Goal: Task Accomplishment & Management: Manage account settings

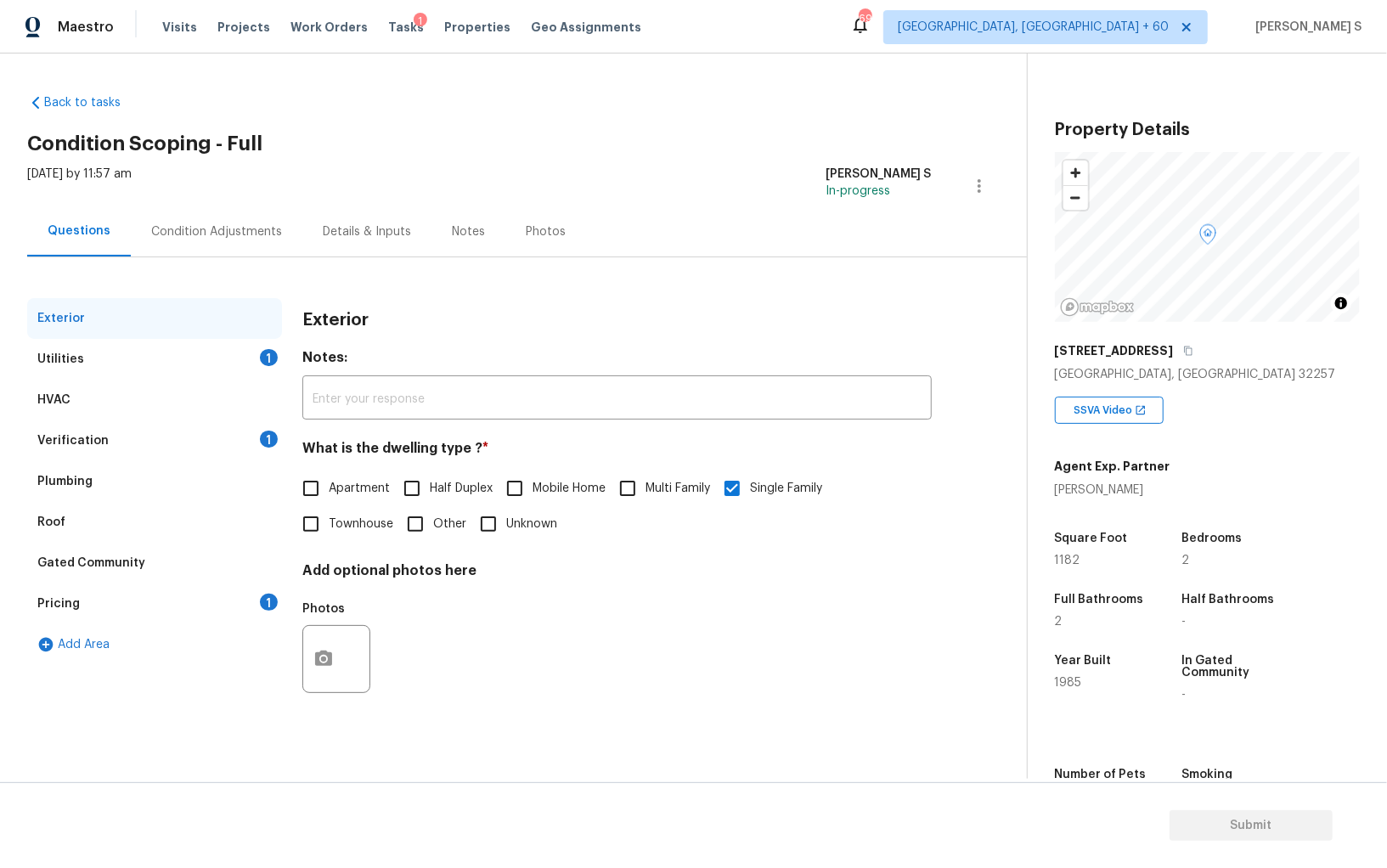
click at [255, 595] on div "Pricing 1" at bounding box center [154, 603] width 255 height 41
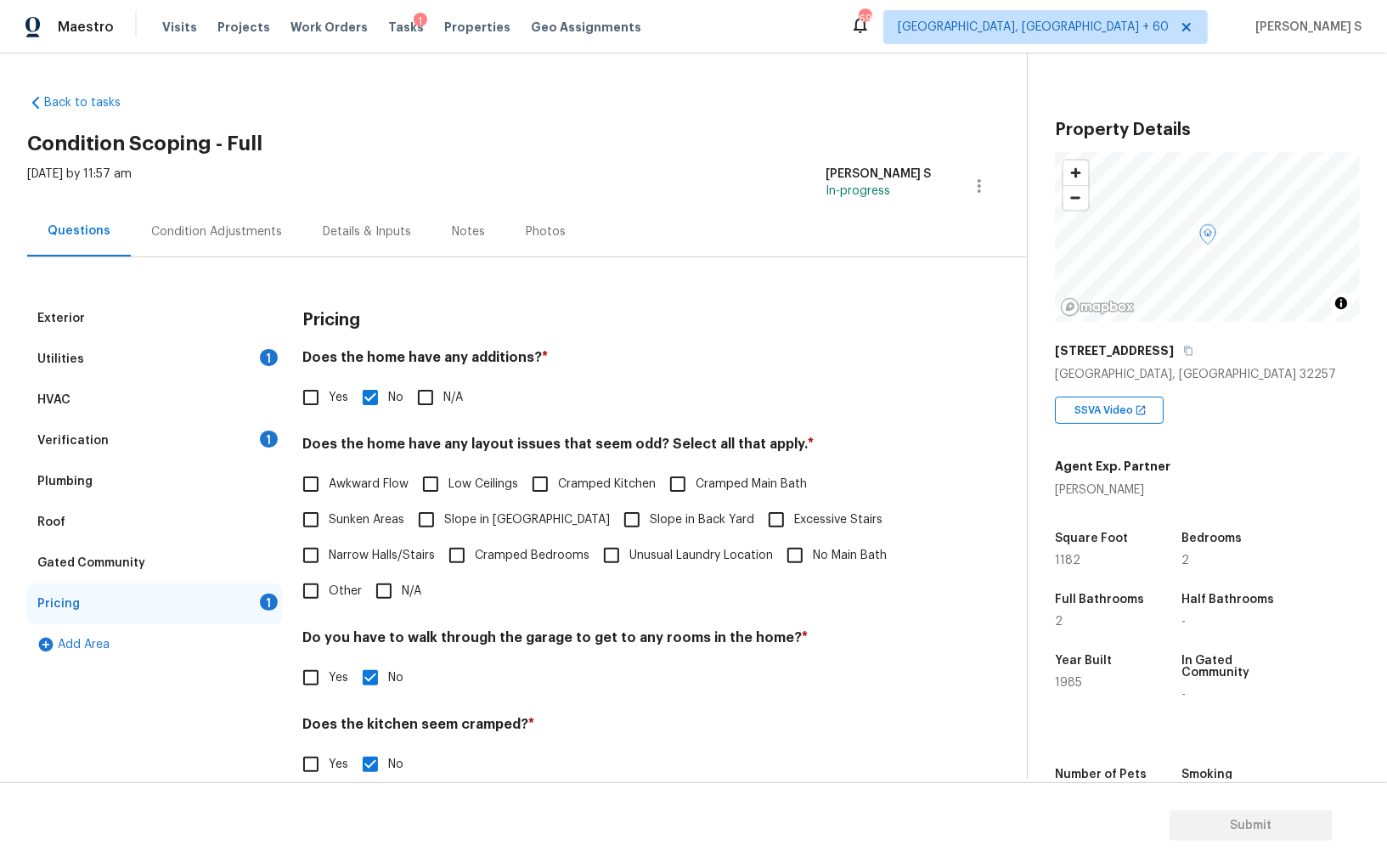
click at [314, 400] on input "Yes" at bounding box center [310, 396] width 35 height 35
checkbox input "true"
checkbox input "false"
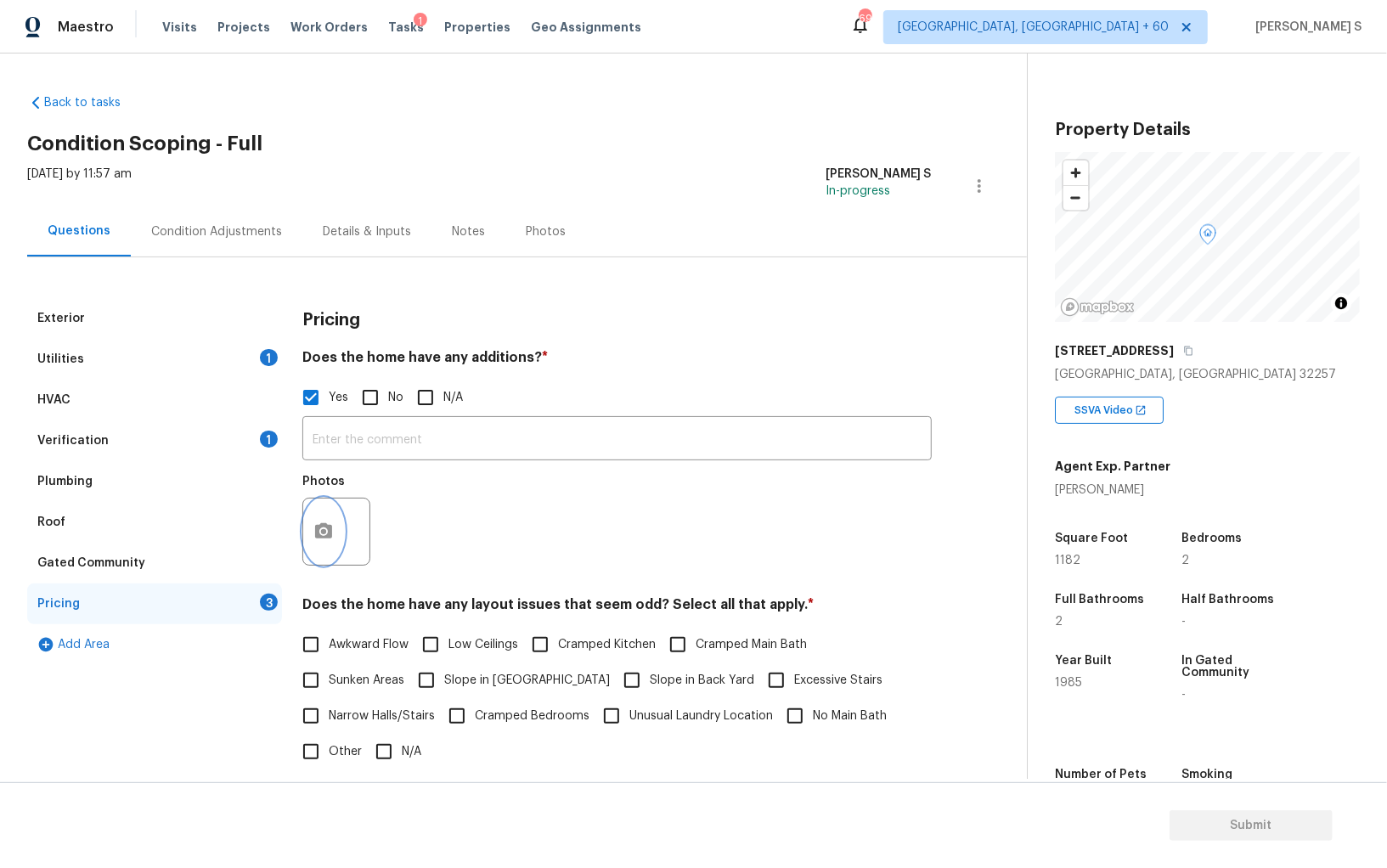
click at [322, 529] on icon "button" at bounding box center [324, 532] width 21 height 21
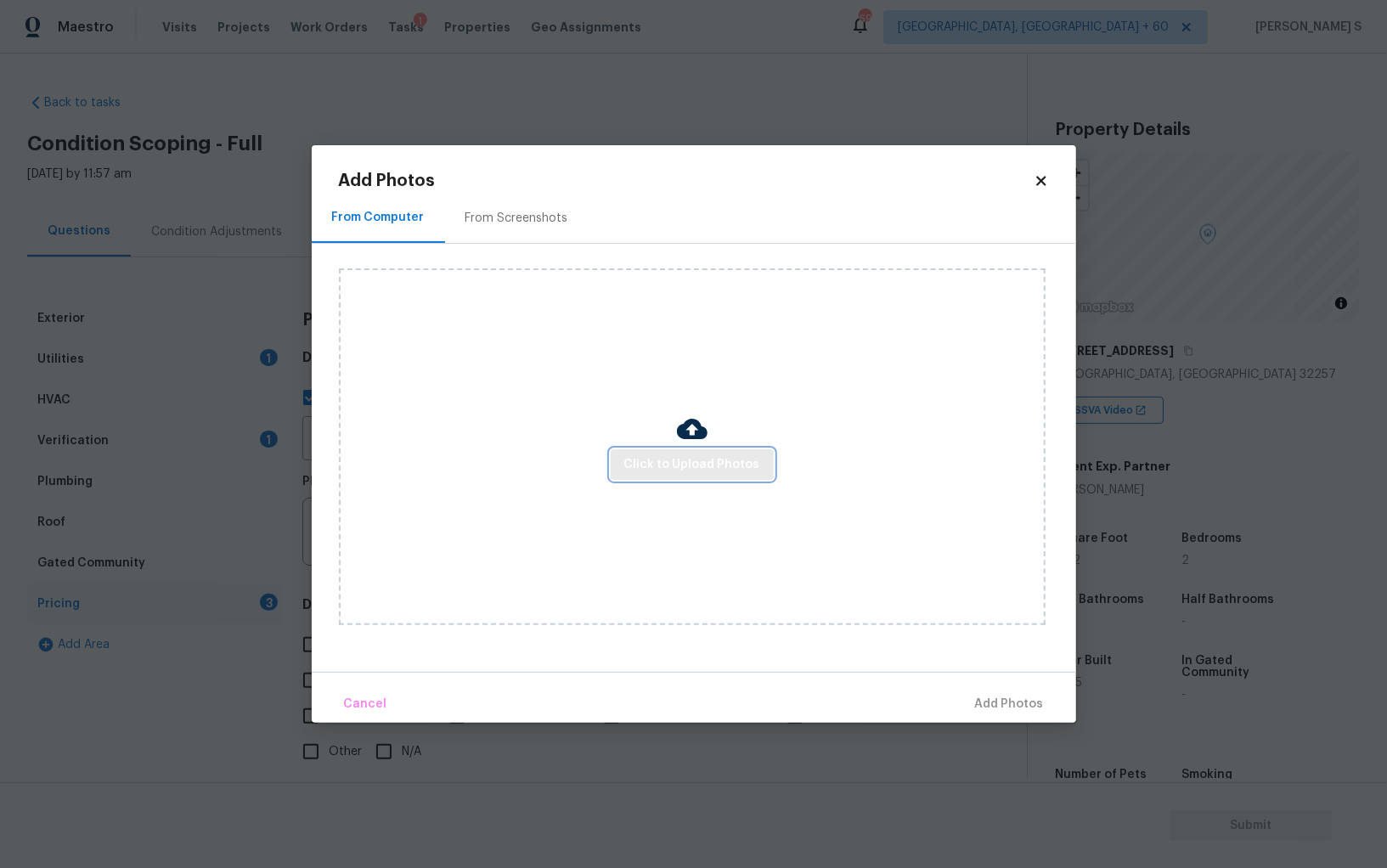
click at [767, 456] on button "Click to Upload Photos" at bounding box center [692, 465] width 163 height 31
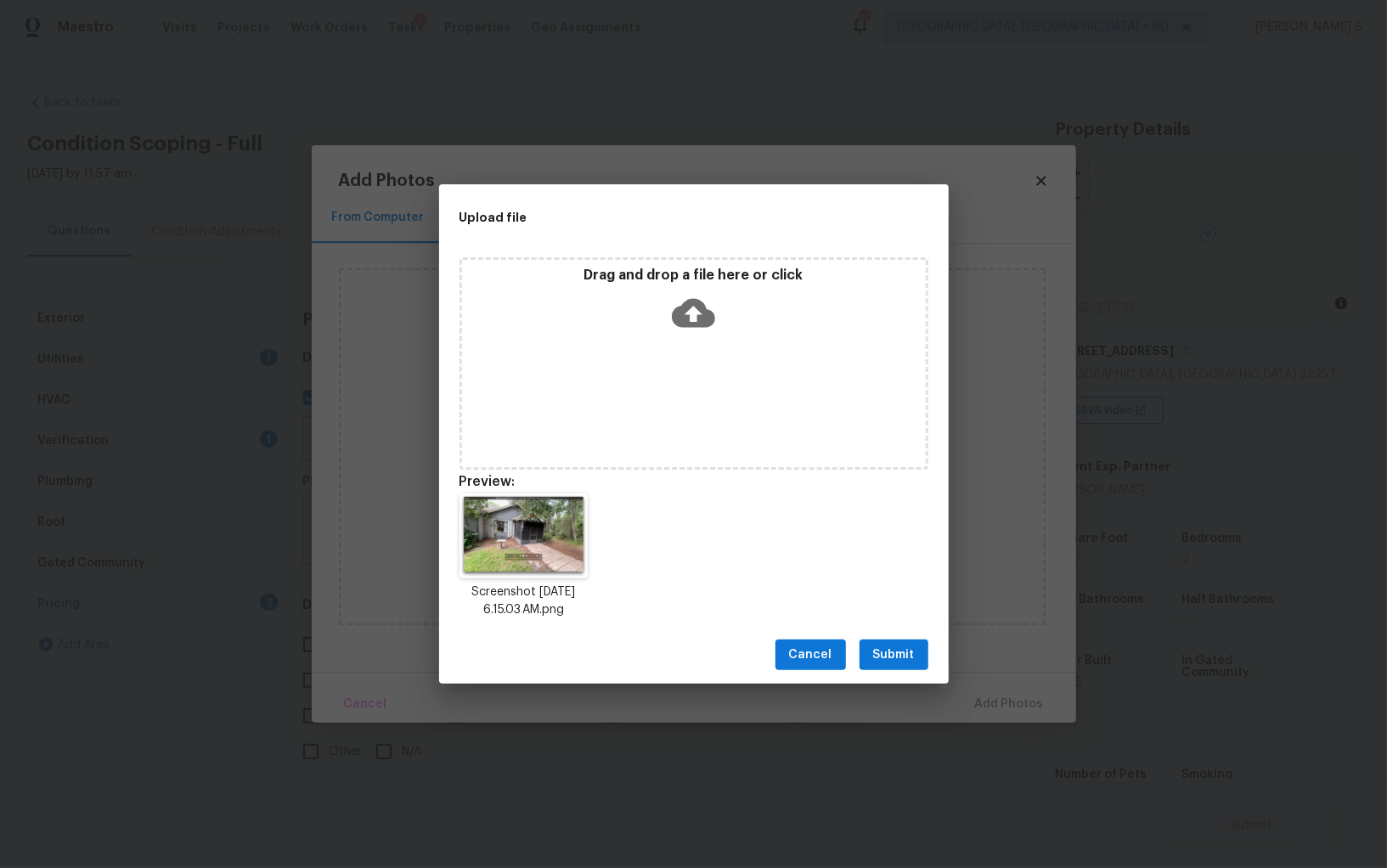
click at [904, 663] on span "Submit" at bounding box center [894, 655] width 41 height 22
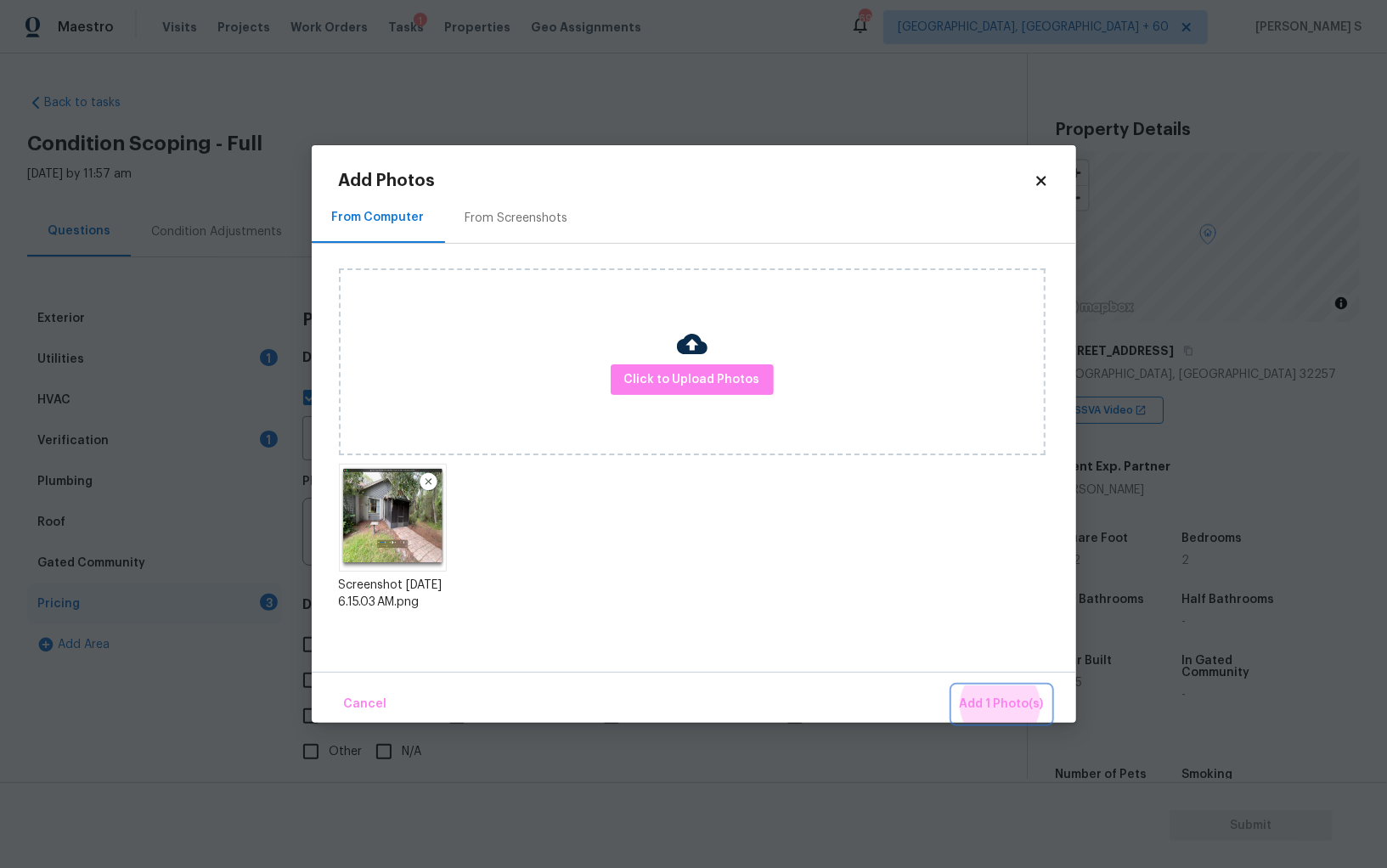
click at [953, 686] on button "Add 1 Photo(s)" at bounding box center [1001, 704] width 98 height 36
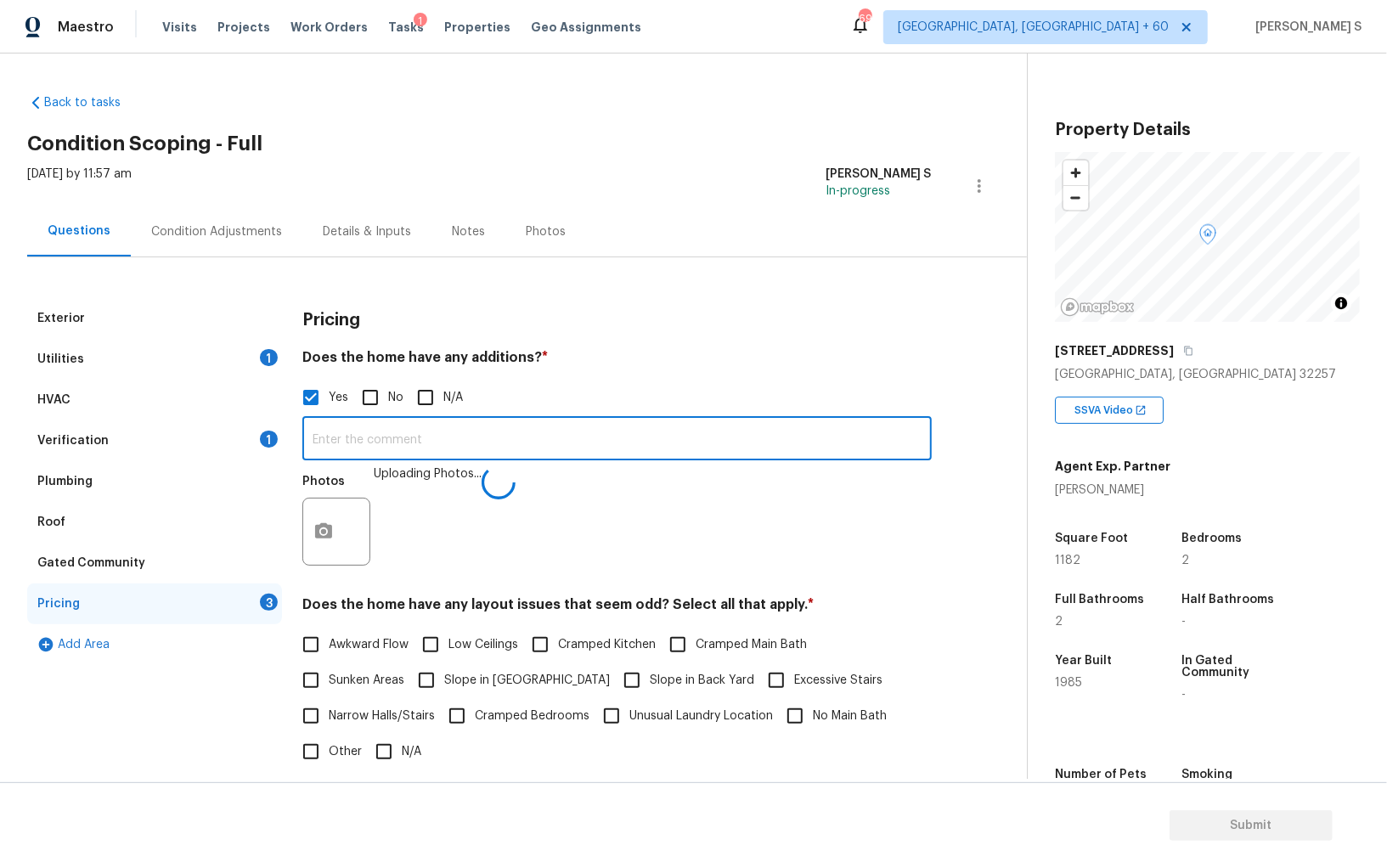
click at [697, 428] on input "text" at bounding box center [617, 440] width 630 height 40
type input "enclosed patio."
click at [758, 555] on div "Photos Uploading Photos..." at bounding box center [617, 521] width 630 height 111
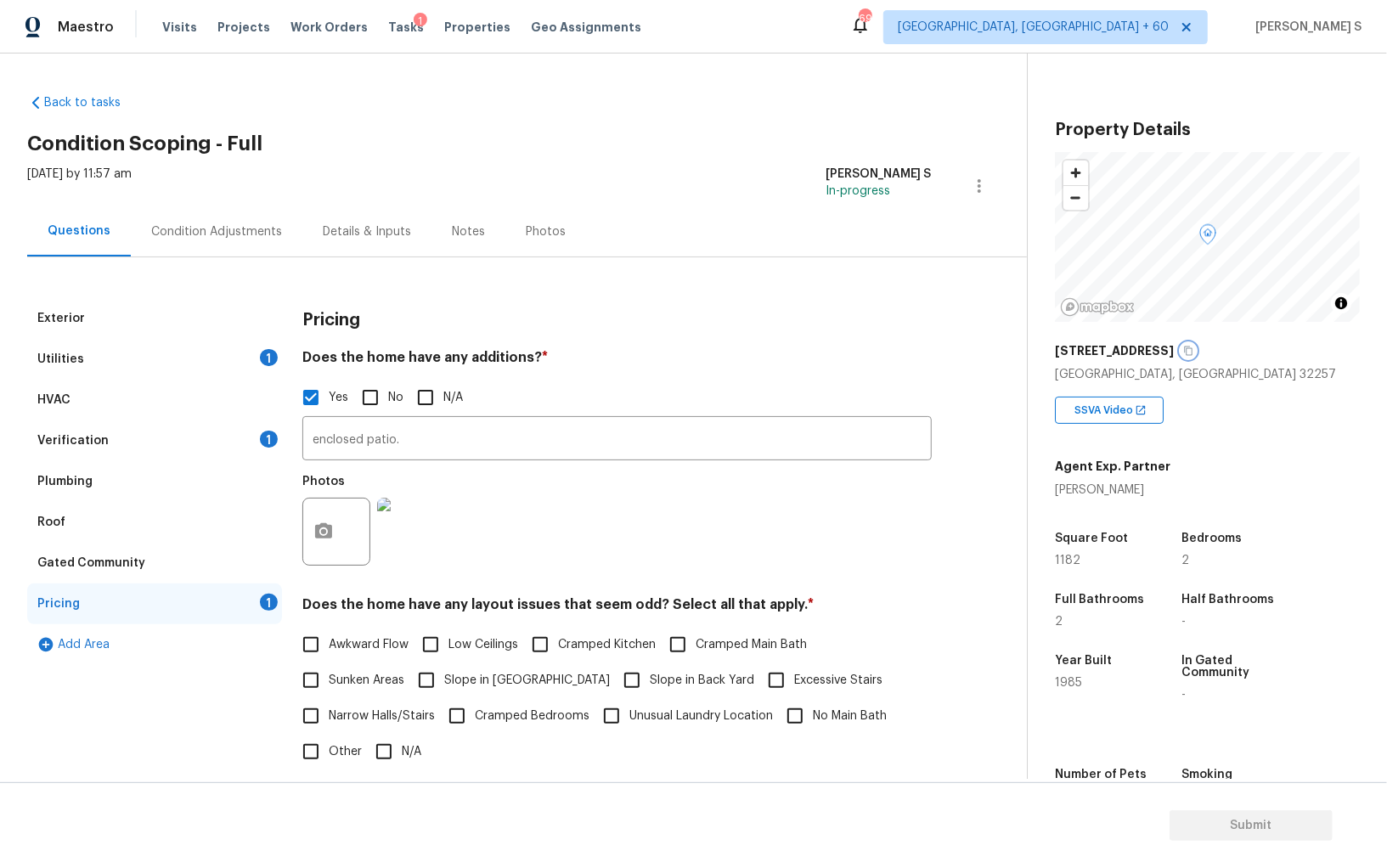
click at [1193, 346] on icon "button" at bounding box center [1188, 351] width 10 height 10
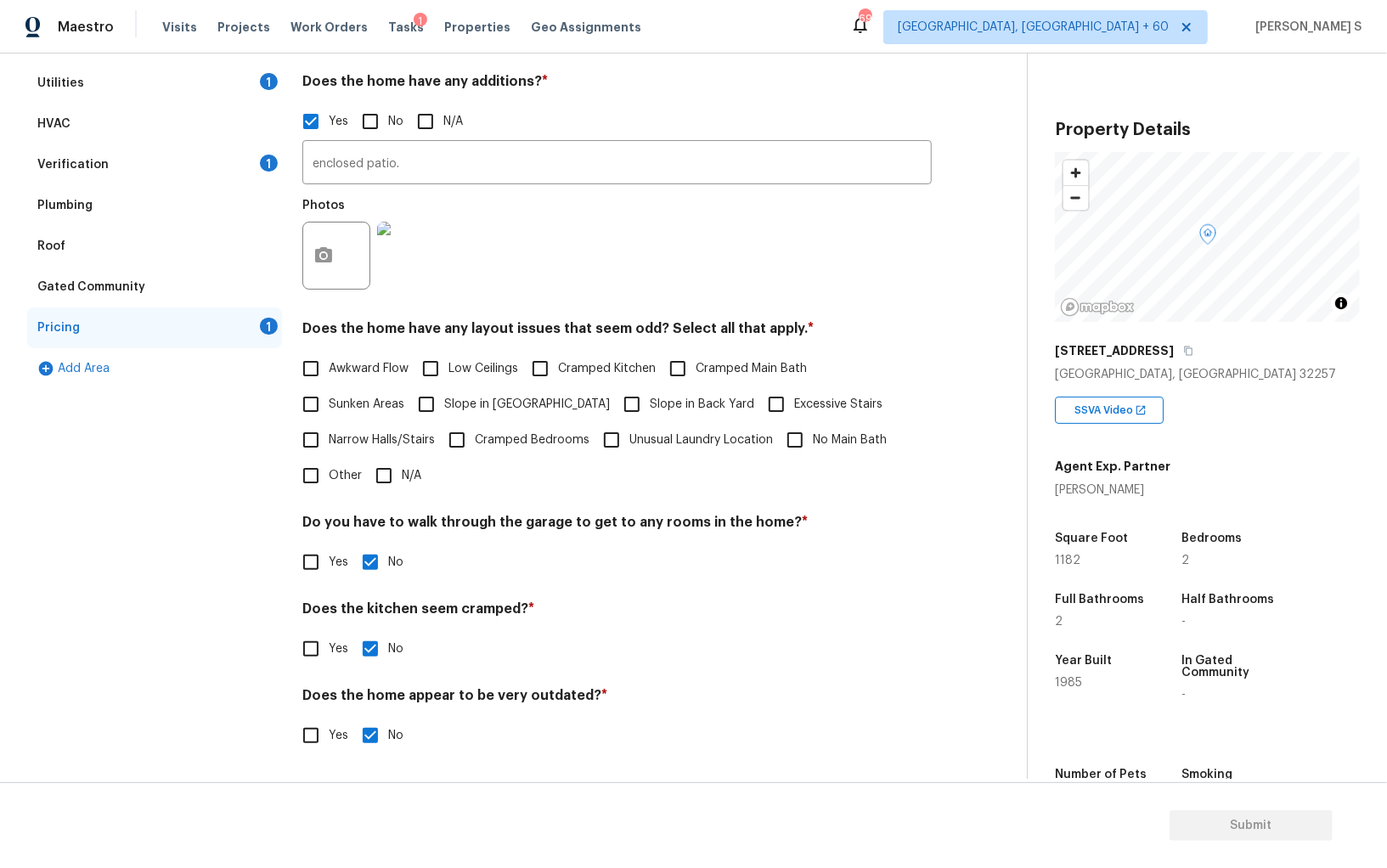
click at [459, 393] on label "Slope in [GEOGRAPHIC_DATA]" at bounding box center [509, 403] width 201 height 35
click at [444, 393] on input "Slope in [GEOGRAPHIC_DATA]" at bounding box center [426, 403] width 35 height 35
checkbox input "true"
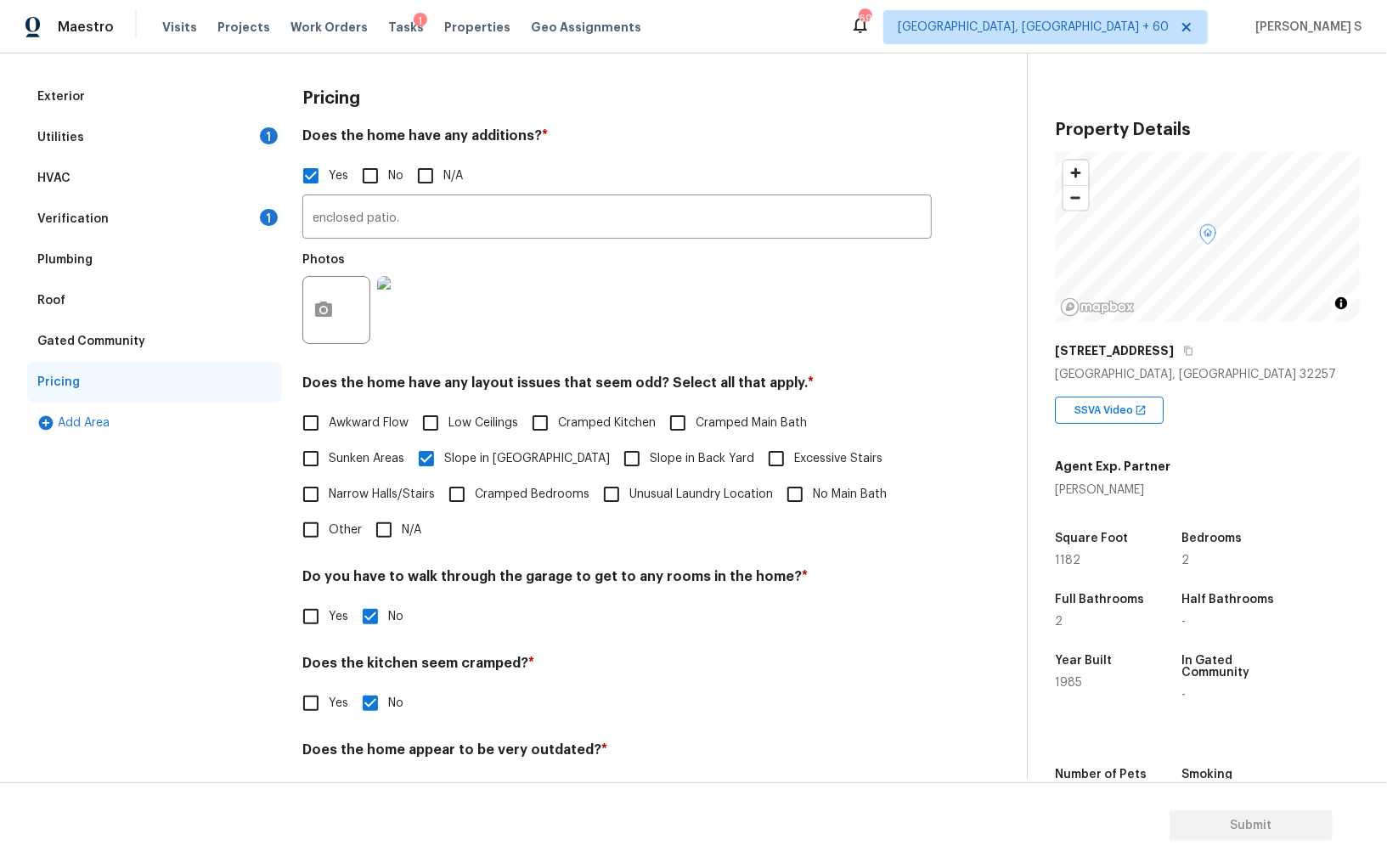
scroll to position [0, 0]
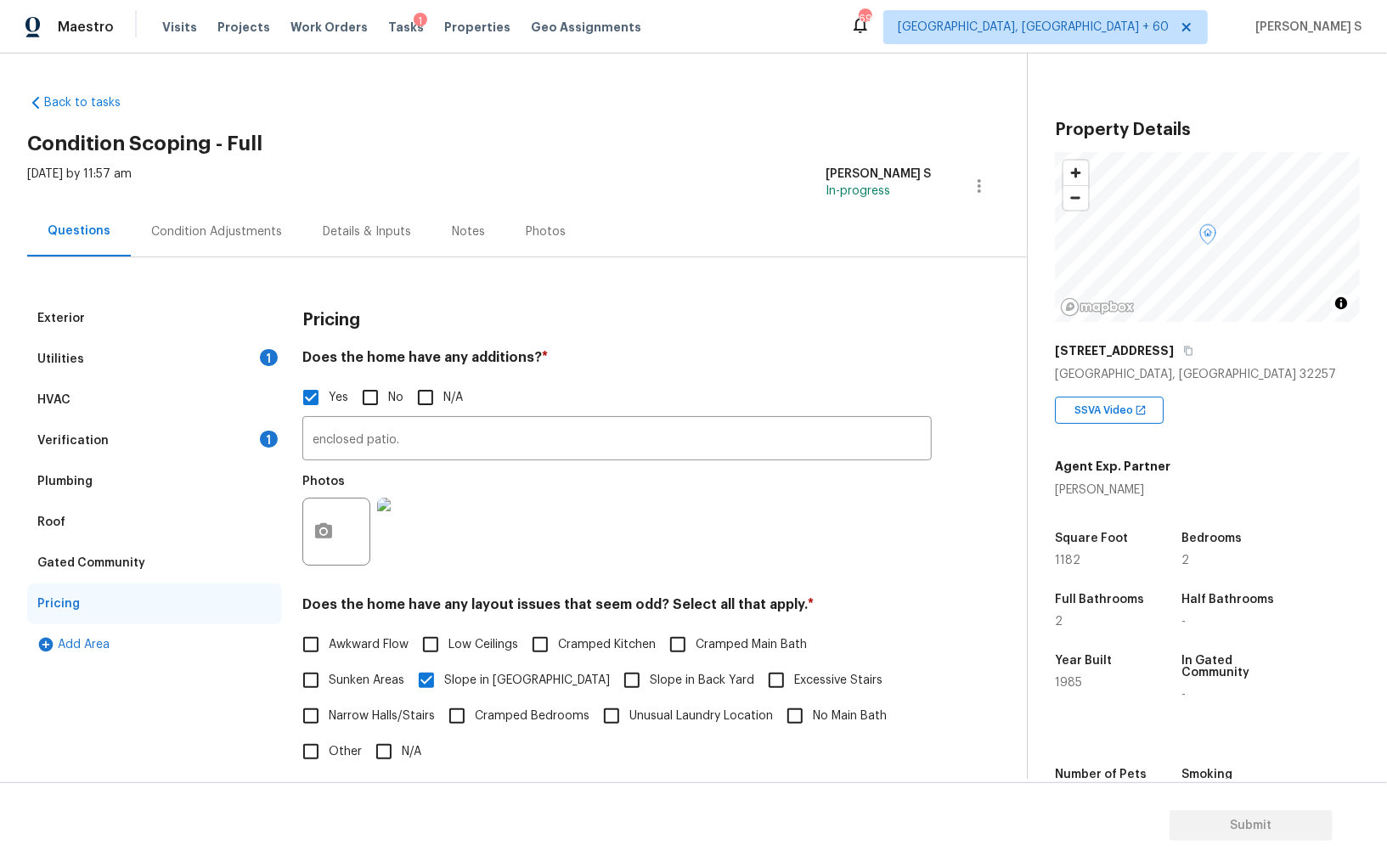
click at [270, 433] on div "1" at bounding box center [269, 439] width 18 height 17
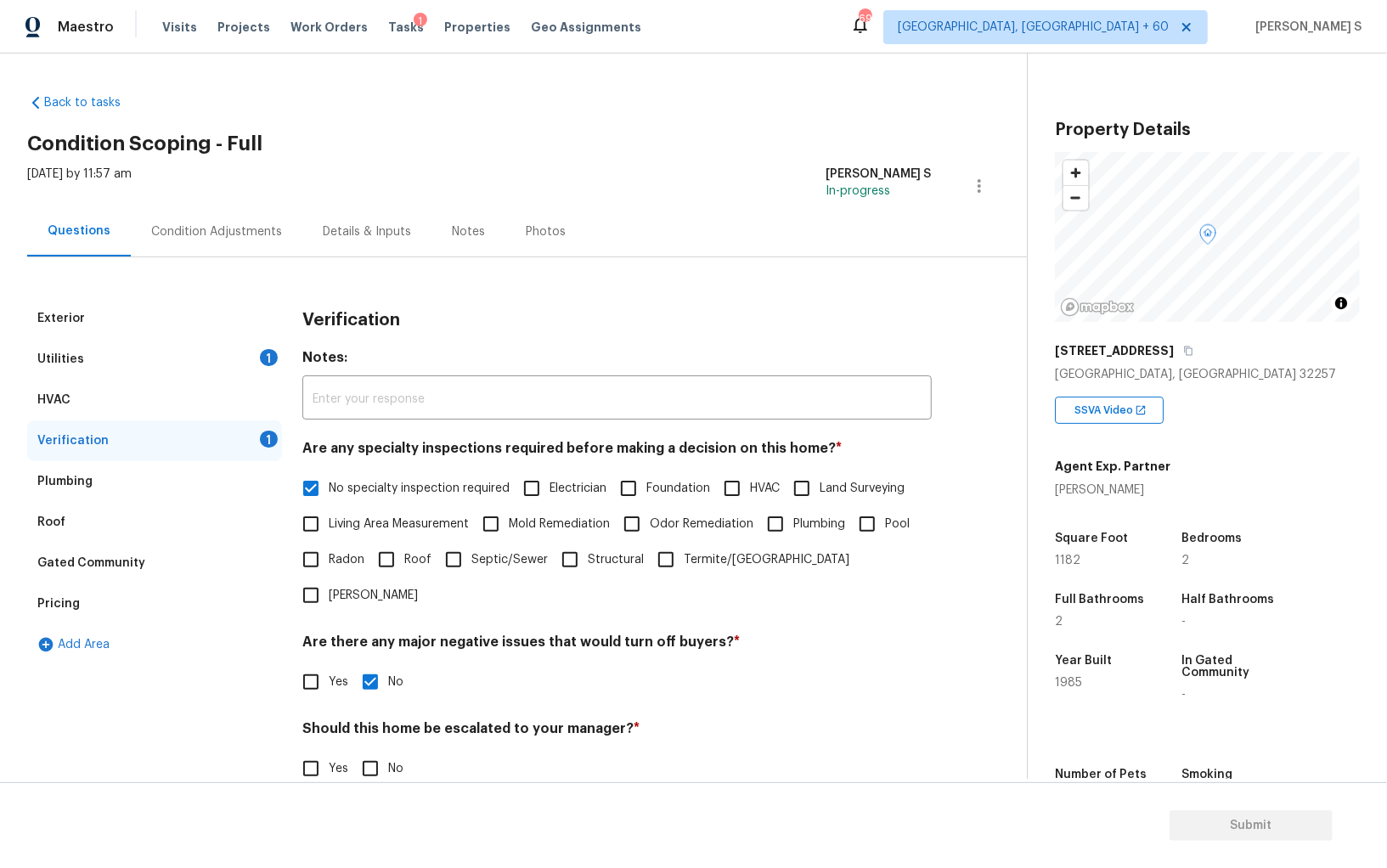
click at [267, 353] on div "1" at bounding box center [269, 358] width 18 height 17
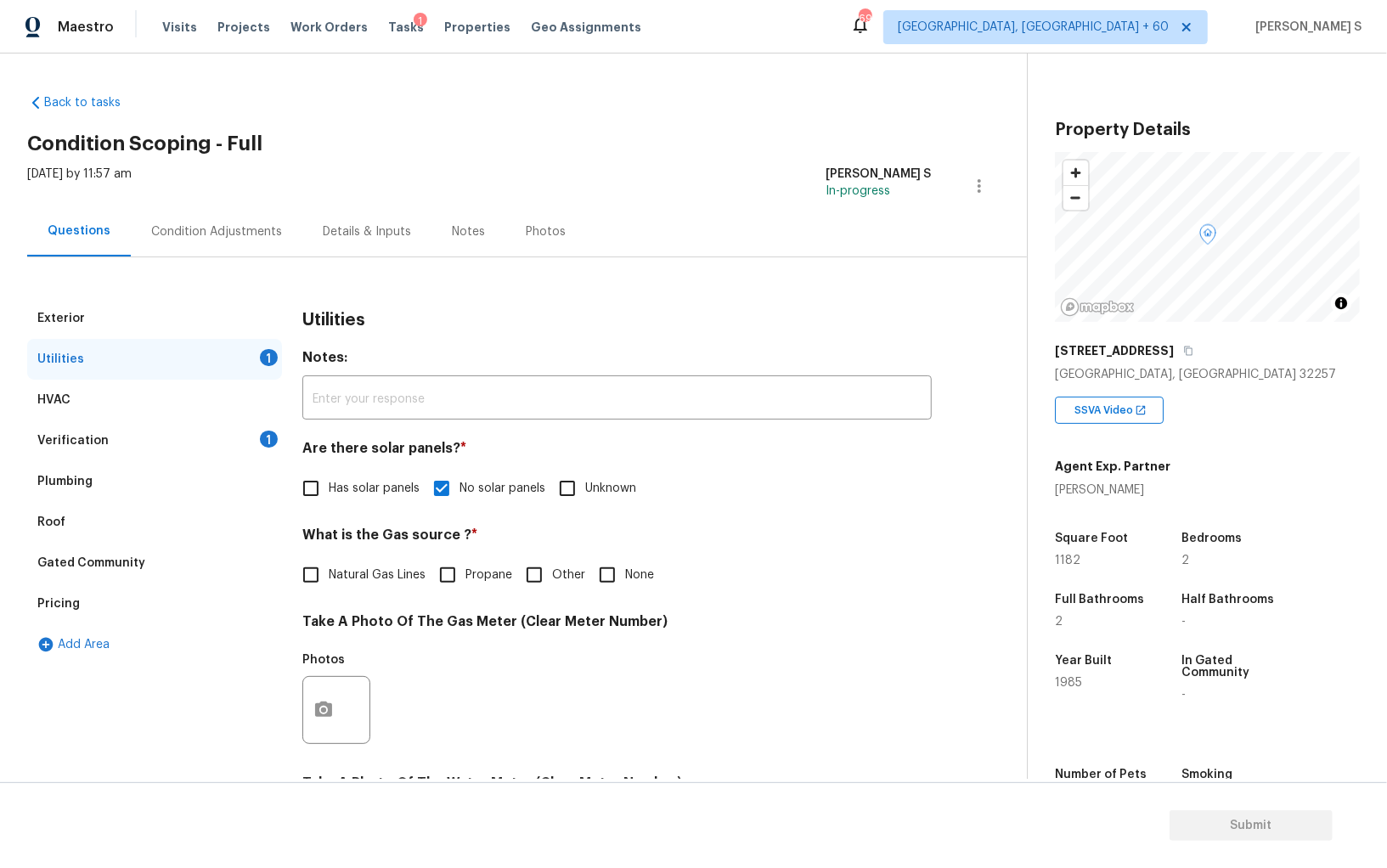
click at [619, 580] on input "None" at bounding box center [606, 574] width 35 height 35
checkbox input "true"
click at [256, 439] on div "Verification 1" at bounding box center [154, 440] width 255 height 41
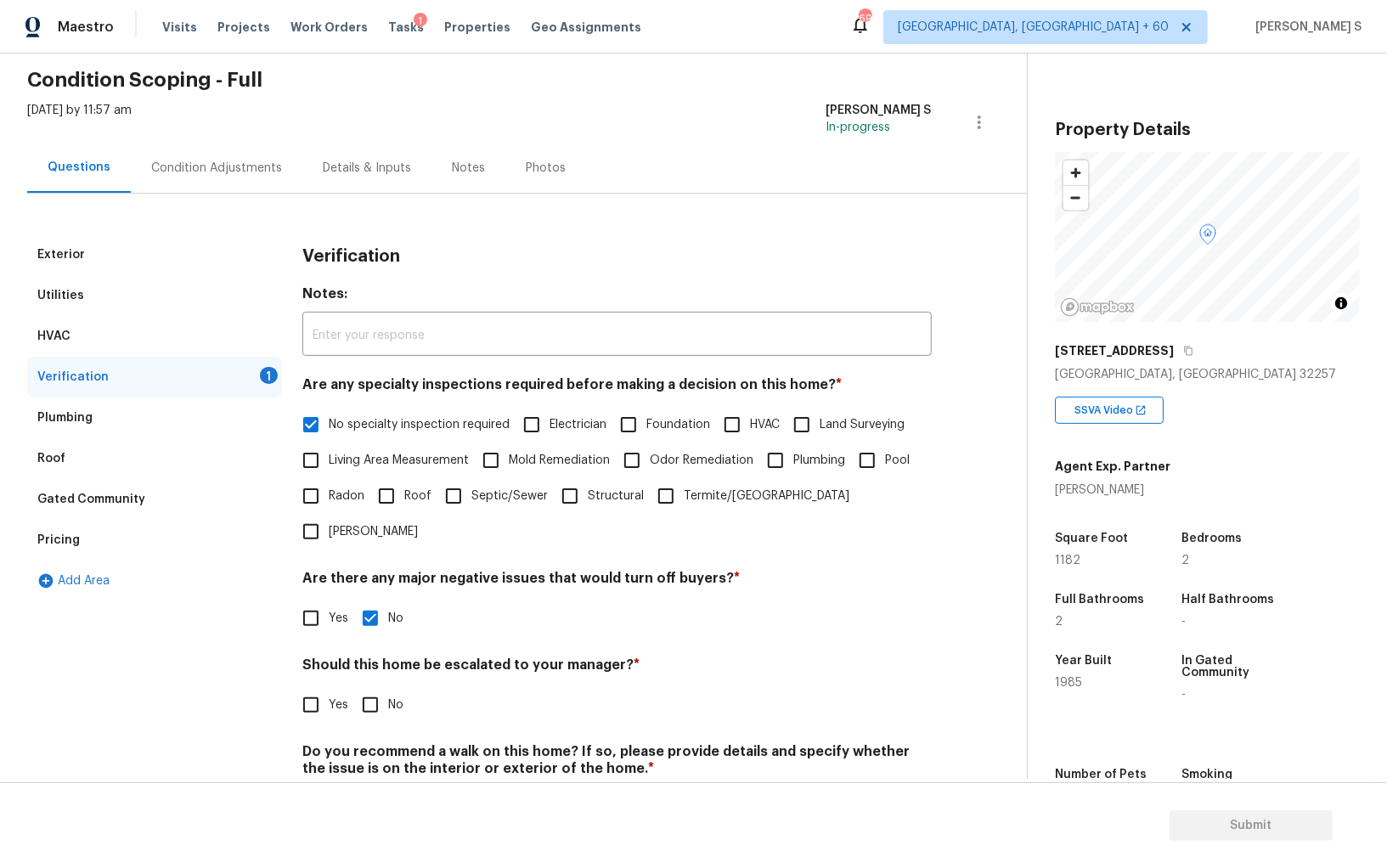
scroll to position [88, 0]
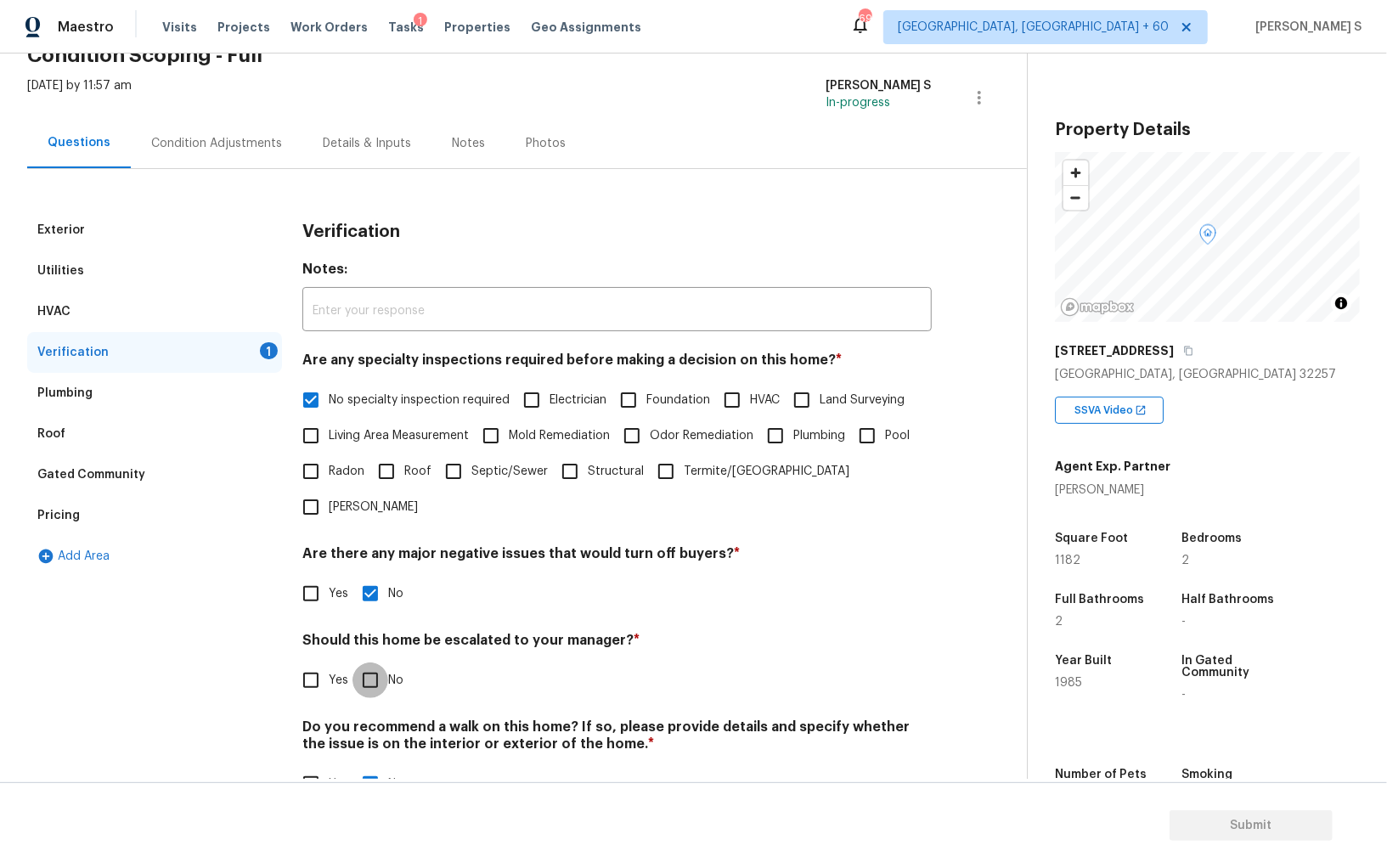
click at [365, 662] on input "No" at bounding box center [370, 680] width 35 height 35
checkbox input "true"
click at [215, 124] on div "Condition Adjustments" at bounding box center [216, 143] width 172 height 50
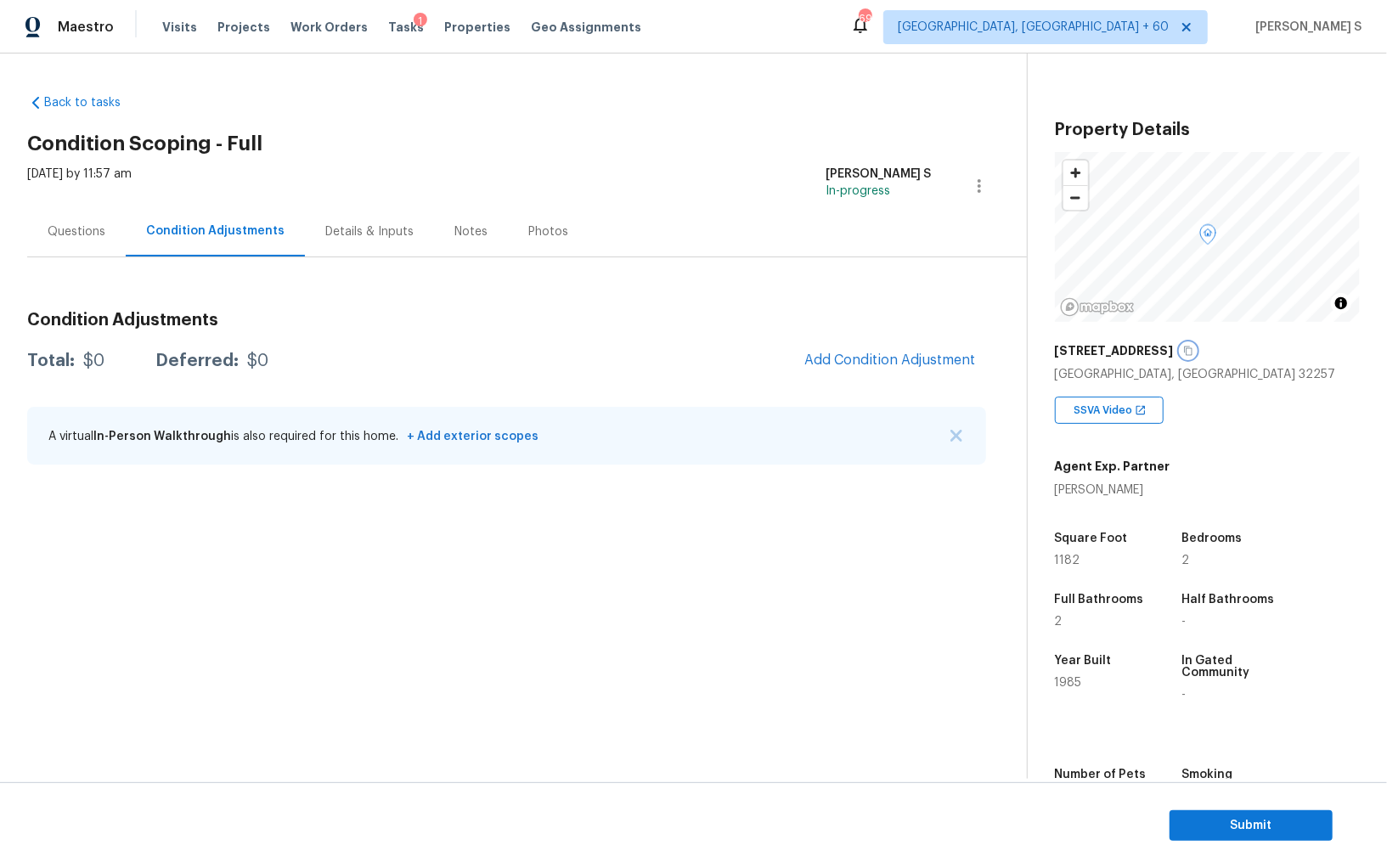
click at [1193, 349] on icon "button" at bounding box center [1188, 351] width 10 height 10
click at [881, 365] on span "Add Condition Adjustment" at bounding box center [890, 360] width 172 height 16
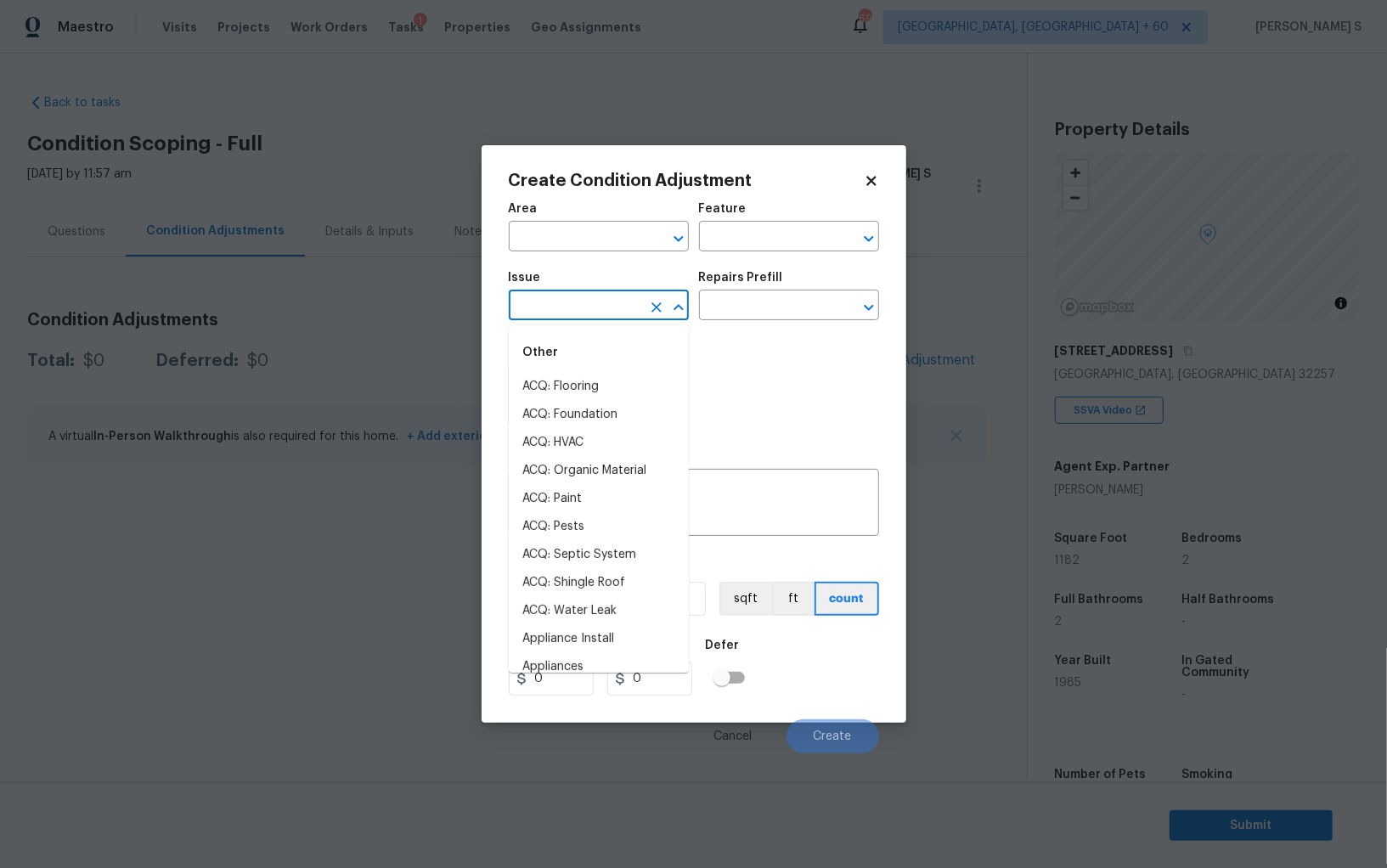
click at [558, 310] on input "text" at bounding box center [574, 307] width 132 height 26
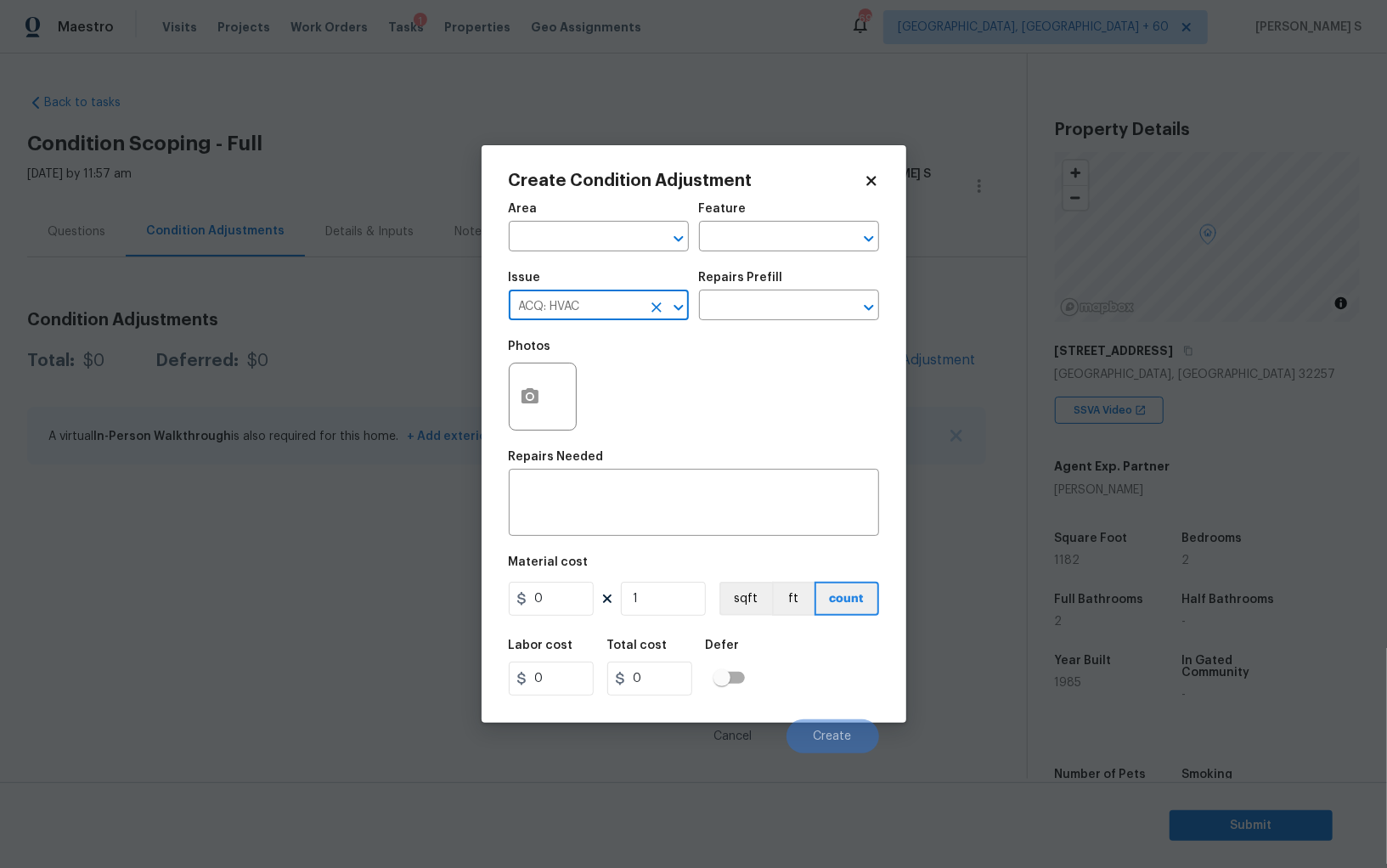
type input "ACQ: HVAC"
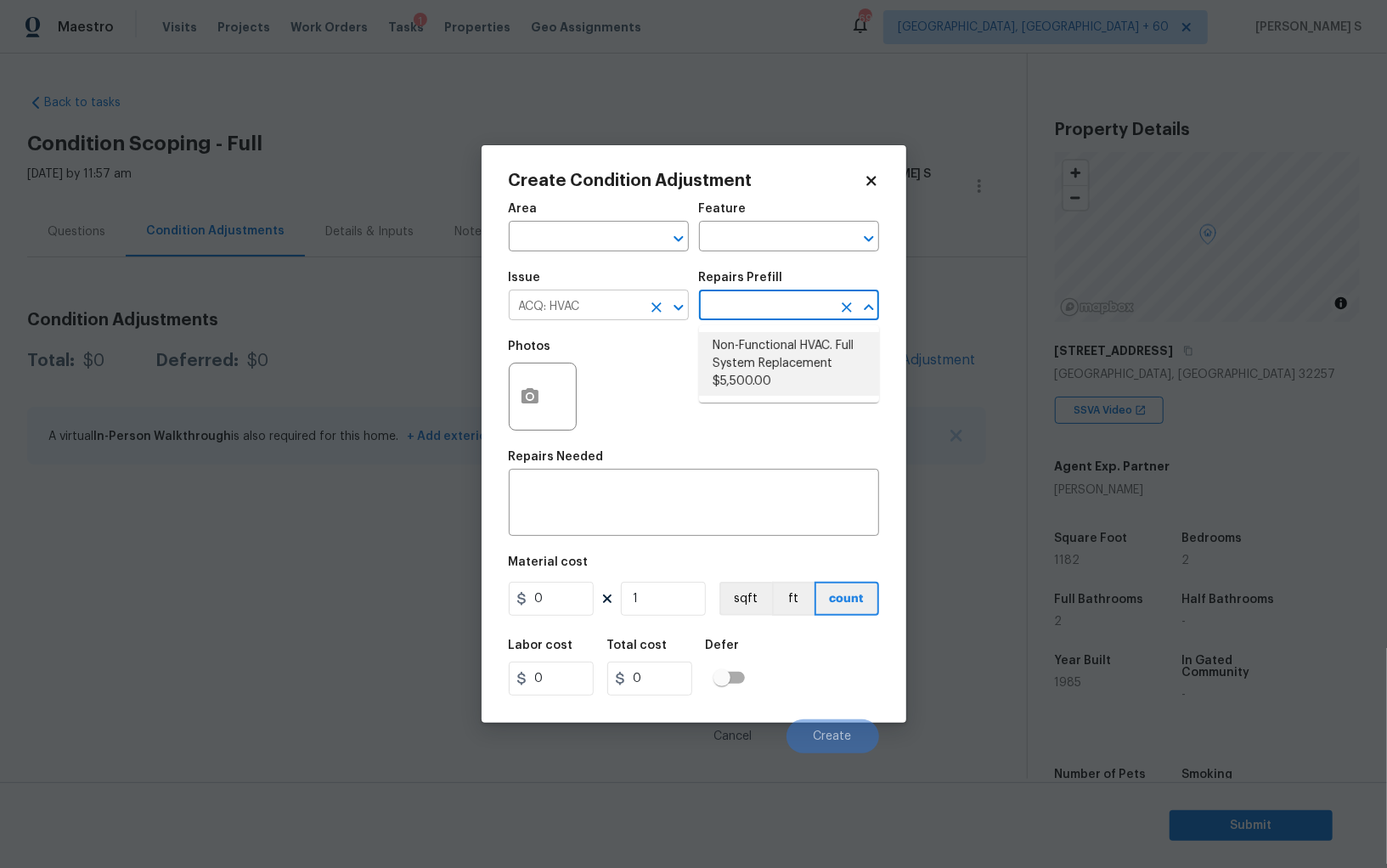
type input "Acquisition"
type textarea "Acquisition Scope: Full System Replacement"
type input "5500"
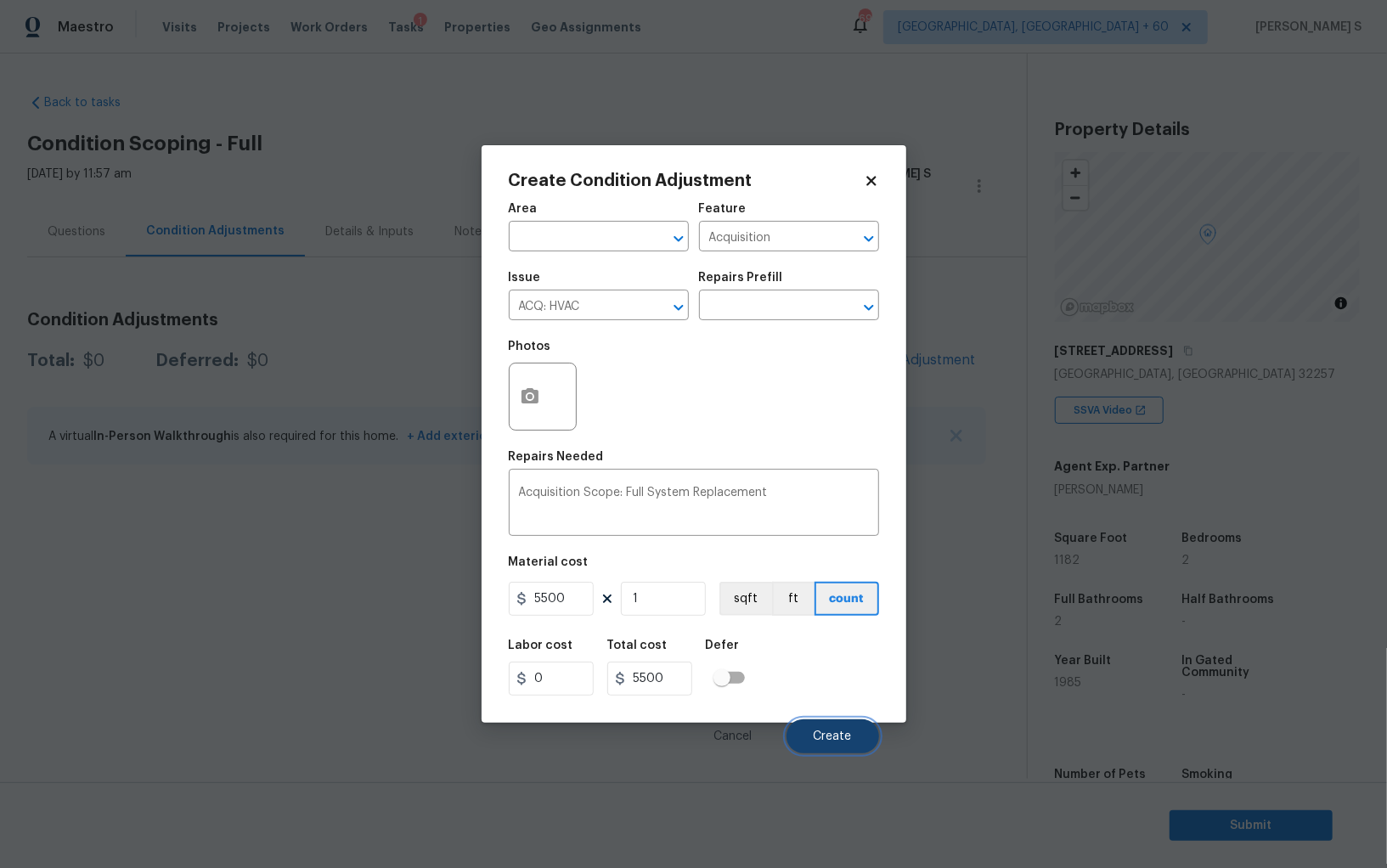
click at [833, 733] on span "Create" at bounding box center [833, 737] width 38 height 13
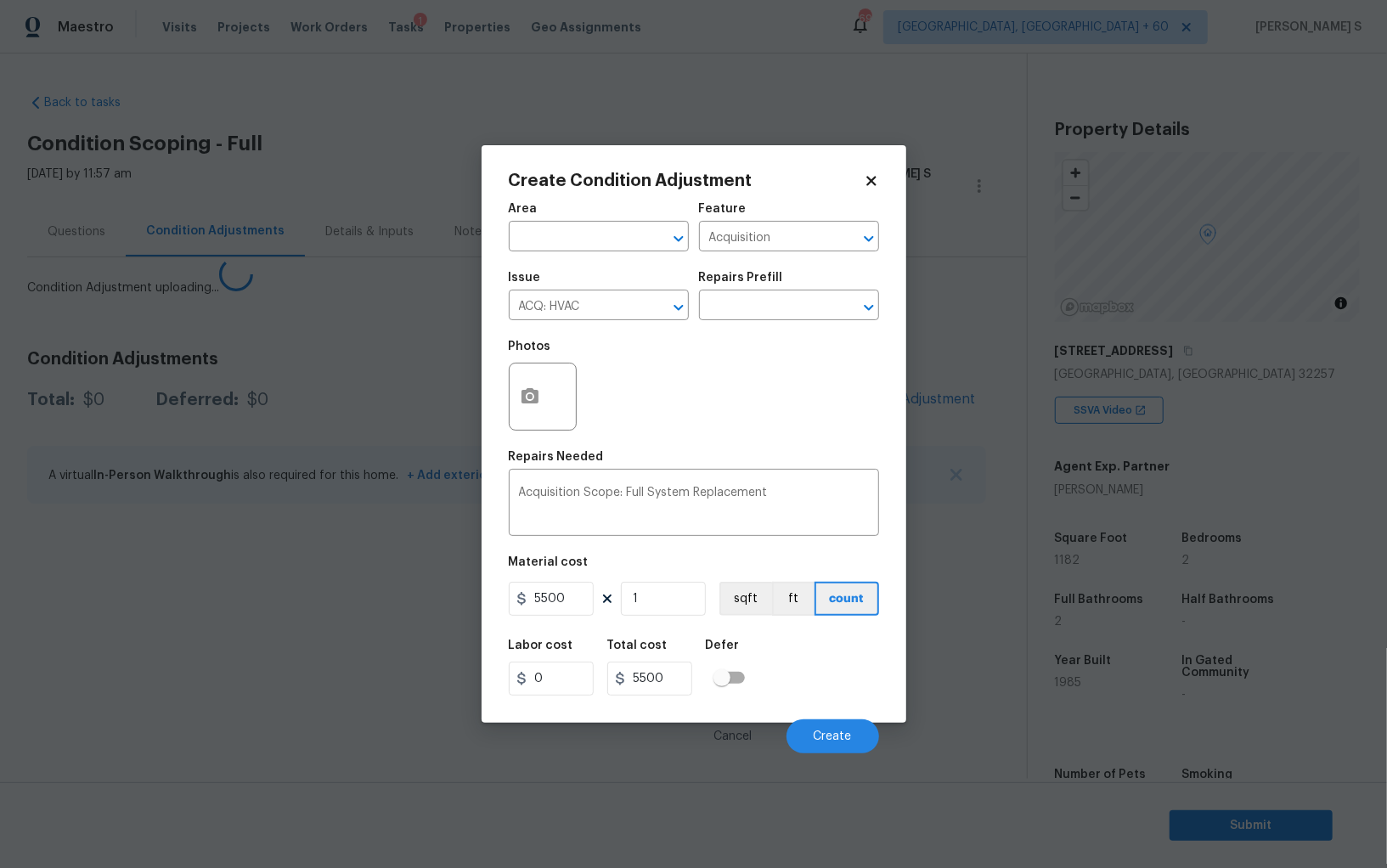
click at [264, 478] on body "Maestro Visits Projects Work Orders Tasks 1 Properties Geo Assignments 694 Albu…" at bounding box center [694, 434] width 1387 height 868
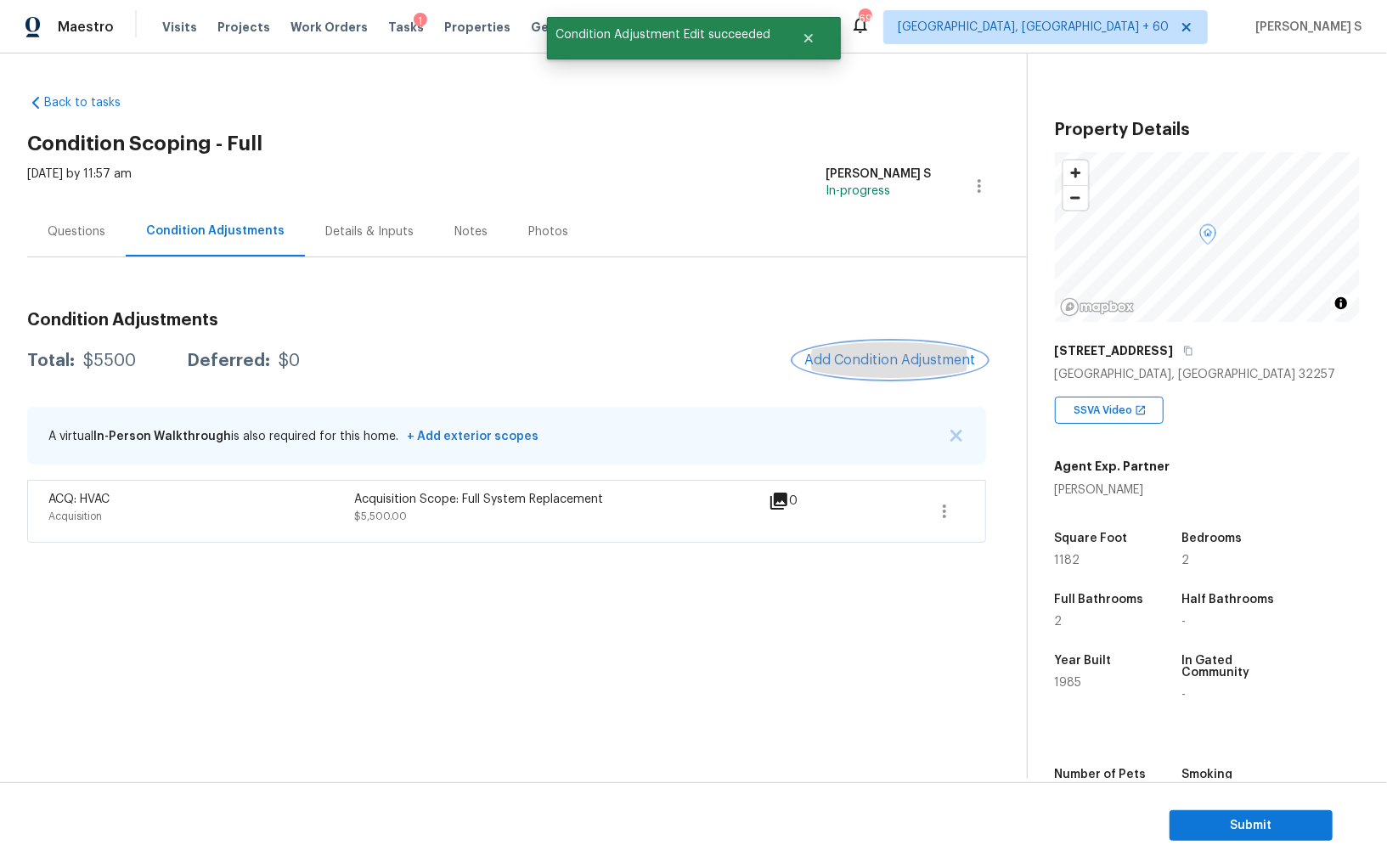
click at [808, 350] on button "Add Condition Adjustment" at bounding box center [890, 359] width 192 height 35
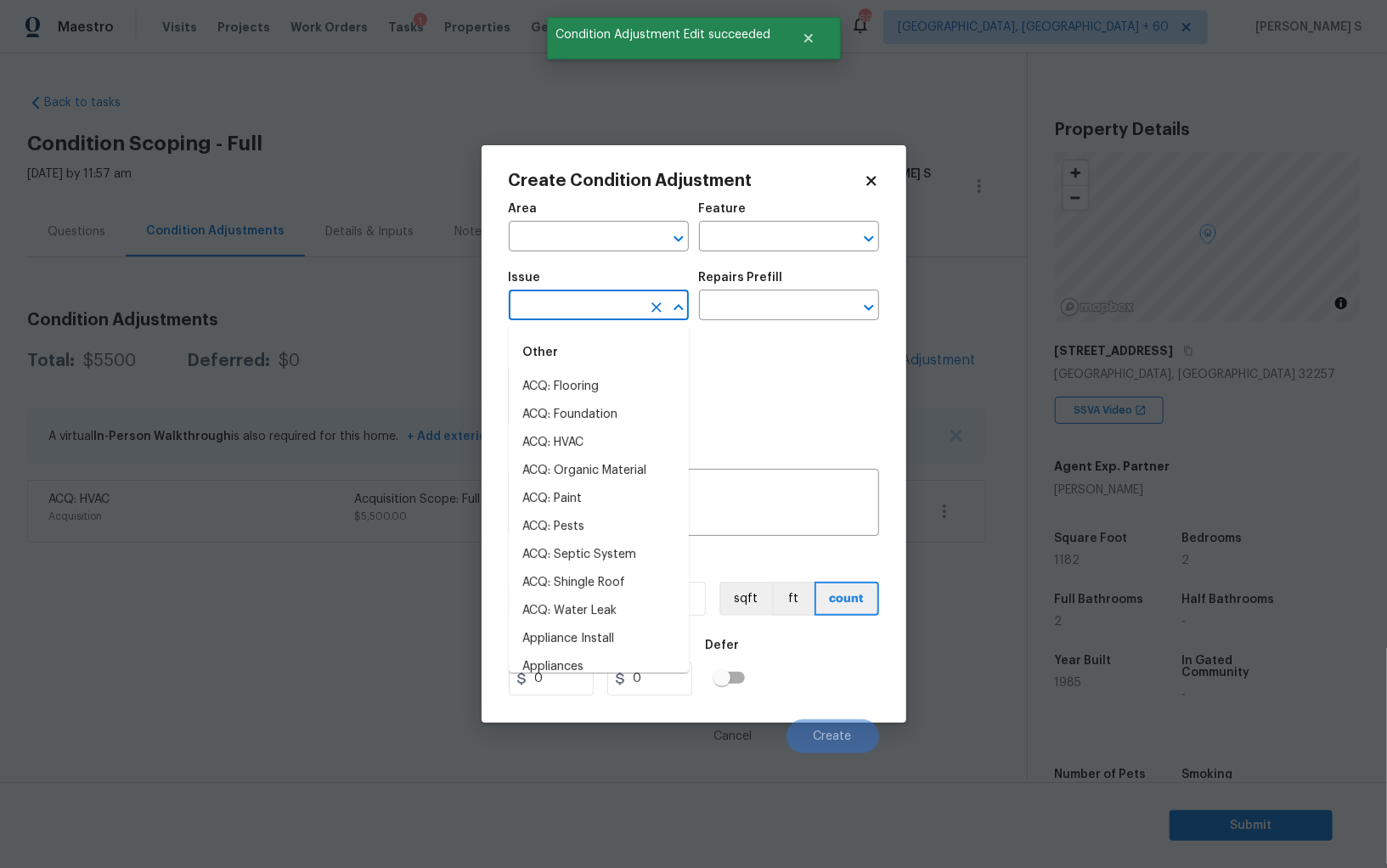
click at [628, 303] on input "text" at bounding box center [574, 307] width 132 height 26
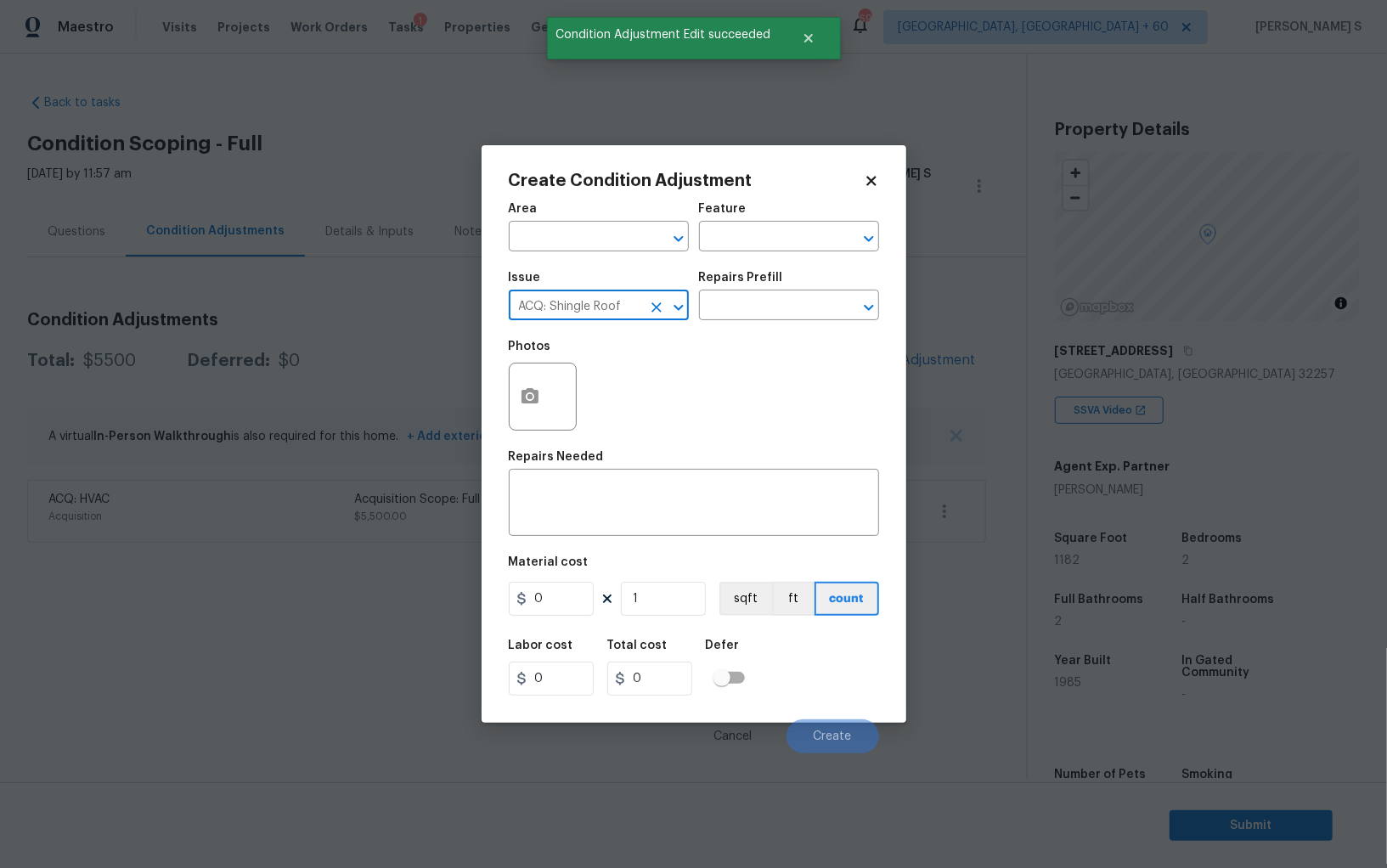
type input "ACQ: Shingle Roof"
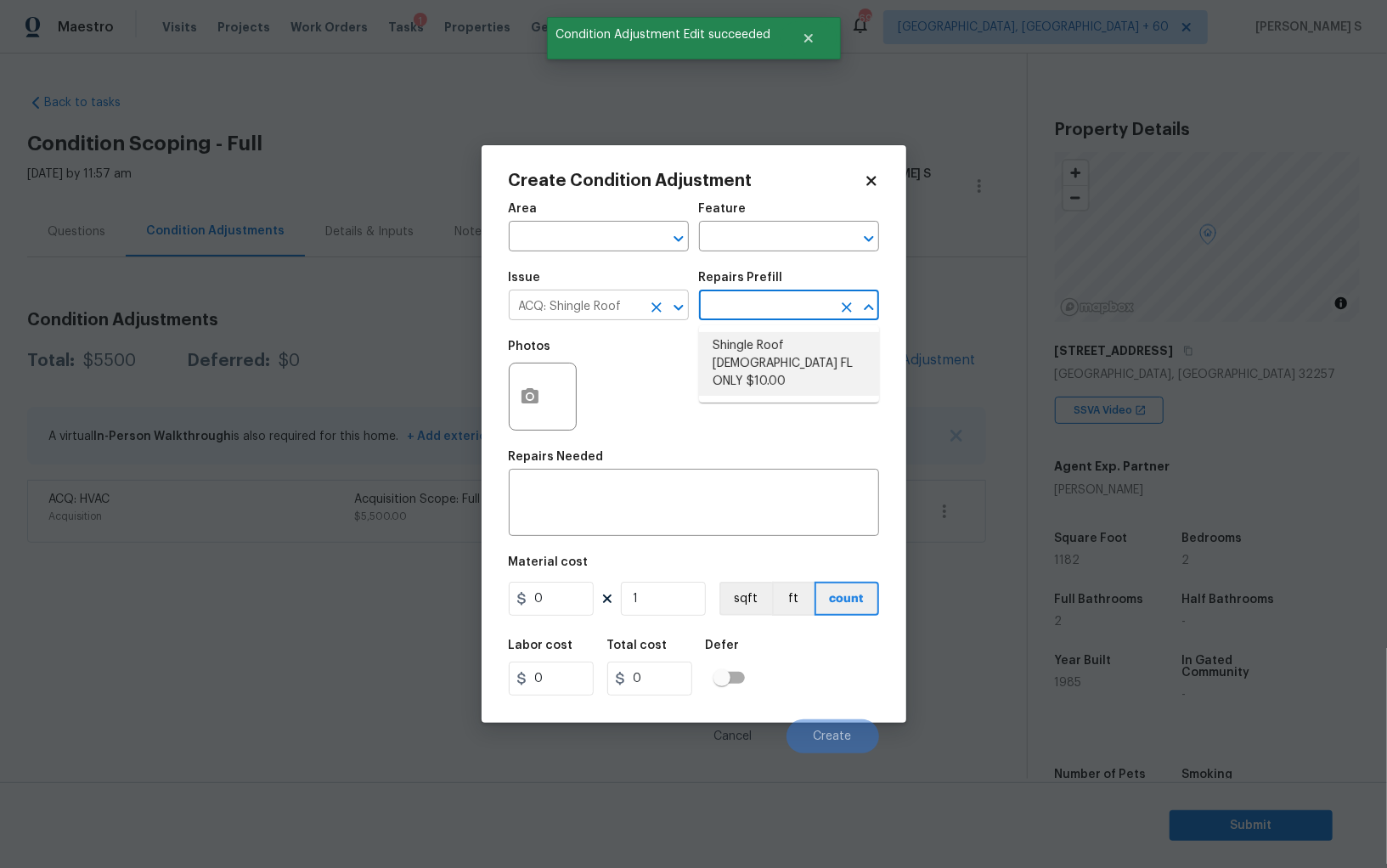
type input "Acquisition"
type textarea "Acquisition Scope (Florida Only): Shingle Roof 15+ years in age maintenance."
type input "10"
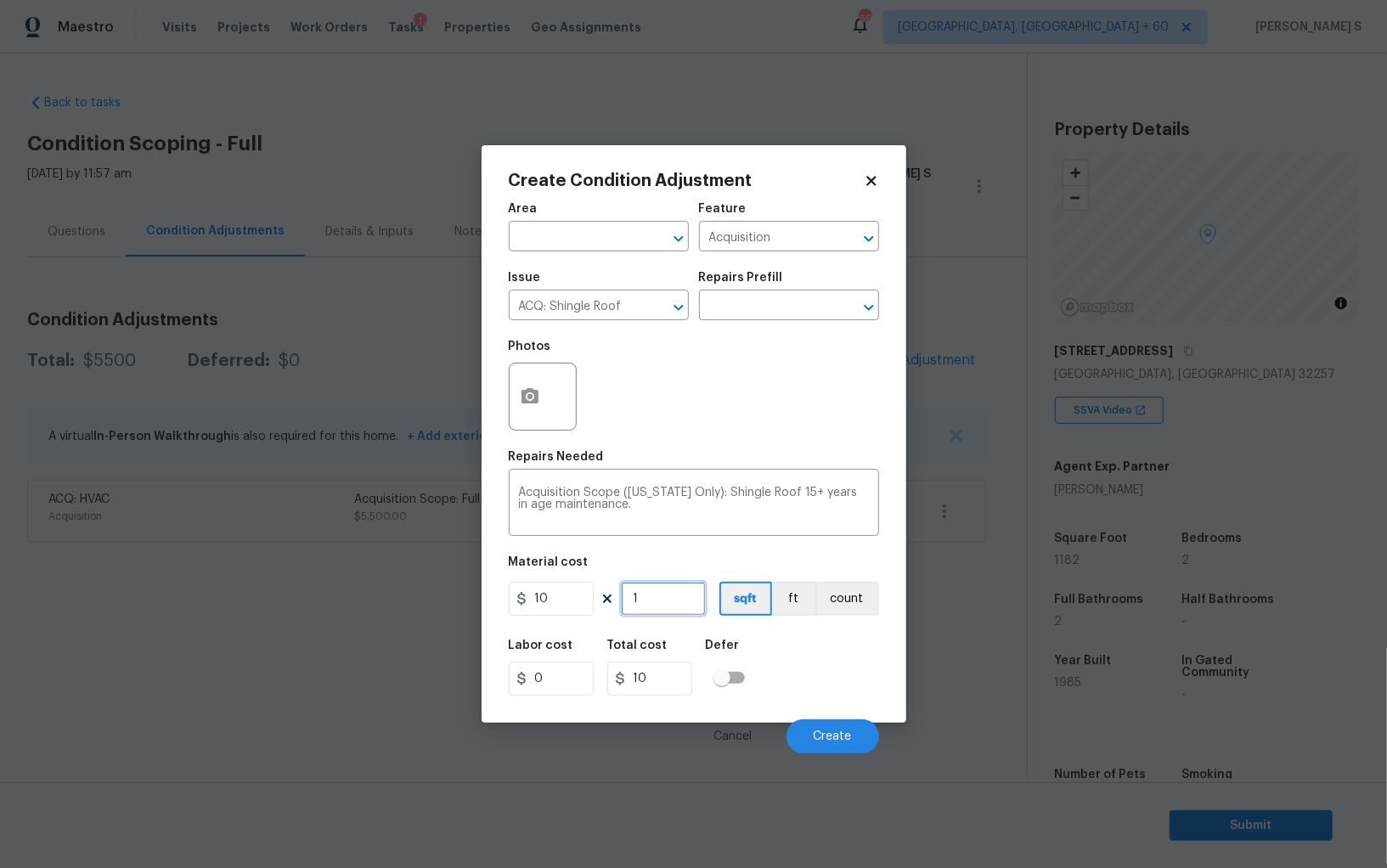
click at [678, 601] on input "1" at bounding box center [663, 598] width 85 height 34
type input "11"
type input "110"
type input "118"
type input "1180"
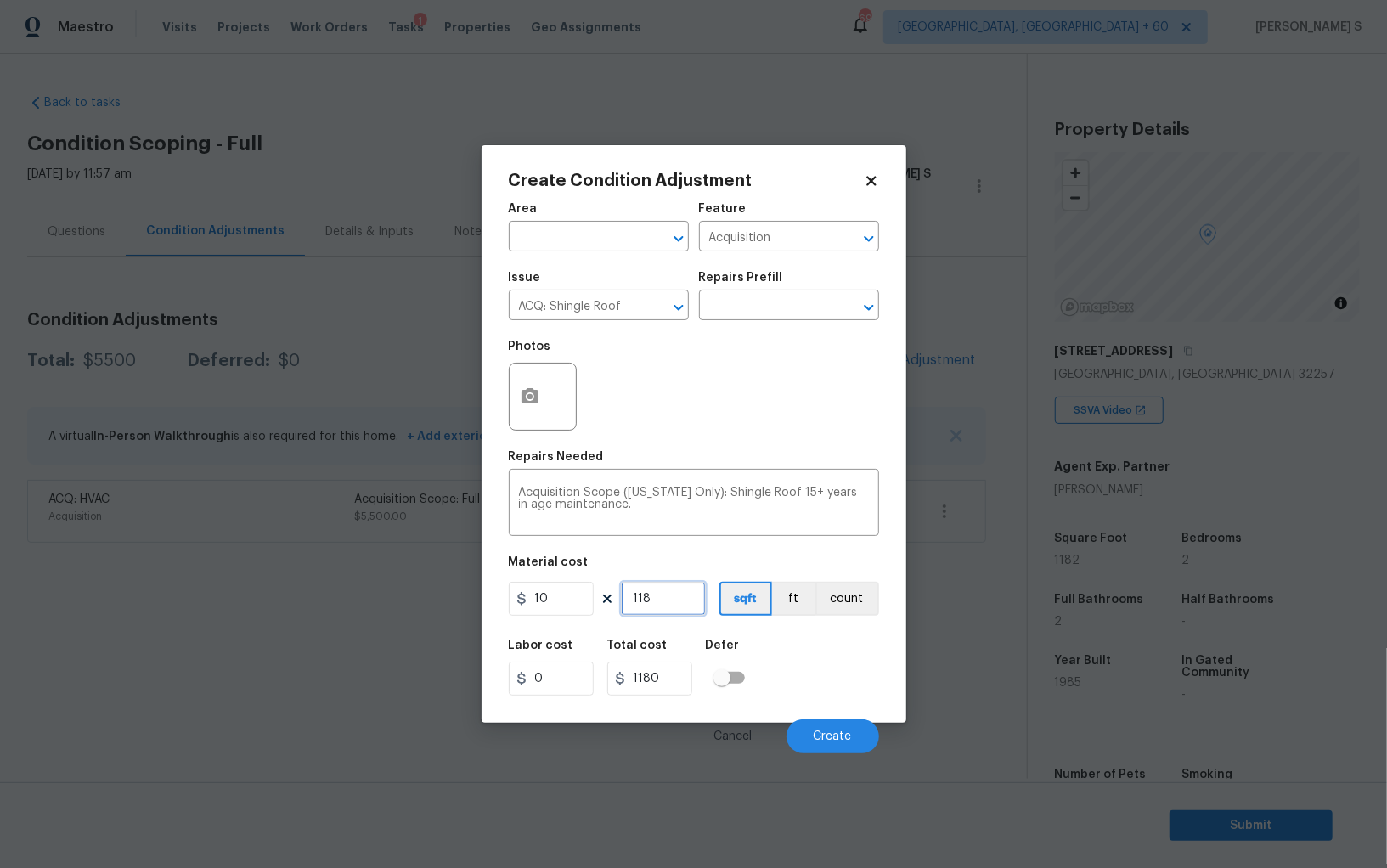
type input "1182"
type input "11820"
type input "1182"
click at [775, 656] on div "Labor cost 0 Total cost 11820 Defer" at bounding box center [694, 668] width 370 height 76
click at [832, 731] on button "Create" at bounding box center [832, 736] width 92 height 34
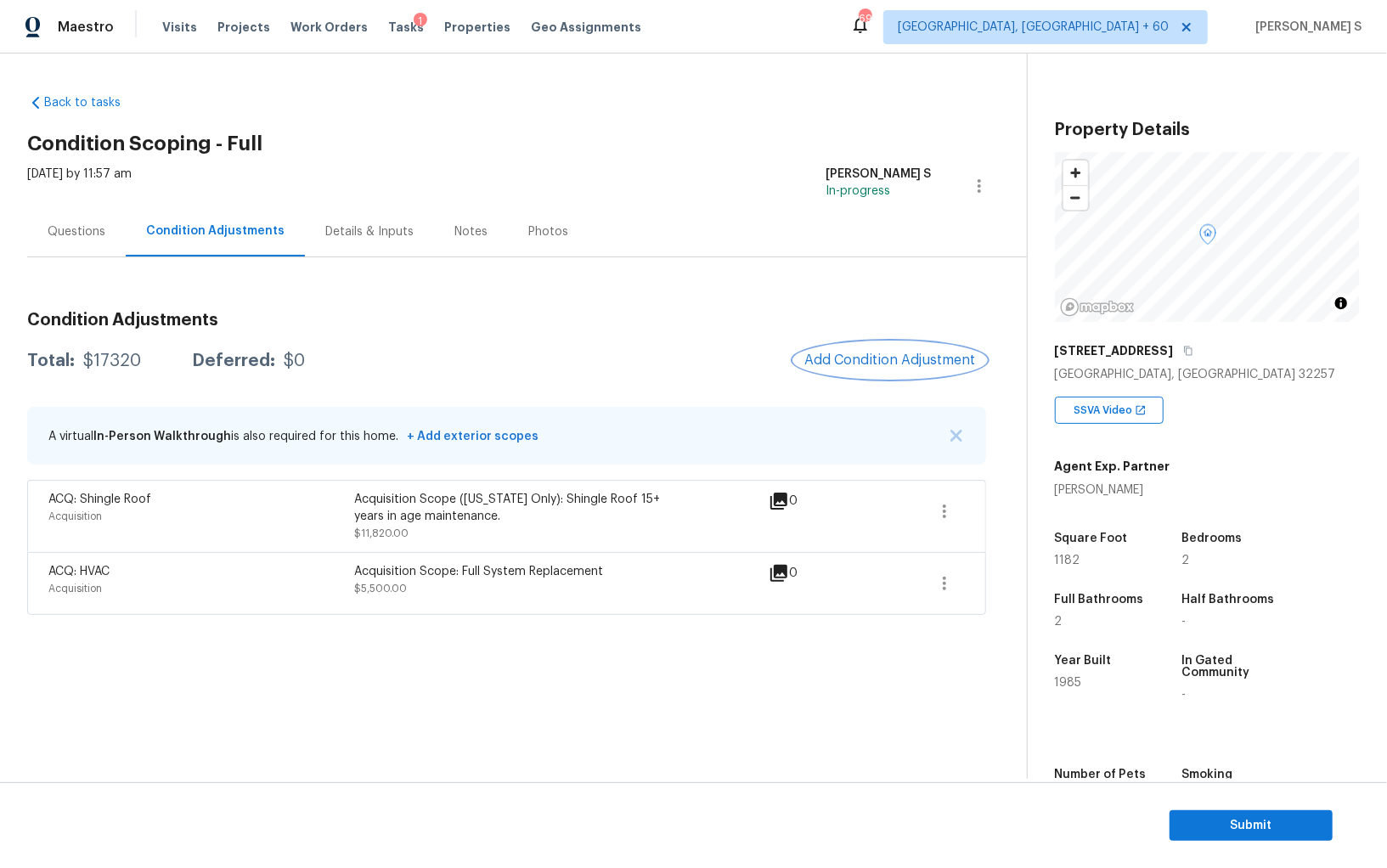
click at [876, 349] on button "Add Condition Adjustment" at bounding box center [890, 359] width 192 height 35
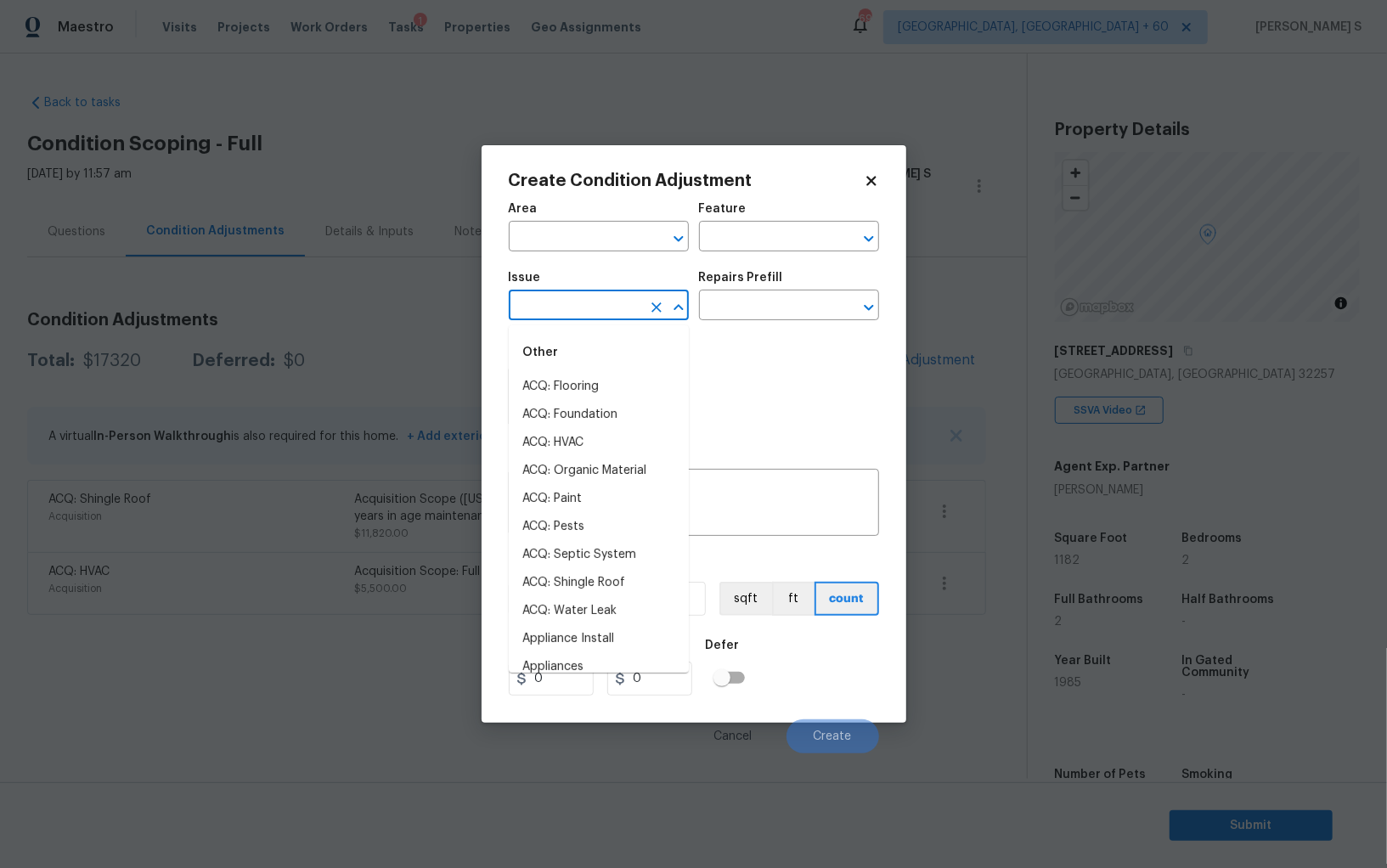
click at [597, 306] on input "text" at bounding box center [574, 307] width 132 height 26
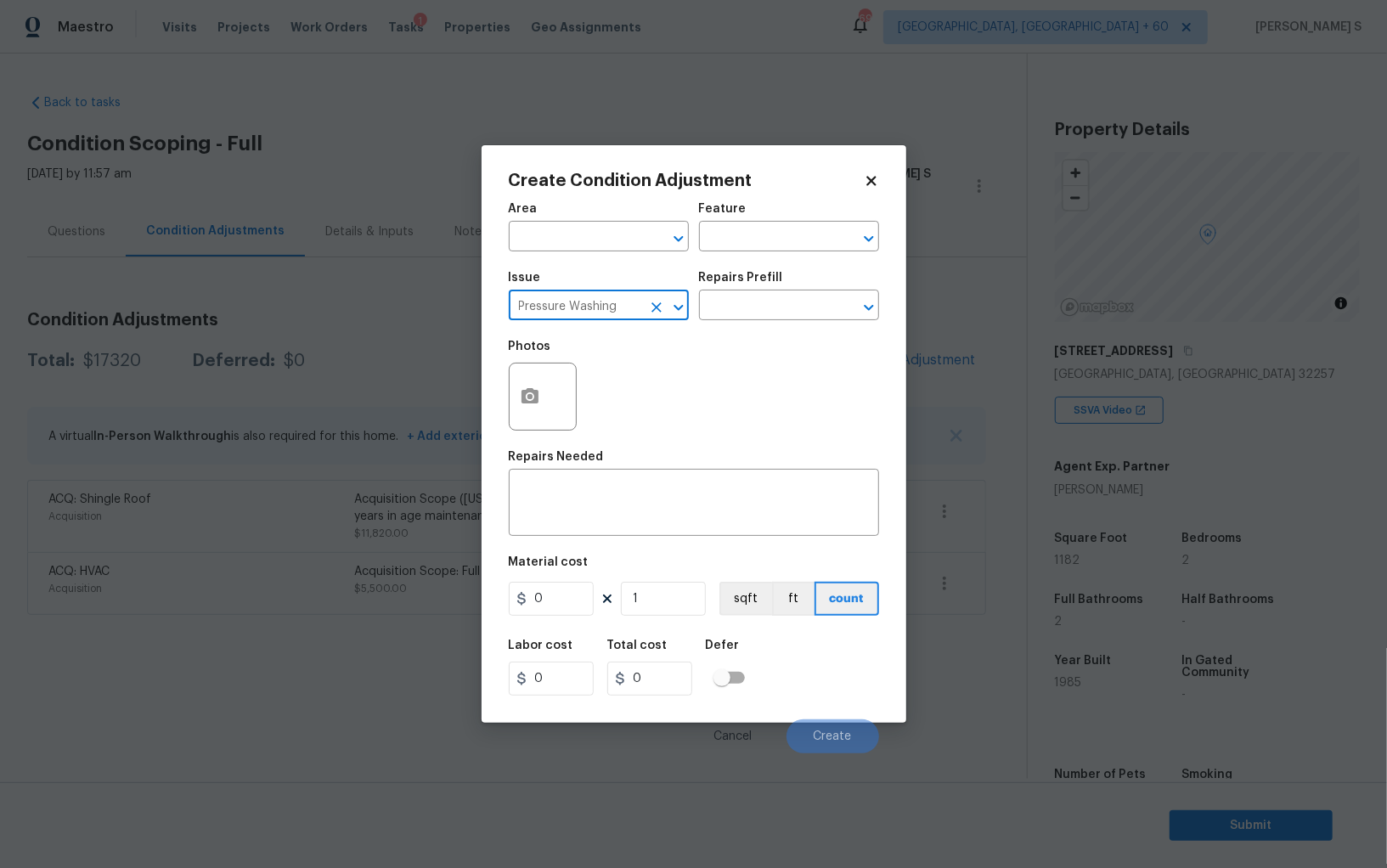
type input "Pressure Washing"
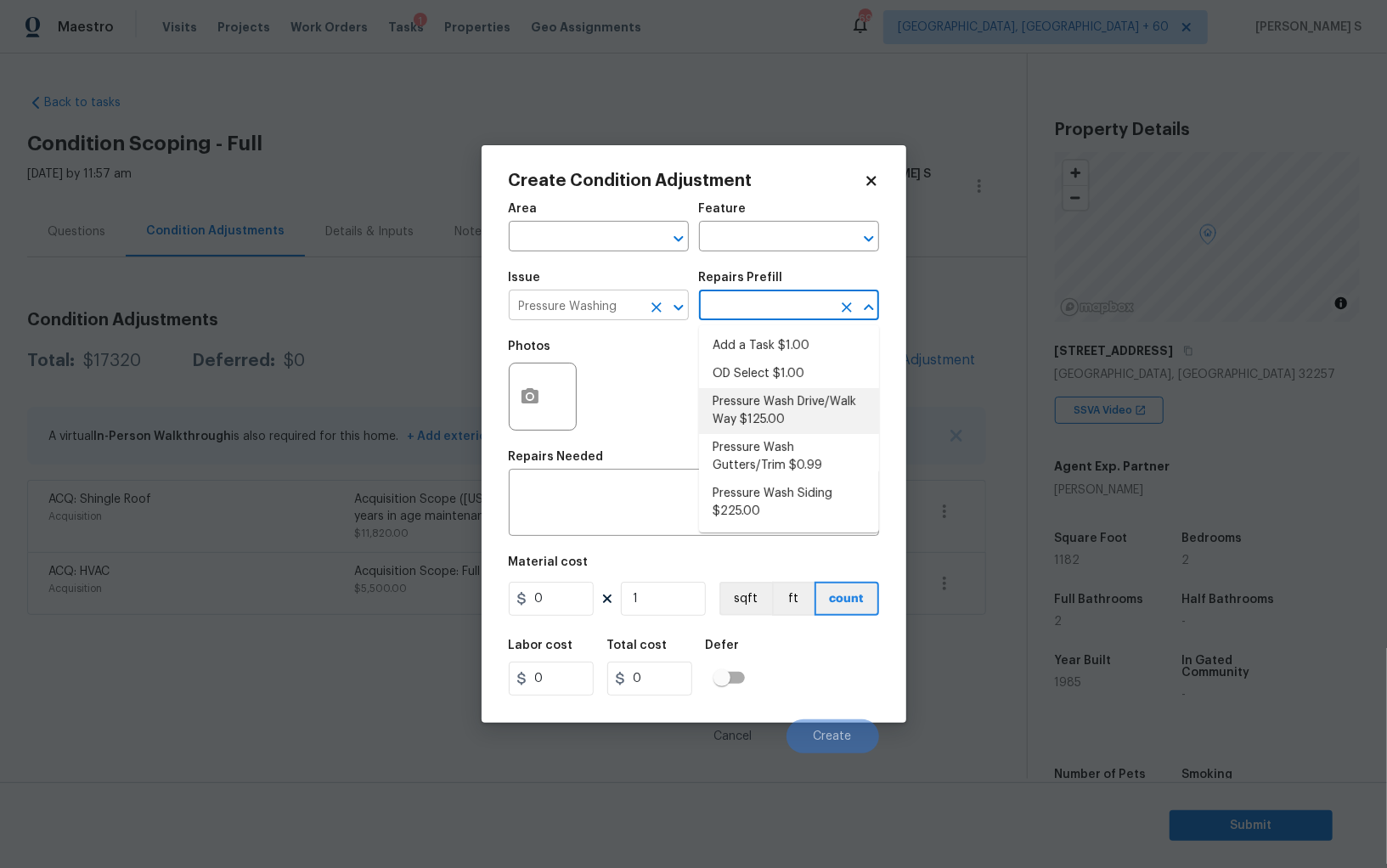
type input "Siding"
type textarea "Pressure wash the driveways/walkways as directed by the PM. Ensure that all deb…"
type input "125"
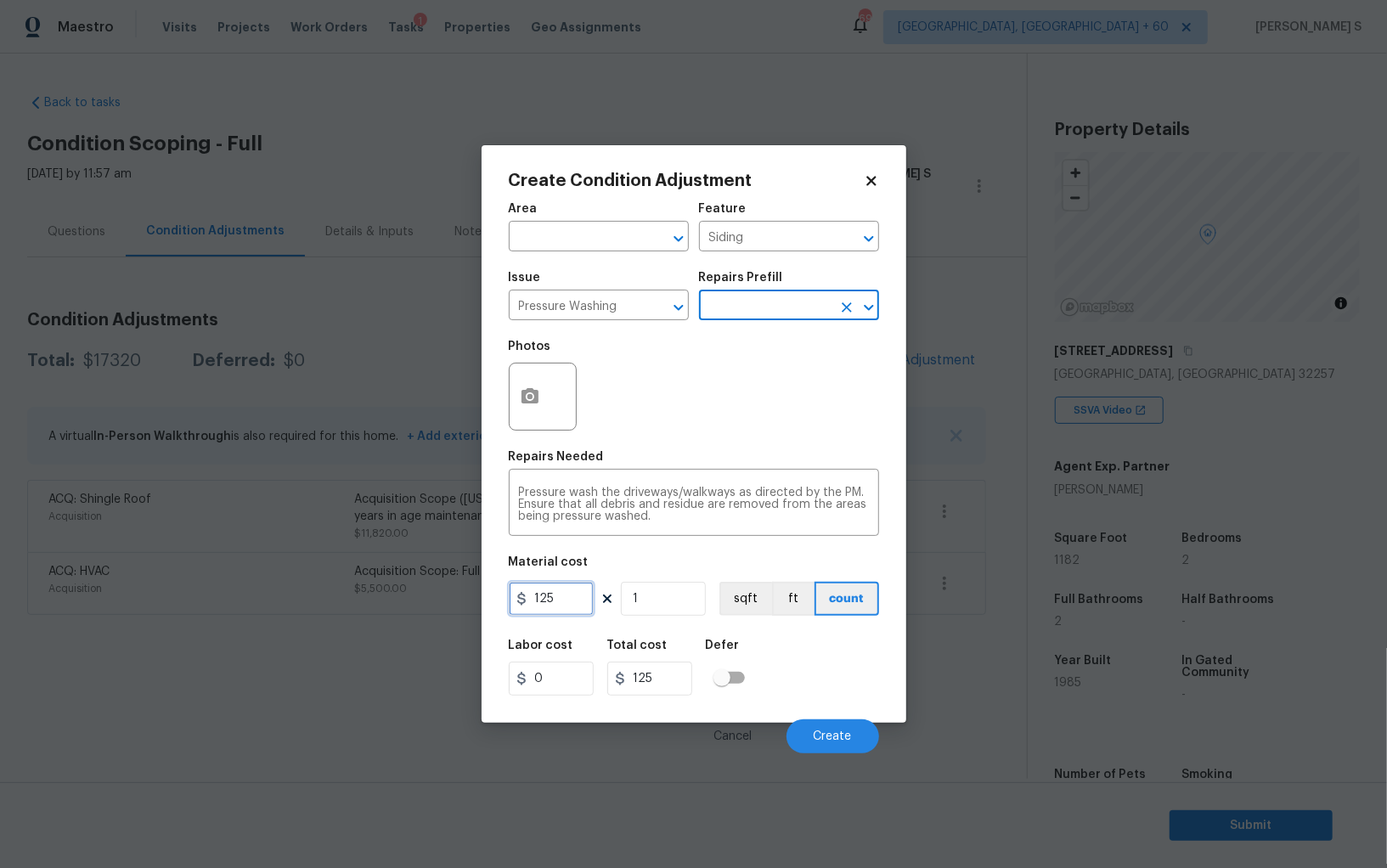
click at [564, 611] on input "125" at bounding box center [551, 598] width 85 height 34
type input "200"
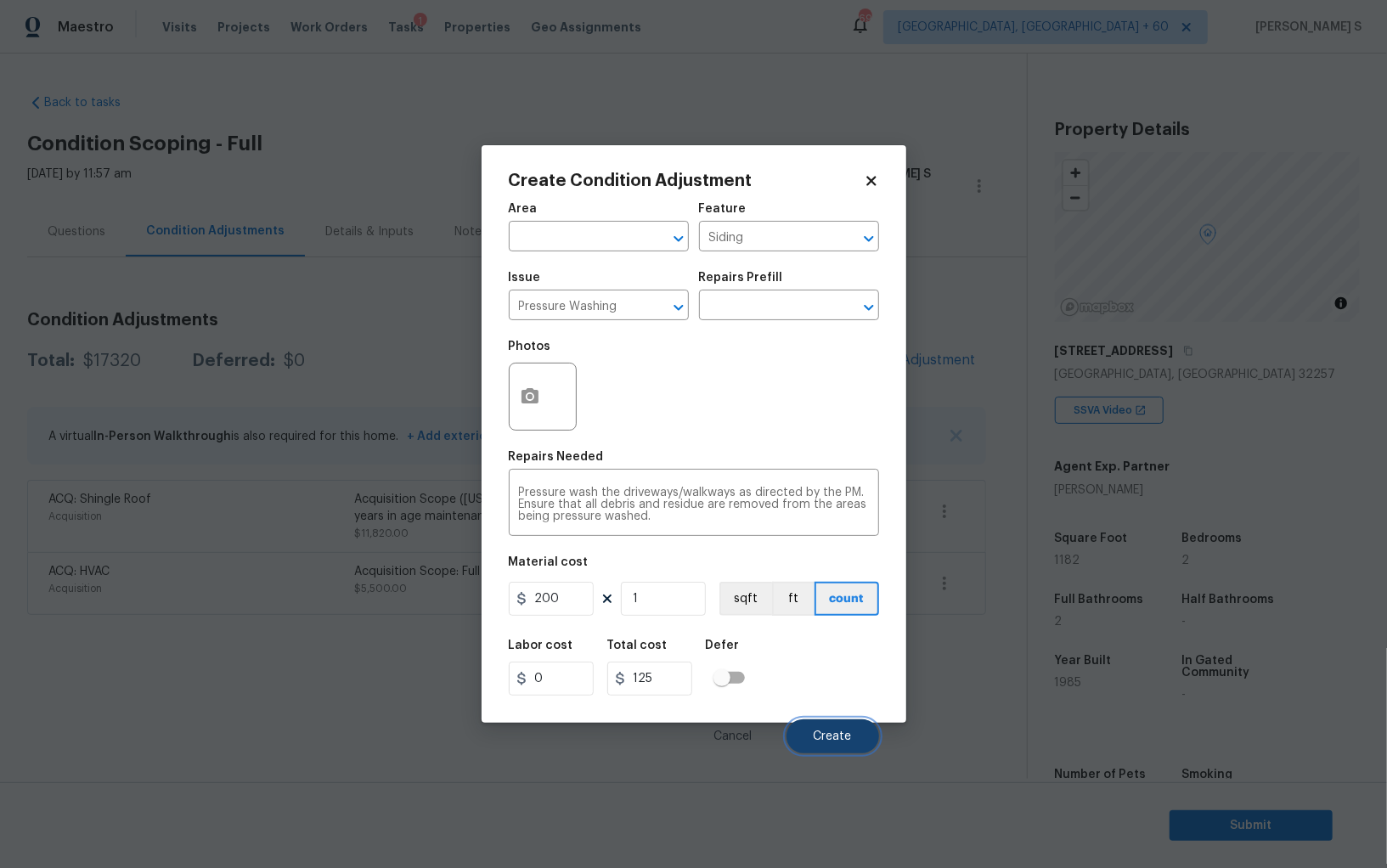
type input "200"
click at [846, 727] on button "Create" at bounding box center [832, 736] width 92 height 34
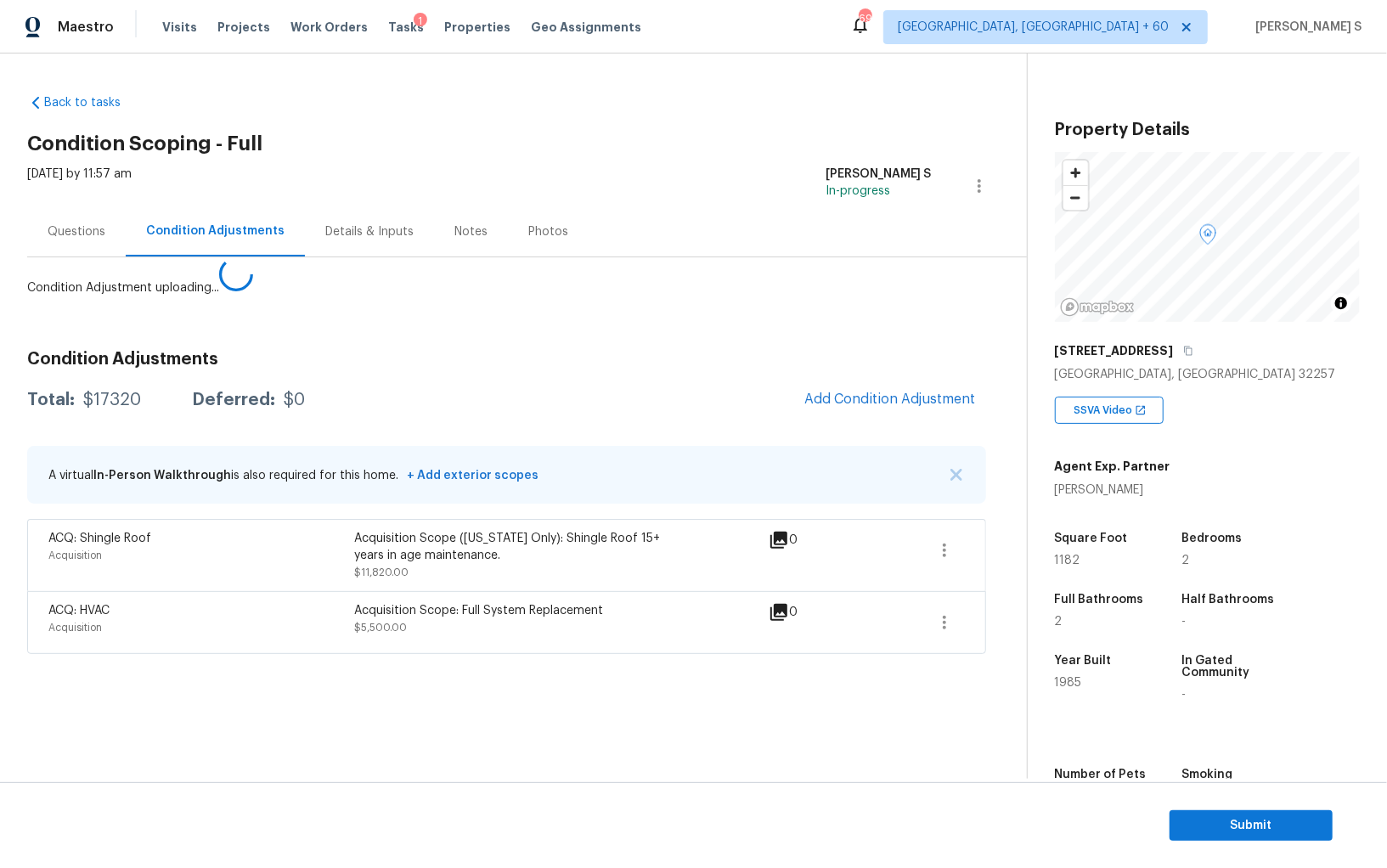
click at [356, 697] on body "Maestro Visits Projects Work Orders Tasks 1 Properties Geo Assignments 693 Albu…" at bounding box center [694, 434] width 1387 height 868
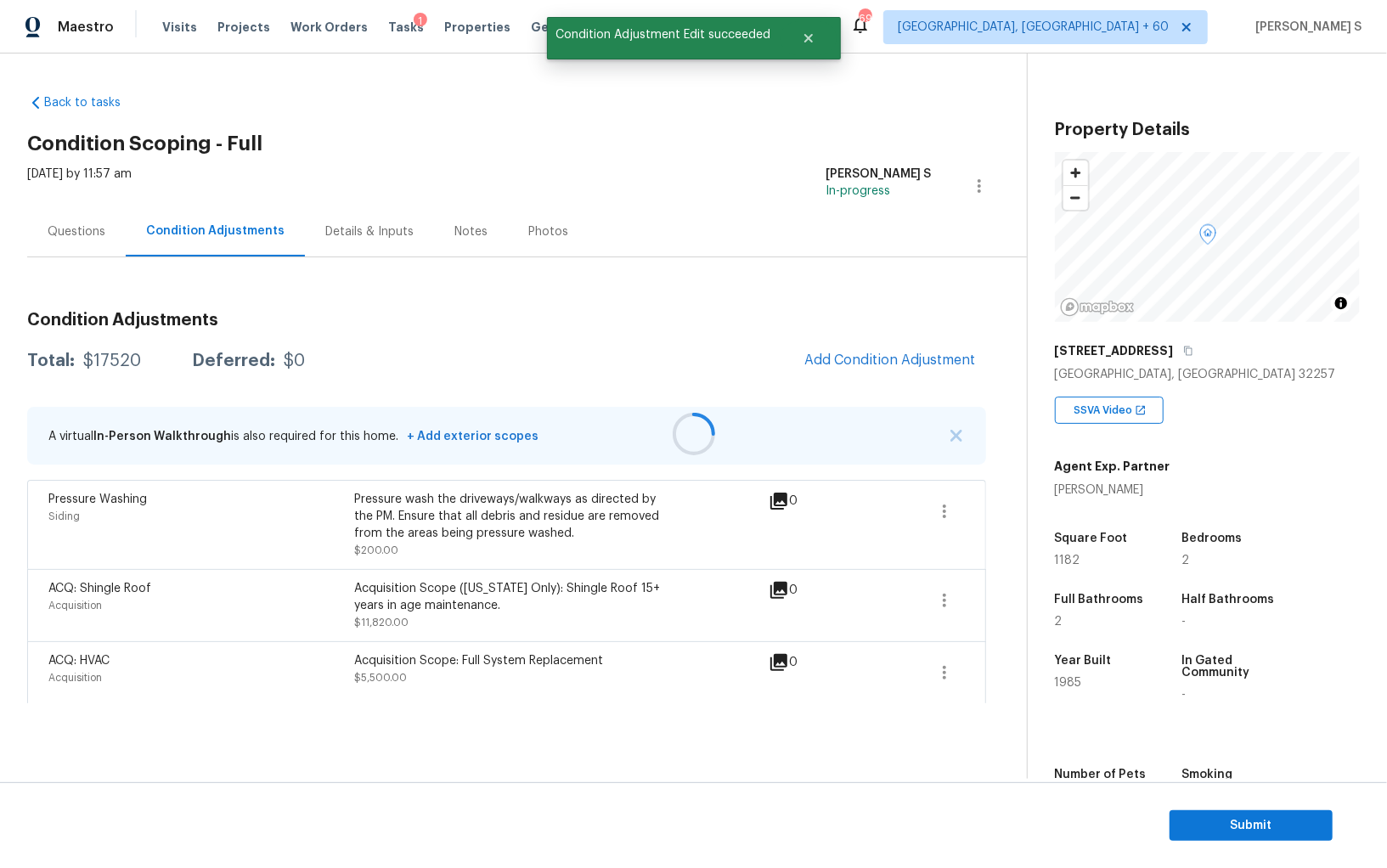
click at [858, 364] on div at bounding box center [694, 434] width 1387 height 868
click at [834, 357] on span "Add Condition Adjustment" at bounding box center [890, 360] width 172 height 16
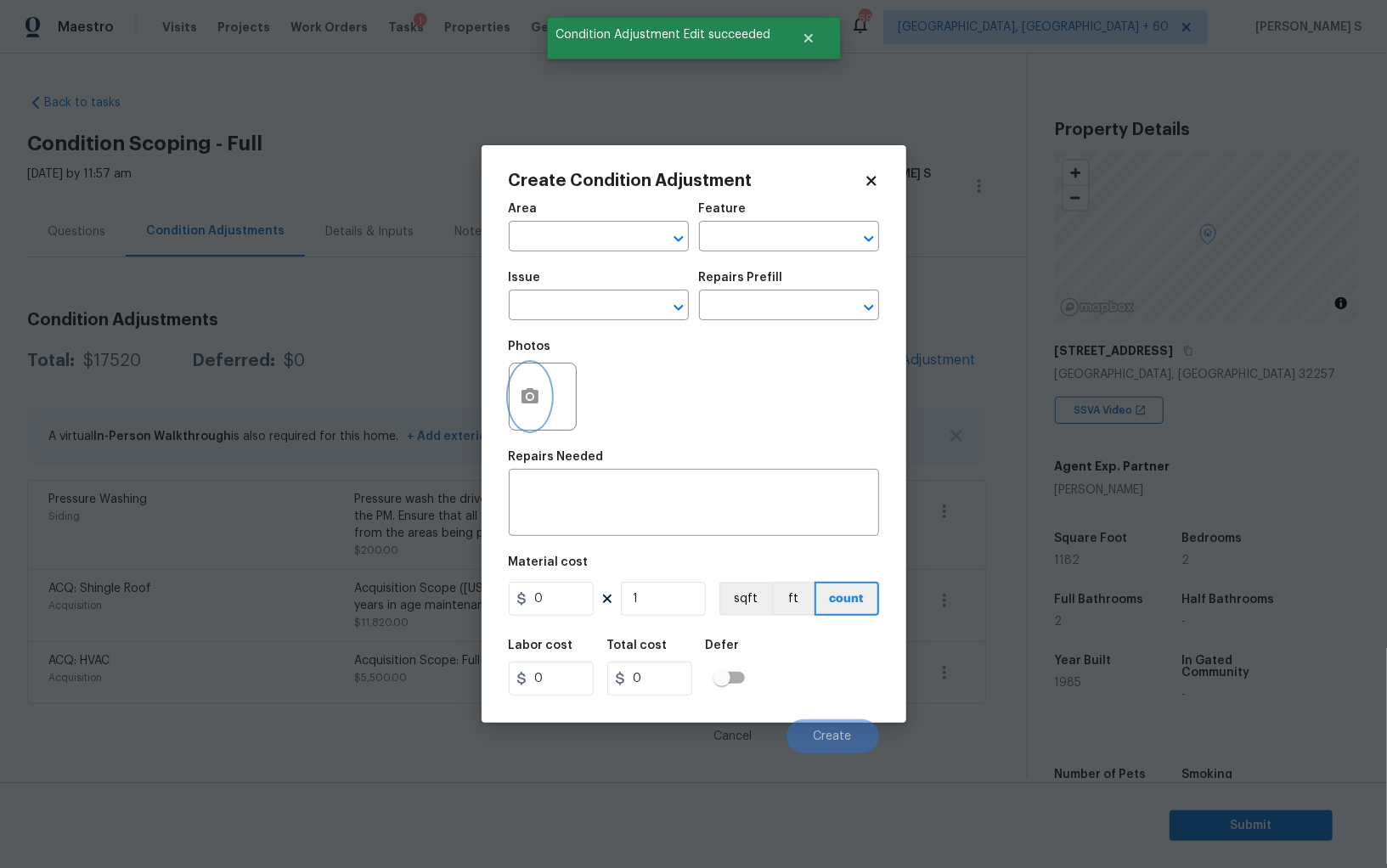
click at [533, 395] on icon "button" at bounding box center [530, 396] width 17 height 16
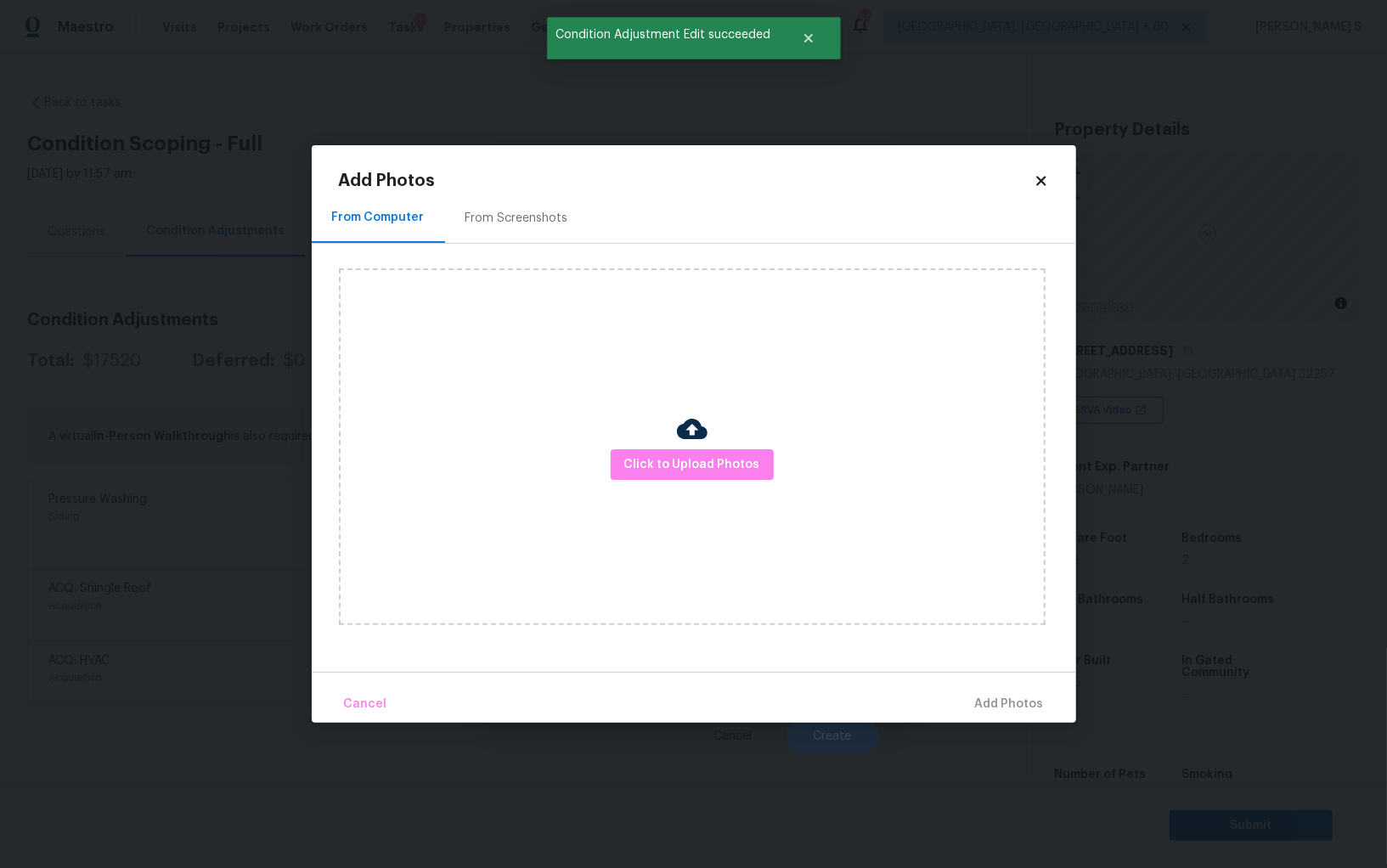
click at [497, 212] on div "From Screenshots" at bounding box center [516, 219] width 103 height 17
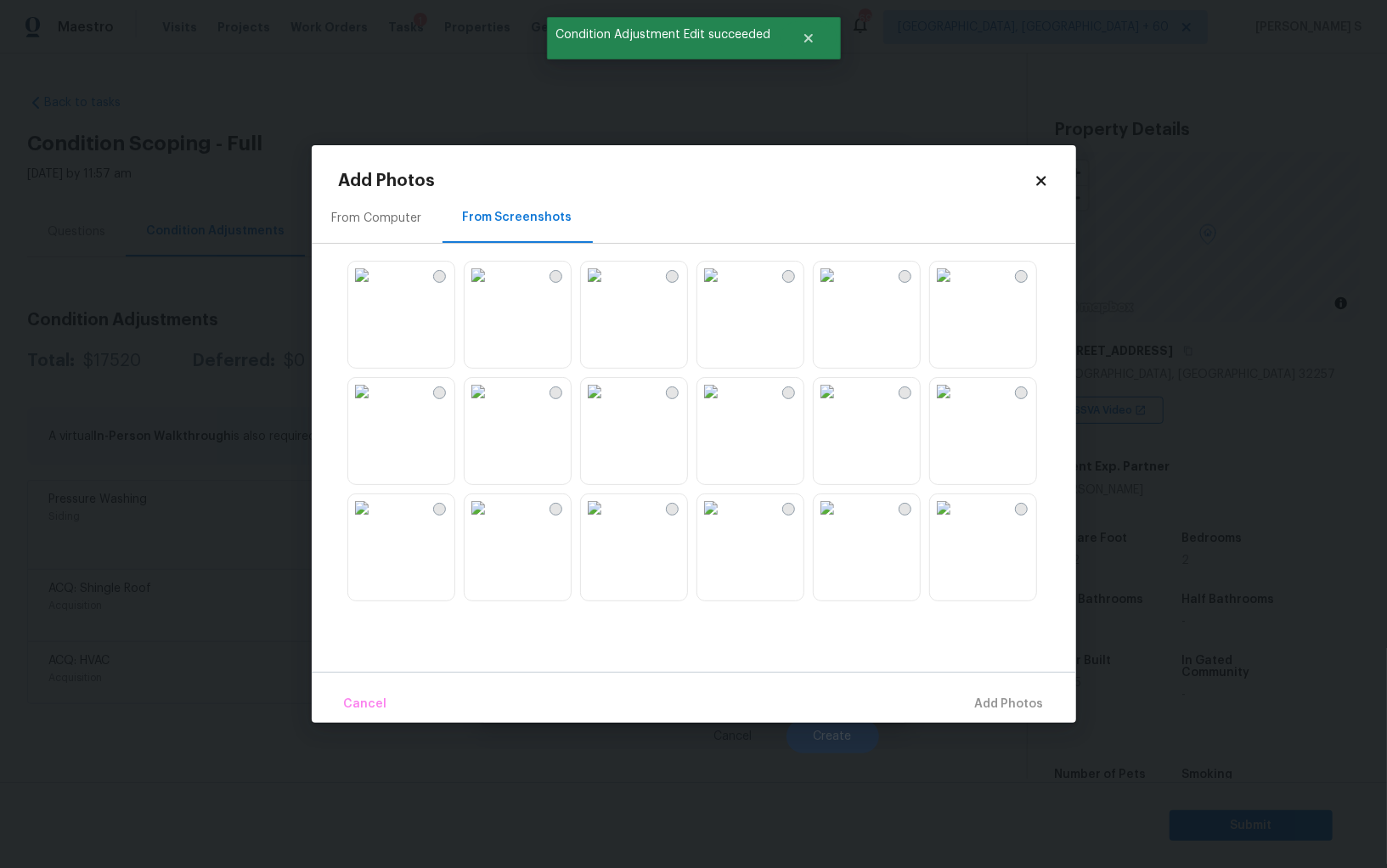
click at [725, 288] on img at bounding box center [710, 275] width 27 height 27
click at [608, 288] on img at bounding box center [593, 275] width 27 height 27
drag, startPoint x: 877, startPoint y: 301, endPoint x: 1038, endPoint y: 304, distance: 161.0
click at [840, 288] on img at bounding box center [826, 275] width 27 height 27
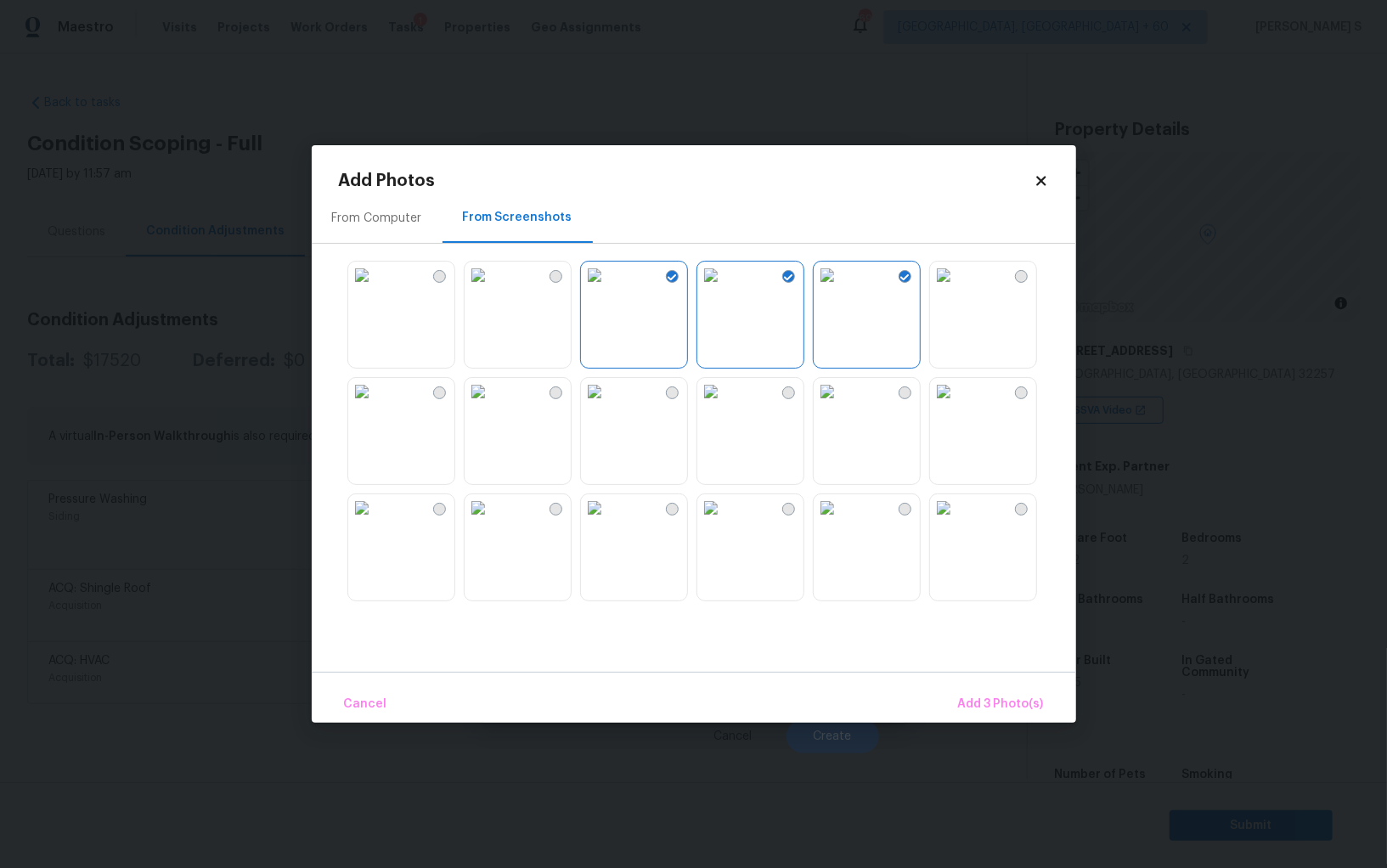
click at [1038, 304] on div at bounding box center [706, 430] width 737 height 357
click at [957, 288] on img at bounding box center [943, 275] width 27 height 27
click at [953, 522] on img at bounding box center [943, 507] width 27 height 27
click at [608, 522] on img at bounding box center [593, 507] width 27 height 27
click at [966, 703] on span "Add 6 Photo(s)" at bounding box center [1000, 704] width 86 height 22
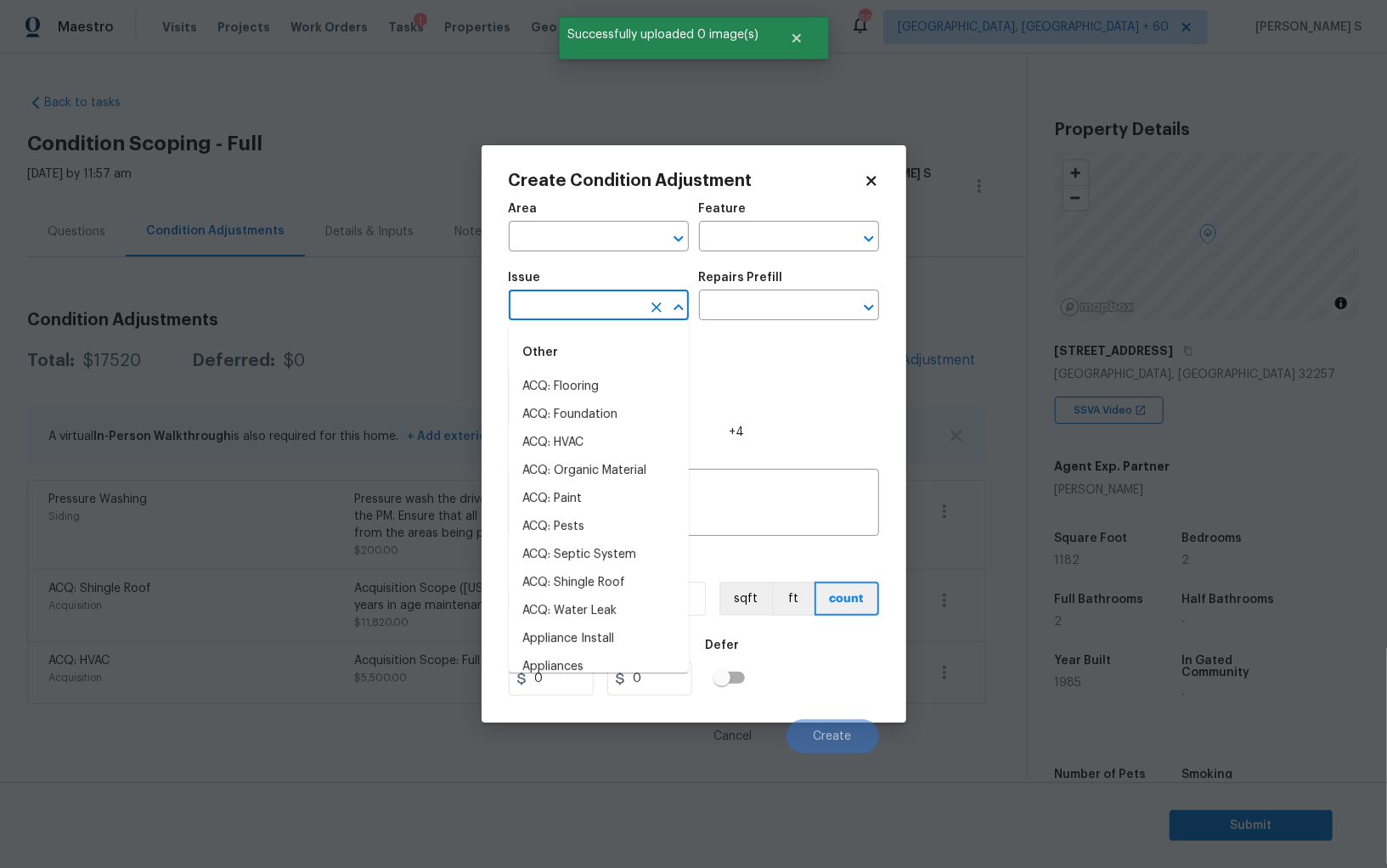
click at [571, 312] on input "text" at bounding box center [574, 307] width 132 height 26
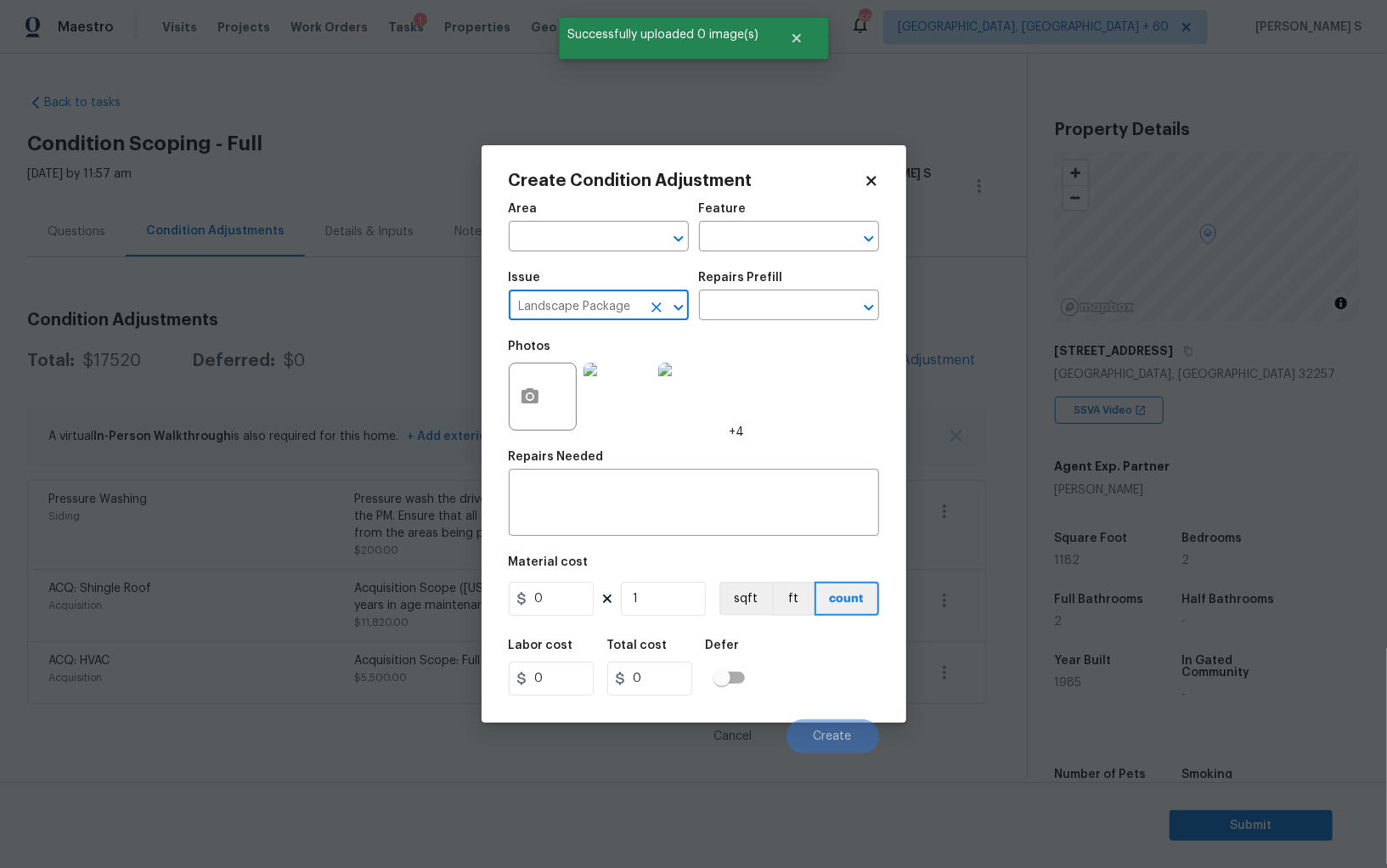
type input "Landscape Package"
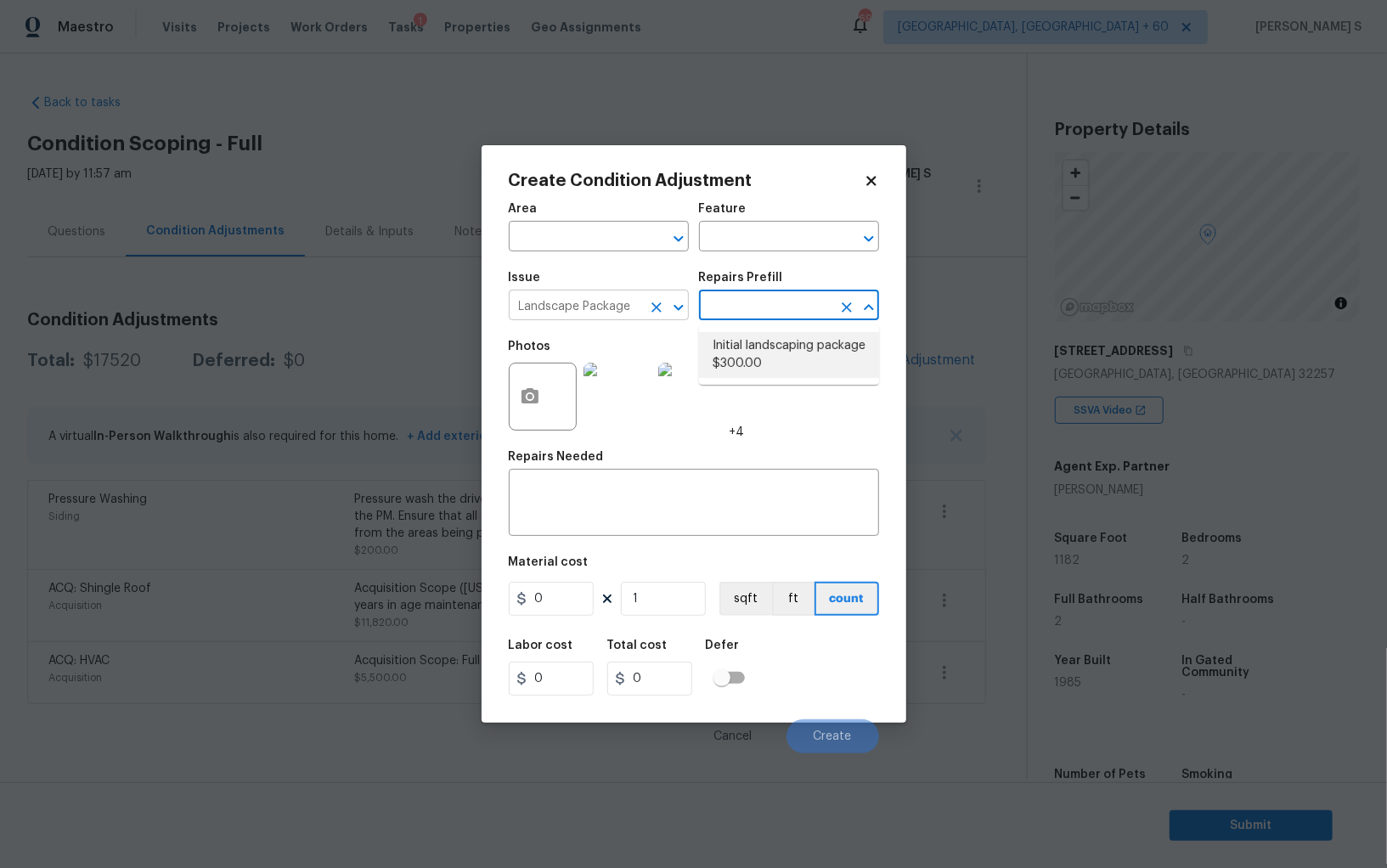
type input "Home Readiness Packages"
type textarea "Mowing of grass up to 6" in height. Mow, edge along driveways & sidewalks, trim…"
type input "300"
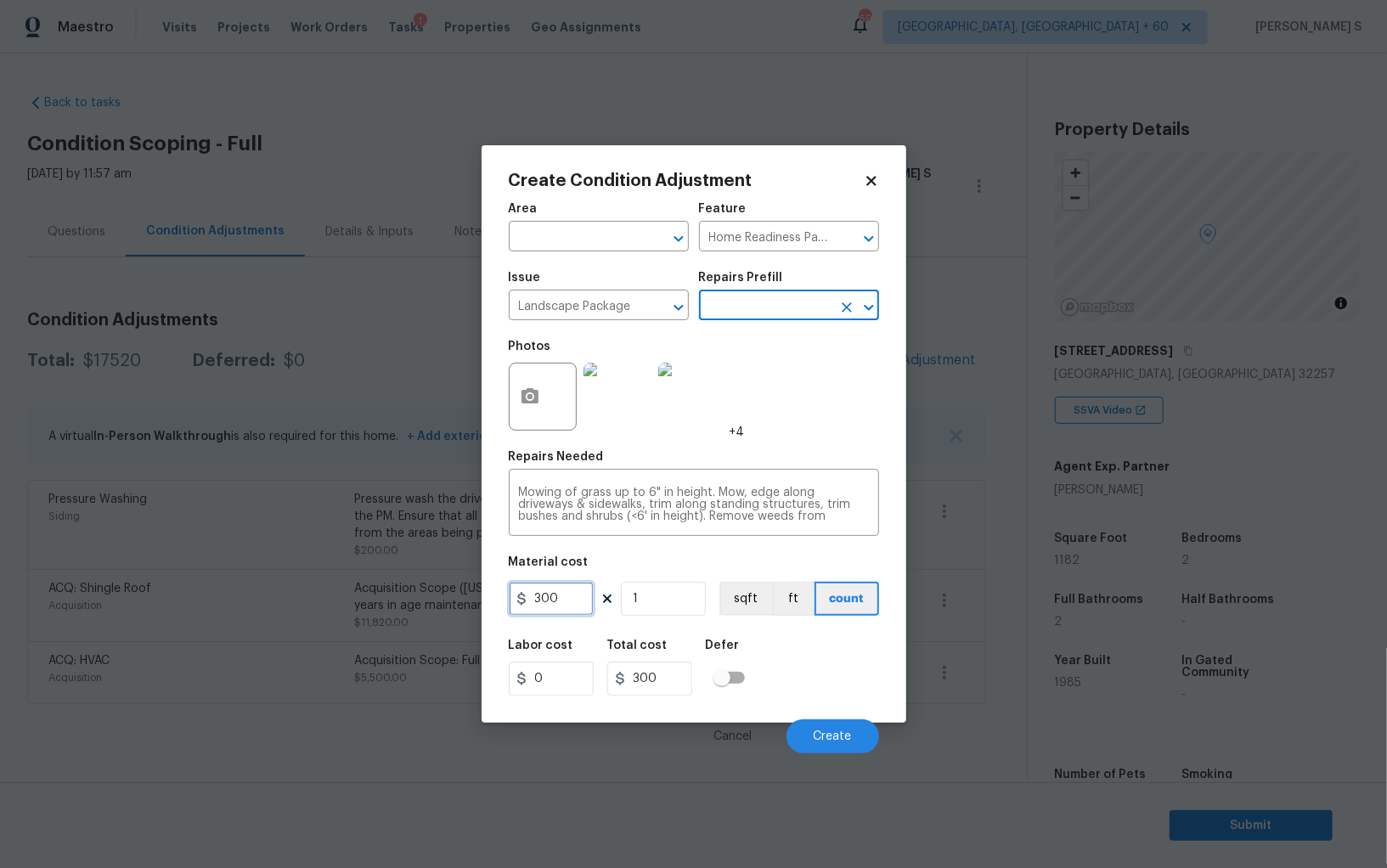
click at [559, 595] on input "300" at bounding box center [551, 598] width 85 height 34
type input "400"
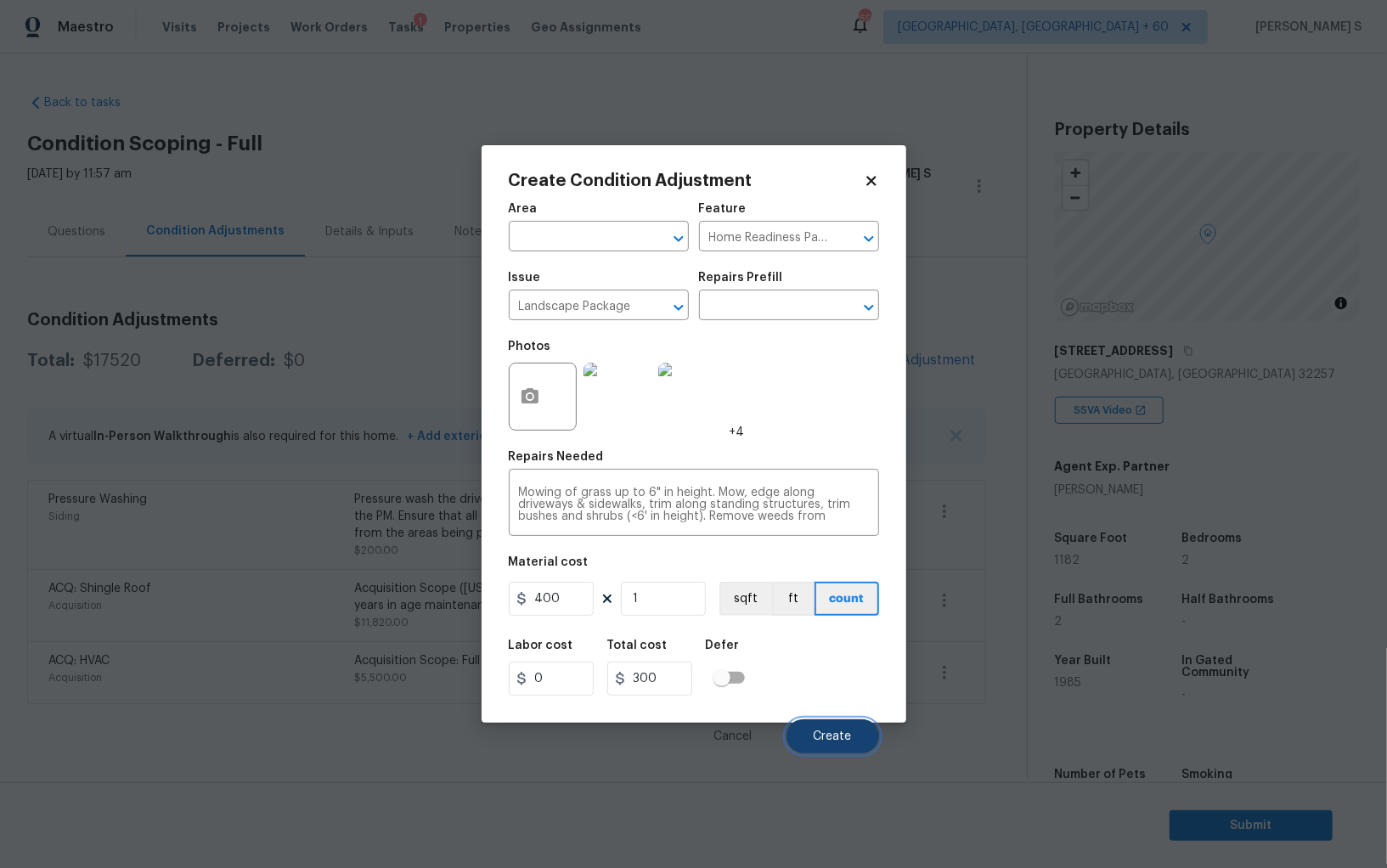
type input "400"
click at [844, 734] on span "Create" at bounding box center [833, 737] width 38 height 13
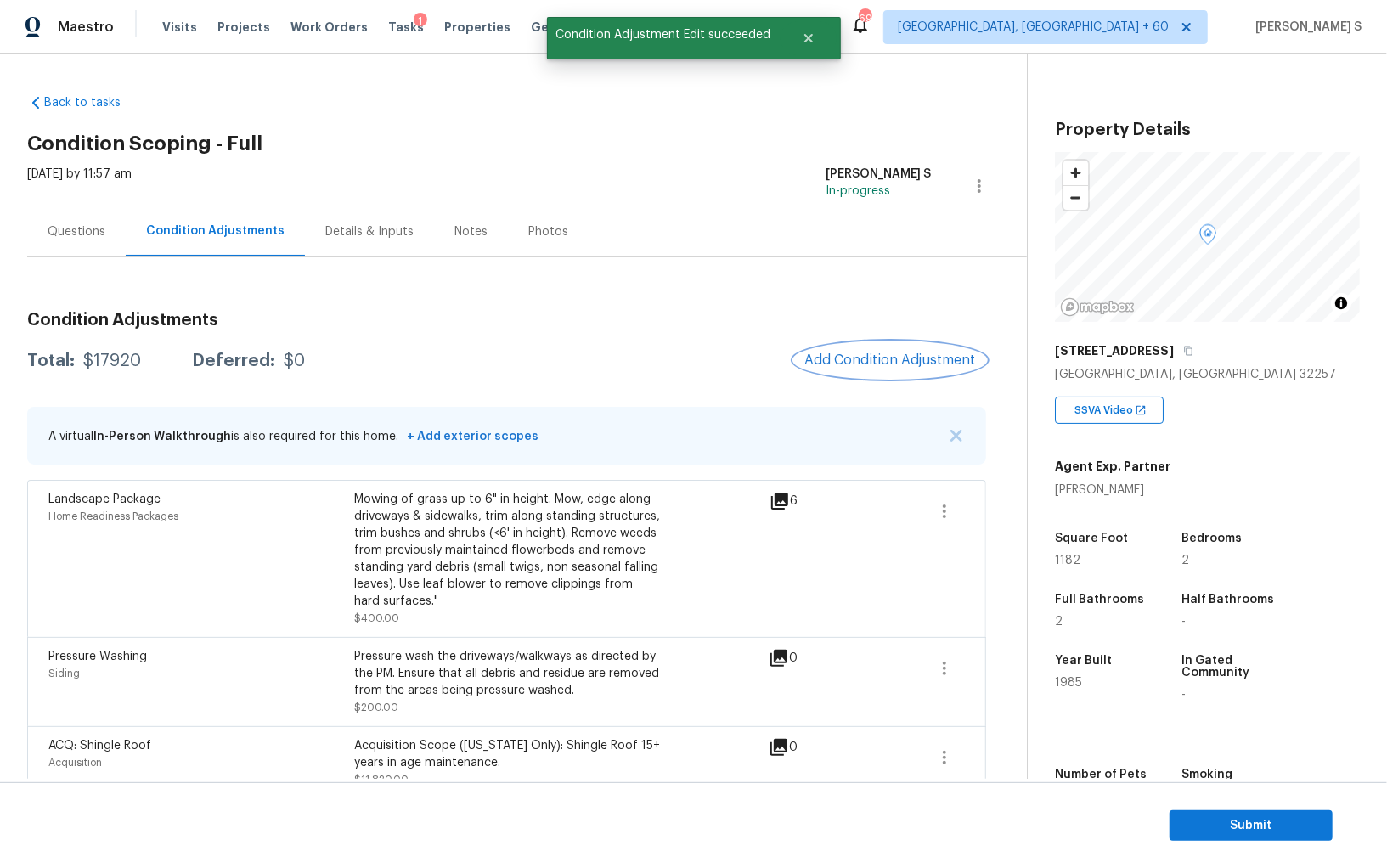
scroll to position [86, 0]
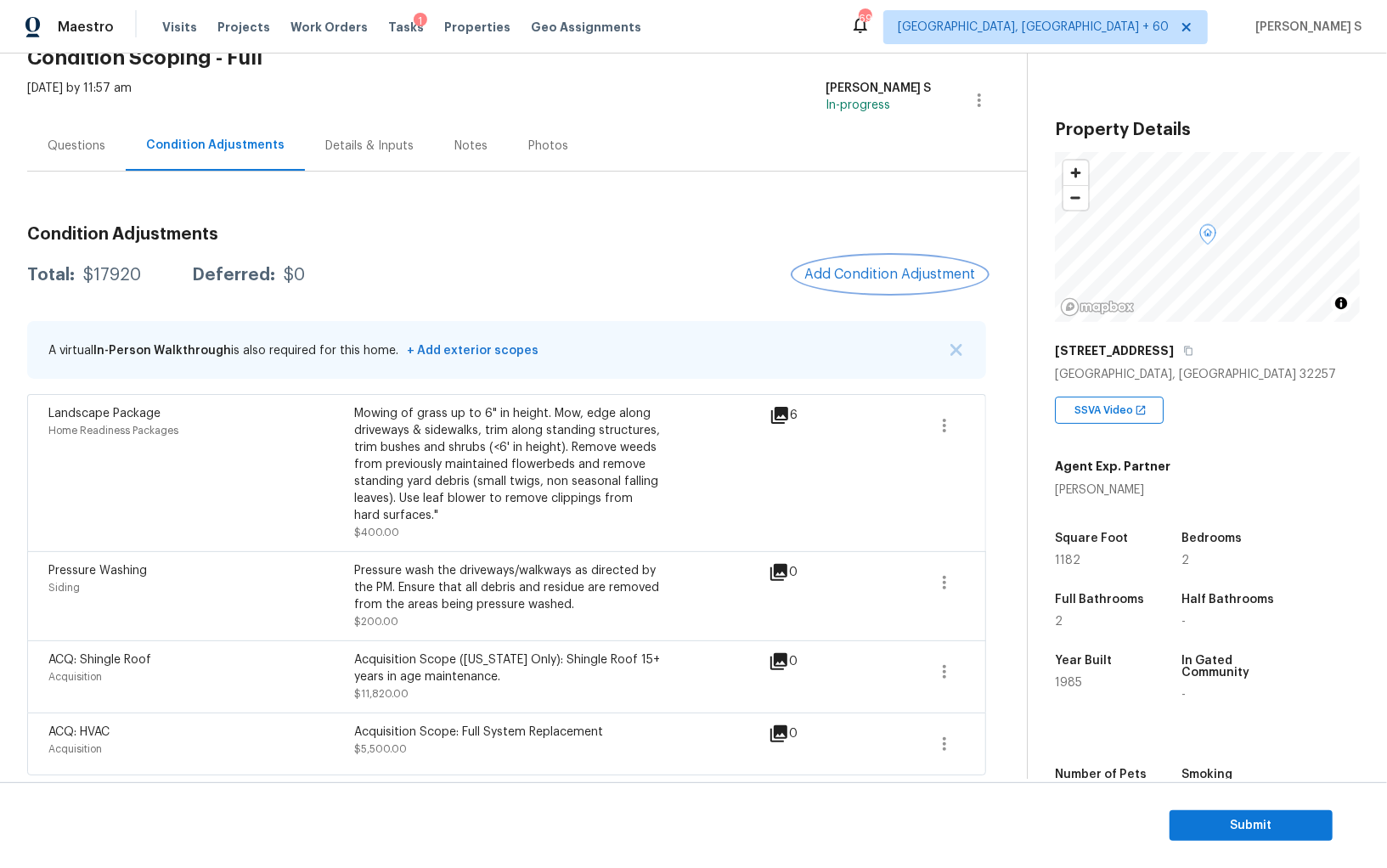
click at [886, 260] on button "Add Condition Adjustment" at bounding box center [890, 274] width 192 height 35
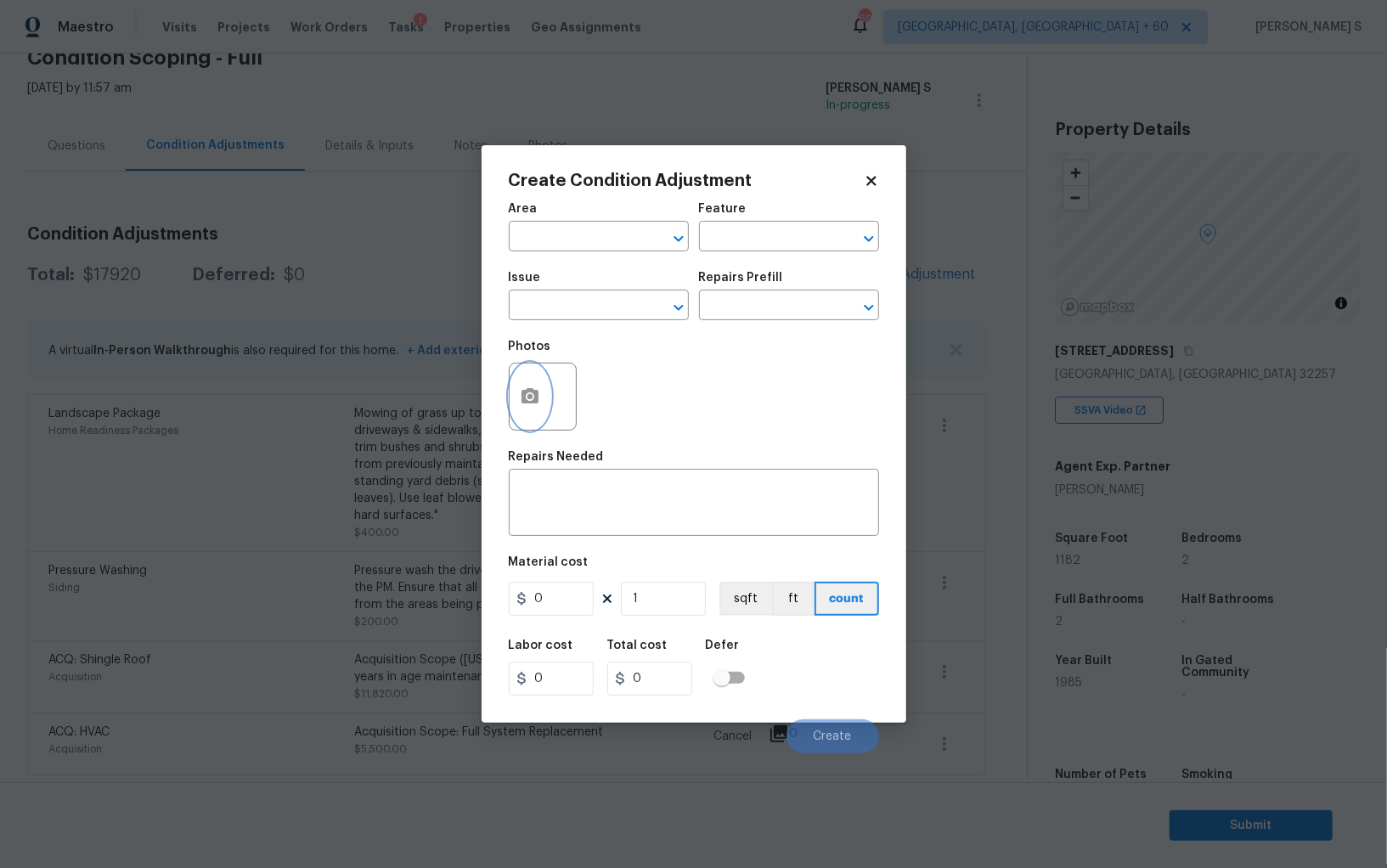
click at [530, 392] on icon "button" at bounding box center [530, 396] width 17 height 16
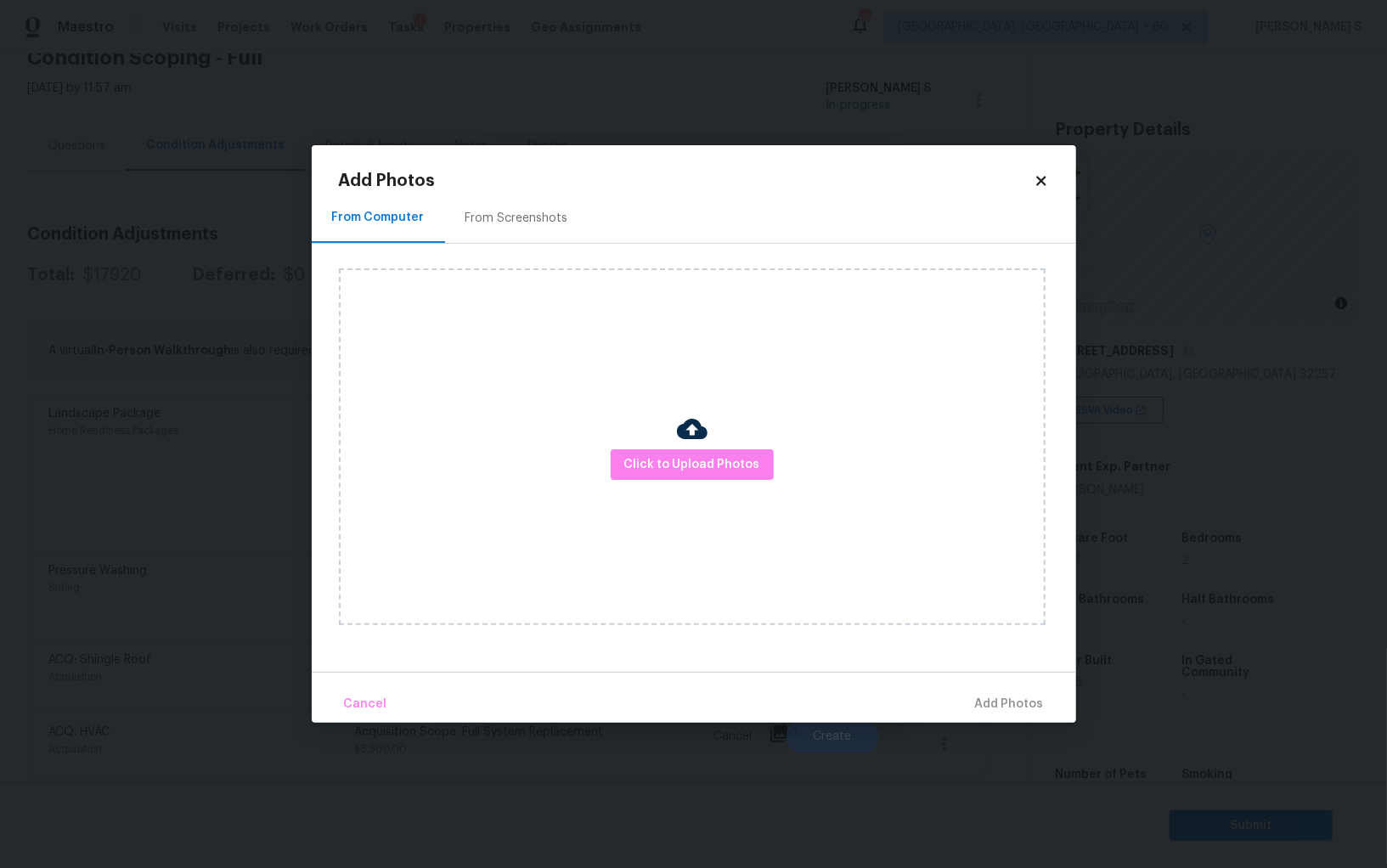
click at [521, 202] on div "From Screenshots" at bounding box center [516, 218] width 143 height 50
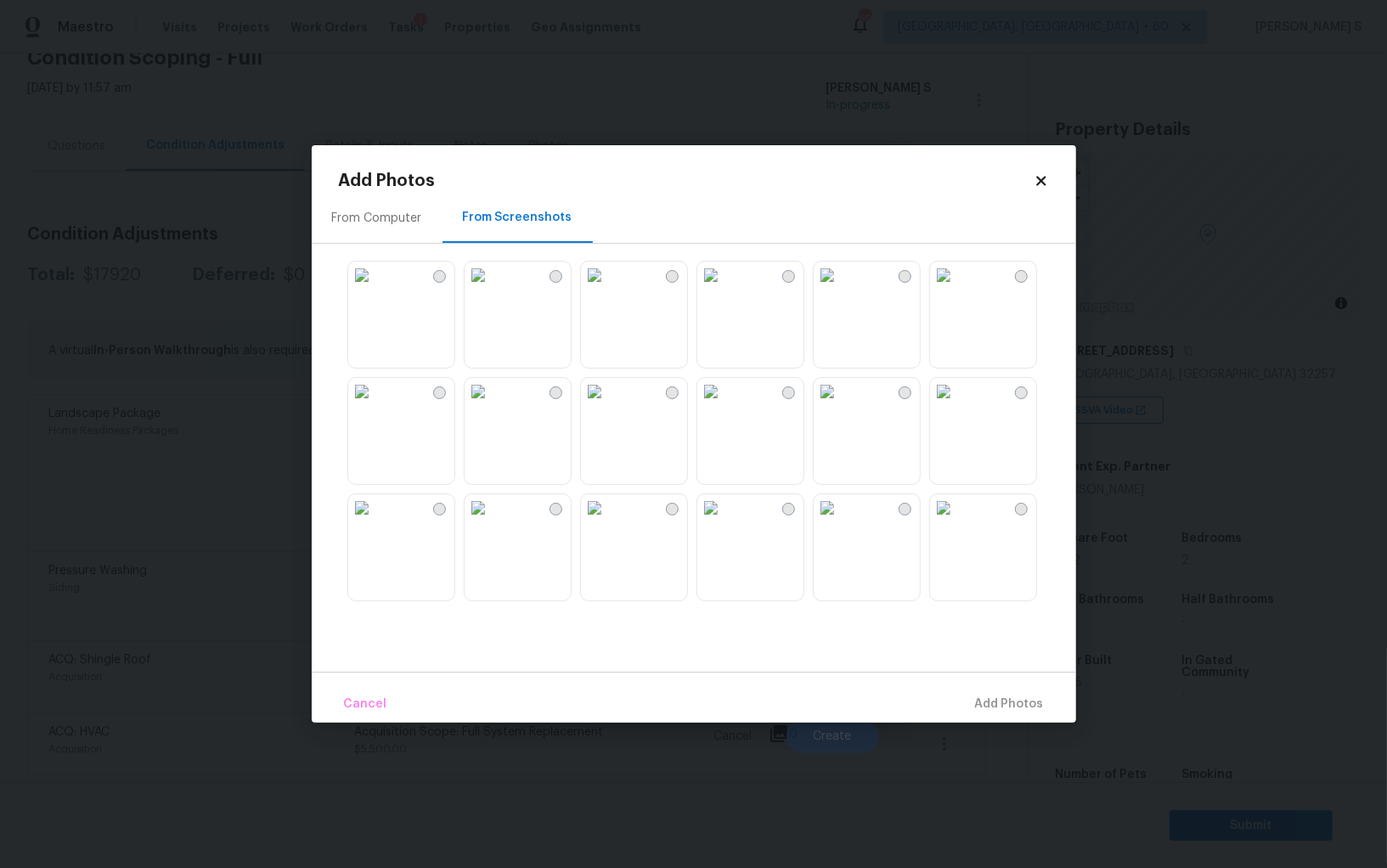
click at [957, 405] on img at bounding box center [943, 391] width 27 height 27
click at [803, 429] on div at bounding box center [750, 431] width 108 height 108
click at [608, 405] on img at bounding box center [593, 391] width 27 height 27
click at [605, 405] on img at bounding box center [593, 391] width 27 height 27
click at [376, 405] on img at bounding box center [361, 391] width 27 height 27
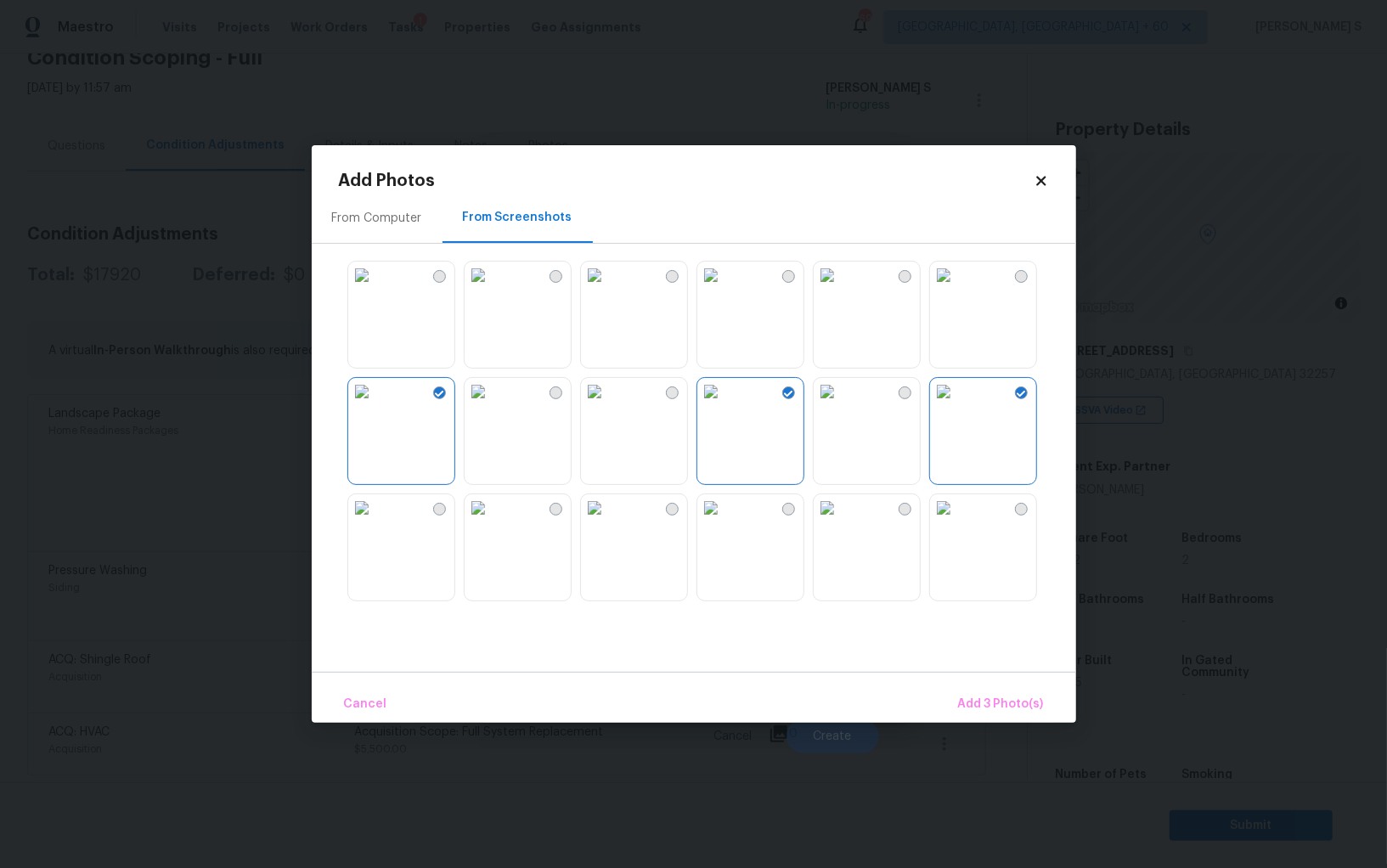
click at [491, 405] on img at bounding box center [478, 391] width 27 height 27
click at [705, 405] on img at bounding box center [710, 391] width 27 height 27
click at [608, 405] on img at bounding box center [593, 391] width 27 height 27
click at [725, 405] on img at bounding box center [710, 391] width 27 height 27
click at [840, 405] on img at bounding box center [826, 391] width 27 height 27
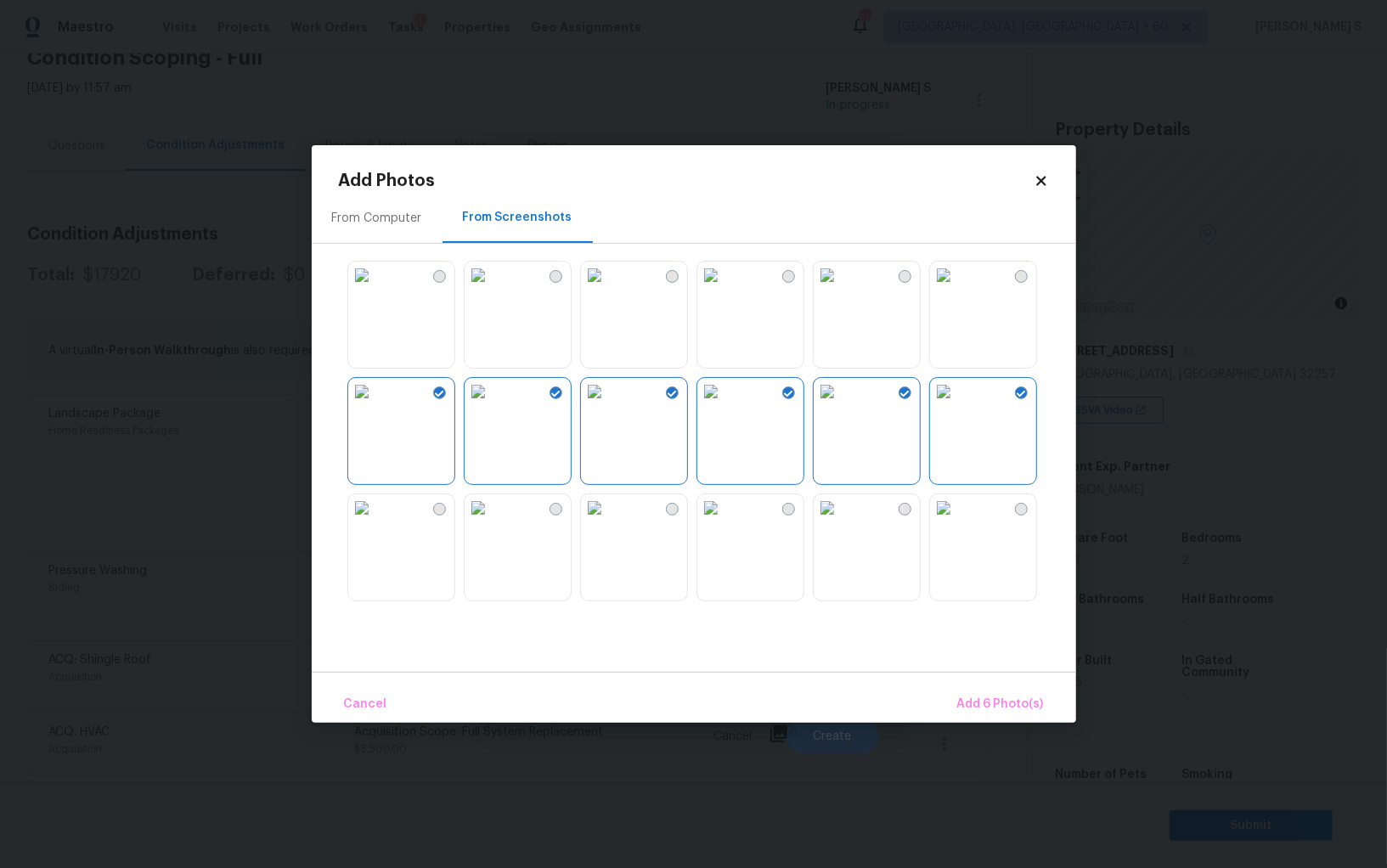
click at [840, 522] on img at bounding box center [826, 507] width 27 height 27
click at [725, 522] on img at bounding box center [710, 507] width 27 height 27
click at [491, 522] on img at bounding box center [478, 507] width 27 height 27
click at [376, 522] on img at bounding box center [361, 507] width 27 height 27
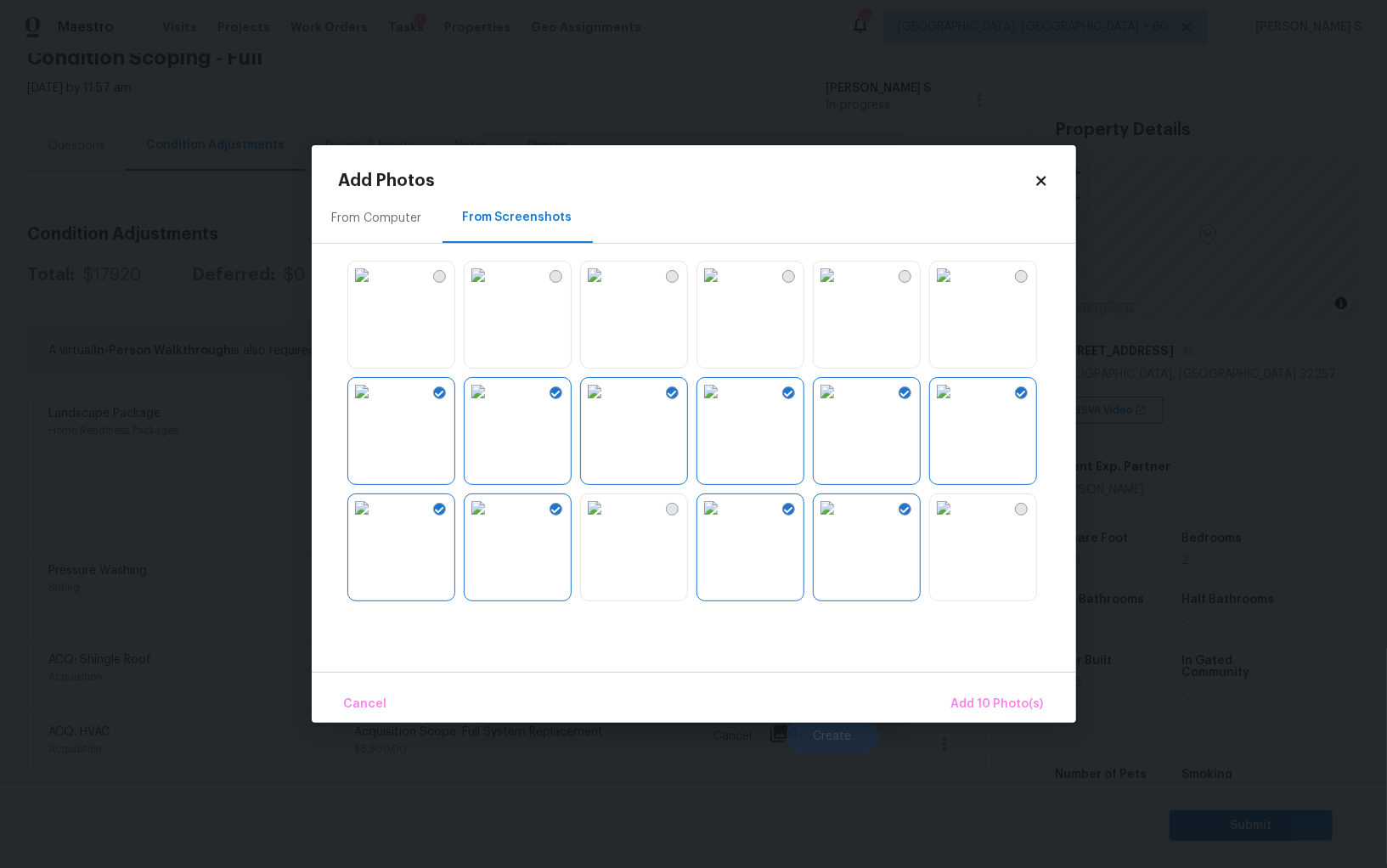
scroll to position [910, 0]
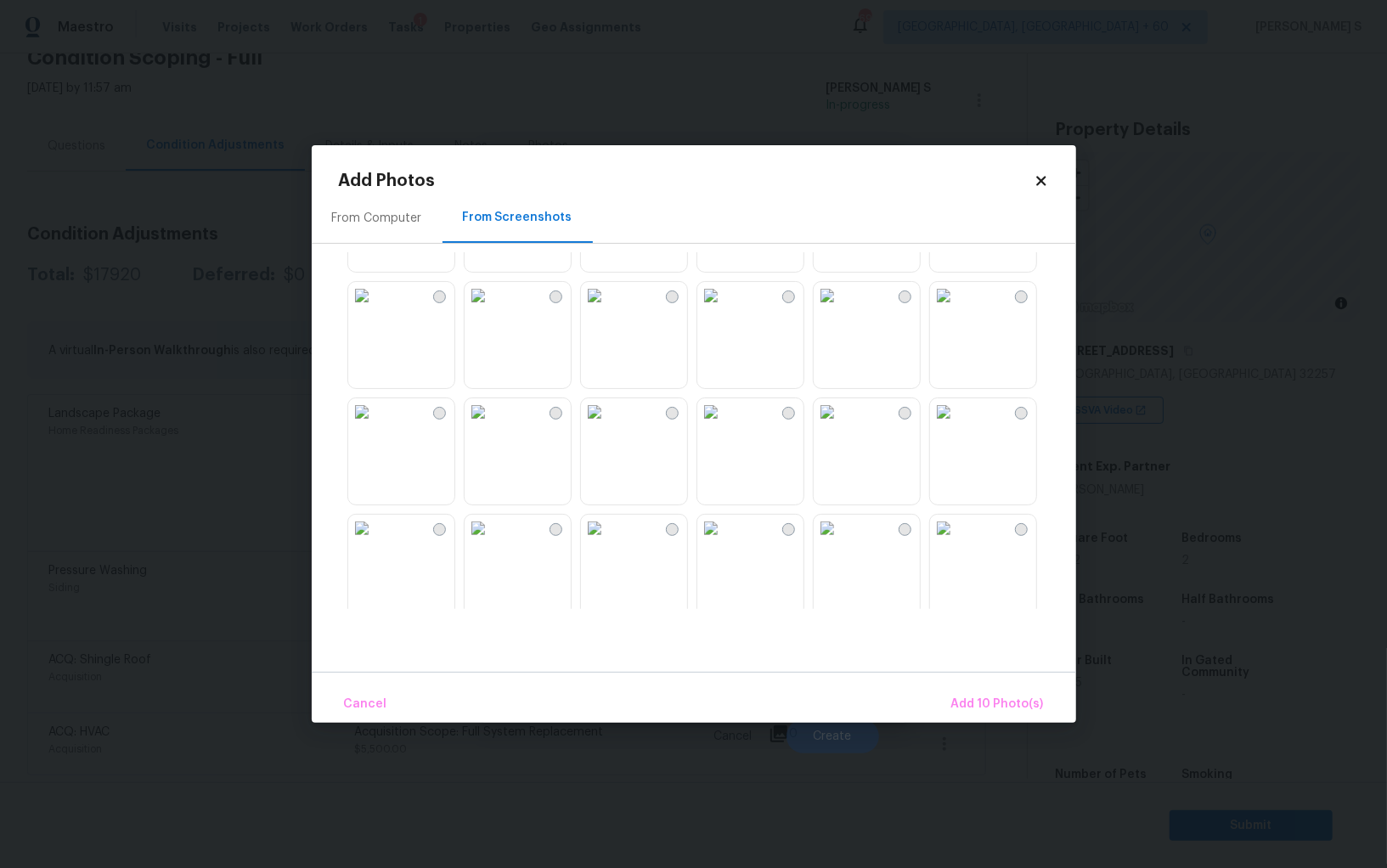
click at [725, 309] on img at bounding box center [710, 295] width 27 height 27
click at [840, 309] on img at bounding box center [826, 295] width 27 height 27
click at [957, 309] on img at bounding box center [943, 295] width 27 height 27
click at [840, 309] on img at bounding box center [826, 295] width 27 height 27
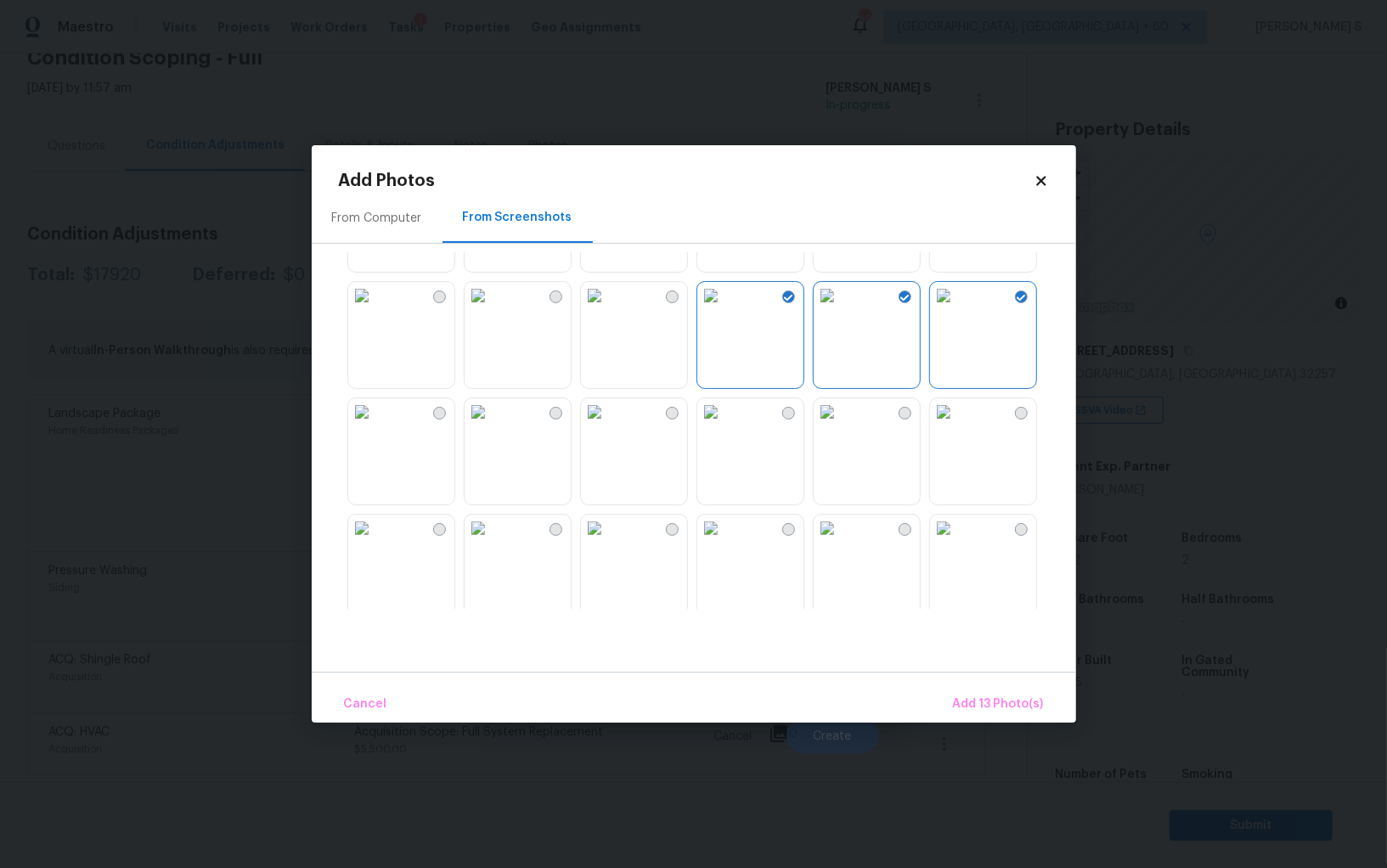
click at [840, 426] on img at bounding box center [826, 411] width 27 height 27
click at [716, 426] on img at bounding box center [710, 411] width 27 height 27
click at [608, 426] on img at bounding box center [593, 411] width 27 height 27
click at [491, 426] on img at bounding box center [478, 411] width 27 height 27
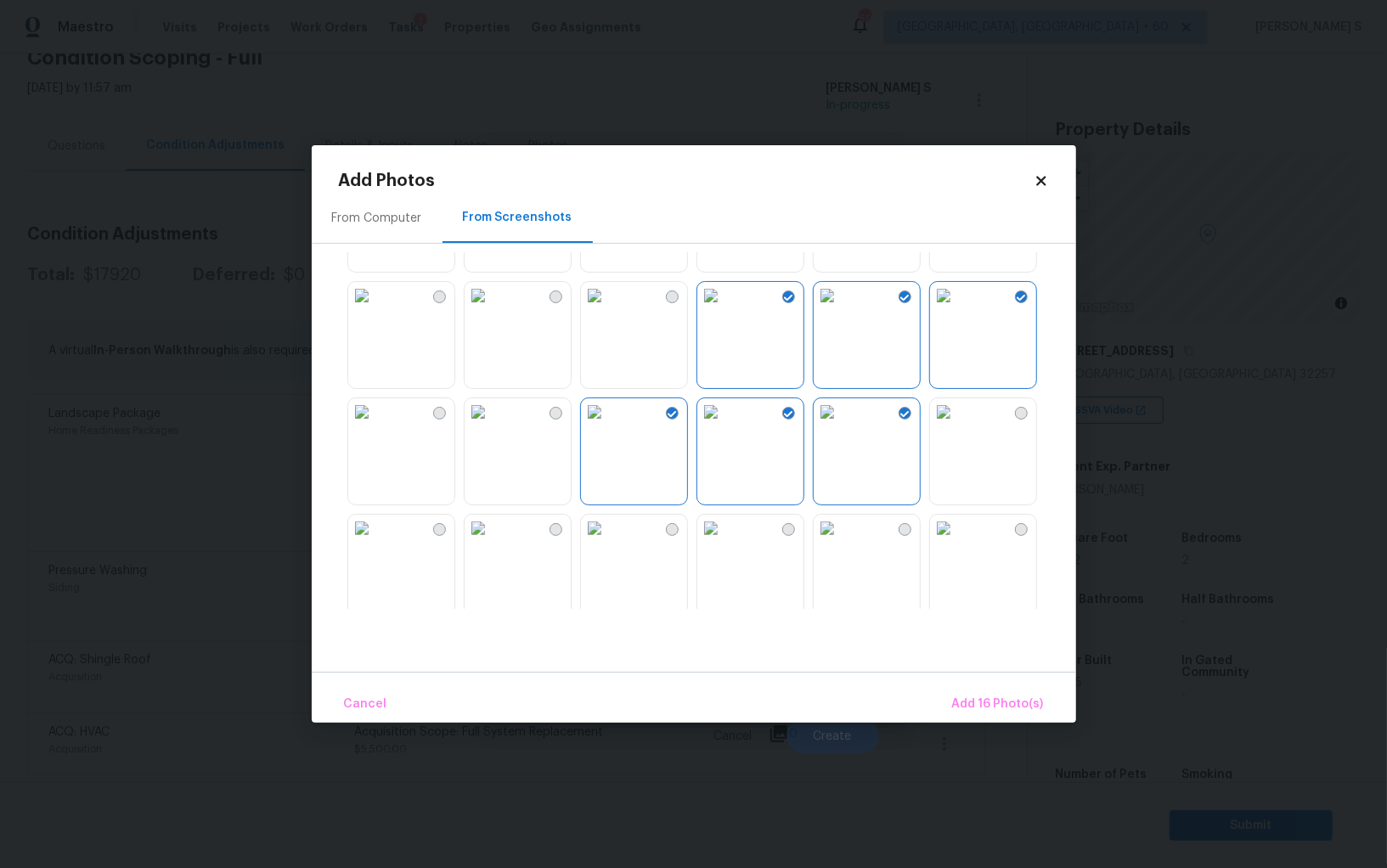
click at [477, 426] on img at bounding box center [478, 411] width 27 height 27
click at [376, 426] on img at bounding box center [361, 411] width 27 height 27
click at [1004, 712] on span "Add 18 Photo(s)" at bounding box center [998, 704] width 92 height 22
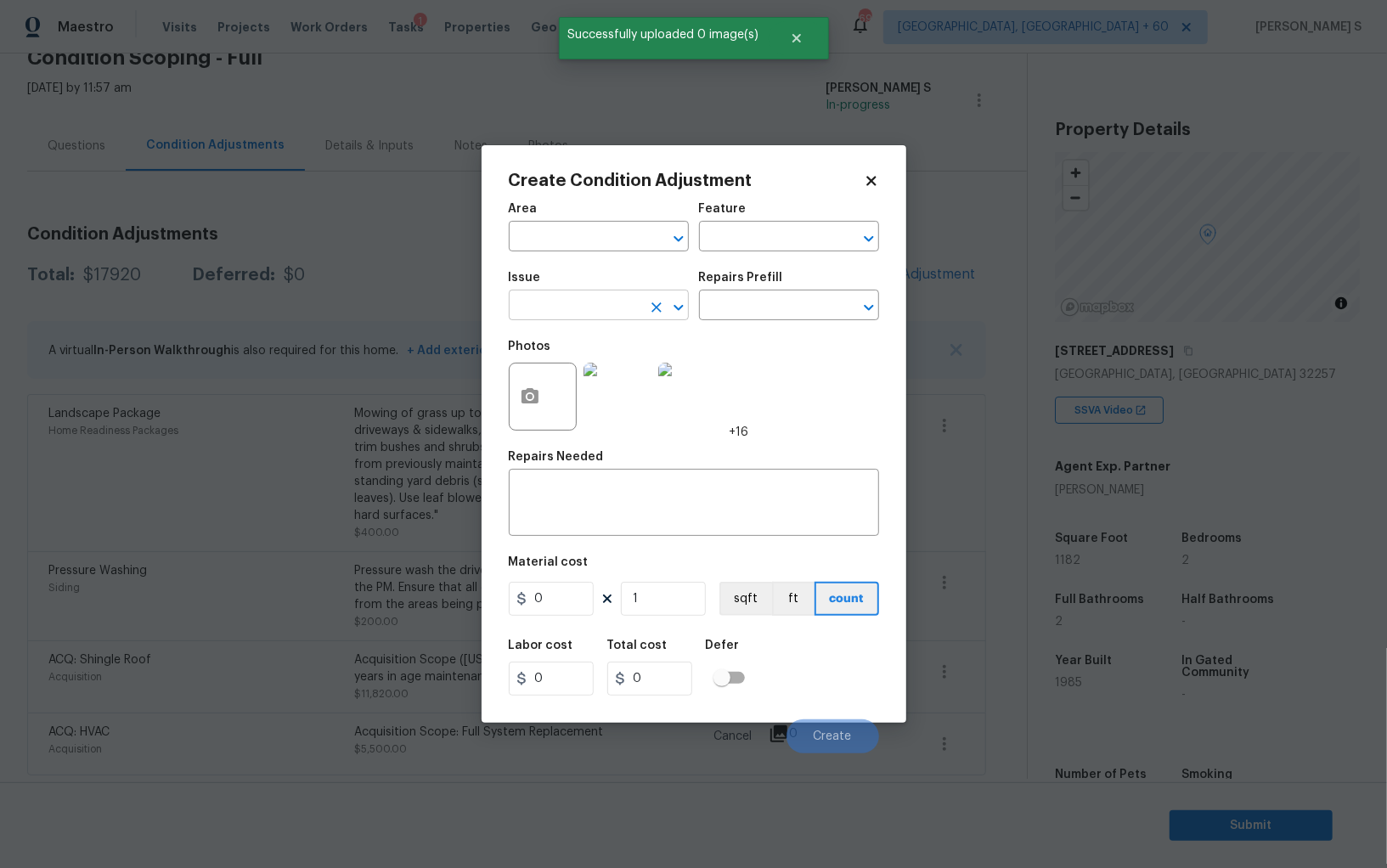
click at [636, 307] on input "text" at bounding box center [574, 307] width 132 height 26
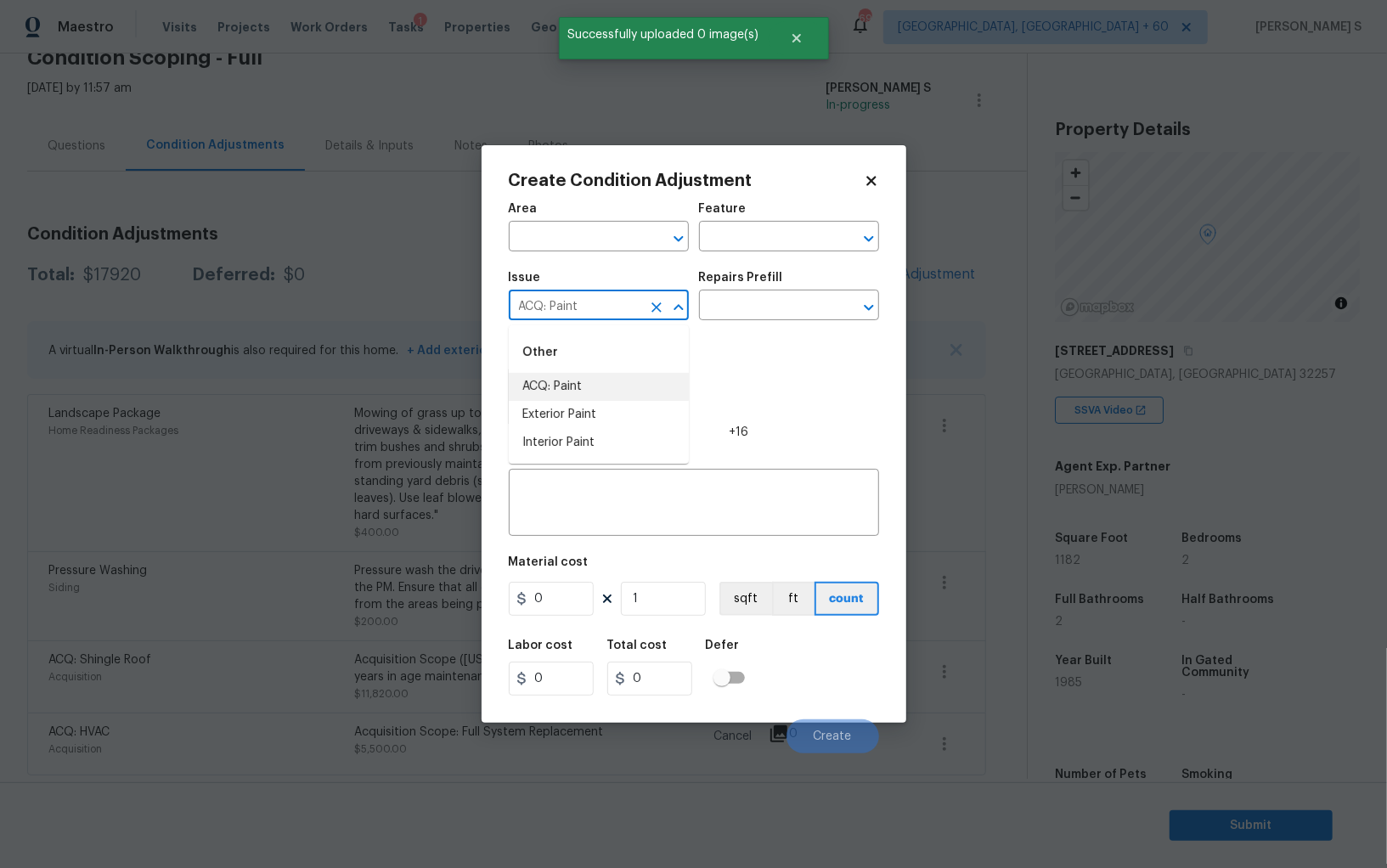
type input "ACQ: Paint"
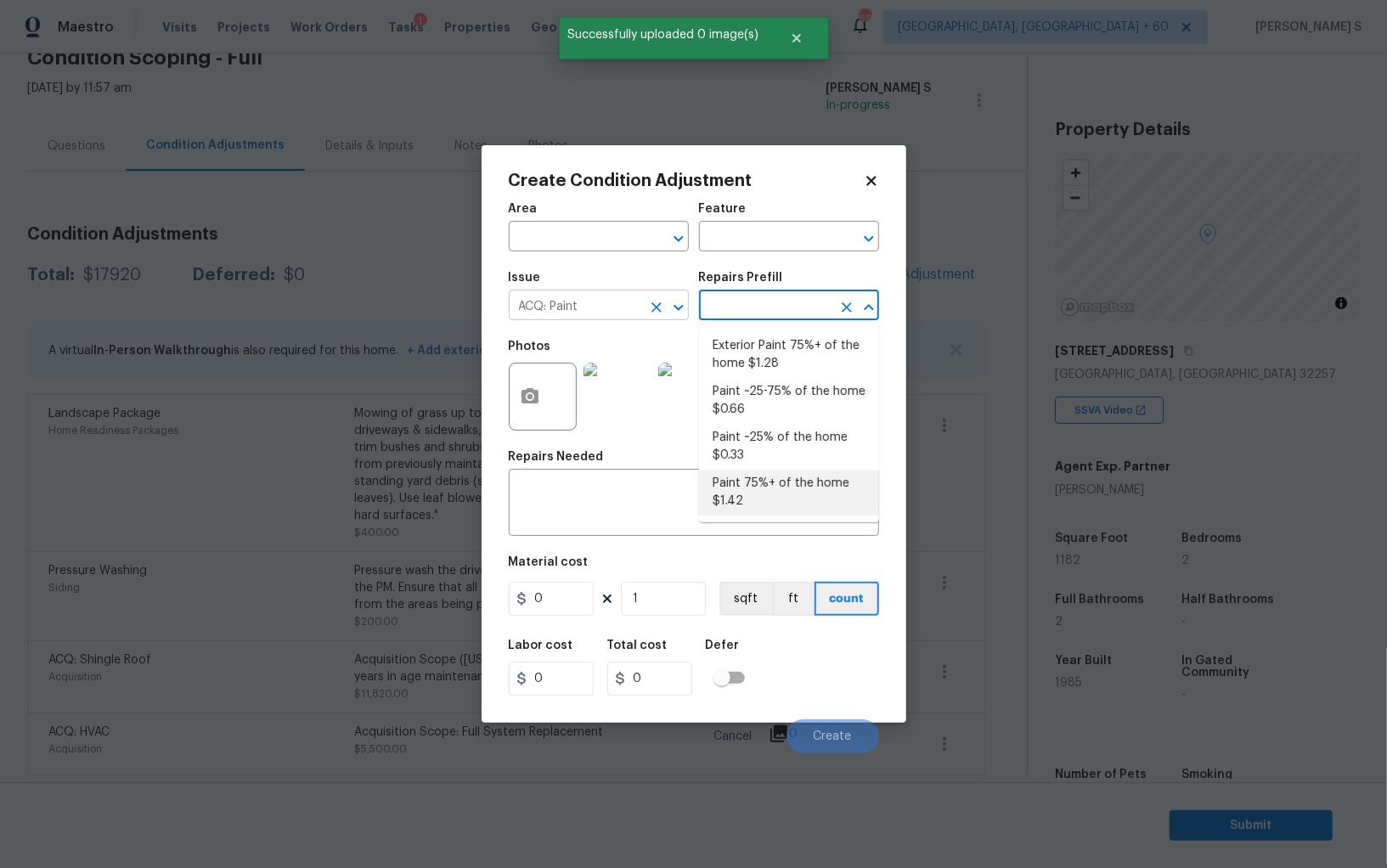
type input "Acquisition"
type textarea "Acquisition Scope: 75%+ of the home will likely require interior paint"
type input "1.42"
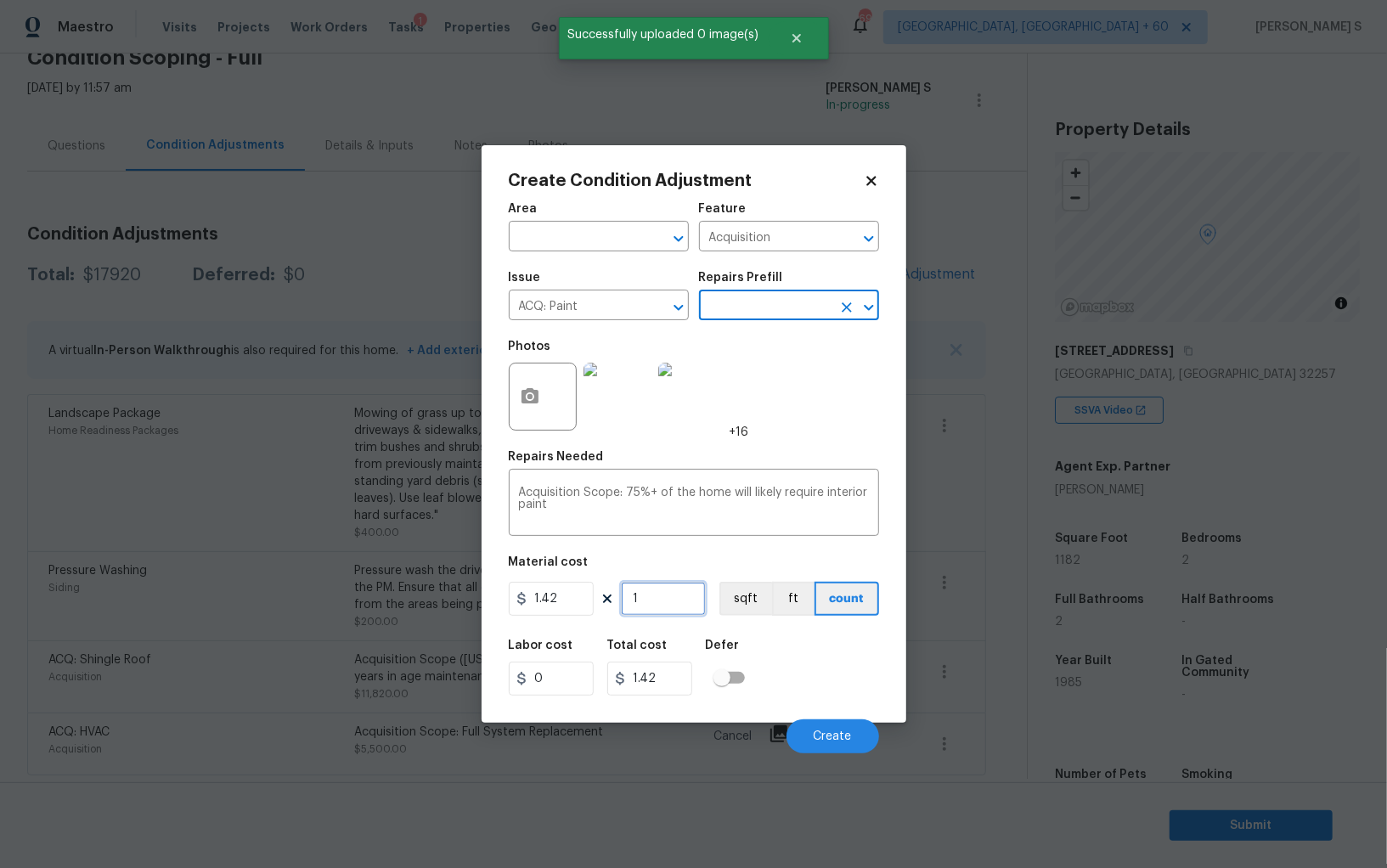
click at [674, 611] on input "1" at bounding box center [663, 598] width 85 height 34
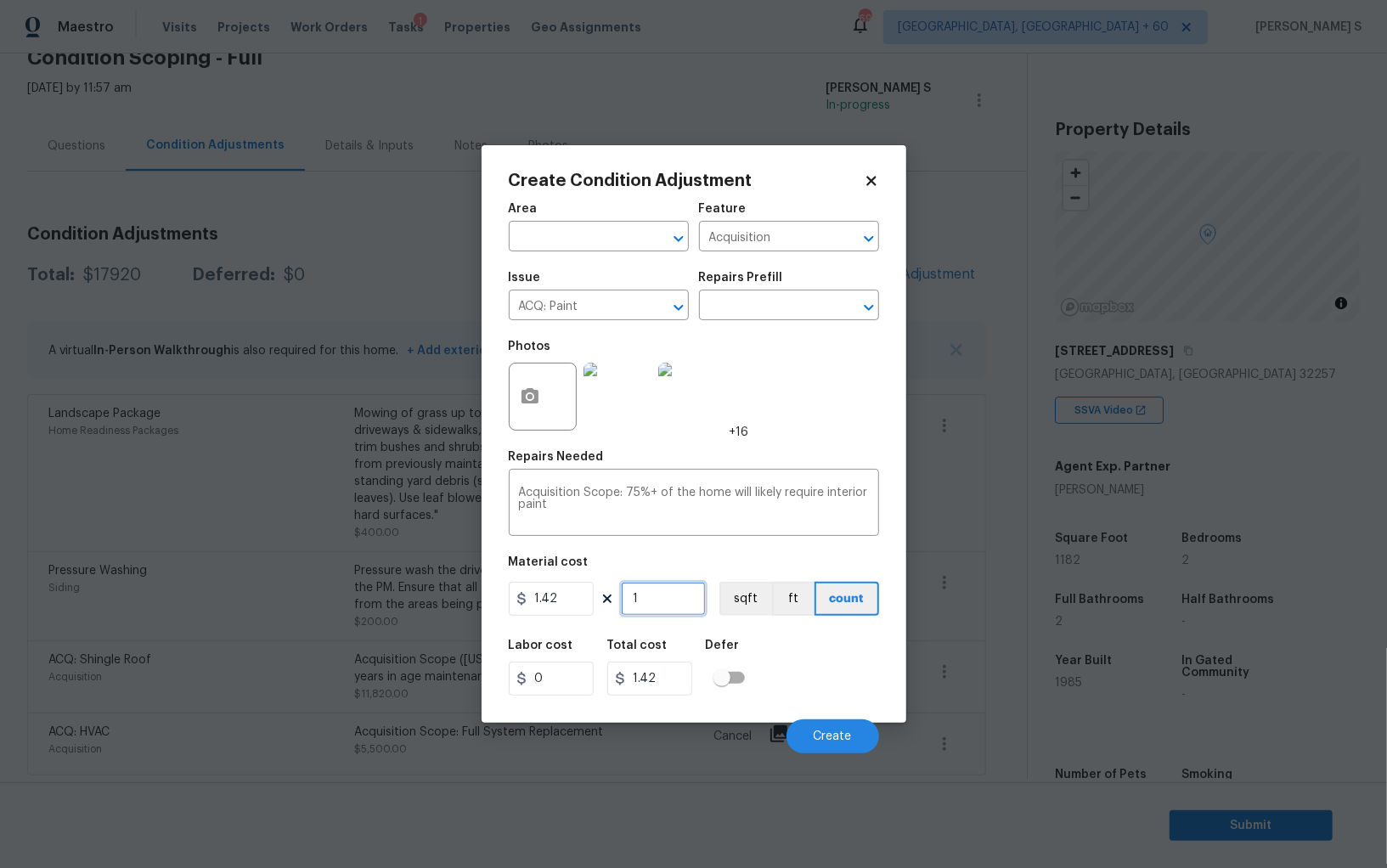
type input "11"
type input "15.62"
type input "118"
type input "167.56"
type input "1182"
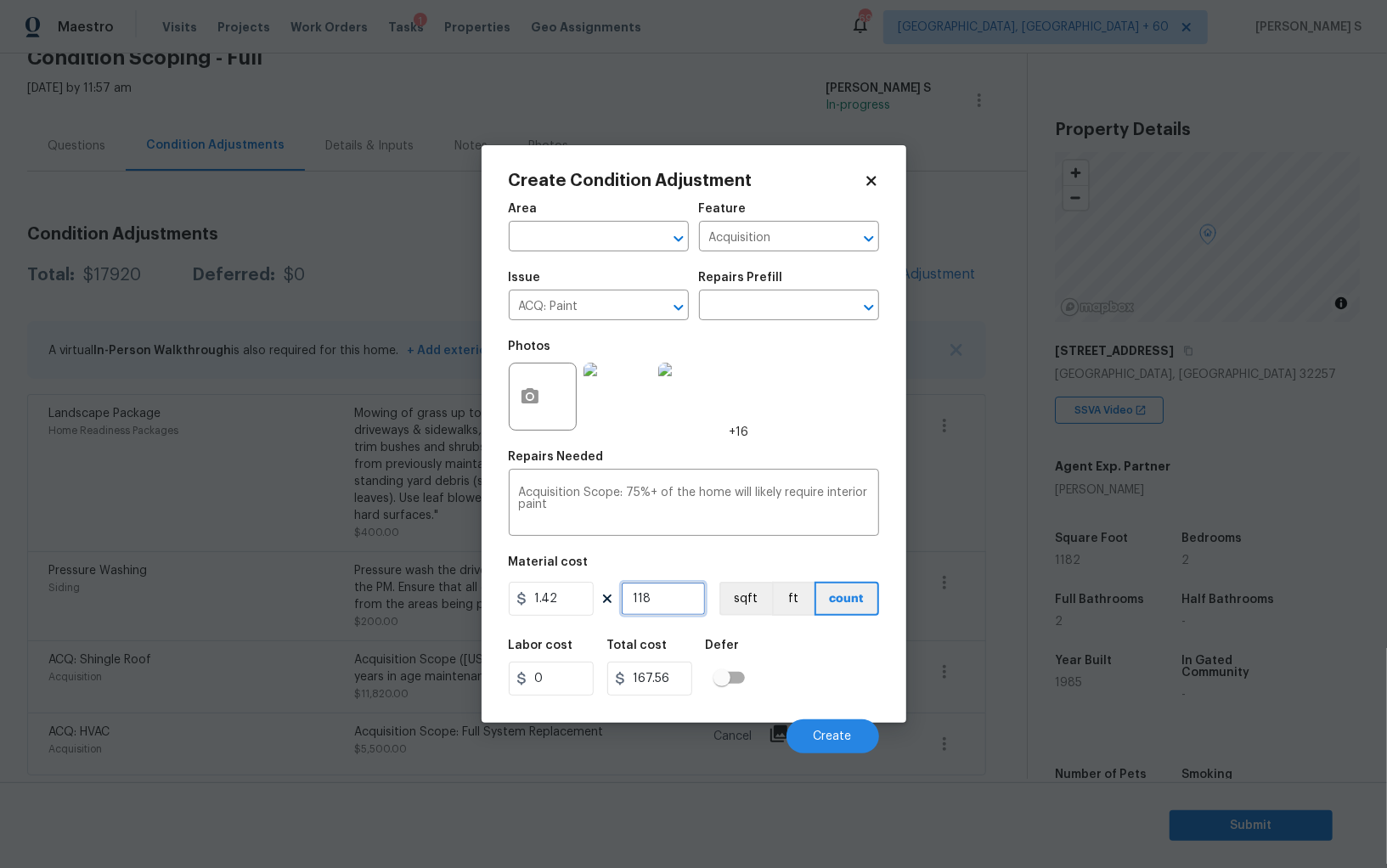
type input "1678.44"
type input "1182"
click at [741, 604] on button "sqft" at bounding box center [745, 598] width 53 height 34
click at [764, 634] on div "Labor cost 0 Total cost 1678.44 Defer" at bounding box center [694, 668] width 370 height 76
click at [842, 728] on button "Create" at bounding box center [832, 736] width 92 height 34
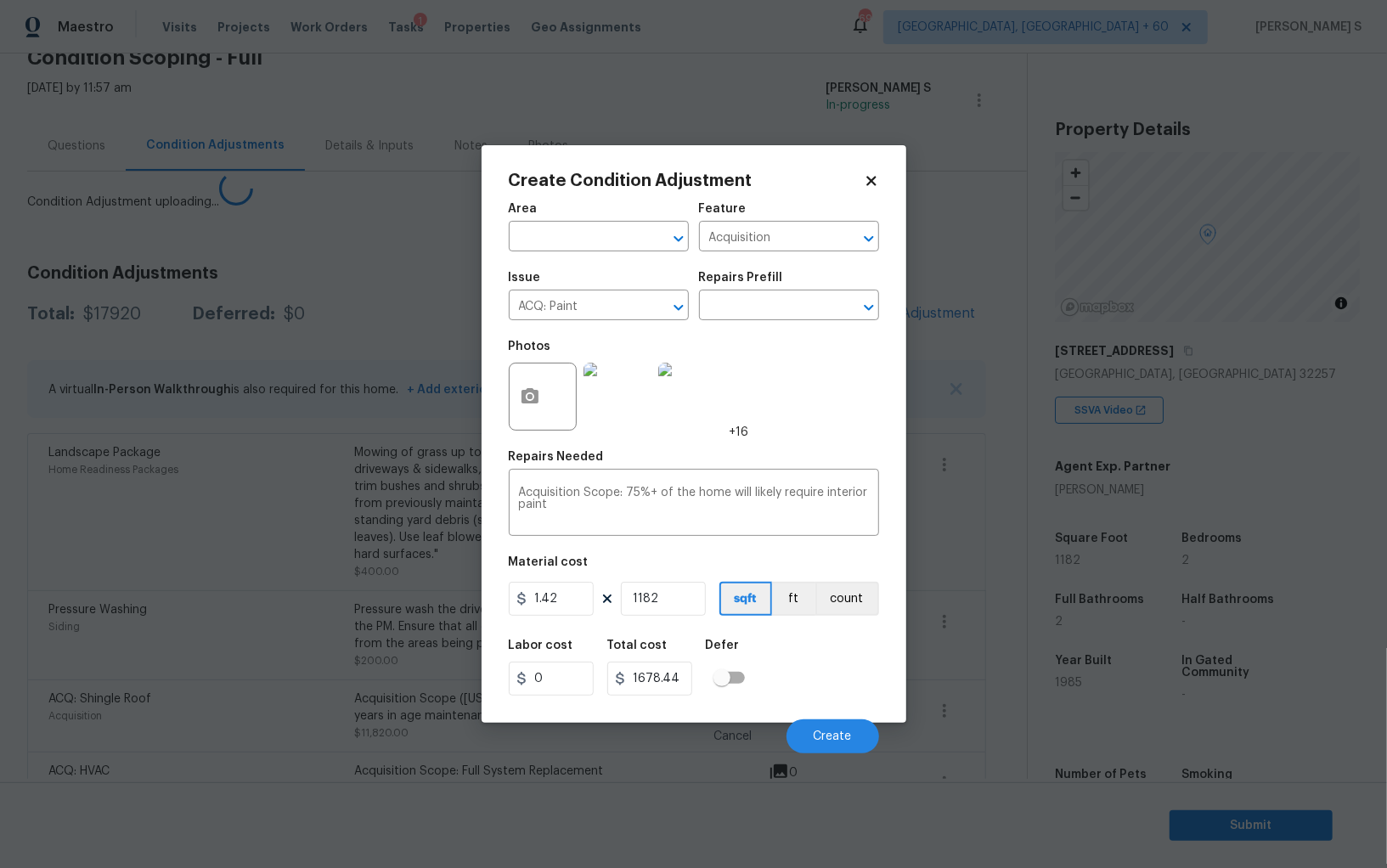
click at [179, 626] on body "Maestro Visits Projects Work Orders Tasks 1 Properties Geo Assignments 693 Albu…" at bounding box center [694, 434] width 1387 height 868
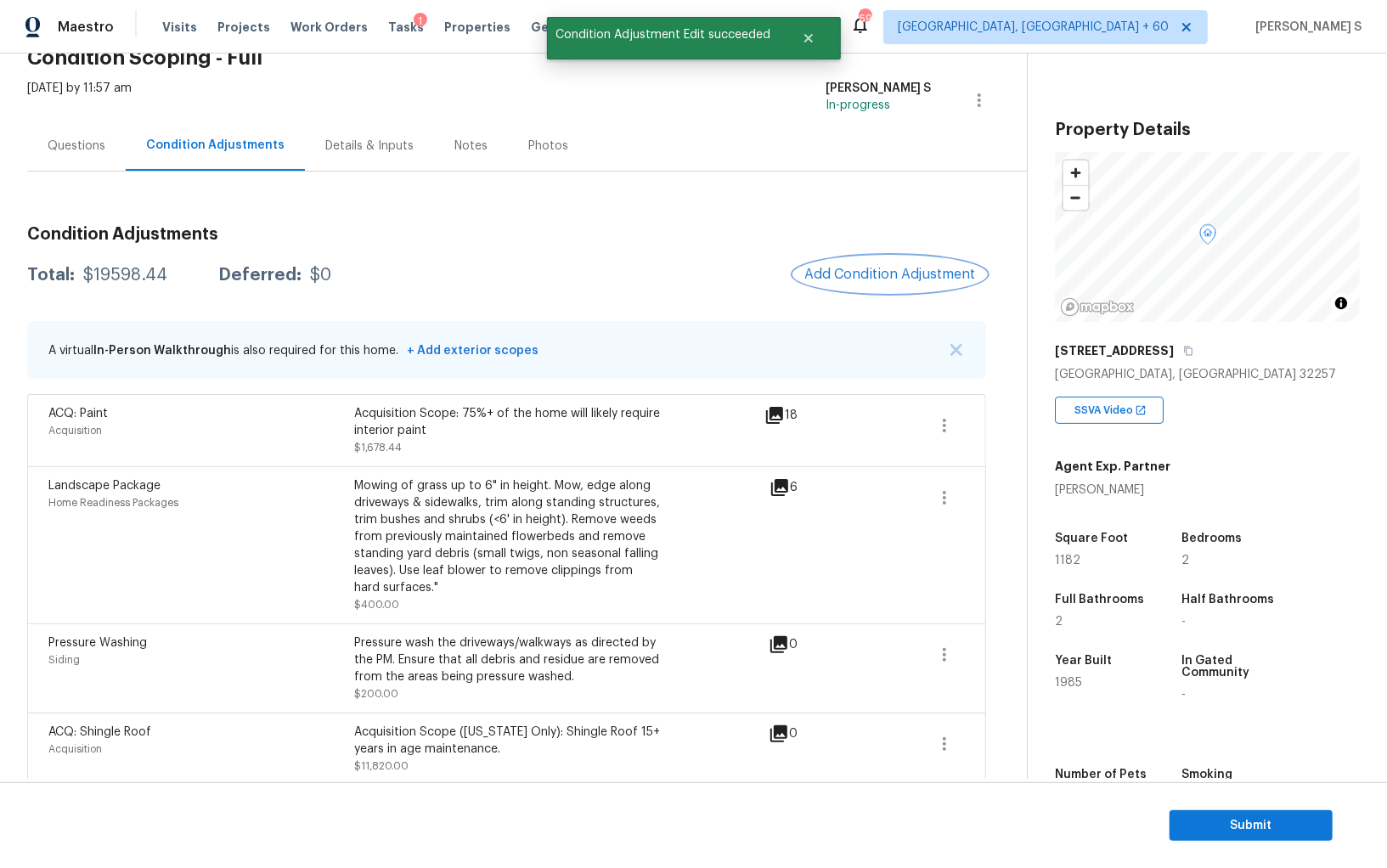
click at [883, 262] on button "Add Condition Adjustment" at bounding box center [890, 274] width 192 height 35
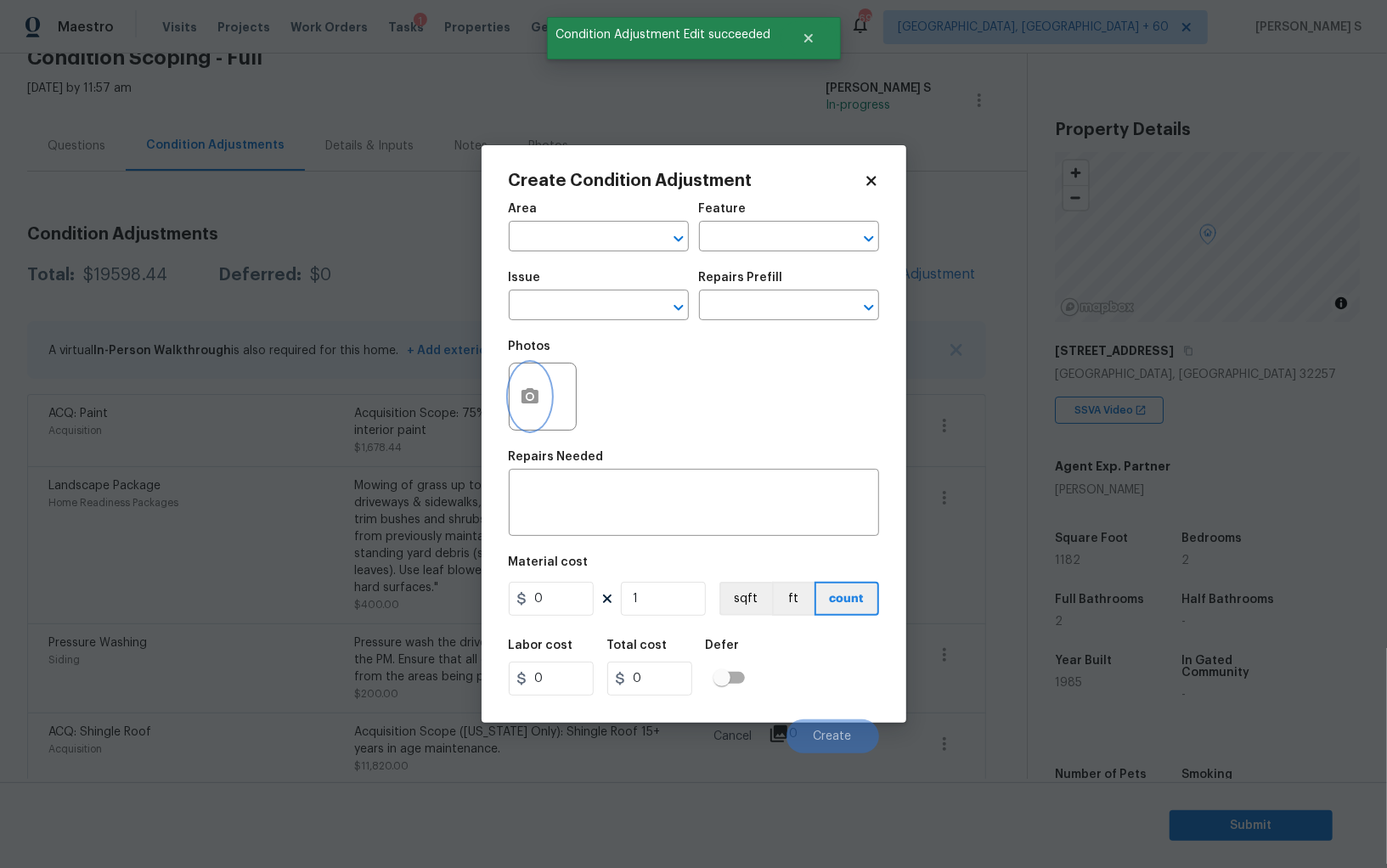
click at [545, 379] on button "button" at bounding box center [529, 396] width 41 height 67
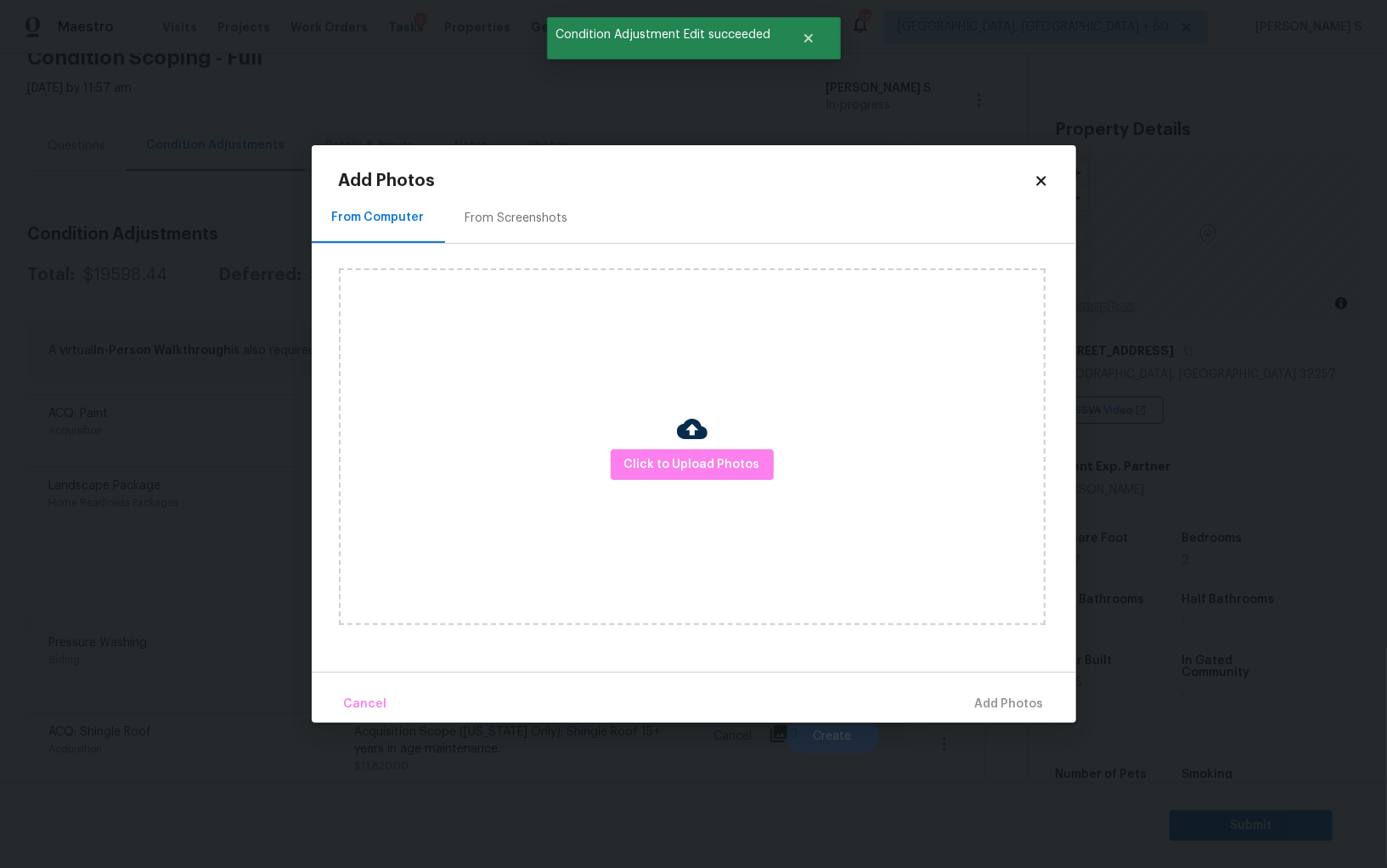
click at [506, 204] on div "From Screenshots" at bounding box center [516, 218] width 143 height 50
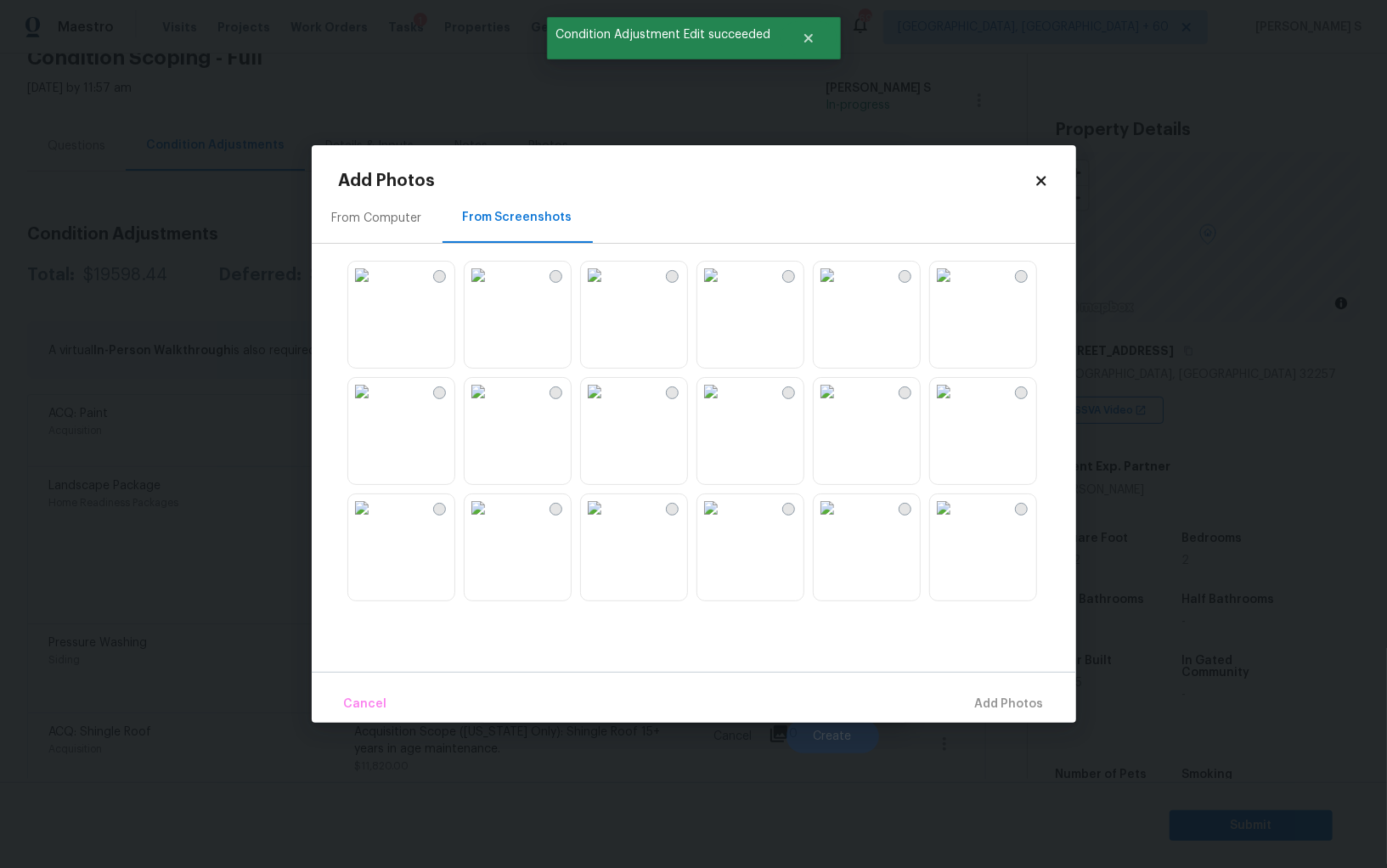
click at [725, 405] on img at bounding box center [710, 391] width 27 height 27
click at [608, 405] on img at bounding box center [593, 391] width 27 height 27
click at [491, 405] on img at bounding box center [478, 391] width 27 height 27
click at [376, 405] on img at bounding box center [361, 391] width 27 height 27
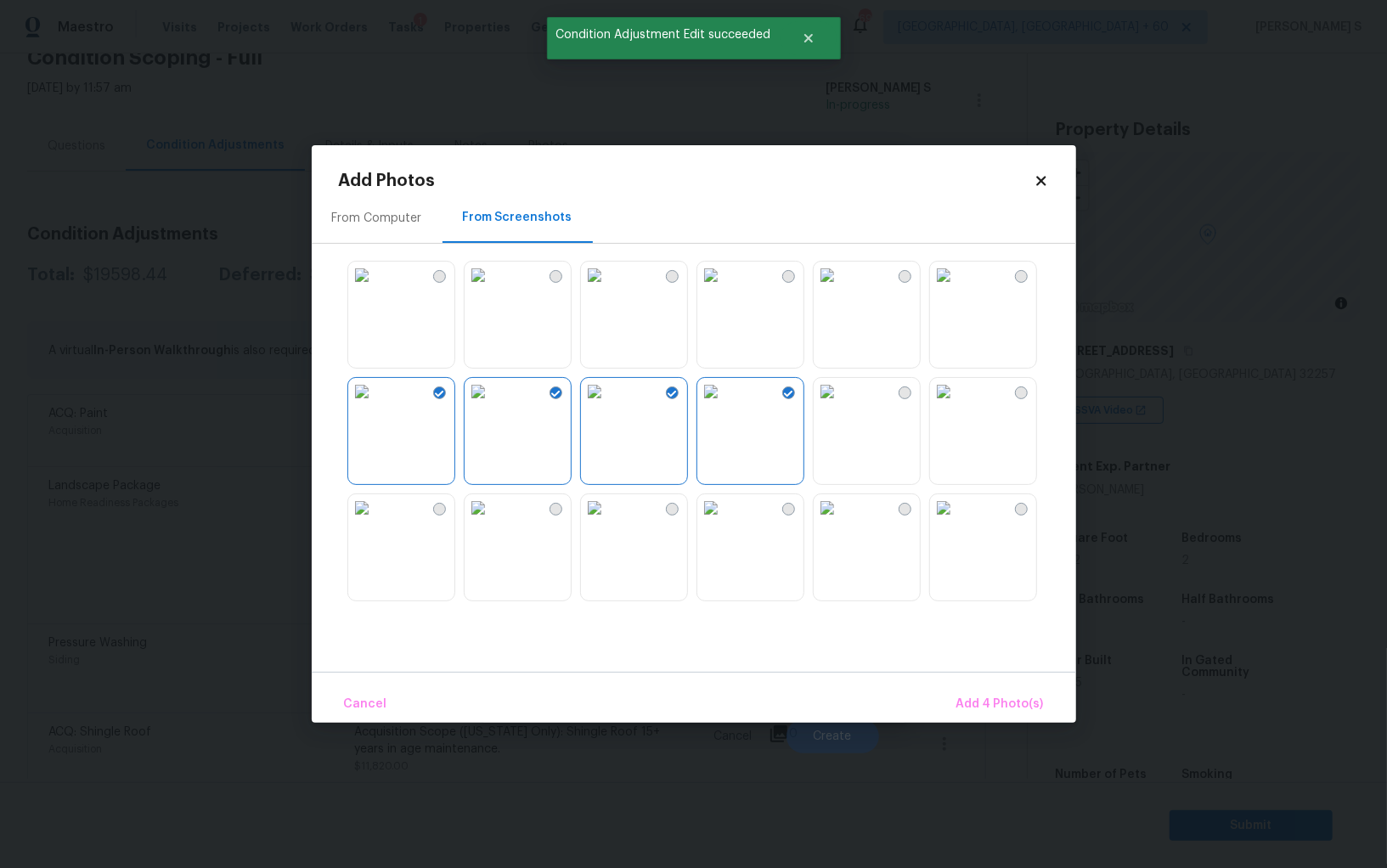
click at [376, 522] on img at bounding box center [361, 507] width 27 height 27
click at [584, 522] on img at bounding box center [593, 507] width 27 height 27
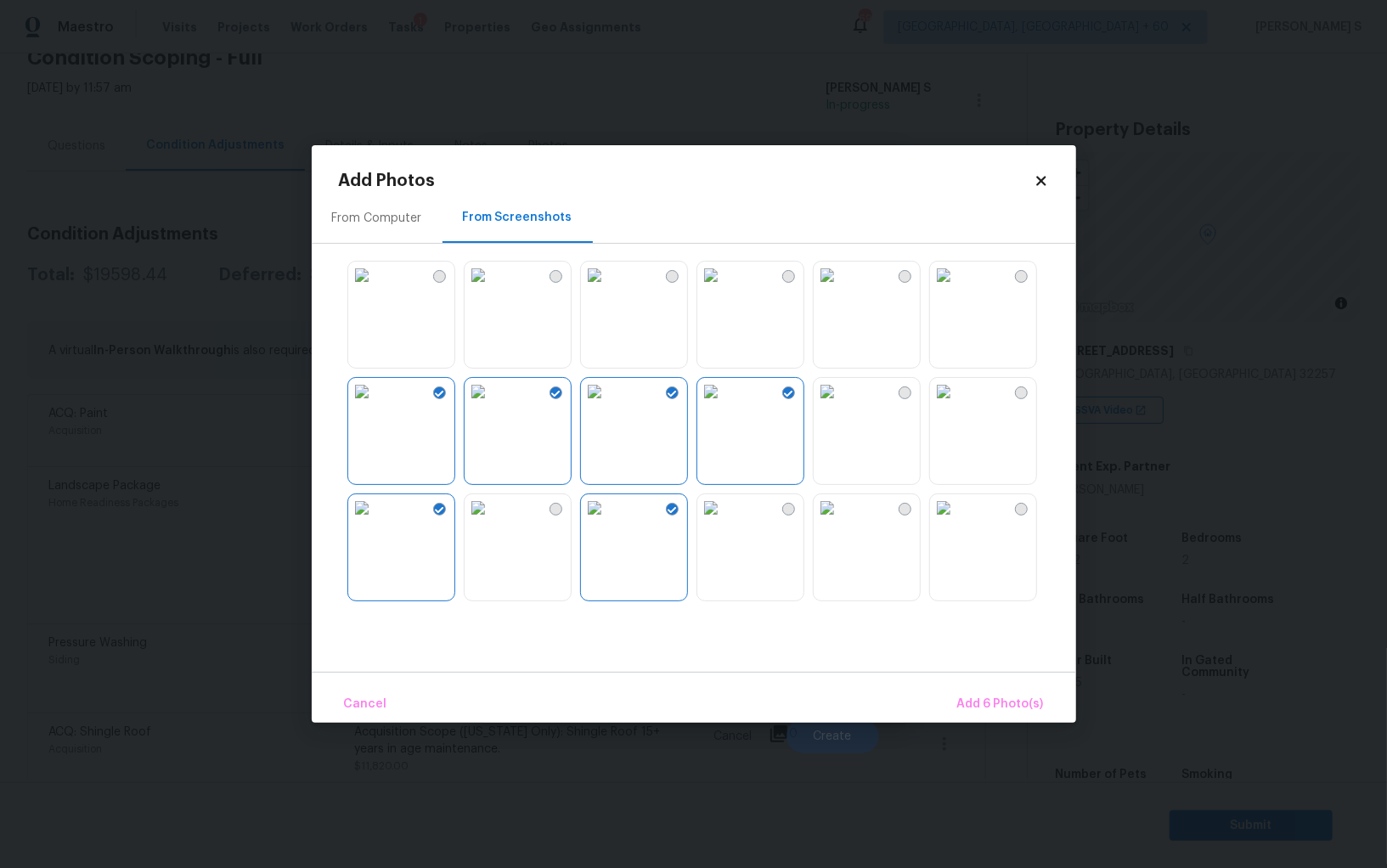
drag, startPoint x: 516, startPoint y: 537, endPoint x: 617, endPoint y: 536, distance: 101.0
click at [491, 522] on img at bounding box center [478, 507] width 27 height 27
click at [608, 522] on img at bounding box center [593, 507] width 27 height 27
click at [725, 522] on img at bounding box center [710, 507] width 27 height 27
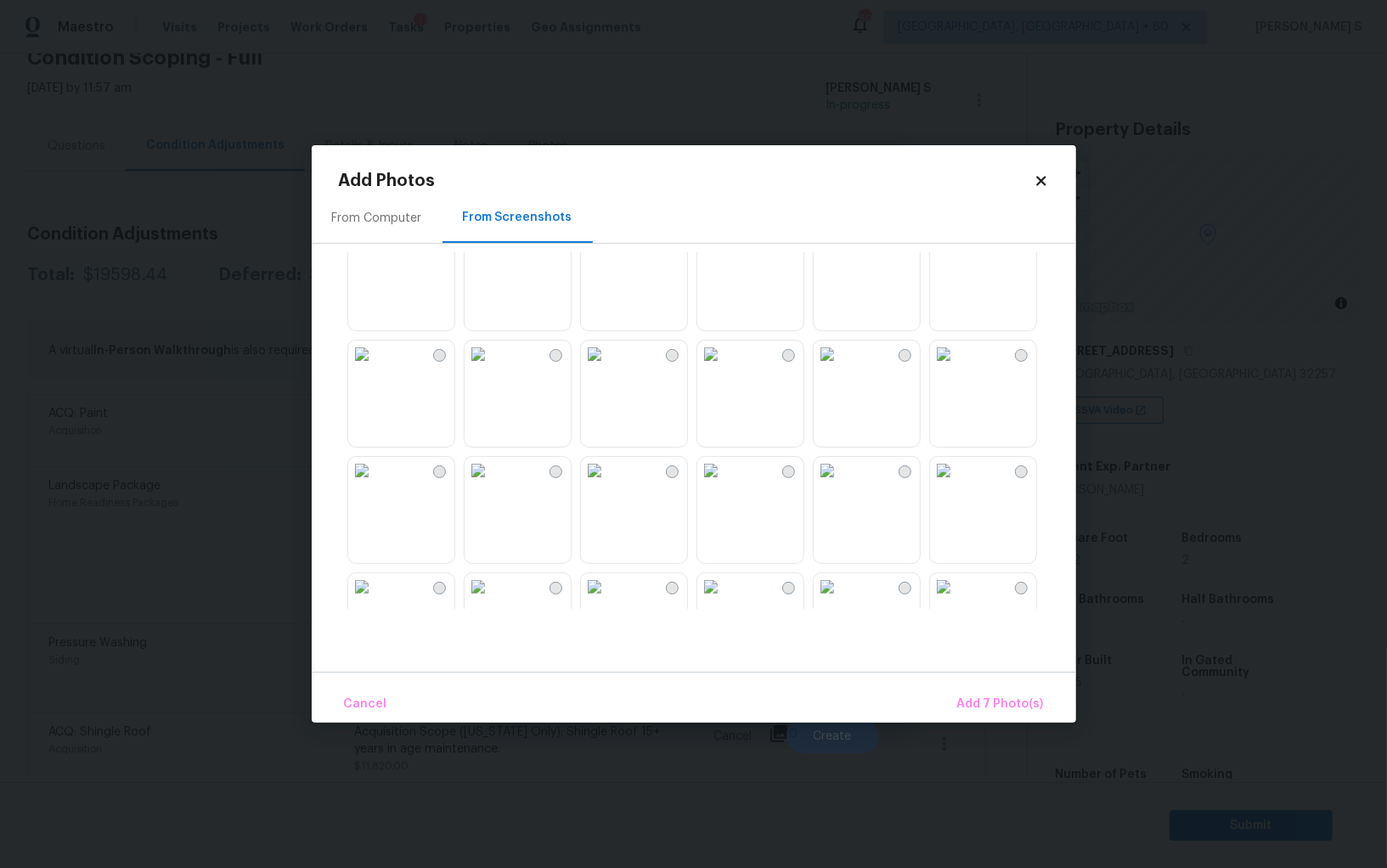
scroll to position [1248, 0]
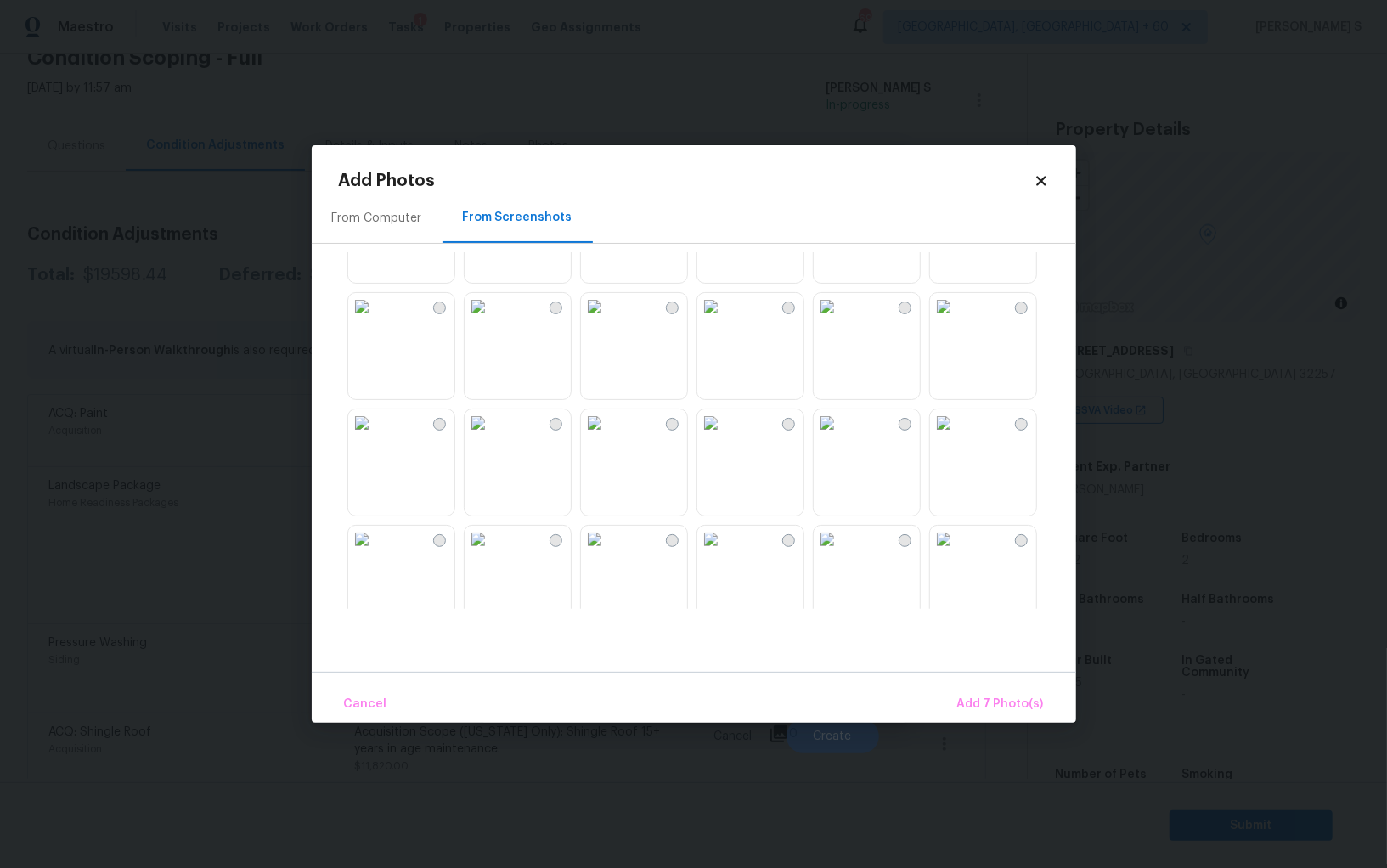
click at [725, 436] on img at bounding box center [710, 422] width 27 height 27
click at [840, 436] on img at bounding box center [826, 422] width 27 height 27
click at [957, 436] on img at bounding box center [943, 422] width 27 height 27
click at [957, 541] on img at bounding box center [943, 539] width 27 height 27
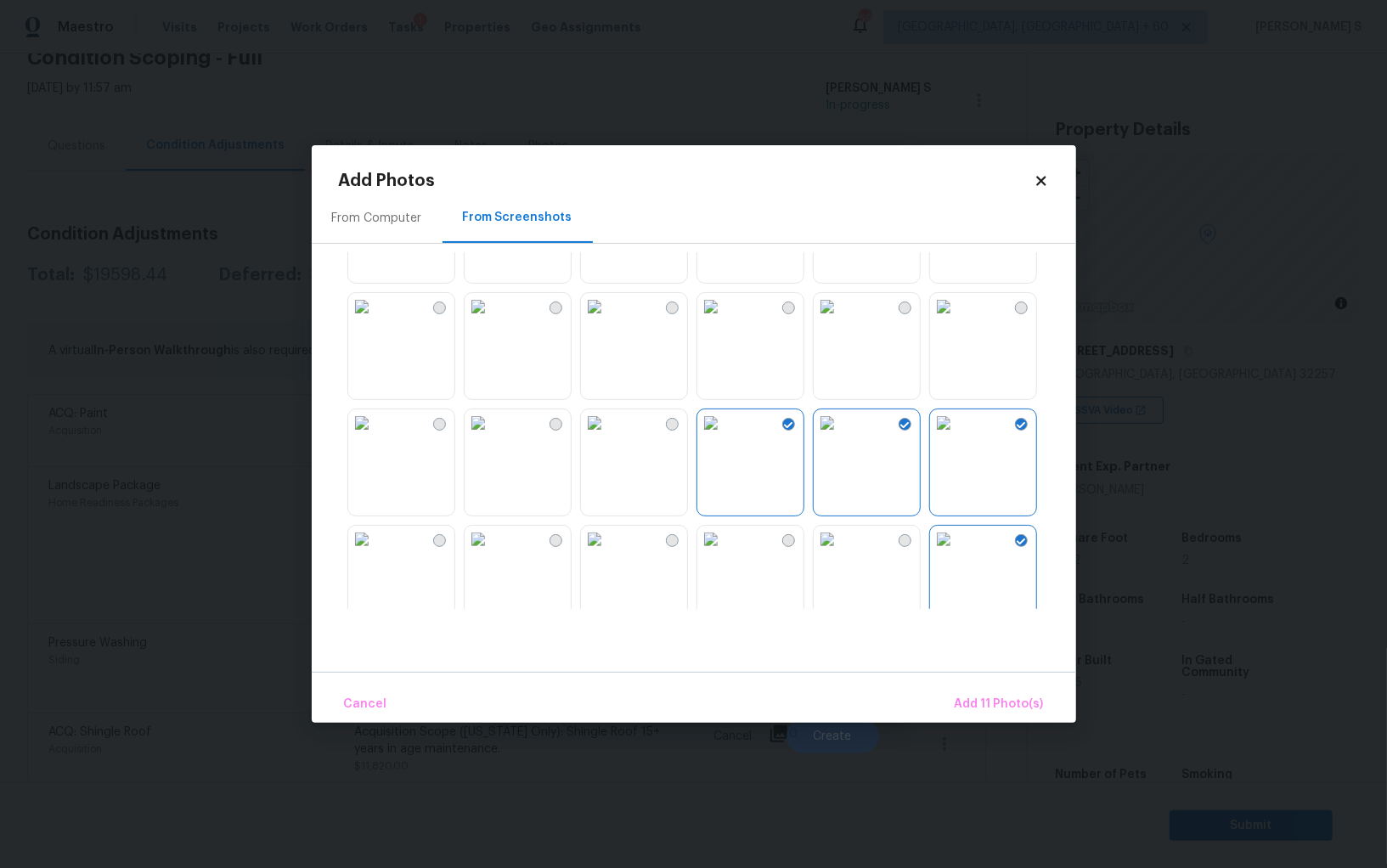
click at [840, 541] on img at bounding box center [826, 539] width 27 height 27
click at [725, 541] on img at bounding box center [710, 539] width 27 height 27
click at [725, 320] on img at bounding box center [710, 306] width 27 height 27
click at [608, 320] on img at bounding box center [593, 306] width 27 height 27
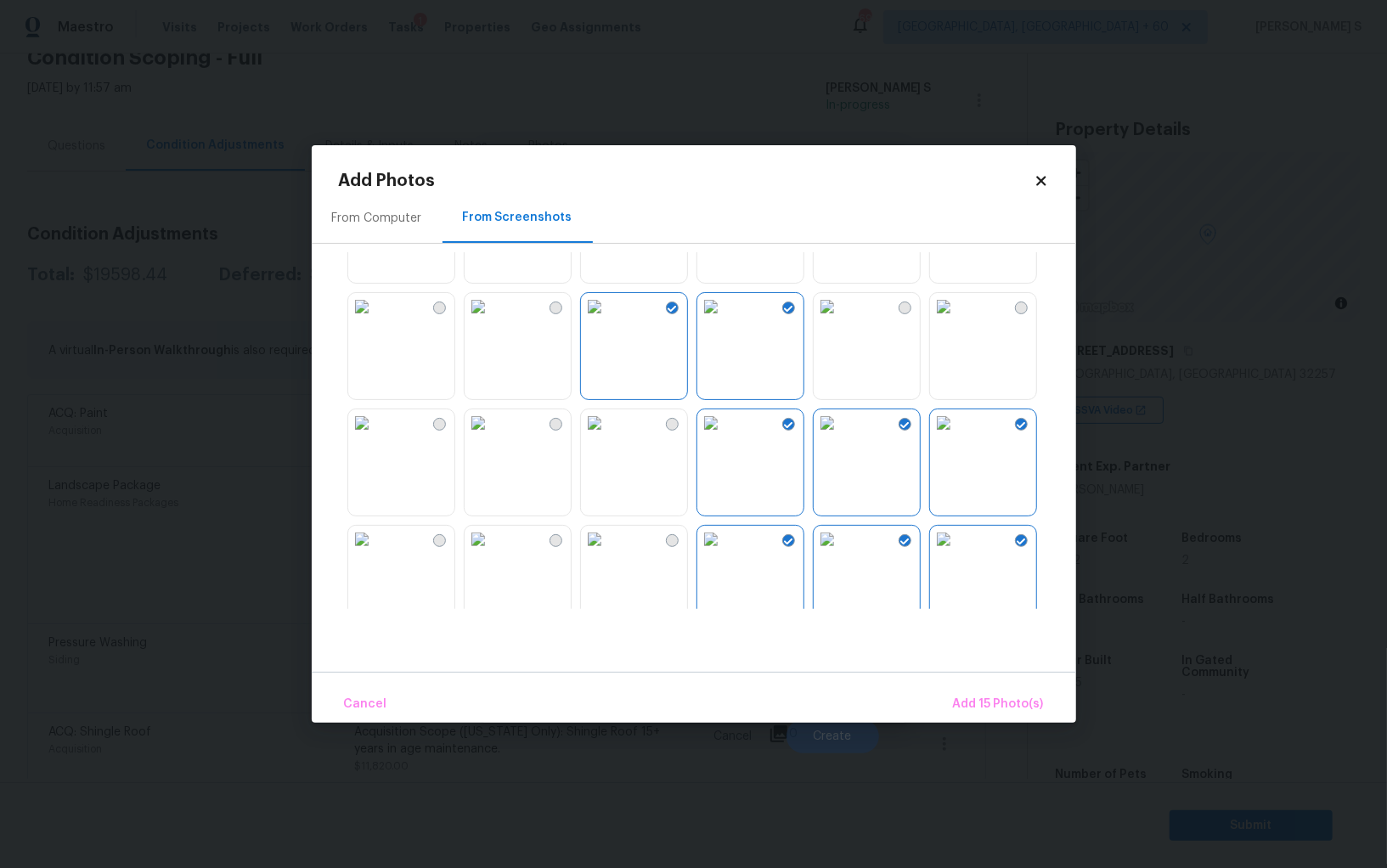
click at [608, 423] on img at bounding box center [593, 422] width 27 height 27
click at [481, 423] on img at bounding box center [478, 422] width 27 height 27
click at [491, 320] on img at bounding box center [478, 306] width 27 height 27
click at [491, 434] on img at bounding box center [478, 422] width 27 height 27
click at [376, 436] on img at bounding box center [361, 422] width 27 height 27
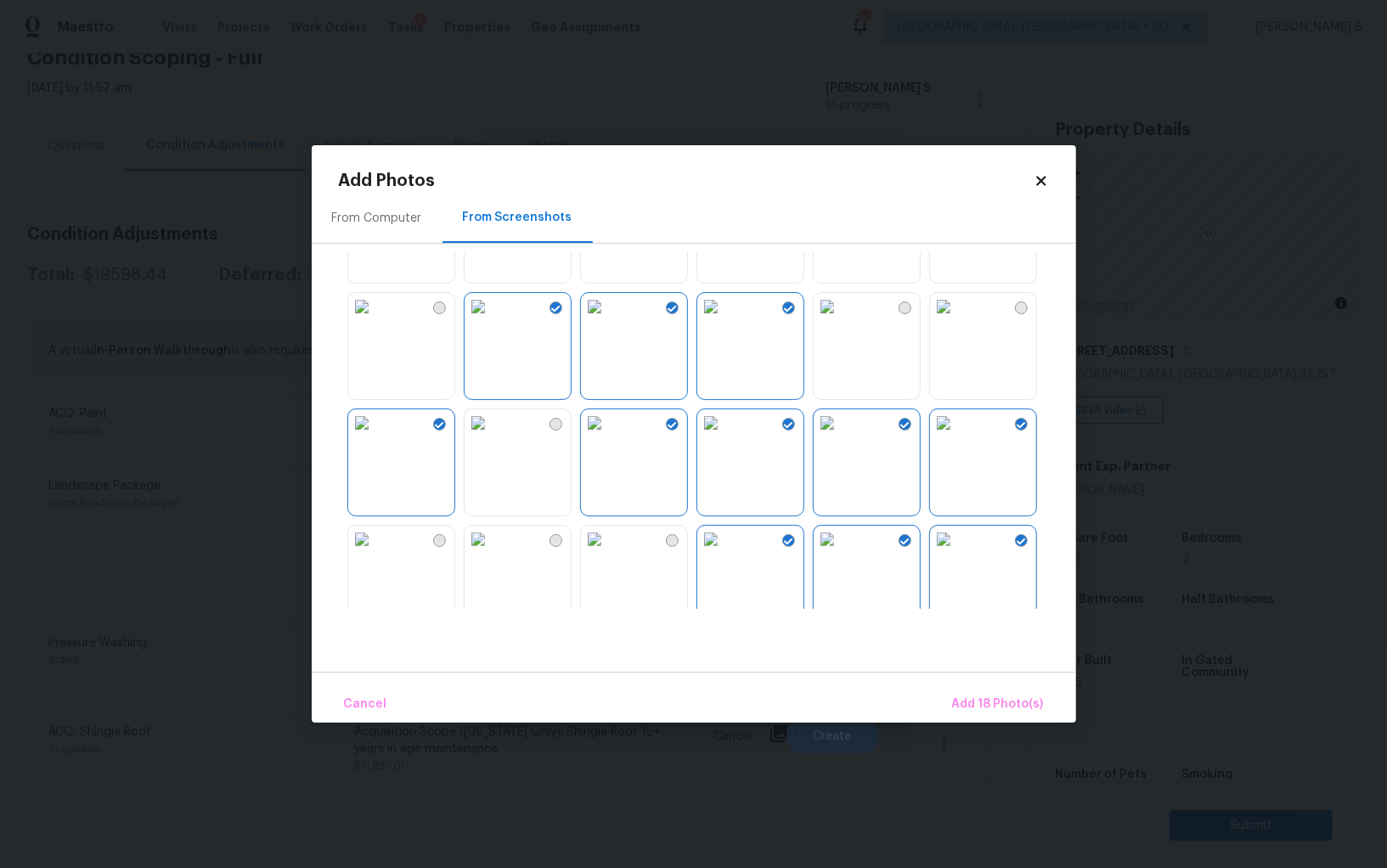
scroll to position [1621, 0]
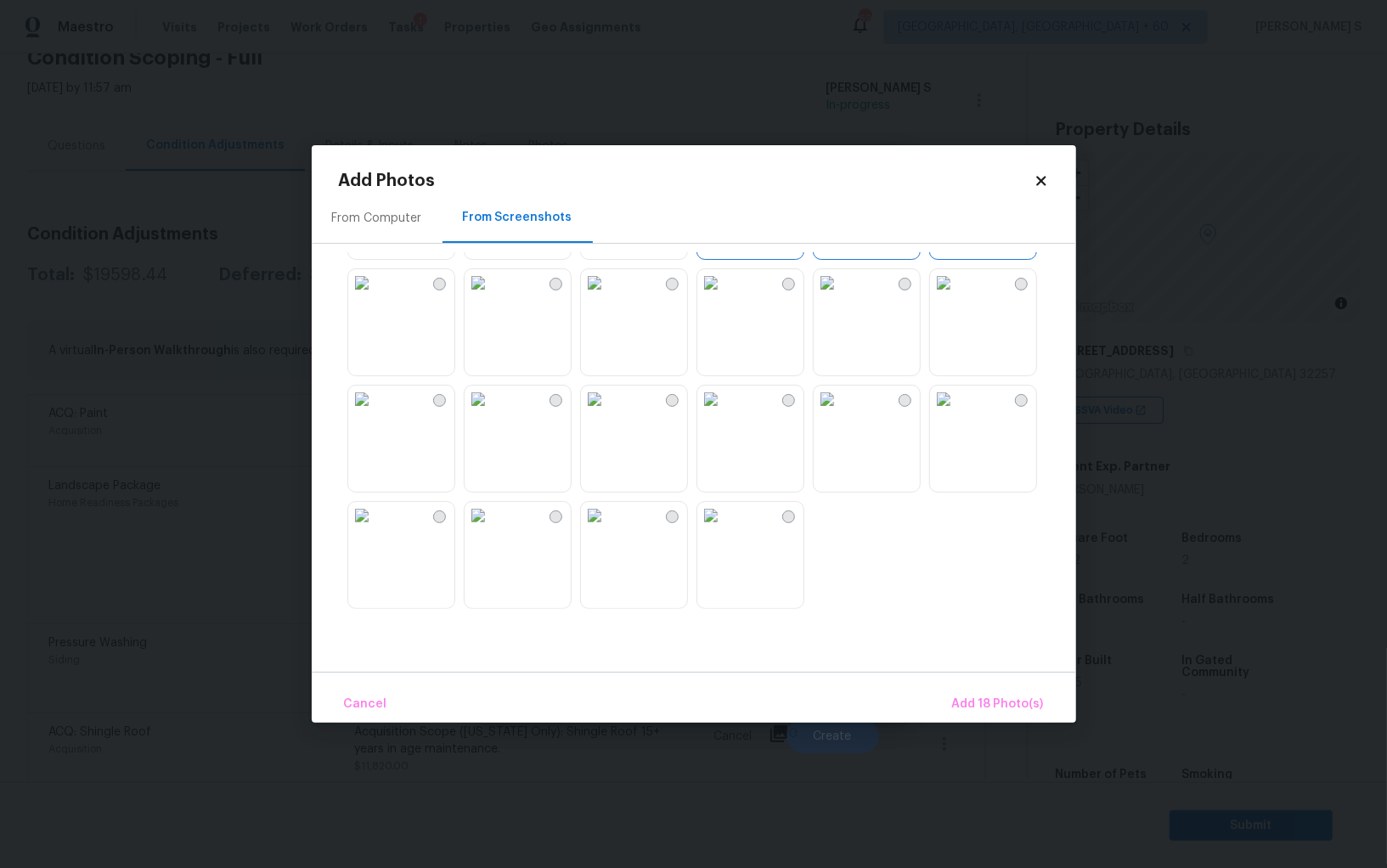
click at [608, 413] on img at bounding box center [593, 398] width 27 height 27
click at [491, 413] on img at bounding box center [478, 398] width 27 height 27
click at [997, 692] on button "Add 20 Photo(s)" at bounding box center [996, 704] width 109 height 36
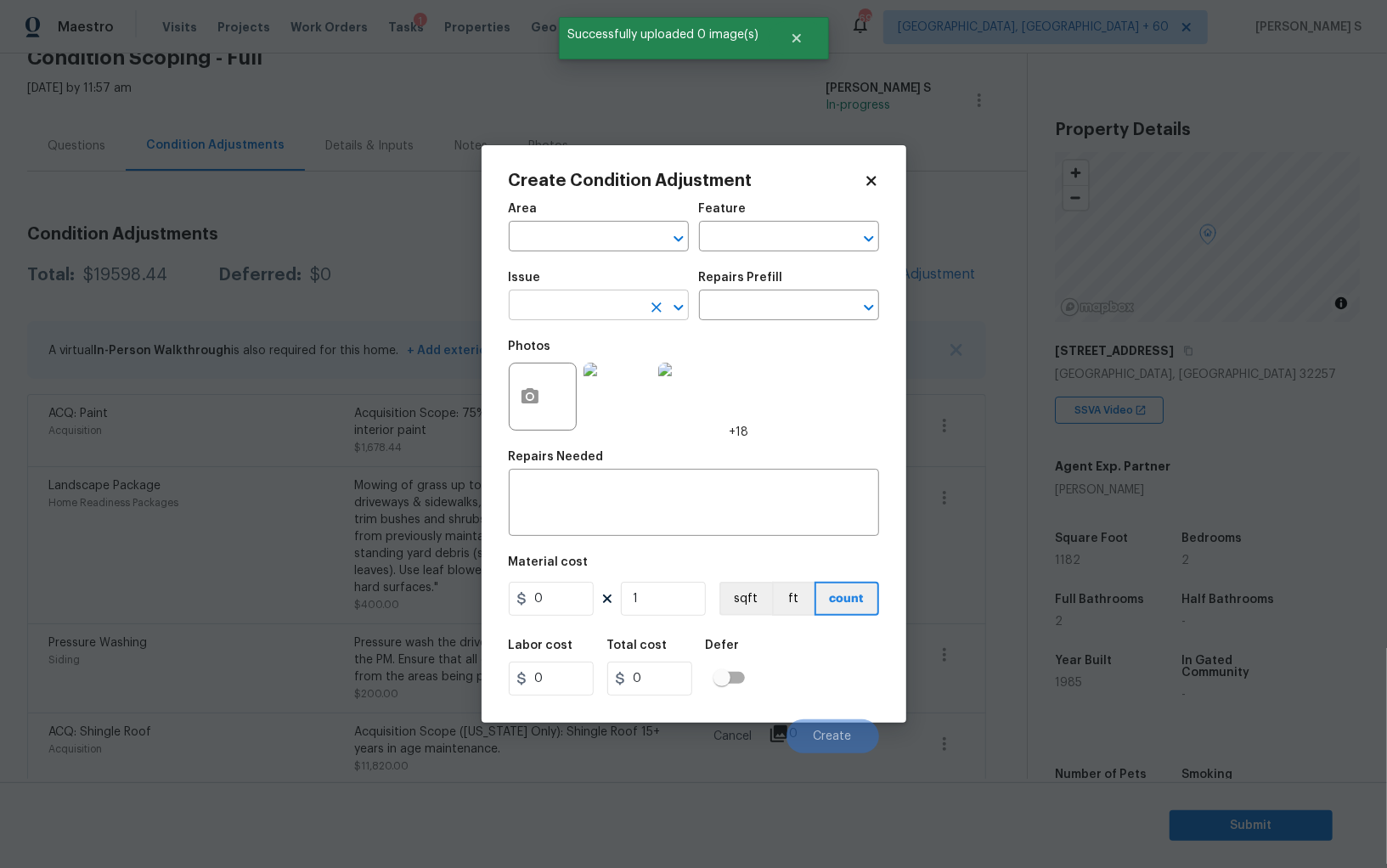
click at [602, 311] on input "text" at bounding box center [574, 307] width 132 height 26
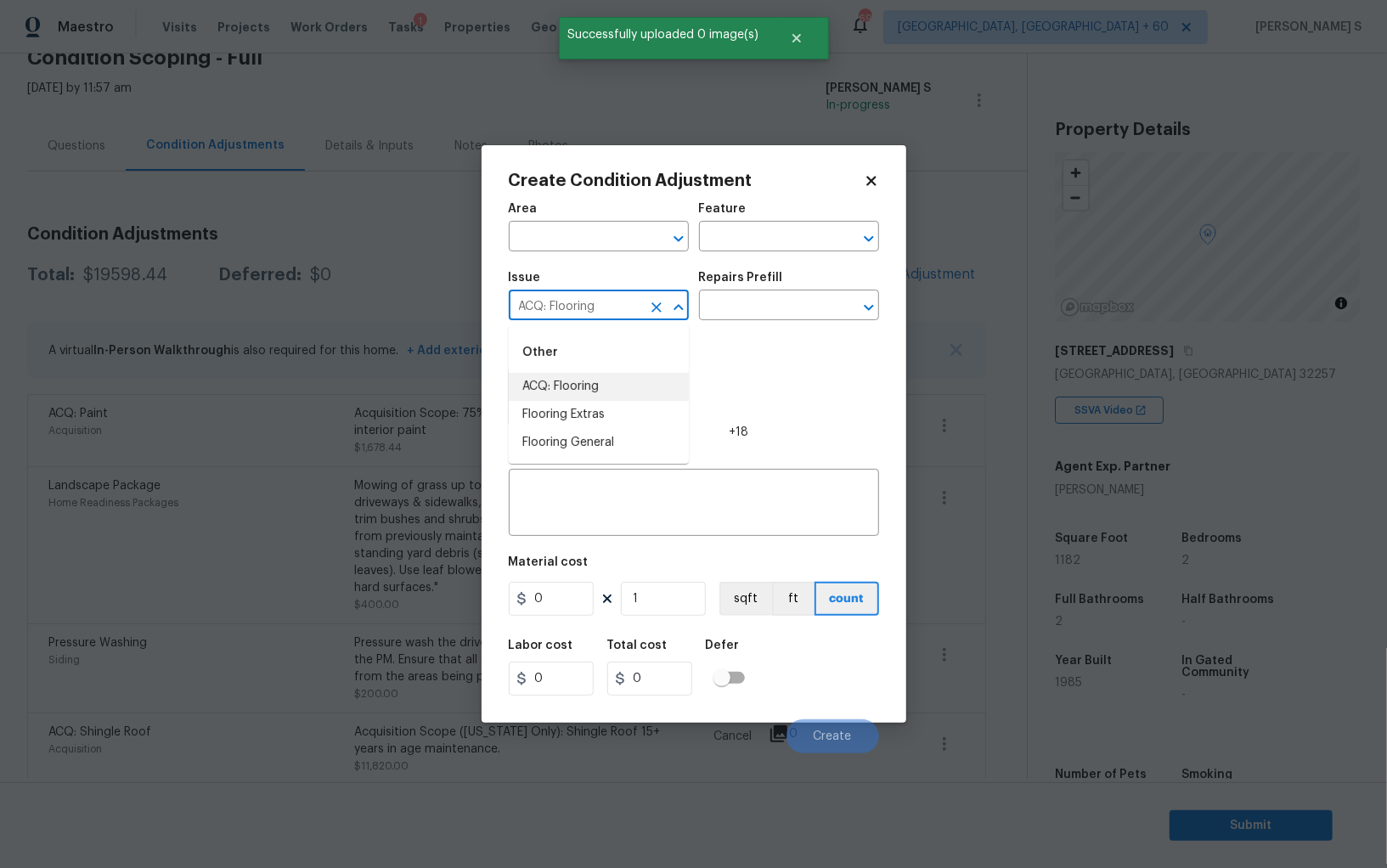
type input "ACQ: Flooring"
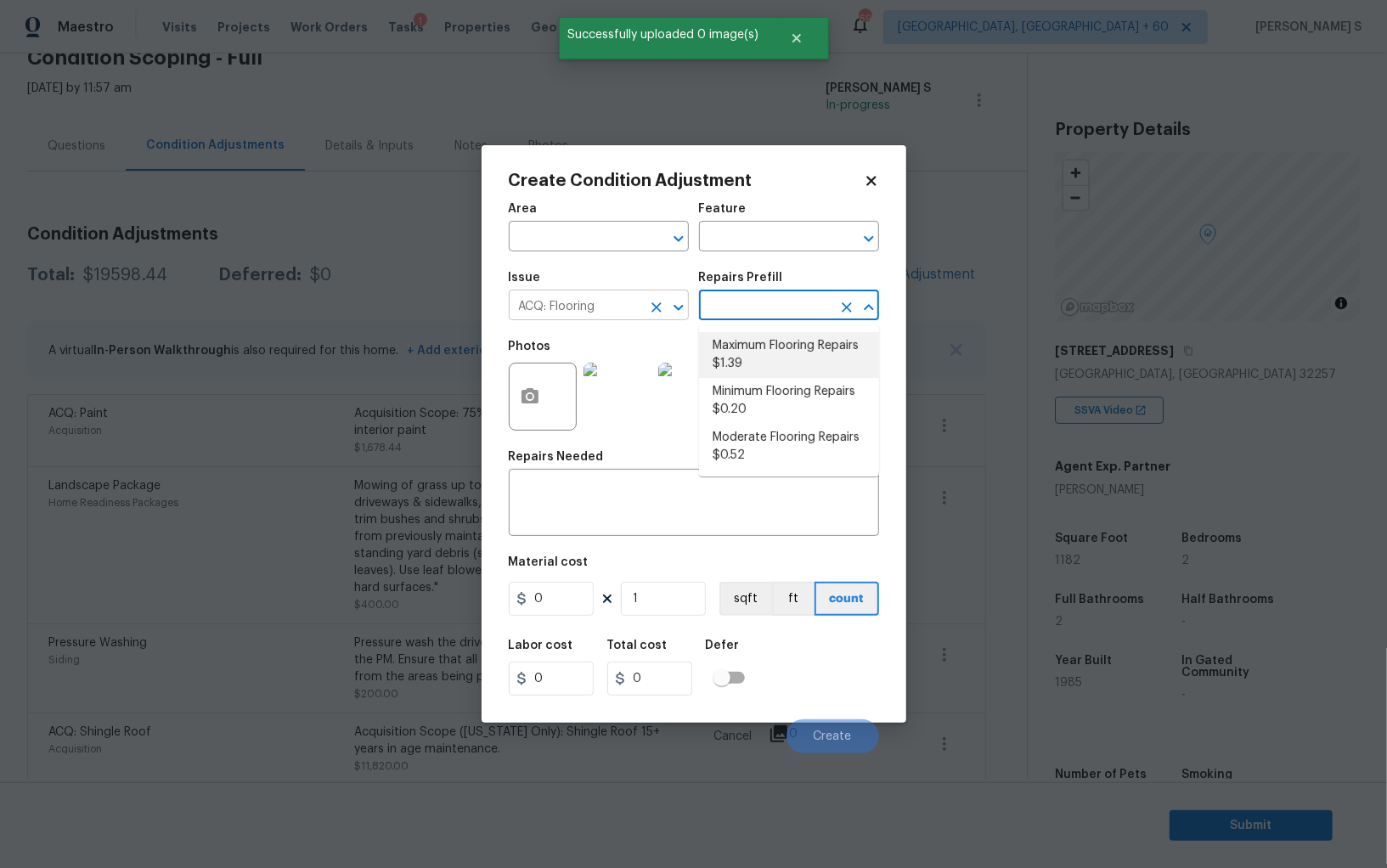
type input "Acquisition"
type textarea "Acquisition Scope: Maximum flooring repairs"
type input "1.39"
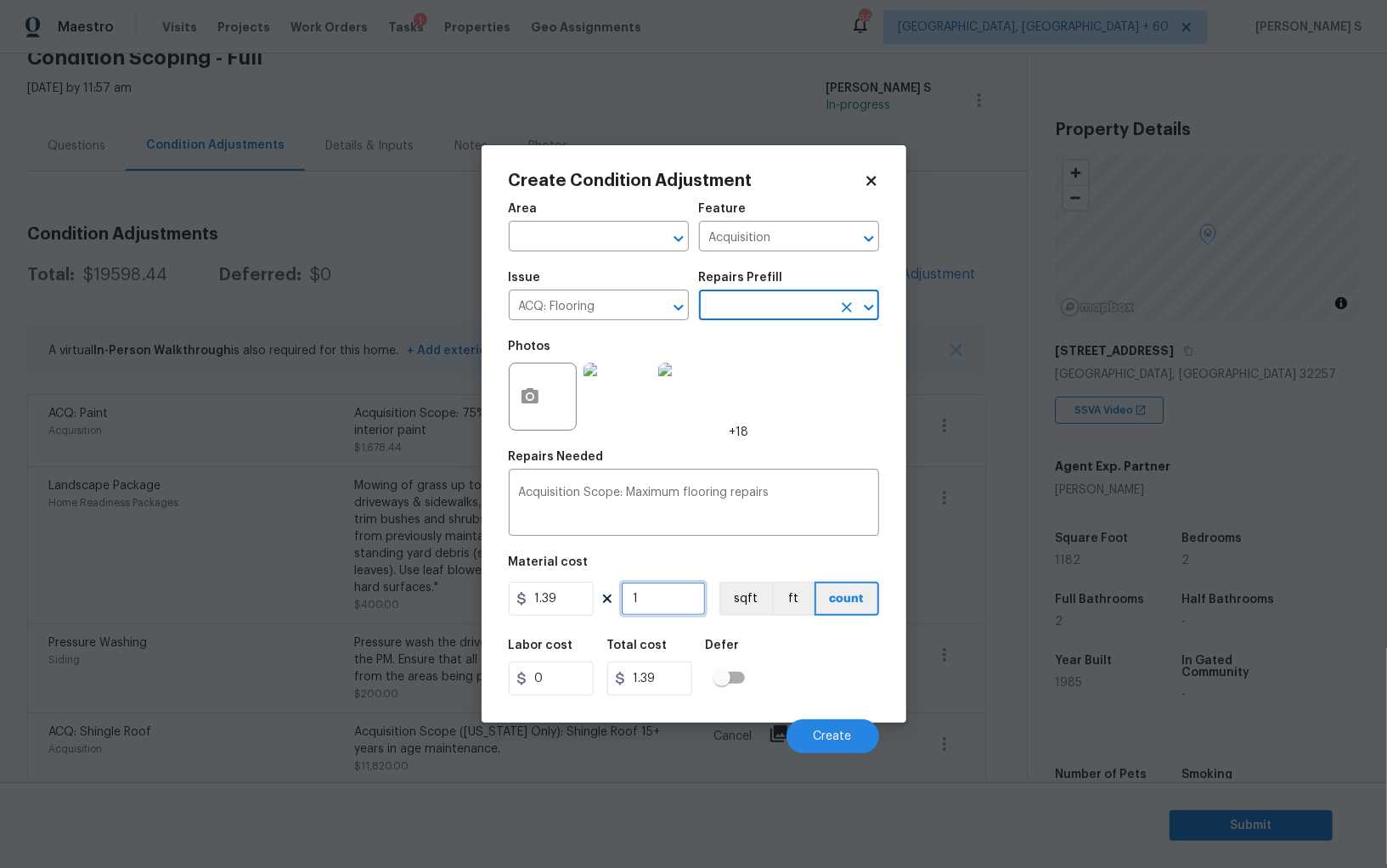
click at [642, 594] on input "1" at bounding box center [663, 598] width 85 height 34
paste input "182"
type input "1182"
type input "1642.98"
type input "1182"
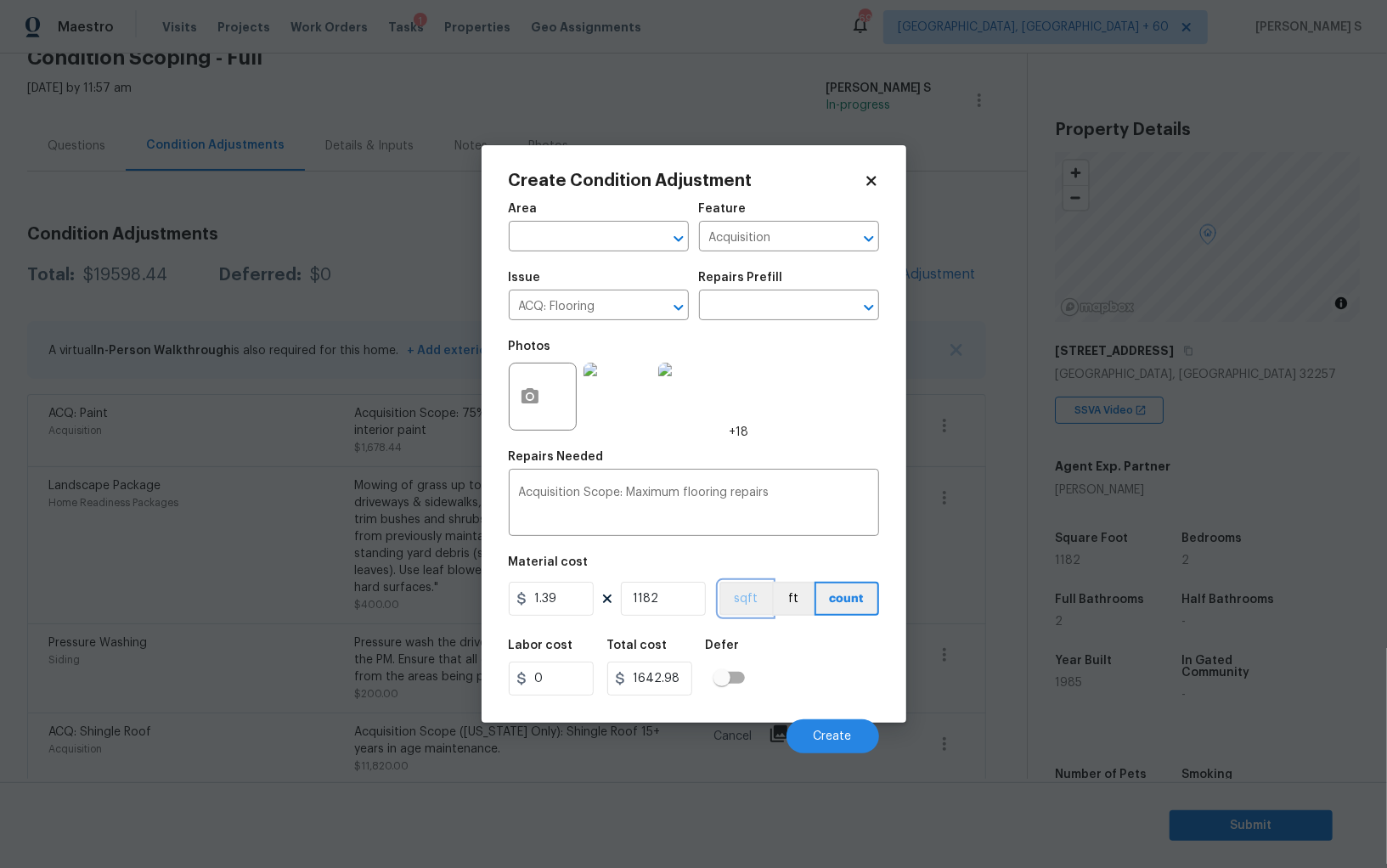
click at [753, 600] on button "sqft" at bounding box center [745, 598] width 53 height 34
click at [865, 679] on div "Labor cost 0 Total cost 1642.98 Defer" at bounding box center [694, 668] width 370 height 76
click at [848, 741] on span "Create" at bounding box center [833, 737] width 38 height 13
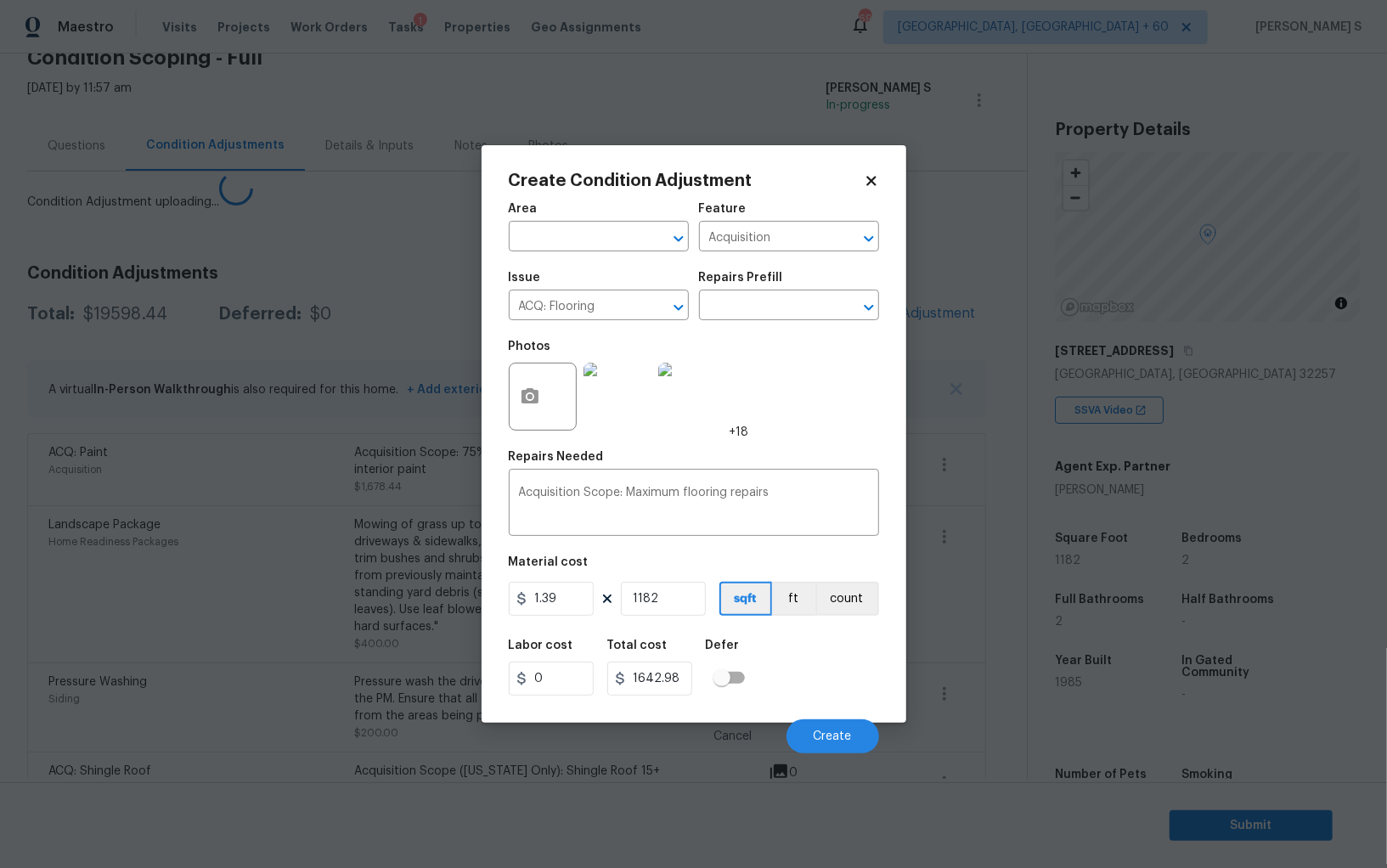
click at [372, 668] on body "Maestro Visits Projects Work Orders Tasks 1 Properties Geo Assignments 693 Albu…" at bounding box center [694, 434] width 1387 height 868
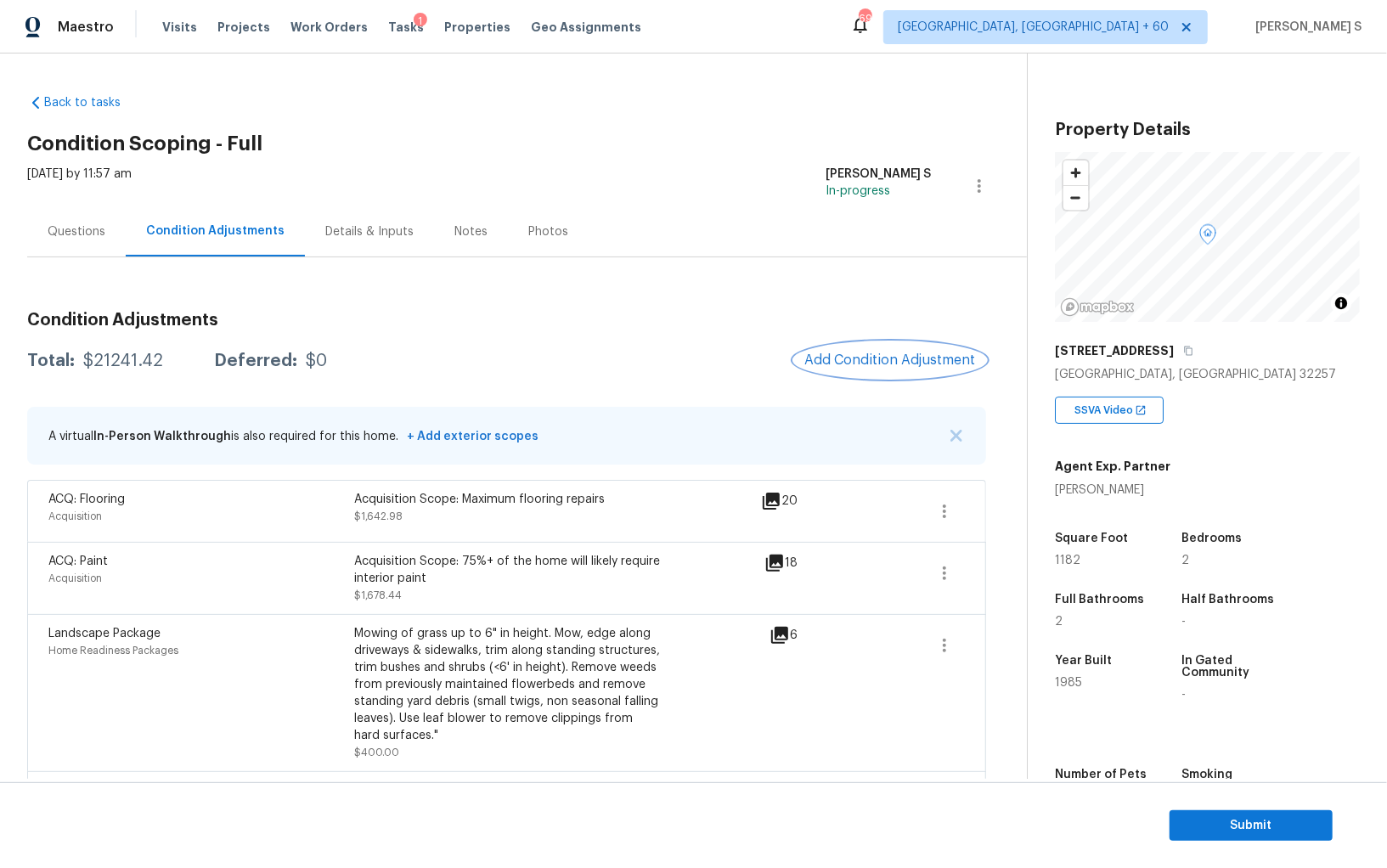
scroll to position [220, 0]
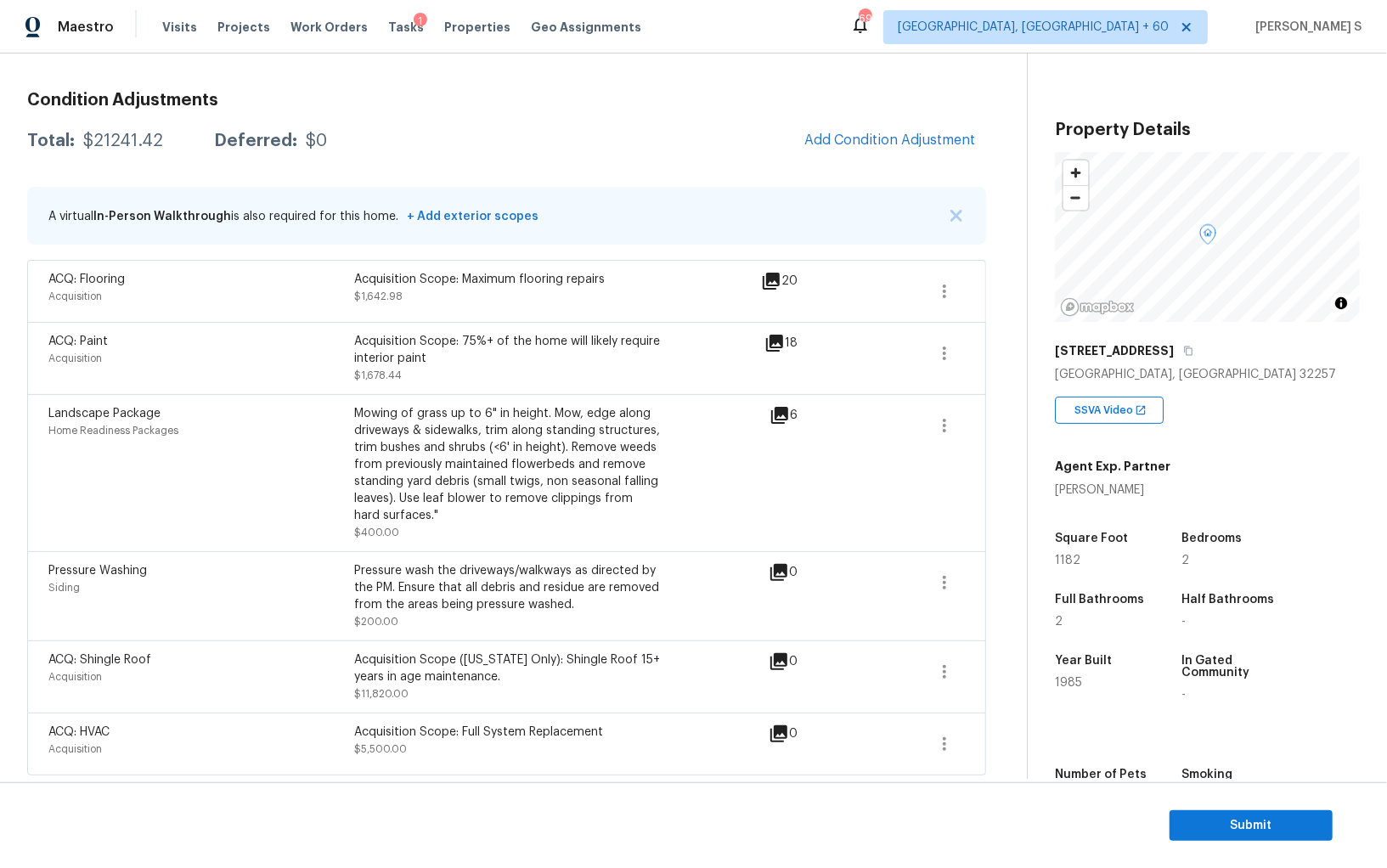
click at [333, 662] on div "ACQ: Shingle Roof" at bounding box center [201, 660] width 306 height 17
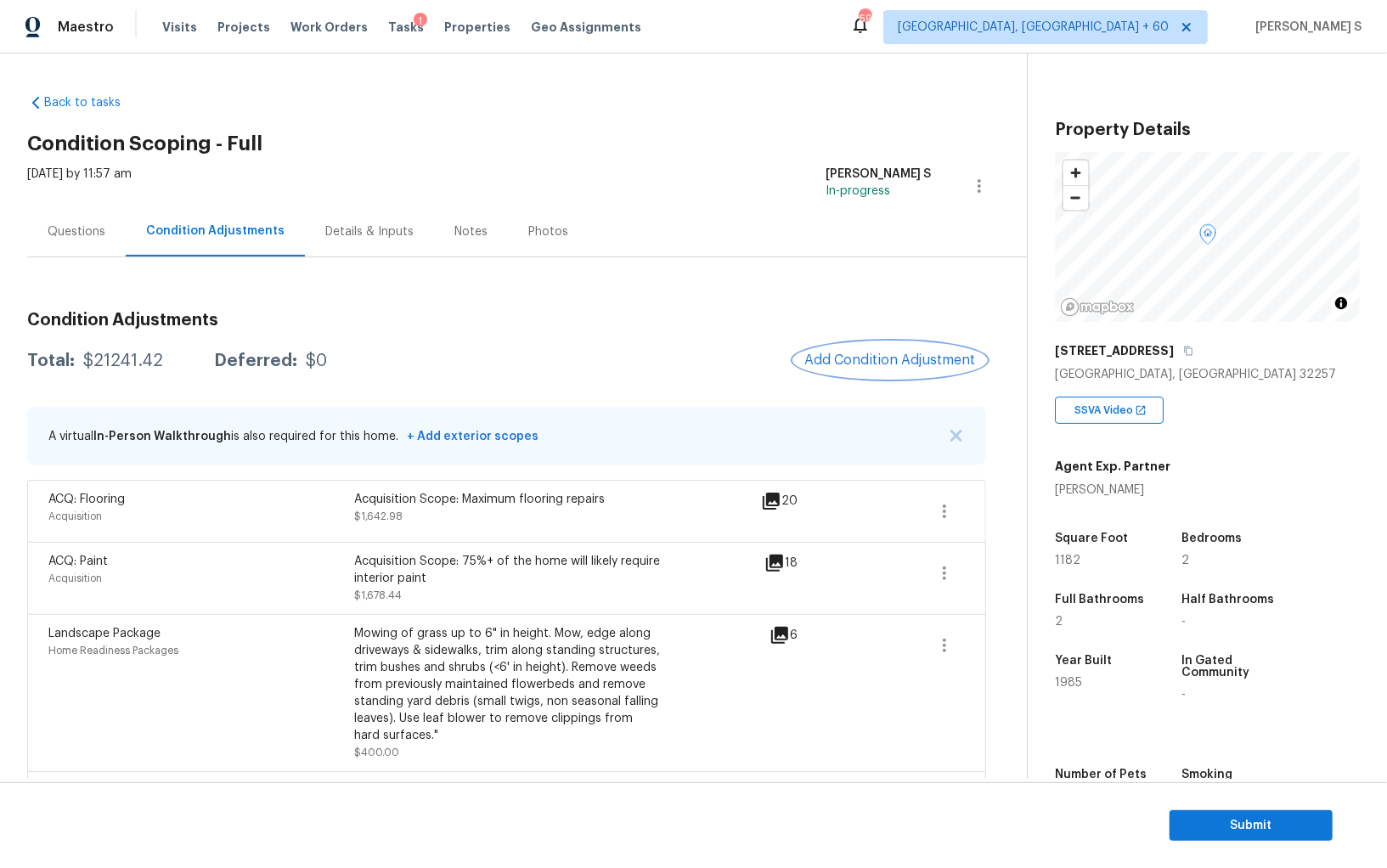
click at [889, 369] on button "Add Condition Adjustment" at bounding box center [890, 359] width 192 height 35
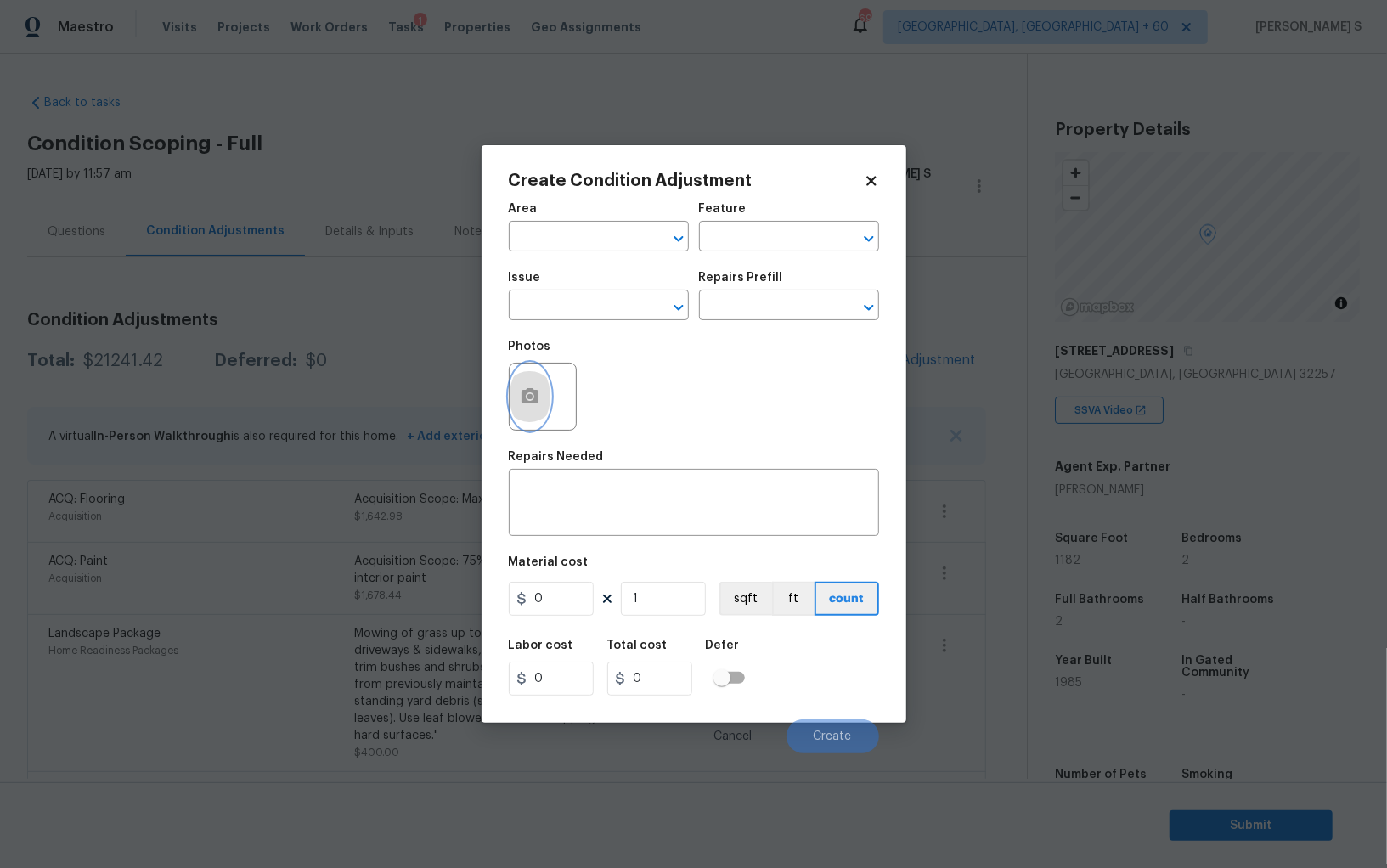
click at [520, 396] on icon "button" at bounding box center [530, 396] width 21 height 21
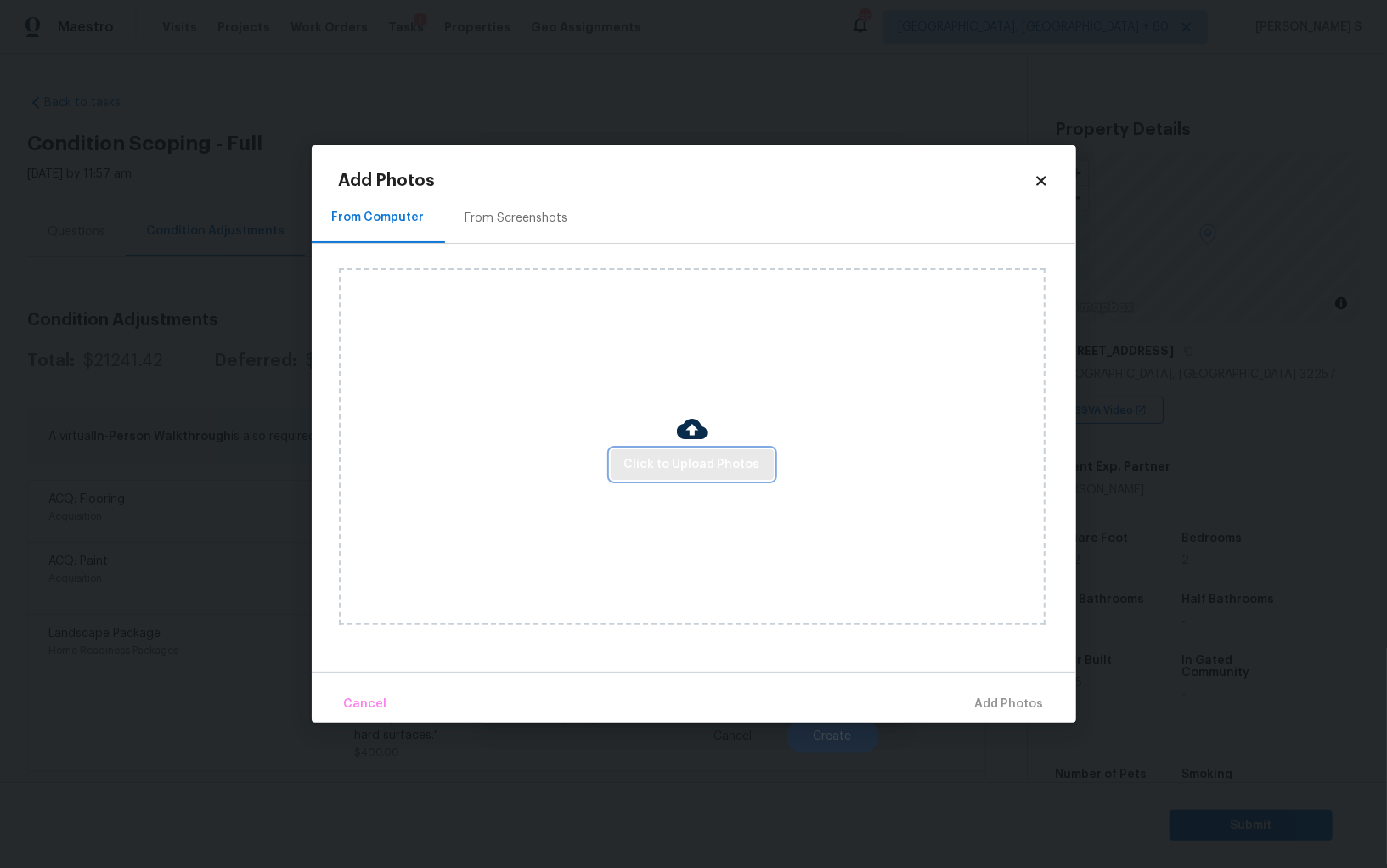
click at [677, 459] on span "Click to Upload Photos" at bounding box center [692, 465] width 136 height 22
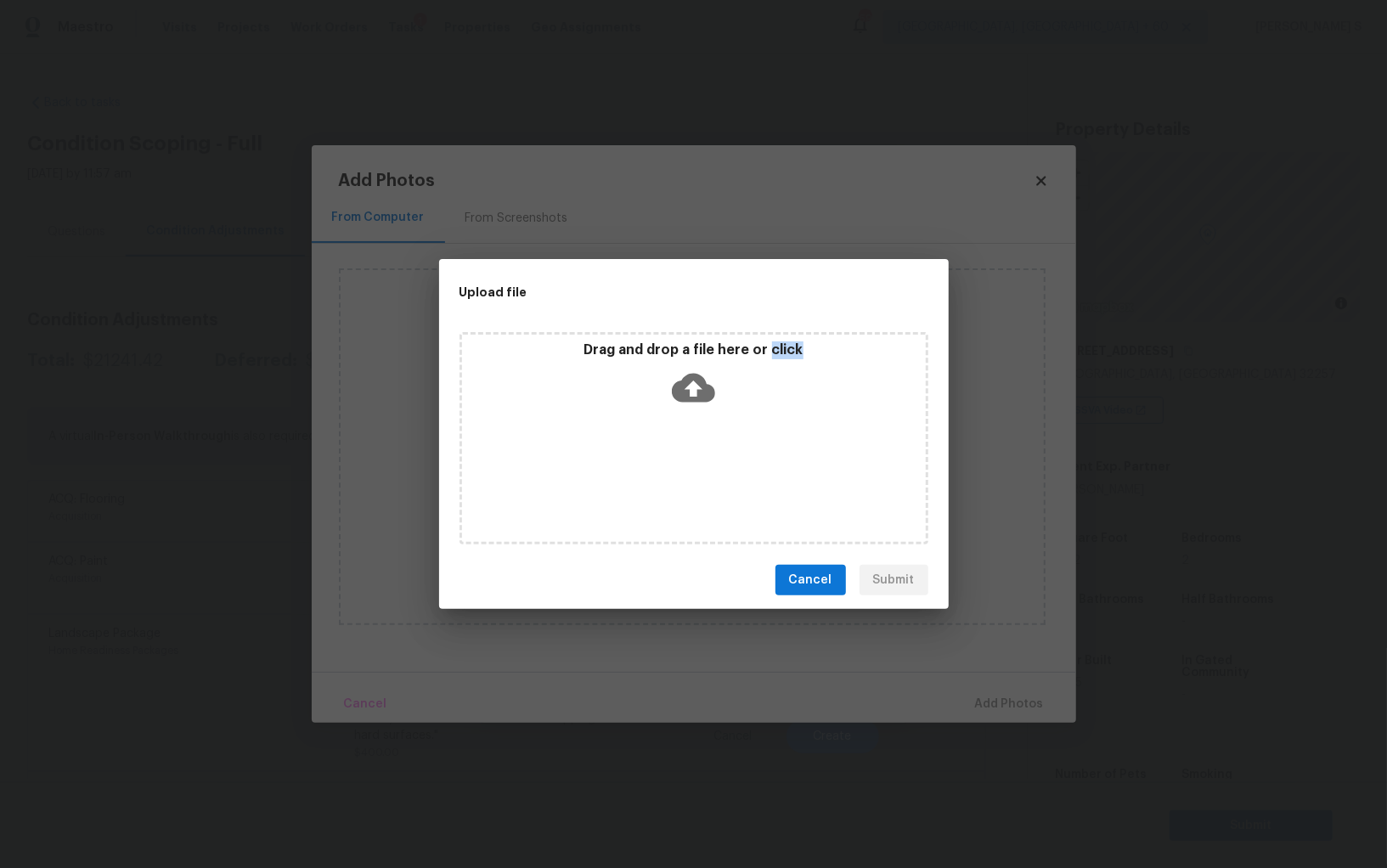
click at [677, 459] on div "Drag and drop a file here or click" at bounding box center [694, 438] width 469 height 212
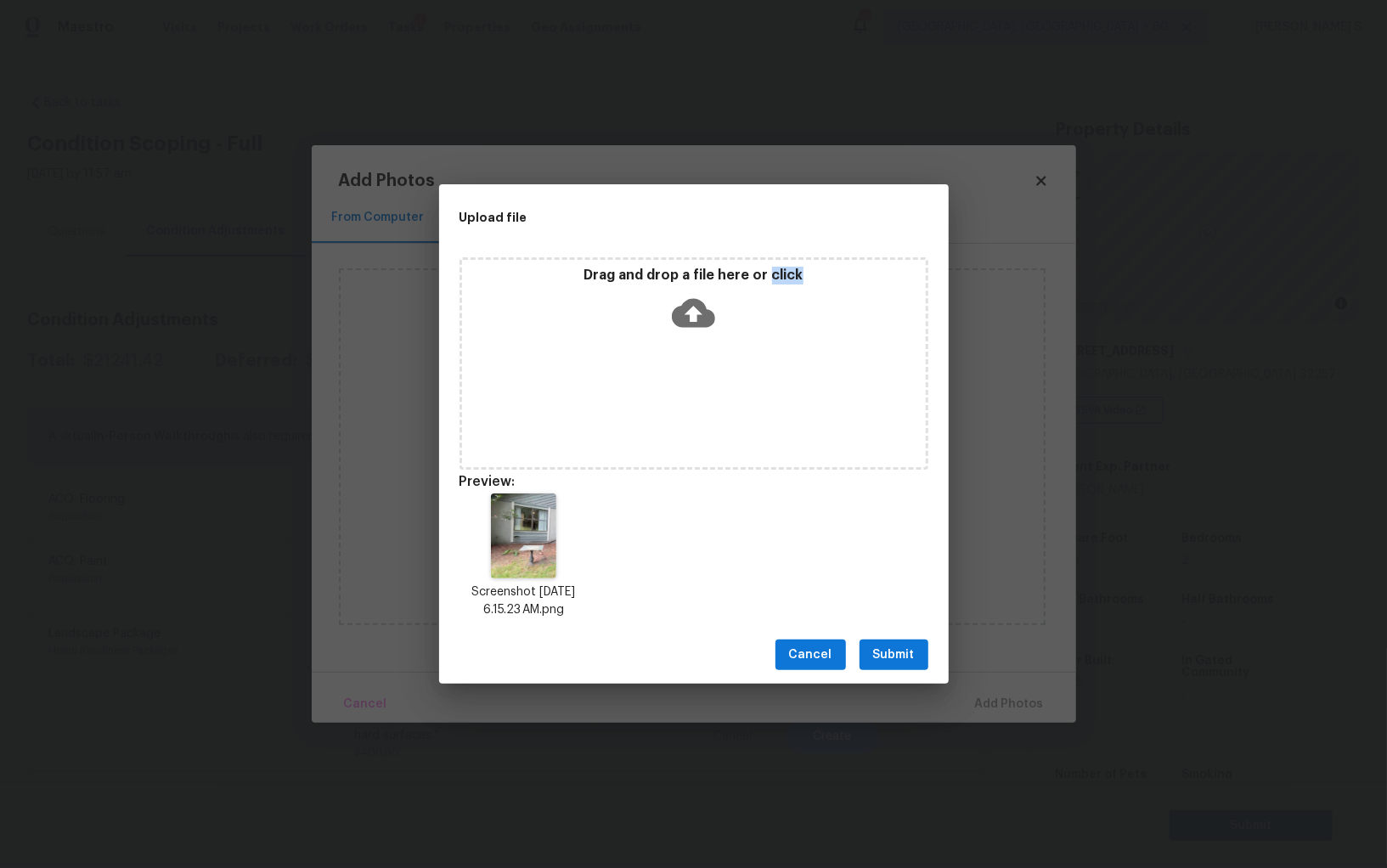
click at [902, 653] on span "Submit" at bounding box center [894, 655] width 41 height 22
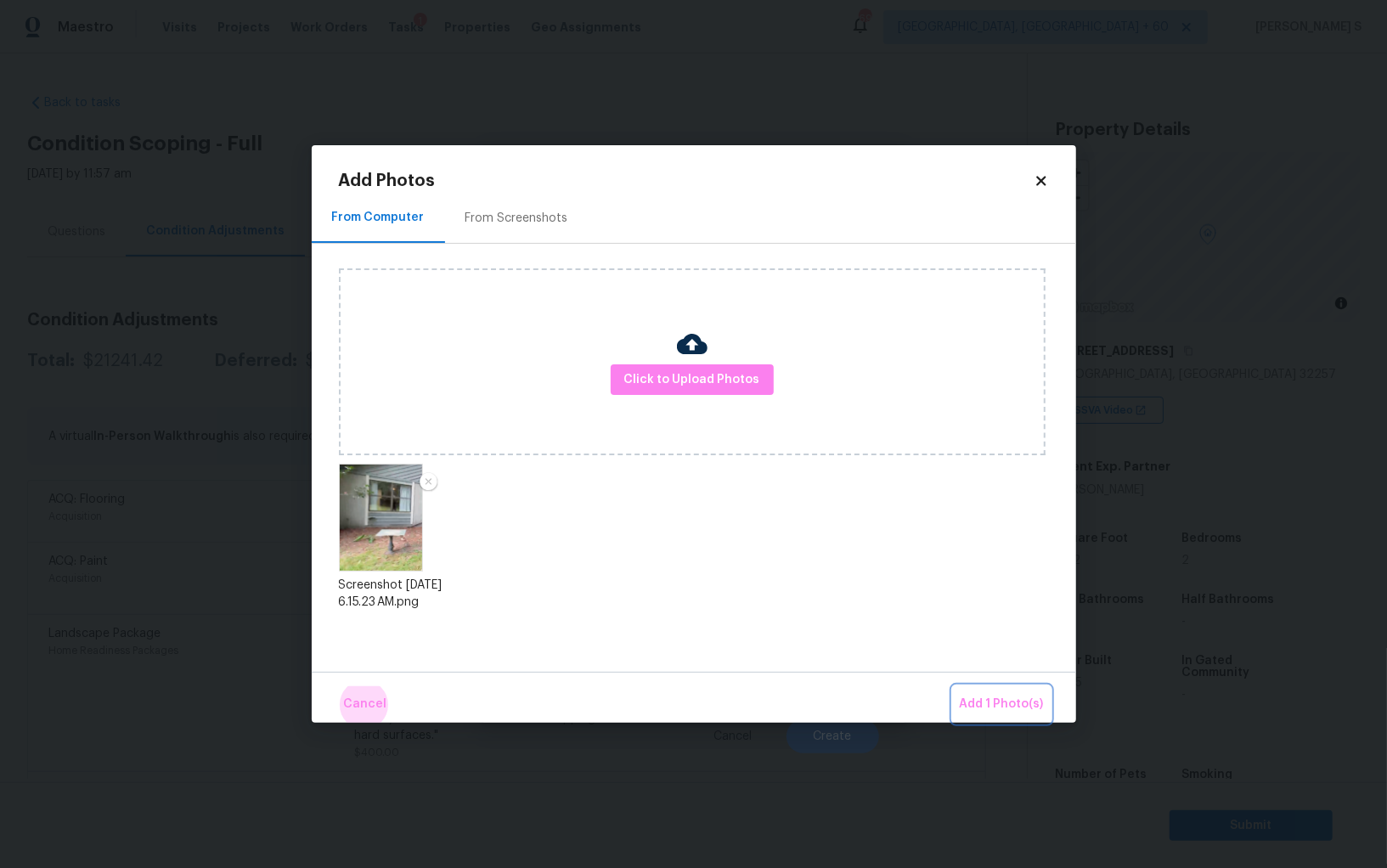
click at [953, 686] on button "Add 1 Photo(s)" at bounding box center [1001, 704] width 98 height 36
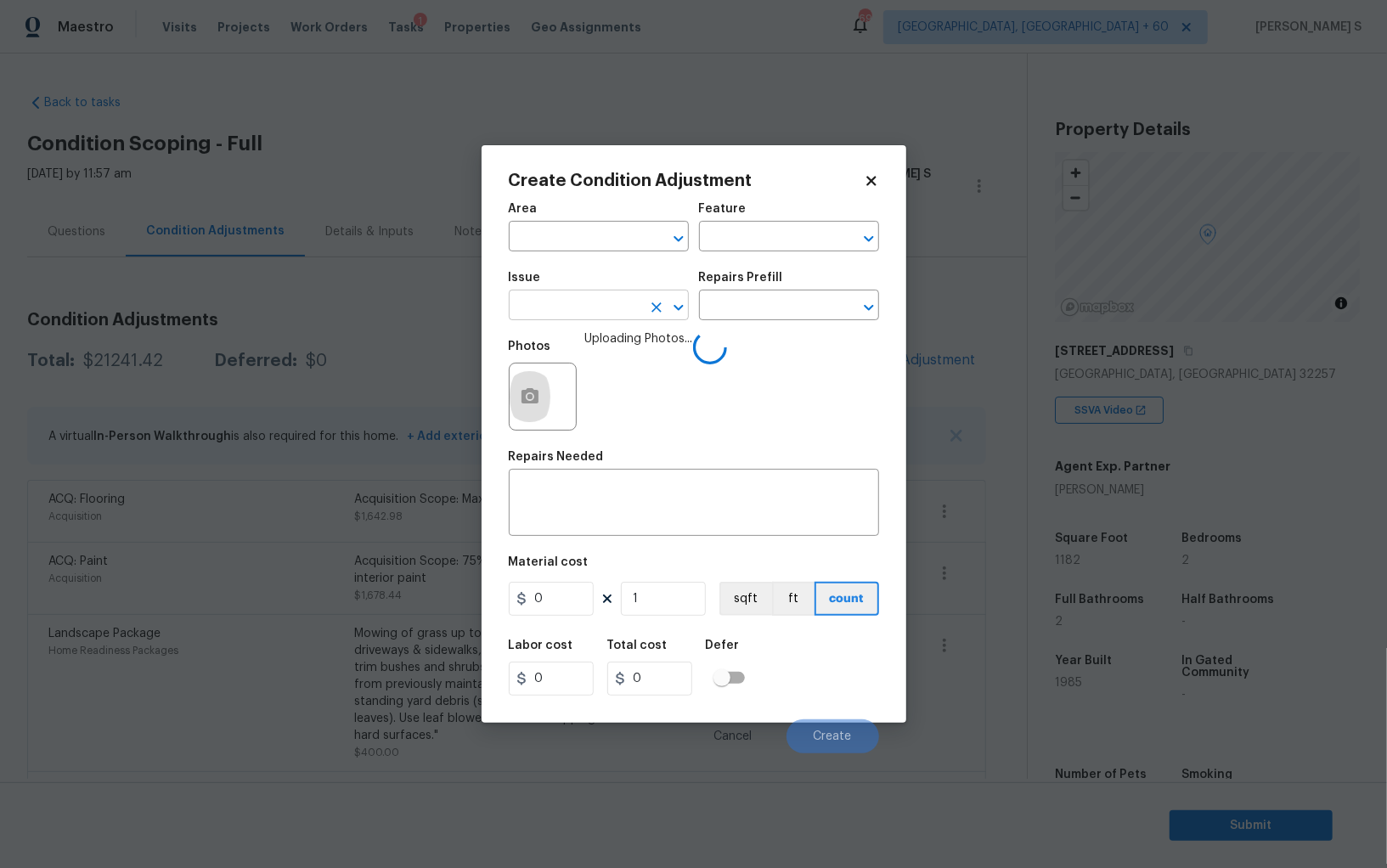
click at [628, 303] on input "text" at bounding box center [574, 307] width 132 height 26
type input "Siding"
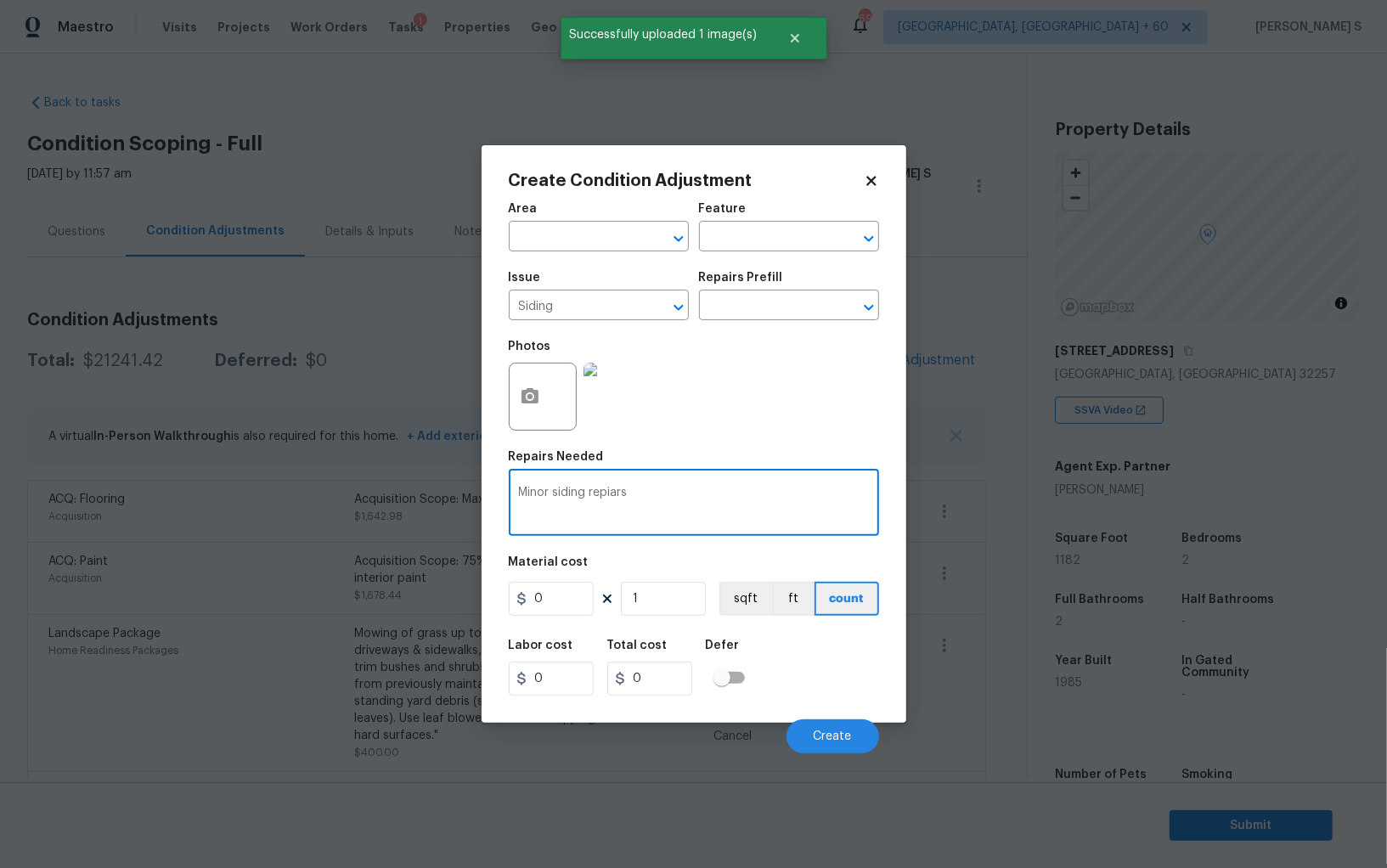
type textarea "Minor siding repiars"
click at [566, 597] on input "0" at bounding box center [551, 598] width 85 height 34
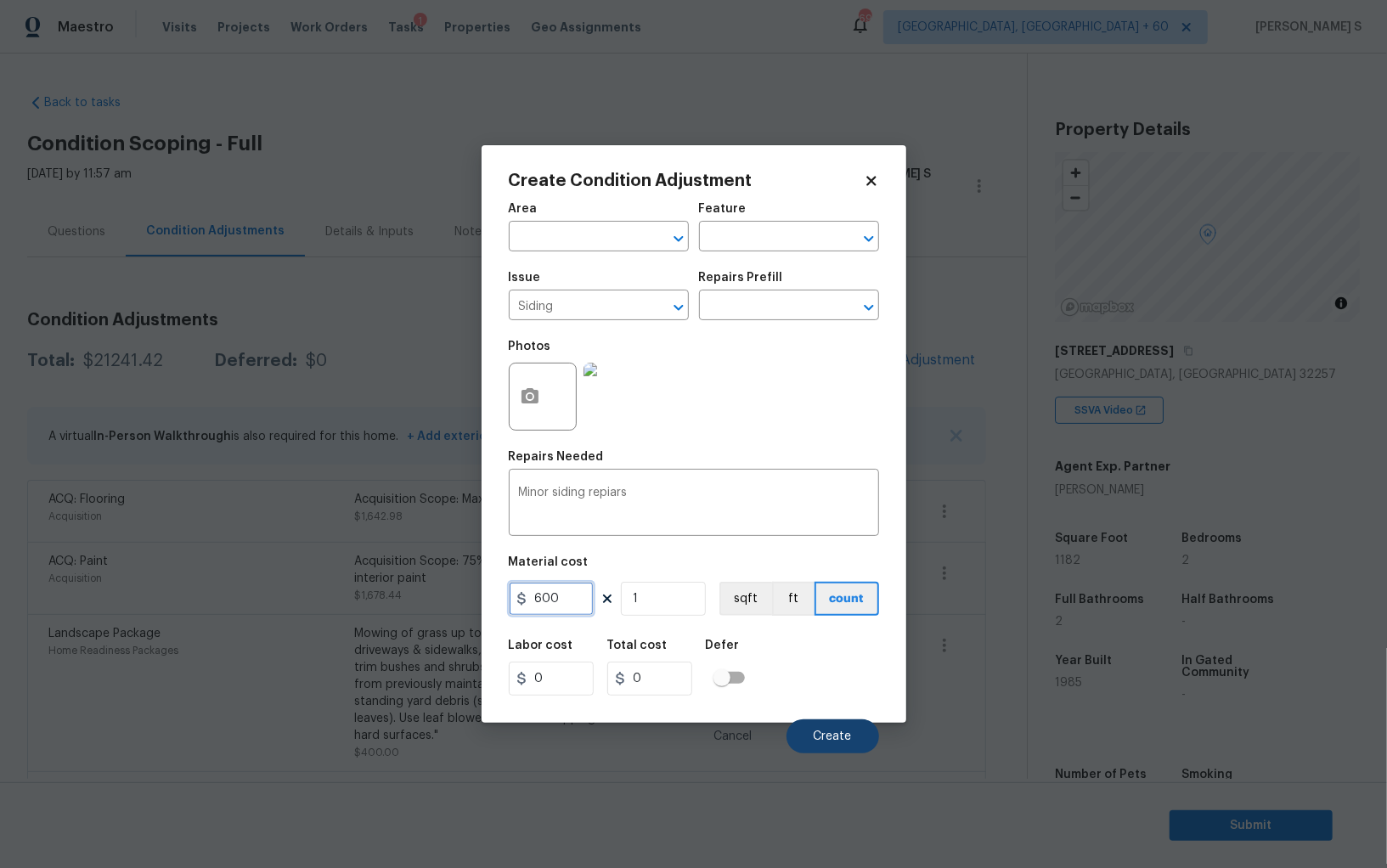
type input "600"
click at [847, 733] on span "Create" at bounding box center [833, 737] width 38 height 13
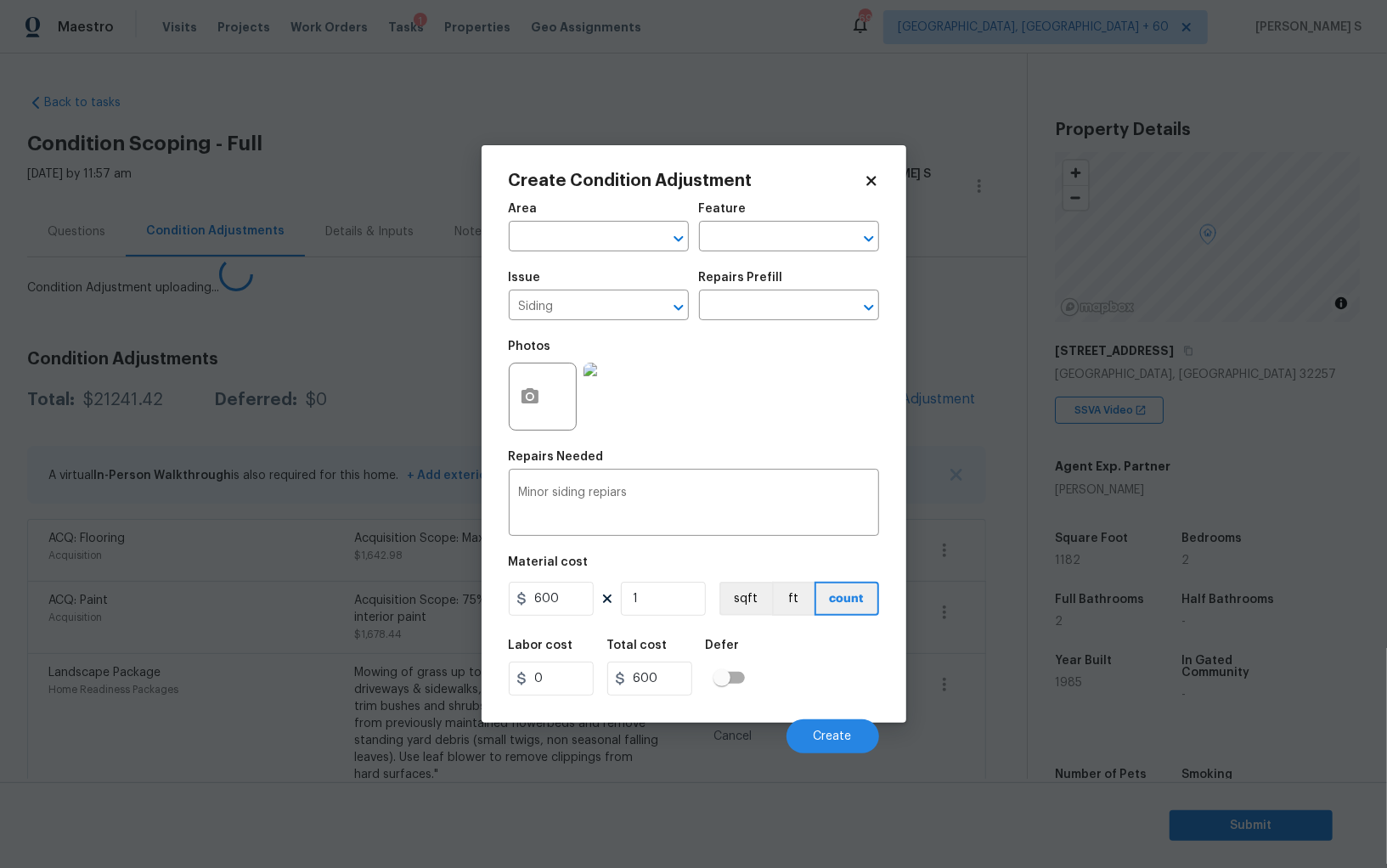
drag, startPoint x: 352, startPoint y: 613, endPoint x: 713, endPoint y: 511, distance: 375.1
click at [352, 613] on body "Maestro Visits Projects Work Orders Tasks 1 Properties Geo Assignments 693 Albu…" at bounding box center [694, 434] width 1387 height 868
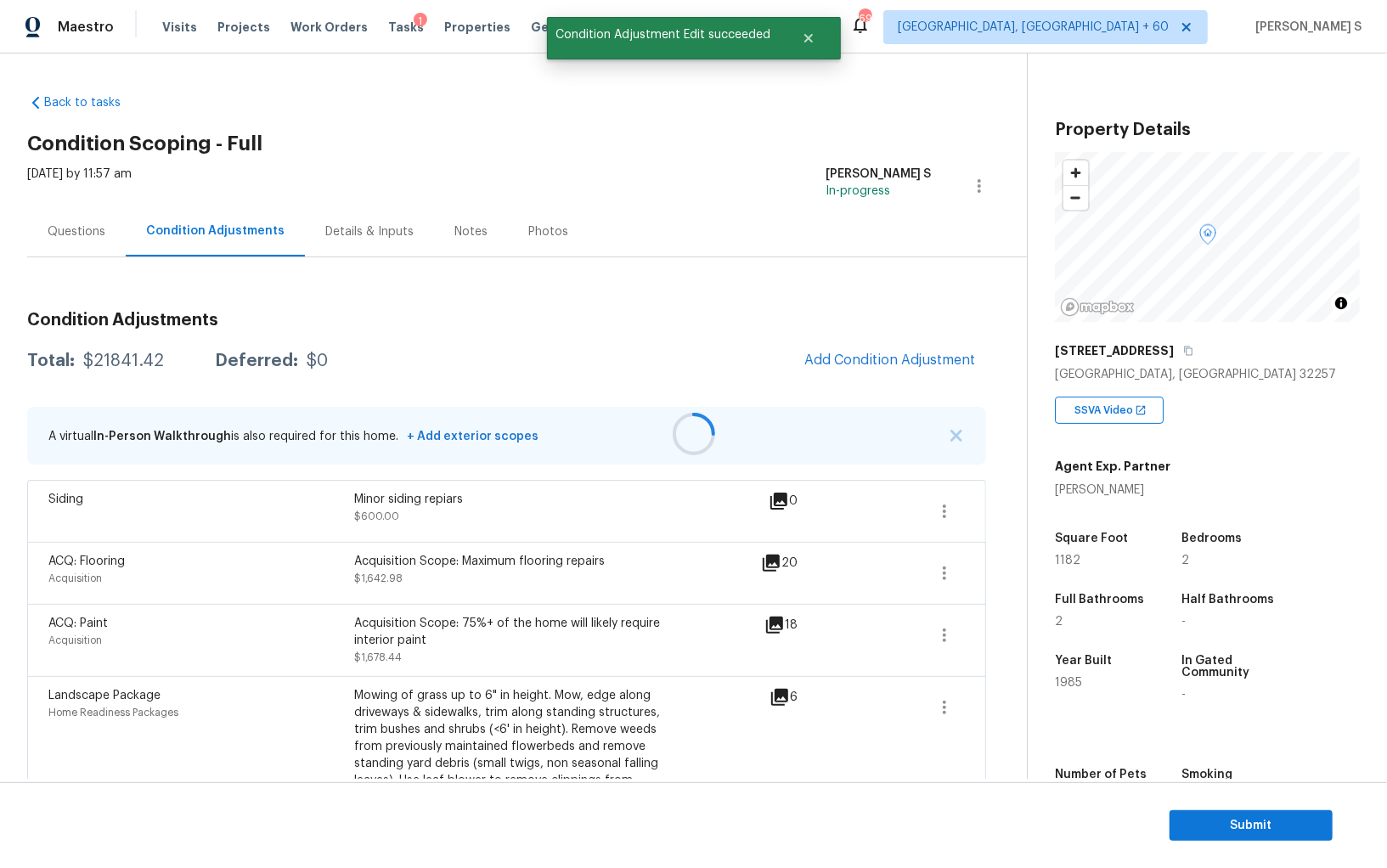
click at [871, 356] on div at bounding box center [694, 434] width 1387 height 868
click at [801, 368] on span "Add Condition Adjustment" at bounding box center [890, 360] width 192 height 37
click at [843, 349] on button "Add Condition Adjustment" at bounding box center [890, 359] width 192 height 35
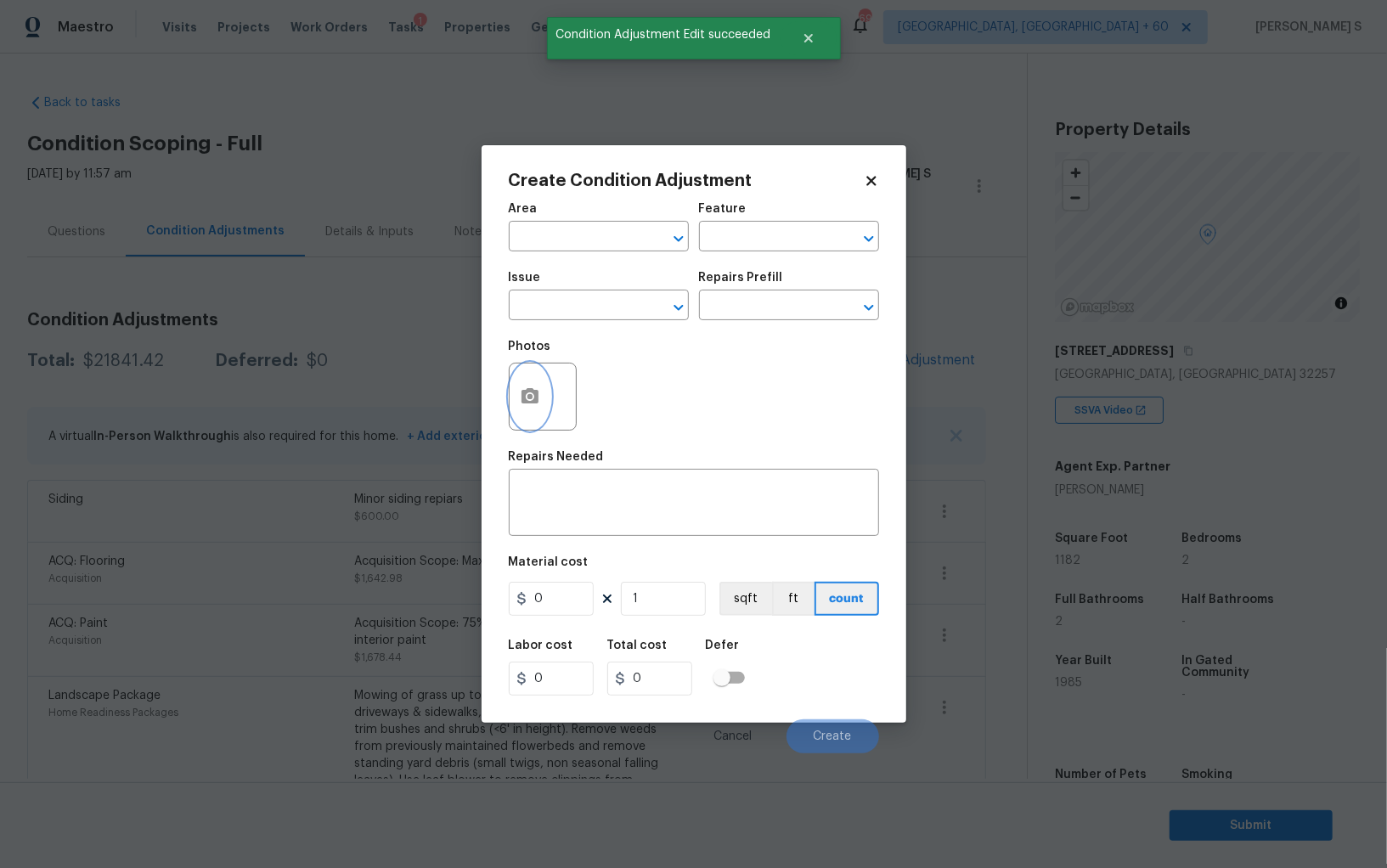
click at [518, 389] on button "button" at bounding box center [529, 396] width 41 height 67
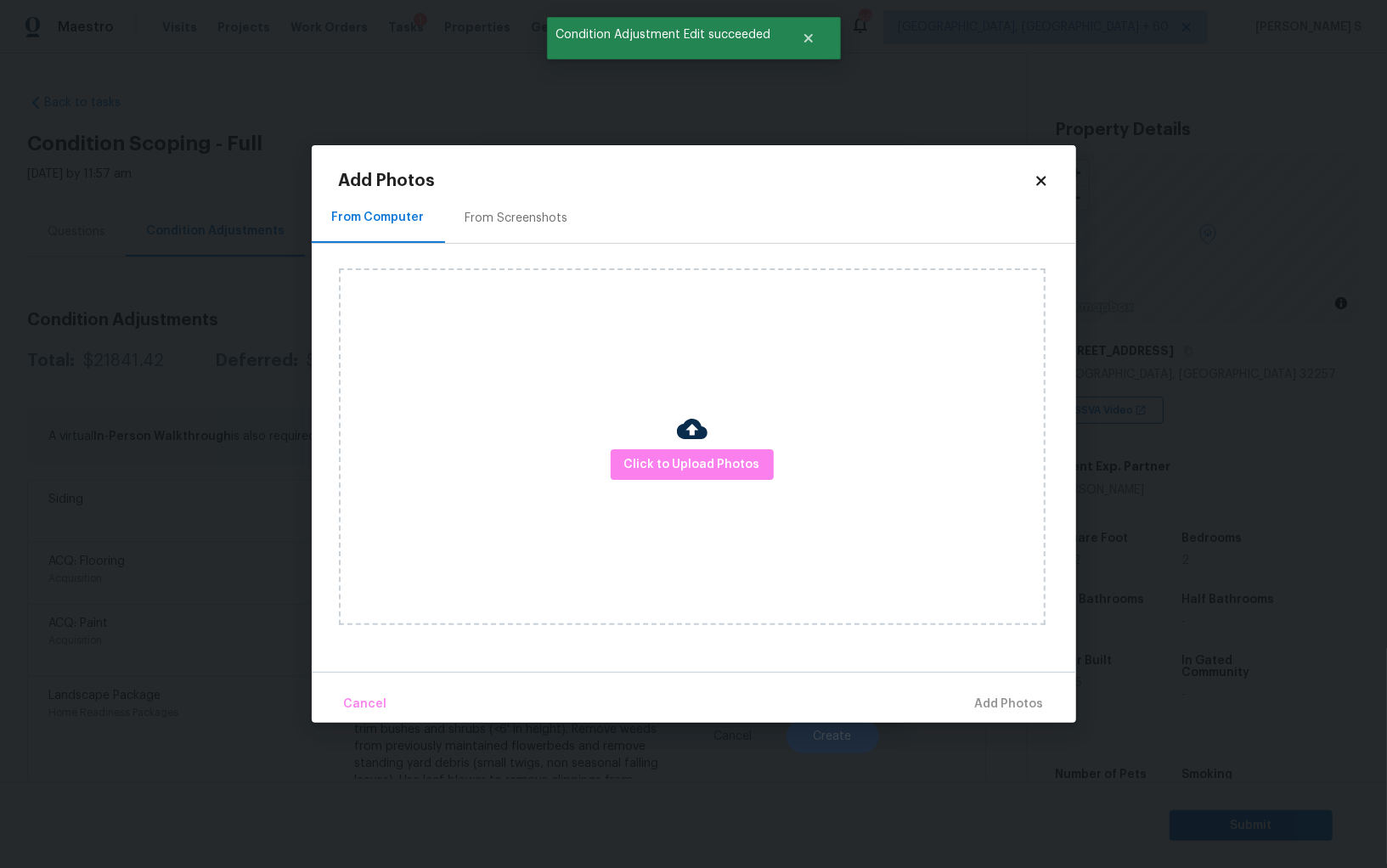
click at [645, 447] on div "Click to Upload Photos" at bounding box center [692, 447] width 706 height 357
click at [645, 454] on span "Click to Upload Photos" at bounding box center [692, 465] width 136 height 22
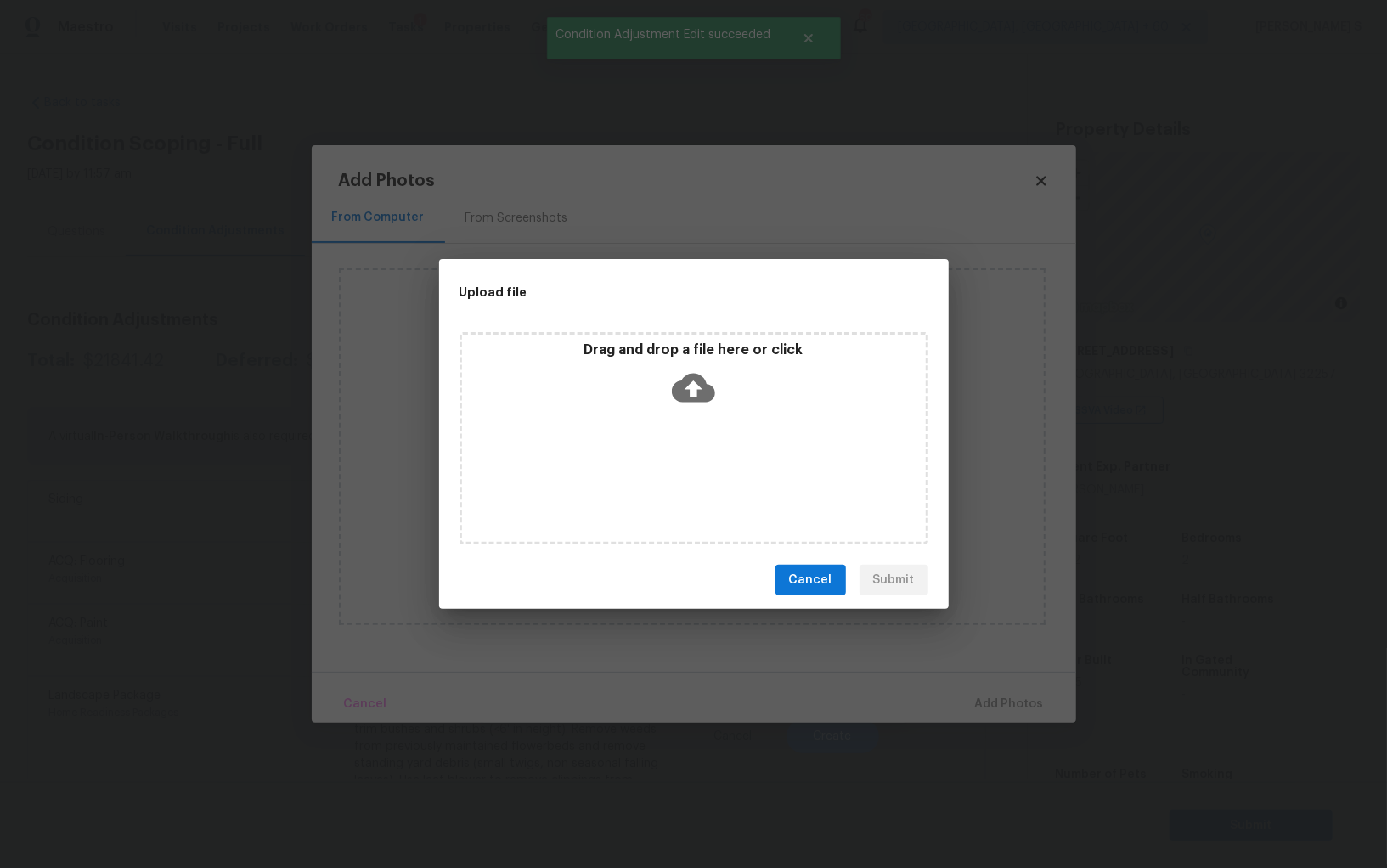
click at [645, 454] on div "Drag and drop a file here or click" at bounding box center [694, 438] width 469 height 212
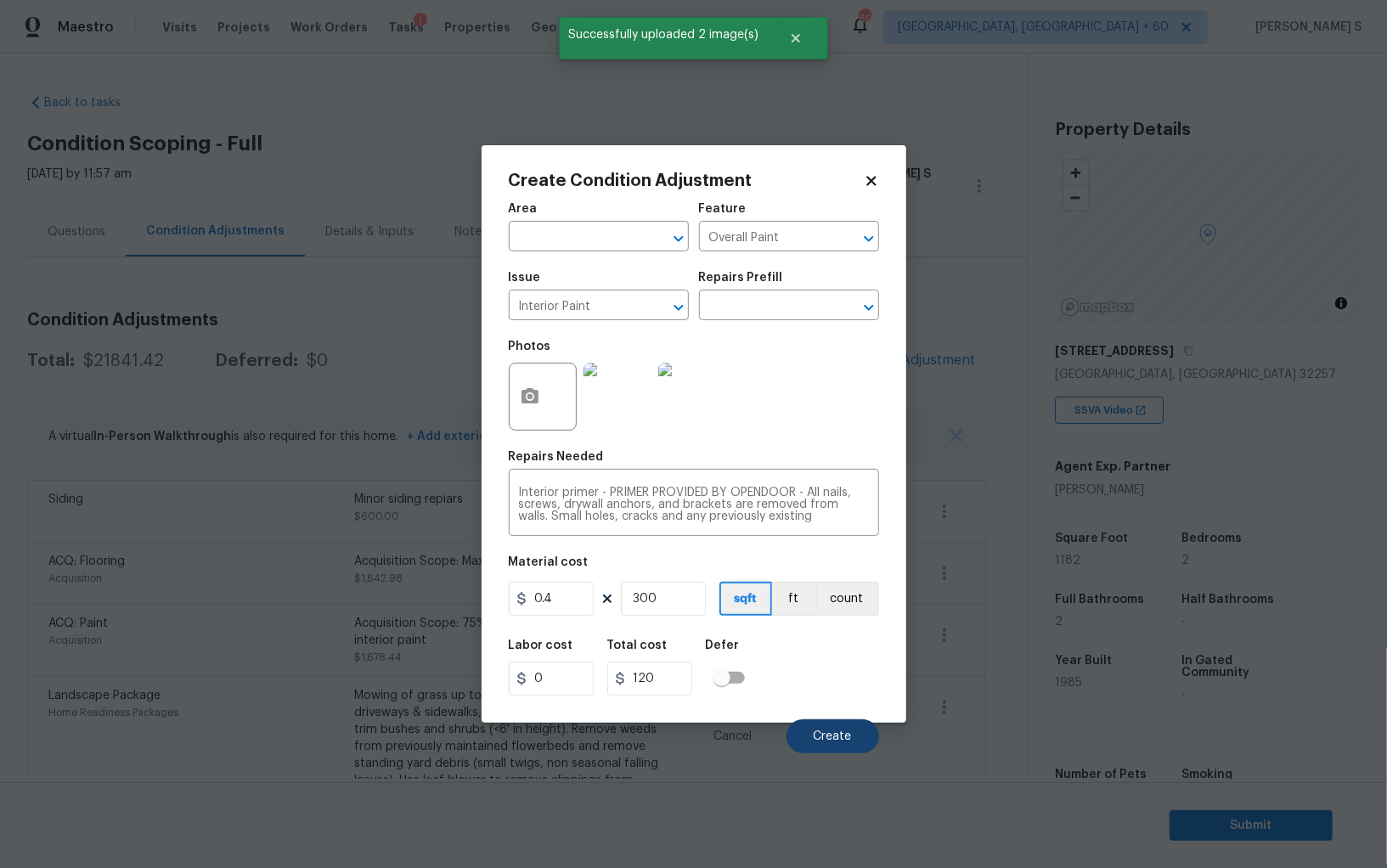
type input "300"
click at [862, 733] on button "Create" at bounding box center [832, 736] width 92 height 34
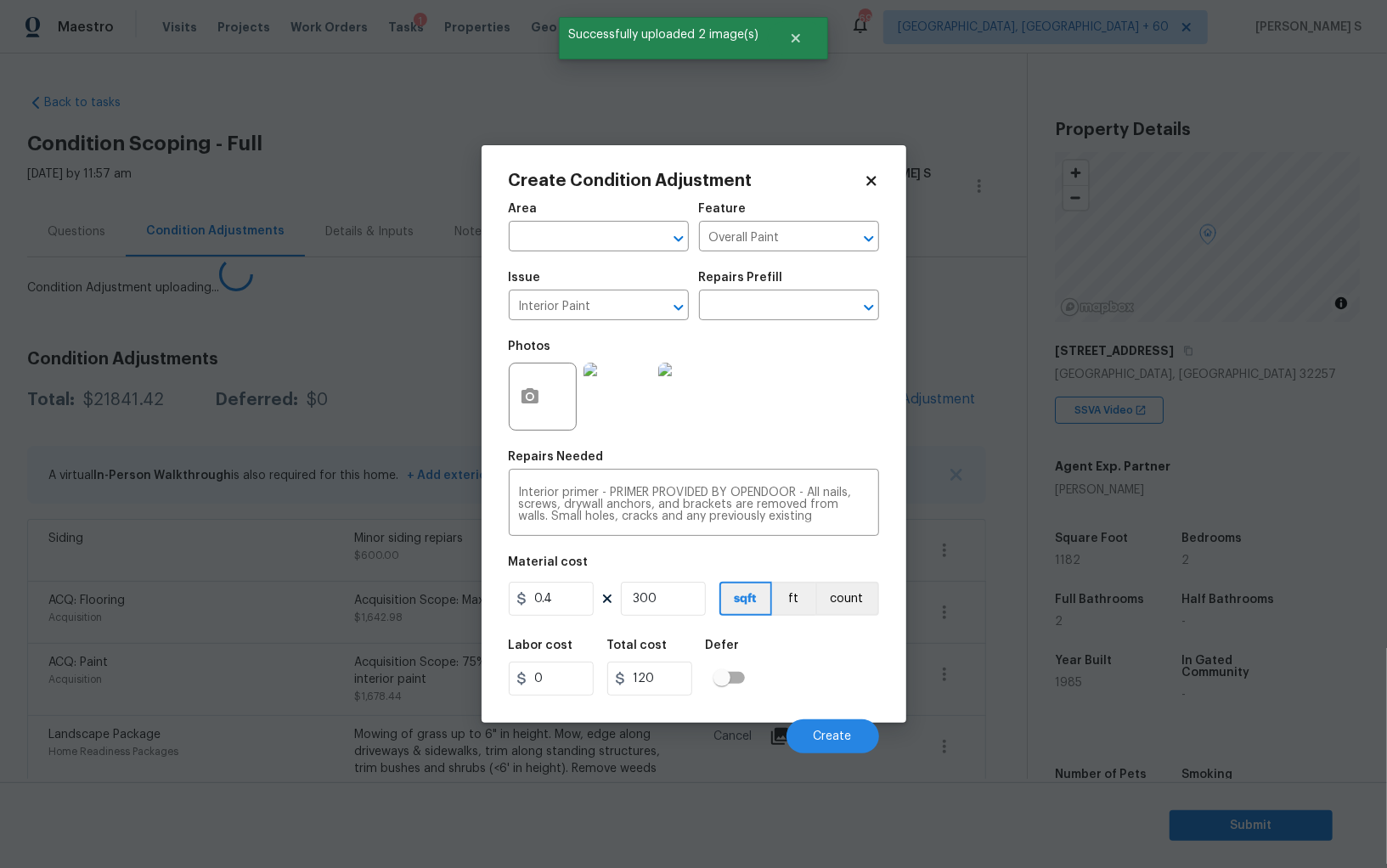
click at [408, 548] on body "Maestro Visits Projects Work Orders Tasks 1 Properties Geo Assignments 691 Albu…" at bounding box center [694, 434] width 1387 height 868
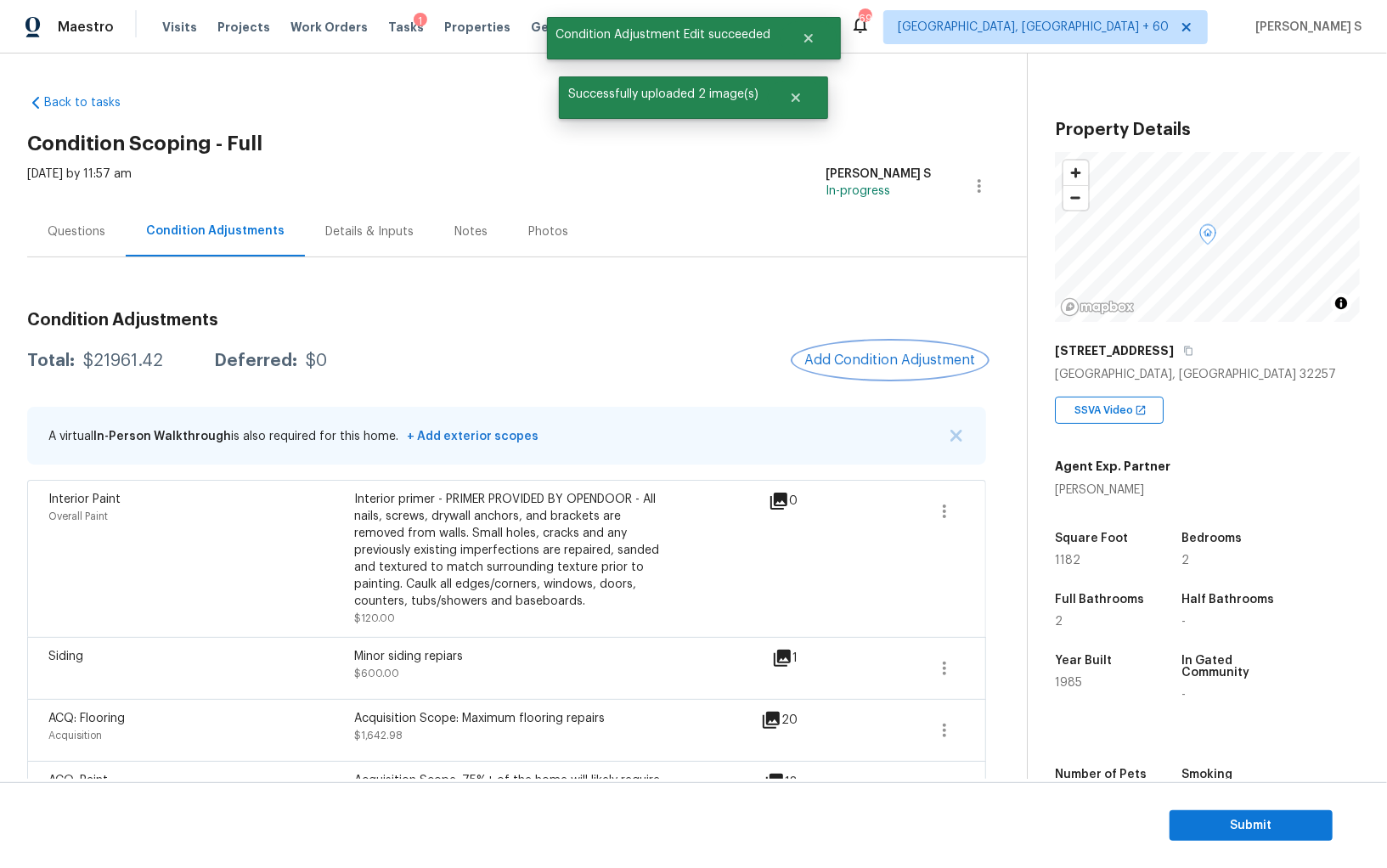
click at [884, 371] on button "Add Condition Adjustment" at bounding box center [890, 359] width 192 height 35
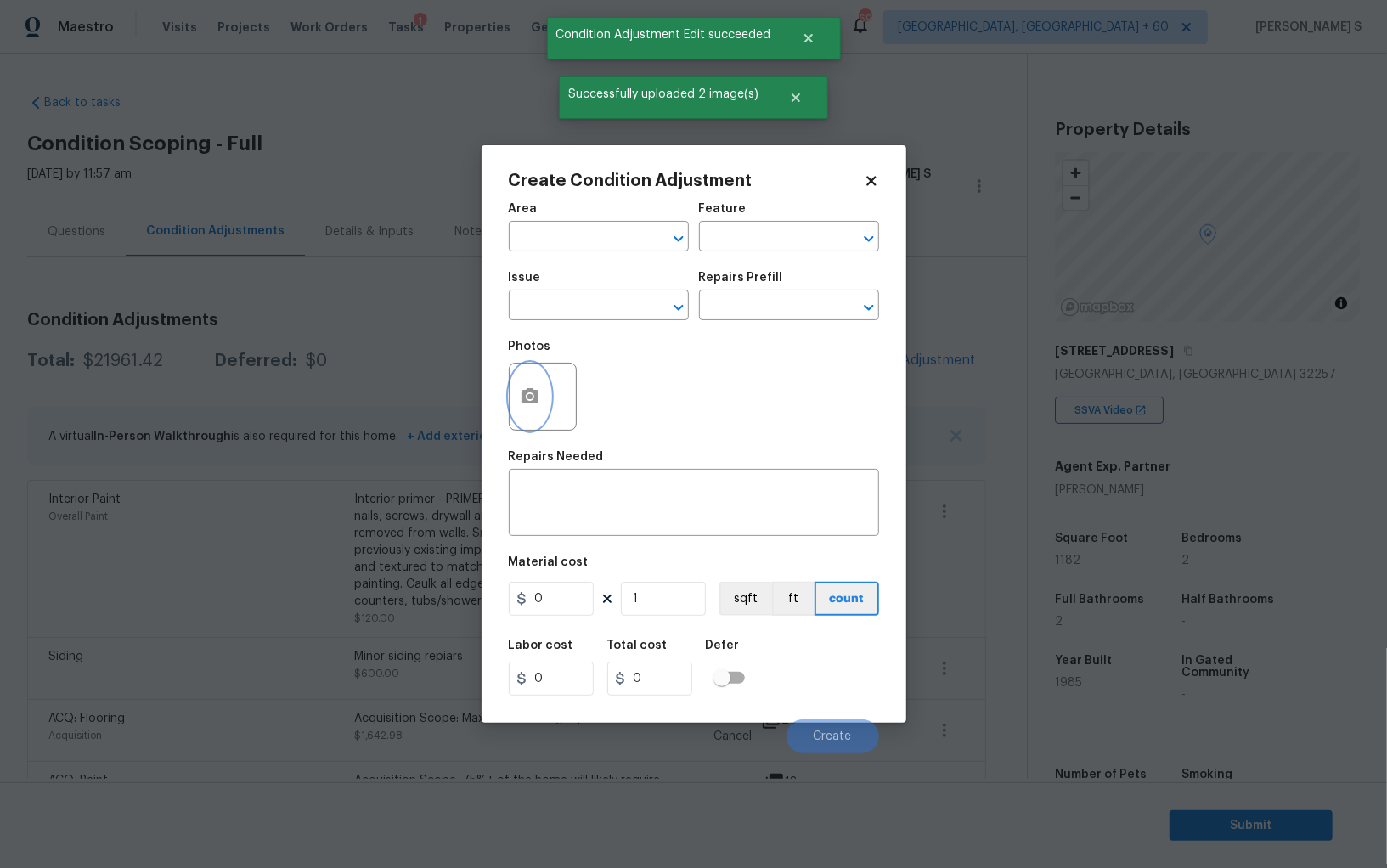
click at [526, 397] on icon "button" at bounding box center [530, 396] width 21 height 21
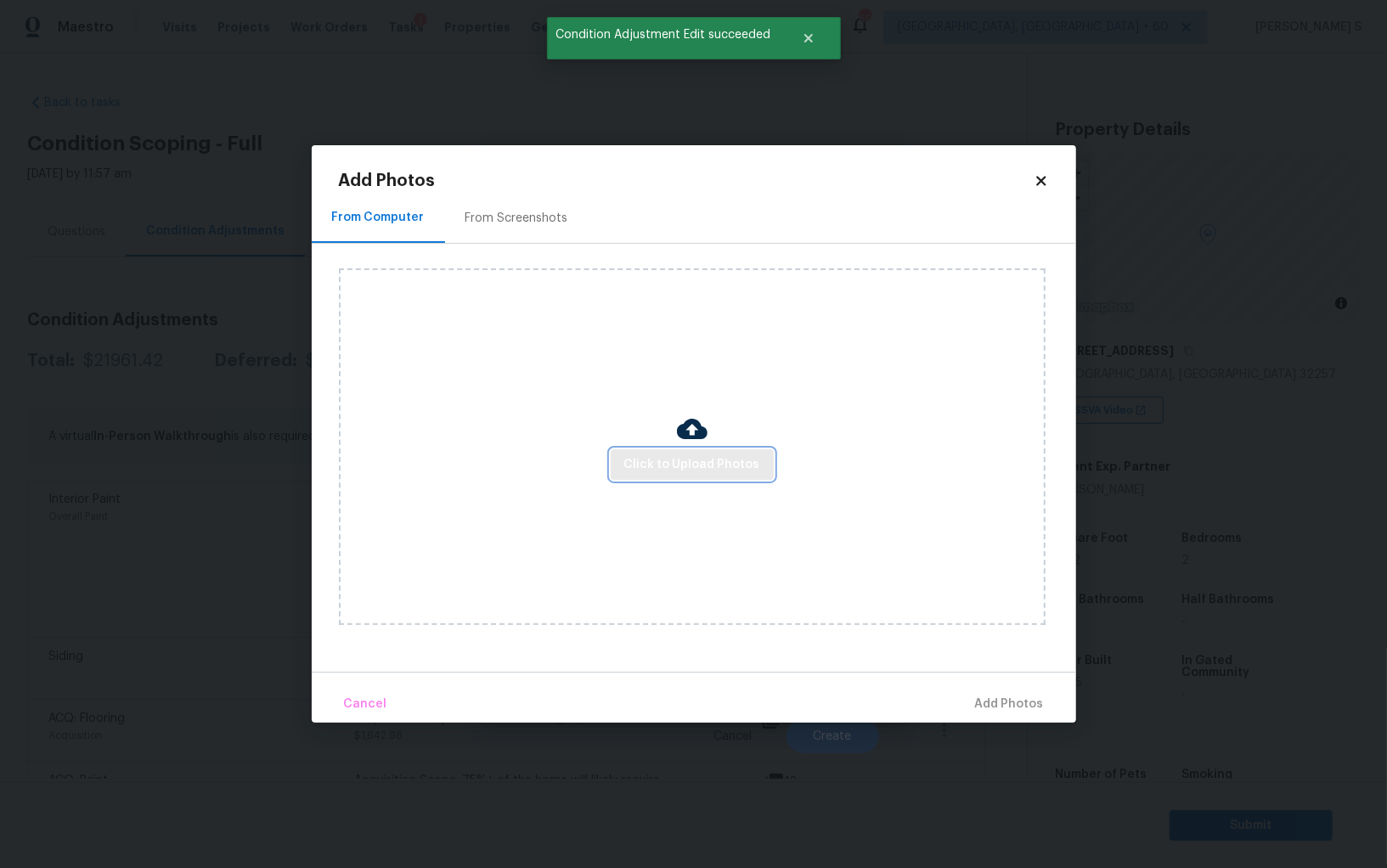
click at [682, 474] on span "Click to Upload Photos" at bounding box center [692, 465] width 136 height 22
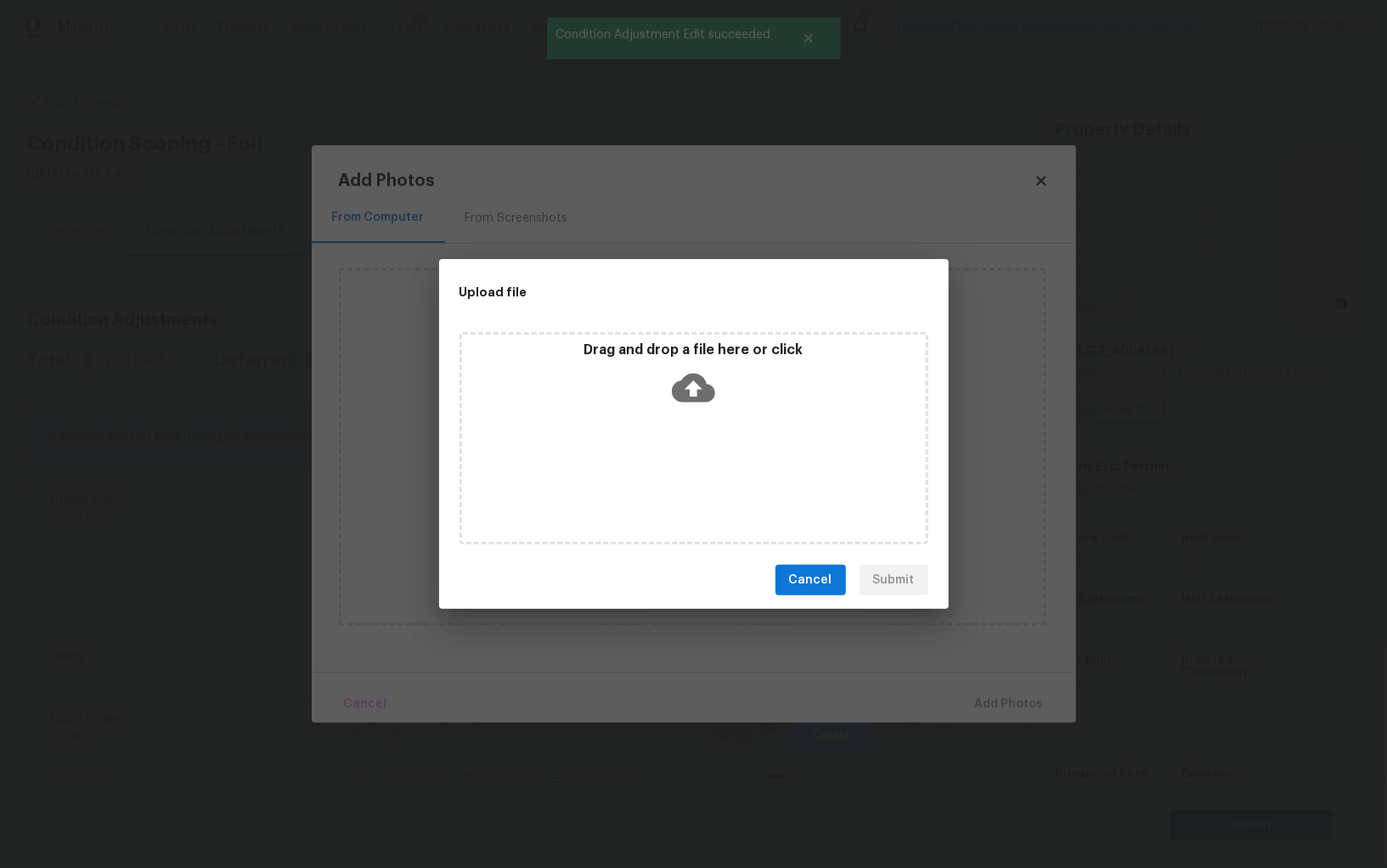
click at [682, 474] on div "Drag and drop a file here or click" at bounding box center [694, 438] width 469 height 212
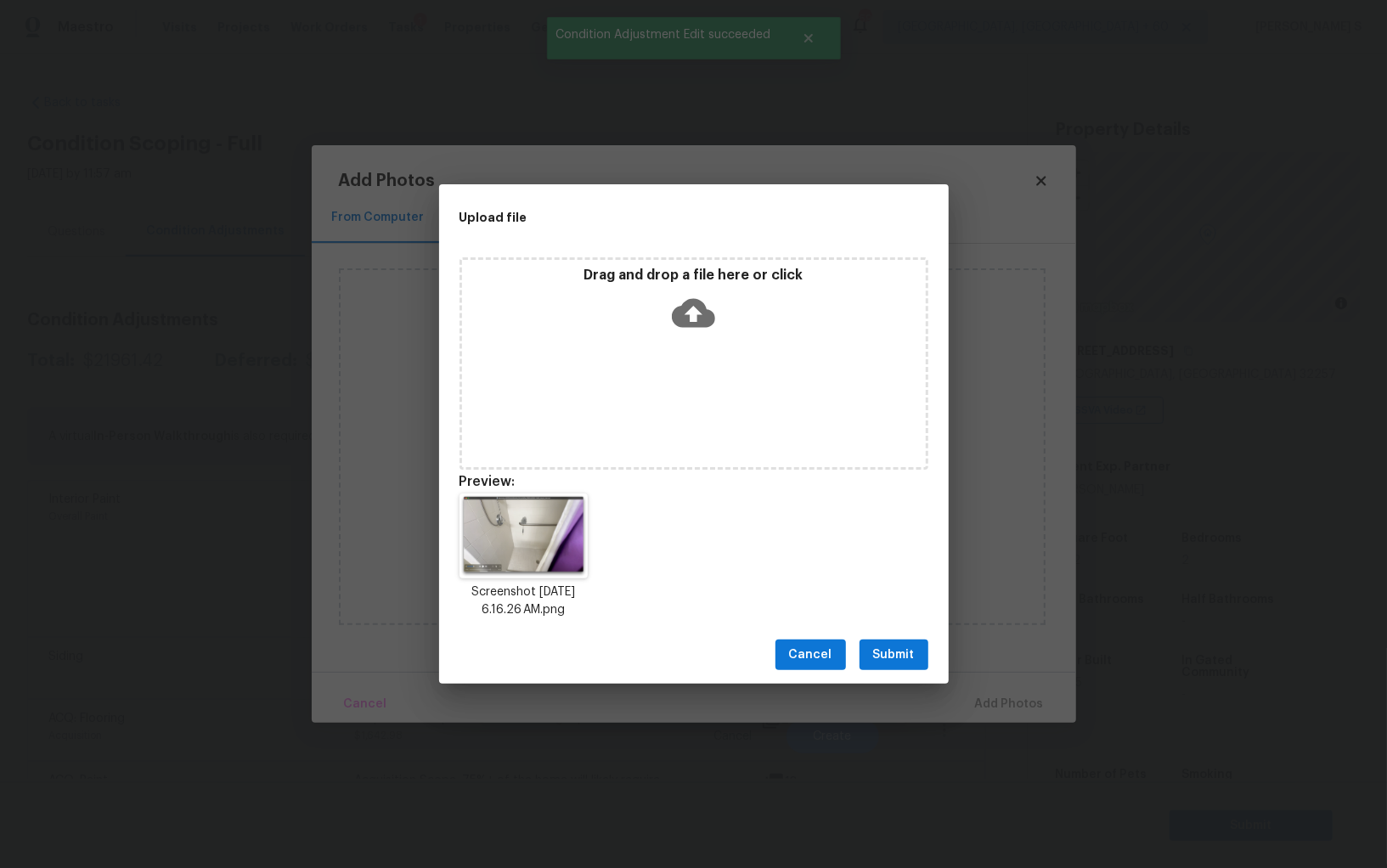
click at [891, 637] on div "Cancel Submit" at bounding box center [694, 656] width 510 height 59
click at [891, 645] on span "Submit" at bounding box center [894, 655] width 41 height 22
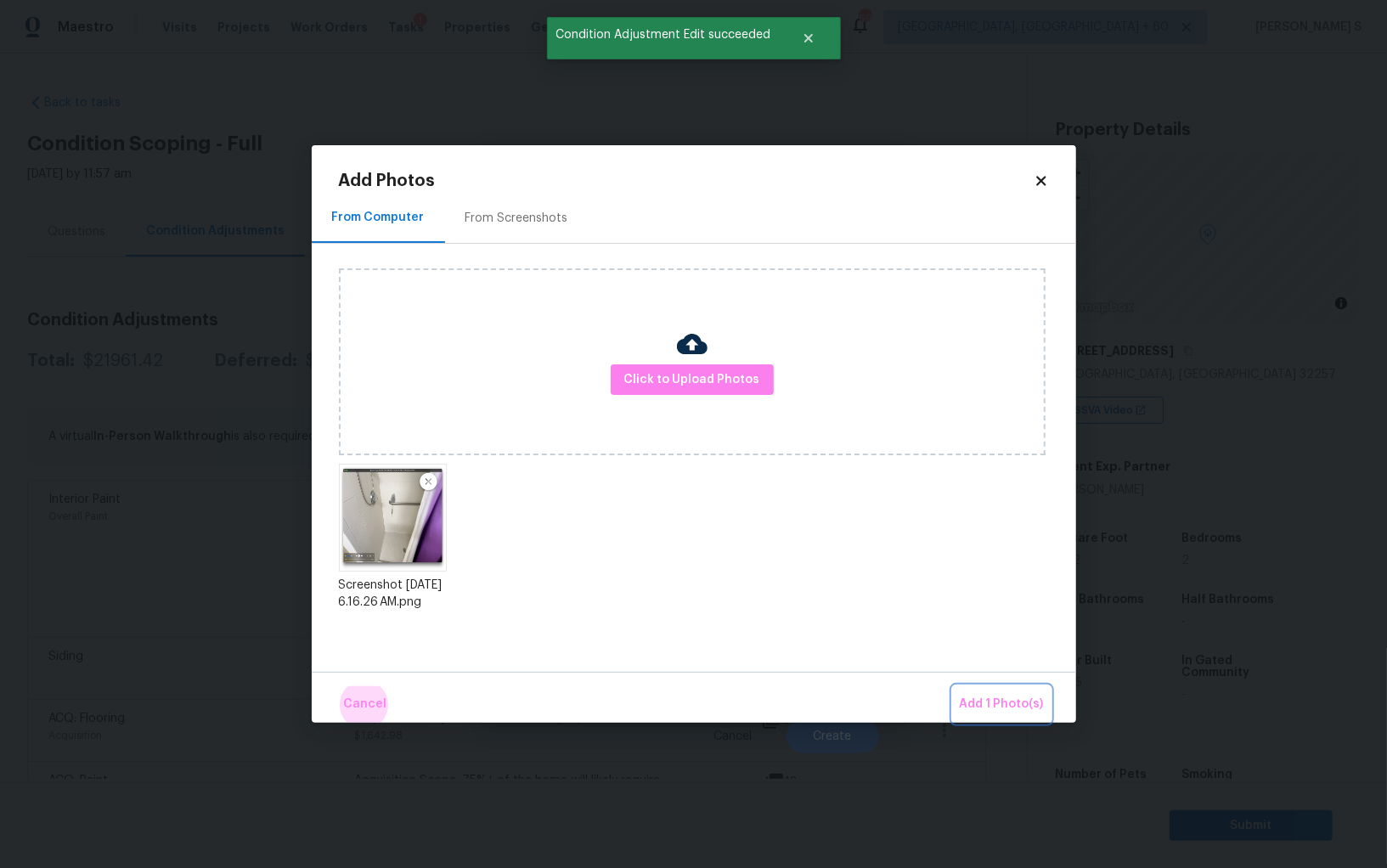
click at [953, 686] on button "Add 1 Photo(s)" at bounding box center [1001, 704] width 98 height 36
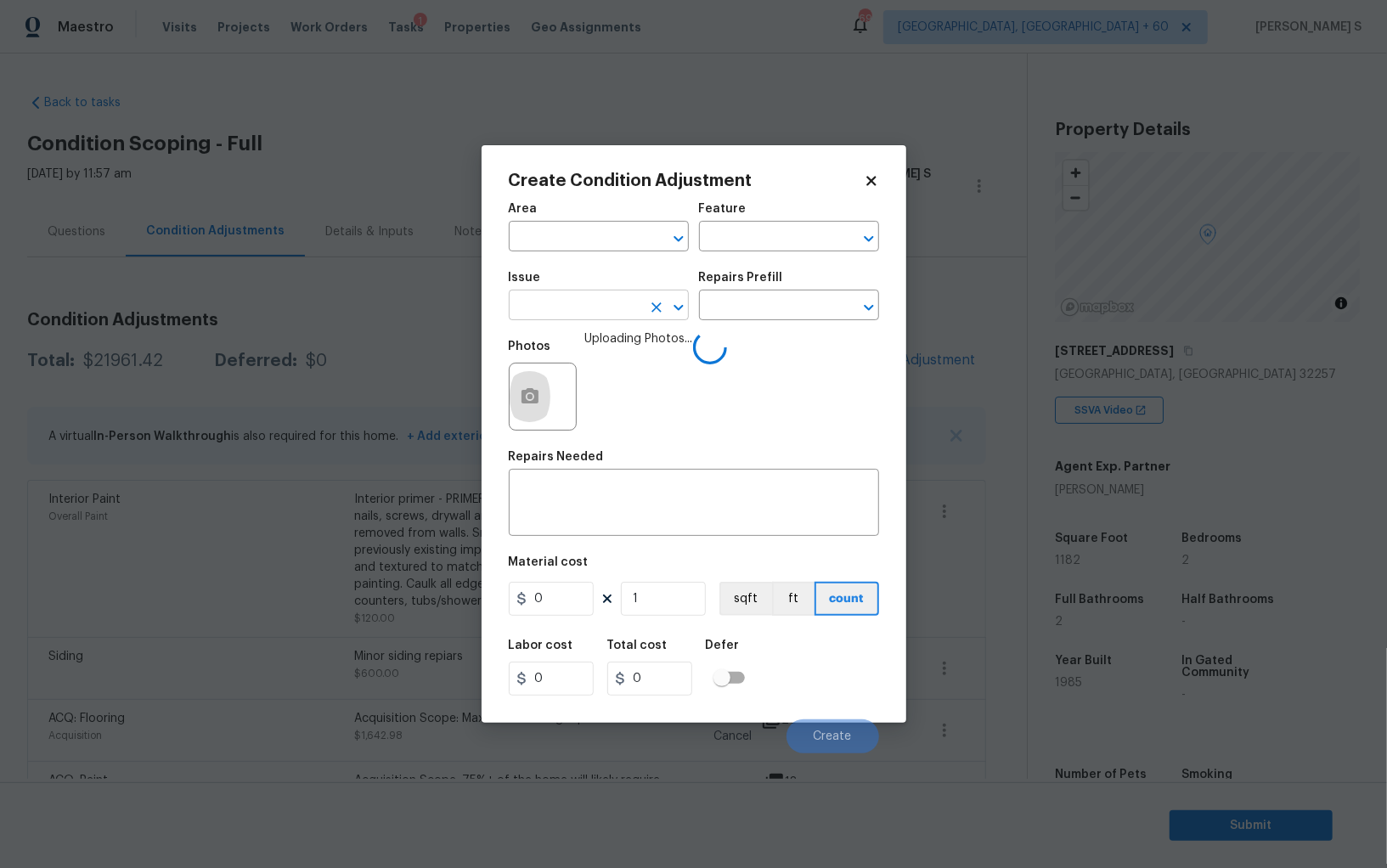
click at [584, 307] on input "text" at bounding box center [574, 307] width 132 height 26
type input "Bathroom Plumbing"
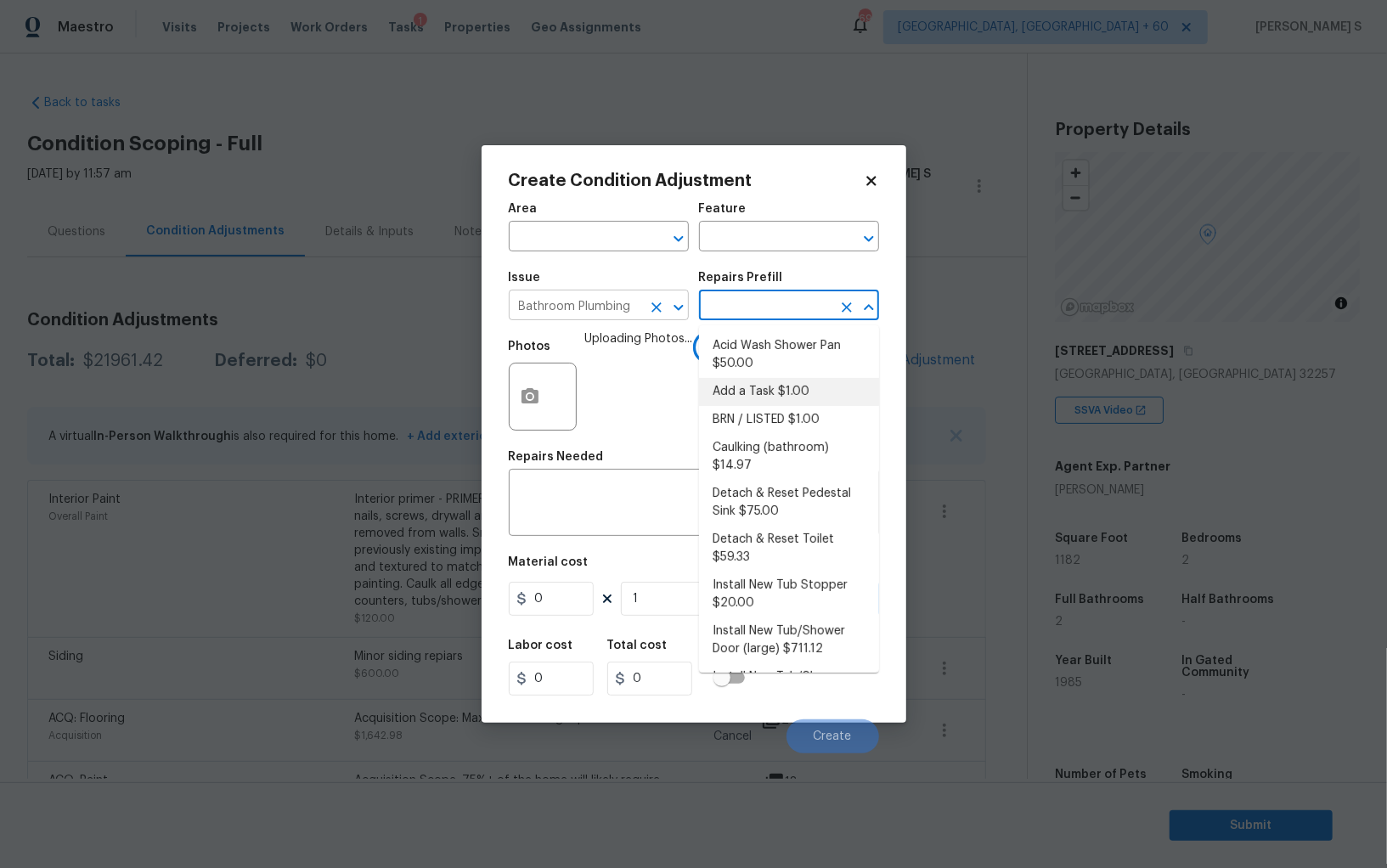
type input "Plumbing"
type textarea "Prep and acid wash/deep clean the shower pan."
type input "50"
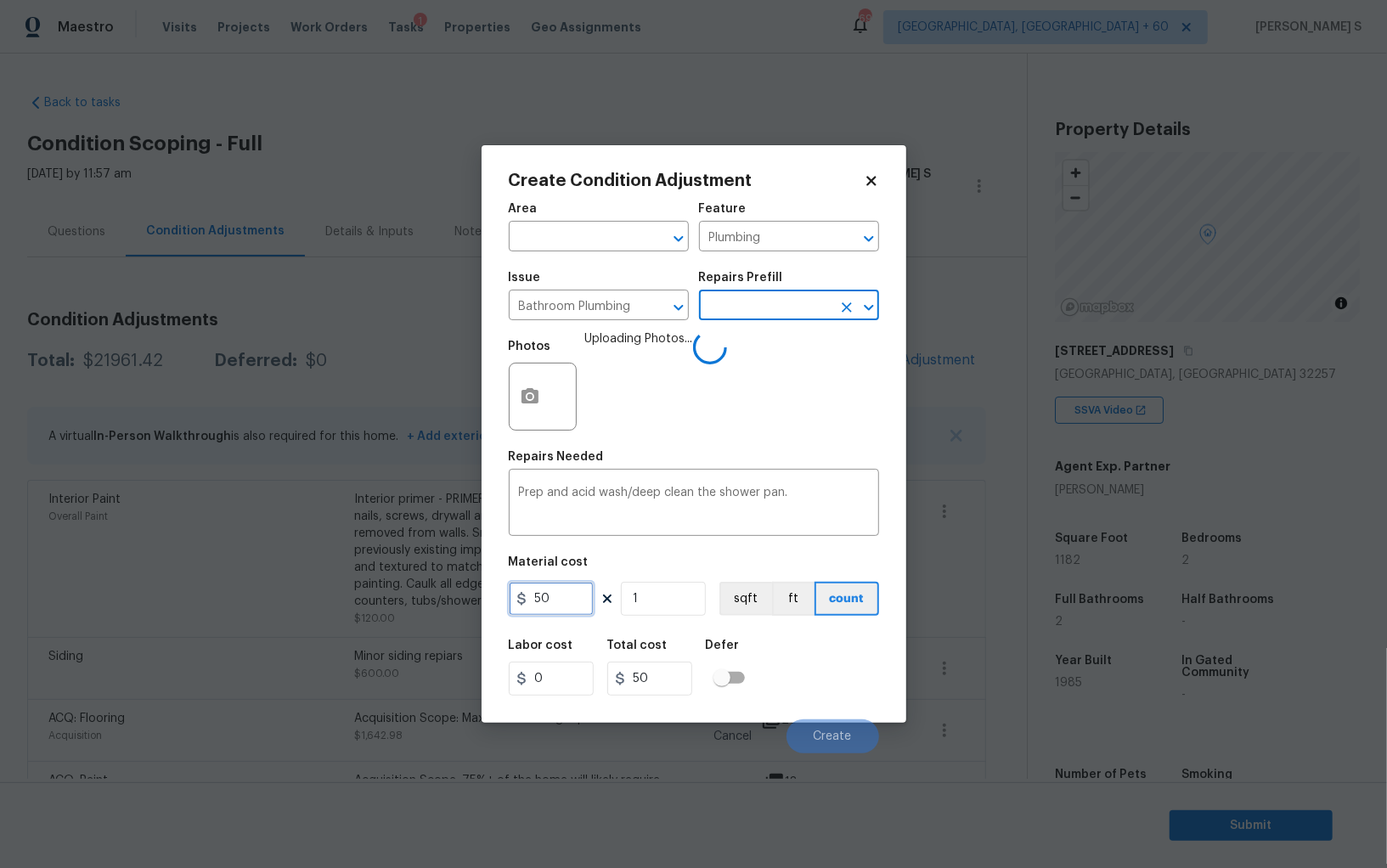
click at [559, 592] on input "50" at bounding box center [551, 598] width 85 height 34
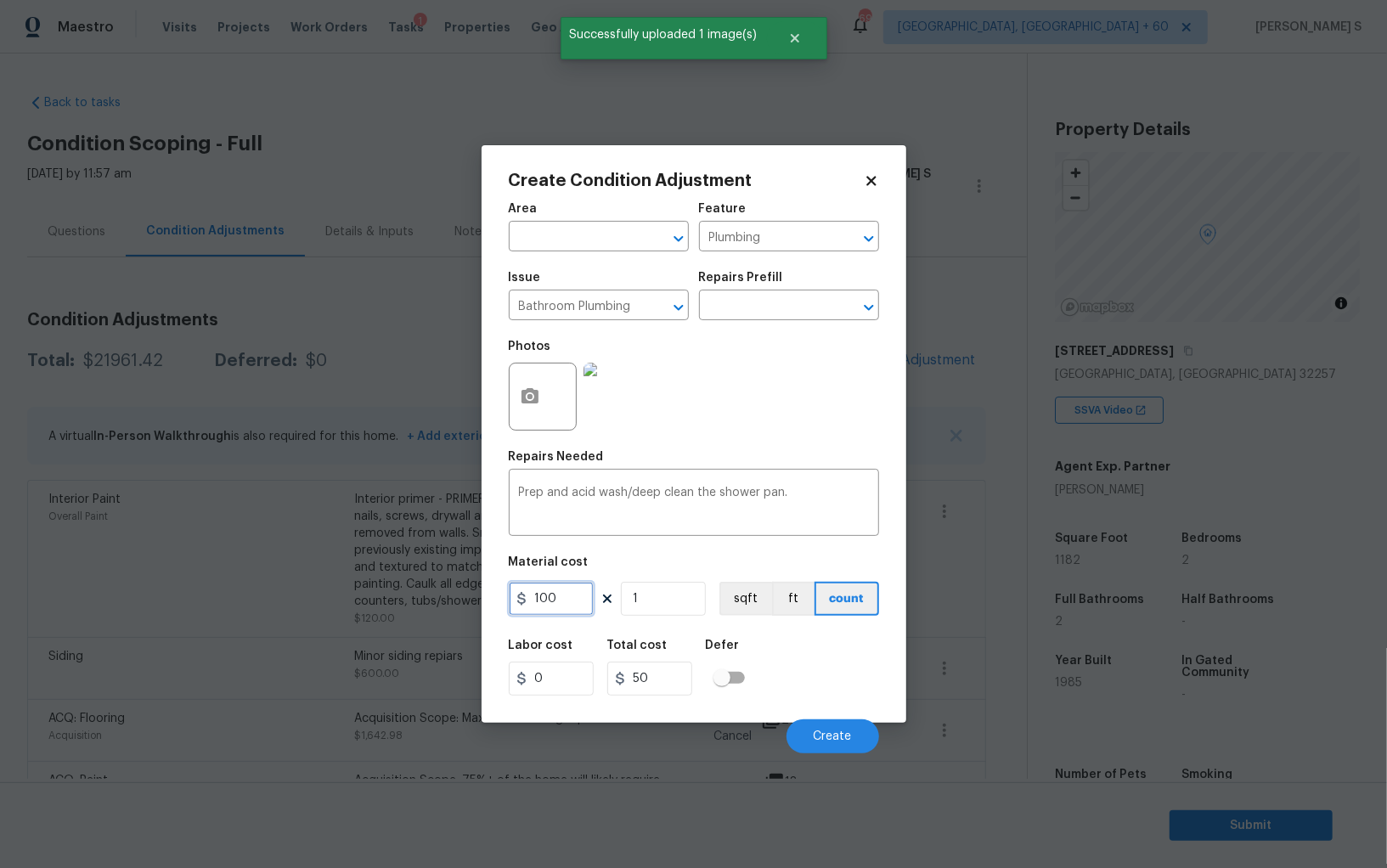
type input "100"
click at [803, 699] on div "Labor cost 0 Total cost 100 Defer" at bounding box center [694, 668] width 370 height 76
click at [825, 737] on span "Create" at bounding box center [833, 737] width 38 height 13
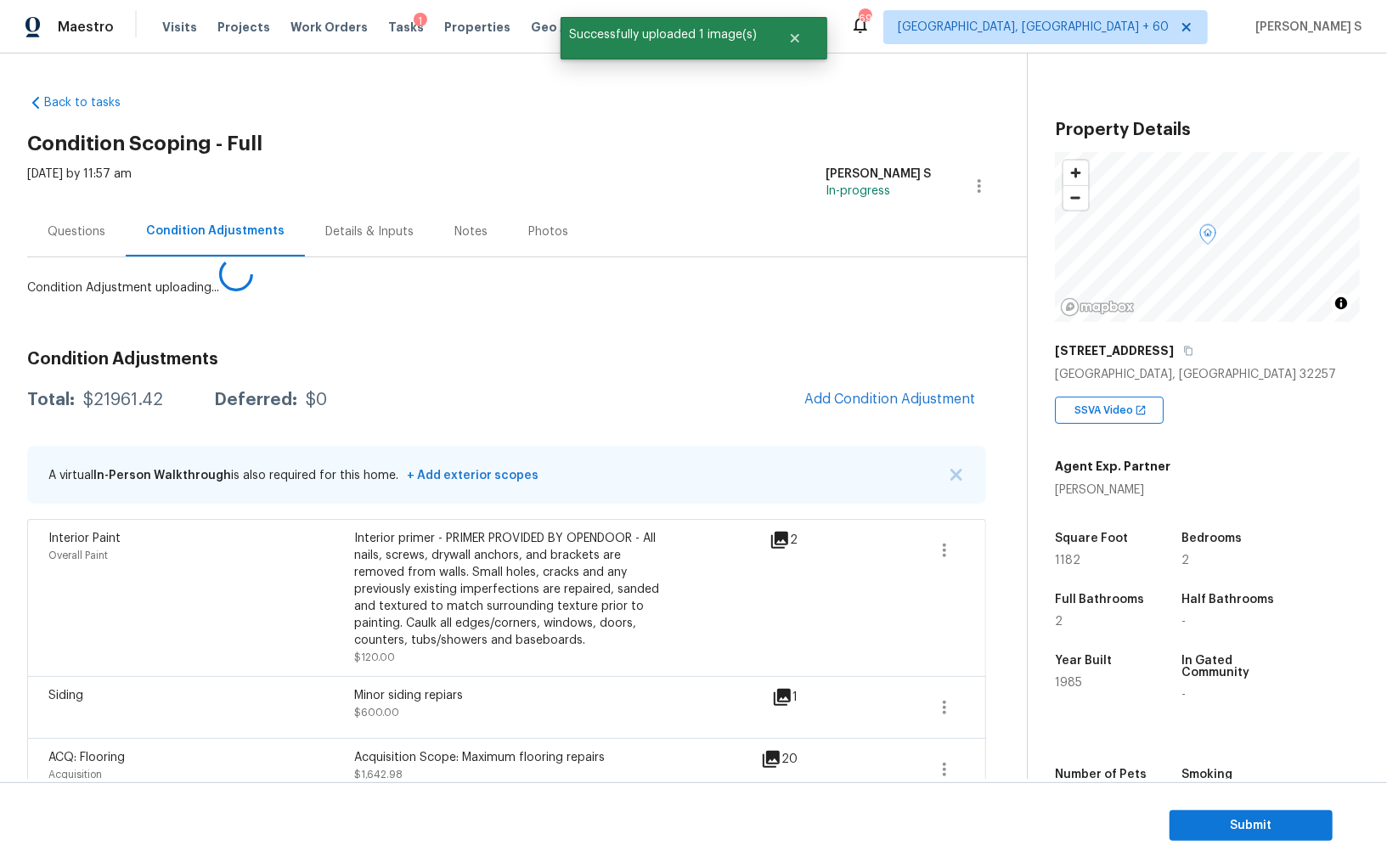
click at [125, 614] on body "Maestro Visits Projects Work Orders Tasks 1 Properties Geo Assignments 691 Albu…" at bounding box center [694, 434] width 1387 height 868
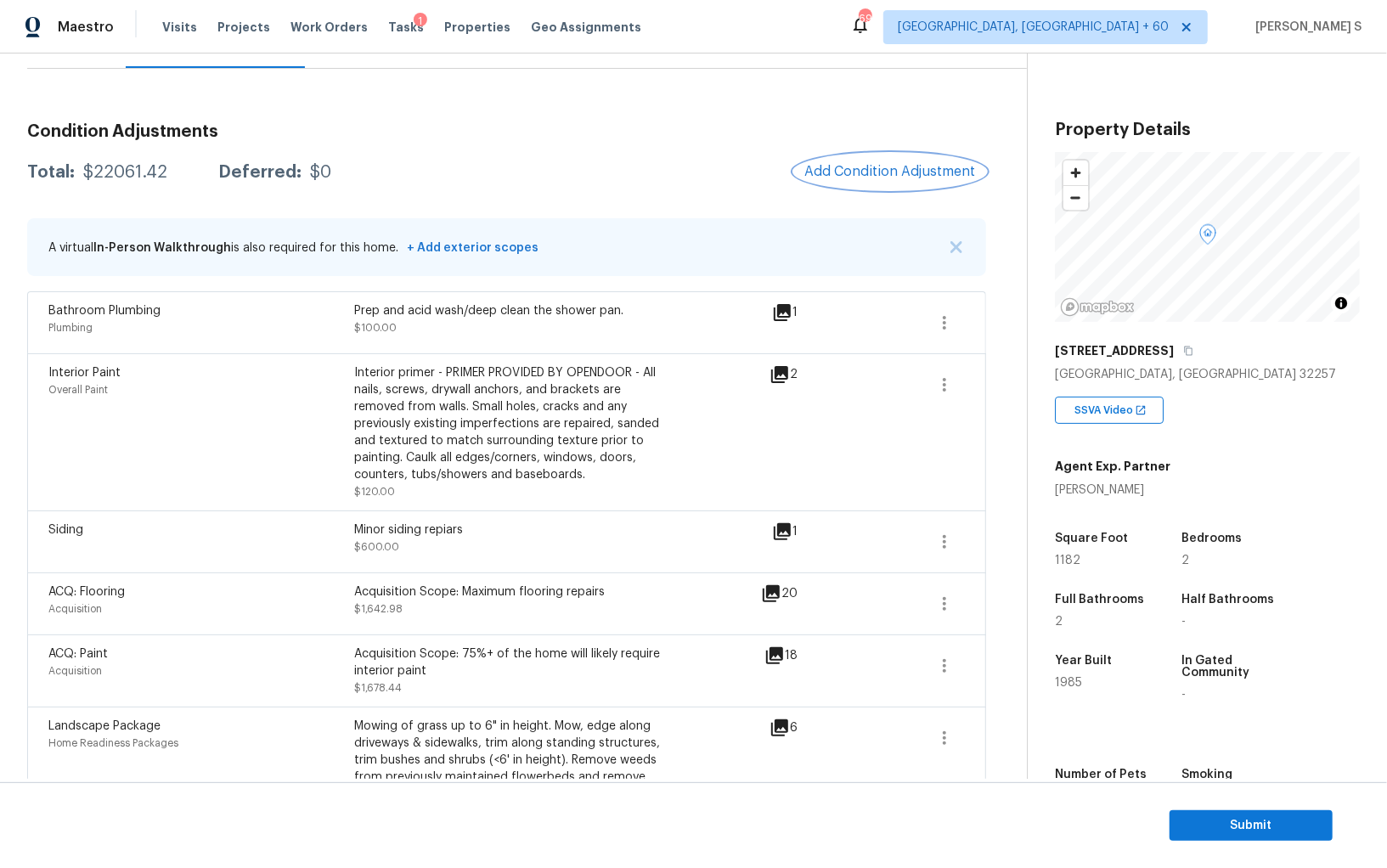
scroll to position [10, 0]
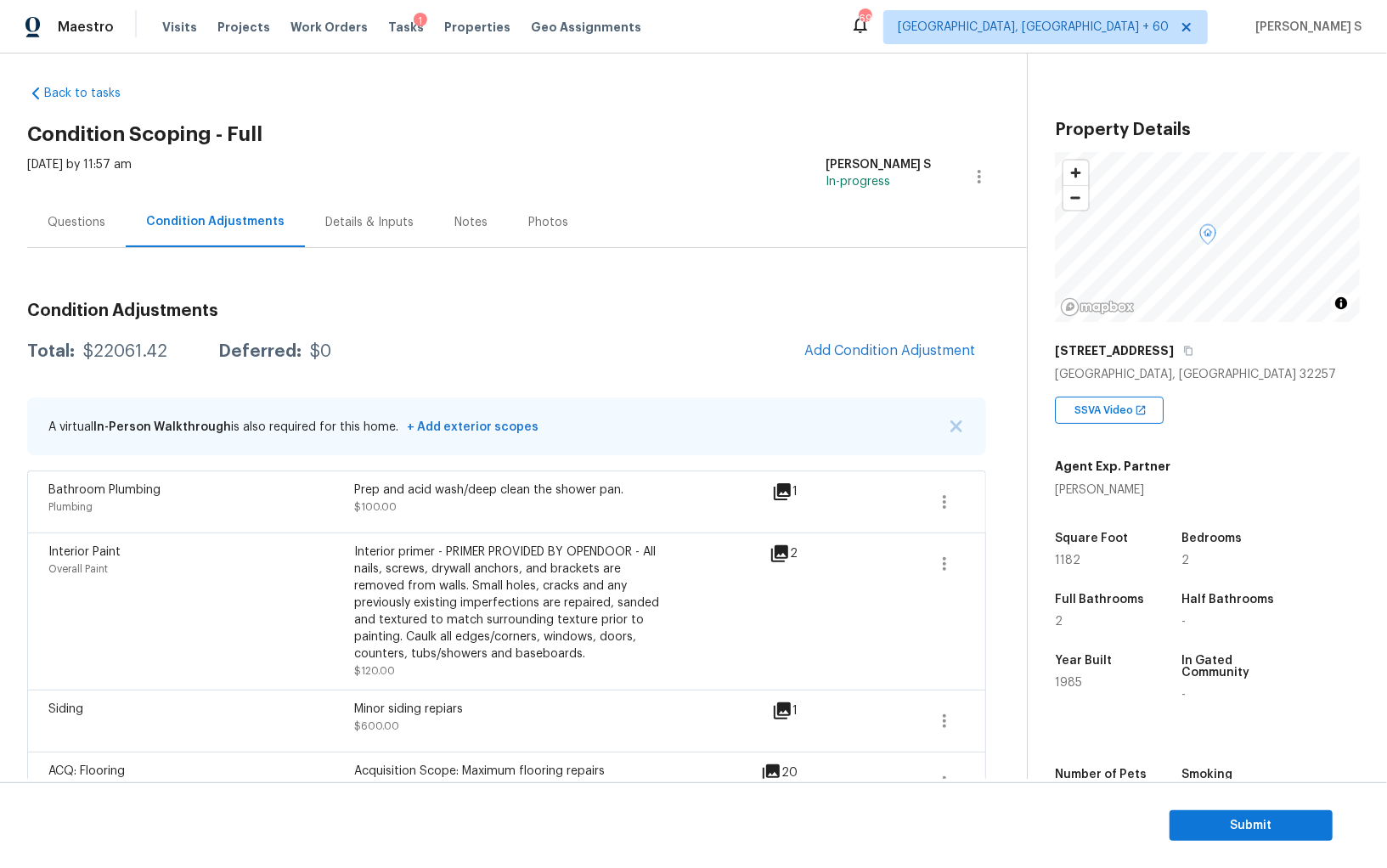
click at [134, 343] on div "$22061.42" at bounding box center [124, 352] width 84 height 17
copy div "22061.42"
click at [70, 206] on div "Questions" at bounding box center [76, 222] width 98 height 50
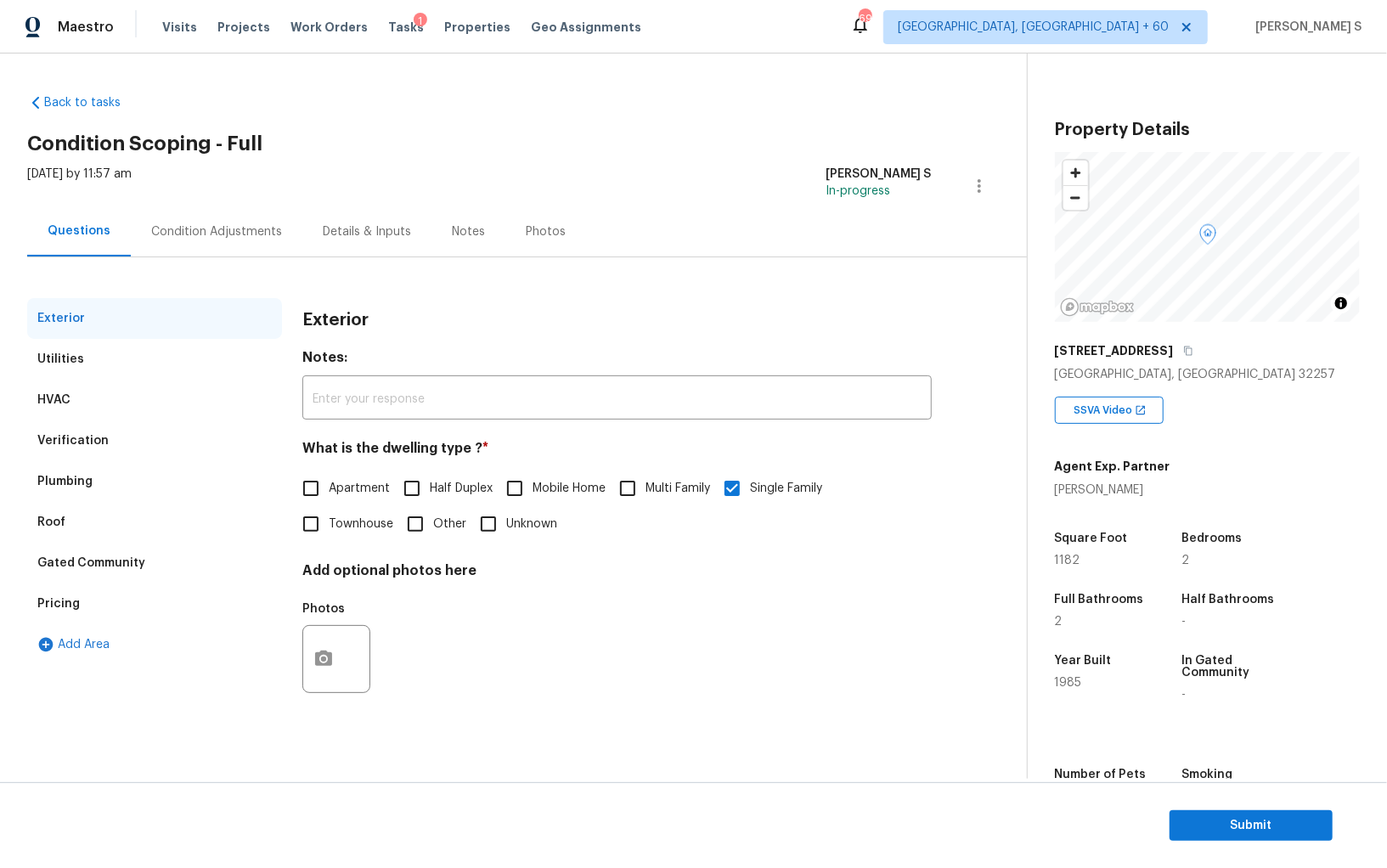
click at [81, 462] on div "Plumbing" at bounding box center [154, 481] width 255 height 41
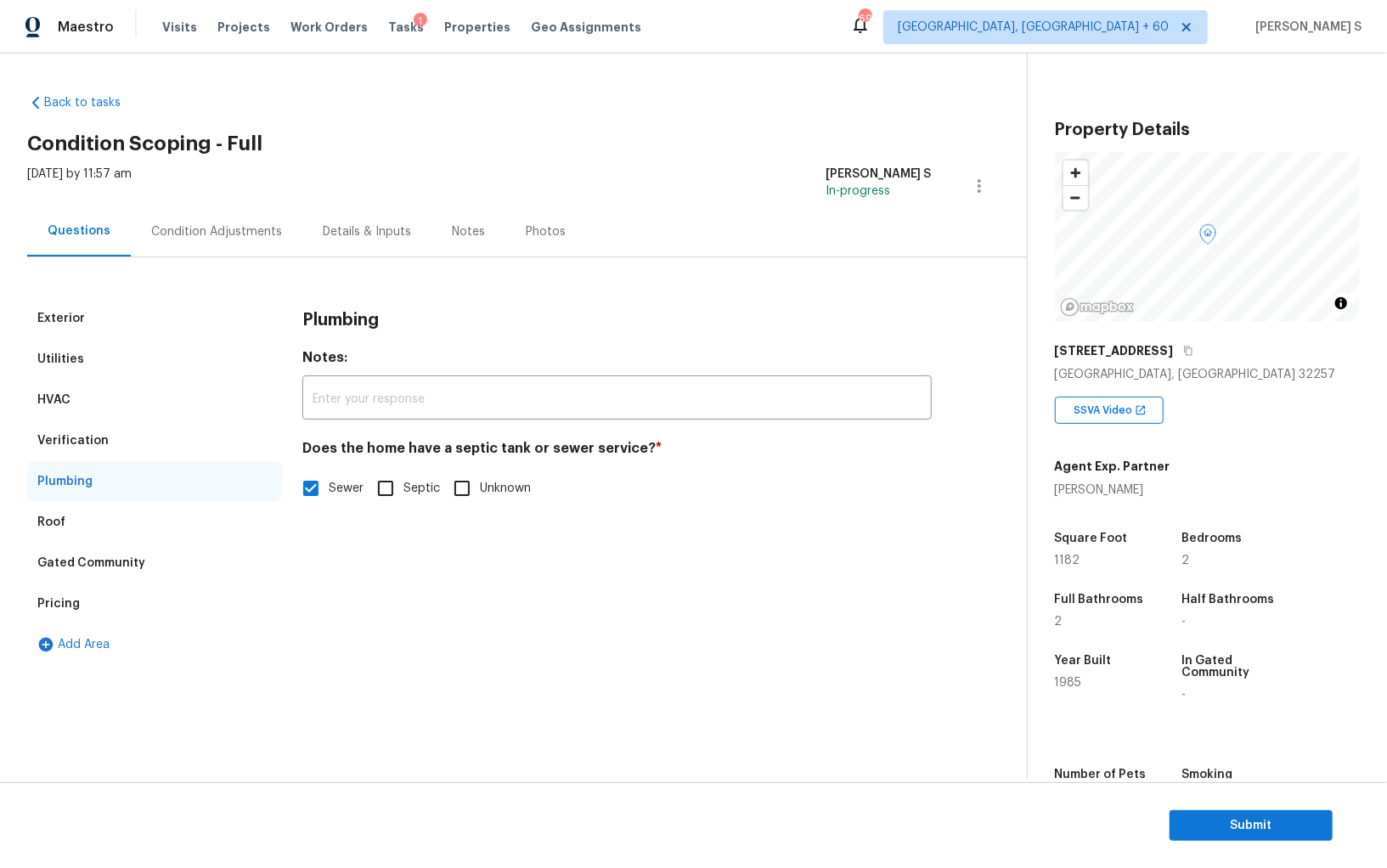
drag, startPoint x: 123, startPoint y: 454, endPoint x: 159, endPoint y: 454, distance: 36.0
click at [123, 454] on div "Verification" at bounding box center [154, 440] width 255 height 41
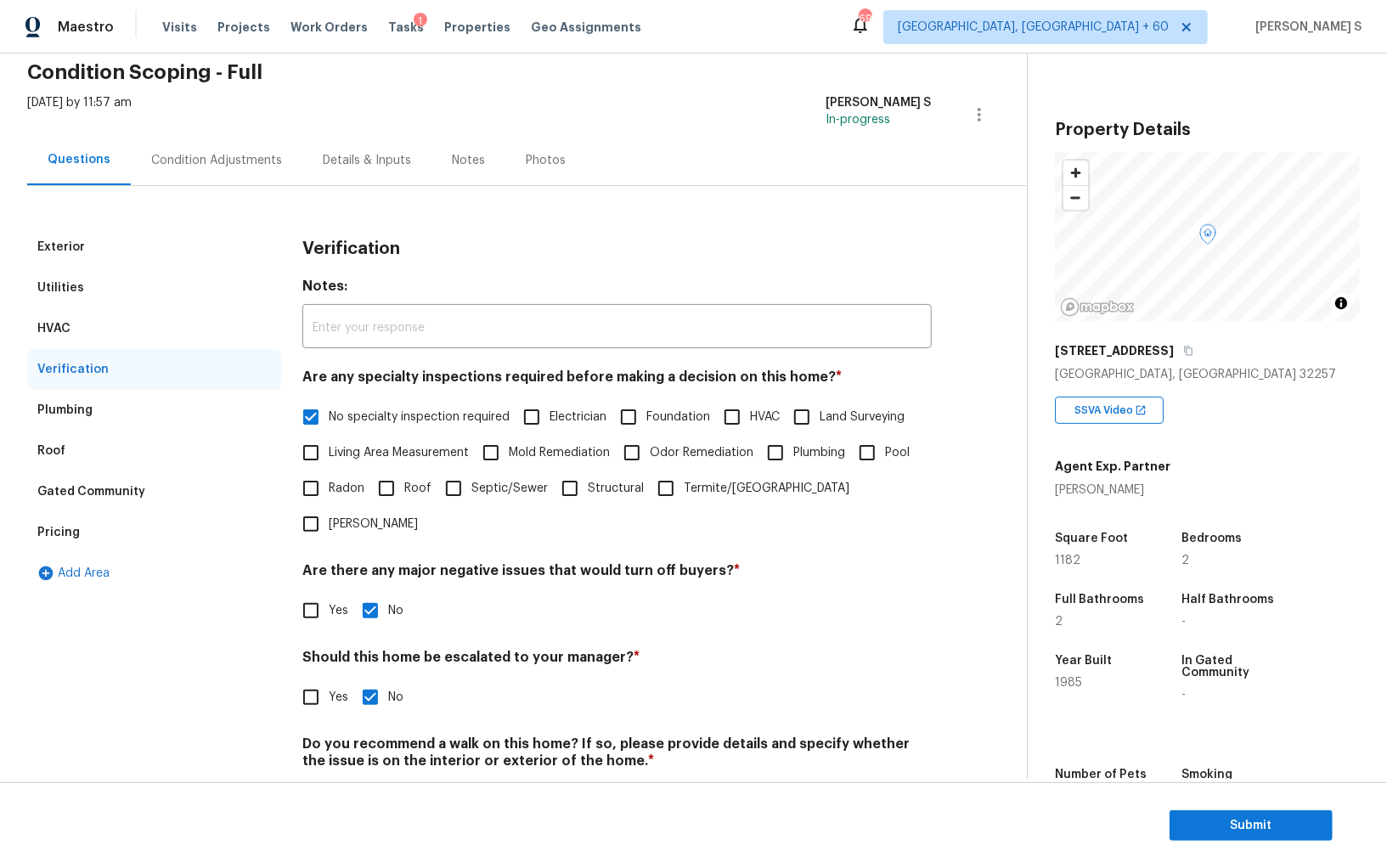
scroll to position [101, 0]
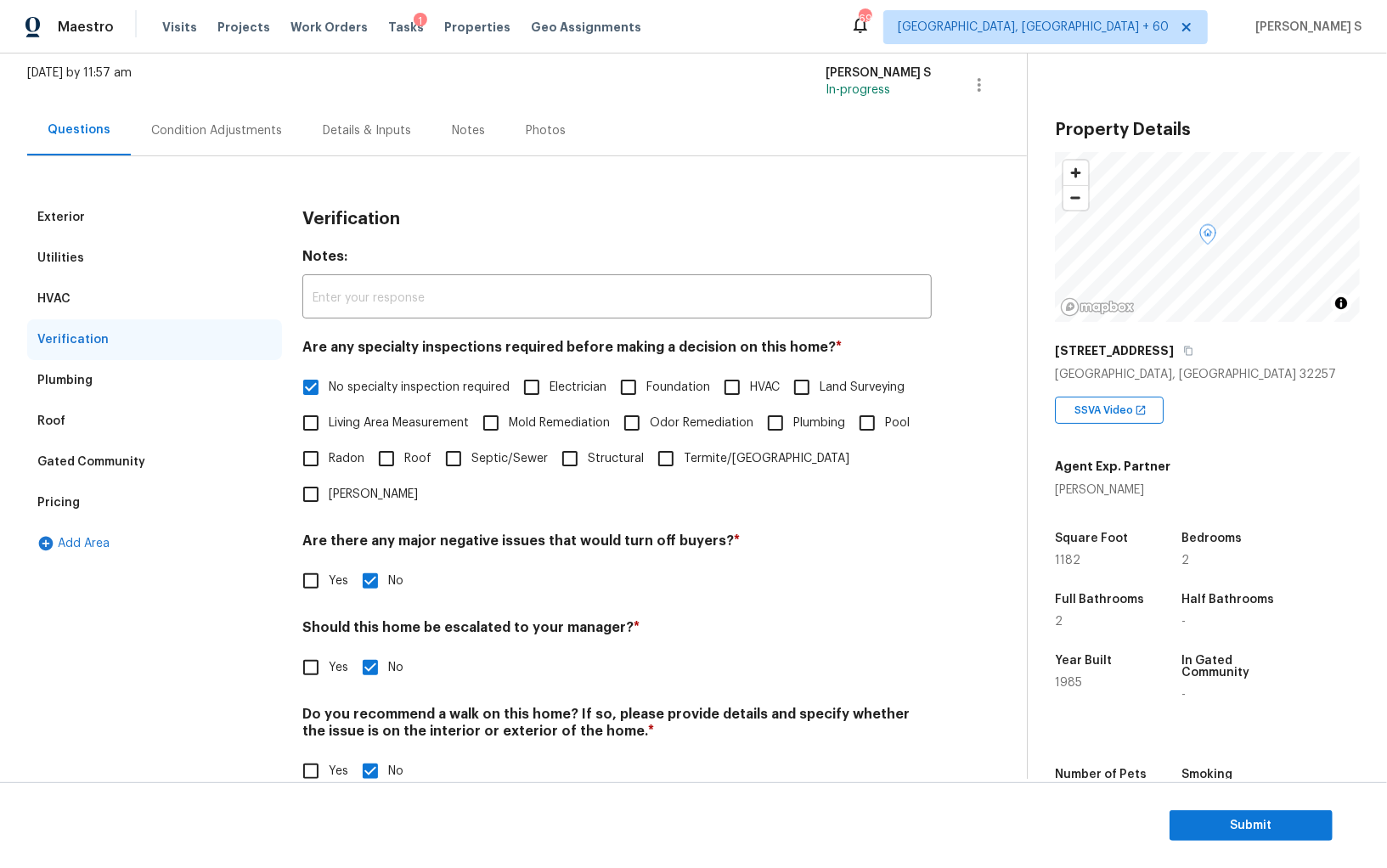
click at [79, 494] on div "Pricing" at bounding box center [154, 502] width 255 height 41
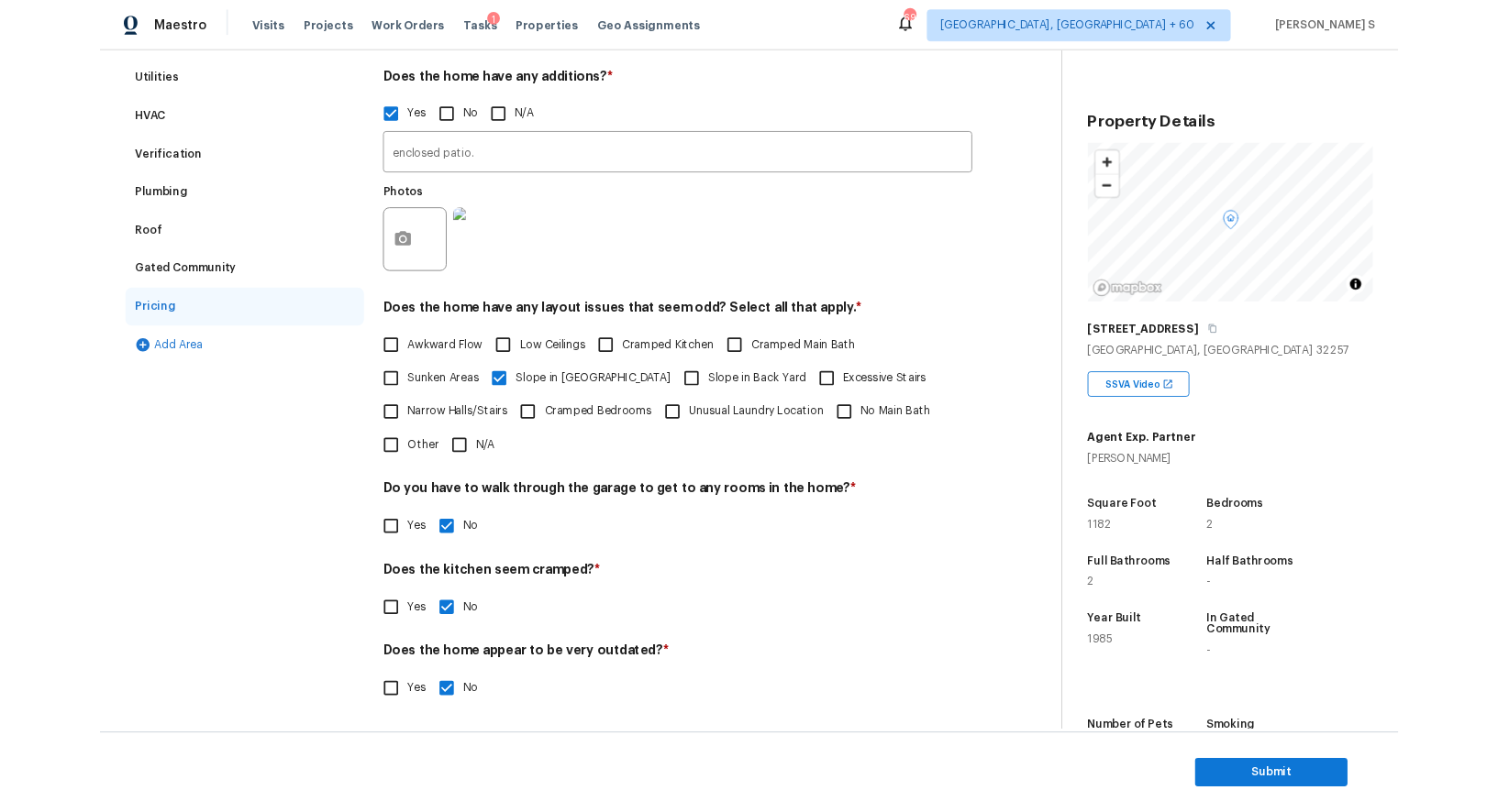
scroll to position [0, 0]
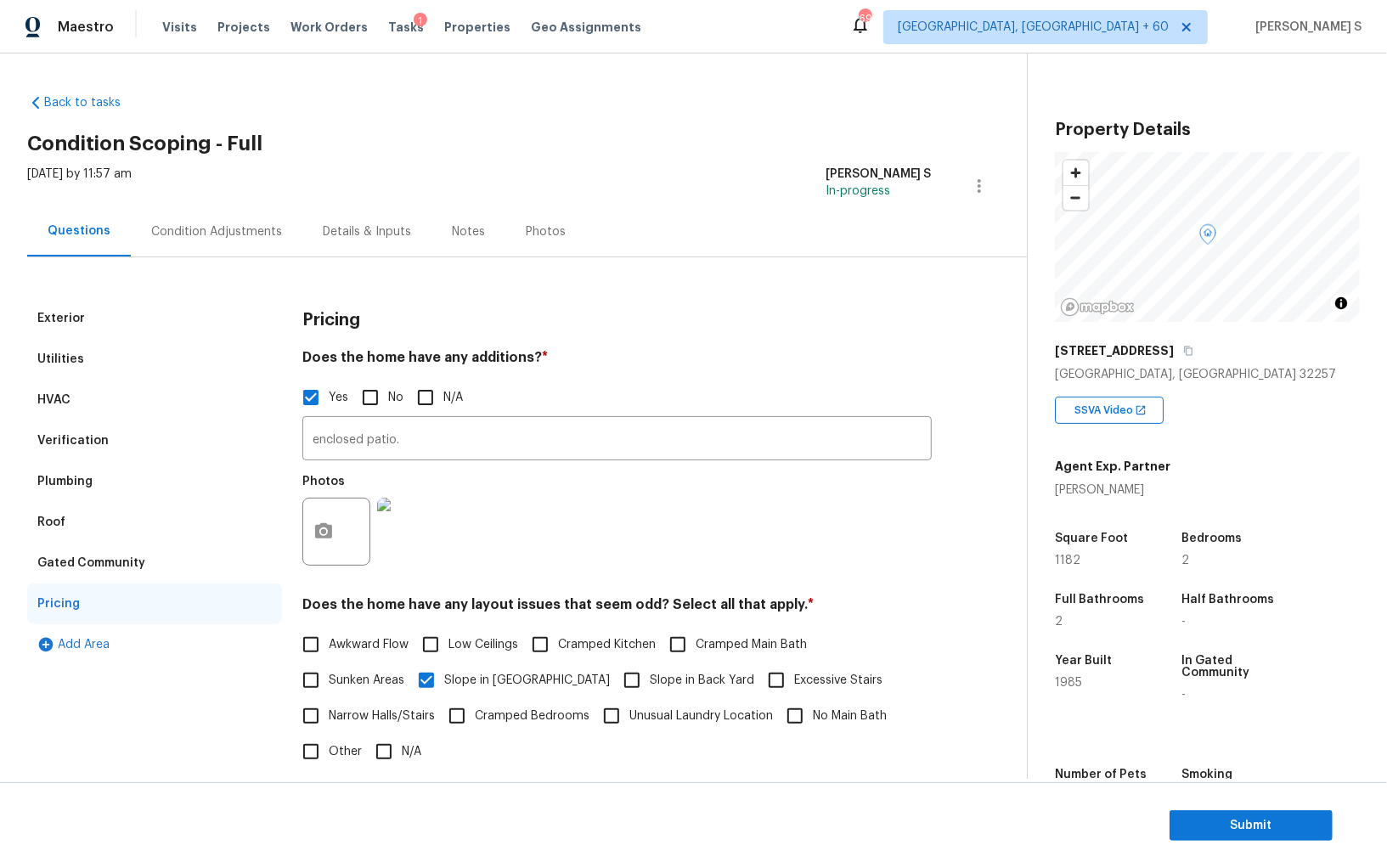
click at [232, 221] on div "Condition Adjustments" at bounding box center [216, 231] width 172 height 50
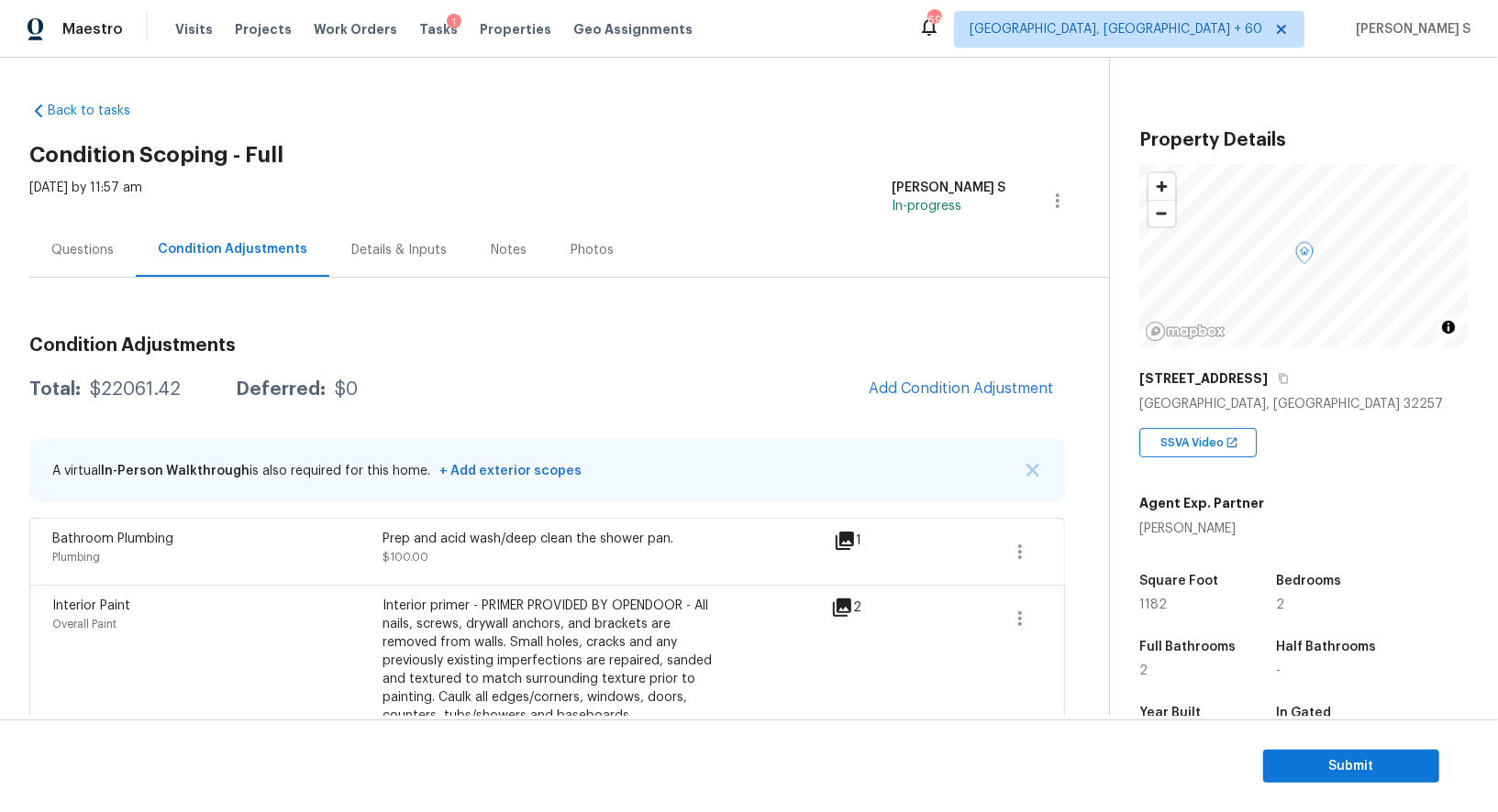
click at [1316, 749] on section "Submit" at bounding box center [749, 766] width 1498 height 93
click at [1316, 765] on span "Submit" at bounding box center [1351, 766] width 146 height 23
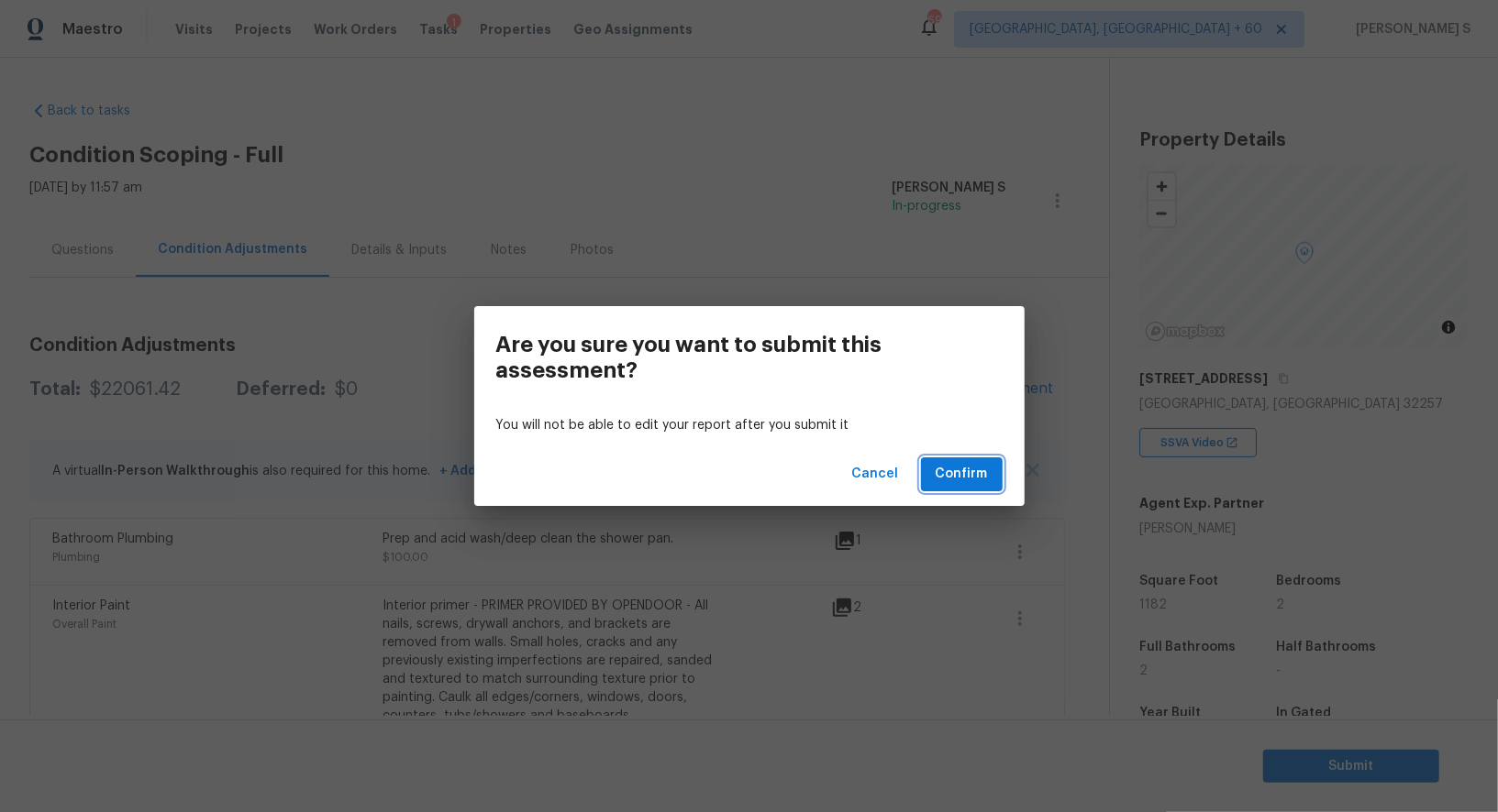
click at [962, 477] on span "Confirm" at bounding box center [962, 475] width 52 height 23
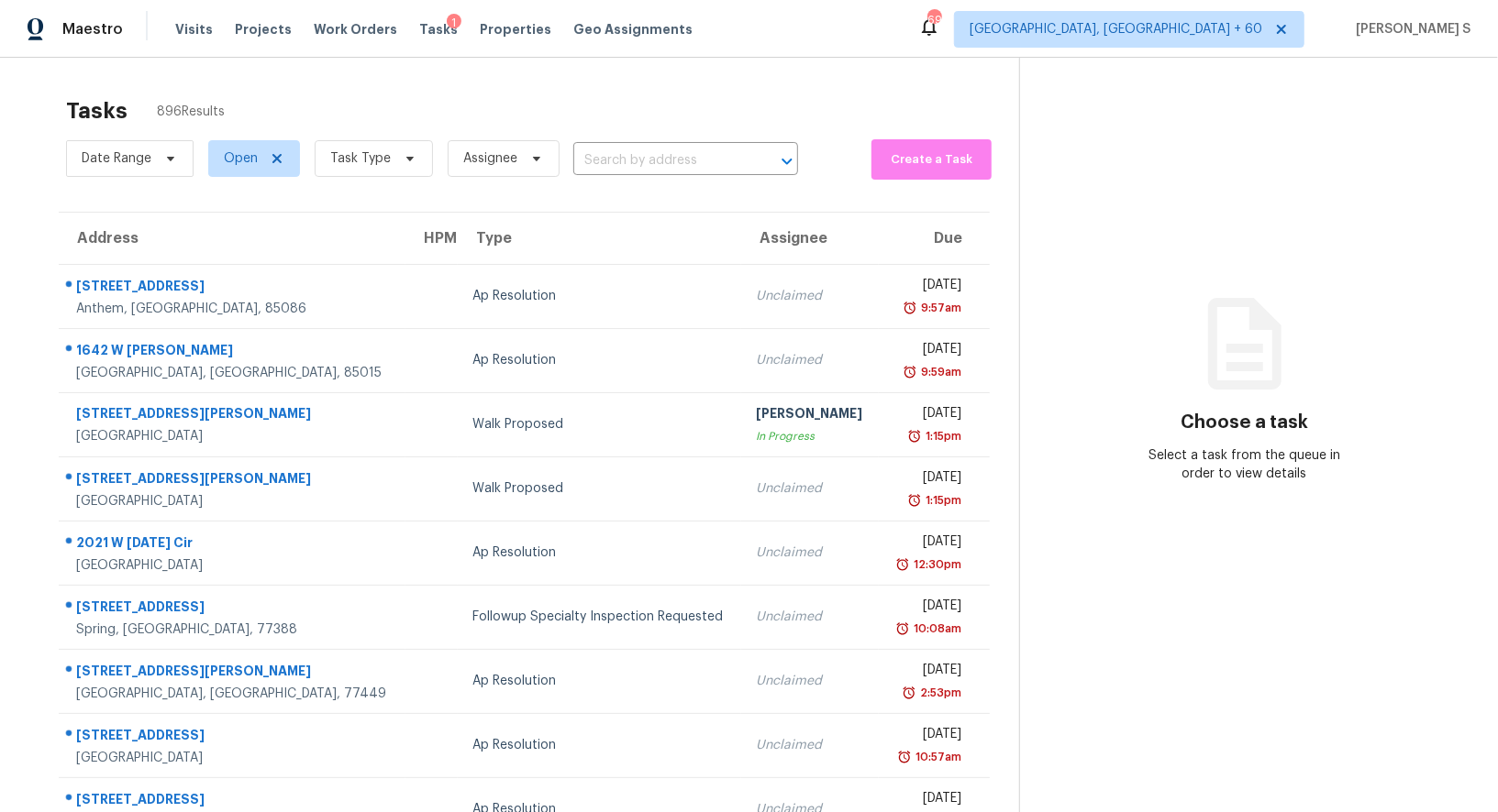
click at [712, 140] on div "Date Range Open Task Type Assignee ​" at bounding box center [432, 158] width 732 height 48
click at [712, 153] on input "text" at bounding box center [659, 160] width 173 height 28
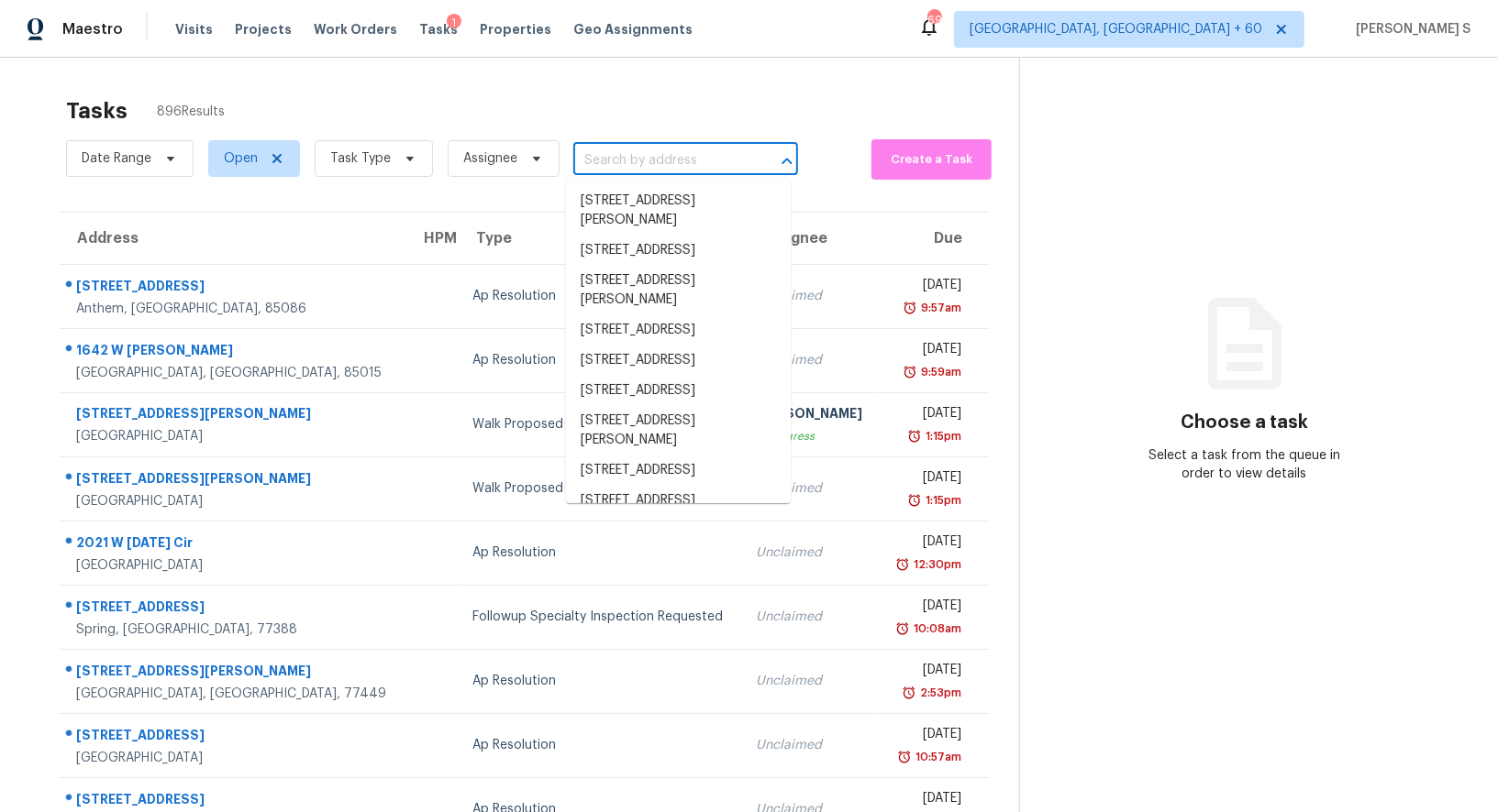
paste input "3582 Pelock Dr, Apopka, FL, 32703"
type input "3582 Pelock Dr, Apopka, FL, 32703"
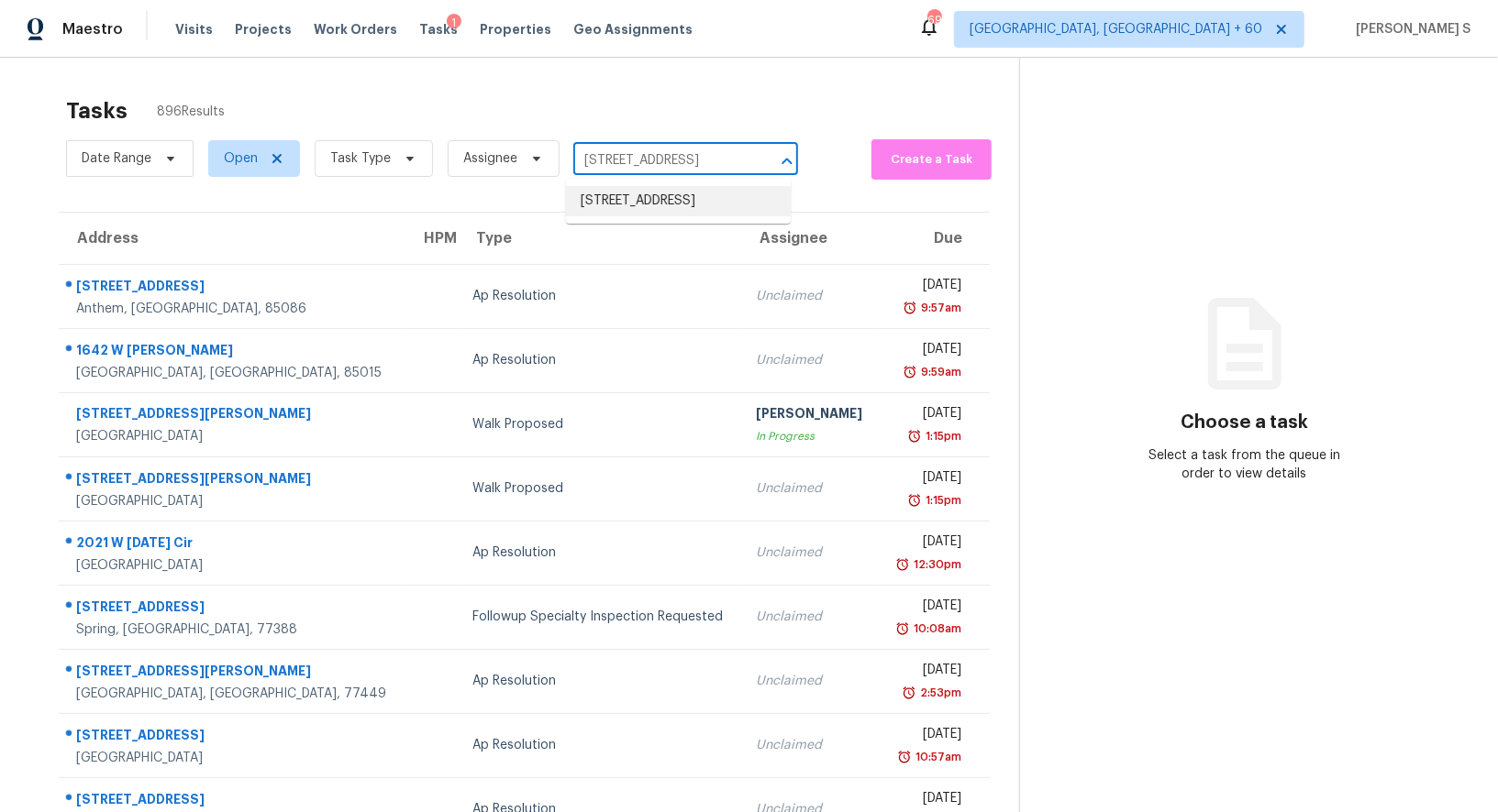
click at [650, 202] on li "3582 Pelock Dr, Apopka, FL 32703" at bounding box center [678, 201] width 225 height 30
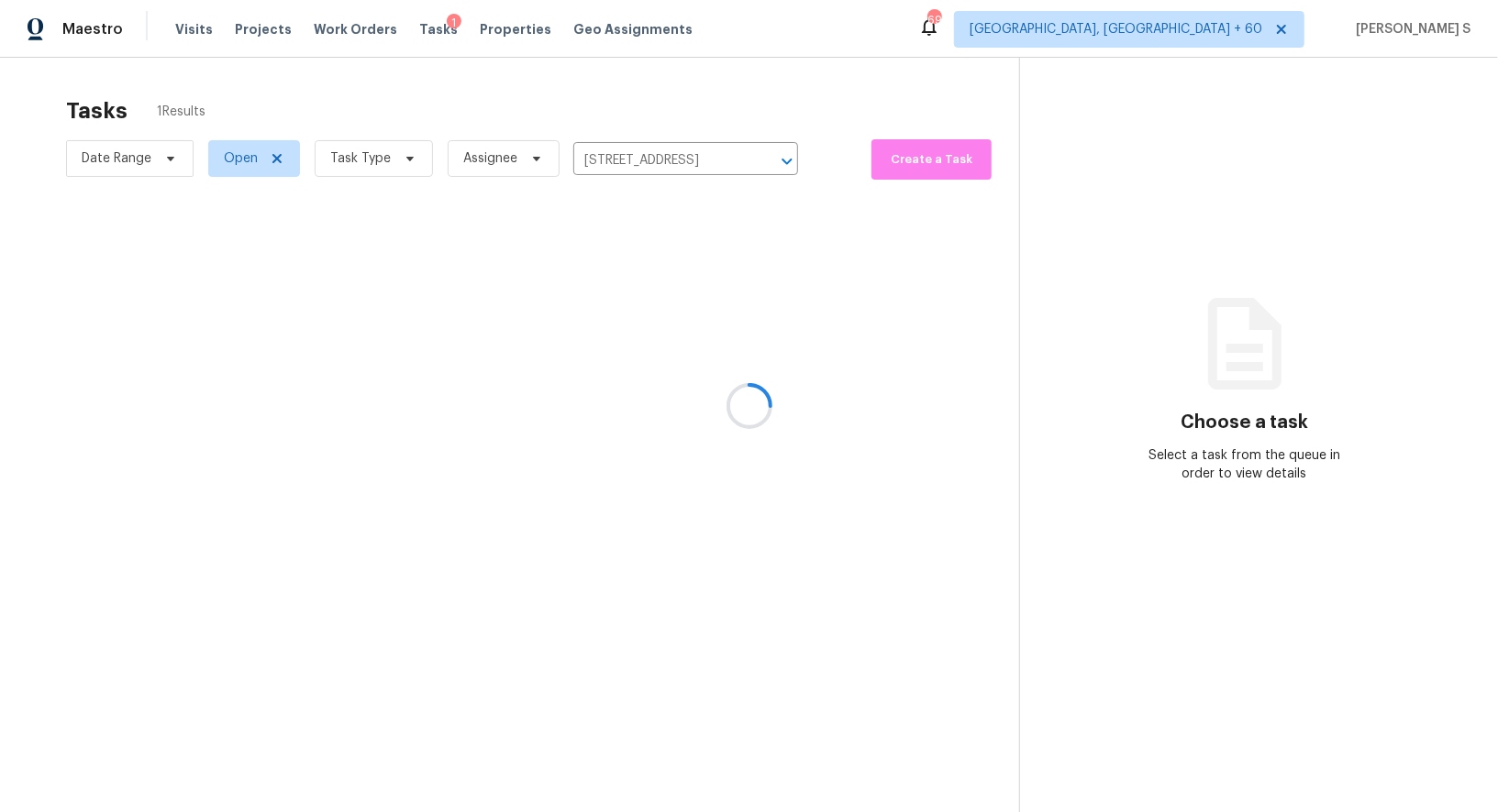
click at [586, 298] on div at bounding box center [749, 406] width 1498 height 812
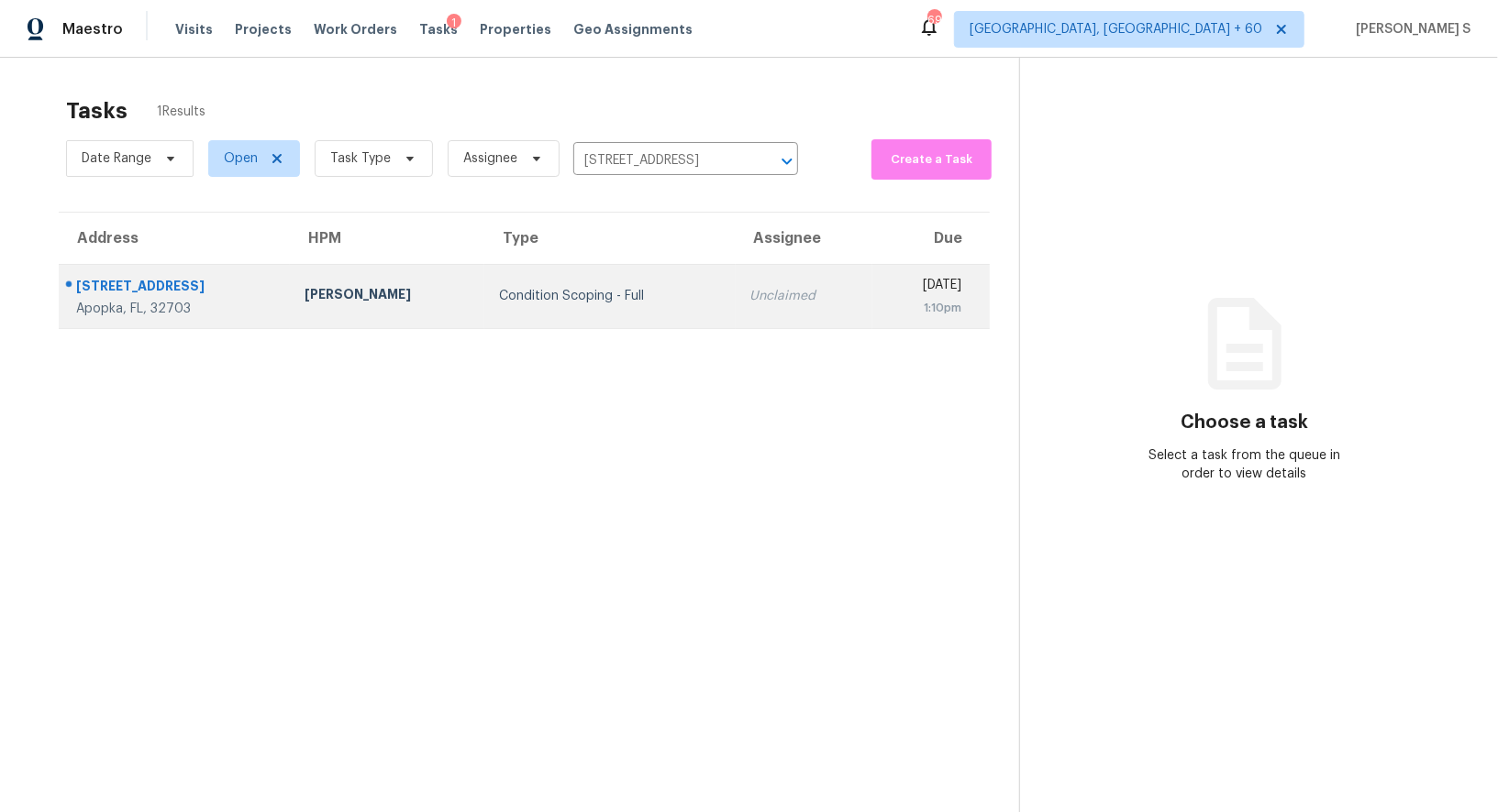
click at [485, 268] on td "Condition Scoping - Full" at bounding box center [609, 296] width 250 height 64
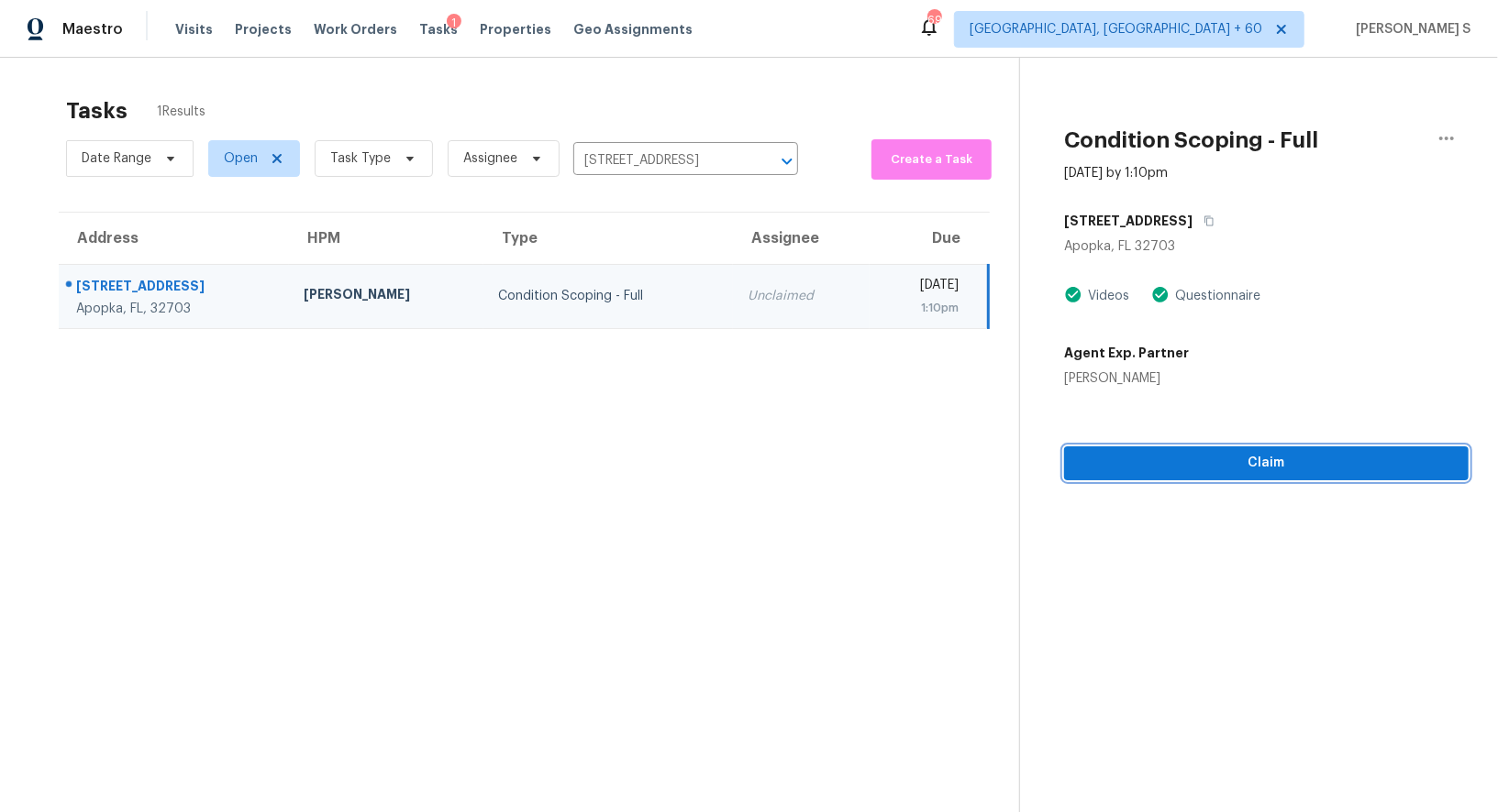
click at [1222, 450] on button "Claim" at bounding box center [1266, 463] width 405 height 34
click at [1223, 466] on span "Start Assessment" at bounding box center [1266, 463] width 375 height 23
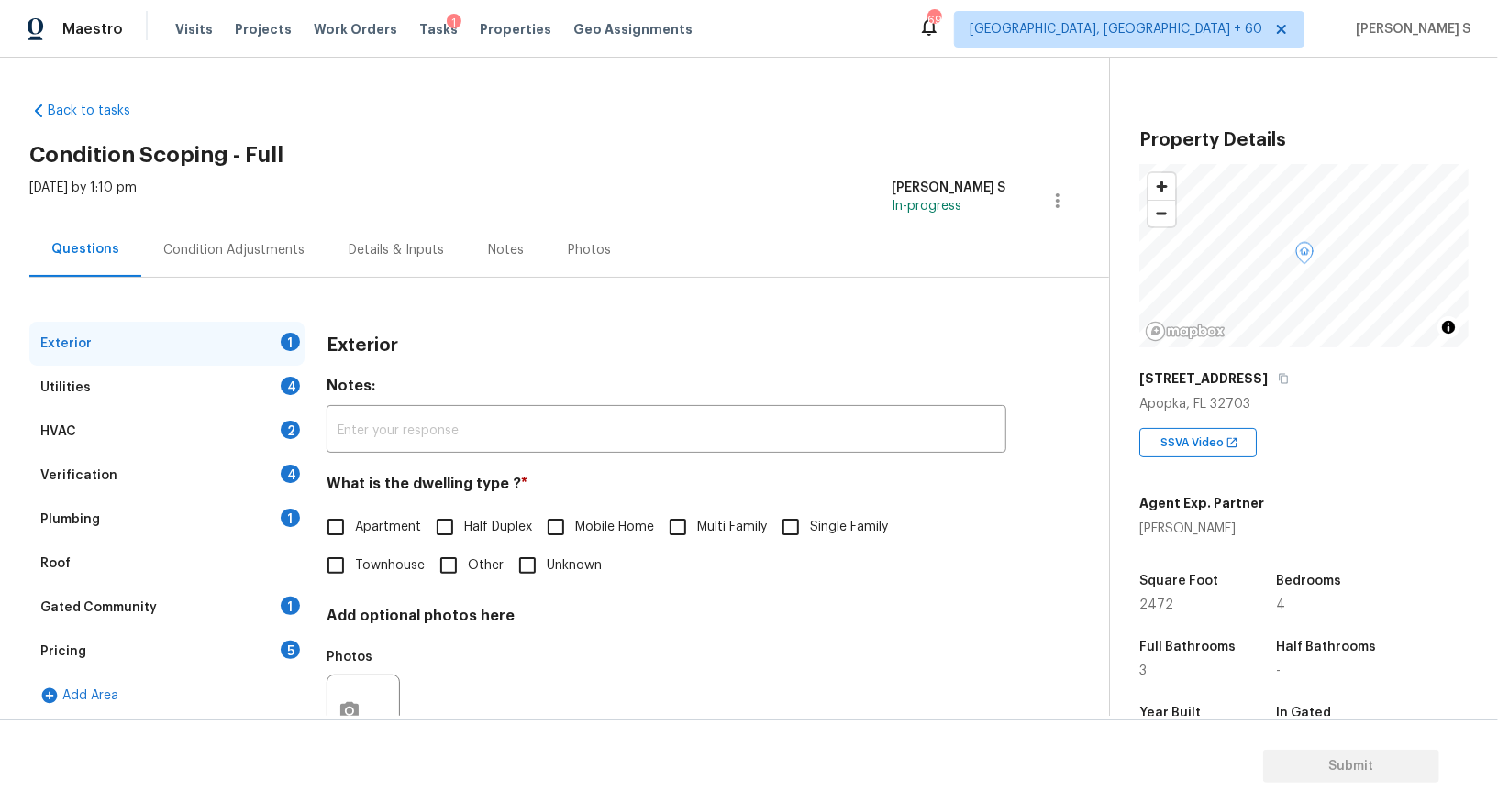
scroll to position [225, 0]
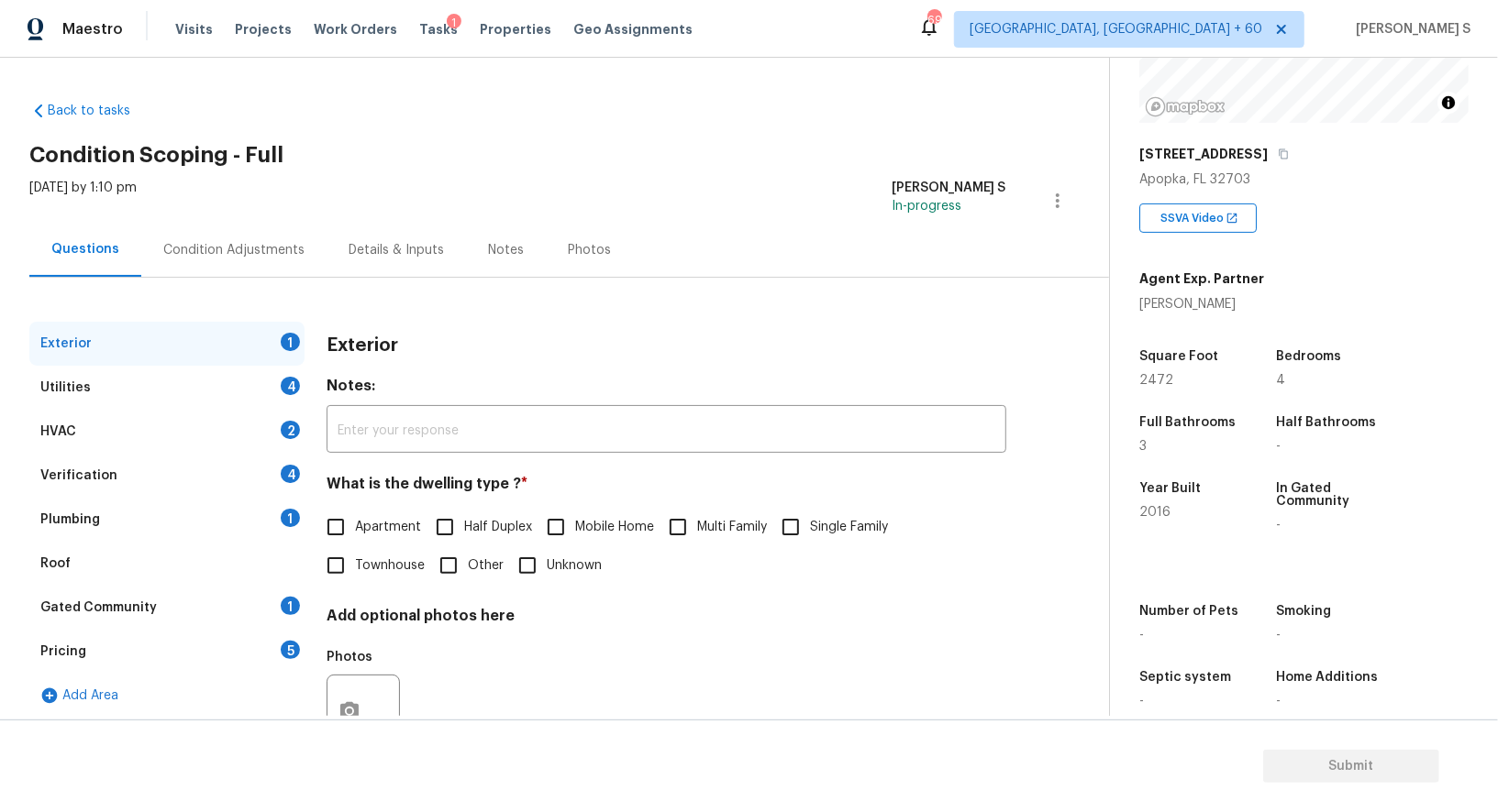
click at [810, 537] on input "Single Family" at bounding box center [790, 527] width 38 height 38
checkbox input "true"
click at [263, 382] on div "Utilities 4" at bounding box center [166, 387] width 275 height 44
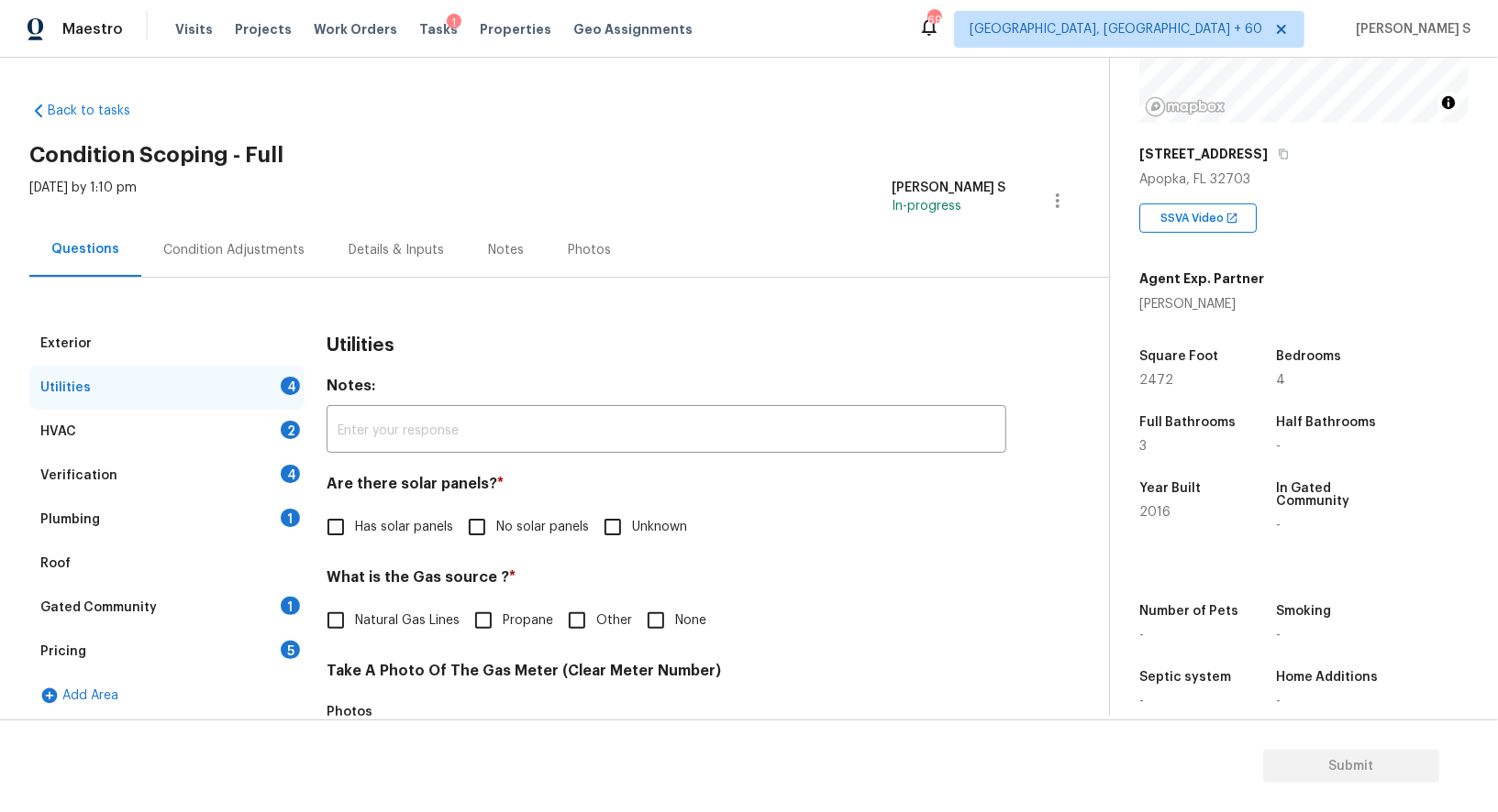
click at [373, 516] on label "Has solar panels" at bounding box center [384, 527] width 136 height 38
click at [354, 516] on input "Has solar panels" at bounding box center [335, 527] width 38 height 38
checkbox input "true"
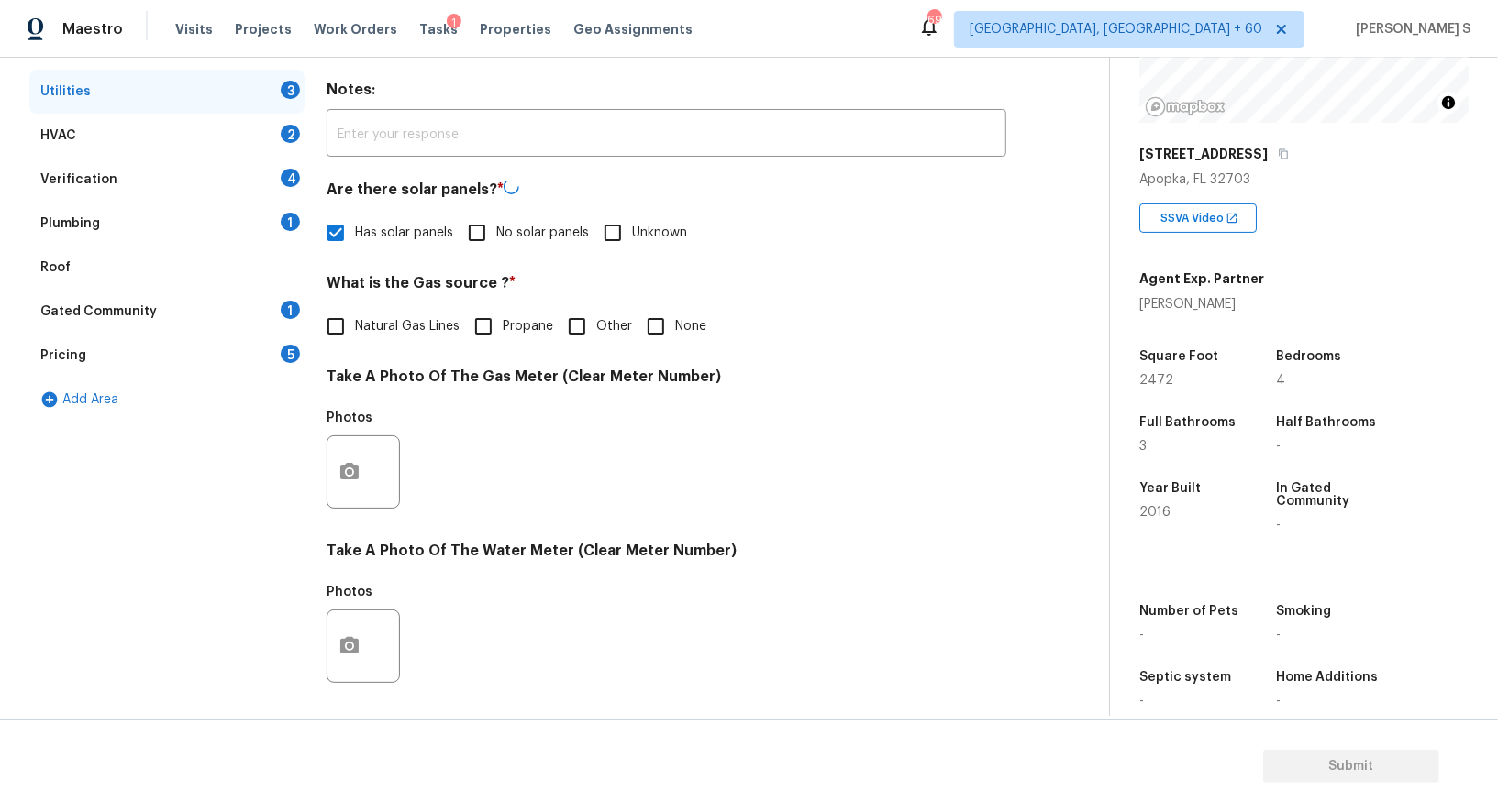
scroll to position [567, 0]
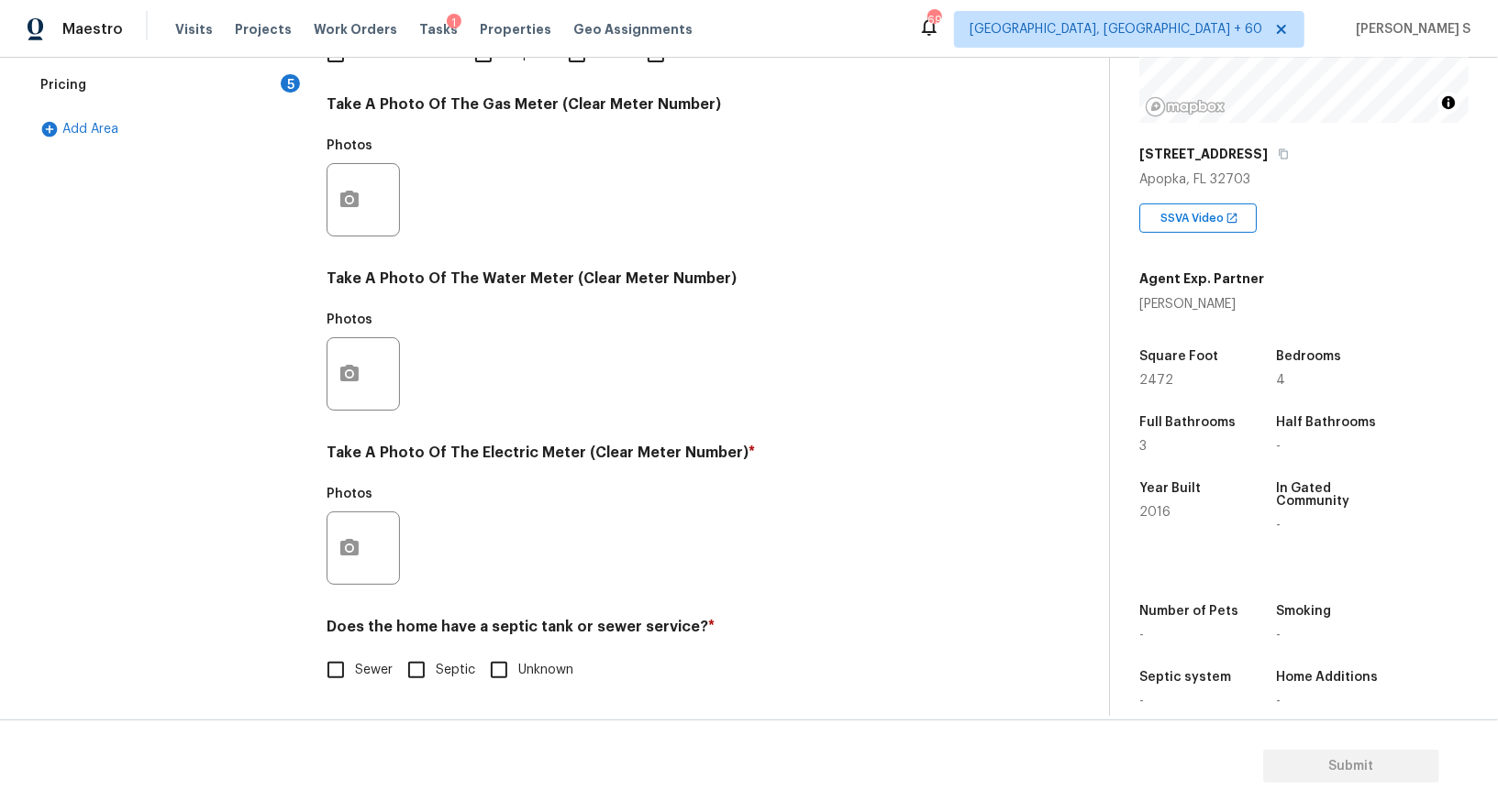
click at [335, 678] on input "Sewer" at bounding box center [335, 669] width 38 height 38
checkbox input "true"
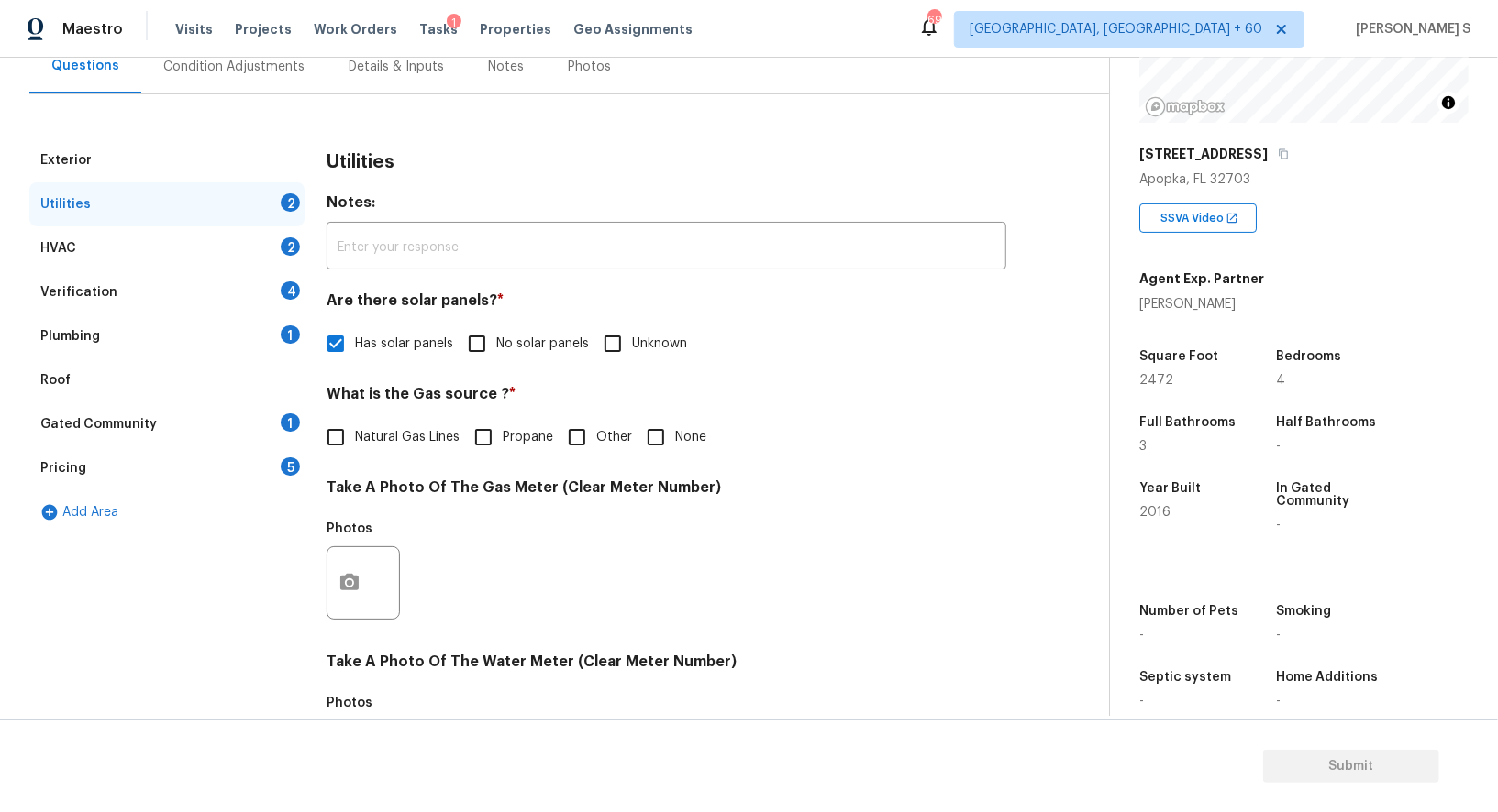
click at [269, 342] on div "Plumbing 1" at bounding box center [166, 336] width 275 height 44
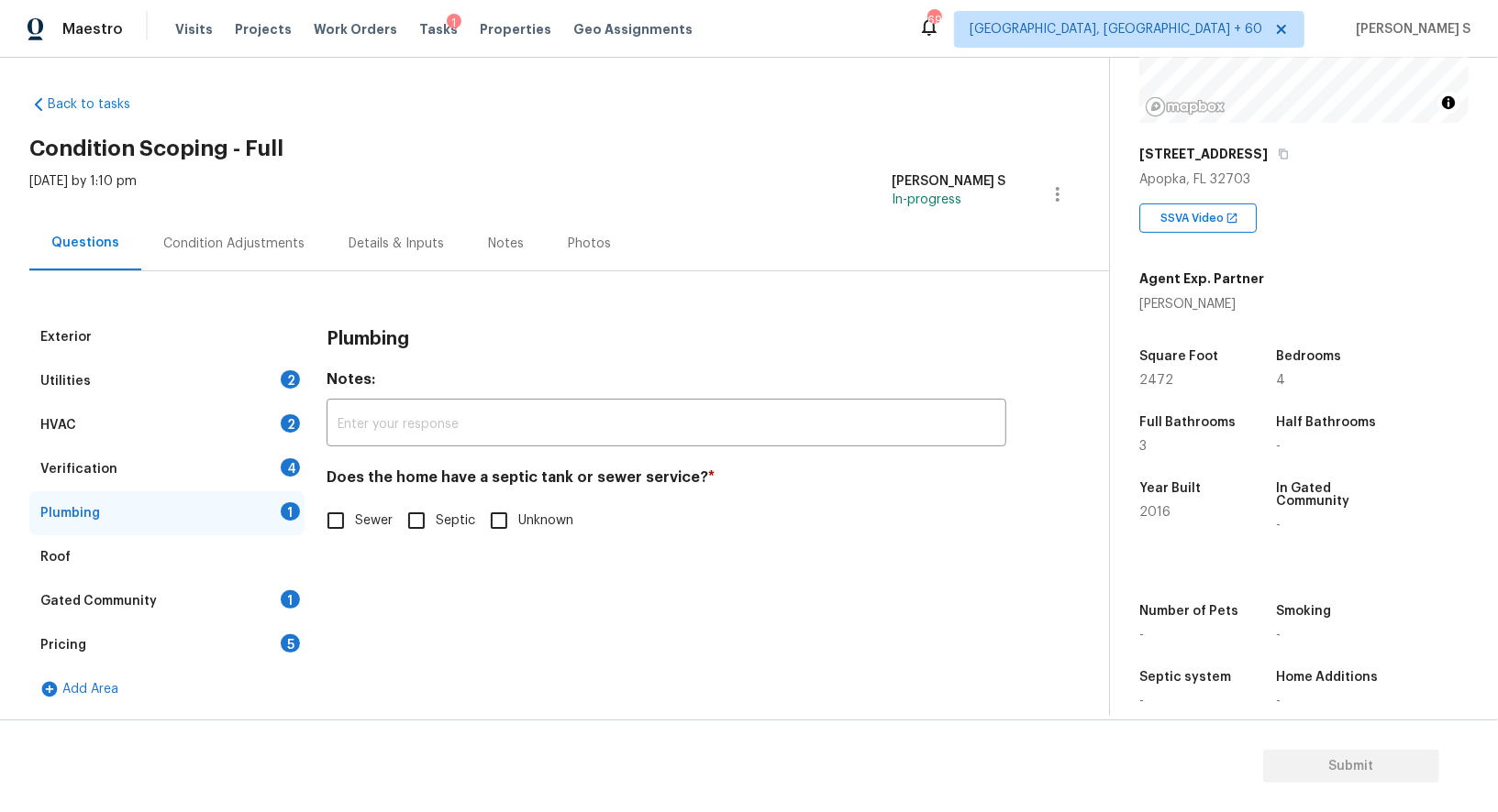
click at [352, 507] on input "Sewer" at bounding box center [335, 520] width 38 height 38
checkbox input "true"
click at [267, 614] on div "Gated Community 1" at bounding box center [166, 600] width 275 height 44
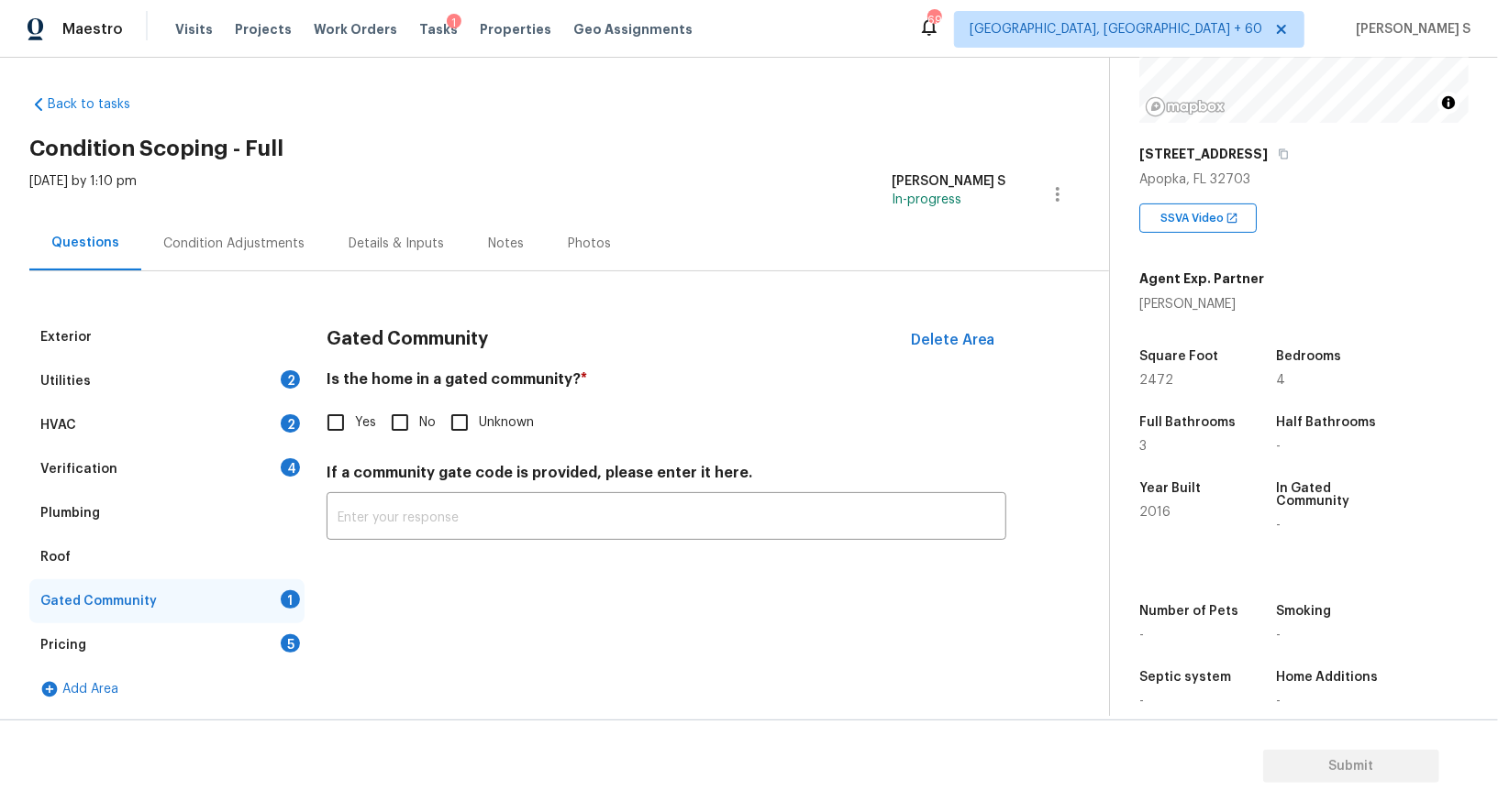
drag, startPoint x: 393, startPoint y: 403, endPoint x: 393, endPoint y: 415, distance: 12.0
click at [393, 404] on input "No" at bounding box center [399, 422] width 38 height 38
checkbox input "true"
click at [270, 458] on div "Verification 4" at bounding box center [166, 469] width 275 height 44
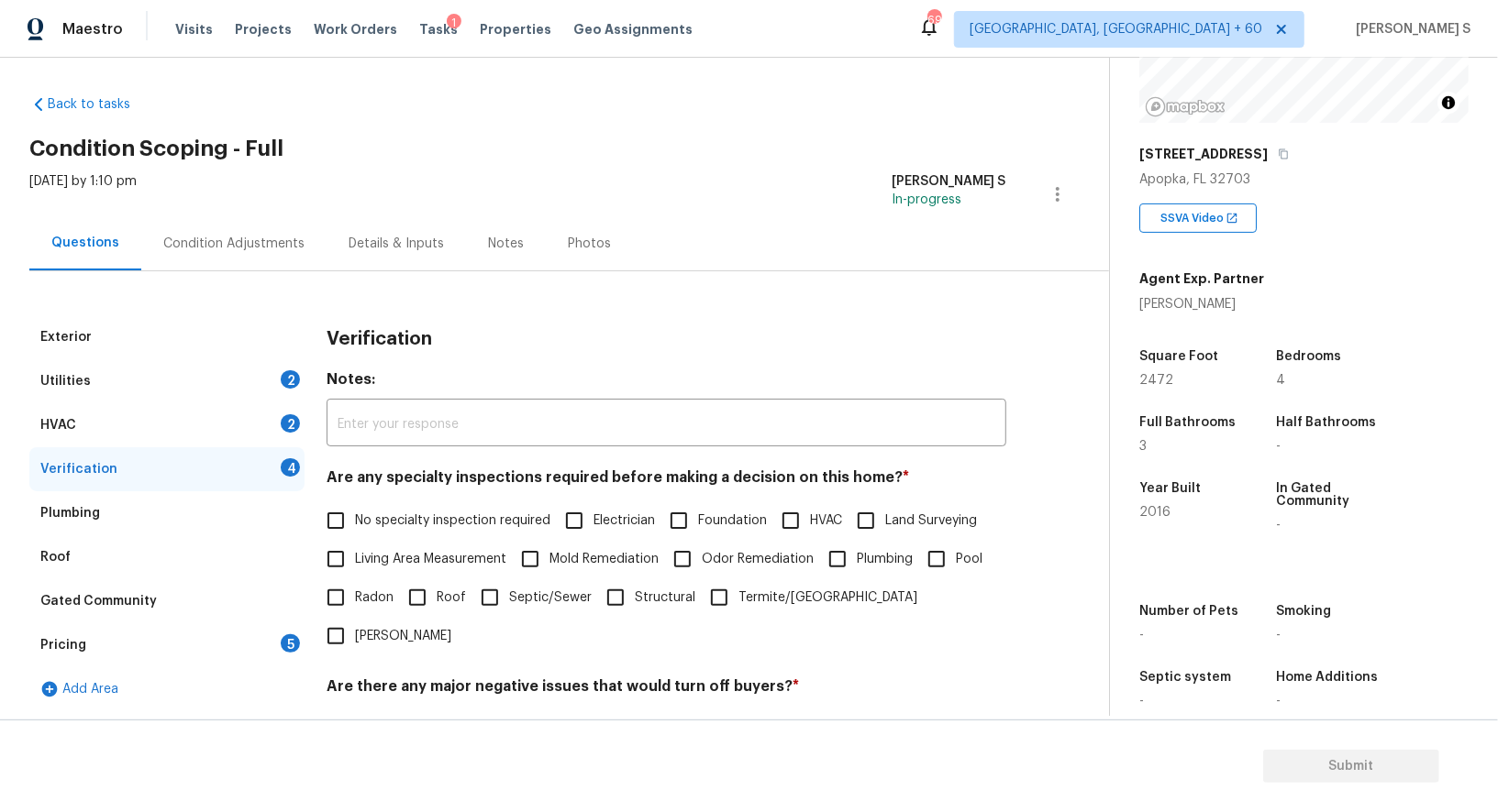
click at [349, 516] on input "No specialty inspection required" at bounding box center [335, 520] width 38 height 38
checkbox input "true"
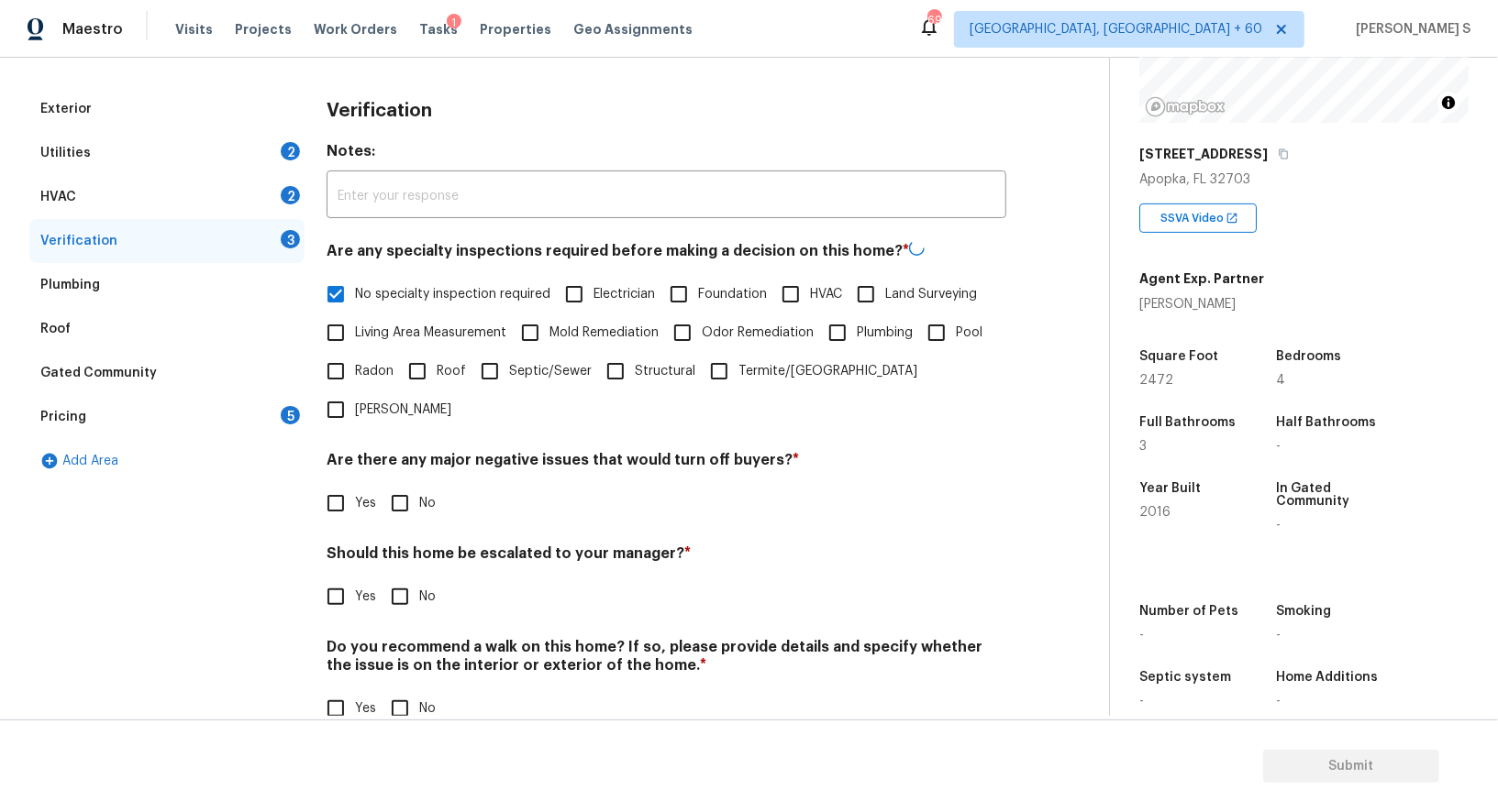
scroll to position [234, 0]
click at [402, 487] on div "Verification Notes: ​ Are any specialty inspections required before making a de…" at bounding box center [666, 418] width 680 height 661
click at [402, 483] on input "No" at bounding box center [399, 502] width 38 height 38
checkbox input "true"
click at [396, 696] on div "Verification Notes: ​ Are any specialty inspections required before making a de…" at bounding box center [666, 418] width 680 height 661
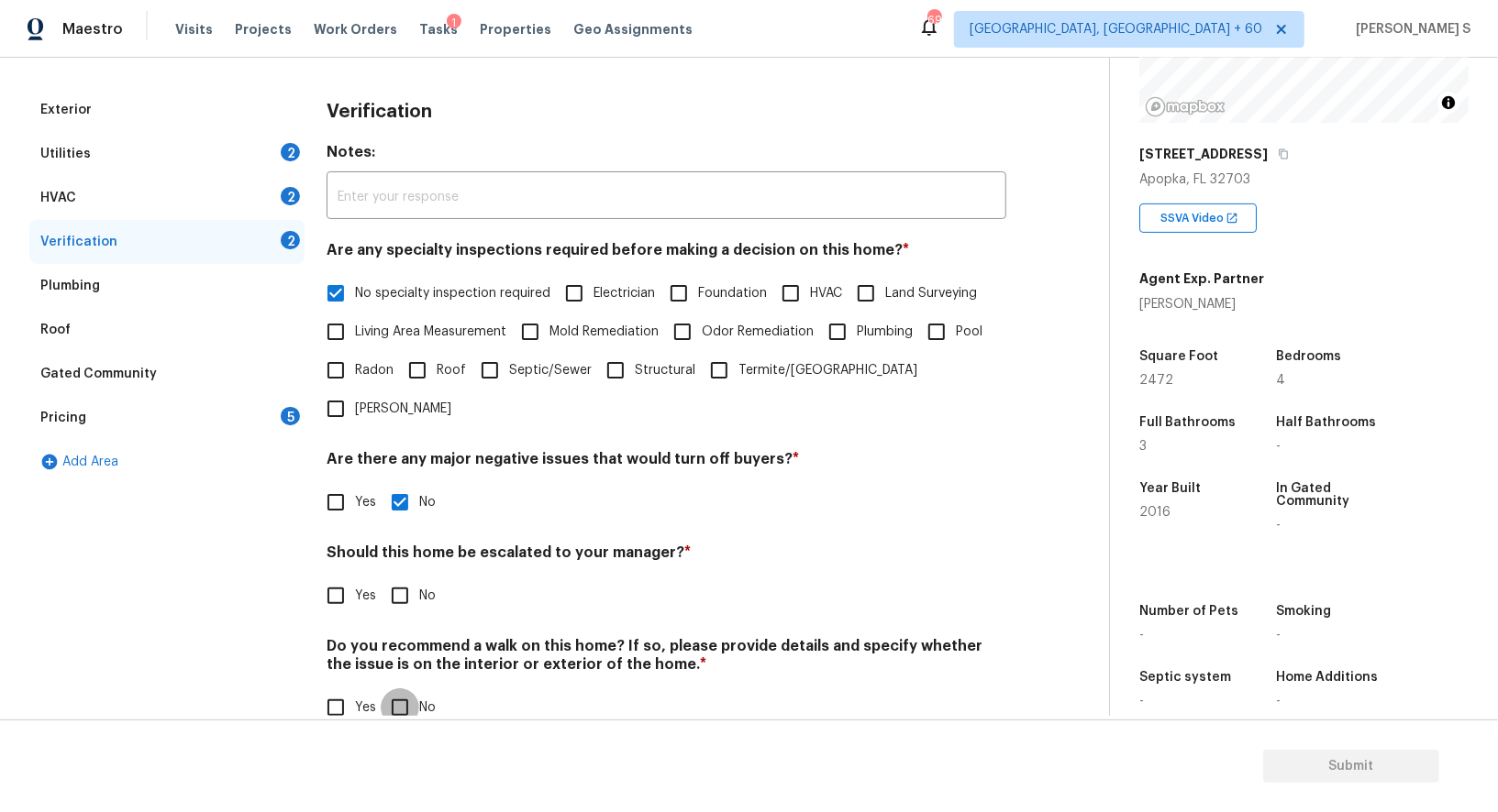
click at [395, 688] on input "No" at bounding box center [399, 707] width 38 height 38
checkbox input "true"
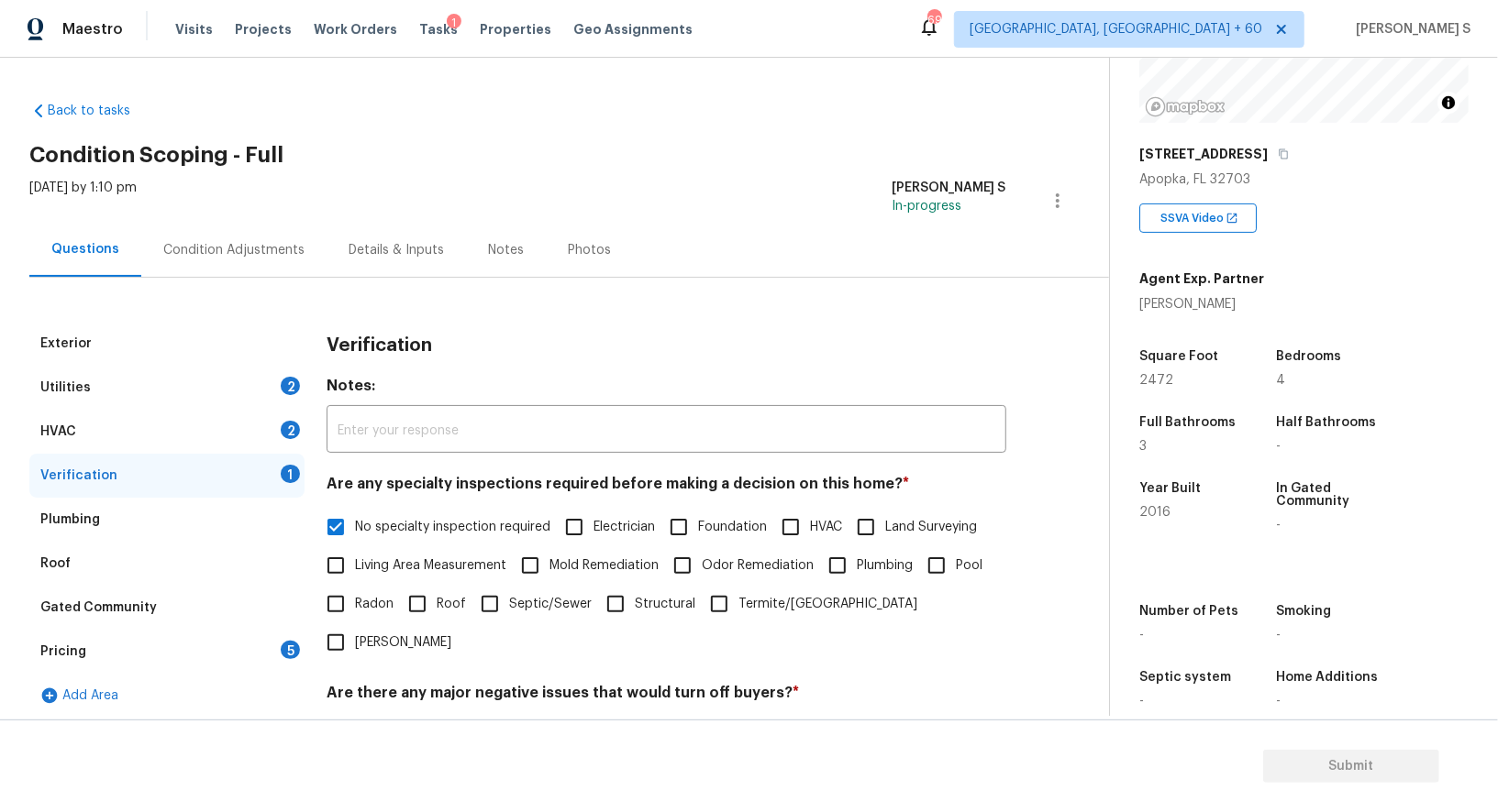
click at [278, 414] on div "HVAC 2" at bounding box center [166, 431] width 275 height 44
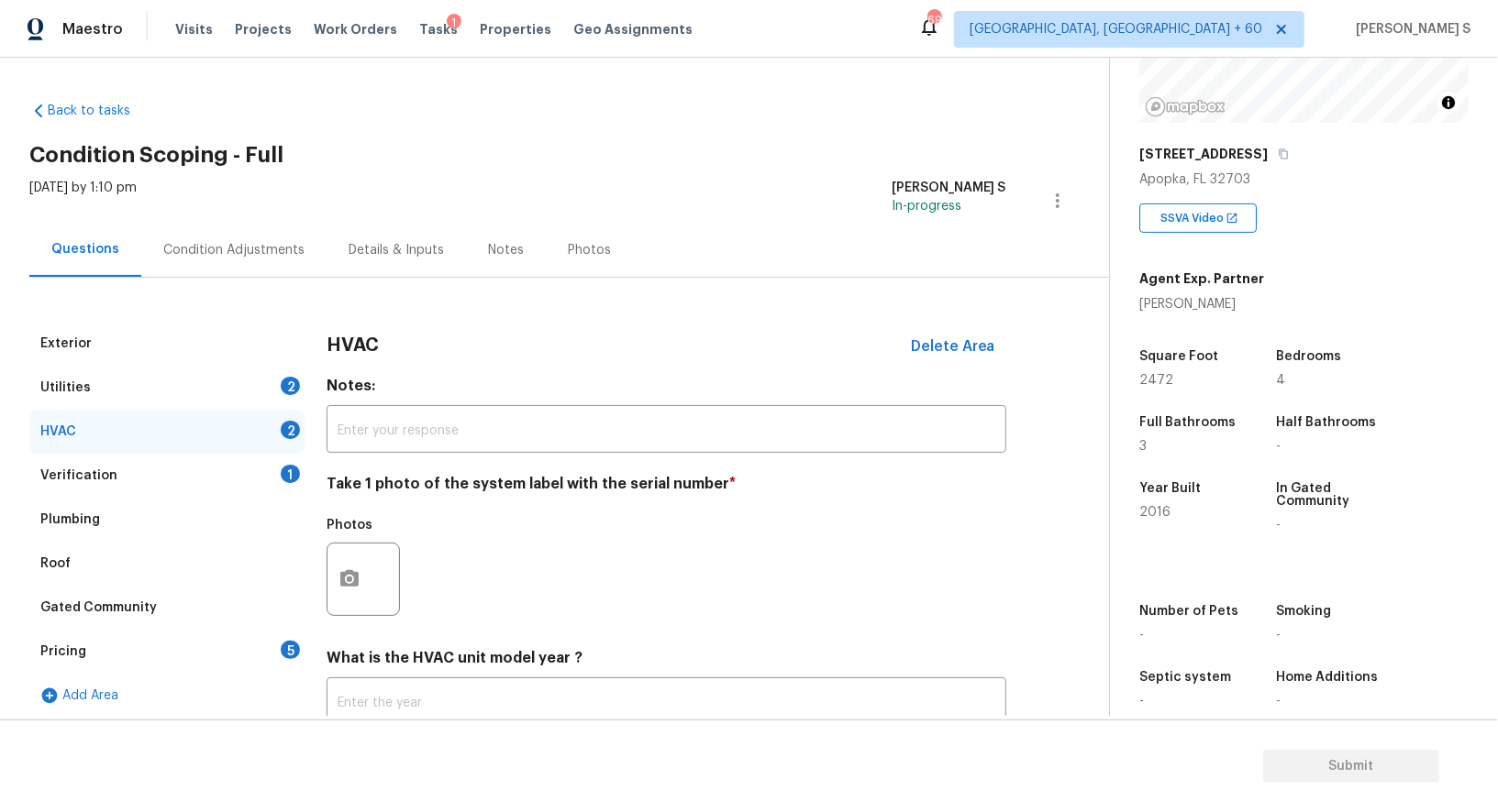
scroll to position [131, 0]
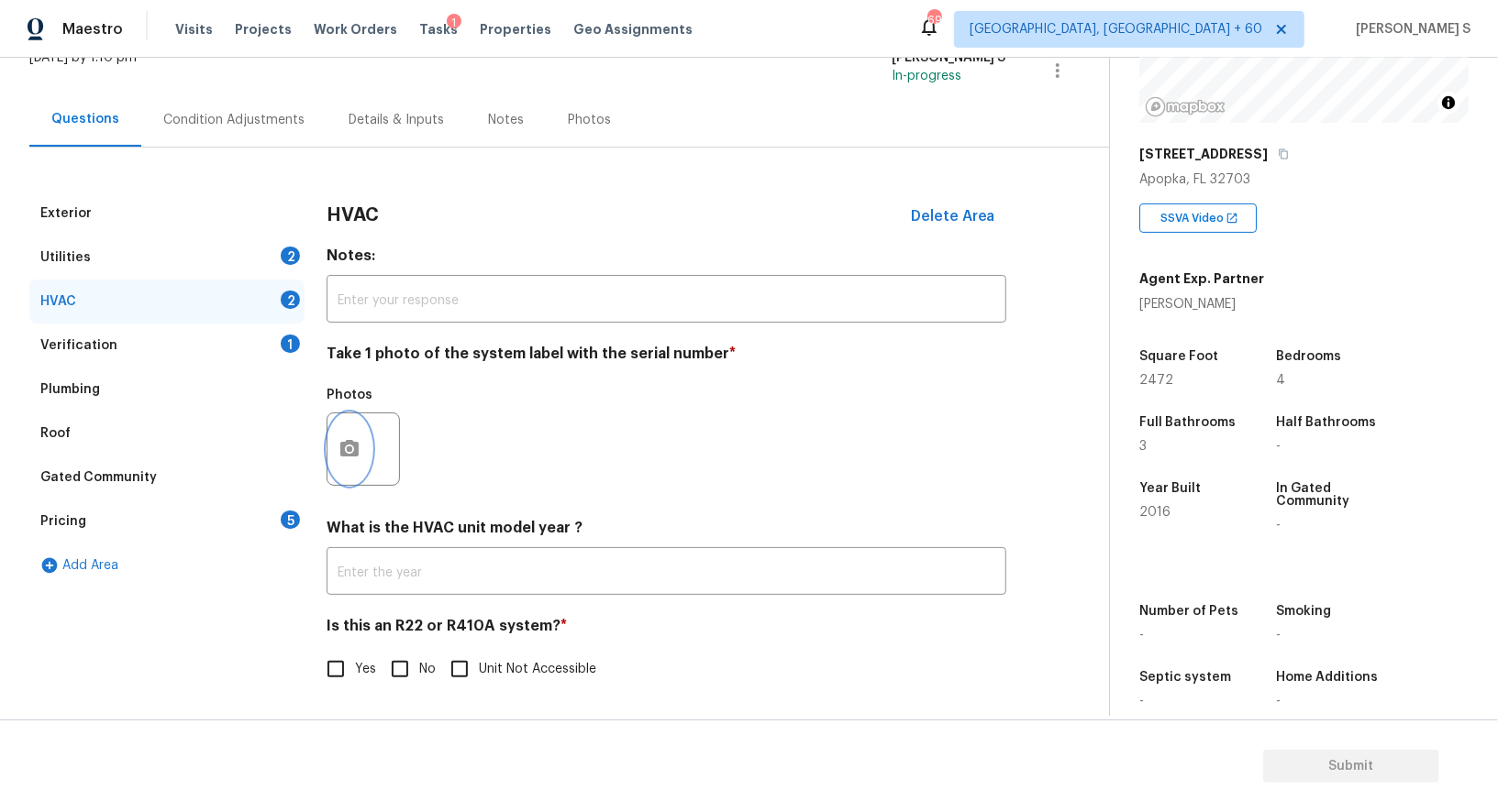
click at [362, 445] on button "button" at bounding box center [349, 448] width 44 height 72
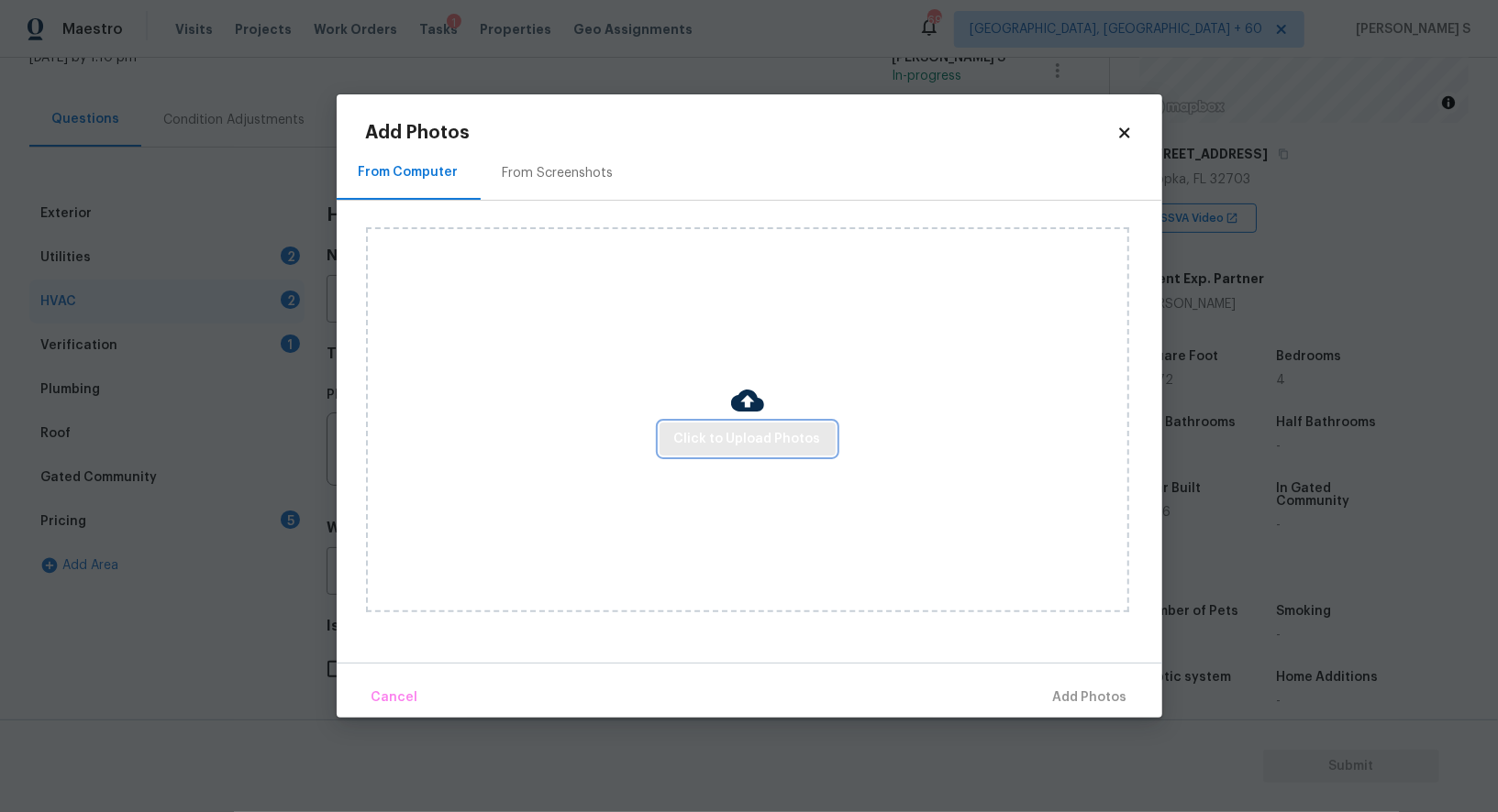
click at [707, 438] on span "Click to Upload Photos" at bounding box center [747, 439] width 146 height 23
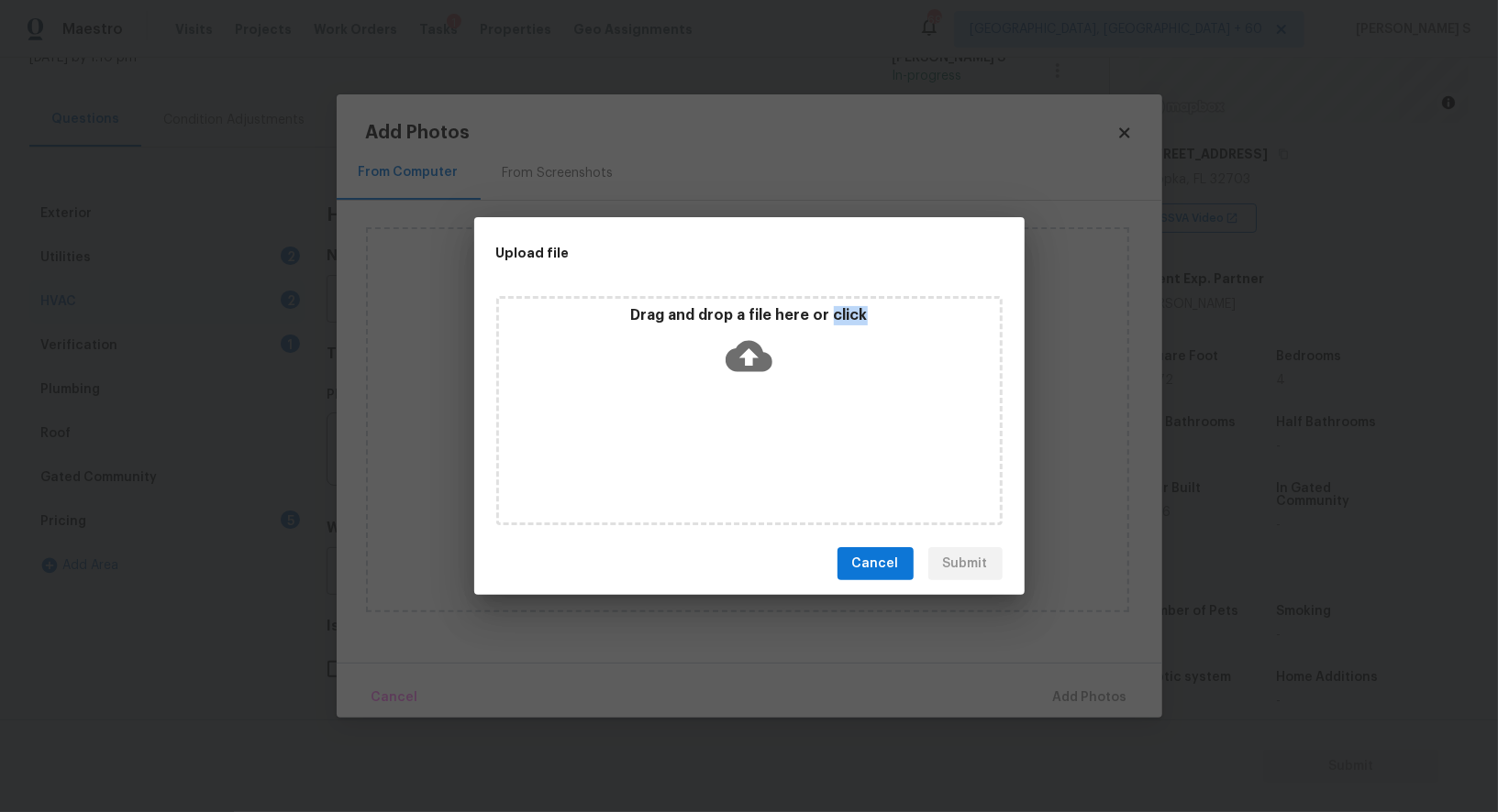
click at [707, 438] on div "Drag and drop a file here or click" at bounding box center [749, 411] width 506 height 229
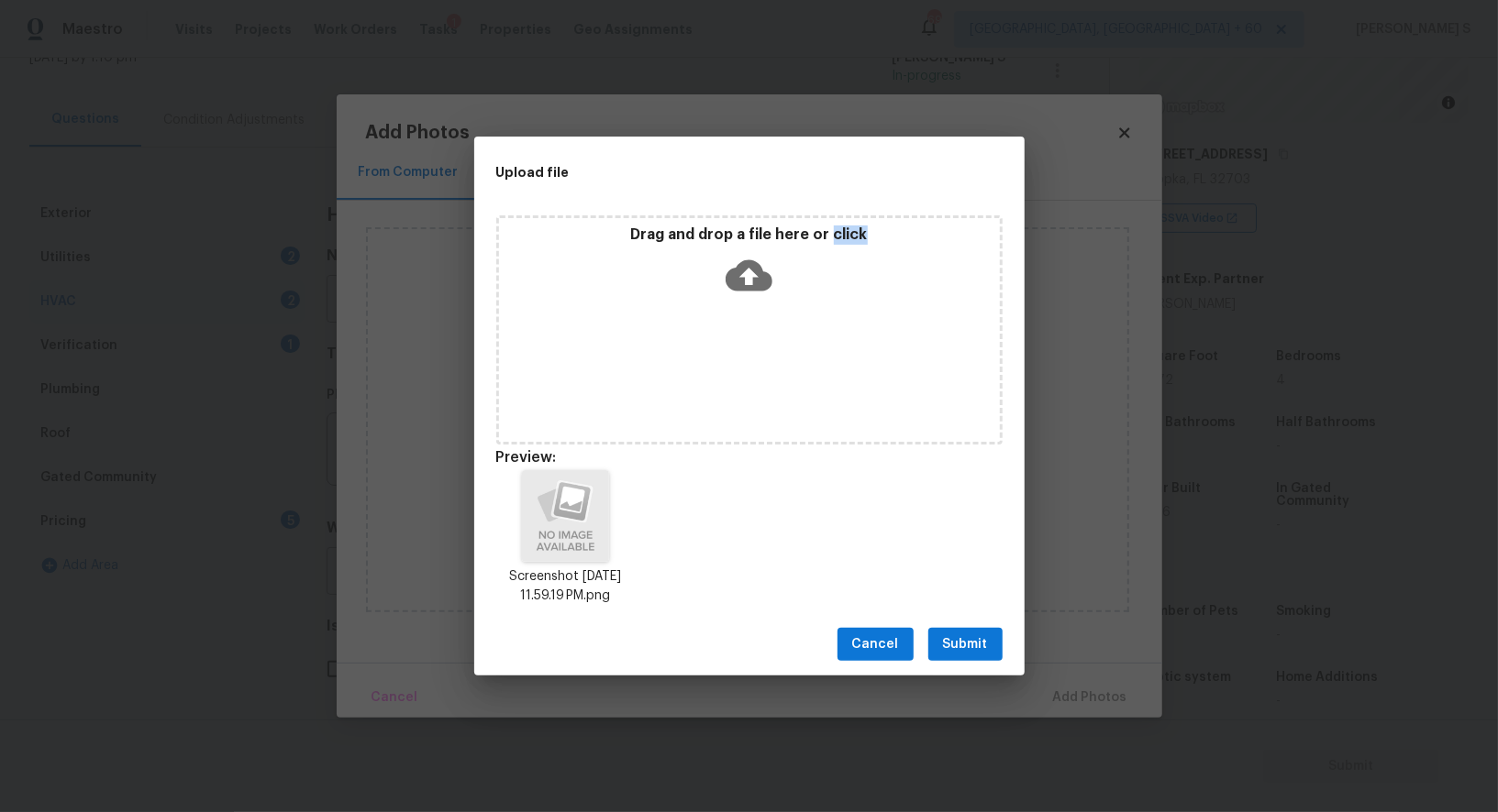
click at [947, 651] on span "Submit" at bounding box center [965, 644] width 45 height 23
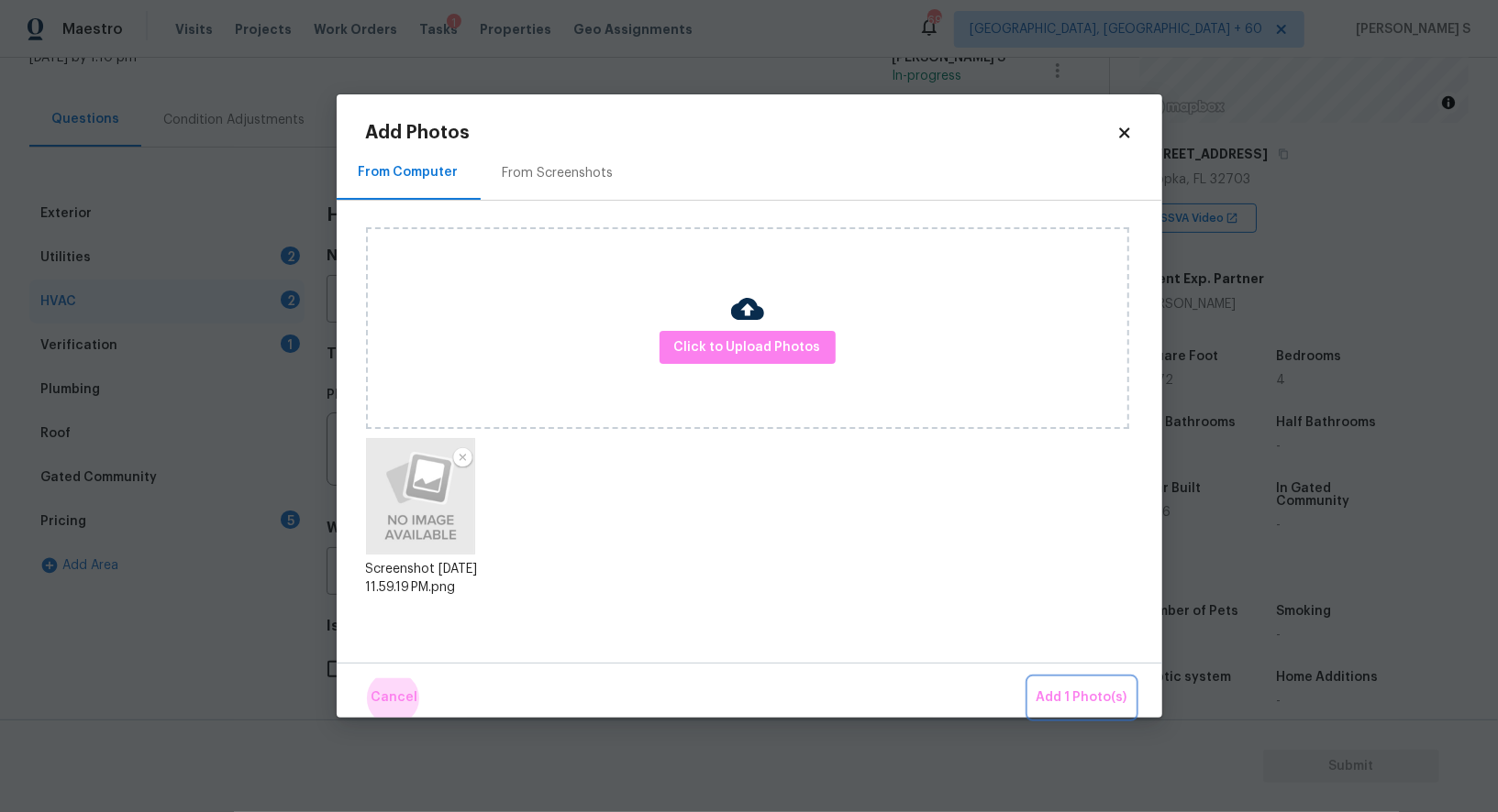
click at [1029, 679] on button "Add 1 Photo(s)" at bounding box center [1081, 698] width 105 height 39
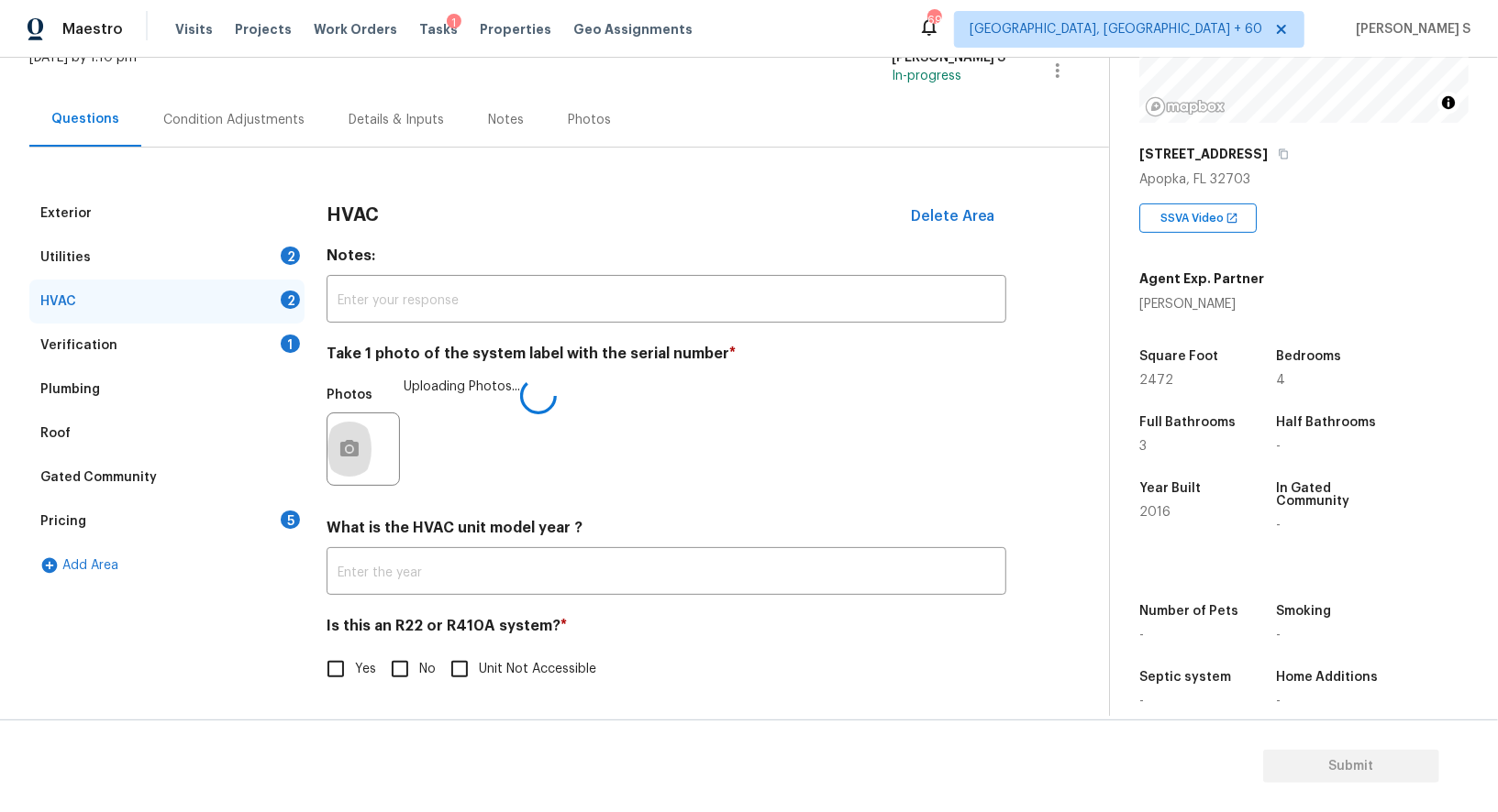
click at [412, 659] on input "No" at bounding box center [399, 668] width 38 height 38
checkbox input "true"
click at [289, 246] on div "2" at bounding box center [290, 255] width 20 height 19
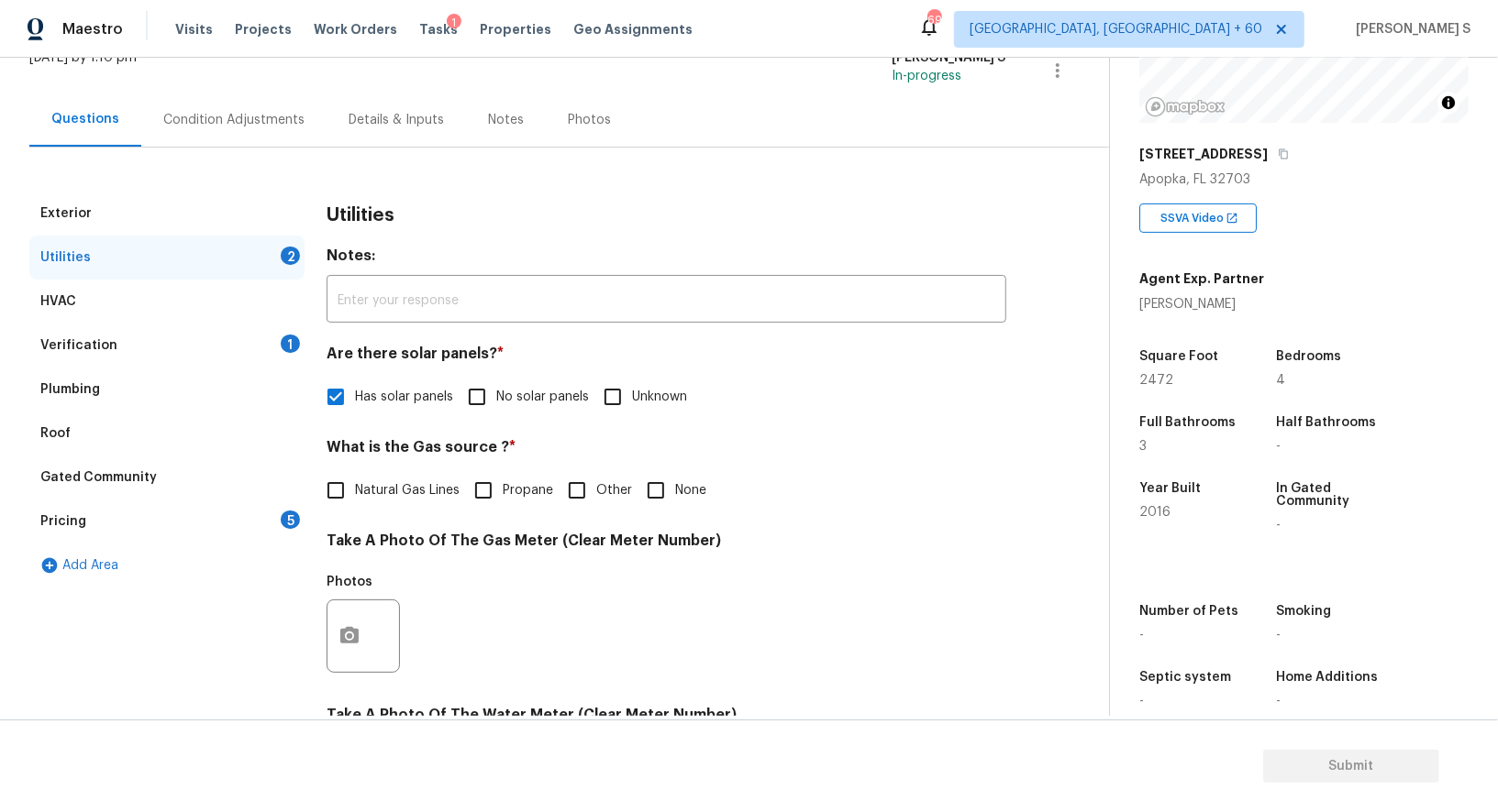
scroll to position [567, 0]
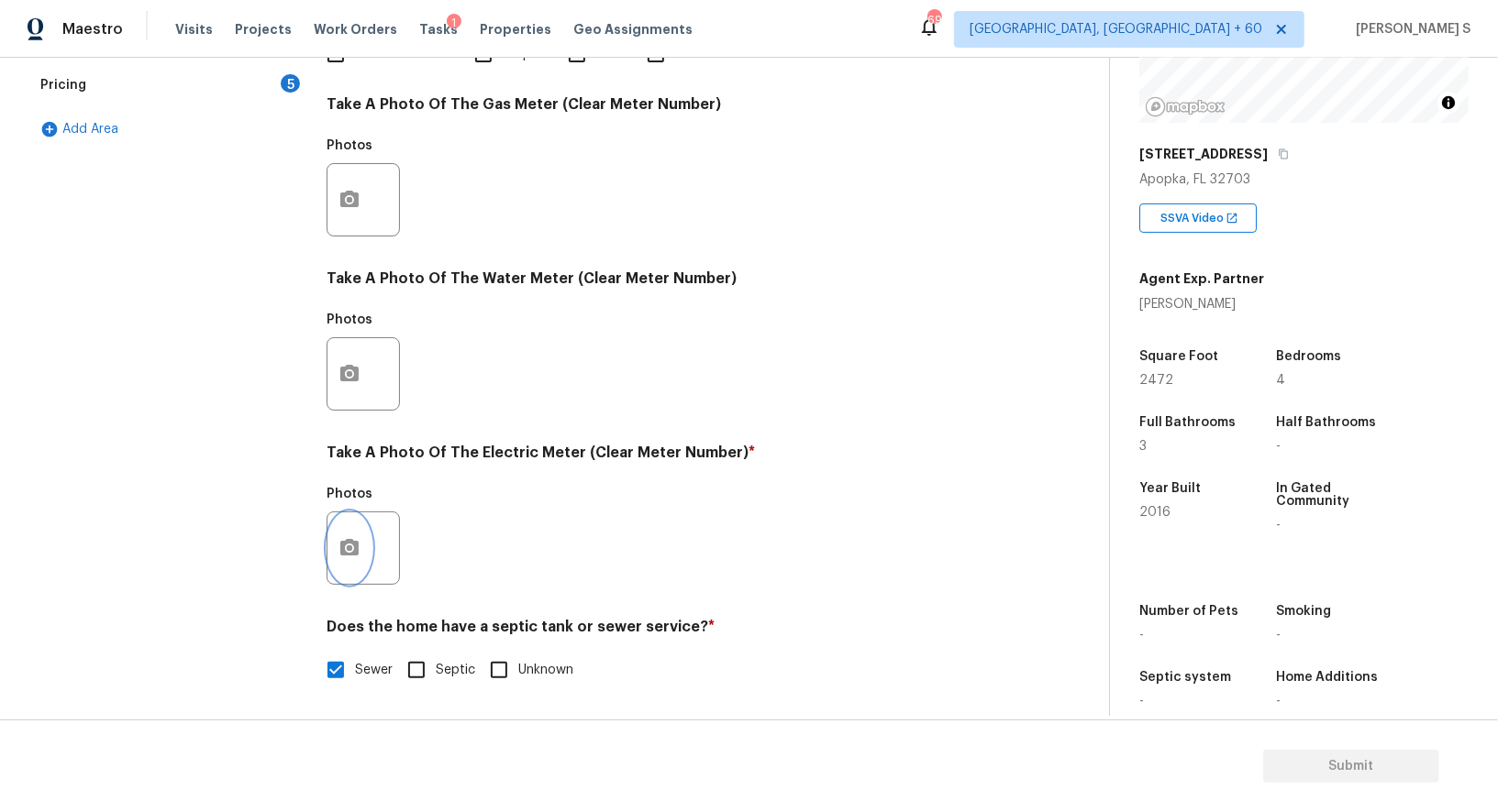
click at [355, 535] on button "button" at bounding box center [349, 548] width 44 height 72
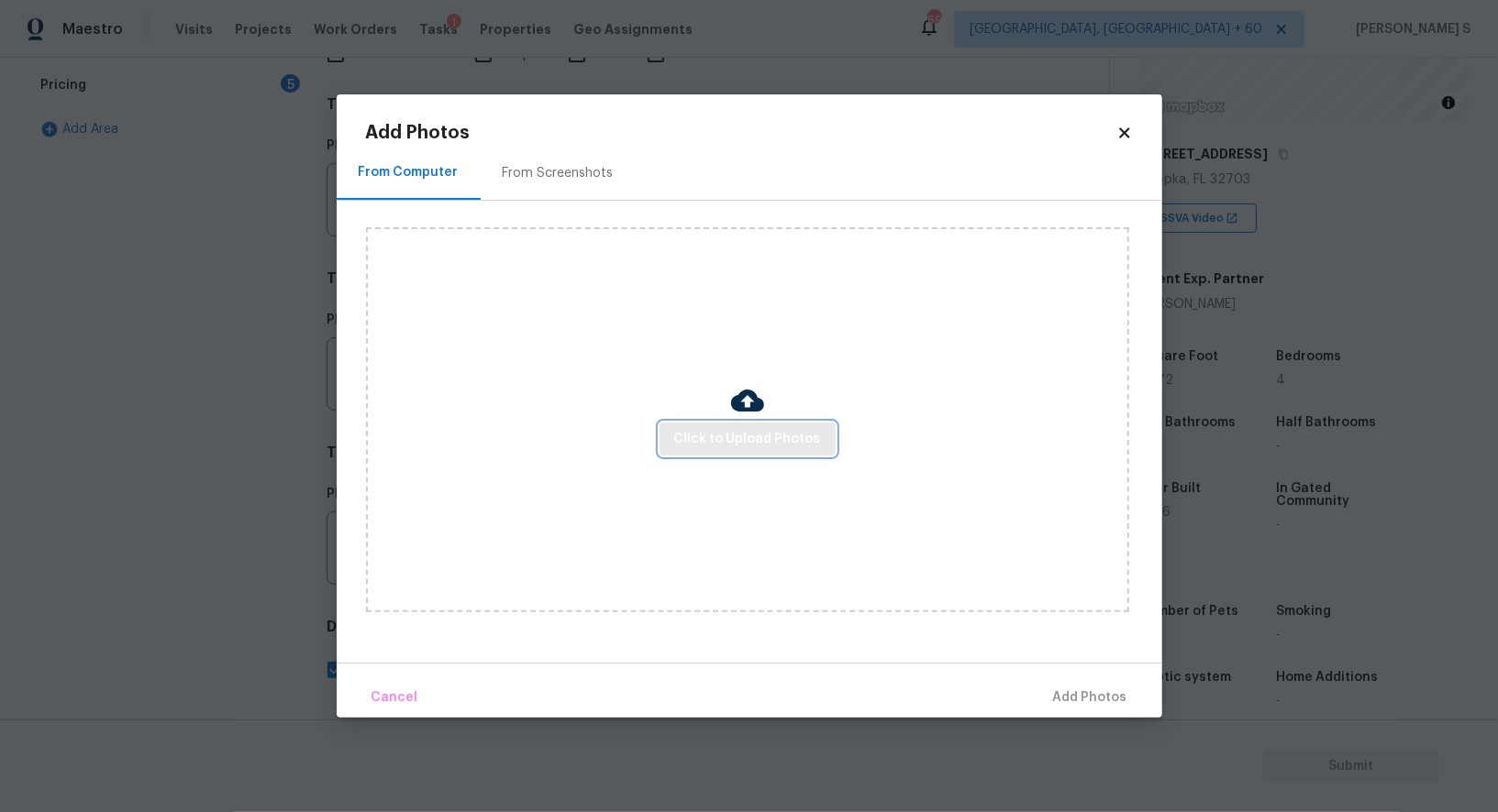
click at [743, 429] on span "Click to Upload Photos" at bounding box center [747, 439] width 146 height 23
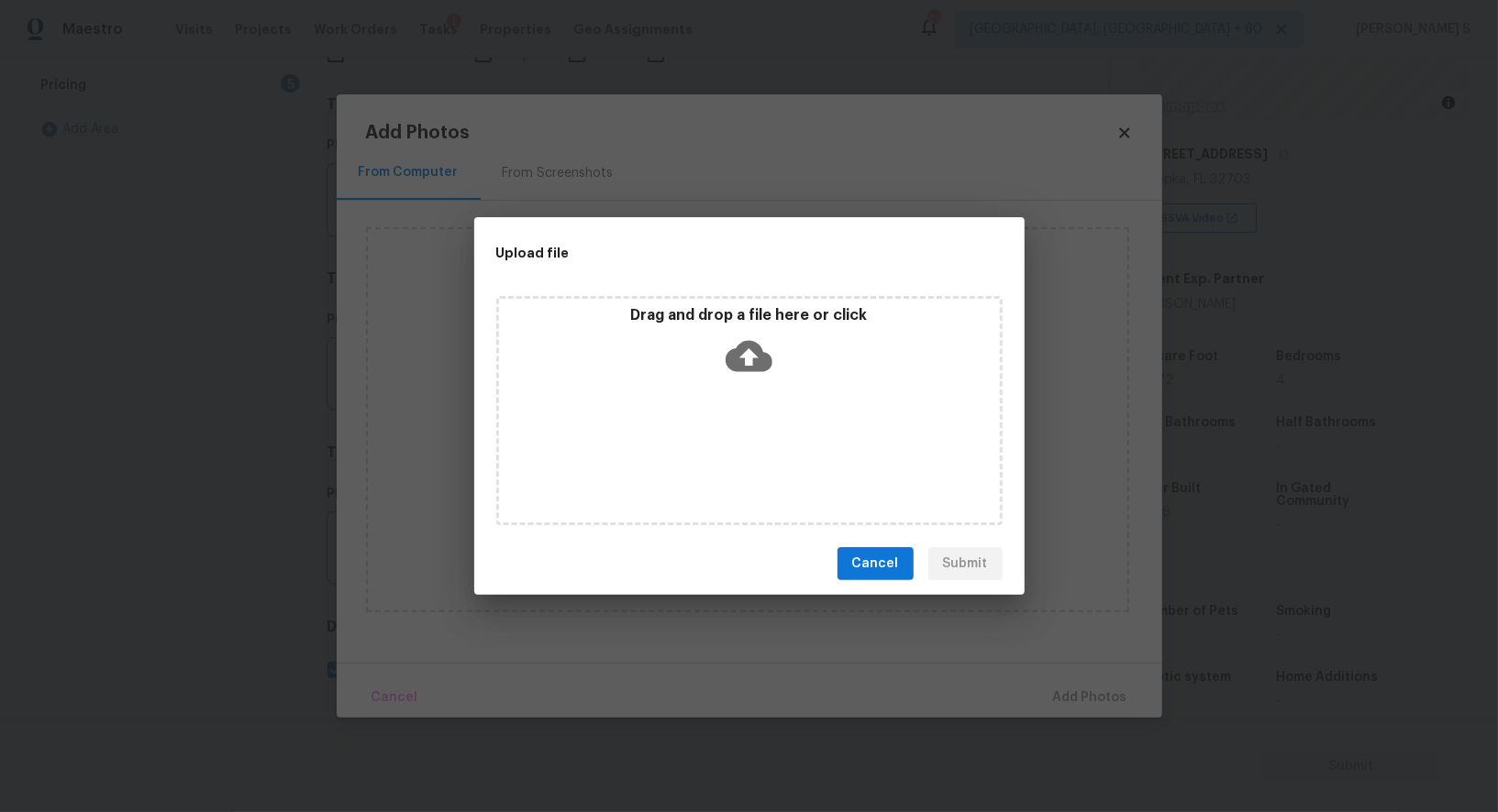
click at [743, 429] on div "Drag and drop a file here or click" at bounding box center [749, 411] width 506 height 229
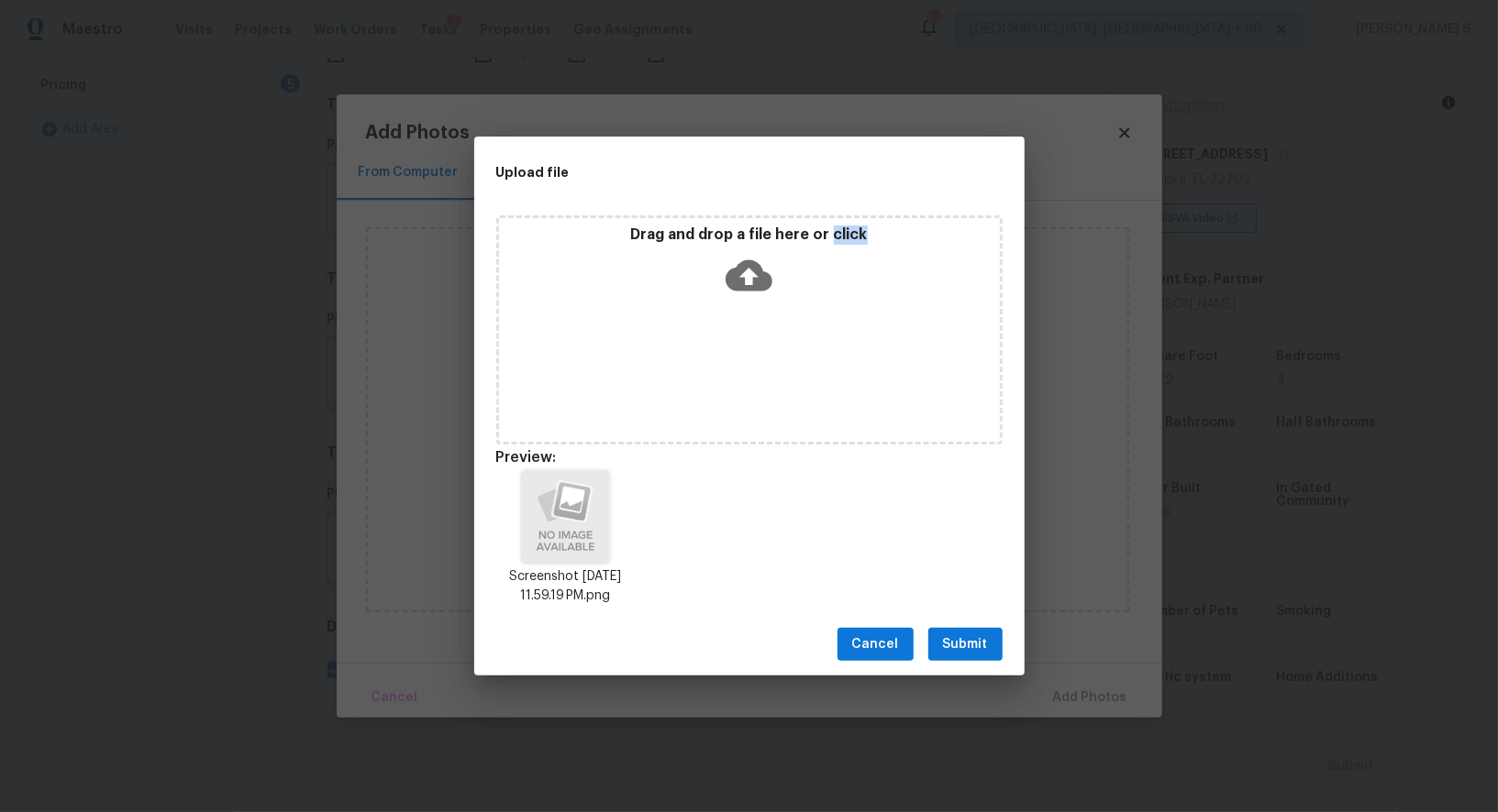
click at [975, 634] on span "Submit" at bounding box center [965, 644] width 45 height 23
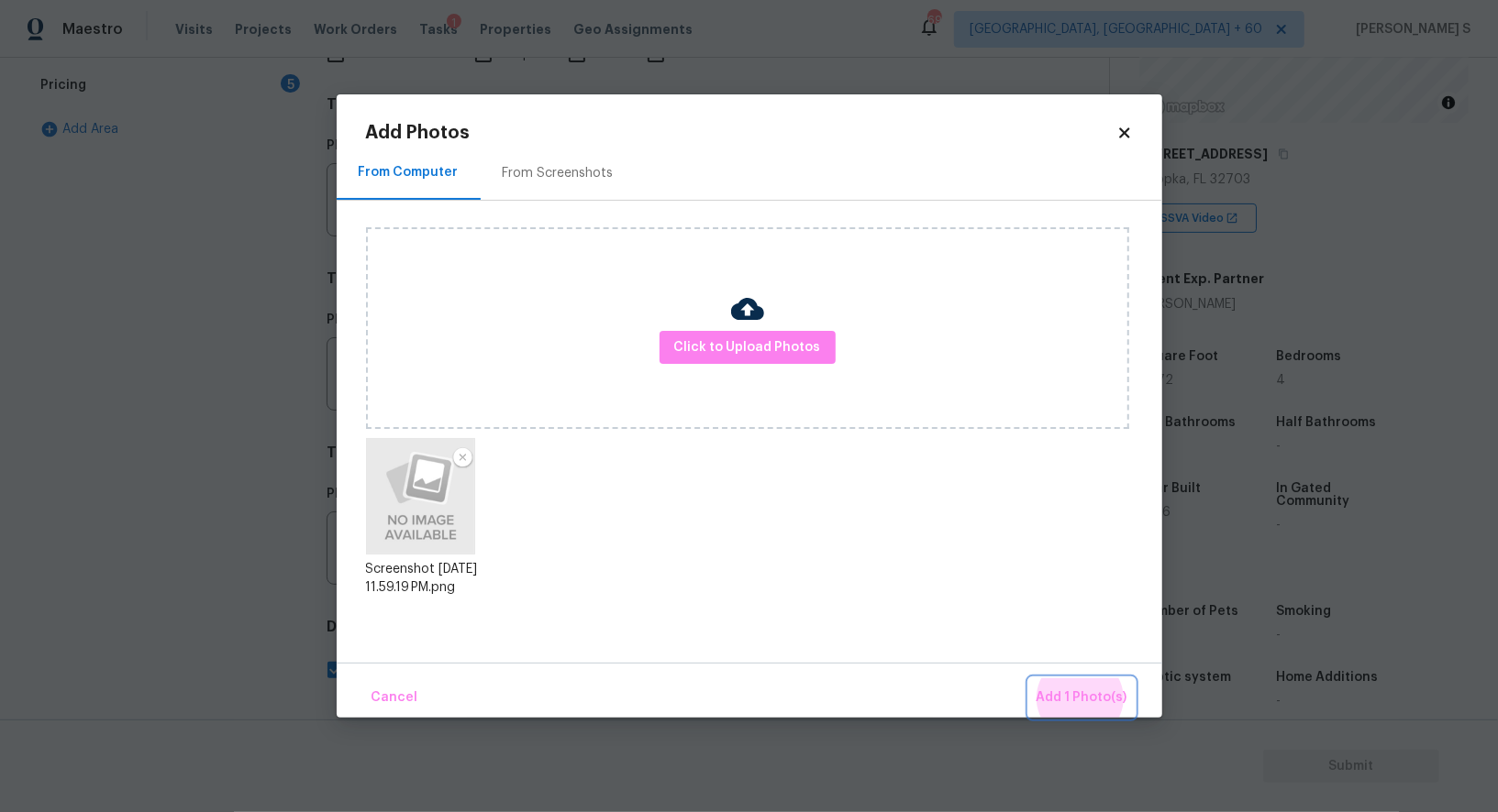
click at [1029, 679] on button "Add 1 Photo(s)" at bounding box center [1081, 698] width 105 height 39
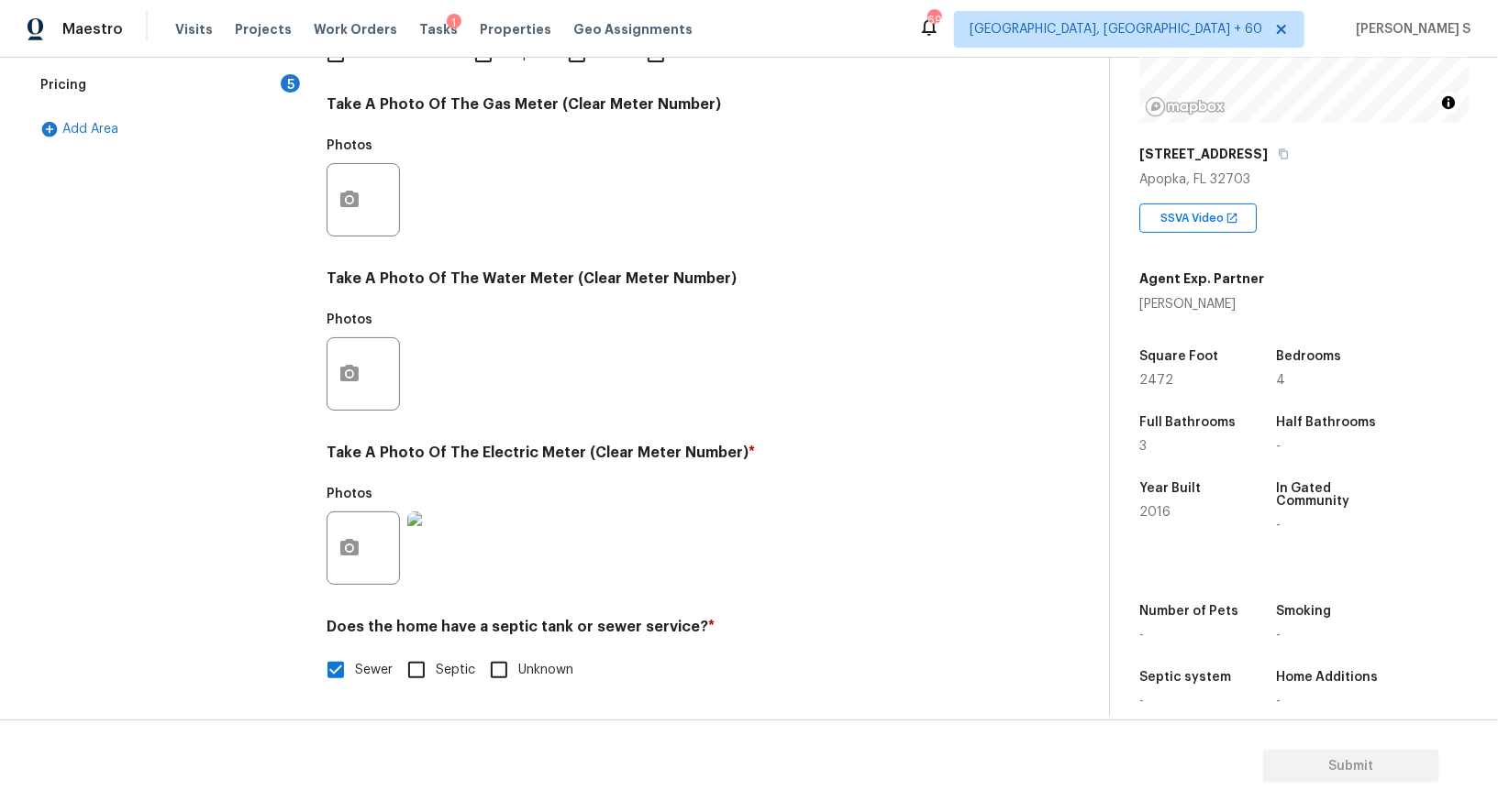
scroll to position [253, 0]
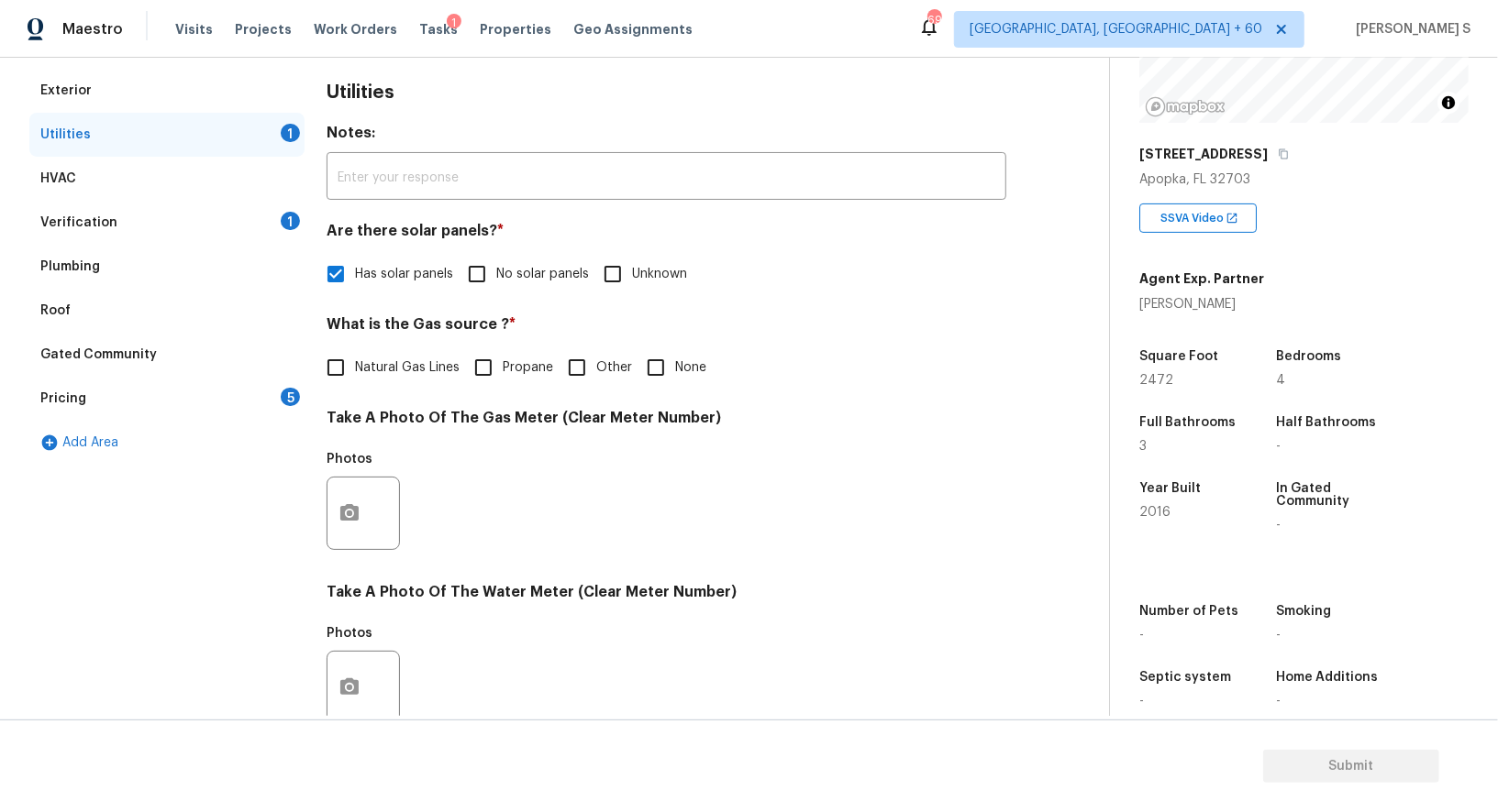
click at [289, 400] on div "5" at bounding box center [290, 397] width 20 height 19
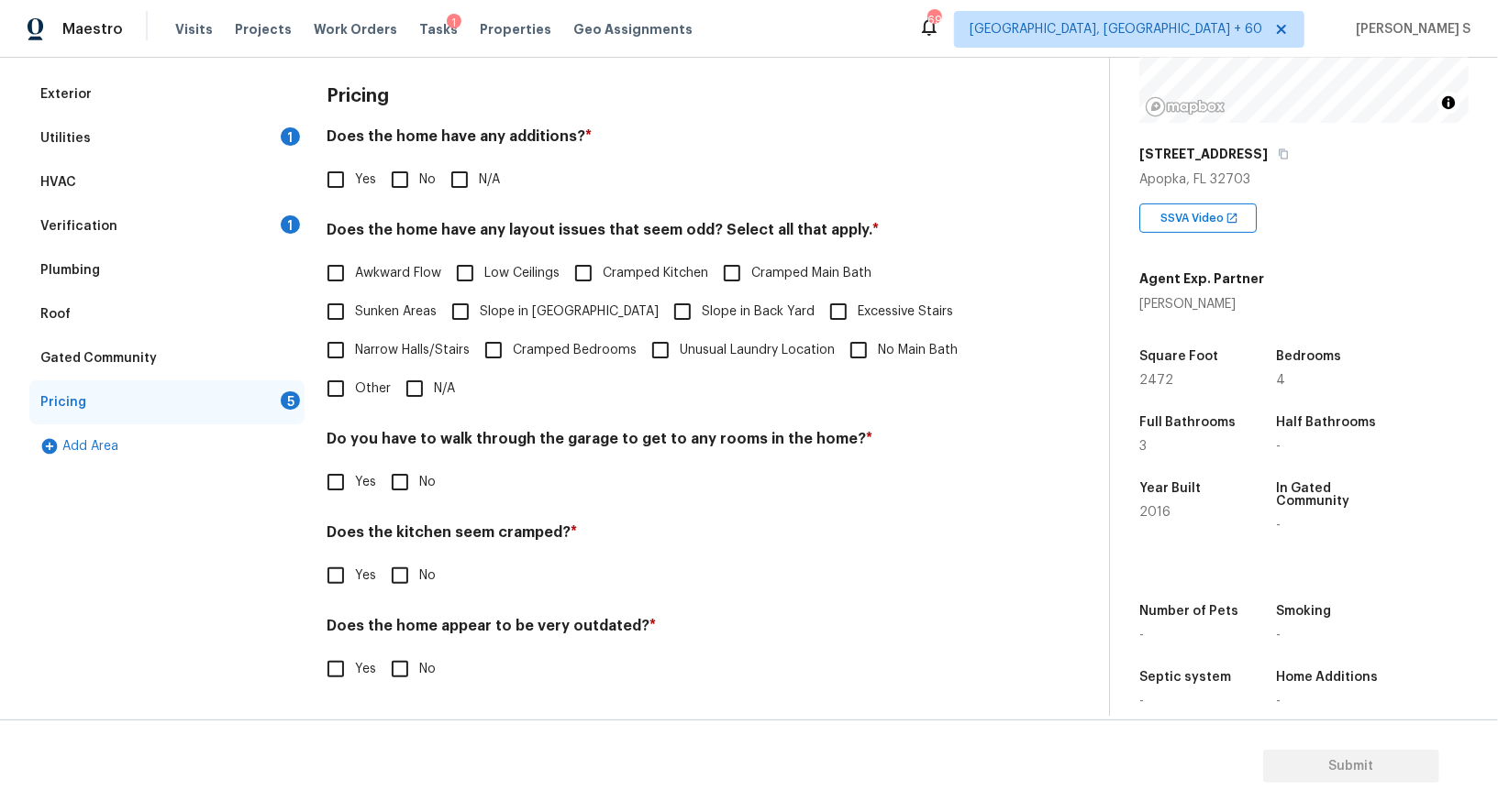
scroll to position [247, 0]
click at [395, 189] on input "No" at bounding box center [399, 181] width 38 height 38
checkbox input "true"
click at [395, 475] on input "No" at bounding box center [399, 483] width 38 height 38
checkbox input "true"
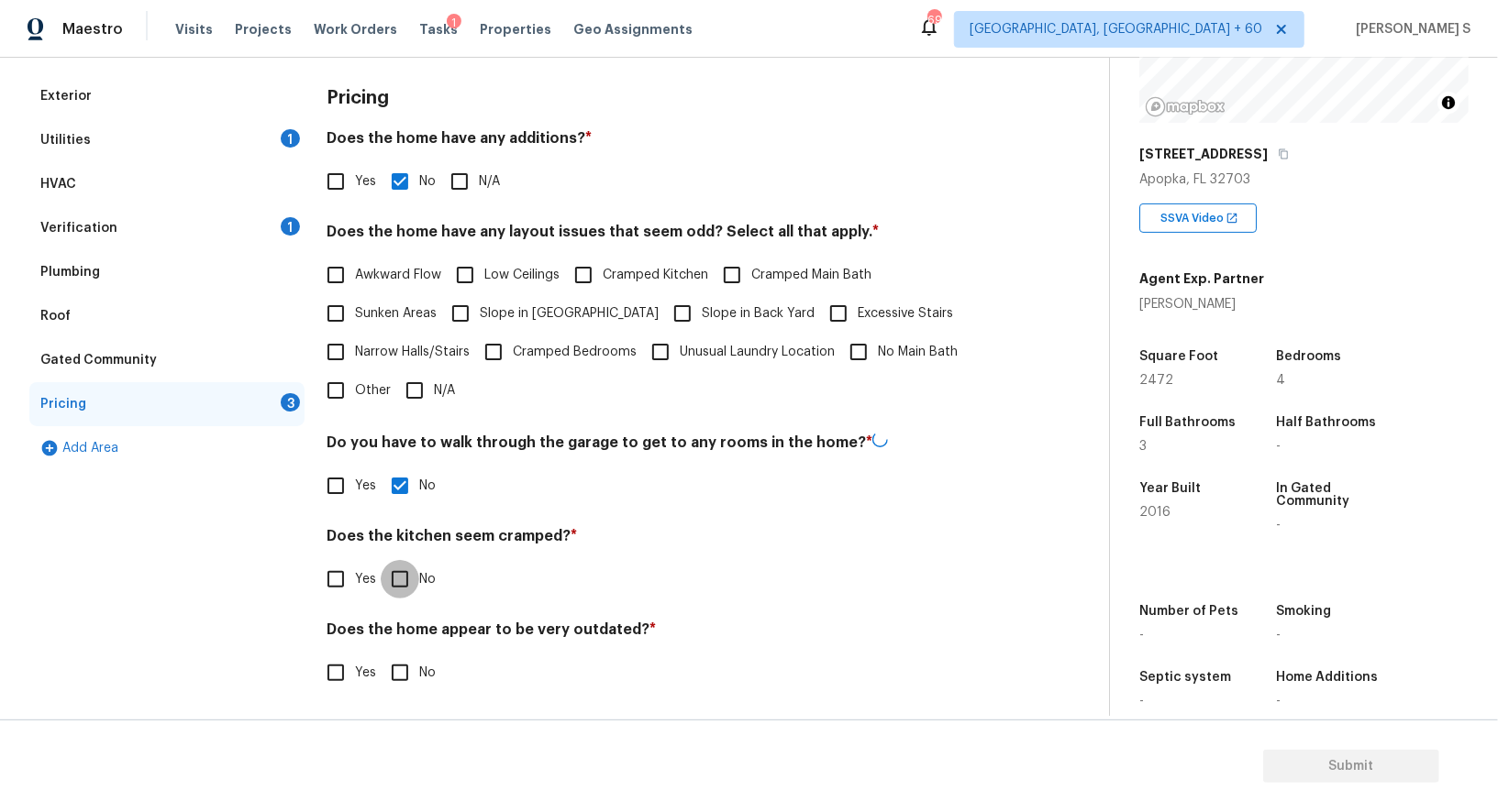
click at [381, 560] on input "No" at bounding box center [399, 579] width 38 height 38
checkbox input "true"
click at [381, 654] on input "No" at bounding box center [399, 672] width 38 height 38
checkbox input "true"
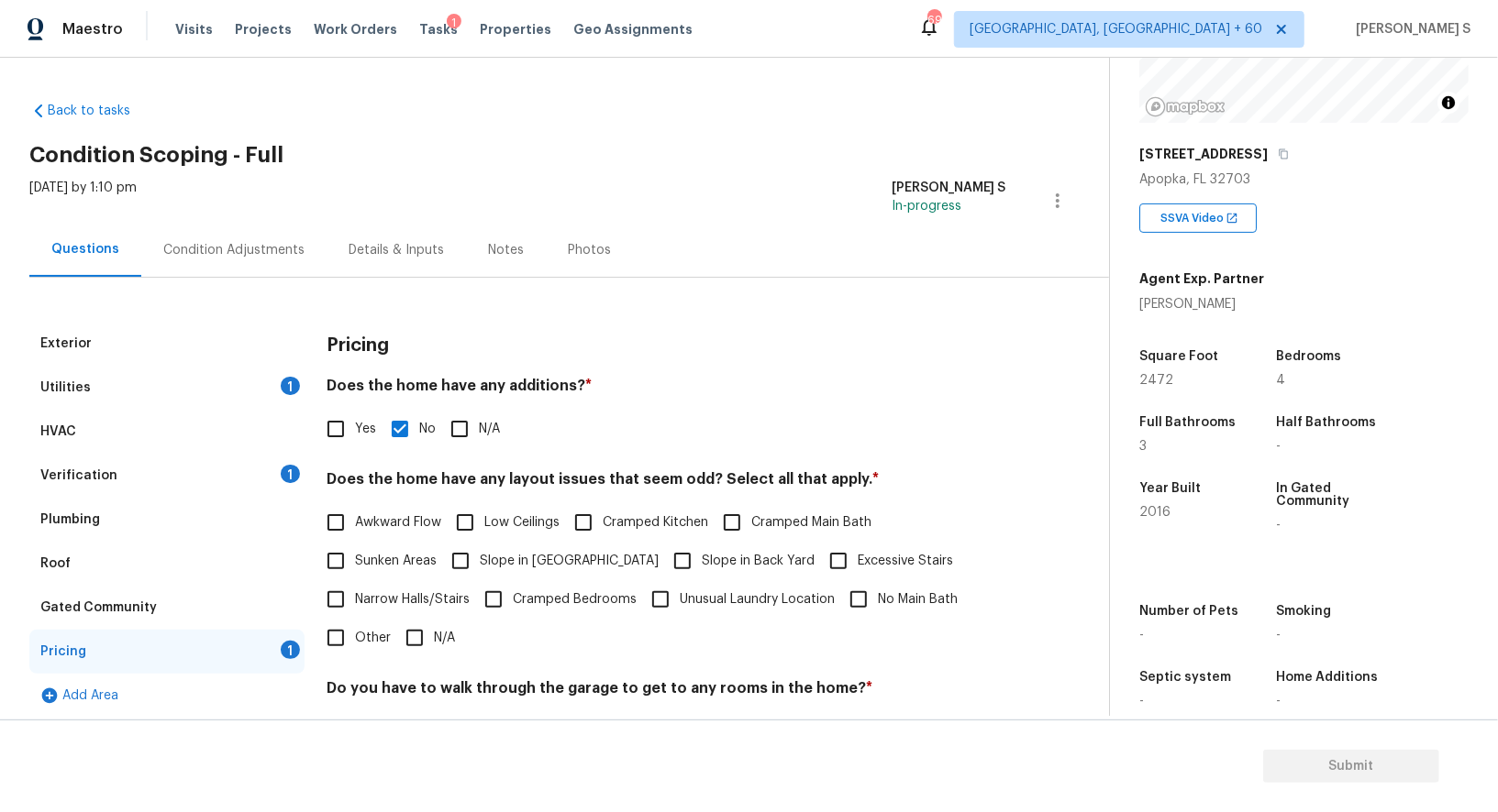
click at [241, 238] on div "Condition Adjustments" at bounding box center [233, 250] width 186 height 54
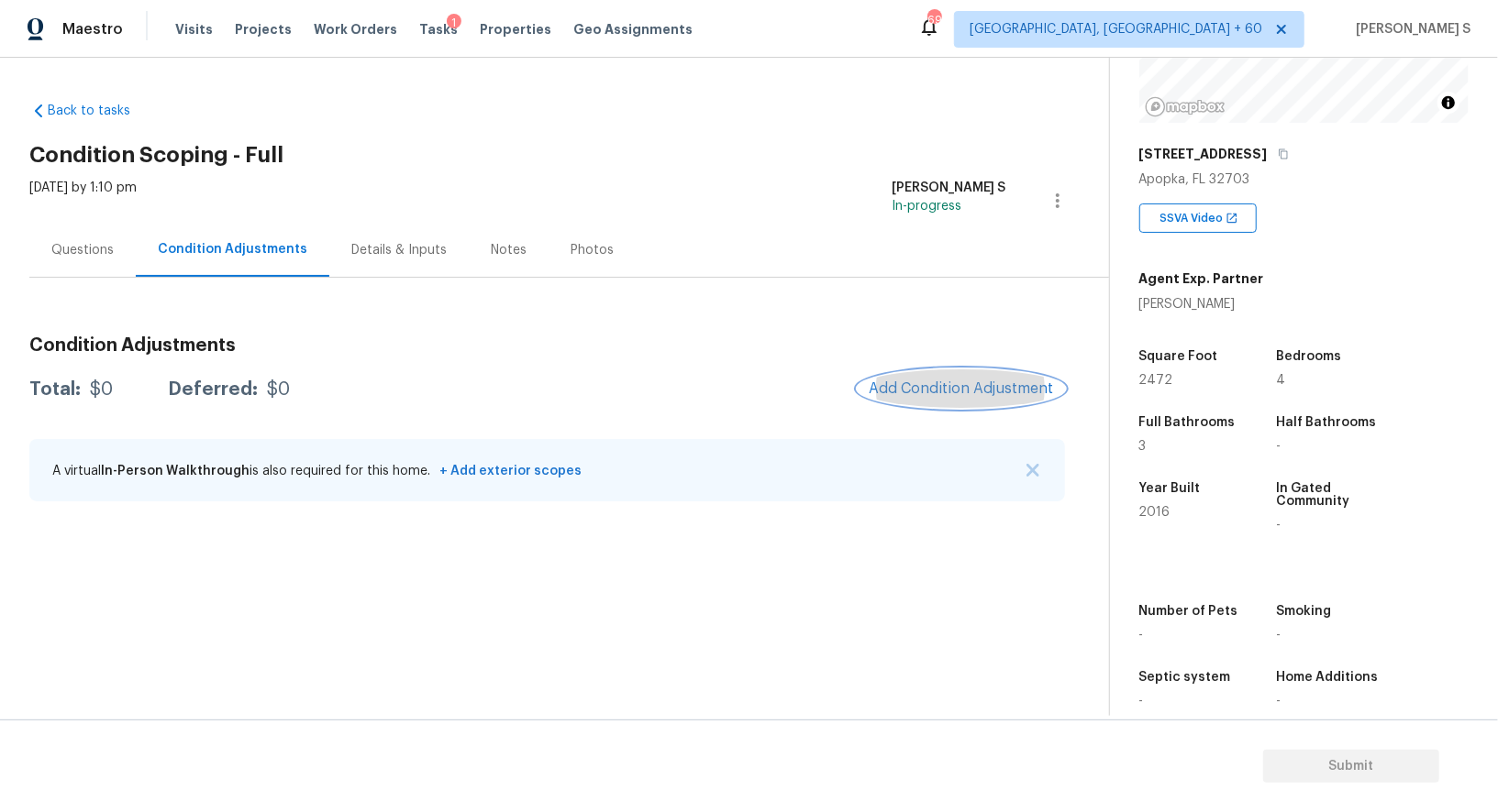
click at [923, 371] on button "Add Condition Adjustment" at bounding box center [961, 388] width 207 height 38
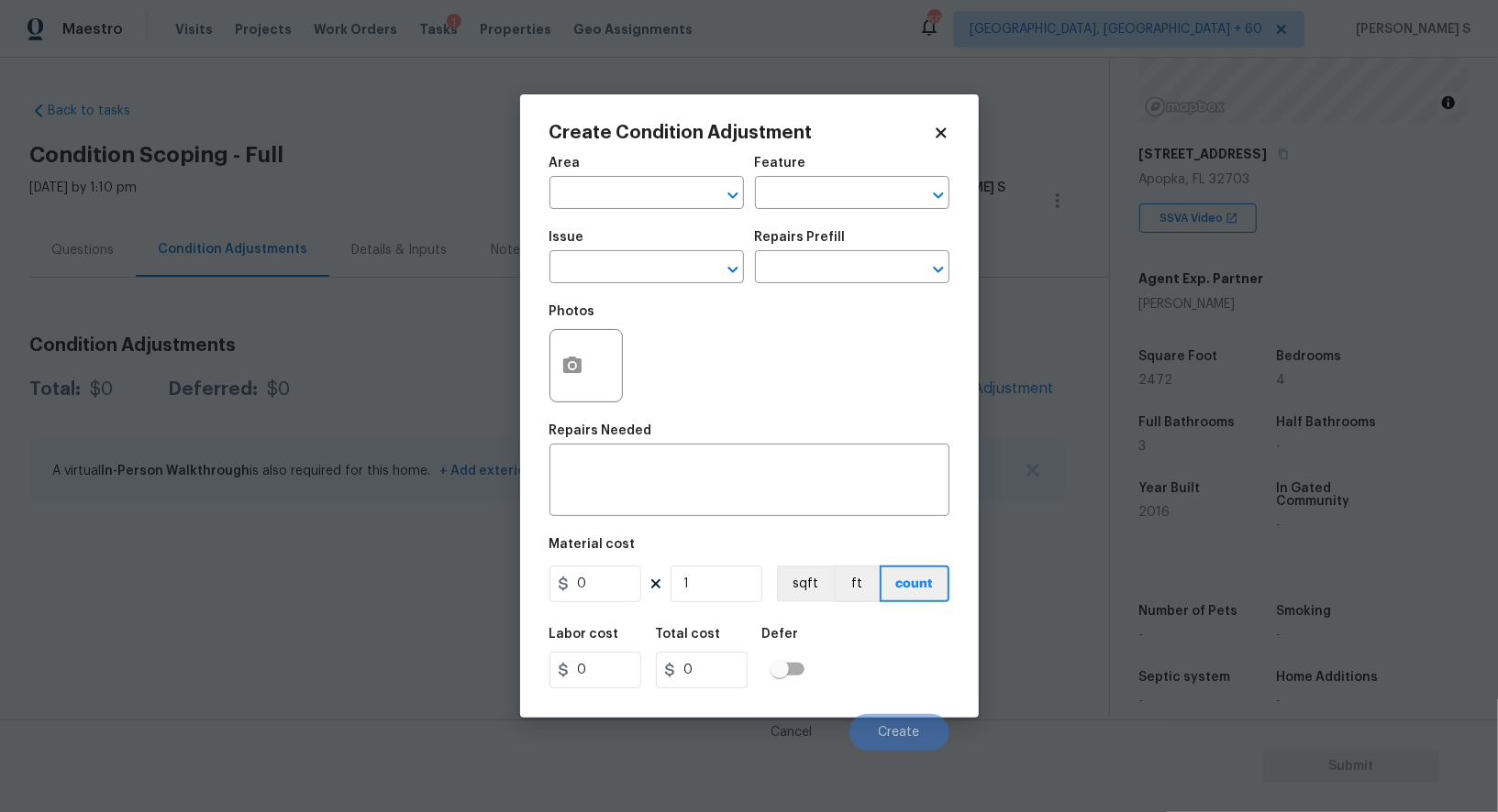
click at [945, 371] on div "Photos" at bounding box center [749, 354] width 400 height 119
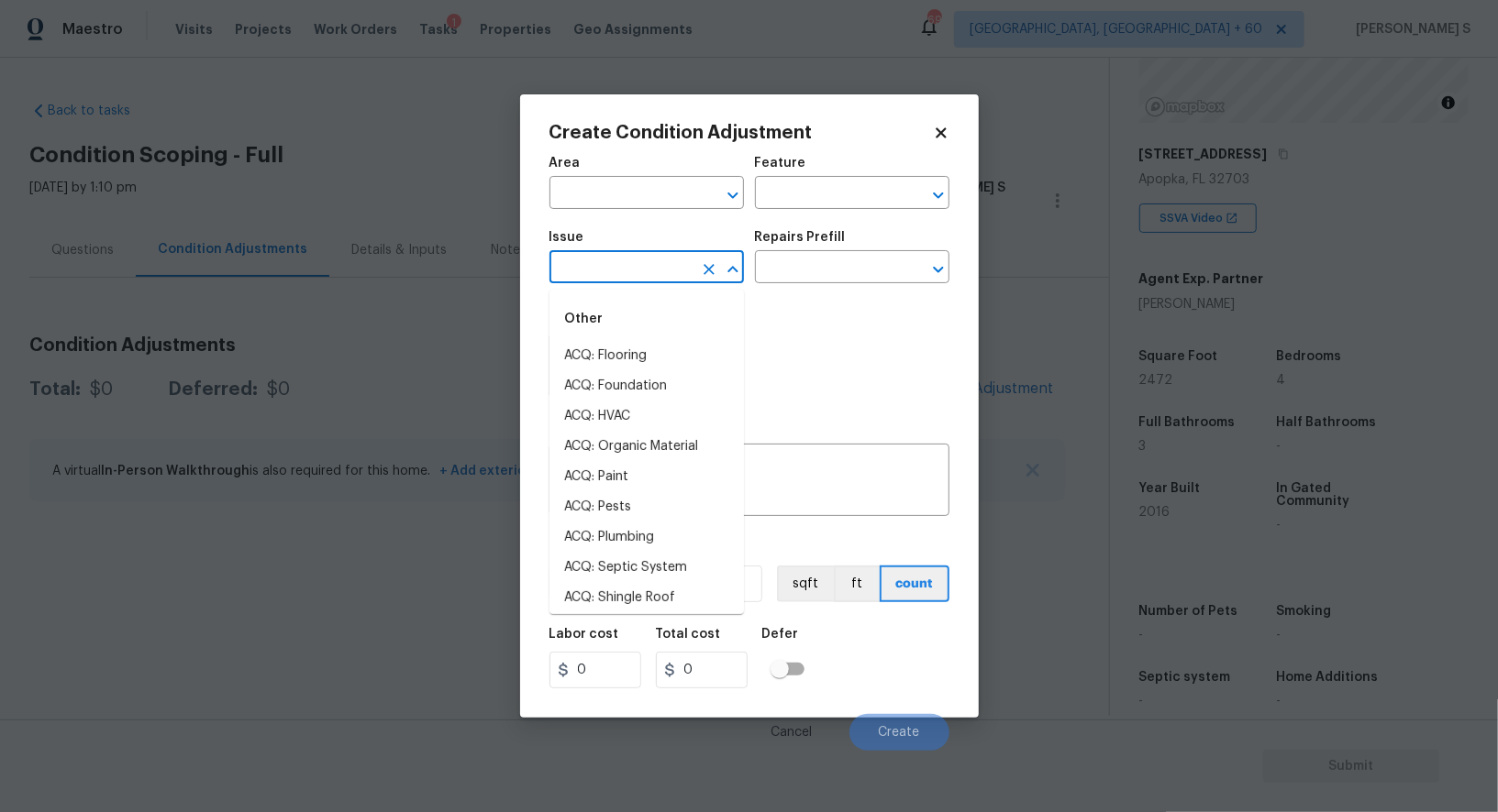
click at [611, 272] on input "text" at bounding box center [620, 268] width 143 height 28
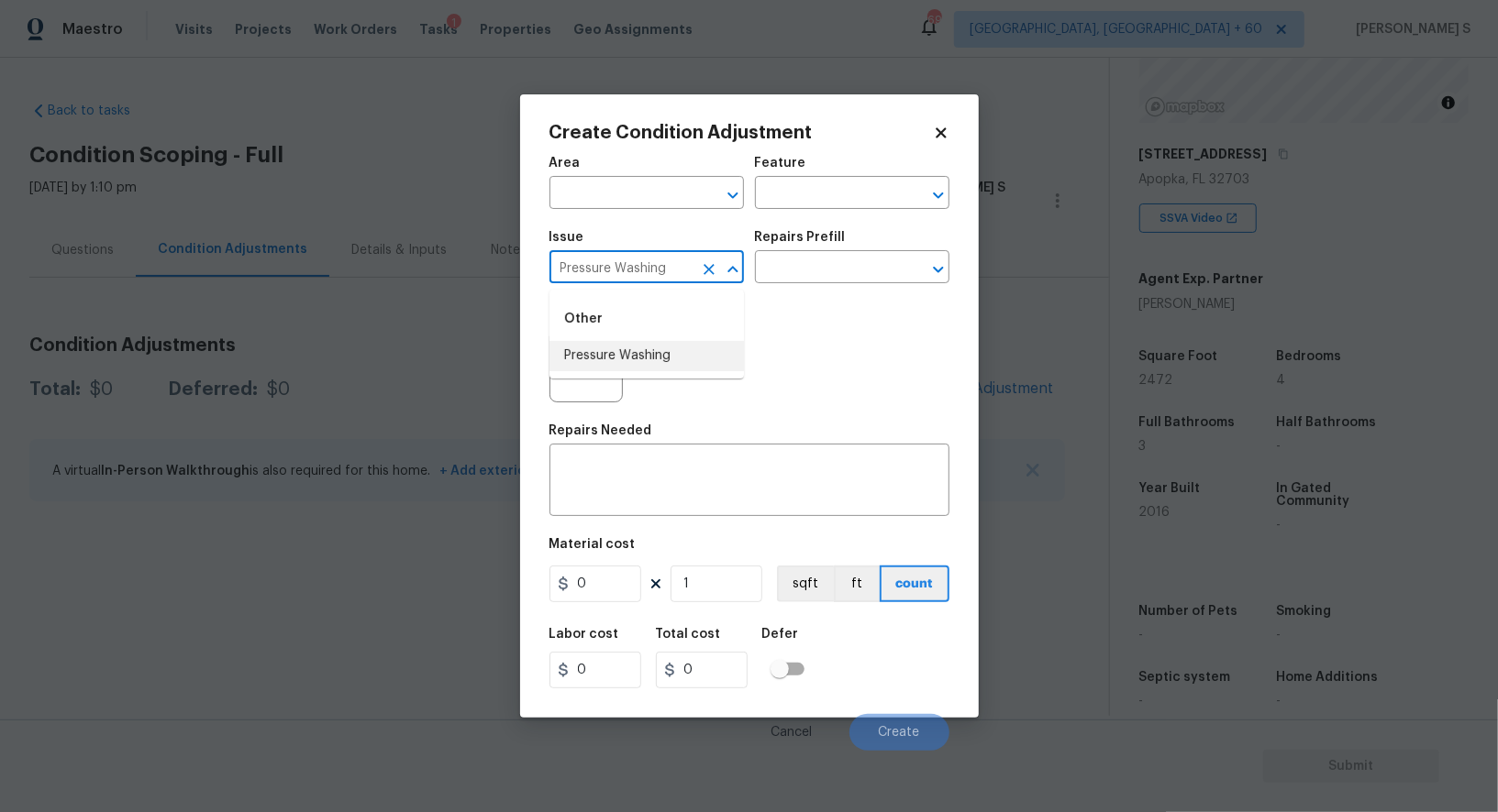
type input "Pressure Washing"
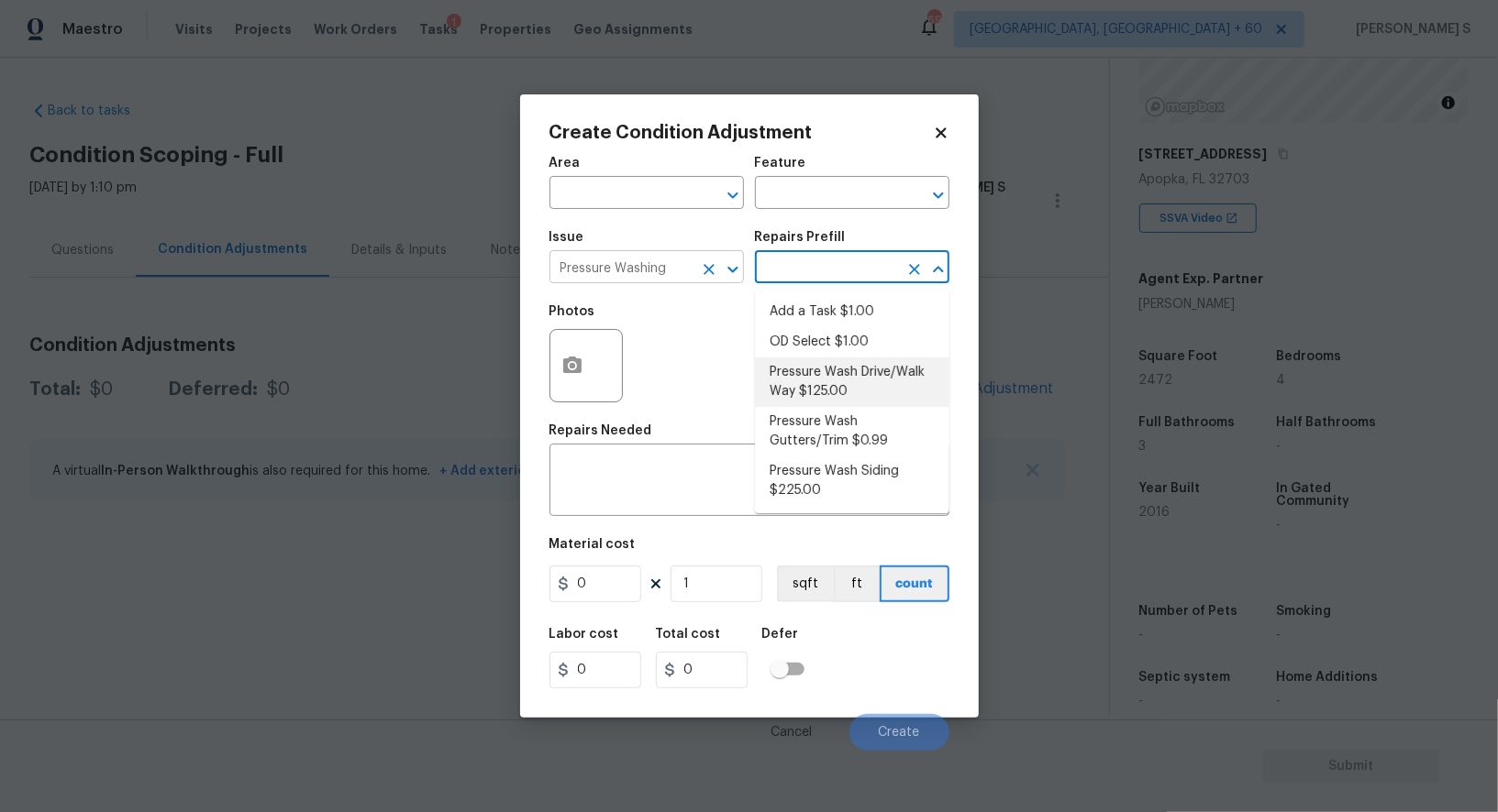
type input "Siding"
type textarea "Pressure wash the driveways/walkways as directed by the PM. Ensure that all deb…"
type input "125"
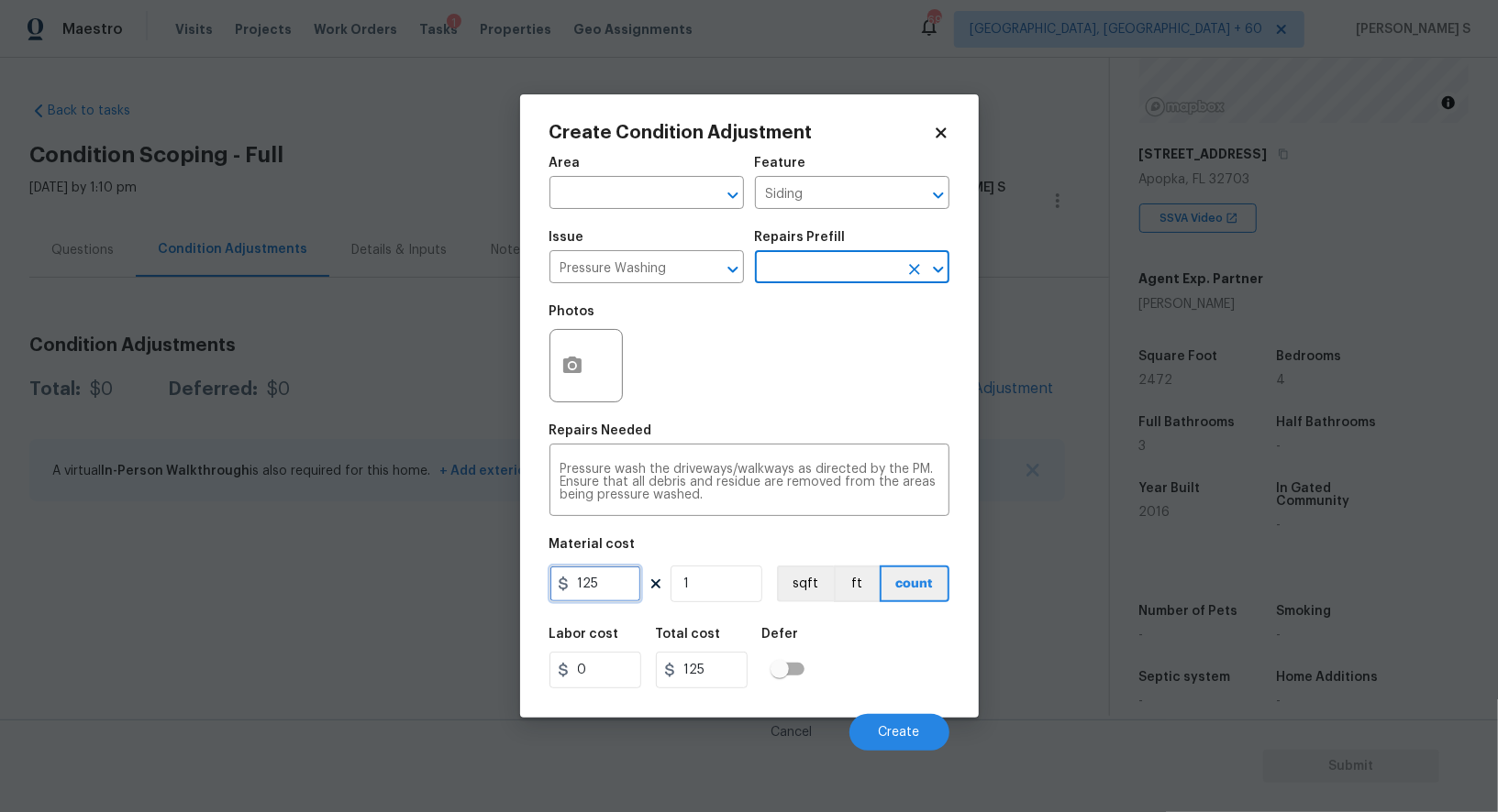
click at [631, 591] on input "125" at bounding box center [595, 584] width 91 height 36
type input "200"
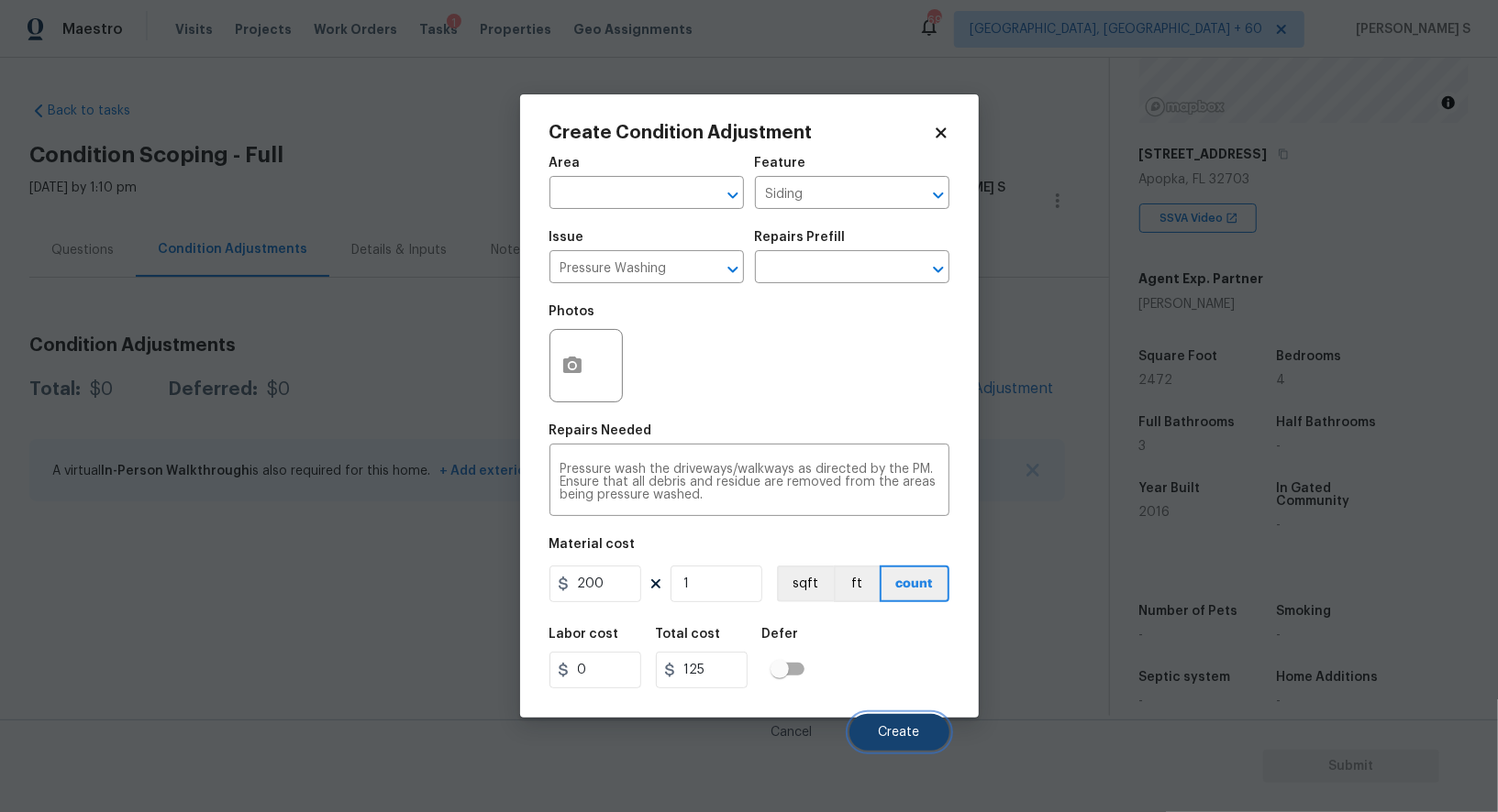
type input "200"
click at [900, 723] on button "Create" at bounding box center [898, 732] width 100 height 36
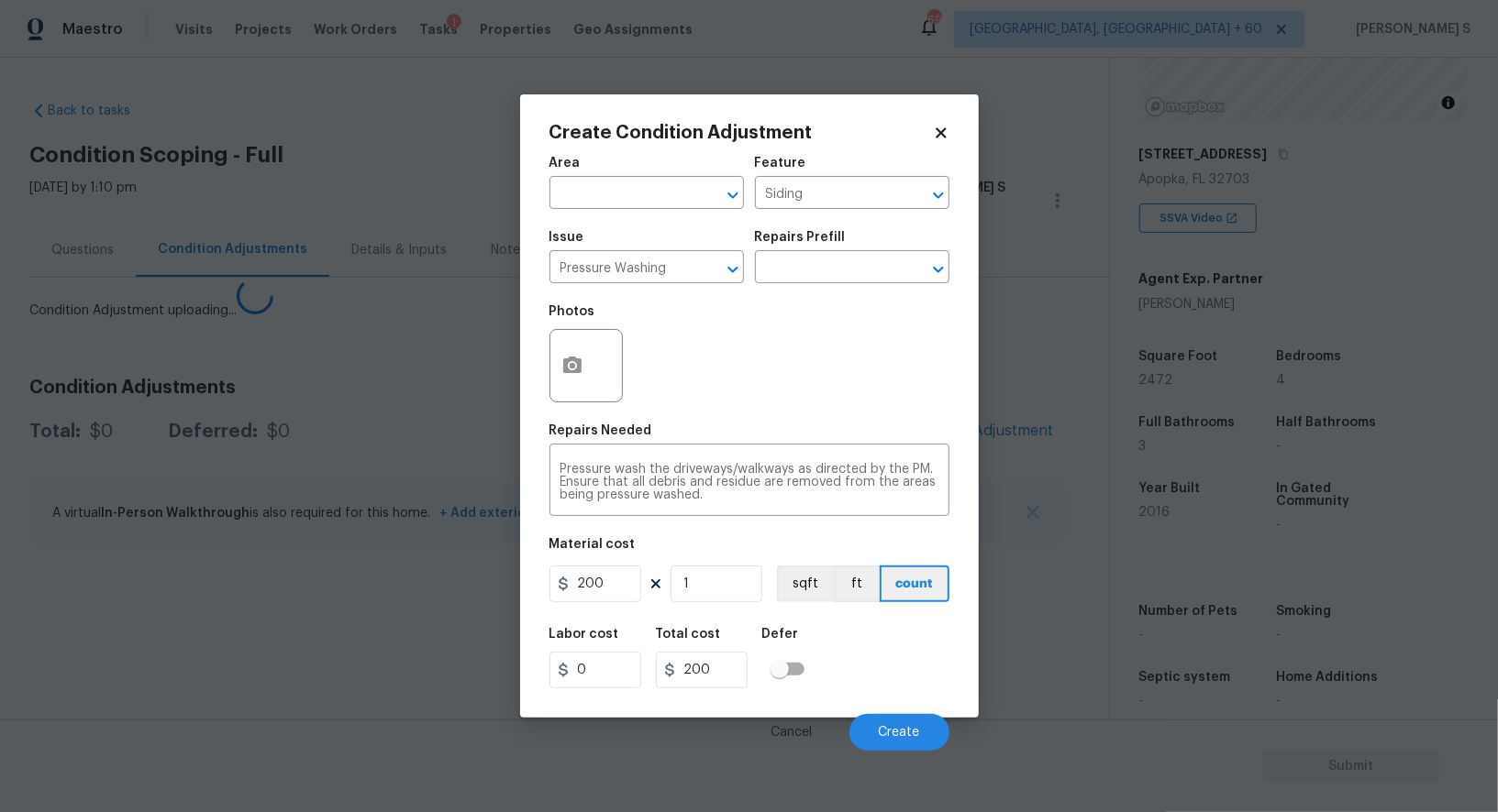
click at [122, 628] on body "Maestro Visits Projects Work Orders Tasks 1 Properties Geo Assignments 690 Albu…" at bounding box center [749, 406] width 1498 height 812
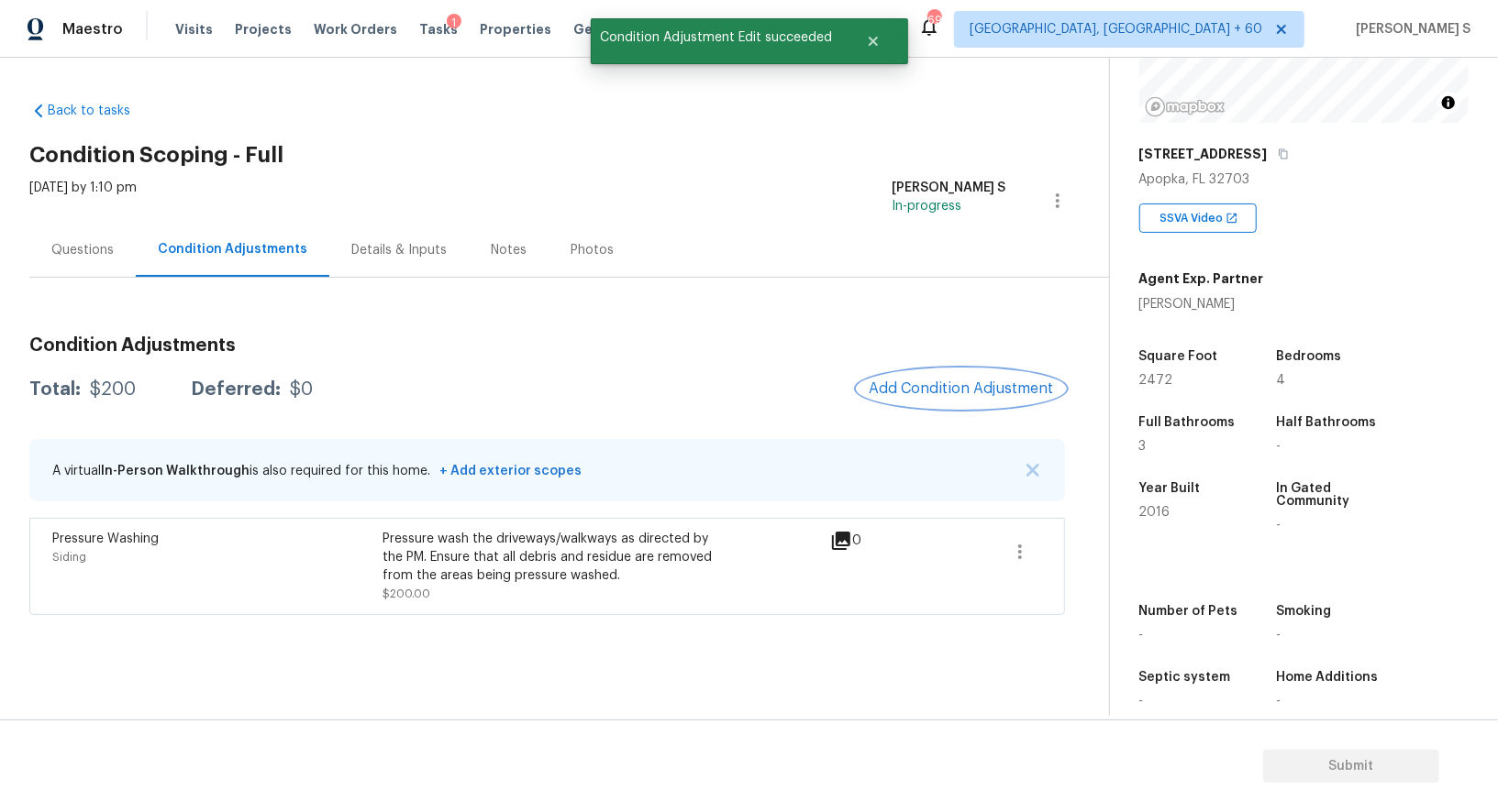
click at [952, 382] on span "Add Condition Adjustment" at bounding box center [961, 389] width 186 height 17
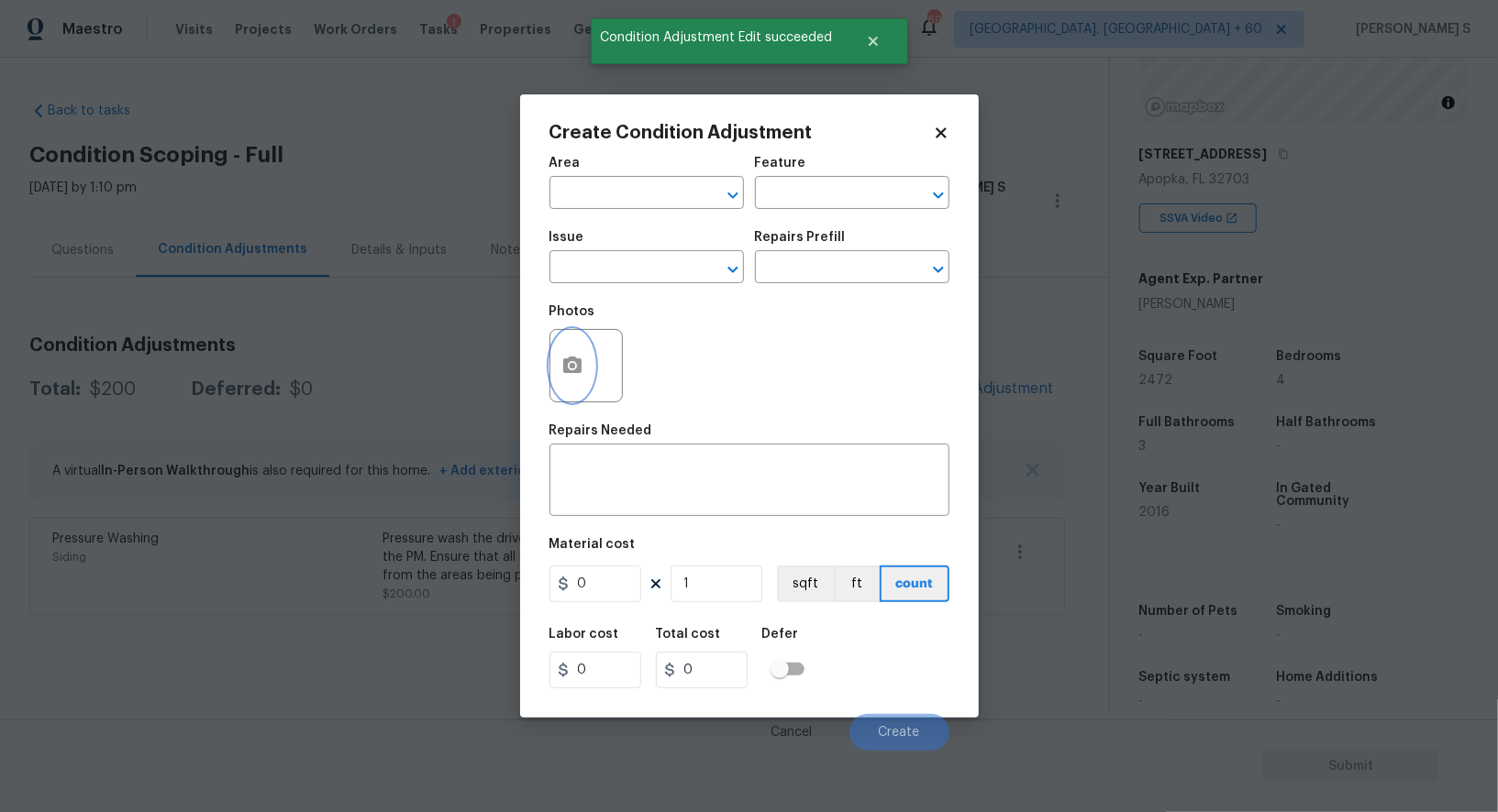
click at [563, 365] on icon "button" at bounding box center [573, 365] width 19 height 17
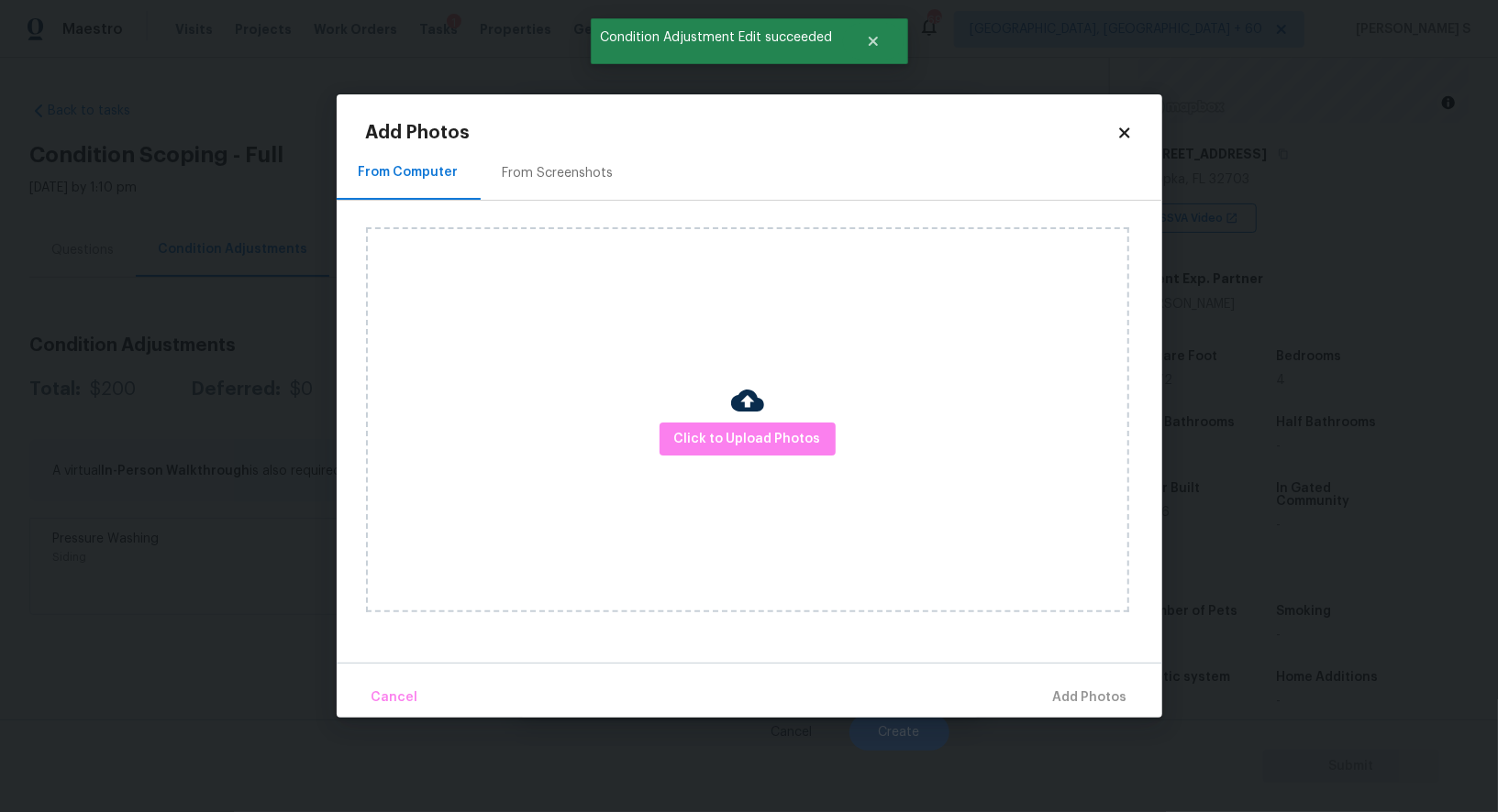
click at [552, 172] on div "From Screenshots" at bounding box center [558, 173] width 111 height 19
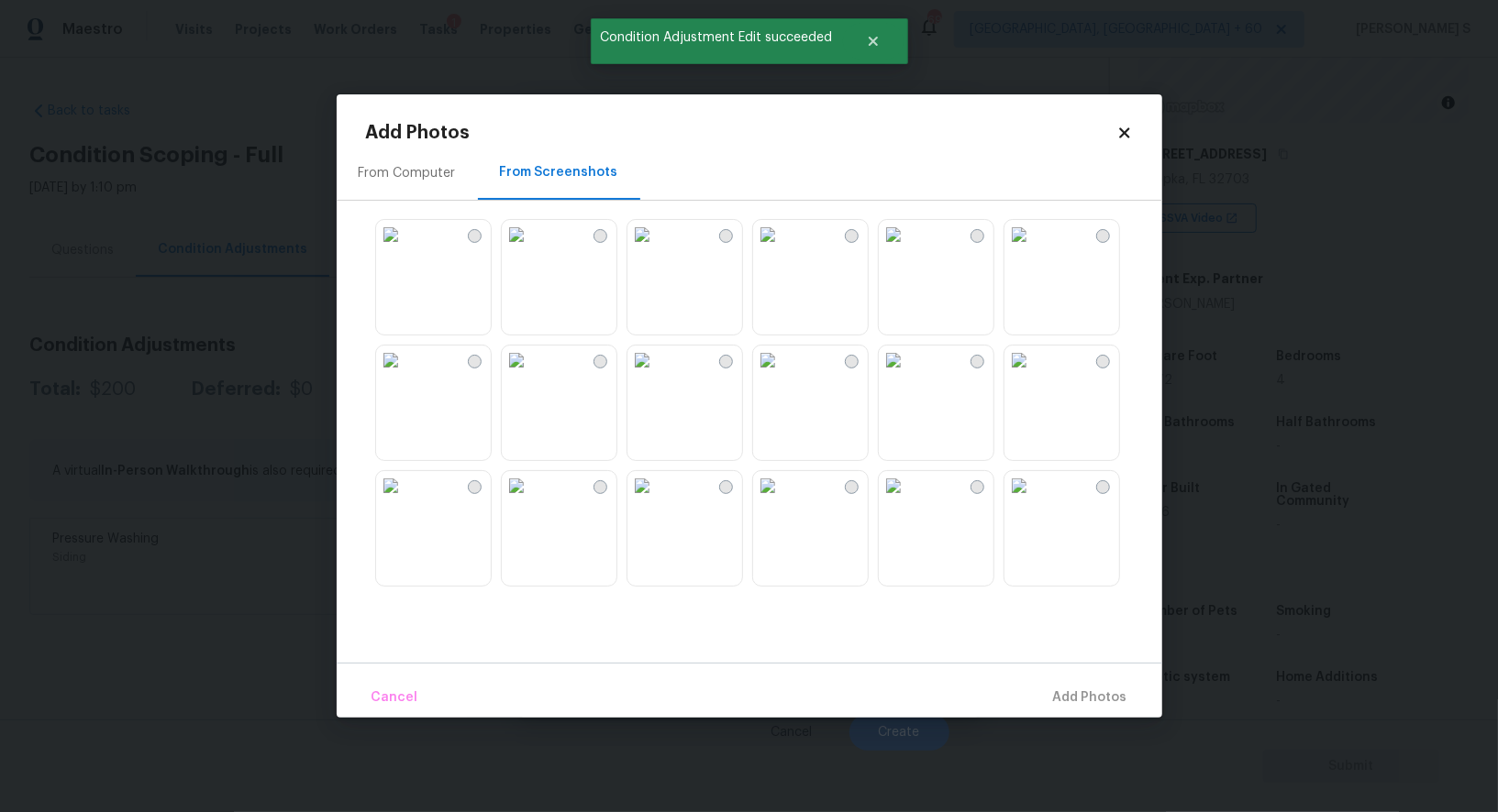
click at [908, 375] on img at bounding box center [893, 360] width 29 height 29
click at [657, 375] on img at bounding box center [641, 360] width 29 height 29
click at [531, 501] on img at bounding box center [516, 485] width 29 height 29
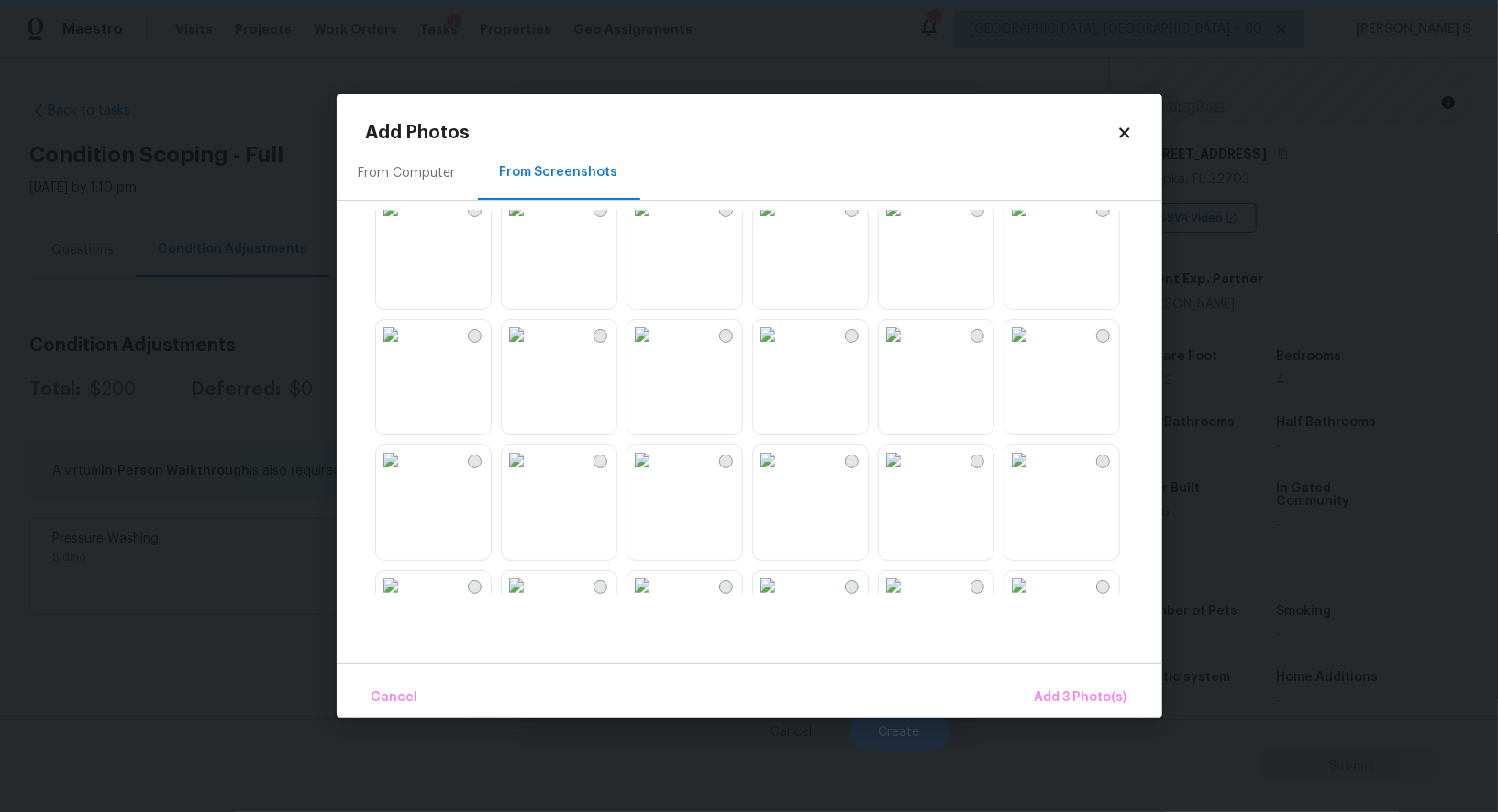
scroll to position [1605, 0]
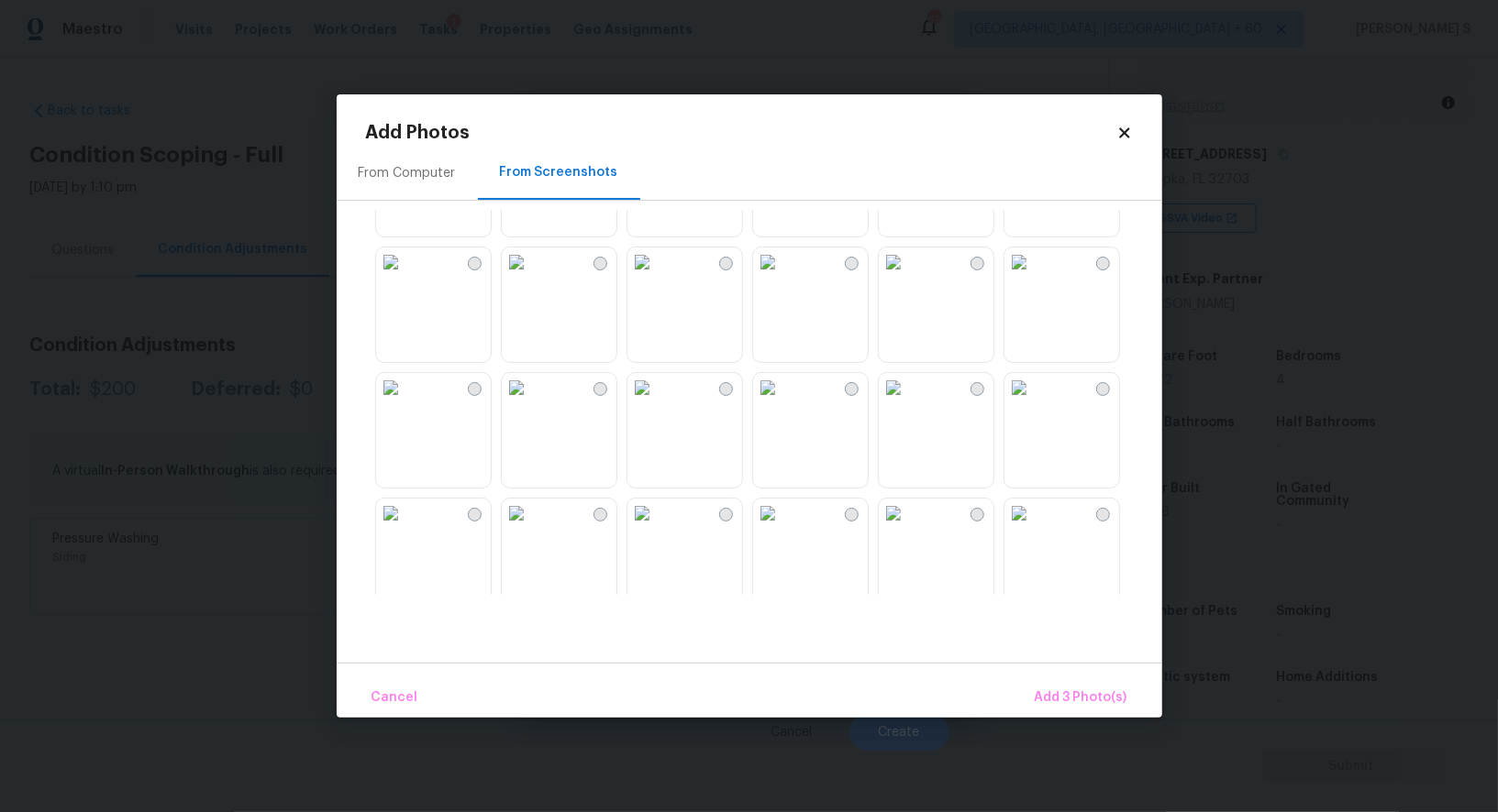
click at [783, 403] on img at bounding box center [767, 387] width 29 height 29
click at [783, 277] on img at bounding box center [767, 261] width 29 height 29
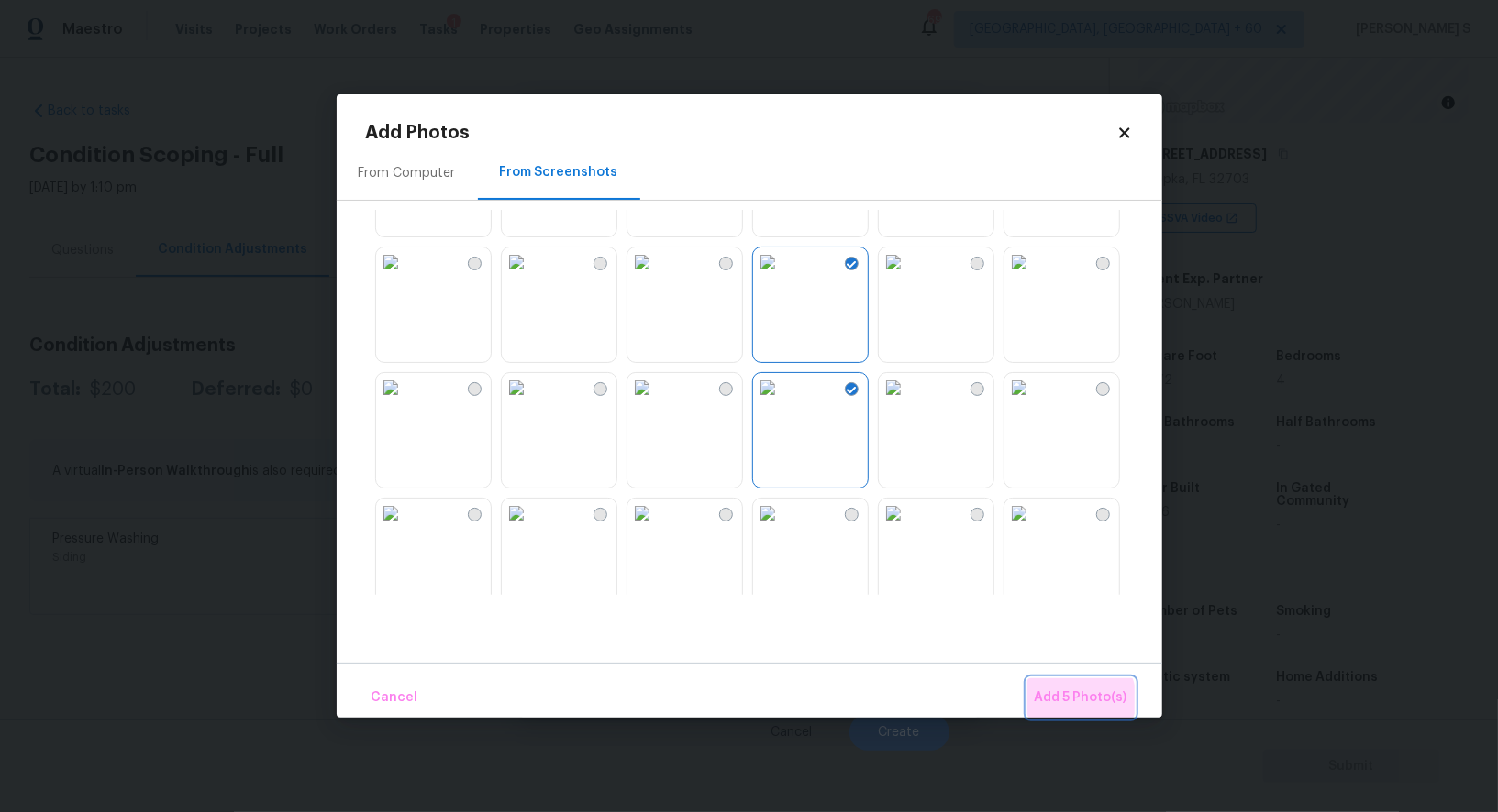
click at [1081, 699] on span "Add 5 Photo(s)" at bounding box center [1080, 697] width 92 height 23
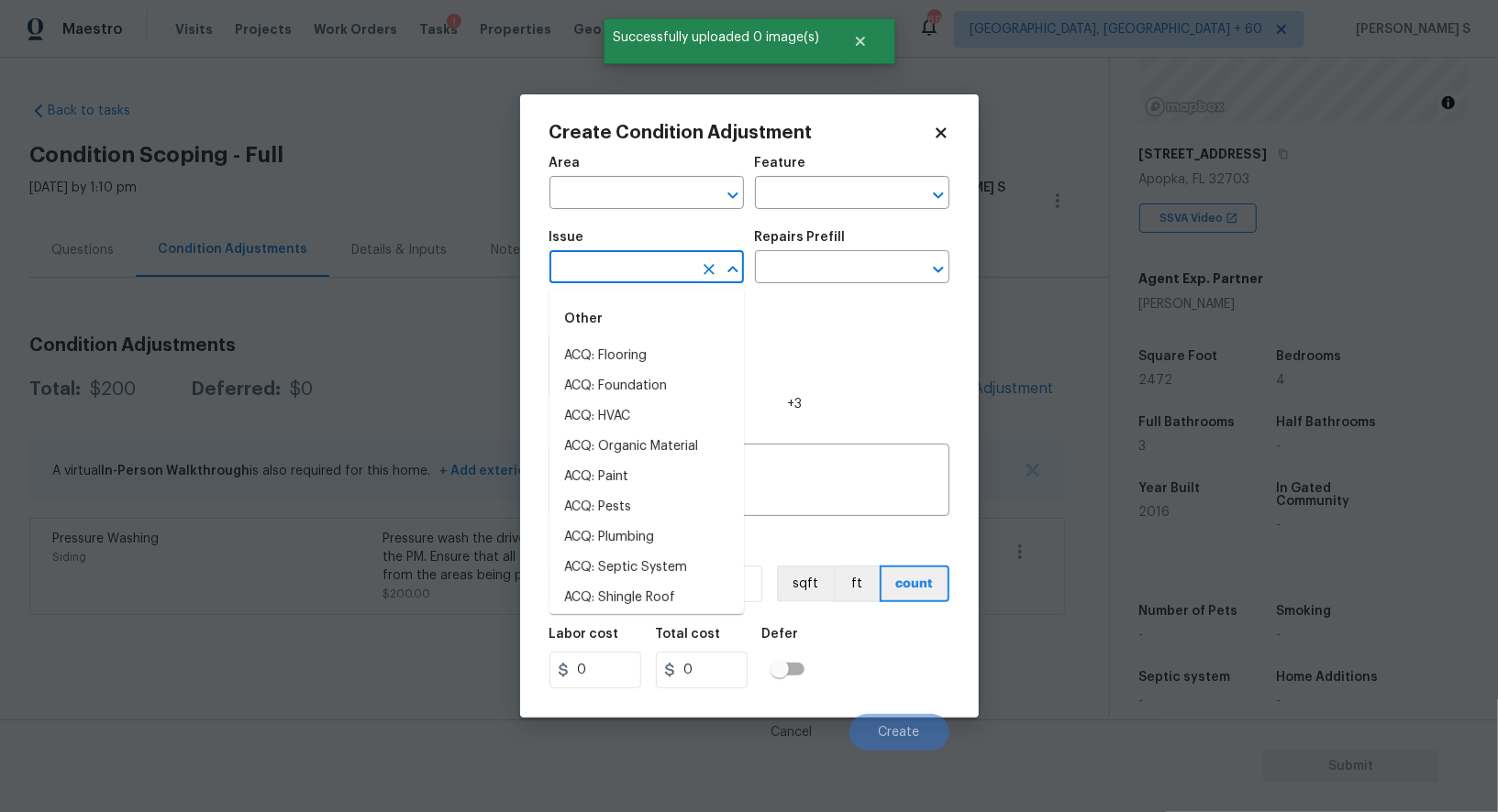
click at [620, 272] on input "text" at bounding box center [620, 268] width 143 height 28
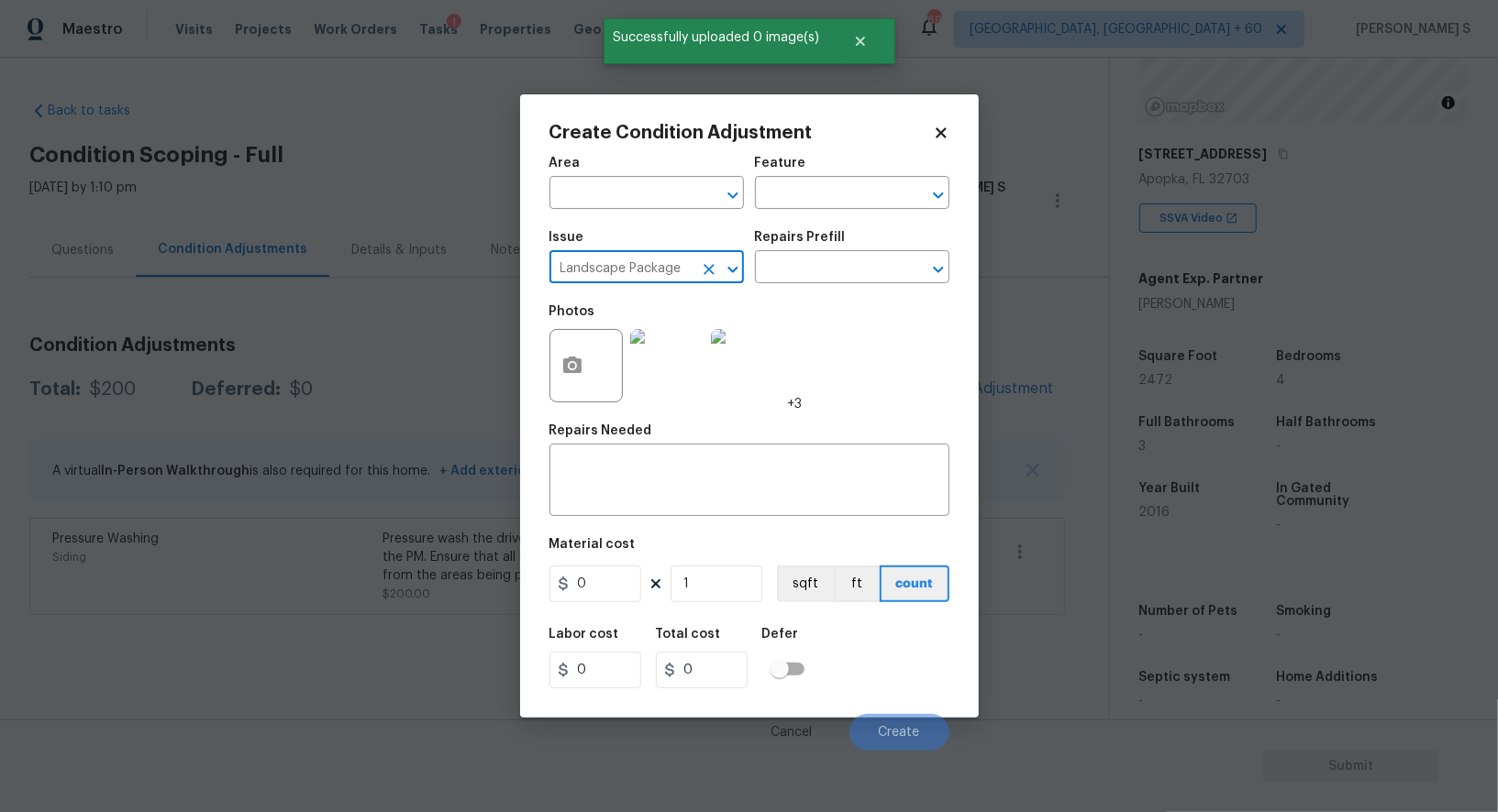
type input "Landscape Package"
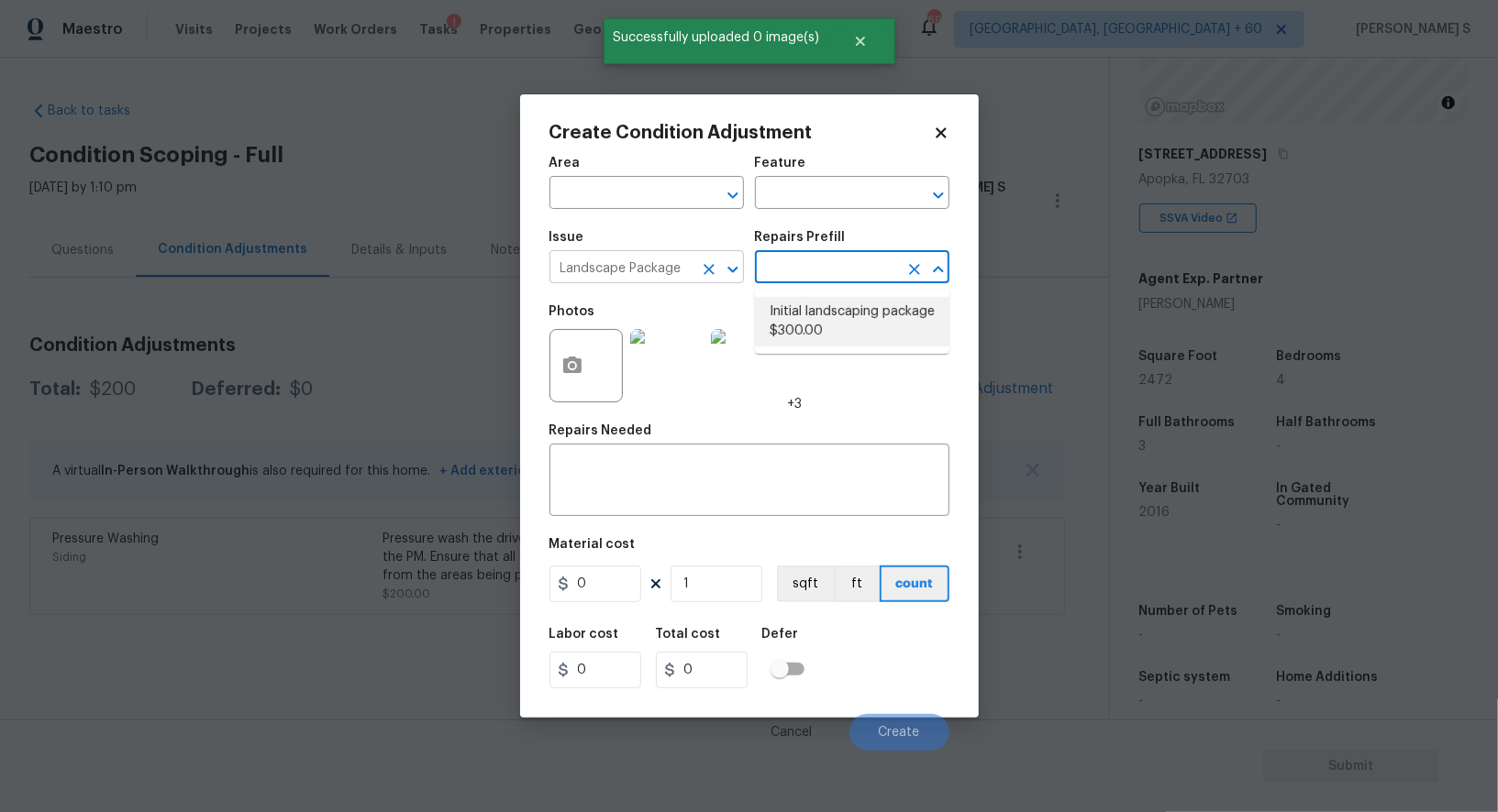
type input "Home Readiness Packages"
type textarea "Mowing of grass up to 6" in height. Mow, edge along driveways & sidewalks, trim…"
type input "300"
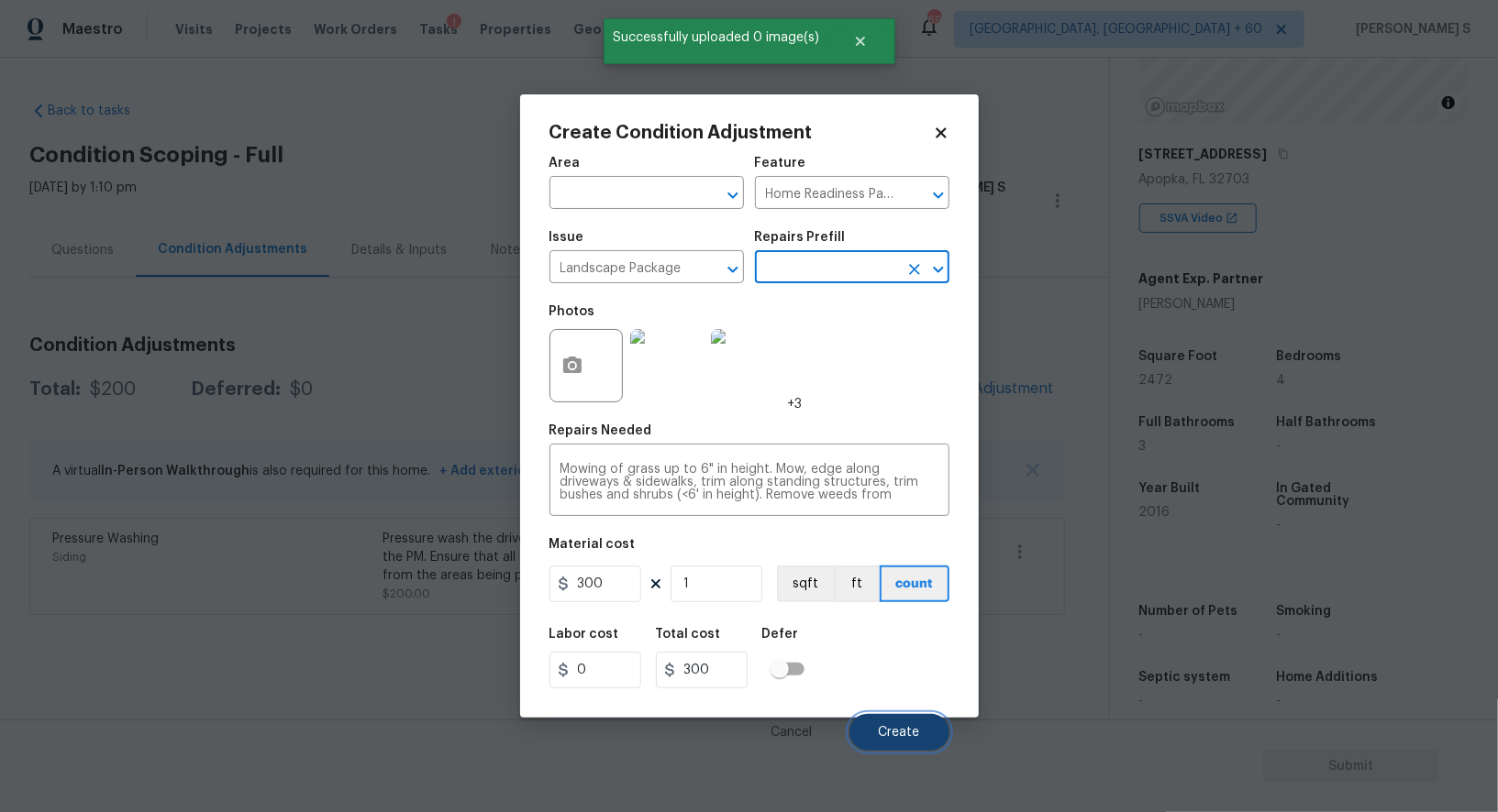
click at [921, 723] on button "Create" at bounding box center [898, 732] width 100 height 36
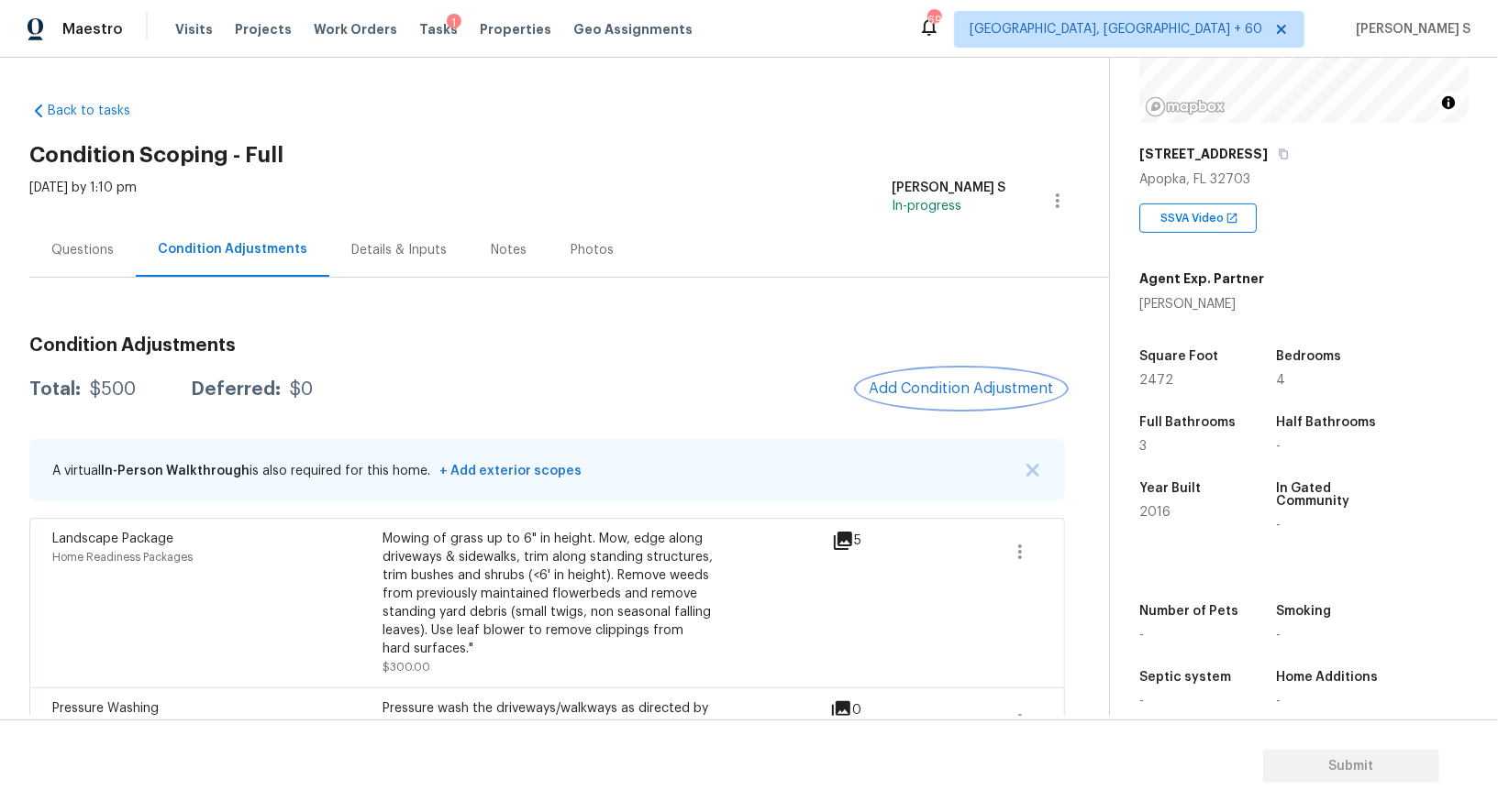
scroll to position [225, 0]
click at [1278, 148] on icon "button" at bounding box center [1283, 154] width 11 height 11
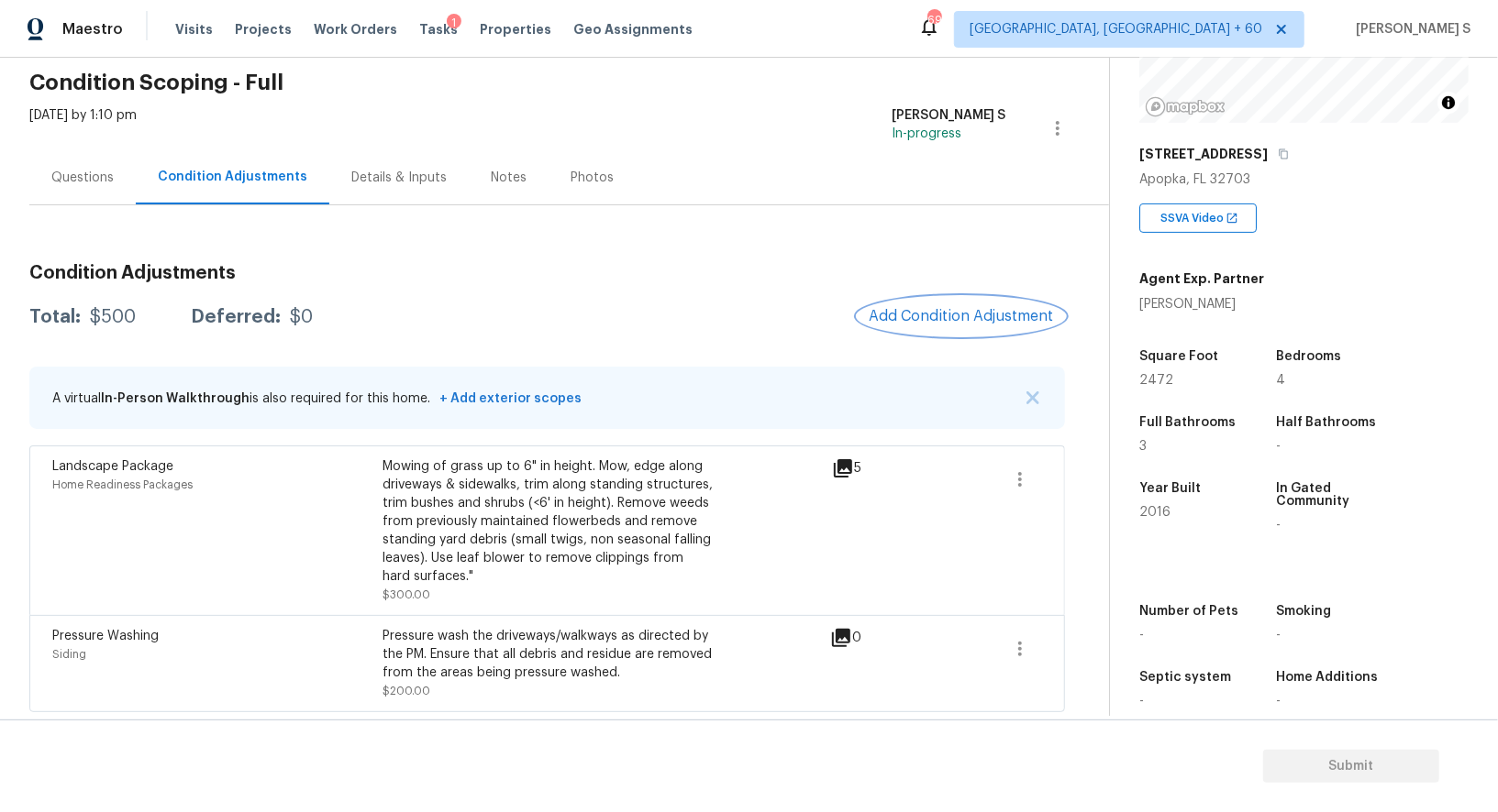
click at [917, 317] on span "Add Condition Adjustment" at bounding box center [961, 316] width 186 height 17
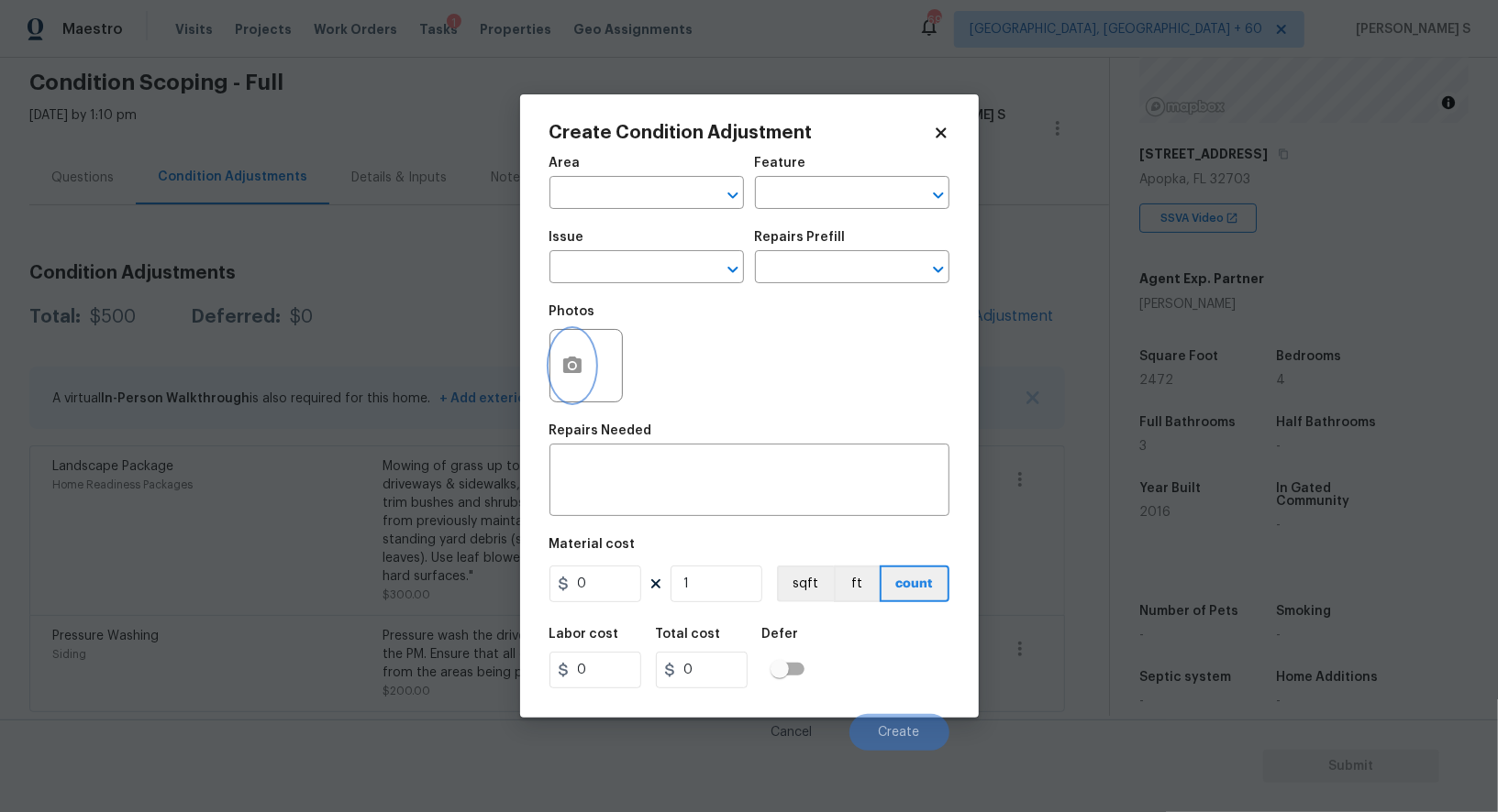
click at [582, 346] on button "button" at bounding box center [572, 365] width 44 height 72
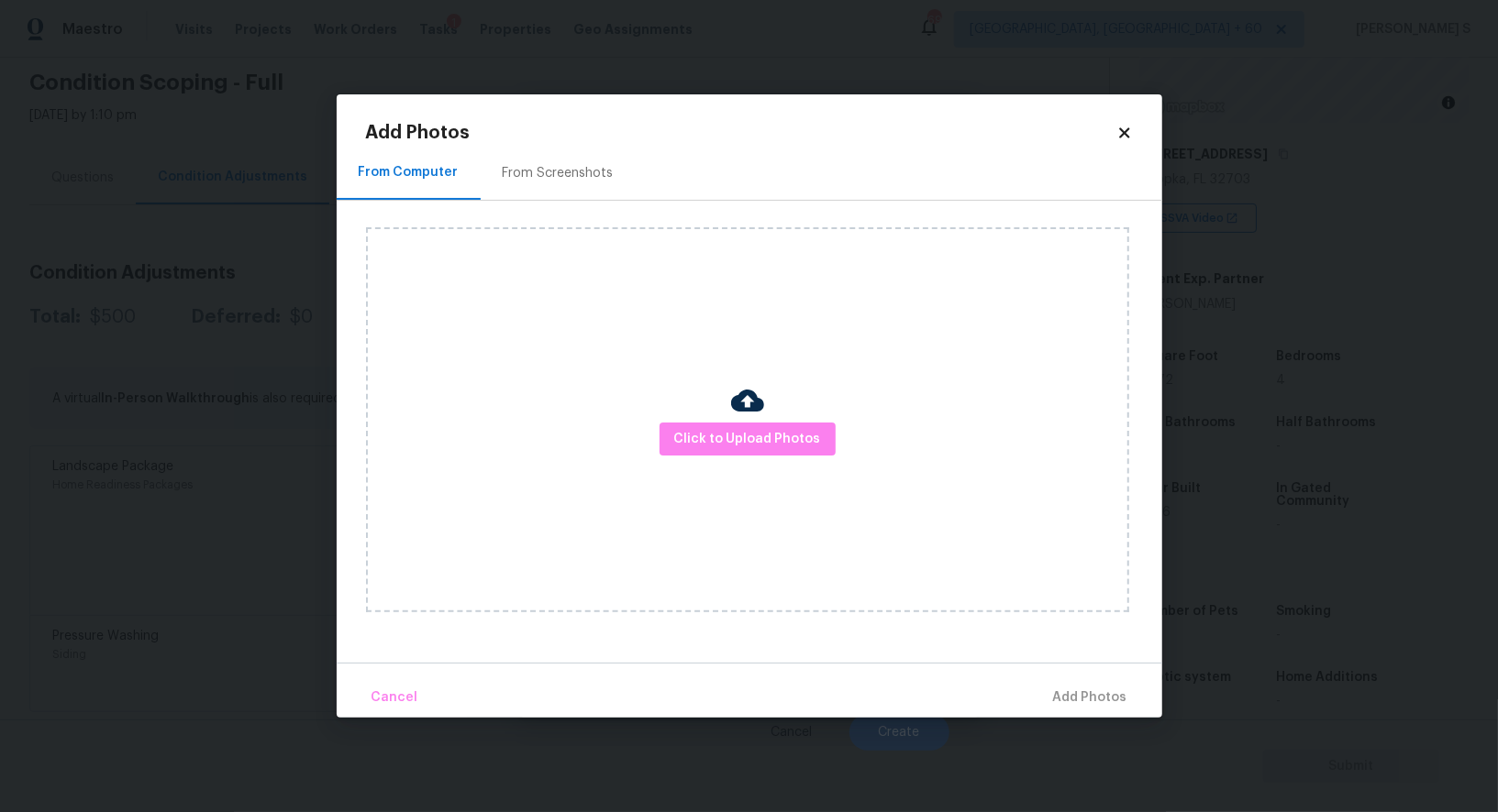
click at [598, 169] on div "From Screenshots" at bounding box center [558, 173] width 111 height 19
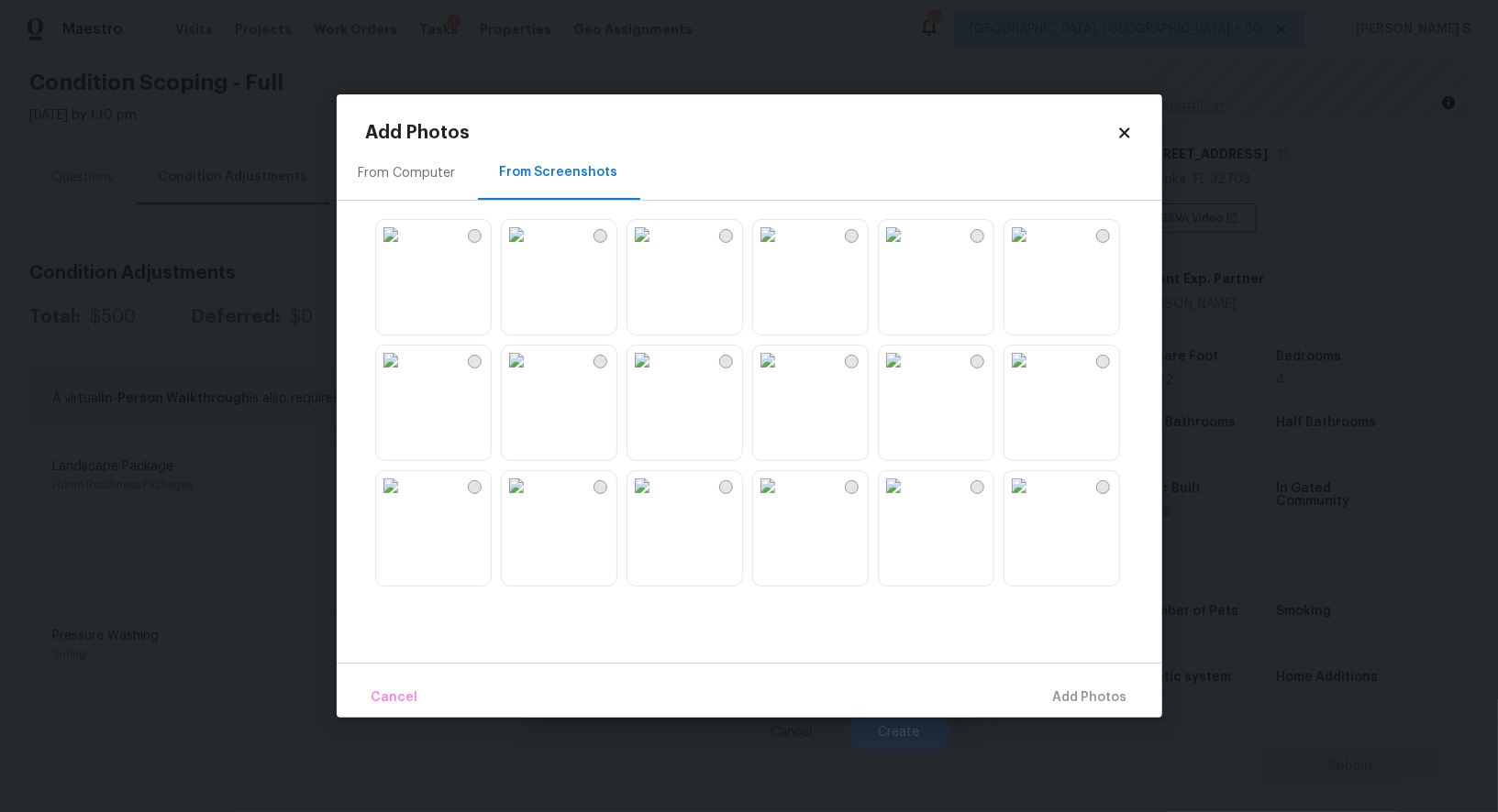
click at [783, 249] on img at bounding box center [767, 234] width 29 height 29
click at [908, 249] on img at bounding box center [893, 234] width 29 height 29
click at [1025, 249] on img at bounding box center [1019, 234] width 29 height 29
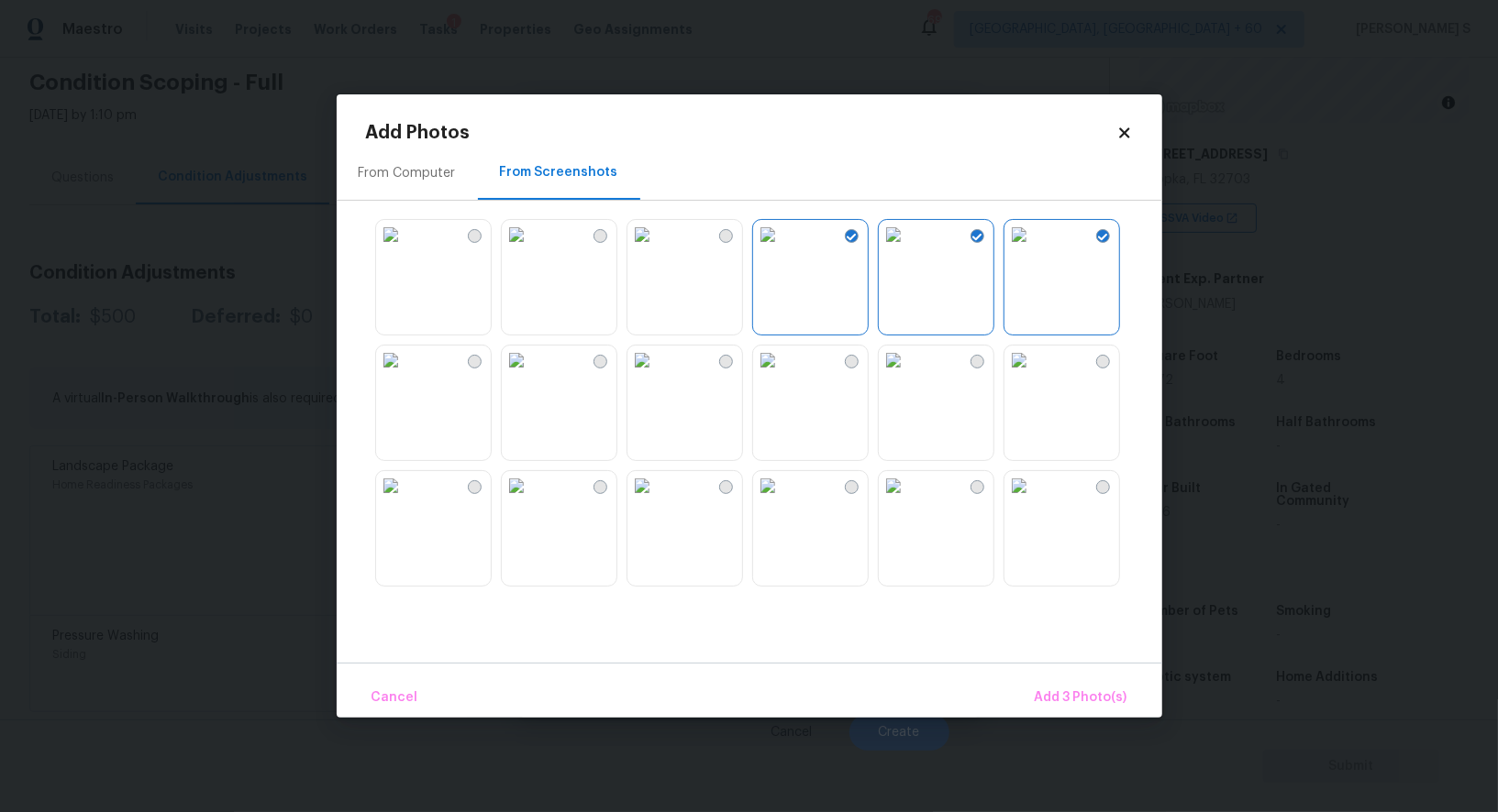
click at [1025, 375] on img at bounding box center [1019, 360] width 29 height 29
click at [531, 375] on img at bounding box center [516, 360] width 29 height 29
click at [406, 375] on img at bounding box center [390, 360] width 29 height 29
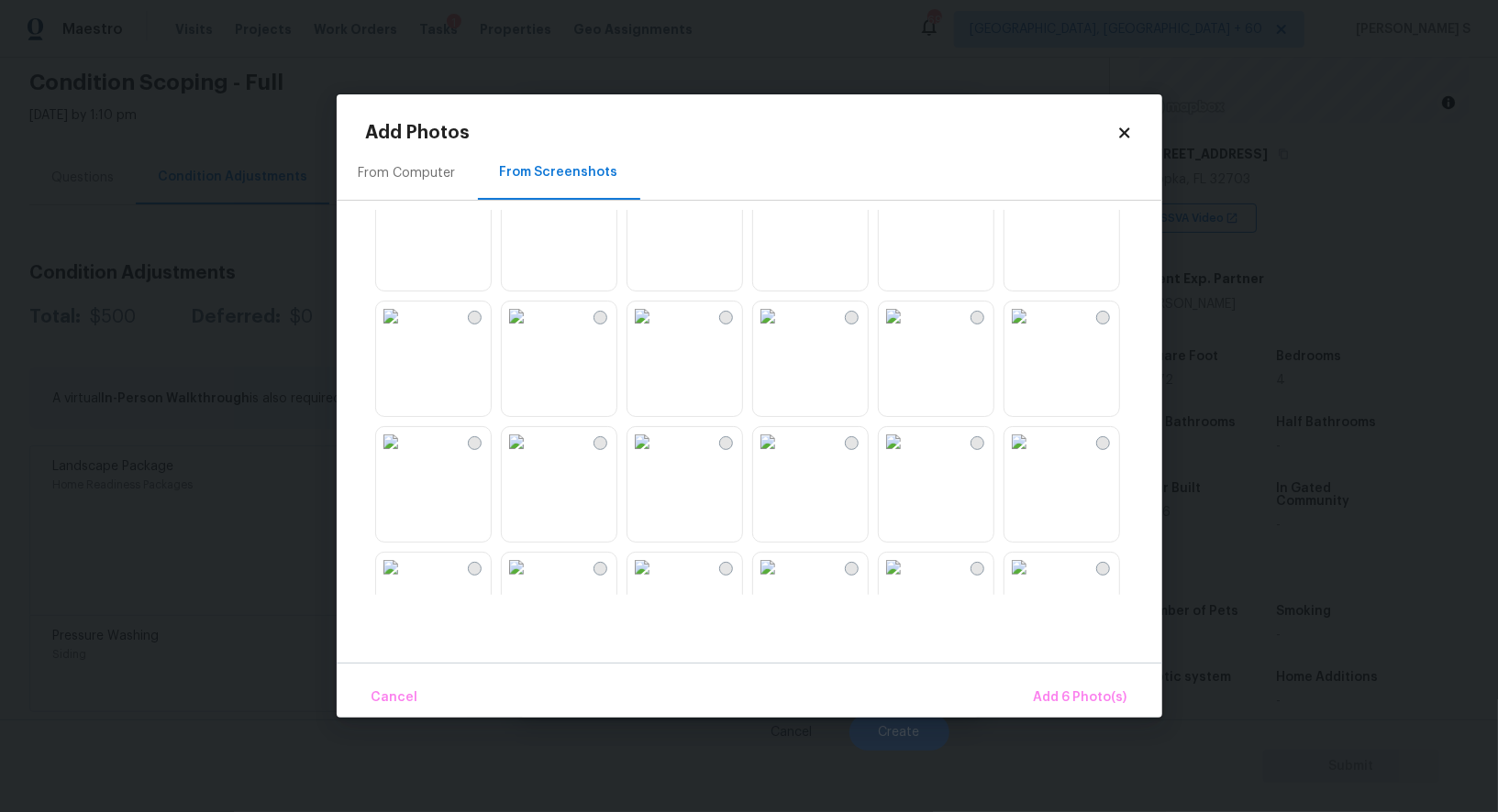
scroll to position [720, 0]
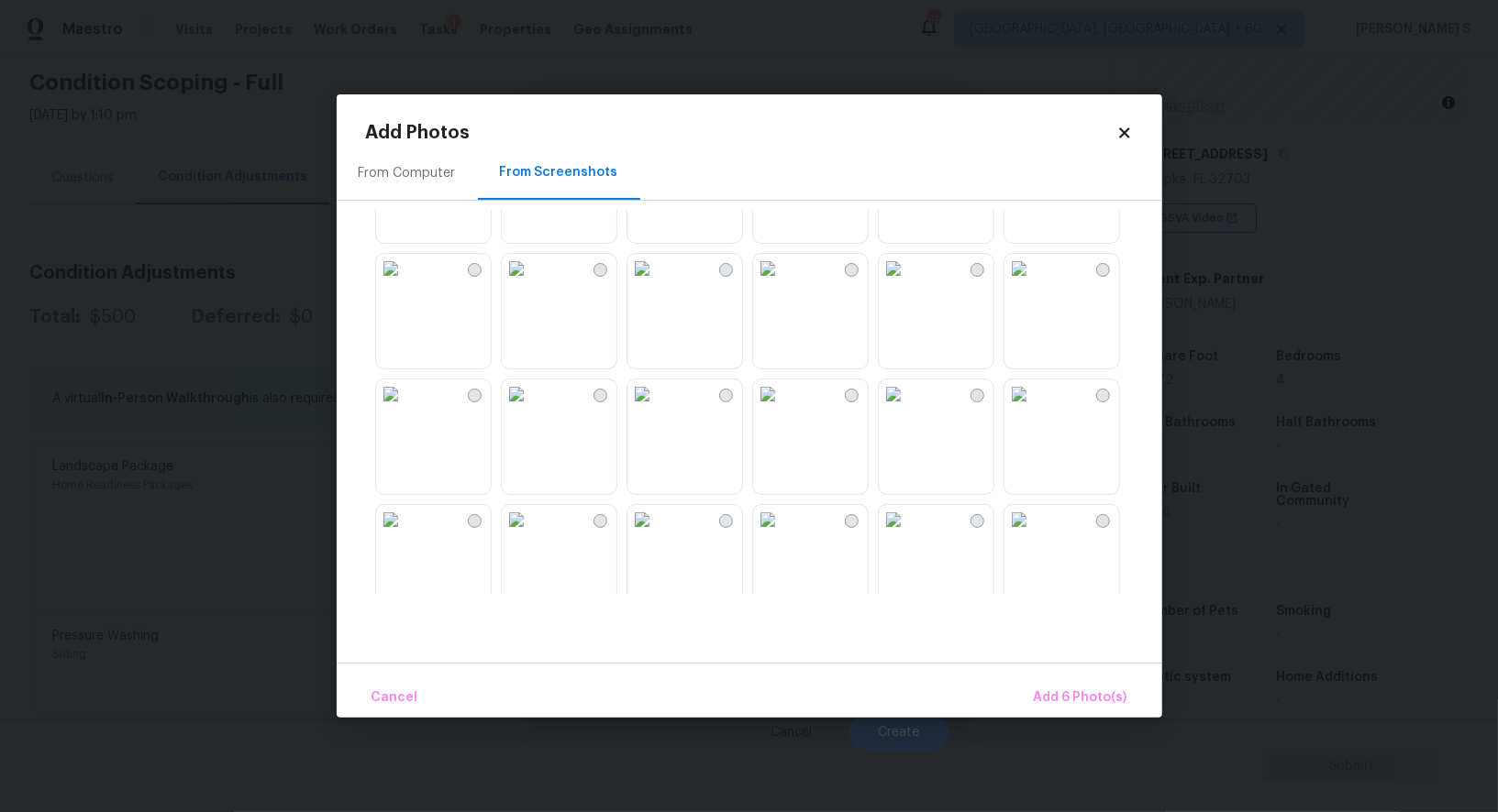
click at [783, 283] on img at bounding box center [767, 268] width 29 height 29
click at [1033, 283] on img at bounding box center [1019, 268] width 29 height 29
click at [908, 409] on img at bounding box center [893, 393] width 29 height 29
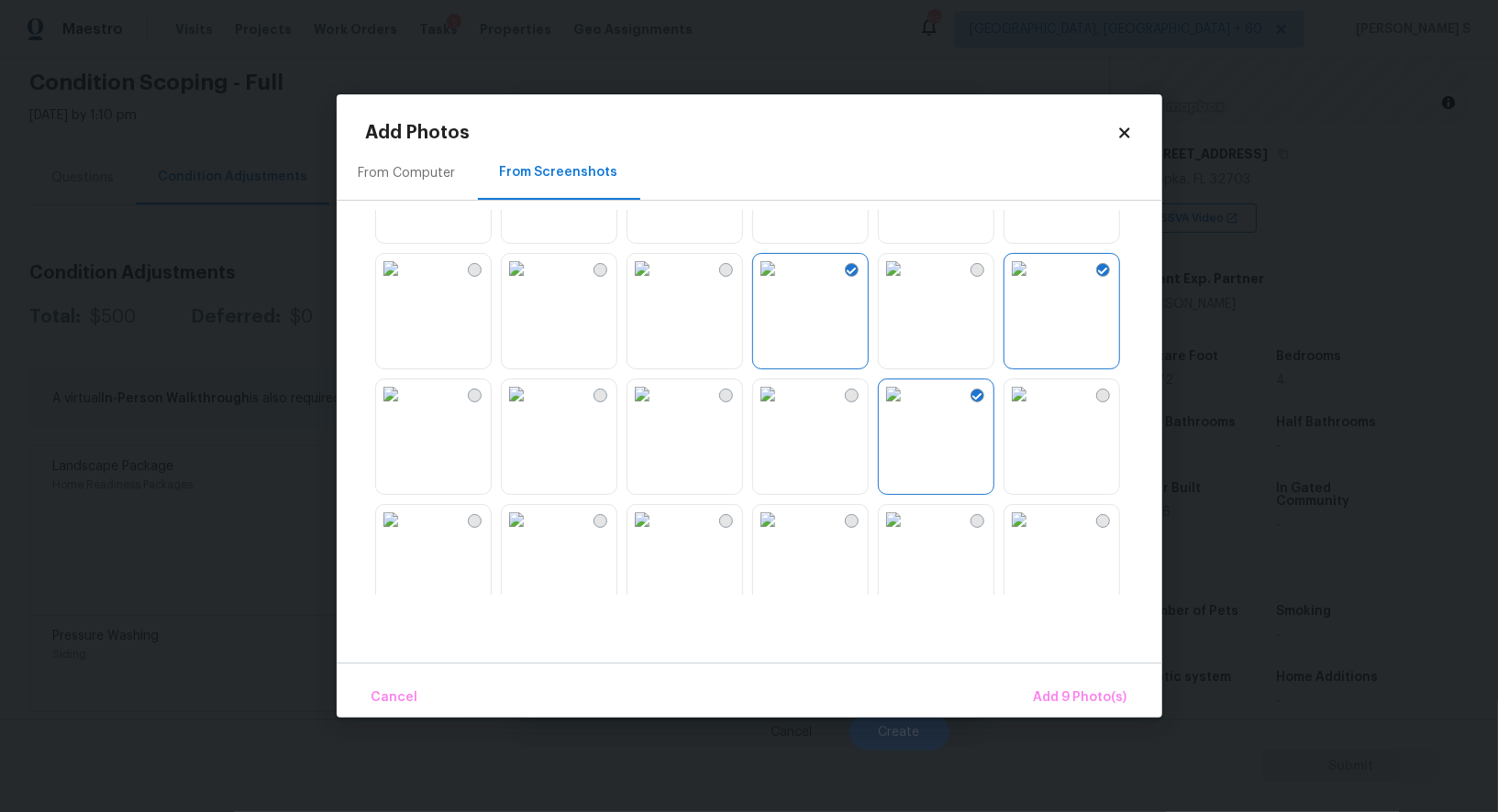
click at [531, 534] on img at bounding box center [516, 519] width 29 height 29
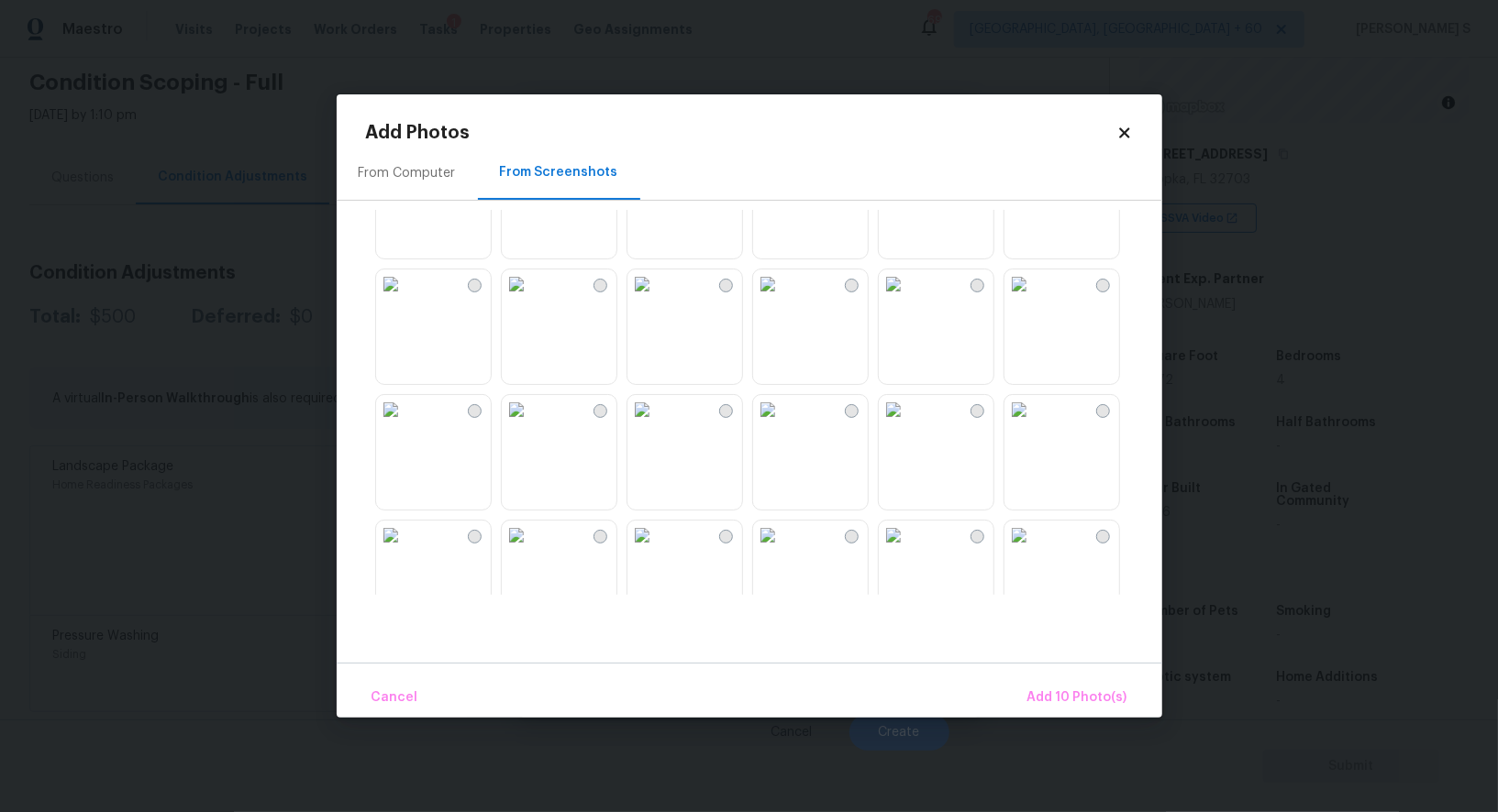
scroll to position [1687, 0]
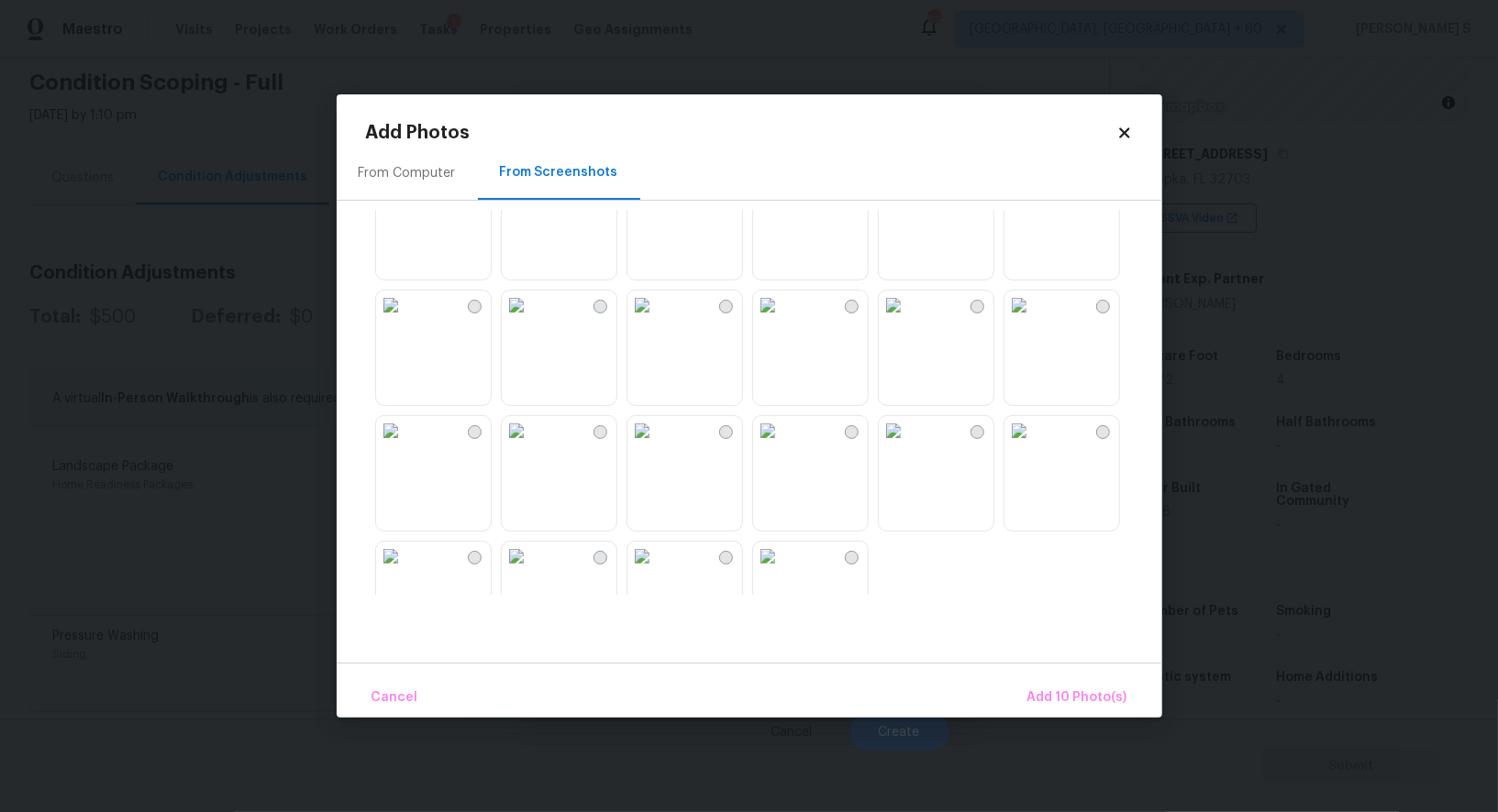
click at [531, 320] on img at bounding box center [516, 305] width 29 height 29
click at [531, 431] on img at bounding box center [516, 430] width 29 height 29
click at [908, 446] on img at bounding box center [893, 430] width 29 height 29
click at [994, 483] on div at bounding box center [763, 402] width 796 height 385
click at [1022, 446] on img at bounding box center [1019, 430] width 29 height 29
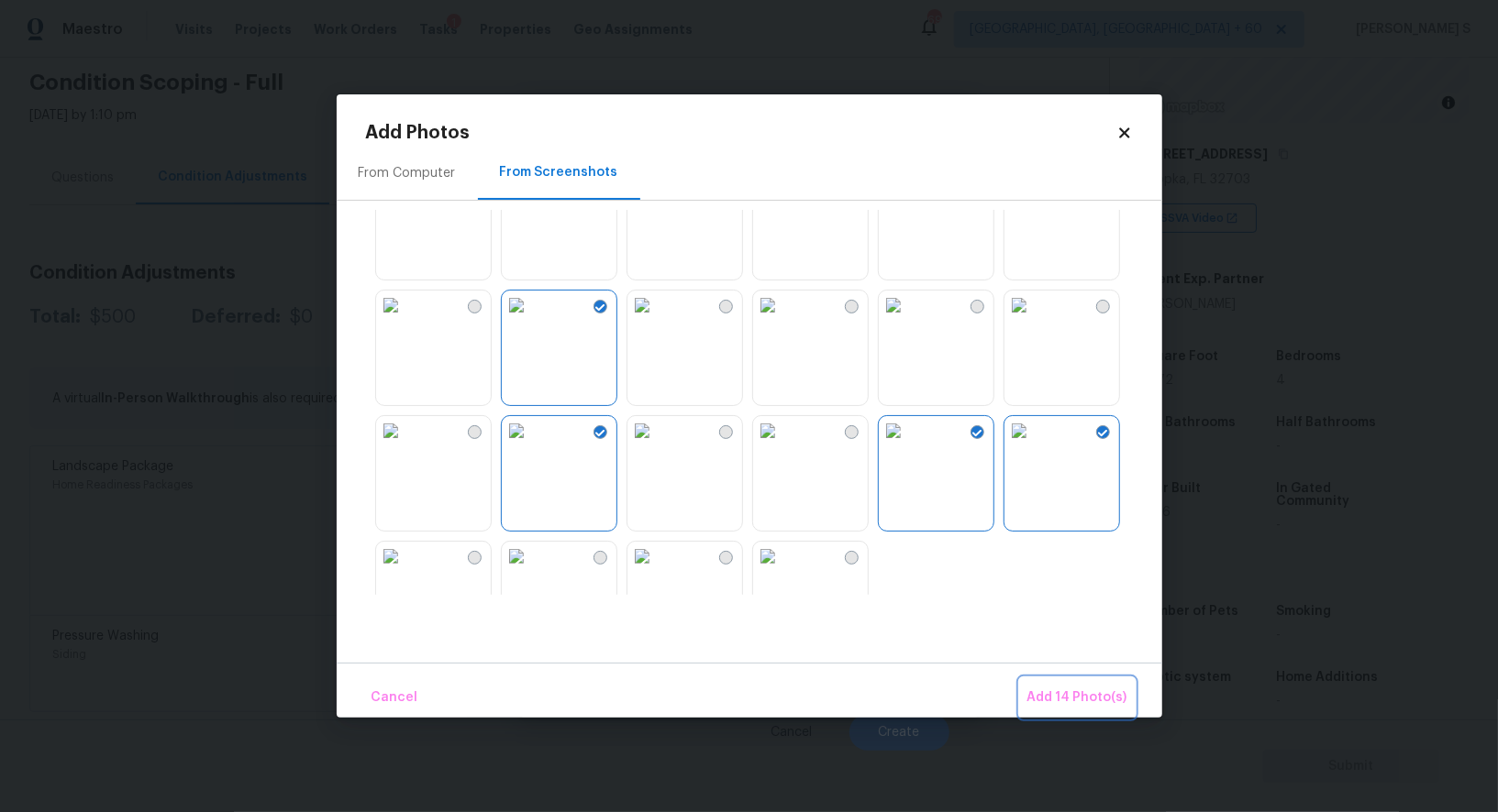
click at [1074, 691] on span "Add 14 Photo(s)" at bounding box center [1076, 697] width 100 height 23
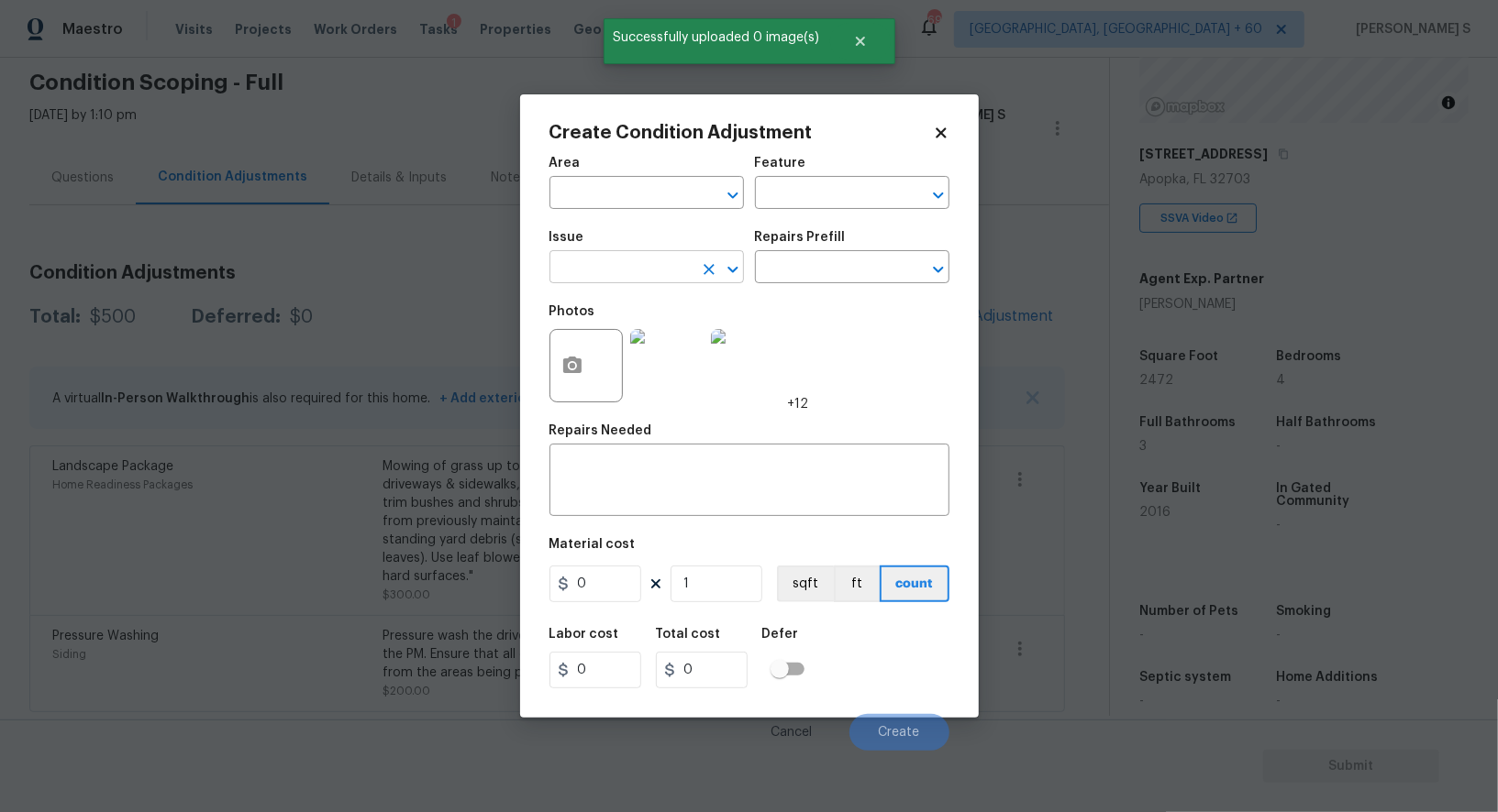
click at [664, 265] on input "text" at bounding box center [620, 268] width 143 height 28
type input "ACQ: Paint"
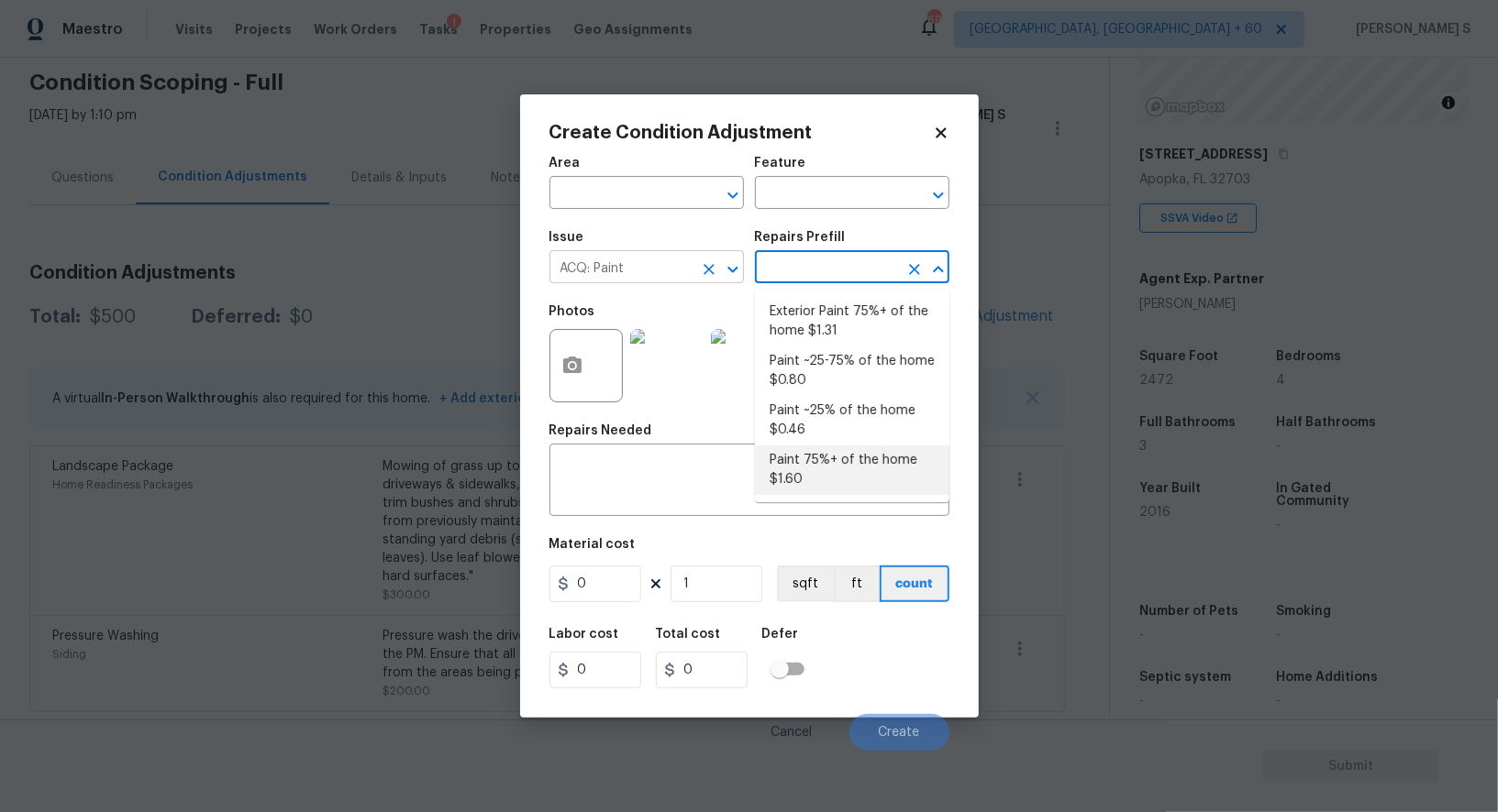
type input "Acquisition"
type textarea "Acquisition Scope: 75%+ of the home will likely require interior paint"
type input "1.6"
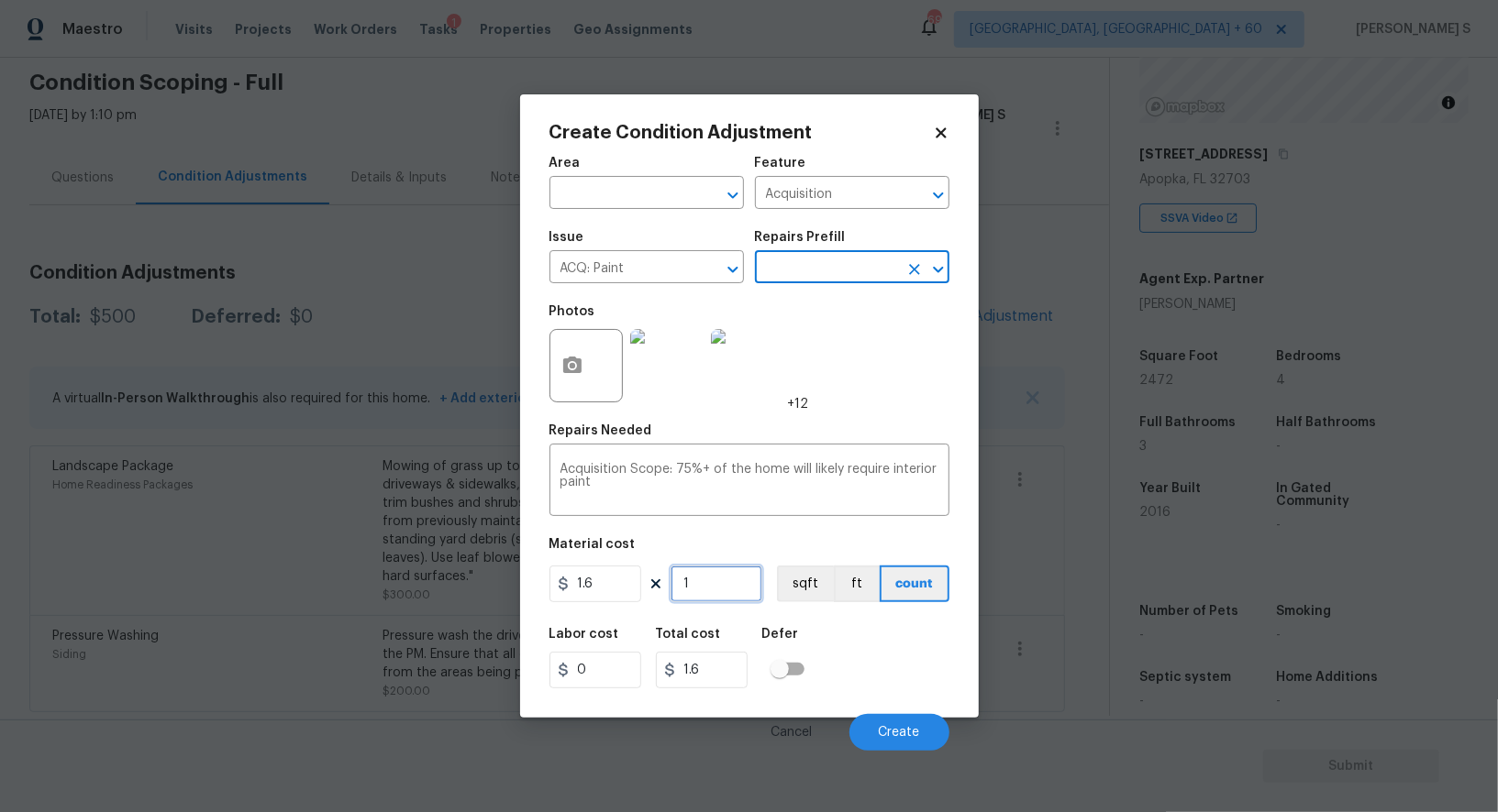
click at [736, 587] on input "1" at bounding box center [716, 584] width 91 height 36
type input "2"
type input "3.2"
type input "24"
type input "38.4"
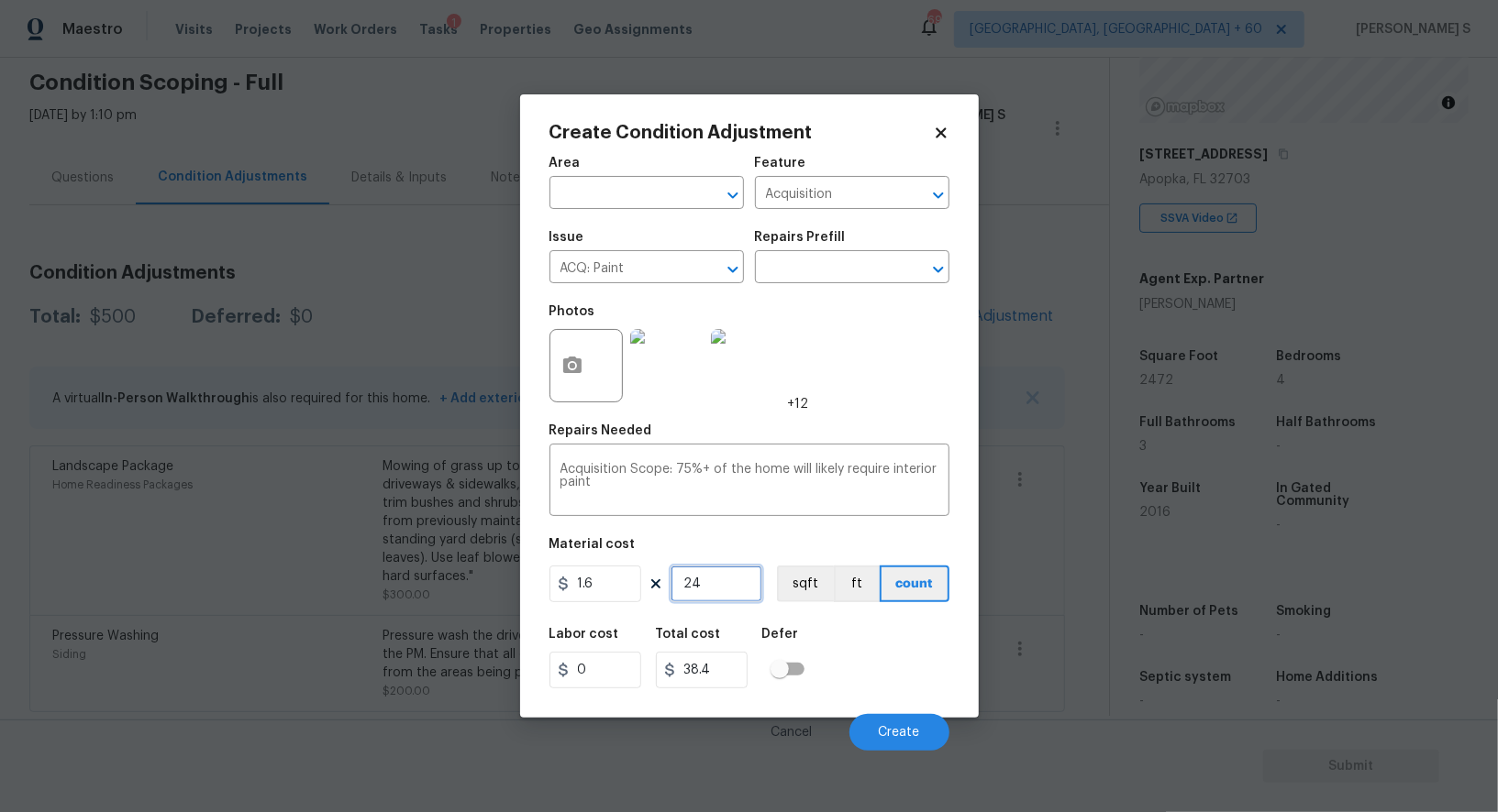
type input "247"
type input "395.2"
type input "2472"
type input "3955.2"
type input "2472"
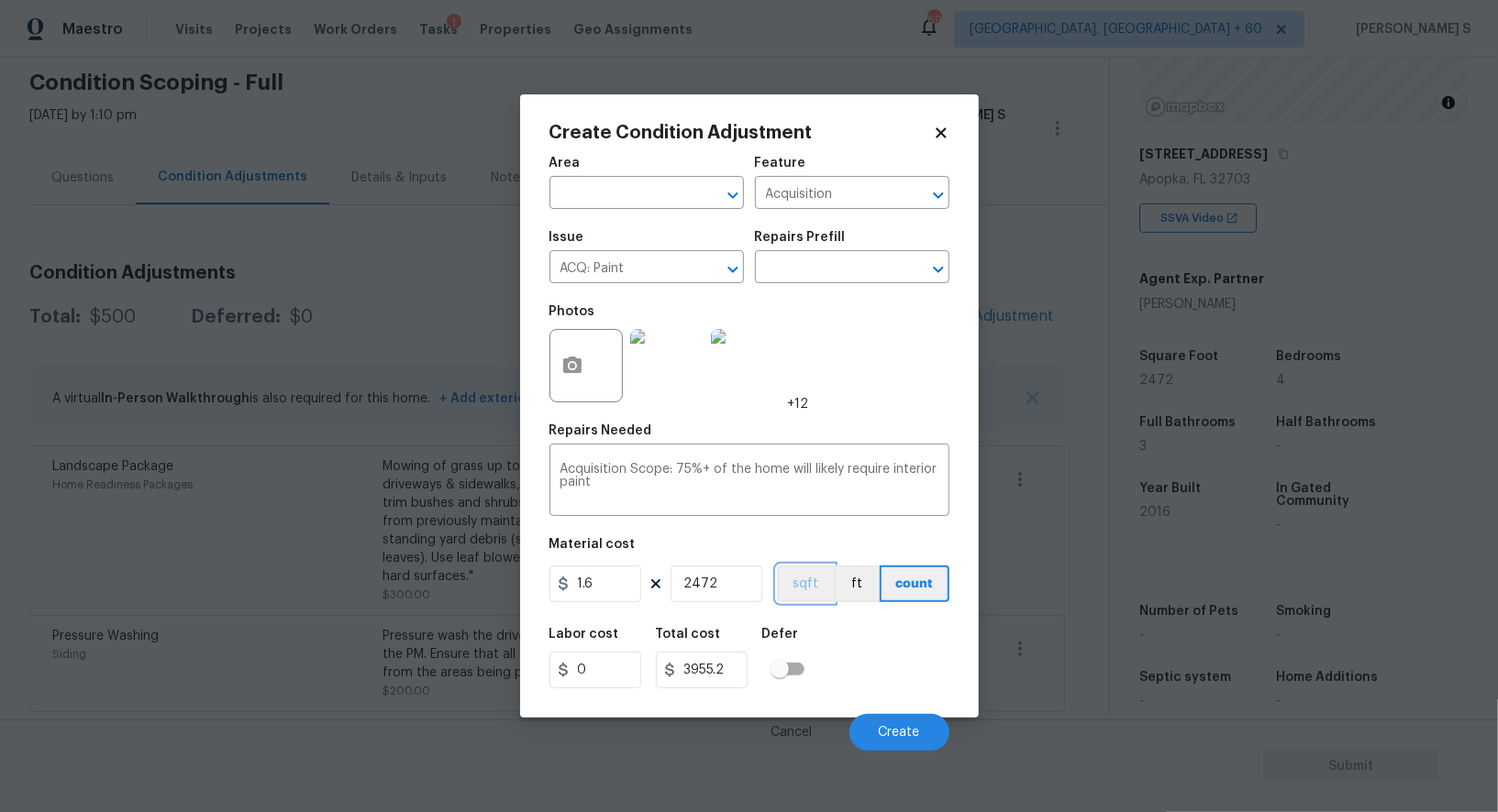
click at [800, 574] on button "sqft" at bounding box center [805, 584] width 57 height 36
click at [828, 649] on div "Labor cost 0 Total cost 3955.2 Defer" at bounding box center [749, 658] width 400 height 82
click at [902, 718] on button "Create" at bounding box center [898, 732] width 100 height 36
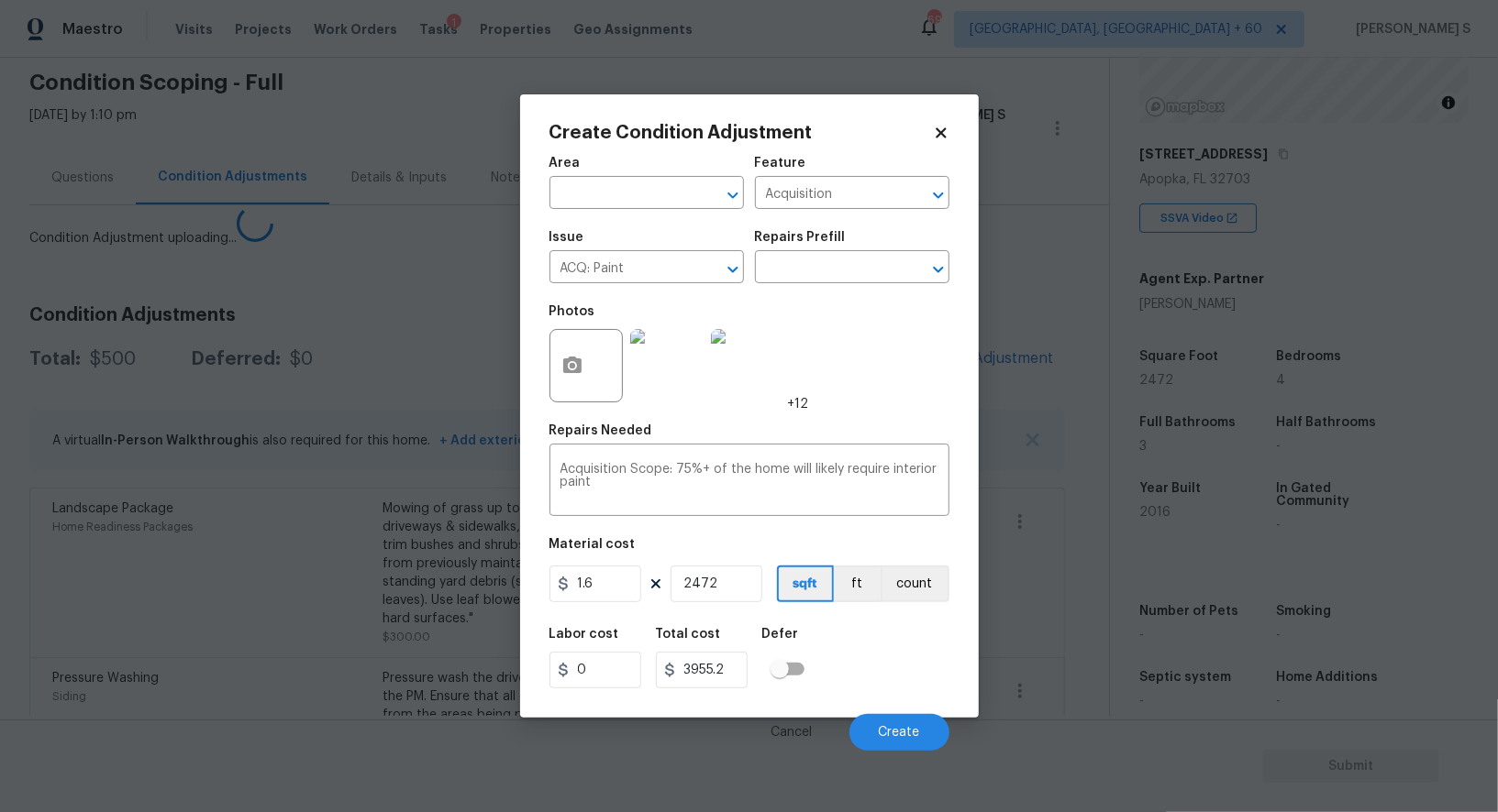
click at [364, 583] on body "Maestro Visits Projects Work Orders Tasks 1 Properties Geo Assignments 690 Albu…" at bounding box center [749, 406] width 1498 height 812
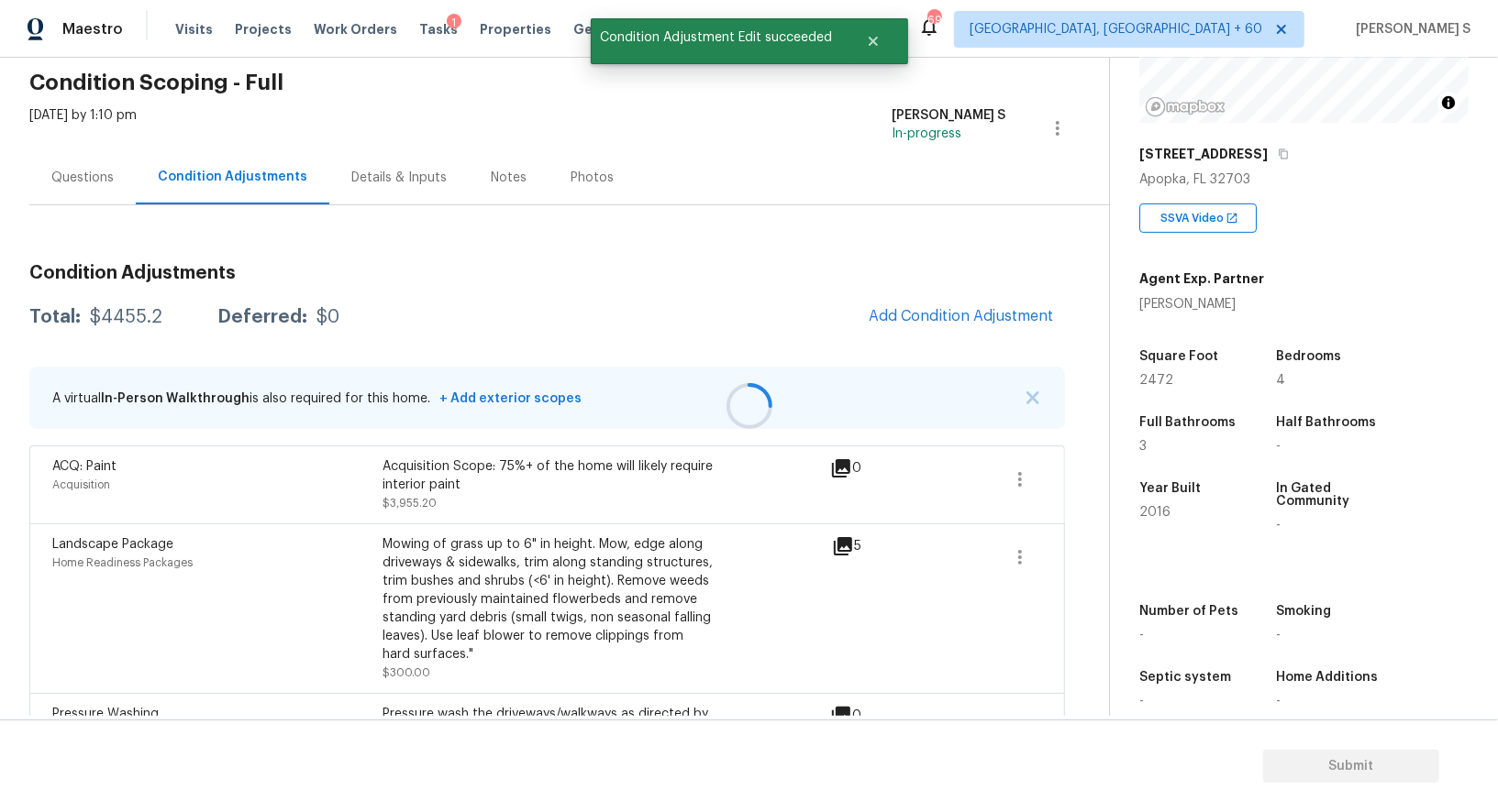
click at [983, 340] on div at bounding box center [749, 406] width 1498 height 812
click at [967, 308] on div at bounding box center [749, 406] width 1498 height 812
click at [928, 312] on span "Add Condition Adjustment" at bounding box center [961, 316] width 186 height 17
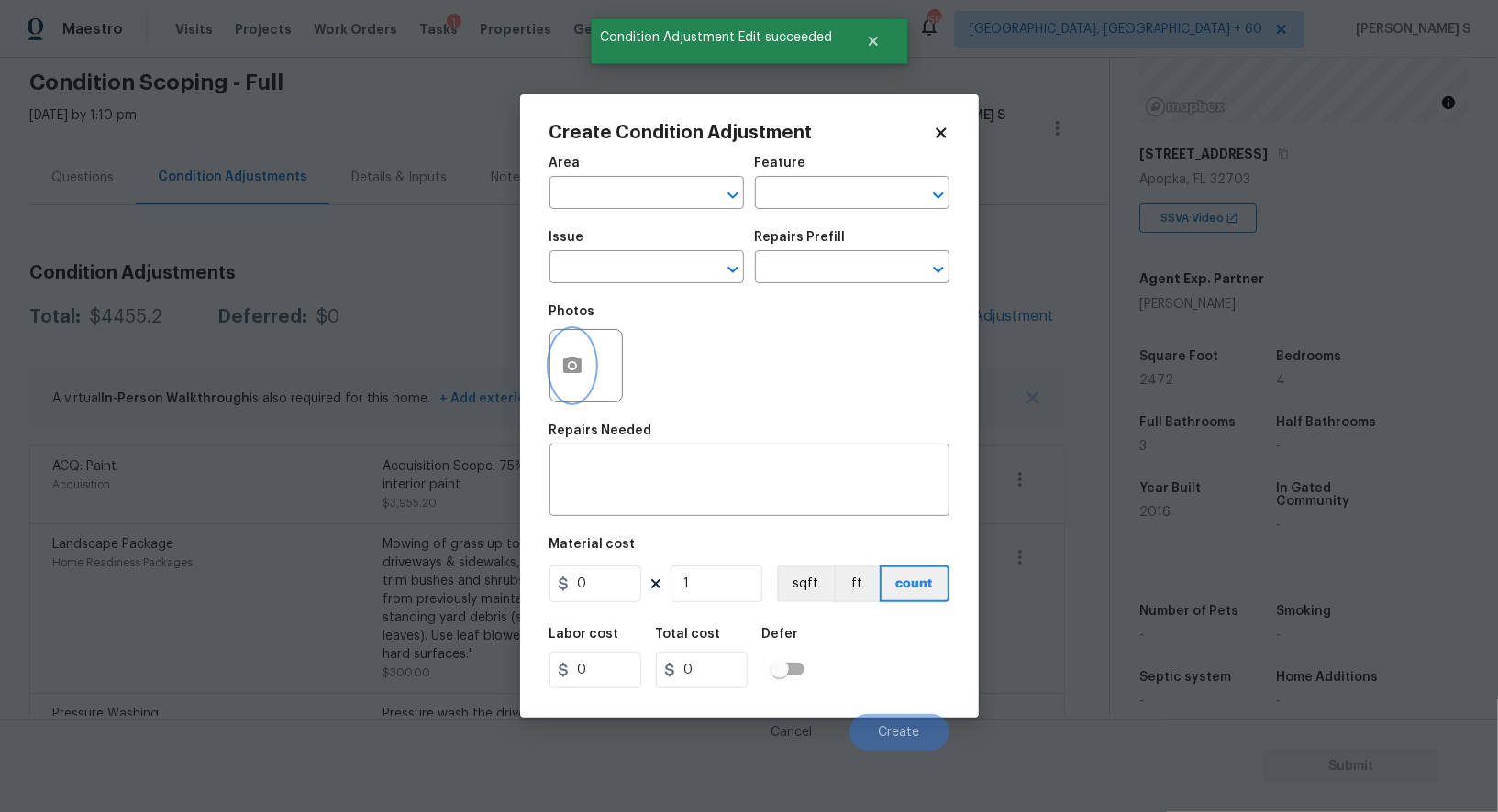
click at [573, 365] on circle "button" at bounding box center [572, 365] width 6 height 6
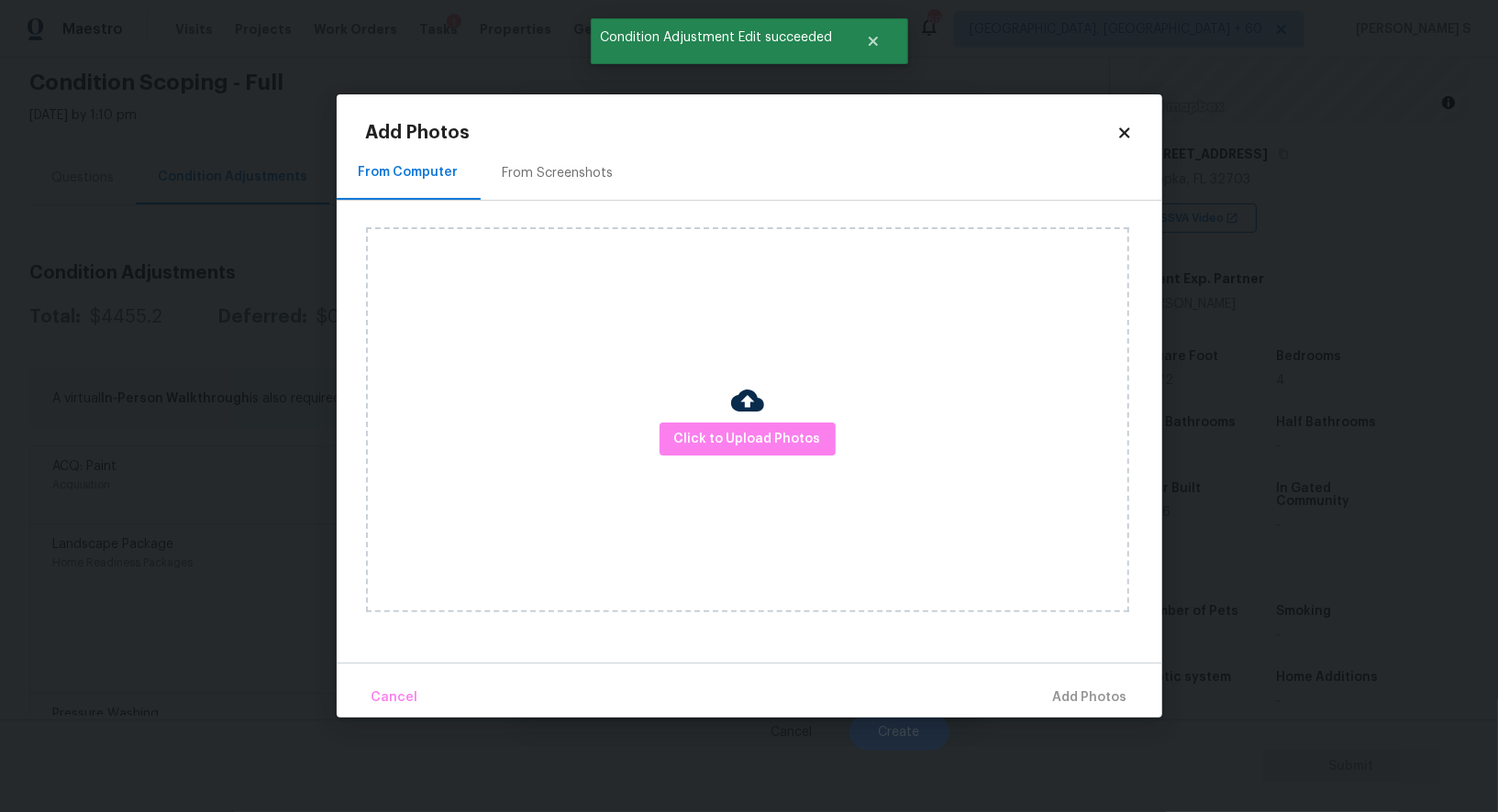
click at [581, 172] on div "From Screenshots" at bounding box center [558, 173] width 111 height 19
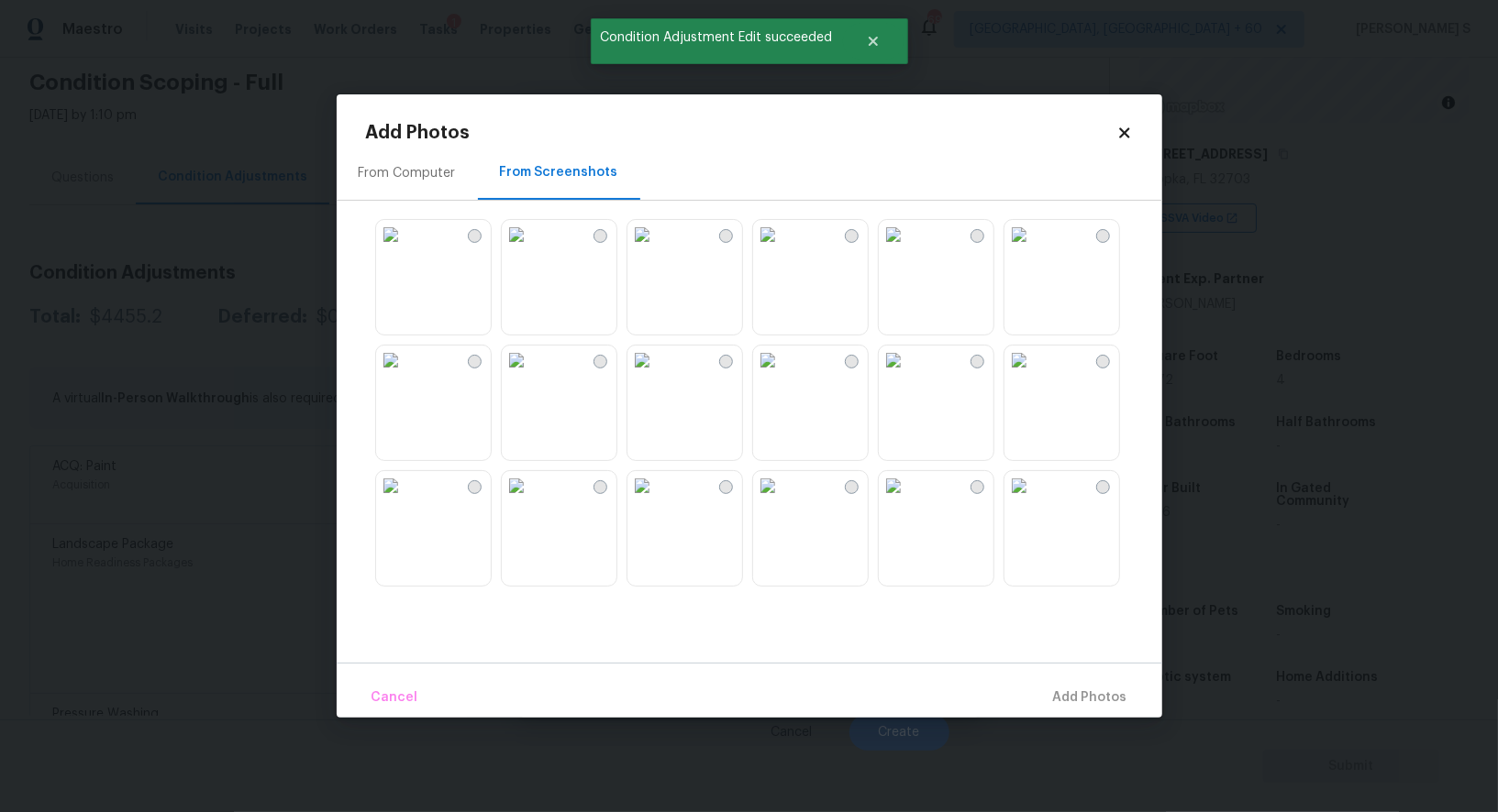
click at [657, 249] on img at bounding box center [641, 234] width 29 height 29
click at [908, 249] on img at bounding box center [893, 234] width 29 height 29
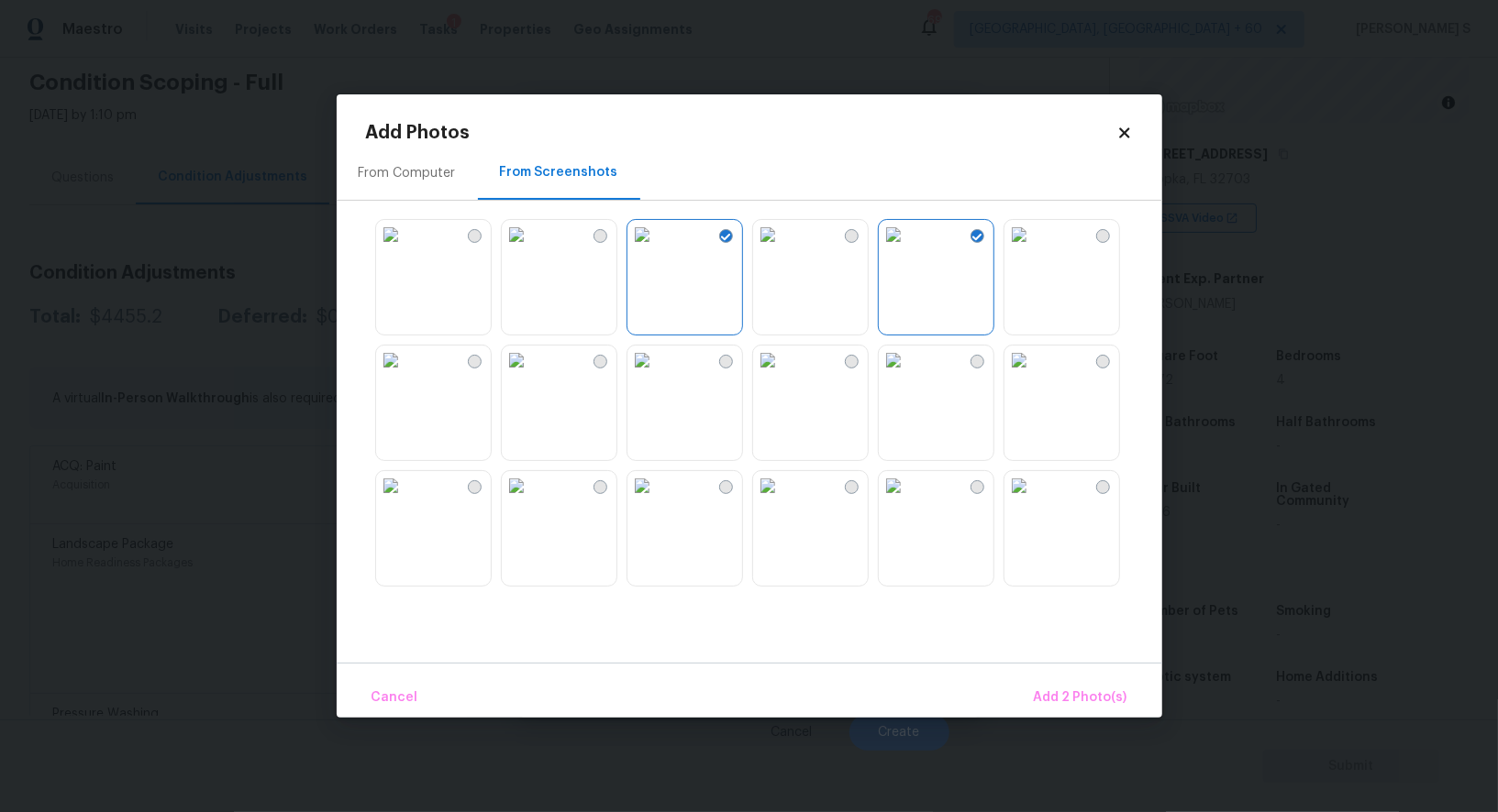
click at [1033, 375] on img at bounding box center [1019, 360] width 29 height 29
click at [406, 375] on img at bounding box center [390, 360] width 29 height 29
click at [406, 501] on img at bounding box center [390, 485] width 29 height 29
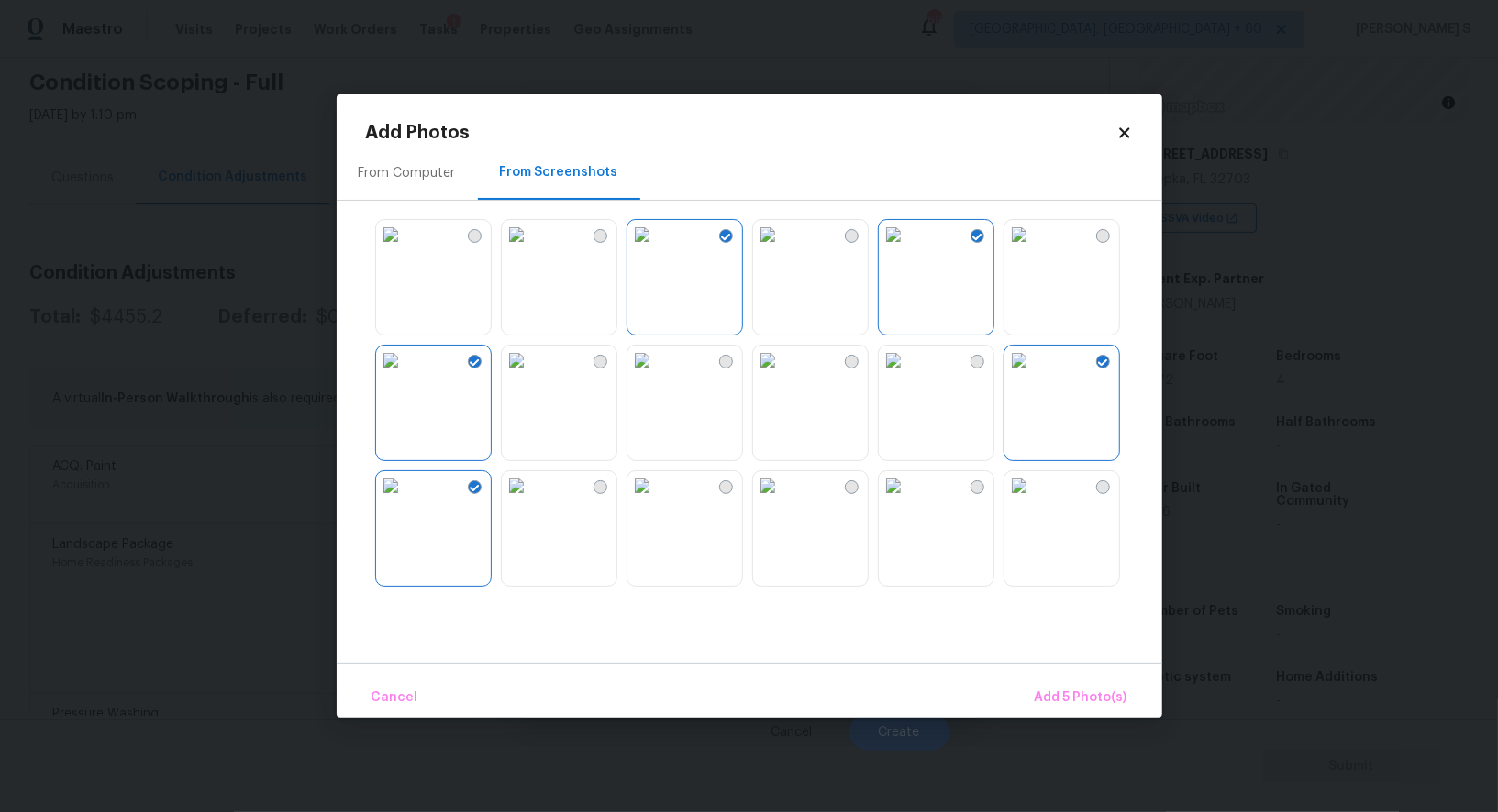
click at [406, 501] on img at bounding box center [390, 485] width 29 height 29
click at [406, 249] on img at bounding box center [390, 234] width 29 height 29
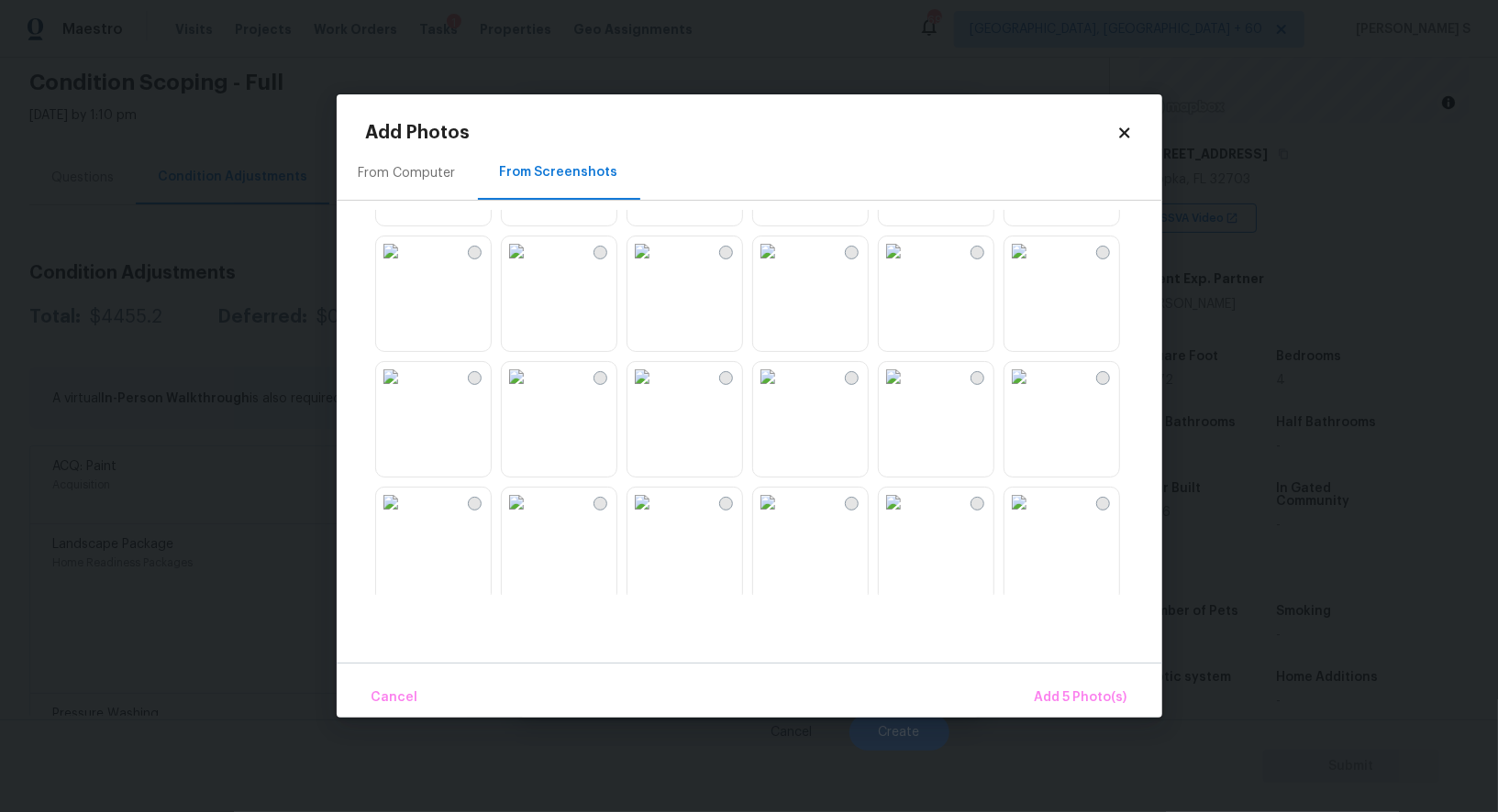
click at [531, 392] on img at bounding box center [516, 376] width 29 height 29
click at [406, 264] on img at bounding box center [390, 251] width 29 height 29
click at [531, 517] on img at bounding box center [516, 502] width 29 height 29
click at [908, 392] on img at bounding box center [893, 376] width 29 height 29
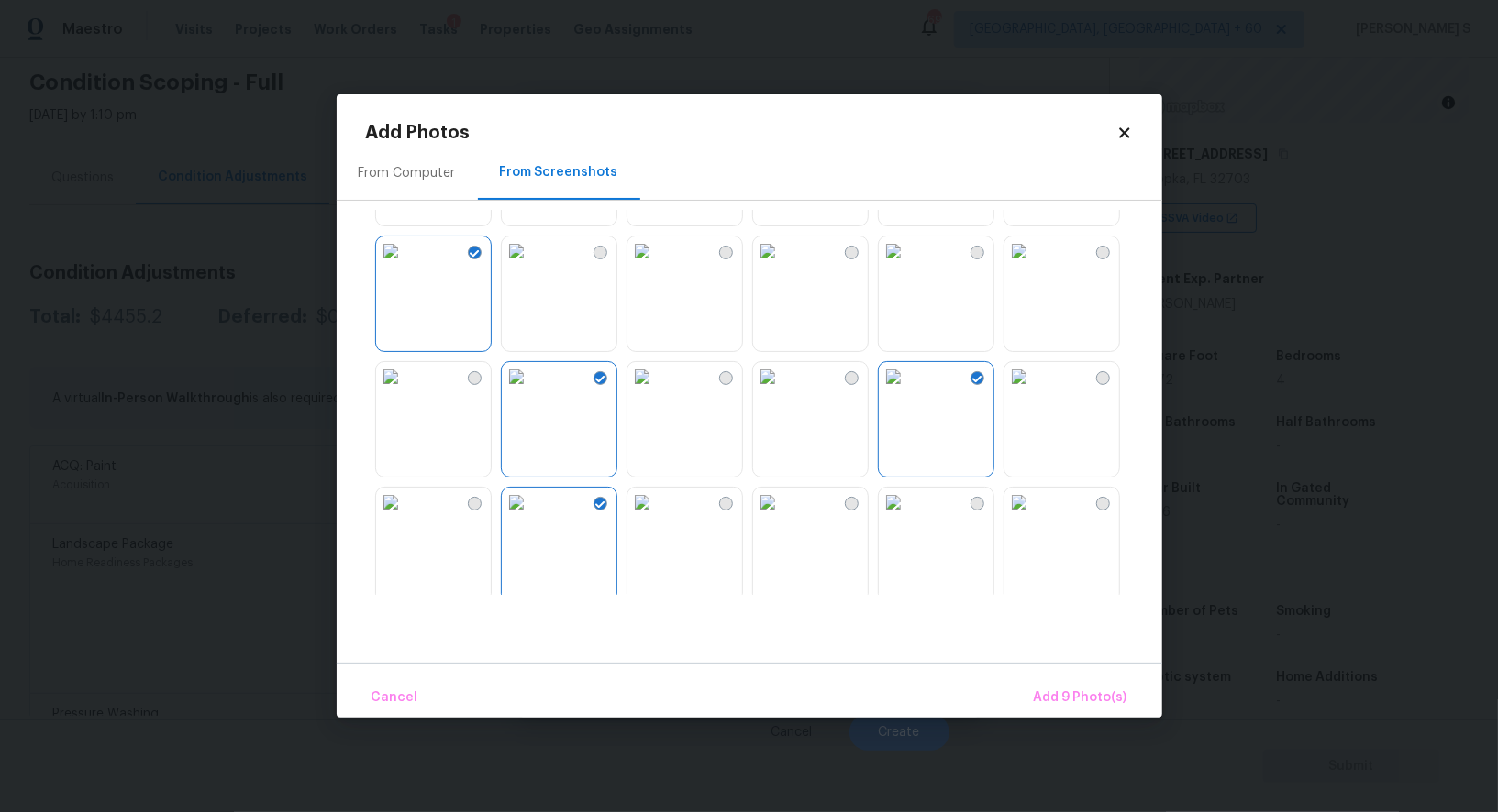
click at [908, 266] on img at bounding box center [893, 251] width 29 height 29
drag, startPoint x: 1072, startPoint y: 299, endPoint x: 1072, endPoint y: 547, distance: 248.0
click at [1033, 266] on img at bounding box center [1019, 251] width 29 height 29
click at [1033, 517] on img at bounding box center [1019, 502] width 29 height 29
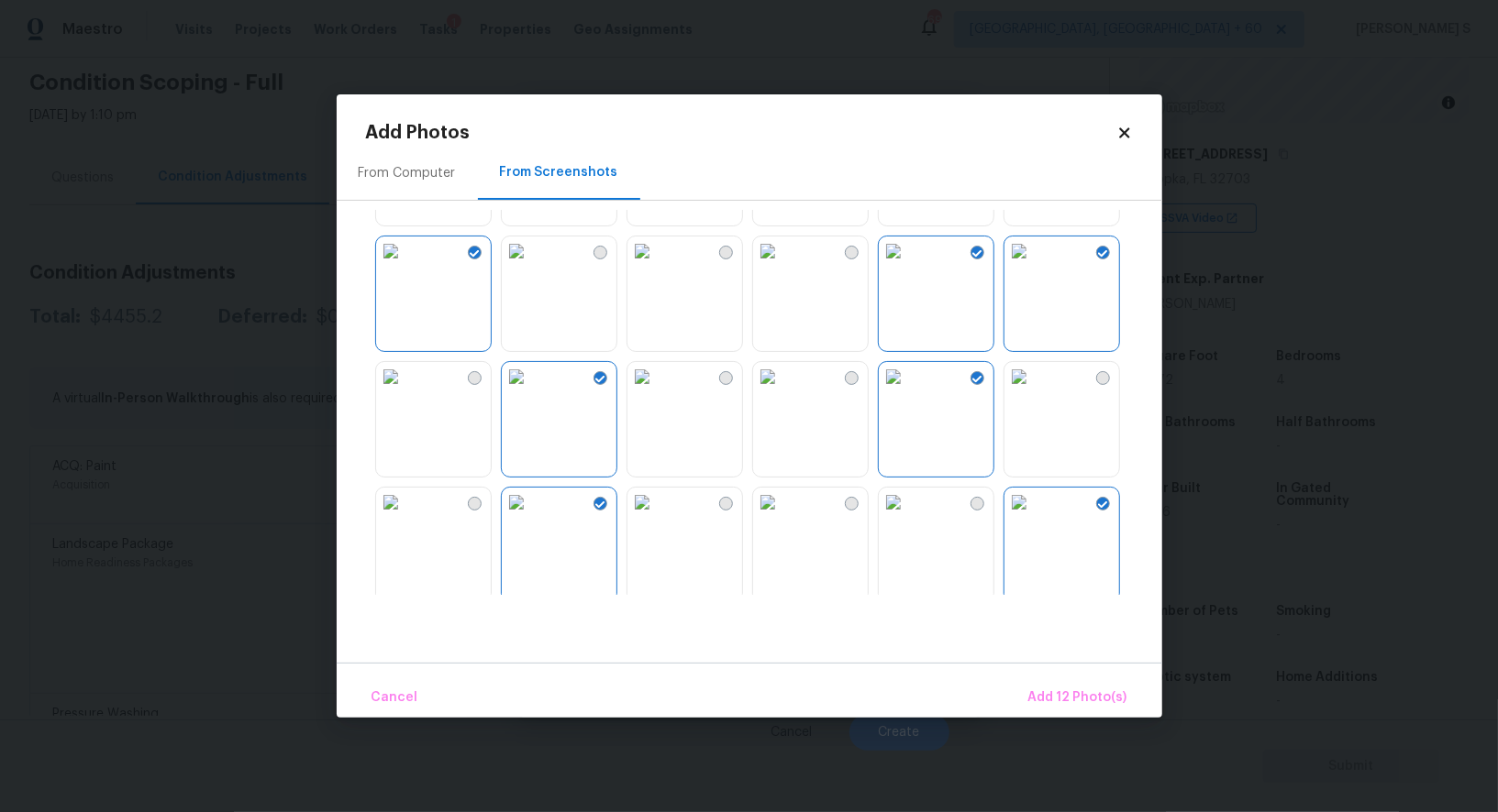
click at [908, 517] on img at bounding box center [893, 502] width 29 height 29
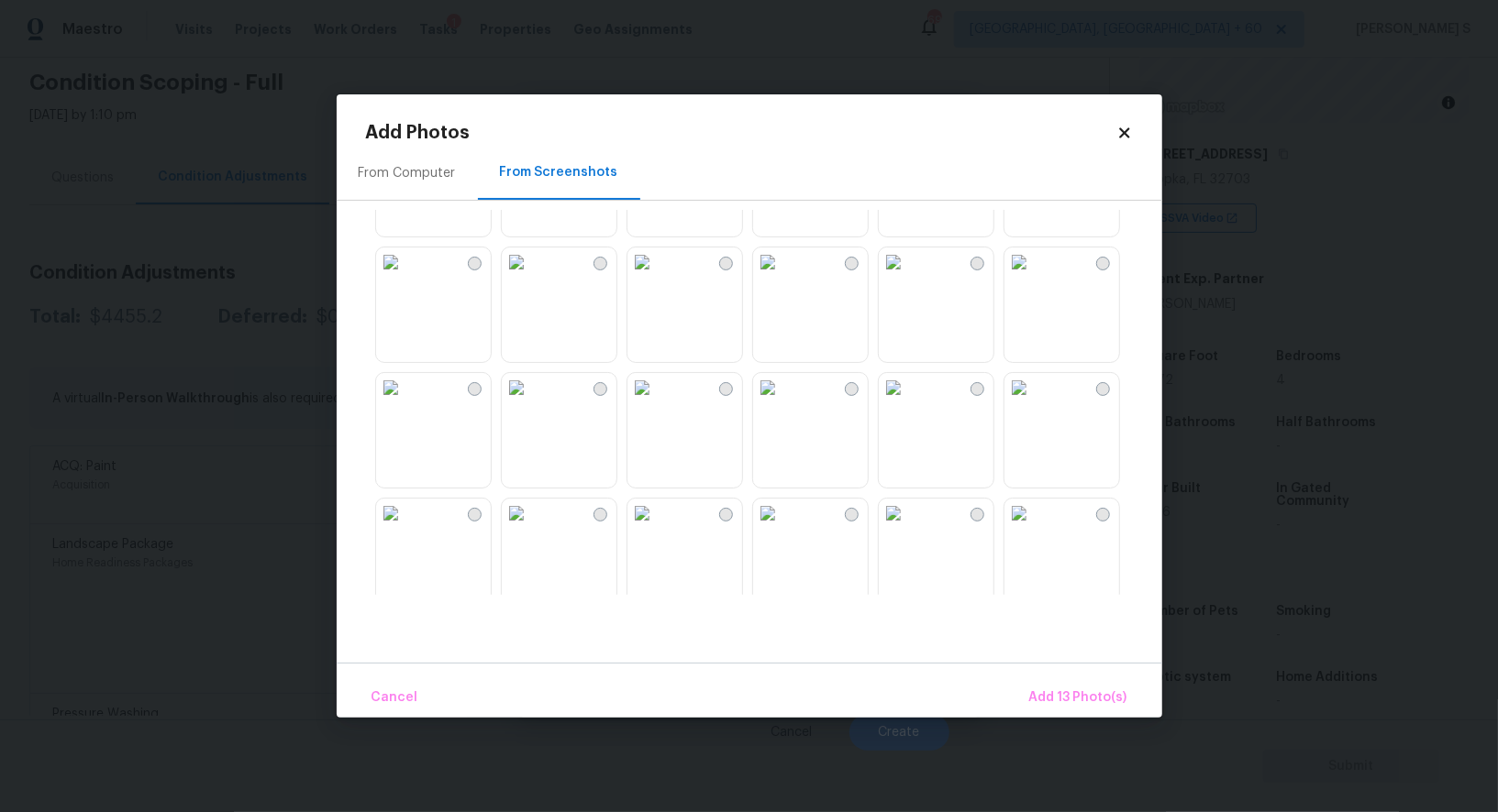
scroll to position [1750, 0]
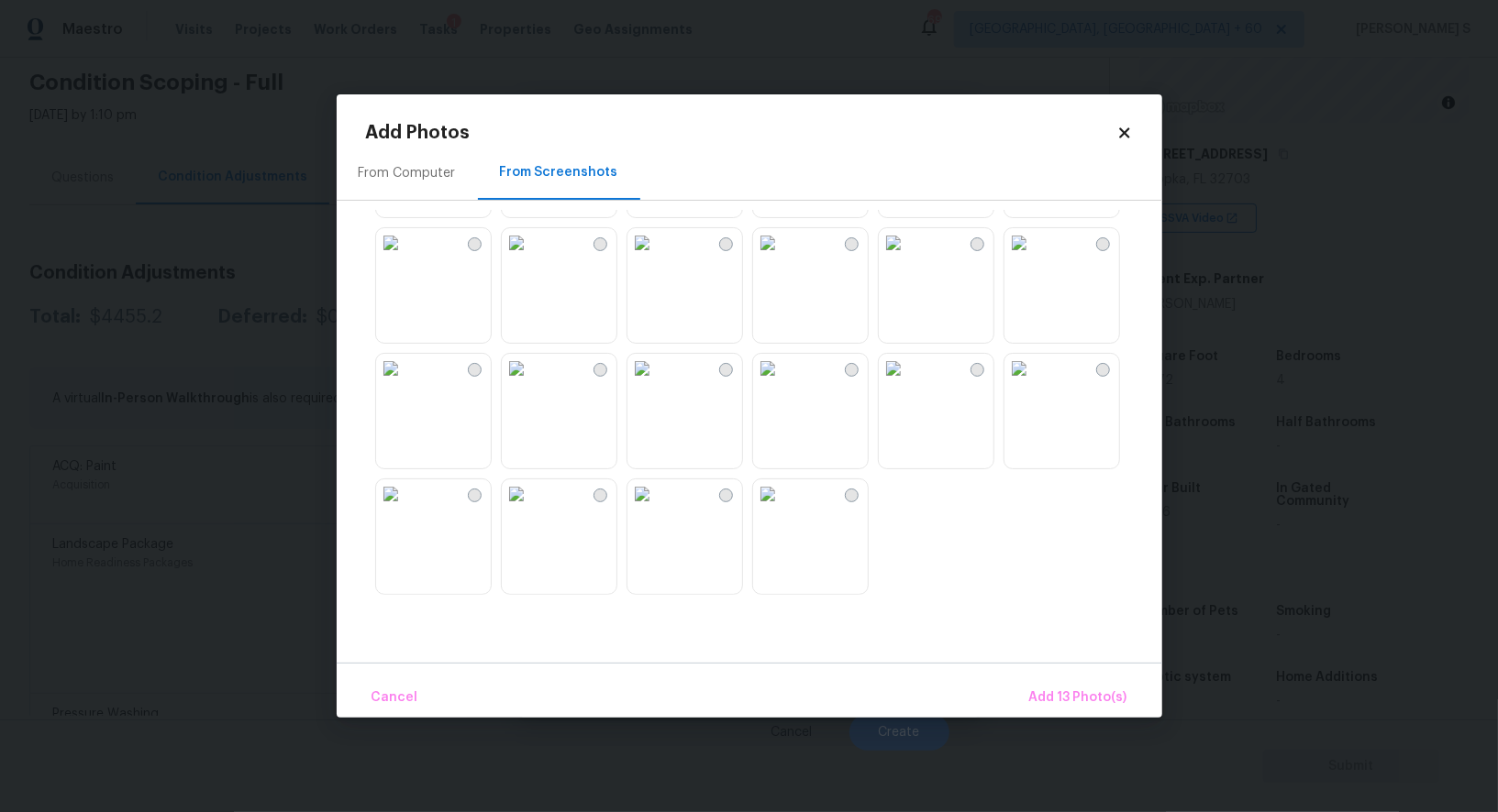
click at [783, 509] on img at bounding box center [767, 493] width 29 height 29
click at [657, 383] on img at bounding box center [641, 368] width 29 height 29
click at [531, 383] on img at bounding box center [516, 368] width 29 height 29
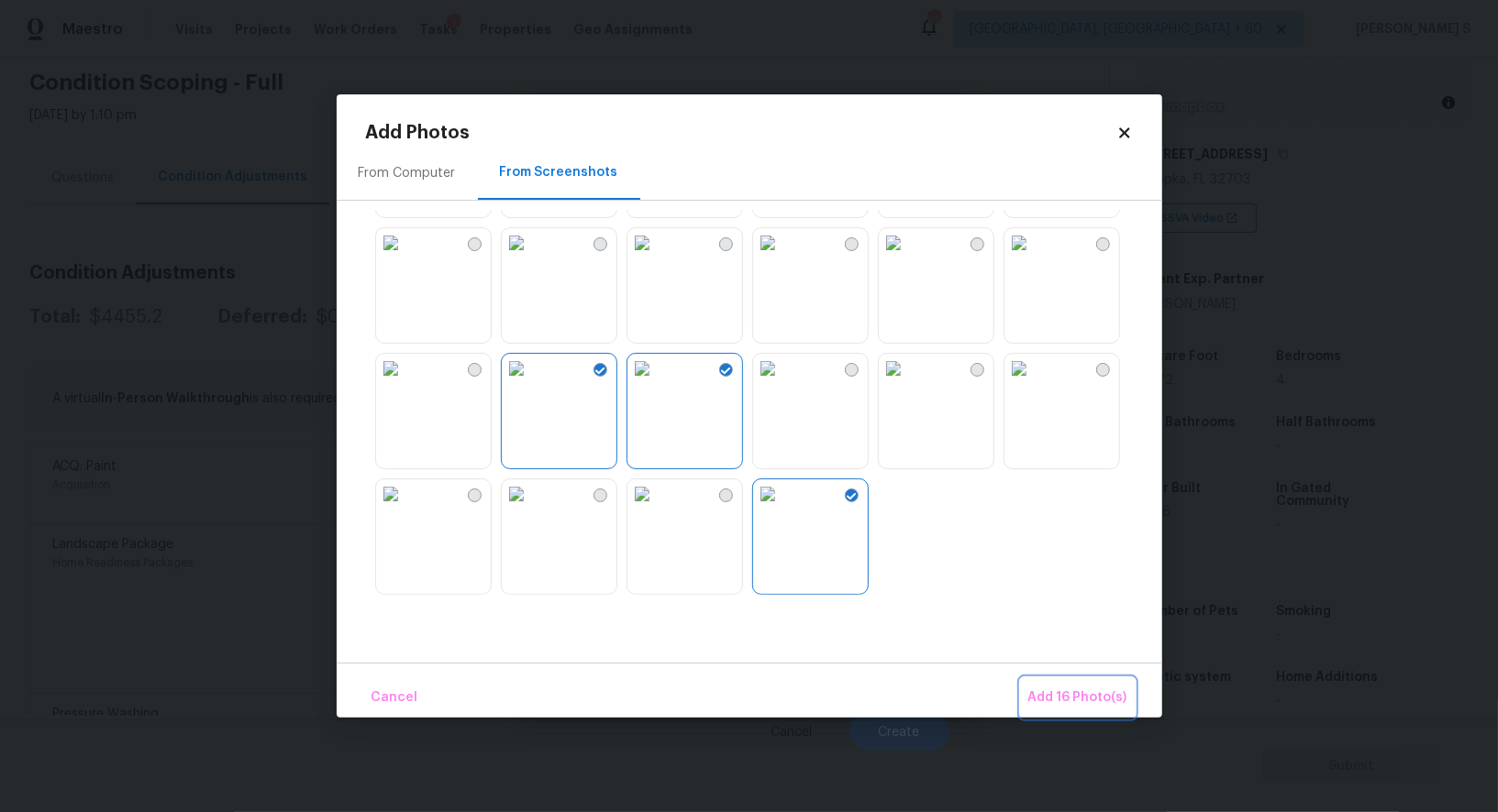
click at [1061, 688] on span "Add 16 Photo(s)" at bounding box center [1077, 697] width 99 height 23
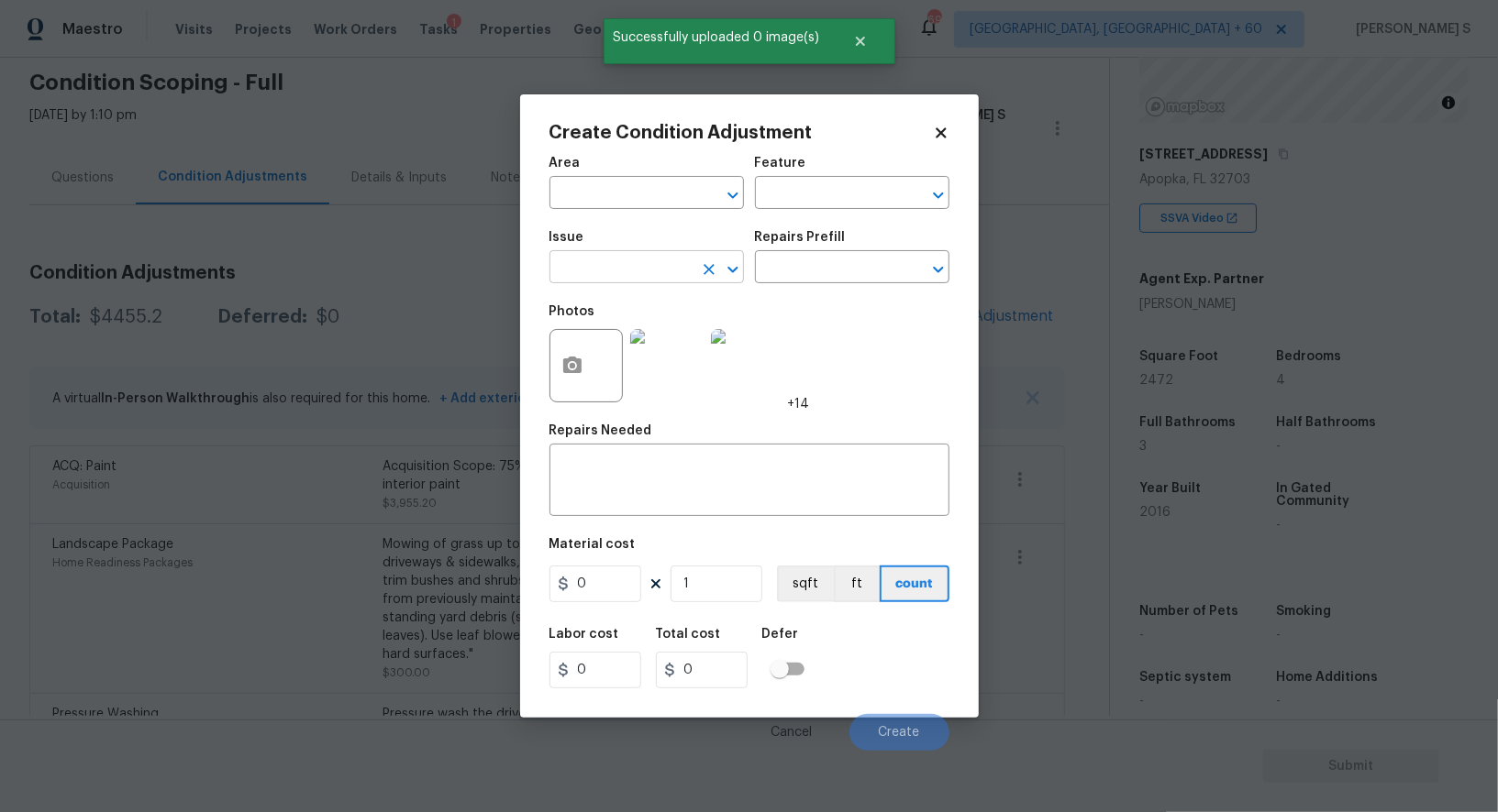
click at [601, 282] on input "text" at bounding box center [620, 268] width 143 height 28
type input "ACQ: Flooring"
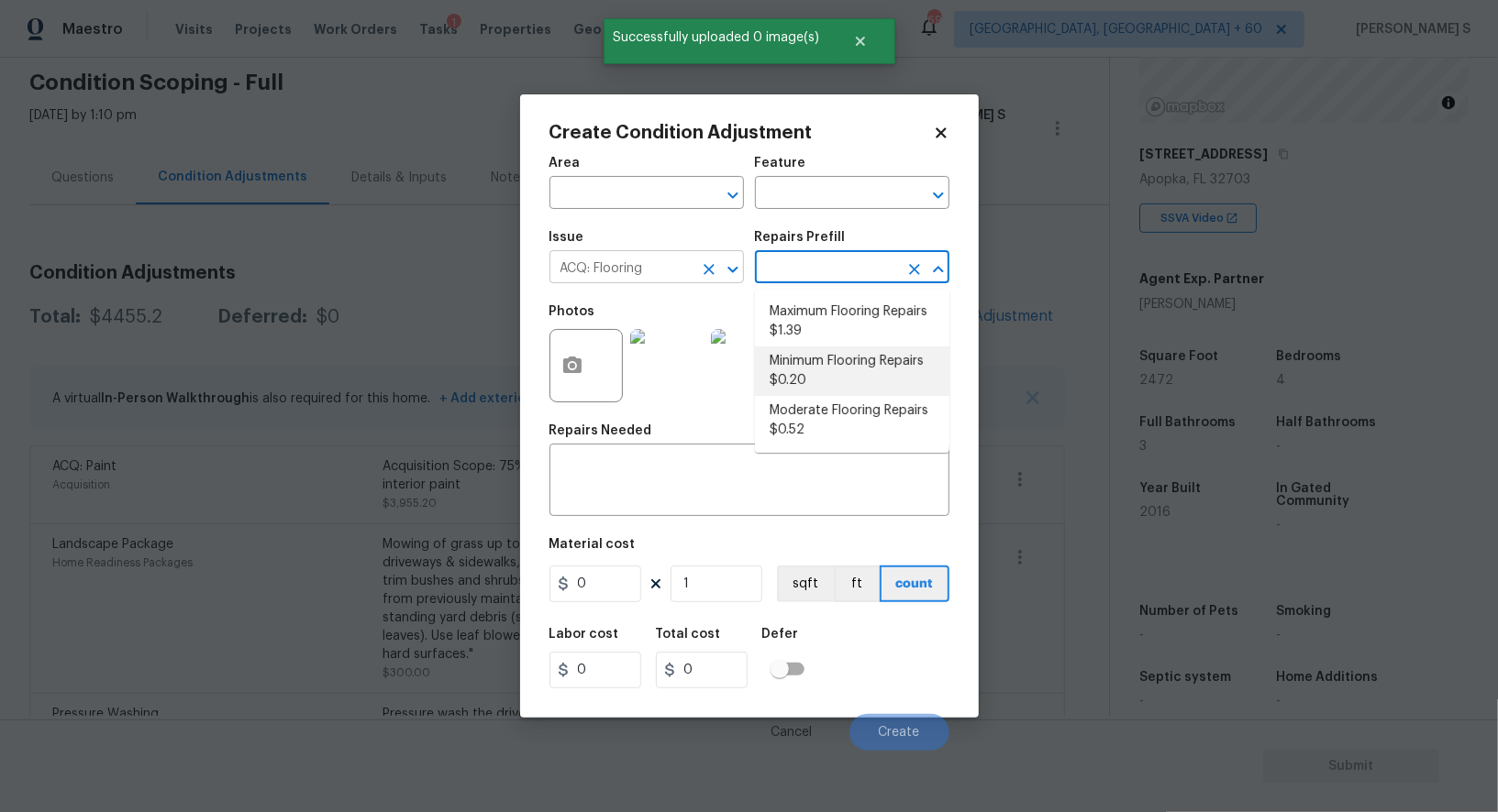
type input "Acquisition"
type textarea "Acquisition Scope: Moderate flooring repairs"
type input "0.52"
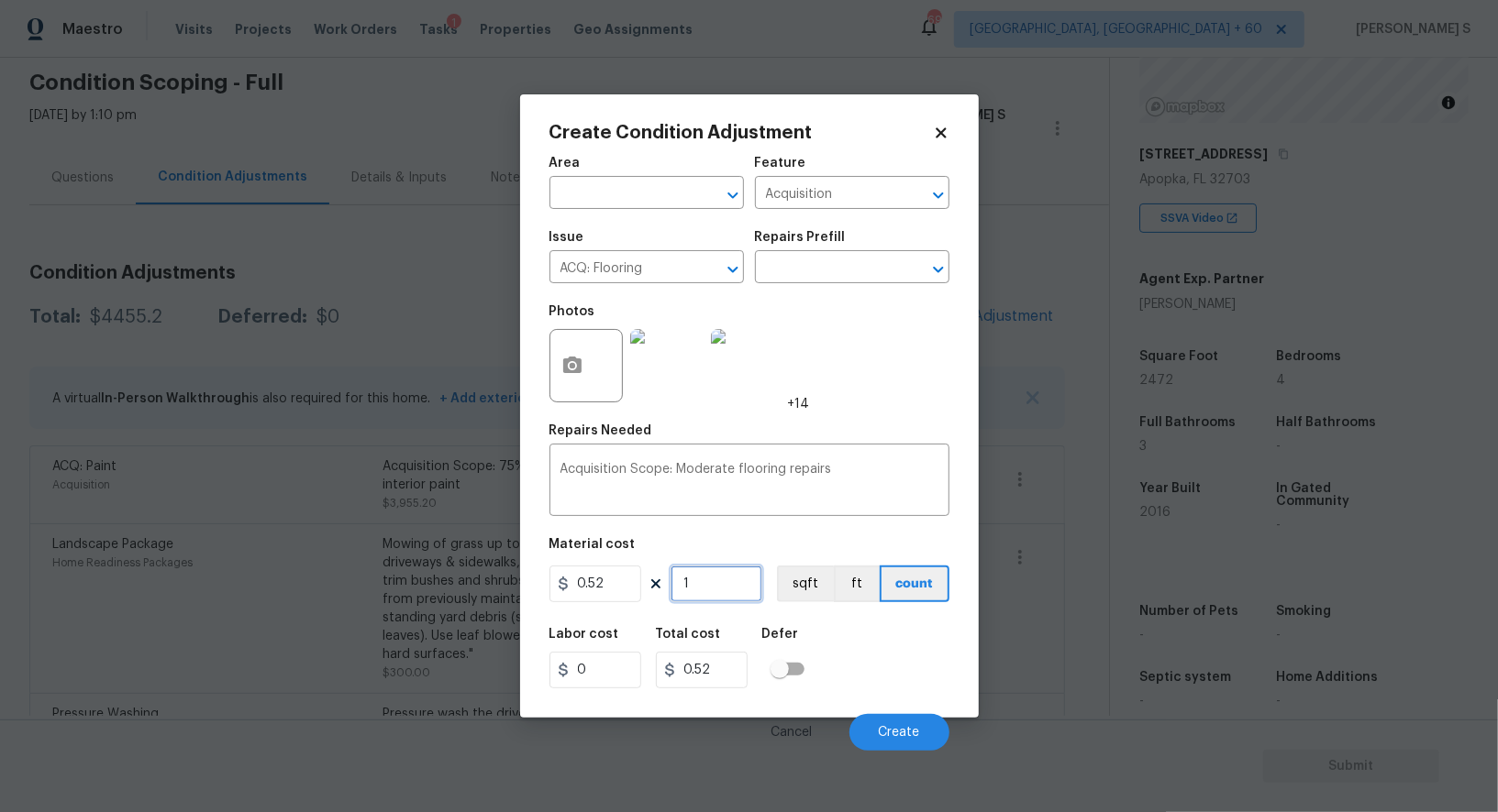
click at [727, 575] on input "1" at bounding box center [716, 584] width 91 height 36
paste input "2472"
type input "2472"
type input "1285.44"
type input "2472"
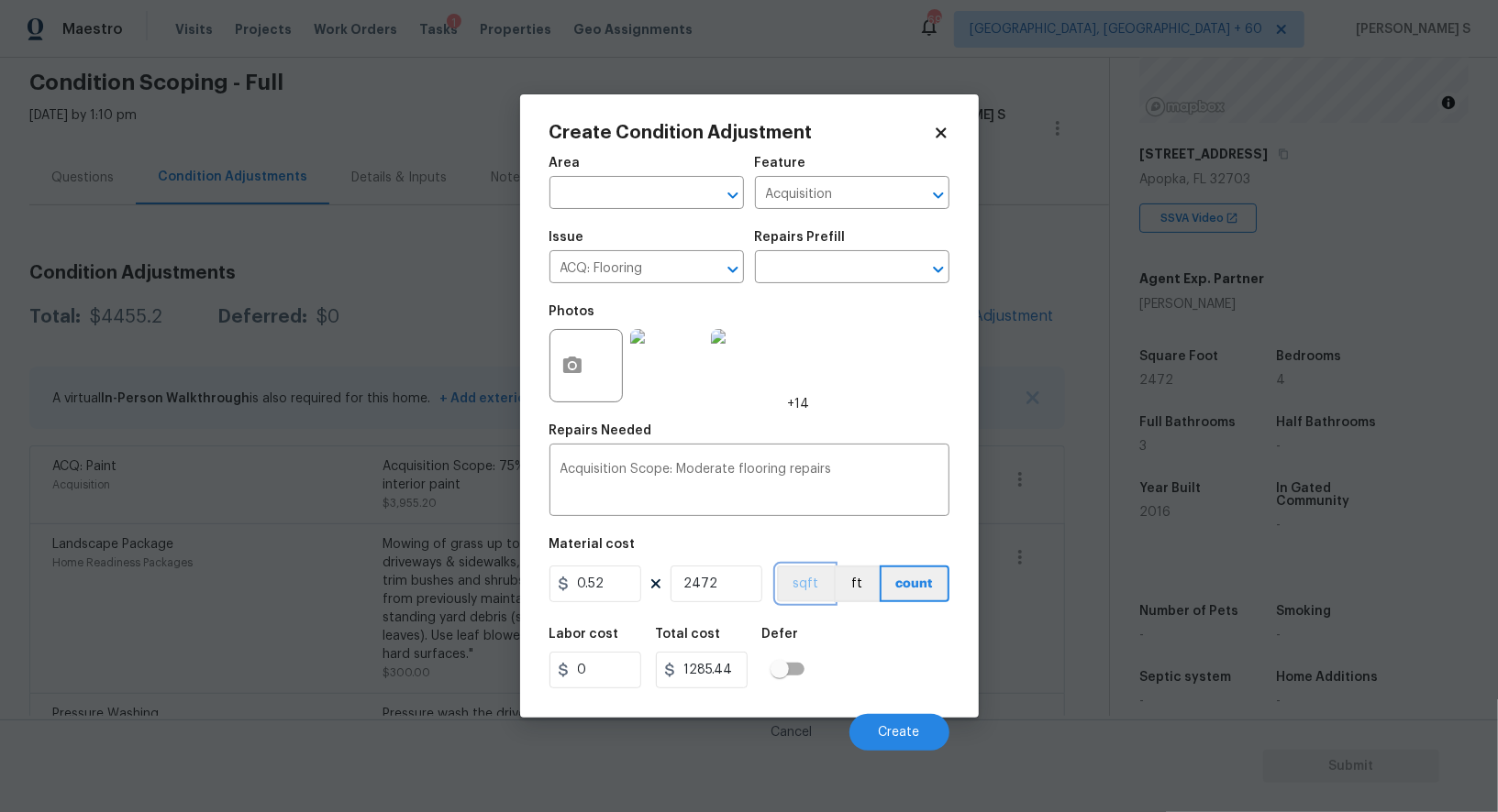
click at [817, 572] on button "sqft" at bounding box center [805, 584] width 57 height 36
click at [852, 662] on div "Labor cost 0 Total cost 1285.44 Defer" at bounding box center [749, 658] width 400 height 82
click at [886, 732] on span "Create" at bounding box center [899, 733] width 41 height 14
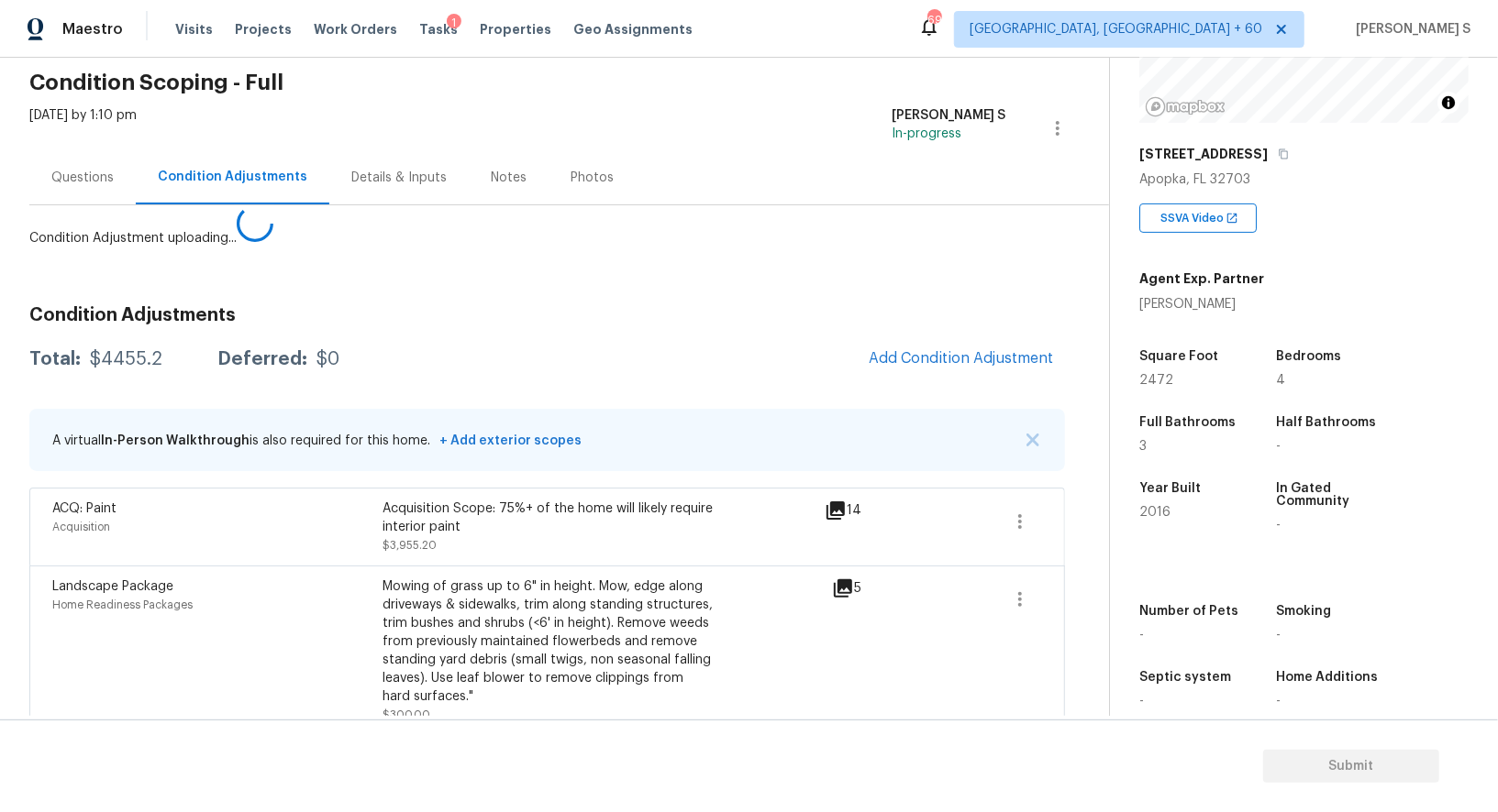
click at [21, 533] on body "Maestro Visits Projects Work Orders Tasks 1 Properties Geo Assignments 690 Albu…" at bounding box center [749, 406] width 1498 height 812
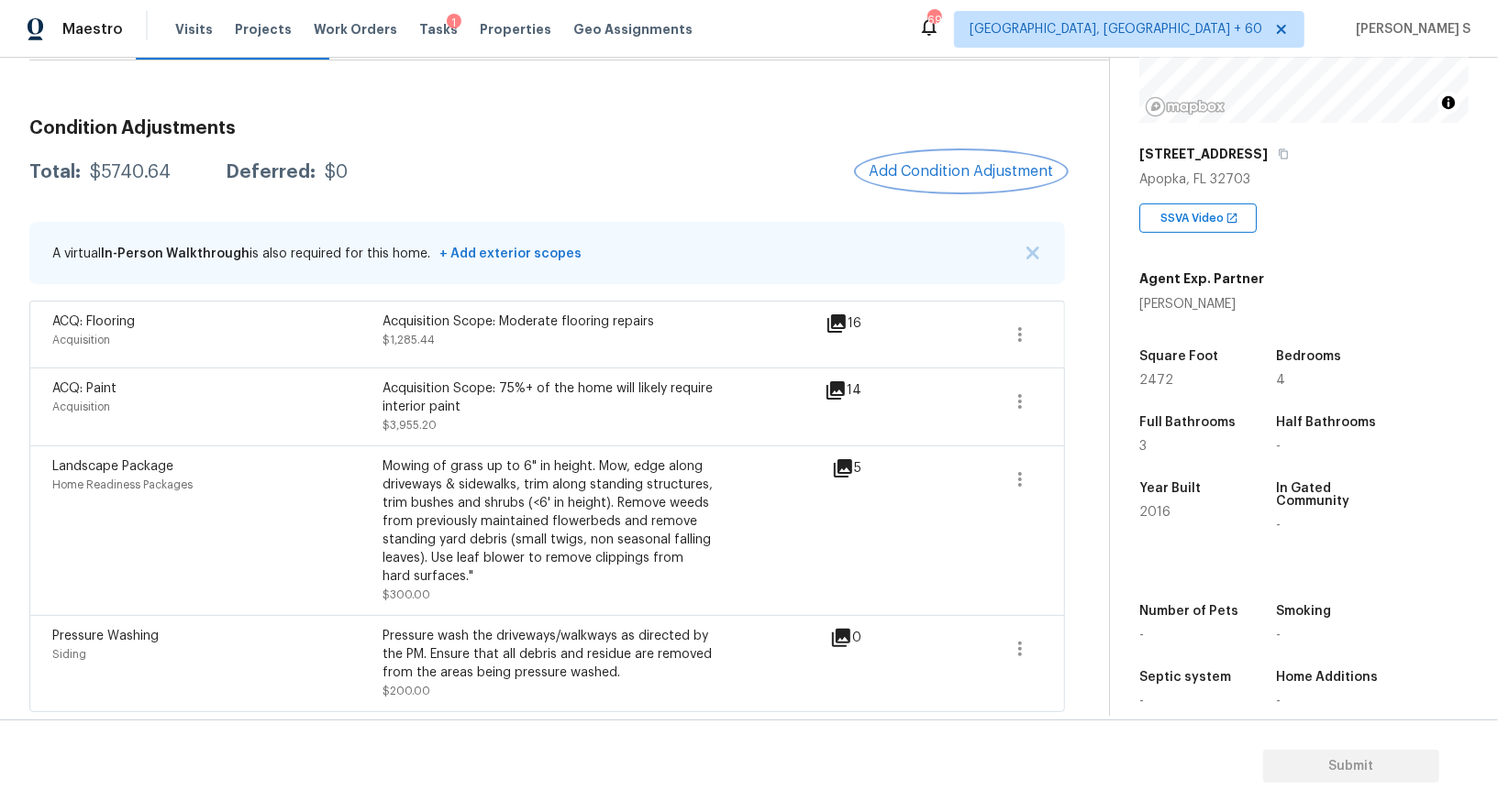
scroll to position [217, 0]
click at [617, 451] on div "Landscape Package Home Readiness Packages Mowing of grass up to 6" in height. M…" at bounding box center [547, 530] width 1035 height 170
click at [979, 158] on button "Add Condition Adjustment" at bounding box center [961, 171] width 207 height 38
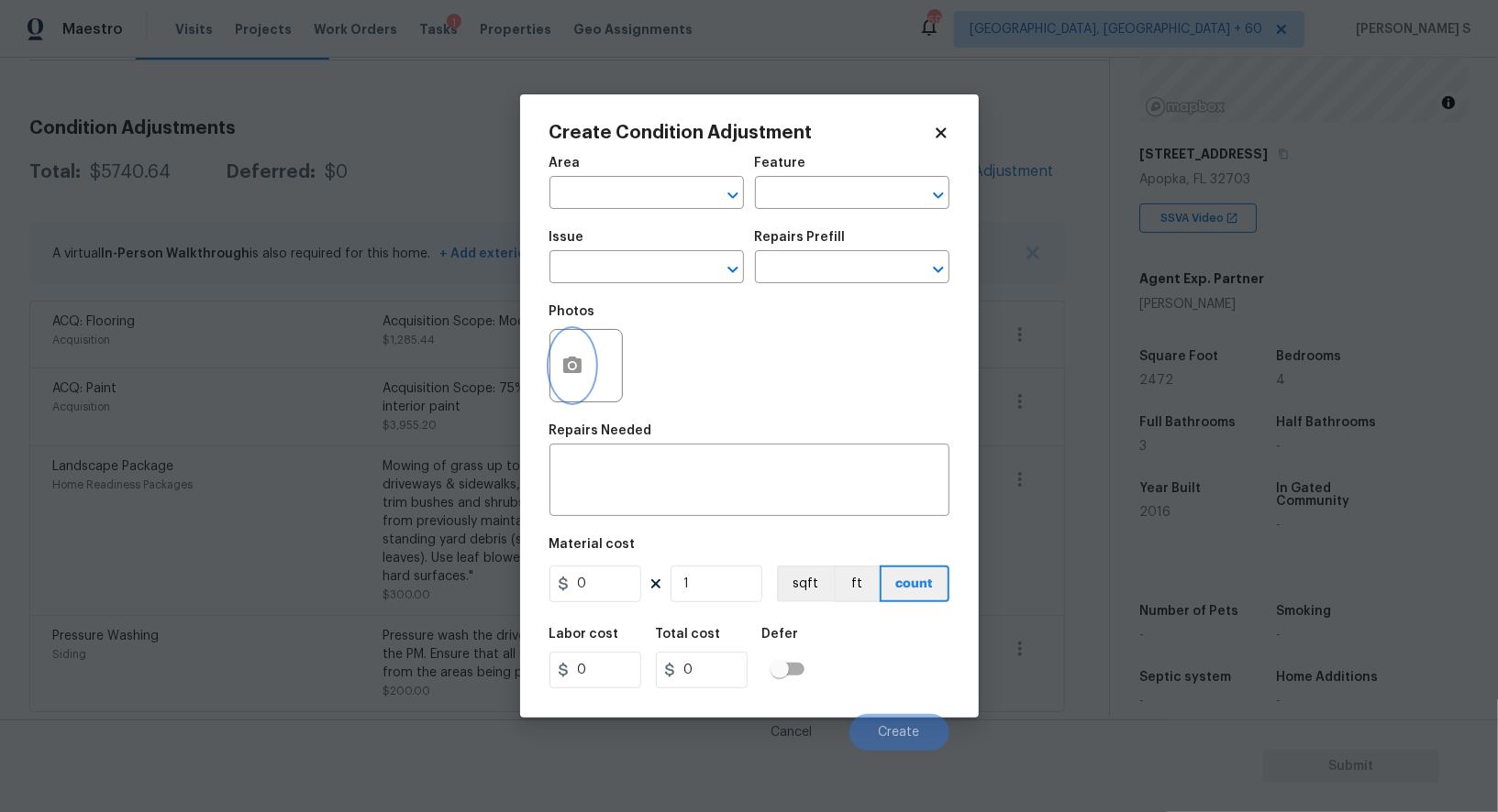
click at [585, 365] on button "button" at bounding box center [572, 365] width 44 height 72
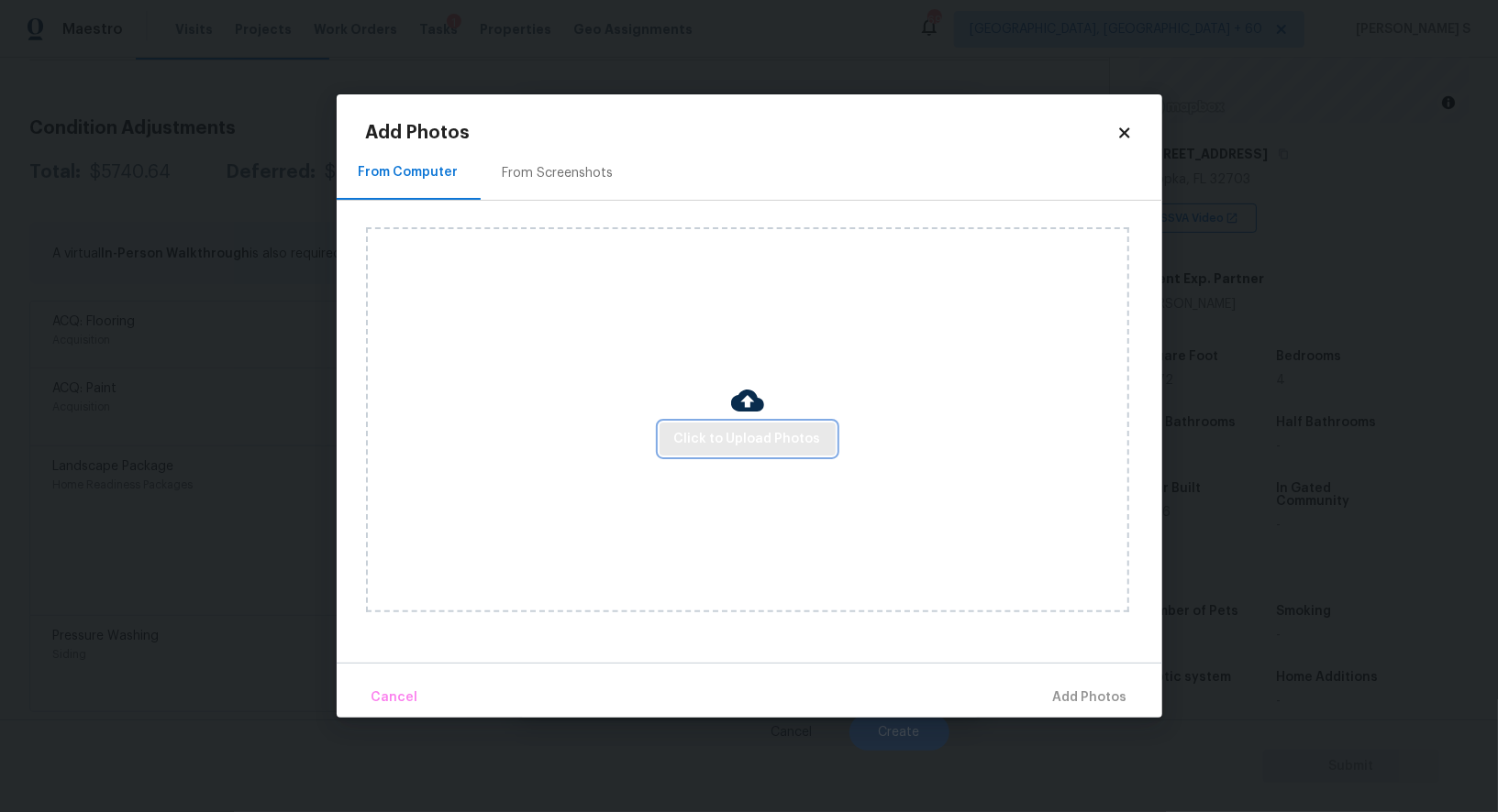
click at [712, 434] on span "Click to Upload Photos" at bounding box center [747, 439] width 146 height 23
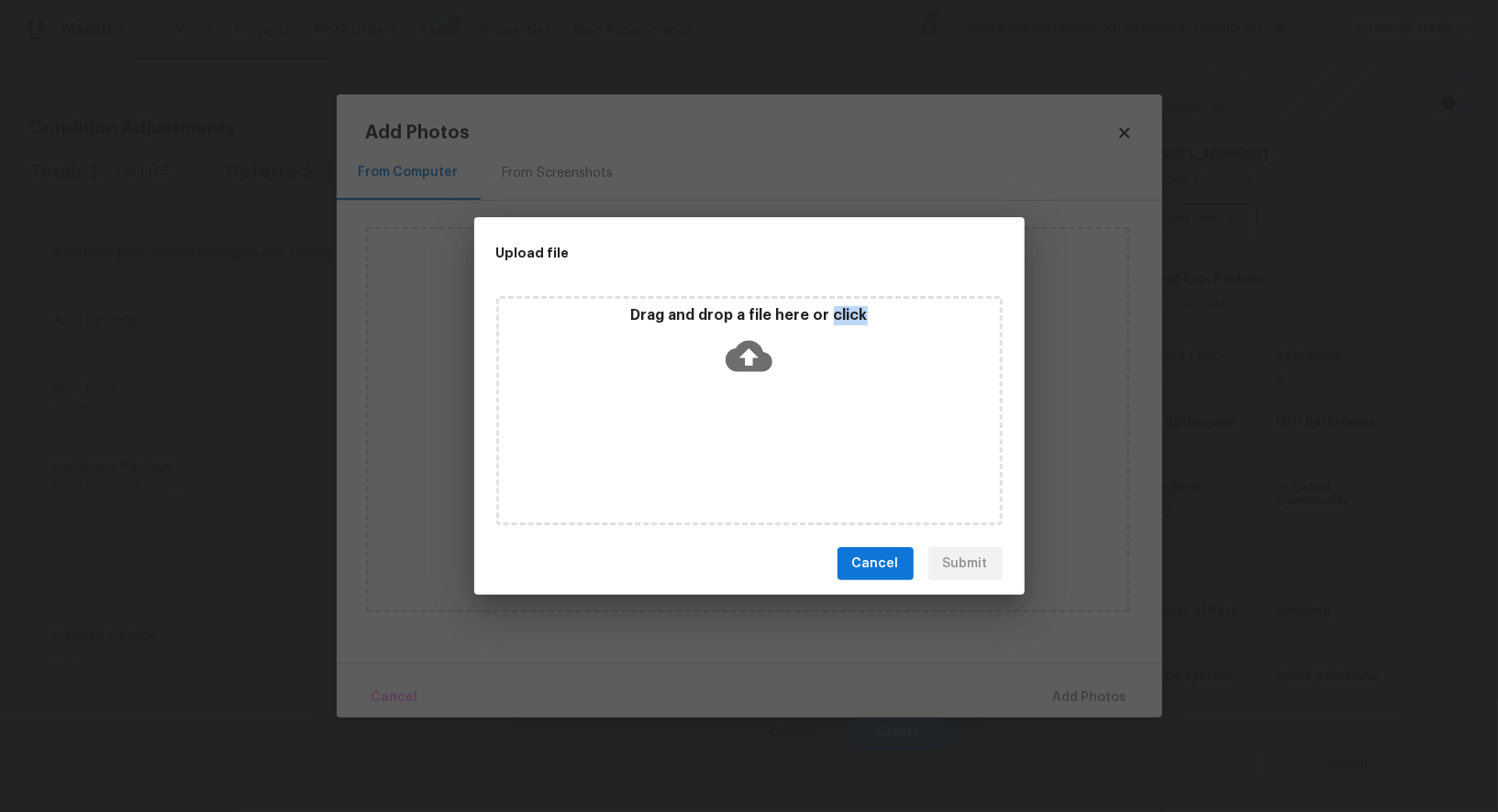
click at [712, 434] on div "Drag and drop a file here or click" at bounding box center [749, 411] width 506 height 229
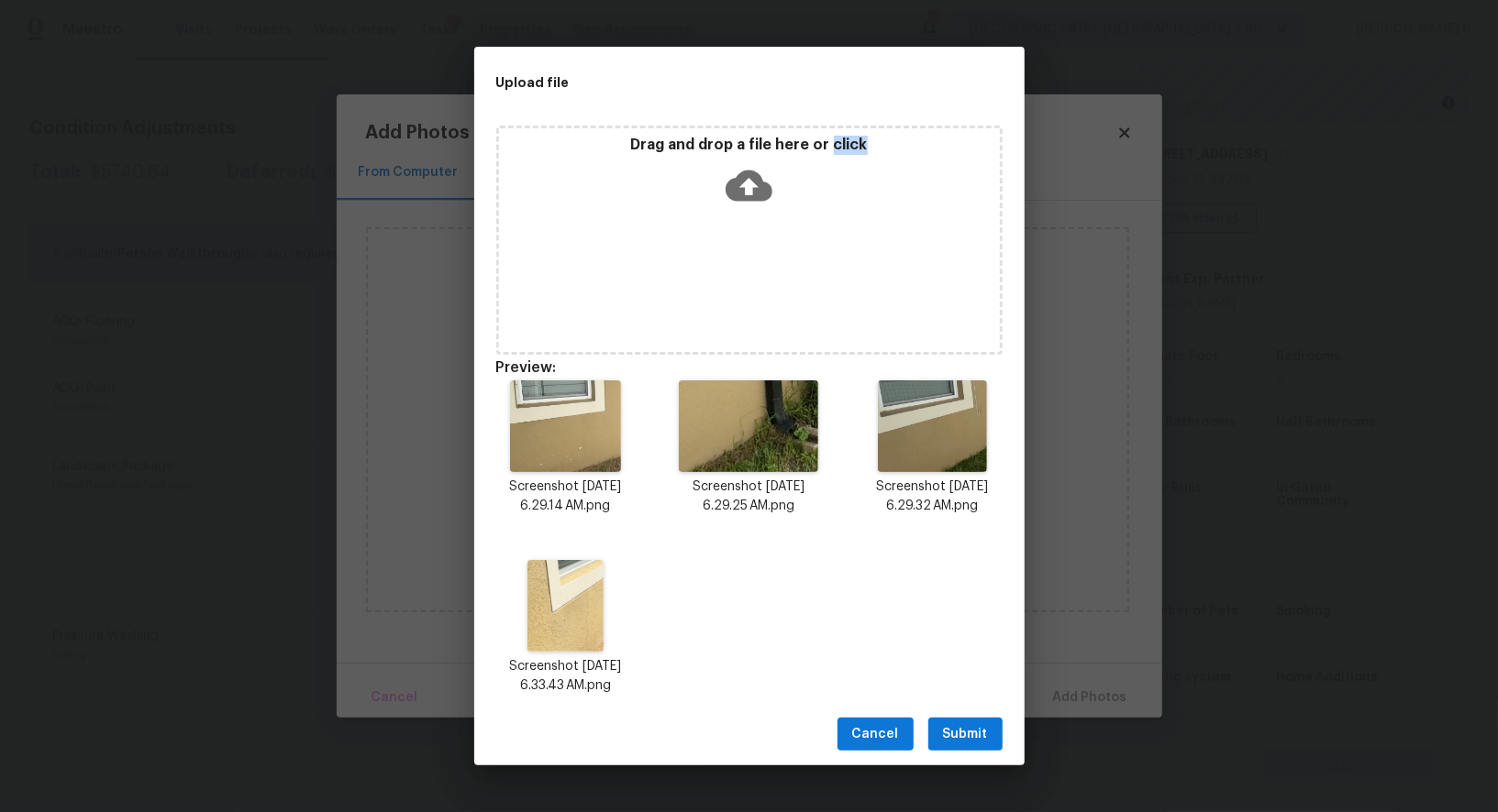
click at [964, 724] on span "Submit" at bounding box center [965, 735] width 45 height 23
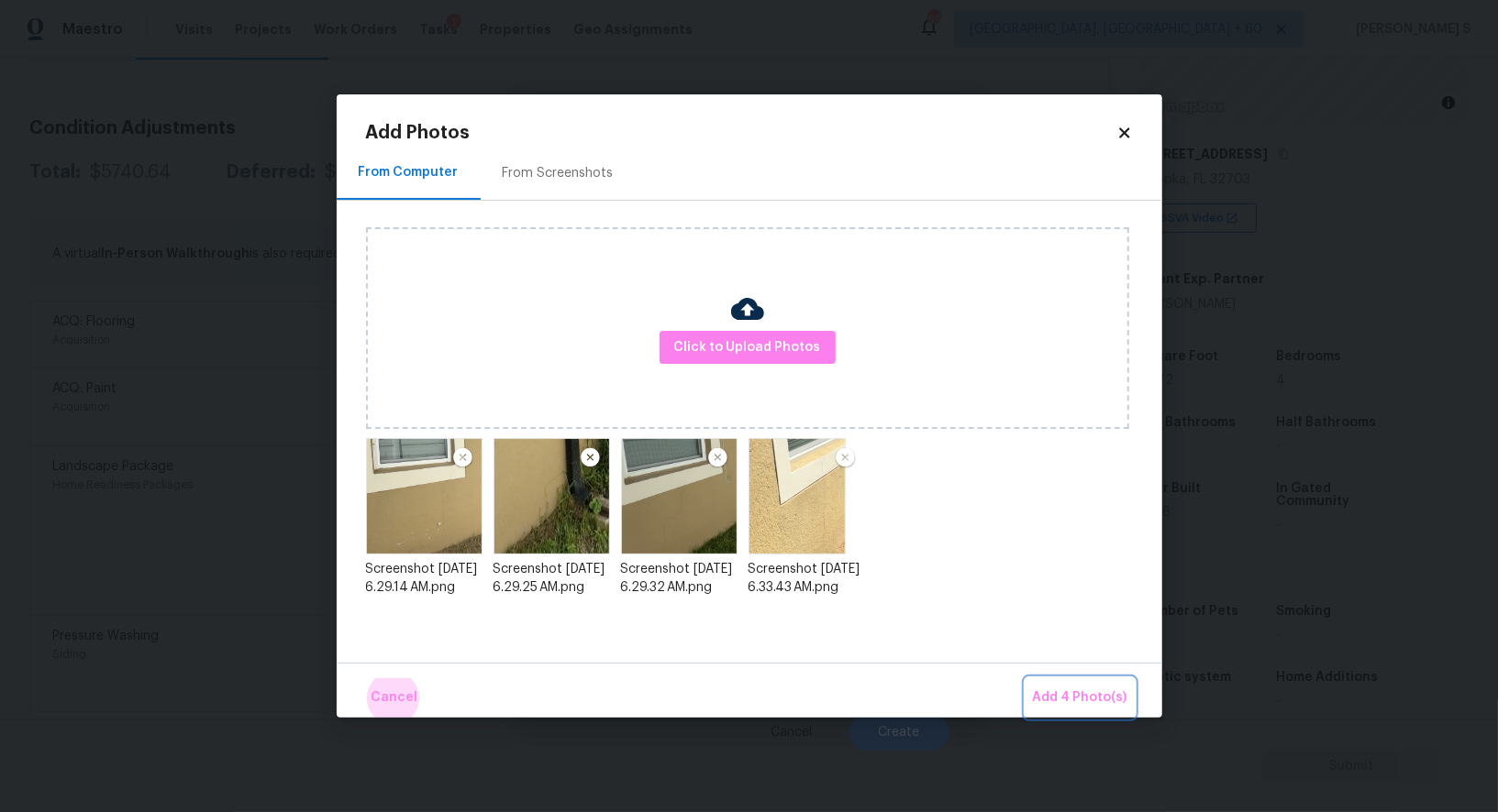
click at [1025, 679] on button "Add 4 Photo(s)" at bounding box center [1079, 698] width 109 height 39
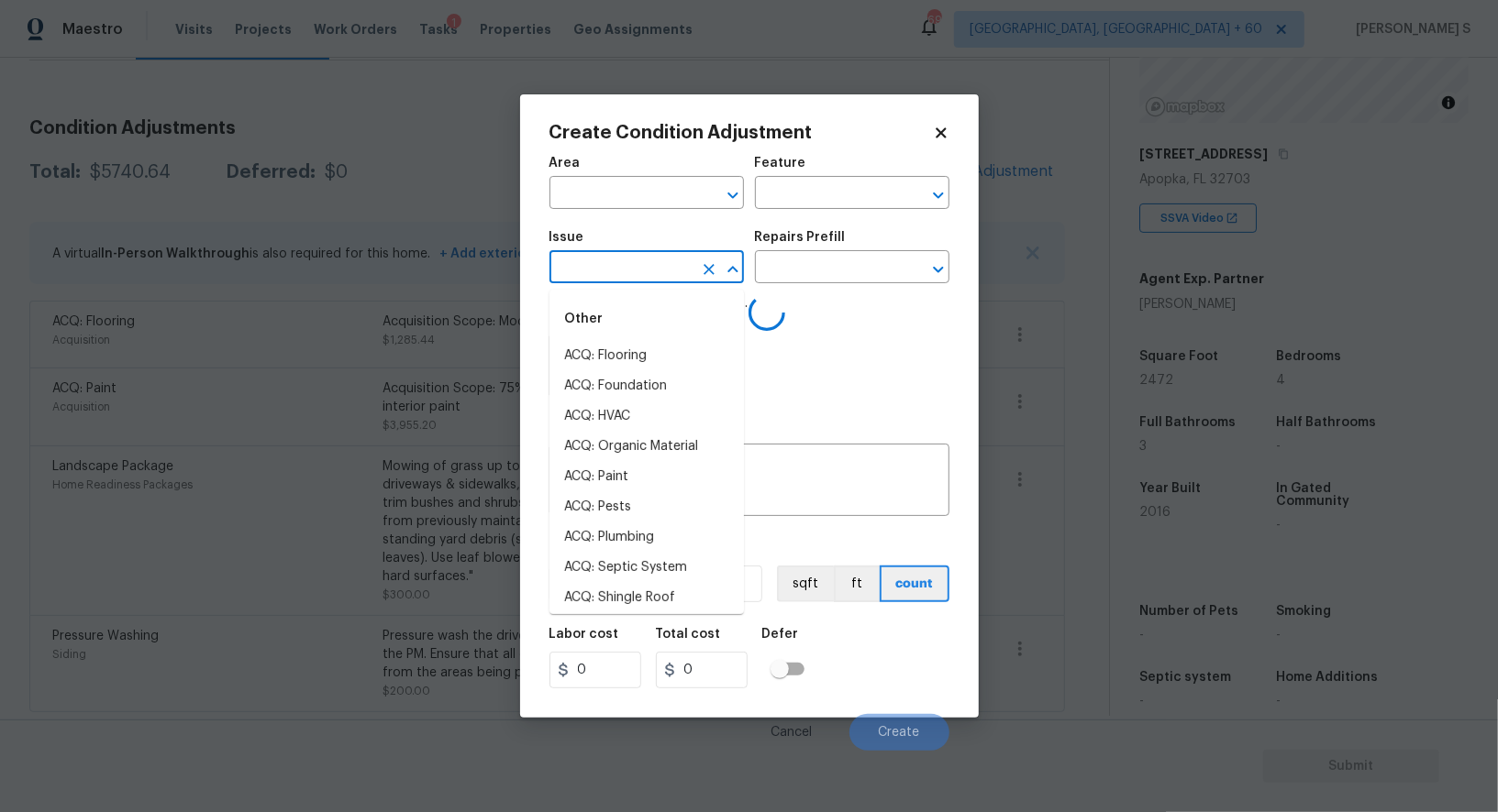
click at [651, 272] on input "text" at bounding box center [620, 268] width 143 height 28
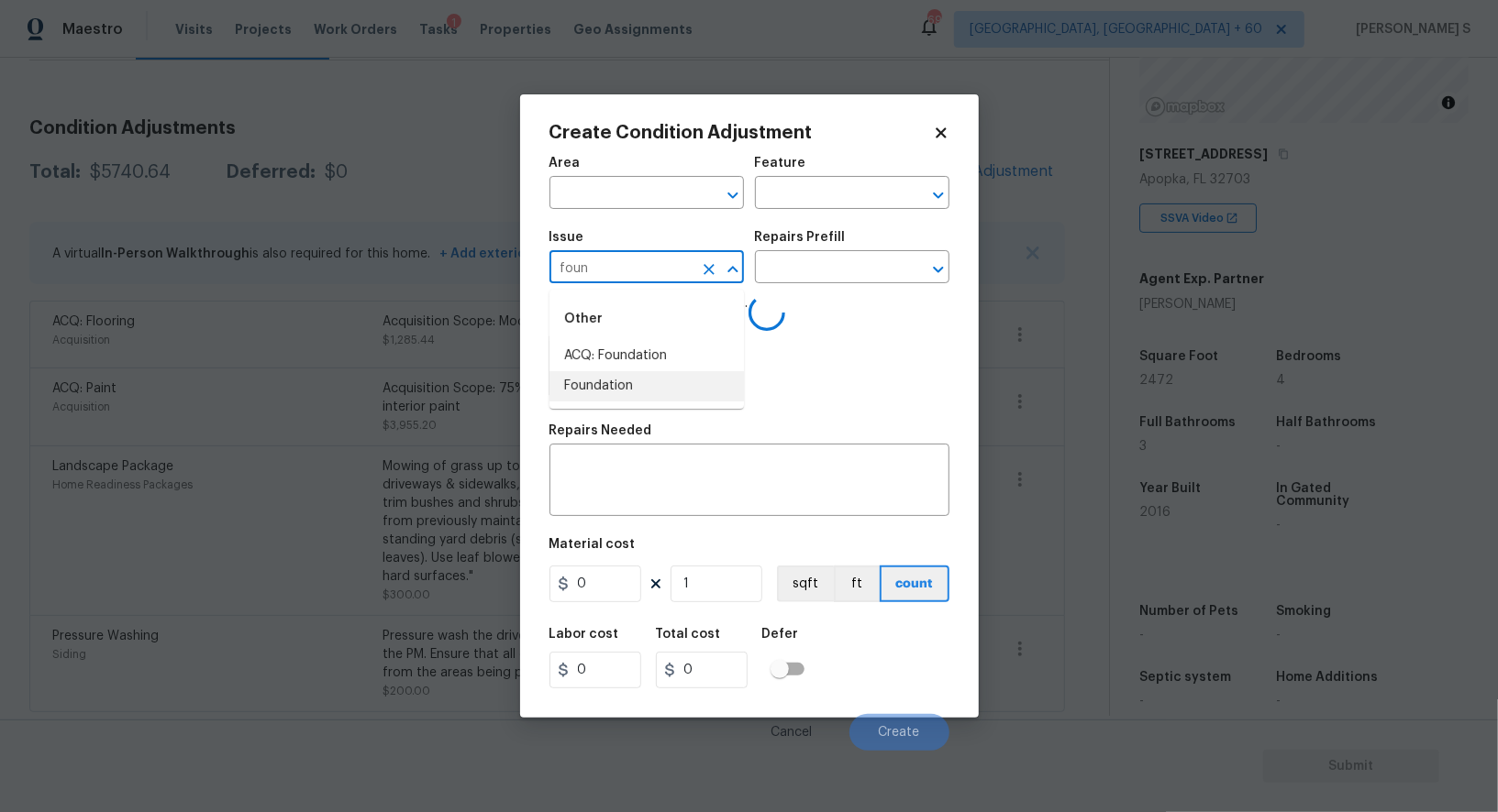
type input "Foundation"
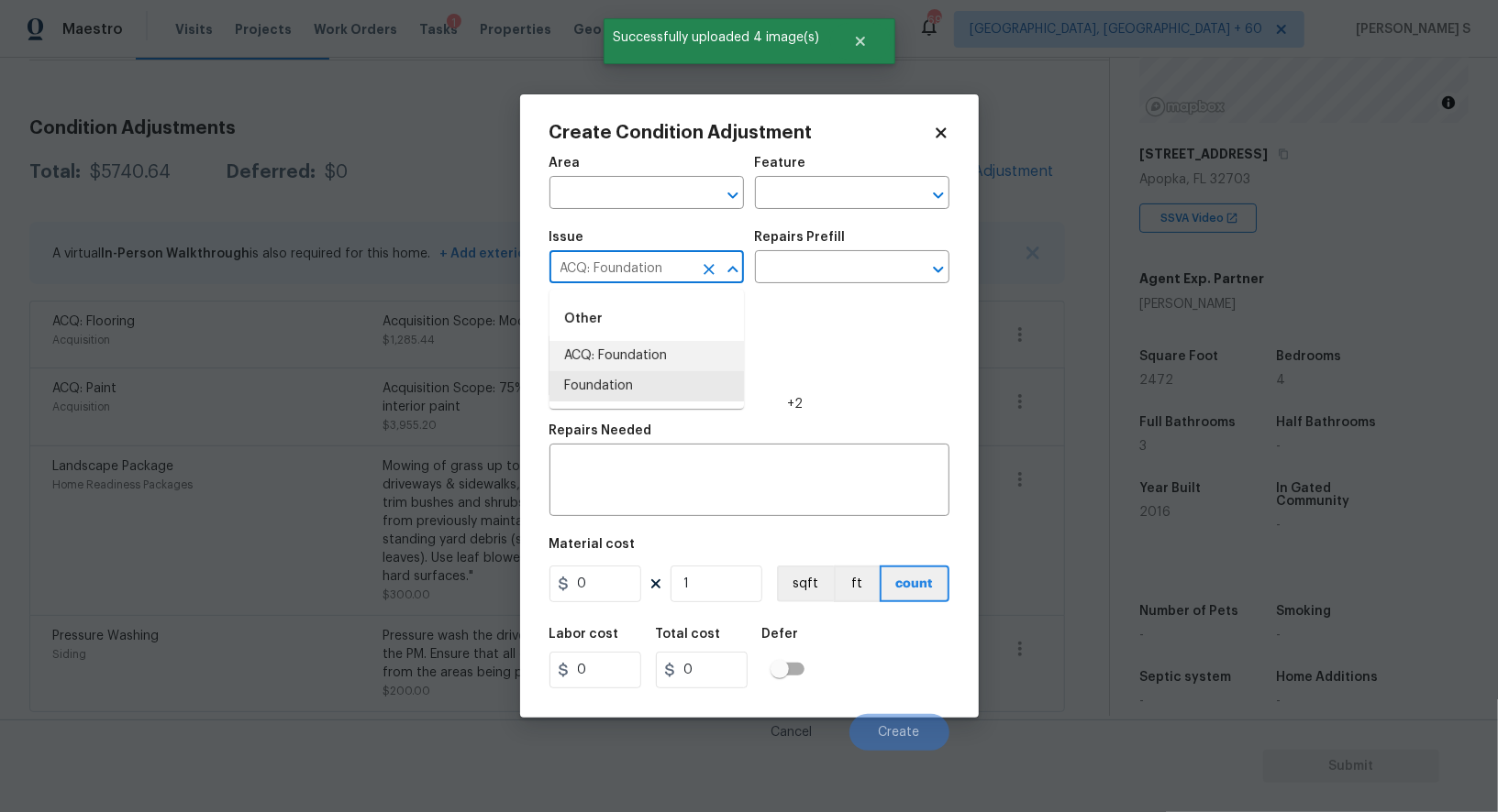
type input "ACQ: Foundation"
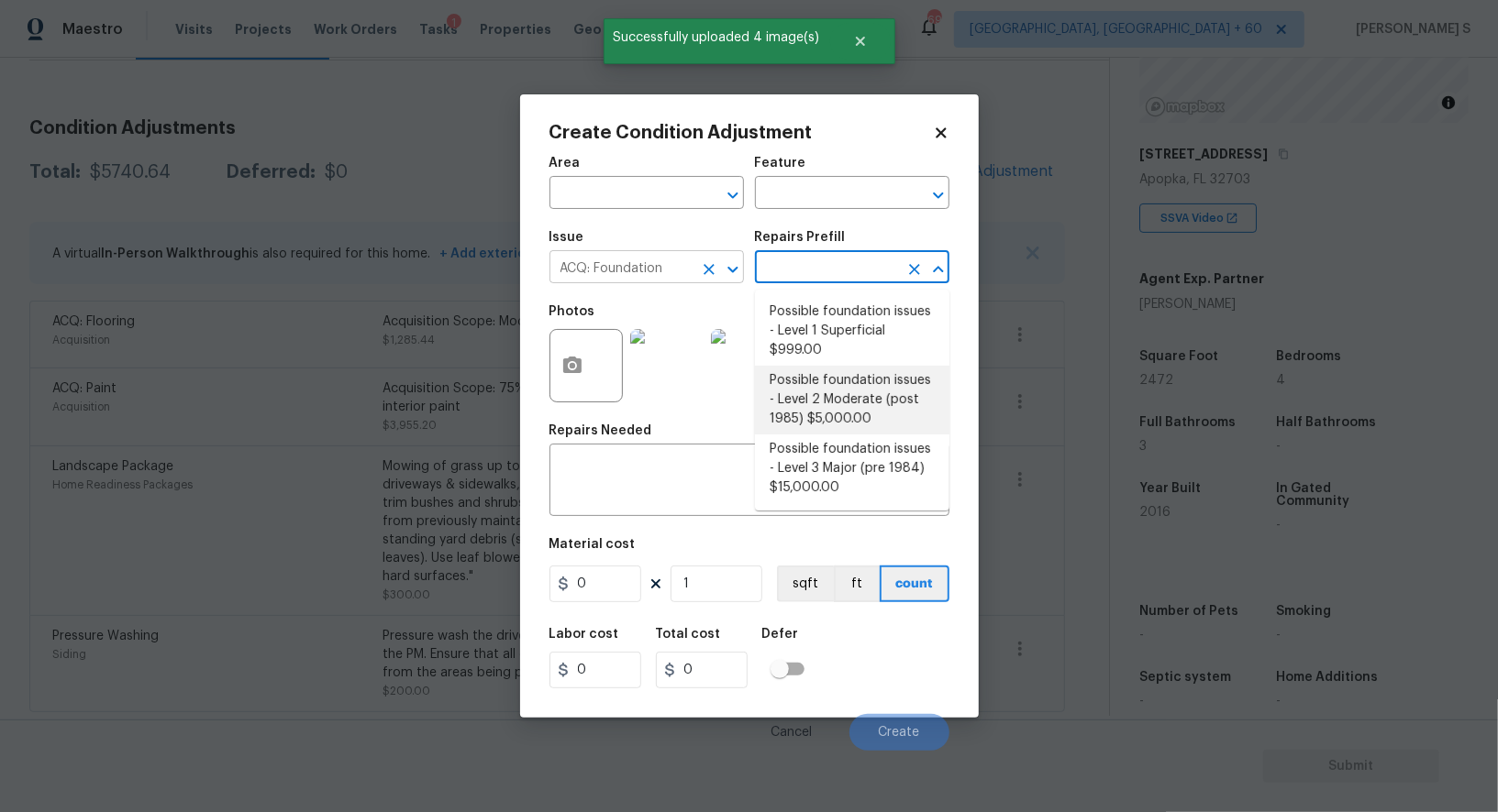
type input "Acquisition"
type textarea "Possible foundation issues - Level 2 Moderate: Disclaimer: This is NOT a techni…"
type input "5000"
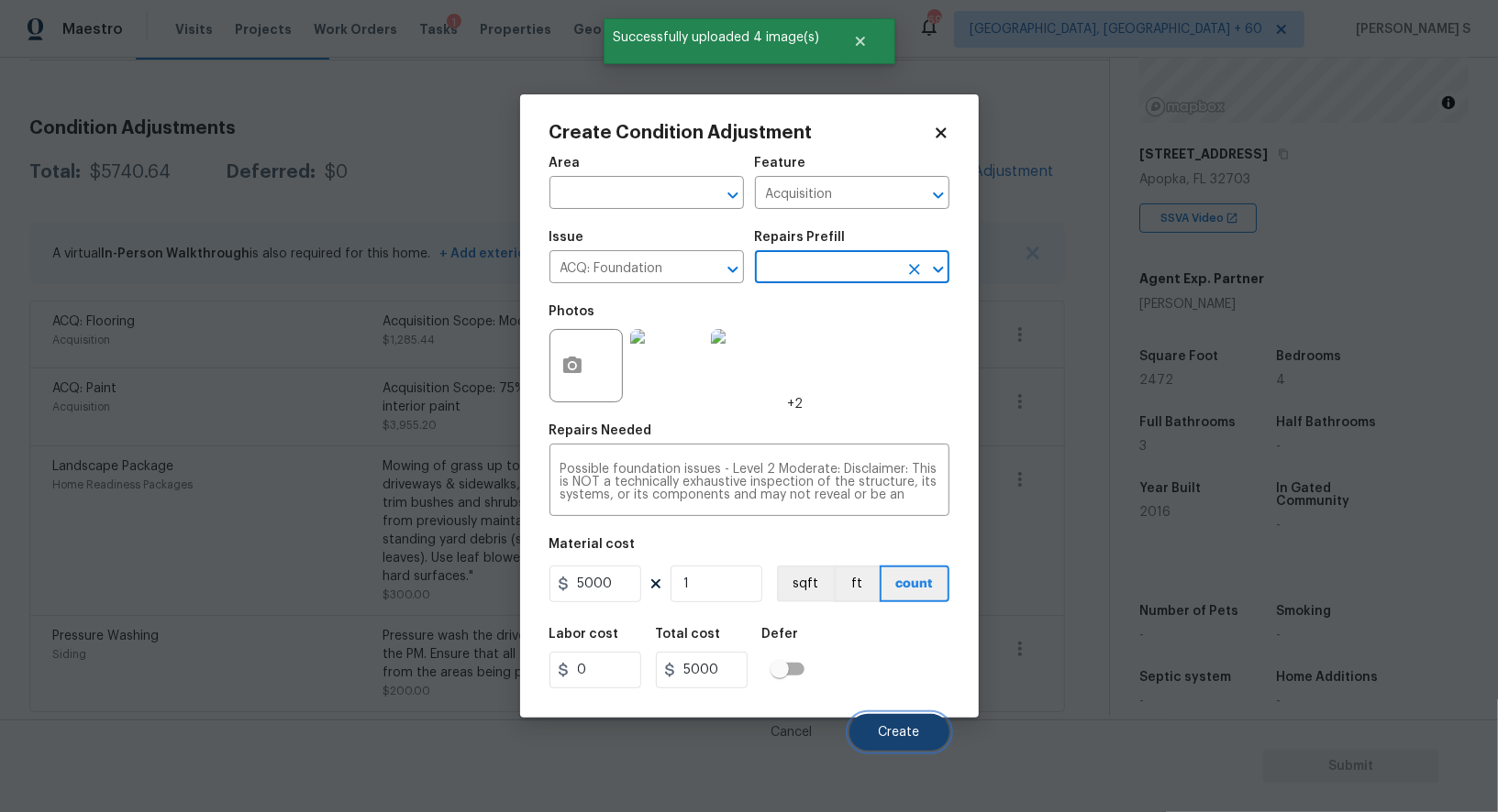
click at [909, 734] on span "Create" at bounding box center [899, 733] width 41 height 14
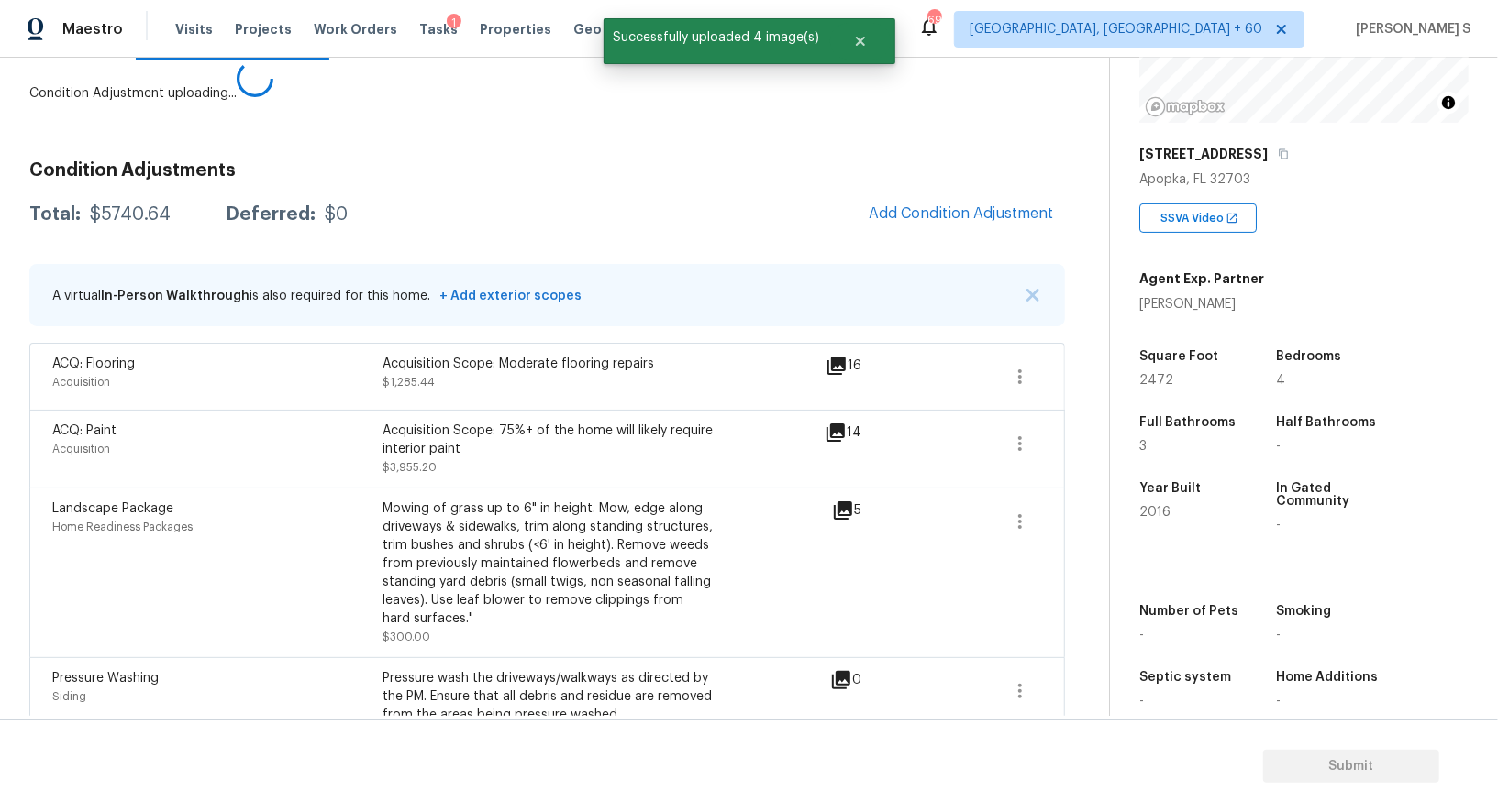
click at [335, 538] on body "Maestro Visits Projects Work Orders Tasks 1 Properties Geo Assignments 690 Albu…" at bounding box center [749, 406] width 1498 height 812
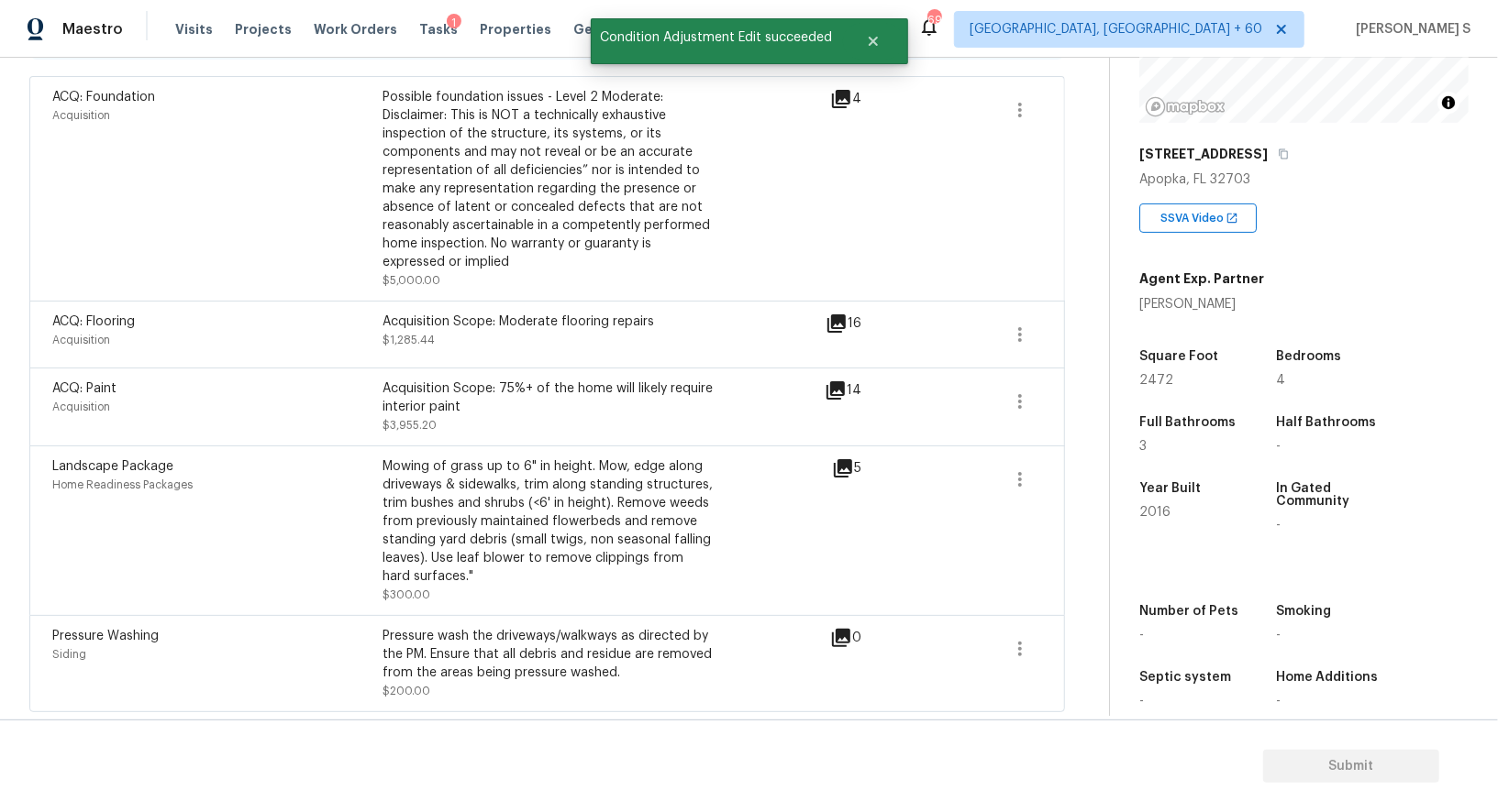
scroll to position [0, 0]
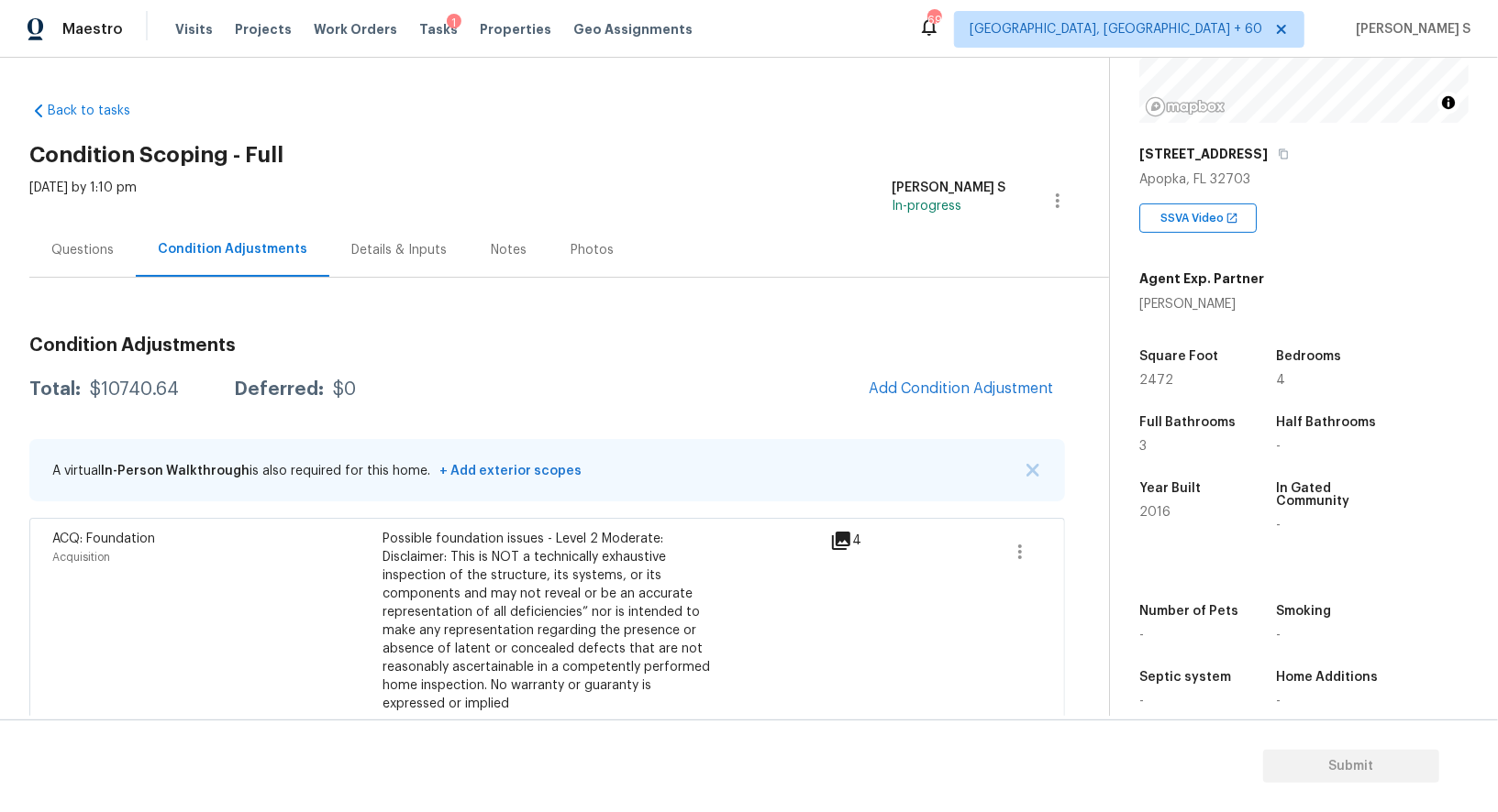
click at [76, 255] on div "Questions" at bounding box center [82, 251] width 62 height 19
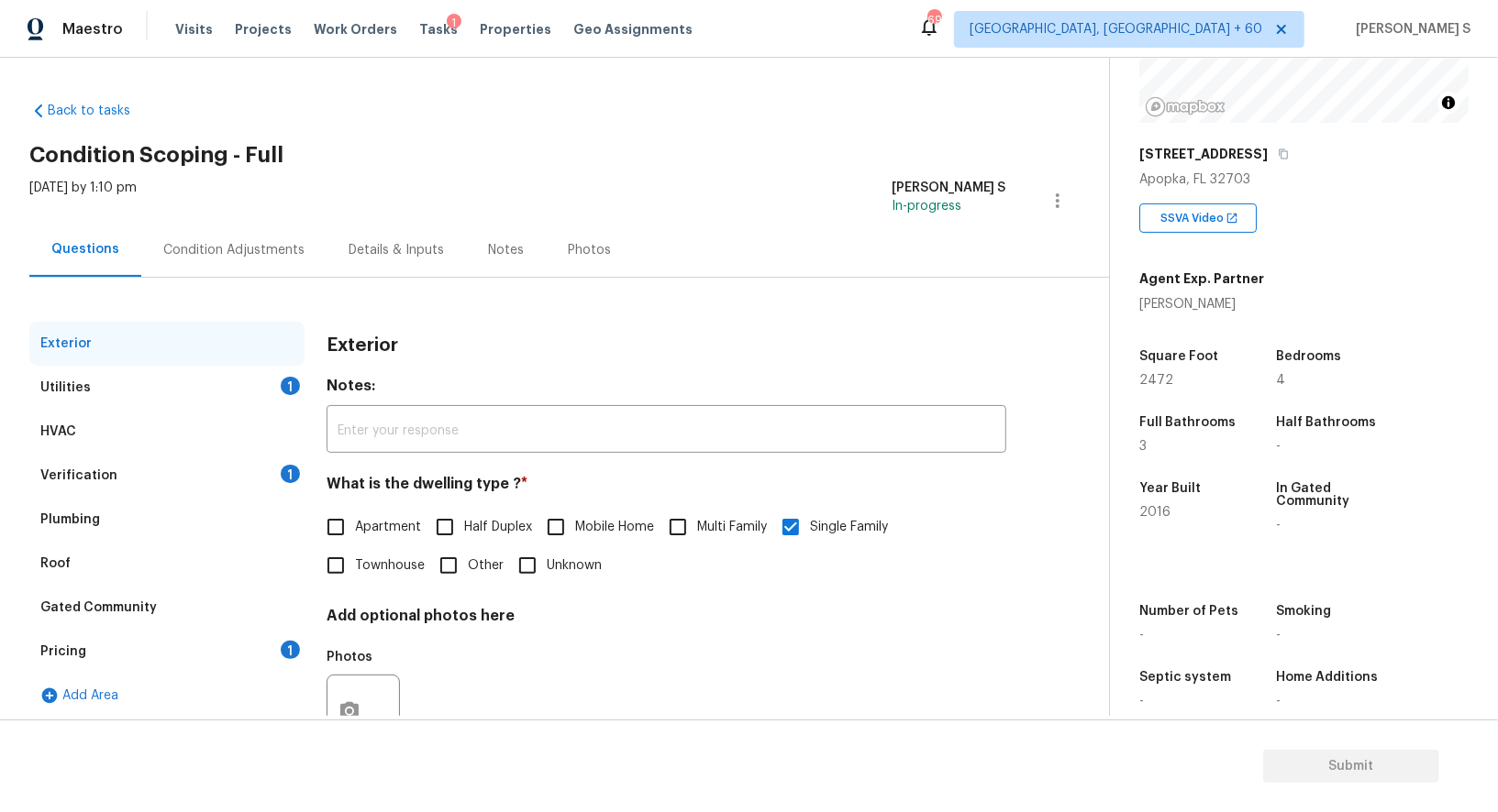
scroll to position [70, 0]
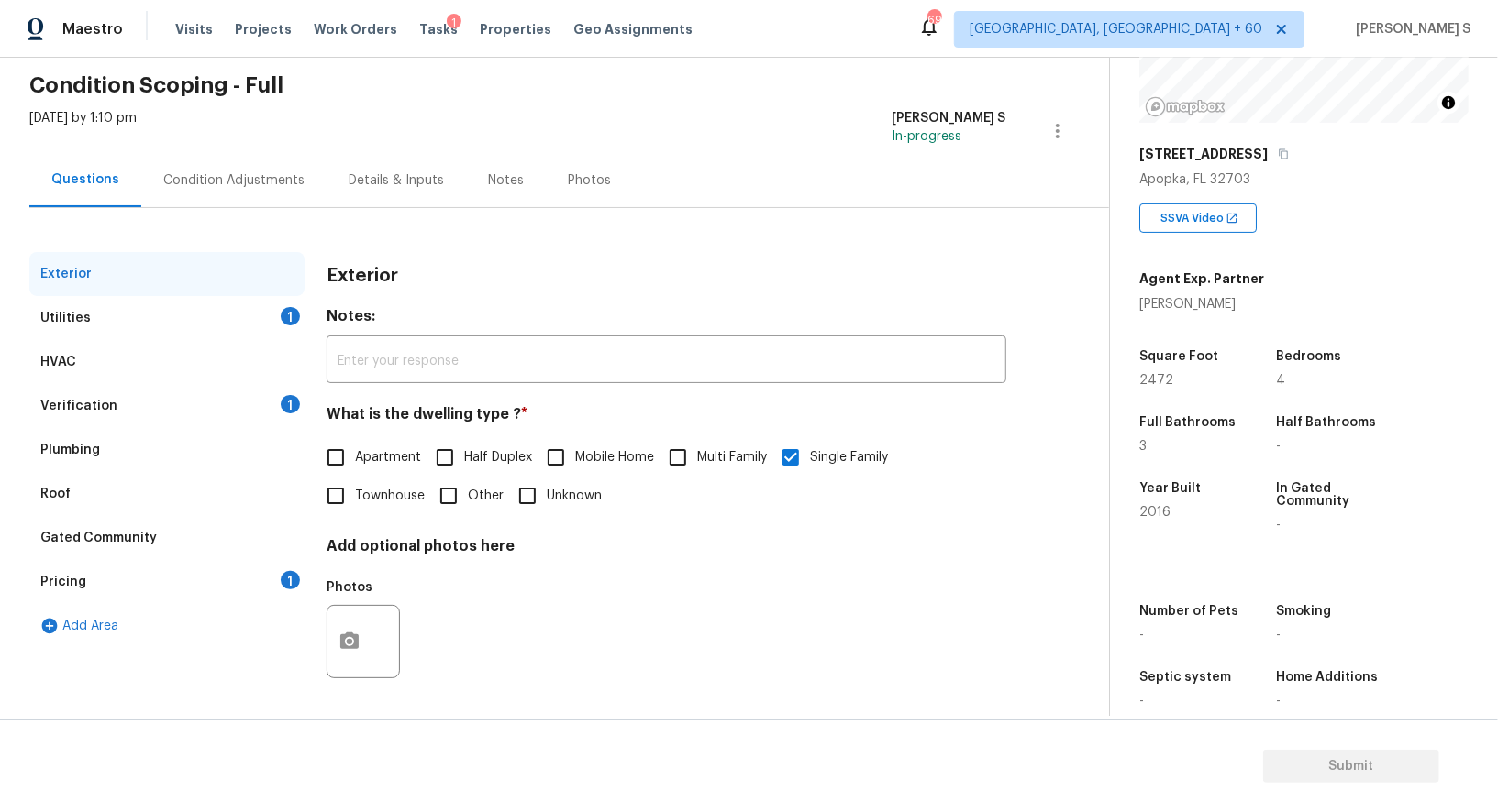
click at [173, 564] on div "Pricing 1" at bounding box center [166, 582] width 275 height 44
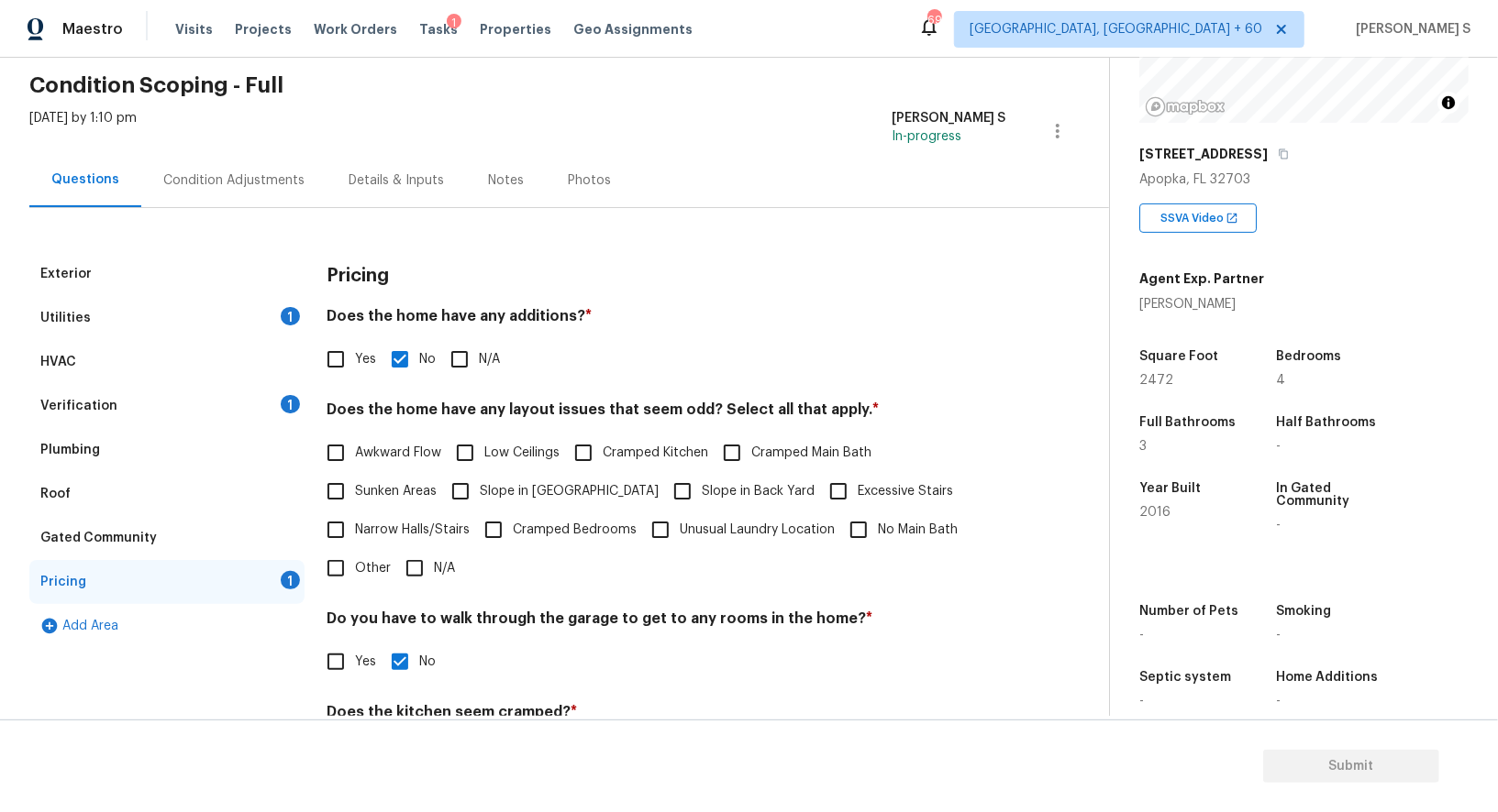
click at [479, 494] on span "Slope in Front Yard" at bounding box center [569, 491] width 179 height 20
click at [479, 494] on input "Slope in Front Yard" at bounding box center [460, 490] width 38 height 38
checkbox input "true"
click at [663, 494] on input "Slope in Back Yard" at bounding box center [682, 492] width 38 height 38
checkbox input "true"
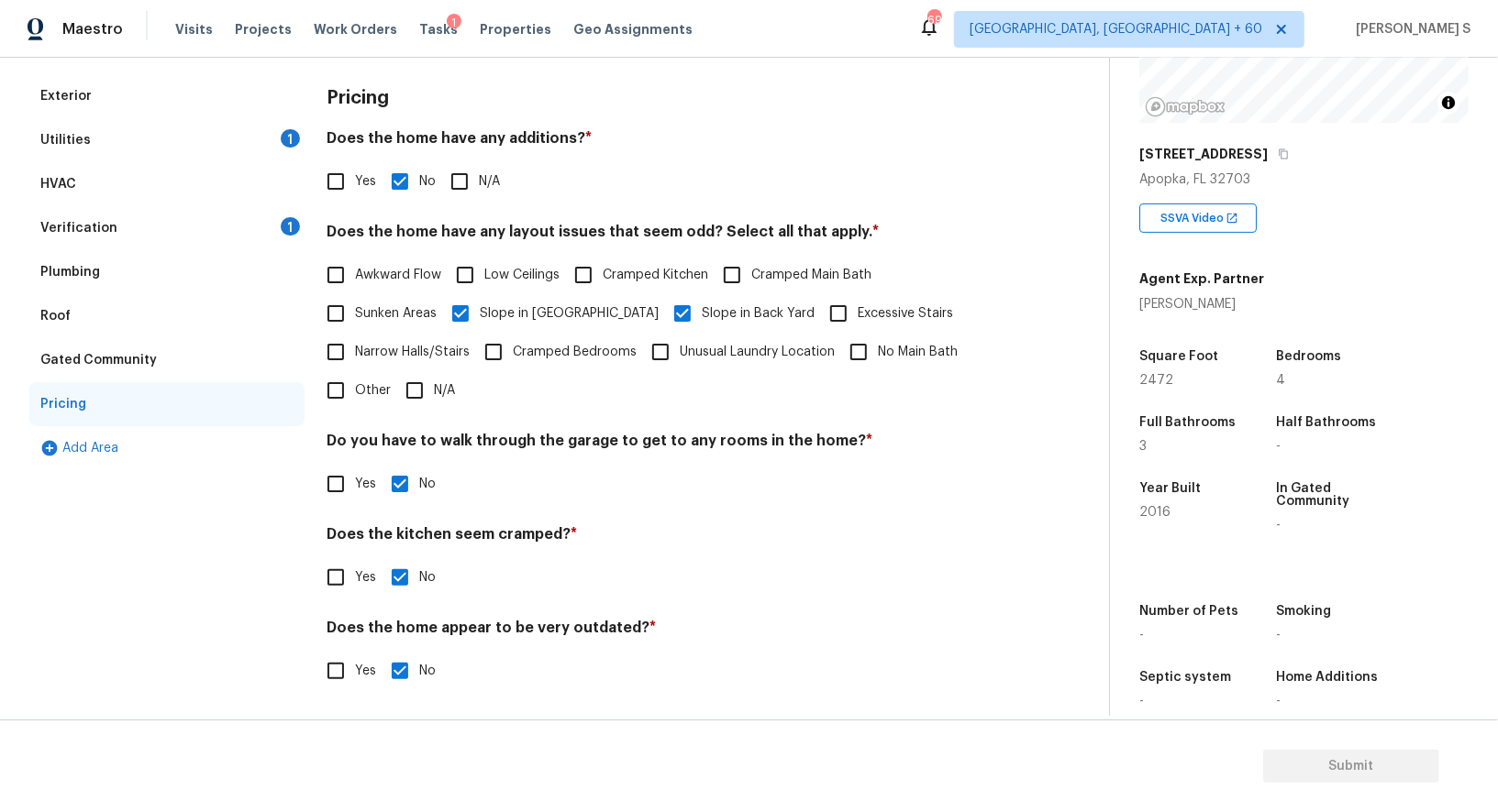
scroll to position [0, 0]
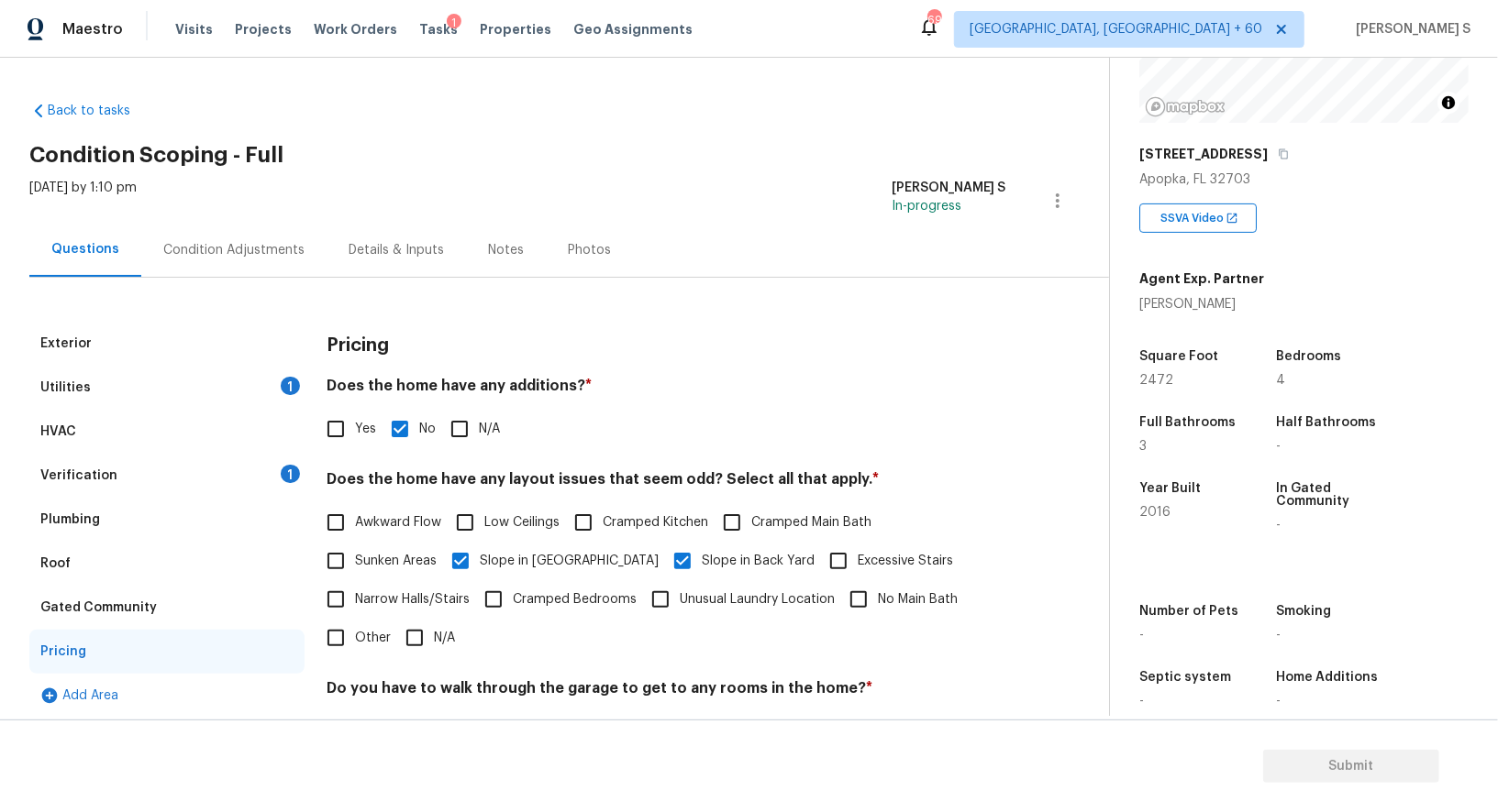
click at [220, 244] on div "Condition Adjustments" at bounding box center [233, 251] width 141 height 19
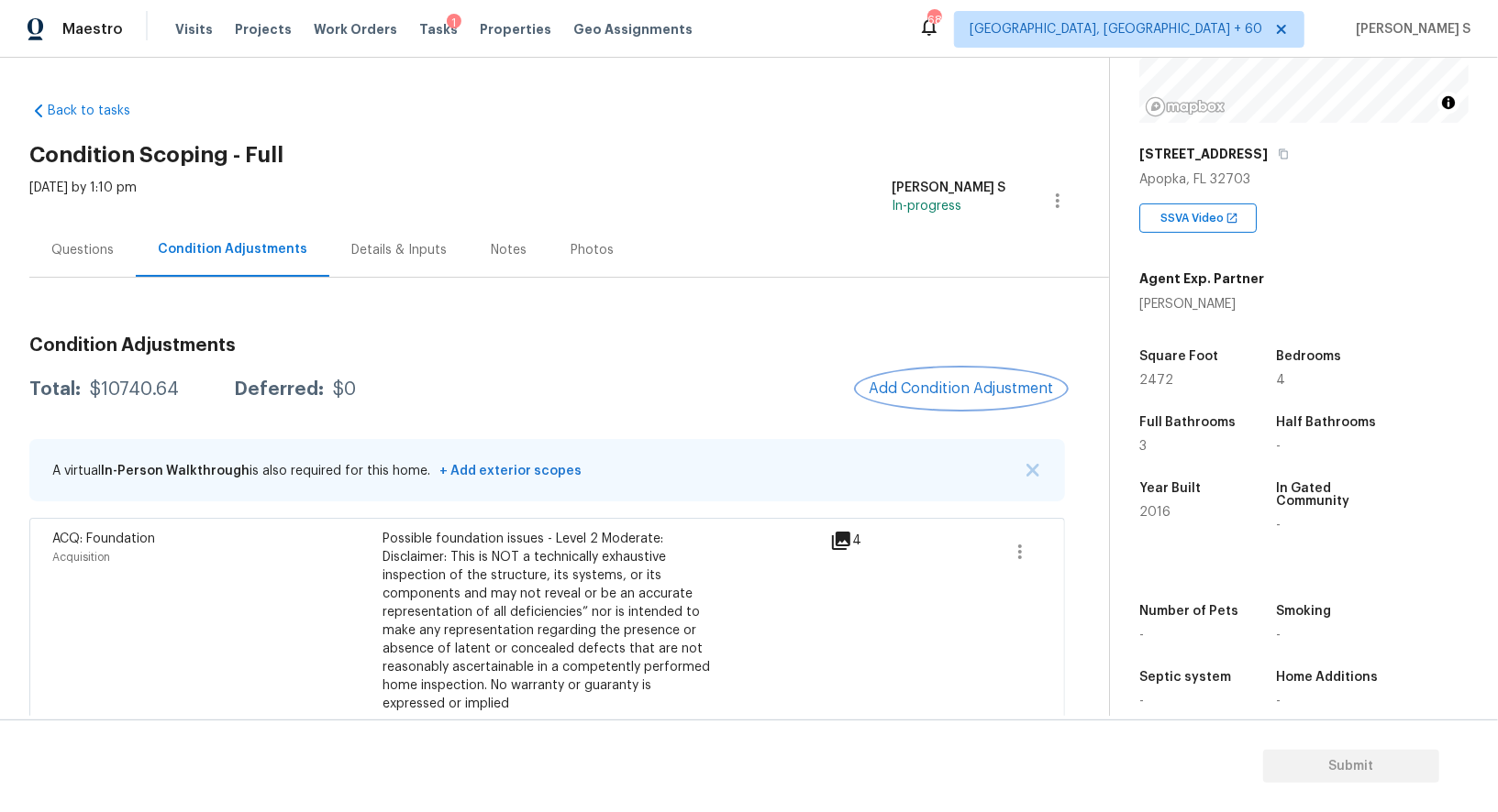
click at [998, 386] on span "Add Condition Adjustment" at bounding box center [961, 389] width 186 height 17
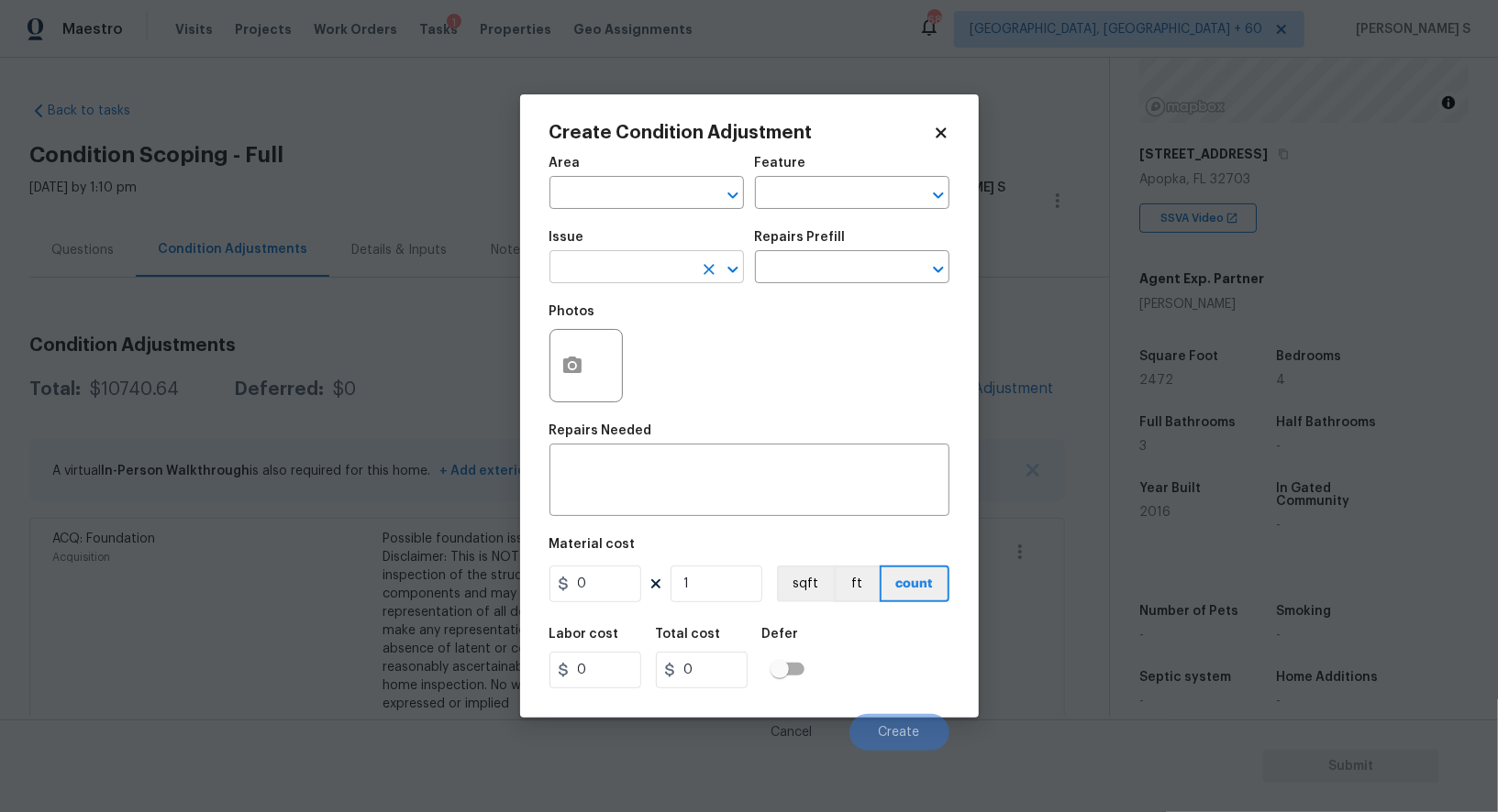
click at [622, 274] on input "text" at bounding box center [620, 268] width 143 height 28
type input "Tile and Grout"
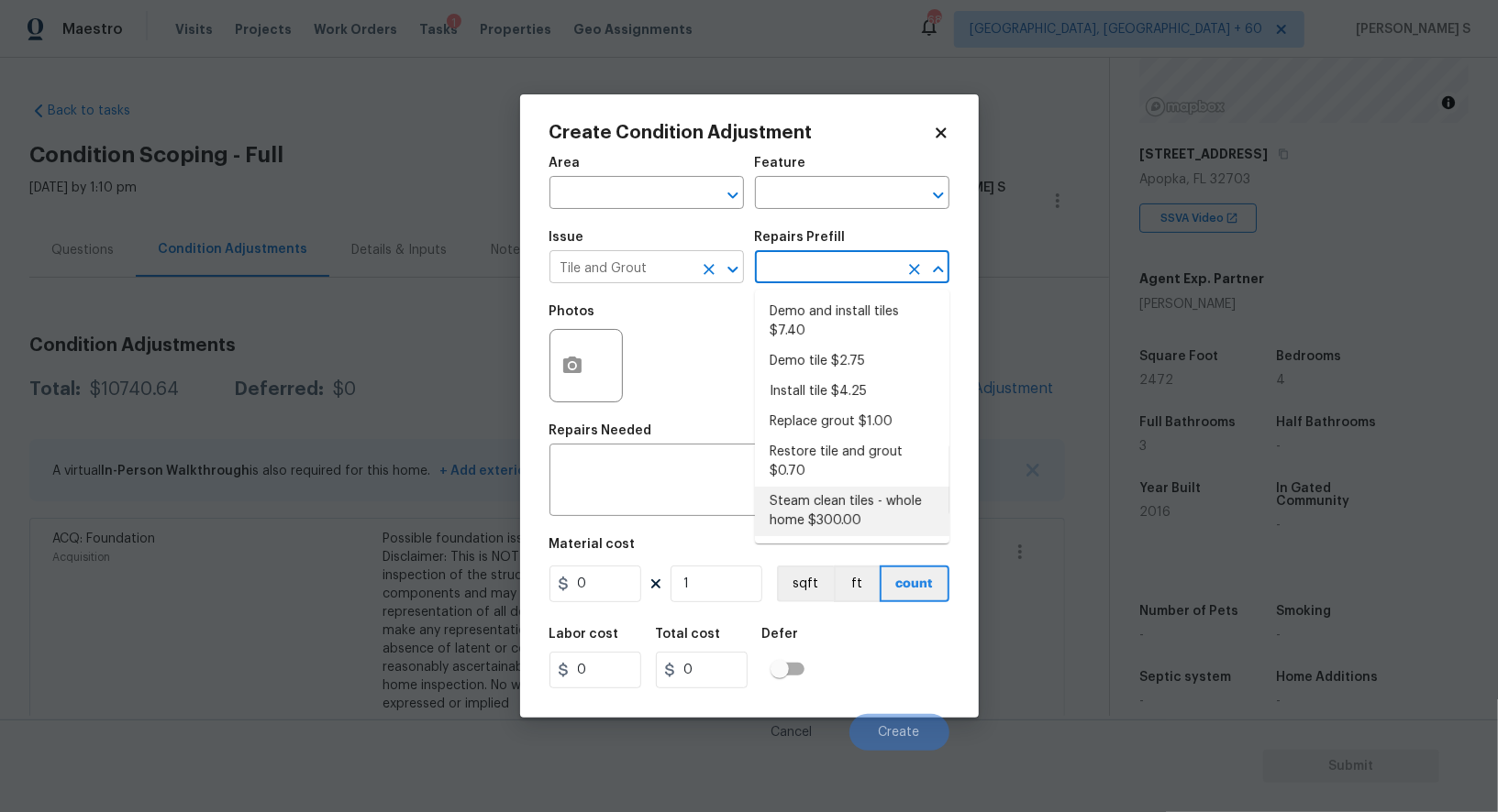
type input "Overall Flooring"
type textarea "Steam clean all tiles (whole home)"
type input "300"
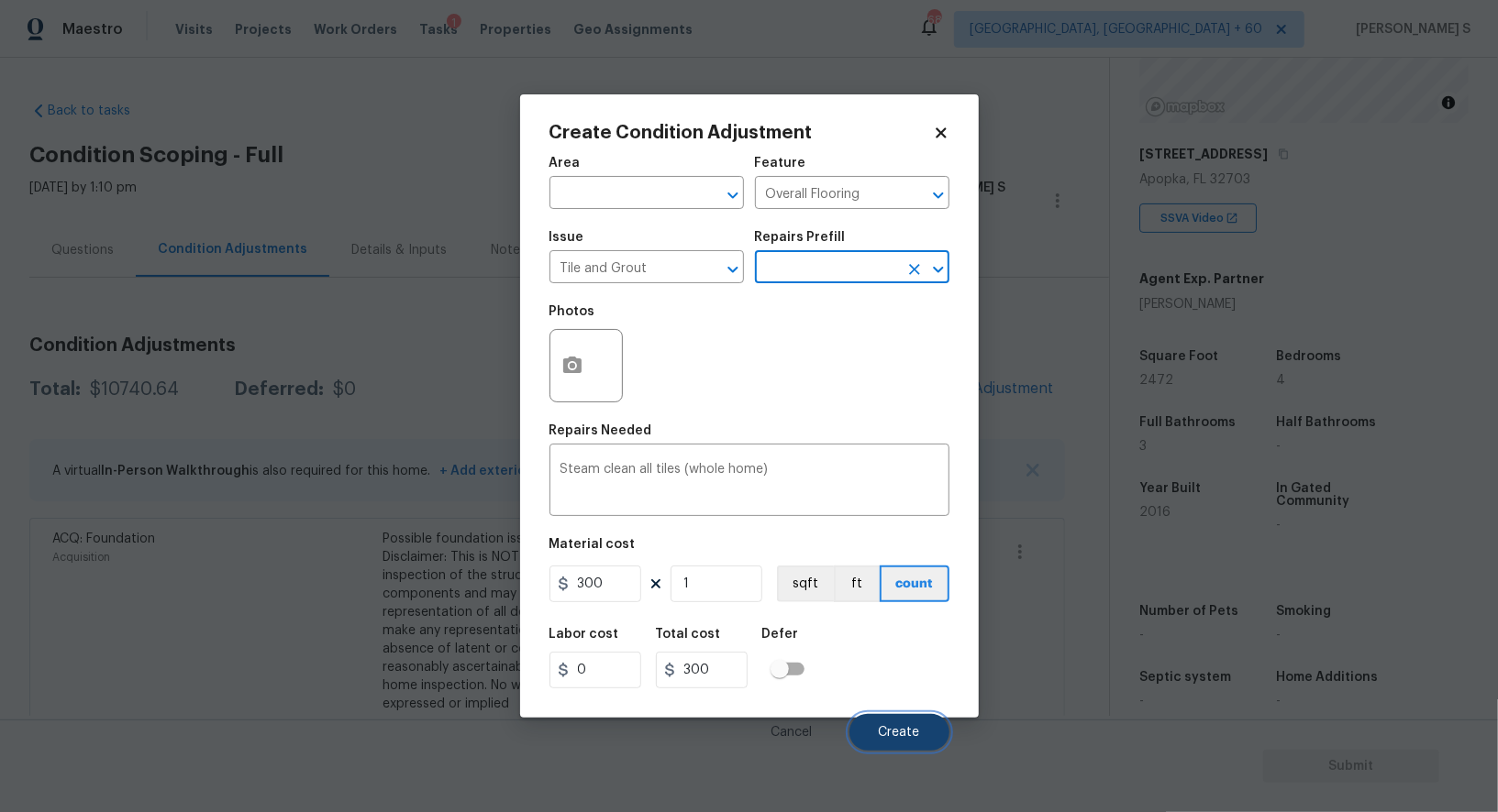
click at [892, 730] on span "Create" at bounding box center [899, 733] width 41 height 14
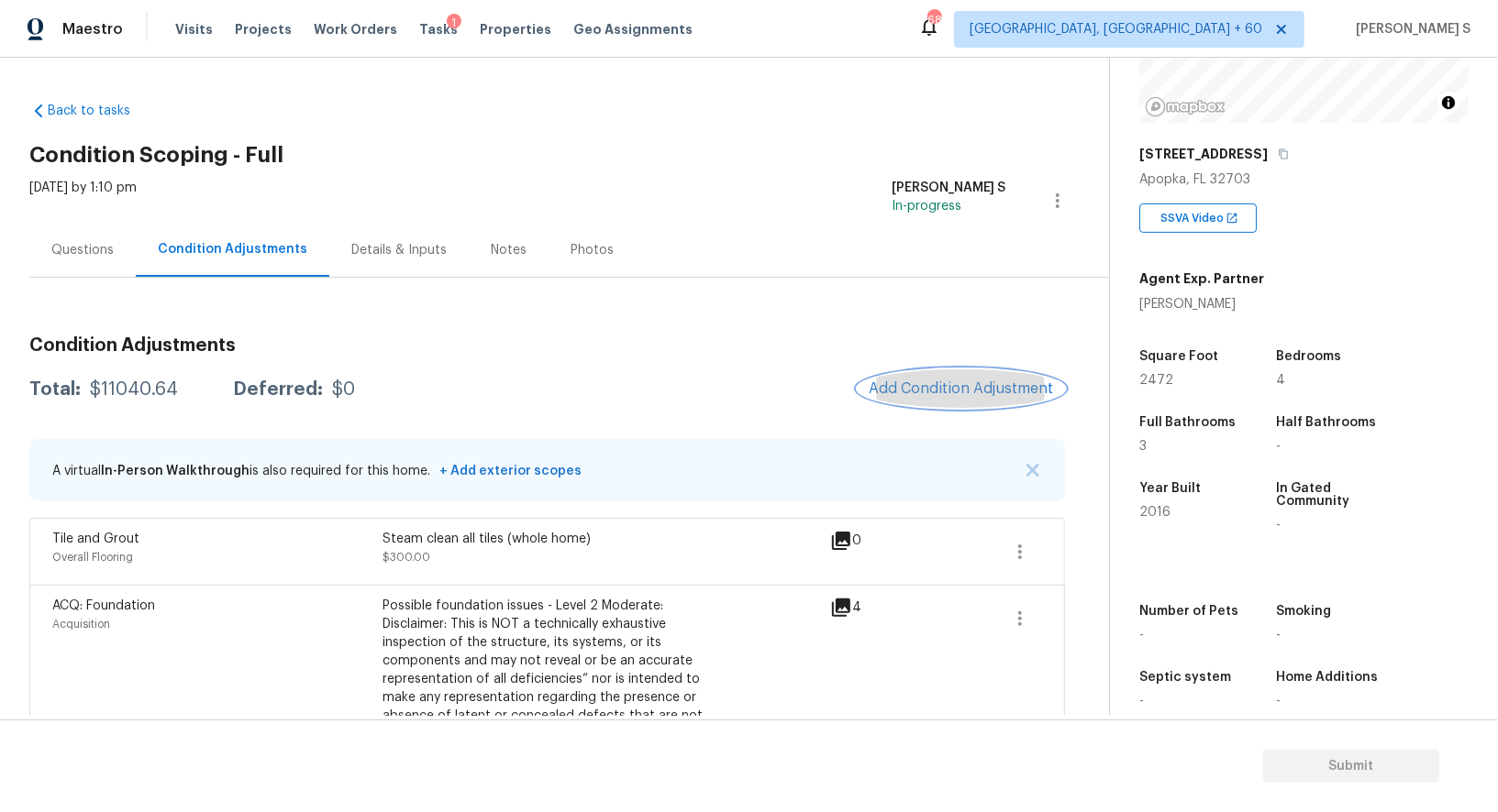
click at [922, 377] on button "Add Condition Adjustment" at bounding box center [961, 388] width 207 height 38
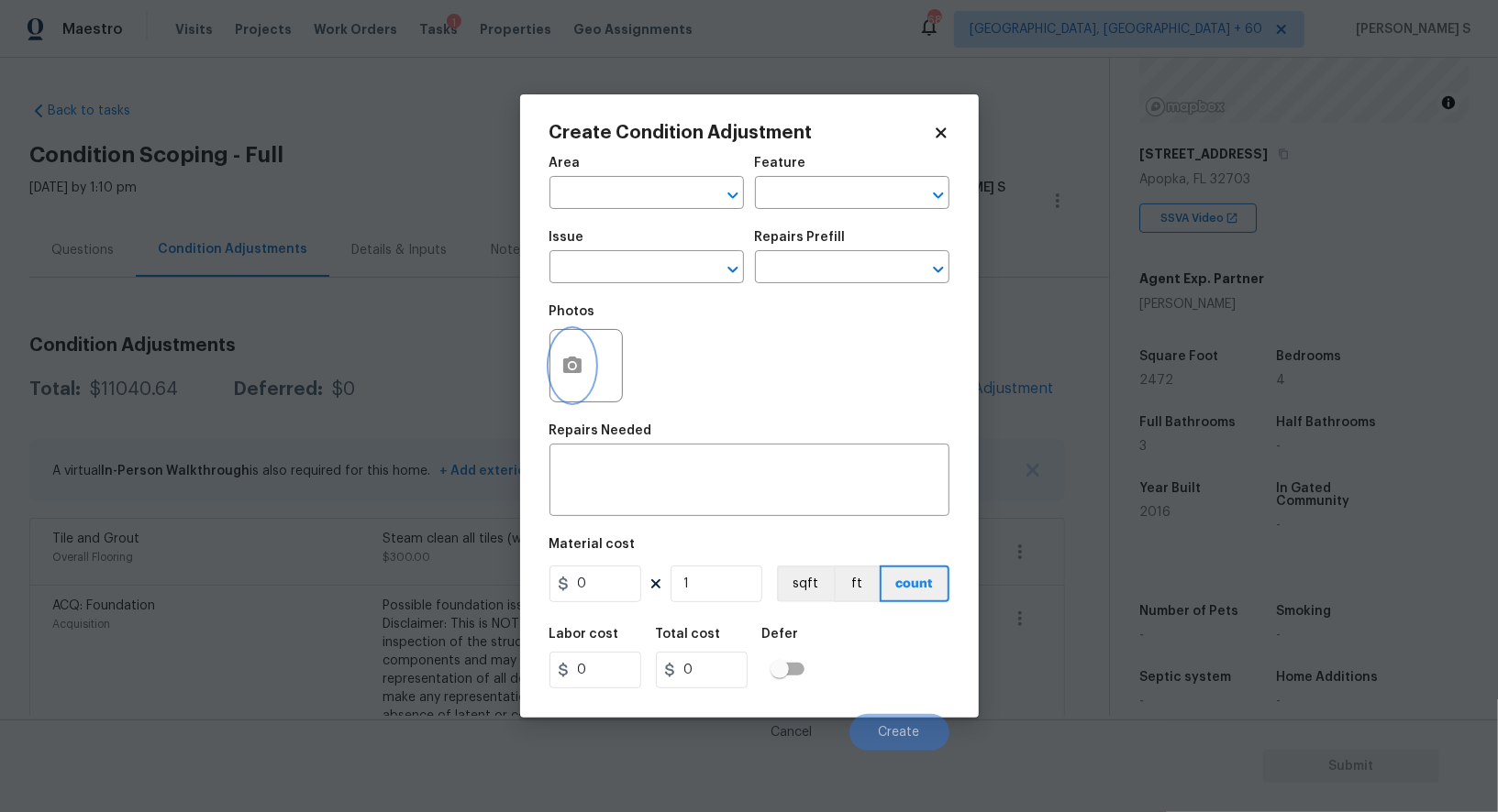
click at [564, 357] on icon "button" at bounding box center [573, 365] width 22 height 22
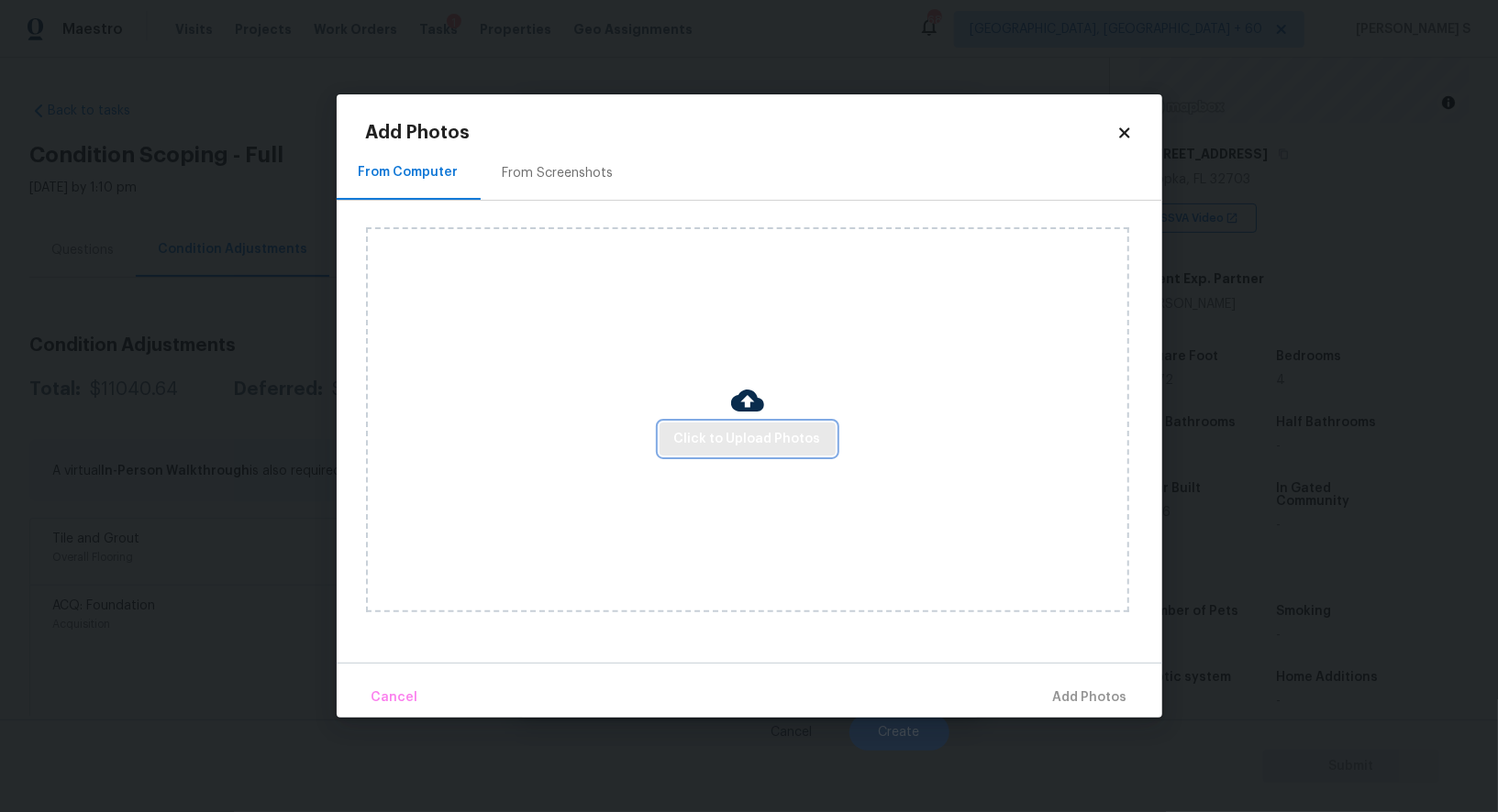
click at [708, 442] on span "Click to Upload Photos" at bounding box center [747, 439] width 146 height 23
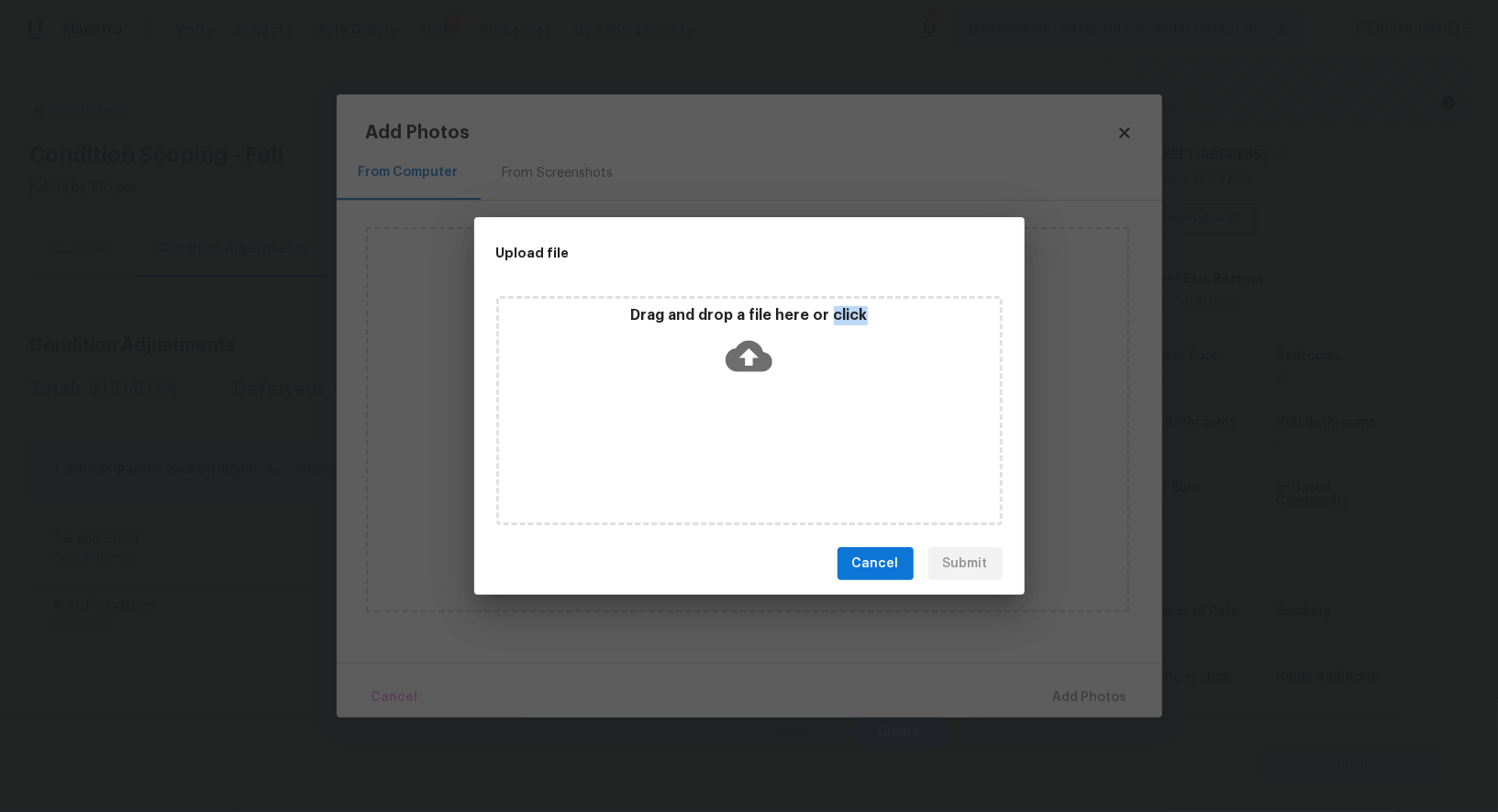
click at [708, 442] on div "Drag and drop a file here or click" at bounding box center [749, 411] width 506 height 229
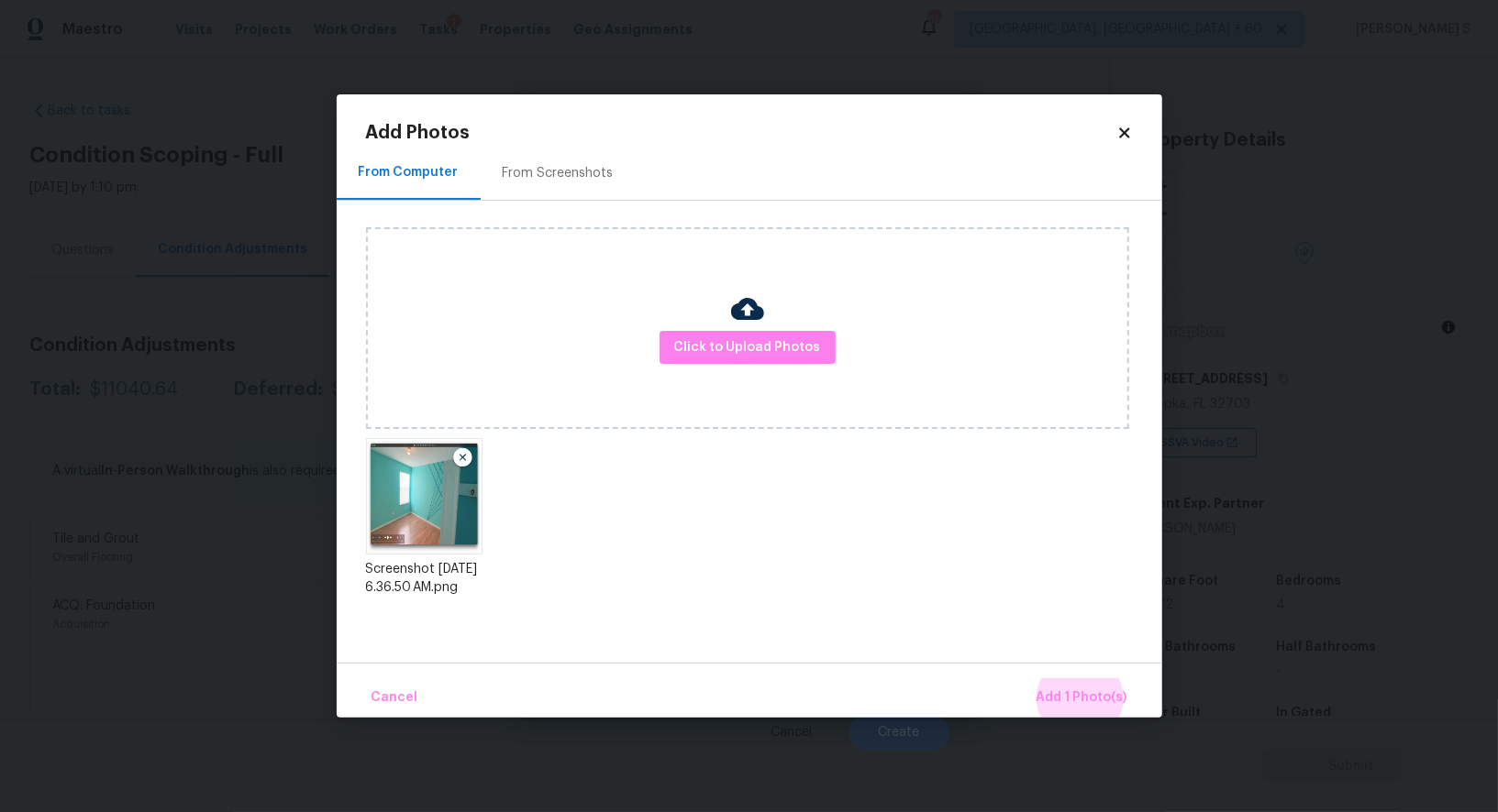
scroll to position [225, 0]
click at [1054, 696] on span "Add 1 Photo(s)" at bounding box center [1081, 697] width 90 height 23
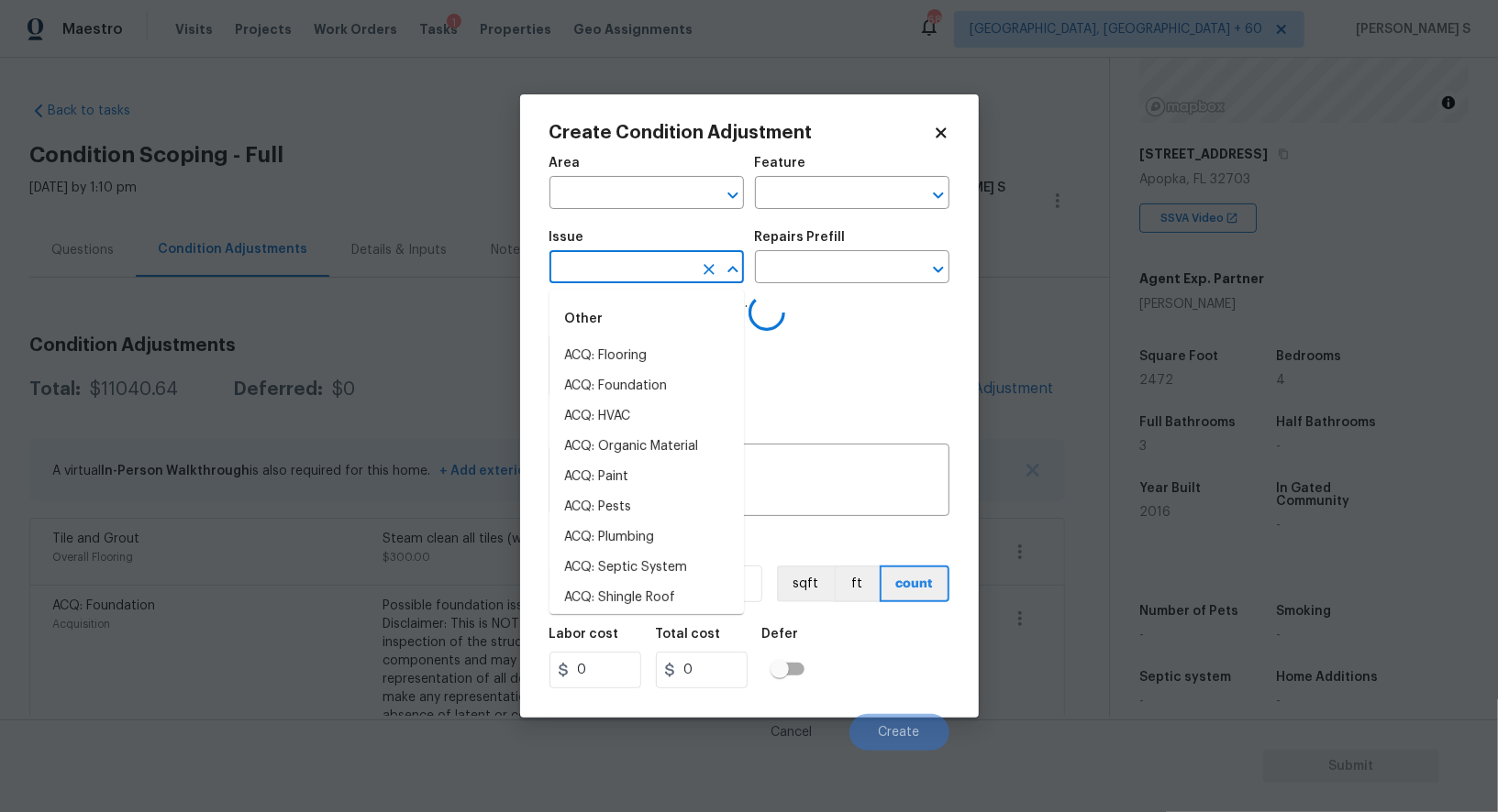
click at [648, 274] on input "text" at bounding box center [620, 268] width 143 height 28
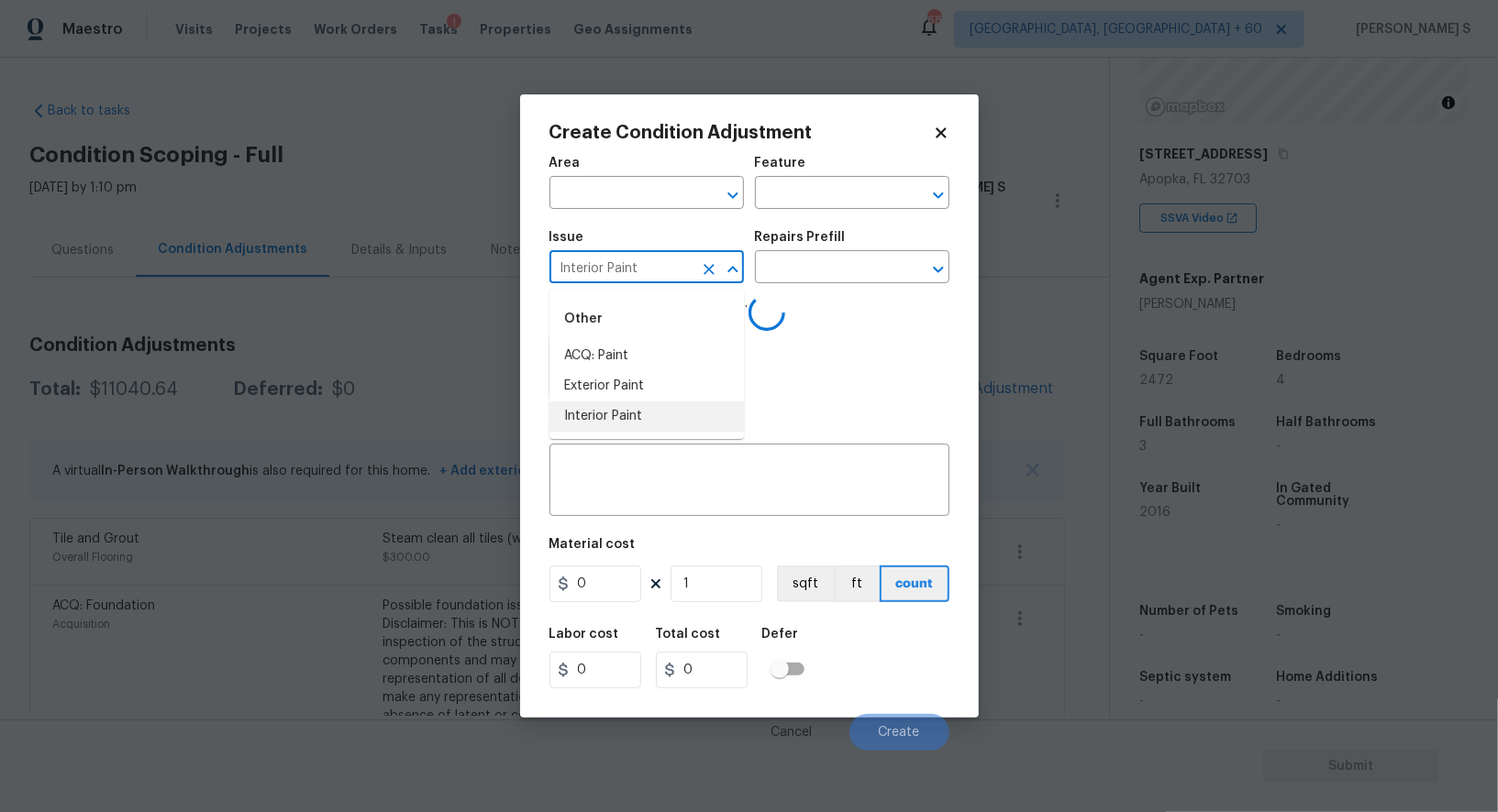
type input "Interior Paint"
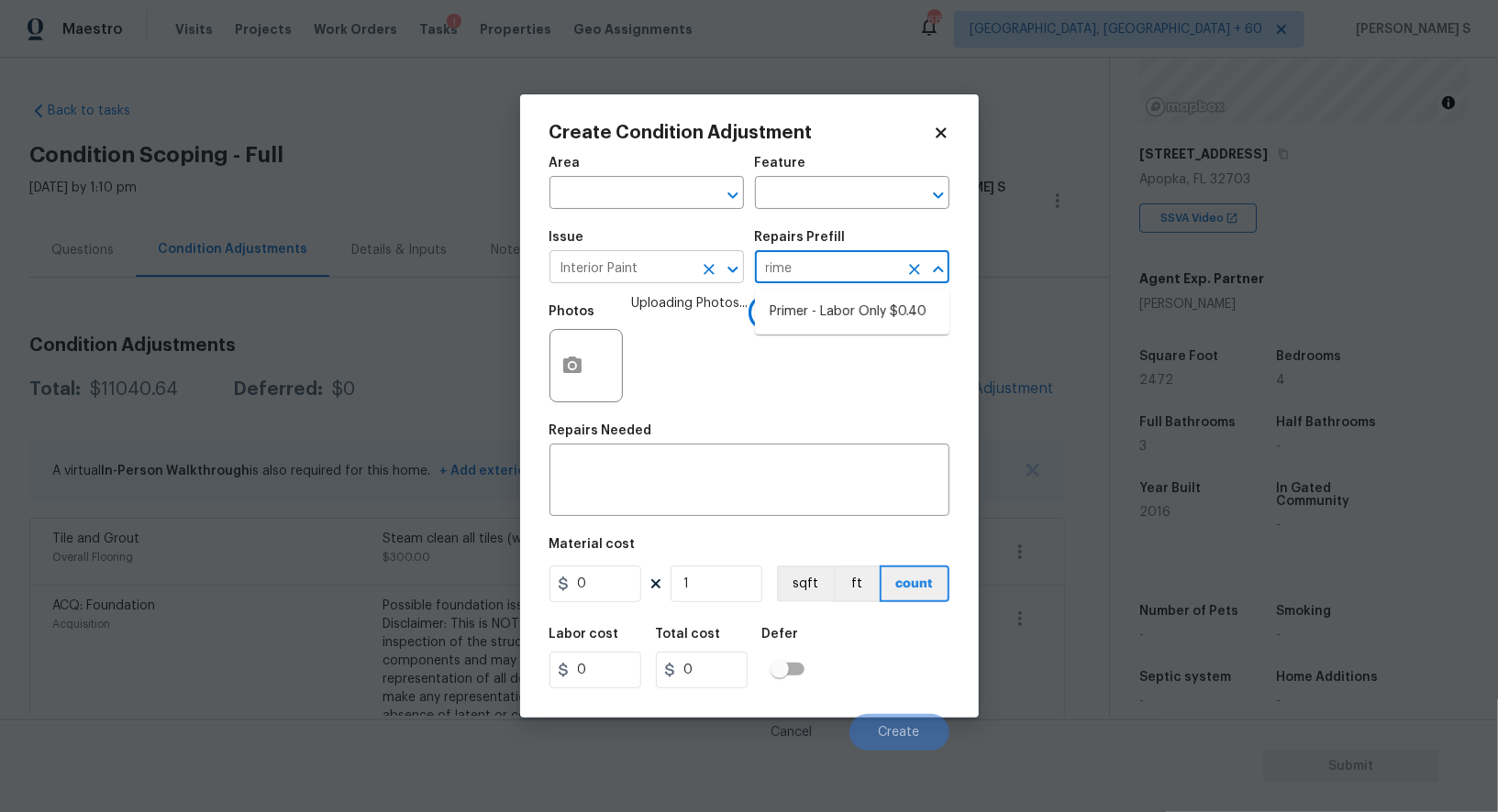
type input "rimer"
type input "Overall Paint"
type input "0.4"
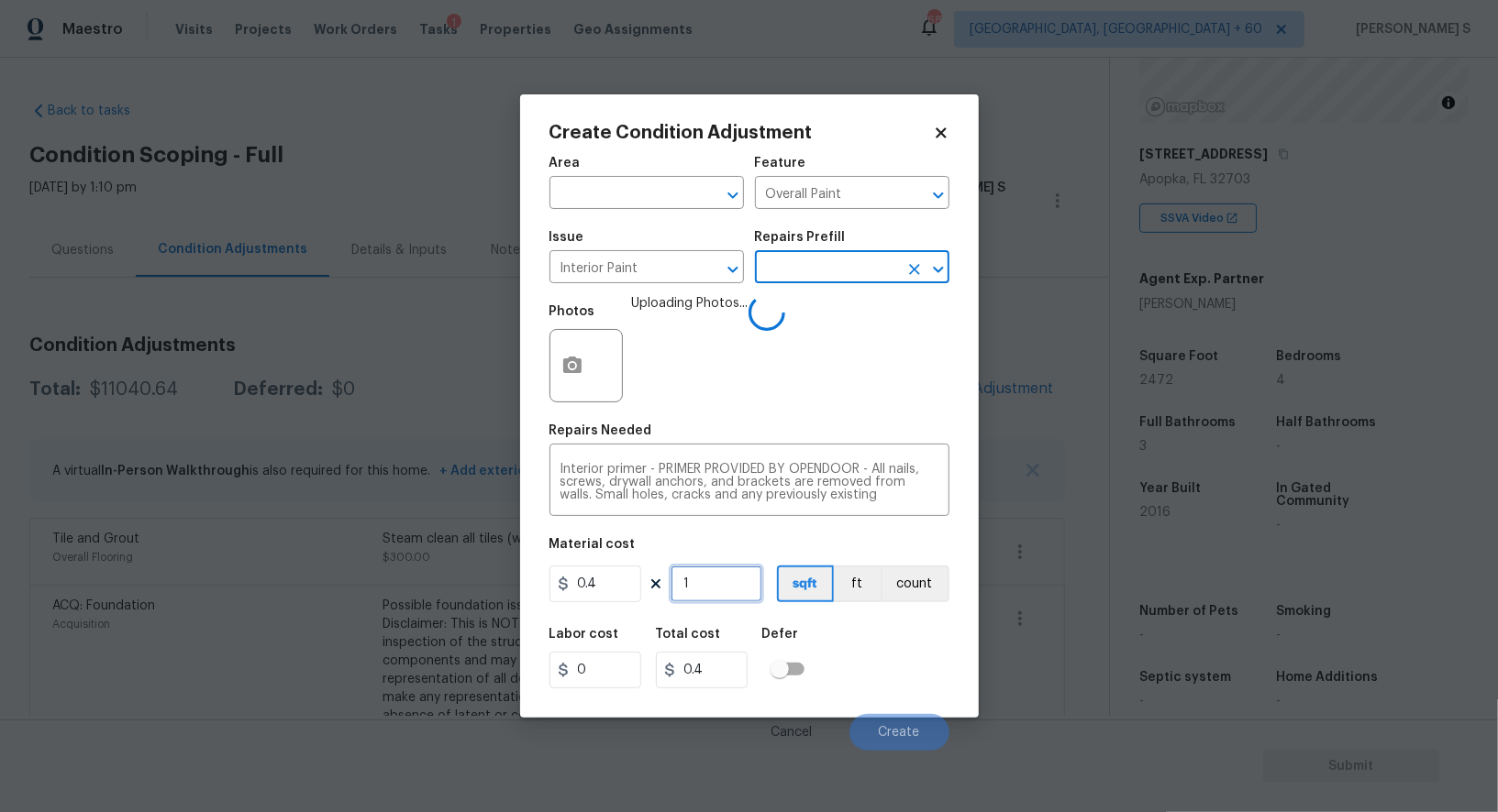
click at [707, 584] on input "1" at bounding box center [716, 584] width 91 height 36
type input "2"
type input "0.8"
type input "20"
type input "8"
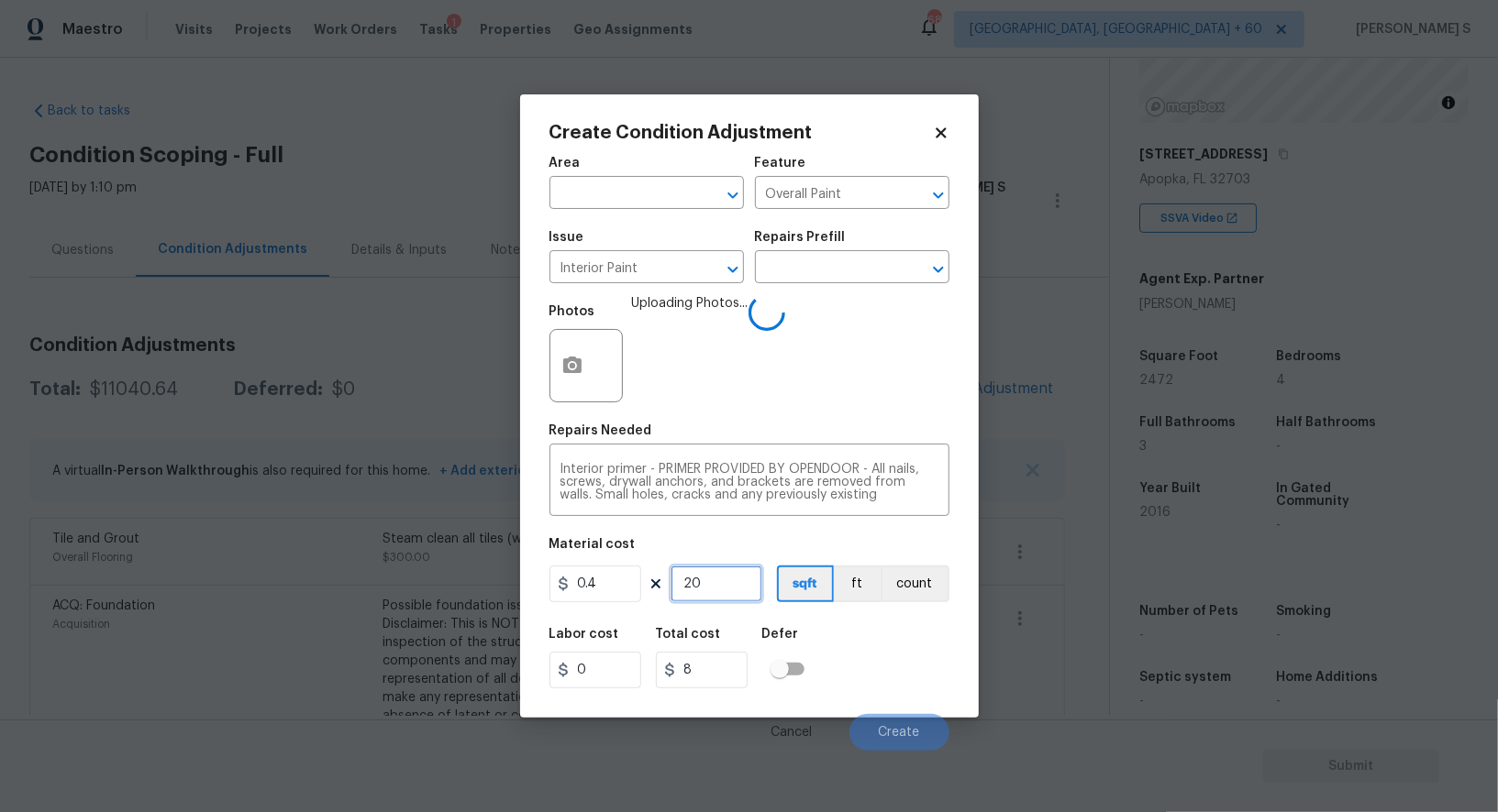
type input "200"
type input "80"
type input "200"
drag, startPoint x: 895, startPoint y: 677, endPoint x: 914, endPoint y: 679, distance: 19.1
click at [895, 677] on div "Labor cost 0 Total cost 80 Defer" at bounding box center [749, 658] width 400 height 82
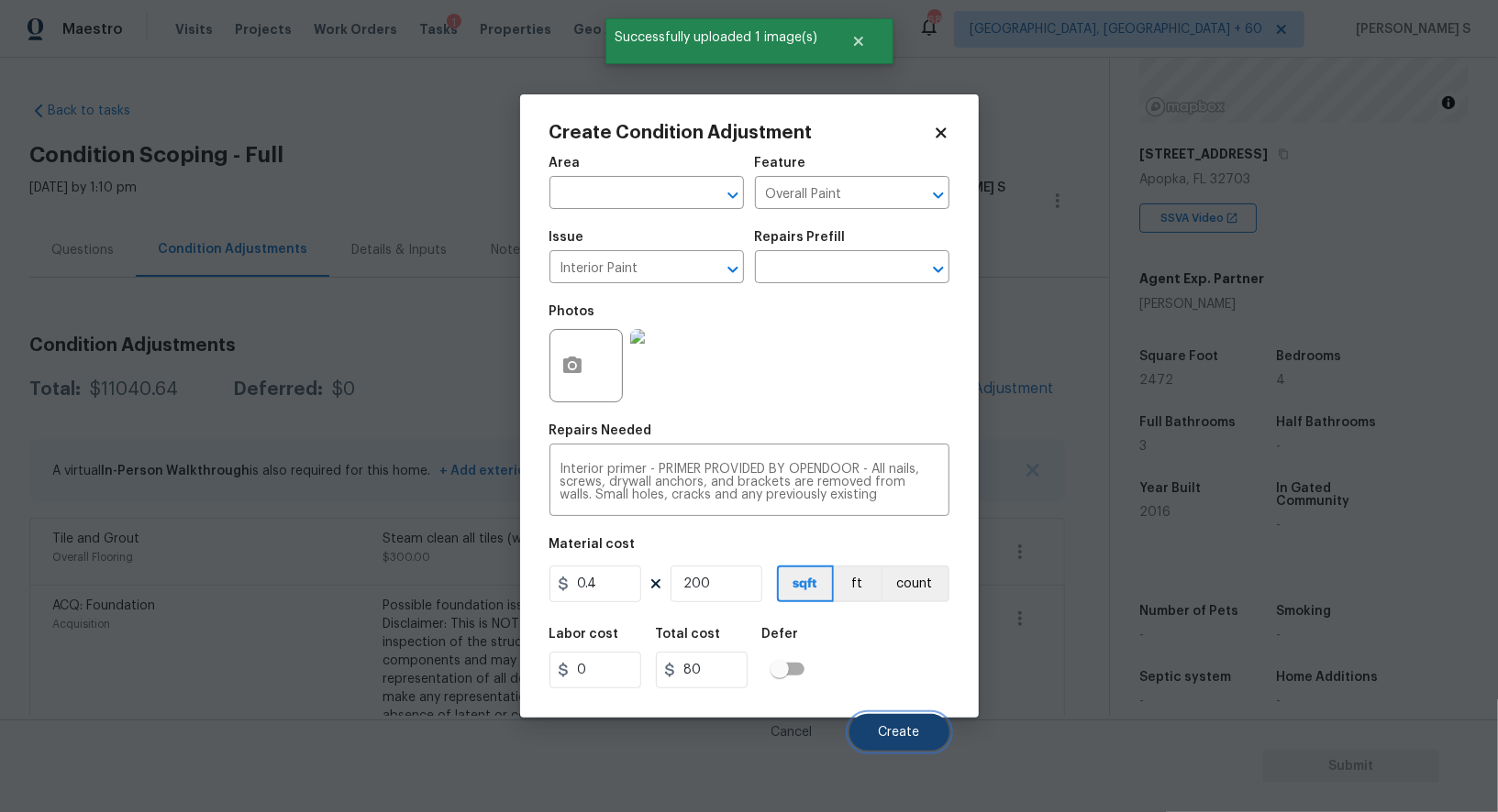
click at [916, 742] on button "Create" at bounding box center [898, 732] width 100 height 36
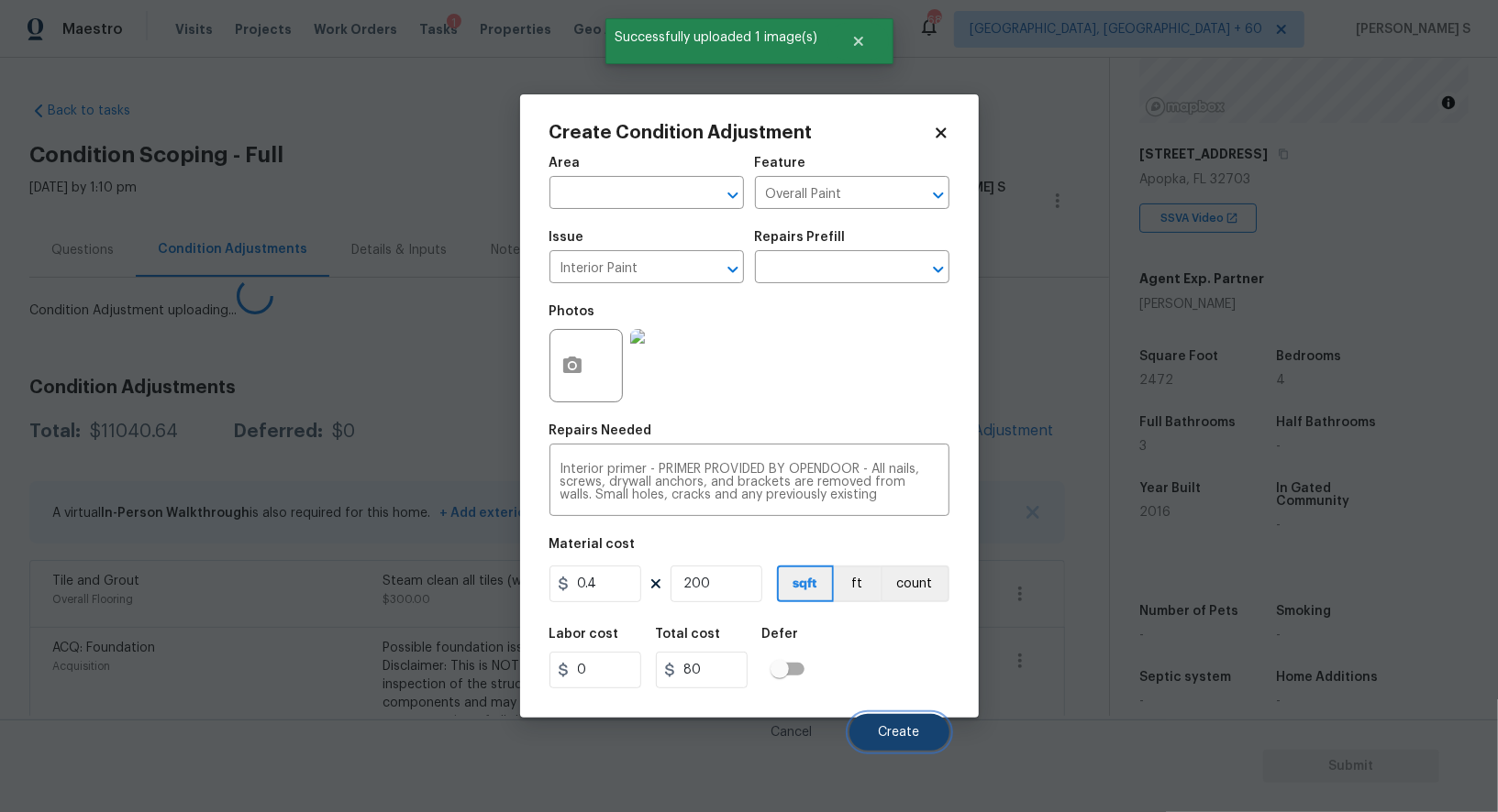
click at [916, 742] on button "Create" at bounding box center [898, 732] width 100 height 36
click at [252, 580] on body "Maestro Visits Projects Work Orders Tasks 1 Properties Geo Assignments 682 Albu…" at bounding box center [749, 406] width 1498 height 812
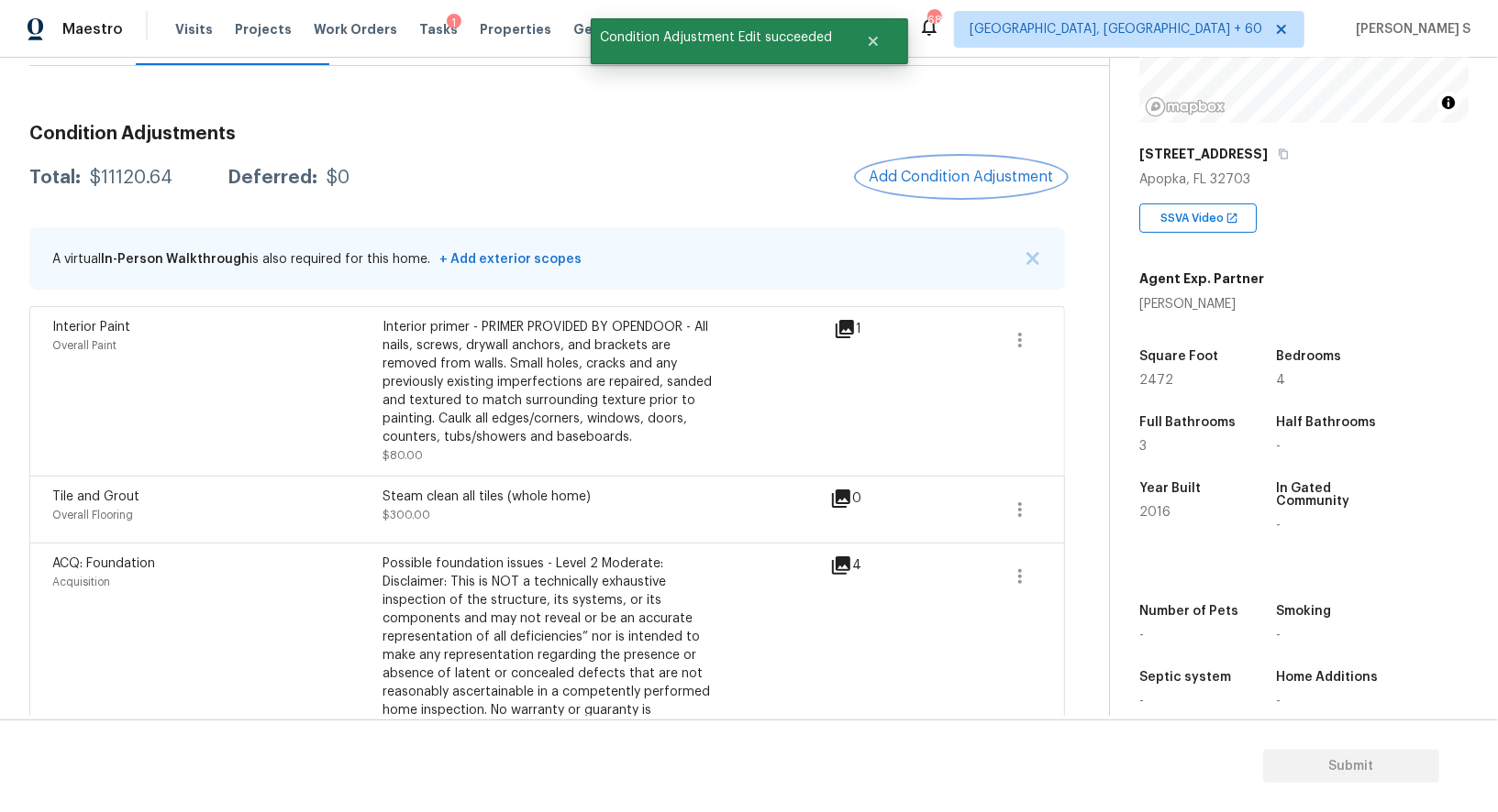
scroll to position [165, 0]
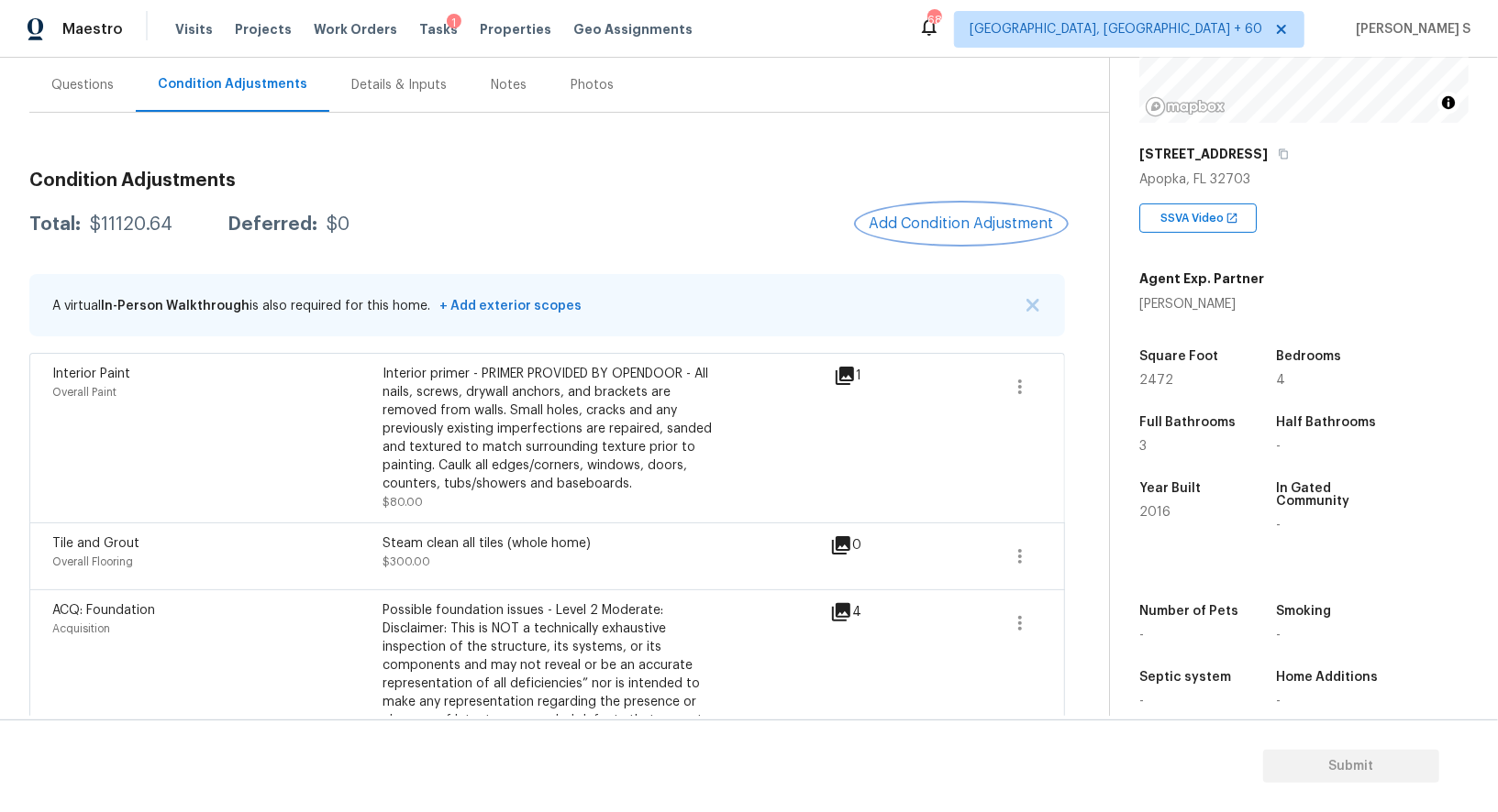
click at [998, 239] on button "Add Condition Adjustment" at bounding box center [961, 223] width 207 height 38
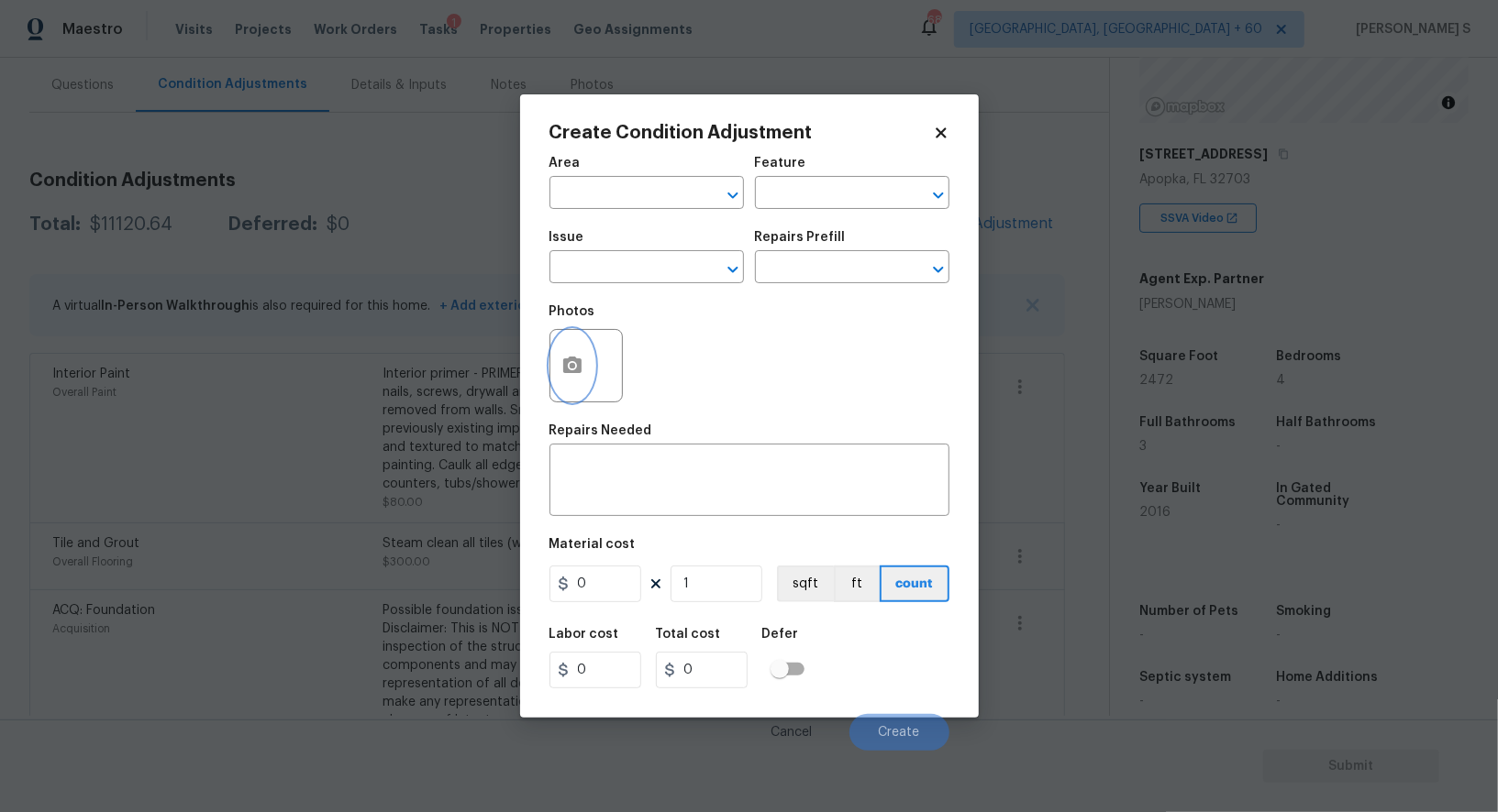
click at [574, 379] on button "button" at bounding box center [572, 365] width 44 height 72
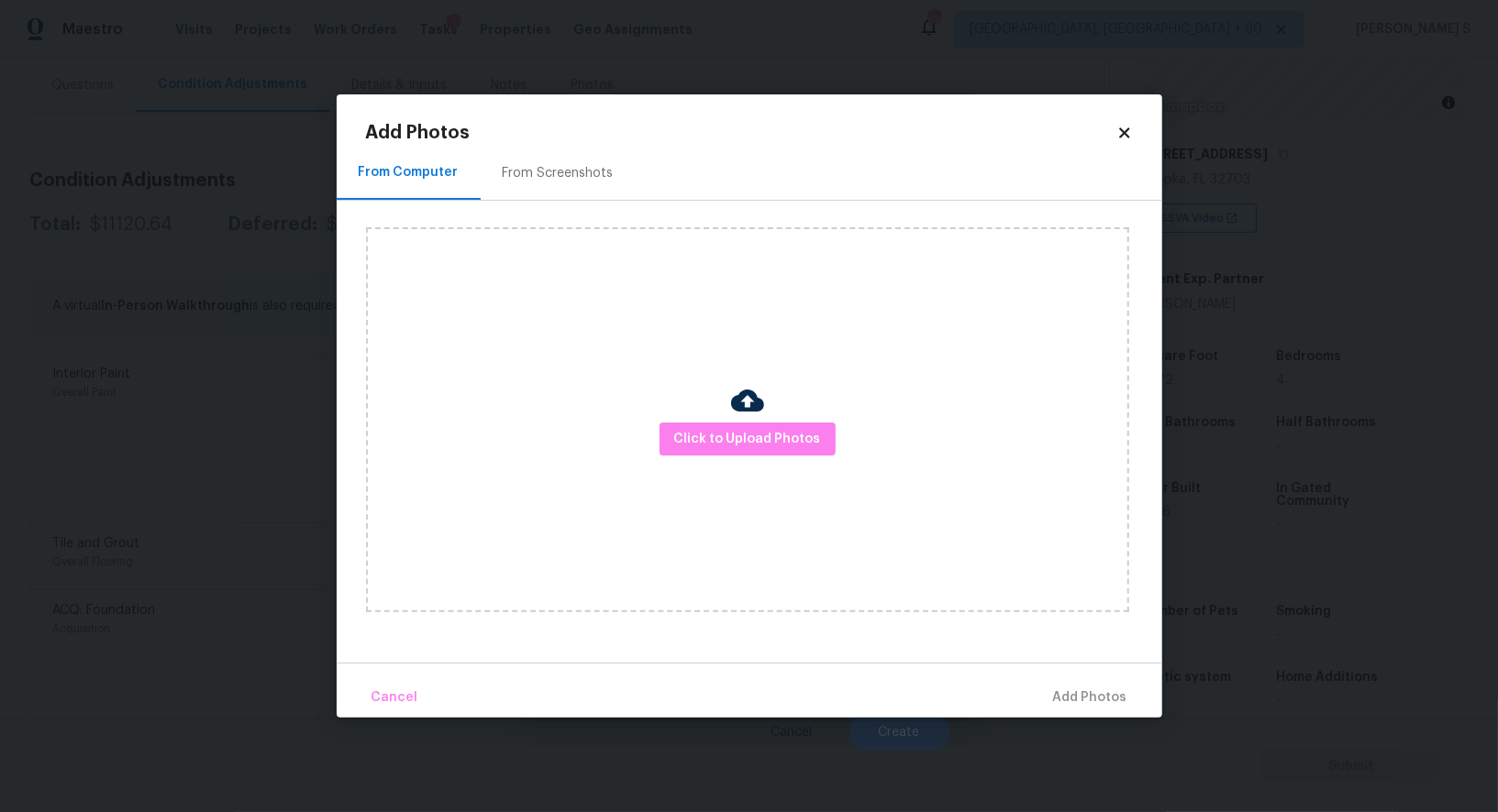
click at [758, 413] on img at bounding box center [747, 400] width 33 height 33
click at [765, 434] on span "Click to Upload Photos" at bounding box center [747, 439] width 146 height 23
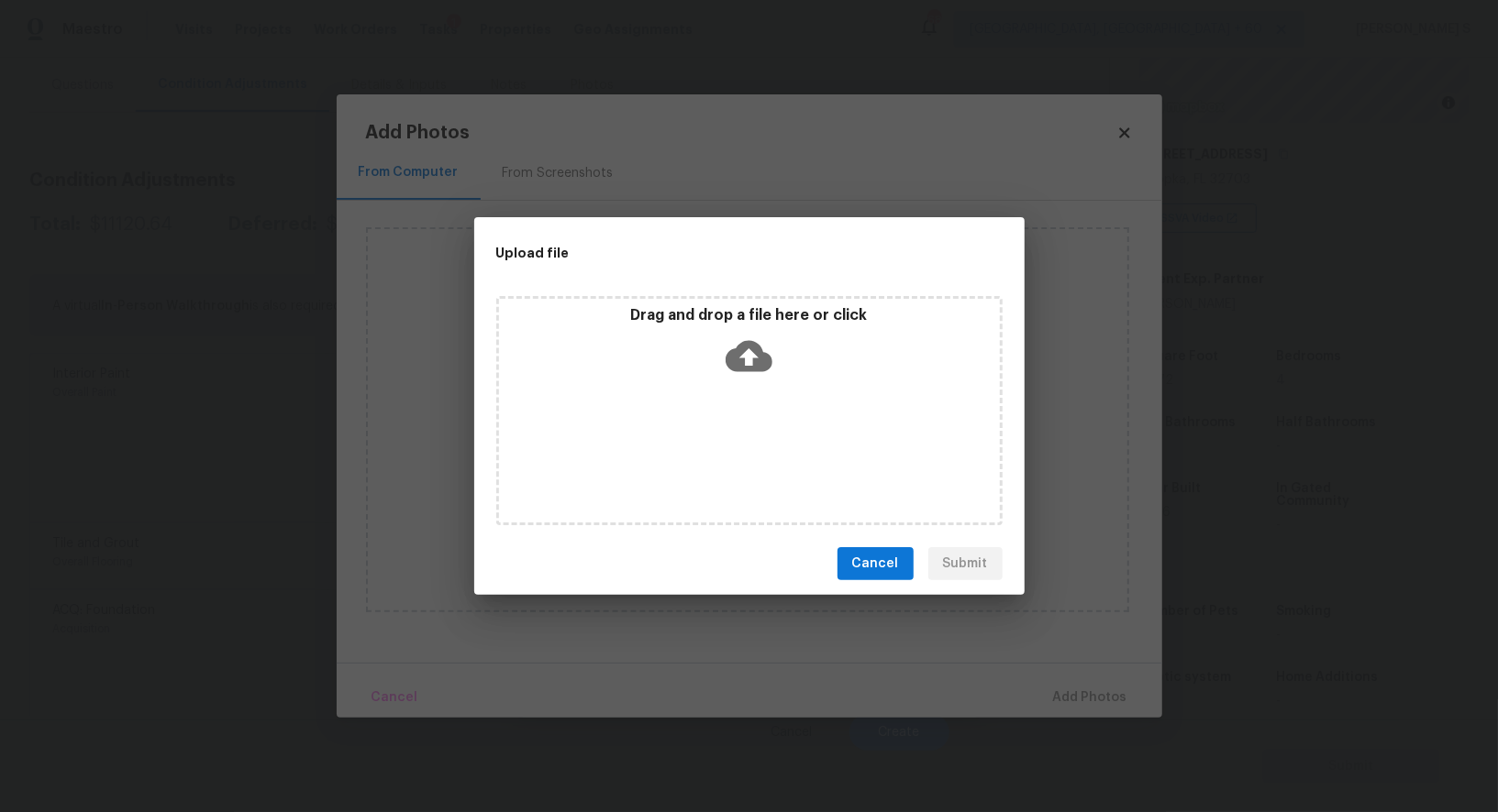
click at [765, 429] on div "Drag and drop a file here or click" at bounding box center [749, 411] width 506 height 229
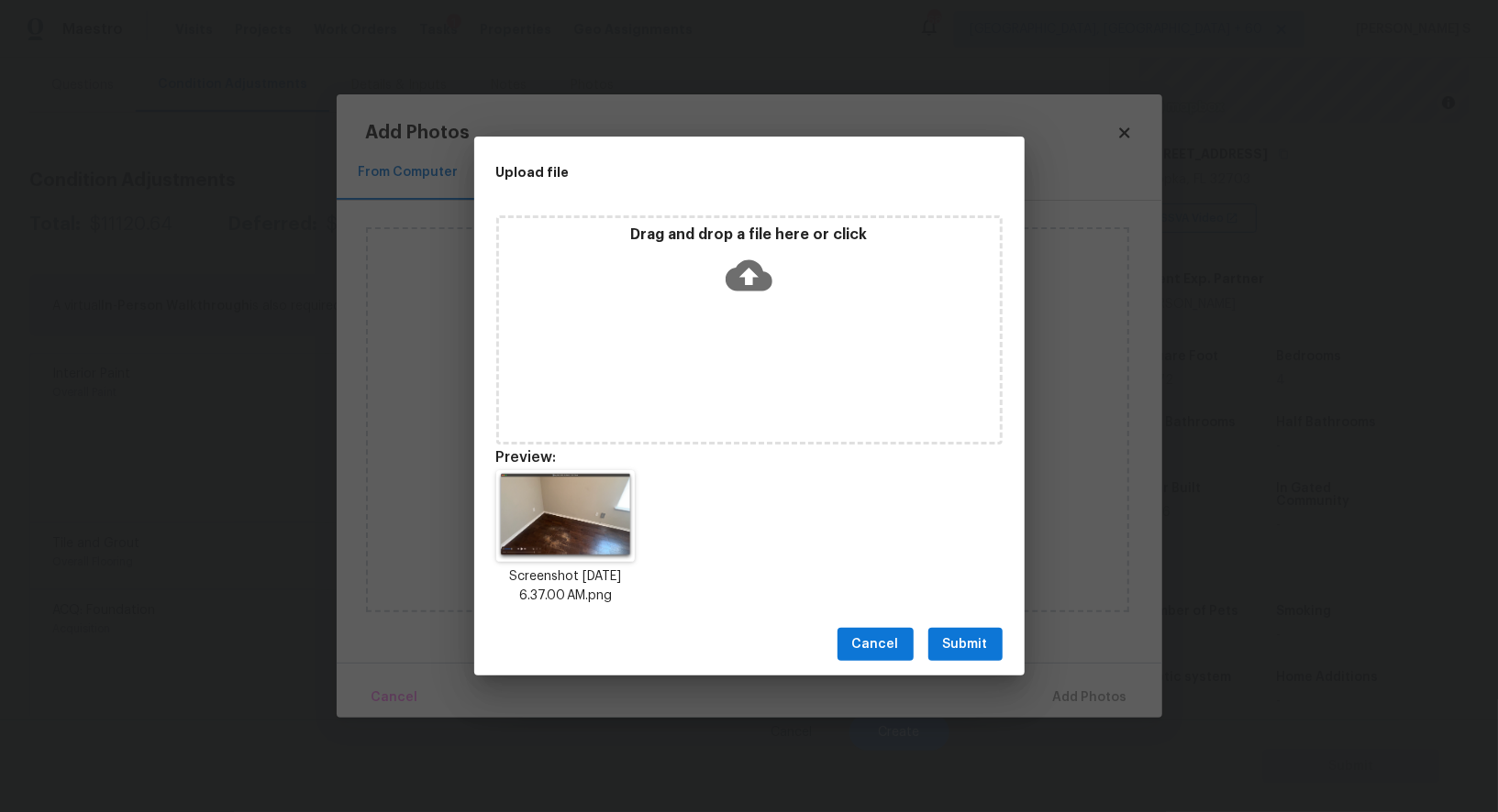
click at [978, 643] on span "Submit" at bounding box center [965, 644] width 45 height 23
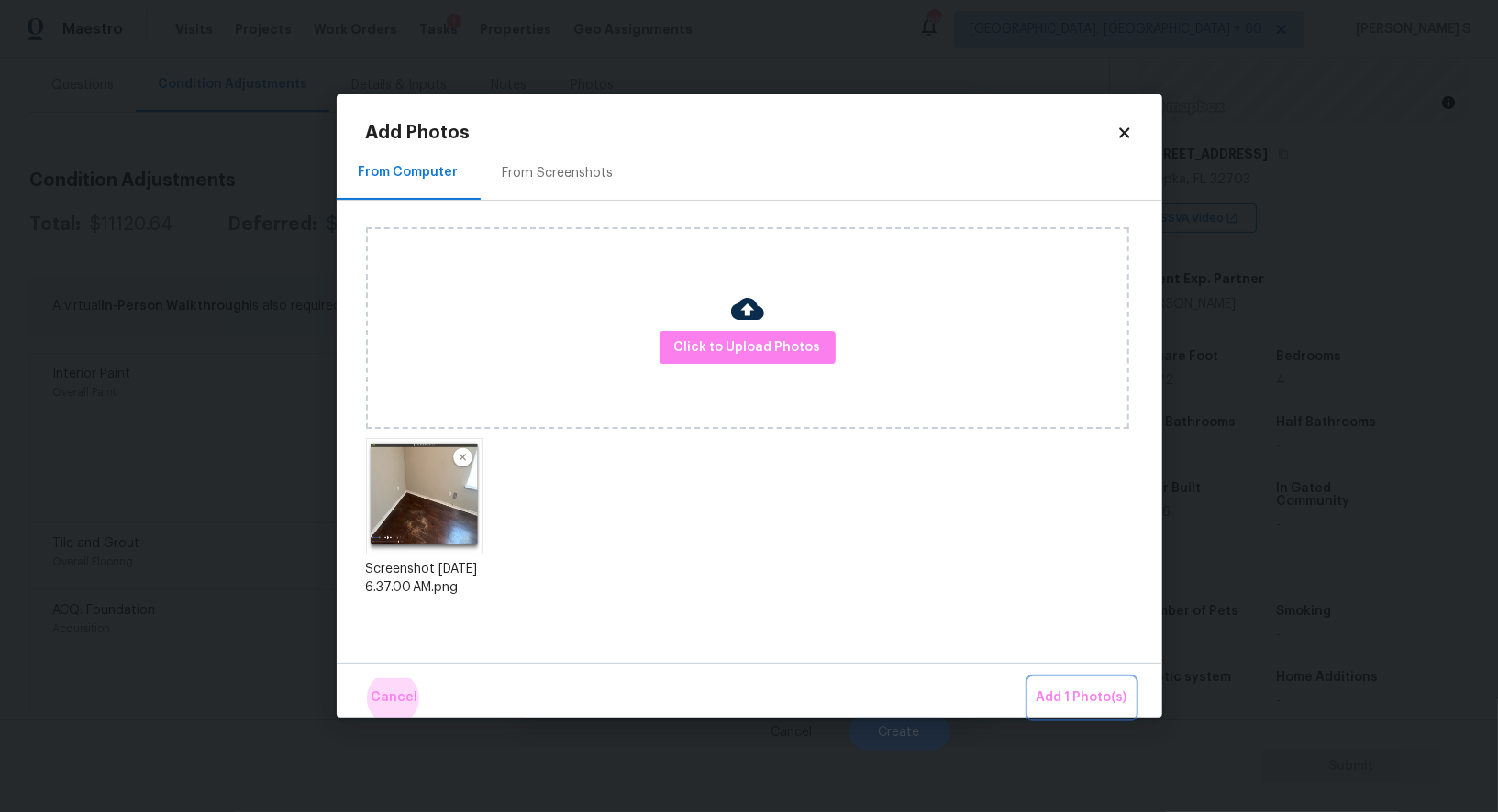
click at [1029, 679] on button "Add 1 Photo(s)" at bounding box center [1081, 698] width 105 height 39
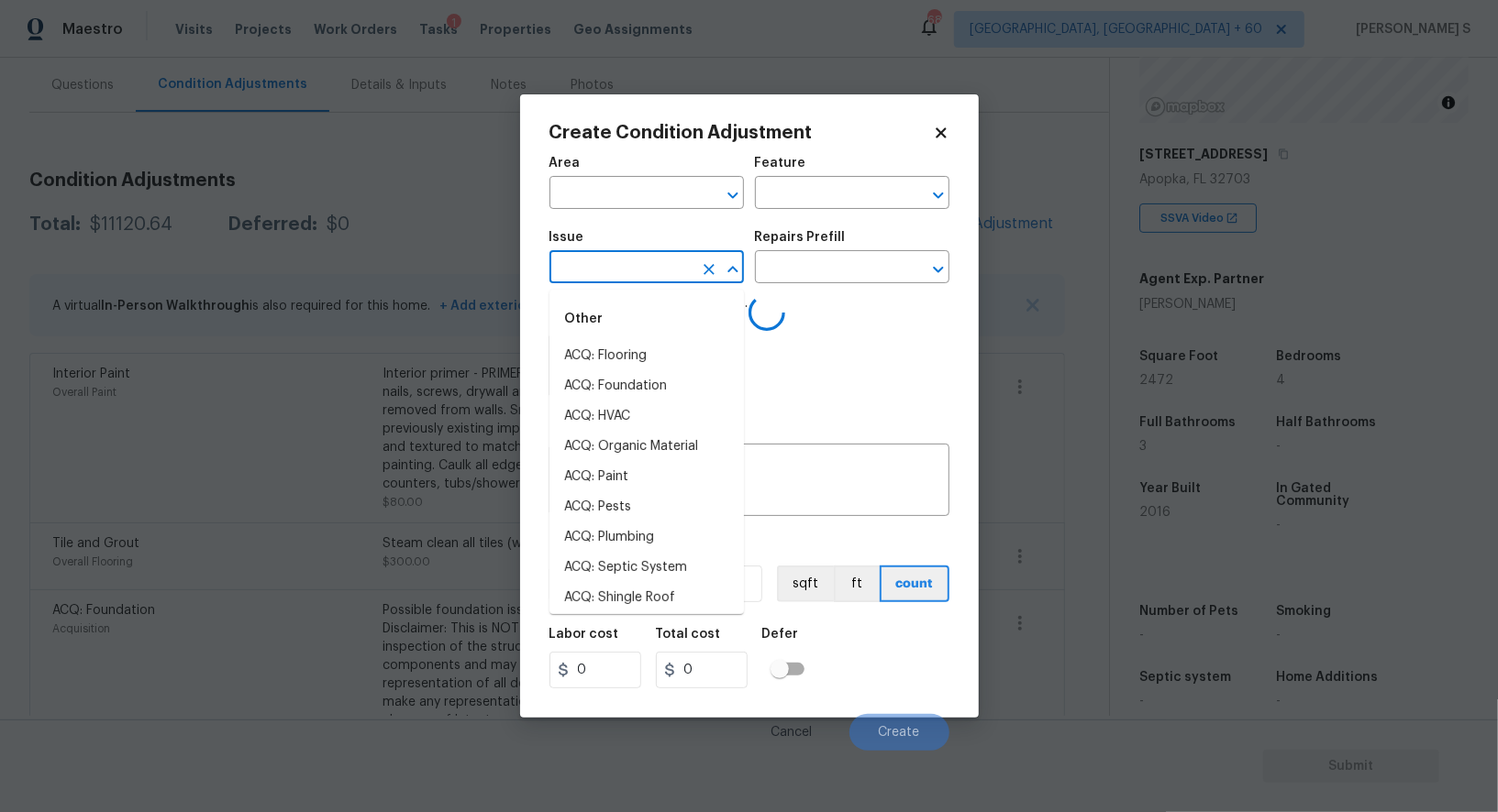
click at [649, 274] on input "text" at bounding box center [620, 268] width 143 height 28
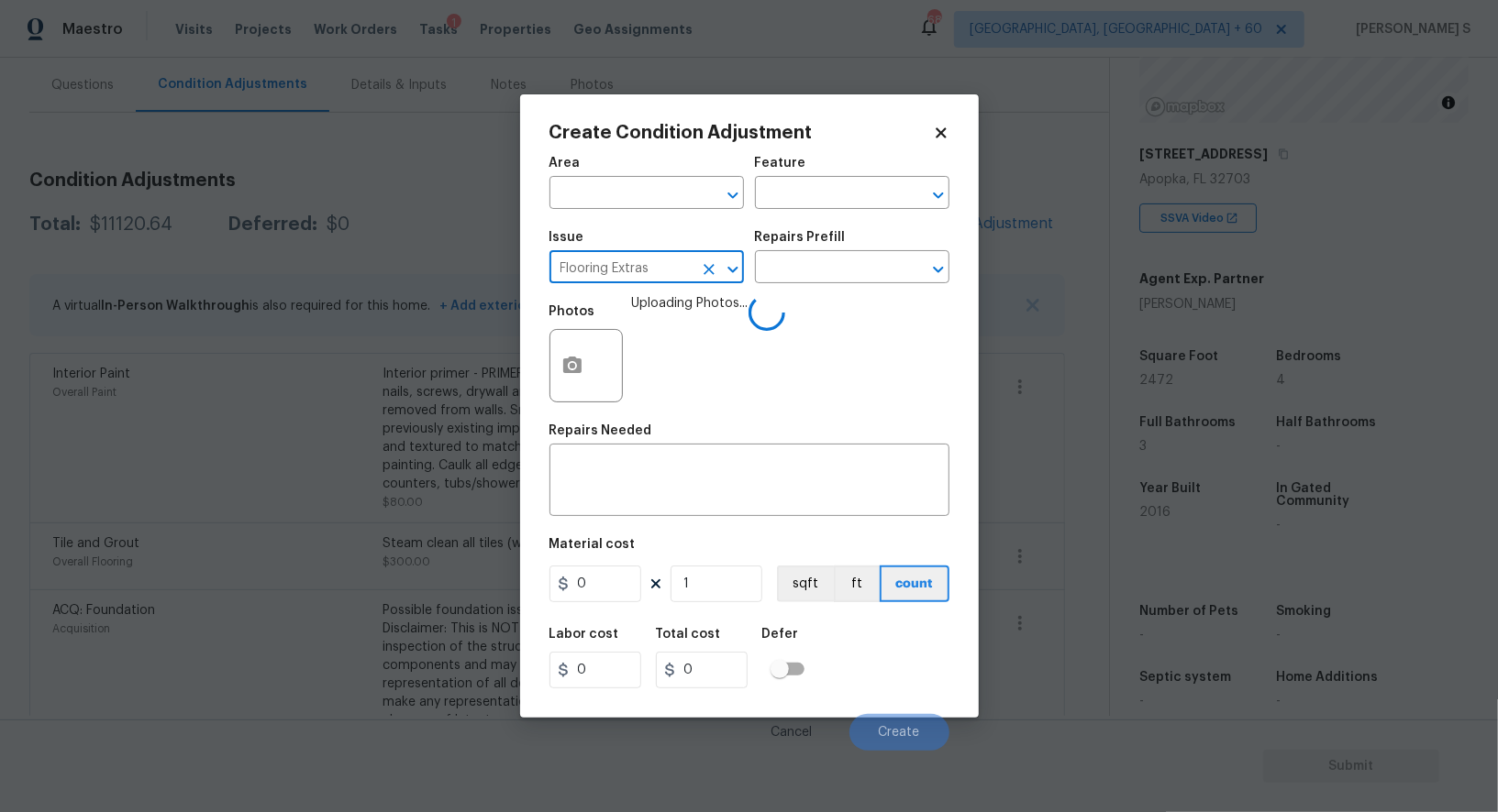
type input "Flooring Extras"
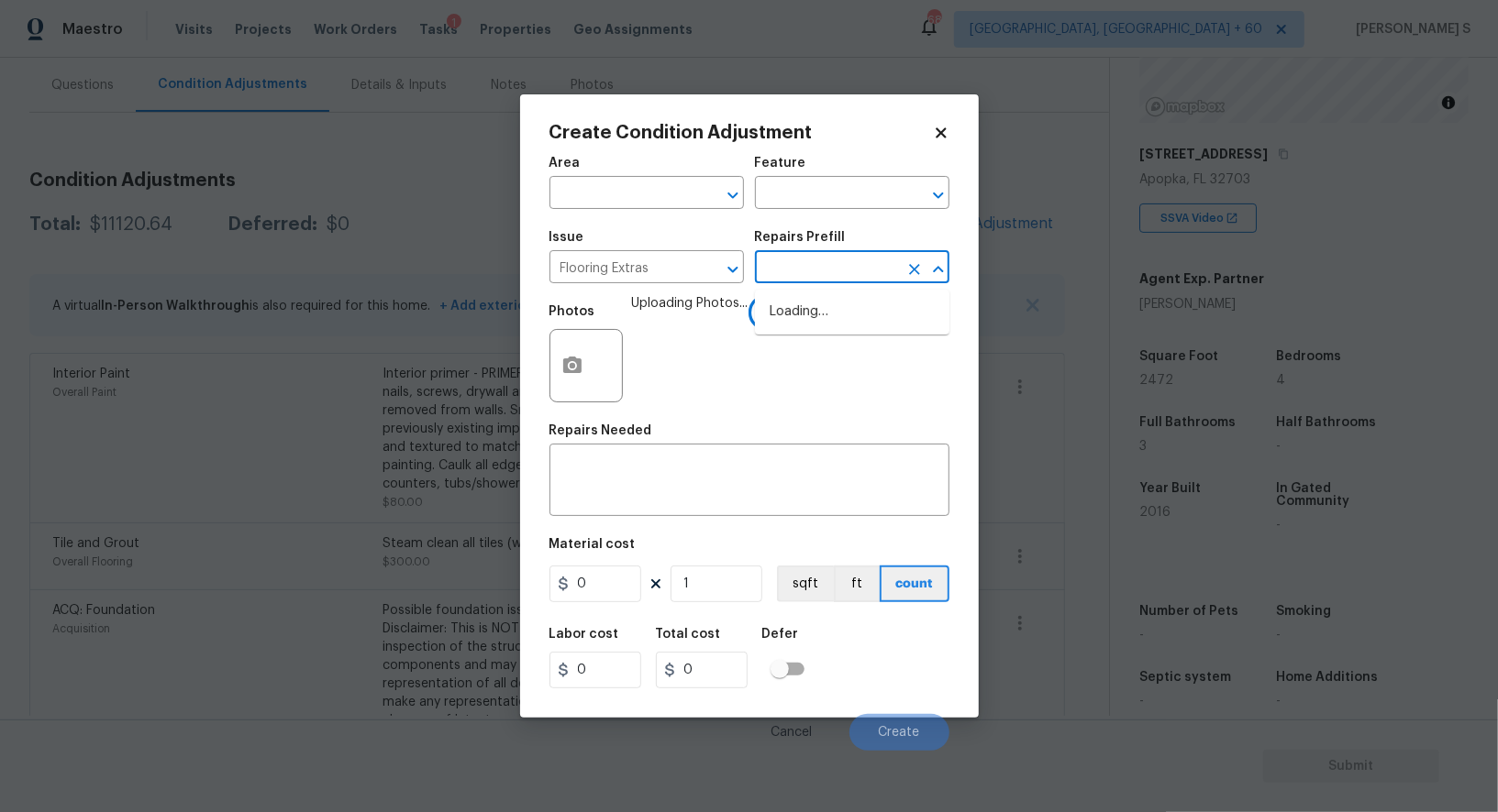
type input "s"
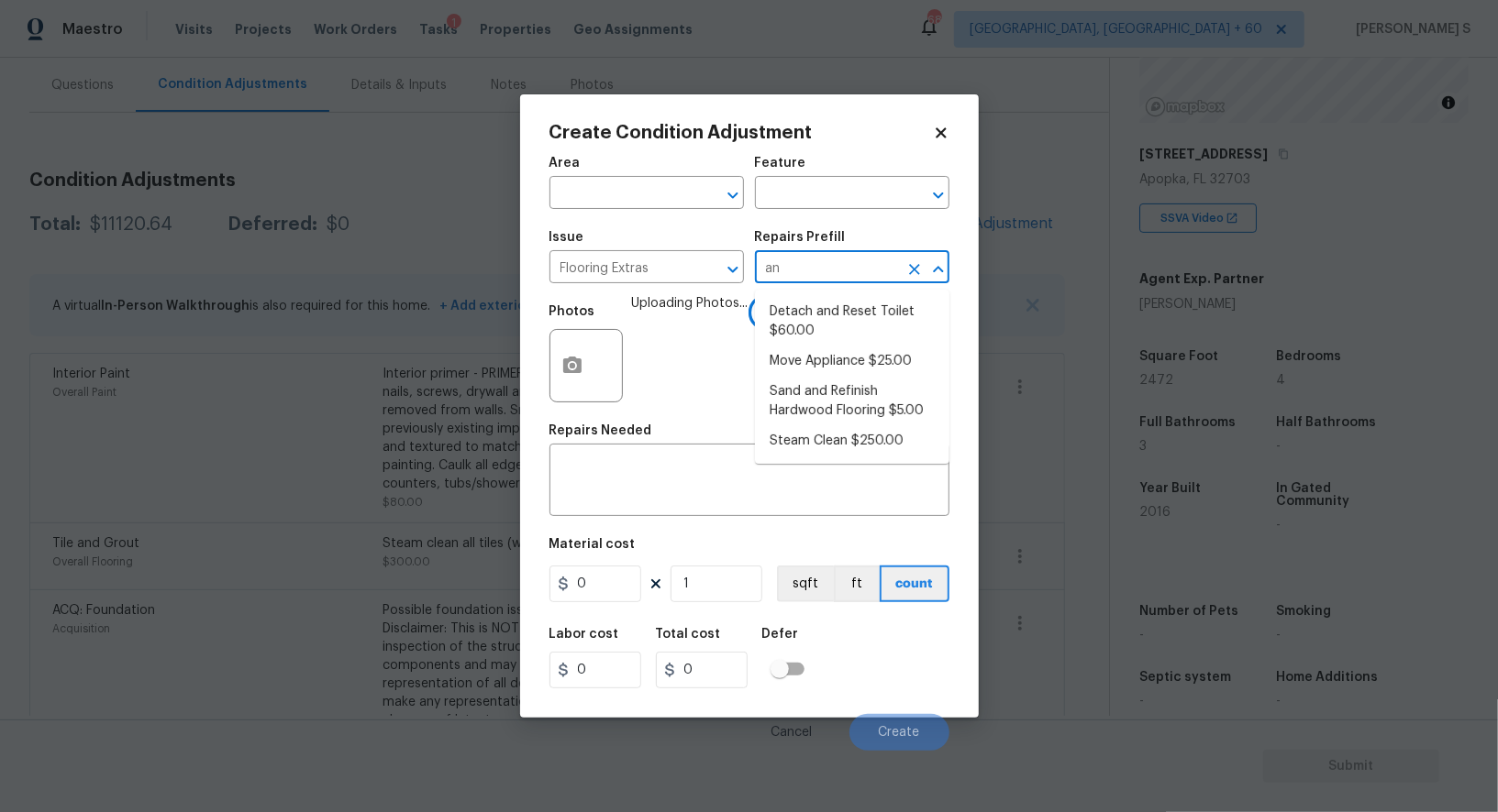
type input "and"
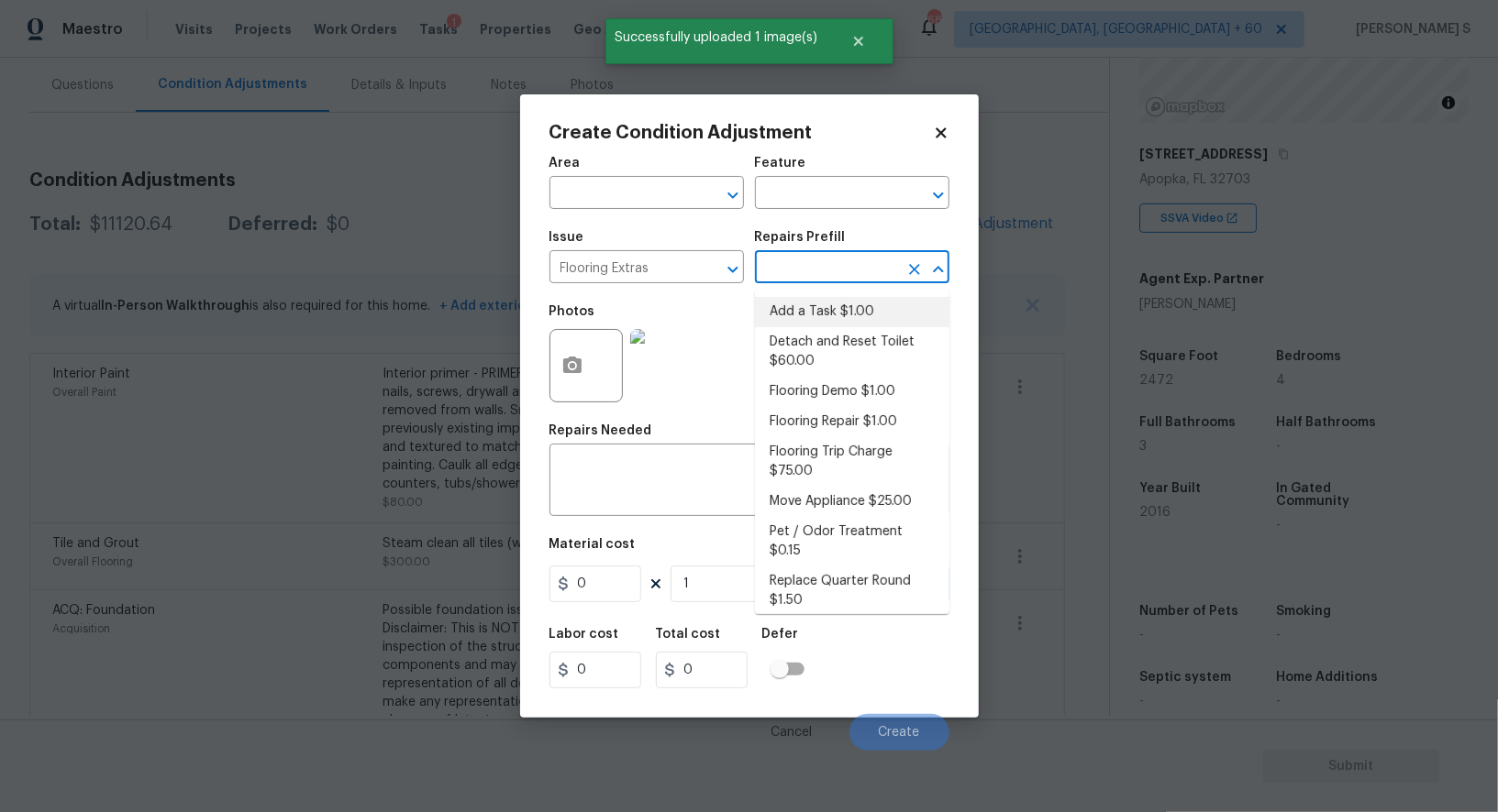
type input "Overall Flooring"
type textarea "HPM to detail"
type input "1"
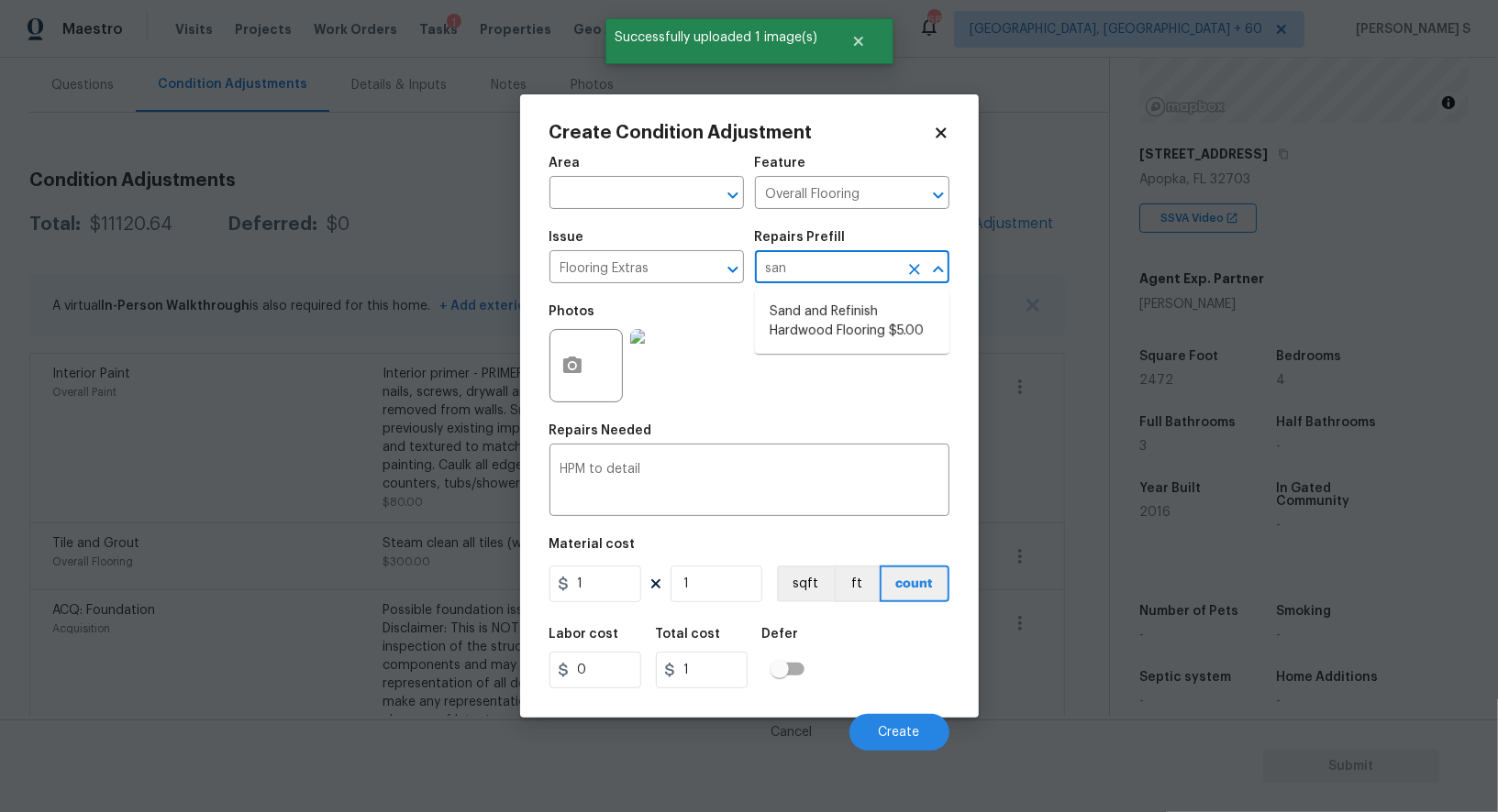
type input "sand"
type textarea "Sand and refinish the existing hardwood floors. PM to confirm color/sheen."
type input "5"
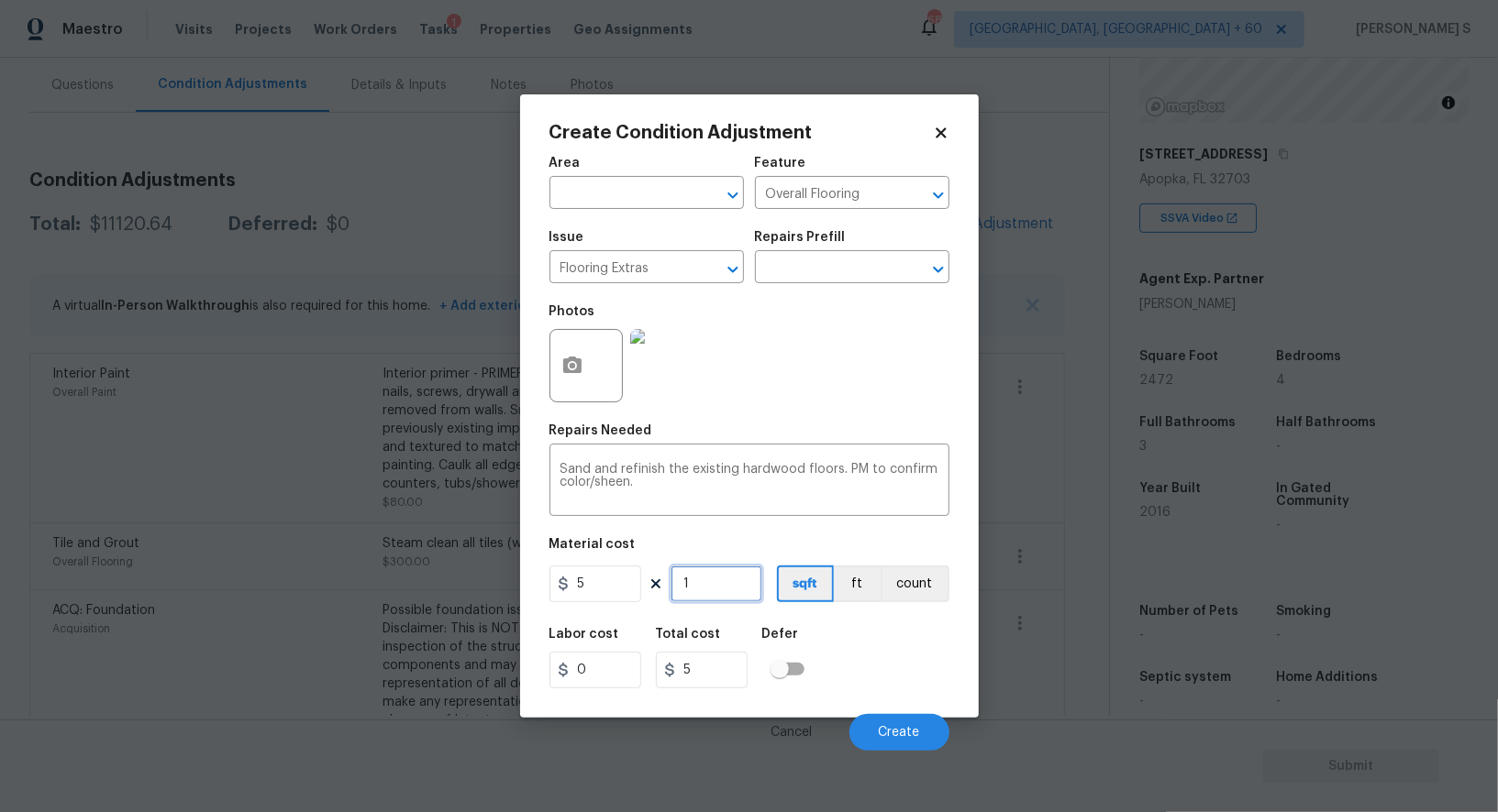
click at [738, 583] on input "1" at bounding box center [716, 584] width 91 height 36
type input "10"
type input "50"
type input "100"
type input "500"
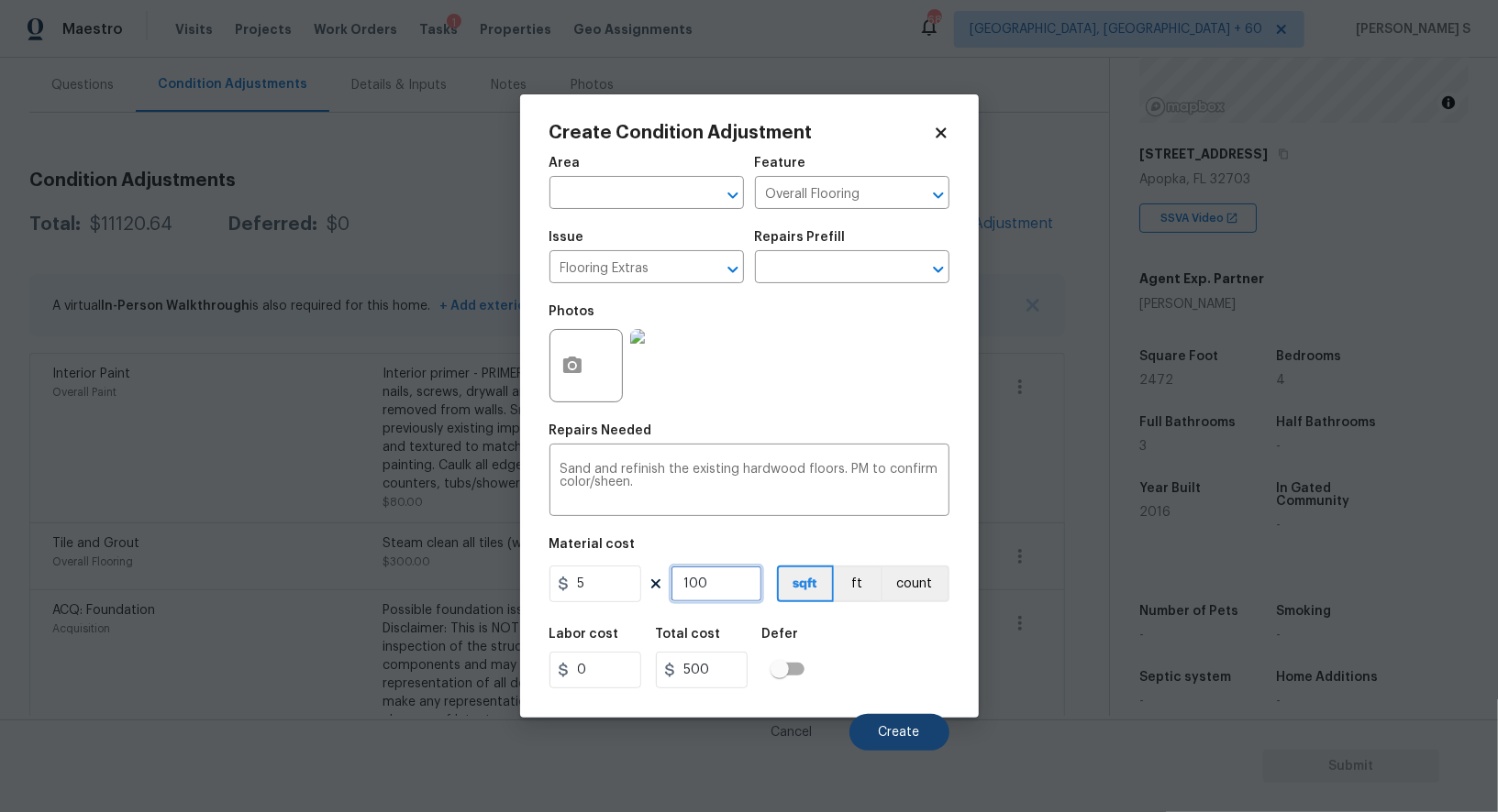
type input "100"
click at [921, 724] on button "Create" at bounding box center [898, 732] width 100 height 36
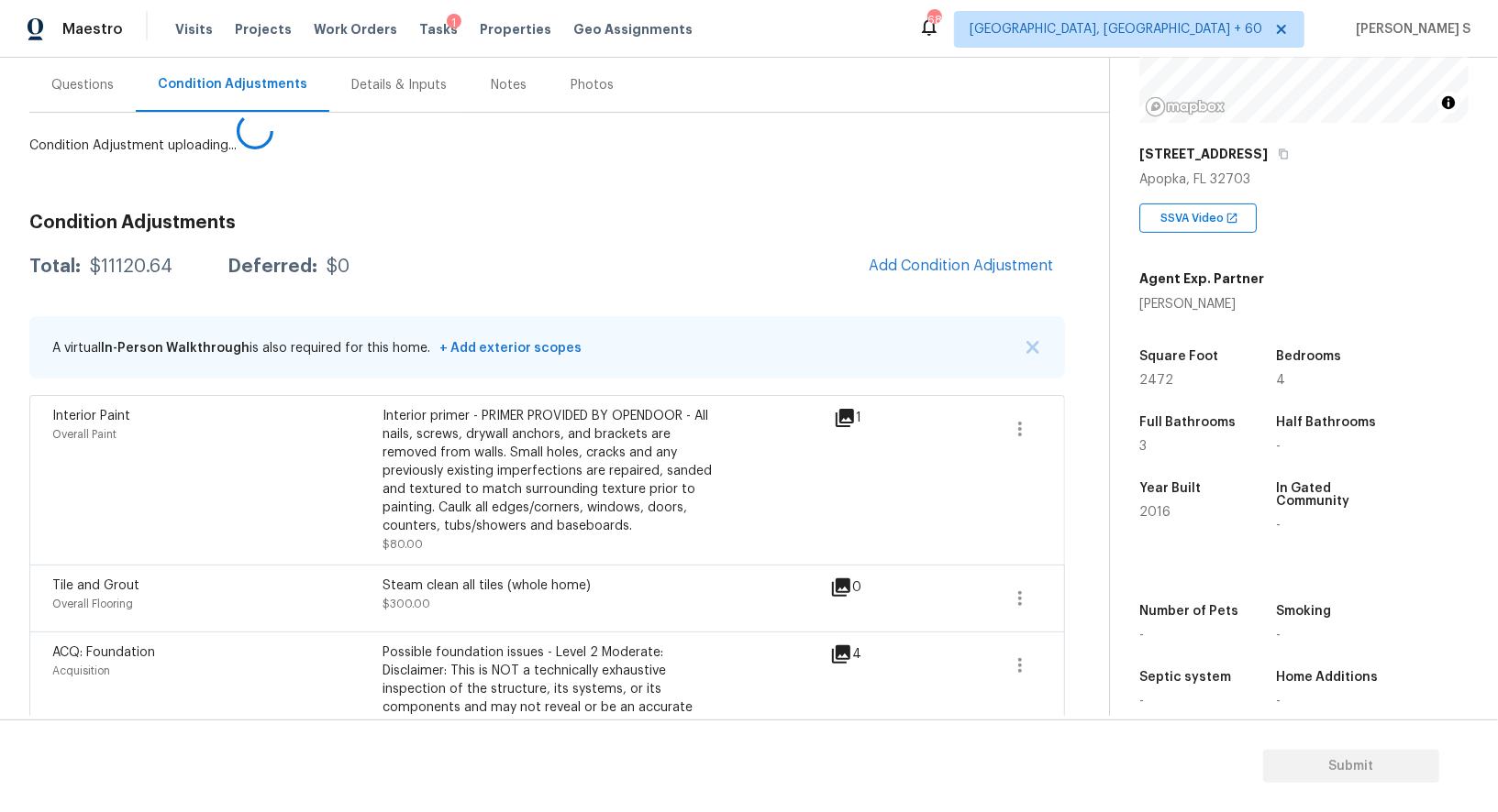
click at [0, 660] on body "Maestro Visits Projects Work Orders Tasks 1 Properties Geo Assignments 682 Albu…" at bounding box center [749, 406] width 1498 height 812
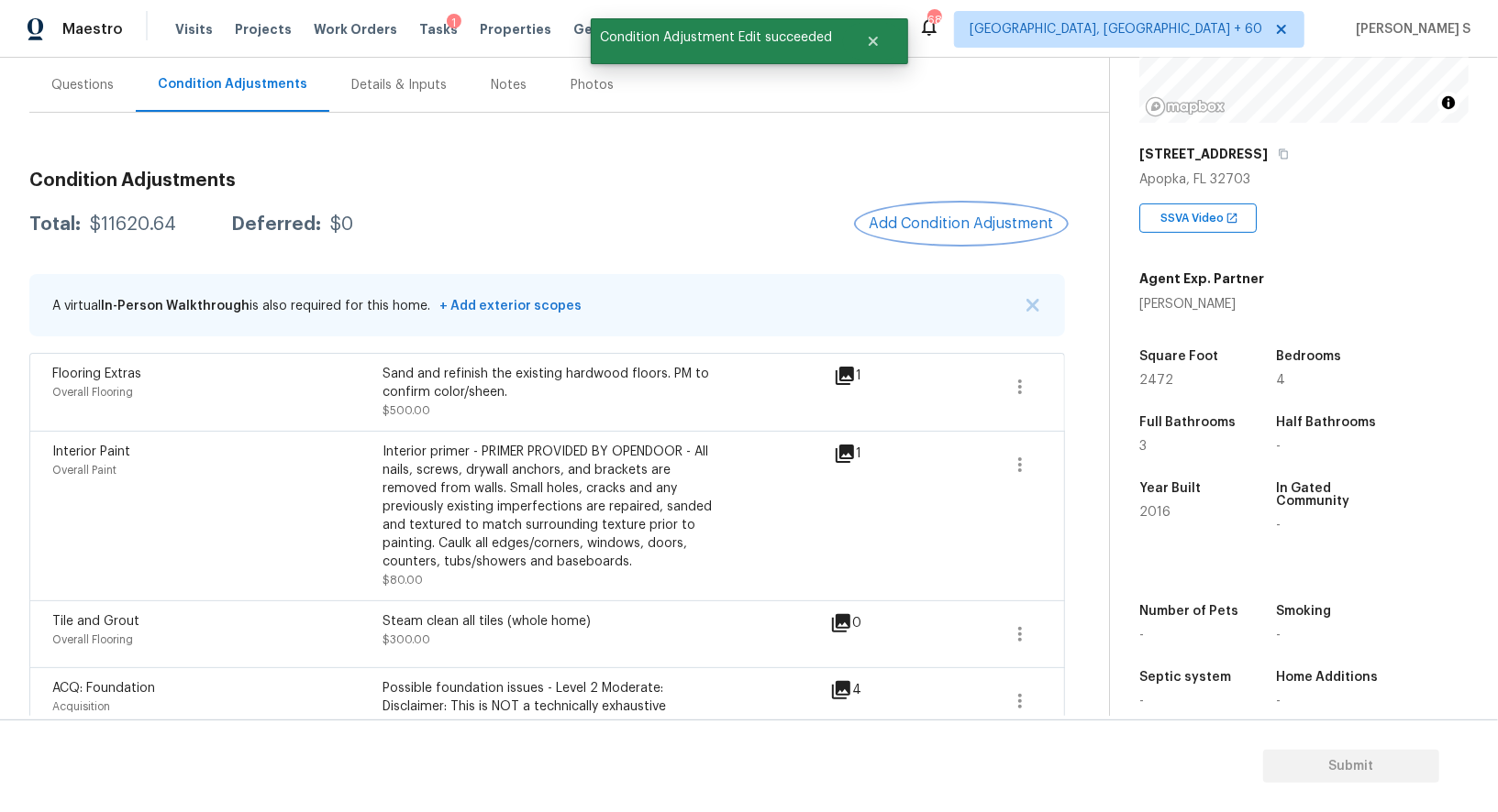
scroll to position [756, 0]
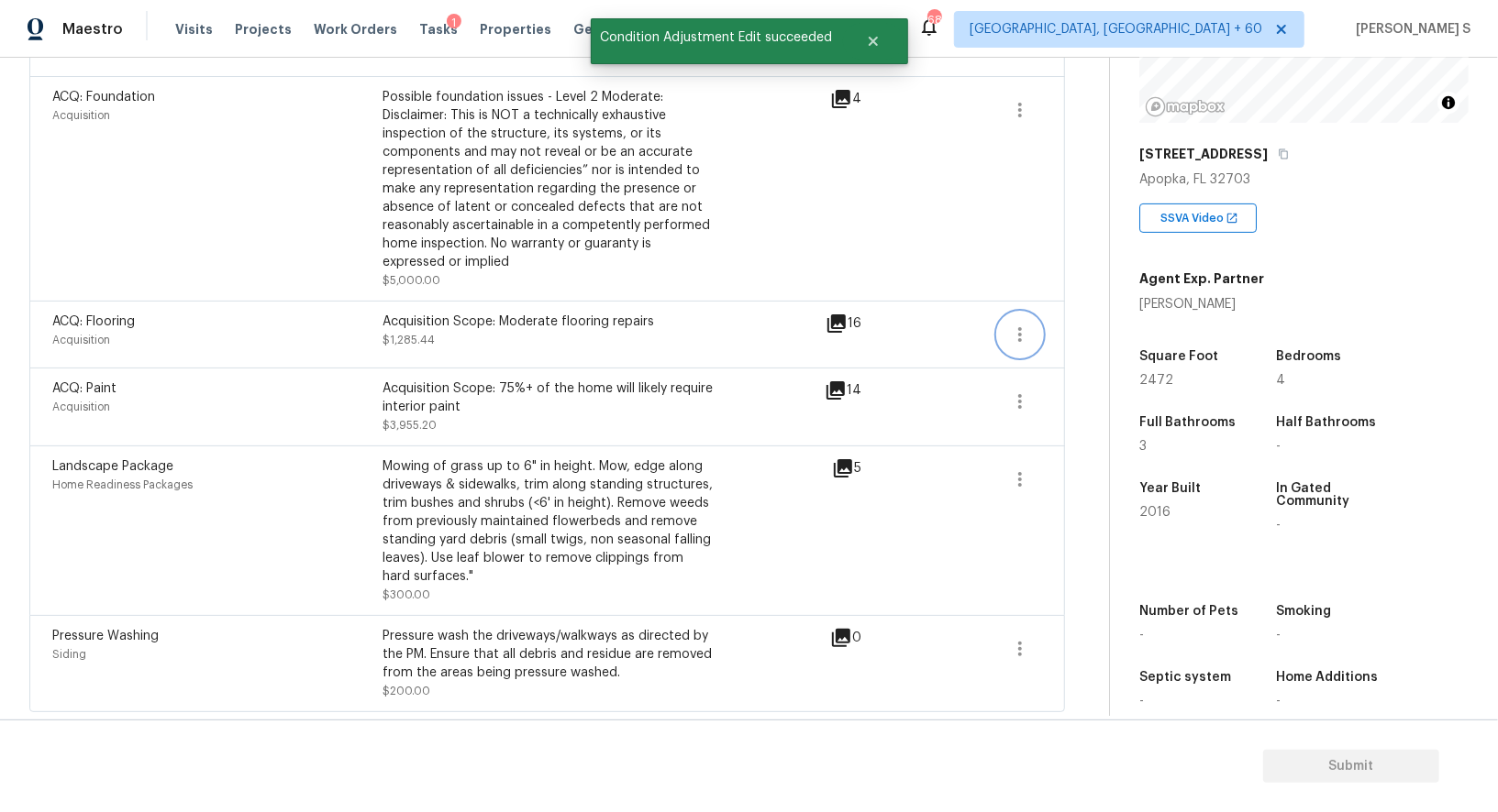
click at [1016, 332] on icon "button" at bounding box center [1020, 335] width 22 height 22
click at [1112, 332] on div "Edit" at bounding box center [1124, 330] width 143 height 19
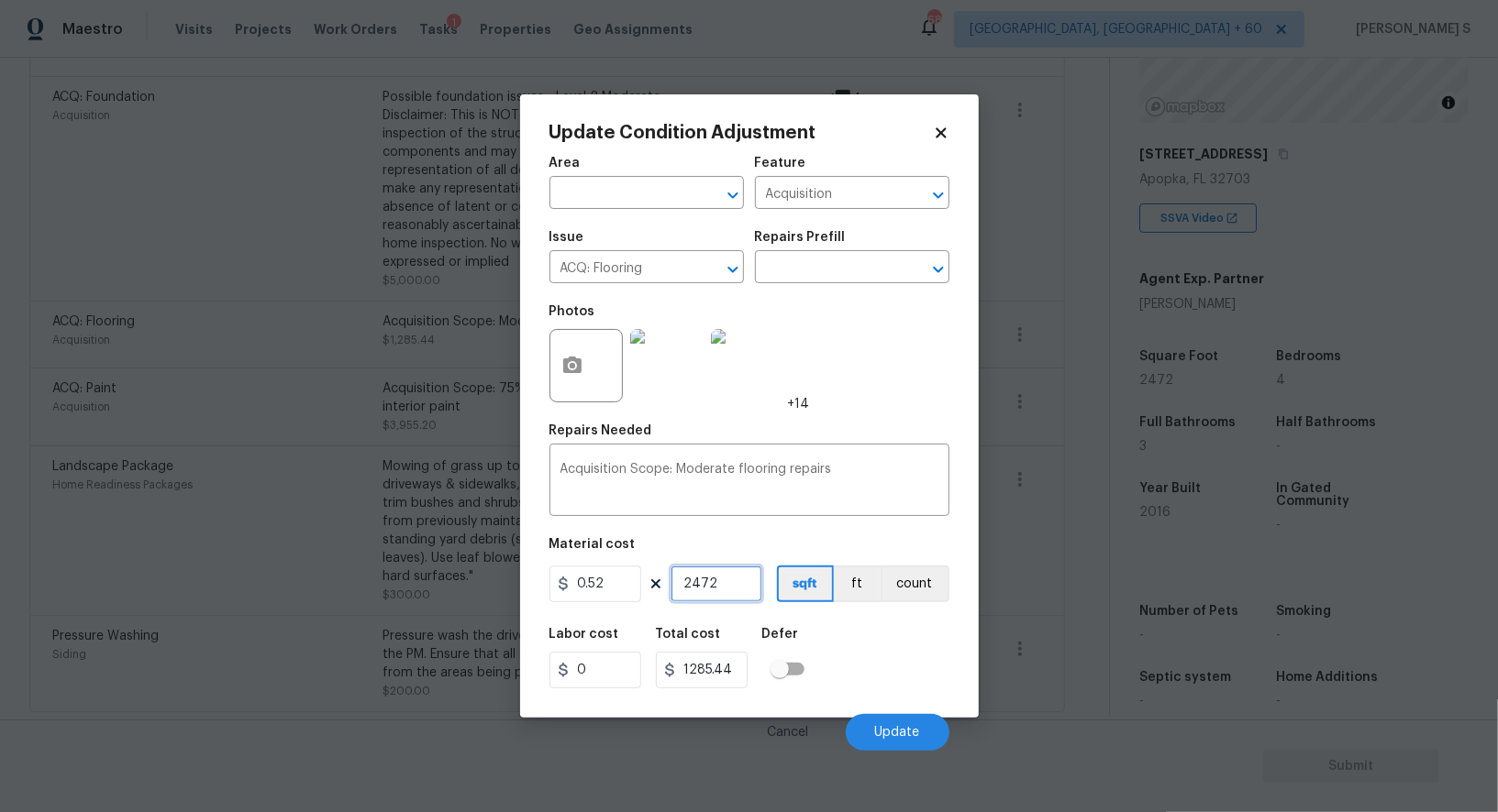
click at [699, 588] on input "2472" at bounding box center [716, 584] width 91 height 36
type input "272"
type input "141.44"
type input "2272"
type input "1181.44"
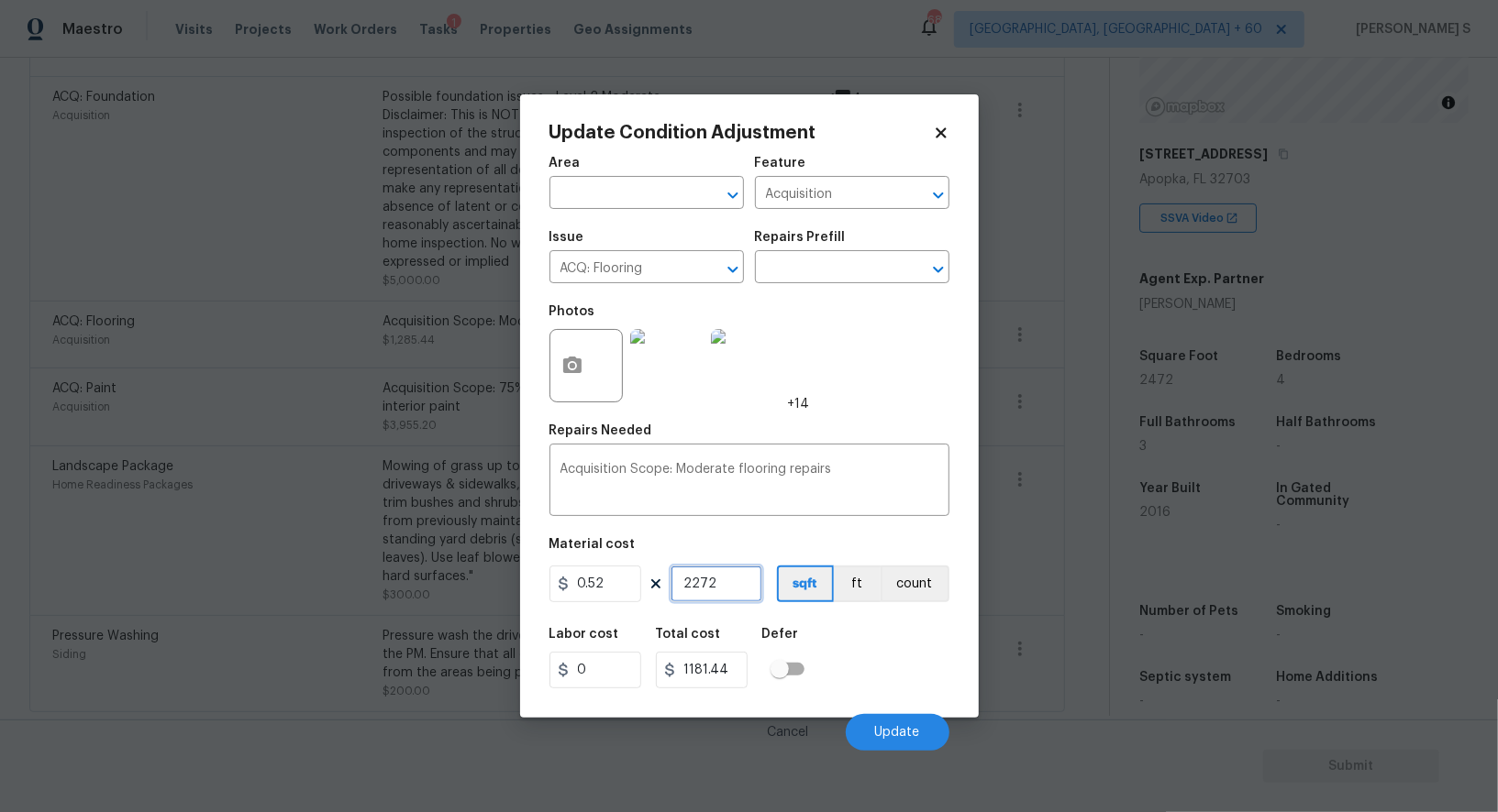
type input "272"
type input "141.44"
type input "2372"
type input "1233.44"
type input "2372"
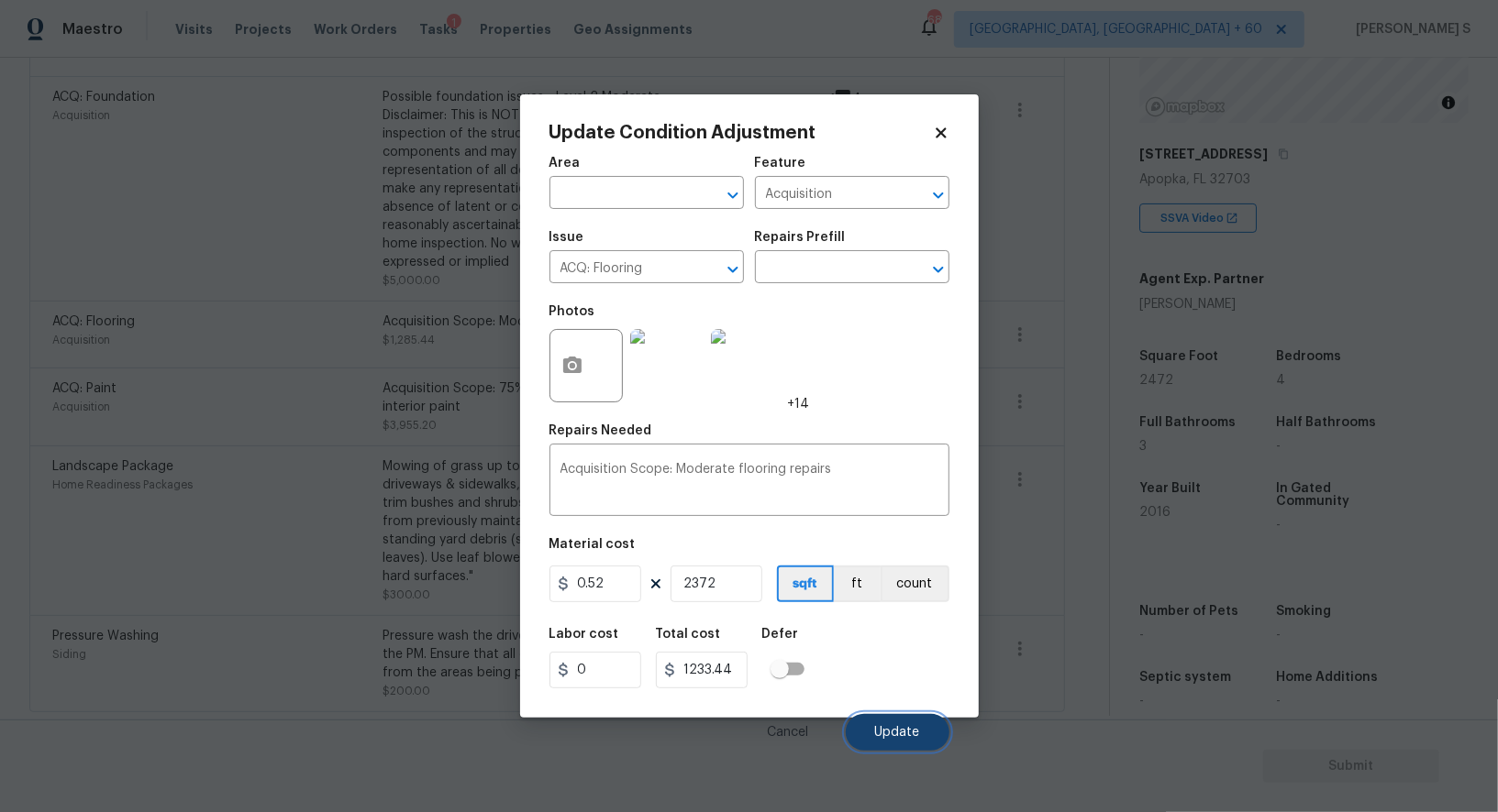
click at [871, 719] on button "Update" at bounding box center [896, 732] width 104 height 36
click at [423, 621] on body "Maestro Visits Projects Work Orders Tasks 1 Properties Geo Assignments 682 Albu…" at bounding box center [749, 406] width 1498 height 812
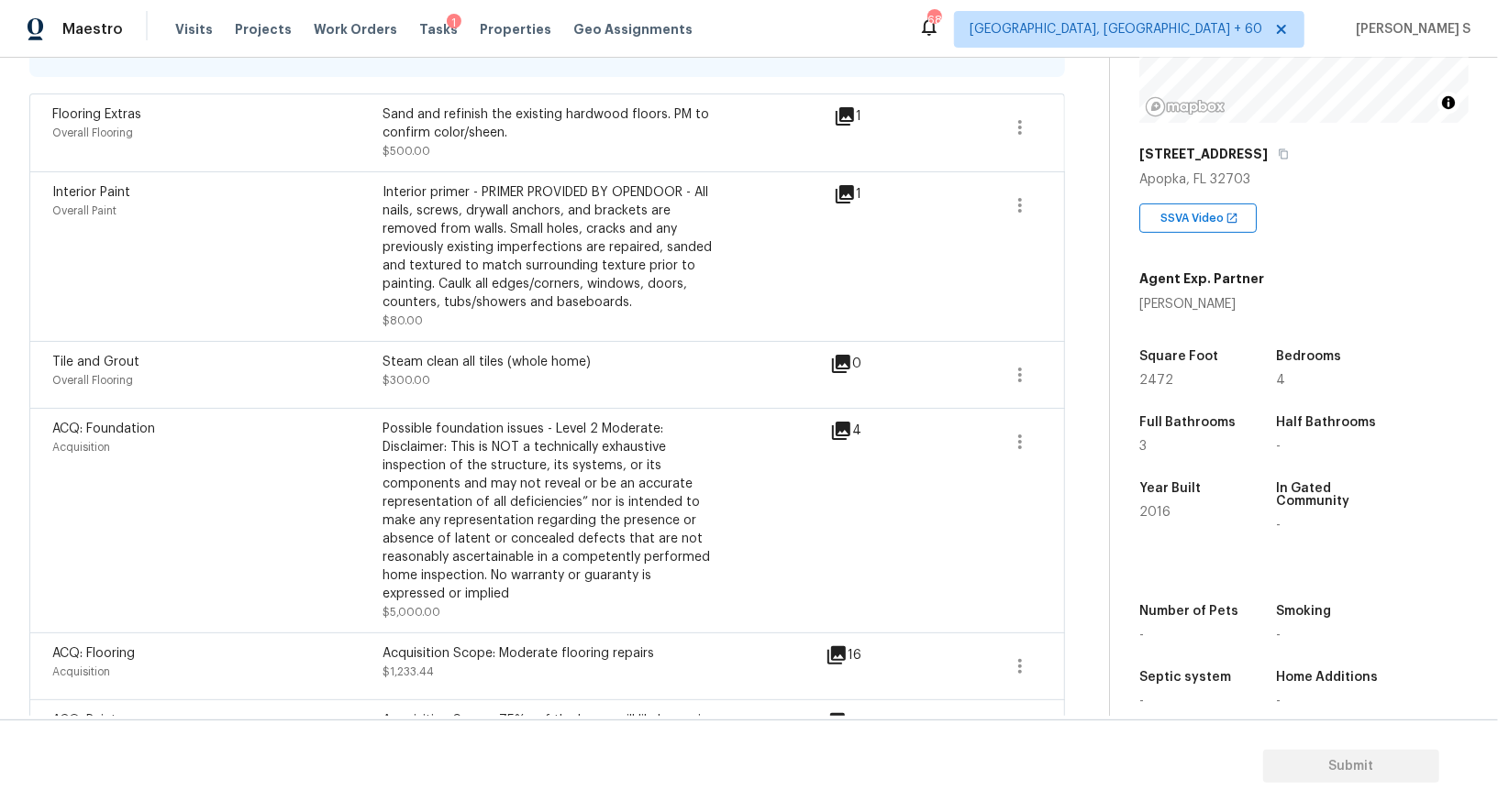
scroll to position [0, 0]
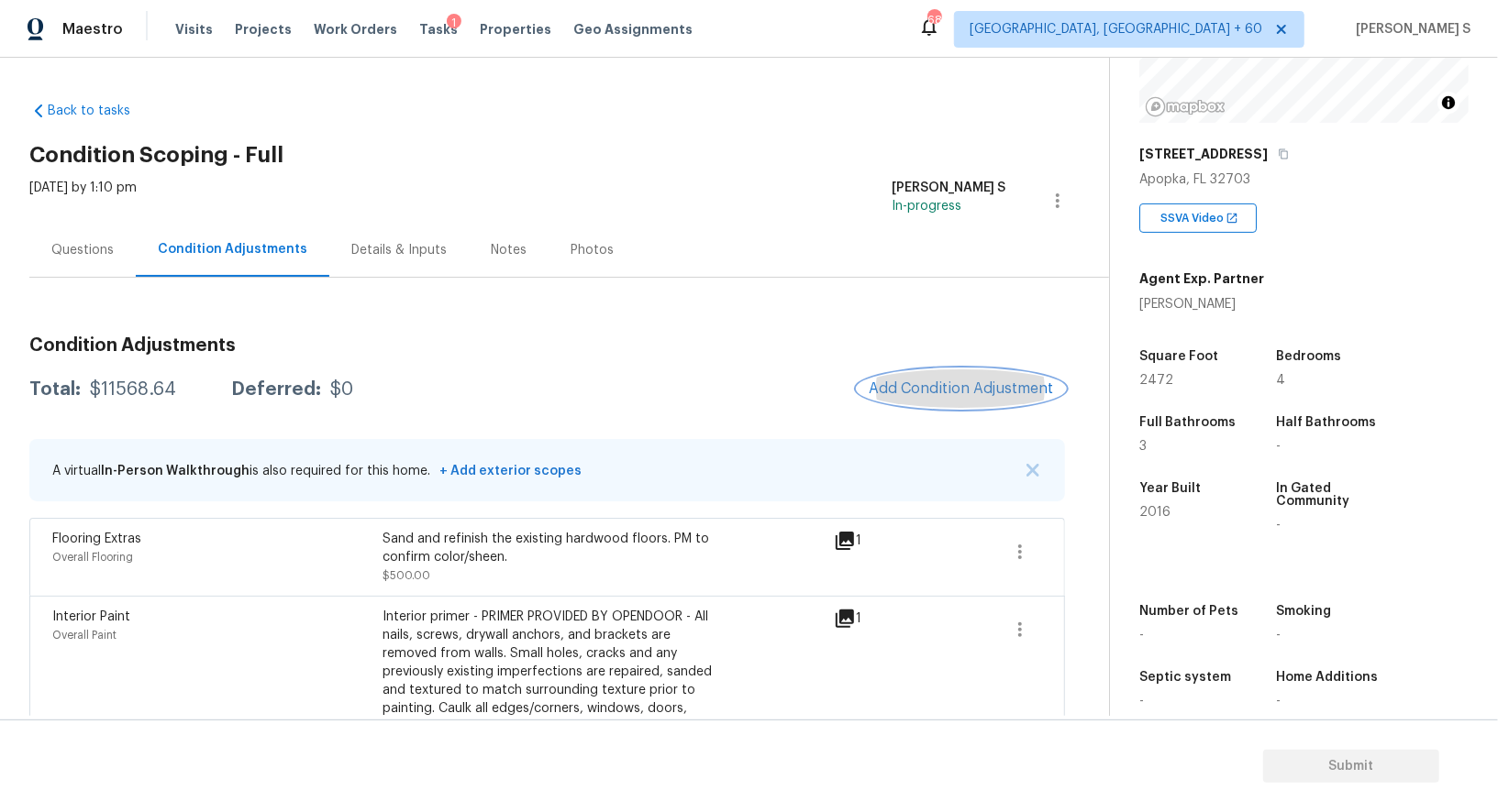
click at [940, 370] on button "Add Condition Adjustment" at bounding box center [961, 388] width 207 height 38
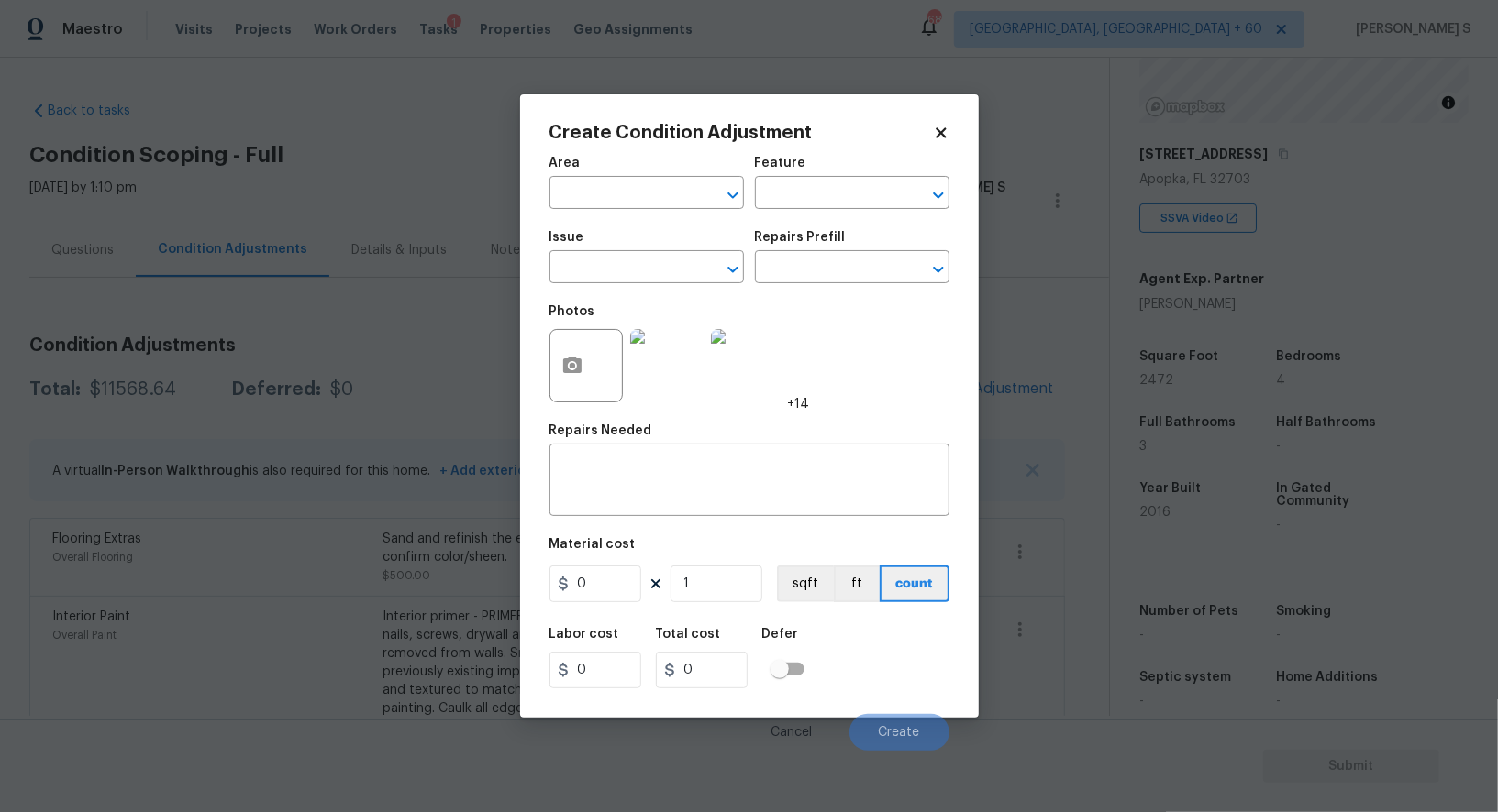
click at [549, 376] on div at bounding box center [588, 365] width 77 height 74
click at [630, 376] on img at bounding box center [666, 365] width 74 height 74
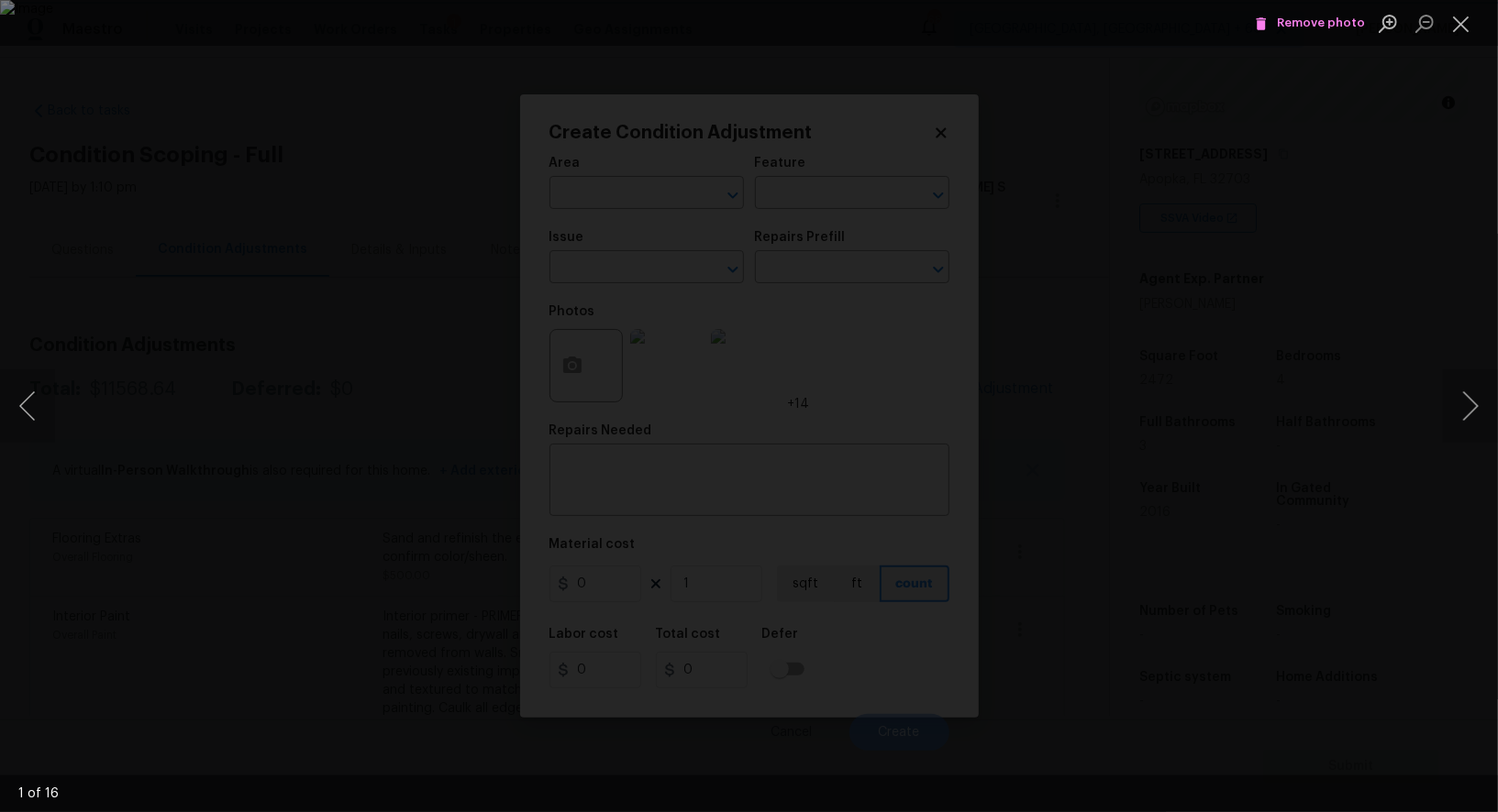
click at [616, 376] on img "Lightbox" at bounding box center [749, 406] width 1498 height 812
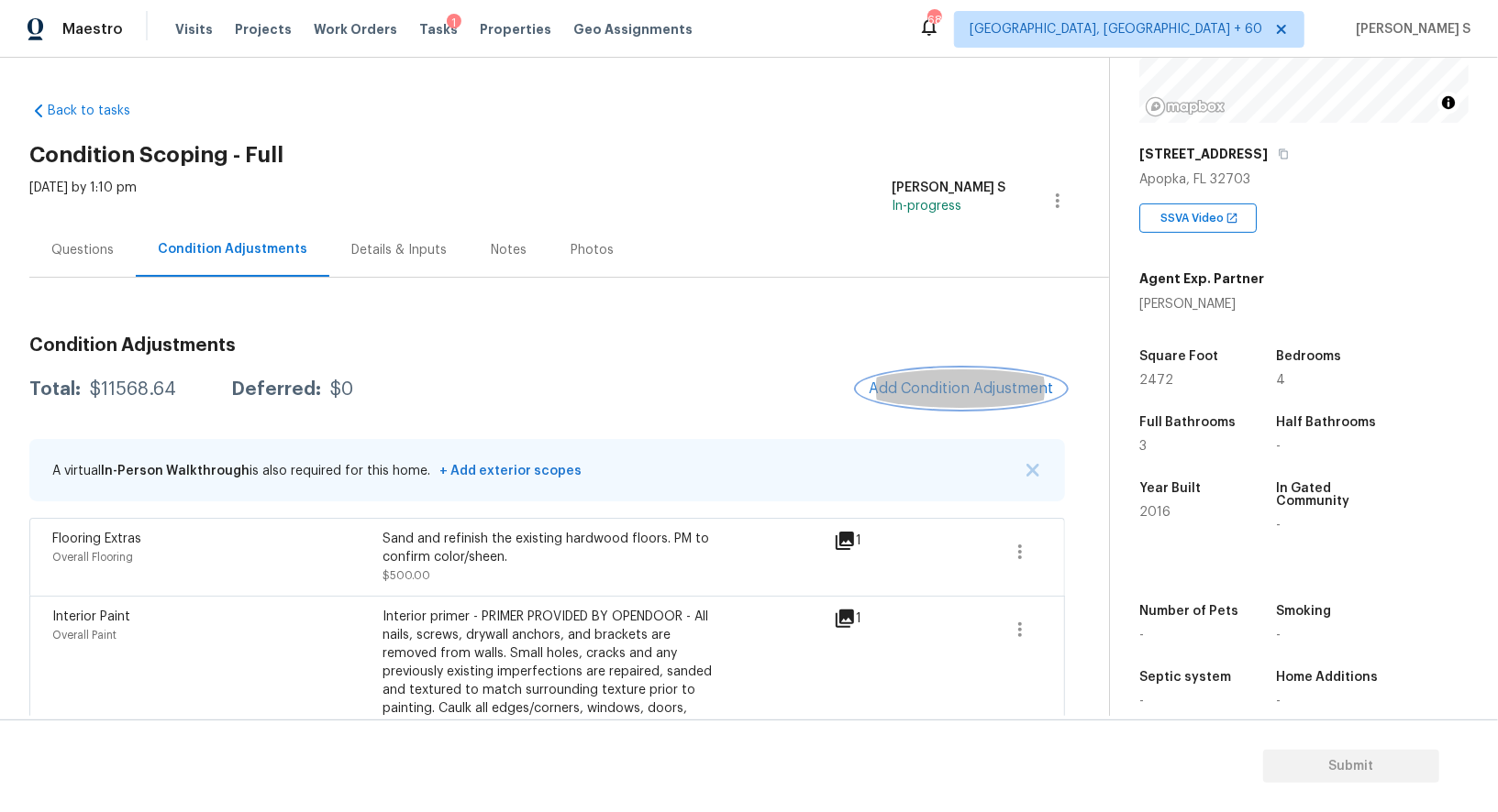
click at [910, 380] on span "Add Condition Adjustment" at bounding box center [961, 389] width 186 height 17
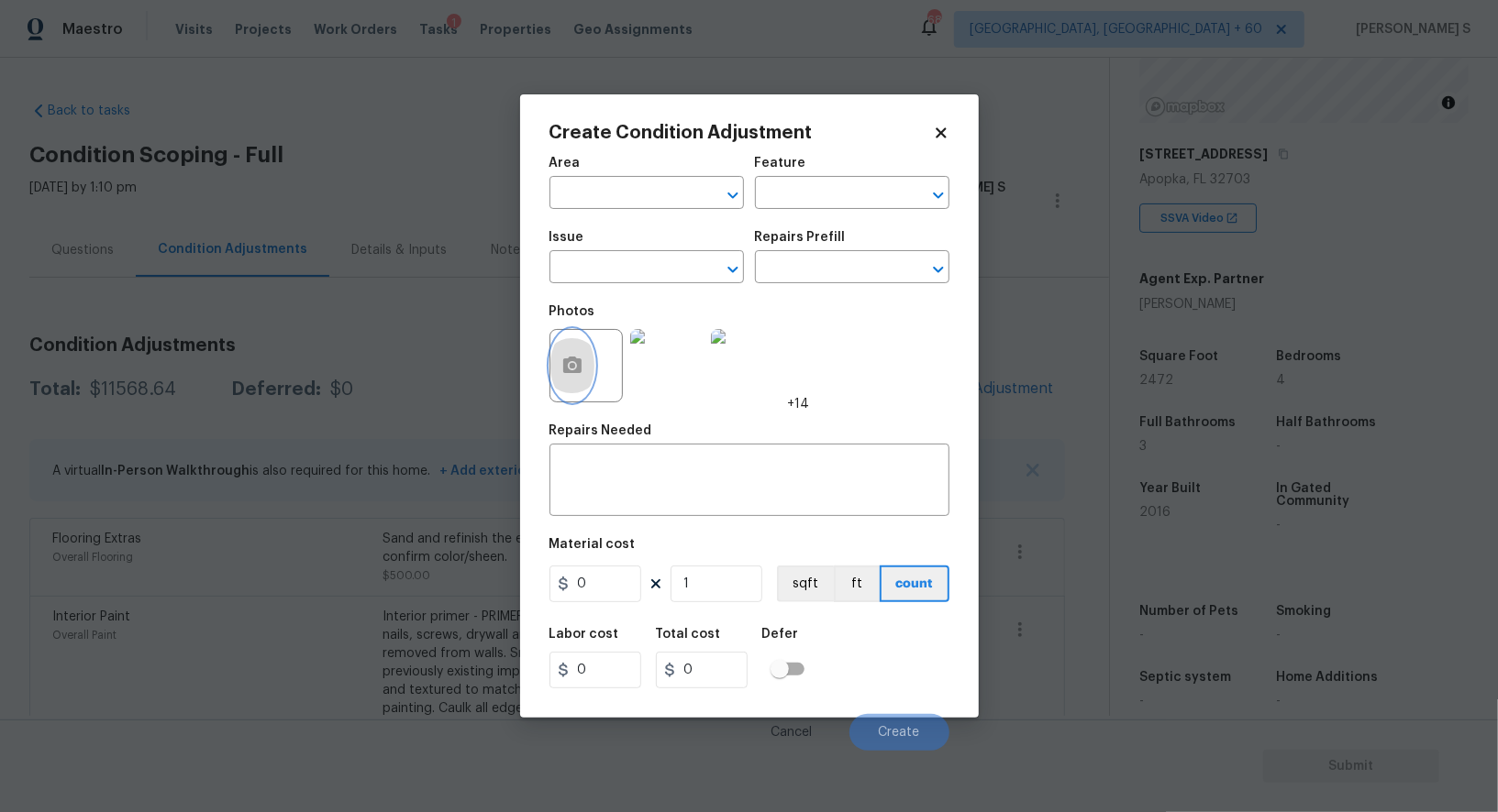
click at [572, 359] on icon "button" at bounding box center [573, 365] width 19 height 17
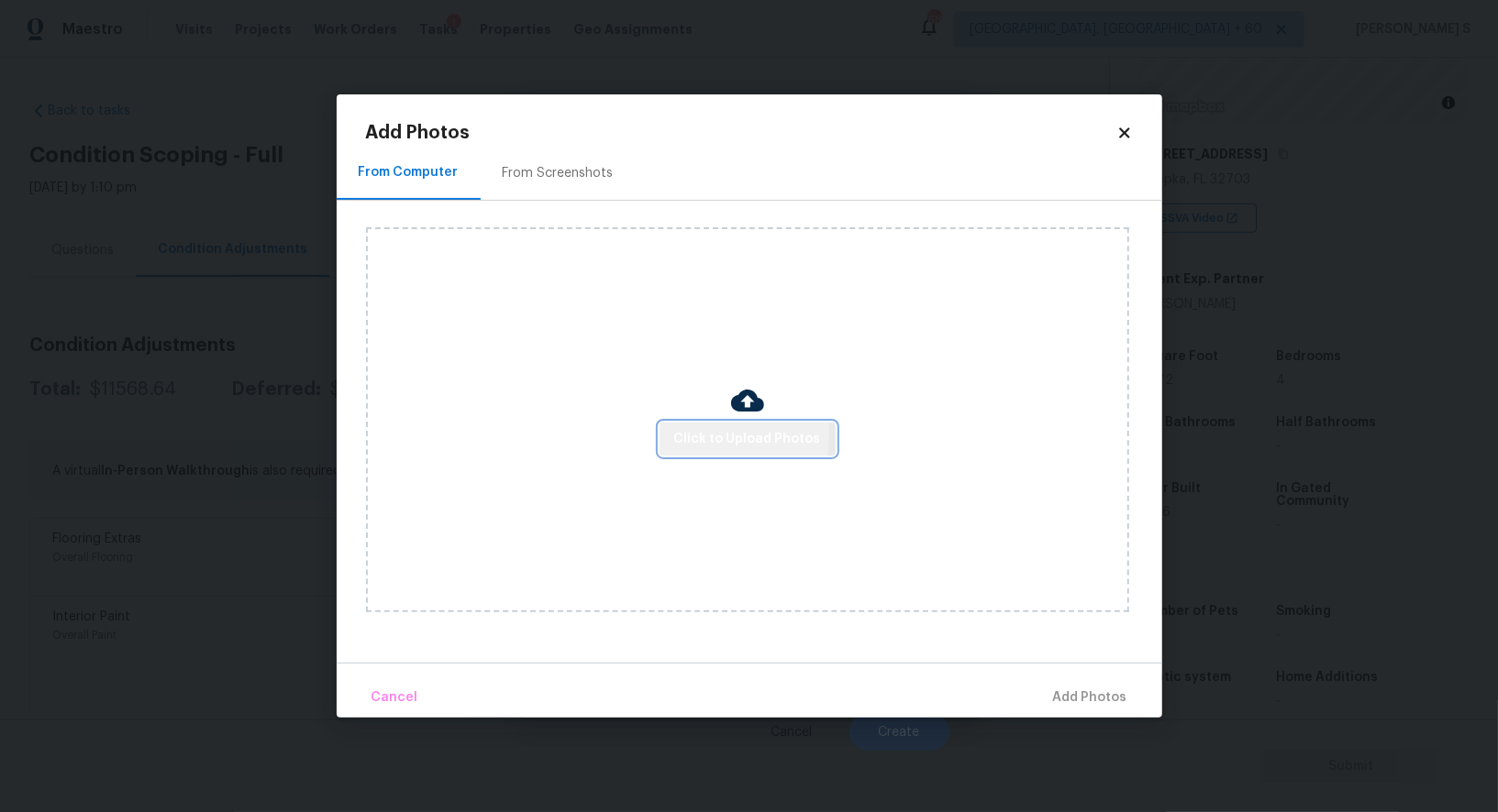
click at [702, 437] on span "Click to Upload Photos" at bounding box center [747, 439] width 146 height 23
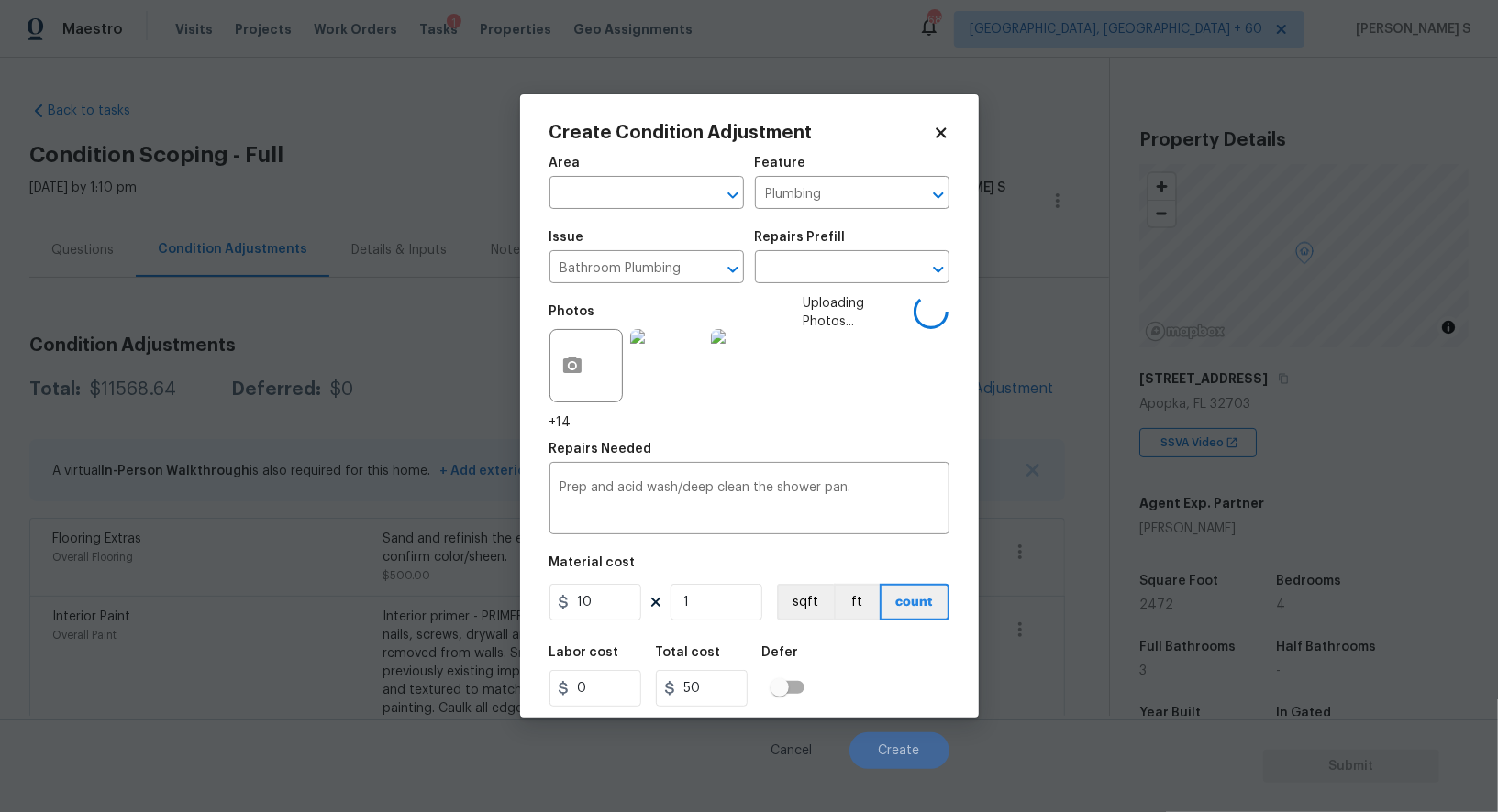
scroll to position [225, 0]
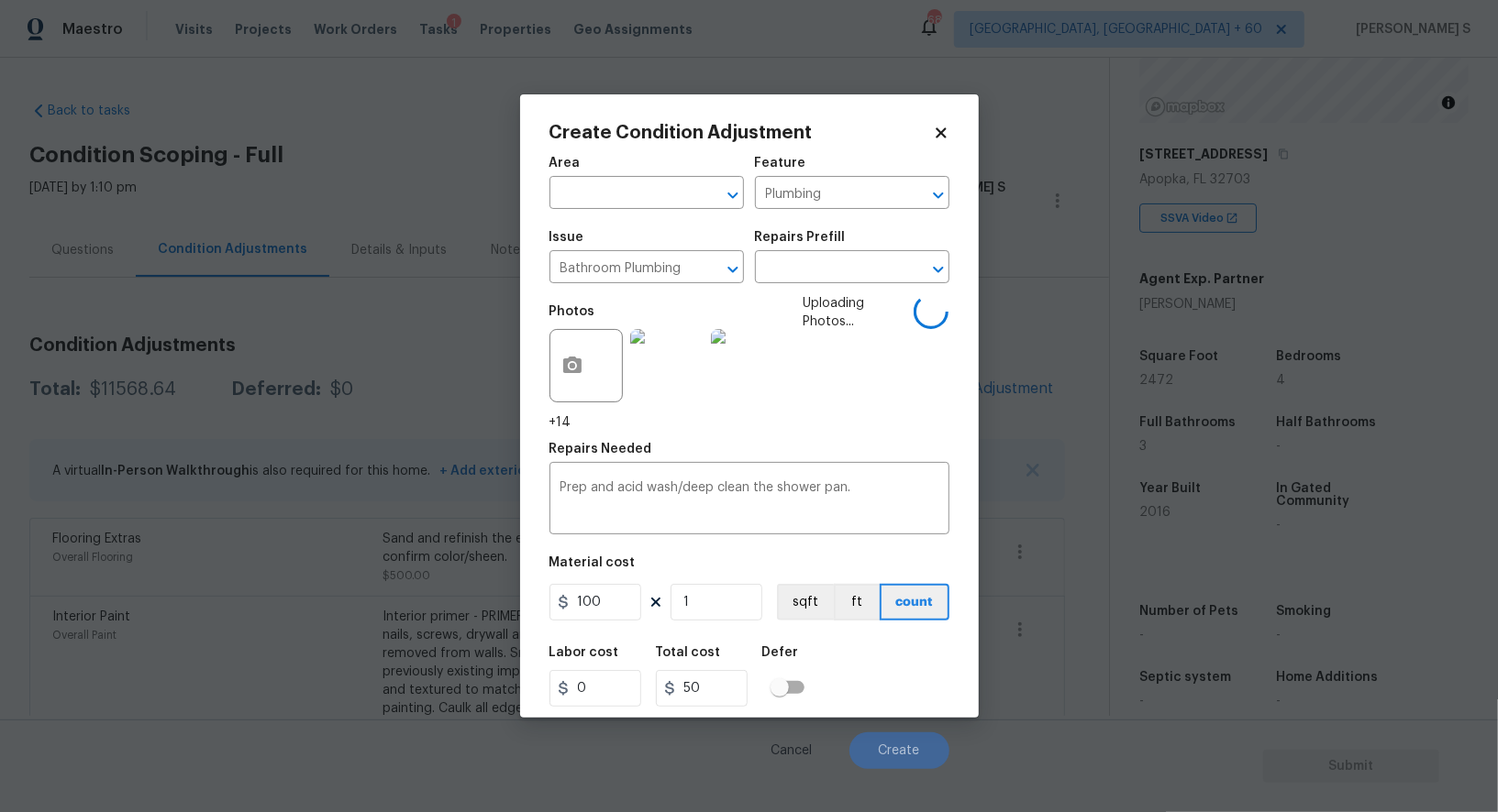
type input "100"
click at [868, 708] on div "Labor cost 0 Total cost 100 Defer" at bounding box center [749, 676] width 400 height 82
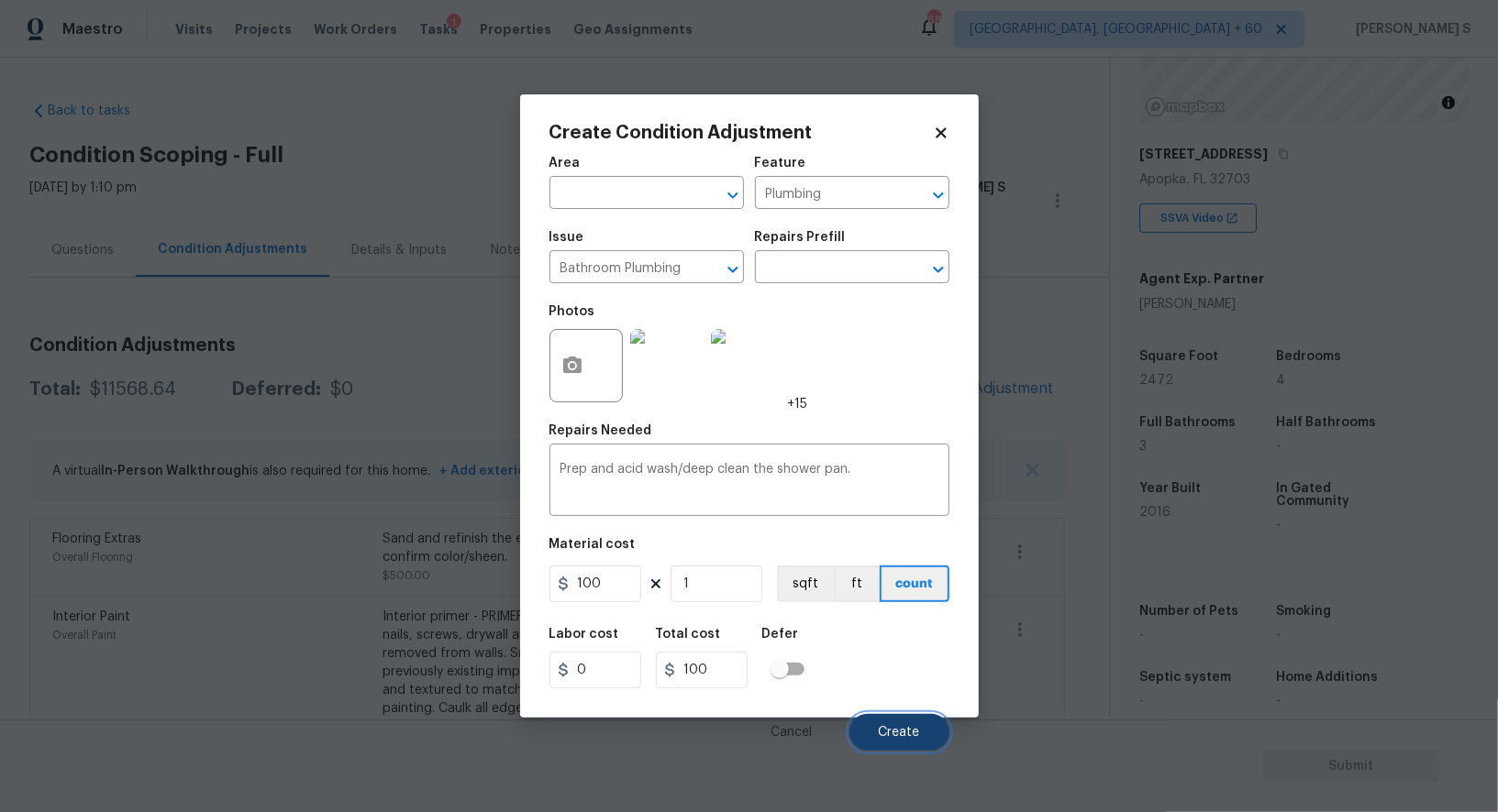
click at [895, 738] on span "Create" at bounding box center [899, 733] width 41 height 14
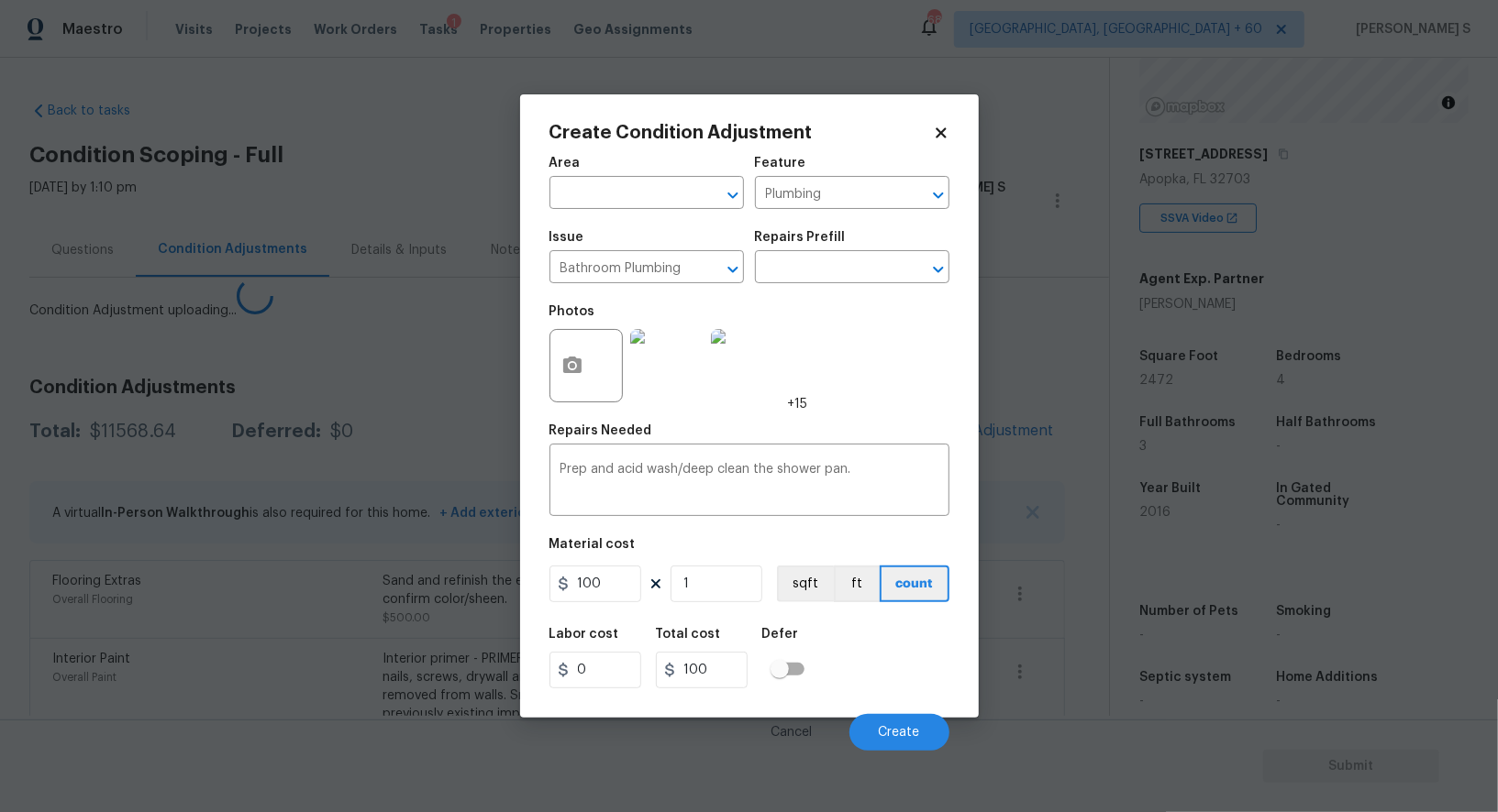
click at [367, 651] on body "Maestro Visits Projects Work Orders Tasks 1 Properties Geo Assignments 682 [GEO…" at bounding box center [749, 406] width 1498 height 812
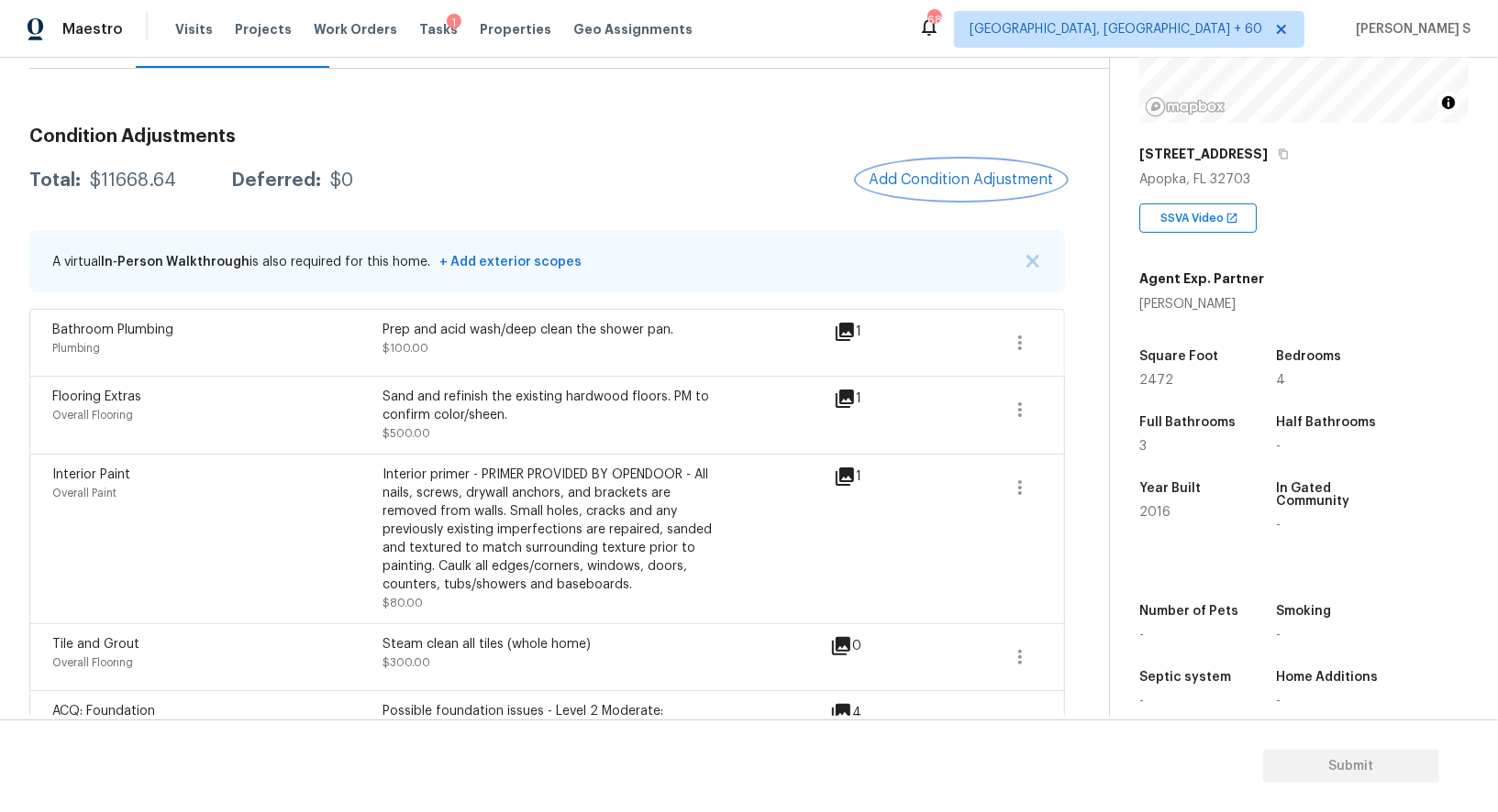
scroll to position [149, 0]
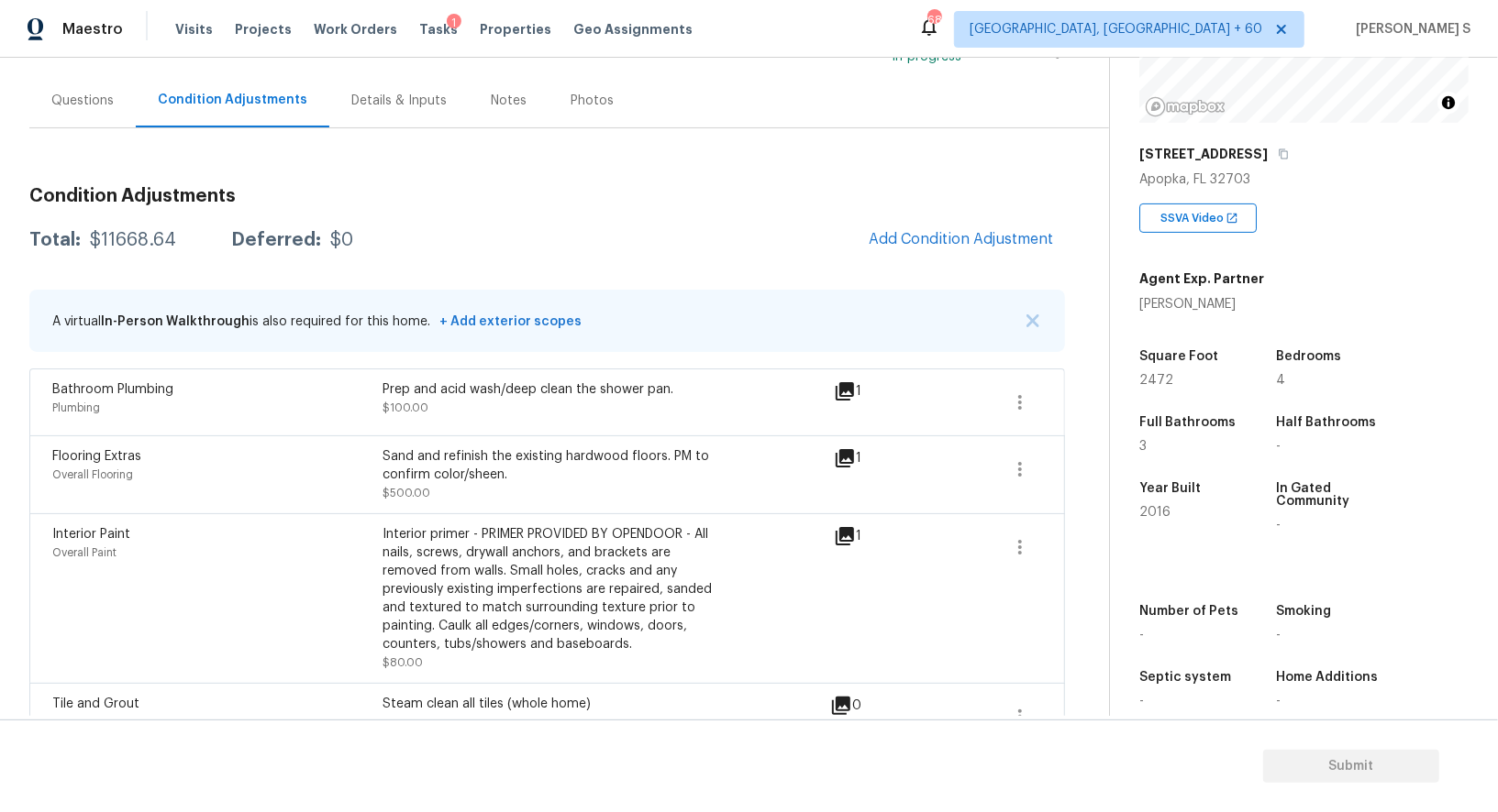
click at [136, 241] on div "$11668.64" at bounding box center [132, 241] width 86 height 19
copy div "11668.64"
click at [83, 103] on div "Questions" at bounding box center [82, 101] width 62 height 19
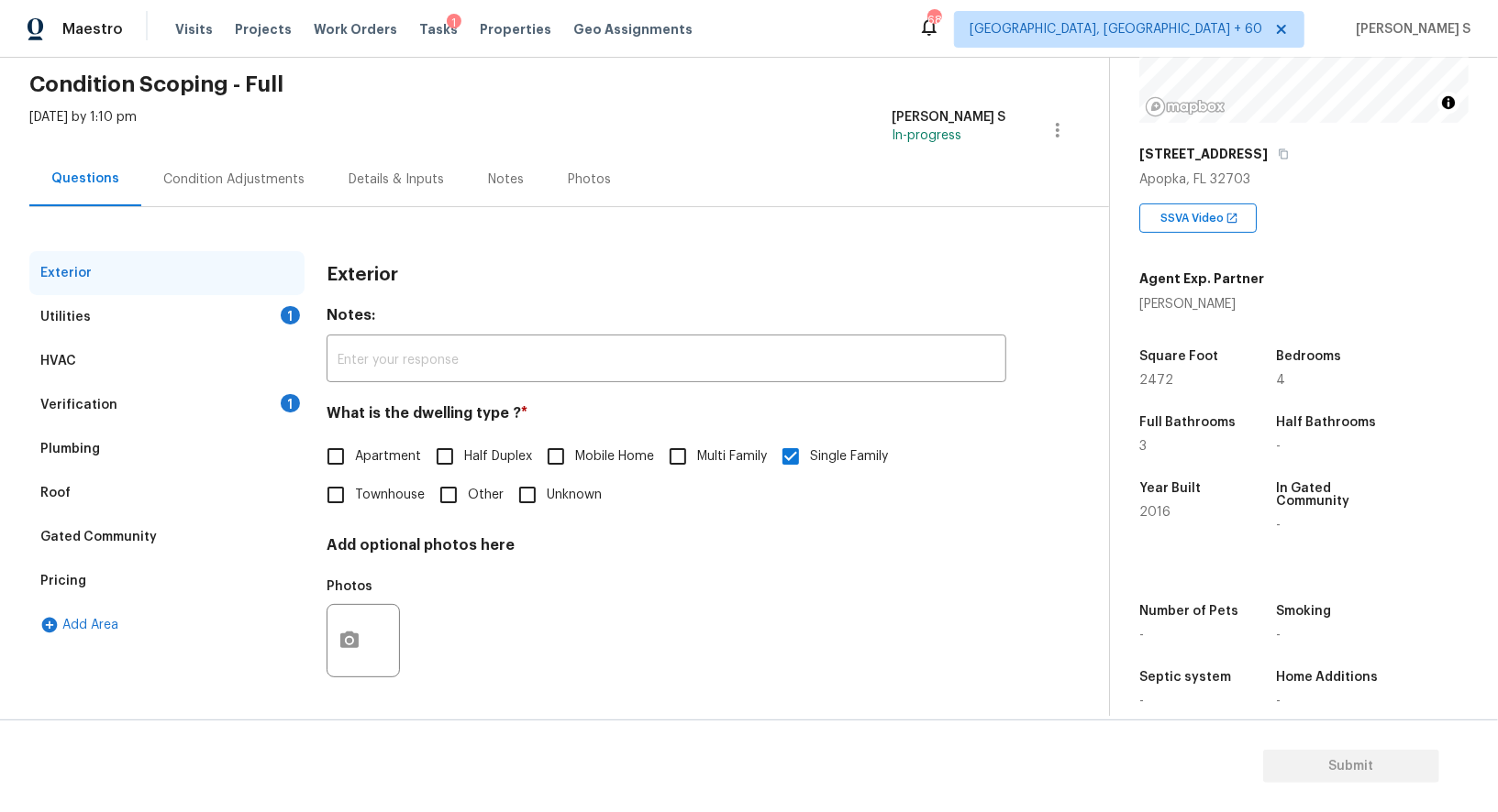
scroll to position [70, 0]
click at [204, 406] on div "Verification 1" at bounding box center [166, 406] width 275 height 44
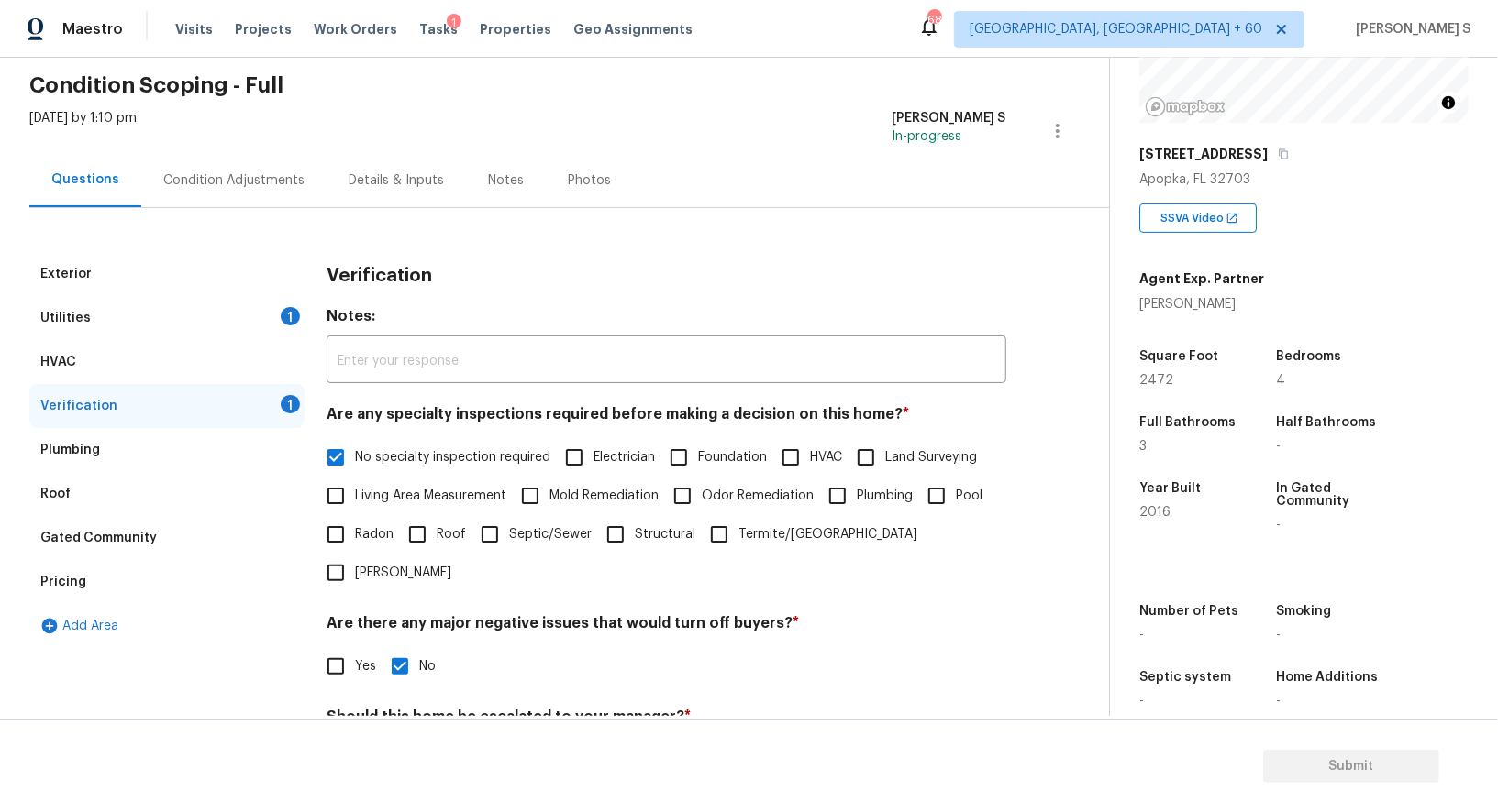
scroll to position [234, 0]
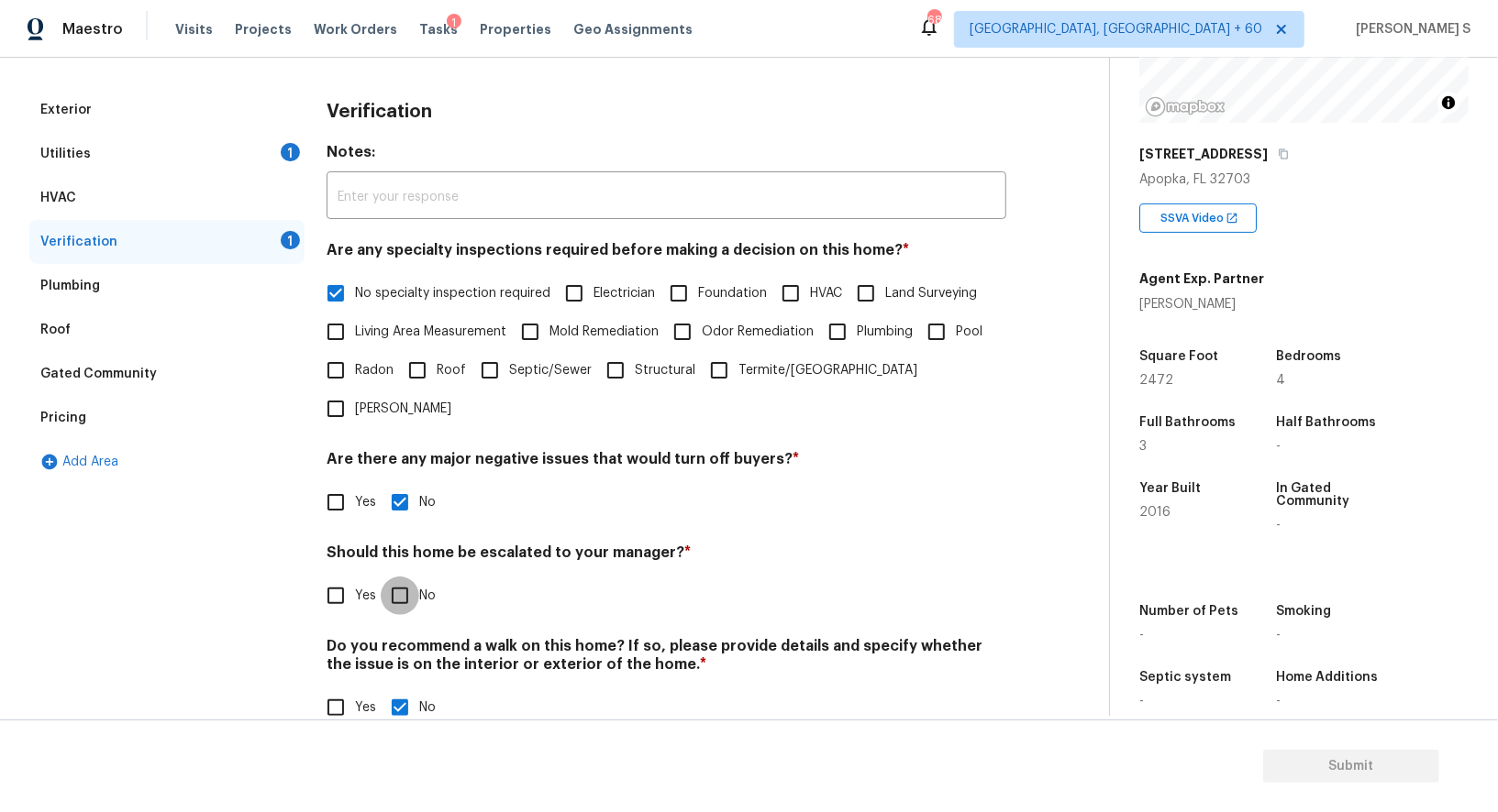
click at [410, 576] on input "No" at bounding box center [399, 595] width 38 height 38
checkbox input "true"
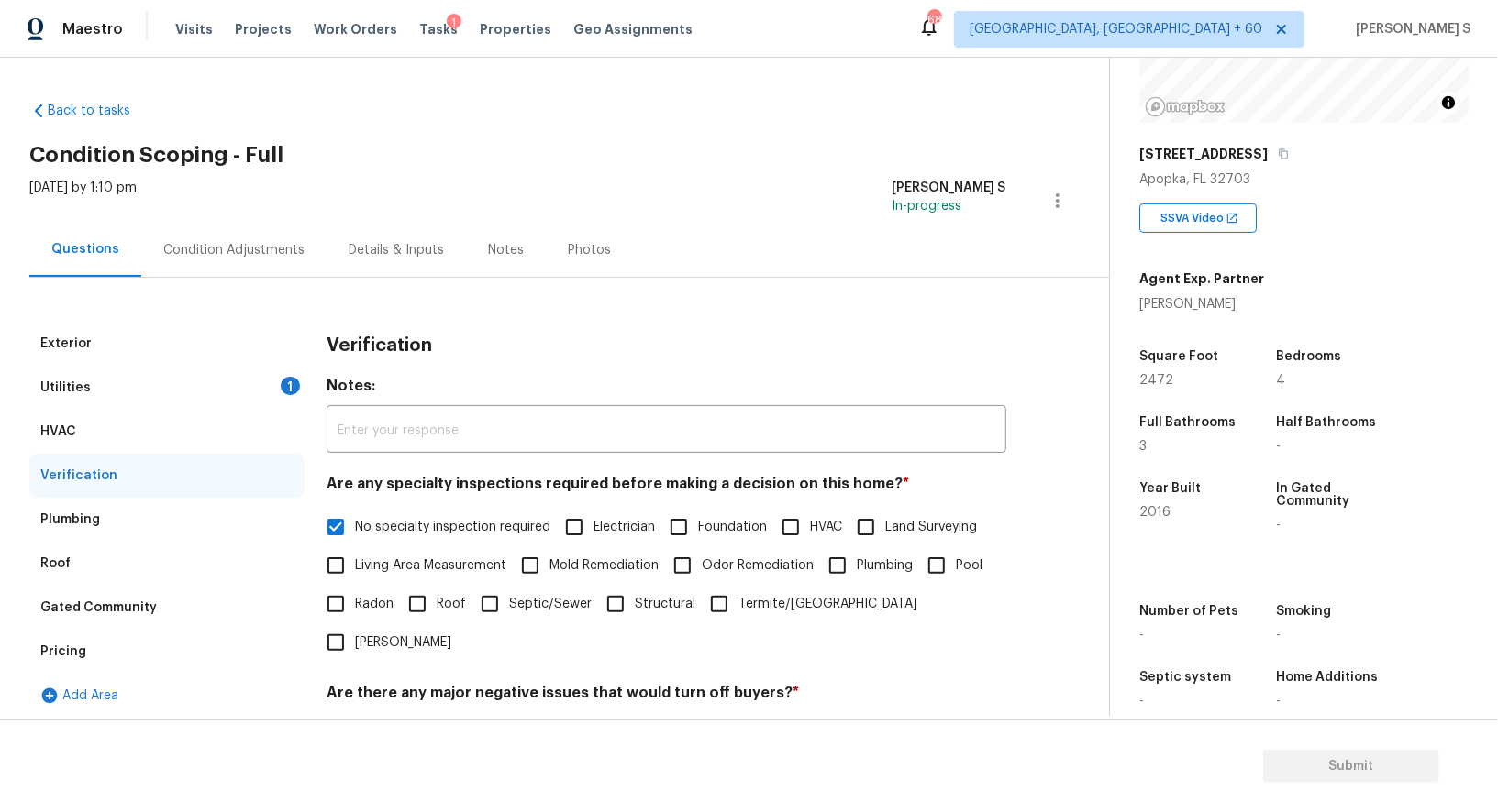
click at [257, 377] on div "Utilities 1" at bounding box center [166, 387] width 275 height 44
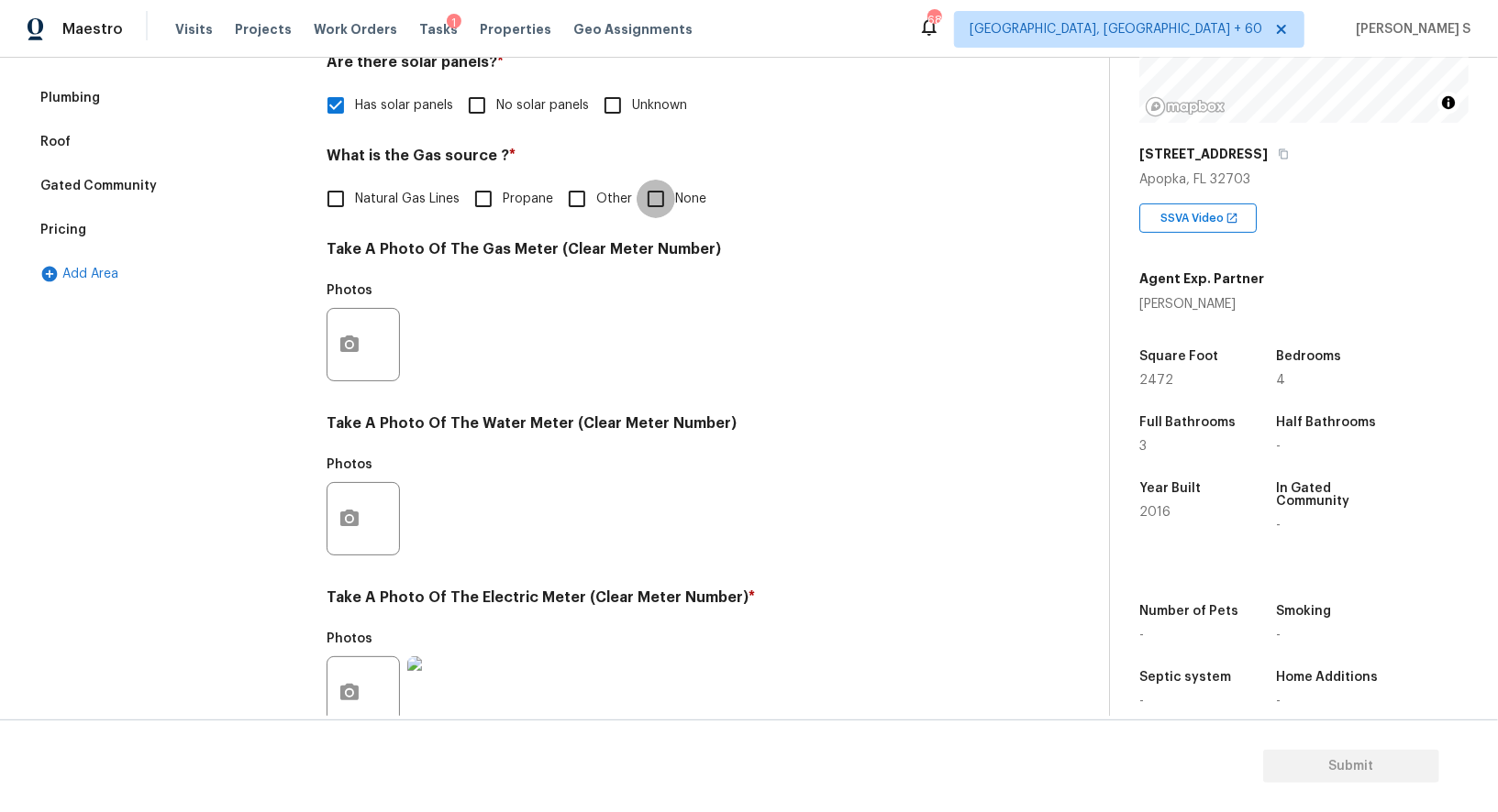
click at [667, 186] on input "None" at bounding box center [655, 199] width 38 height 38
checkbox input "true"
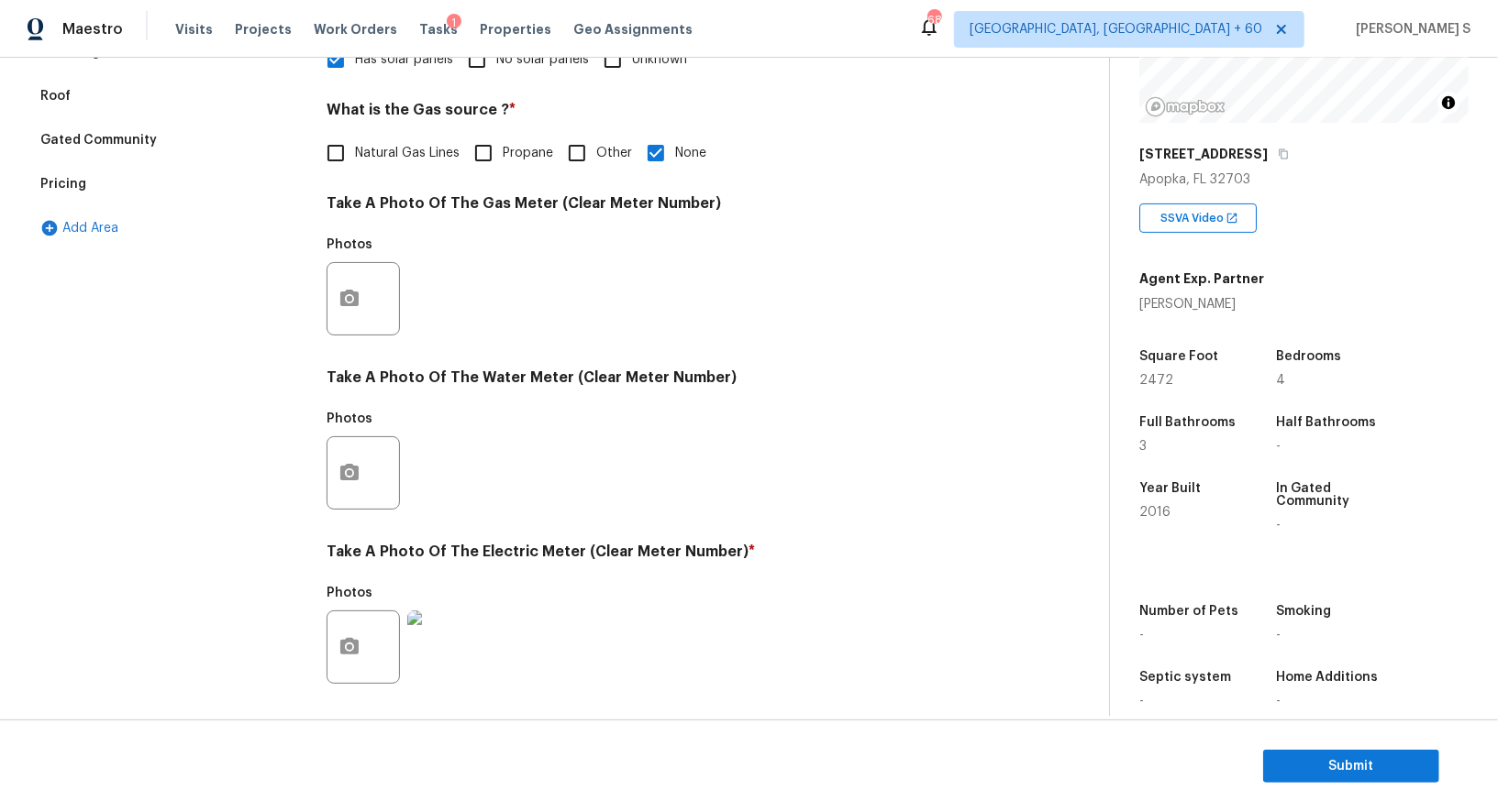
scroll to position [247, 0]
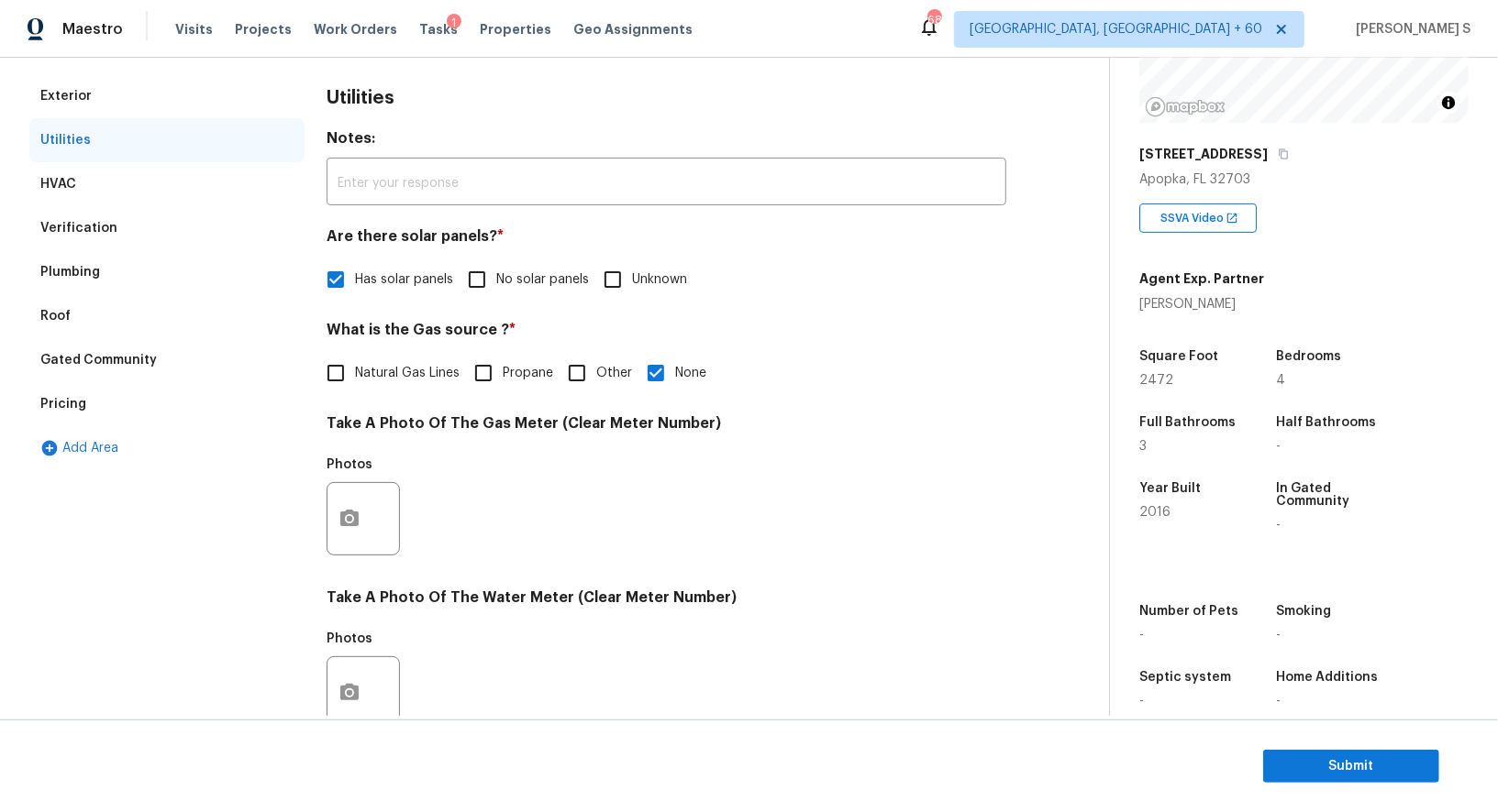
click at [98, 403] on div "Pricing" at bounding box center [166, 404] width 275 height 44
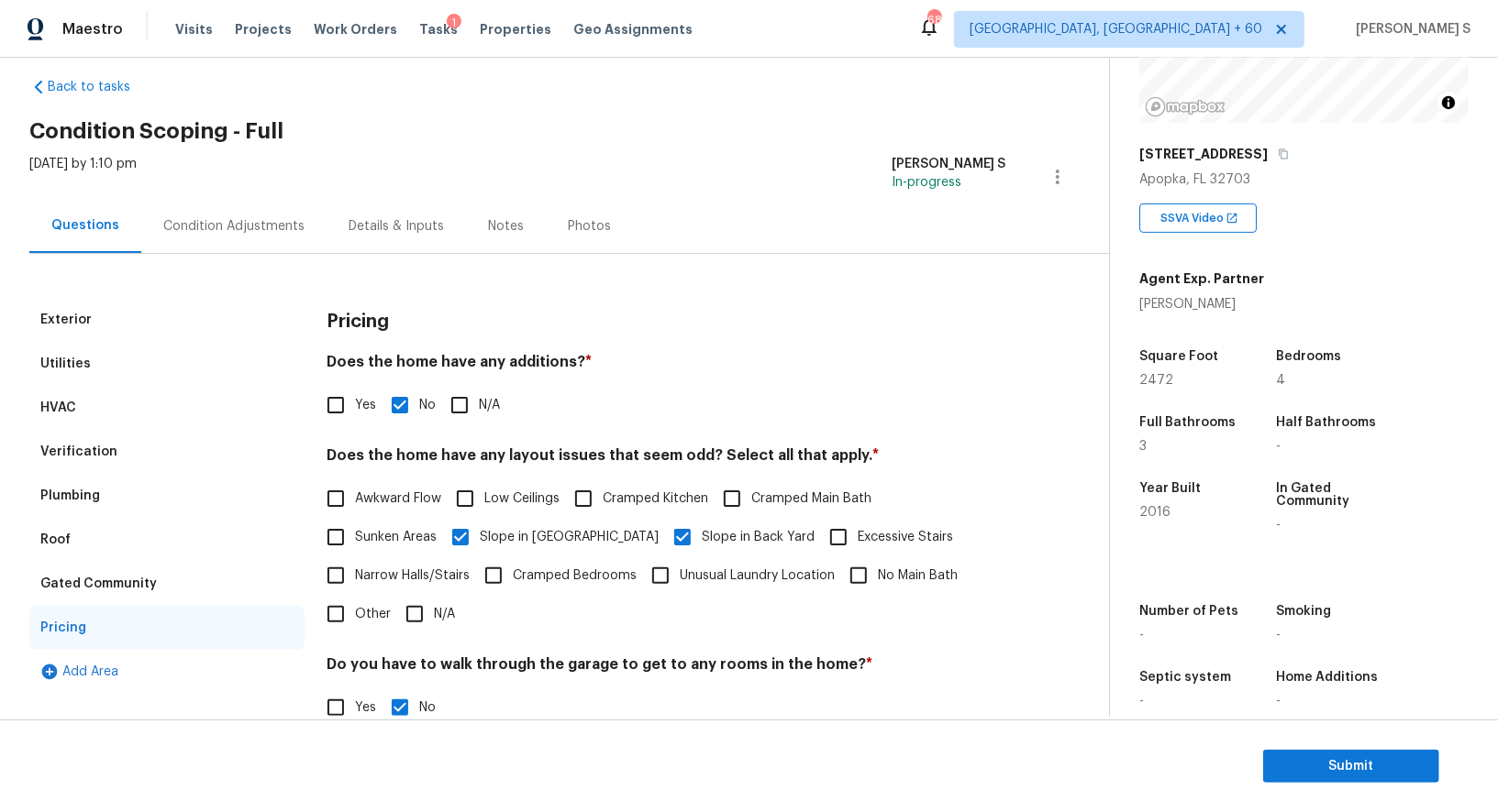
click at [103, 455] on div "Verification" at bounding box center [78, 452] width 77 height 19
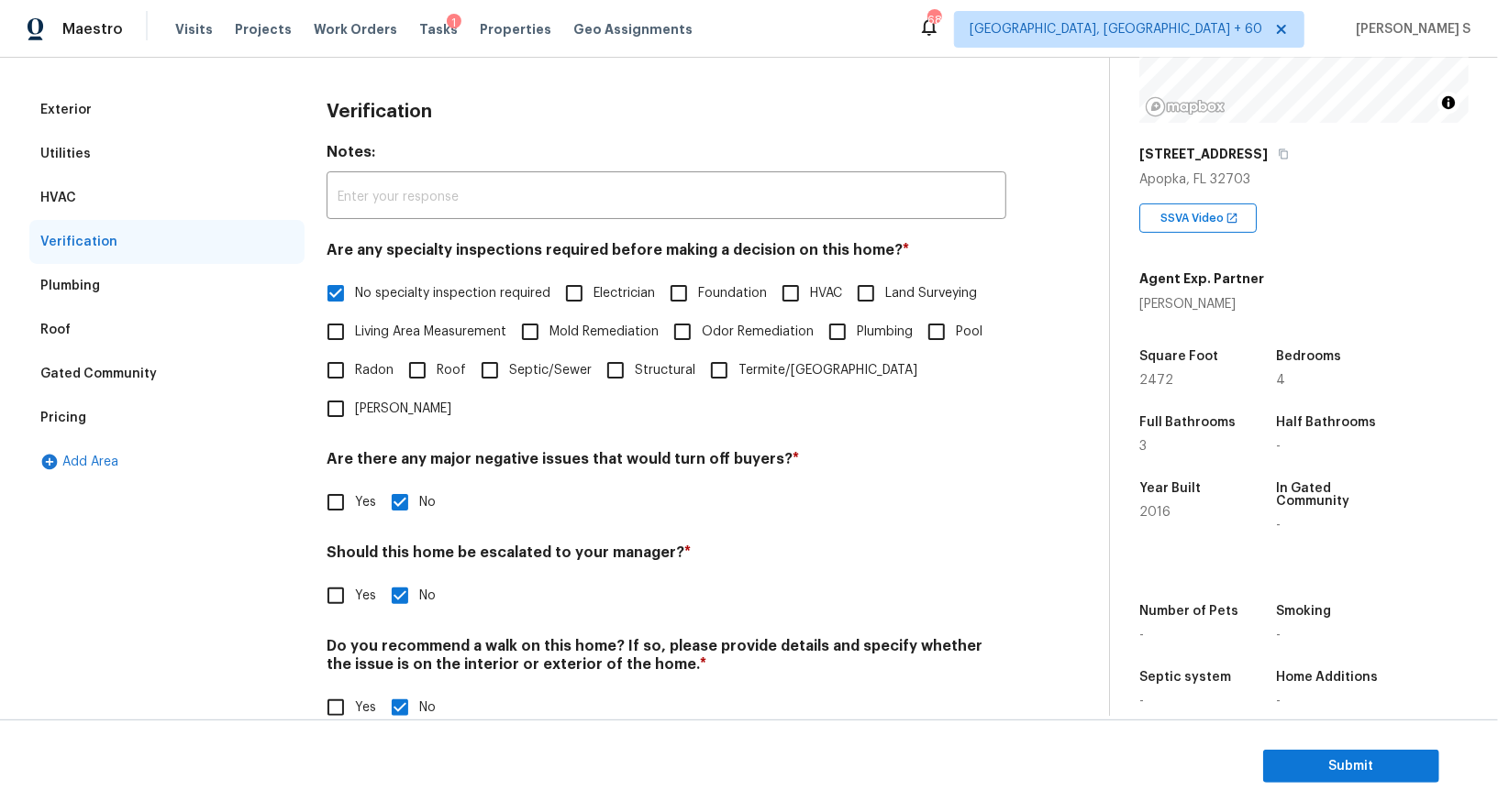
scroll to position [0, 0]
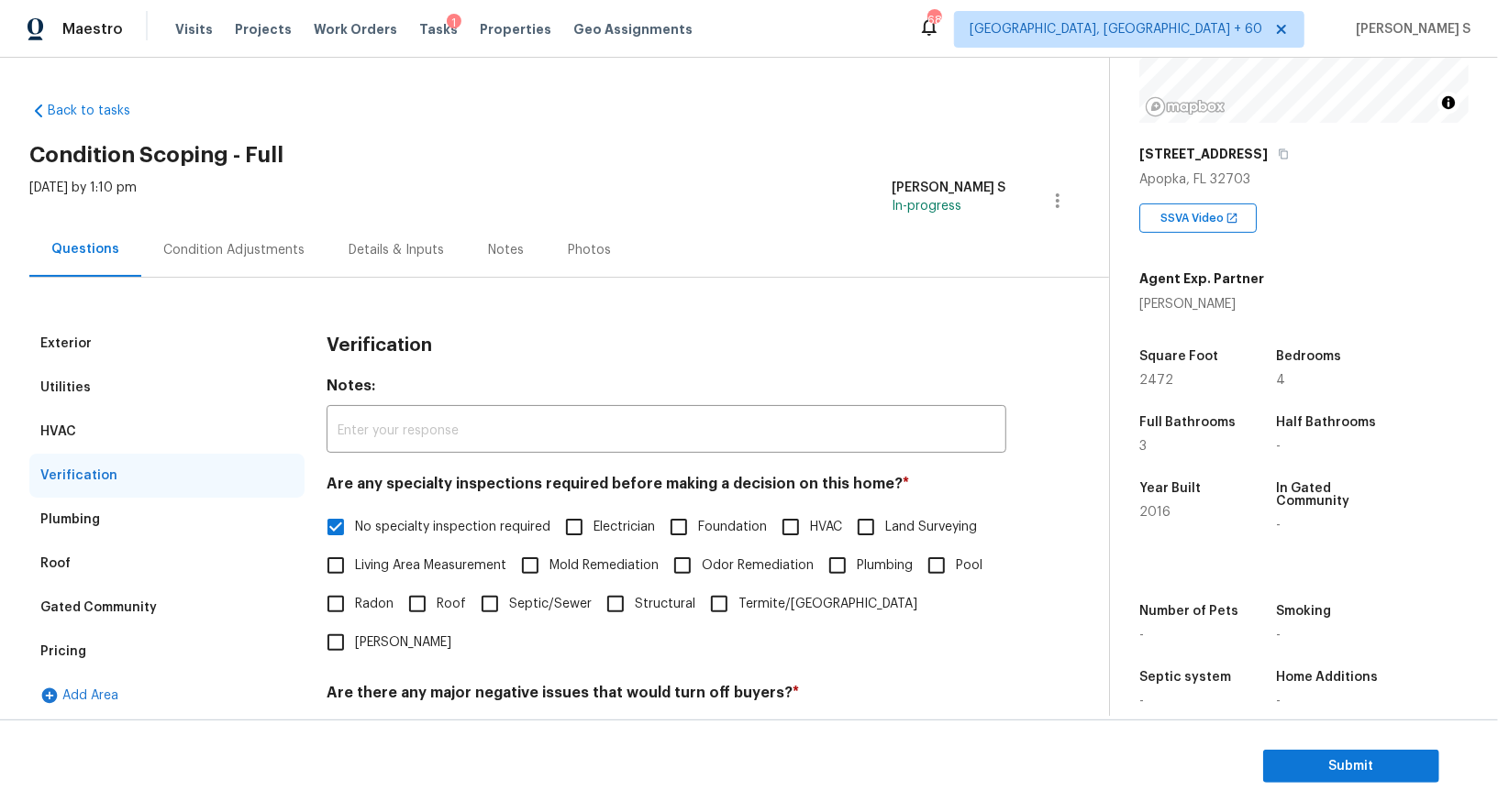
click at [192, 252] on div "Condition Adjustments" at bounding box center [233, 251] width 141 height 19
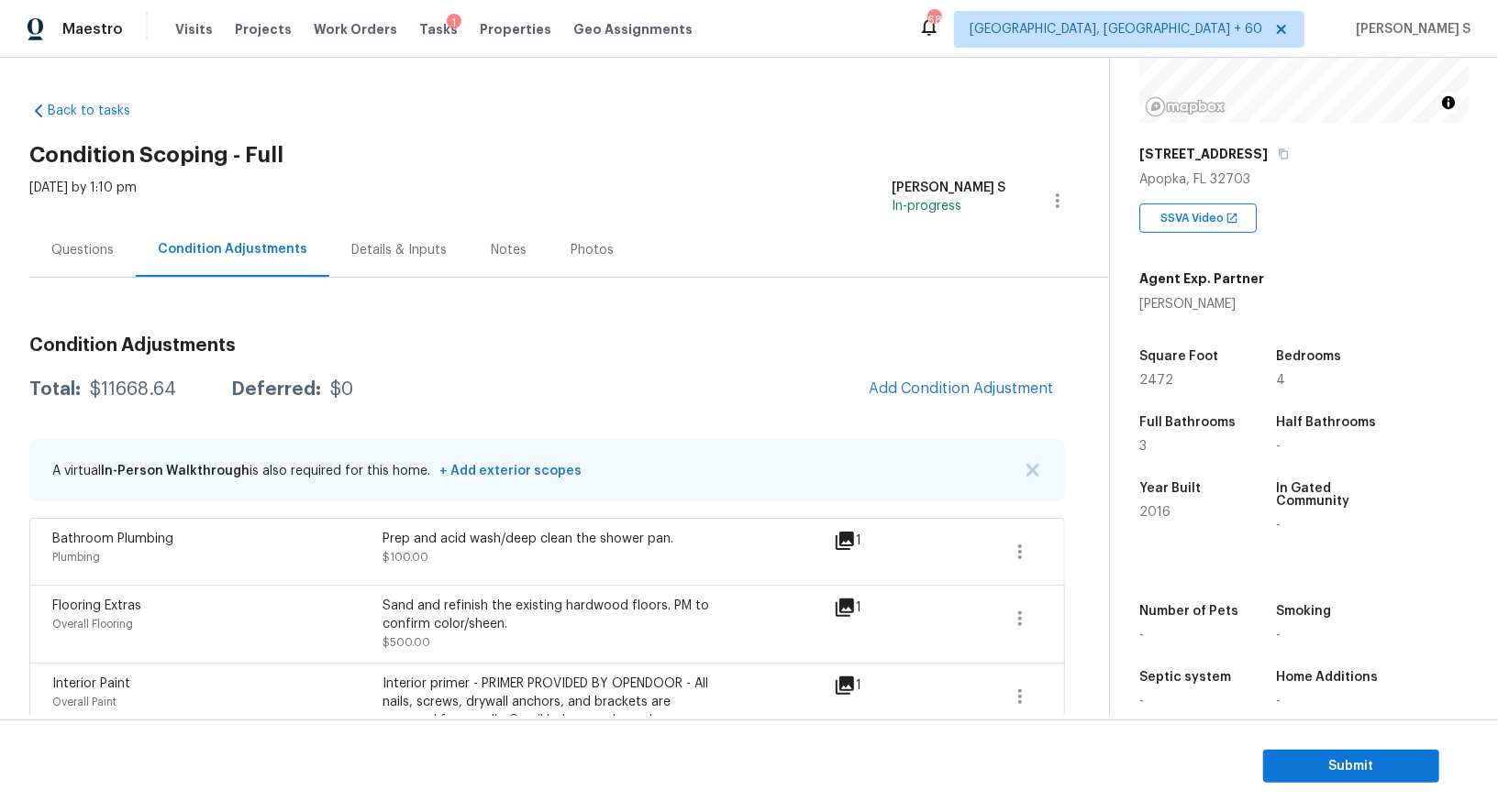
scroll to position [225, 0]
click at [69, 248] on div "Questions" at bounding box center [82, 251] width 62 height 19
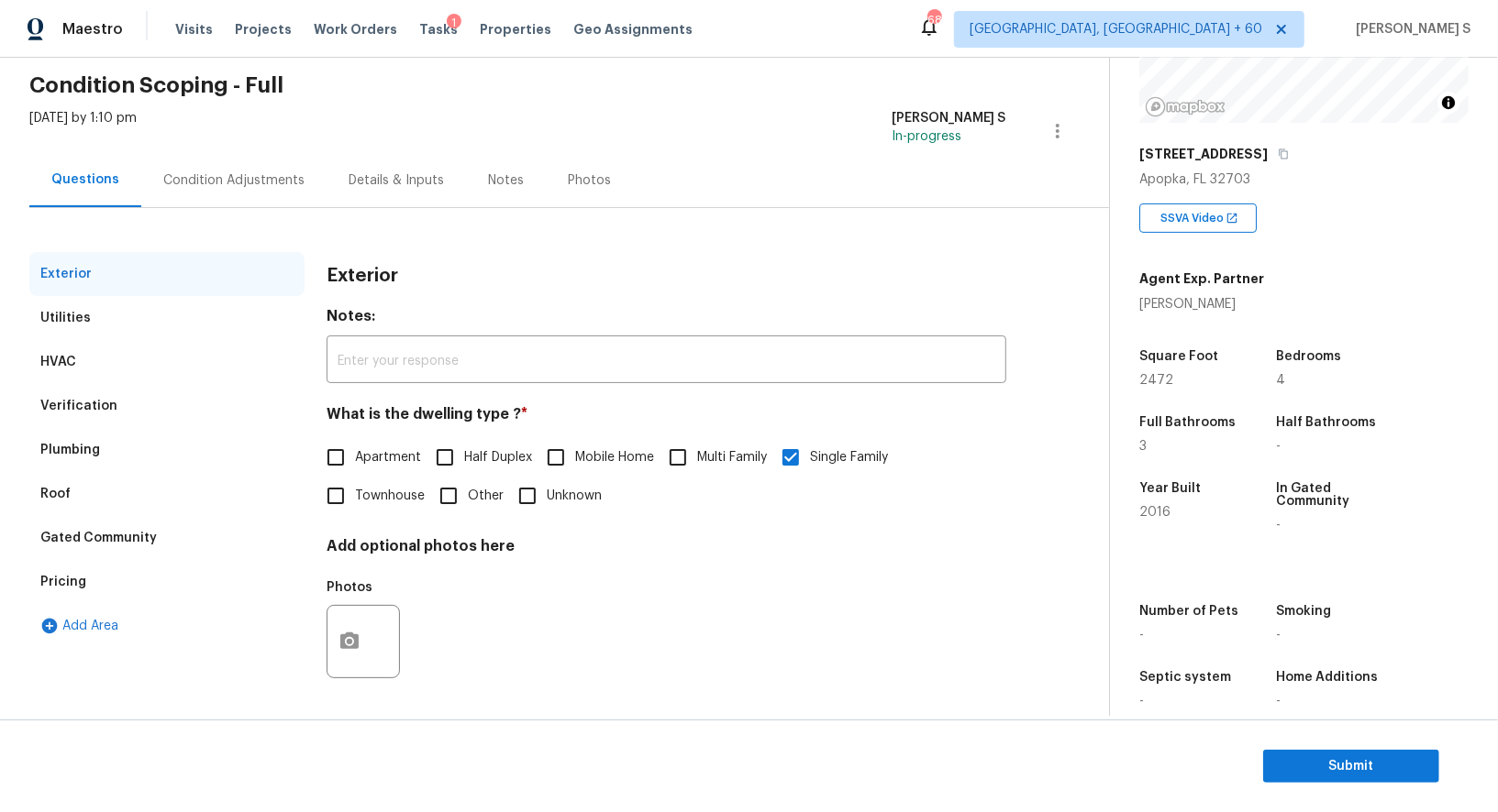
click at [91, 577] on div "Pricing" at bounding box center [166, 582] width 275 height 44
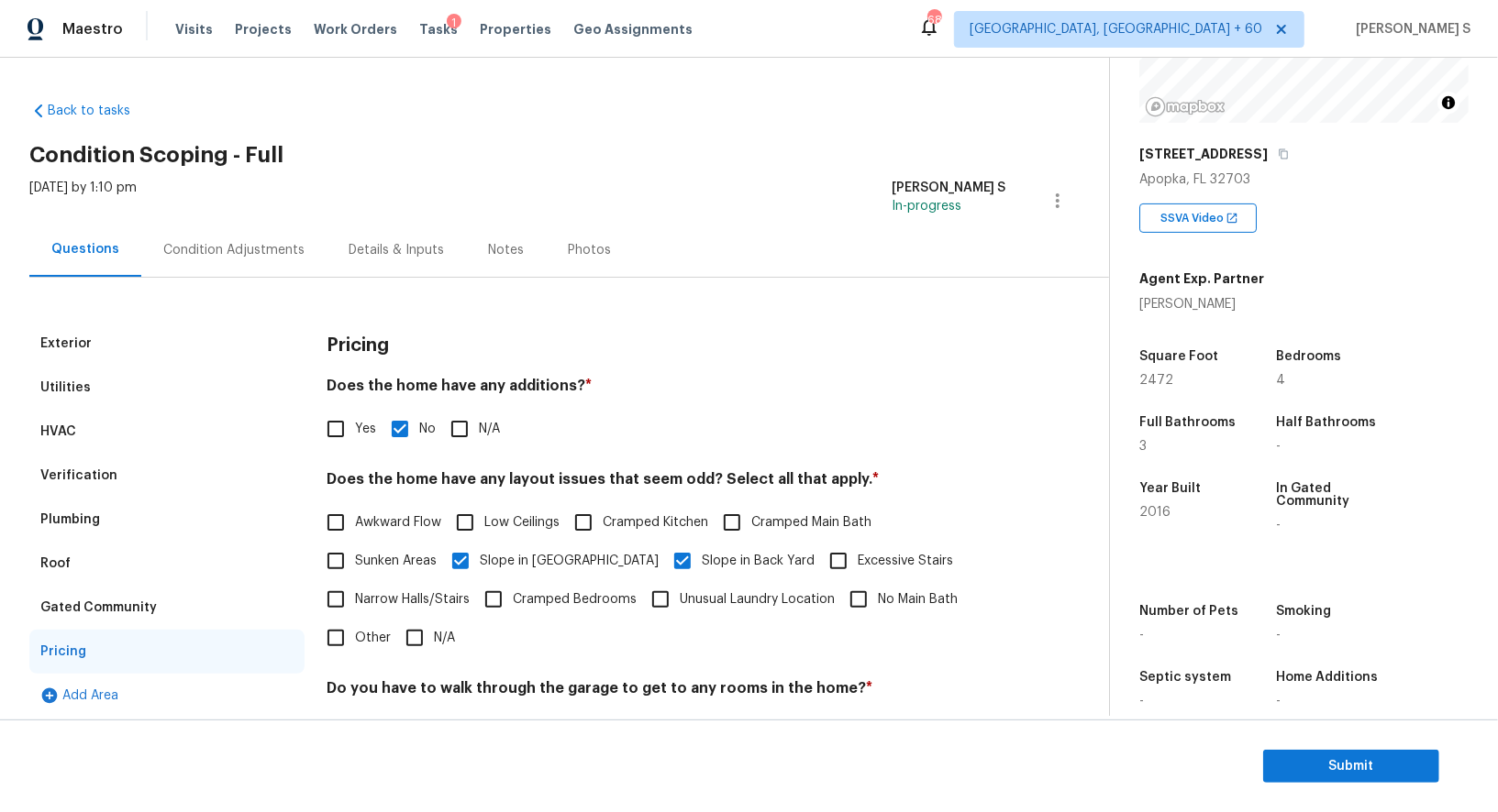
click at [105, 485] on div "Verification" at bounding box center [166, 475] width 275 height 44
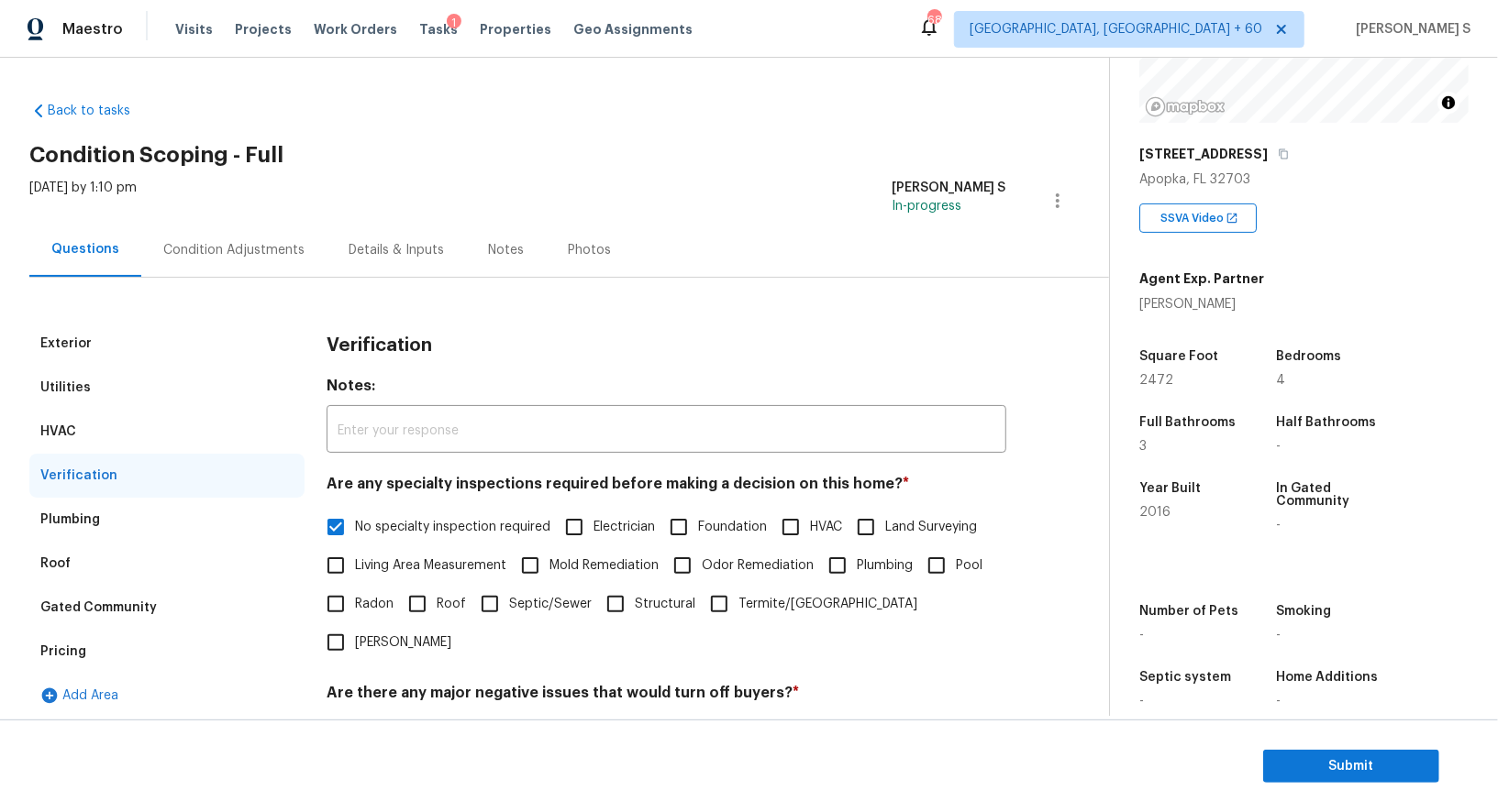
click at [217, 258] on div "Condition Adjustments" at bounding box center [233, 250] width 186 height 54
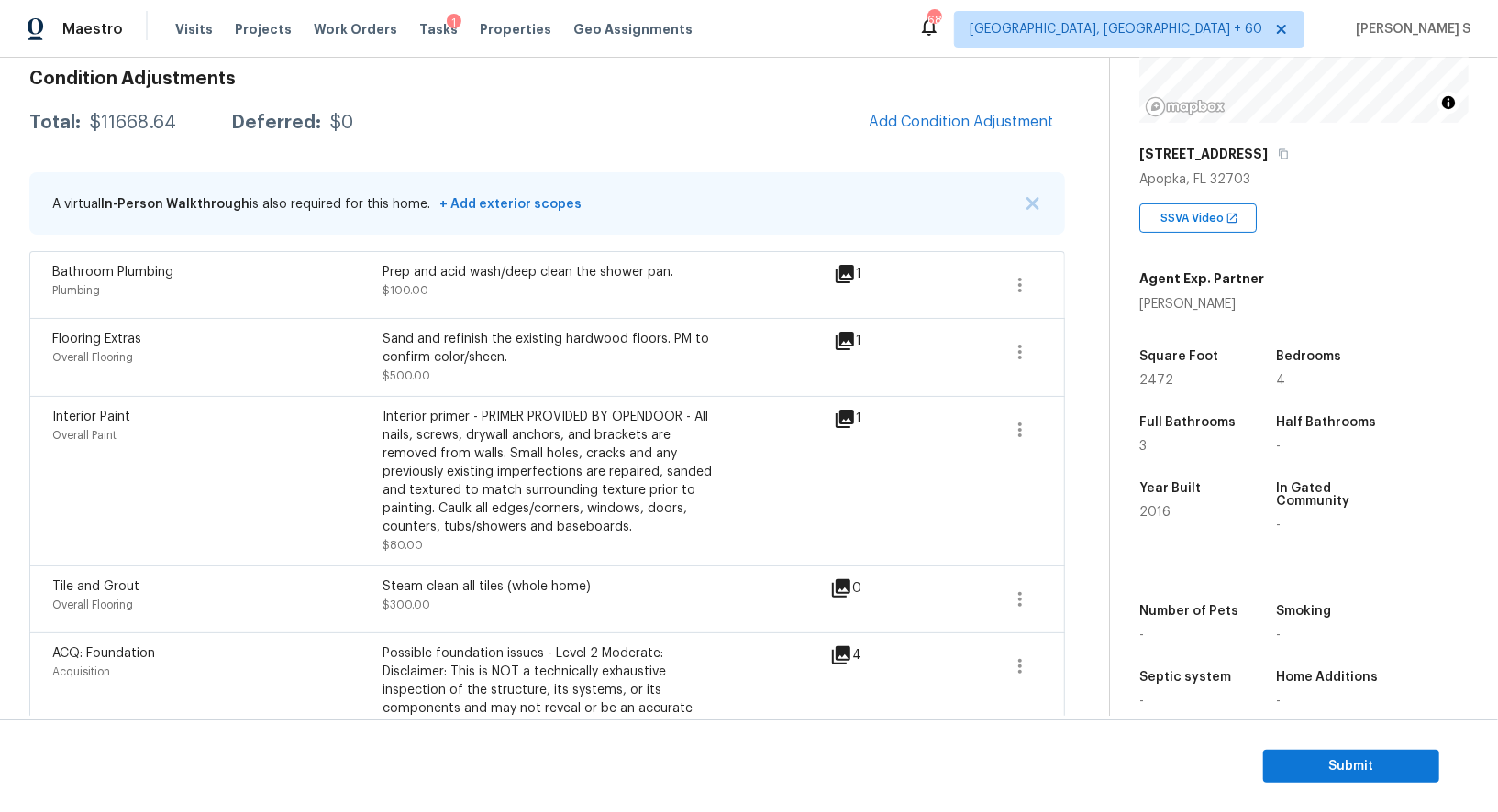
scroll to position [822, 0]
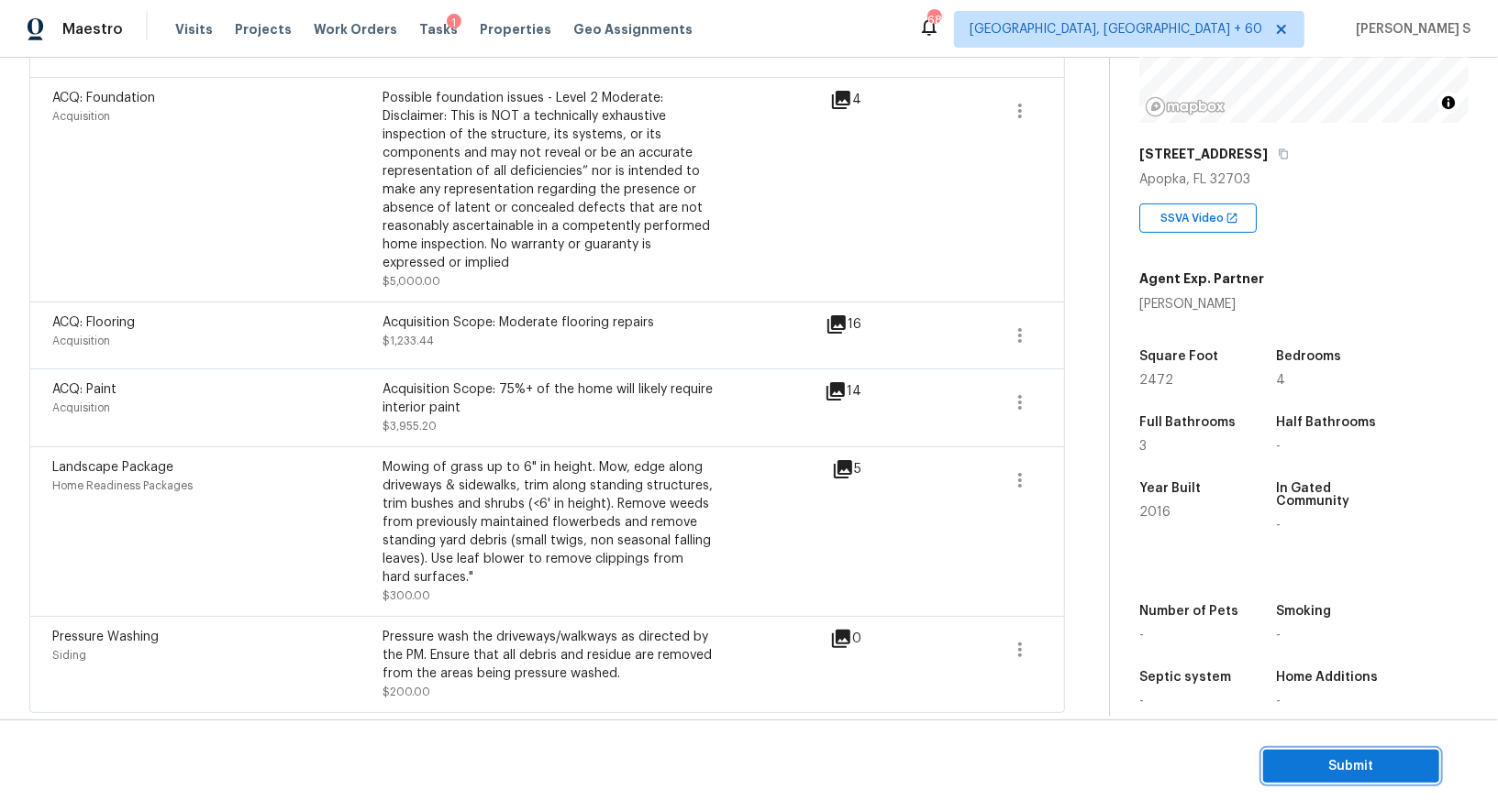
click at [1379, 759] on span "Submit" at bounding box center [1351, 766] width 146 height 23
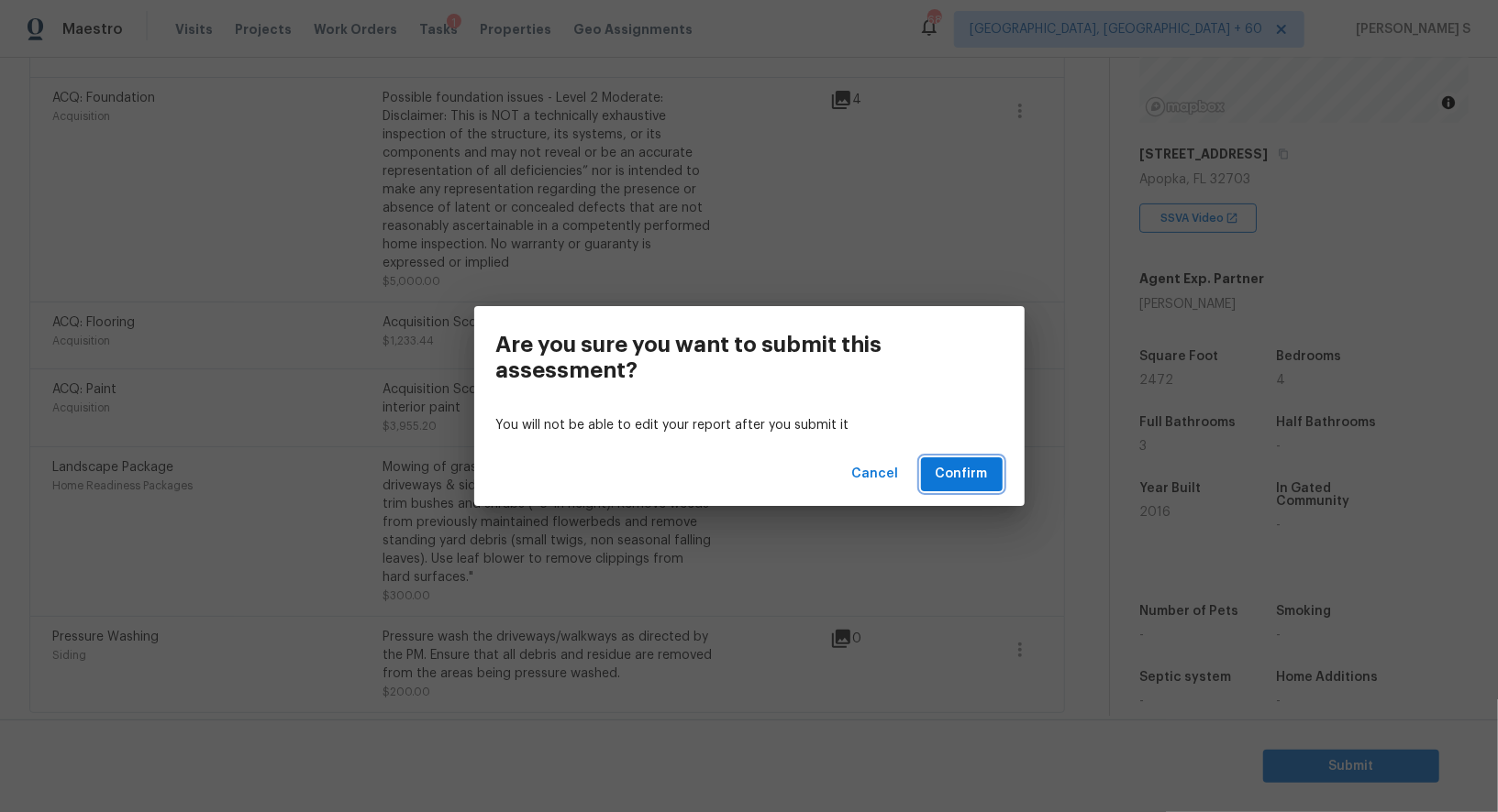
click at [992, 462] on button "Confirm" at bounding box center [962, 475] width 82 height 34
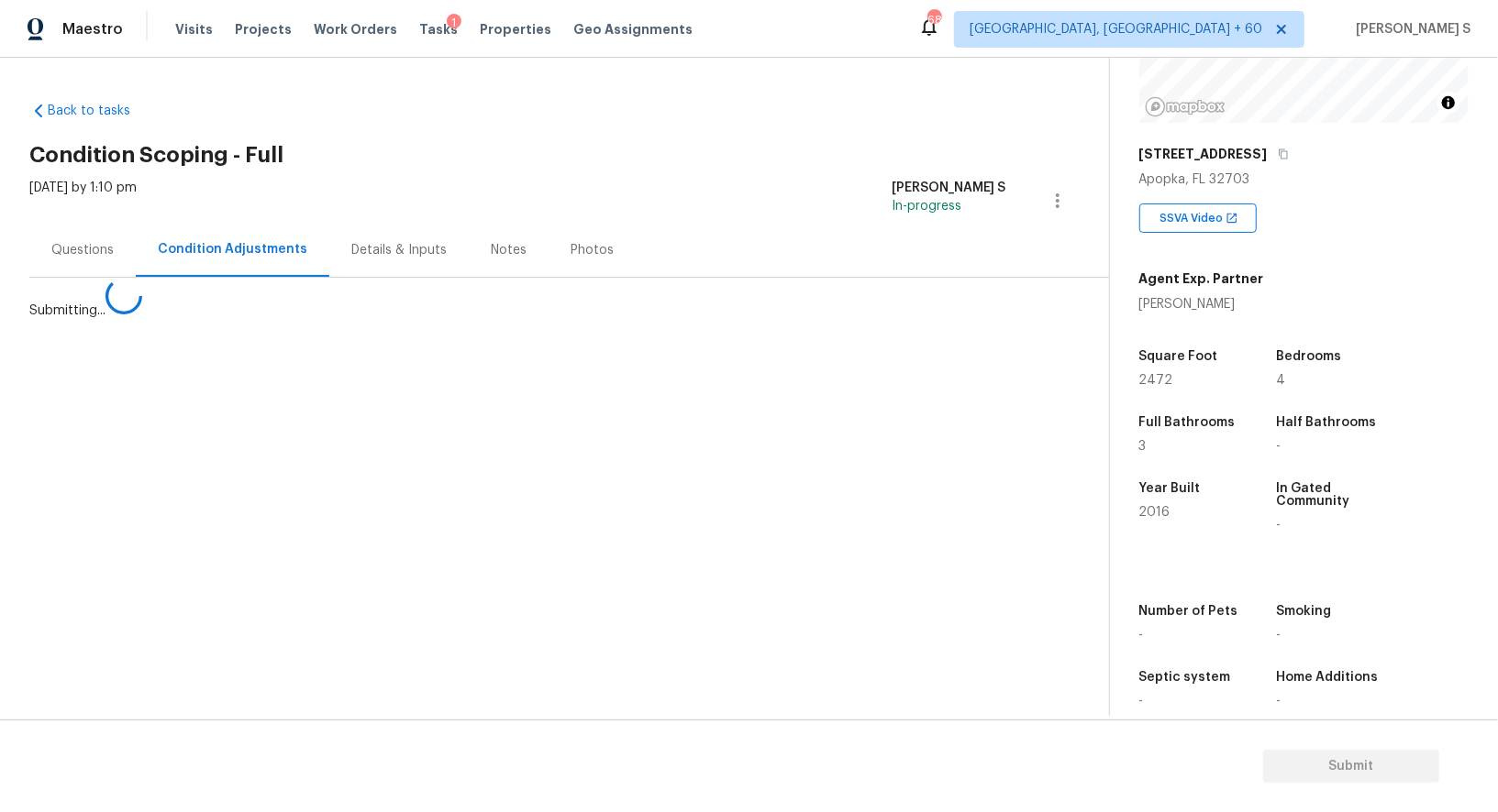
scroll to position [0, 0]
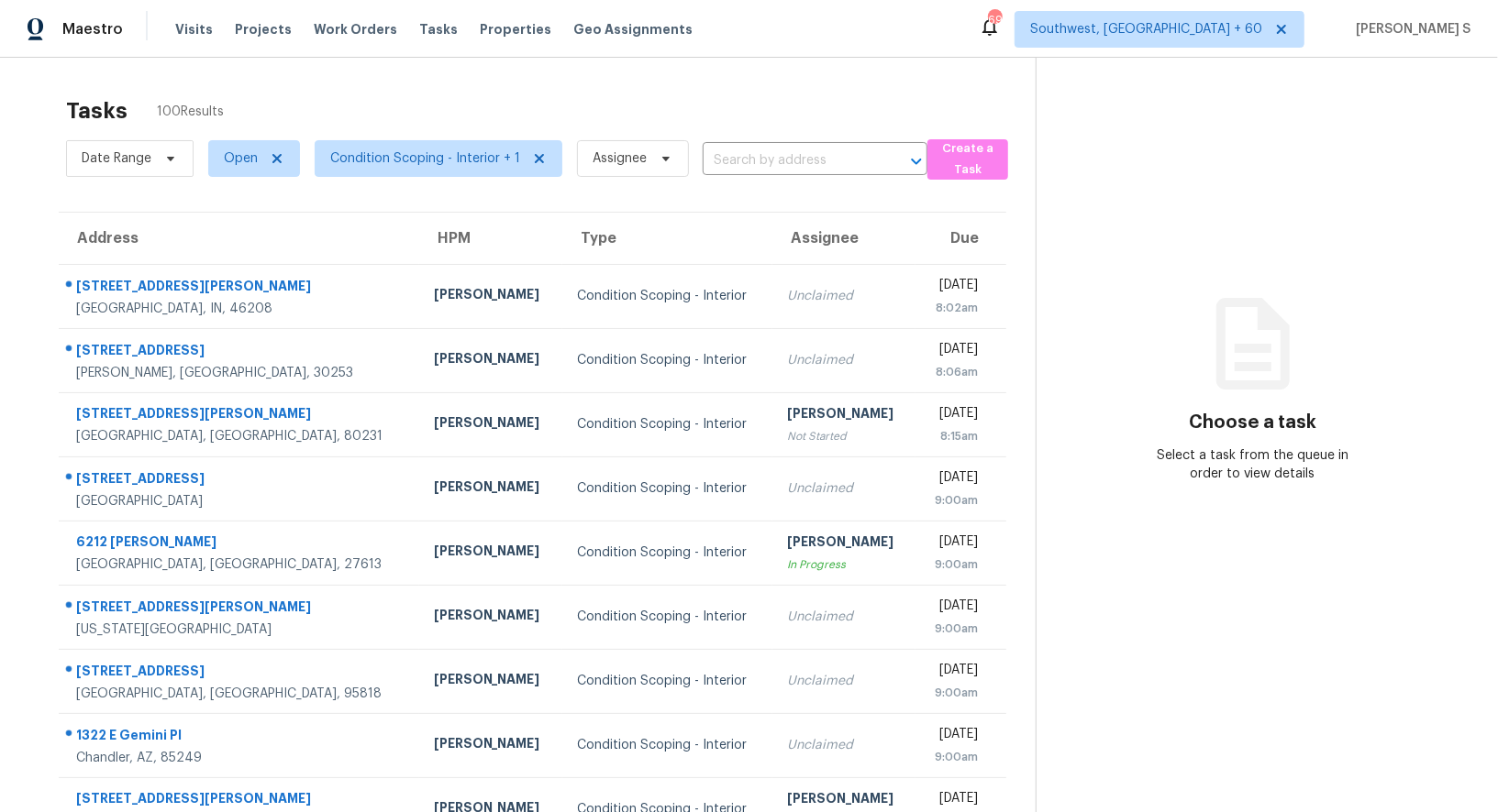
click at [827, 139] on div "Date Range Open Condition Scoping - Interior + 1 Assignee ​" at bounding box center [496, 158] width 861 height 48
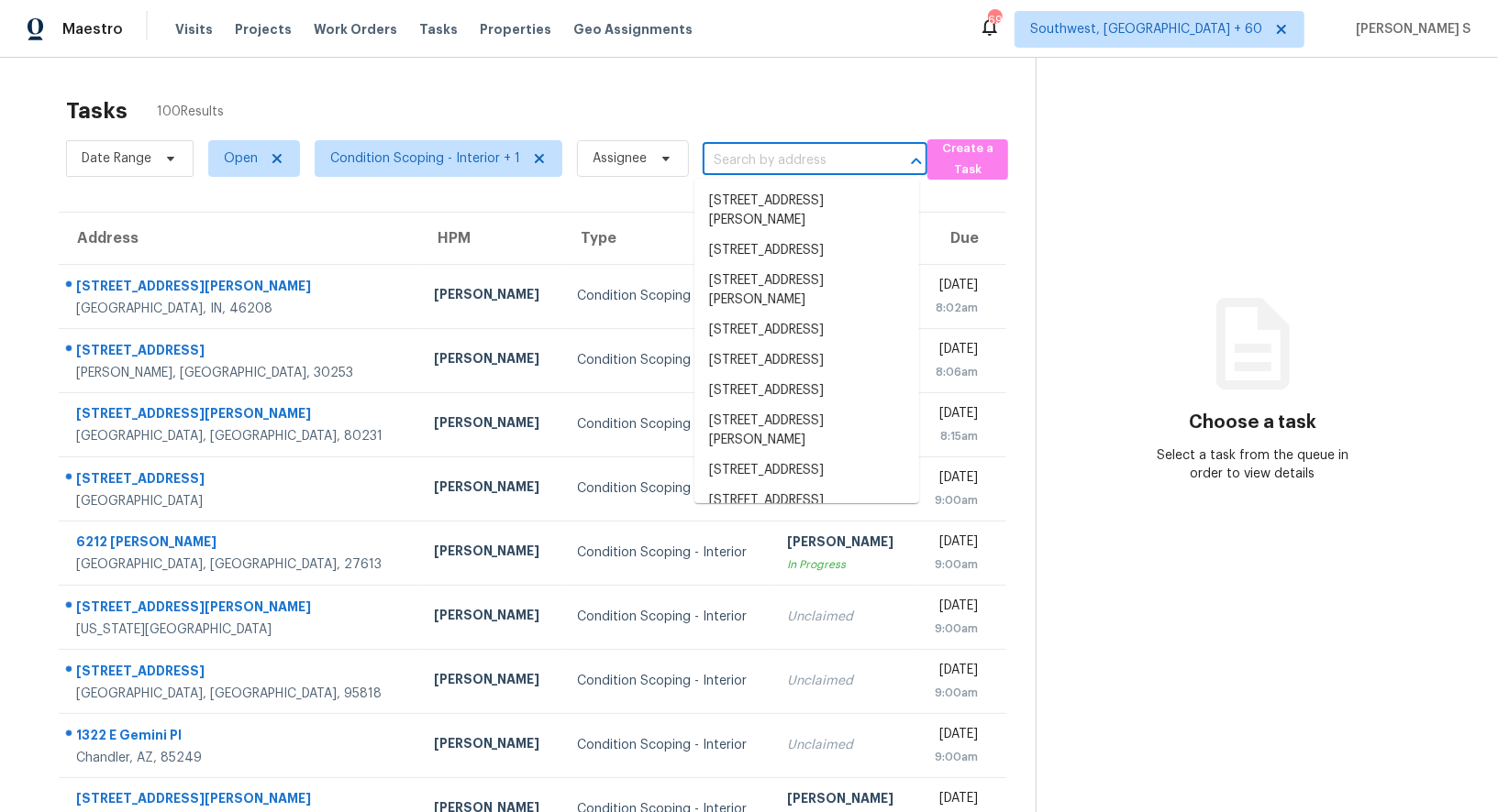
click at [829, 160] on input "text" at bounding box center [789, 160] width 173 height 28
paste input "[STREET_ADDRESS][PERSON_NAME]"
type input "[STREET_ADDRESS][PERSON_NAME]"
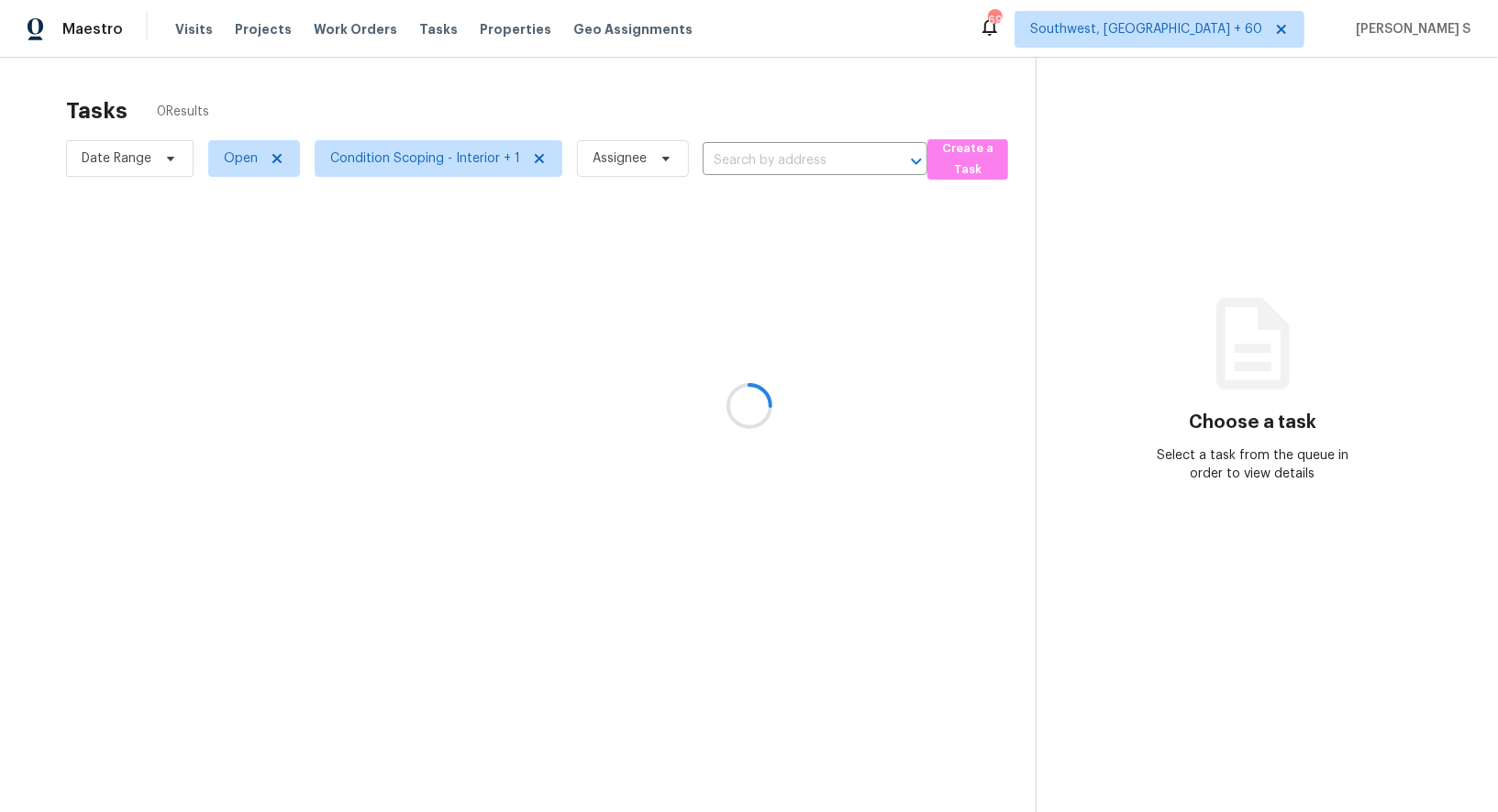
type input "[STREET_ADDRESS][PERSON_NAME]"
click at [819, 270] on div at bounding box center [749, 406] width 1498 height 812
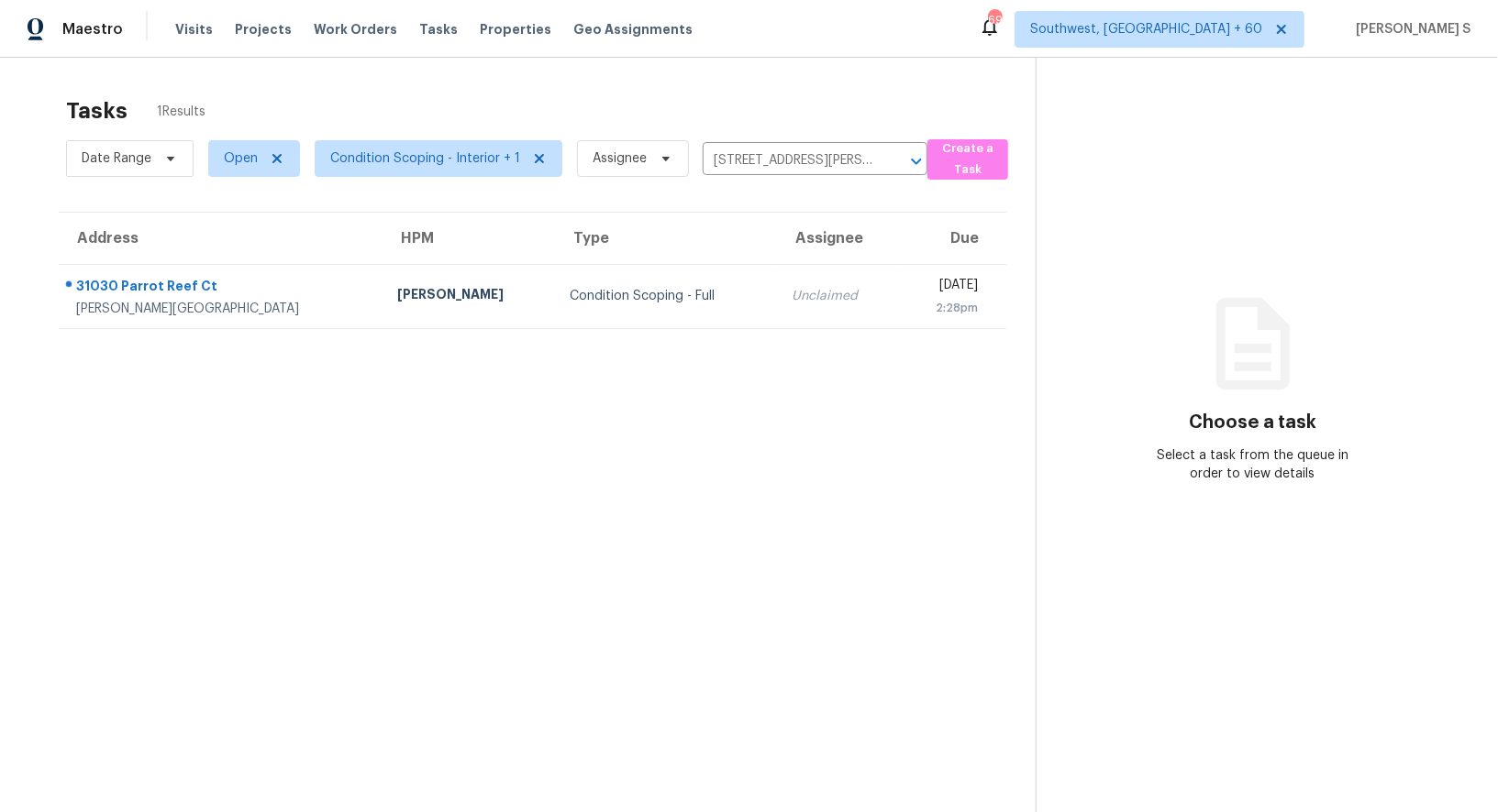
click at [898, 270] on td "[DATE] 2:28pm" at bounding box center [952, 296] width 108 height 64
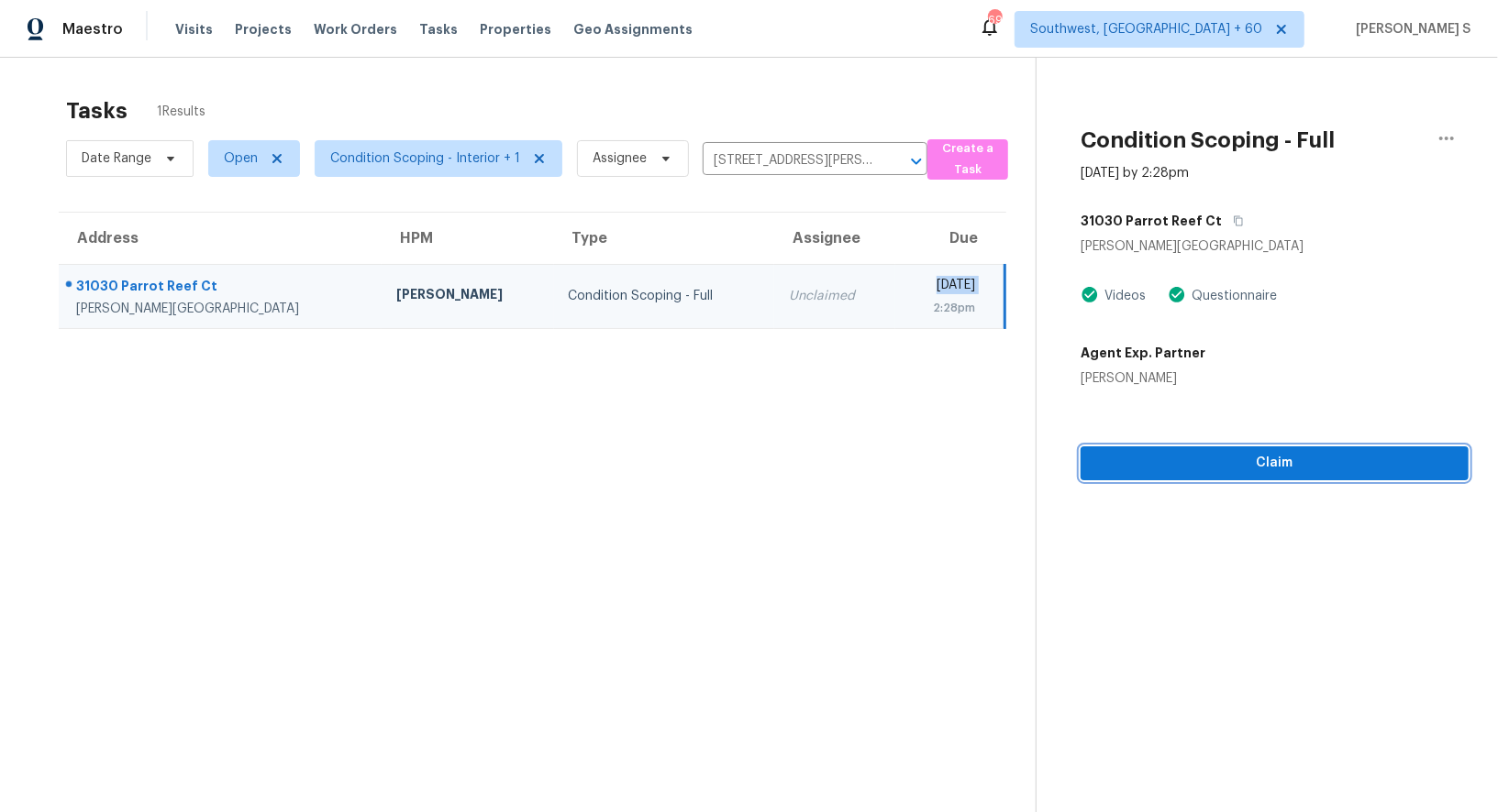
click at [1324, 450] on button "Claim" at bounding box center [1274, 463] width 388 height 34
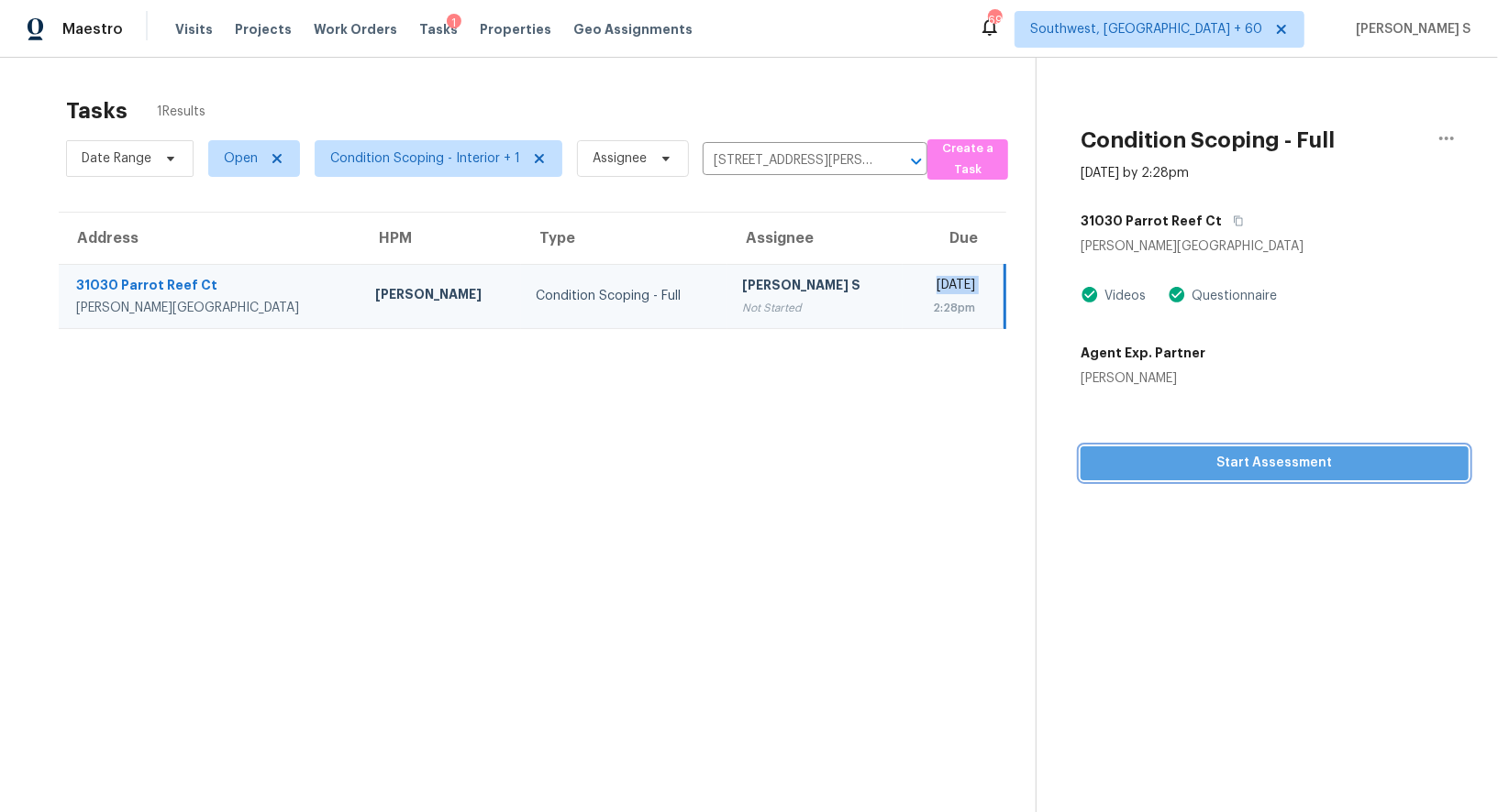
click at [1158, 465] on span "Start Assessment" at bounding box center [1274, 463] width 358 height 23
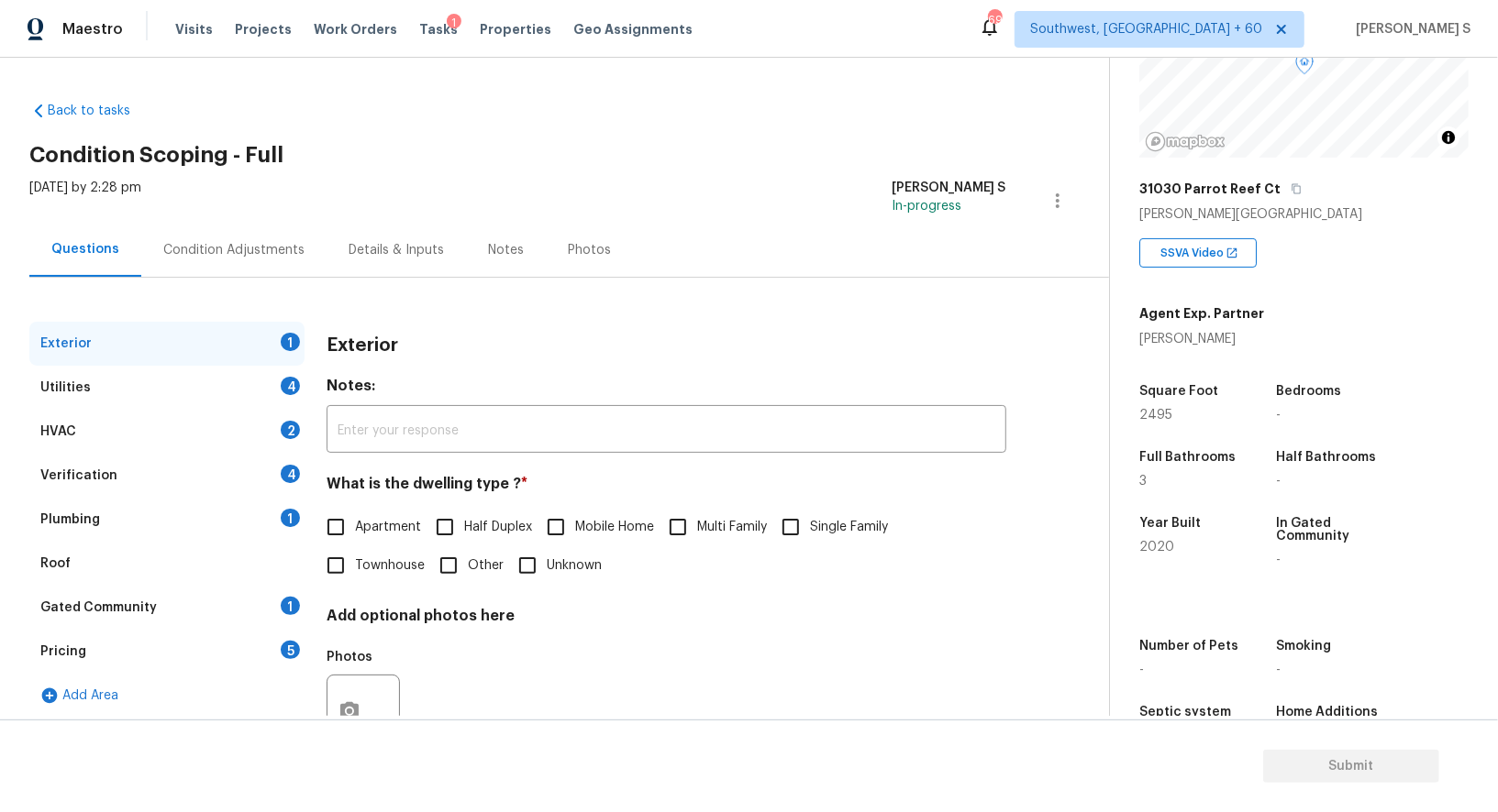
scroll to position [252, 0]
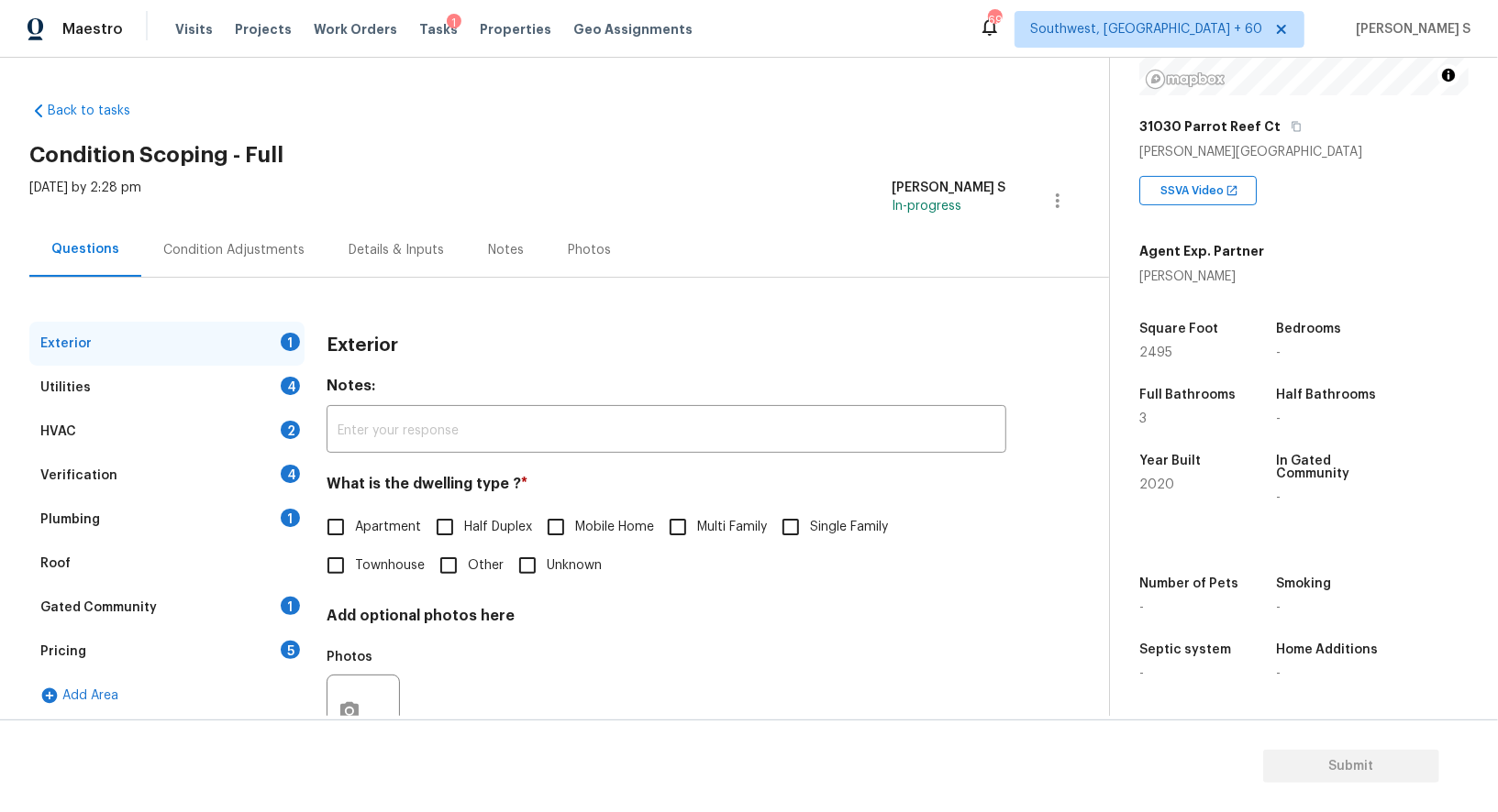
click at [815, 536] on span "Single Family" at bounding box center [849, 528] width 78 height 20
click at [810, 536] on input "Single Family" at bounding box center [790, 527] width 38 height 38
checkbox input "true"
click at [292, 377] on div "4" at bounding box center [290, 386] width 20 height 19
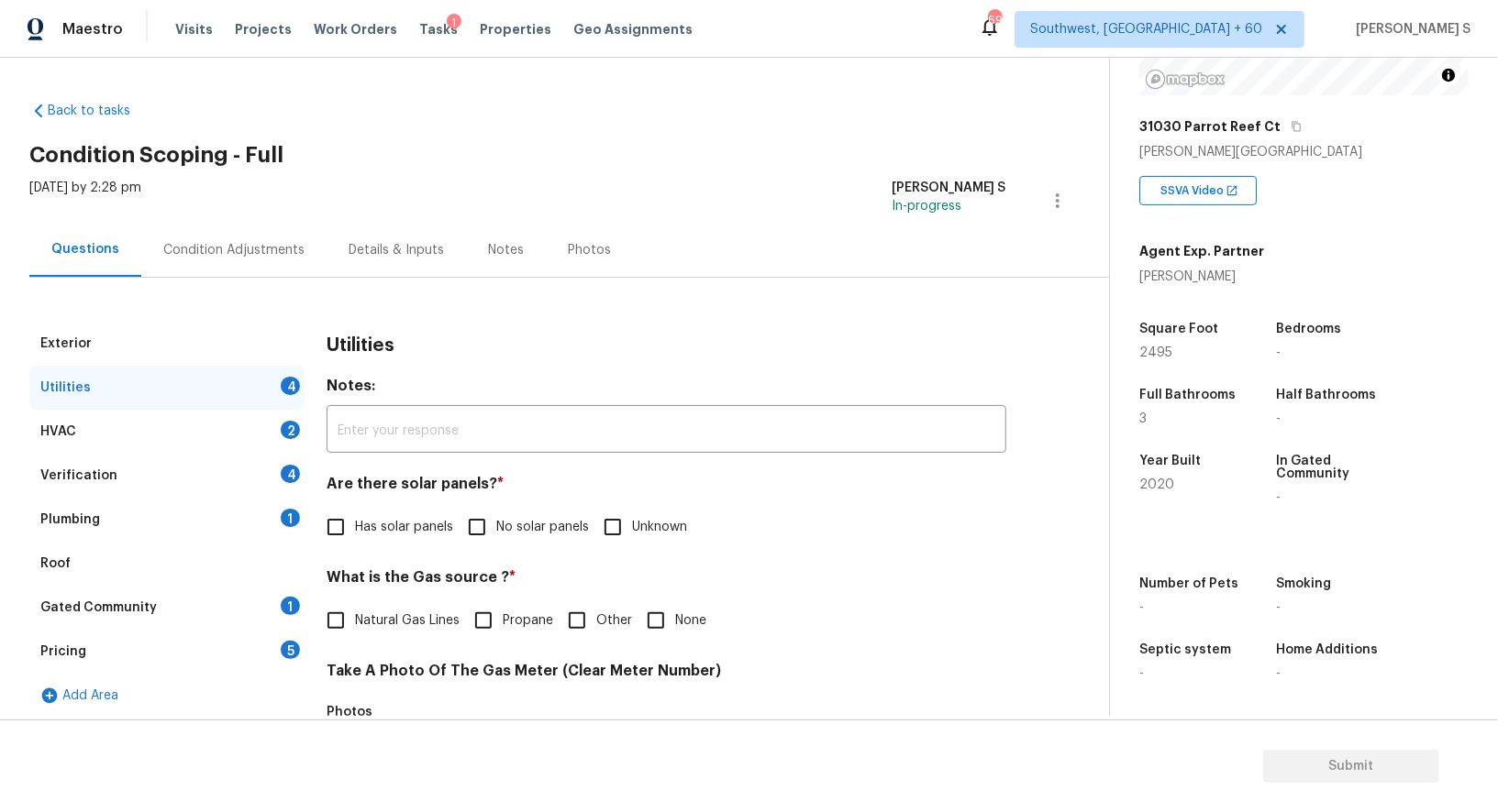
click at [497, 530] on span "No solar panels" at bounding box center [542, 528] width 92 height 20
click at [496, 530] on input "No solar panels" at bounding box center [477, 527] width 38 height 38
checkbox input "true"
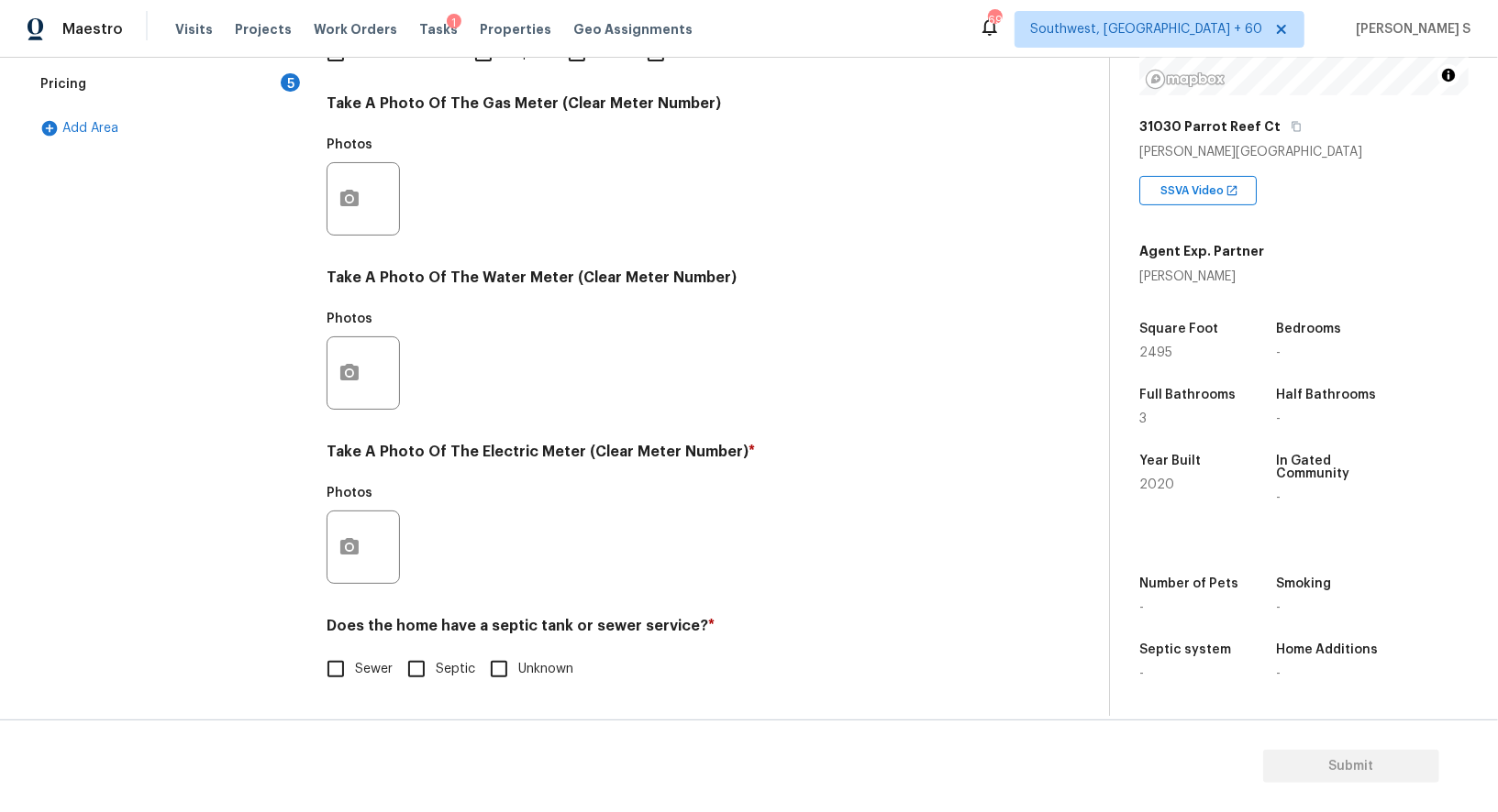
scroll to position [567, 0]
click at [330, 683] on input "Sewer" at bounding box center [335, 669] width 38 height 38
checkbox input "true"
click at [341, 545] on icon "button" at bounding box center [350, 547] width 19 height 17
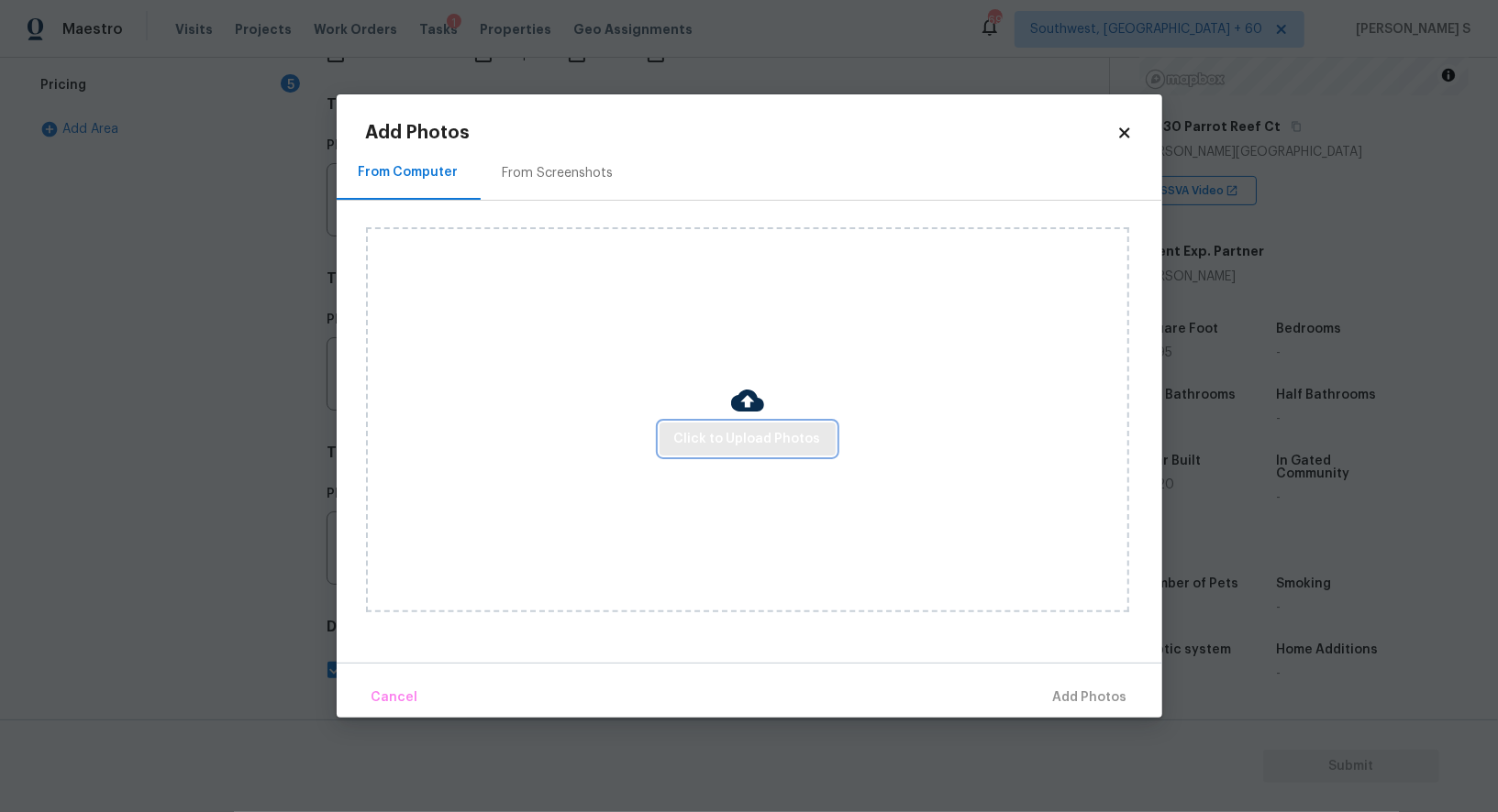
click at [756, 451] on button "Click to Upload Photos" at bounding box center [747, 439] width 176 height 34
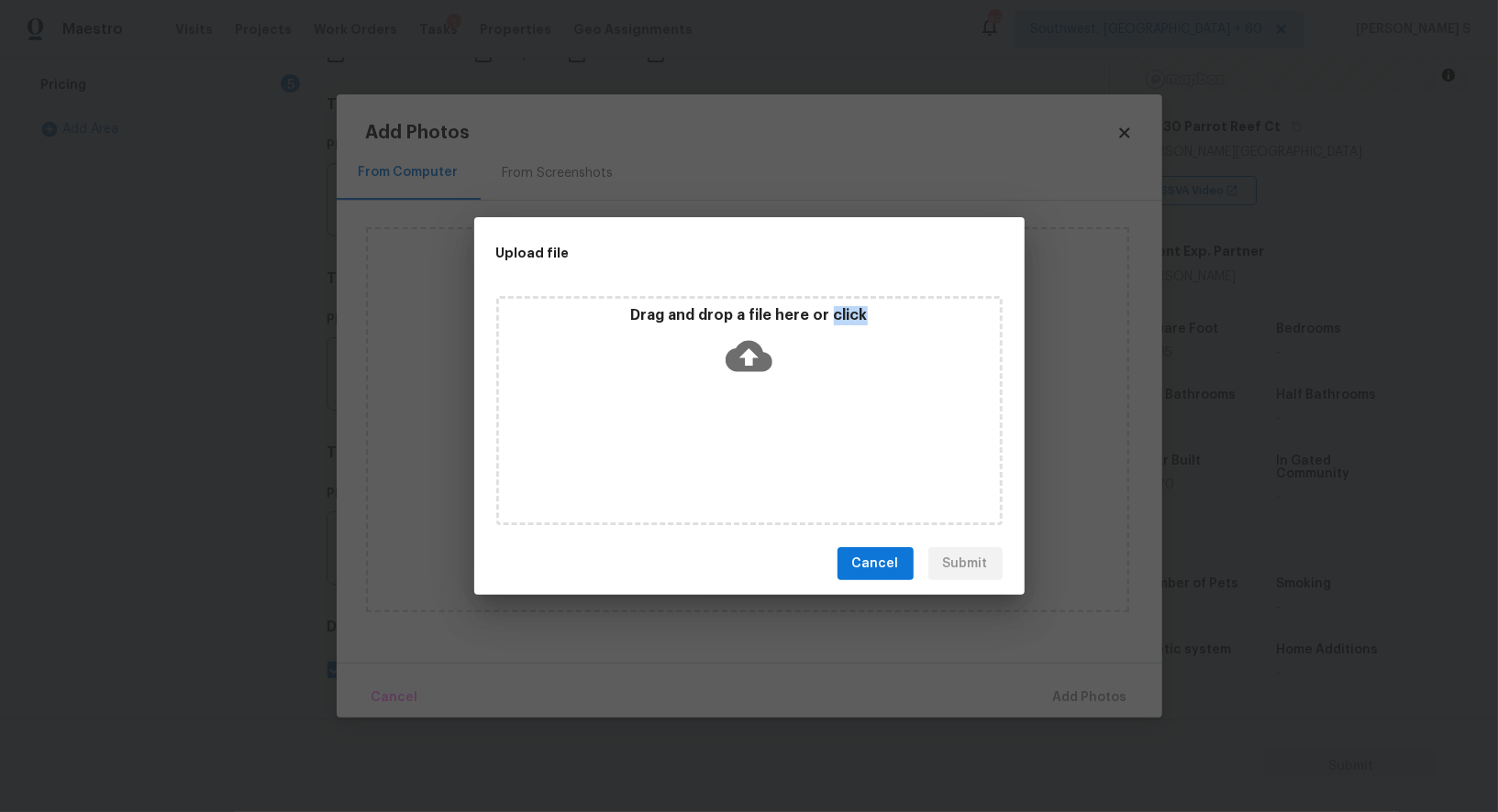
click at [756, 451] on div "Drag and drop a file here or click" at bounding box center [749, 411] width 506 height 229
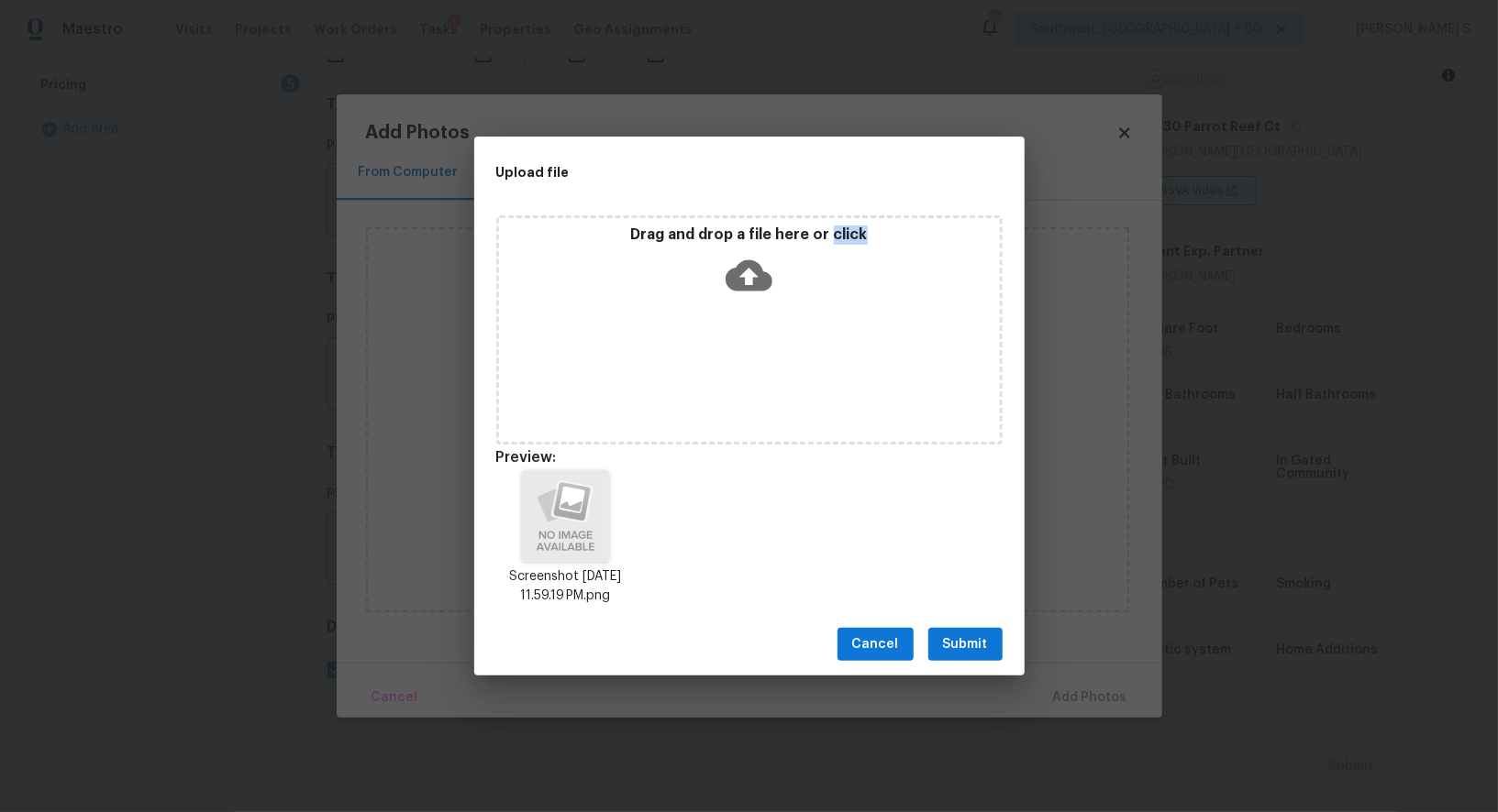
click at [986, 635] on span "Submit" at bounding box center [965, 644] width 45 height 23
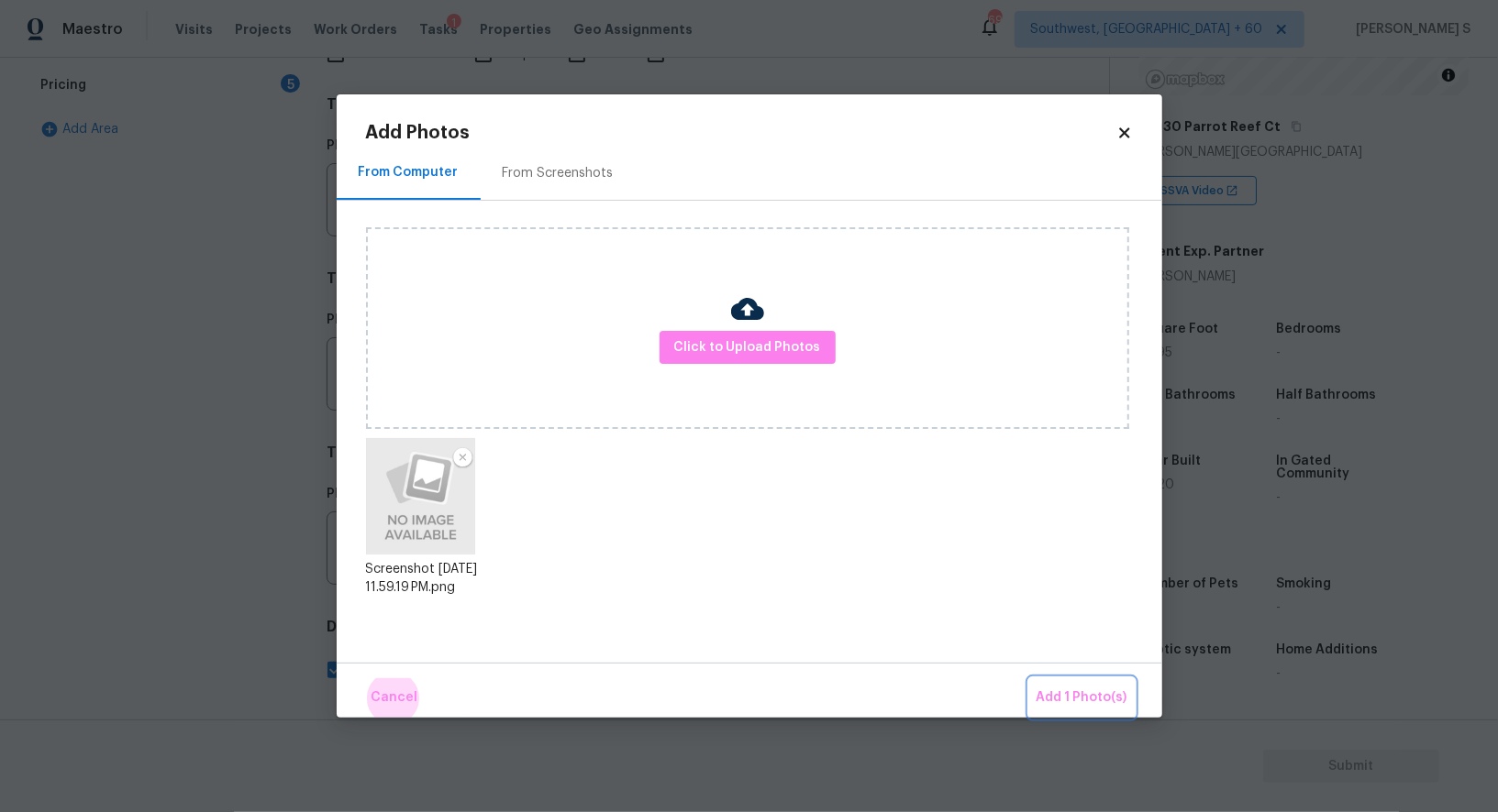
click at [1029, 679] on button "Add 1 Photo(s)" at bounding box center [1081, 698] width 105 height 39
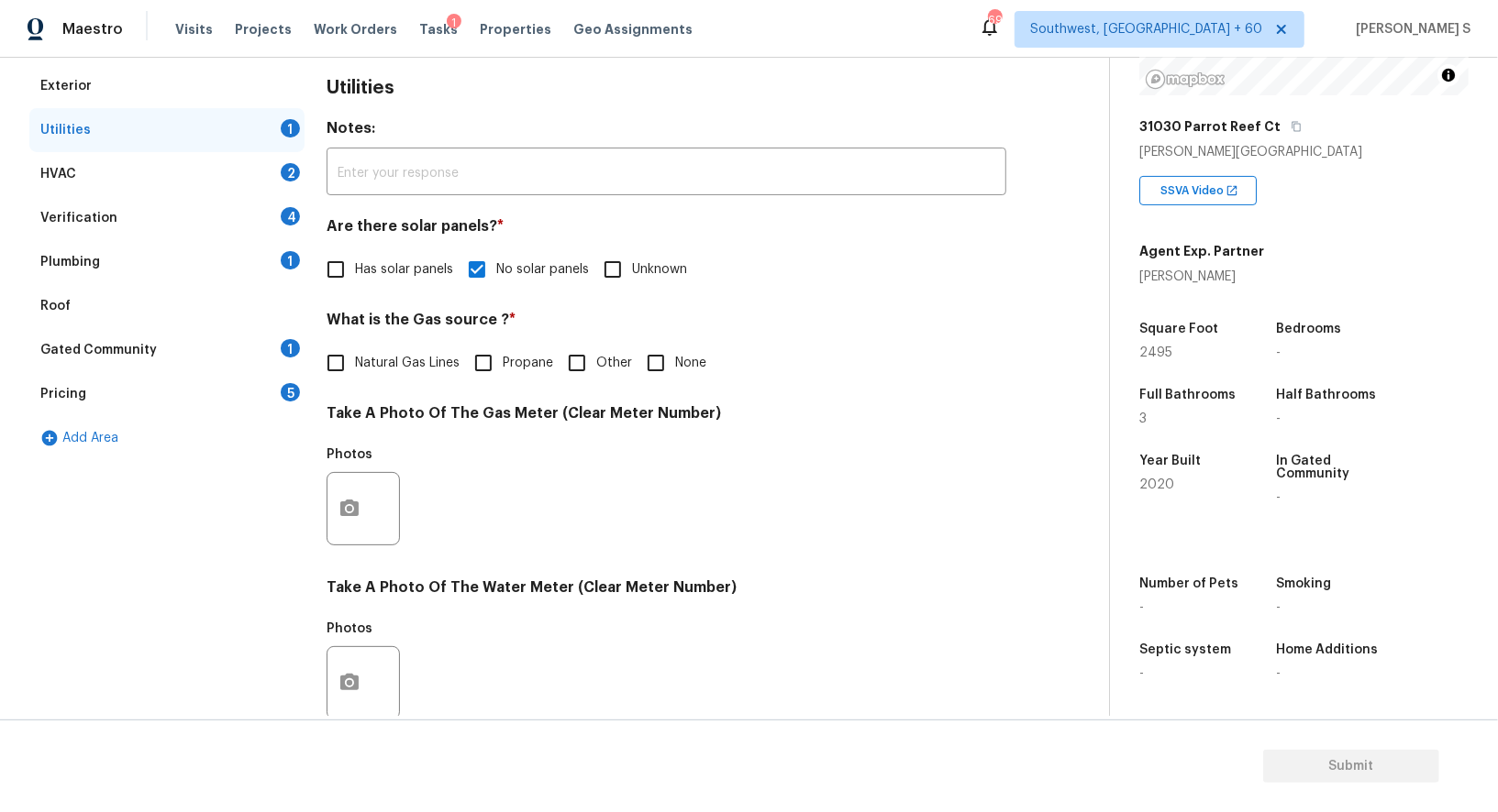
scroll to position [235, 0]
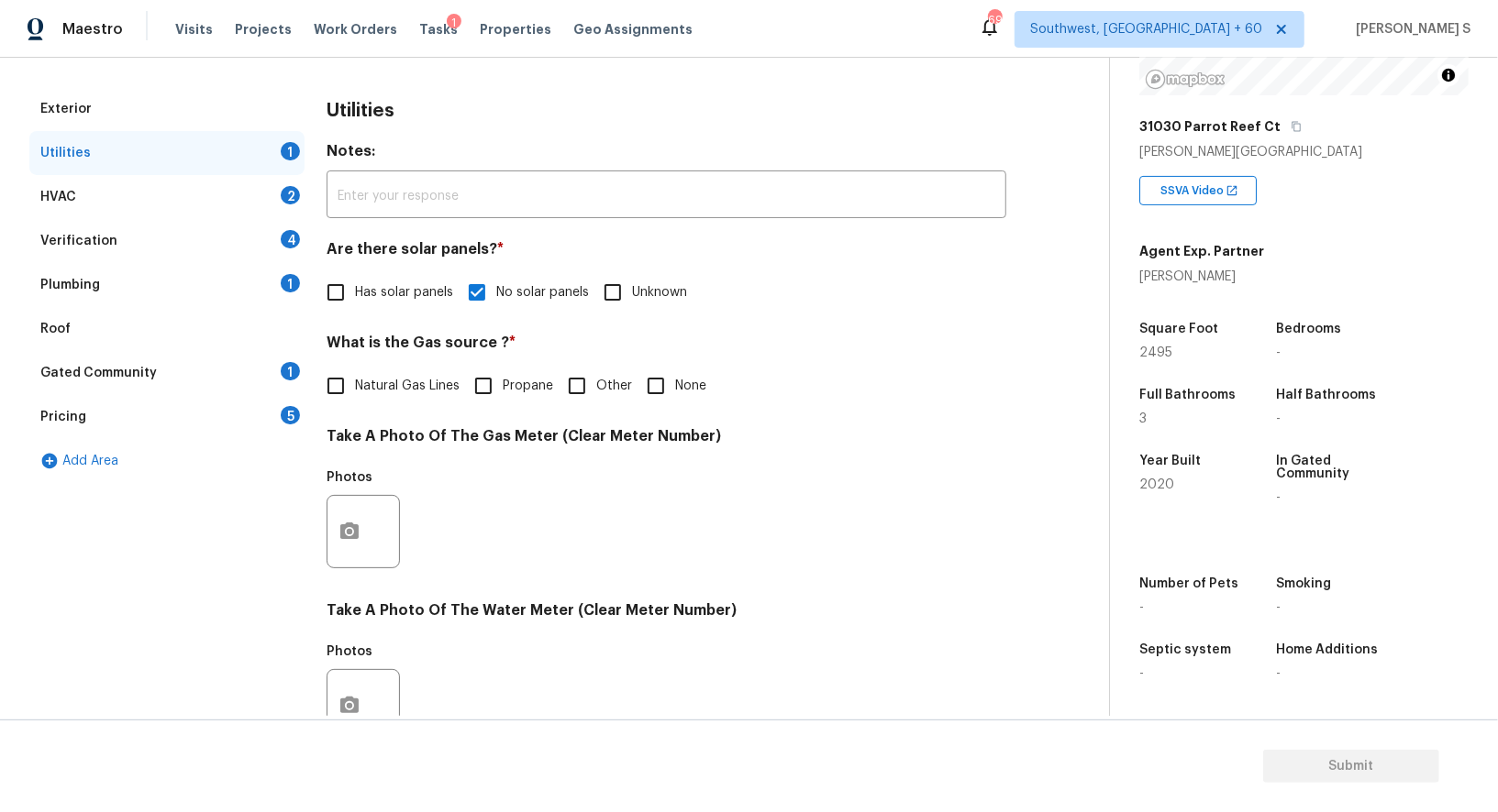
click at [281, 294] on div "Plumbing 1" at bounding box center [166, 284] width 275 height 44
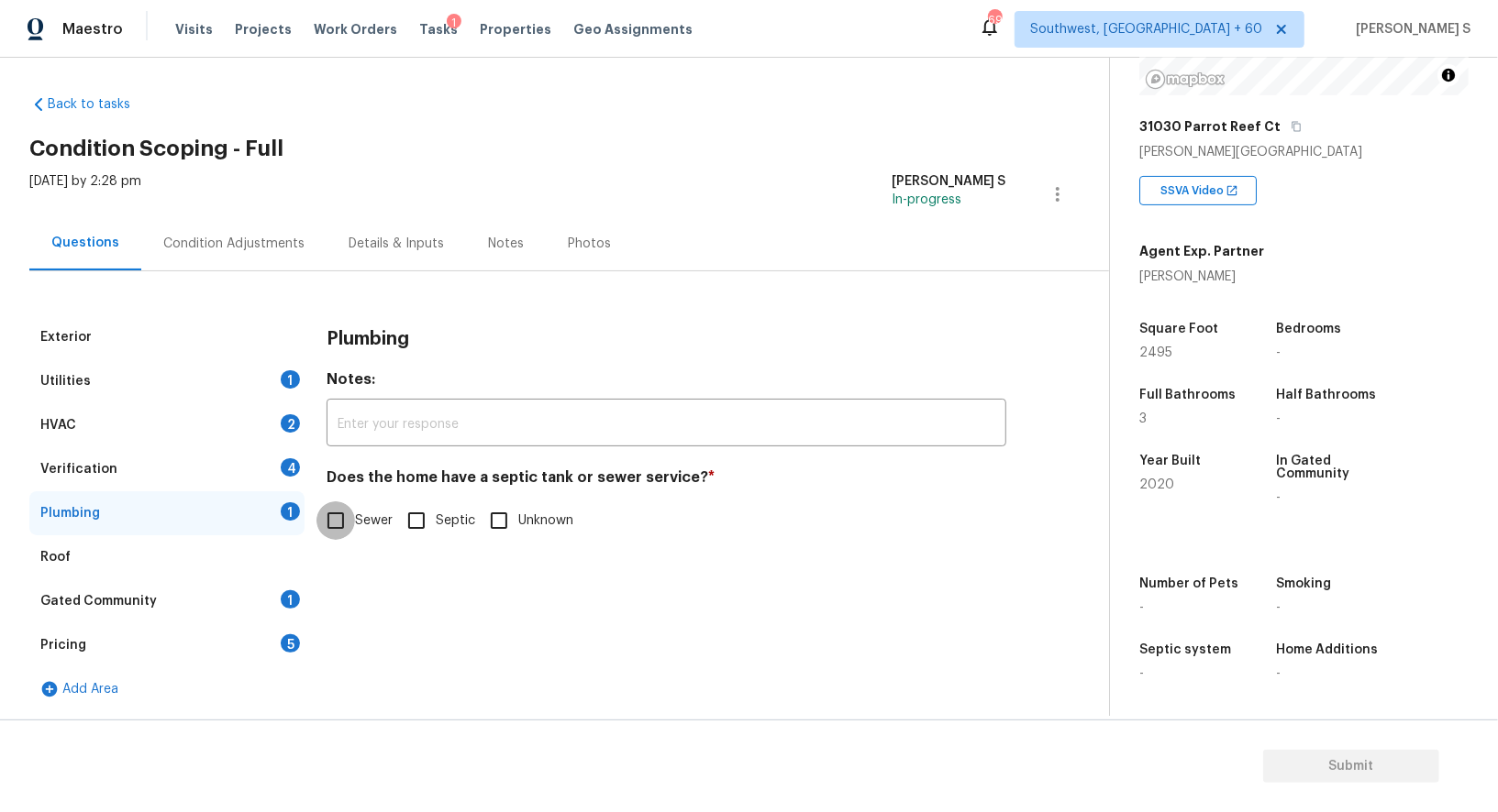
click at [347, 530] on input "Sewer" at bounding box center [335, 520] width 38 height 38
checkbox input "true"
click at [295, 594] on div "1" at bounding box center [290, 599] width 20 height 19
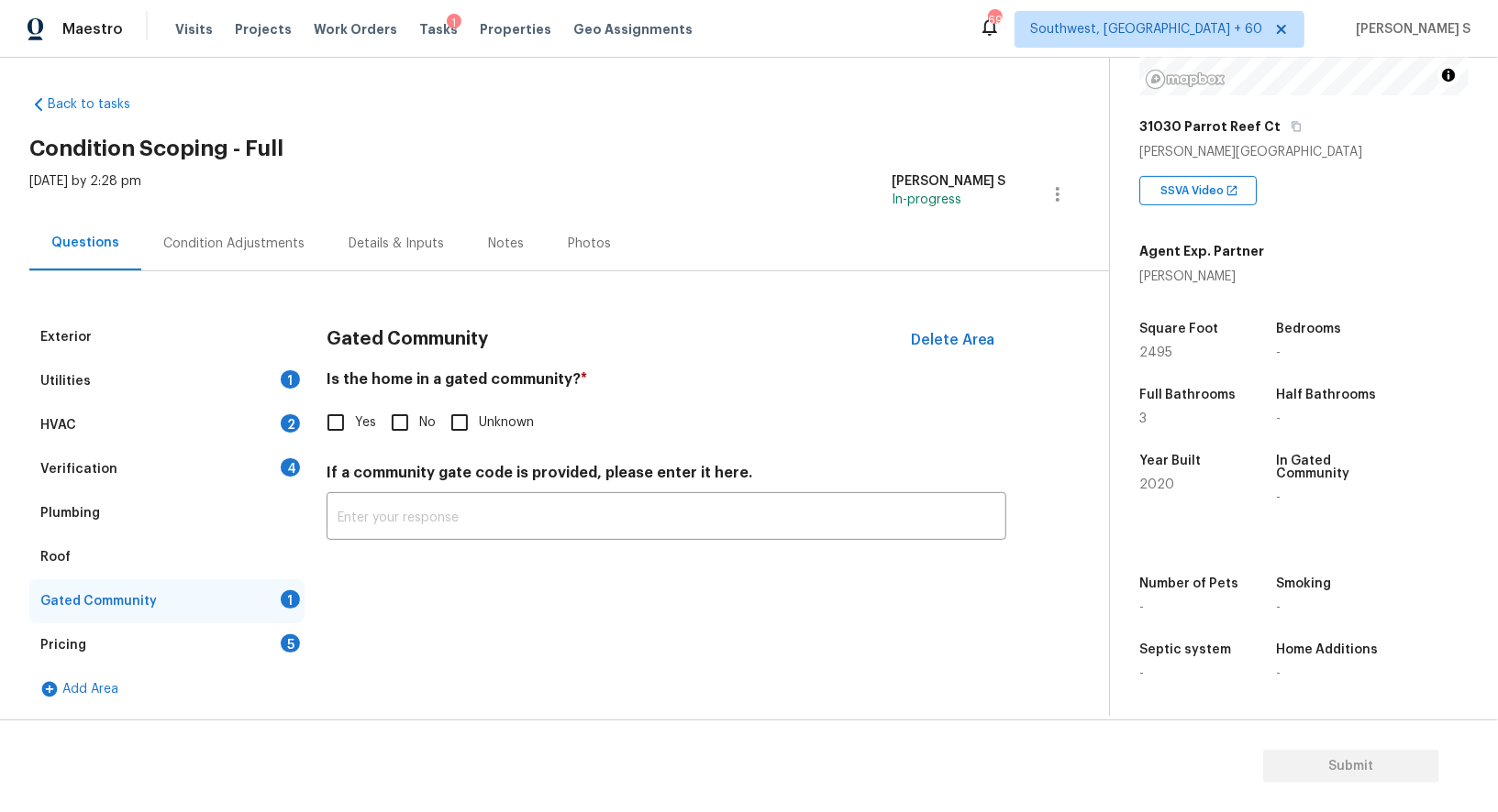
click at [401, 435] on input "No" at bounding box center [399, 422] width 38 height 38
checkbox input "true"
click at [270, 463] on div "Verification 4" at bounding box center [166, 470] width 275 height 44
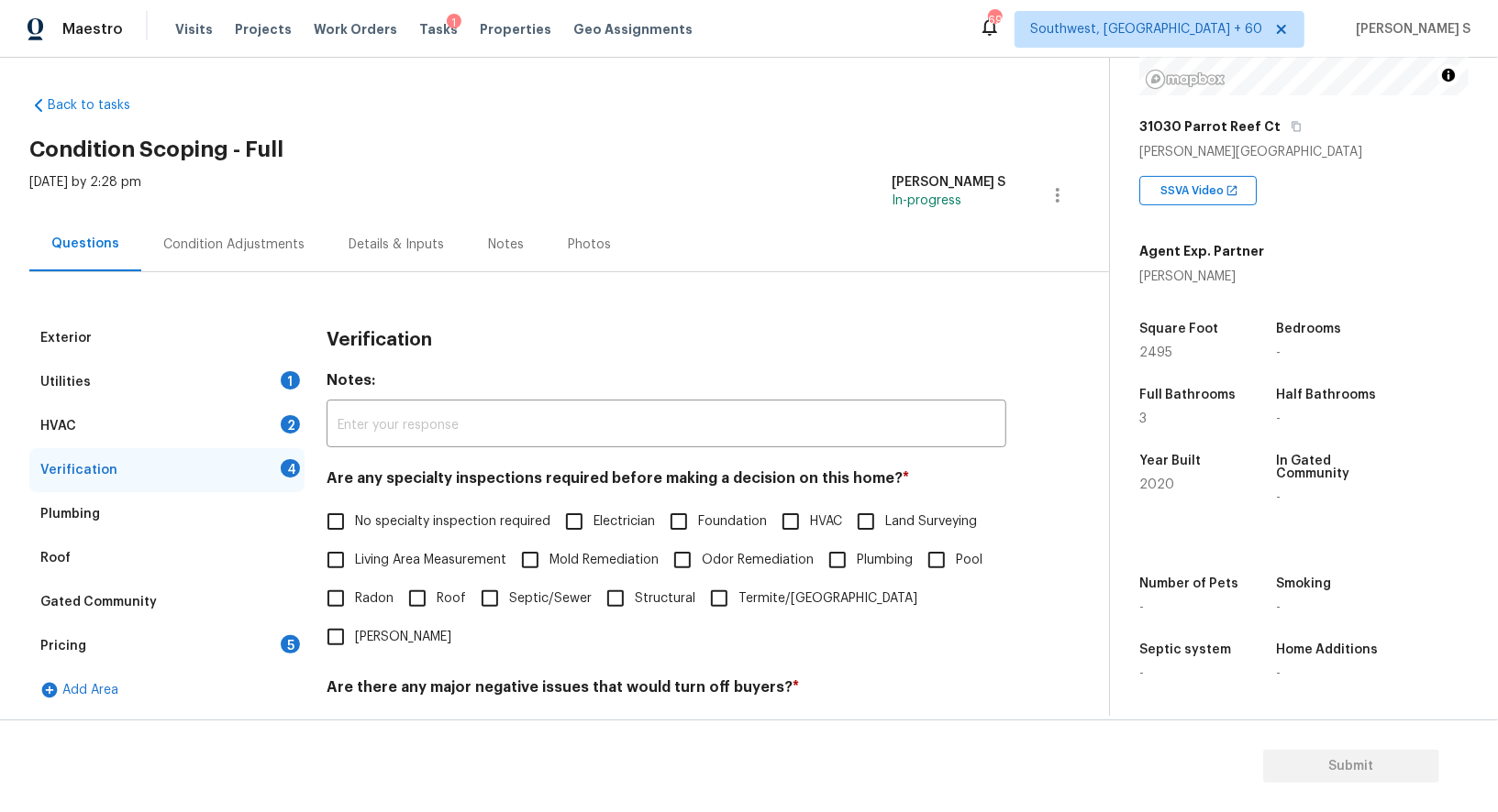
click at [340, 516] on input "No specialty inspection required" at bounding box center [335, 521] width 38 height 38
checkbox input "true"
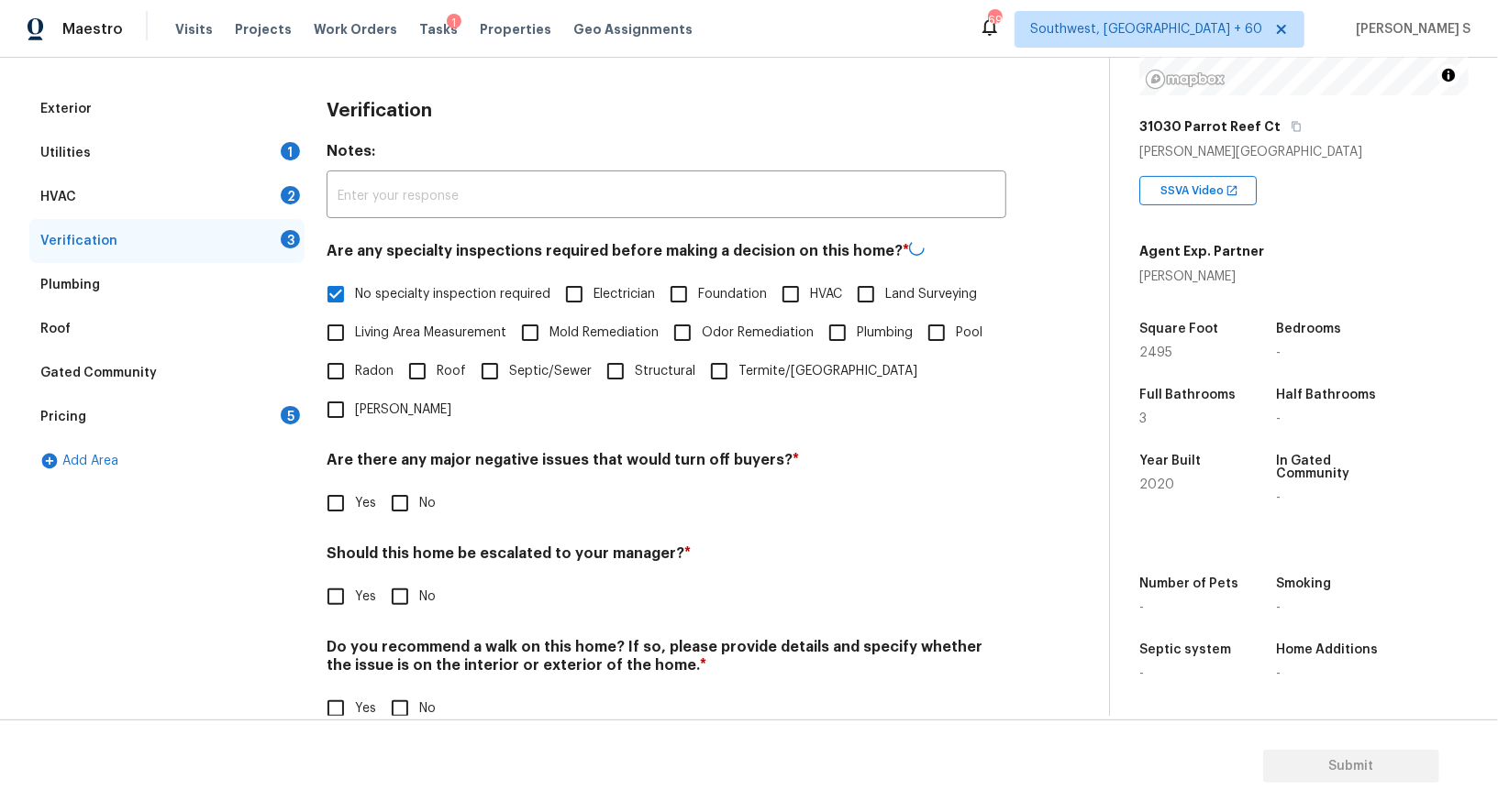
scroll to position [234, 0]
click at [390, 483] on input "No" at bounding box center [399, 502] width 38 height 38
checkbox input "true"
click at [406, 690] on input "No" at bounding box center [399, 709] width 38 height 38
checkbox input "true"
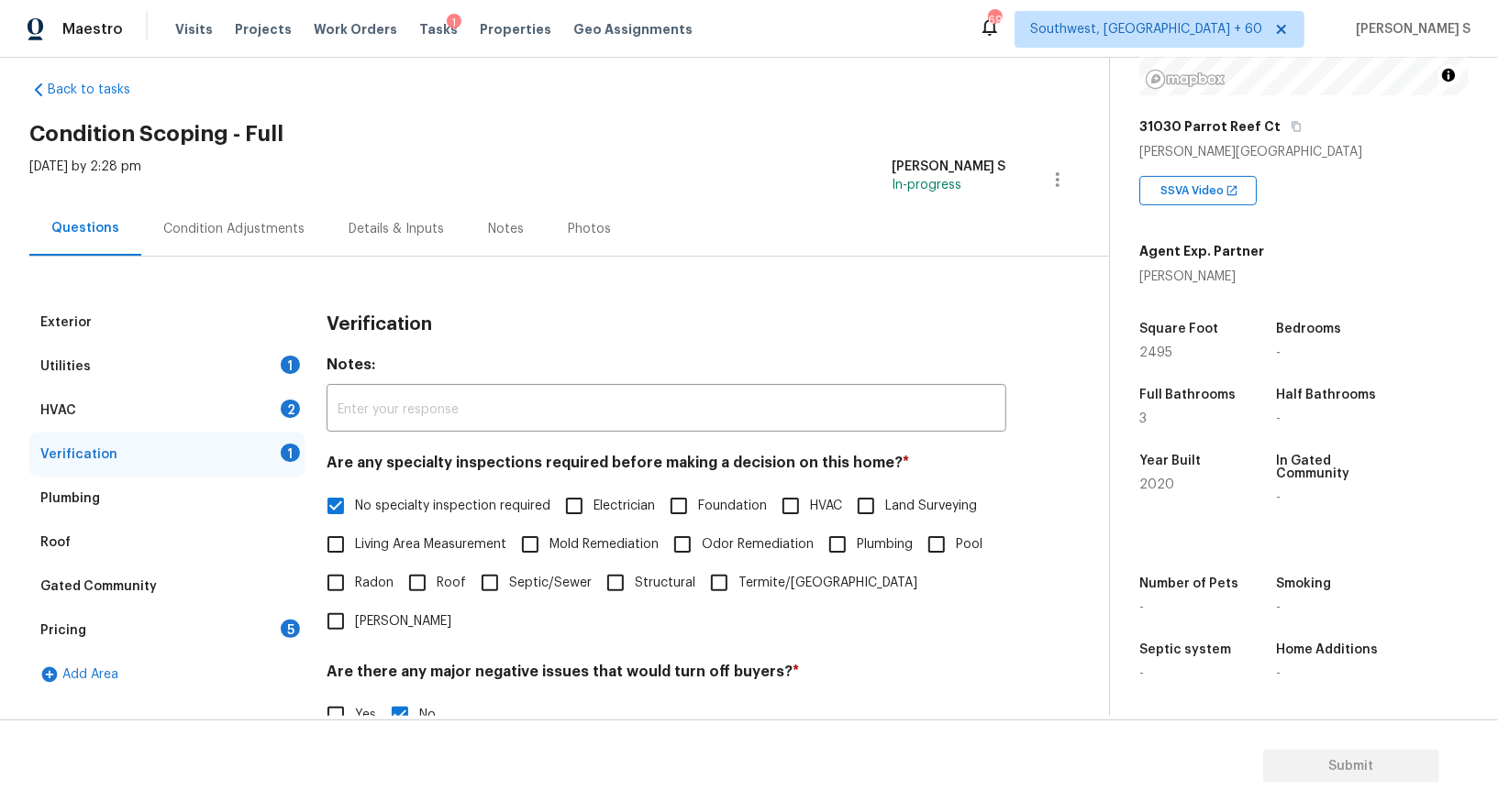
scroll to position [0, 0]
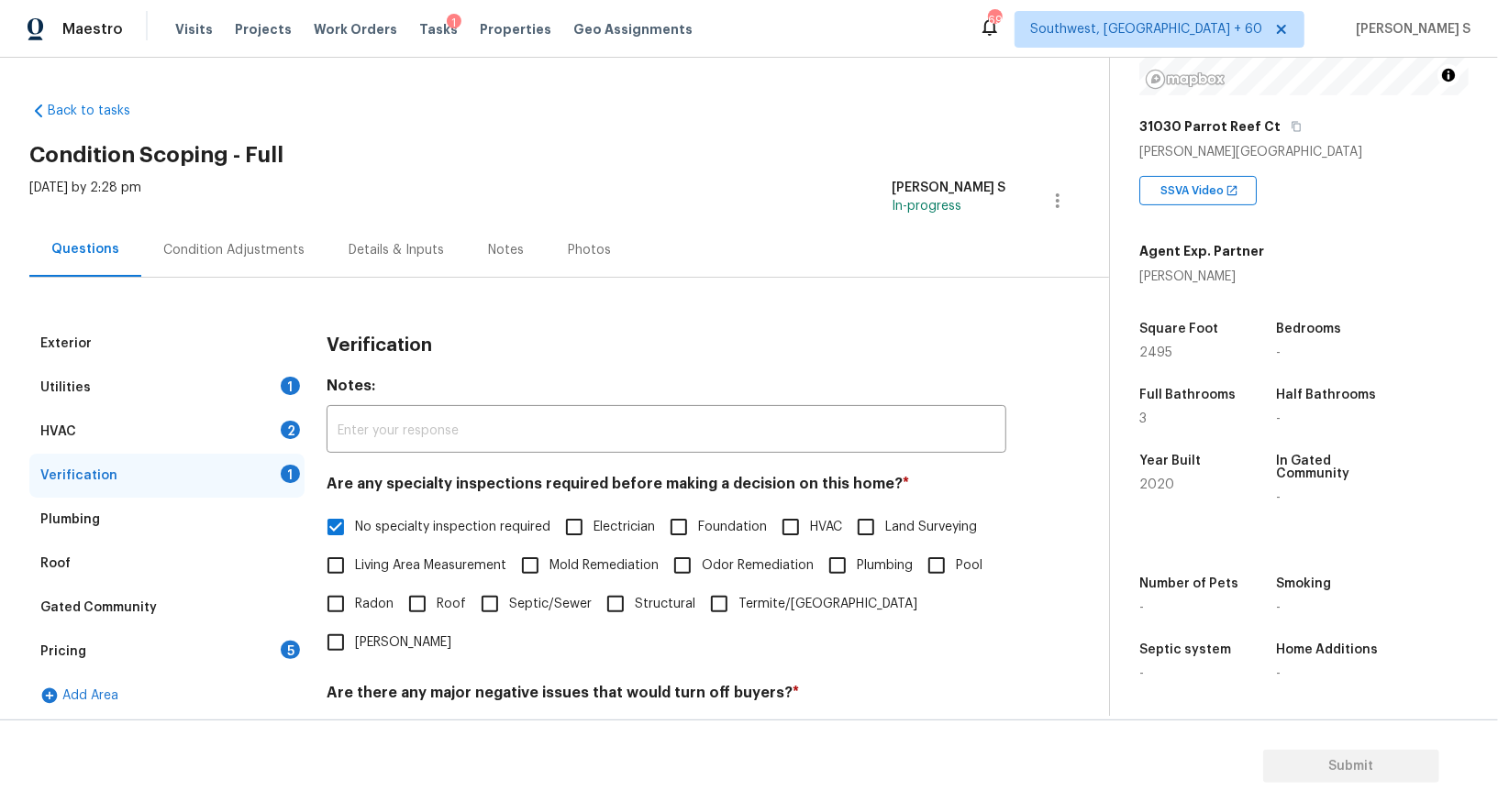
click at [270, 432] on div "HVAC 2" at bounding box center [166, 431] width 275 height 44
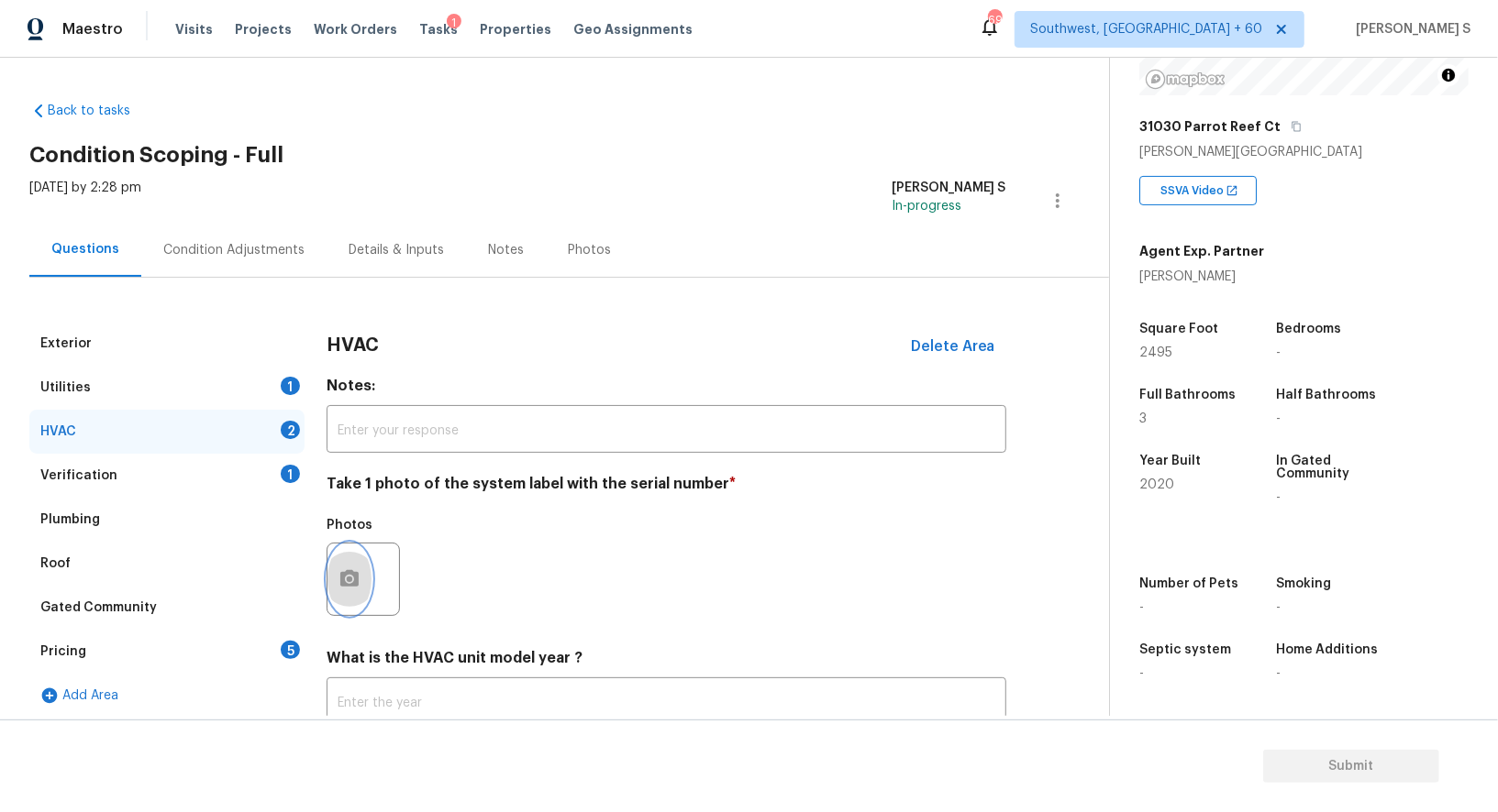
click at [354, 570] on icon "button" at bounding box center [350, 580] width 22 height 22
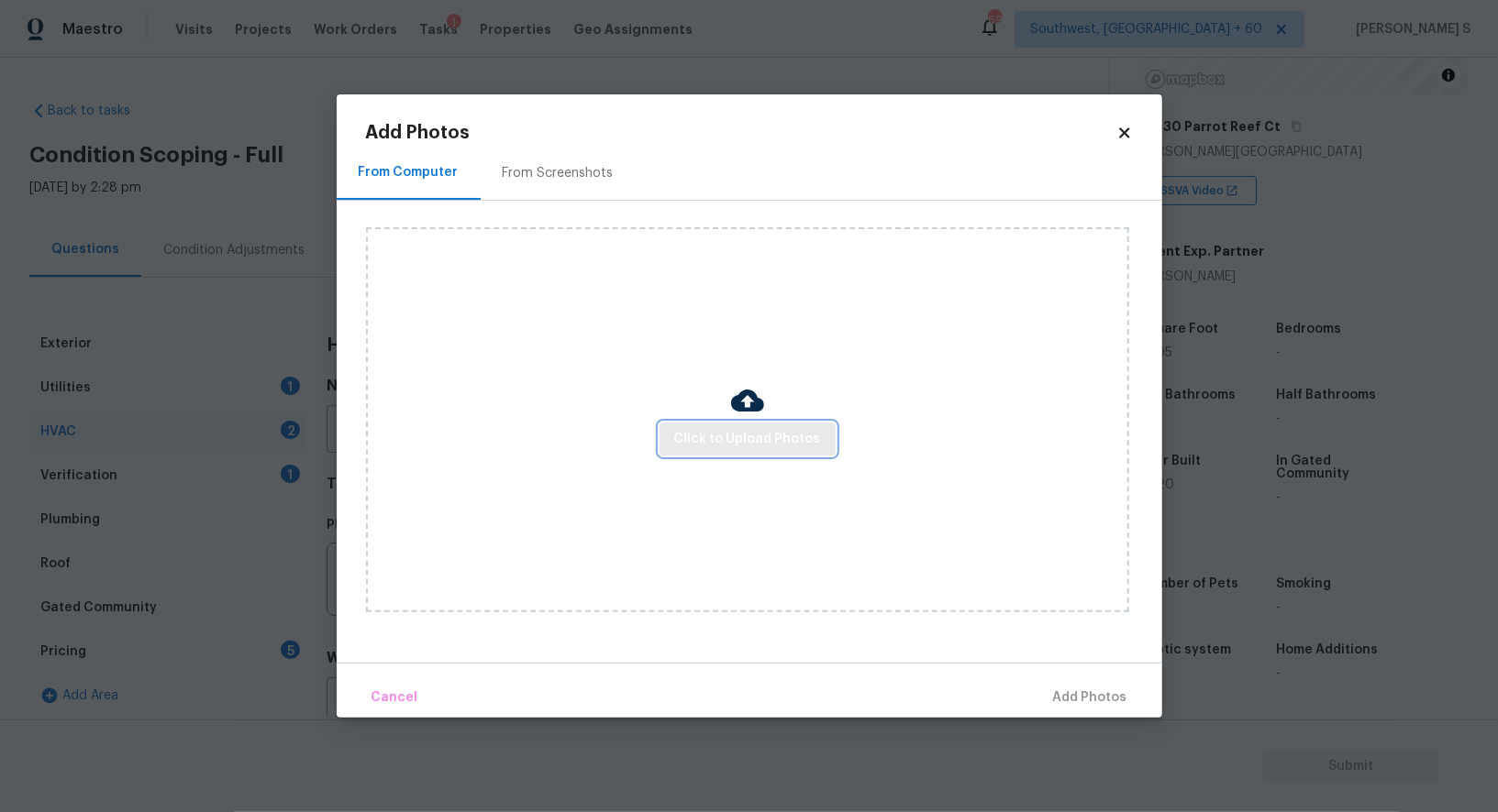
click at [707, 434] on span "Click to Upload Photos" at bounding box center [747, 439] width 146 height 23
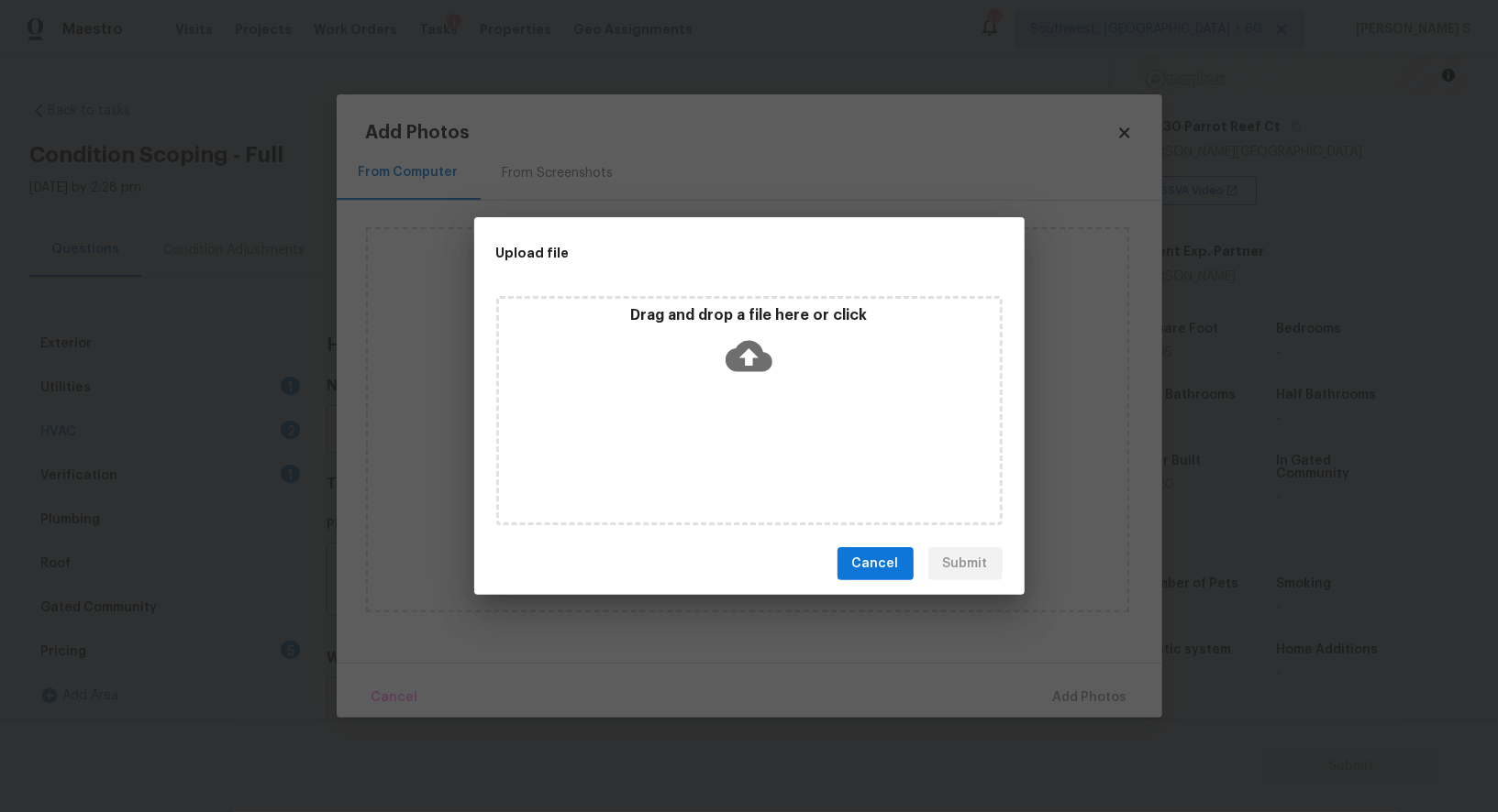
click at [707, 434] on div "Drag and drop a file here or click" at bounding box center [749, 411] width 506 height 229
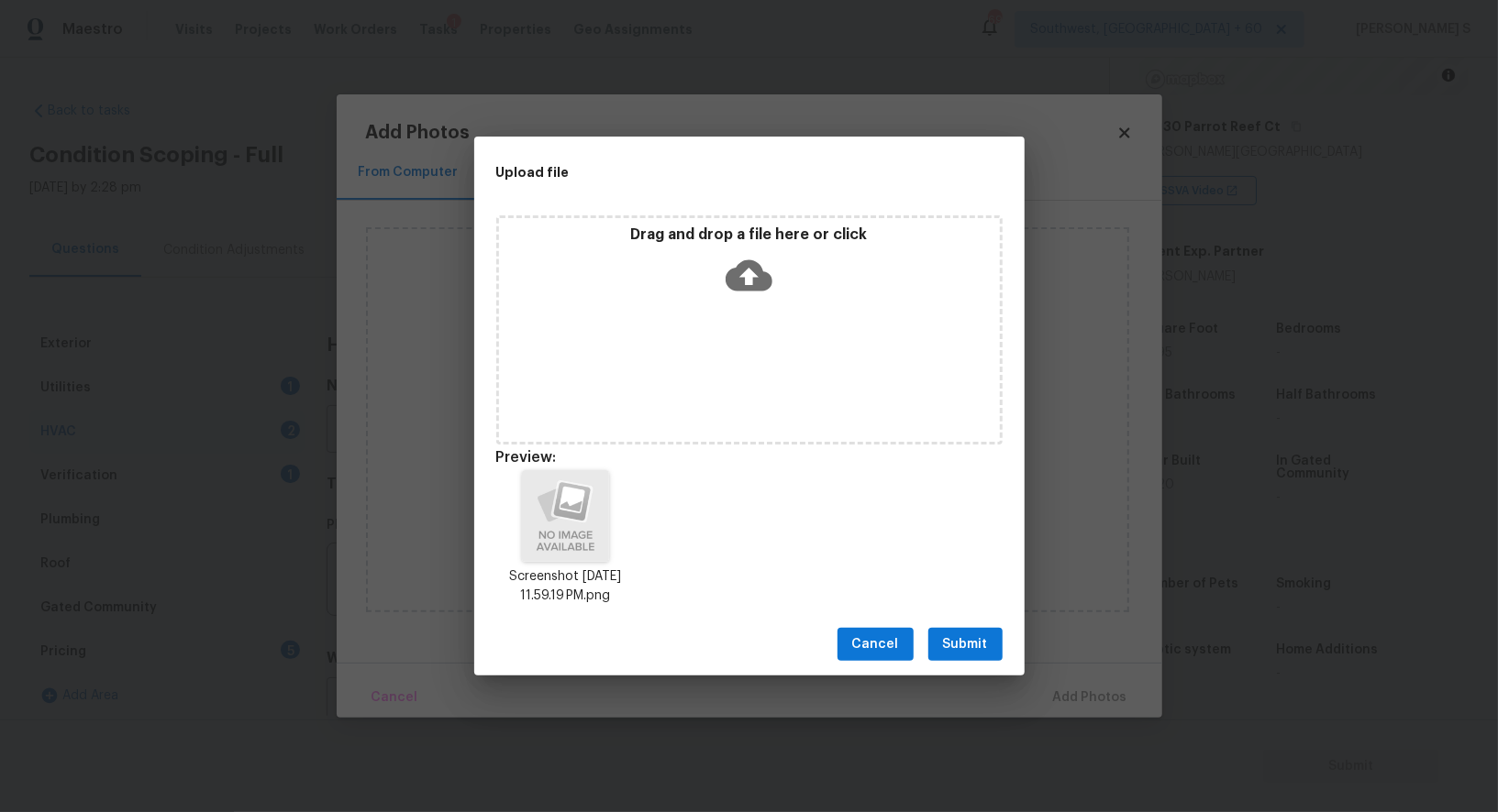
click at [922, 639] on div "Cancel Submit" at bounding box center [749, 645] width 550 height 63
click at [932, 639] on button "Submit" at bounding box center [965, 644] width 75 height 34
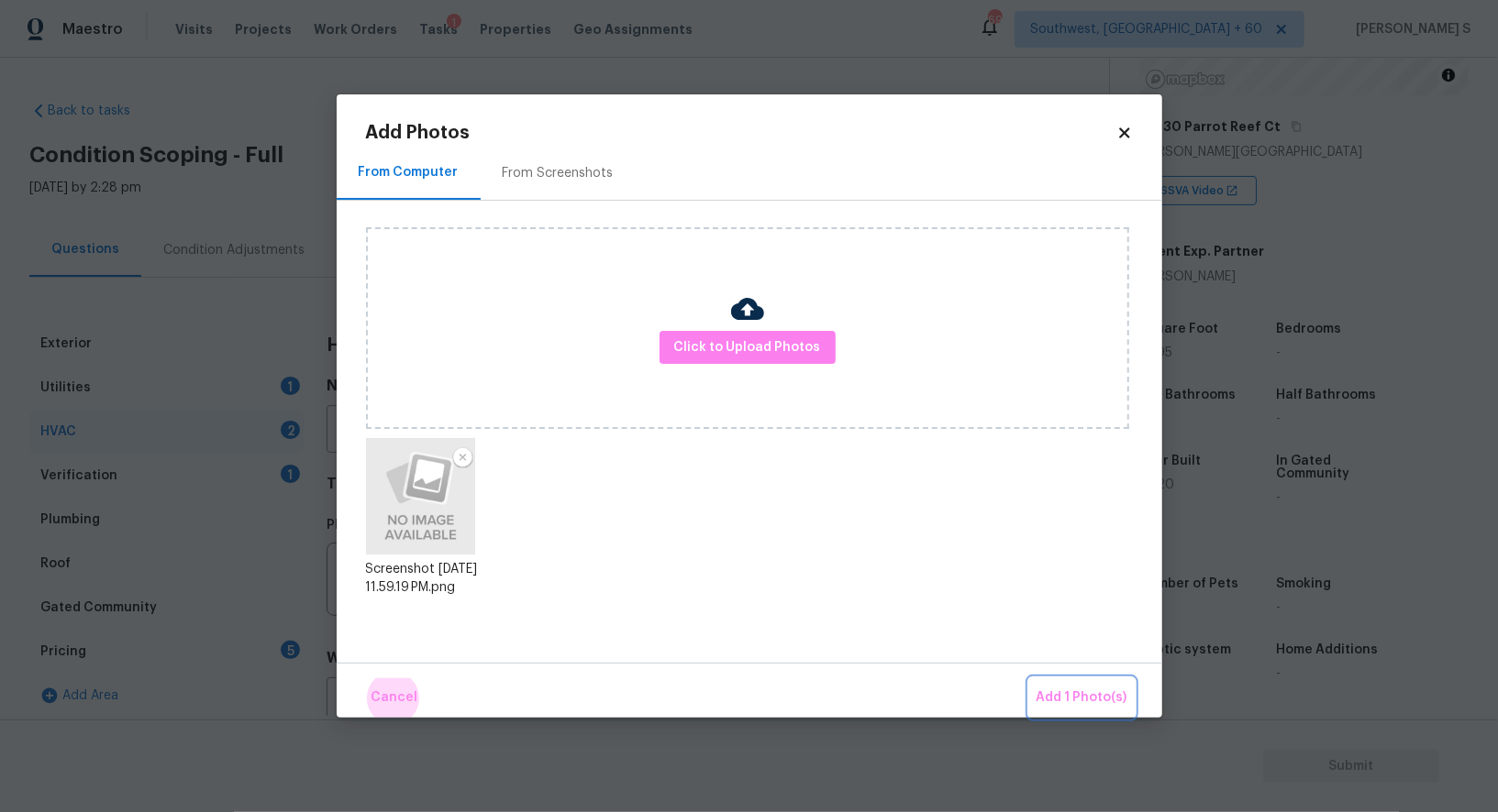
click at [1029, 679] on button "Add 1 Photo(s)" at bounding box center [1081, 698] width 105 height 39
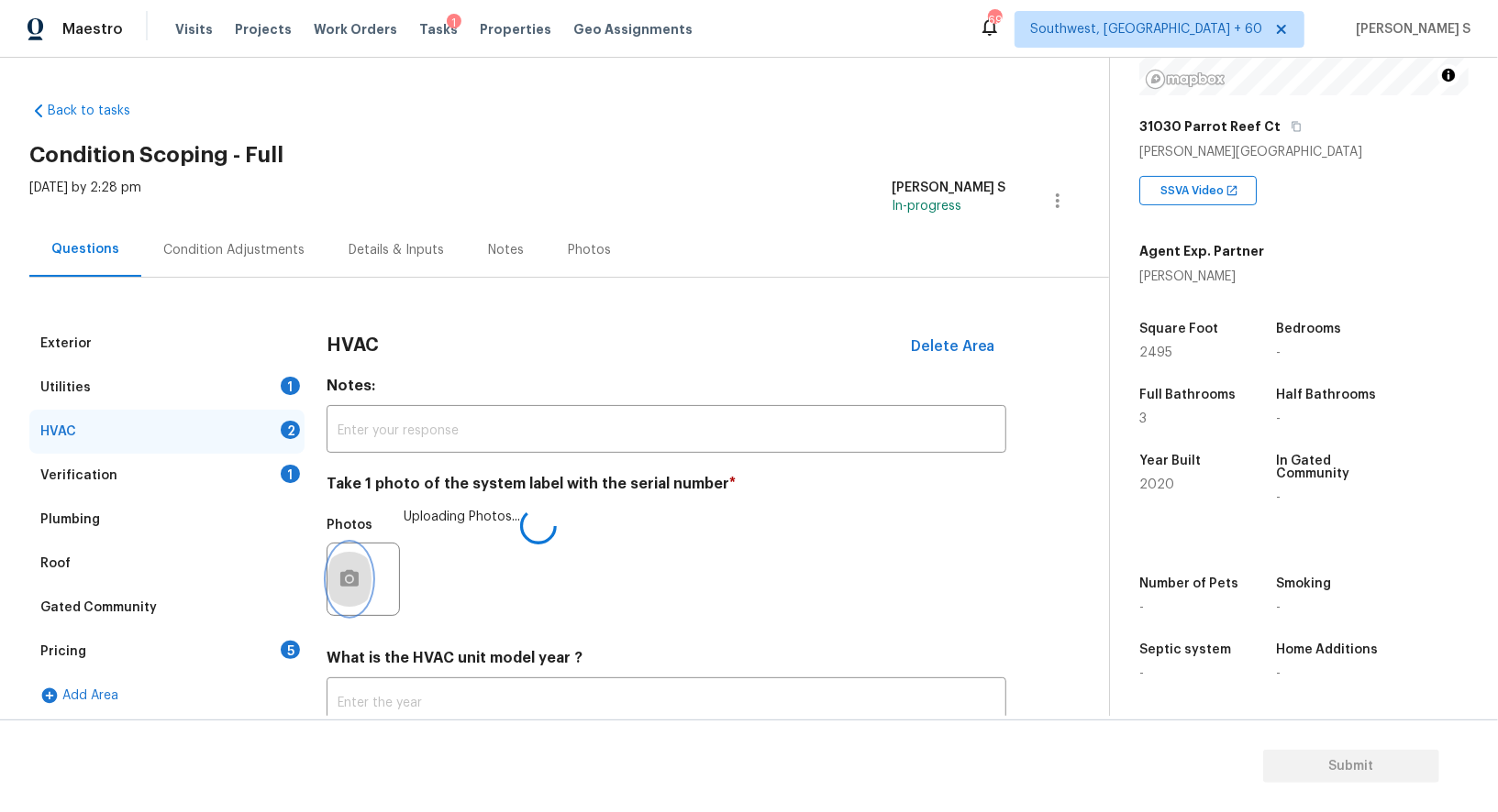
scroll to position [131, 0]
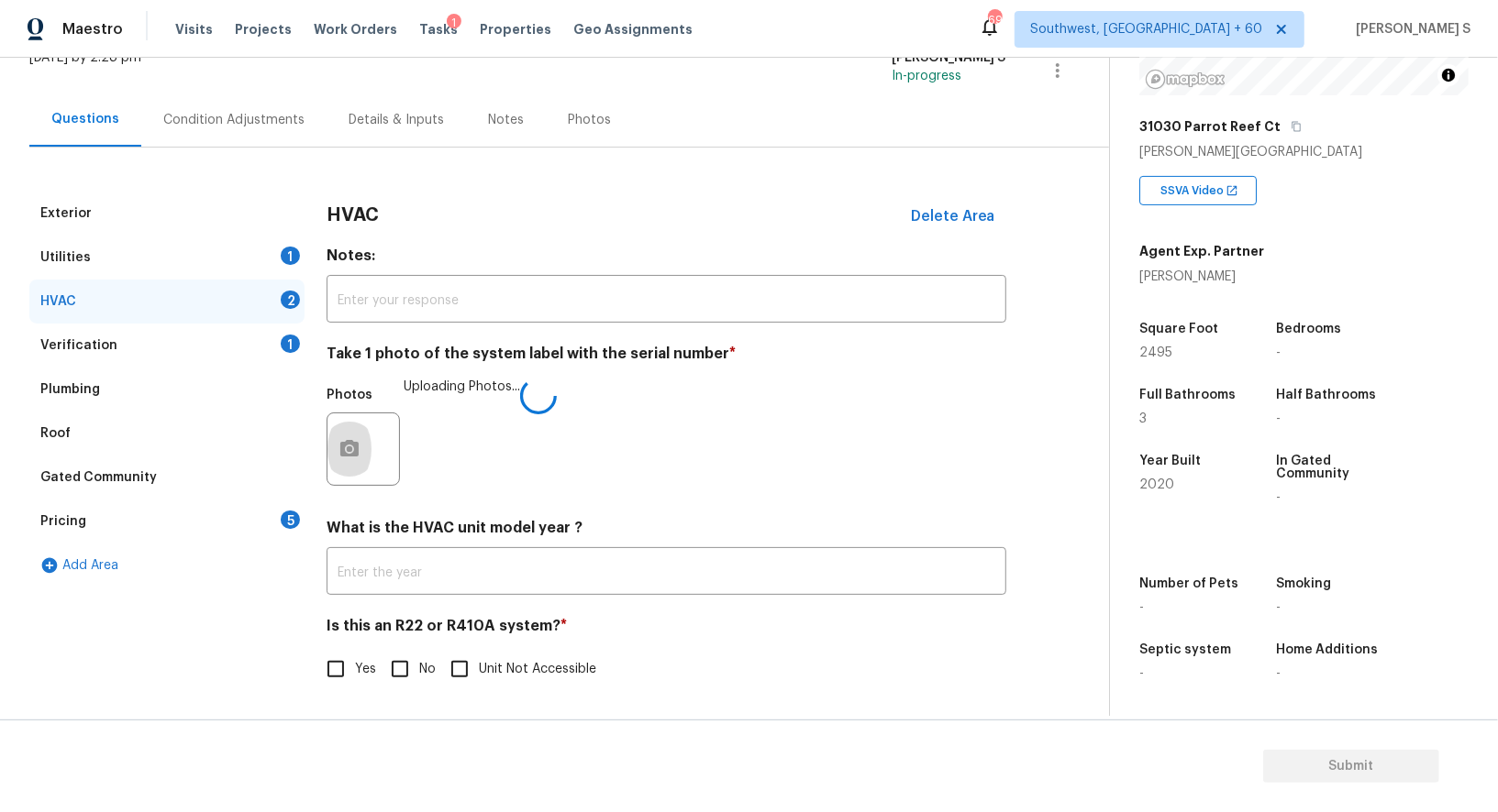
click at [430, 678] on span "No" at bounding box center [427, 669] width 17 height 20
click at [419, 678] on input "No" at bounding box center [399, 668] width 38 height 38
checkbox input "true"
click at [297, 503] on div "Pricing 5" at bounding box center [166, 521] width 275 height 44
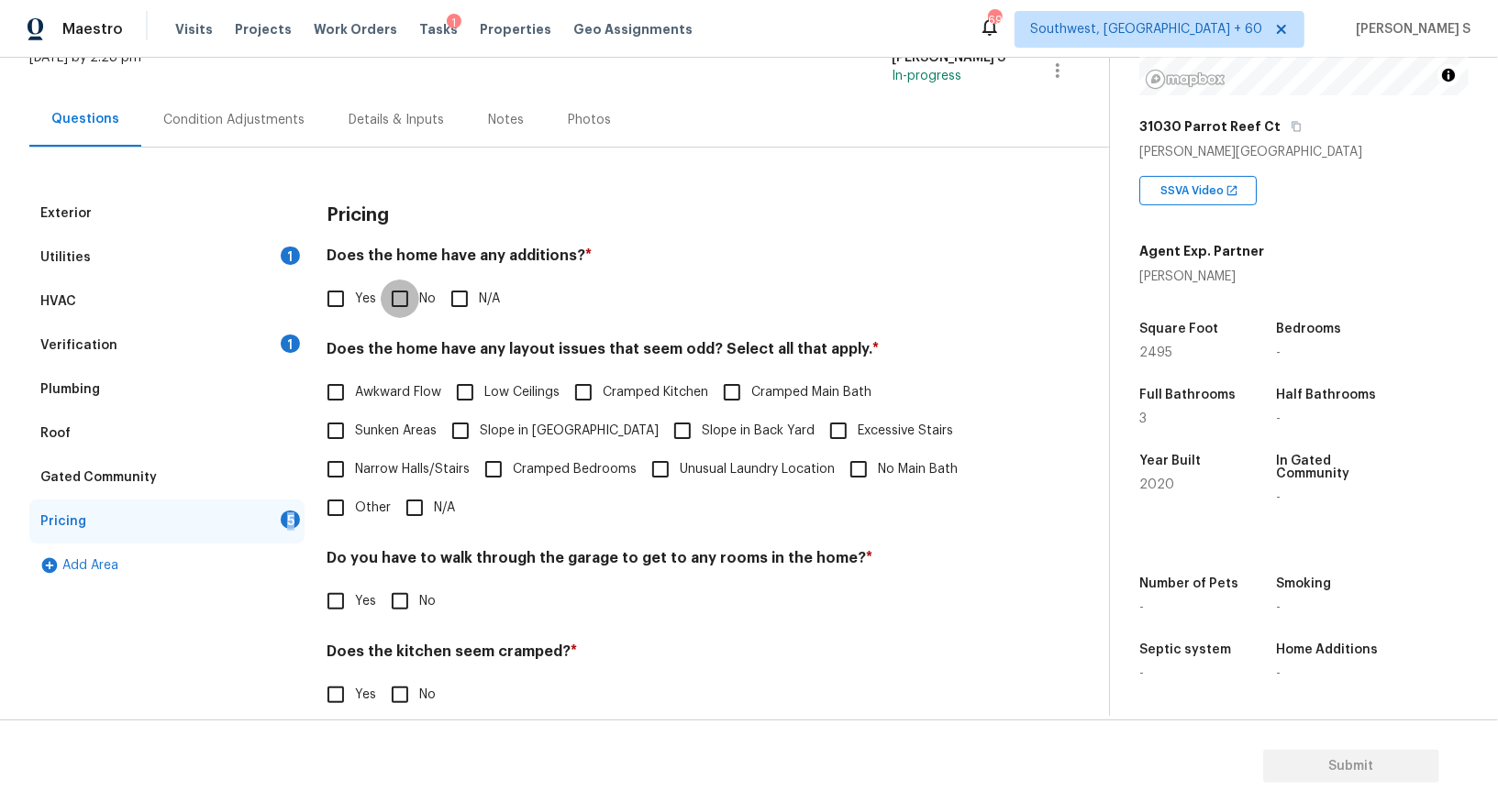
click at [405, 294] on input "No" at bounding box center [399, 298] width 38 height 38
checkbox input "true"
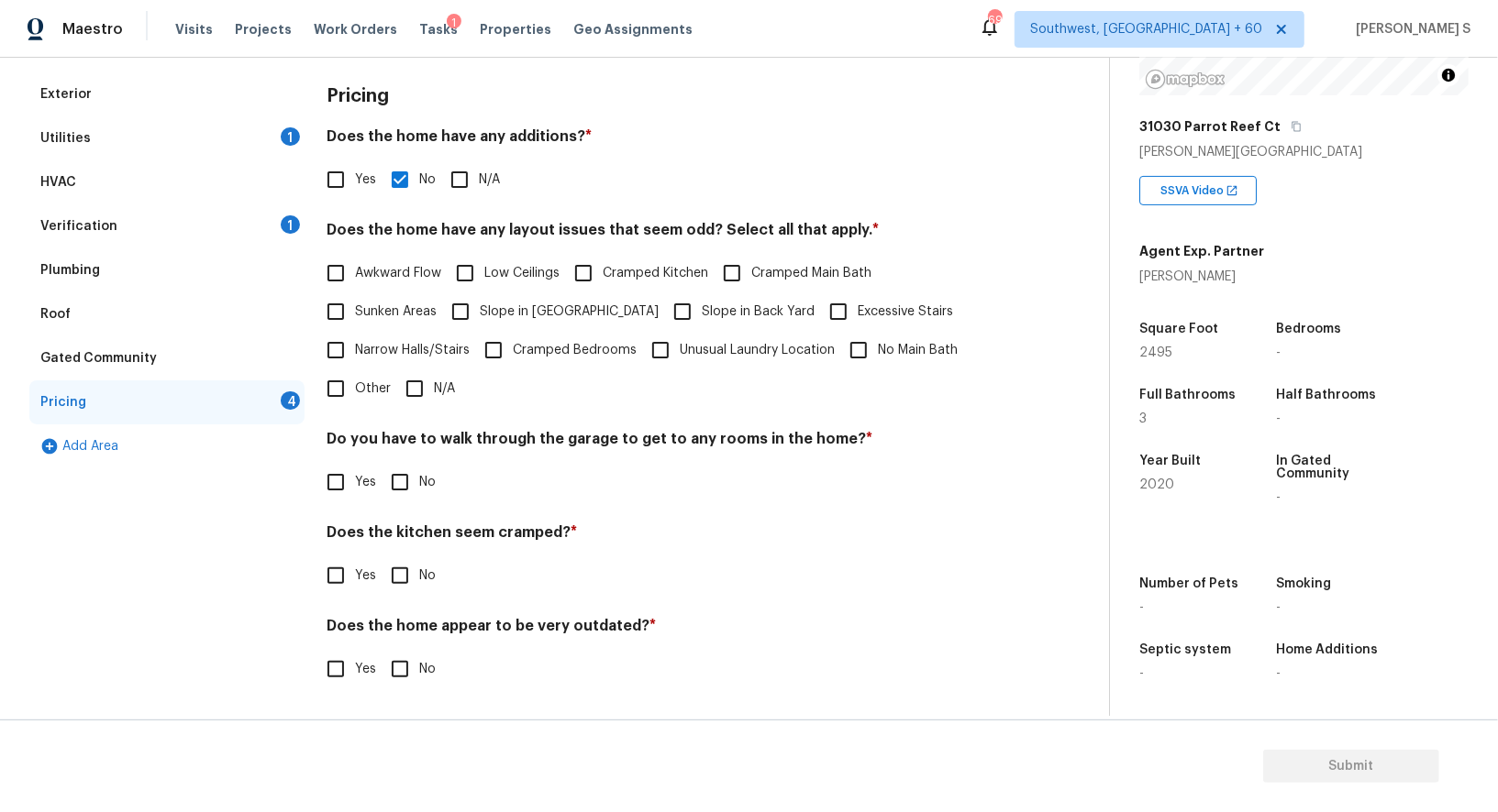
scroll to position [247, 0]
click at [408, 479] on input "No" at bounding box center [399, 483] width 38 height 38
checkbox input "true"
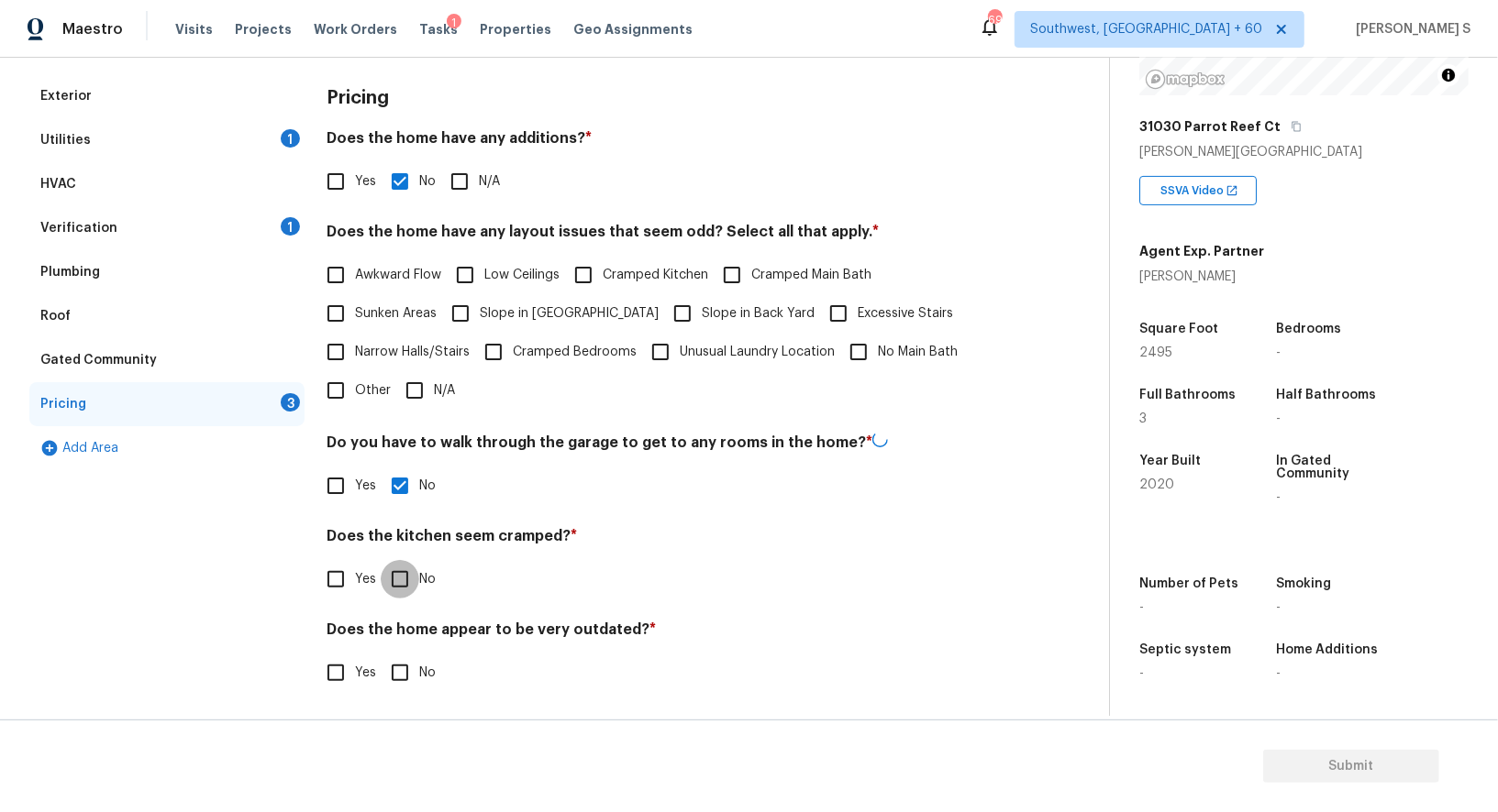
click at [381, 560] on input "No" at bounding box center [399, 579] width 38 height 38
checkbox input "true"
click at [381, 654] on input "No" at bounding box center [399, 672] width 38 height 38
checkbox input "true"
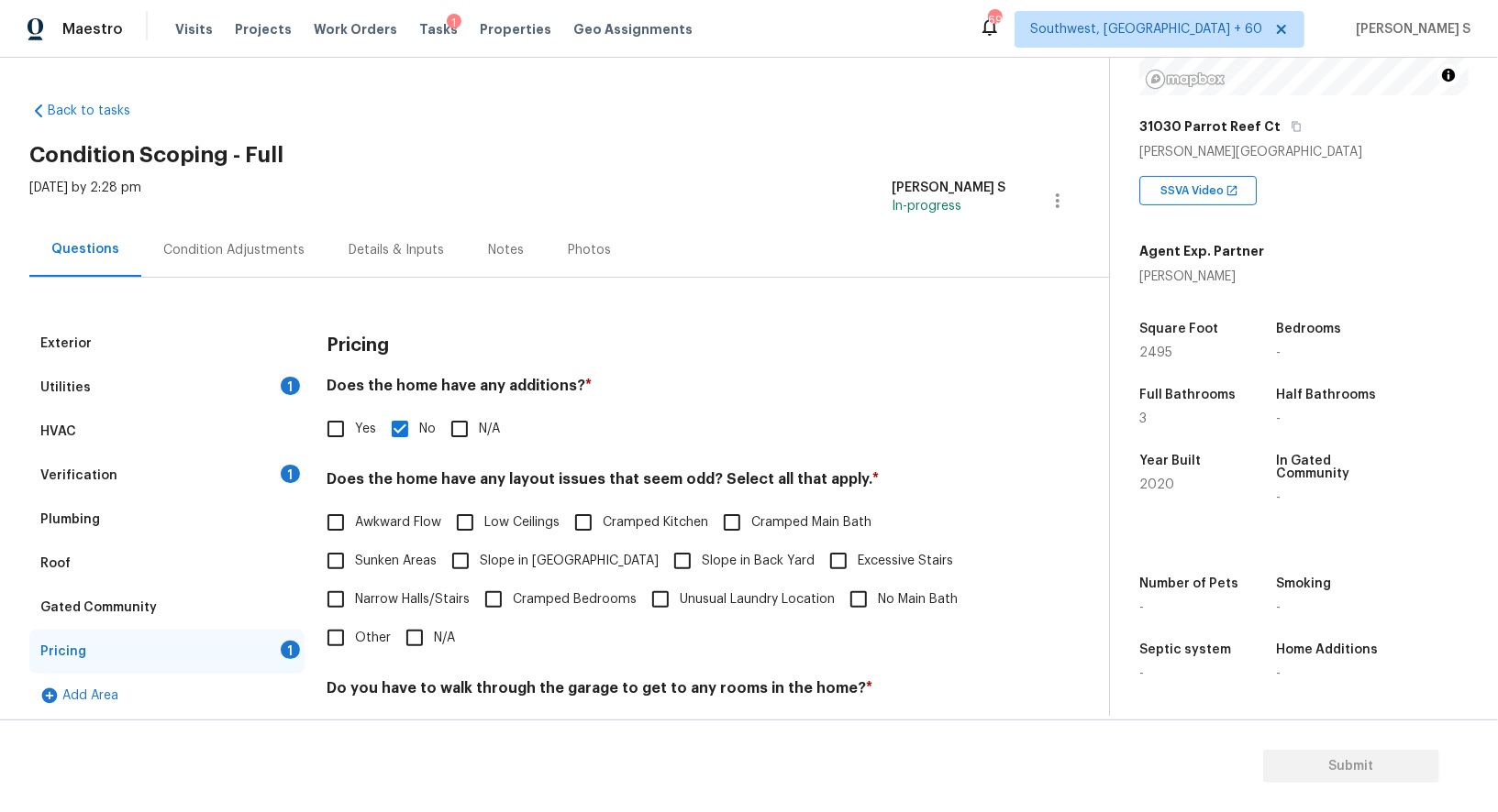
click at [285, 490] on div "Verification 1" at bounding box center [166, 475] width 275 height 44
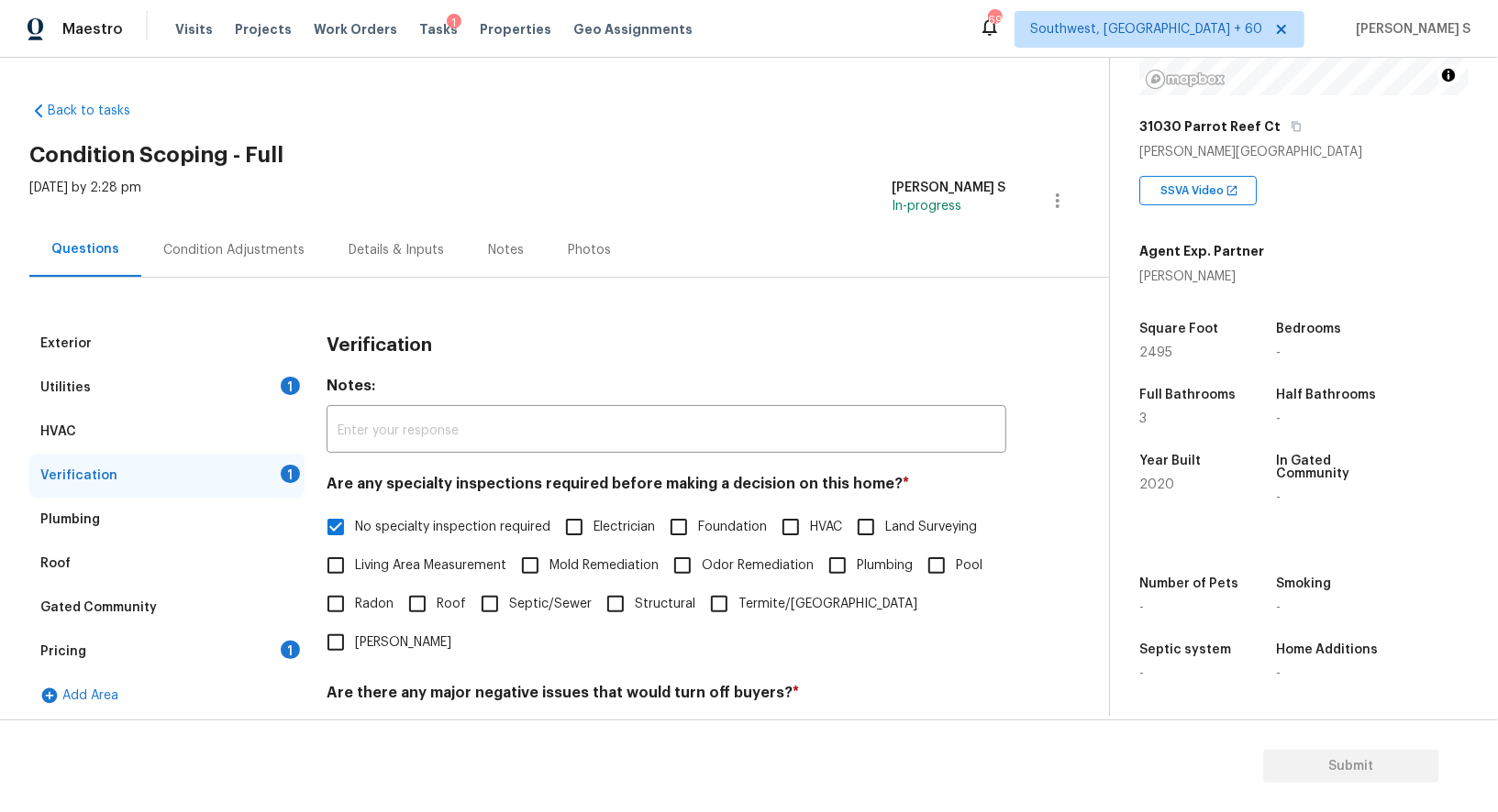
click at [291, 394] on div "1" at bounding box center [290, 386] width 20 height 19
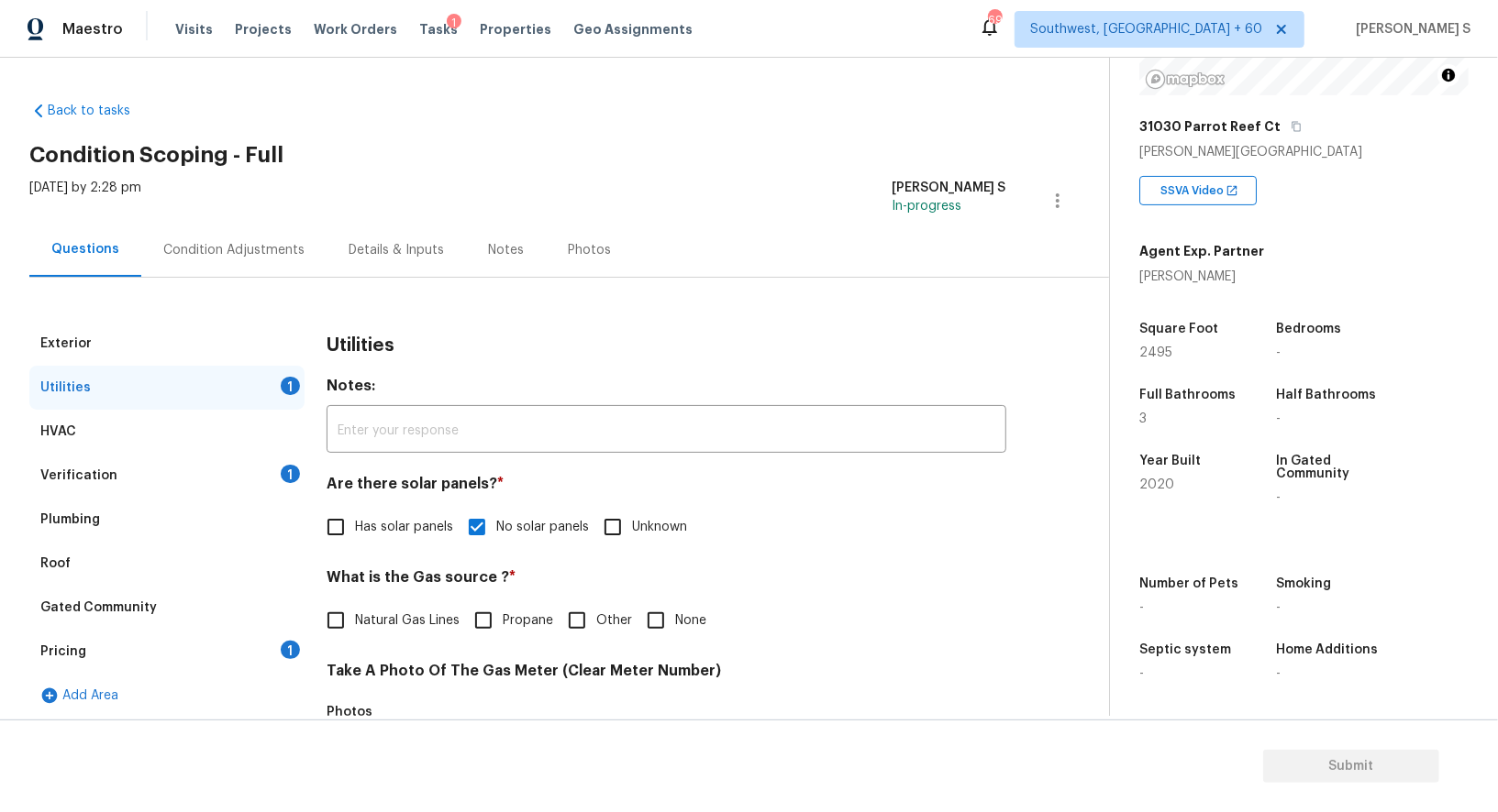
click at [268, 245] on div "Condition Adjustments" at bounding box center [233, 251] width 141 height 19
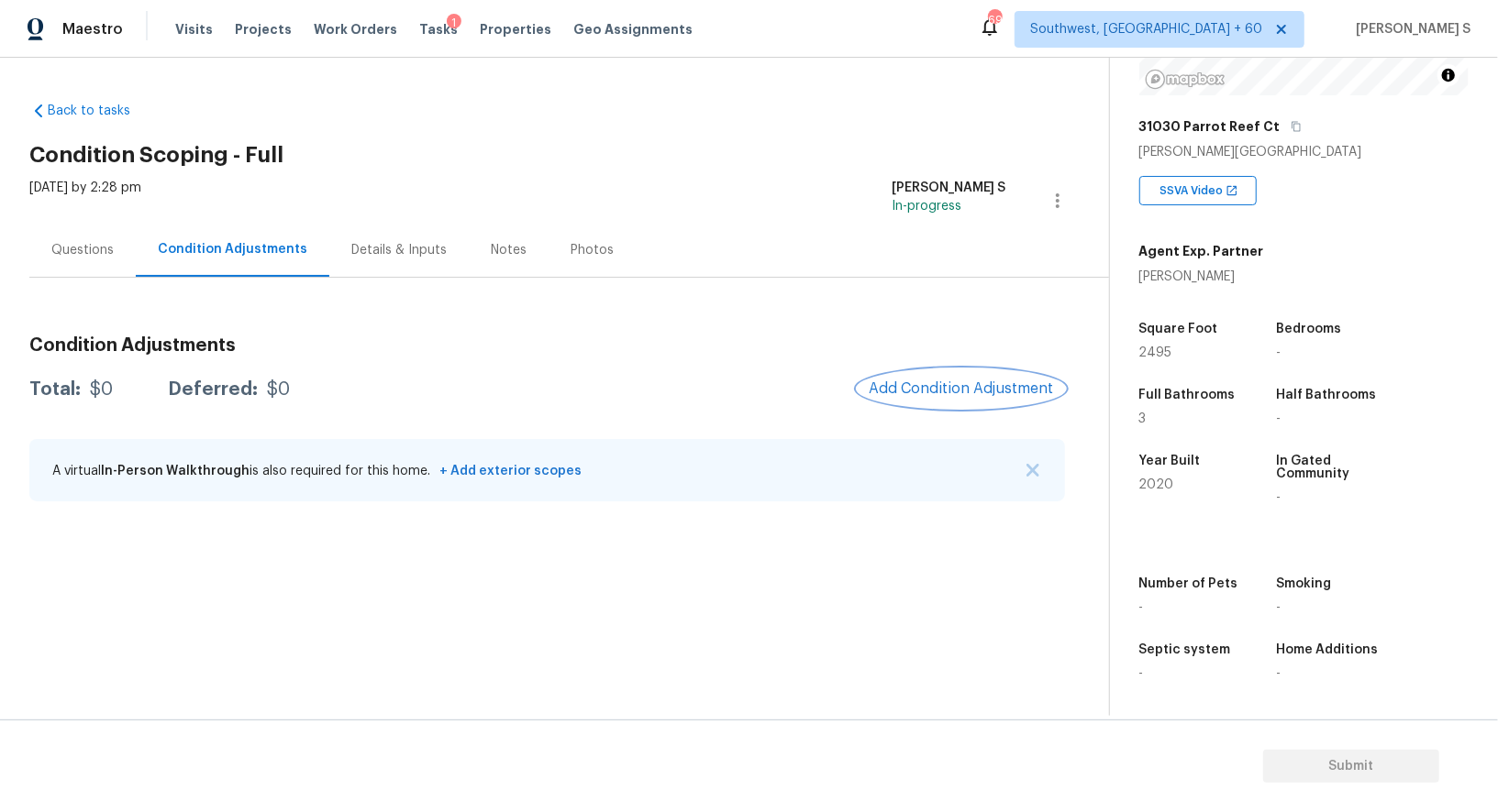
click at [970, 390] on span "Add Condition Adjustment" at bounding box center [961, 389] width 186 height 17
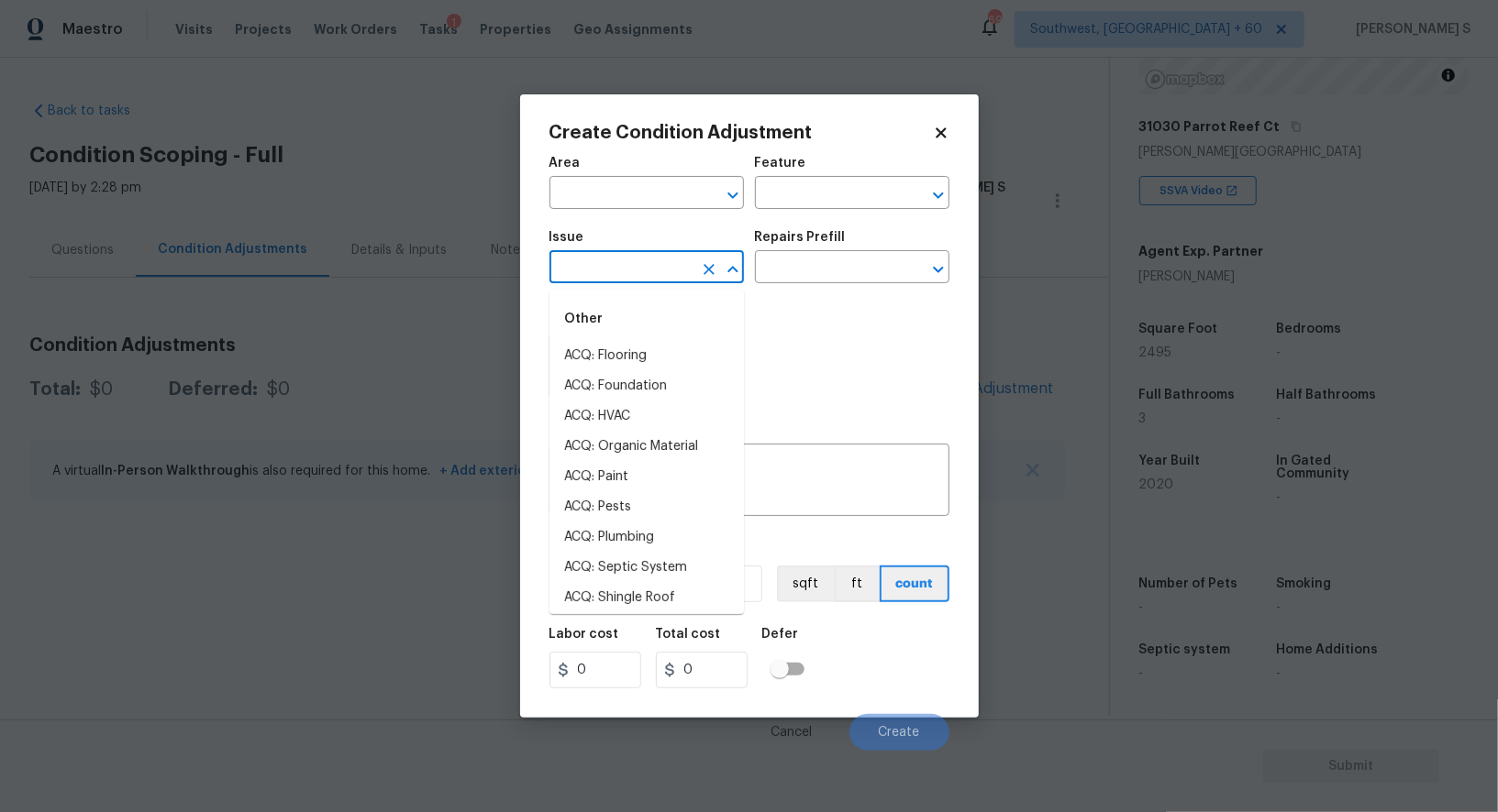
click at [608, 280] on input "text" at bounding box center [620, 268] width 143 height 28
type input "p"
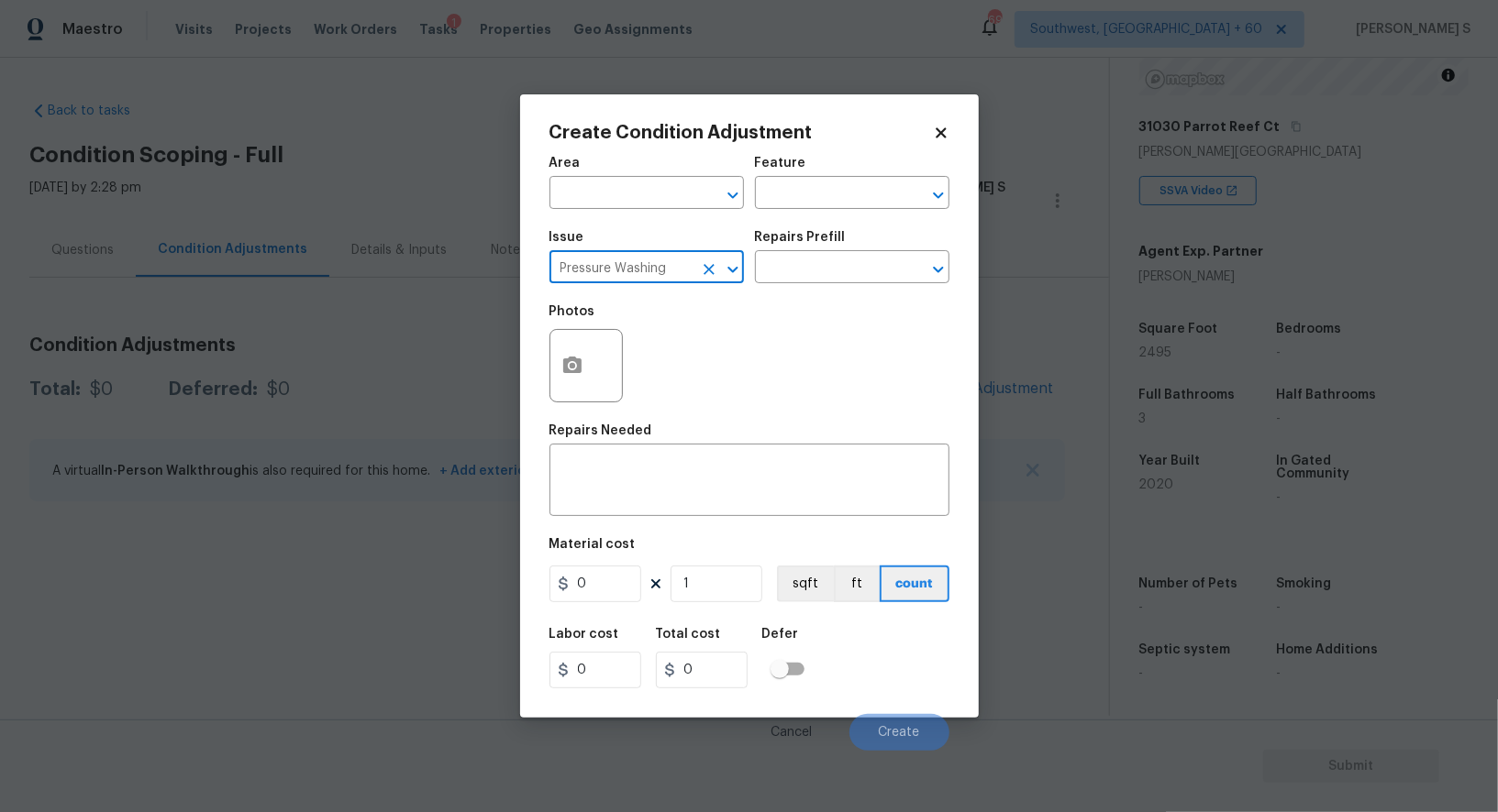
type input "Pressure Washing"
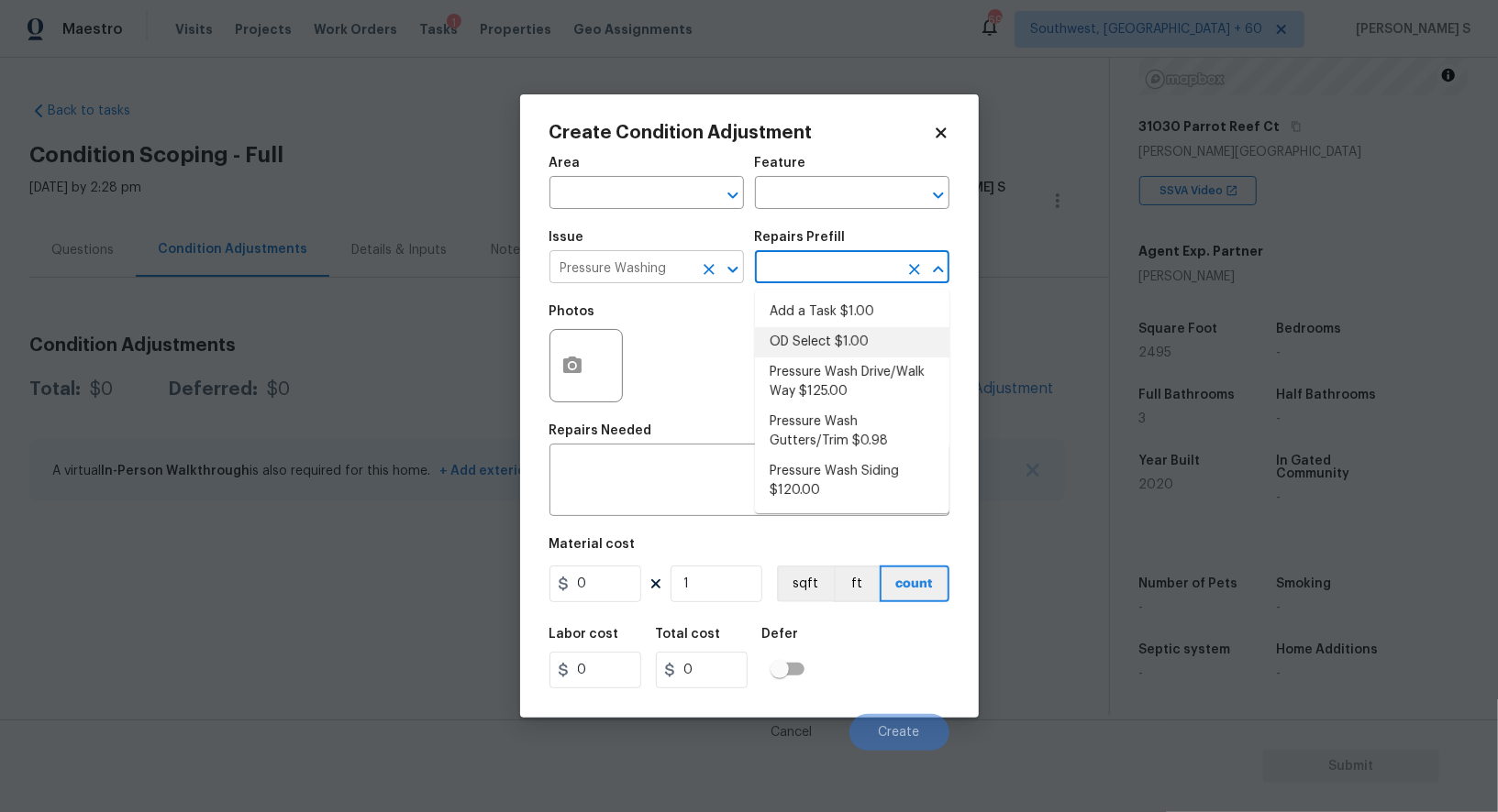
type input "Siding"
type textarea "Pressure wash the driveways/walkways as directed by the PM. Ensure that all deb…"
type input "125"
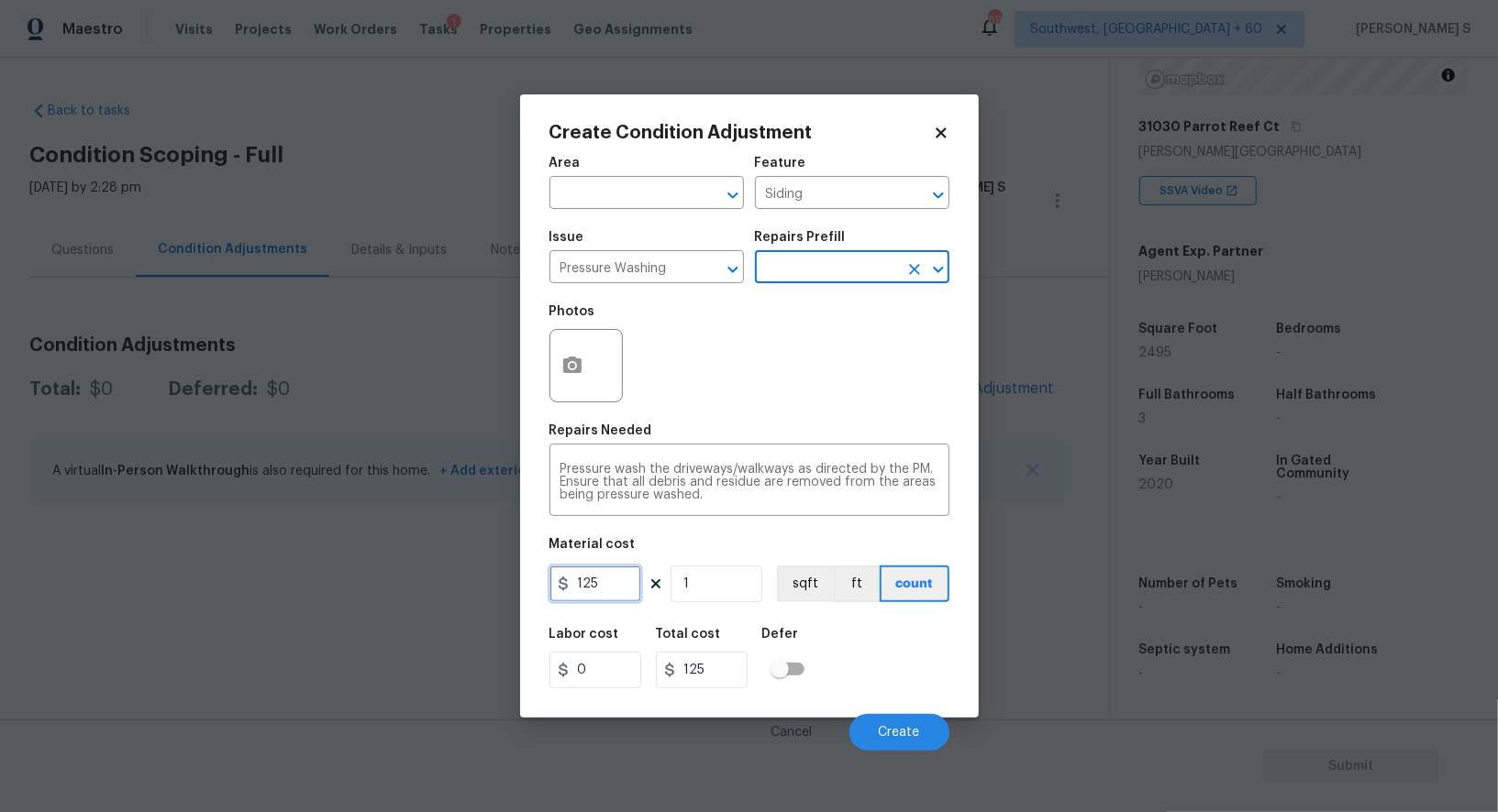
click at [610, 602] on input "125" at bounding box center [595, 584] width 91 height 36
type input "200"
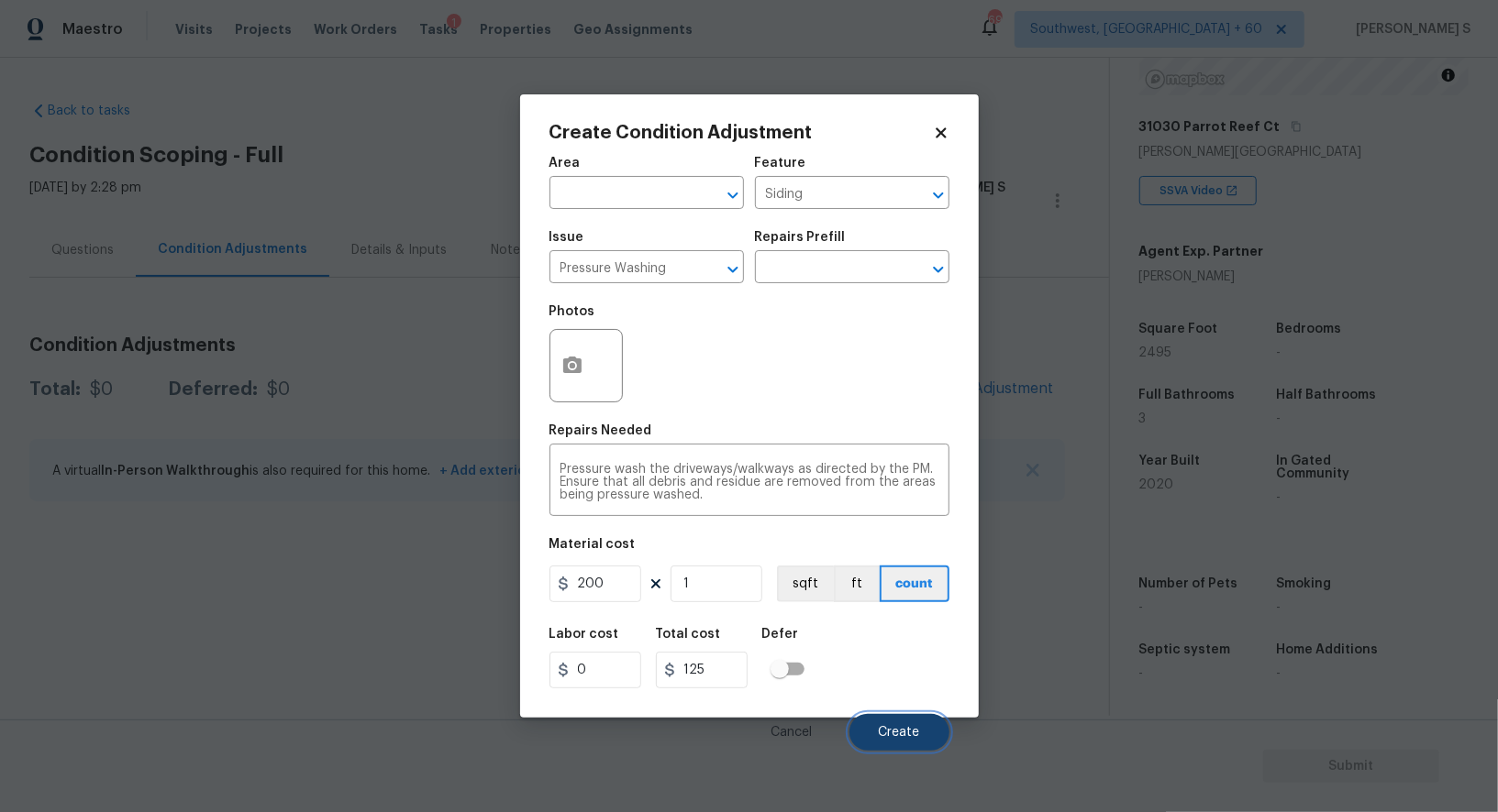
type input "200"
click at [895, 742] on button "Create" at bounding box center [898, 732] width 100 height 36
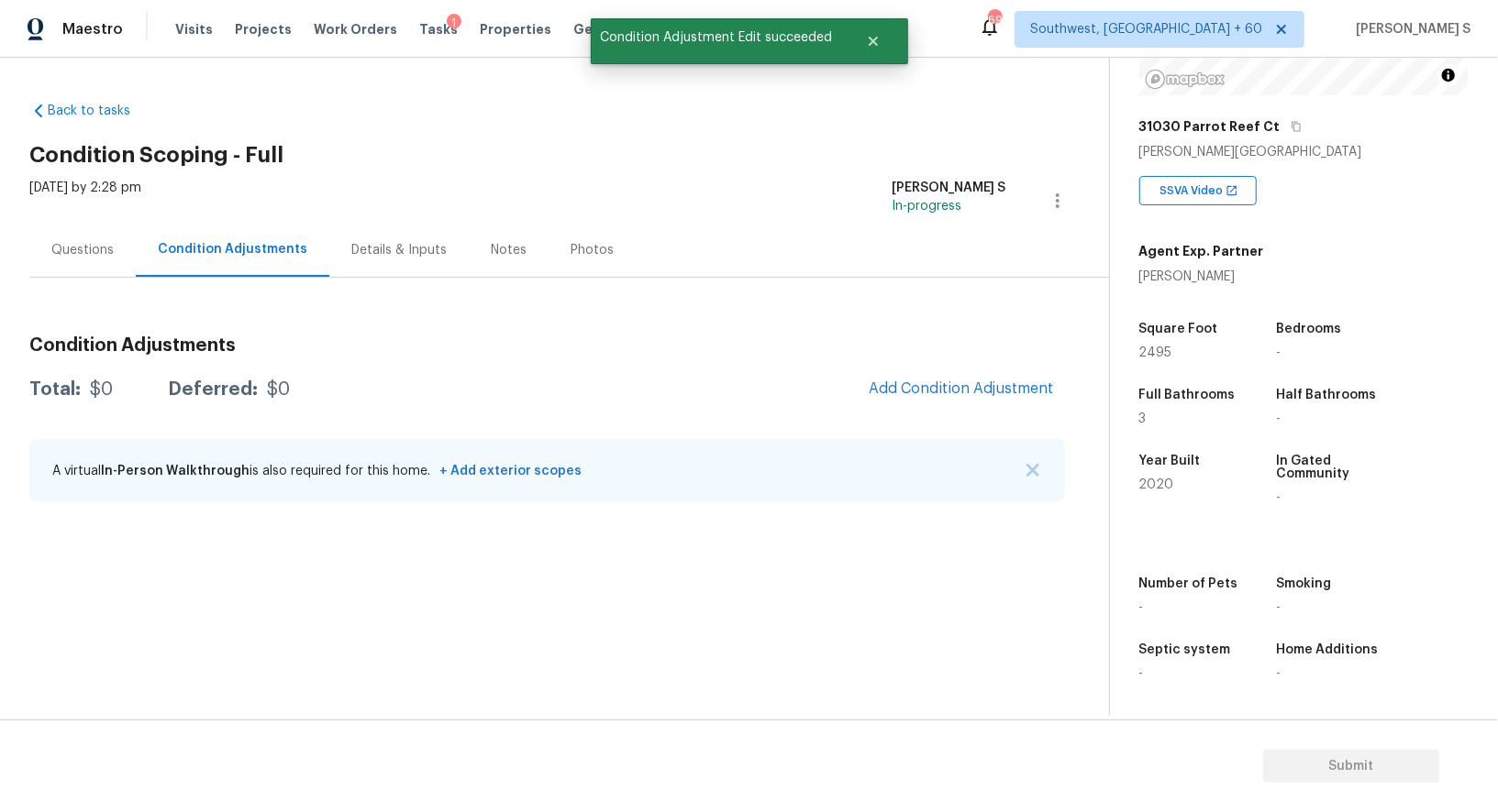
click at [384, 612] on body "Maestro Visits Projects Work Orders Tasks 1 Properties Geo Assignments 697 Sout…" at bounding box center [749, 406] width 1498 height 812
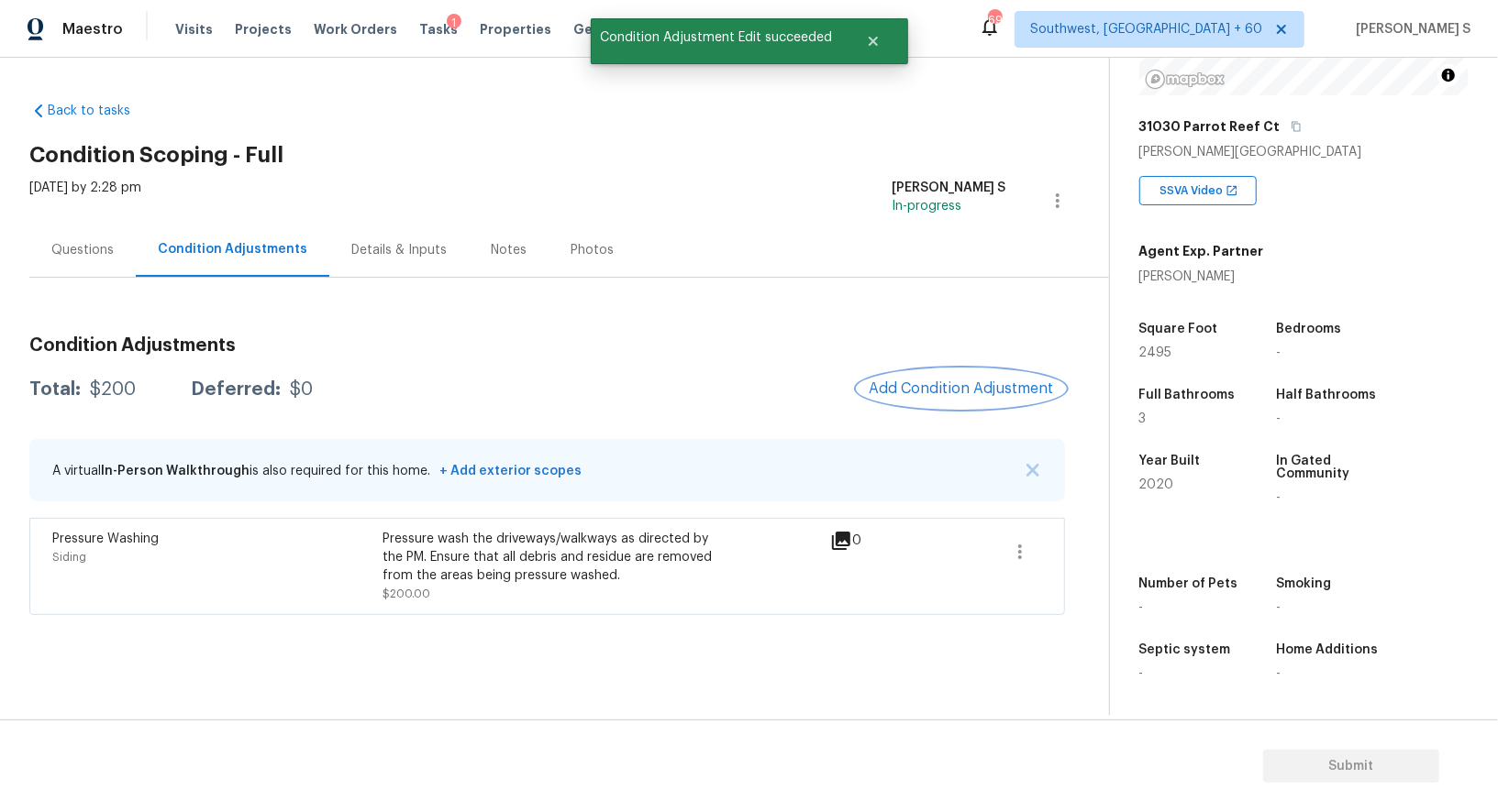
click at [961, 387] on span "Add Condition Adjustment" at bounding box center [961, 389] width 186 height 17
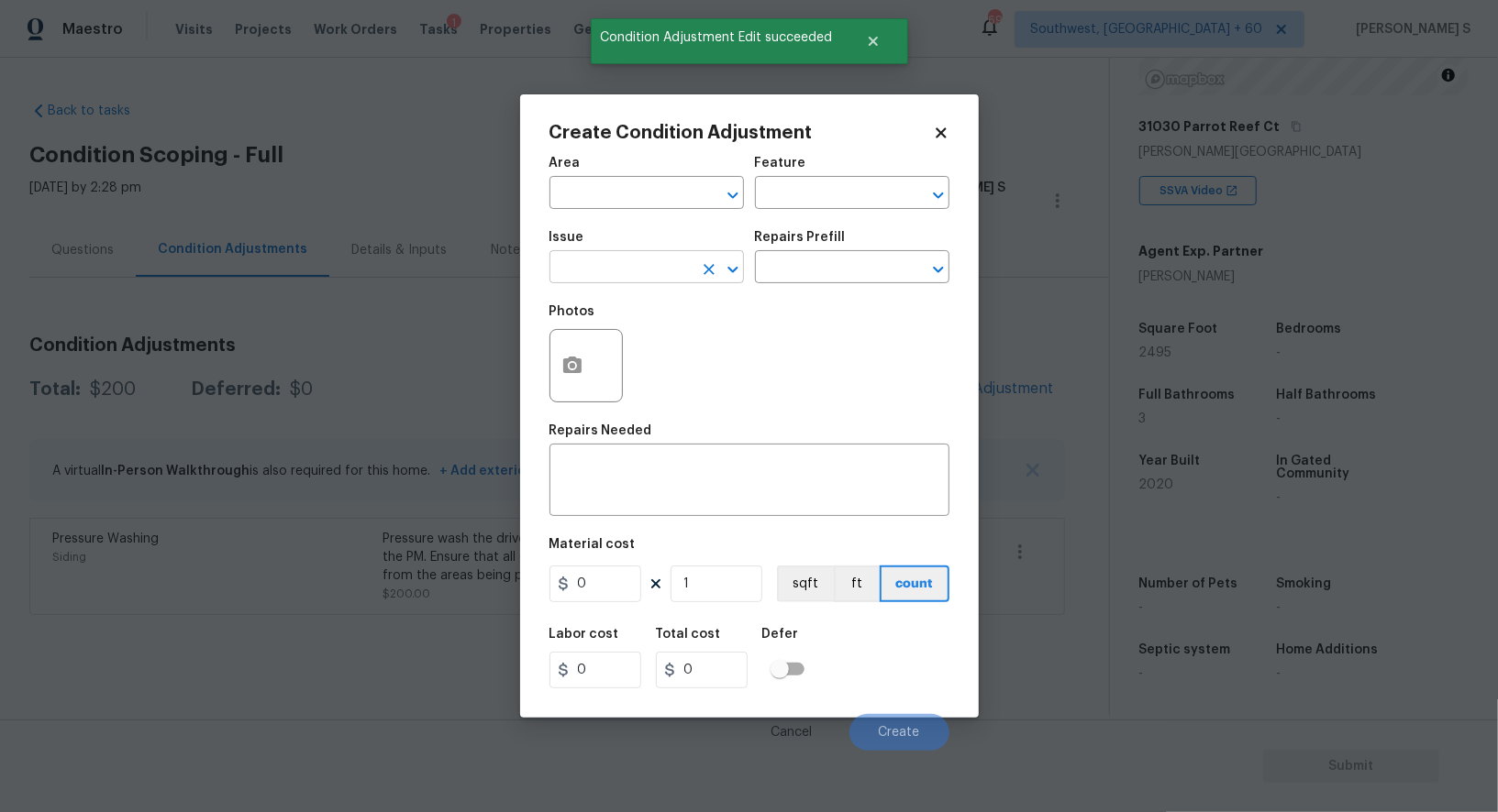
click at [589, 276] on input "text" at bounding box center [620, 268] width 143 height 28
type input "Landscape Package"
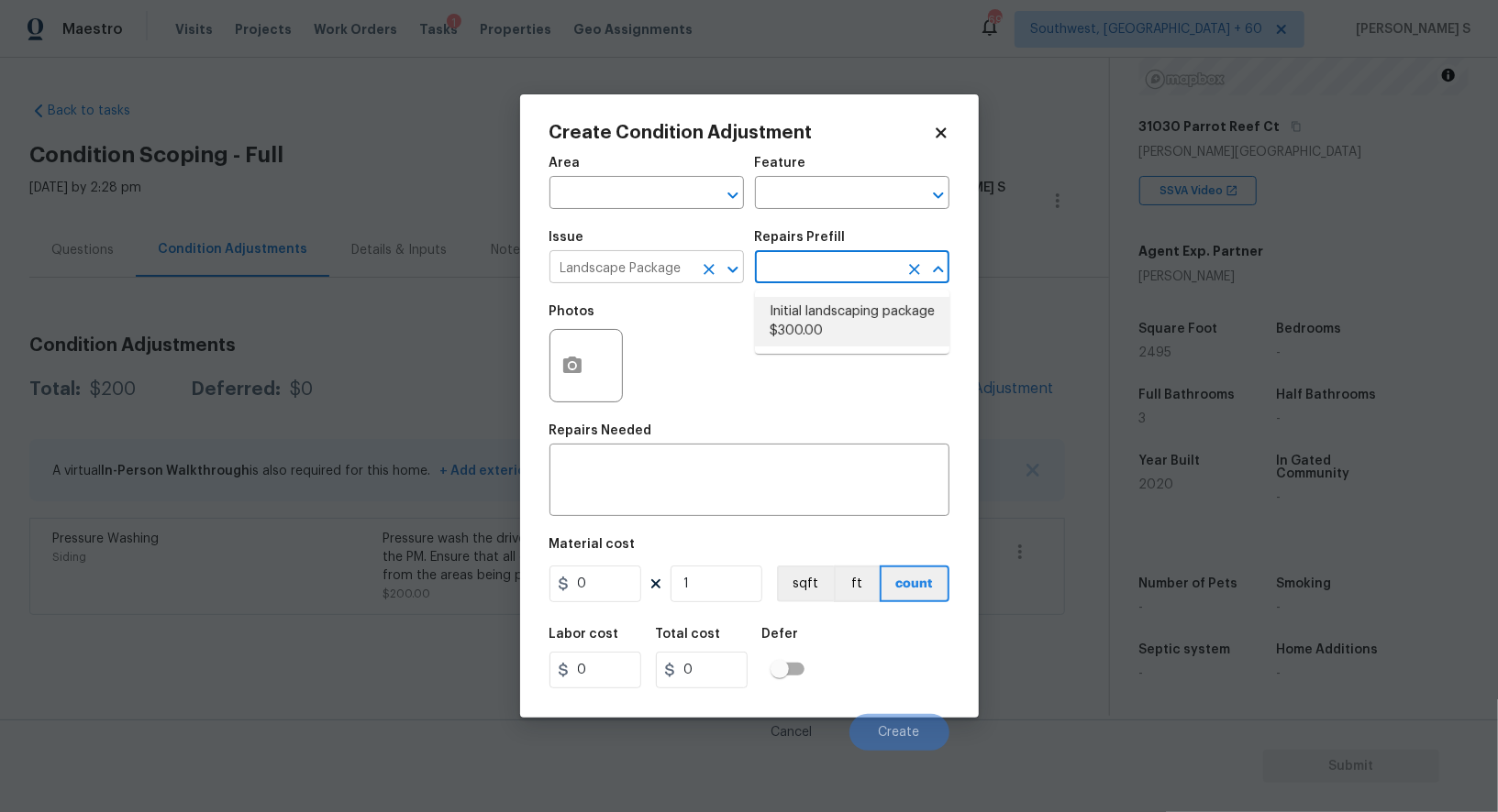
type input "Home Readiness Packages"
type textarea "Mowing of grass up to 6" in height. Mow, edge along driveways & sidewalks, trim…"
type input "300"
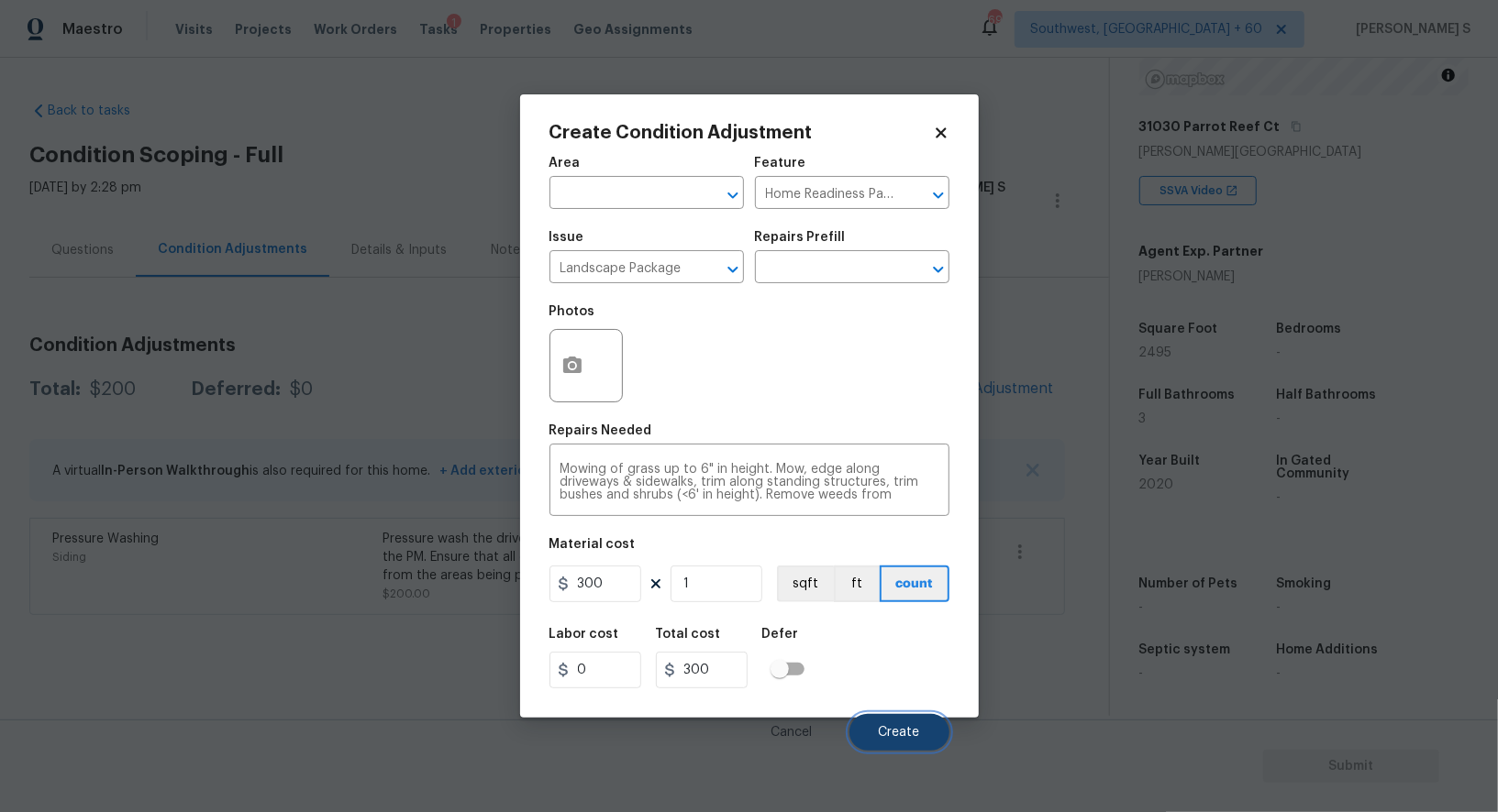
click at [922, 737] on button "Create" at bounding box center [898, 732] width 100 height 36
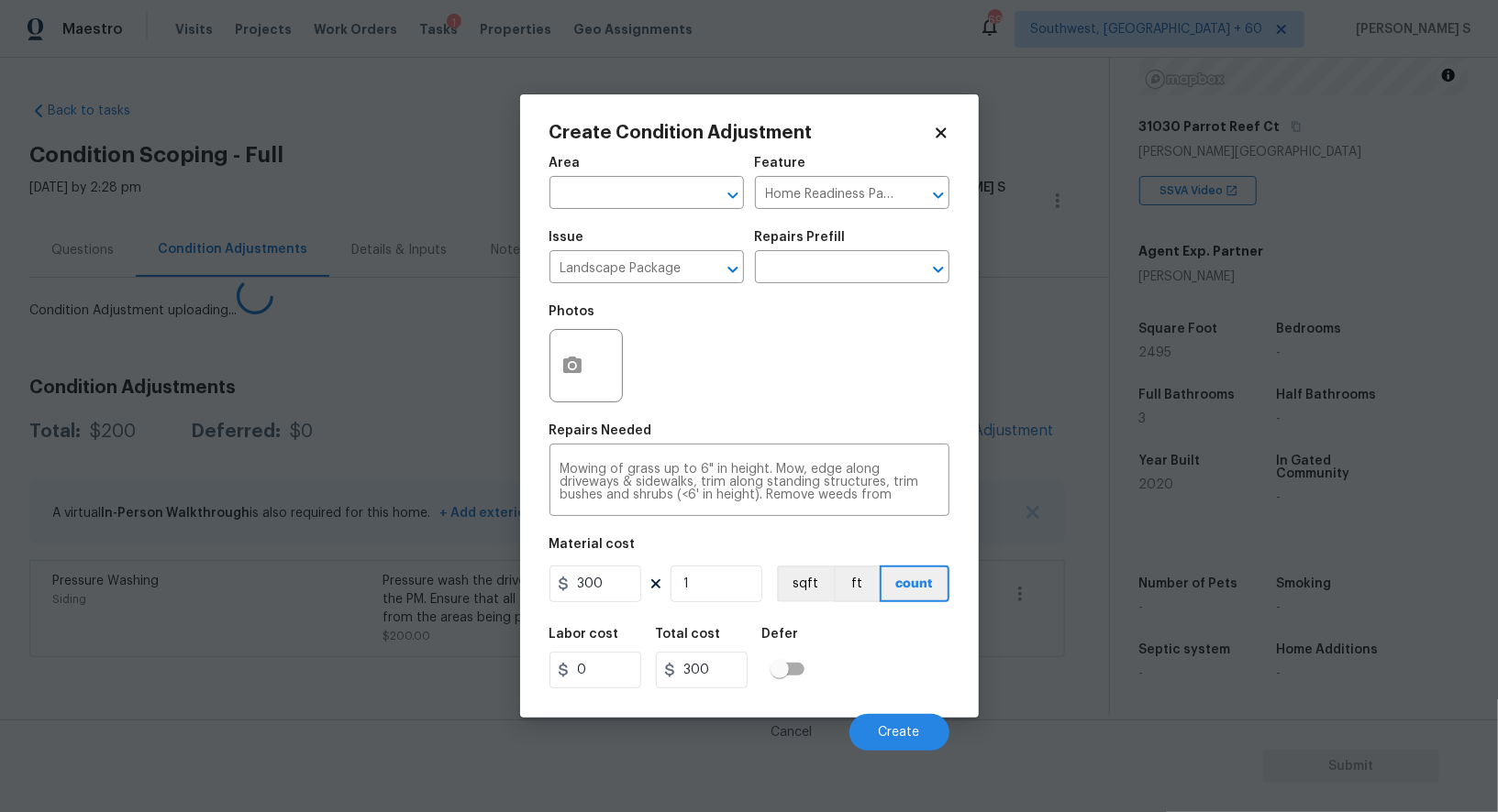
click at [309, 501] on body "Maestro Visits Projects Work Orders Tasks 1 Properties Geo Assignments 695 Sout…" at bounding box center [749, 406] width 1498 height 812
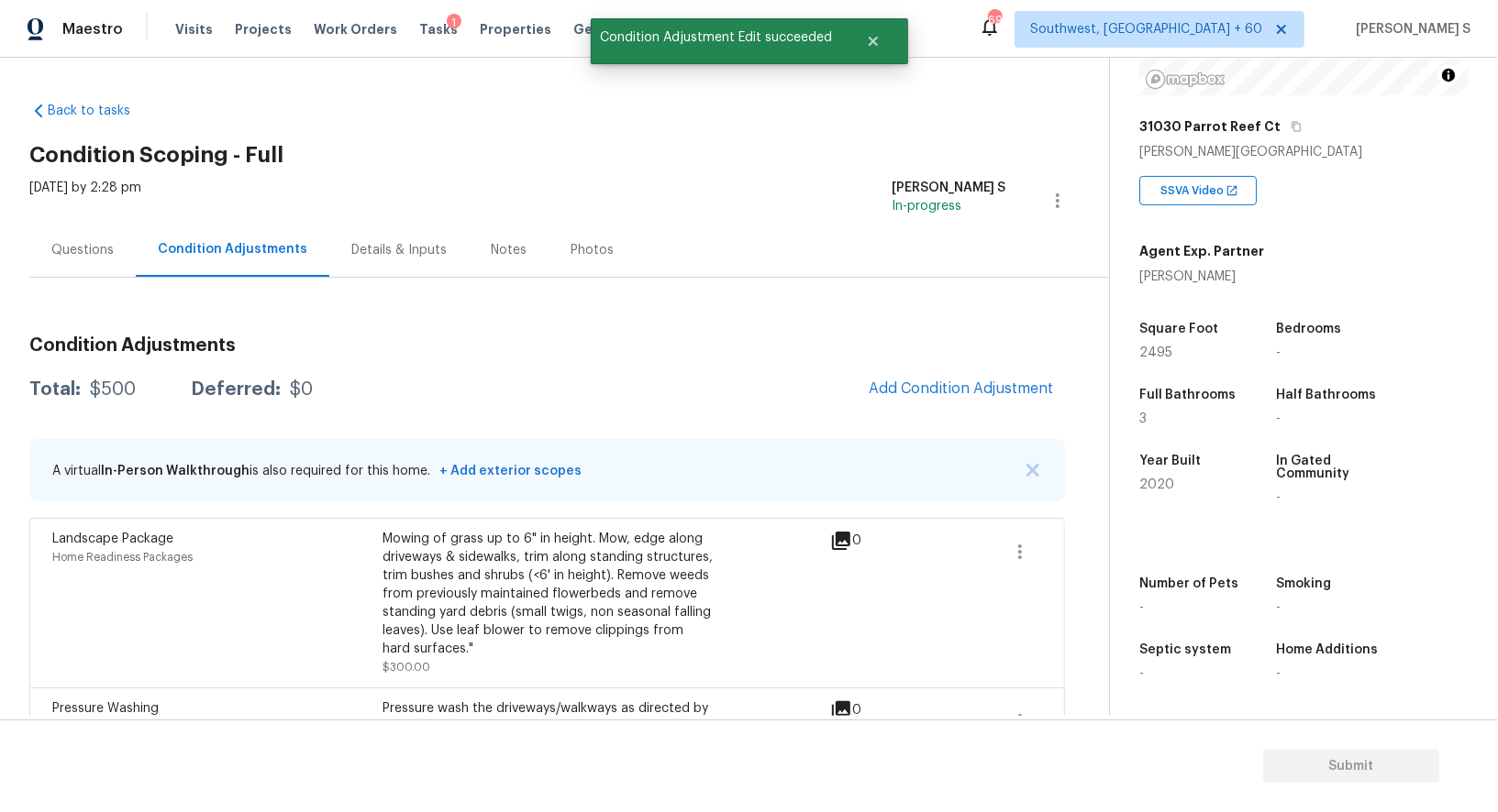
click at [656, 523] on div "Landscape Package Home Readiness Packages Mowing of grass up to 6" in height. M…" at bounding box center [547, 603] width 1035 height 170
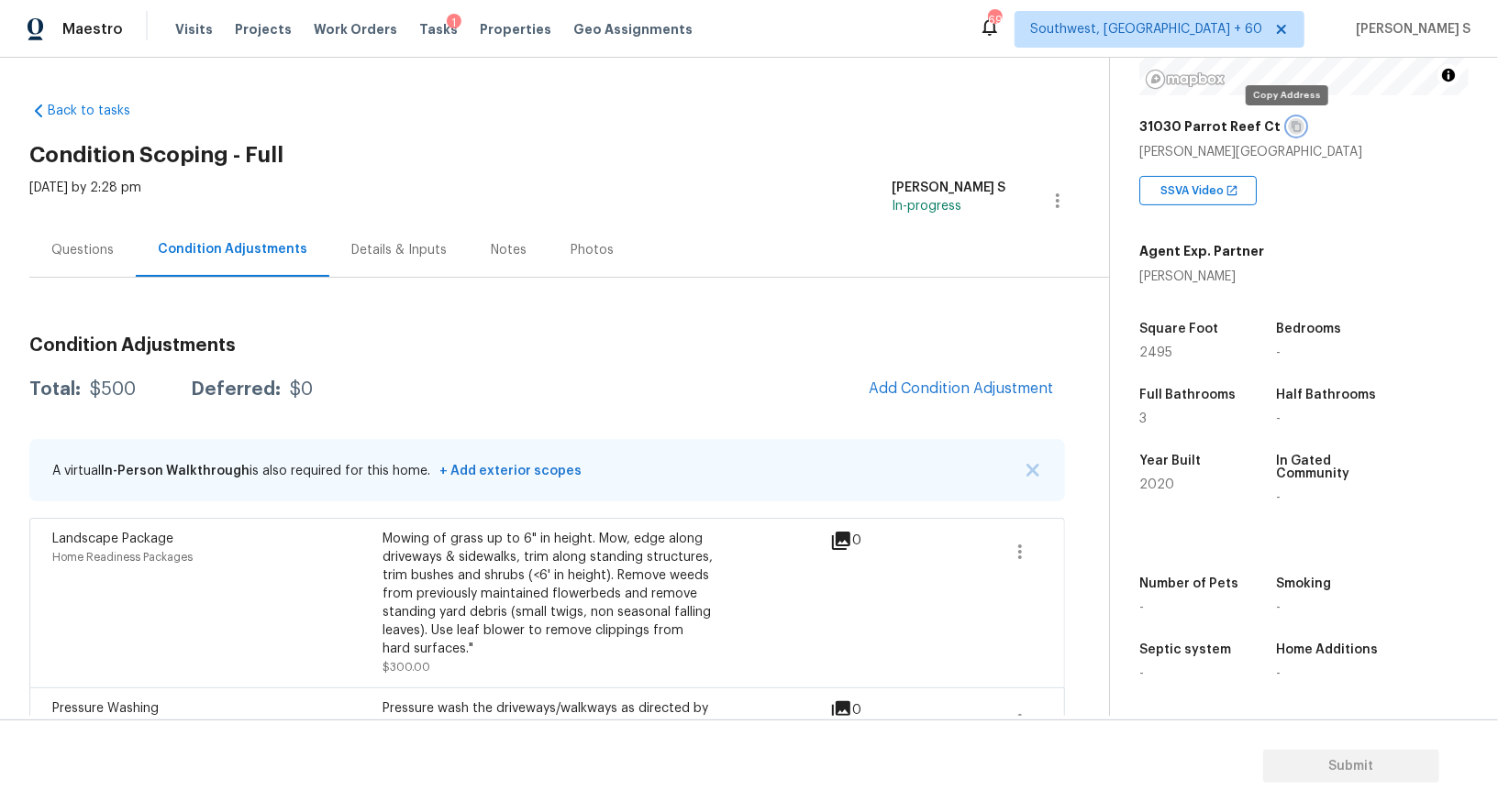
click at [1287, 132] on button "button" at bounding box center [1296, 127] width 17 height 17
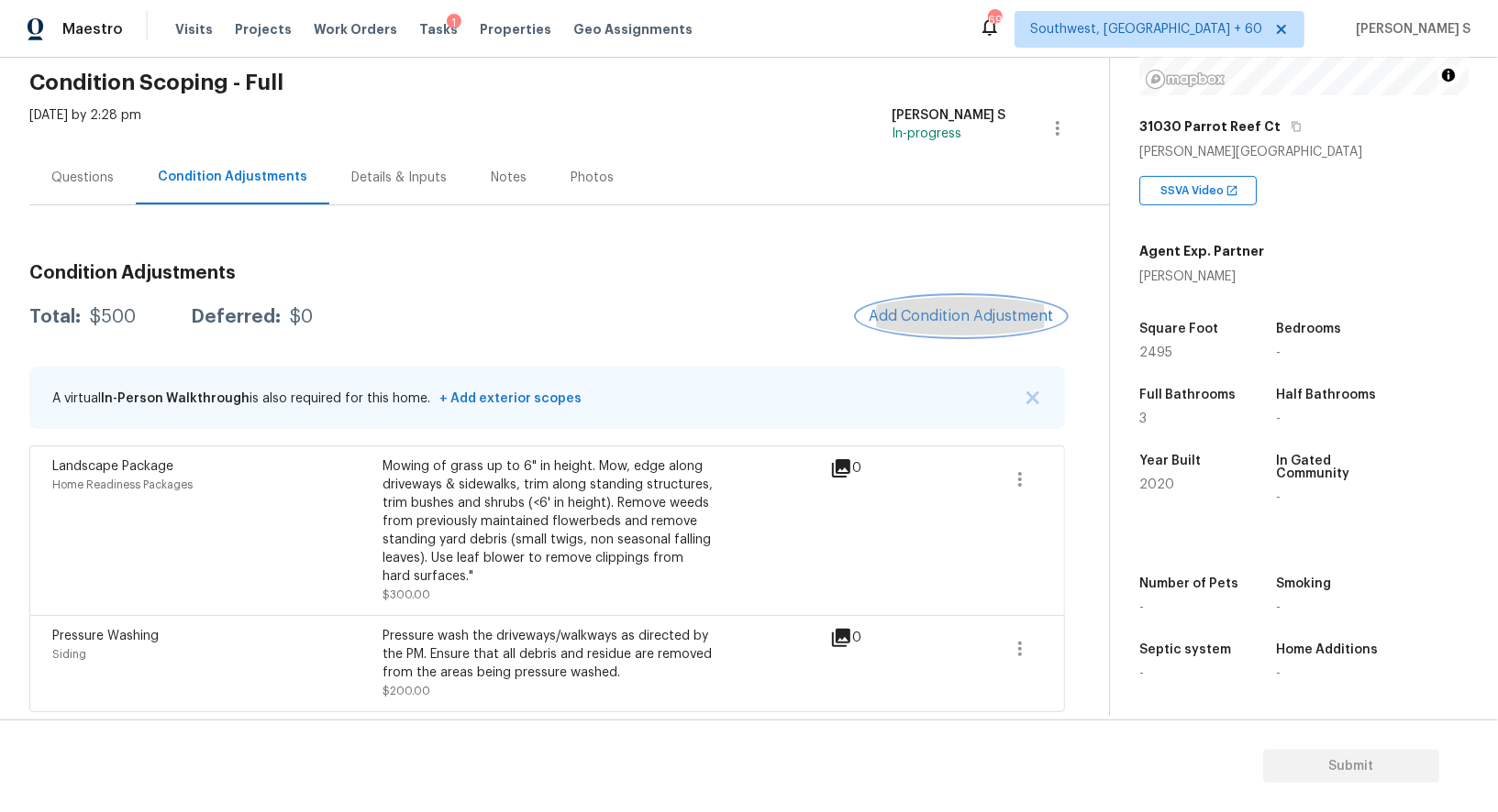
click at [986, 297] on button "Add Condition Adjustment" at bounding box center [961, 316] width 207 height 38
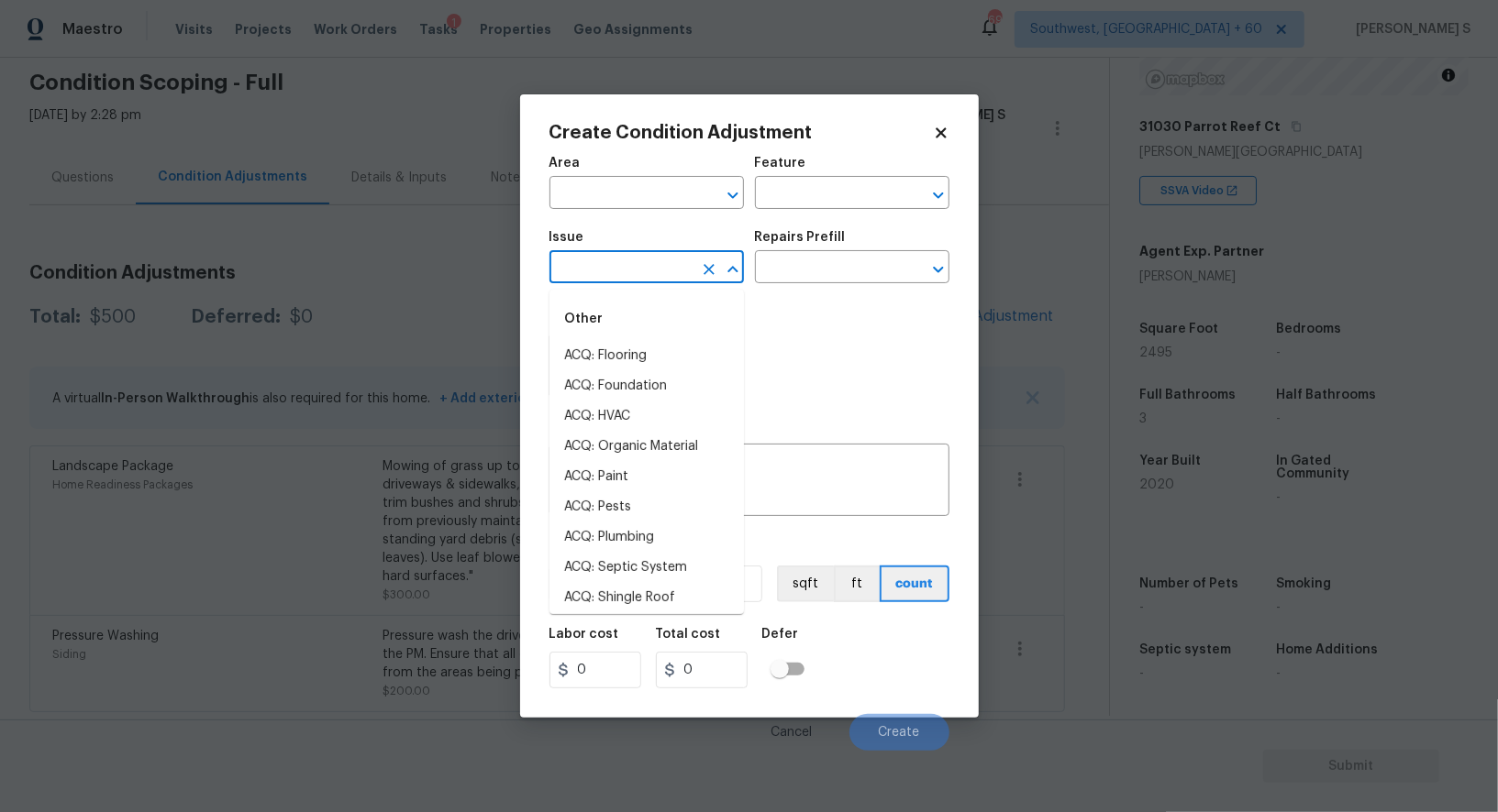
click at [680, 268] on input "text" at bounding box center [620, 268] width 143 height 28
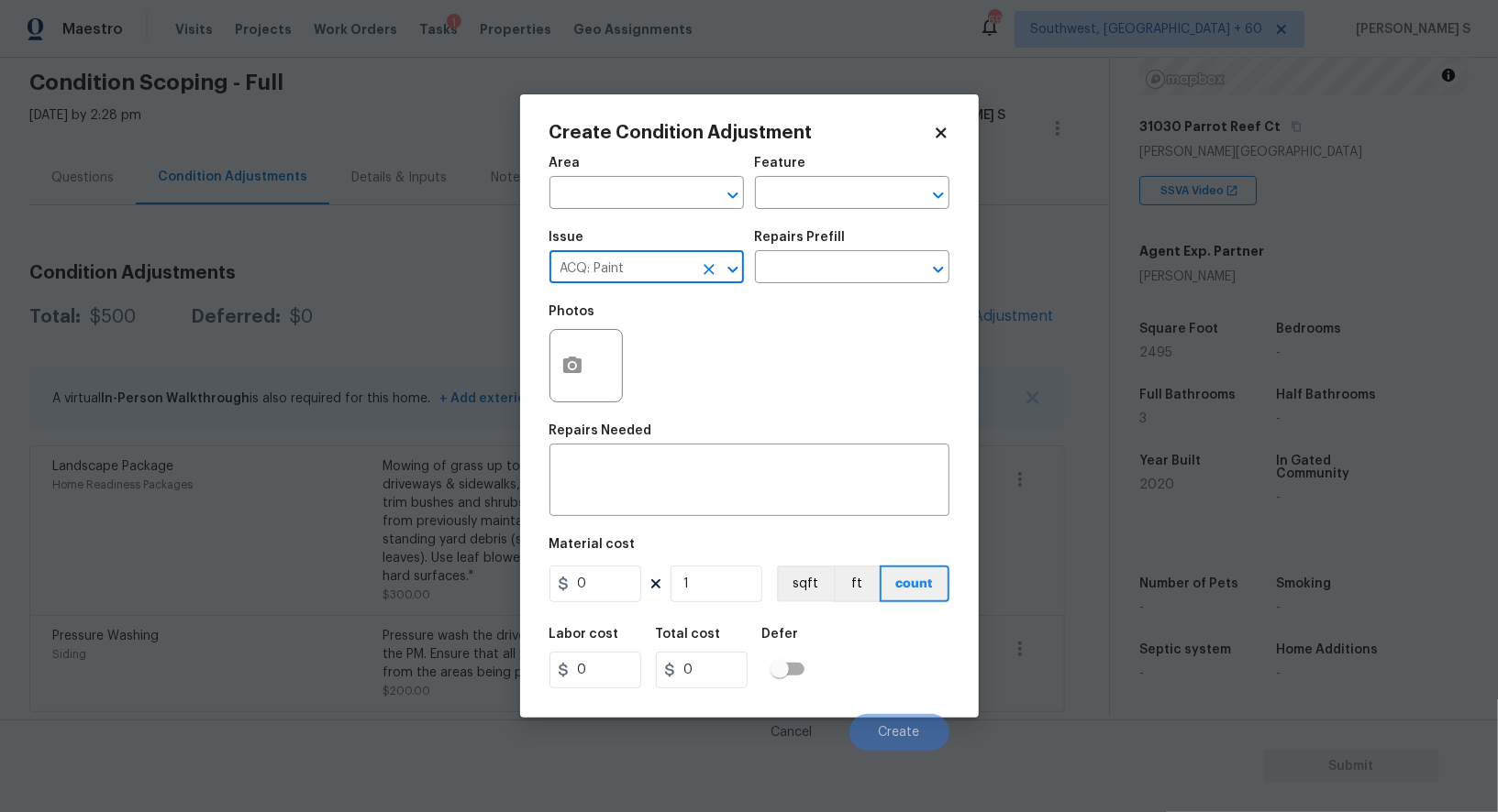
type input "ACQ: Paint"
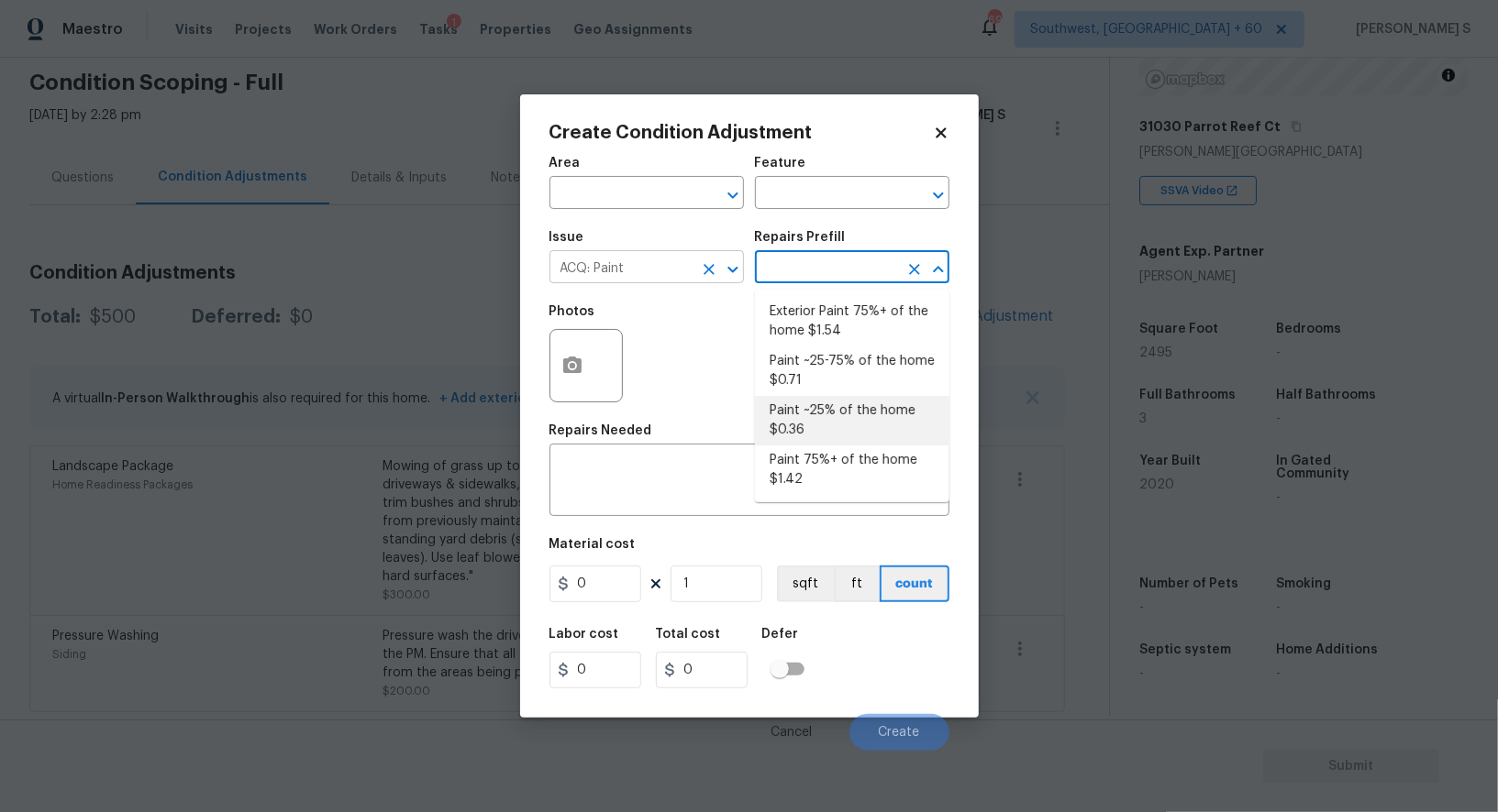
type input "Acquisition"
type textarea "Acquisition Scope: ~25% of the home needs interior paint"
type input "0.36"
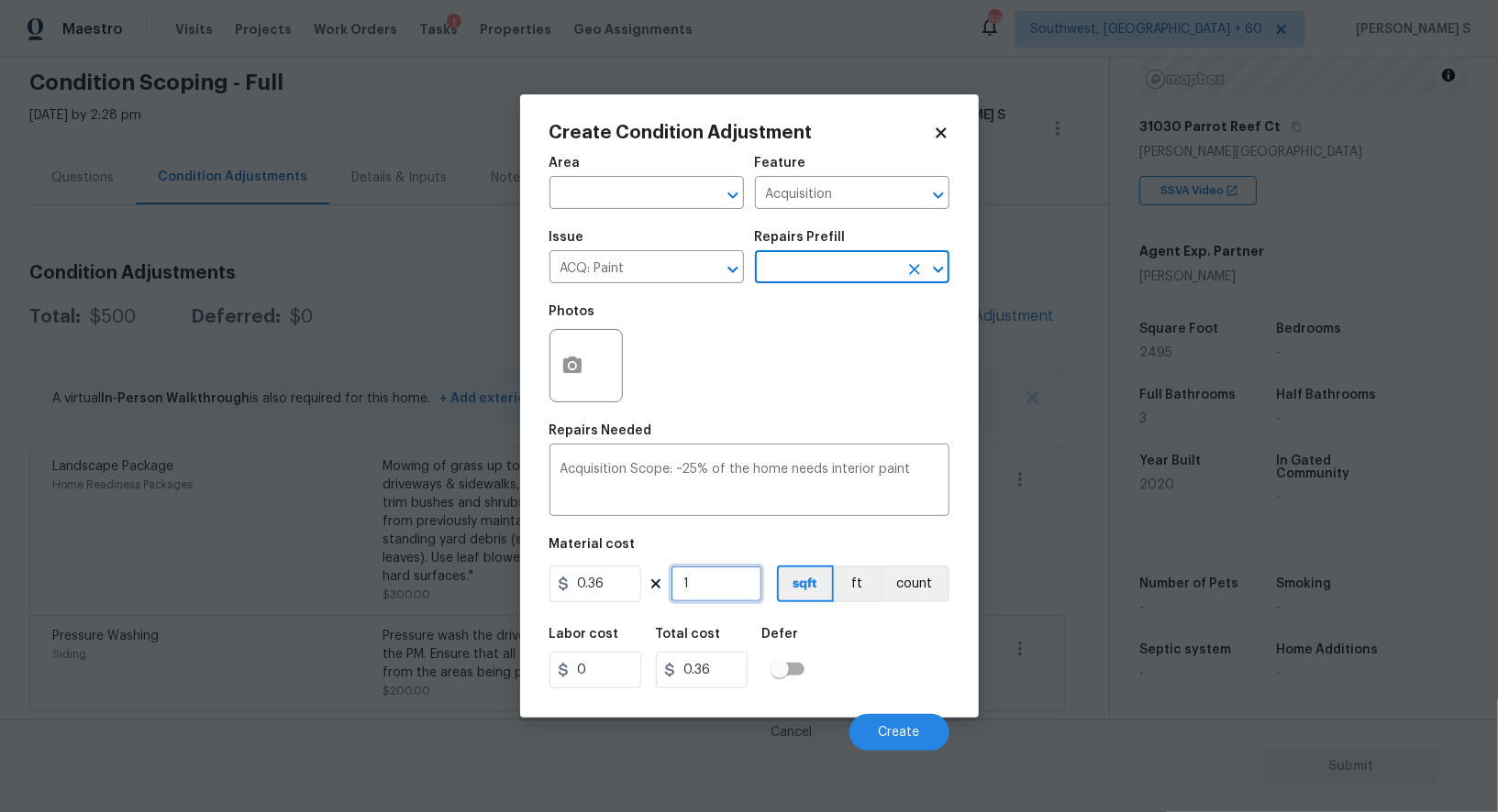
click at [725, 588] on input "1" at bounding box center [716, 584] width 91 height 36
type input "2"
type input "0.72"
type input "24"
type input "8.64"
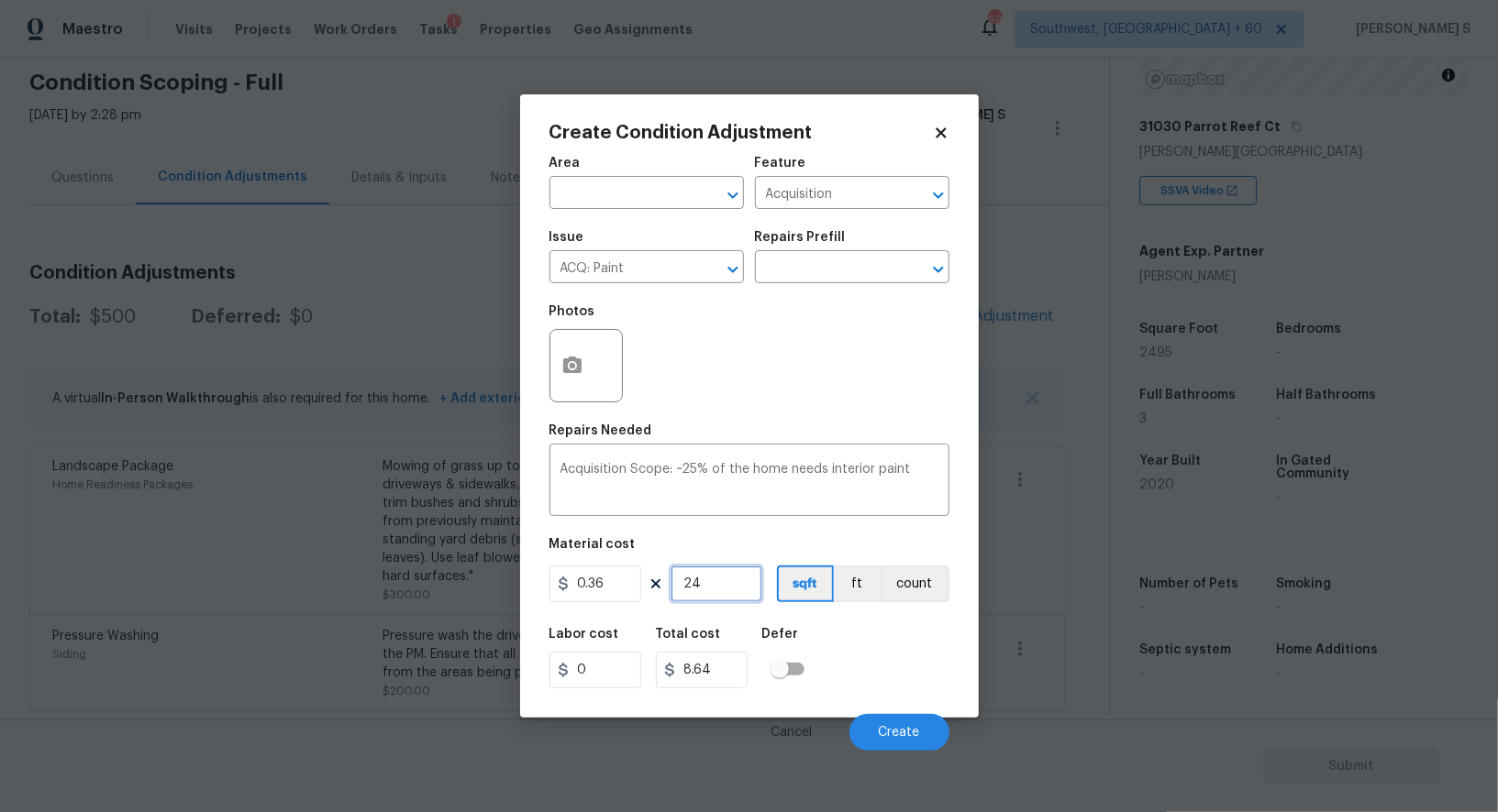
type input "249"
type input "89.64"
type input "2495"
type input "898.2"
type input "2495"
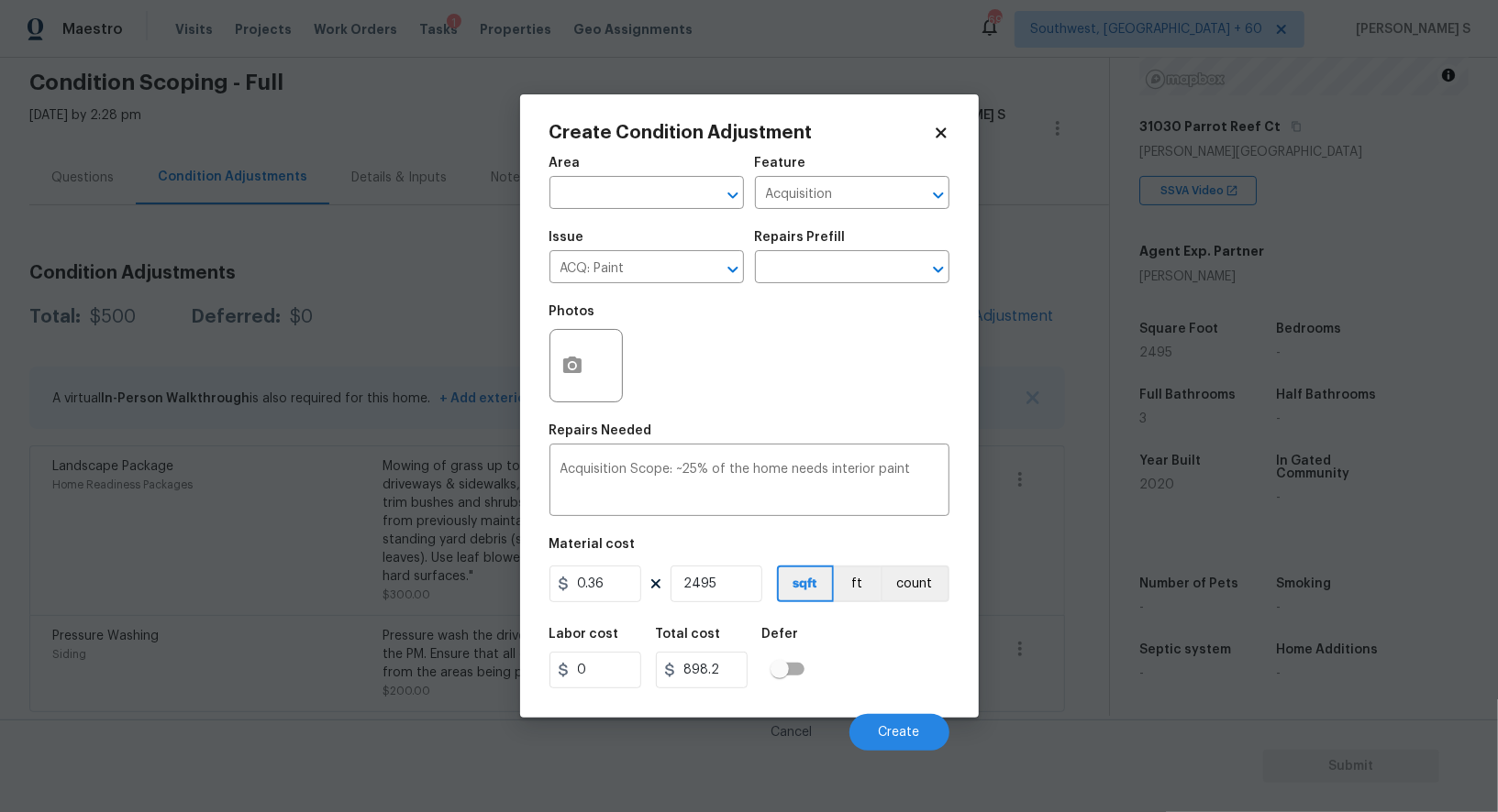
click at [887, 681] on div "Labor cost 0 Total cost 898.2 Defer" at bounding box center [749, 658] width 400 height 82
click at [906, 717] on button "Create" at bounding box center [898, 732] width 100 height 36
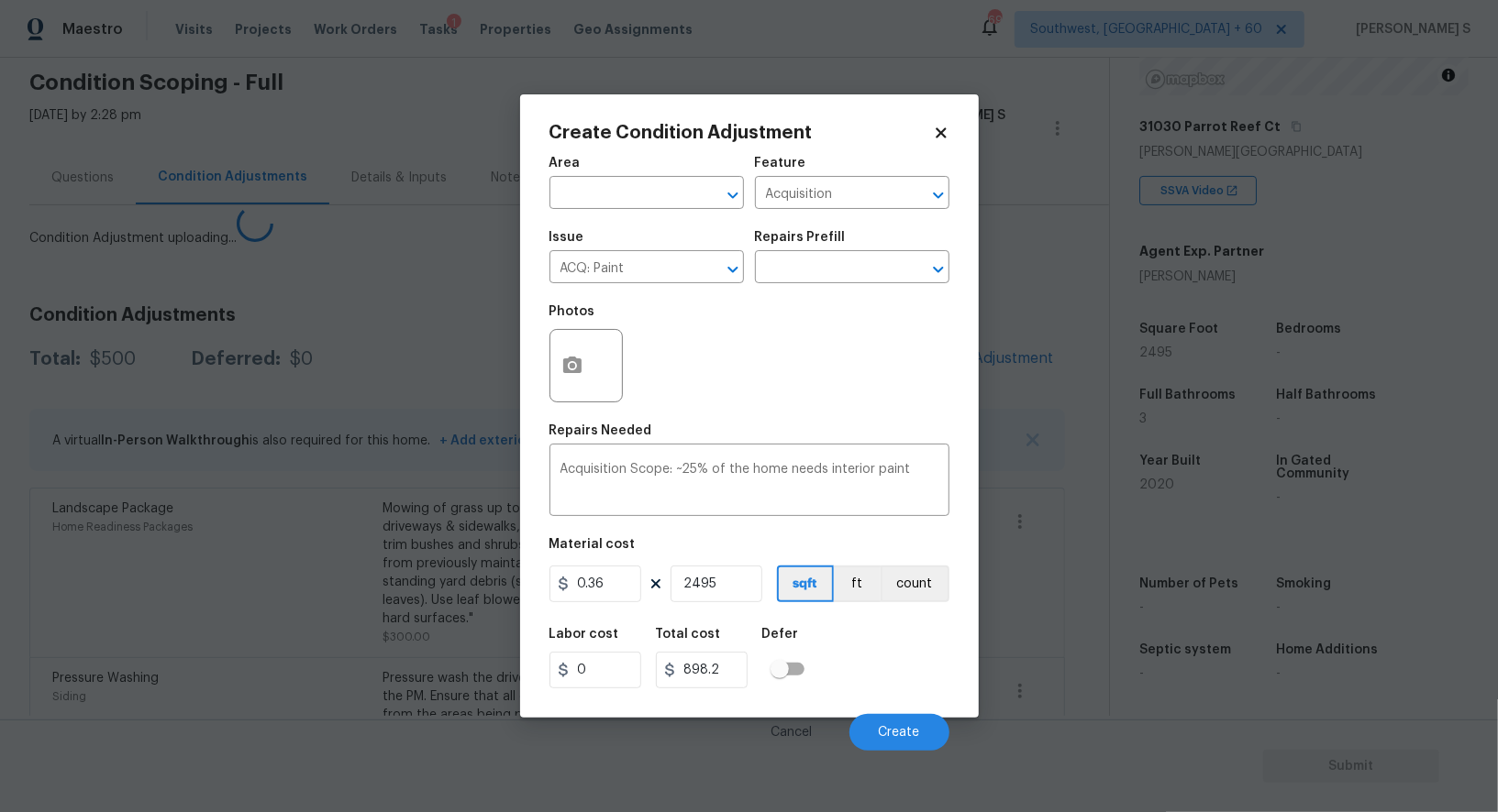
click at [51, 564] on body "Maestro Visits Projects Work Orders Tasks 1 Properties Geo Assignments 695 Sout…" at bounding box center [749, 406] width 1498 height 812
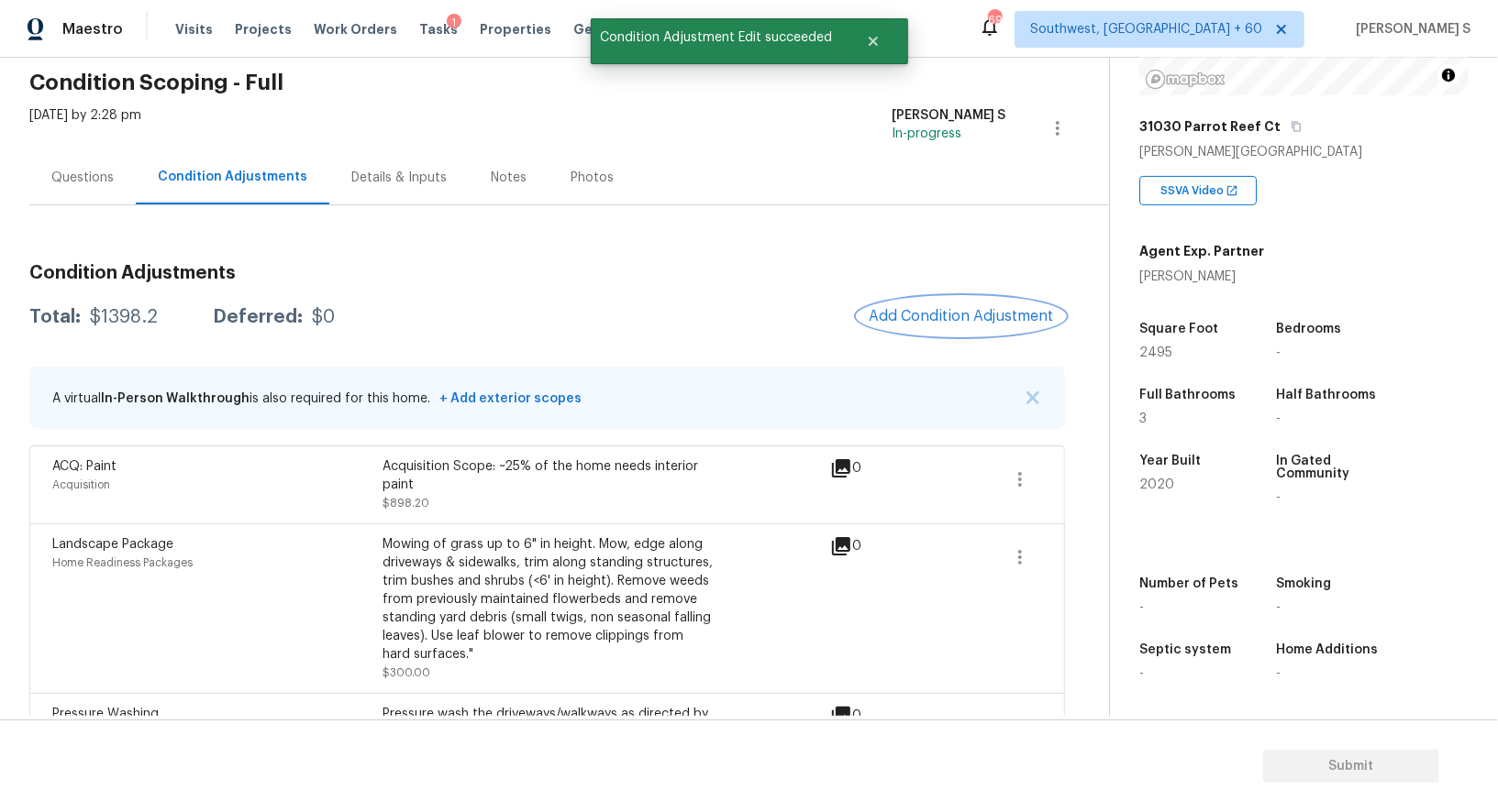
click at [996, 314] on span "Add Condition Adjustment" at bounding box center [961, 316] width 186 height 17
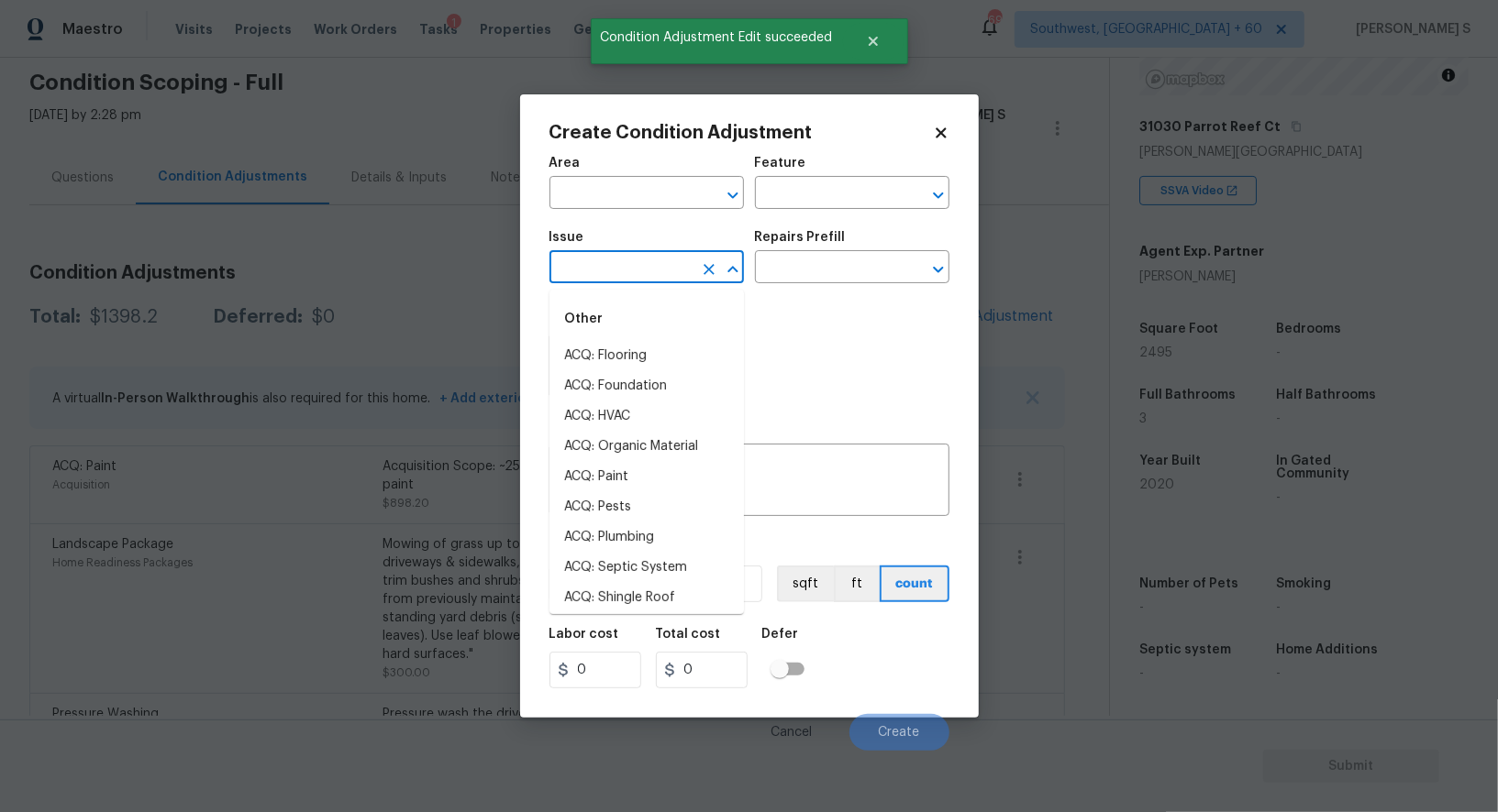
click at [671, 268] on input "text" at bounding box center [620, 268] width 143 height 28
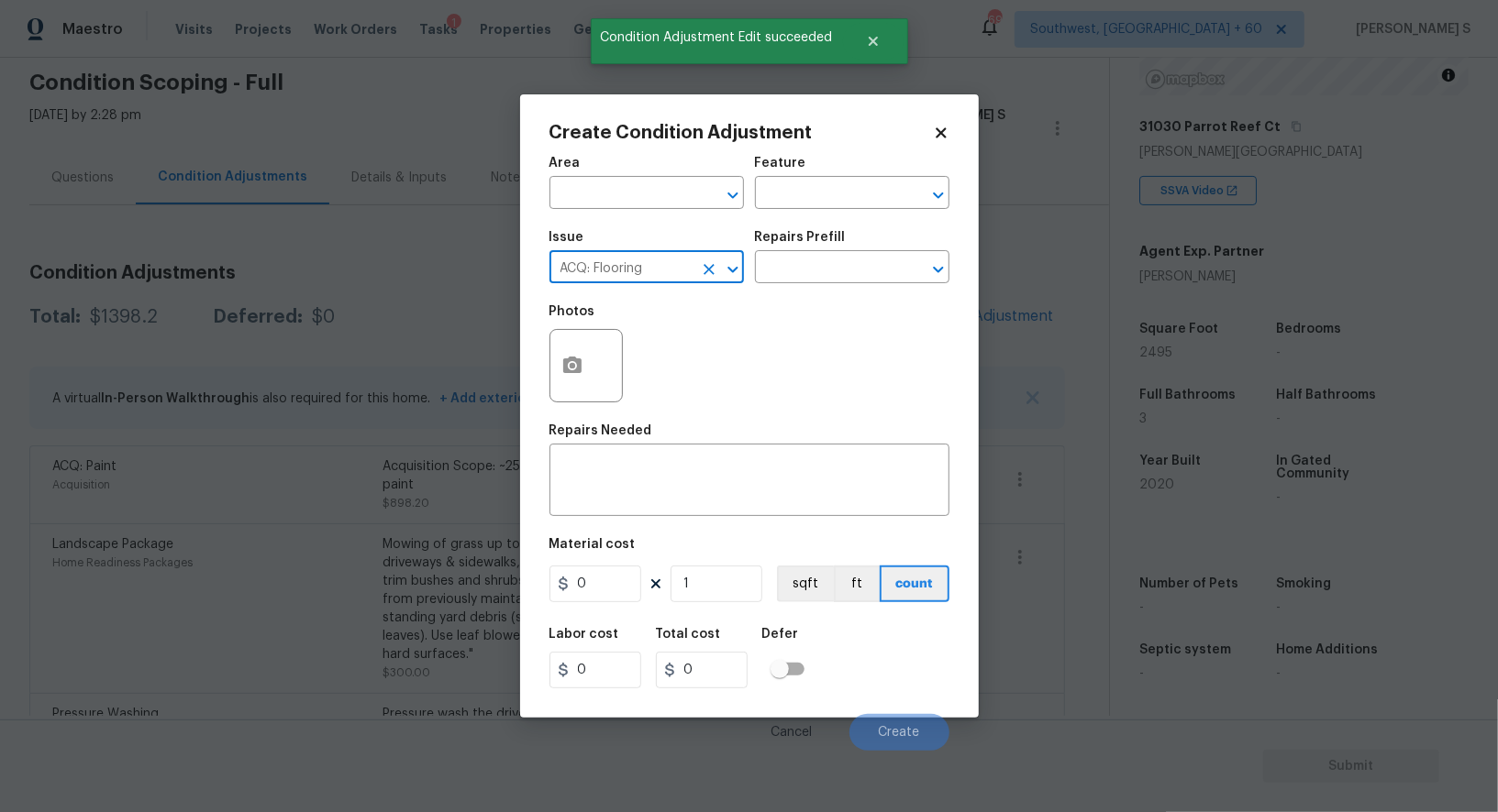
type input "ACQ: Flooring"
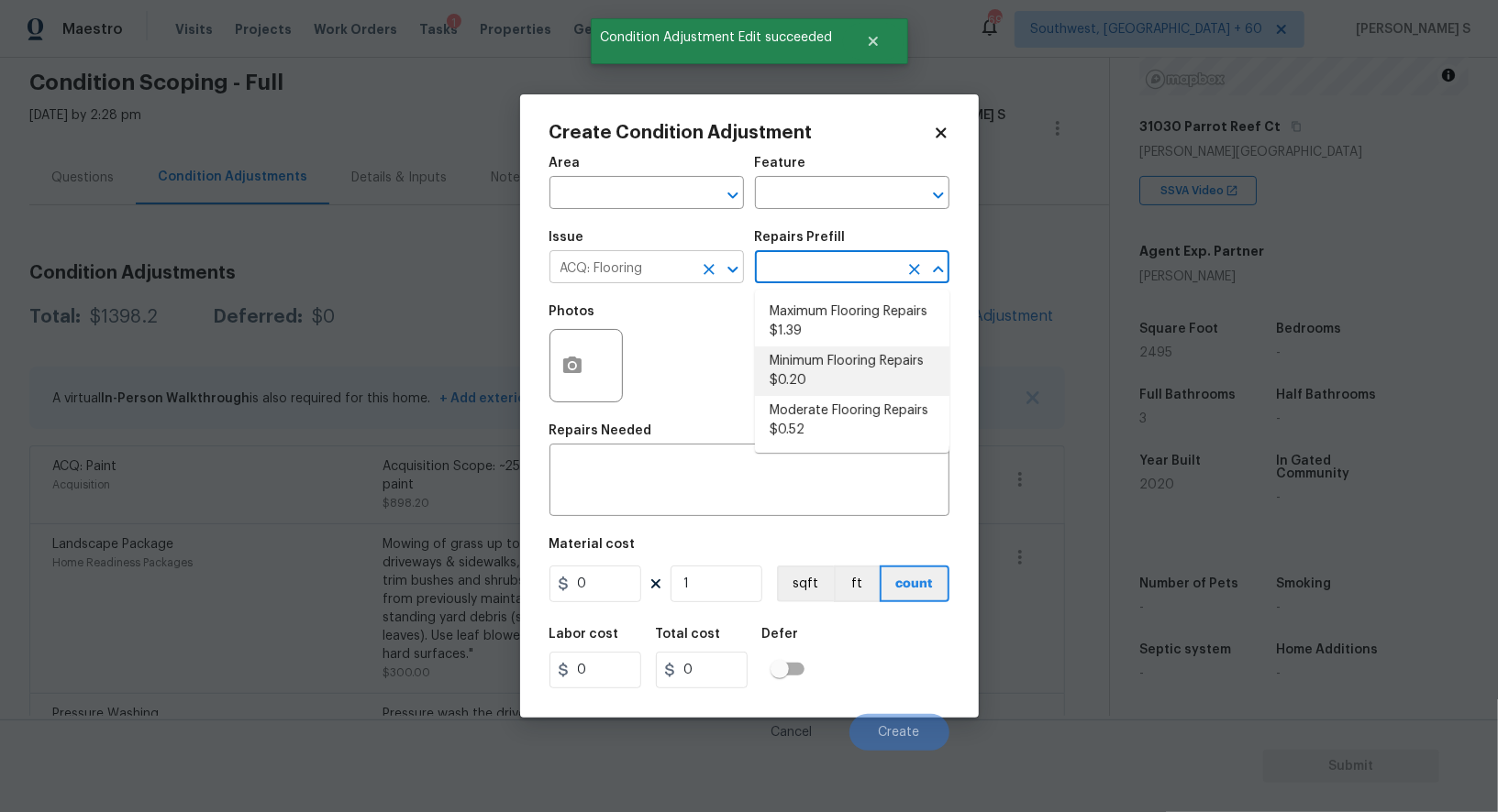
type input "Acquisition"
type textarea "Acquisition Scope: Minimum flooring repairs"
type input "0.2"
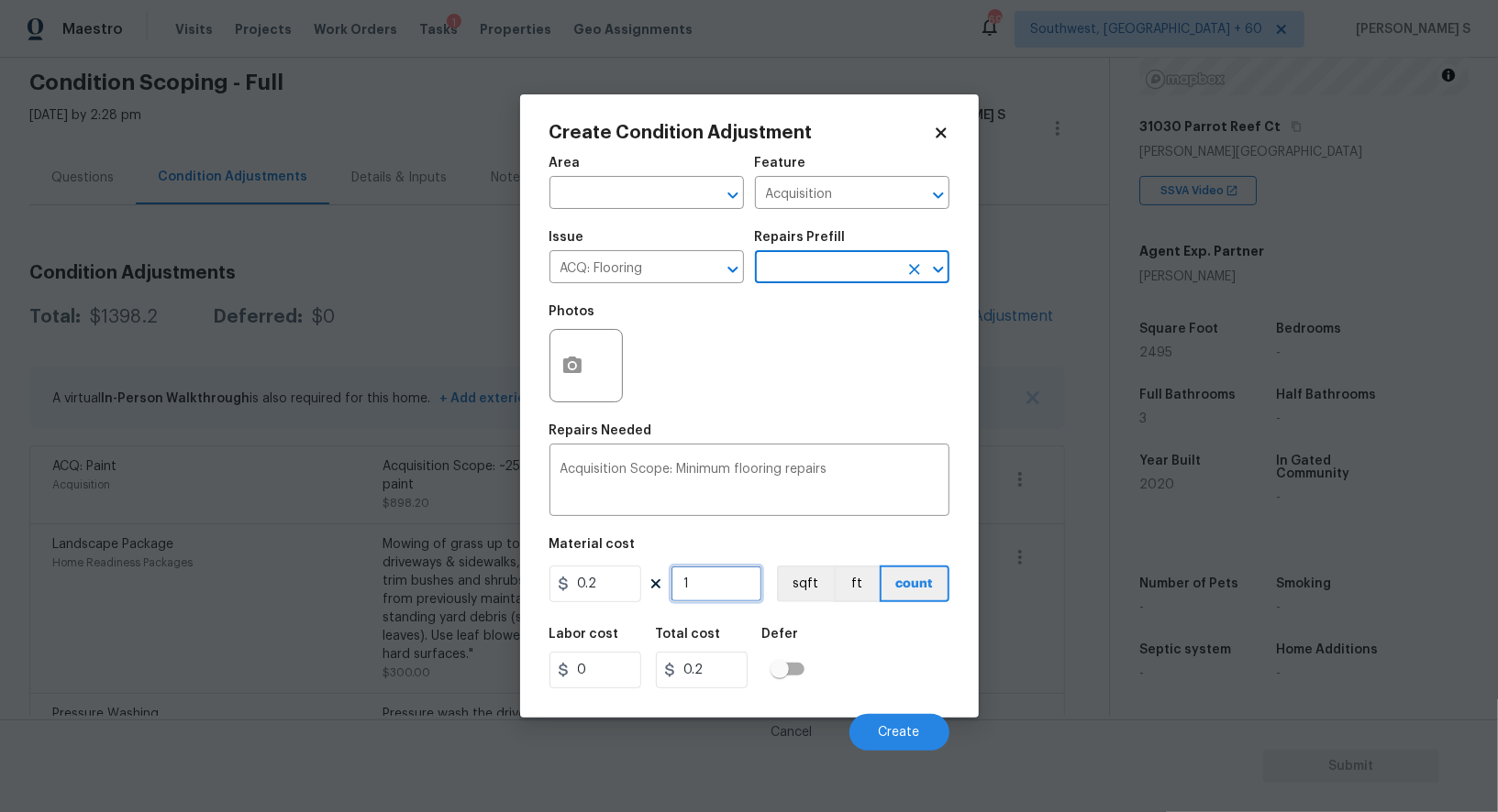
click at [718, 599] on input "1" at bounding box center [716, 584] width 91 height 36
paste input "2495"
type input "2495"
type input "499"
type input "2495"
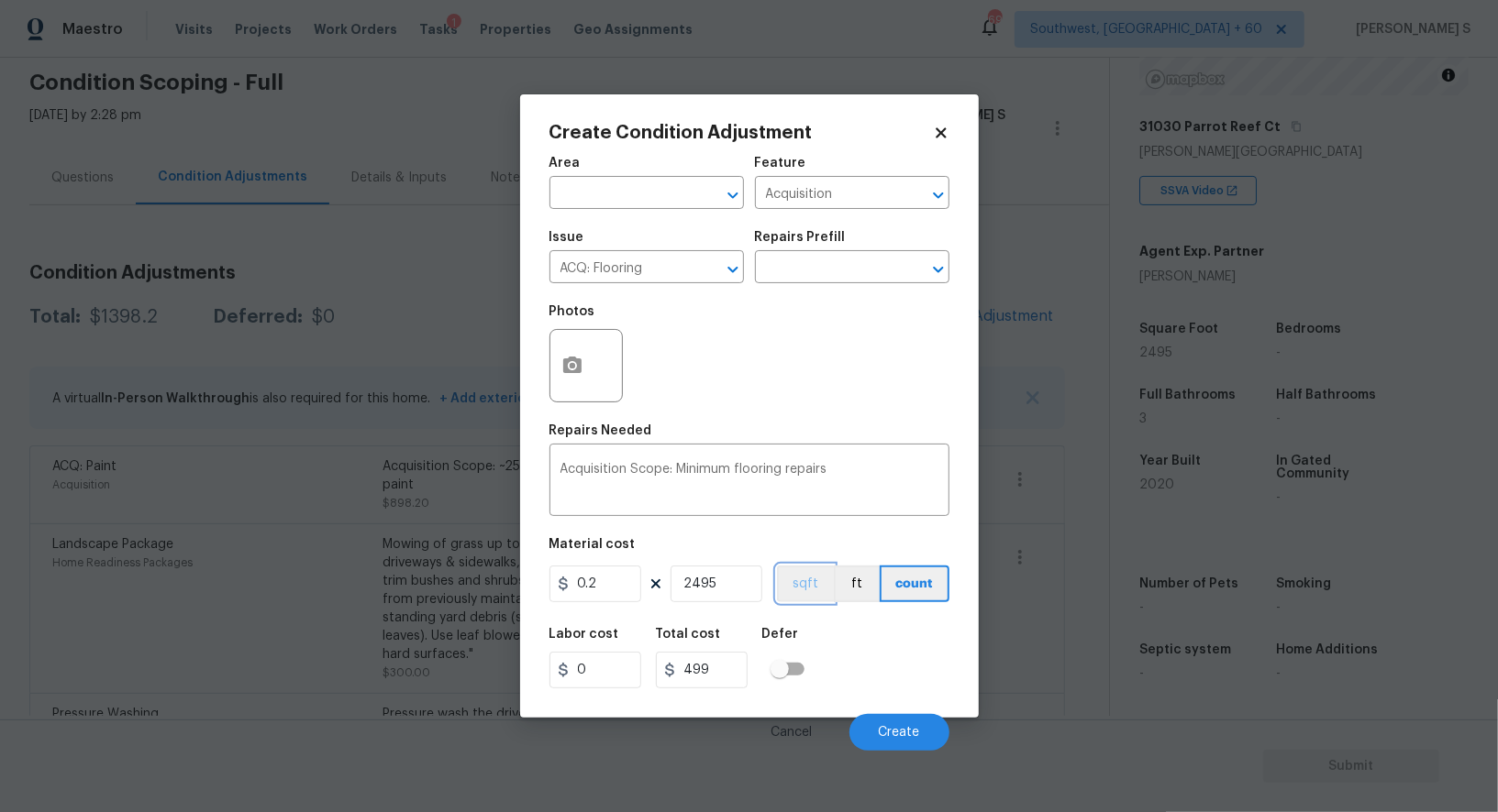
click at [819, 585] on button "sqft" at bounding box center [805, 584] width 57 height 36
click at [839, 643] on div "Labor cost 0 Total cost 499 Defer" at bounding box center [749, 658] width 400 height 82
click at [930, 734] on button "Create" at bounding box center [898, 732] width 100 height 36
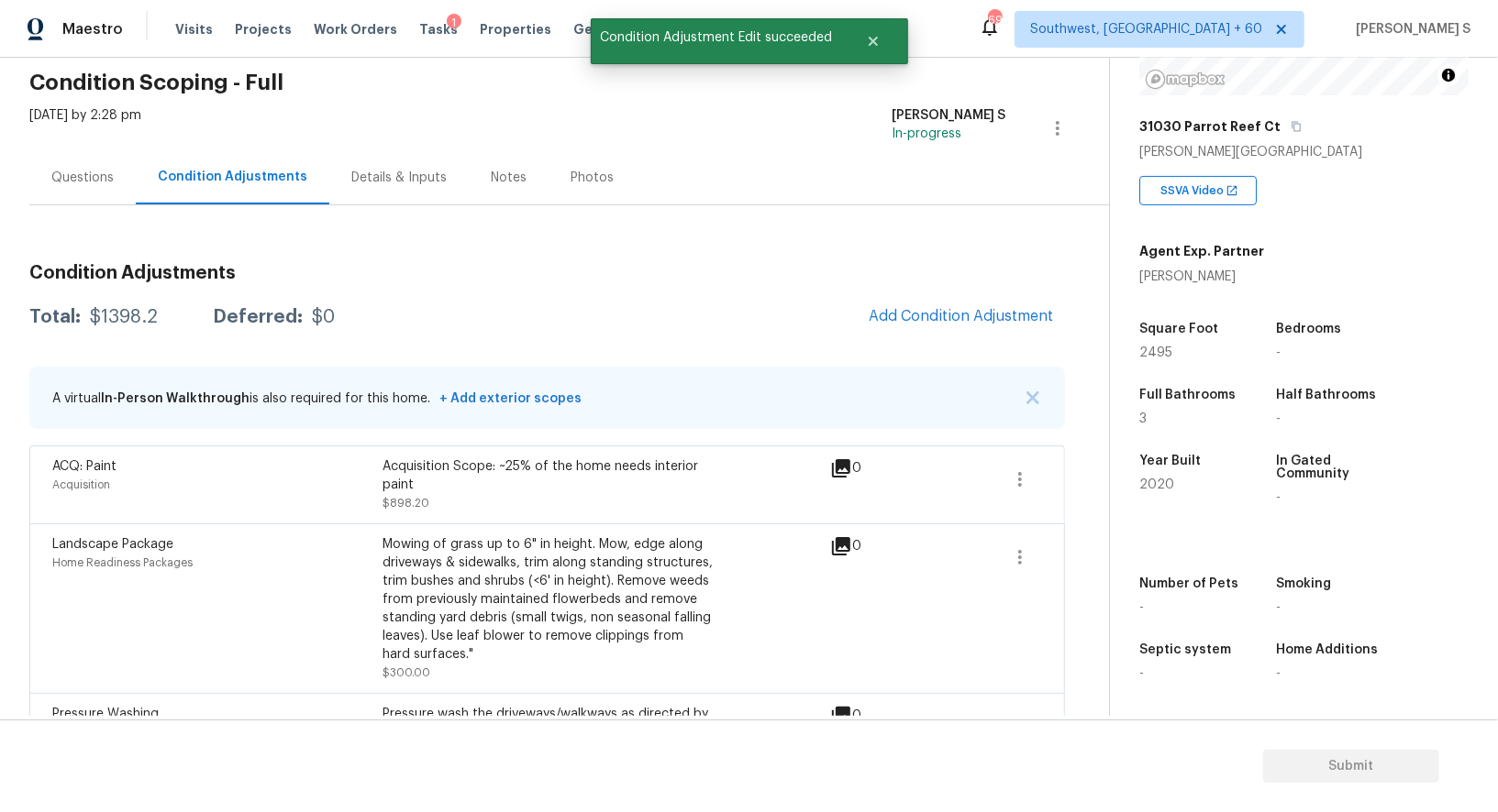
click at [306, 625] on div "Landscape Package Home Readiness Packages" at bounding box center [217, 608] width 330 height 146
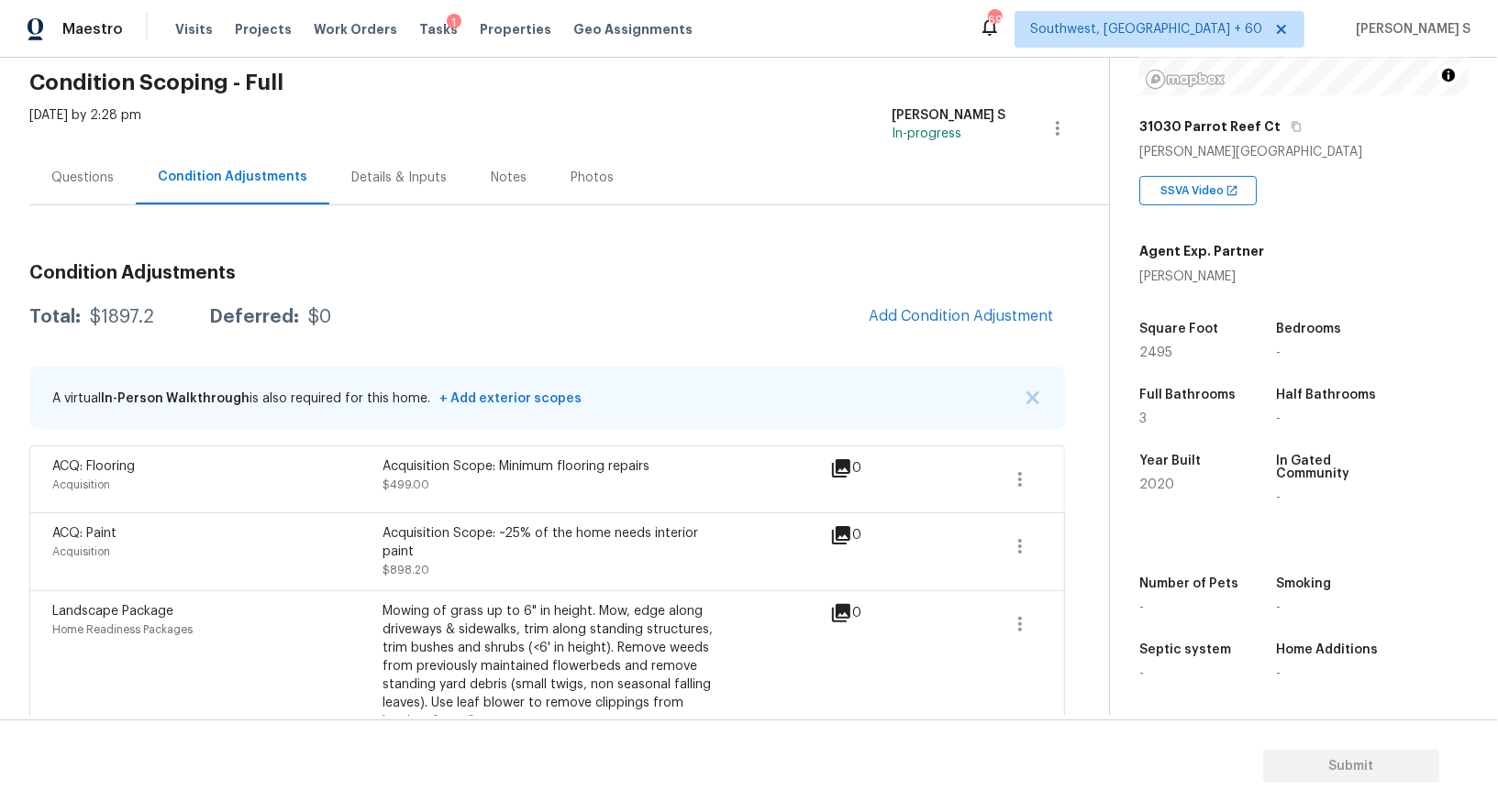
click at [82, 180] on div "Questions" at bounding box center [82, 178] width 62 height 19
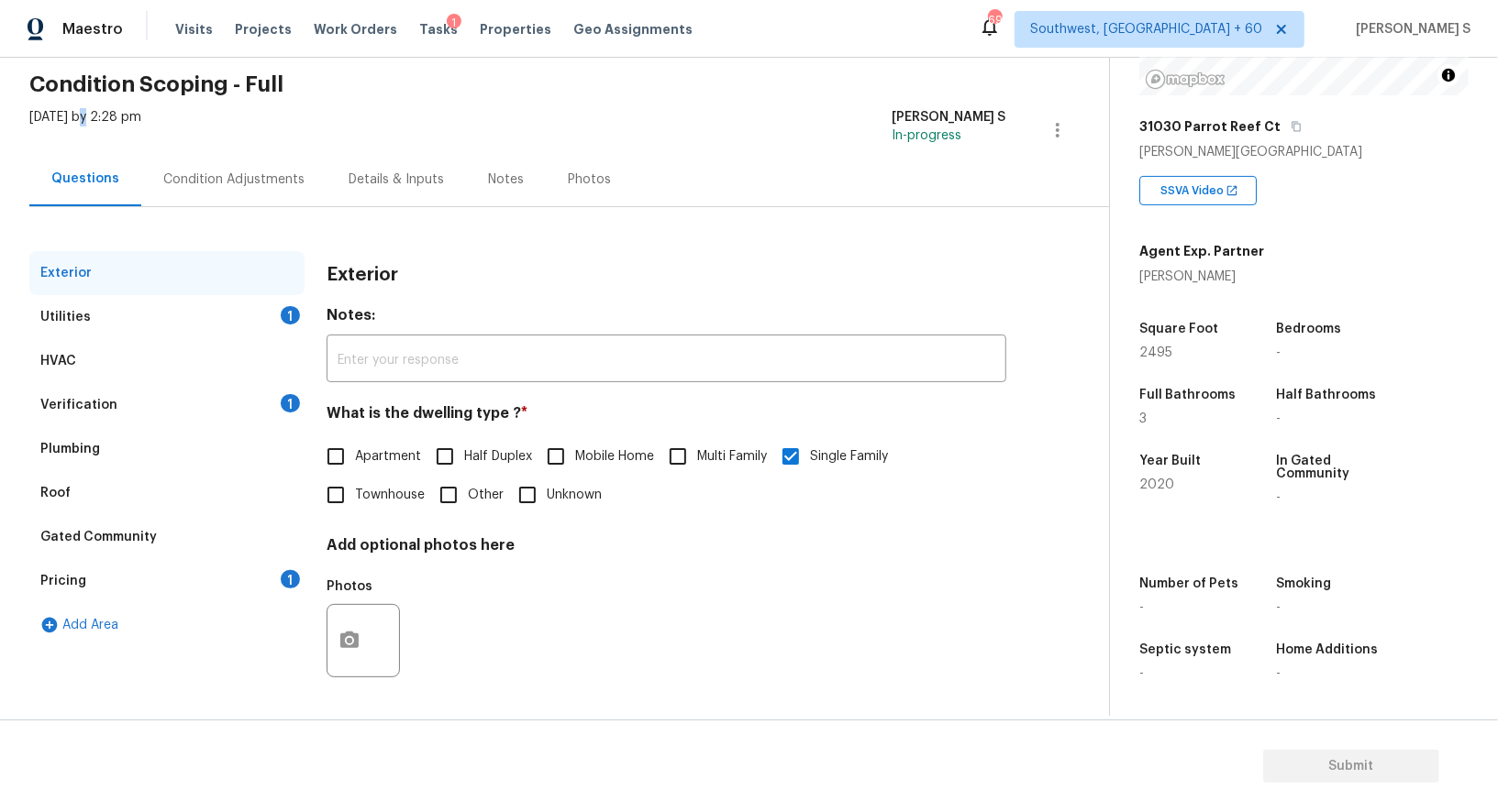
click at [82, 180] on div "Back to tasks Condition Scoping - Full Thu, Sep 25 2025 by 2:28 pm Anbu Jebakum…" at bounding box center [568, 366] width 1079 height 699
click at [97, 583] on div "Pricing 1" at bounding box center [166, 581] width 275 height 44
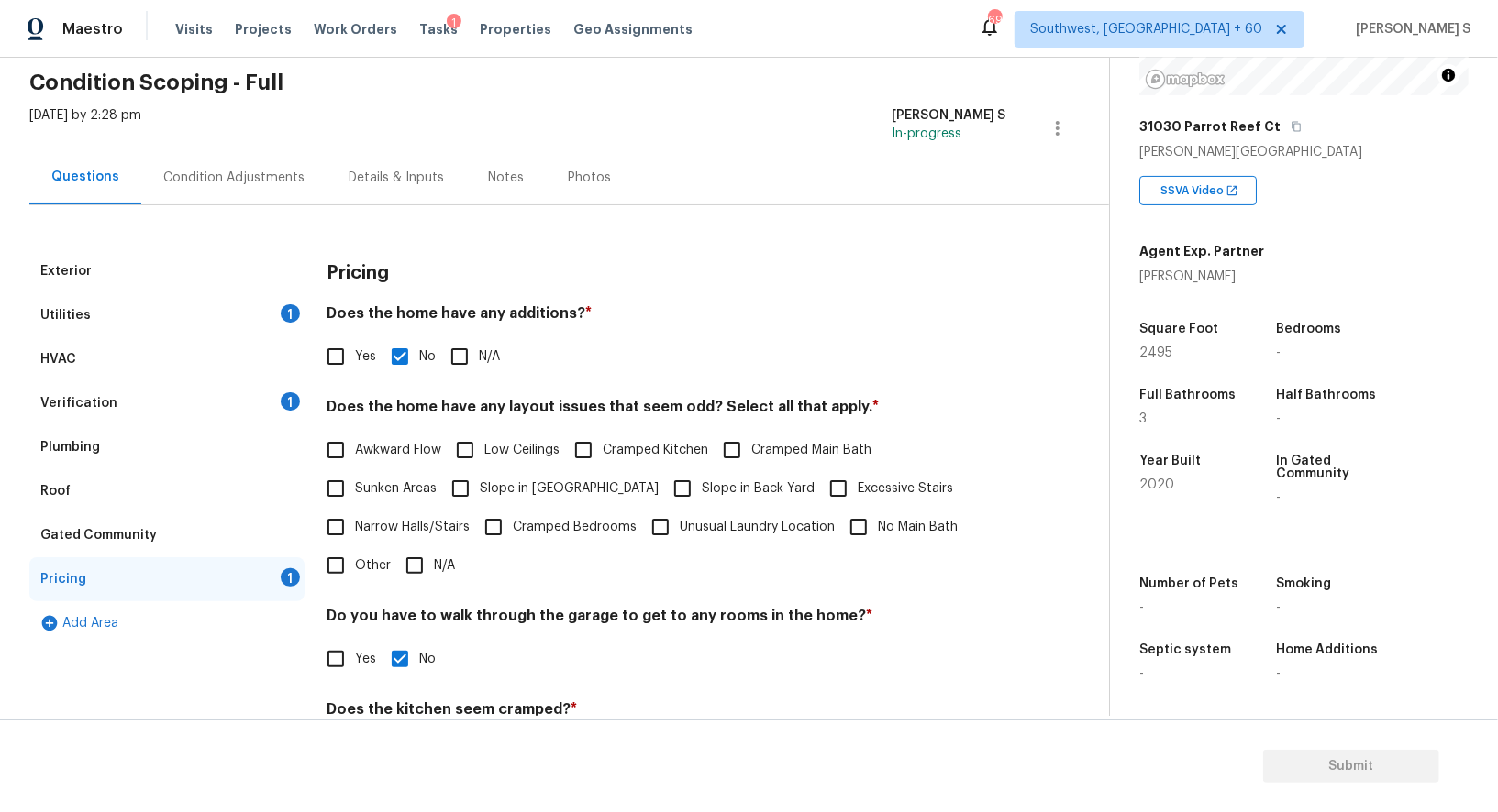
click at [453, 510] on label "Narrow Halls/Stairs" at bounding box center [393, 527] width 153 height 38
click at [354, 510] on input "Narrow Halls/Stairs" at bounding box center [335, 527] width 38 height 38
checkbox input "true"
click at [462, 488] on input "Slope in Front Yard" at bounding box center [460, 488] width 38 height 38
checkbox input "true"
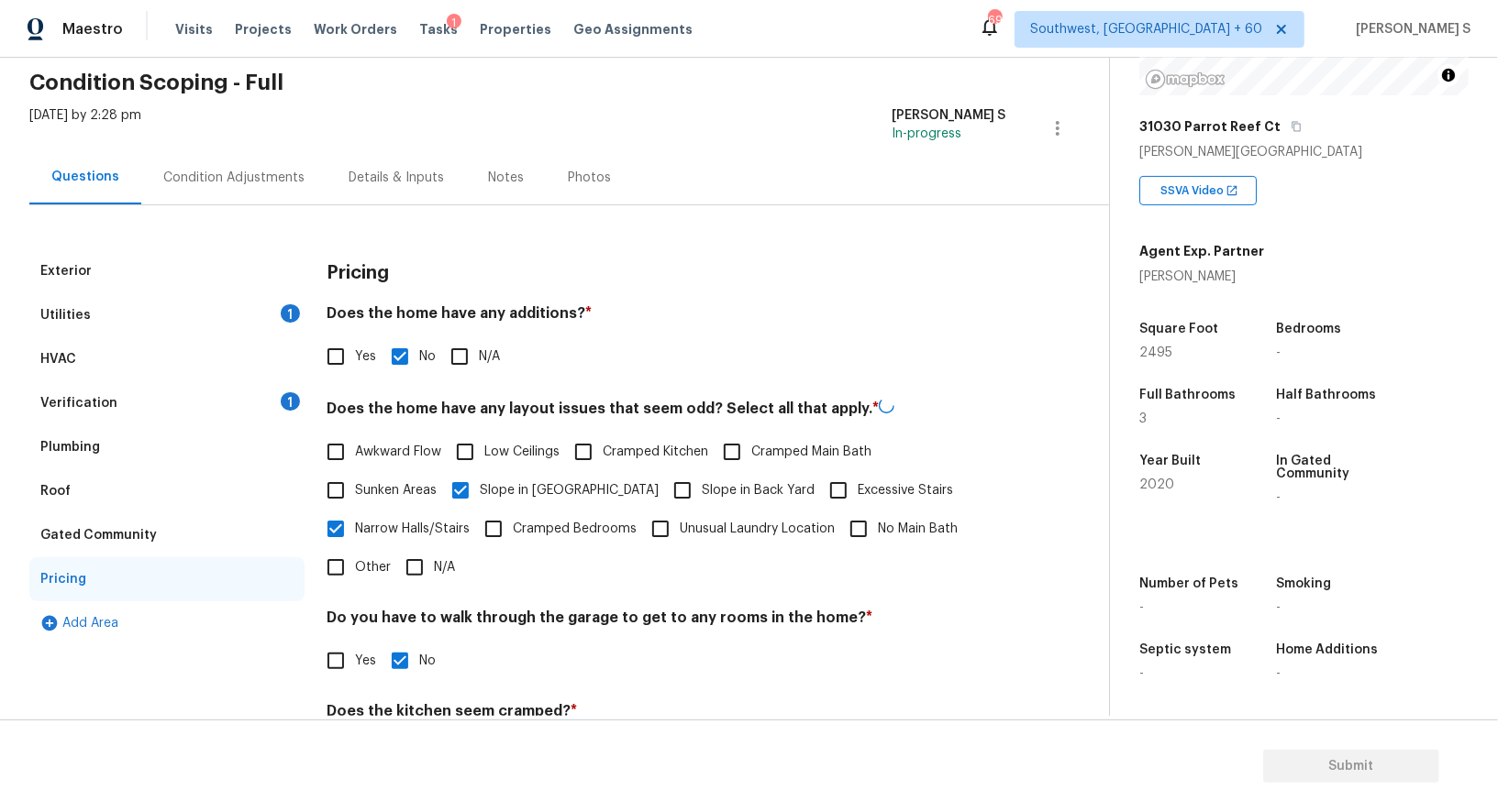
click at [409, 536] on span "Narrow Halls/Stairs" at bounding box center [411, 529] width 115 height 20
click at [354, 536] on input "Narrow Halls/Stairs" at bounding box center [335, 529] width 38 height 38
checkbox input "false"
click at [265, 177] on div "Condition Adjustments" at bounding box center [233, 178] width 141 height 19
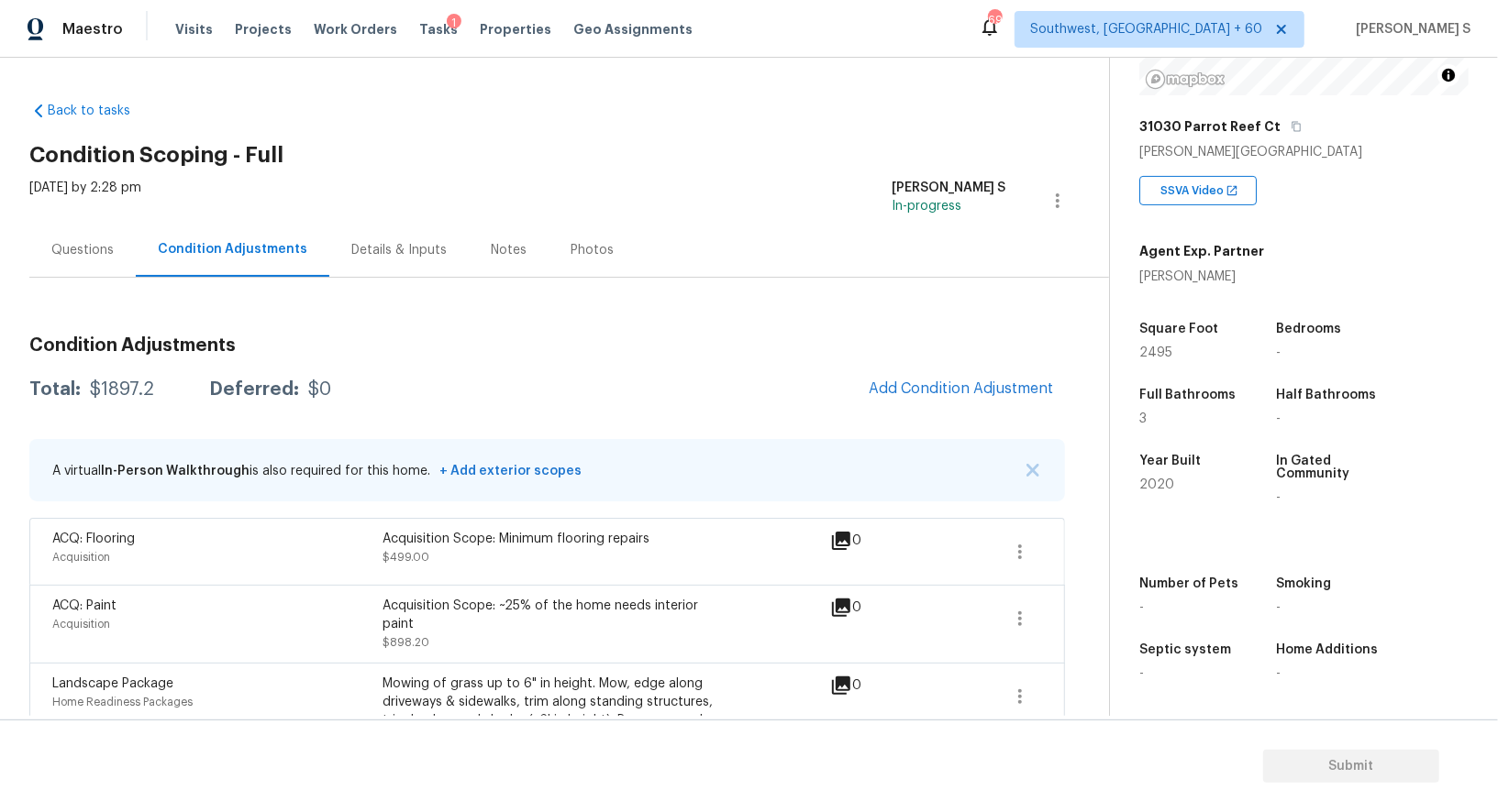
click at [90, 253] on div "Questions" at bounding box center [82, 251] width 62 height 19
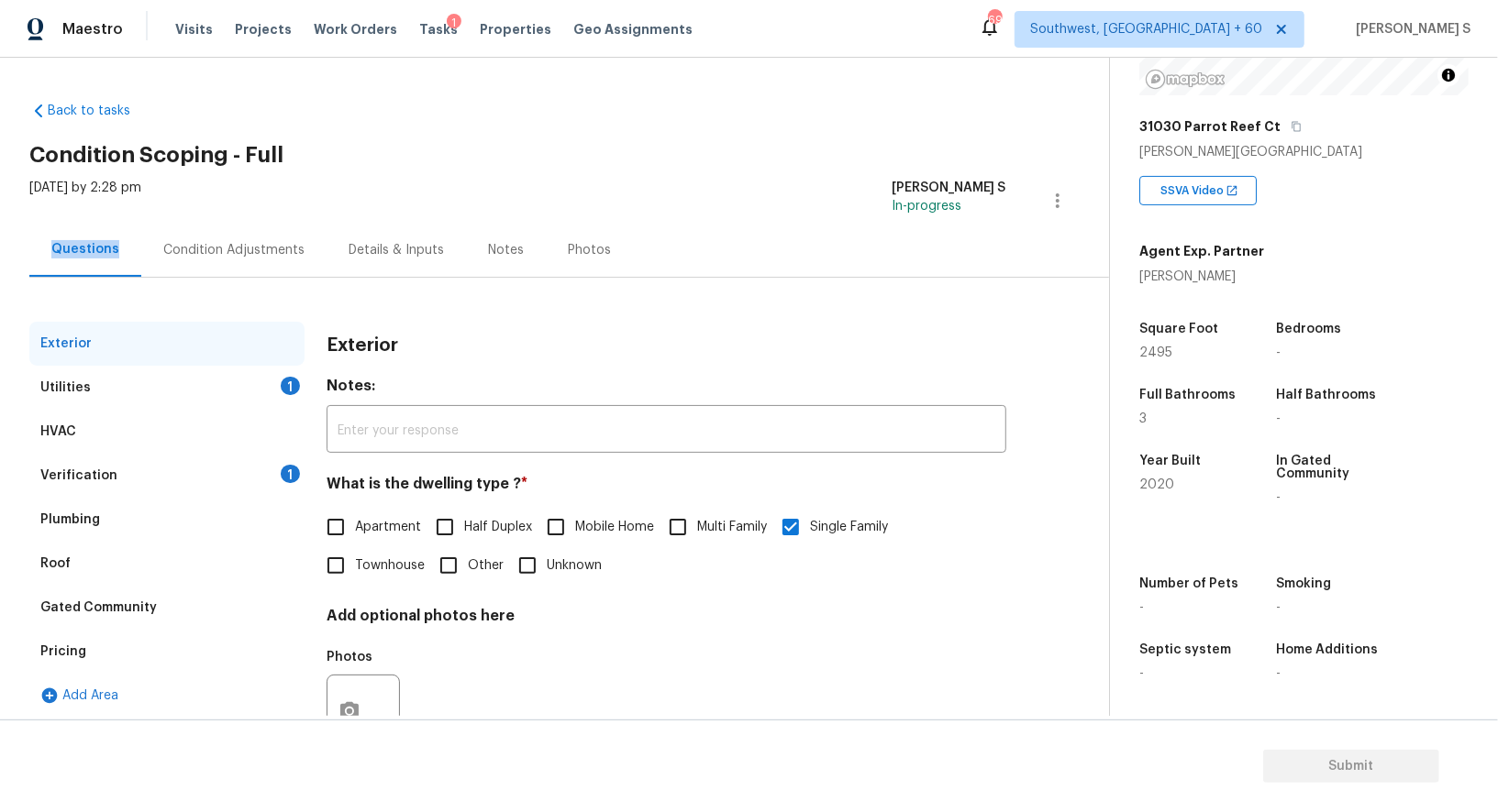
click at [90, 253] on div "Questions" at bounding box center [85, 250] width 68 height 19
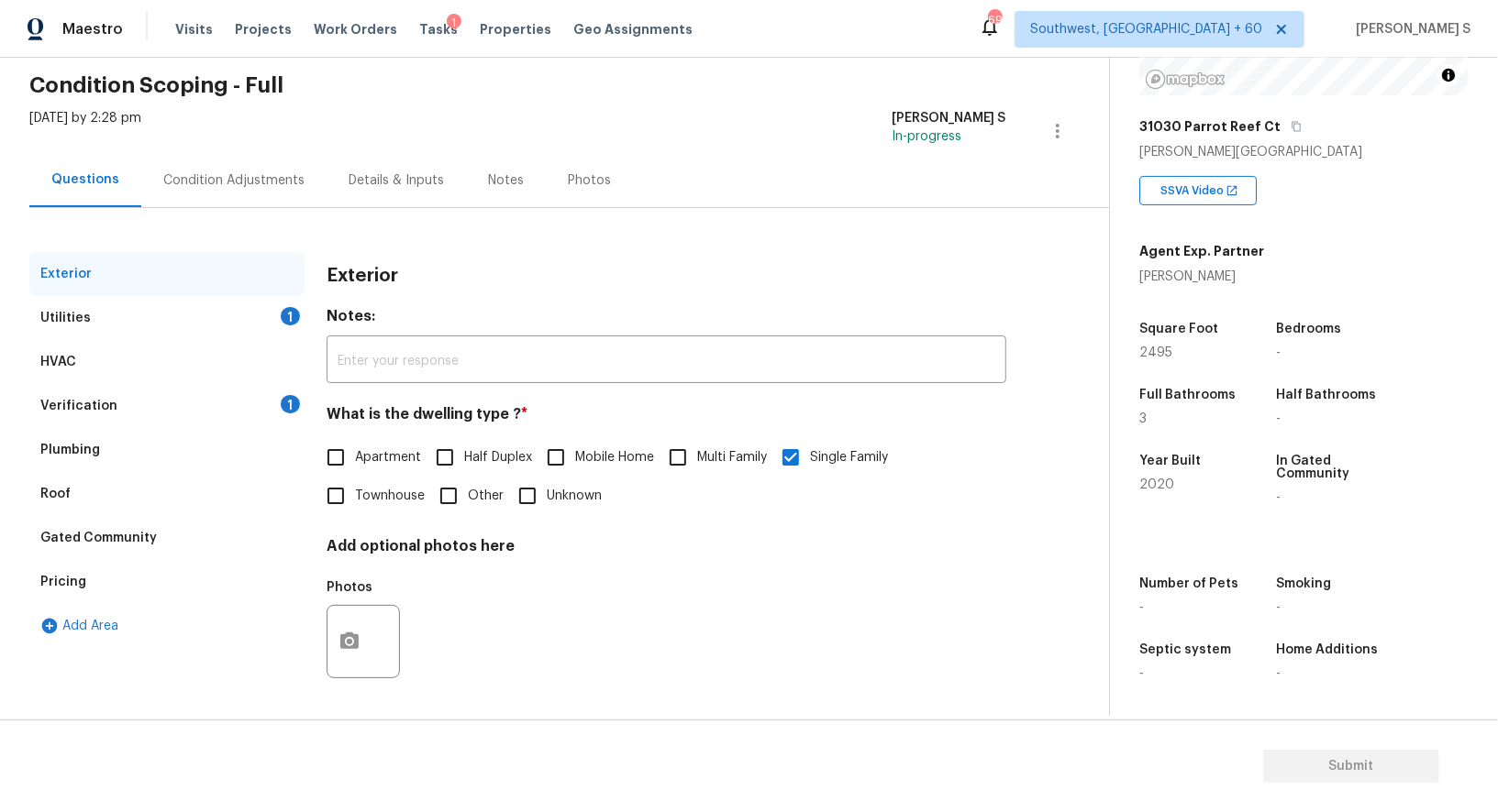
click at [99, 568] on div "Pricing" at bounding box center [166, 582] width 275 height 44
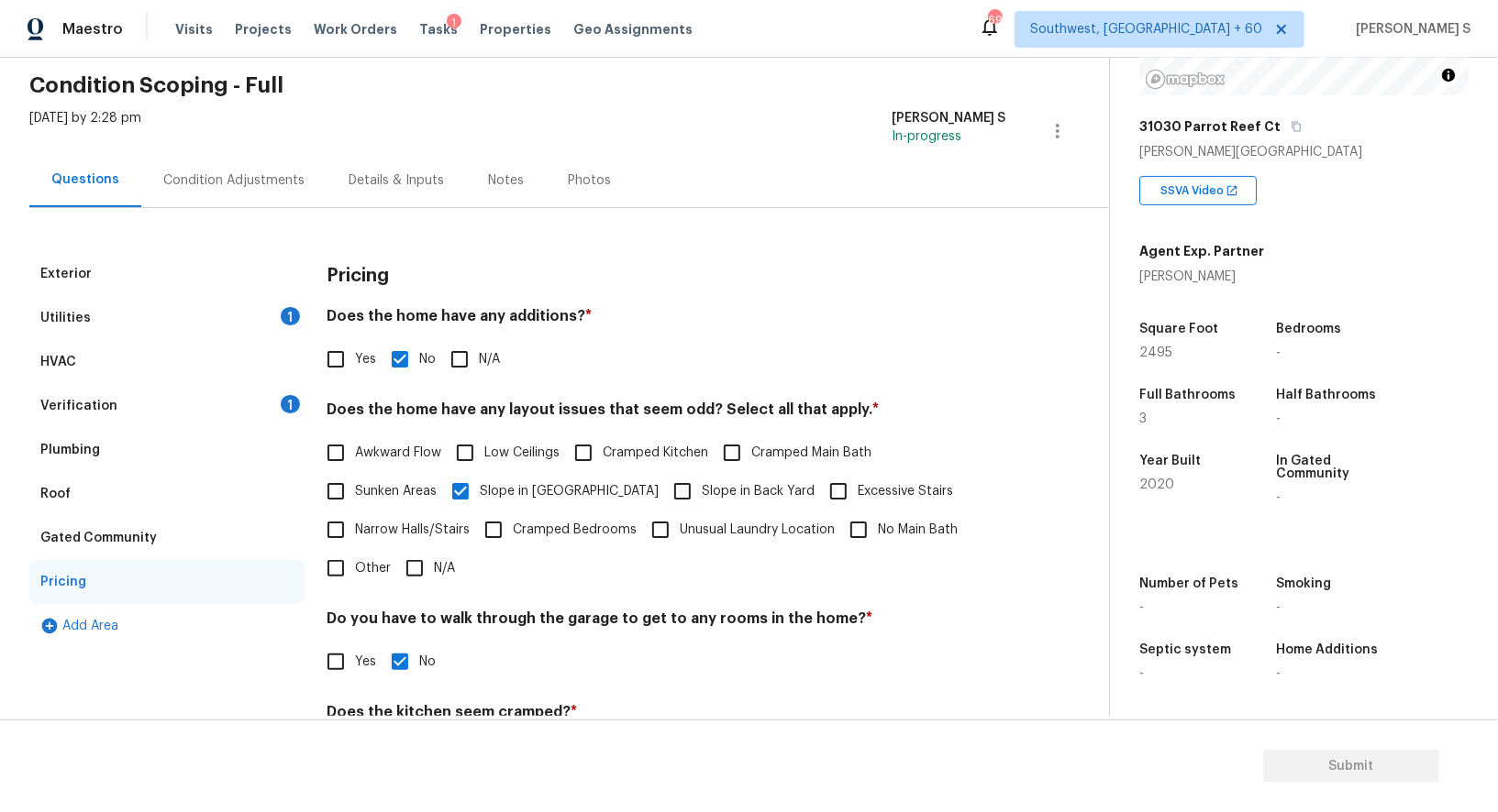
scroll to position [200, 0]
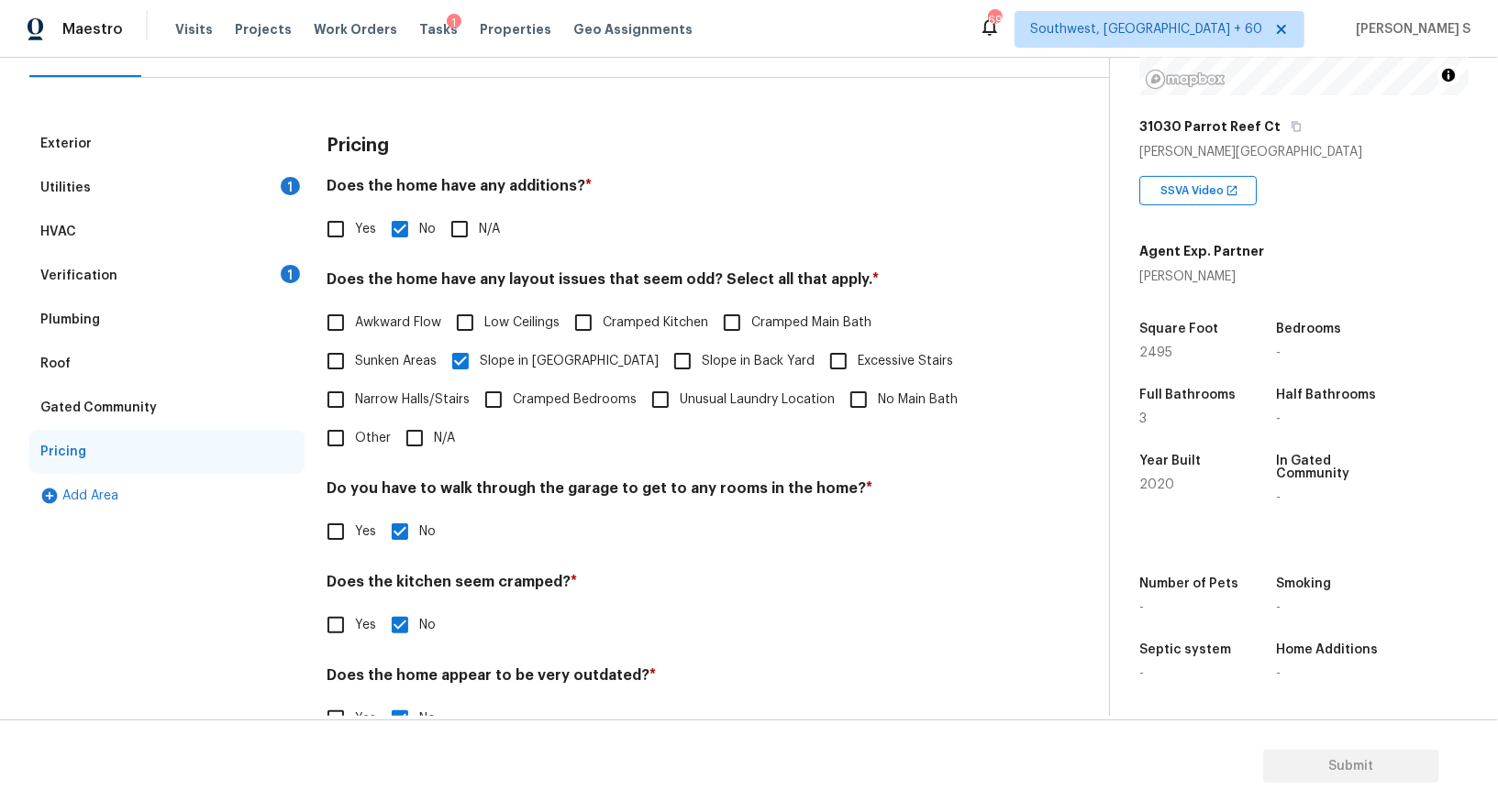
click at [340, 470] on div "Pricing Does the home have any additions? * Yes No N/A Does the home have any l…" at bounding box center [666, 441] width 680 height 638
click at [339, 451] on input "Other" at bounding box center [335, 437] width 38 height 38
checkbox input "true"
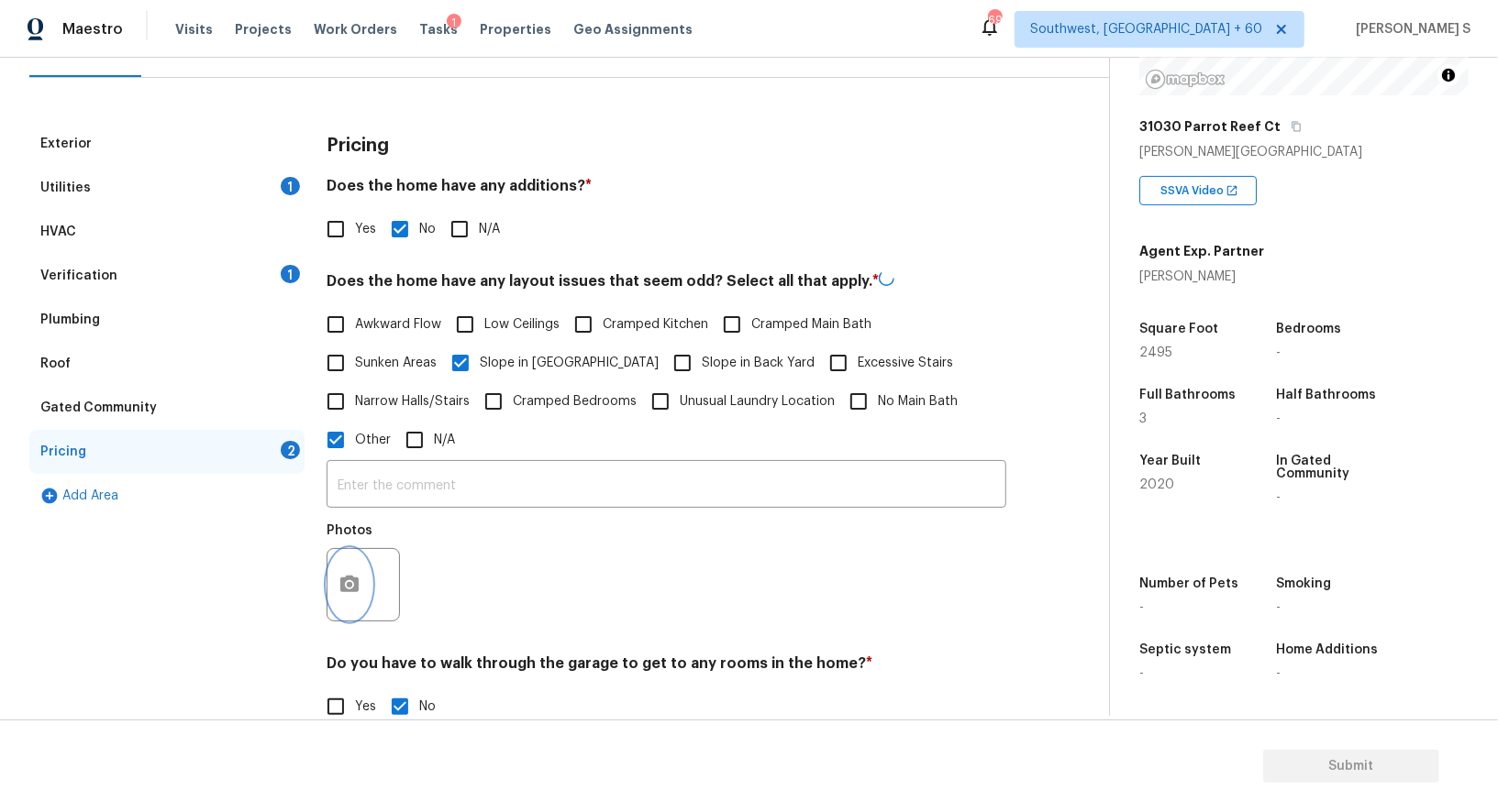
click at [356, 589] on icon "button" at bounding box center [350, 584] width 19 height 17
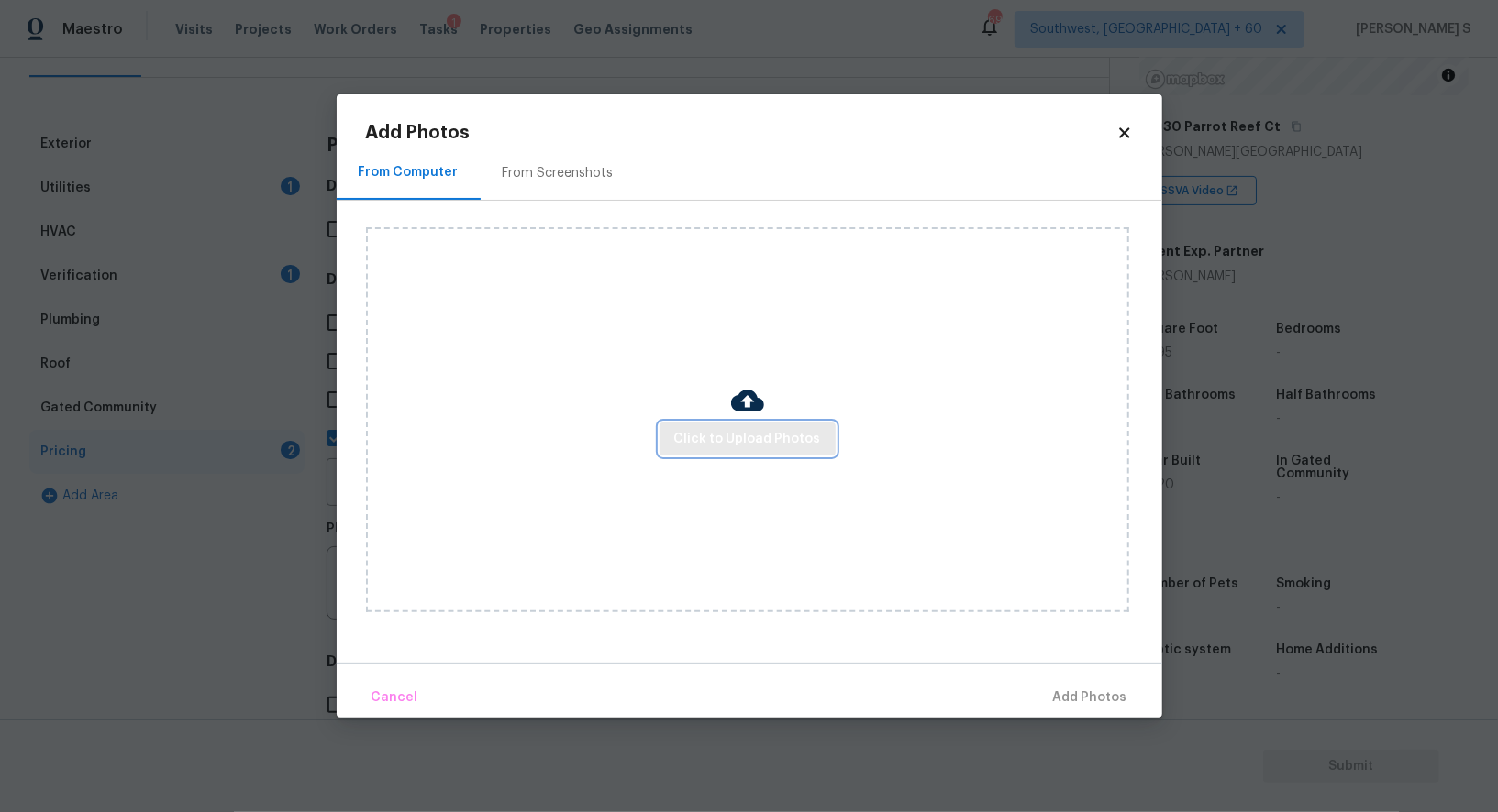
click at [791, 426] on button "Click to Upload Photos" at bounding box center [747, 439] width 176 height 34
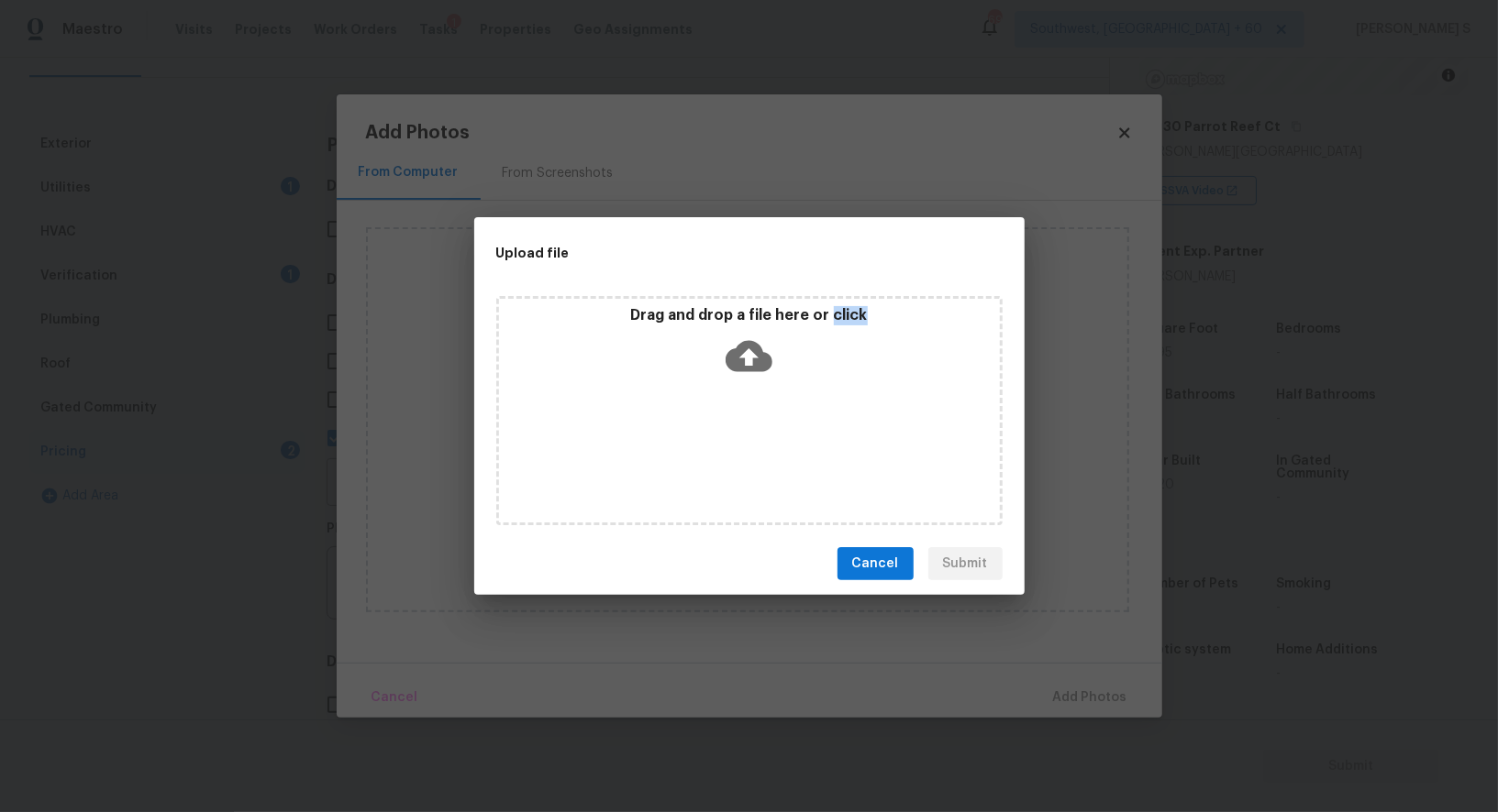
click at [791, 426] on div "Drag and drop a file here or click" at bounding box center [749, 411] width 506 height 229
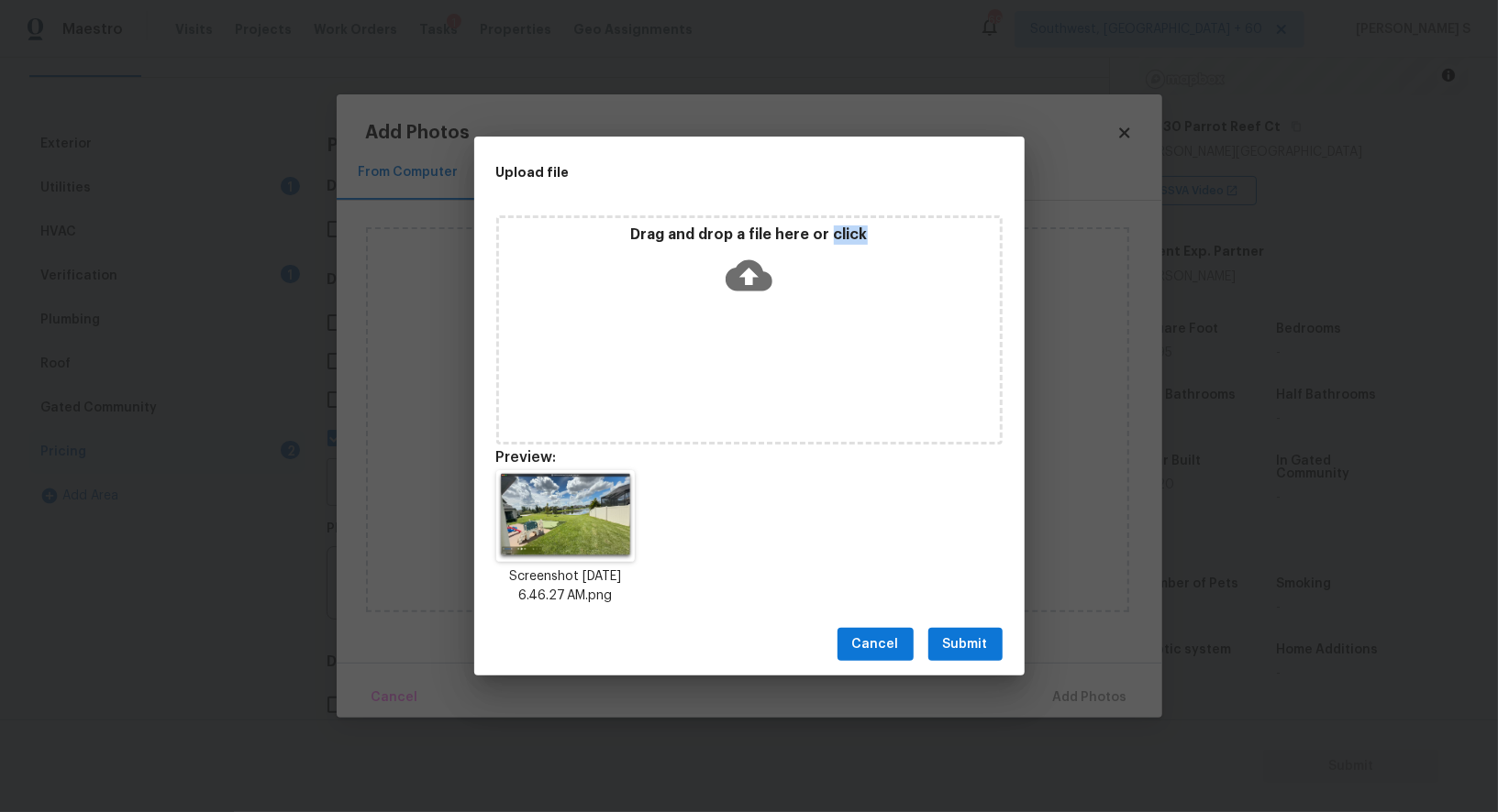
click at [992, 649] on button "Submit" at bounding box center [965, 644] width 75 height 34
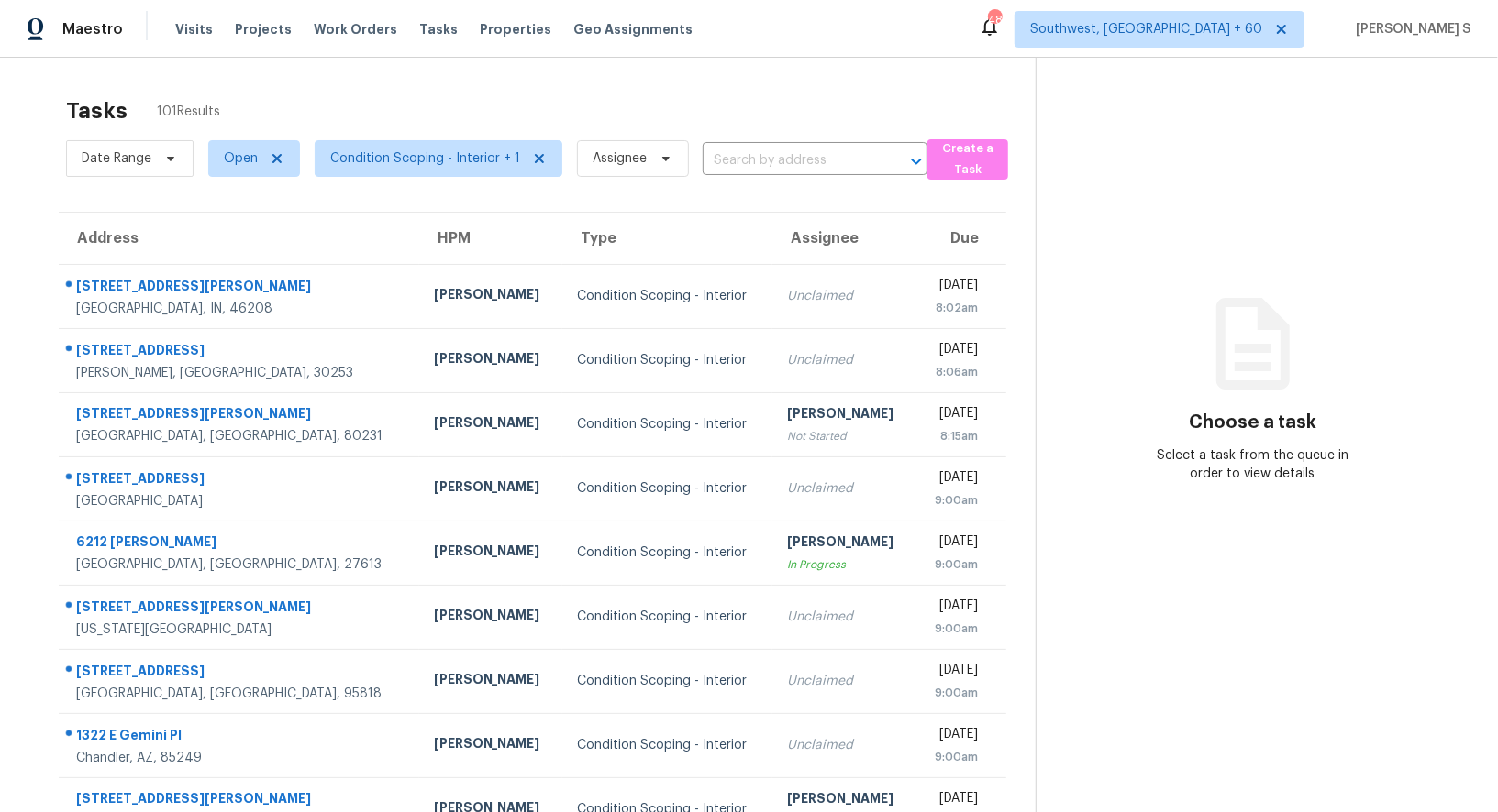
scroll to position [140, 0]
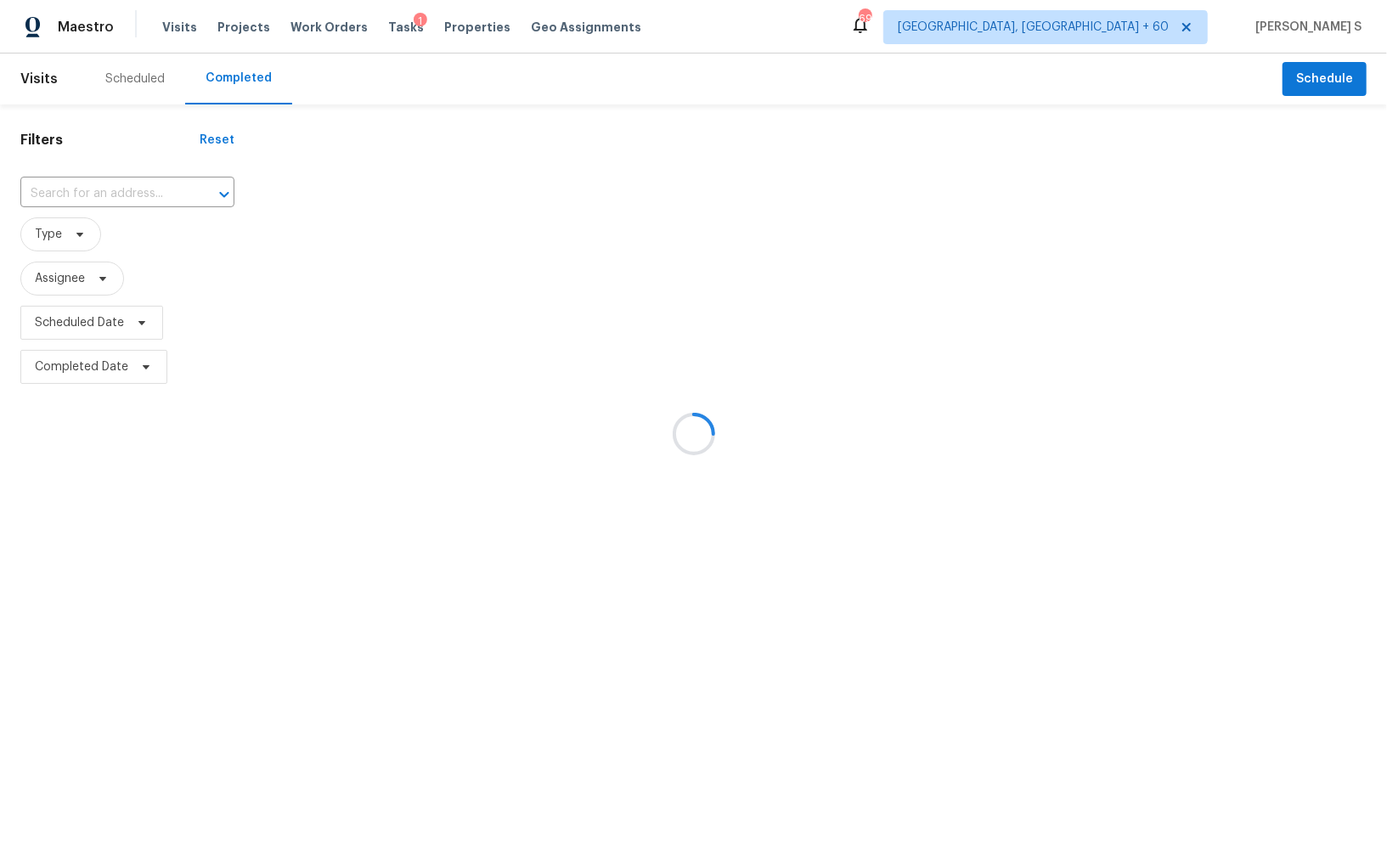
click at [170, 186] on div at bounding box center [694, 434] width 1387 height 868
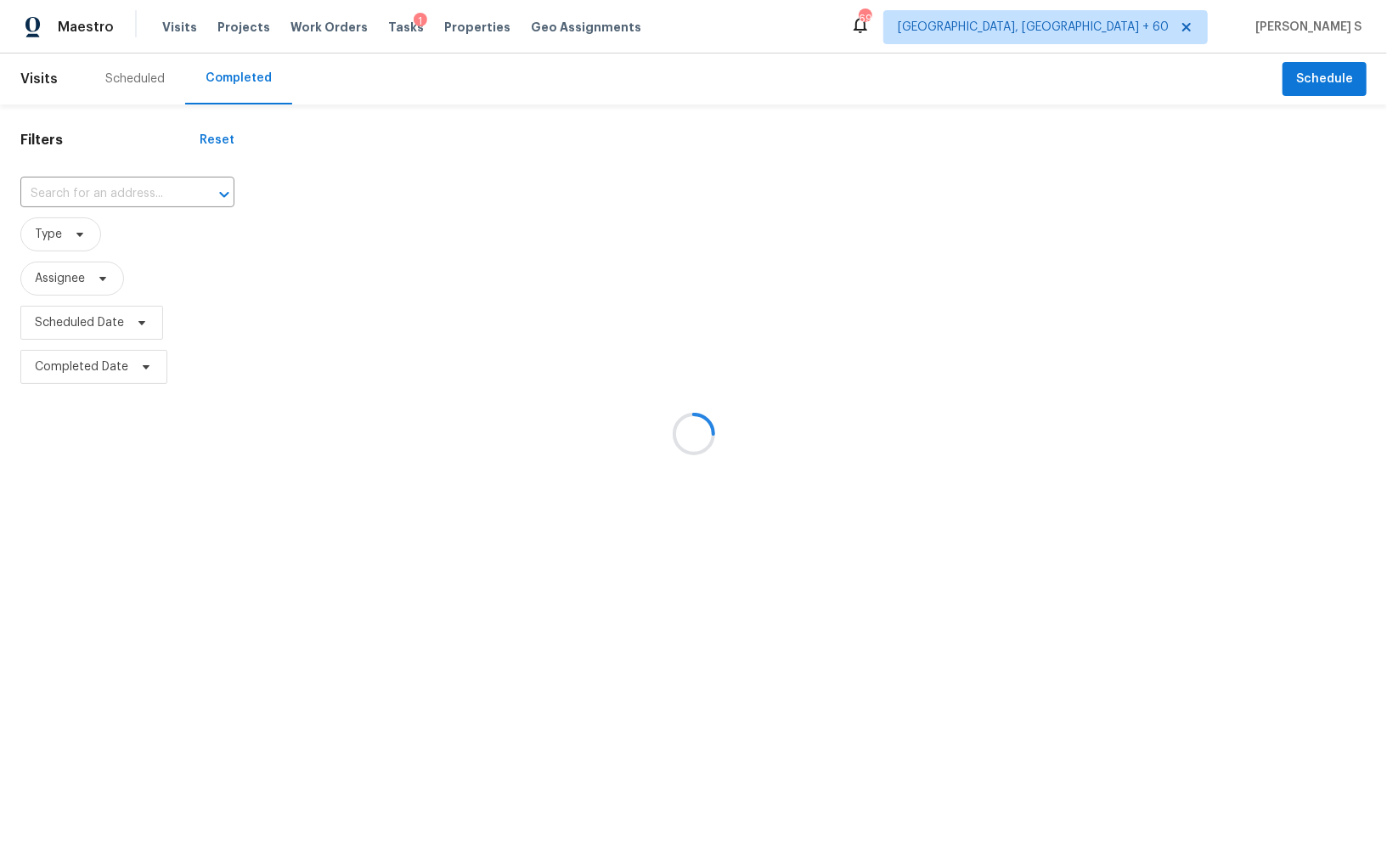
click at [89, 190] on div at bounding box center [694, 434] width 1387 height 868
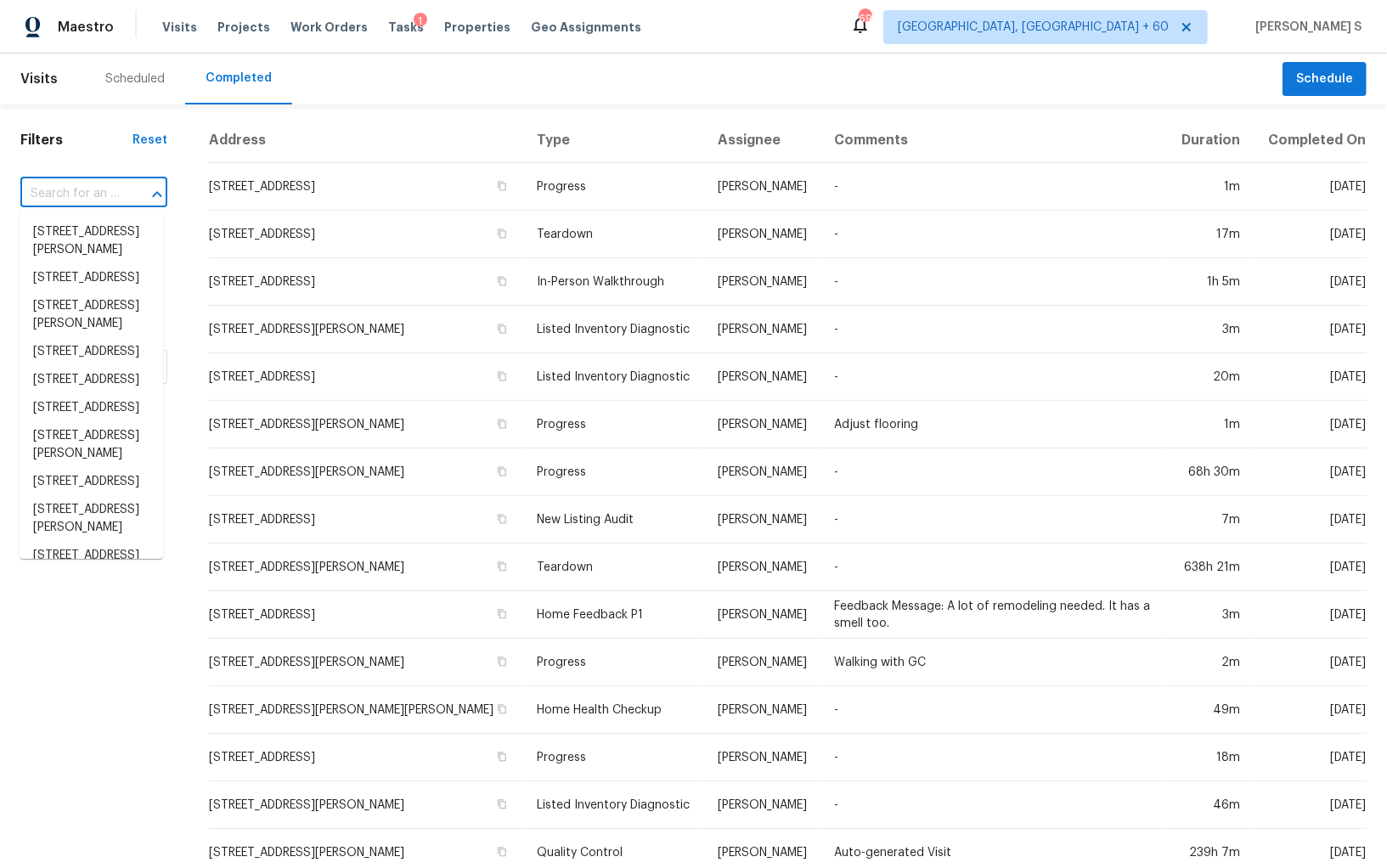
click at [89, 190] on input "text" at bounding box center [70, 193] width 99 height 26
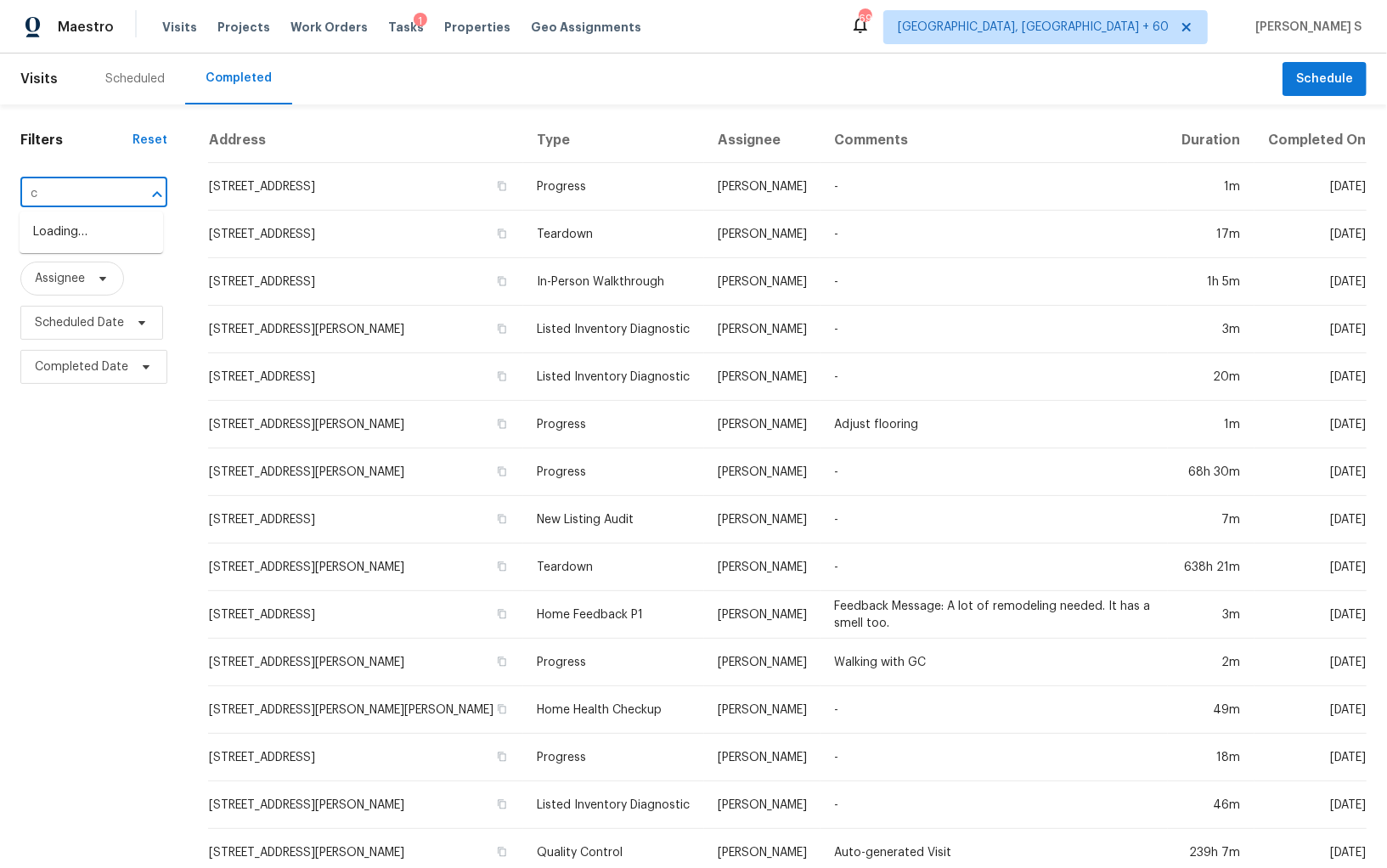
paste input "44 Kessler Boulevard West Dr, Indianapolis, IN, 46208"
type input "44 Kessler Boulevard West Dr, Indianapolis, IN, 46208"
click at [89, 234] on li "44 Kessler Boulevard West Dr, Indianapolis, IN 46208" at bounding box center [92, 241] width 143 height 46
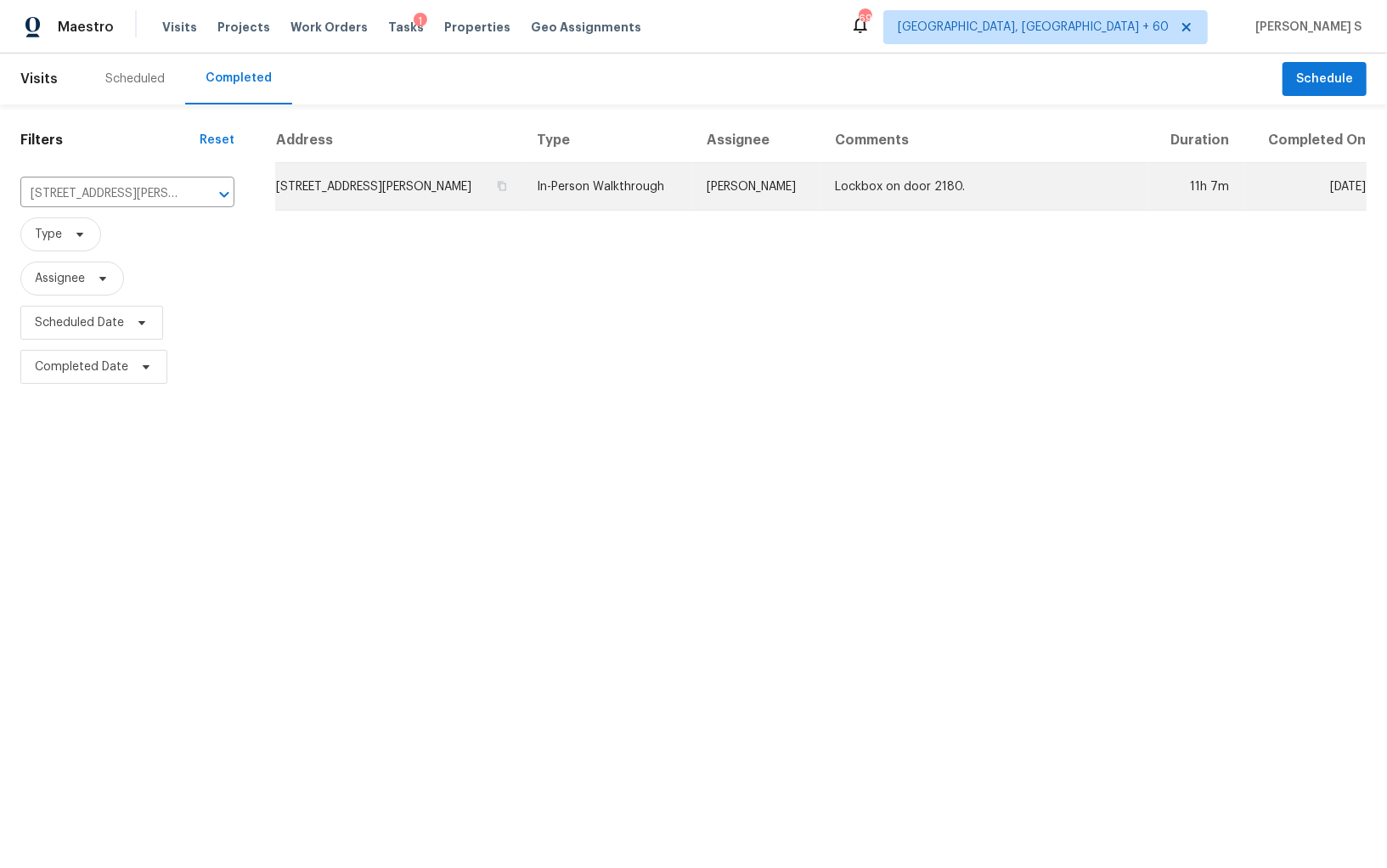
click at [413, 199] on td "44 Kessler Boulevard West Dr, Indianapolis, IN 46208" at bounding box center [399, 187] width 248 height 48
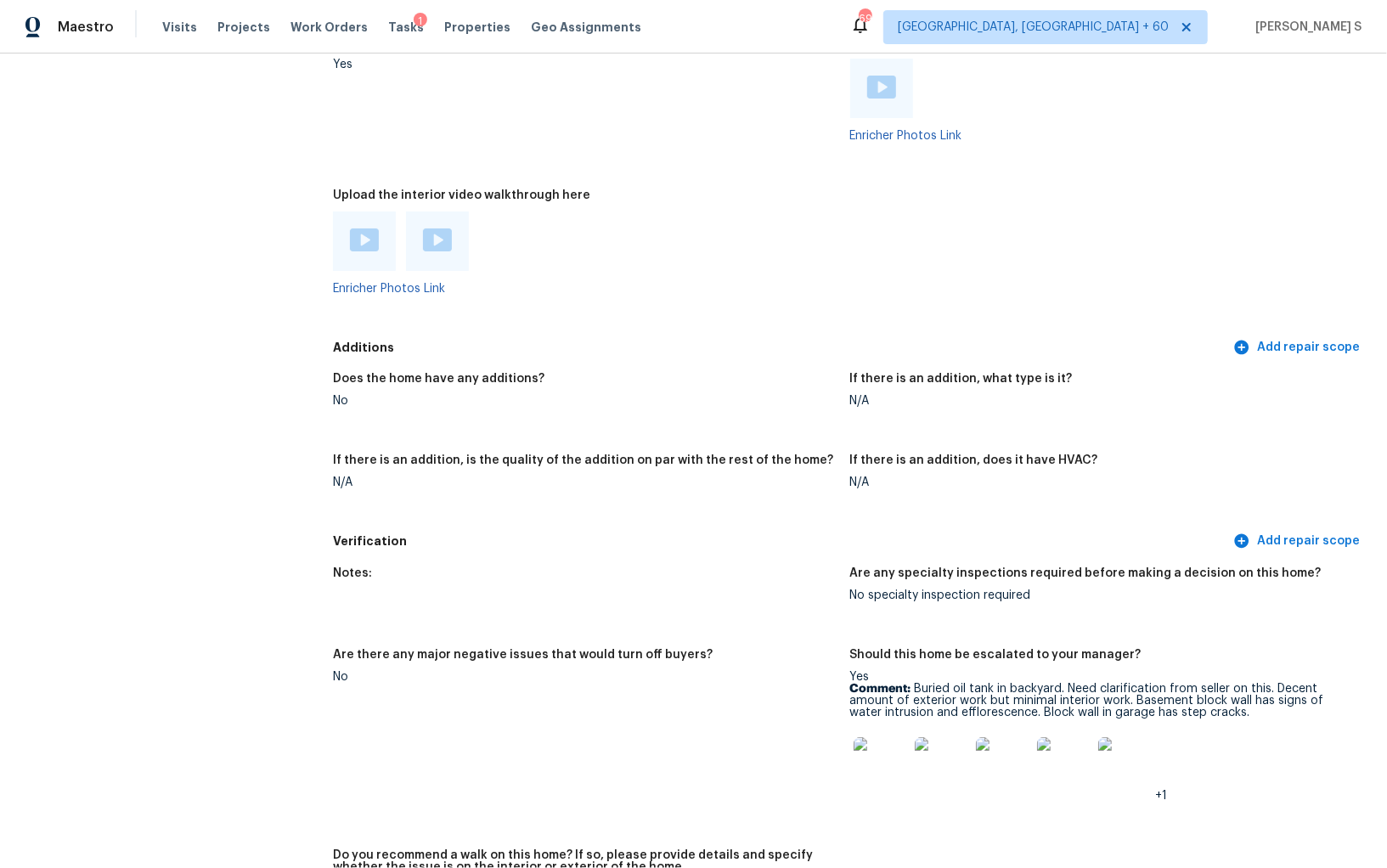
scroll to position [3934, 0]
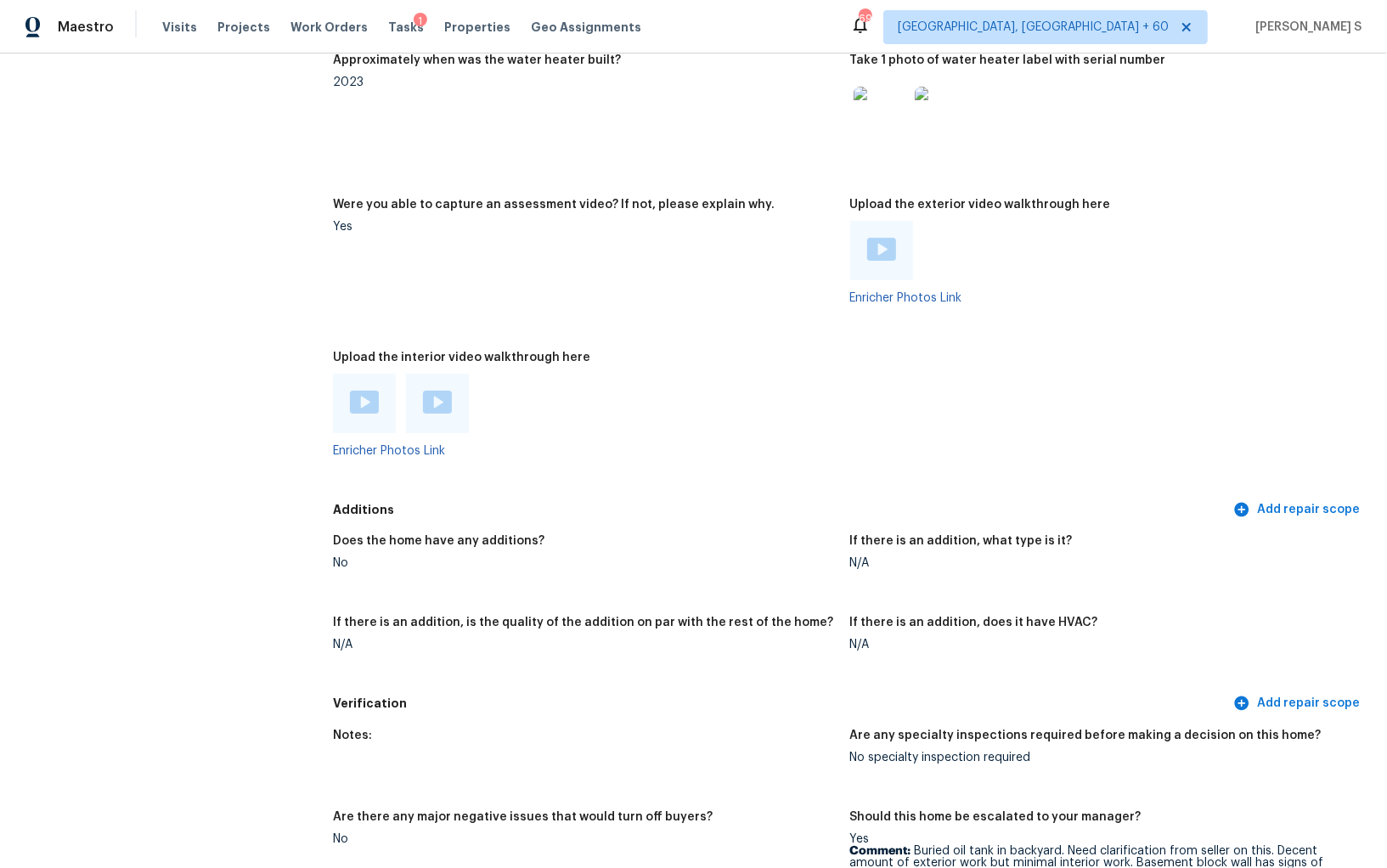
click at [377, 390] on img at bounding box center [364, 402] width 28 height 23
click at [432, 390] on img at bounding box center [437, 402] width 28 height 23
click at [890, 238] on img at bounding box center [881, 249] width 28 height 23
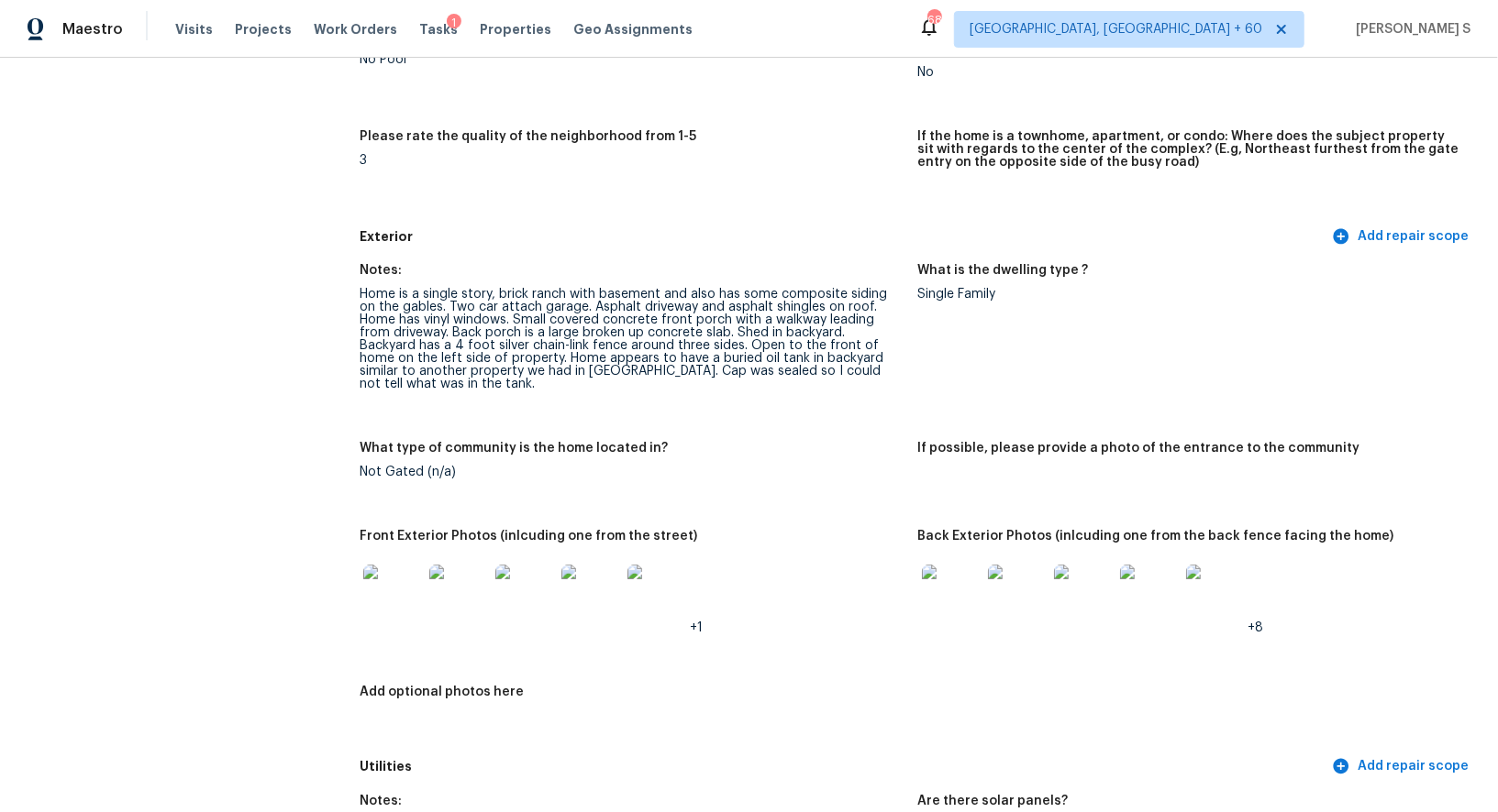
scroll to position [618, 0]
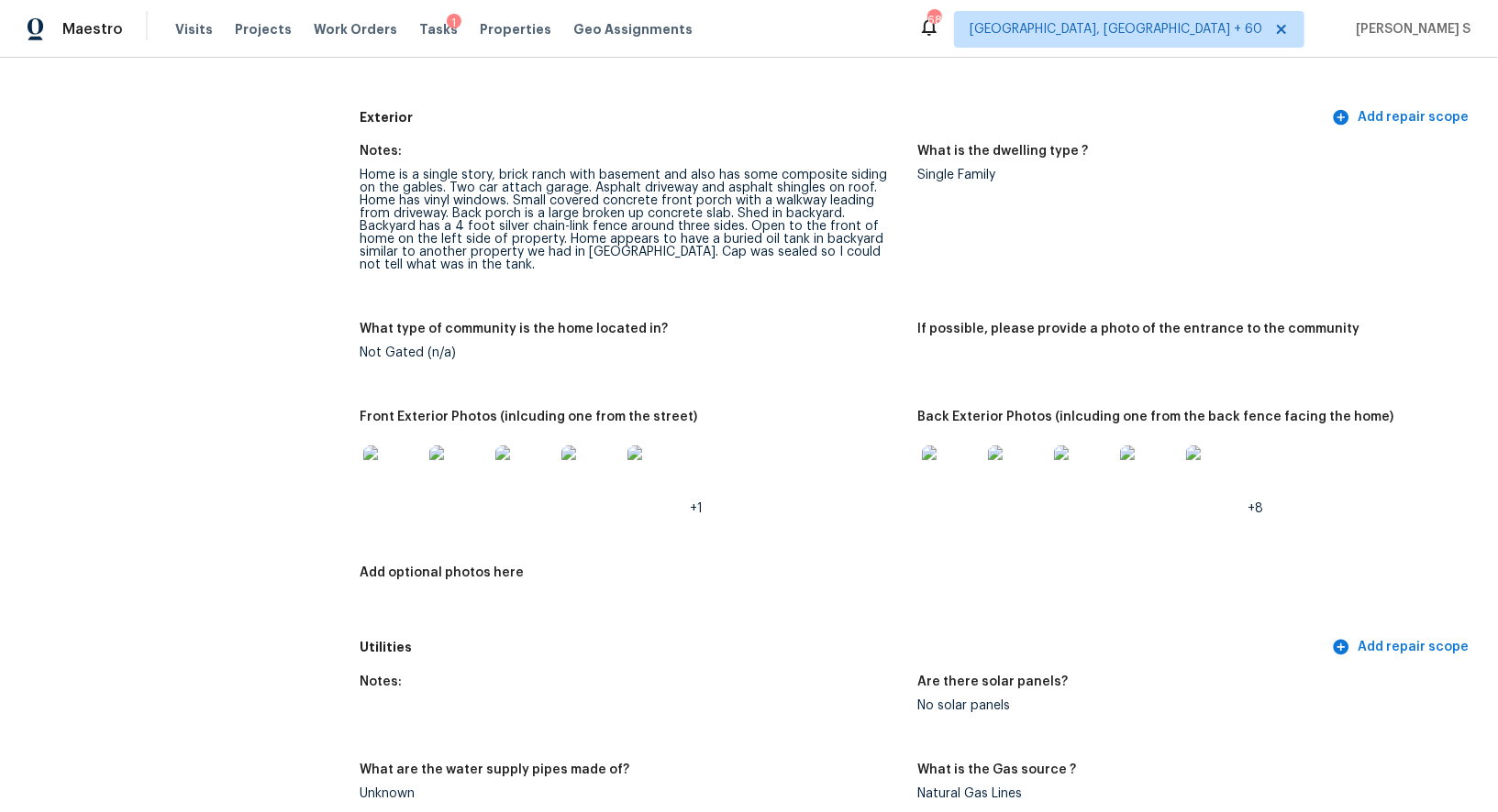
click at [364, 446] on img at bounding box center [392, 475] width 59 height 59
click at [954, 463] on img at bounding box center [950, 475] width 59 height 59
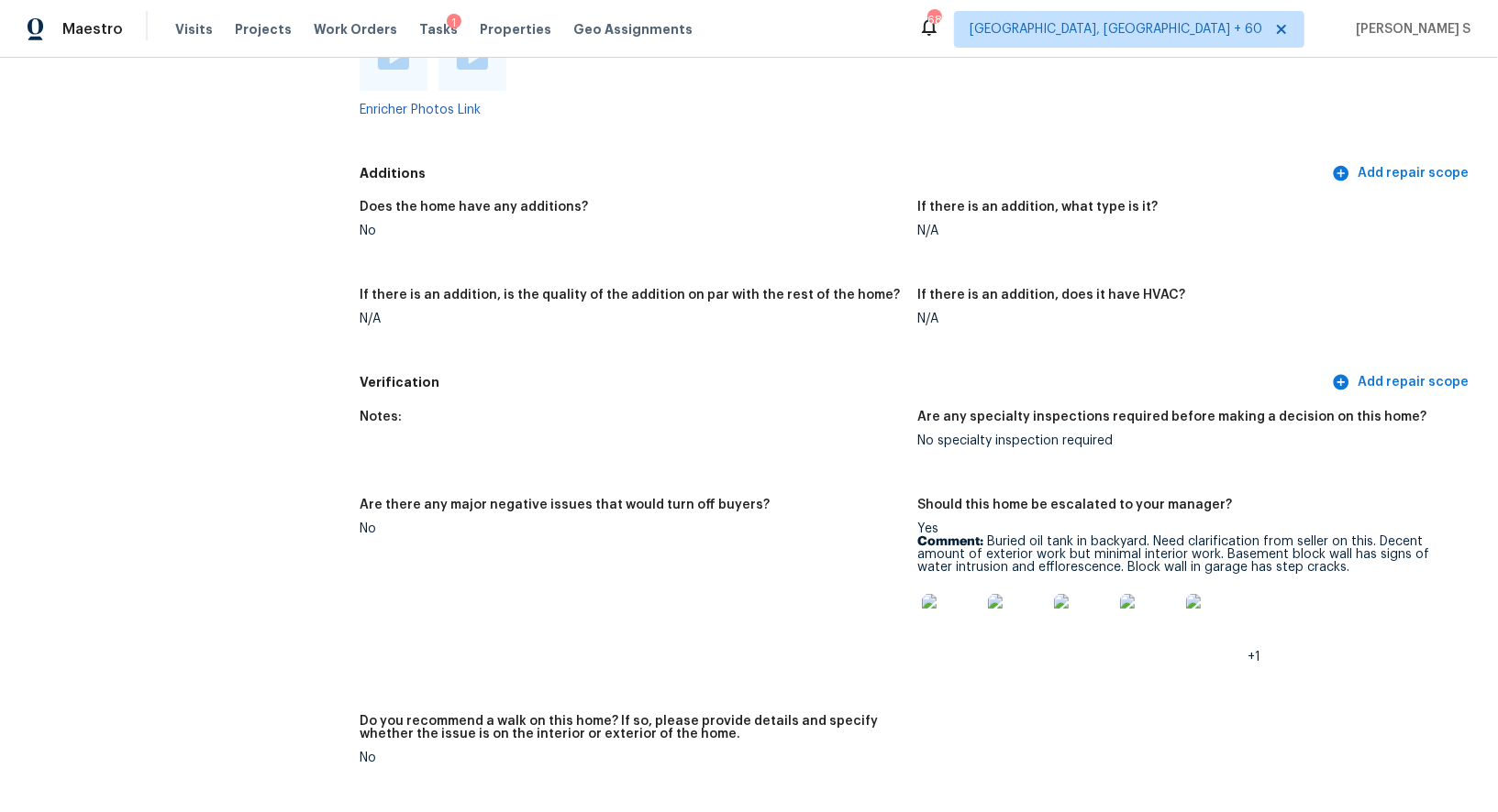
scroll to position [4771, 0]
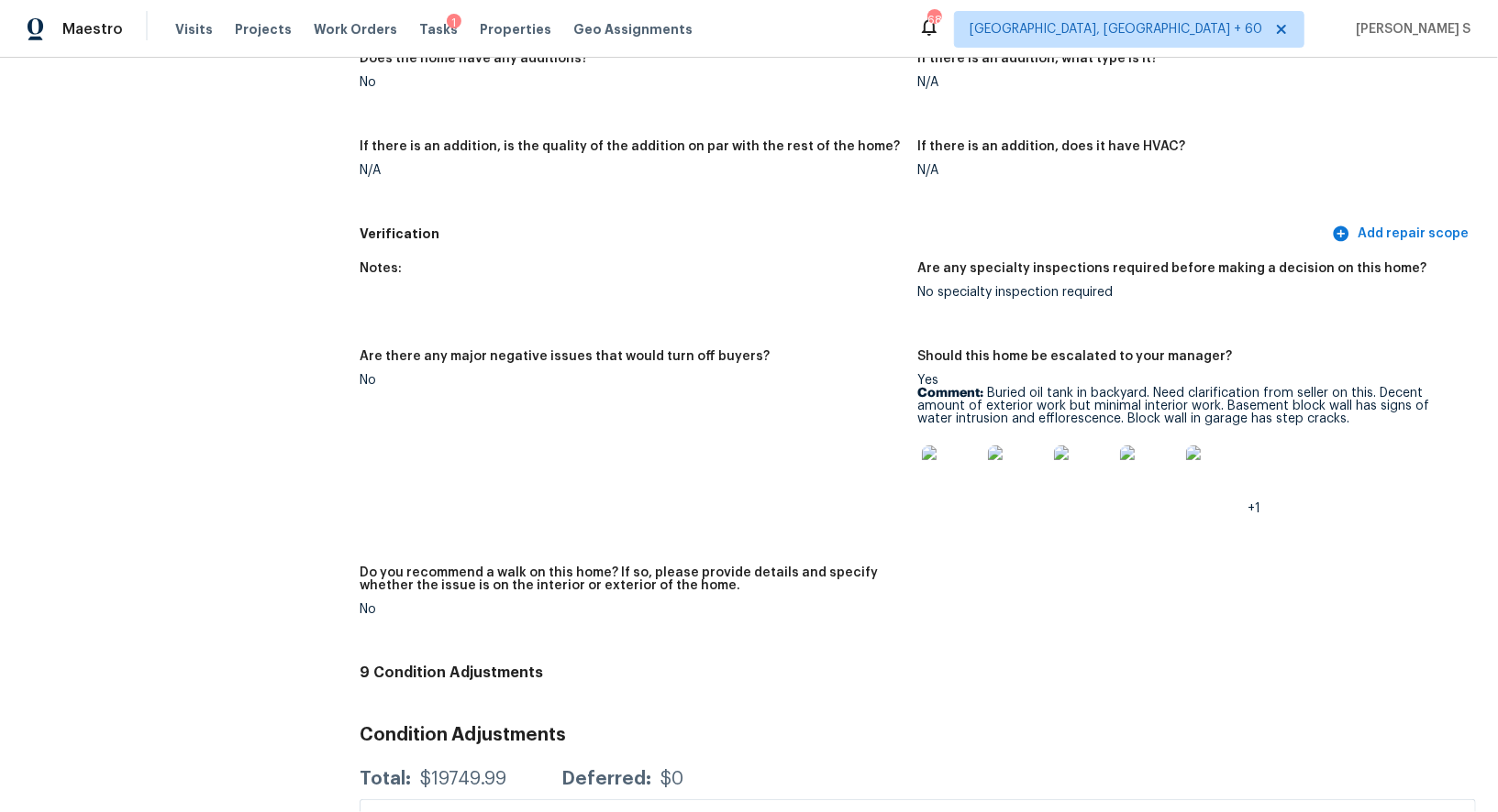
click at [1010, 387] on p "Comment: Buried oil tank in backyard. Need clarification from seller on this. D…" at bounding box center [1189, 406] width 543 height 38
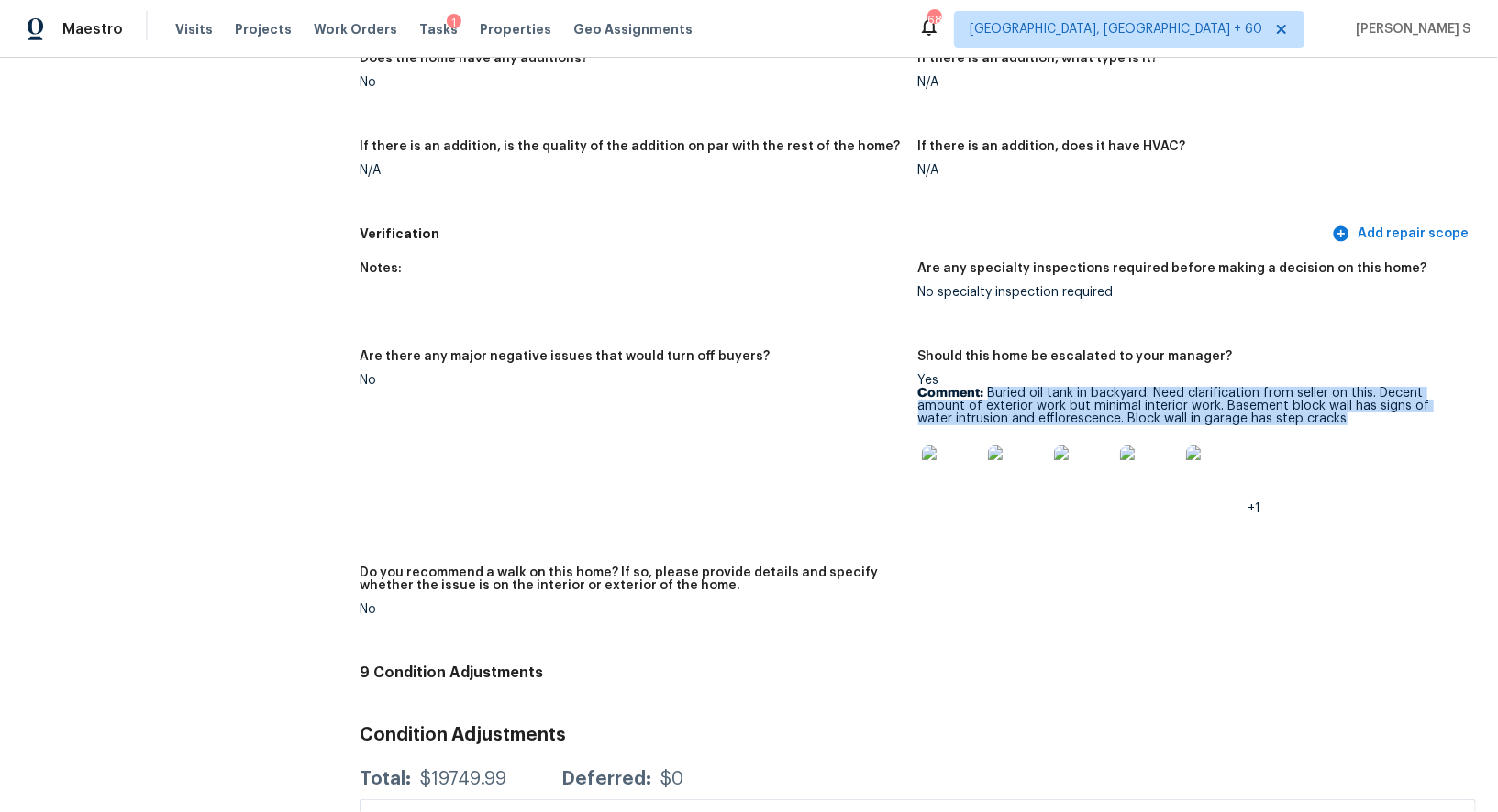
click at [1298, 395] on p "Comment: Buried oil tank in backyard. Need clarification from seller on this. D…" at bounding box center [1189, 406] width 543 height 38
copy p "Buried oil tank in backyard. Need clarification from seller on this. Decent amo…"
click at [948, 447] on img at bounding box center [950, 475] width 59 height 59
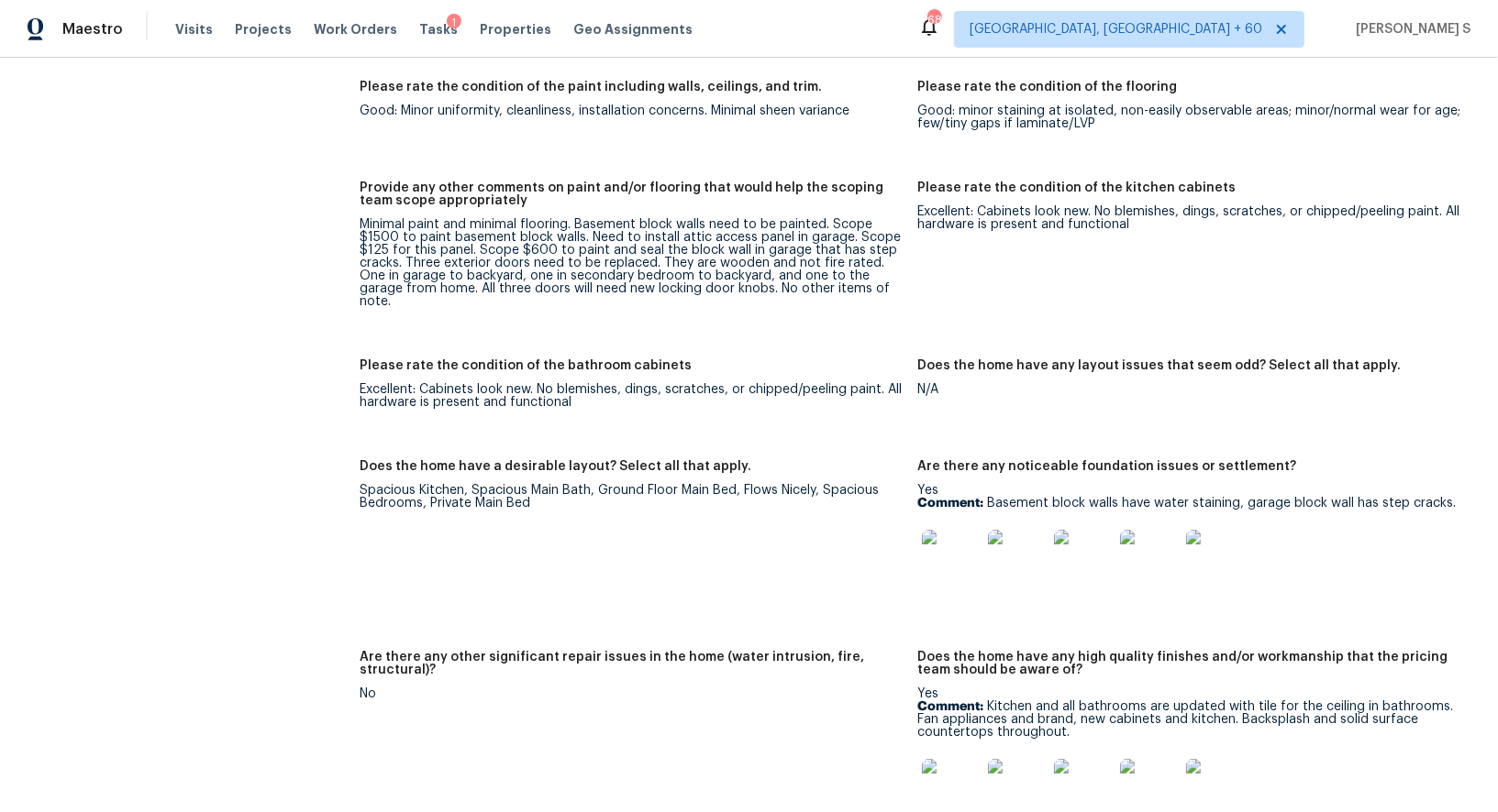
scroll to position [3201, 0]
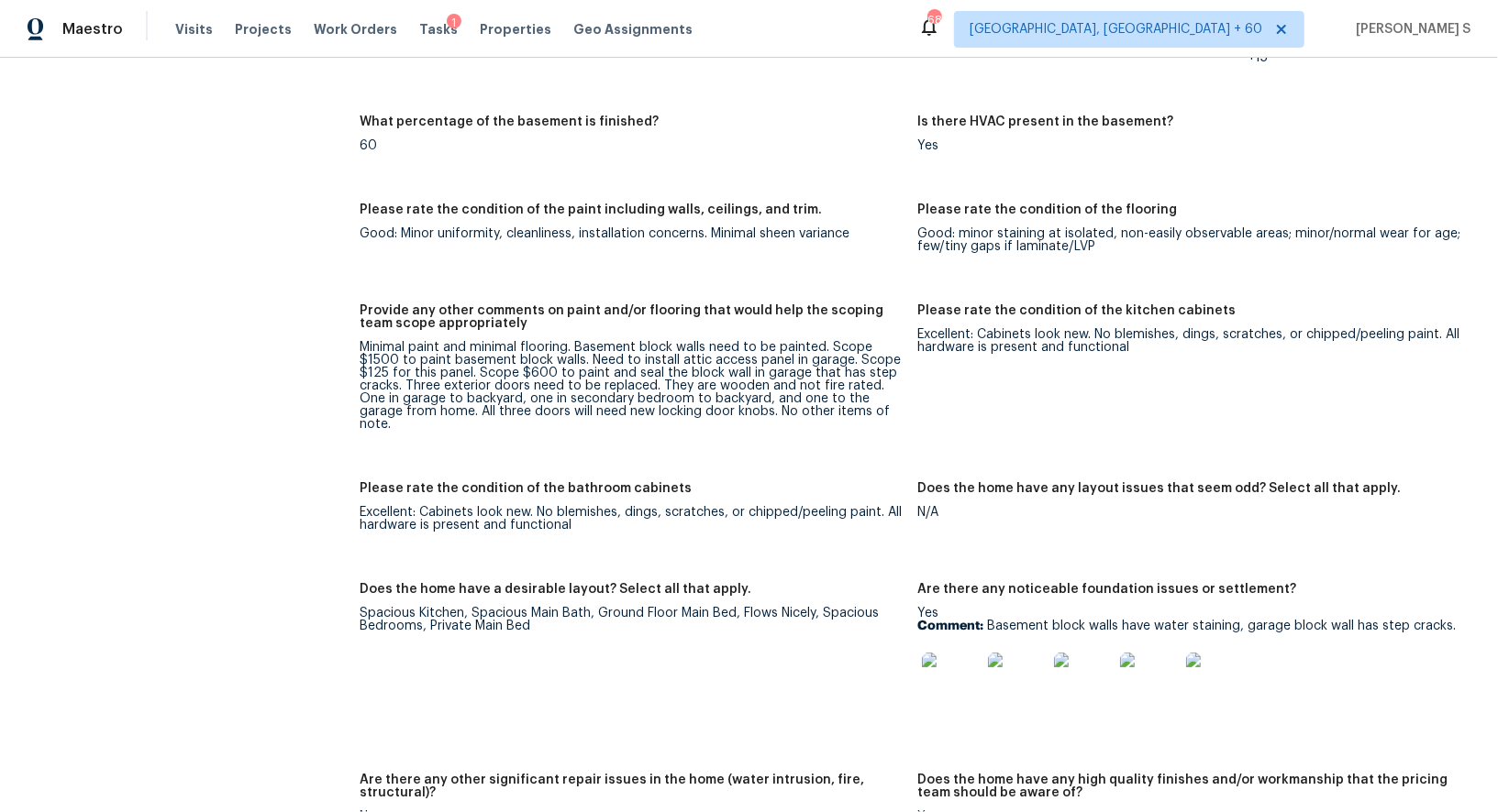
click at [1001, 620] on p "Comment: Basement block walls have water staining, garage block wall has step c…" at bounding box center [1189, 626] width 543 height 13
click at [1437, 620] on p "Comment: Basement block walls have water staining, garage block wall has step c…" at bounding box center [1189, 626] width 543 height 13
copy p "Basement block walls have water staining, garage block wall has step cracks"
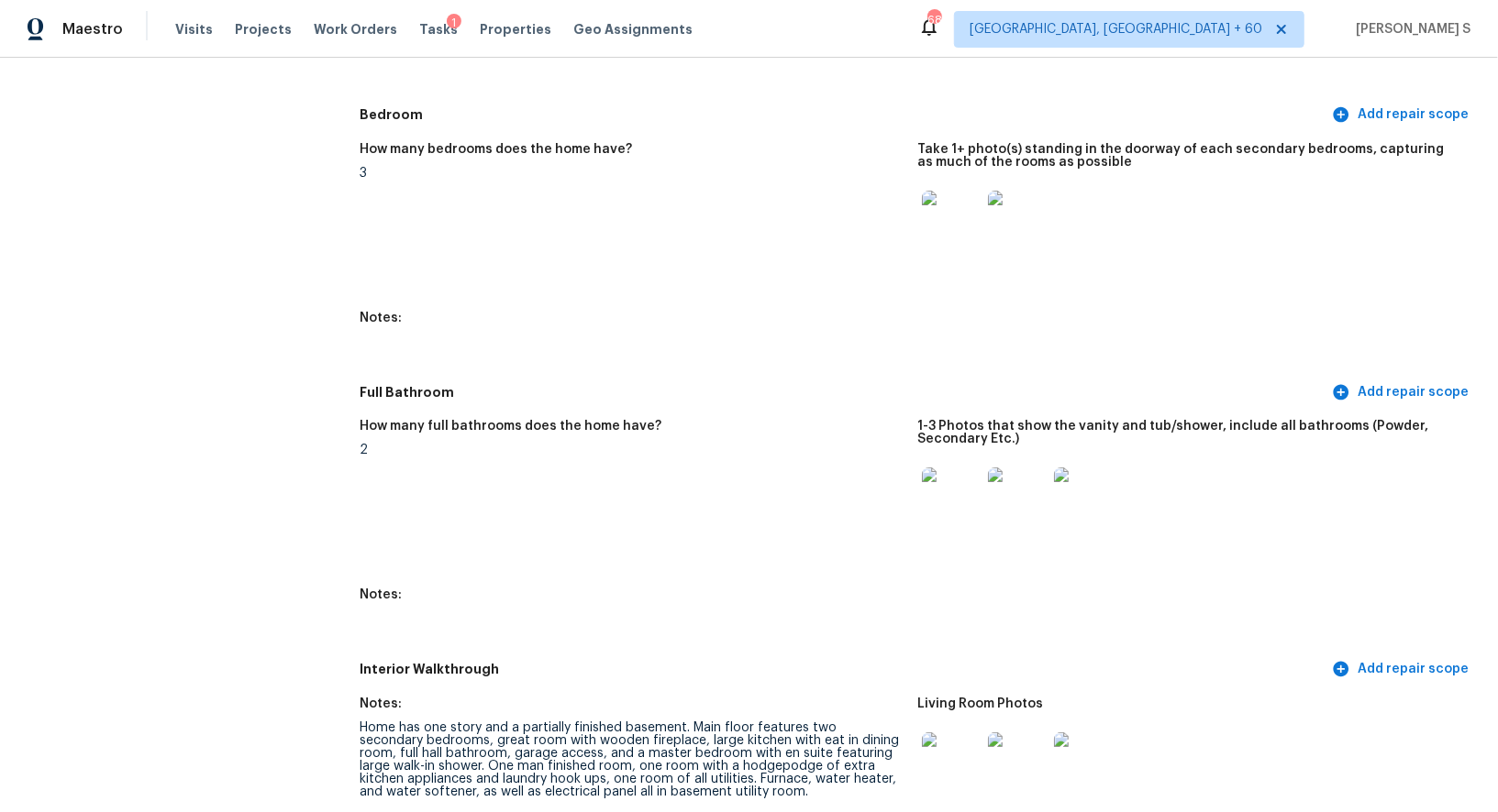
scroll to position [2322, 0]
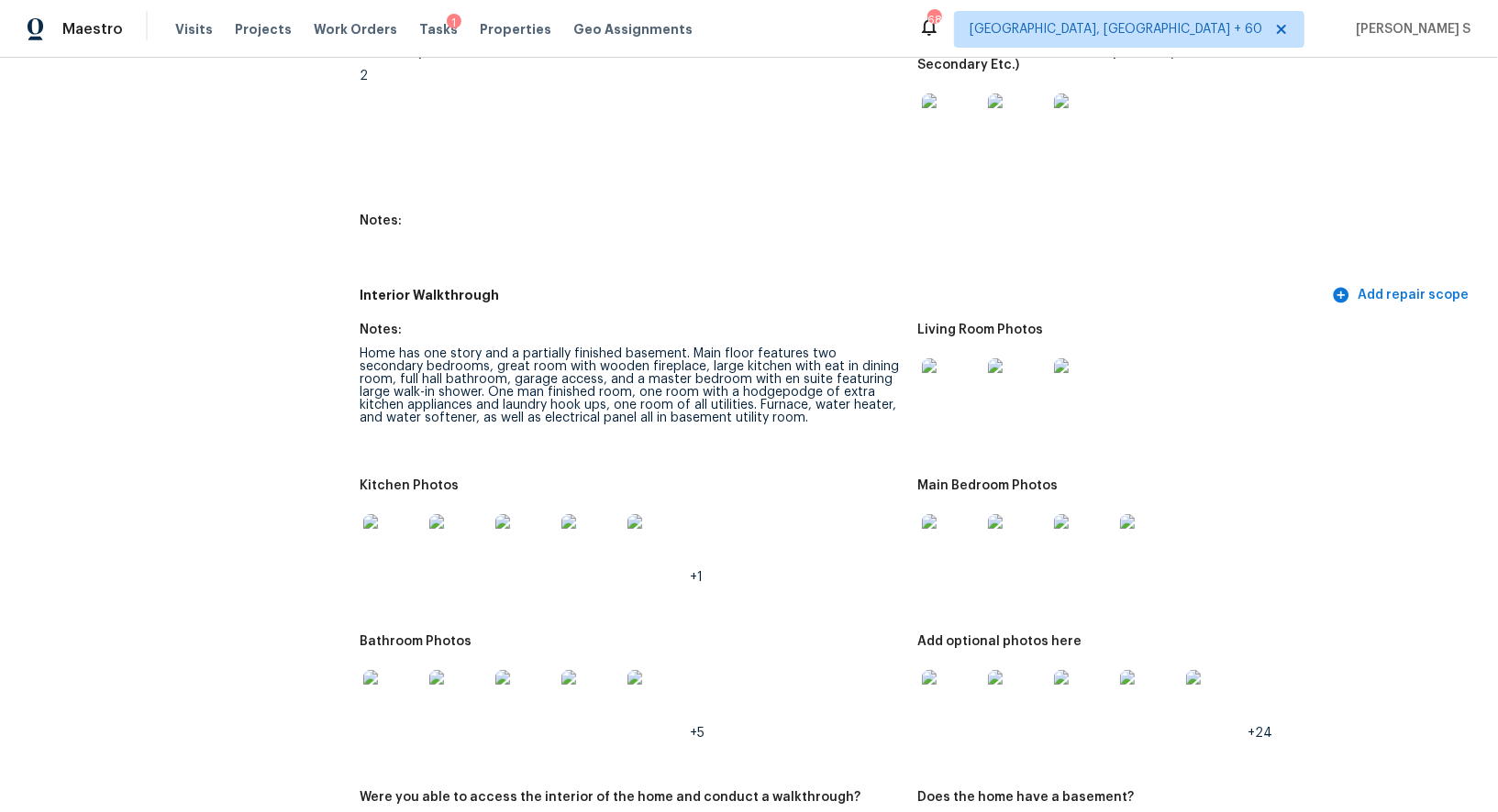
click at [955, 368] on img at bounding box center [950, 387] width 59 height 59
click at [384, 522] on img at bounding box center [392, 544] width 59 height 59
click at [933, 515] on img at bounding box center [950, 544] width 59 height 59
click at [384, 690] on img at bounding box center [392, 699] width 59 height 59
click at [964, 670] on img at bounding box center [950, 699] width 59 height 59
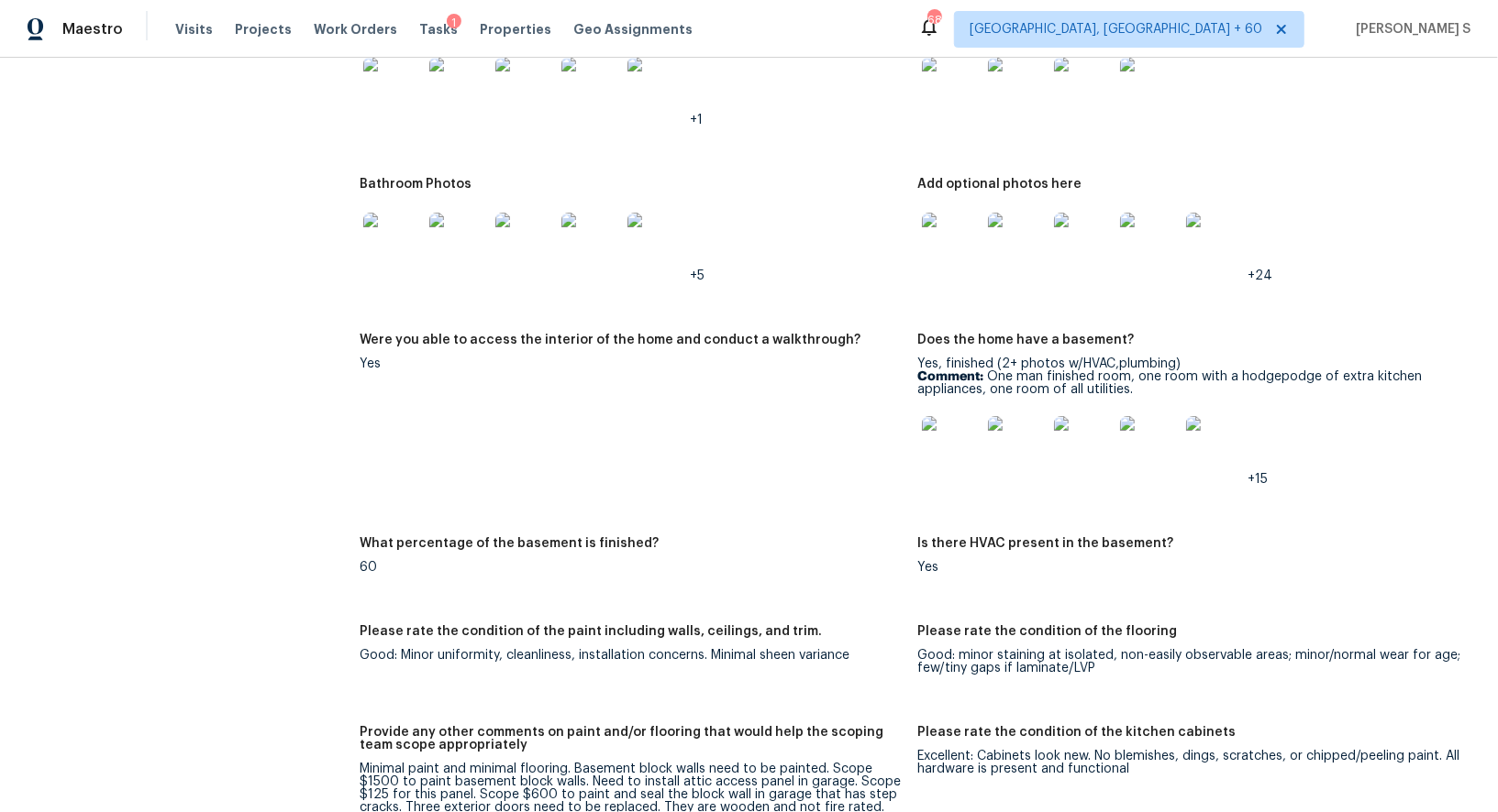
scroll to position [2763, 0]
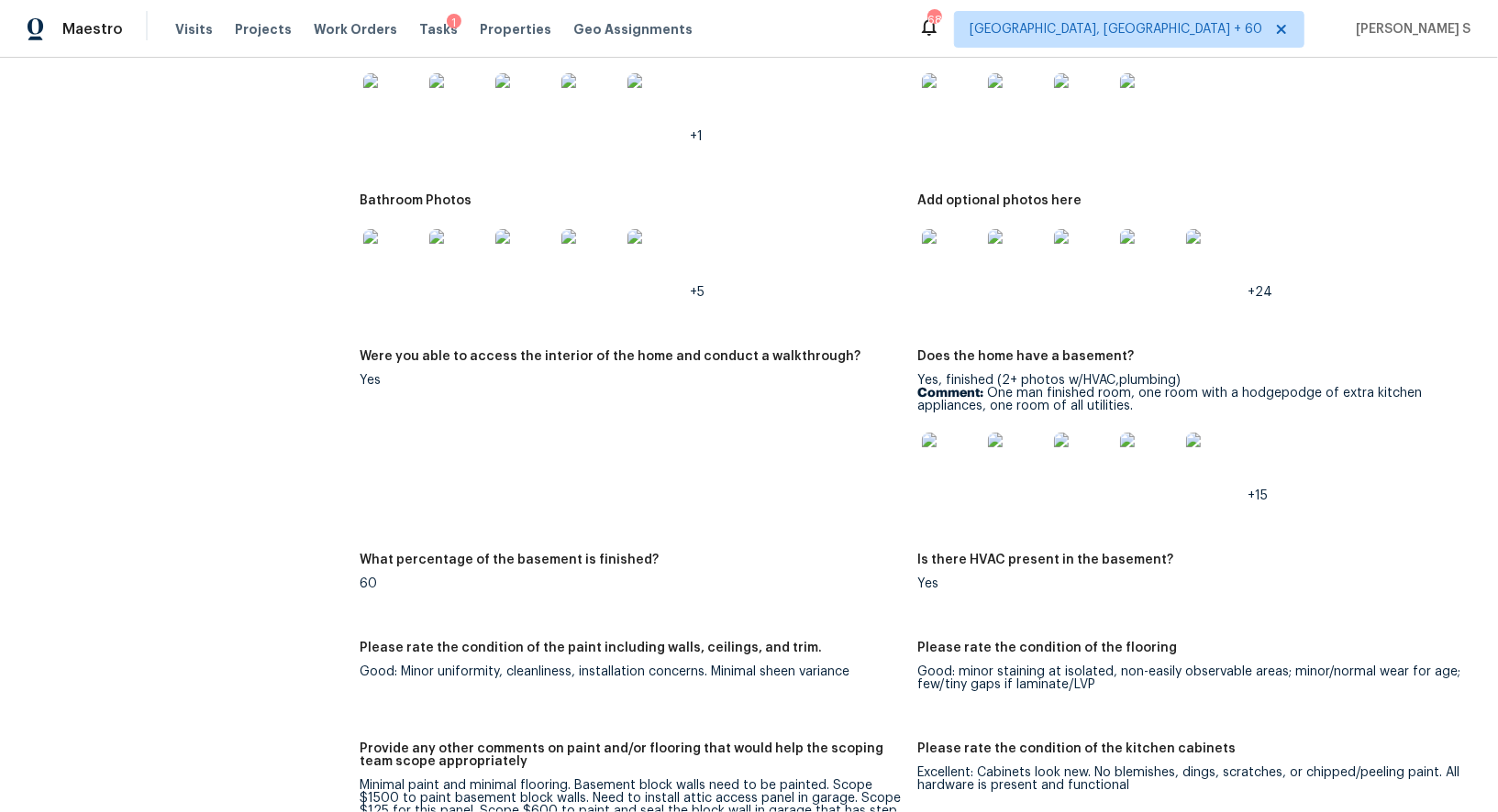
click at [950, 229] on img at bounding box center [950, 258] width 59 height 59
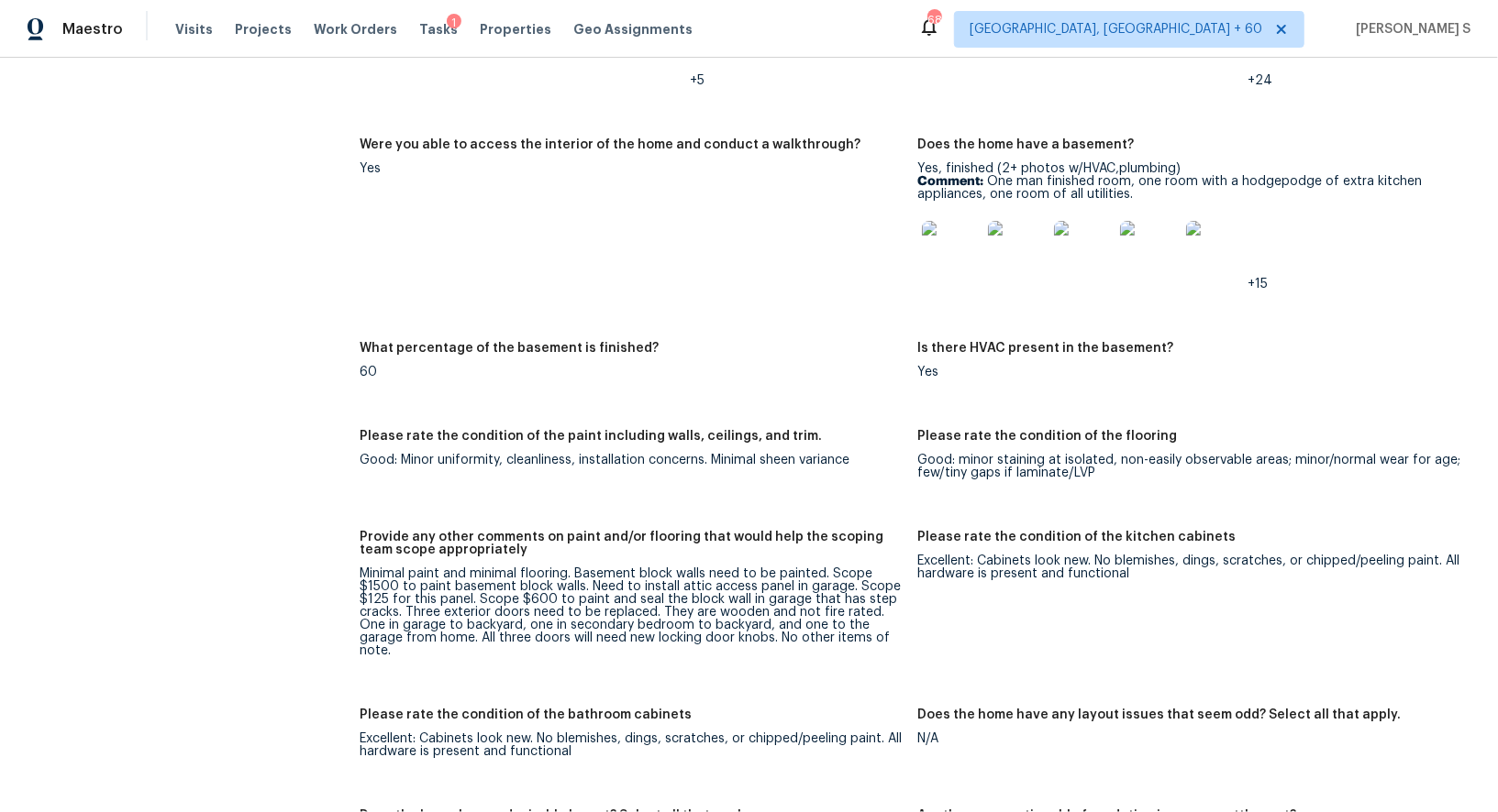
scroll to position [2979, 0]
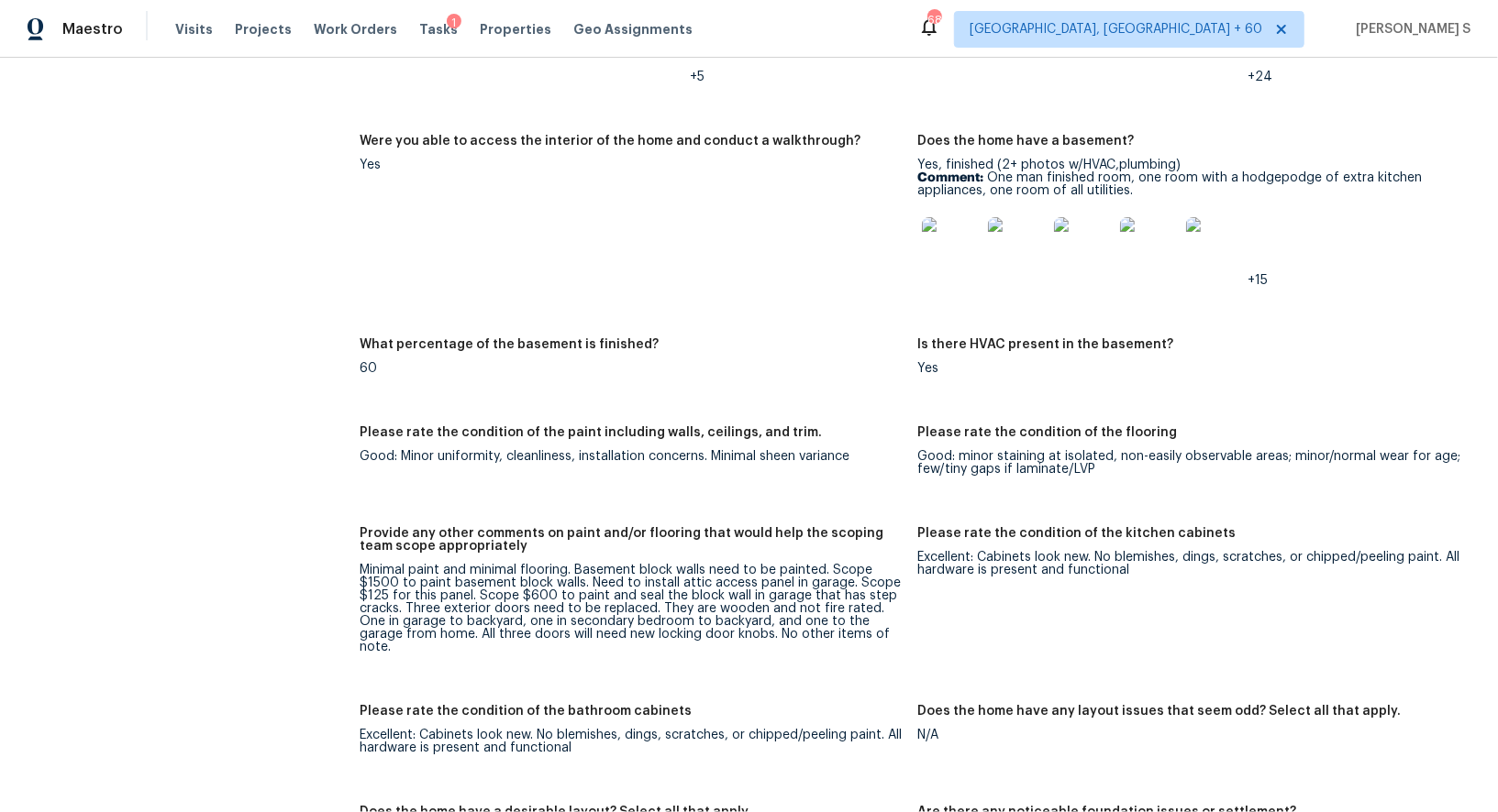
click at [438, 571] on div "Minimal paint and minimal flooring. Basement block walls need to be painted. Sc…" at bounding box center [631, 609] width 543 height 89
click at [561, 570] on div "Minimal paint and minimal flooring. Basement block walls need to be painted. Sc…" at bounding box center [631, 609] width 543 height 89
copy div "paint basement block walls"
click at [444, 585] on div "Minimal paint and minimal flooring. Basement block walls need to be painted. Sc…" at bounding box center [631, 609] width 543 height 89
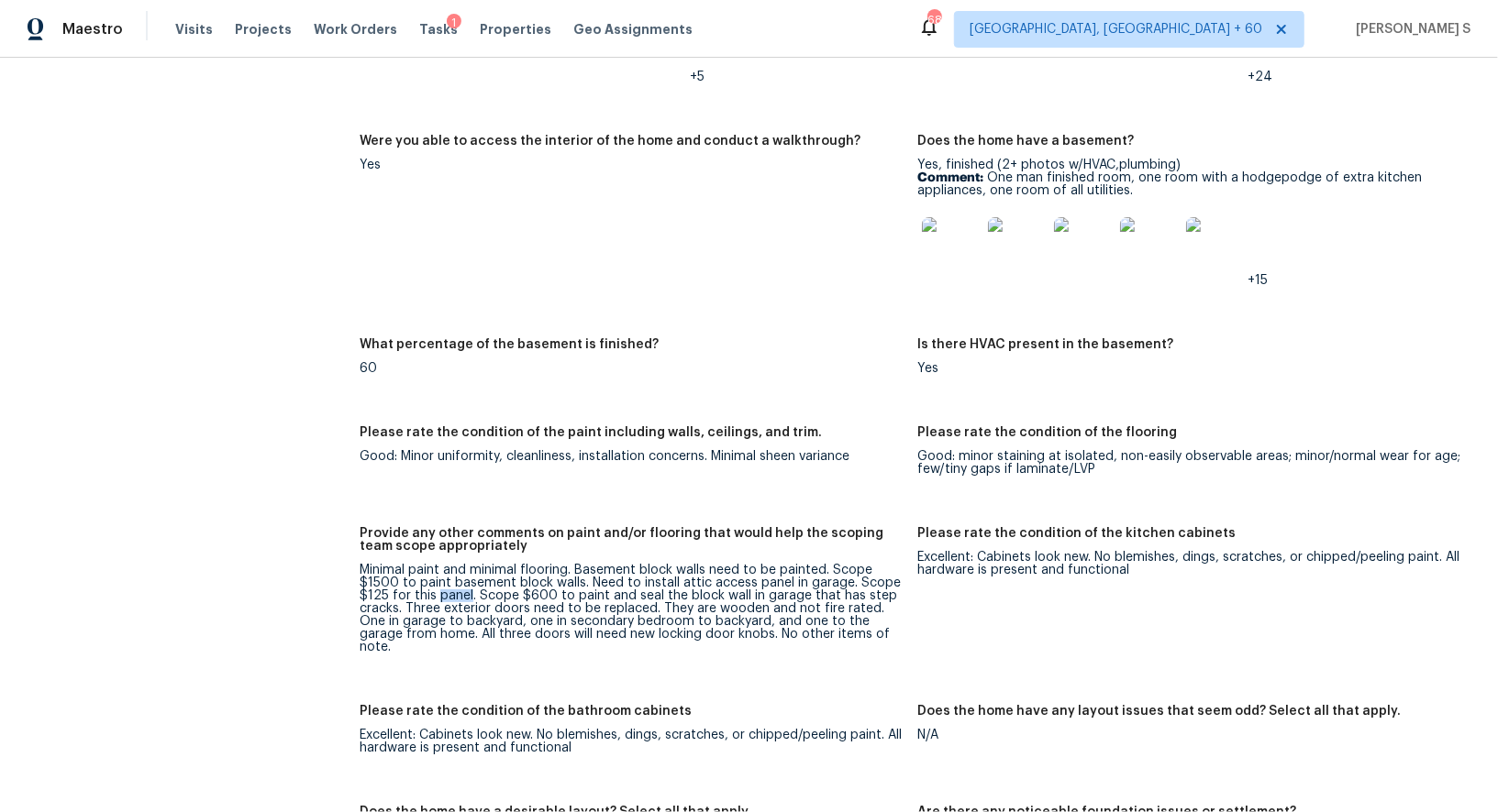
click at [444, 585] on div "Minimal paint and minimal flooring. Basement block walls need to be painted. Sc…" at bounding box center [631, 609] width 543 height 89
click at [416, 585] on div "Minimal paint and minimal flooring. Basement block walls need to be painted. Sc…" at bounding box center [631, 609] width 543 height 89
copy div "this panel"
click at [589, 584] on div "Minimal paint and minimal flooring. Basement block walls need to be painted. Sc…" at bounding box center [631, 609] width 543 height 89
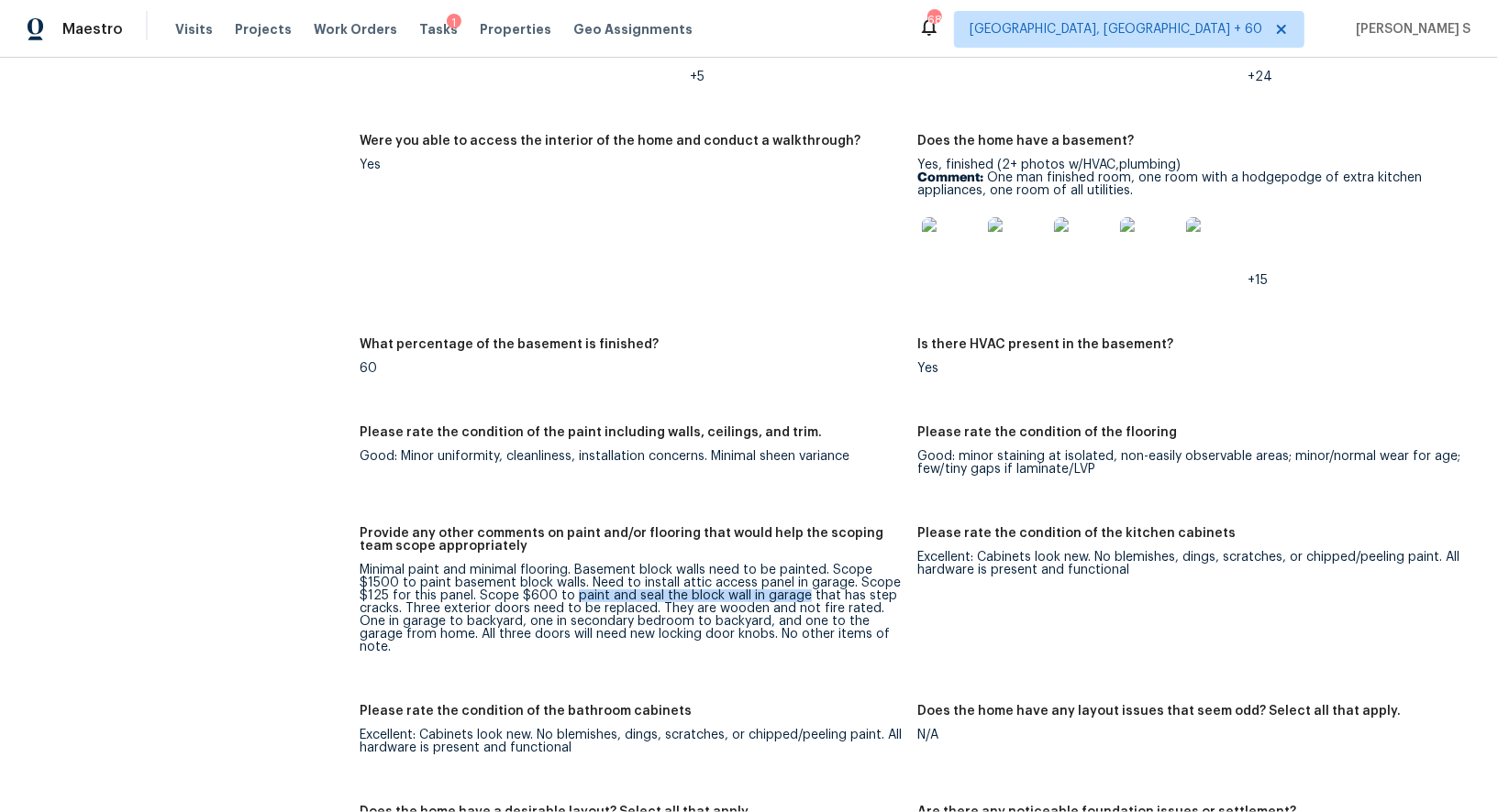
click at [780, 582] on div "Minimal paint and minimal flooring. Basement block walls need to be painted. Sc…" at bounding box center [631, 609] width 543 height 89
copy div "paint and seal the block wall in garage"
click at [388, 592] on div "Minimal paint and minimal flooring. Basement block walls need to be painted. Sc…" at bounding box center [631, 609] width 543 height 89
copy div "paint and seal the block wall in garage that has step cracks"
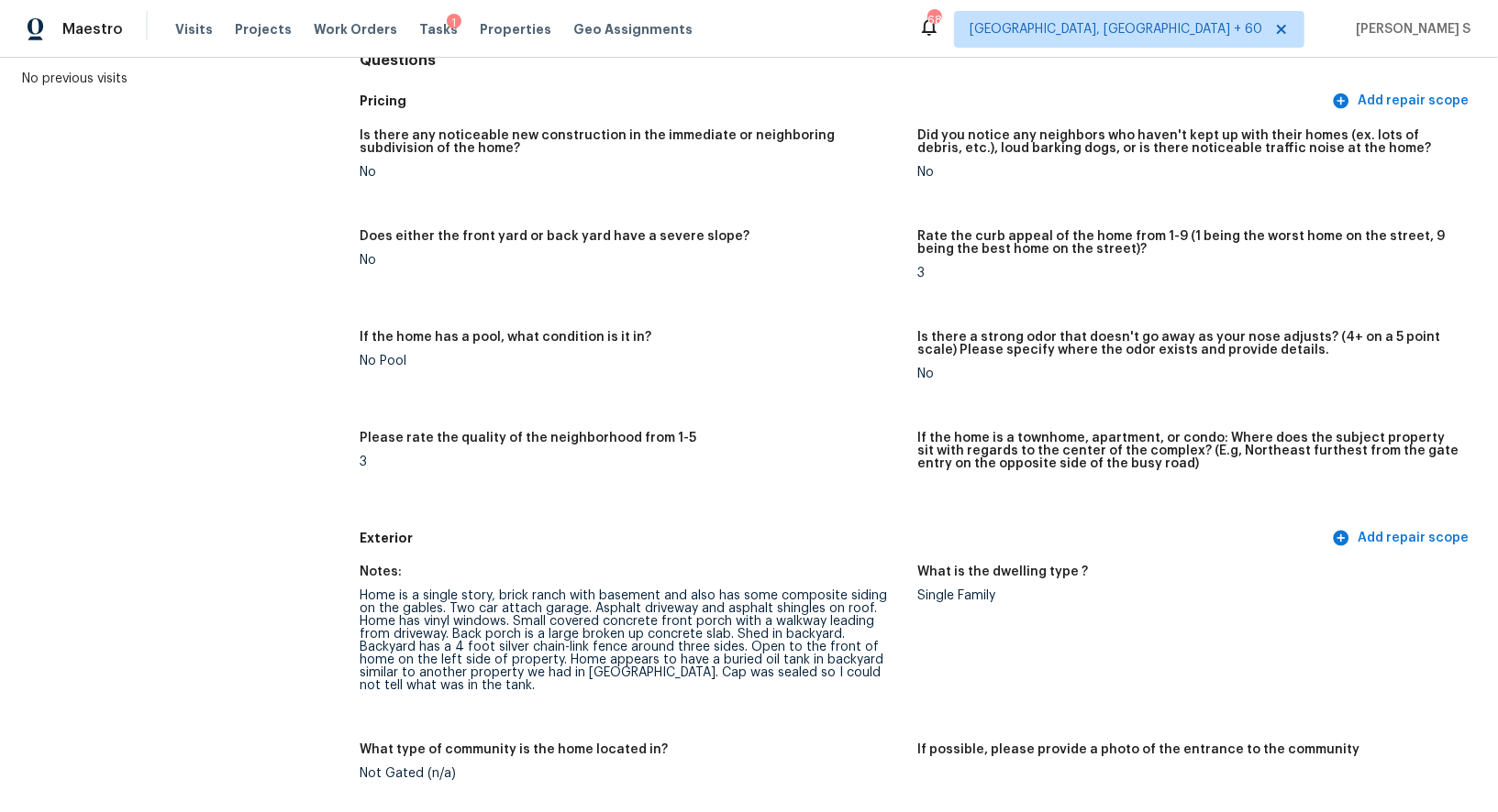
scroll to position [262, 0]
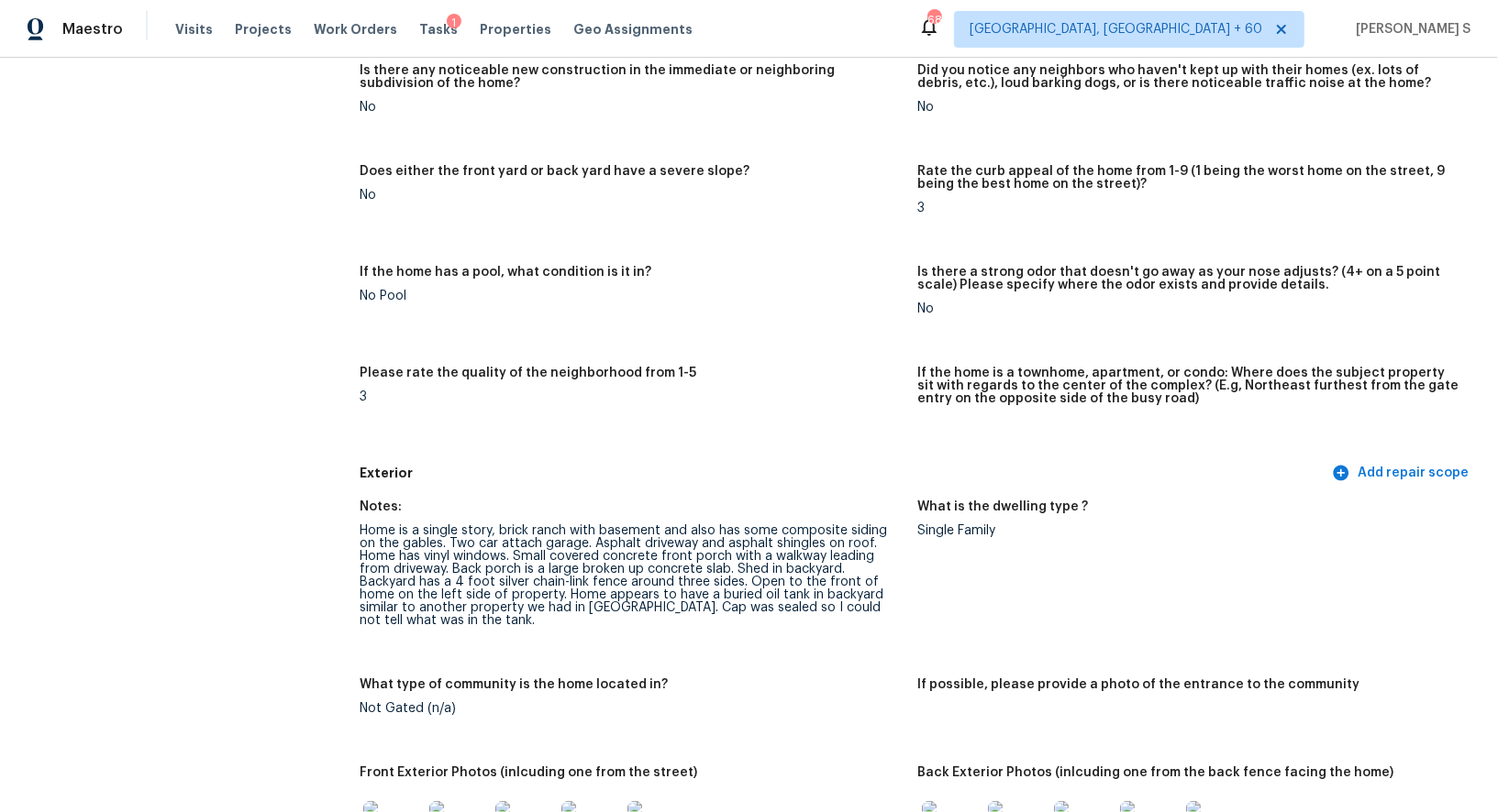
click at [643, 318] on figure "If the home has a pool, what condition is it in? No Pool" at bounding box center [638, 305] width 558 height 79
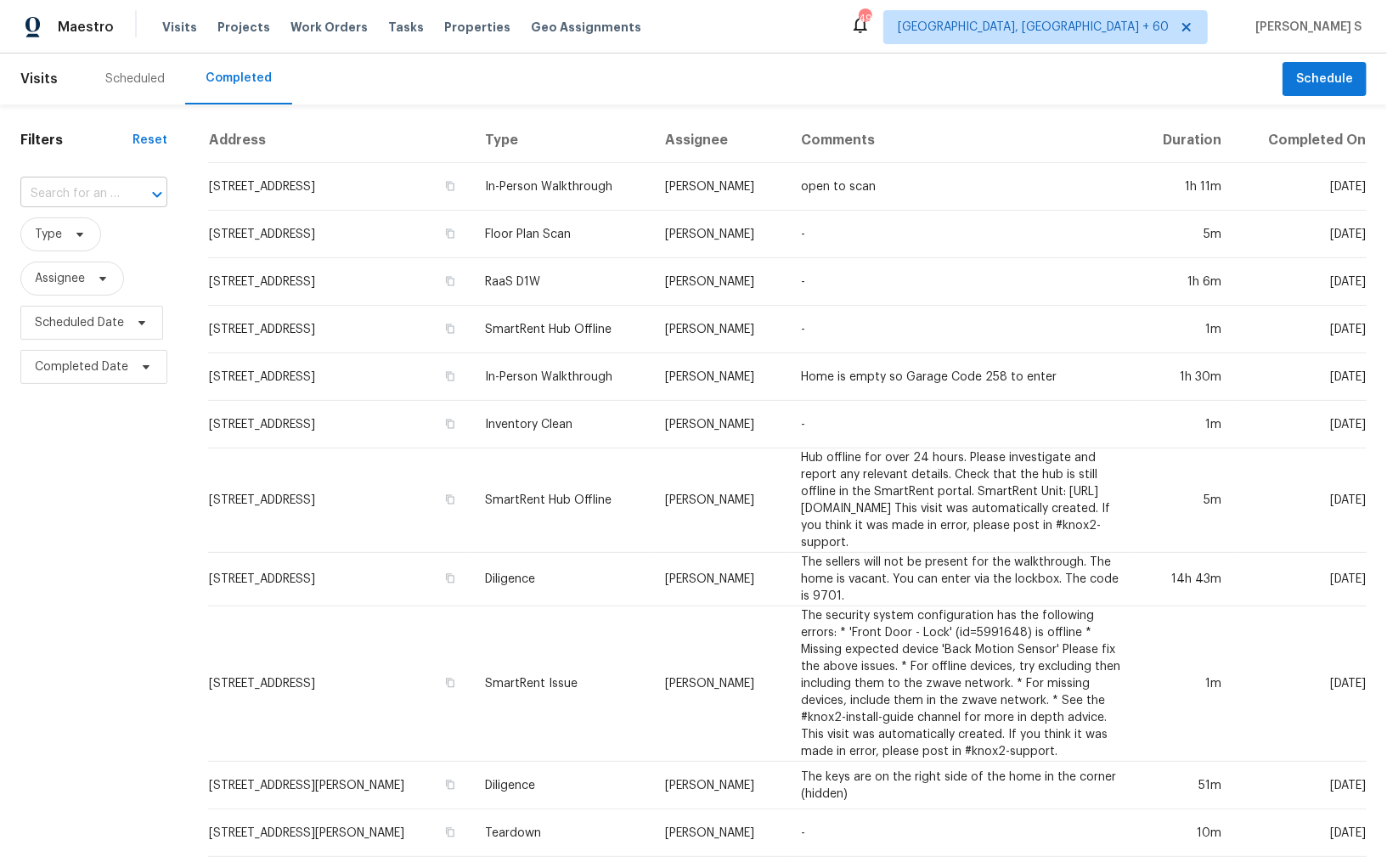
click at [84, 196] on input "text" at bounding box center [70, 193] width 99 height 26
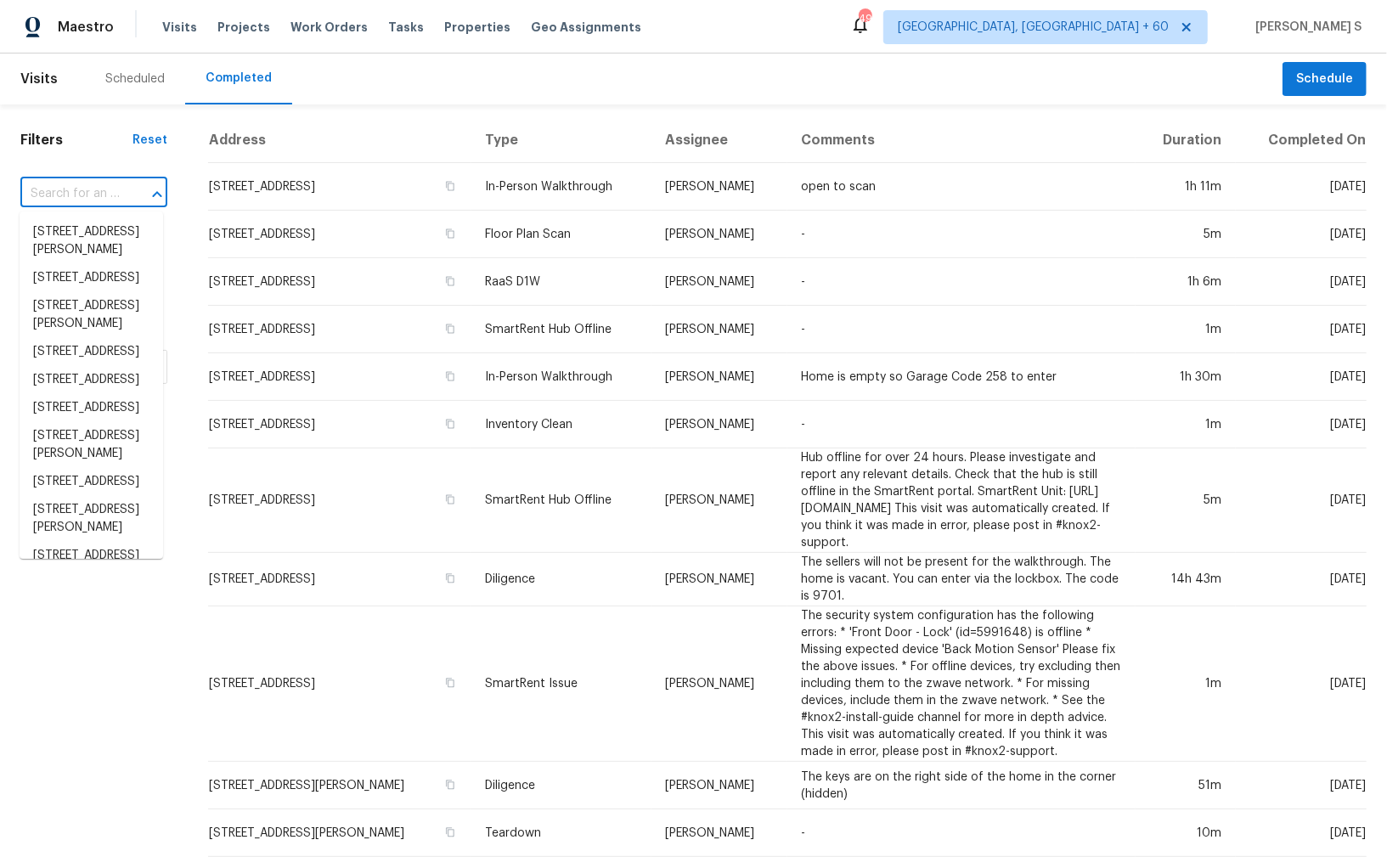
paste input "[STREET_ADDRESS]"
type input "[STREET_ADDRESS]"
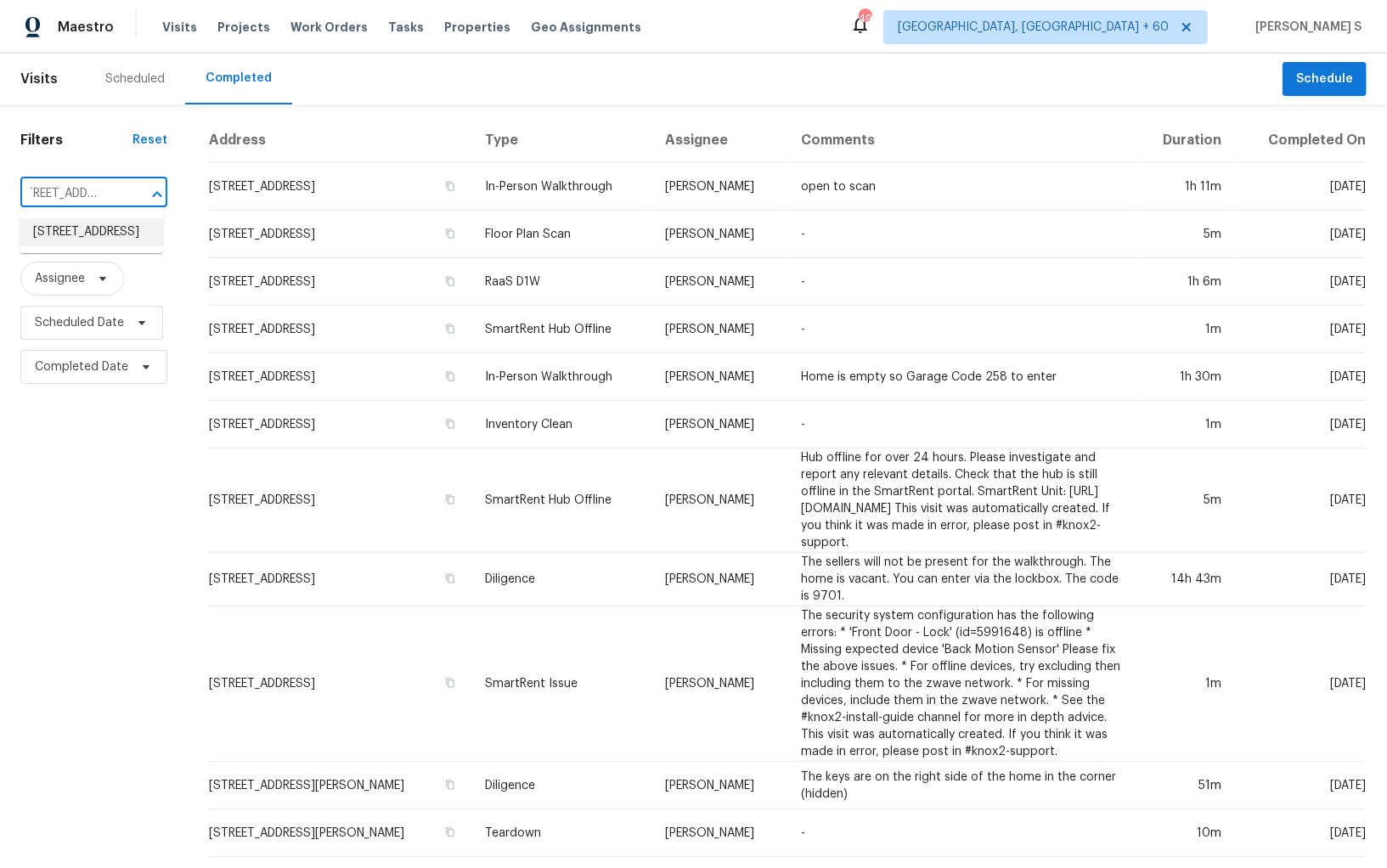
click at [102, 228] on li "[STREET_ADDRESS]" at bounding box center [92, 232] width 143 height 28
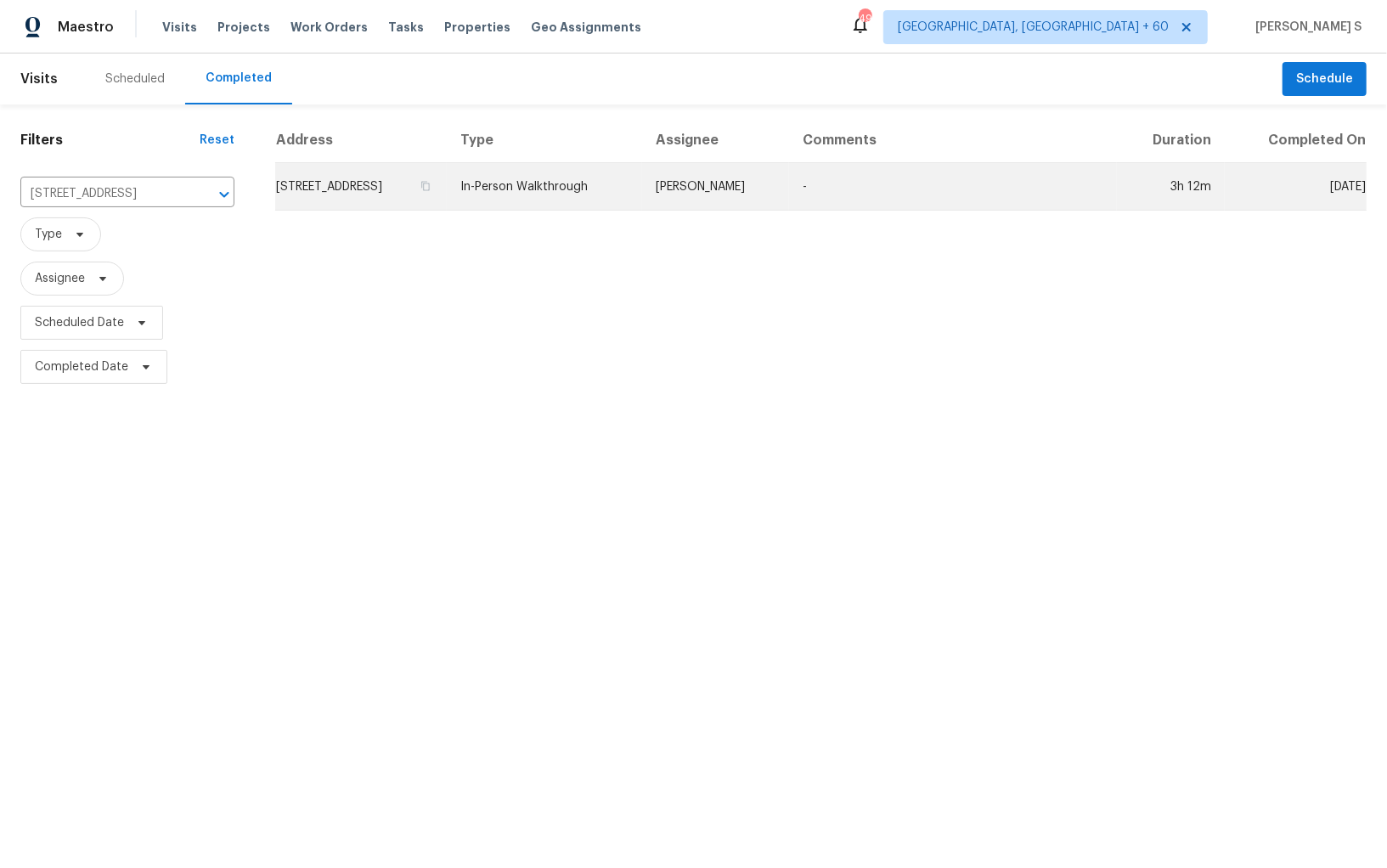
click at [729, 185] on td "[PERSON_NAME]" at bounding box center [715, 187] width 147 height 48
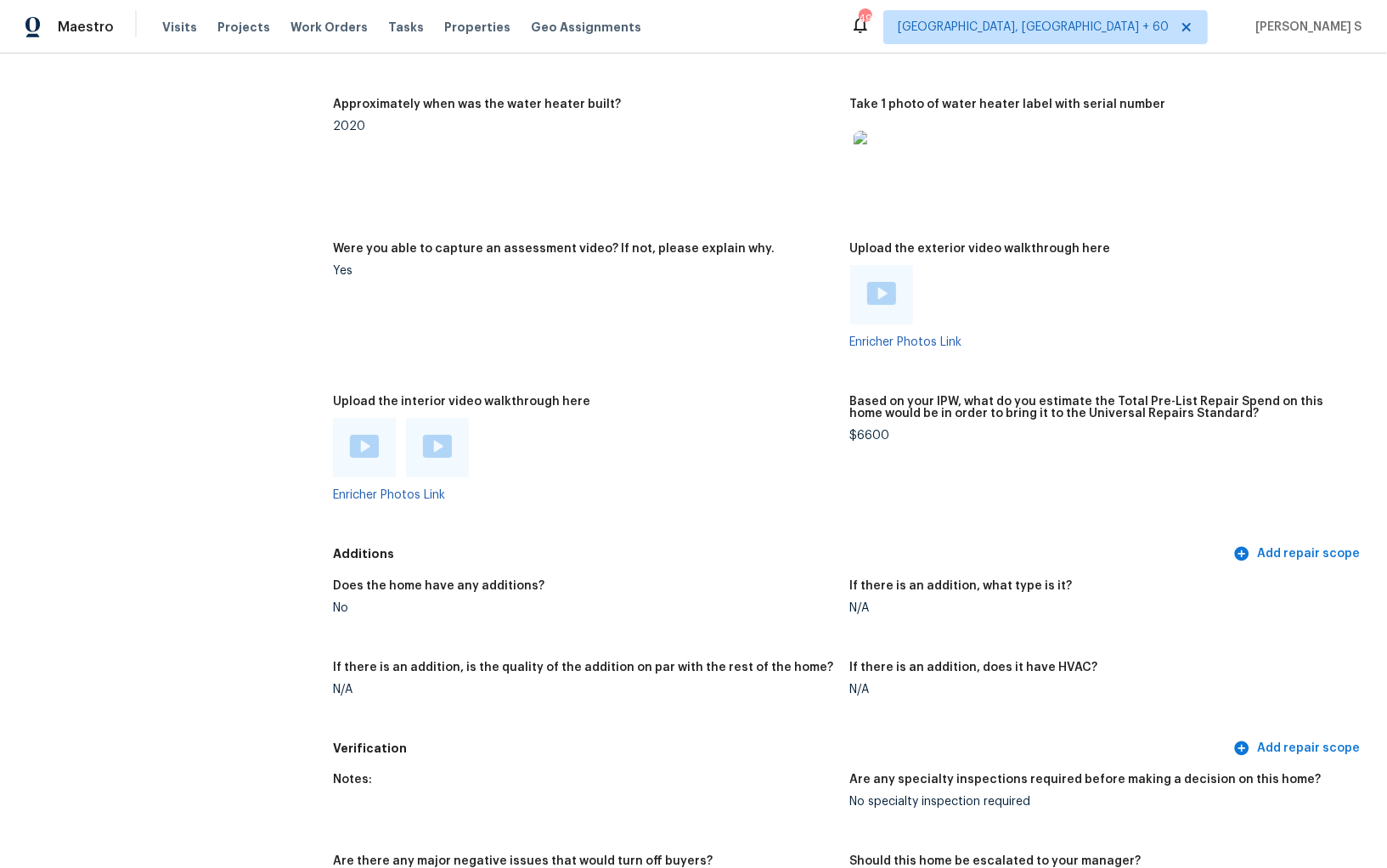
scroll to position [3371, 0]
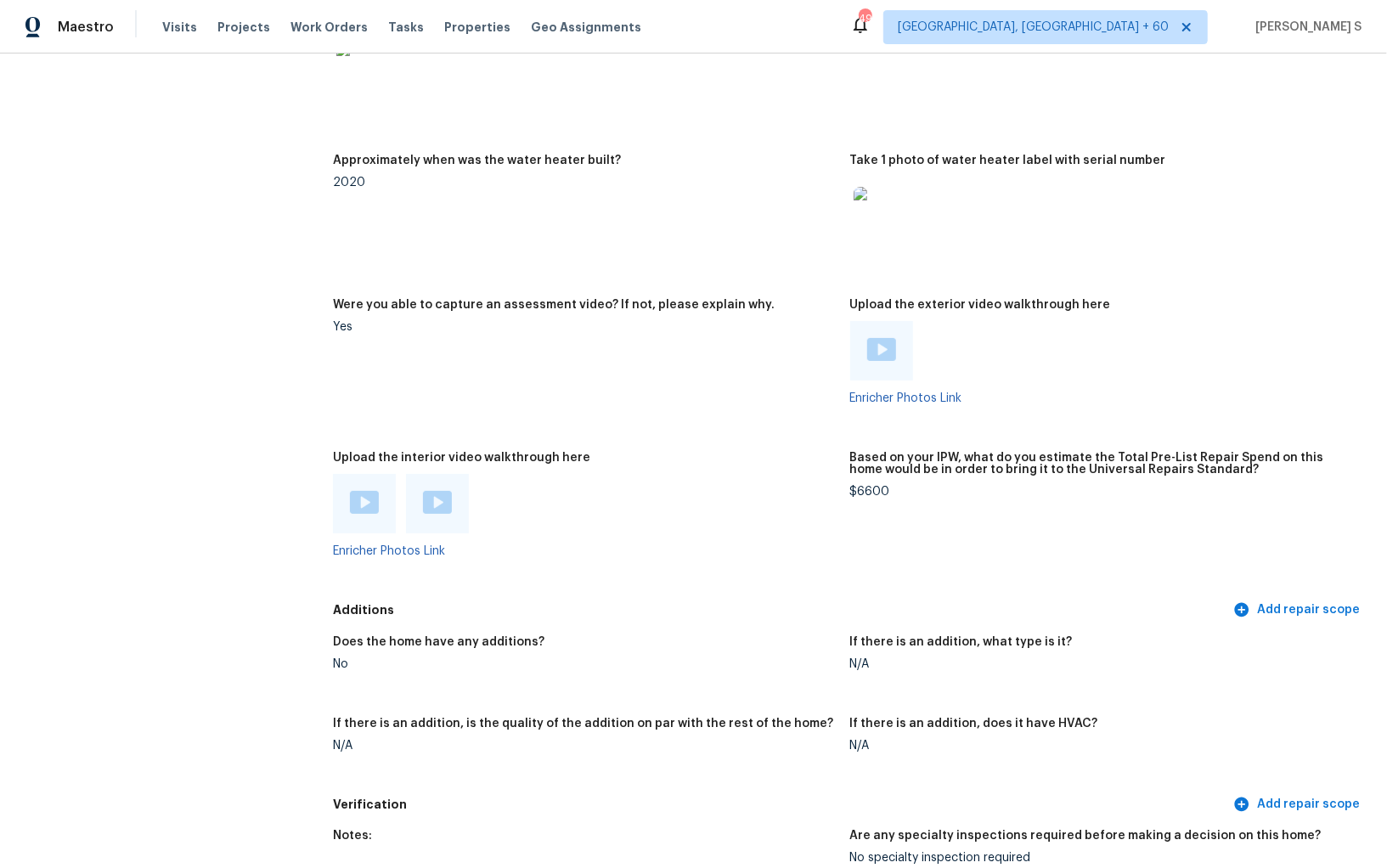
click at [352, 496] on img at bounding box center [364, 502] width 28 height 23
click at [440, 506] on img at bounding box center [437, 502] width 28 height 23
click at [875, 346] on img at bounding box center [881, 349] width 28 height 23
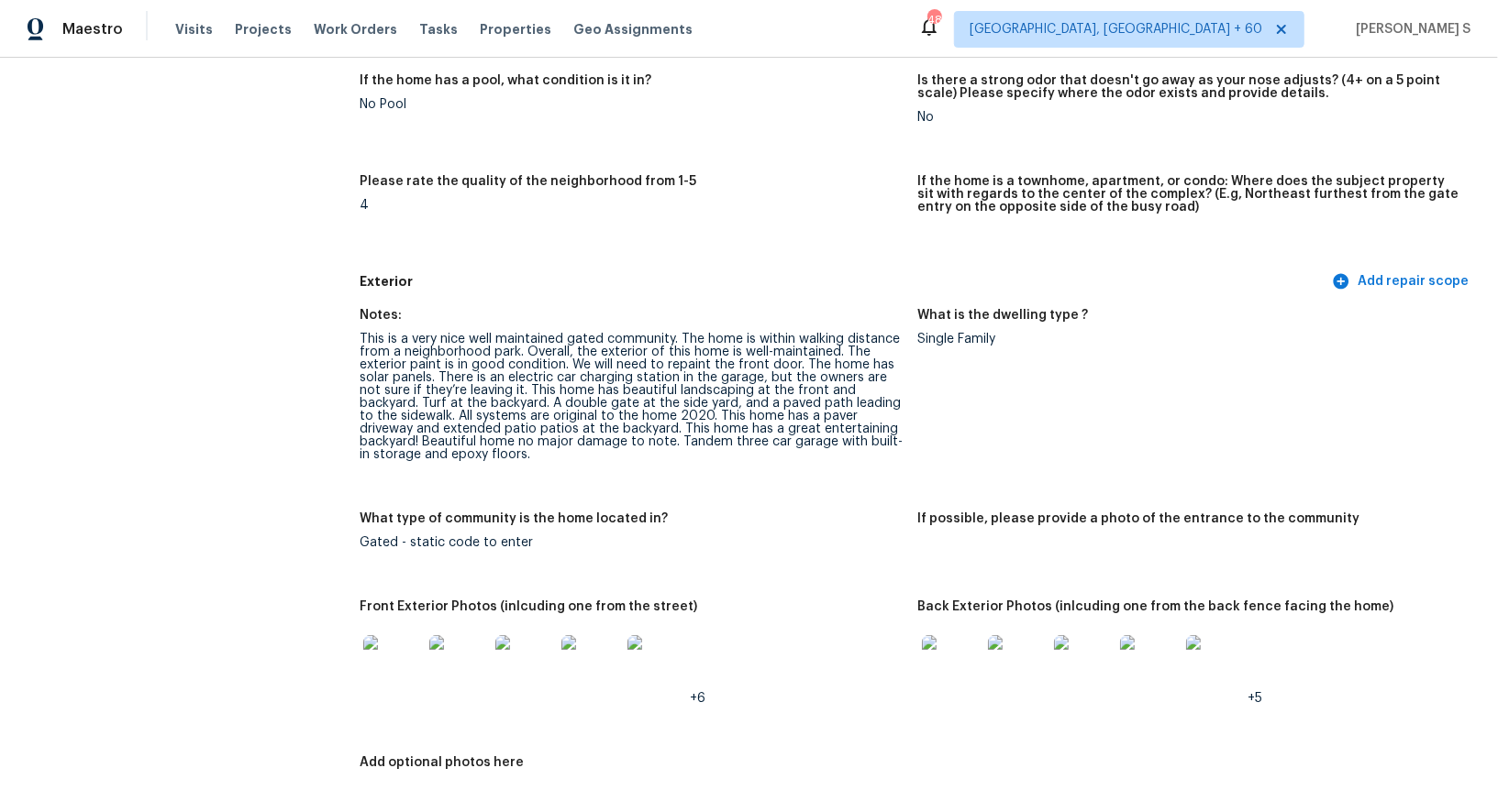
scroll to position [674, 0]
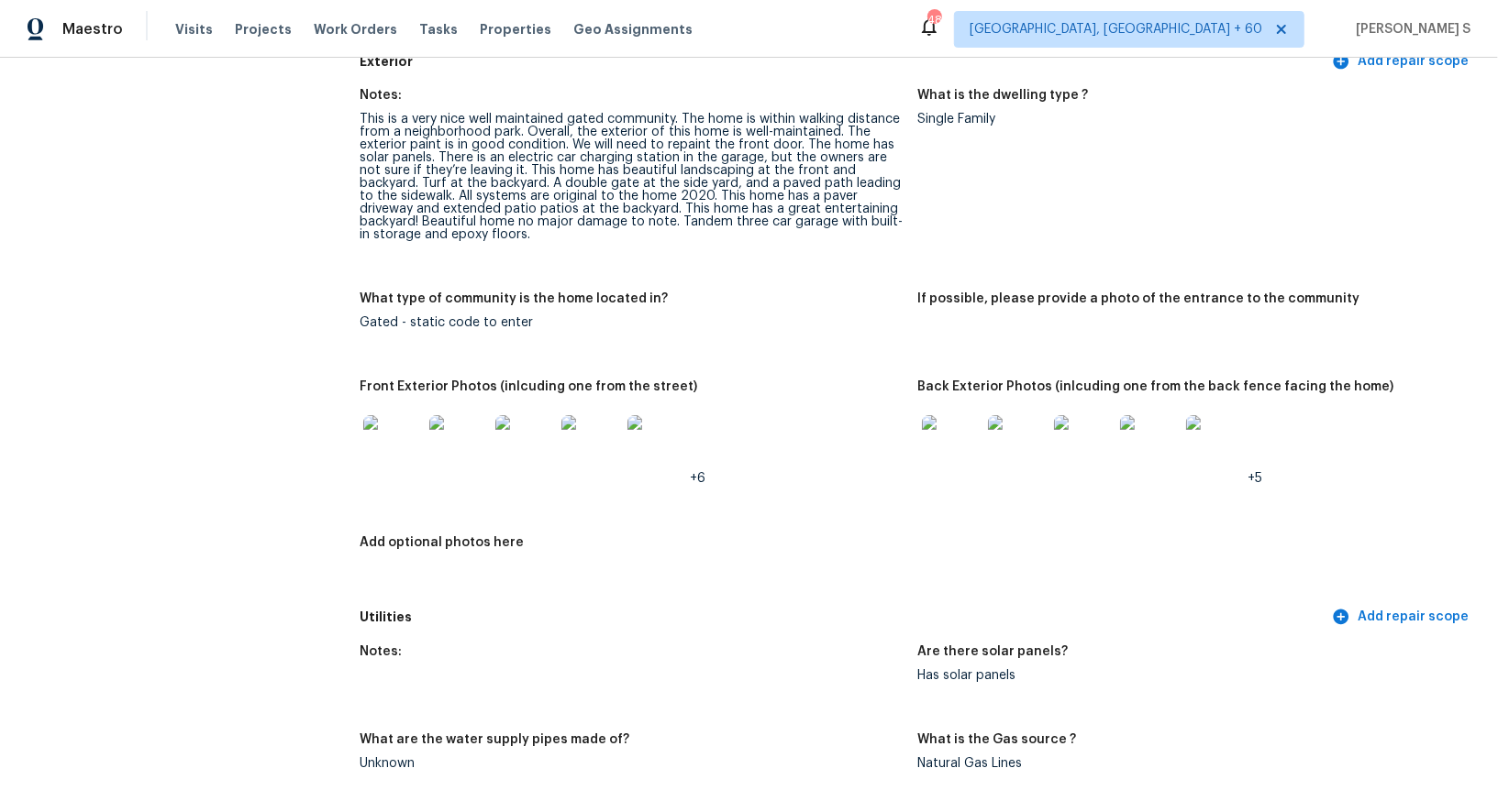
click at [390, 432] on img at bounding box center [392, 444] width 59 height 59
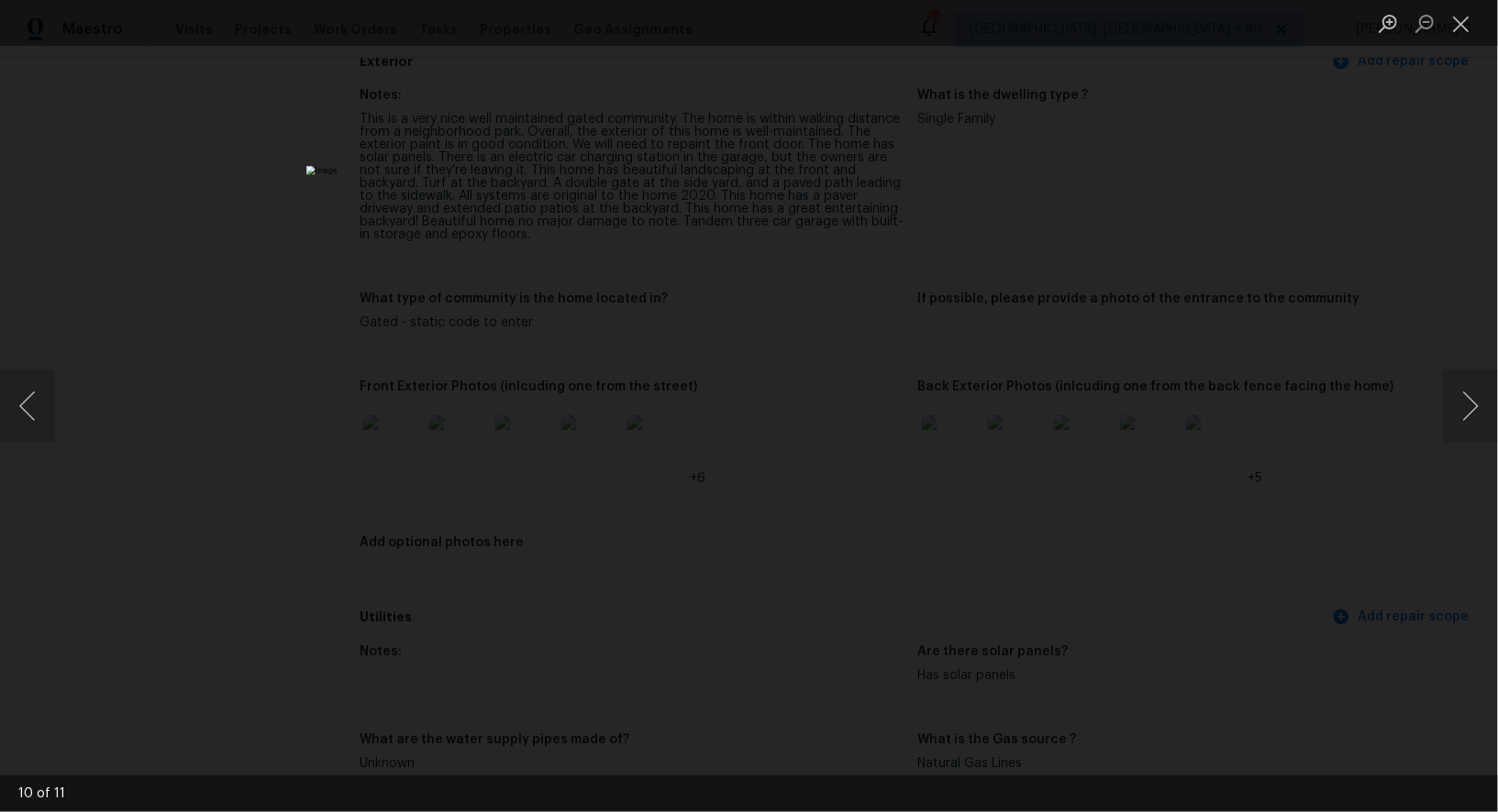
click at [916, 413] on img "Lightbox" at bounding box center [748, 406] width 885 height 480
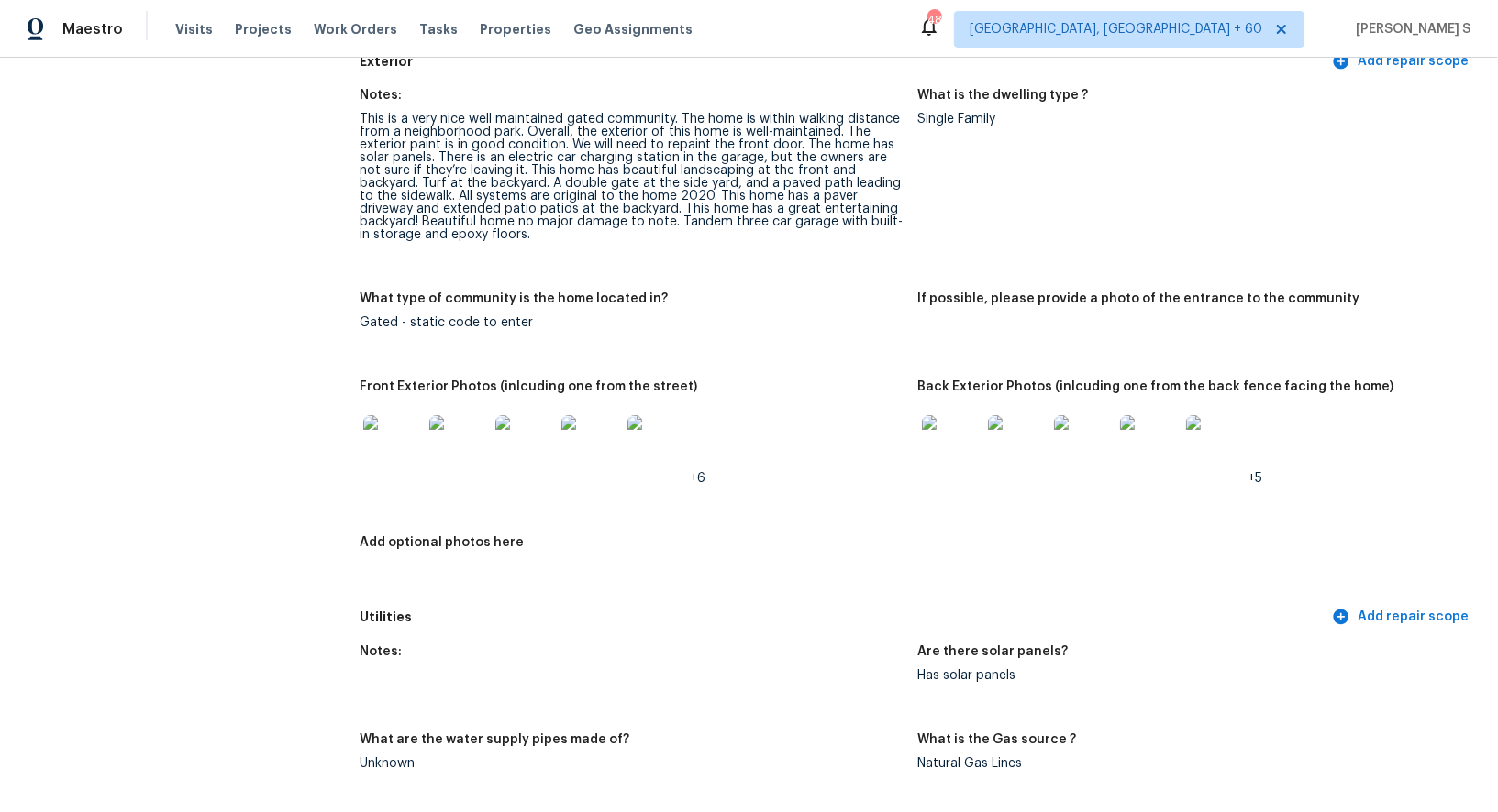
scroll to position [950, 0]
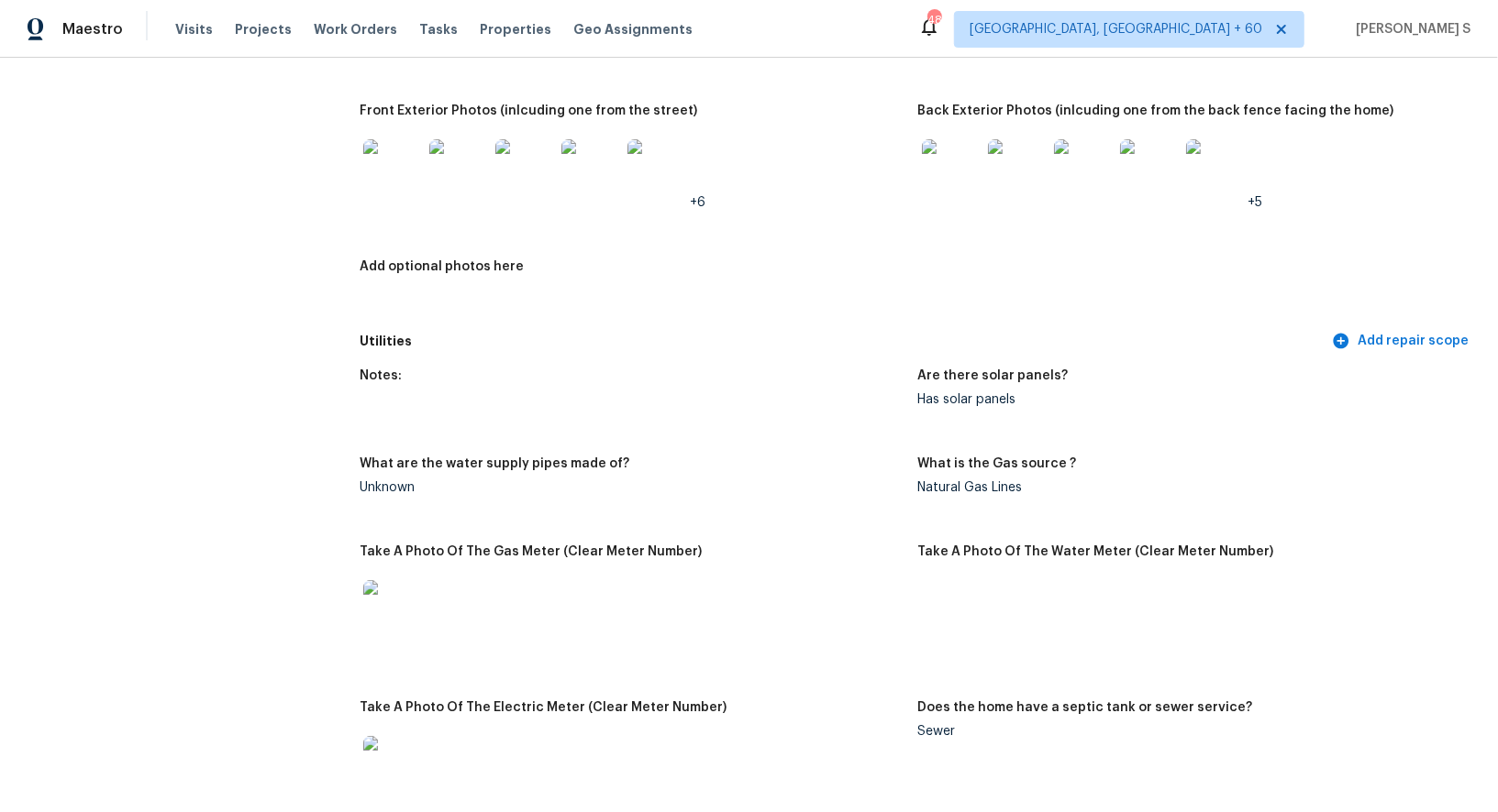
click at [933, 148] on img at bounding box center [950, 168] width 59 height 59
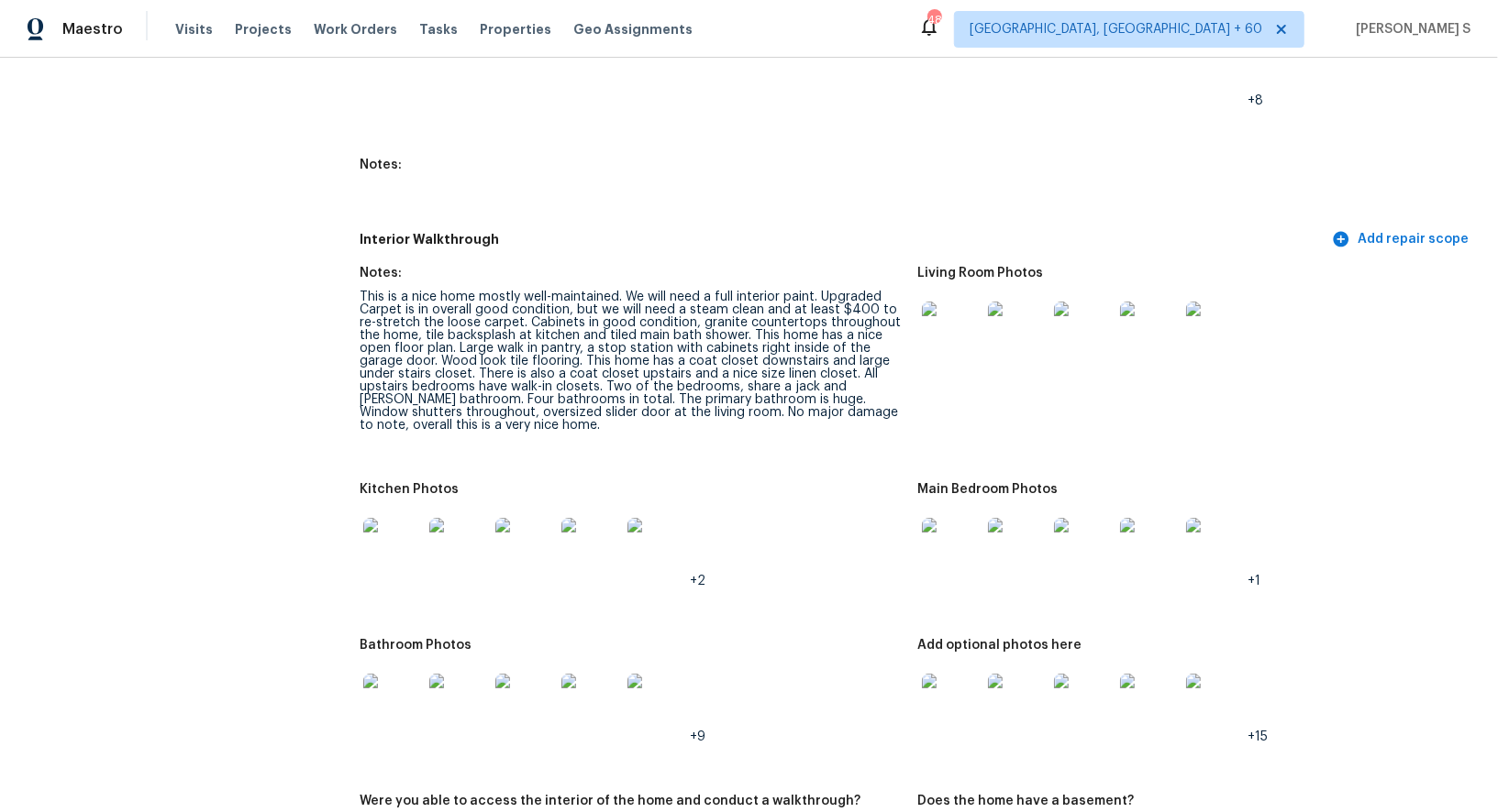
scroll to position [2158, 0]
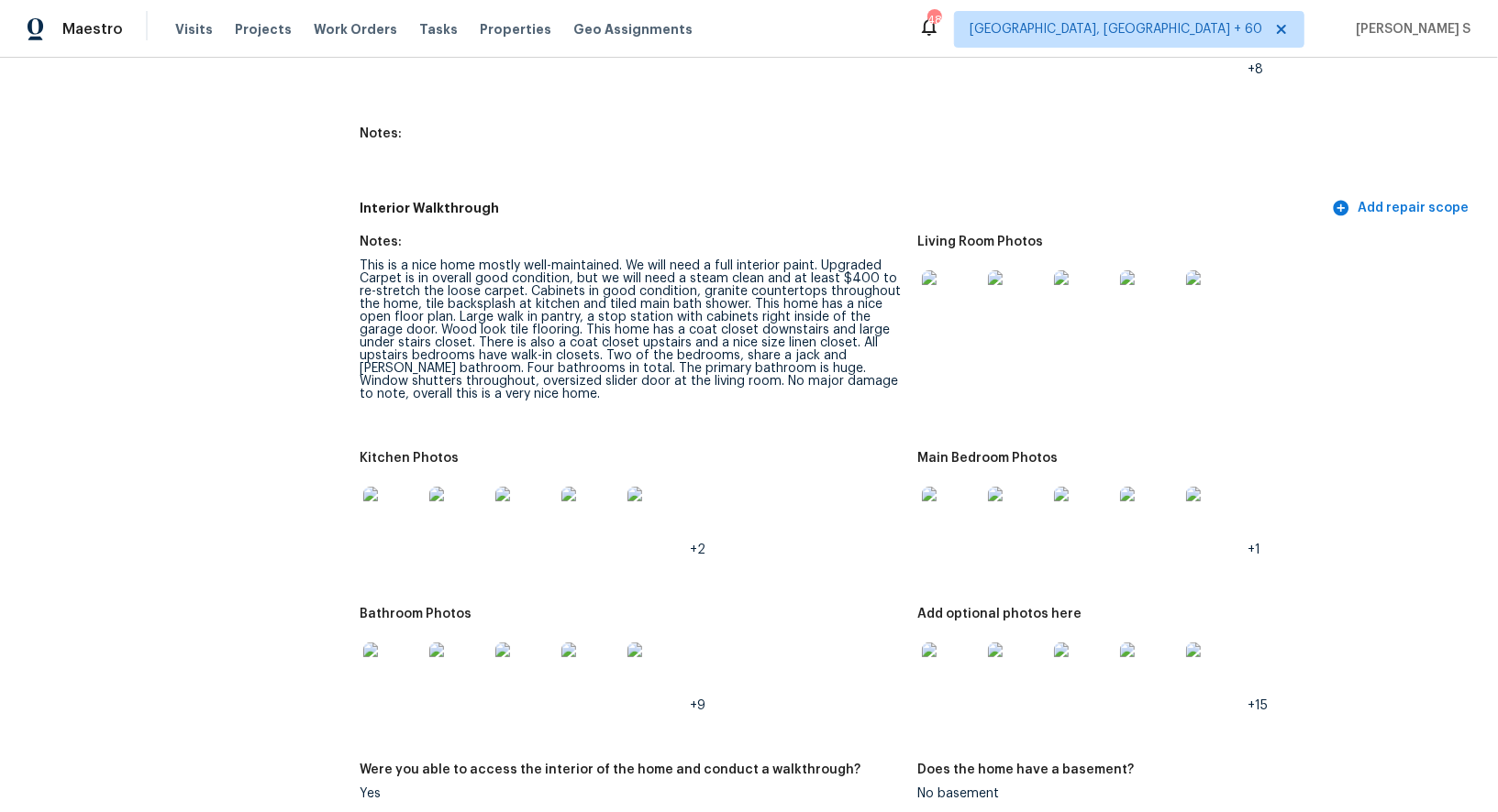
click at [932, 305] on img at bounding box center [950, 299] width 59 height 59
click at [395, 510] on img at bounding box center [392, 516] width 59 height 59
click at [927, 503] on img at bounding box center [950, 516] width 59 height 59
click at [413, 651] on img at bounding box center [392, 671] width 59 height 59
click at [949, 673] on img at bounding box center [950, 671] width 59 height 59
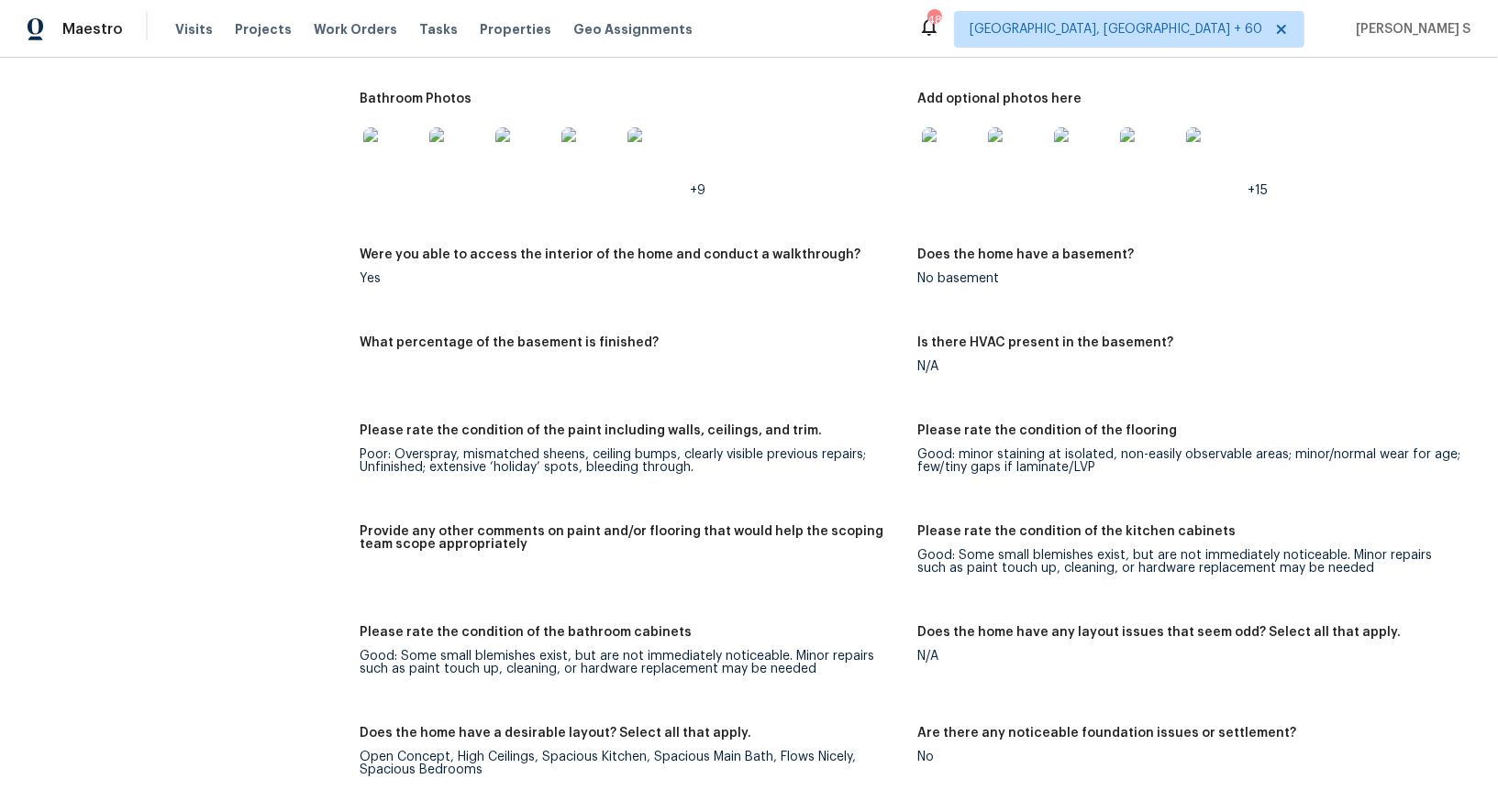
scroll to position [98, 0]
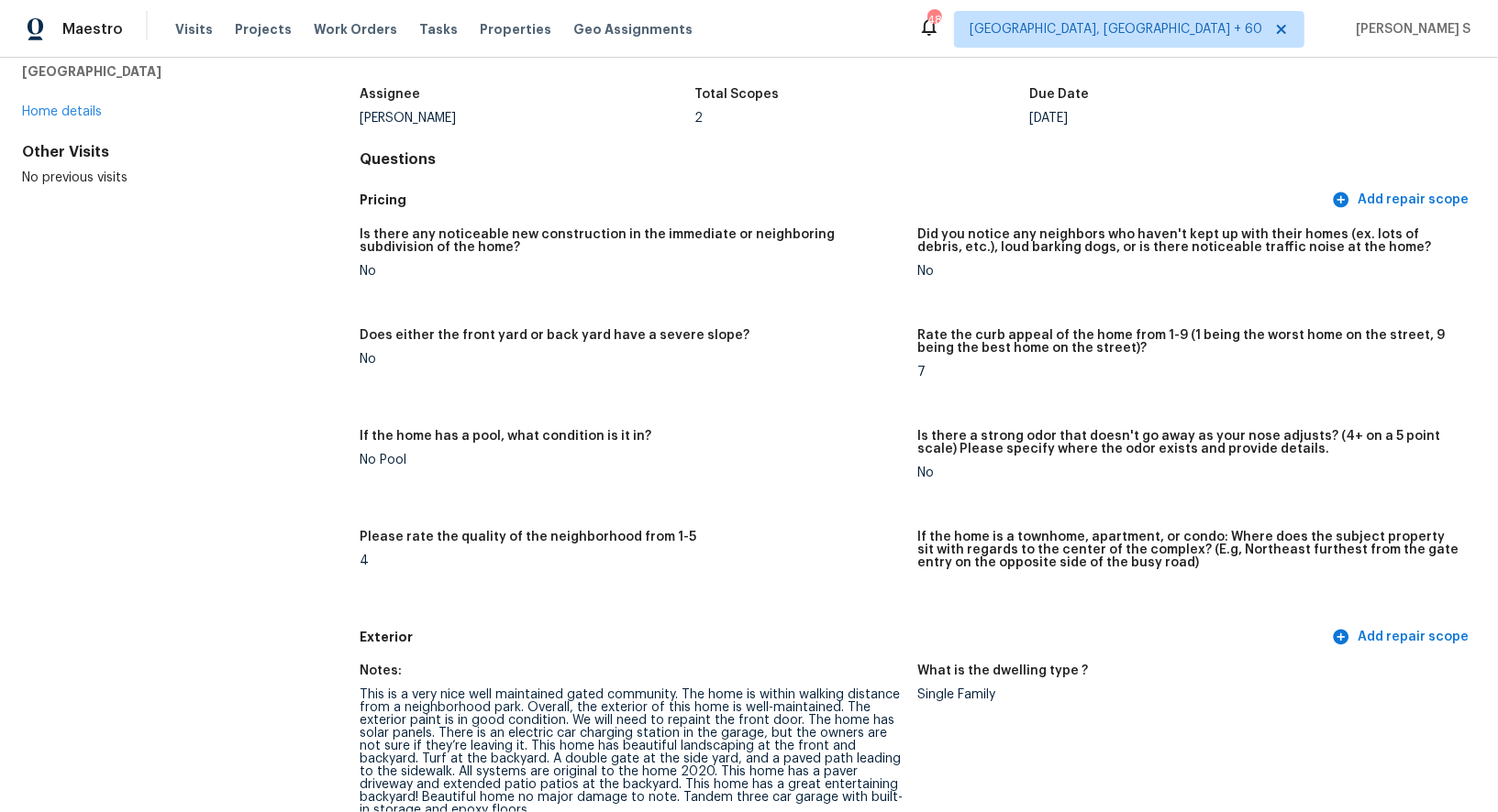
click at [785, 292] on figure "Is there any noticeable new construction in the immediate or neighboring subdiv…" at bounding box center [638, 268] width 558 height 79
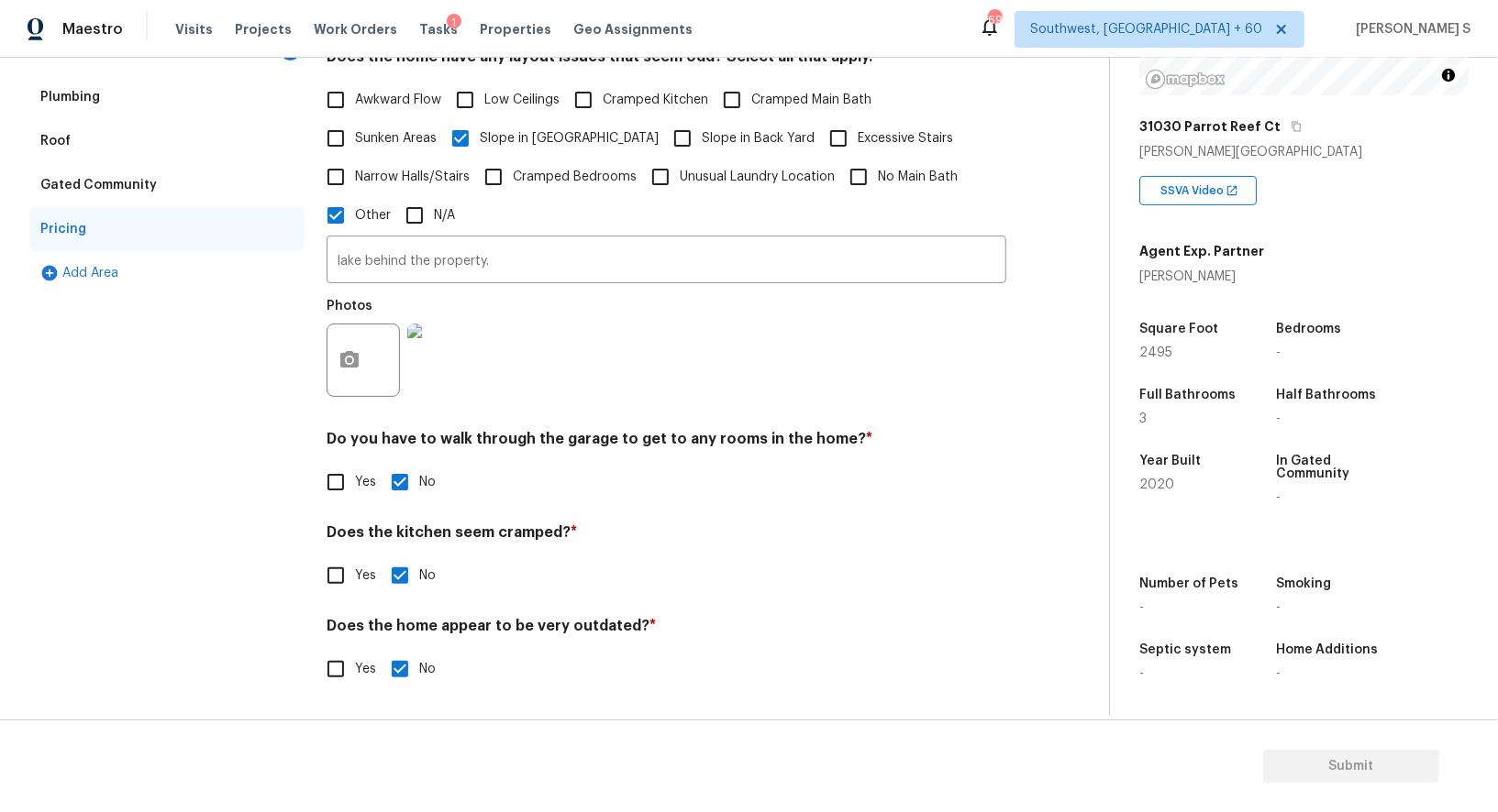
scroll to position [93, 0]
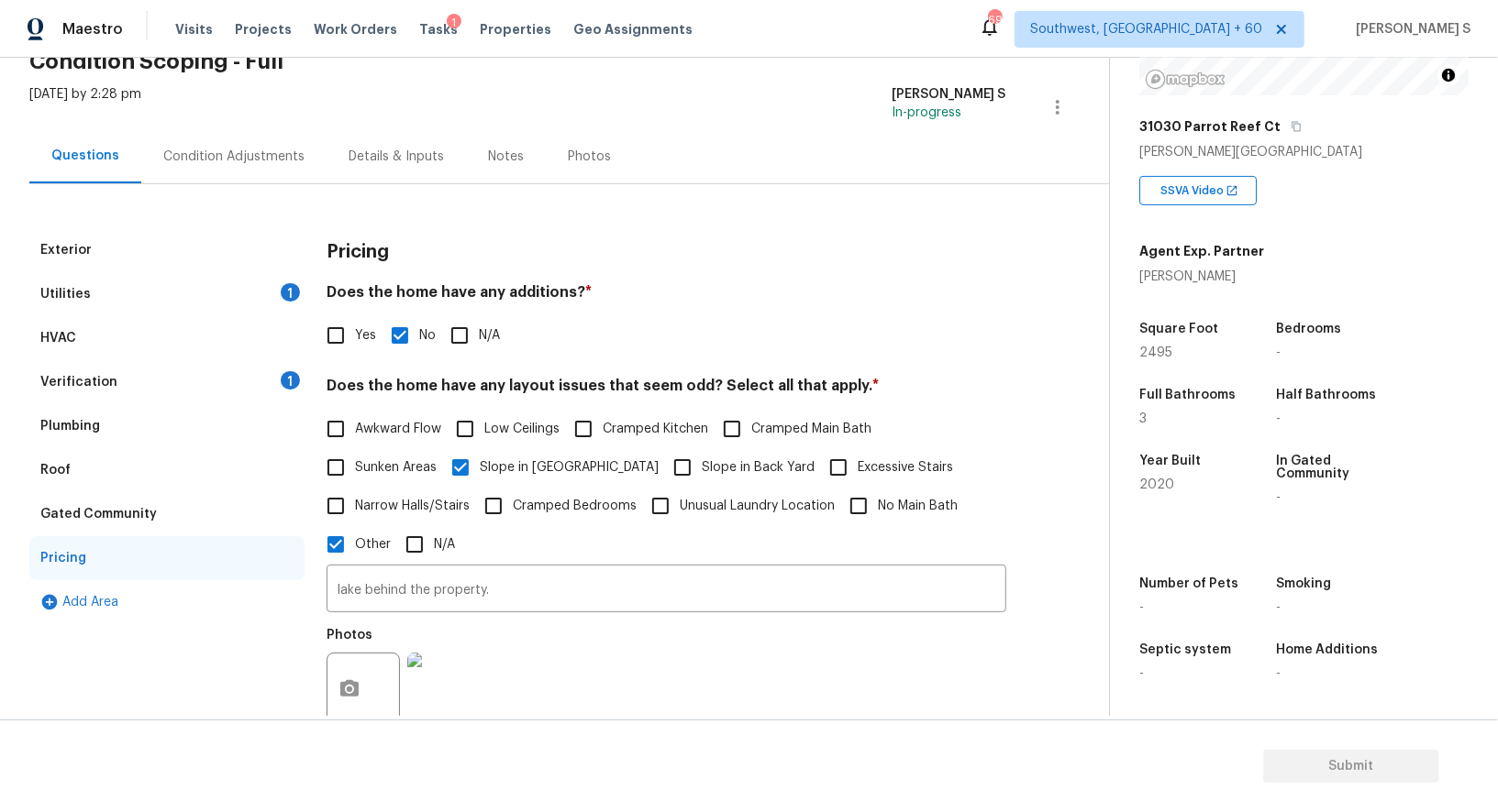
click at [663, 469] on input "Slope in Back Yard" at bounding box center [682, 467] width 38 height 38
checkbox input "true"
click at [253, 159] on div "Condition Adjustments" at bounding box center [233, 157] width 141 height 19
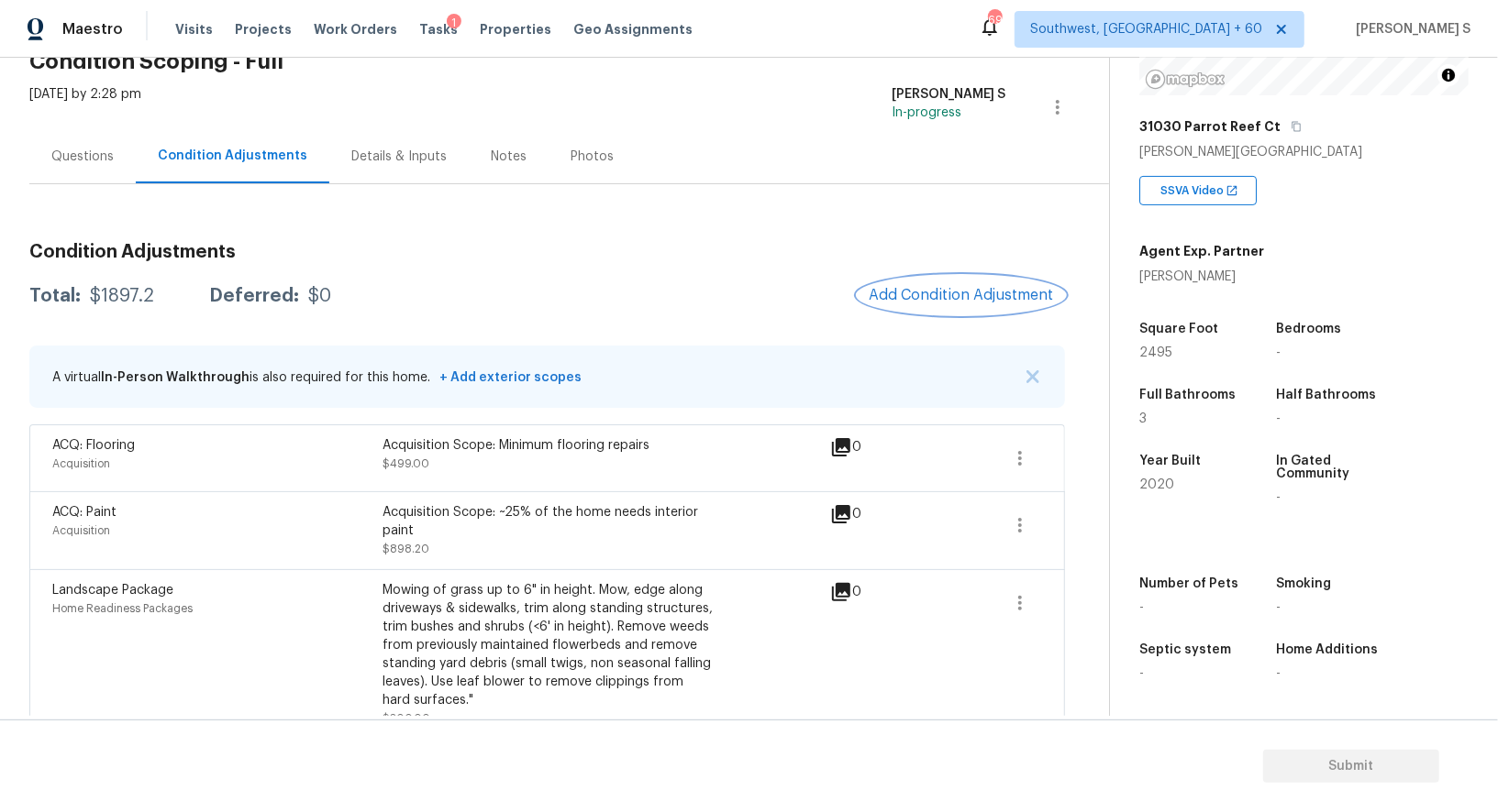
click at [975, 306] on button "Add Condition Adjustment" at bounding box center [961, 295] width 207 height 38
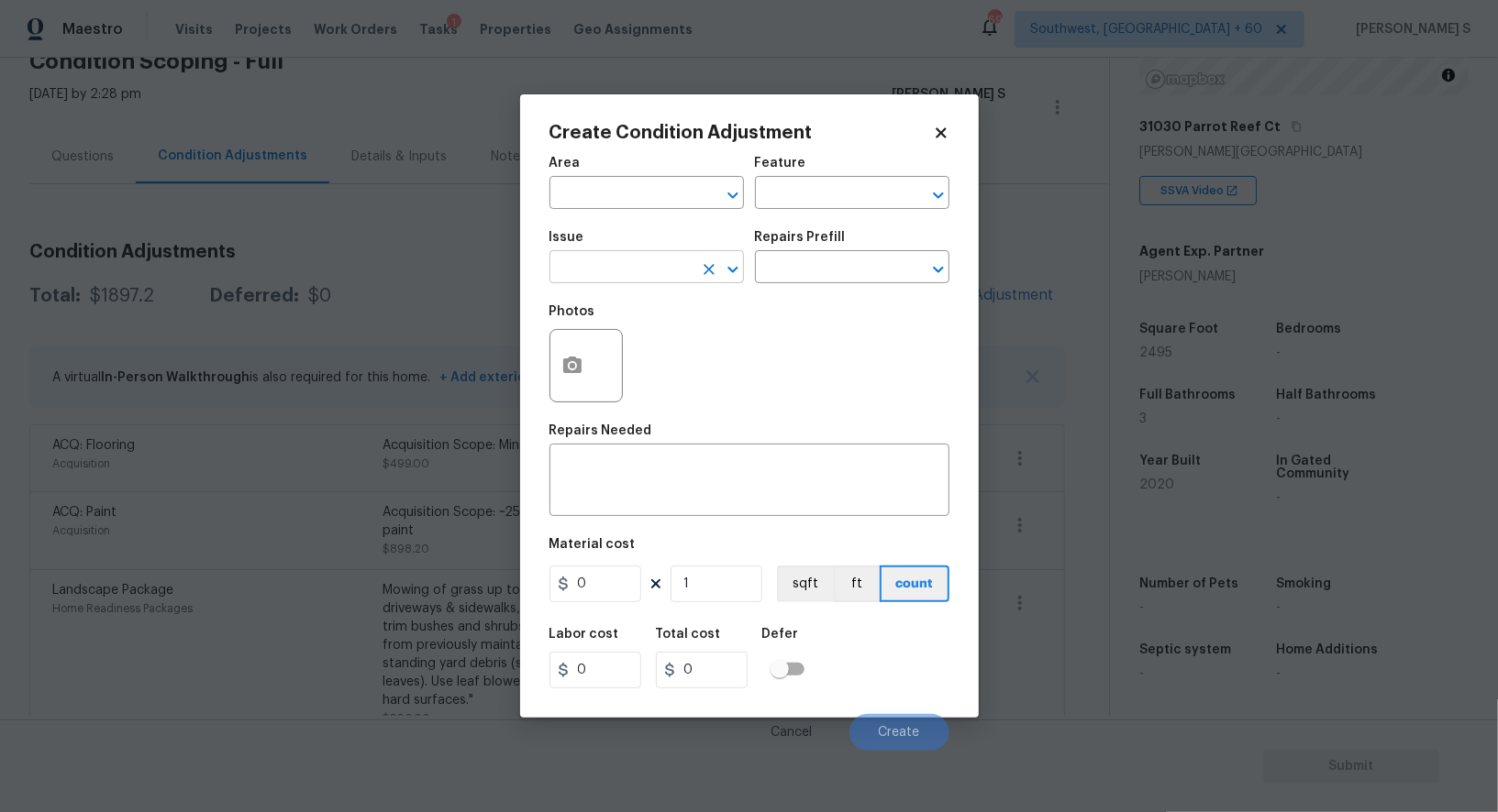
click at [687, 258] on input "text" at bounding box center [620, 268] width 143 height 28
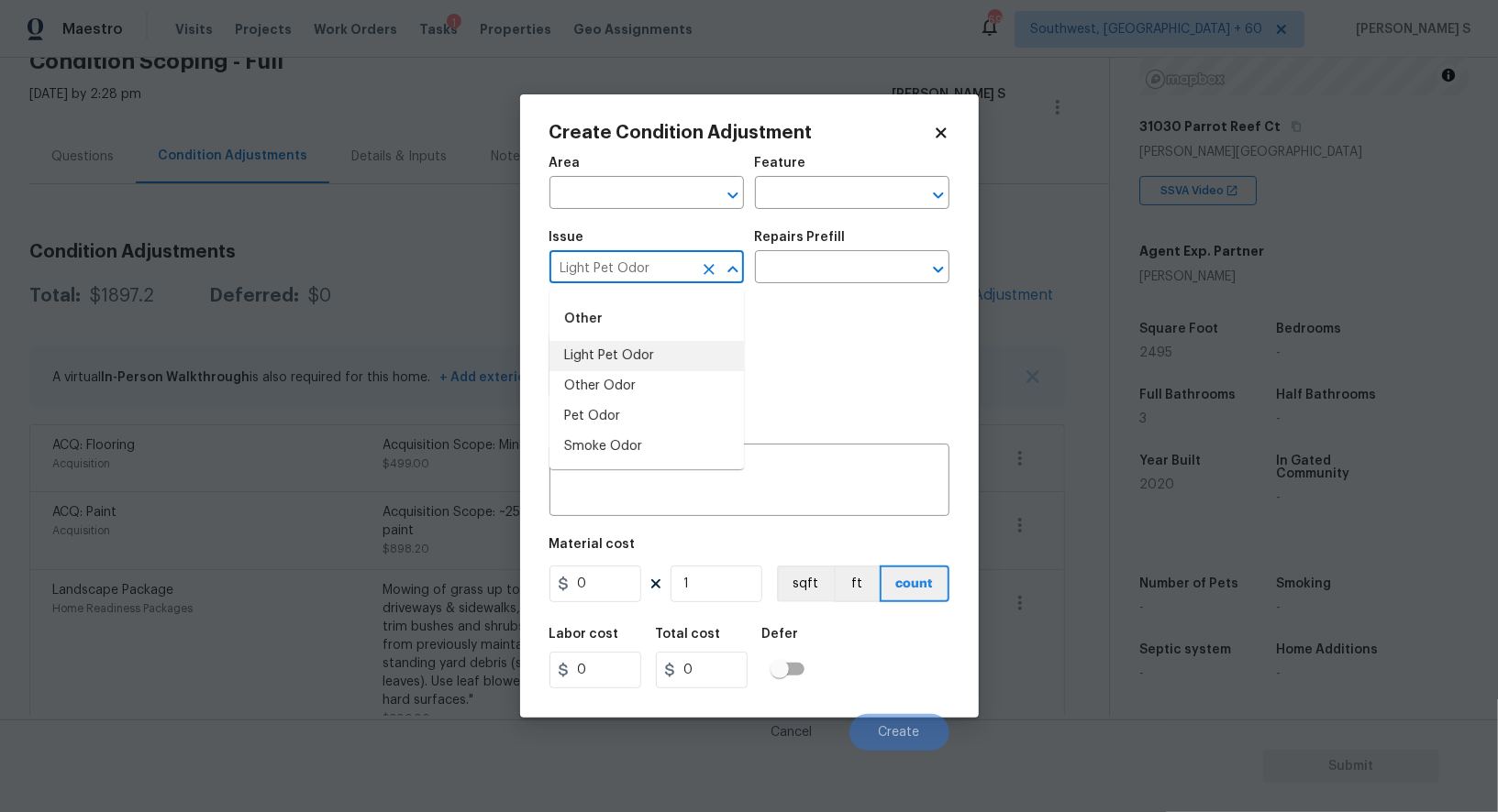
type input "Light Pet Odor"
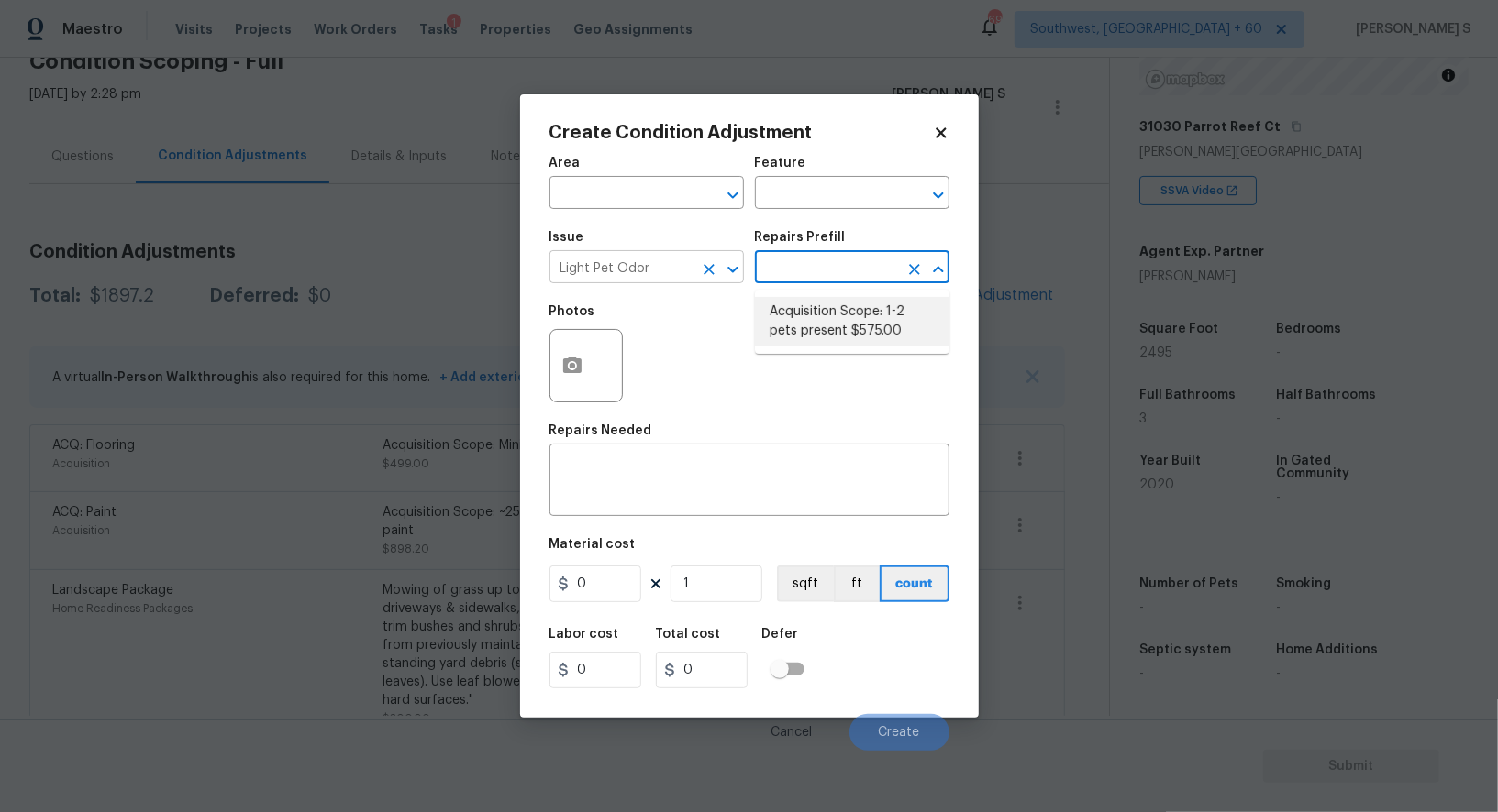
type textarea "Acquisition Scope: 1-2 pets present"
type input "575"
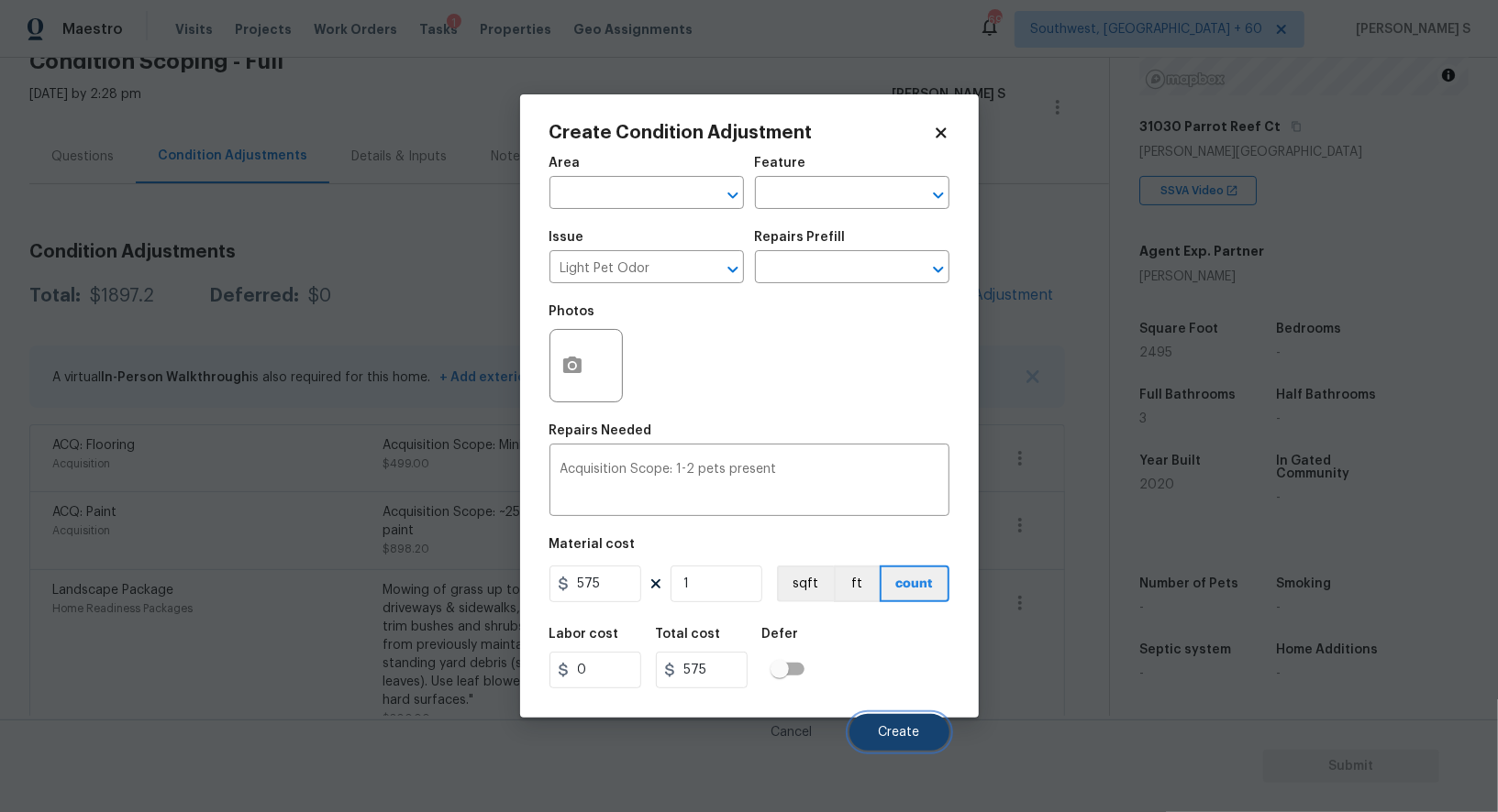
click at [928, 741] on button "Create" at bounding box center [898, 732] width 100 height 36
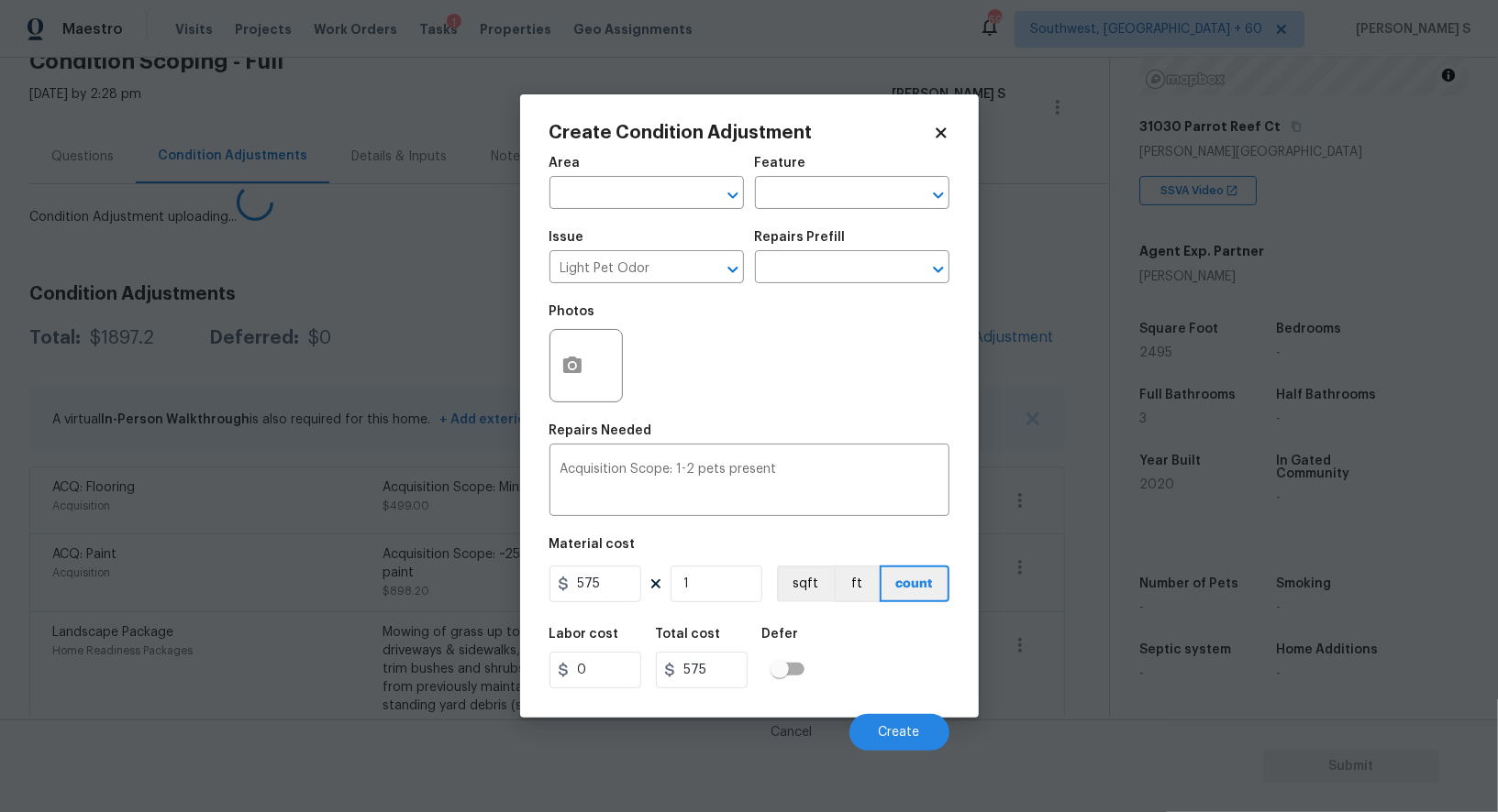
click at [191, 641] on div "Home Readiness Packages" at bounding box center [217, 651] width 330 height 19
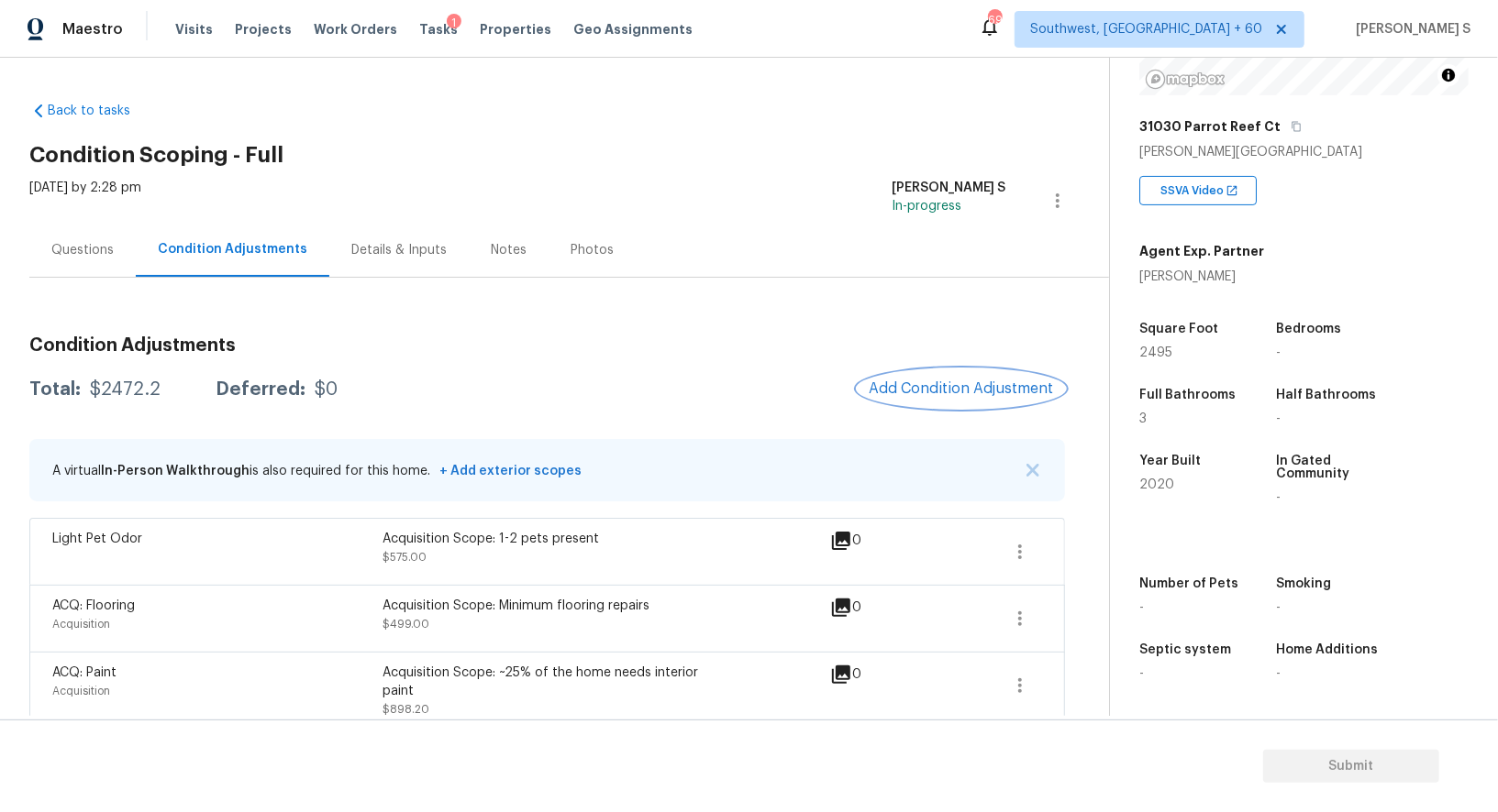
click at [961, 382] on span "Add Condition Adjustment" at bounding box center [961, 389] width 186 height 17
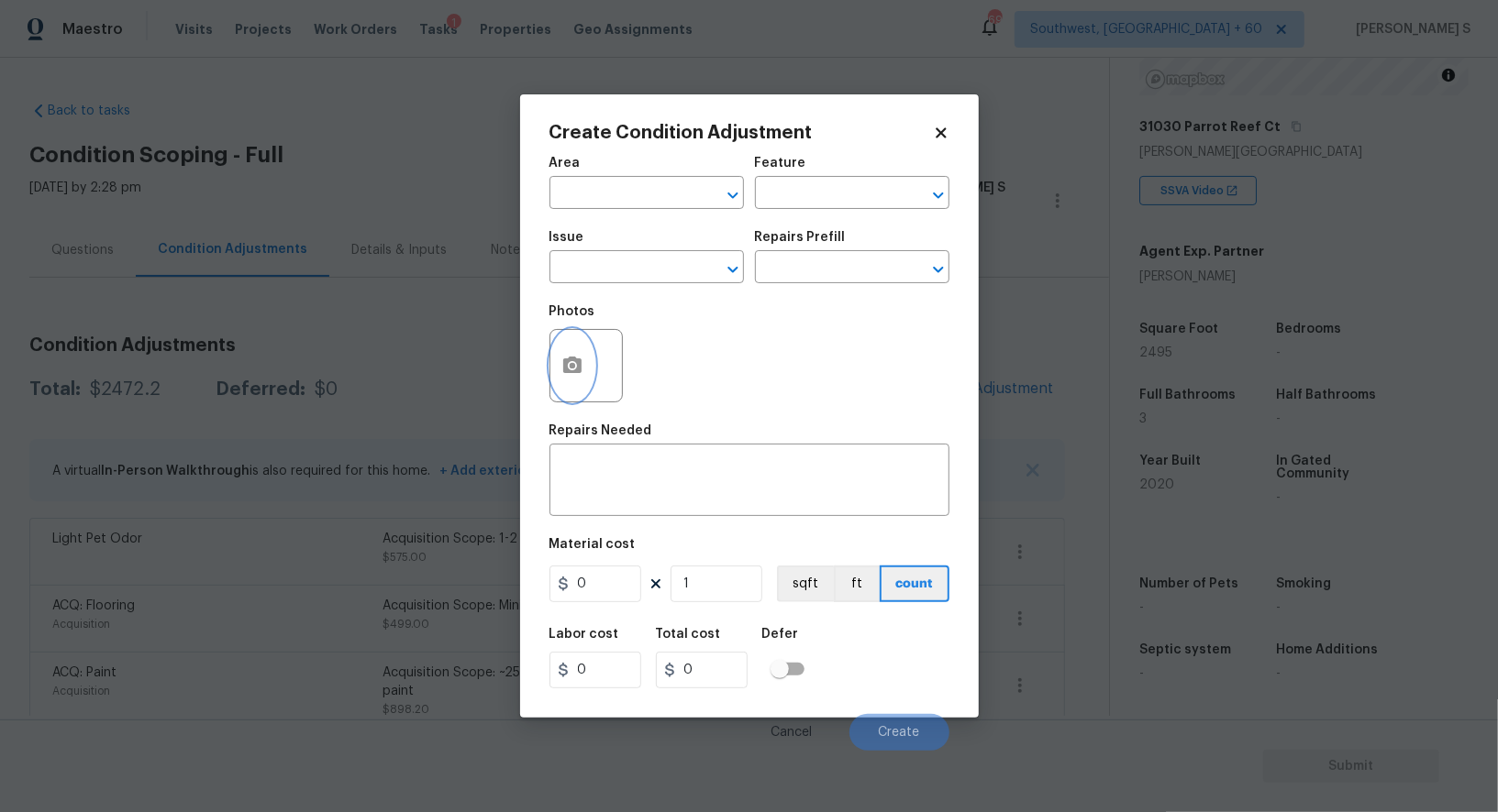
click at [552, 362] on button "button" at bounding box center [572, 365] width 44 height 72
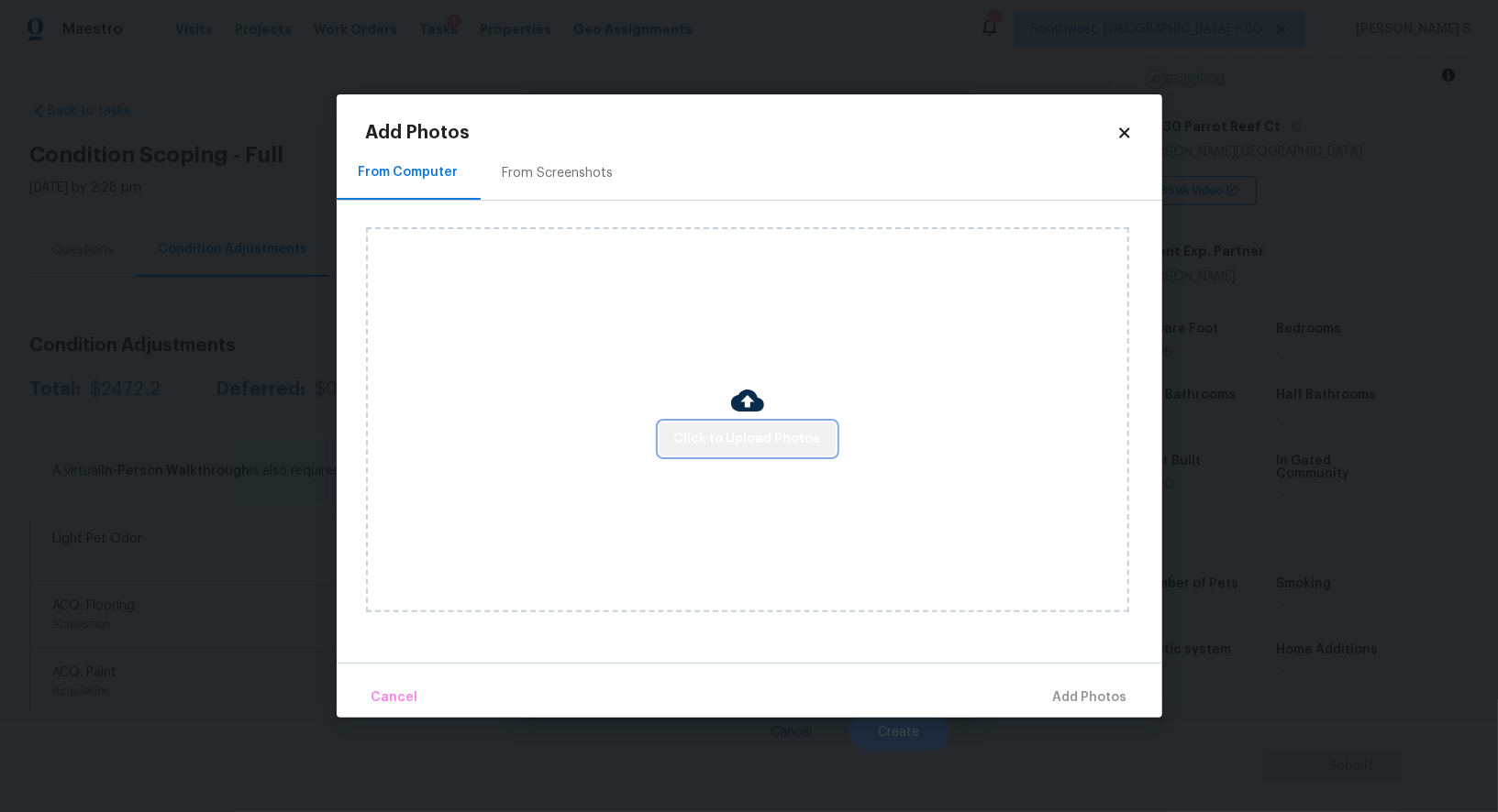
click at [754, 431] on span "Click to Upload Photos" at bounding box center [747, 439] width 146 height 23
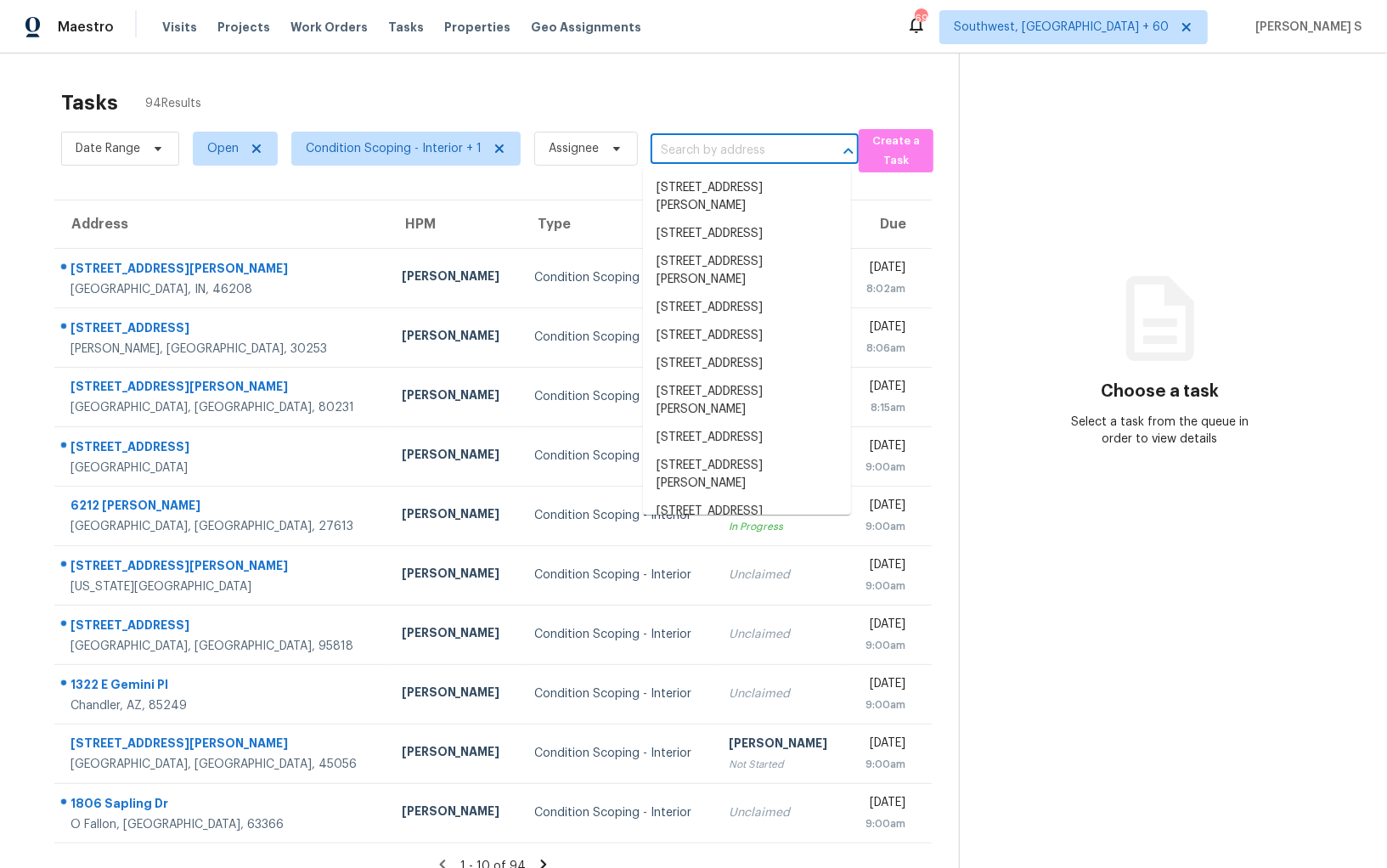
click at [676, 149] on input "text" at bounding box center [731, 150] width 161 height 26
paste input "[STREET_ADDRESS][PERSON_NAME]"
type input "[STREET_ADDRESS][PERSON_NAME]"
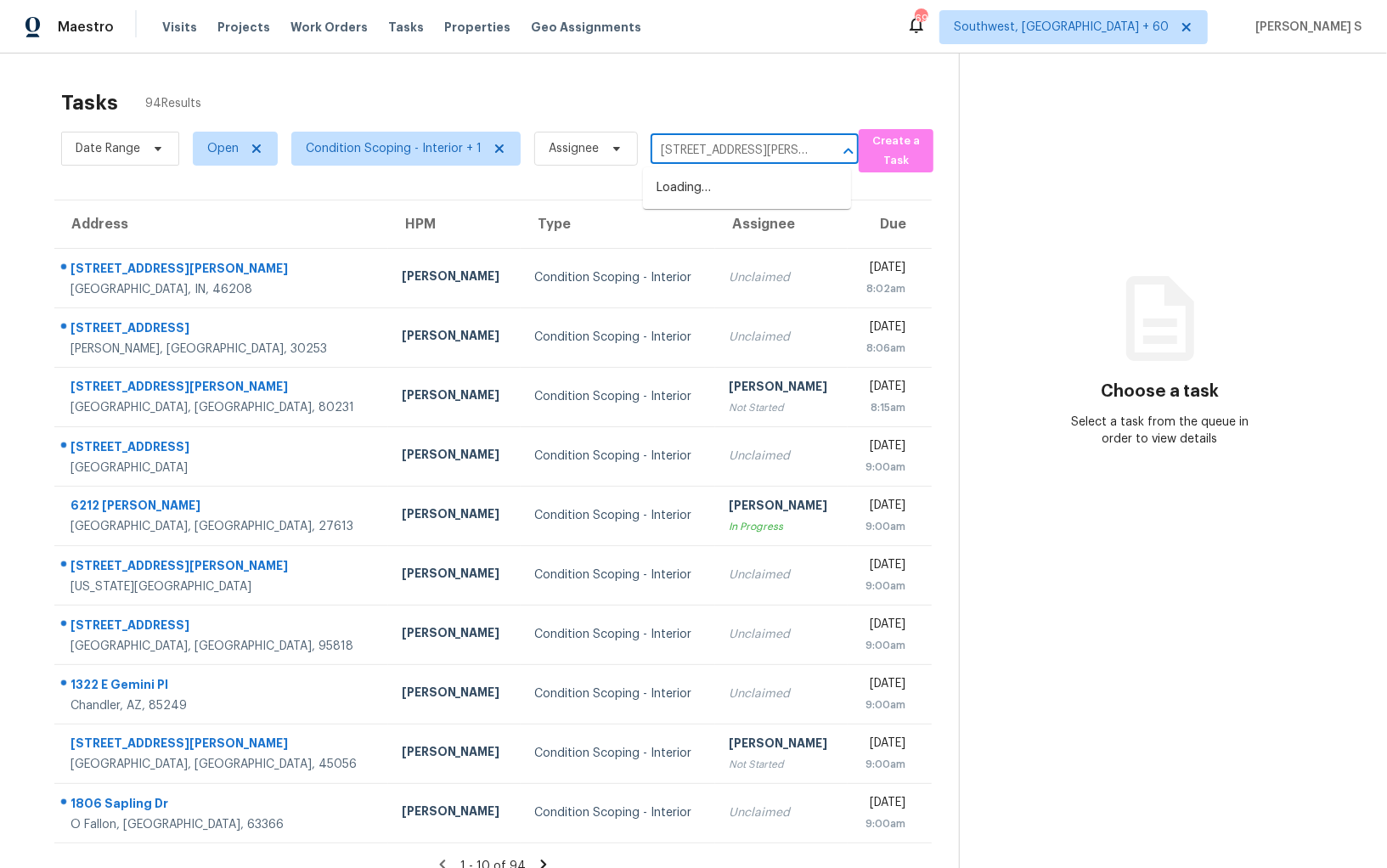
scroll to position [0, 146]
click at [715, 181] on li "[STREET_ADDRESS][PERSON_NAME]" at bounding box center [746, 197] width 208 height 46
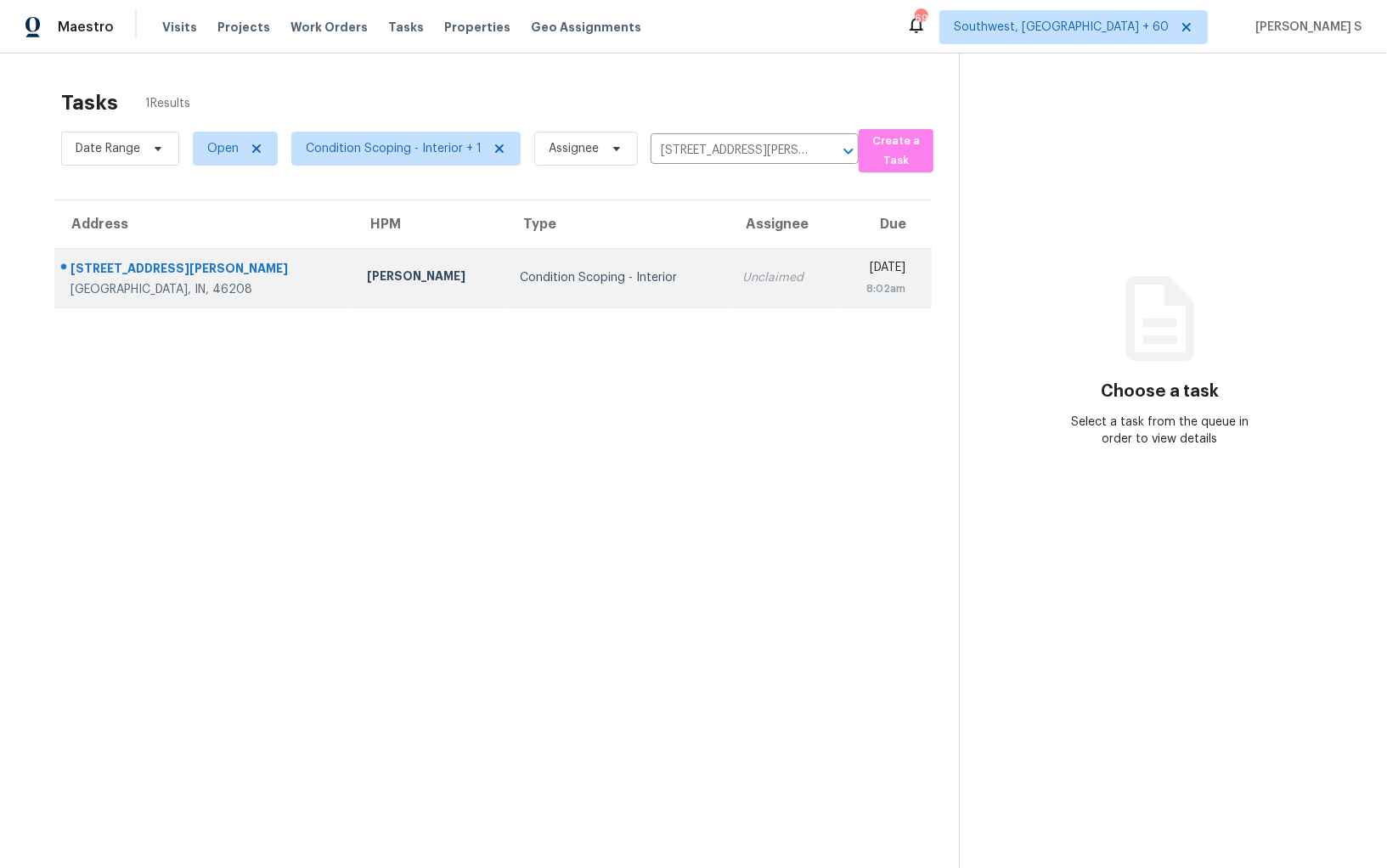
click at [743, 271] on div "Unclaimed" at bounding box center [782, 278] width 79 height 17
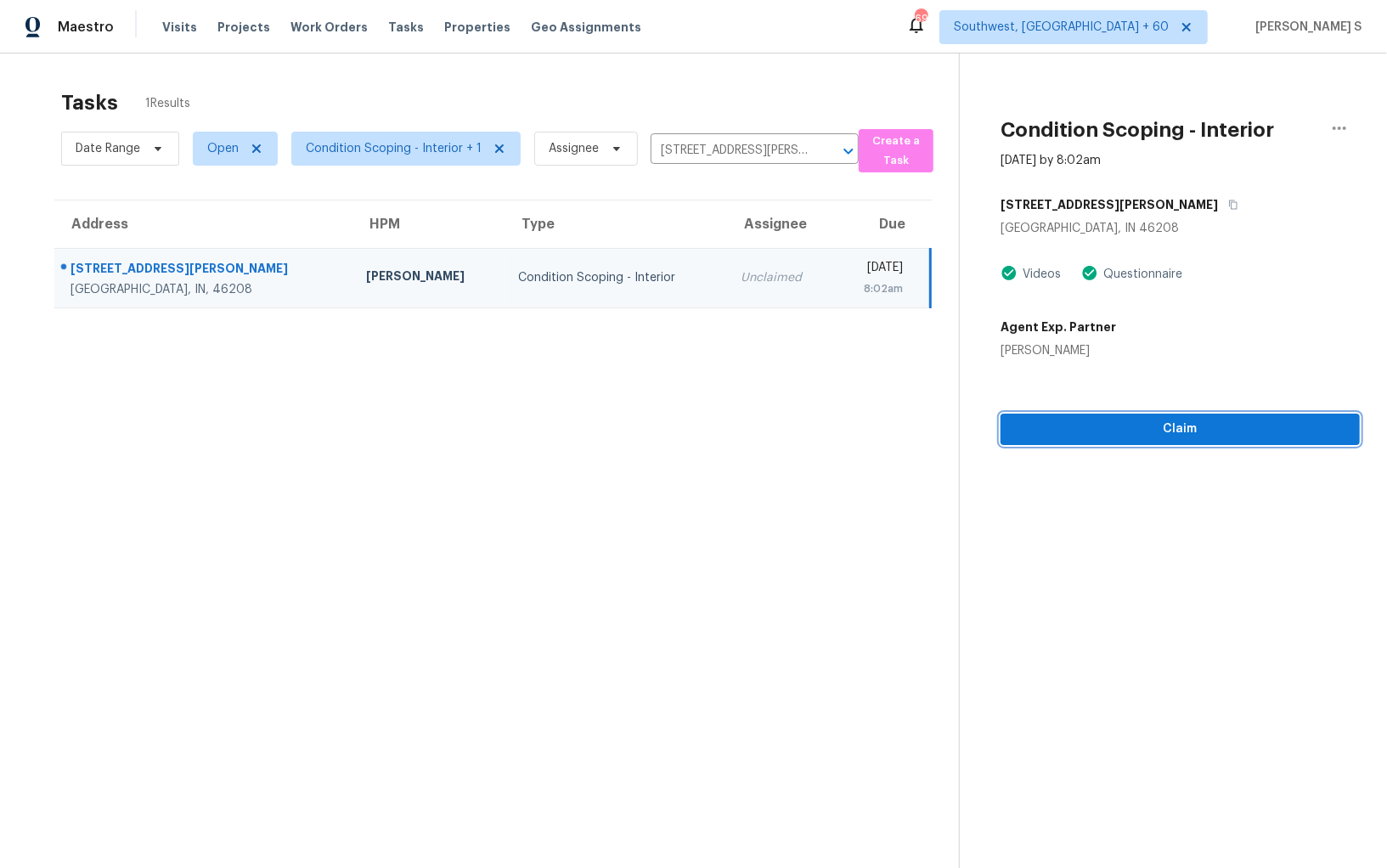
click at [1100, 414] on div "Condition Scoping - Interior [DATE] by 8:02am [STREET_ADDRESS][PERSON_NAME][PER…" at bounding box center [1159, 249] width 400 height 391
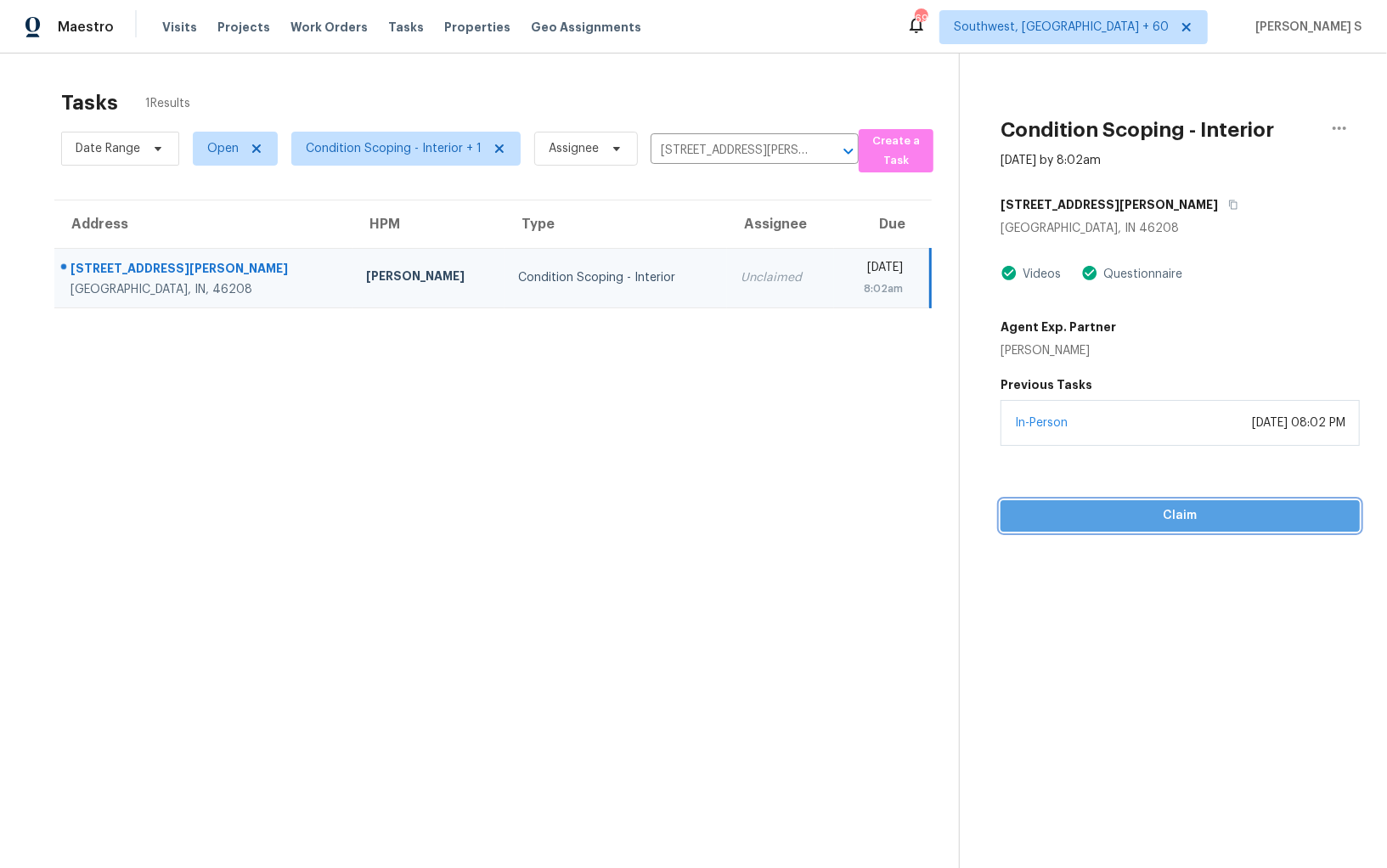
click at [1188, 510] on span "Claim" at bounding box center [1180, 516] width 332 height 22
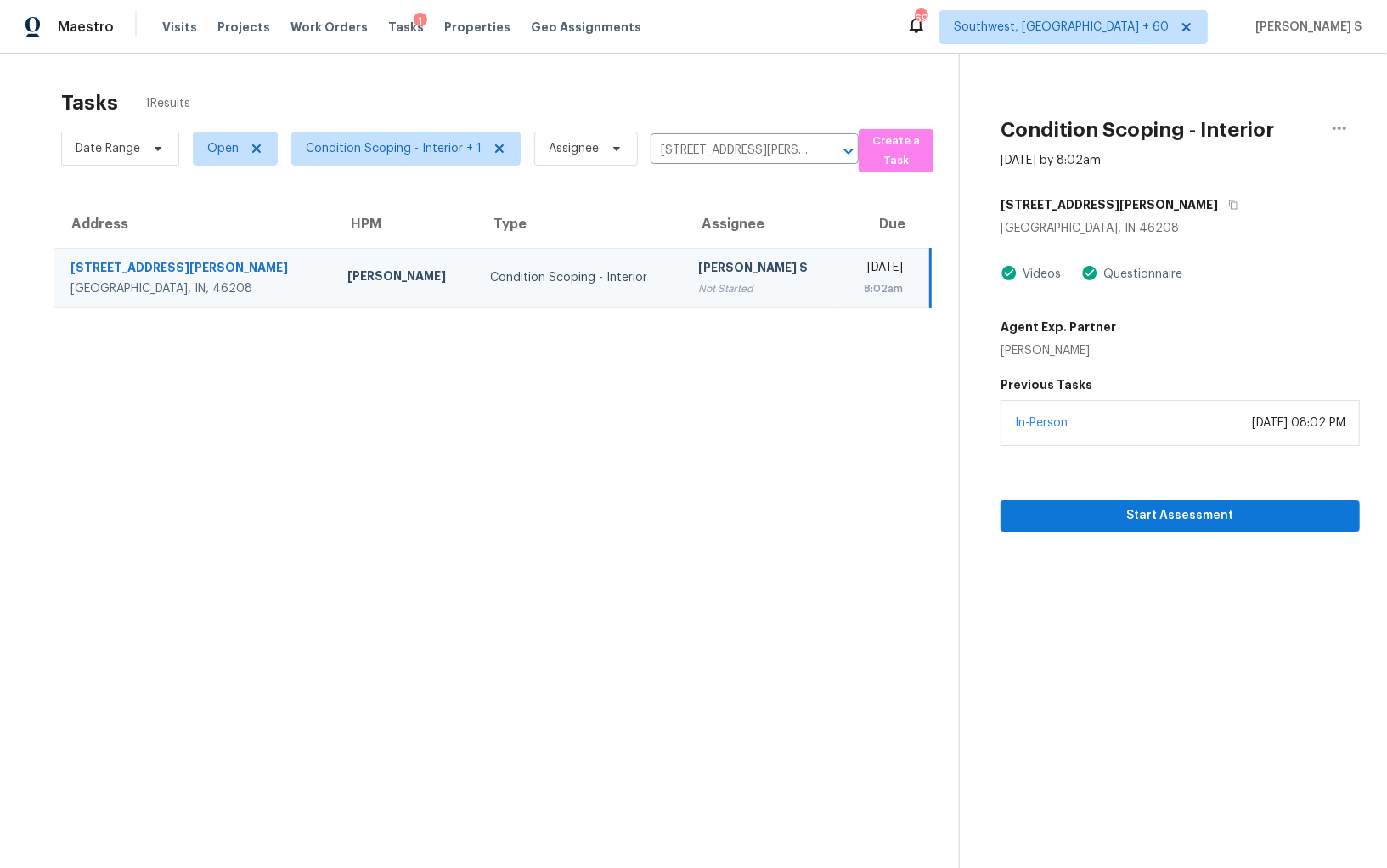
click at [585, 289] on td "Condition Scoping - Interior" at bounding box center [581, 277] width 209 height 60
click at [699, 265] on div "[PERSON_NAME] S" at bounding box center [762, 269] width 127 height 22
drag, startPoint x: 650, startPoint y: 265, endPoint x: 690, endPoint y: 265, distance: 40.0
click at [699, 265] on div "[PERSON_NAME] S" at bounding box center [762, 269] width 127 height 22
click at [1048, 518] on span "Start Assessment" at bounding box center [1180, 516] width 332 height 22
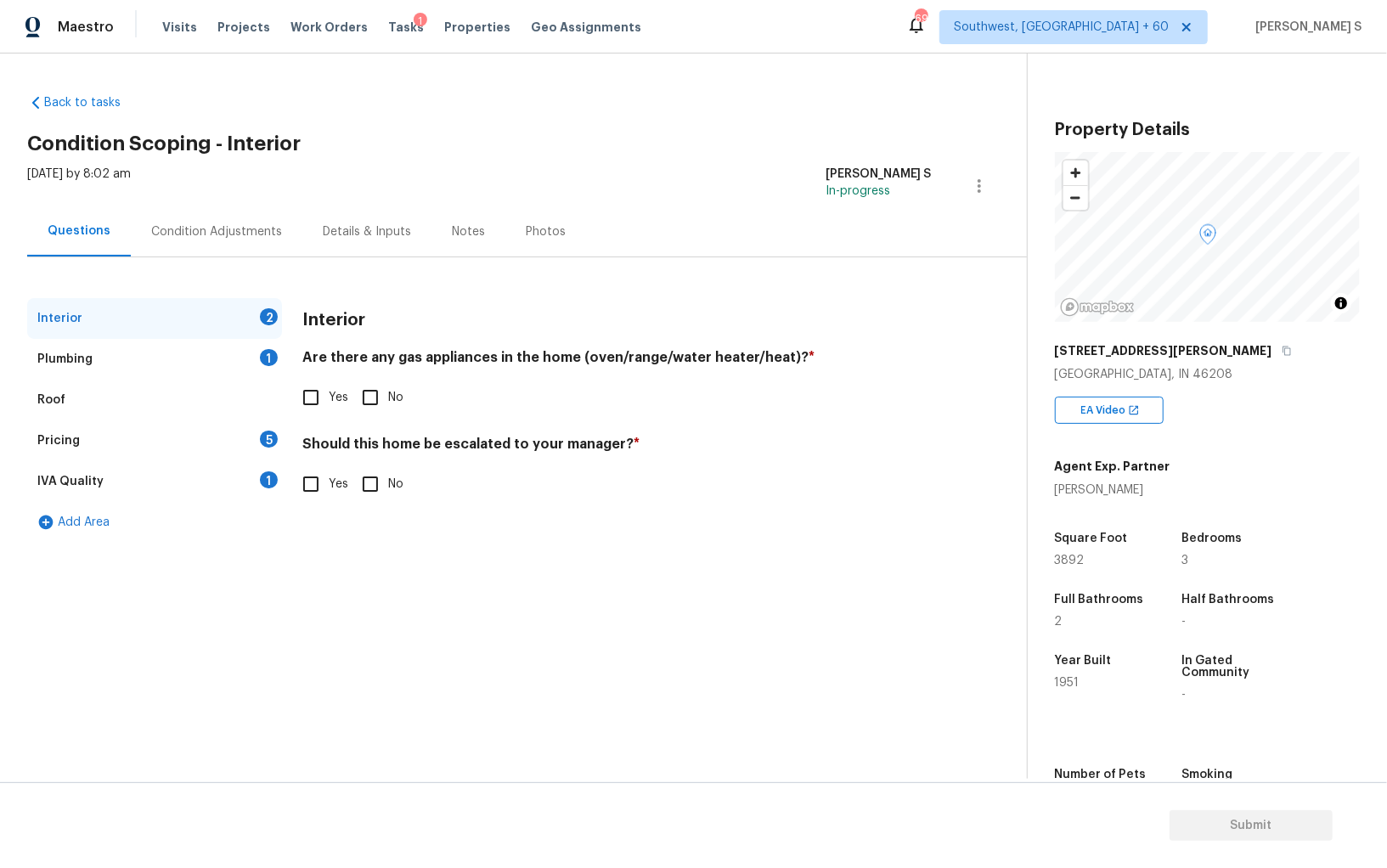
click at [642, 602] on section "Back to tasks Condition Scoping - Interior [DATE] by 8:02 am Anbu Jebakumar S I…" at bounding box center [526, 429] width 999 height 698
click at [323, 386] on input "Yes" at bounding box center [310, 396] width 35 height 35
checkbox input "true"
click at [213, 352] on div "Plumbing 1" at bounding box center [154, 358] width 255 height 41
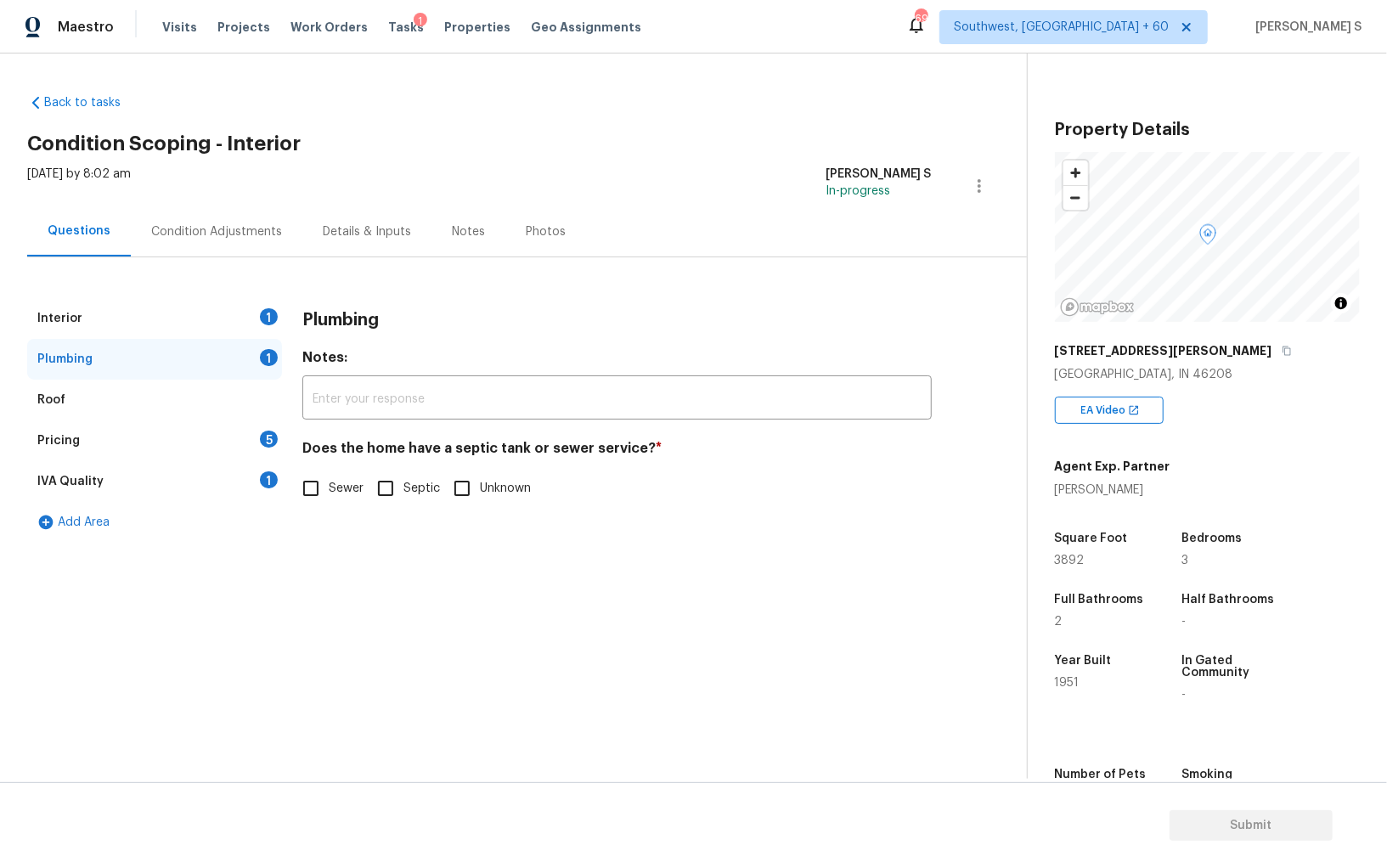
click at [298, 489] on input "Sewer" at bounding box center [310, 488] width 35 height 35
checkbox input "true"
click at [241, 474] on div "IVA Quality 1" at bounding box center [154, 481] width 255 height 41
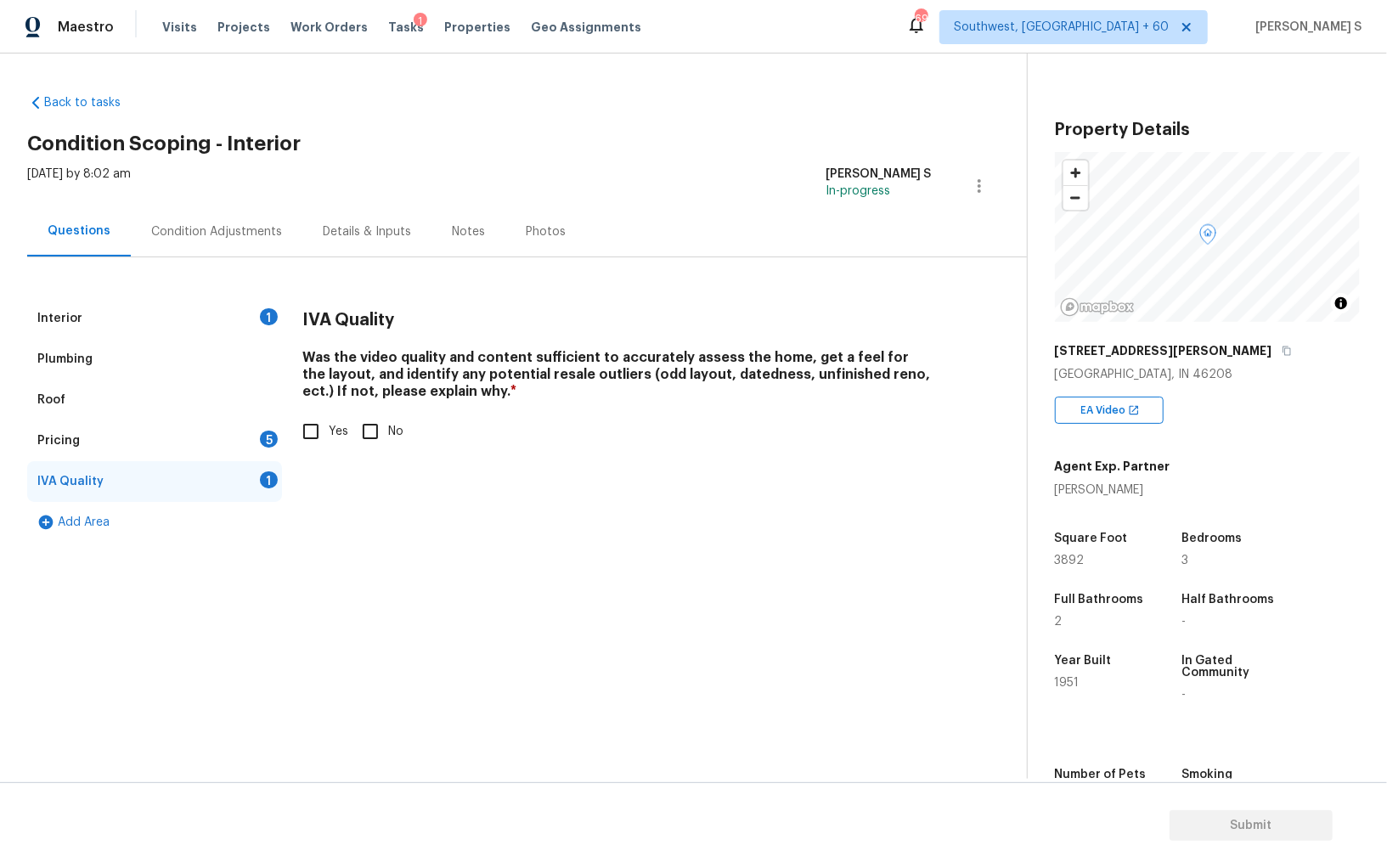
click at [321, 439] on input "Yes" at bounding box center [310, 431] width 35 height 35
checkbox input "true"
click at [269, 434] on div "5" at bounding box center [269, 439] width 18 height 17
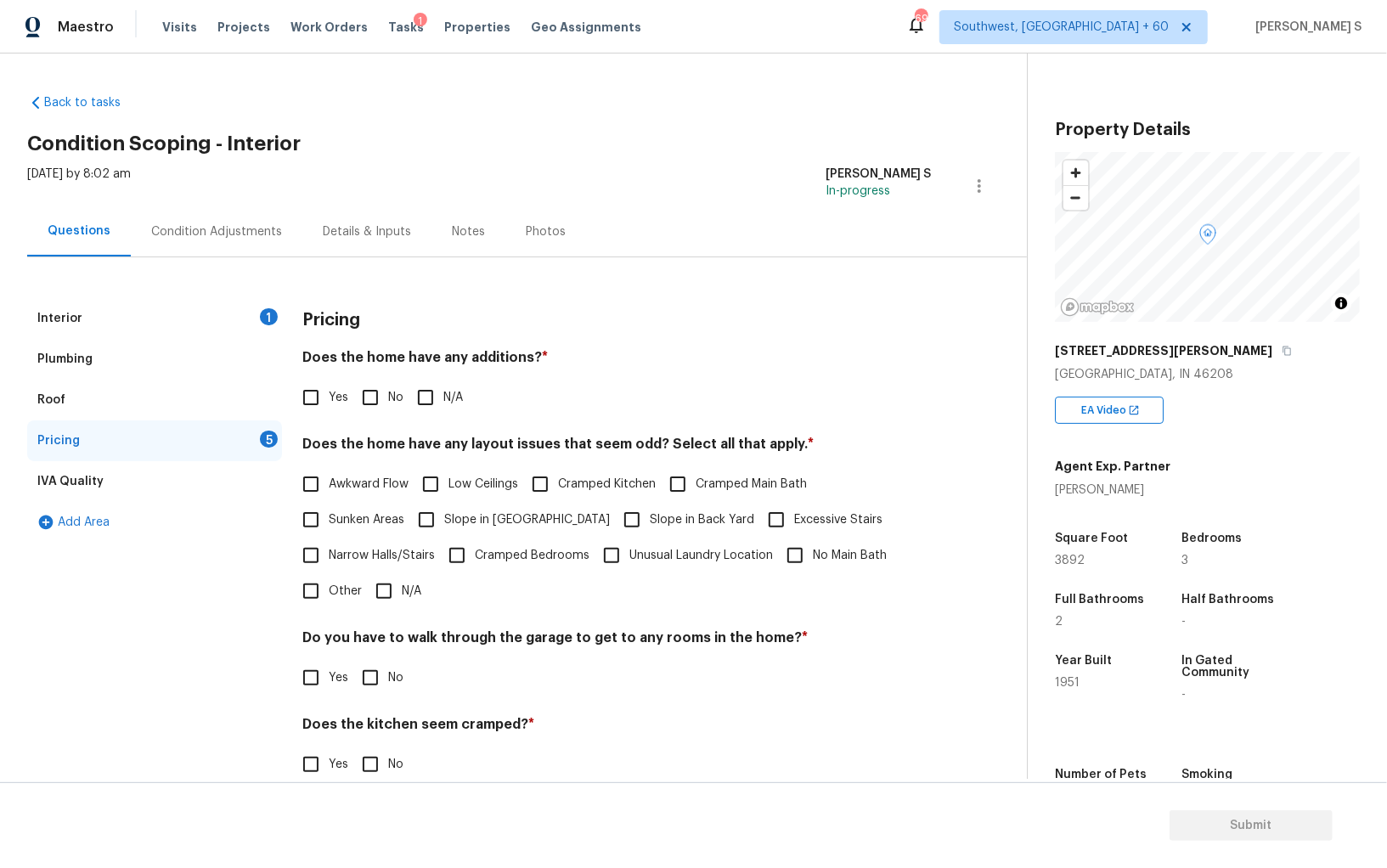
click at [361, 416] on div "Pricing Does the home have any additions? * Yes No N/A Does the home have any l…" at bounding box center [617, 593] width 630 height 591
click at [364, 402] on input "No" at bounding box center [370, 396] width 35 height 35
checkbox input "true"
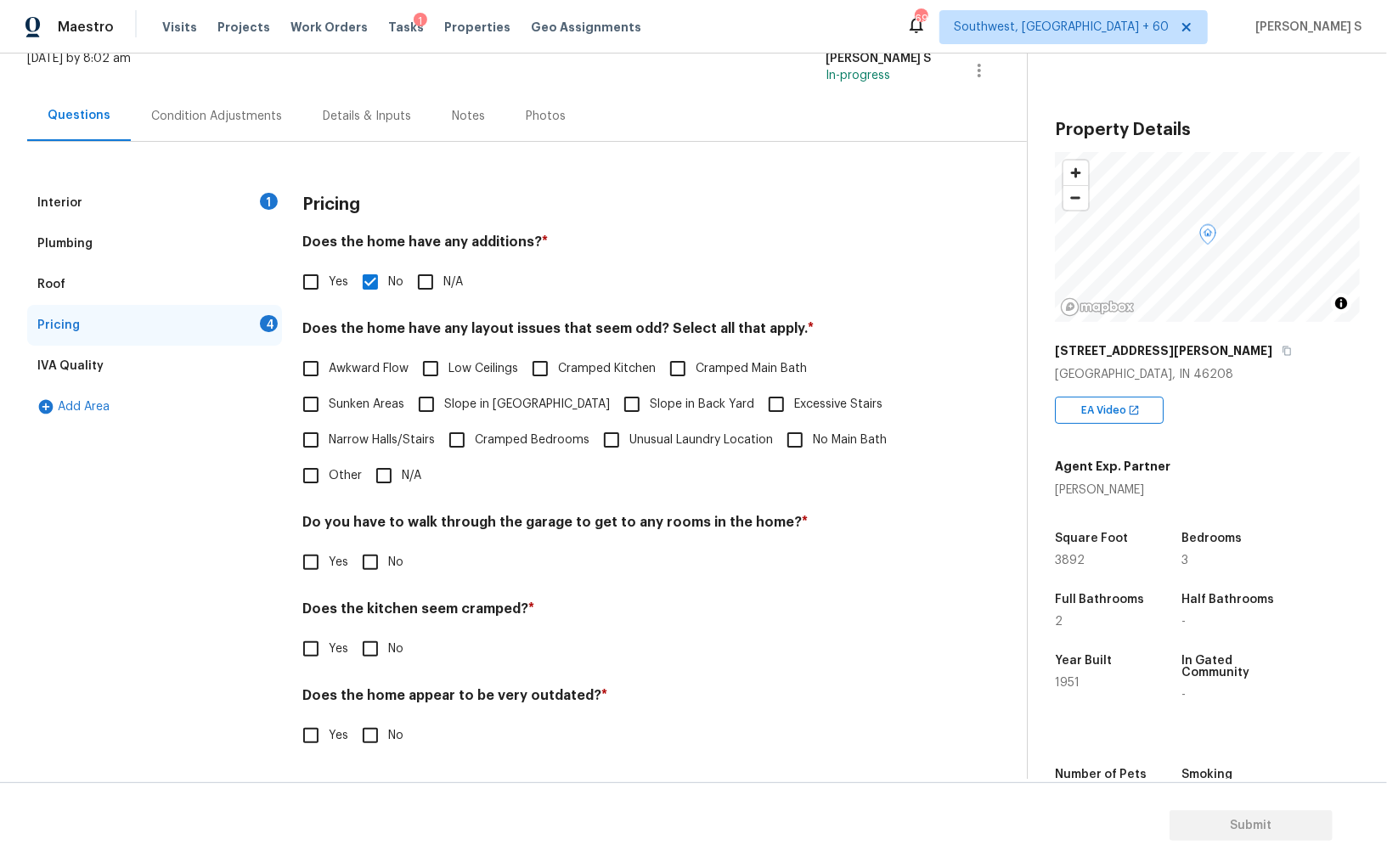
scroll to position [115, 0]
click at [362, 554] on input "No" at bounding box center [370, 562] width 35 height 35
checkbox input "true"
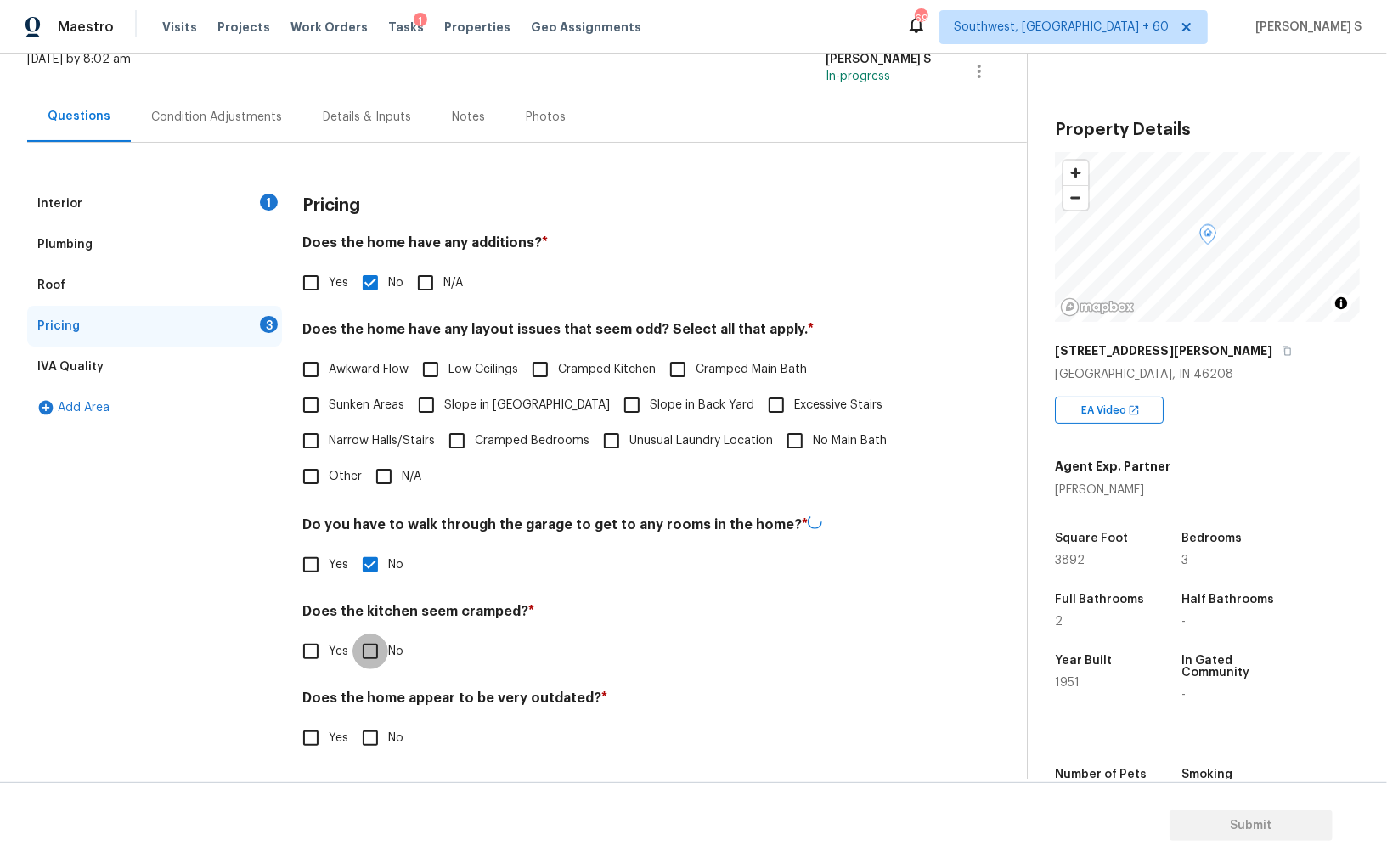
click at [352, 633] on input "No" at bounding box center [370, 650] width 35 height 35
checkbox input "true"
click at [352, 720] on input "No" at bounding box center [370, 738] width 35 height 35
checkbox input "true"
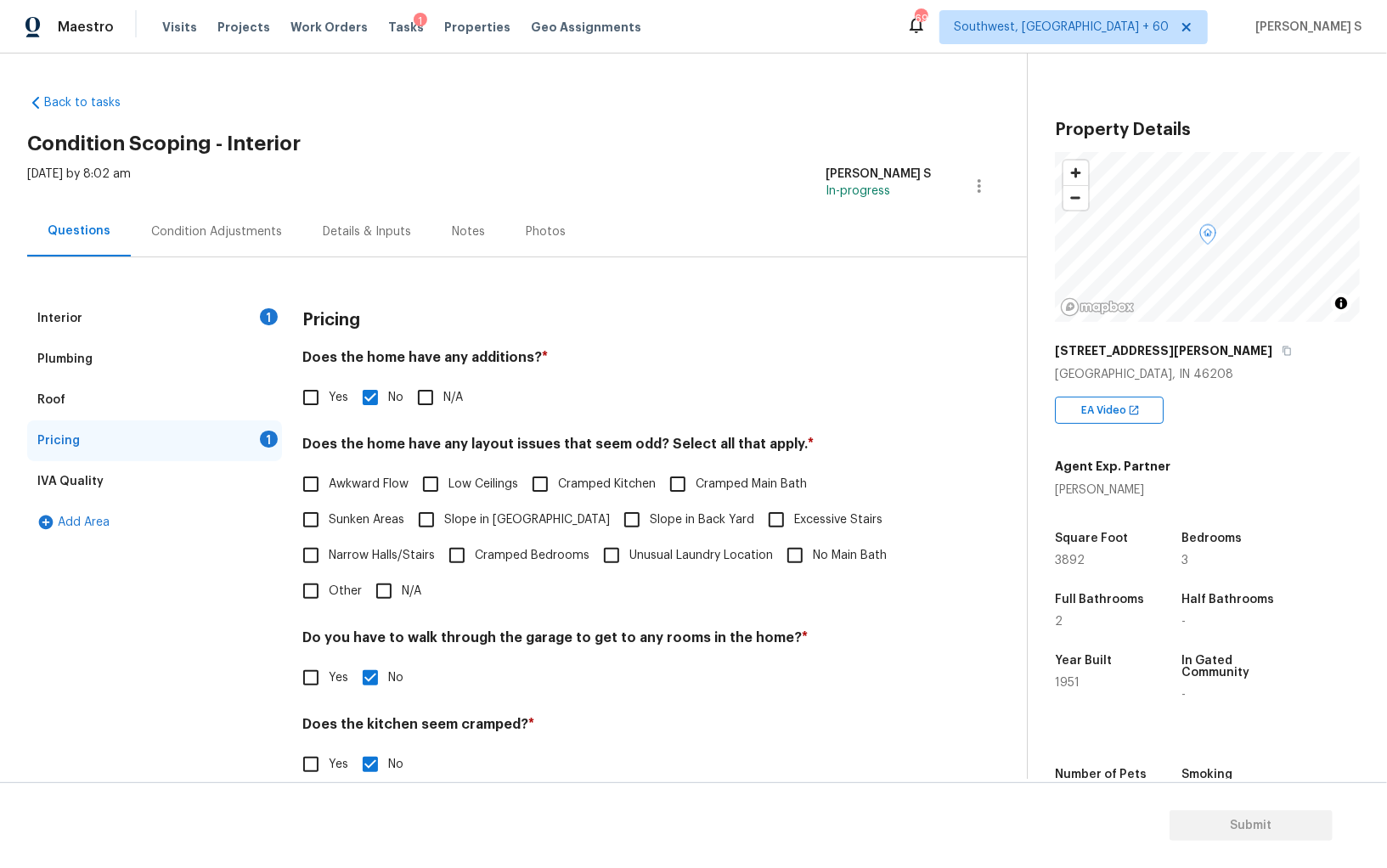
scroll to position [67, 0]
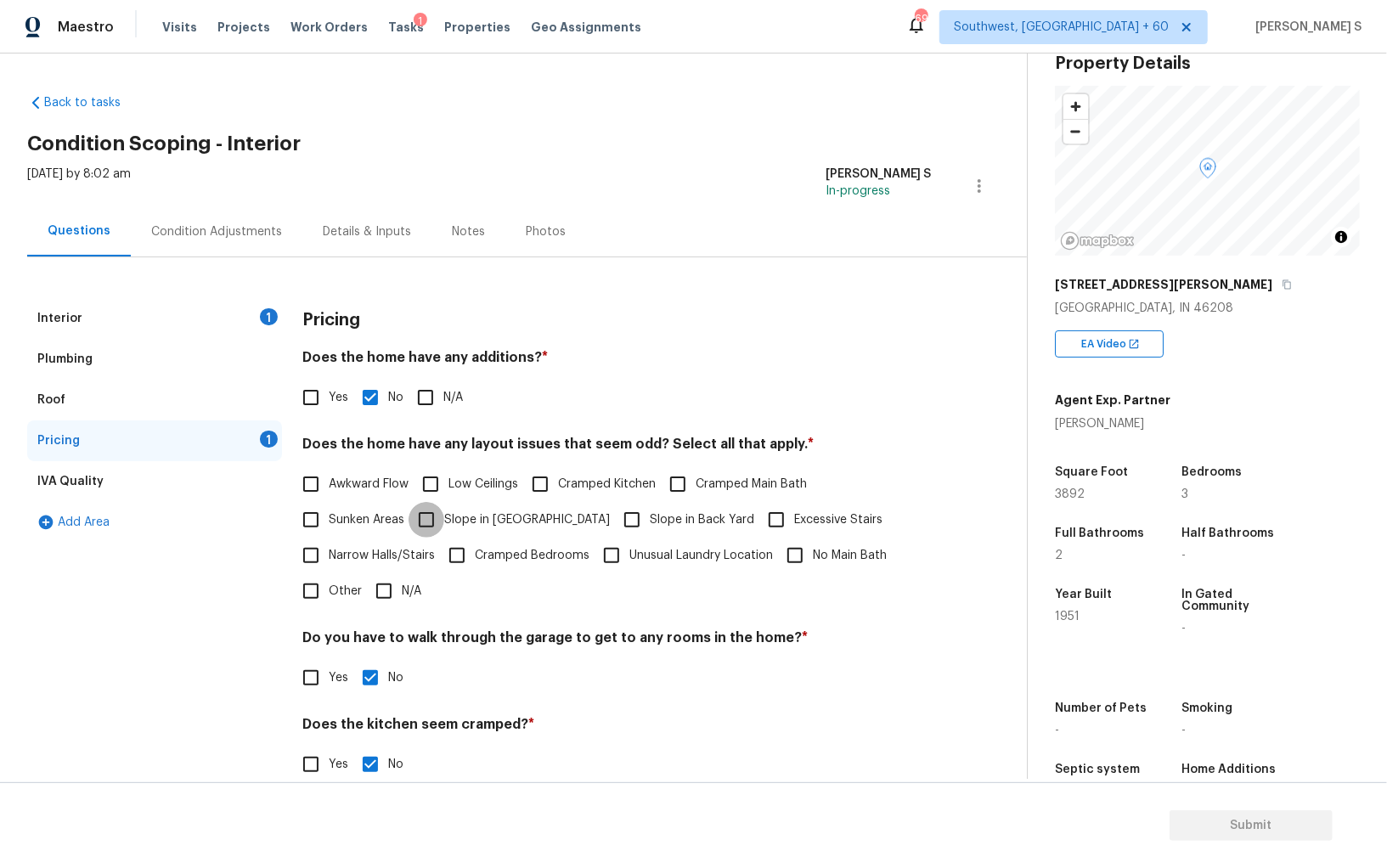
click at [438, 516] on input "Slope in [GEOGRAPHIC_DATA]" at bounding box center [426, 519] width 35 height 35
checkbox input "true"
click at [614, 516] on input "Slope in Back Yard" at bounding box center [631, 521] width 35 height 35
checkbox input "true"
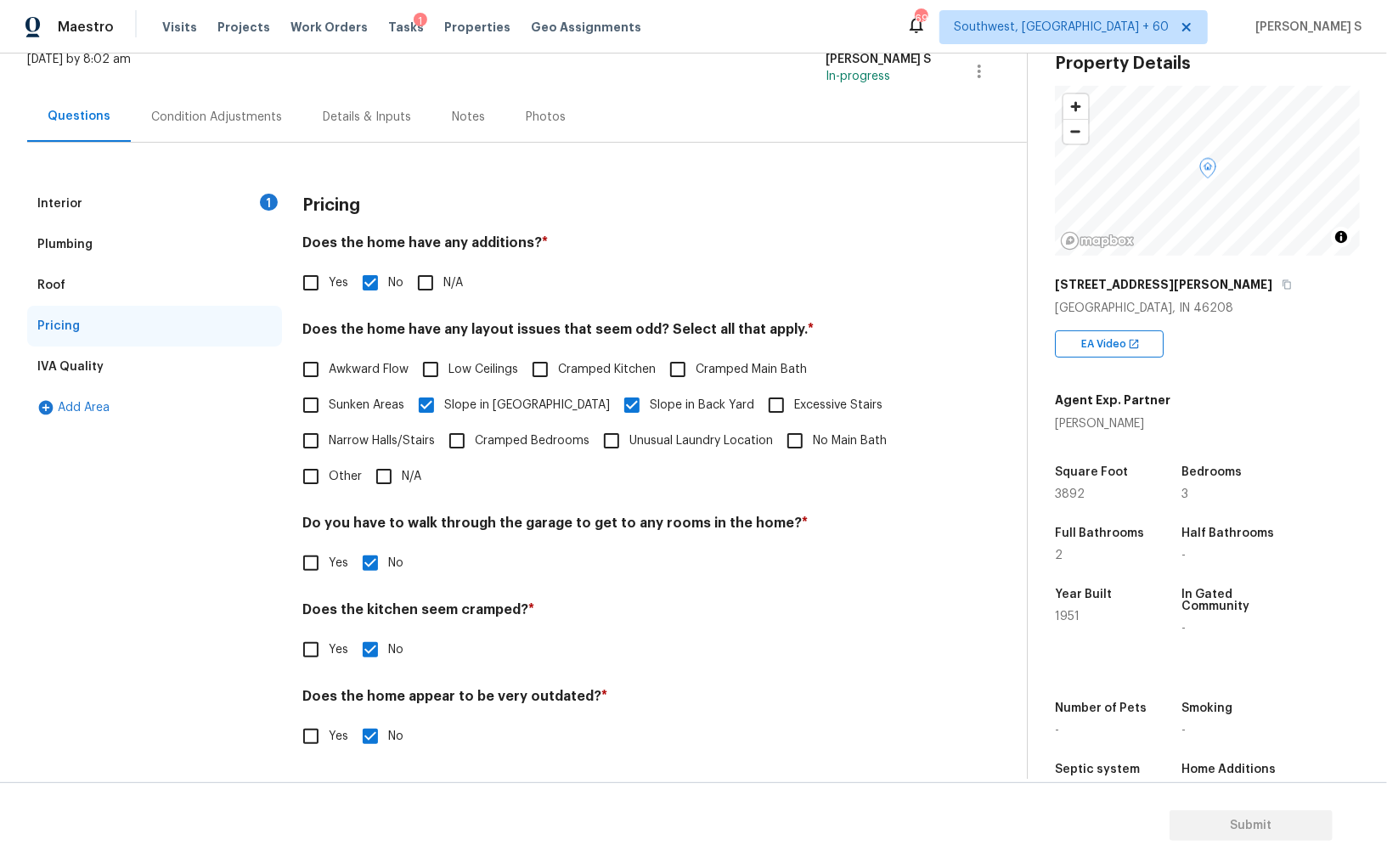
scroll to position [0, 0]
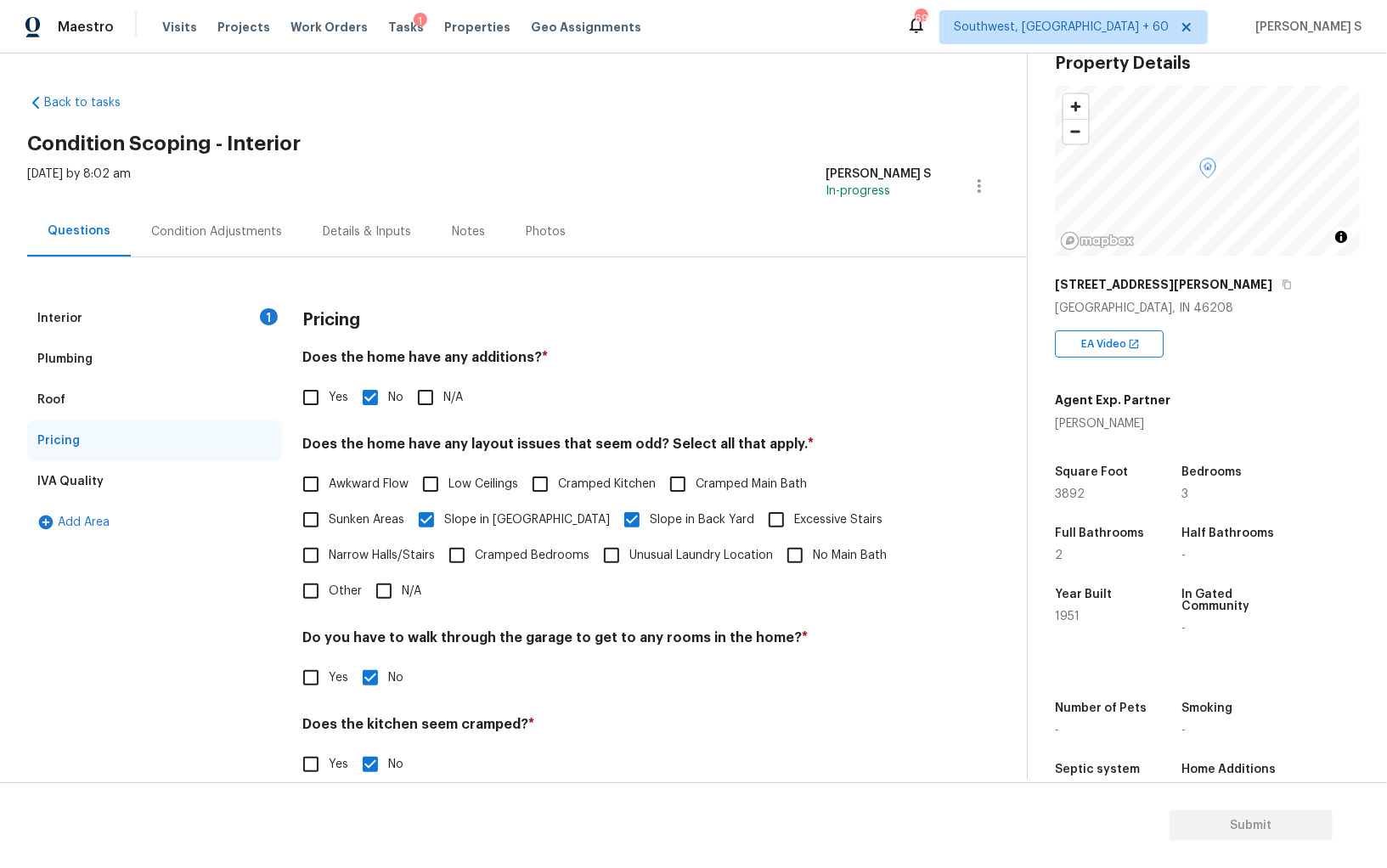
click at [195, 246] on div "Condition Adjustments" at bounding box center [216, 231] width 172 height 50
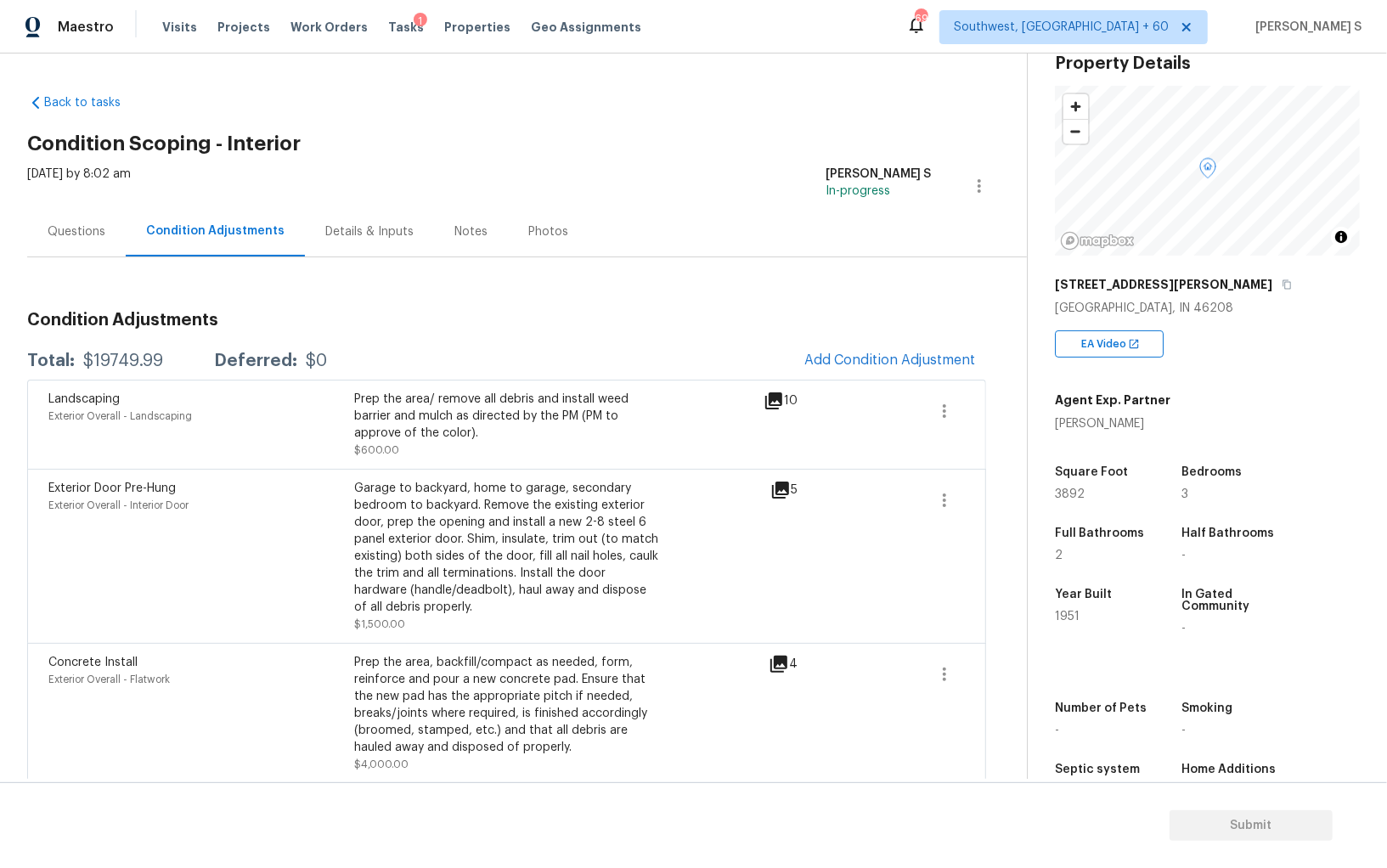
click at [60, 235] on div "Questions" at bounding box center [76, 232] width 58 height 17
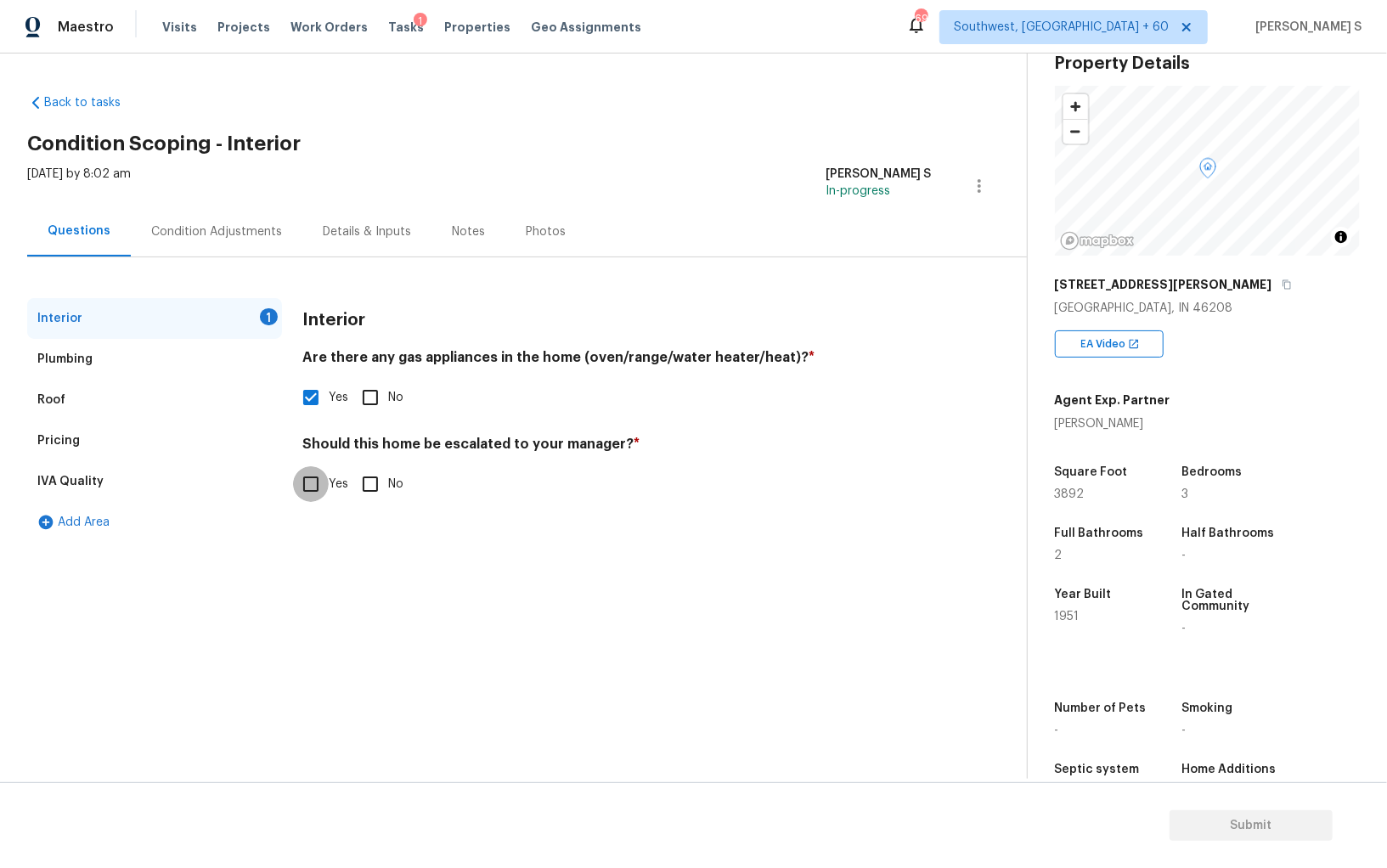
click at [320, 469] on input "Yes" at bounding box center [310, 484] width 35 height 35
checkbox input "true"
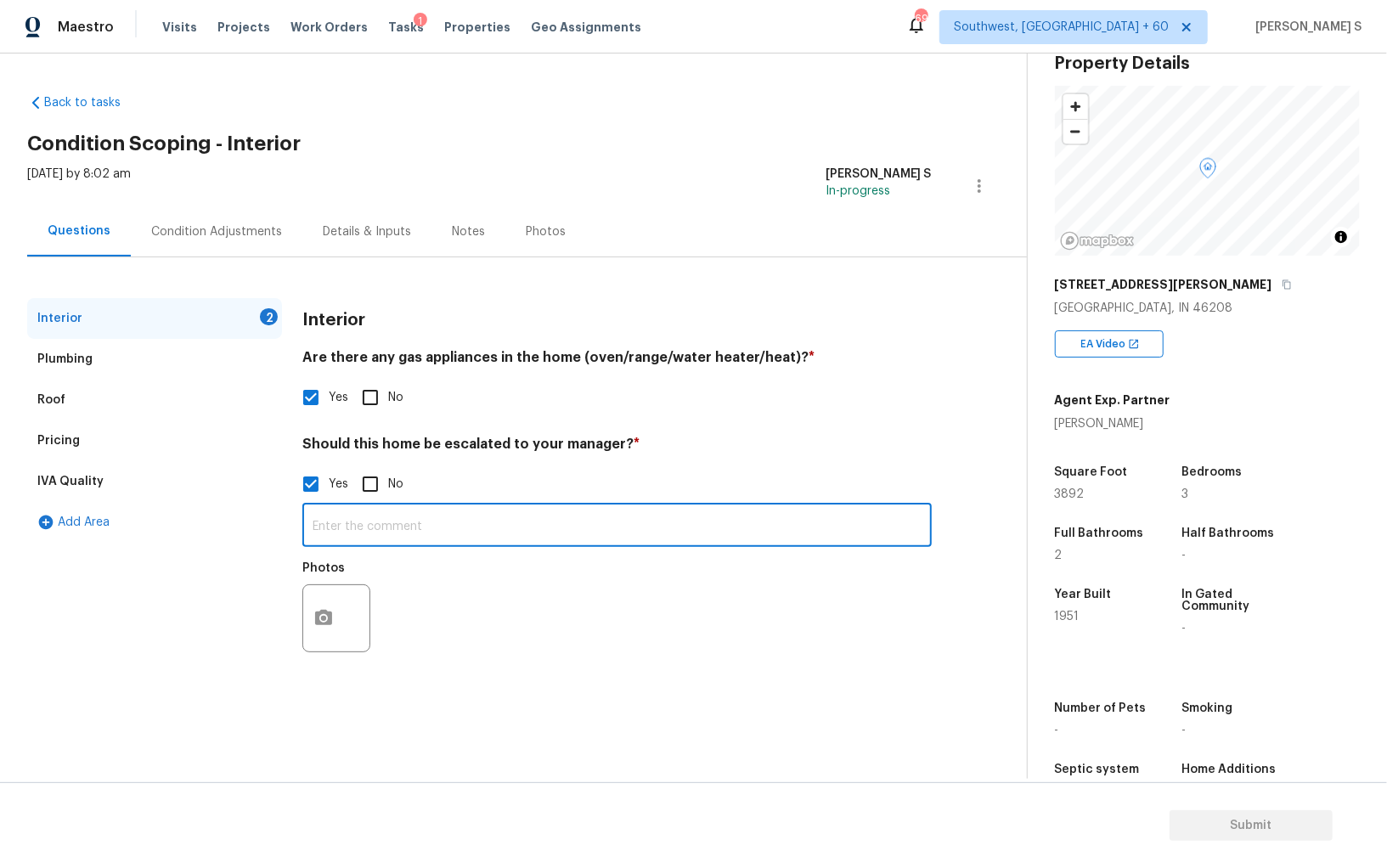
click at [351, 527] on input "text" at bounding box center [617, 527] width 630 height 40
paste input "Buried oil tank in backyard. Need clarification from seller on this. Decent amo…"
type input "Buried oil tank in backyard. Need clarification from seller on this. Decent amo…"
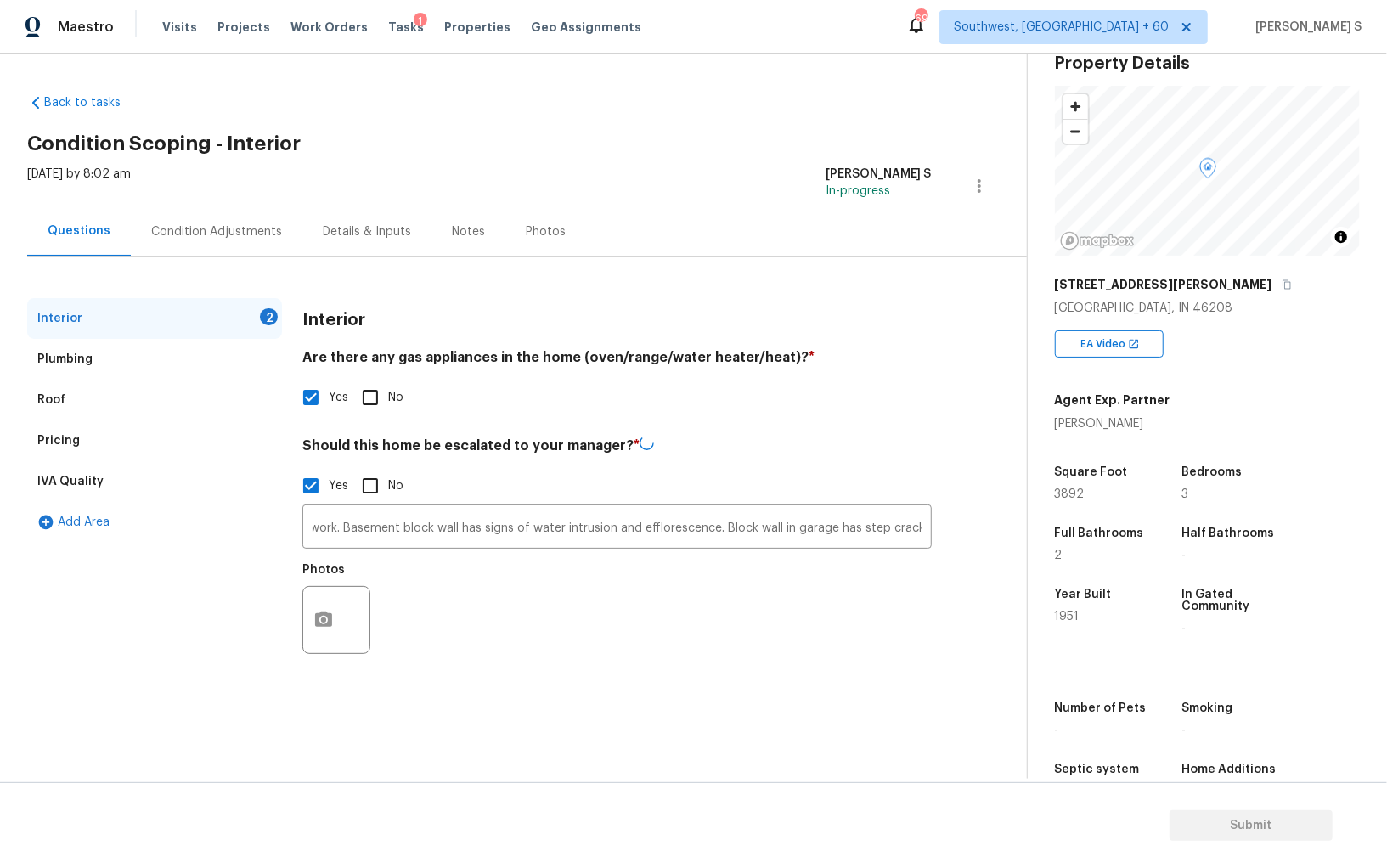
scroll to position [0, 0]
click at [345, 613] on div at bounding box center [336, 619] width 68 height 68
click at [334, 612] on button "button" at bounding box center [323, 618] width 41 height 67
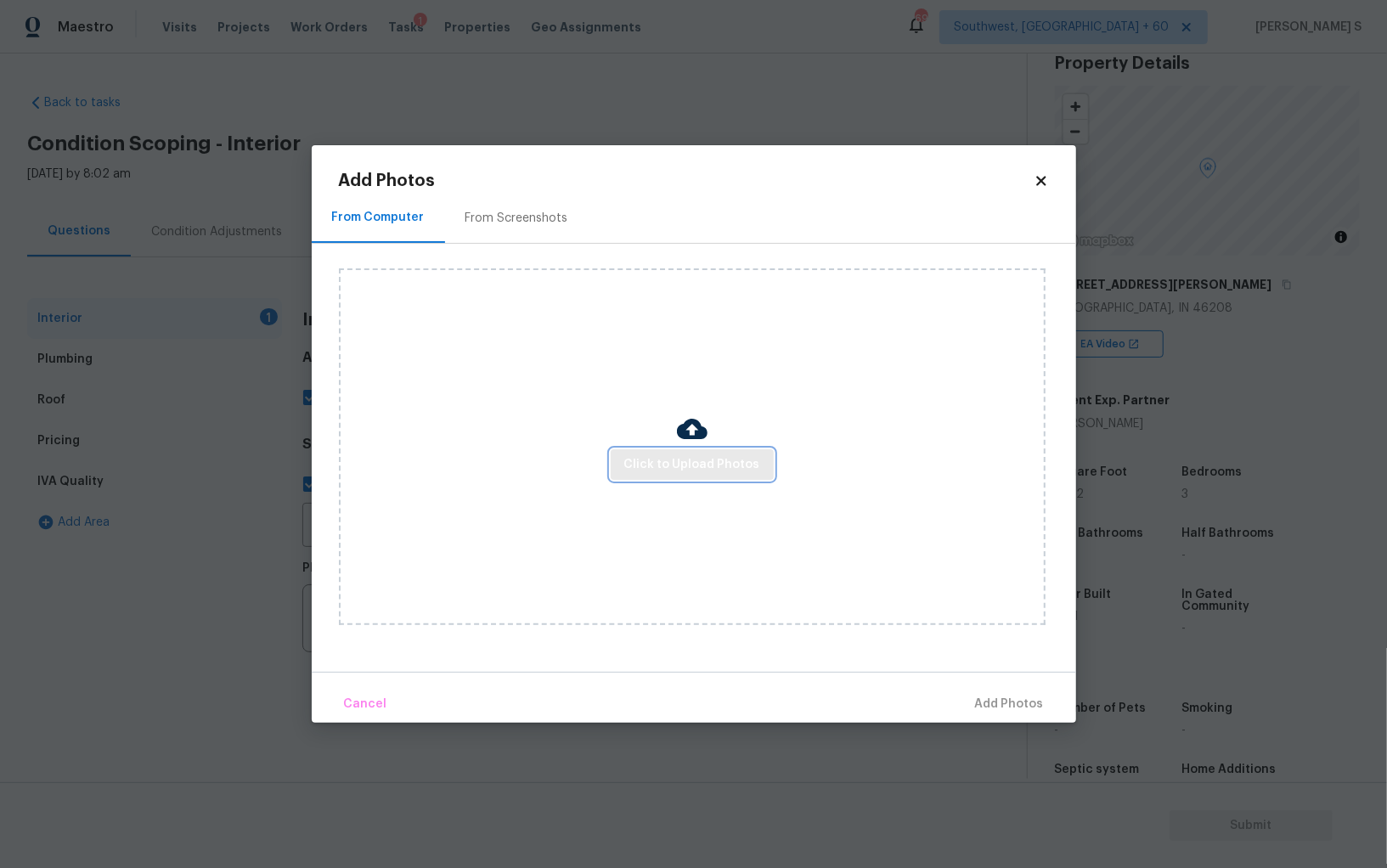
click at [681, 464] on span "Click to Upload Photos" at bounding box center [692, 465] width 136 height 22
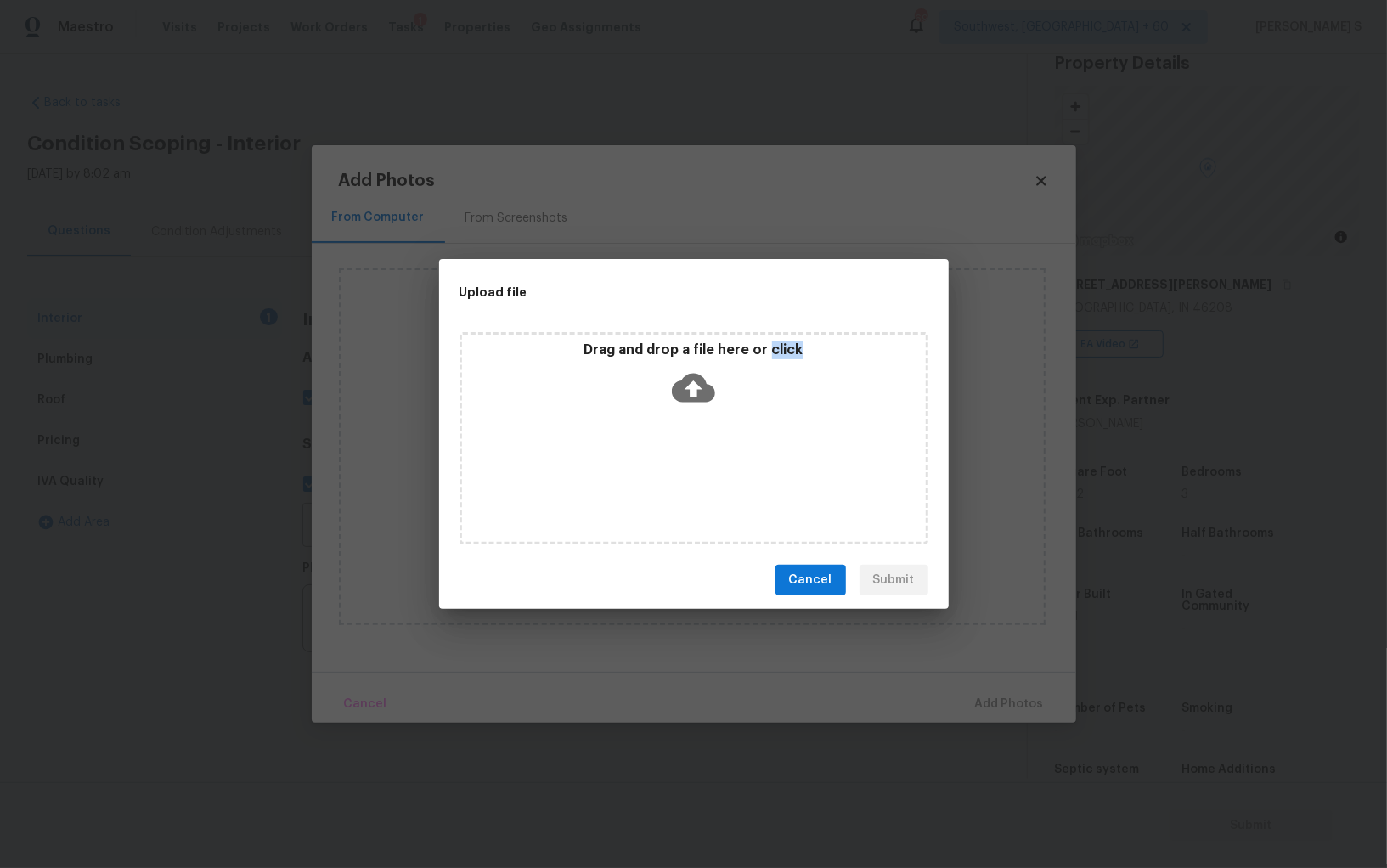
click at [681, 464] on div "Drag and drop a file here or click" at bounding box center [694, 438] width 469 height 212
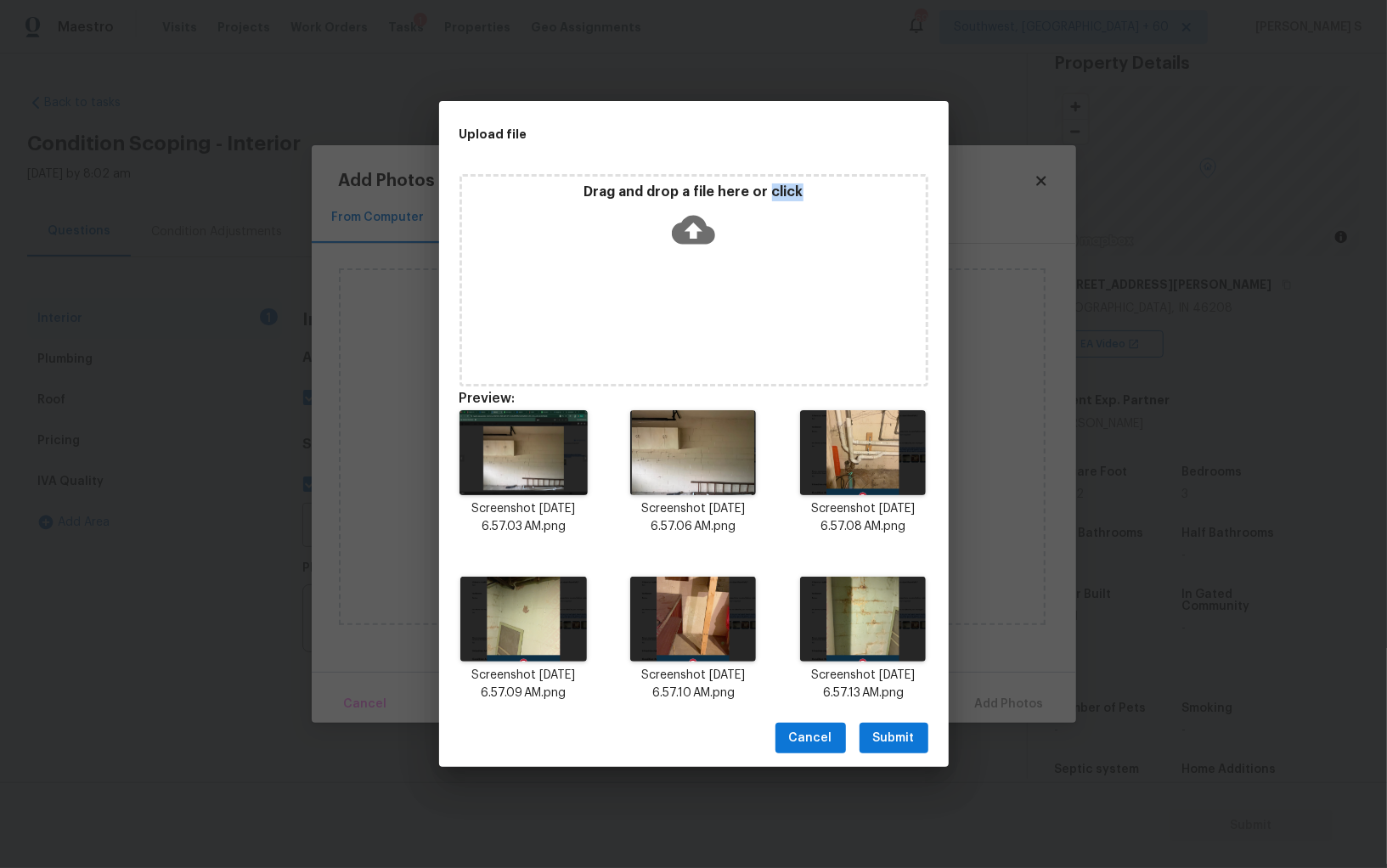
click at [893, 741] on span "Submit" at bounding box center [894, 738] width 41 height 22
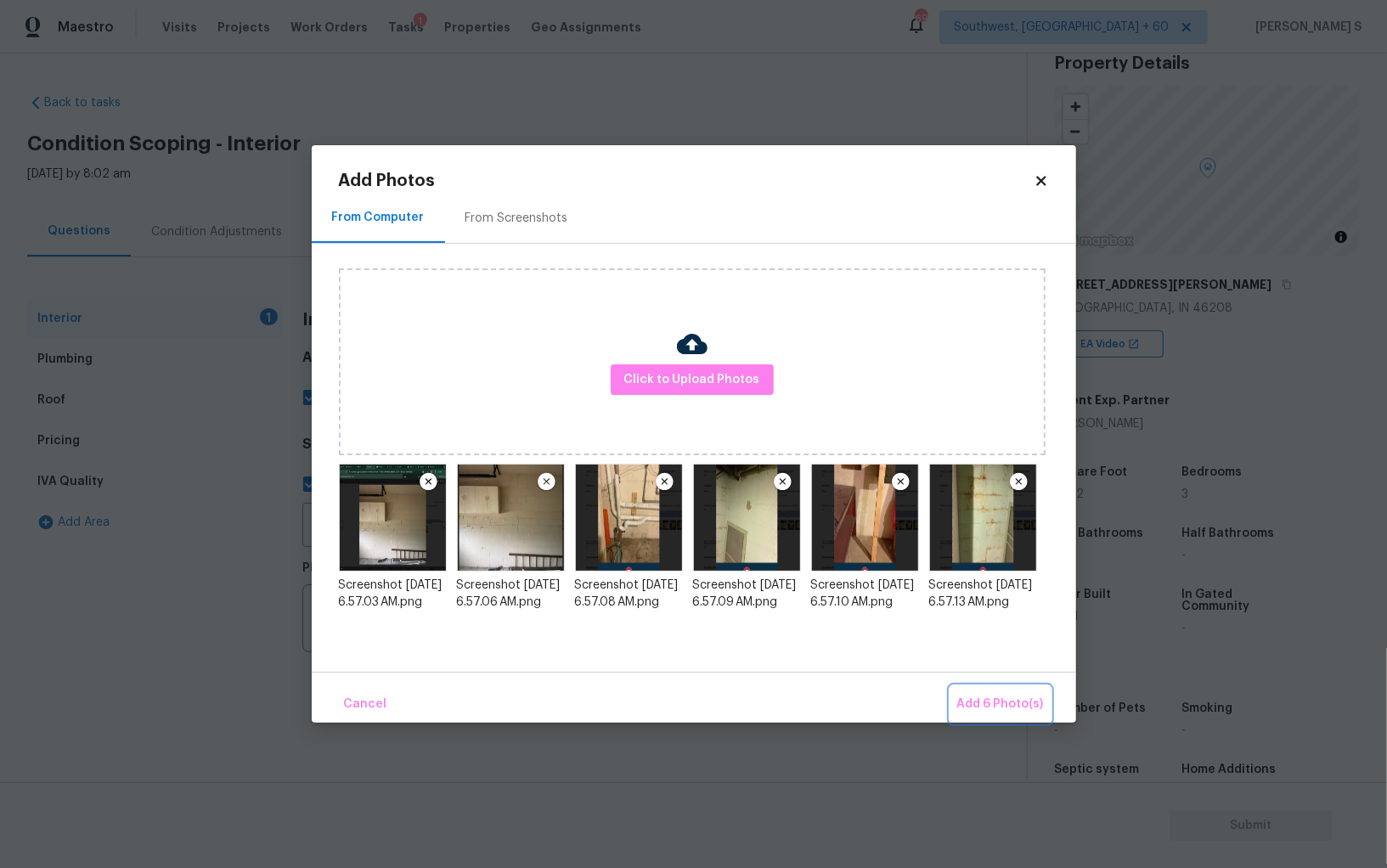
click at [972, 698] on span "Add 6 Photo(s)" at bounding box center [1000, 704] width 86 height 22
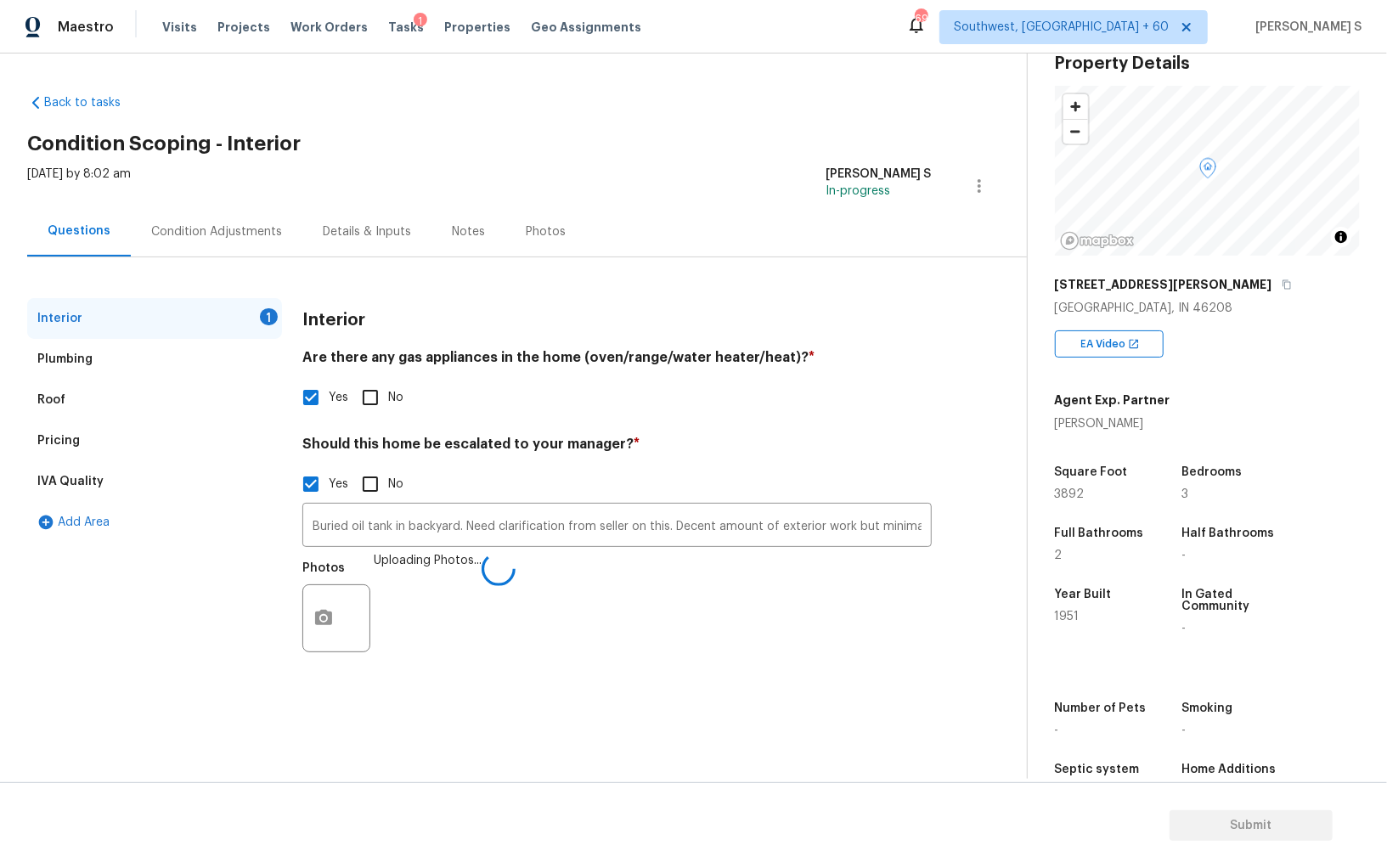
click at [488, 622] on div "Photos Uploading Photos..." at bounding box center [617, 607] width 630 height 111
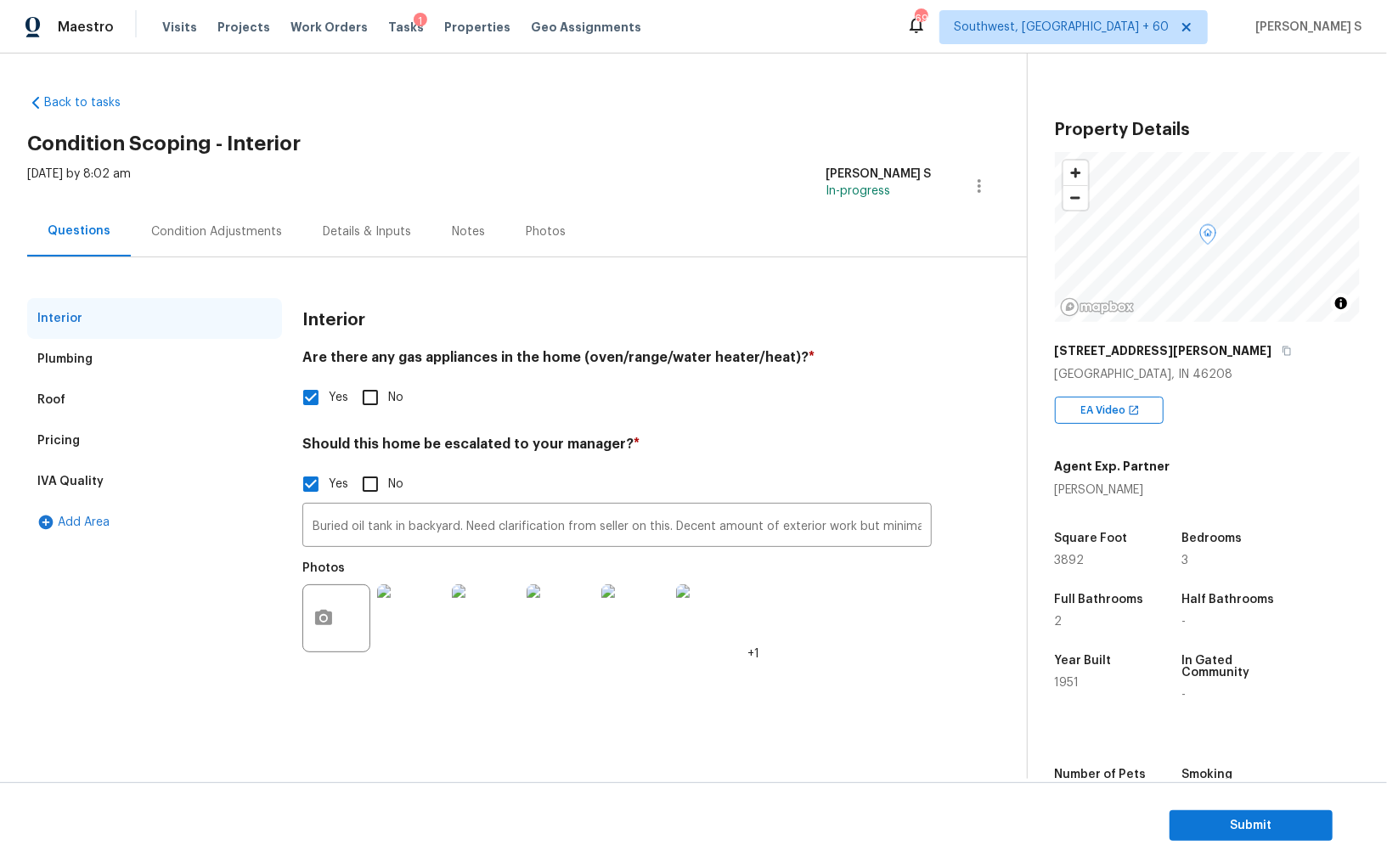
scroll to position [67, 0]
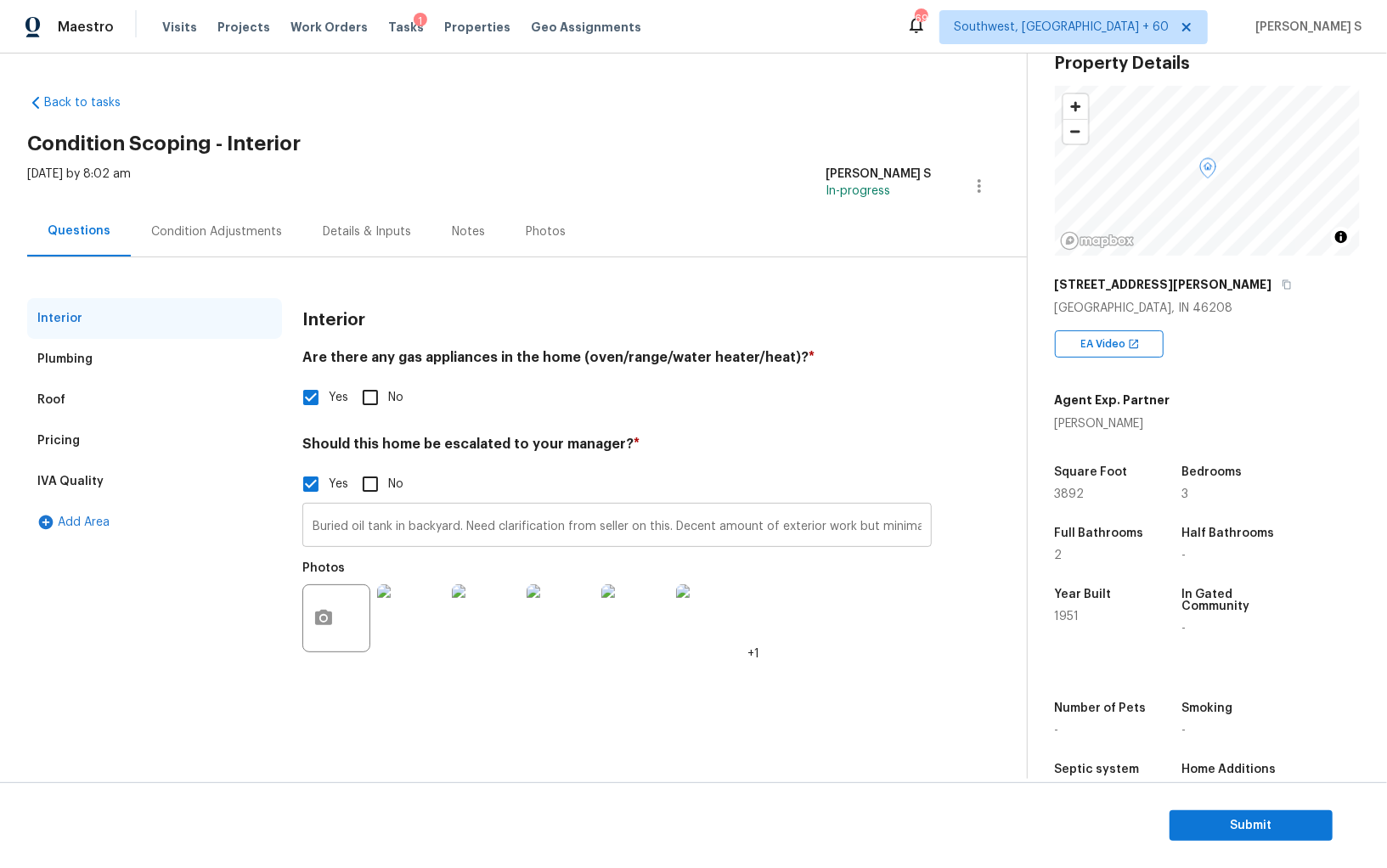
click at [837, 524] on input "Buried oil tank in backyard. Need clarification from seller on this. Decent amo…" at bounding box center [617, 527] width 630 height 40
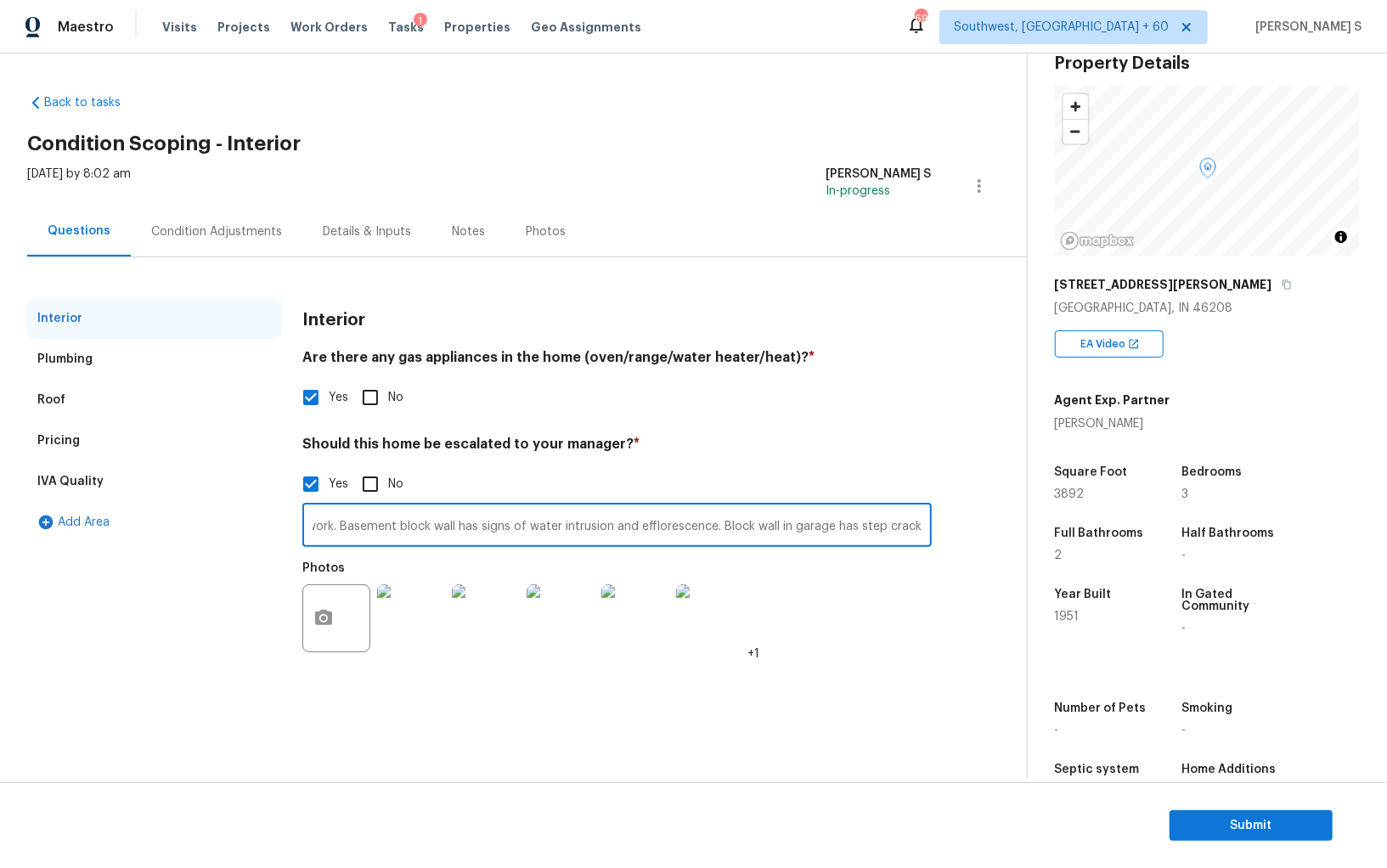
paste input "Basement block walls have water staining, garage block wall has step cracks"
type input "Buried oil tank in backyard. Need clarification from seller on this. Decent amo…"
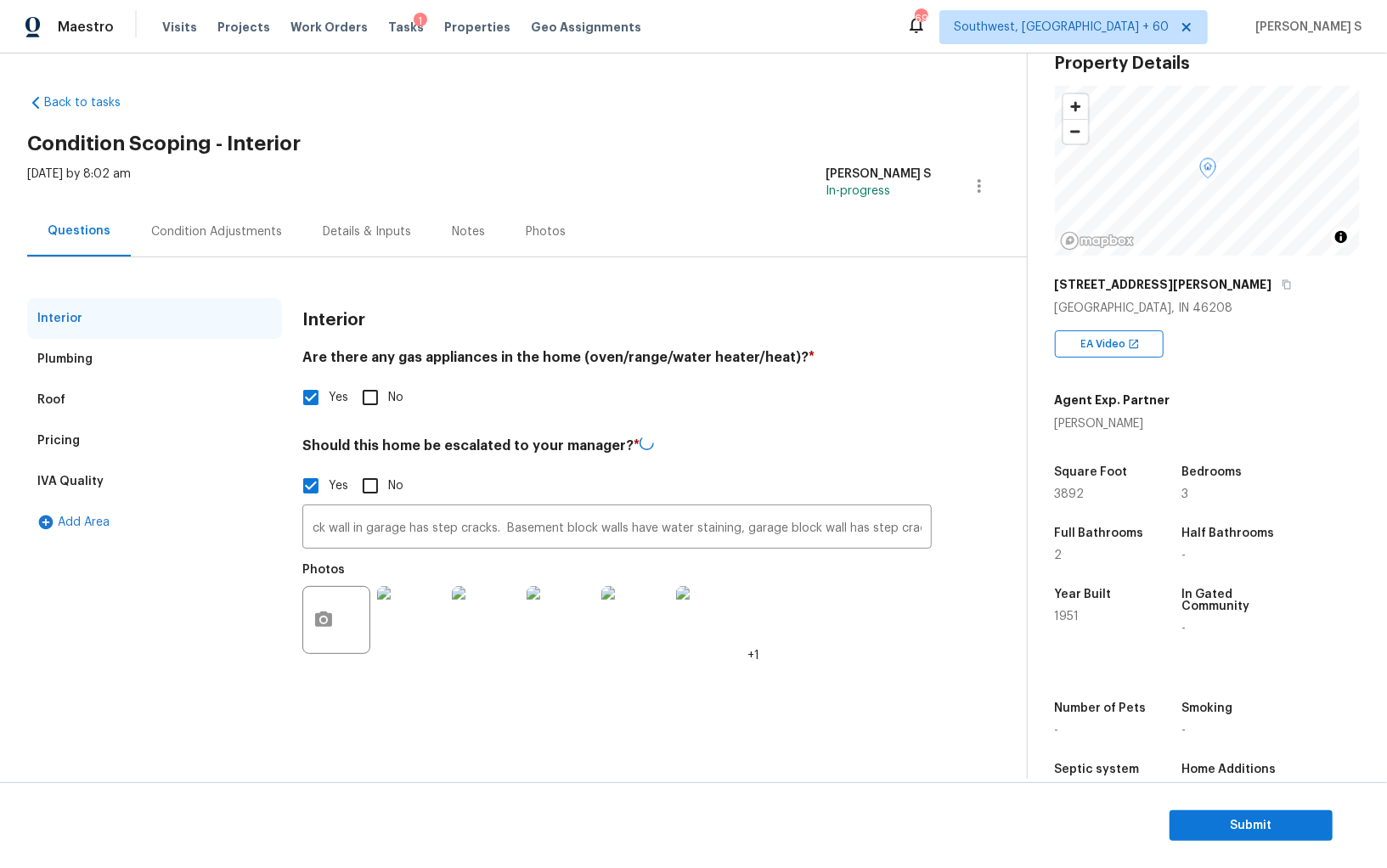
click at [951, 685] on div "Back to tasks Condition Scoping - Interior [DATE] by 8:02 am Anbu Jebakumar S I…" at bounding box center [526, 384] width 999 height 609
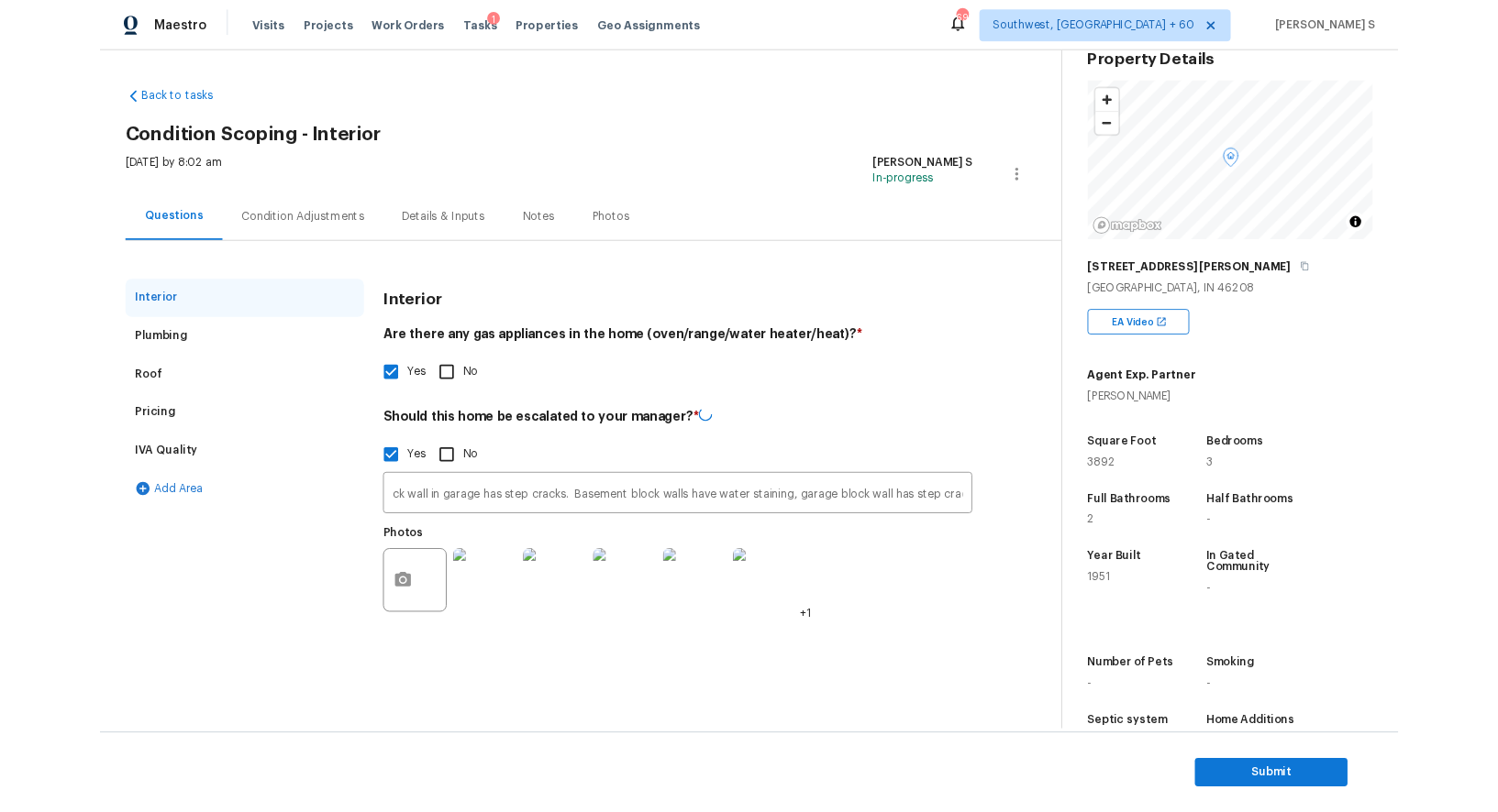
scroll to position [0, 0]
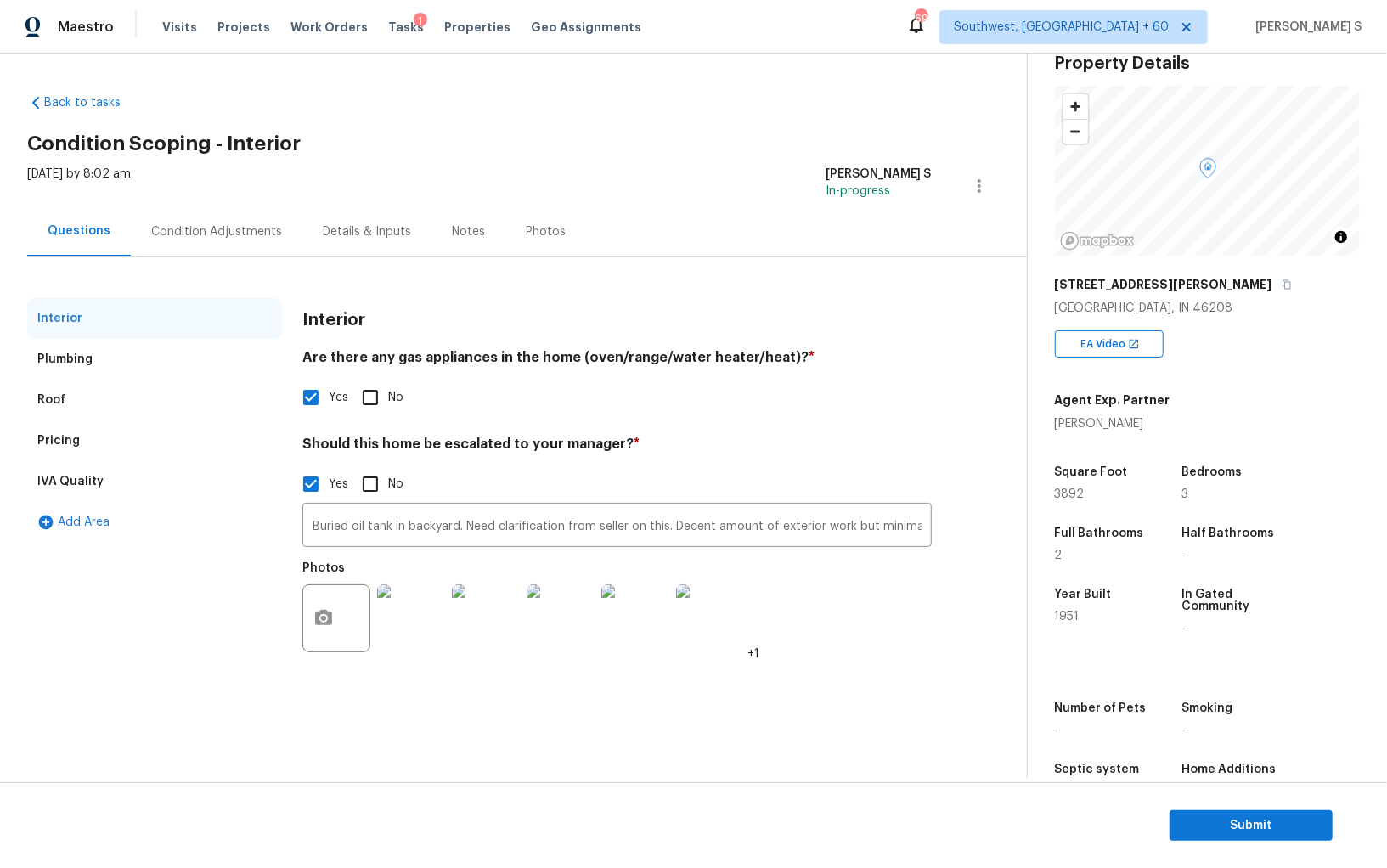
click at [232, 211] on div "Condition Adjustments" at bounding box center [216, 231] width 172 height 50
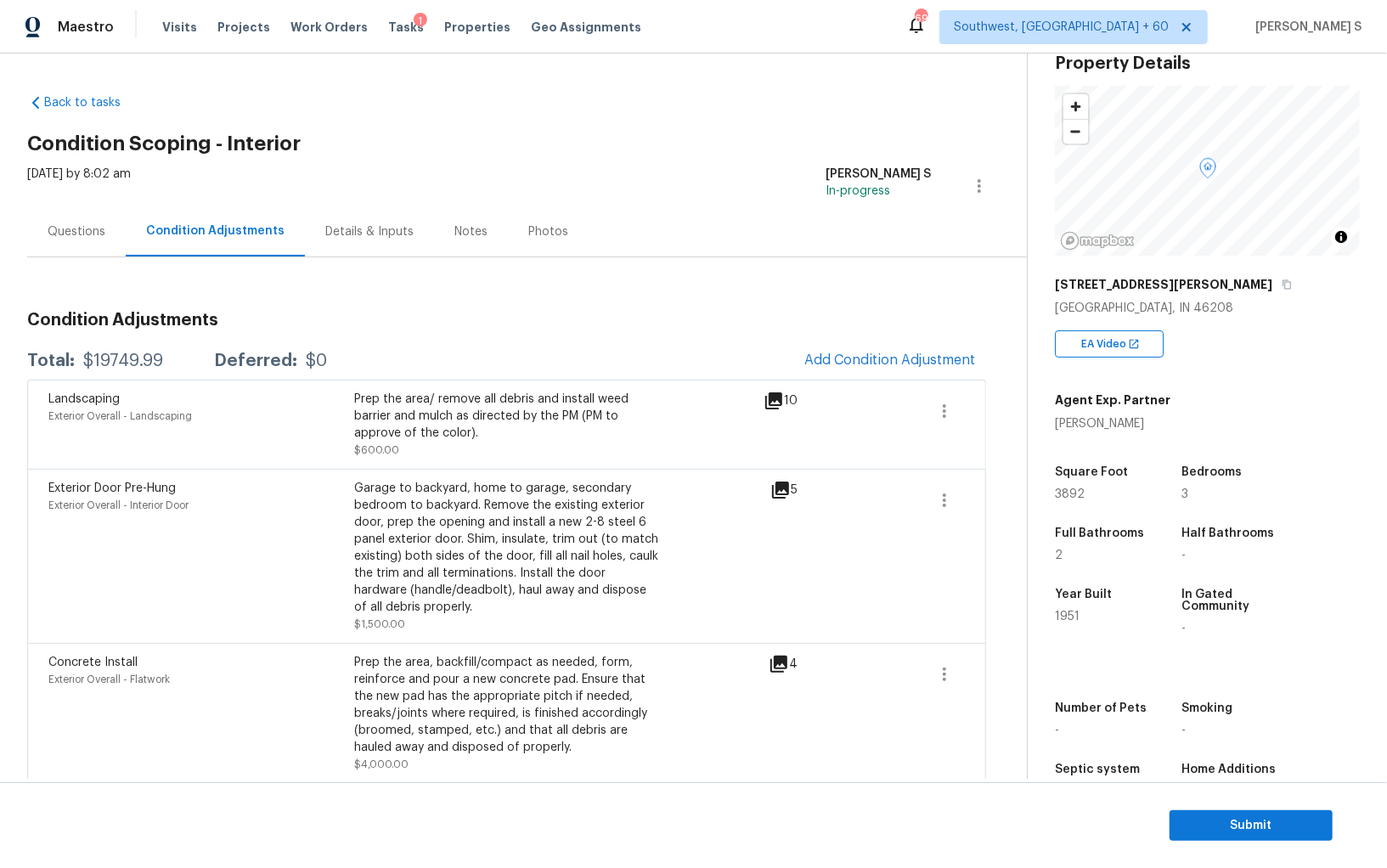
click at [833, 377] on span "Add Condition Adjustment" at bounding box center [890, 360] width 192 height 37
click at [846, 358] on span "Add Condition Adjustment" at bounding box center [890, 360] width 172 height 16
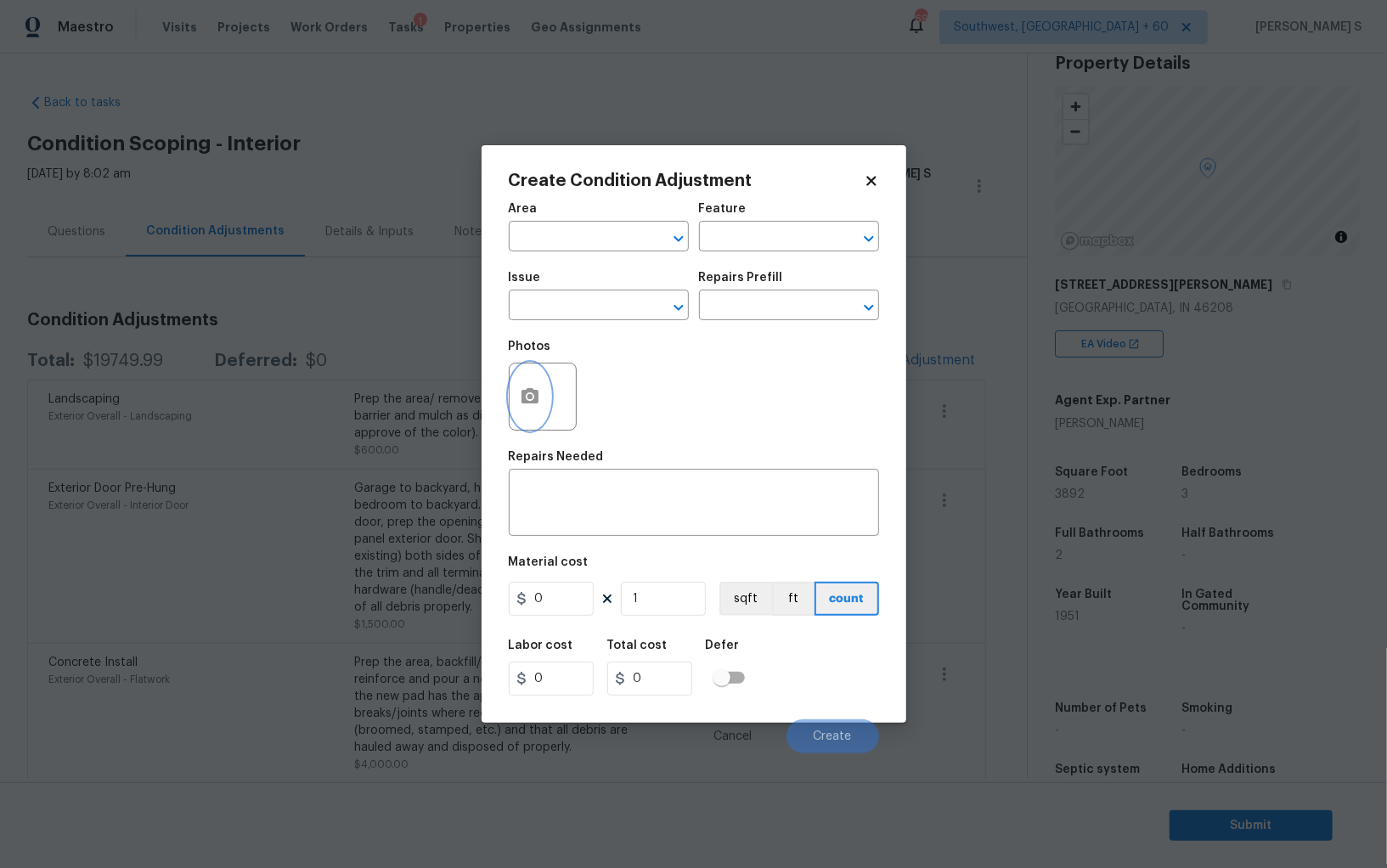
click at [530, 403] on icon "button" at bounding box center [530, 396] width 17 height 16
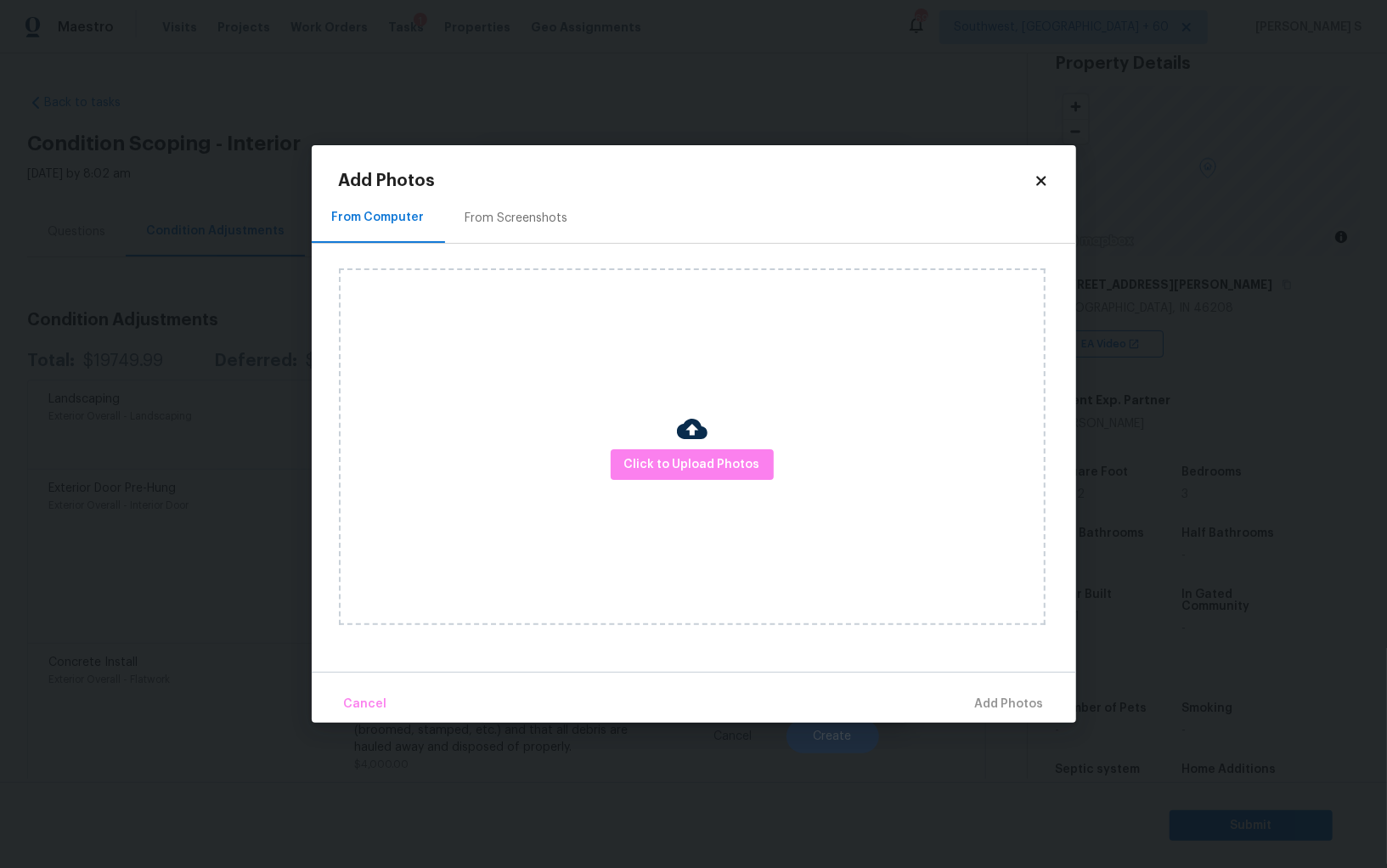
click at [690, 440] on img at bounding box center [692, 428] width 30 height 30
click at [693, 468] on span "Click to Upload Photos" at bounding box center [692, 465] width 136 height 22
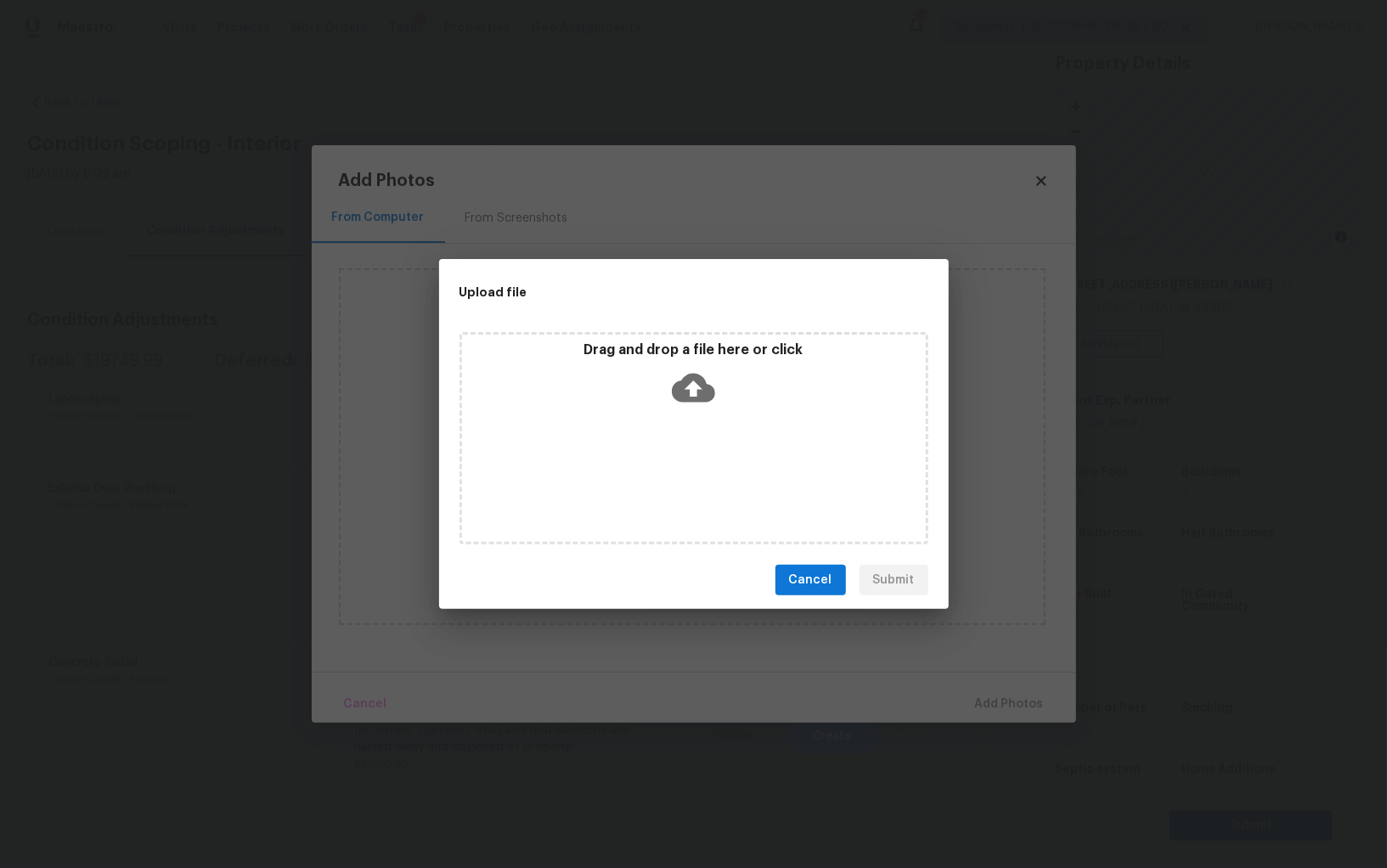
click at [693, 447] on div "Drag and drop a file here or click" at bounding box center [694, 438] width 469 height 212
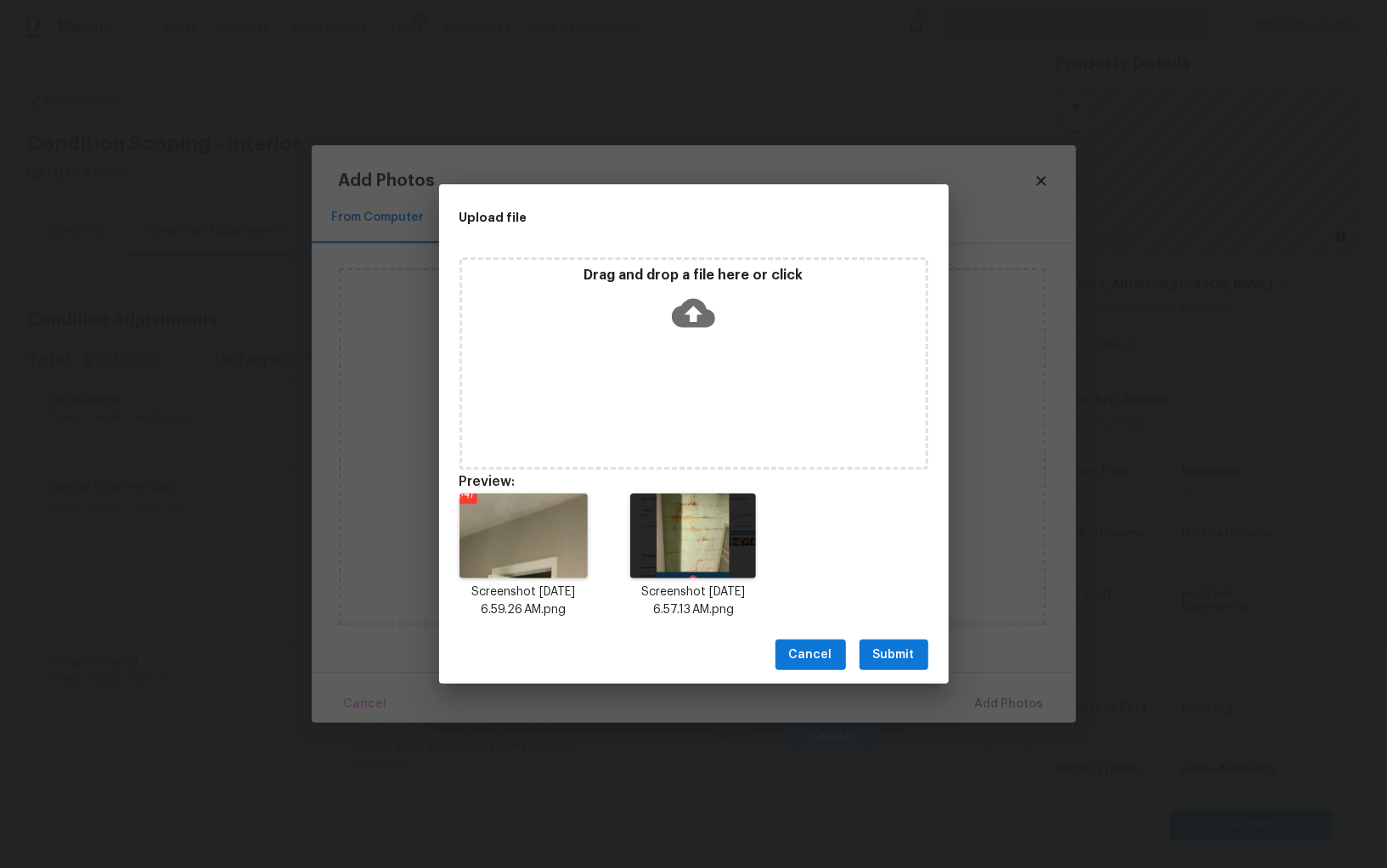
click at [902, 651] on span "Submit" at bounding box center [894, 655] width 41 height 22
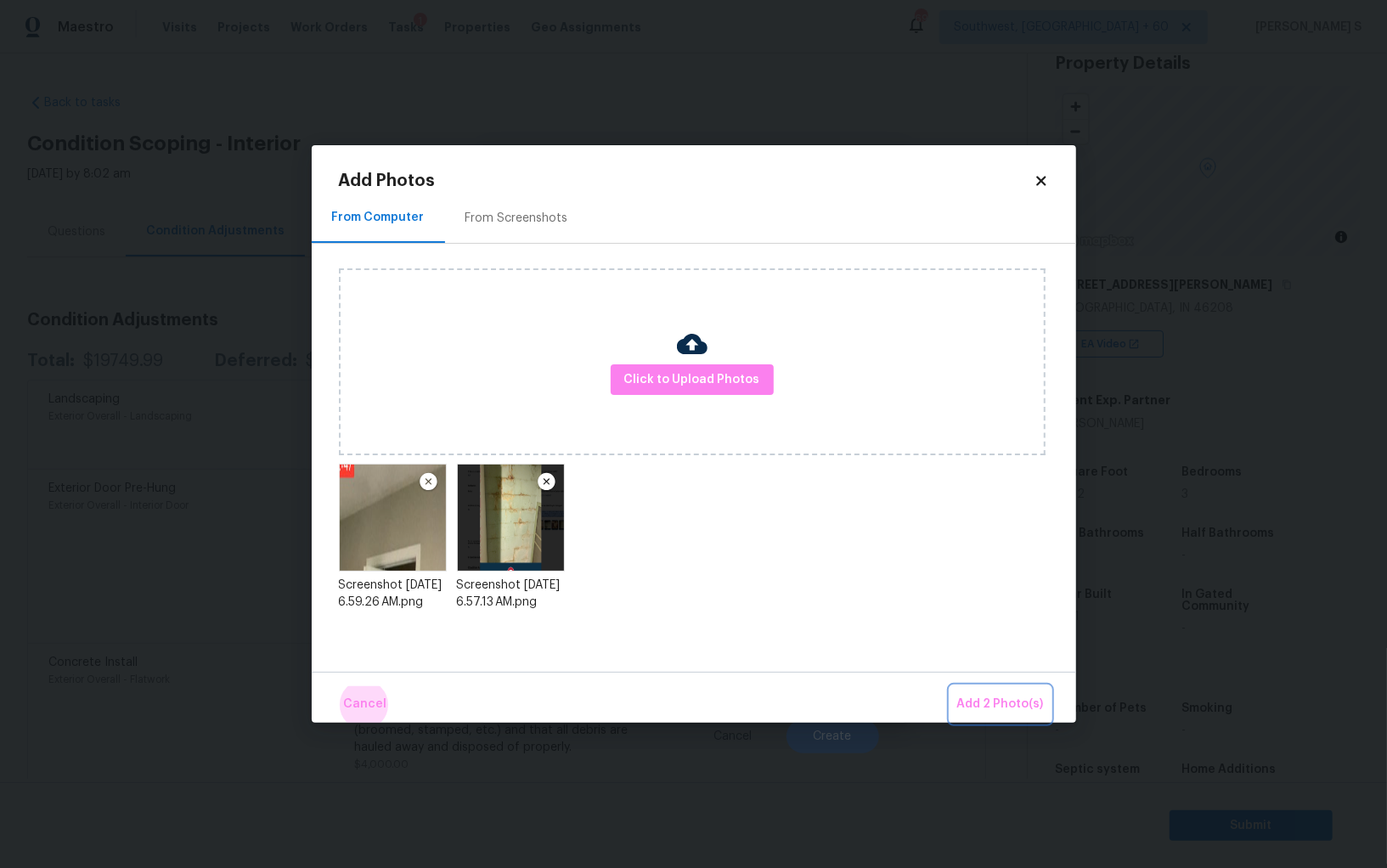
click at [950, 686] on button "Add 2 Photo(s)" at bounding box center [1000, 704] width 100 height 36
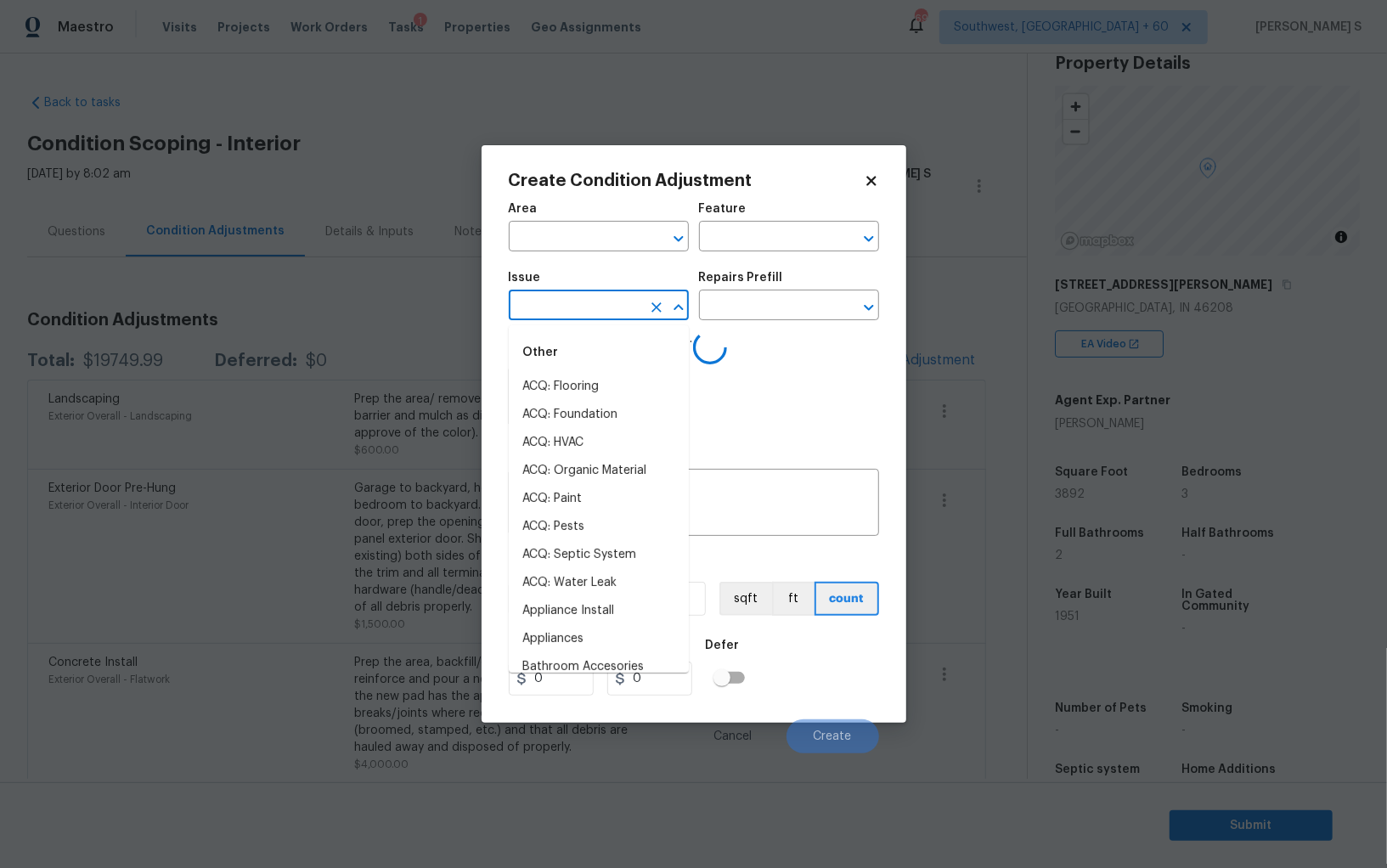
click at [605, 320] on input "text" at bounding box center [574, 307] width 132 height 26
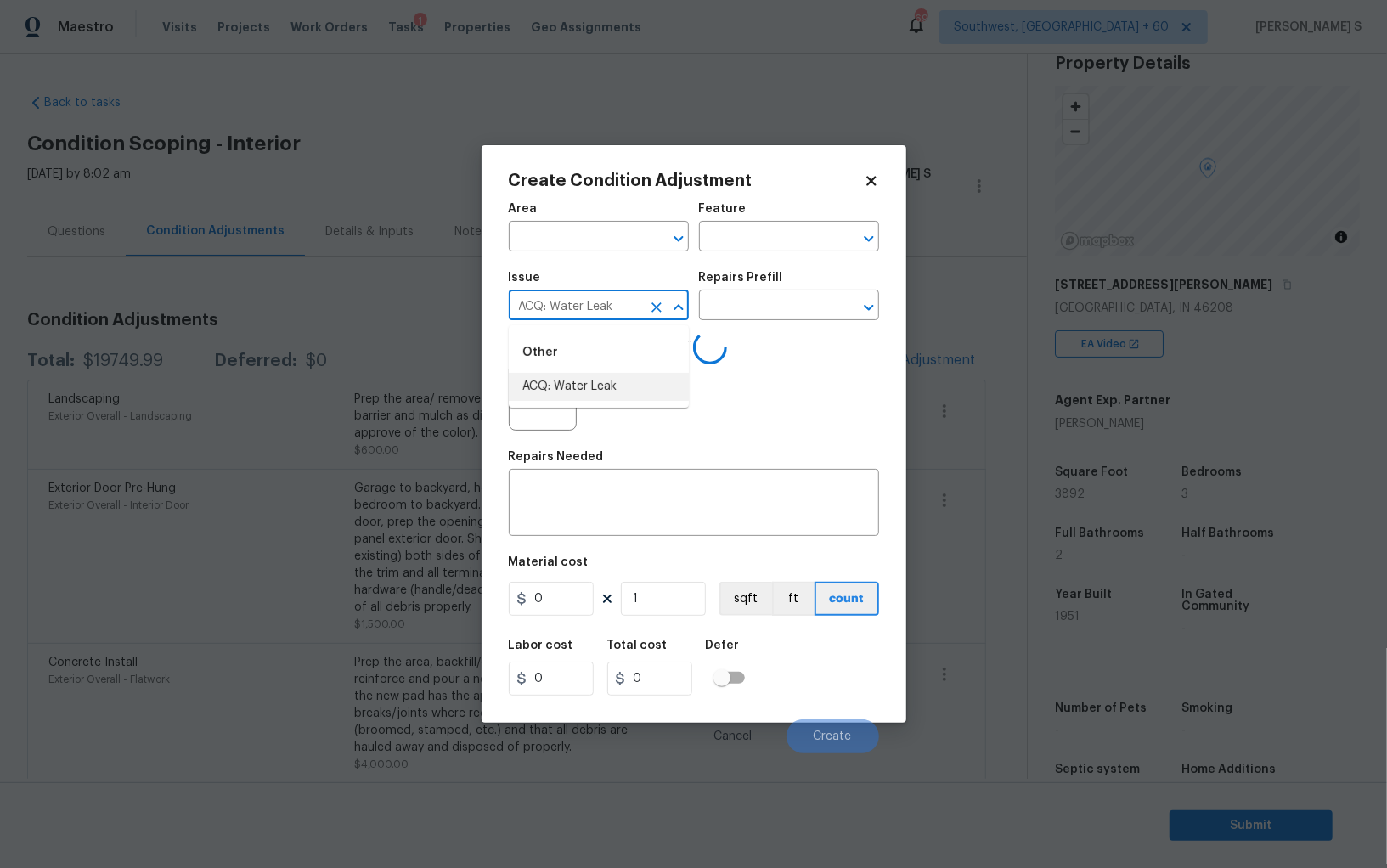
type input "ACQ: Water Leak"
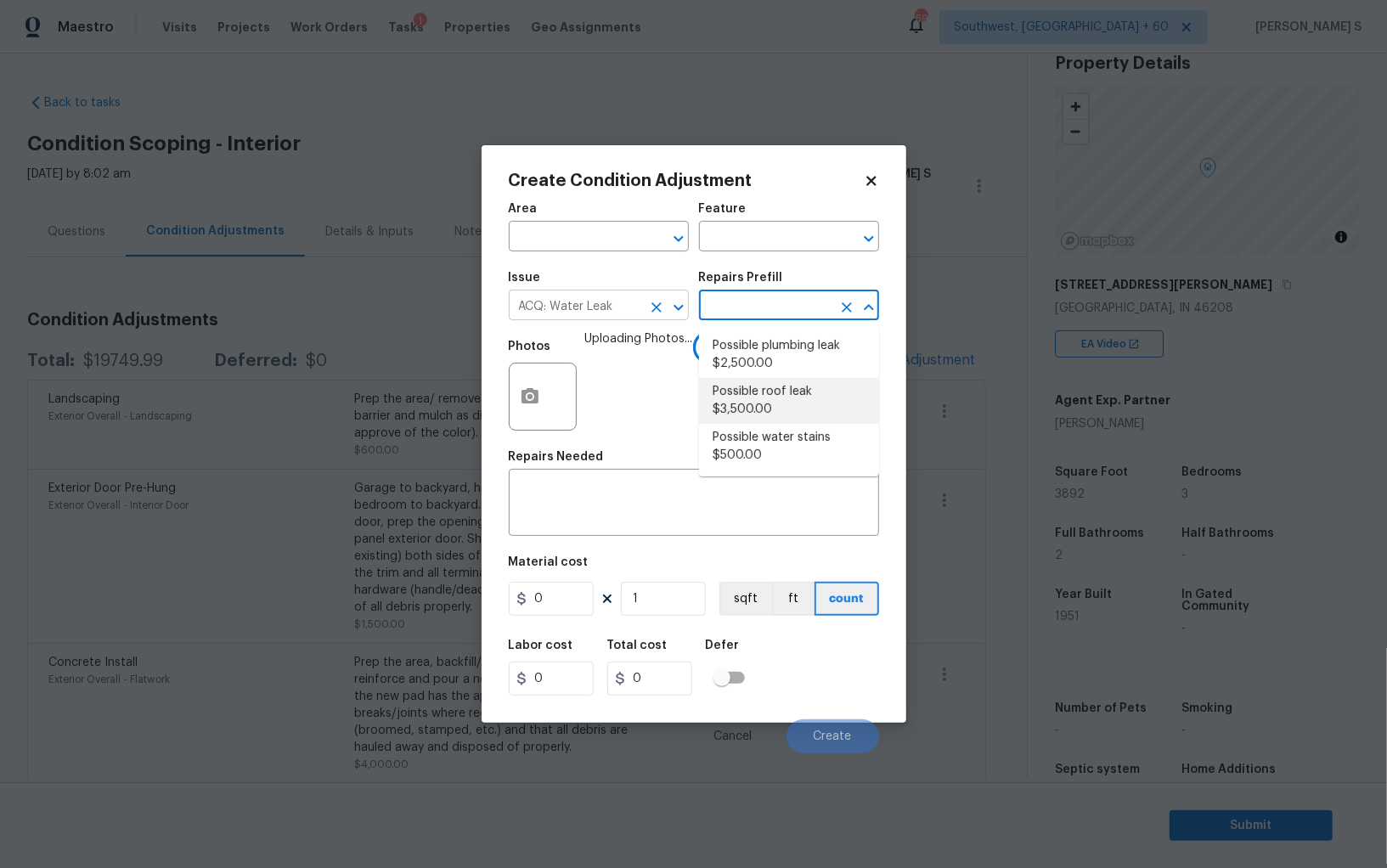
type input "Acquisition"
type textarea "Acquisition Scope: Possible plumbing leak"
type input "2500"
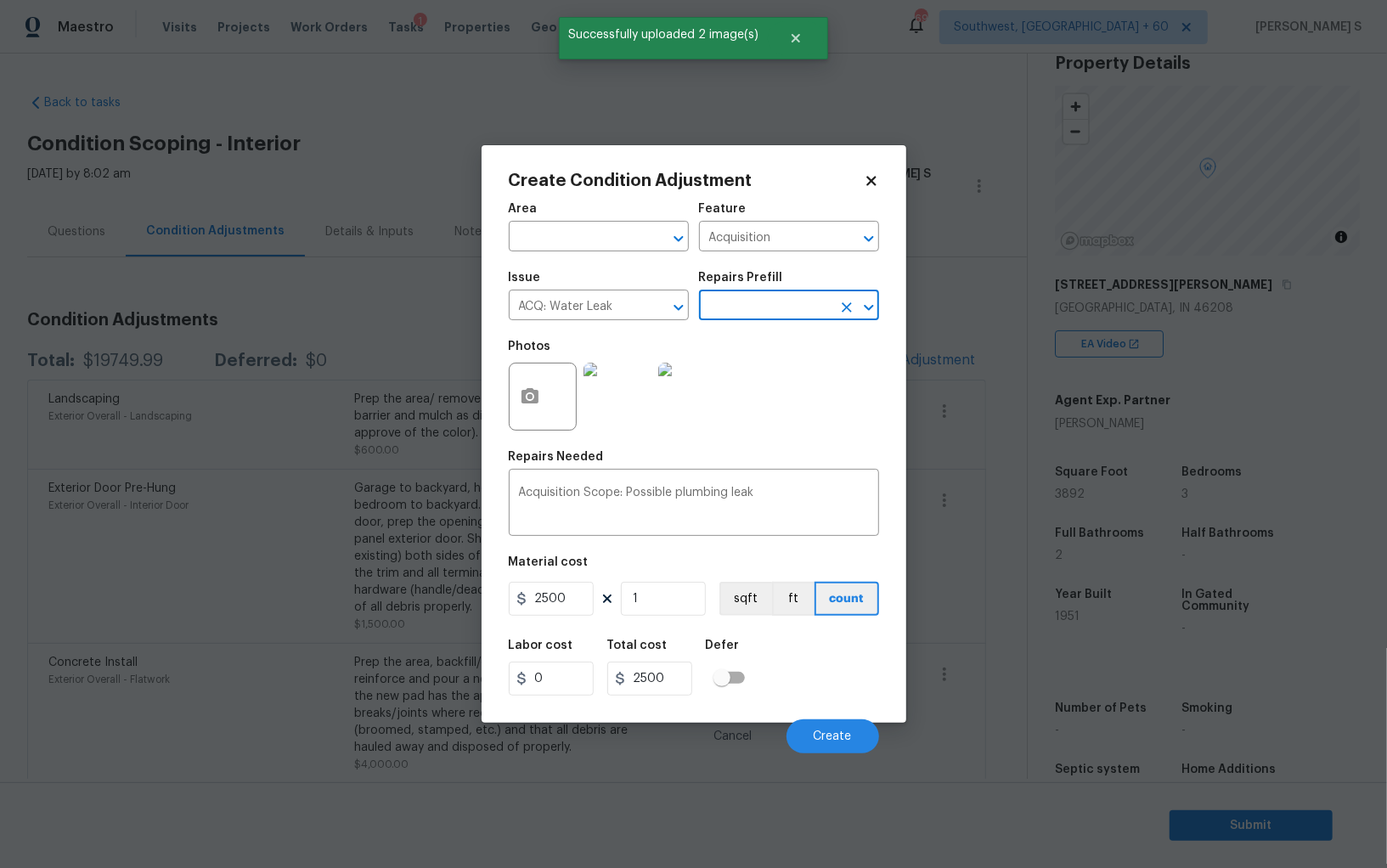
click at [806, 663] on div "Labor cost 0 Total cost 2500 Defer" at bounding box center [694, 668] width 370 height 76
click at [833, 730] on button "Create" at bounding box center [832, 736] width 92 height 34
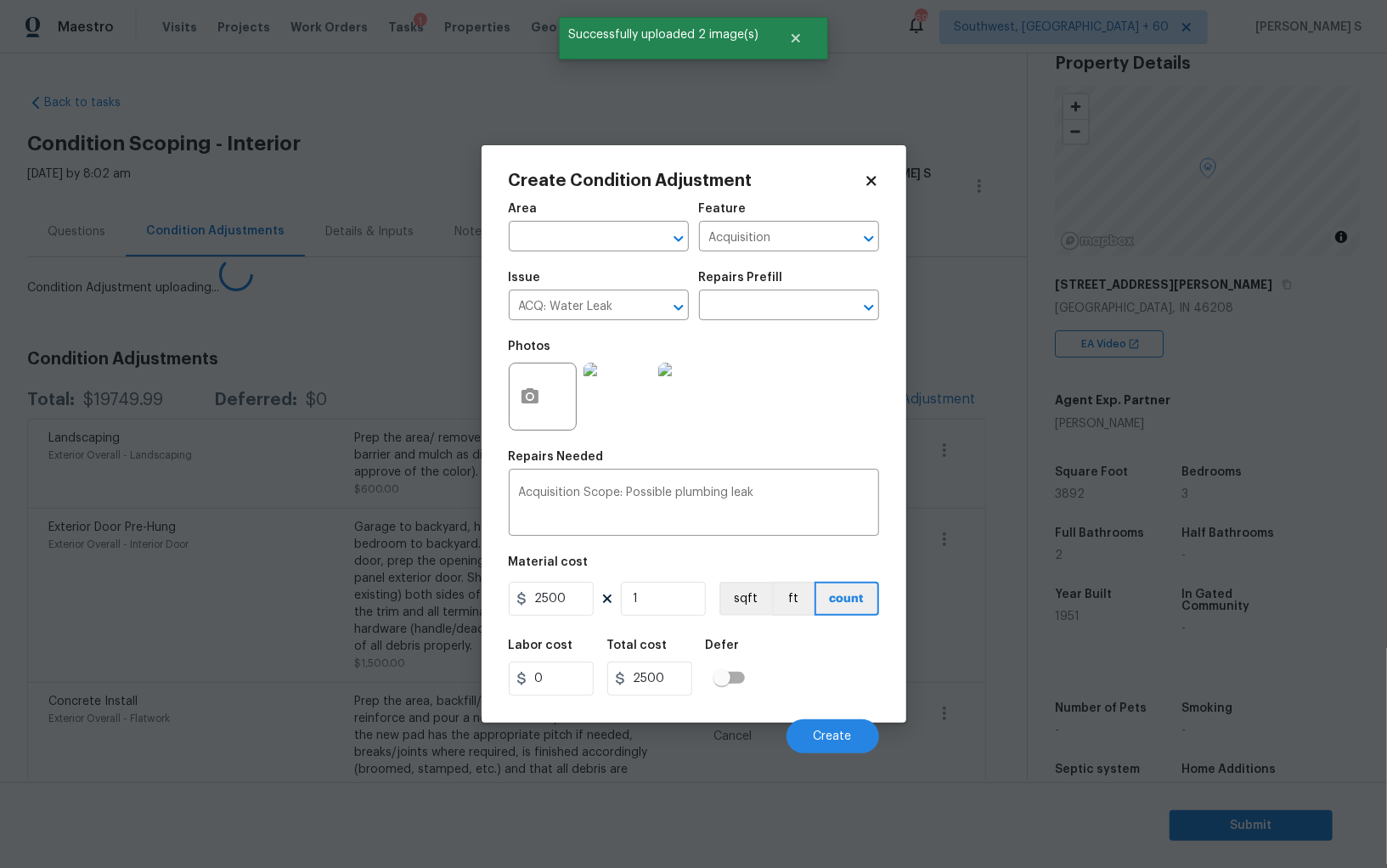
click at [330, 567] on body "Maestro Visits Projects Work Orders Tasks 1 Properties Geo Assignments 692 Sout…" at bounding box center [694, 434] width 1387 height 868
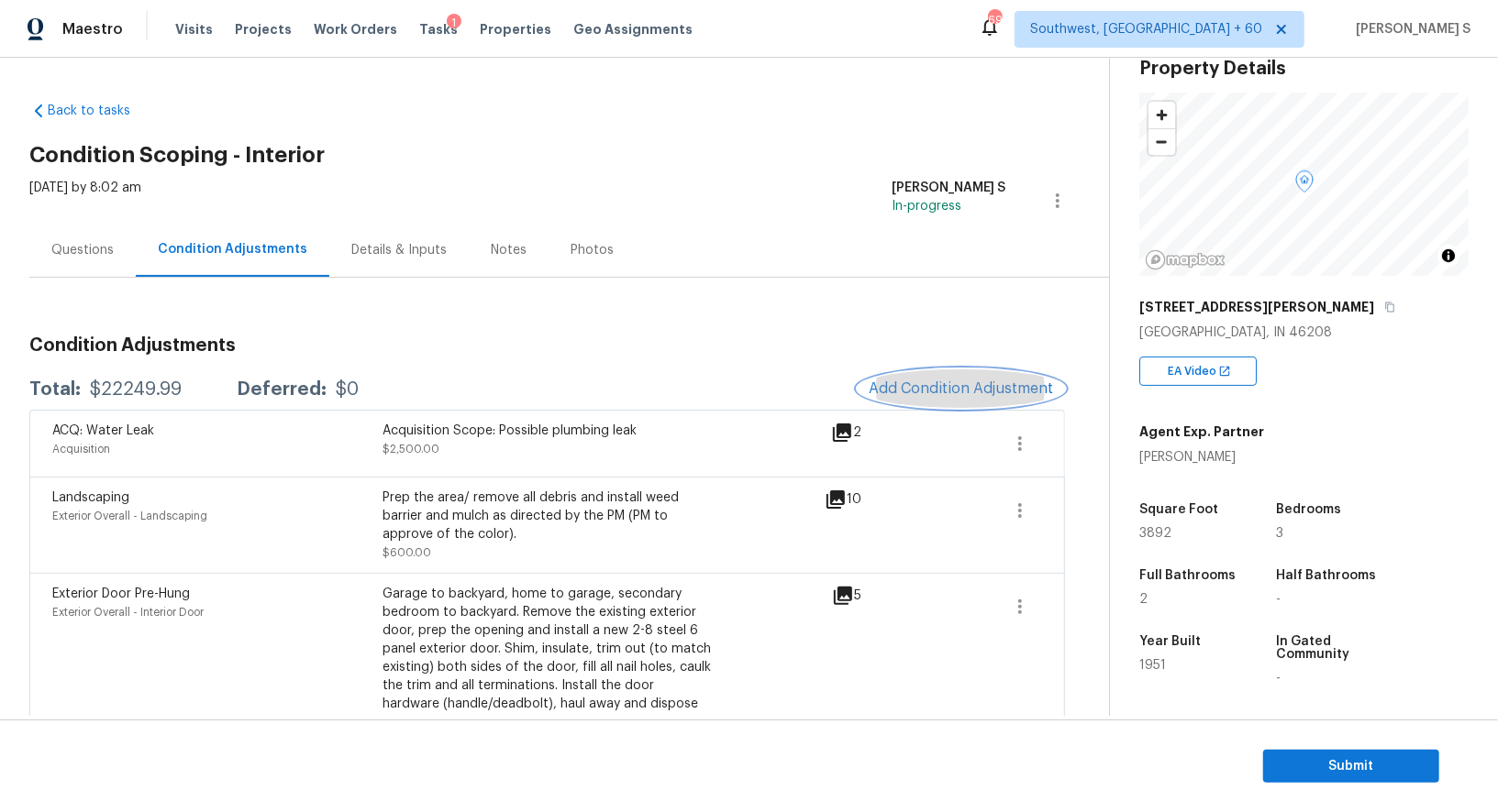
click at [977, 390] on span "Add Condition Adjustment" at bounding box center [961, 389] width 186 height 17
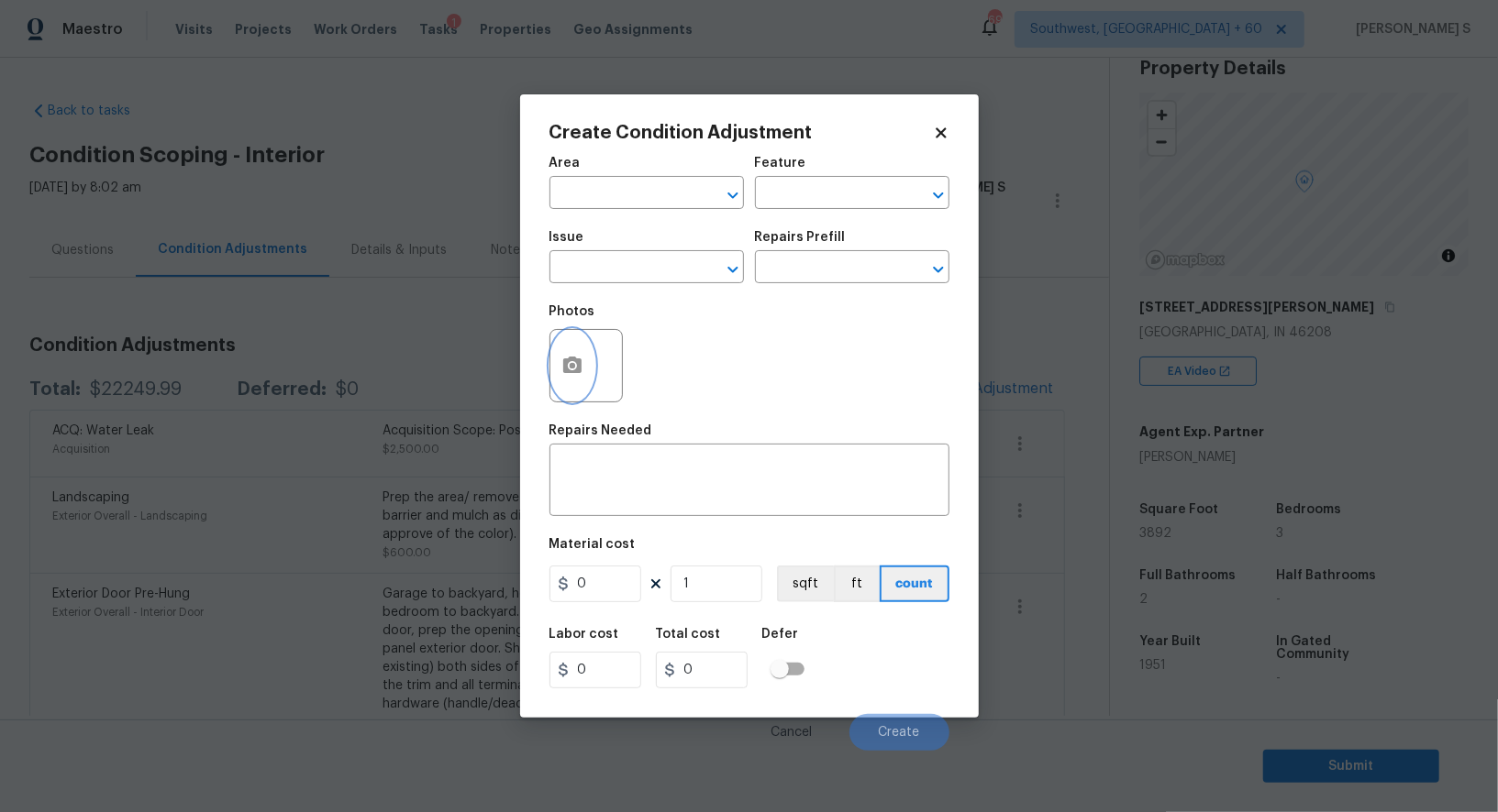
click at [590, 365] on button "button" at bounding box center [572, 365] width 44 height 72
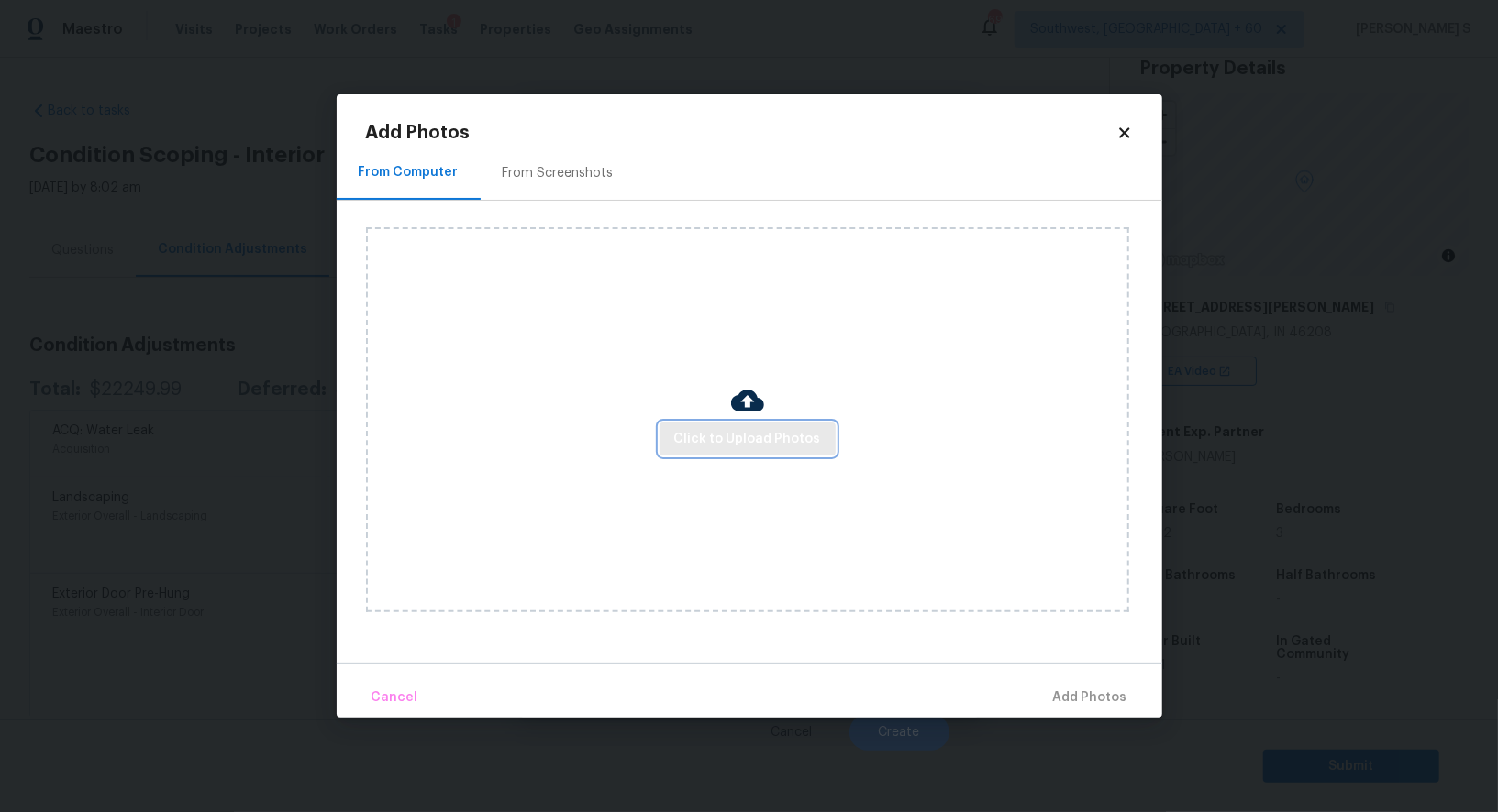
click at [767, 434] on span "Click to Upload Photos" at bounding box center [747, 439] width 146 height 23
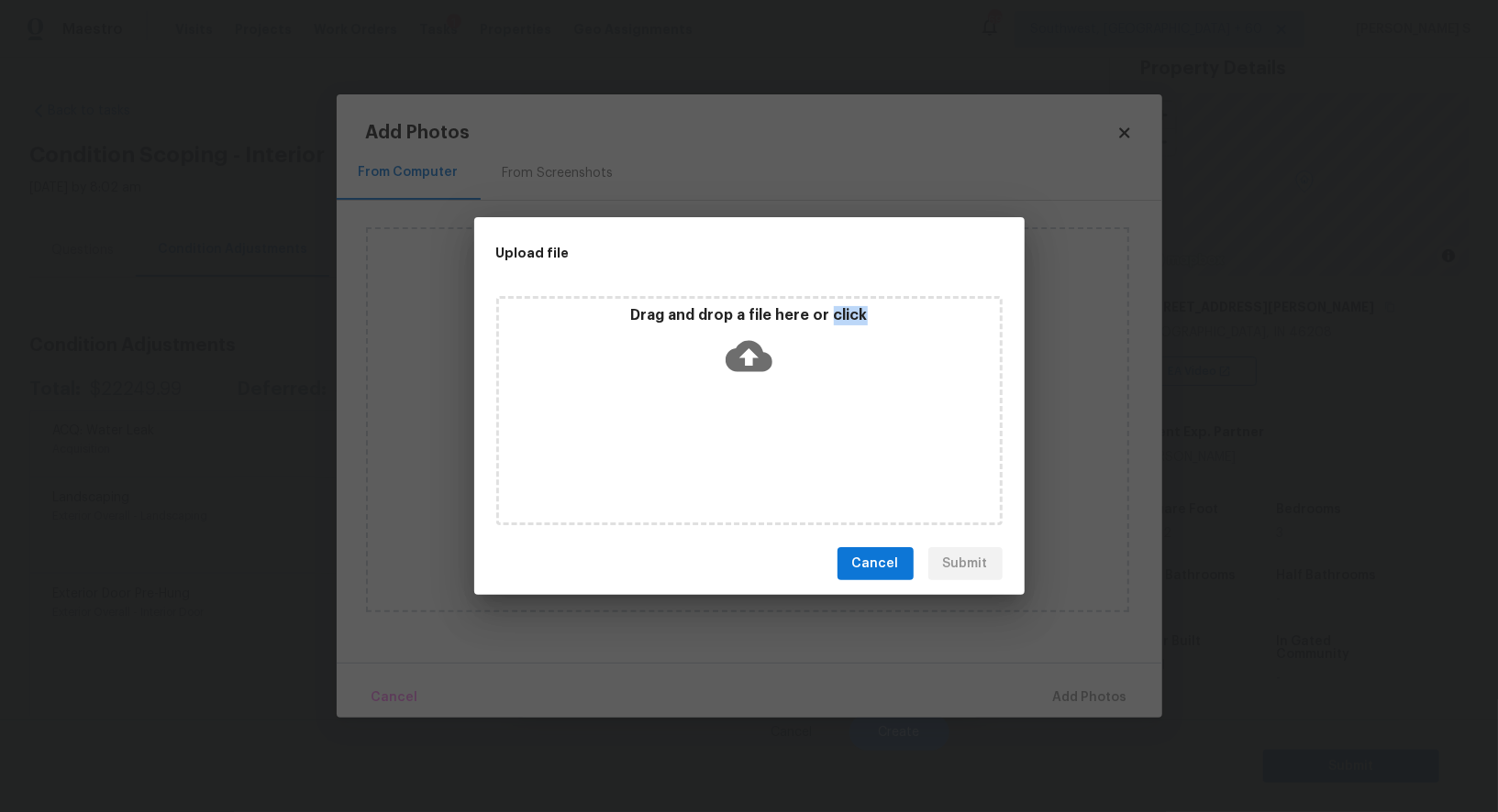
click at [767, 434] on div "Drag and drop a file here or click" at bounding box center [749, 411] width 506 height 229
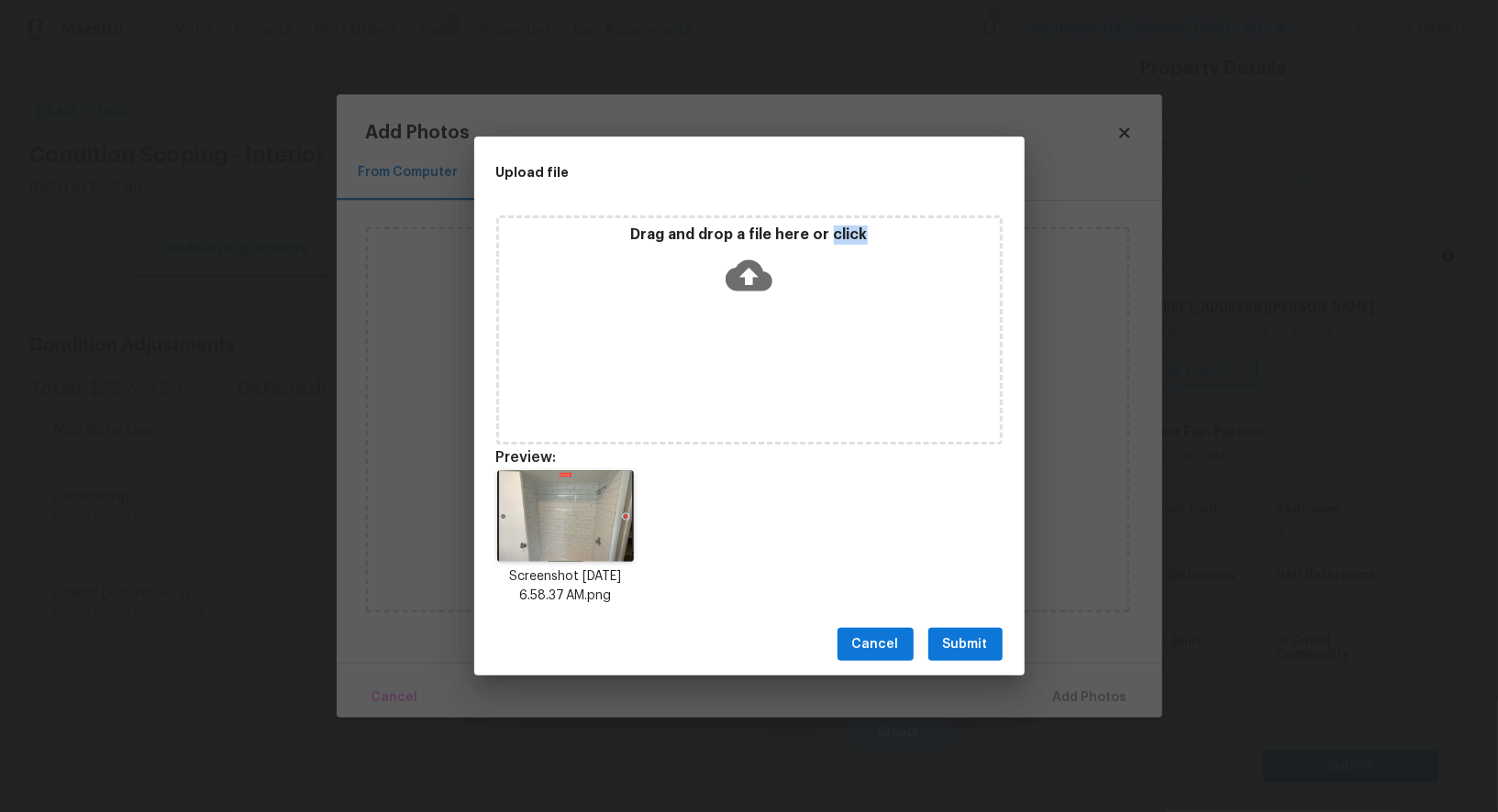
click at [970, 657] on button "Submit" at bounding box center [965, 644] width 75 height 34
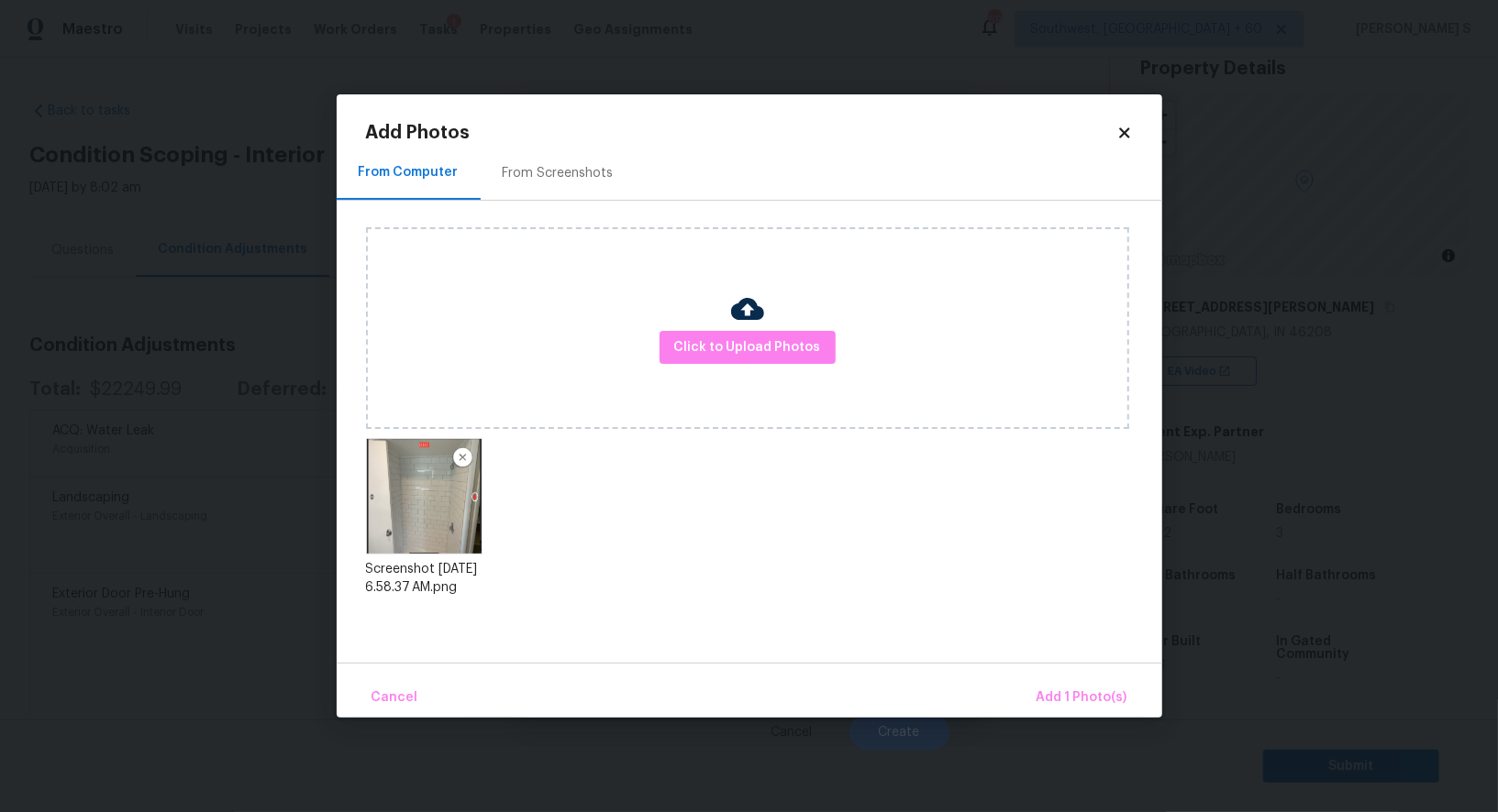
click at [970, 657] on div "From Computer From Screenshots Click to Upload Photos Screenshot 2025-09-25 at …" at bounding box center [749, 404] width 825 height 517
click at [364, 679] on button "Cancel" at bounding box center [395, 698] width 62 height 39
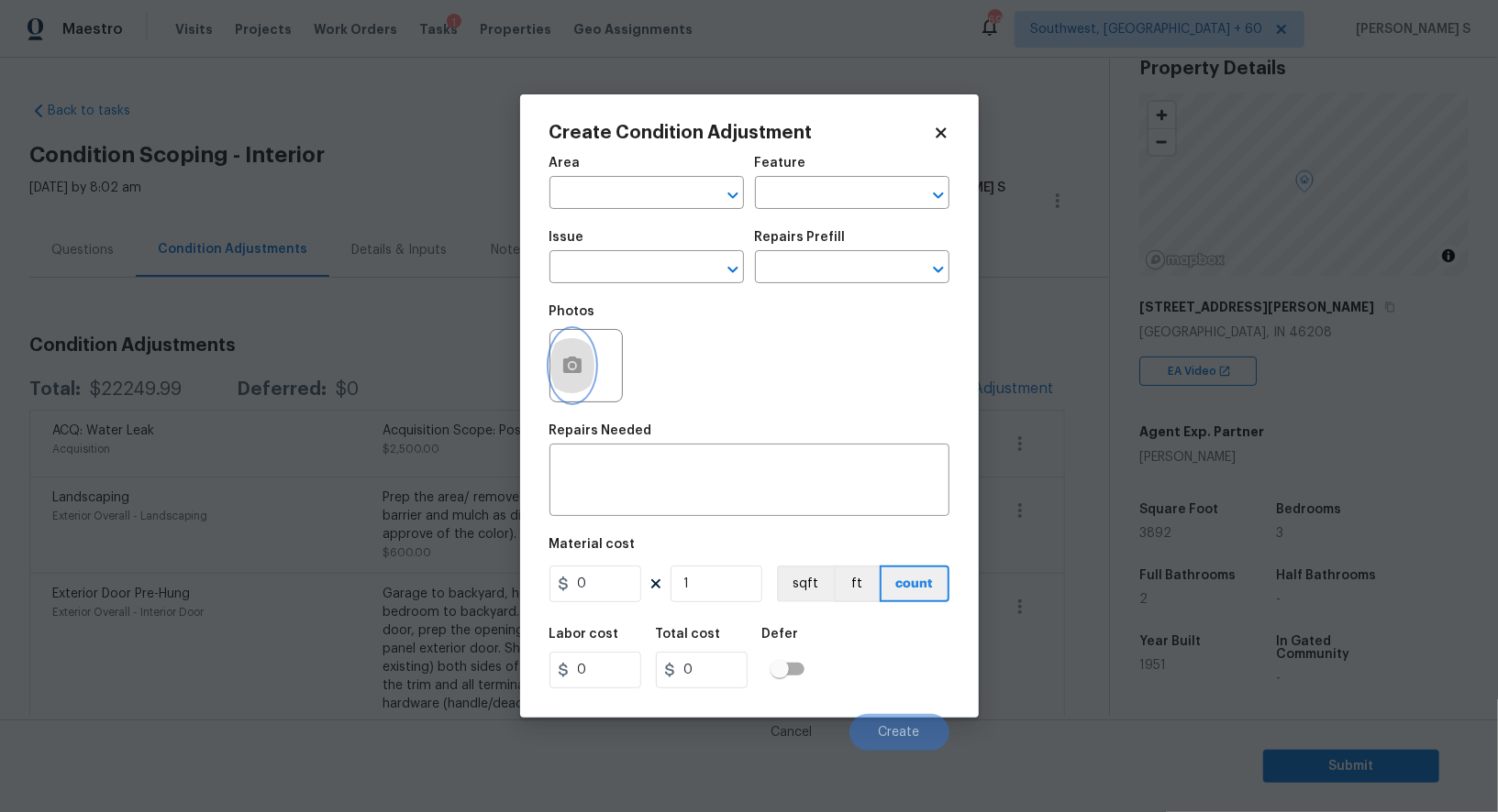
click at [574, 370] on icon "button" at bounding box center [573, 365] width 22 height 22
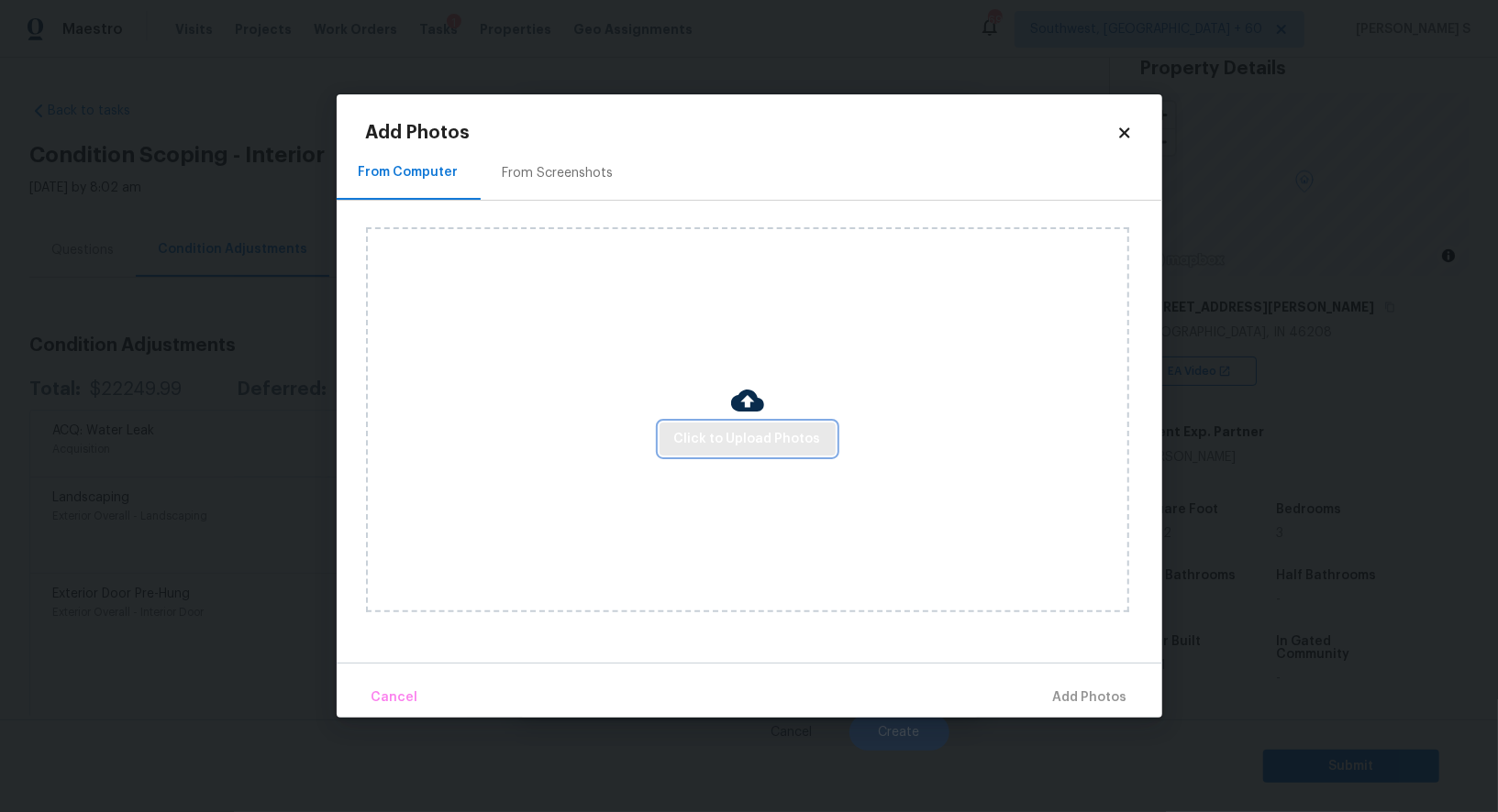
click at [801, 441] on span "Click to Upload Photos" at bounding box center [747, 439] width 146 height 23
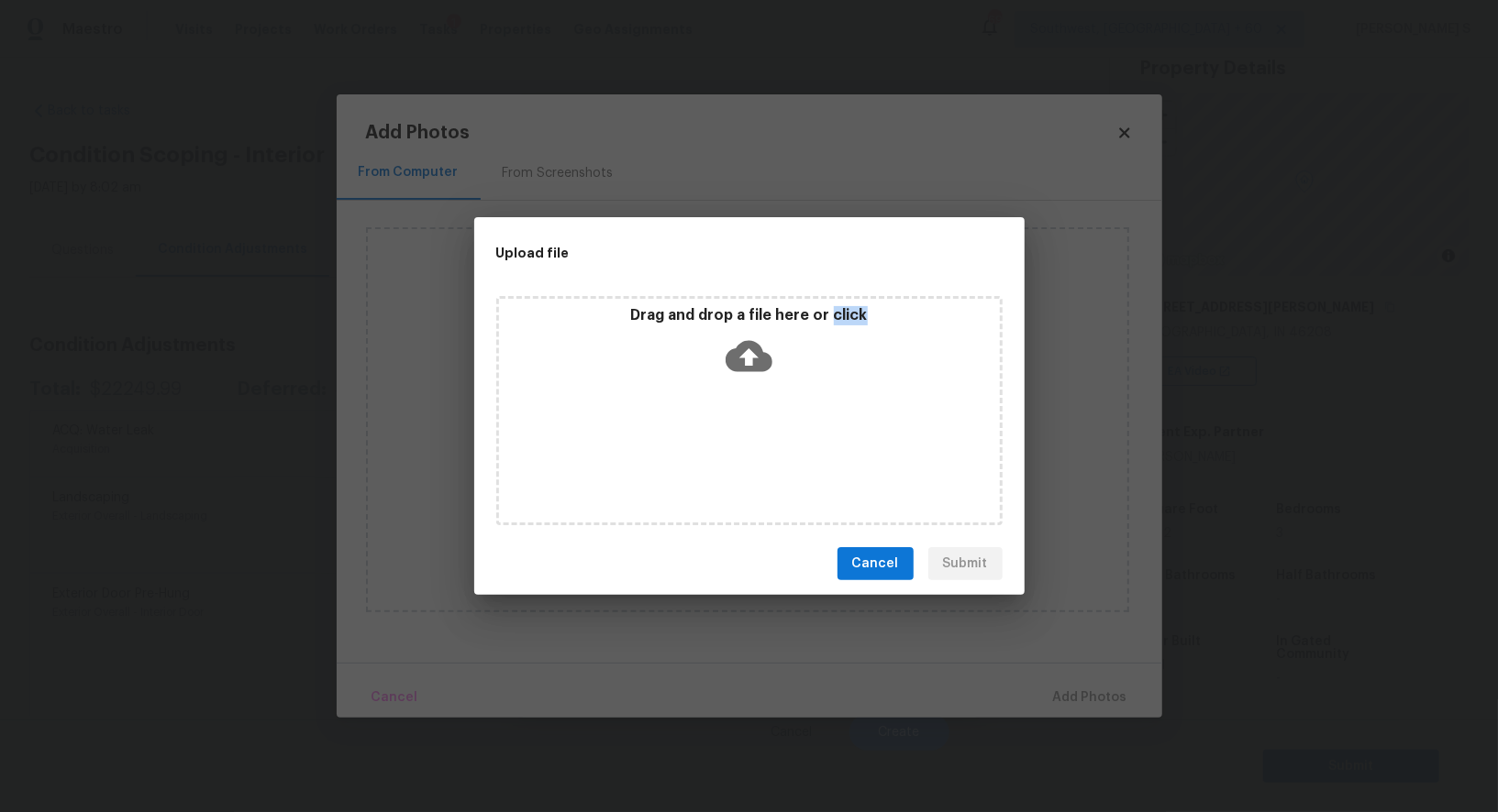
click at [801, 441] on div "Drag and drop a file here or click" at bounding box center [749, 411] width 506 height 229
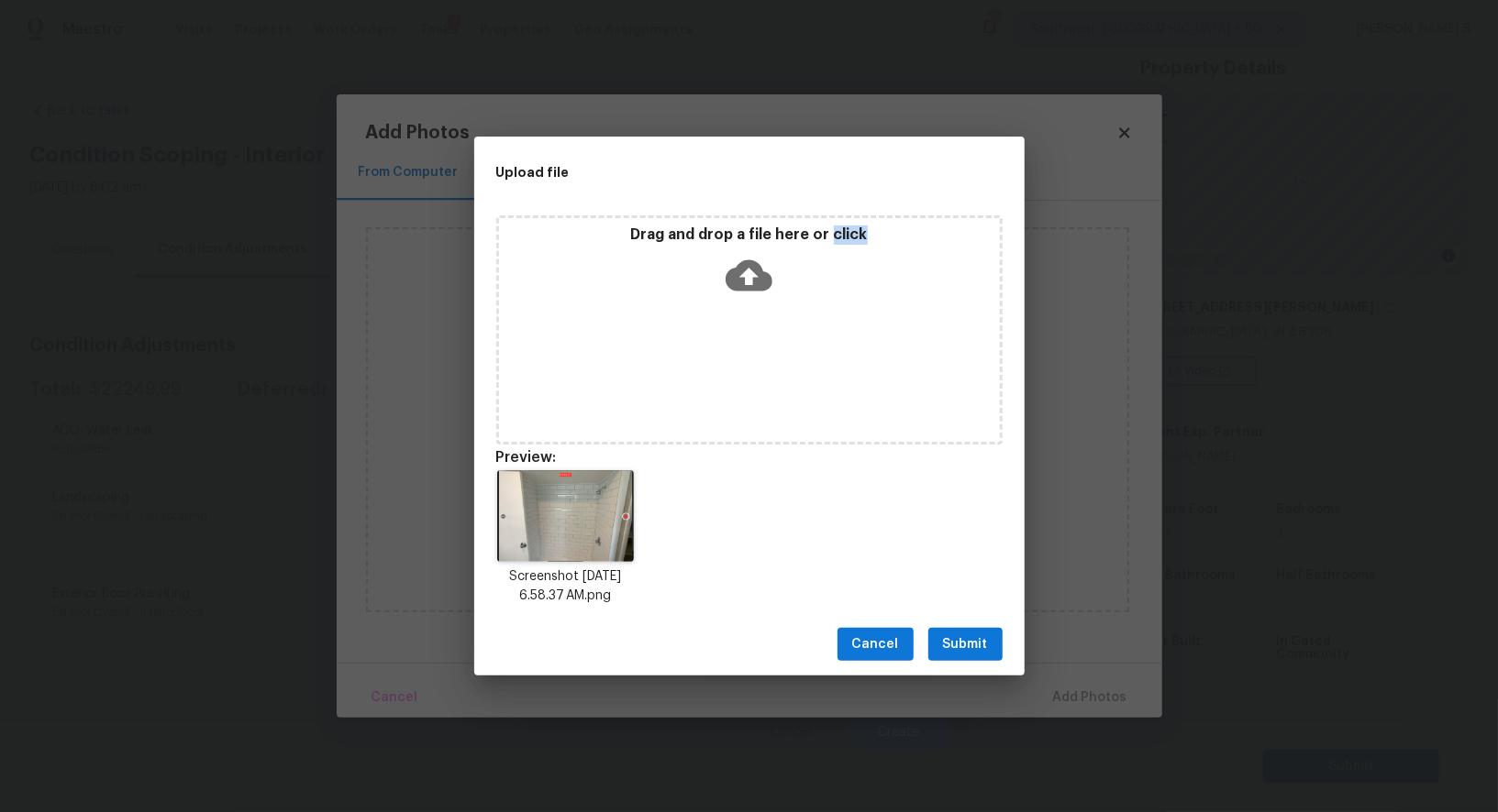
click at [964, 640] on span "Submit" at bounding box center [965, 644] width 45 height 23
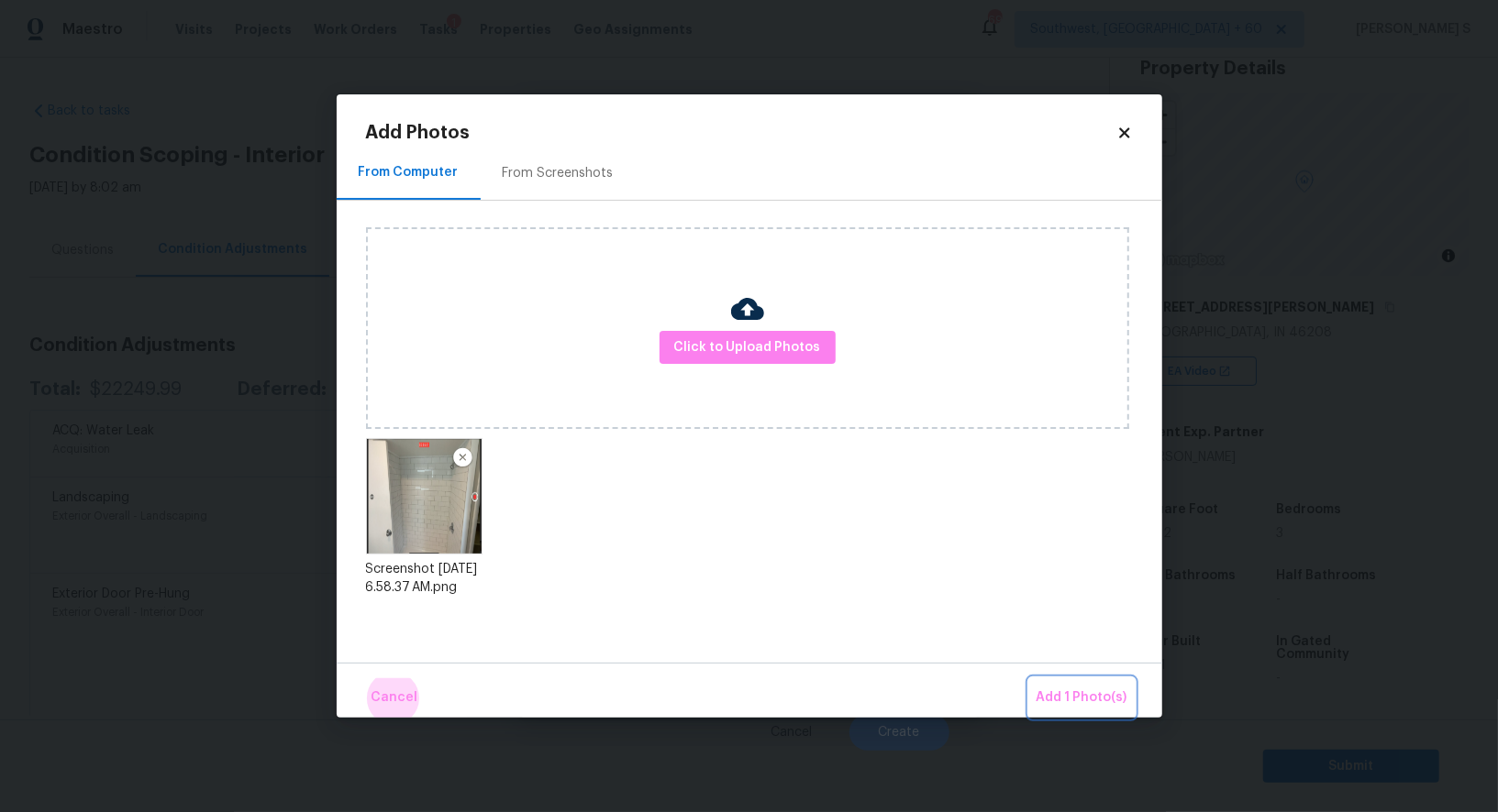
click at [1029, 679] on button "Add 1 Photo(s)" at bounding box center [1081, 698] width 105 height 39
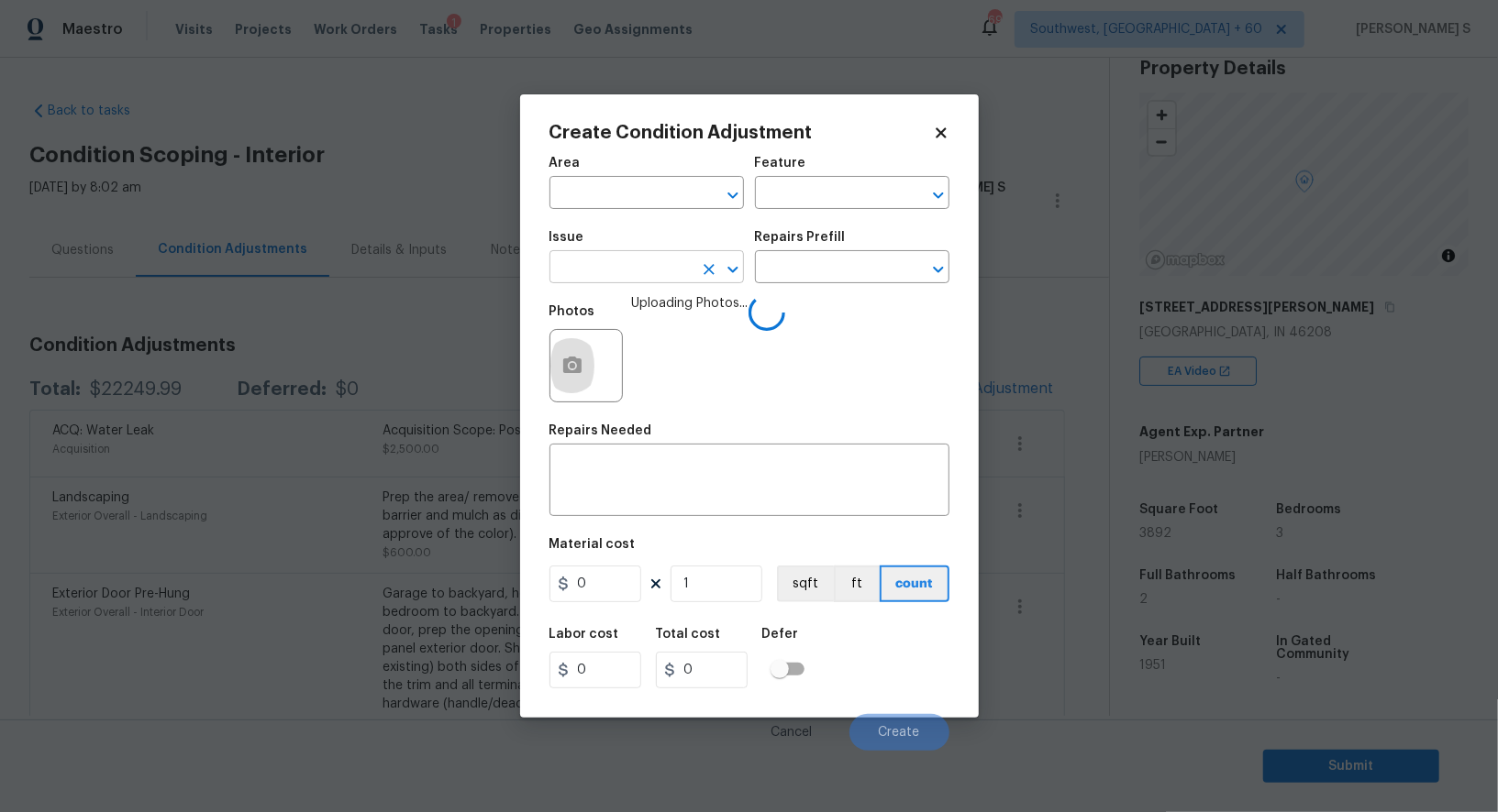
click at [649, 280] on input "text" at bounding box center [620, 268] width 143 height 28
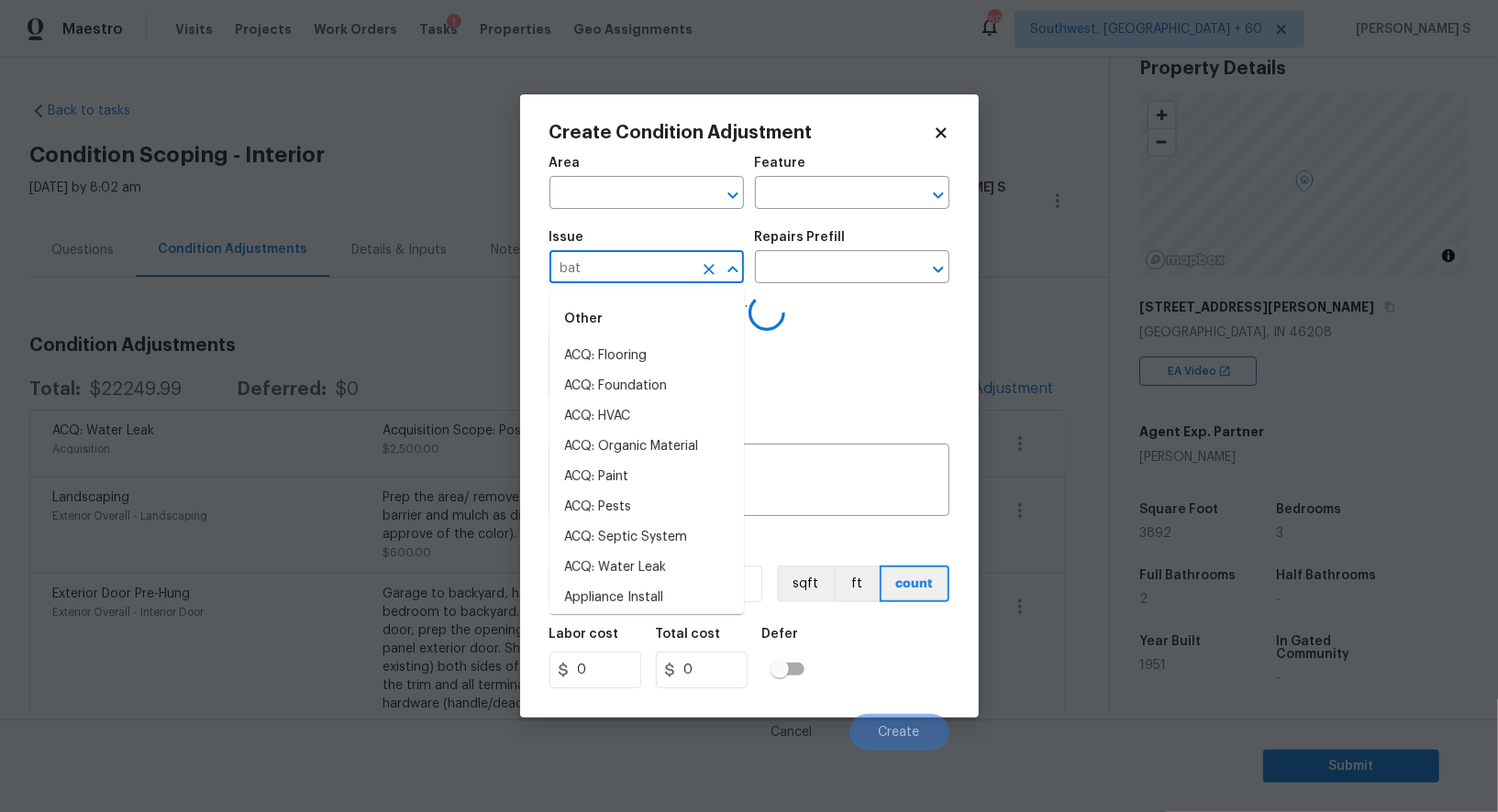
type input "bath"
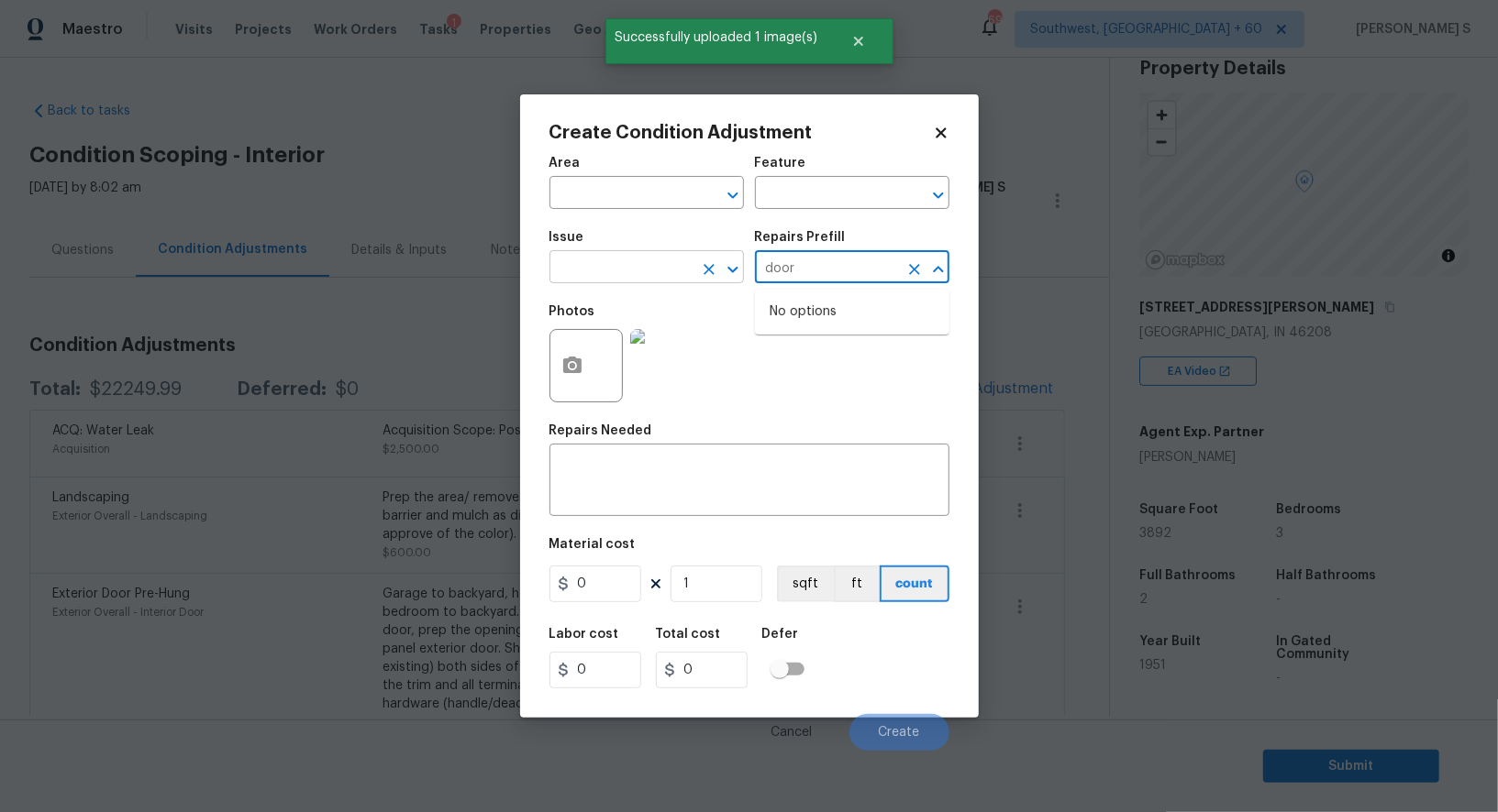
type input "door"
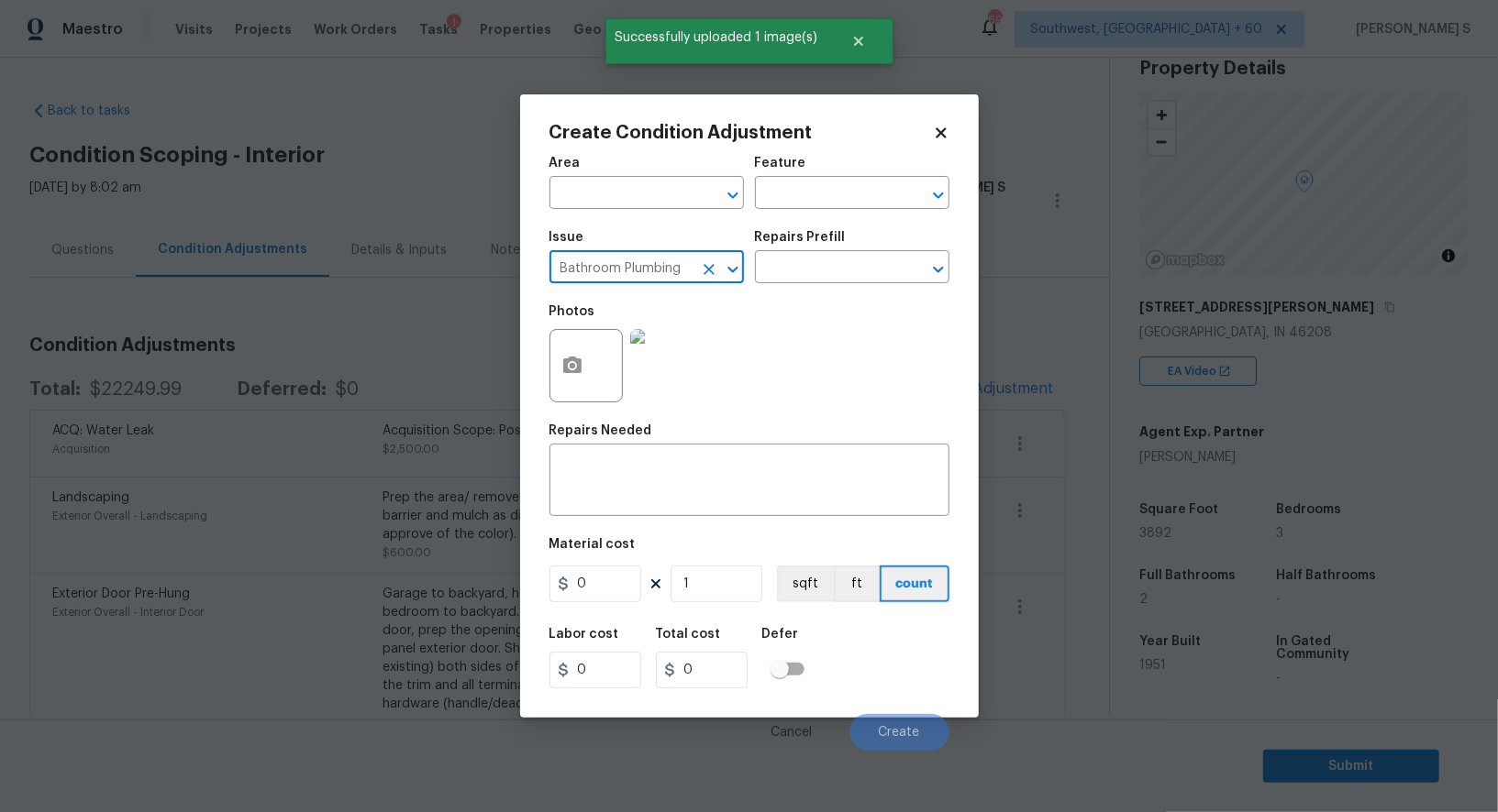
type input "Bathroom Plumbing"
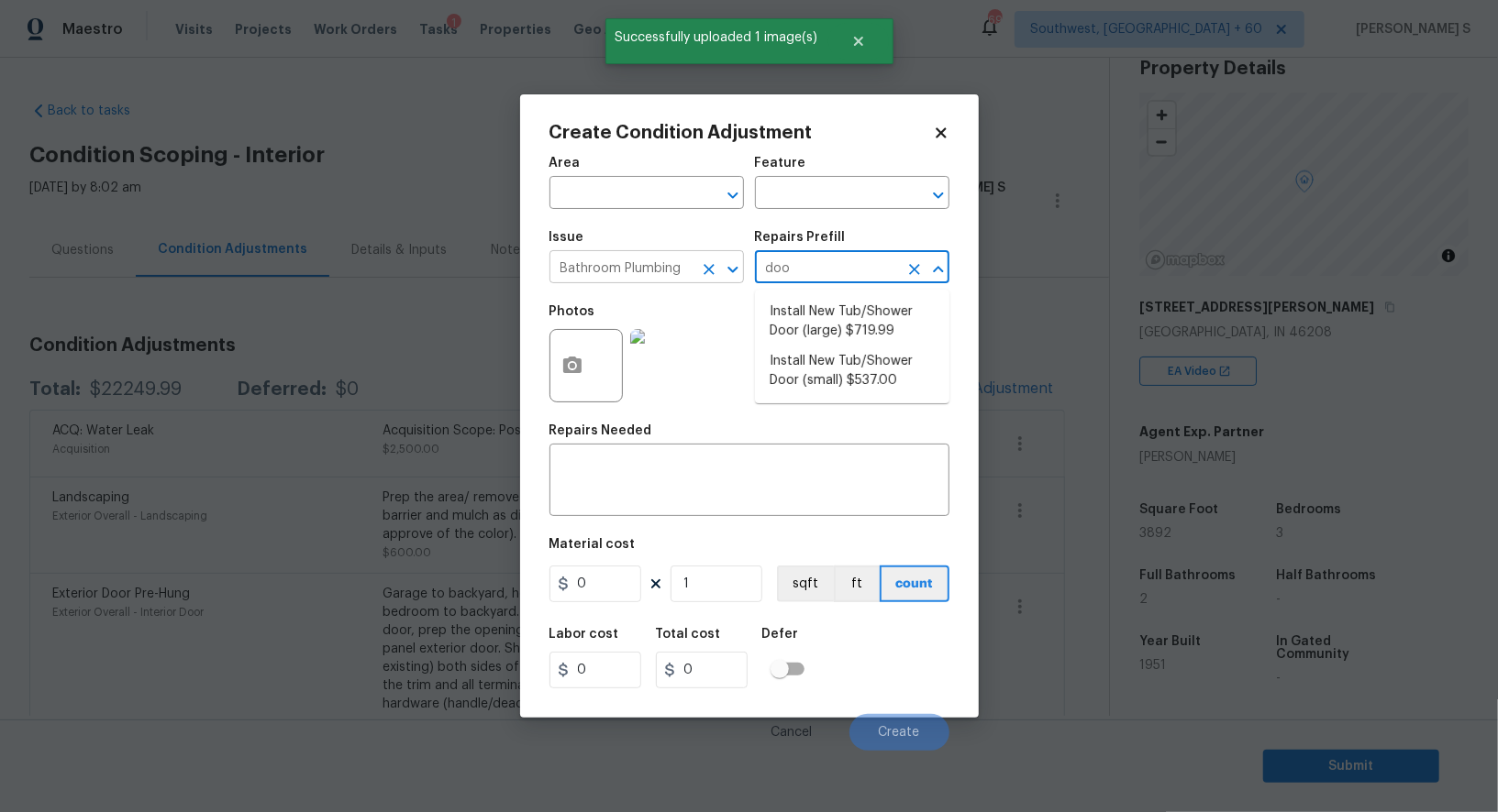
type input "door"
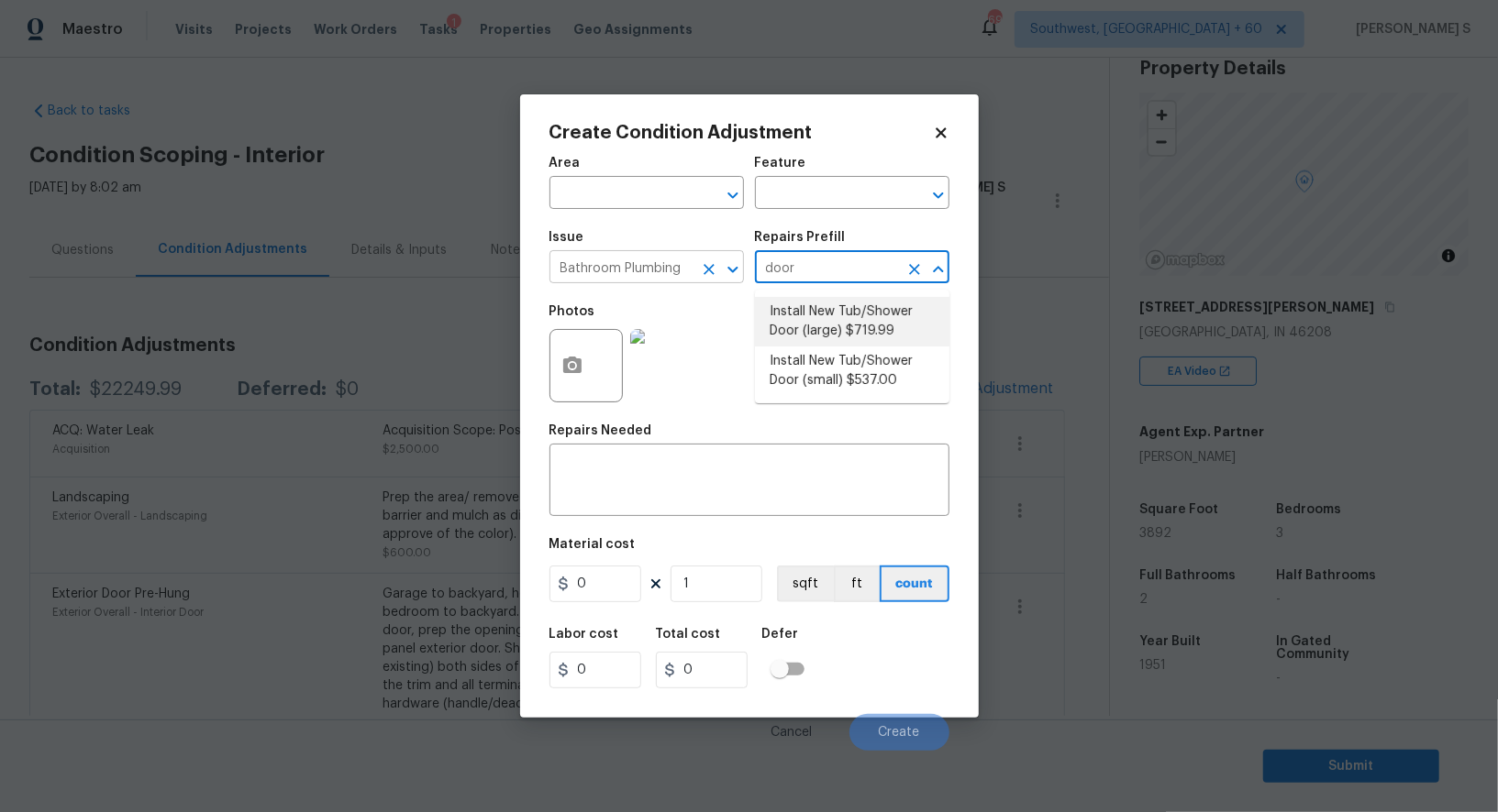
type input "Plumbing"
type textarea "Prep the tub/shower surround and install a new 52''-58'' tempered shower door. …"
type input "719.99"
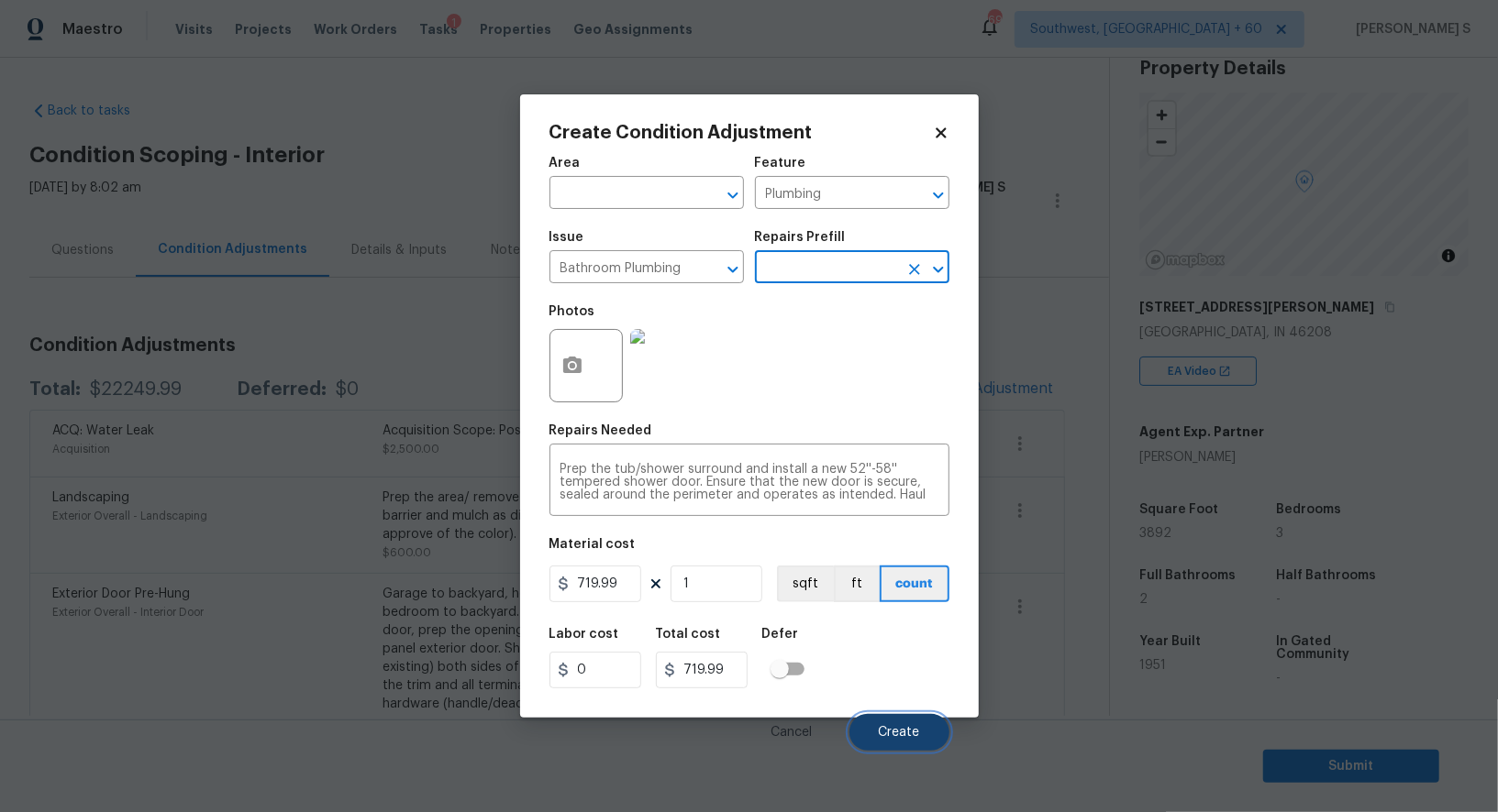
click at [895, 750] on button "Create" at bounding box center [898, 732] width 100 height 36
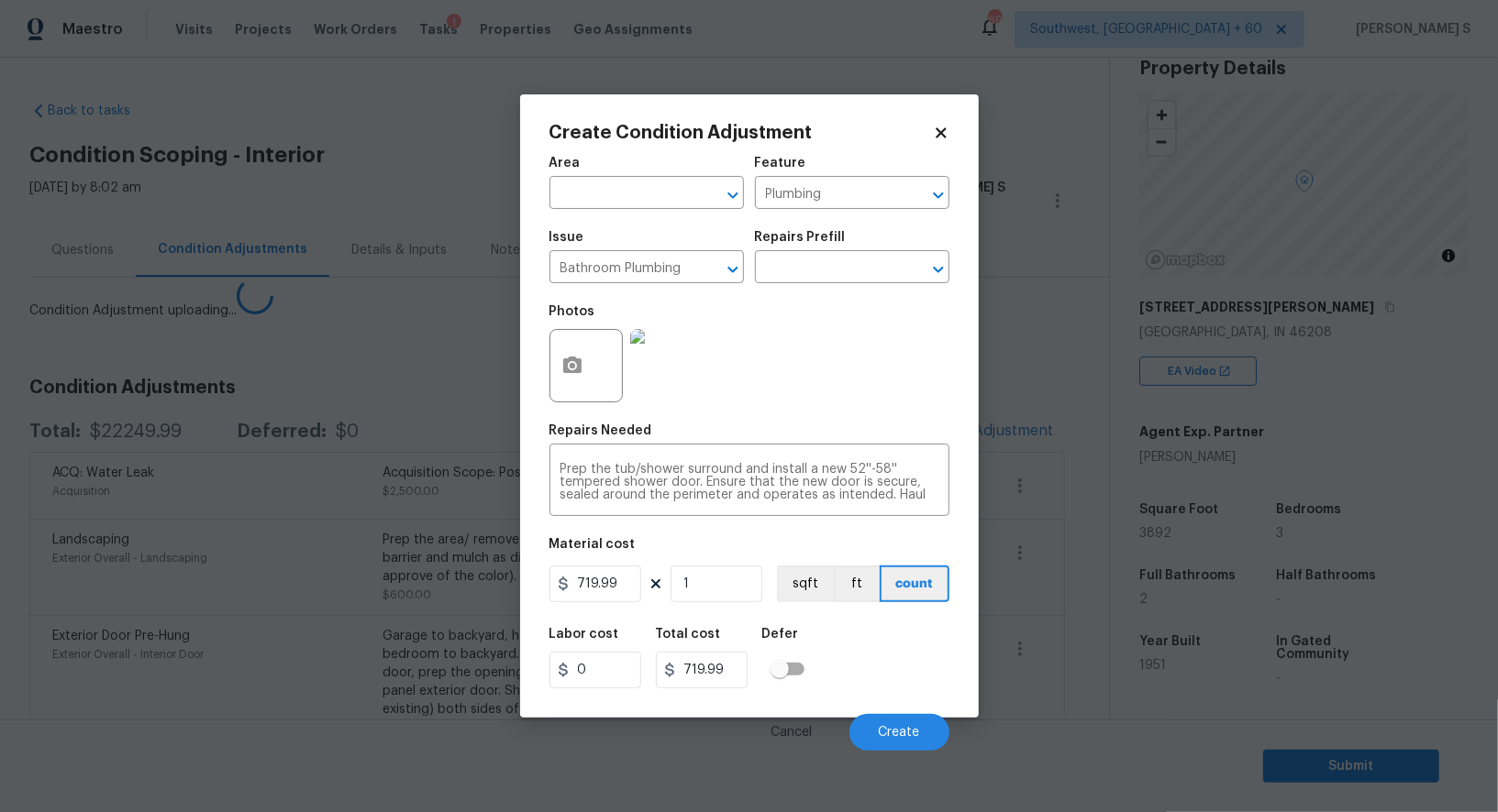
click at [199, 616] on body "Maestro Visits Projects Work Orders Tasks 1 Properties Geo Assignments 692 Sout…" at bounding box center [749, 406] width 1498 height 812
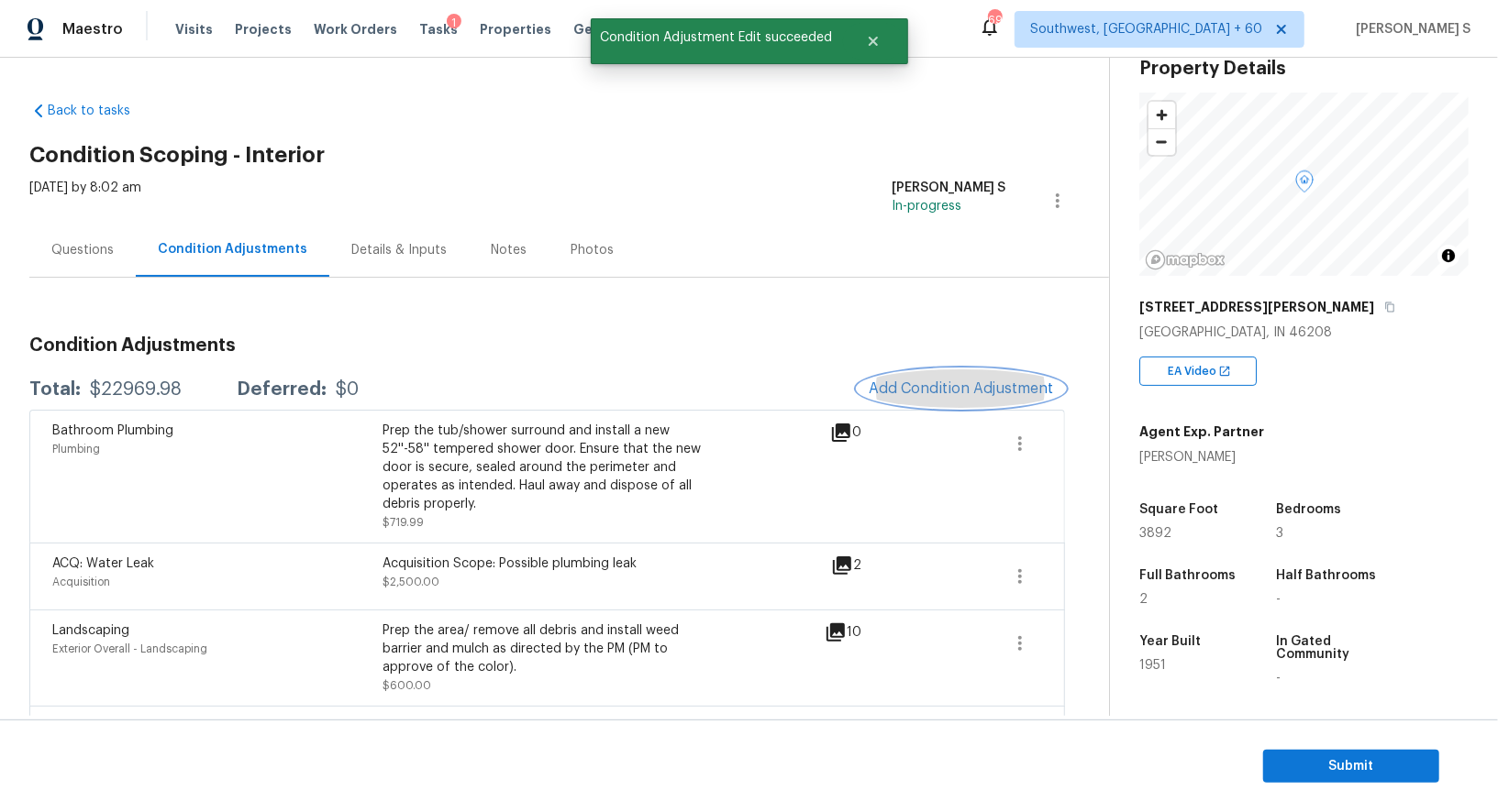
click at [985, 371] on button "Add Condition Adjustment" at bounding box center [961, 388] width 207 height 38
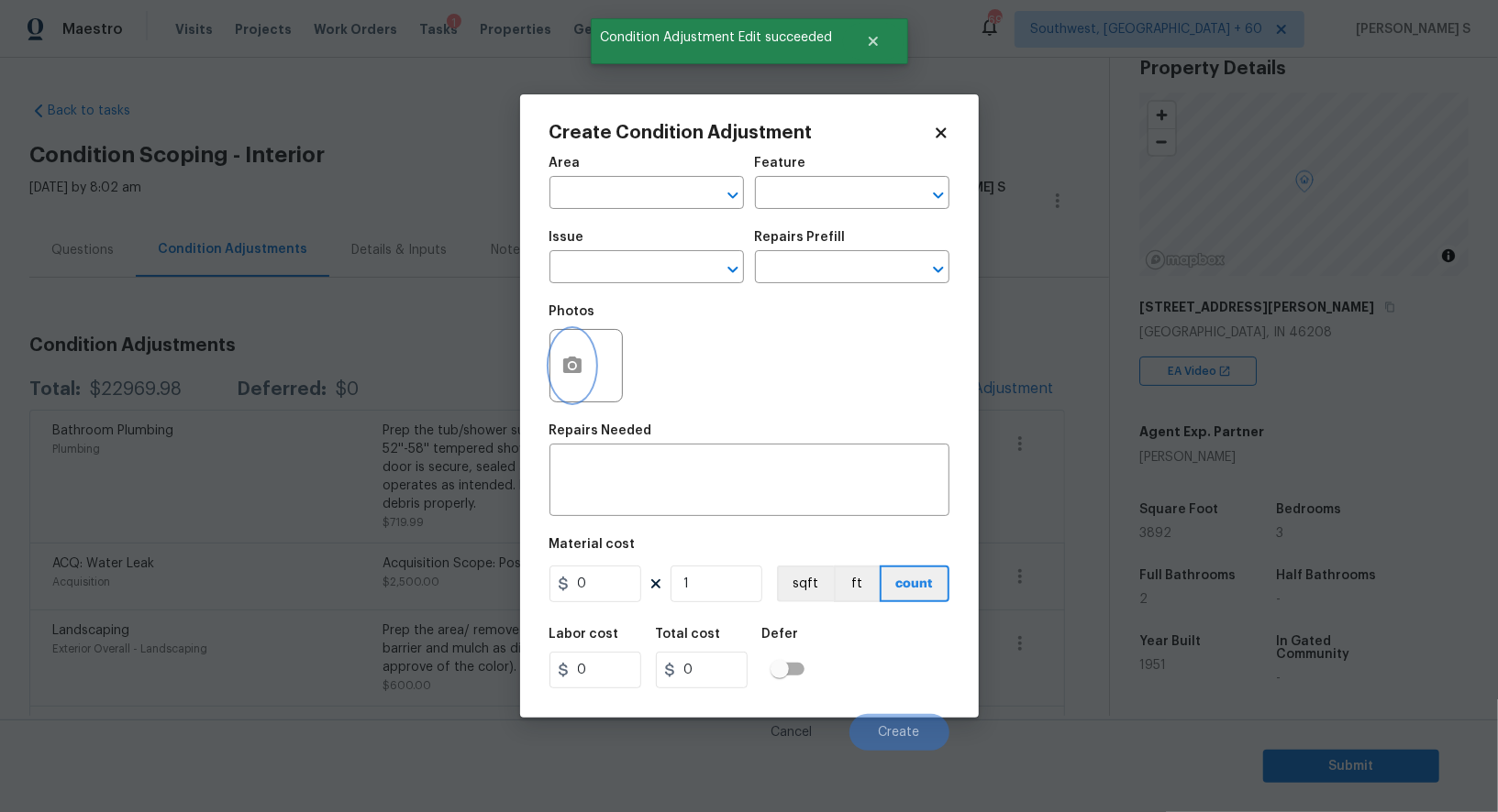
click at [573, 377] on icon "button" at bounding box center [573, 365] width 22 height 22
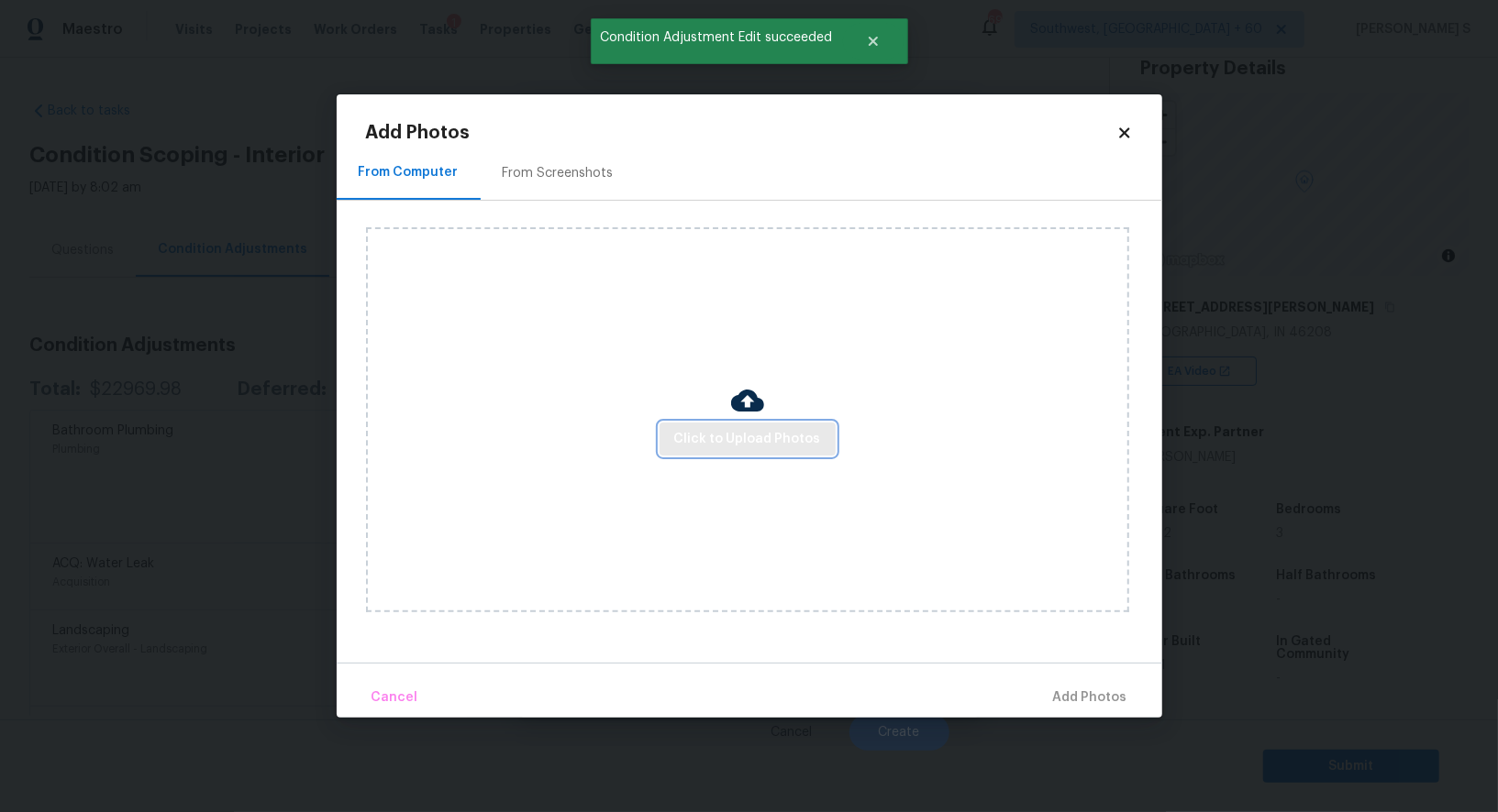
click at [714, 448] on span "Click to Upload Photos" at bounding box center [747, 439] width 146 height 23
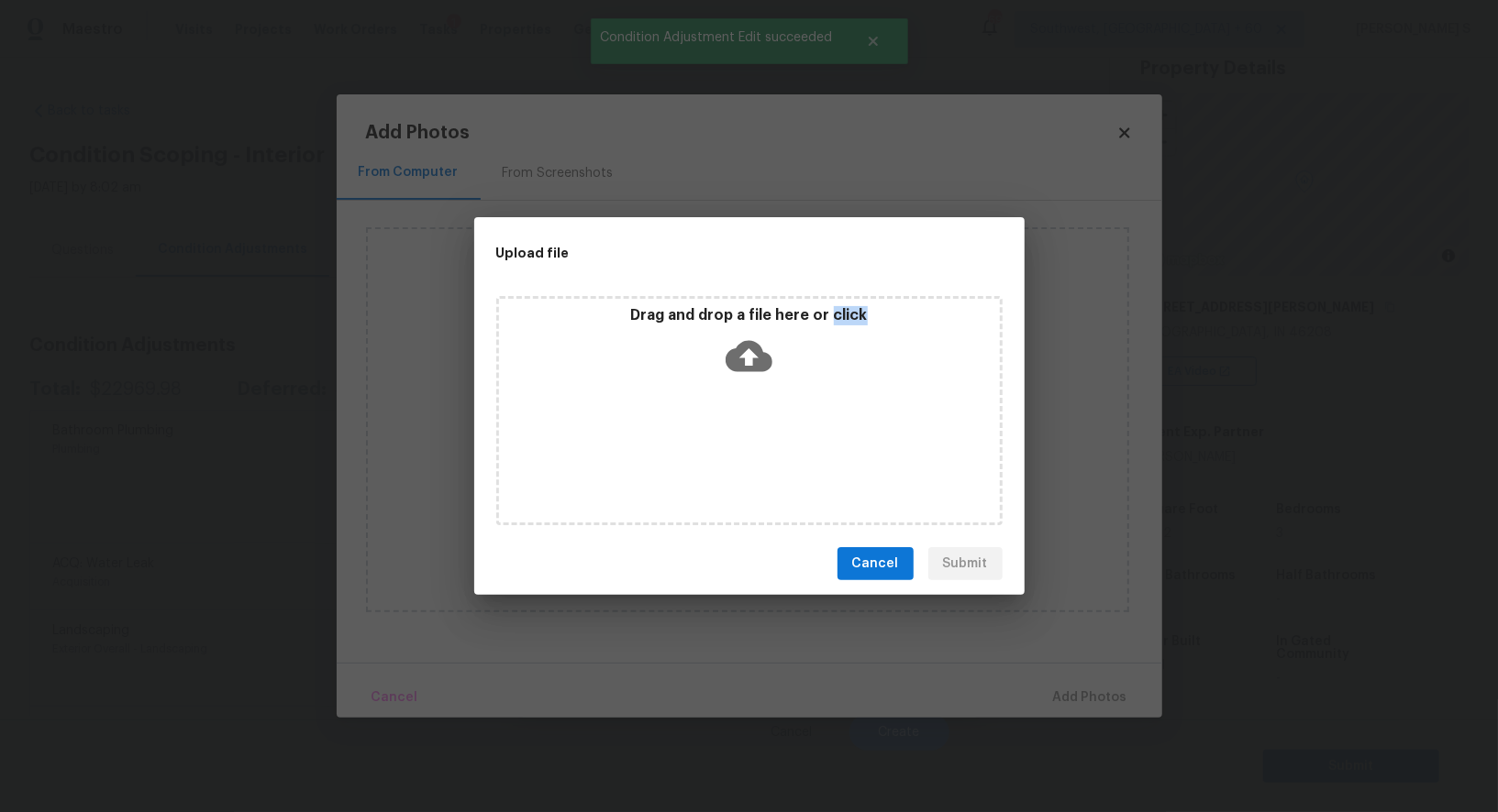
click at [714, 448] on div "Drag and drop a file here or click" at bounding box center [749, 411] width 506 height 229
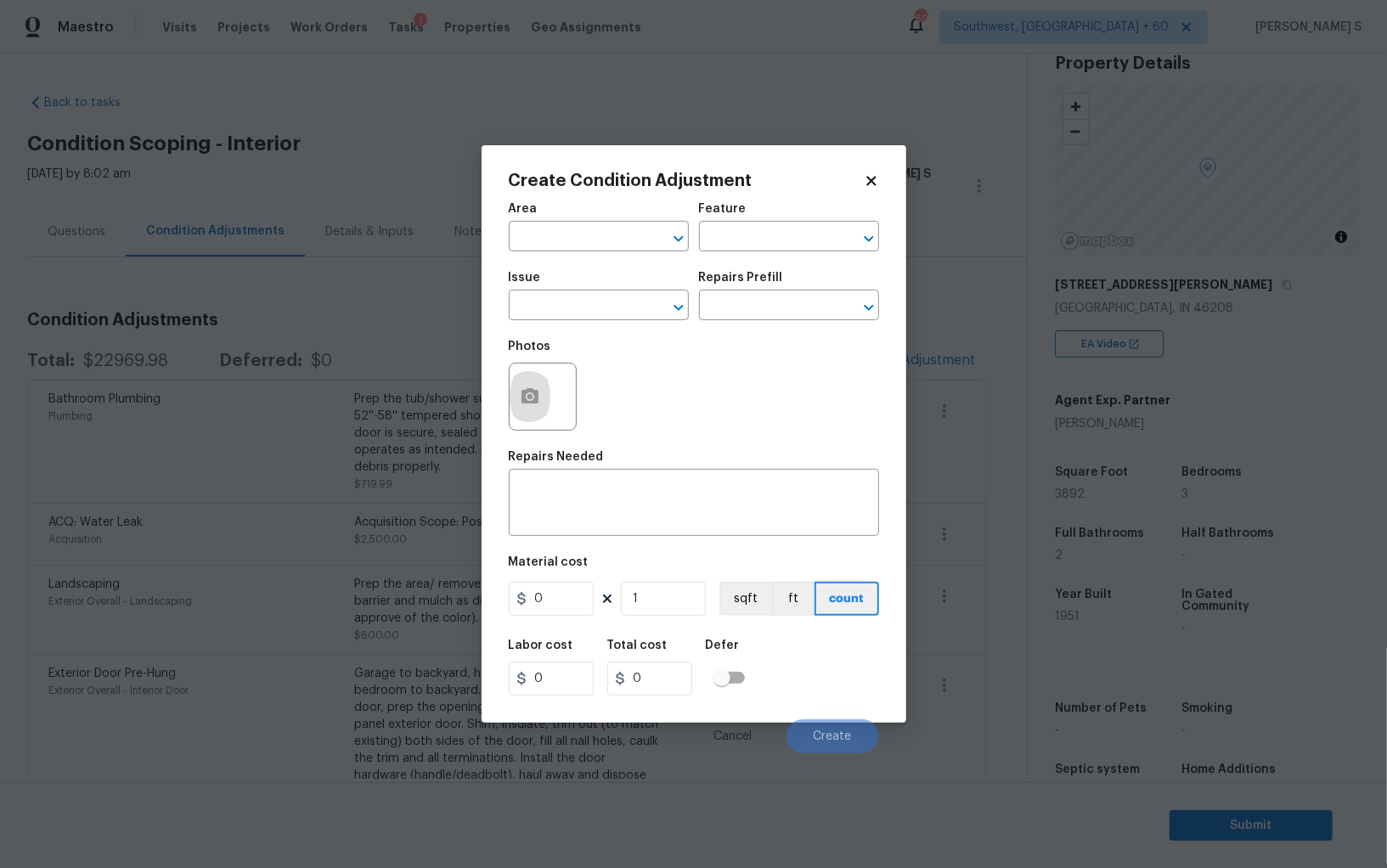
click at [244, 599] on body "Maestro Visits Projects Work Orders Tasks 1 Properties Geo Assignments 692 Sout…" at bounding box center [694, 434] width 1387 height 868
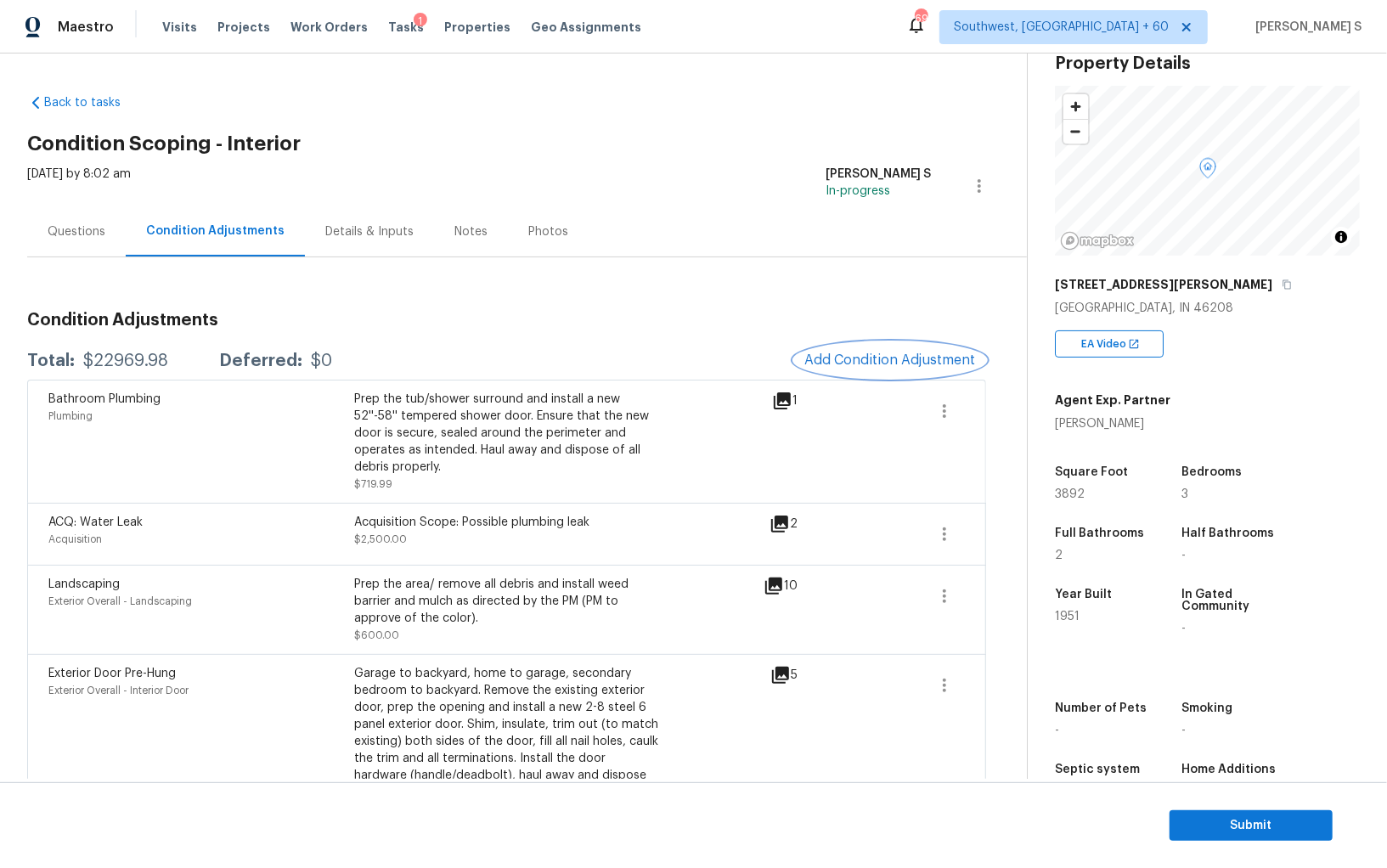
click at [899, 365] on span "Add Condition Adjustment" at bounding box center [890, 360] width 172 height 16
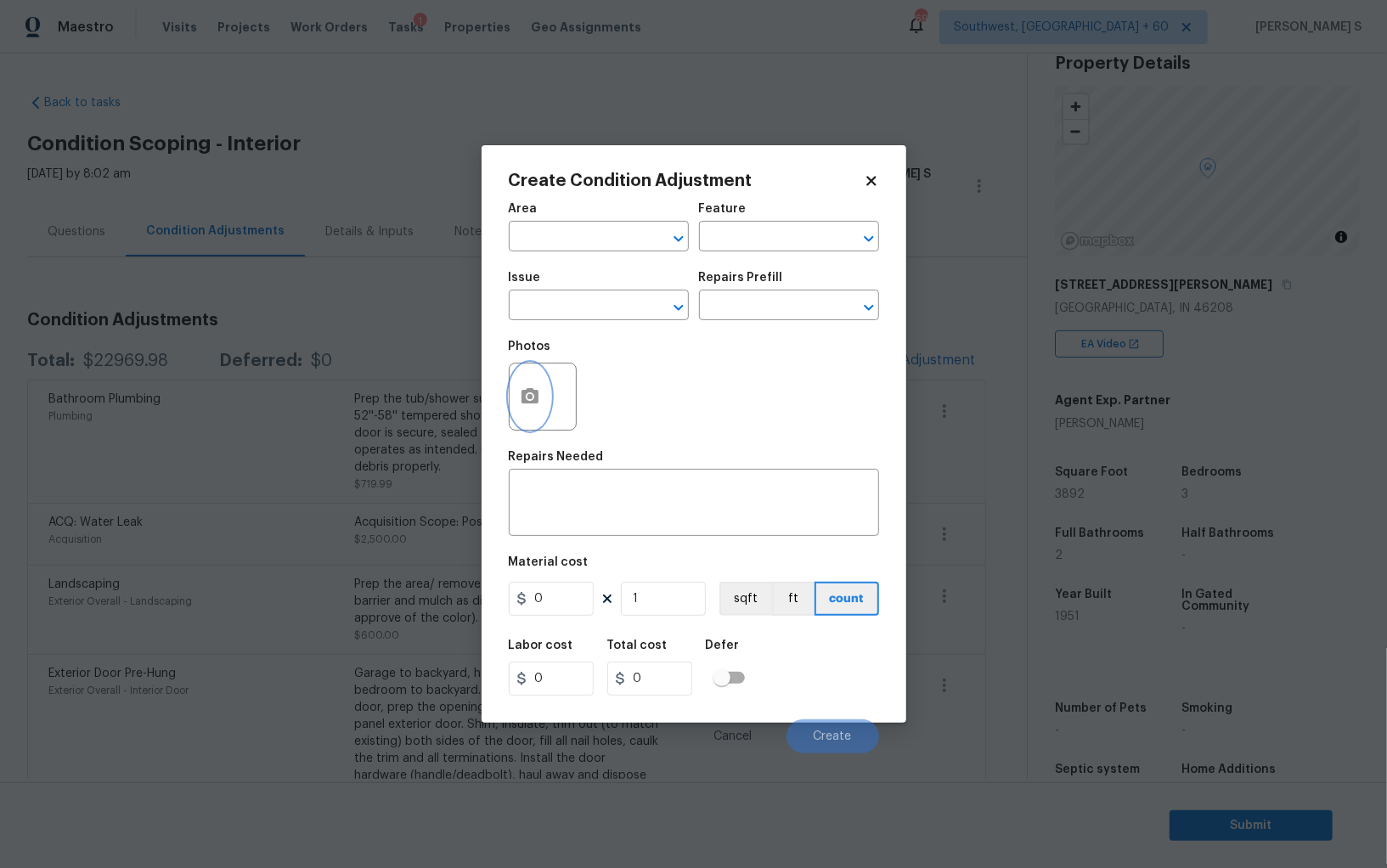
click at [546, 395] on button "button" at bounding box center [529, 396] width 41 height 67
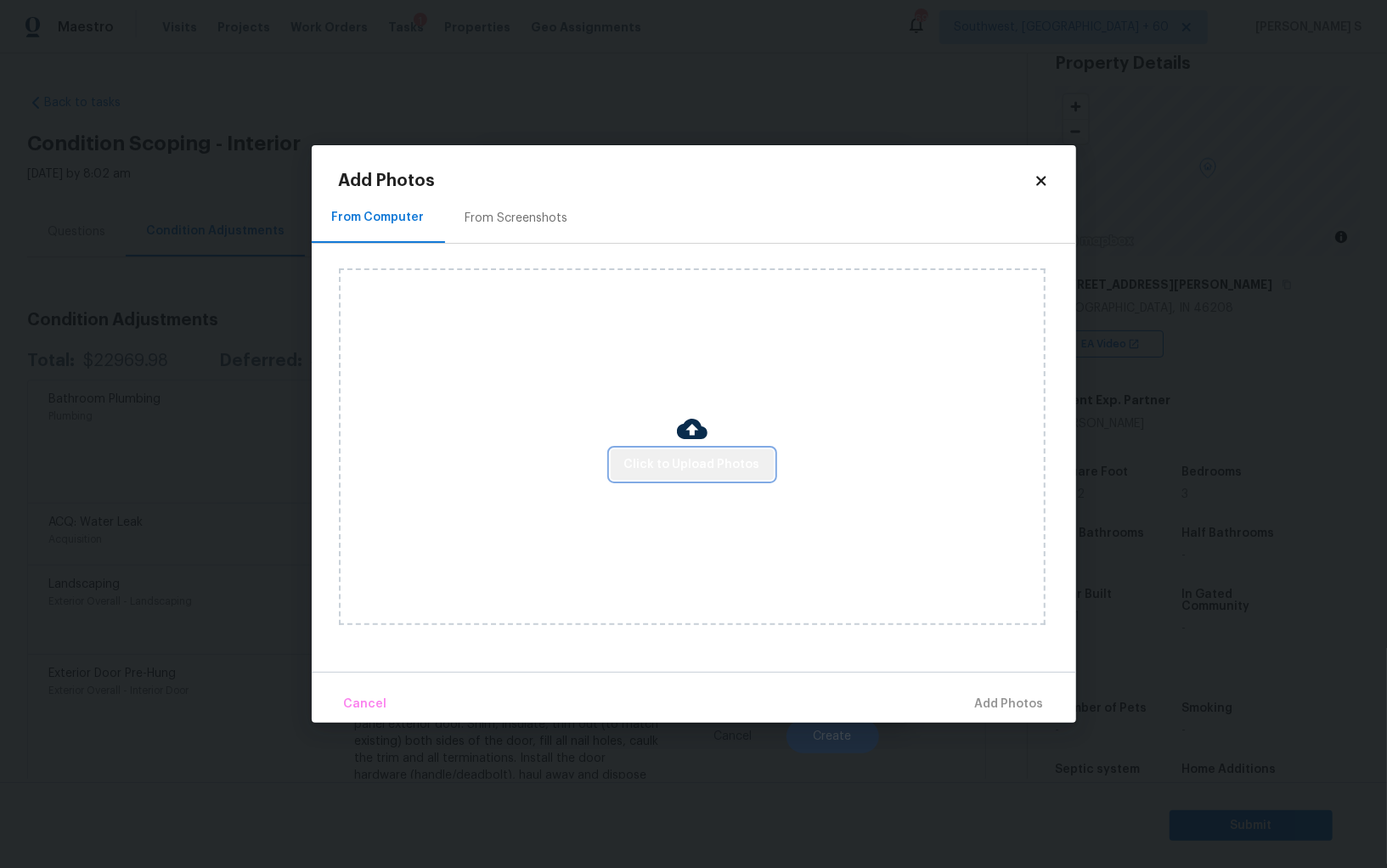
click at [749, 449] on button "Click to Upload Photos" at bounding box center [692, 465] width 163 height 31
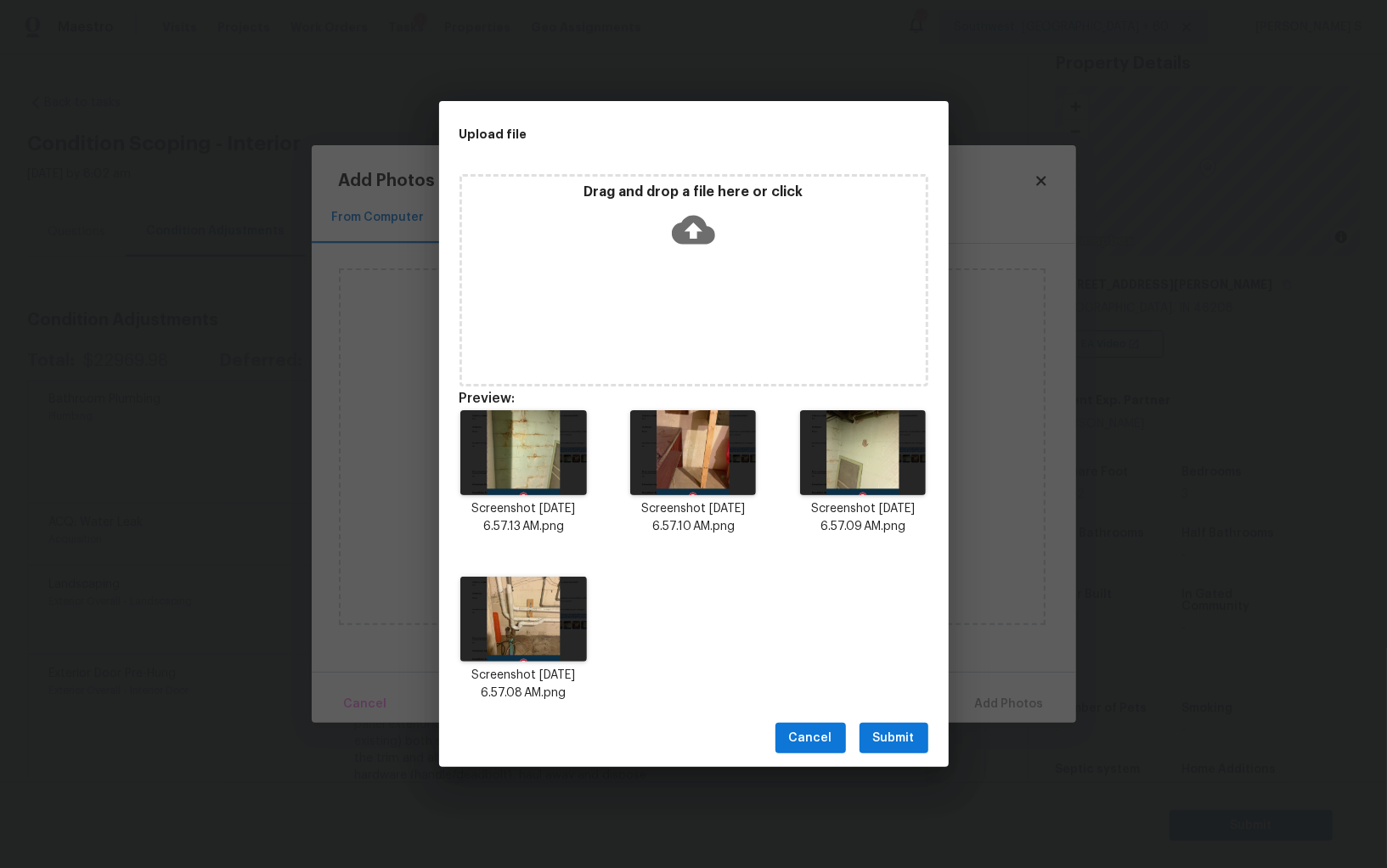
click at [896, 744] on span "Submit" at bounding box center [894, 738] width 41 height 22
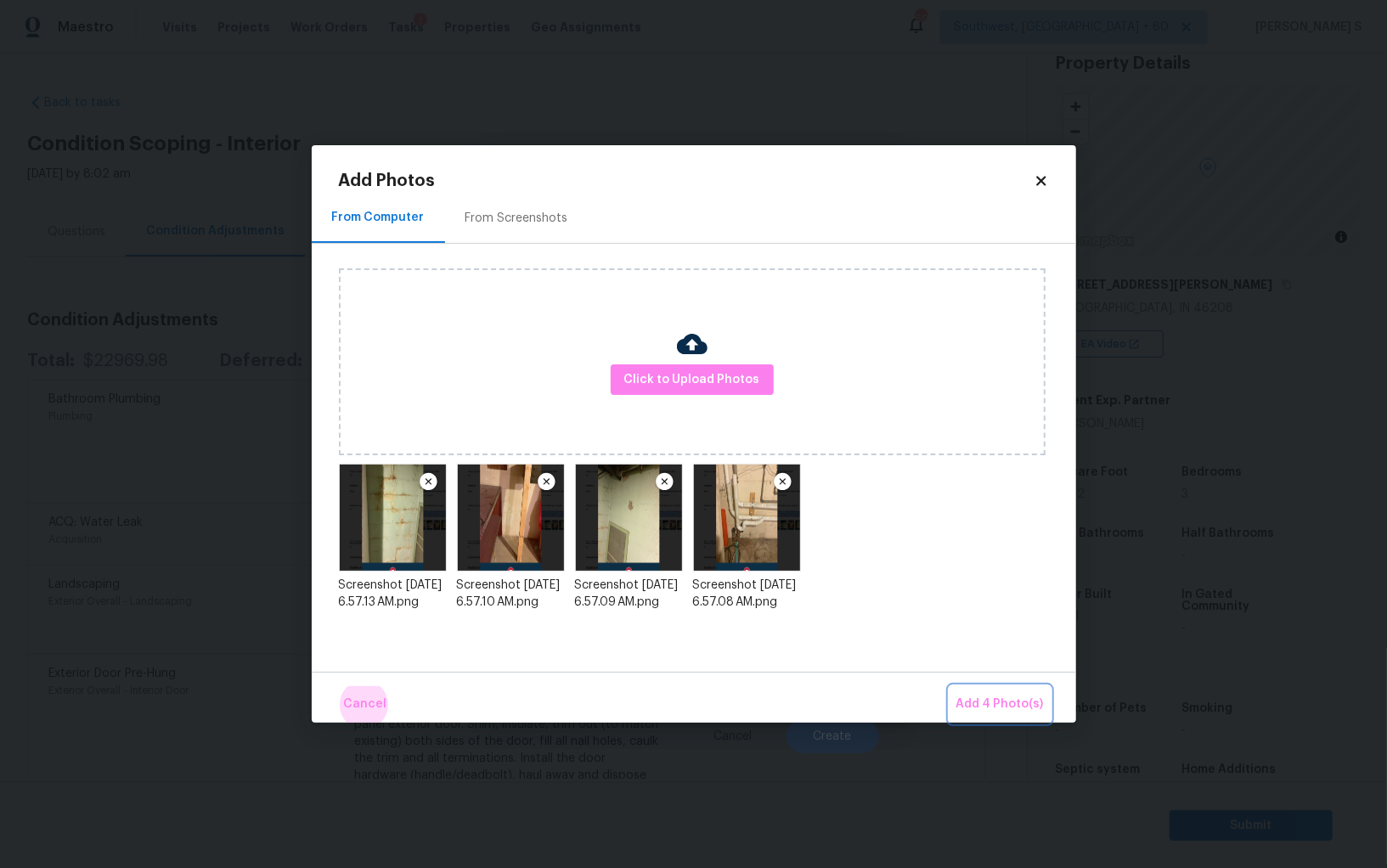
click at [949, 686] on button "Add 4 Photo(s)" at bounding box center [999, 704] width 101 height 36
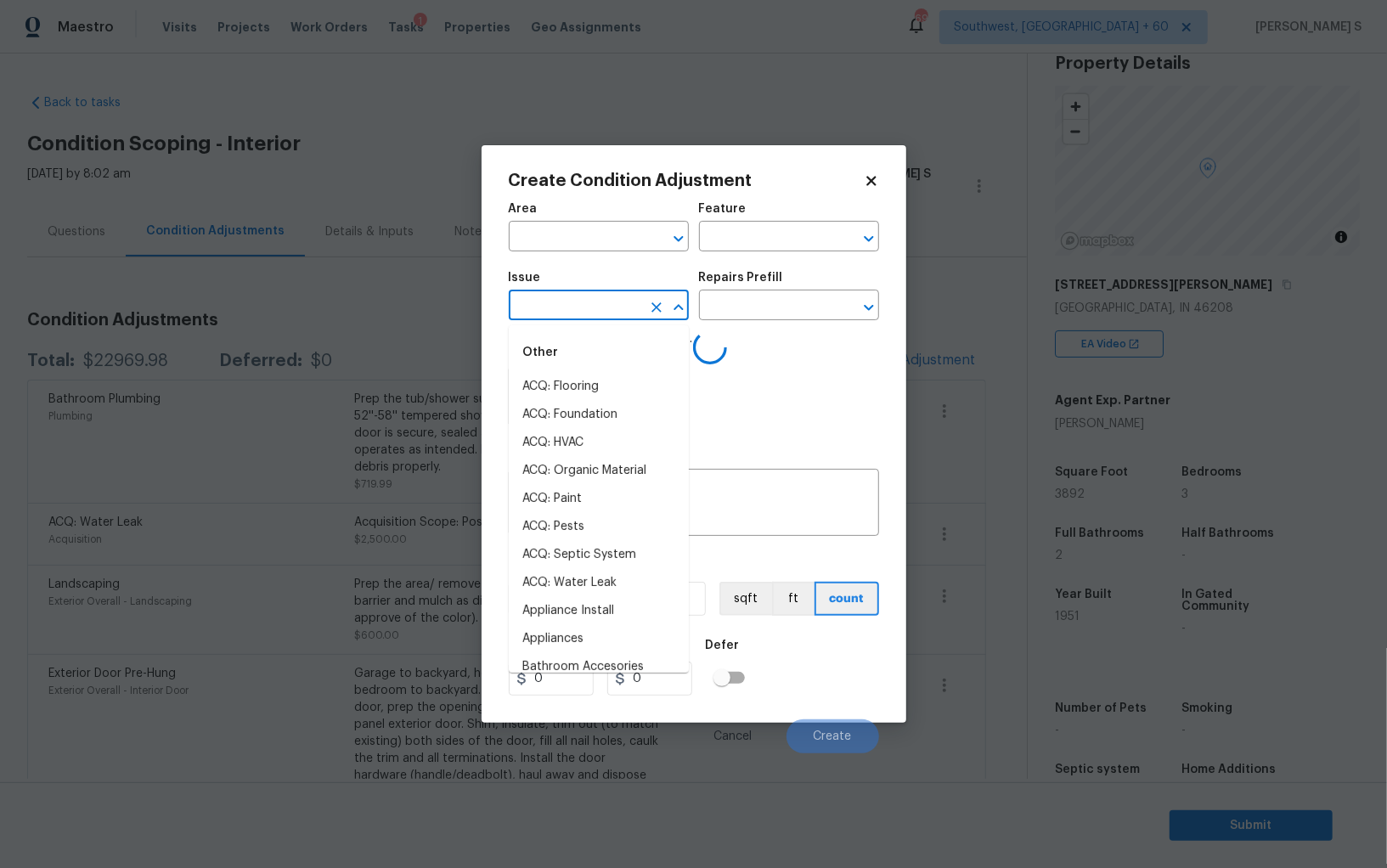
click at [618, 306] on input "text" at bounding box center [574, 307] width 132 height 26
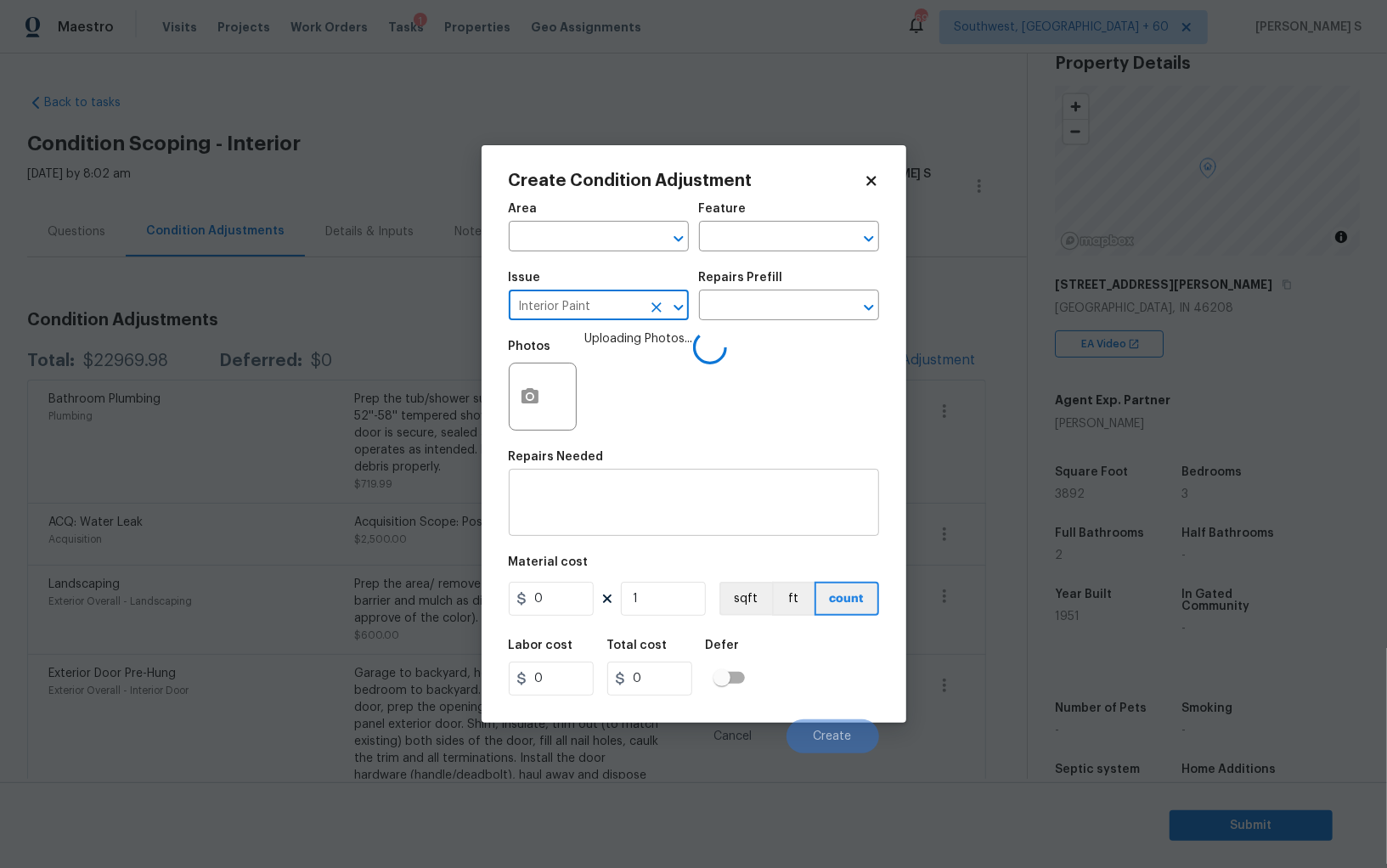
type input "Interior Paint"
click at [620, 498] on textarea at bounding box center [694, 504] width 350 height 35
paste textarea "paint basement block walls"
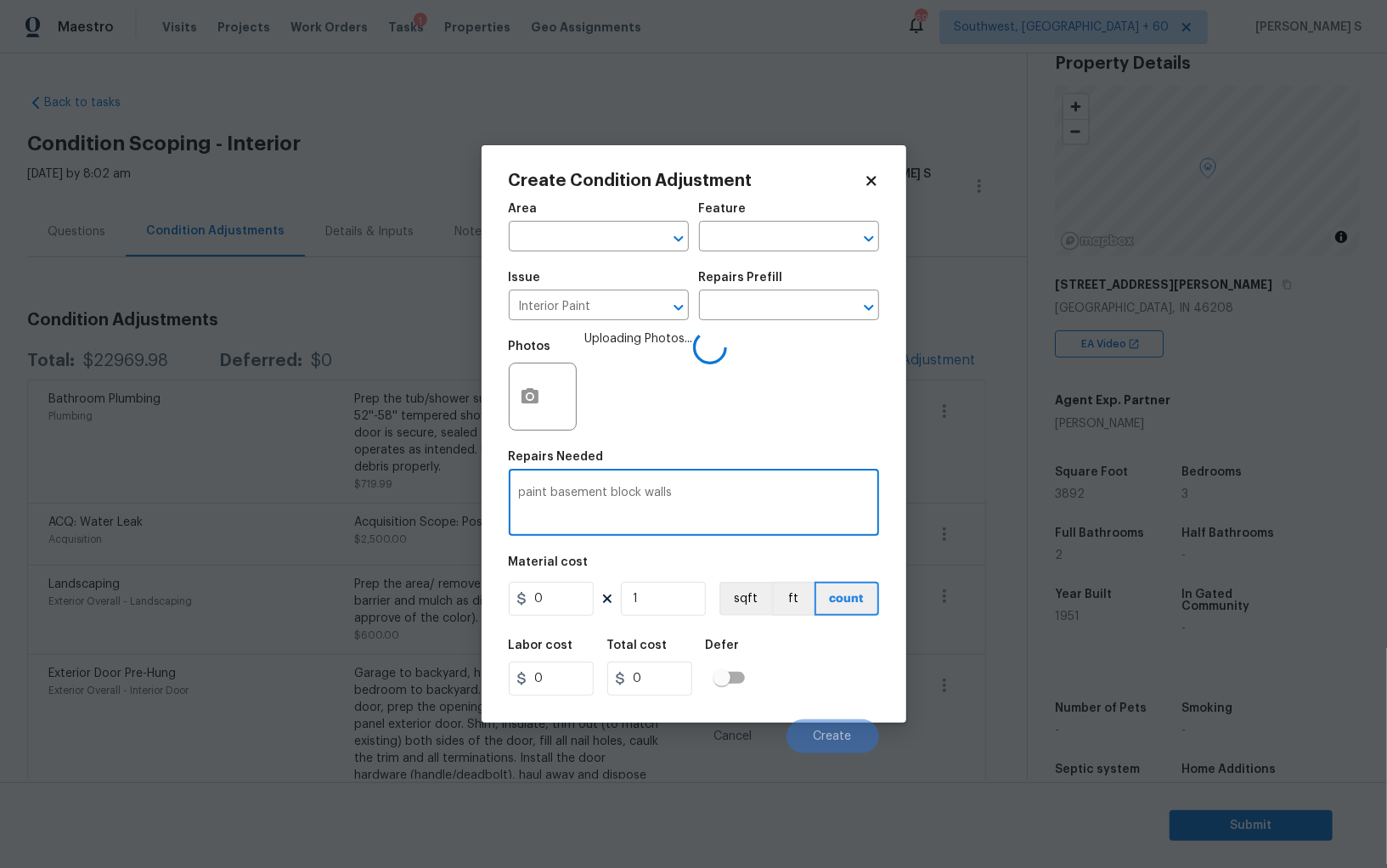
type textarea "paint basement block walls"
click at [557, 610] on input "0" at bounding box center [551, 598] width 85 height 34
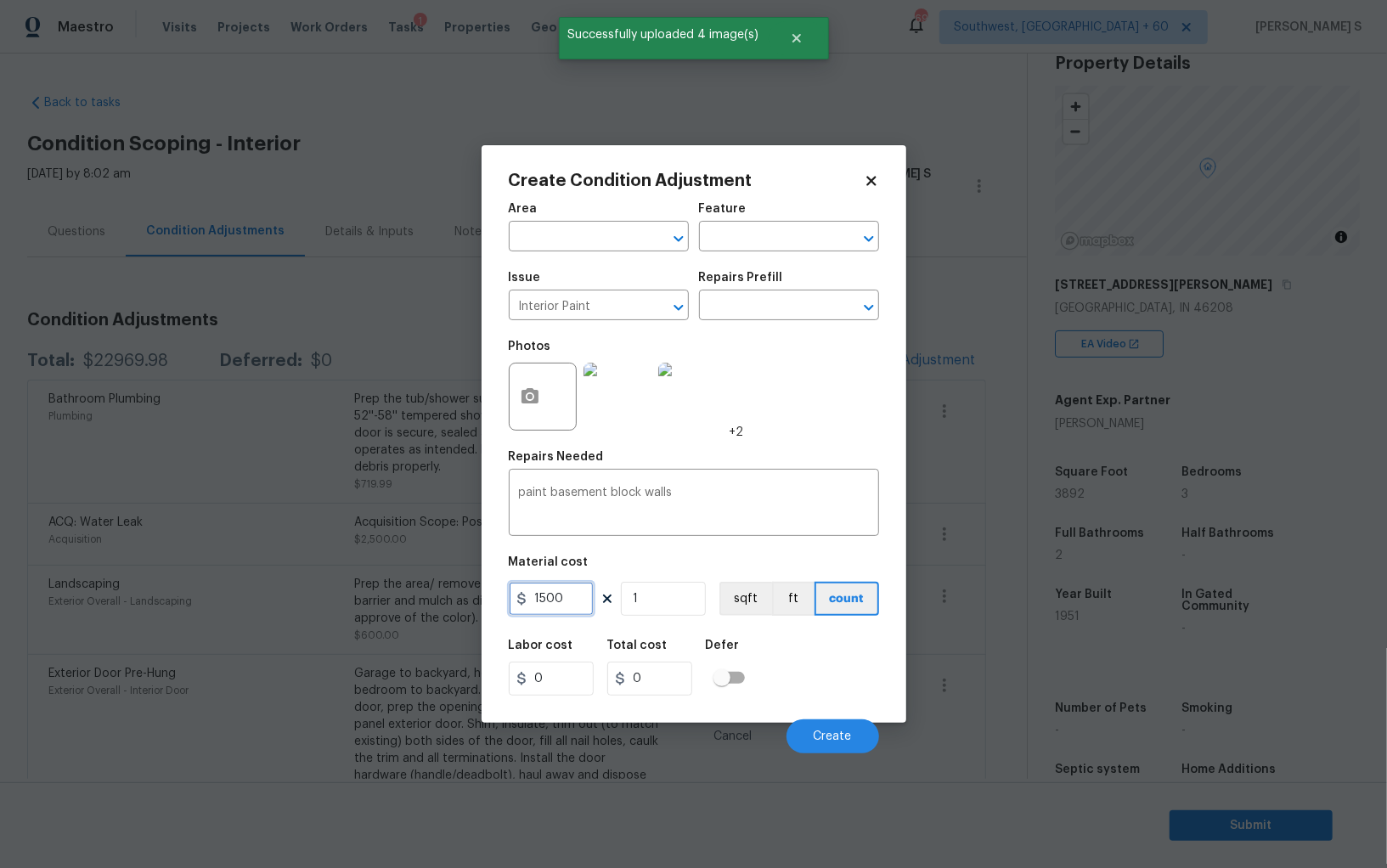
type input "1500"
click at [814, 689] on div "Labor cost 0 Total cost 1500 Defer" at bounding box center [694, 668] width 370 height 76
click at [839, 729] on button "Create" at bounding box center [832, 736] width 92 height 34
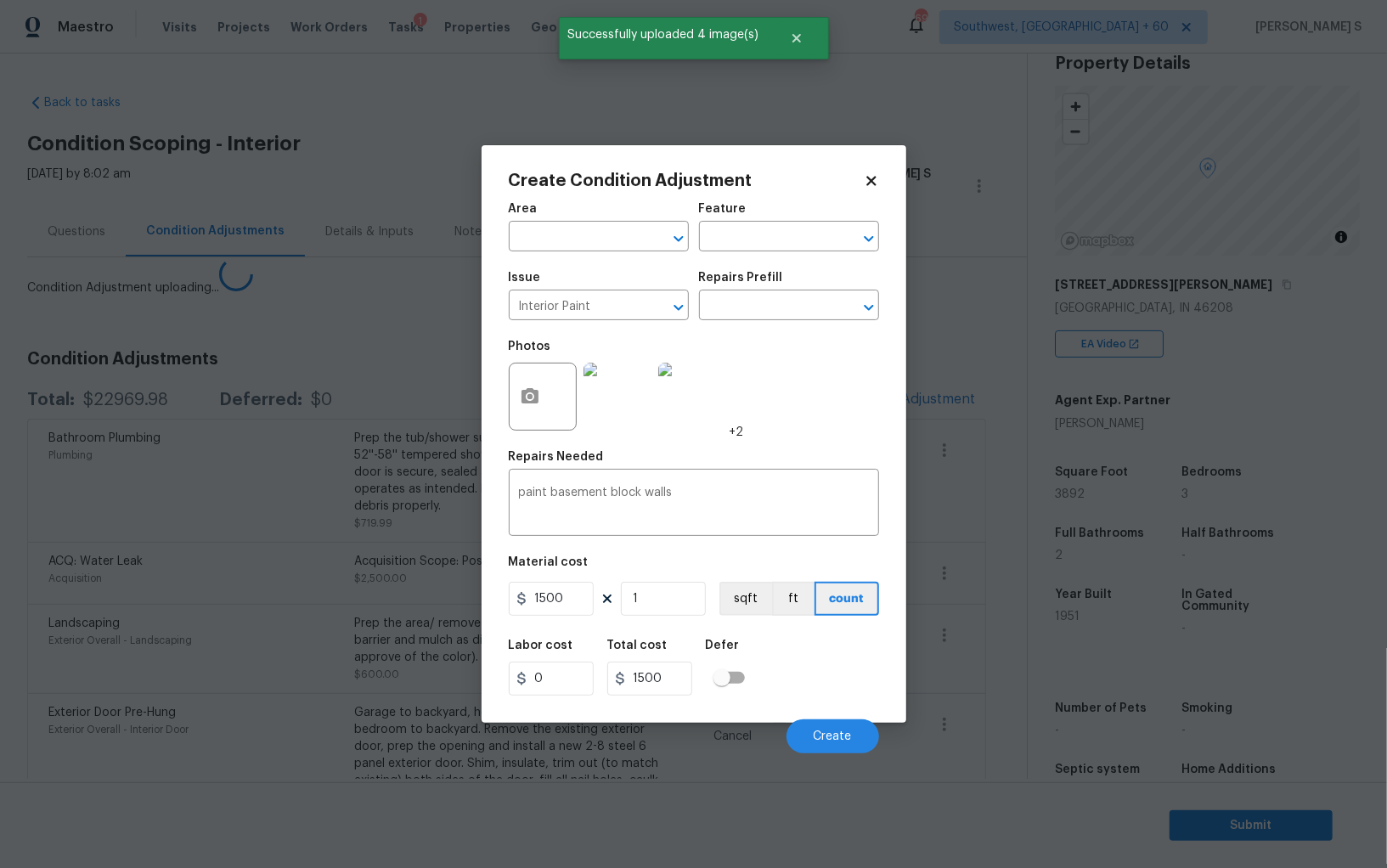
click at [307, 658] on body "Maestro Visits Projects Work Orders Tasks 1 Properties Geo Assignments 692 Sout…" at bounding box center [694, 434] width 1387 height 868
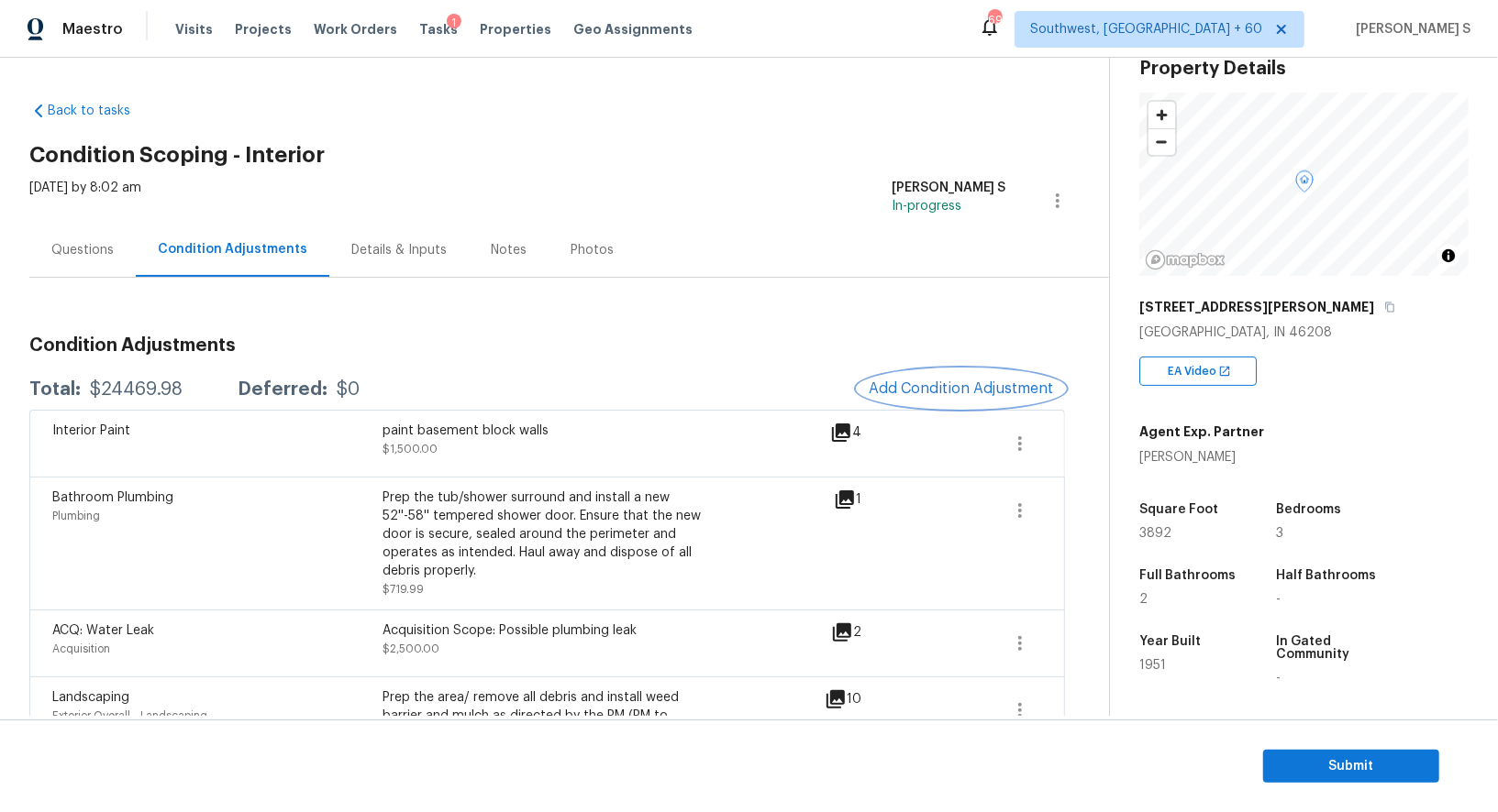
click at [982, 370] on button "Add Condition Adjustment" at bounding box center [961, 388] width 207 height 38
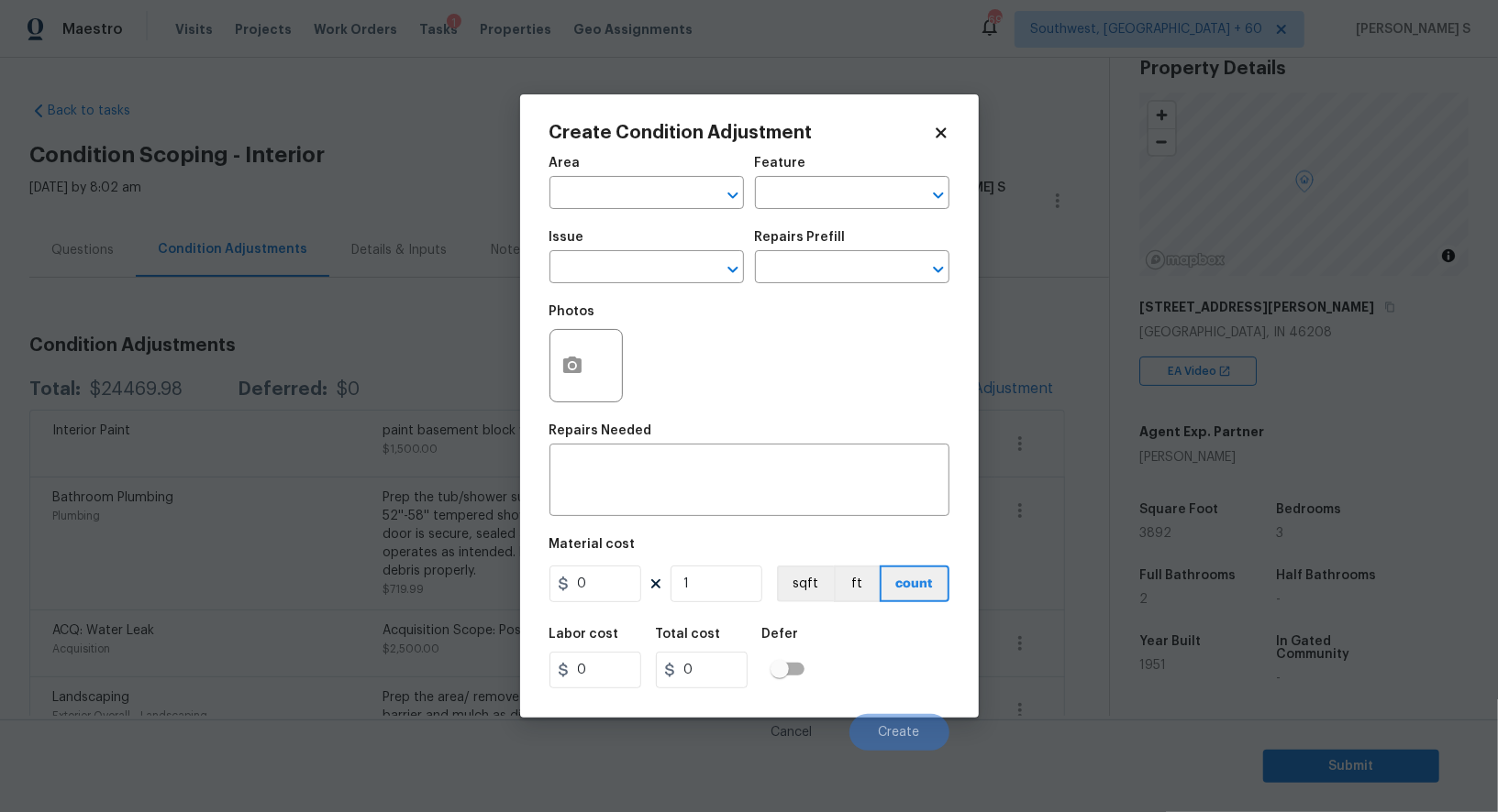
click at [635, 253] on div "Issue" at bounding box center [646, 243] width 194 height 24
click at [635, 262] on input "text" at bounding box center [620, 268] width 143 height 28
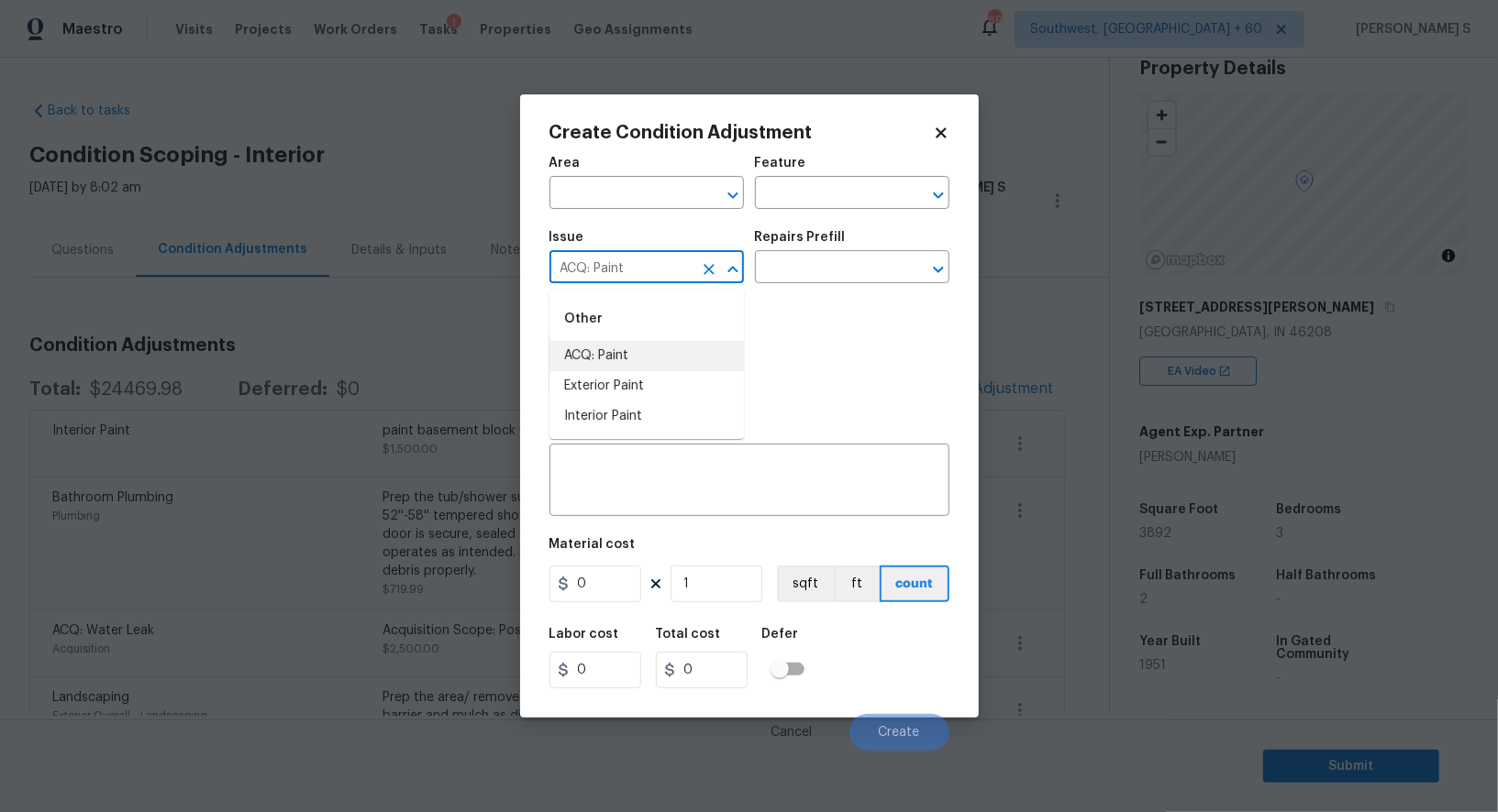
type input "ACQ: Paint"
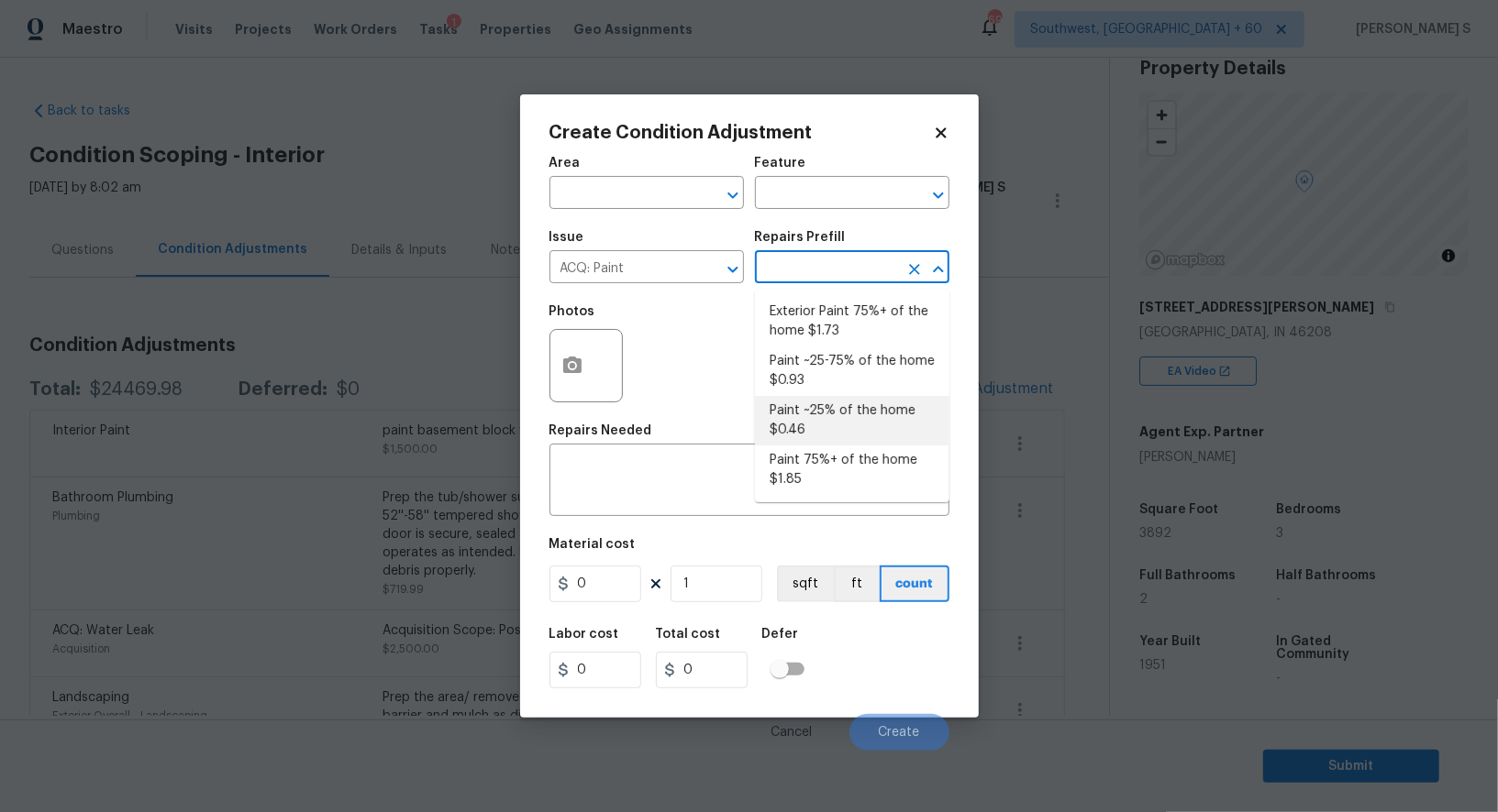
type input "Acquisition"
type textarea "Acquisition Scope: ~25% of the home needs interior paint"
type input "0.46"
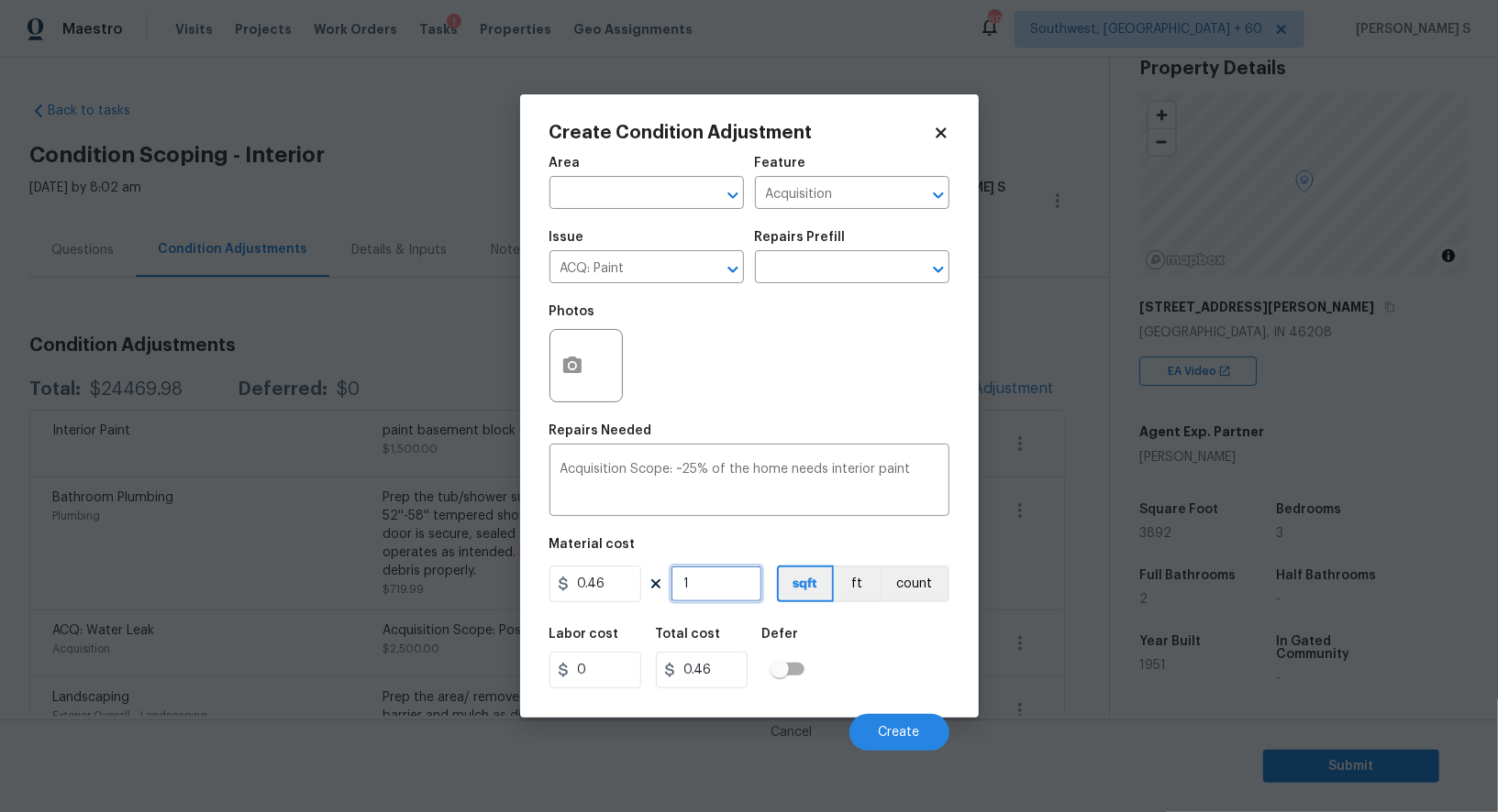
click at [734, 585] on input "1" at bounding box center [716, 584] width 91 height 36
type input "3"
type input "1.38"
type input "38"
type input "17.48"
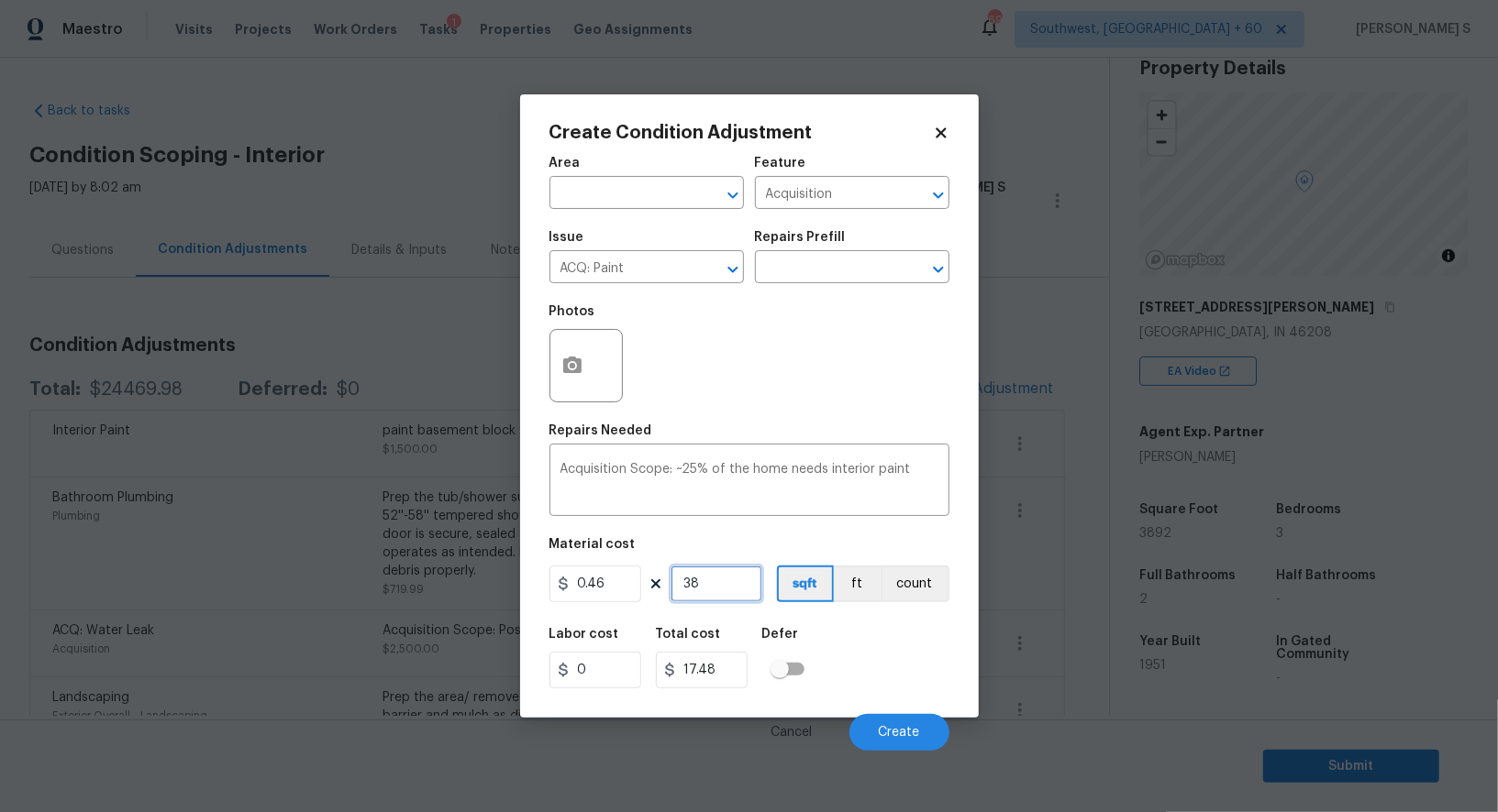
type input "389"
type input "178.94"
type input "3892"
type input "1790.32"
type input "3892"
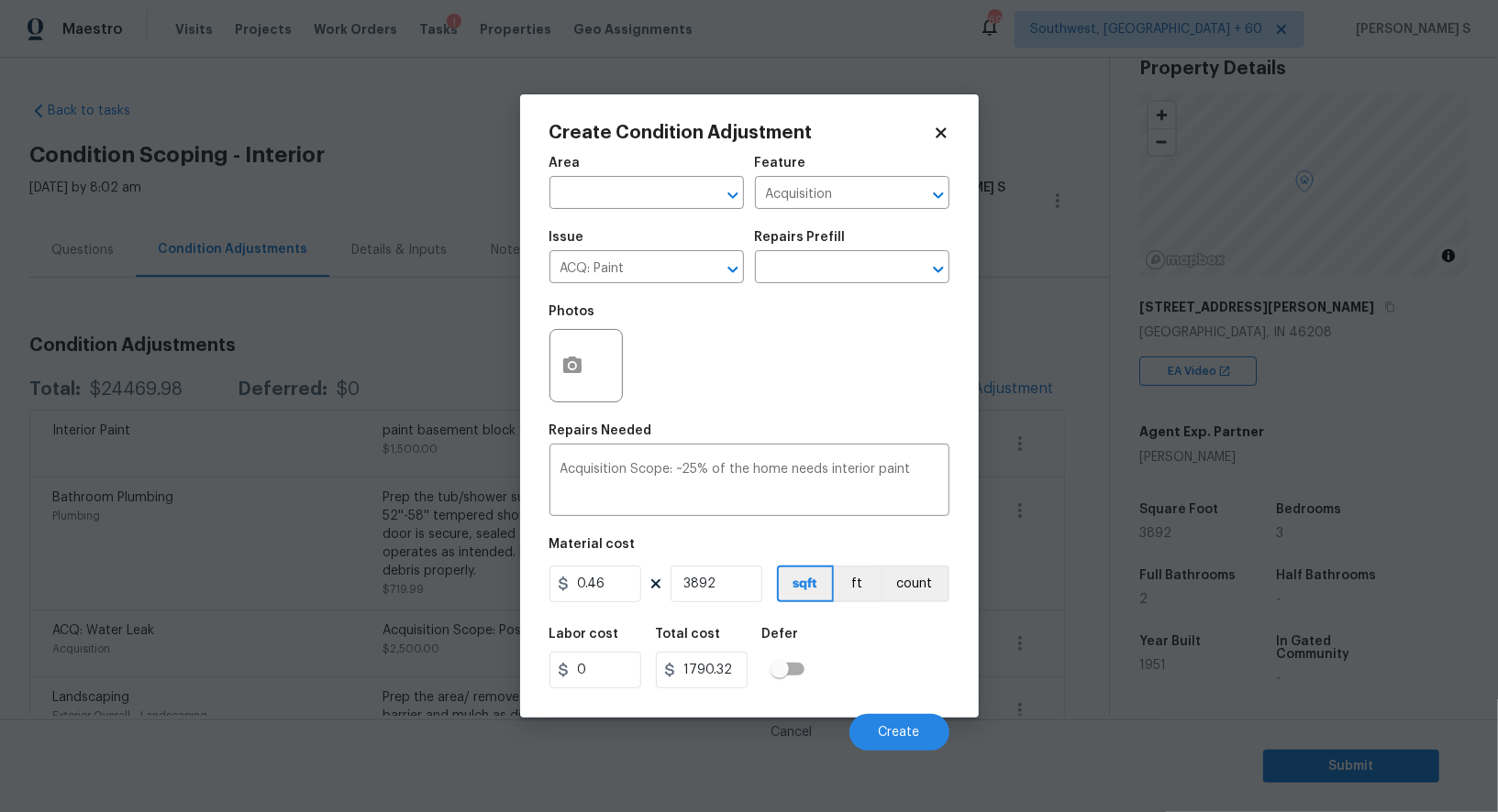
click at [927, 667] on div "Labor cost 0 Total cost 1790.32 Defer" at bounding box center [749, 658] width 400 height 82
click at [918, 739] on span "Create" at bounding box center [899, 733] width 41 height 14
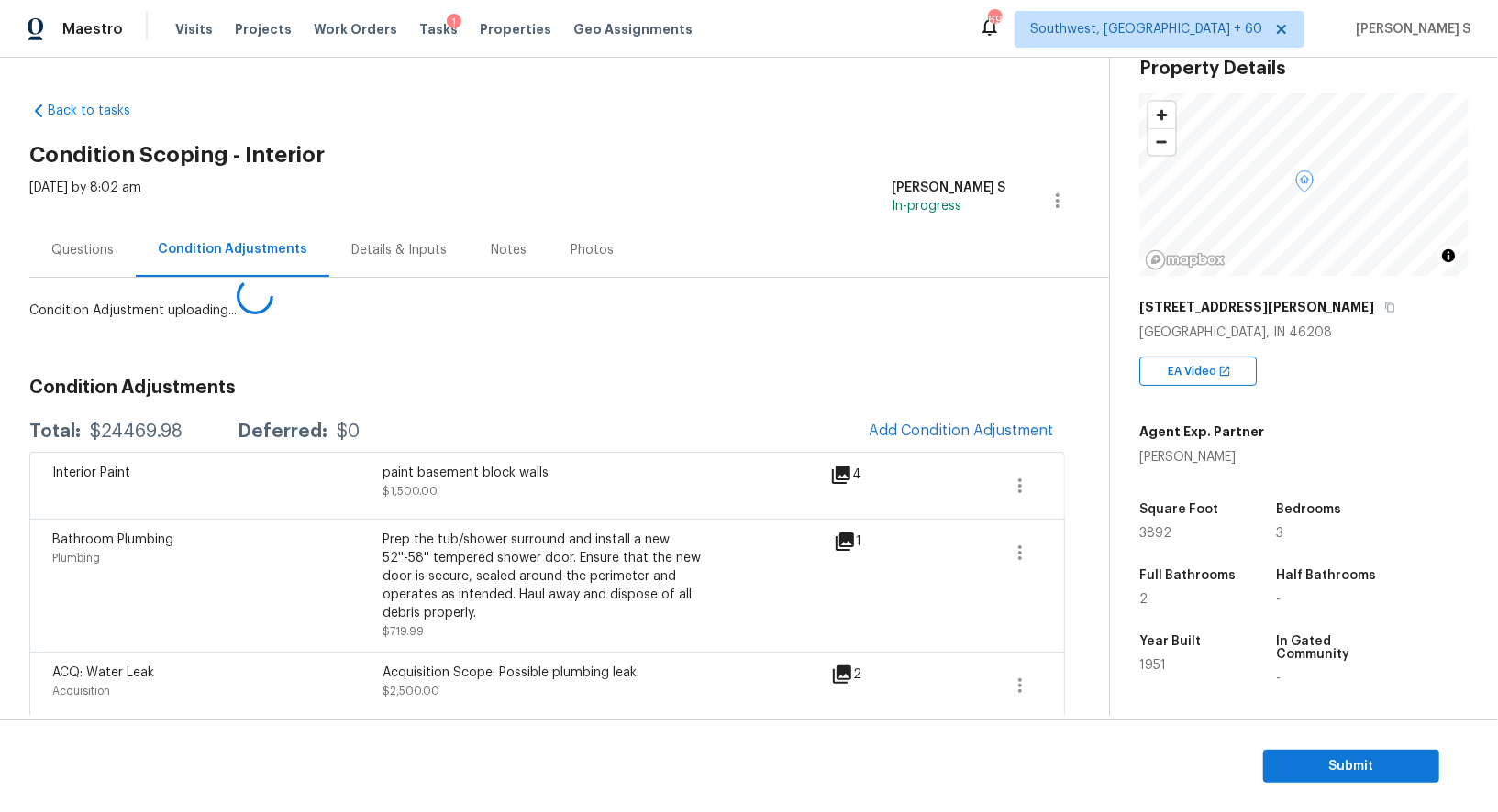
click at [86, 535] on body "Maestro Visits Projects Work Orders Tasks 1 Properties Geo Assignments 692 Sout…" at bounding box center [749, 406] width 1498 height 812
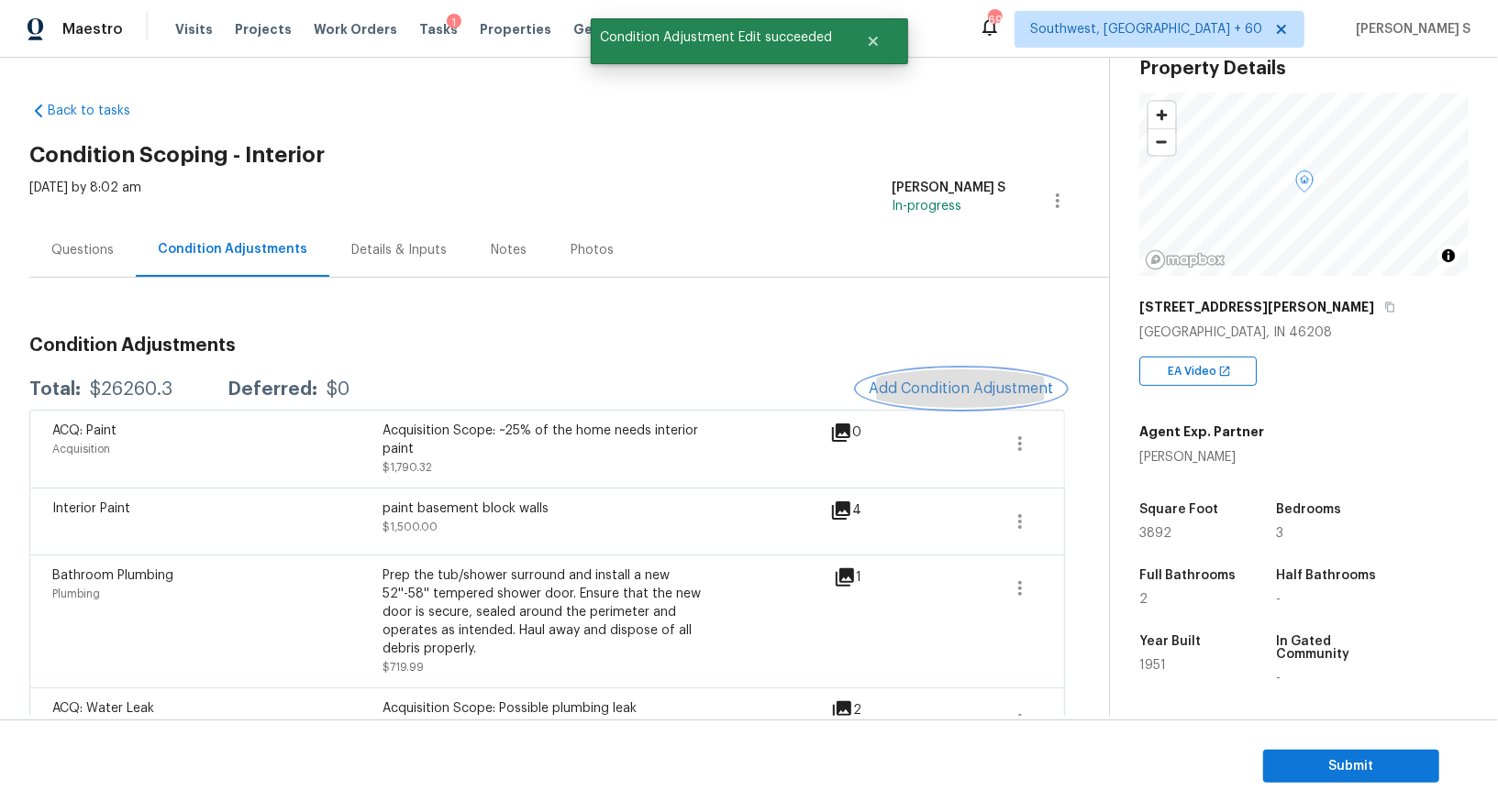
click at [1009, 387] on span "Add Condition Adjustment" at bounding box center [961, 389] width 186 height 17
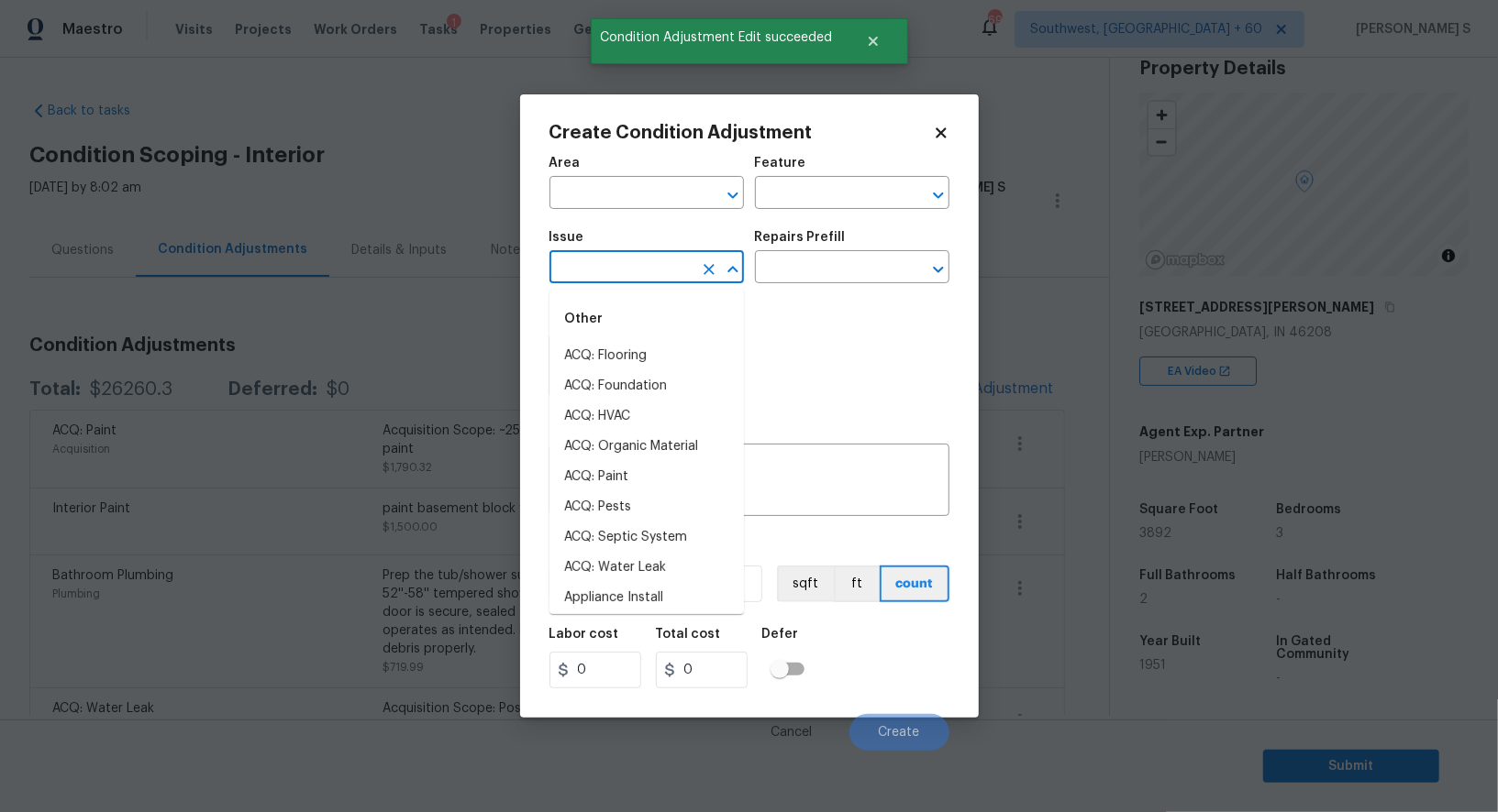
click at [625, 282] on input "text" at bounding box center [620, 268] width 143 height 28
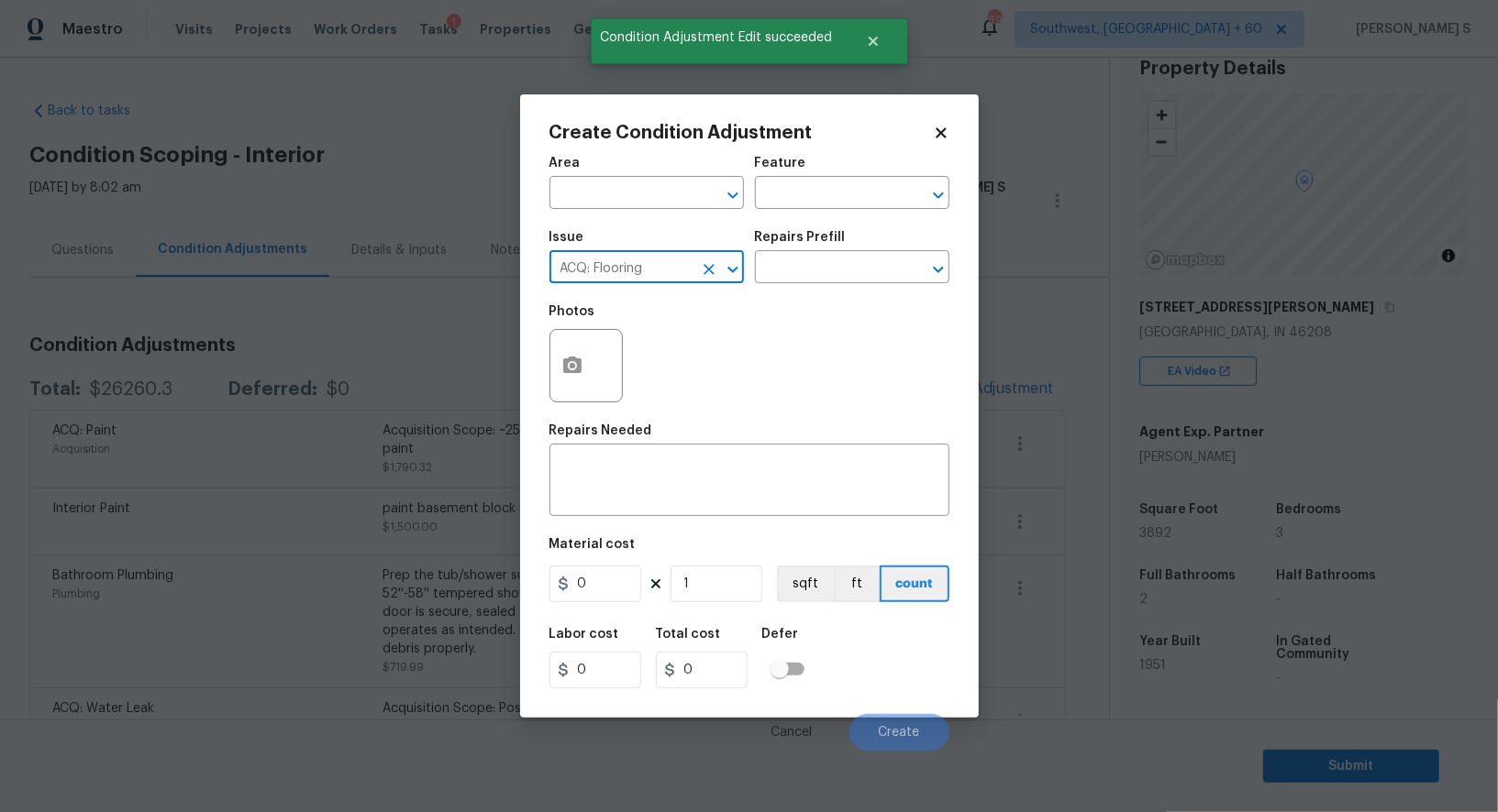
type input "ACQ: Flooring"
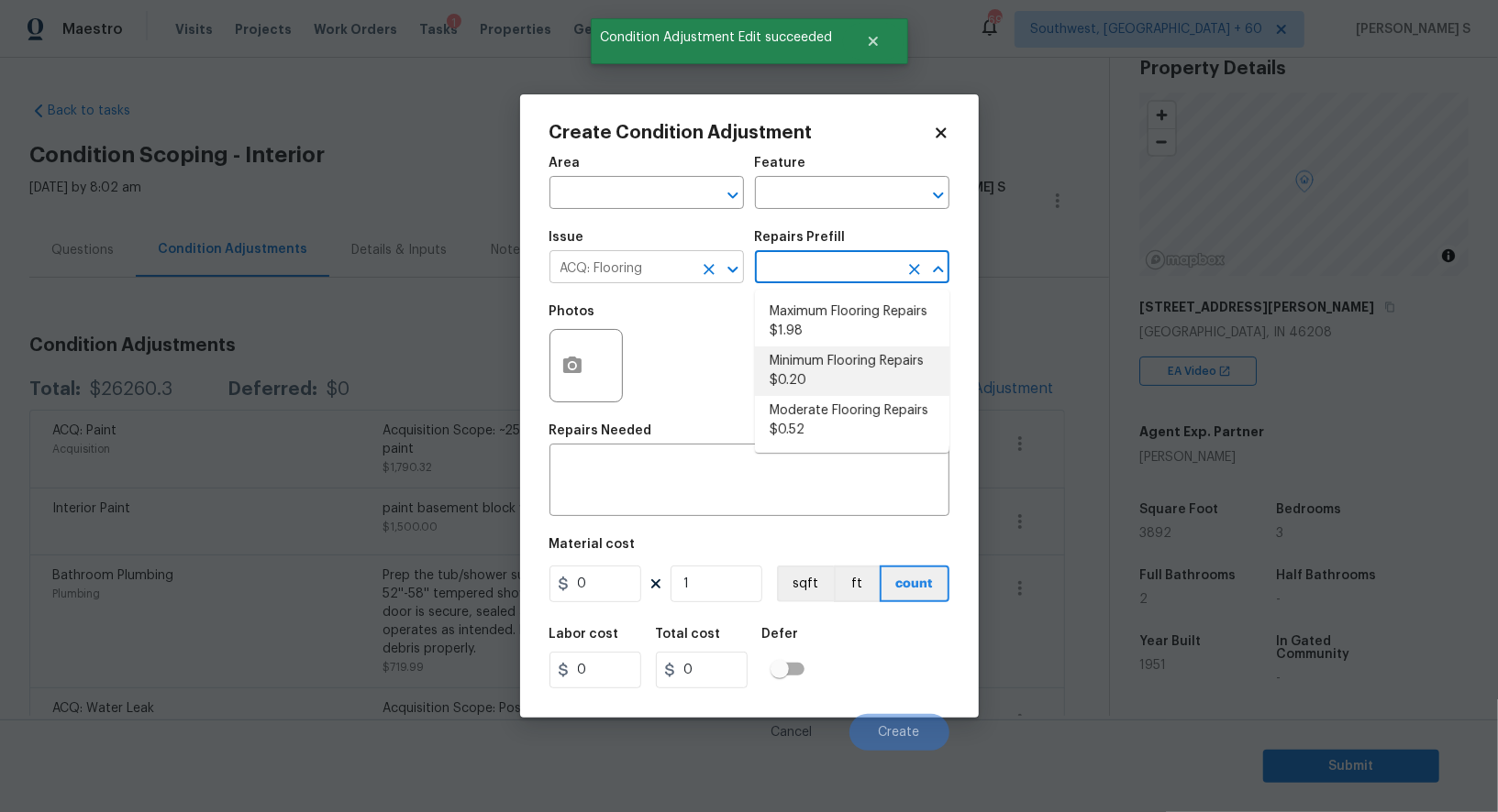
type input "Acquisition"
type textarea "Acquisition Scope: Minimum flooring repairs"
type input "0.2"
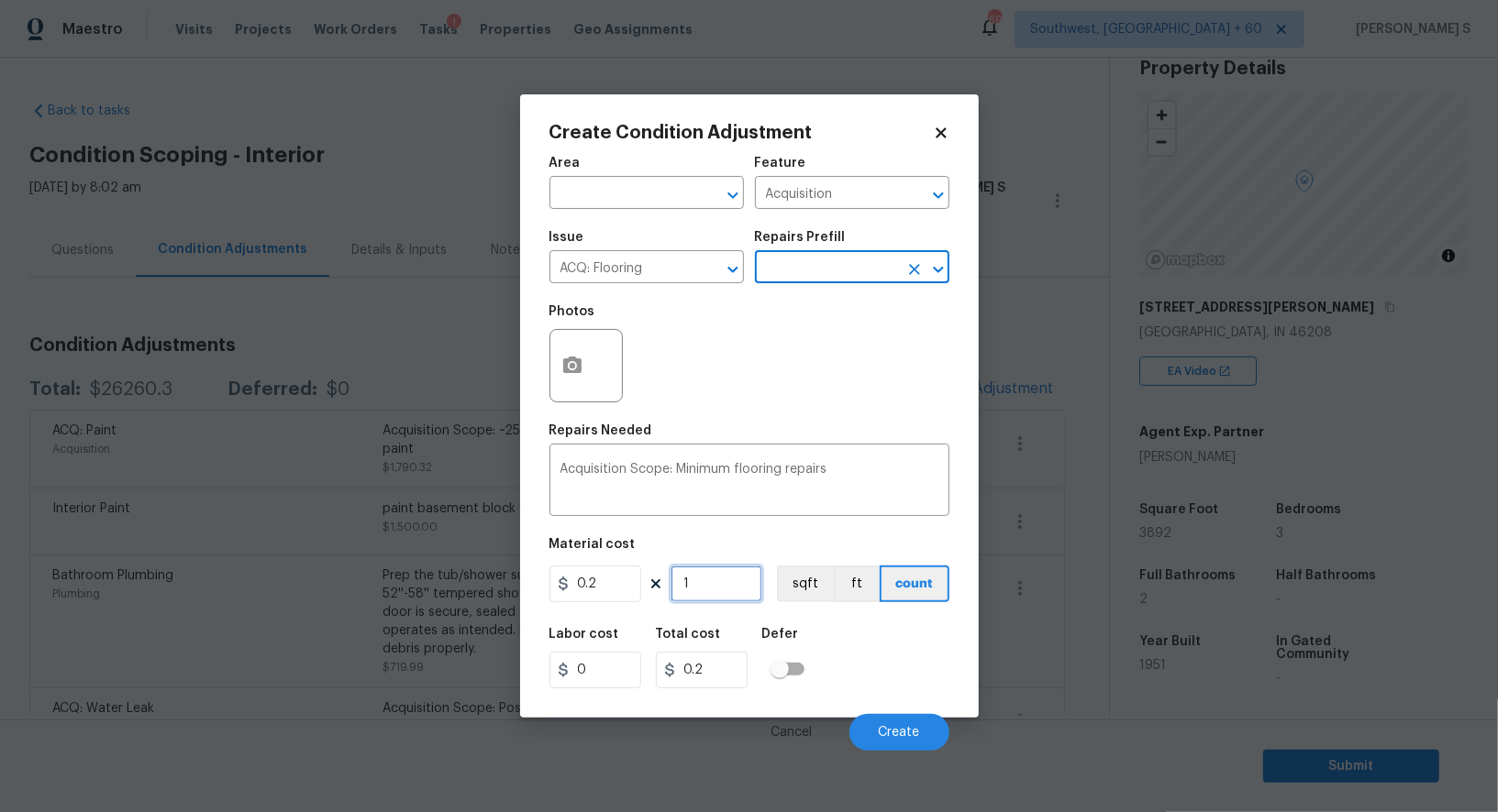
click at [714, 580] on input "1" at bounding box center [716, 584] width 91 height 36
paste input "3892"
type input "3892"
type input "778.4"
type input "3892"
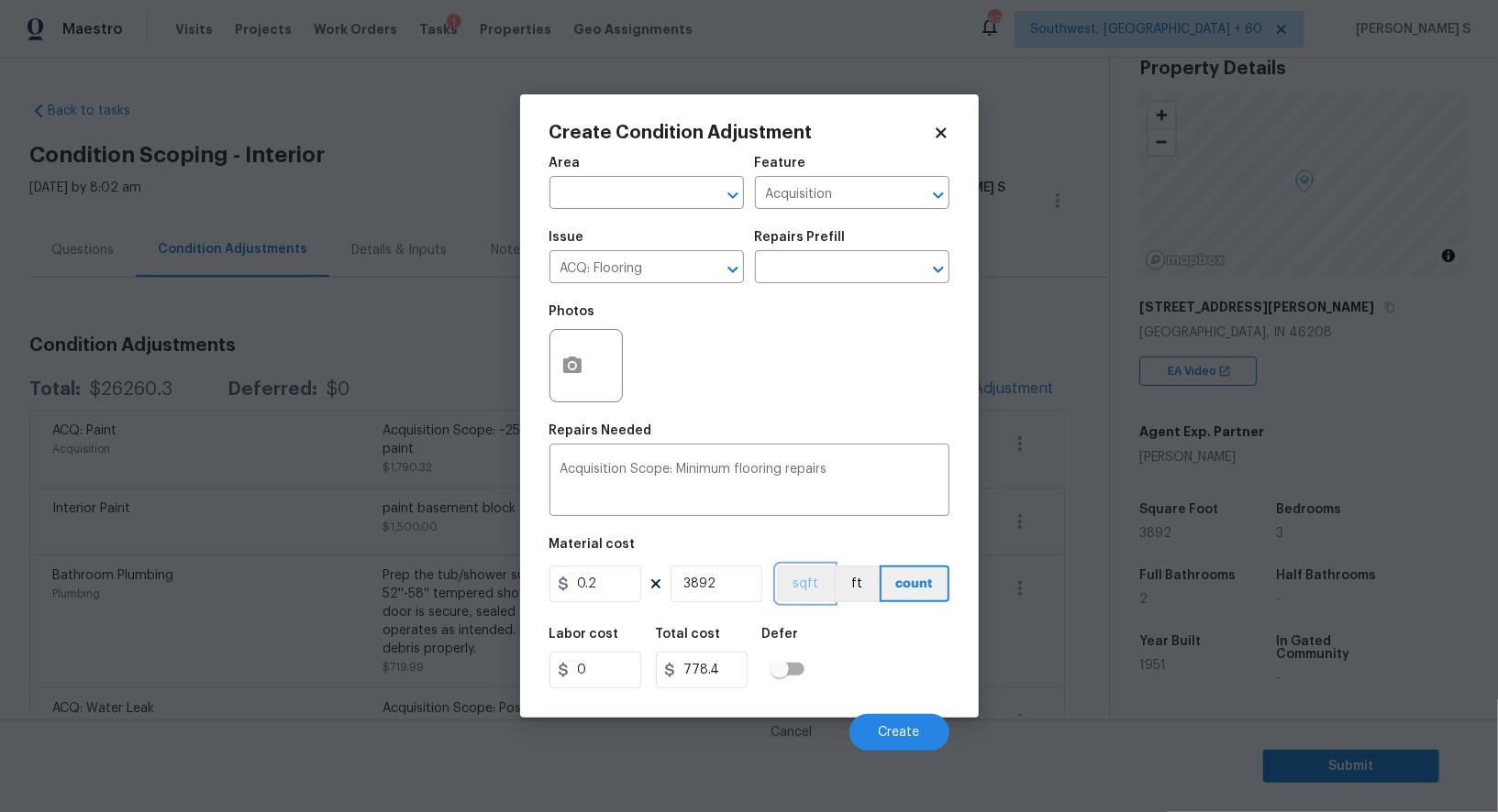
click at [797, 592] on button "sqft" at bounding box center [805, 584] width 57 height 36
click at [828, 632] on div "Labor cost 0 Total cost 778.4 Defer" at bounding box center [749, 658] width 400 height 82
click at [926, 719] on button "Create" at bounding box center [898, 732] width 100 height 36
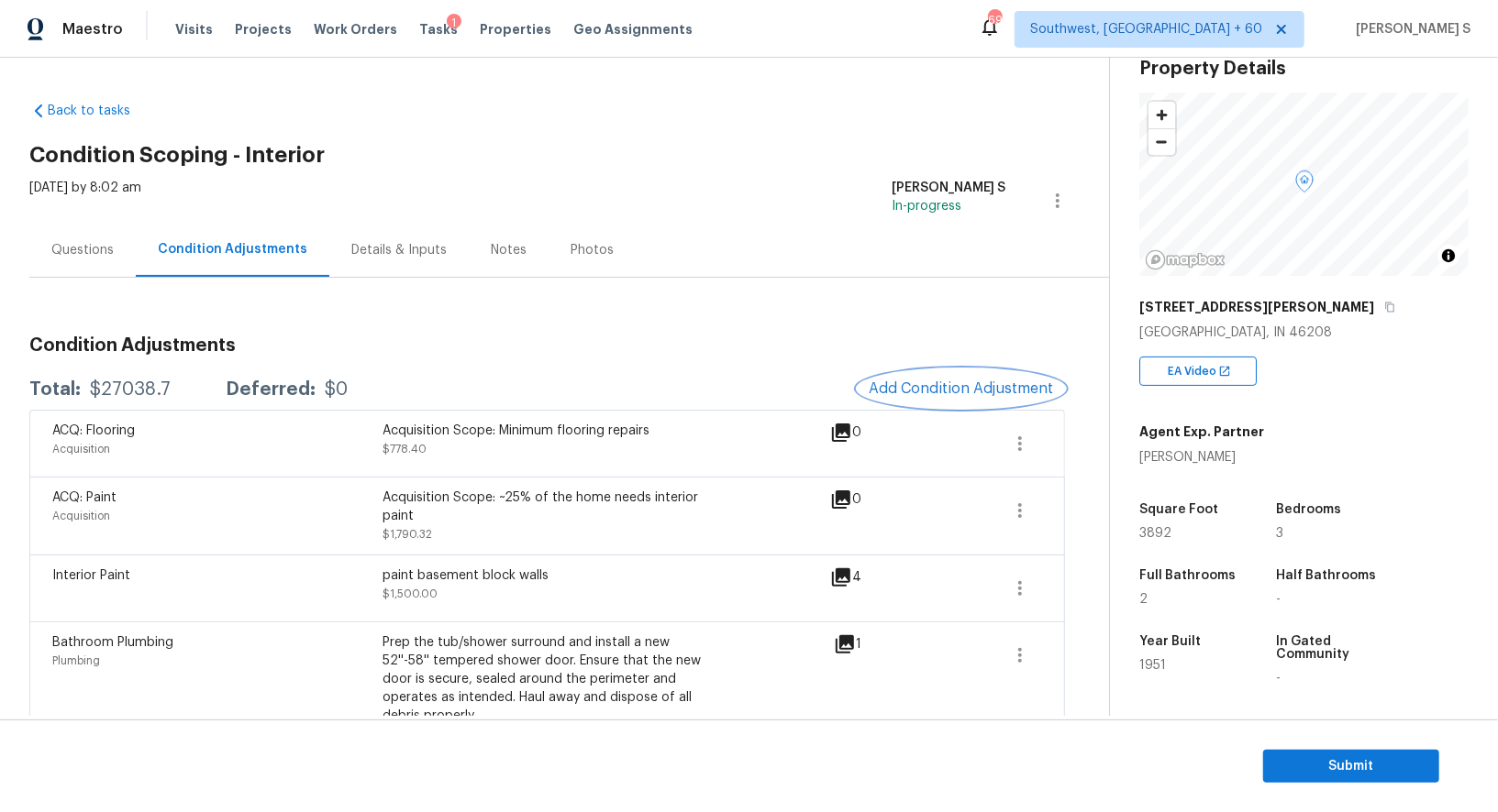
click at [978, 384] on span "Add Condition Adjustment" at bounding box center [961, 389] width 186 height 17
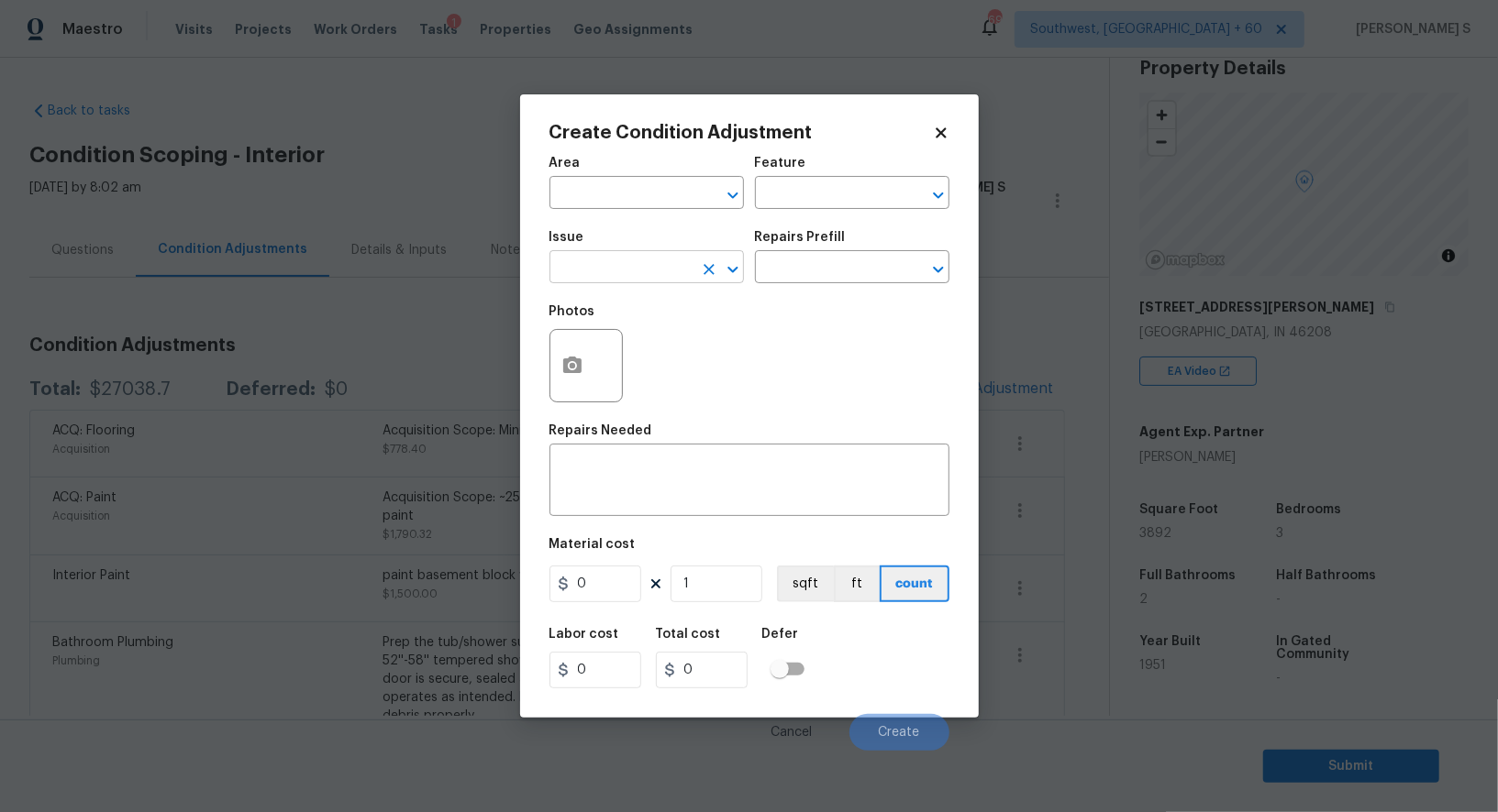
click at [620, 267] on input "text" at bounding box center [620, 268] width 143 height 28
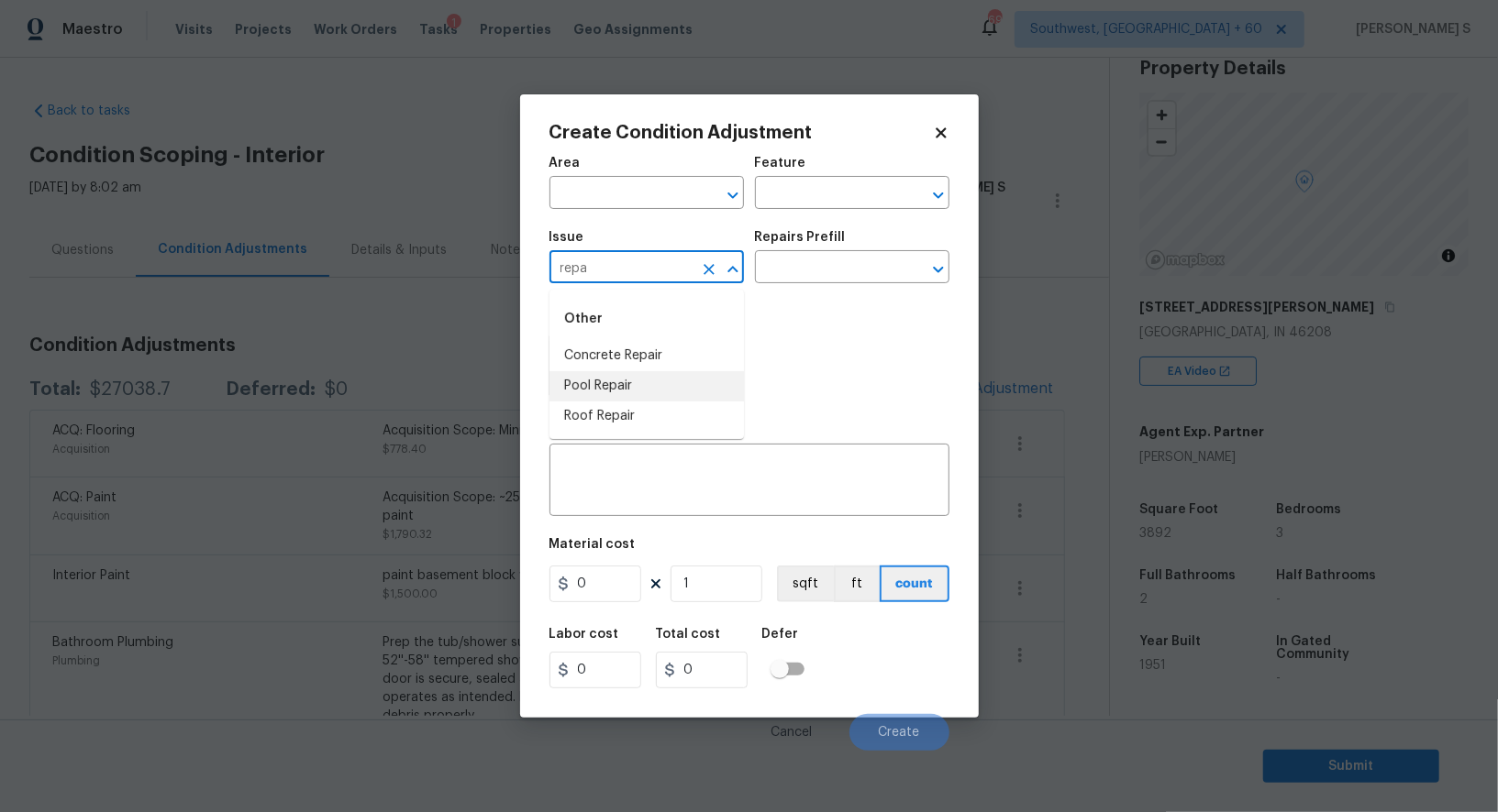
type input "repa"
type input "p"
type input "Interior Door"
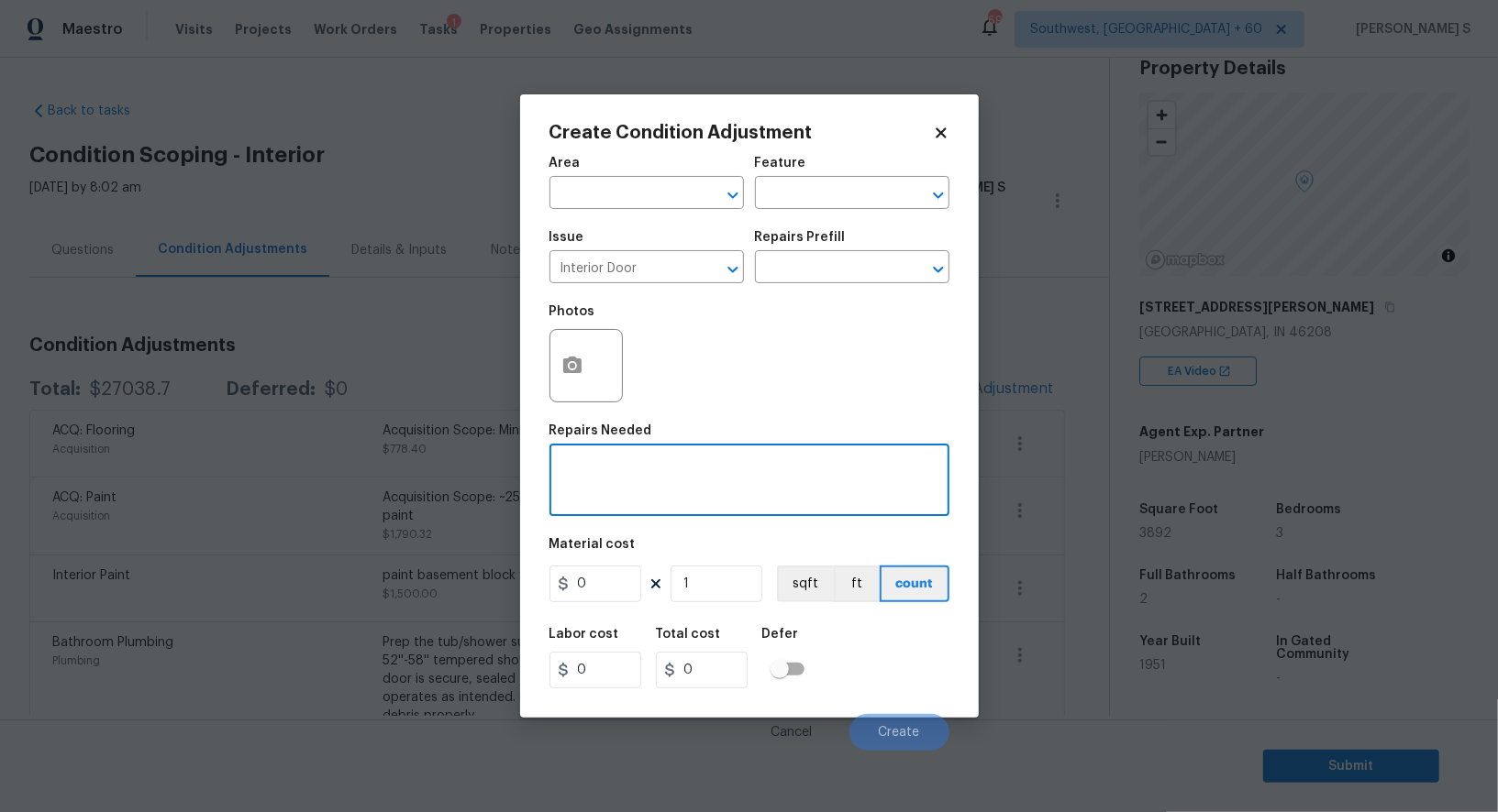
click at [653, 475] on textarea at bounding box center [749, 482] width 378 height 38
type textarea "scoping for panel as per the HPM notes."
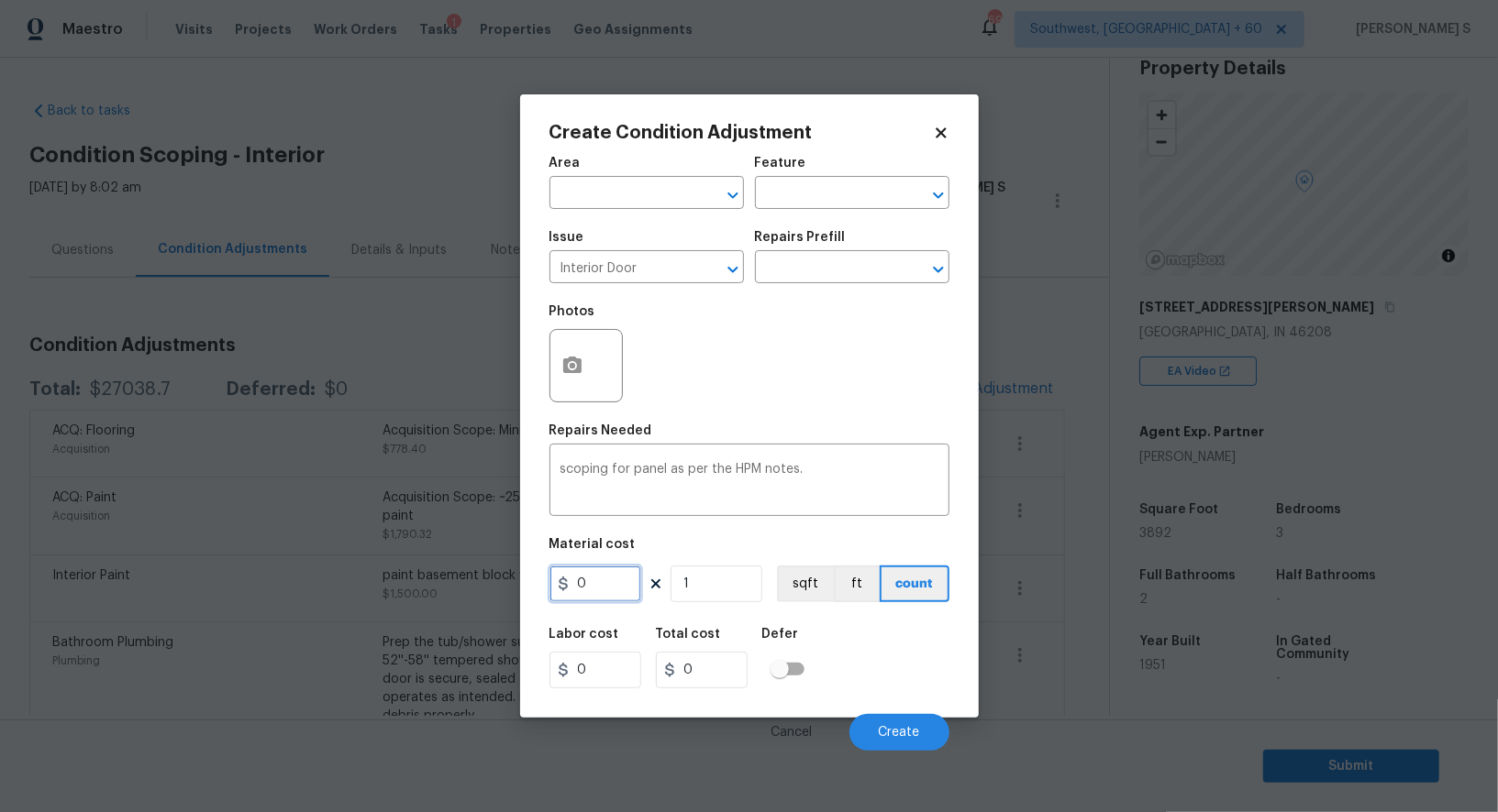
click at [617, 574] on input "0" at bounding box center [595, 584] width 91 height 36
type input "125"
click at [898, 612] on div "Area ​ Feature ​ Issue Interior Door ​ Repairs Prefill ​ Photos Repairs Needed …" at bounding box center [749, 447] width 400 height 605
click at [908, 728] on span "Create" at bounding box center [899, 733] width 41 height 14
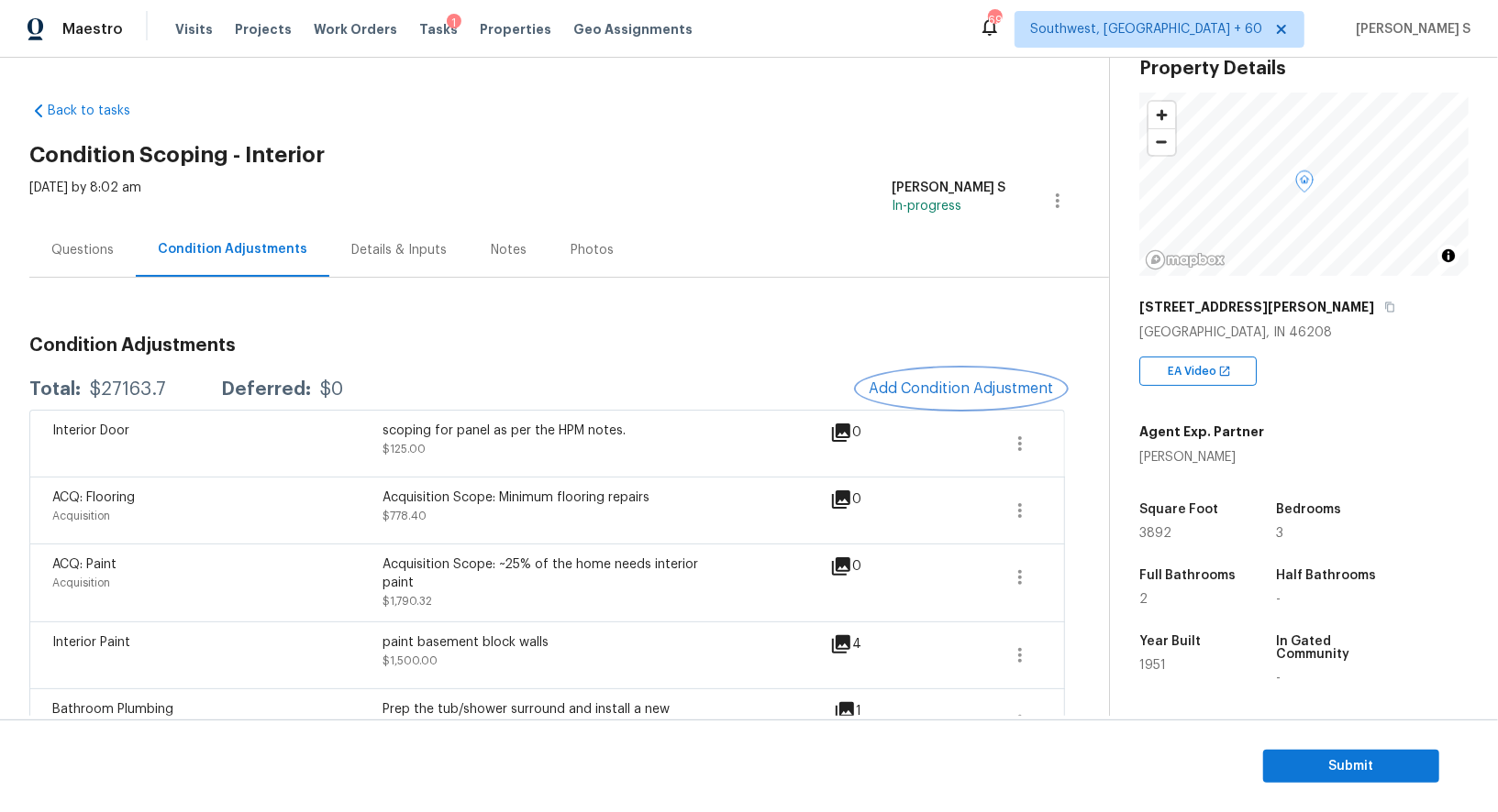
click at [904, 391] on span "Add Condition Adjustment" at bounding box center [961, 389] width 186 height 17
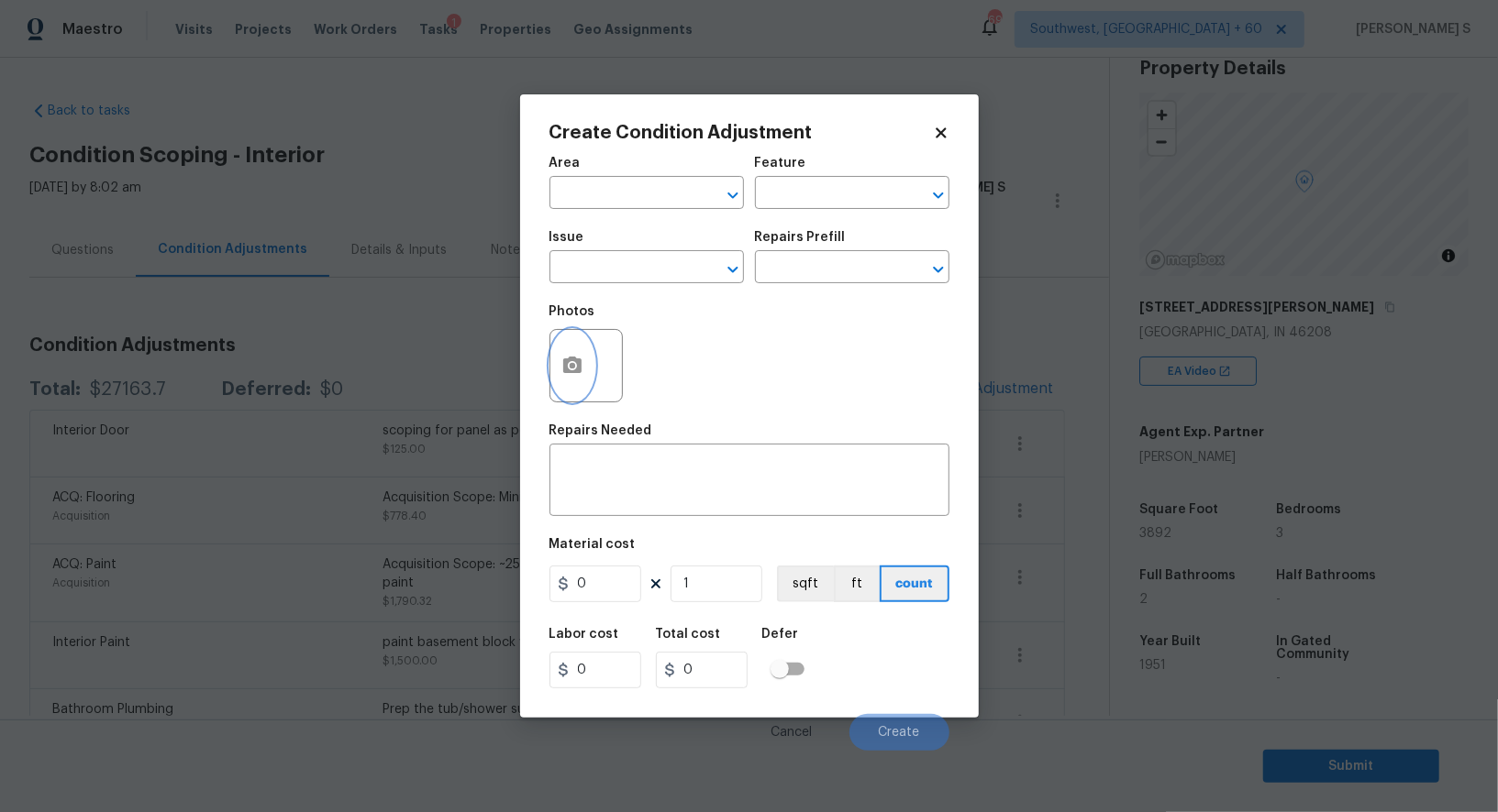
click at [571, 368] on circle "button" at bounding box center [572, 365] width 6 height 6
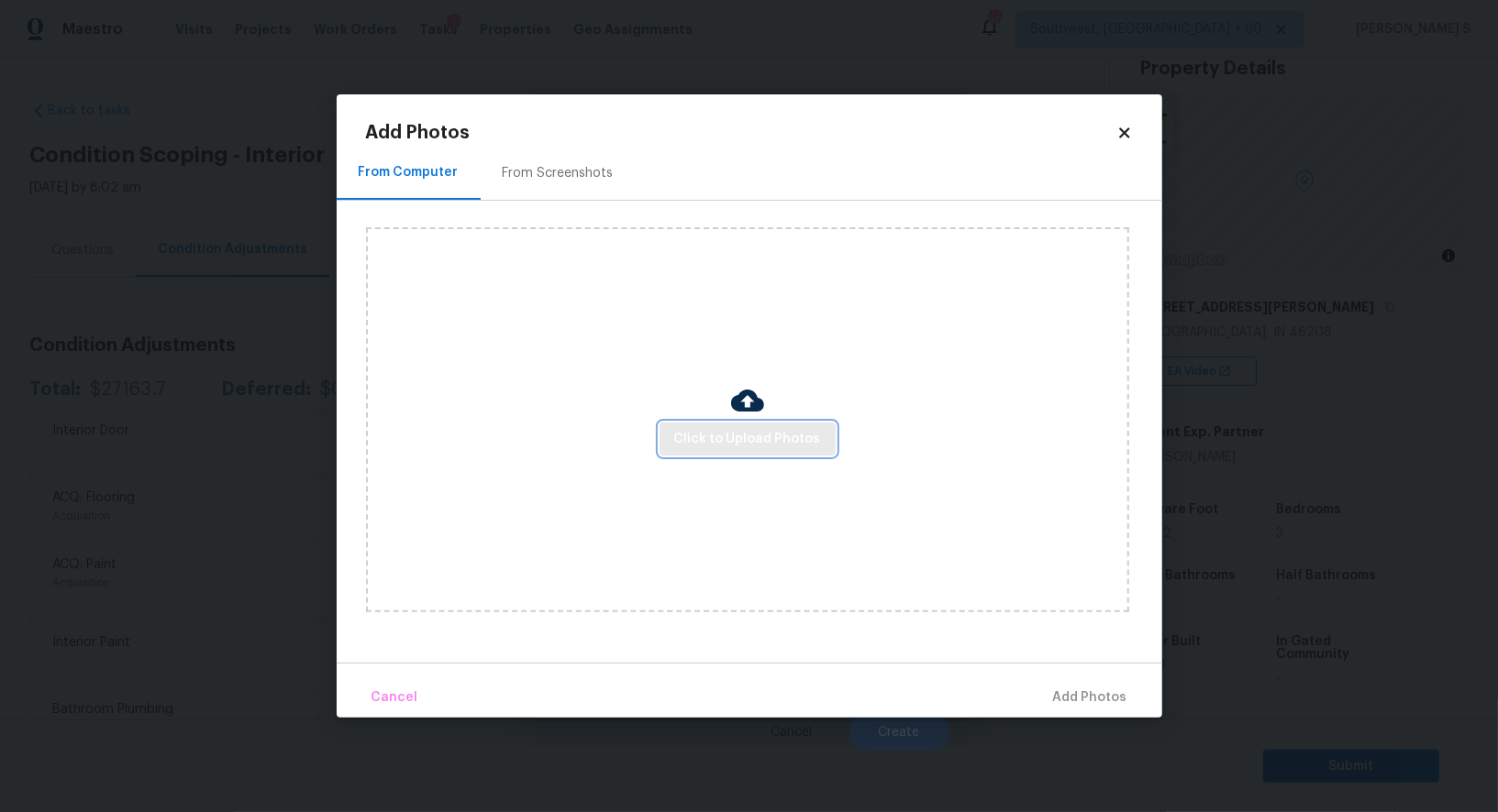
click at [720, 430] on span "Click to Upload Photos" at bounding box center [747, 439] width 146 height 23
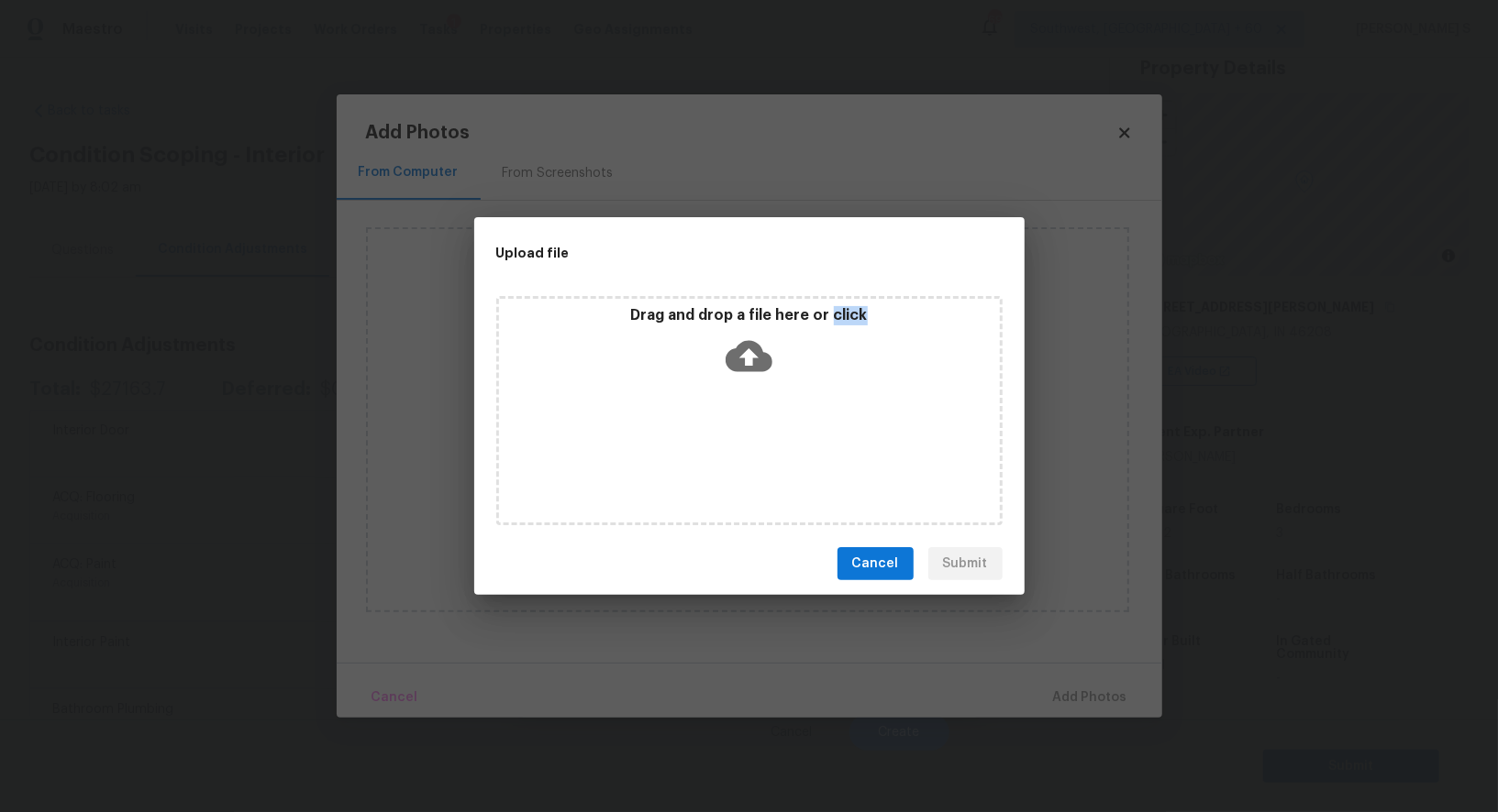
click at [720, 430] on div "Drag and drop a file here or click" at bounding box center [749, 411] width 506 height 229
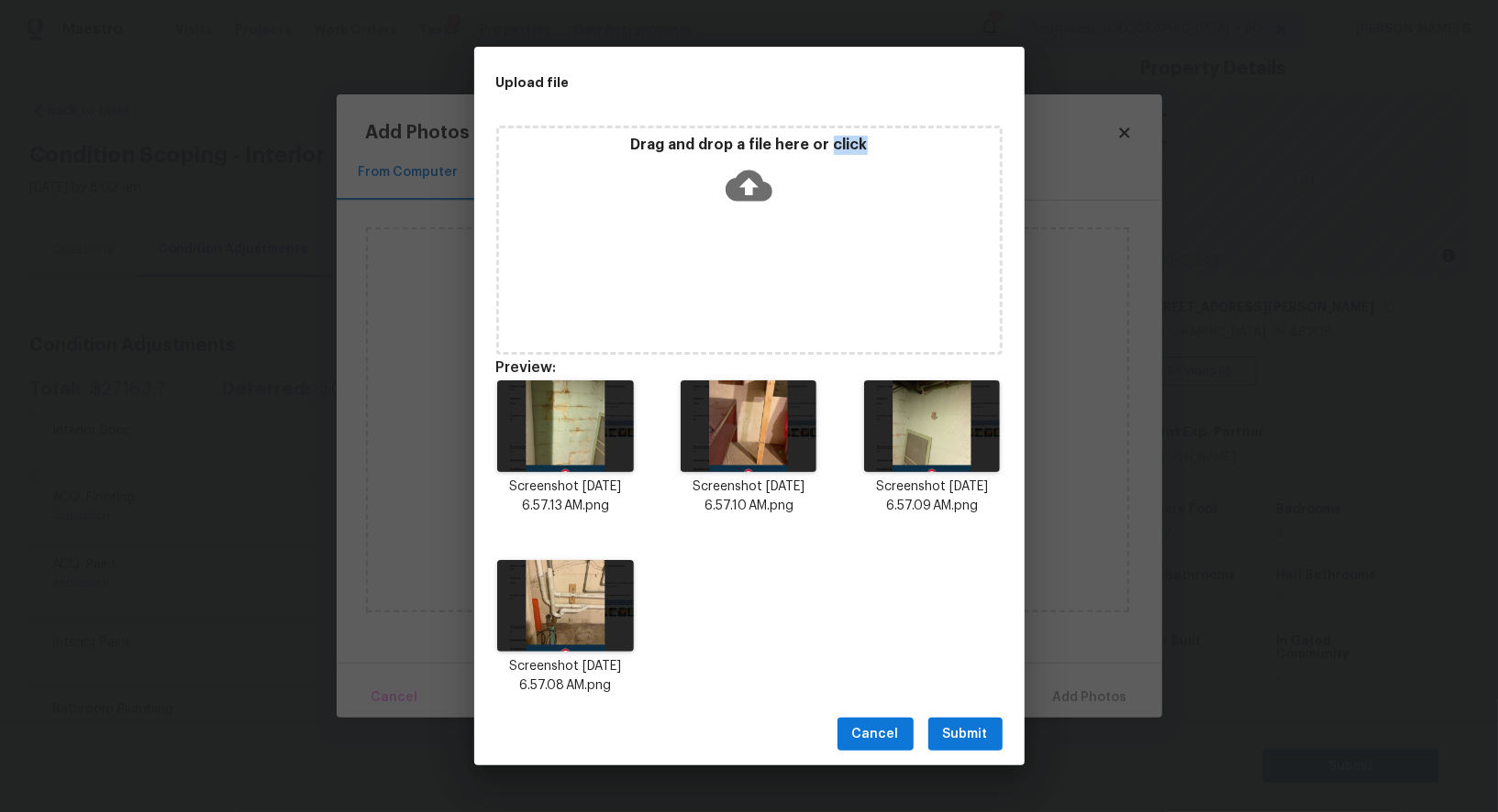
click at [960, 740] on span "Submit" at bounding box center [965, 735] width 45 height 23
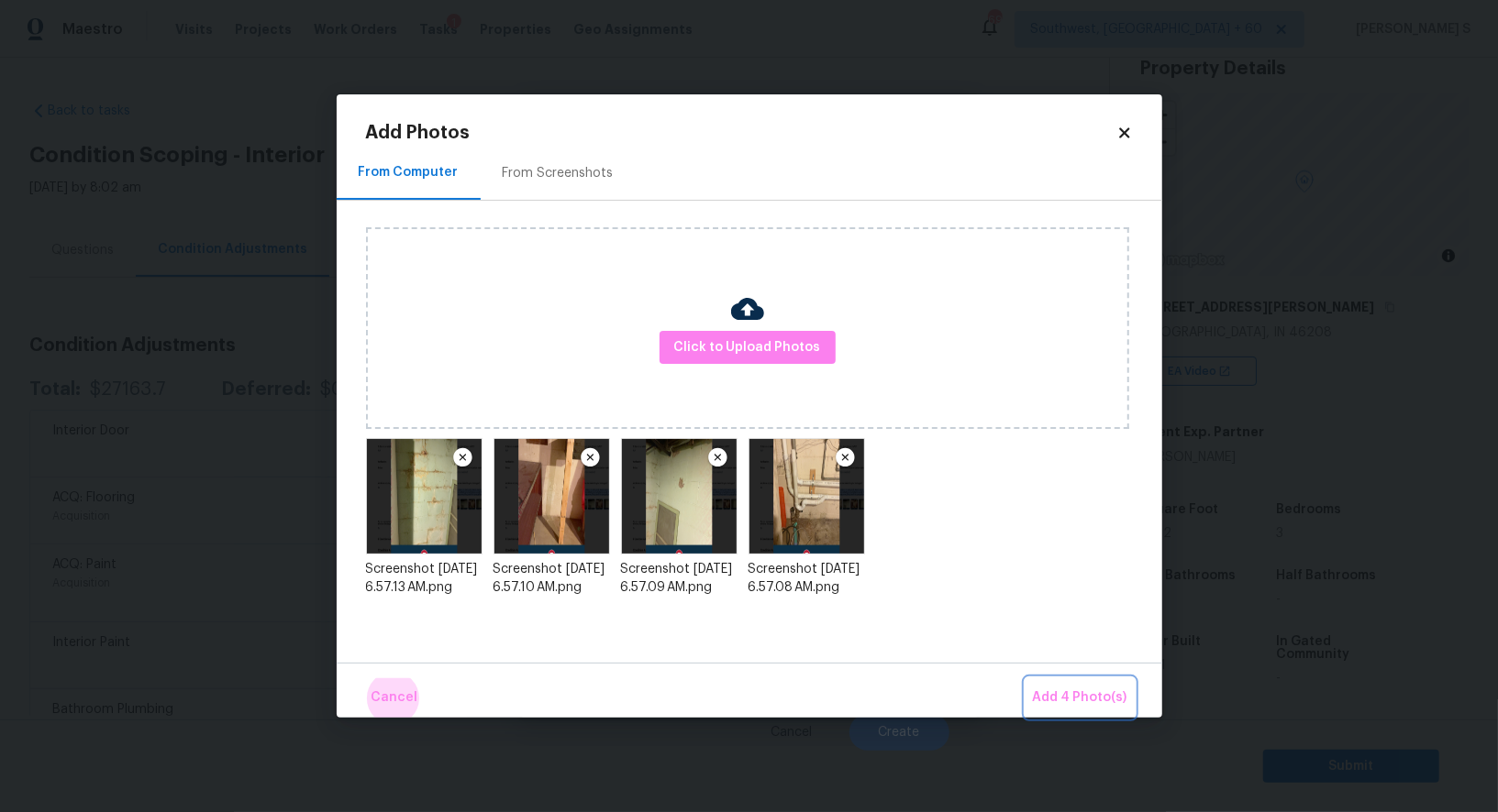
click at [1025, 679] on button "Add 4 Photo(s)" at bounding box center [1079, 698] width 109 height 39
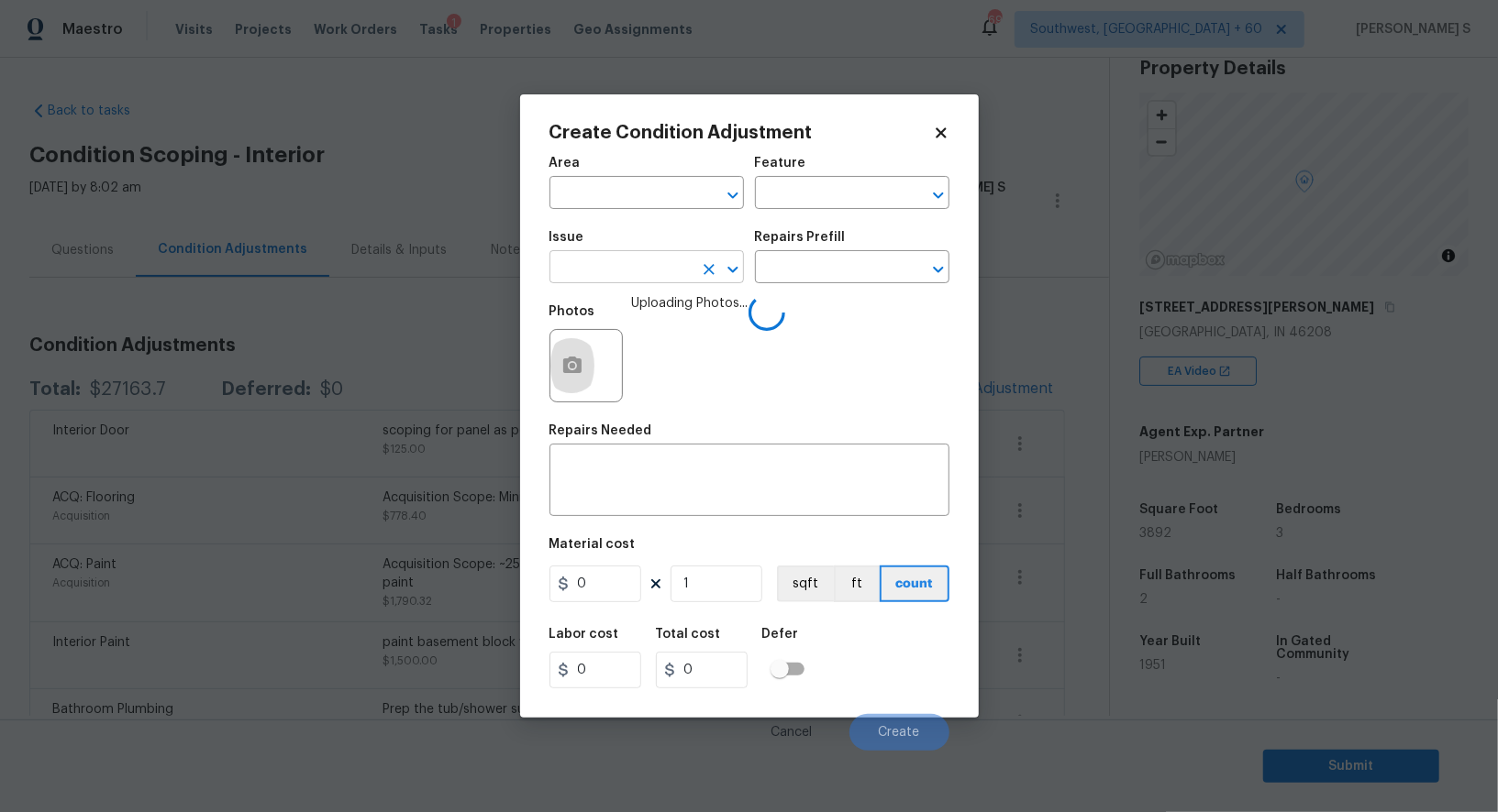
click at [656, 267] on input "text" at bounding box center [620, 268] width 143 height 28
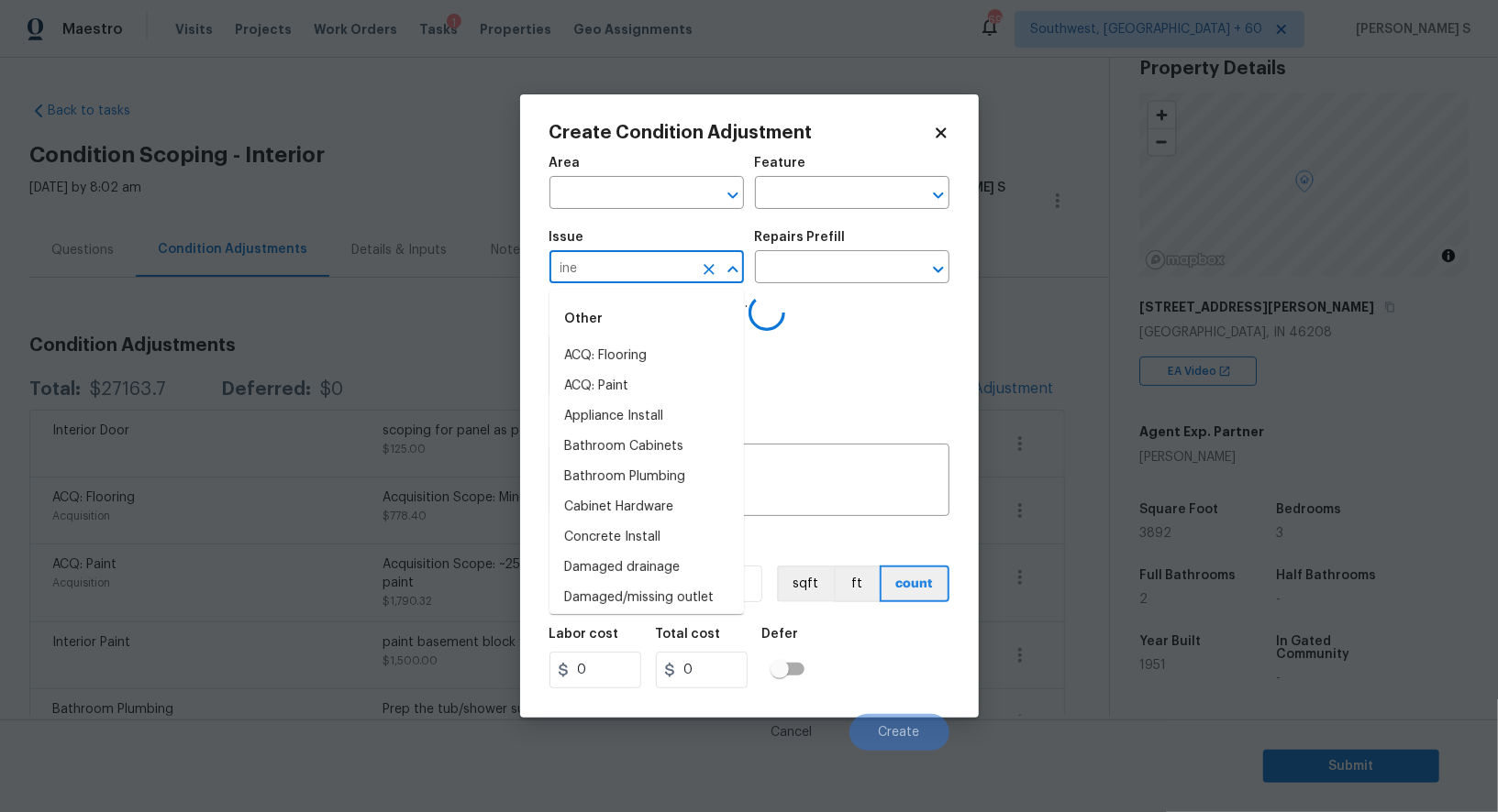
type input "iner"
type input "int"
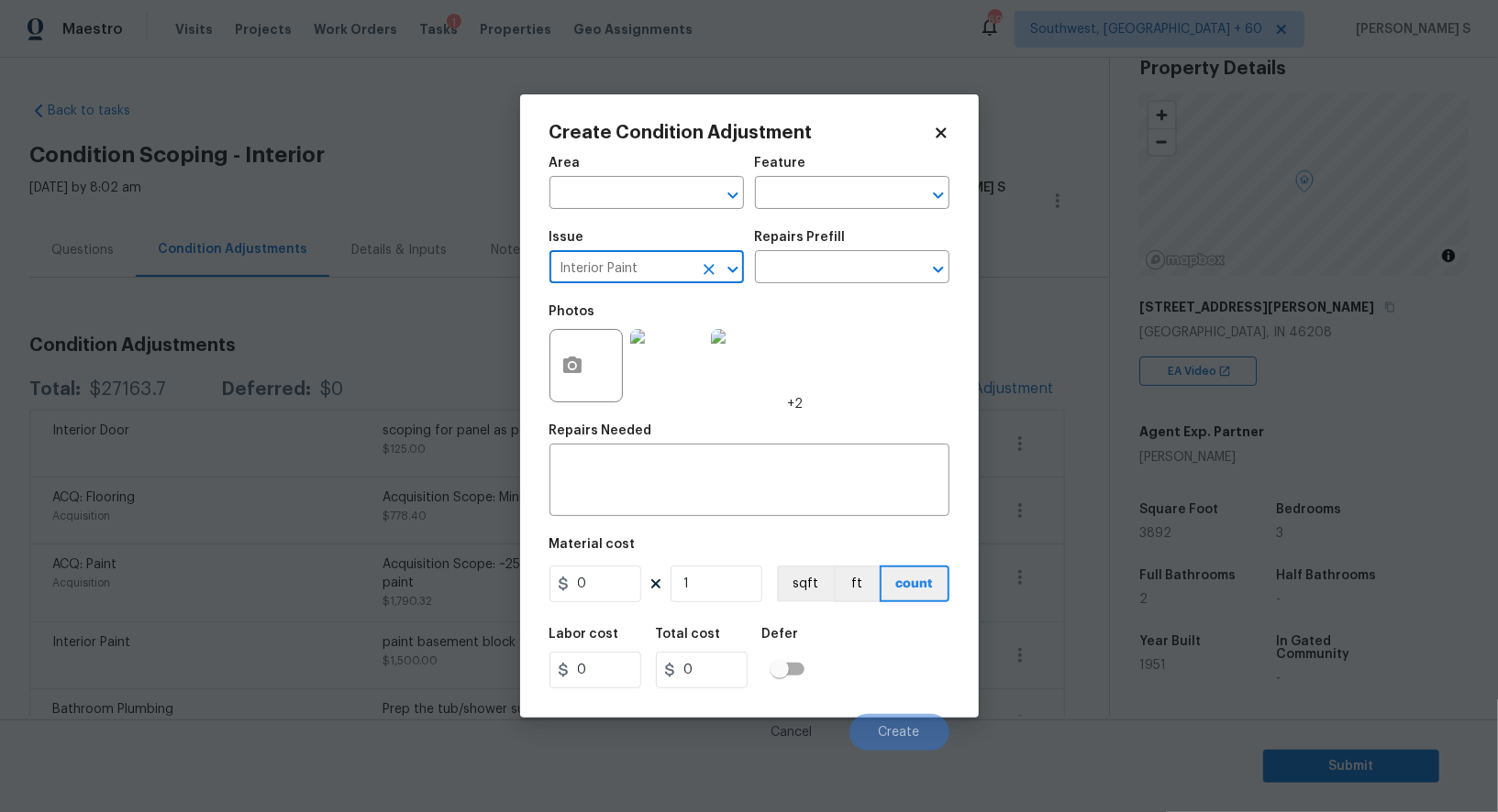
type input "Interior Paint"
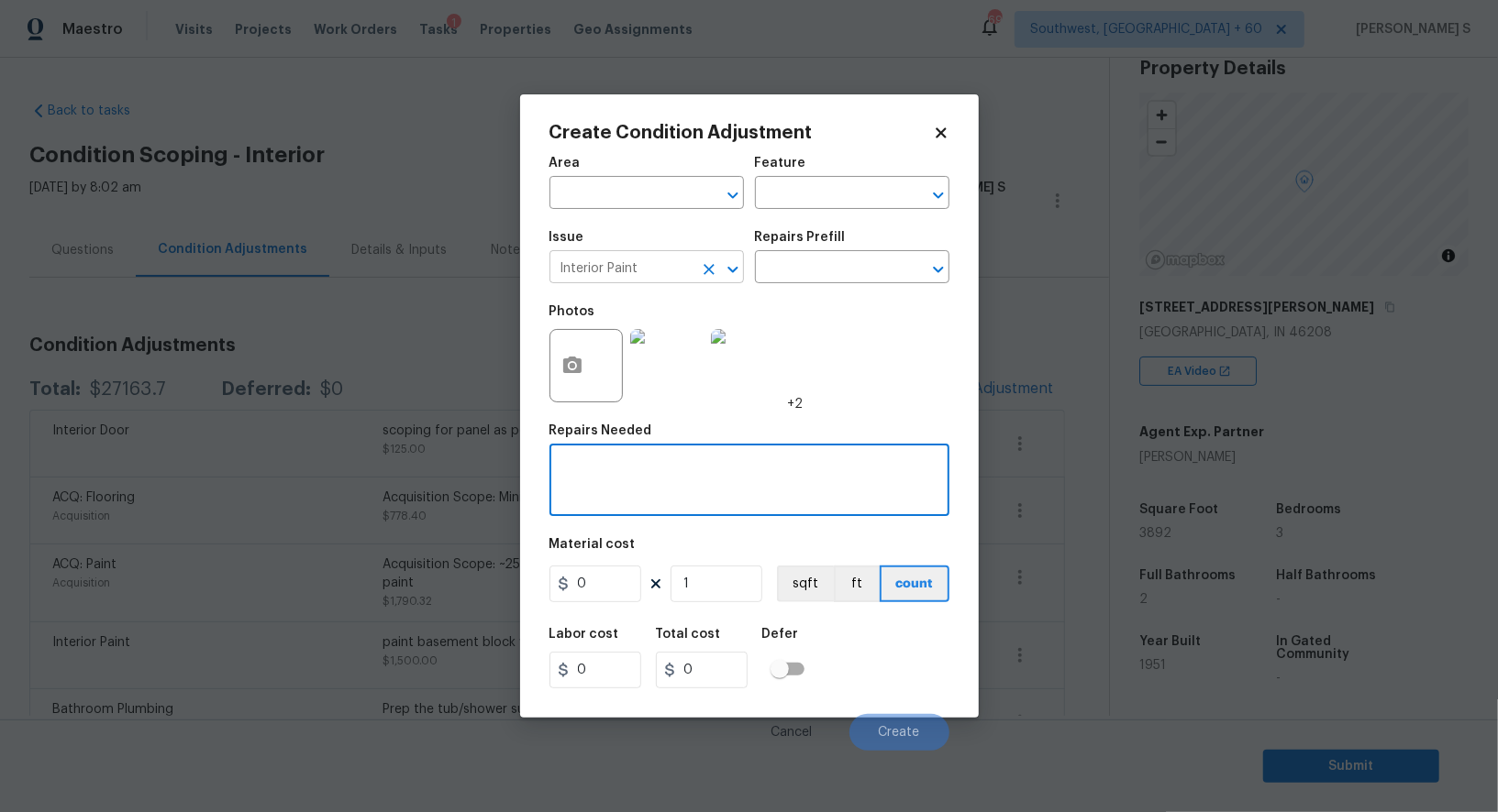
paste textarea "paint and seal the block wall in garage that has step cracks"
type textarea "paint and seal the block wall in garage that has step cracks"
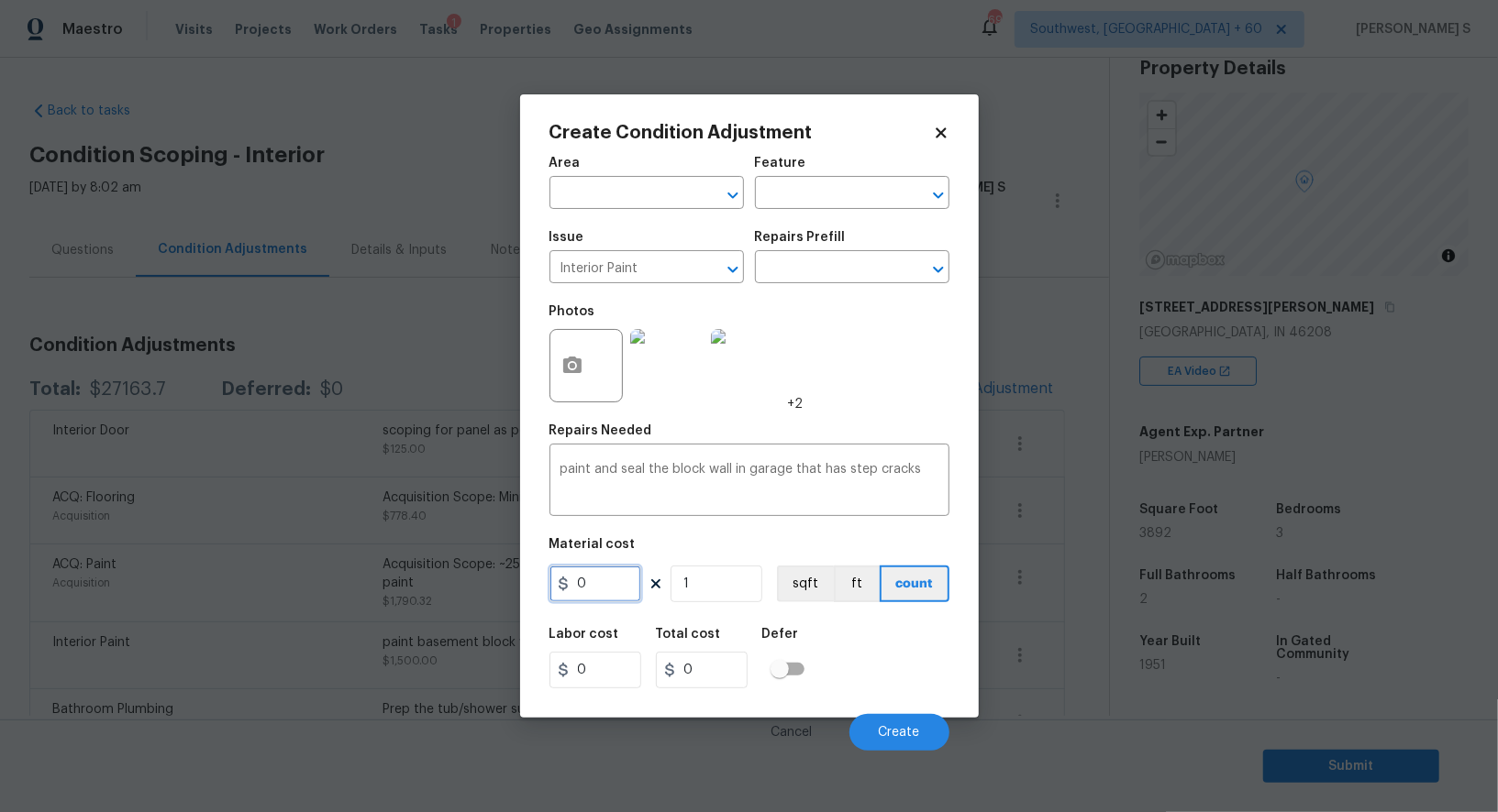
click at [603, 590] on input "0" at bounding box center [595, 584] width 91 height 36
type input "600"
click at [922, 733] on button "Create" at bounding box center [898, 732] width 100 height 36
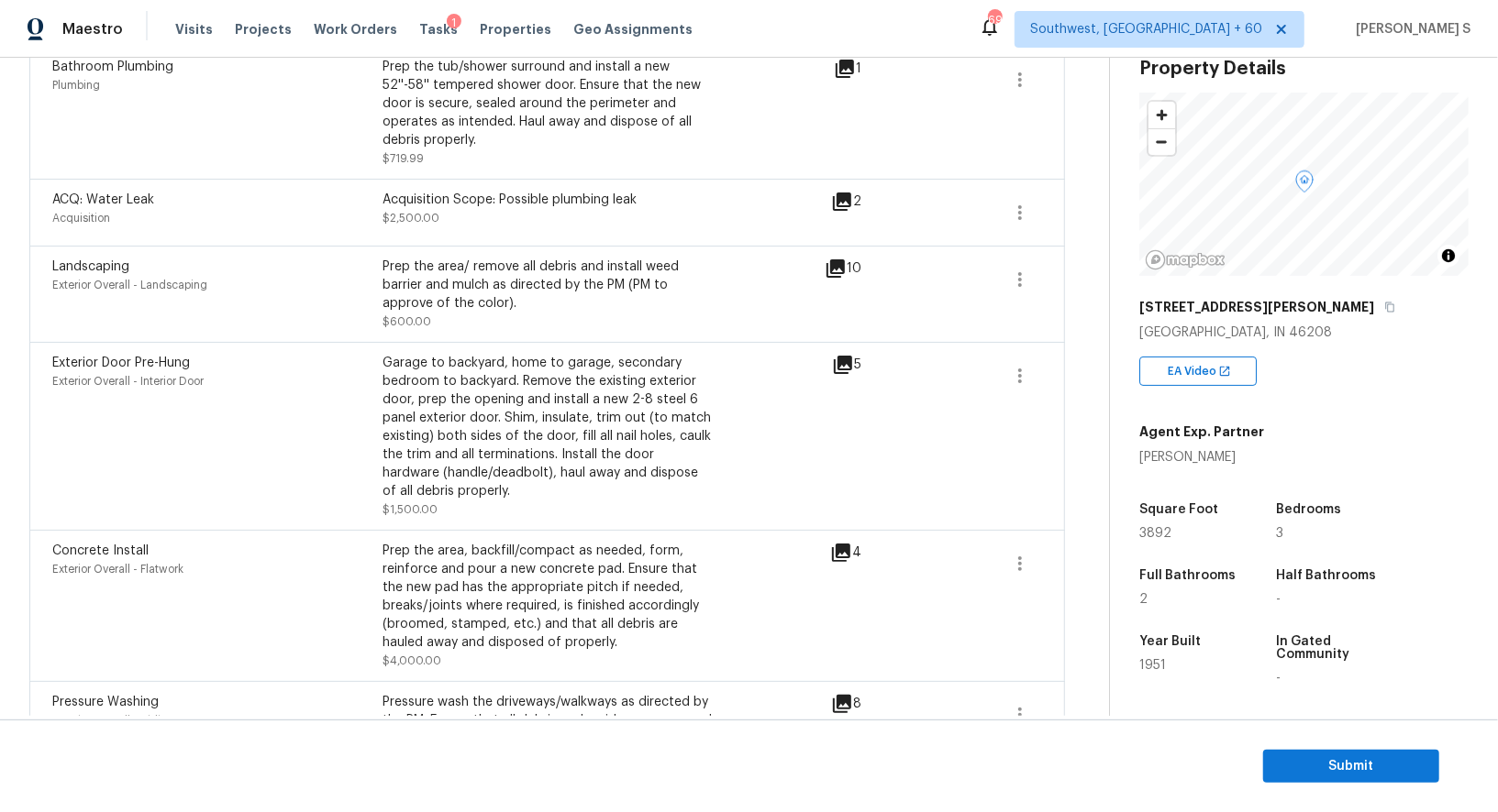
scroll to position [771, 0]
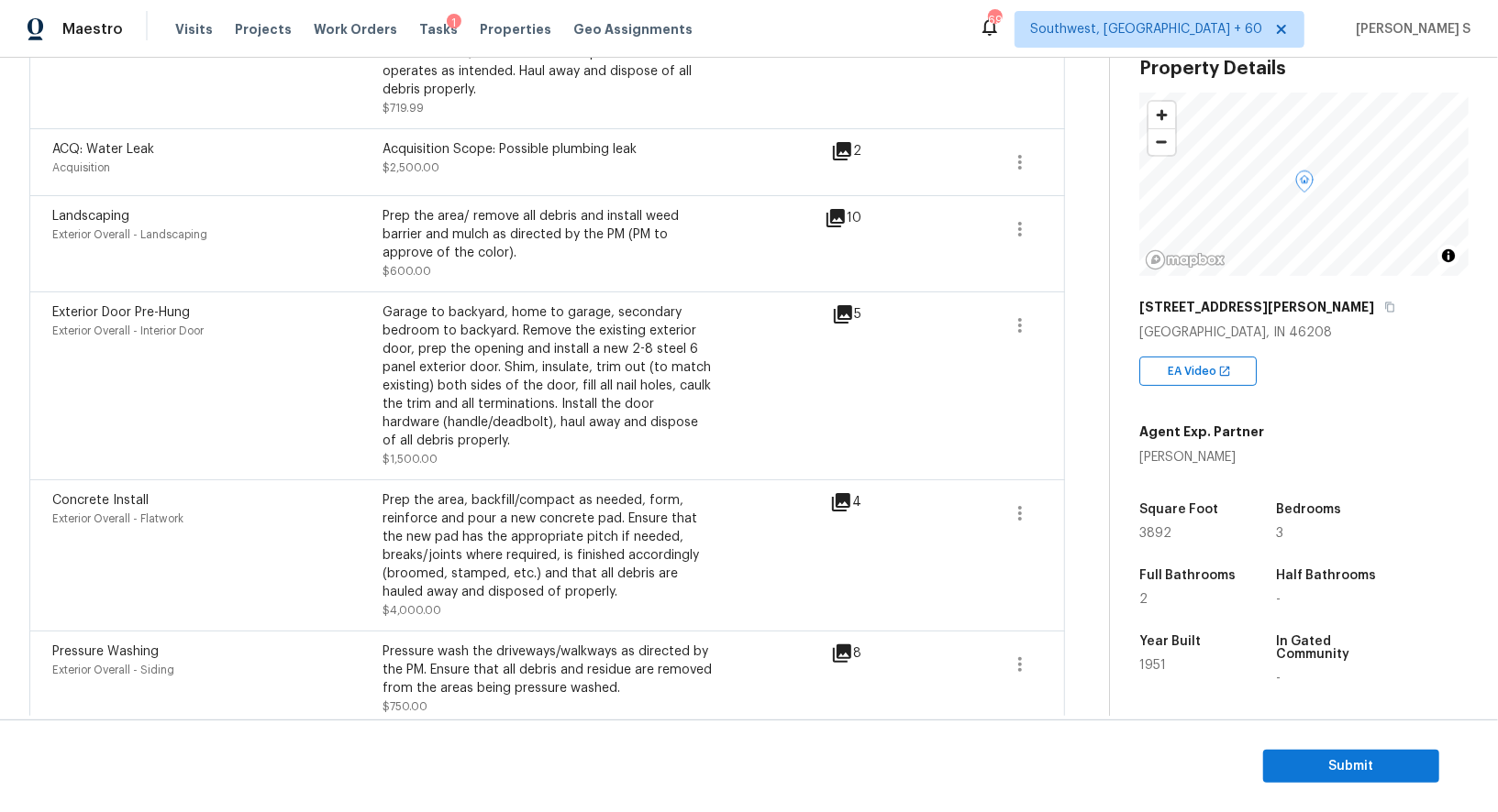
click at [839, 321] on icon at bounding box center [843, 314] width 22 height 22
click at [1027, 328] on icon "button" at bounding box center [1020, 325] width 22 height 22
click at [1053, 319] on div "Edit" at bounding box center [1124, 320] width 143 height 19
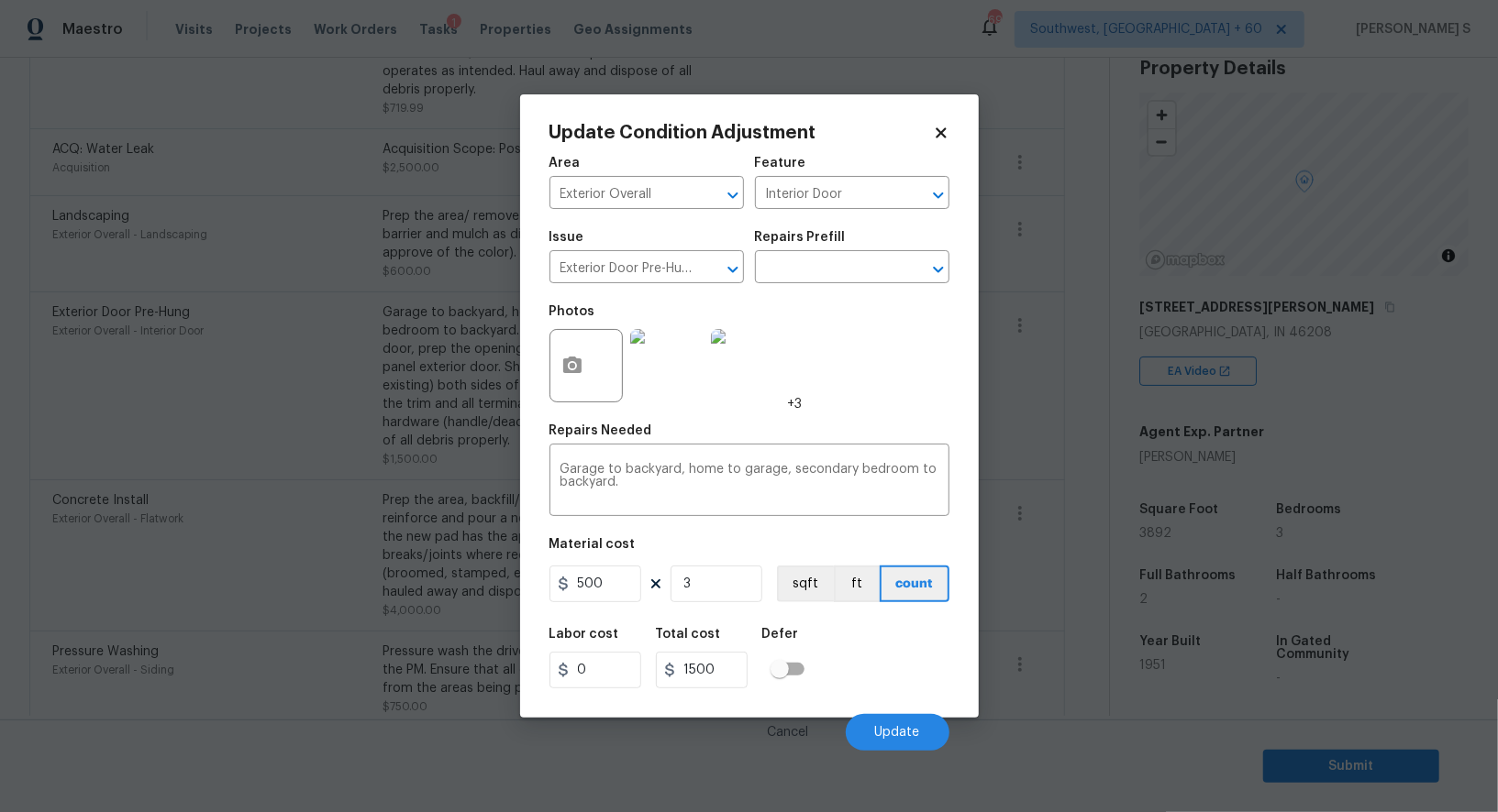
click at [142, 541] on body "Maestro Visits Projects Work Orders Tasks 1 Properties Geo Assignments 692 Sout…" at bounding box center [749, 406] width 1498 height 812
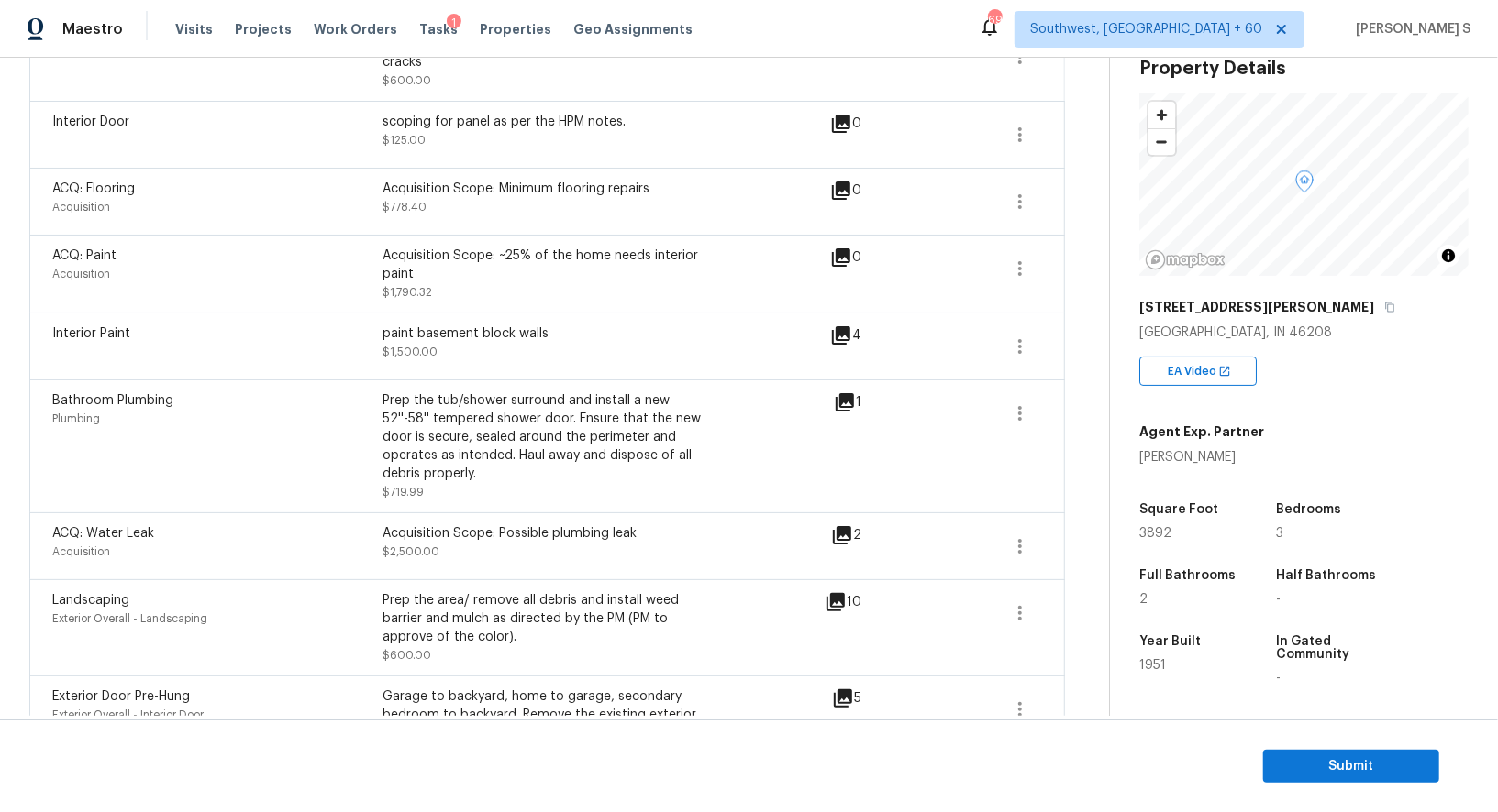
scroll to position [0, 0]
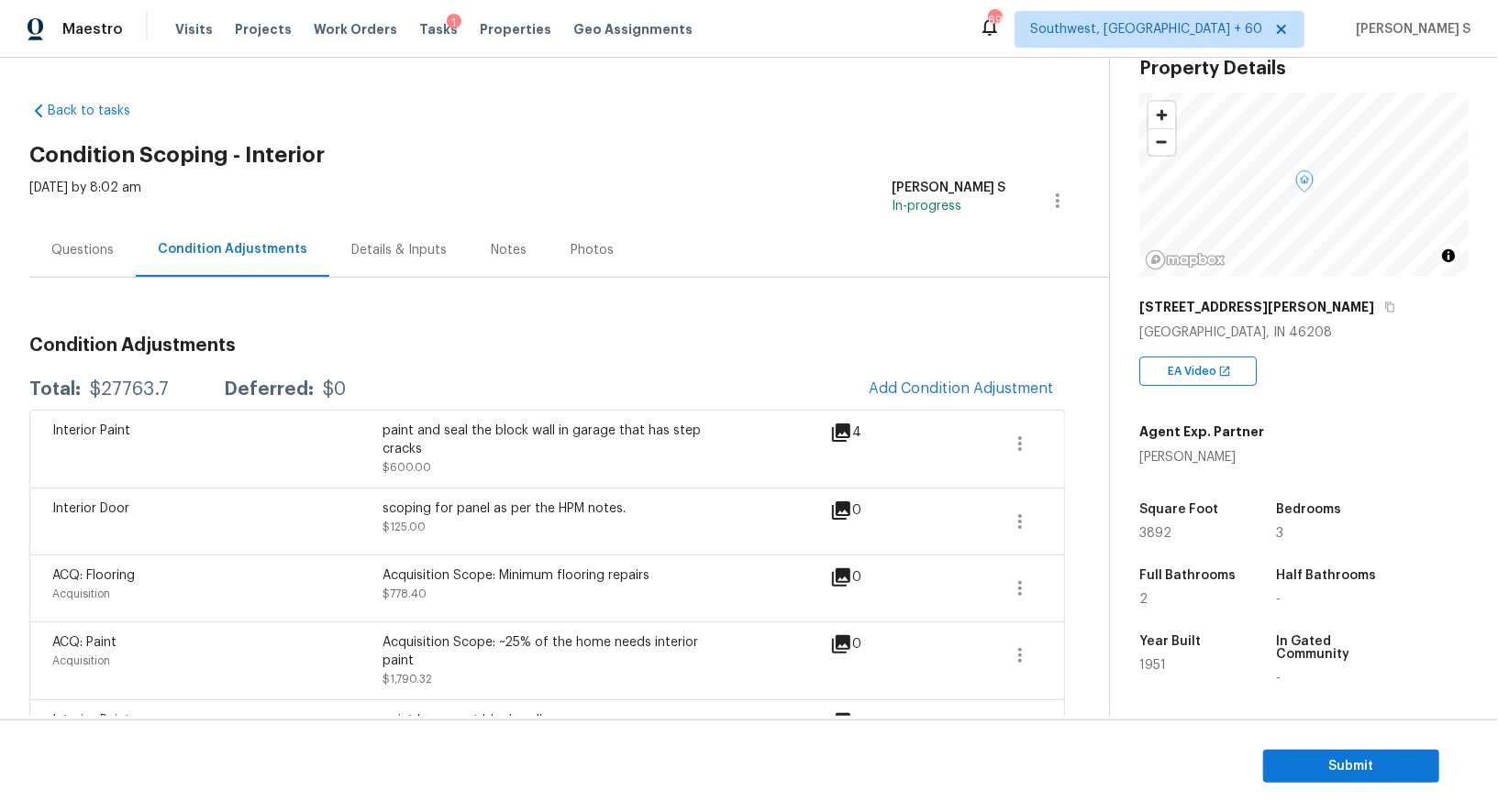
click at [142, 393] on div "$27763.7" at bounding box center [129, 390] width 79 height 19
copy div "27763.7"
click at [110, 255] on div "Questions" at bounding box center [82, 251] width 62 height 19
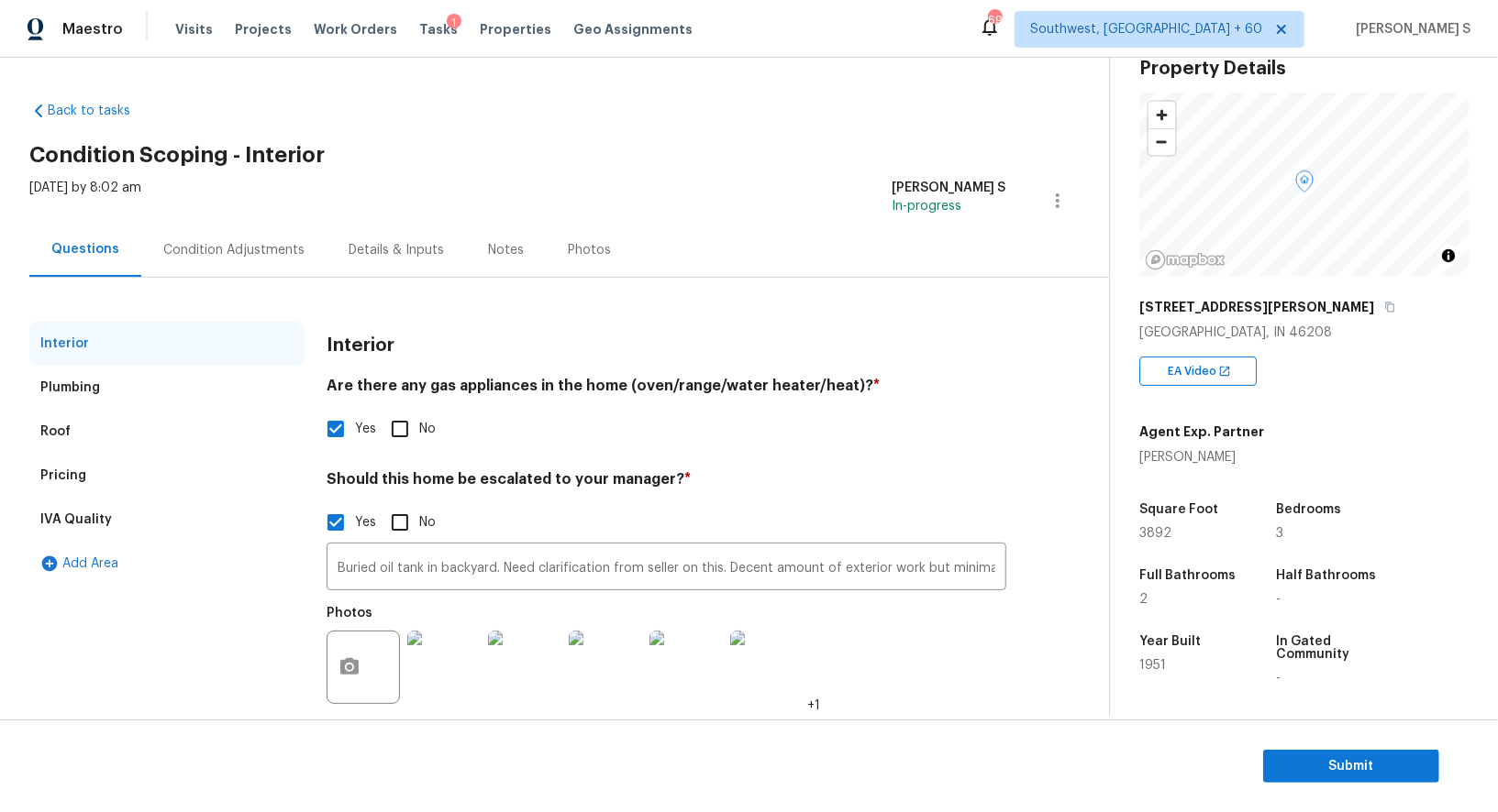
click at [85, 478] on div "Pricing" at bounding box center [166, 475] width 275 height 44
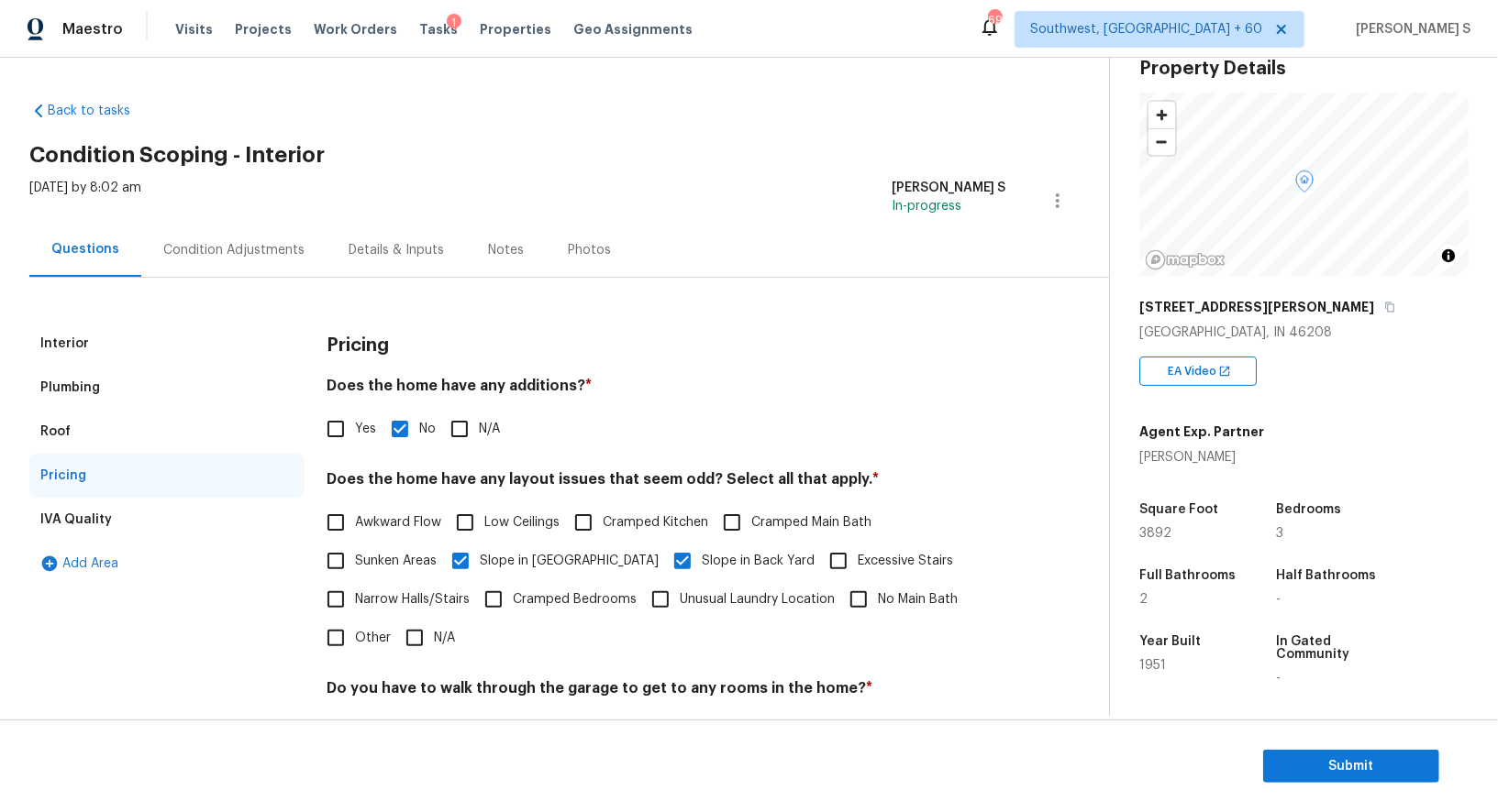
scroll to position [247, 0]
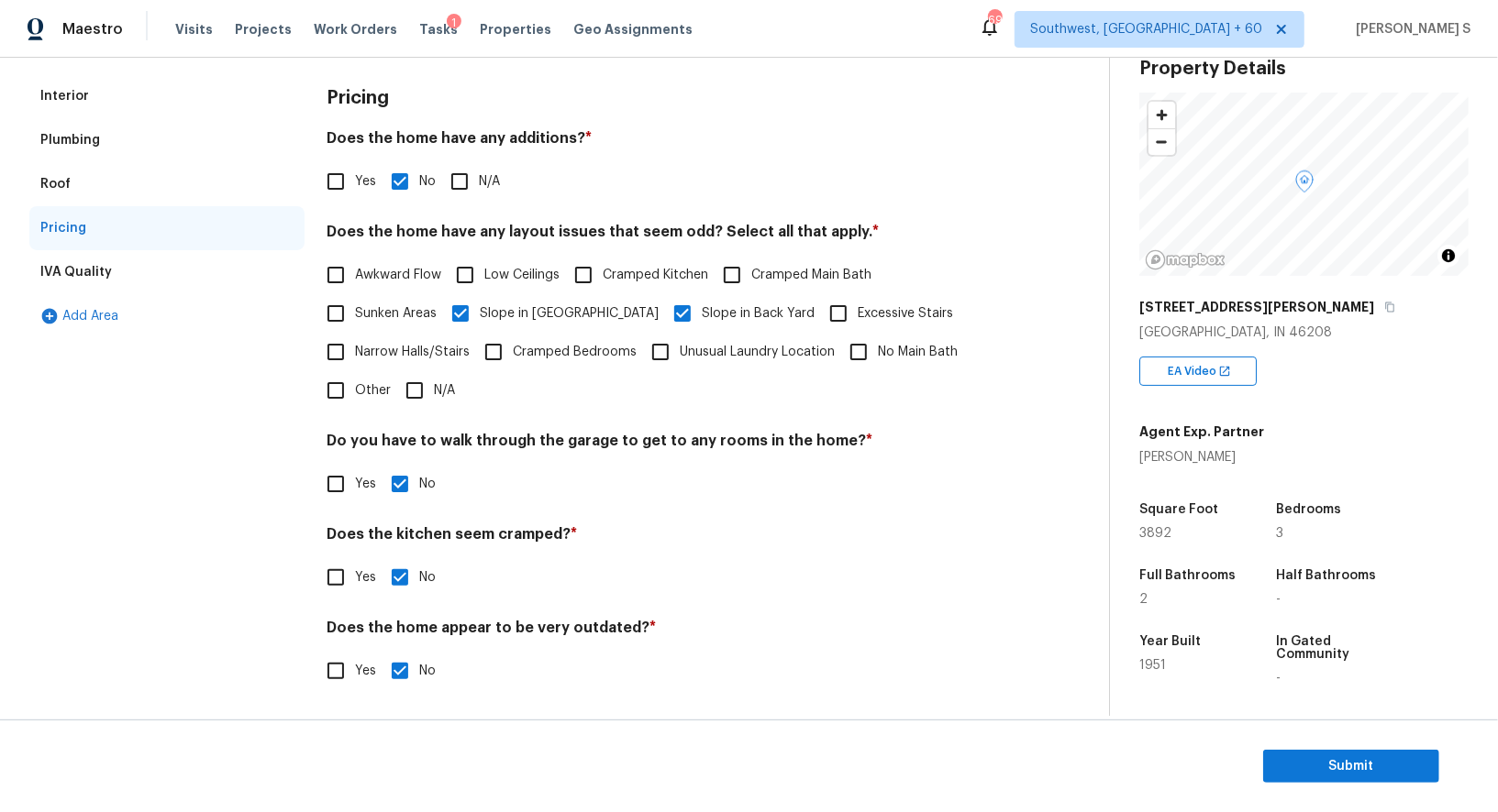
click at [98, 85] on div "Interior" at bounding box center [166, 96] width 275 height 44
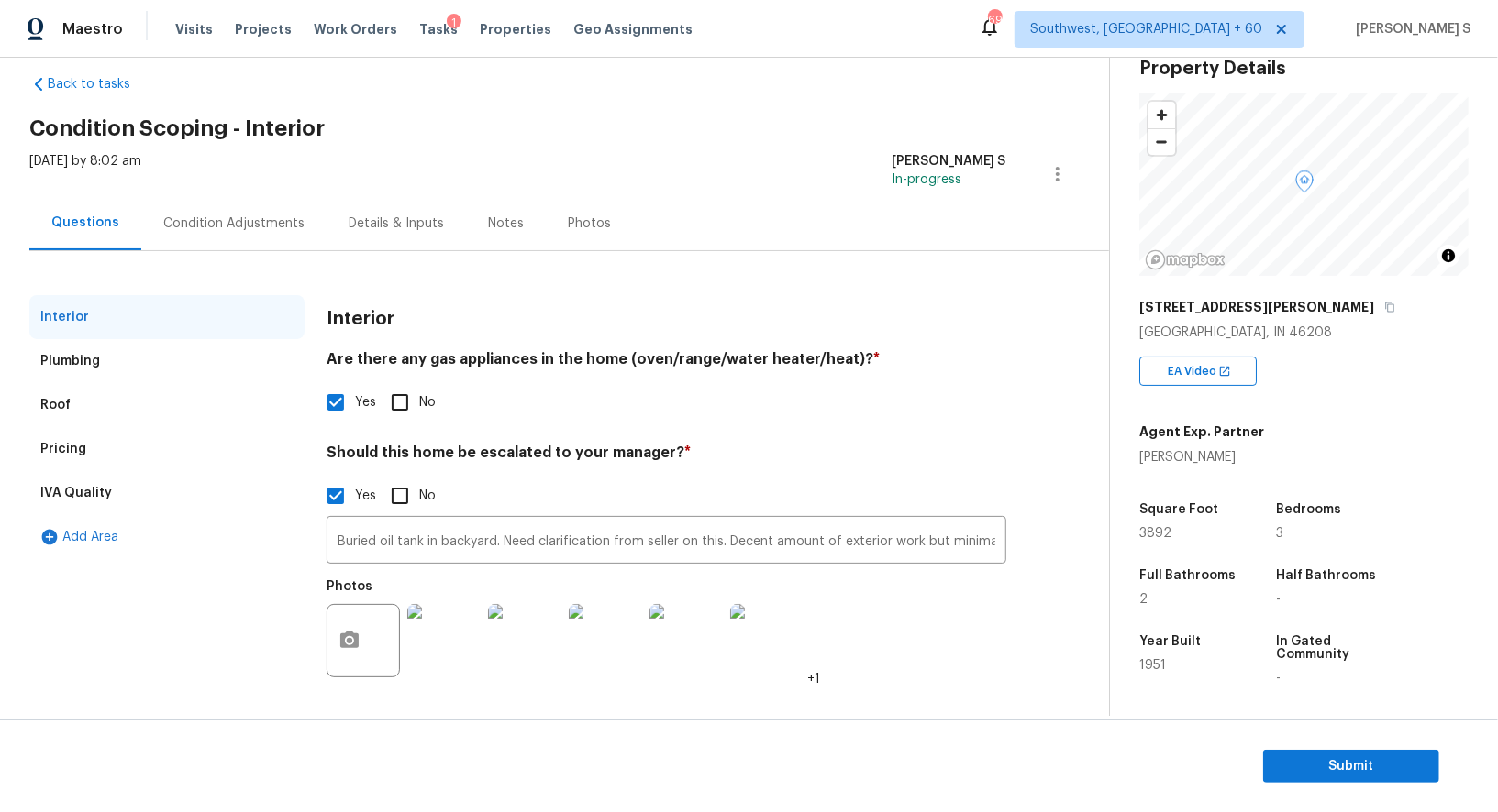
scroll to position [26, 0]
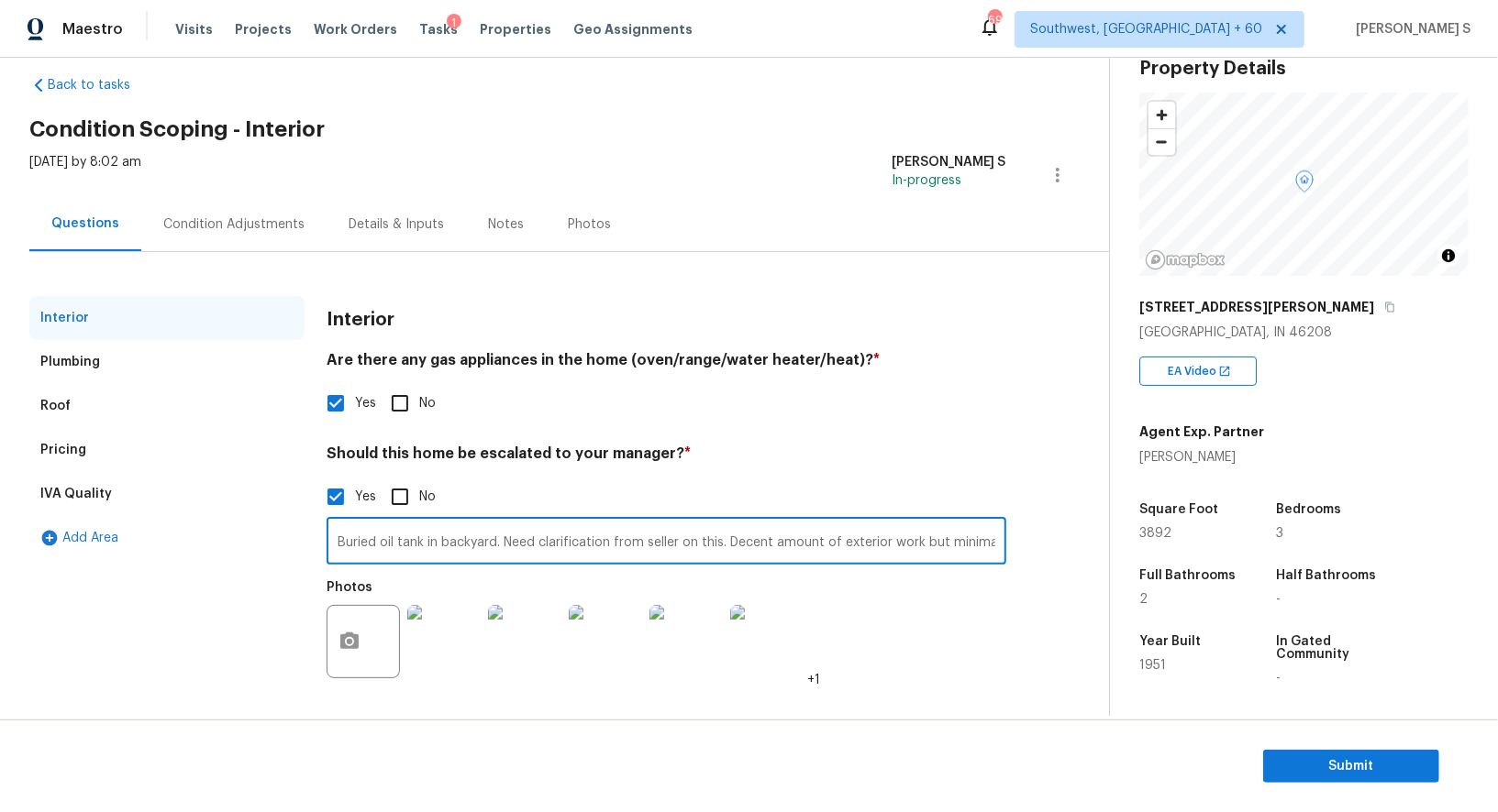
click at [514, 534] on input "Buried oil tank in backyard. Need clarification from seller on this. Decent amo…" at bounding box center [666, 543] width 680 height 43
click at [67, 447] on div "Pricing" at bounding box center [62, 450] width 46 height 19
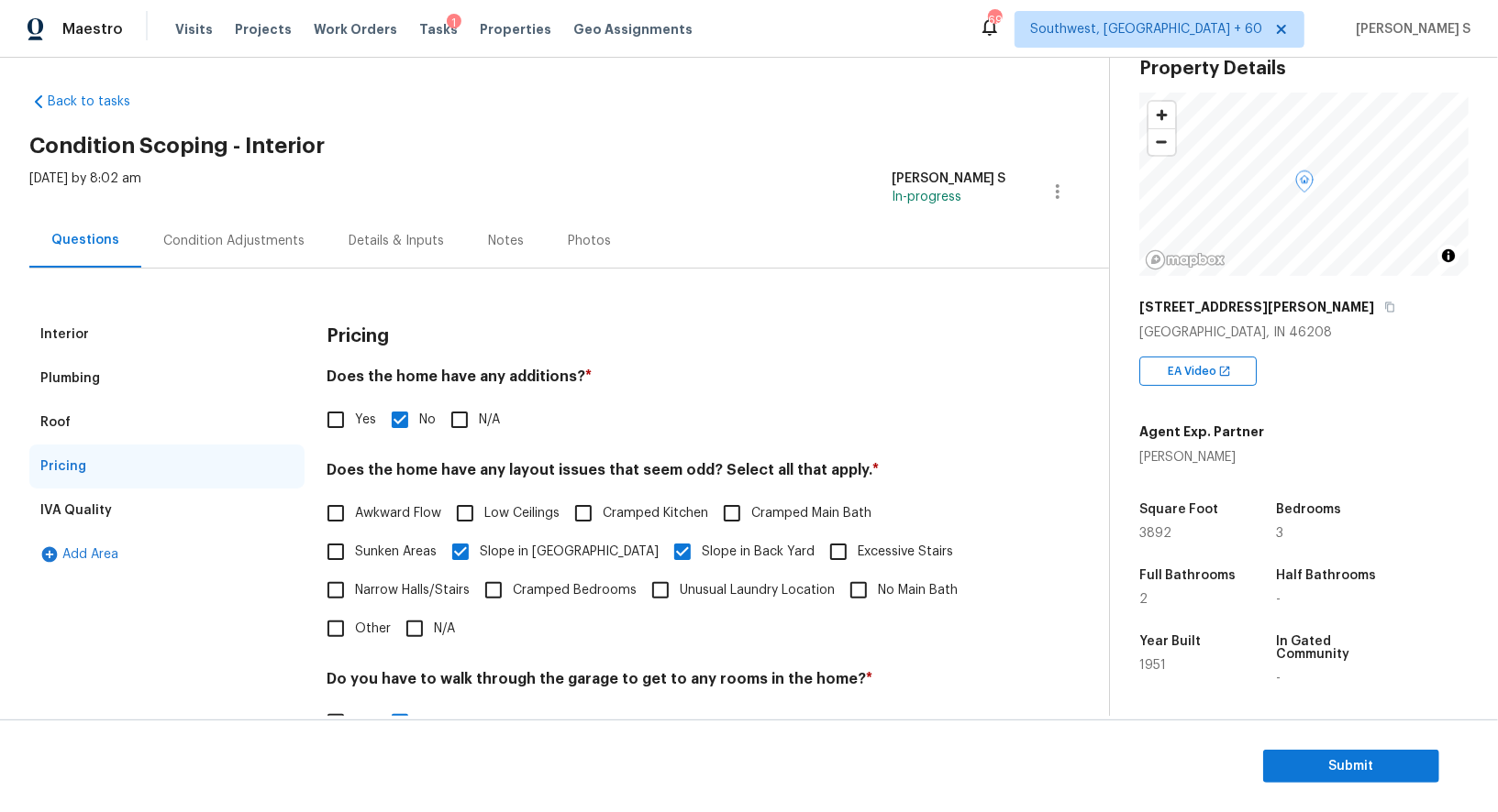
scroll to position [0, 0]
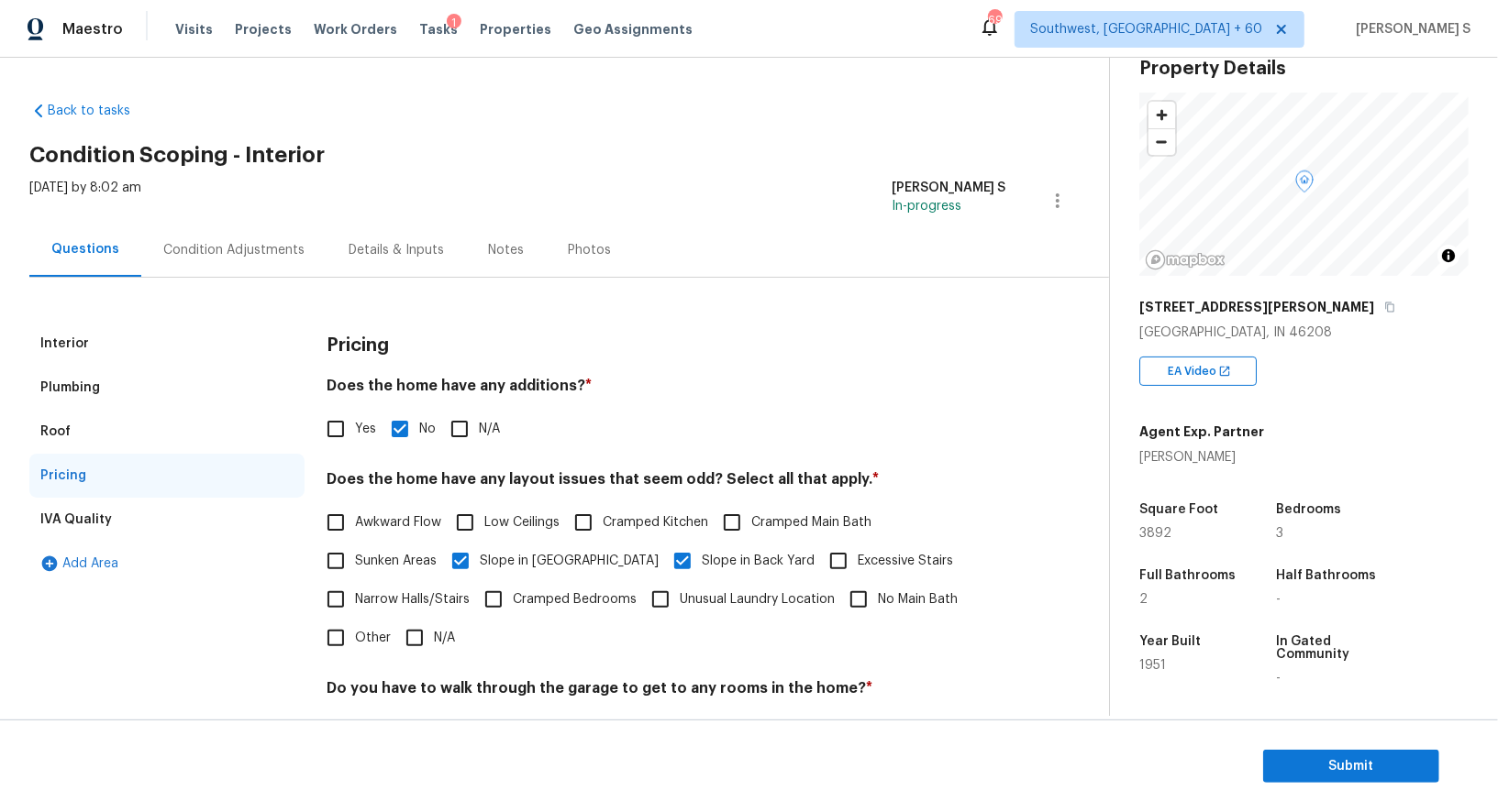
click at [235, 243] on div "Condition Adjustments" at bounding box center [233, 251] width 141 height 19
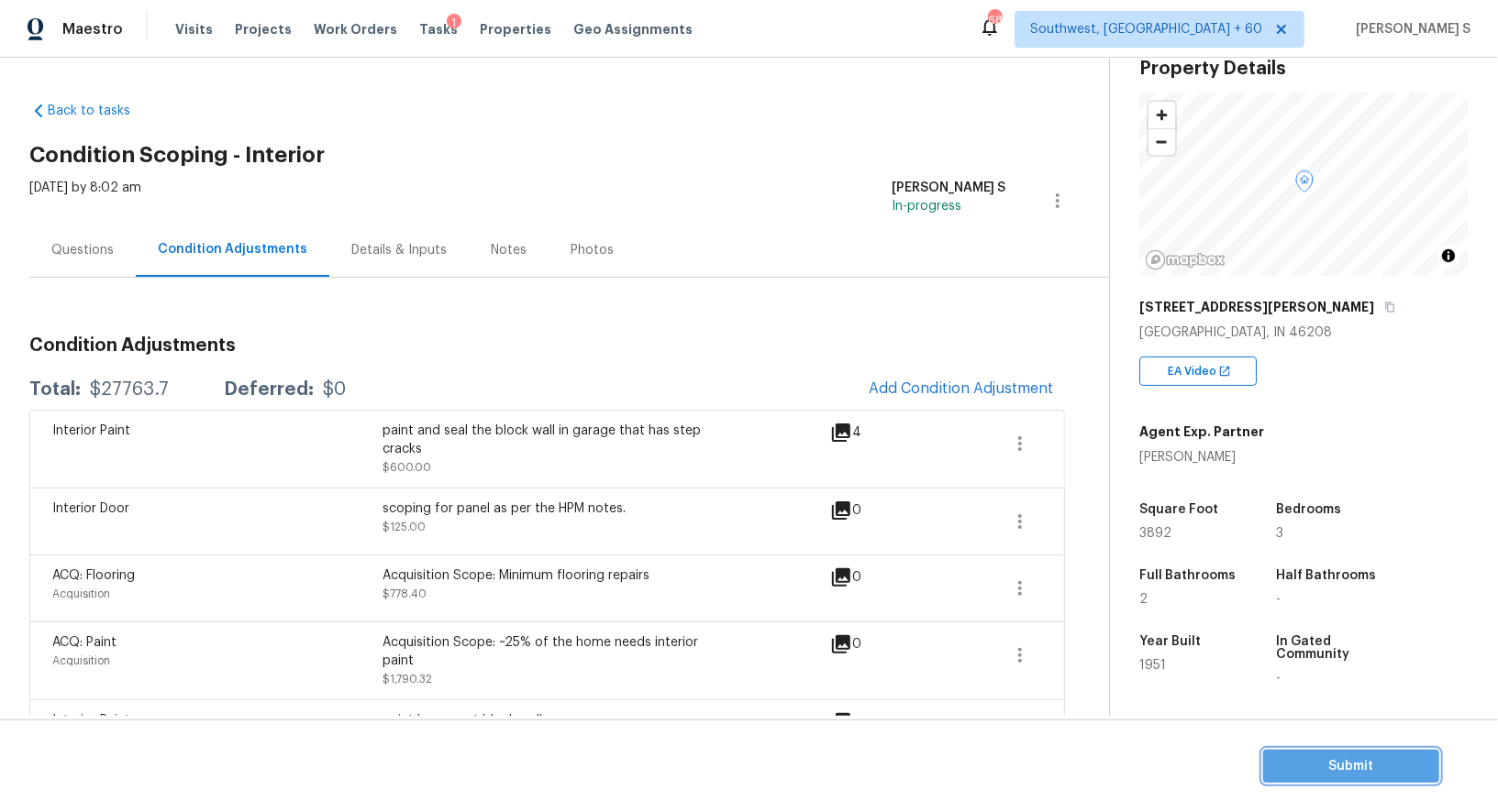
click at [1297, 750] on button "Submit" at bounding box center [1351, 766] width 176 height 34
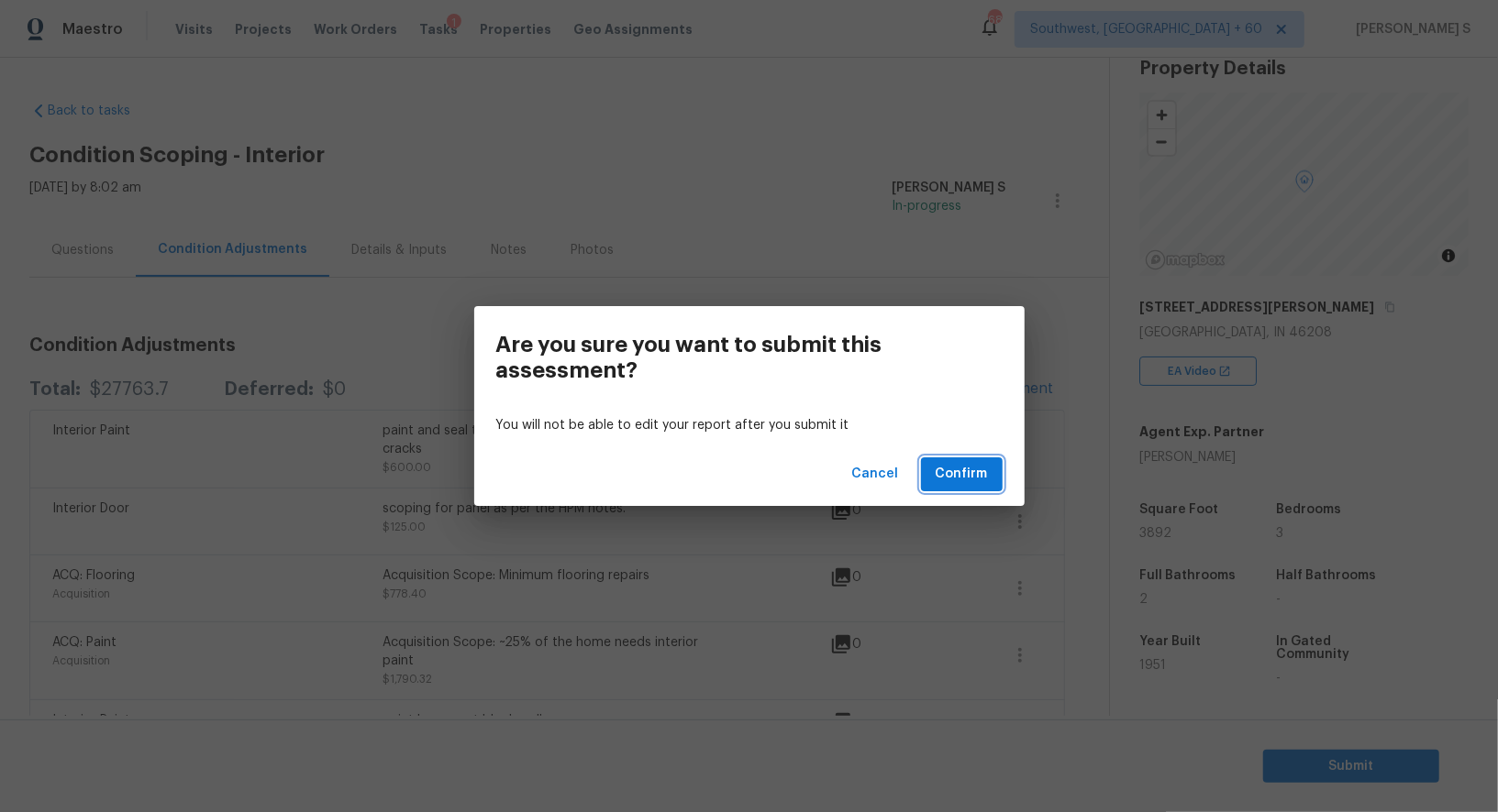
click at [997, 472] on button "Confirm" at bounding box center [962, 475] width 82 height 34
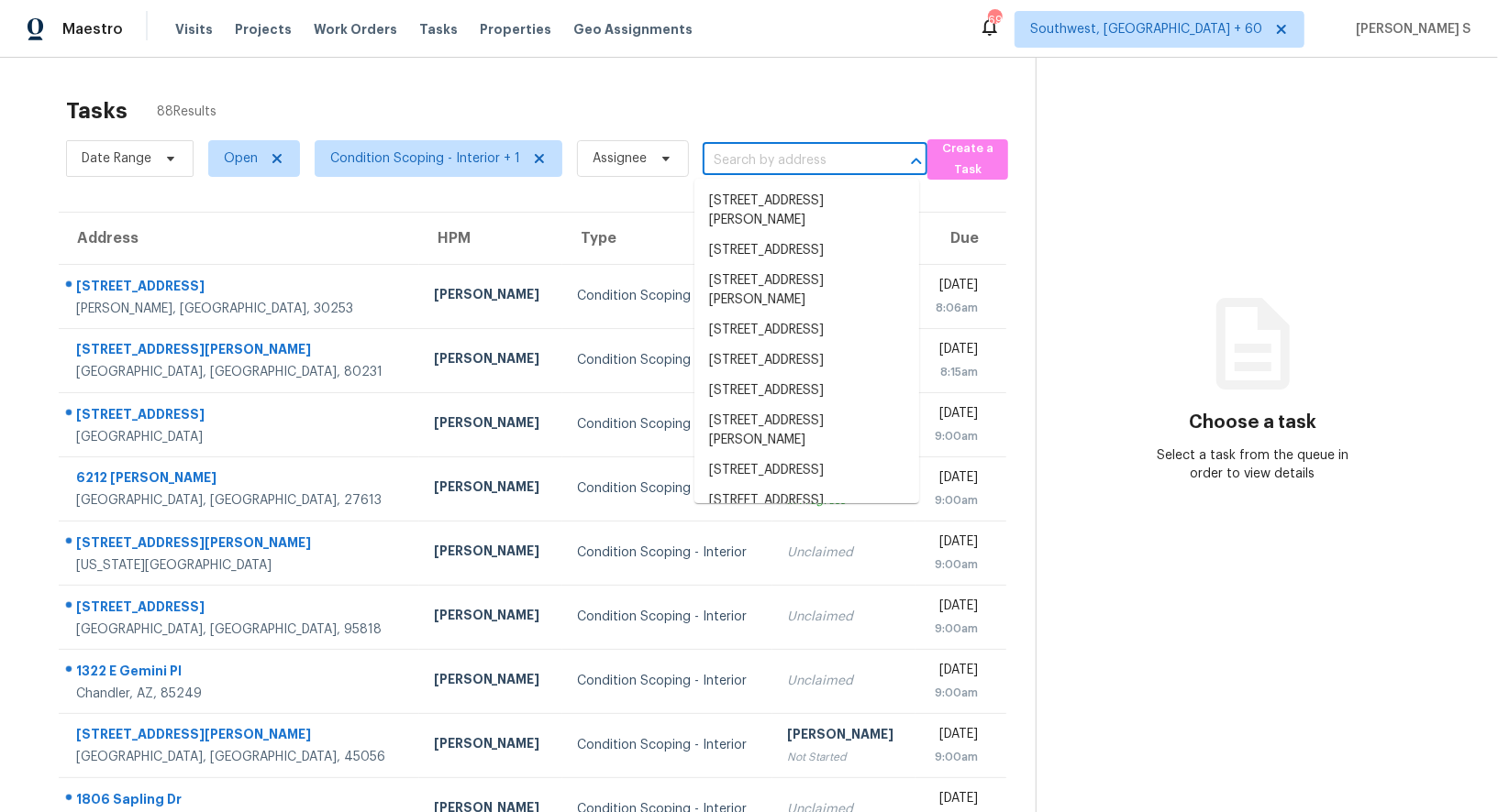
click at [757, 169] on input "text" at bounding box center [789, 160] width 173 height 28
paste input "[STREET_ADDRESS]"
type input "[STREET_ADDRESS]"
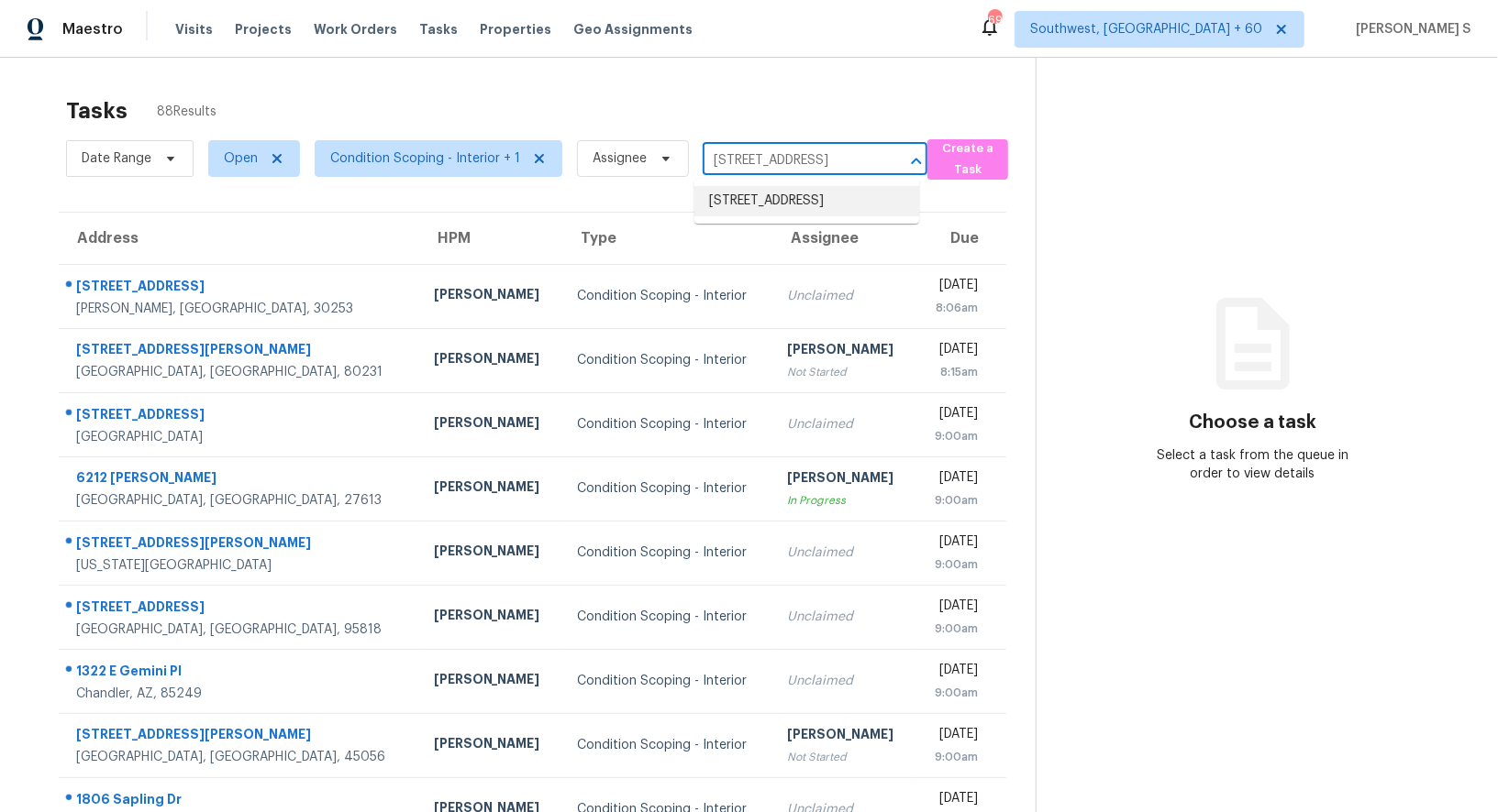
click at [758, 194] on li "[STREET_ADDRESS]" at bounding box center [806, 201] width 225 height 30
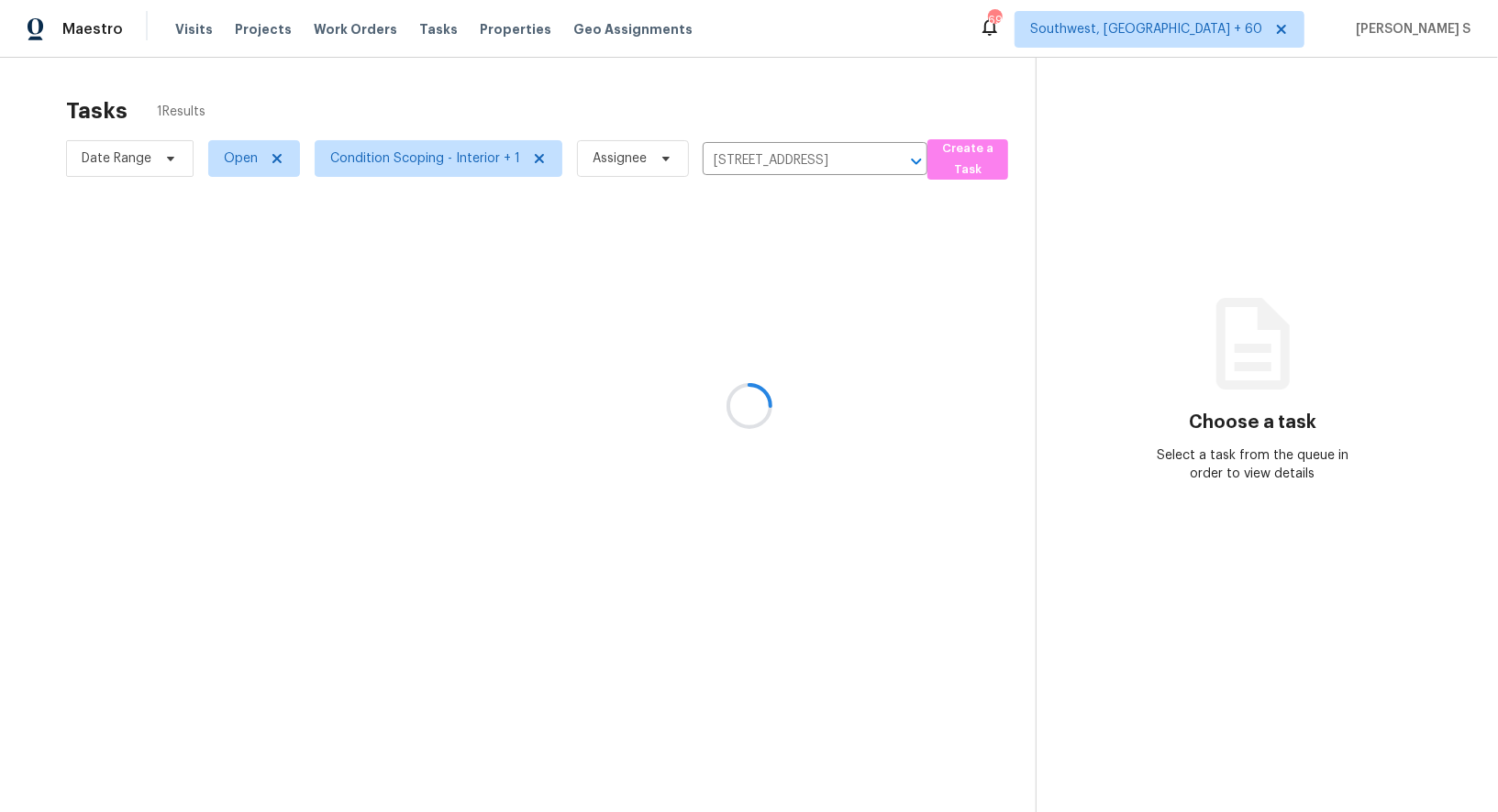
click at [723, 274] on div at bounding box center [749, 406] width 1498 height 812
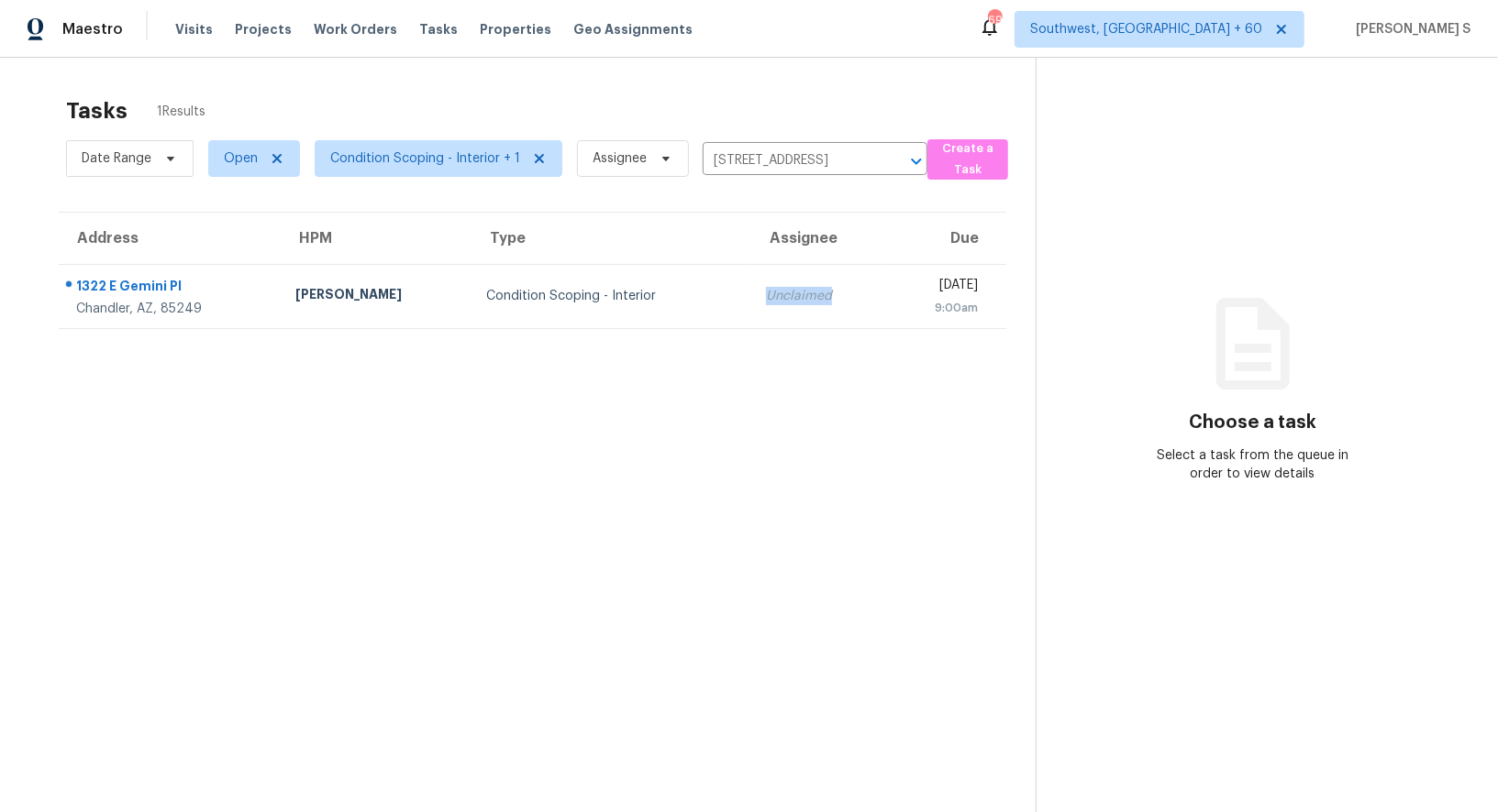
click at [751, 274] on td "Unclaimed" at bounding box center [818, 296] width 134 height 64
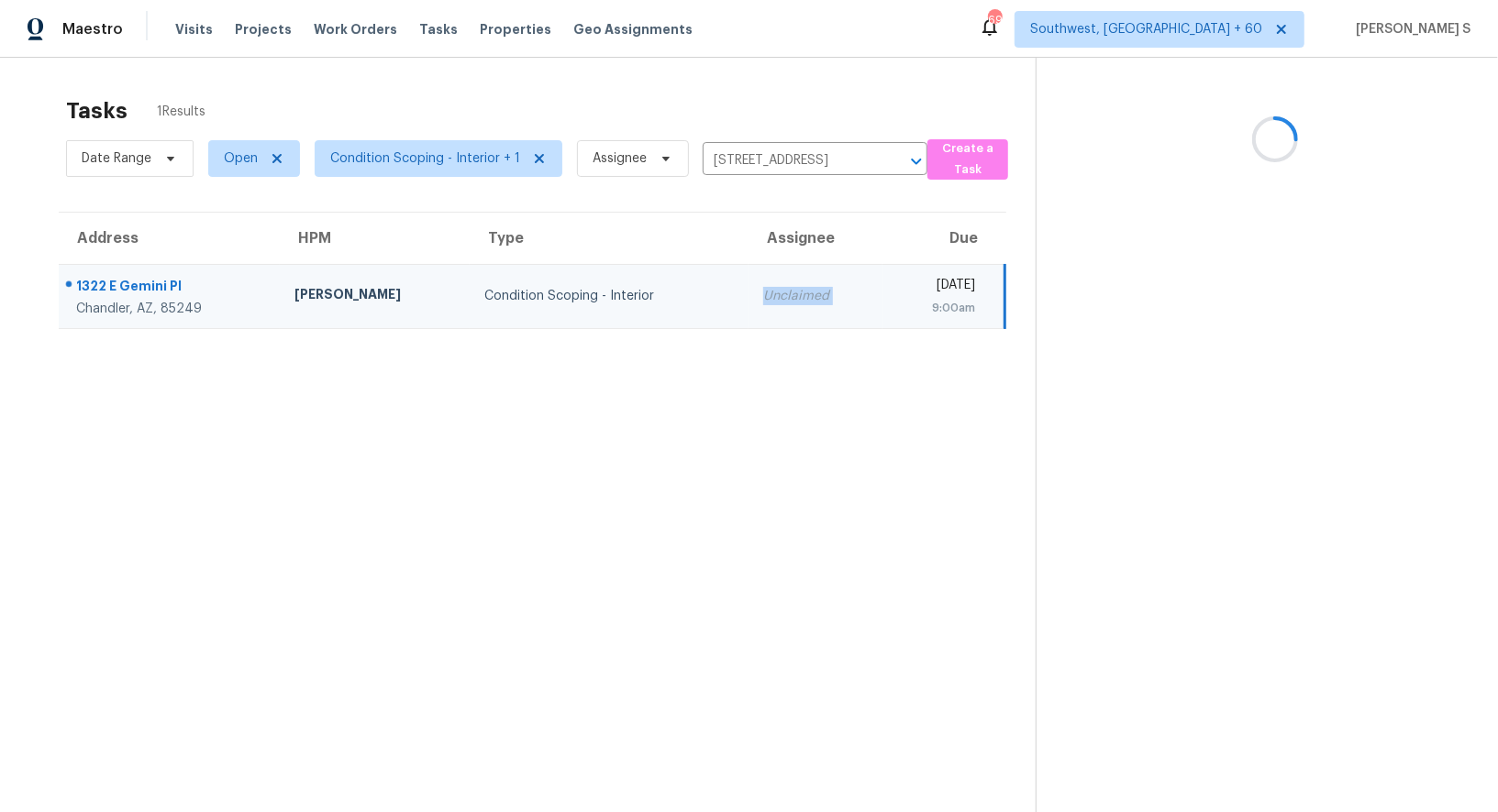
click at [748, 274] on td "Unclaimed" at bounding box center [815, 296] width 134 height 64
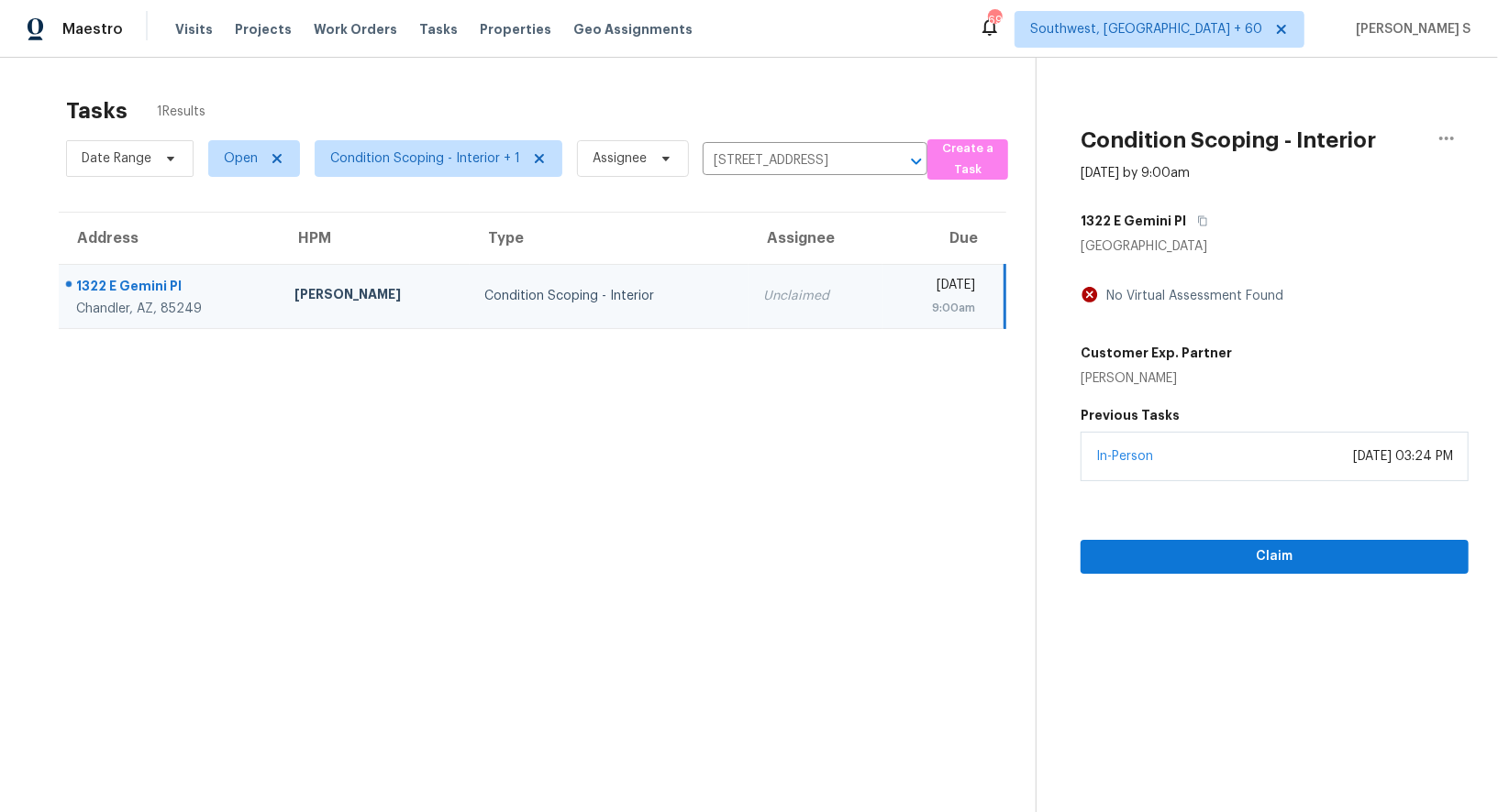
click at [1208, 444] on div "In-Person [DATE] 03:24 PM" at bounding box center [1274, 456] width 388 height 49
click at [1217, 541] on button "Claim" at bounding box center [1274, 557] width 388 height 34
click at [491, 280] on td "Condition Scoping - Interior" at bounding box center [569, 296] width 258 height 64
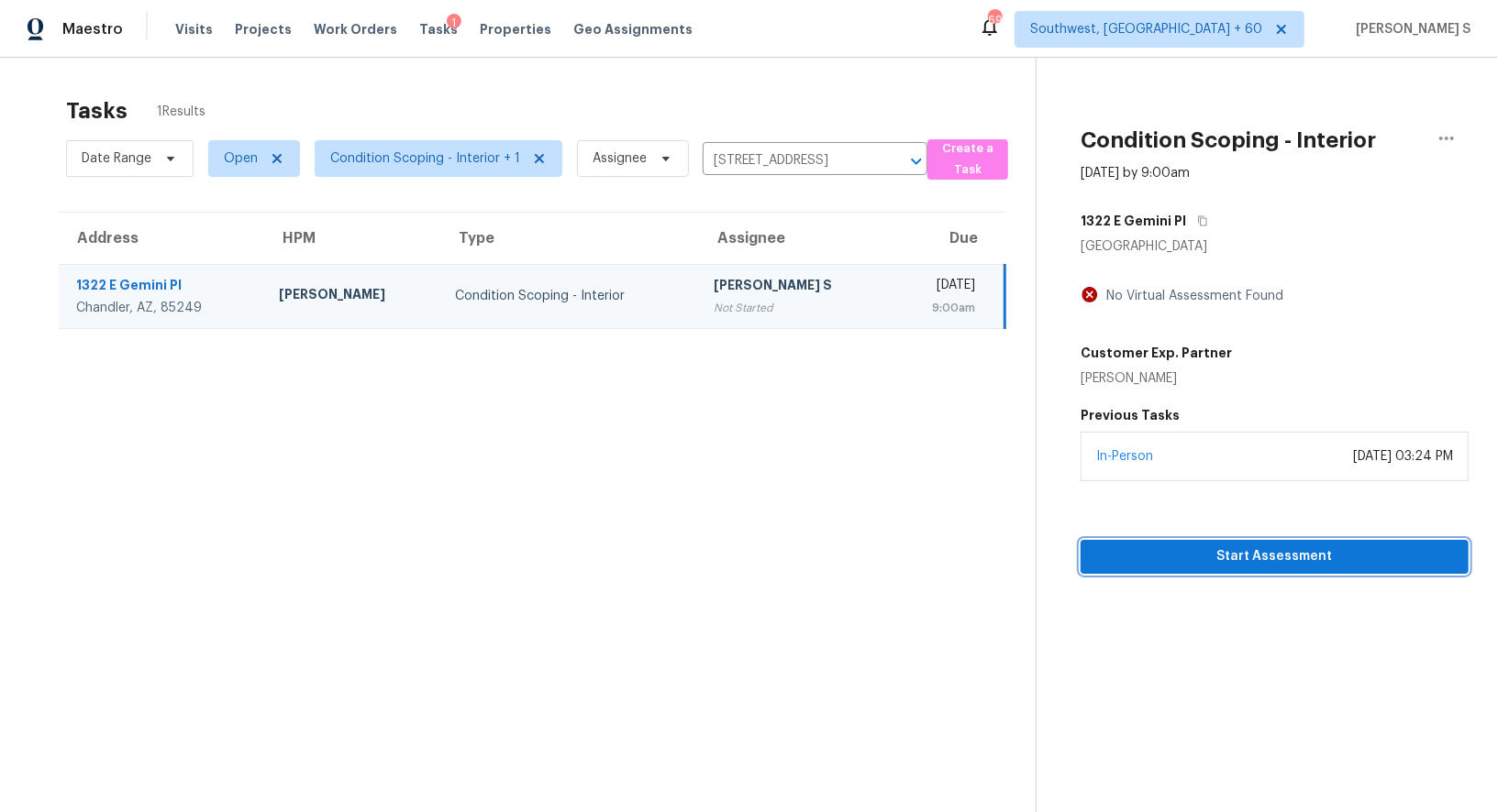
click at [1227, 546] on span "Start Assessment" at bounding box center [1274, 557] width 358 height 23
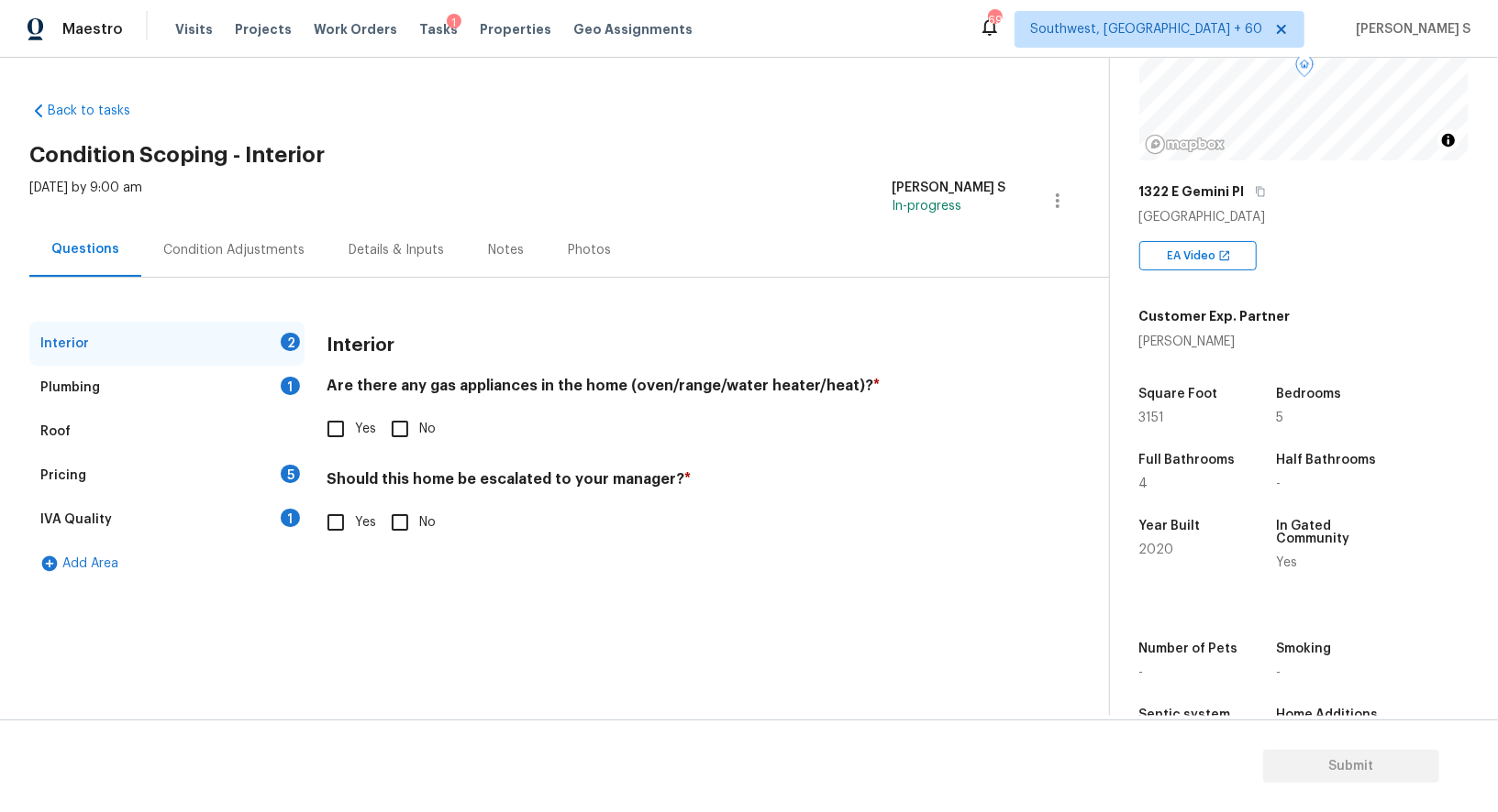
scroll to position [252, 0]
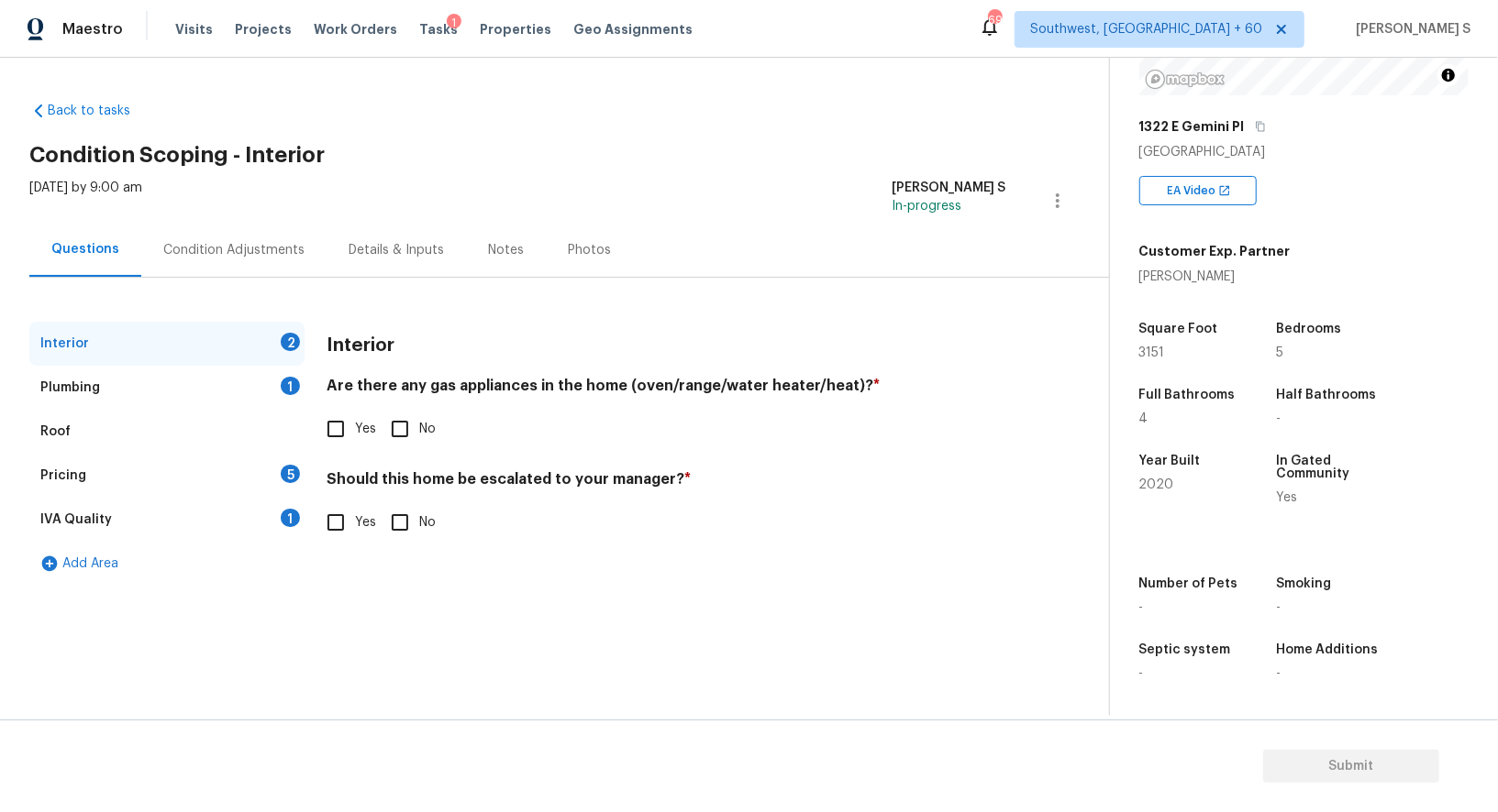
click at [334, 427] on input "Yes" at bounding box center [335, 428] width 38 height 38
checkbox input "true"
click at [270, 365] on div "Plumbing 1" at bounding box center [166, 387] width 275 height 44
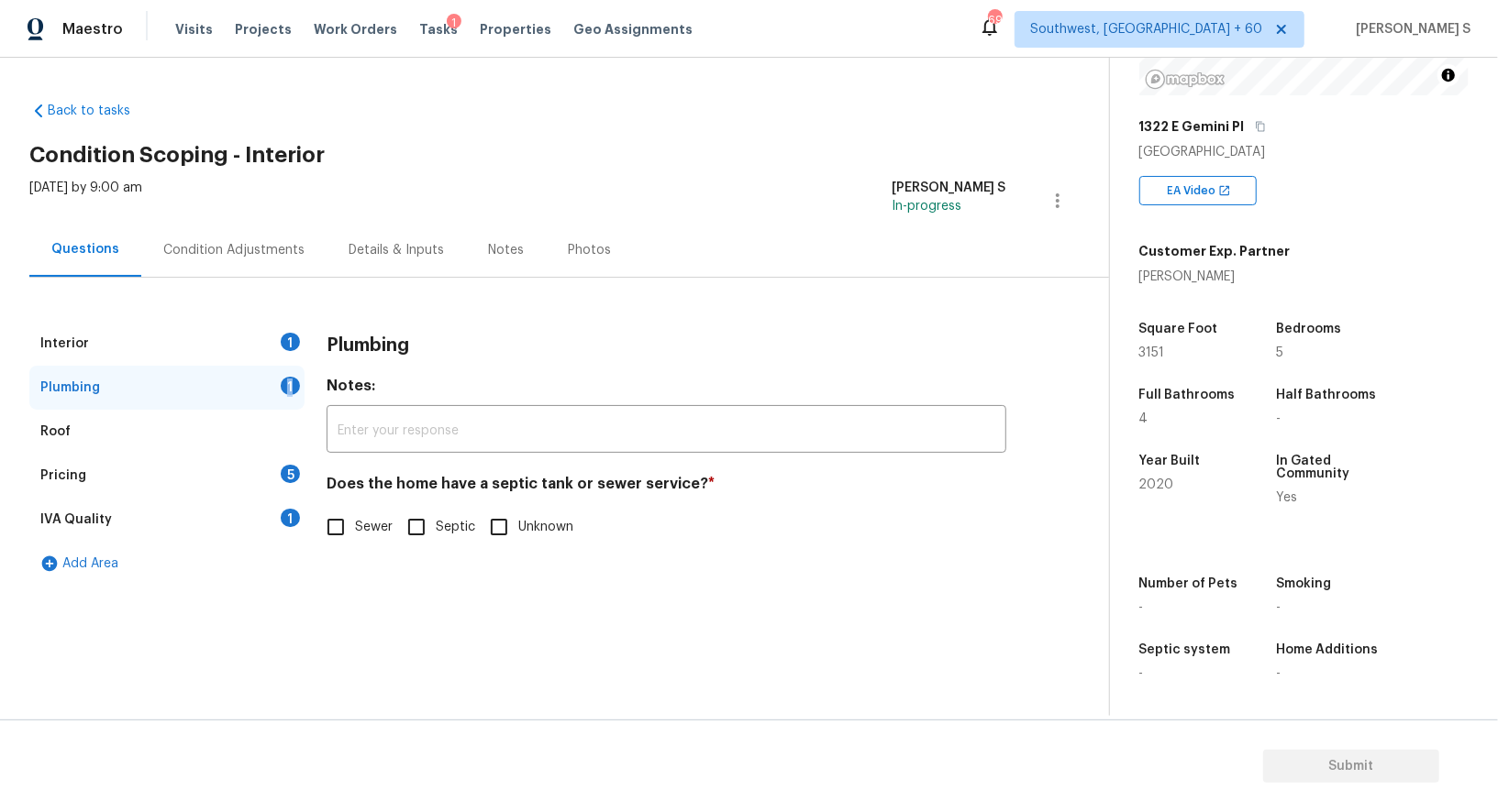
click at [270, 365] on div "Plumbing 1" at bounding box center [166, 387] width 275 height 44
click at [293, 388] on div "1" at bounding box center [290, 386] width 20 height 19
click at [339, 520] on input "Sewer" at bounding box center [335, 527] width 38 height 38
checkbox input "true"
click at [300, 520] on div "IVA Quality 1" at bounding box center [166, 519] width 275 height 44
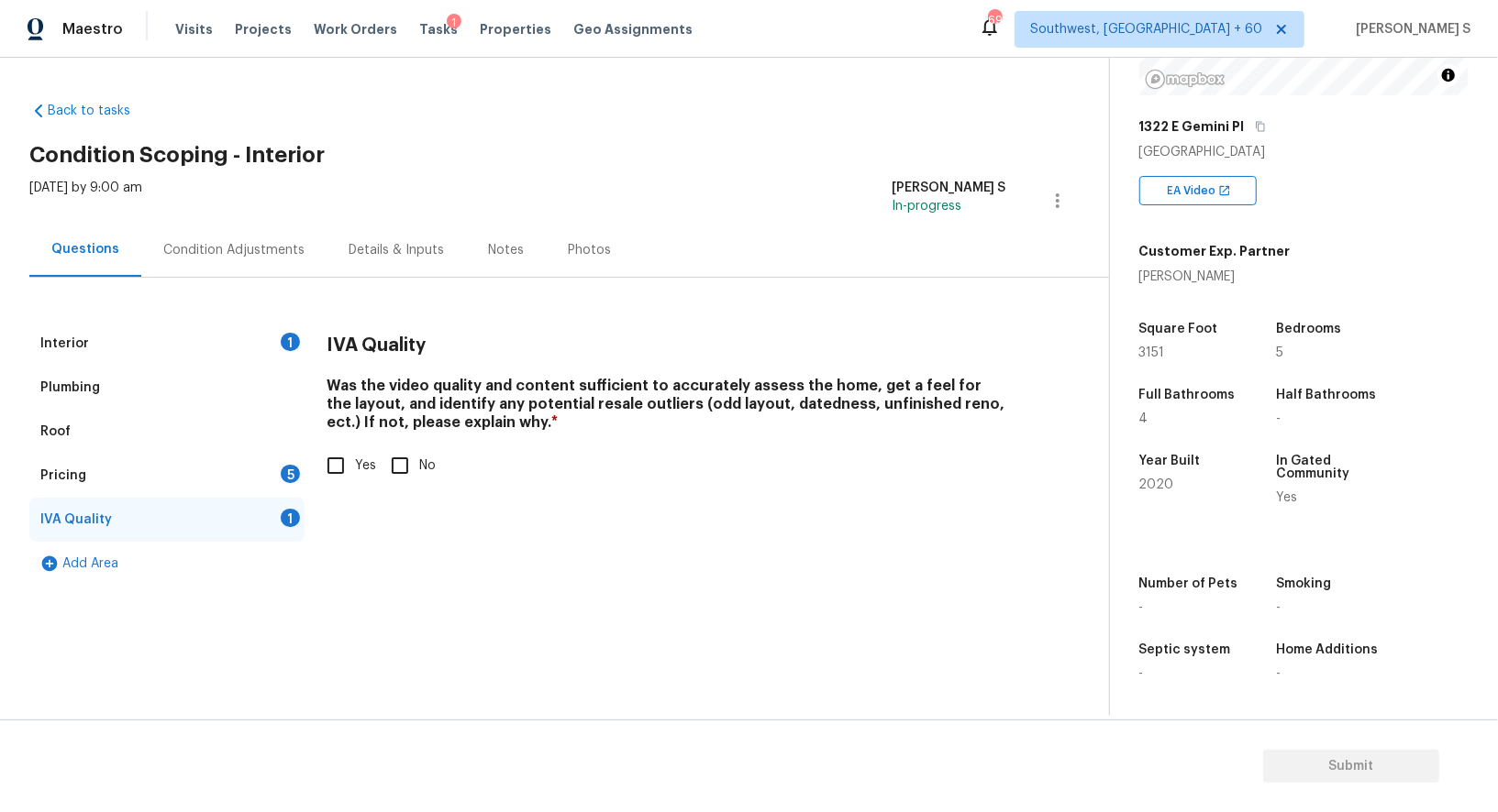
click at [345, 468] on input "Yes" at bounding box center [335, 465] width 38 height 38
checkbox input "true"
click at [284, 481] on div "Pricing 5" at bounding box center [166, 475] width 275 height 44
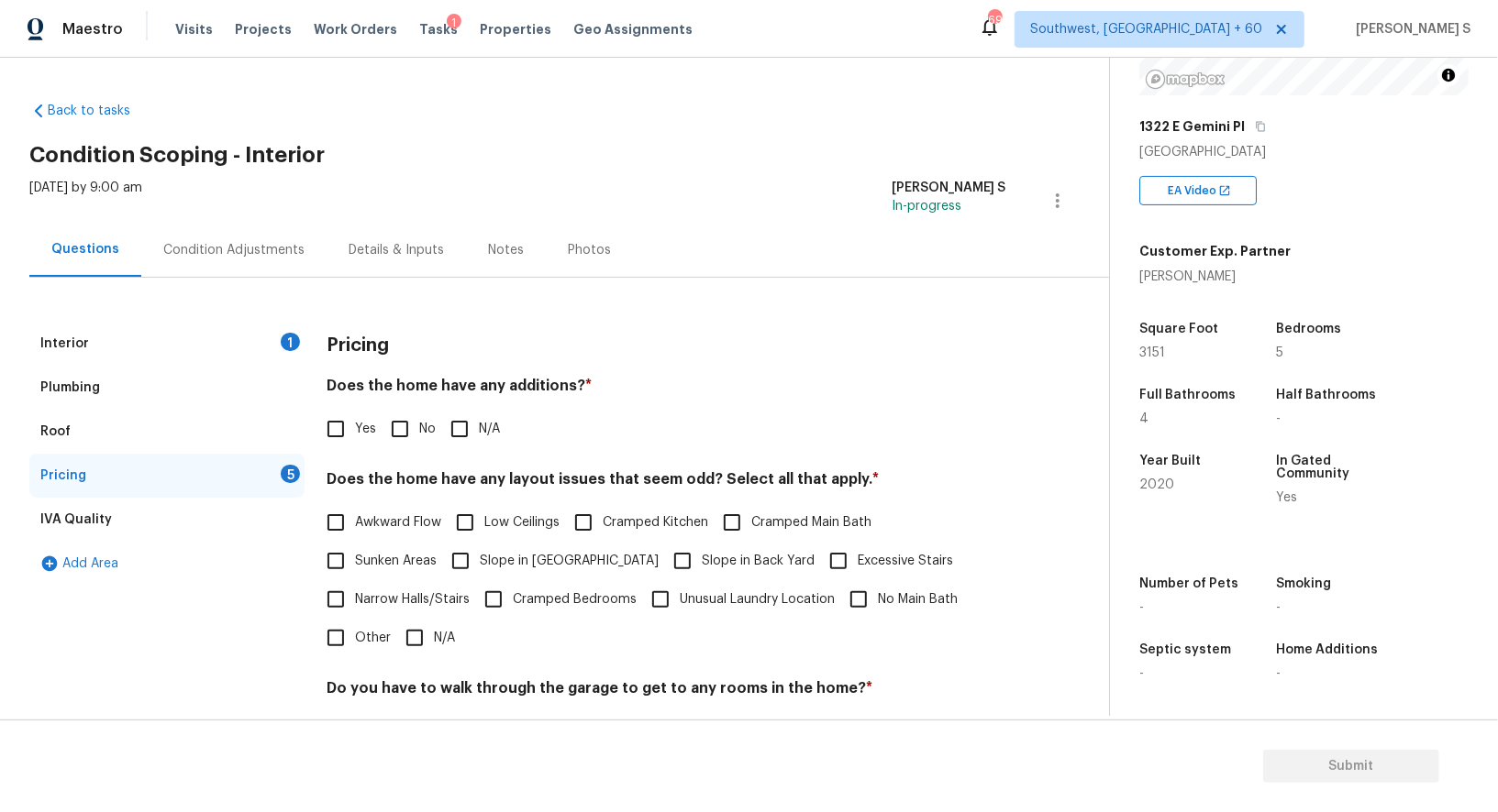
click at [407, 425] on input "No" at bounding box center [399, 428] width 38 height 38
checkbox input "true"
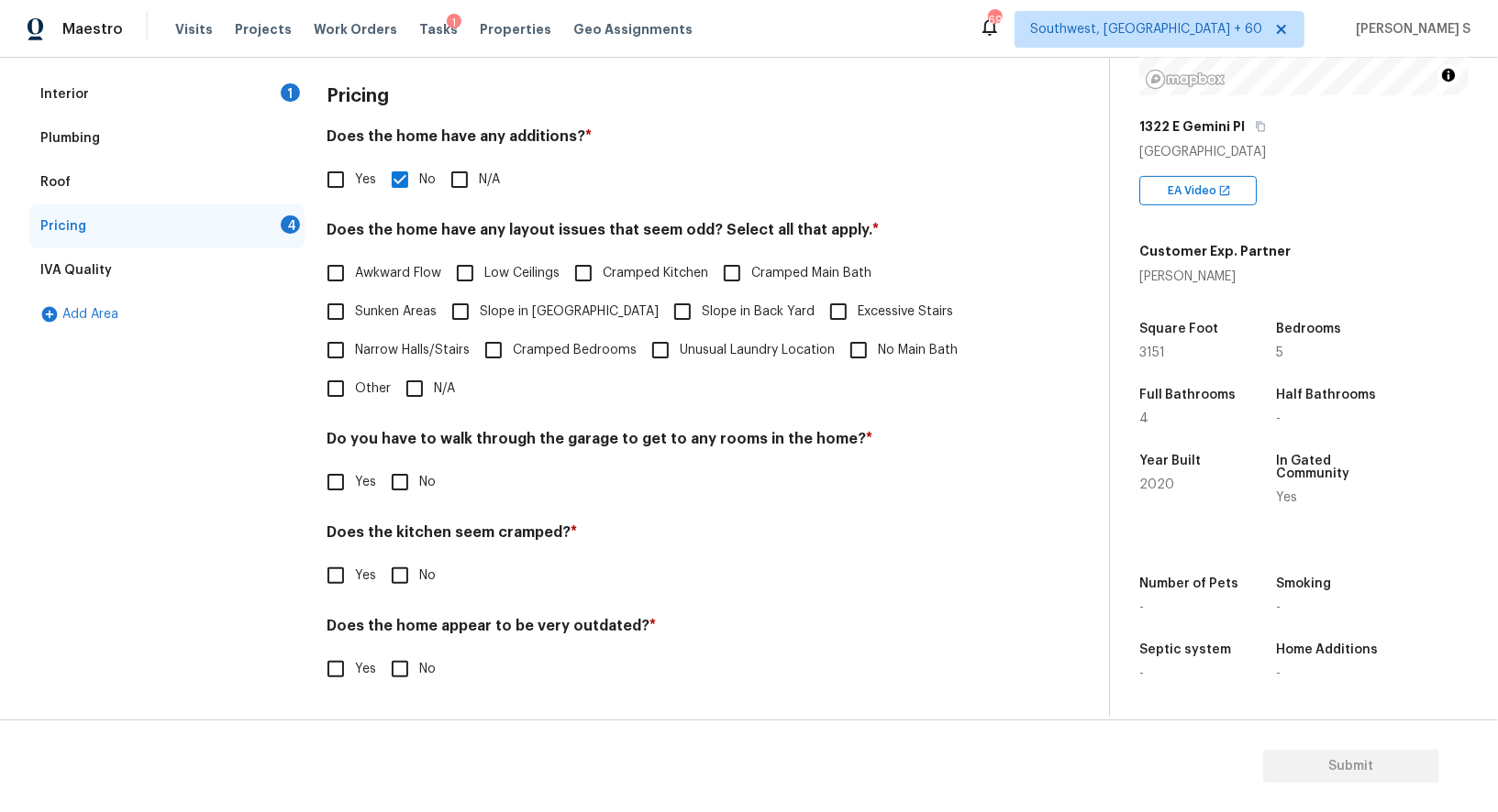
scroll to position [247, 0]
click at [407, 494] on input "No" at bounding box center [399, 483] width 38 height 38
checkbox input "true"
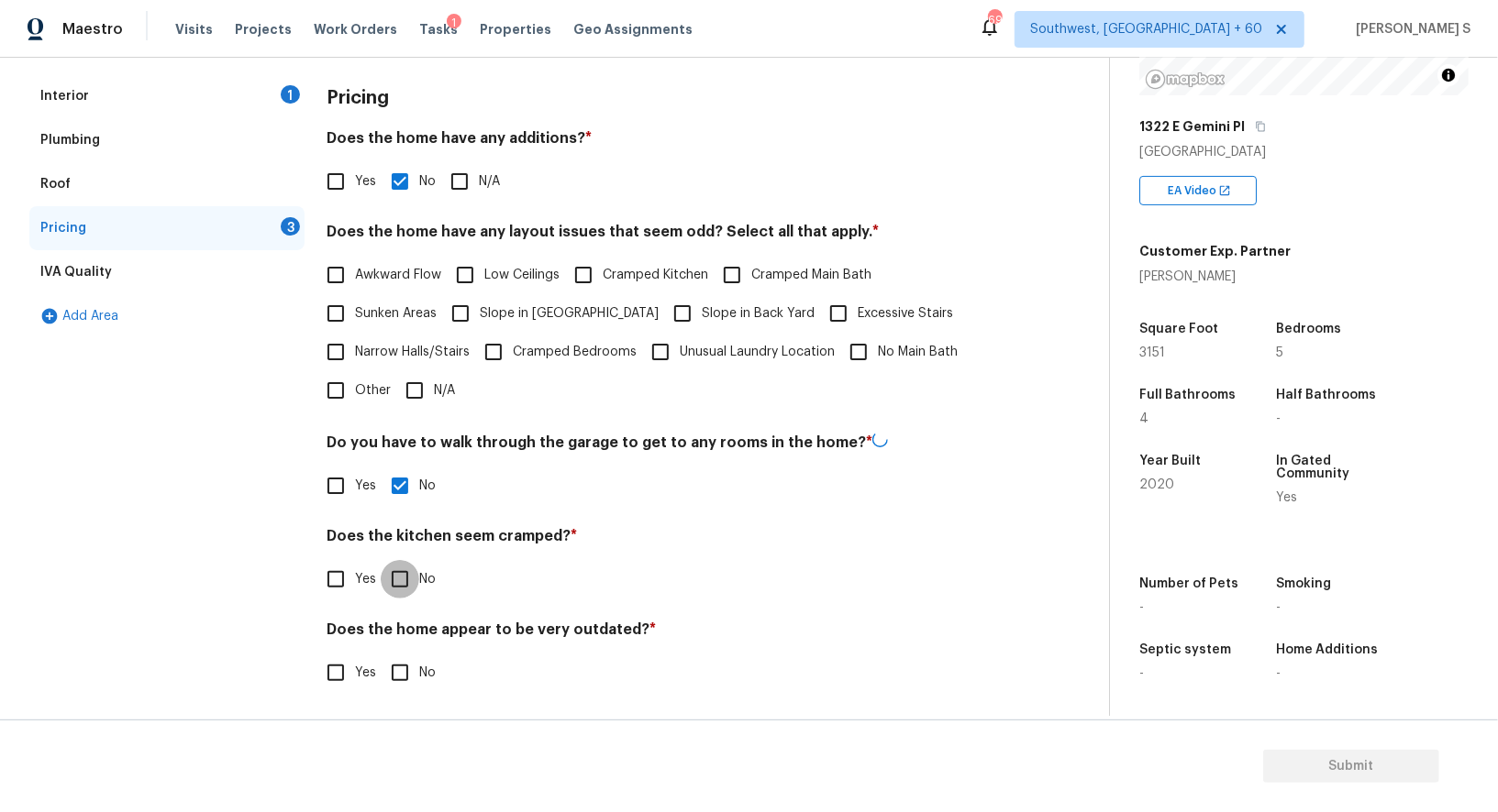
click at [381, 560] on input "No" at bounding box center [399, 579] width 38 height 38
checkbox input "true"
click at [381, 652] on input "No" at bounding box center [399, 670] width 38 height 38
checkbox input "true"
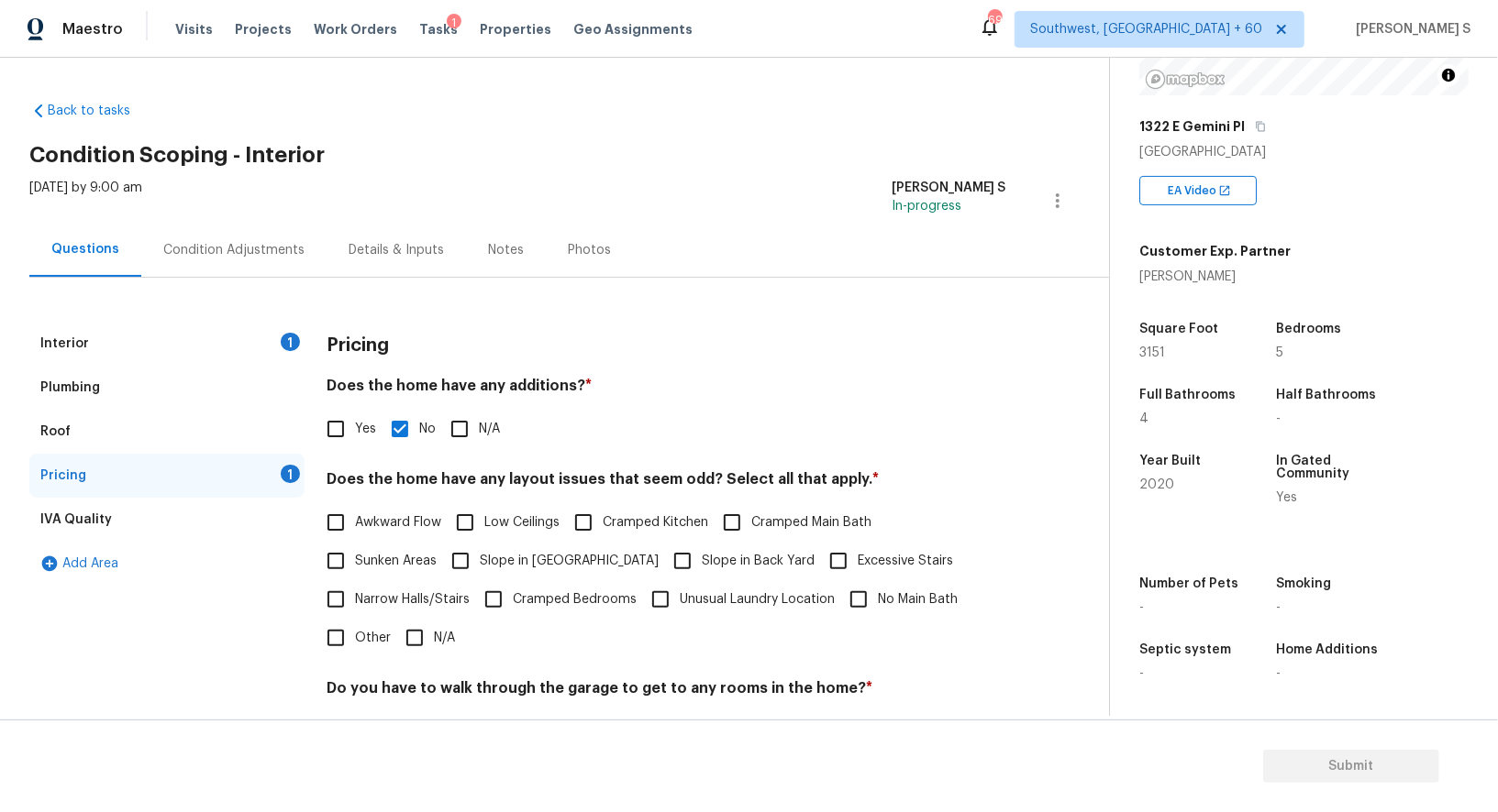
click at [271, 256] on div "Condition Adjustments" at bounding box center [233, 251] width 141 height 19
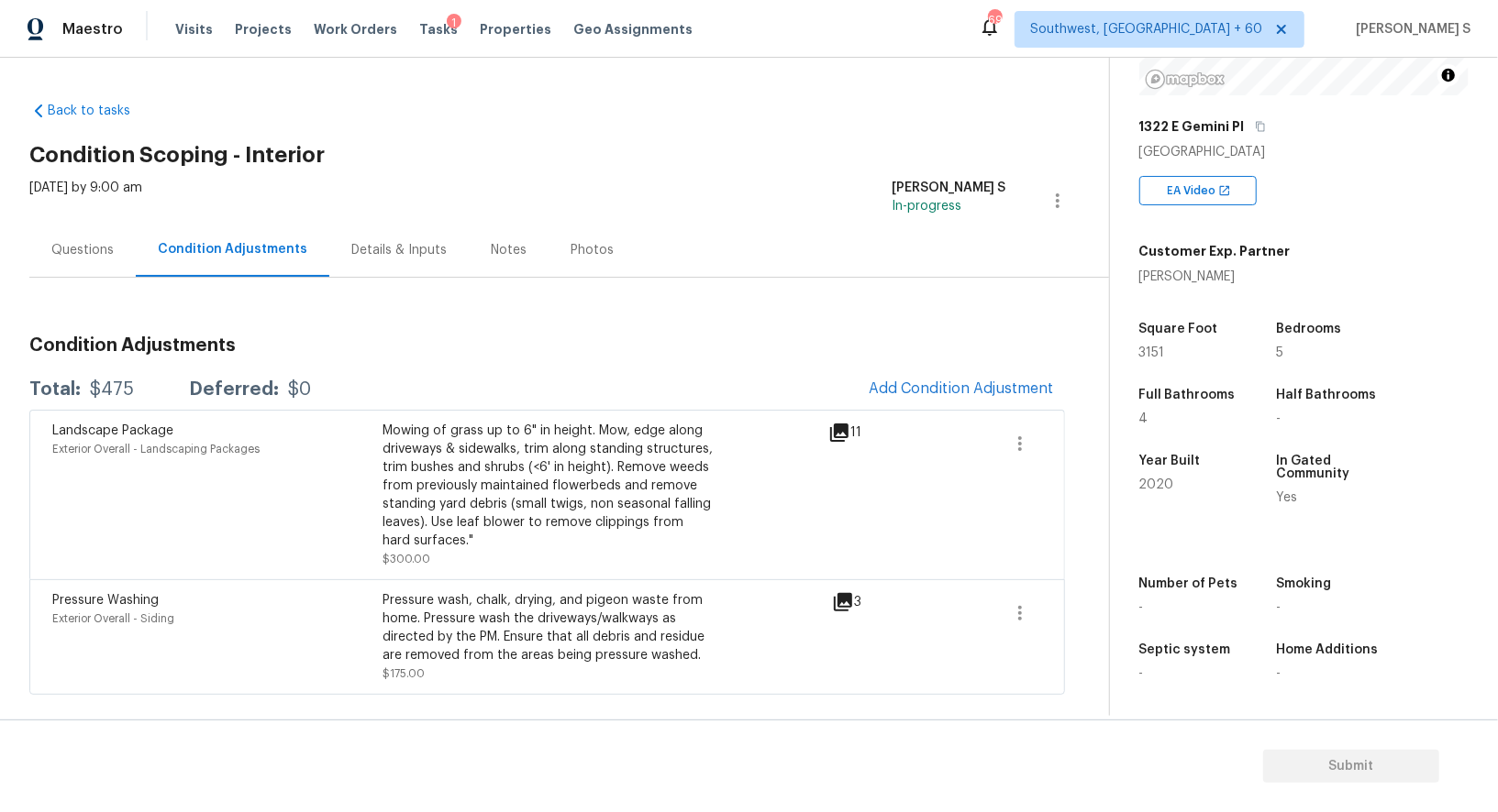
click at [84, 245] on div "Questions" at bounding box center [82, 251] width 62 height 19
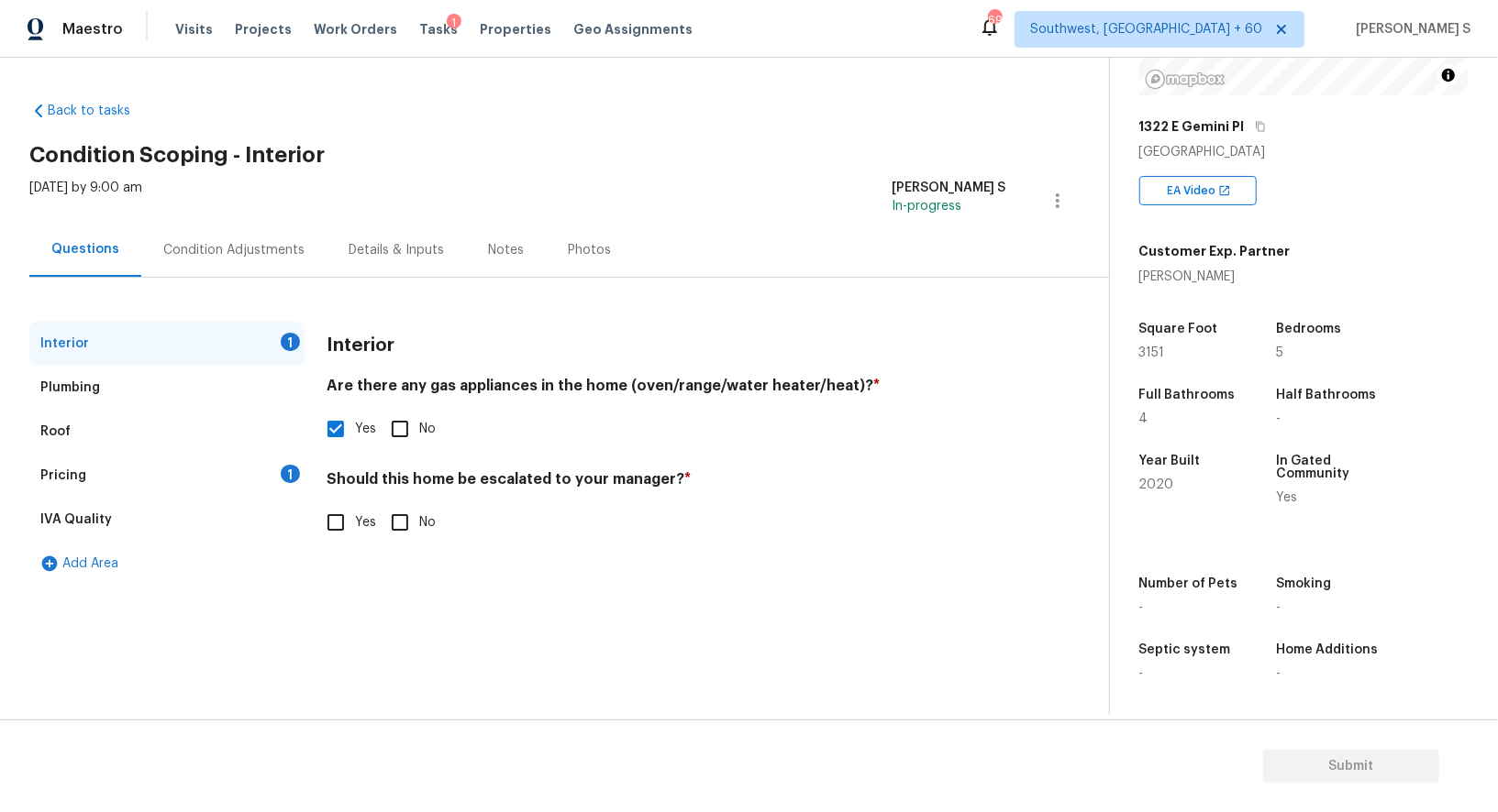
drag, startPoint x: 303, startPoint y: 510, endPoint x: 349, endPoint y: 510, distance: 46.0
click at [304, 510] on div "Interior 1 Plumbing Roof Pricing 1 IVA Quality Add Area Interior Are there any …" at bounding box center [547, 453] width 1035 height 264
click at [399, 510] on input "No" at bounding box center [399, 522] width 38 height 38
checkbox input "true"
click at [350, 518] on input "Yes" at bounding box center [335, 522] width 38 height 38
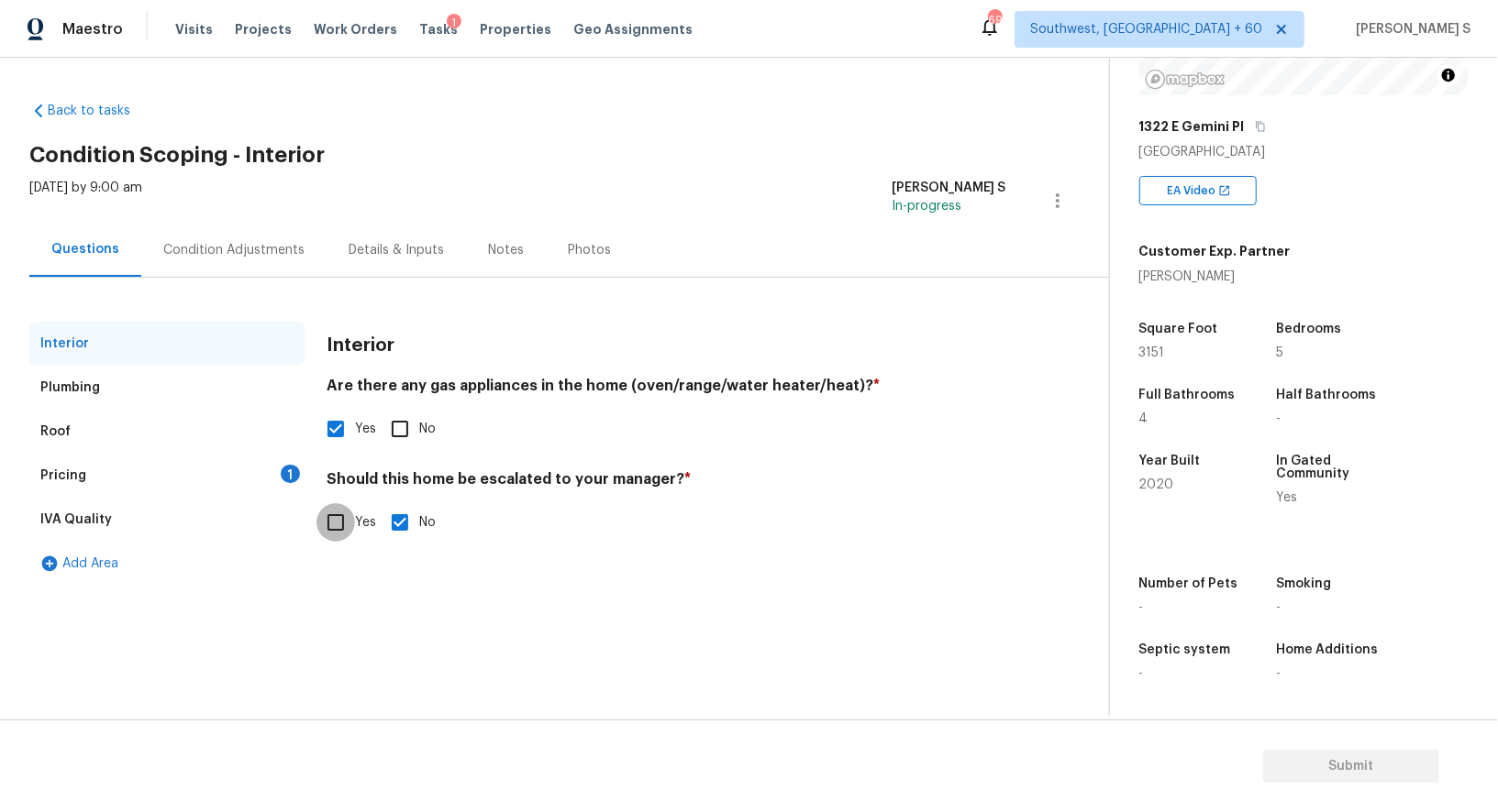
checkbox input "true"
checkbox input "false"
click at [391, 541] on div "Should this home be escalated to your manager? * Yes No ​ Photos" at bounding box center [666, 593] width 680 height 246
click at [284, 477] on div "1" at bounding box center [290, 474] width 20 height 19
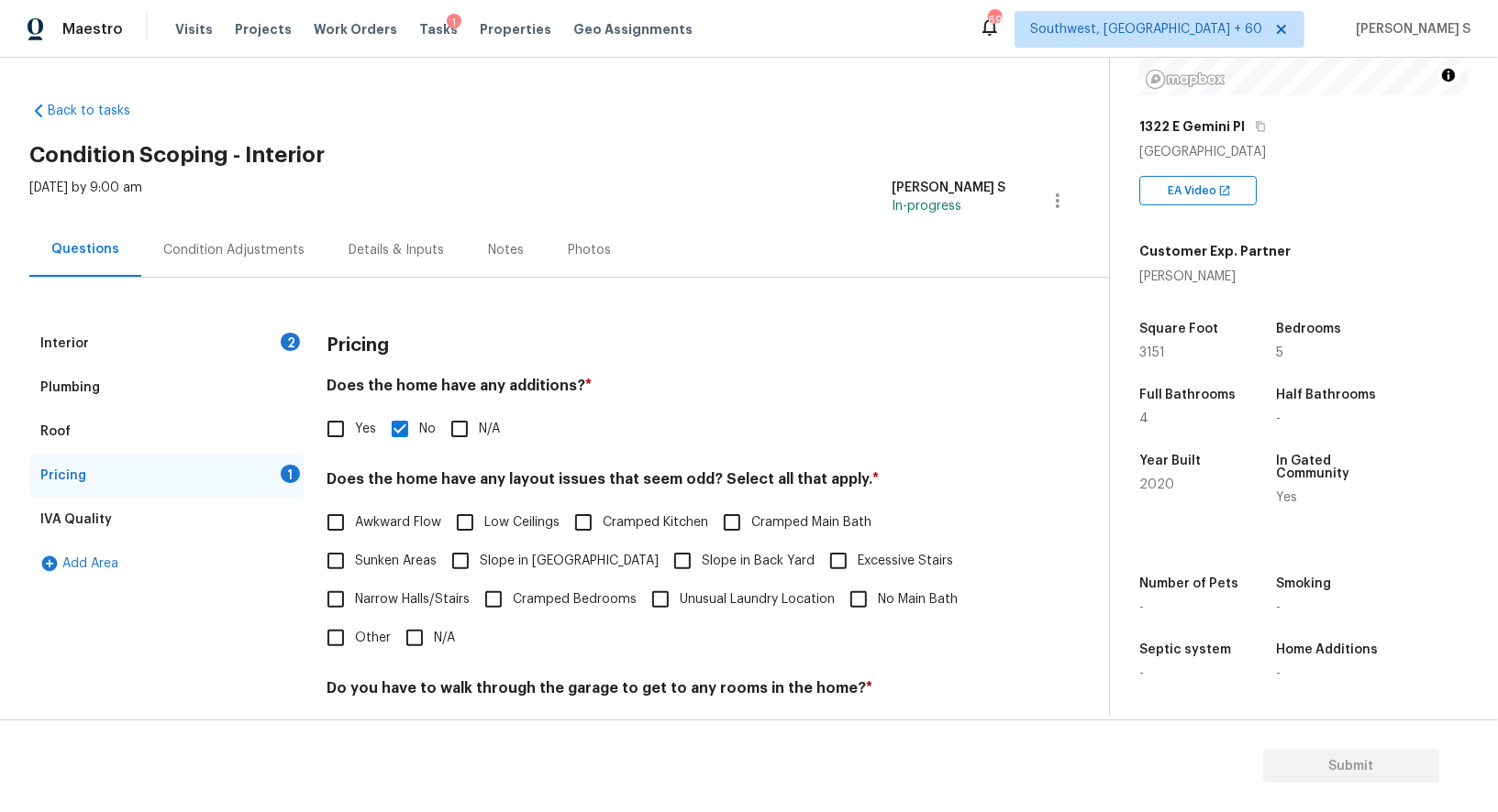
scroll to position [247, 0]
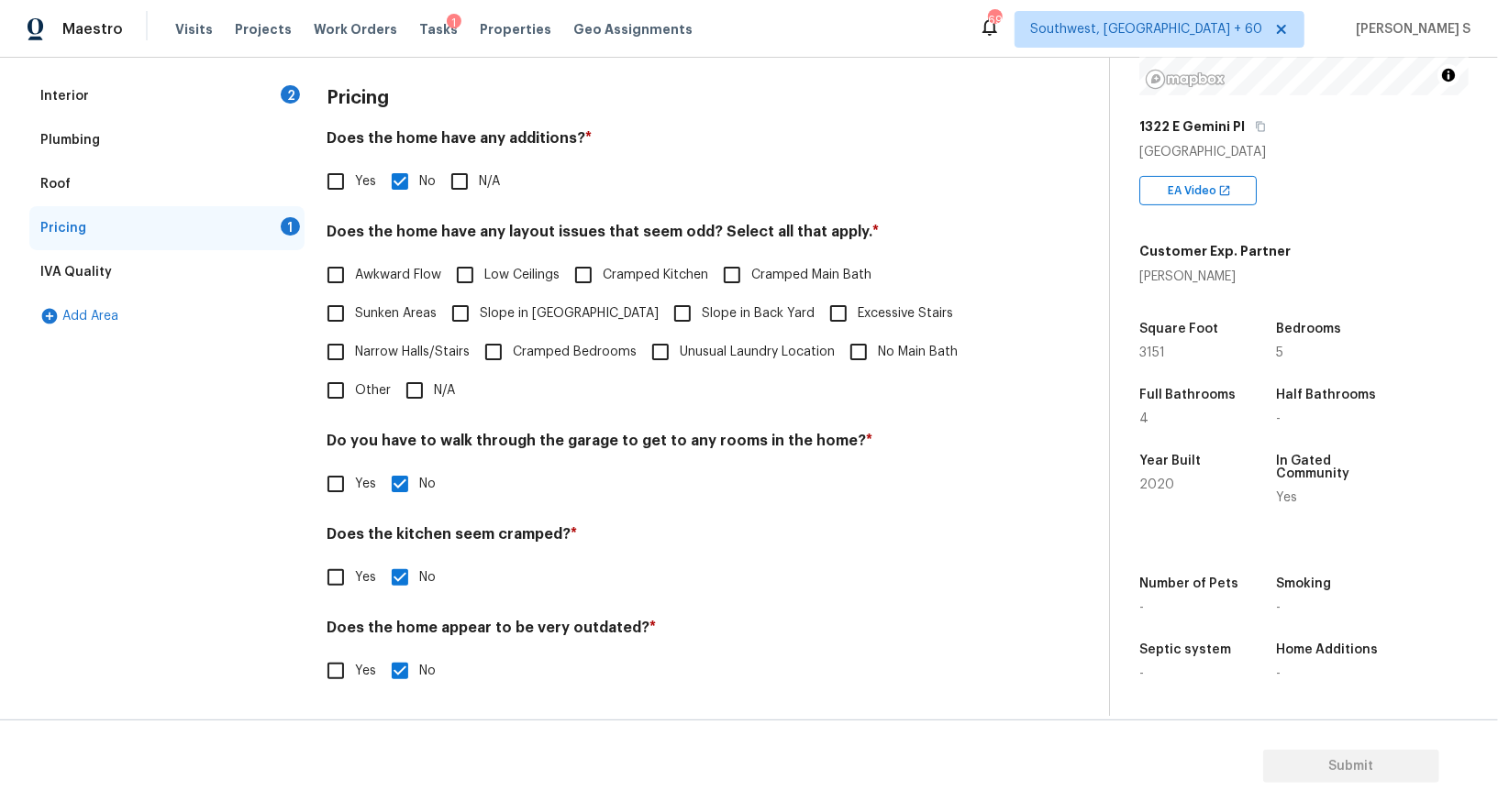
click at [476, 326] on input "Slope in Front Yard" at bounding box center [460, 313] width 38 height 38
checkbox input "true"
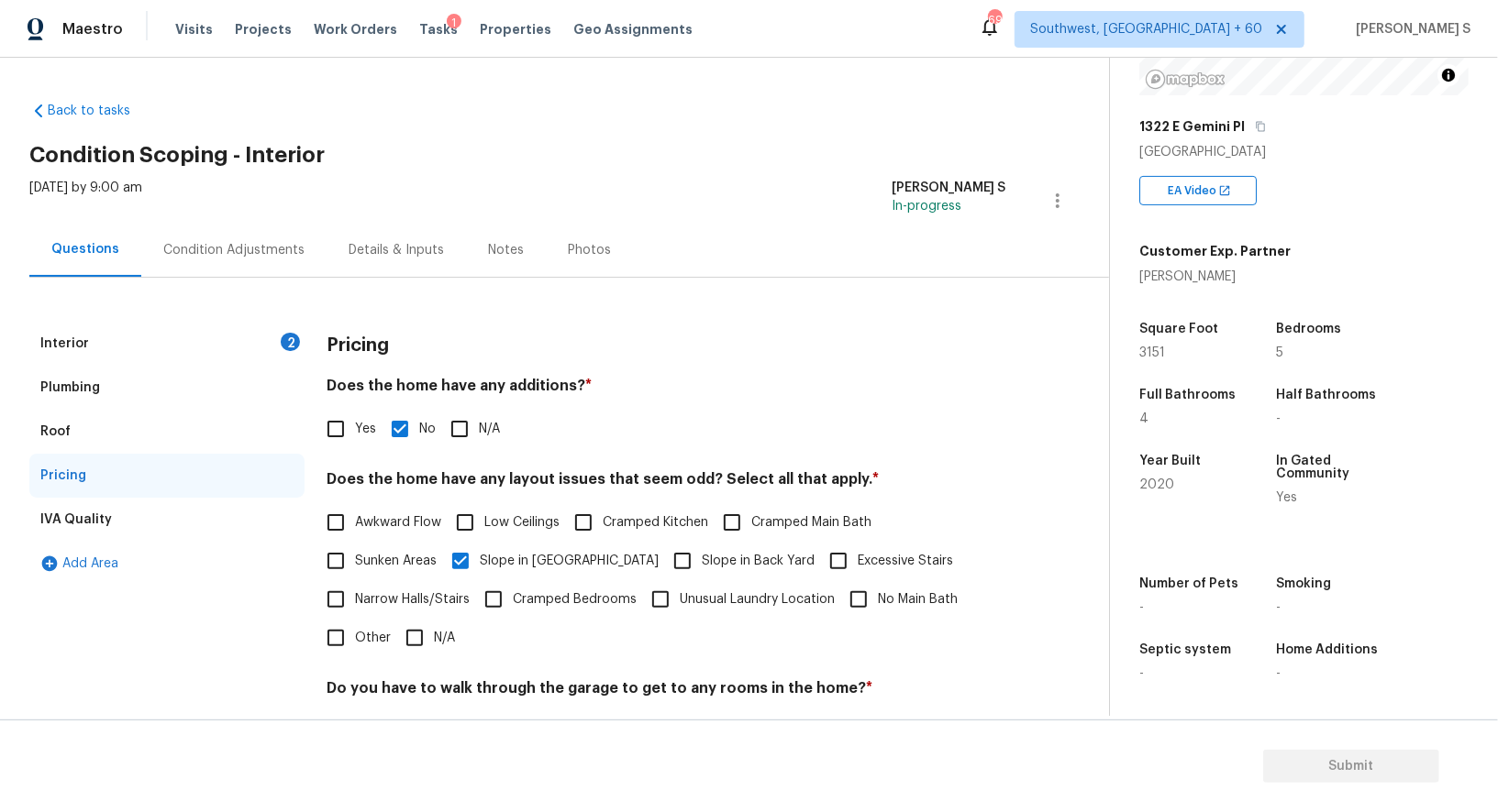
click at [258, 243] on div "Condition Adjustments" at bounding box center [233, 251] width 141 height 19
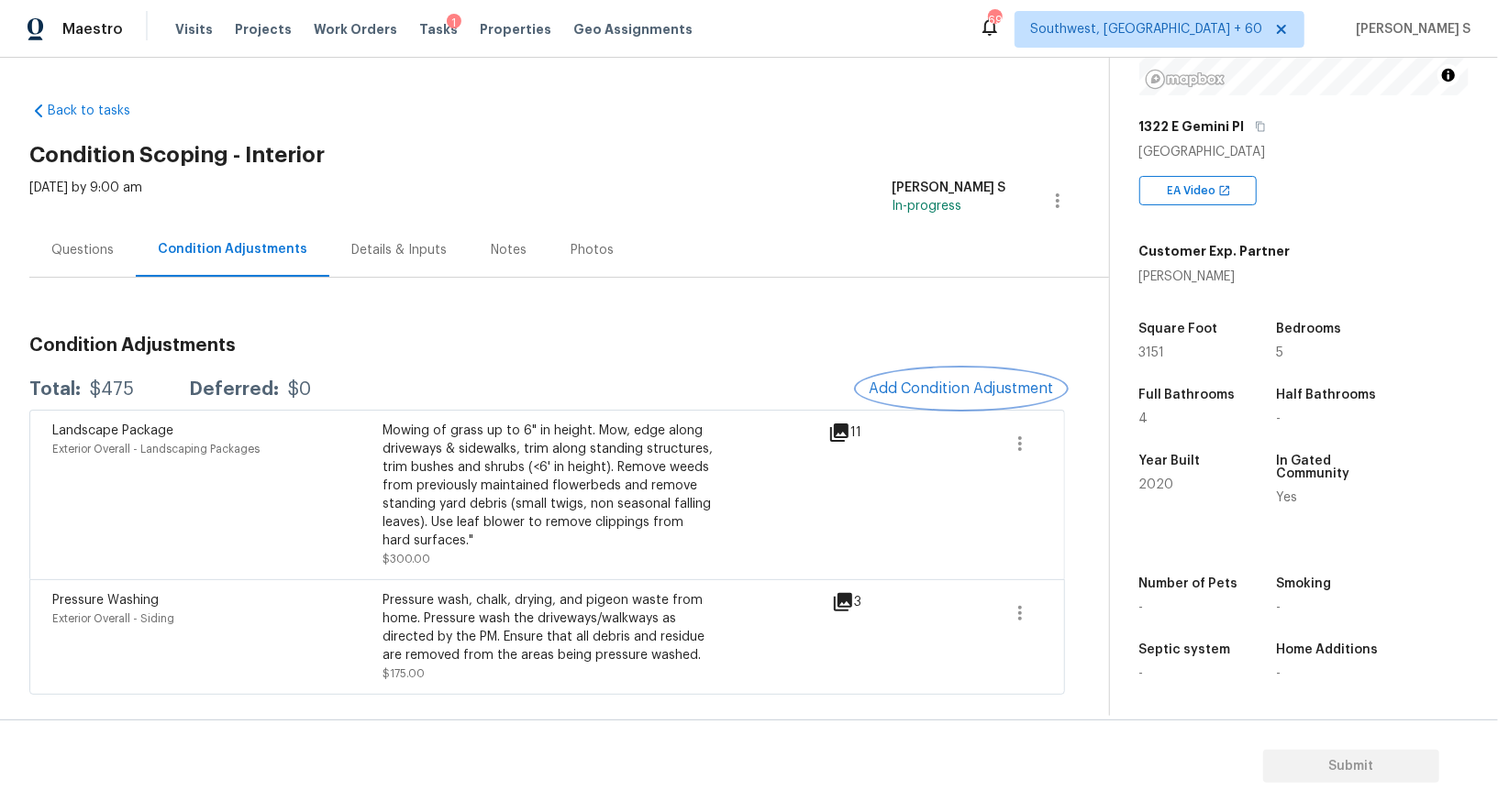
click at [1008, 372] on button "Add Condition Adjustment" at bounding box center [961, 388] width 207 height 38
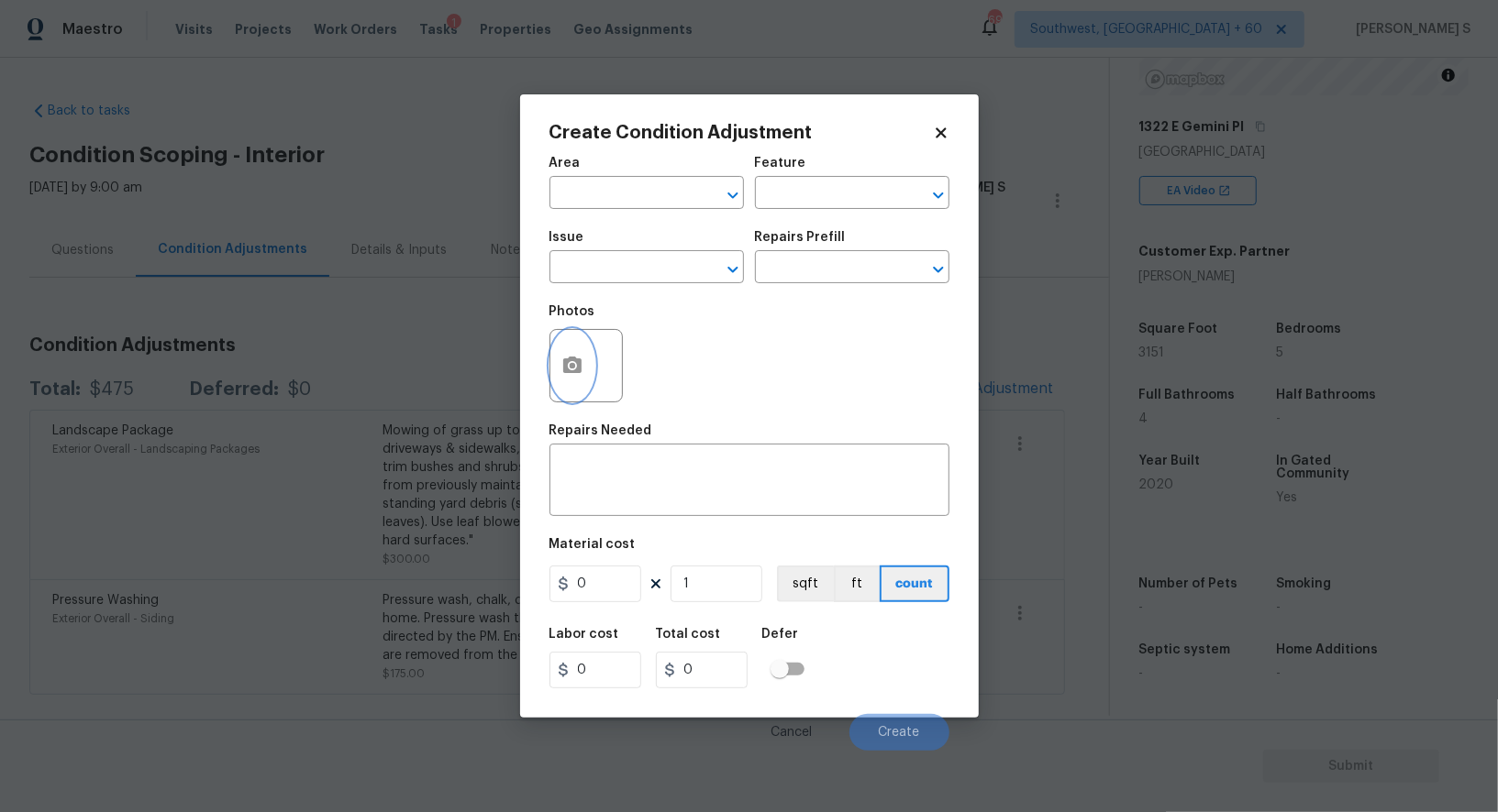
click at [588, 358] on button "button" at bounding box center [572, 365] width 44 height 72
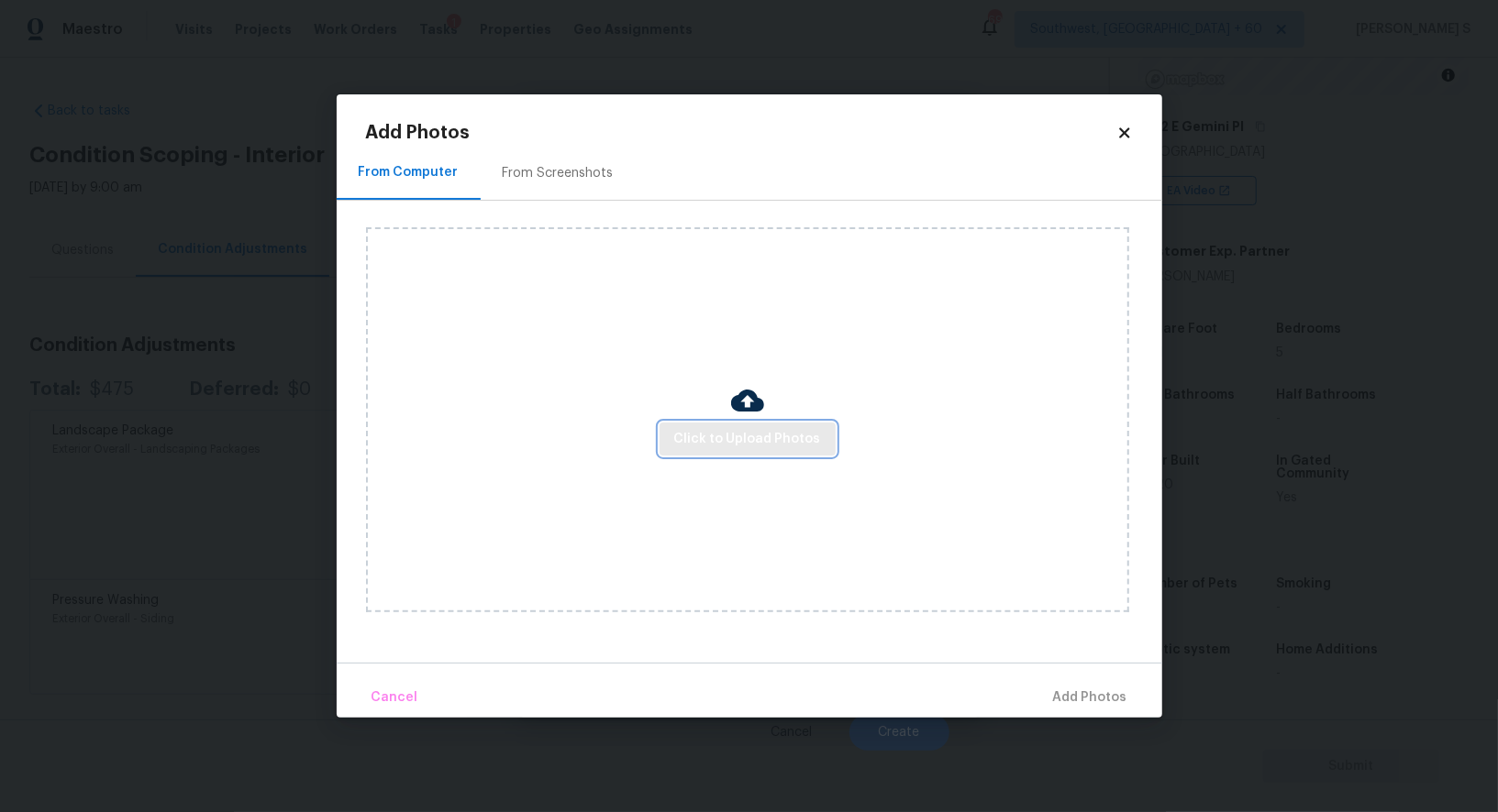
click at [814, 433] on span "Click to Upload Photos" at bounding box center [747, 439] width 146 height 23
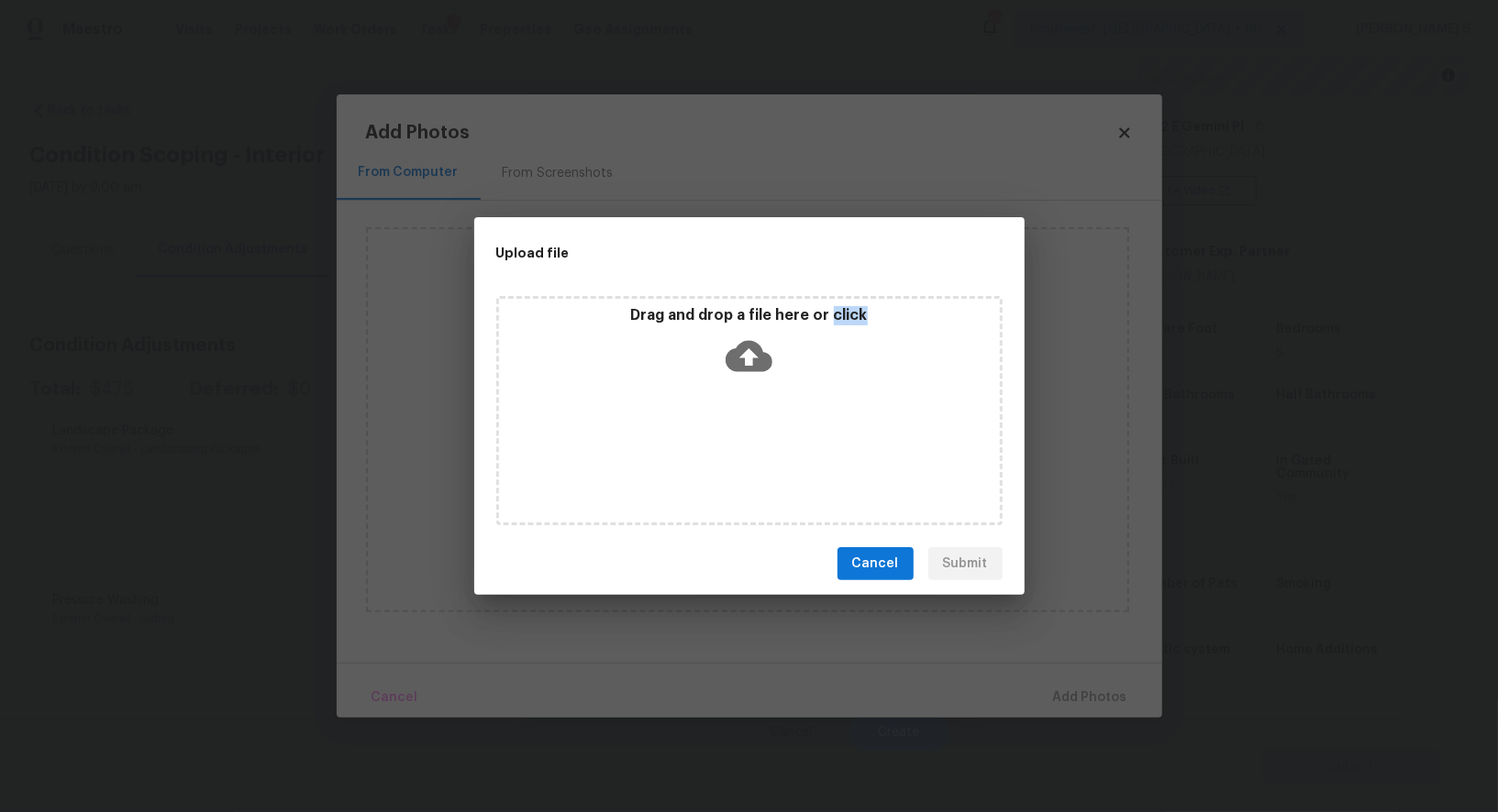
click at [814, 433] on div "Drag and drop a file here or click" at bounding box center [749, 411] width 506 height 229
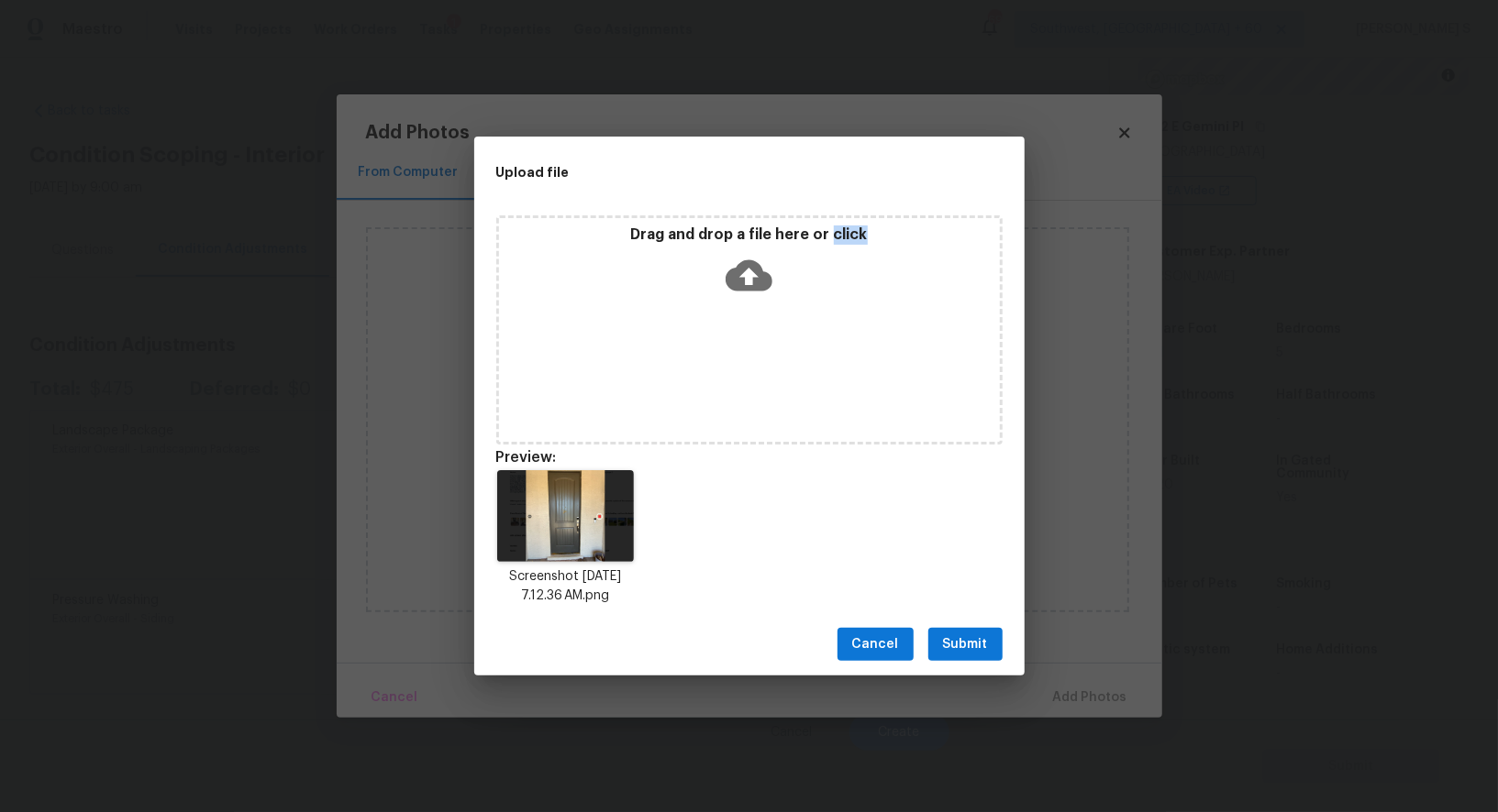
click at [974, 642] on span "Submit" at bounding box center [965, 644] width 45 height 23
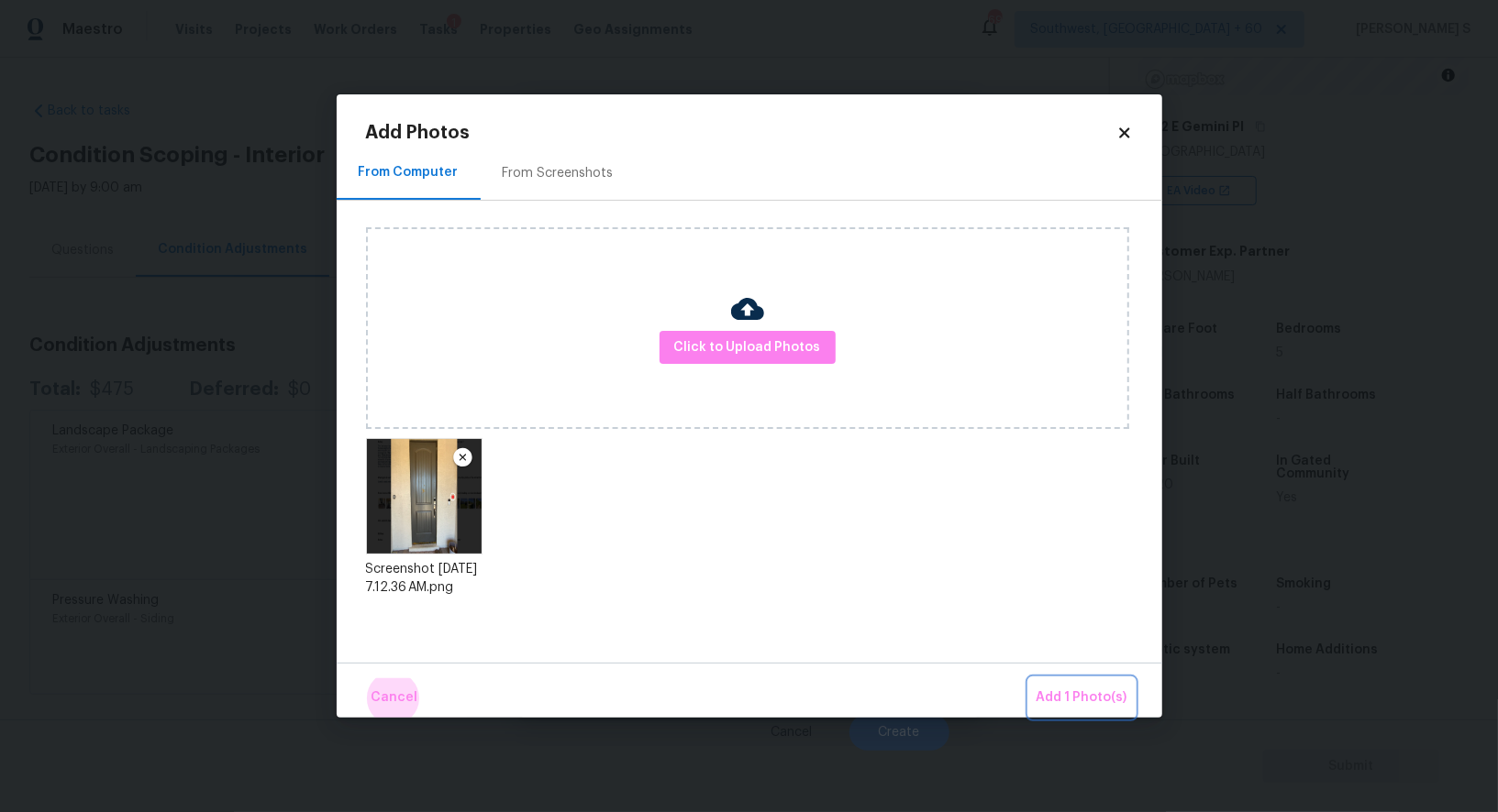
click at [1029, 679] on button "Add 1 Photo(s)" at bounding box center [1081, 698] width 105 height 39
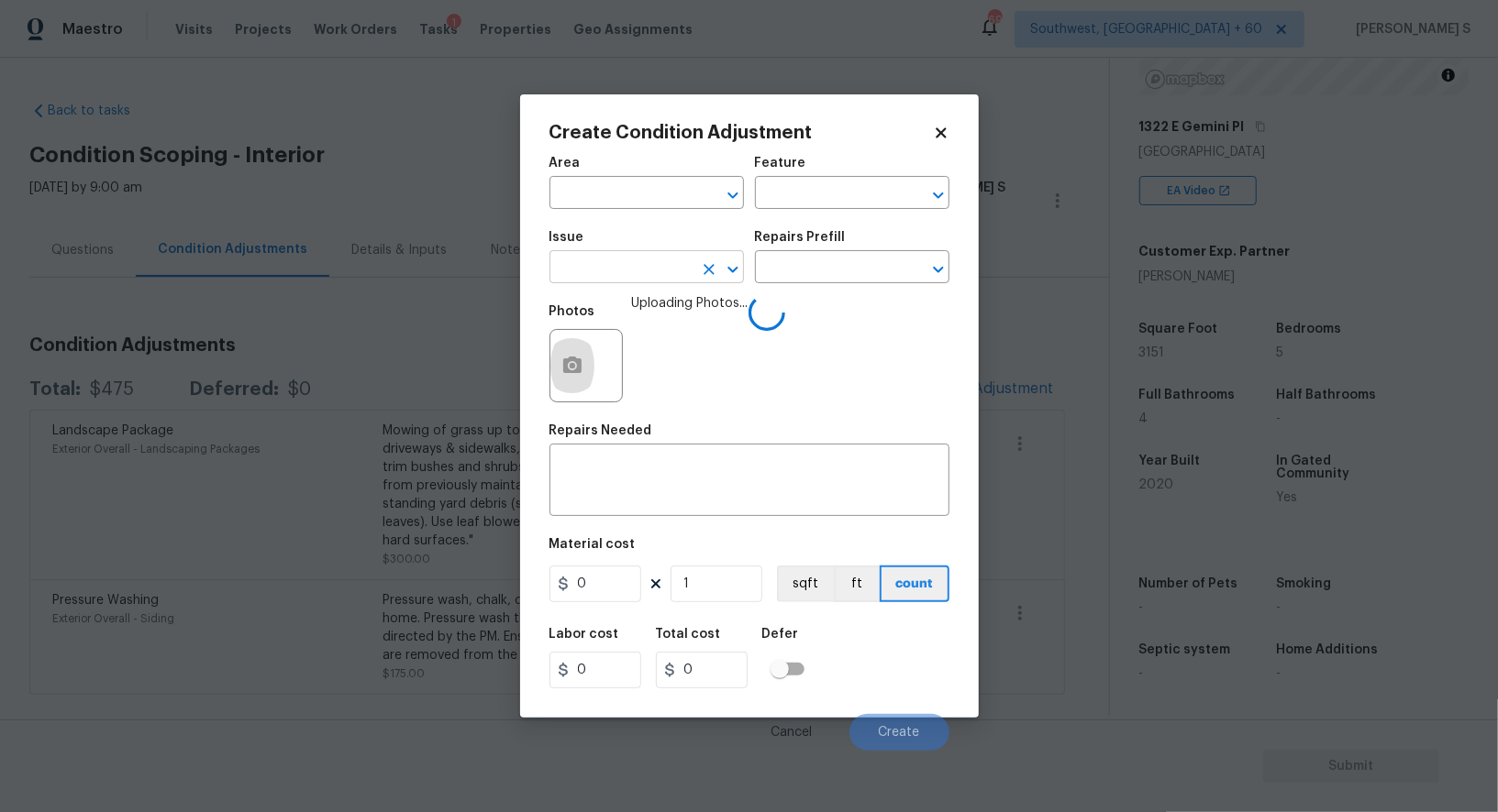
click at [630, 280] on input "text" at bounding box center [620, 268] width 143 height 28
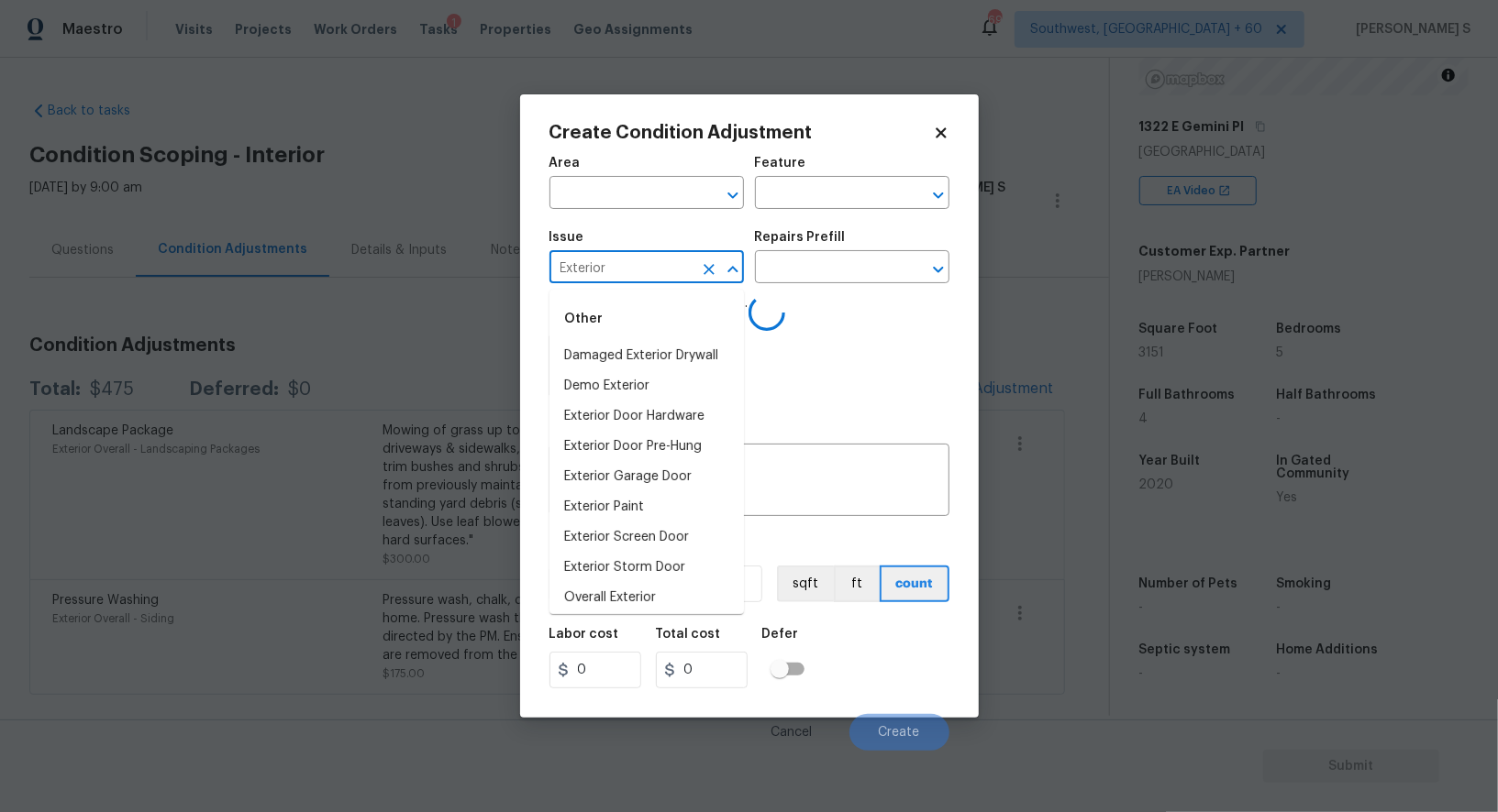
type input "Exterior"
type input "e"
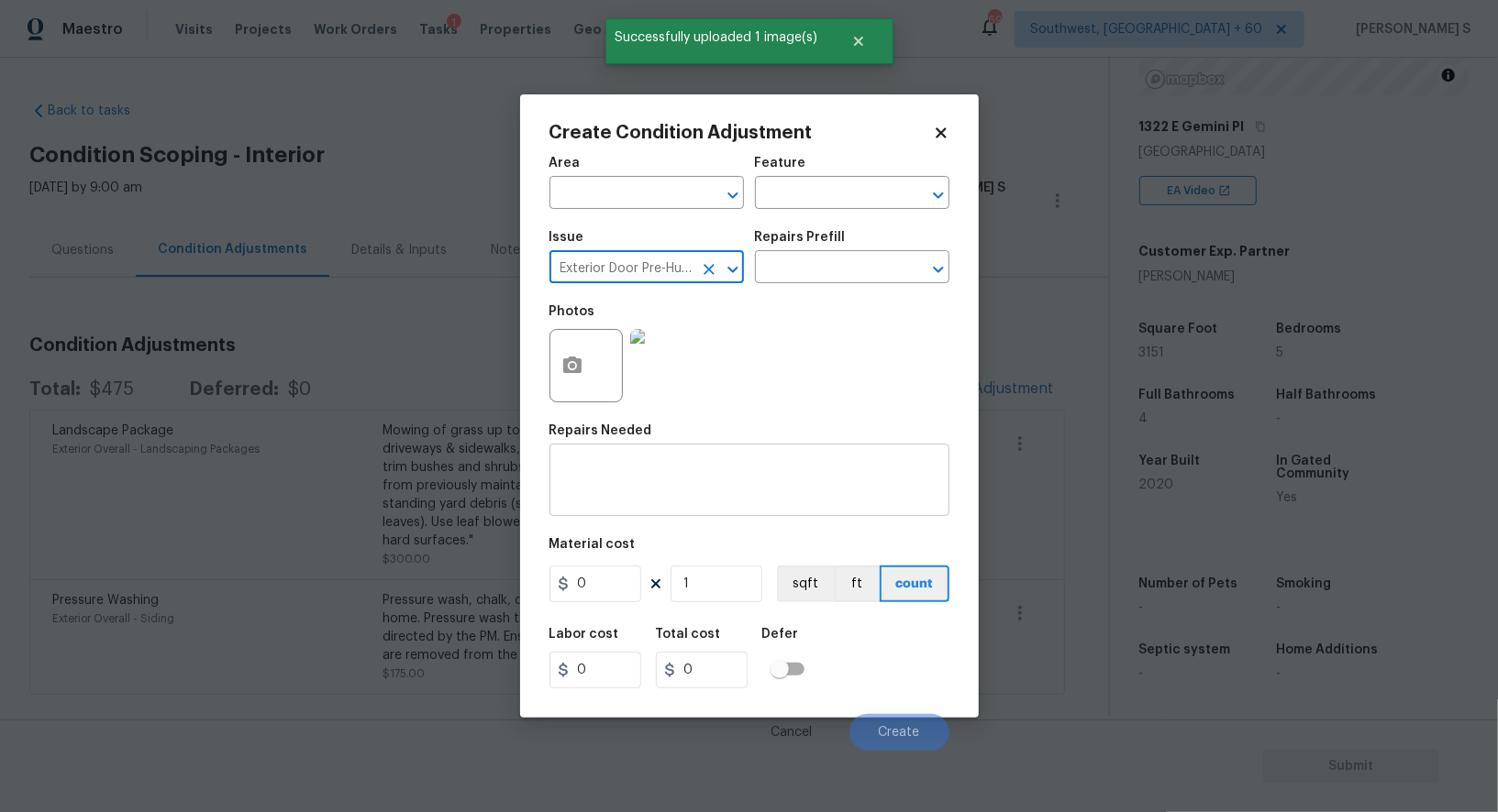
type input "Exterior Door Pre-Hung"
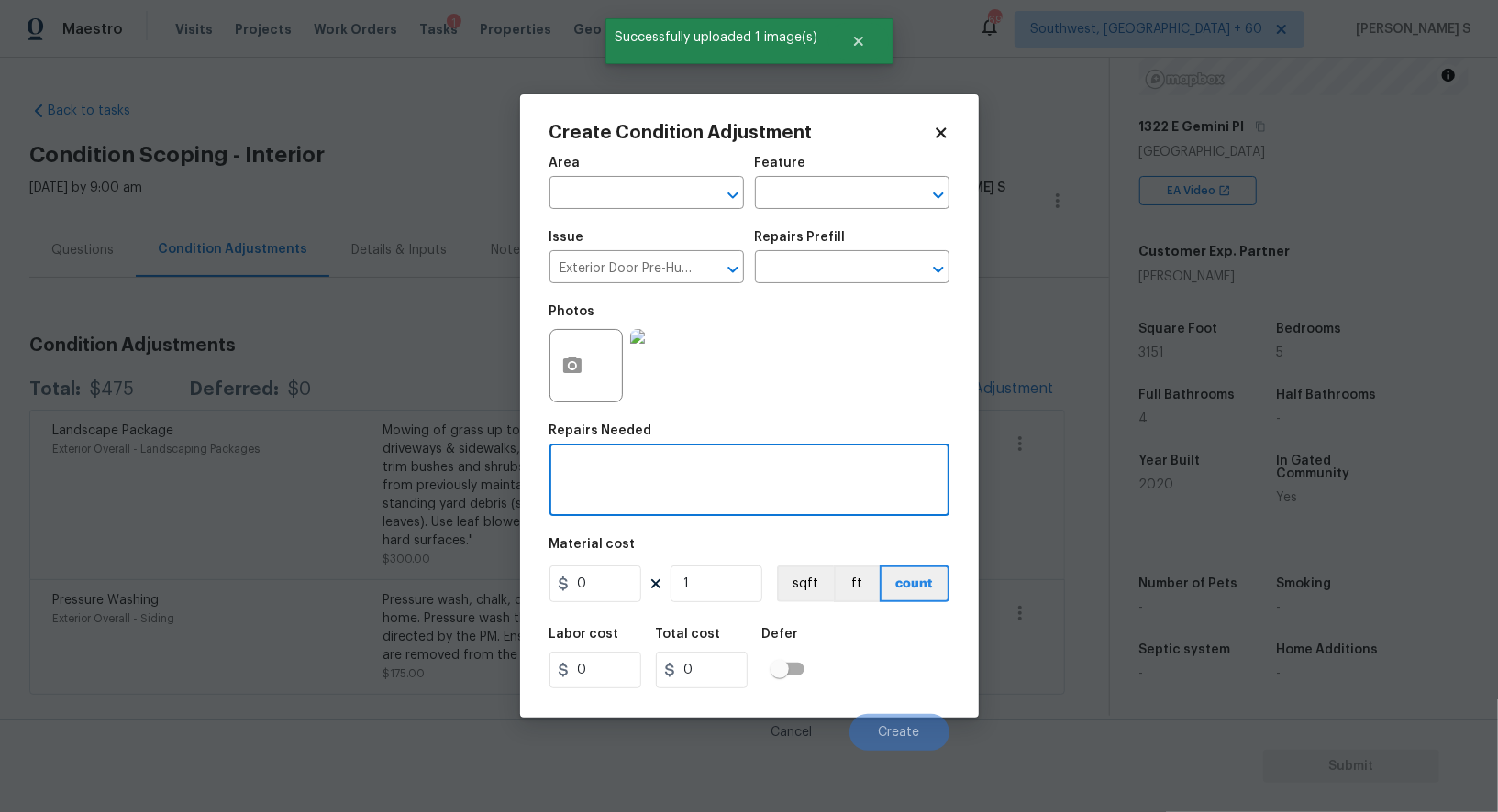
click at [622, 498] on textarea at bounding box center [749, 482] width 378 height 38
paste textarea "Exterior Door Pre-Hung"
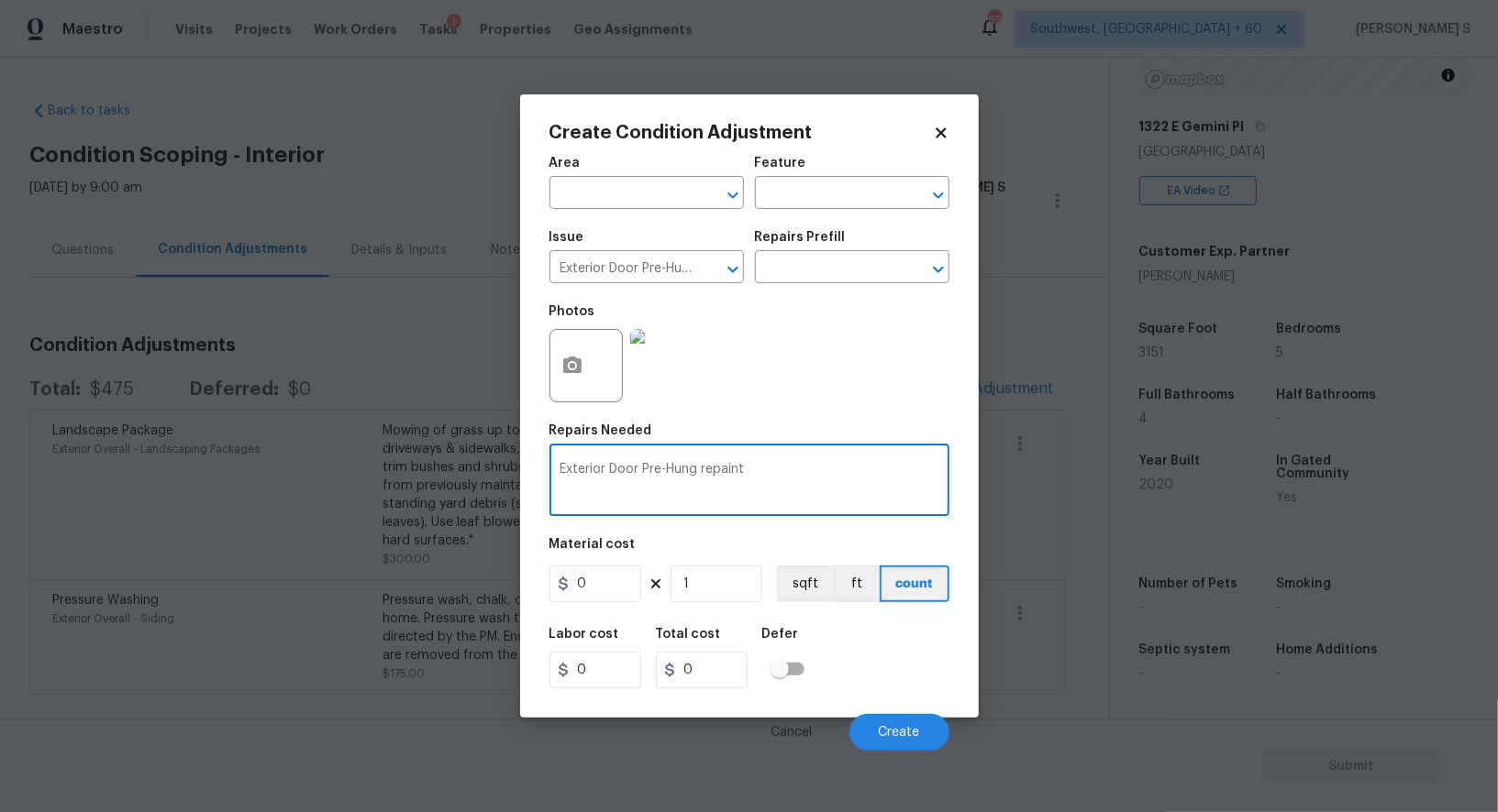
type textarea "Exterior Door Pre-Hung repaint"
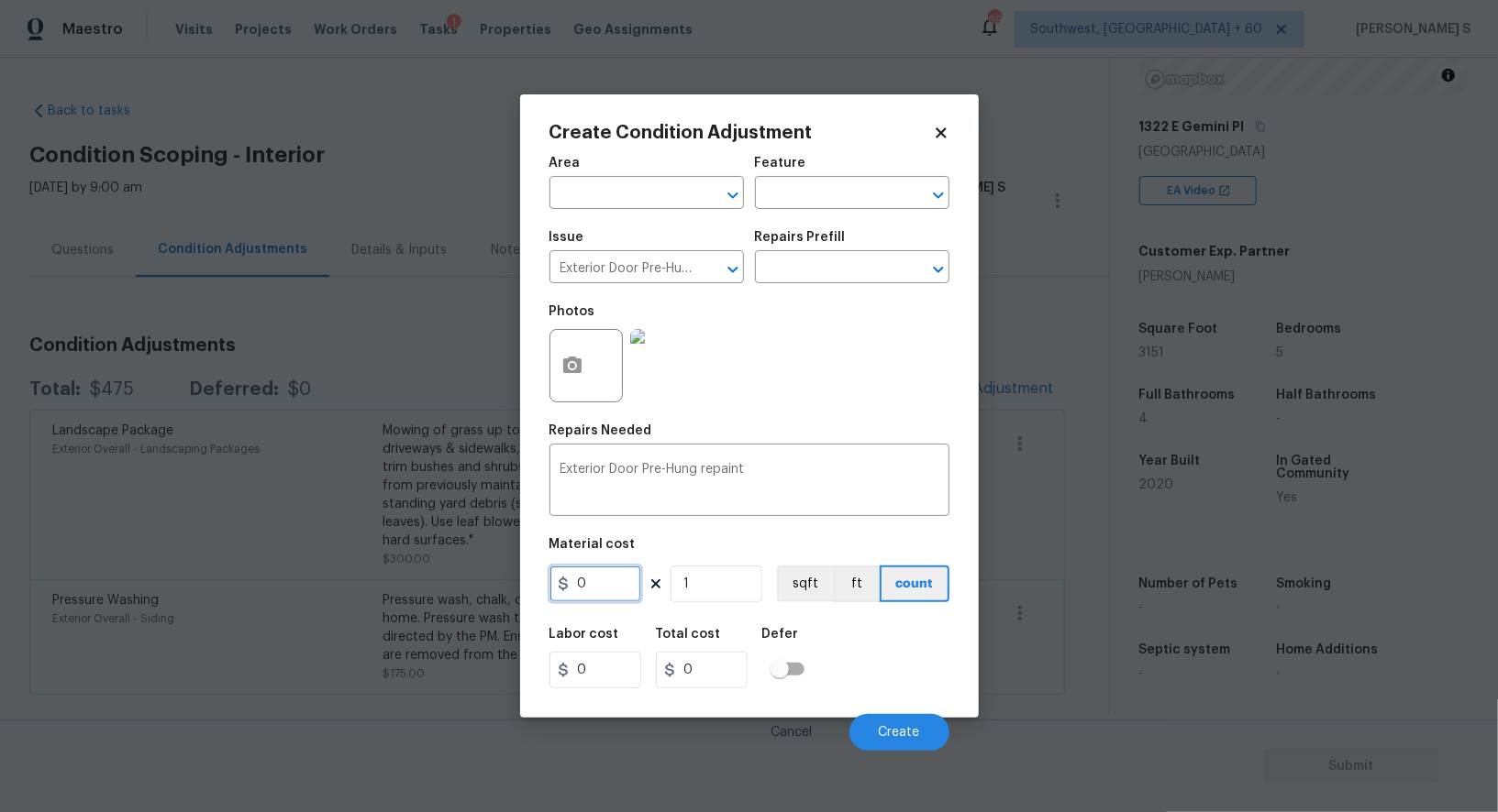
click at [603, 589] on input "0" at bounding box center [595, 584] width 91 height 36
type input "150"
click at [906, 735] on span "Create" at bounding box center [899, 733] width 41 height 14
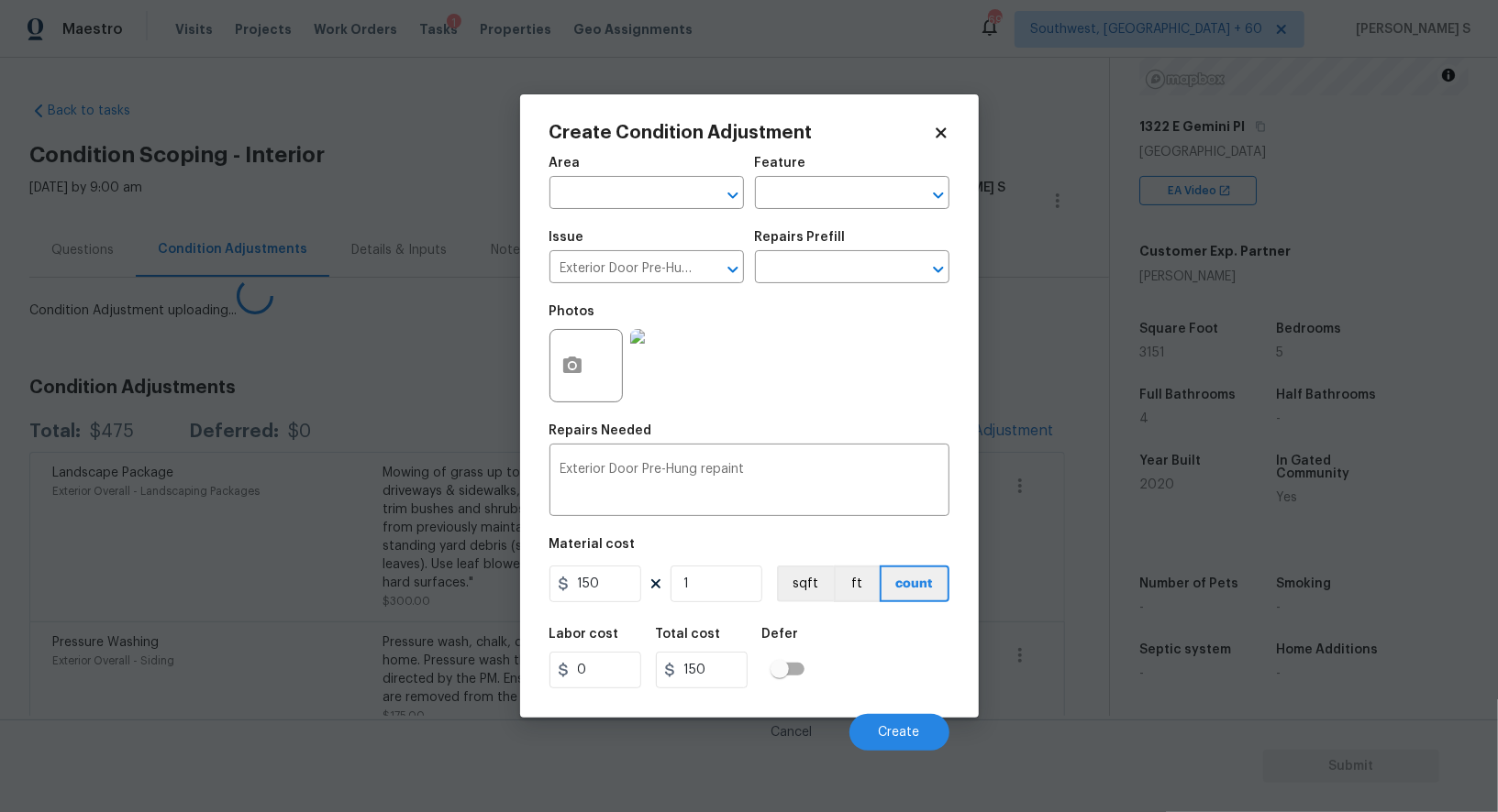
click at [187, 579] on body "Maestro Visits Projects Work Orders Tasks 1 Properties Geo Assignments 691 Sout…" at bounding box center [749, 406] width 1498 height 812
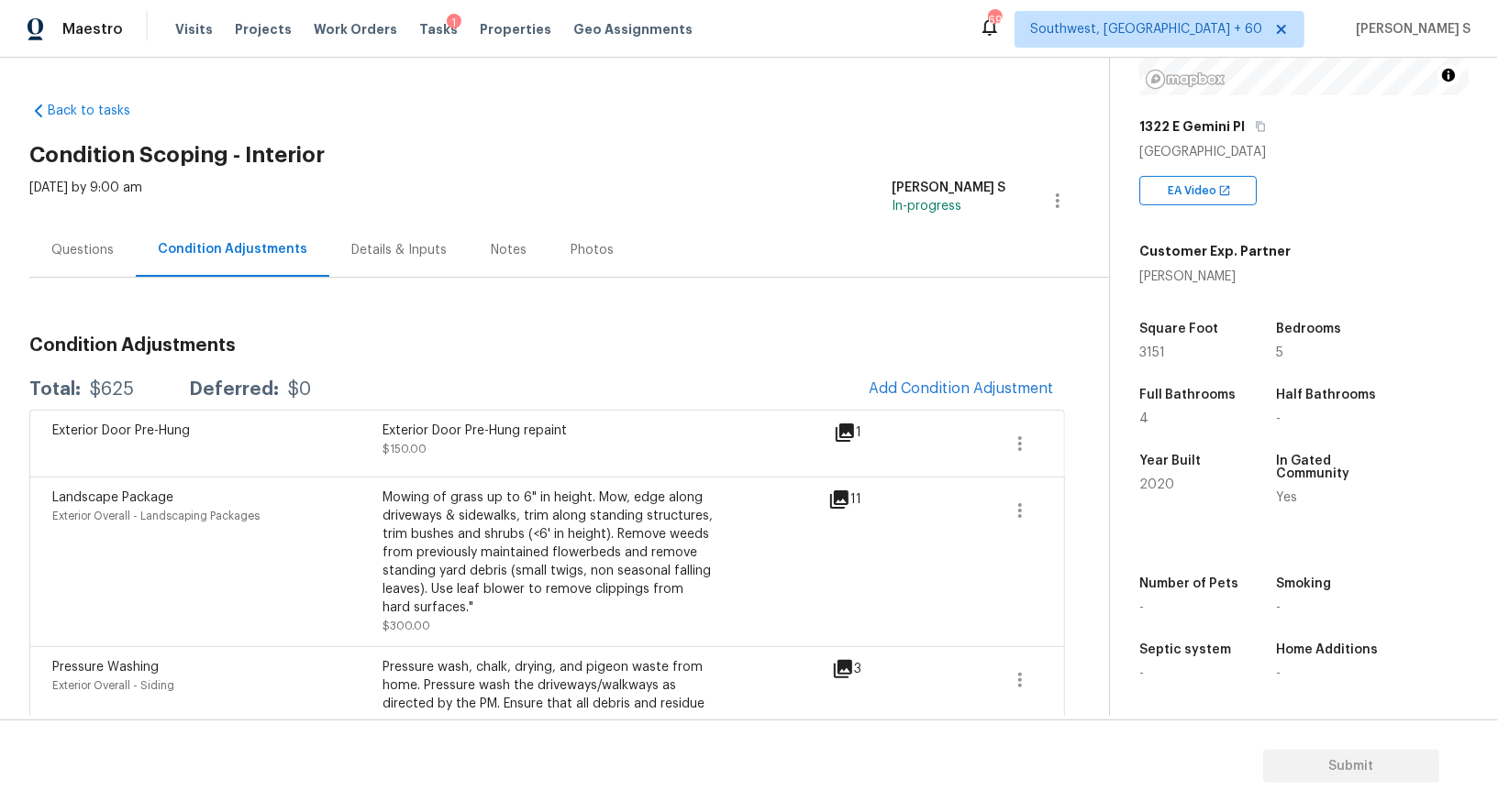
click at [894, 370] on span "Add Condition Adjustment" at bounding box center [961, 389] width 207 height 40
click at [879, 396] on span "Add Condition Adjustment" at bounding box center [961, 389] width 186 height 17
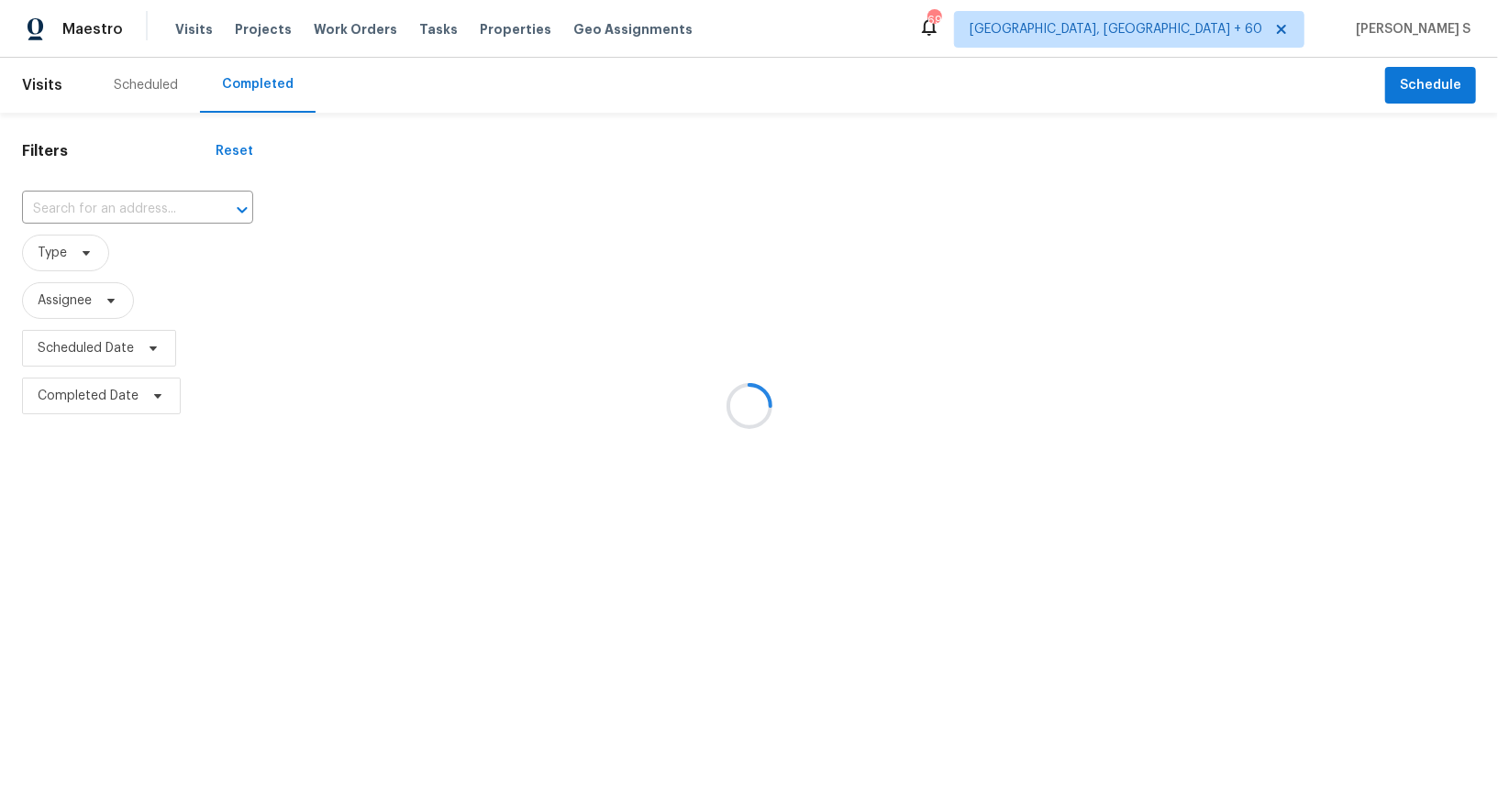
click at [133, 200] on div at bounding box center [749, 406] width 1498 height 812
click at [135, 206] on div at bounding box center [749, 406] width 1498 height 812
click at [164, 213] on div at bounding box center [749, 406] width 1498 height 812
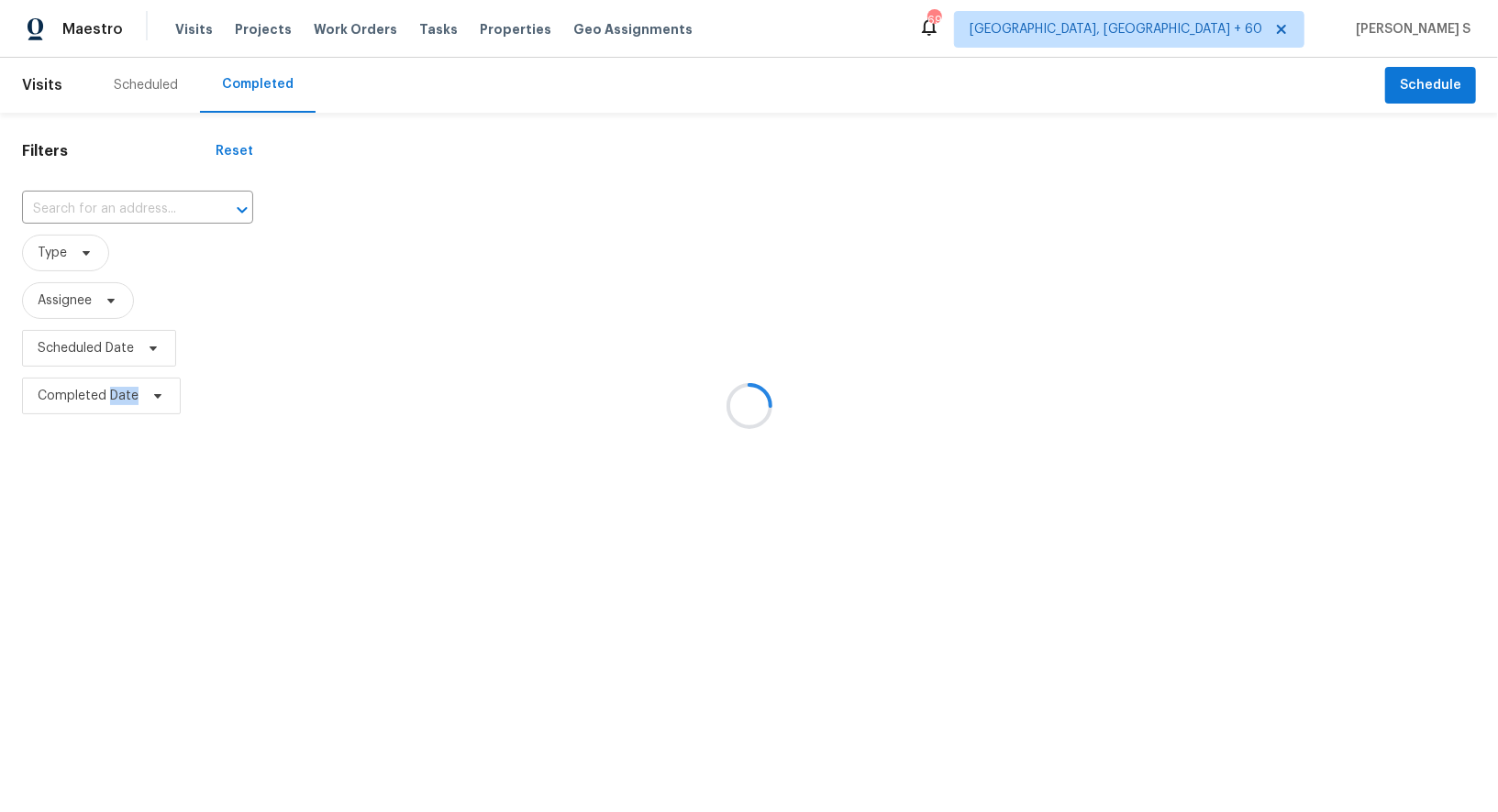
click at [164, 213] on div at bounding box center [749, 406] width 1498 height 812
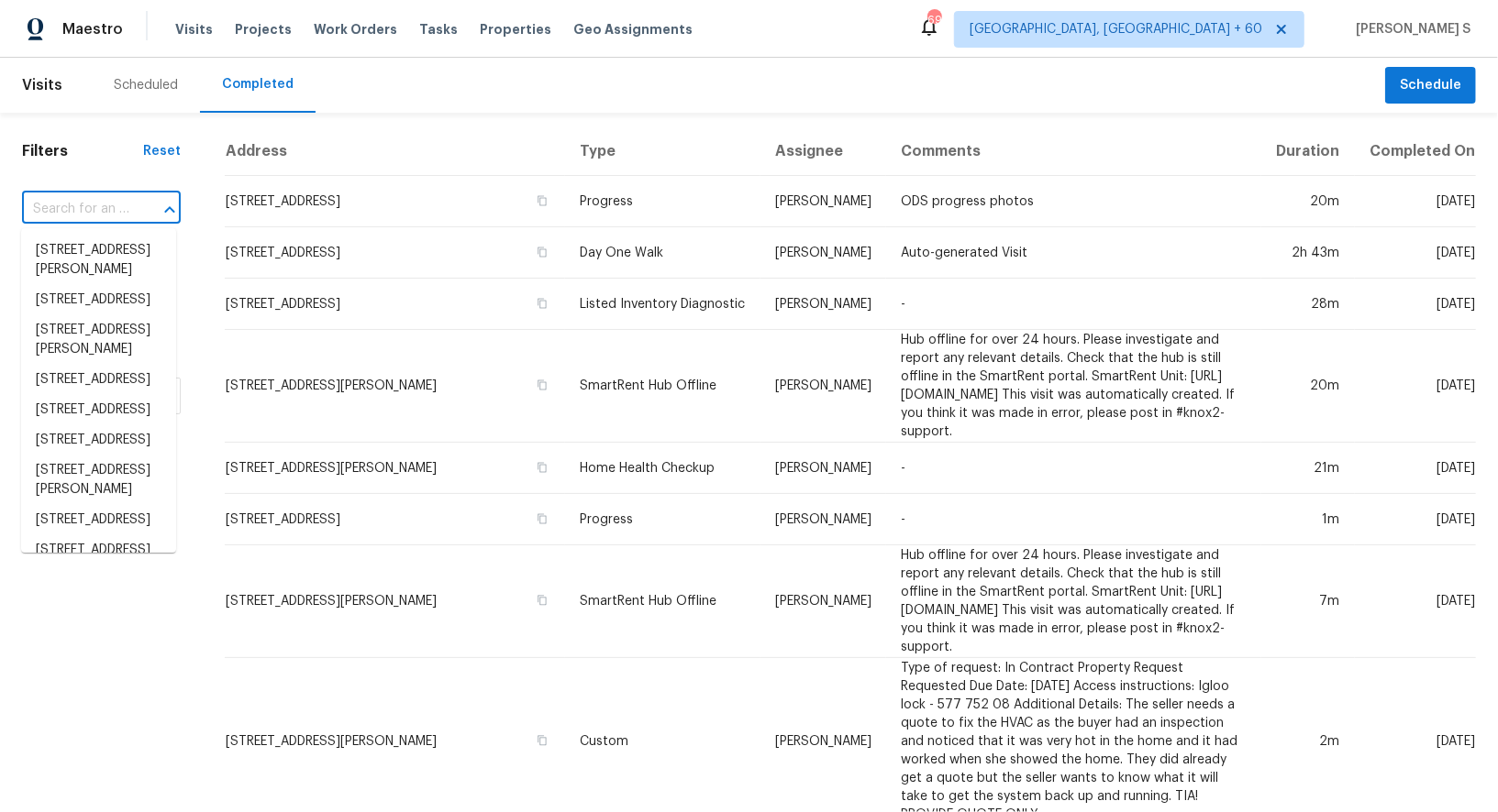
click at [115, 214] on input "text" at bounding box center [76, 209] width 107 height 28
paste input "[STREET_ADDRESS]"
type input "[STREET_ADDRESS]"
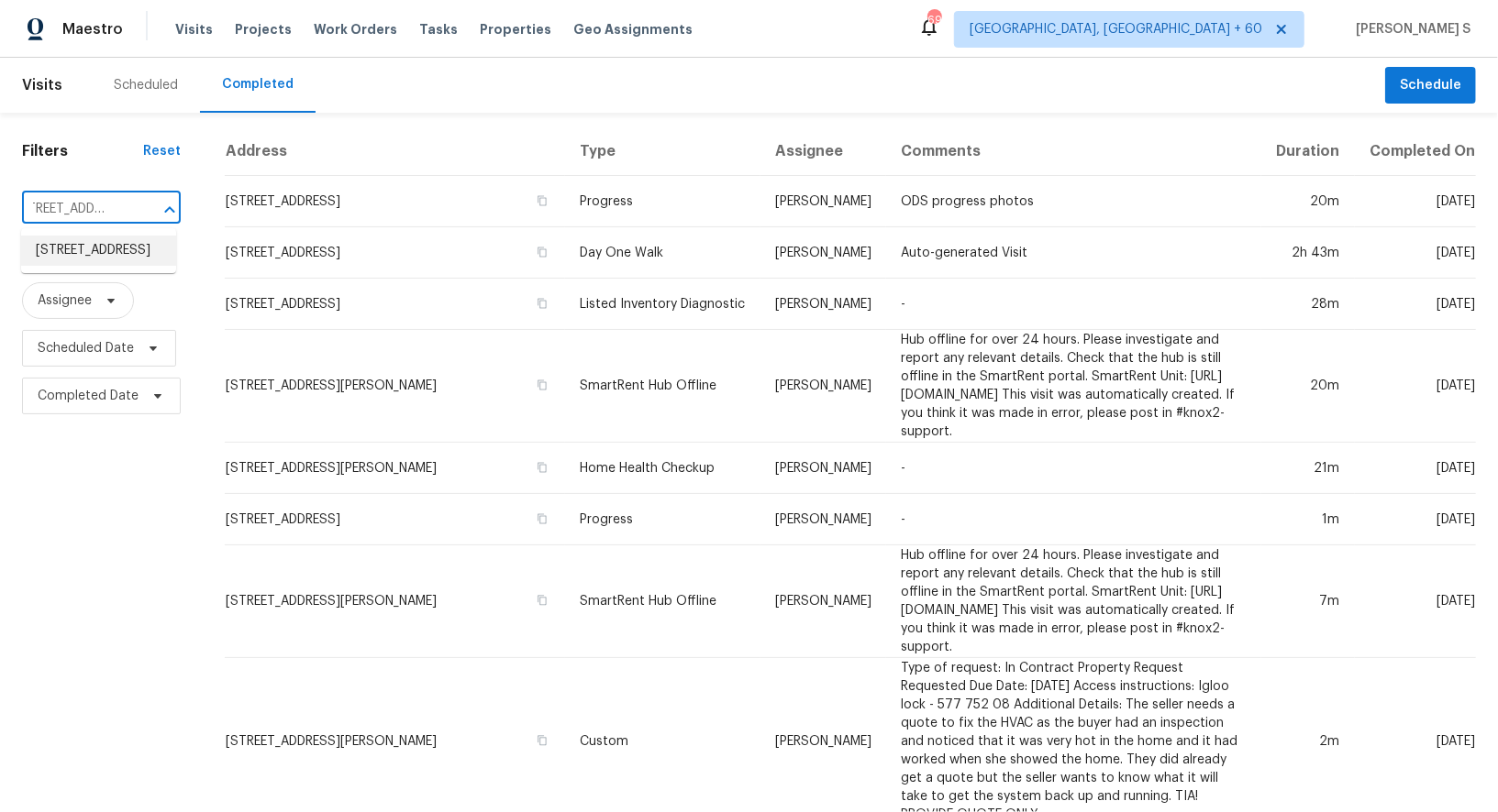
click at [113, 243] on li "[STREET_ADDRESS]" at bounding box center [99, 251] width 155 height 30
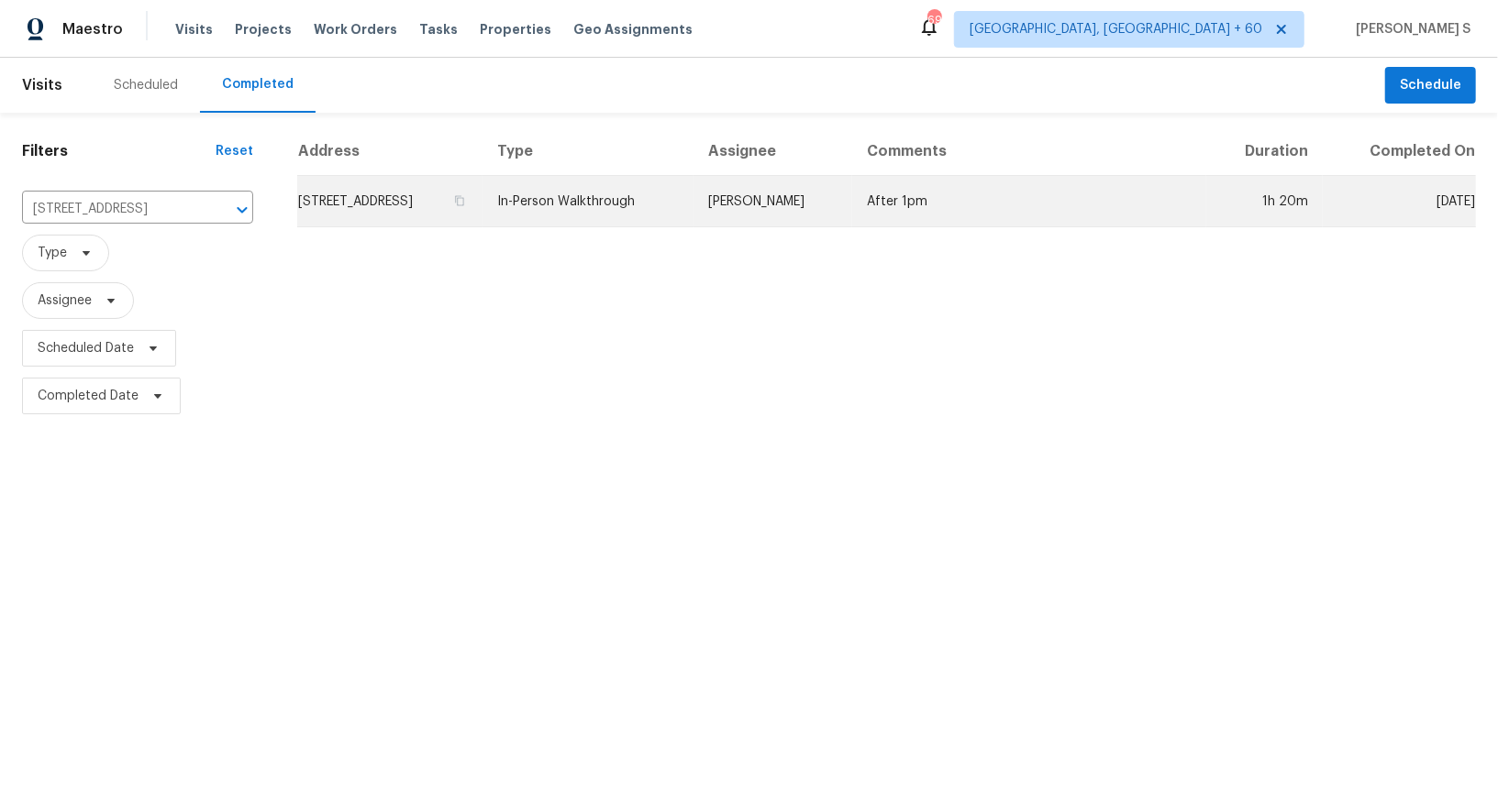
click at [359, 203] on td "[STREET_ADDRESS]" at bounding box center [390, 201] width 186 height 51
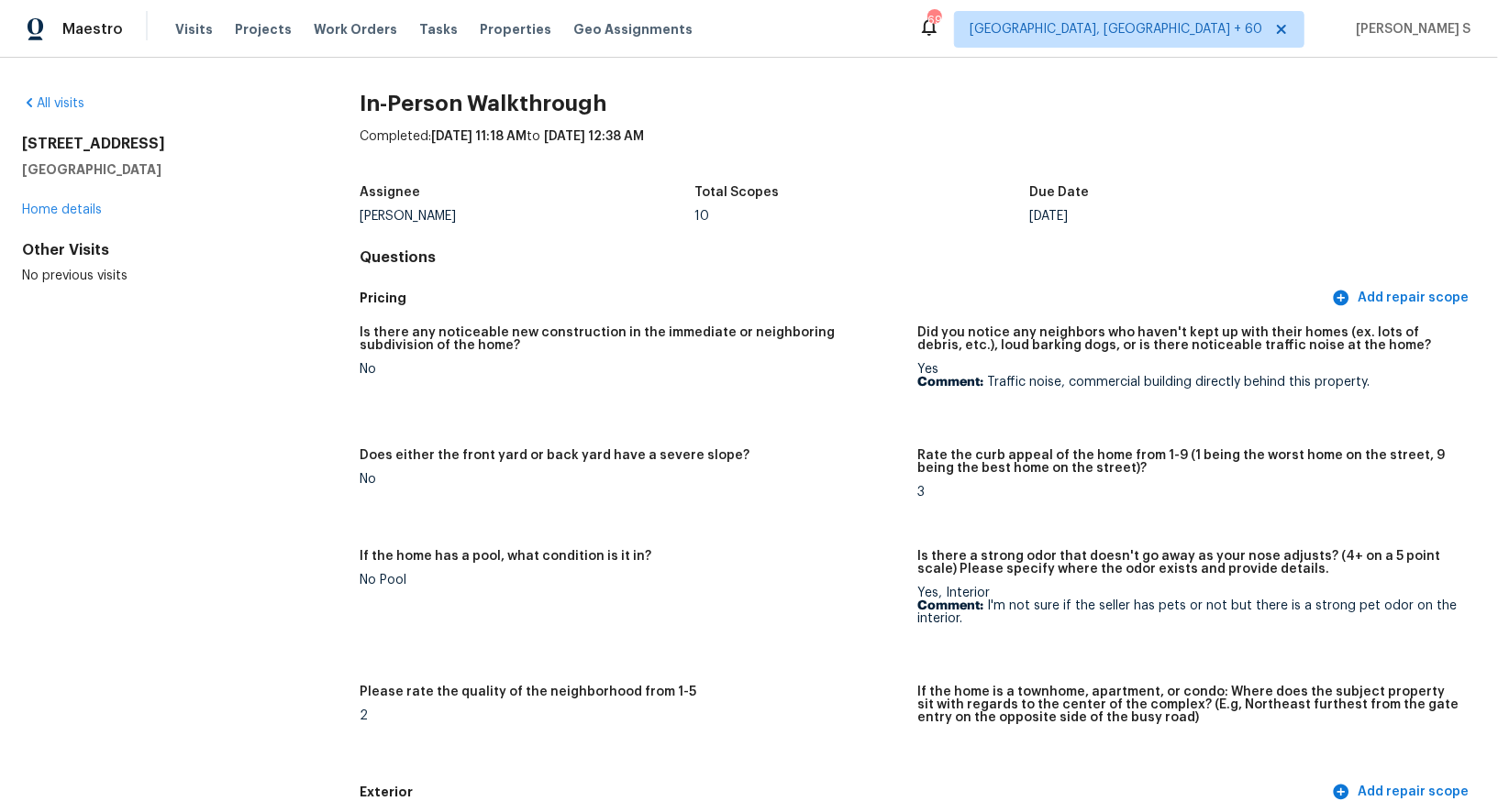
click at [746, 680] on div "Is there any noticeable new construction in the immediate or neighboring subdiv…" at bounding box center [917, 545] width 1117 height 461
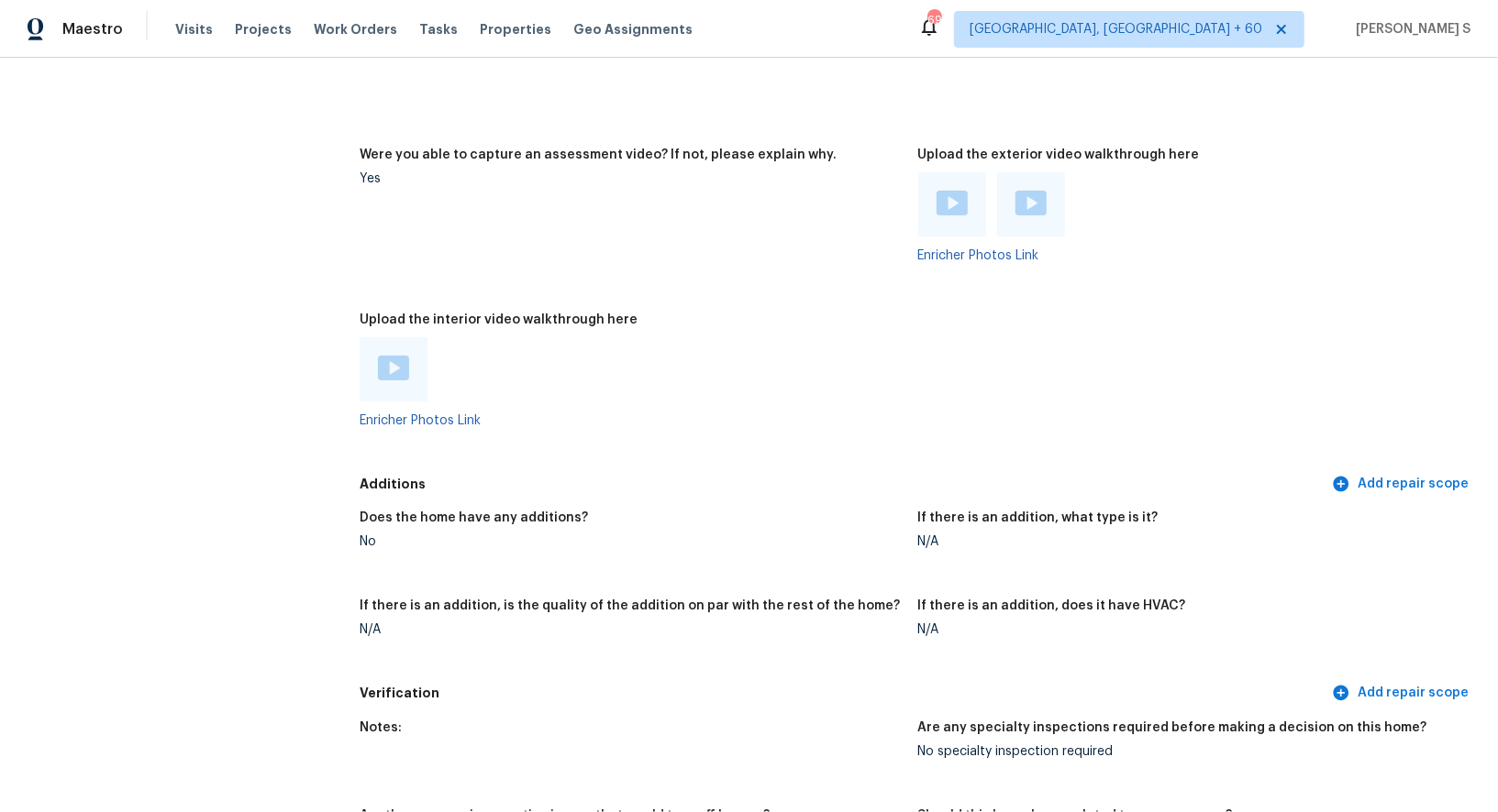
scroll to position [3540, 0]
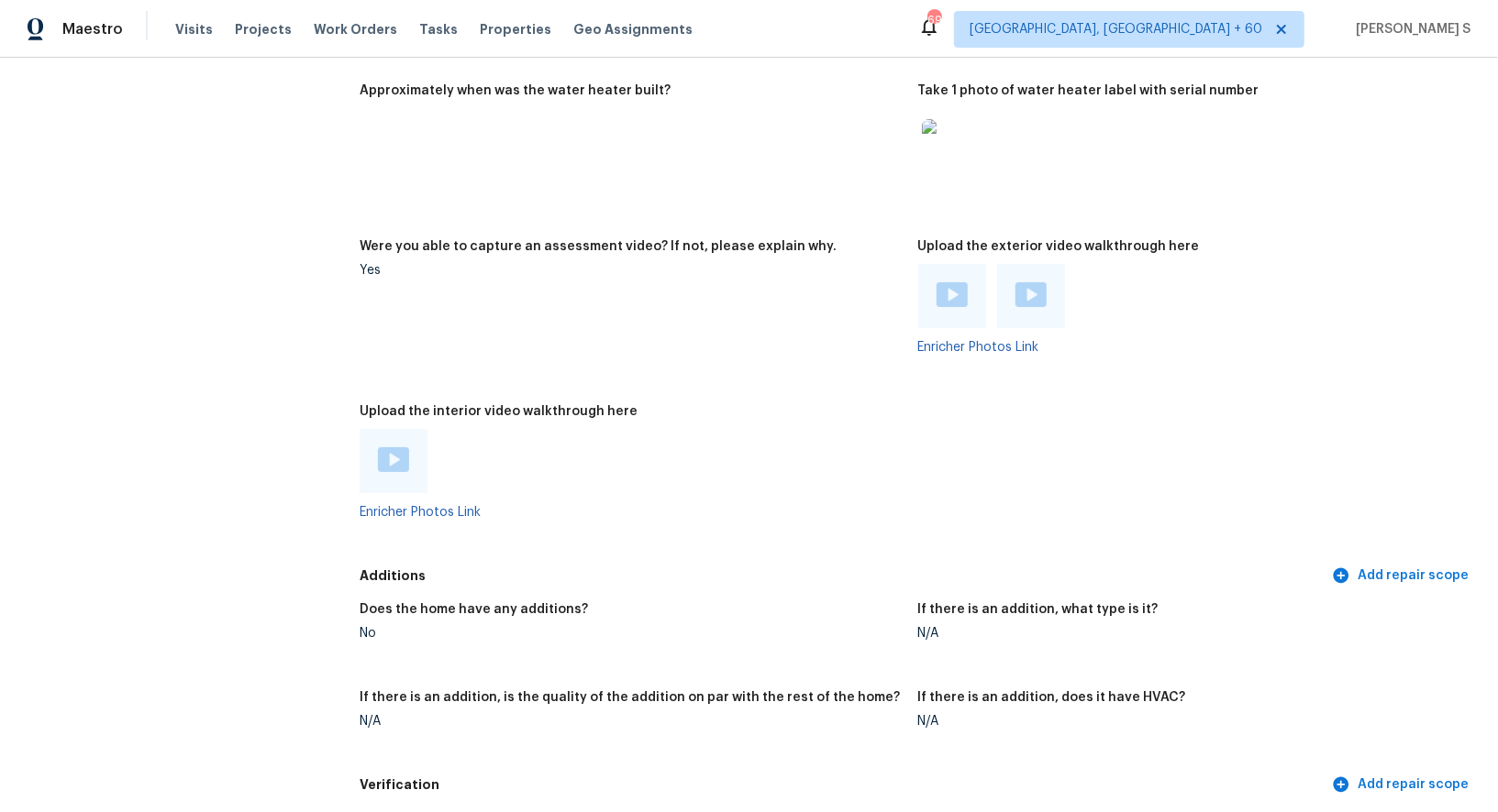
click at [377, 429] on div at bounding box center [393, 461] width 68 height 64
click at [387, 447] on img at bounding box center [393, 460] width 31 height 25
click at [958, 287] on img at bounding box center [951, 295] width 31 height 25
click at [1042, 284] on img at bounding box center [1030, 295] width 31 height 25
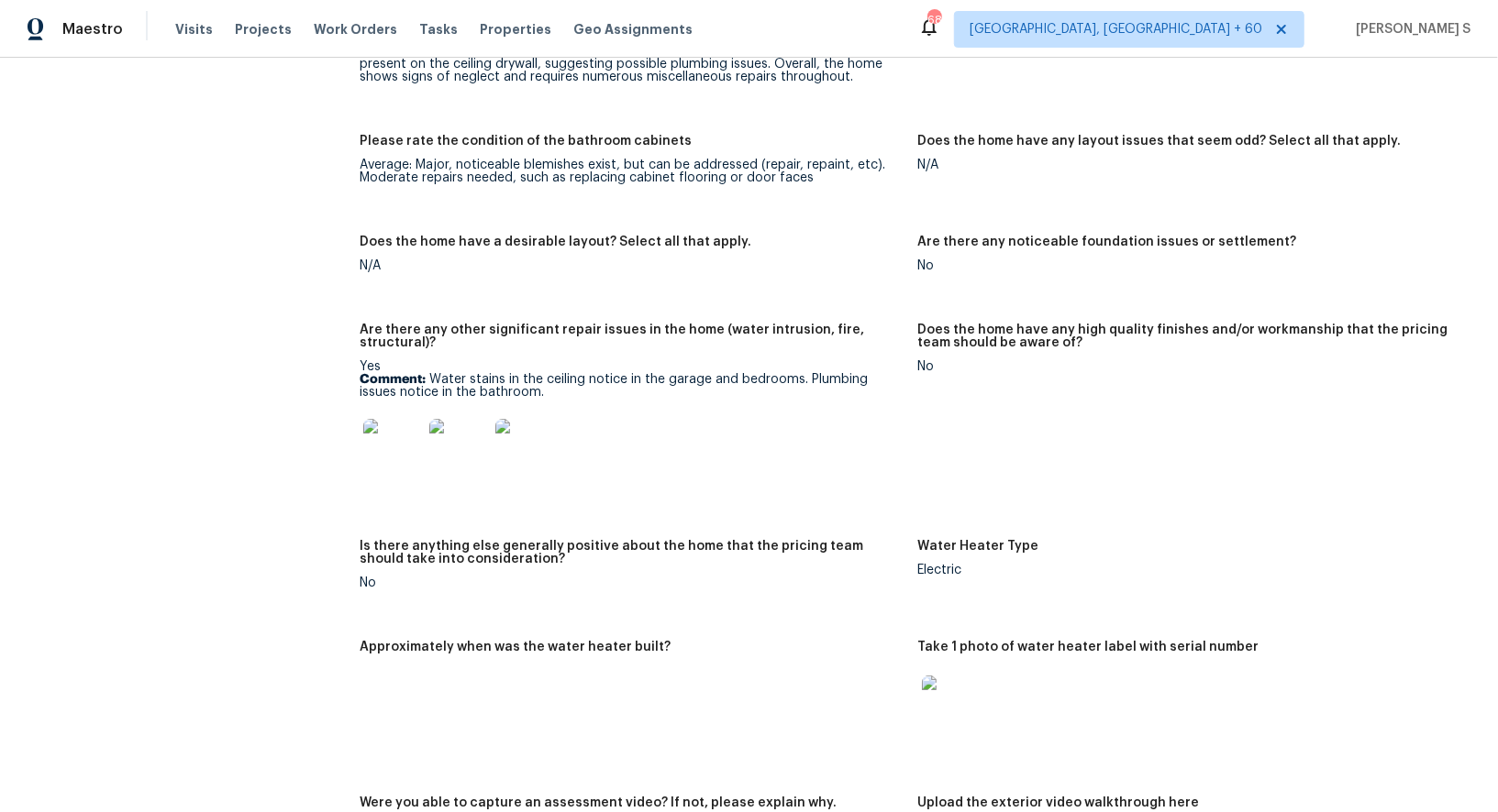
scroll to position [2869, 0]
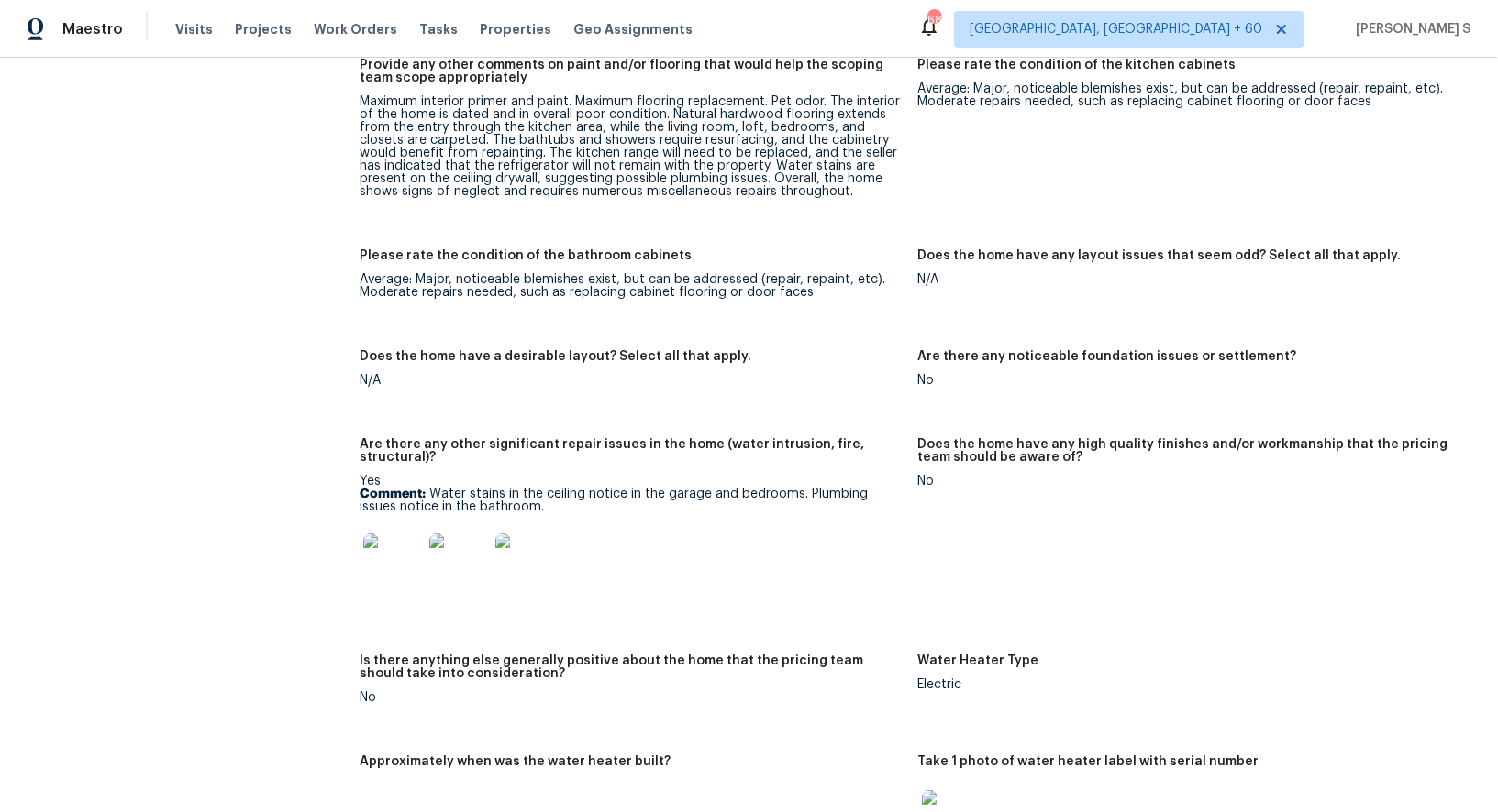
click at [440, 488] on p "Comment: Water stains in the ceiling notice in the garage and bedrooms. Plumbin…" at bounding box center [631, 501] width 543 height 26
click at [471, 498] on p "Comment: Water stains in the ceiling notice in the garage and bedrooms. Plumbin…" at bounding box center [631, 501] width 543 height 26
click at [385, 545] on img at bounding box center [392, 562] width 59 height 59
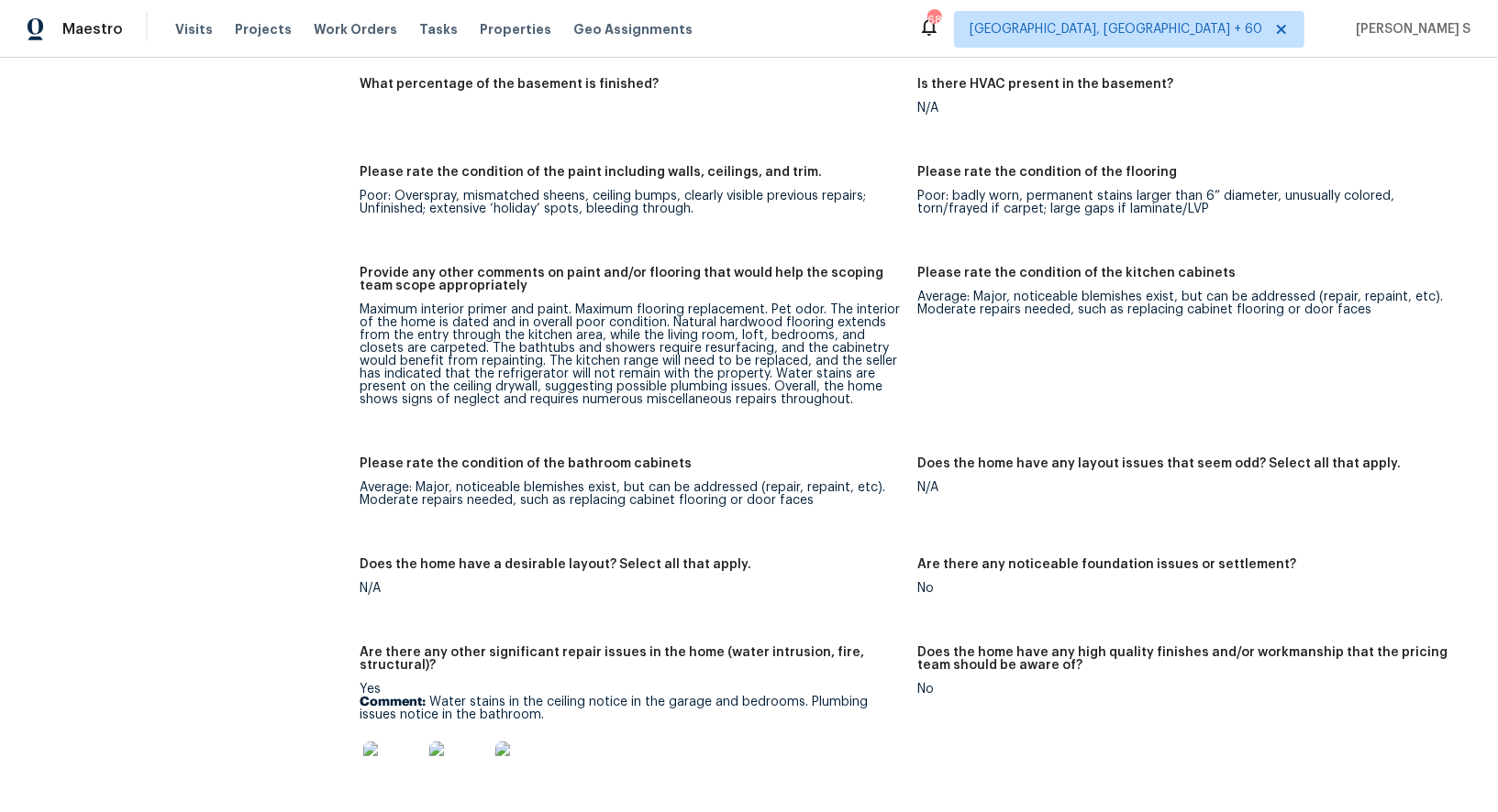
scroll to position [2768, 0]
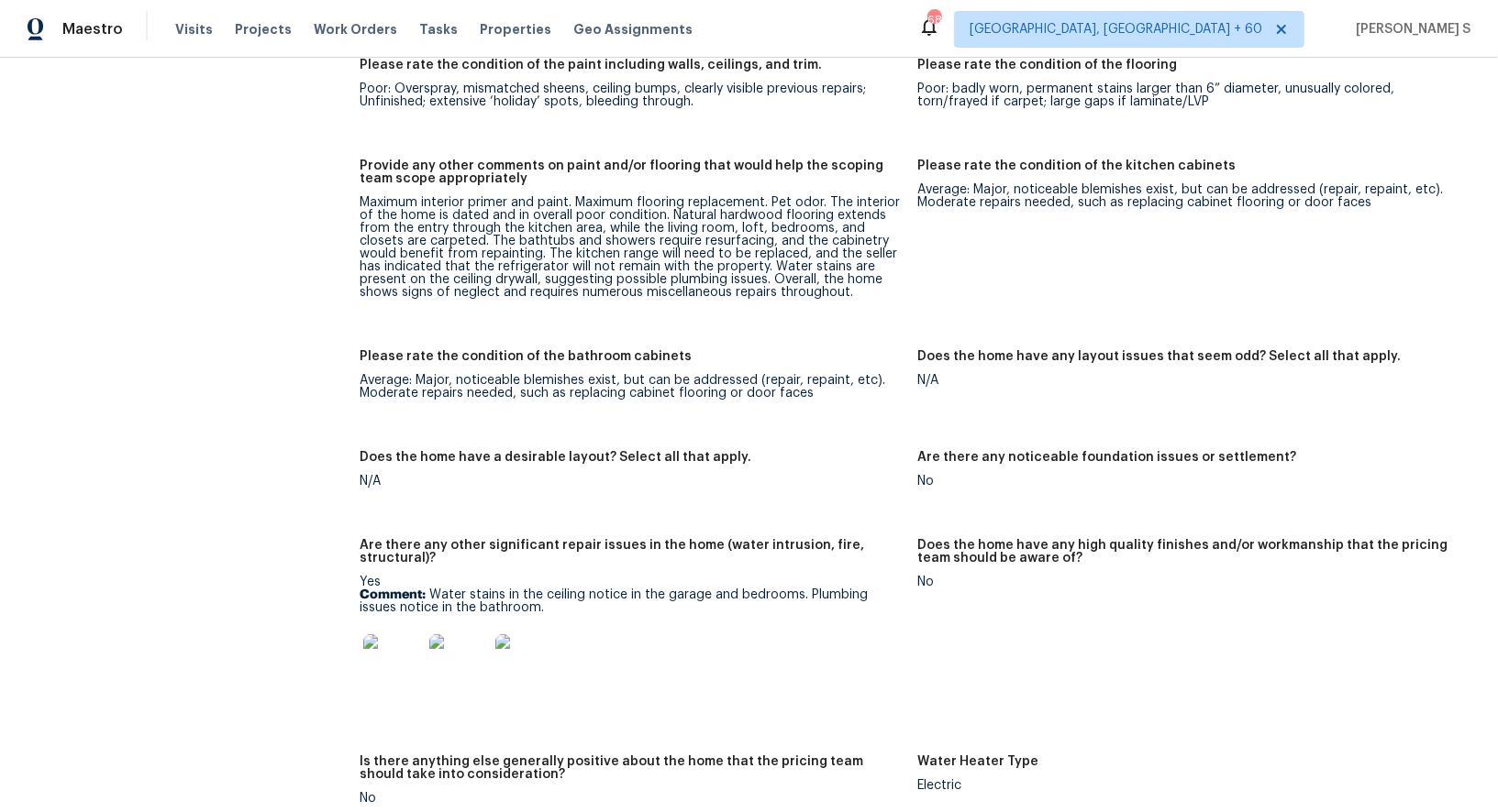
click at [376, 648] on img at bounding box center [392, 663] width 59 height 59
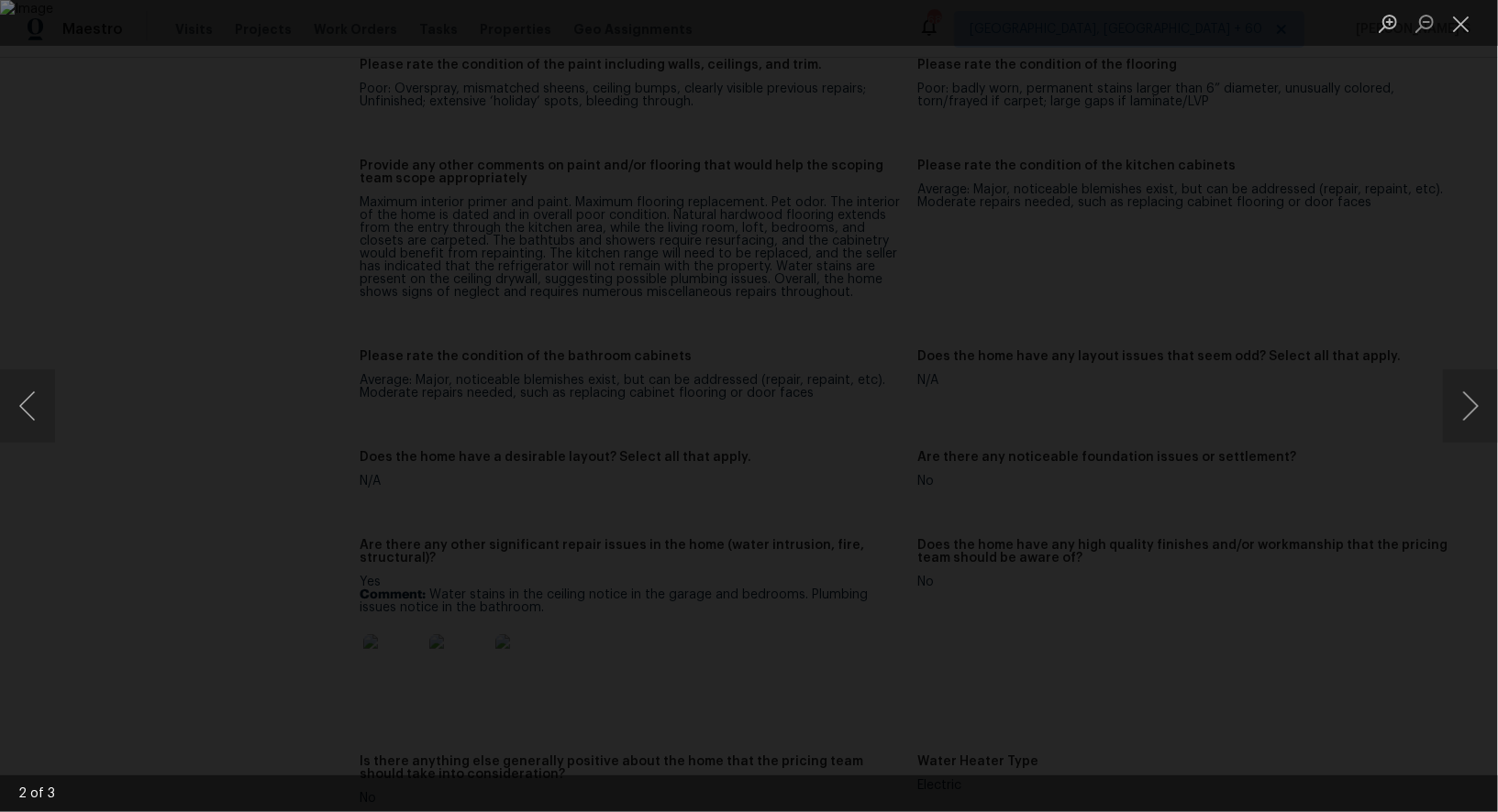
click at [94, 576] on div "Lightbox" at bounding box center [749, 406] width 1498 height 812
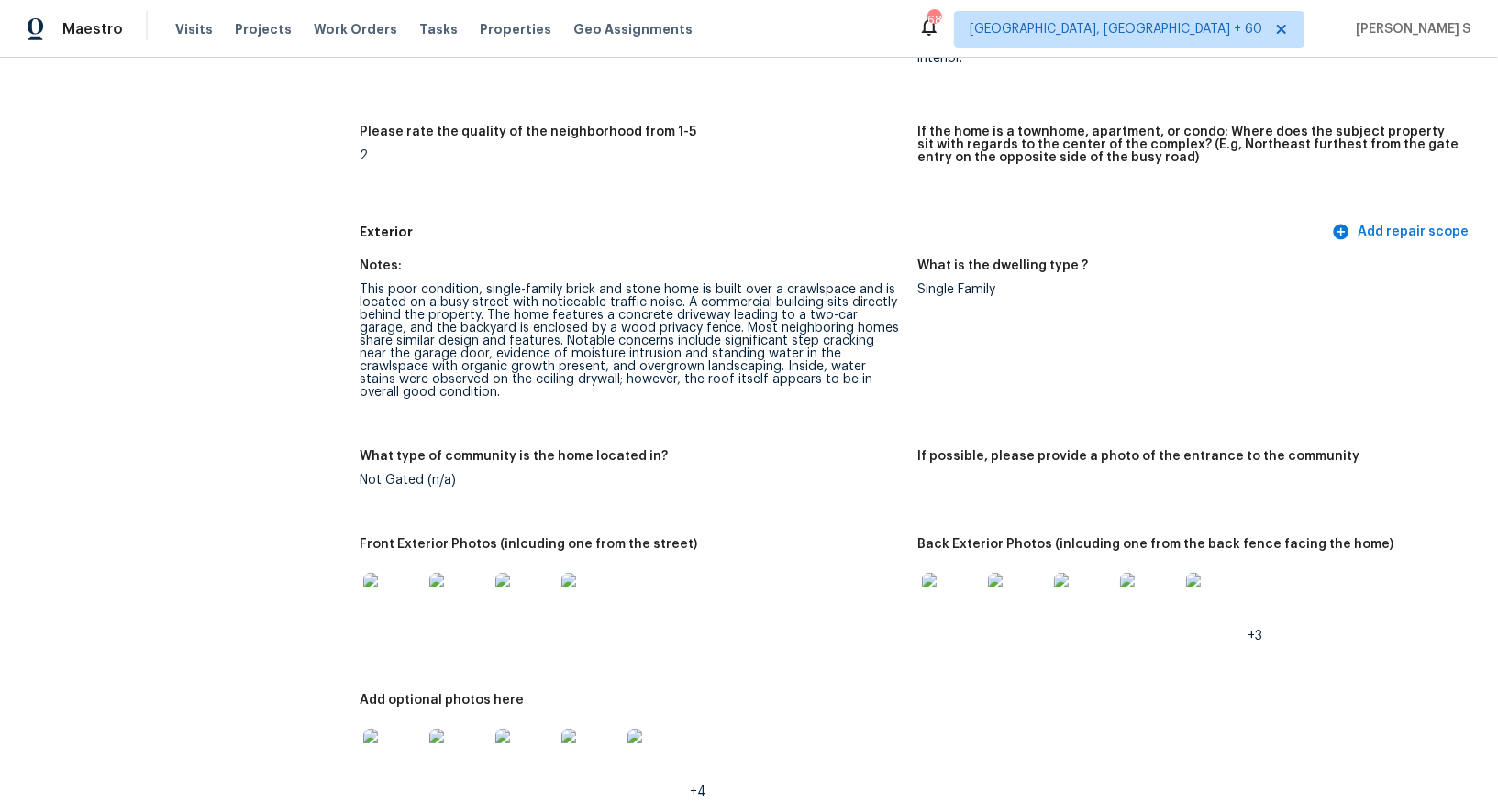
scroll to position [818, 0]
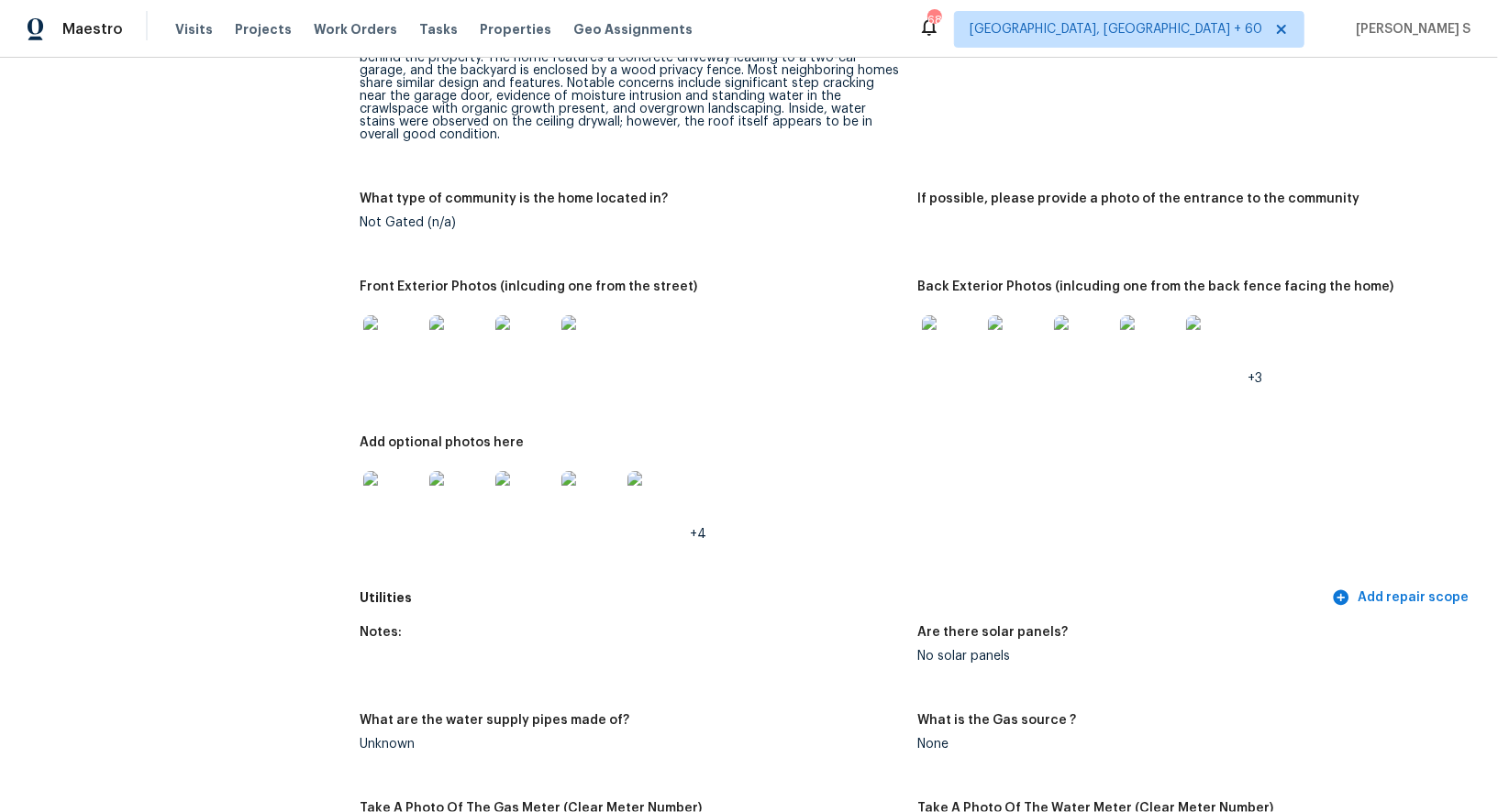
click at [409, 320] on img at bounding box center [392, 344] width 59 height 59
click at [936, 322] on img at bounding box center [950, 344] width 59 height 59
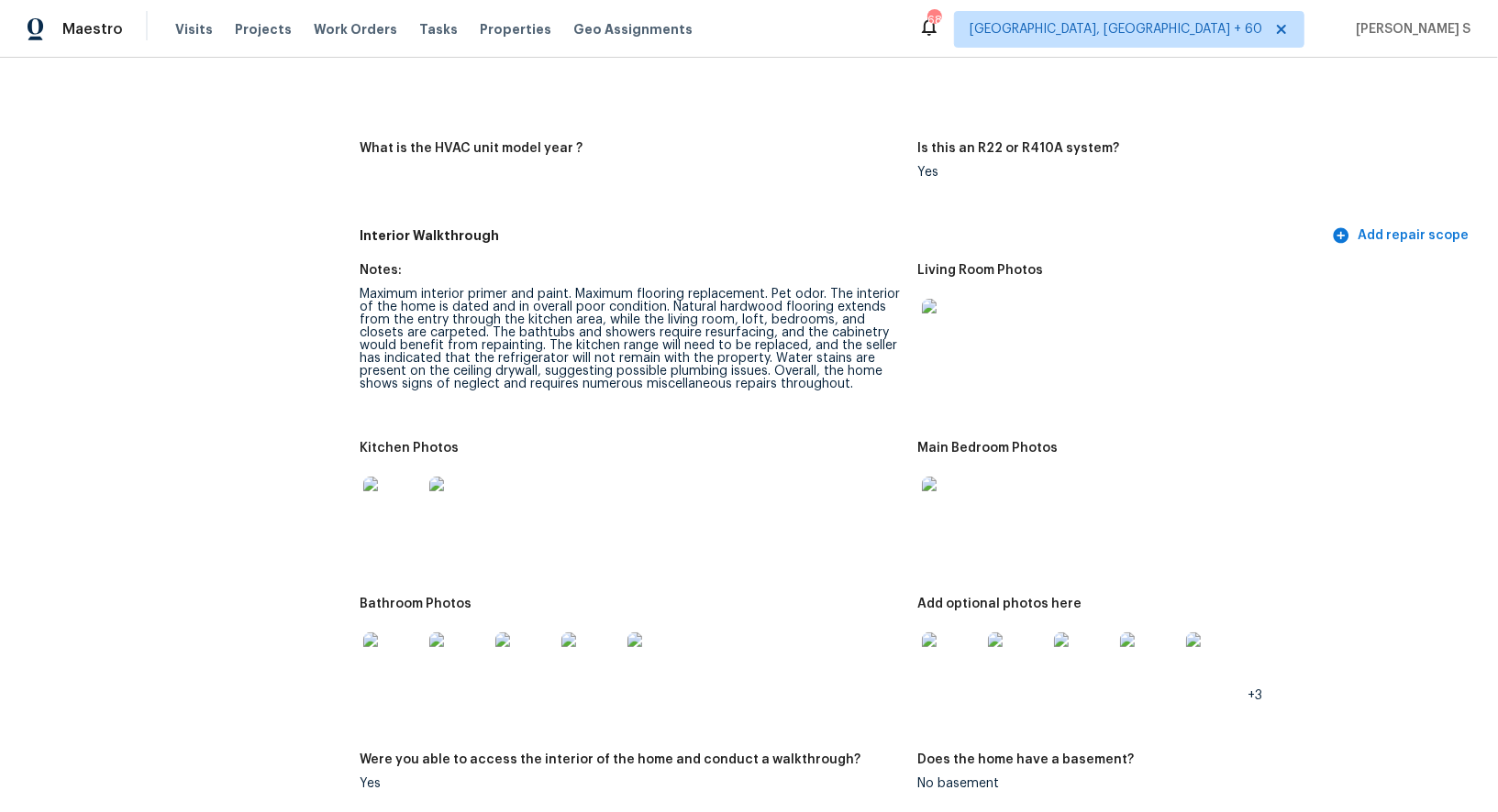
scroll to position [1917, 0]
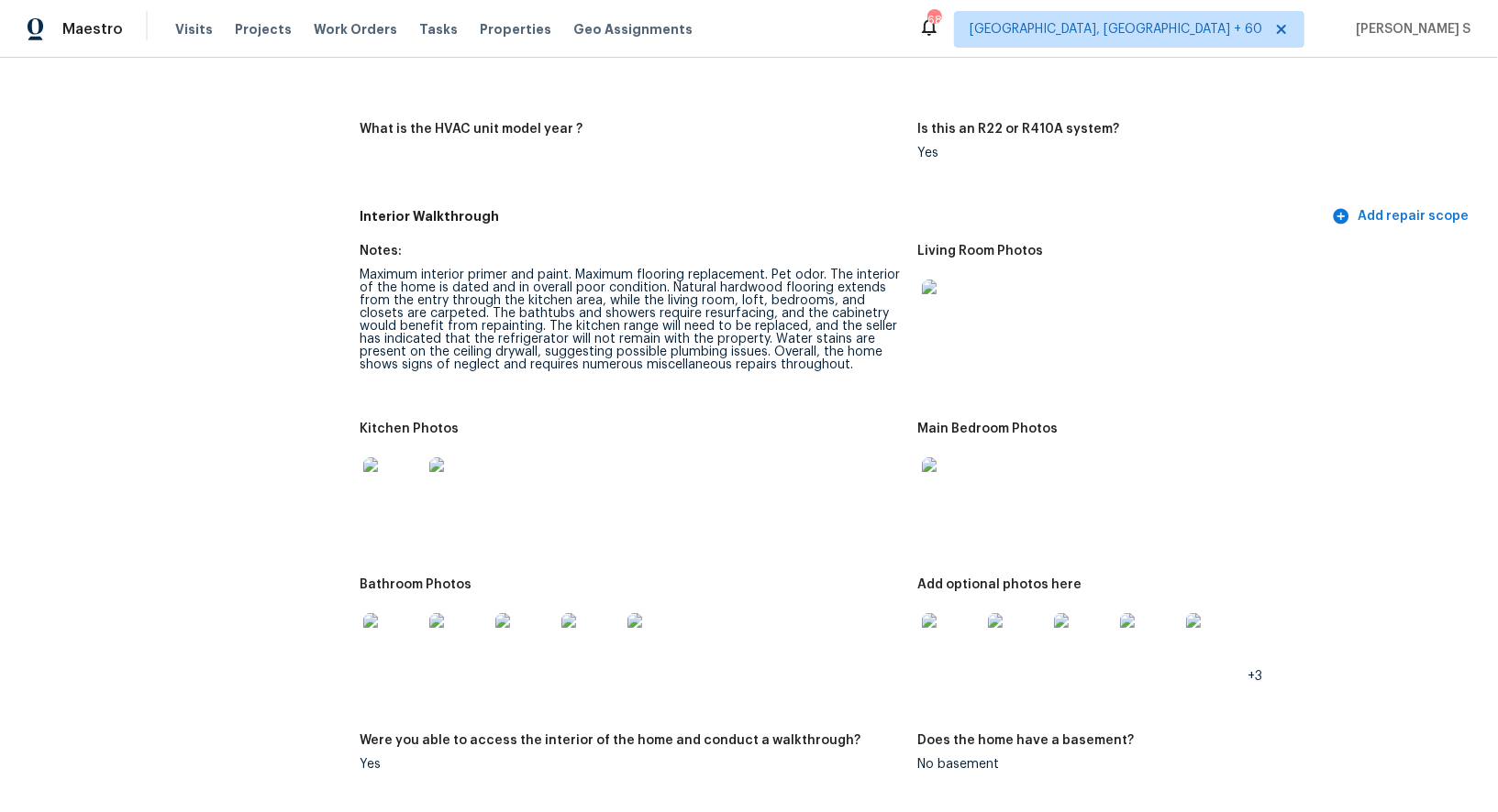
click at [959, 292] on img at bounding box center [950, 309] width 59 height 59
click at [399, 482] on img at bounding box center [392, 487] width 59 height 59
click at [957, 458] on img at bounding box center [950, 487] width 59 height 59
click at [387, 626] on img at bounding box center [392, 642] width 59 height 59
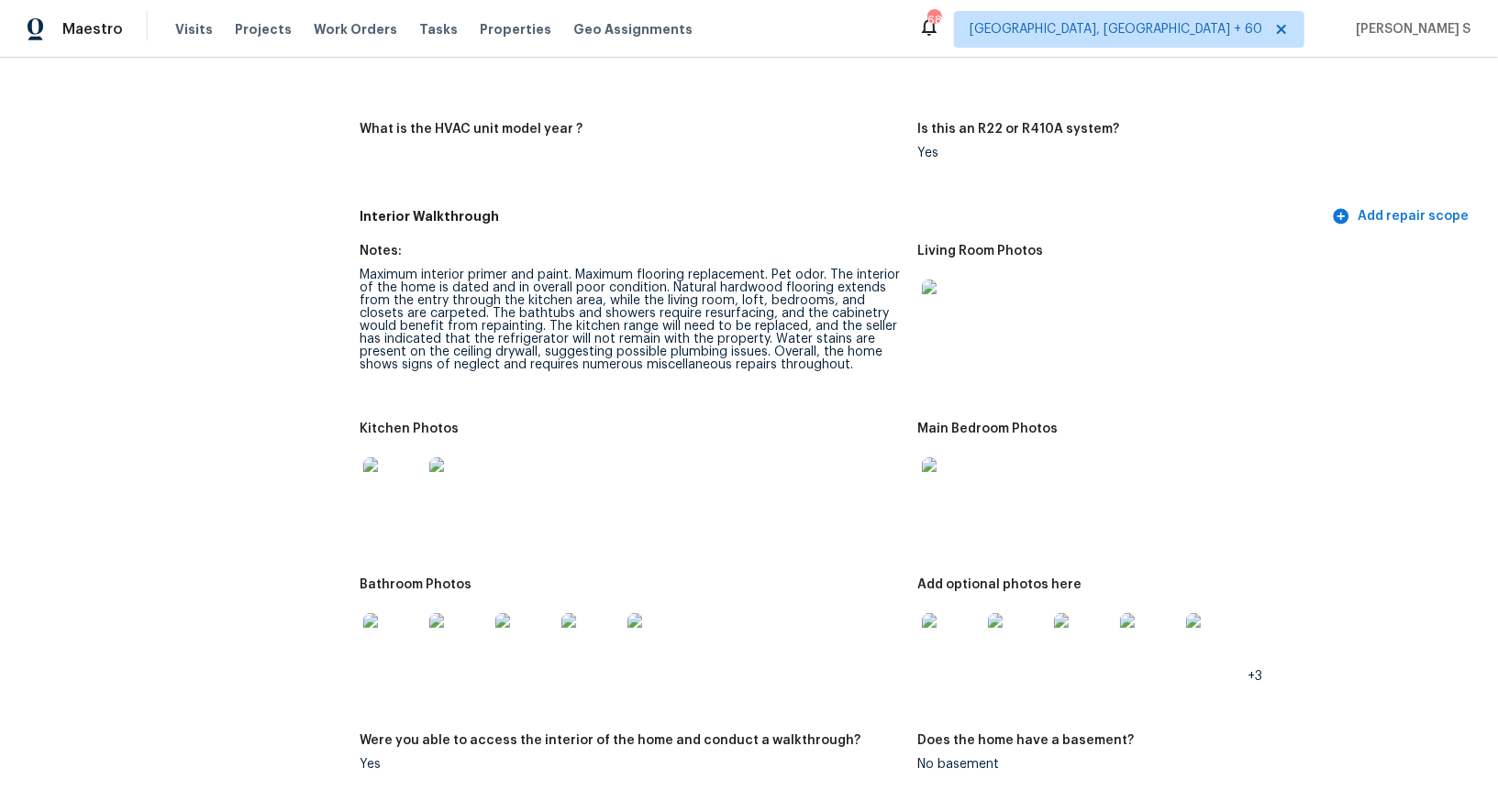
click at [970, 613] on img at bounding box center [950, 642] width 59 height 59
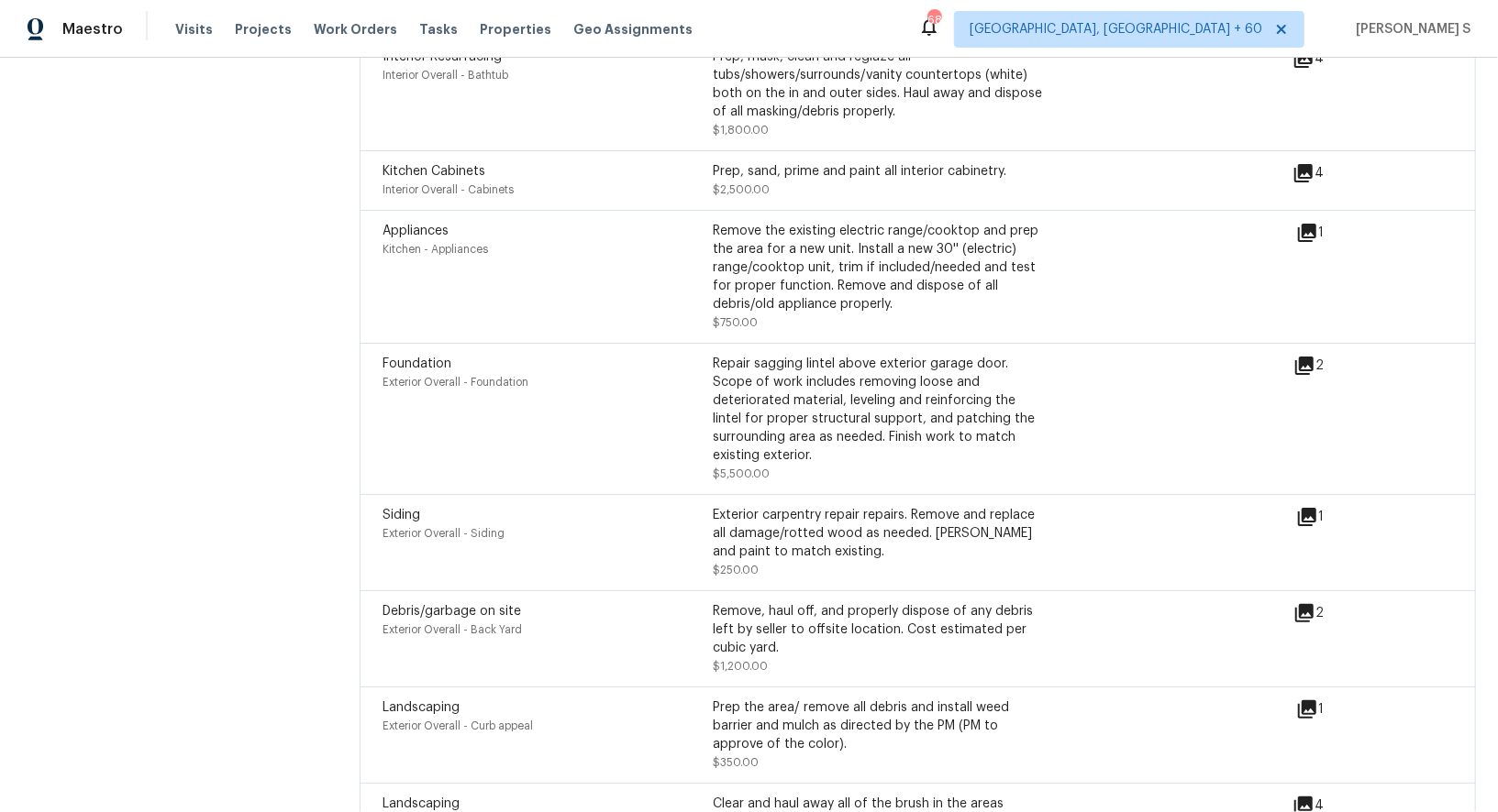
scroll to position [4578, 0]
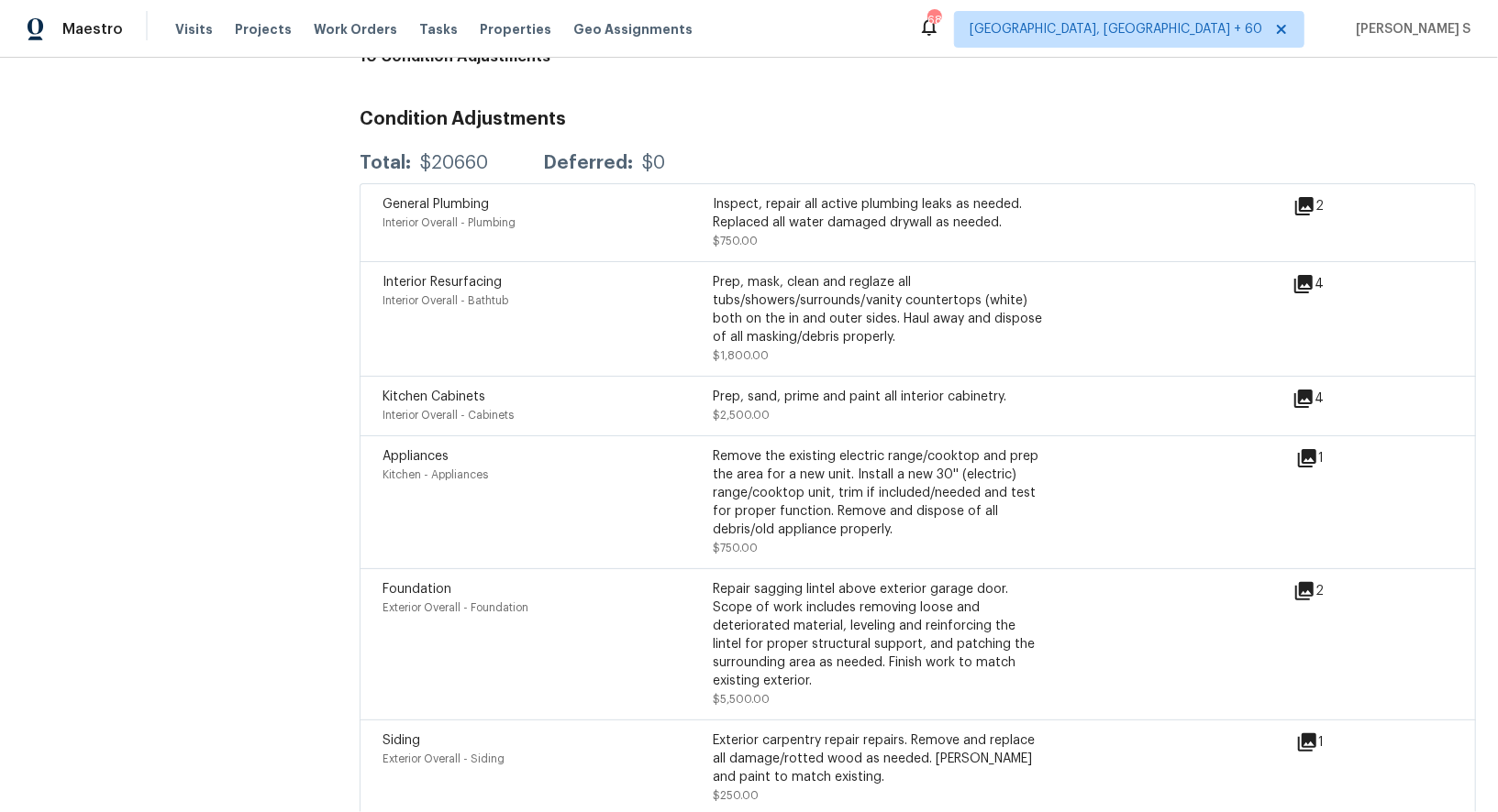
click at [1312, 275] on icon at bounding box center [1303, 284] width 19 height 19
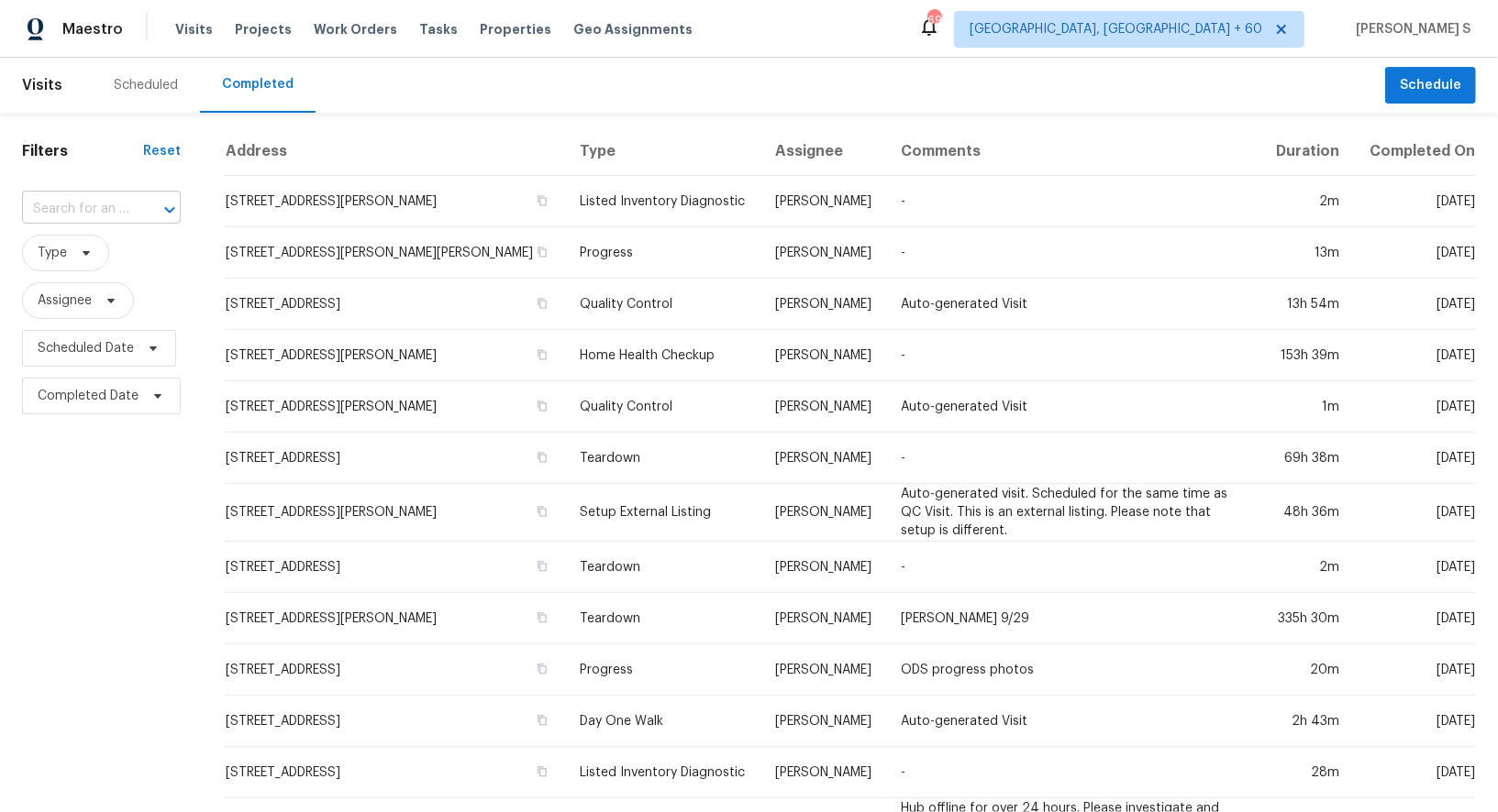
click at [133, 205] on div at bounding box center [157, 210] width 48 height 26
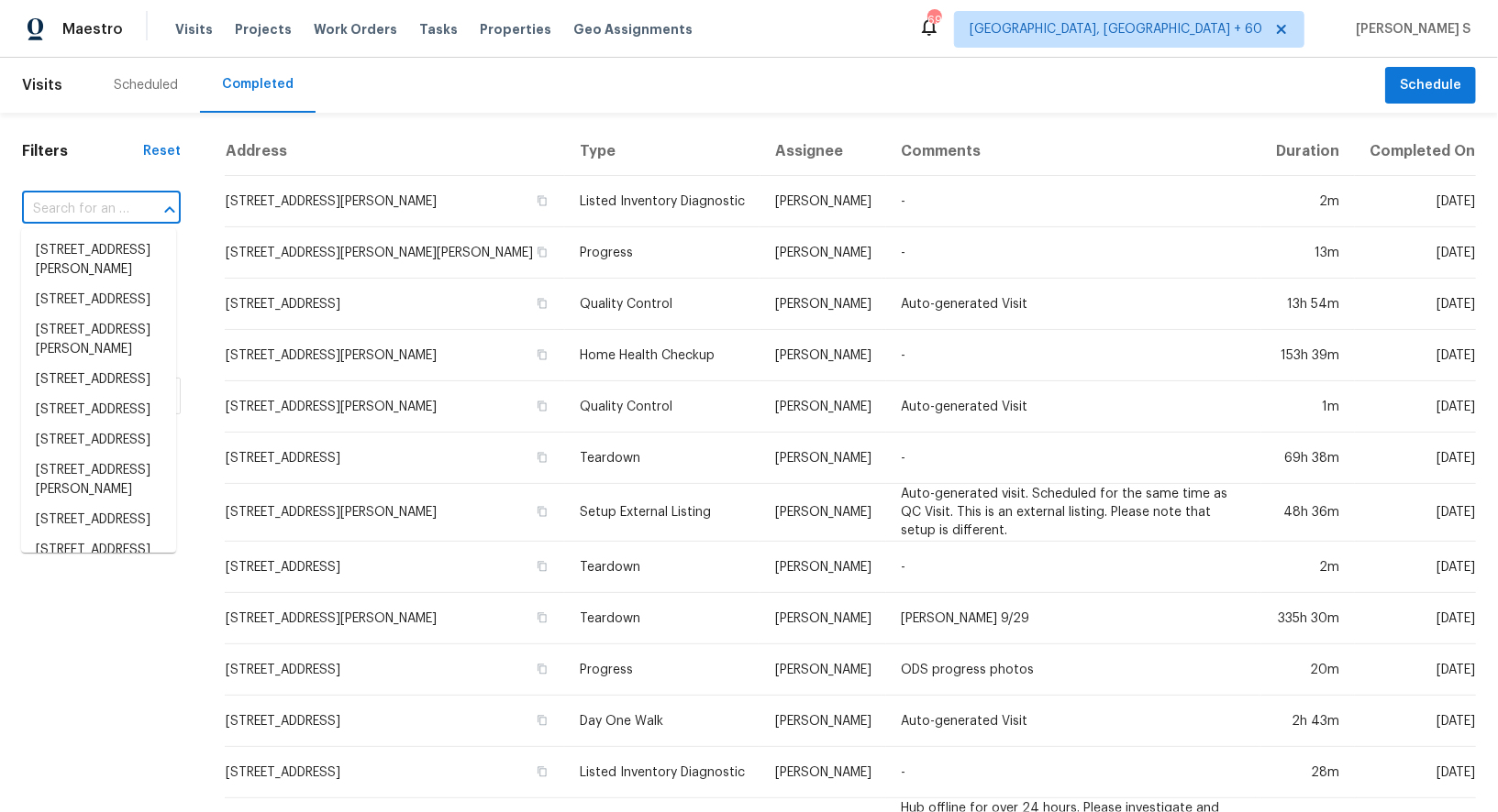
paste input "[STREET_ADDRESS]"
type input "[STREET_ADDRESS]"
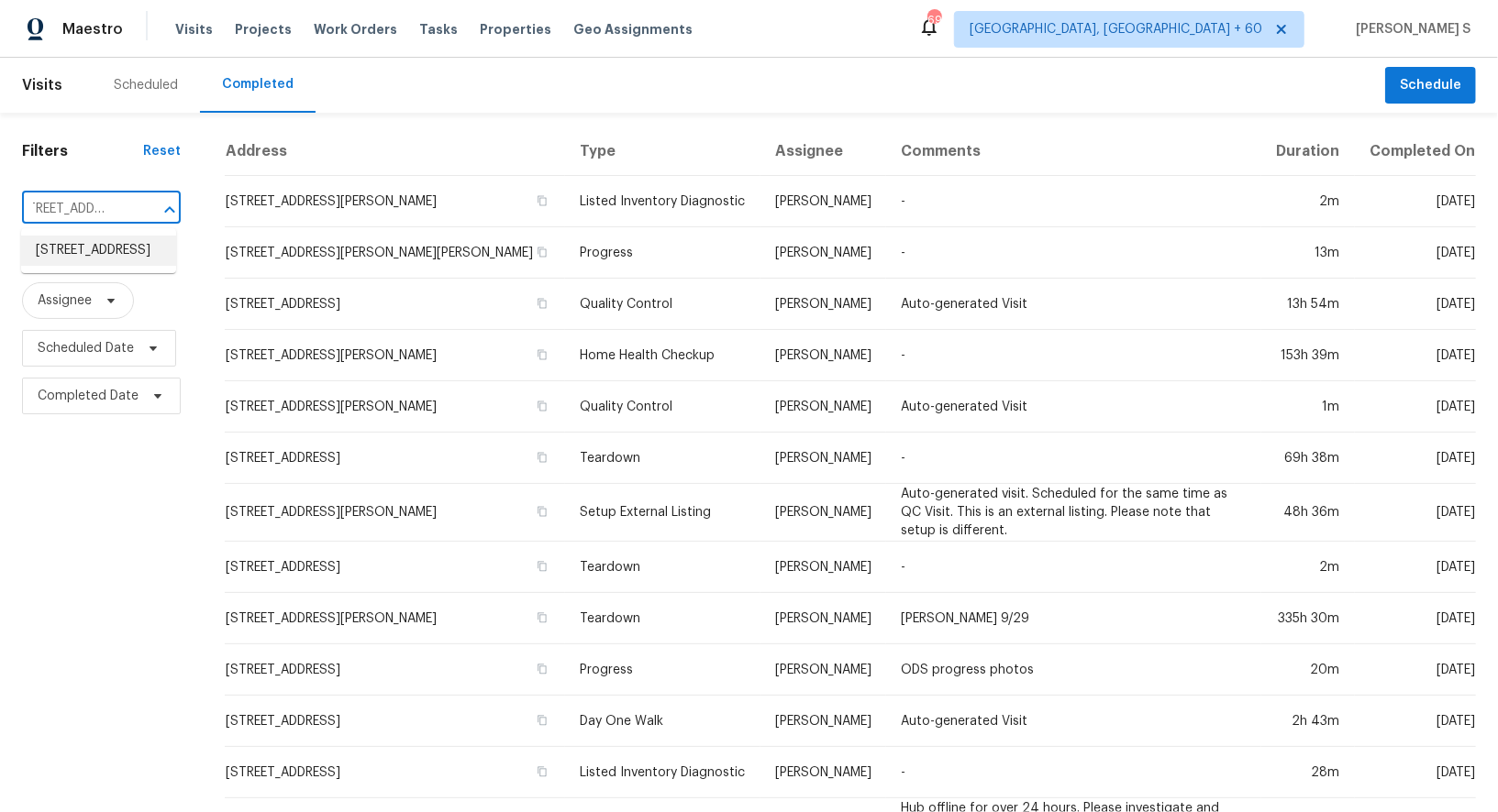
click at [91, 251] on li "[STREET_ADDRESS]" at bounding box center [99, 251] width 155 height 30
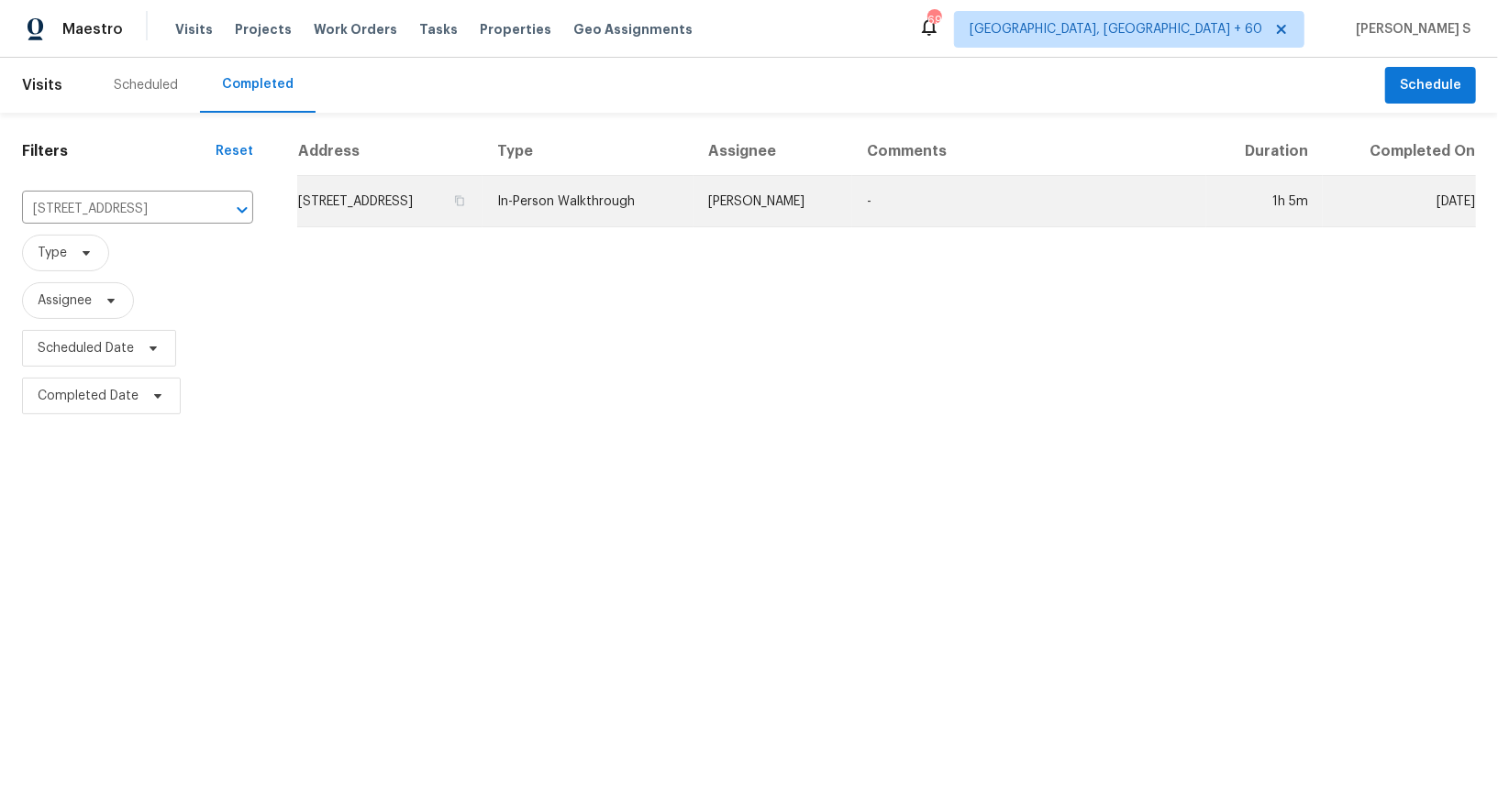
click at [315, 218] on td "[STREET_ADDRESS]" at bounding box center [390, 201] width 186 height 51
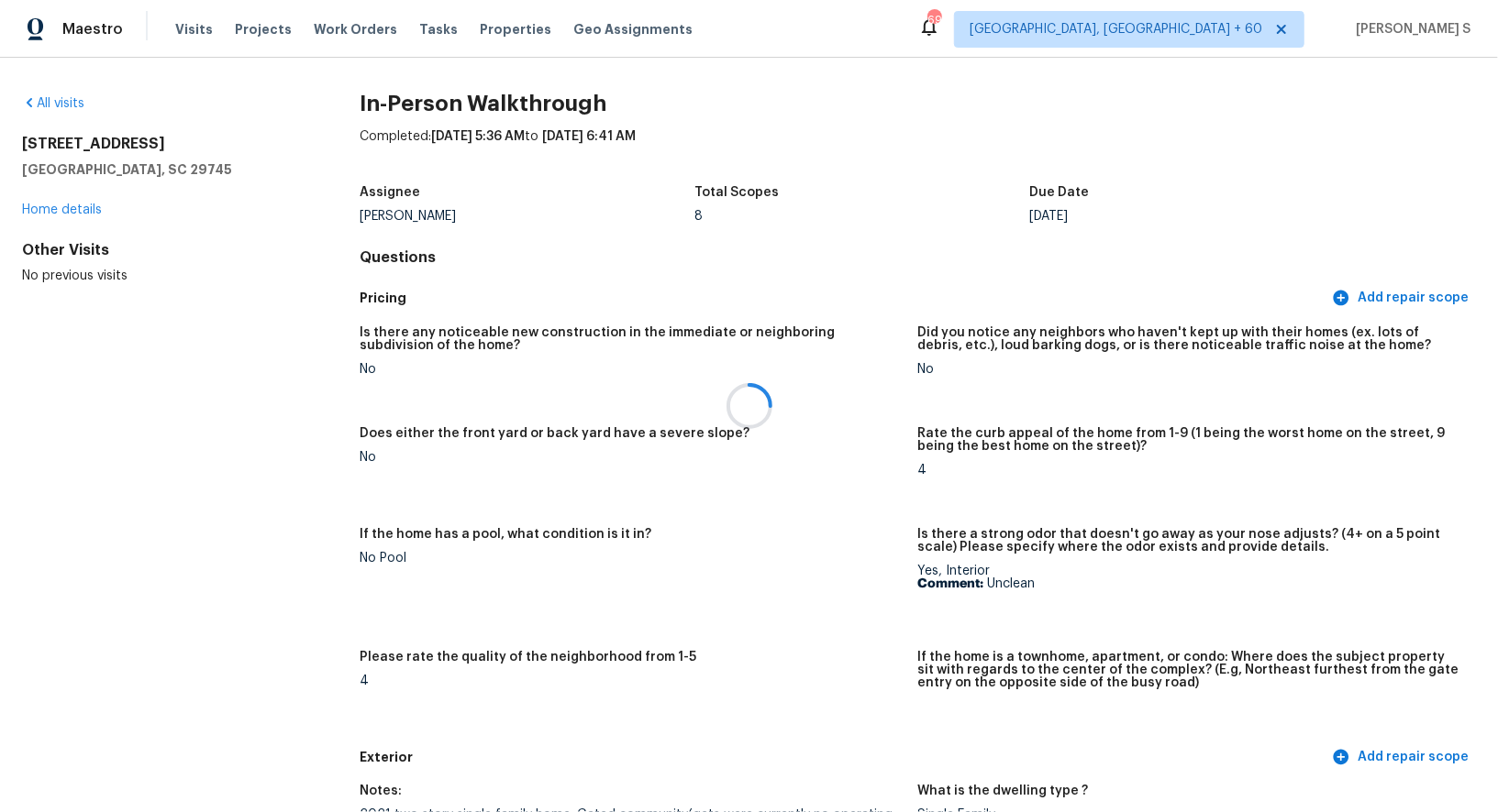
click at [632, 539] on div at bounding box center [749, 406] width 1498 height 812
click at [745, 460] on div at bounding box center [749, 406] width 1498 height 812
click at [744, 463] on div at bounding box center [749, 406] width 1498 height 812
click at [576, 443] on div at bounding box center [749, 406] width 1498 height 812
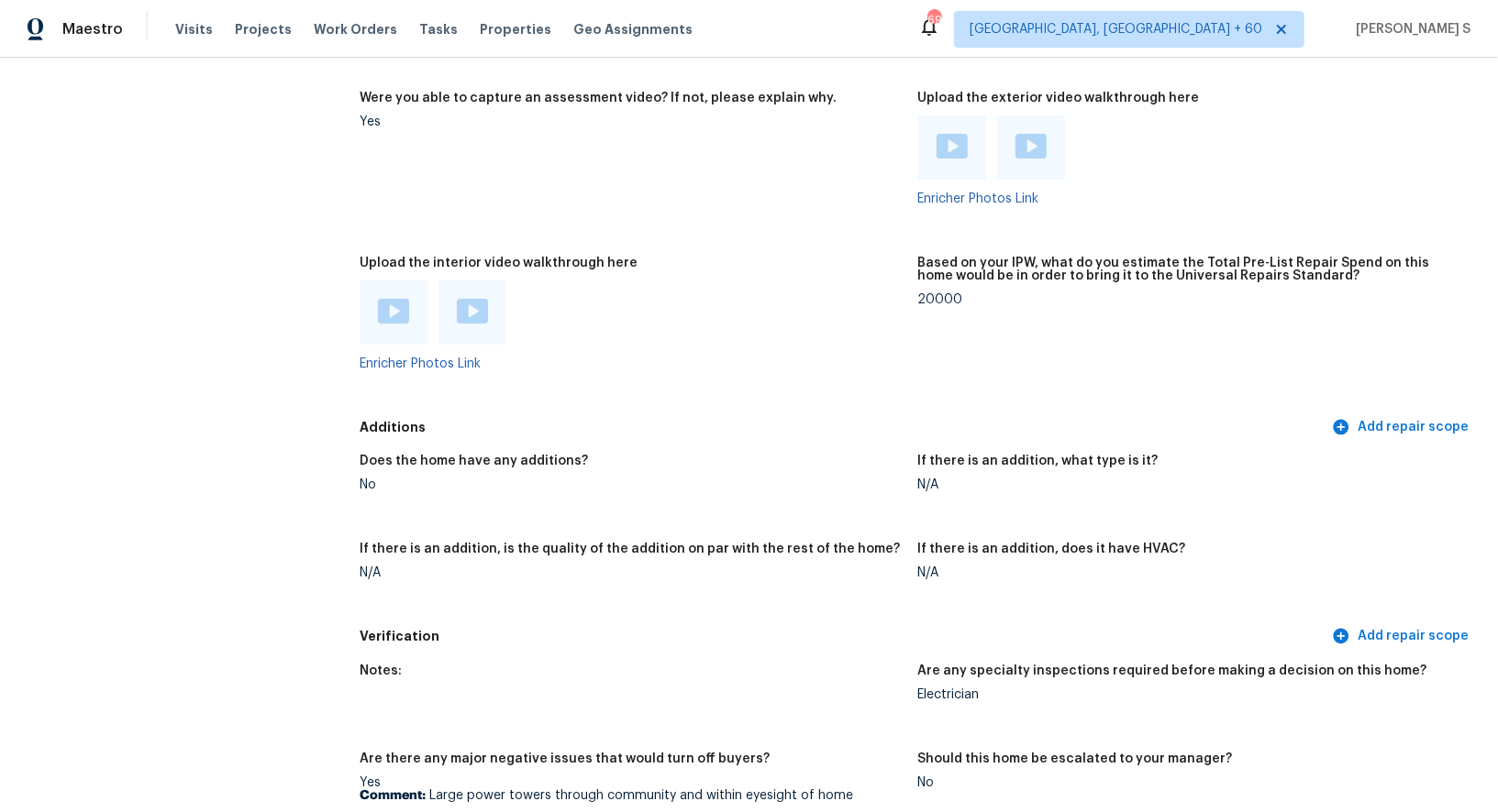
scroll to position [3493, 0]
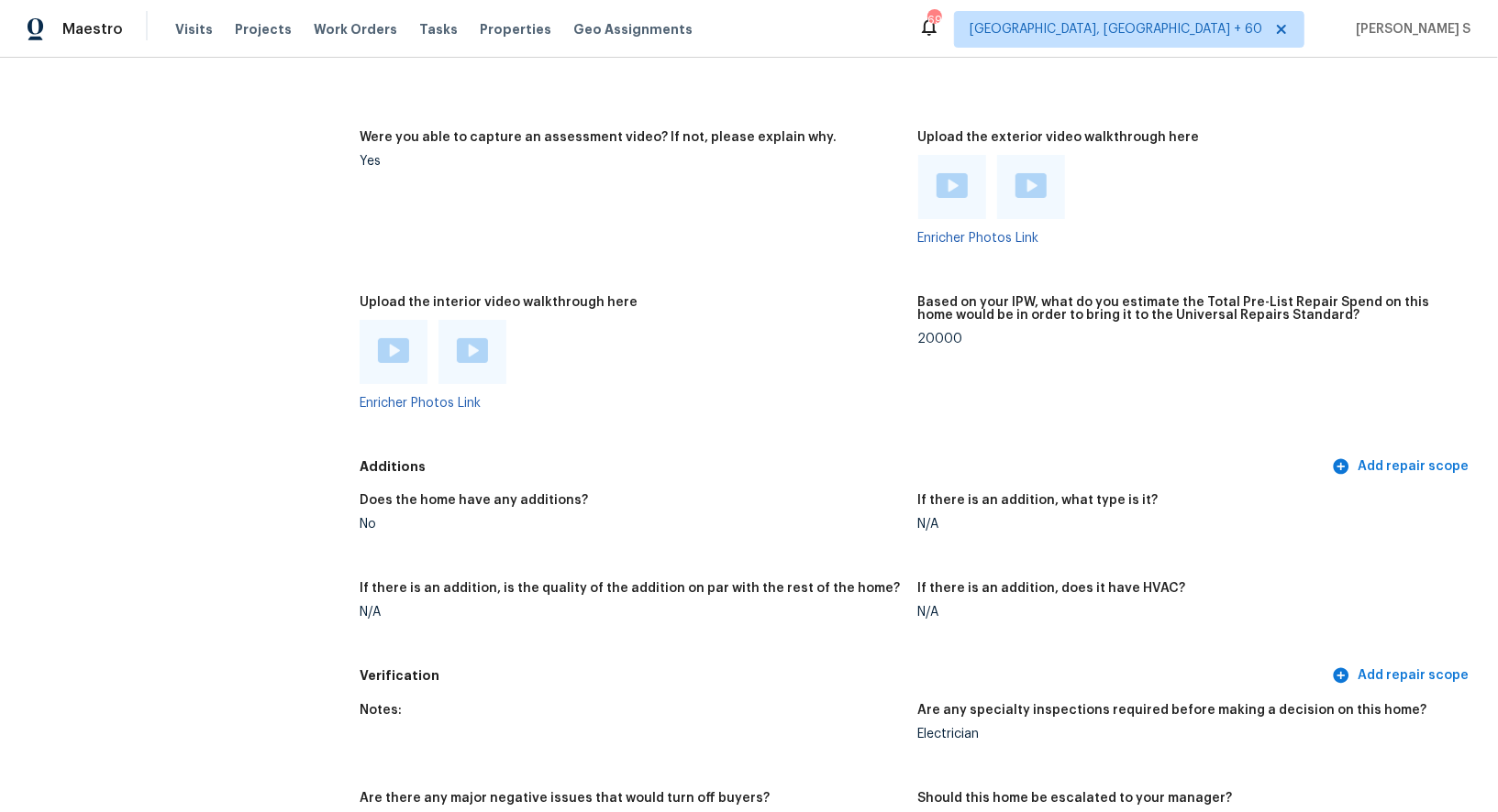
click at [386, 346] on img at bounding box center [393, 351] width 31 height 25
click at [472, 351] on img at bounding box center [472, 351] width 31 height 25
click at [948, 182] on img at bounding box center [951, 186] width 31 height 25
click at [1027, 187] on img at bounding box center [1030, 186] width 31 height 25
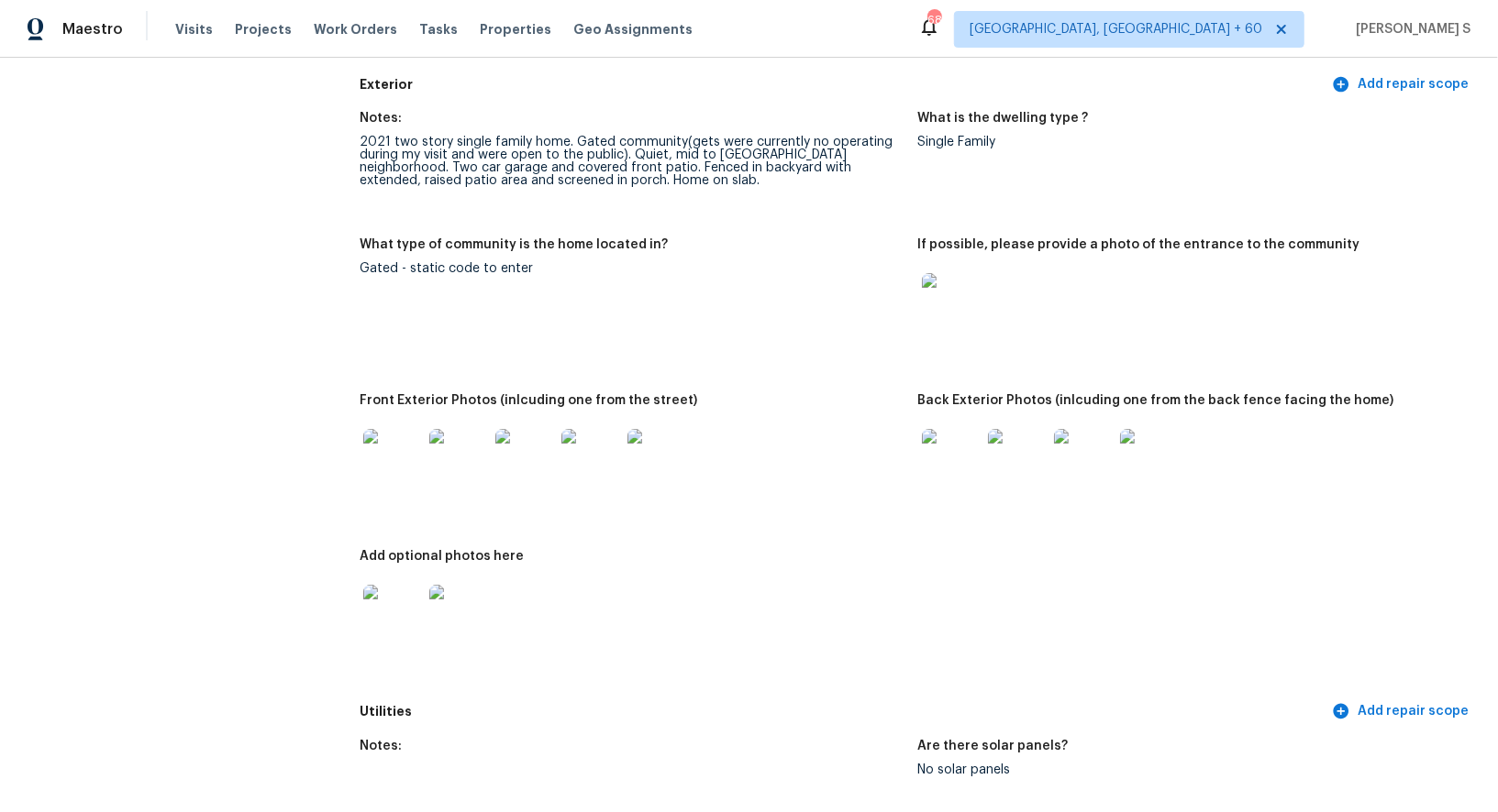
scroll to position [738, 0]
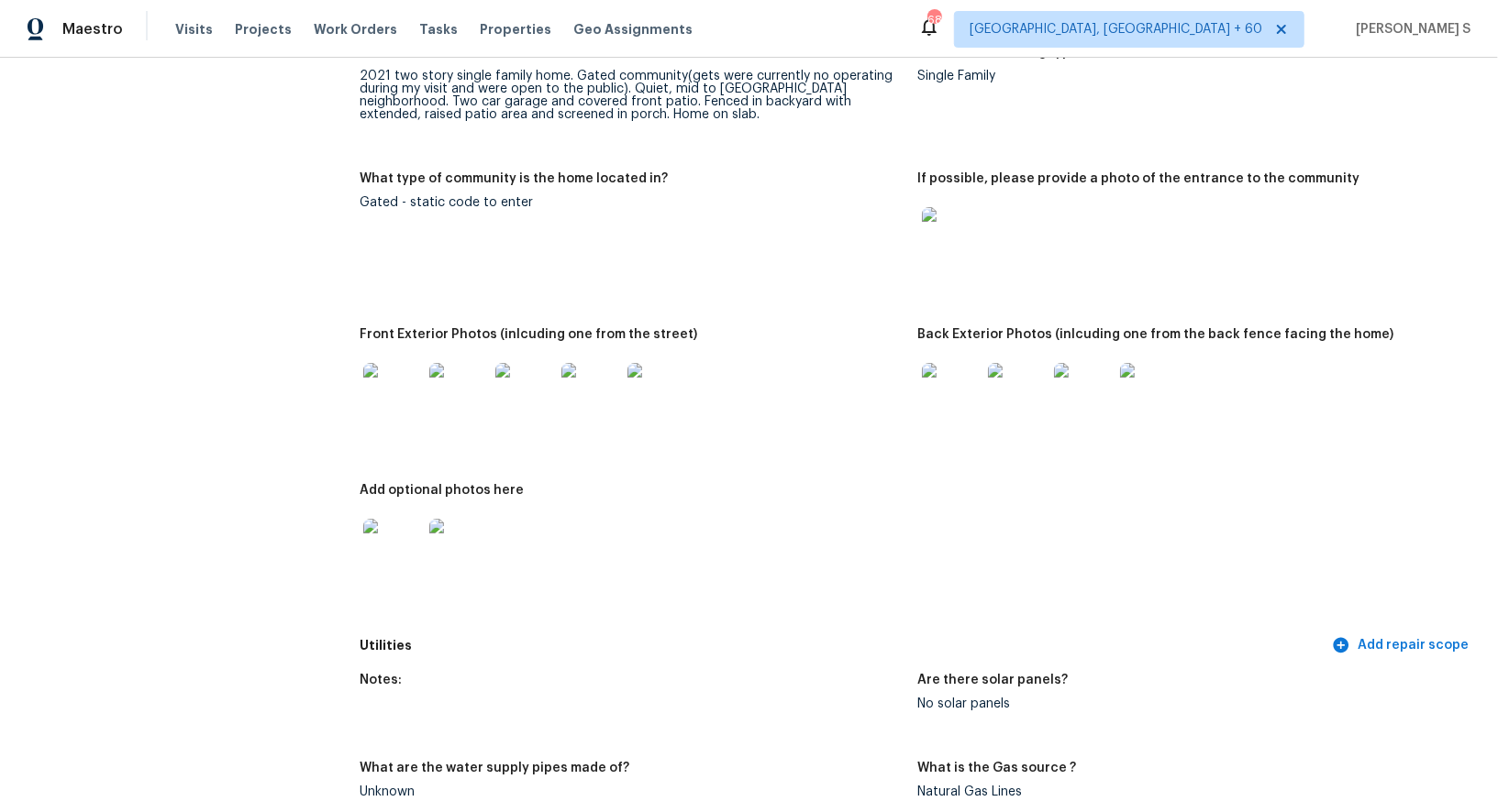
click at [406, 383] on img at bounding box center [392, 392] width 59 height 59
click at [957, 387] on img at bounding box center [950, 392] width 59 height 59
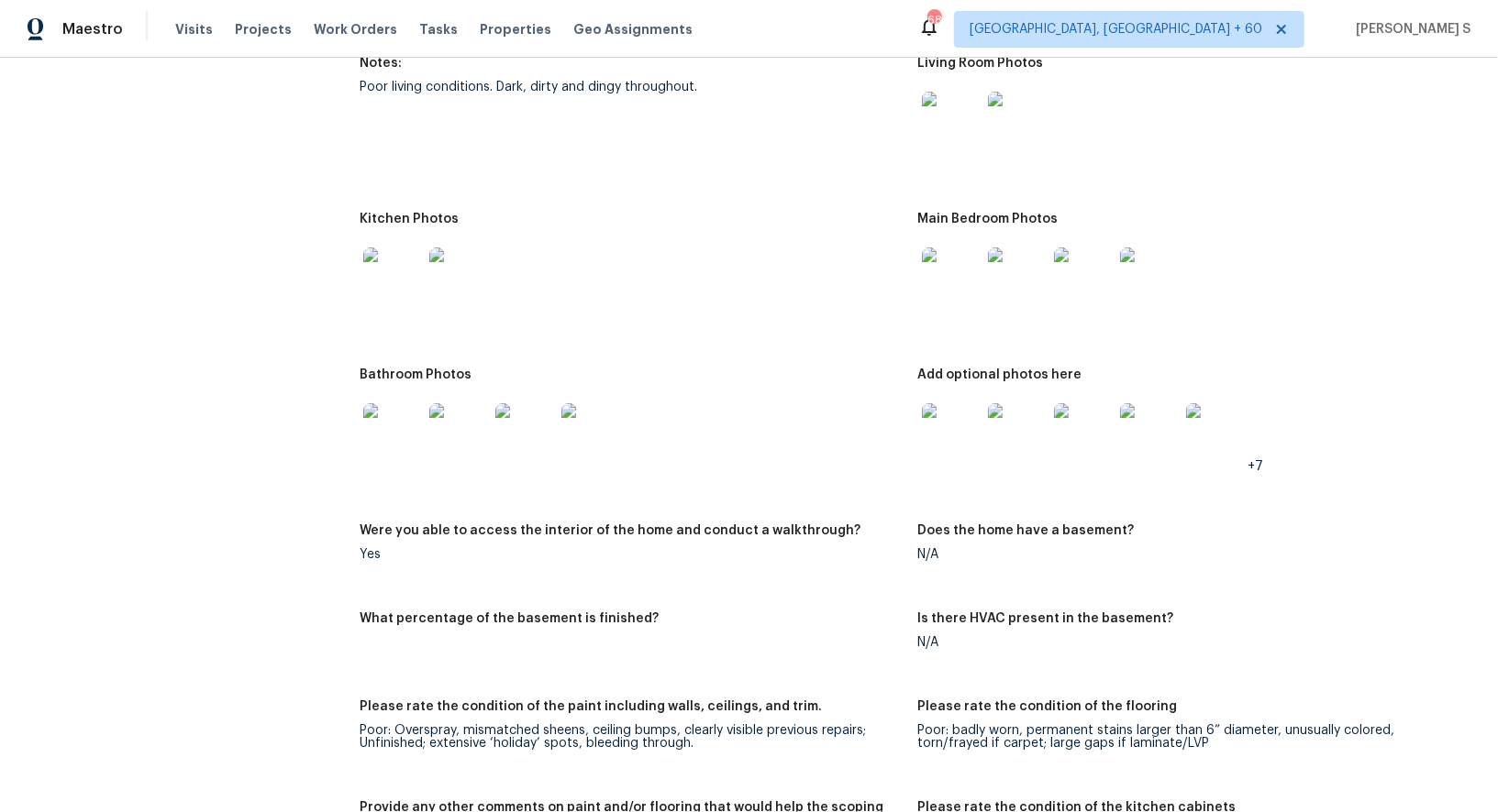
scroll to position [1966, 0]
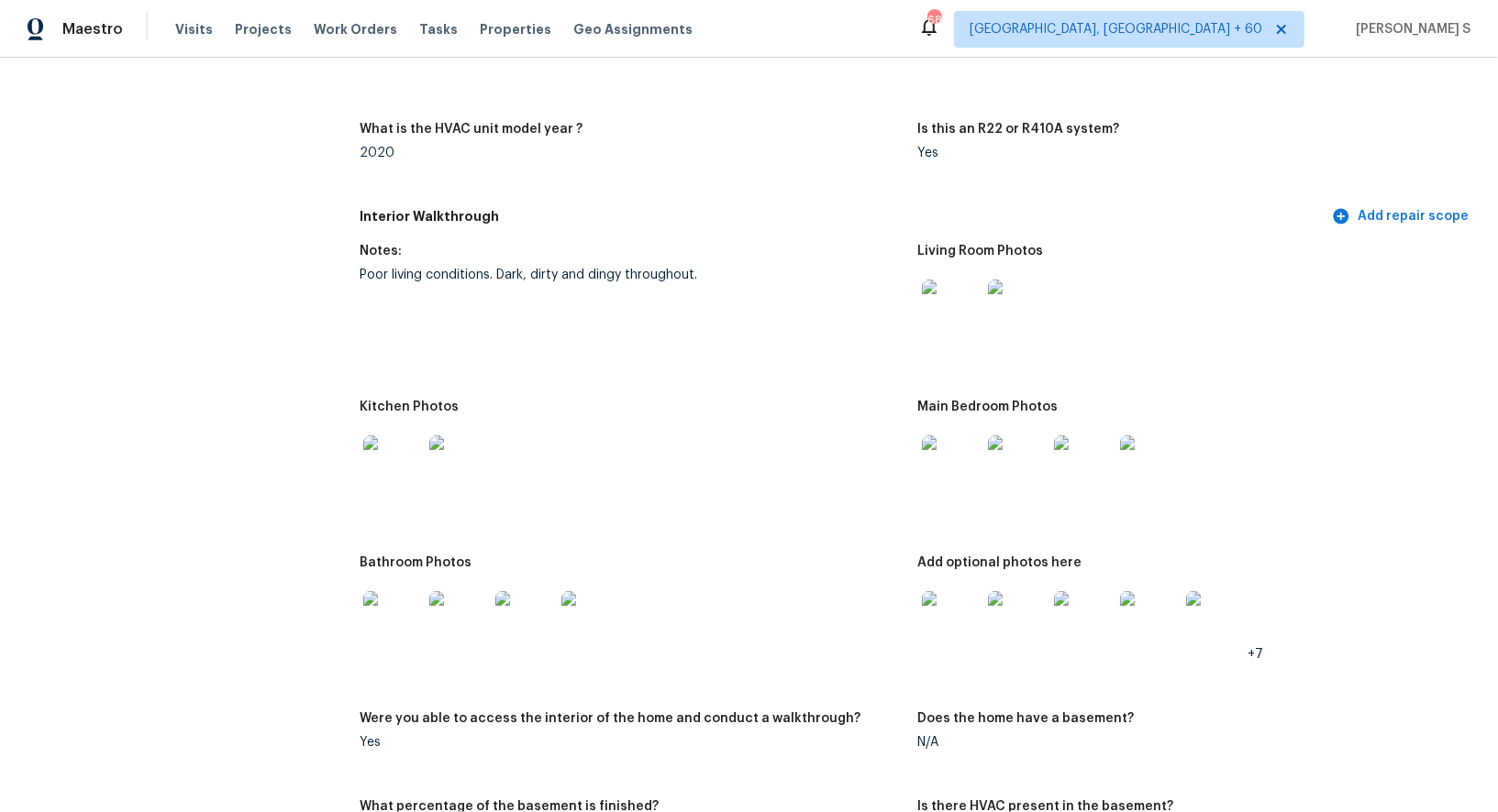
click at [954, 300] on img at bounding box center [950, 309] width 59 height 59
click at [399, 475] on img at bounding box center [392, 464] width 59 height 59
click at [937, 461] on img at bounding box center [950, 464] width 59 height 59
click at [408, 620] on img at bounding box center [392, 620] width 59 height 59
click at [958, 622] on img at bounding box center [950, 620] width 59 height 59
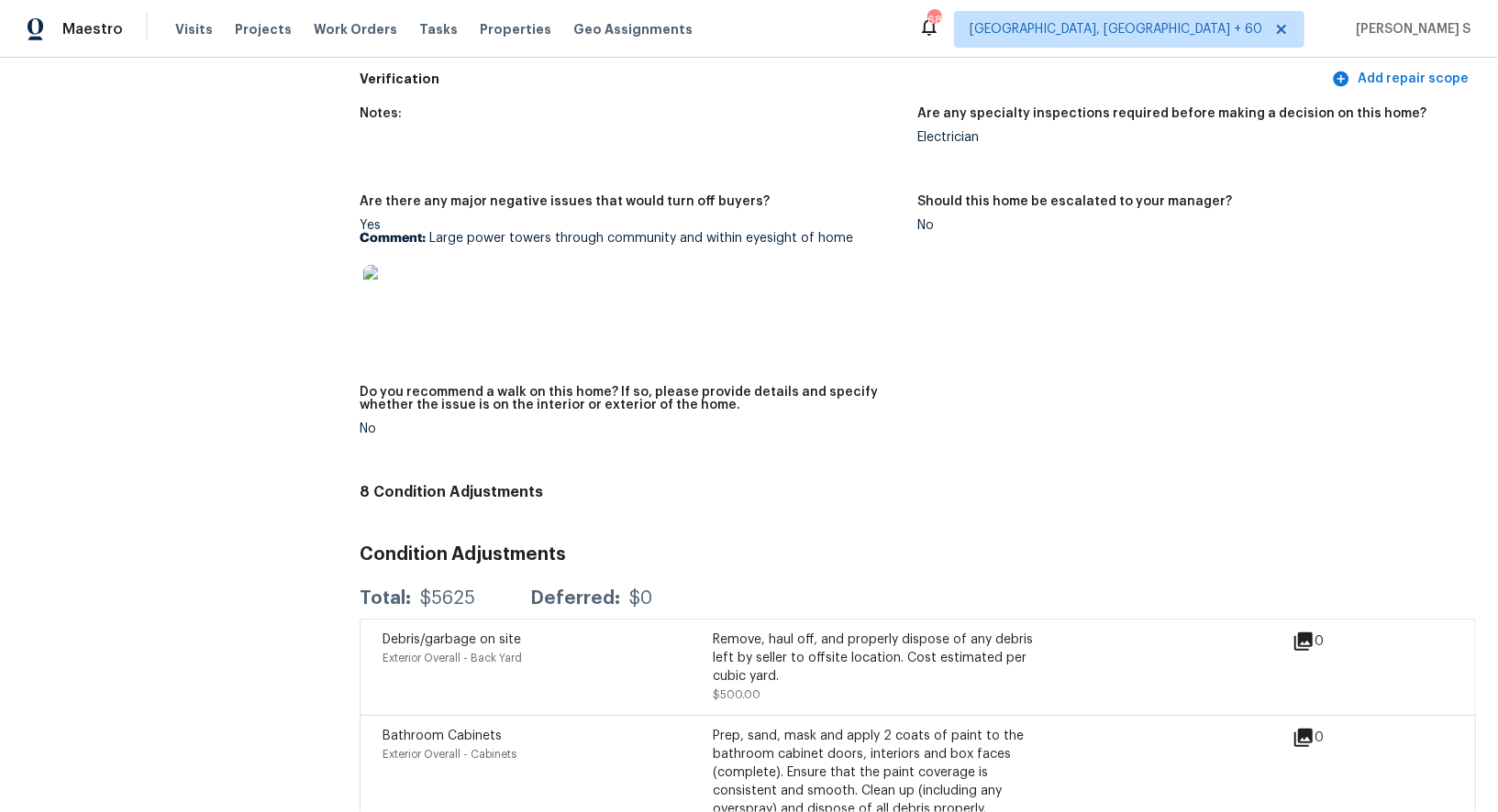
scroll to position [4005, 0]
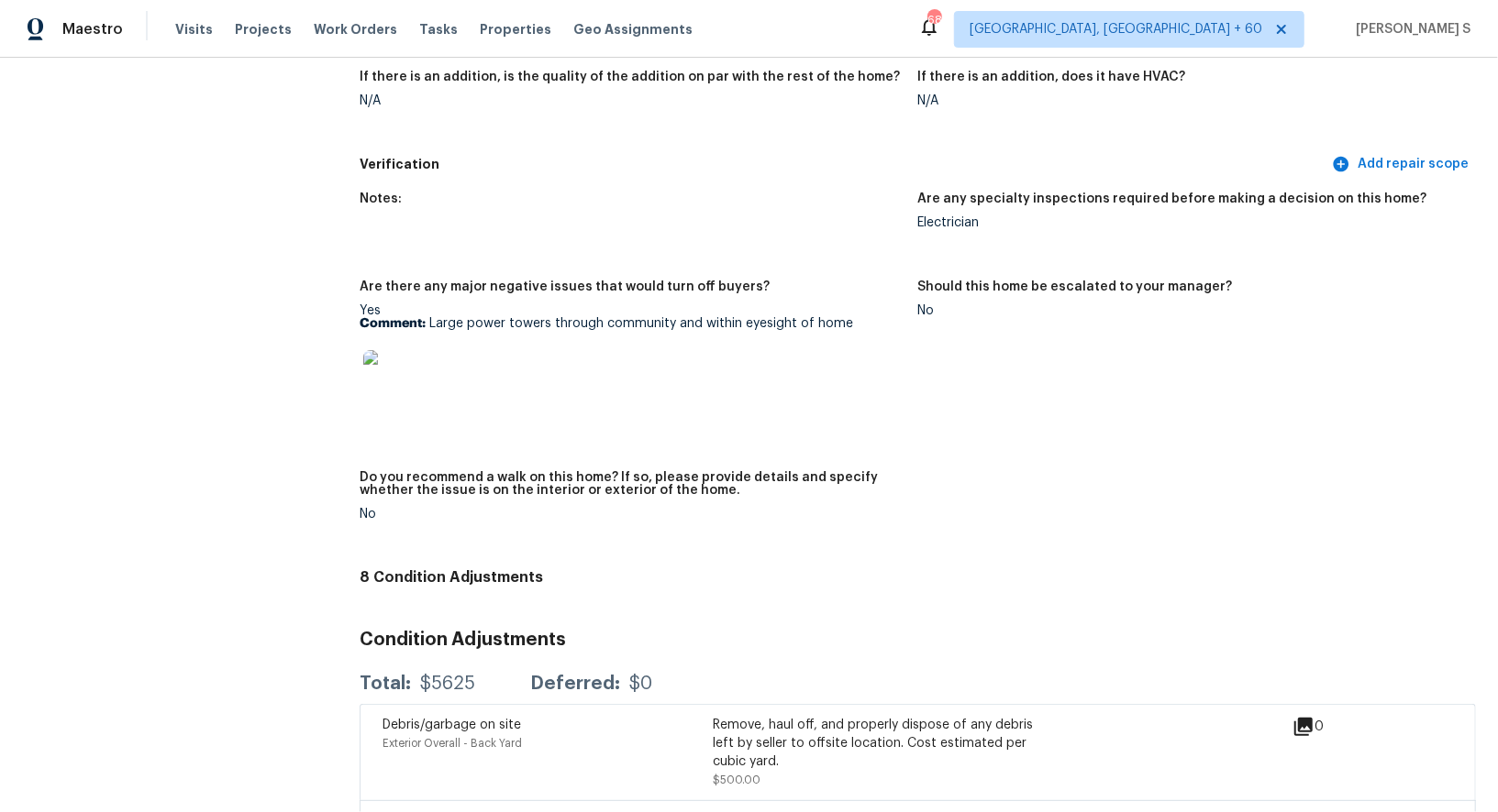
click at [435, 326] on p "Comment: Large power towers through community and within eyesight of home" at bounding box center [631, 323] width 543 height 13
click at [817, 329] on div "Yes Comment: Large power towers through community and within eyesight of home" at bounding box center [631, 362] width 543 height 116
copy p "Large power towers through community and within eyesight of home"
click at [399, 378] on img at bounding box center [392, 379] width 59 height 59
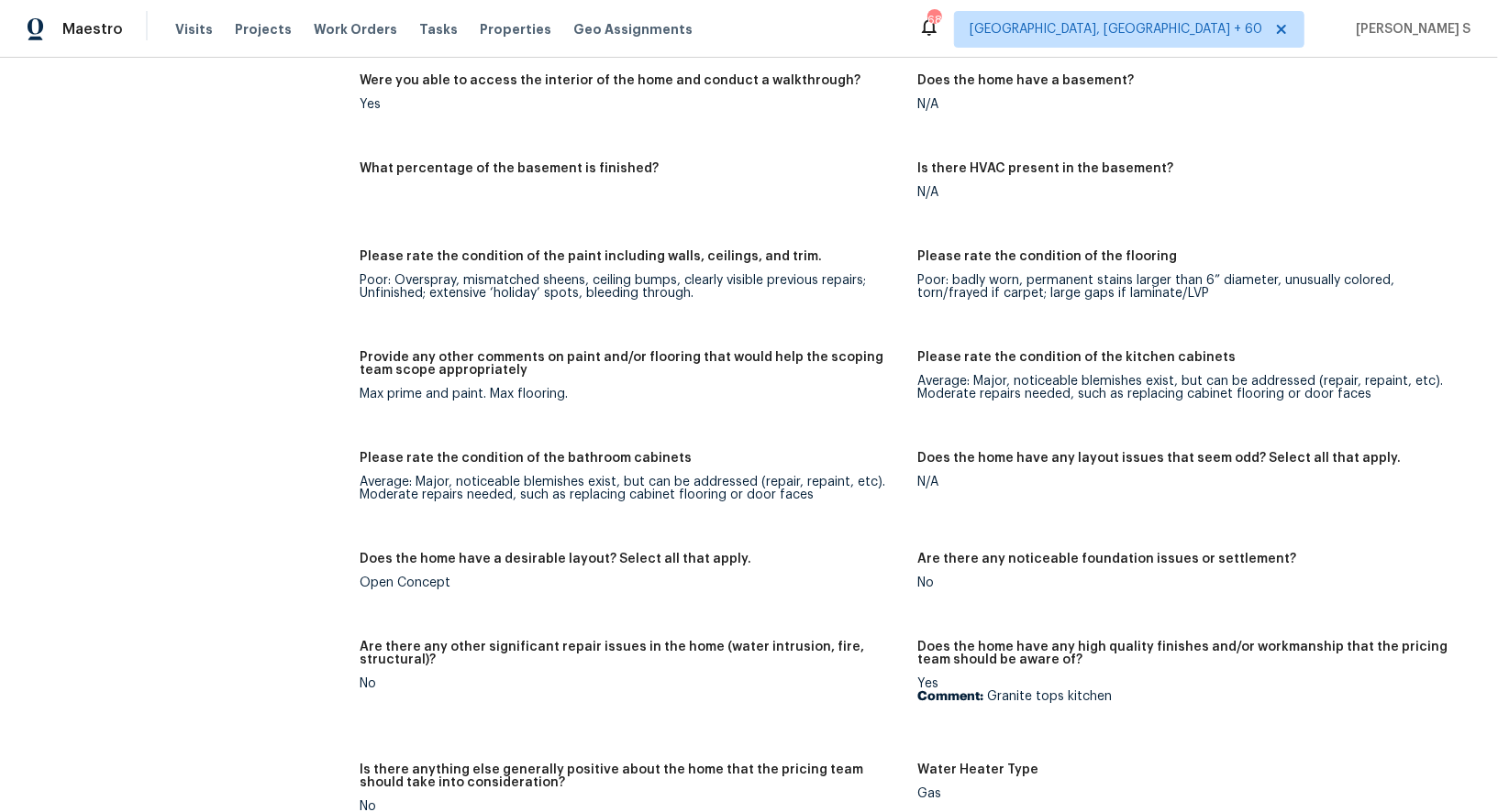
scroll to position [2658, 0]
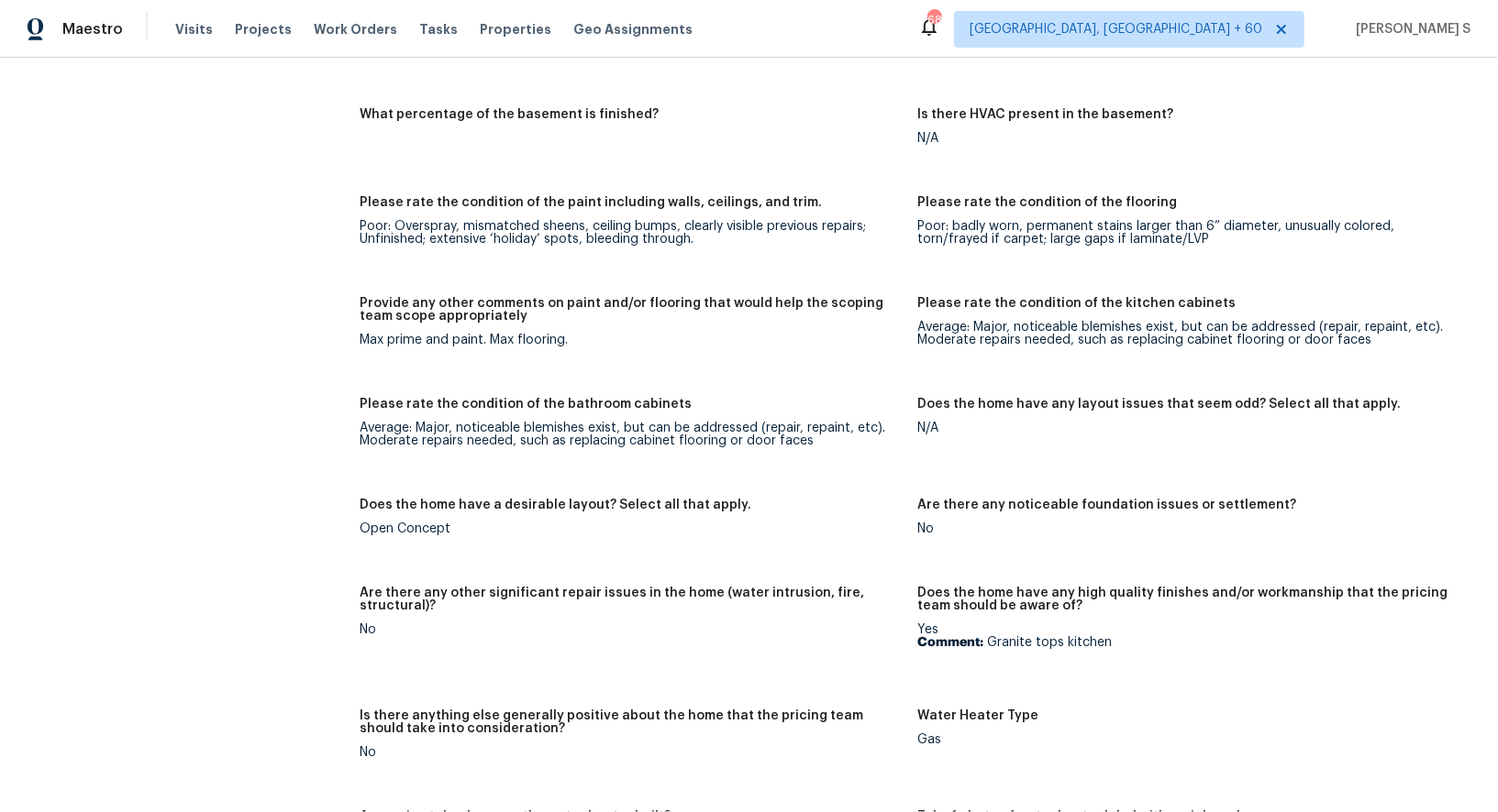
click at [853, 189] on div "Notes: Poor living conditions. Dark, dirty and dingy throughout. Living Room Ph…" at bounding box center [917, 413] width 1117 height 1743
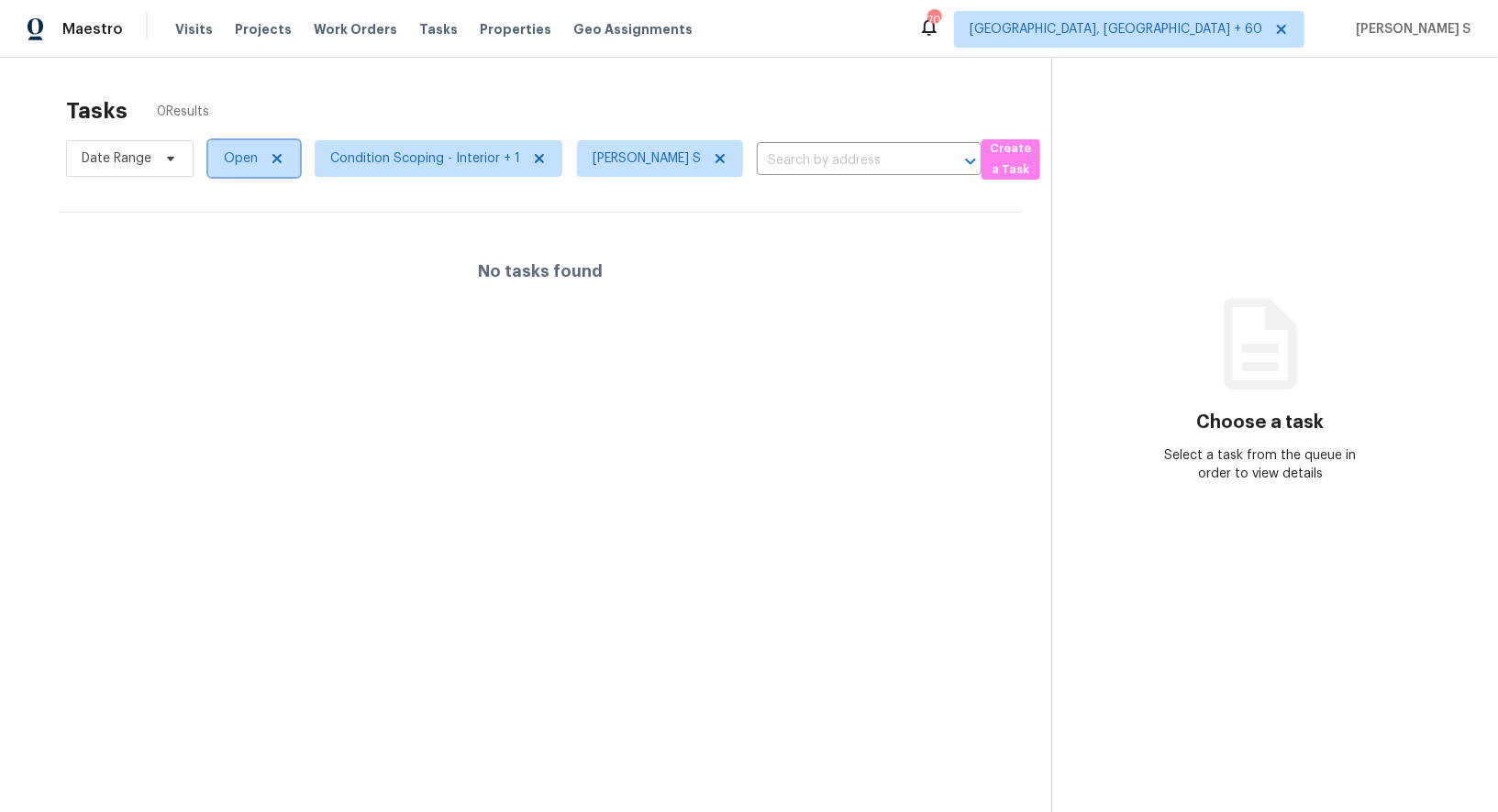
click at [233, 149] on span "Open" at bounding box center [241, 158] width 34 height 19
click at [274, 250] on div "Blocked" at bounding box center [256, 262] width 89 height 26
click at [276, 259] on label "Blocked" at bounding box center [254, 262] width 73 height 19
click at [229, 259] on input "Blocked" at bounding box center [223, 258] width 12 height 12
checkbox input "true"
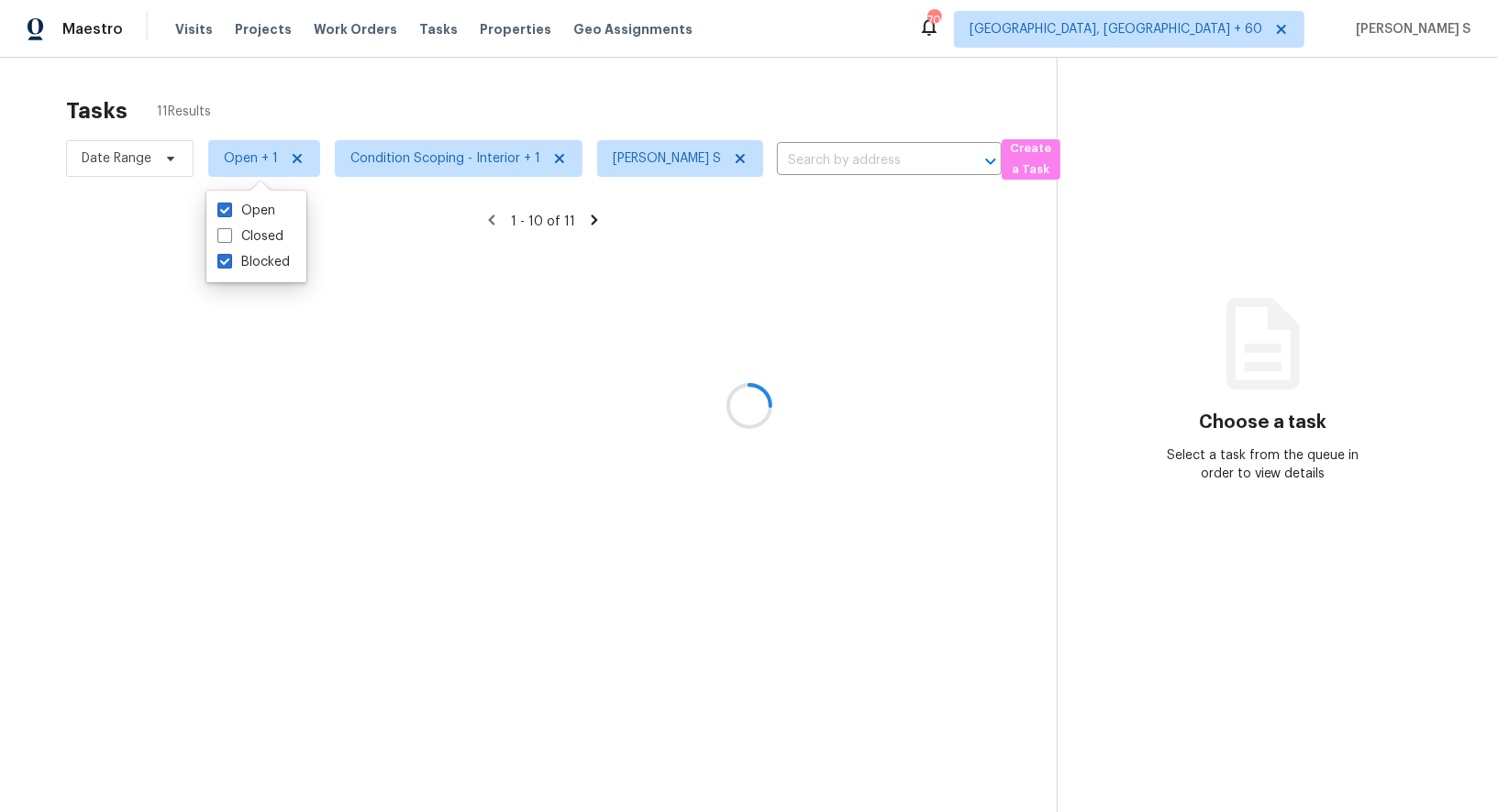
click at [613, 407] on div at bounding box center [749, 406] width 1498 height 812
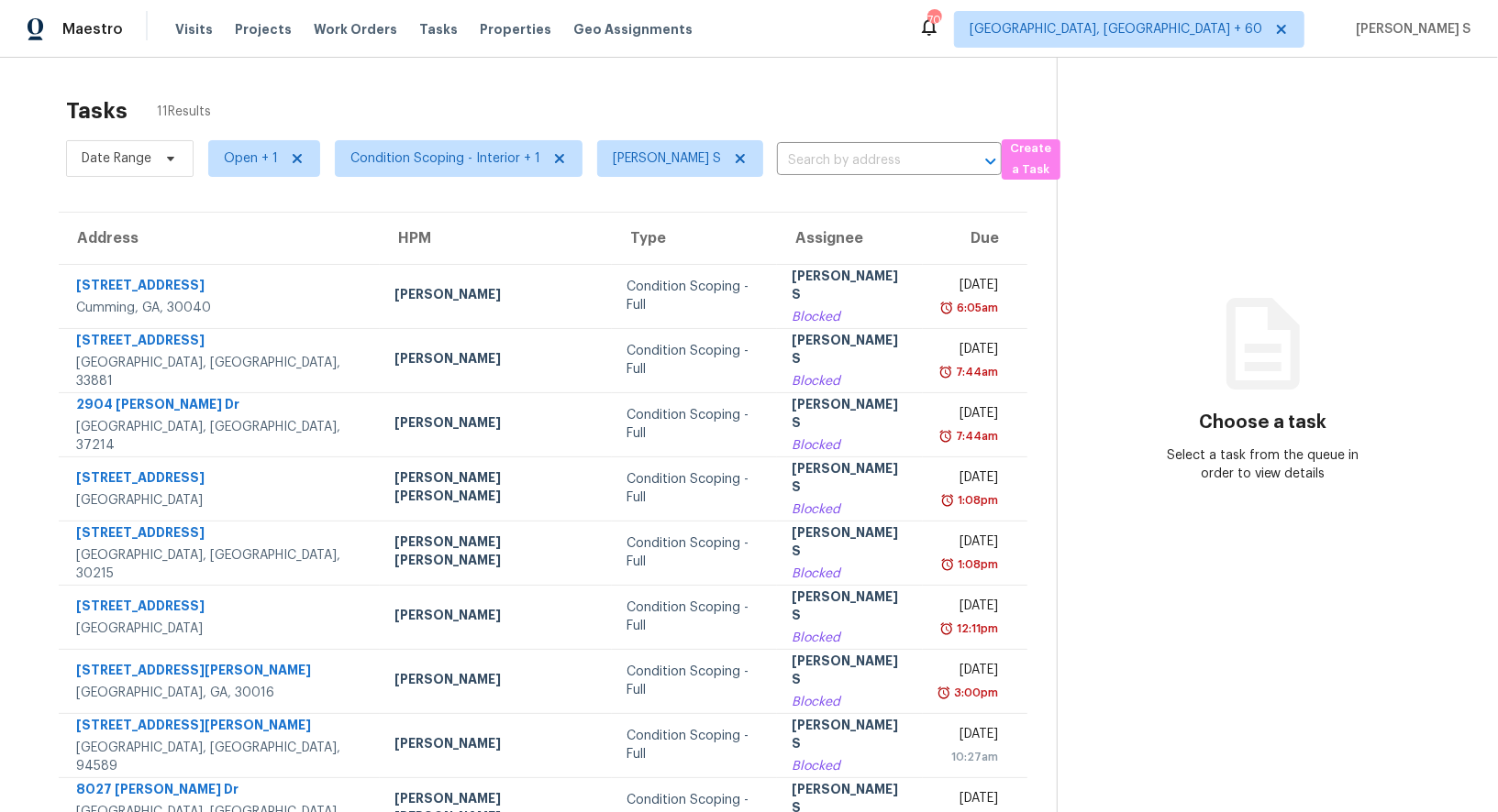
scroll to position [140, 0]
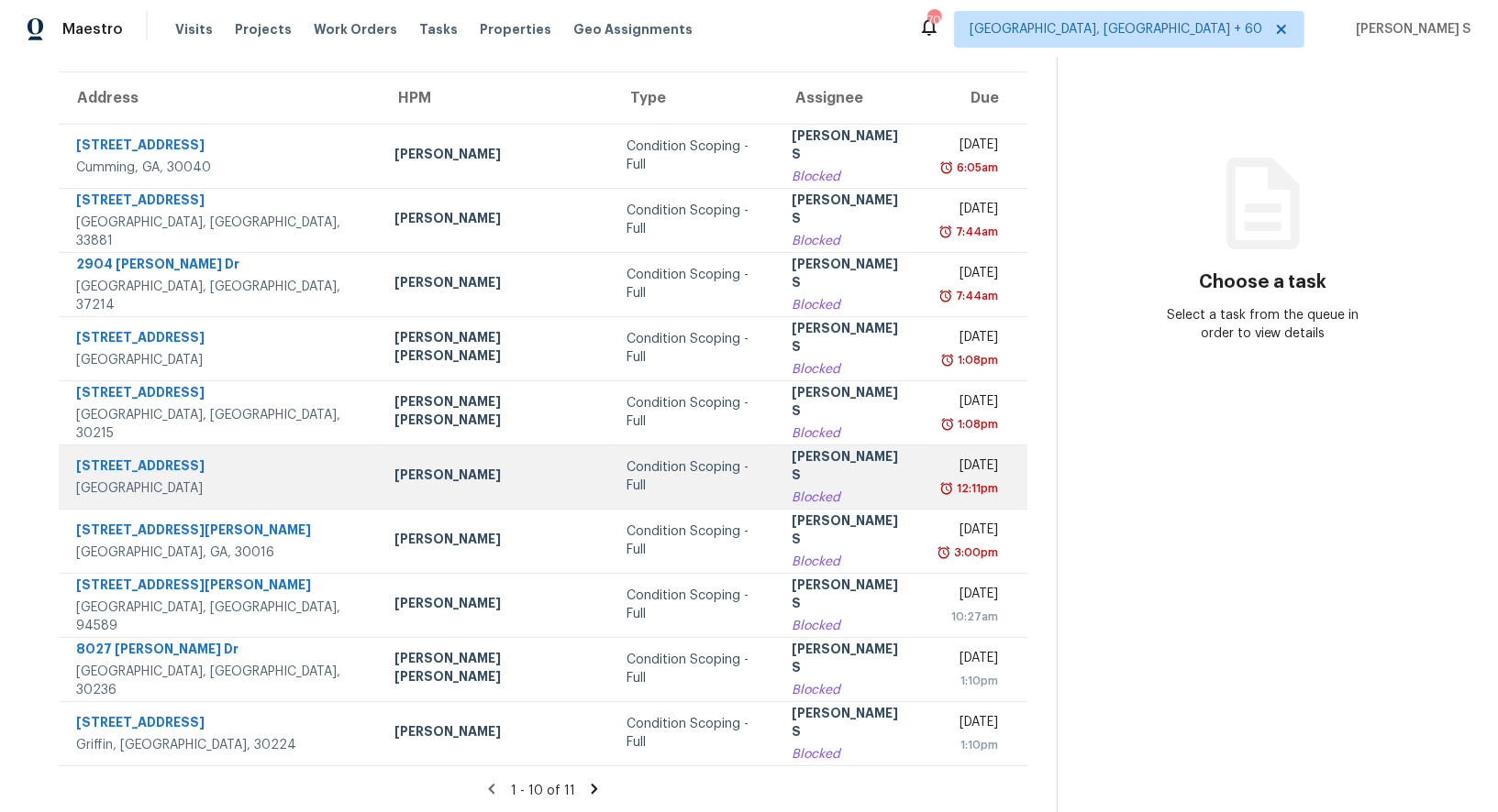
click at [395, 481] on div "Raymond Roberts" at bounding box center [496, 476] width 203 height 23
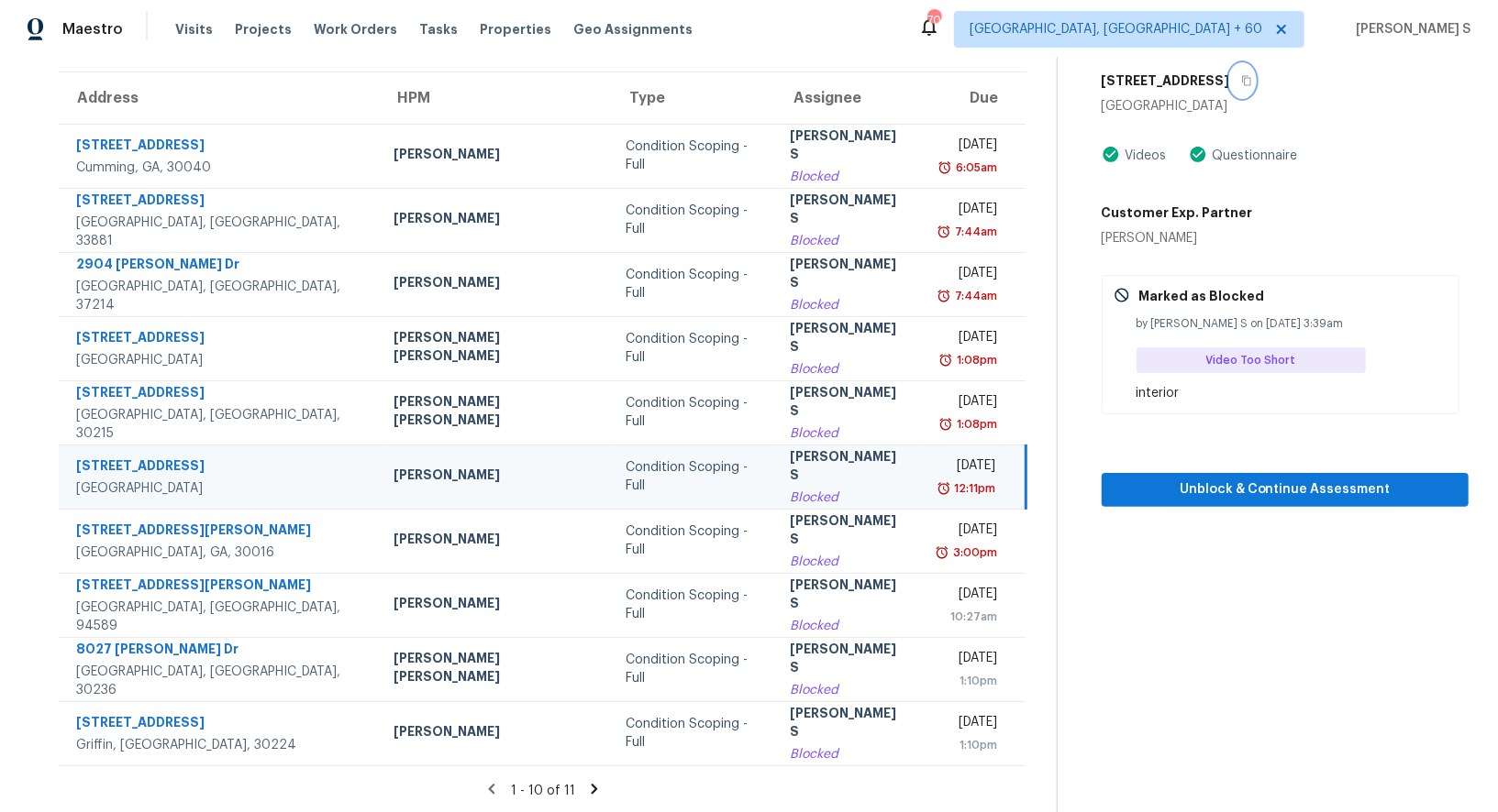
click at [1241, 81] on icon "button" at bounding box center [1246, 81] width 11 height 11
click at [824, 486] on td "Anbu Jebakumar S Blocked" at bounding box center [848, 476] width 146 height 64
click at [1280, 484] on span "Unblock & Continue Assessment" at bounding box center [1285, 489] width 338 height 23
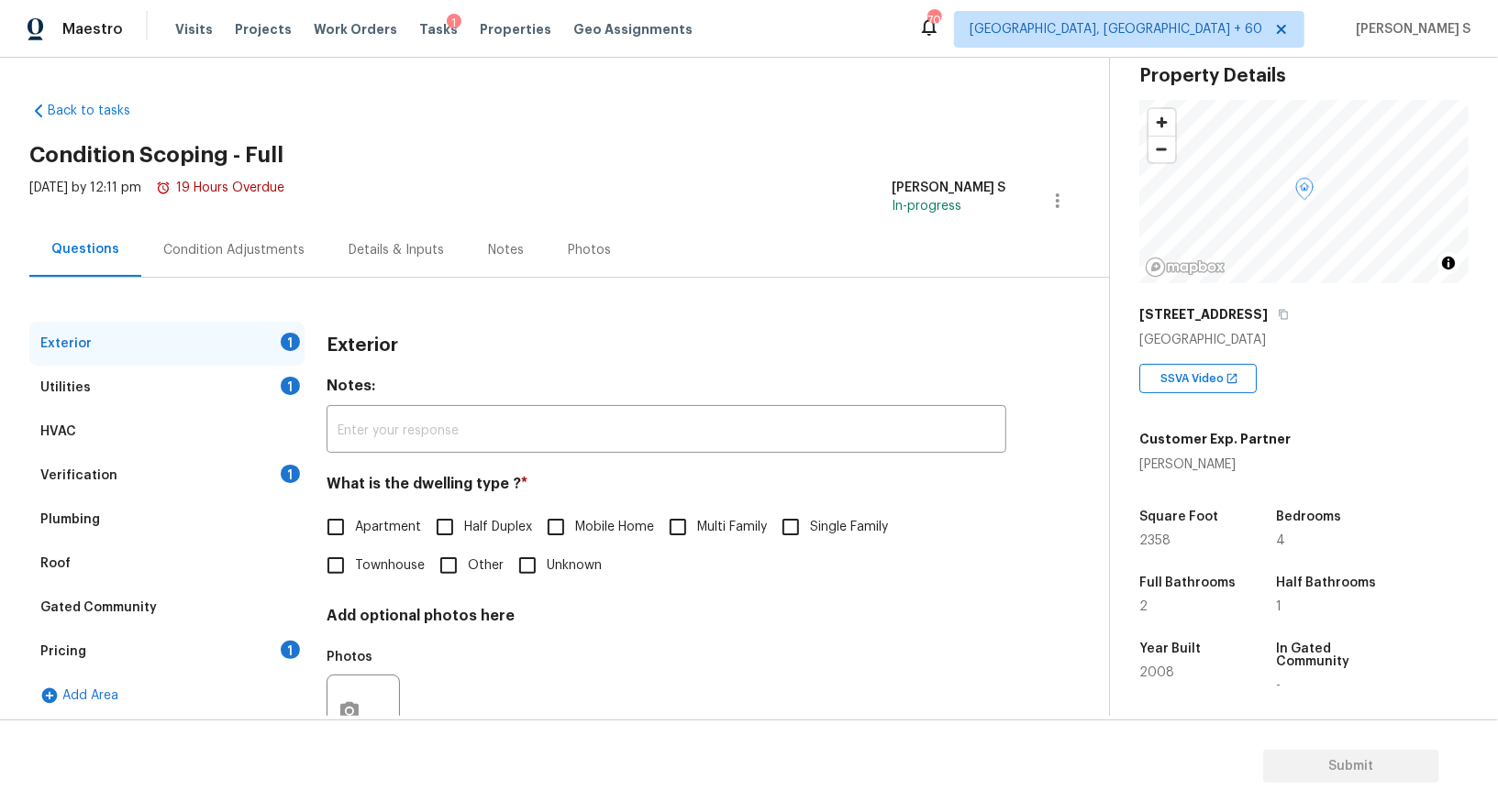
scroll to position [70, 0]
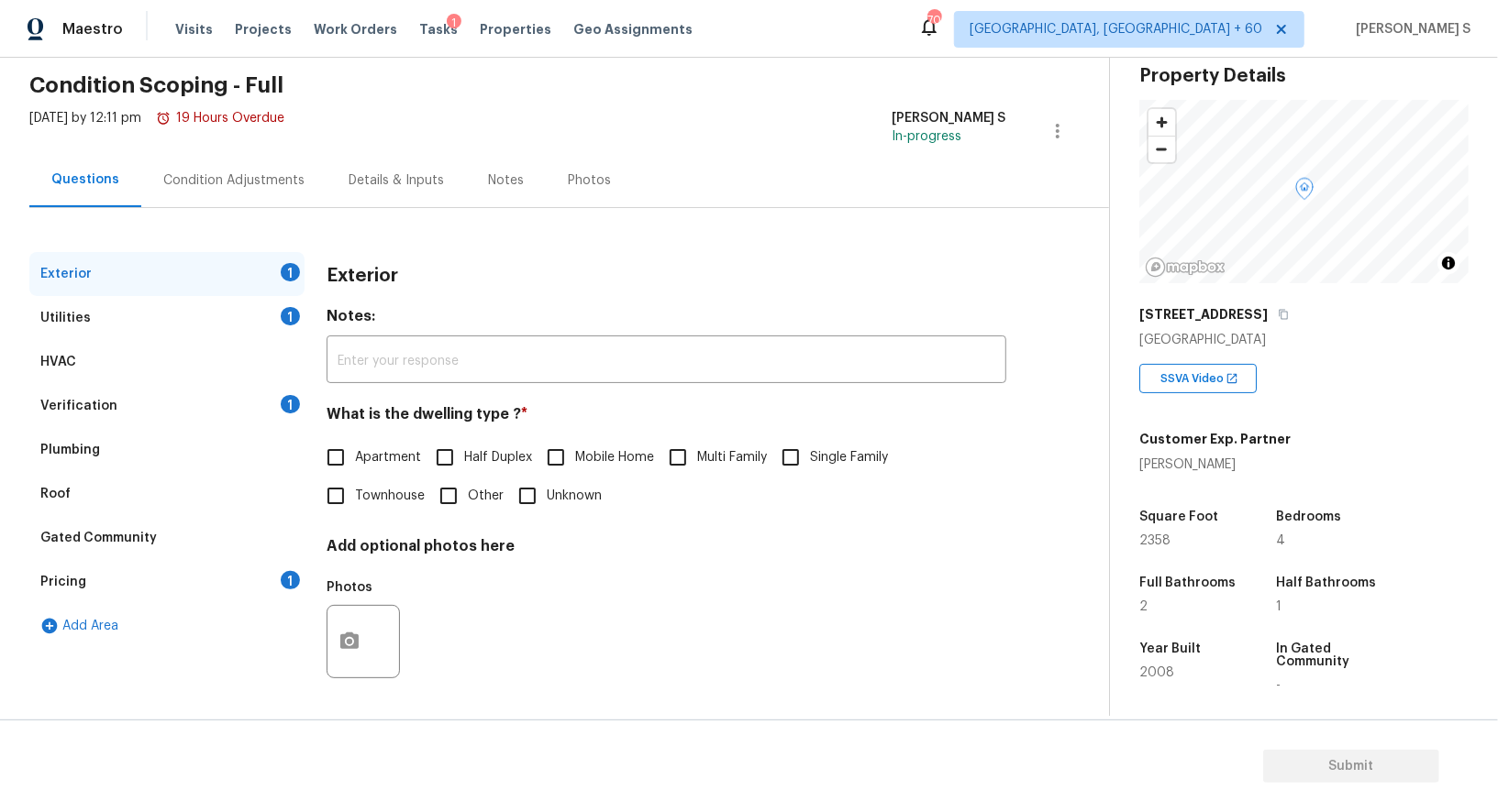
click at [289, 310] on div "1" at bounding box center [290, 316] width 20 height 19
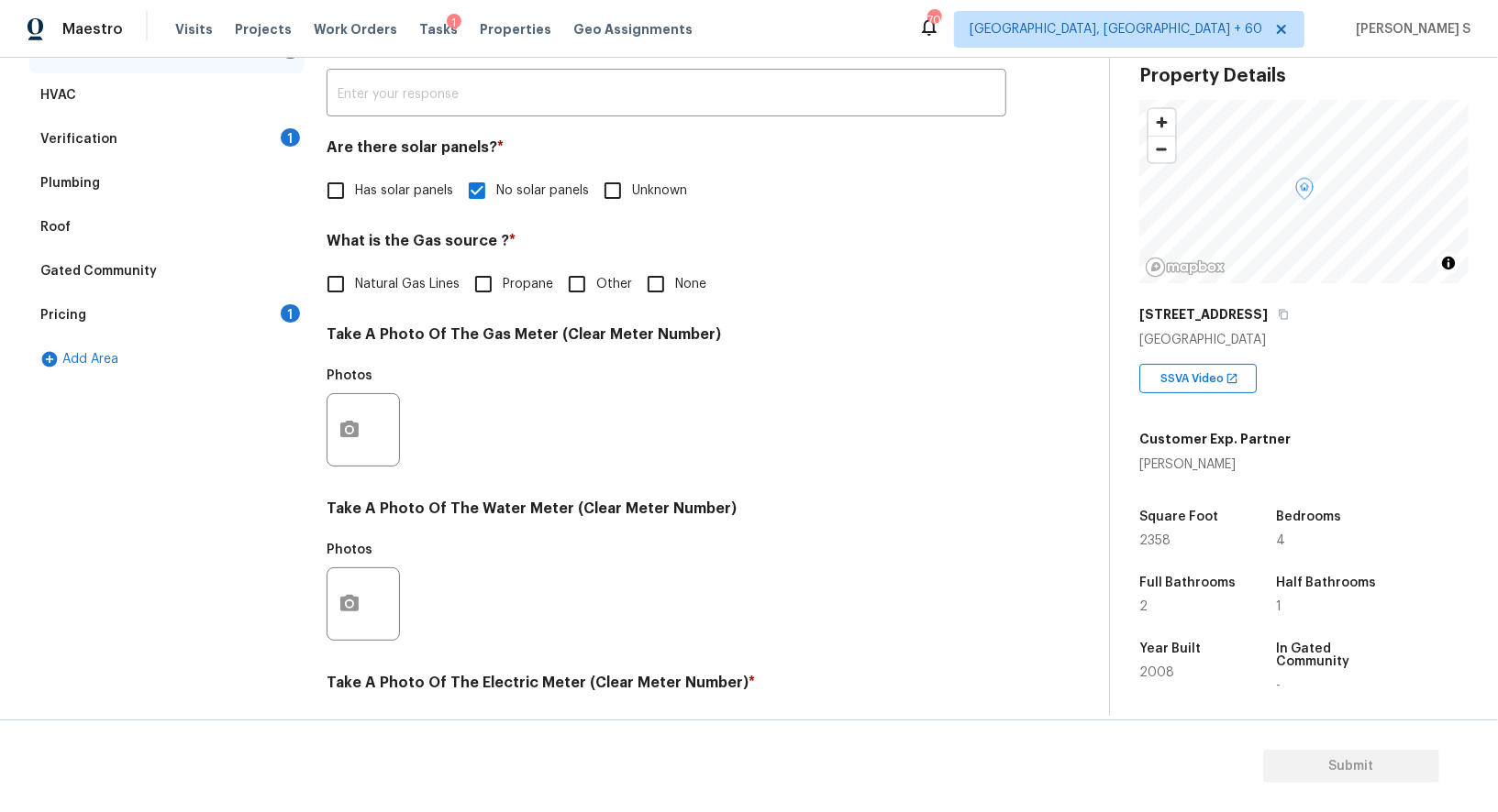
scroll to position [124, 0]
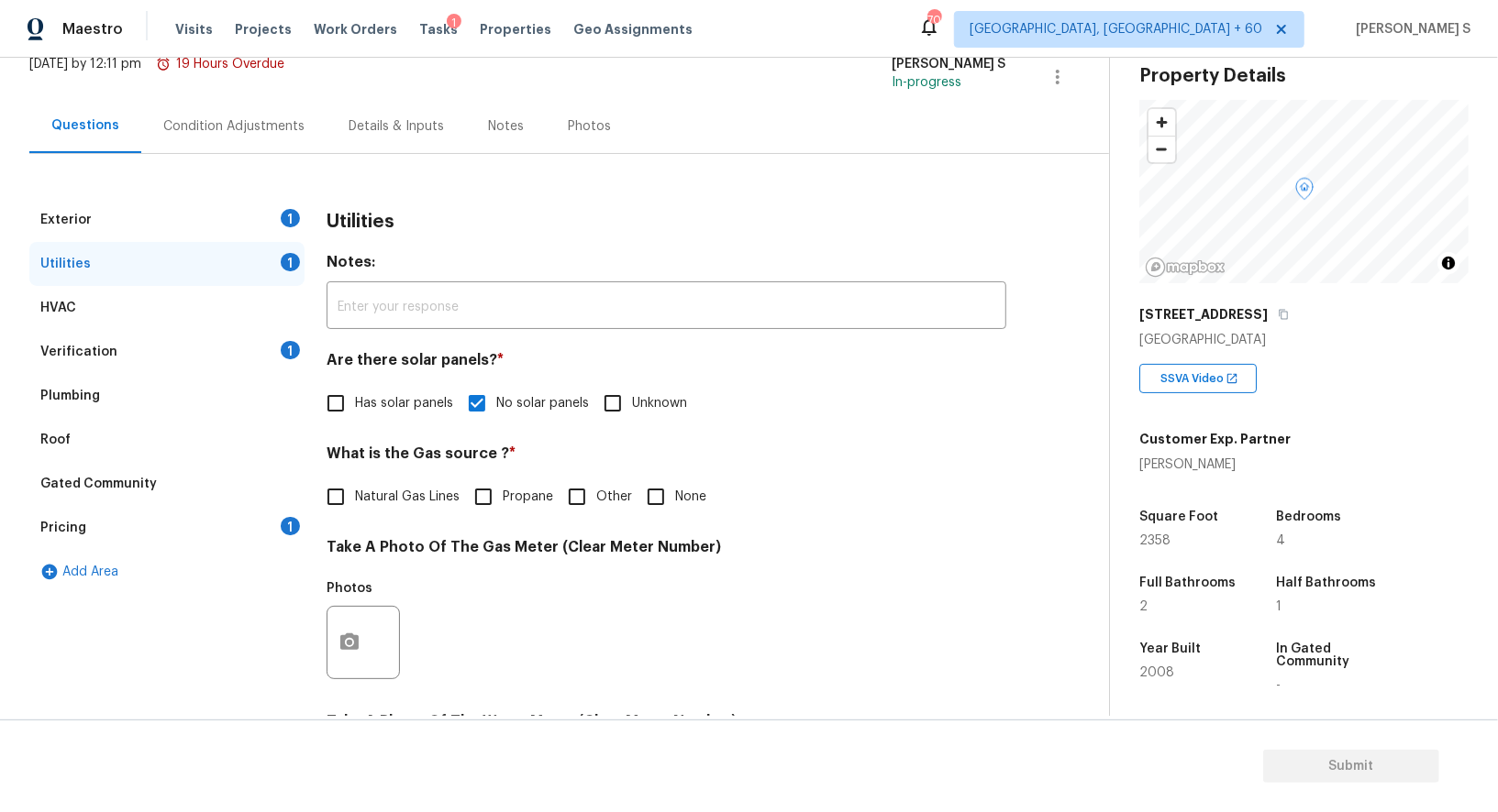
click at [272, 351] on div "Verification 1" at bounding box center [166, 351] width 275 height 44
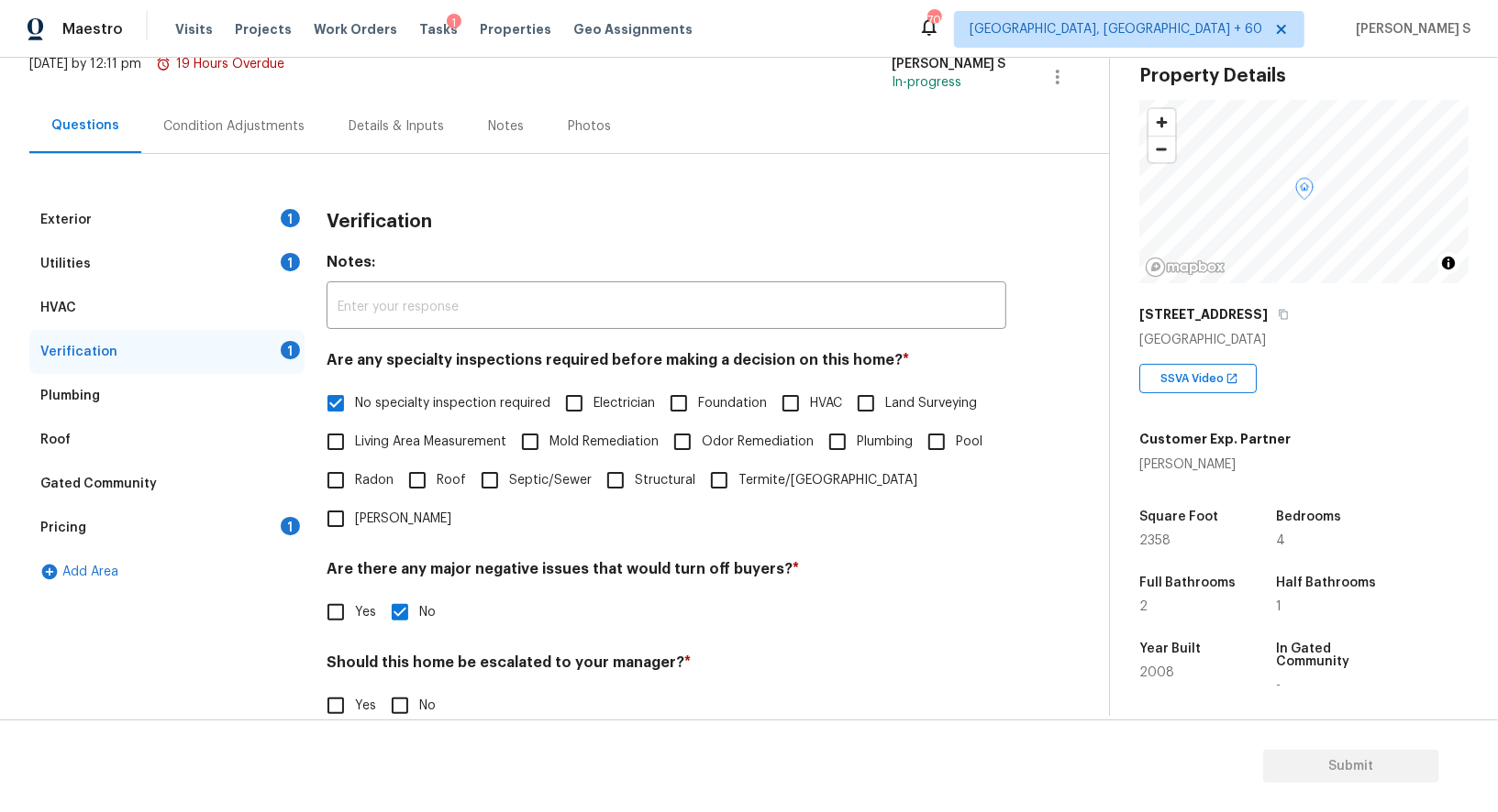
scroll to position [234, 0]
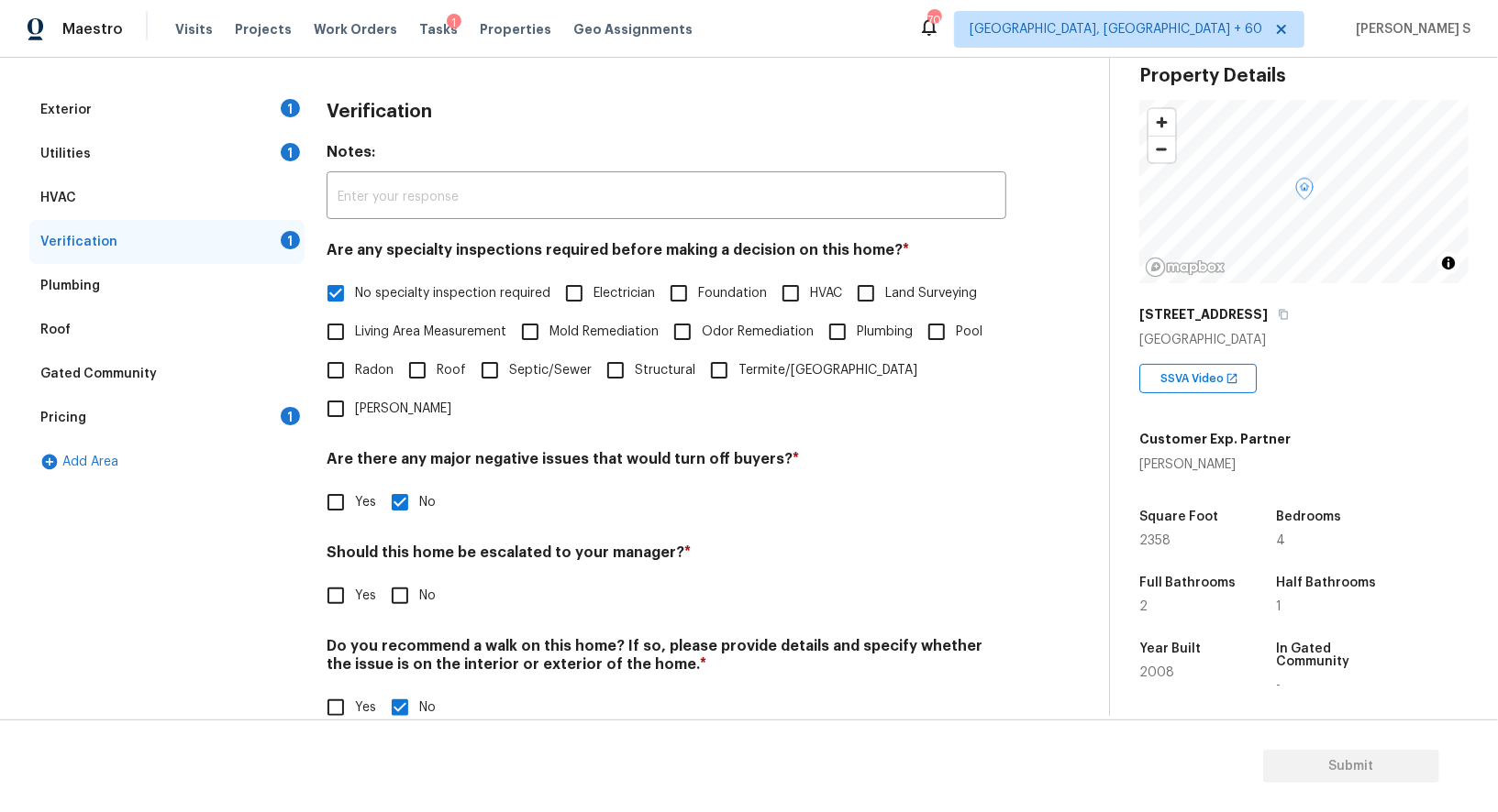
click at [284, 420] on div "1" at bounding box center [290, 417] width 20 height 19
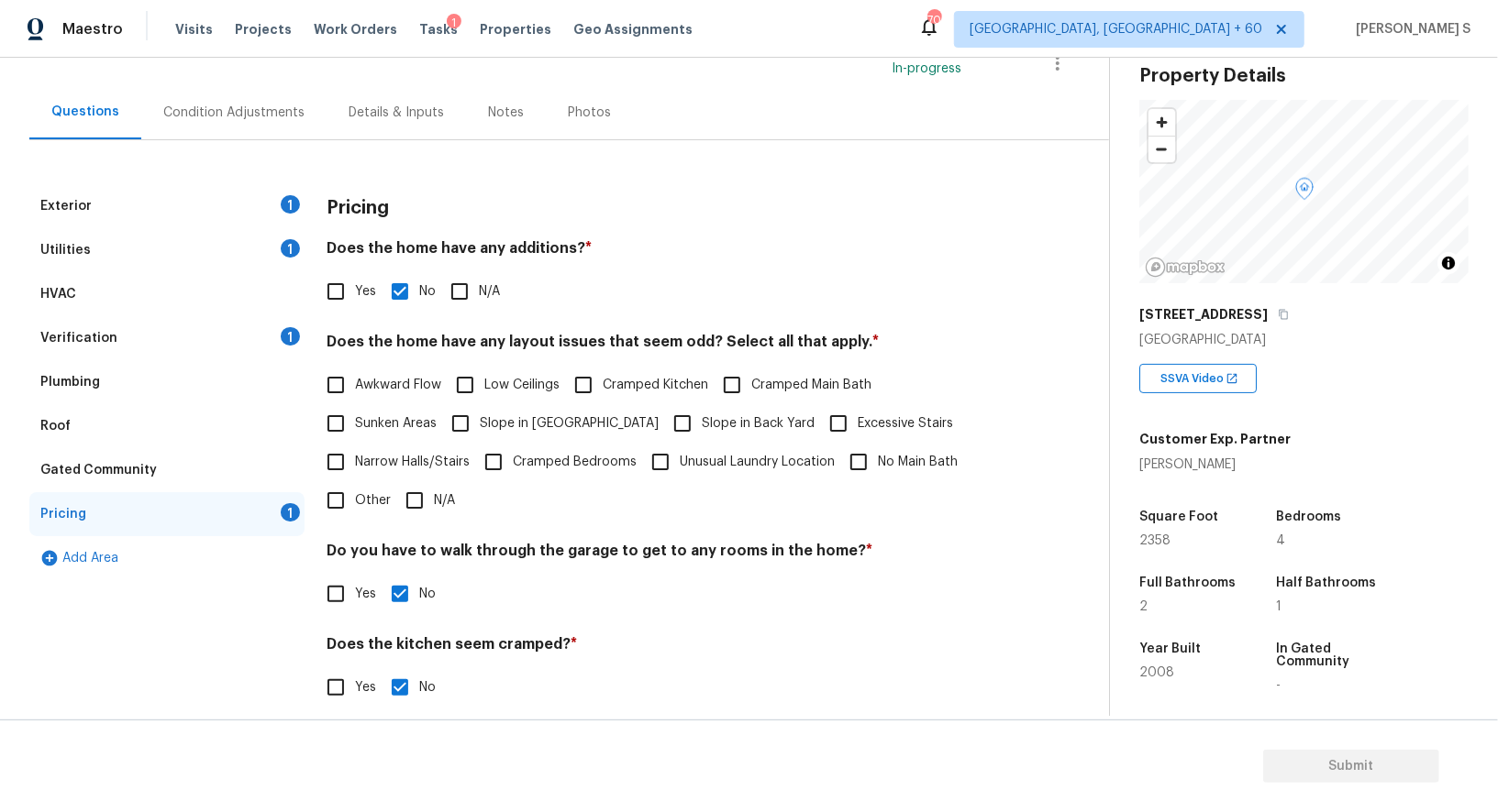
scroll to position [0, 0]
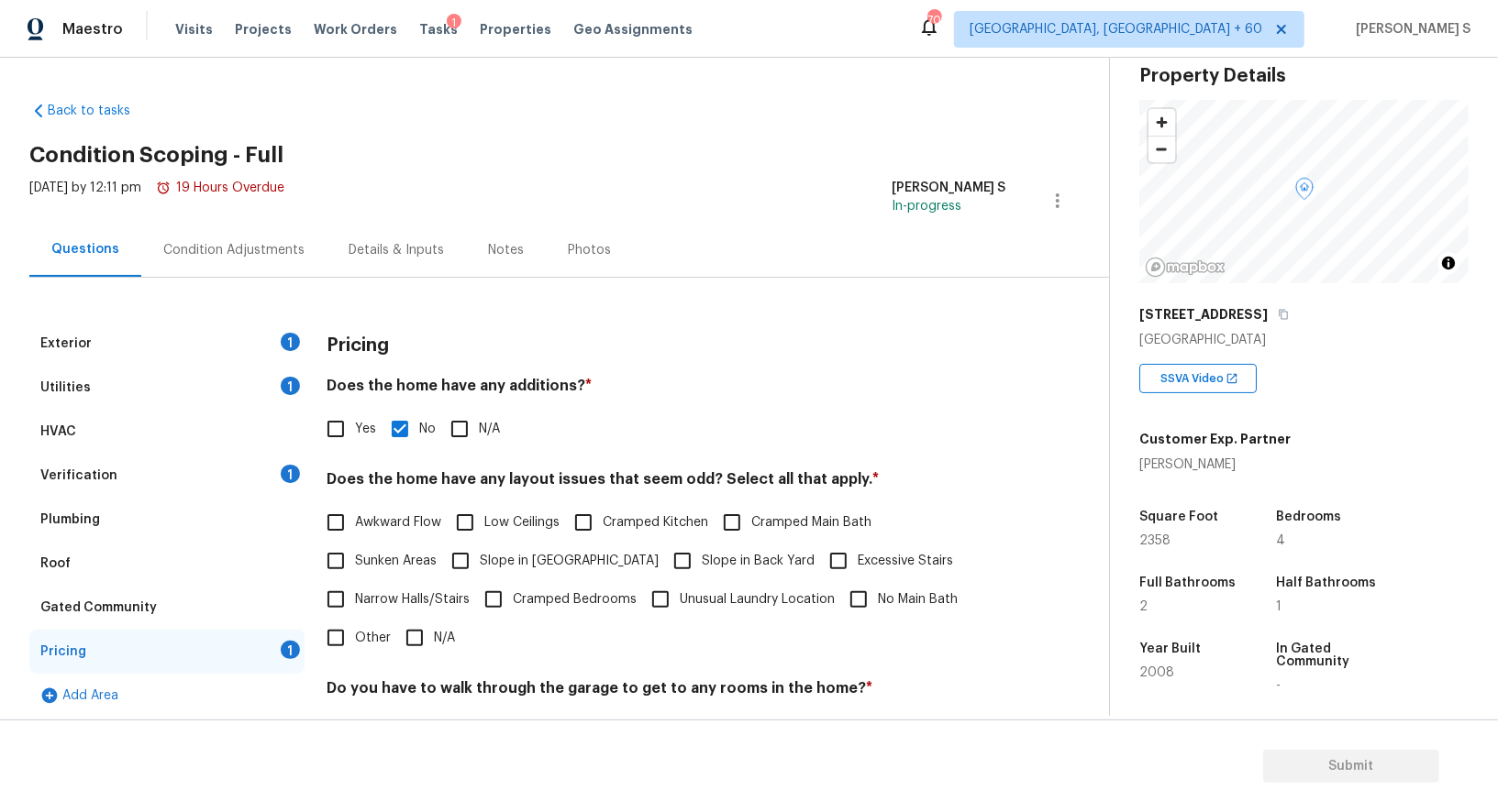
click at [279, 391] on div "Utilities 1" at bounding box center [166, 387] width 275 height 44
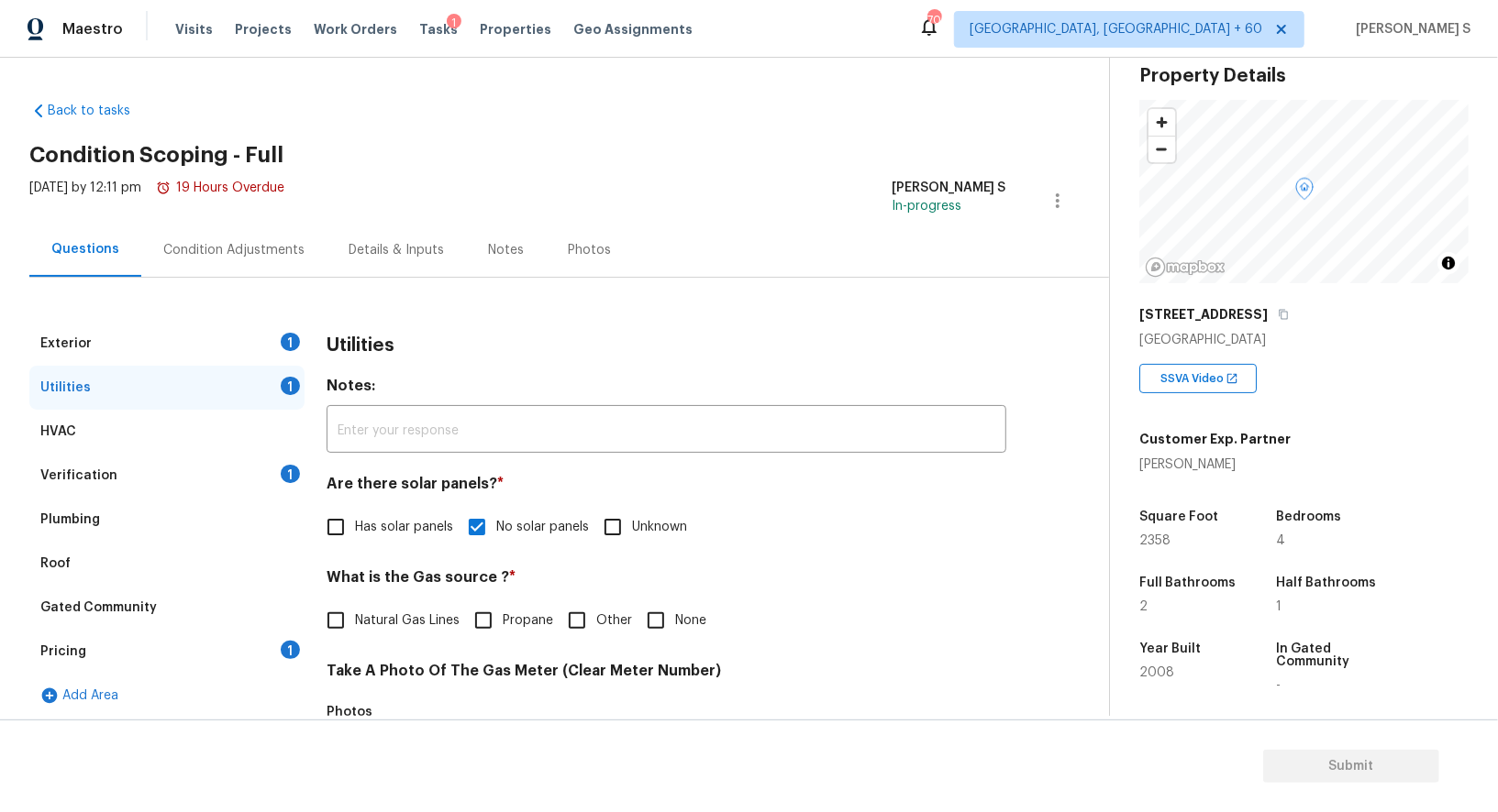
click at [287, 340] on div "1" at bounding box center [290, 342] width 20 height 19
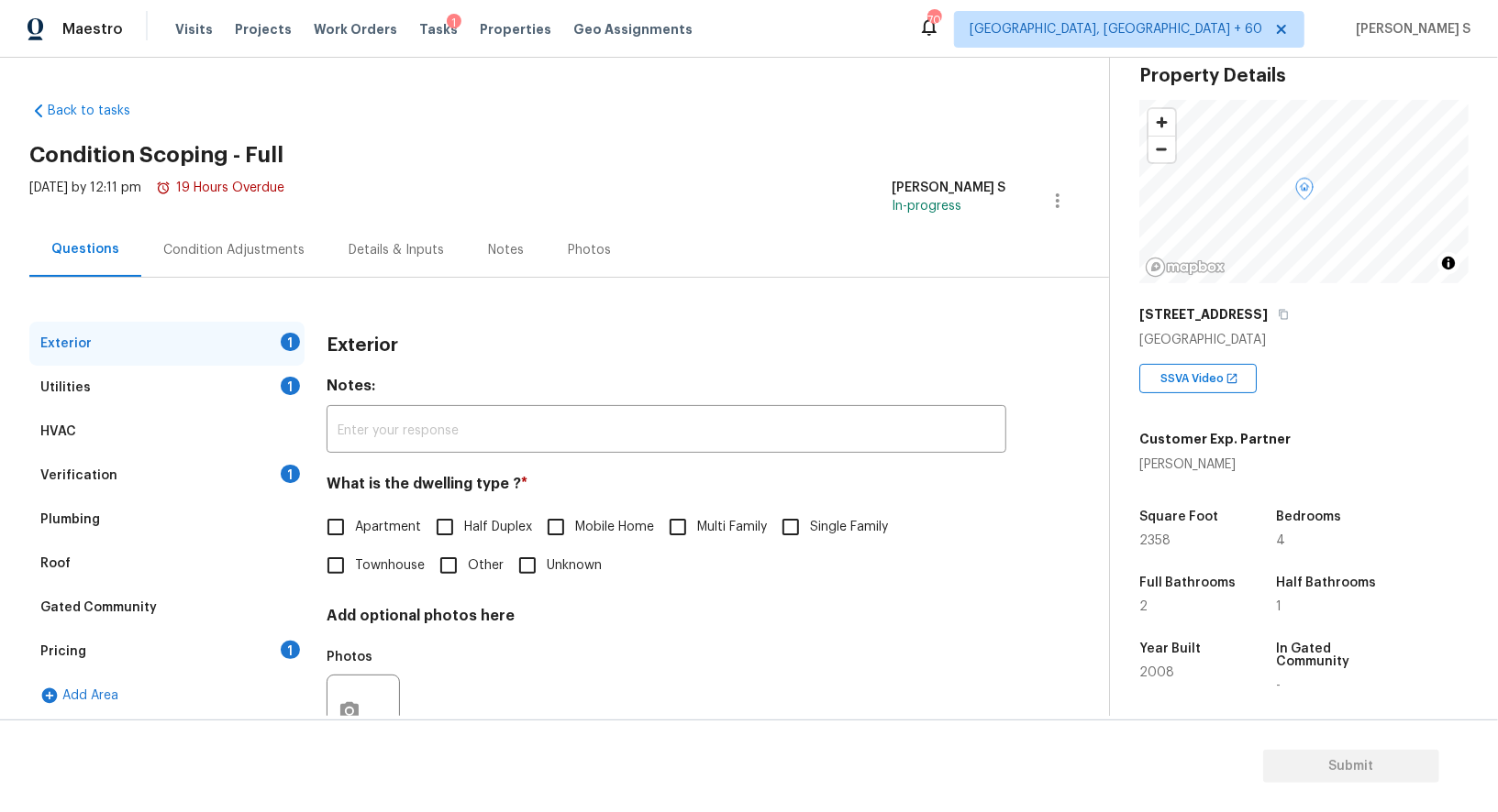
click at [255, 252] on div "Condition Adjustments" at bounding box center [233, 251] width 141 height 19
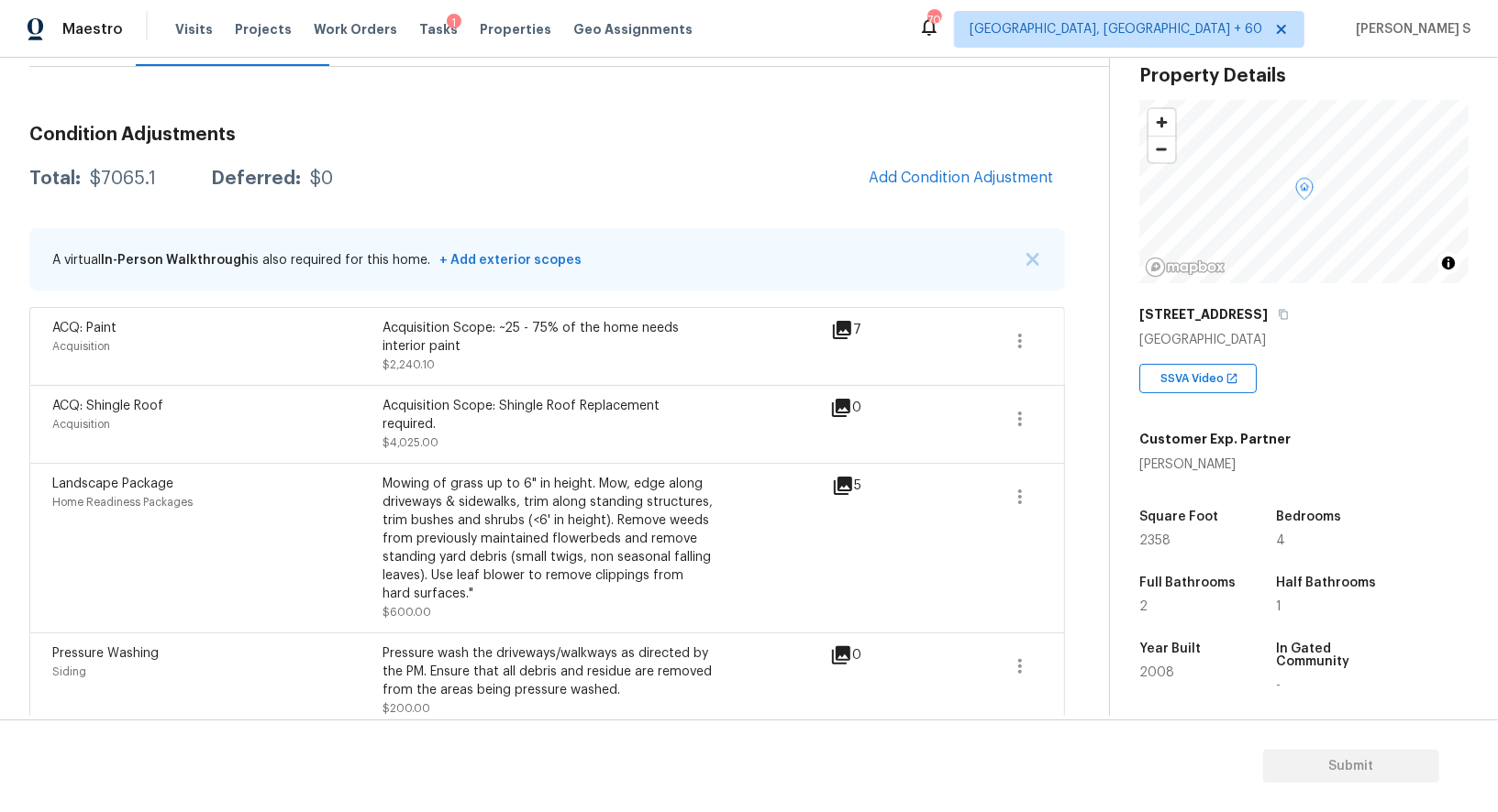
scroll to position [197, 0]
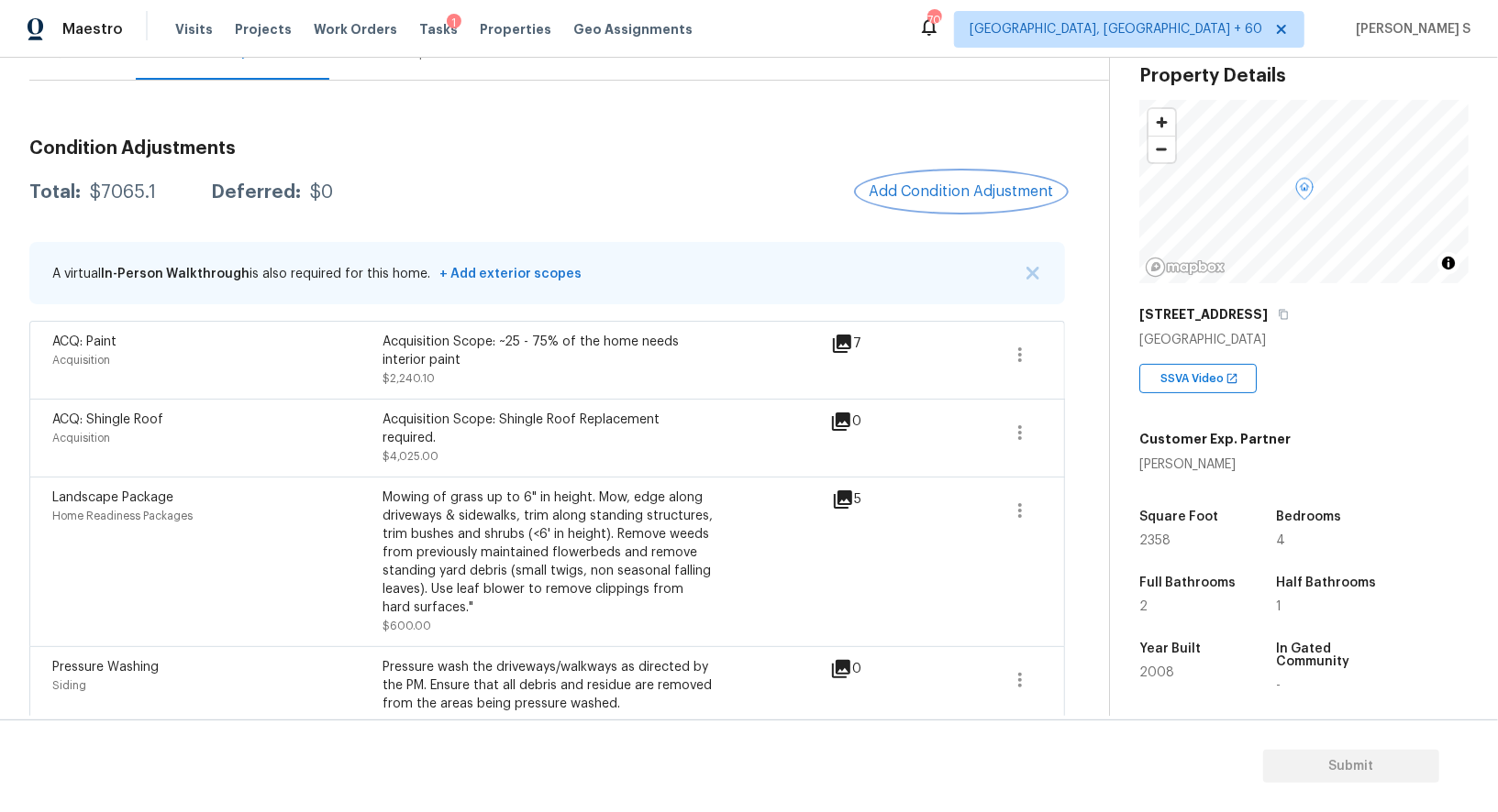
click at [954, 192] on span "Add Condition Adjustment" at bounding box center [961, 192] width 186 height 17
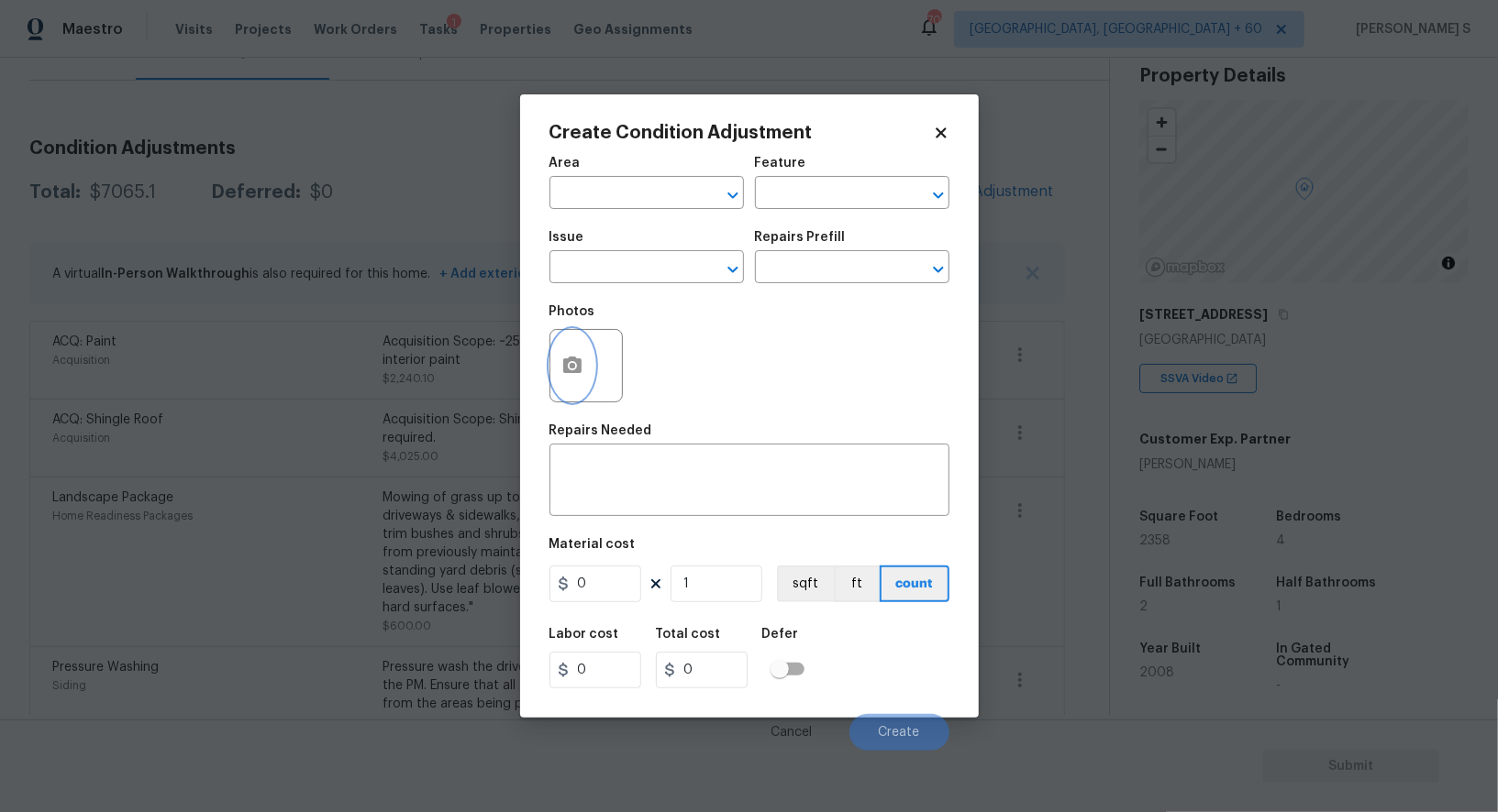
click at [576, 359] on icon "button" at bounding box center [573, 365] width 22 height 22
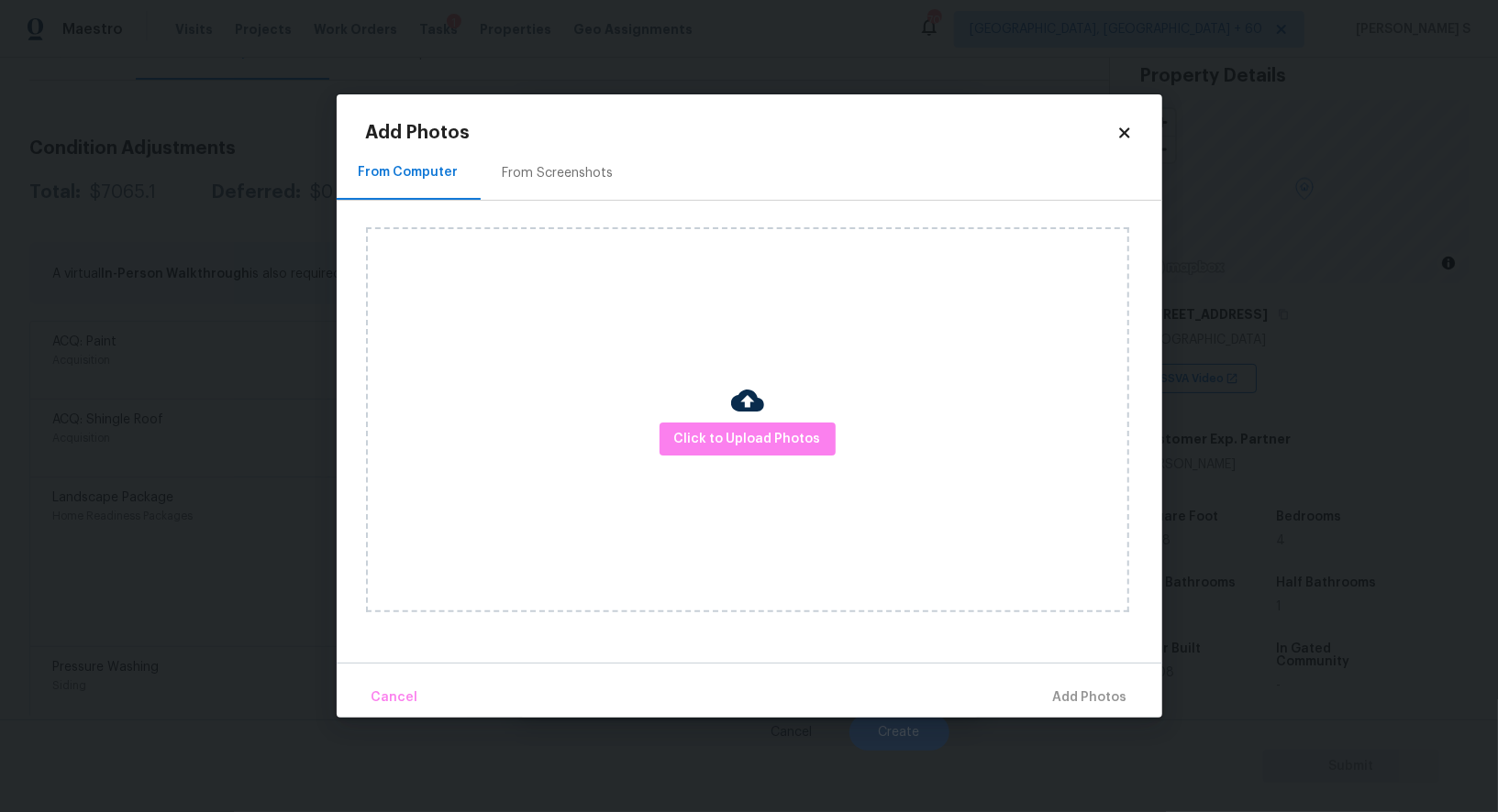
click at [517, 194] on div "From Screenshots" at bounding box center [558, 172] width 155 height 54
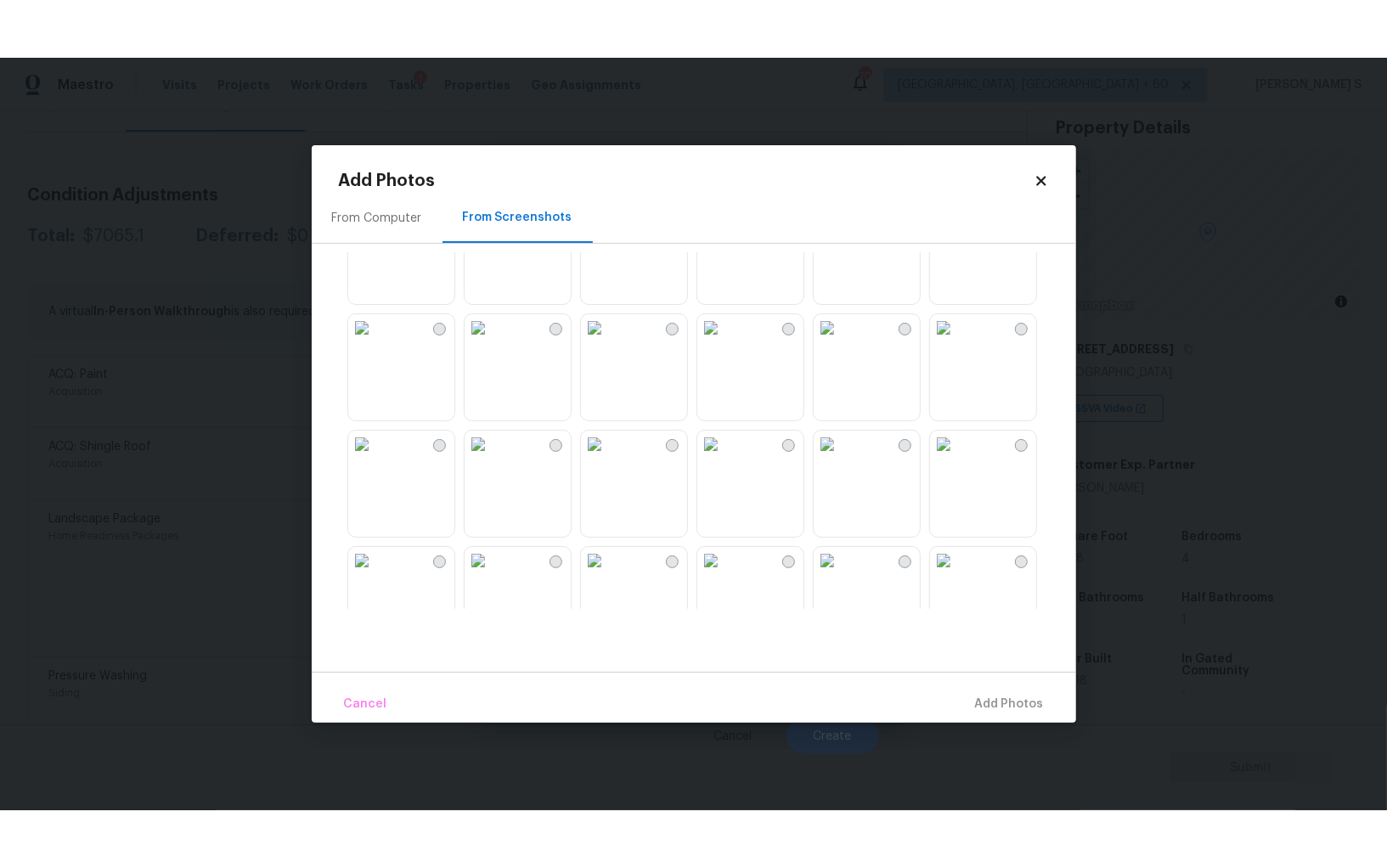
scroll to position [97, 0]
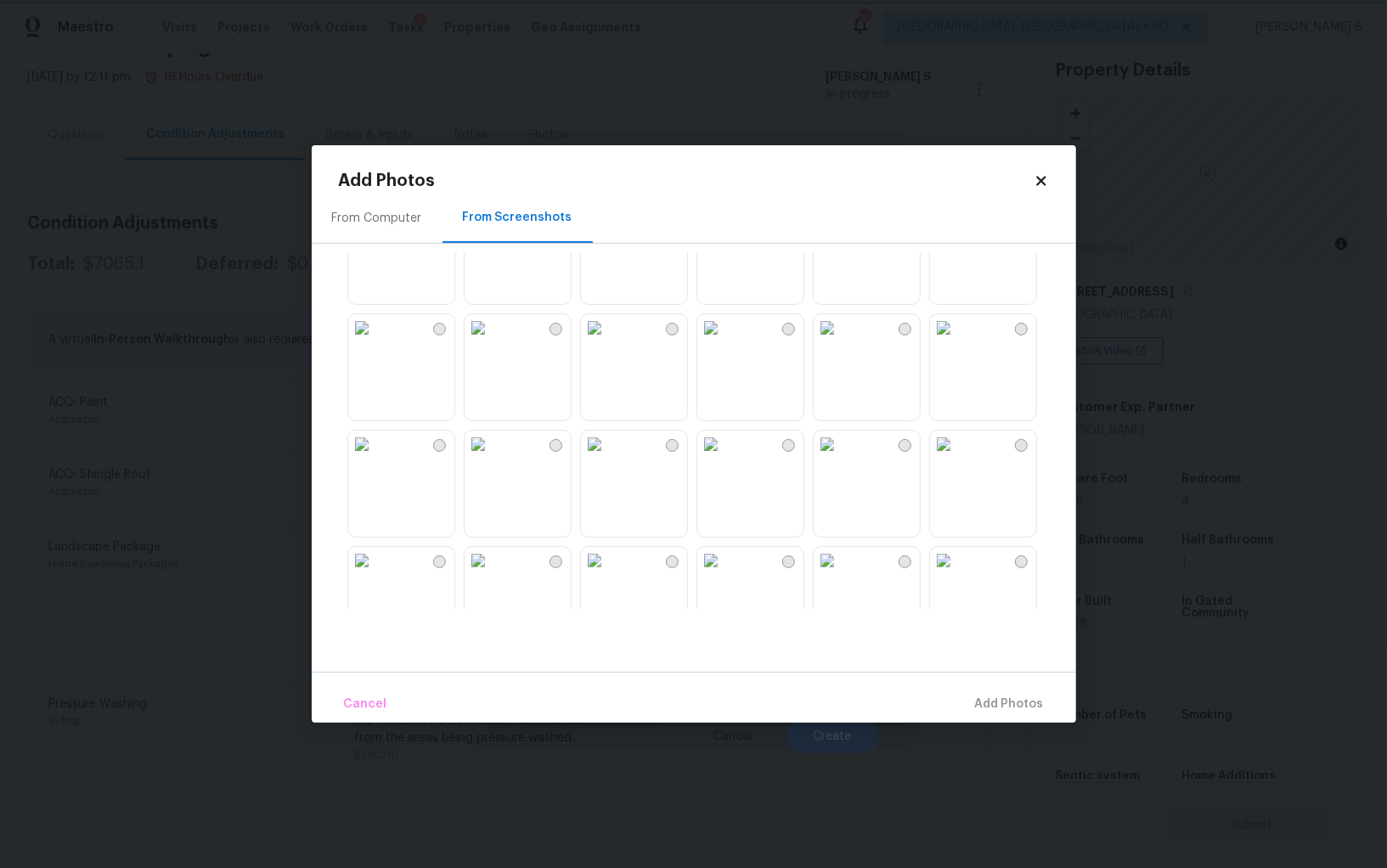
click at [91, 323] on body "Maestro Visits Projects Work Orders Tasks 1 Properties Geo Assignments 705 Albu…" at bounding box center [694, 434] width 1387 height 868
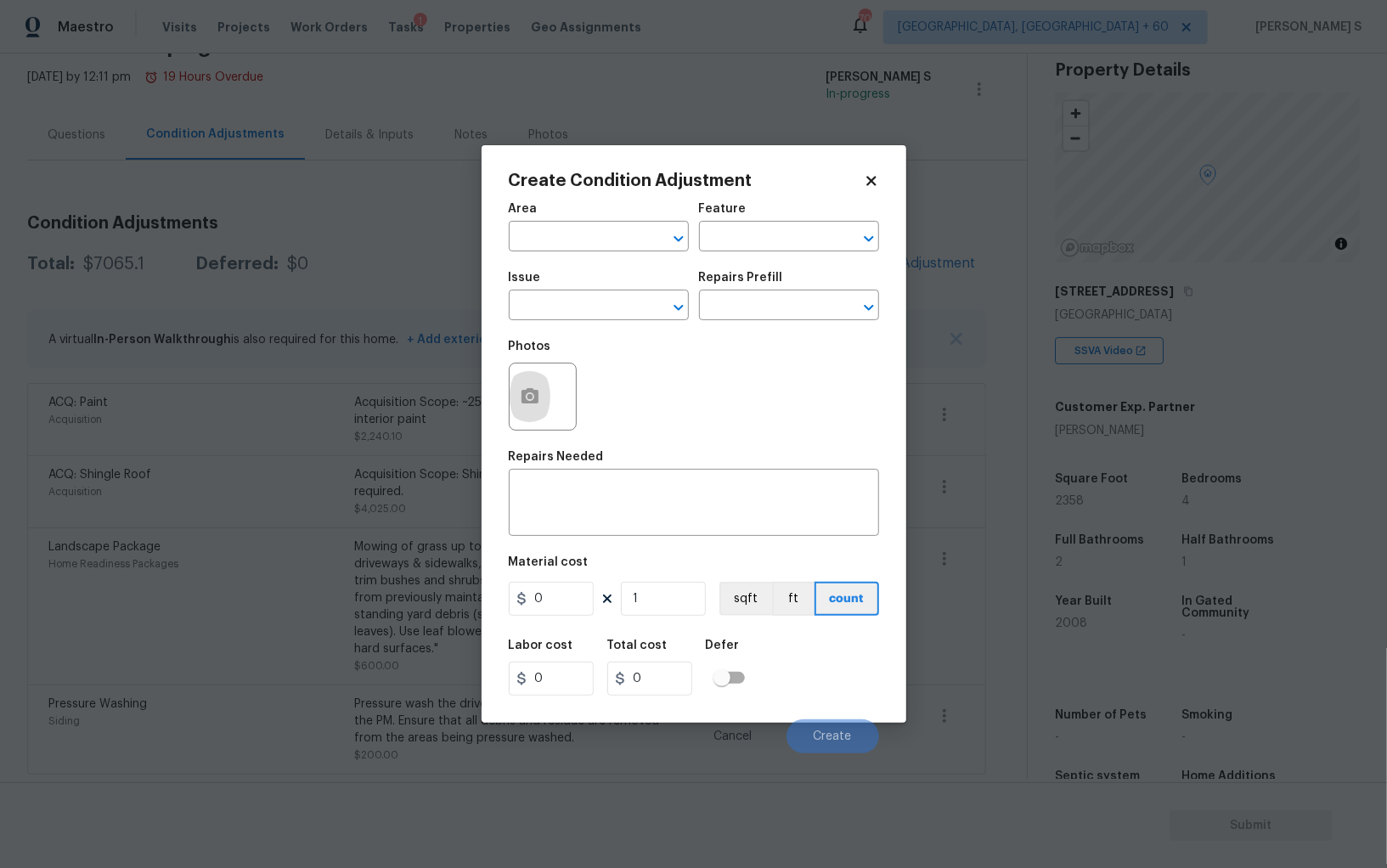
click at [187, 620] on body "Maestro Visits Projects Work Orders Tasks 1 Properties Geo Assignments 705 Albu…" at bounding box center [694, 434] width 1387 height 868
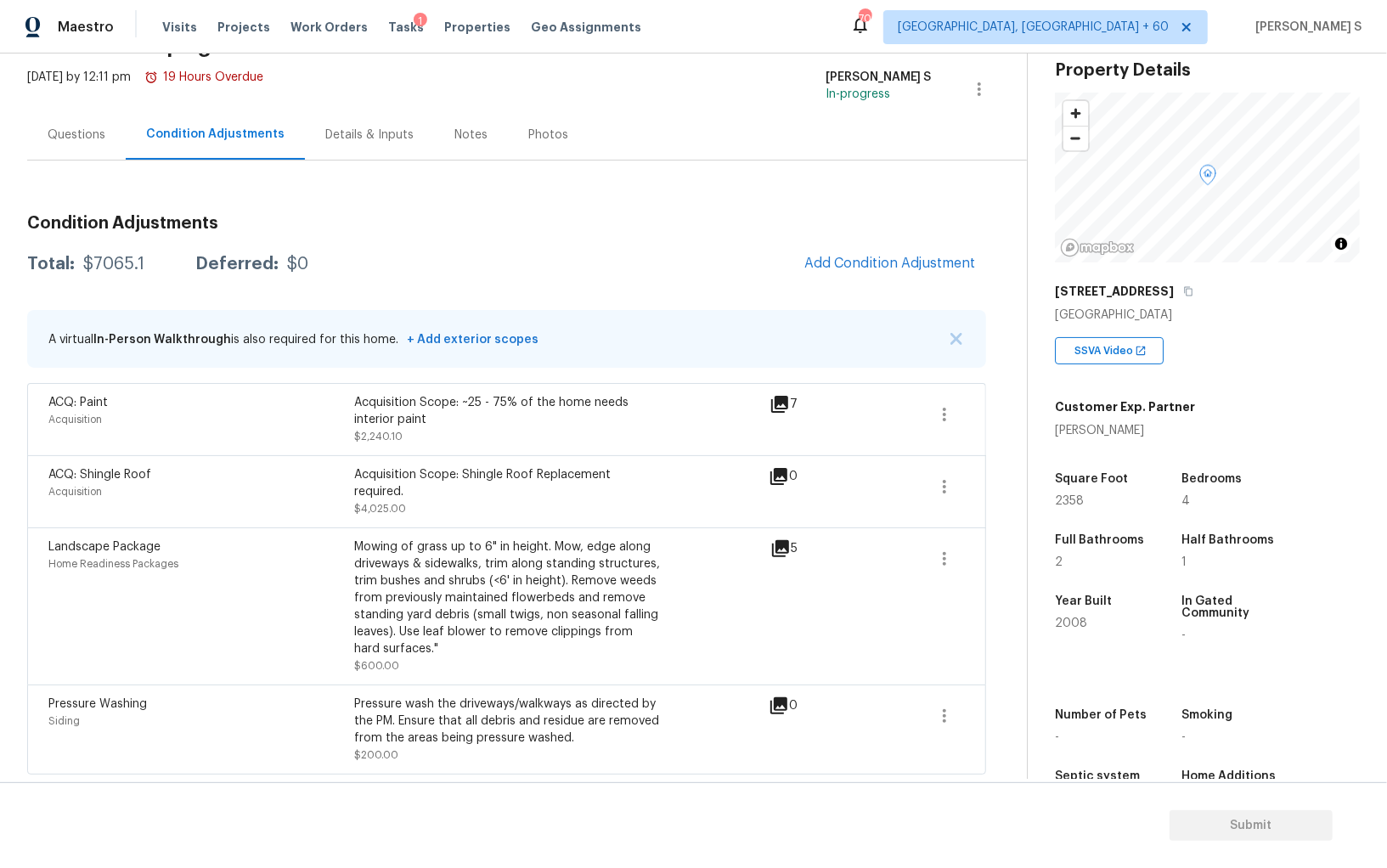
click at [187, 620] on div "Landscape Package Home Readiness Packages" at bounding box center [201, 605] width 306 height 136
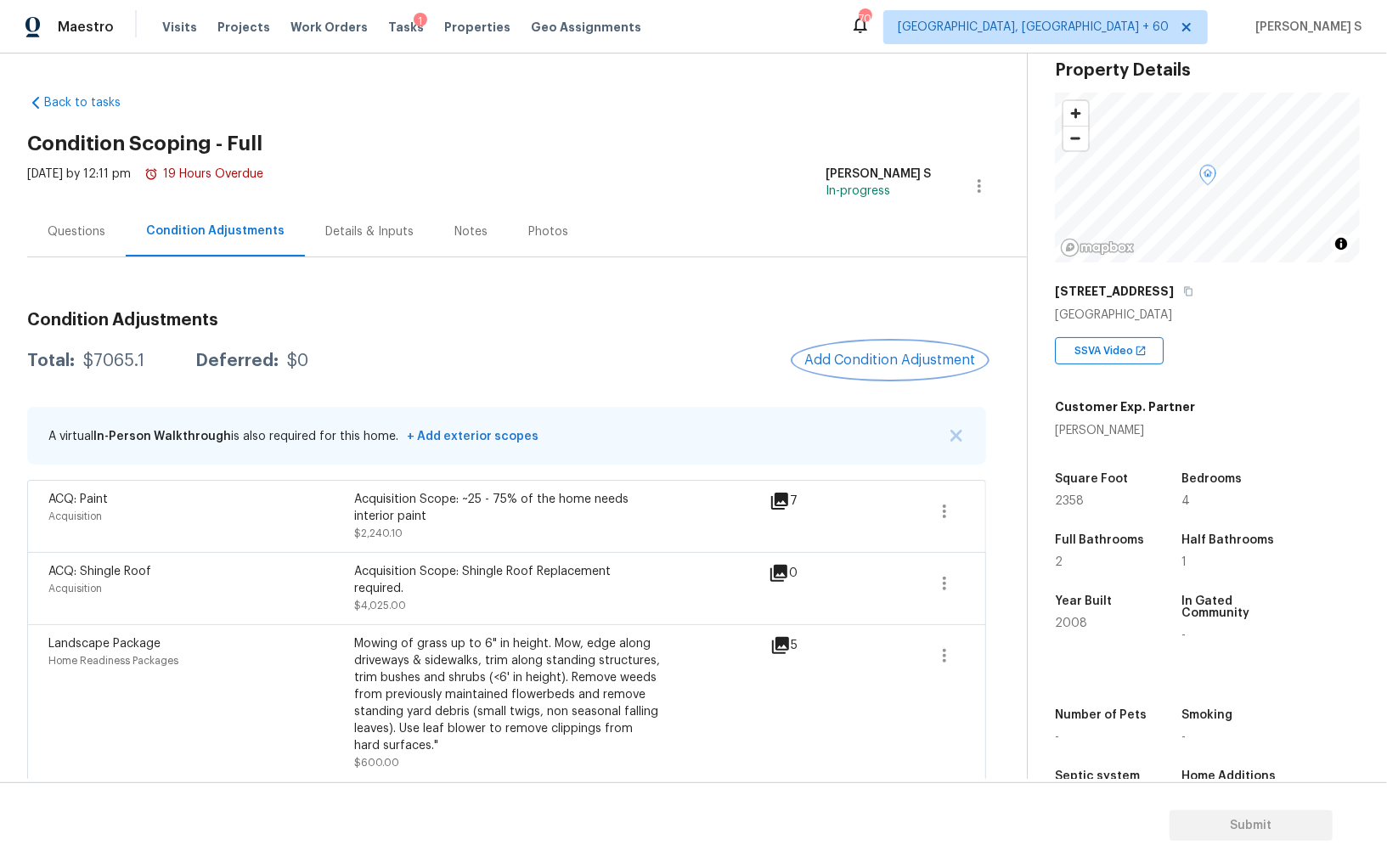
click at [901, 344] on button "Add Condition Adjustment" at bounding box center [890, 359] width 192 height 35
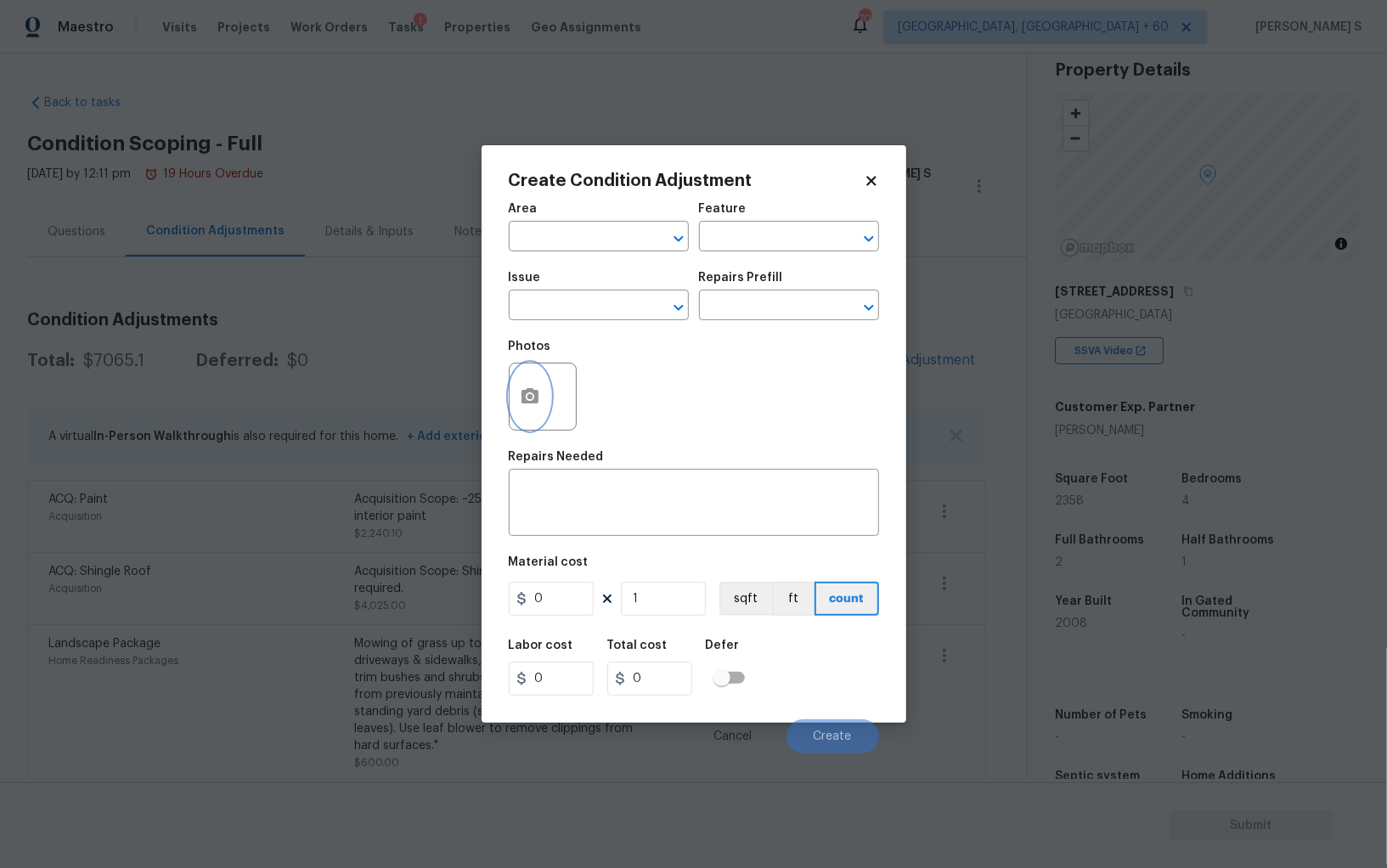
click at [522, 394] on icon "button" at bounding box center [530, 396] width 17 height 16
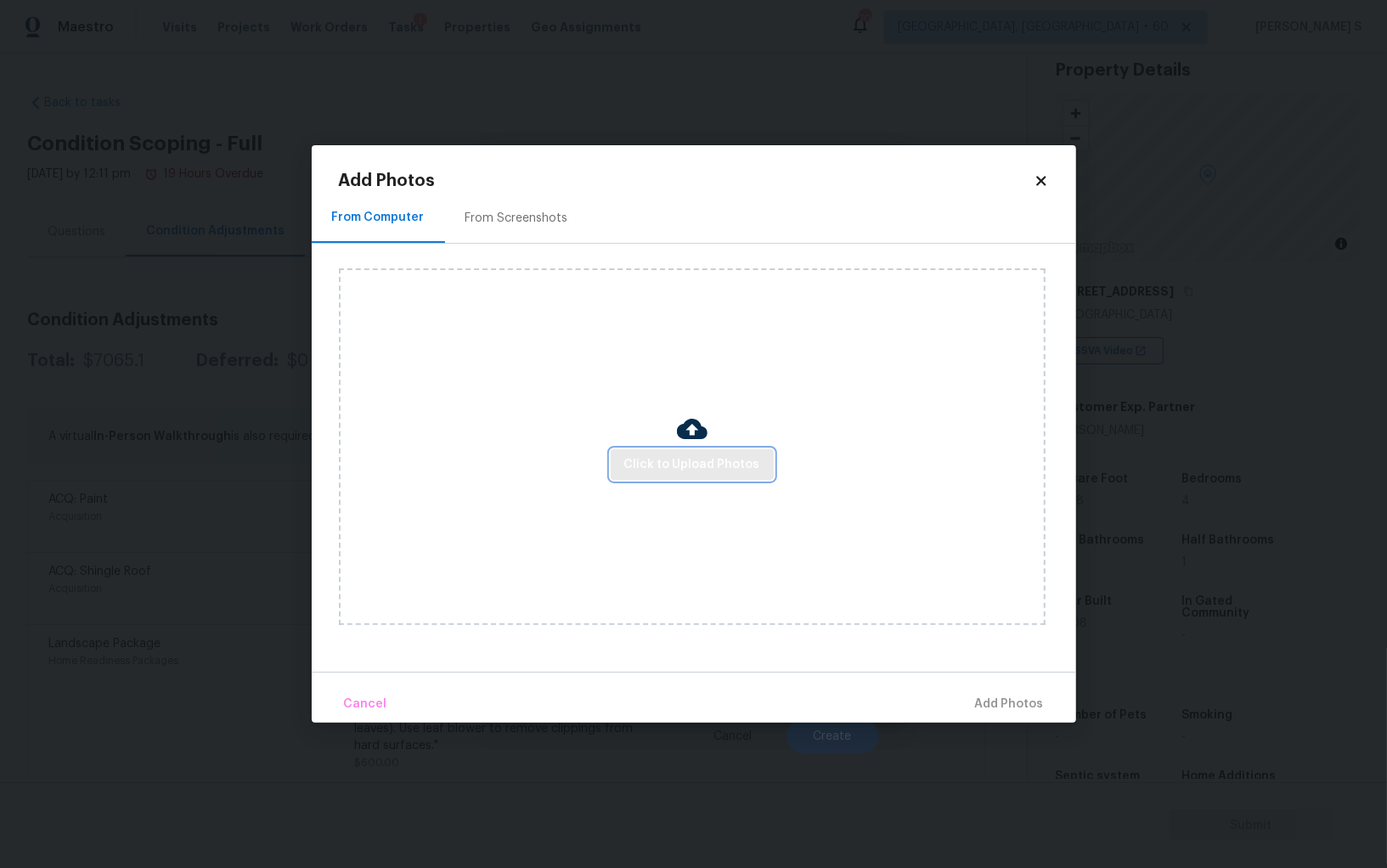
click at [744, 461] on span "Click to Upload Photos" at bounding box center [692, 465] width 136 height 22
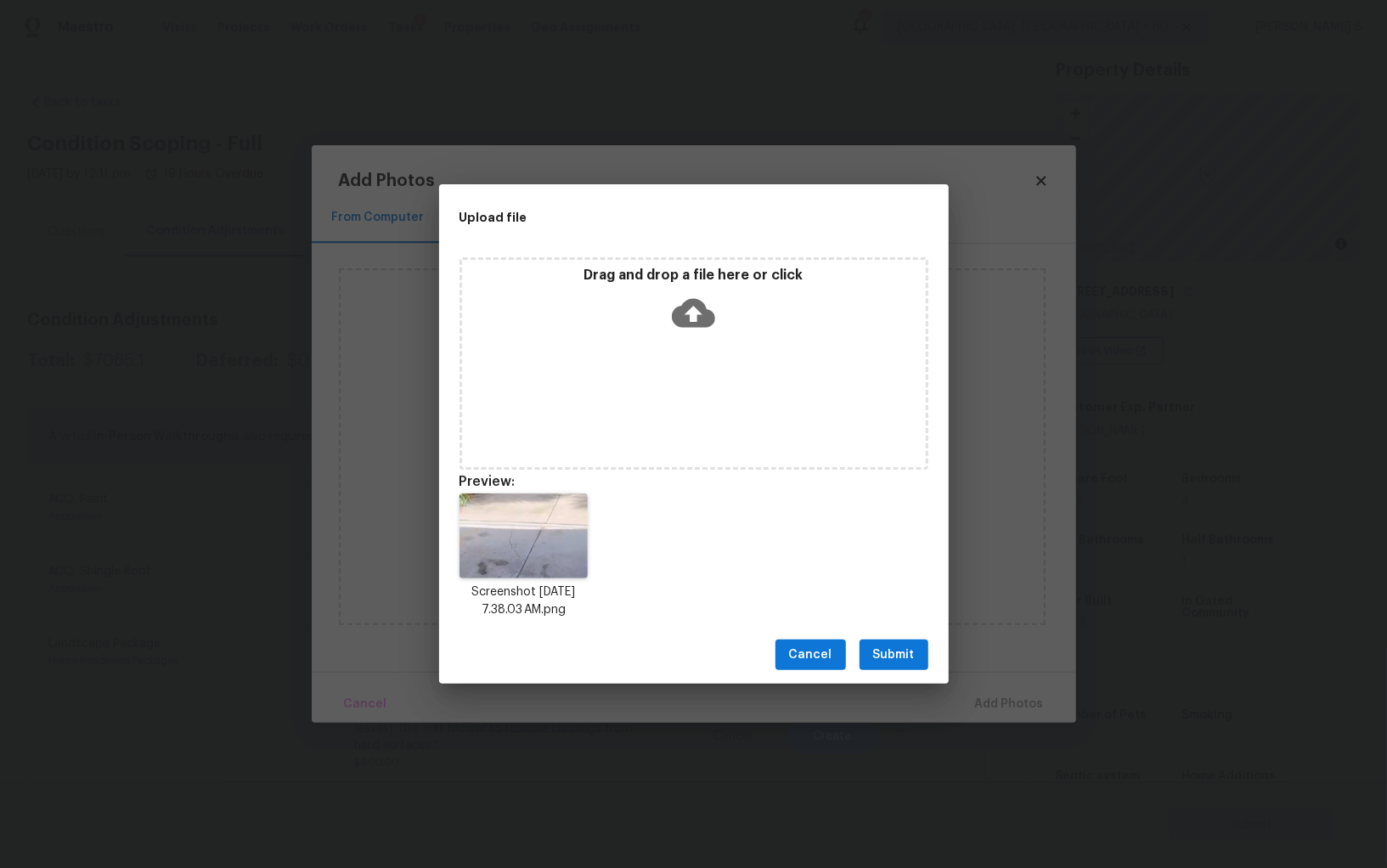
click at [902, 656] on span "Submit" at bounding box center [894, 655] width 41 height 22
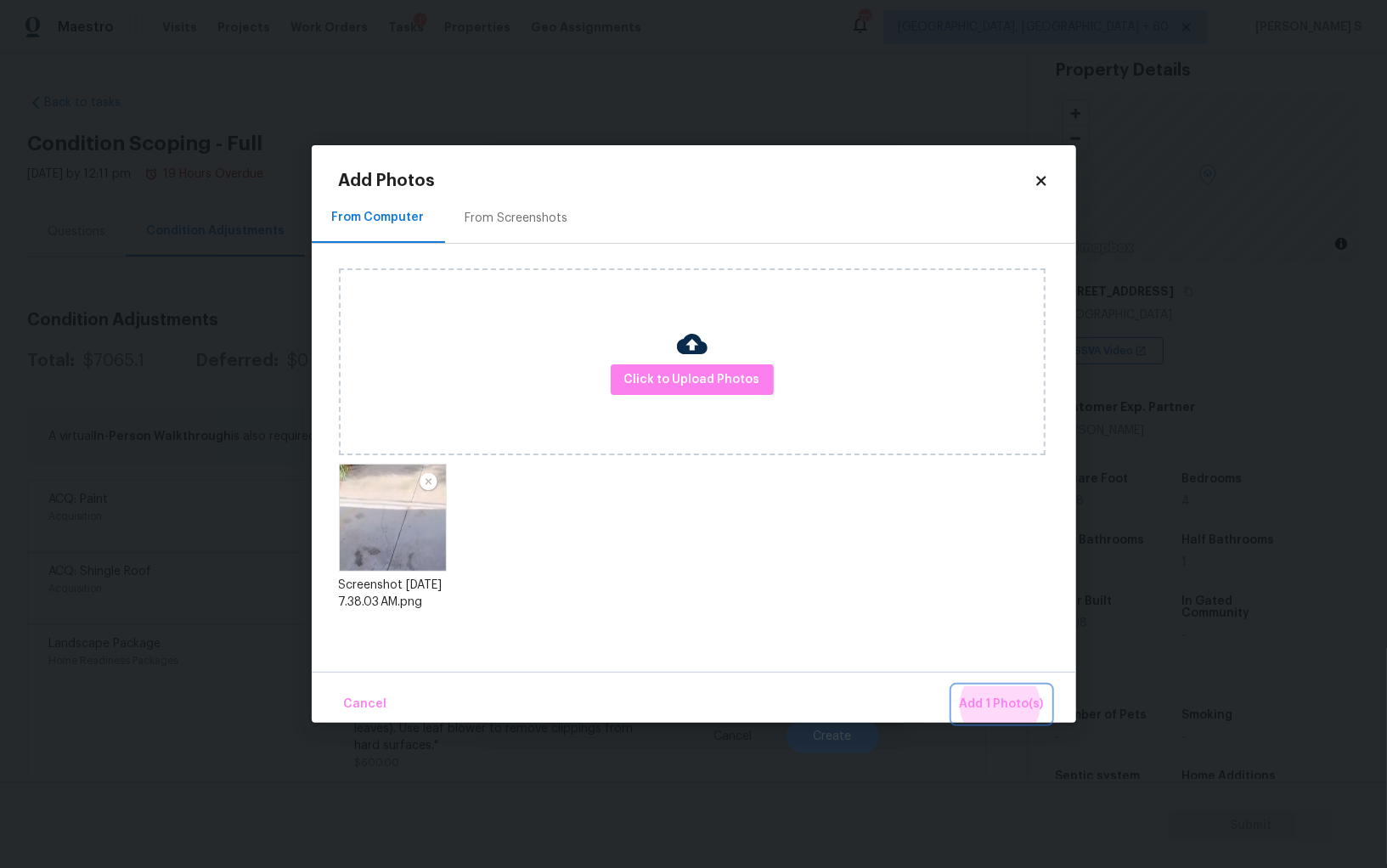
click at [953, 686] on button "Add 1 Photo(s)" at bounding box center [1001, 704] width 98 height 36
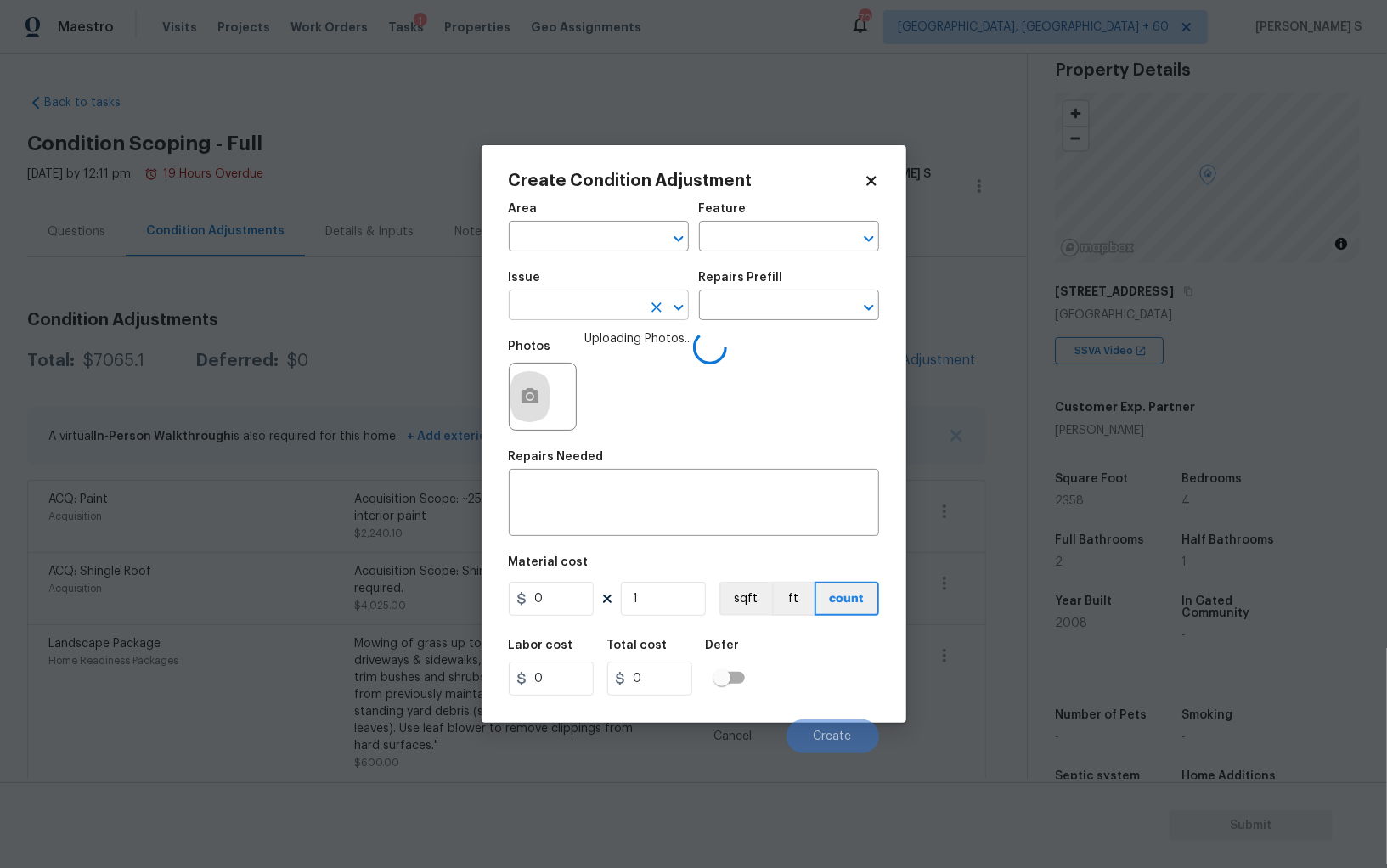
click at [569, 306] on input "text" at bounding box center [574, 307] width 132 height 26
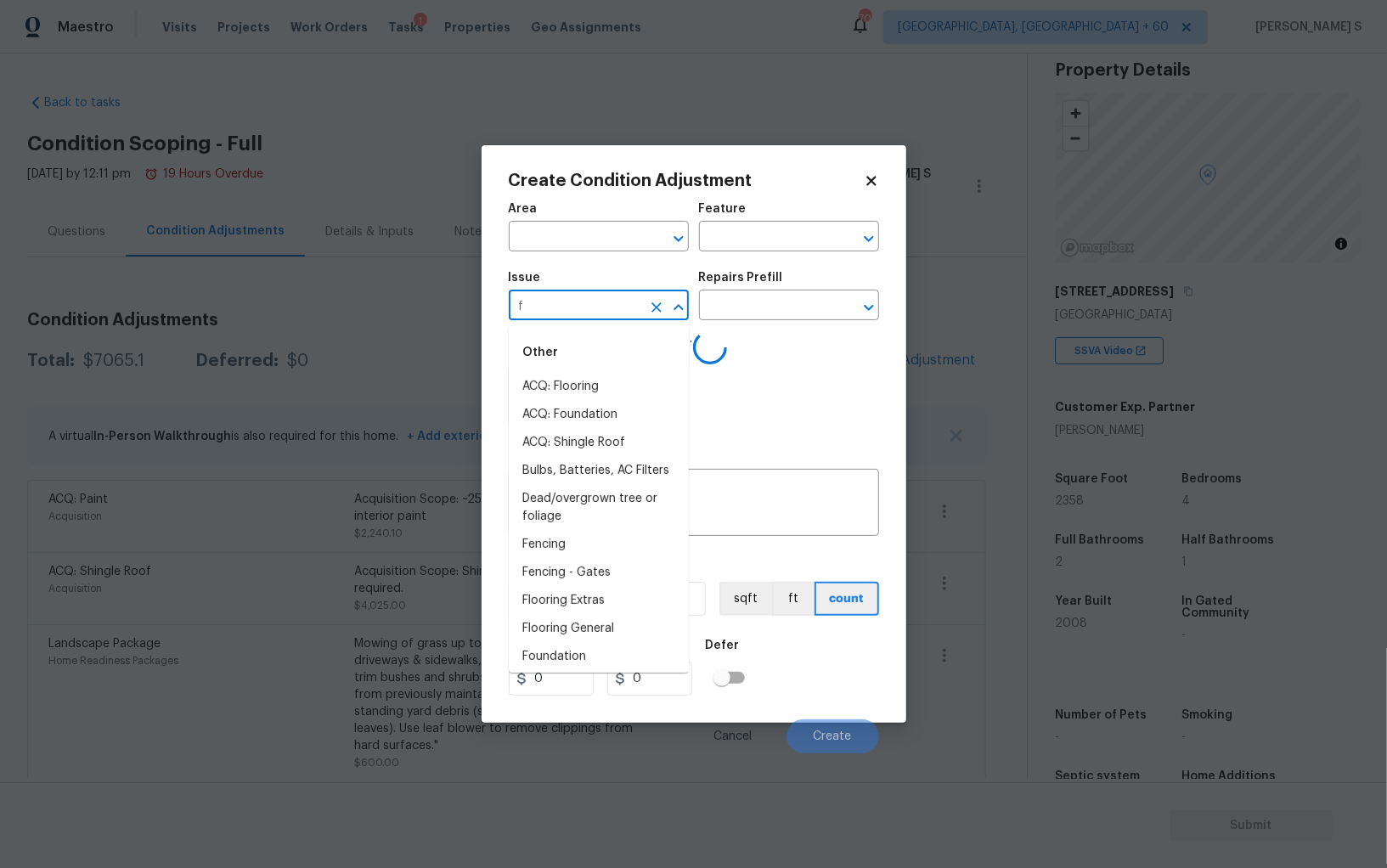
type input "fo"
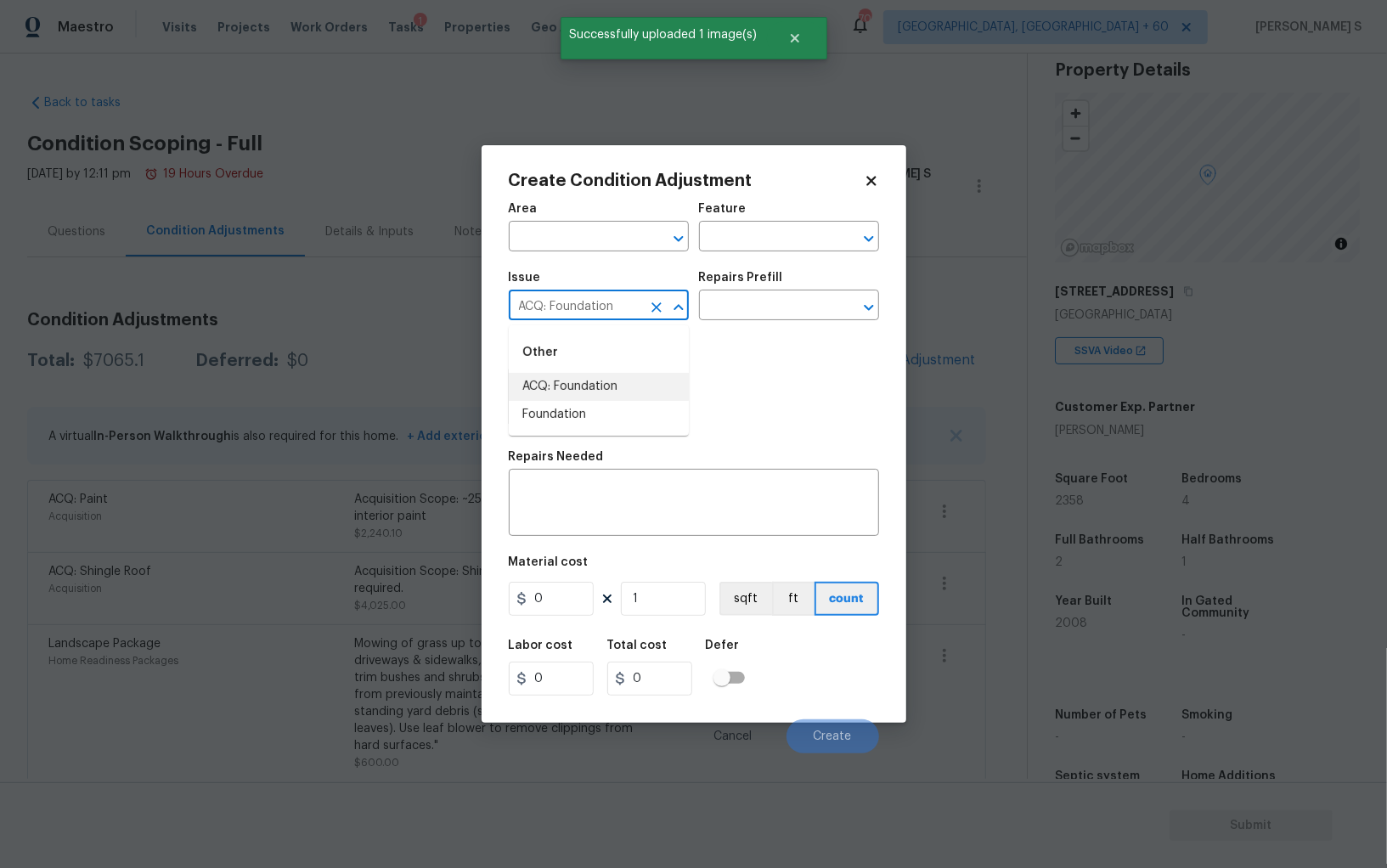
type input "ACQ: Foundation"
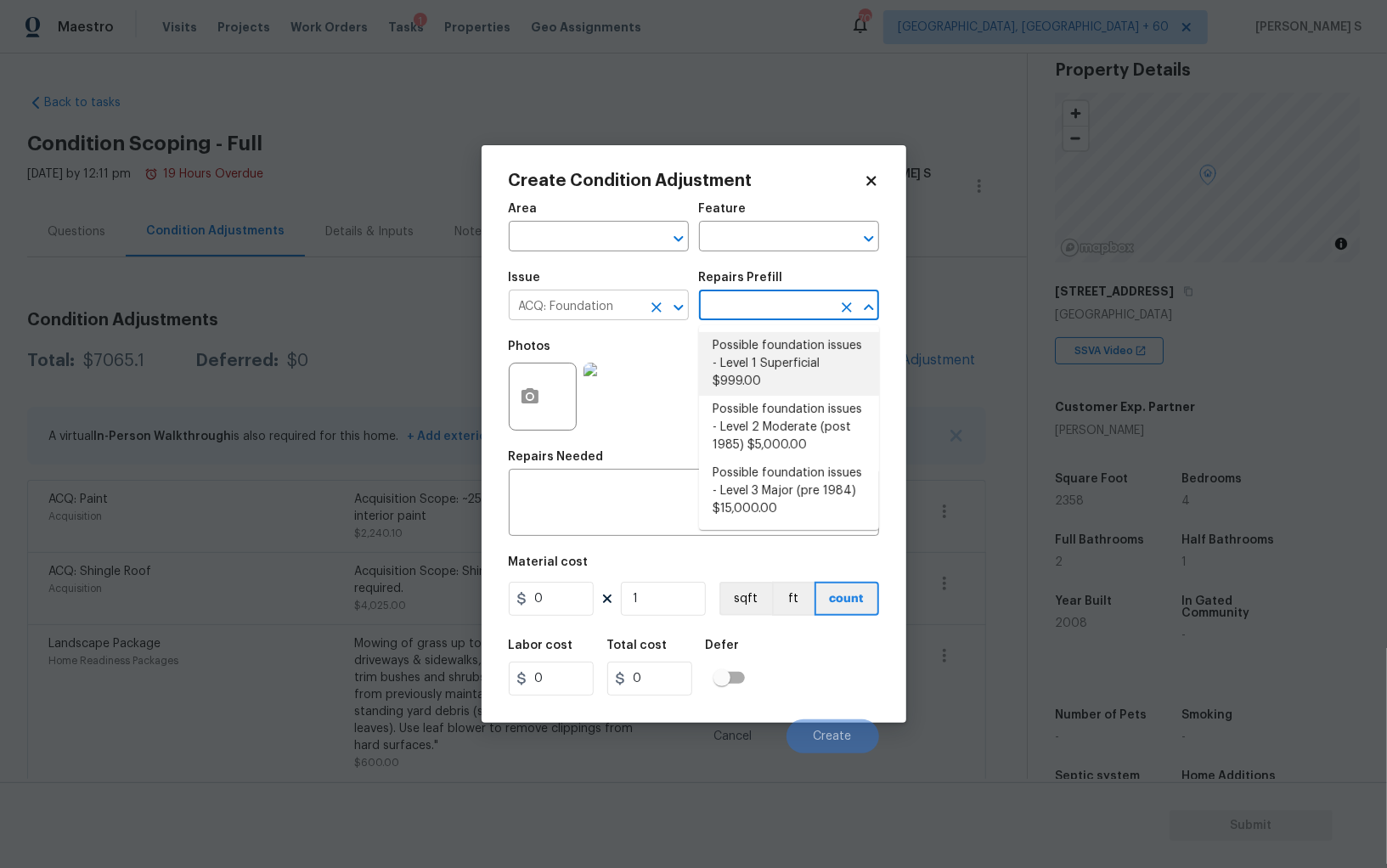
type input "Acquisition"
type textarea "Possible foundation issues - Level 1 - Superficial. Disclaimer: This is NOT a t…"
type input "999"
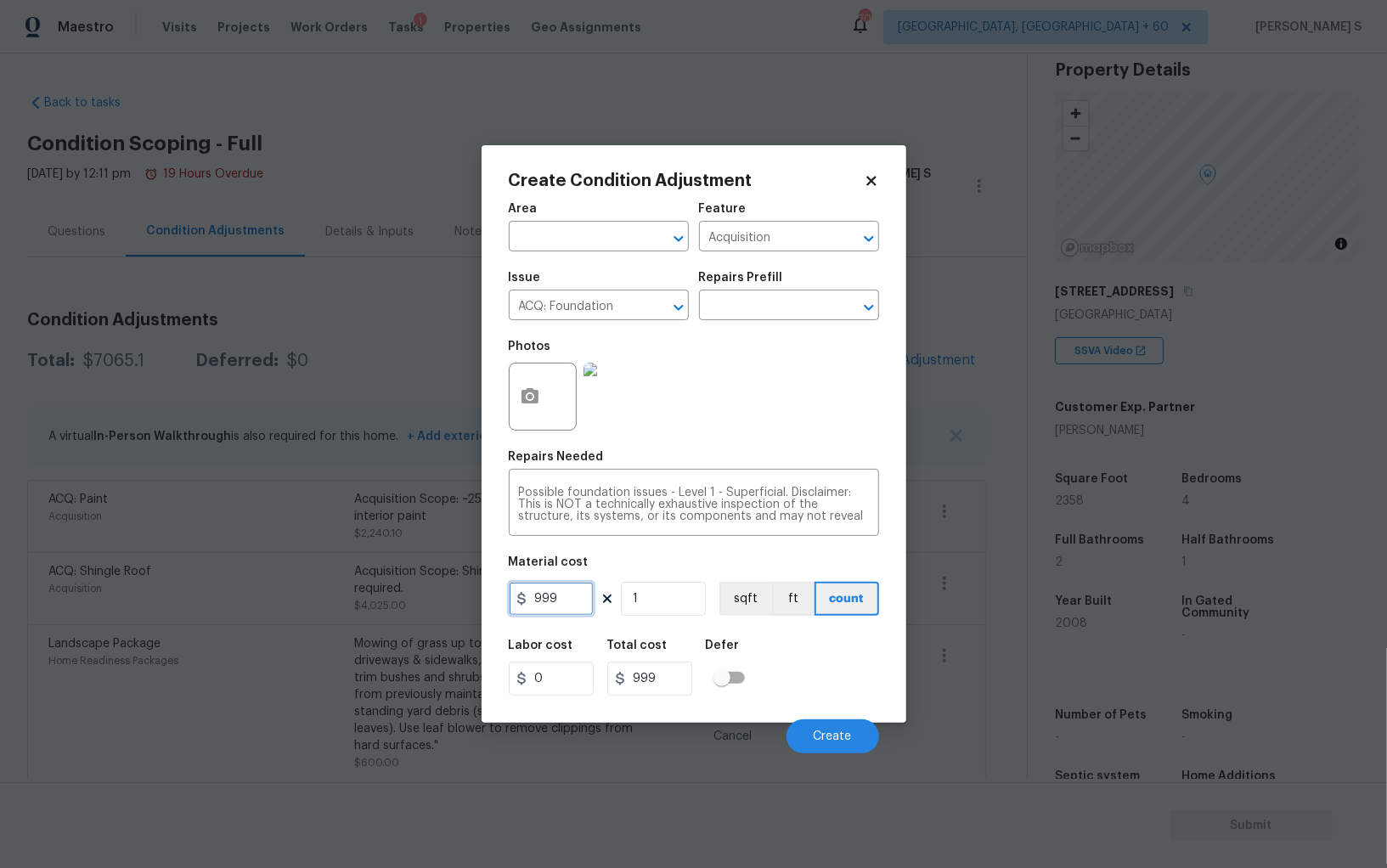
click at [567, 605] on input "999" at bounding box center [551, 598] width 85 height 34
type input "1000"
click at [844, 681] on div "Labor cost 0 Total cost 1000 Defer" at bounding box center [694, 668] width 370 height 76
click at [840, 728] on button "Create" at bounding box center [832, 736] width 92 height 34
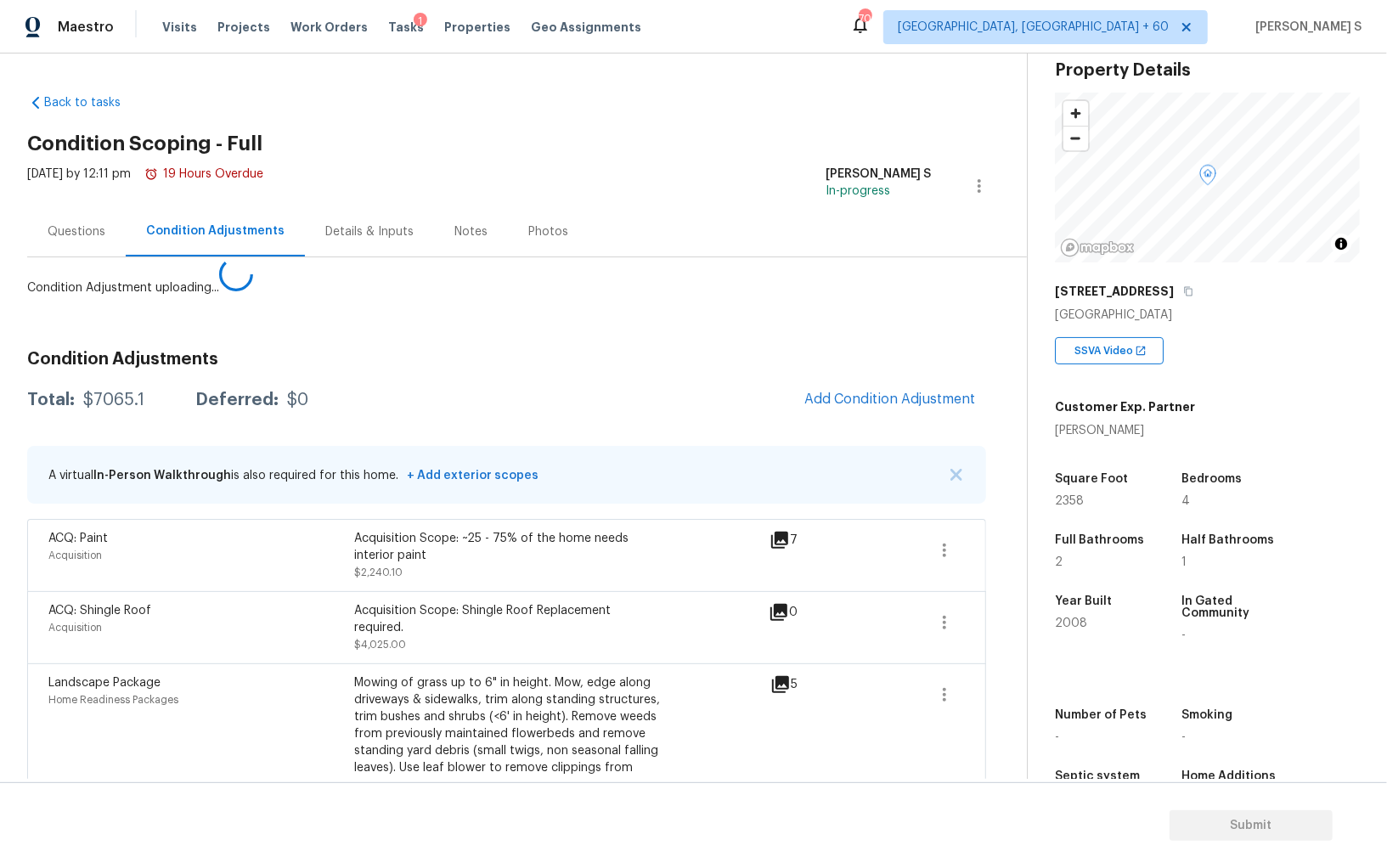
click at [269, 605] on body "Maestro Visits Projects Work Orders Tasks 1 Properties Geo Assignments 704 Albu…" at bounding box center [694, 434] width 1387 height 868
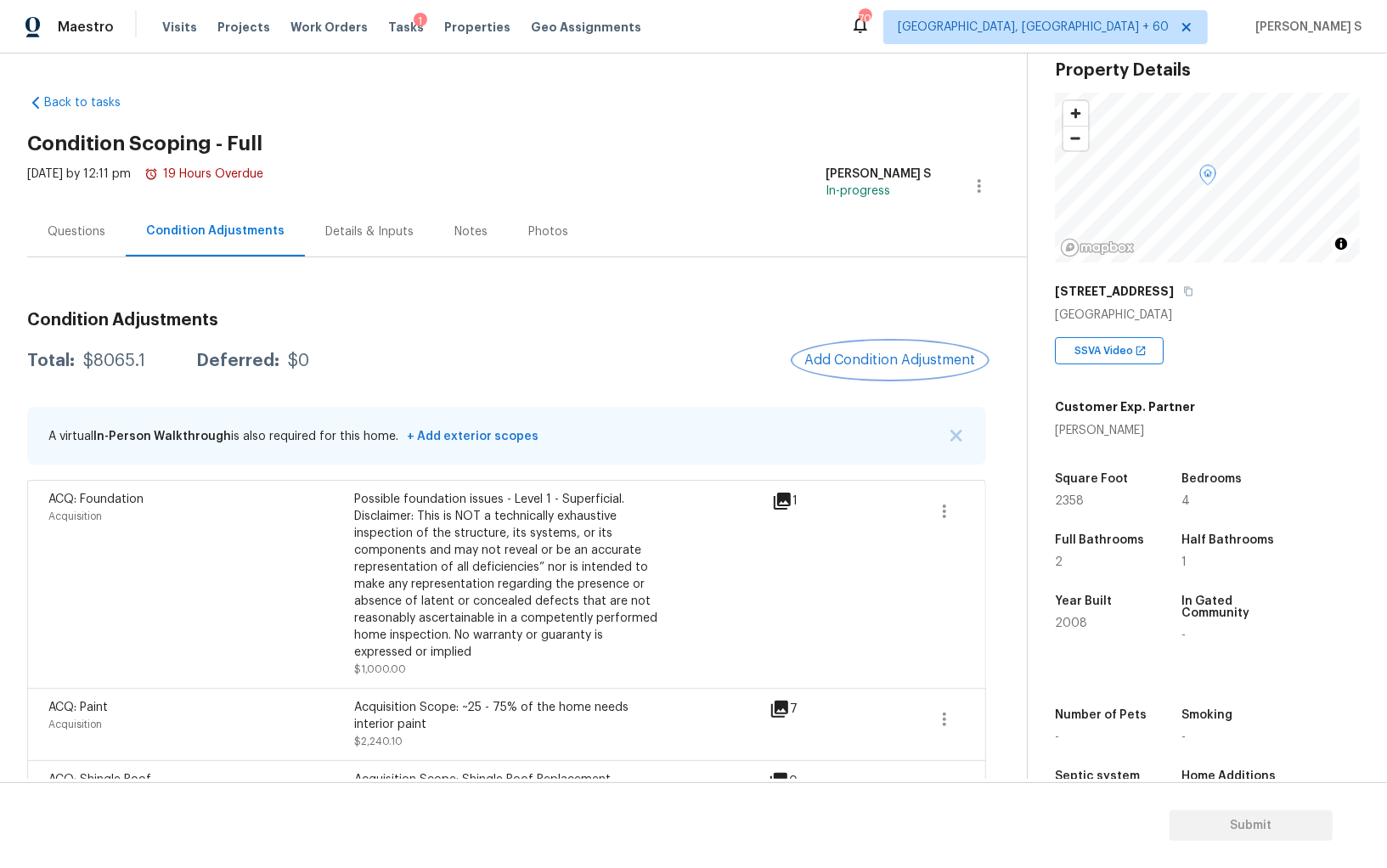
click at [898, 345] on button "Add Condition Adjustment" at bounding box center [890, 359] width 192 height 35
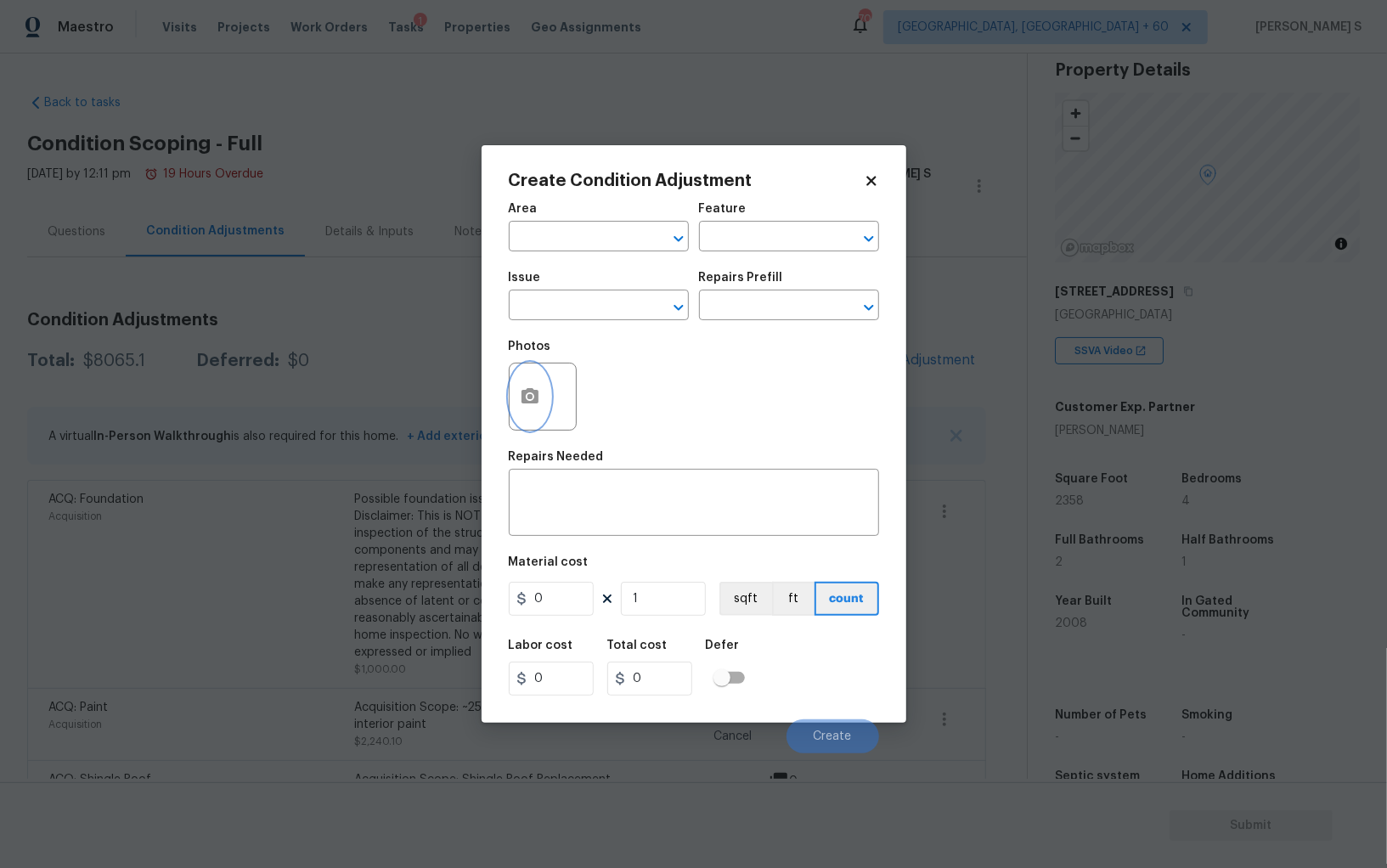
click at [517, 390] on button "button" at bounding box center [529, 396] width 41 height 67
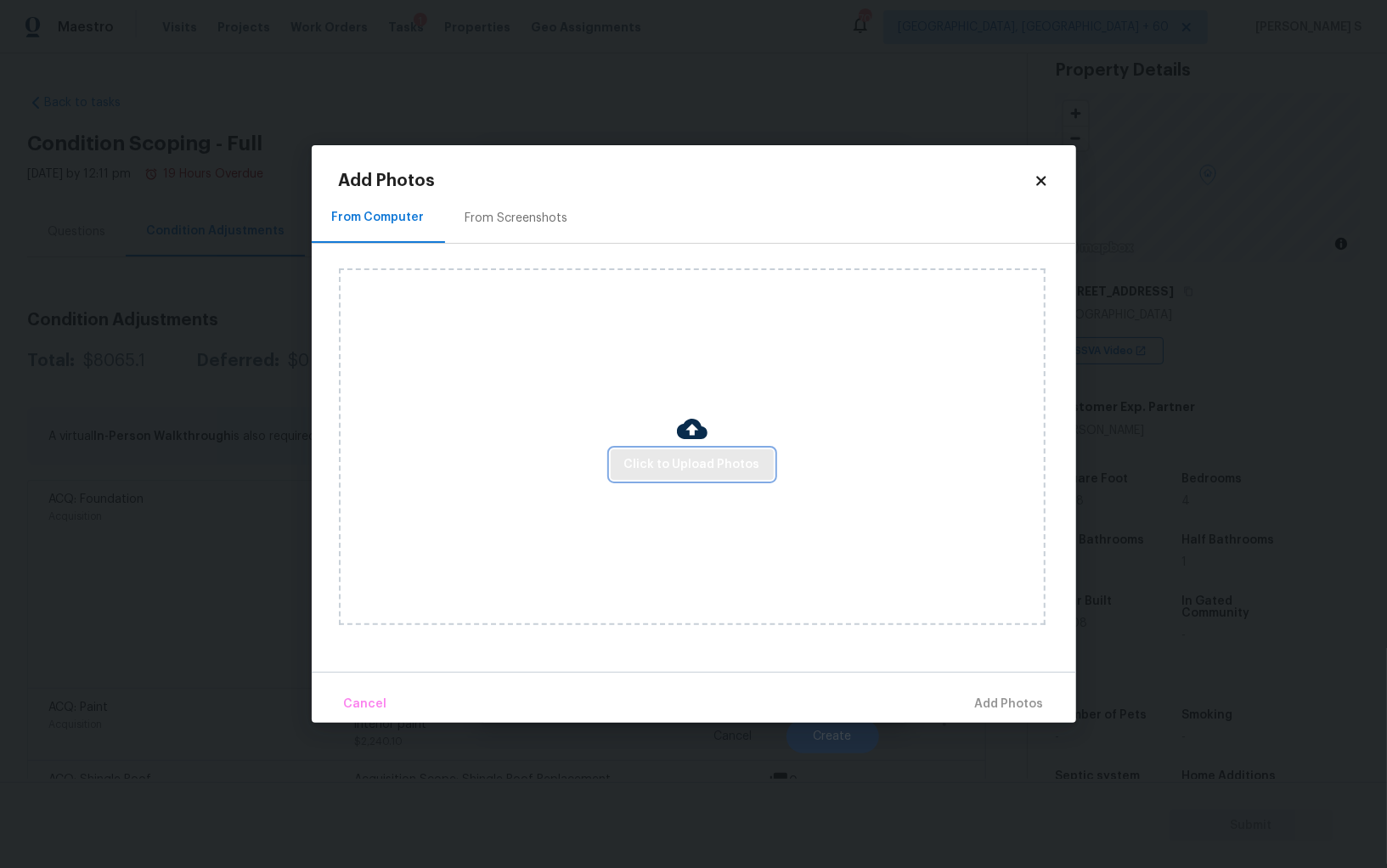
click at [628, 460] on span "Click to Upload Photos" at bounding box center [692, 465] width 136 height 22
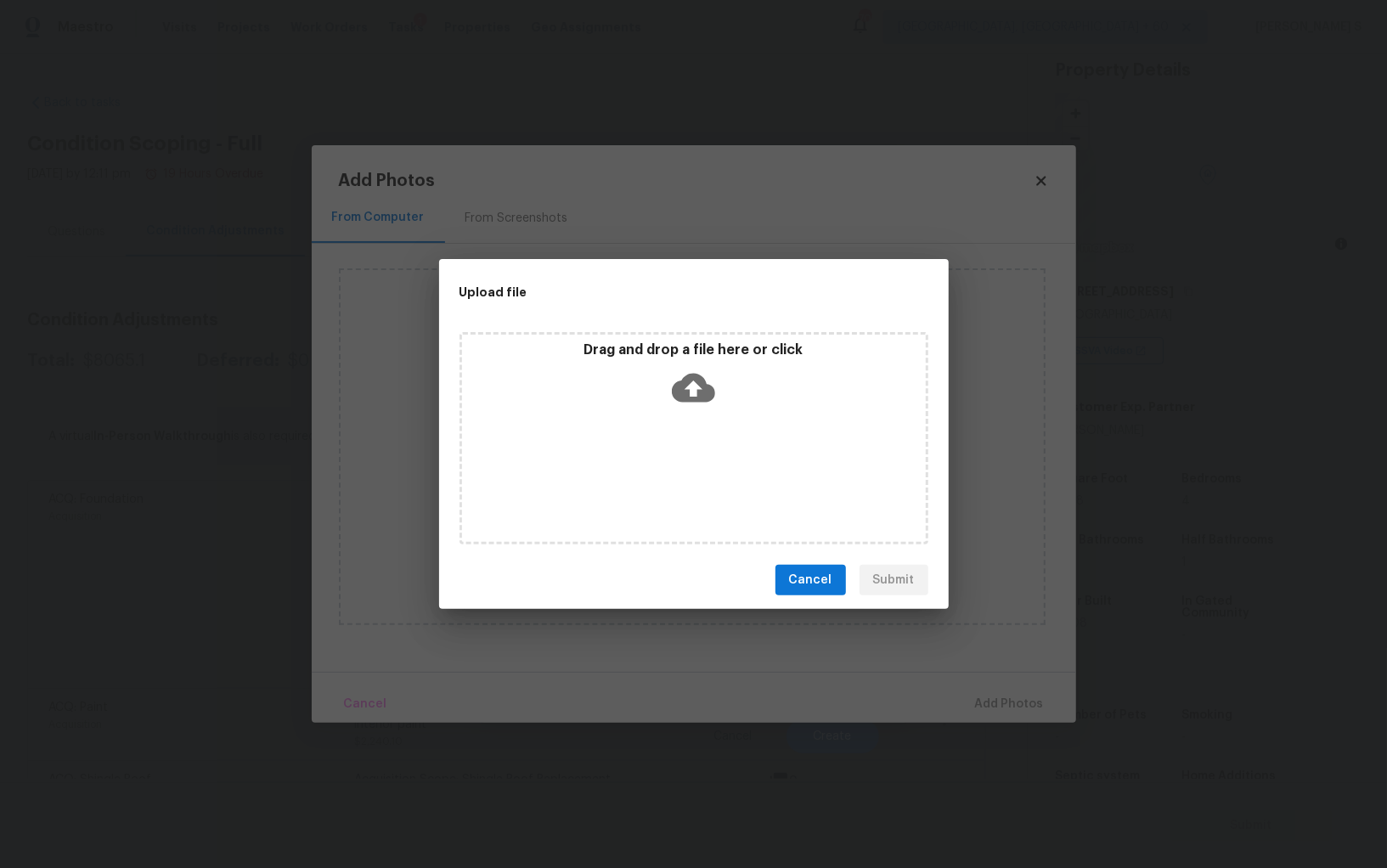
click at [628, 460] on div "Drag and drop a file here or click" at bounding box center [694, 438] width 469 height 212
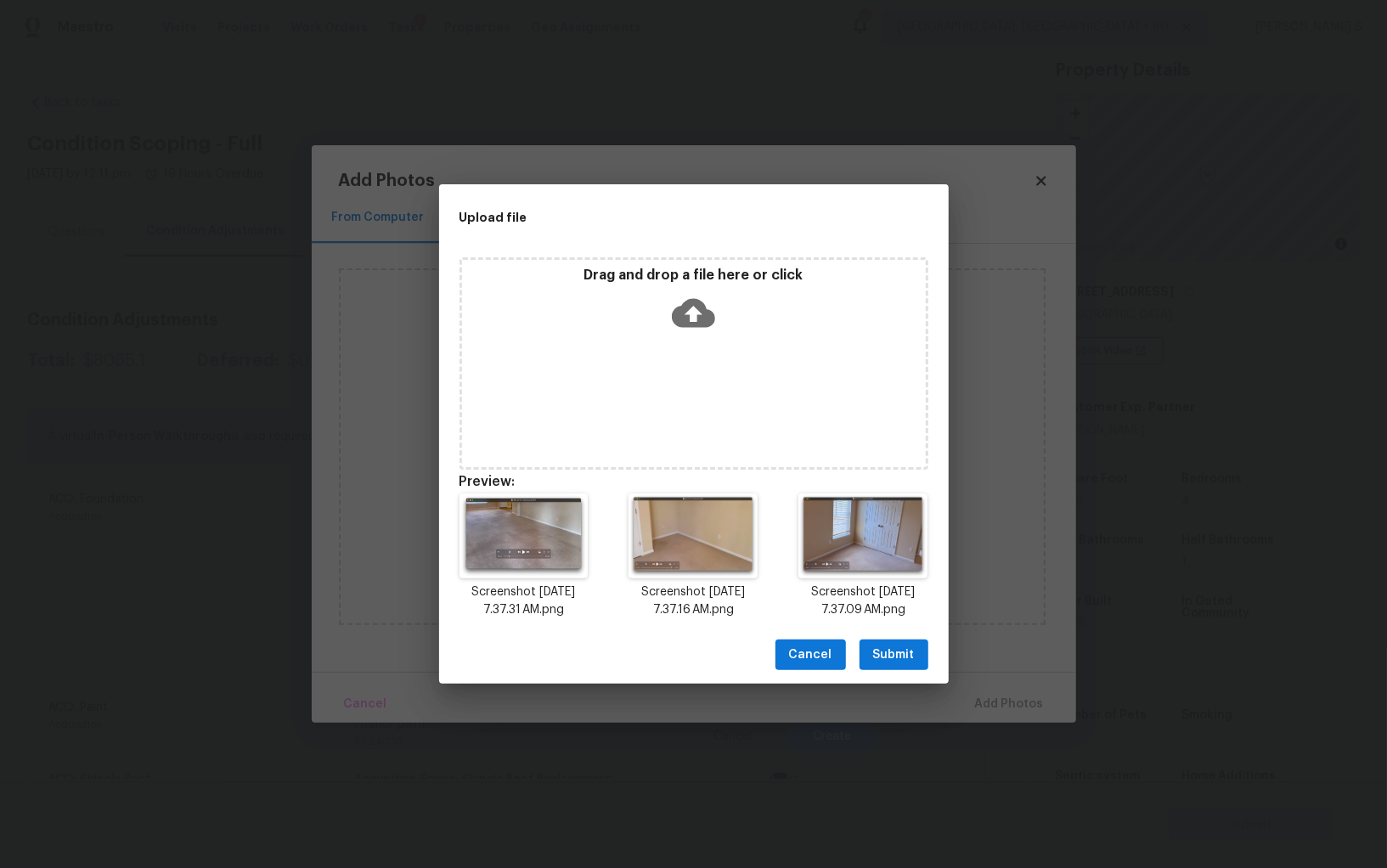
click at [911, 656] on span "Submit" at bounding box center [894, 655] width 41 height 22
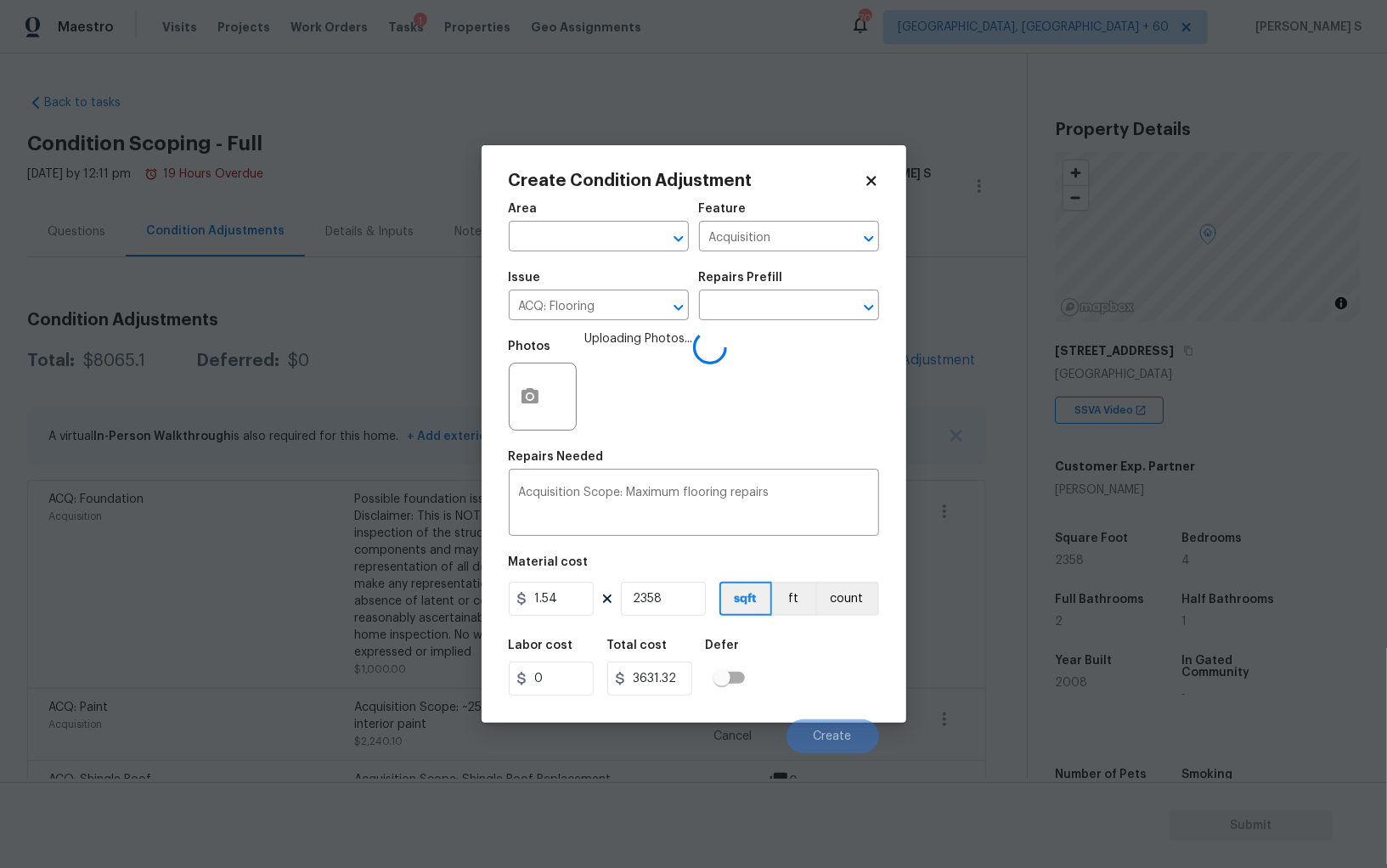
scroll to position [60, 0]
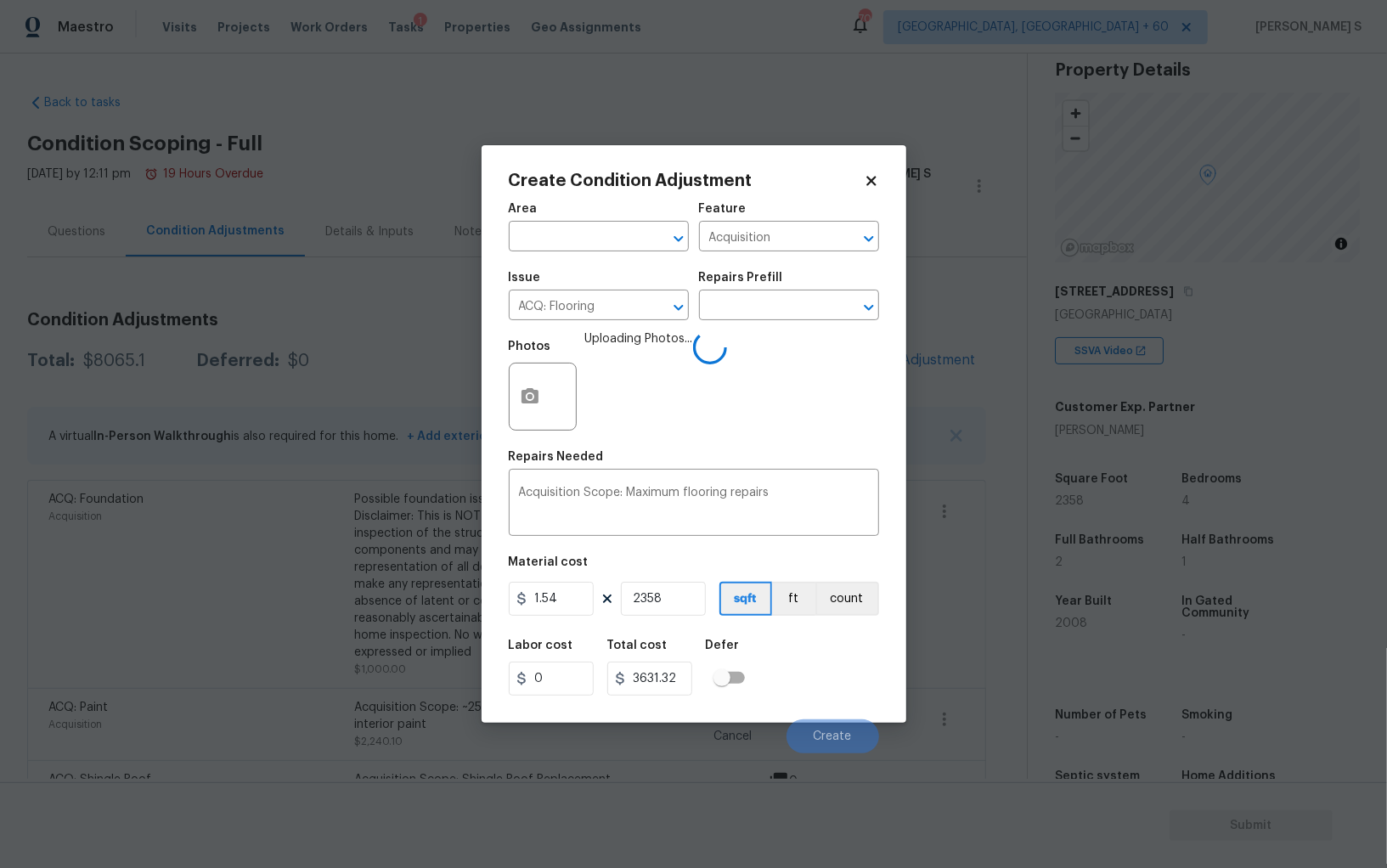
click at [856, 668] on div "Labor cost 0 Total cost 3631.32 Defer" at bounding box center [694, 668] width 370 height 76
click at [820, 681] on div "Labor cost 0 Total cost 3631.32 Defer" at bounding box center [694, 668] width 370 height 76
click at [853, 732] on button "Create" at bounding box center [832, 736] width 92 height 34
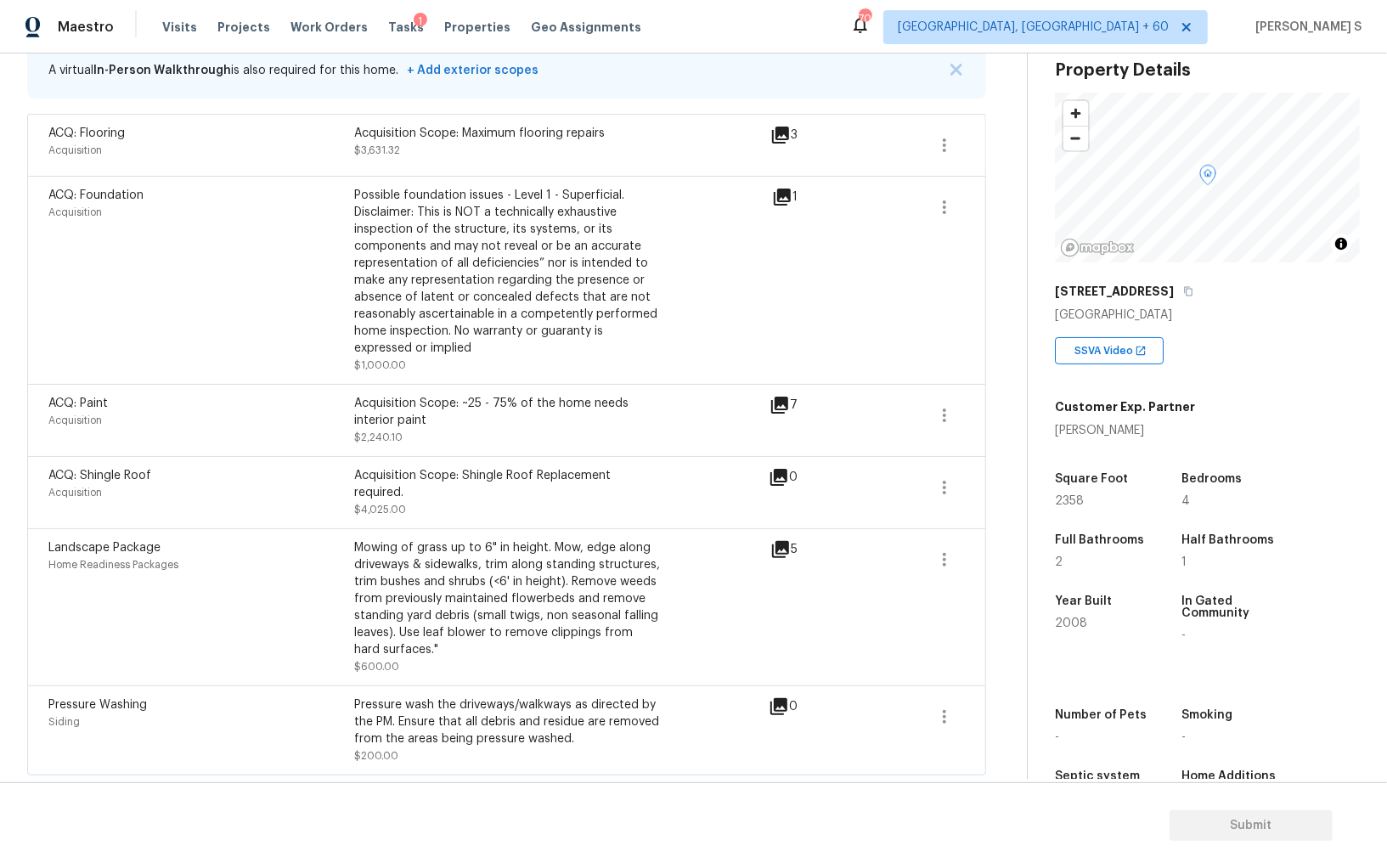
scroll to position [0, 0]
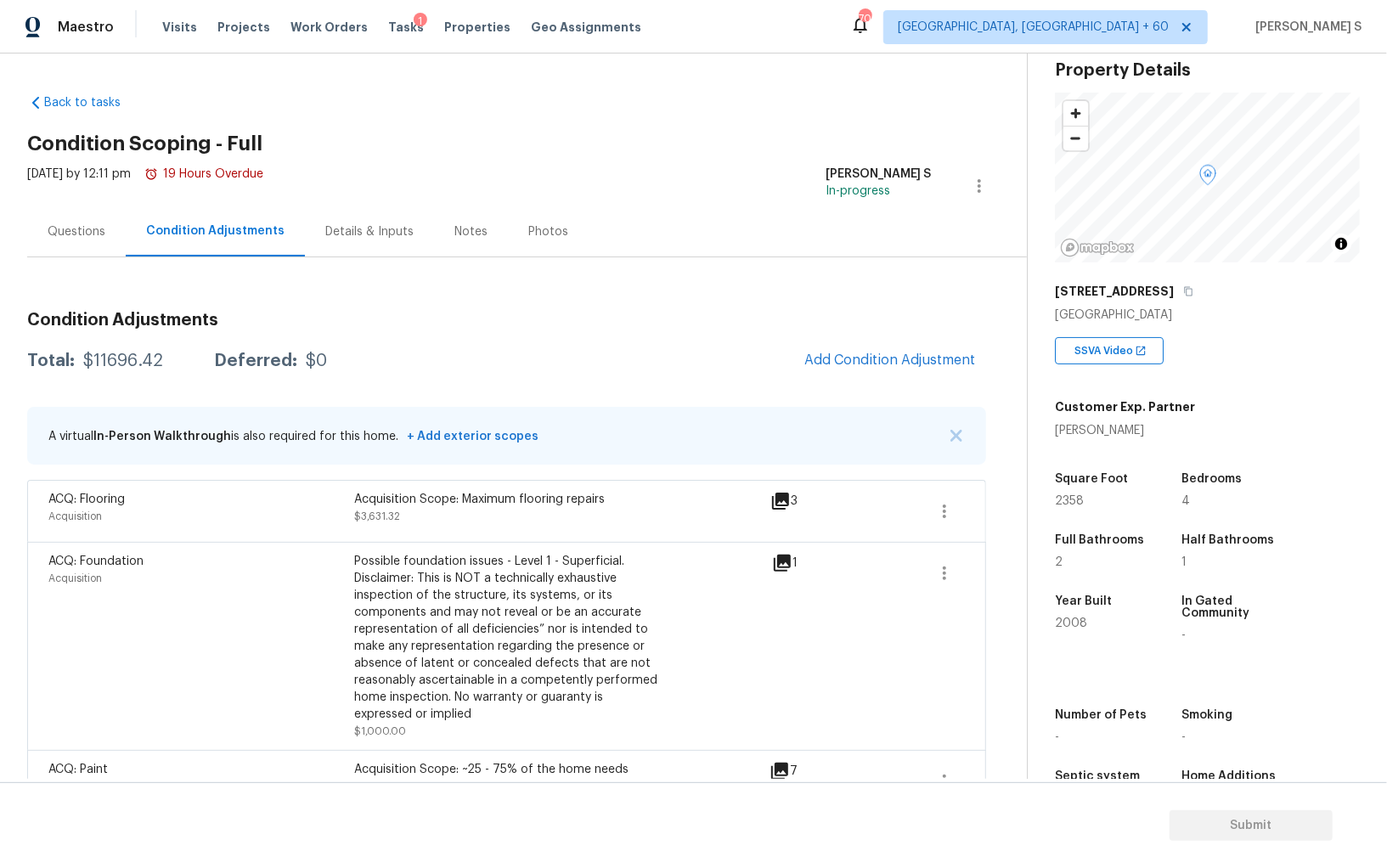
click at [909, 334] on div "Condition Adjustments Total: $11696.42 Deferred: $0 Add Condition Adjustment A …" at bounding box center [506, 719] width 959 height 843
click at [909, 368] on button "Add Condition Adjustment" at bounding box center [890, 359] width 192 height 35
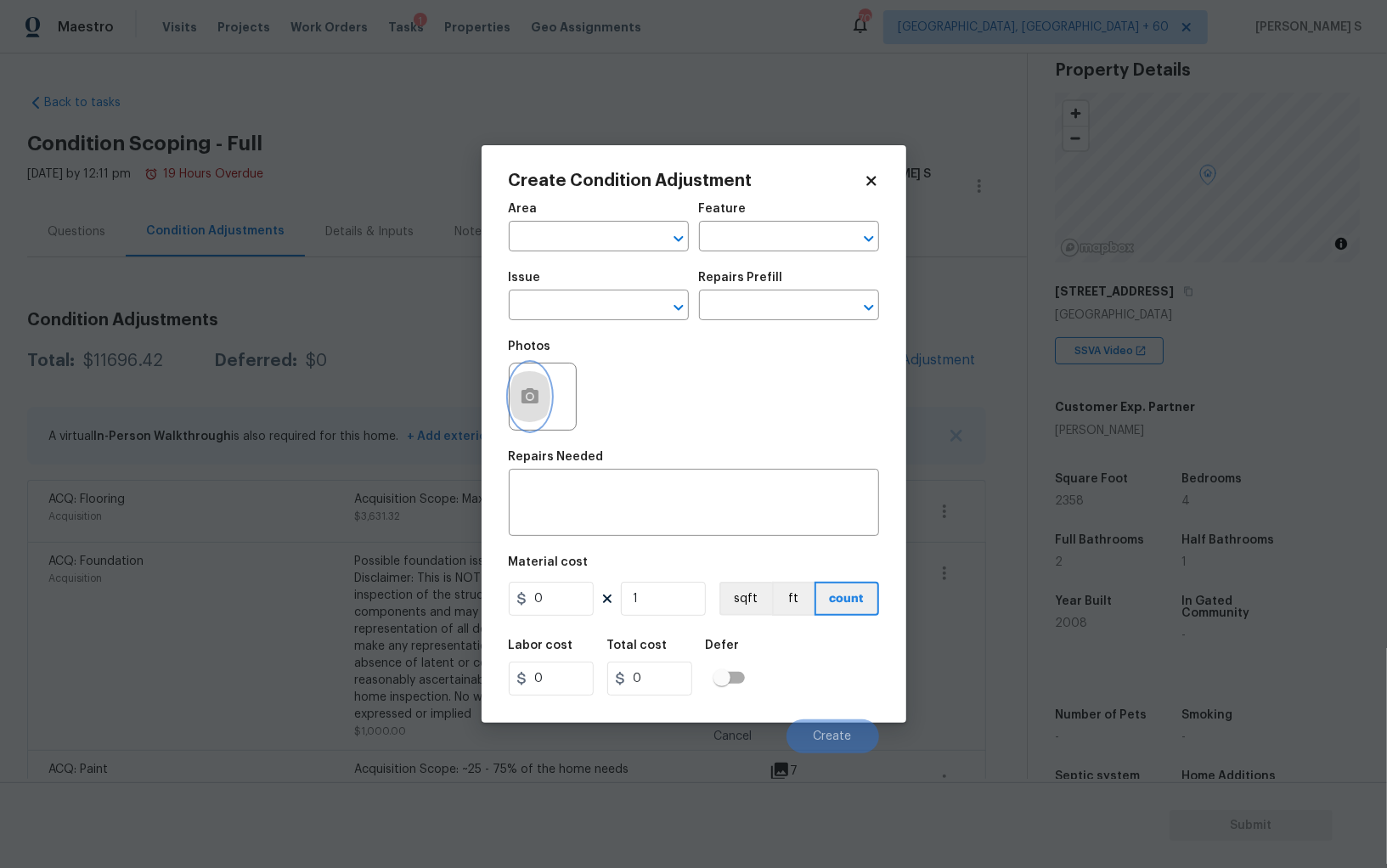
click at [525, 392] on icon "button" at bounding box center [530, 396] width 17 height 16
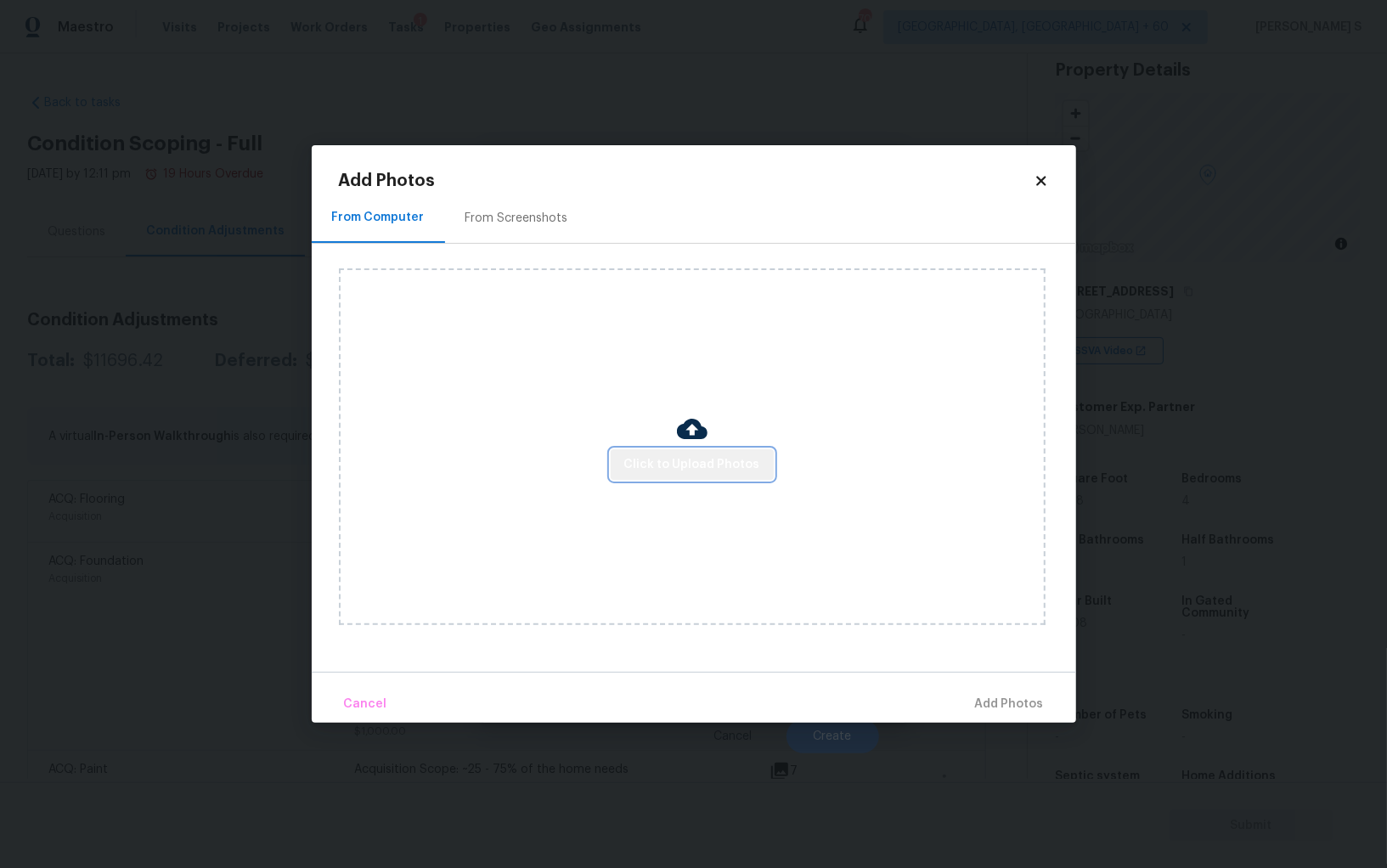
click at [737, 471] on span "Click to Upload Photos" at bounding box center [692, 465] width 136 height 22
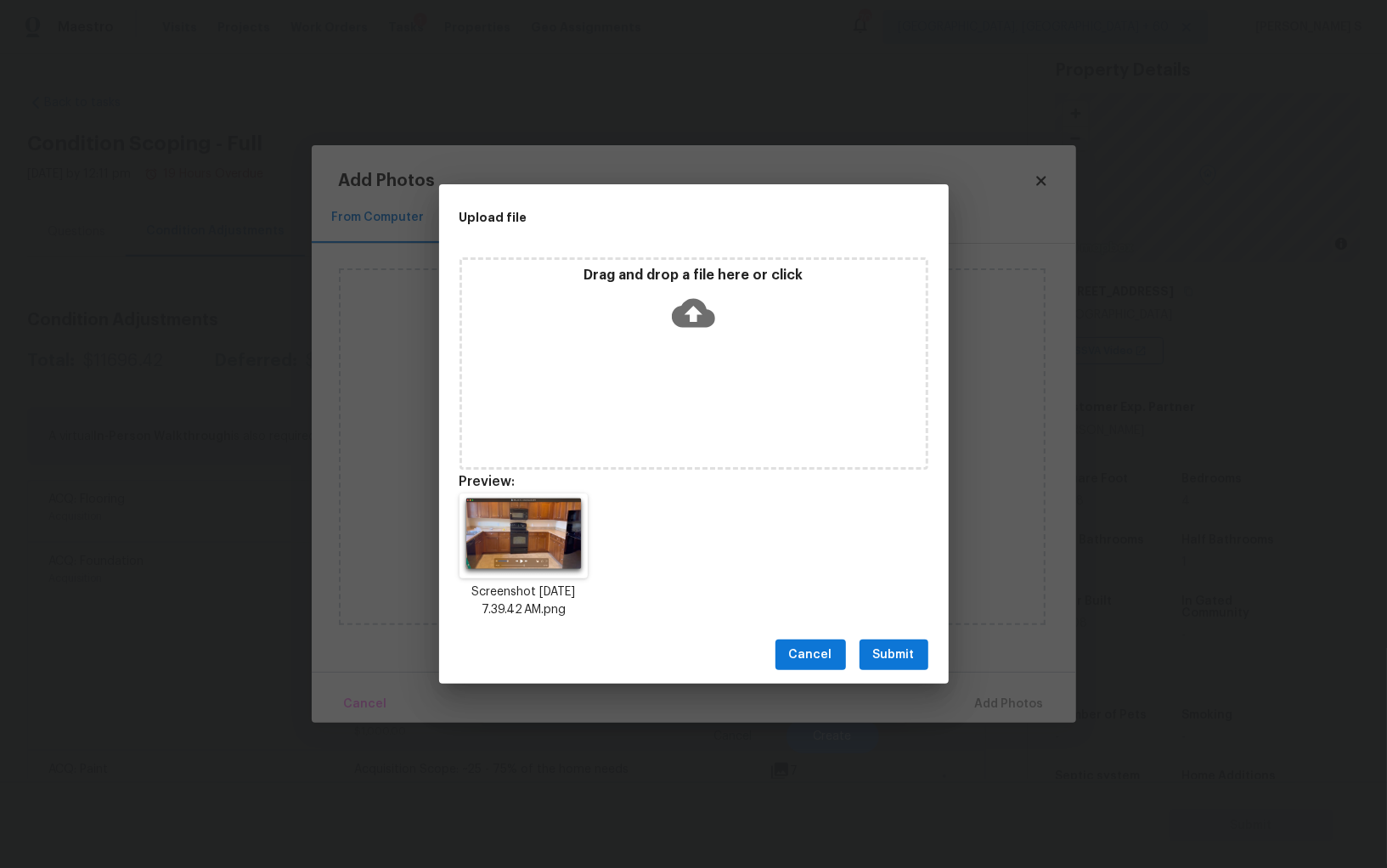
click at [911, 654] on span "Submit" at bounding box center [894, 655] width 41 height 22
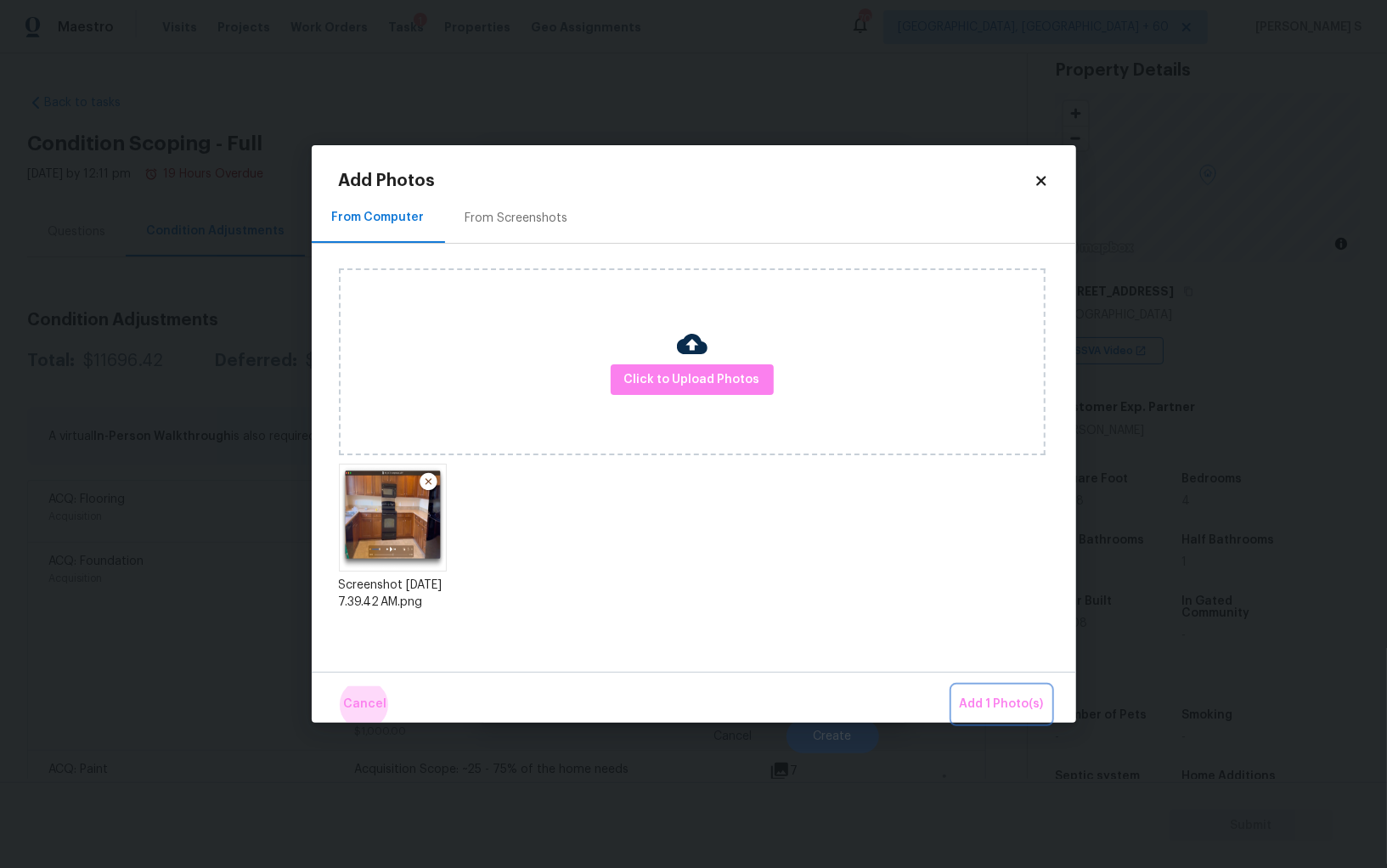
click at [953, 686] on button "Add 1 Photo(s)" at bounding box center [1001, 704] width 98 height 36
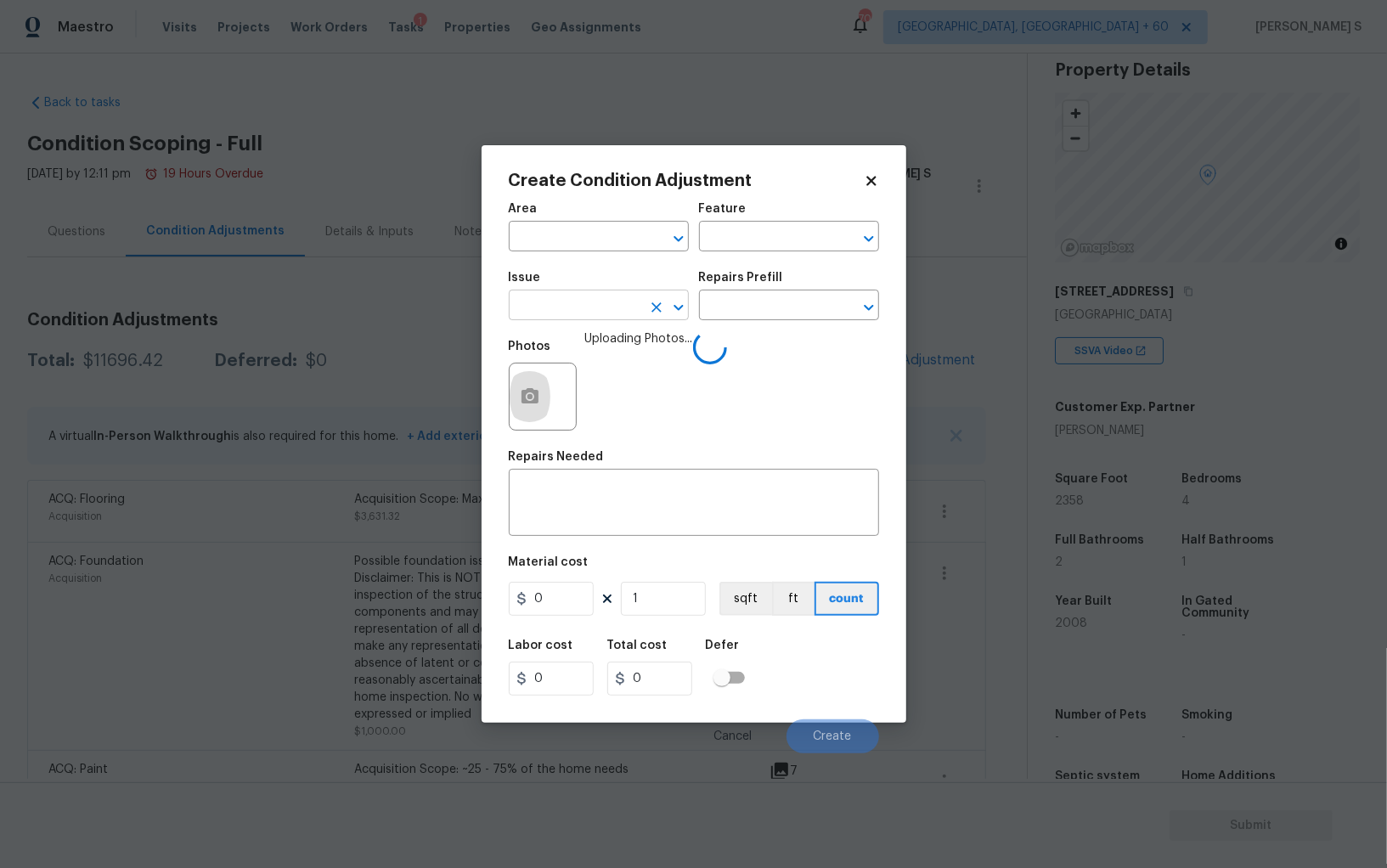
click at [627, 307] on input "text" at bounding box center [574, 307] width 132 height 26
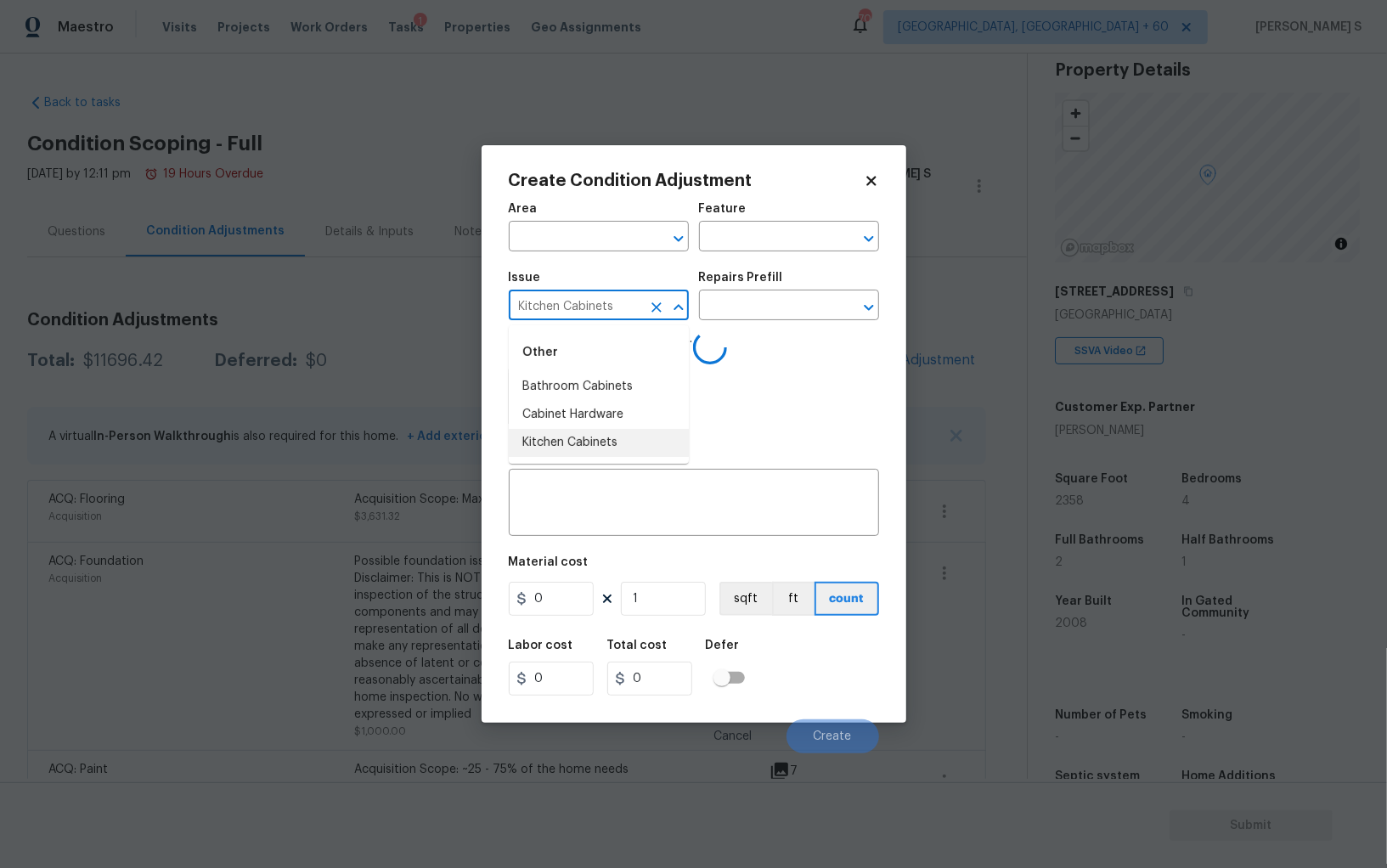
type input "Kitchen Cabinets"
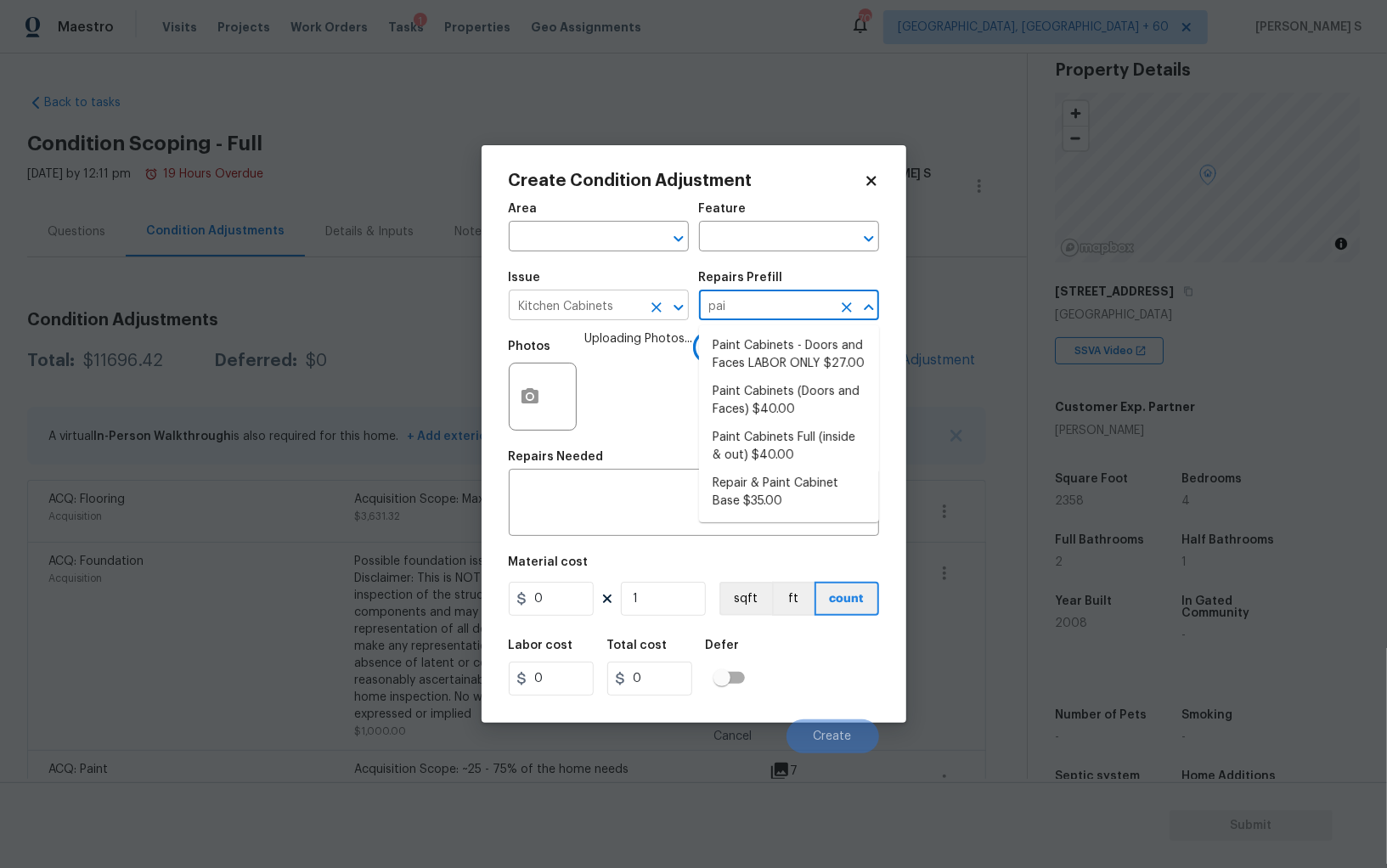
type input "pain"
type input "Cabinets"
type textarea "Prep, sand, mask and apply 2 coats of paint to the kitchen cabinet doors, inter…"
type input "40"
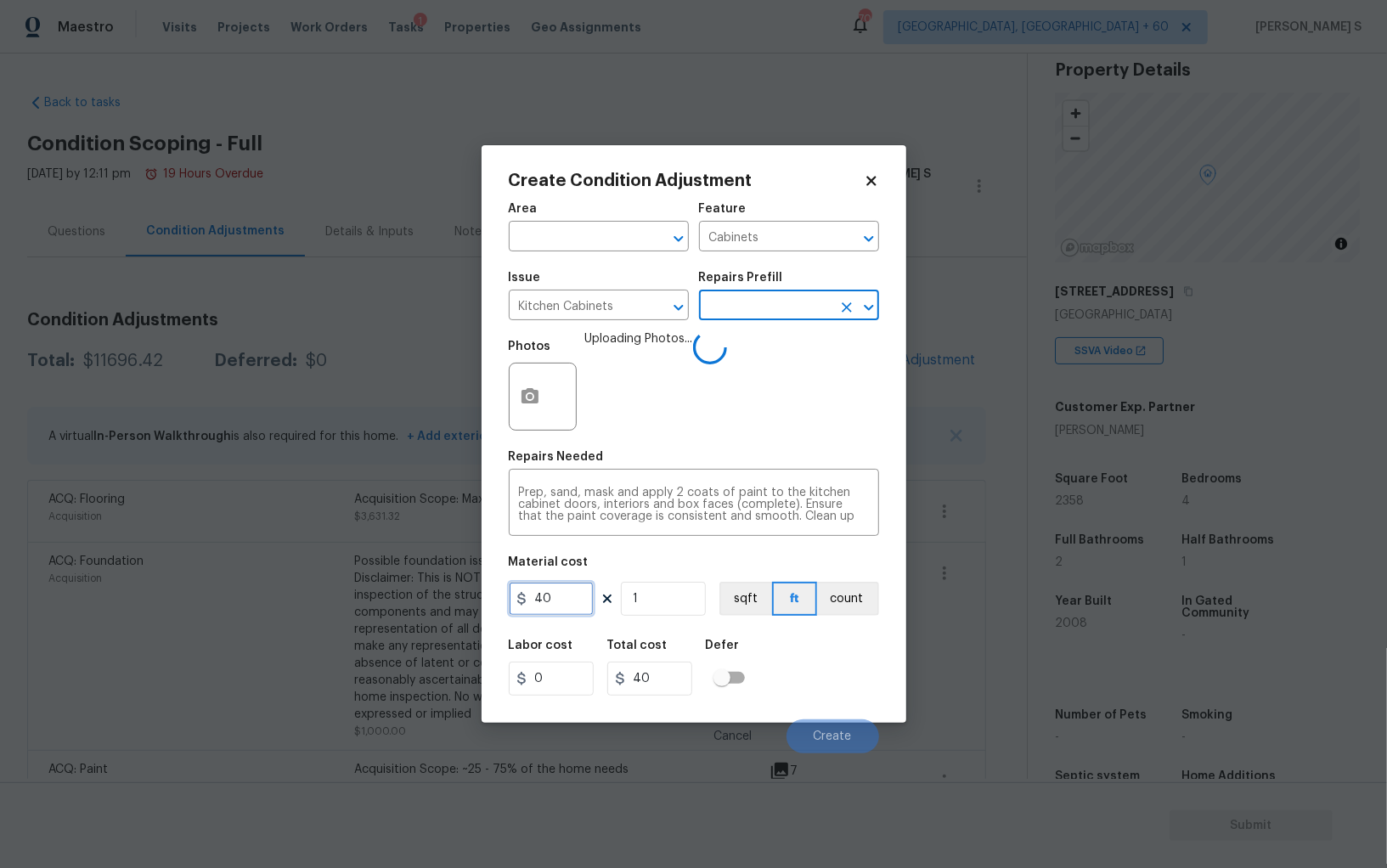
click at [571, 614] on input "40" at bounding box center [551, 598] width 85 height 34
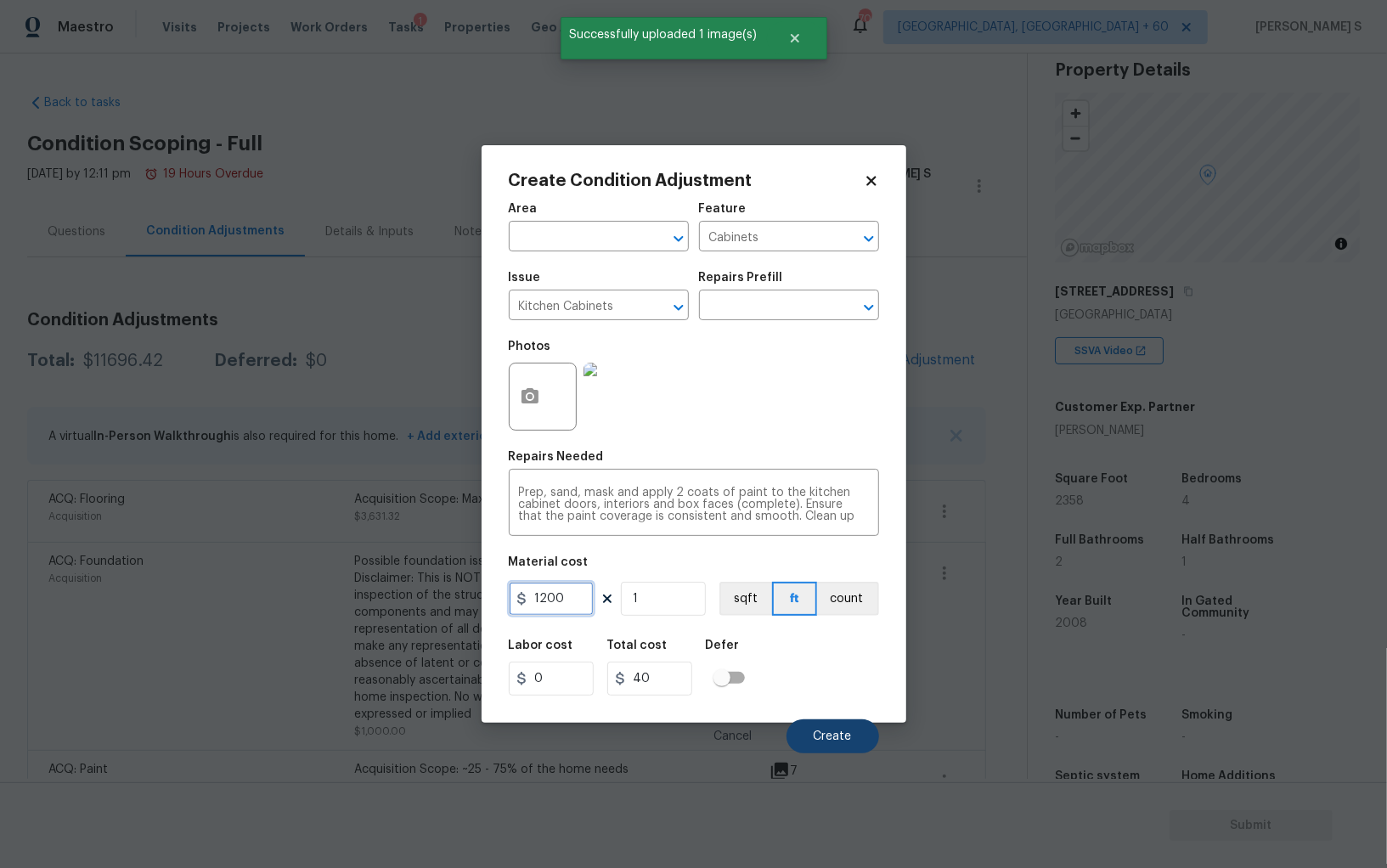
type input "1200"
click at [841, 729] on button "Create" at bounding box center [832, 736] width 92 height 34
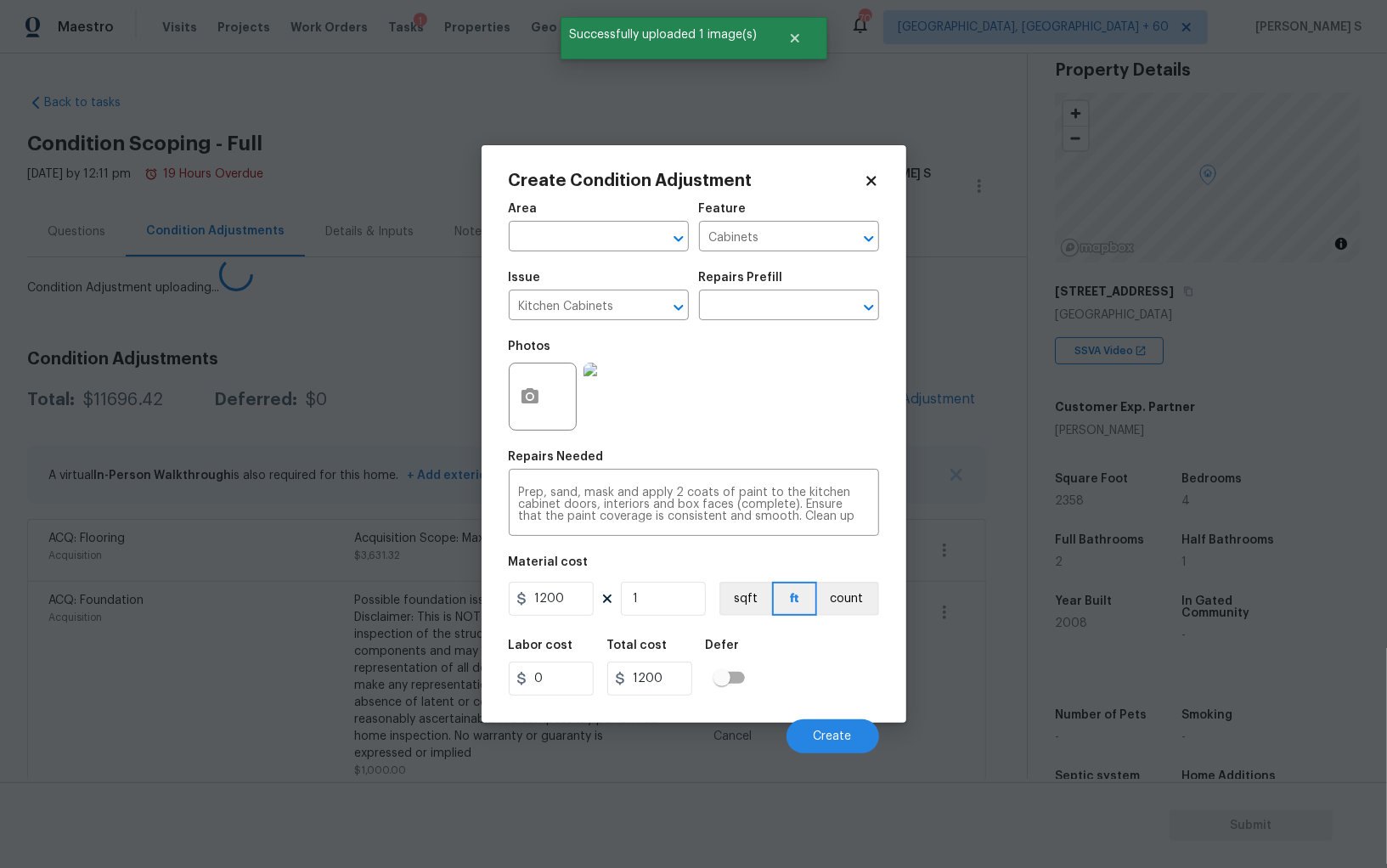
click at [310, 622] on body "Maestro Visits Projects Work Orders Tasks 1 Properties Geo Assignments 703 Albu…" at bounding box center [694, 434] width 1387 height 868
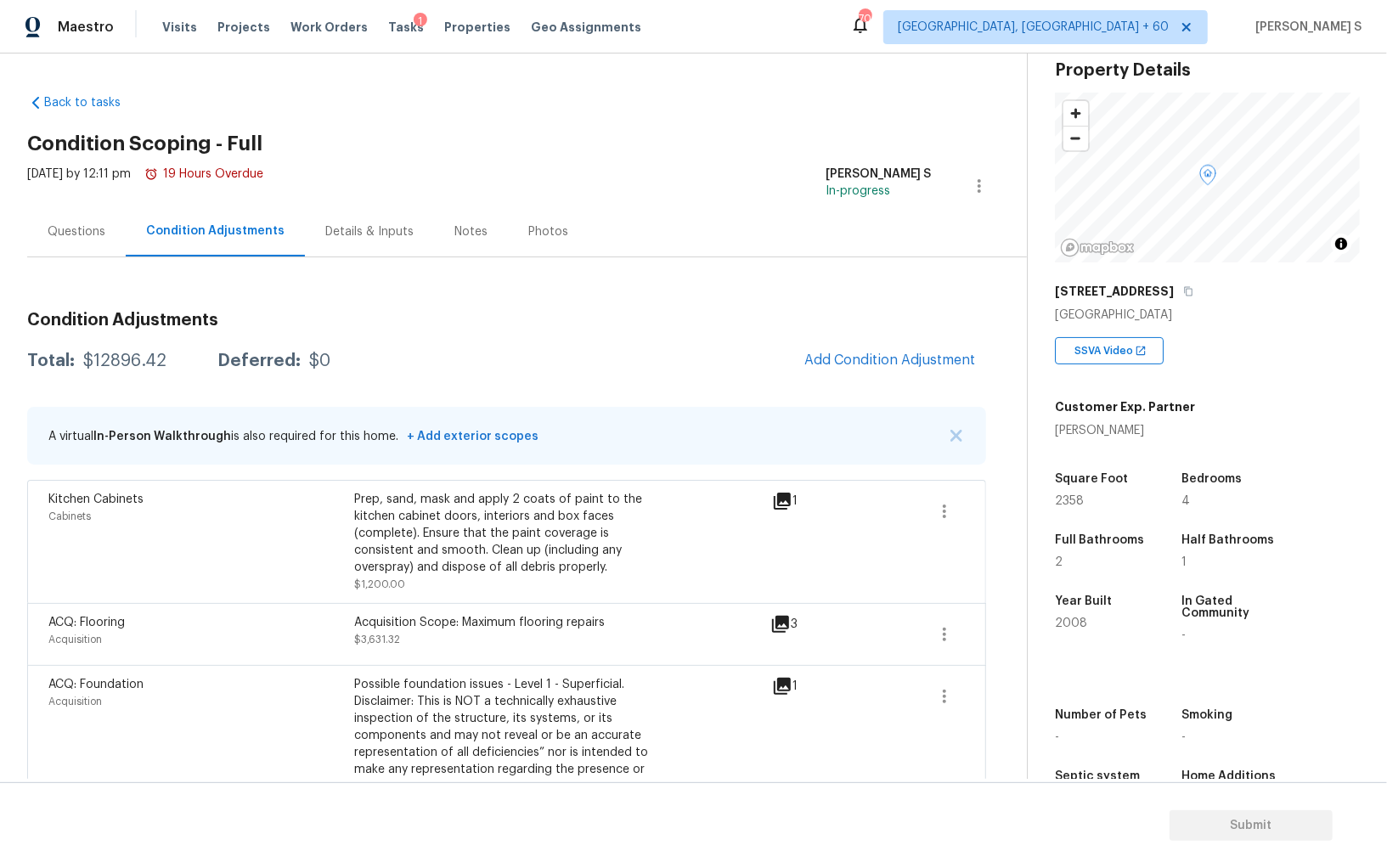
click at [96, 226] on div "Questions" at bounding box center [76, 232] width 58 height 17
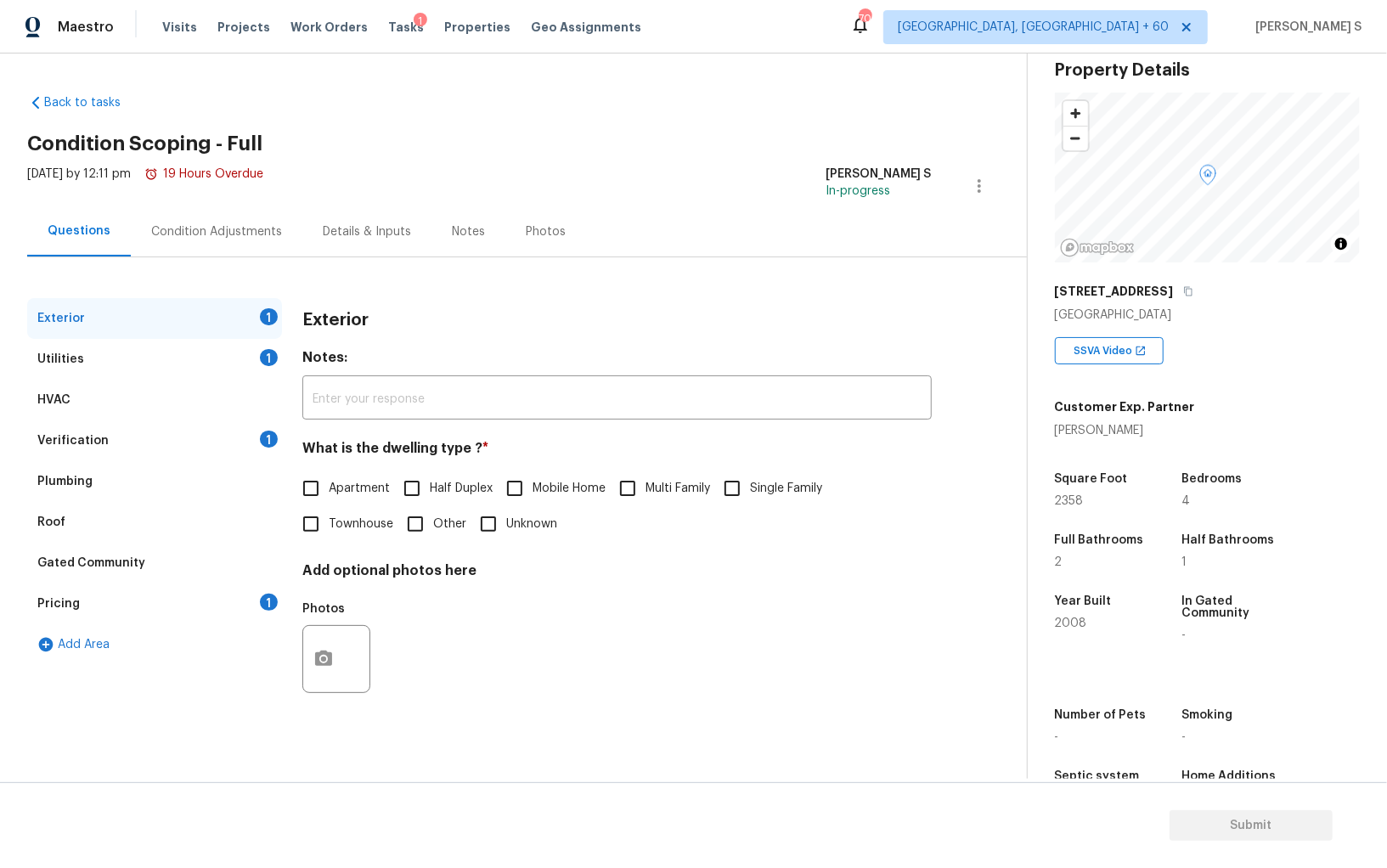
click at [266, 610] on div "Pricing 1" at bounding box center [154, 603] width 255 height 41
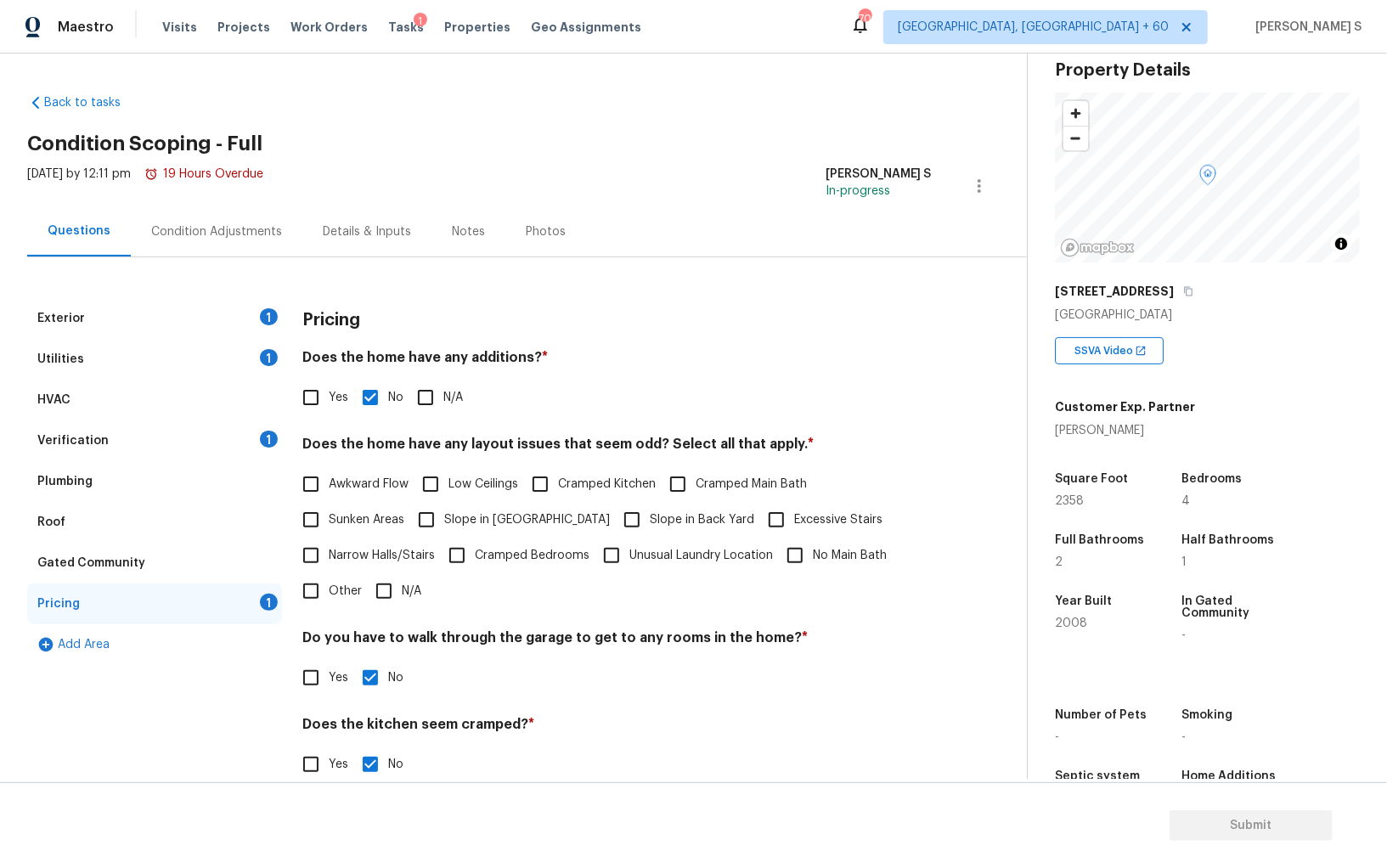
scroll to position [115, 0]
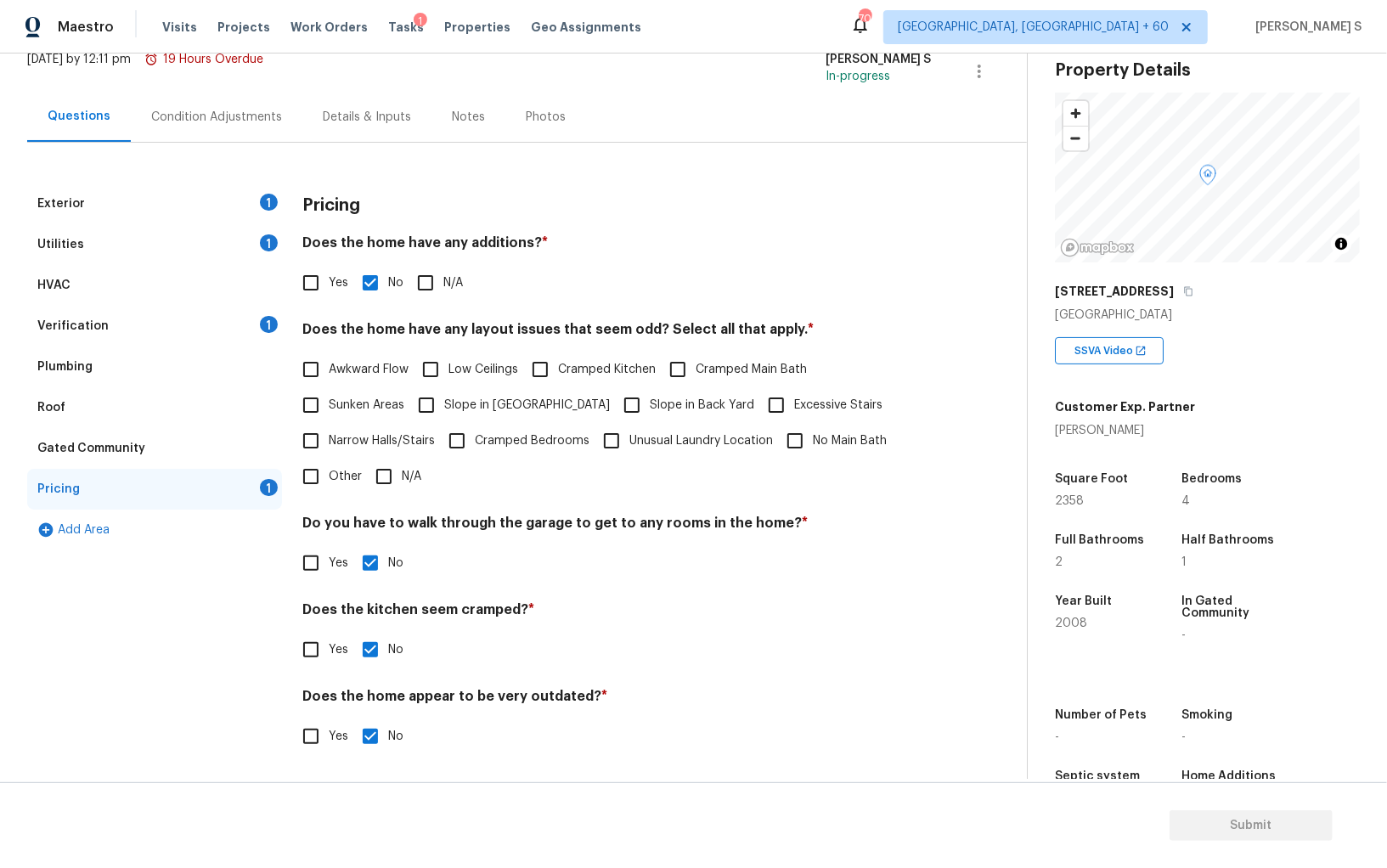
click at [464, 400] on span "Slope in Front Yard" at bounding box center [527, 405] width 166 height 18
click at [444, 400] on input "Slope in Front Yard" at bounding box center [426, 404] width 35 height 35
checkbox input "true"
click at [649, 405] on span "Slope in Back Yard" at bounding box center [701, 405] width 104 height 18
click at [614, 405] on input "Slope in Back Yard" at bounding box center [631, 404] width 35 height 35
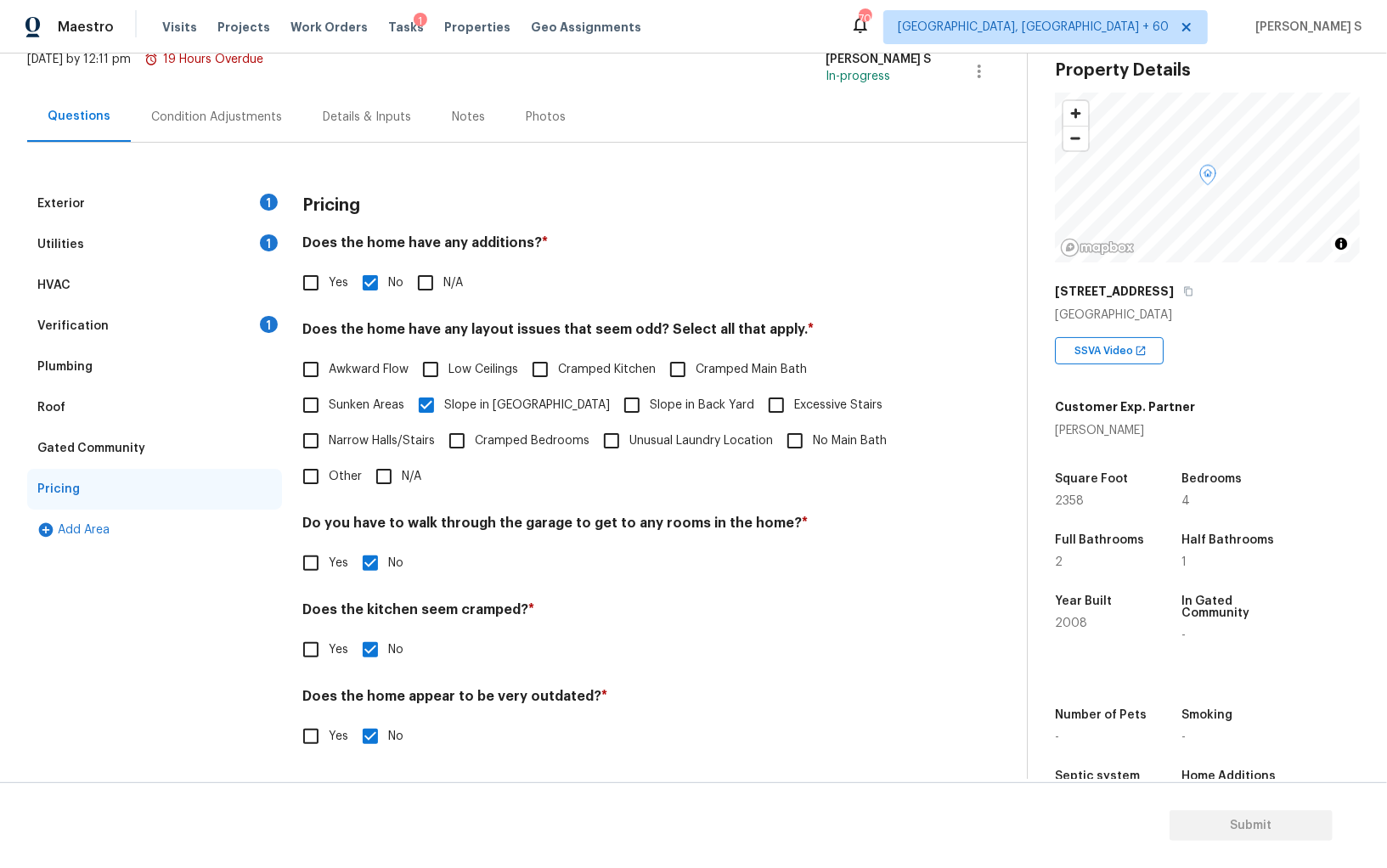
checkbox input "true"
click at [256, 326] on div "Verification 1" at bounding box center [154, 326] width 255 height 41
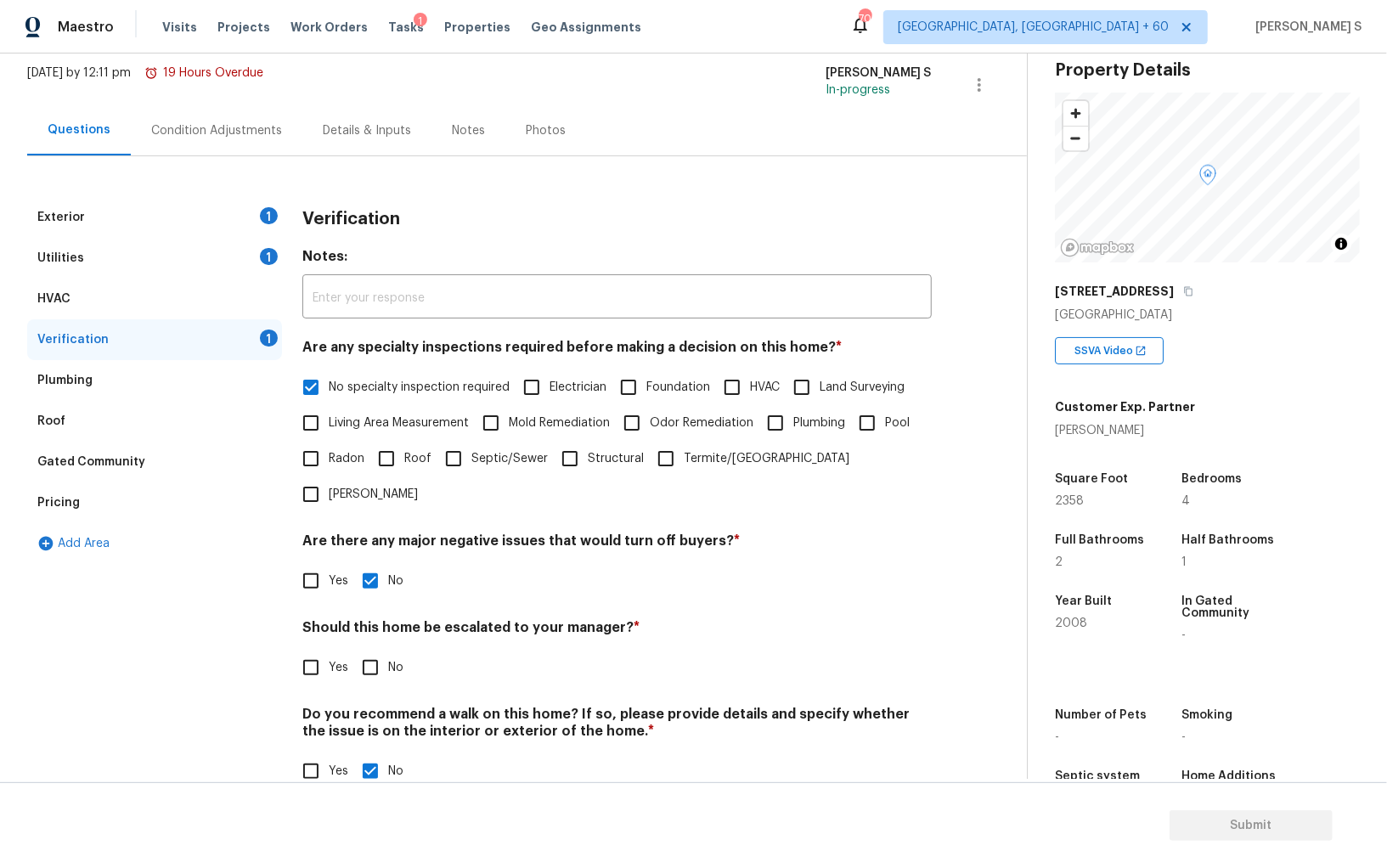
click at [382, 649] on input "No" at bounding box center [370, 667] width 35 height 35
checkbox input "true"
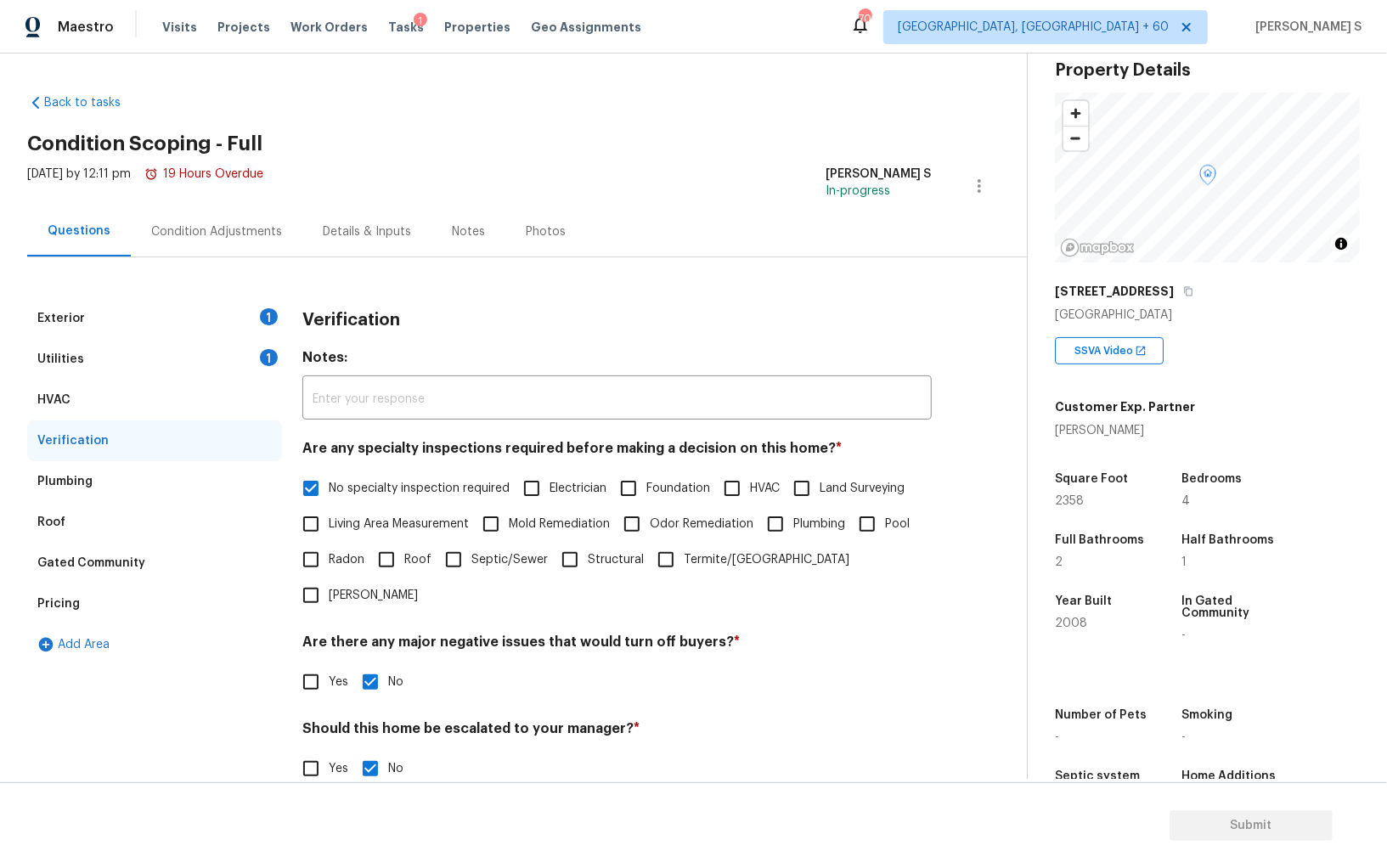
click at [237, 350] on div "Utilities 1" at bounding box center [154, 358] width 255 height 41
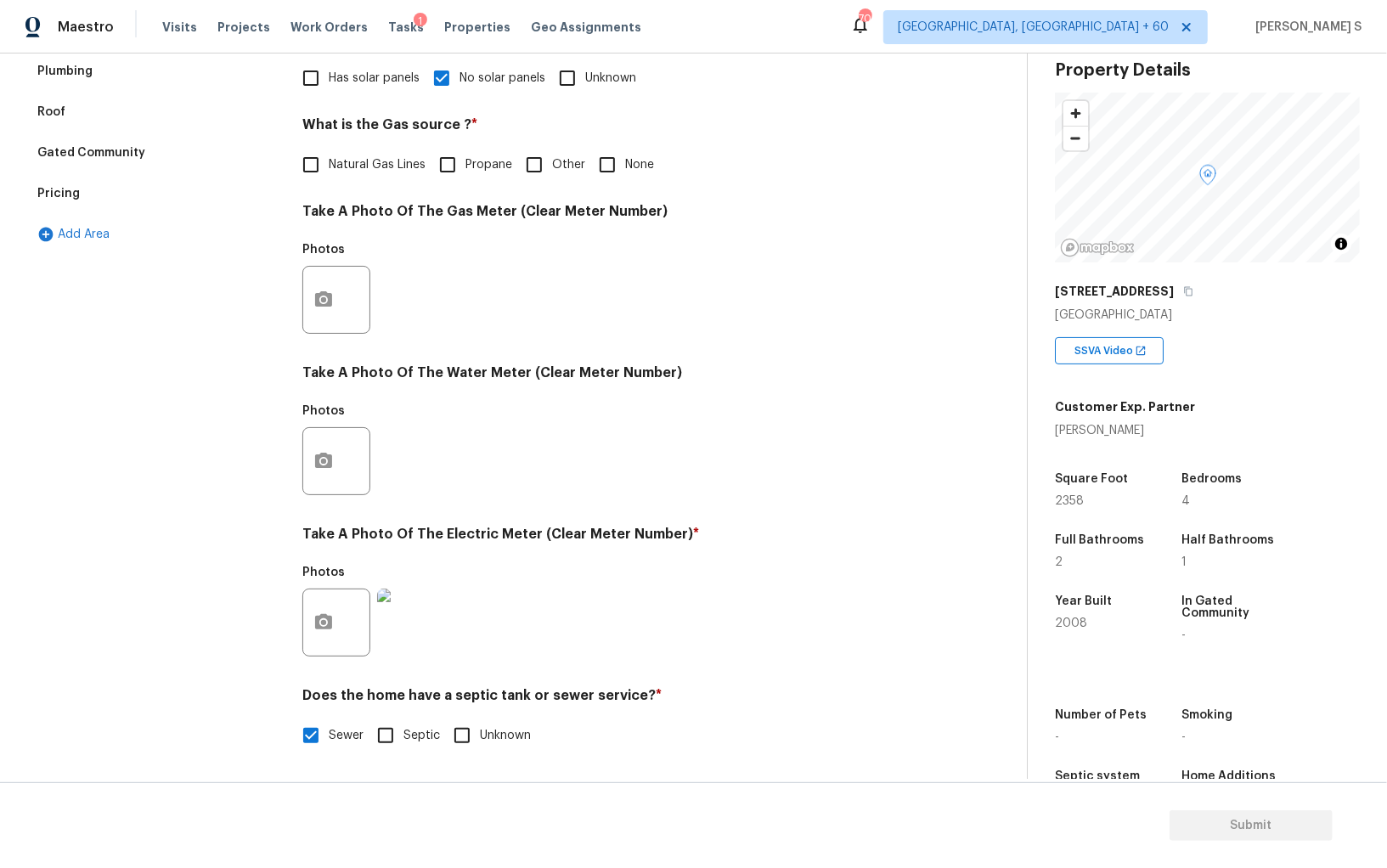
scroll to position [253, 0]
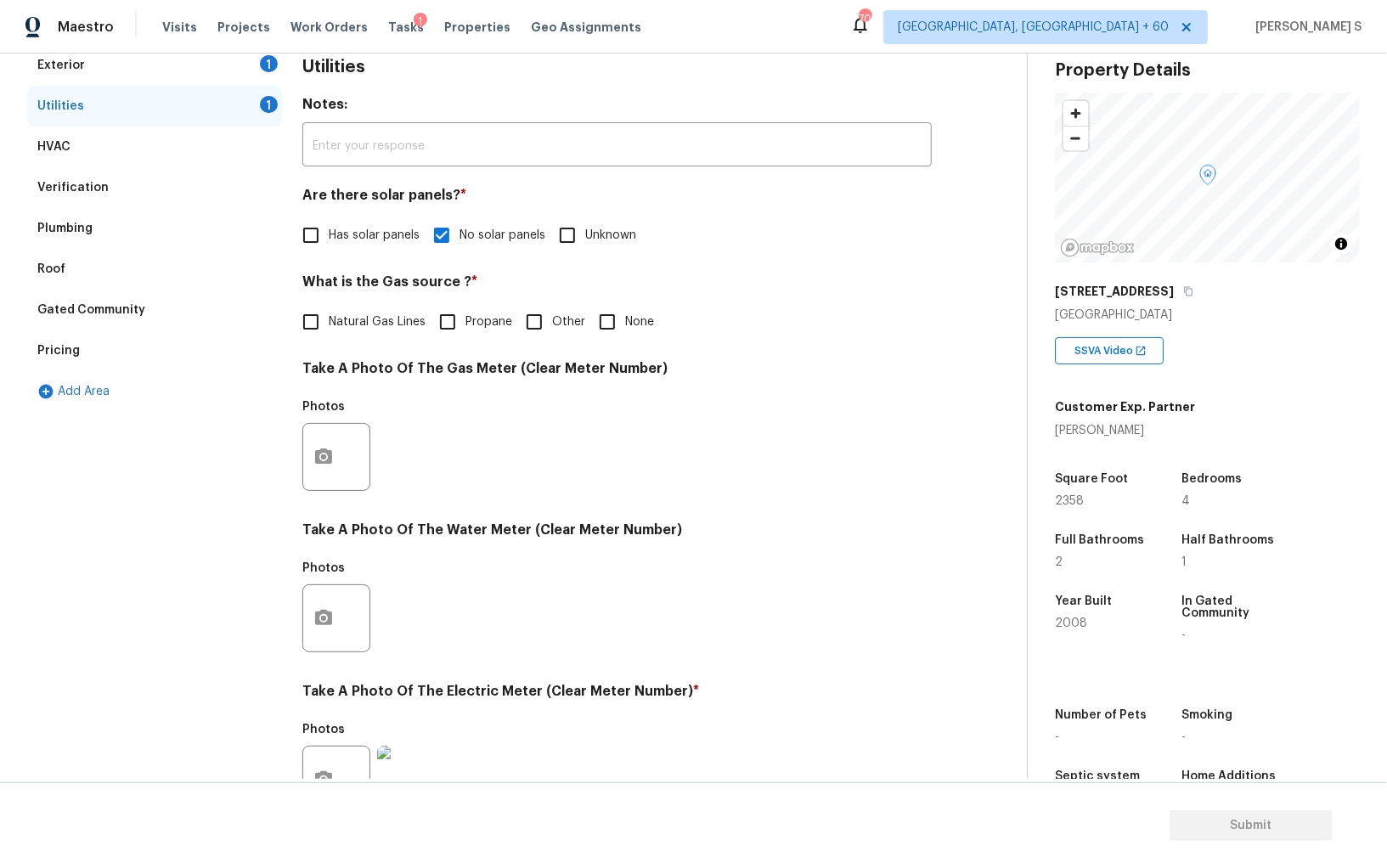
click at [625, 316] on span "None" at bounding box center [639, 322] width 28 height 18
click at [624, 316] on input "None" at bounding box center [606, 321] width 35 height 35
checkbox input "true"
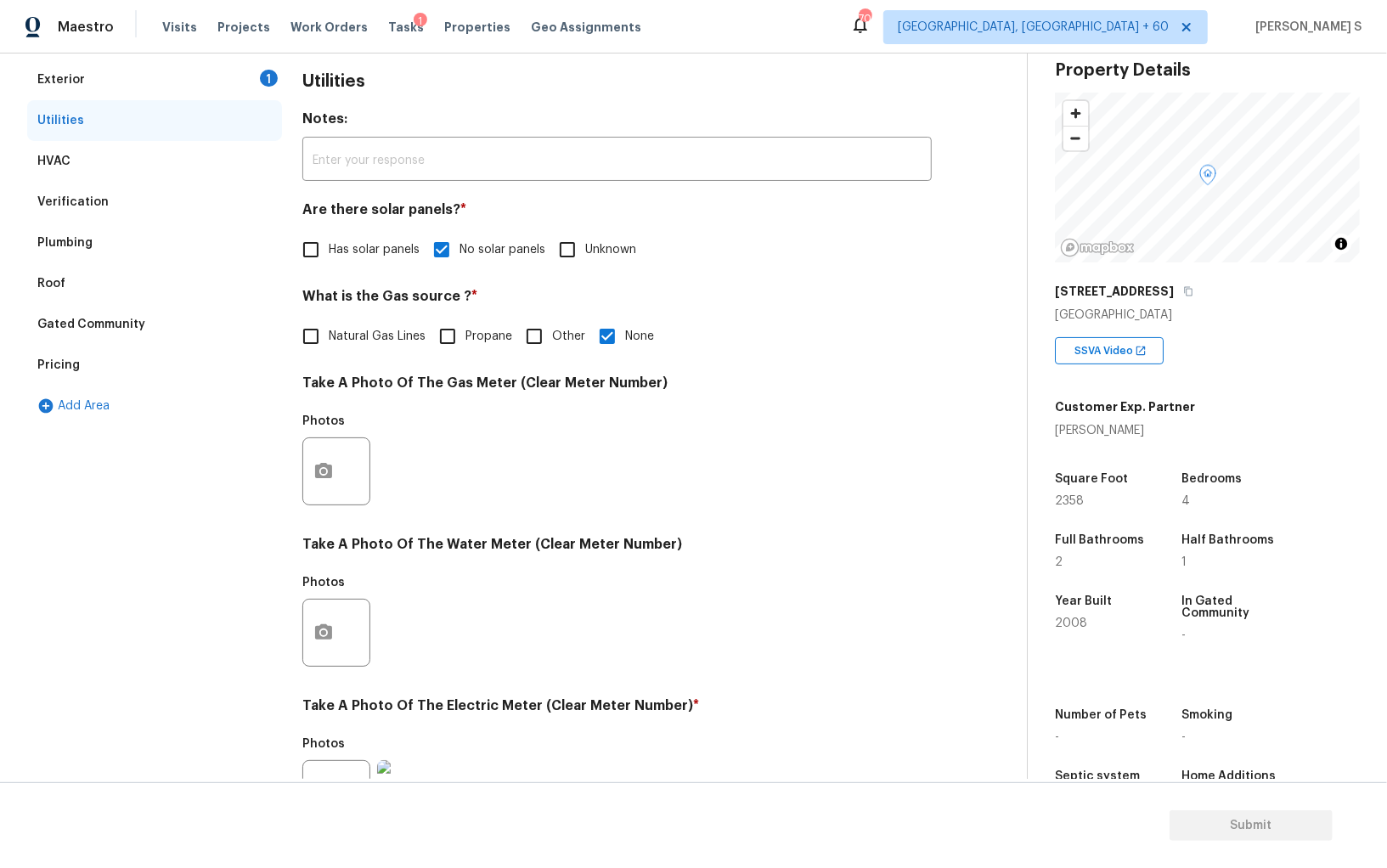
scroll to position [0, 0]
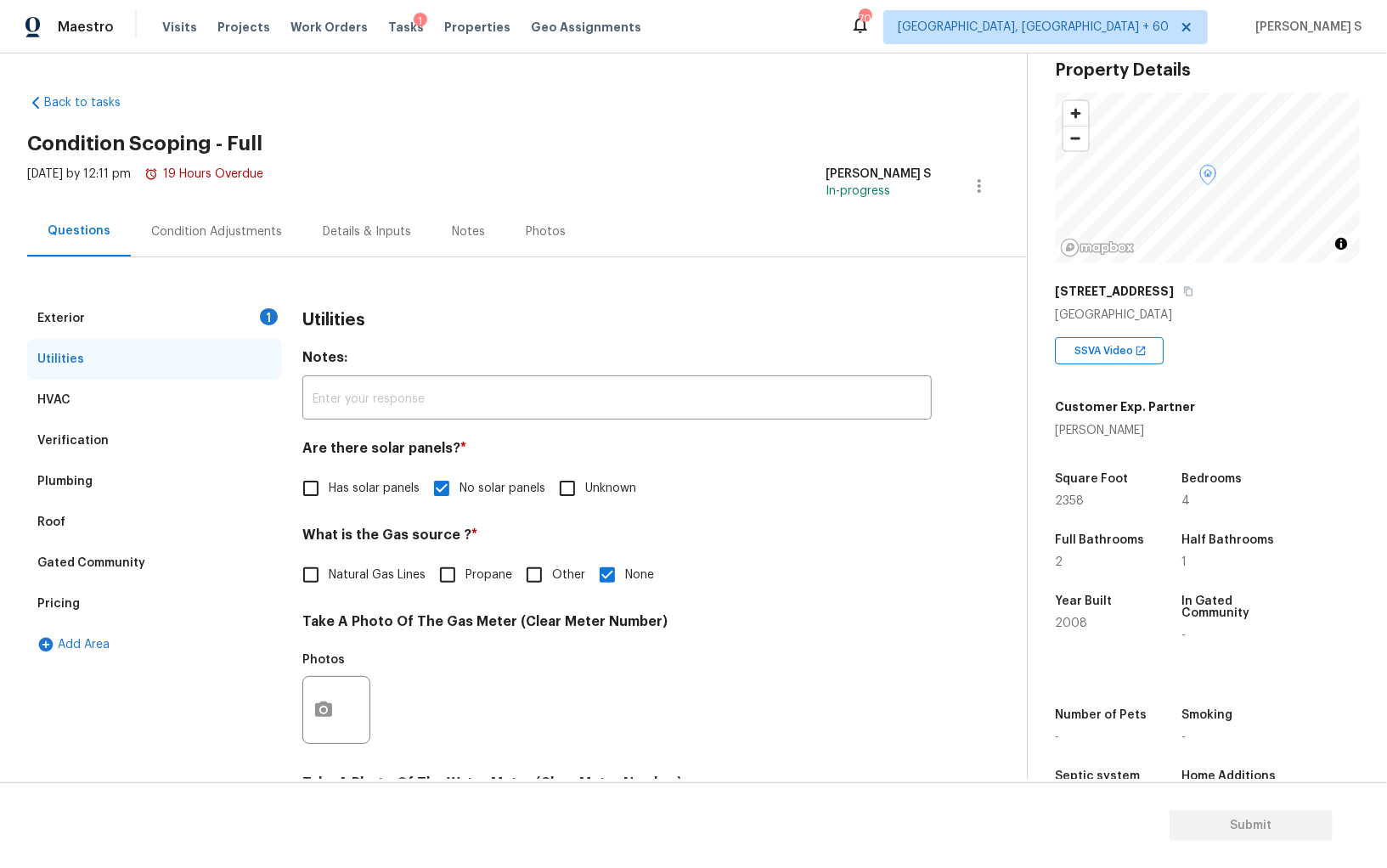
click at [248, 238] on div "Condition Adjustments" at bounding box center [216, 232] width 130 height 17
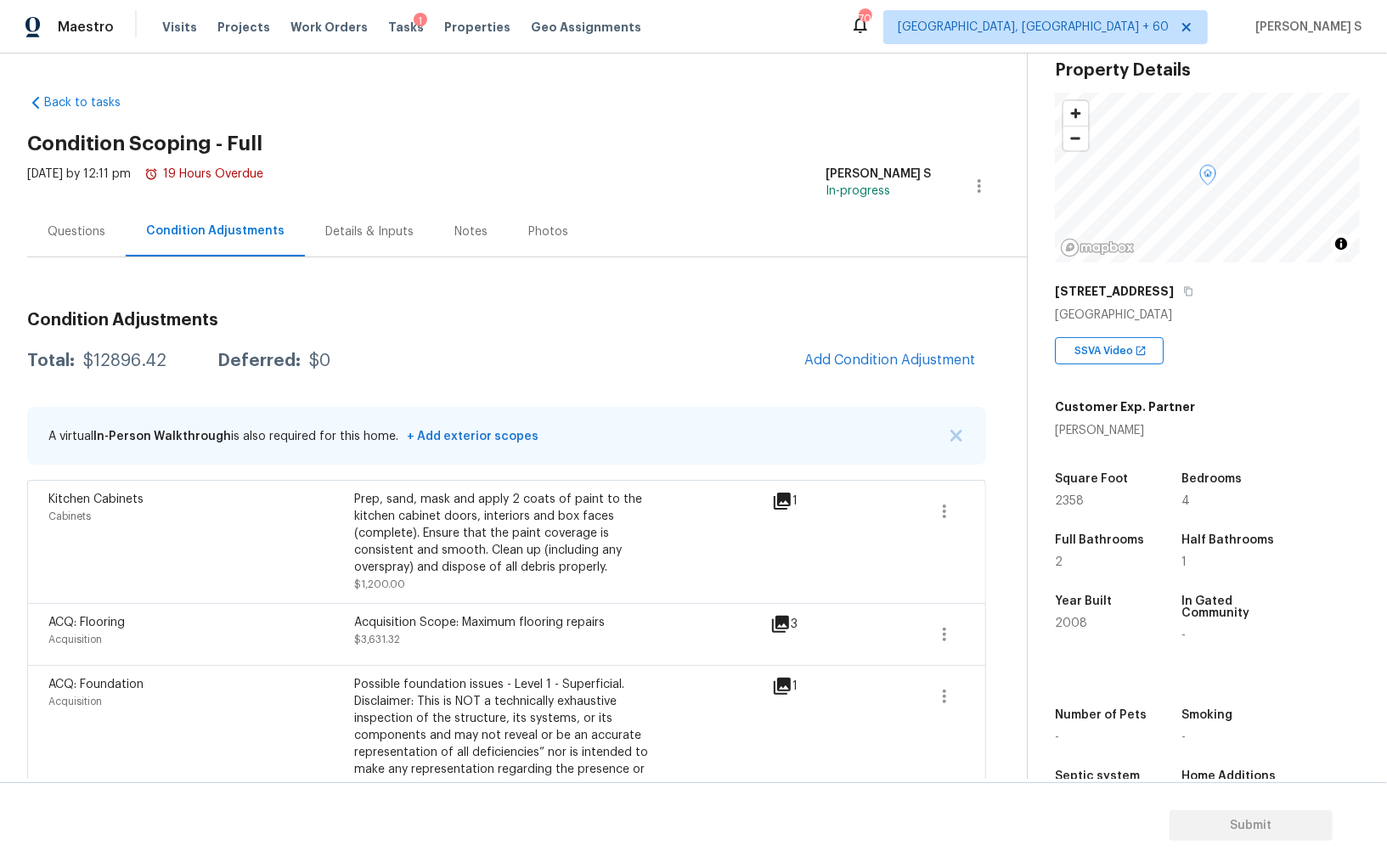
click at [91, 221] on div "Questions" at bounding box center [76, 231] width 98 height 50
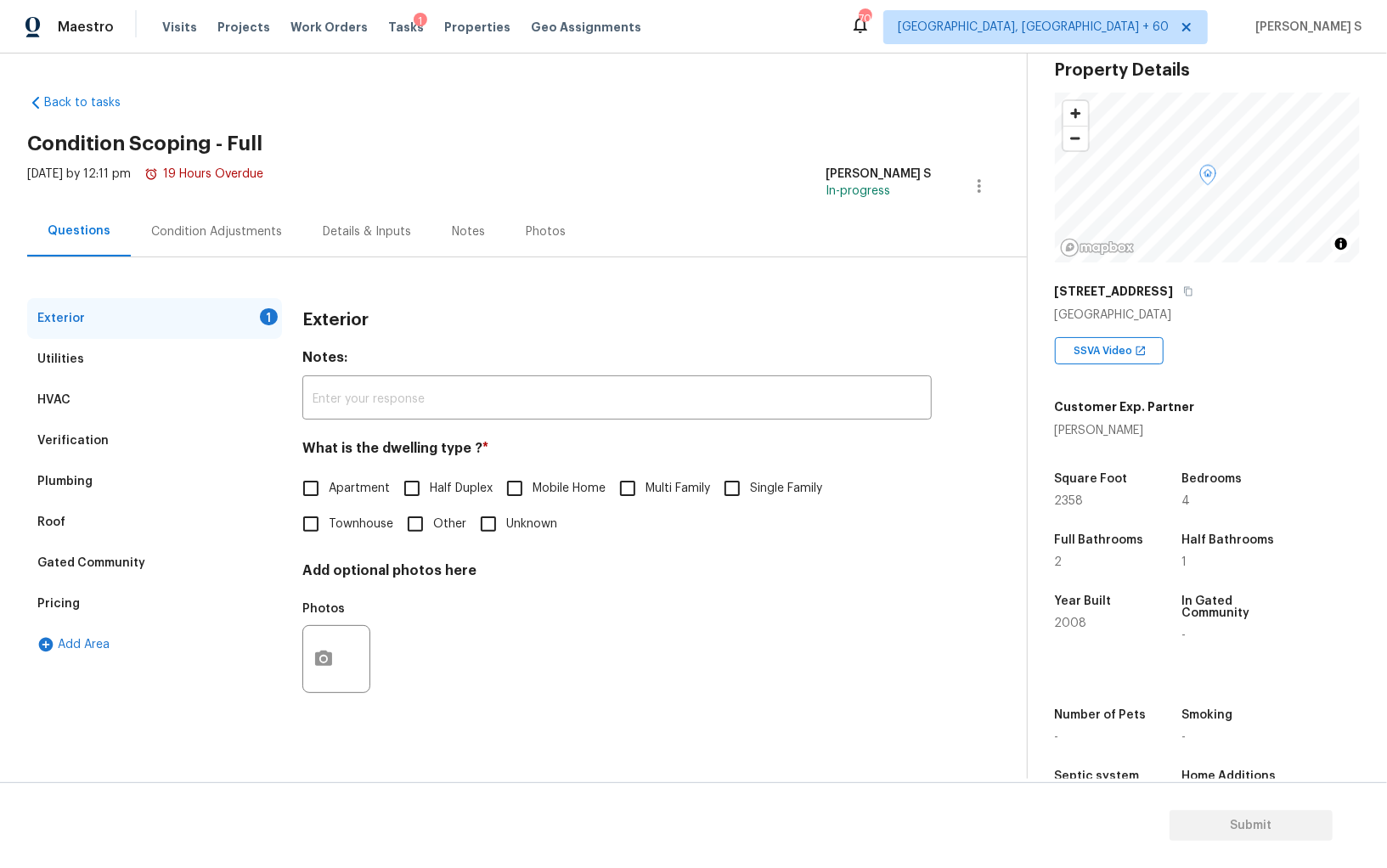
click at [745, 484] on input "Single Family" at bounding box center [732, 488] width 35 height 35
checkbox input "true"
click at [243, 220] on div "Condition Adjustments" at bounding box center [216, 231] width 172 height 50
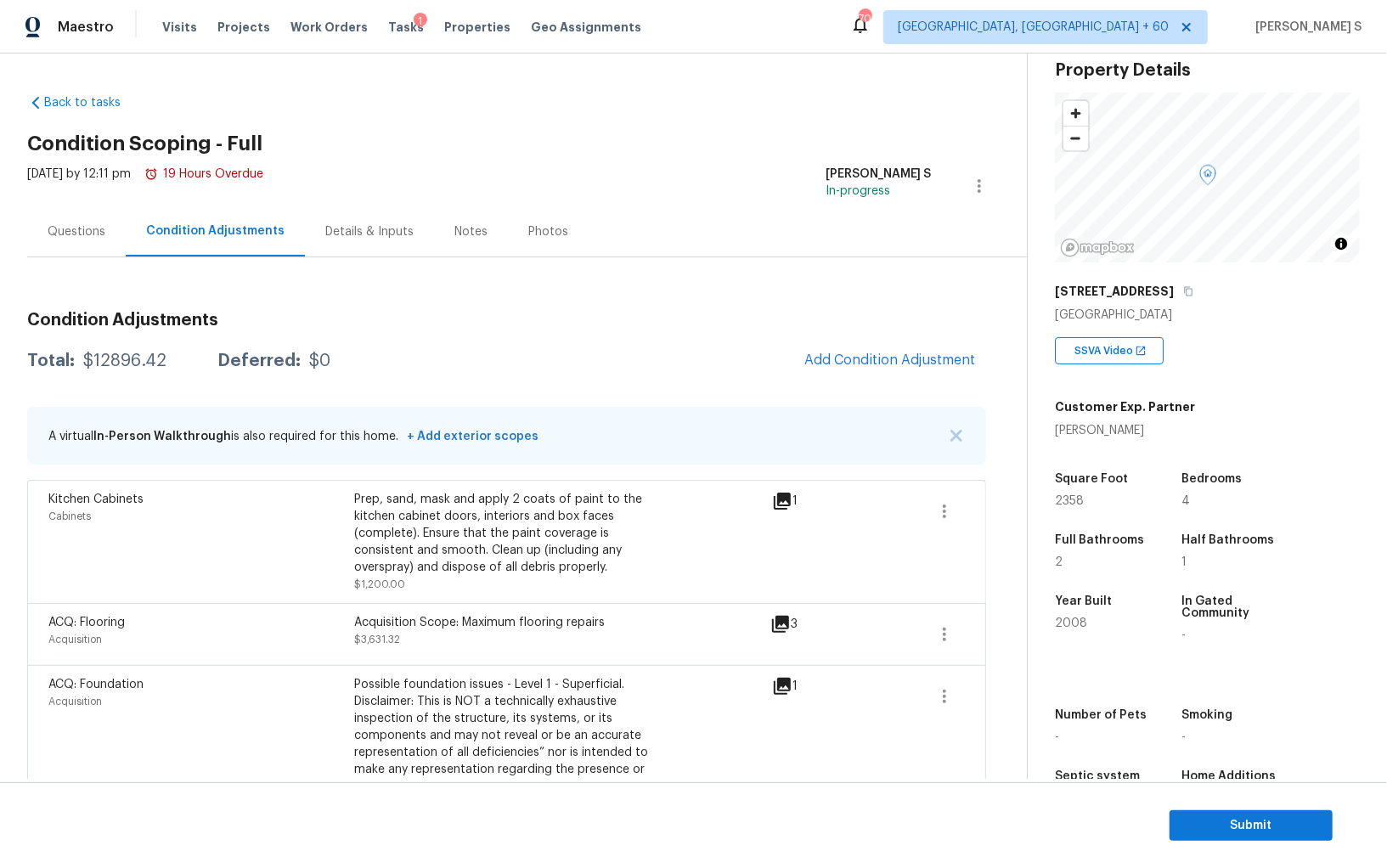
click at [90, 225] on div "Questions" at bounding box center [76, 232] width 58 height 17
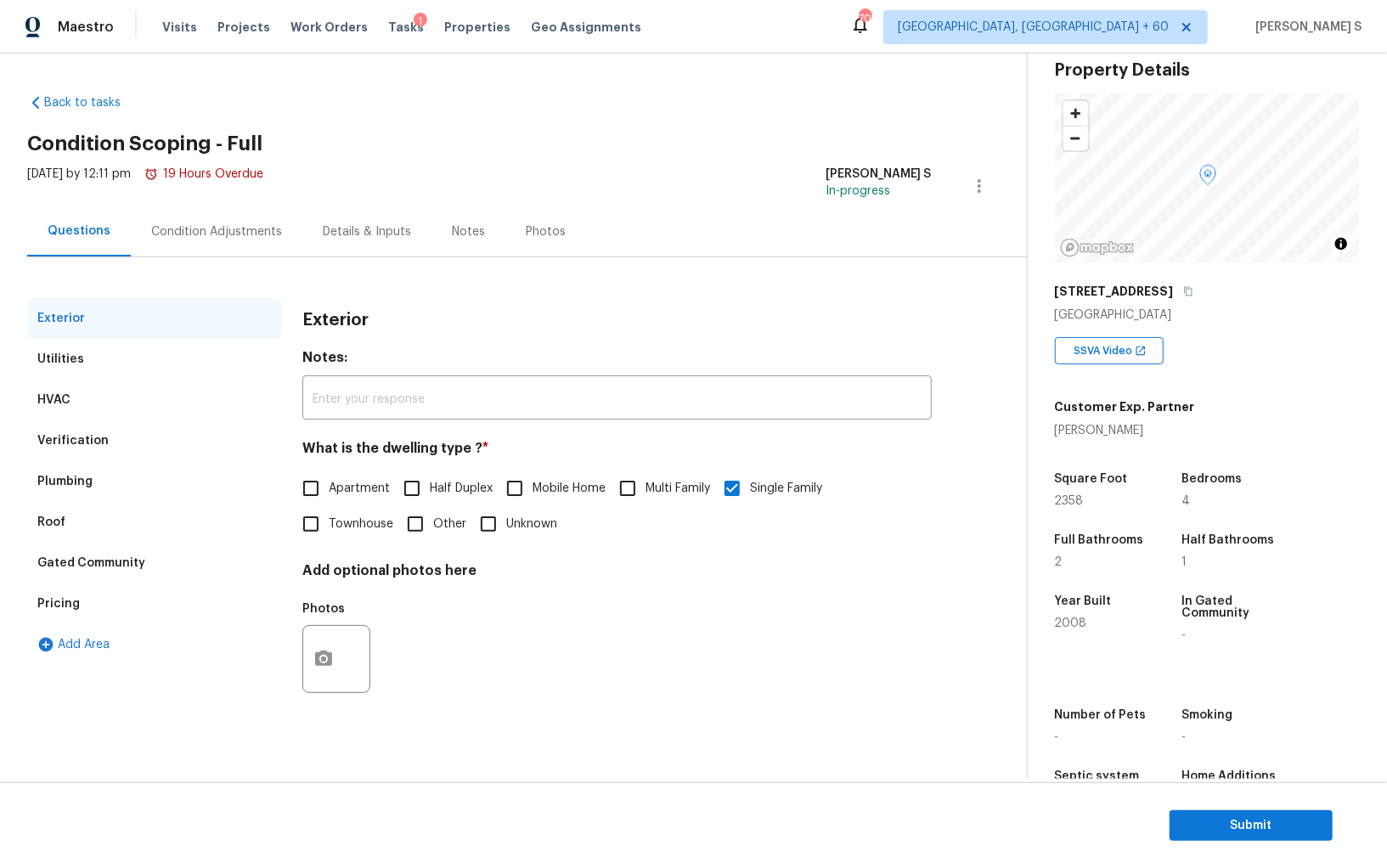
click at [48, 609] on div "Pricing" at bounding box center [58, 604] width 42 height 17
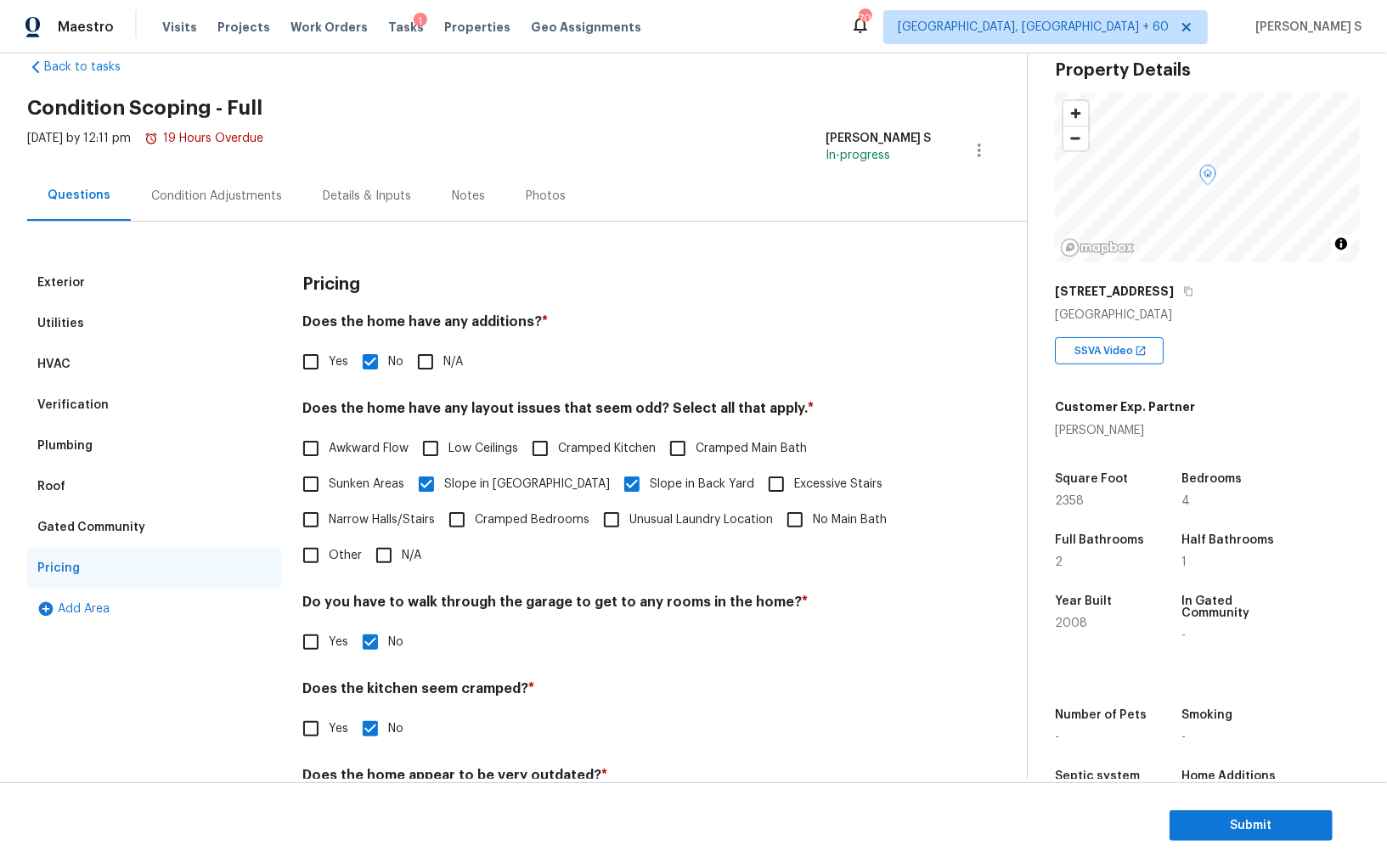
scroll to position [80, 0]
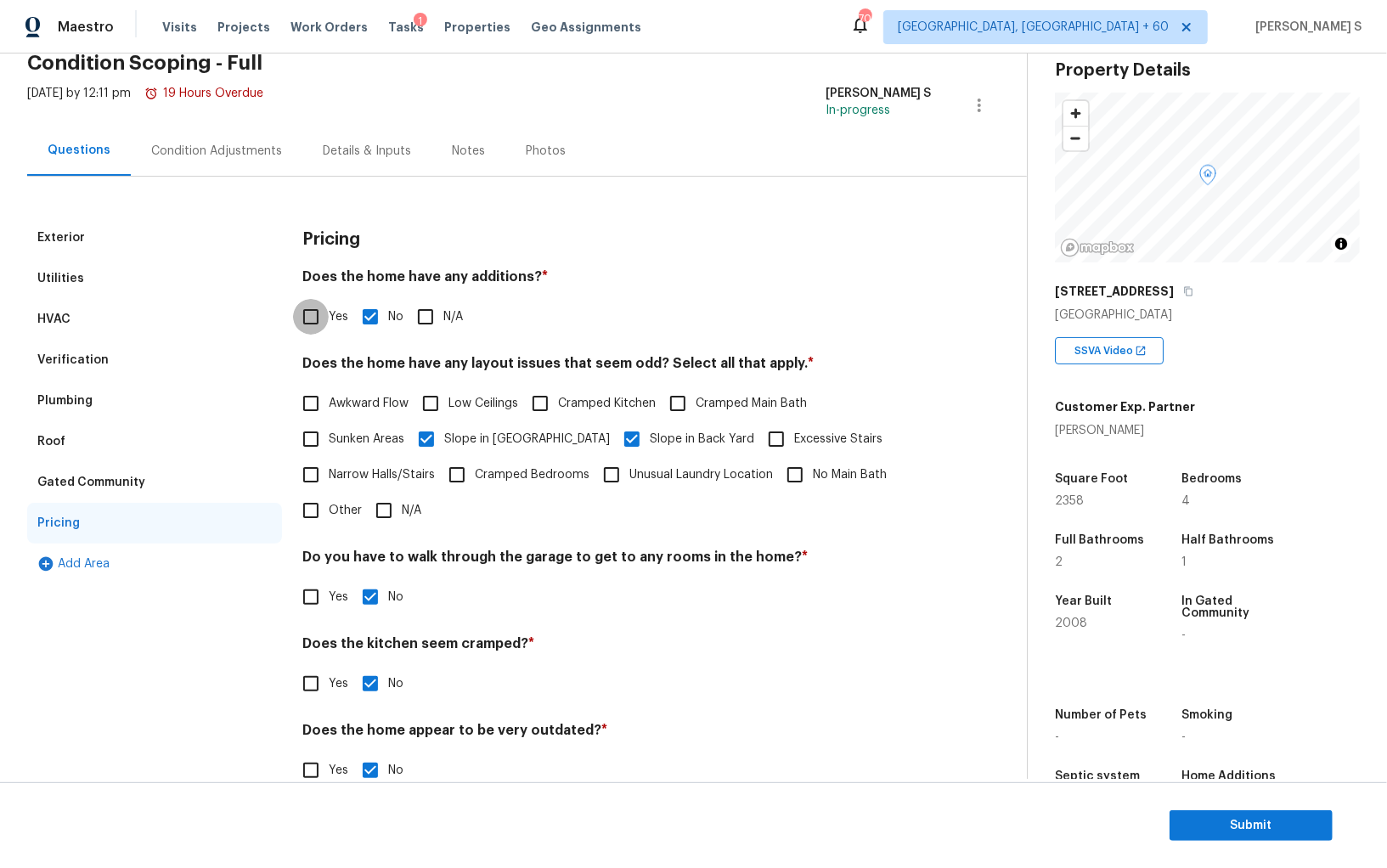
click at [325, 319] on input "Yes" at bounding box center [310, 316] width 35 height 35
checkbox input "true"
checkbox input "false"
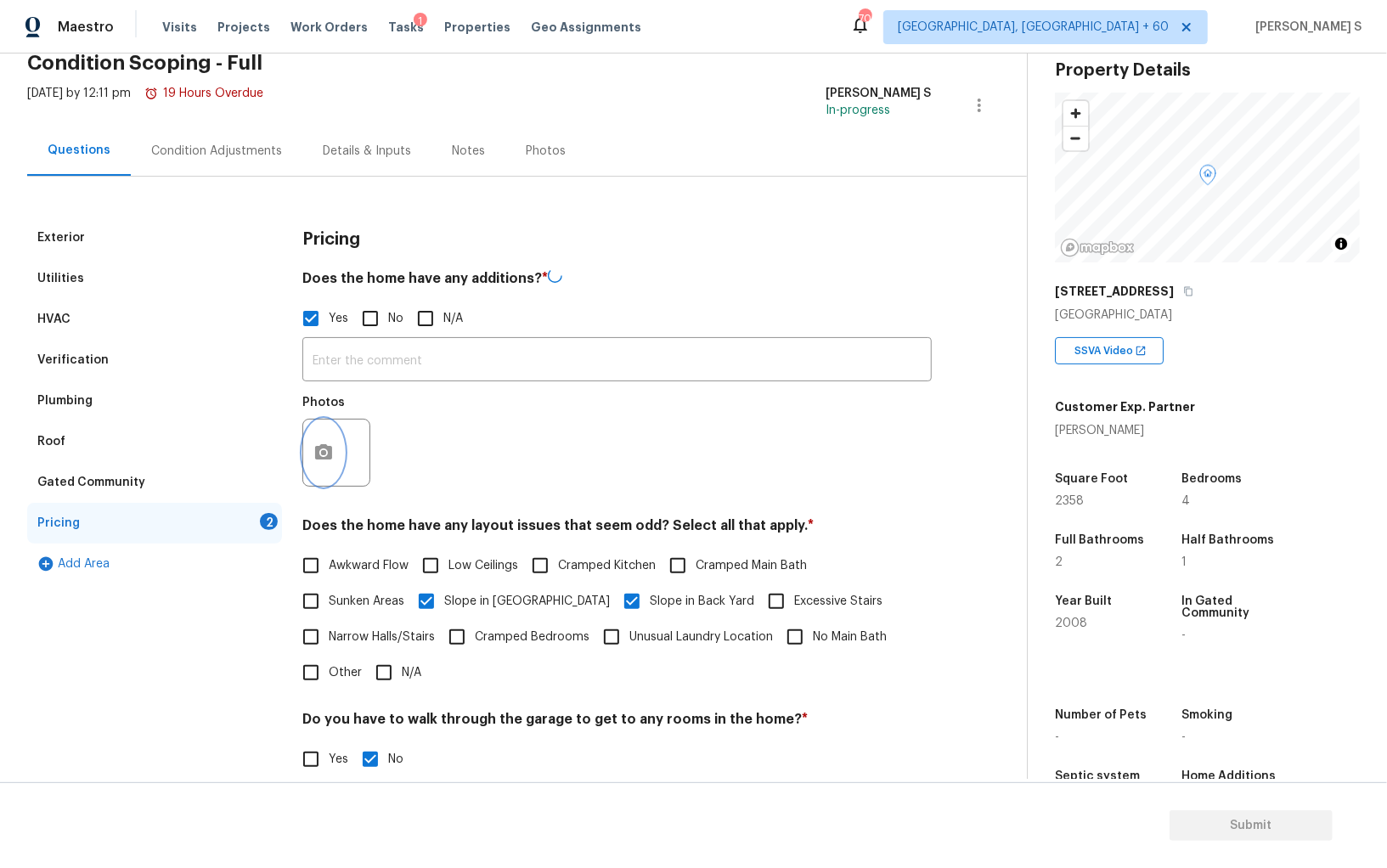
click at [340, 453] on button "button" at bounding box center [323, 453] width 41 height 67
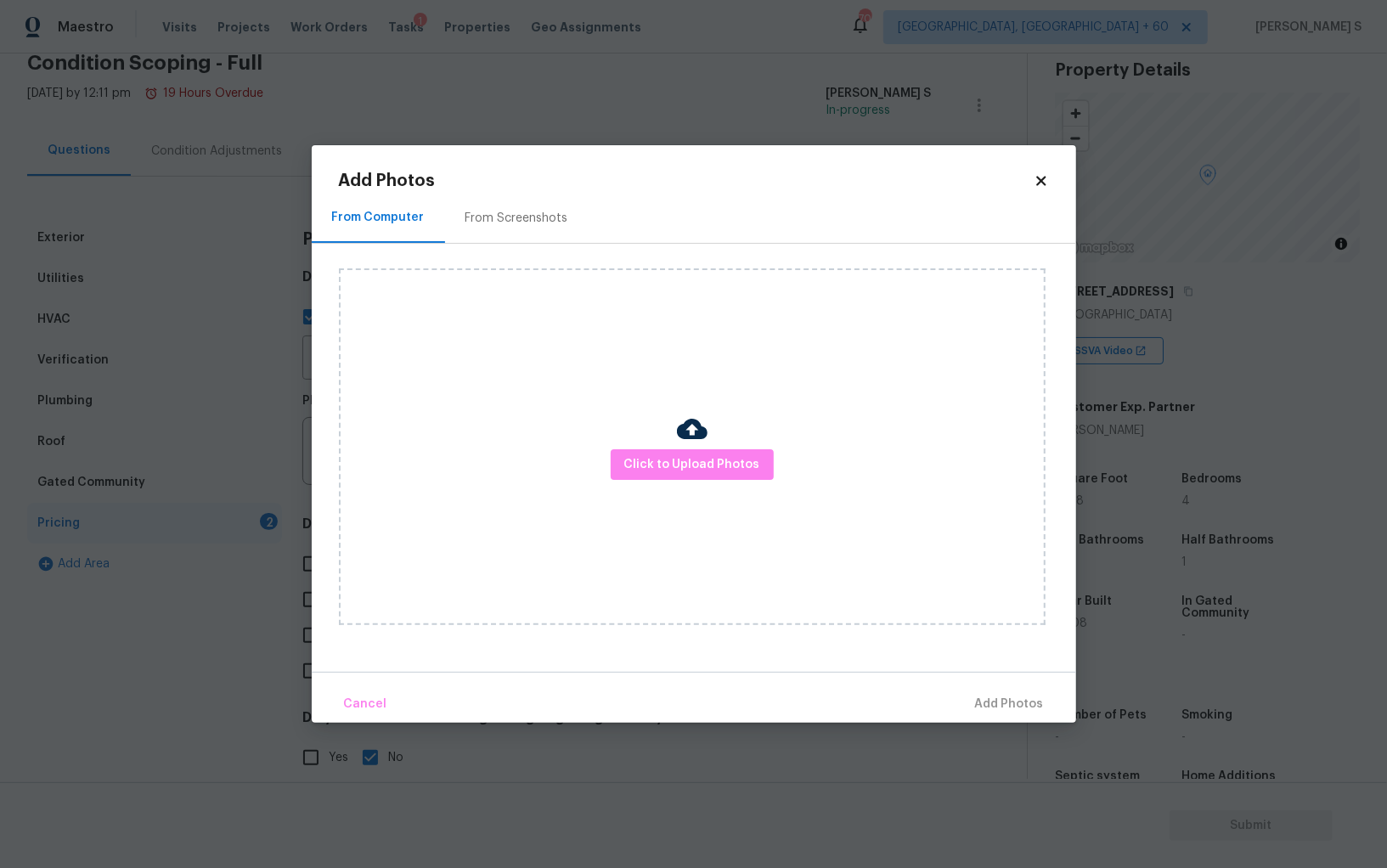
click at [668, 446] on div "Click to Upload Photos" at bounding box center [692, 447] width 706 height 357
click at [668, 457] on span "Click to Upload Photos" at bounding box center [692, 465] width 136 height 22
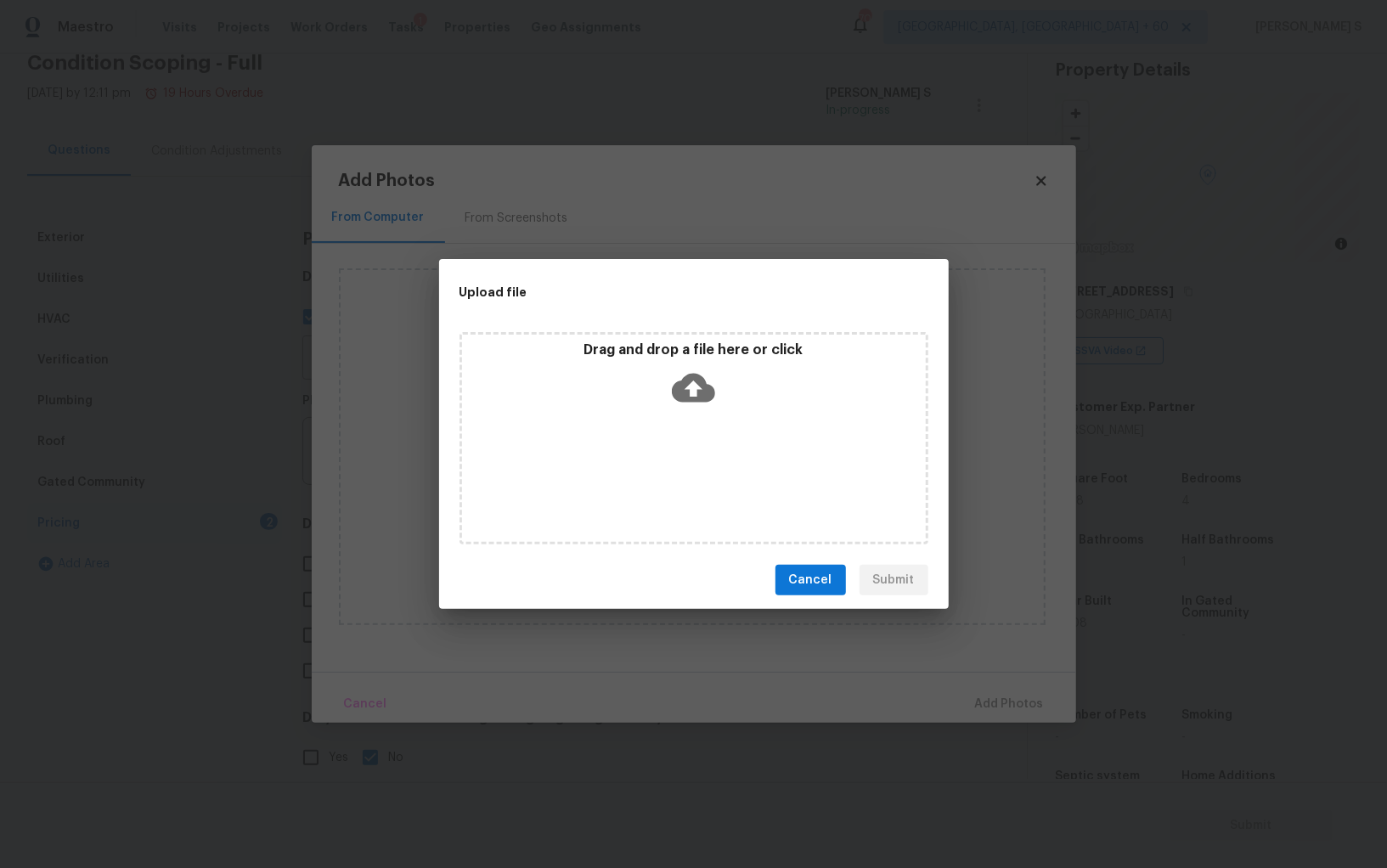
click at [668, 454] on div "Drag and drop a file here or click" at bounding box center [694, 438] width 469 height 212
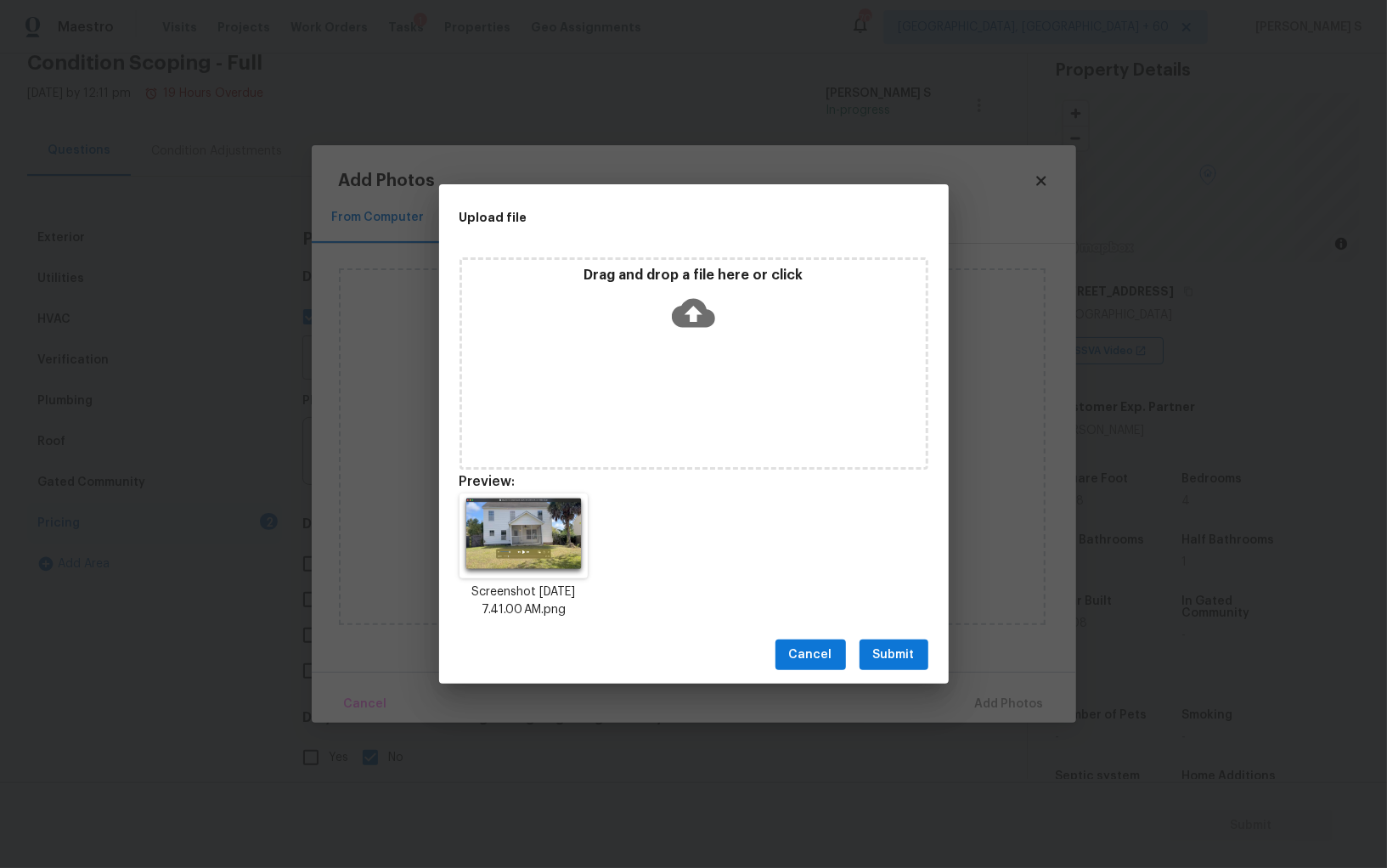
click at [900, 658] on span "Submit" at bounding box center [894, 655] width 41 height 22
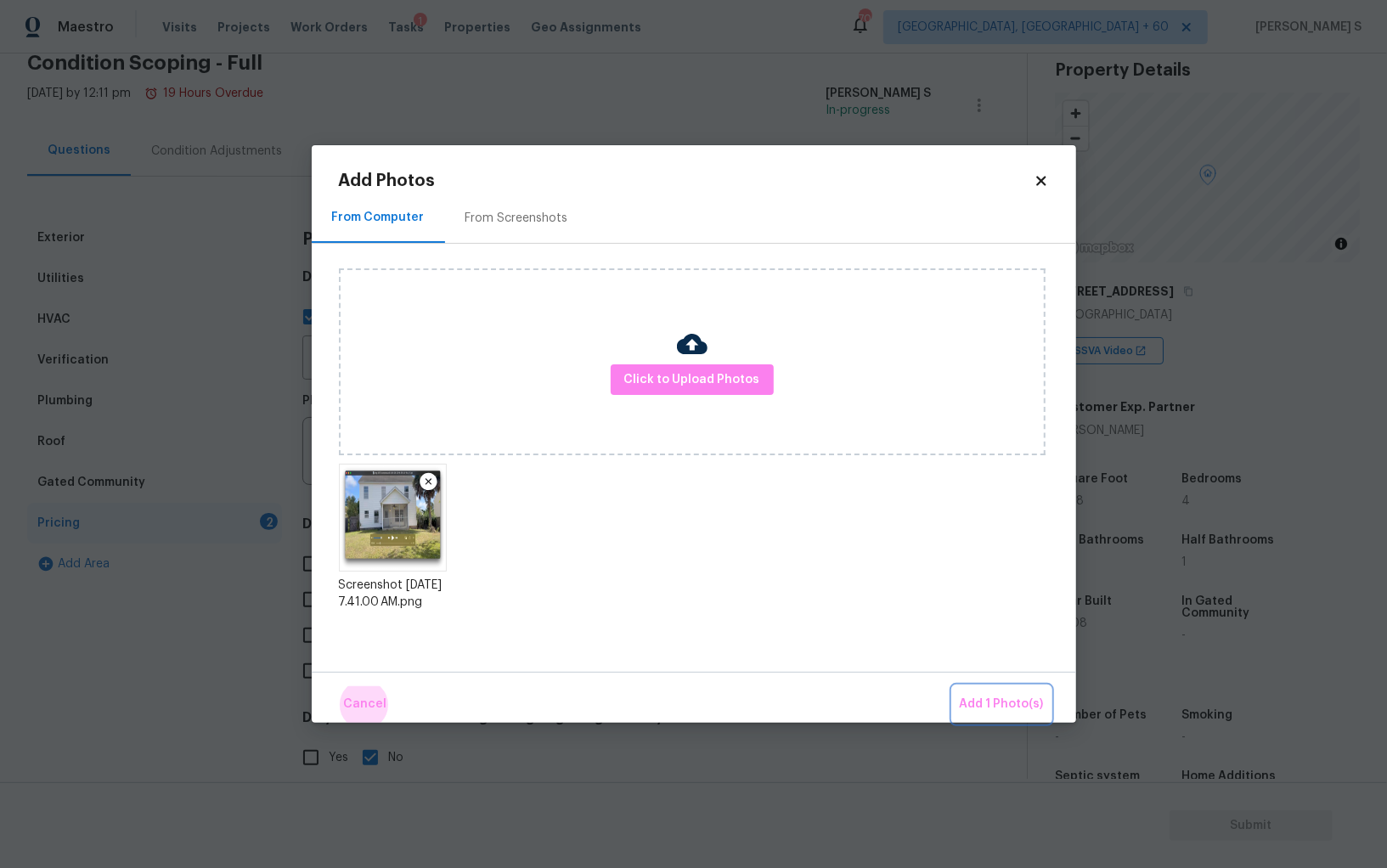
click at [953, 686] on button "Add 1 Photo(s)" at bounding box center [1001, 704] width 98 height 36
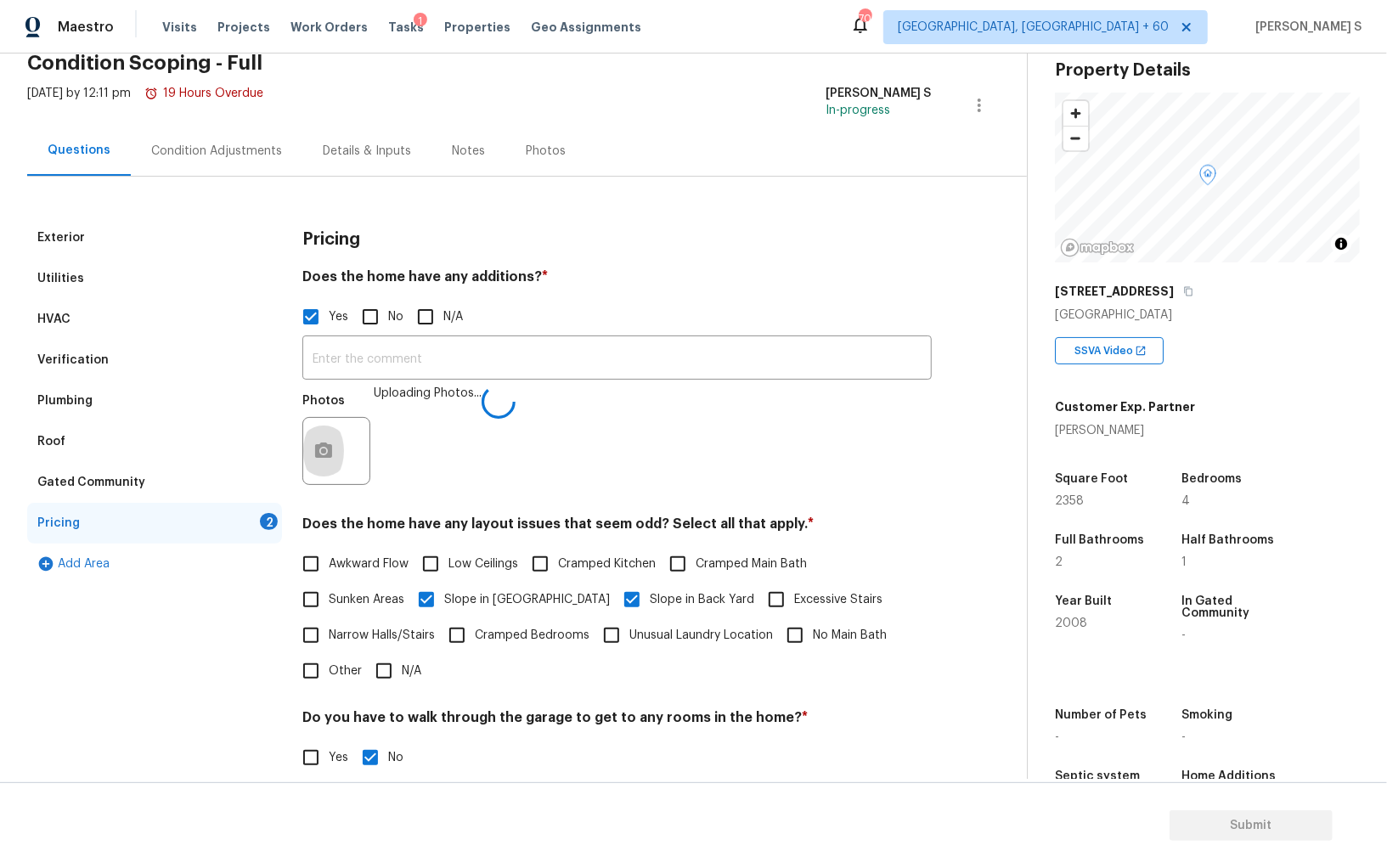
click at [685, 332] on div "Yes No N/A" at bounding box center [617, 316] width 630 height 35
click at [684, 355] on input "text" at bounding box center [617, 359] width 630 height 40
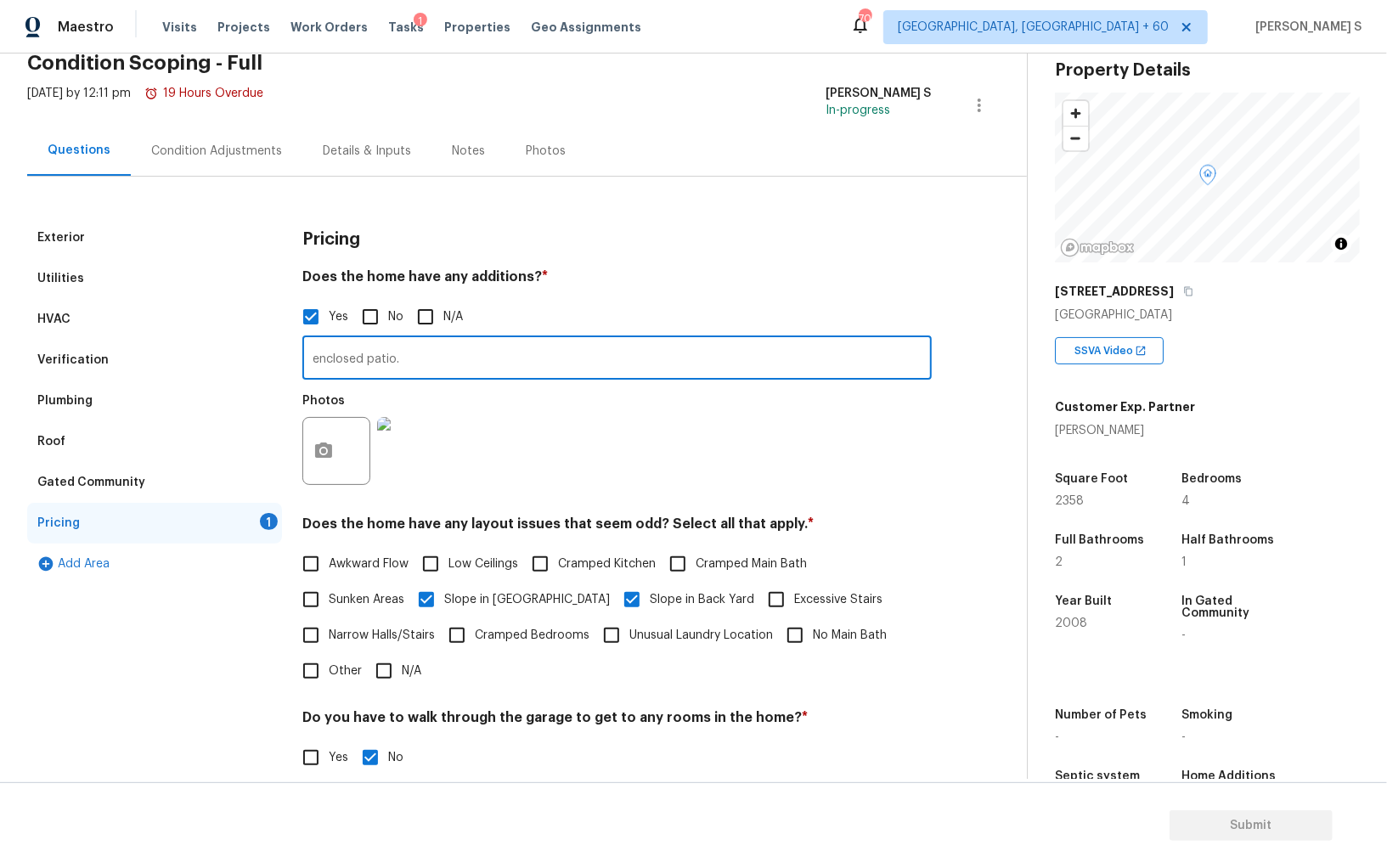
type input "enclosed patio."
click at [646, 434] on div "Photos" at bounding box center [617, 440] width 630 height 111
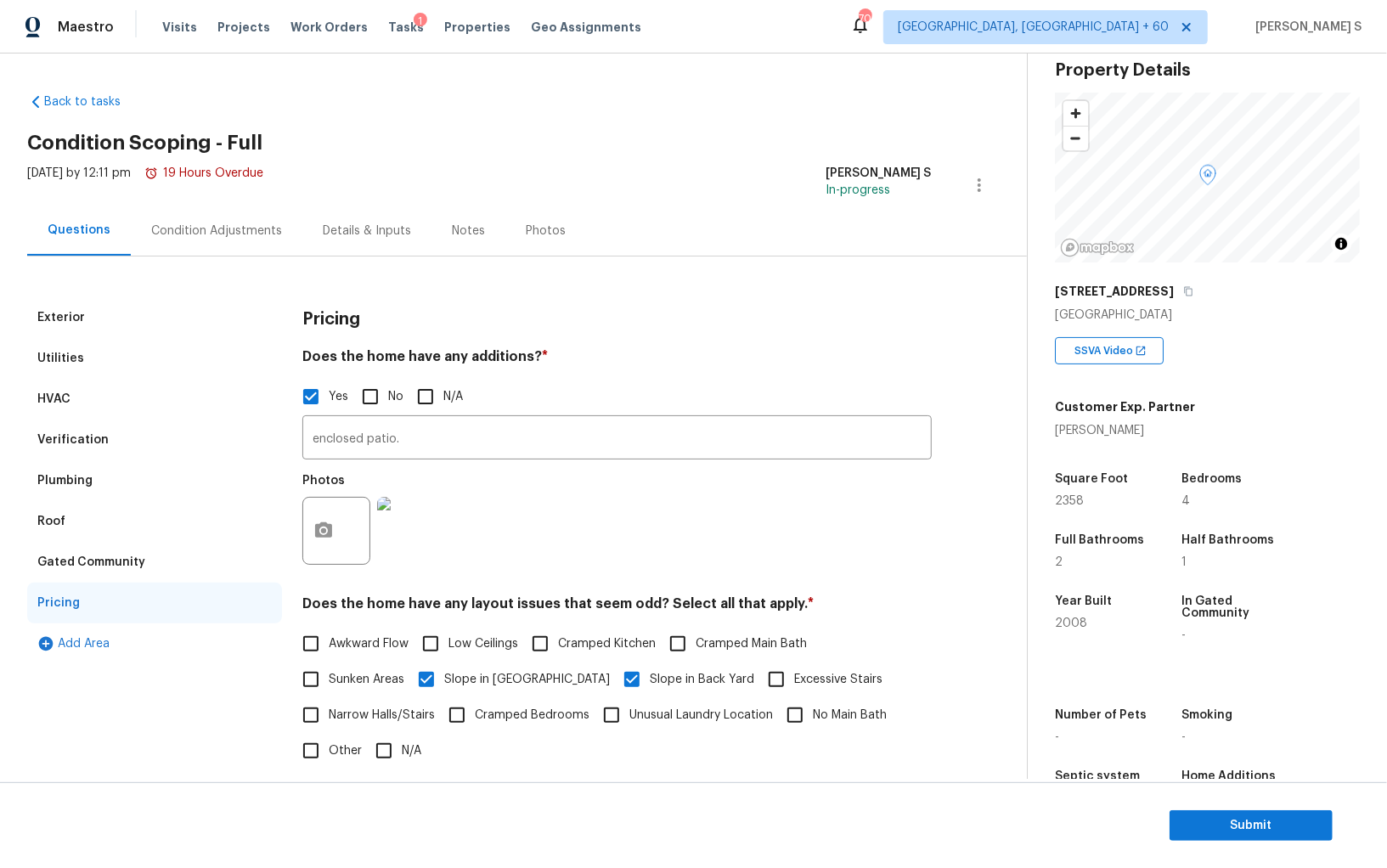
scroll to position [0, 0]
click at [246, 225] on div "Condition Adjustments" at bounding box center [216, 232] width 130 height 17
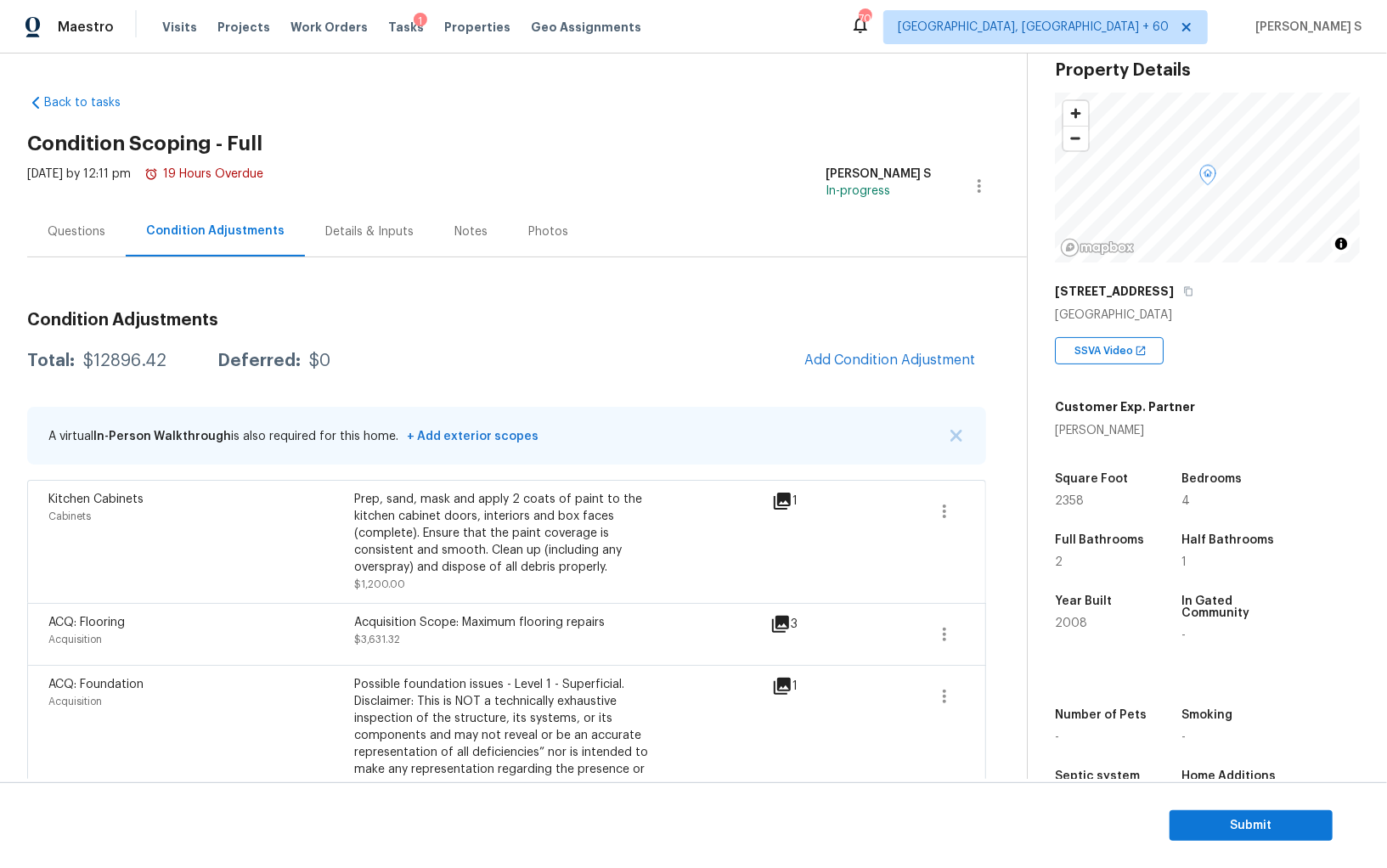
click at [135, 362] on div "$12896.42" at bounding box center [124, 361] width 83 height 17
copy div "12896.42"
click at [87, 225] on div "Questions" at bounding box center [76, 232] width 58 height 17
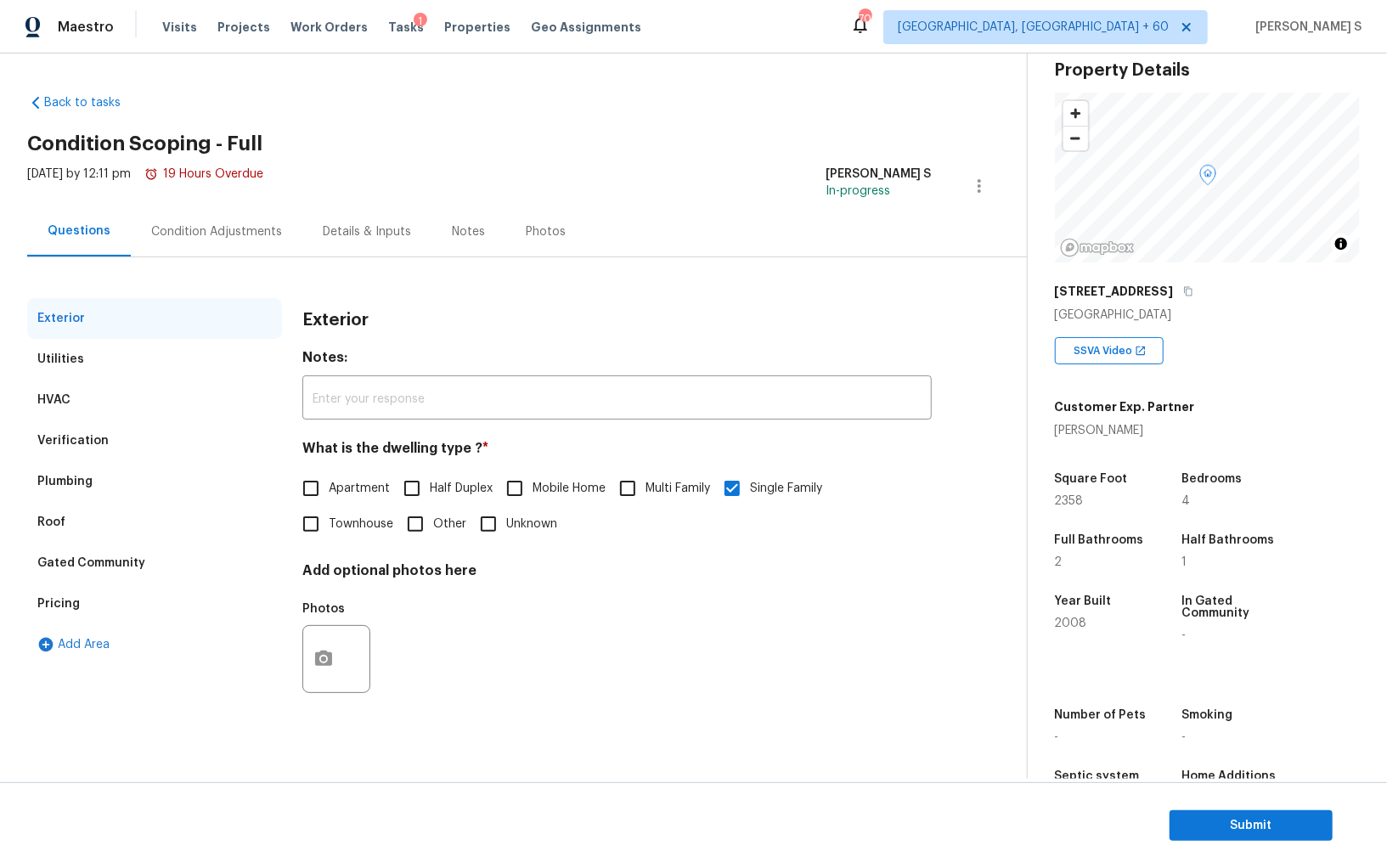
click at [76, 437] on div "Verification" at bounding box center [73, 440] width 72 height 17
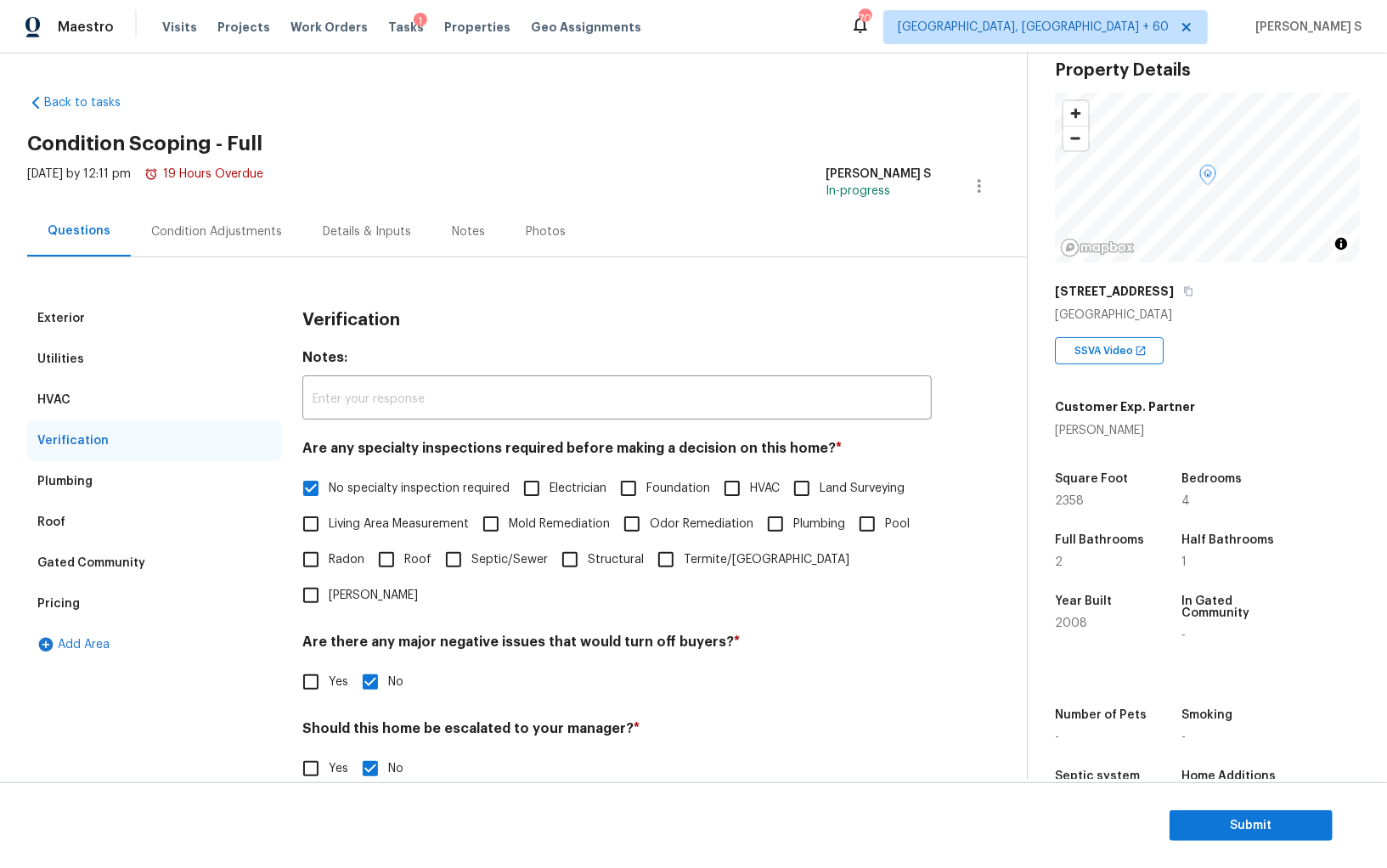
scroll to position [101, 0]
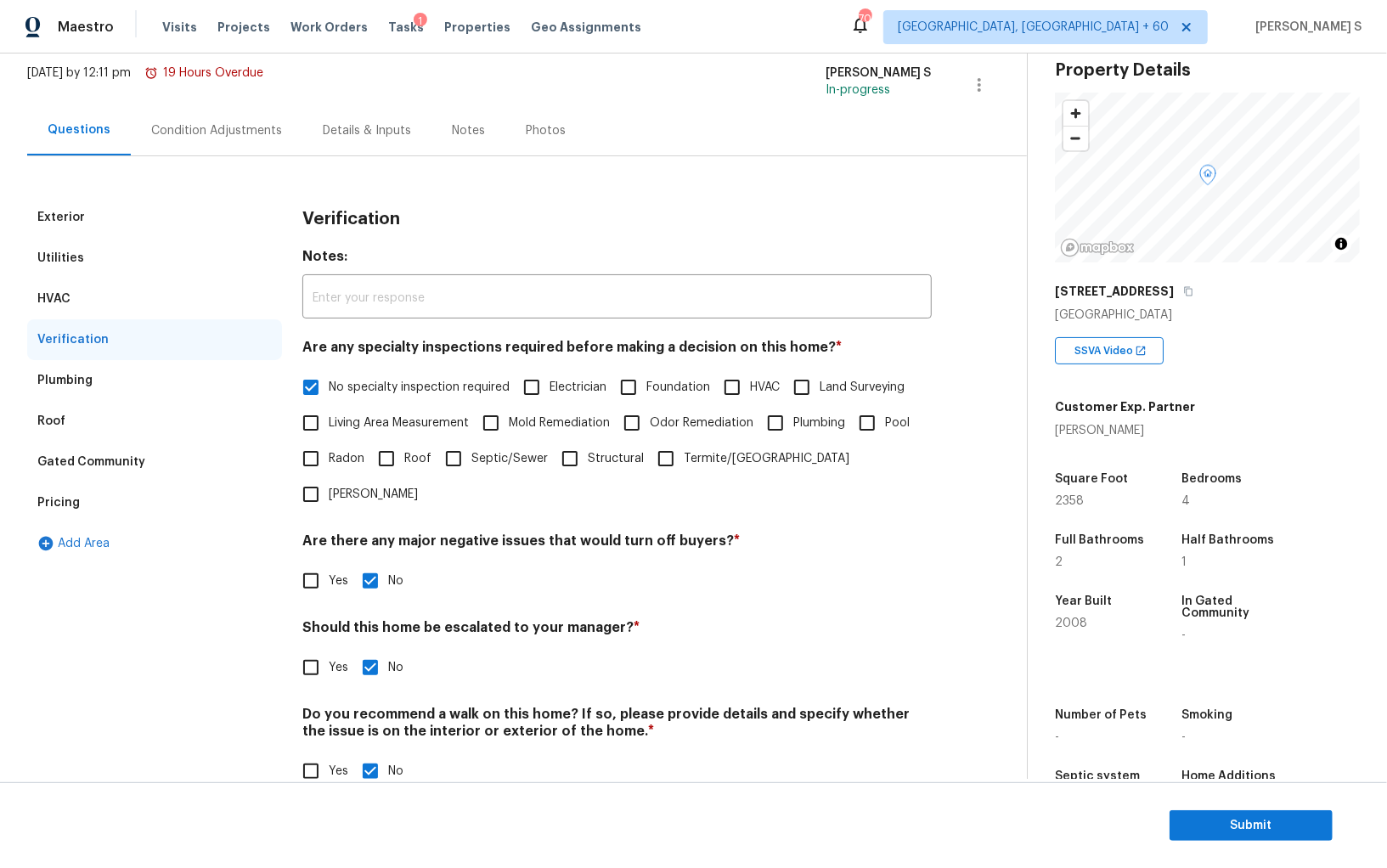
click at [106, 500] on div "Pricing" at bounding box center [154, 502] width 255 height 41
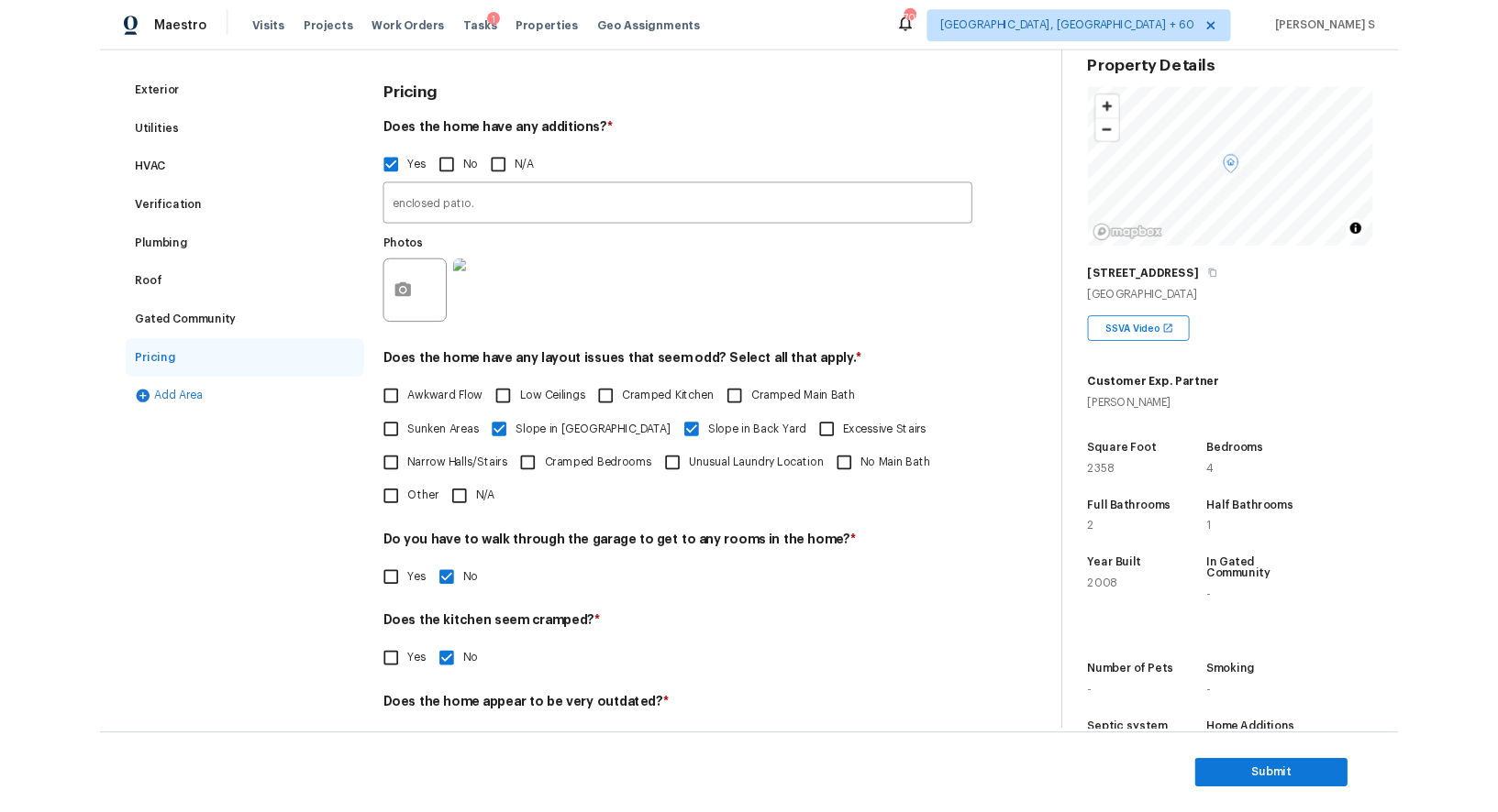
scroll to position [0, 0]
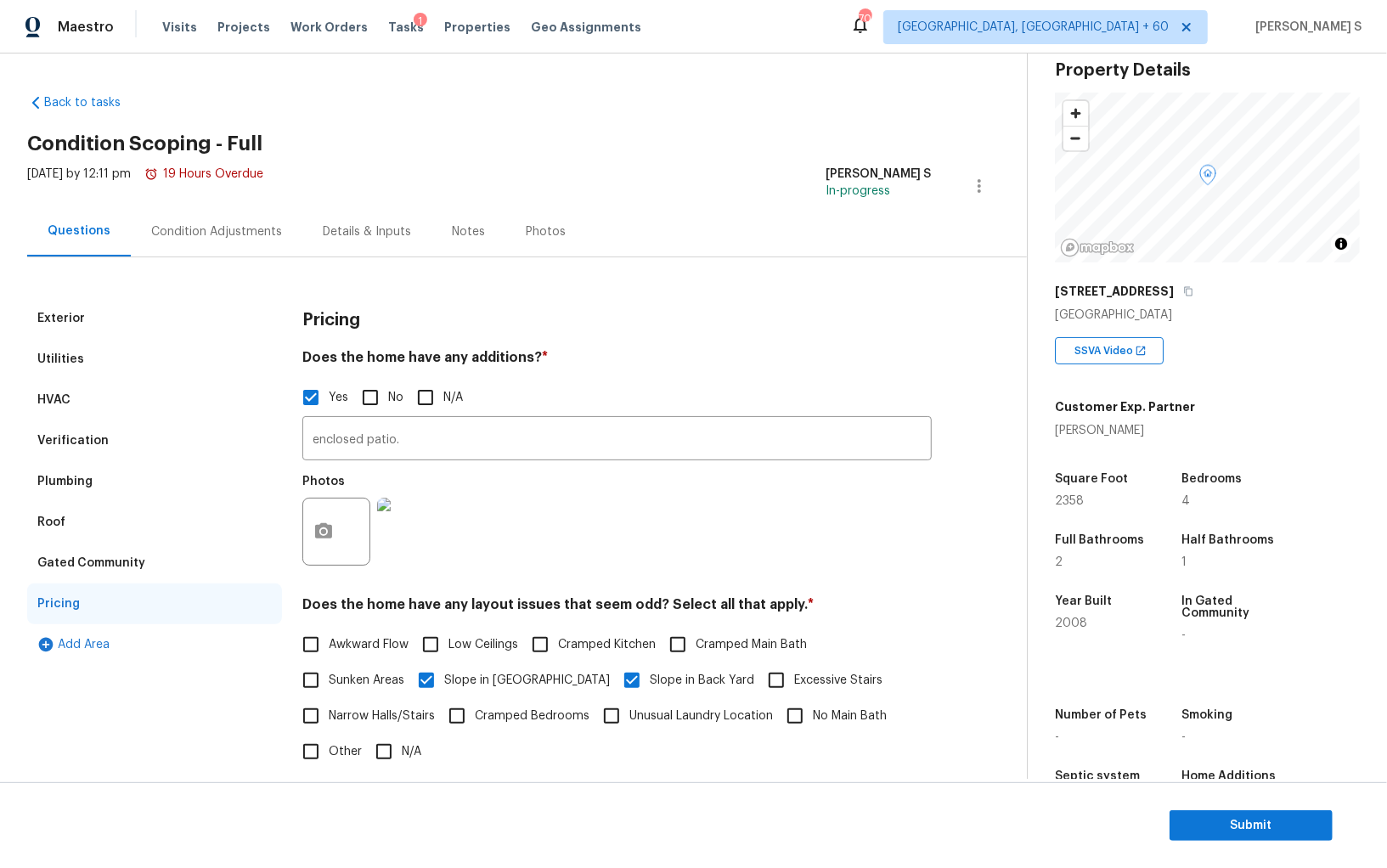
click at [243, 227] on div "Condition Adjustments" at bounding box center [216, 232] width 130 height 17
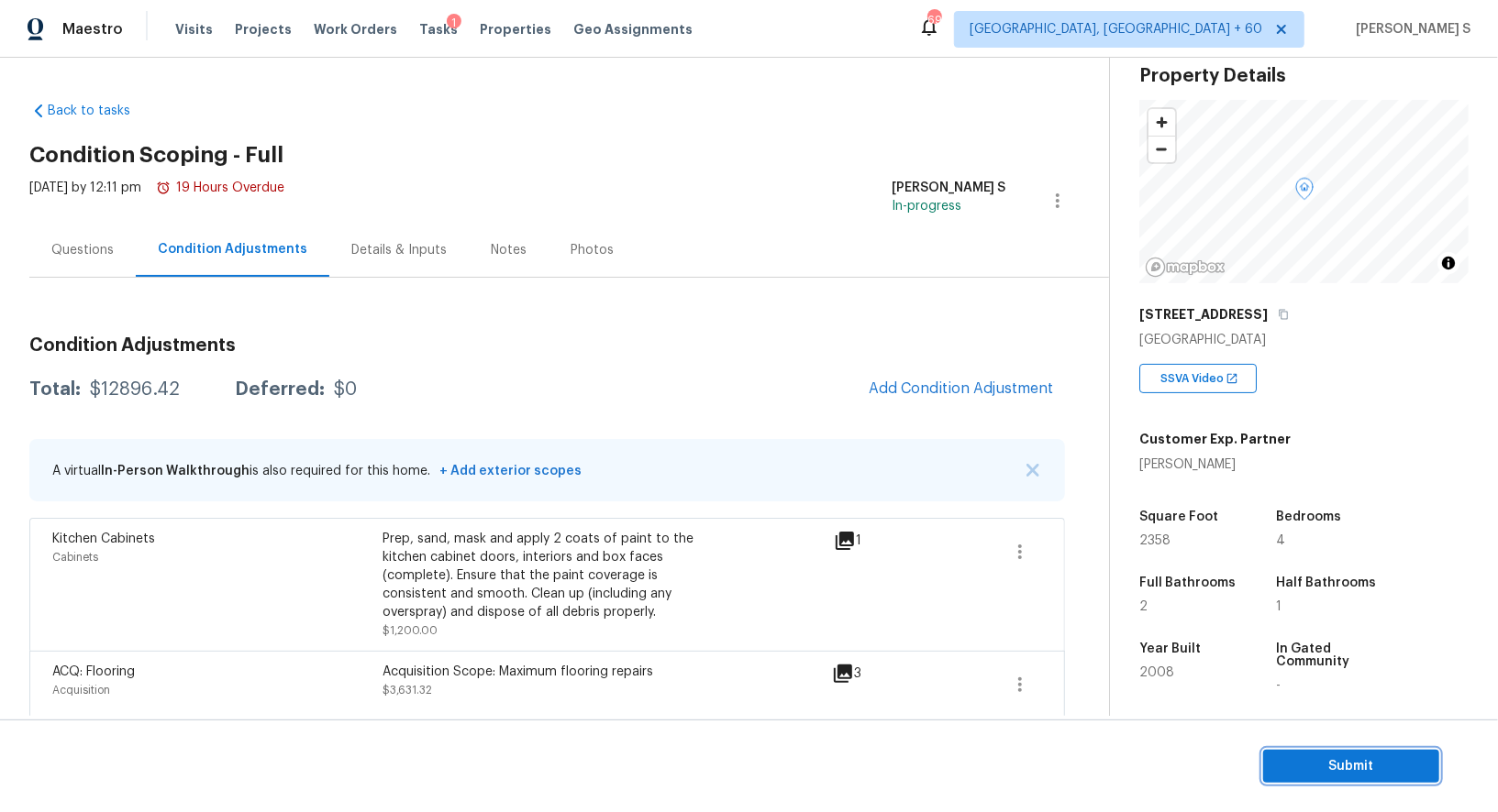
click at [1345, 761] on span "Submit" at bounding box center [1351, 766] width 146 height 23
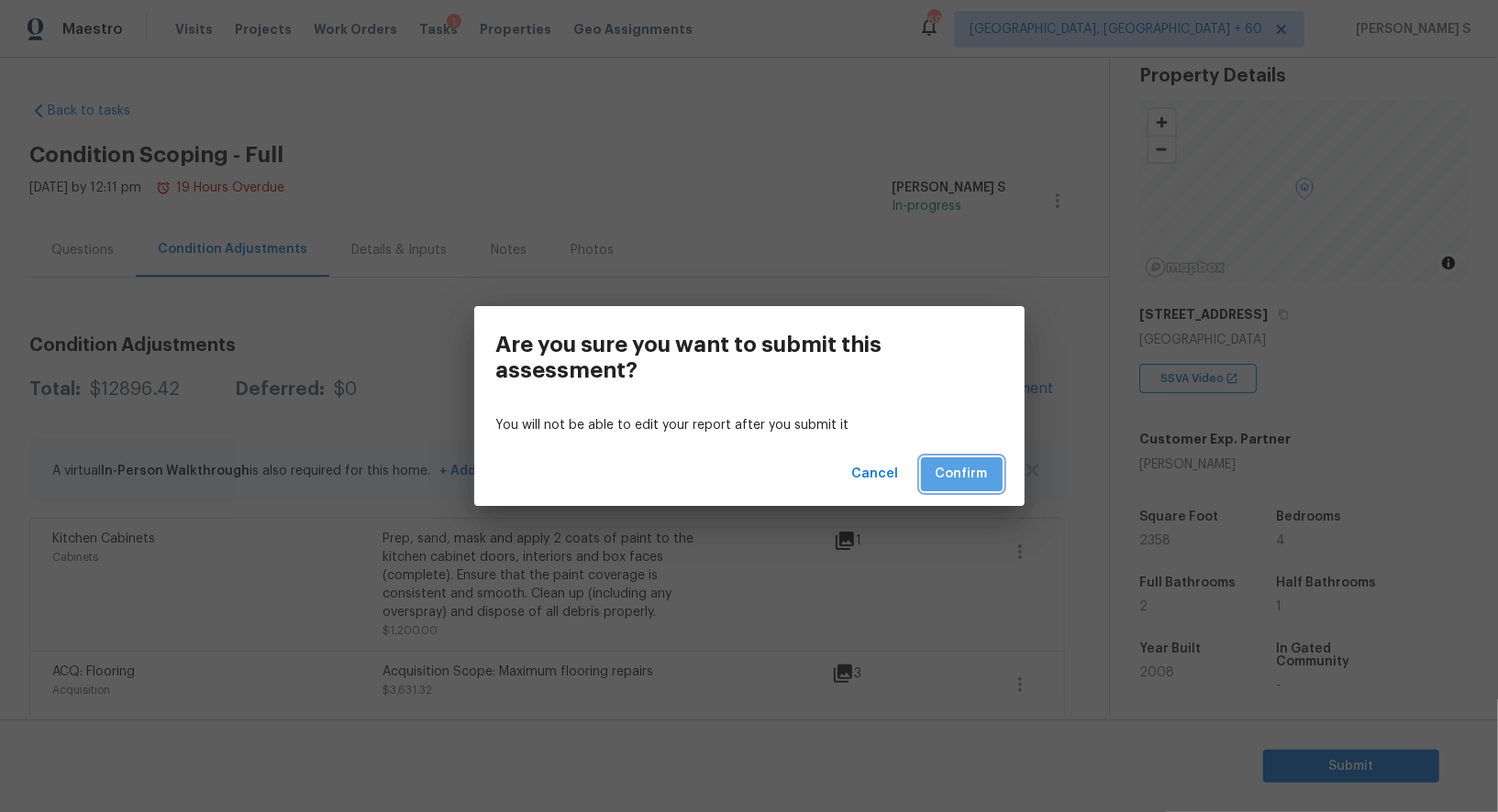
click at [998, 469] on button "Confirm" at bounding box center [962, 475] width 82 height 34
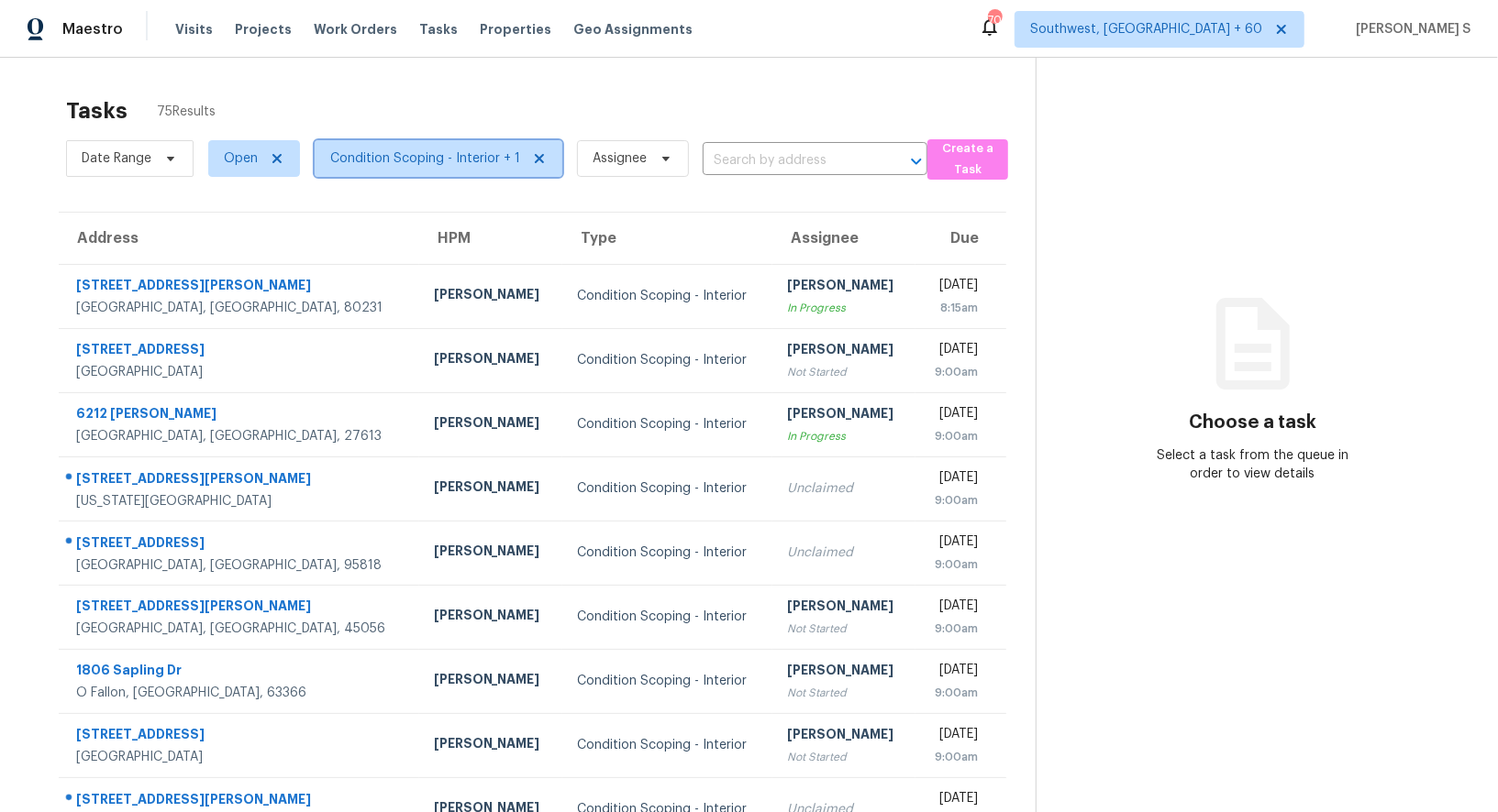
click at [411, 162] on span "Condition Scoping - Interior + 1" at bounding box center [425, 158] width 190 height 19
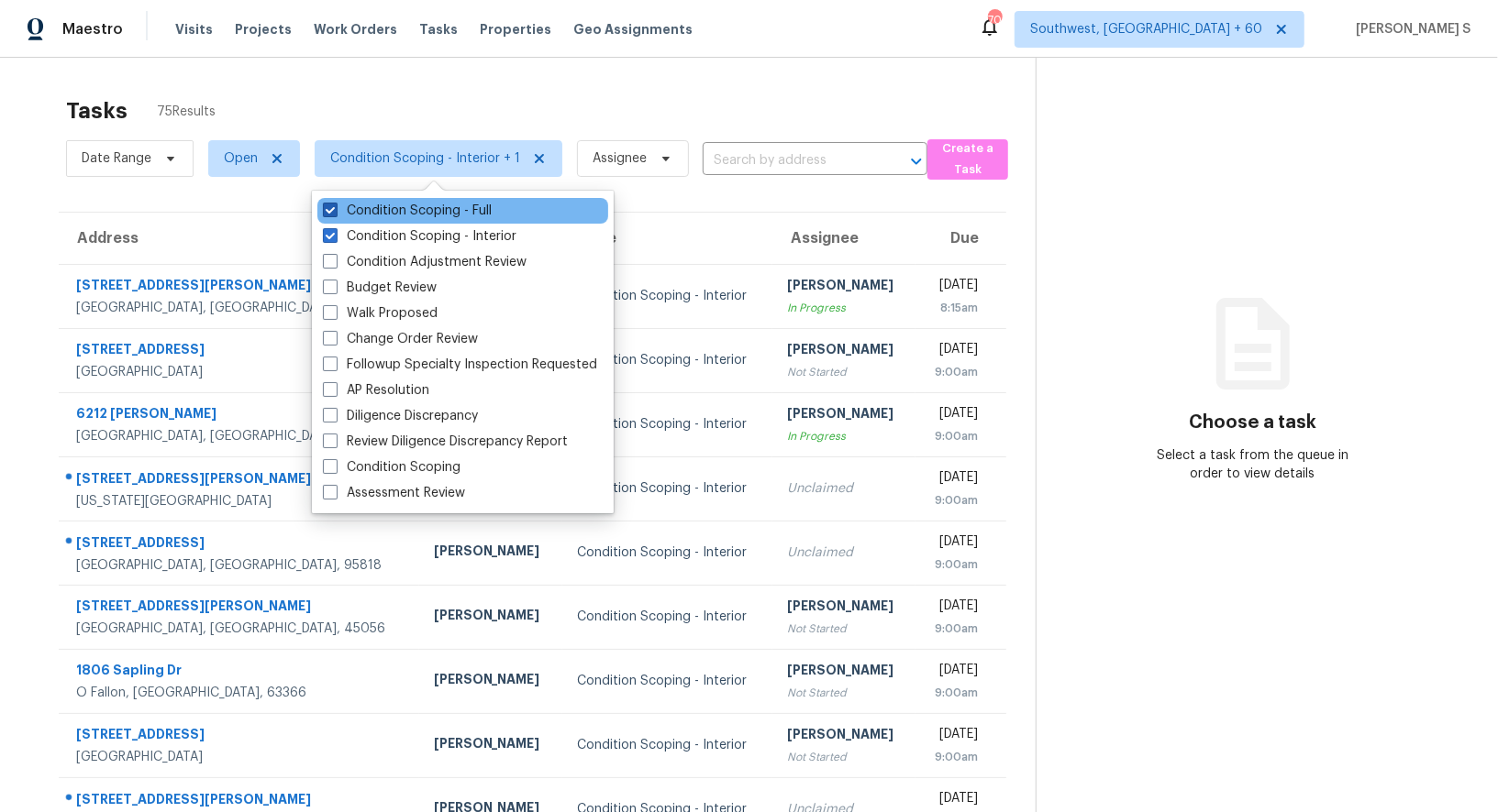
click at [428, 215] on label "Condition Scoping - Full" at bounding box center [407, 211] width 169 height 19
click at [335, 213] on input "Condition Scoping - Full" at bounding box center [328, 207] width 12 height 12
checkbox input "false"
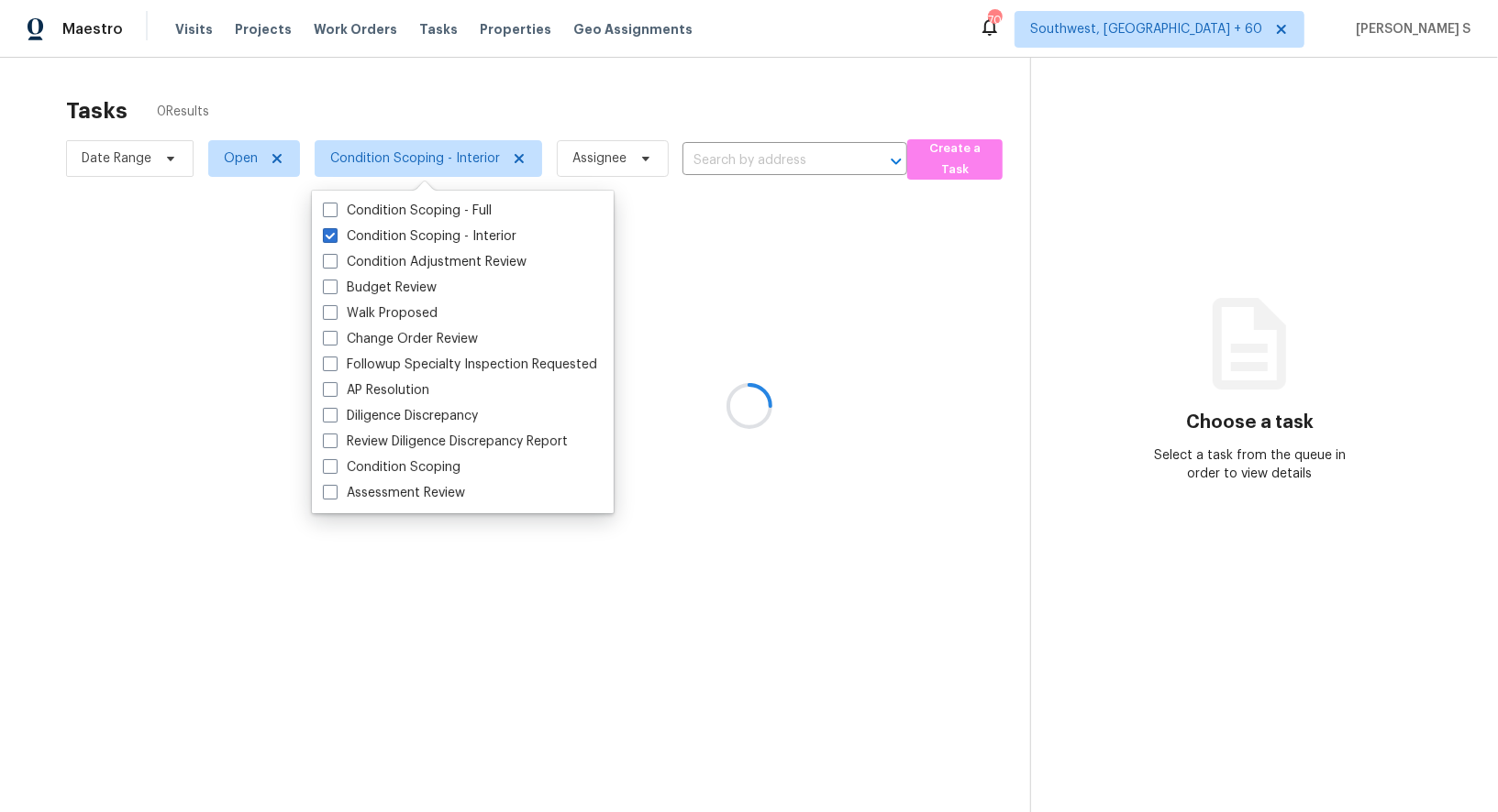
click at [176, 272] on div at bounding box center [749, 406] width 1498 height 812
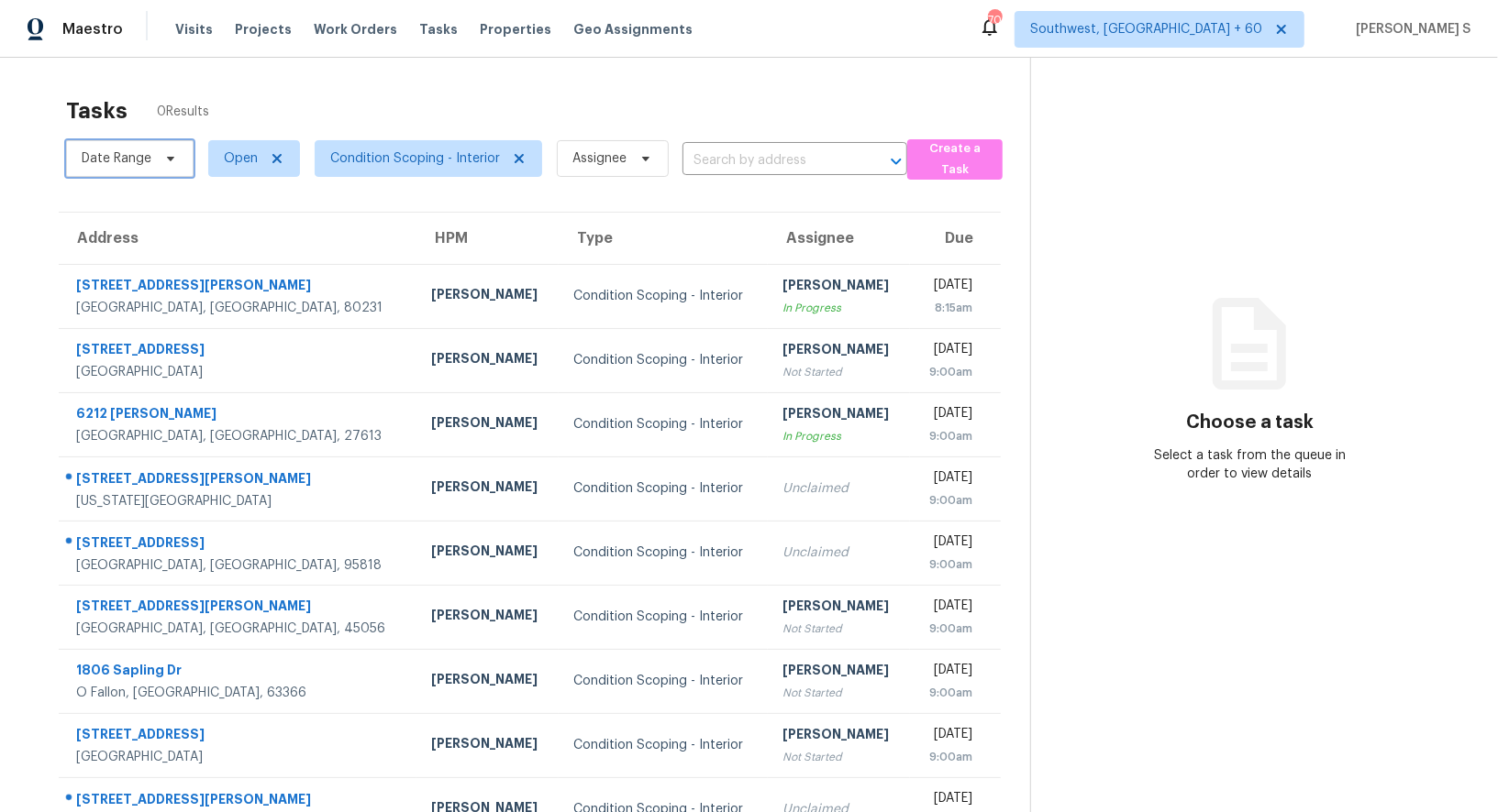
click at [166, 161] on icon at bounding box center [171, 158] width 15 height 15
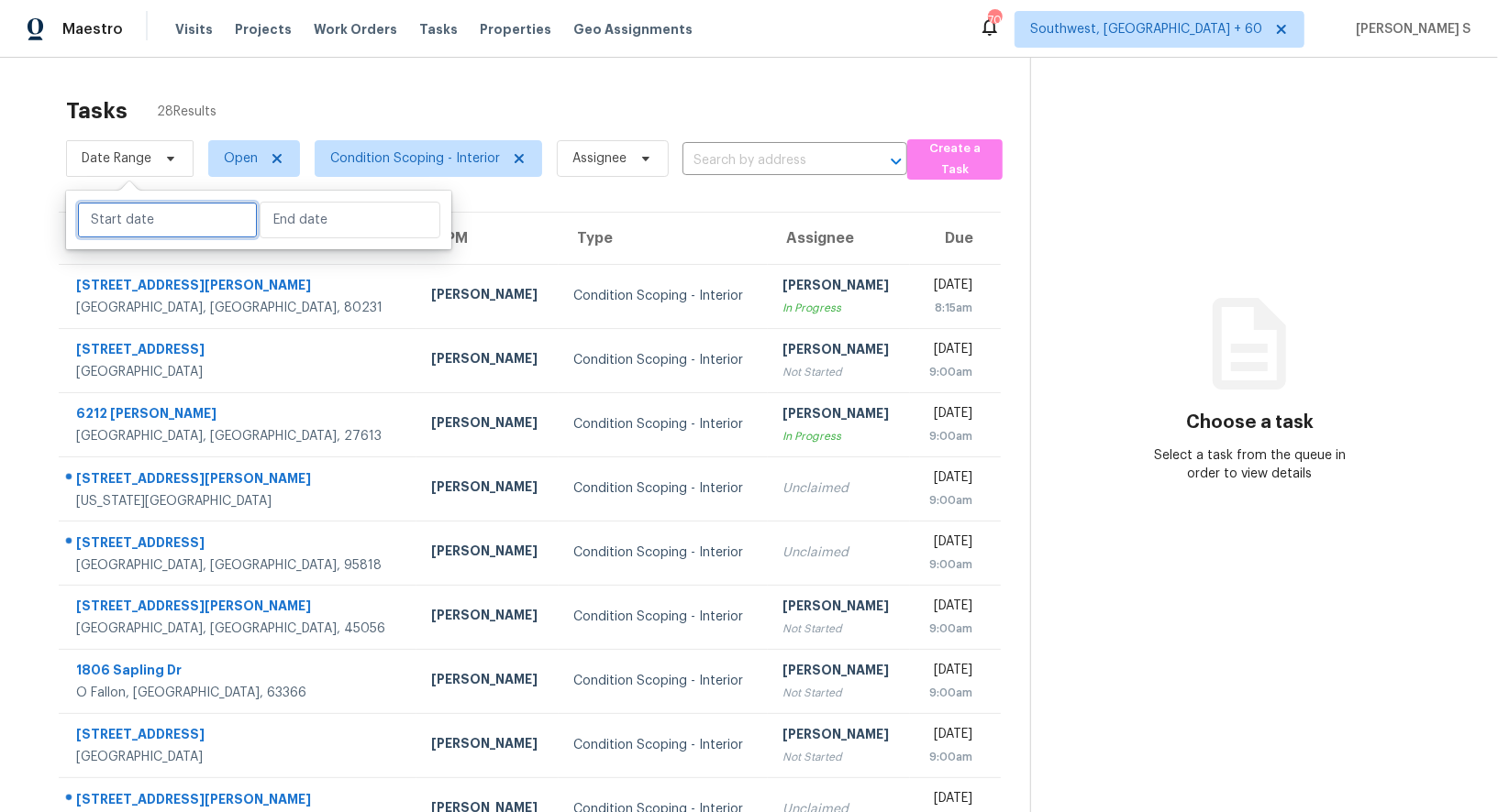
select select "8"
select select "2025"
select select "9"
select select "2025"
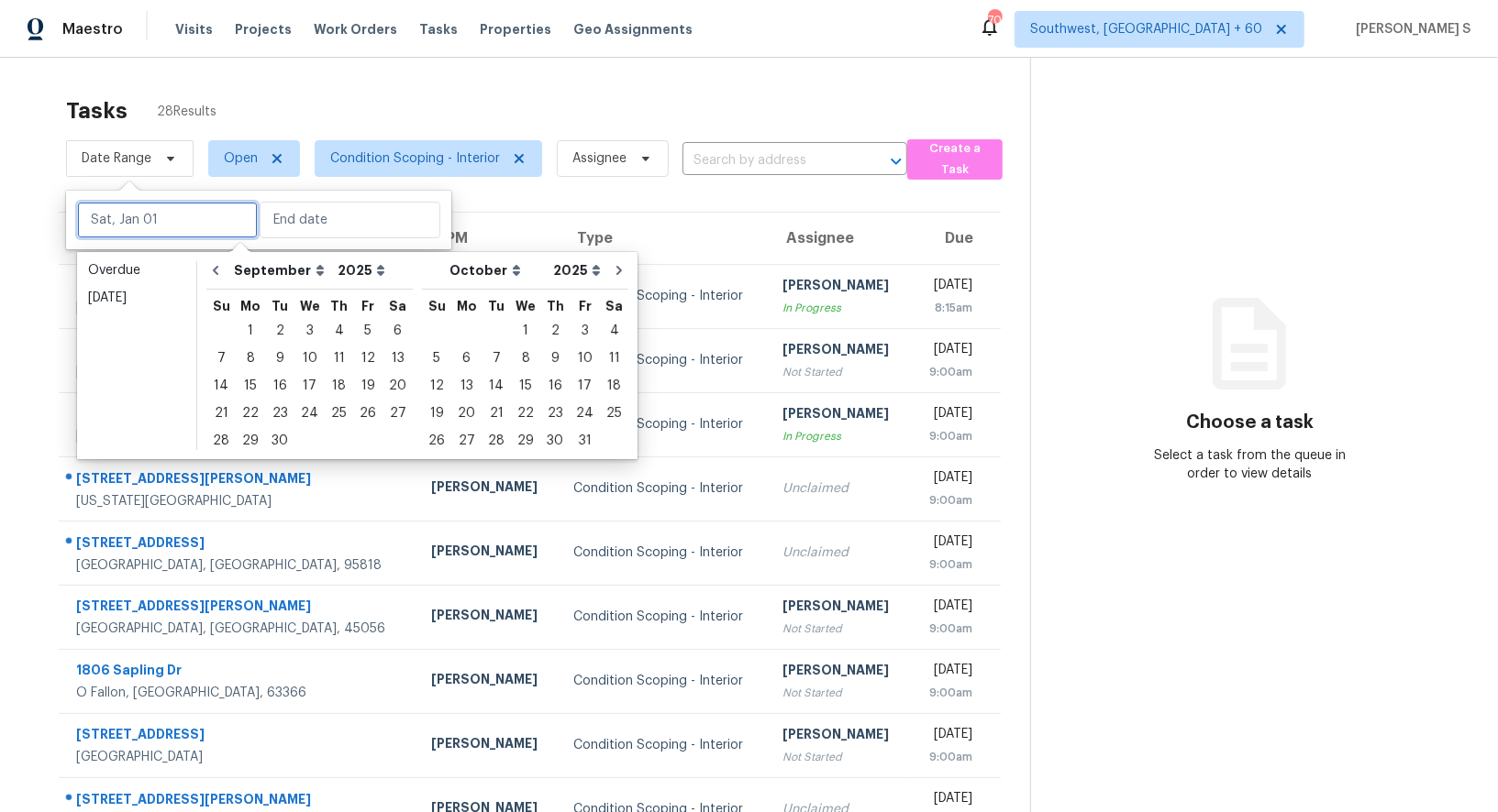
click at [183, 207] on input "text" at bounding box center [168, 219] width 181 height 36
type input "Thu, Sep 25"
click at [367, 411] on div "26" at bounding box center [368, 414] width 29 height 26
type input "Fri, Sep 26"
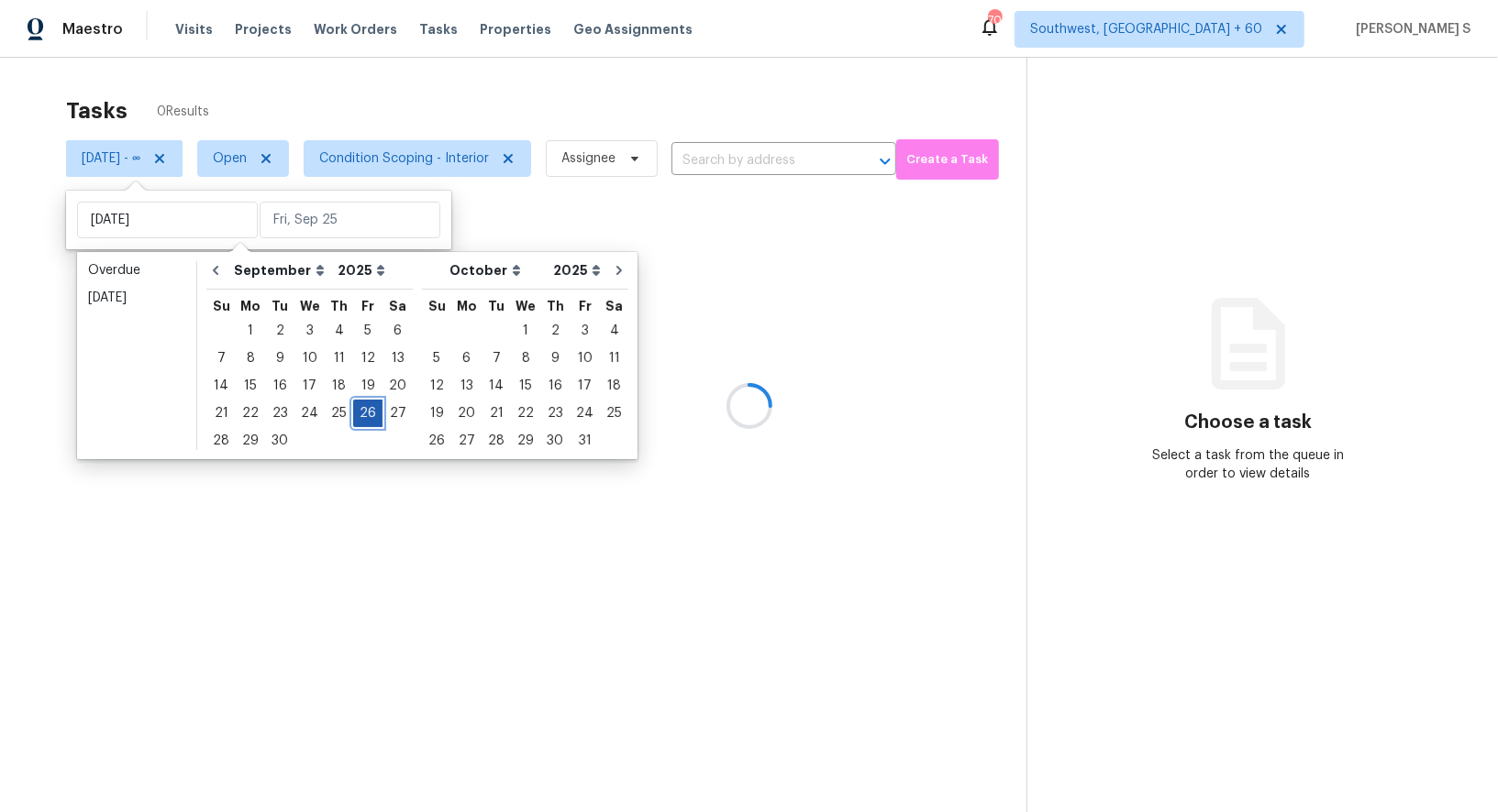
click at [367, 411] on div "26" at bounding box center [368, 414] width 29 height 26
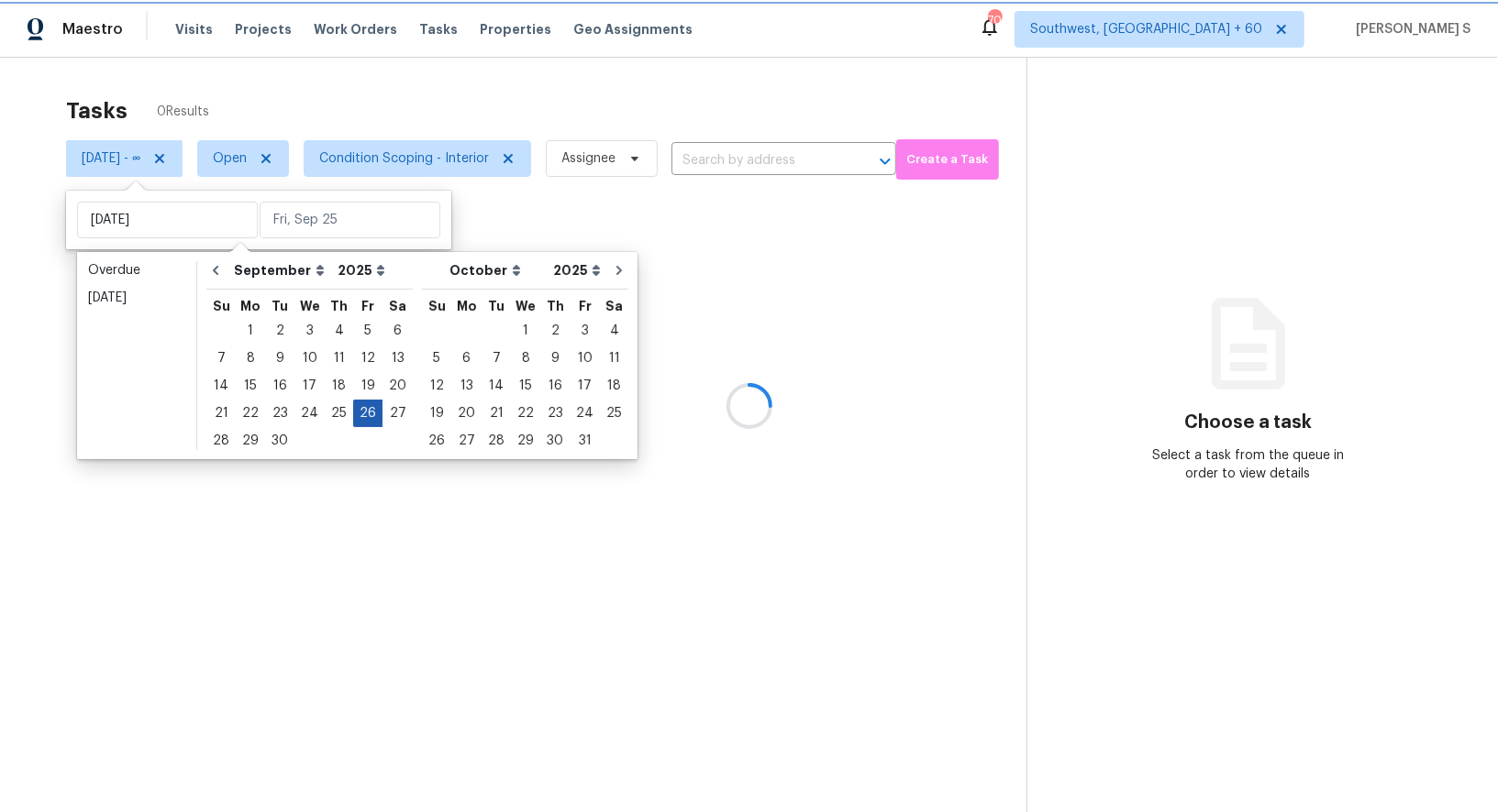
type input "Fri, Sep 26"
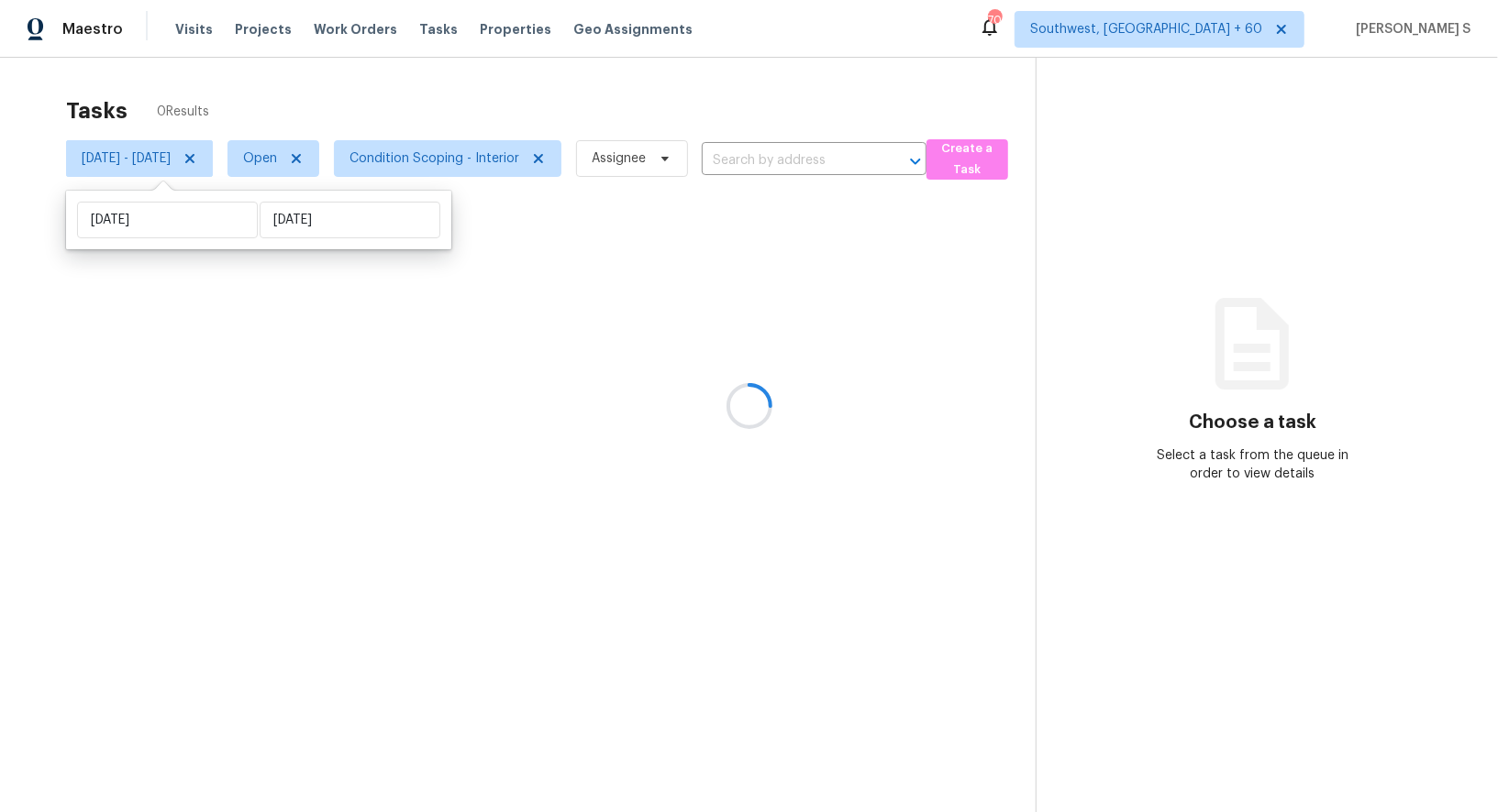
click at [549, 536] on div at bounding box center [749, 406] width 1498 height 812
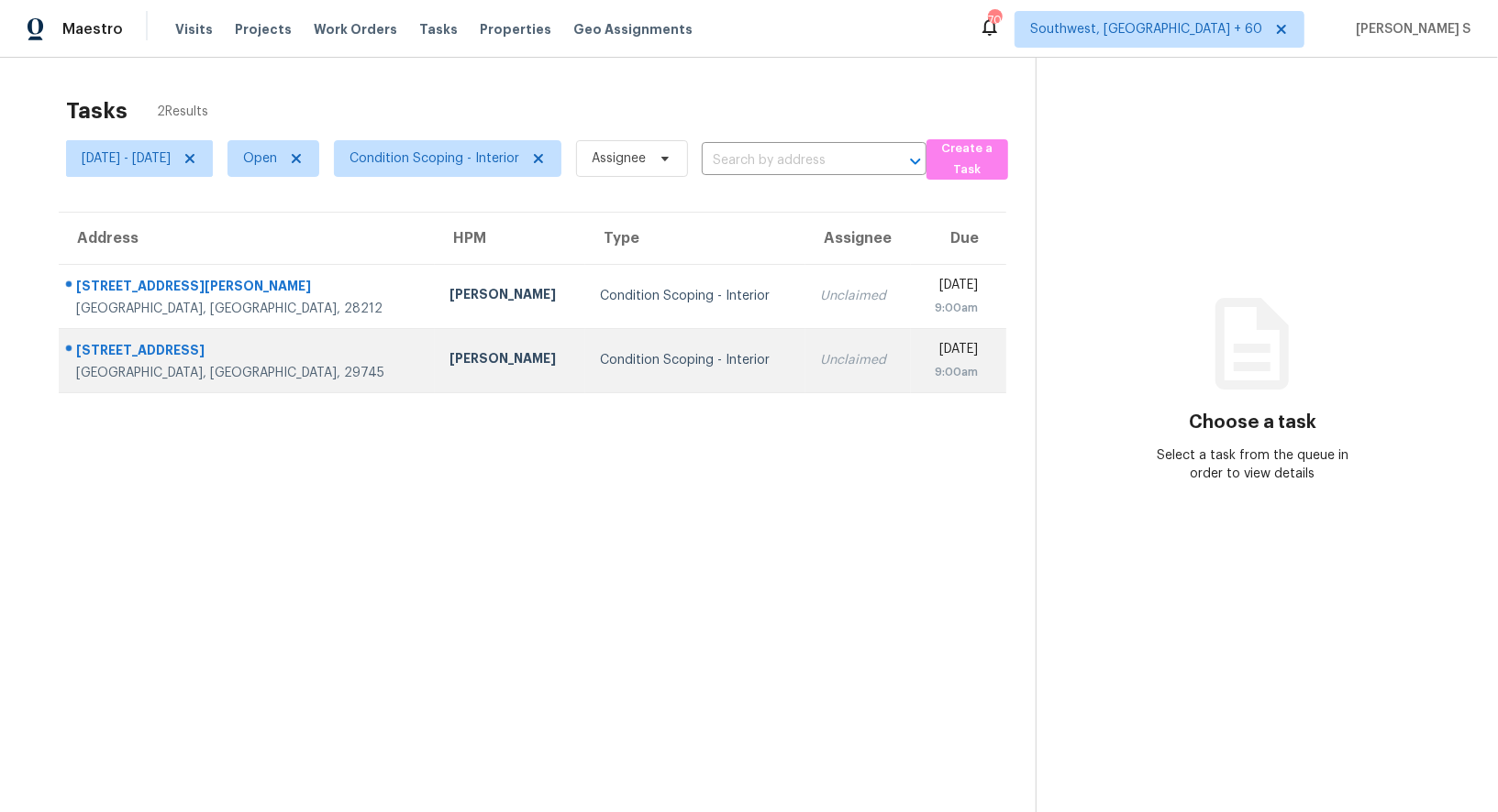
click at [820, 365] on div "Unclaimed" at bounding box center [858, 361] width 76 height 19
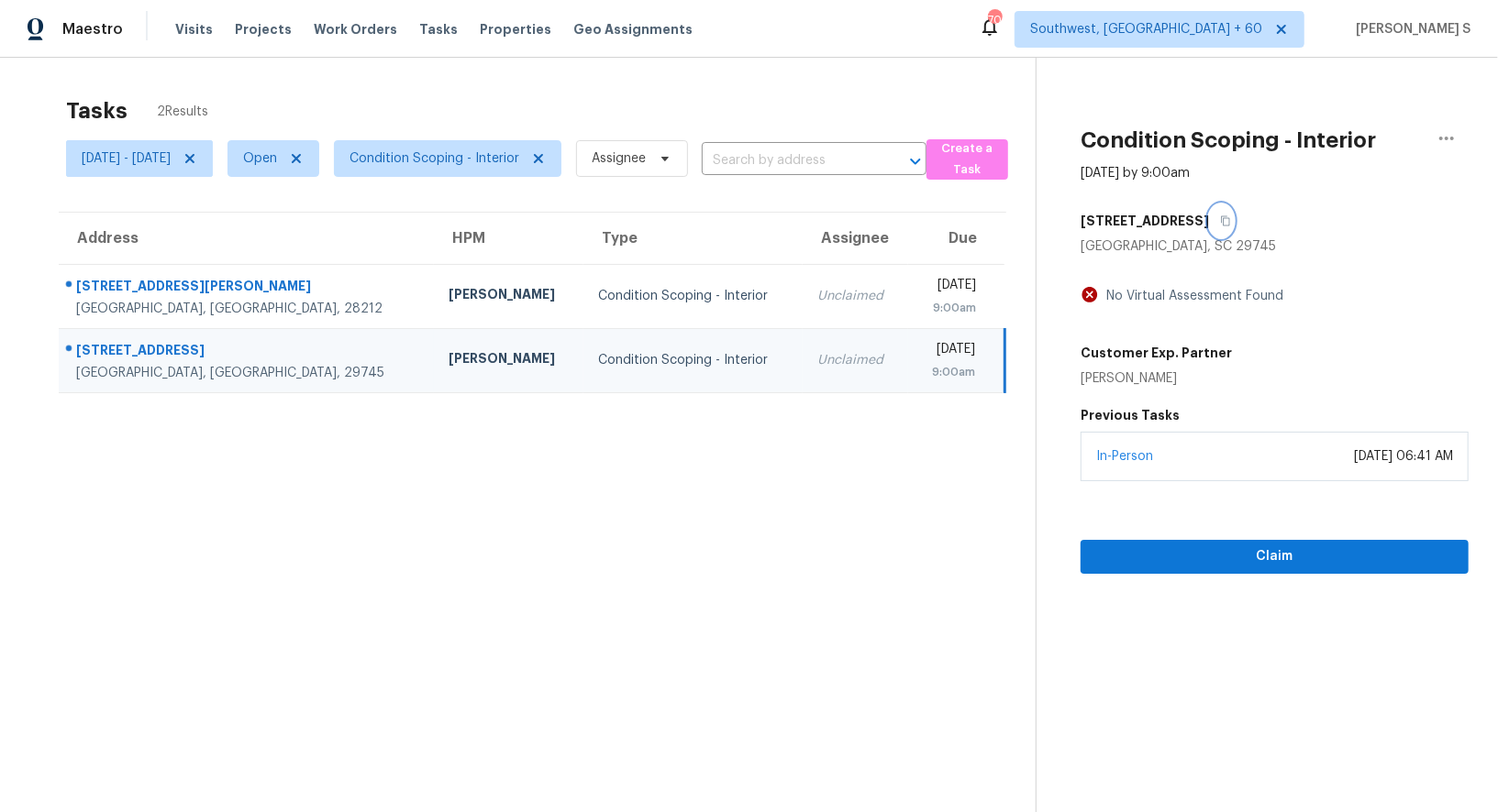
click at [1230, 221] on icon "button" at bounding box center [1226, 221] width 11 height 11
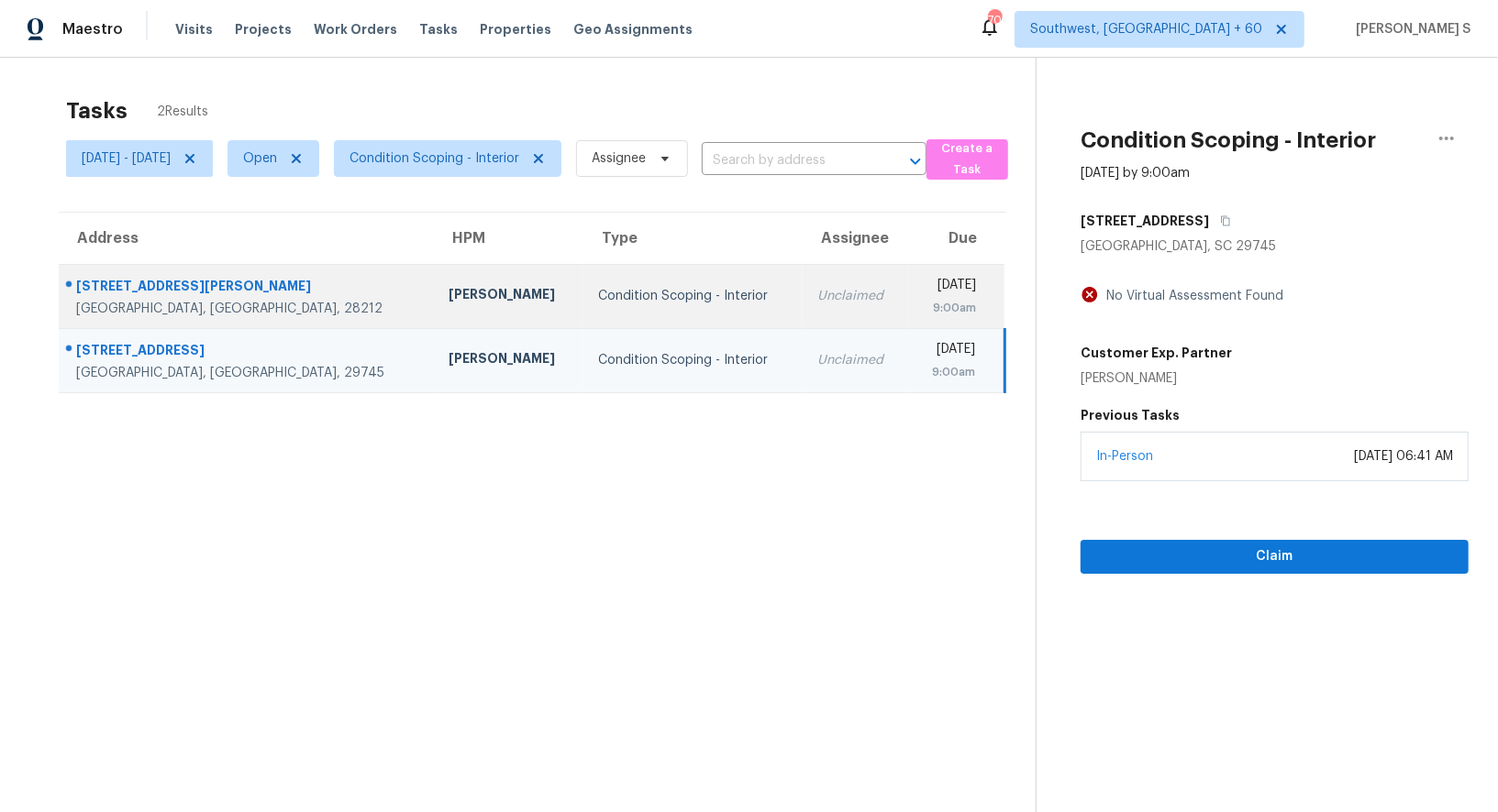
click at [817, 296] on div "Unclaimed" at bounding box center [855, 296] width 76 height 19
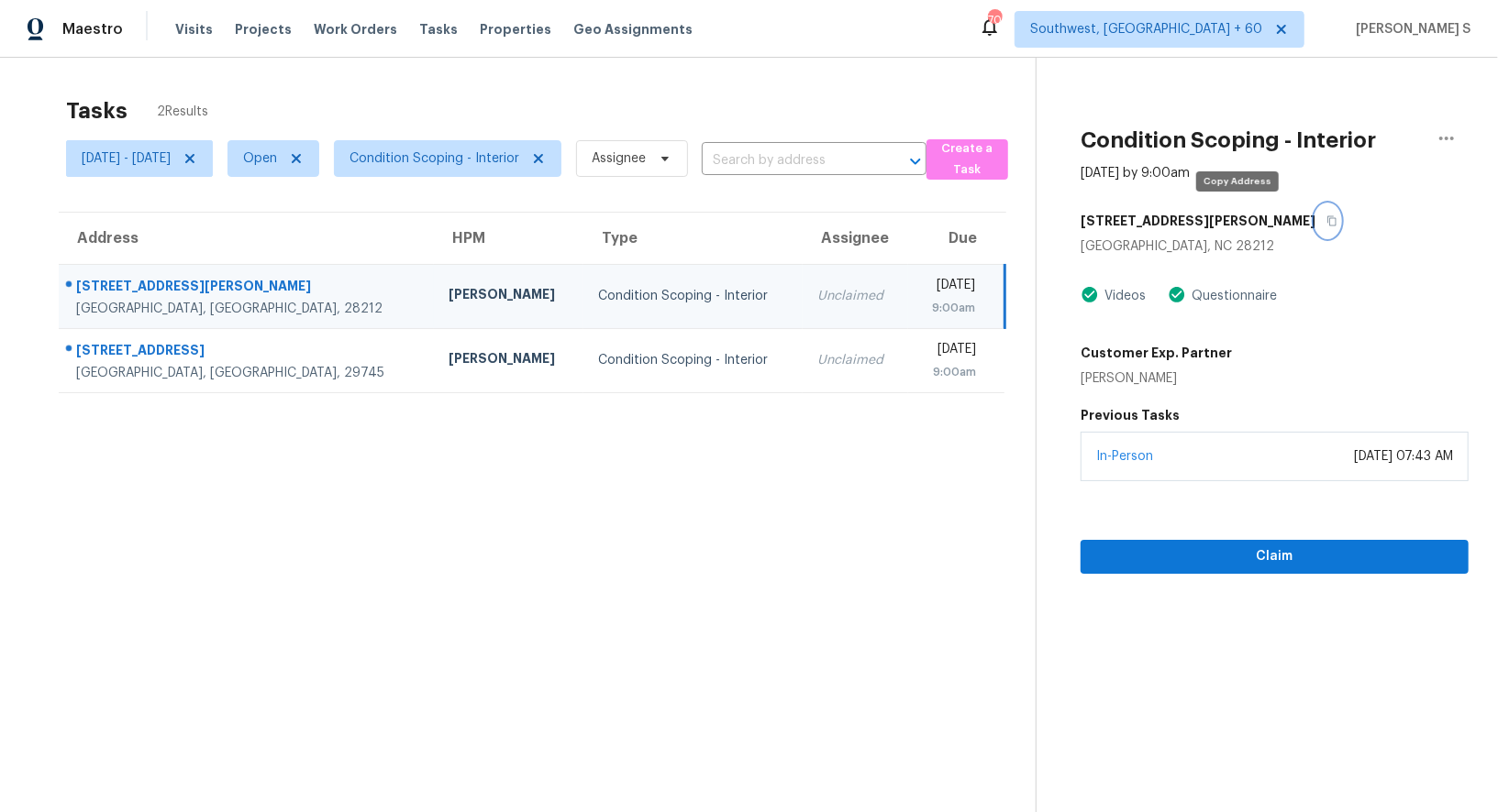
click at [1315, 227] on button "button" at bounding box center [1327, 220] width 25 height 33
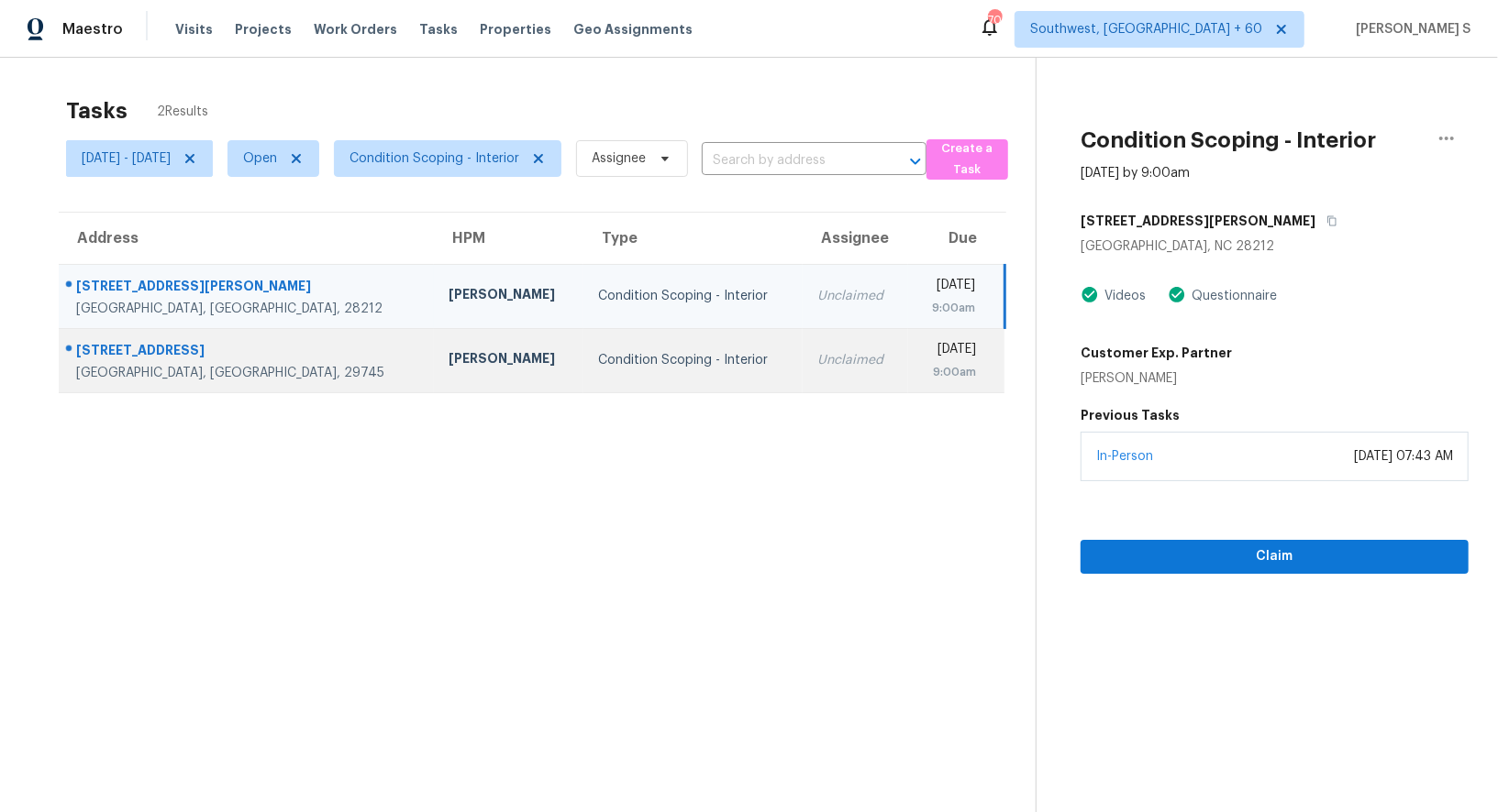
click at [802, 369] on td "Unclaimed" at bounding box center [854, 360] width 105 height 64
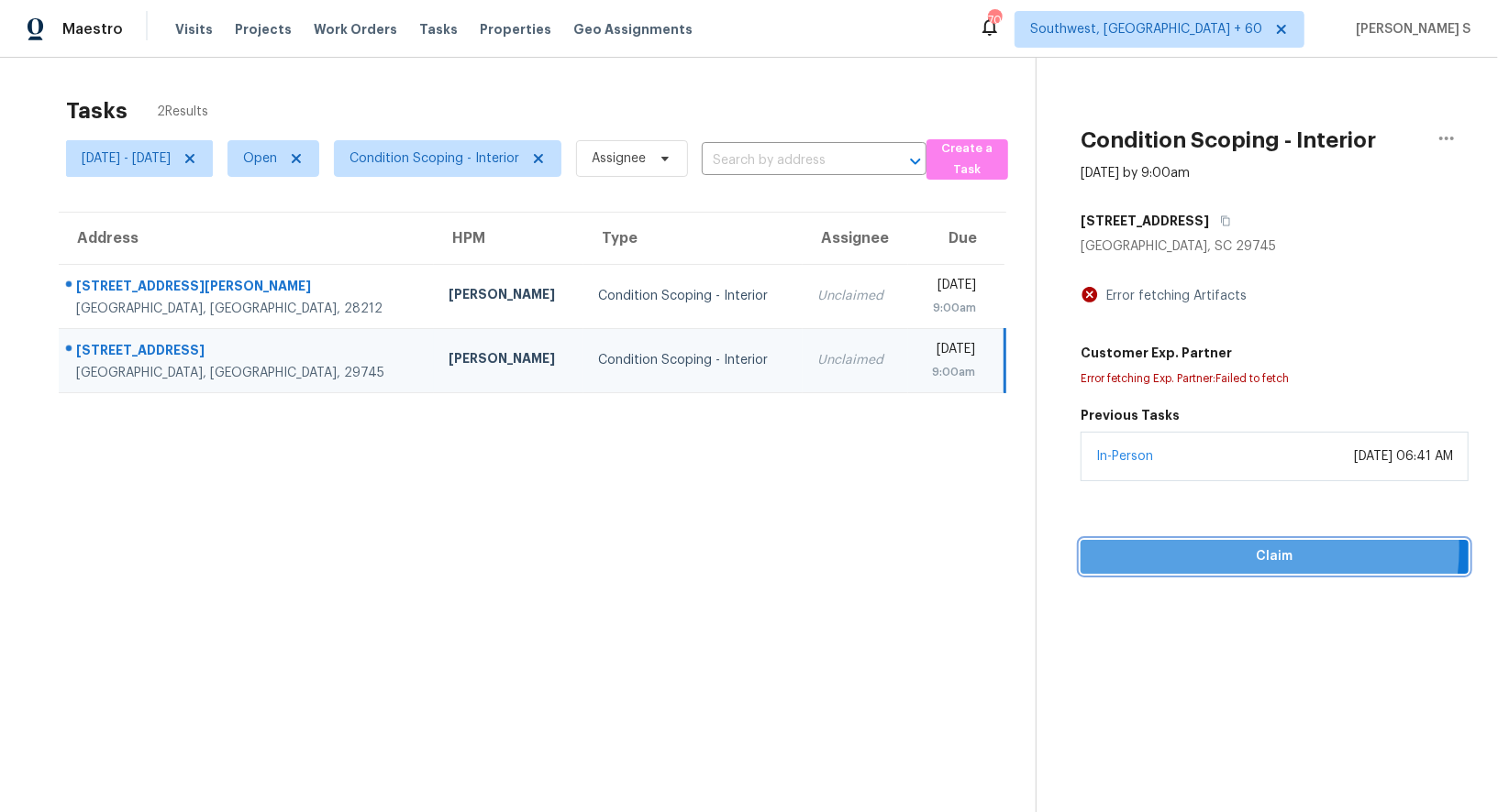
click at [1256, 547] on span "Claim" at bounding box center [1274, 557] width 358 height 23
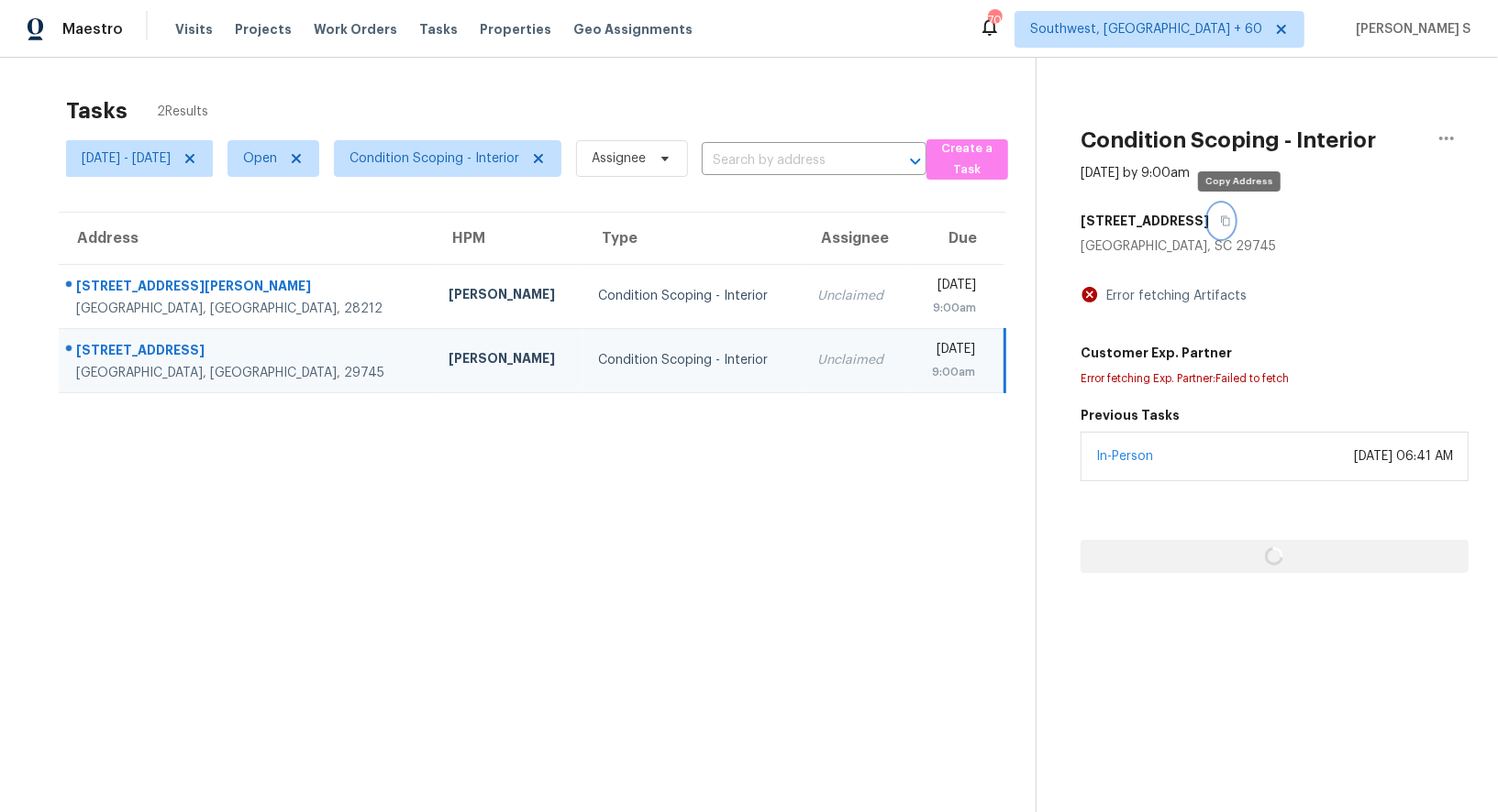
click at [1230, 223] on icon "button" at bounding box center [1226, 221] width 11 height 11
click at [802, 352] on td "Unclaimed" at bounding box center [854, 360] width 105 height 64
click at [647, 667] on section "Tasks 2 Results Fri, Sep 26 - Fri, Sep 26 Open Condition Scoping - Interior Ass…" at bounding box center [532, 478] width 1006 height 783
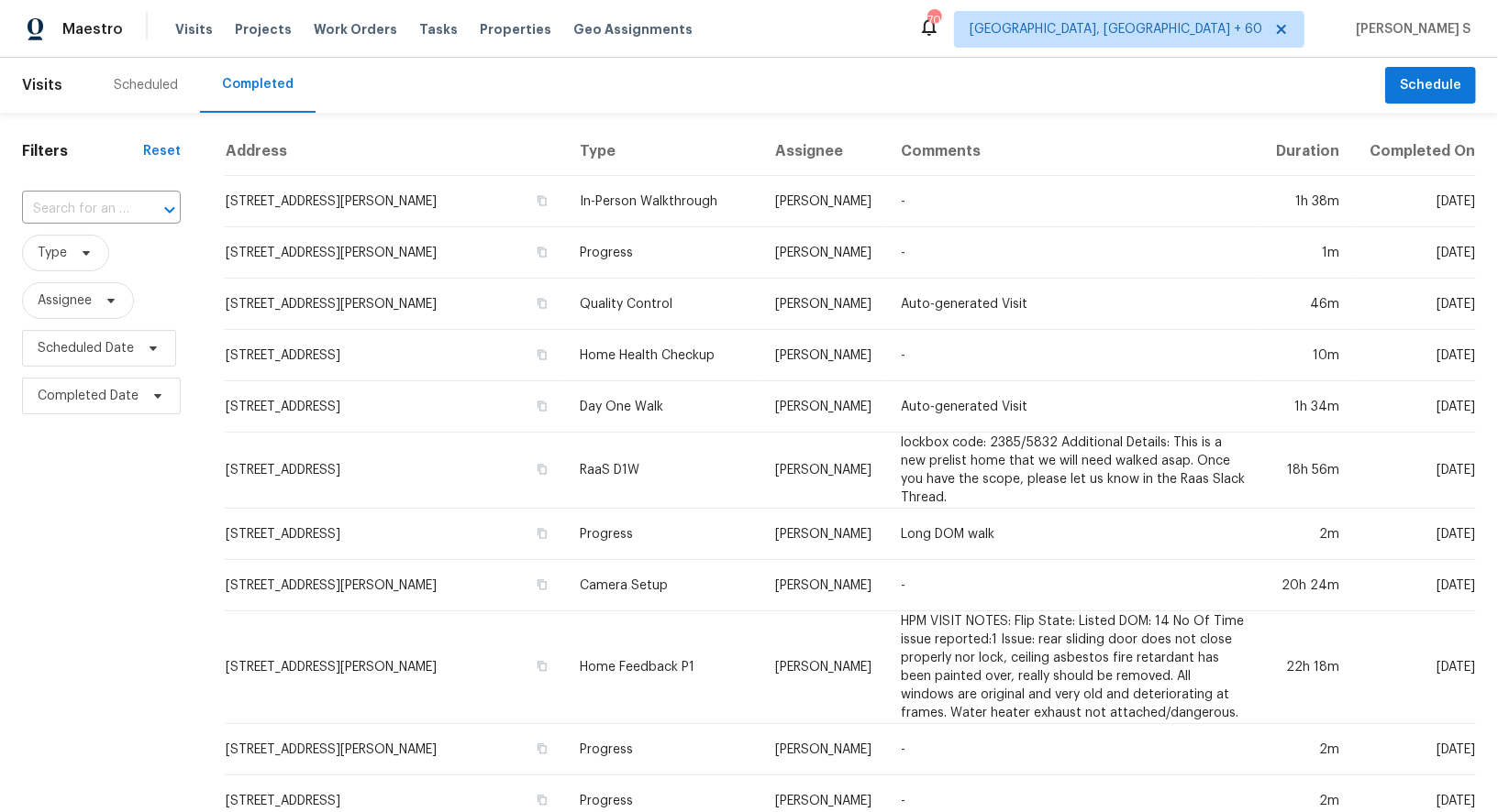
click at [133, 190] on div "​" at bounding box center [102, 210] width 159 height 39
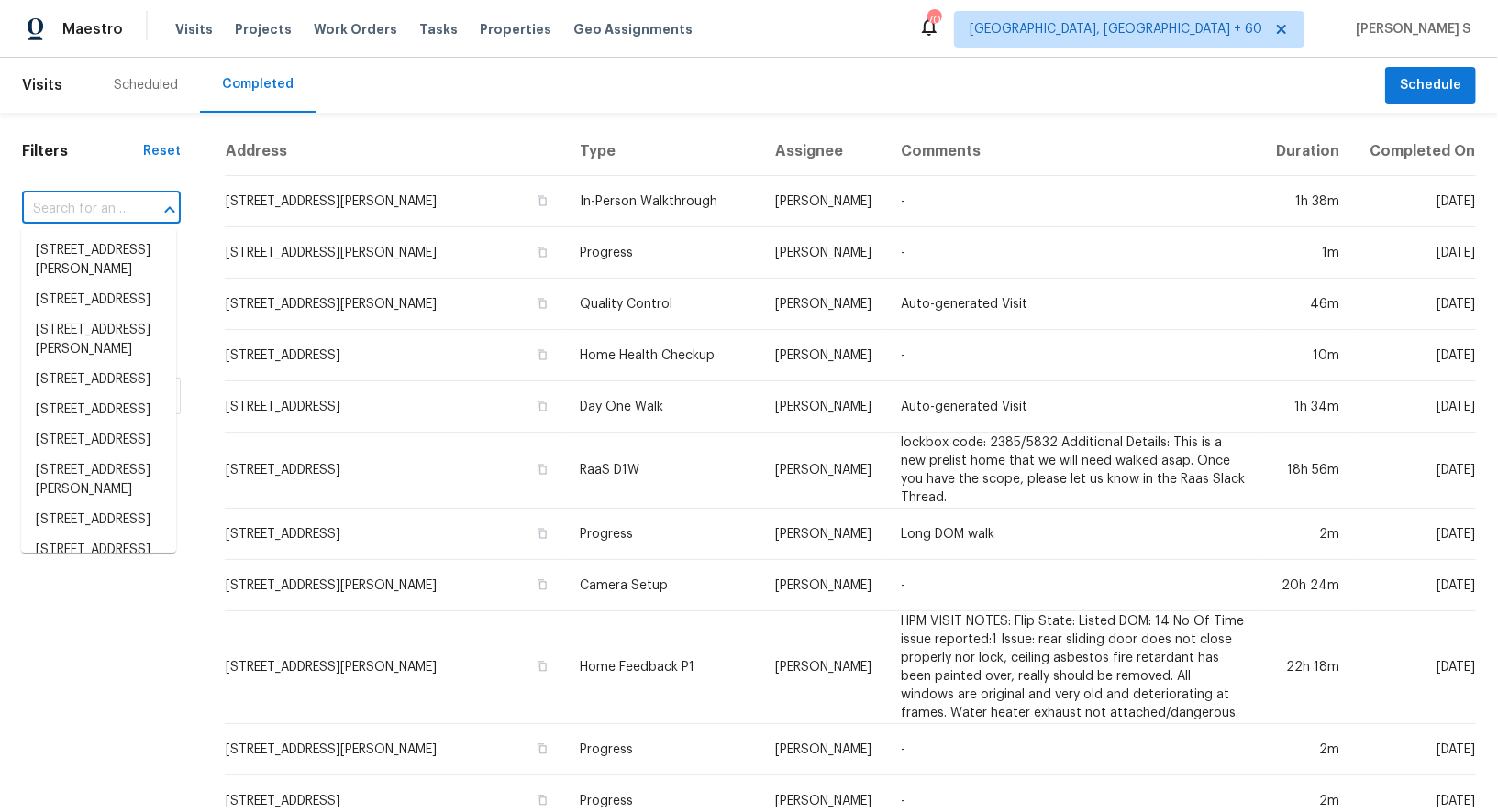
paste input "[STREET_ADDRESS][PERSON_NAME]"
type input "[STREET_ADDRESS][PERSON_NAME]"
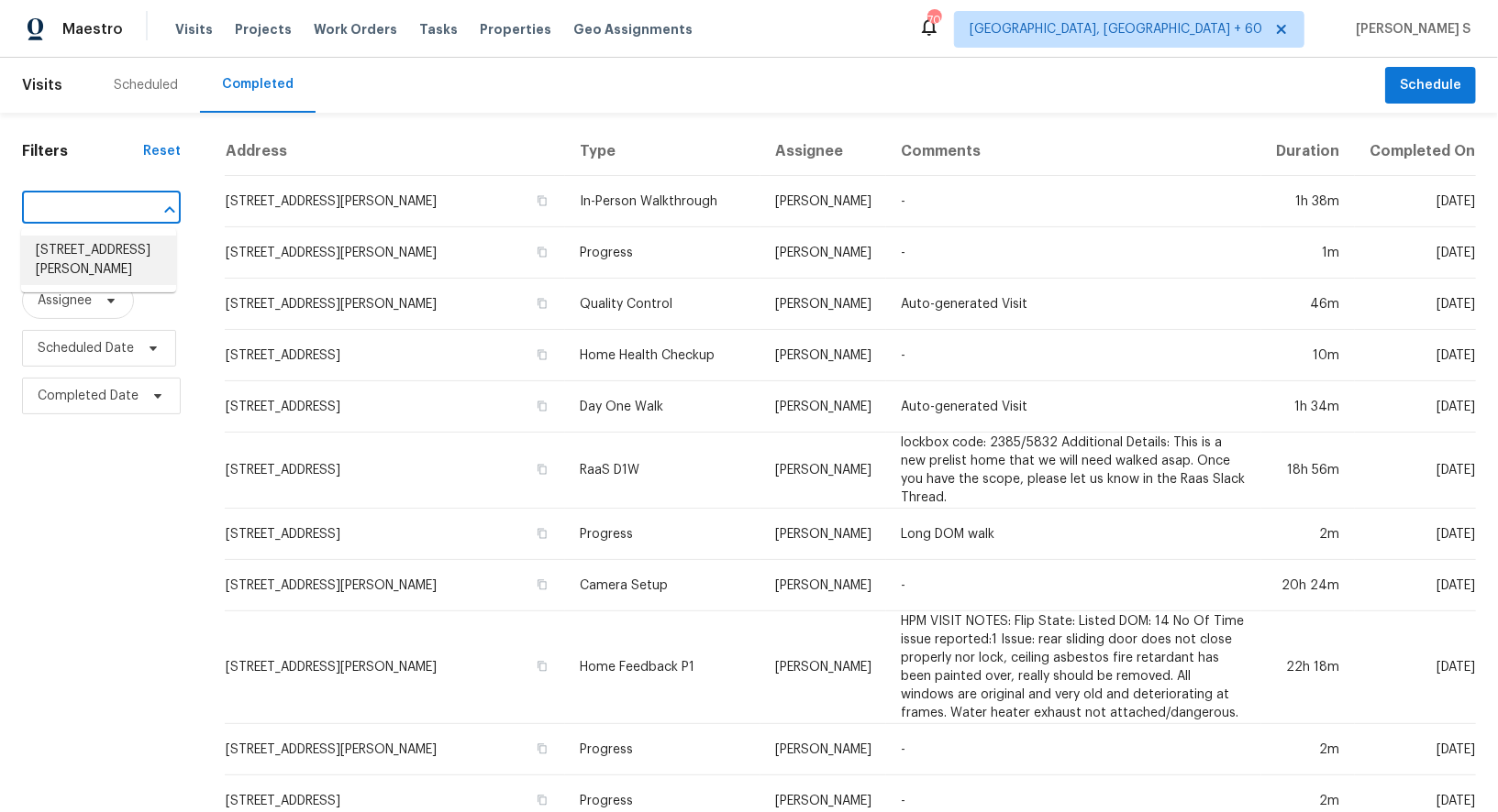
click at [124, 242] on li "[STREET_ADDRESS][PERSON_NAME]" at bounding box center [99, 260] width 155 height 49
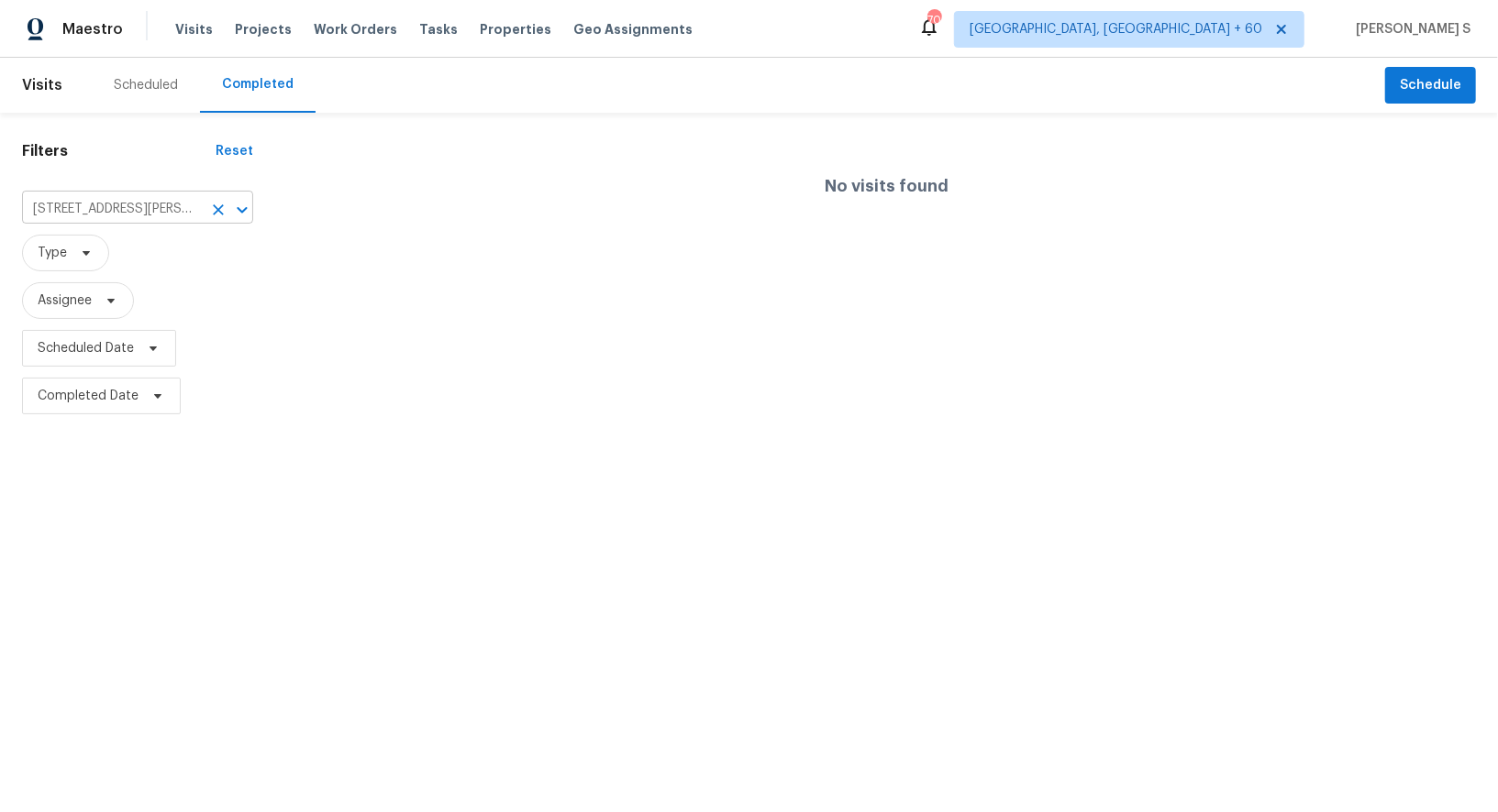
click at [173, 210] on input "[STREET_ADDRESS][PERSON_NAME]" at bounding box center [112, 209] width 180 height 28
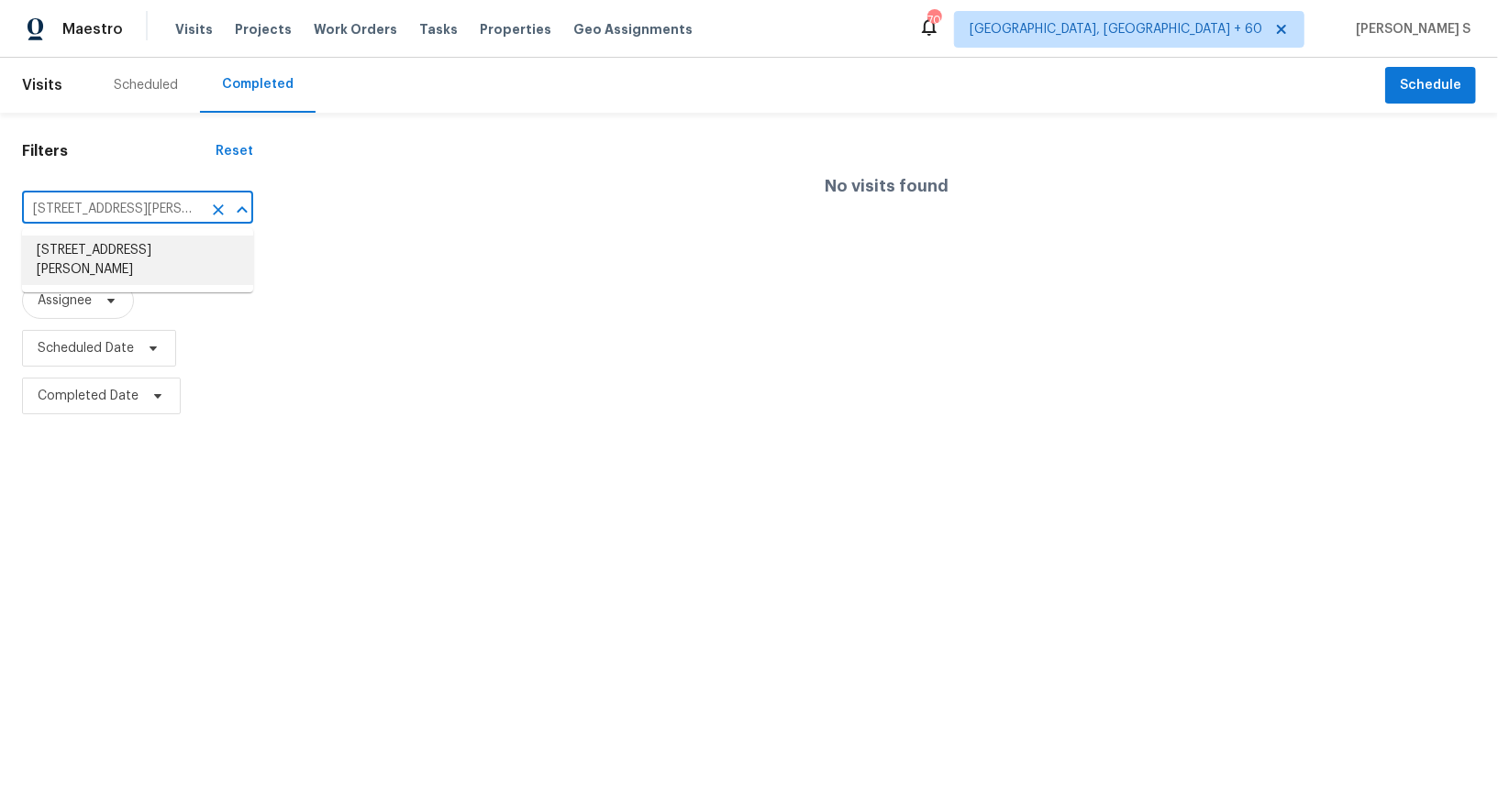
click at [148, 254] on li "[STREET_ADDRESS][PERSON_NAME]" at bounding box center [138, 260] width 231 height 49
click at [373, 252] on div "No visits found" at bounding box center [886, 274] width 1223 height 293
click at [117, 212] on input "6824 Honey Hurst Ln, Charlotte, NC 28212" at bounding box center [112, 209] width 180 height 28
click at [178, 211] on input "6824 Honey Hurst Ln, Charlotte, NC 28212" at bounding box center [112, 209] width 180 height 28
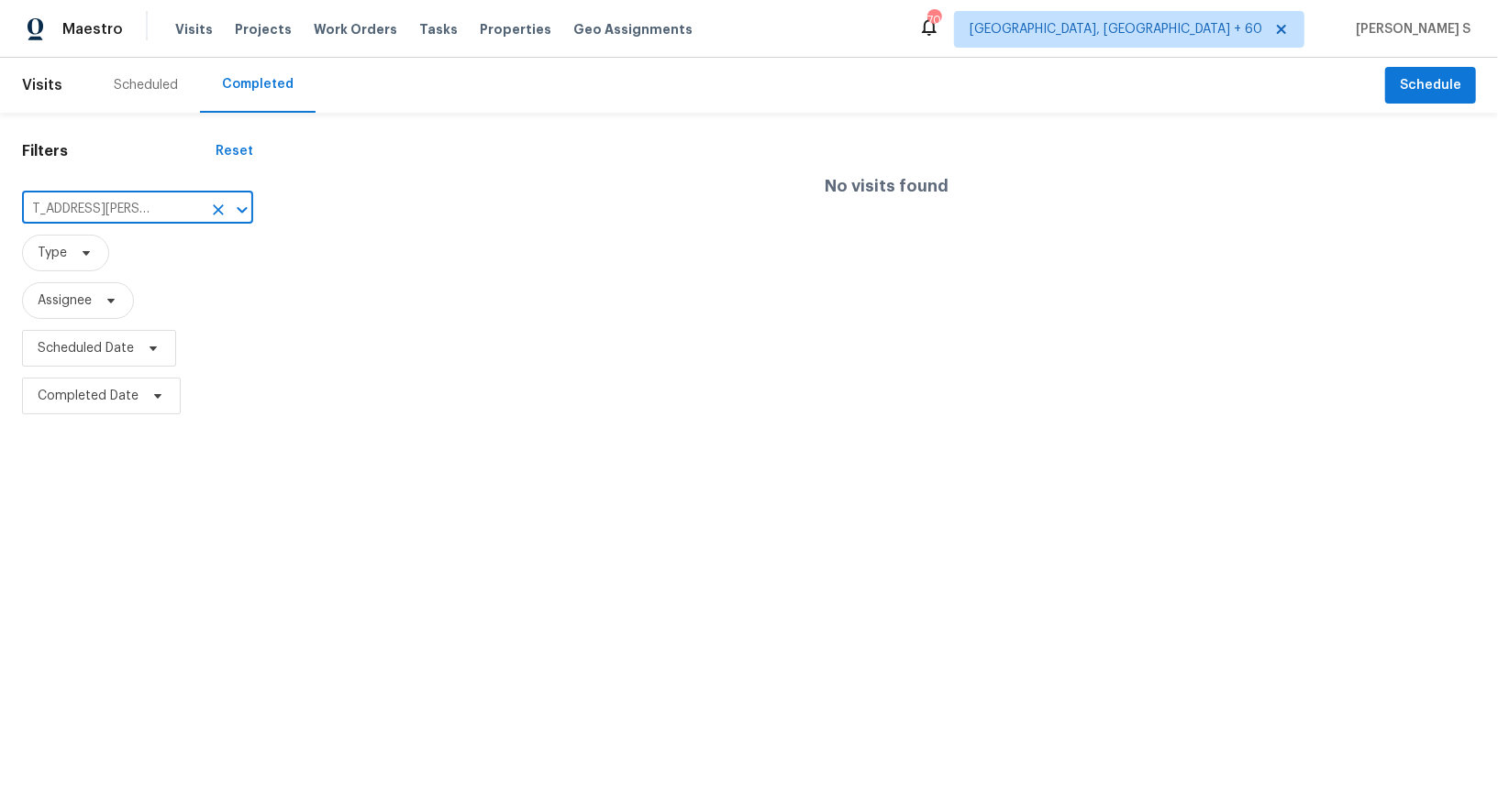
click at [134, 211] on input "6824 Honey Hurst Ln, Charlotte, NC 28212" at bounding box center [112, 209] width 180 height 28
click at [144, 92] on div "Scheduled" at bounding box center [146, 86] width 64 height 19
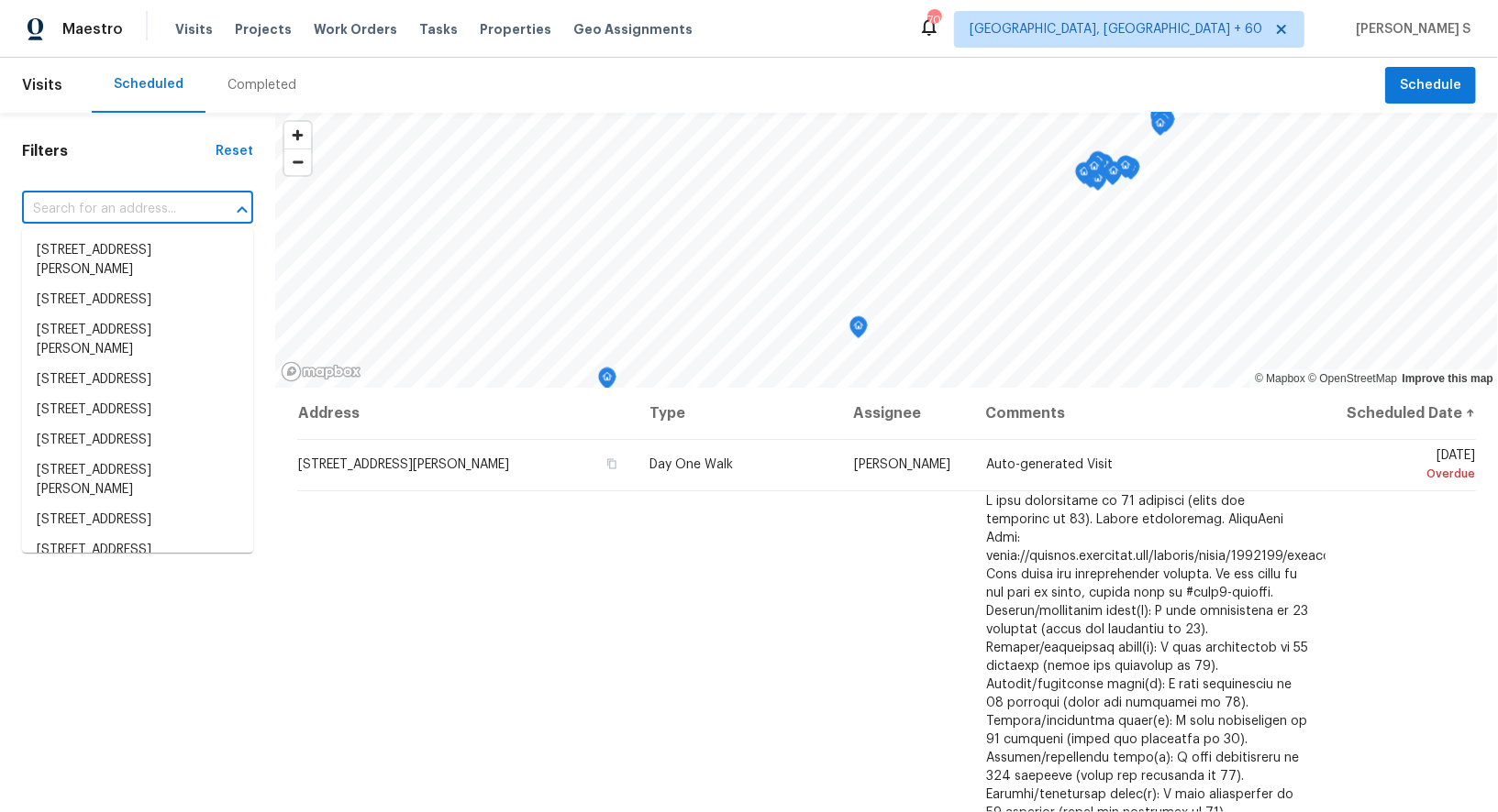
click at [153, 209] on input "text" at bounding box center [112, 209] width 180 height 28
paste input "6824 Honey Hurst Ln, Charlotte, NC 28212"
type input "6824 Honey Hurst Ln, Charlotte, NC 28212"
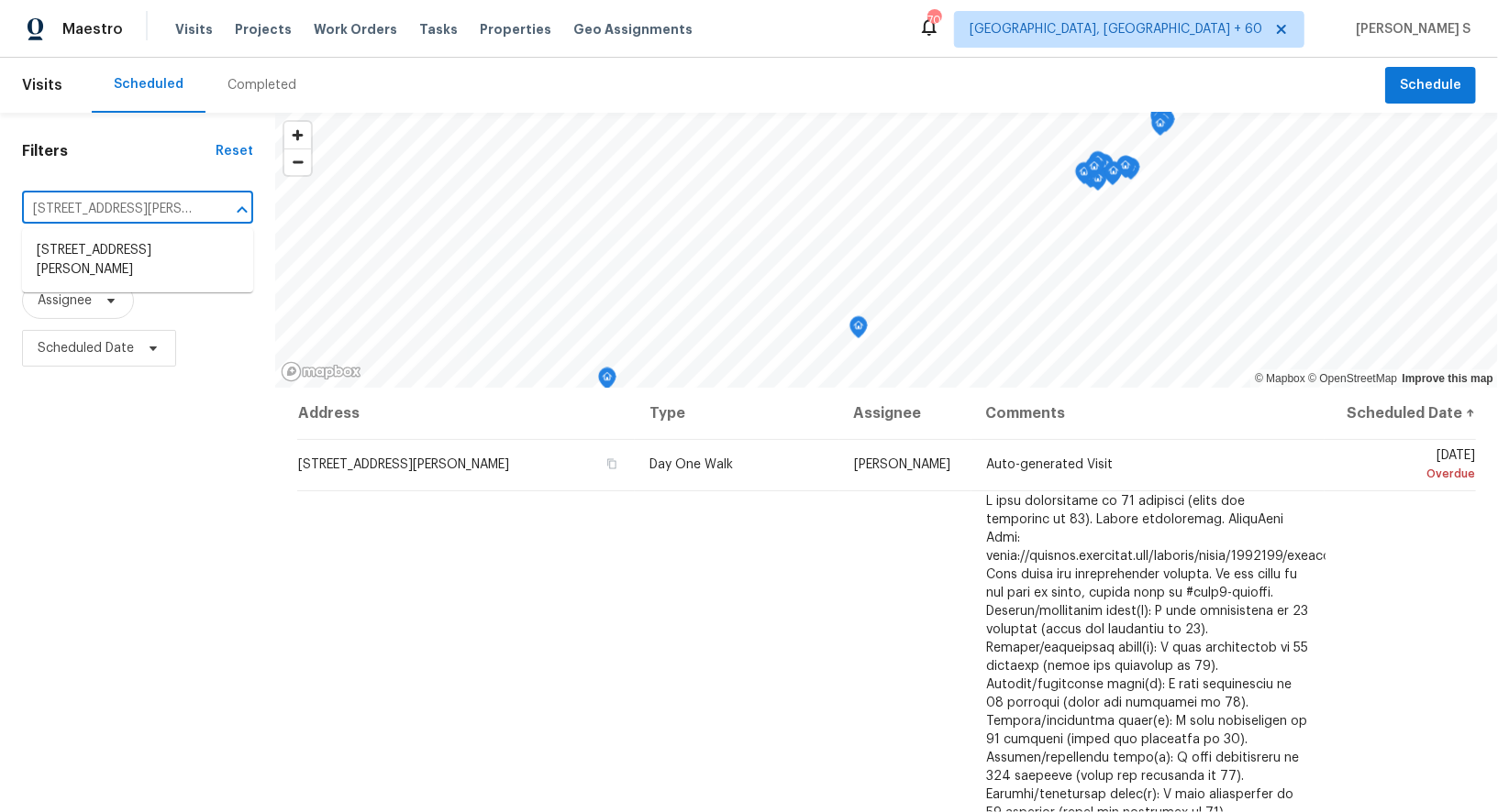
scroll to position [0, 83]
click at [168, 250] on li "6824 Honey Hurst Ln, Charlotte, NC 28212" at bounding box center [138, 260] width 231 height 49
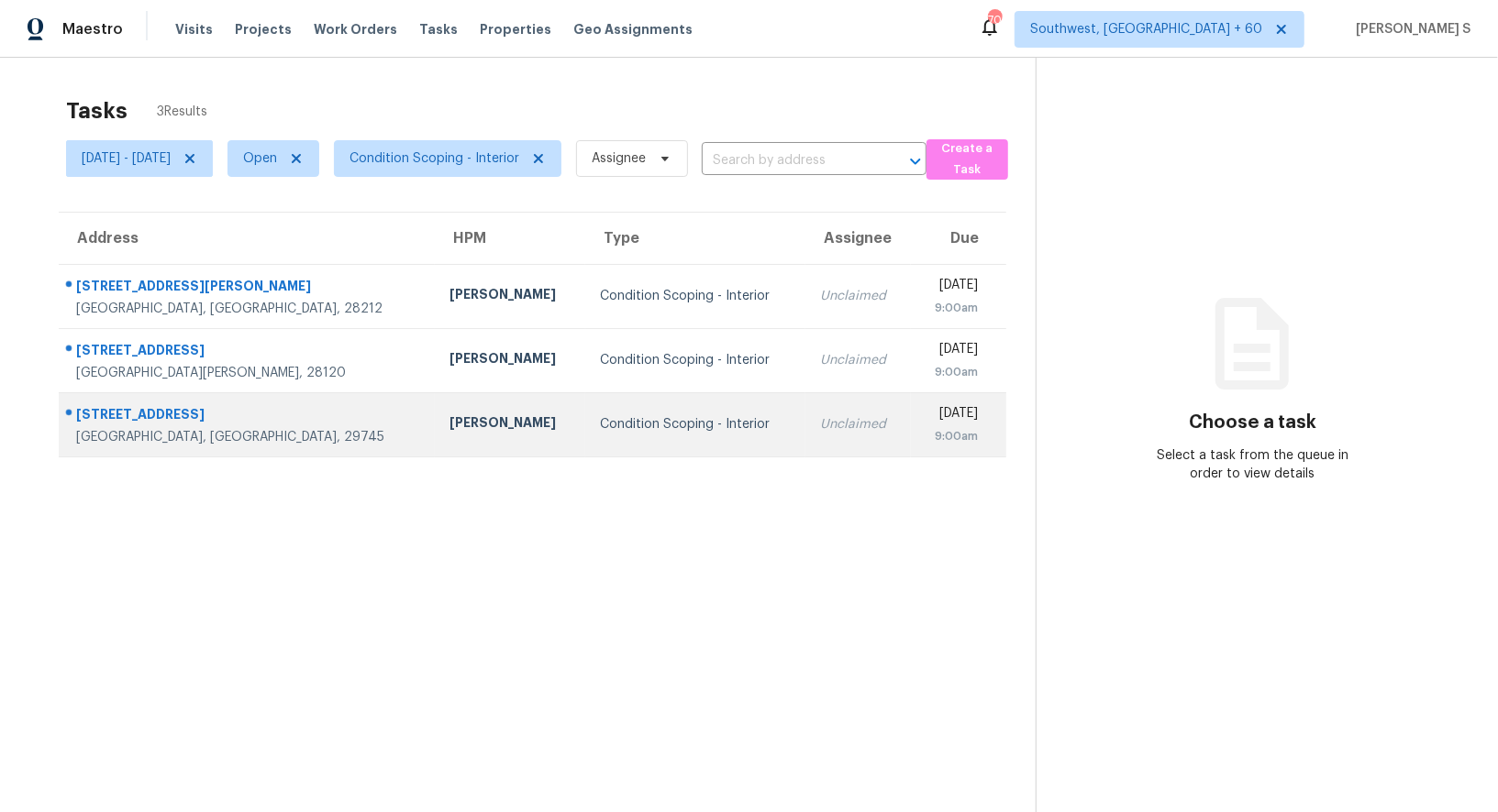
click at [805, 418] on td "Unclaimed" at bounding box center [857, 424] width 105 height 64
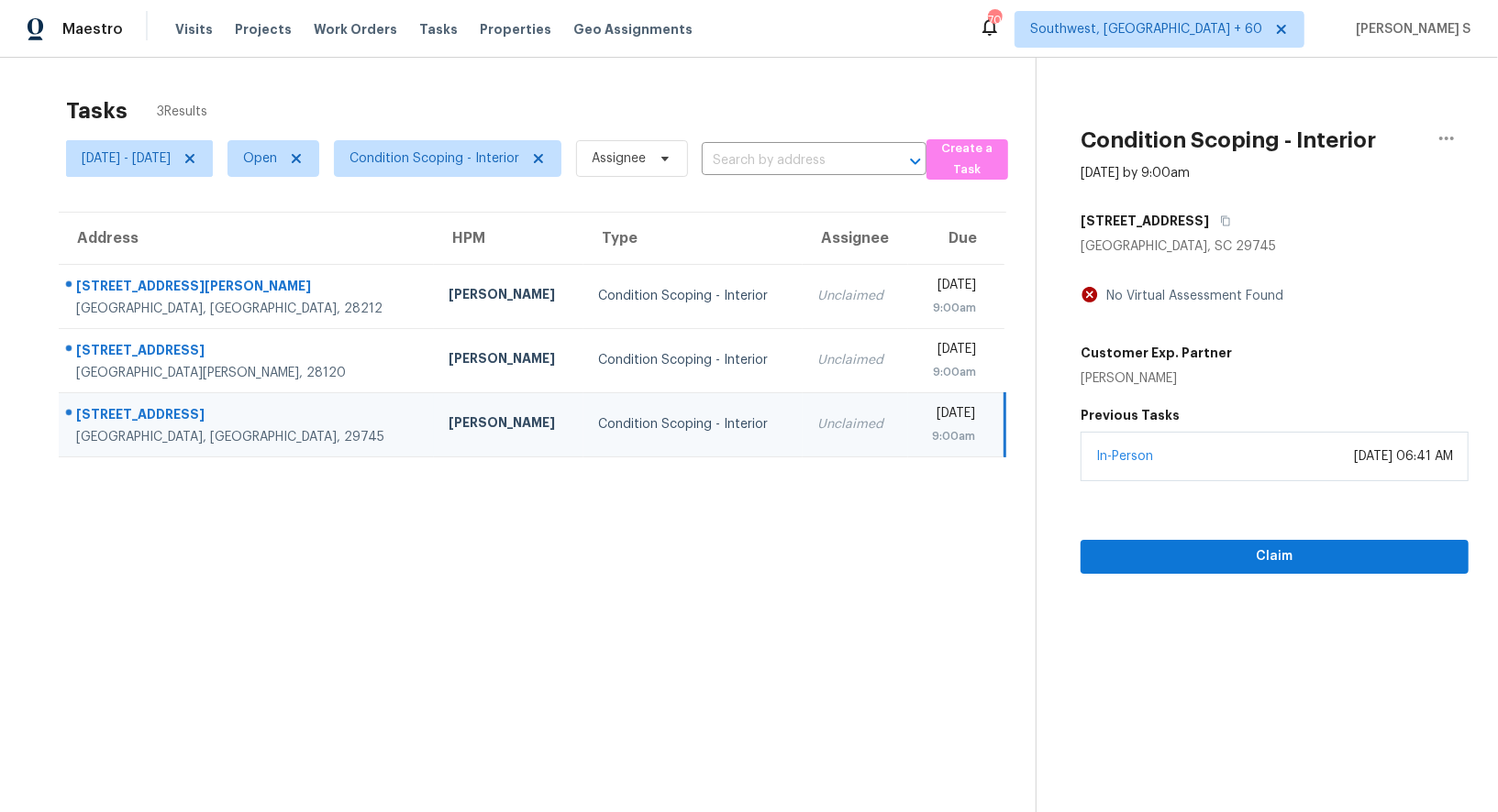
click at [817, 418] on div "Unclaimed" at bounding box center [855, 424] width 76 height 19
click at [1243, 563] on span "Claim" at bounding box center [1274, 557] width 358 height 23
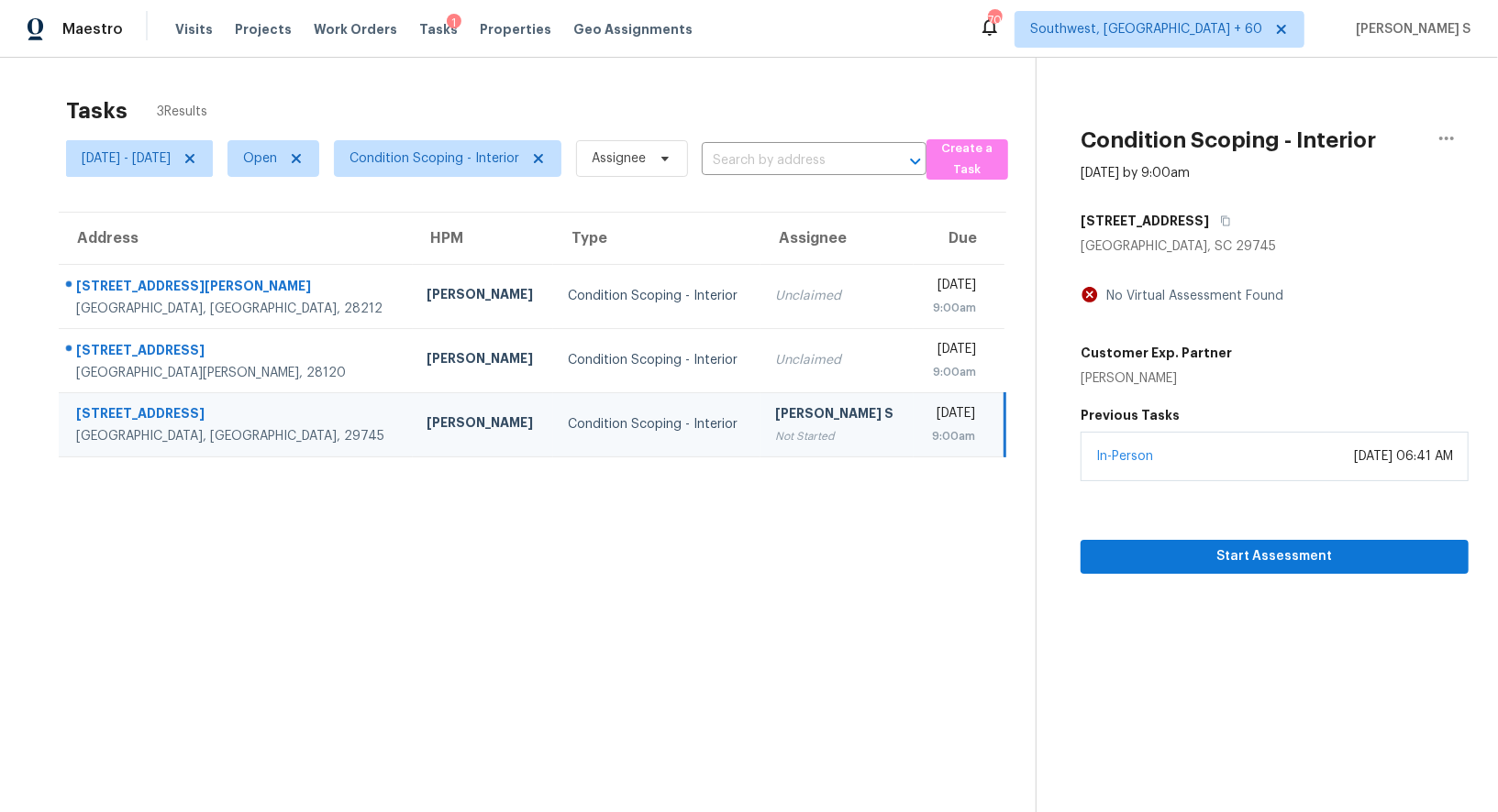
click at [775, 421] on div "[PERSON_NAME] S" at bounding box center [837, 416] width 124 height 23
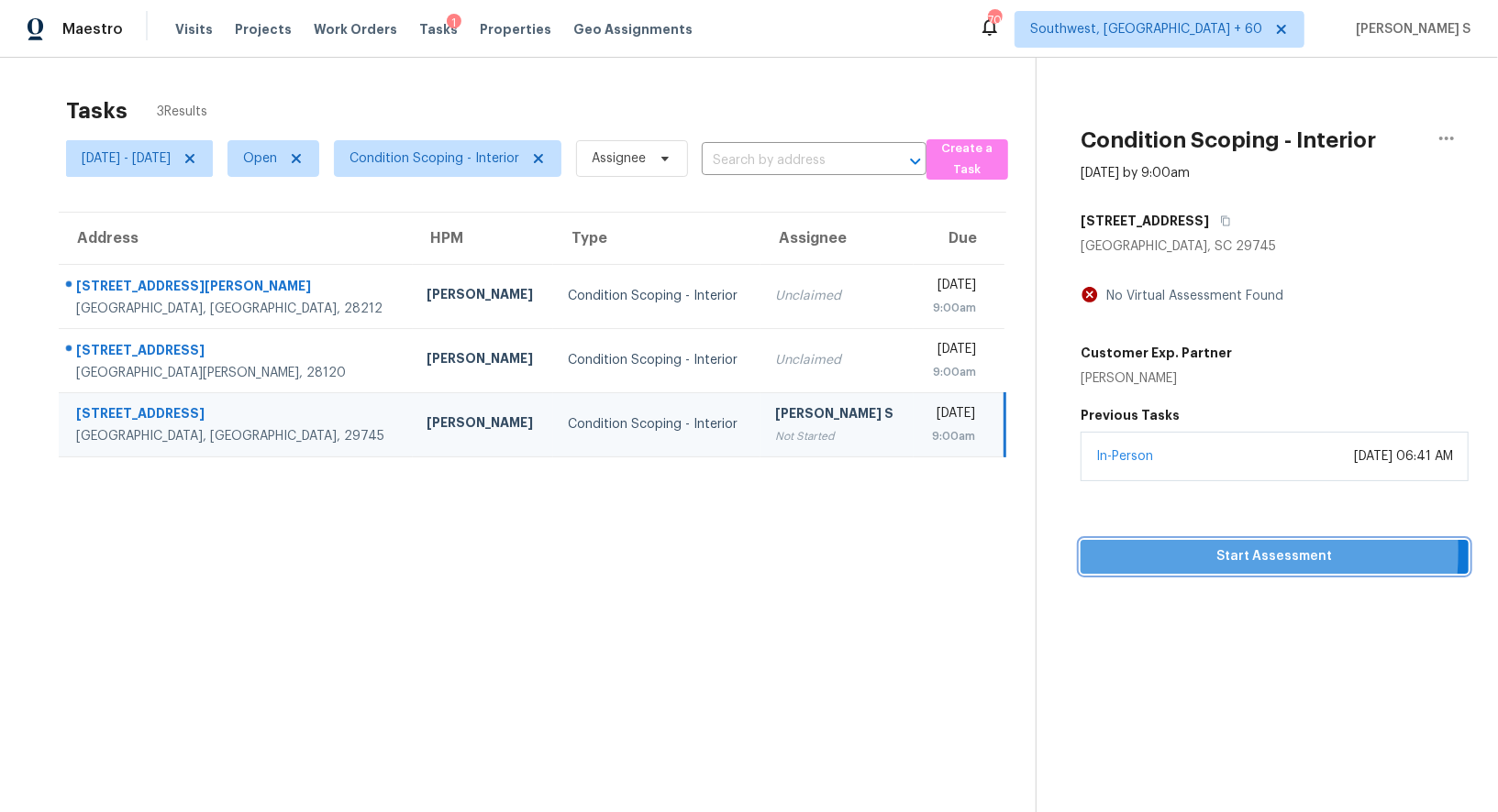
click at [1172, 550] on span "Start Assessment" at bounding box center [1274, 557] width 358 height 23
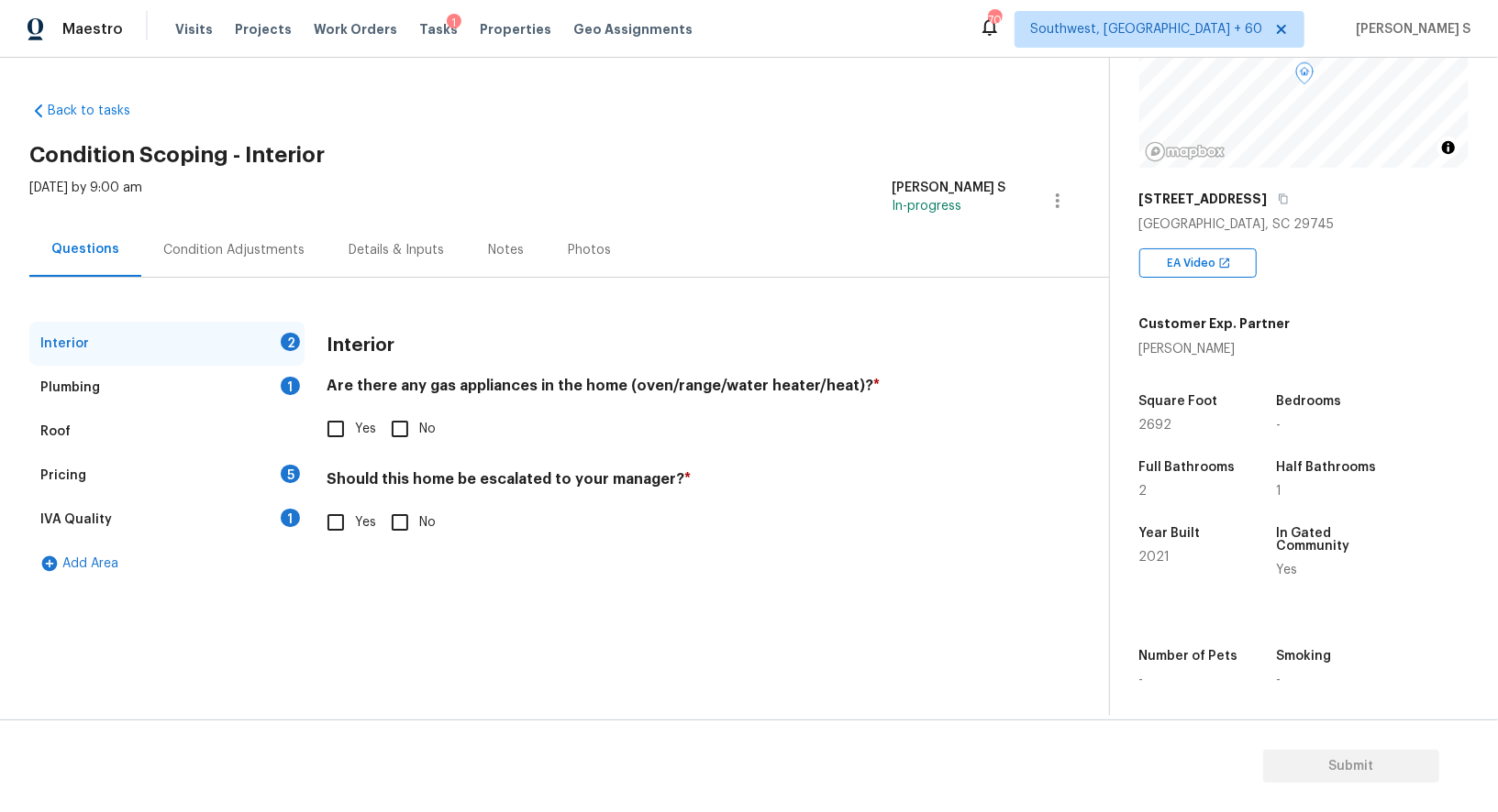
scroll to position [252, 0]
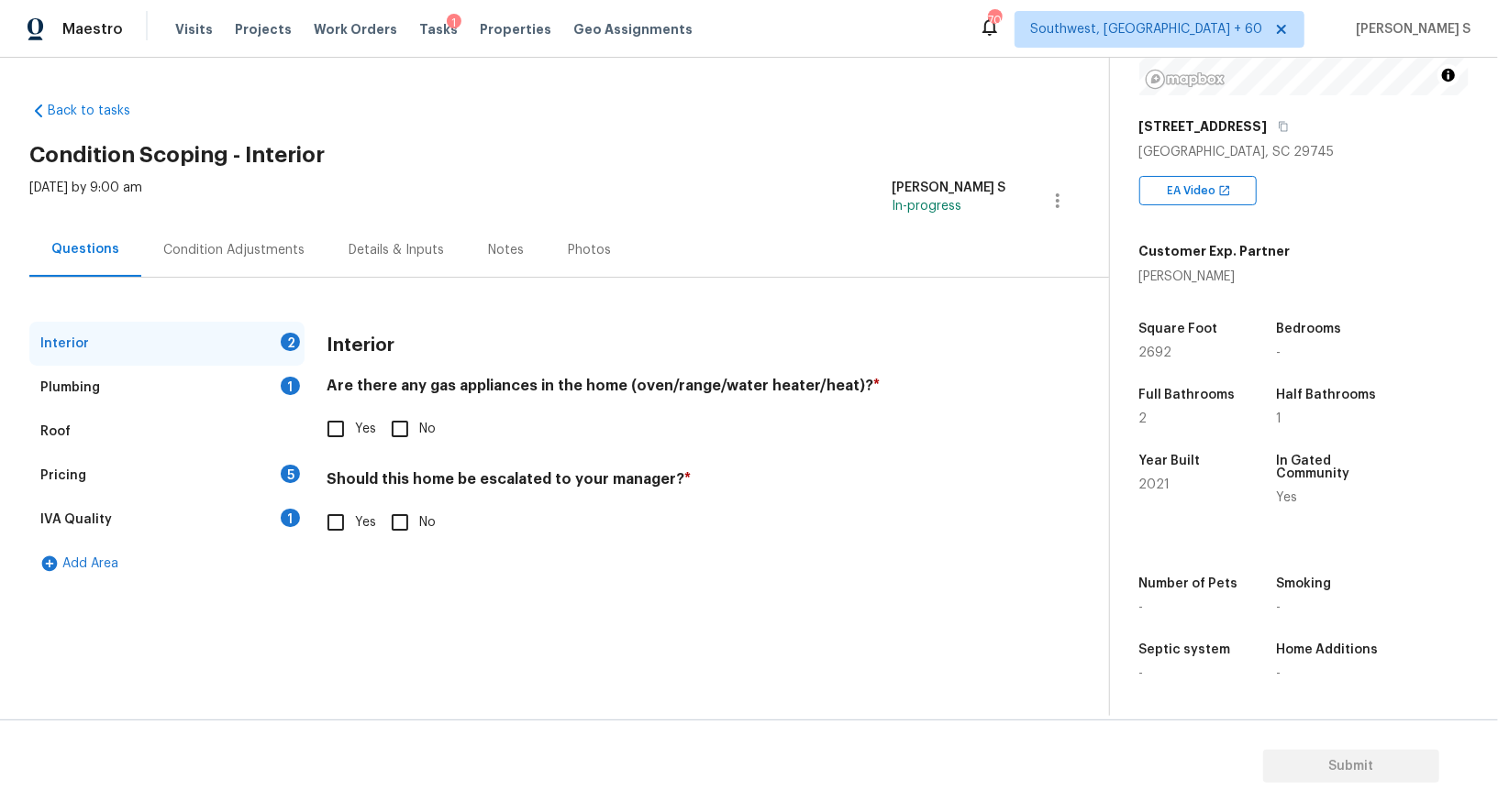
click at [361, 436] on span "Yes" at bounding box center [365, 429] width 21 height 20
click at [354, 436] on input "Yes" at bounding box center [335, 428] width 38 height 38
checkbox input "true"
click at [262, 387] on div "Plumbing 1" at bounding box center [166, 387] width 275 height 44
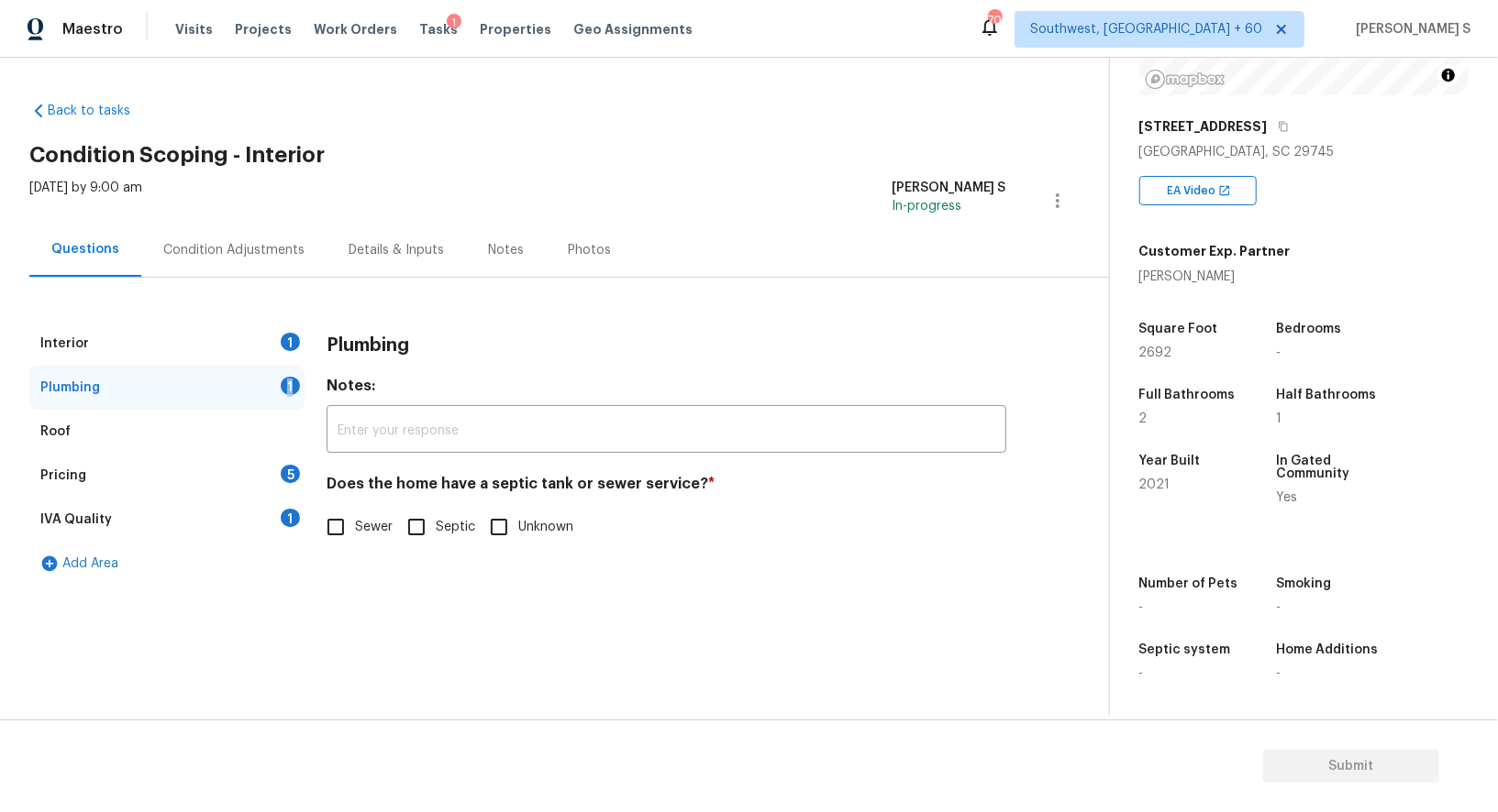
click at [345, 521] on input "Sewer" at bounding box center [335, 527] width 38 height 38
checkbox input "true"
click at [258, 520] on div "IVA Quality 1" at bounding box center [166, 519] width 275 height 44
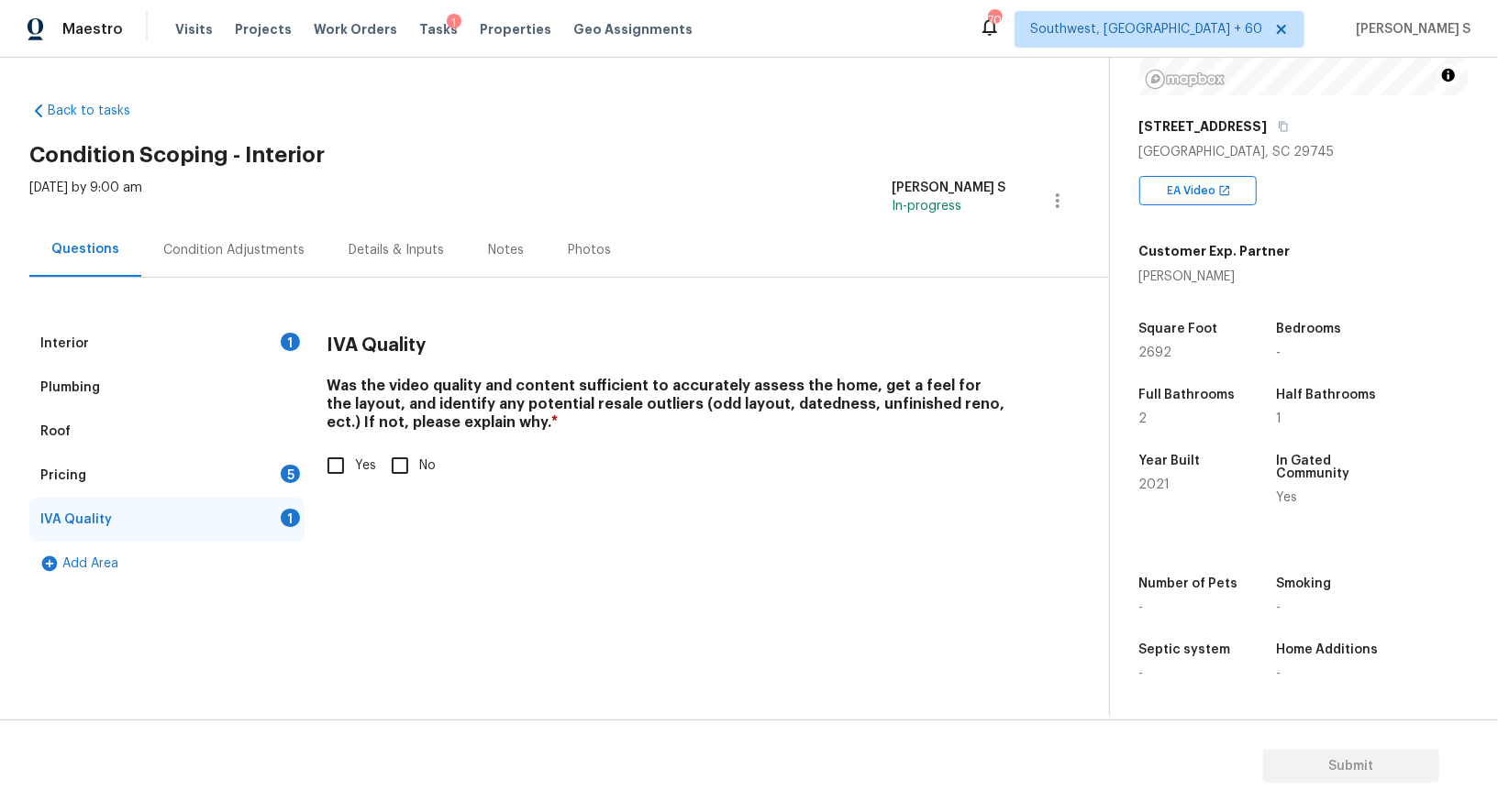
click at [351, 452] on input "Yes" at bounding box center [335, 465] width 38 height 38
checkbox input "true"
click at [287, 473] on div "5" at bounding box center [290, 474] width 20 height 19
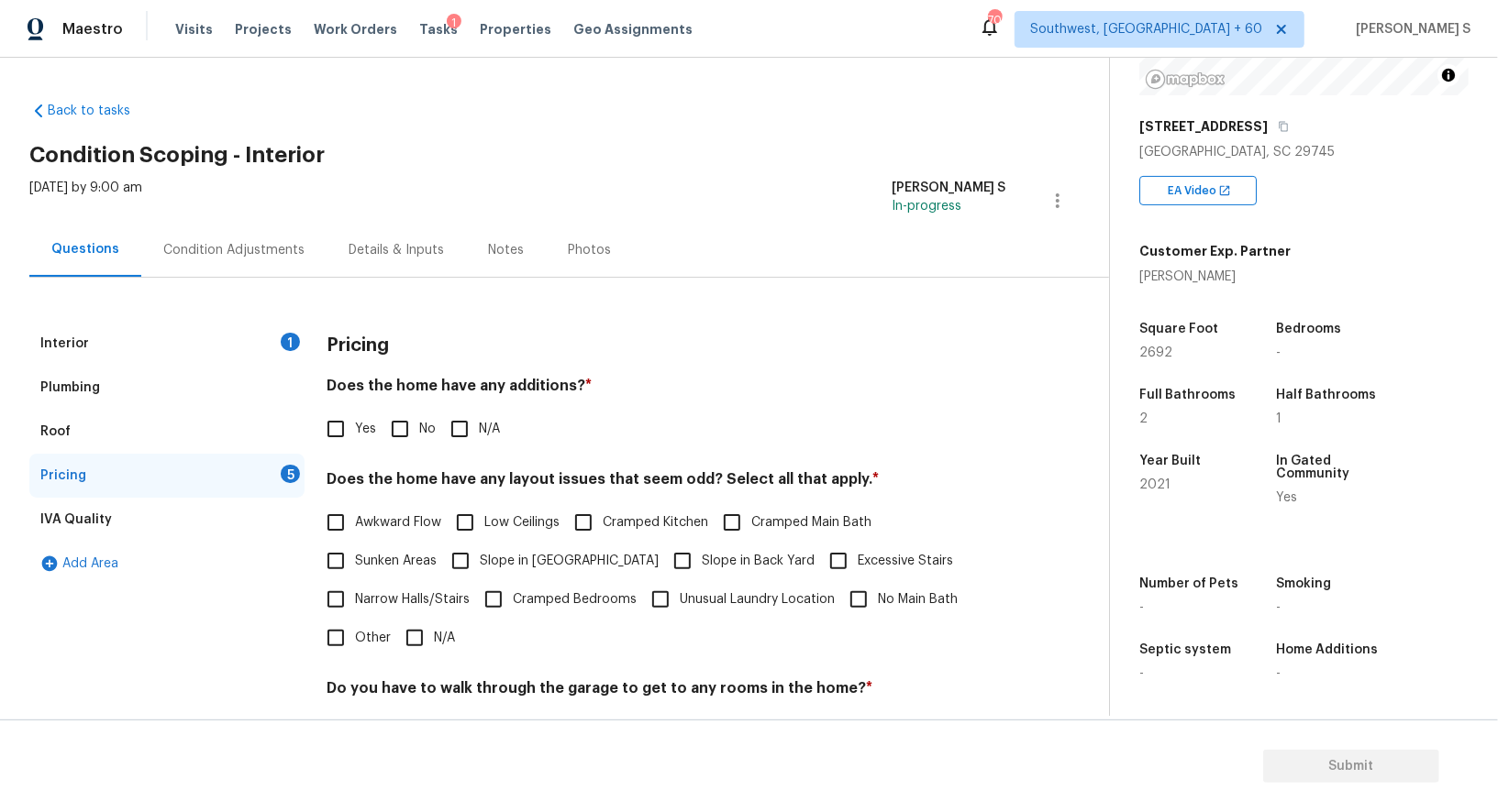
click at [243, 257] on div "Condition Adjustments" at bounding box center [233, 251] width 141 height 19
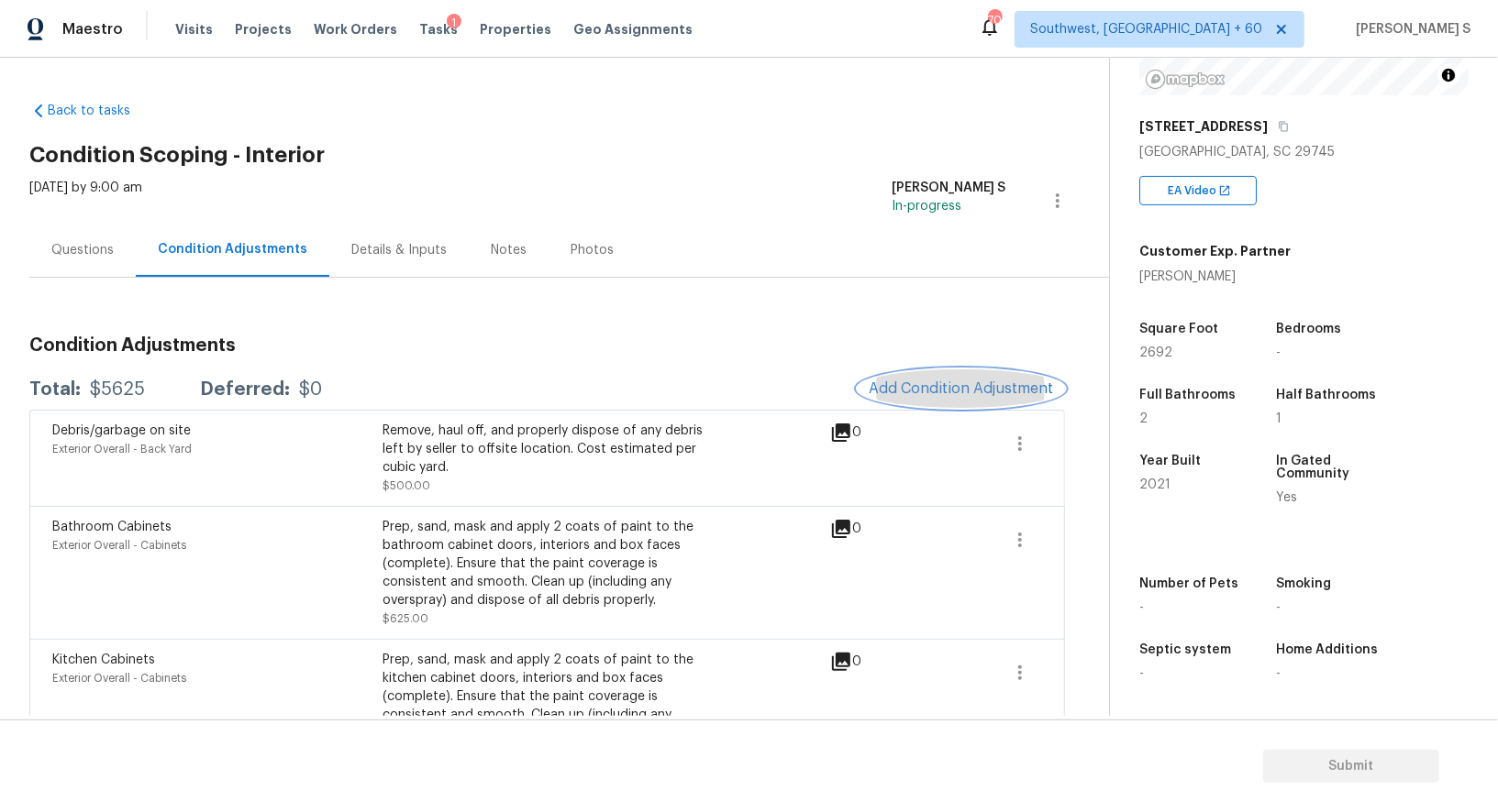
click at [920, 399] on button "Add Condition Adjustment" at bounding box center [961, 388] width 207 height 38
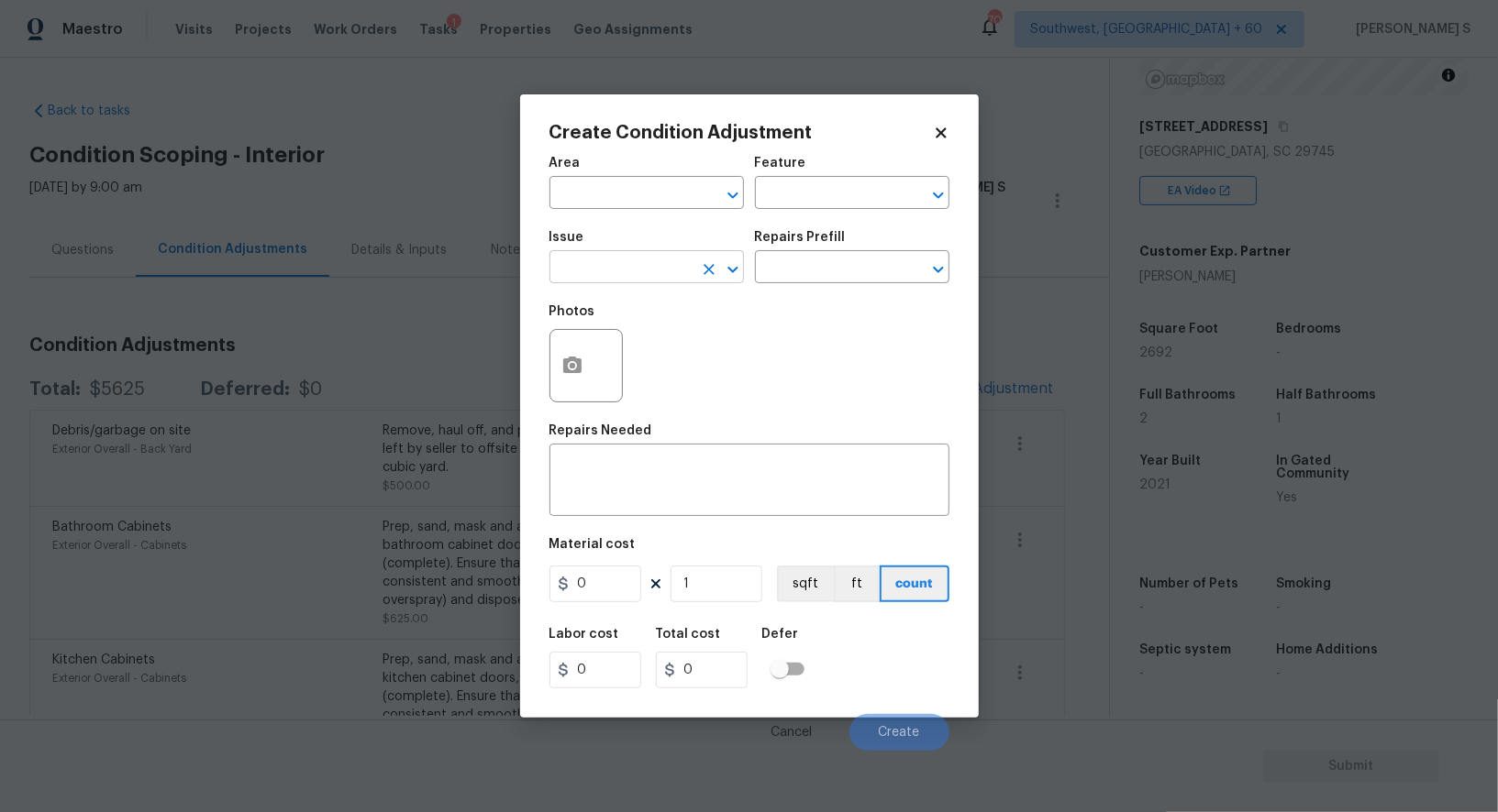
click at [610, 278] on input "text" at bounding box center [620, 268] width 143 height 28
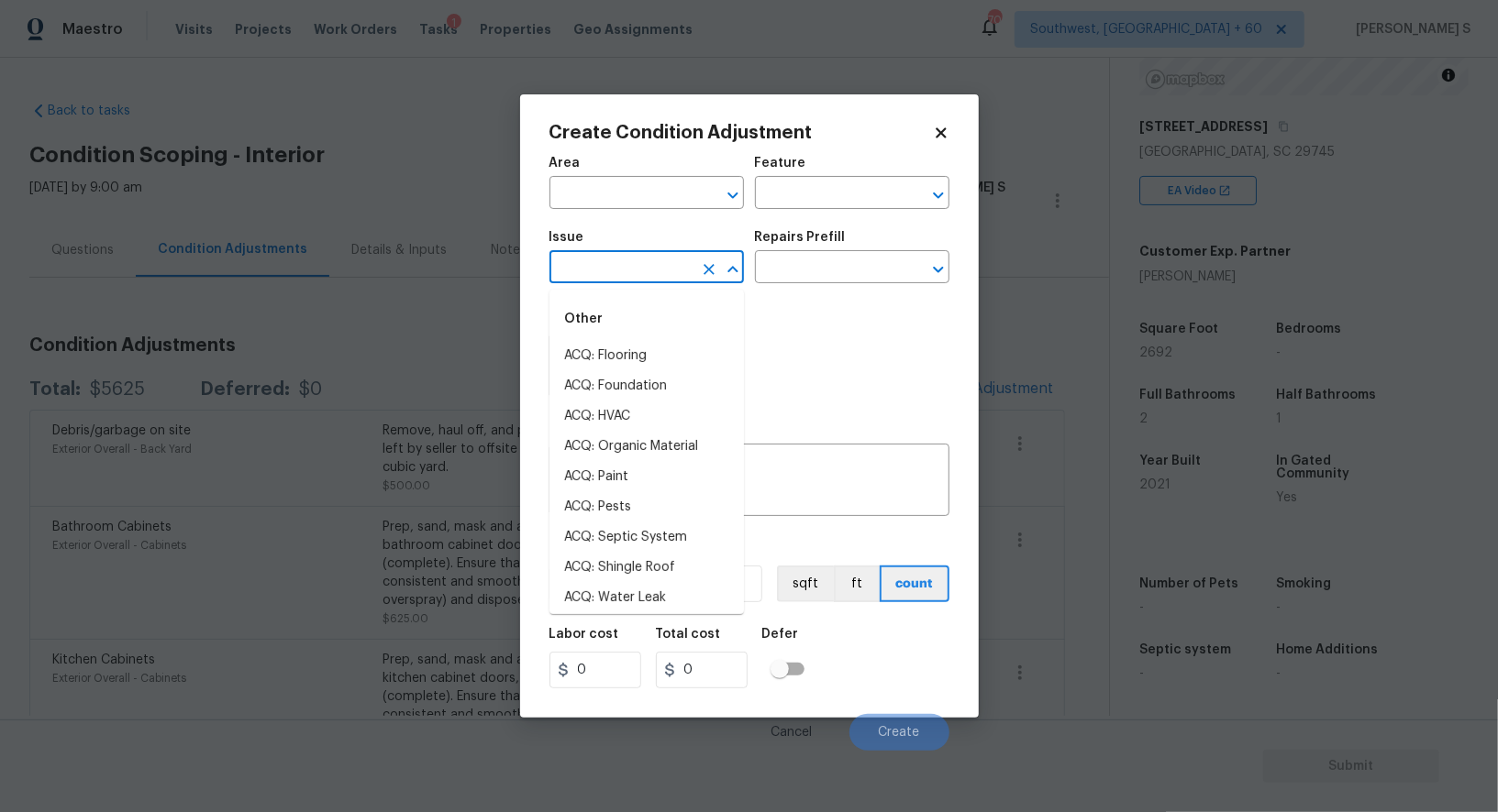
type input "o"
type input "Other Odor"
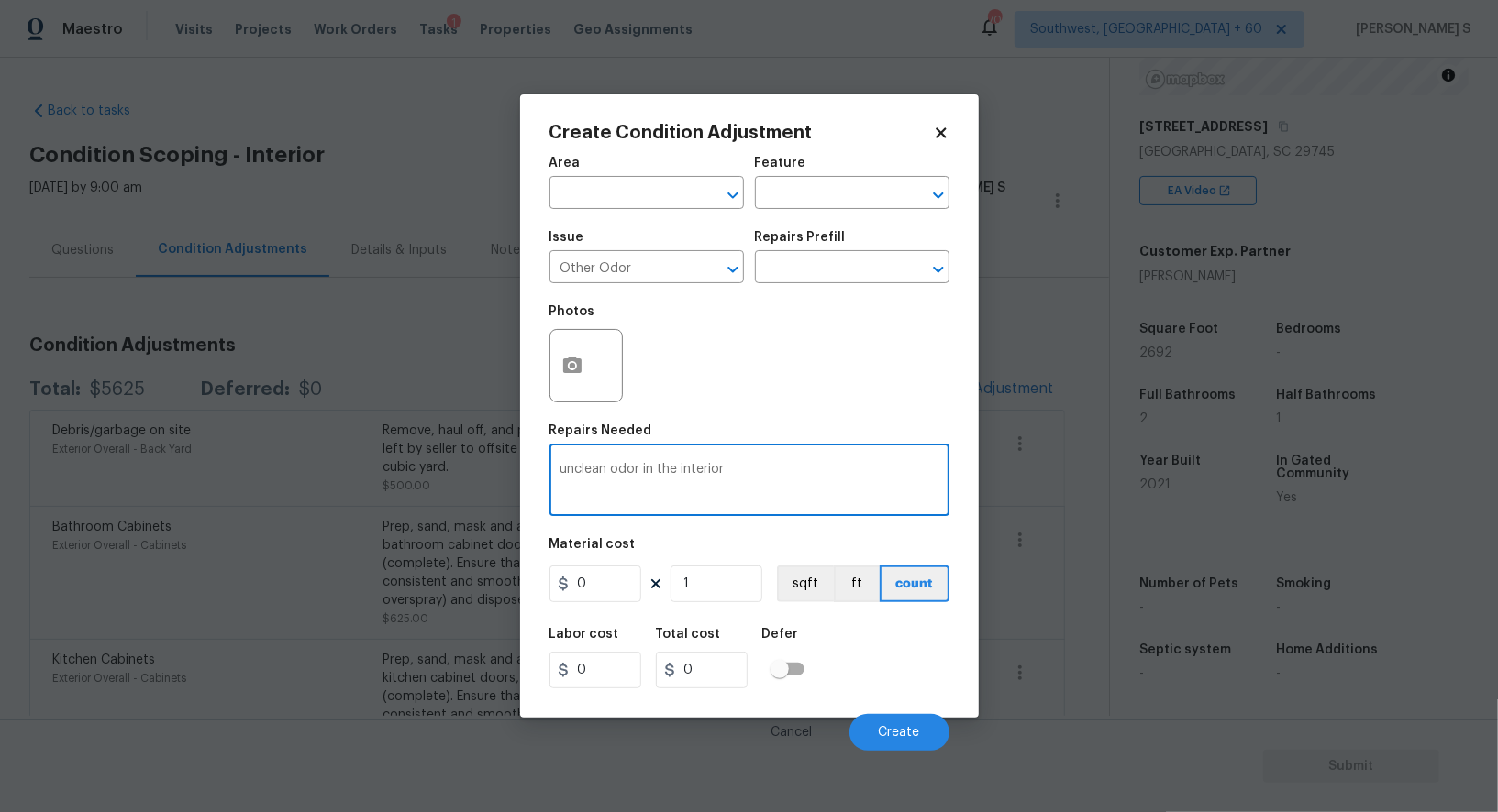
type textarea "unclean odor in the interior"
click at [619, 588] on input "0" at bounding box center [595, 584] width 91 height 36
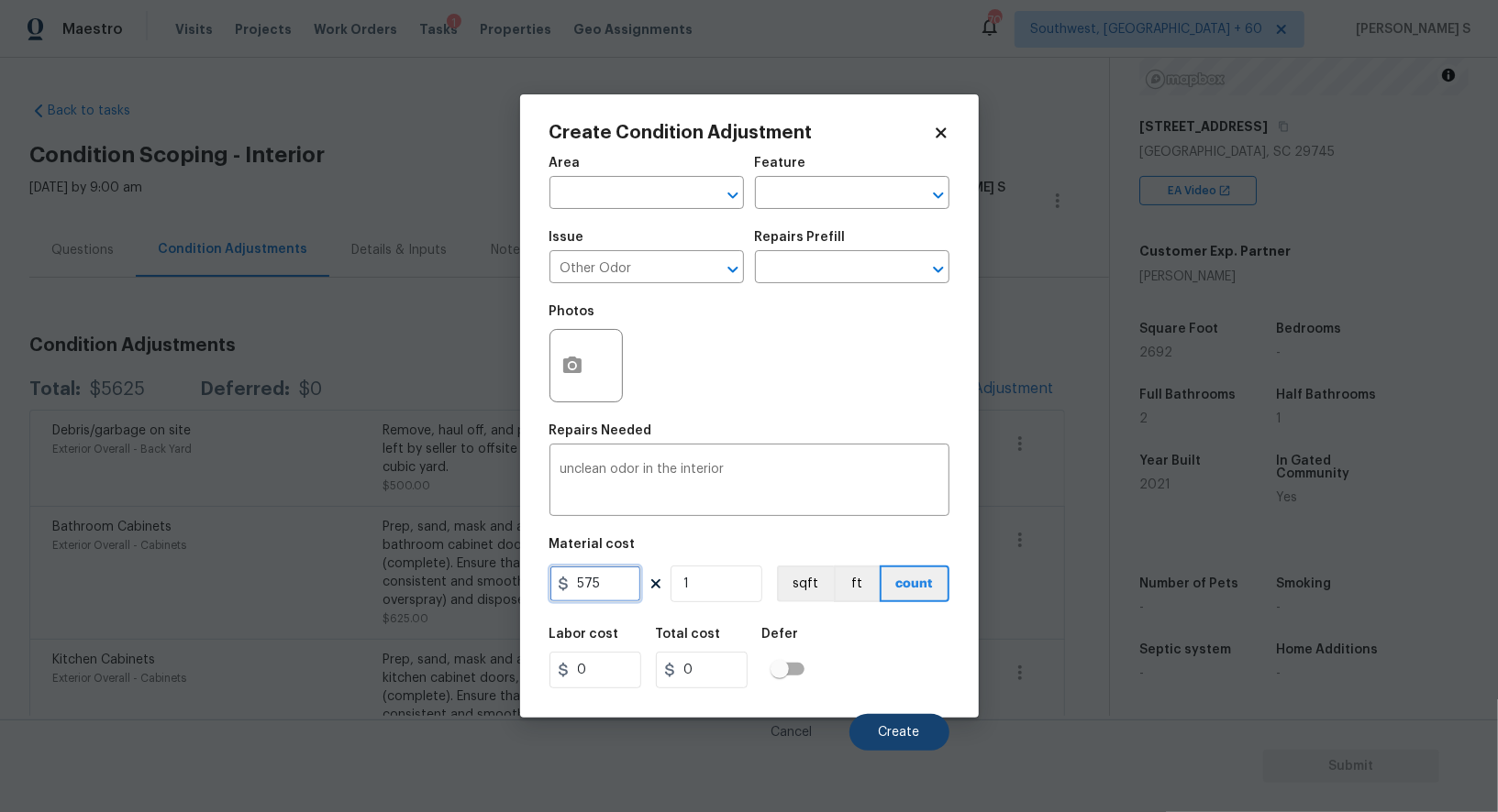
type input "575"
click at [893, 743] on button "Create" at bounding box center [898, 732] width 100 height 36
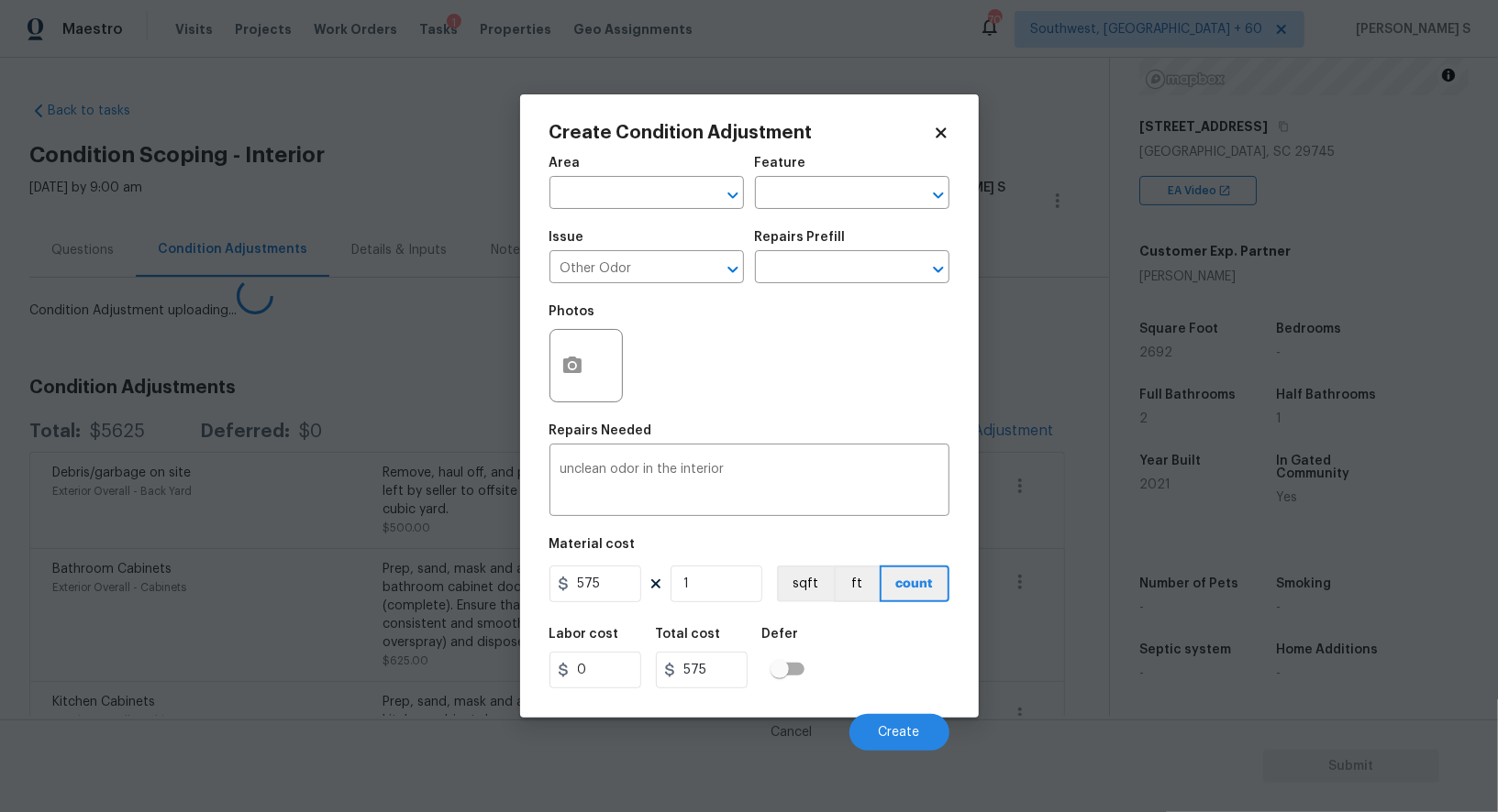
click at [418, 592] on body "Maestro Visits Projects Work Orders Tasks 1 Properties Geo Assignments 704 Sout…" at bounding box center [749, 406] width 1498 height 812
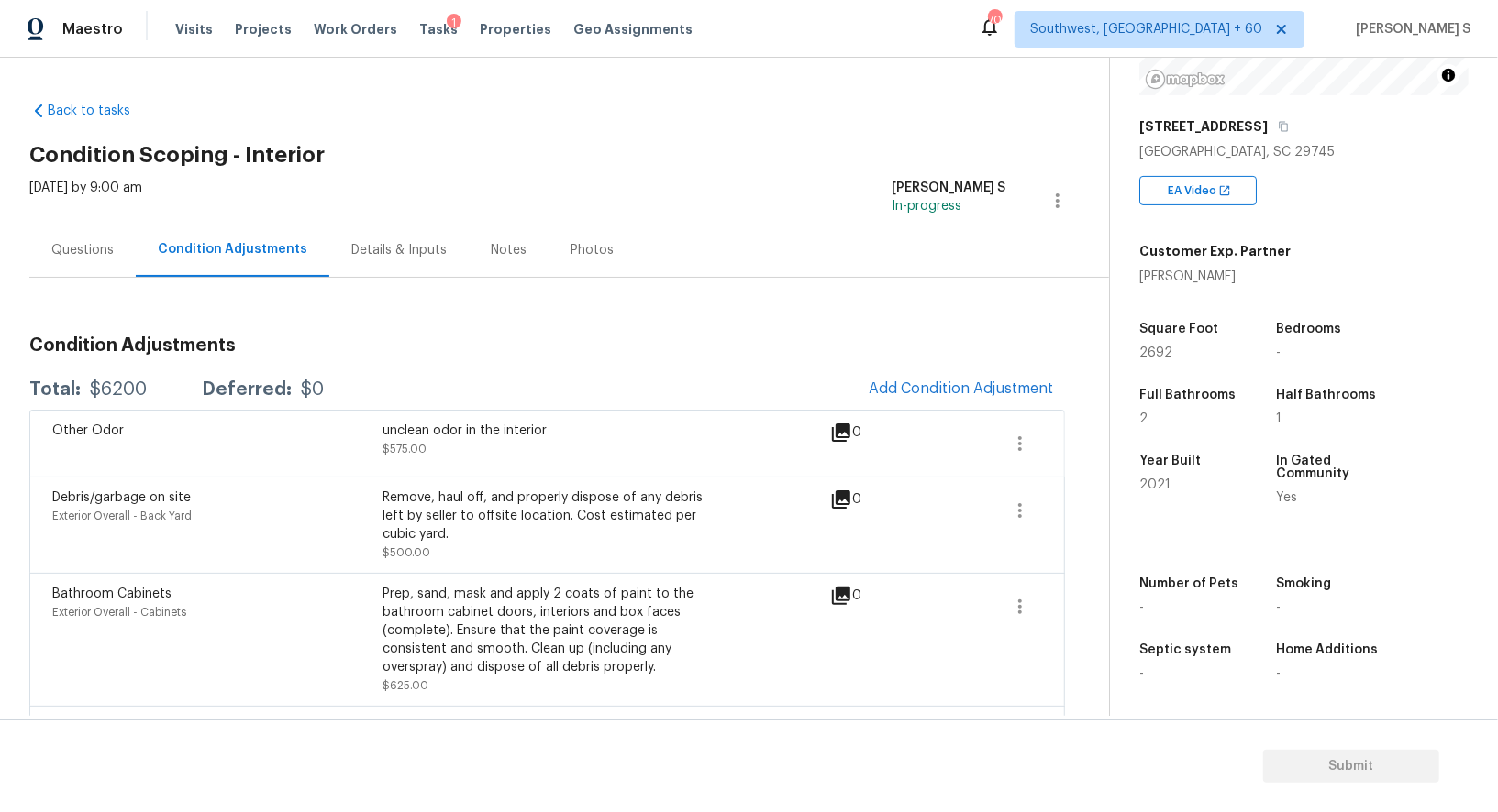
click at [85, 244] on div "Questions" at bounding box center [82, 251] width 62 height 19
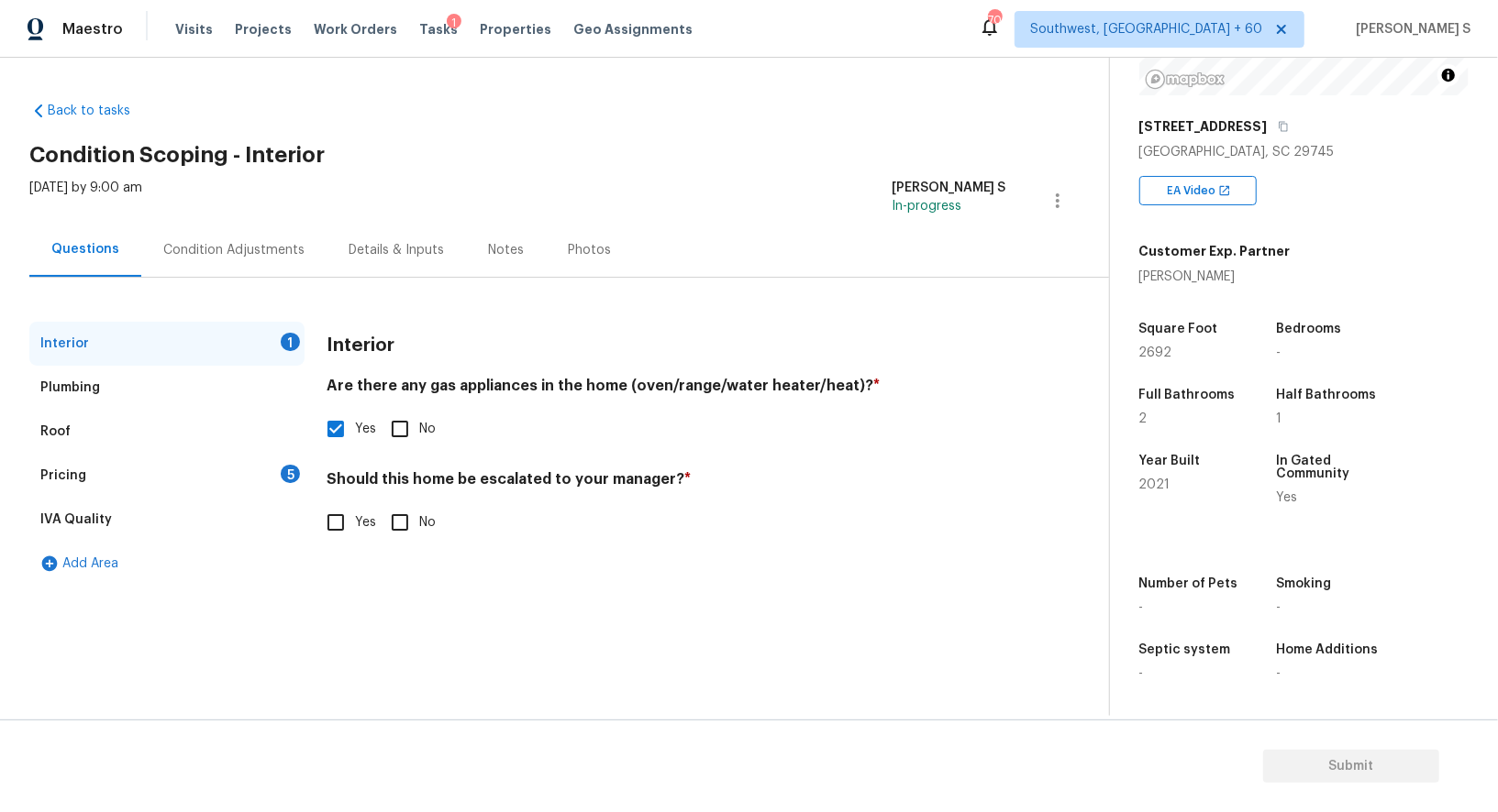
click at [254, 470] on div "Pricing 5" at bounding box center [166, 475] width 275 height 44
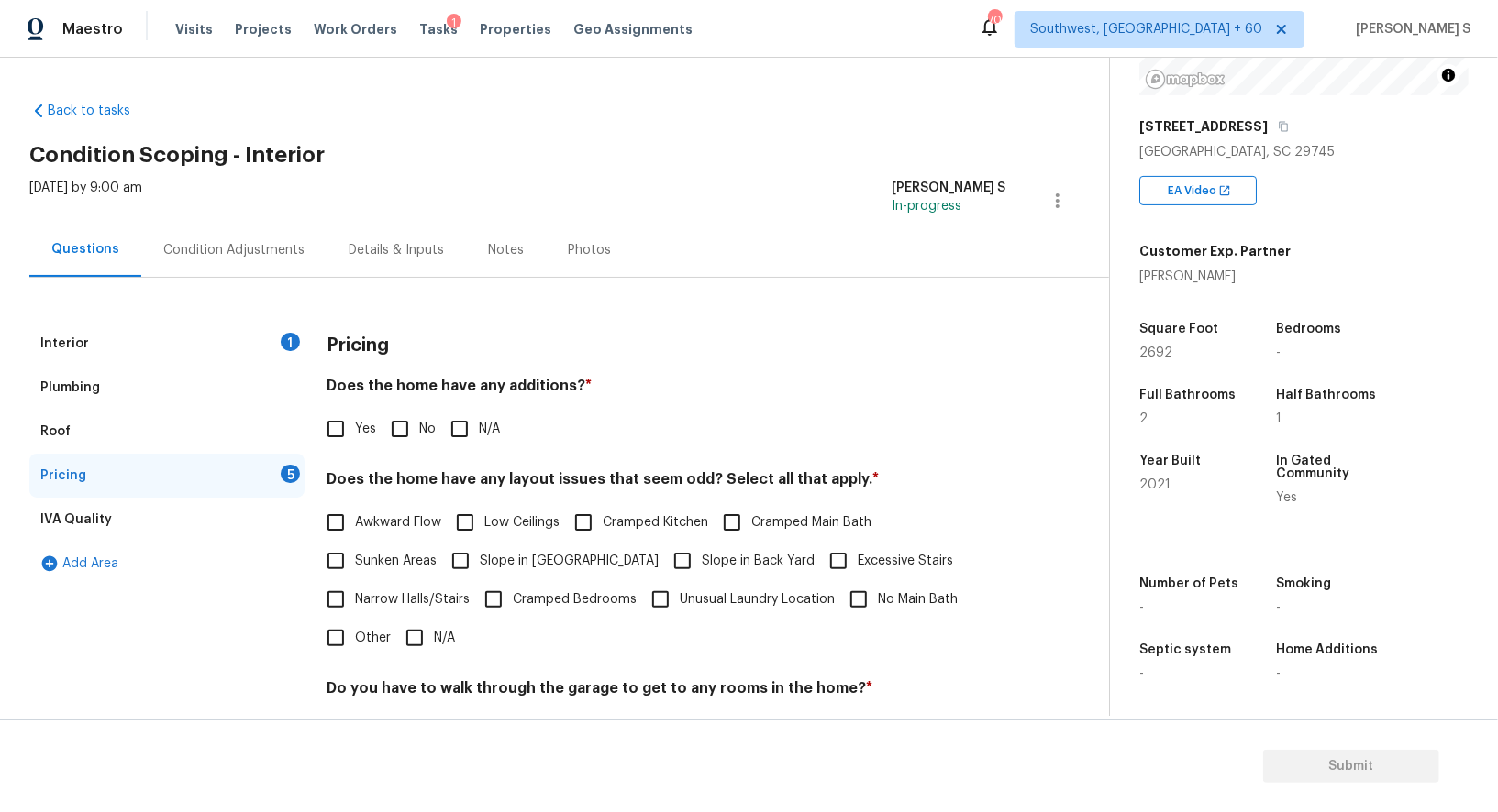
click at [410, 442] on input "No" at bounding box center [399, 428] width 38 height 38
checkbox input "true"
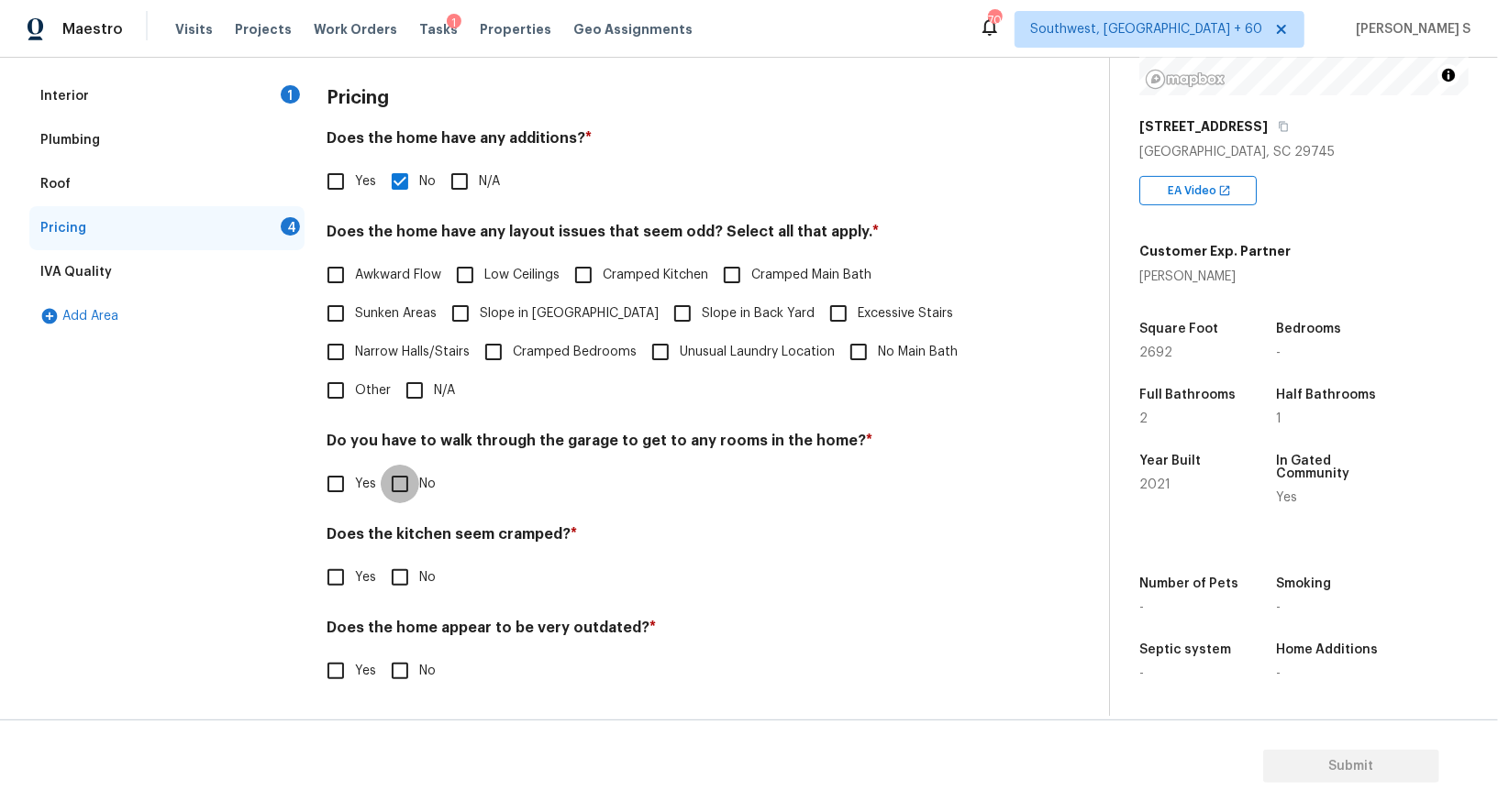
click at [399, 487] on input "No" at bounding box center [399, 483] width 38 height 38
checkbox input "true"
click at [381, 560] on input "No" at bounding box center [399, 579] width 38 height 38
checkbox input "true"
click at [381, 654] on input "No" at bounding box center [399, 672] width 38 height 38
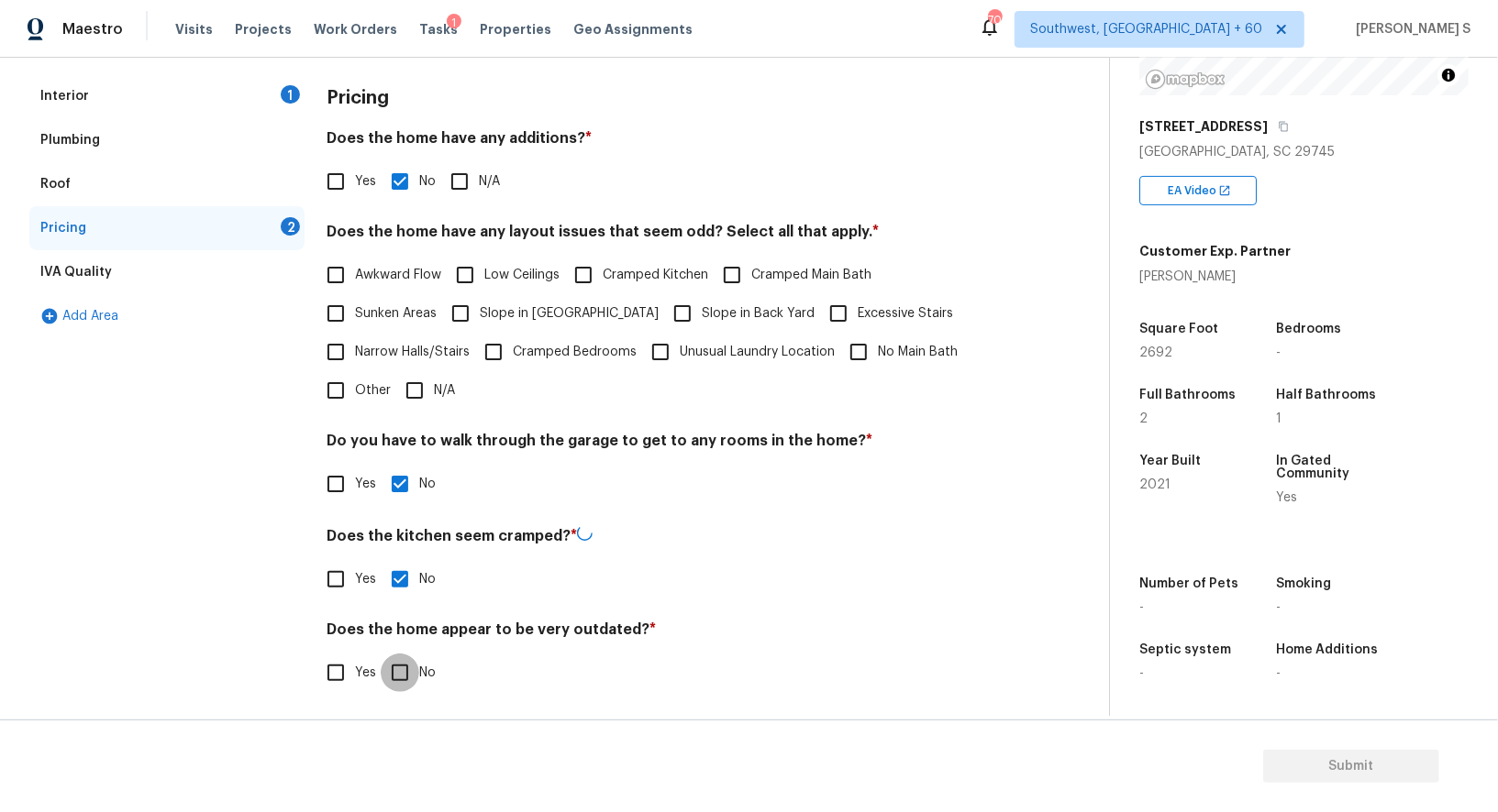
checkbox input "true"
click at [486, 304] on span "Slope in [GEOGRAPHIC_DATA]" at bounding box center [569, 313] width 179 height 20
click at [479, 302] on input "Slope in [GEOGRAPHIC_DATA]" at bounding box center [460, 313] width 38 height 38
checkbox input "true"
click at [663, 305] on input "Slope in Back Yard" at bounding box center [682, 313] width 38 height 38
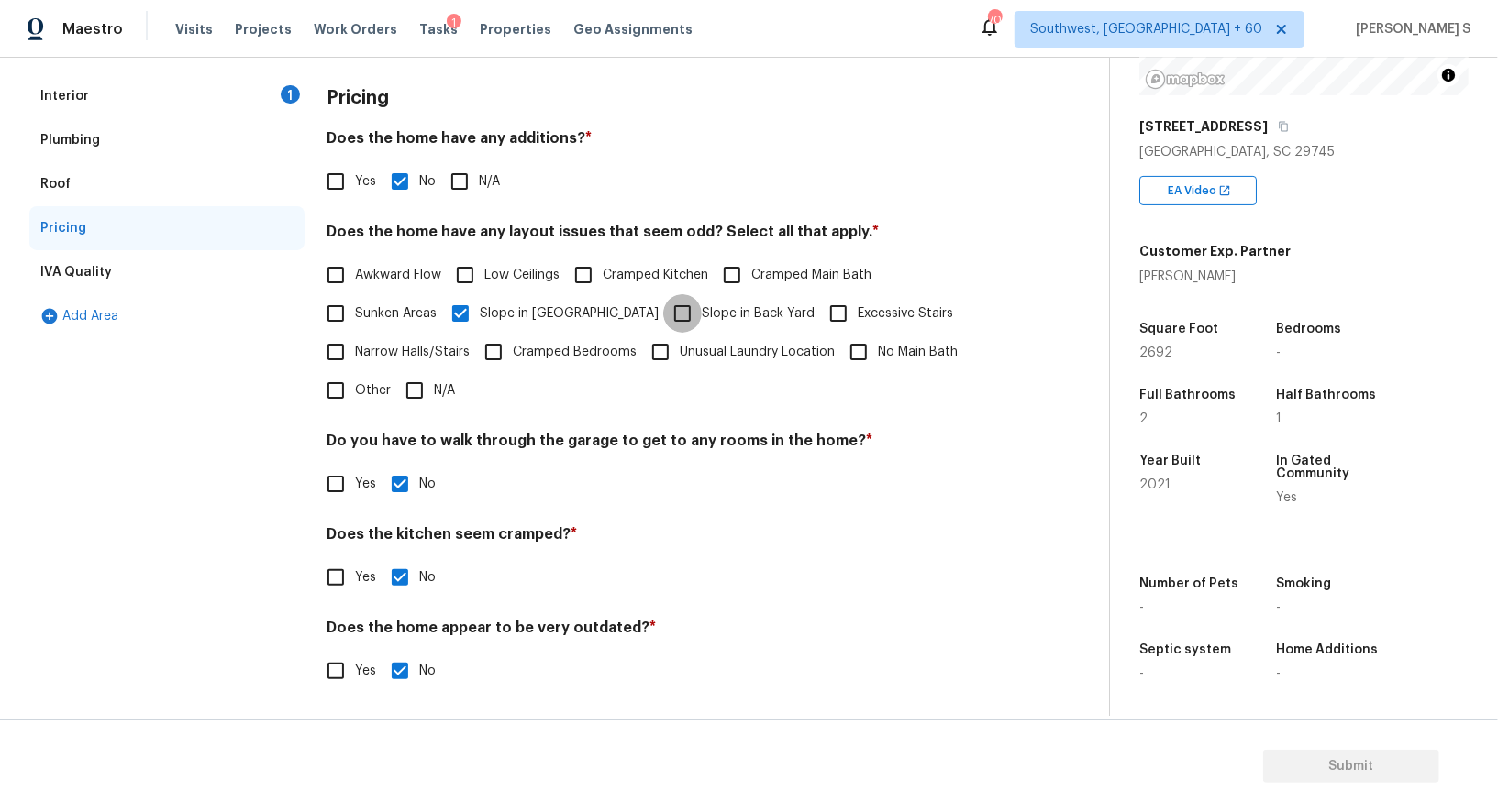
checkbox input "true"
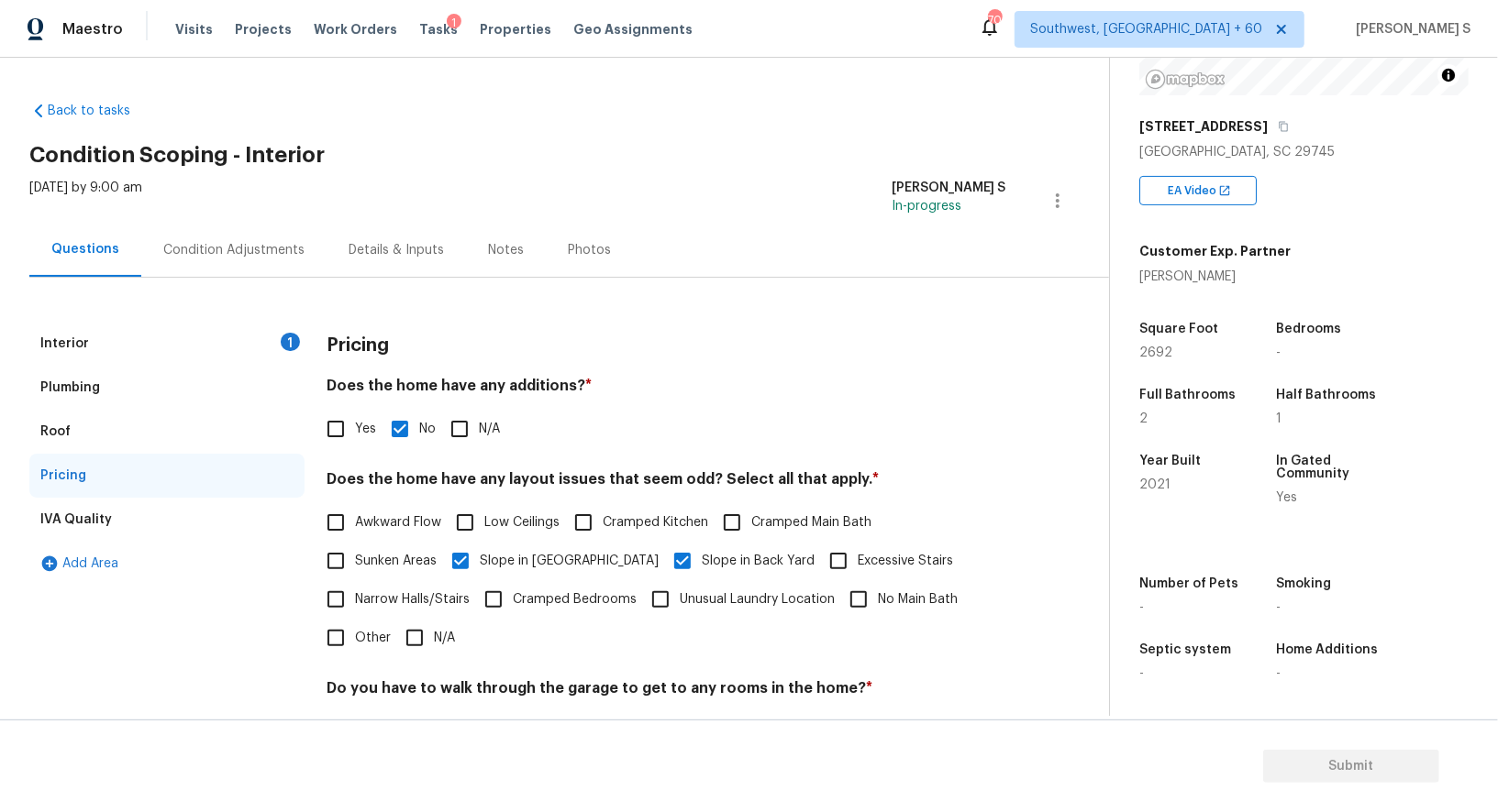
click at [143, 341] on div "Interior 1" at bounding box center [166, 343] width 275 height 44
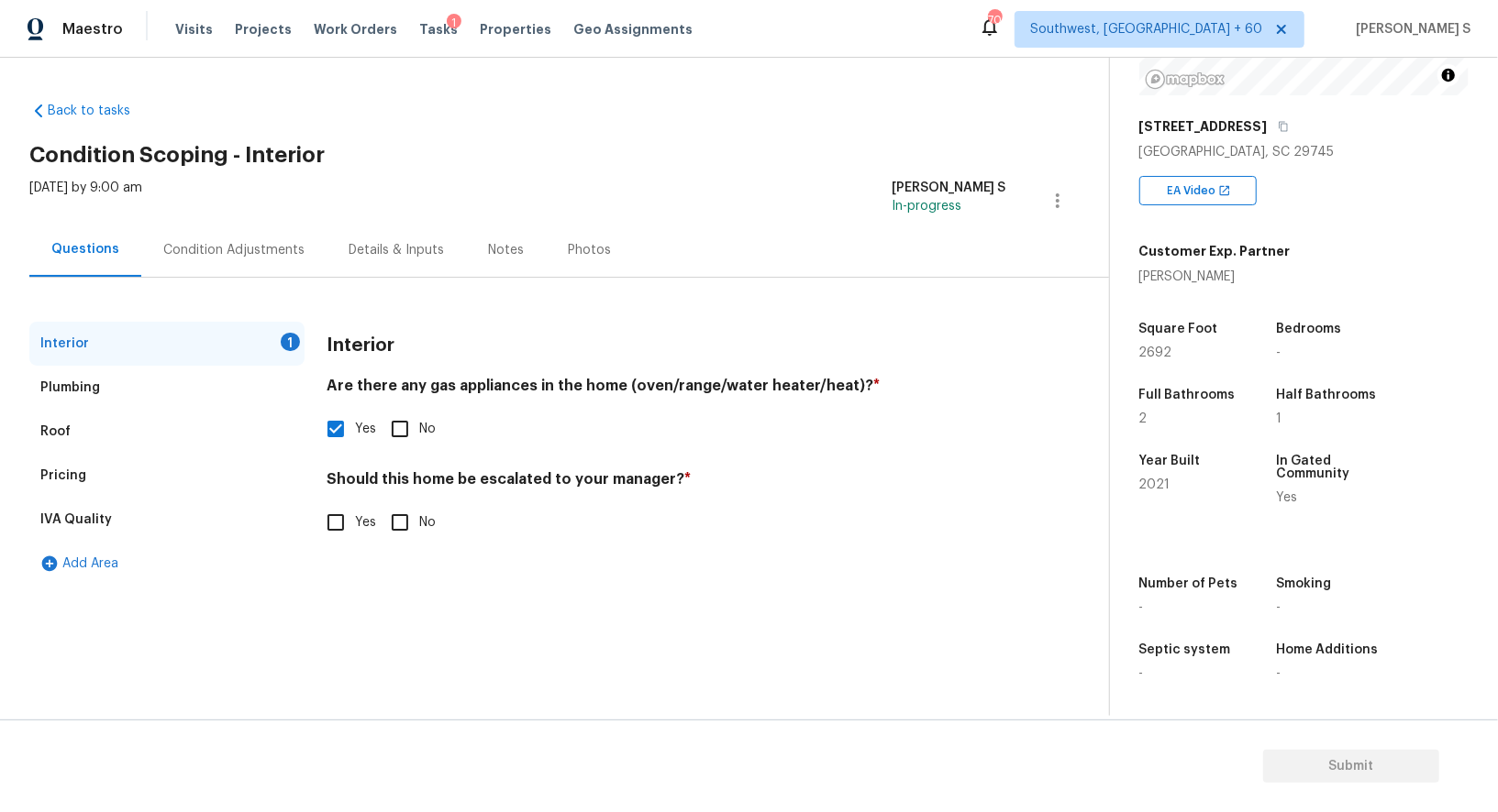
click at [416, 534] on input "No" at bounding box center [399, 522] width 38 height 38
checkbox input "true"
click at [231, 253] on div "Condition Adjustments" at bounding box center [233, 251] width 141 height 19
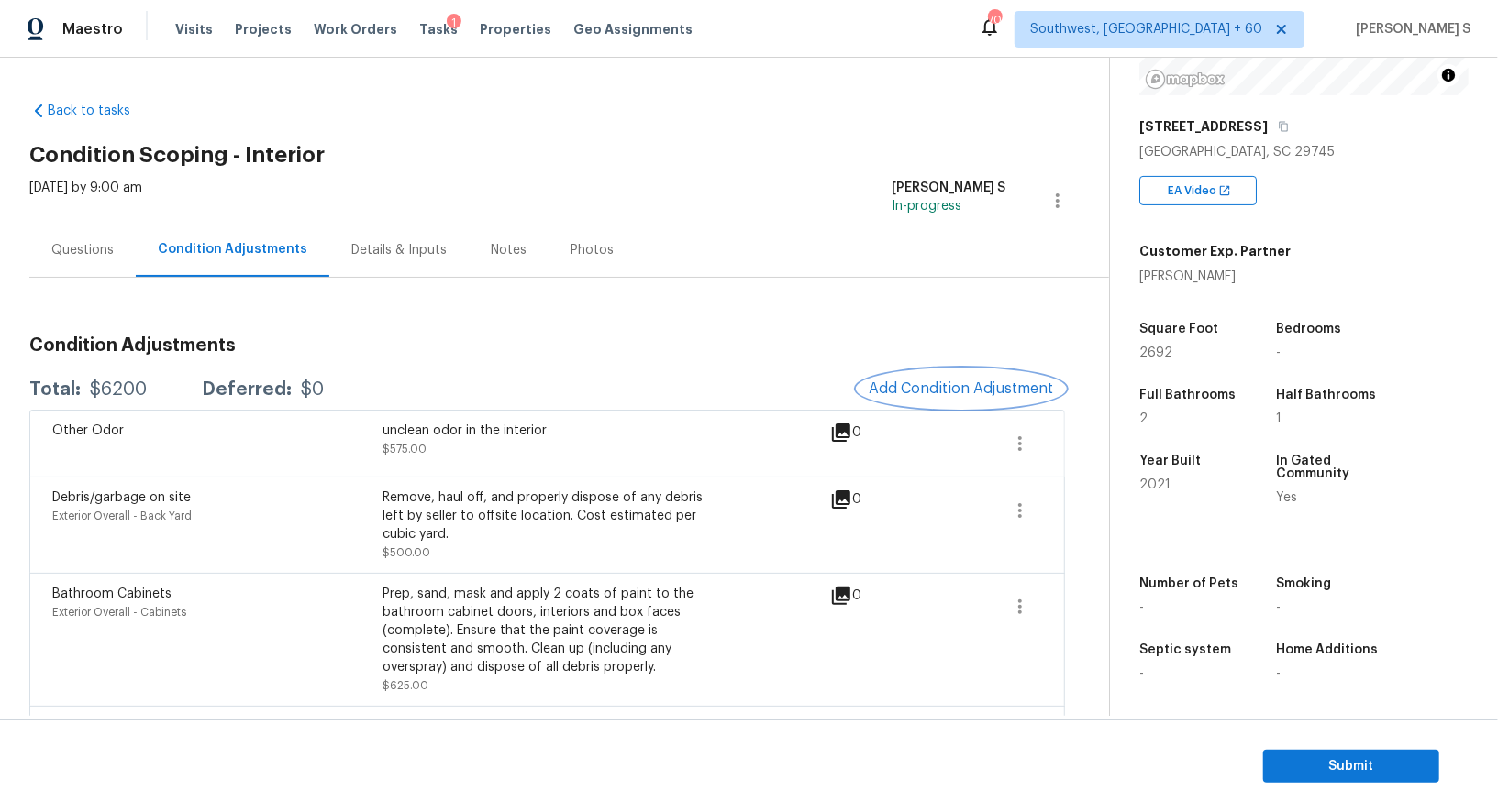
click at [955, 374] on button "Add Condition Adjustment" at bounding box center [961, 388] width 207 height 38
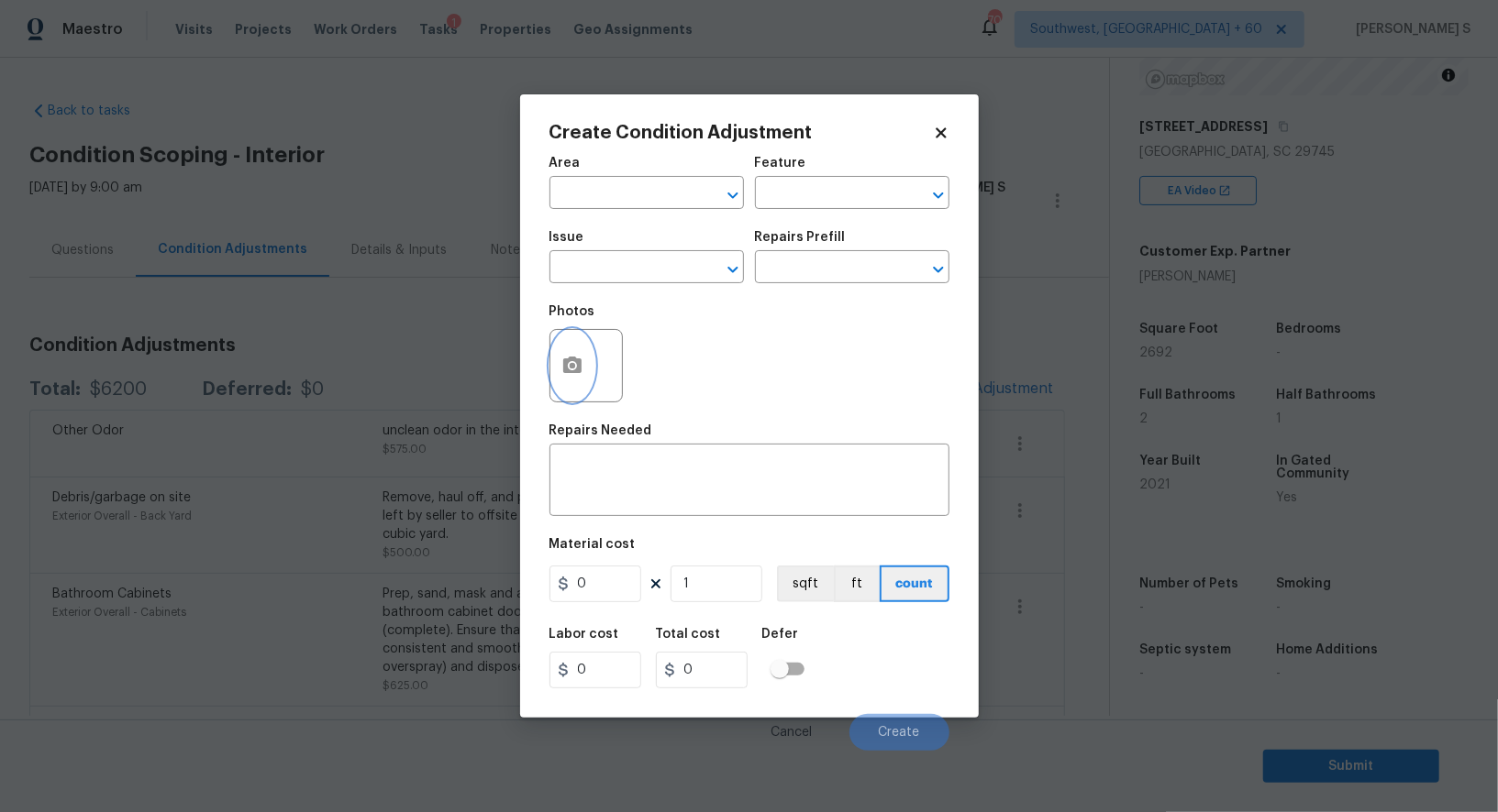
click at [576, 356] on icon "button" at bounding box center [573, 365] width 22 height 22
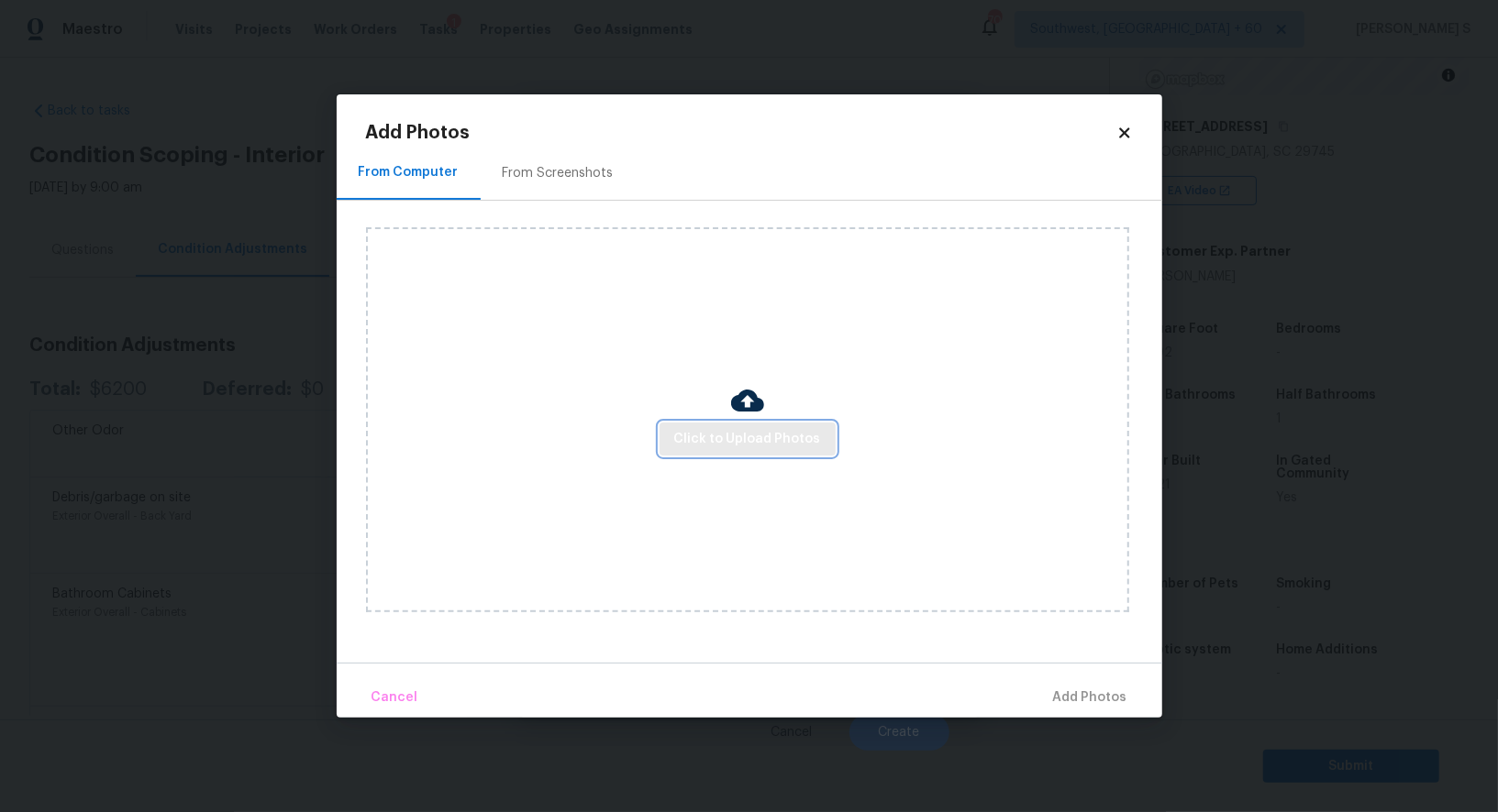
click at [704, 436] on span "Click to Upload Photos" at bounding box center [747, 439] width 146 height 23
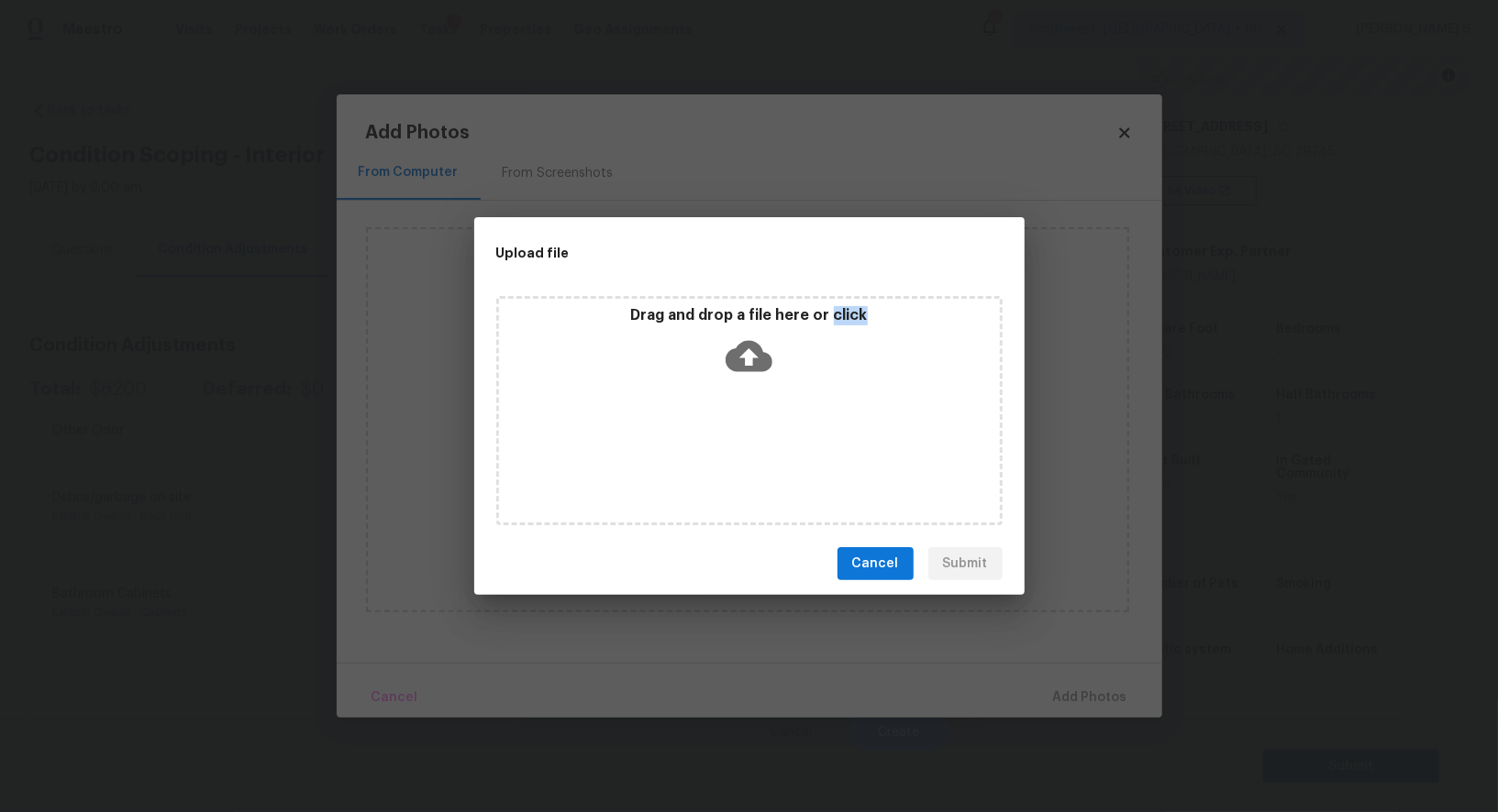
click at [704, 436] on div "Drag and drop a file here or click" at bounding box center [749, 411] width 506 height 229
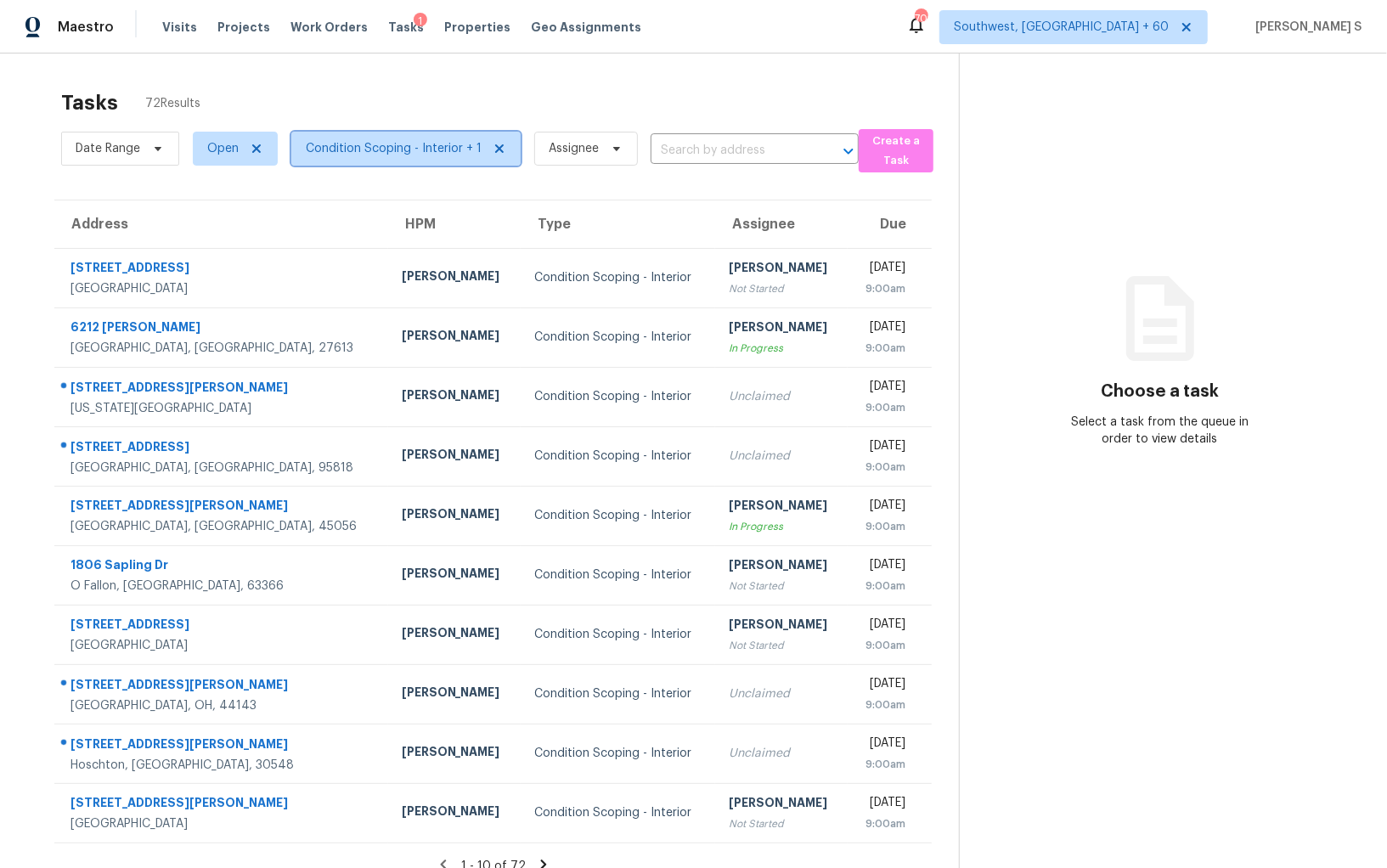
click at [392, 162] on span "Condition Scoping - Interior + 1" at bounding box center [405, 148] width 229 height 34
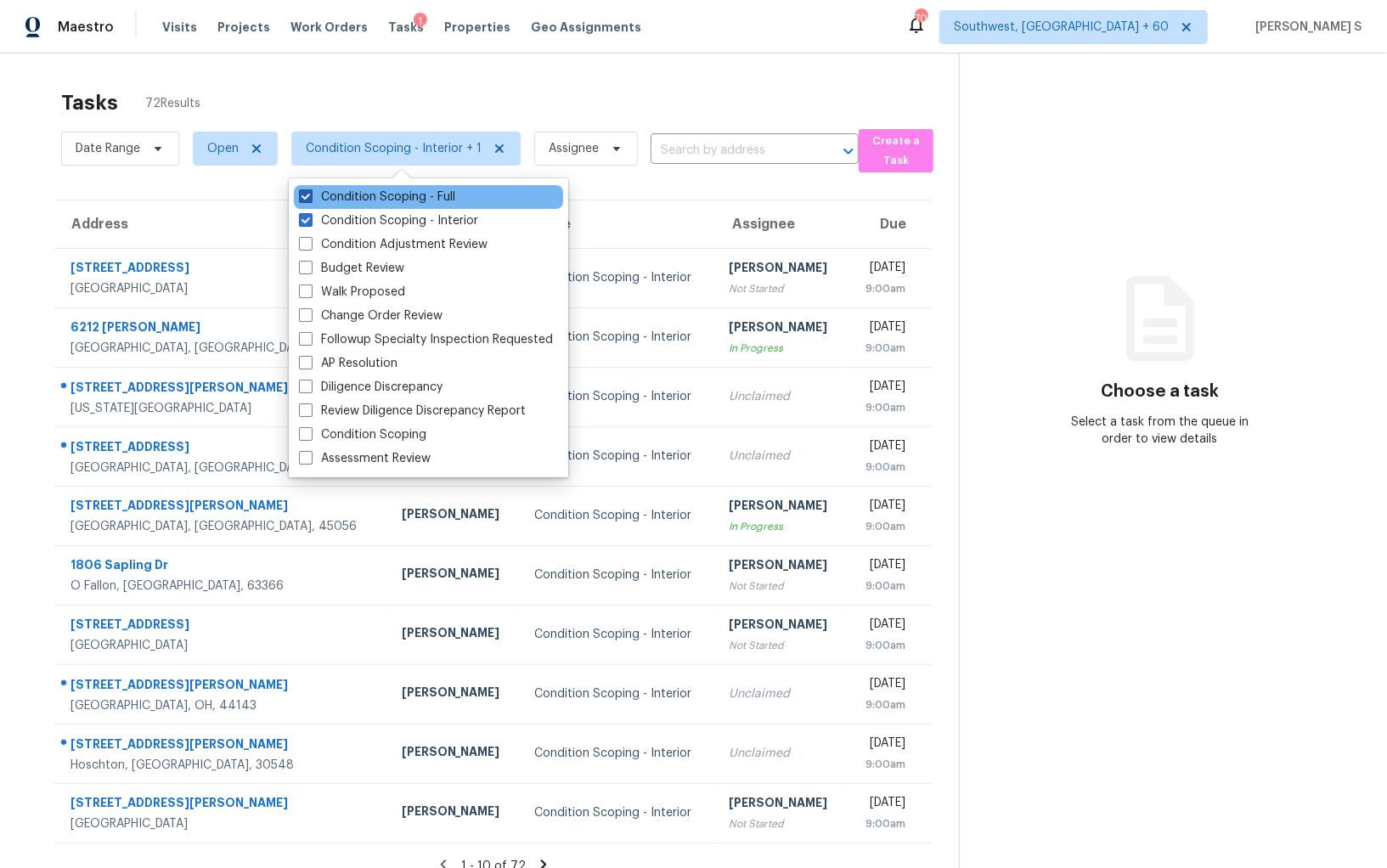
click at [399, 198] on label "Condition Scoping - Full" at bounding box center [377, 197] width 156 height 17
click at [310, 198] on input "Condition Scoping - Full" at bounding box center [304, 193] width 11 height 11
checkbox input "false"
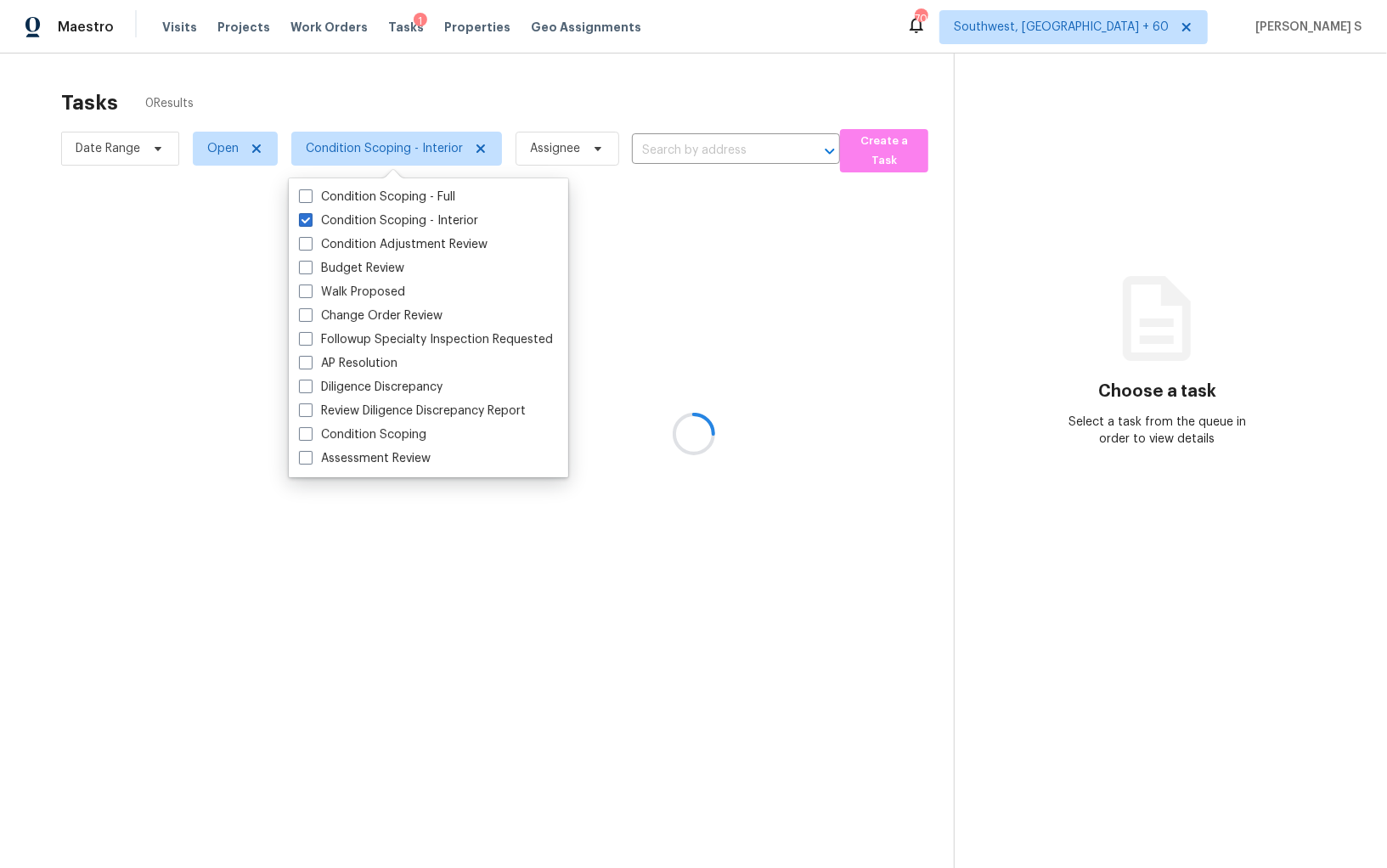
click at [206, 134] on div at bounding box center [694, 434] width 1387 height 868
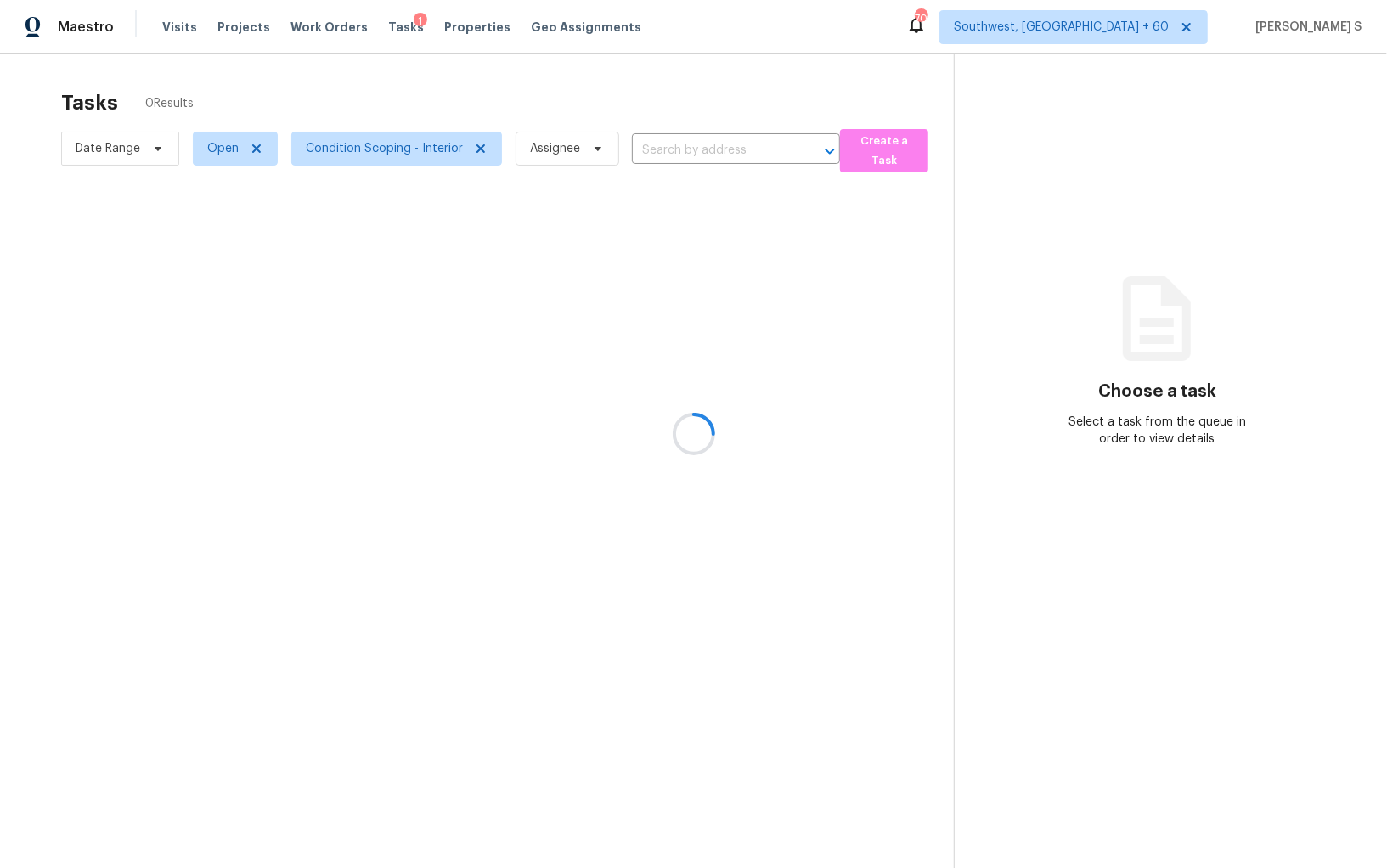
click at [151, 141] on div at bounding box center [694, 434] width 1387 height 868
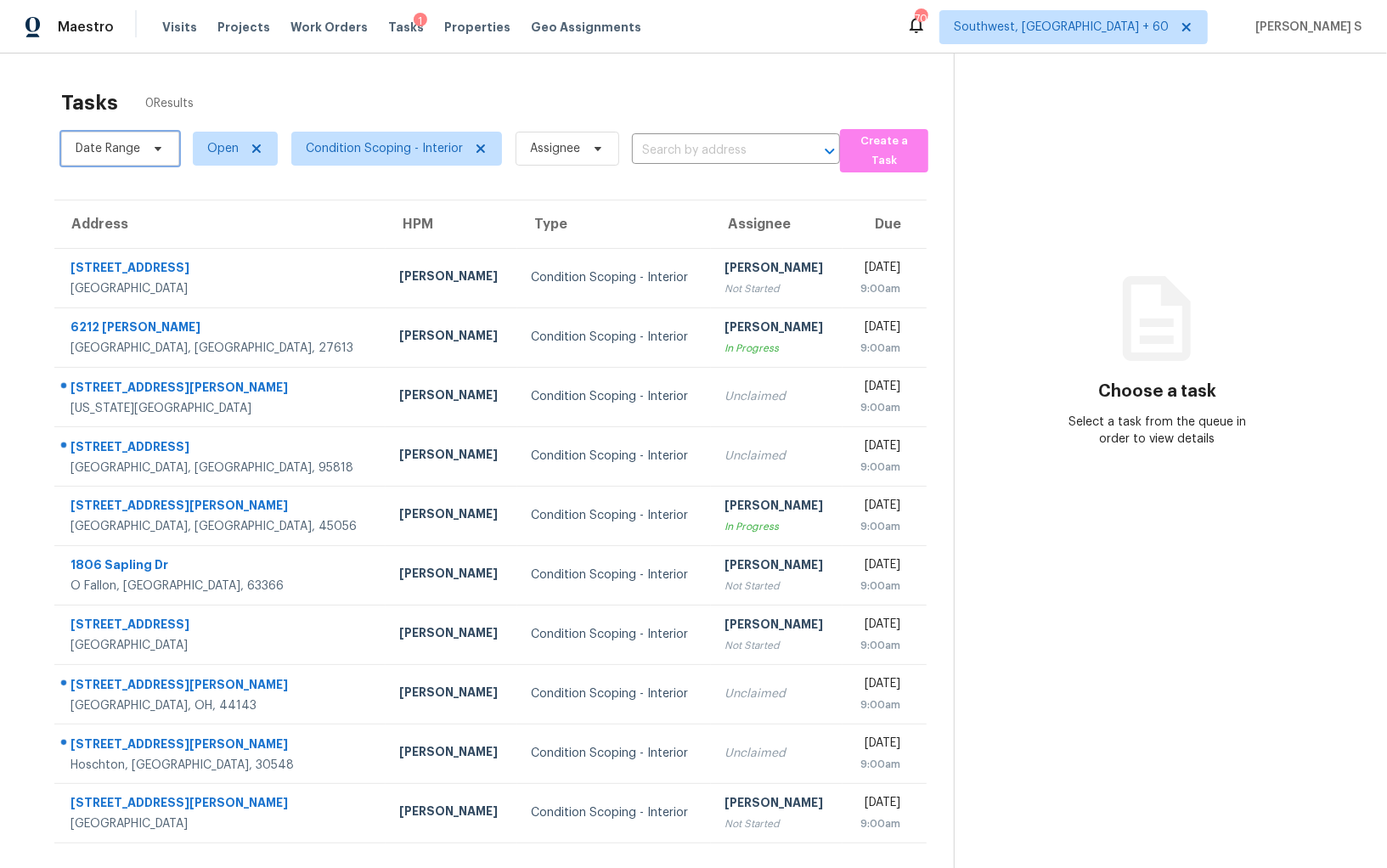
click at [151, 143] on icon at bounding box center [158, 149] width 14 height 14
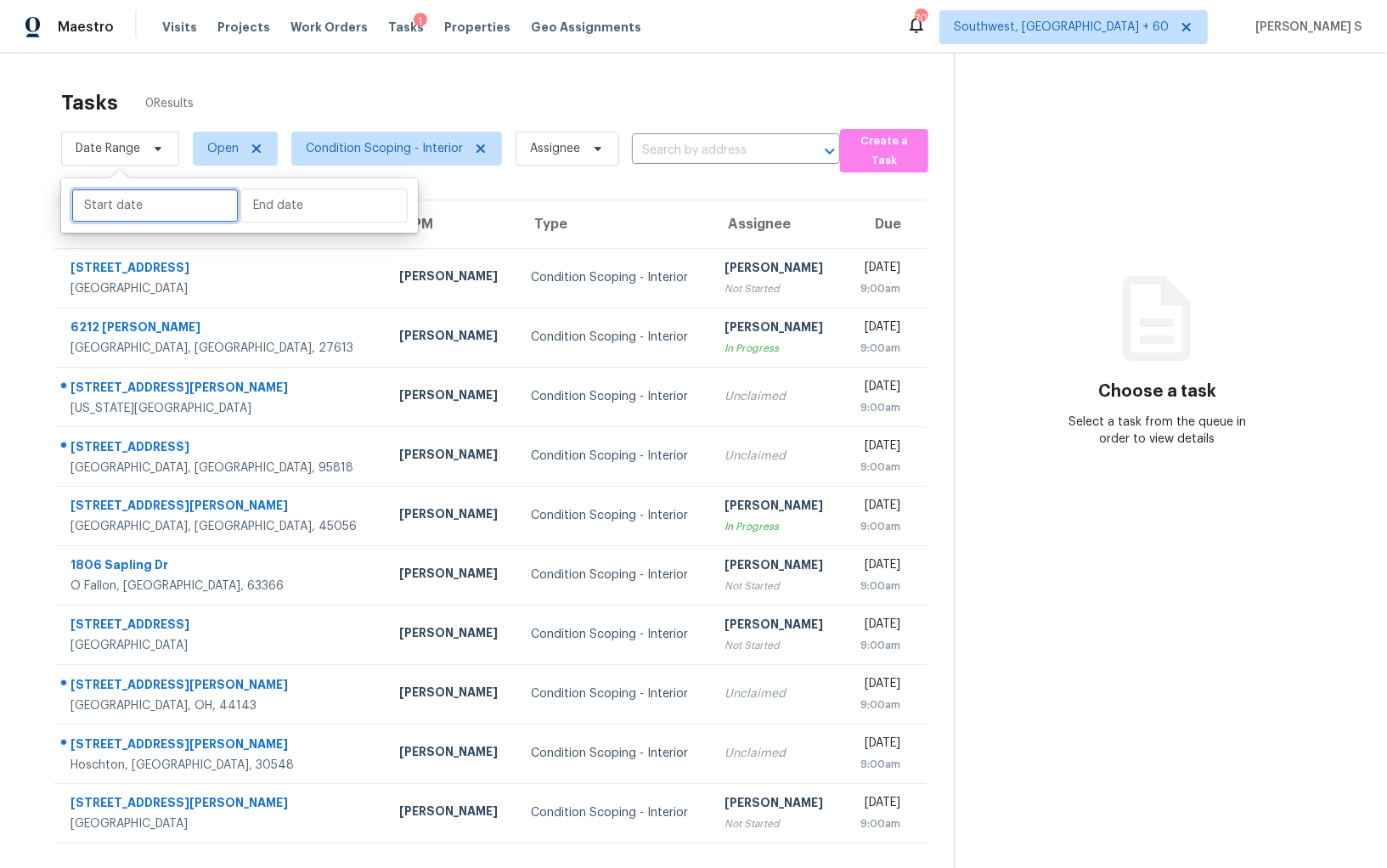
select select "8"
select select "2025"
select select "9"
select select "2025"
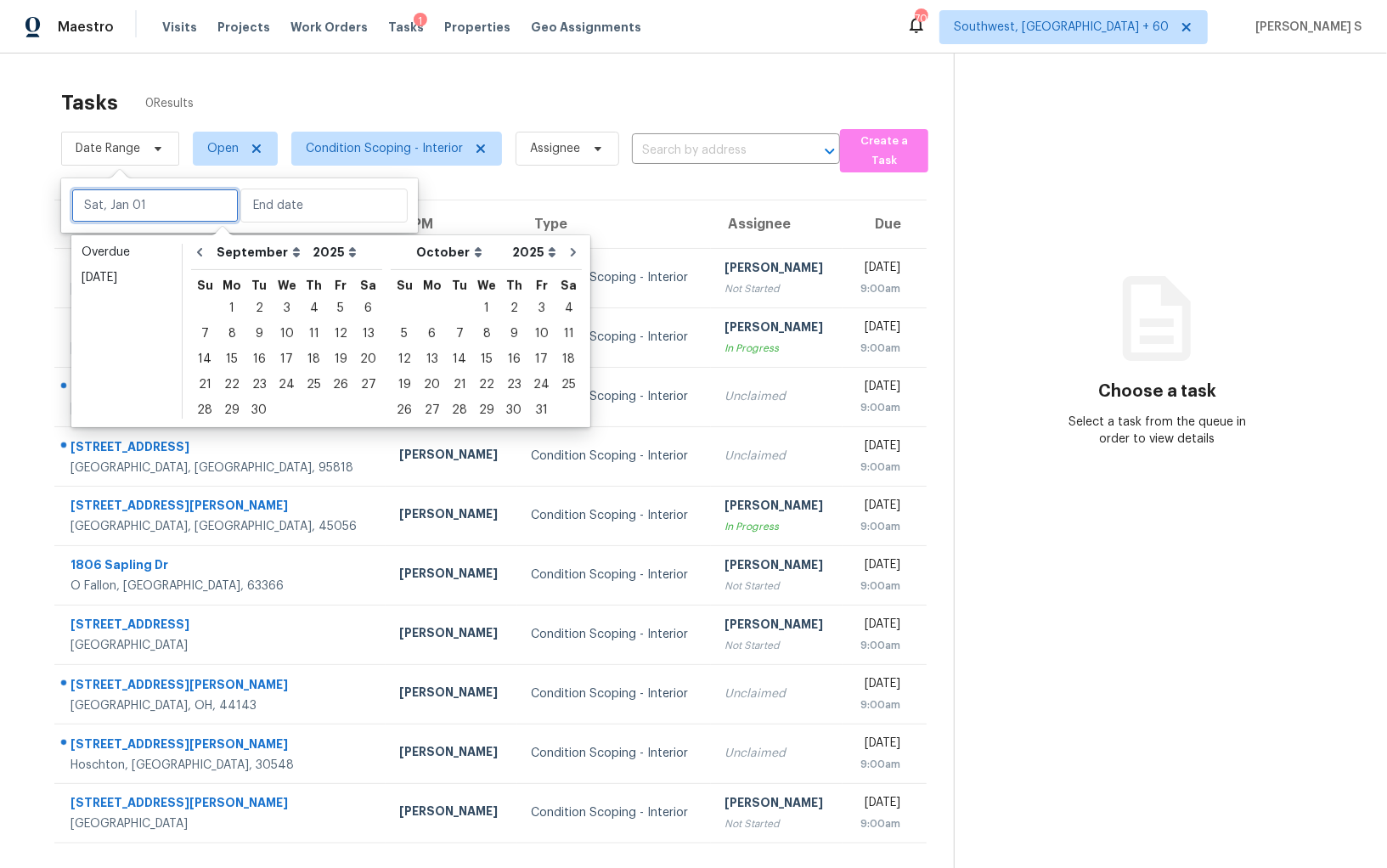
click at [168, 205] on input "text" at bounding box center [155, 205] width 168 height 34
type input "Sat, Sep 20"
type input "Sun, Oct 19"
click at [343, 379] on div "26" at bounding box center [340, 385] width 27 height 24
type input "Fri, Sep 26"
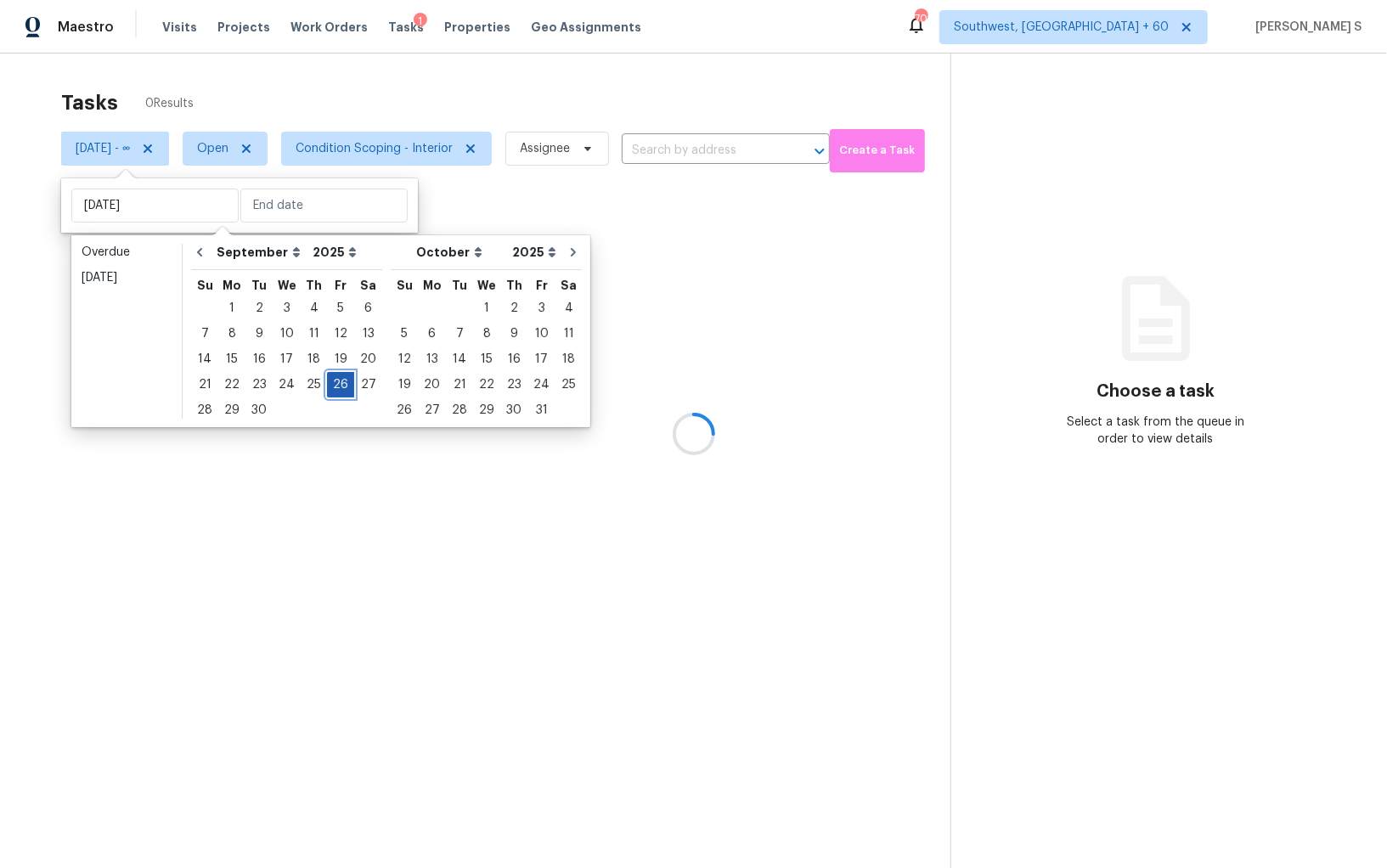
click at [343, 379] on div "26" at bounding box center [340, 385] width 27 height 24
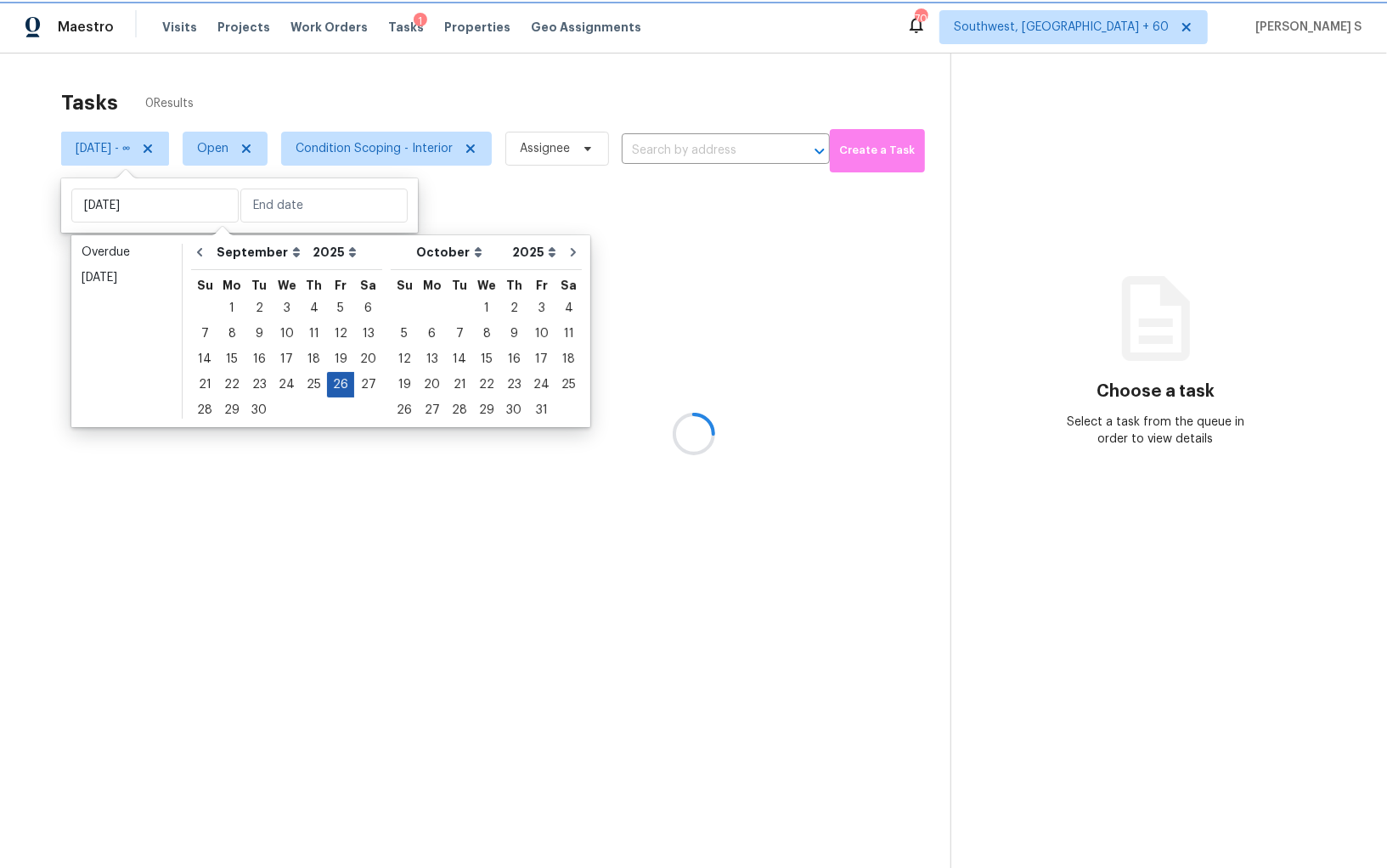
type input "Fri, Sep 26"
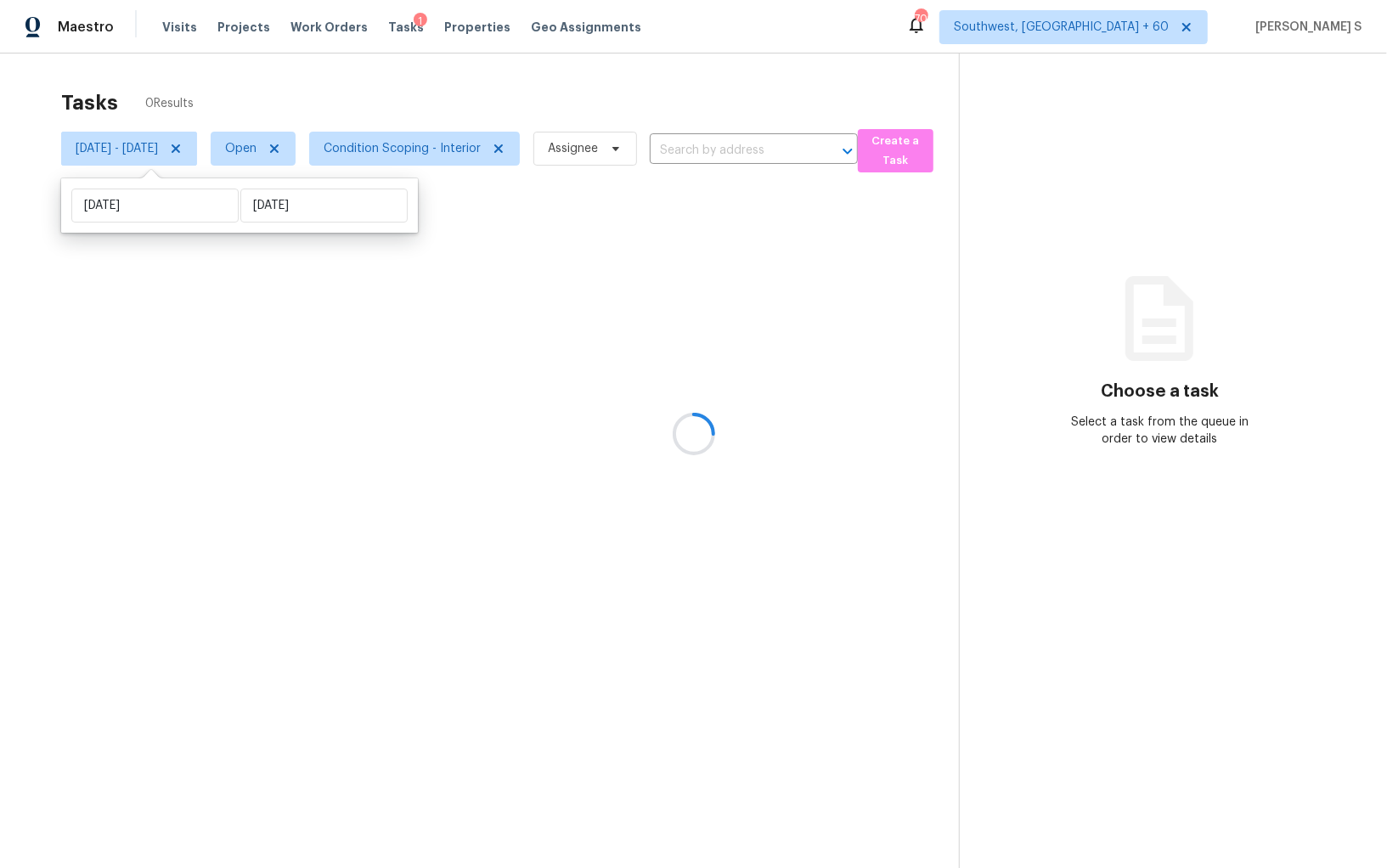
click at [675, 483] on div at bounding box center [694, 434] width 1387 height 868
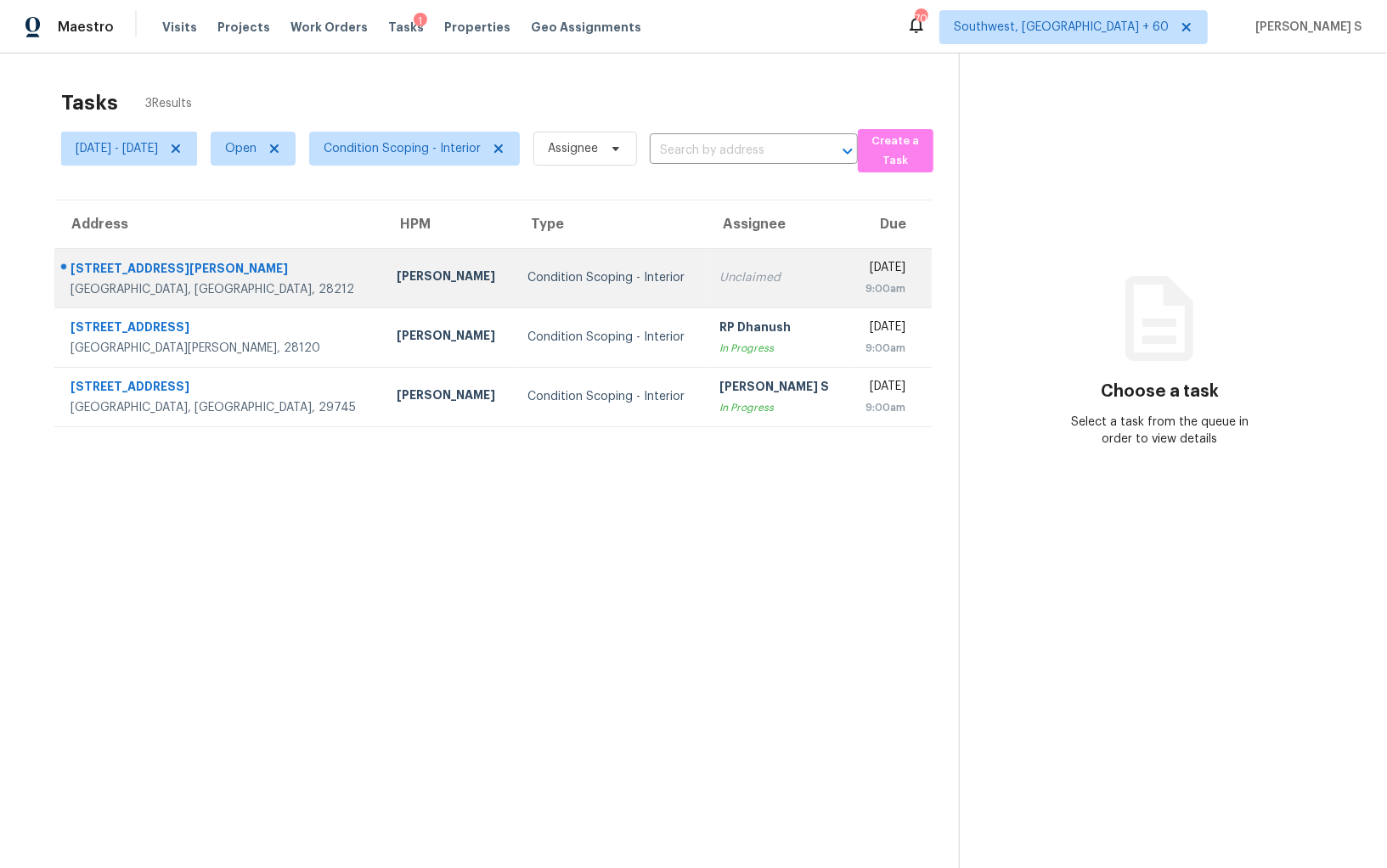
click at [706, 263] on td "Unclaimed" at bounding box center [776, 277] width 142 height 60
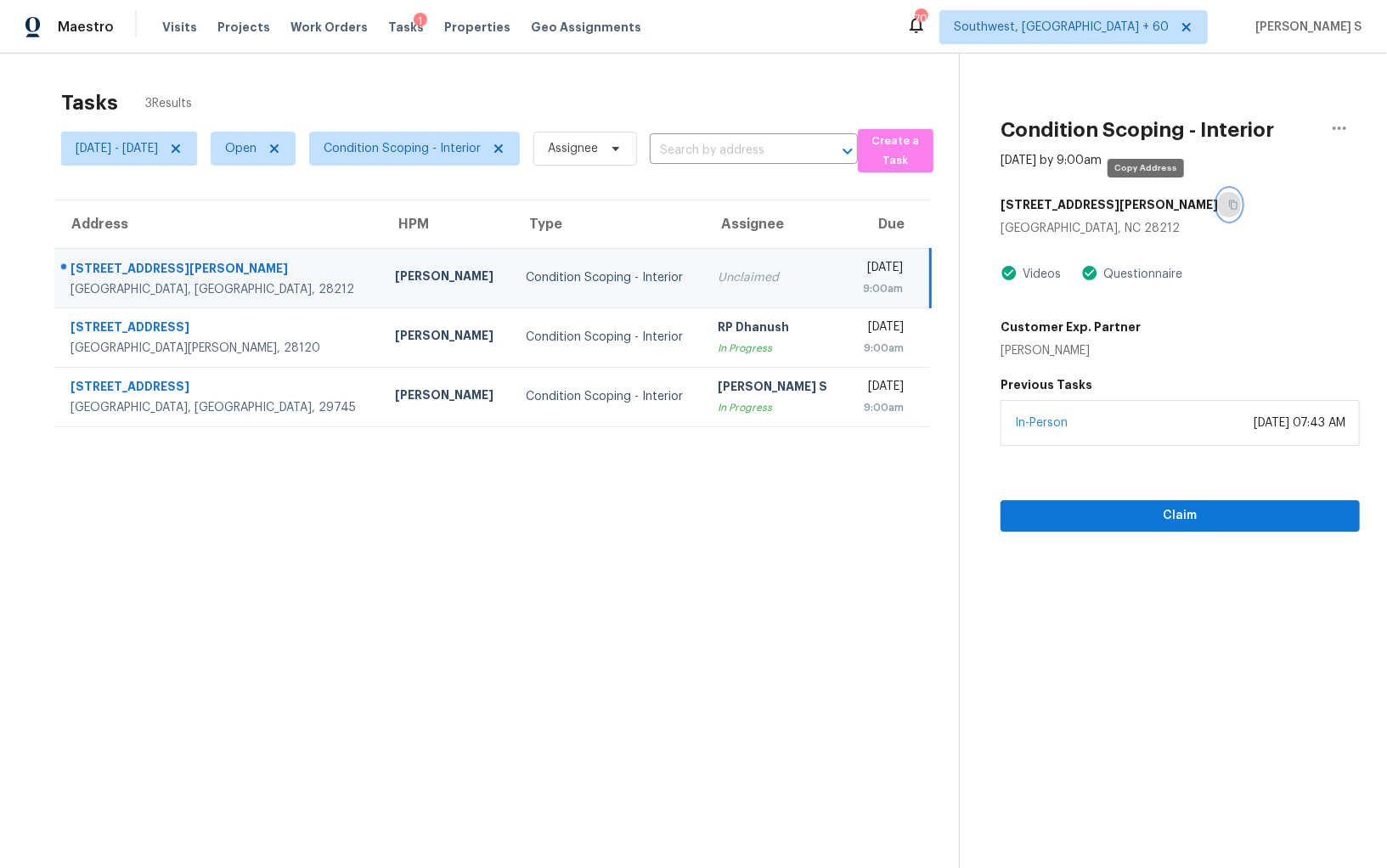
click at [1228, 205] on icon "button" at bounding box center [1233, 205] width 10 height 10
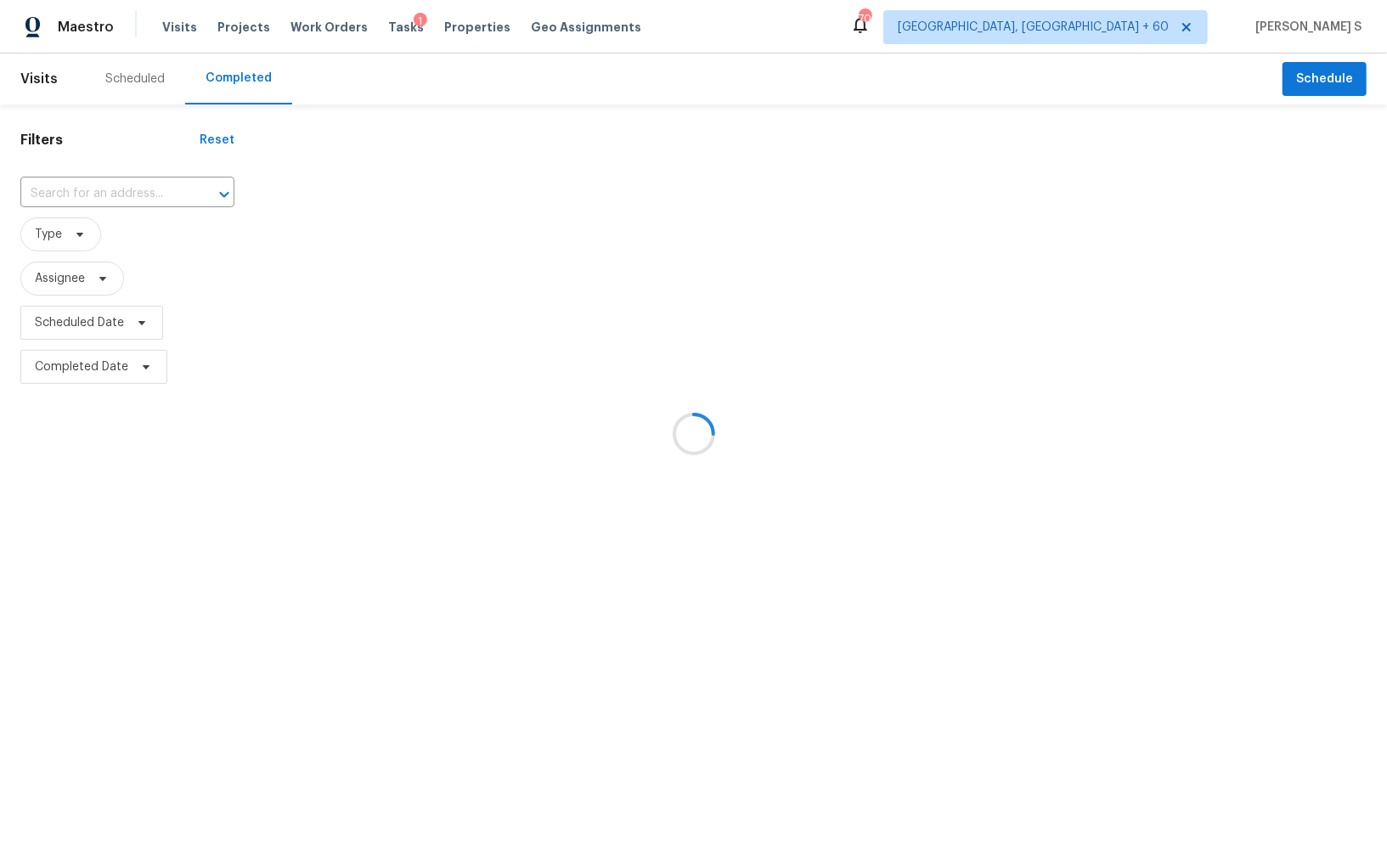
click at [155, 189] on div at bounding box center [694, 434] width 1387 height 868
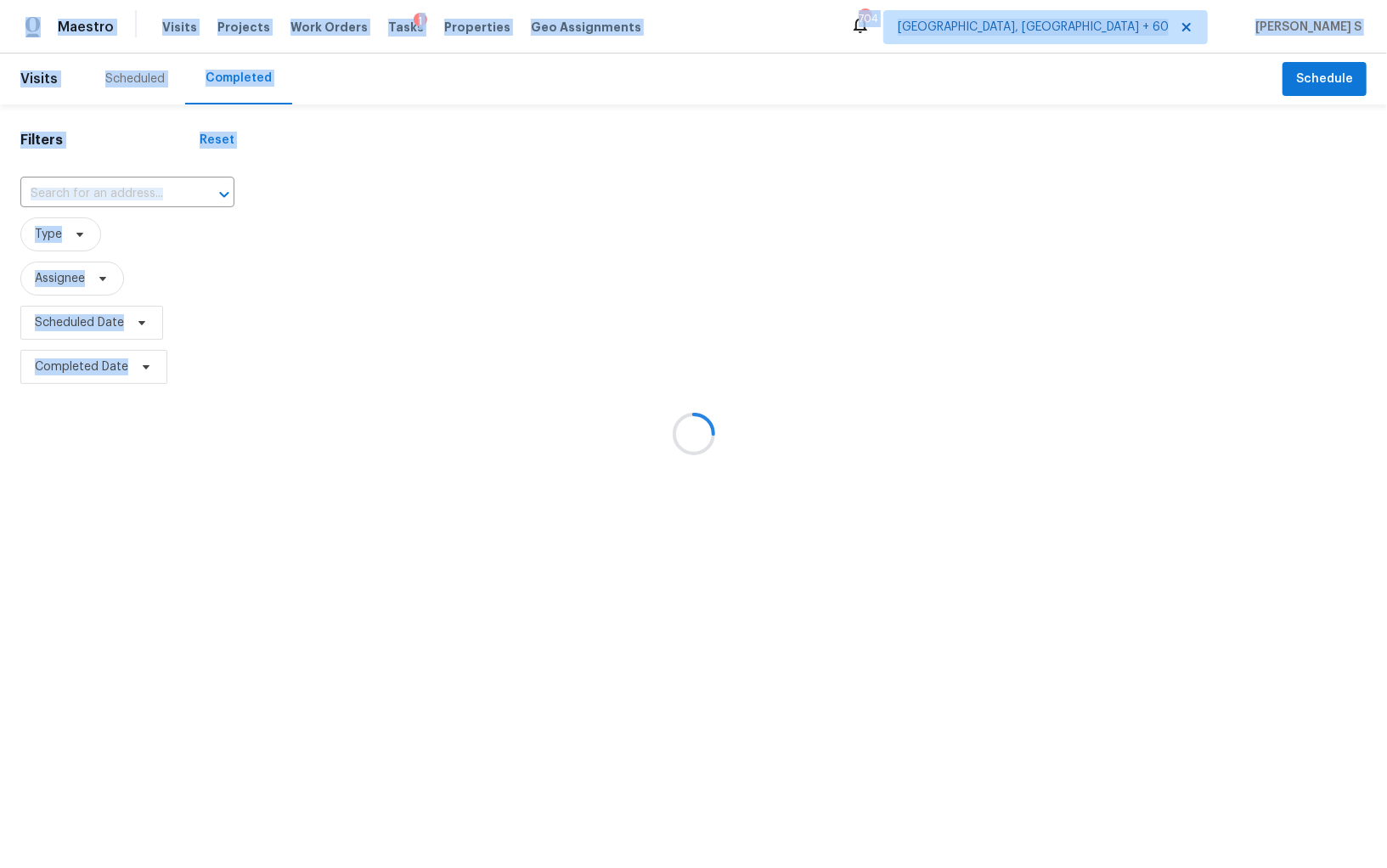
click at [155, 189] on div at bounding box center [694, 434] width 1387 height 868
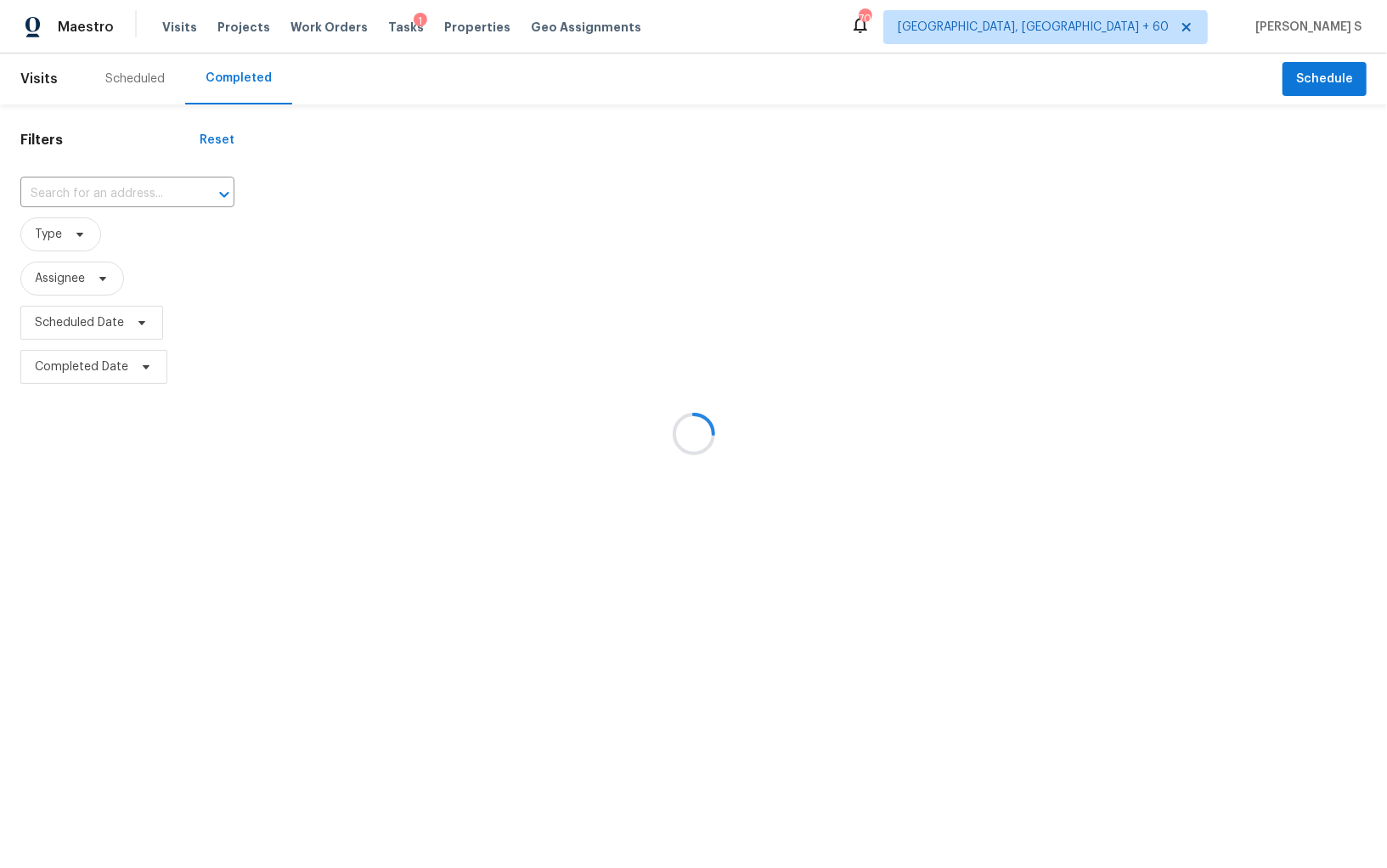
click at [155, 189] on div at bounding box center [694, 434] width 1387 height 868
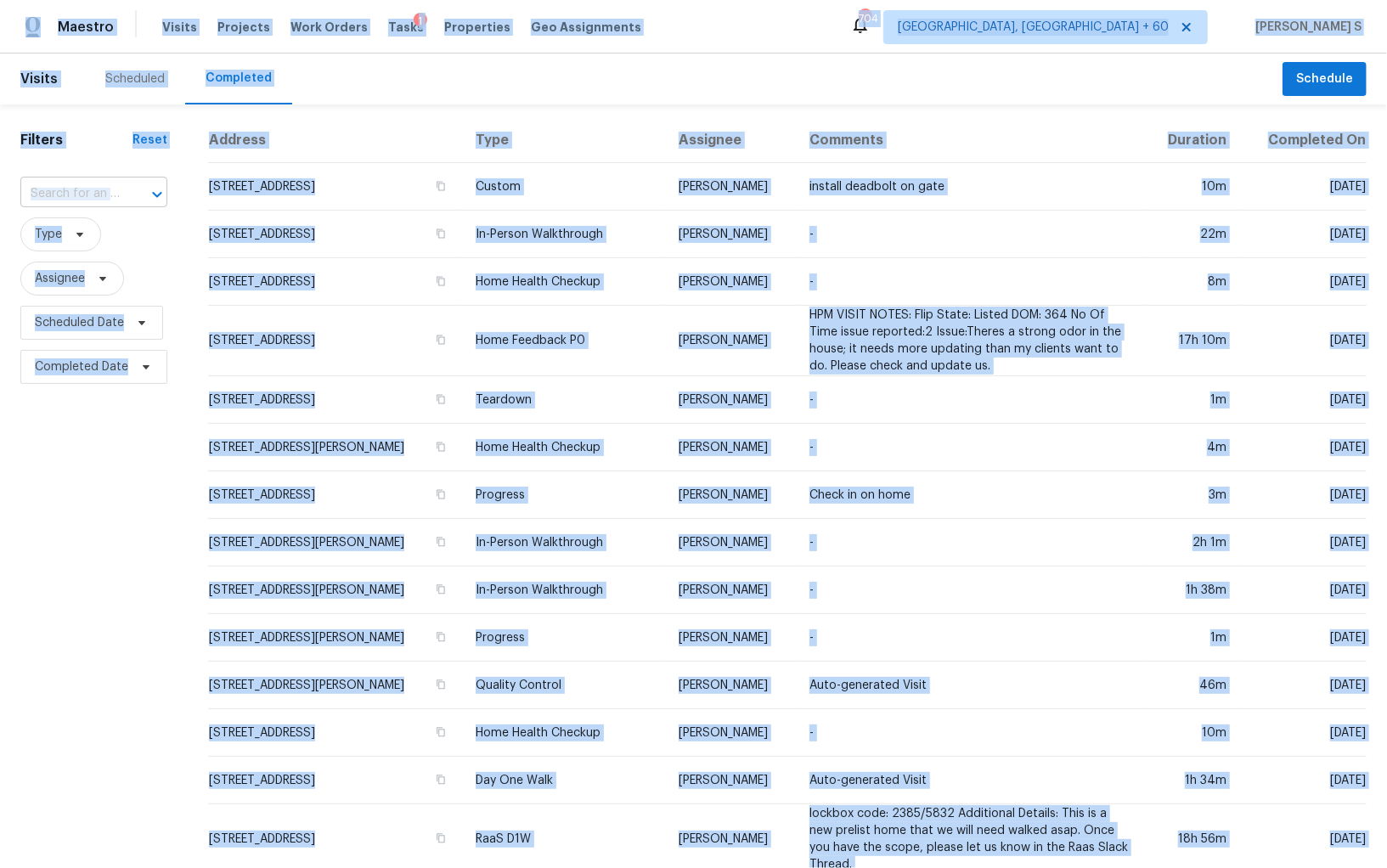
click at [97, 189] on input "text" at bounding box center [70, 193] width 99 height 26
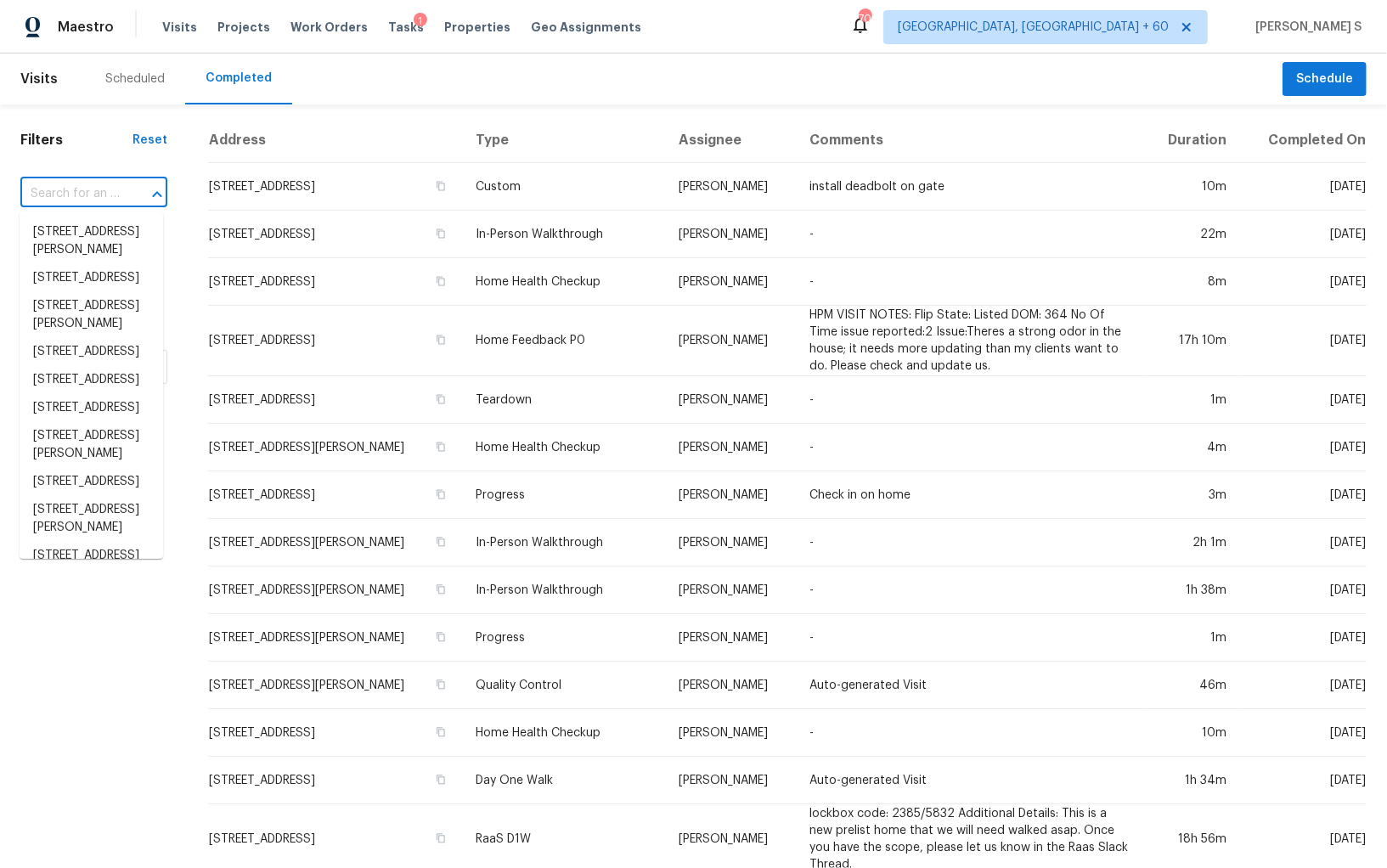
click at [97, 189] on input "text" at bounding box center [70, 193] width 99 height 26
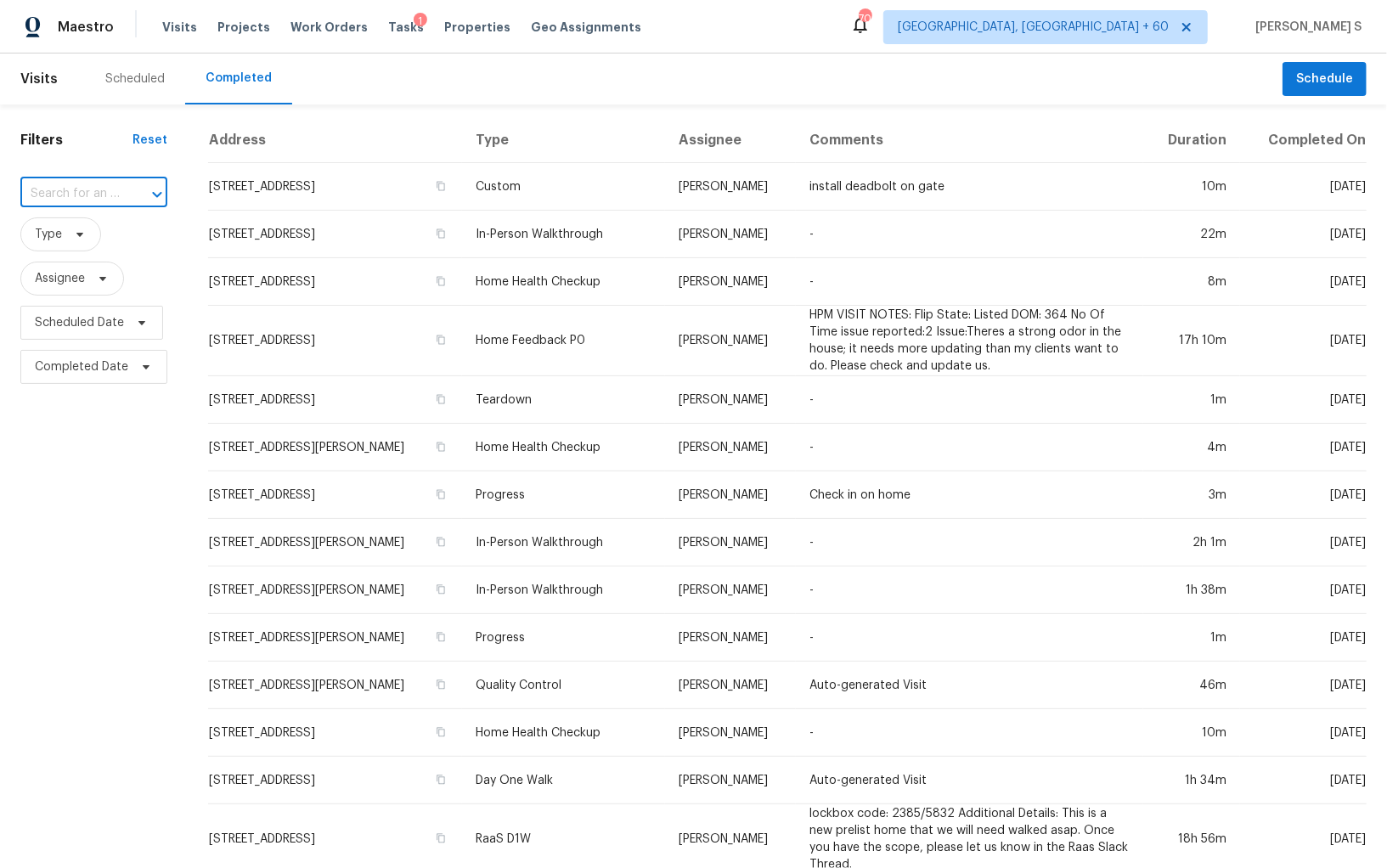
paste input "[STREET_ADDRESS][PERSON_NAME]"
type input "[STREET_ADDRESS][PERSON_NAME]"
click at [85, 222] on li "[STREET_ADDRESS][PERSON_NAME]" at bounding box center [92, 241] width 143 height 46
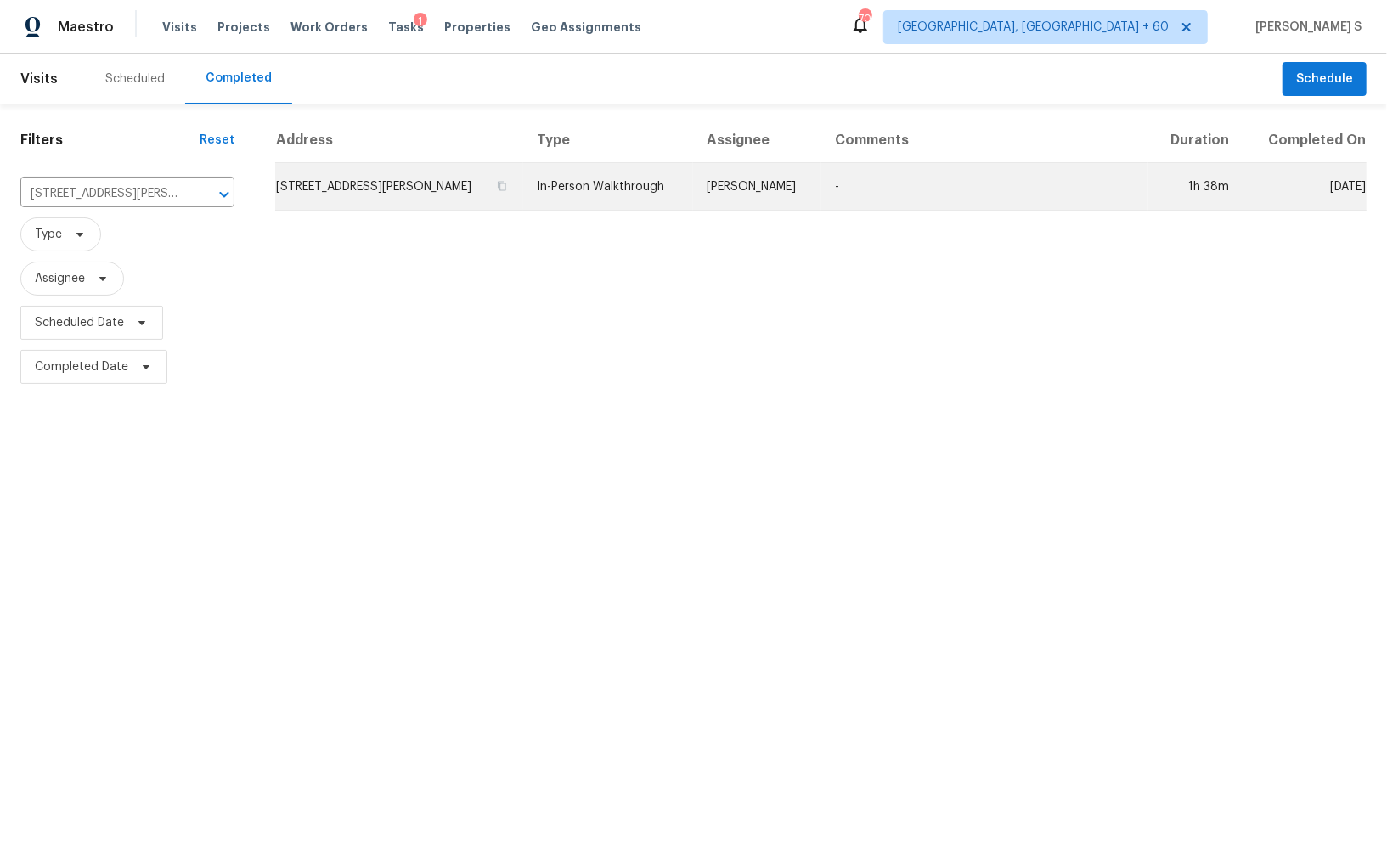
click at [429, 186] on td "[STREET_ADDRESS][PERSON_NAME]" at bounding box center [399, 187] width 248 height 48
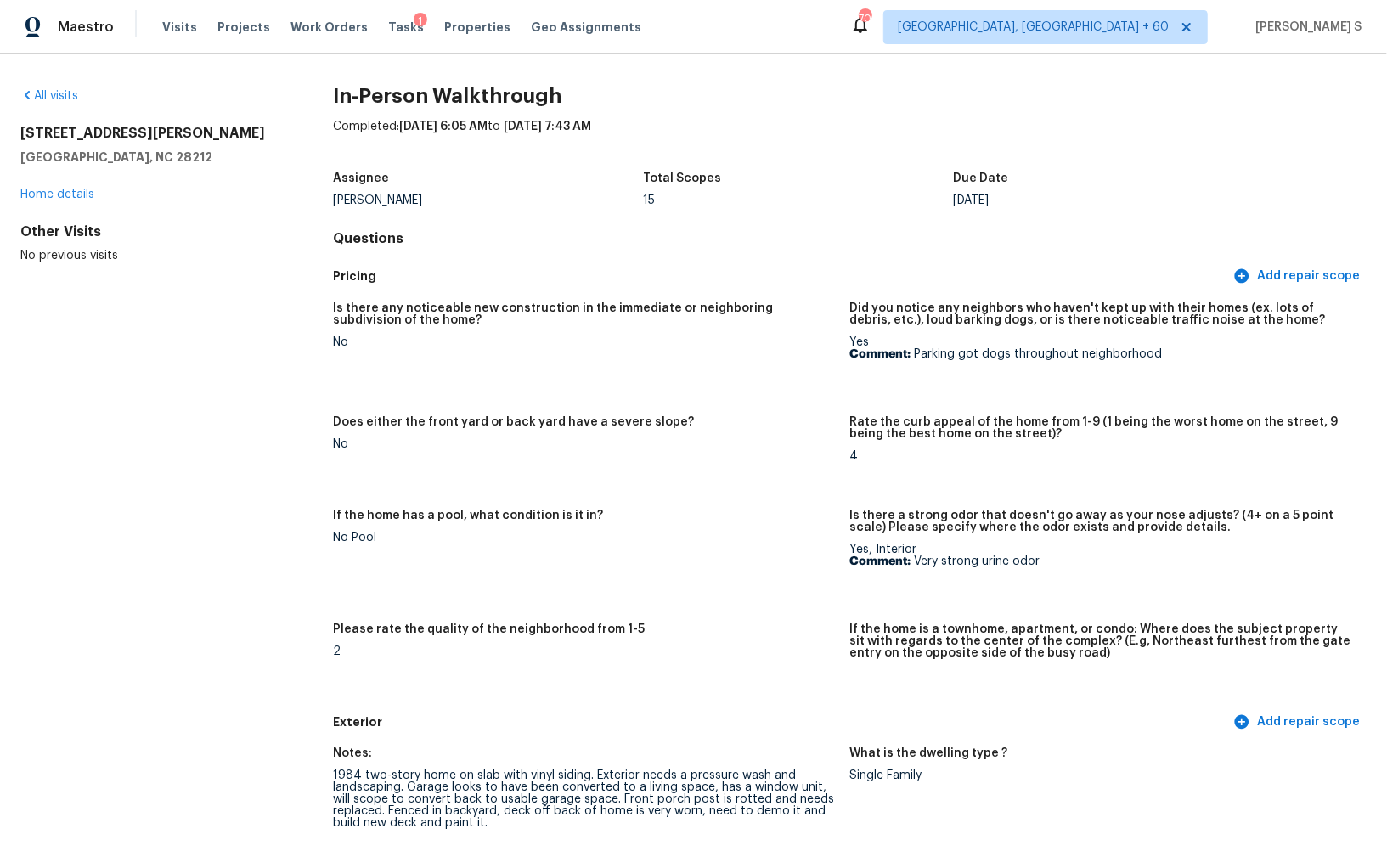
click at [655, 708] on div "Exterior Add repair scope" at bounding box center [849, 722] width 1034 height 31
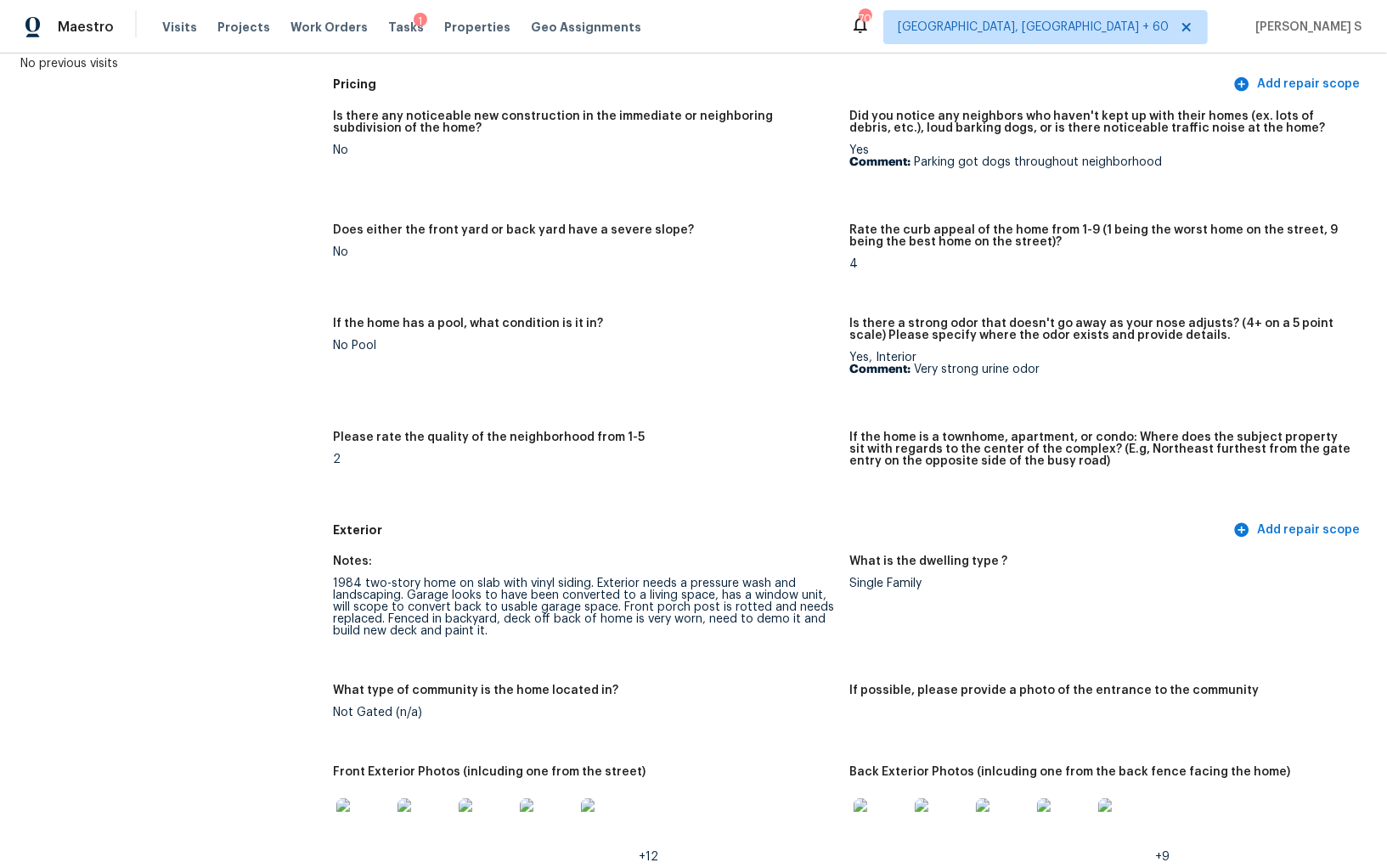
scroll to position [152, 0]
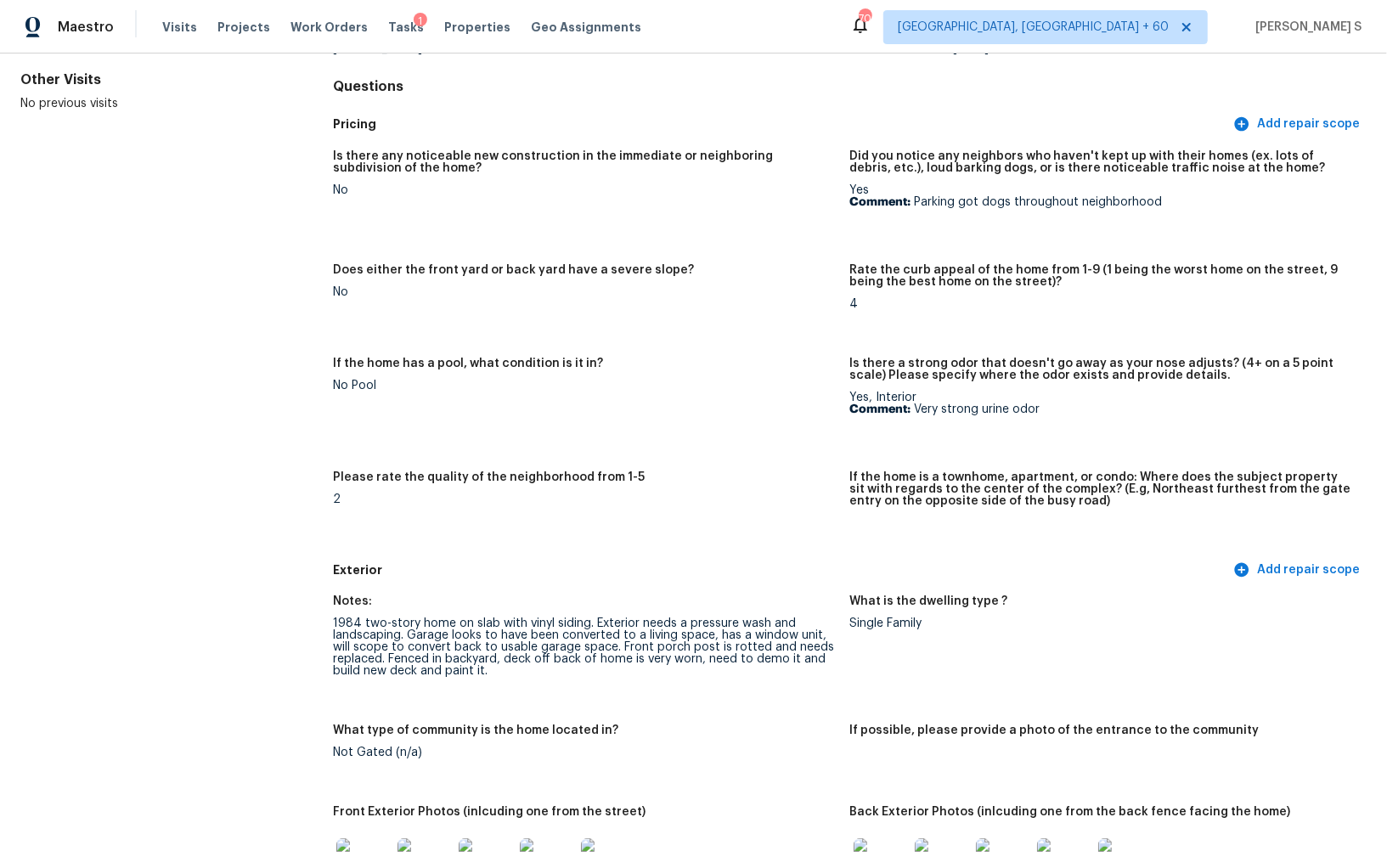
click at [694, 398] on figure "If the home has a pool, what condition is it in? No Pool" at bounding box center [591, 404] width 516 height 93
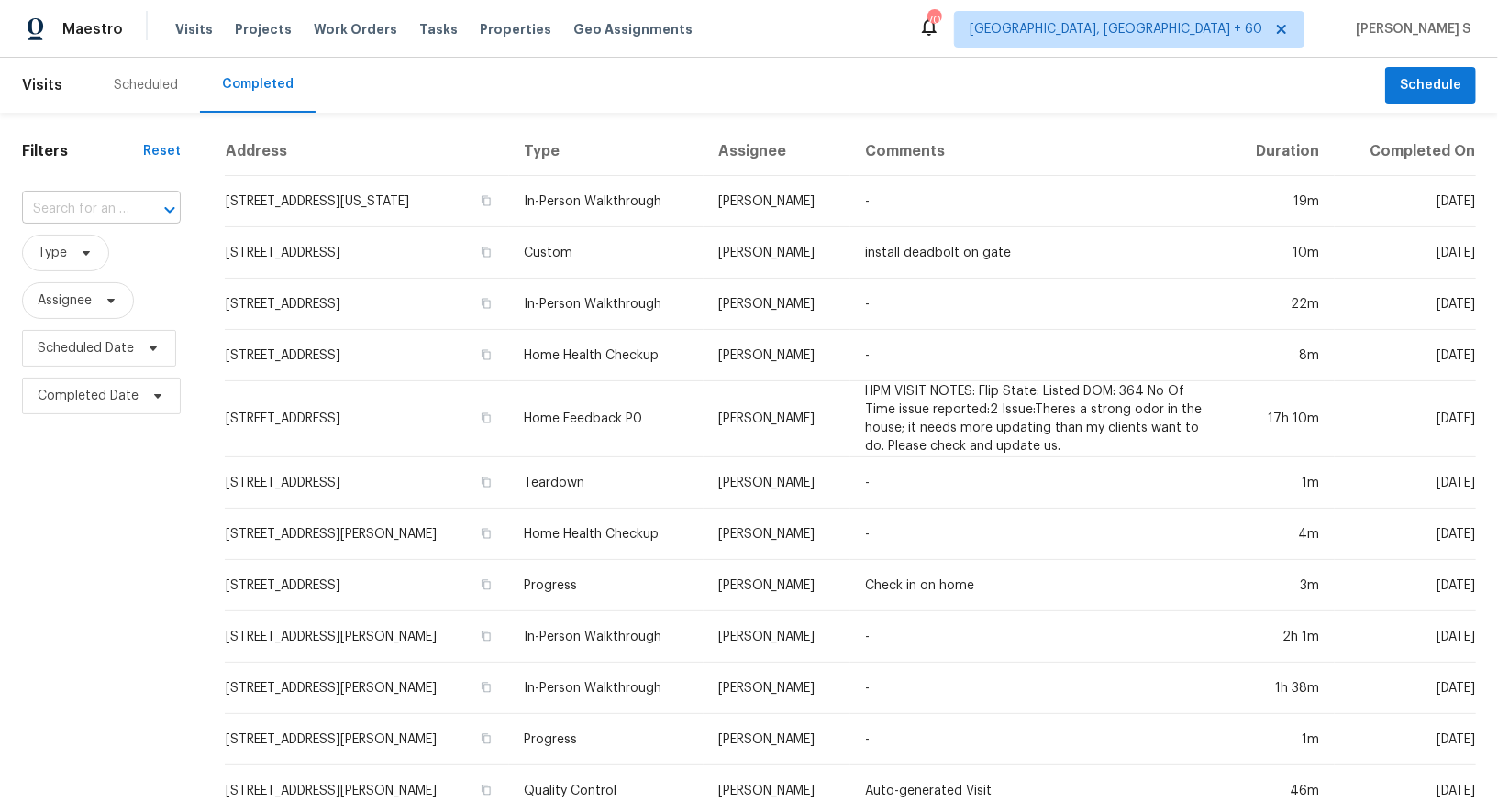
click at [133, 195] on div "​" at bounding box center [102, 209] width 159 height 28
paste input "[STREET_ADDRESS][US_STATE]"
type input "[STREET_ADDRESS][US_STATE]"
click at [90, 260] on li "[STREET_ADDRESS][US_STATE]" at bounding box center [99, 260] width 155 height 49
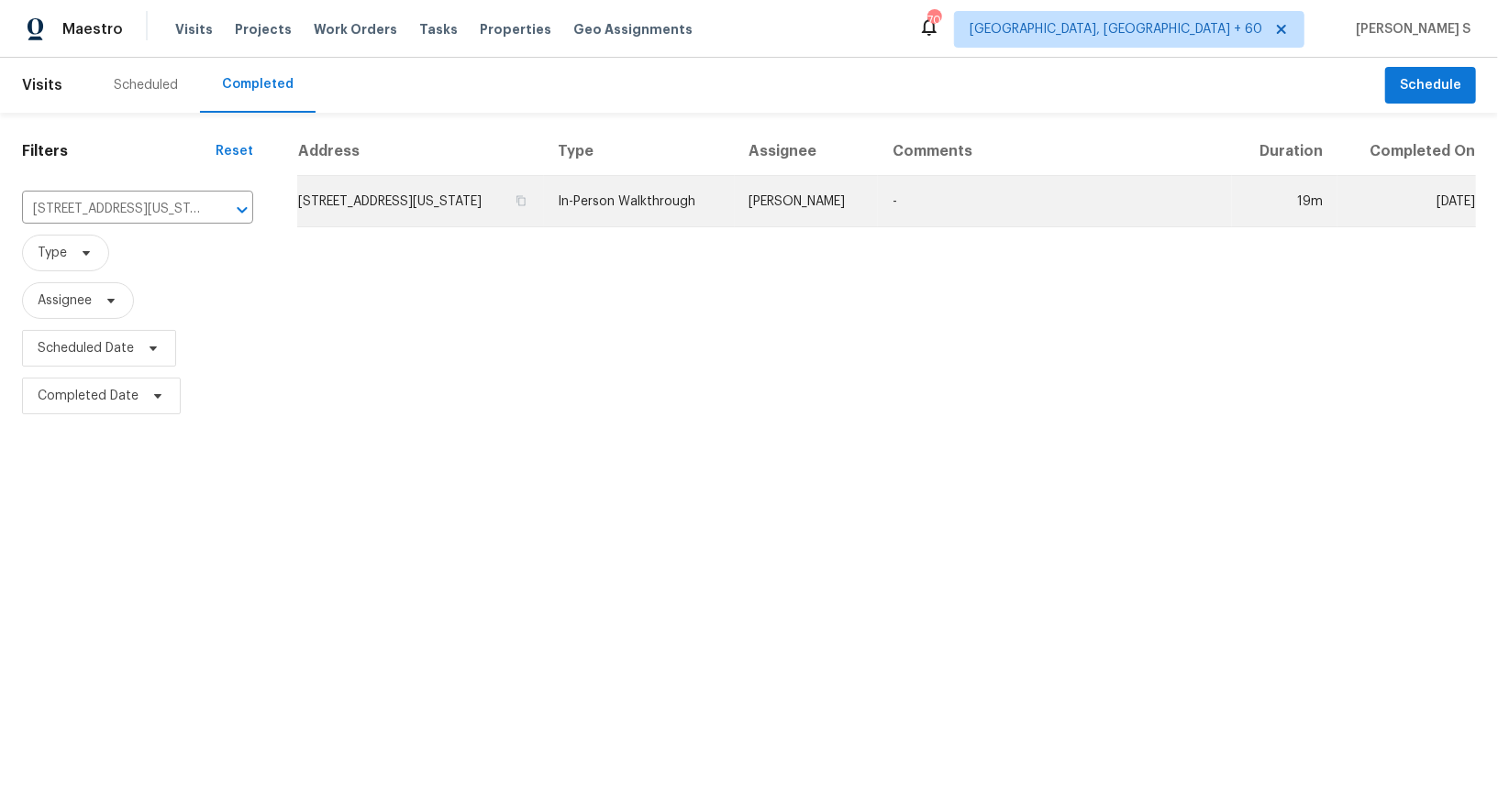
click at [356, 190] on td "[STREET_ADDRESS][US_STATE]" at bounding box center [421, 201] width 246 height 51
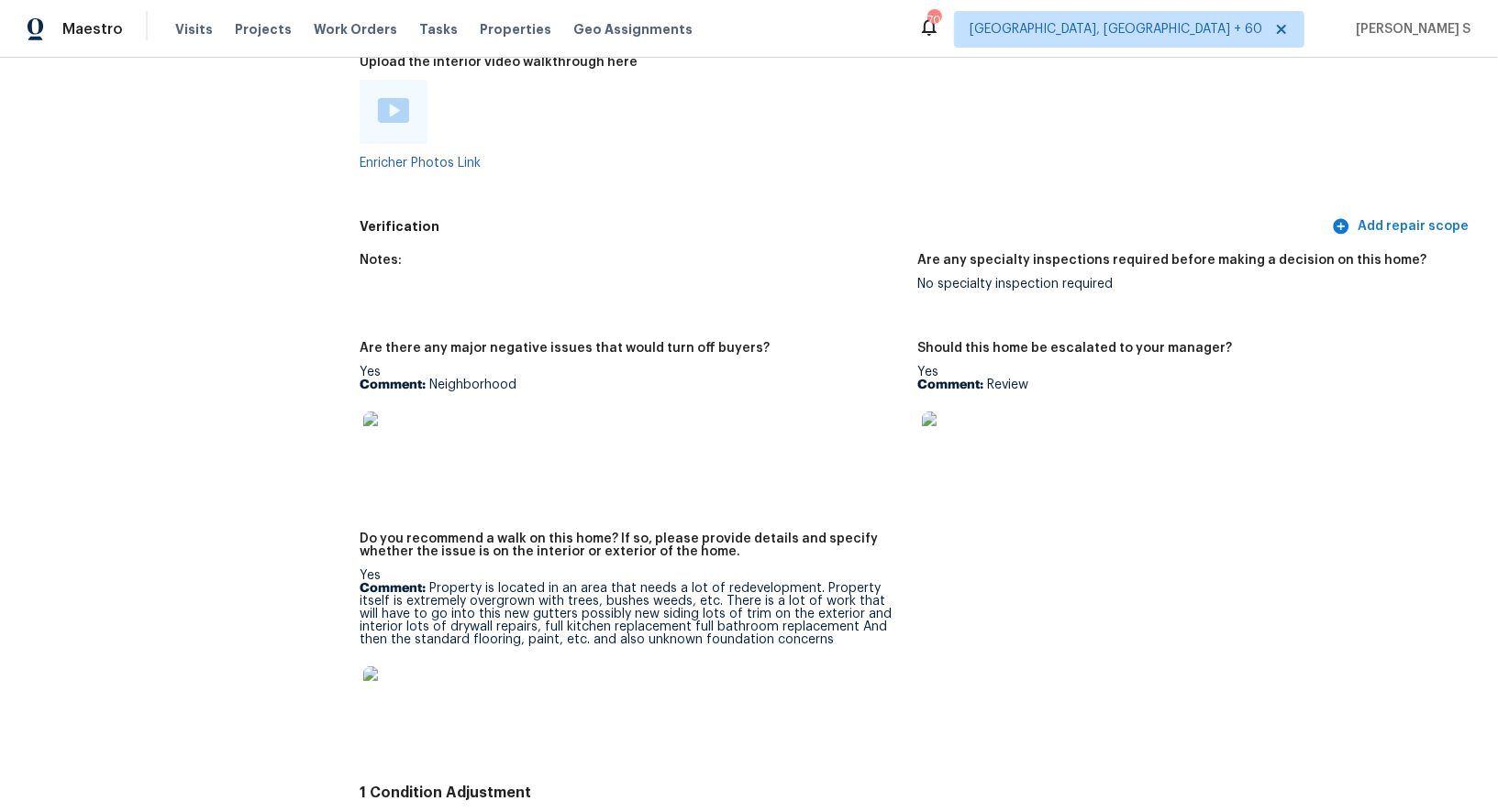
scroll to position [4467, 0]
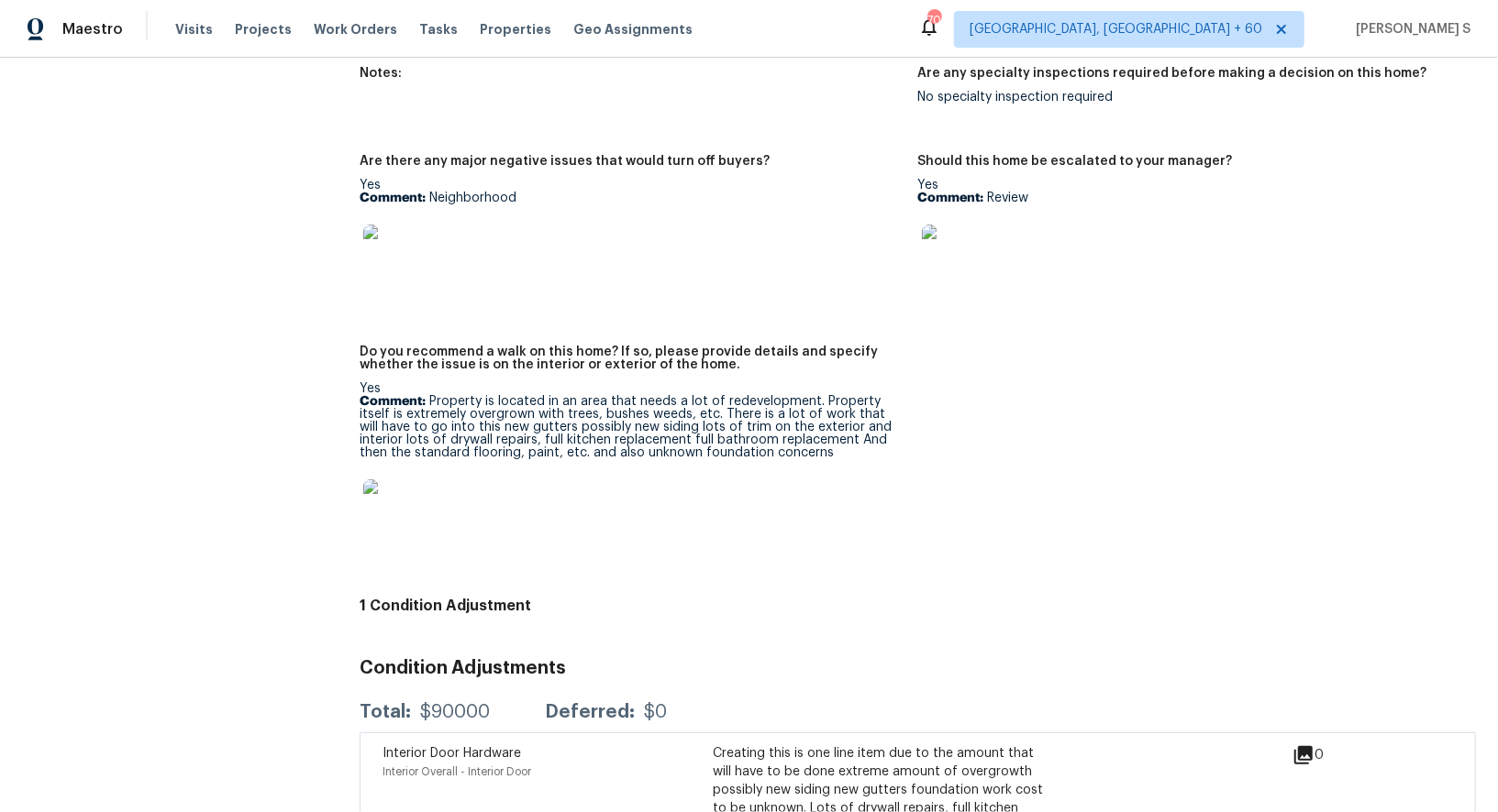
click at [640, 301] on figure "Are there any major negative issues that would turn off buyers? Yes Comment: Ne…" at bounding box center [638, 239] width 558 height 169
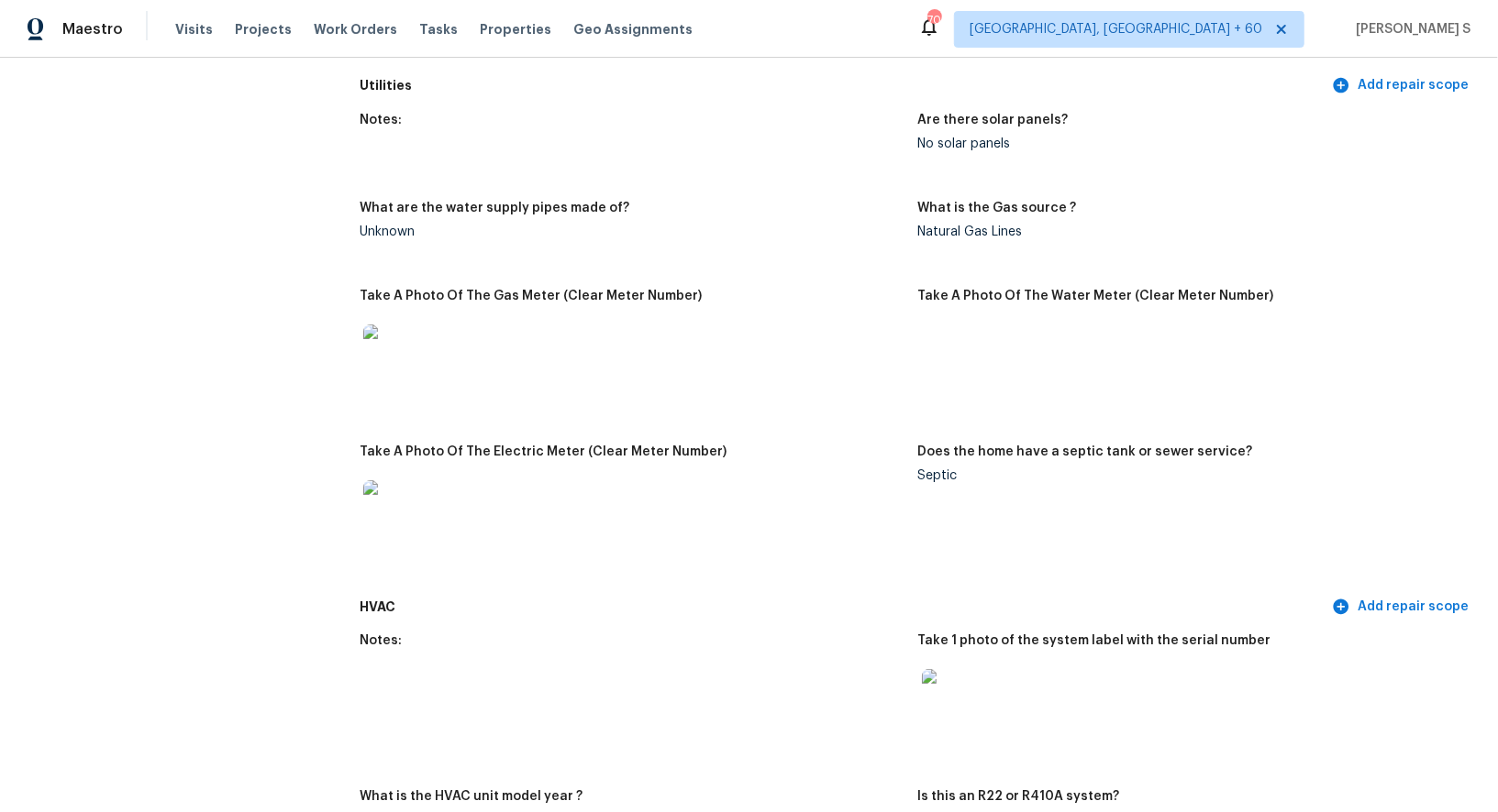
scroll to position [410, 0]
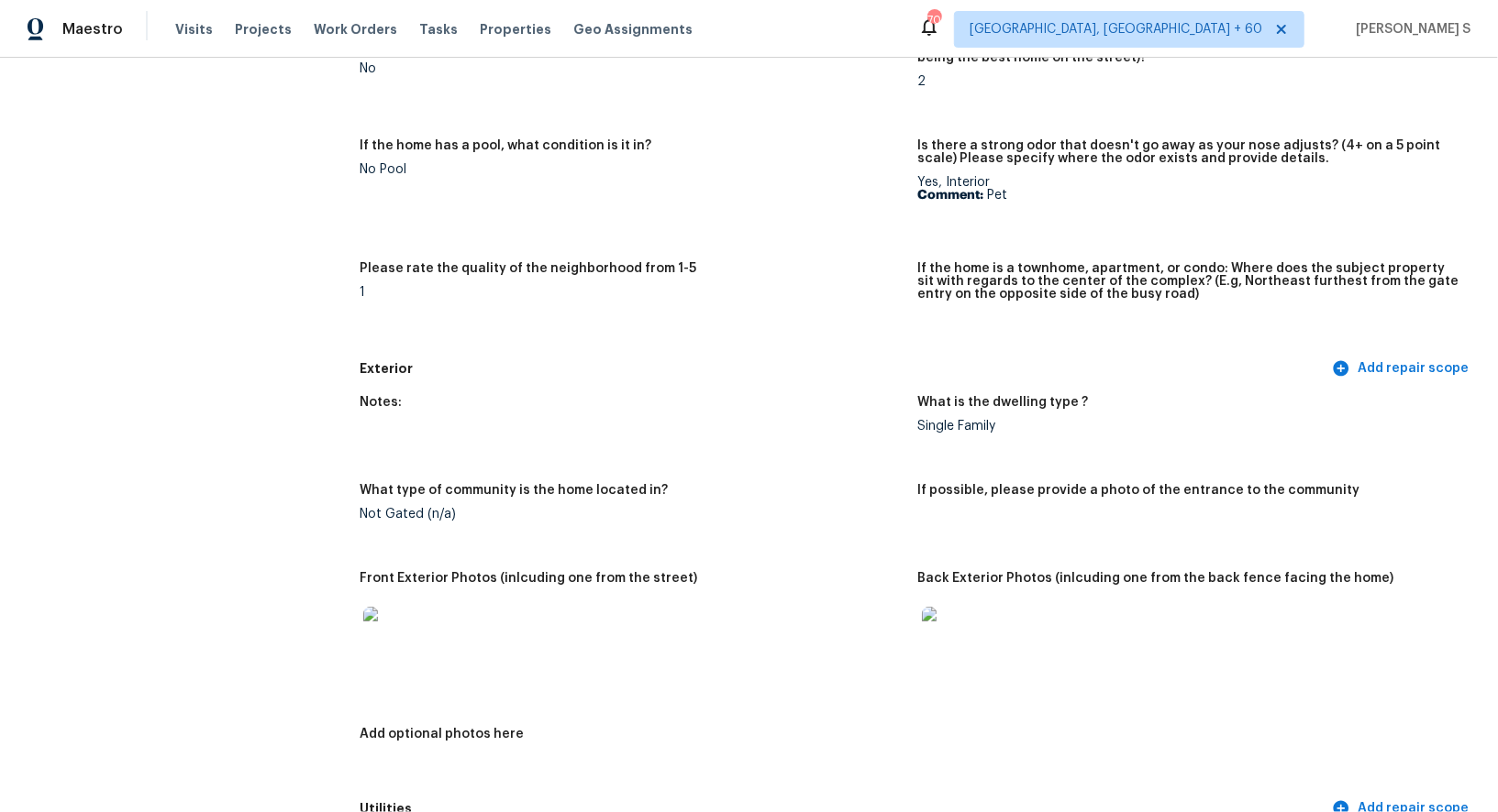
click at [577, 257] on div "Is there any noticeable new construction in the immediate or neighboring subdiv…" at bounding box center [917, 129] width 1117 height 447
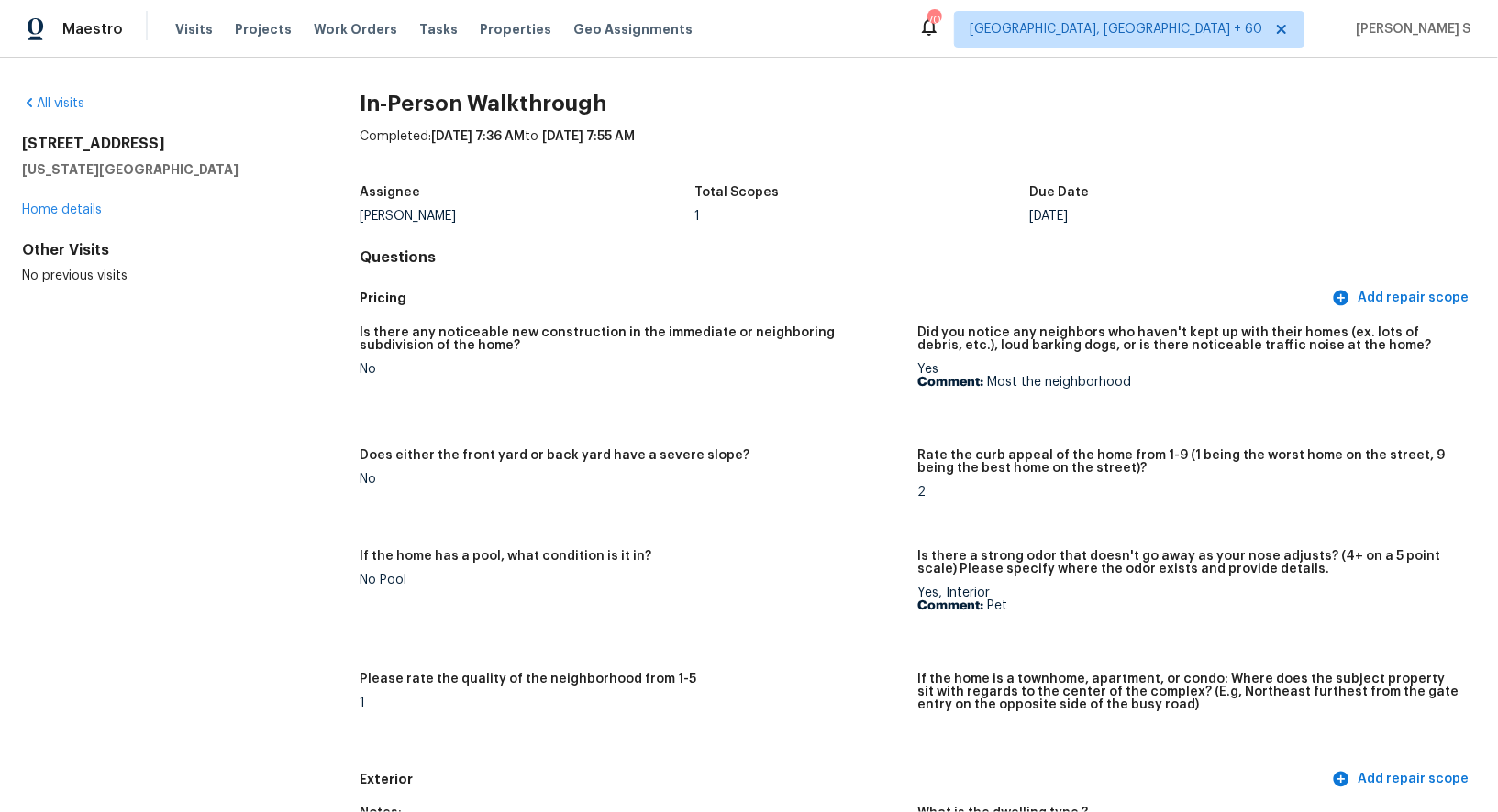
click at [245, 131] on div "All visits [STREET_ADDRESS][US_STATE] Home details Other Visits No previous vis…" at bounding box center [161, 189] width 279 height 191
click at [631, 342] on h5 "Is there any noticeable new construction in the immediate or neighboring subdiv…" at bounding box center [631, 339] width 543 height 26
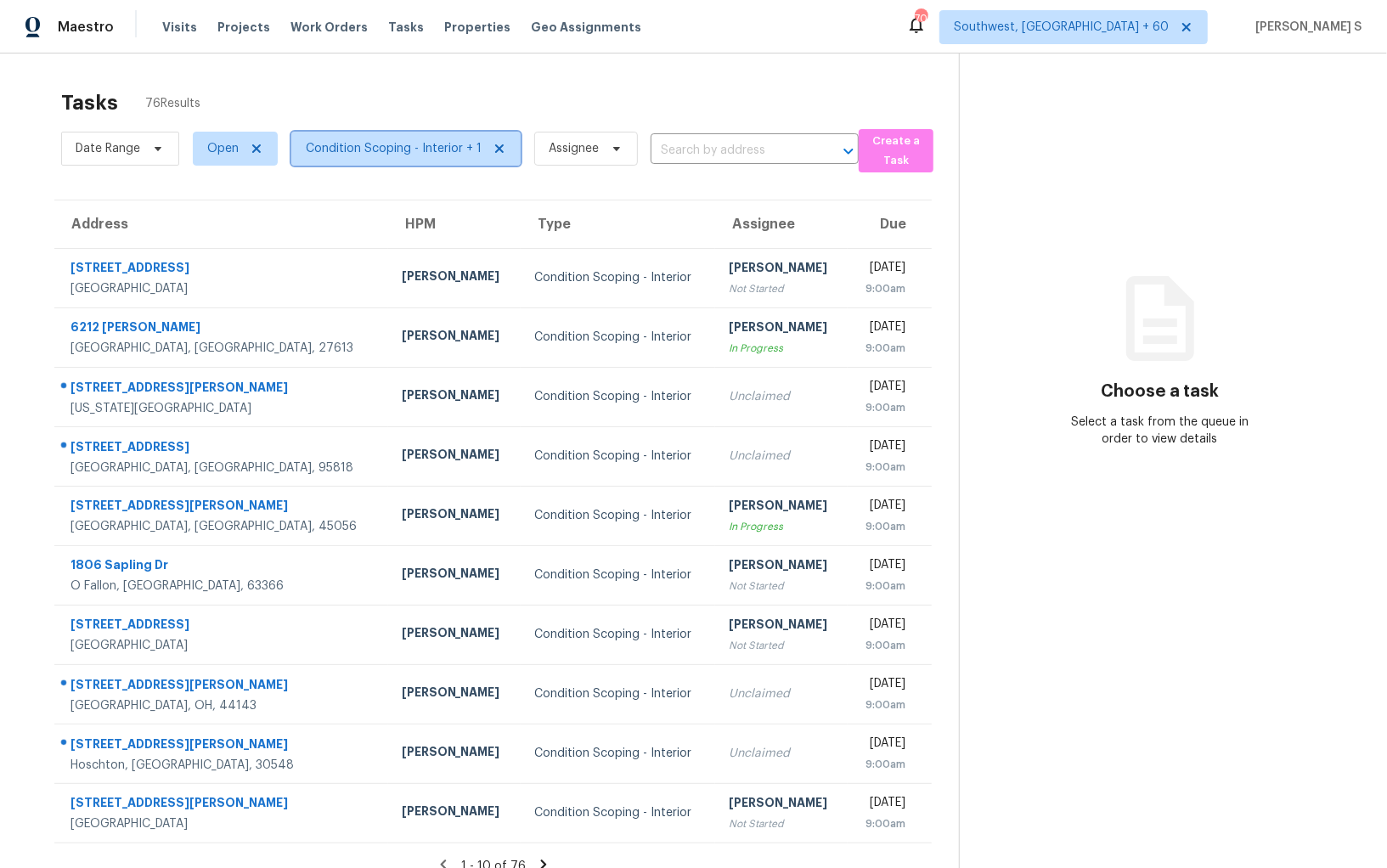
click at [379, 148] on span "Condition Scoping - Interior + 1" at bounding box center [394, 149] width 176 height 17
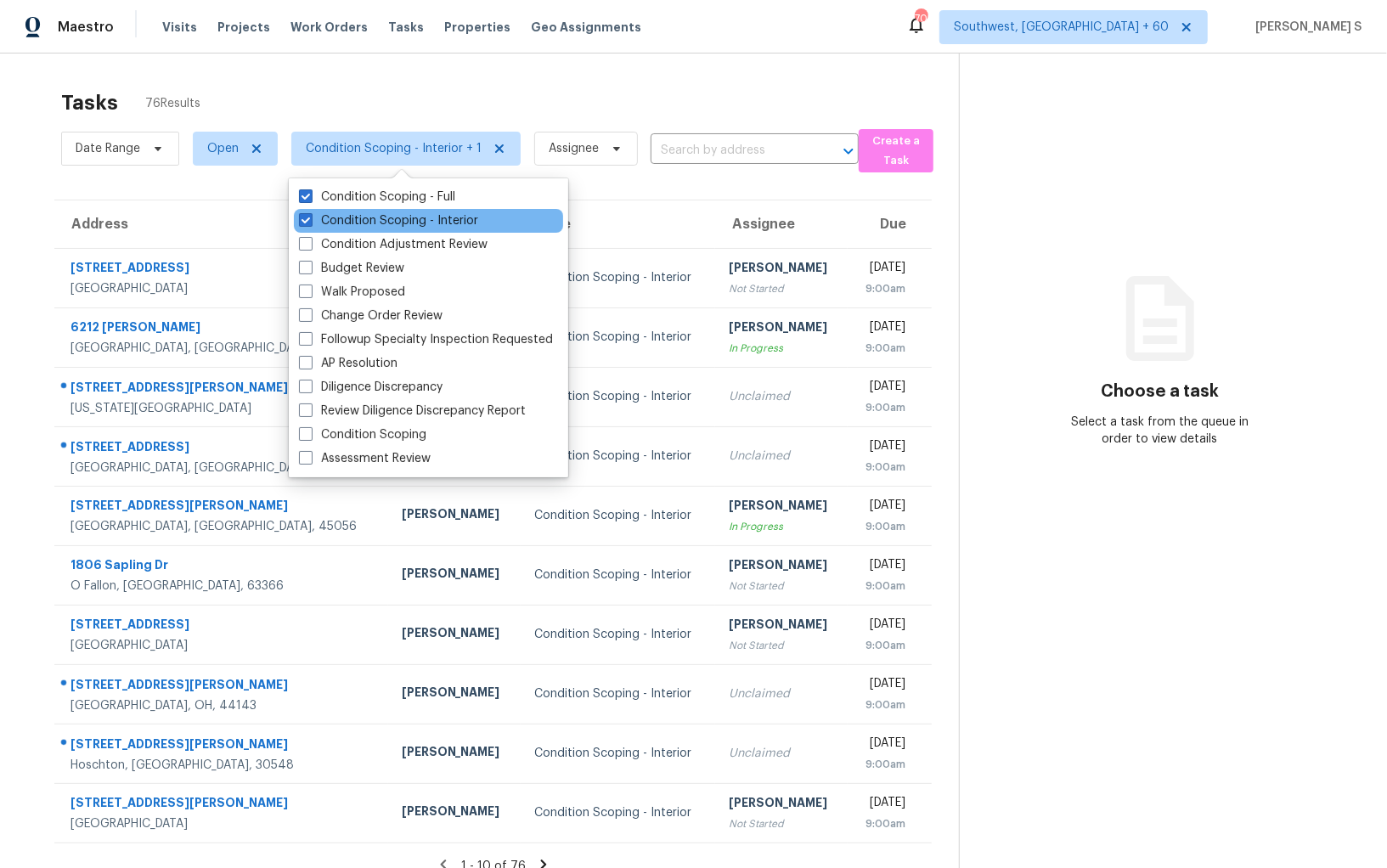
click at [397, 209] on div "Condition Scoping - Interior" at bounding box center [428, 221] width 269 height 24
click at [453, 220] on label "Condition Scoping - Interior" at bounding box center [388, 221] width 179 height 17
click at [310, 220] on input "Condition Scoping - Interior" at bounding box center [304, 218] width 11 height 11
checkbox input "false"
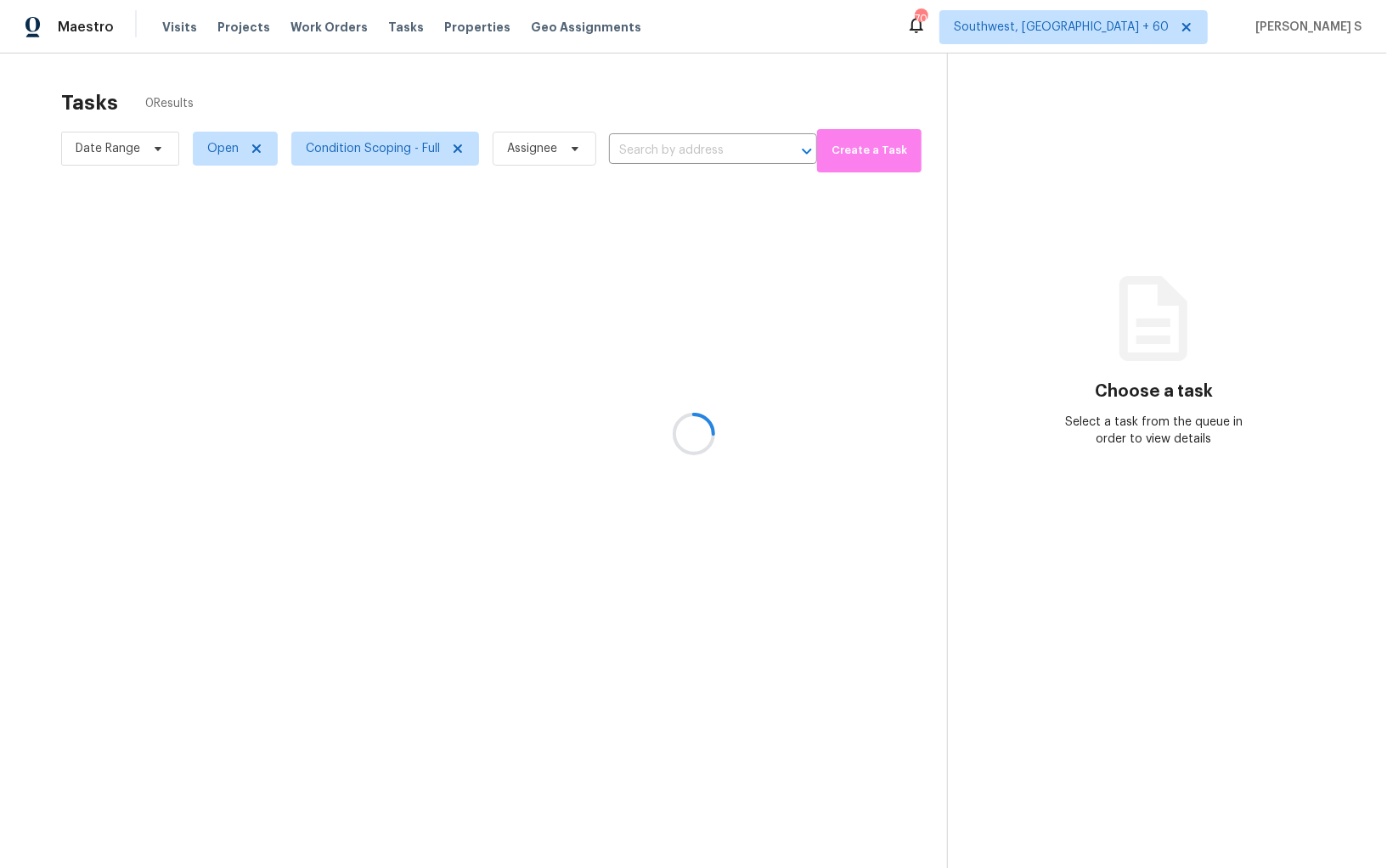
click at [797, 433] on div at bounding box center [694, 434] width 1387 height 868
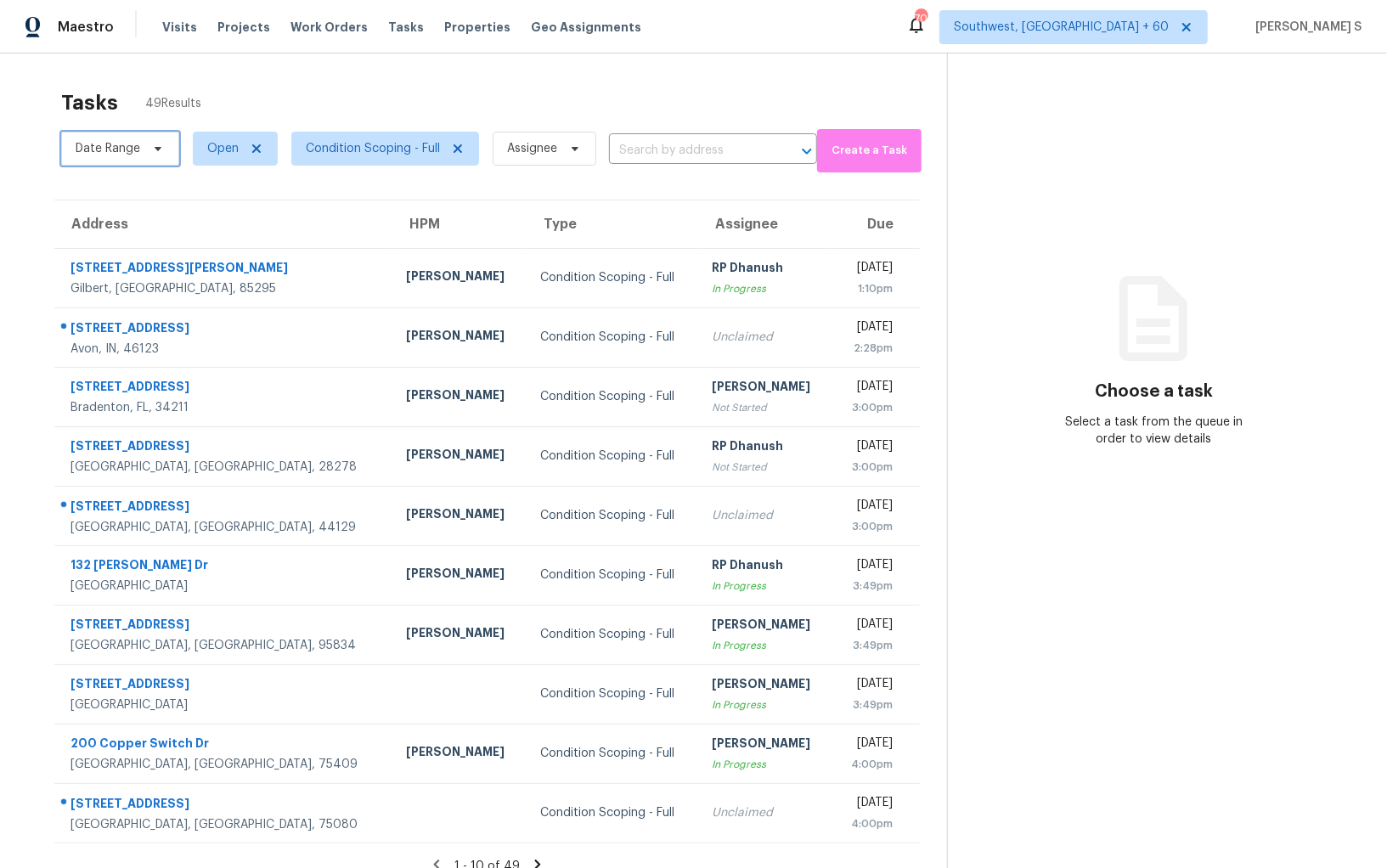
click at [108, 155] on span "Date Range" at bounding box center [108, 149] width 65 height 17
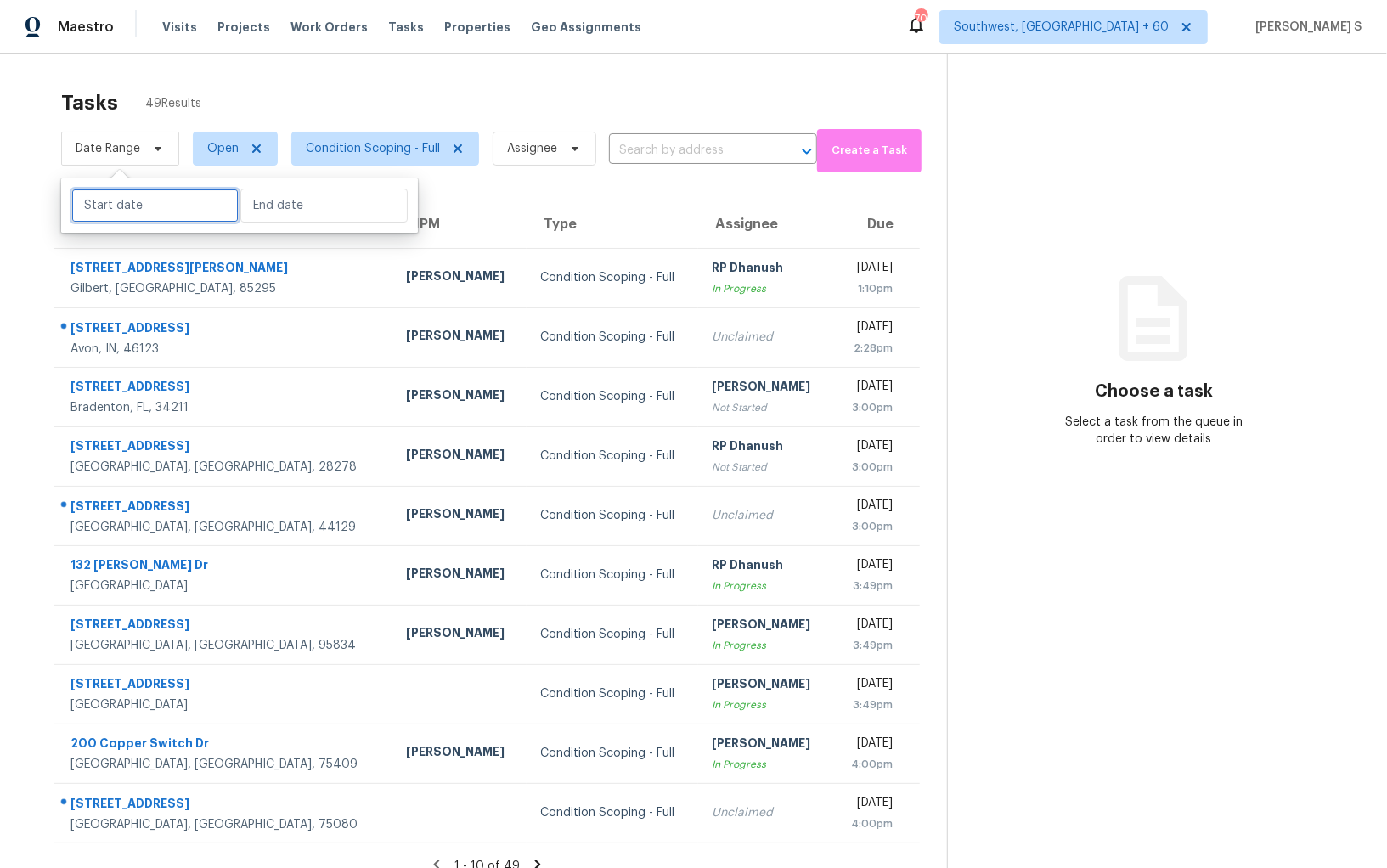
click at [141, 207] on input "text" at bounding box center [155, 205] width 168 height 34
select select "8"
select select "2025"
select select "9"
select select "2025"
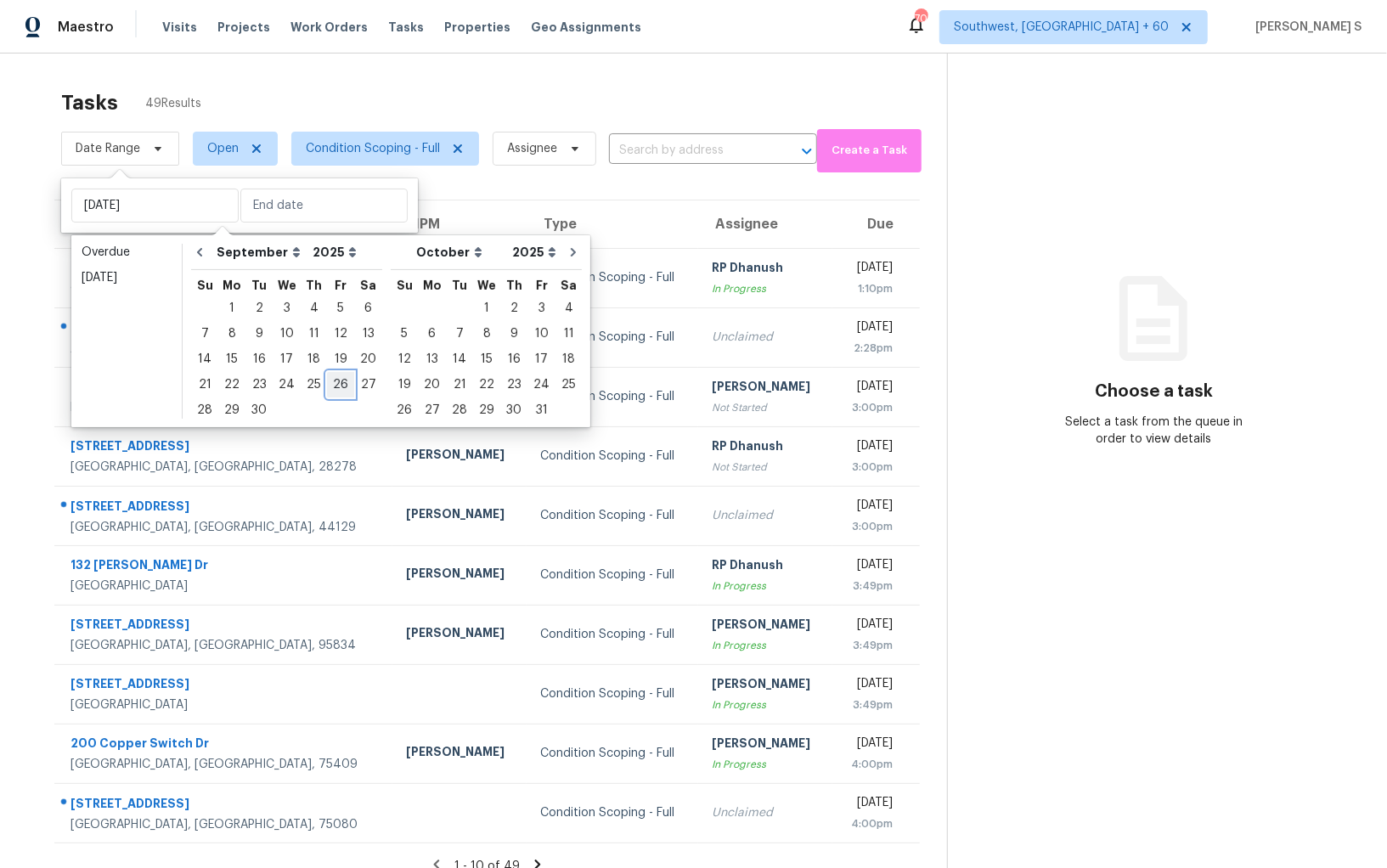
click at [340, 383] on div "26" at bounding box center [340, 385] width 27 height 24
type input "Fri, Sep 26"
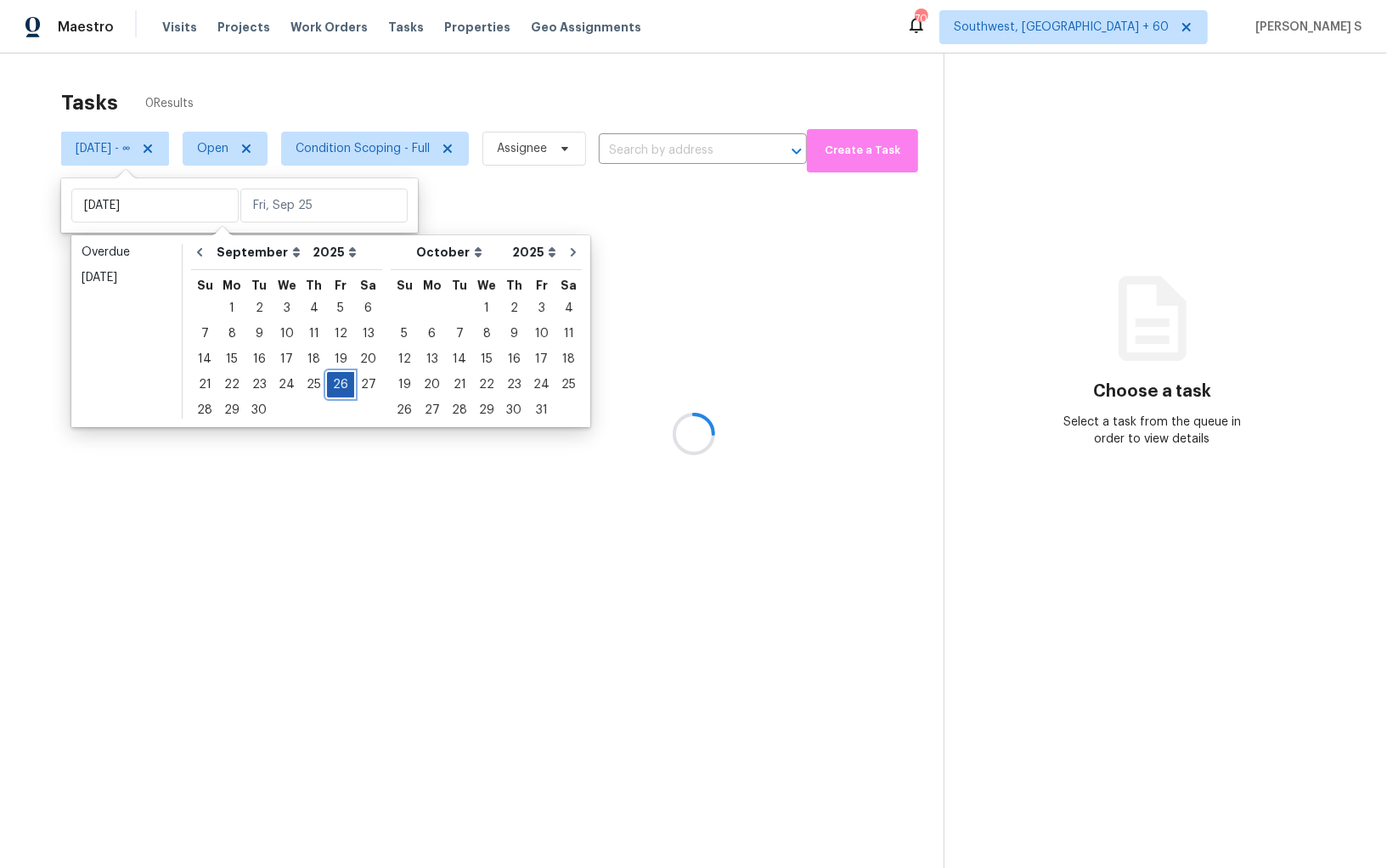
click at [340, 383] on div "26" at bounding box center [340, 385] width 27 height 24
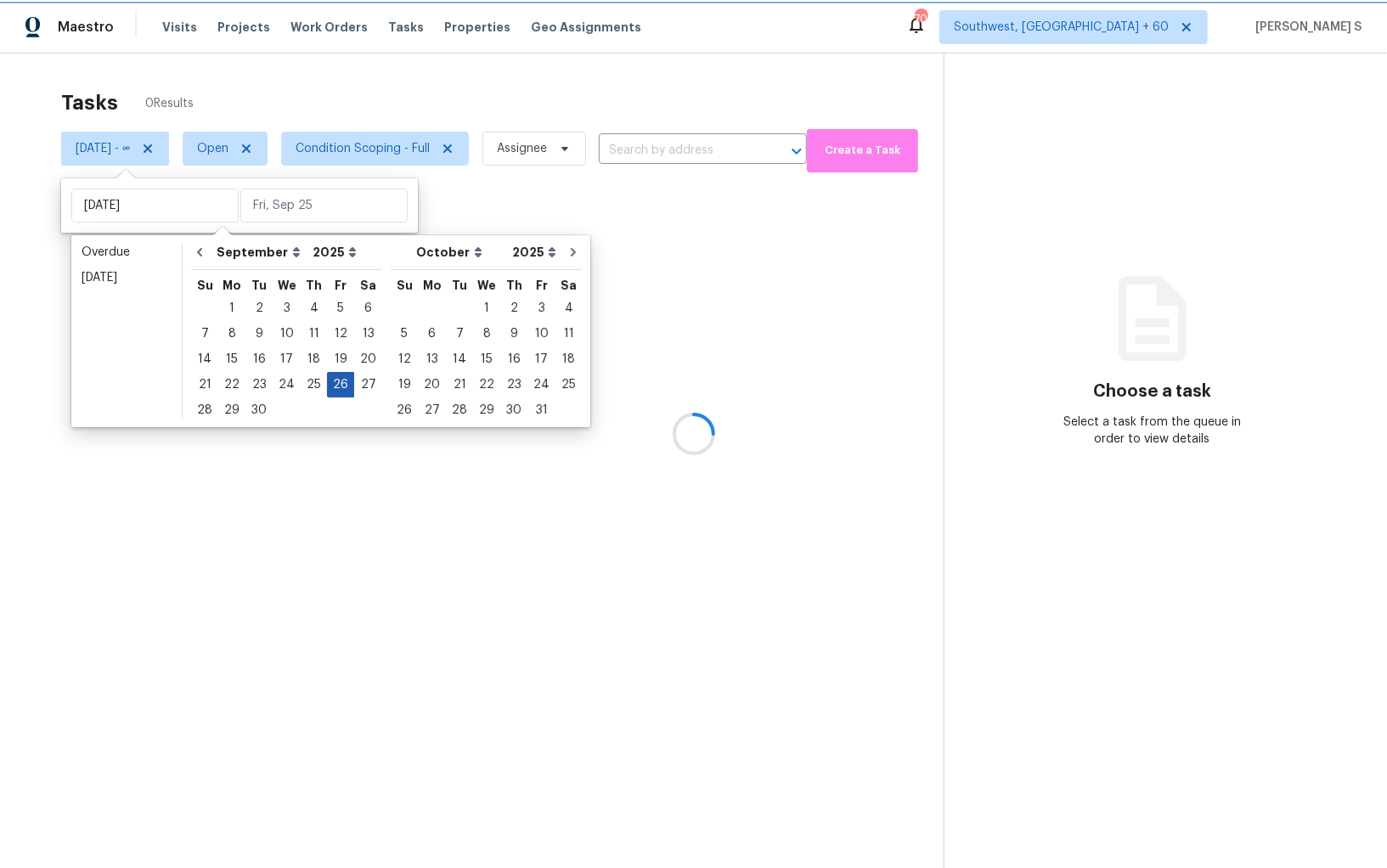
type input "Fri, Sep 26"
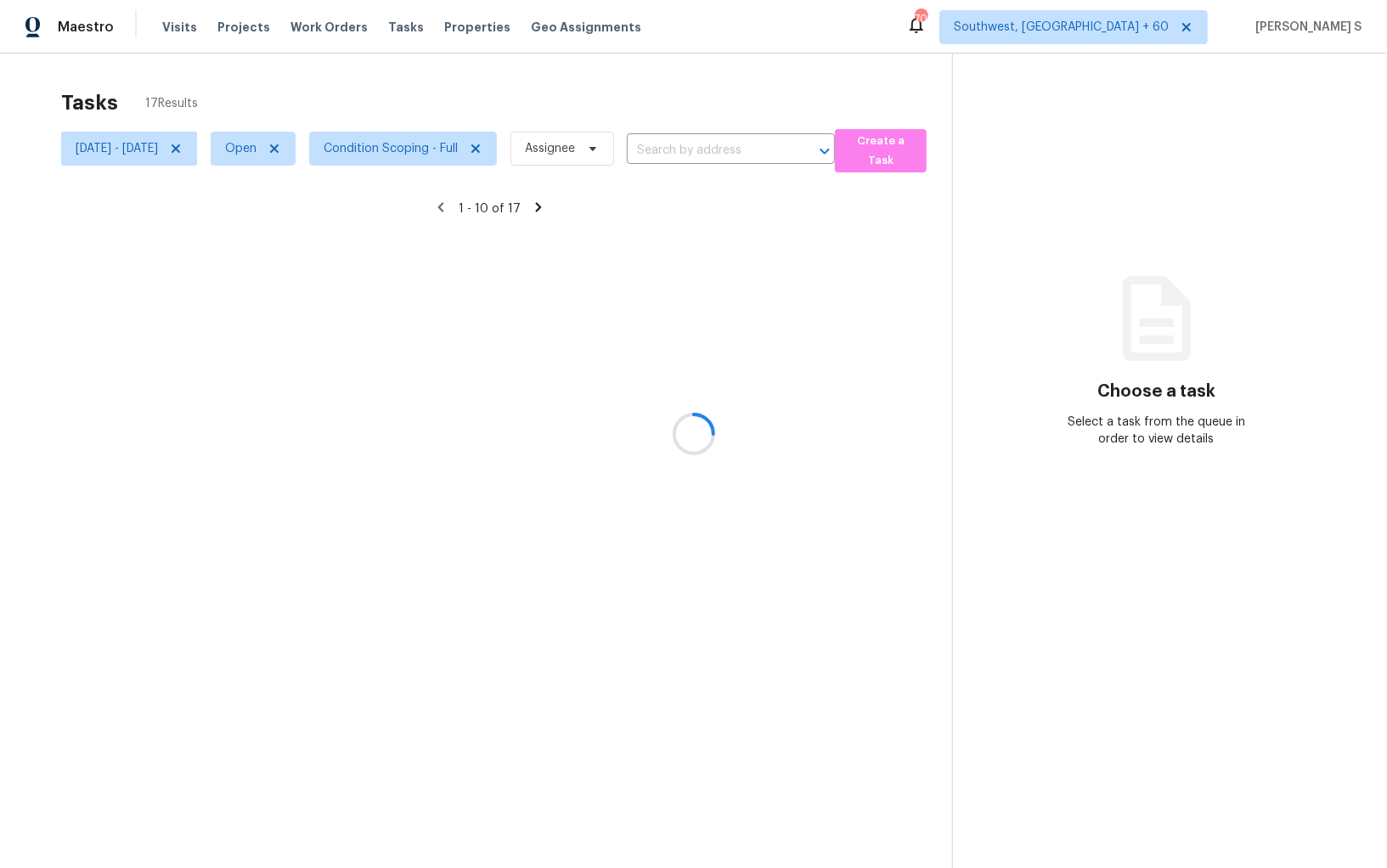
click at [646, 459] on div at bounding box center [694, 434] width 1387 height 868
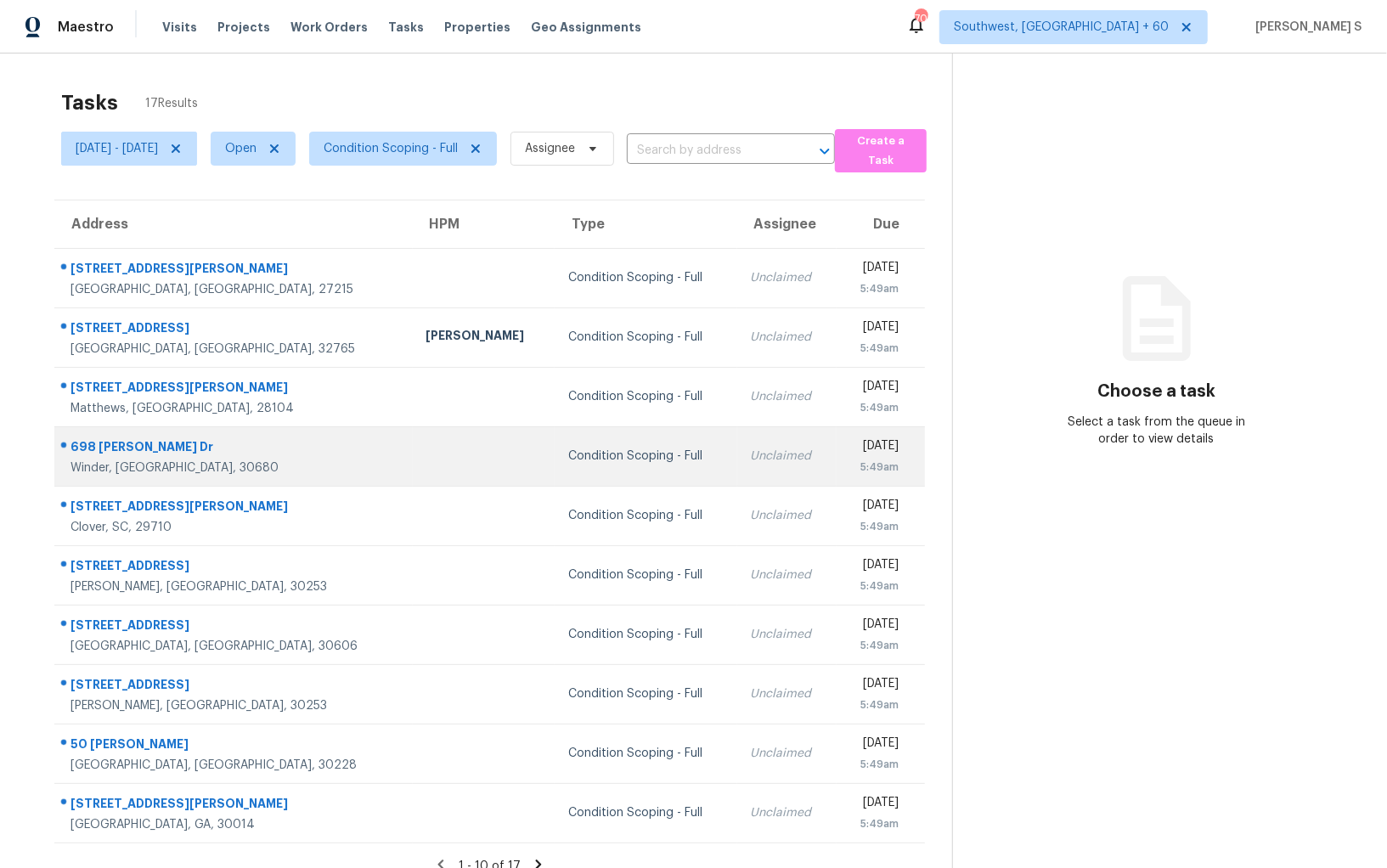
scroll to position [53, 0]
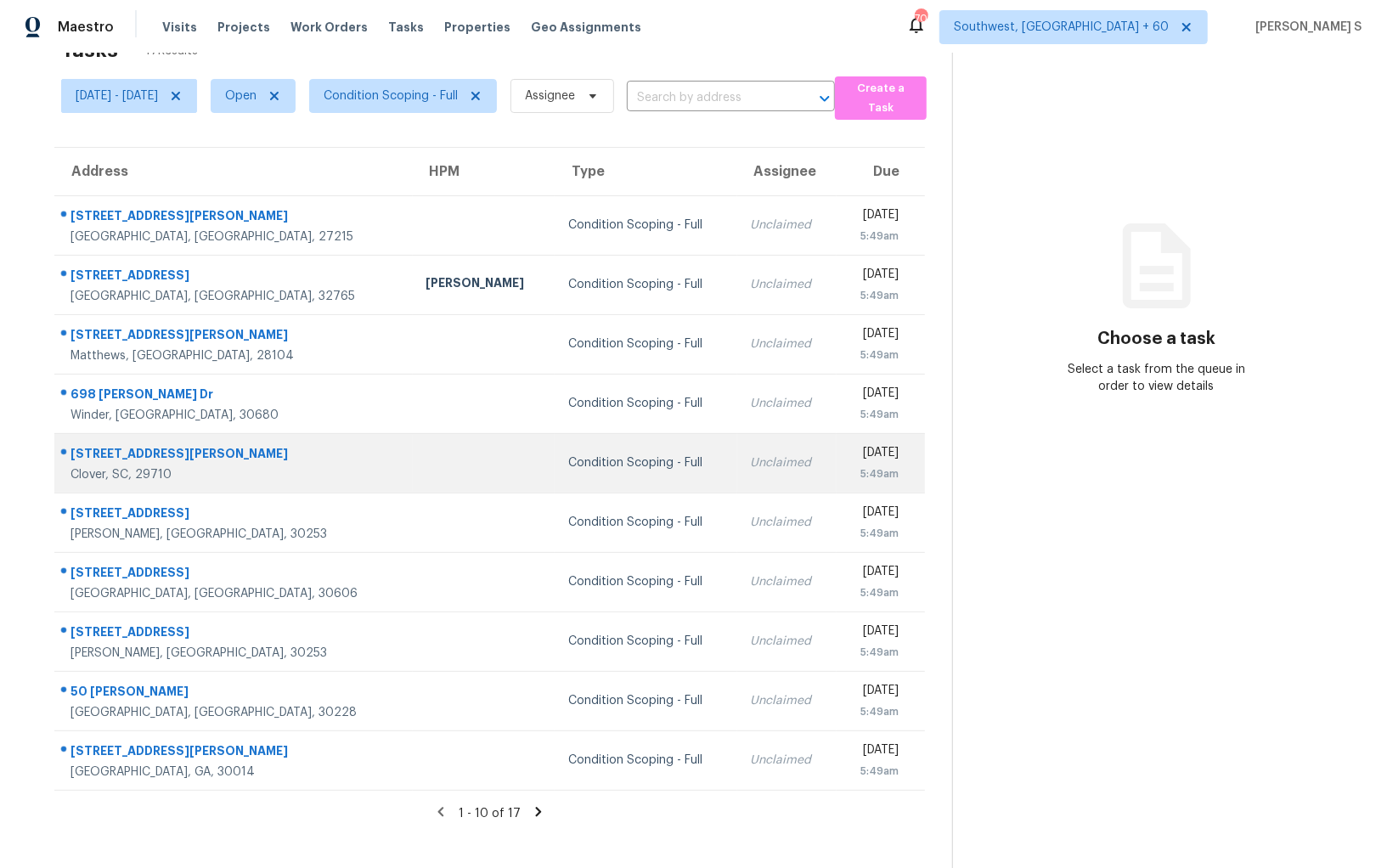
click at [850, 461] on div "Fri, Sep 26th 2025" at bounding box center [874, 454] width 48 height 22
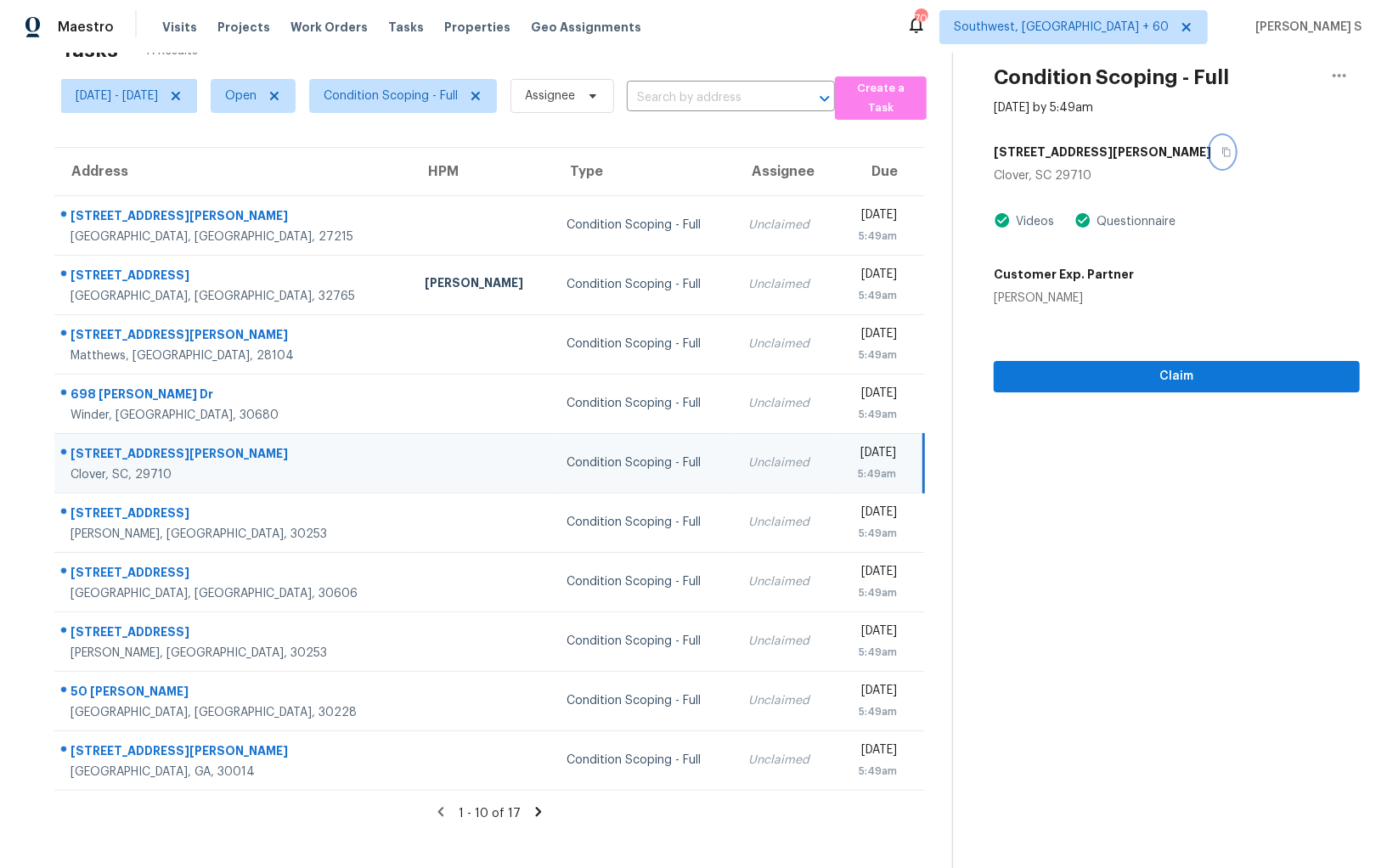
click at [1211, 152] on button "button" at bounding box center [1222, 151] width 23 height 30
click at [1069, 367] on span "Claim" at bounding box center [1176, 377] width 339 height 22
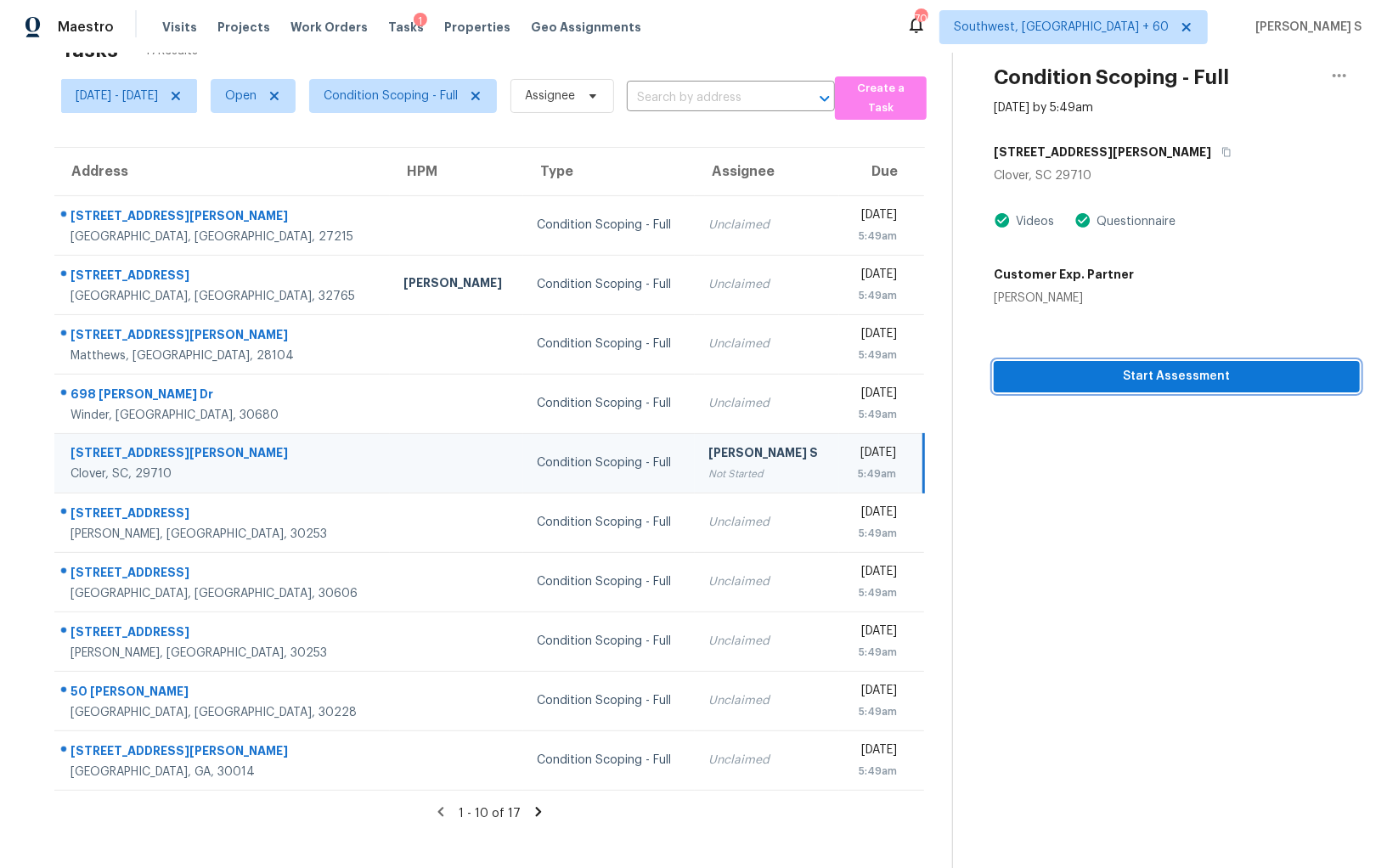
click at [1150, 374] on span "Start Assessment" at bounding box center [1176, 377] width 339 height 22
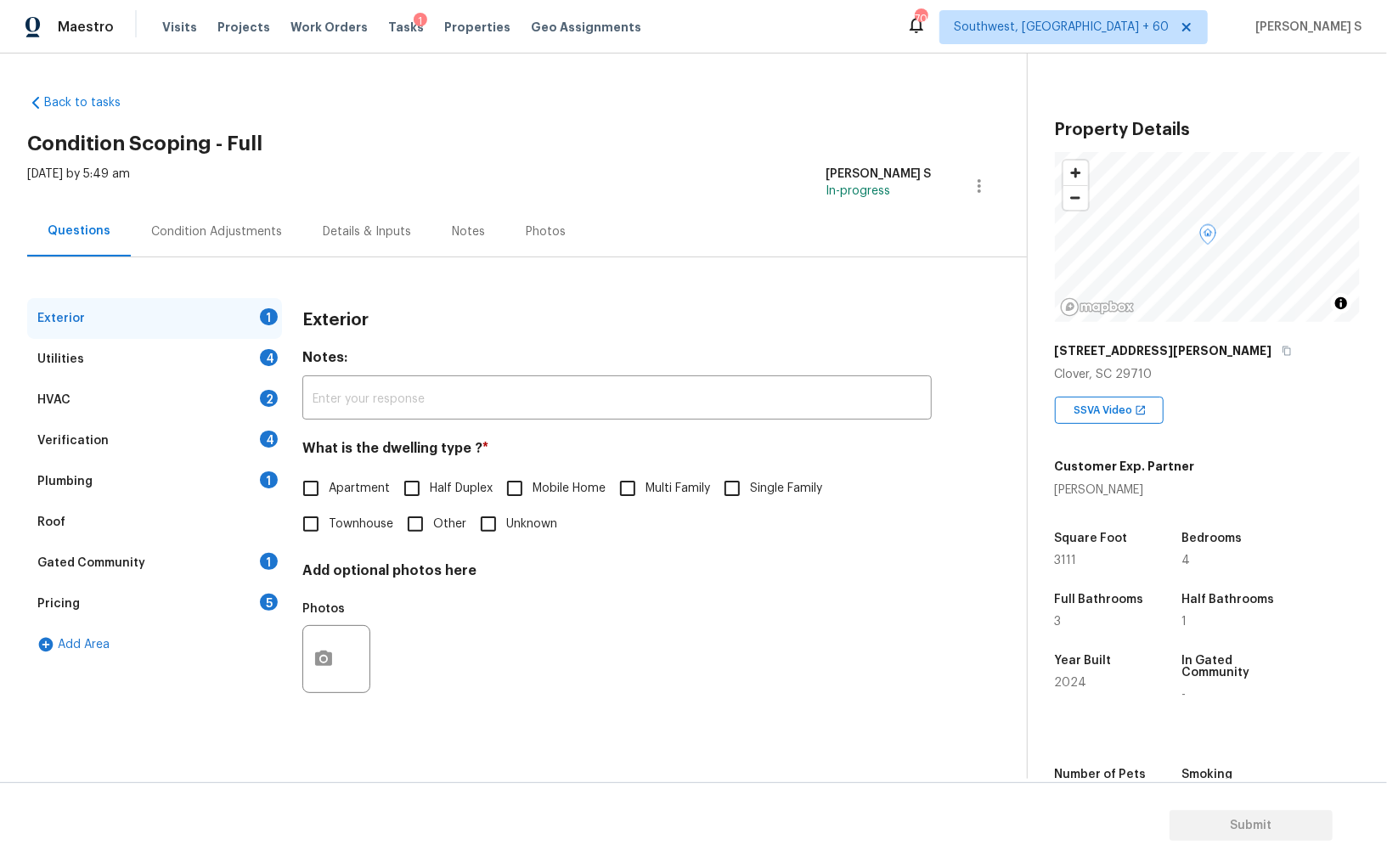
scroll to position [118, 0]
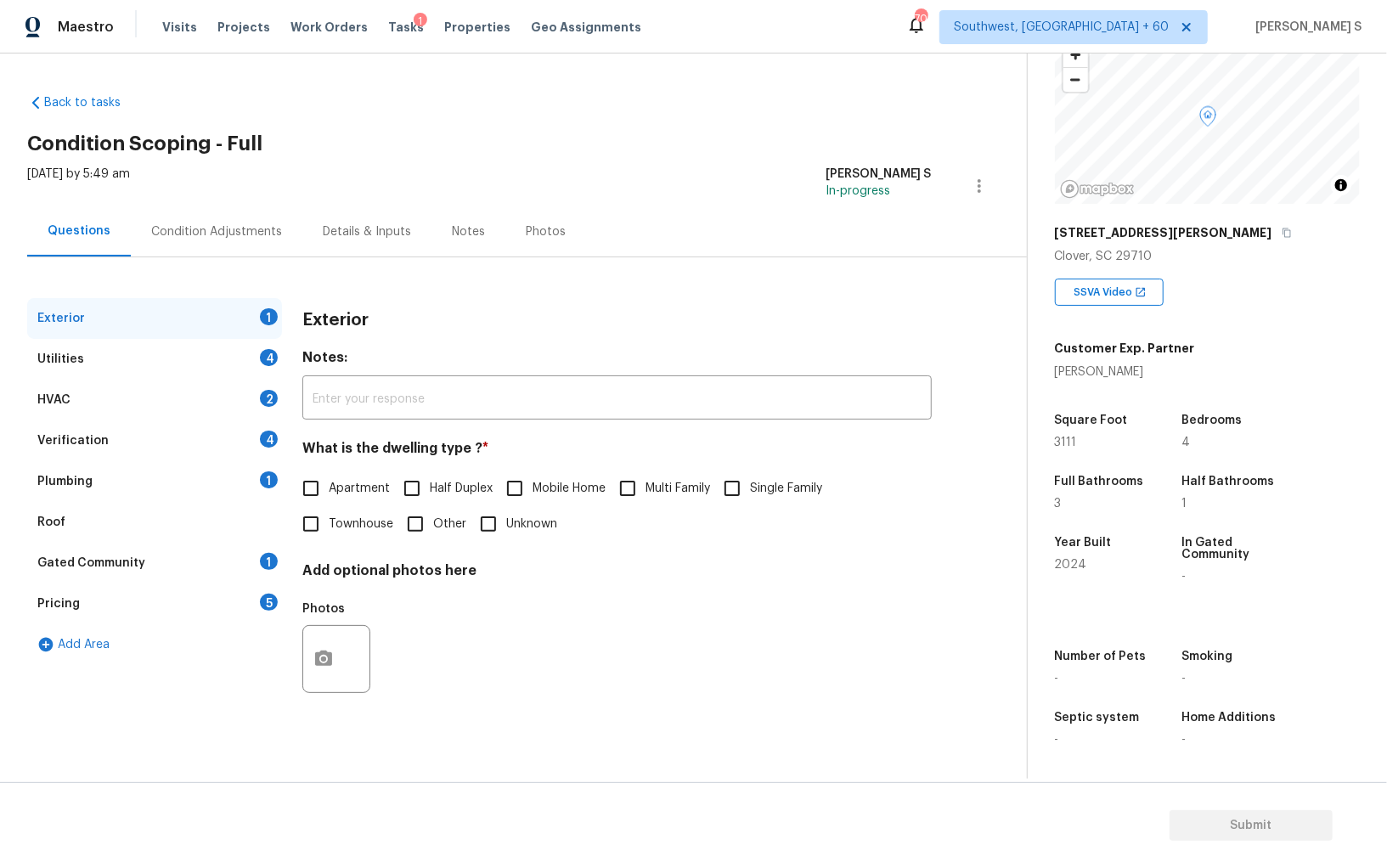
click at [246, 602] on div "Pricing 5" at bounding box center [154, 603] width 255 height 41
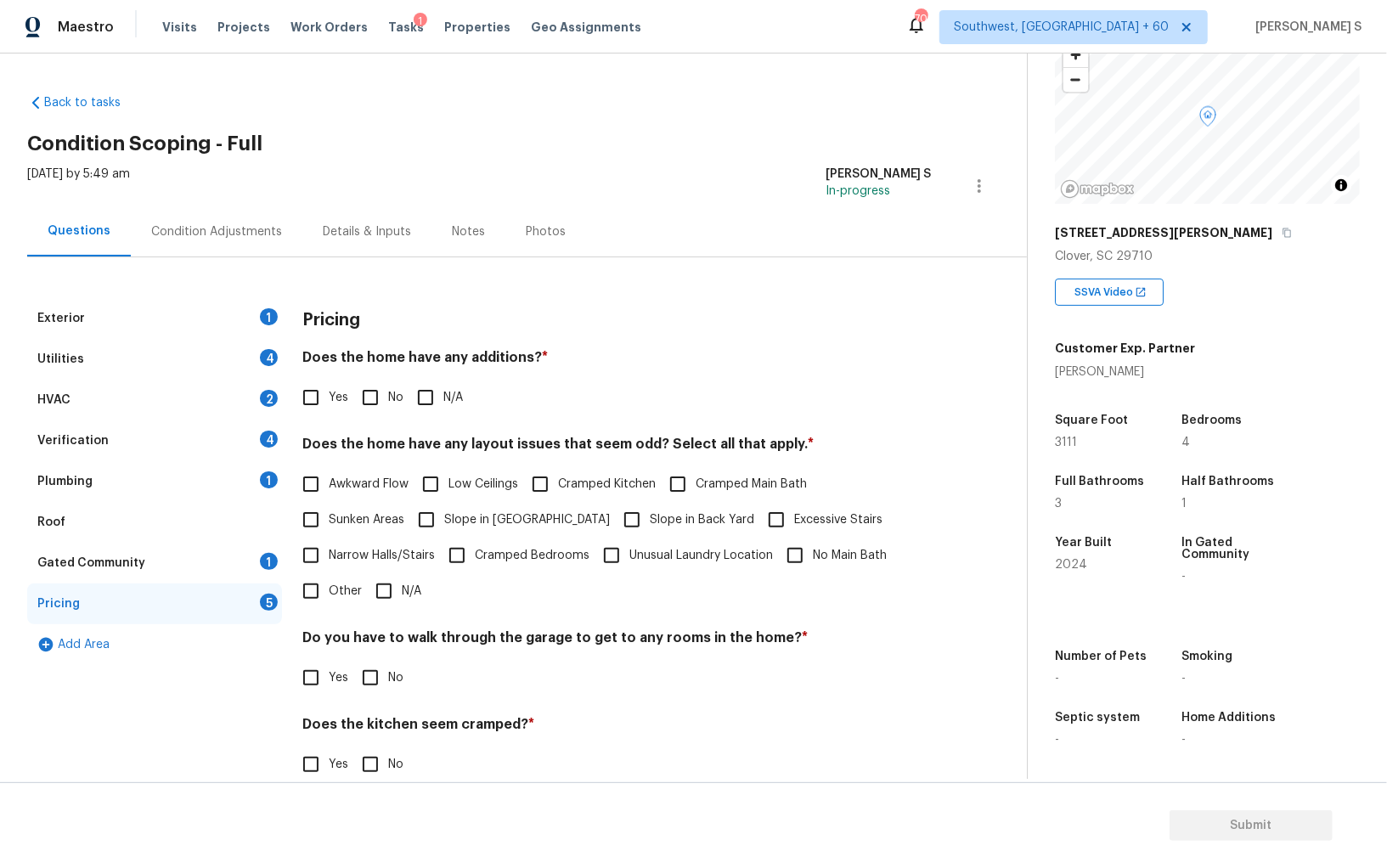
click at [312, 598] on input "Other" at bounding box center [310, 591] width 35 height 35
checkbox input "true"
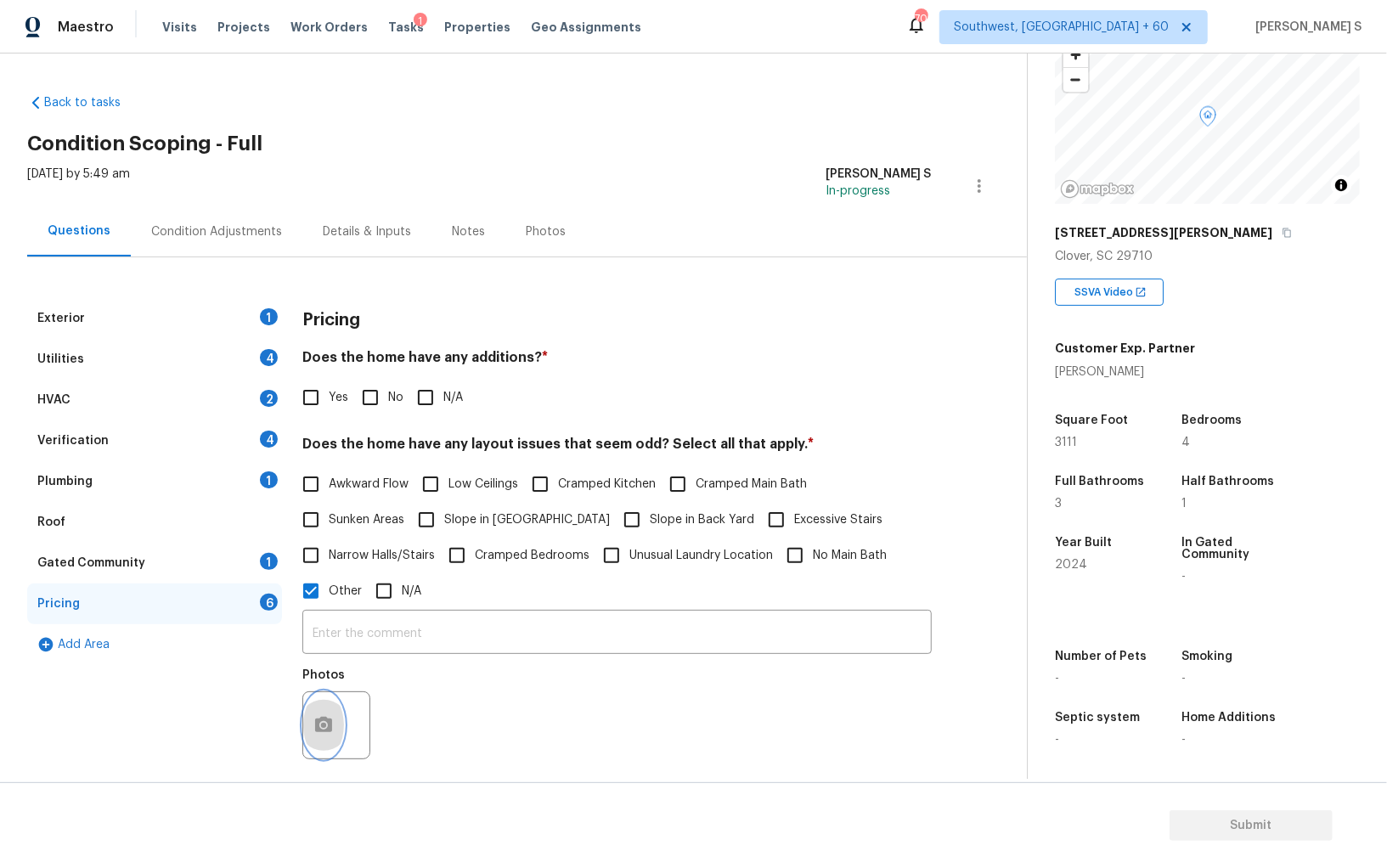
click at [329, 712] on button "button" at bounding box center [323, 725] width 41 height 67
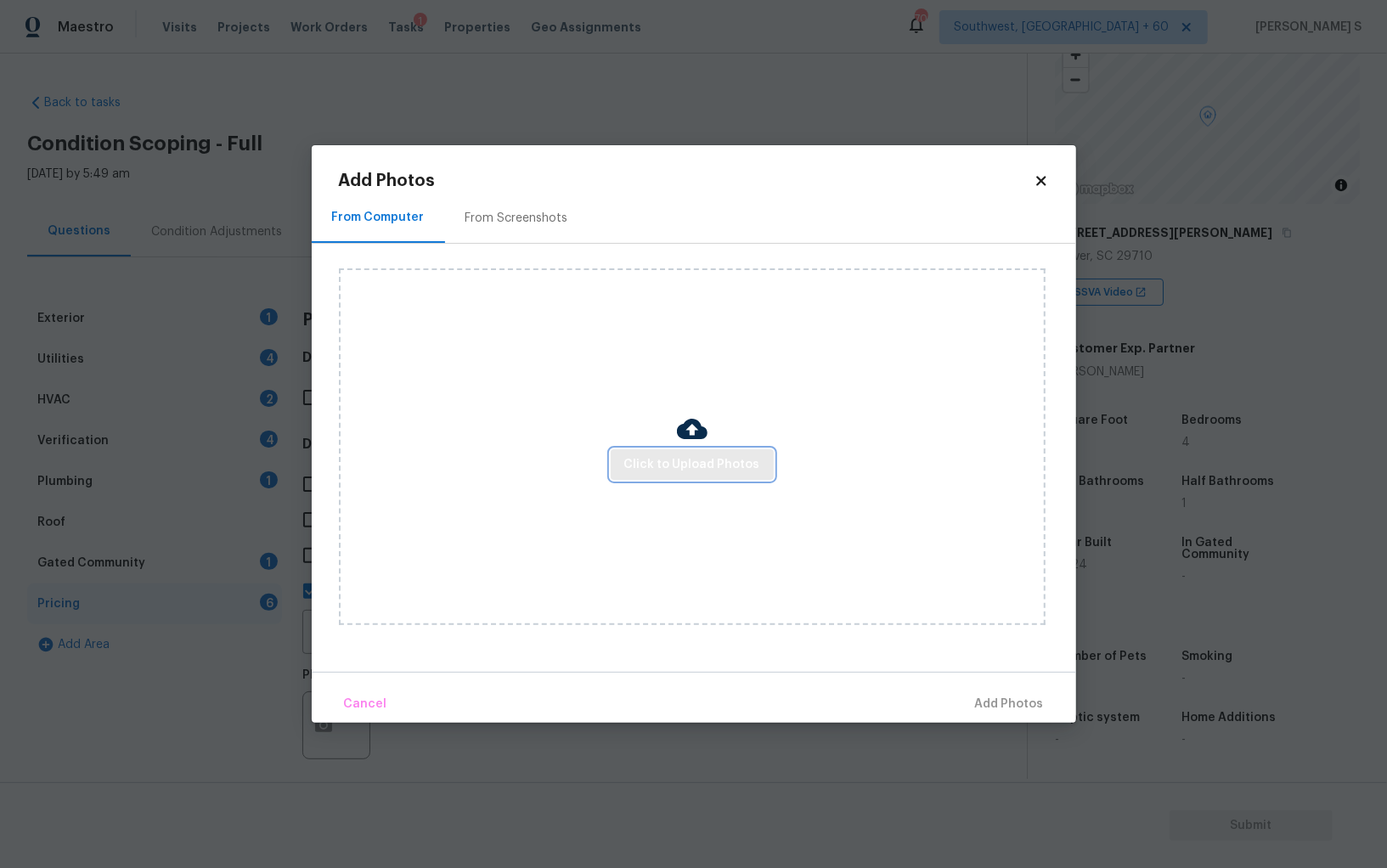
click at [762, 453] on button "Click to Upload Photos" at bounding box center [692, 465] width 163 height 31
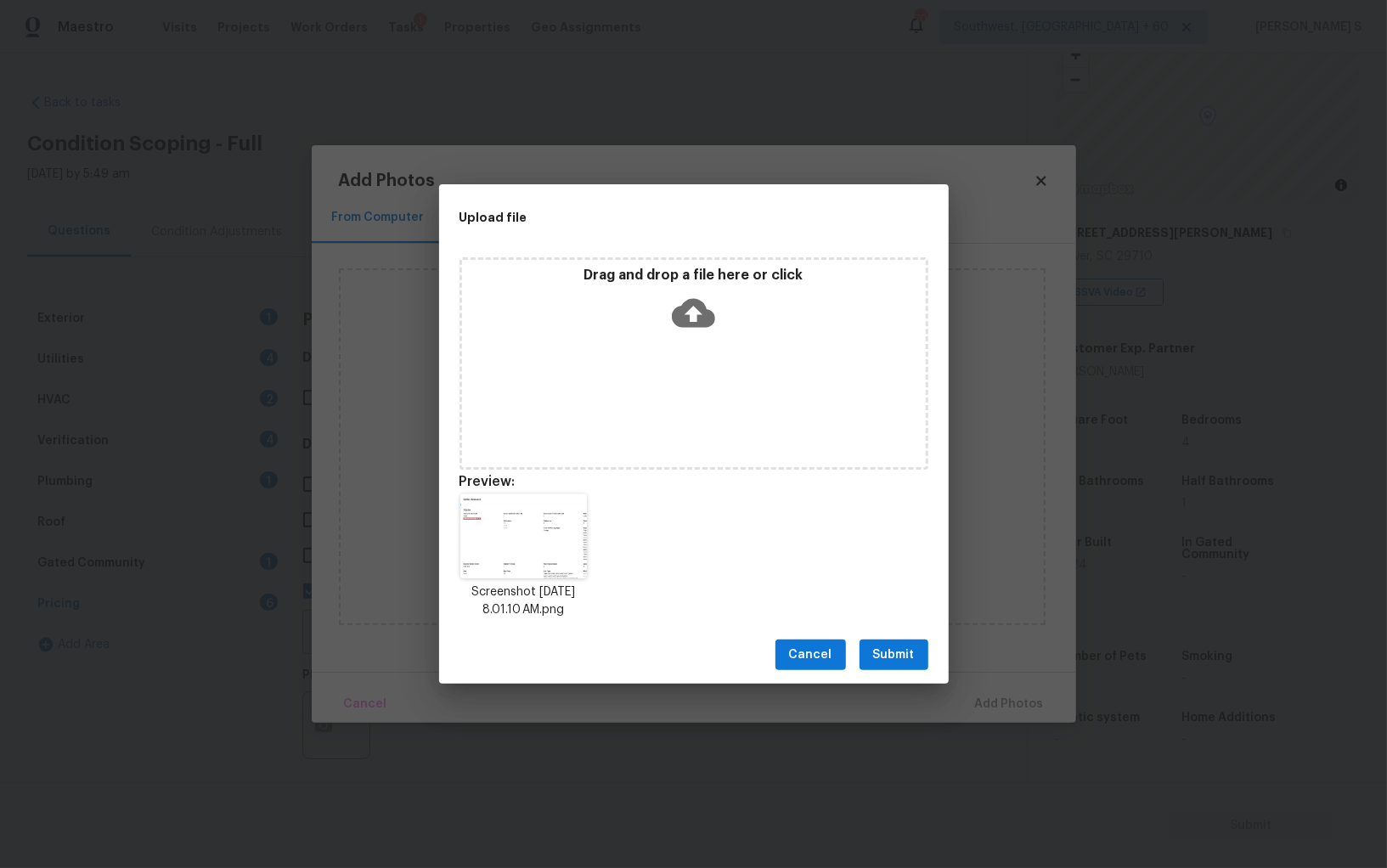
click at [888, 647] on span "Submit" at bounding box center [894, 655] width 41 height 22
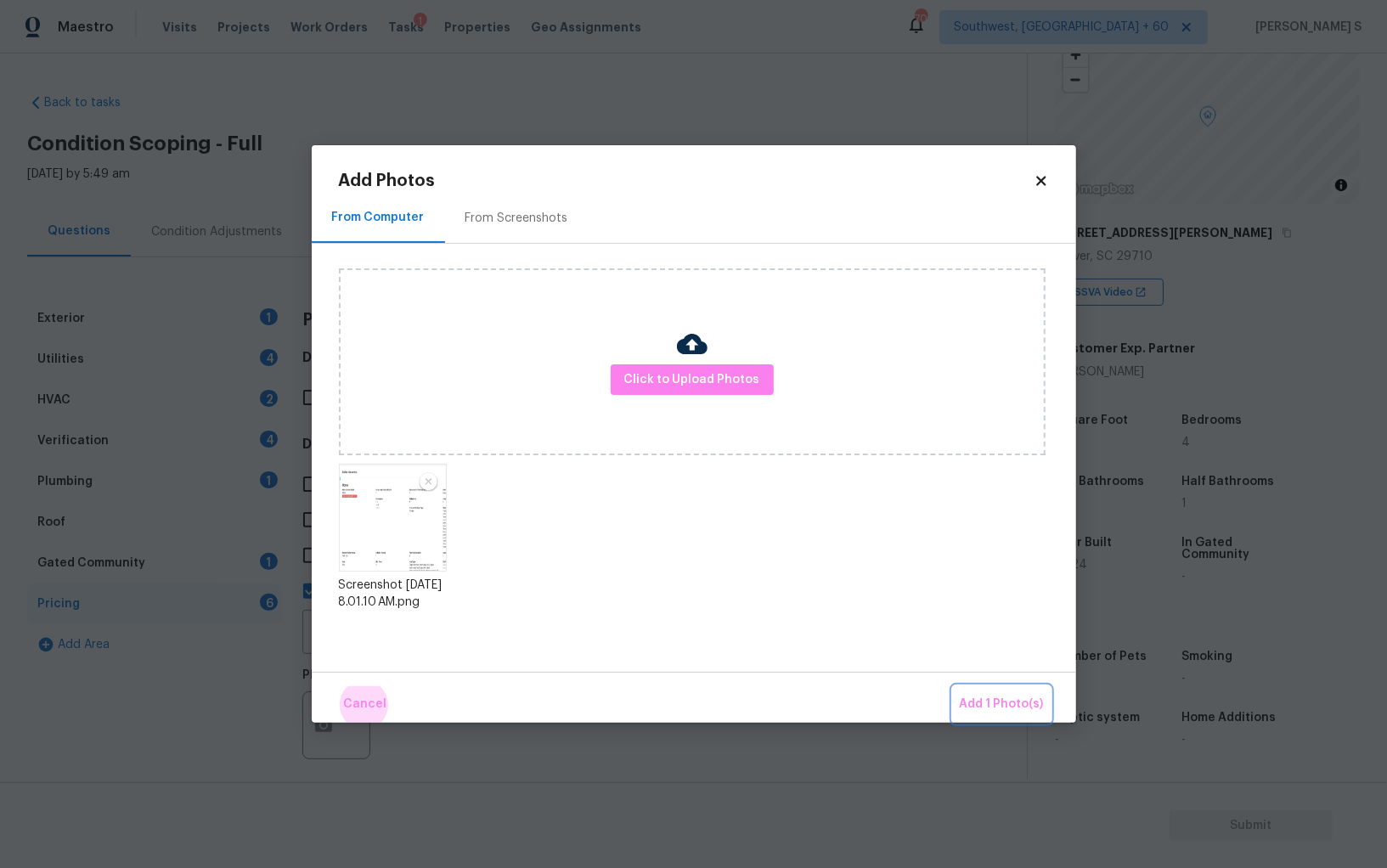
click at [953, 686] on button "Add 1 Photo(s)" at bounding box center [1001, 704] width 98 height 36
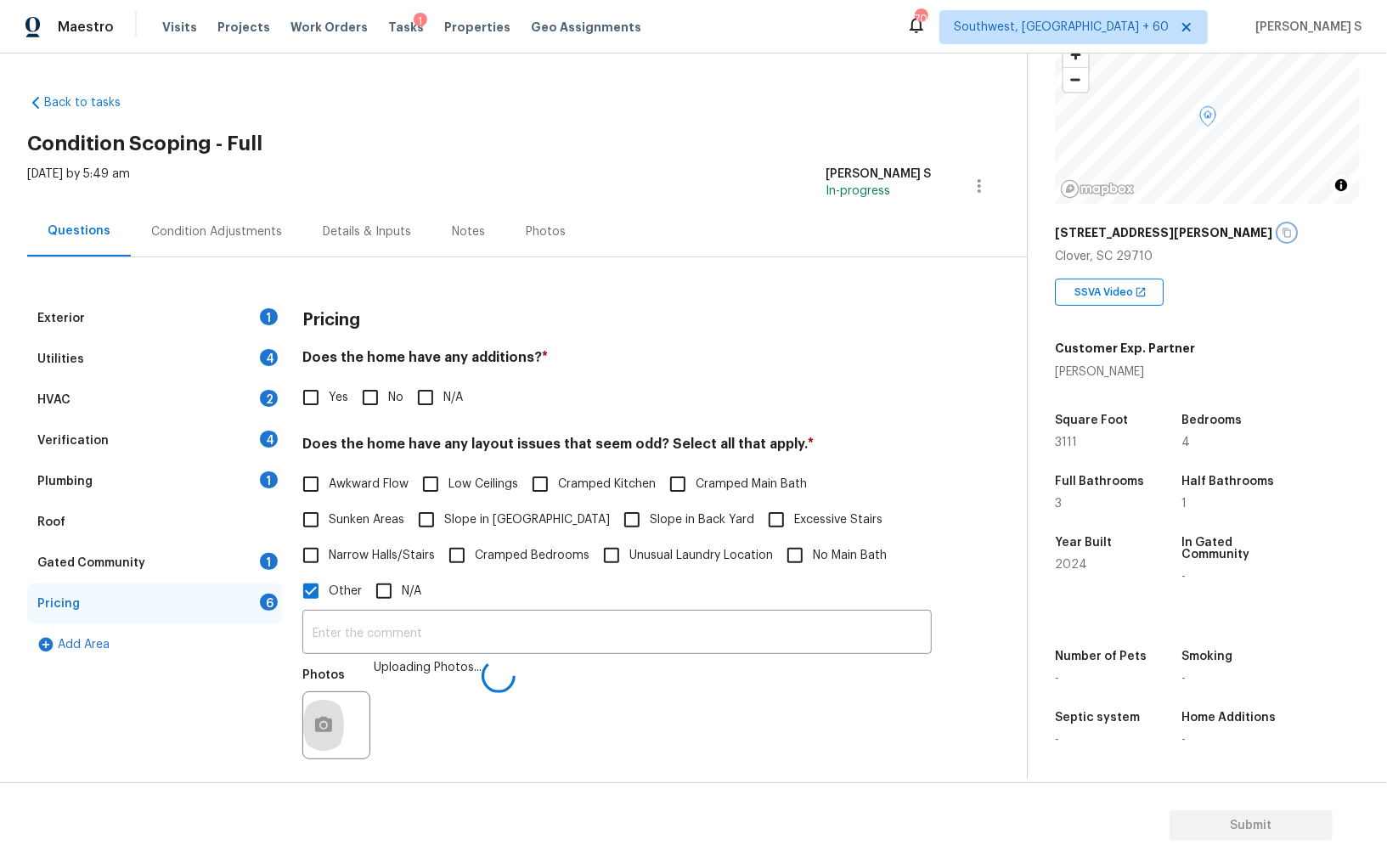
click at [1279, 233] on button "button" at bounding box center [1287, 233] width 16 height 16
click at [251, 315] on div "Exterior 1" at bounding box center [154, 318] width 255 height 41
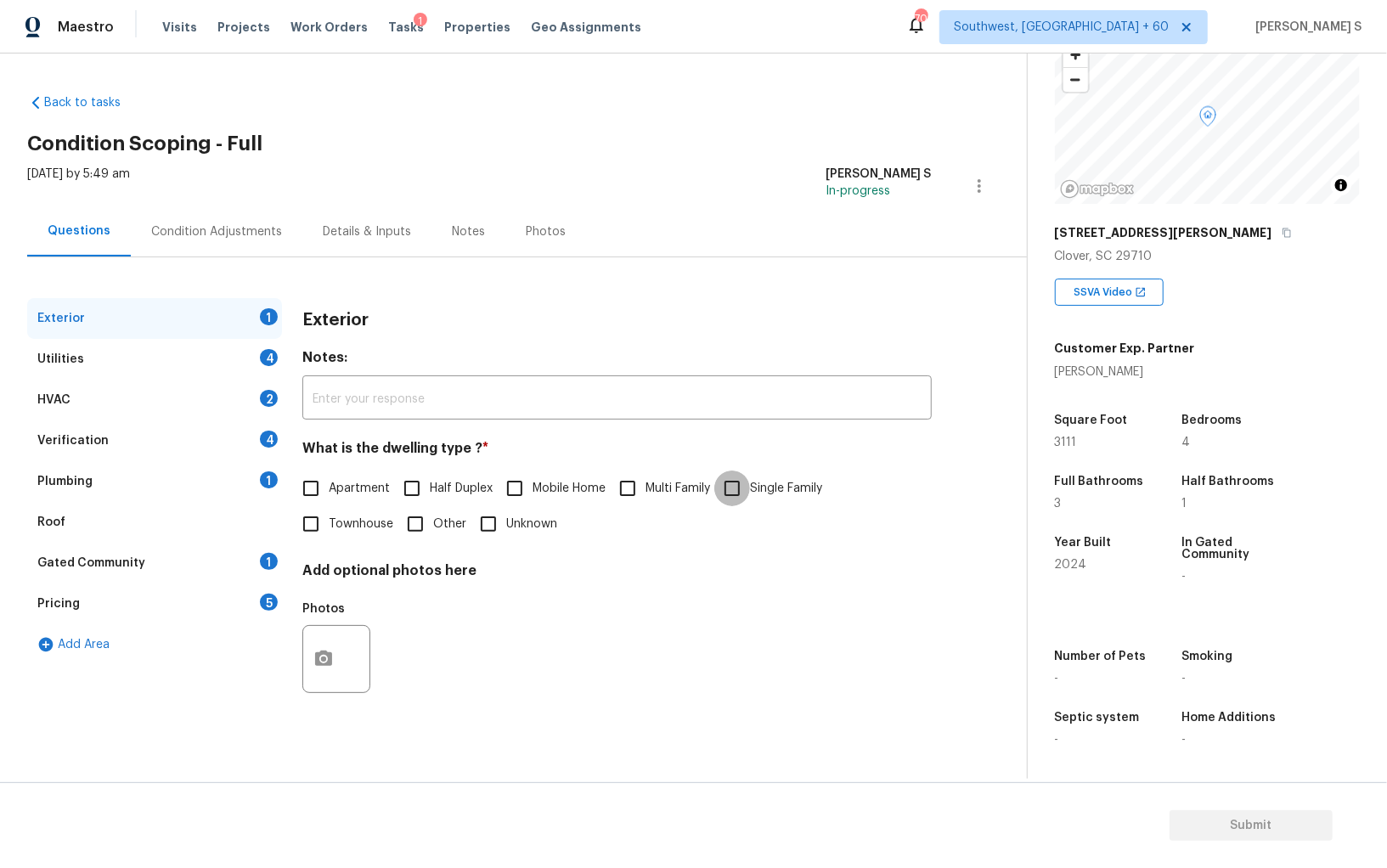
drag, startPoint x: 738, startPoint y: 488, endPoint x: 836, endPoint y: 532, distance: 107.4
click at [738, 488] on input "Single Family" at bounding box center [732, 488] width 35 height 35
checkbox input "true"
click at [598, 580] on h4 "Add optional photos here" at bounding box center [617, 574] width 630 height 24
click at [241, 354] on div "Utilities 4" at bounding box center [154, 358] width 255 height 41
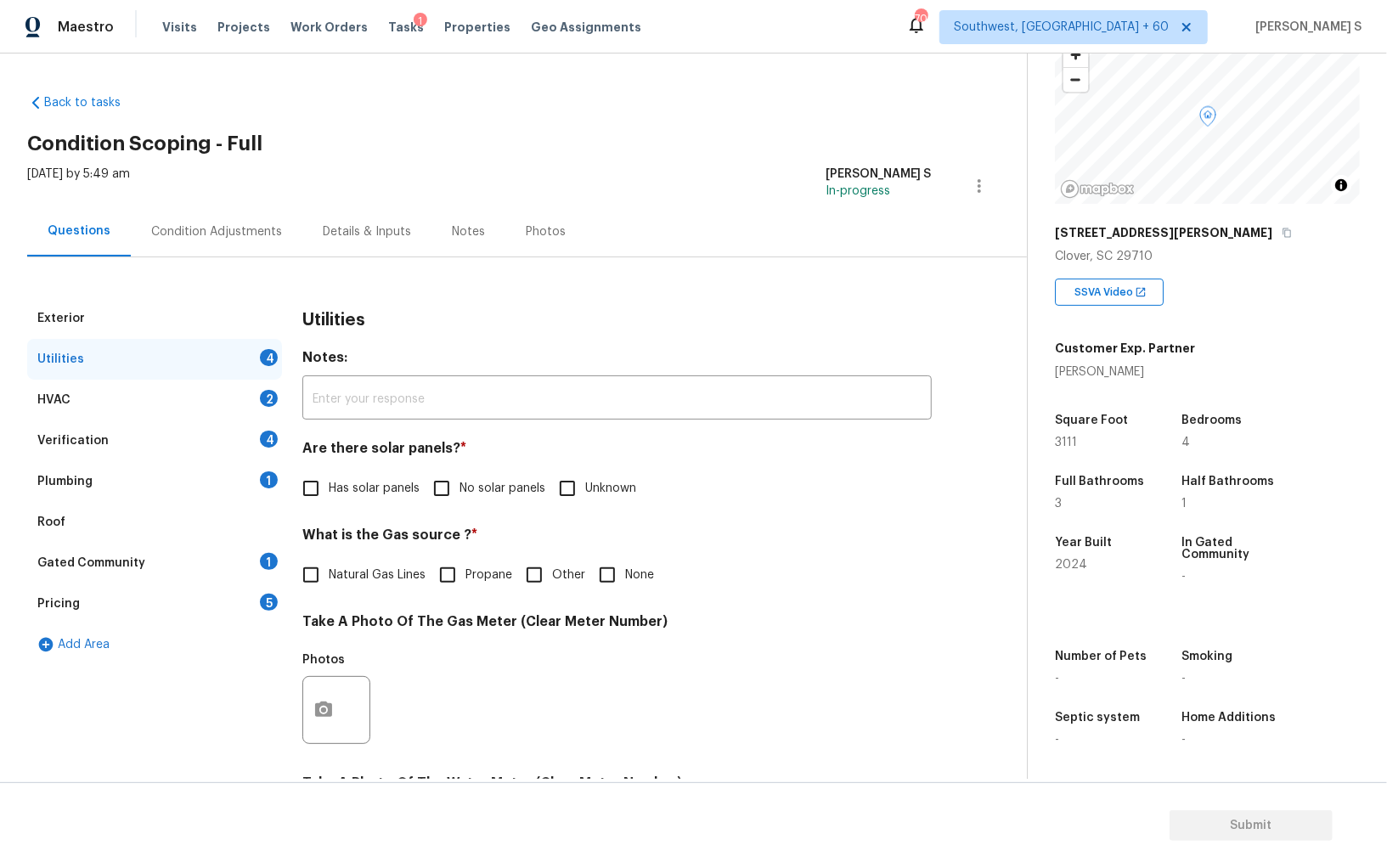
drag, startPoint x: 246, startPoint y: 354, endPoint x: 490, endPoint y: 541, distance: 307.4
click at [246, 354] on div "Utilities 4" at bounding box center [154, 358] width 255 height 41
click at [459, 500] on label "No solar panels" at bounding box center [484, 488] width 122 height 35
click at [459, 500] on input "No solar panels" at bounding box center [441, 488] width 35 height 35
checkbox input "true"
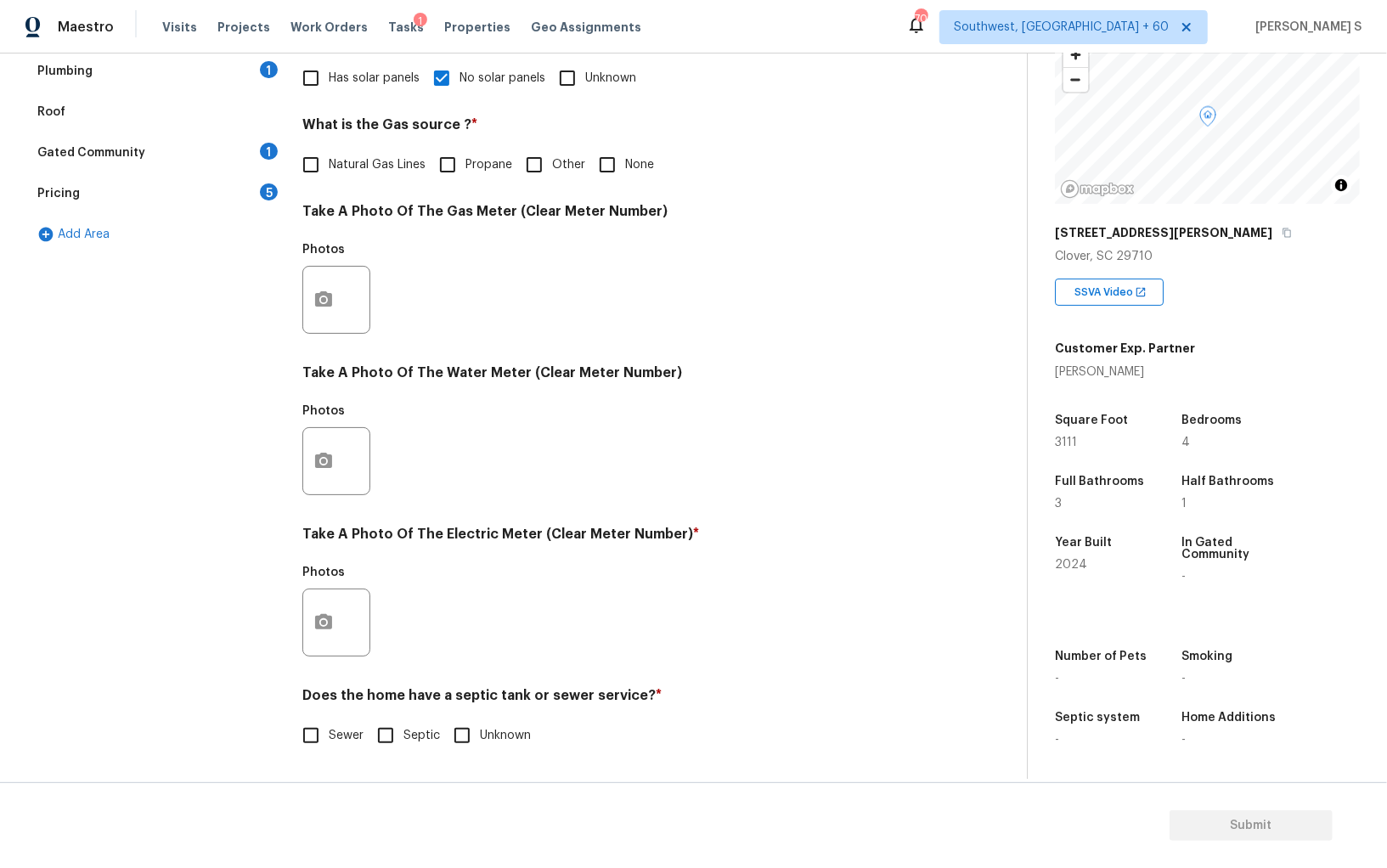
click at [389, 738] on input "Septic" at bounding box center [385, 735] width 35 height 35
checkbox input "true"
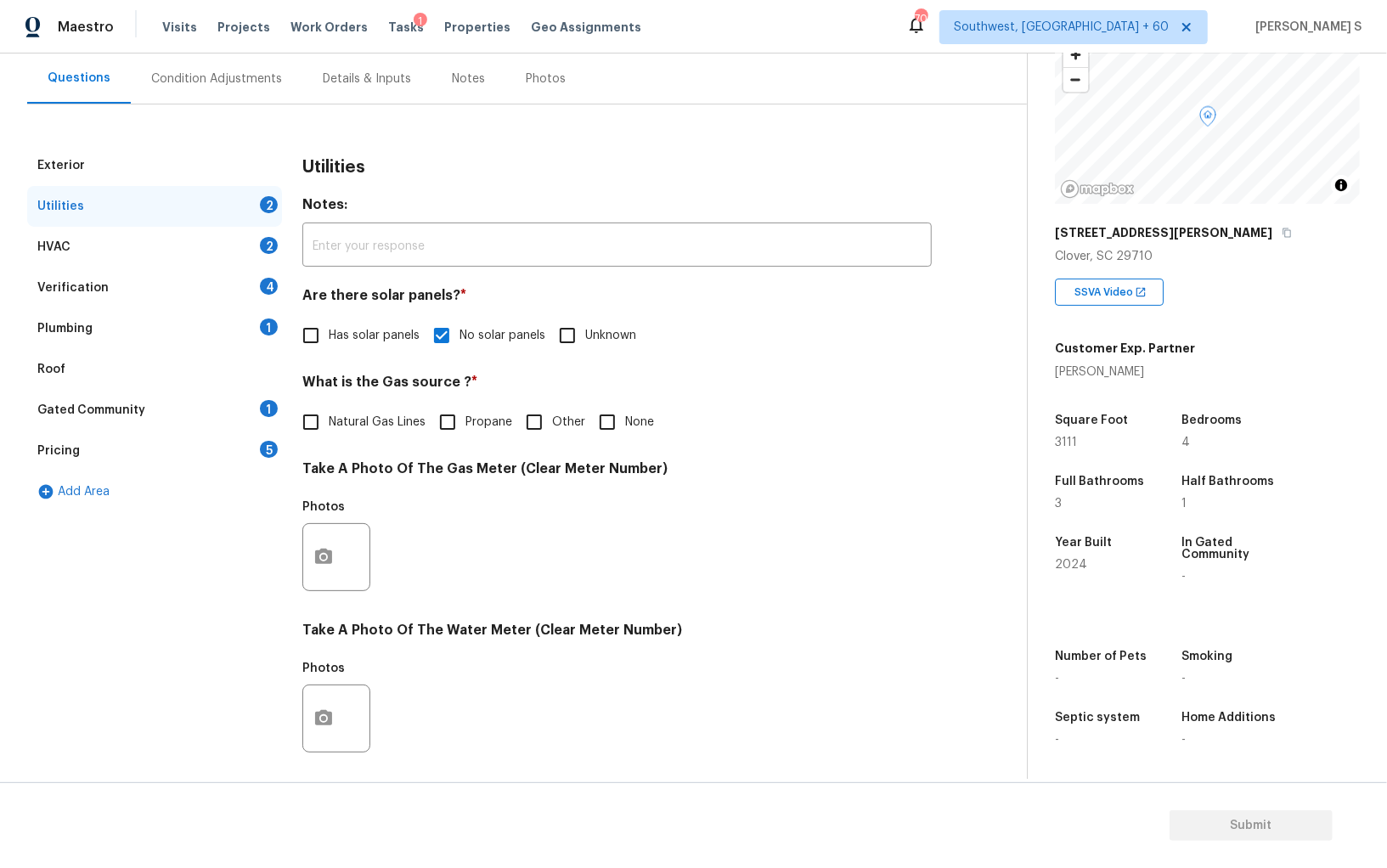
scroll to position [0, 0]
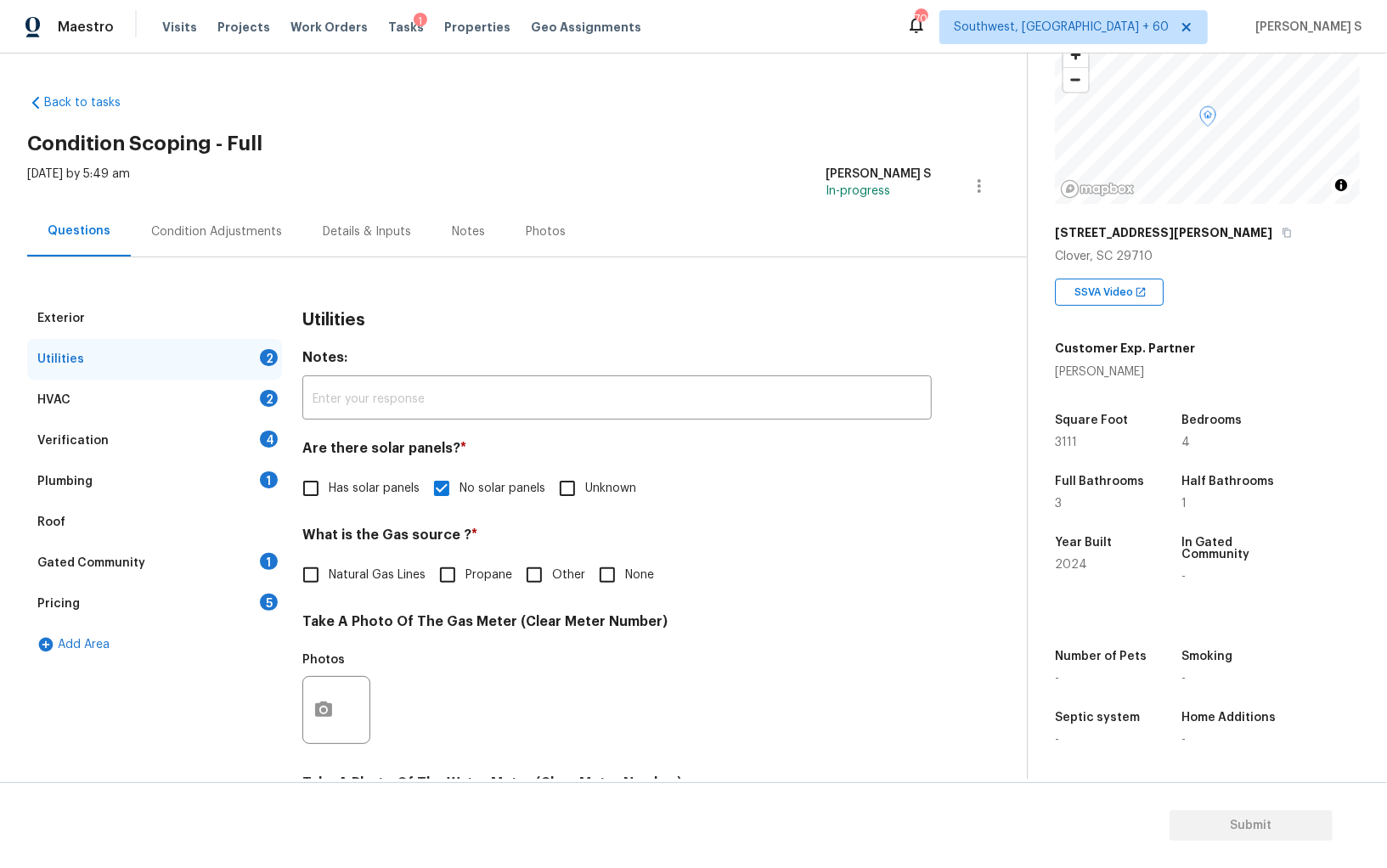
click at [254, 479] on div "Plumbing 1" at bounding box center [154, 481] width 255 height 41
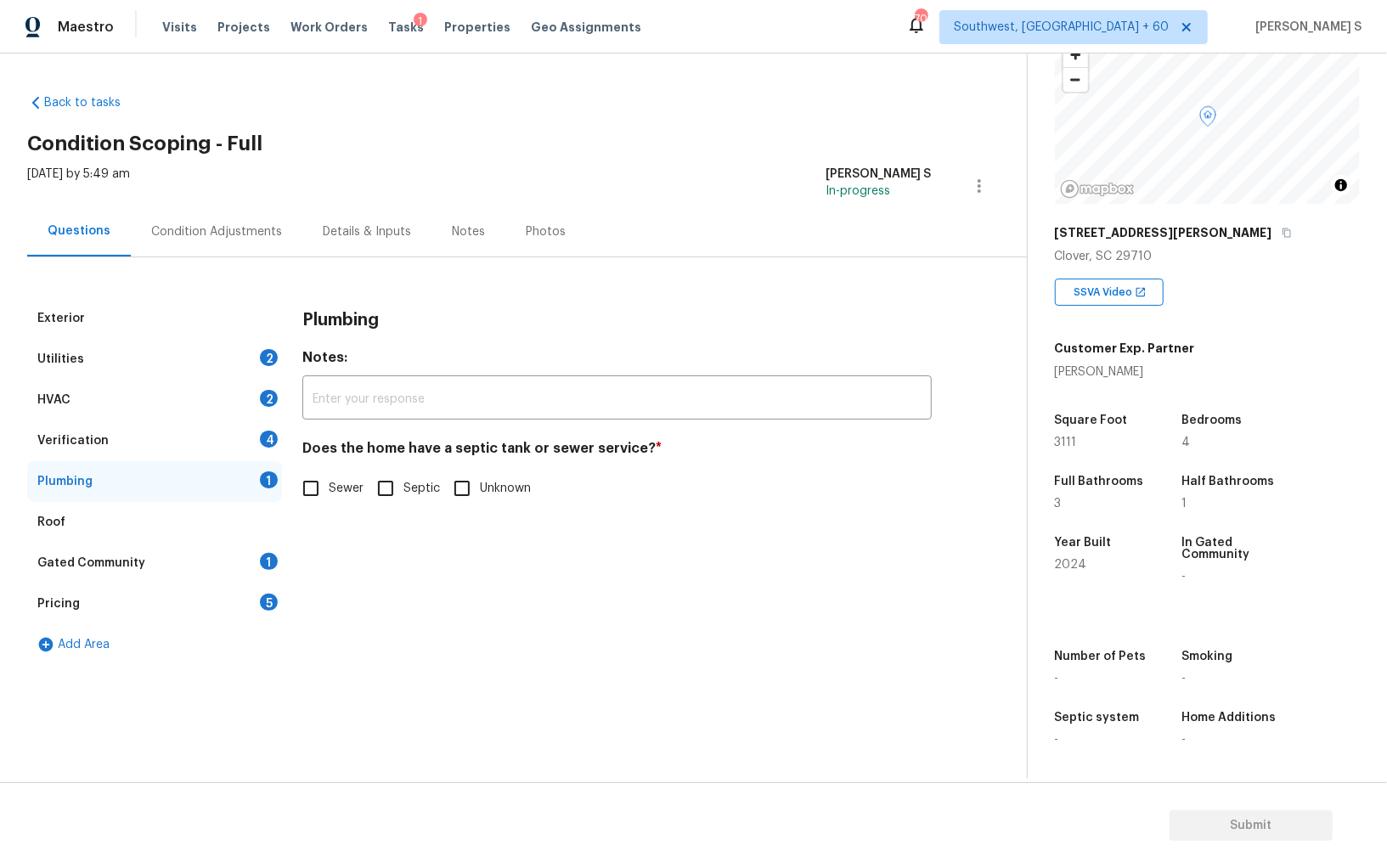
click at [339, 485] on span "Sewer" at bounding box center [345, 489] width 35 height 18
click at [328, 485] on input "Sewer" at bounding box center [310, 488] width 35 height 35
checkbox input "true"
click at [379, 494] on input "Septic" at bounding box center [385, 490] width 35 height 35
checkbox input "true"
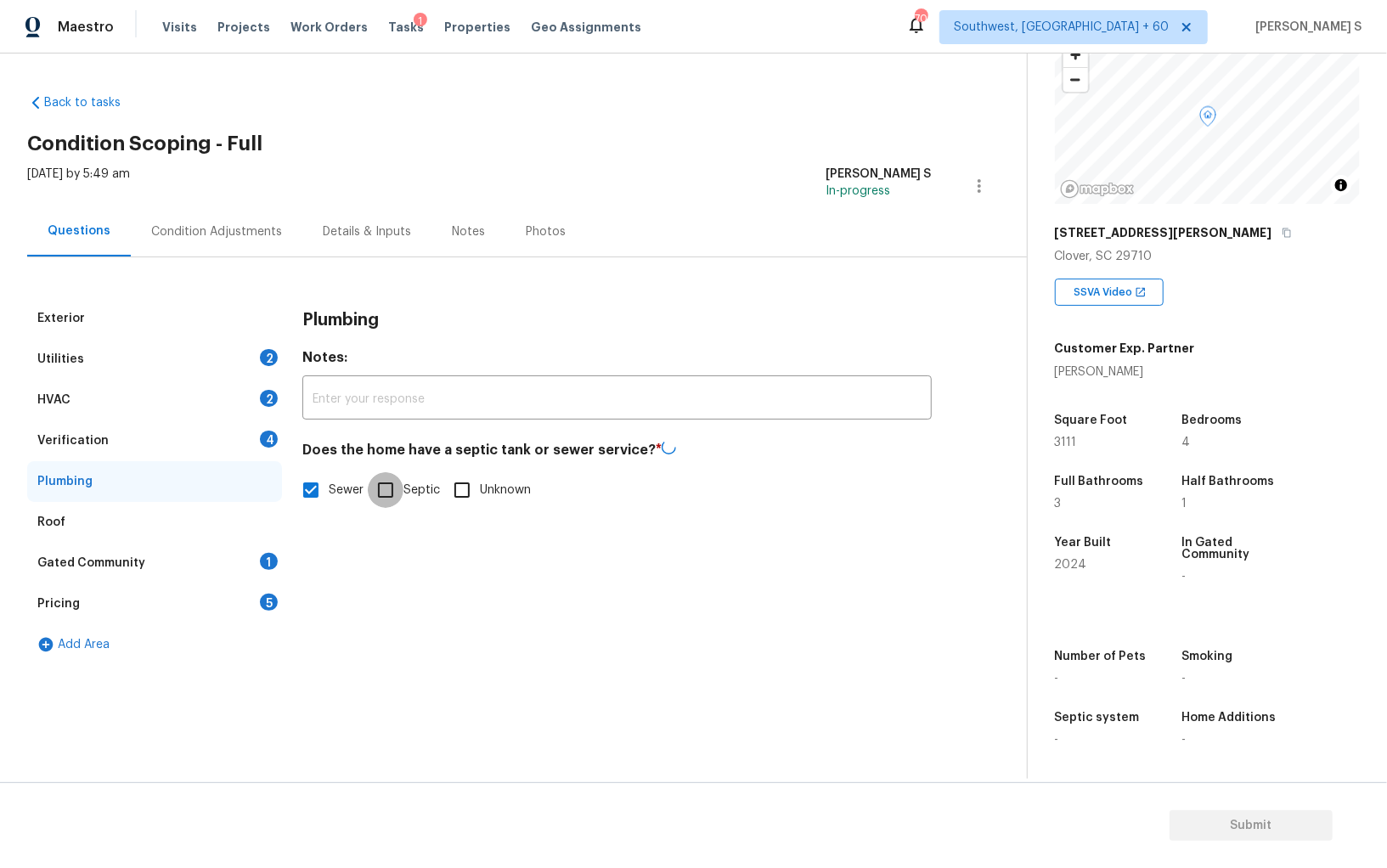
checkbox input "false"
click at [259, 561] on div "Gated Community 1" at bounding box center [154, 562] width 255 height 41
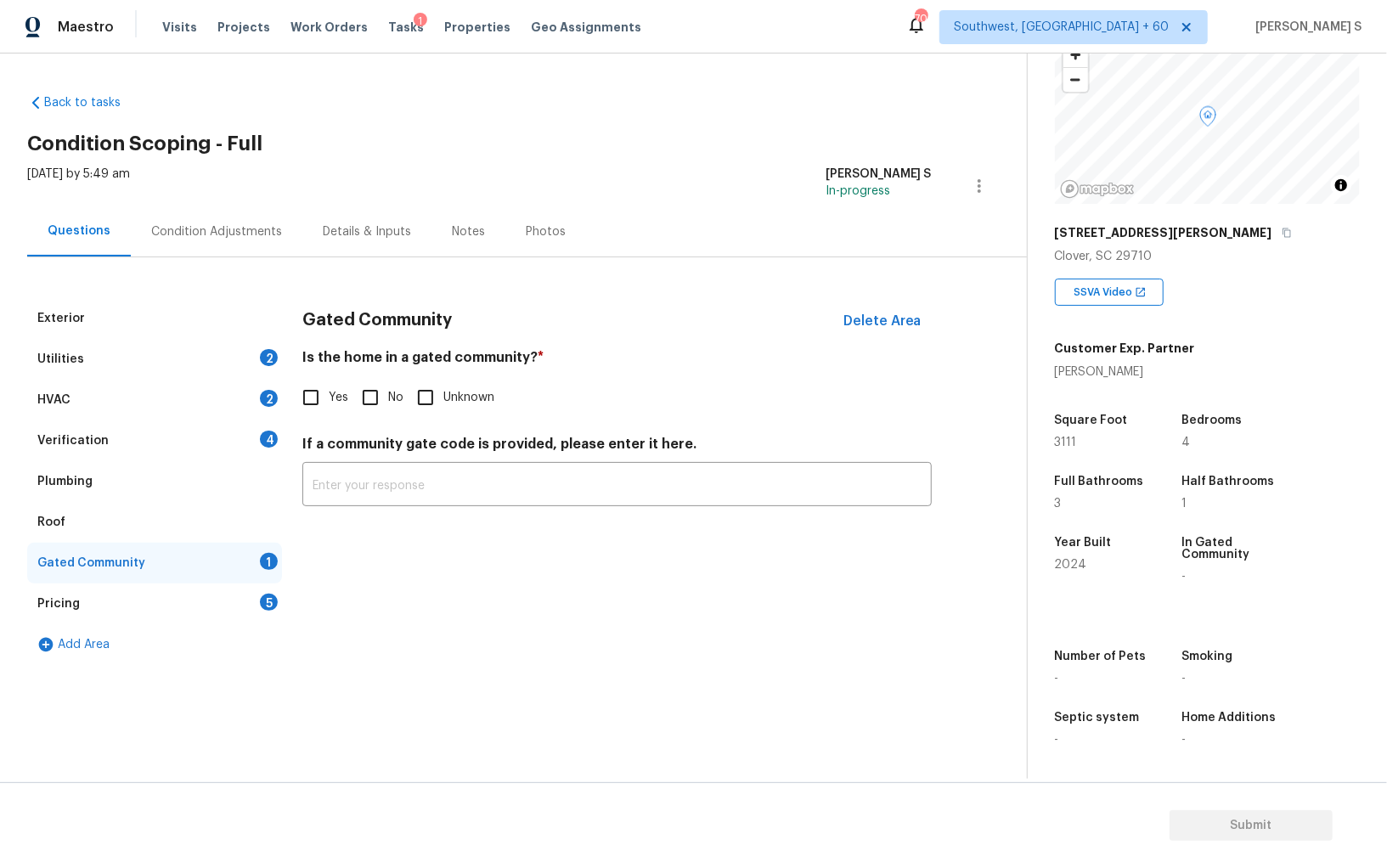
click at [370, 402] on input "No" at bounding box center [370, 396] width 35 height 35
checkbox input "true"
click at [276, 421] on div "Verification 4" at bounding box center [154, 440] width 255 height 41
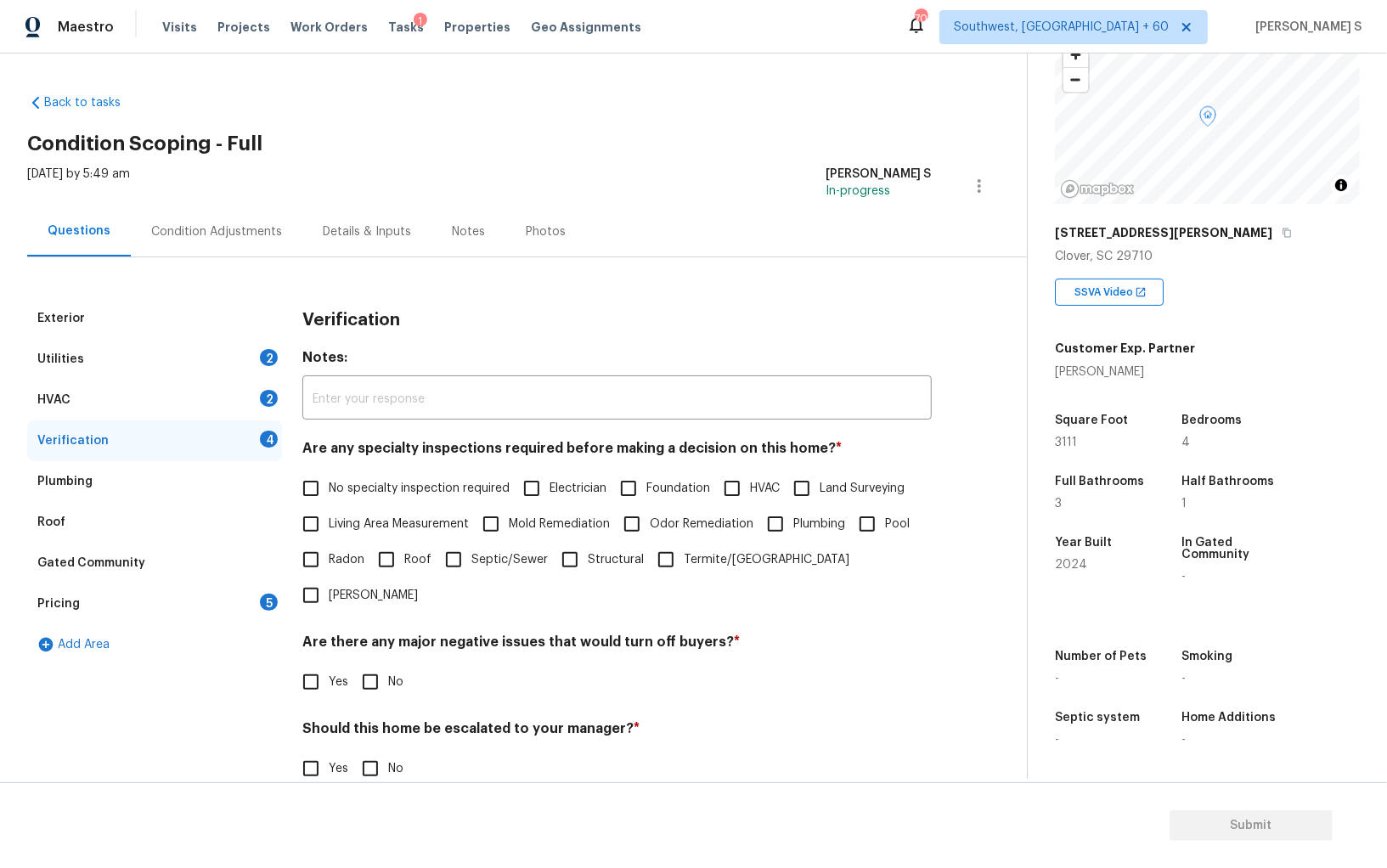
drag, startPoint x: 327, startPoint y: 481, endPoint x: 433, endPoint y: 485, distance: 106.1
click at [327, 481] on input "No specialty inspection required" at bounding box center [310, 488] width 35 height 35
checkbox input "true"
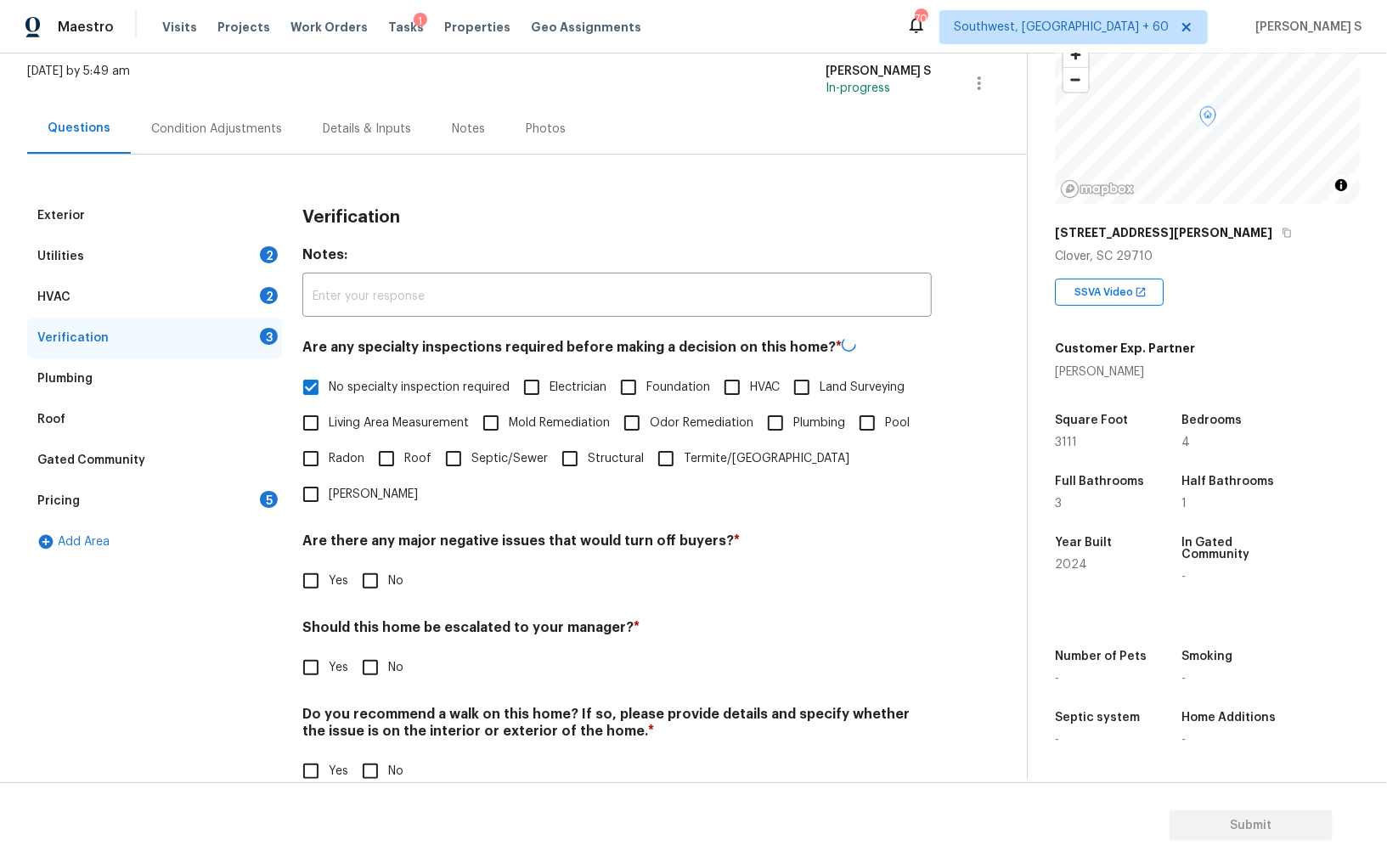
scroll to position [101, 0]
click at [390, 563] on label "No" at bounding box center [377, 580] width 51 height 35
click at [388, 563] on input "No" at bounding box center [370, 580] width 35 height 35
checkbox input "true"
click at [390, 753] on label "No" at bounding box center [377, 770] width 51 height 35
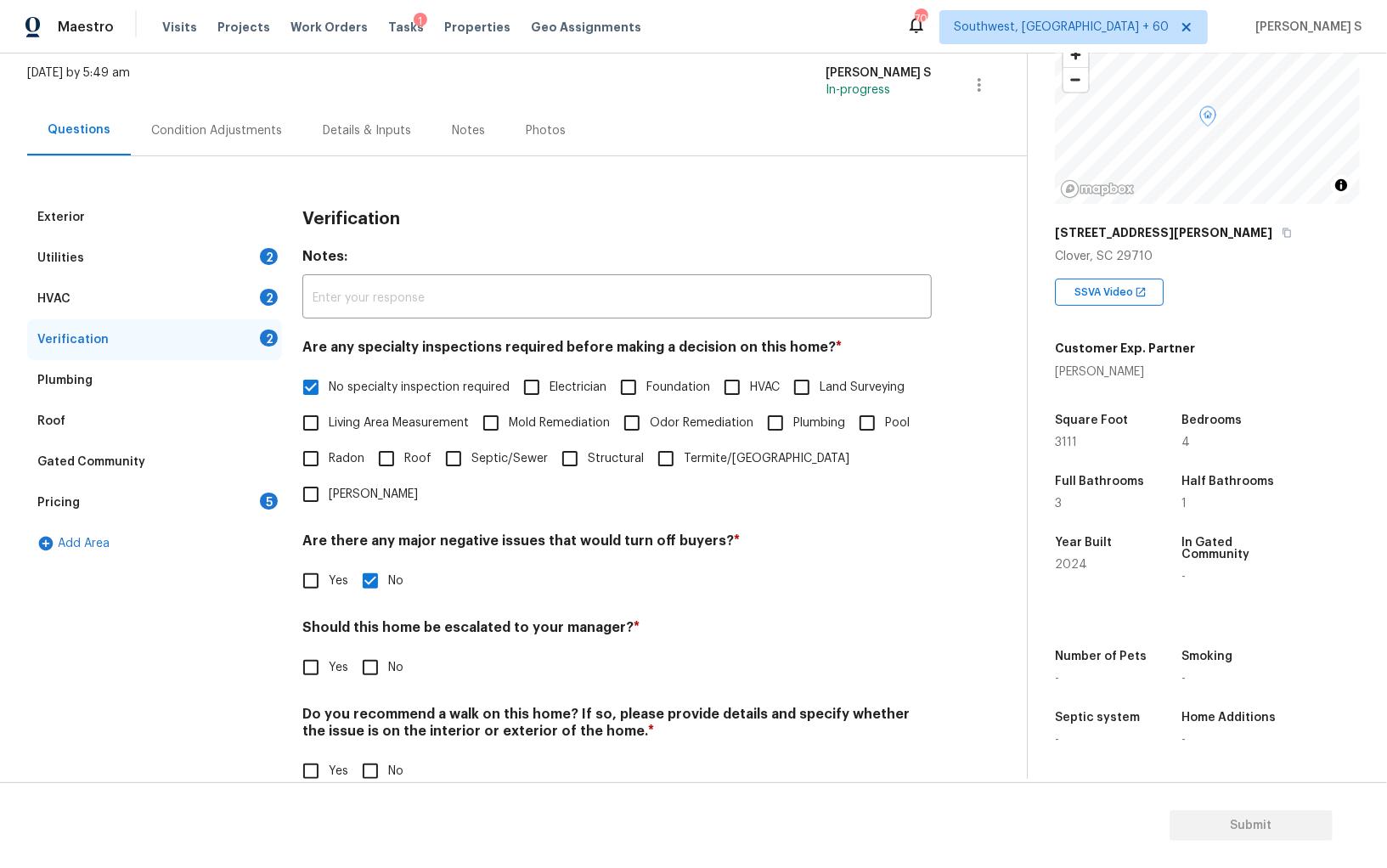
click at [388, 753] on input "No" at bounding box center [370, 770] width 35 height 35
checkbox input "true"
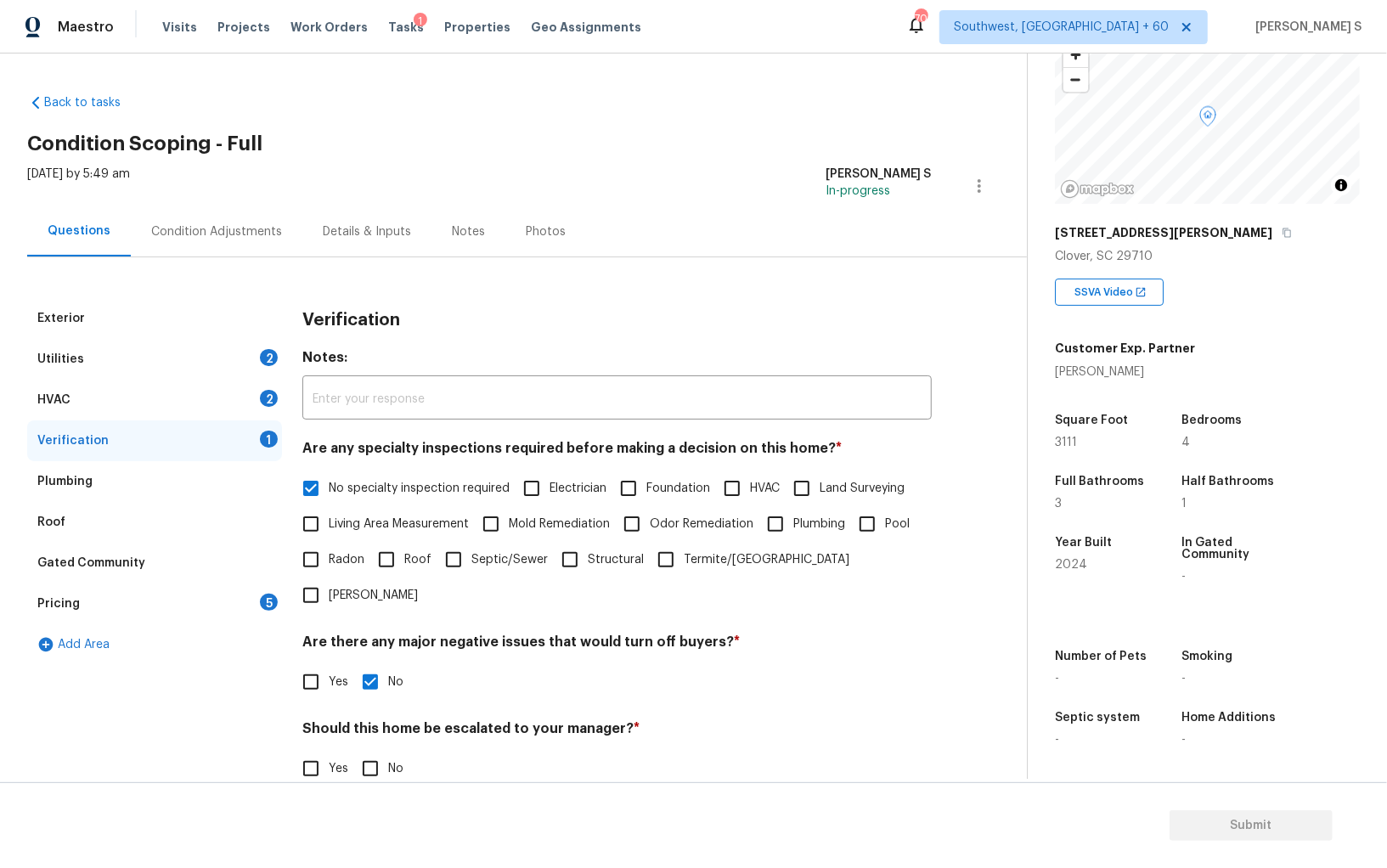
click at [259, 394] on div "HVAC 2" at bounding box center [154, 399] width 255 height 41
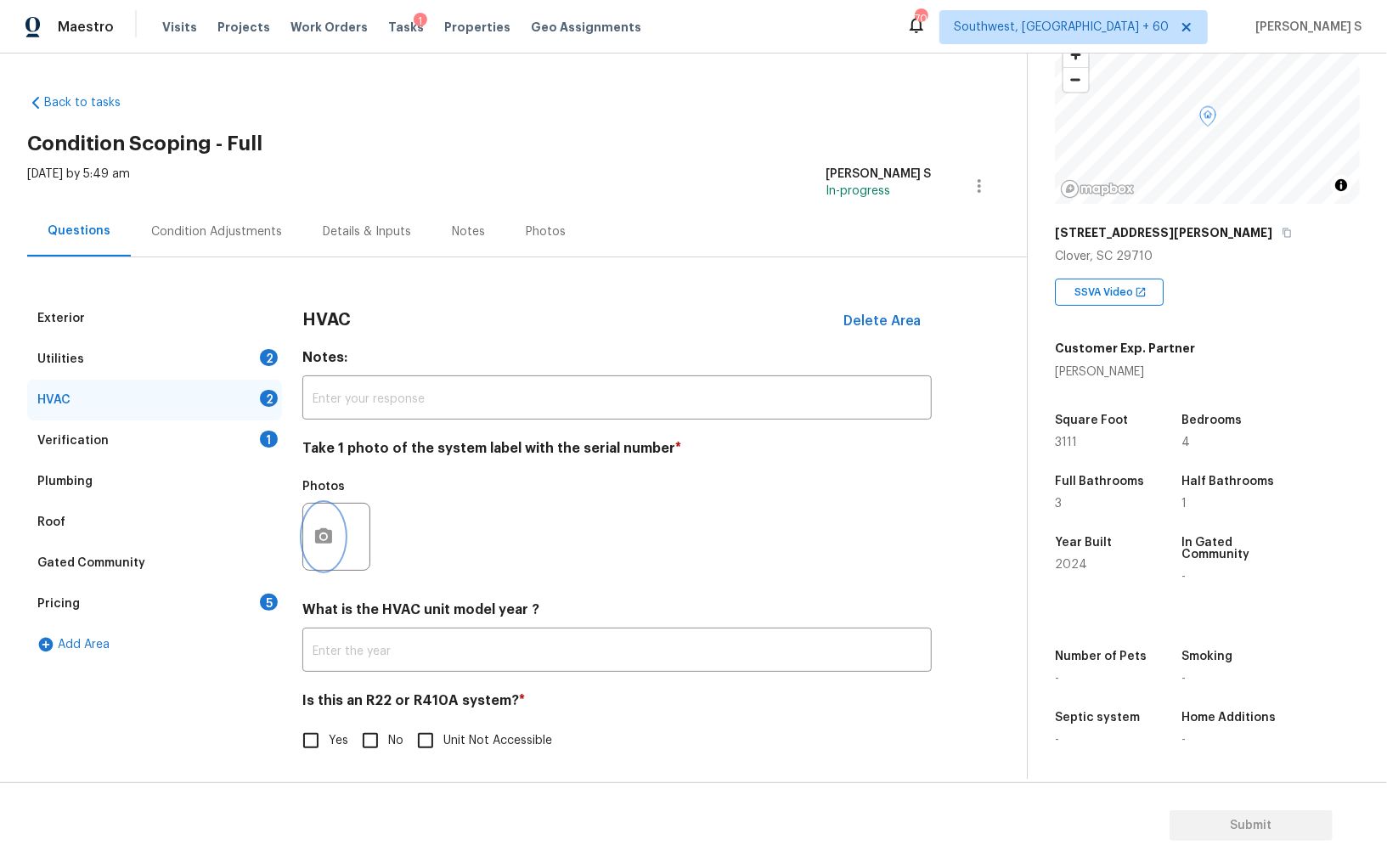
click at [329, 542] on icon "button" at bounding box center [324, 536] width 17 height 16
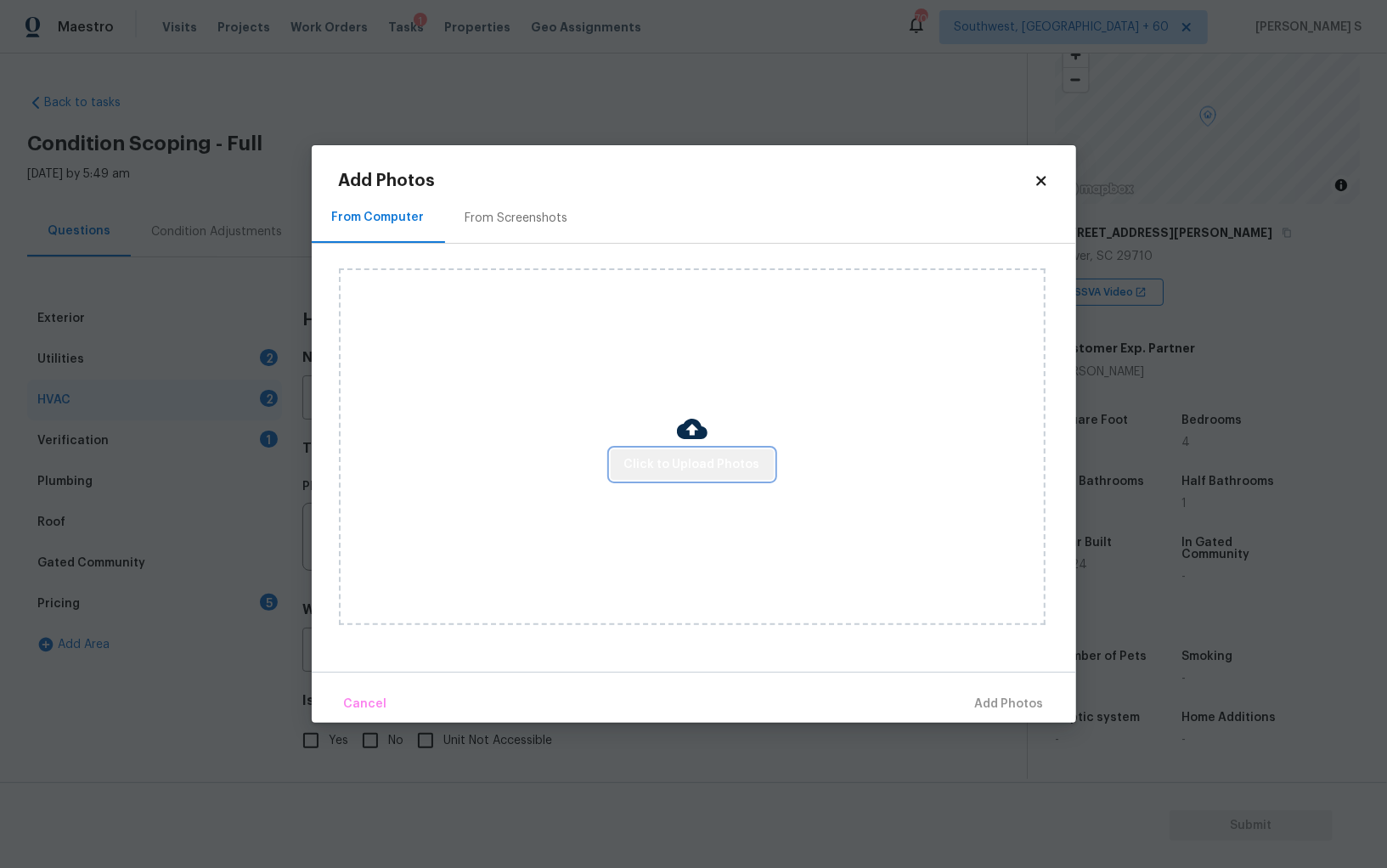
click at [708, 461] on span "Click to Upload Photos" at bounding box center [692, 465] width 136 height 22
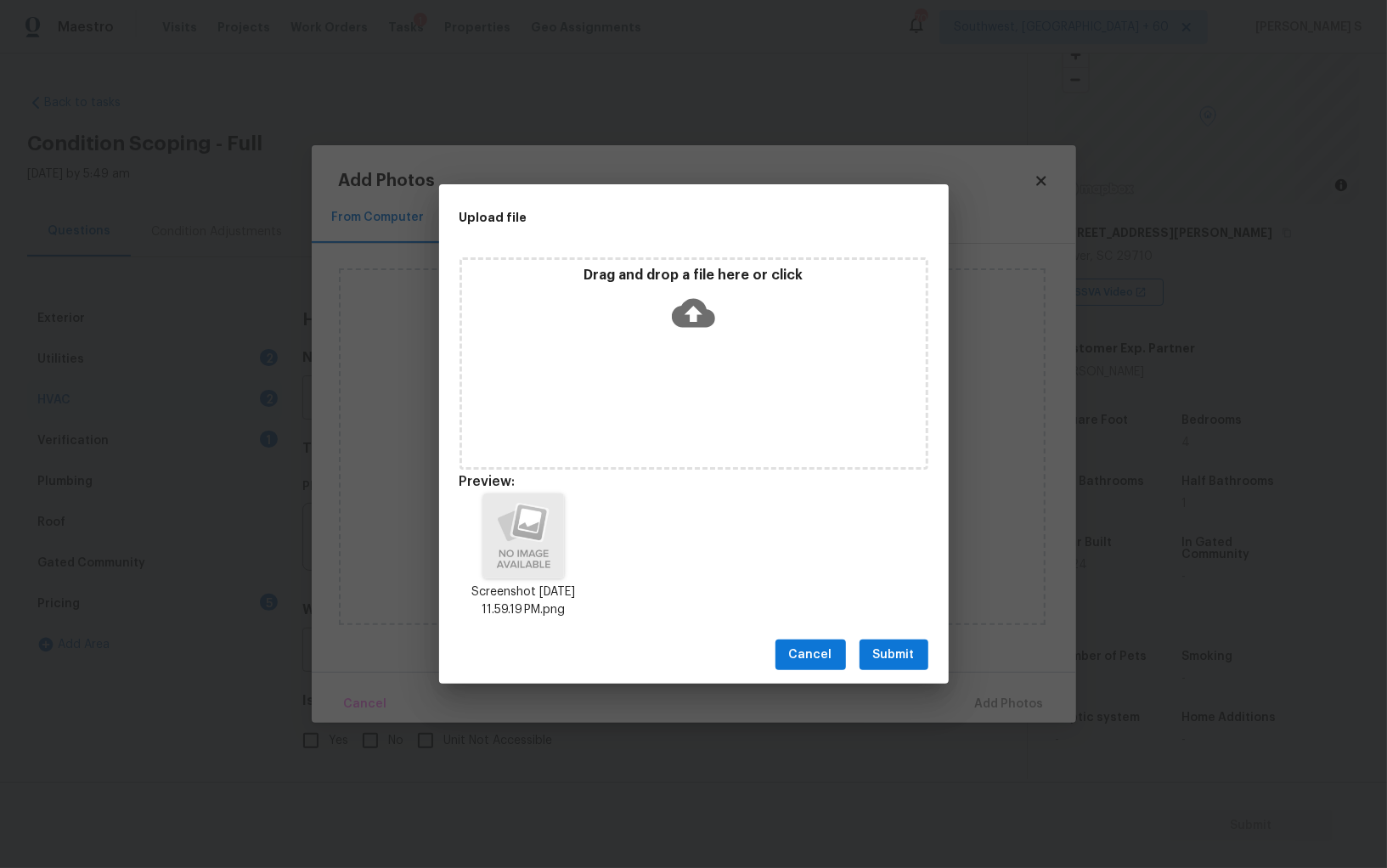
click at [896, 657] on span "Submit" at bounding box center [894, 655] width 41 height 22
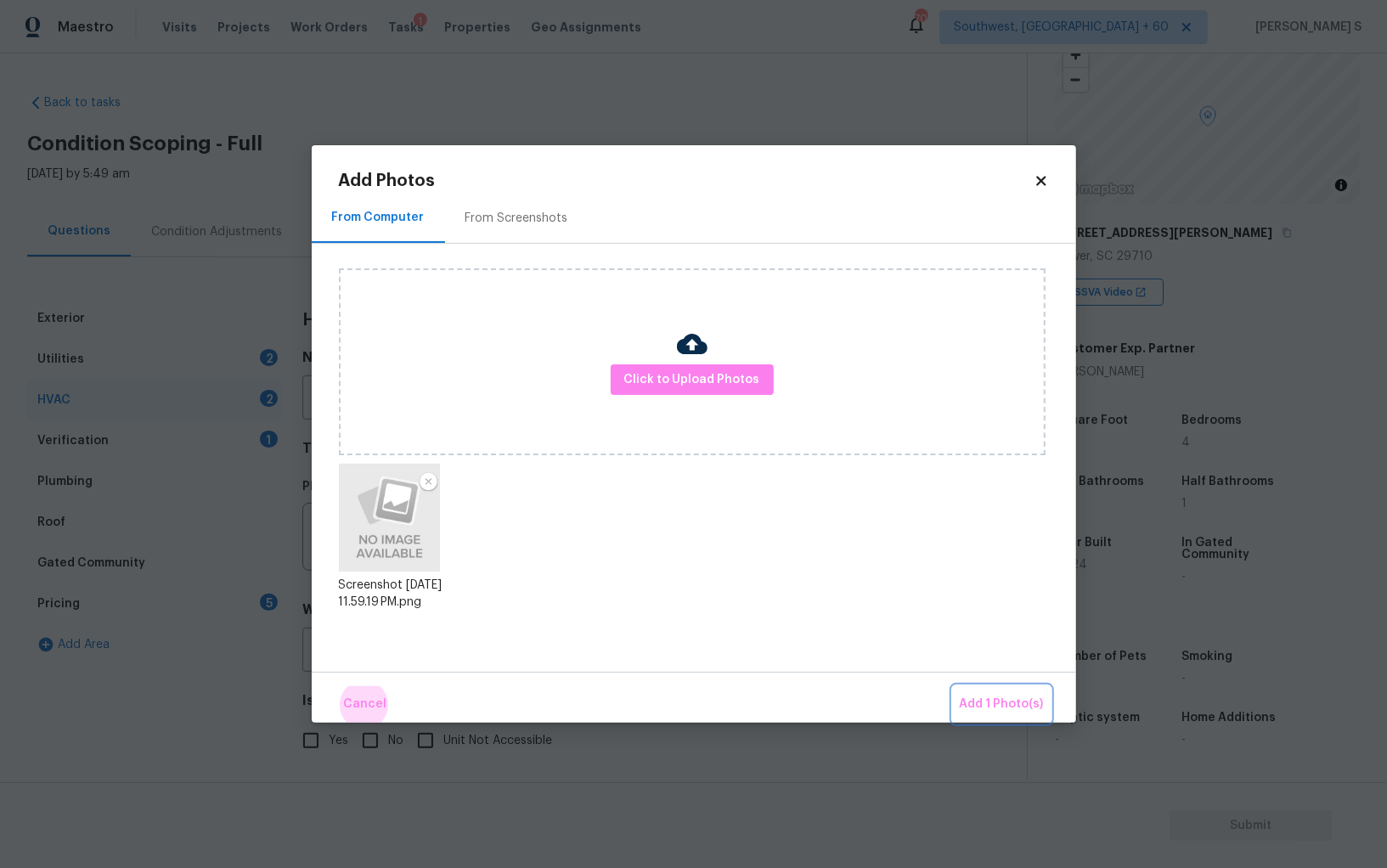
click at [953, 686] on button "Add 1 Photo(s)" at bounding box center [1001, 704] width 98 height 36
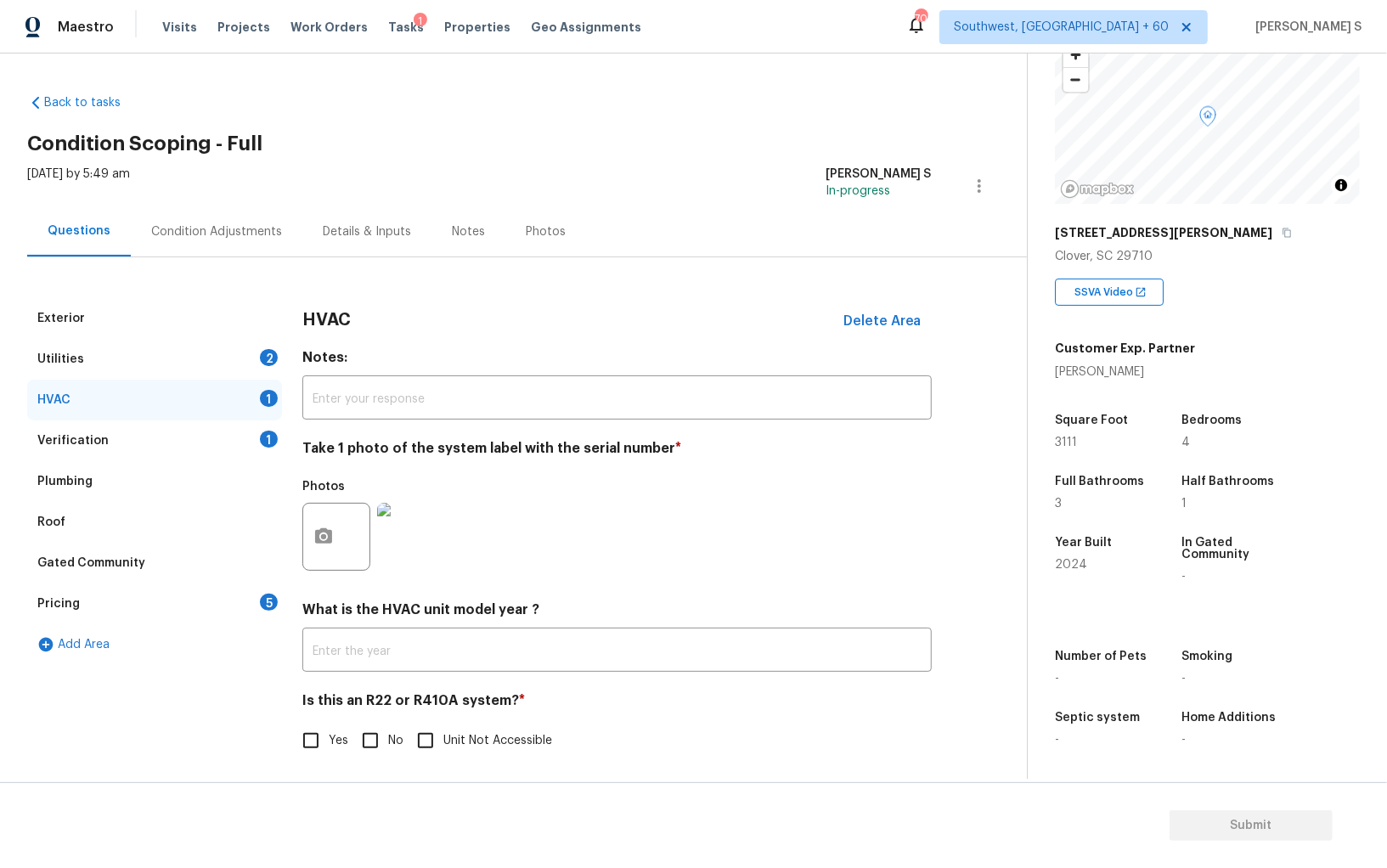
click at [373, 732] on input "No" at bounding box center [370, 740] width 35 height 35
checkbox input "true"
click at [228, 597] on div "Pricing 5" at bounding box center [154, 603] width 255 height 41
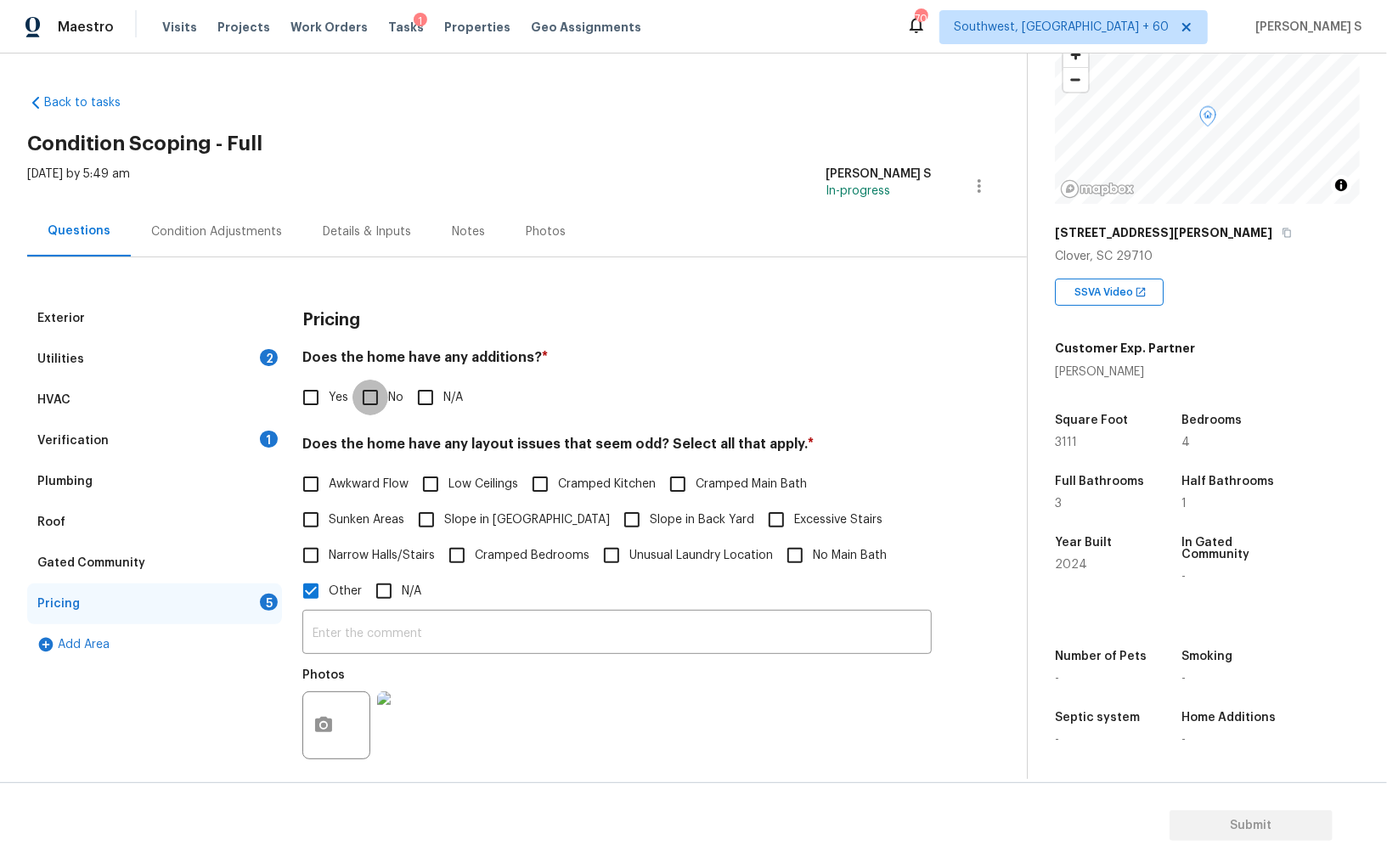
click at [377, 383] on input "No" at bounding box center [370, 396] width 35 height 35
checkbox input "true"
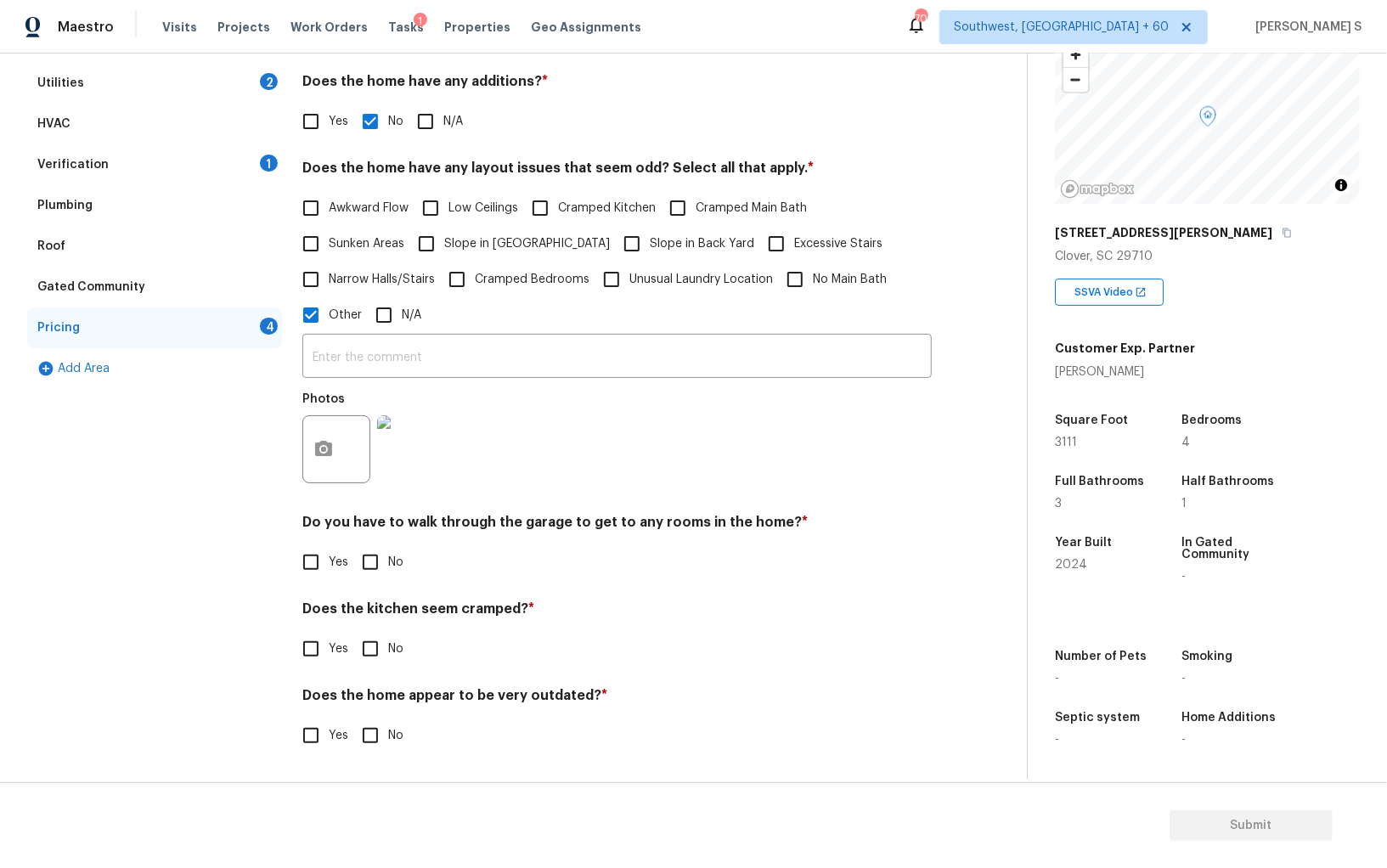
scroll to position [276, 0]
click at [374, 558] on input "No" at bounding box center [370, 561] width 35 height 35
checkbox input "true"
click at [352, 632] on input "No" at bounding box center [370, 649] width 35 height 35
checkbox input "true"
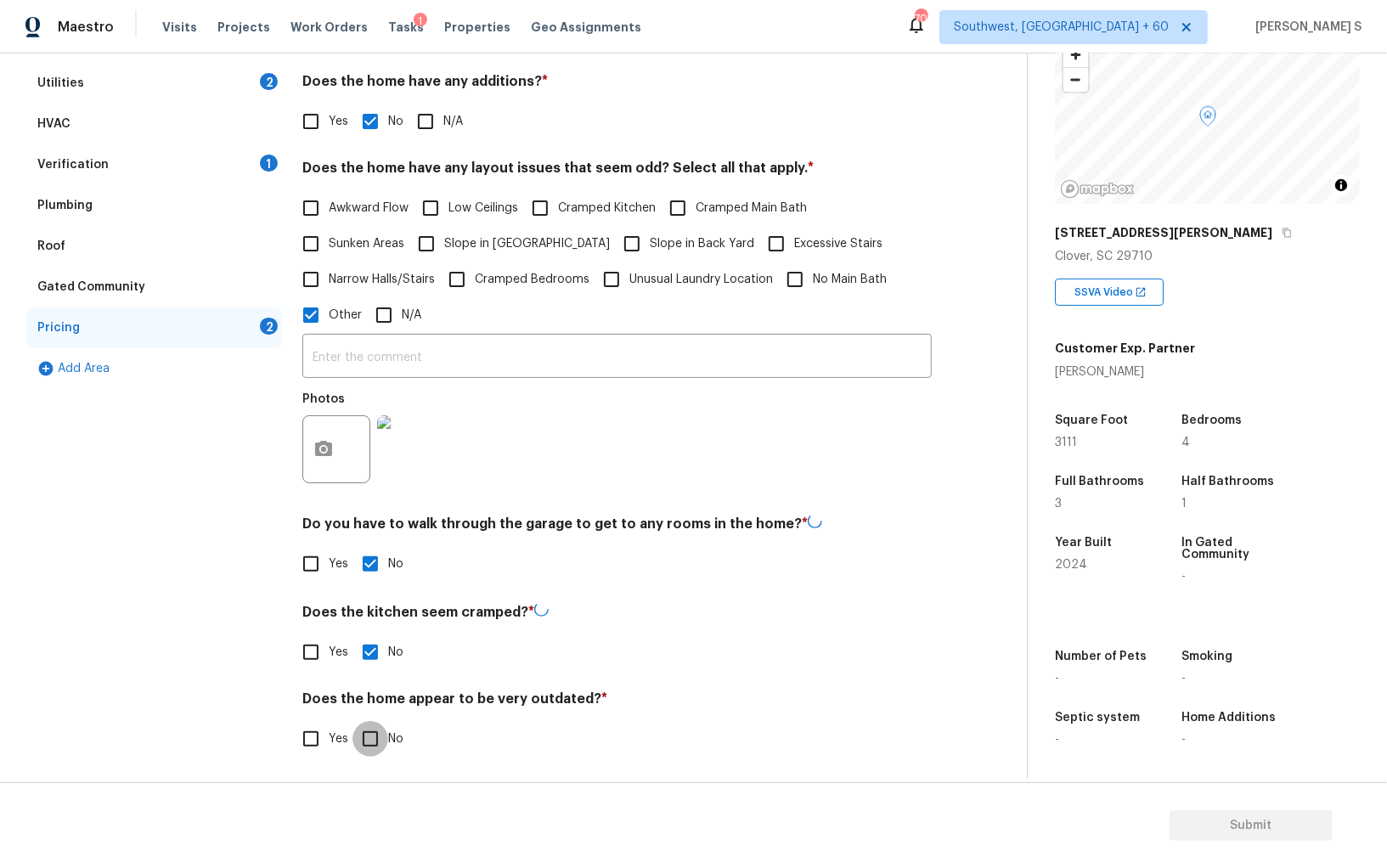
click at [352, 721] on input "No" at bounding box center [370, 738] width 35 height 35
checkbox input "true"
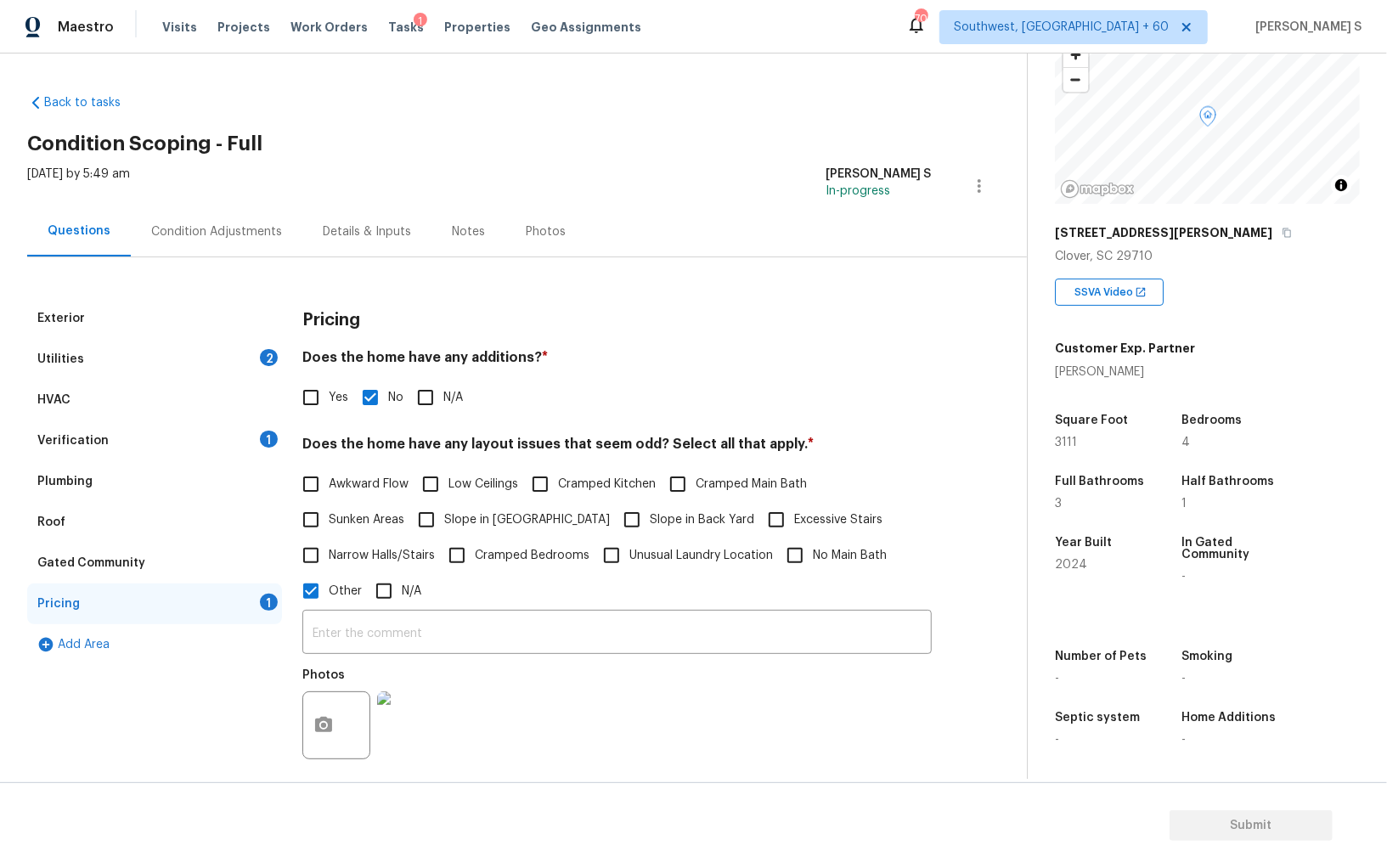
click at [269, 352] on div "2" at bounding box center [269, 358] width 18 height 17
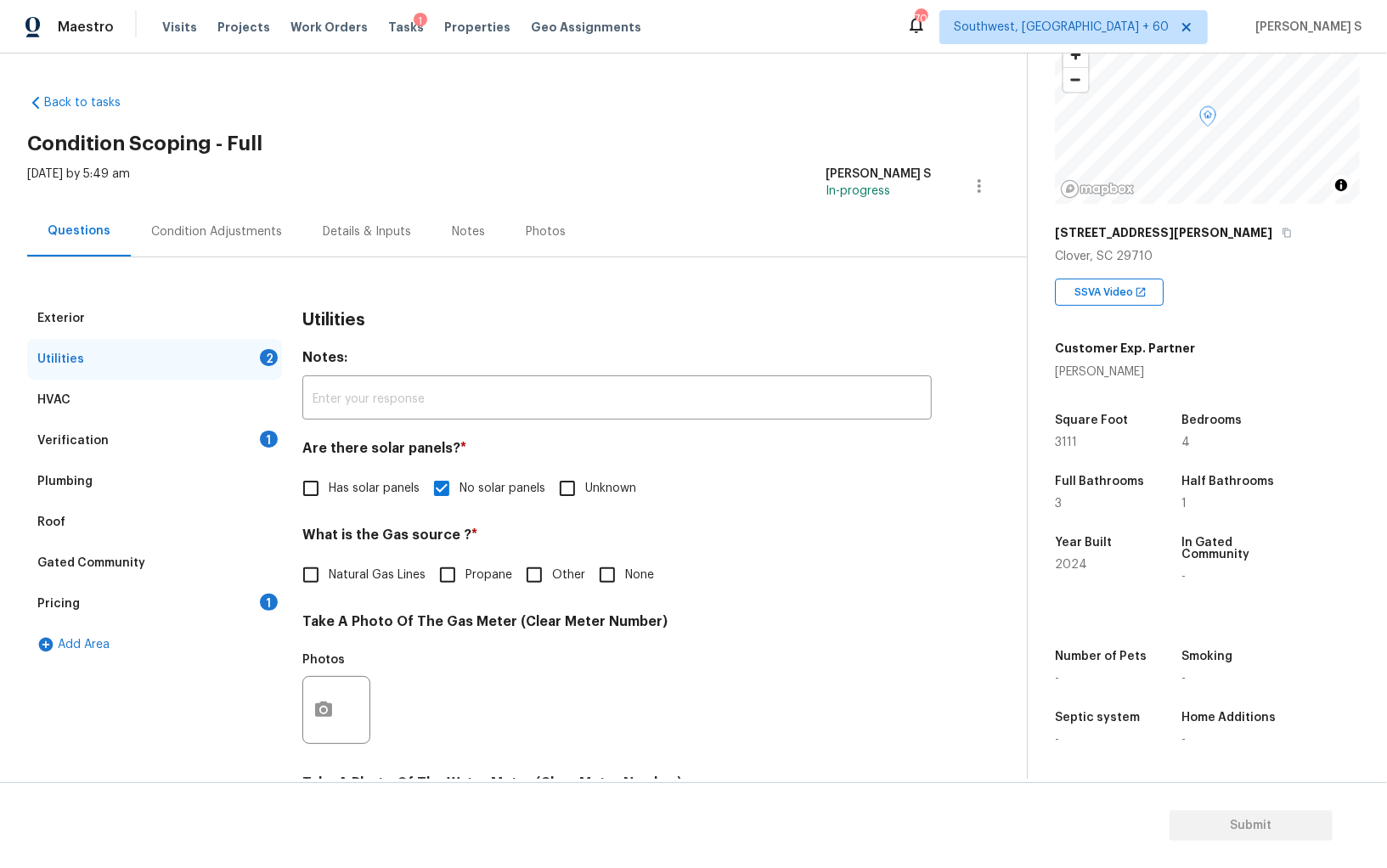
scroll to position [410, 0]
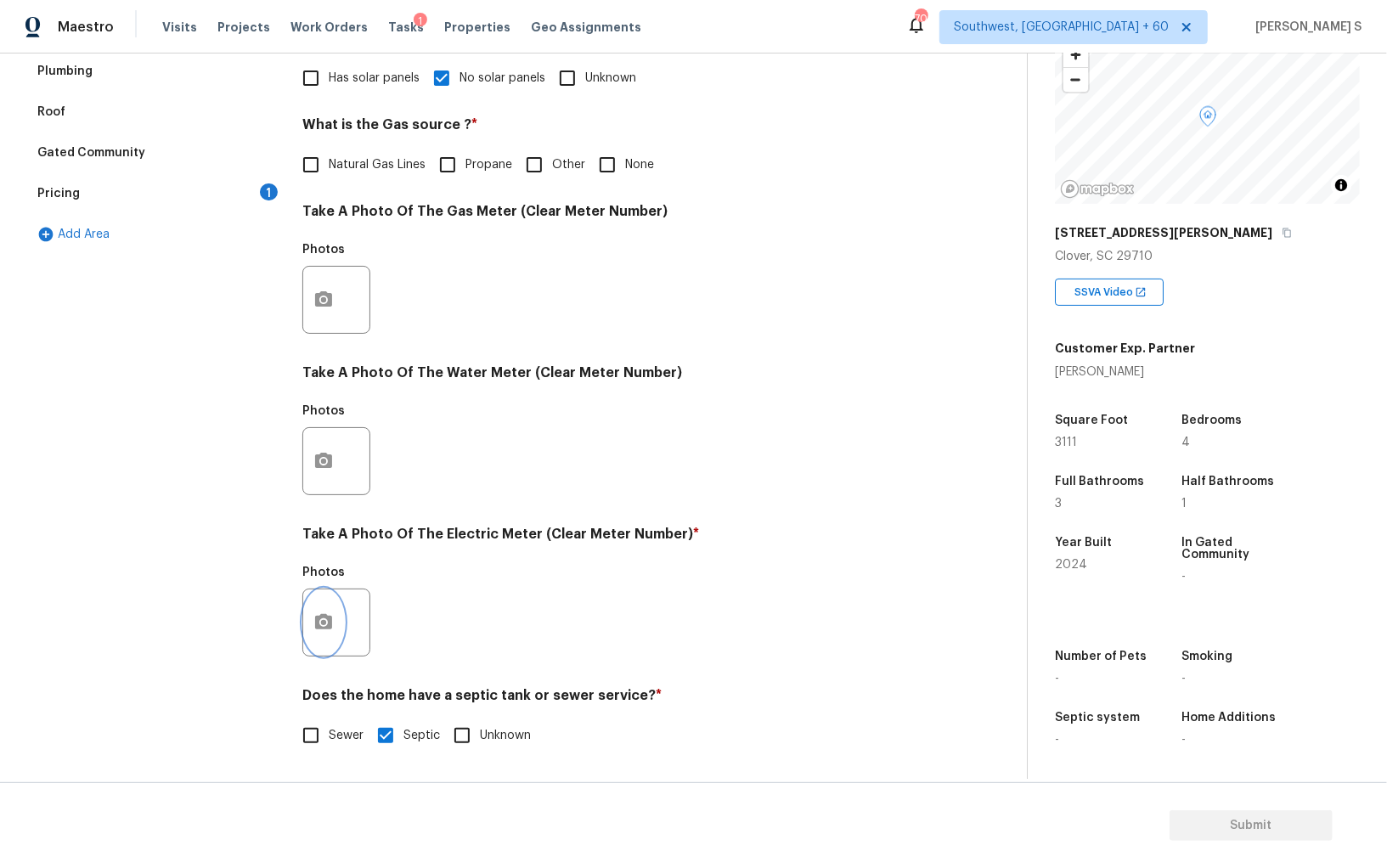
click at [330, 611] on button "button" at bounding box center [323, 622] width 41 height 67
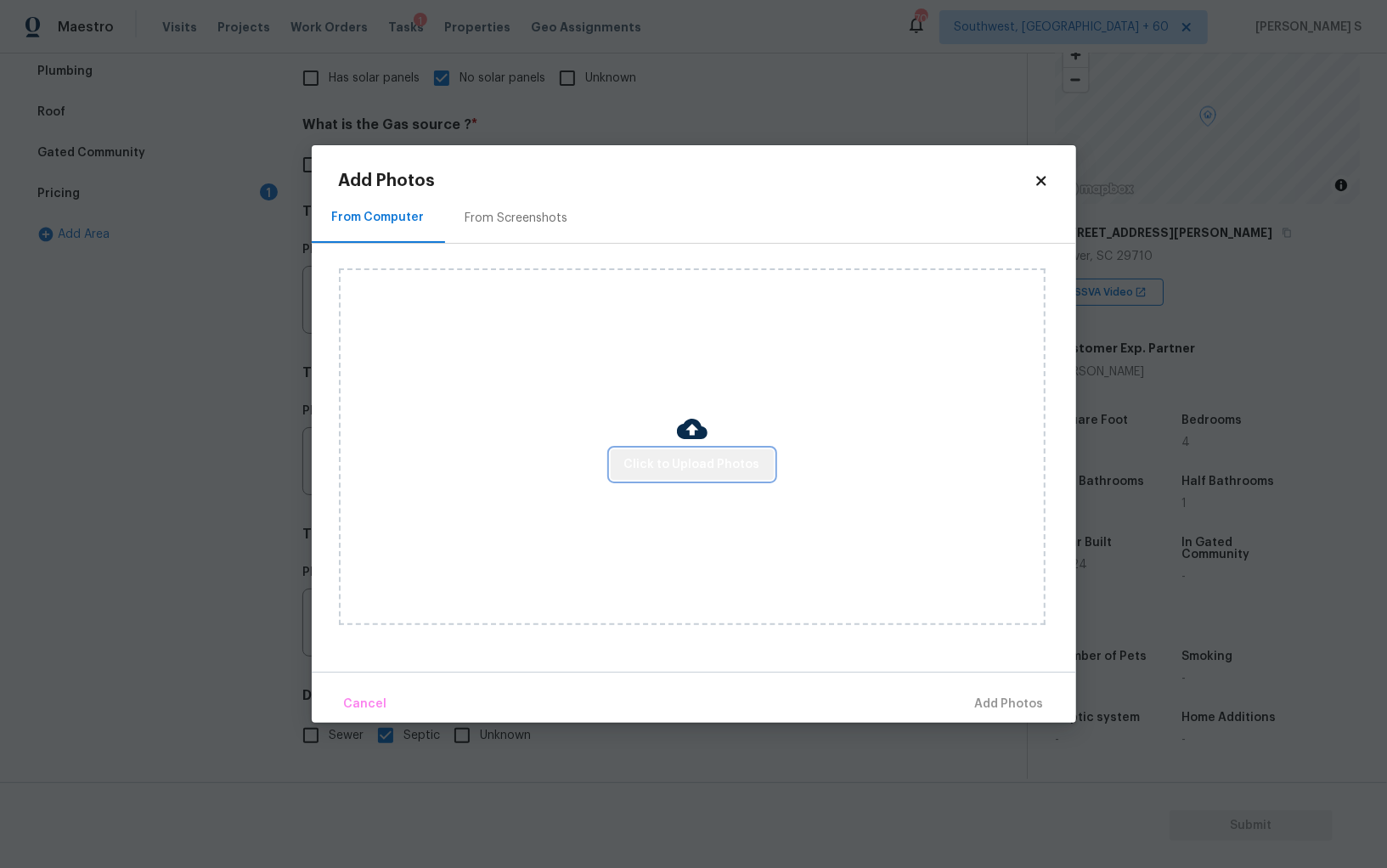
click at [708, 459] on span "Click to Upload Photos" at bounding box center [692, 465] width 136 height 22
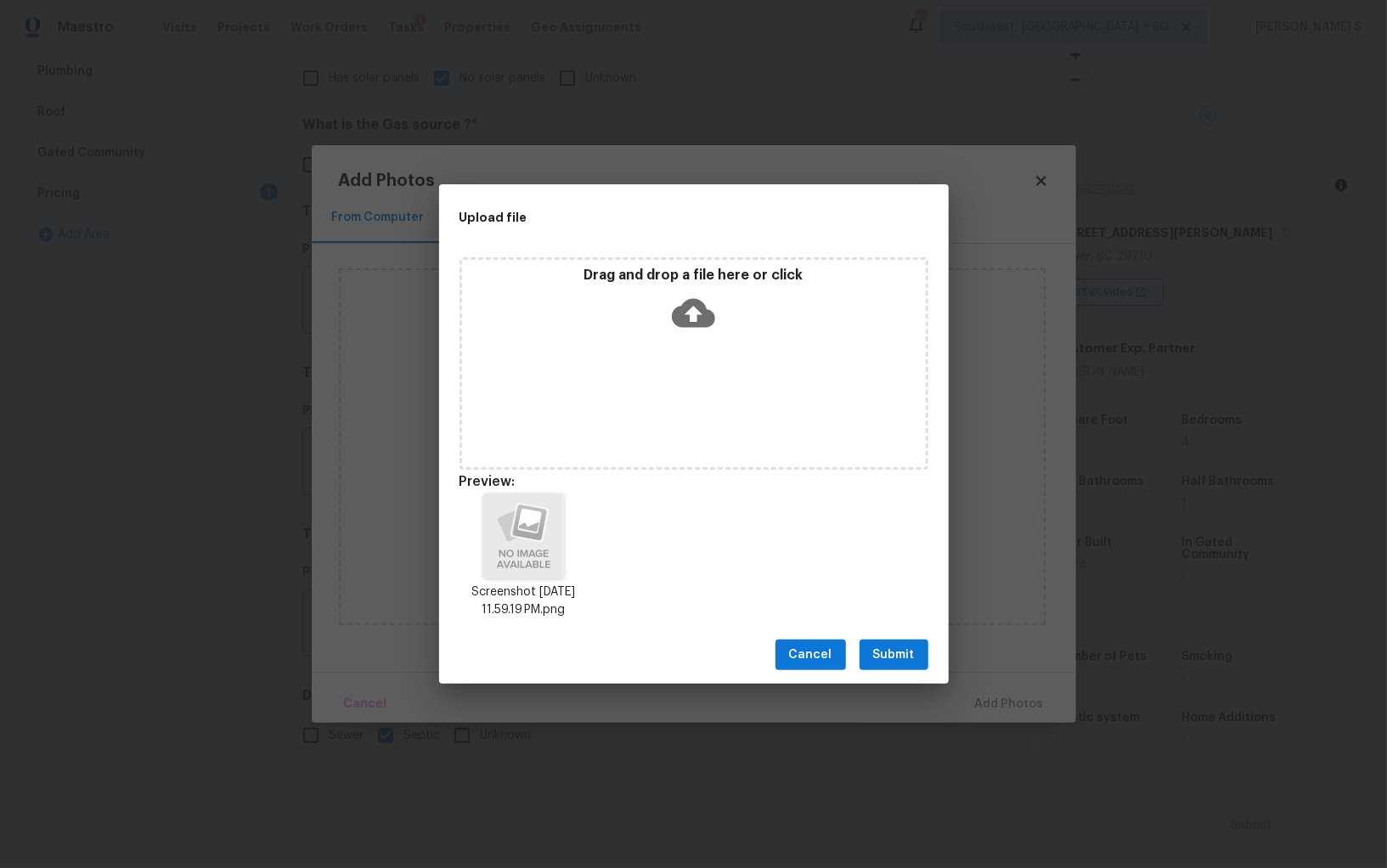
click at [907, 657] on span "Submit" at bounding box center [894, 655] width 41 height 22
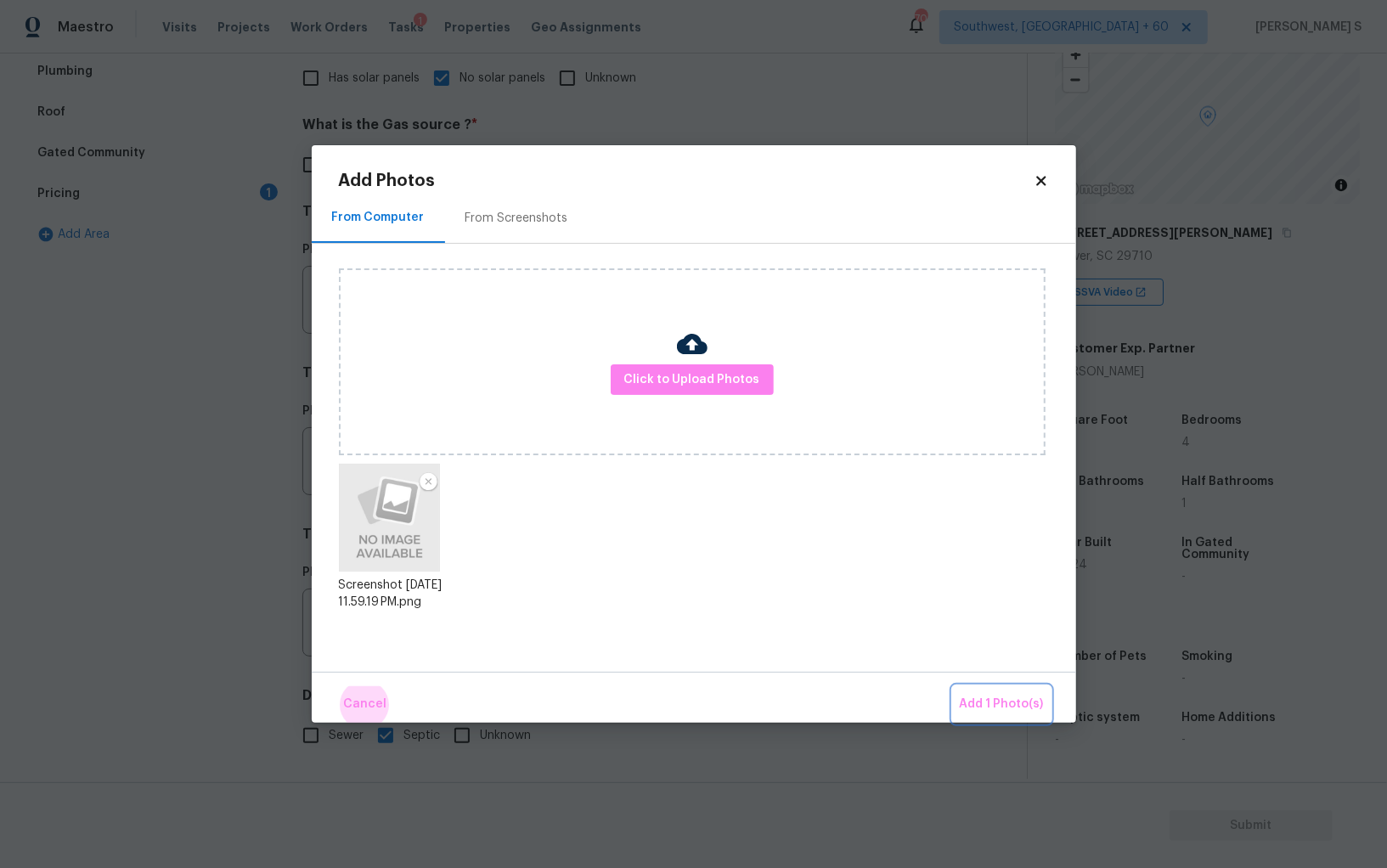
click at [953, 686] on button "Add 1 Photo(s)" at bounding box center [1001, 704] width 98 height 36
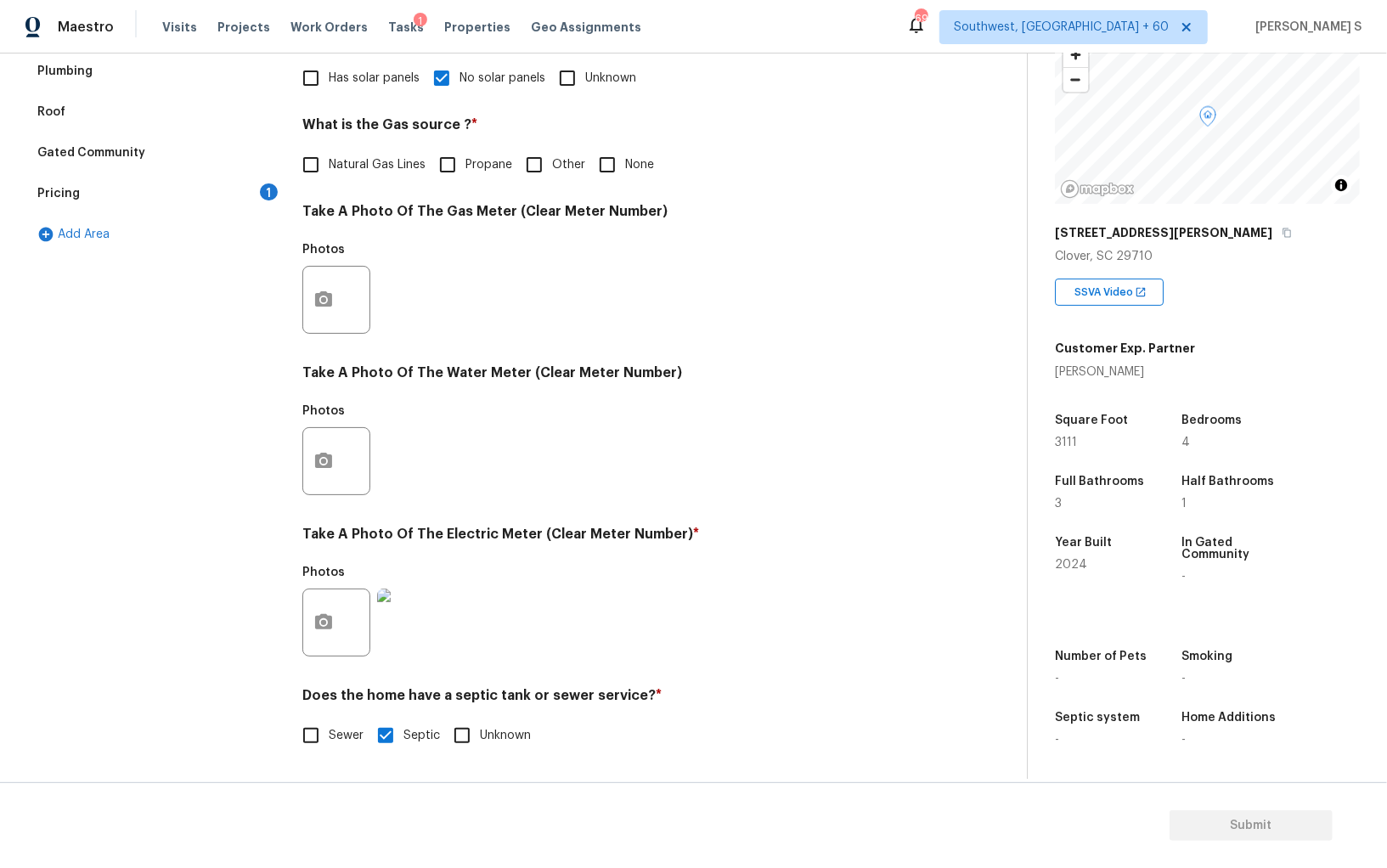
scroll to position [0, 0]
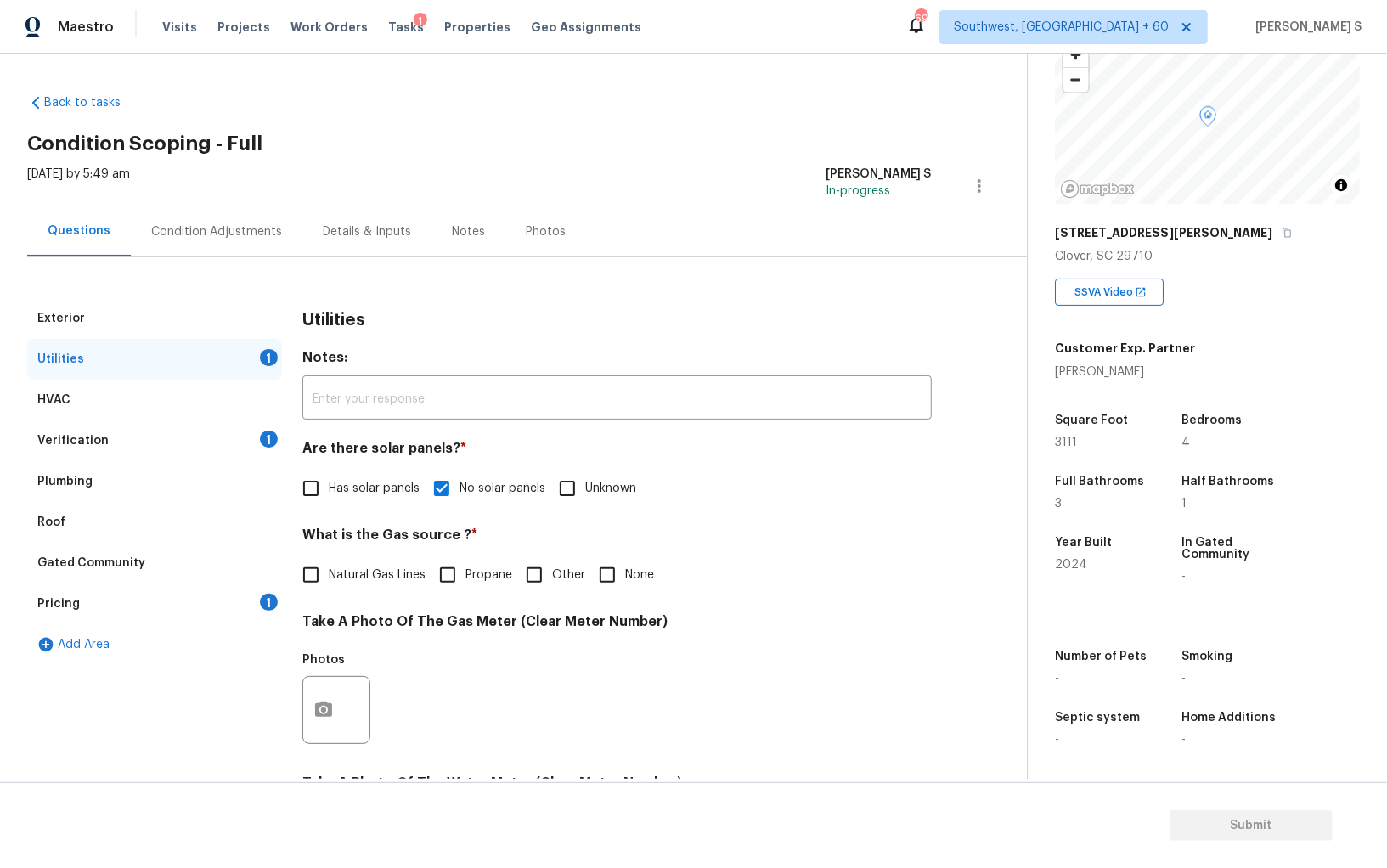
click at [218, 233] on div "Condition Adjustments" at bounding box center [216, 232] width 130 height 17
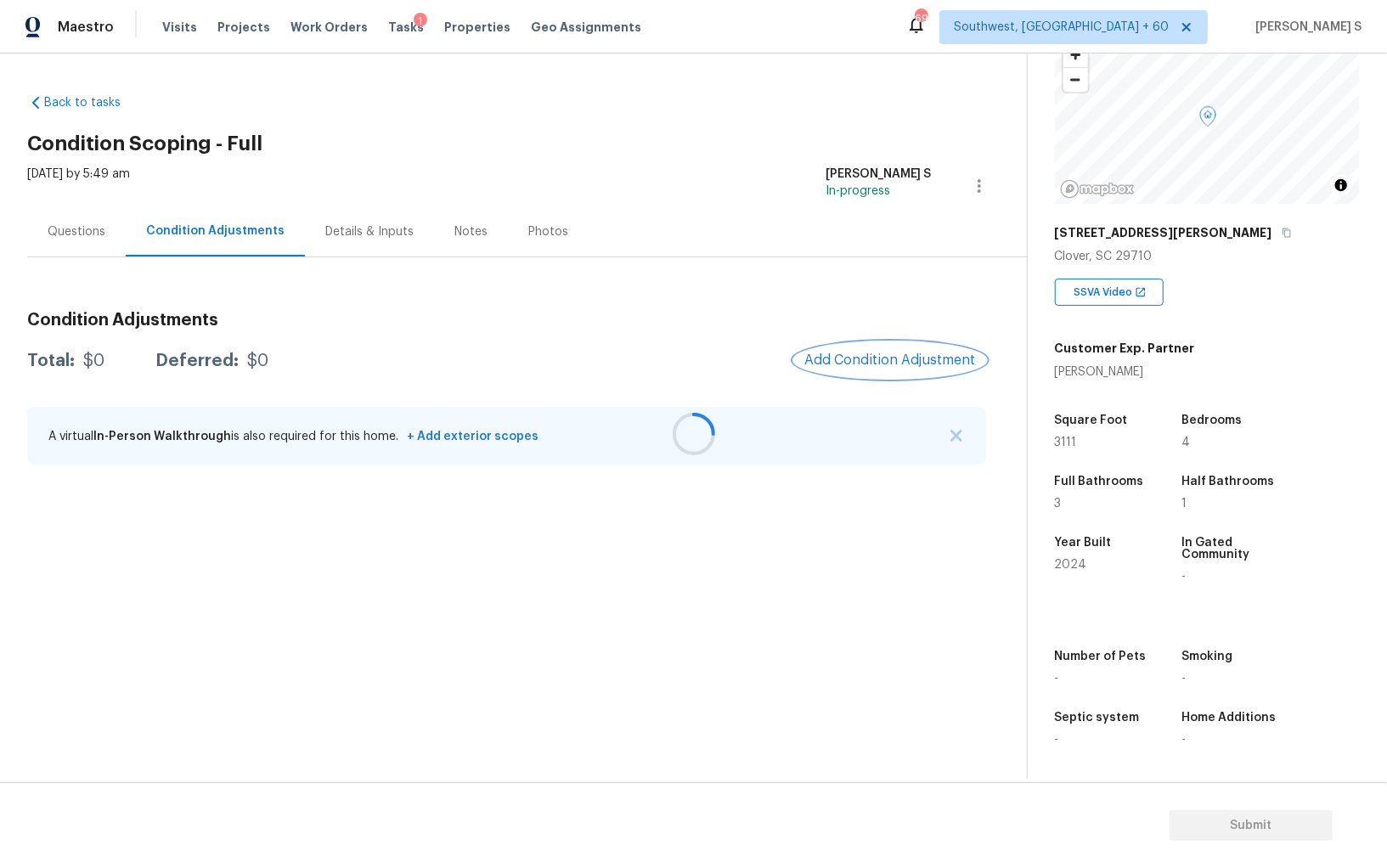
click at [843, 346] on button "Add Condition Adjustment" at bounding box center [890, 359] width 192 height 35
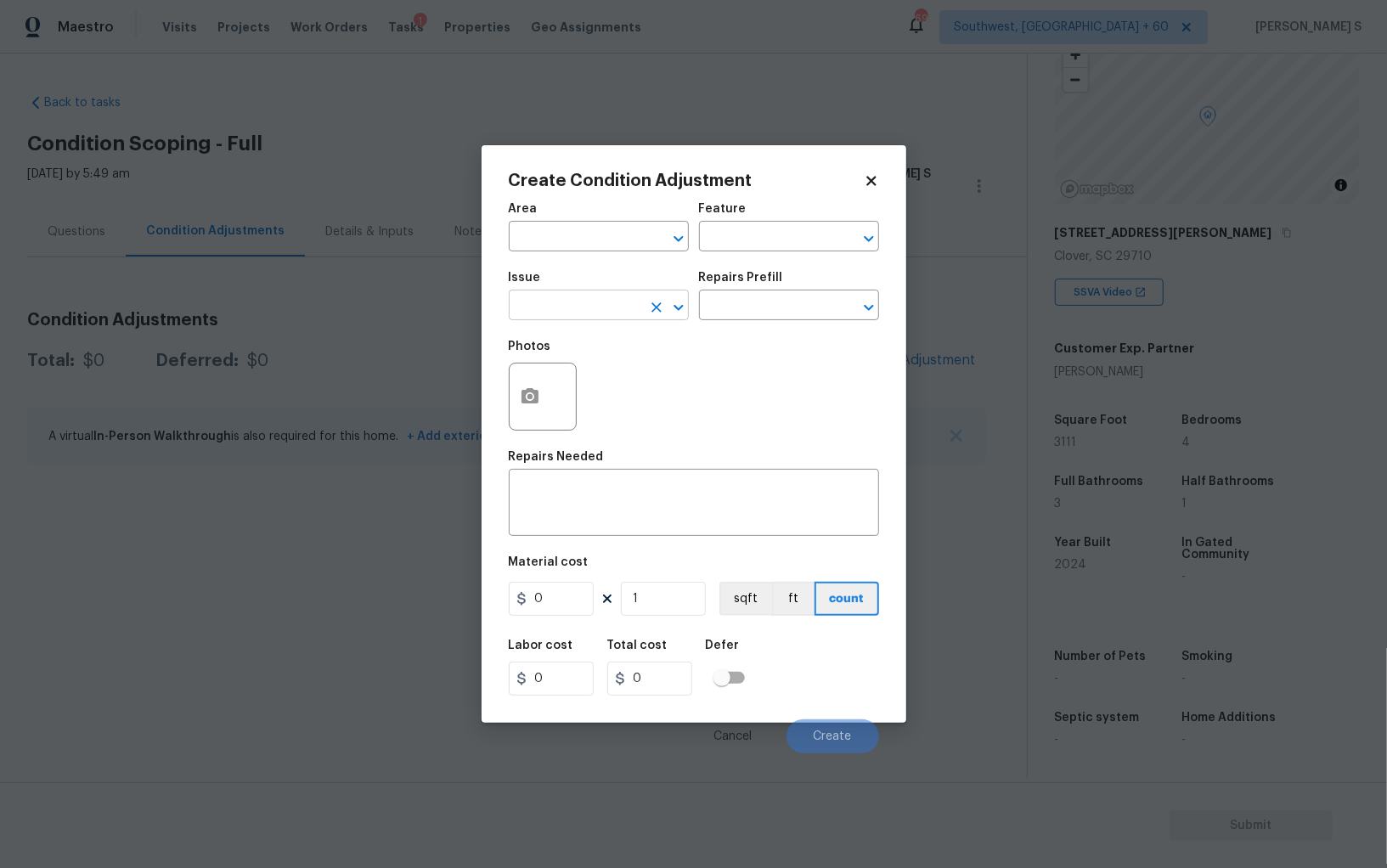
click at [585, 311] on input "text" at bounding box center [574, 307] width 132 height 26
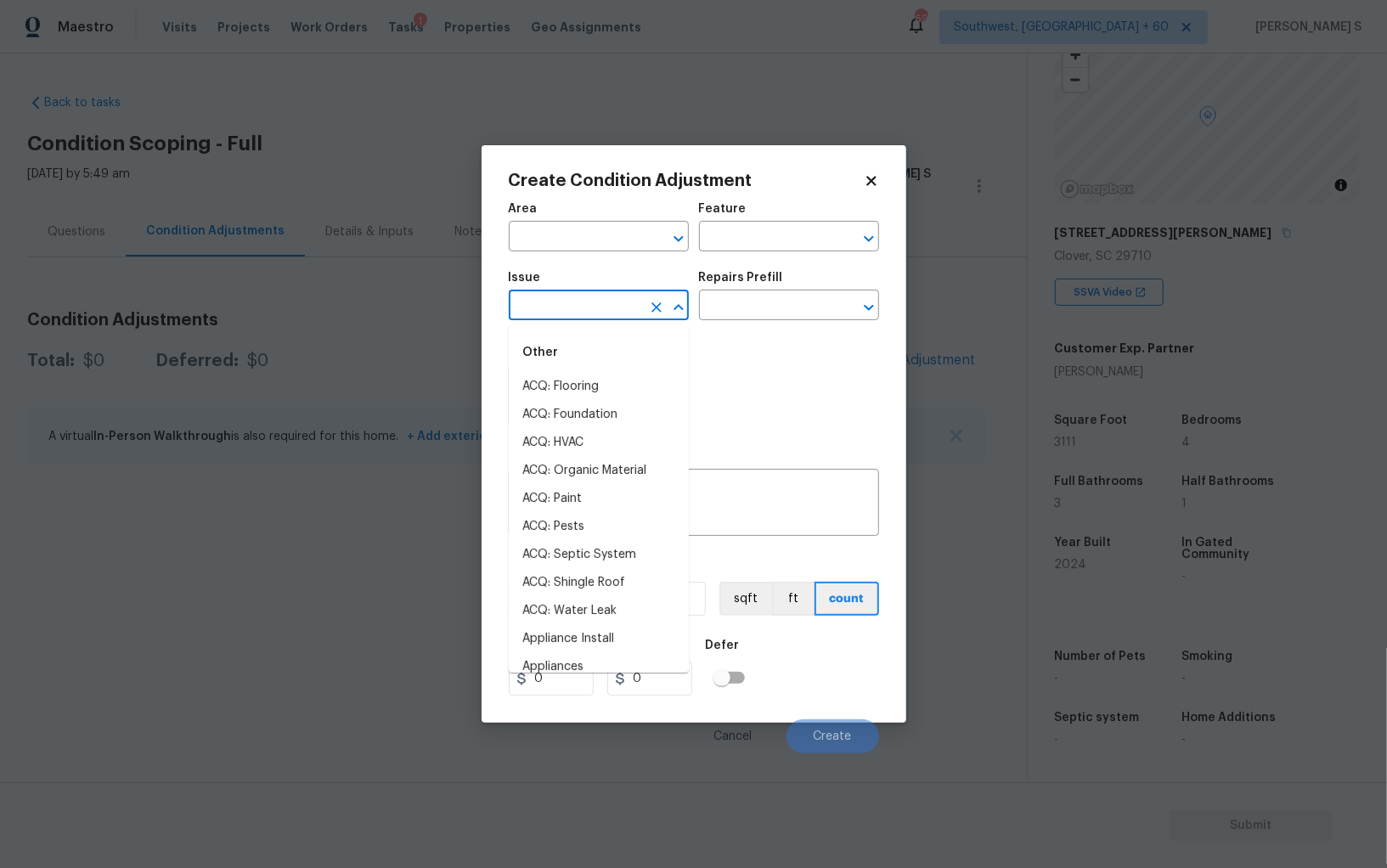
type input "p"
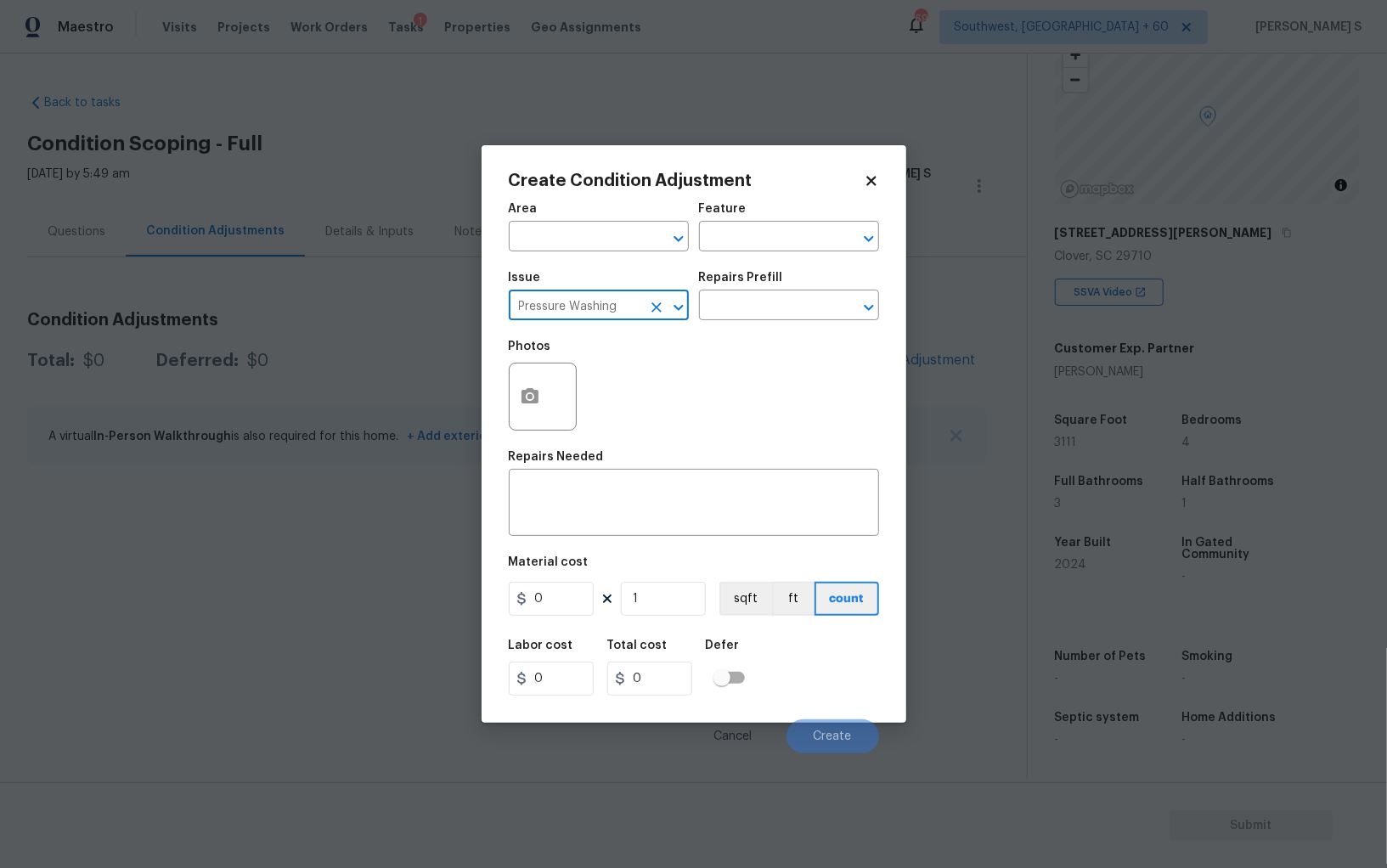
type input "Pressure Washing"
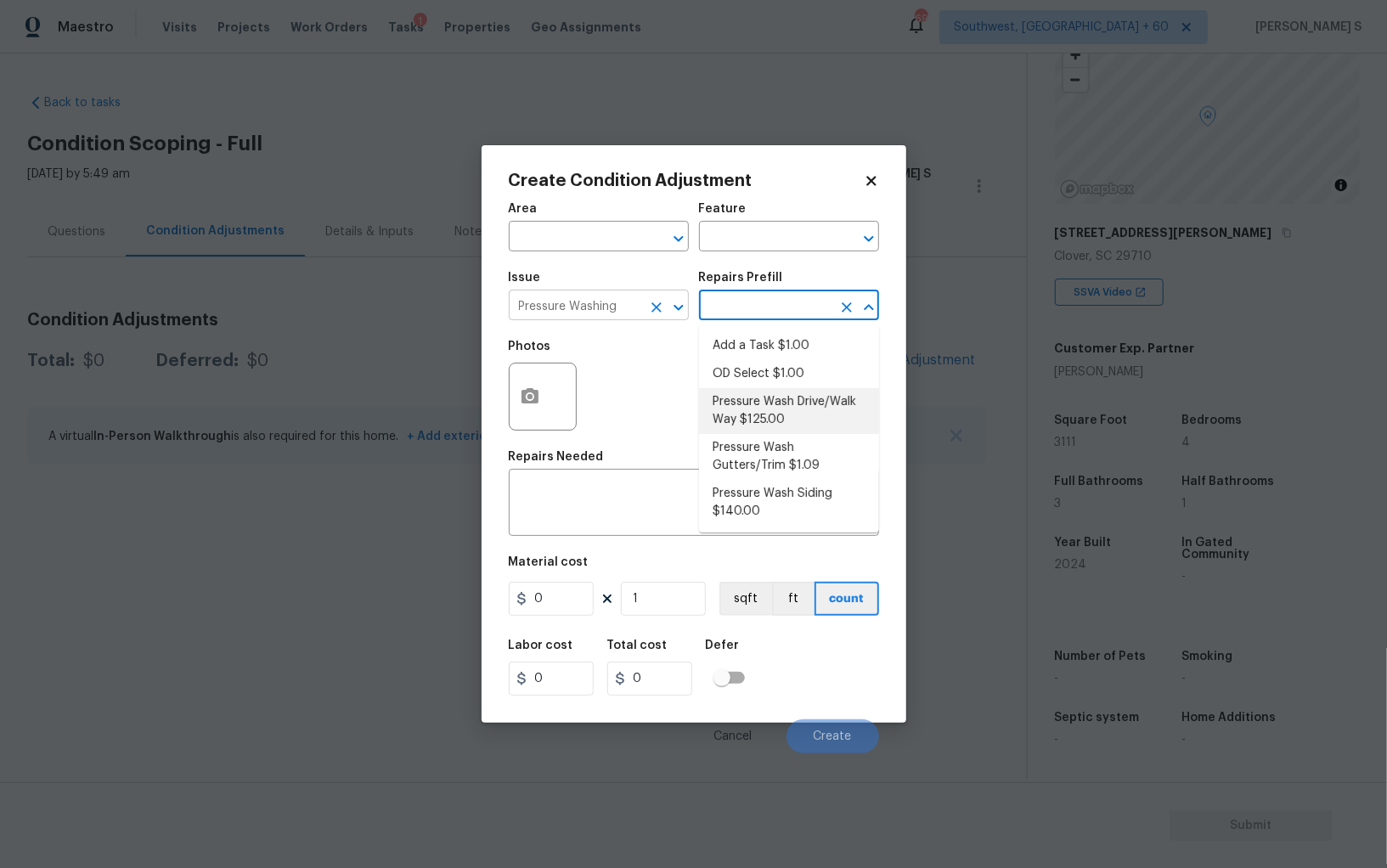
type input "Siding"
type textarea "Pressure wash the driveways/walkways as directed by the PM. Ensure that all deb…"
type input "125"
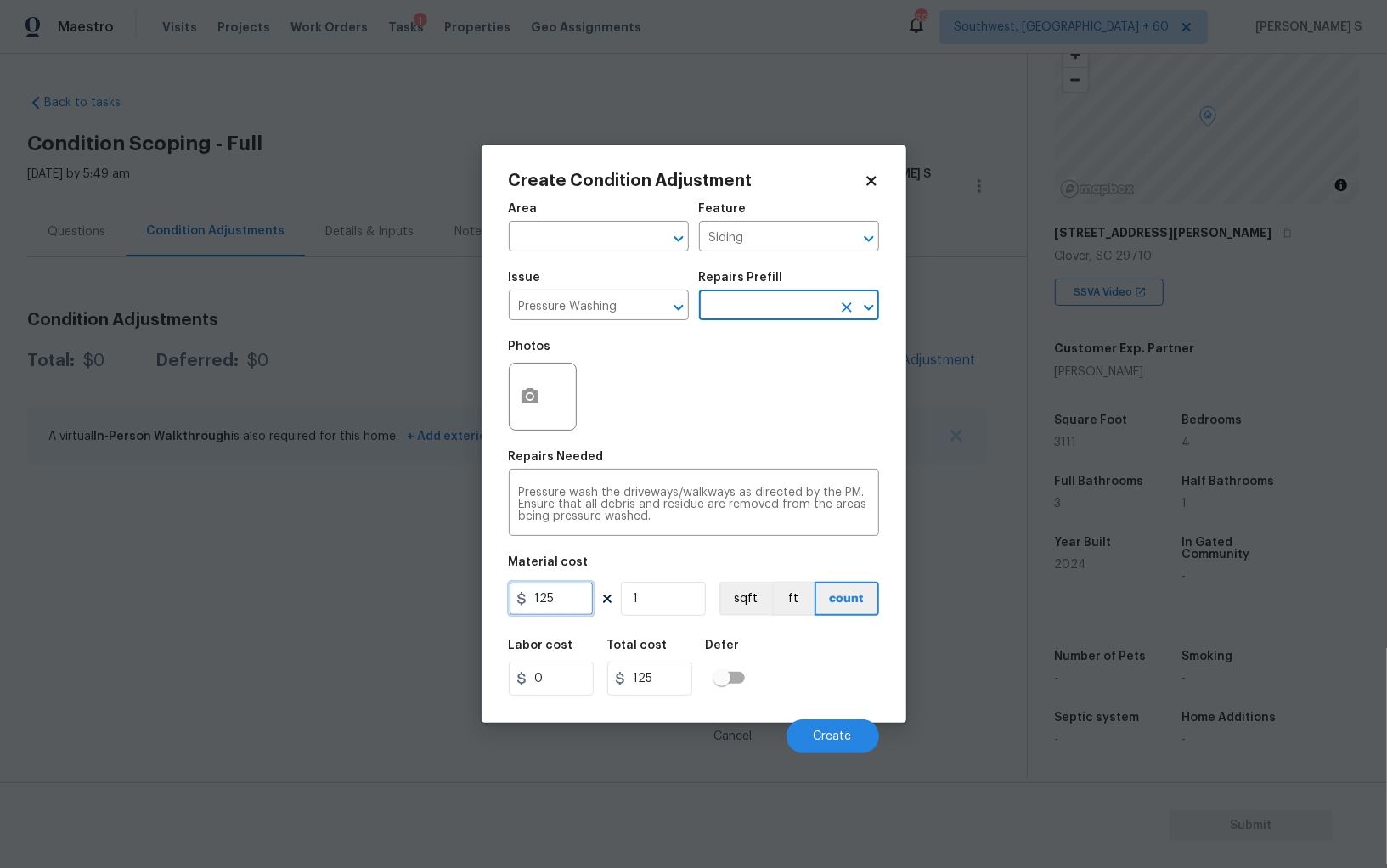
click at [563, 587] on input "125" at bounding box center [551, 598] width 85 height 34
type input "200"
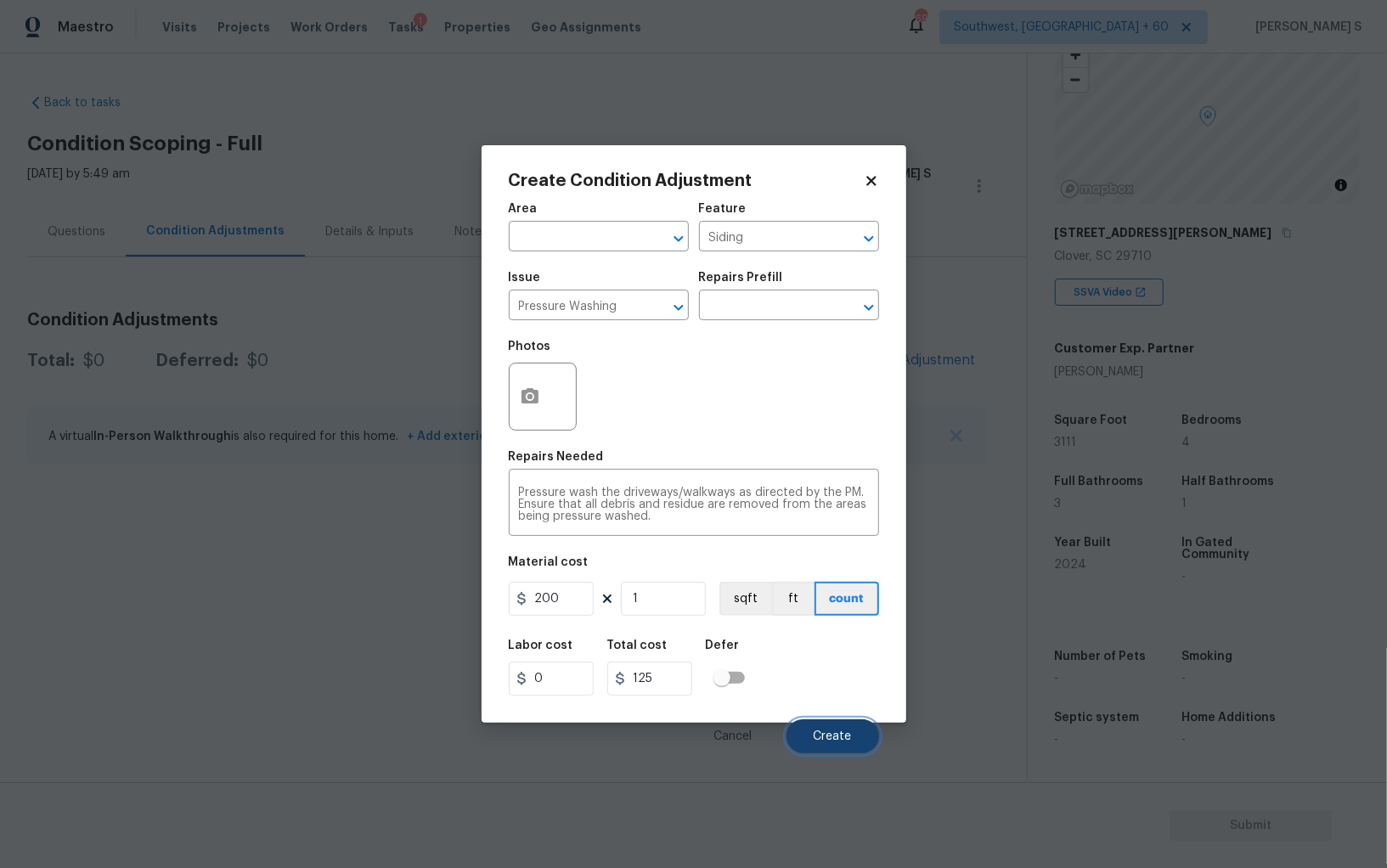
type input "200"
click at [845, 751] on button "Create" at bounding box center [832, 736] width 92 height 34
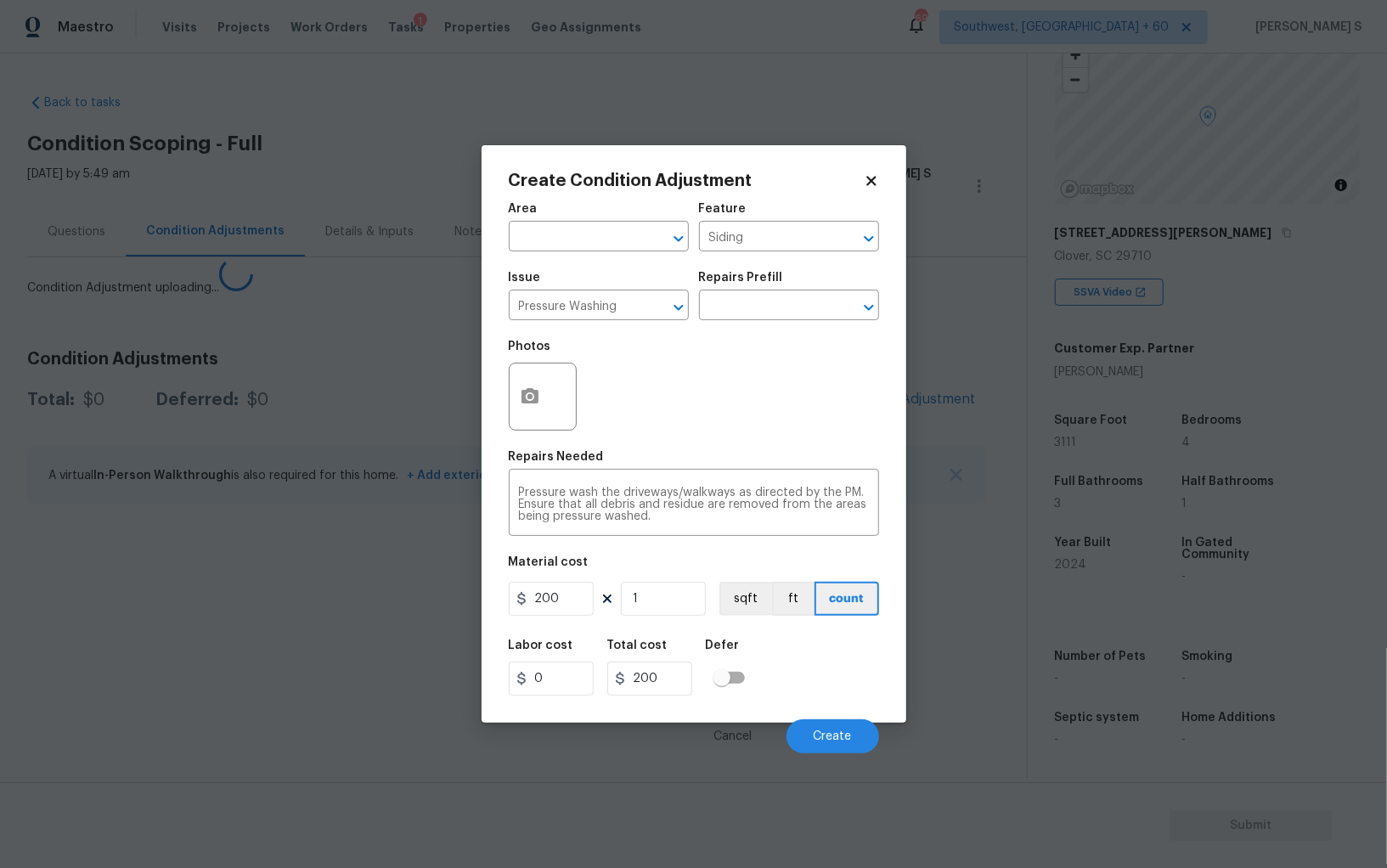
click at [253, 684] on body "Maestro Visits Projects Work Orders Tasks 1 Properties Geo Assignments 699 Sout…" at bounding box center [694, 434] width 1387 height 868
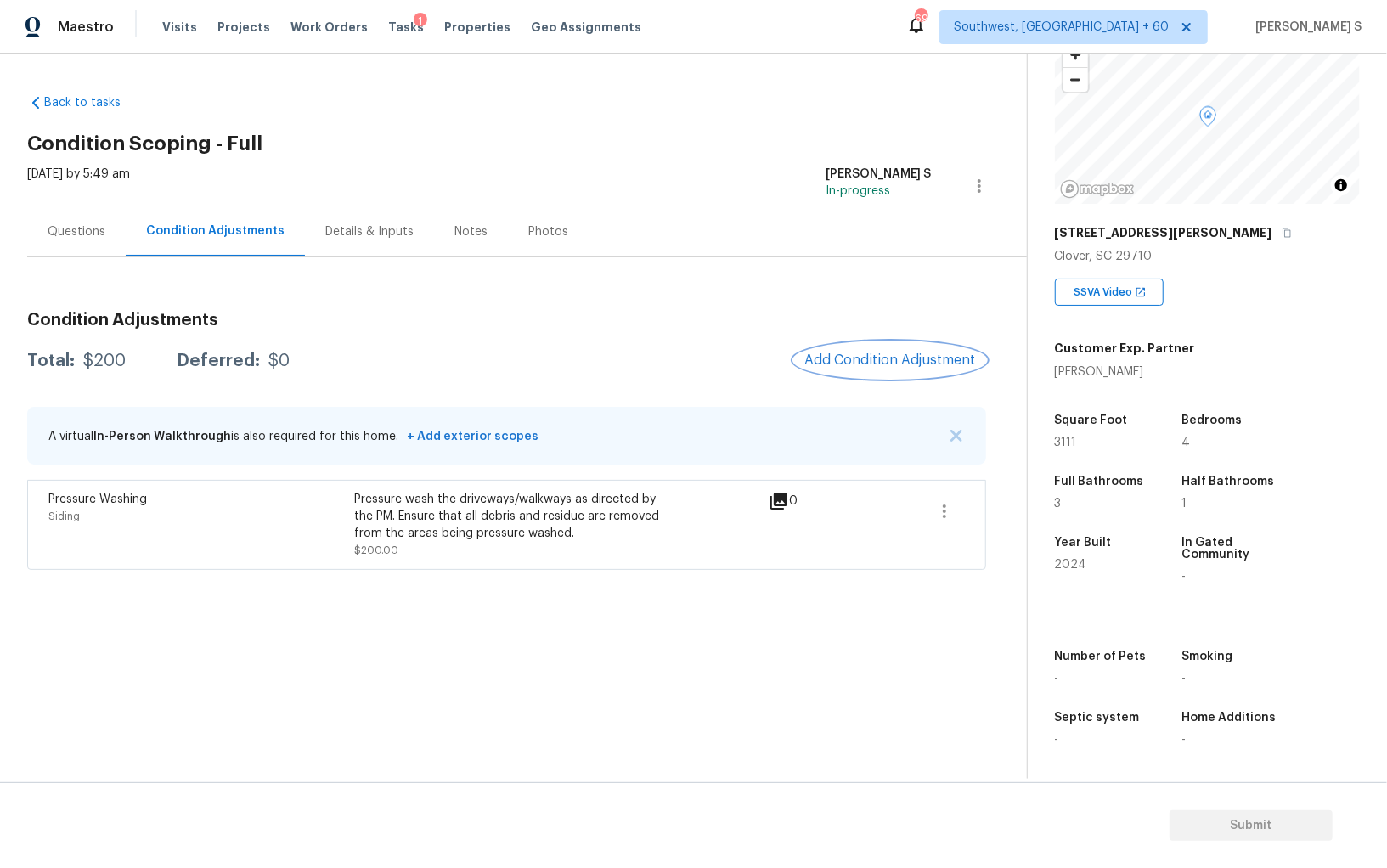
click at [841, 355] on span "Add Condition Adjustment" at bounding box center [890, 360] width 172 height 16
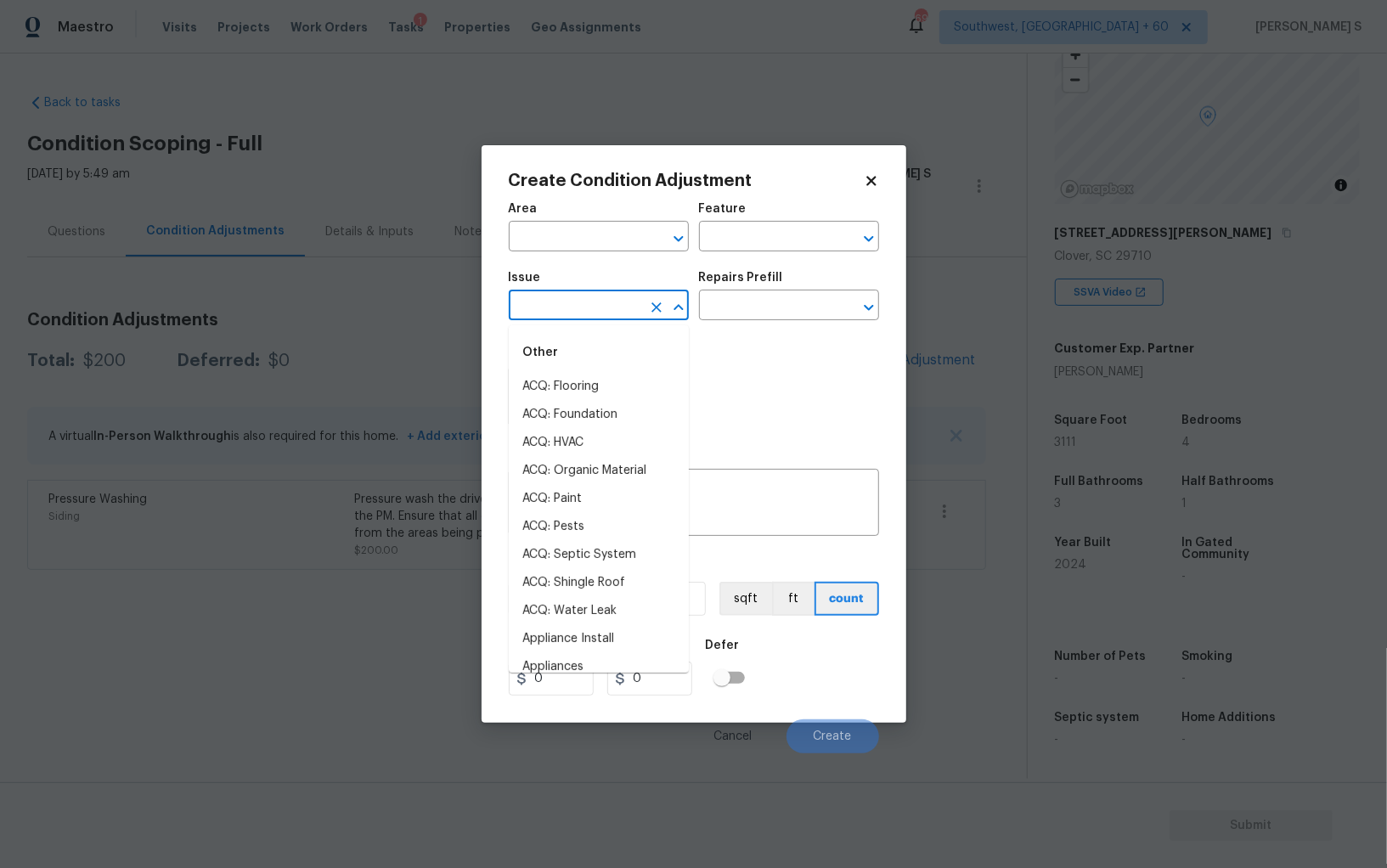
click at [548, 295] on input "text" at bounding box center [574, 307] width 132 height 26
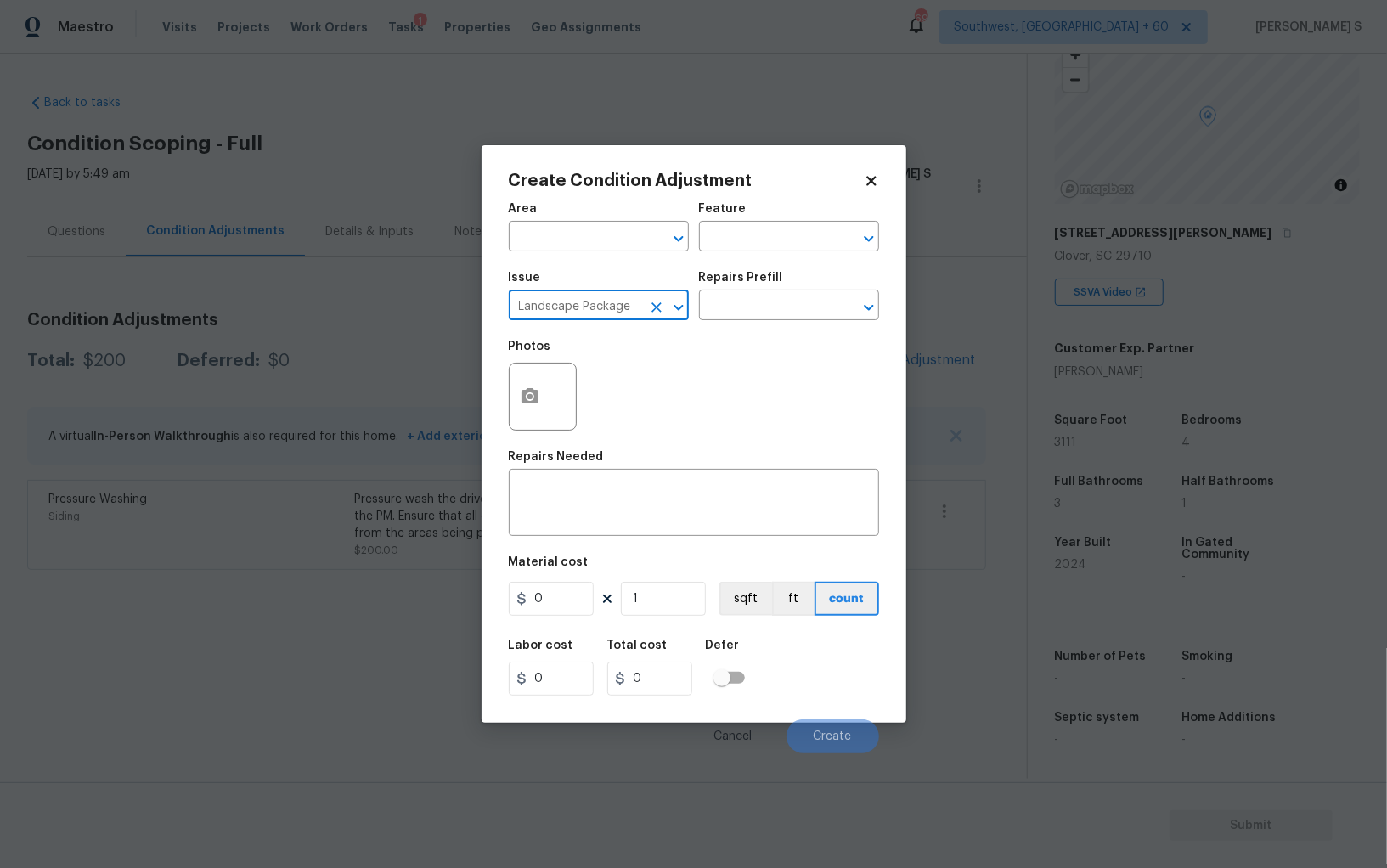
type input "Landscape Package"
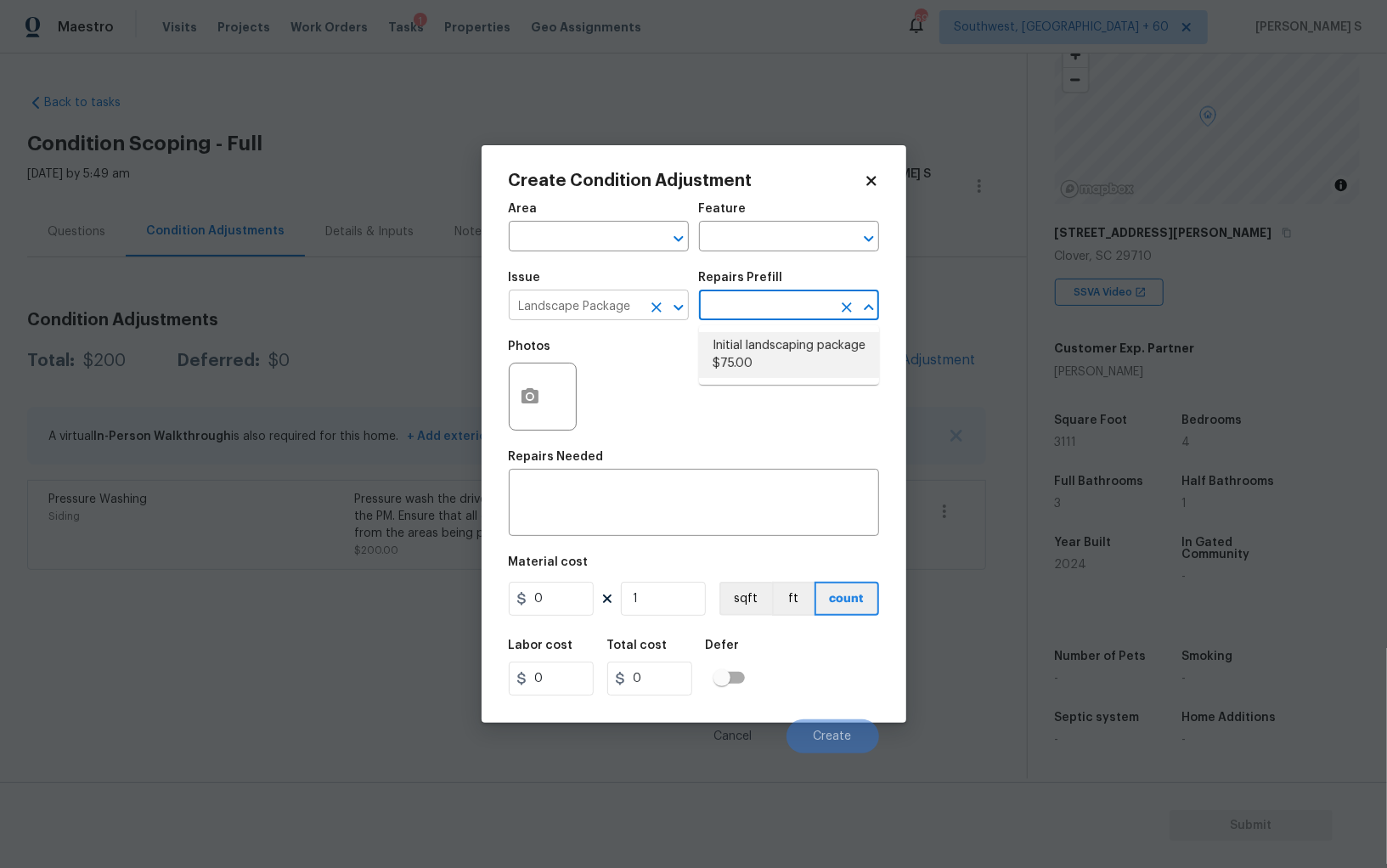
type input "Home Readiness Packages"
type textarea "Mowing of grass up to 6" in height. Mow, edge along driveways & sidewalks, trim…"
type input "75"
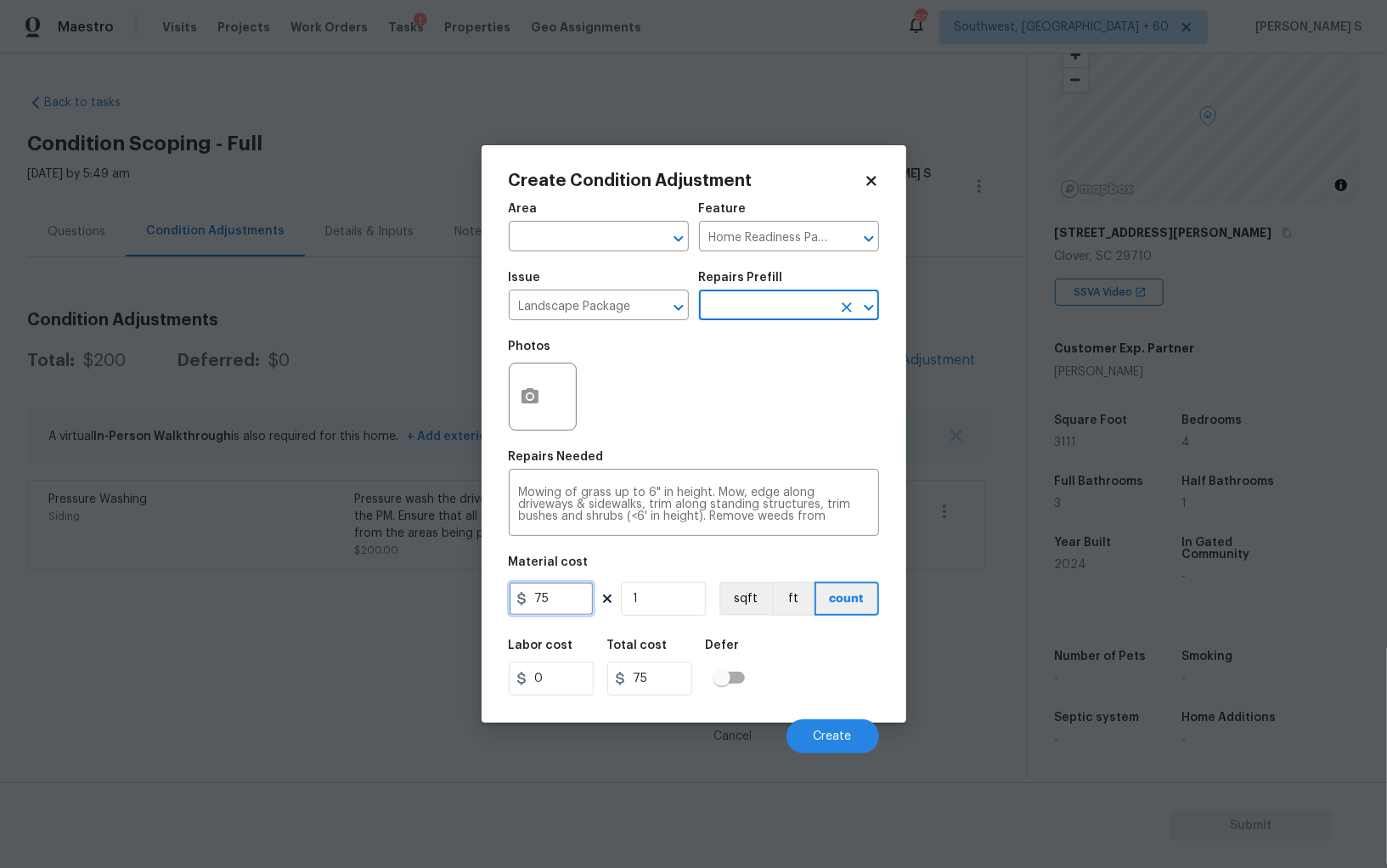
click at [550, 610] on input "75" at bounding box center [551, 598] width 85 height 34
type input "300"
click at [842, 688] on div "Labor cost 0 Total cost 300 Defer" at bounding box center [694, 668] width 370 height 76
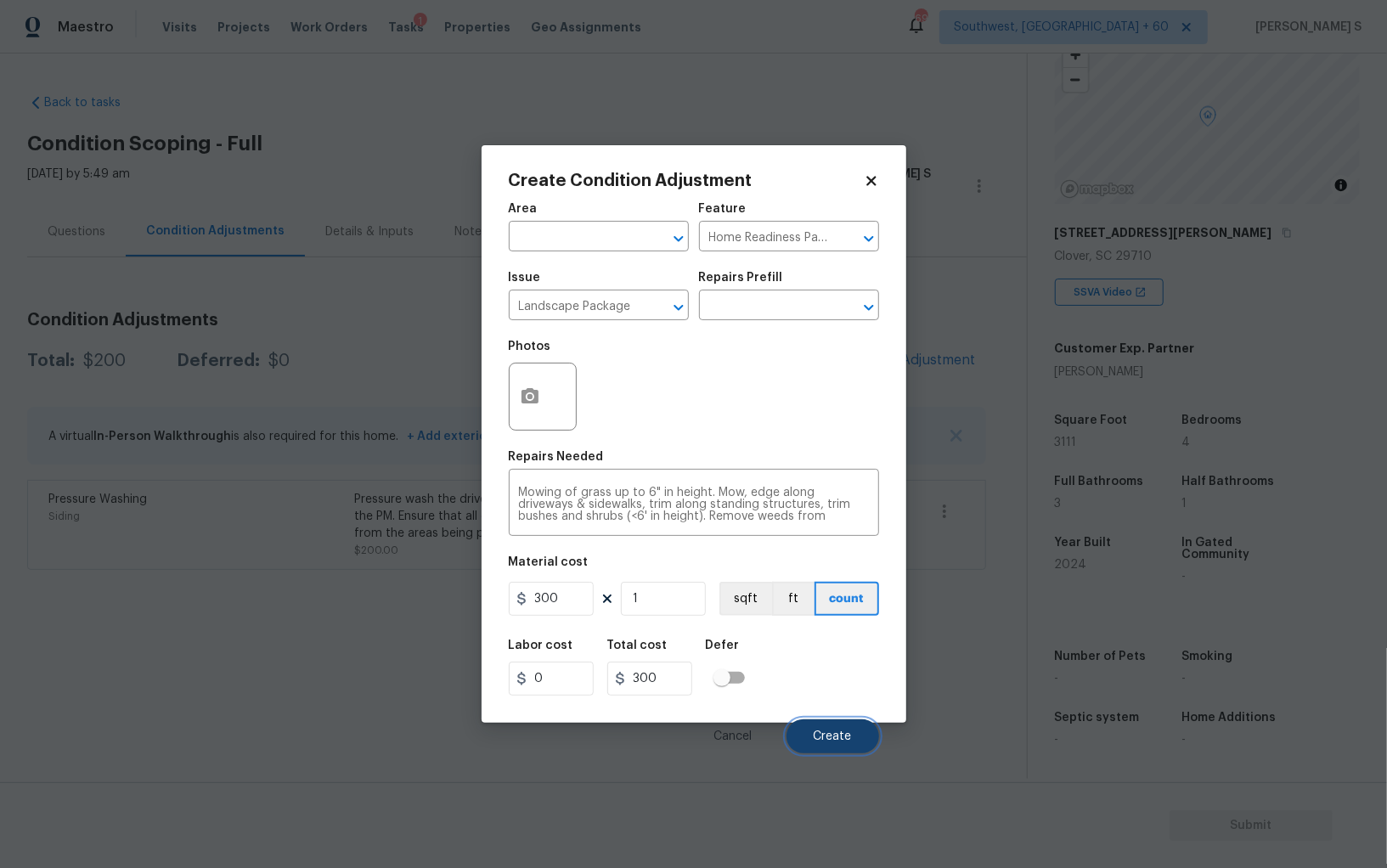
click at [836, 732] on button "Create" at bounding box center [832, 736] width 92 height 34
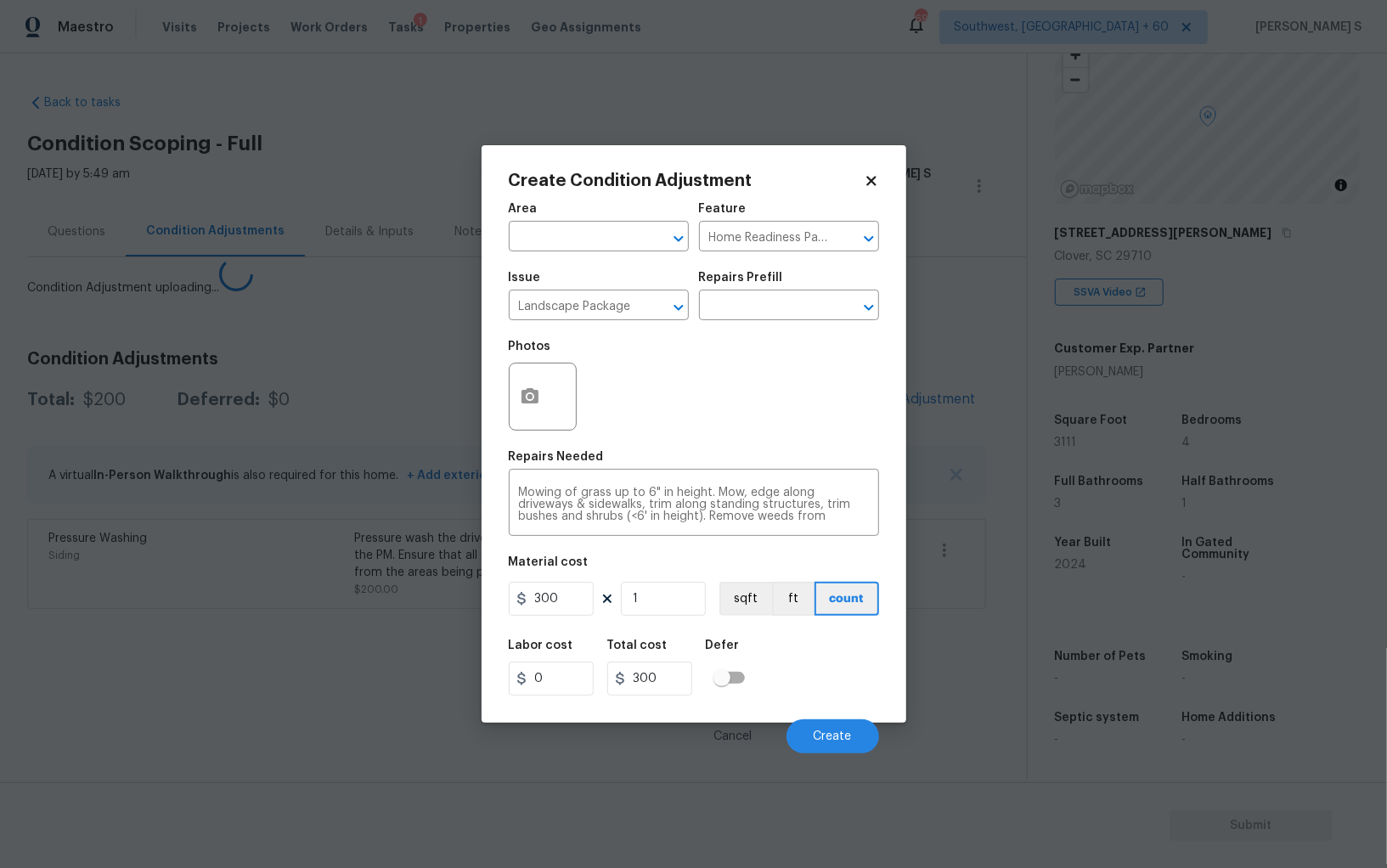
click at [389, 637] on body "Maestro Visits Projects Work Orders Tasks 1 Properties Geo Assignments 699 Sout…" at bounding box center [694, 434] width 1387 height 868
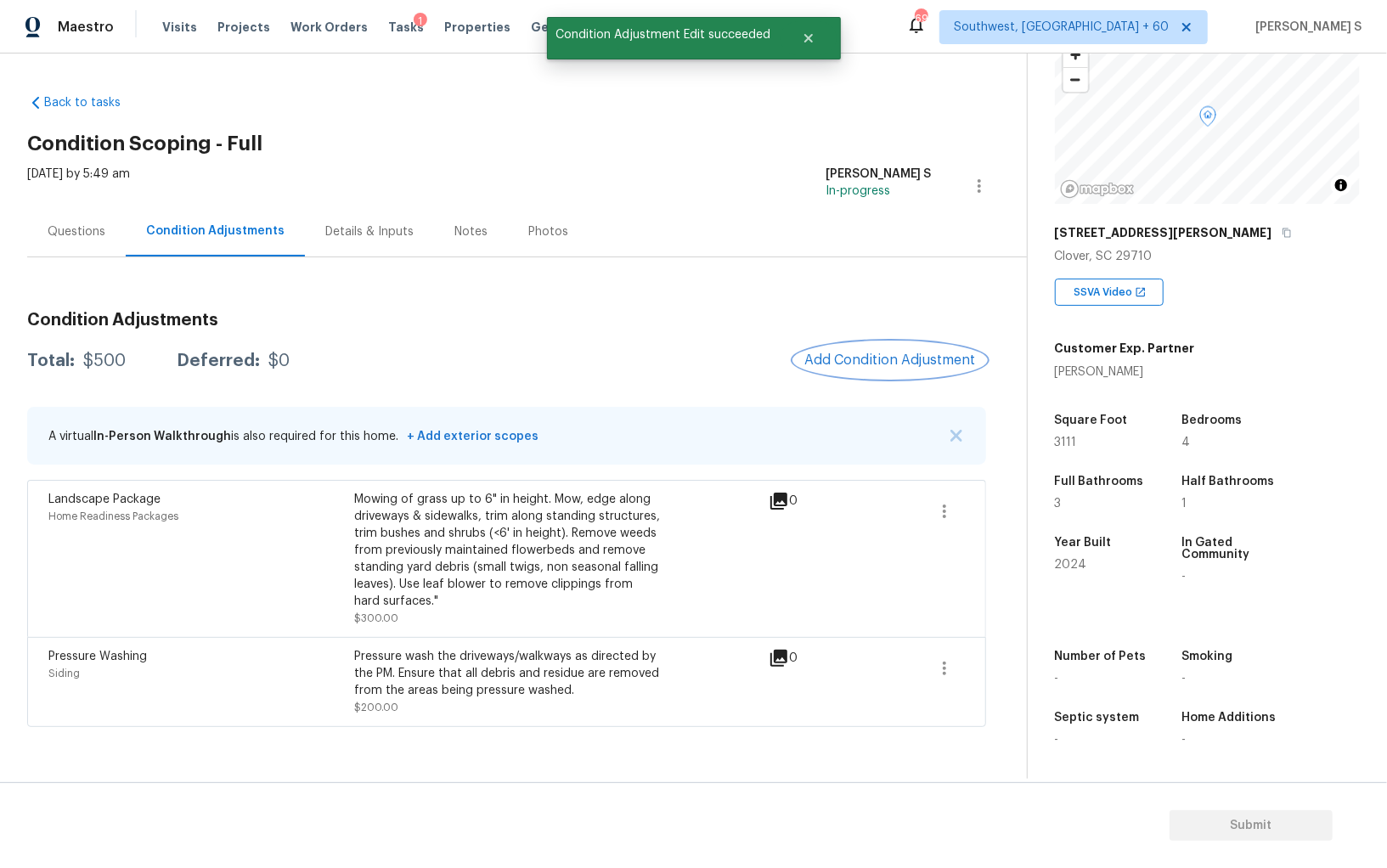
click at [839, 363] on span "Add Condition Adjustment" at bounding box center [890, 360] width 172 height 16
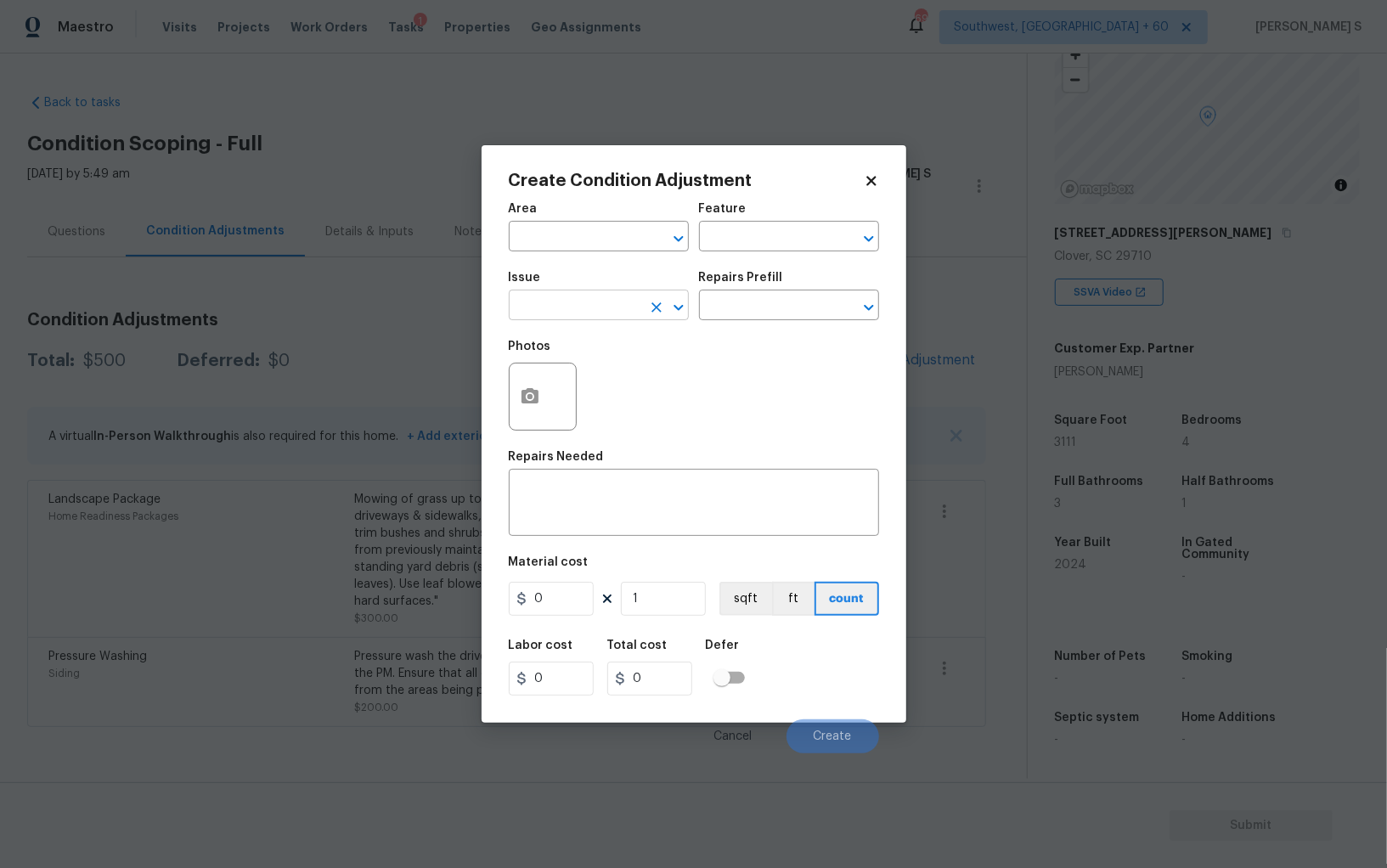
click at [579, 318] on input "text" at bounding box center [574, 307] width 132 height 26
type input "ACQ: Paint"
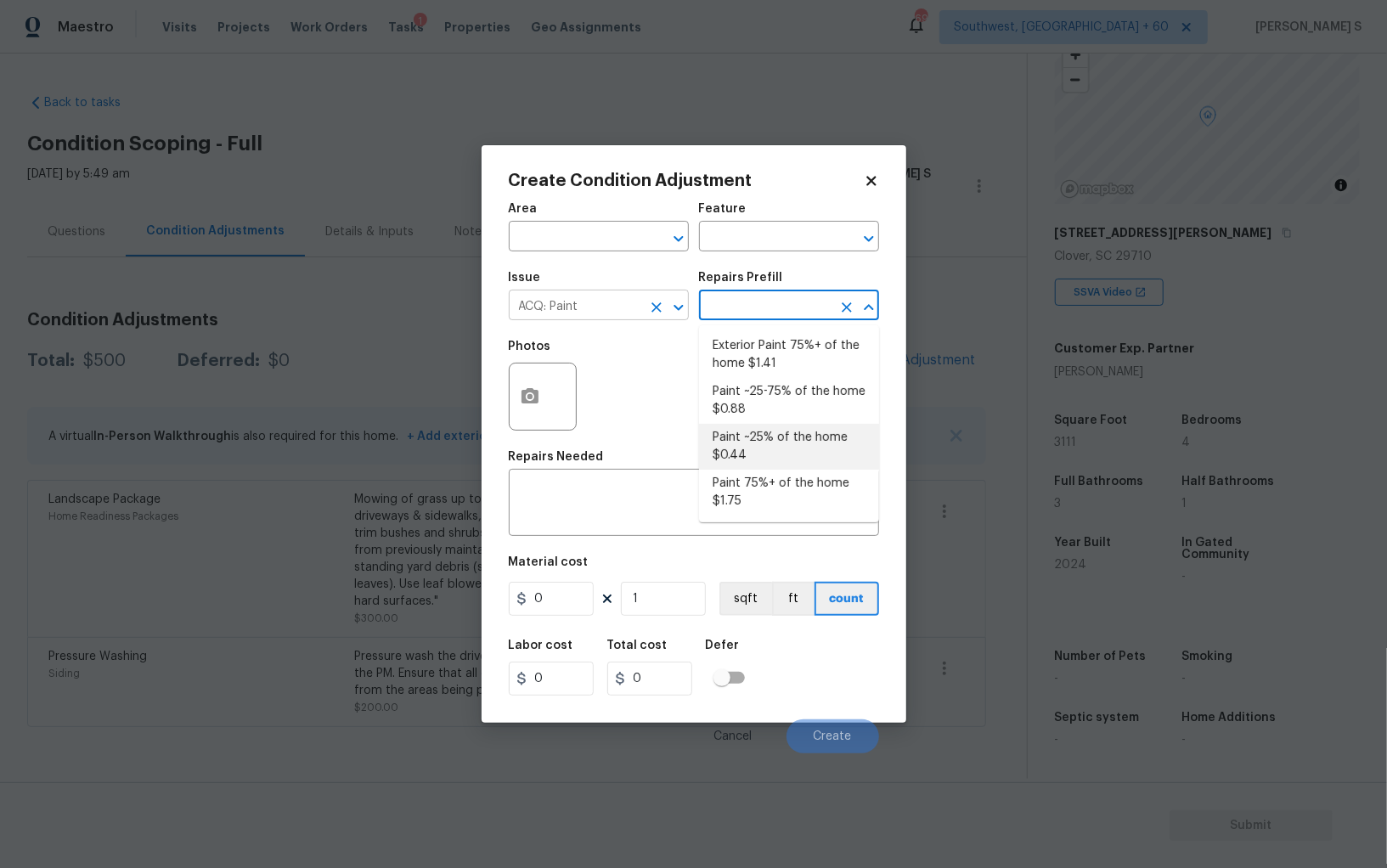
type input "Acquisition"
type textarea "Acquisition Scope: ~25% of the home needs interior paint"
type input "0.44"
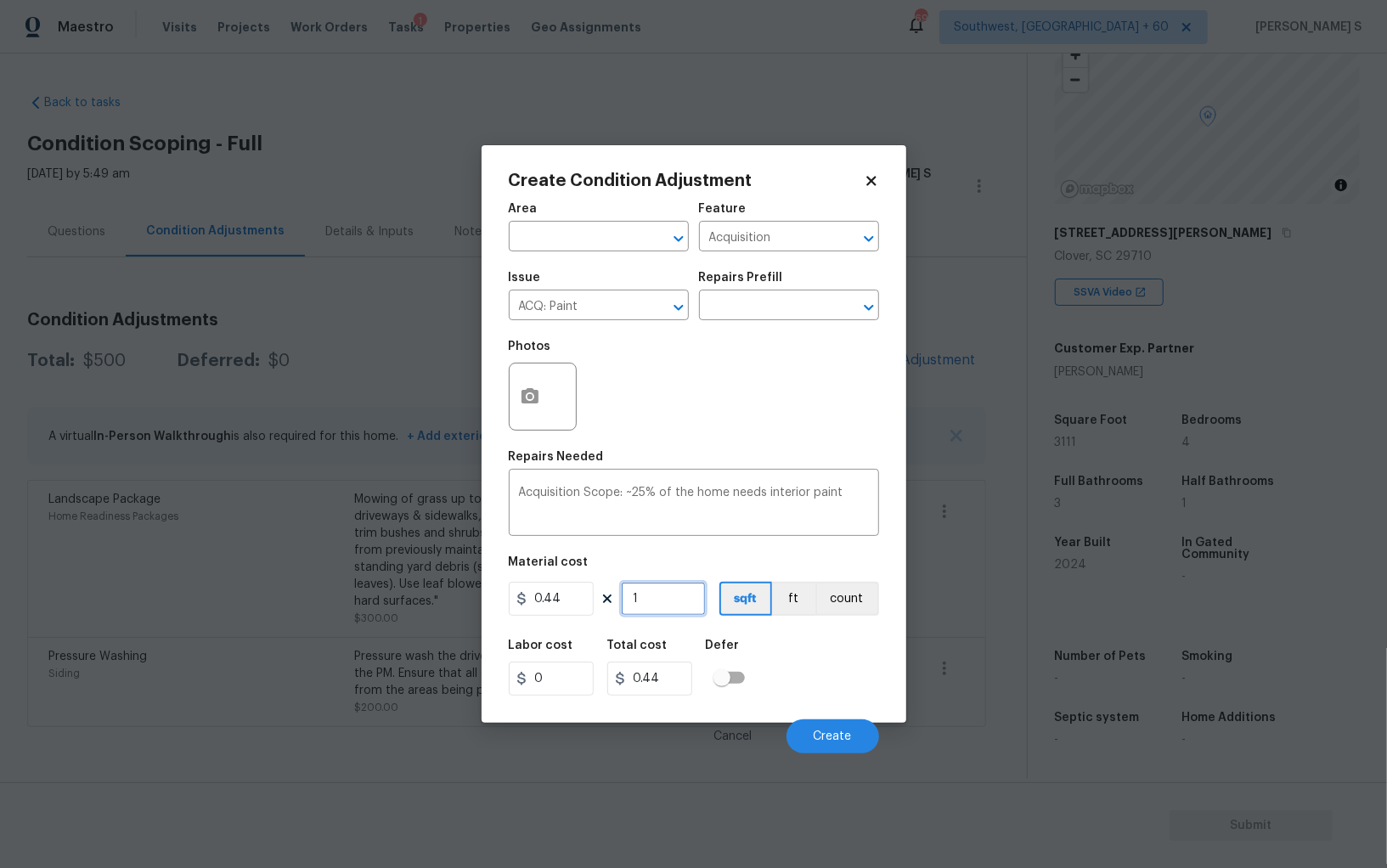
click at [656, 600] on input "1" at bounding box center [663, 598] width 85 height 34
type input "3"
type input "1.32"
type input "31"
type input "13.64"
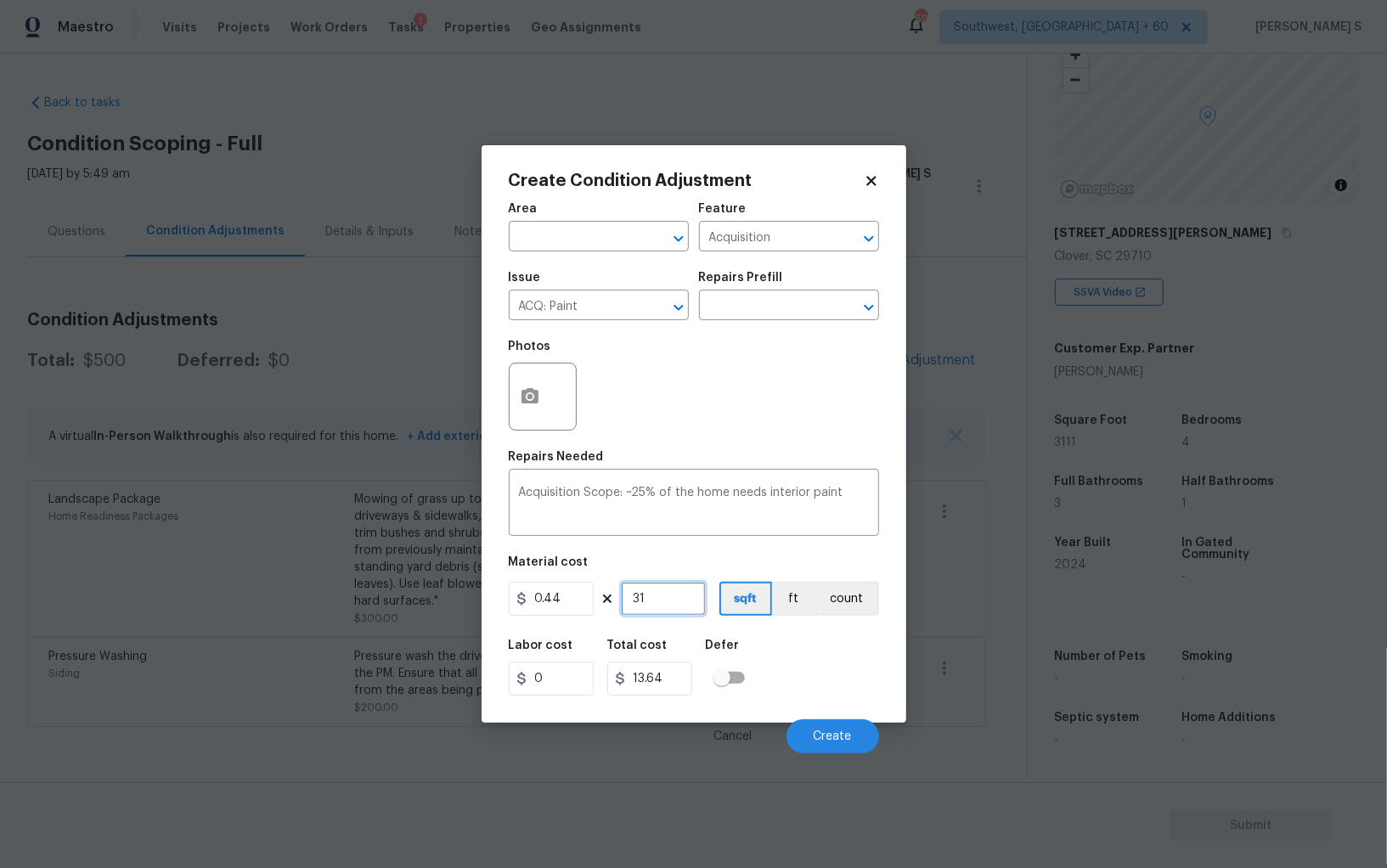
type input "311"
type input "136.84"
type input "3111"
type input "1368.84"
type input "3111"
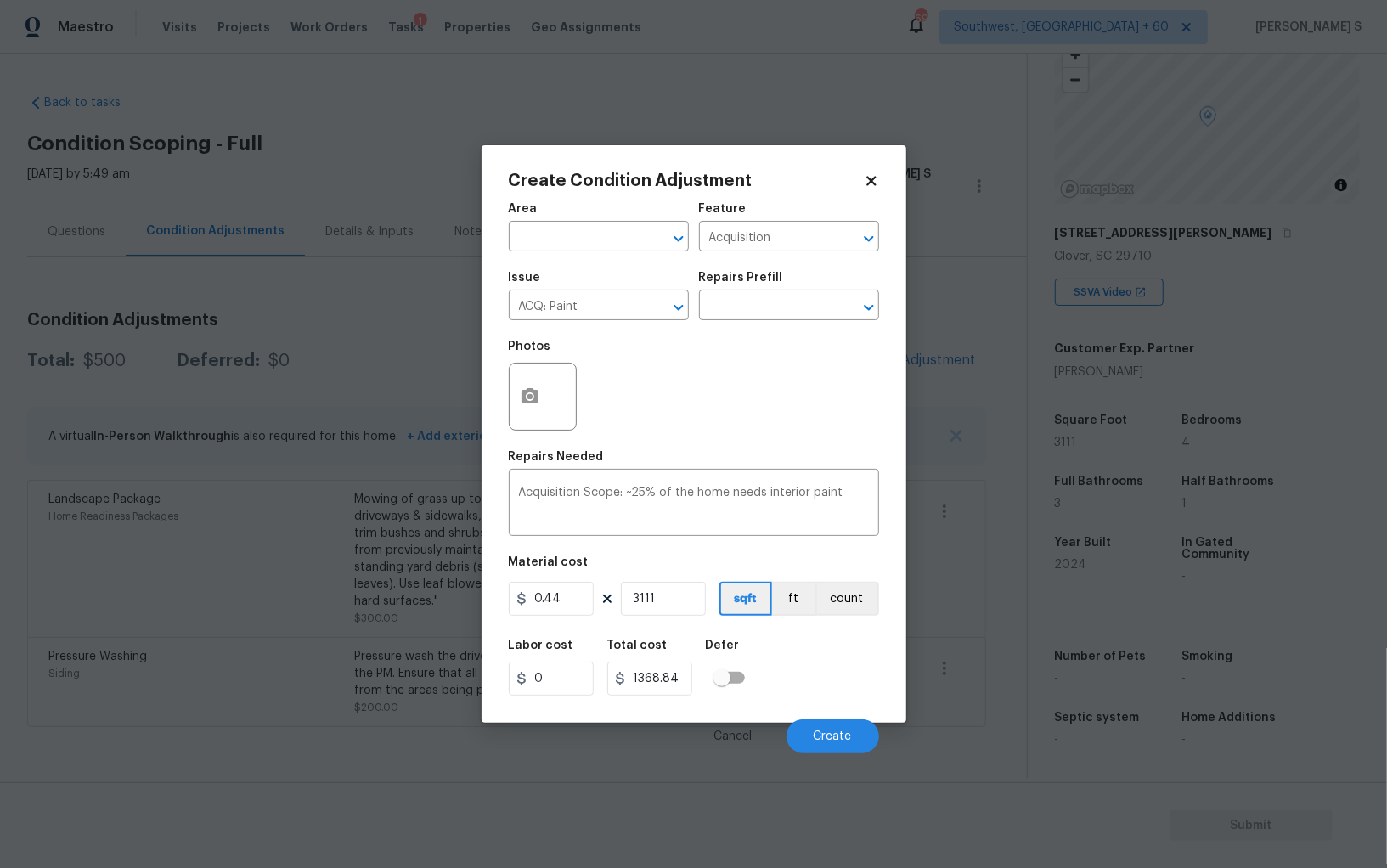
click at [779, 677] on div "Labor cost 0 Total cost 1368.84 Defer" at bounding box center [694, 668] width 370 height 76
click at [838, 734] on span "Create" at bounding box center [833, 737] width 38 height 13
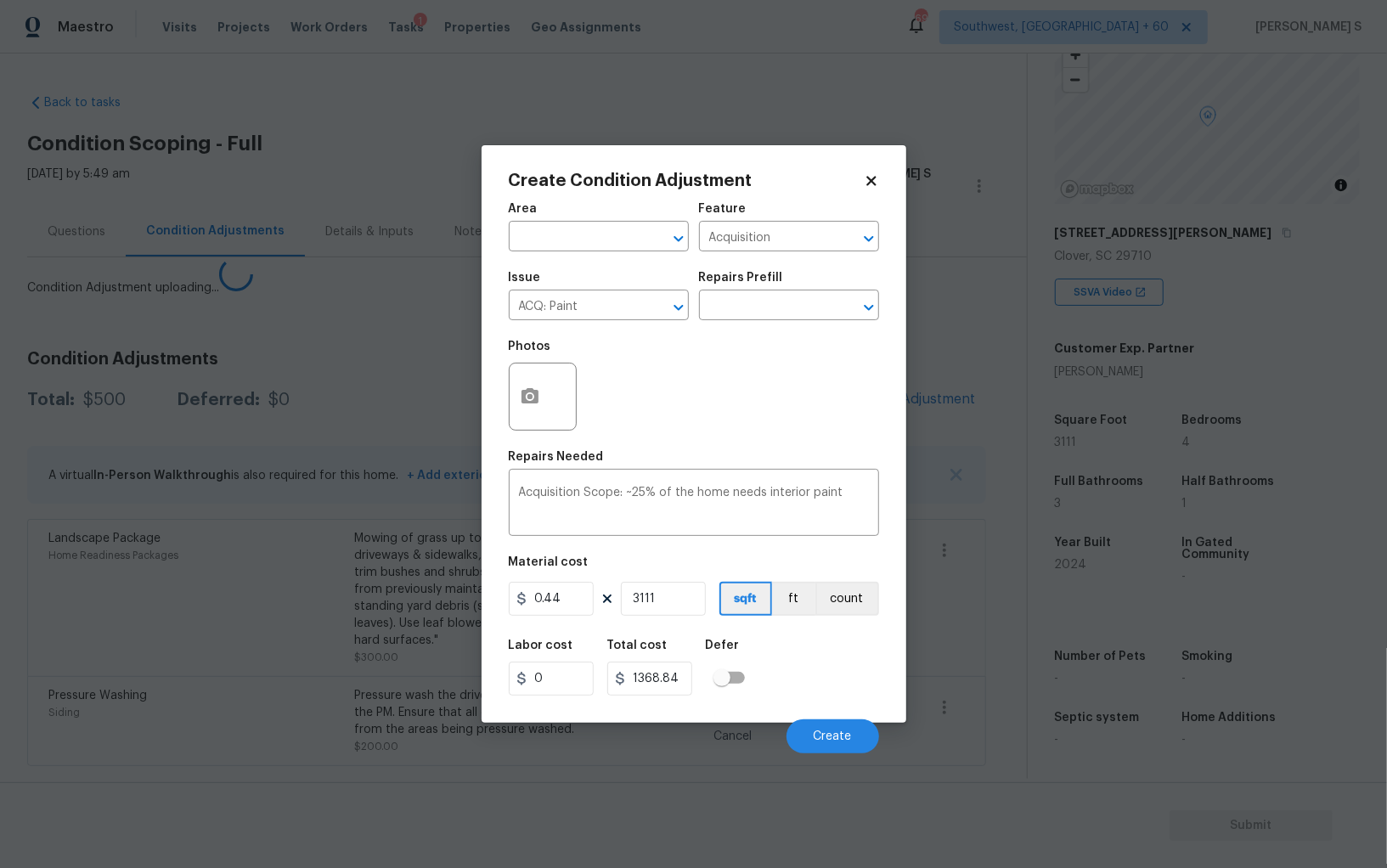
drag, startPoint x: 460, startPoint y: 652, endPoint x: 530, endPoint y: 596, distance: 89.6
click at [460, 652] on body "Maestro Visits Projects Work Orders Tasks 1 Properties Geo Assignments 694 Sout…" at bounding box center [694, 434] width 1387 height 868
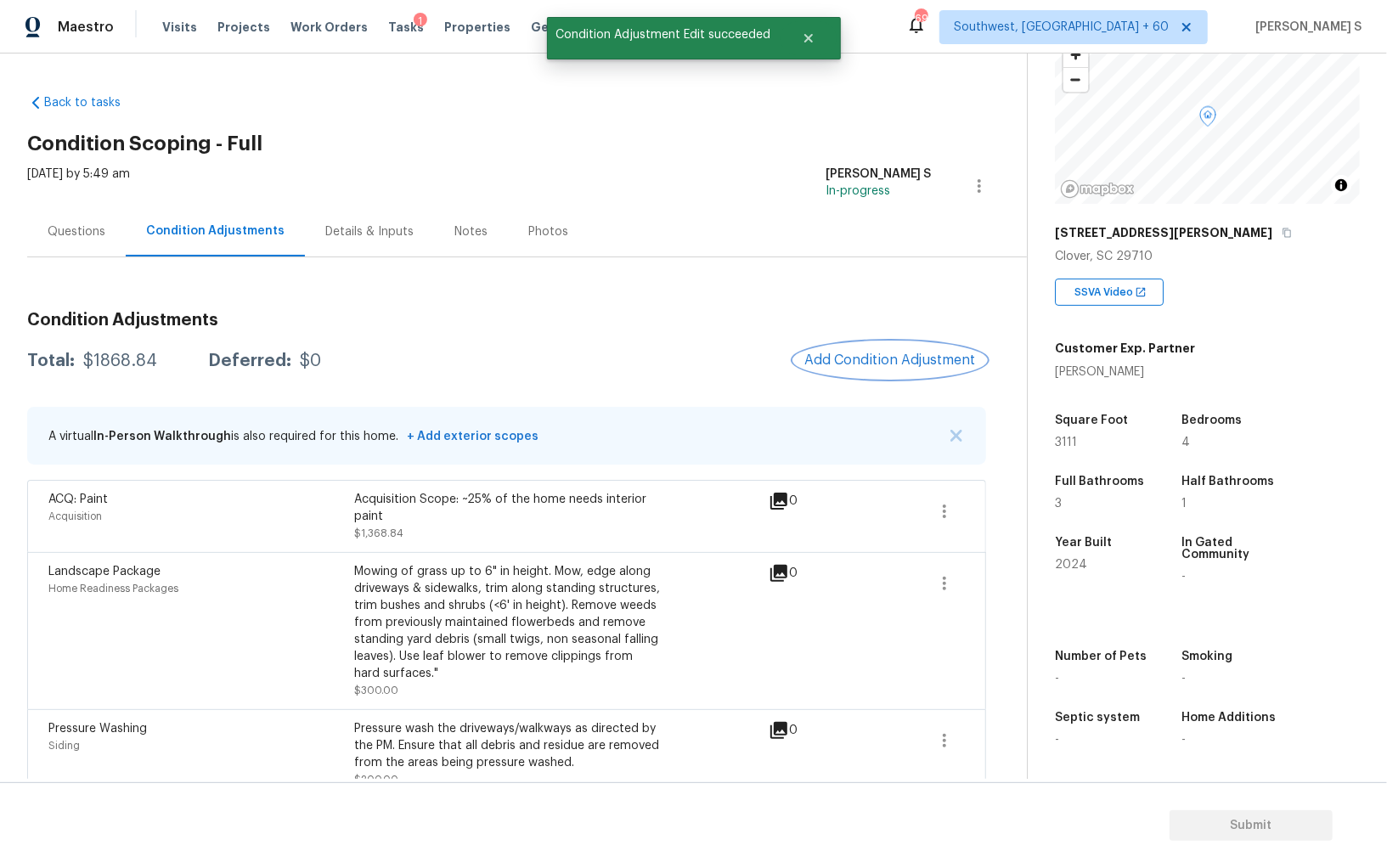
scroll to position [24, 0]
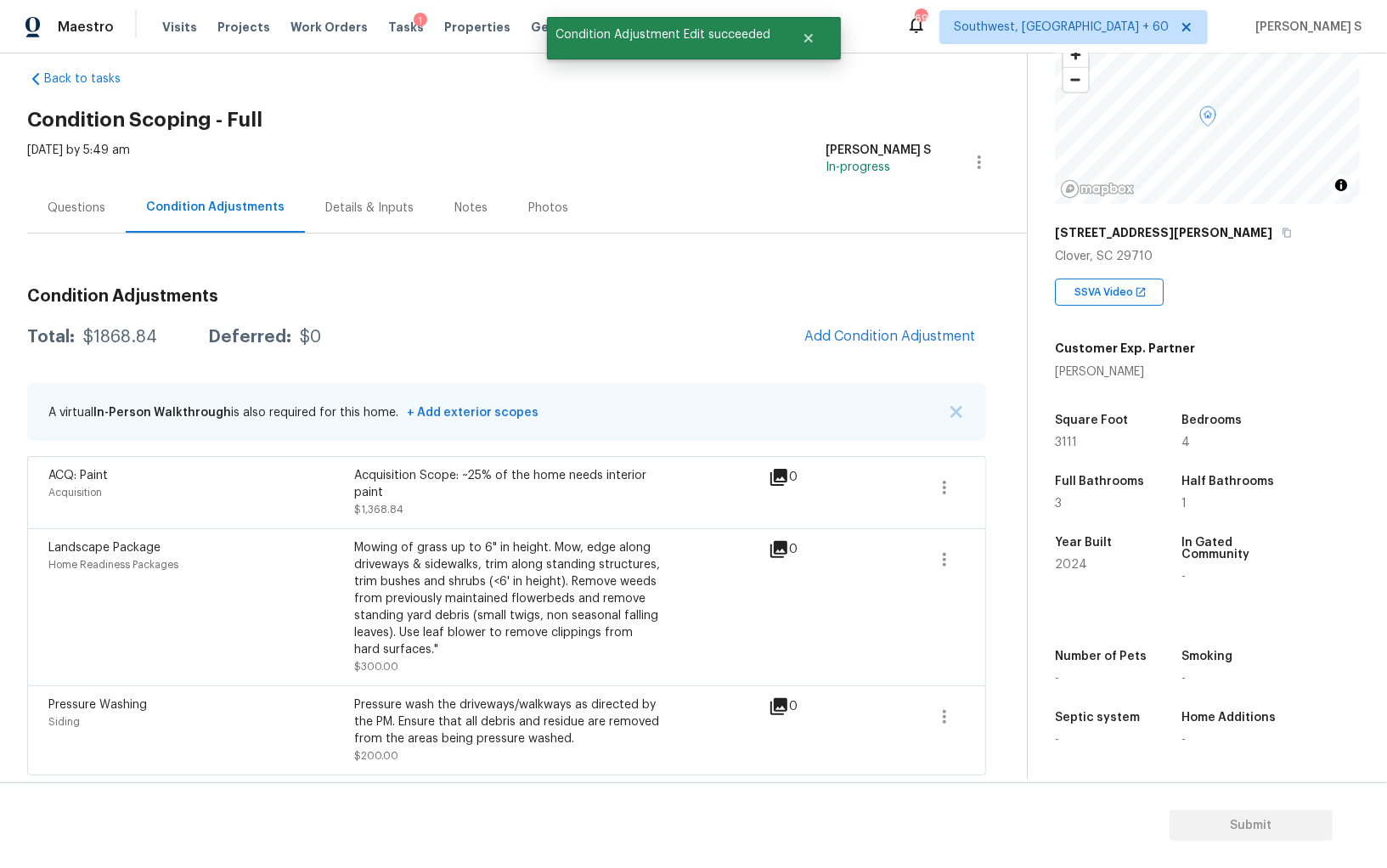
click at [880, 314] on div "Condition Adjustments Total: $1868.84 Deferred: $0 Add Condition Adjustment A v…" at bounding box center [506, 525] width 959 height 501
click at [813, 352] on span "Add Condition Adjustment" at bounding box center [890, 337] width 192 height 37
click at [838, 338] on span "Add Condition Adjustment" at bounding box center [890, 336] width 172 height 16
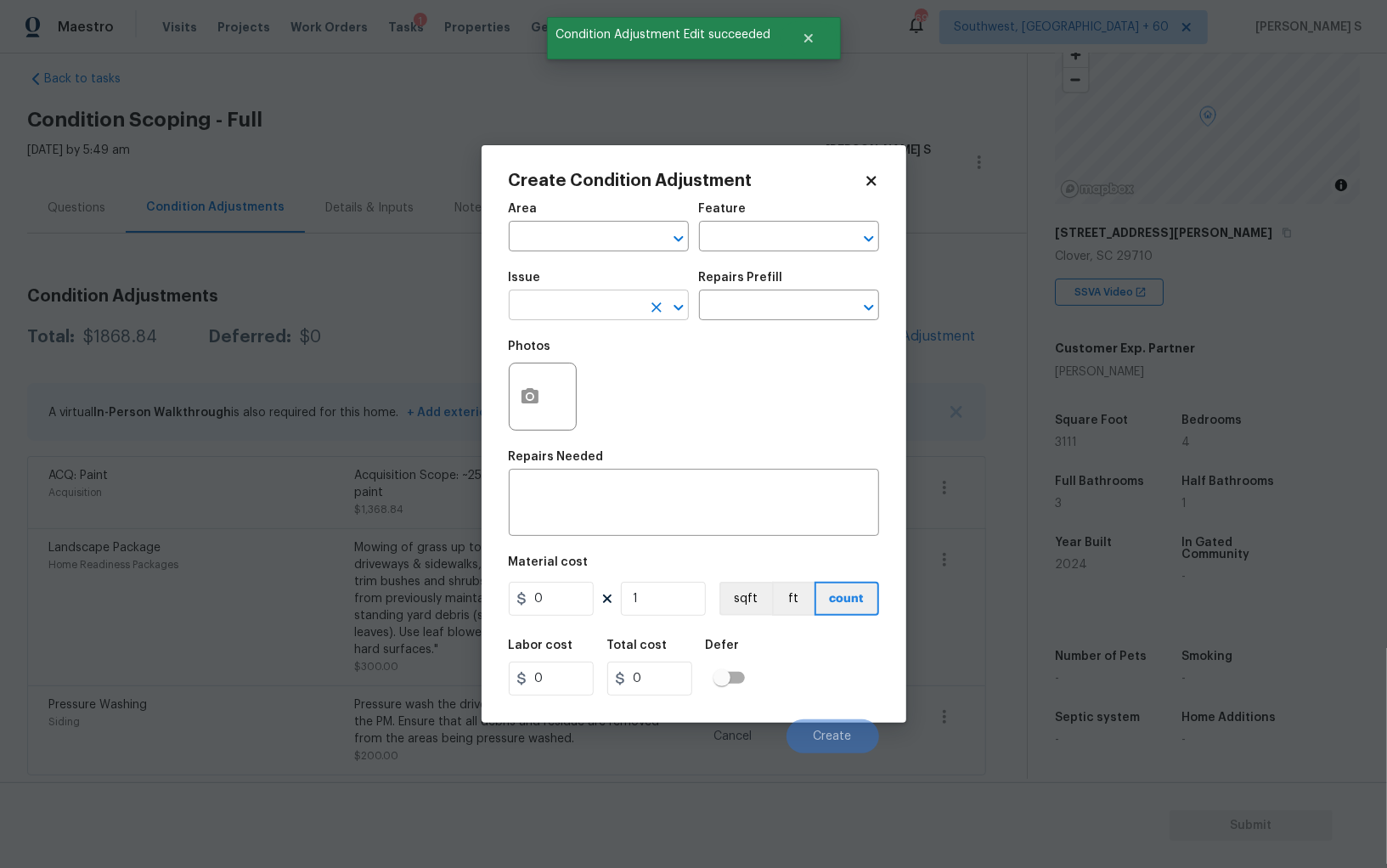
click at [542, 315] on input "text" at bounding box center [574, 307] width 132 height 26
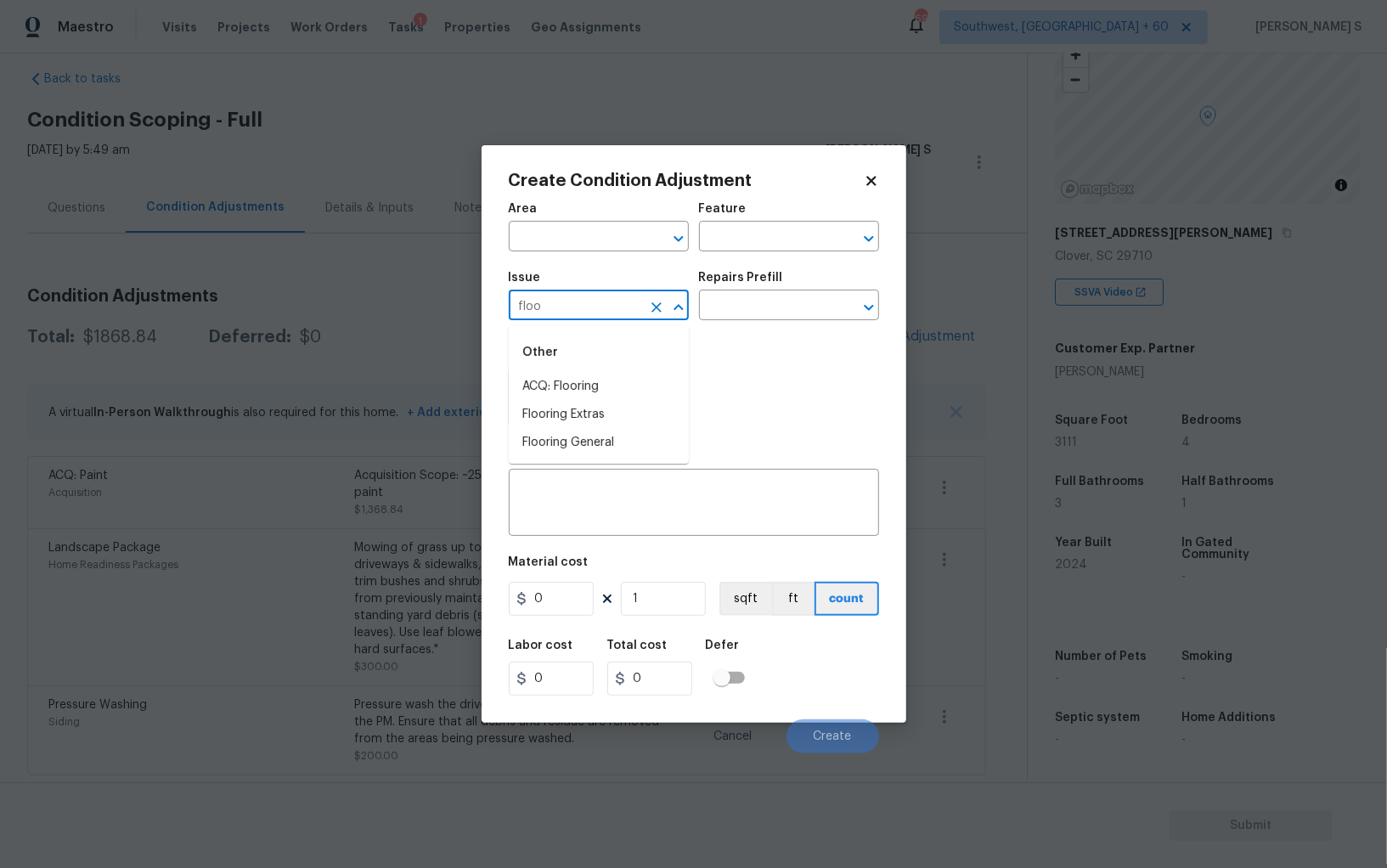
type input "floo"
type input "ACQ: Flooring"
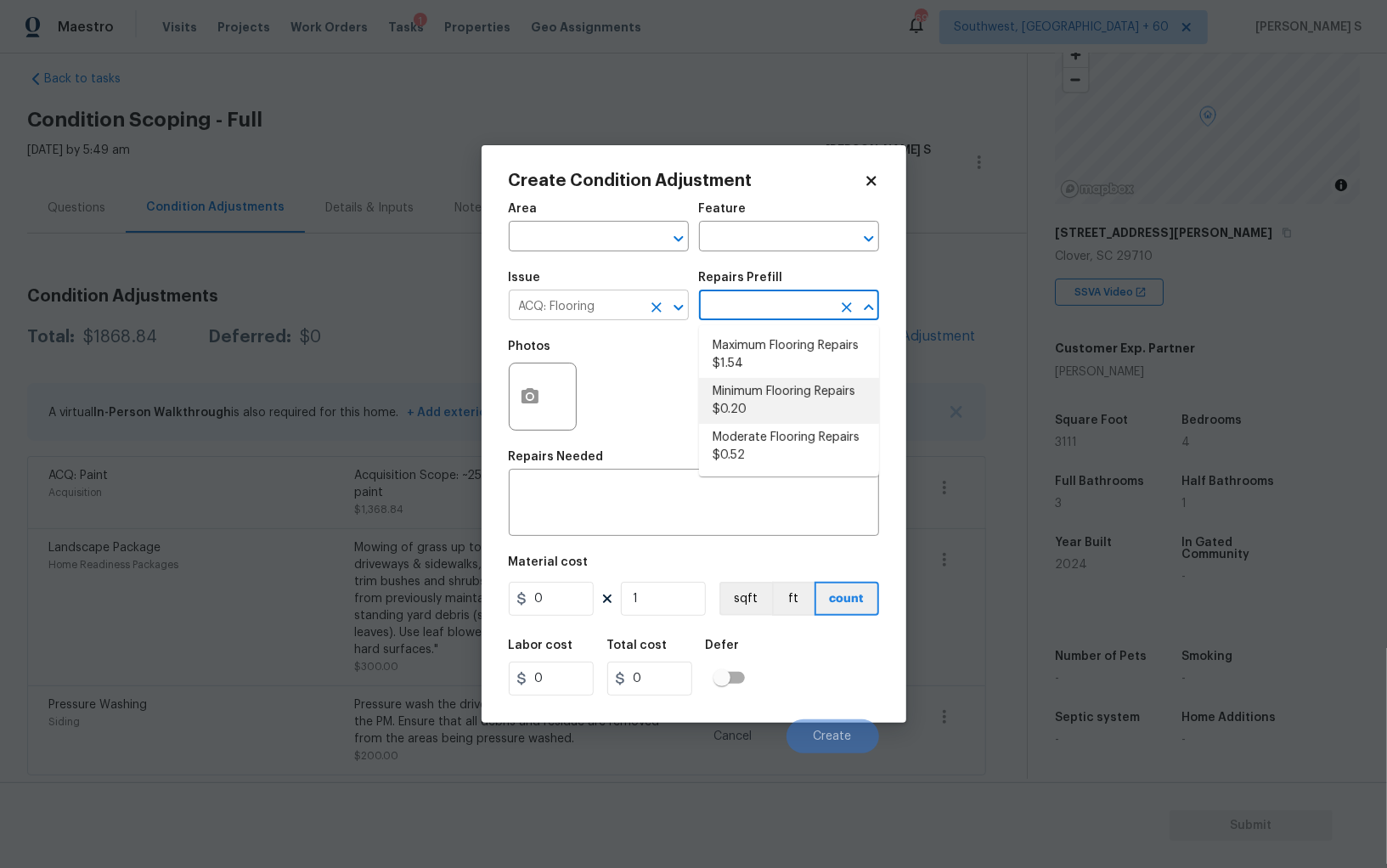
type input "Acquisition"
type textarea "Acquisition Scope: Minimum flooring repairs"
type input "0.2"
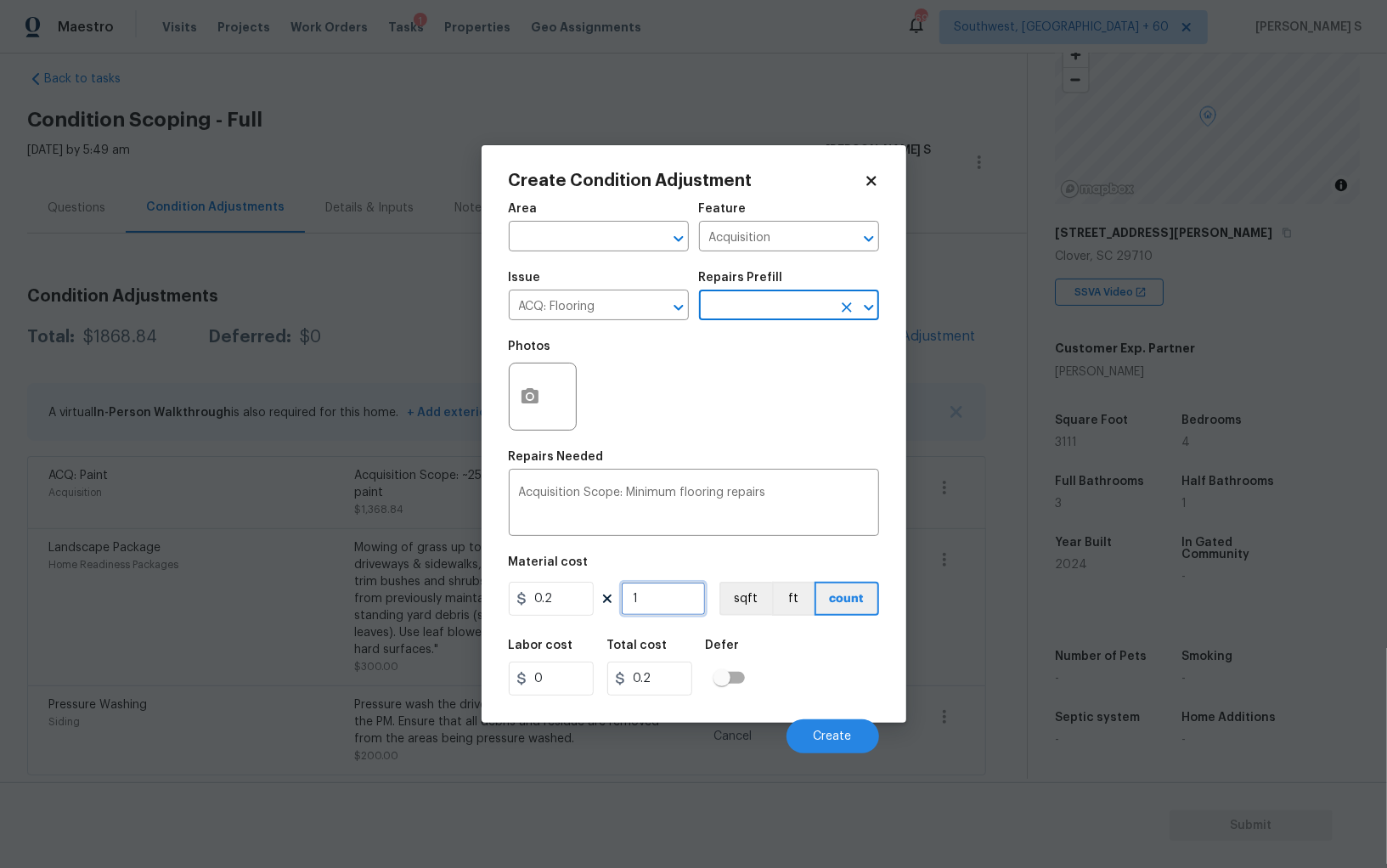
click at [665, 608] on input "1" at bounding box center [663, 598] width 85 height 34
paste input "311"
type input "3111"
type input "622.2"
type input "3111"
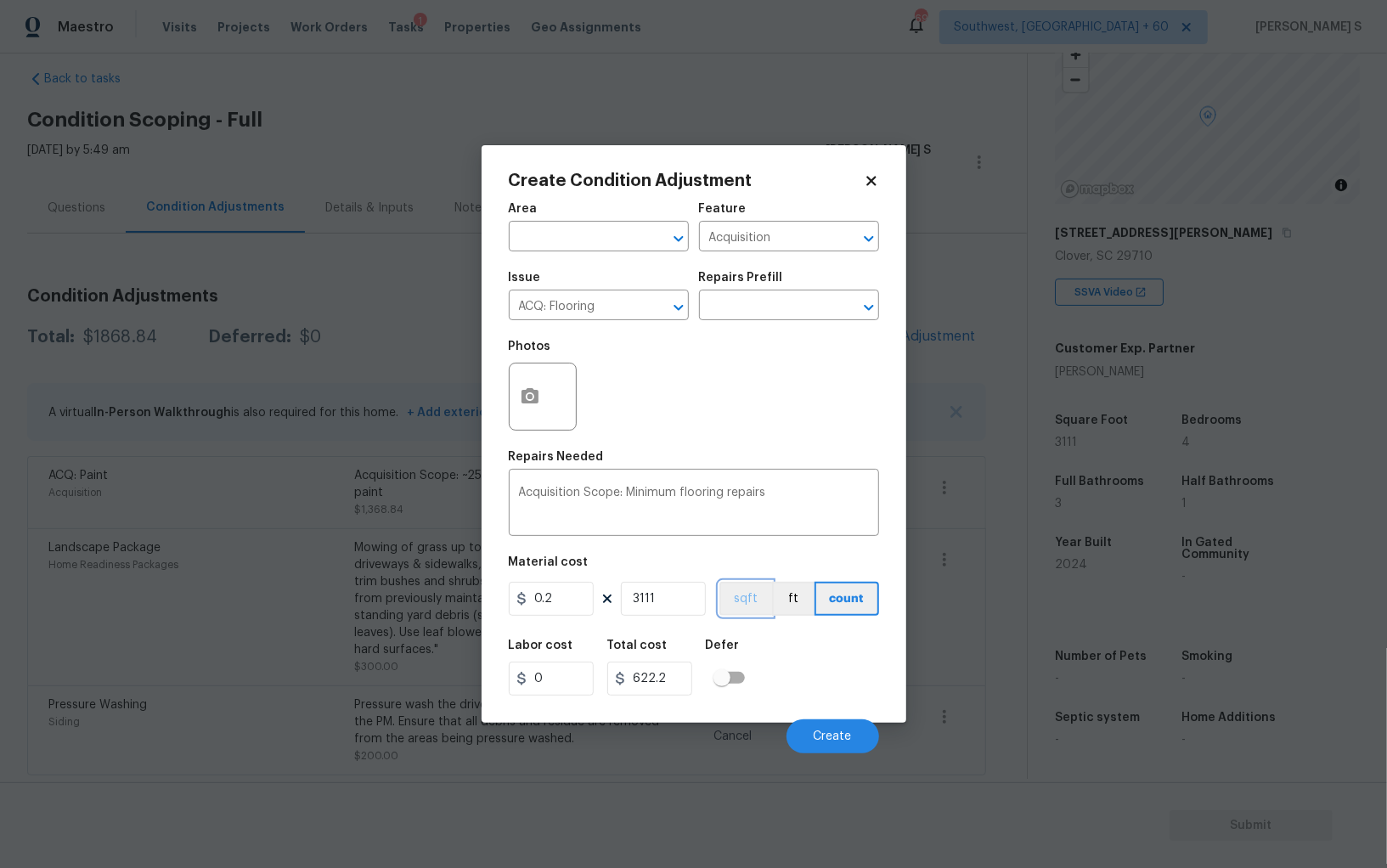
click at [732, 609] on button "sqft" at bounding box center [745, 598] width 53 height 34
click at [759, 682] on div "Labor cost 0 Total cost 622.2 Defer" at bounding box center [694, 668] width 370 height 76
click at [829, 730] on button "Create" at bounding box center [832, 736] width 92 height 34
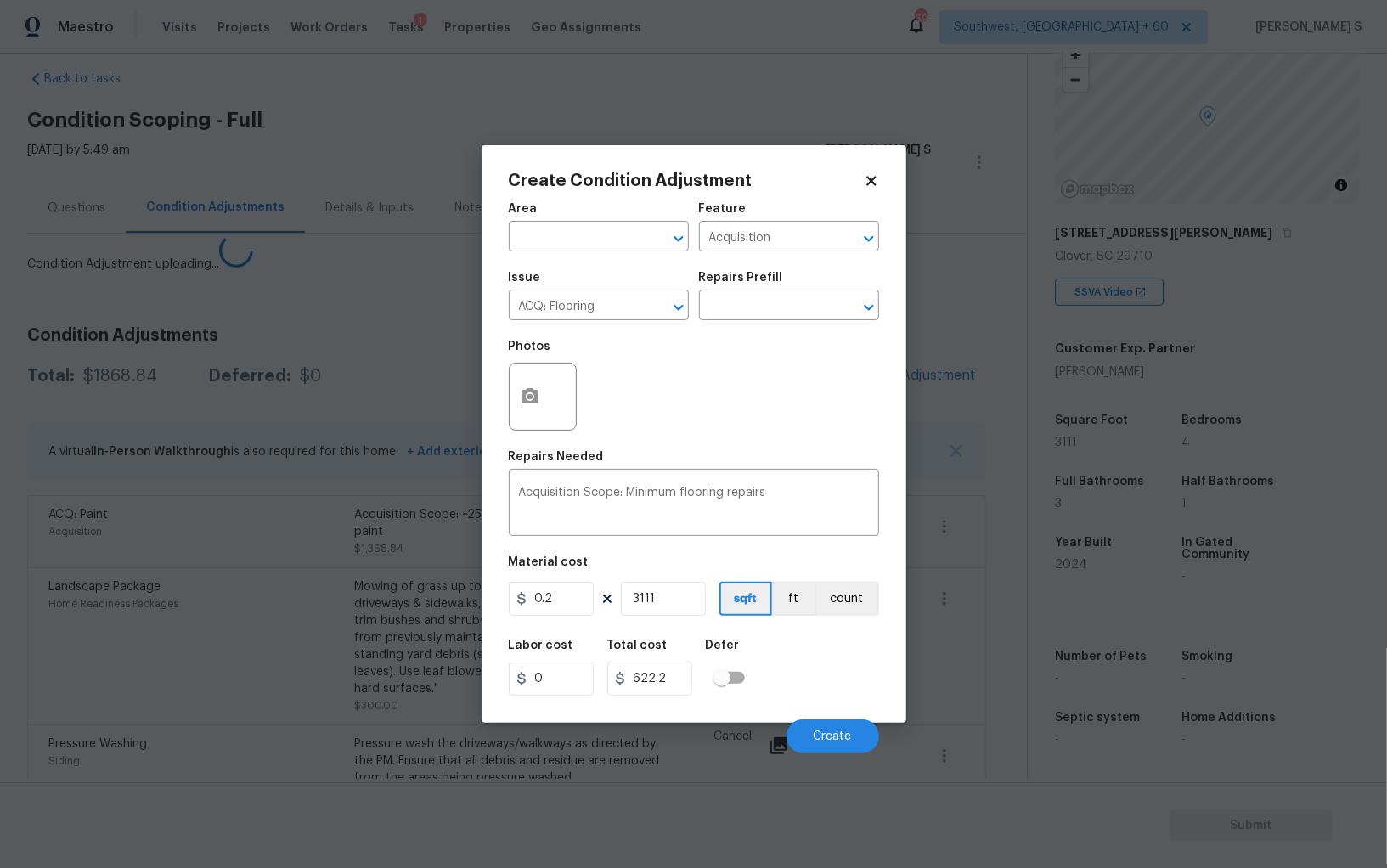
click at [174, 593] on body "Maestro Visits Projects Work Orders Tasks 1 Properties Geo Assignments 694 Sout…" at bounding box center [694, 434] width 1387 height 868
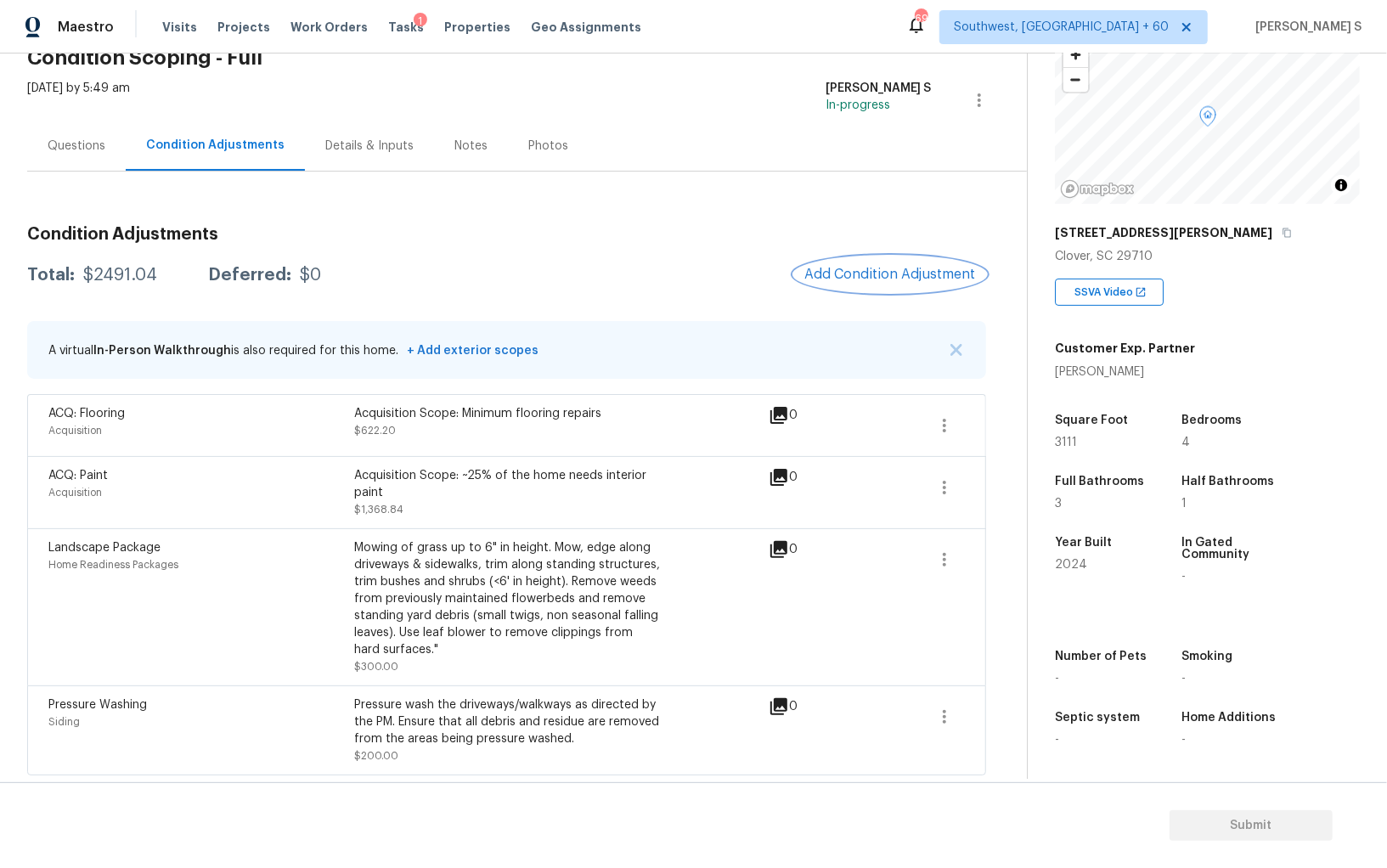
scroll to position [0, 0]
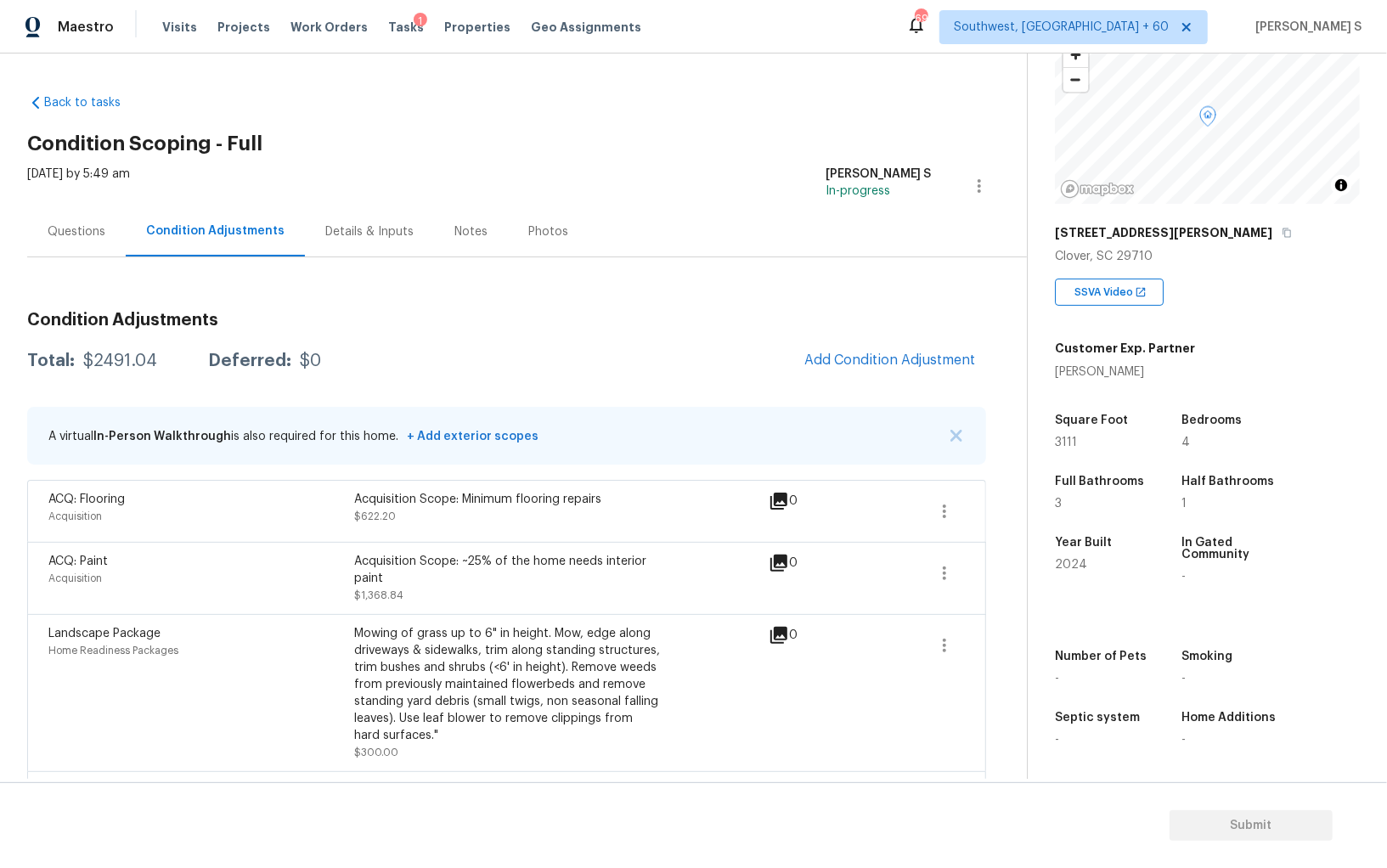
click at [590, 573] on div "Acquisition Scope: ~25% of the home needs interior paint" at bounding box center [507, 569] width 306 height 34
click at [907, 377] on button "Add Condition Adjustment" at bounding box center [890, 359] width 192 height 35
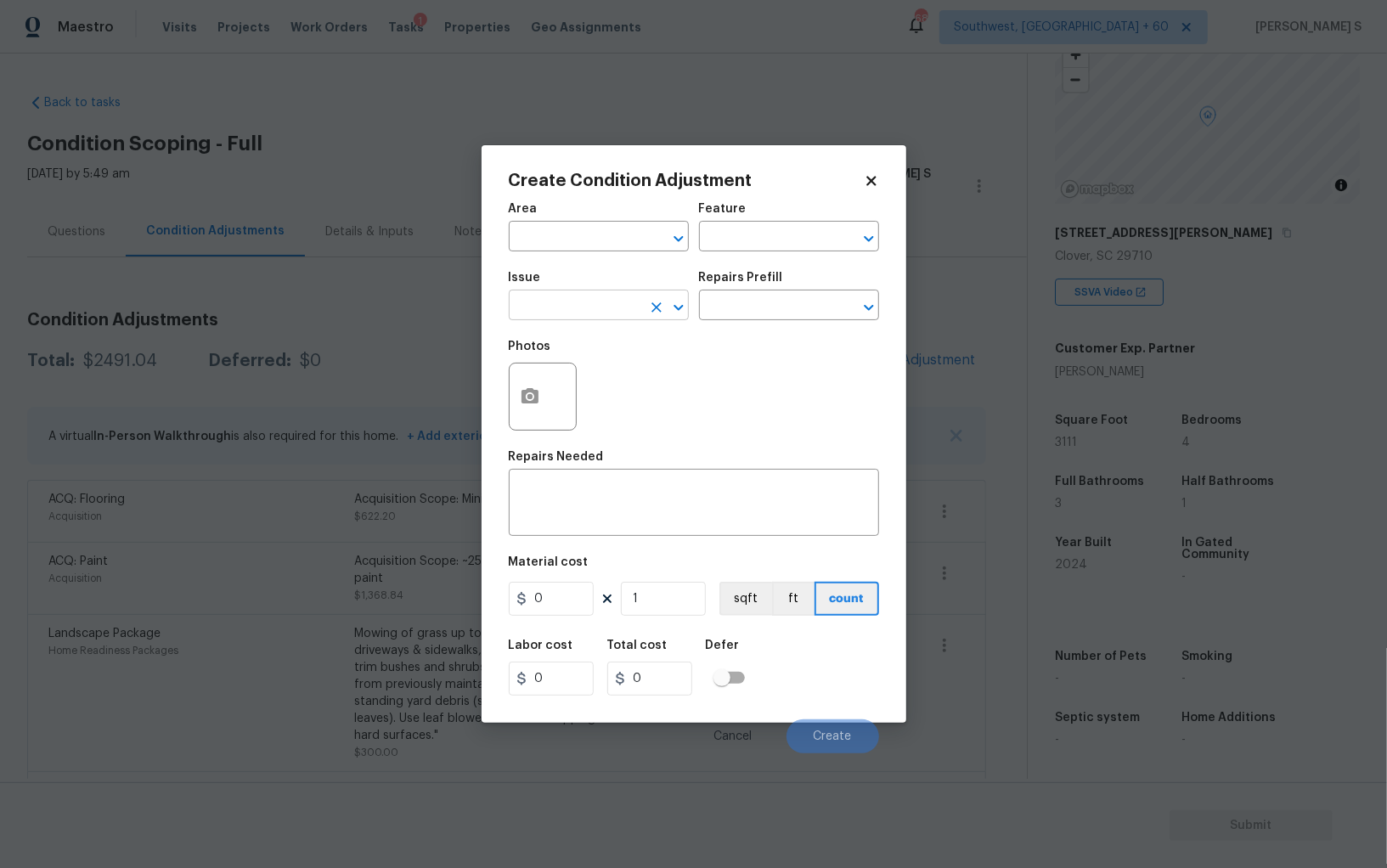
click at [609, 306] on input "text" at bounding box center [574, 307] width 132 height 26
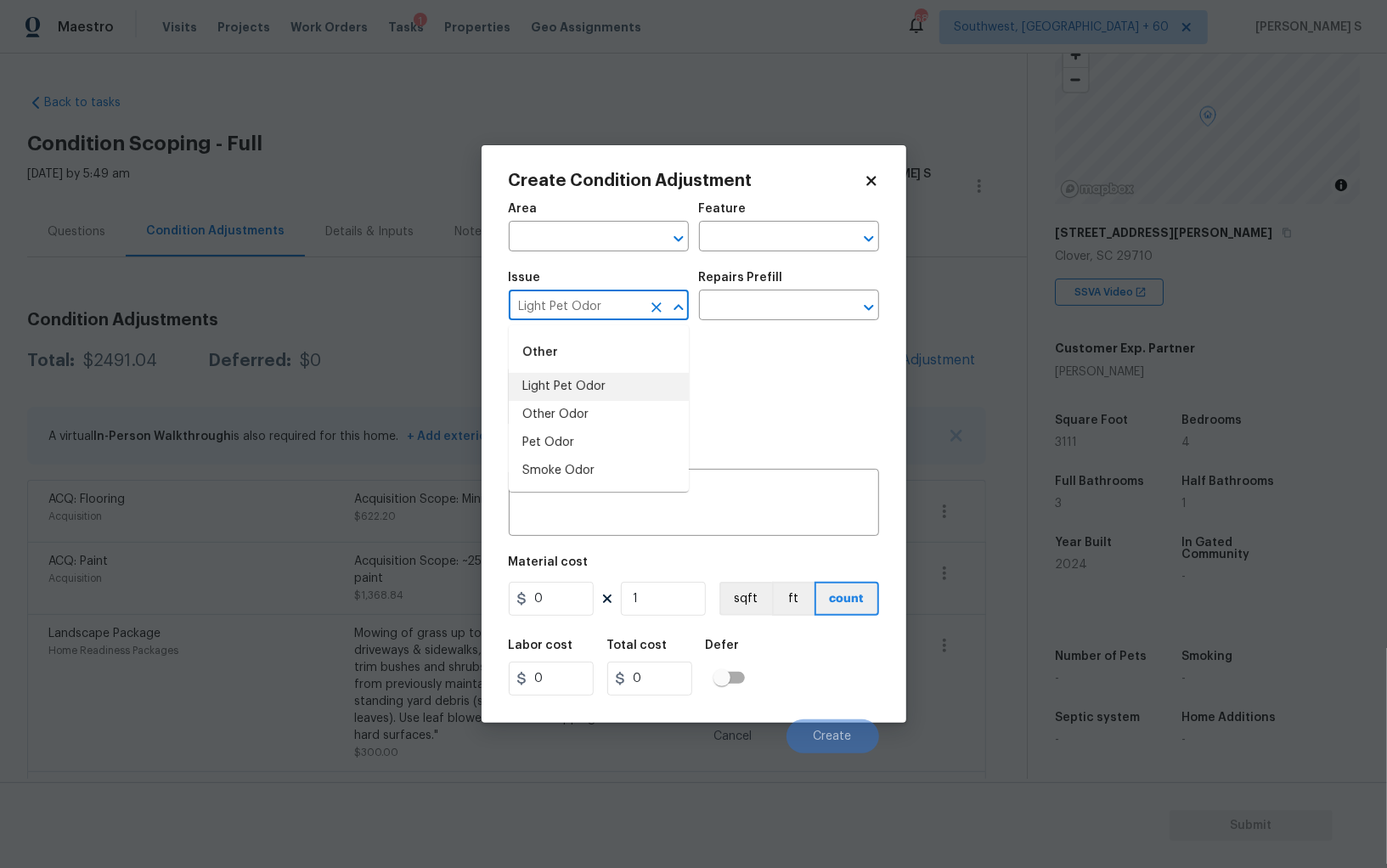
type input "Light Pet Odor"
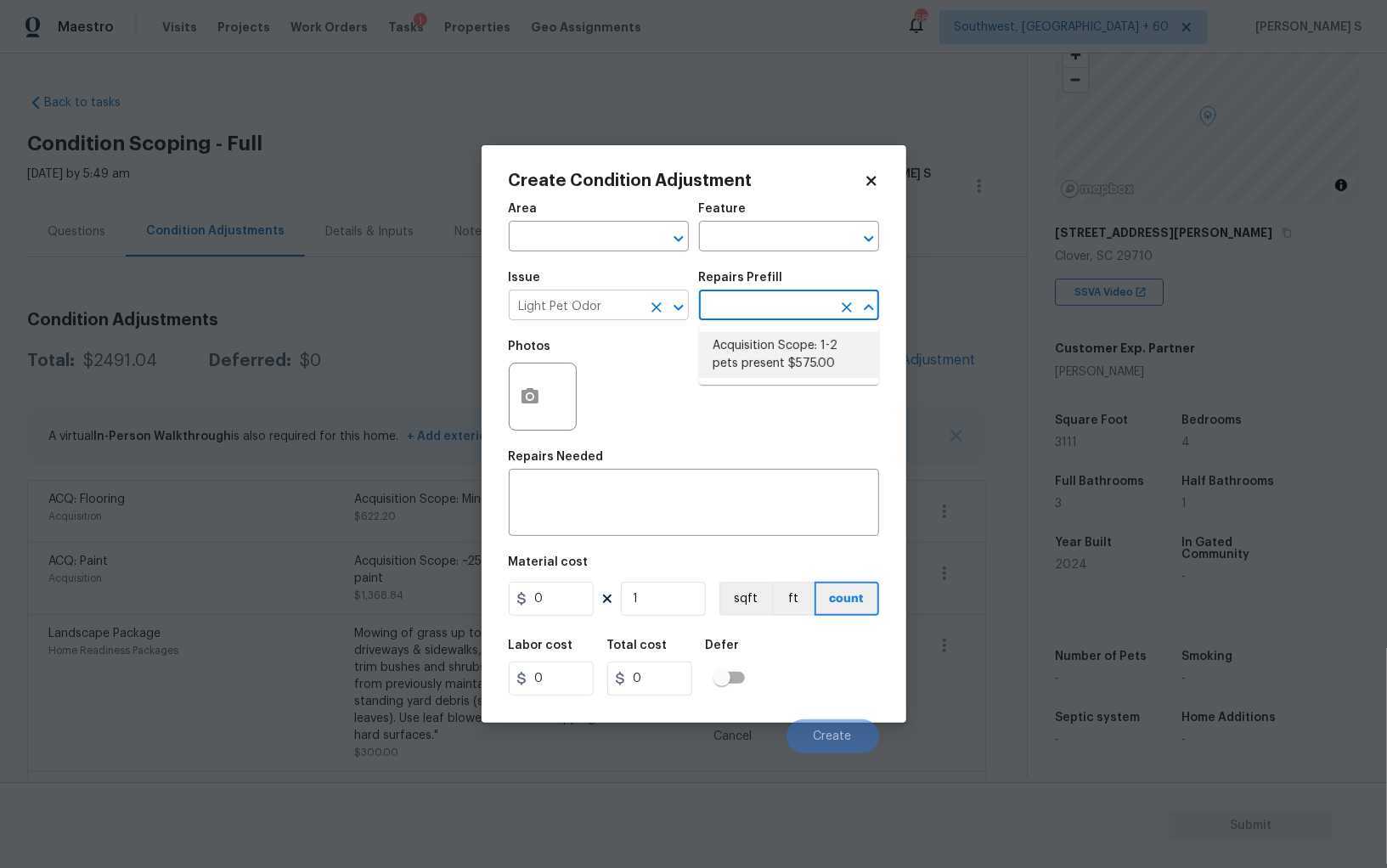
type textarea "Acquisition Scope: 1-2 pets present"
type input "575"
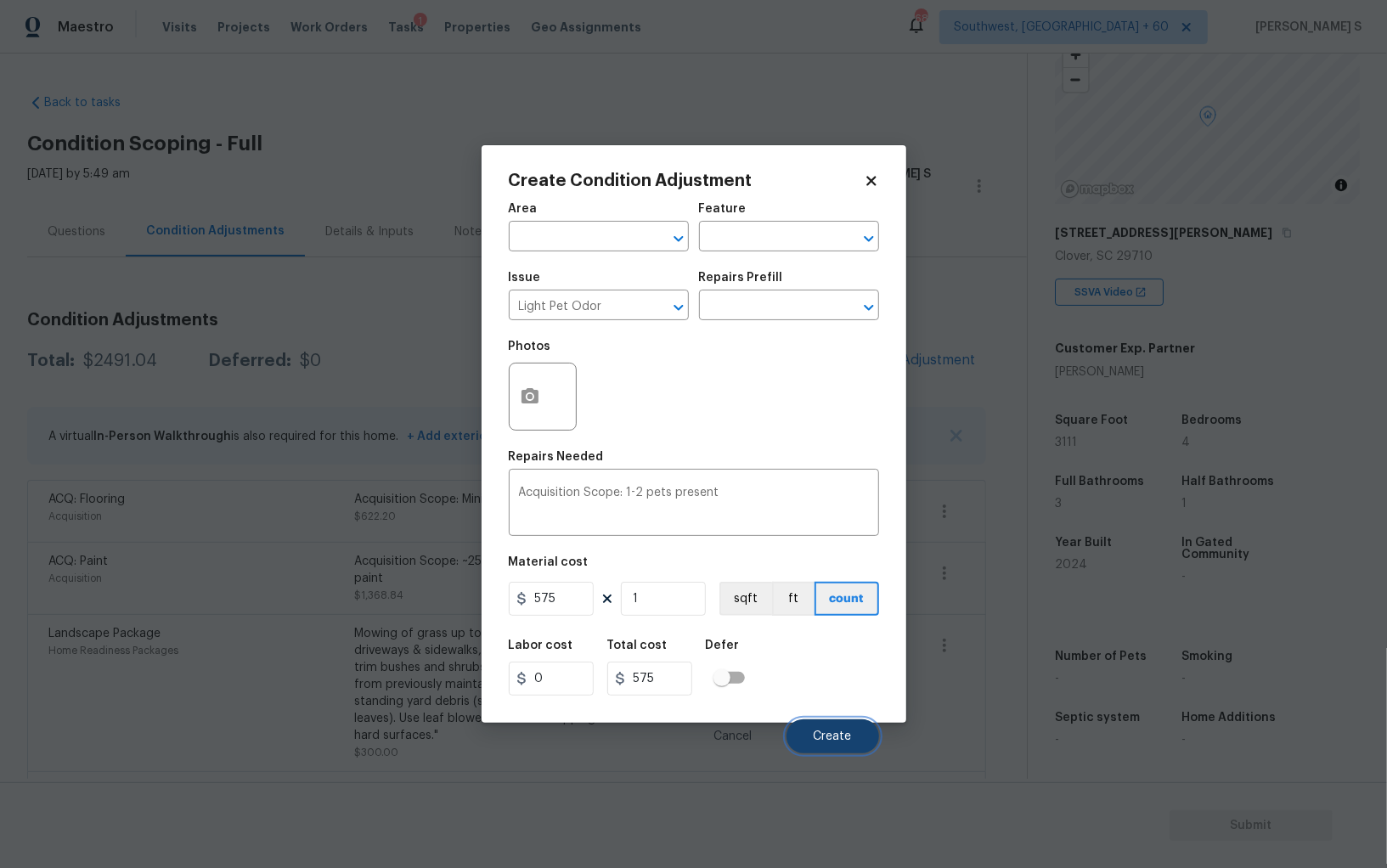
click at [817, 738] on span "Create" at bounding box center [833, 737] width 38 height 13
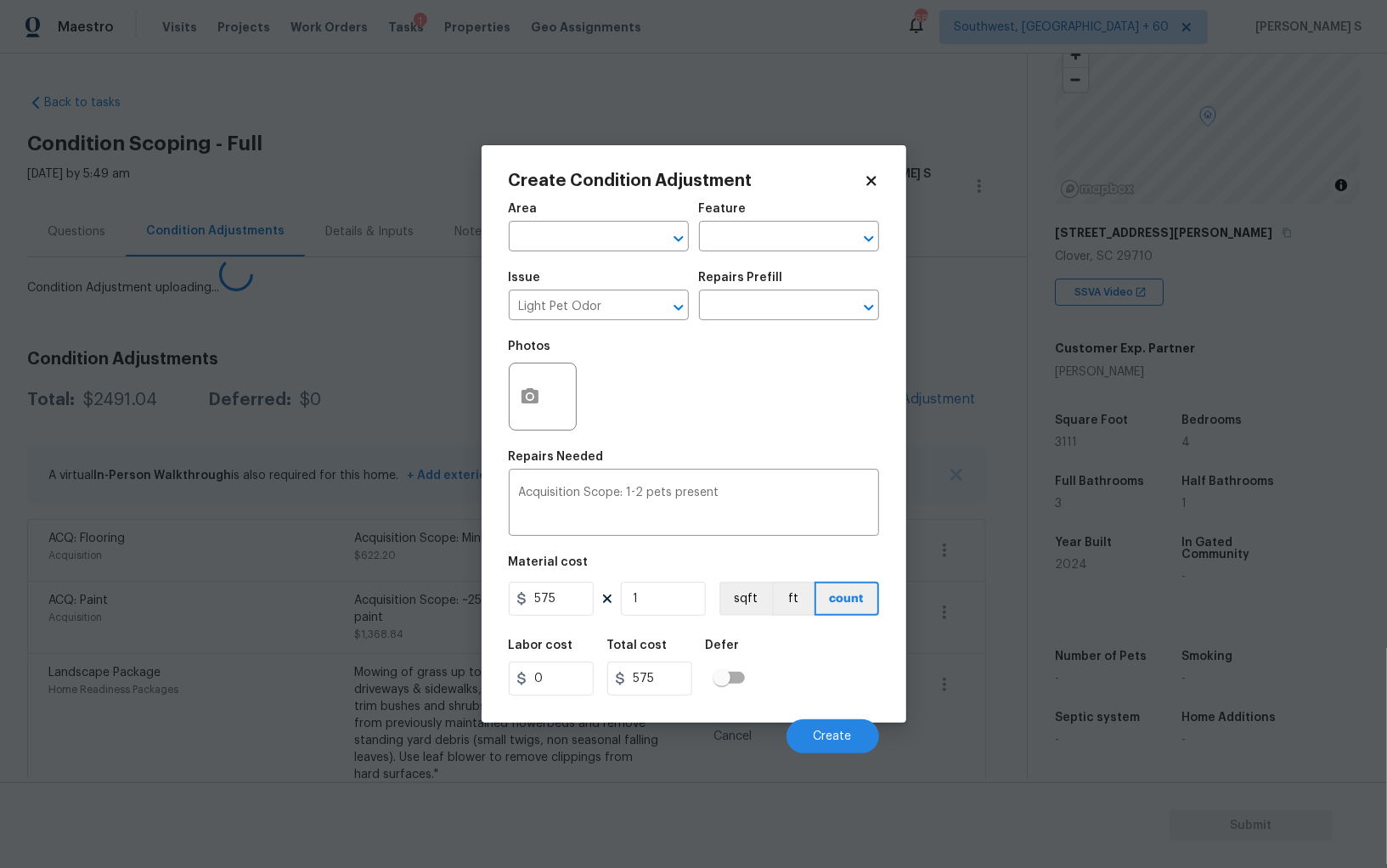
click at [309, 700] on body "Maestro Visits Projects Work Orders Tasks 1 Properties Geo Assignments 689 Sout…" at bounding box center [694, 434] width 1387 height 868
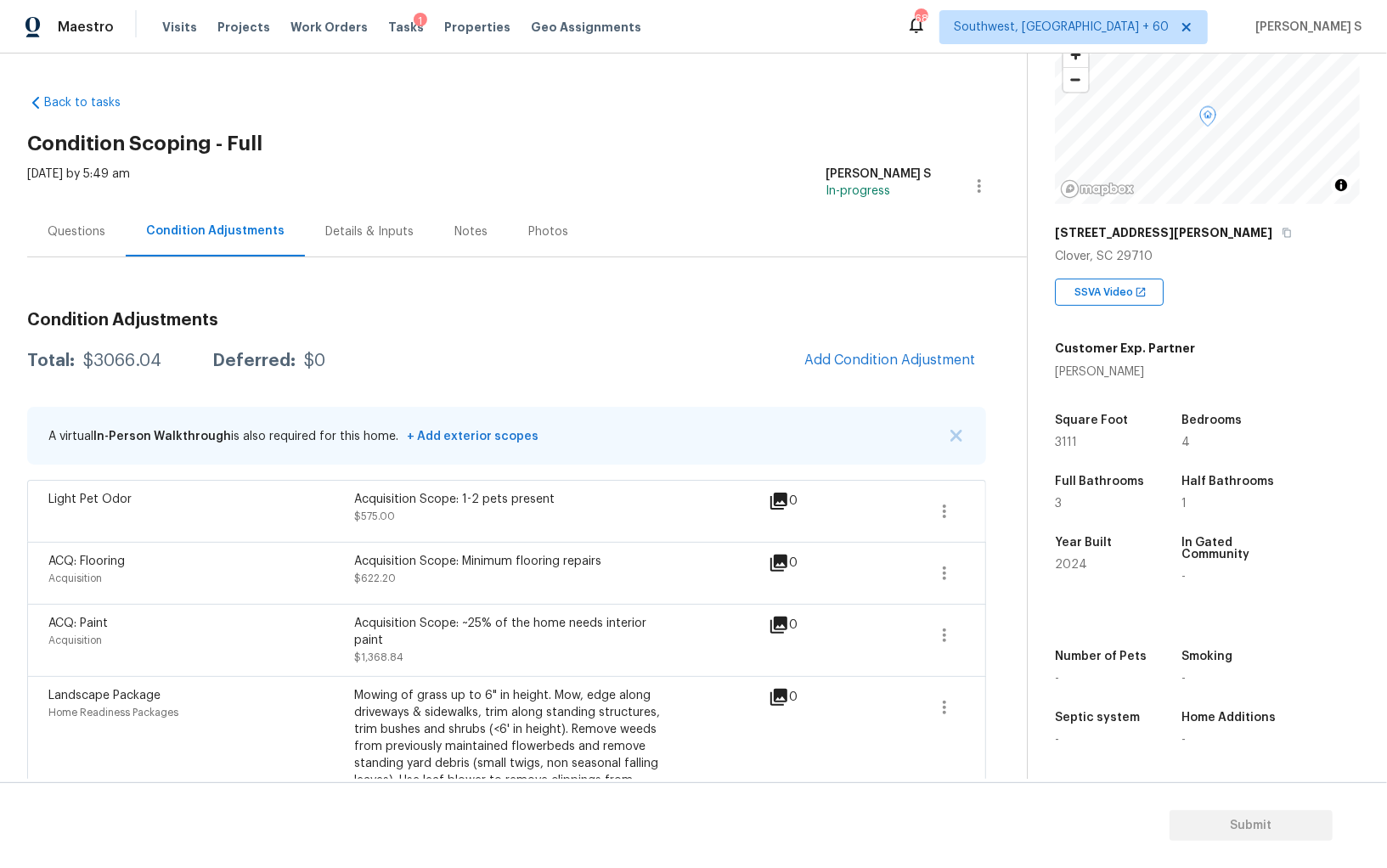
click at [81, 238] on div "Questions" at bounding box center [76, 232] width 58 height 17
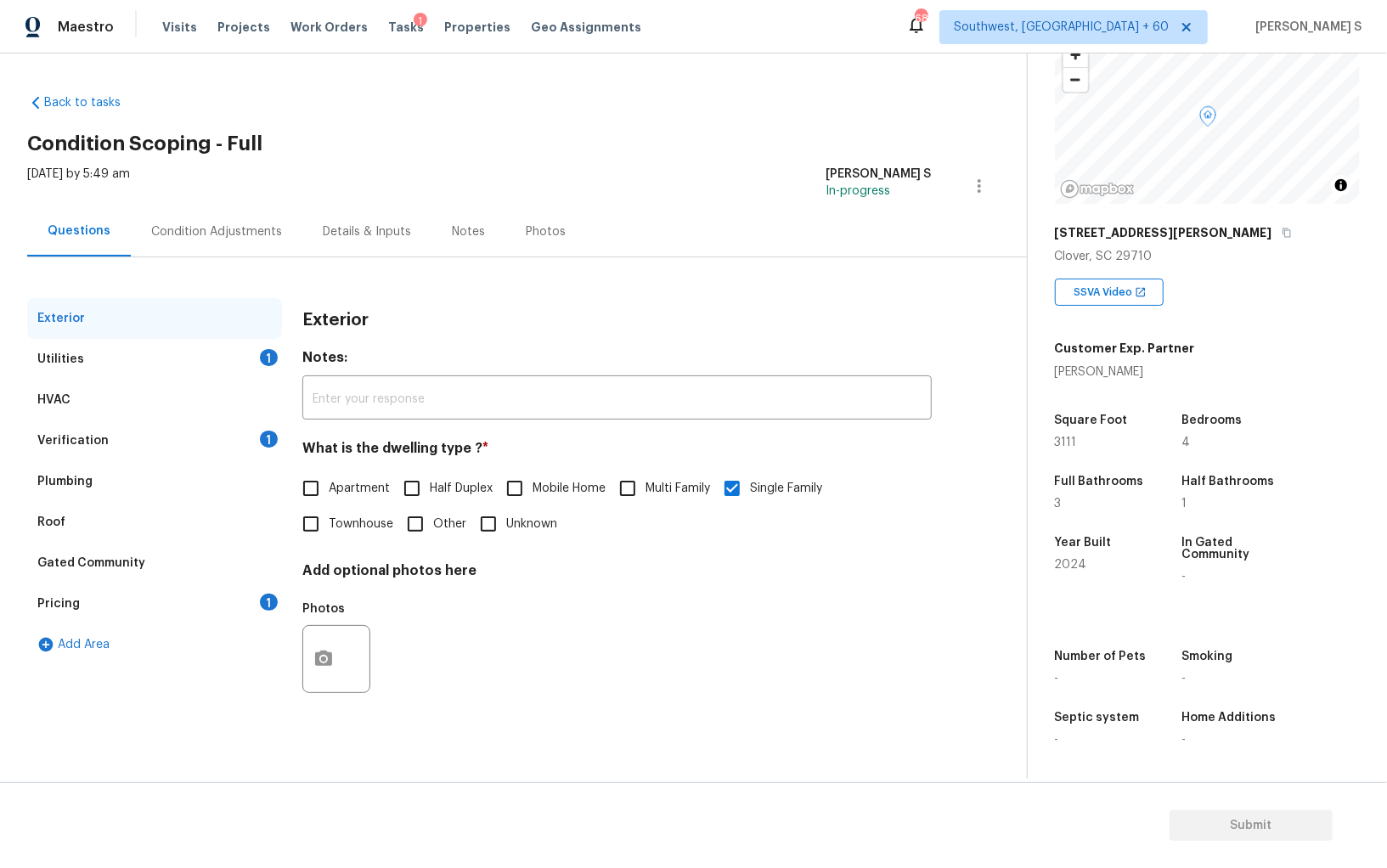
click at [236, 581] on div "Gated Community" at bounding box center [154, 562] width 255 height 41
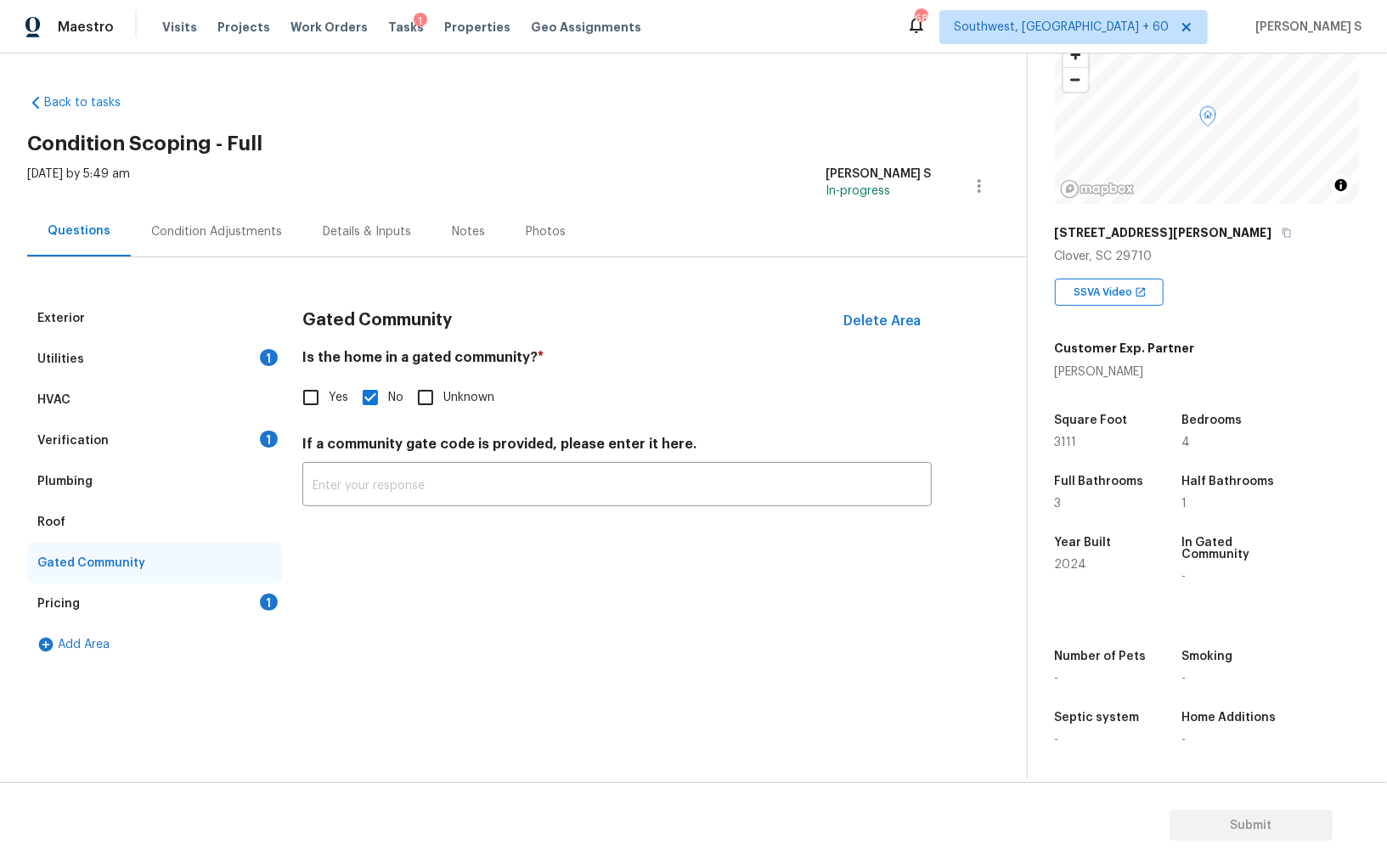
click at [231, 609] on div "Pricing 1" at bounding box center [154, 603] width 255 height 41
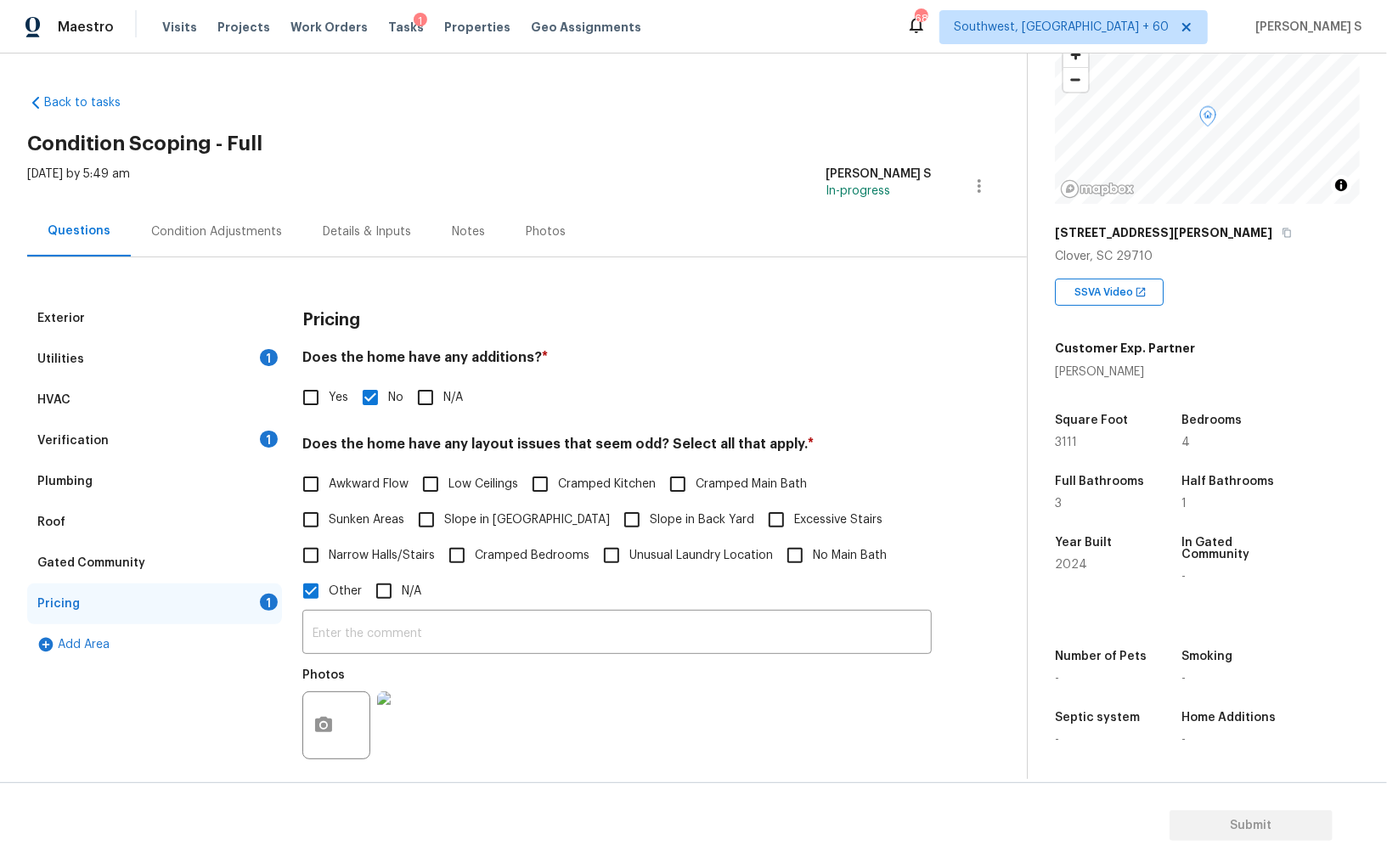
click at [442, 512] on input "Slope in Front Yard" at bounding box center [426, 519] width 35 height 35
checkbox input "true"
click at [614, 520] on input "Slope in Back Yard" at bounding box center [631, 521] width 35 height 35
checkbox input "true"
click at [229, 348] on div "Utilities 1" at bounding box center [154, 358] width 255 height 41
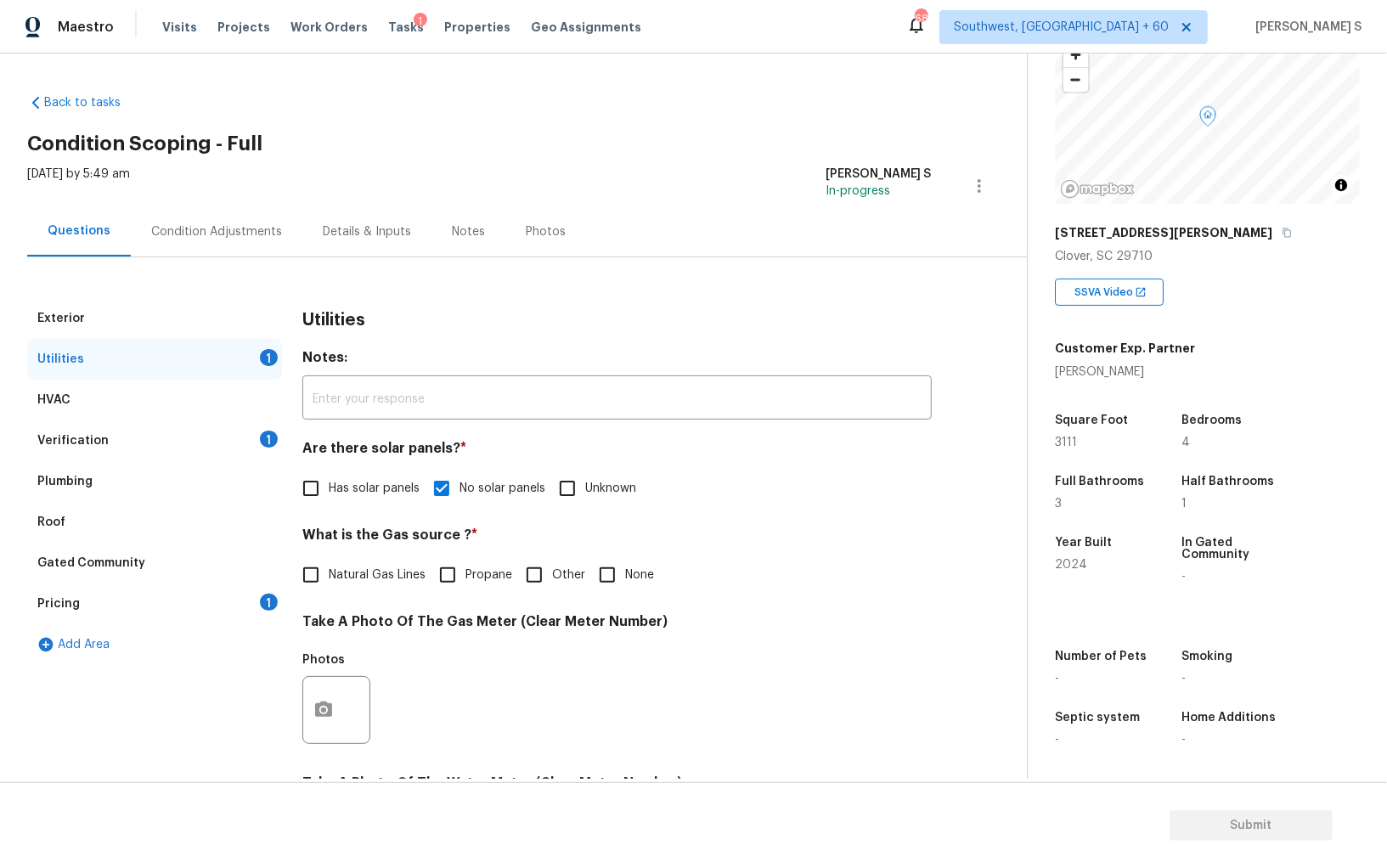
click at [332, 568] on span "Natural Gas Lines" at bounding box center [377, 575] width 97 height 18
click at [328, 568] on input "Natural Gas Lines" at bounding box center [310, 574] width 35 height 35
checkbox input "true"
click at [255, 606] on div "Pricing 1" at bounding box center [154, 603] width 255 height 41
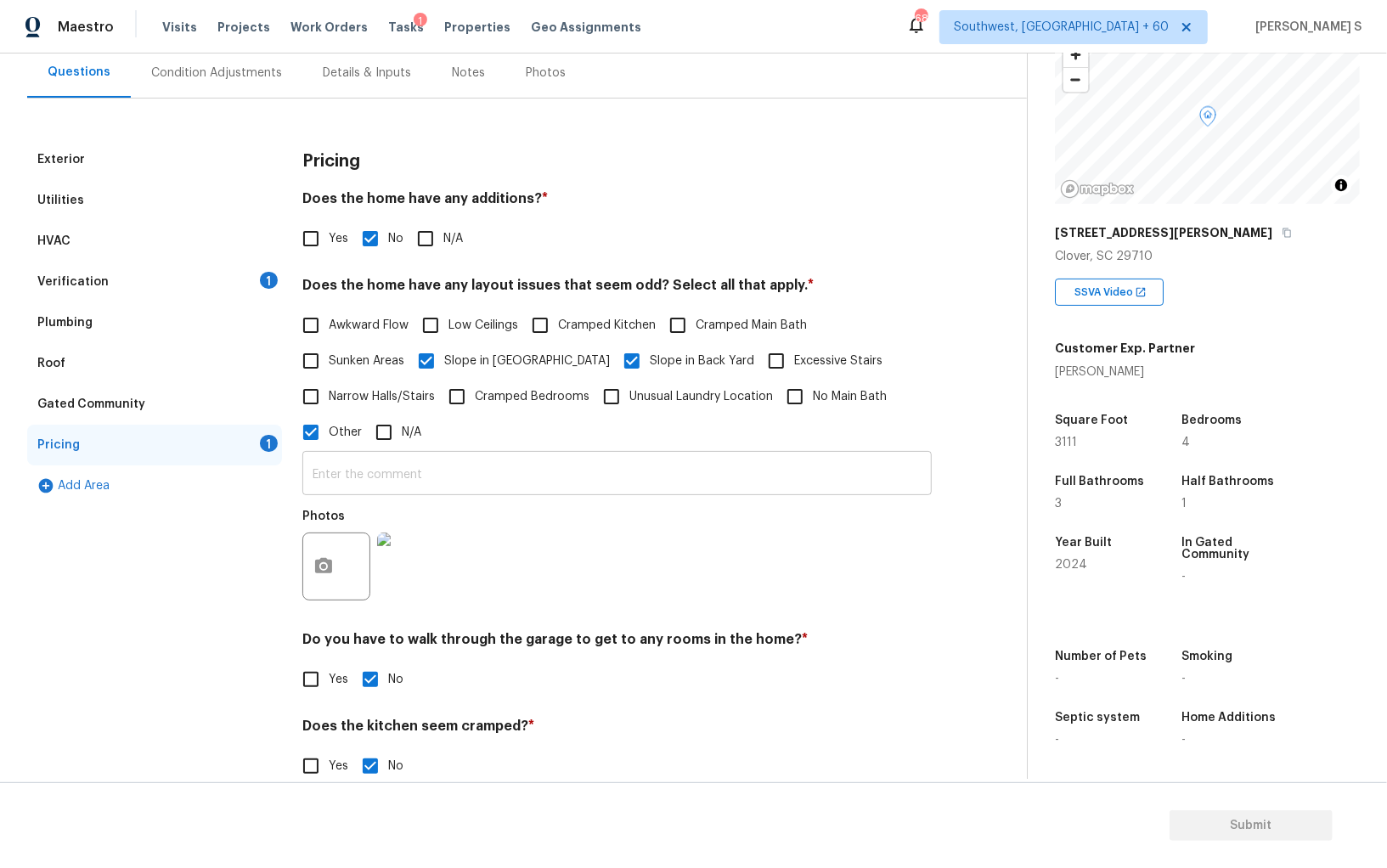
scroll to position [276, 0]
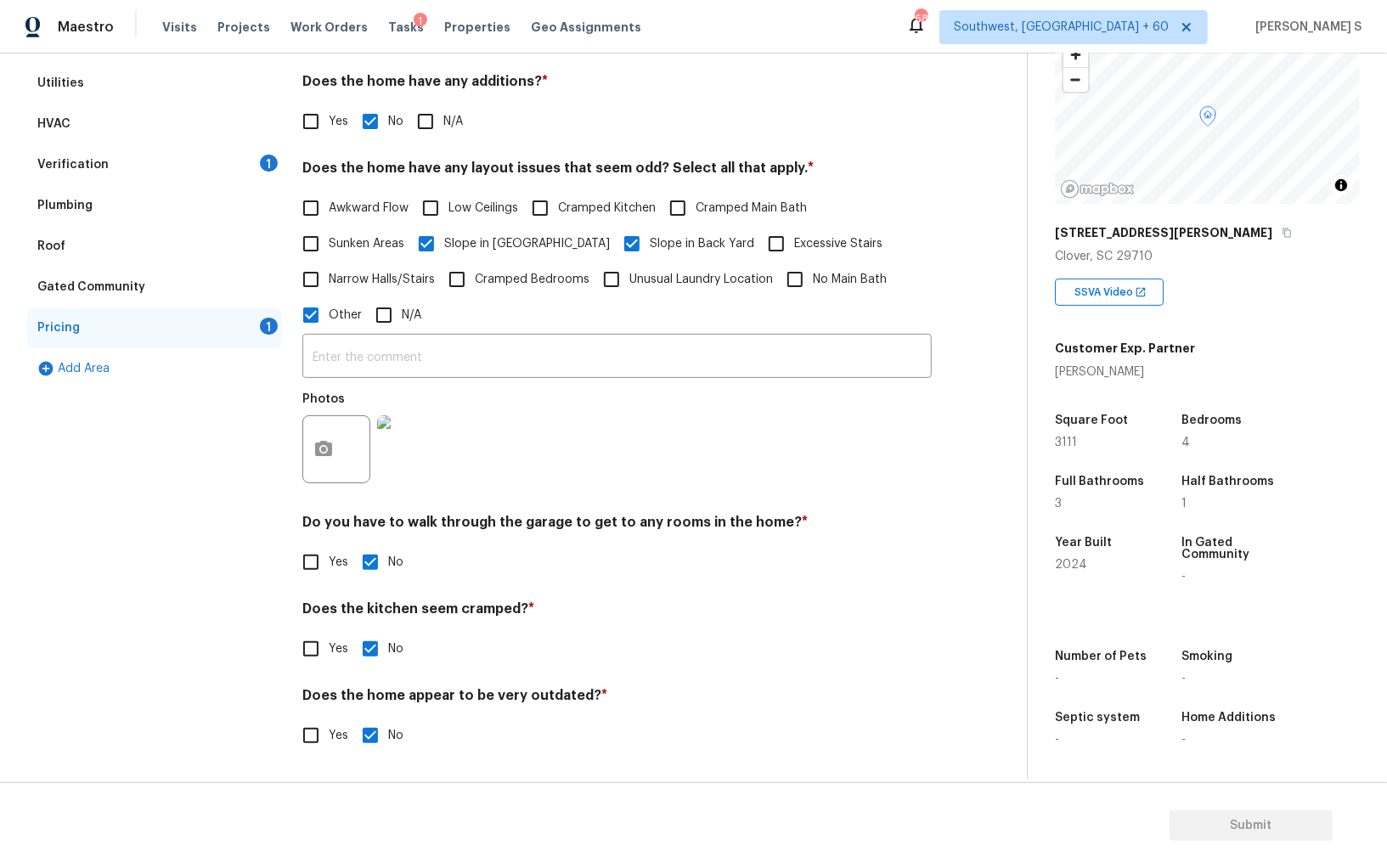
click at [398, 464] on img at bounding box center [411, 449] width 68 height 68
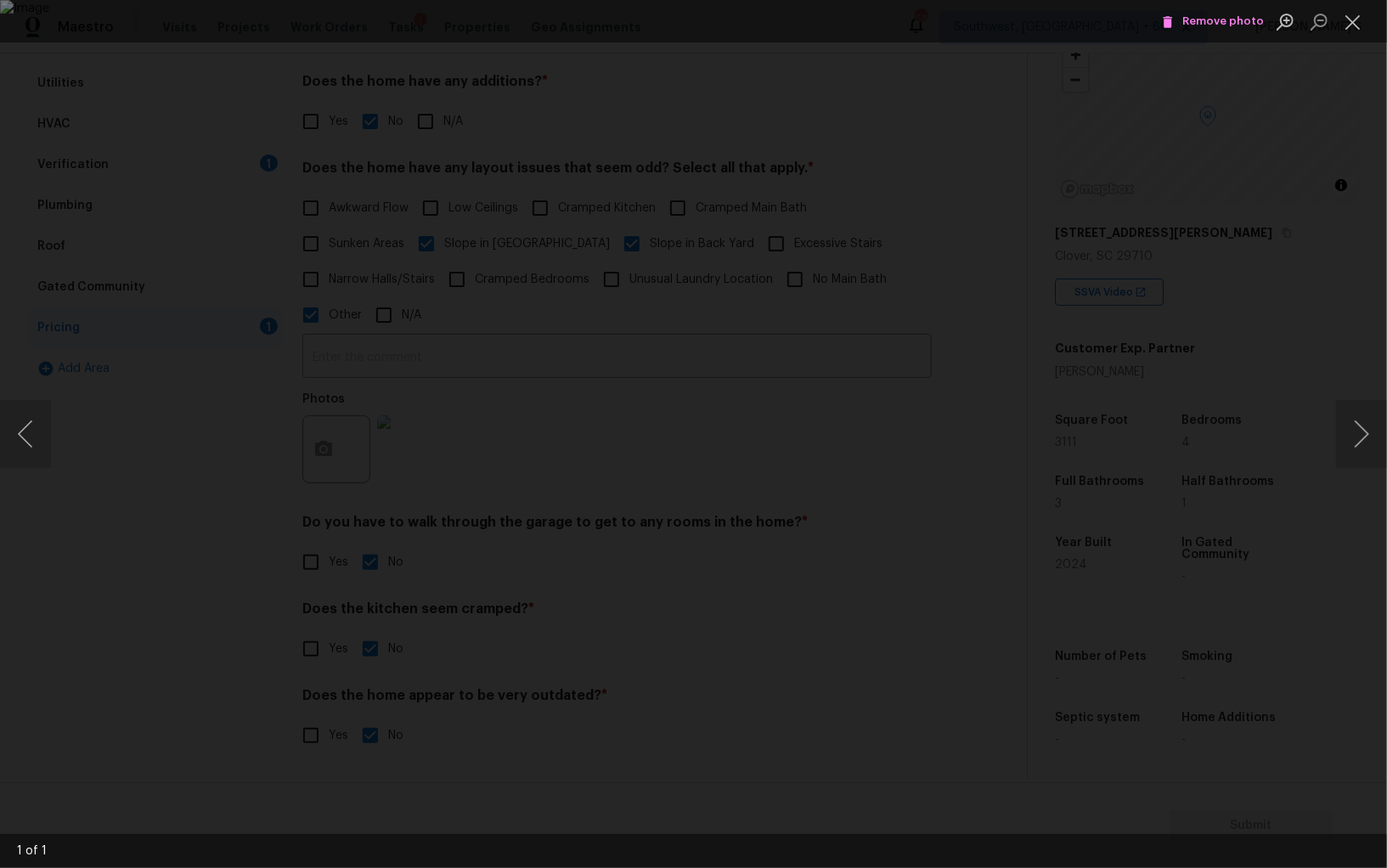
click at [194, 587] on div "Lightbox" at bounding box center [694, 434] width 1387 height 868
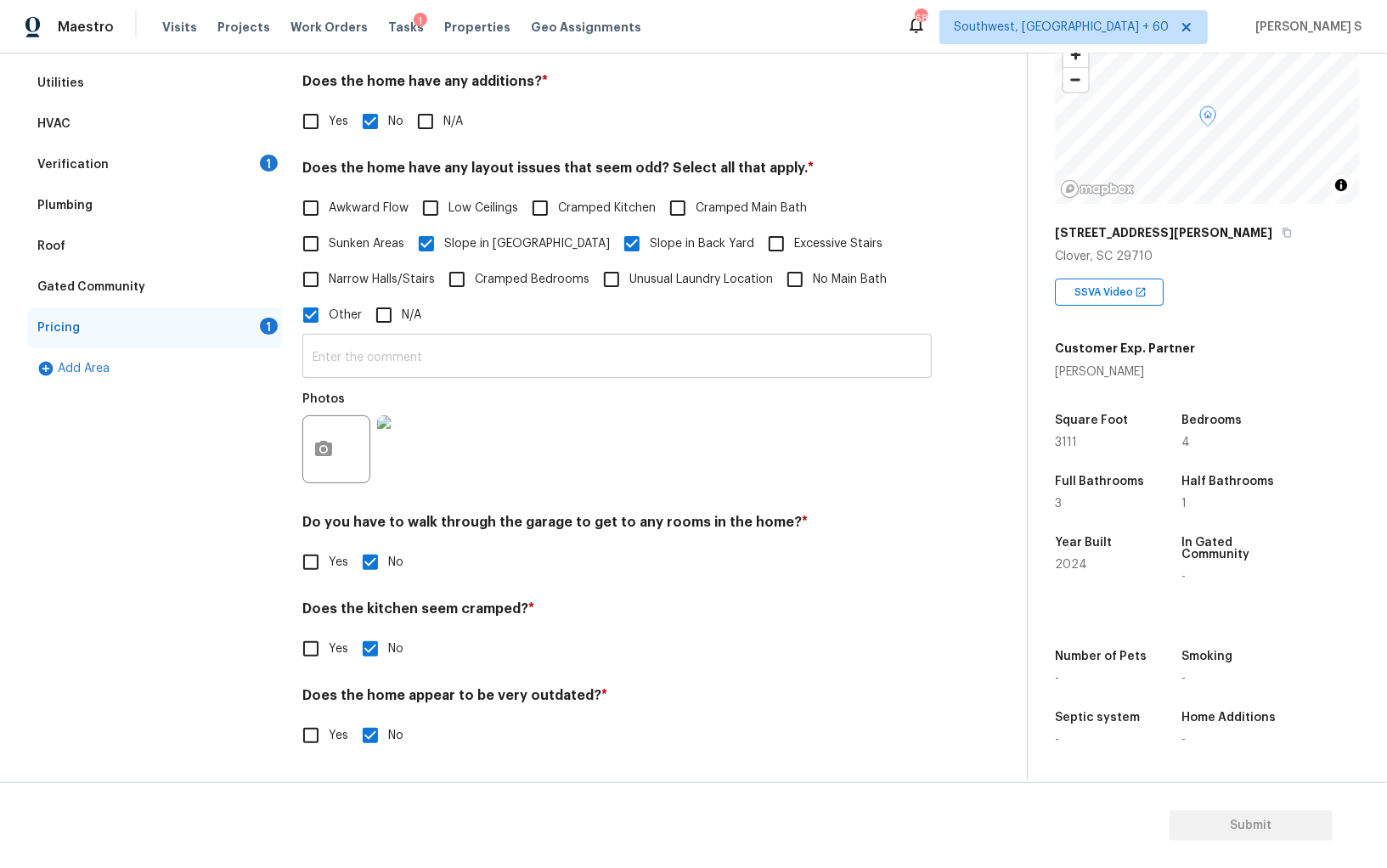
click at [391, 352] on input "text" at bounding box center [617, 358] width 630 height 40
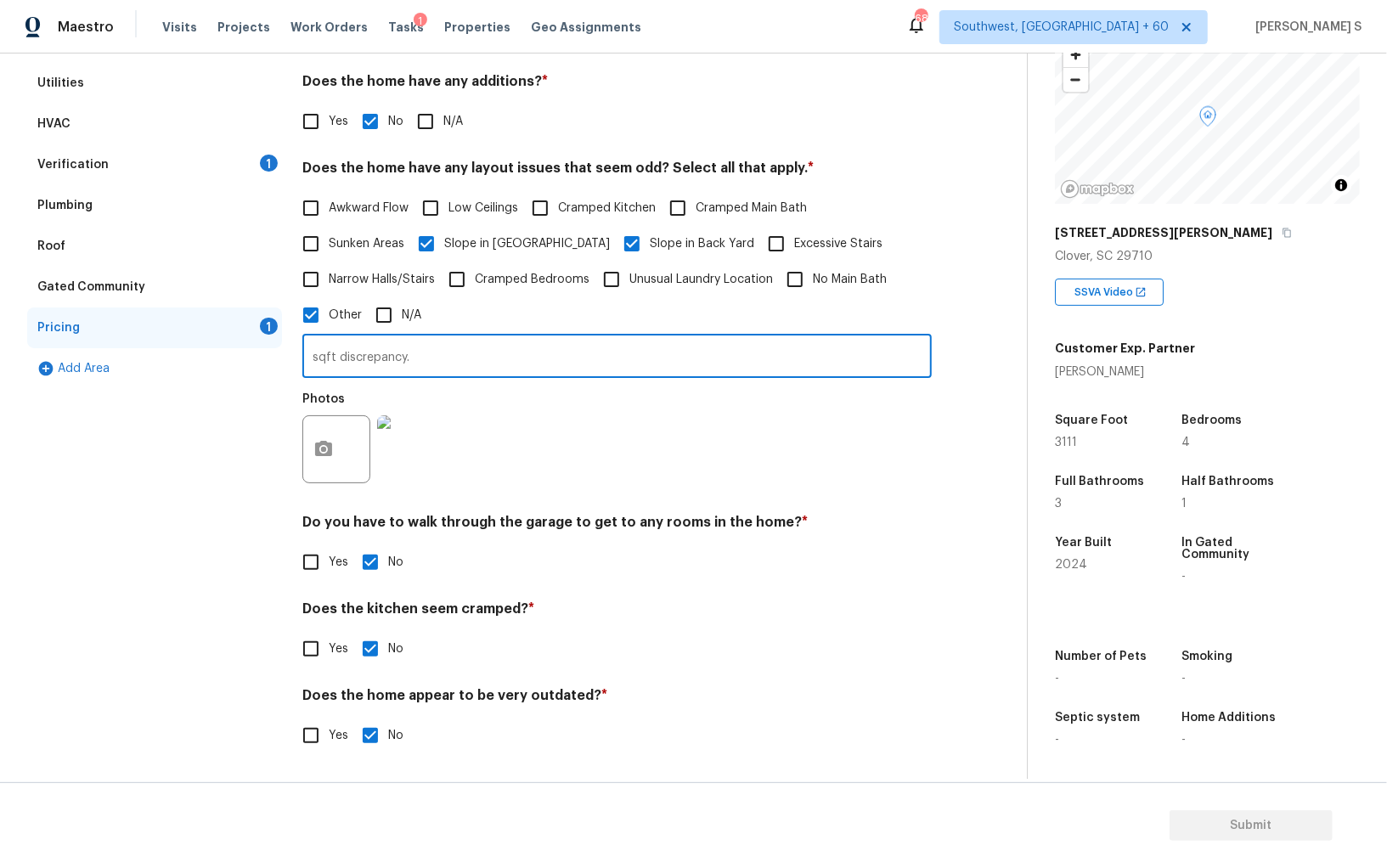
type input "sqft discrepancy."
click at [558, 468] on div "Photos" at bounding box center [617, 438] width 630 height 111
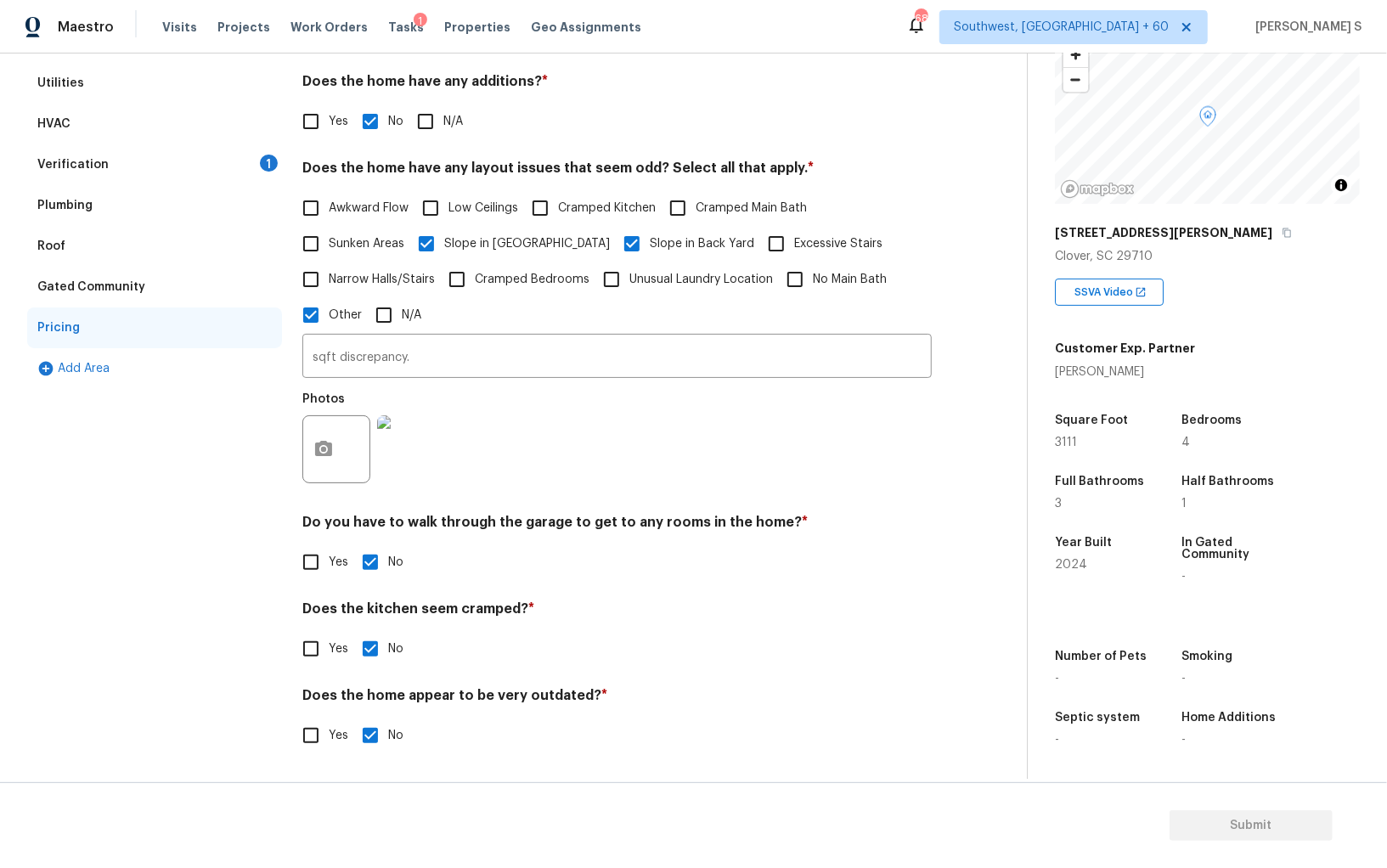
scroll to position [0, 0]
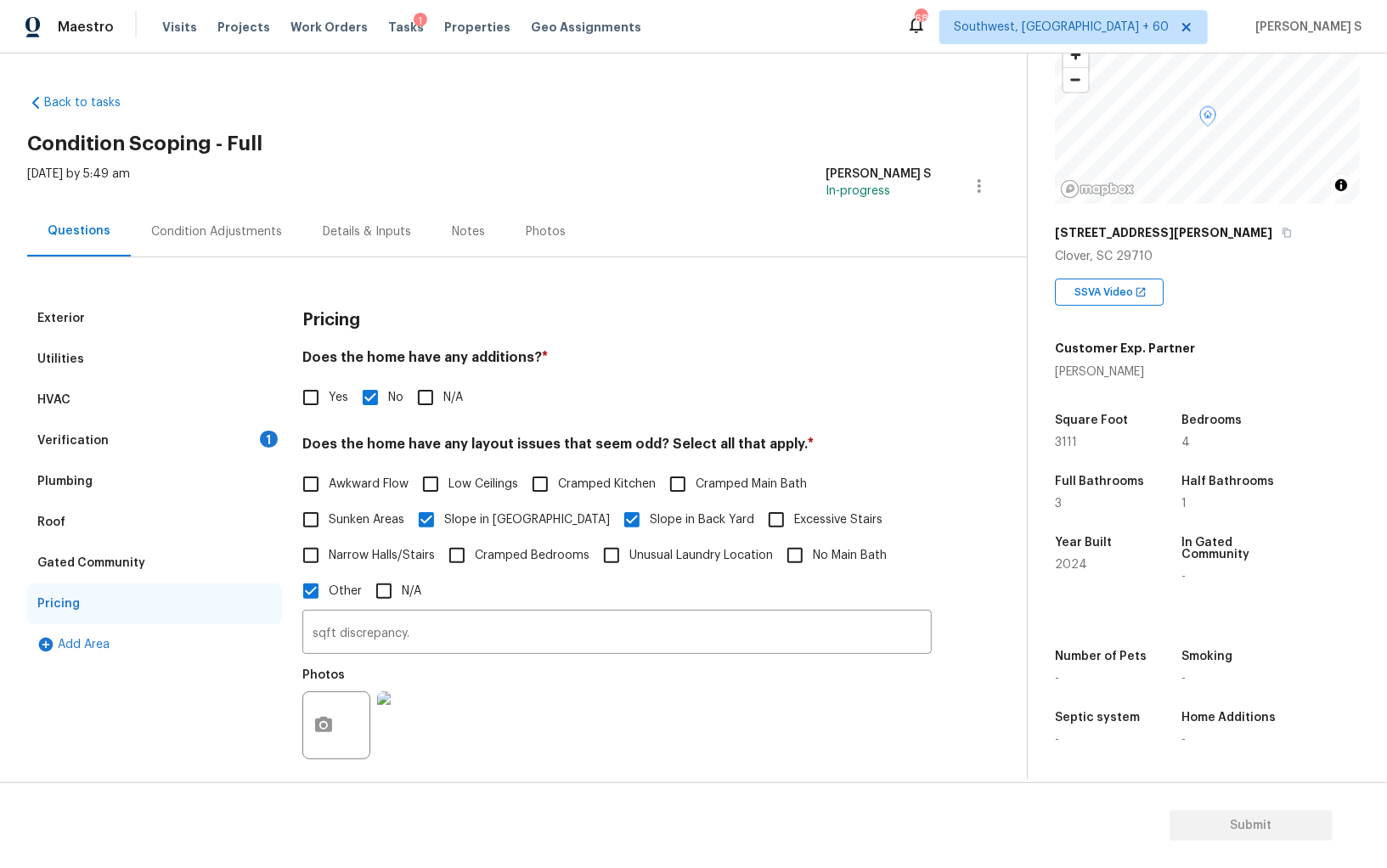
click at [206, 225] on div "Condition Adjustments" at bounding box center [216, 232] width 130 height 17
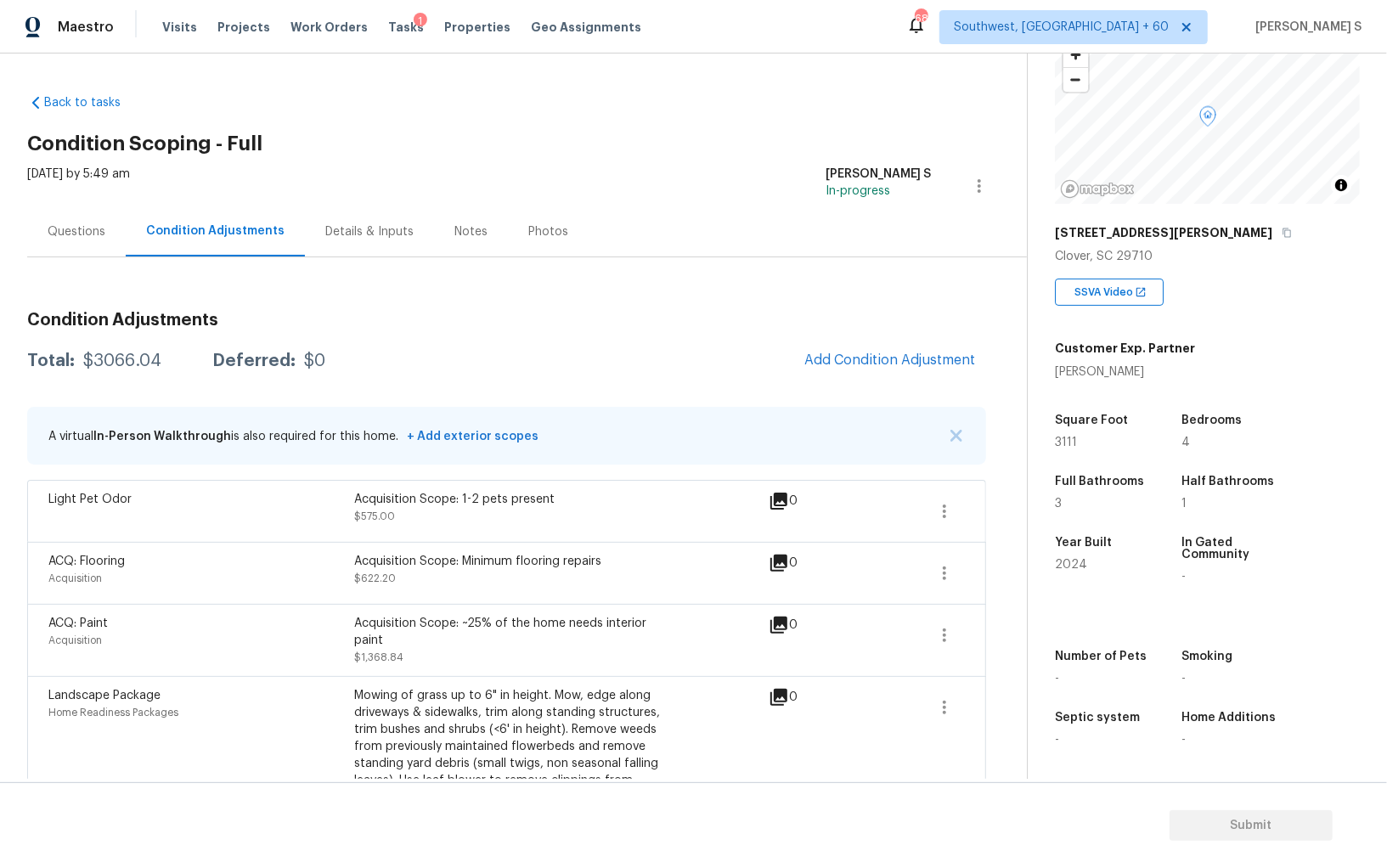
scroll to position [148, 0]
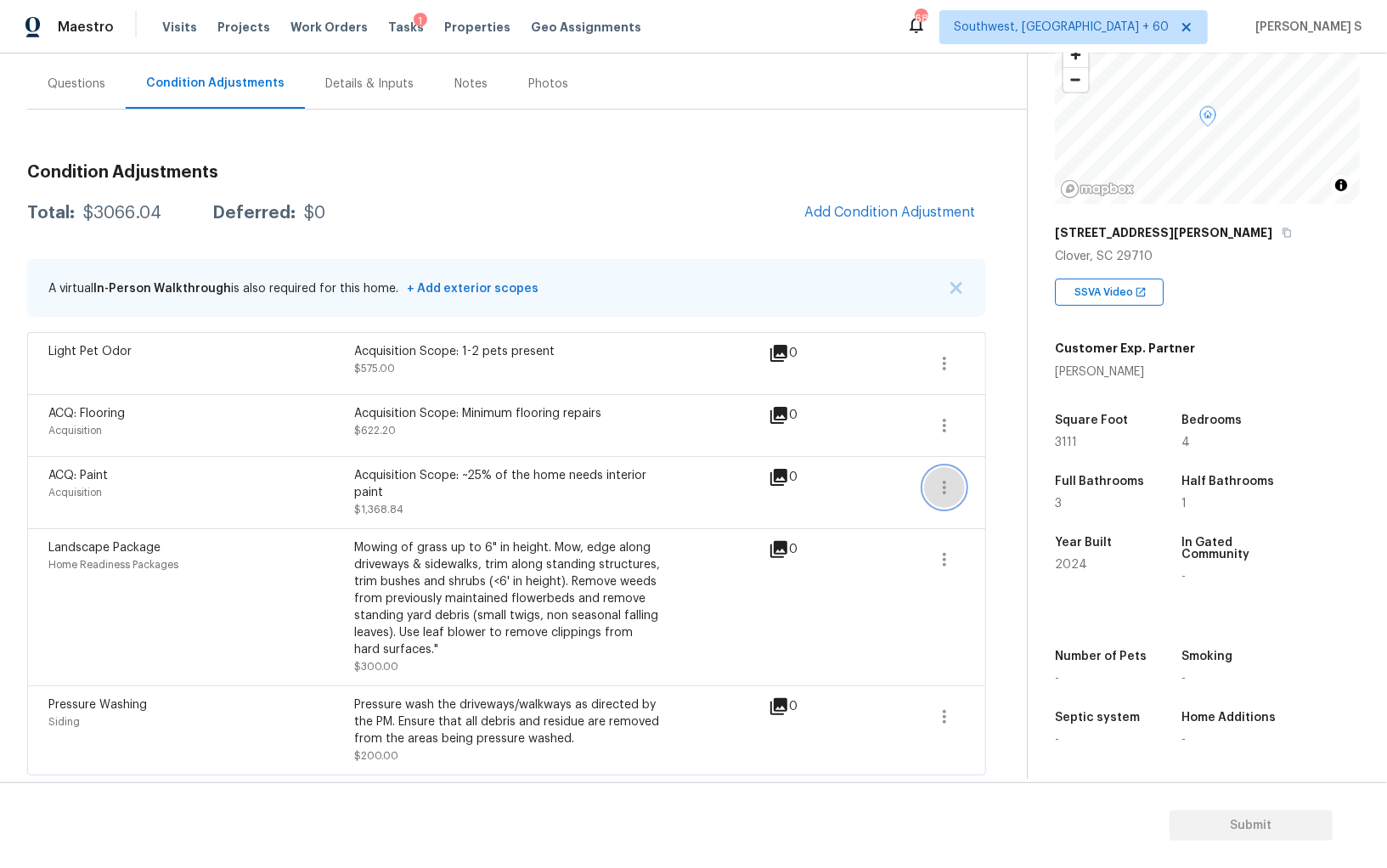
click at [947, 484] on icon "button" at bounding box center [945, 488] width 21 height 21
click at [995, 484] on div "Edit" at bounding box center [1041, 483] width 132 height 17
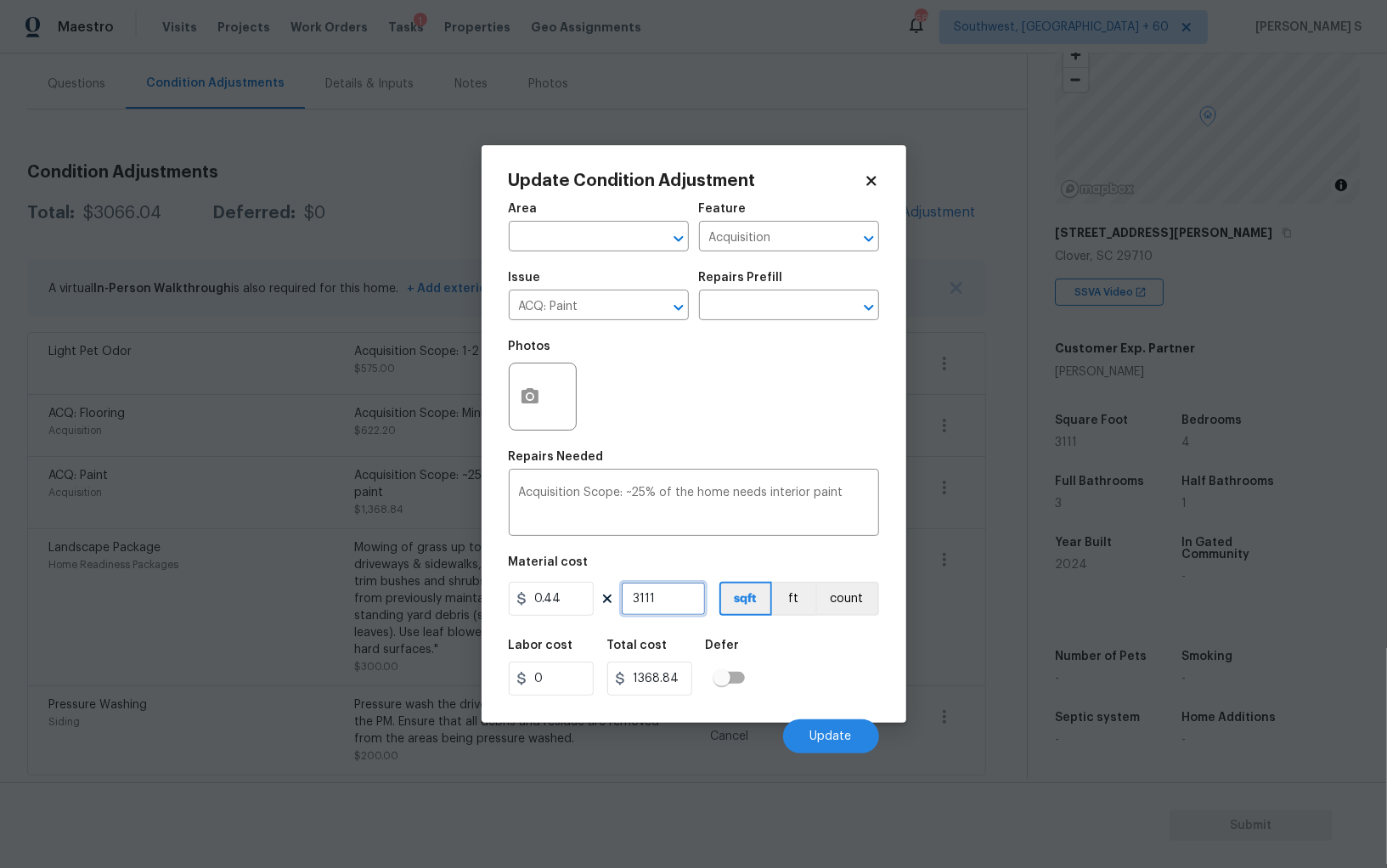
click at [656, 603] on input "3111" at bounding box center [663, 598] width 85 height 34
paste input "598"
type input "3598"
type input "1583.12"
type input "3598"
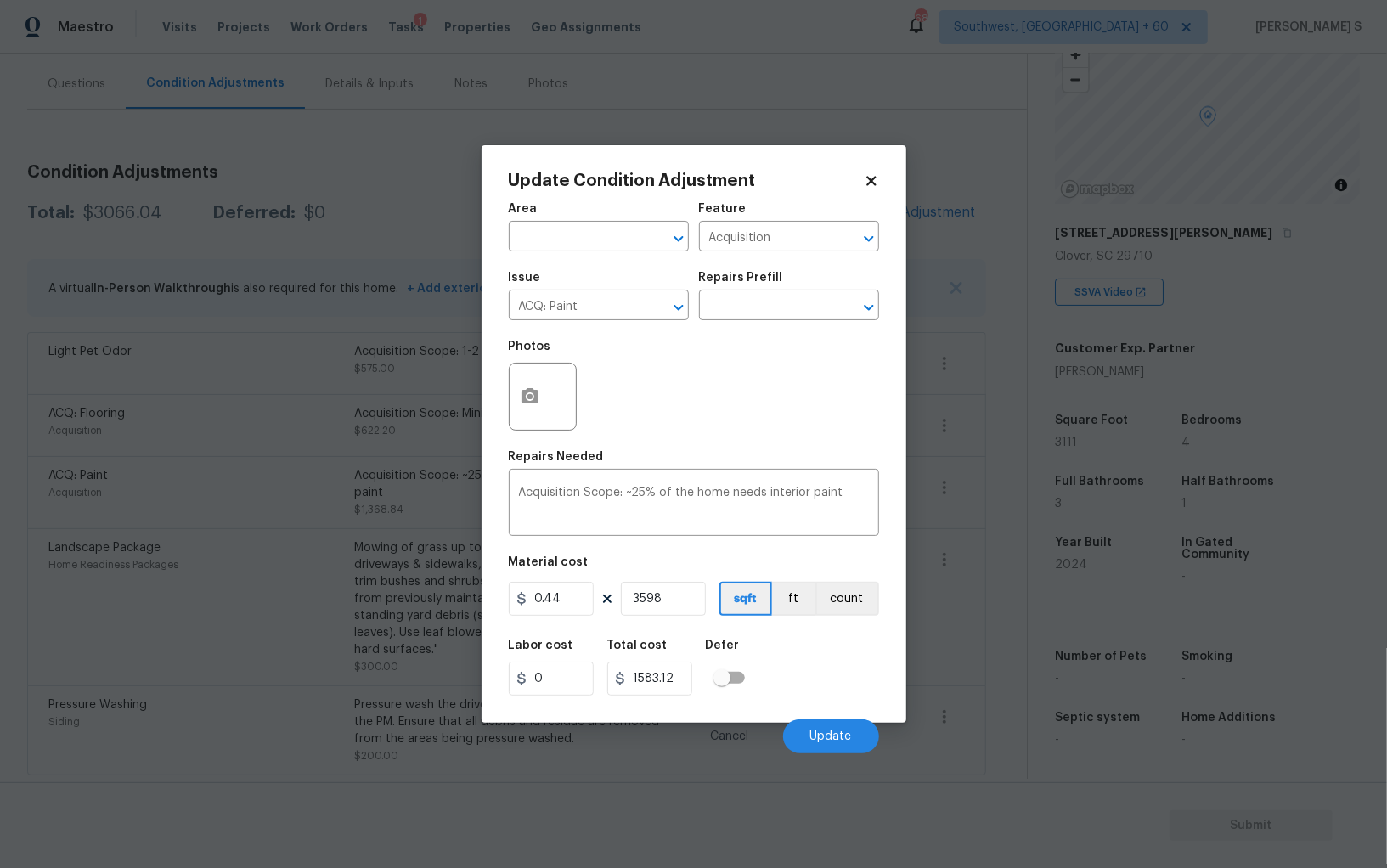
drag, startPoint x: 786, startPoint y: 637, endPoint x: 819, endPoint y: 637, distance: 33.0
click at [786, 637] on div "Labor cost 0 Total cost 1583.12 Defer" at bounding box center [694, 668] width 370 height 76
click at [836, 732] on span "Update" at bounding box center [831, 737] width 41 height 13
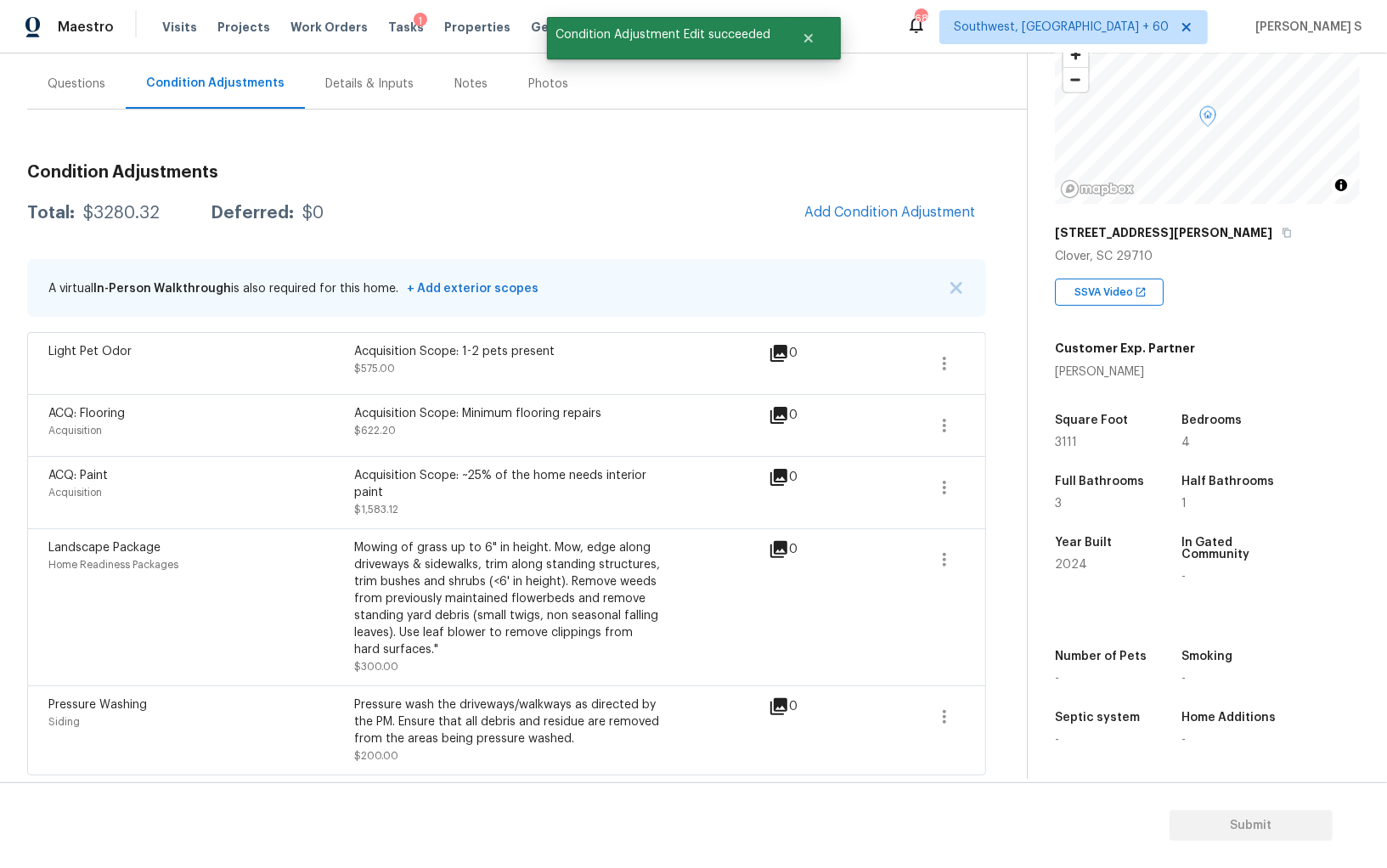
click at [136, 565] on body "Maestro Visits Projects Work Orders Tasks 1 Properties Geo Assignments 689 Sout…" at bounding box center [694, 434] width 1387 height 868
click at [949, 413] on button "button" at bounding box center [944, 425] width 41 height 41
click at [1004, 413] on div "Edit" at bounding box center [1041, 421] width 132 height 17
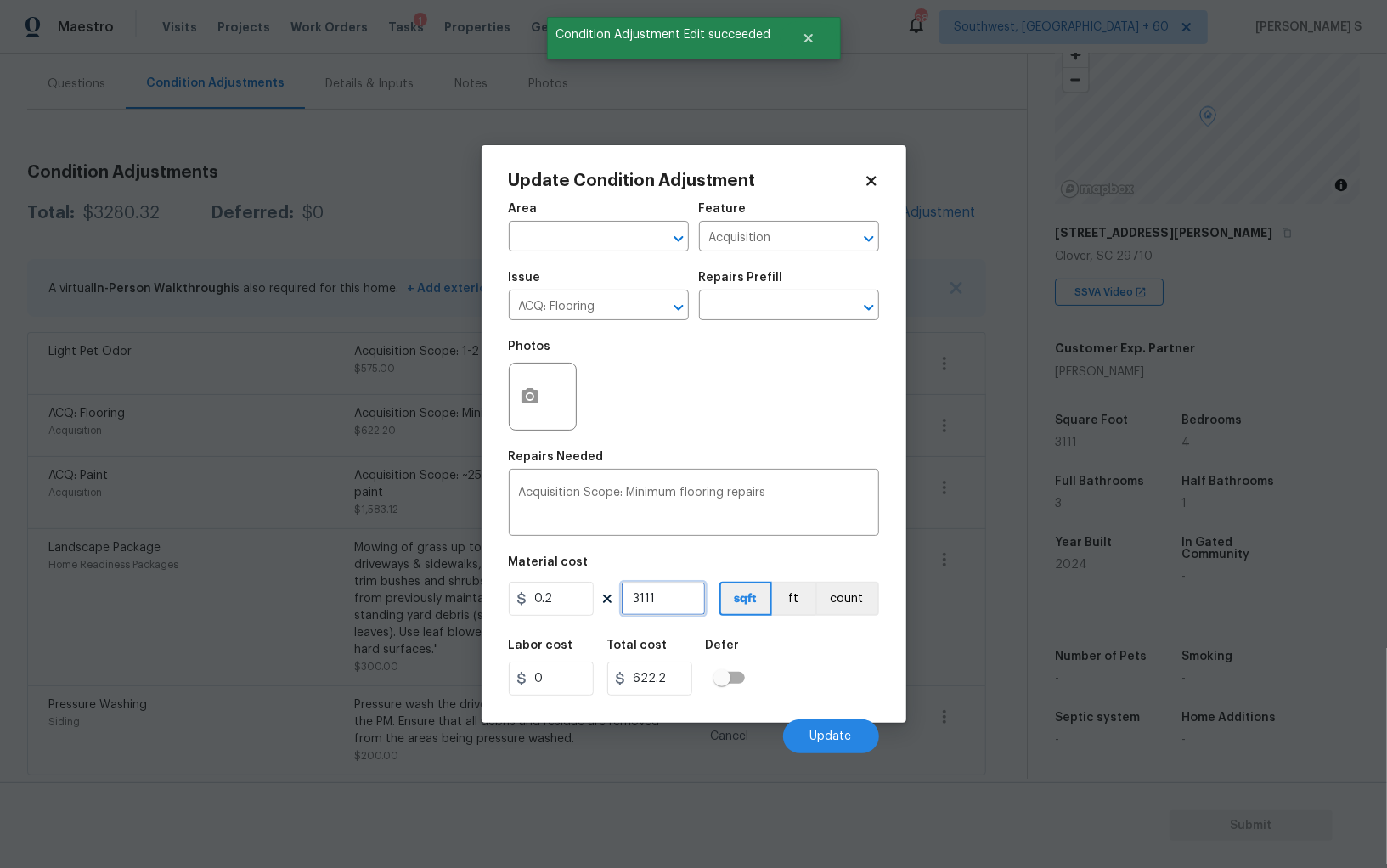
click at [666, 607] on input "3111" at bounding box center [663, 598] width 85 height 34
paste input "598"
type input "3598"
type input "719.6"
type input "3598"
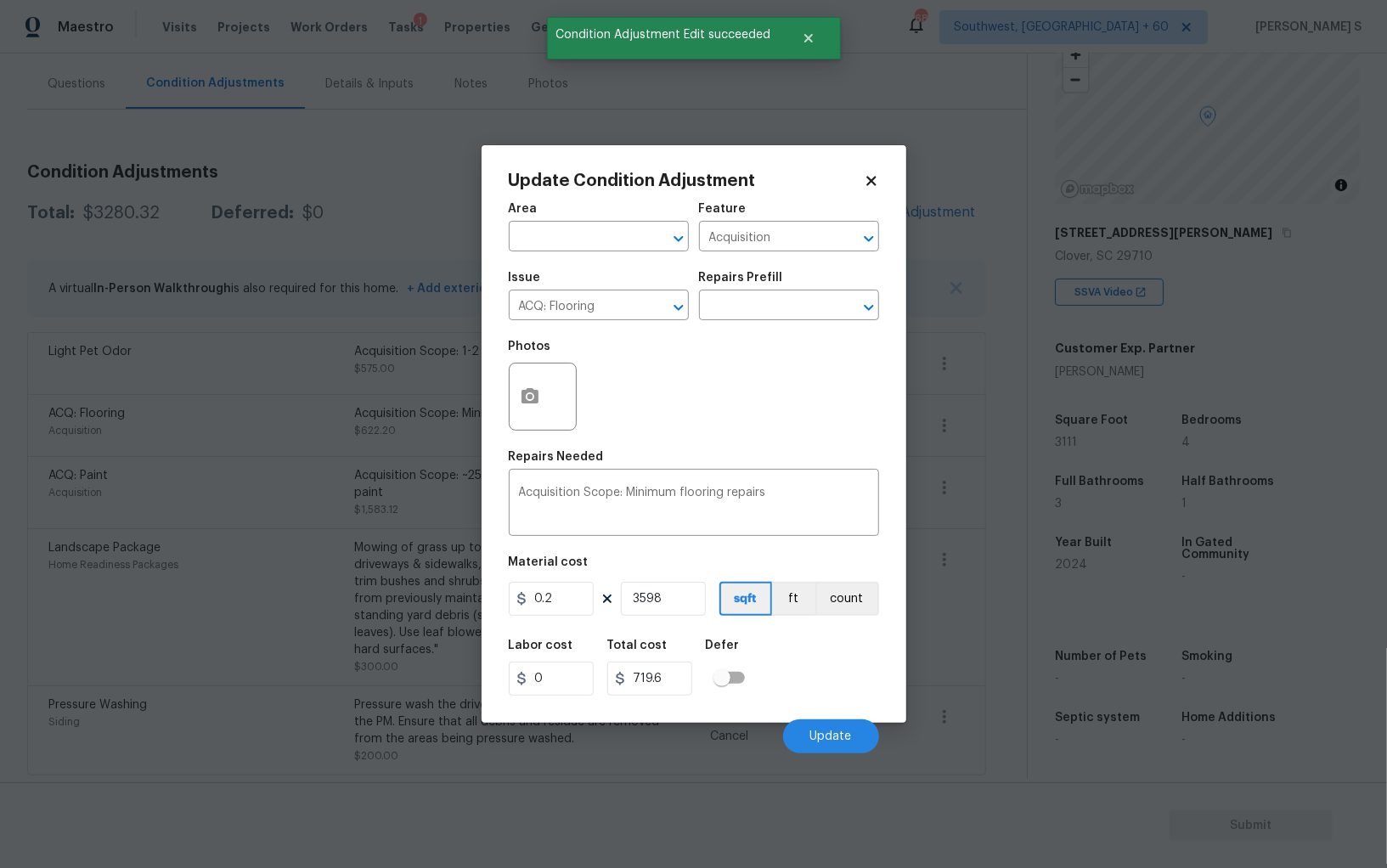
click at [797, 691] on div "Labor cost 0 Total cost 719.6 Defer" at bounding box center [694, 668] width 370 height 76
click at [844, 722] on button "Update" at bounding box center [830, 736] width 96 height 34
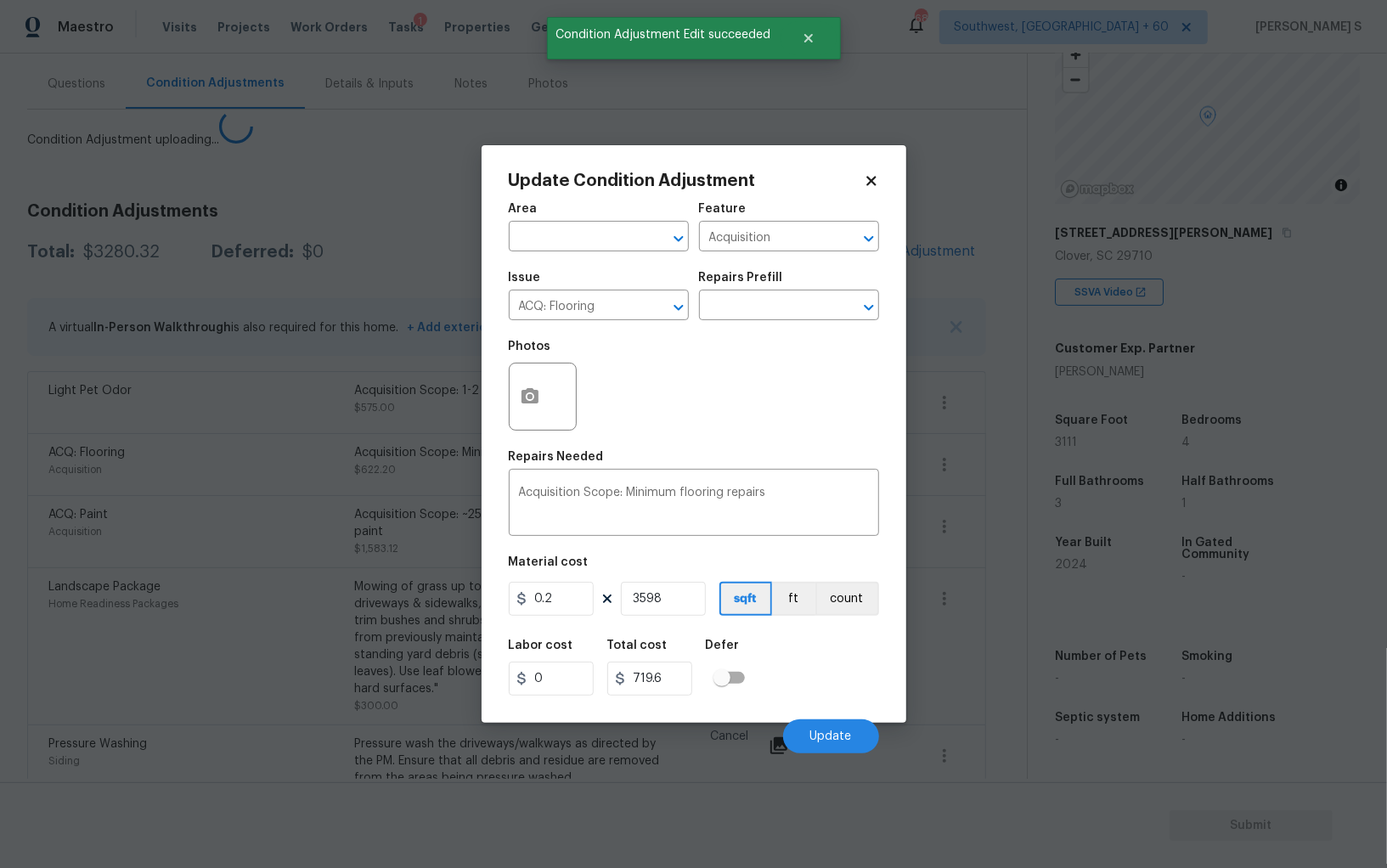
click at [324, 668] on body "Maestro Visits Projects Work Orders Tasks 1 Properties Geo Assignments 689 Sout…" at bounding box center [694, 434] width 1387 height 868
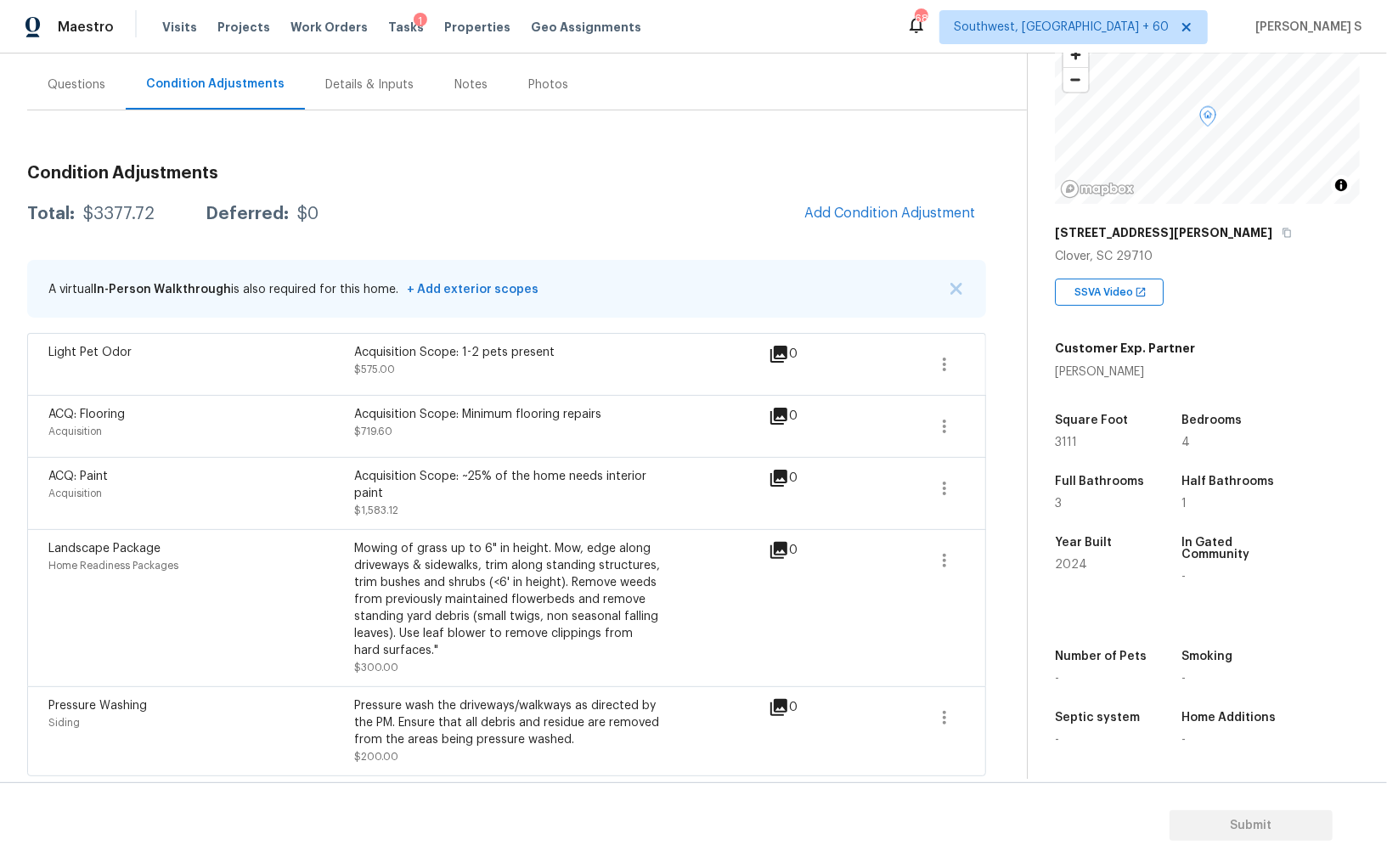
scroll to position [0, 0]
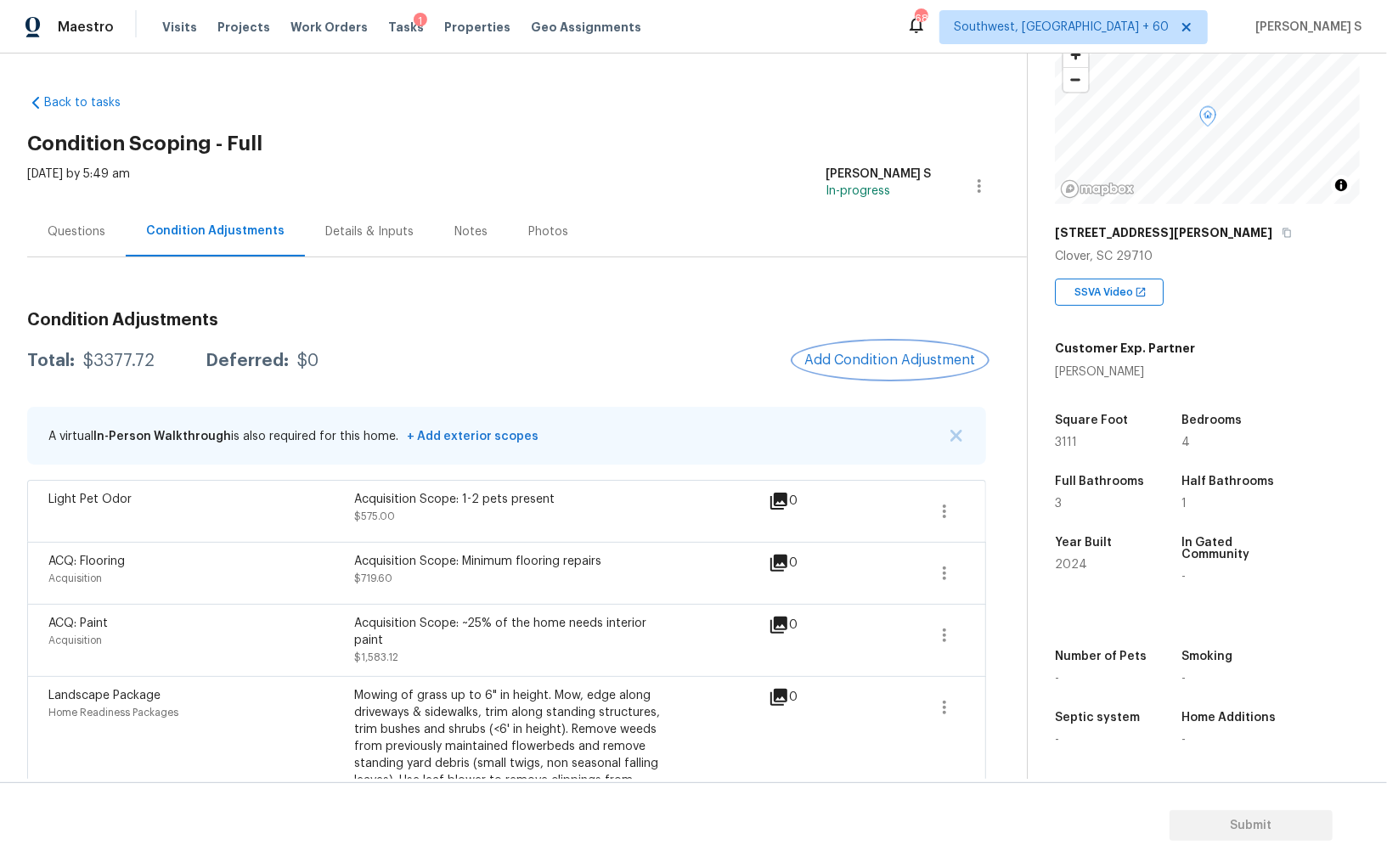
click at [853, 348] on button "Add Condition Adjustment" at bounding box center [890, 359] width 192 height 35
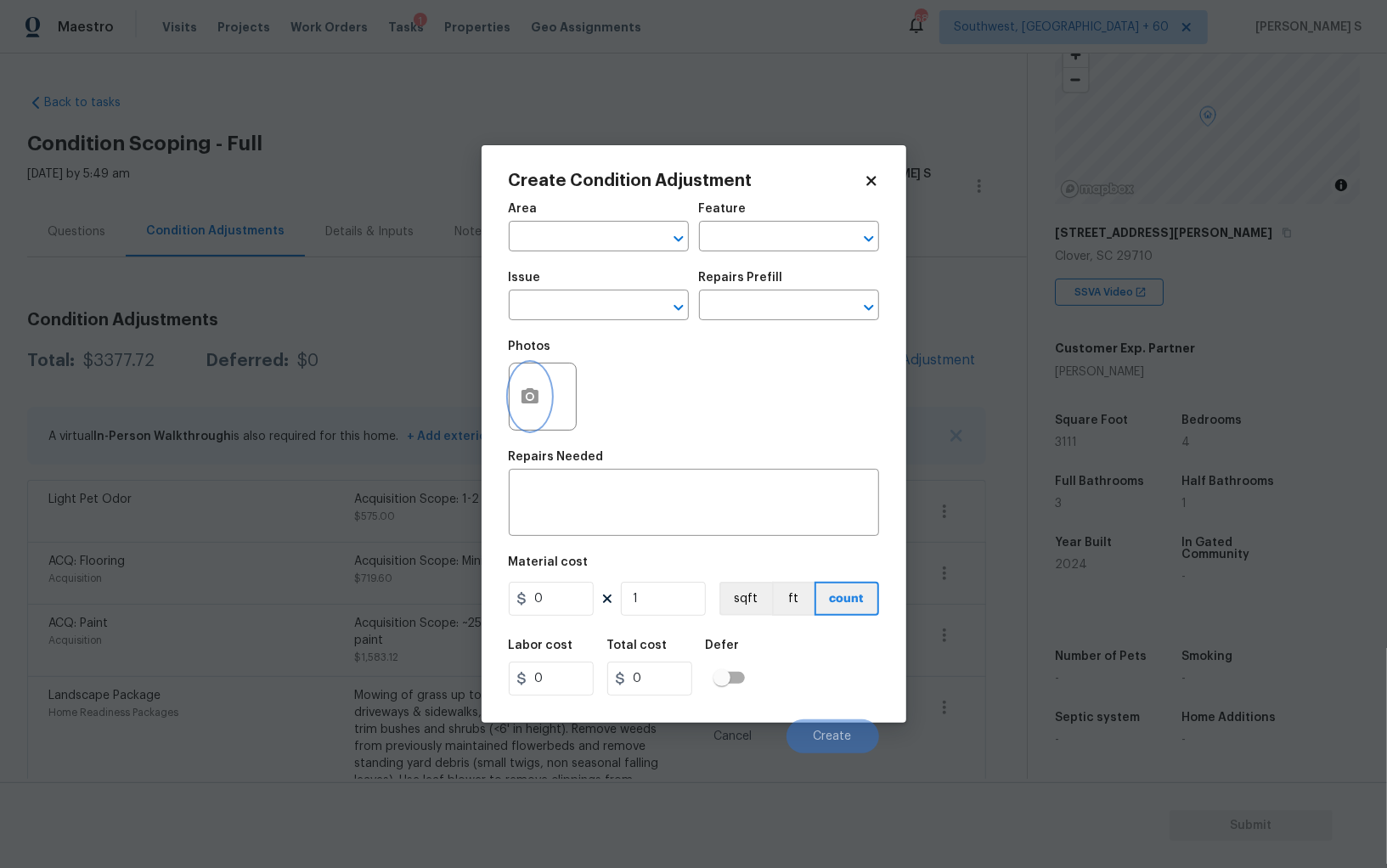
click at [516, 398] on button "button" at bounding box center [529, 396] width 41 height 67
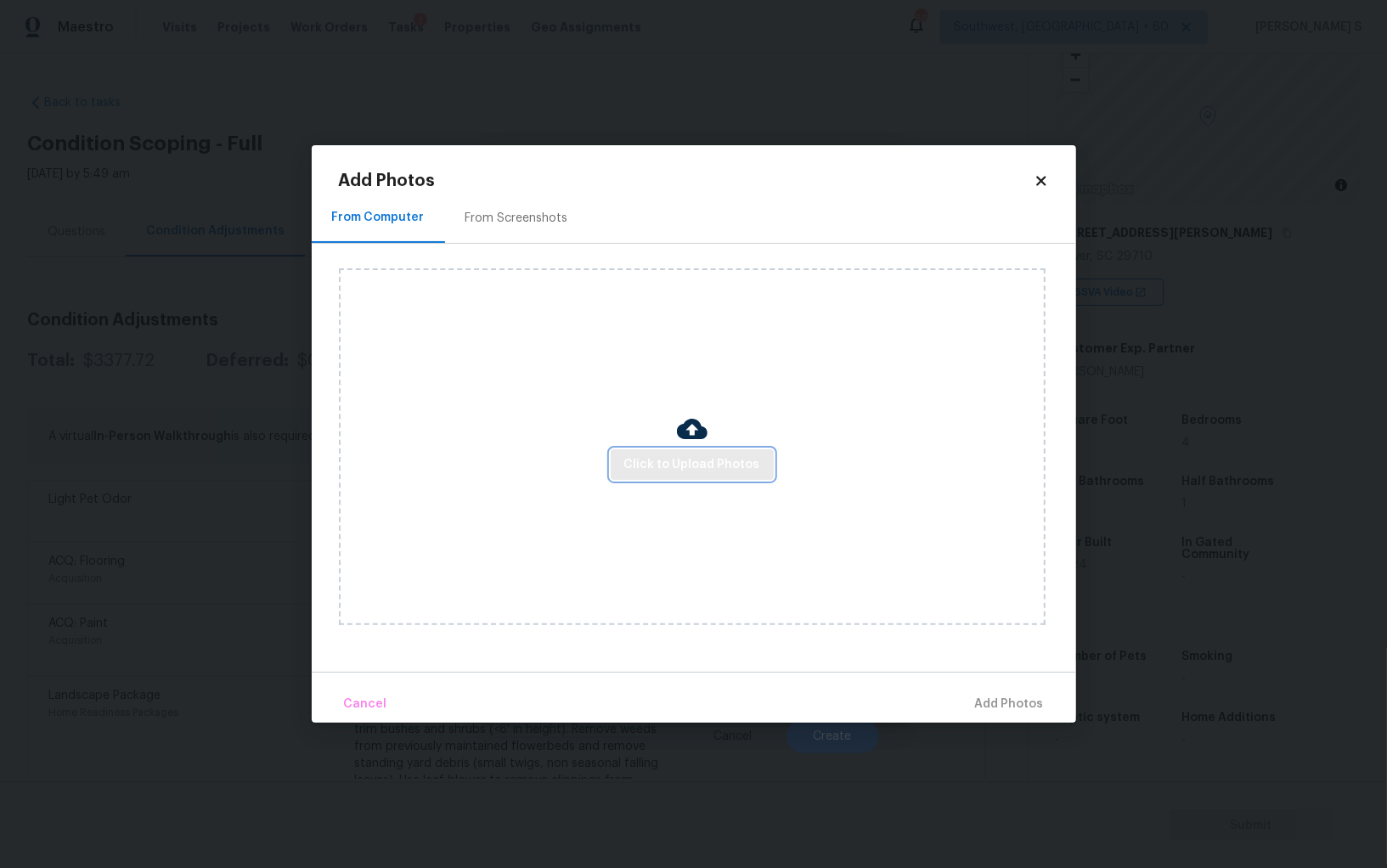
click at [632, 473] on span "Click to Upload Photos" at bounding box center [692, 465] width 136 height 22
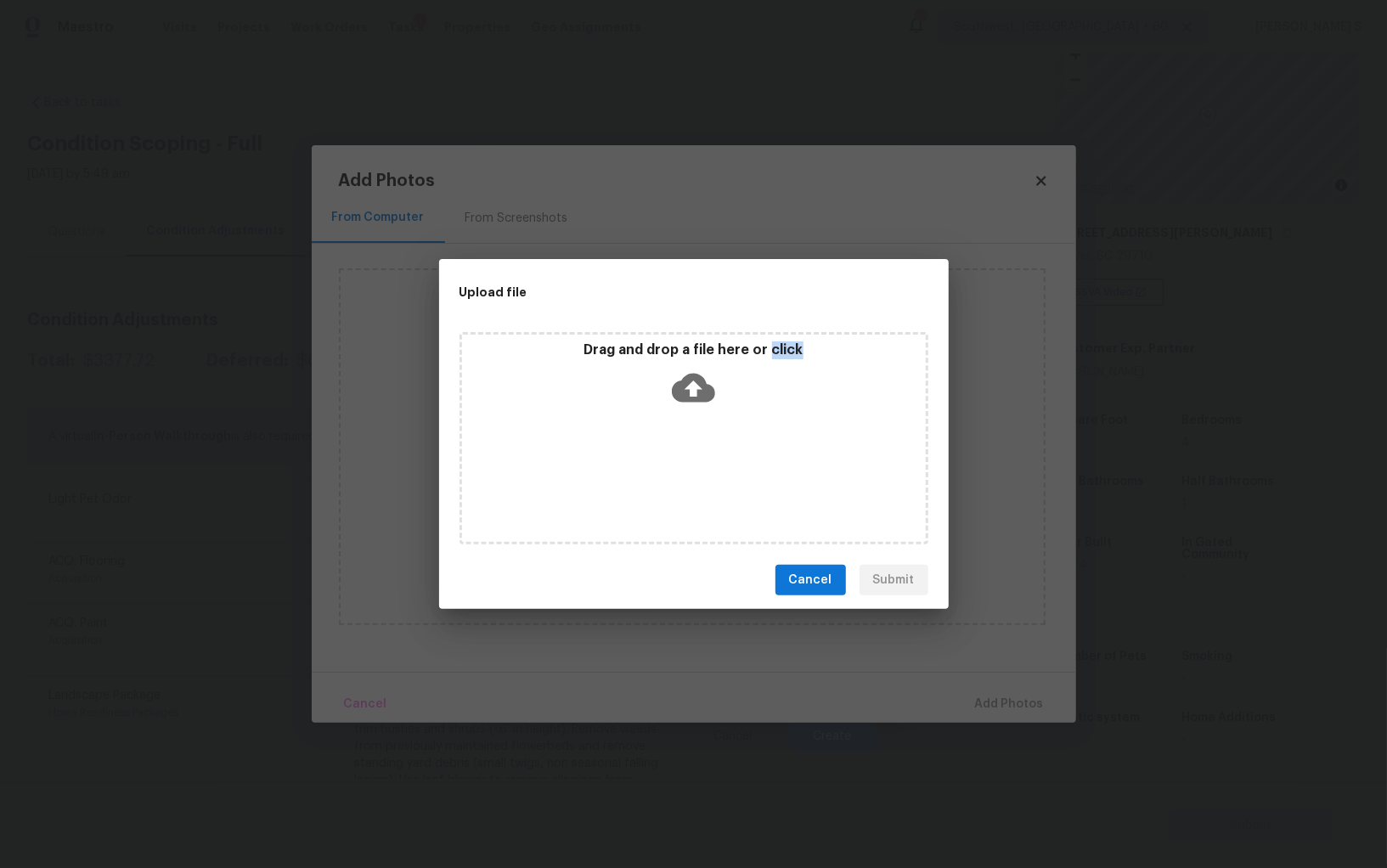
click at [632, 473] on div "Drag and drop a file here or click" at bounding box center [694, 438] width 469 height 212
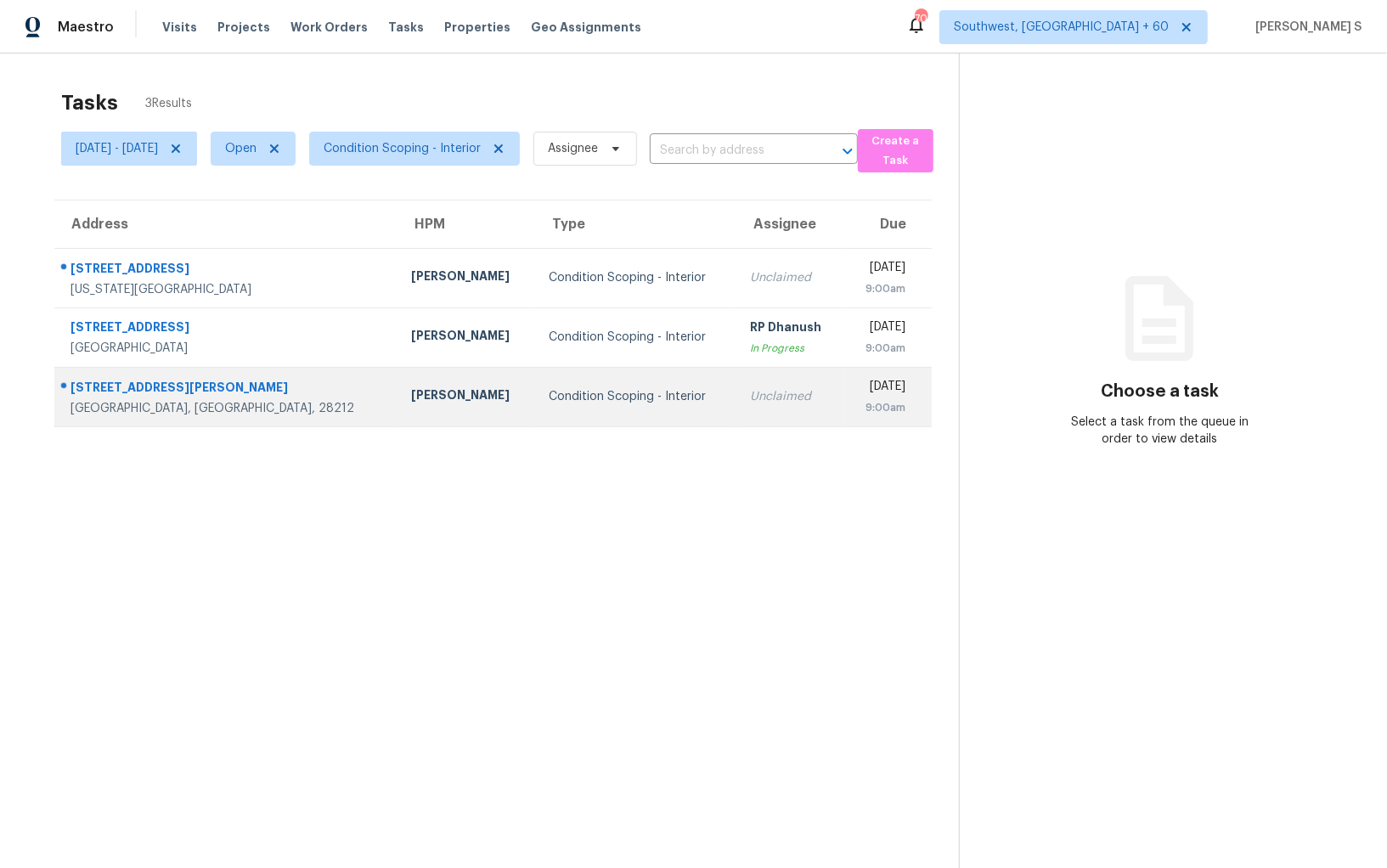
click at [743, 379] on td "Unclaimed" at bounding box center [789, 396] width 108 height 60
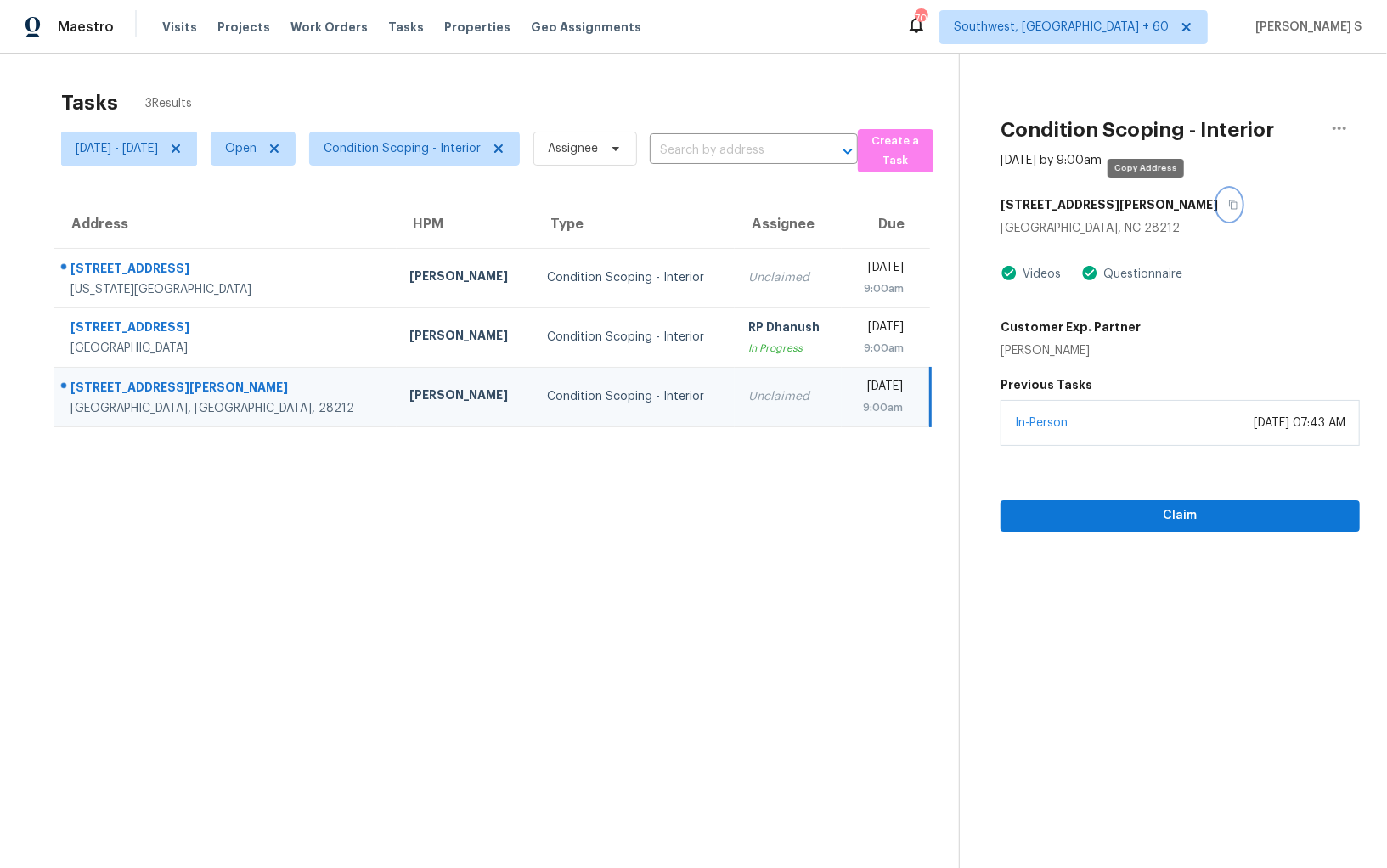
click at [1229, 206] on icon "button" at bounding box center [1233, 205] width 9 height 10
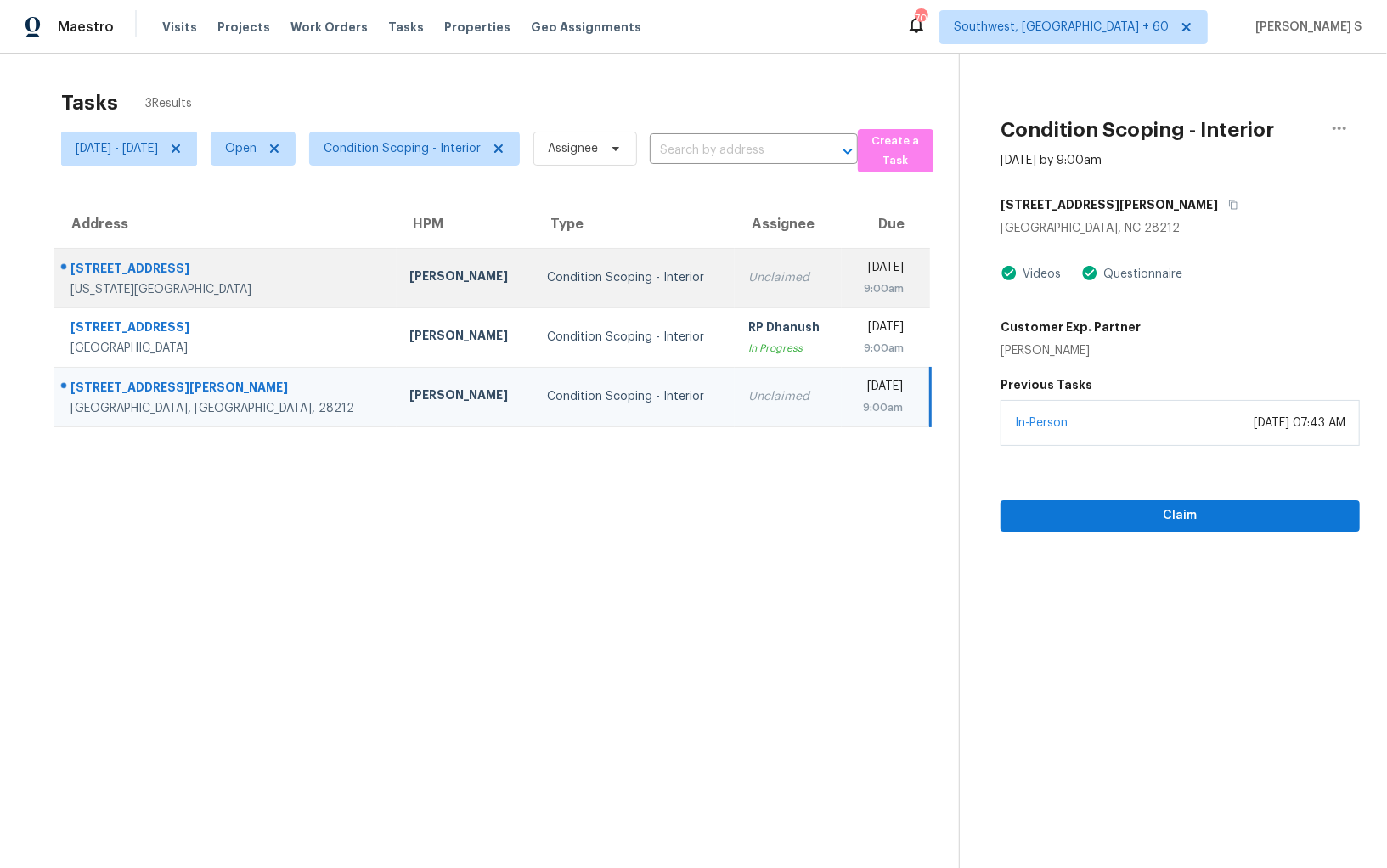
click at [881, 272] on div "[DATE]" at bounding box center [879, 269] width 48 height 22
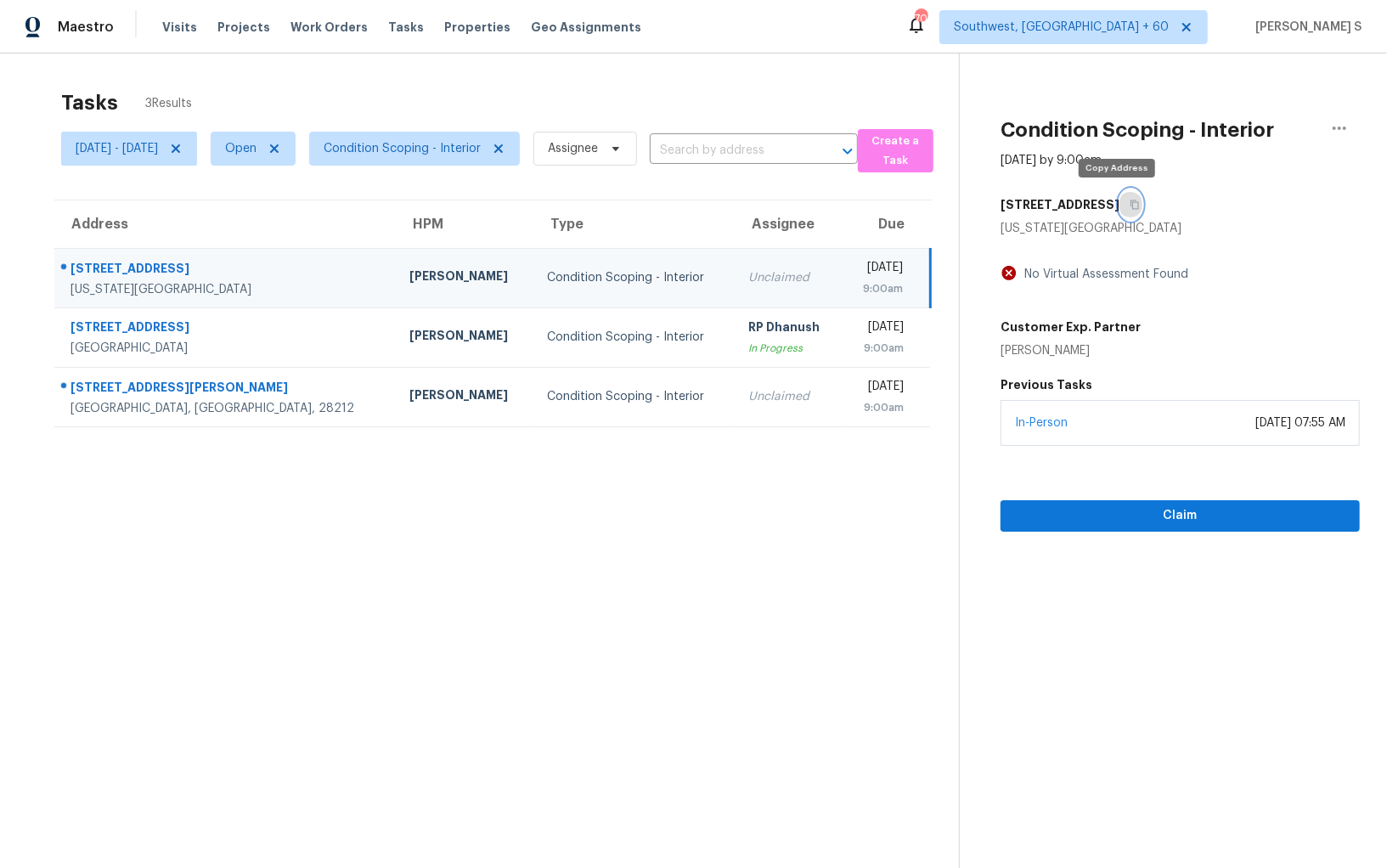
click at [1119, 210] on button "button" at bounding box center [1130, 204] width 23 height 30
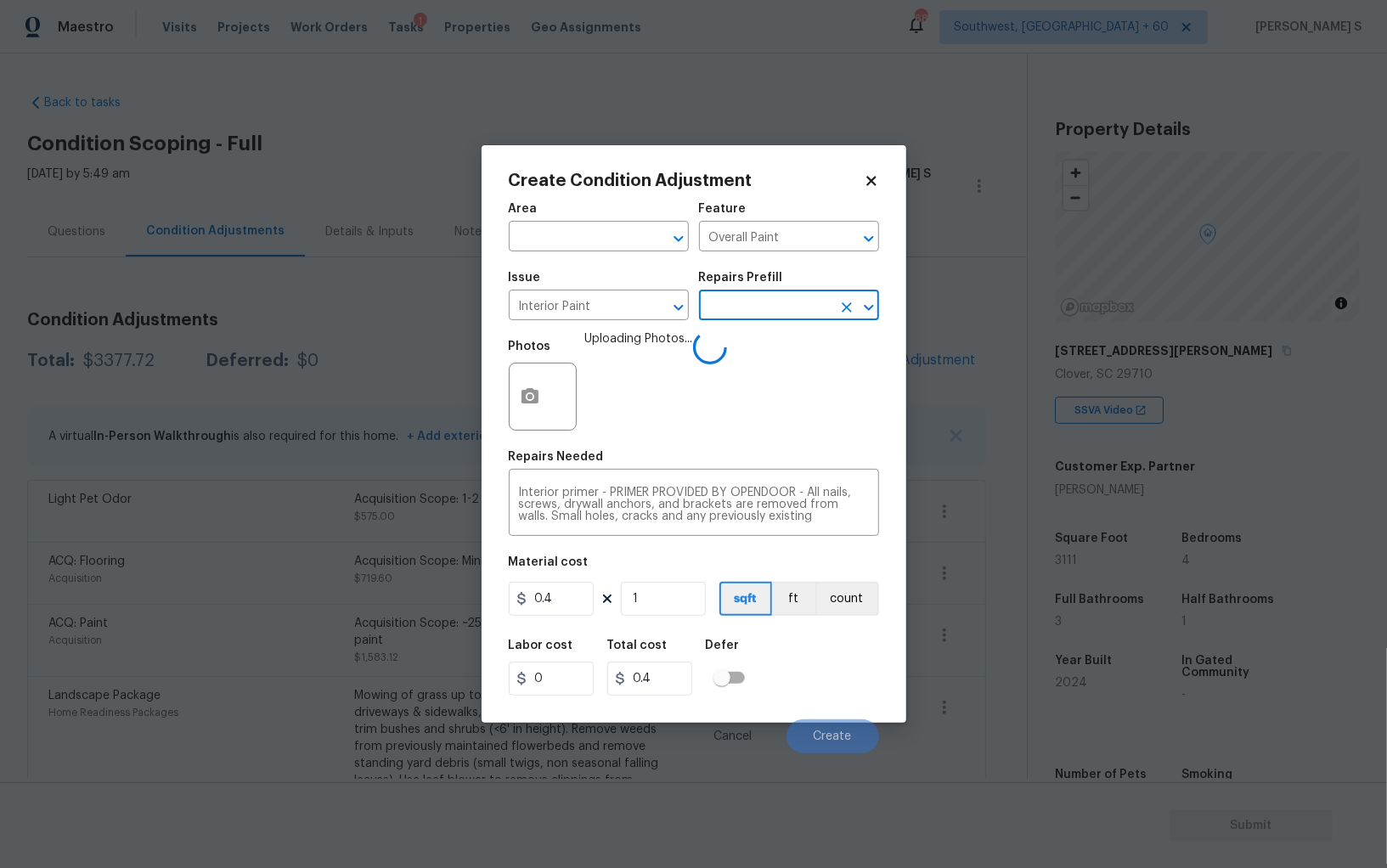
scroll to position [118, 0]
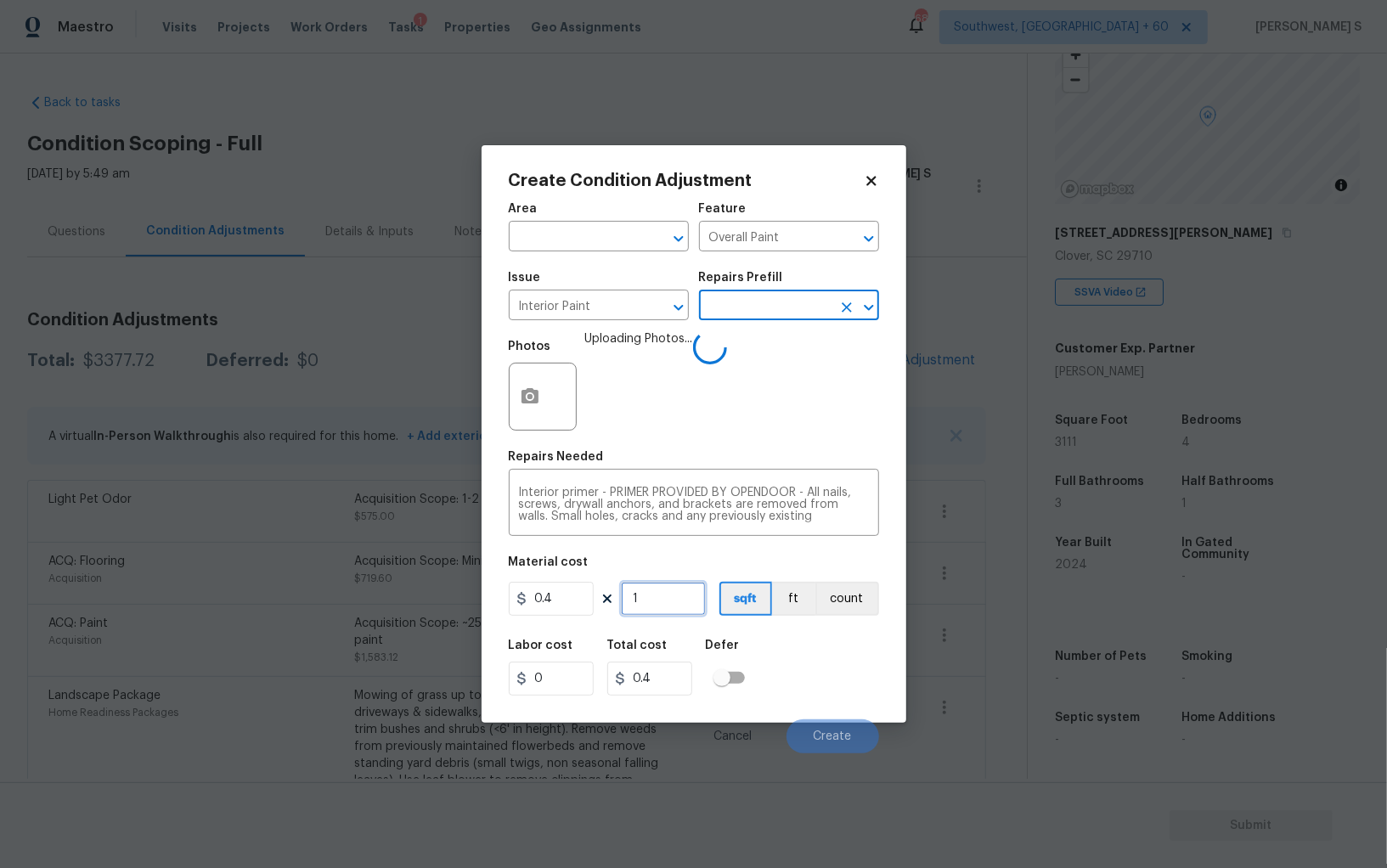
click at [654, 605] on input "1" at bounding box center [663, 598] width 85 height 34
type input "10"
type input "4"
type input "100"
type input "40"
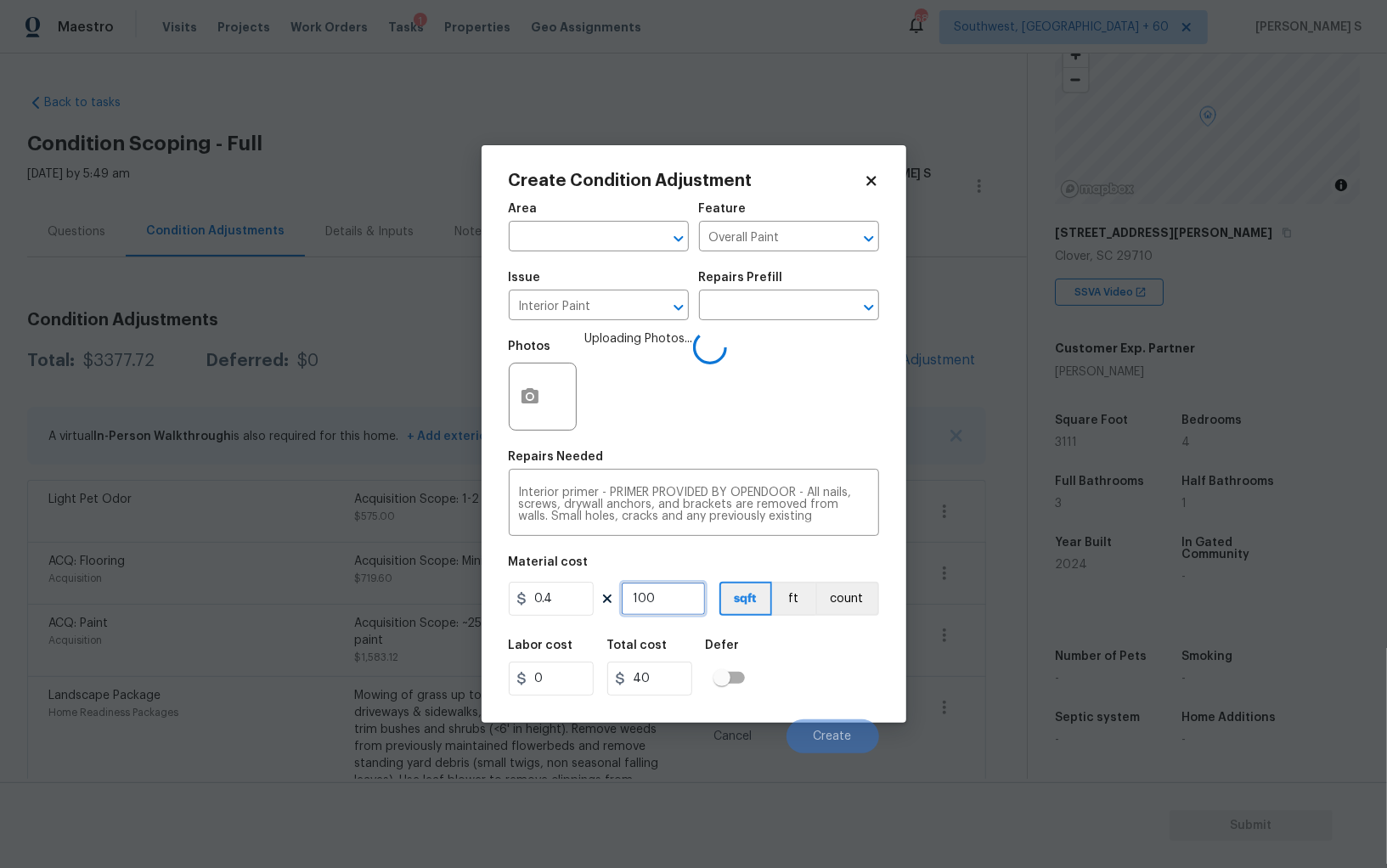
type input "1000"
type input "400"
type input "1000"
click at [856, 672] on div "Labor cost 0 Total cost 400 Defer" at bounding box center [694, 668] width 370 height 76
click at [820, 745] on button "Create" at bounding box center [832, 736] width 92 height 34
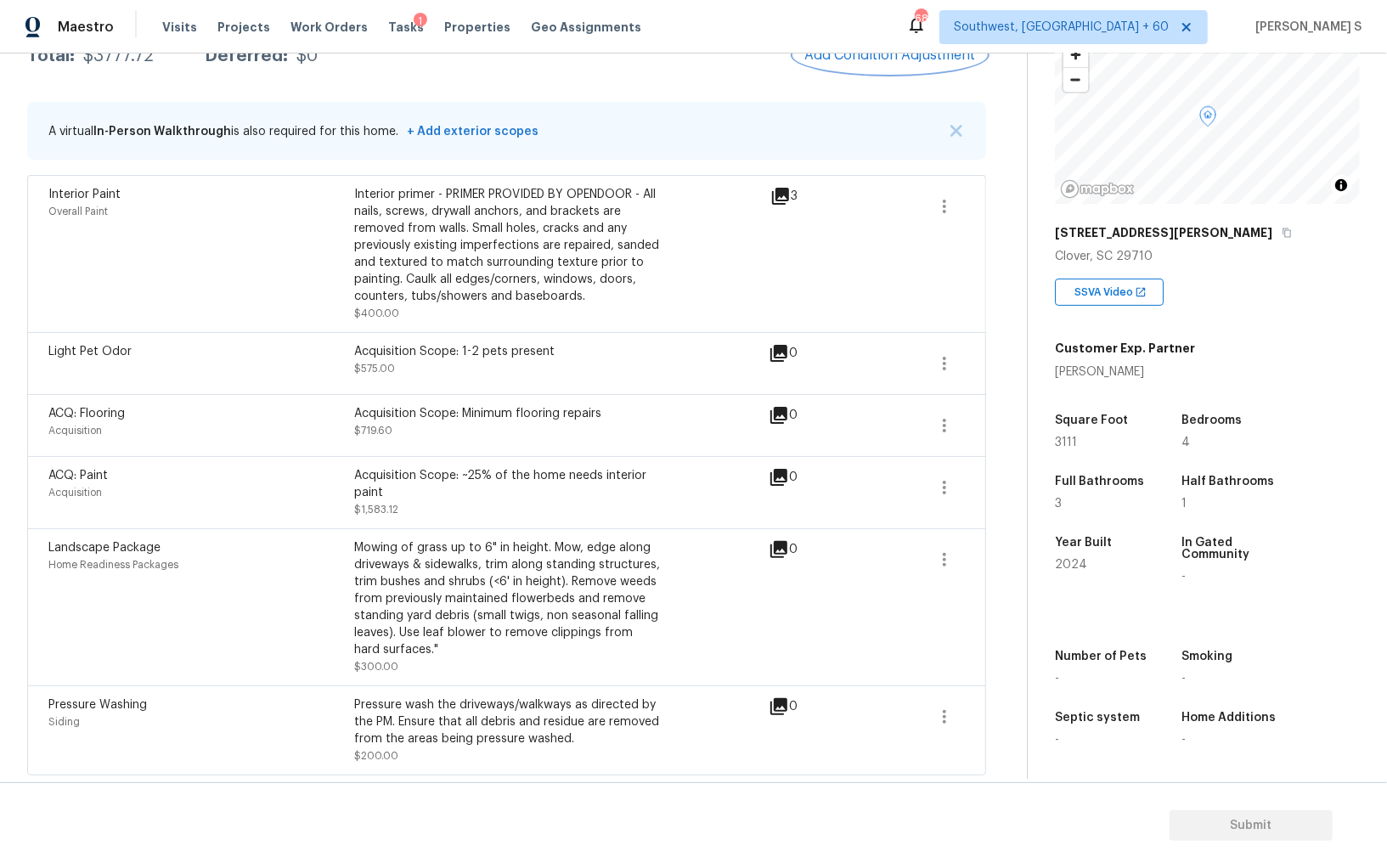
scroll to position [0, 0]
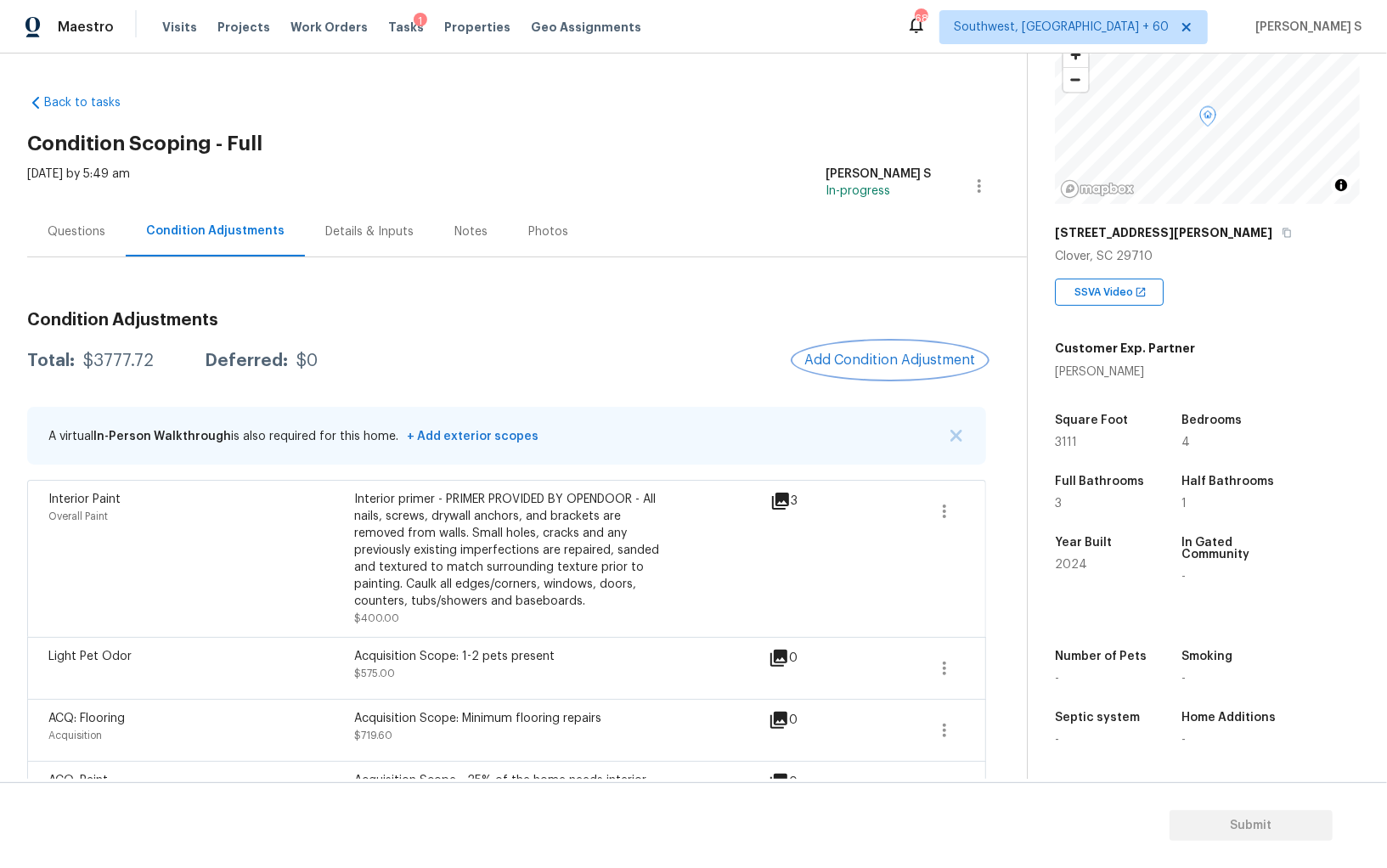
click at [887, 347] on button "Add Condition Adjustment" at bounding box center [890, 359] width 192 height 35
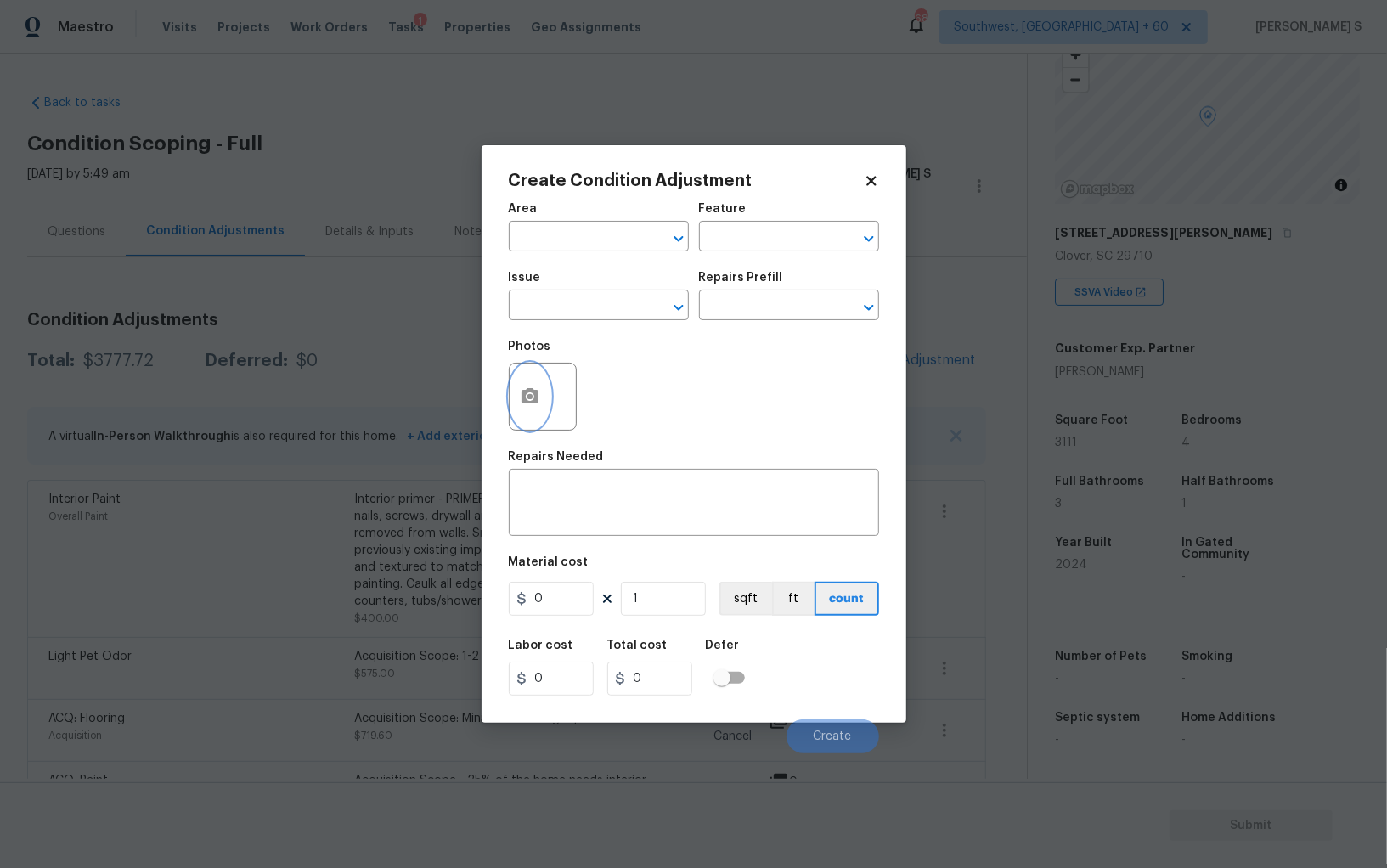
click at [510, 388] on button "button" at bounding box center [529, 396] width 41 height 67
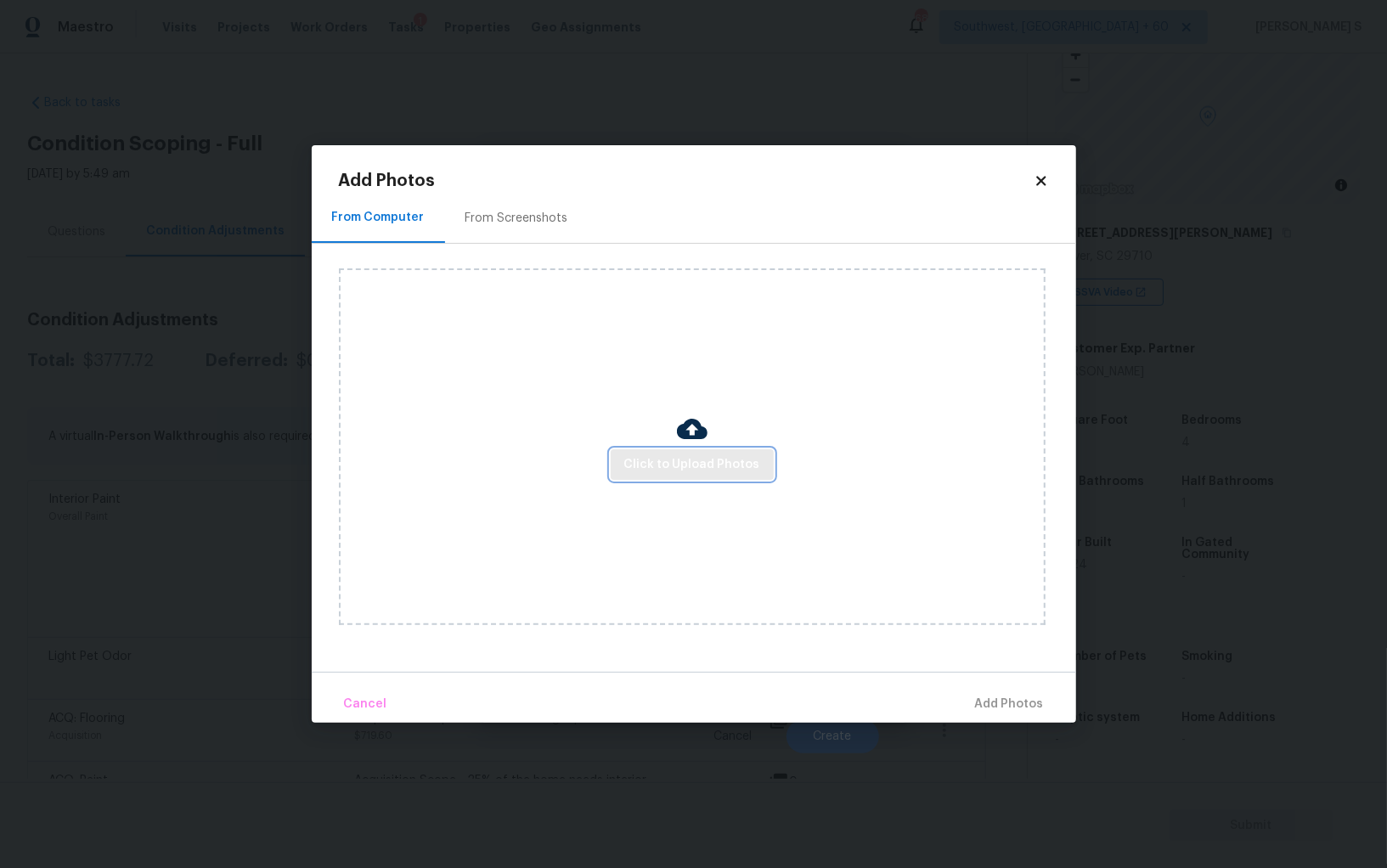
click at [745, 466] on span "Click to Upload Photos" at bounding box center [692, 465] width 136 height 22
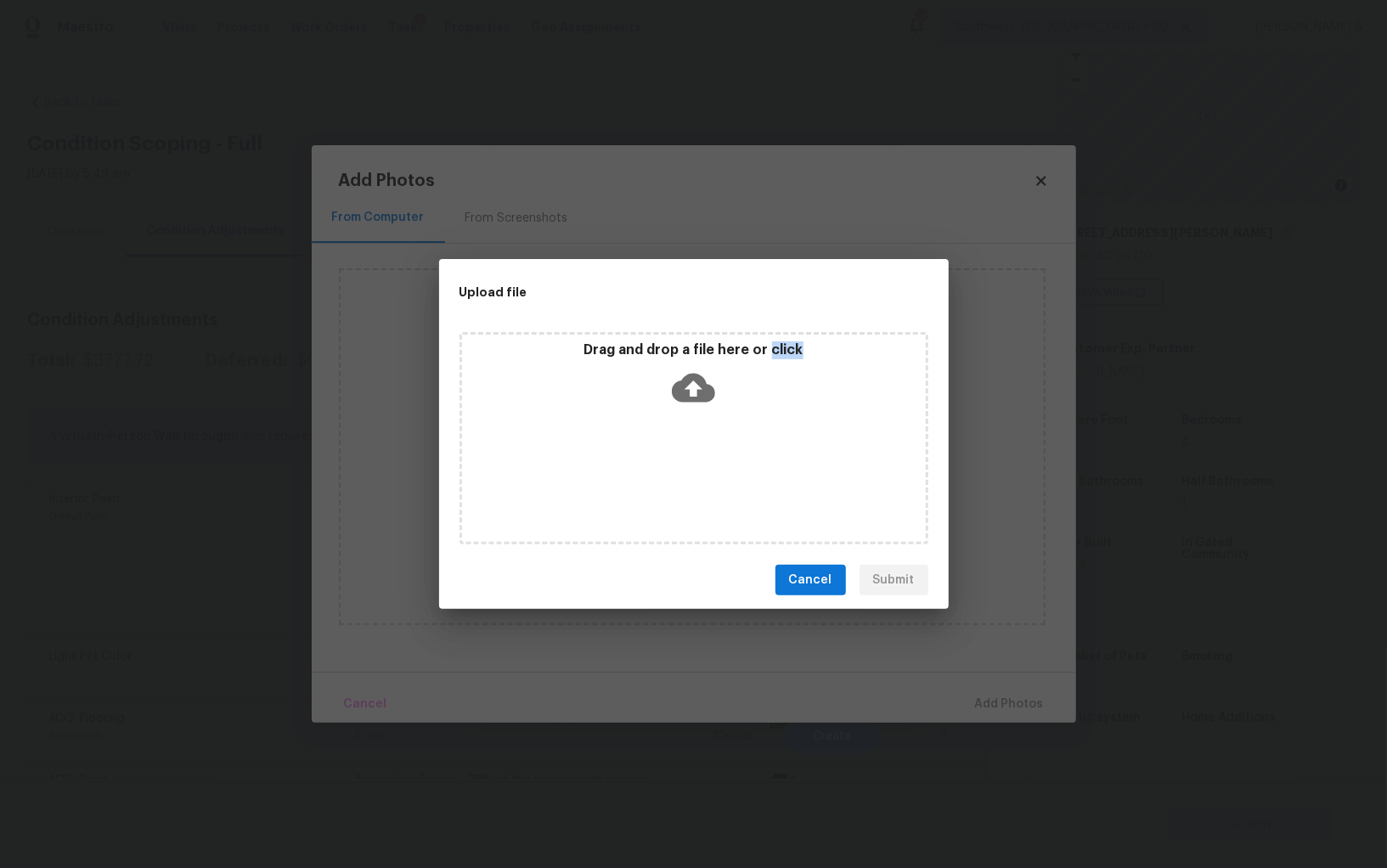
click at [745, 466] on div "Drag and drop a file here or click" at bounding box center [694, 438] width 469 height 212
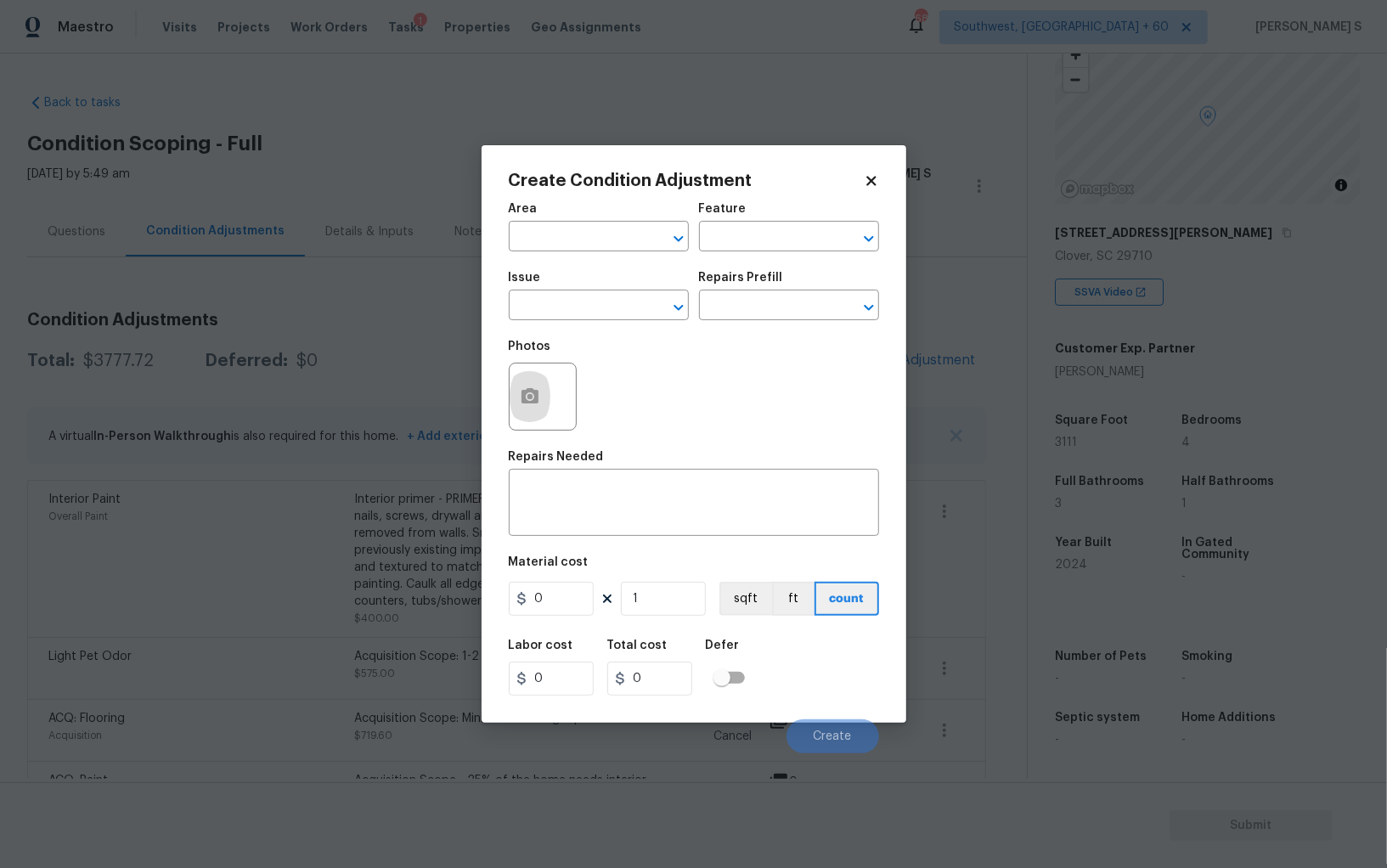
click at [364, 516] on body "Maestro Visits Projects Work Orders Tasks 1 Properties Geo Assignments 687 Sout…" at bounding box center [694, 434] width 1387 height 868
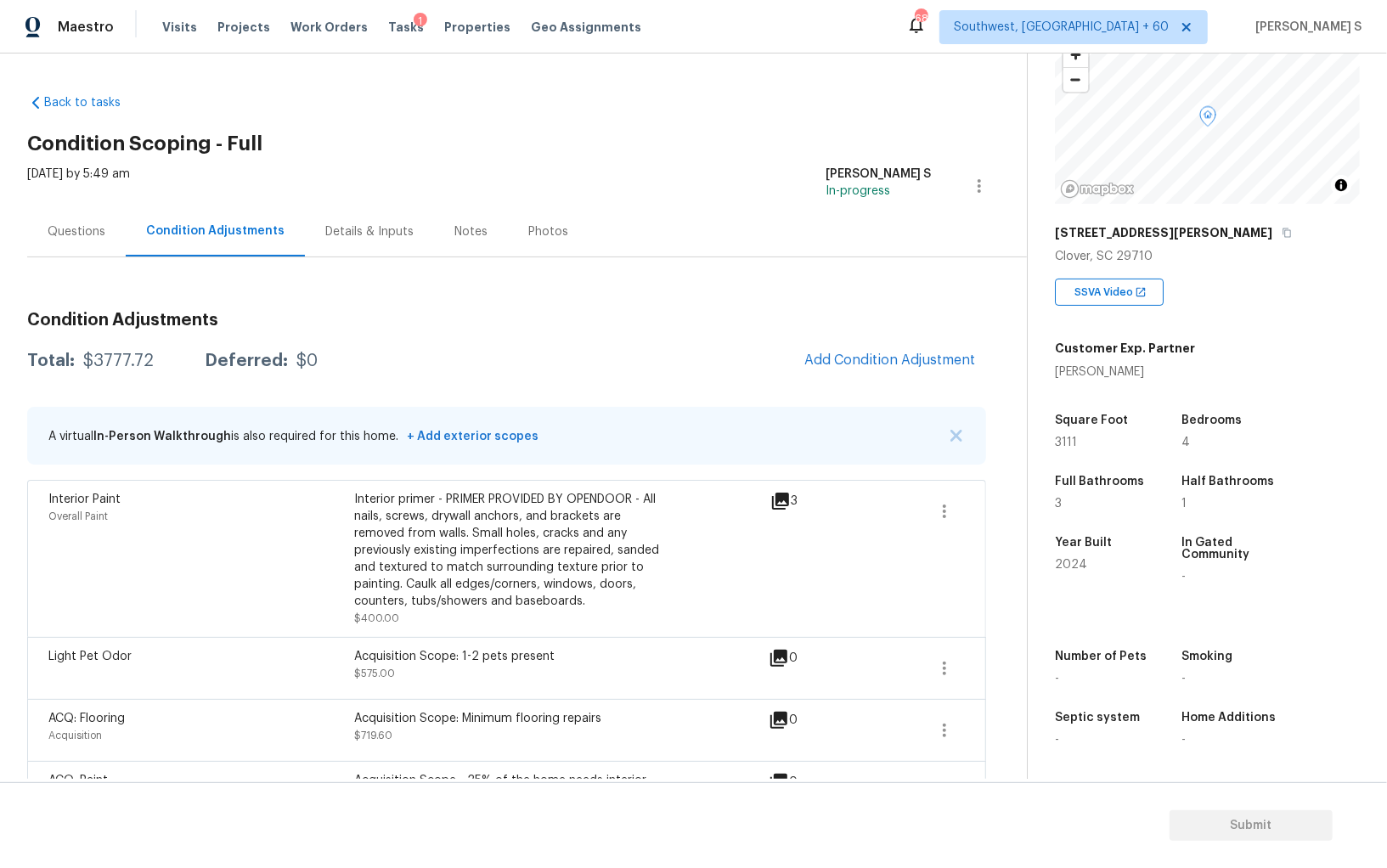
click at [107, 352] on div "$3777.72" at bounding box center [118, 361] width 71 height 17
copy div "3777.72"
click at [95, 233] on div "Questions" at bounding box center [76, 232] width 58 height 17
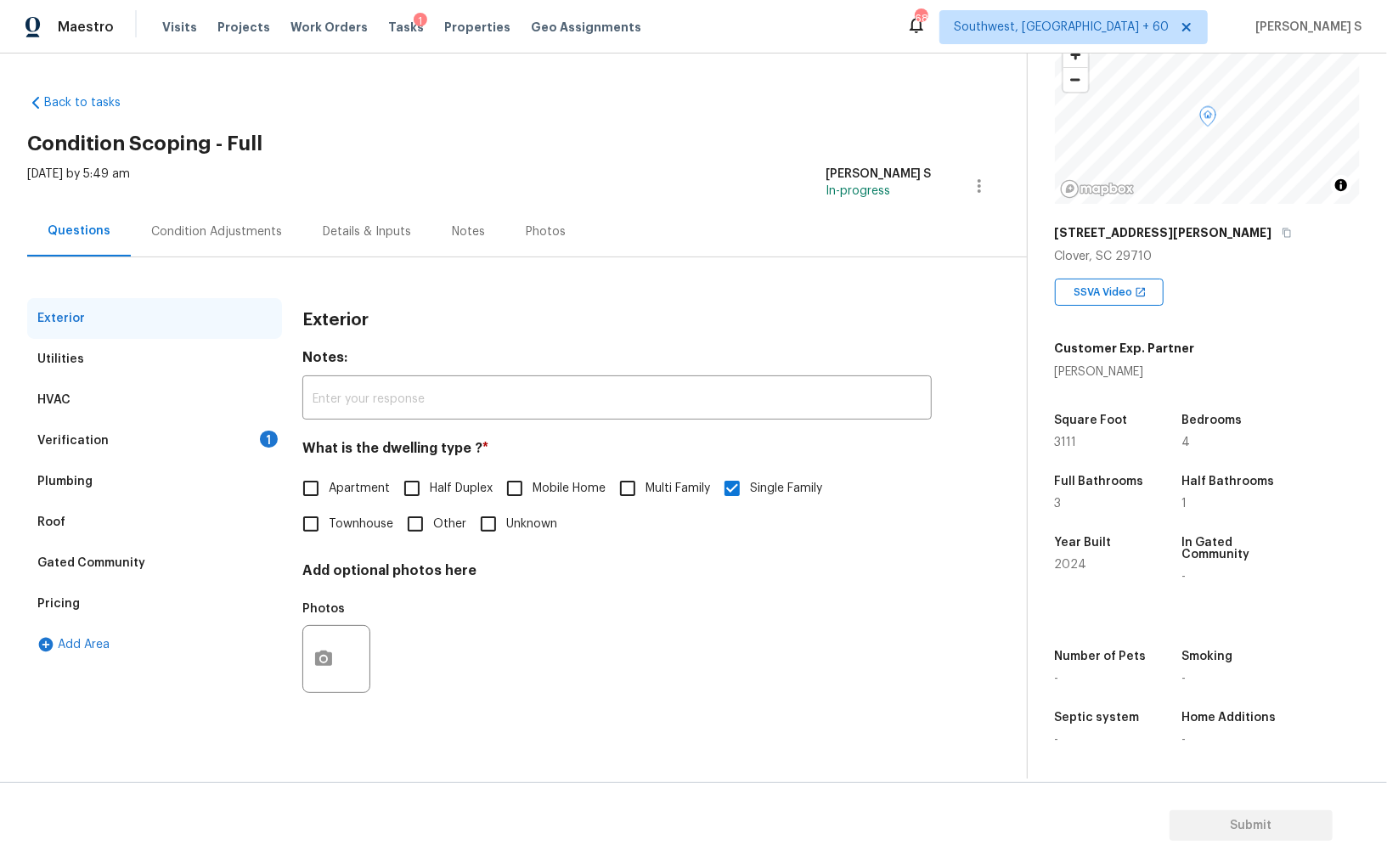
click at [266, 447] on div "Verification 1" at bounding box center [154, 440] width 255 height 41
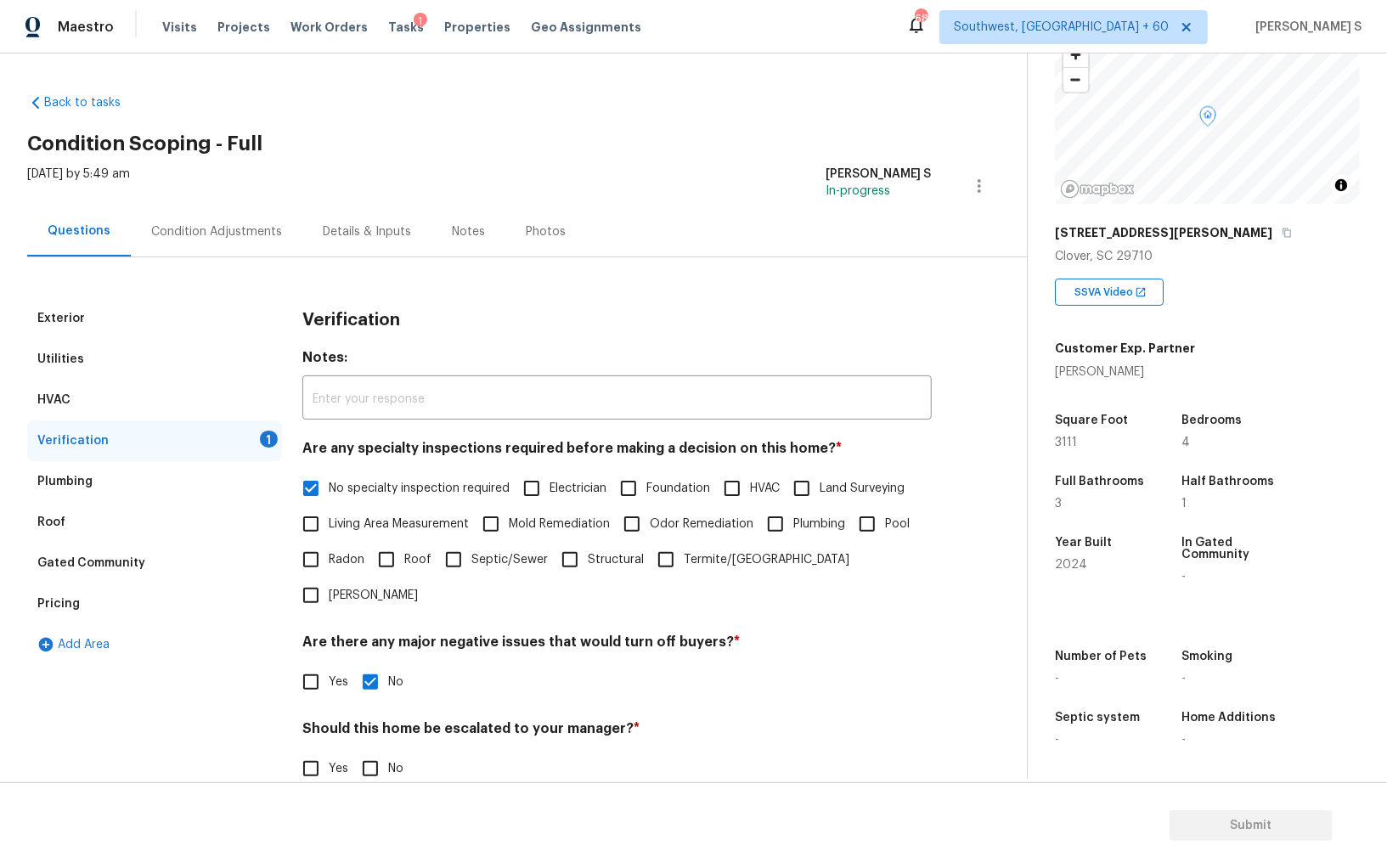
scroll to position [101, 0]
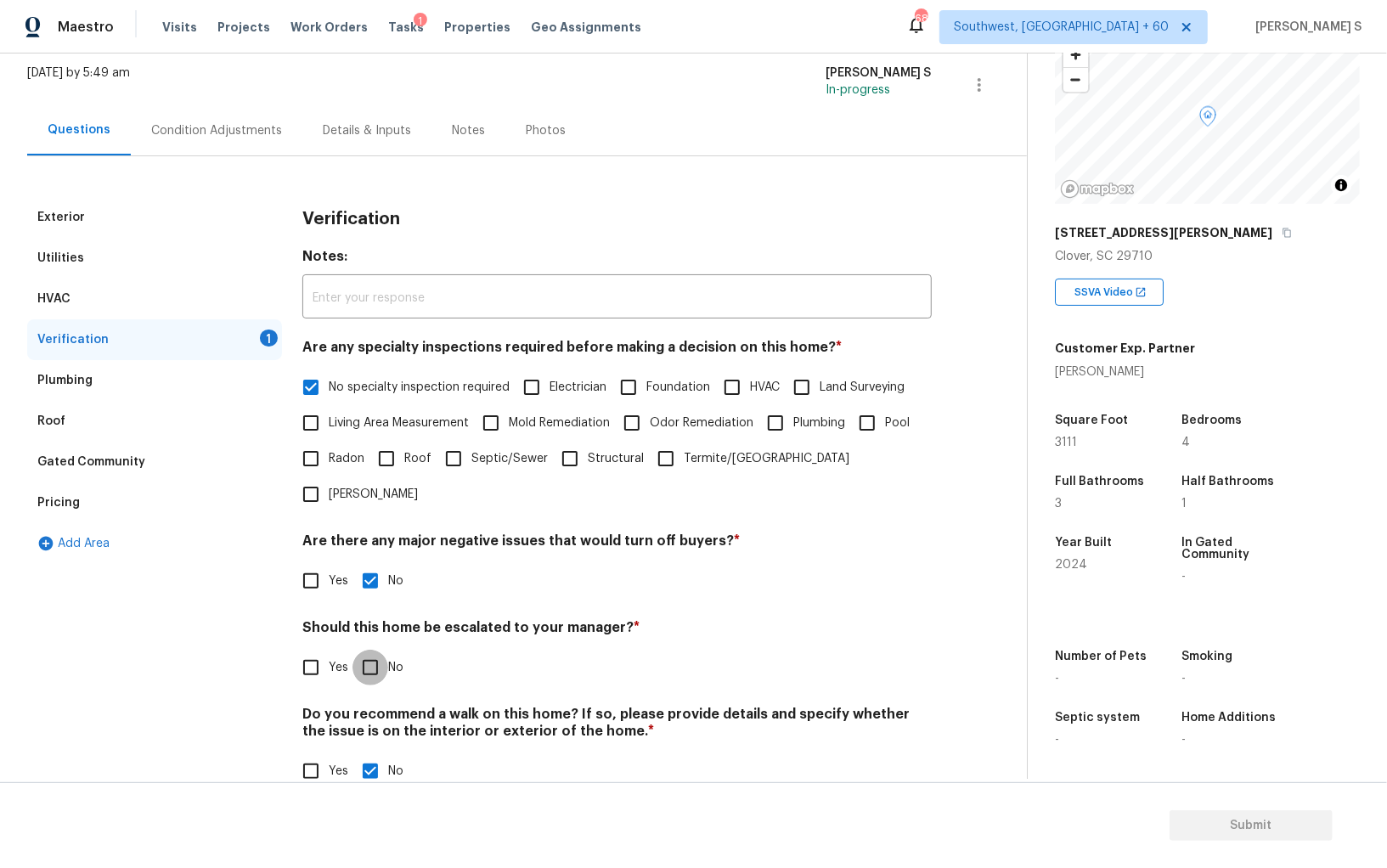
click at [375, 649] on input "No" at bounding box center [370, 667] width 35 height 35
checkbox input "true"
click at [84, 506] on div "Pricing" at bounding box center [154, 502] width 255 height 41
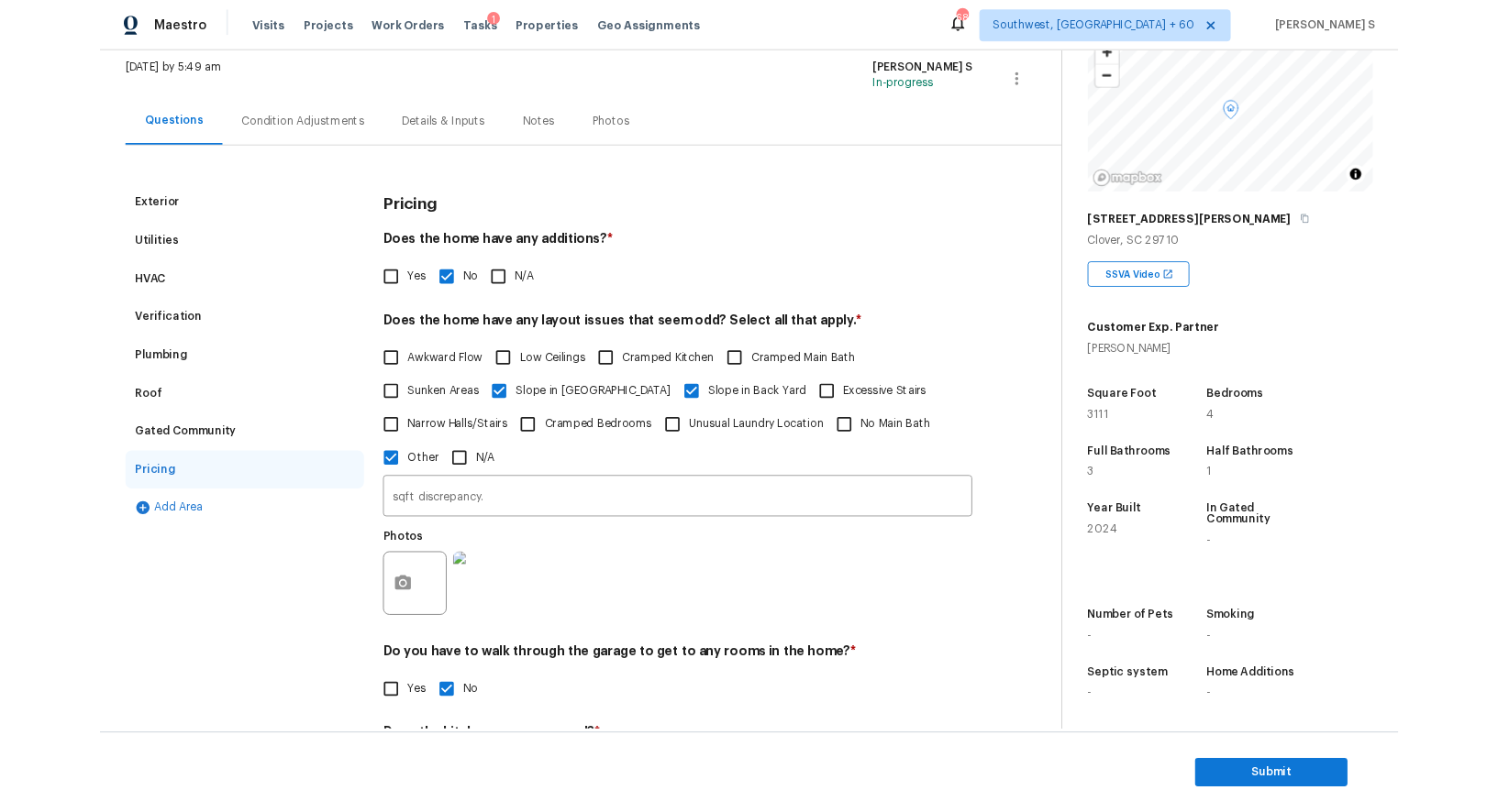
scroll to position [0, 0]
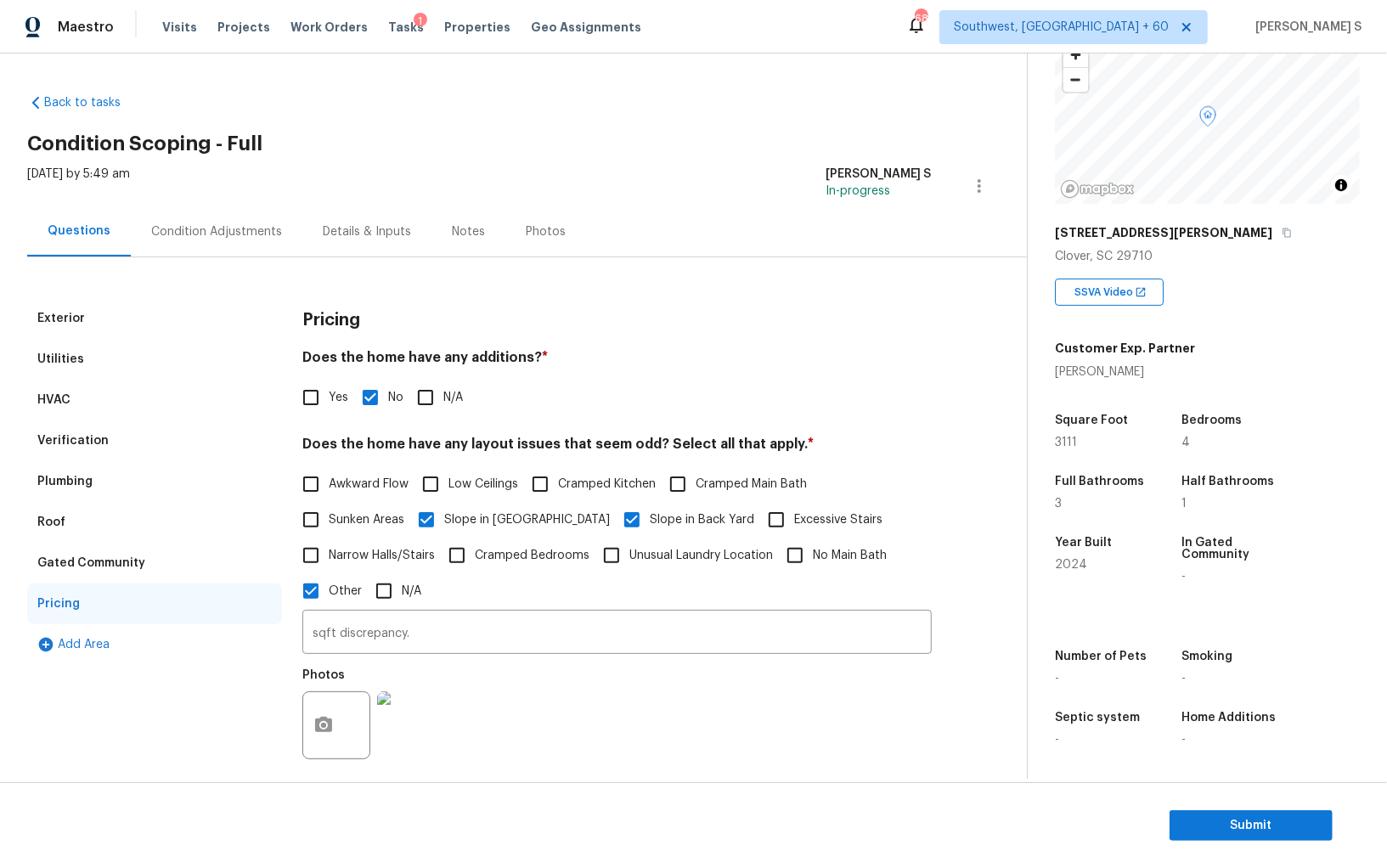
click at [205, 207] on div "Condition Adjustments" at bounding box center [216, 231] width 172 height 50
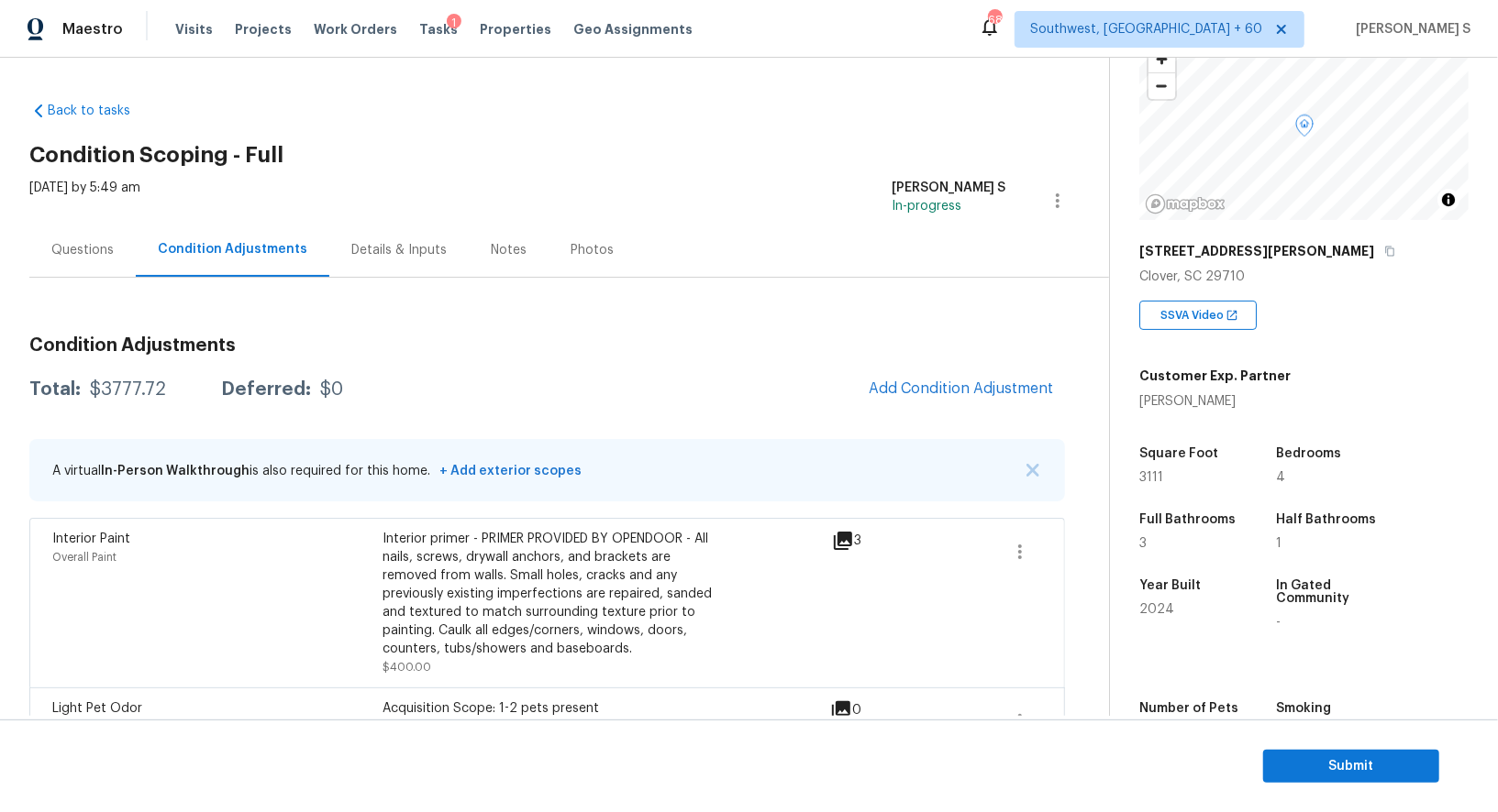
click at [101, 253] on div "Questions" at bounding box center [82, 251] width 62 height 19
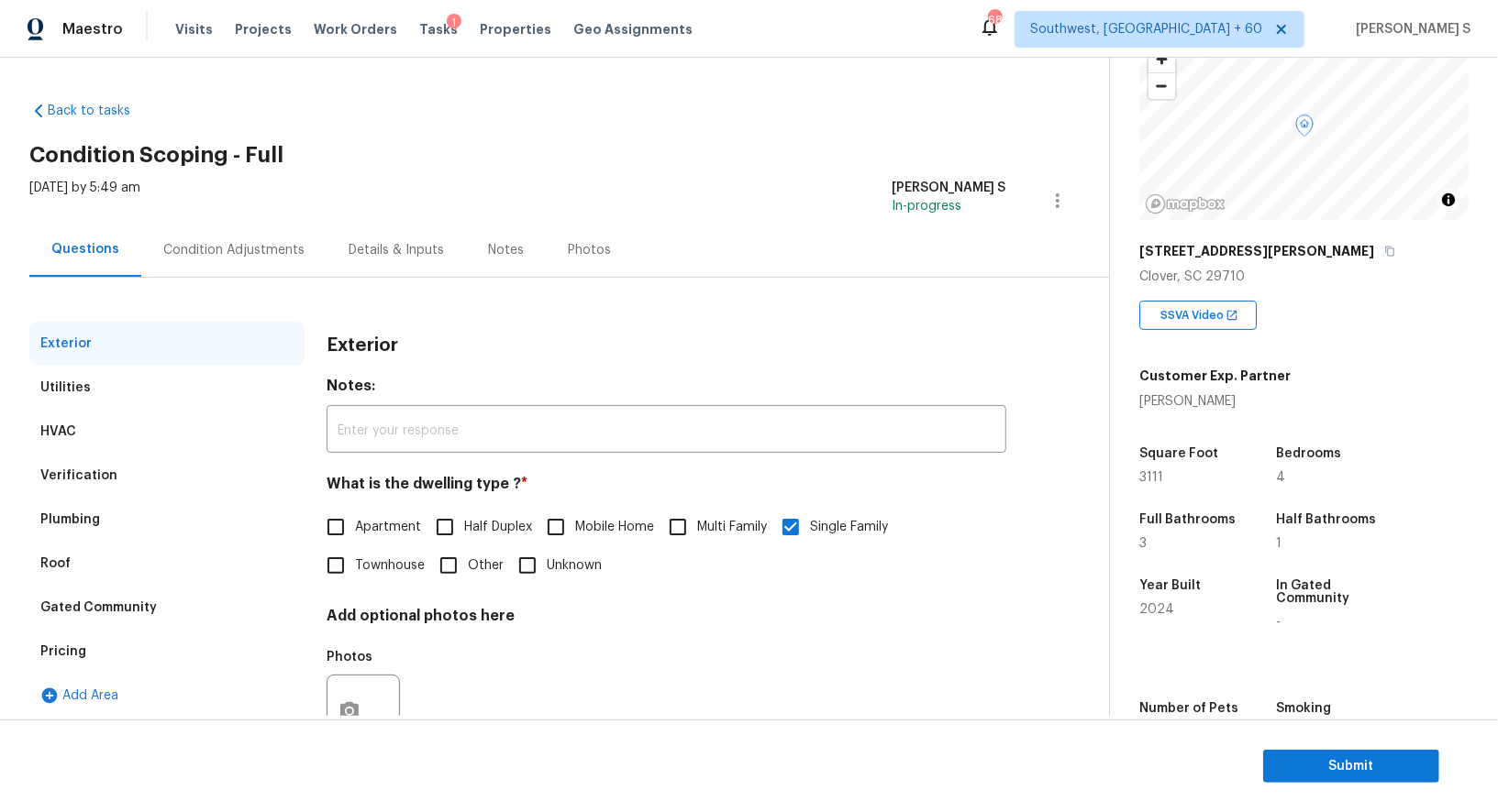
scroll to position [70, 0]
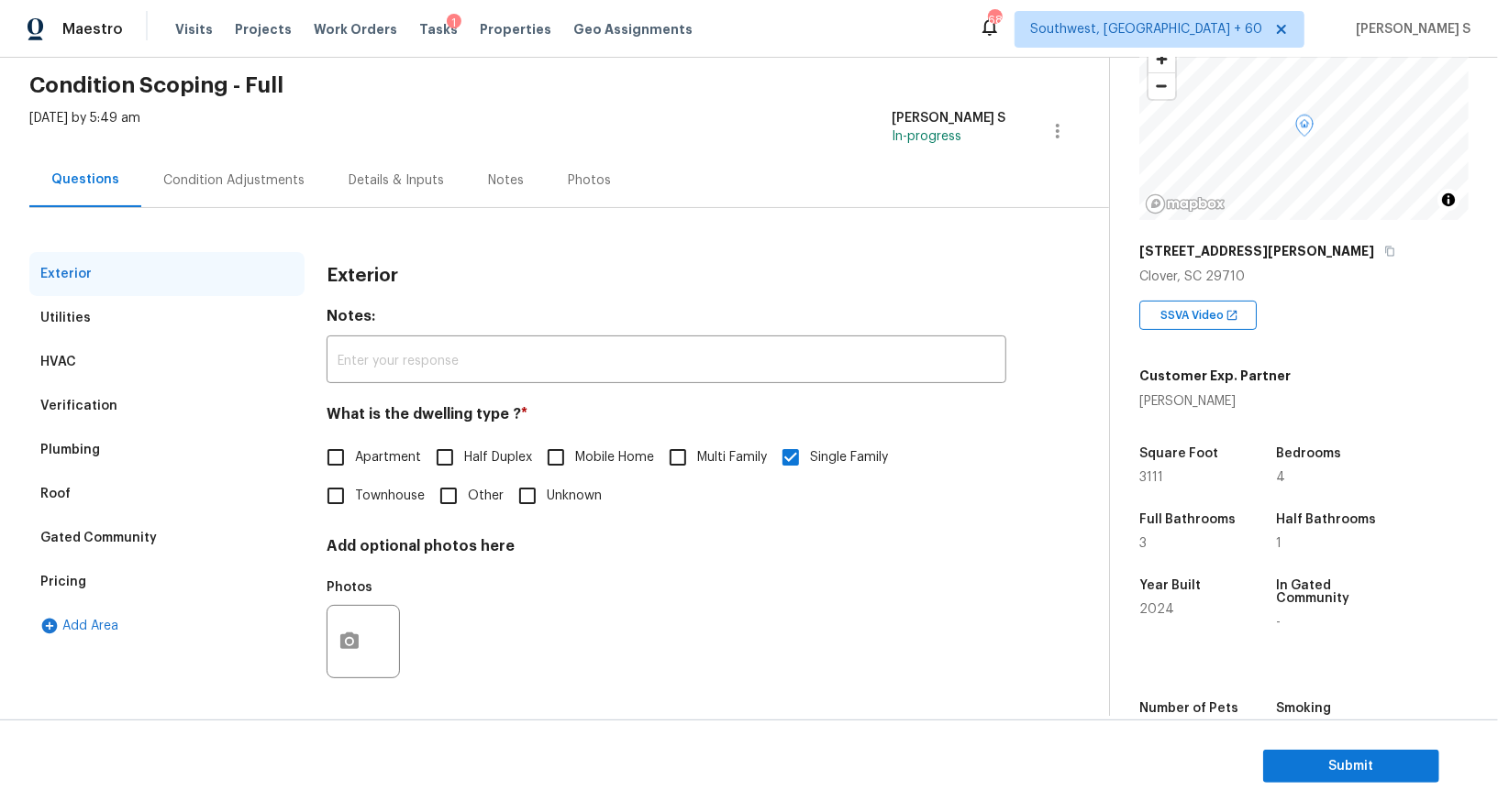
click at [83, 420] on div "Verification" at bounding box center [166, 406] width 275 height 44
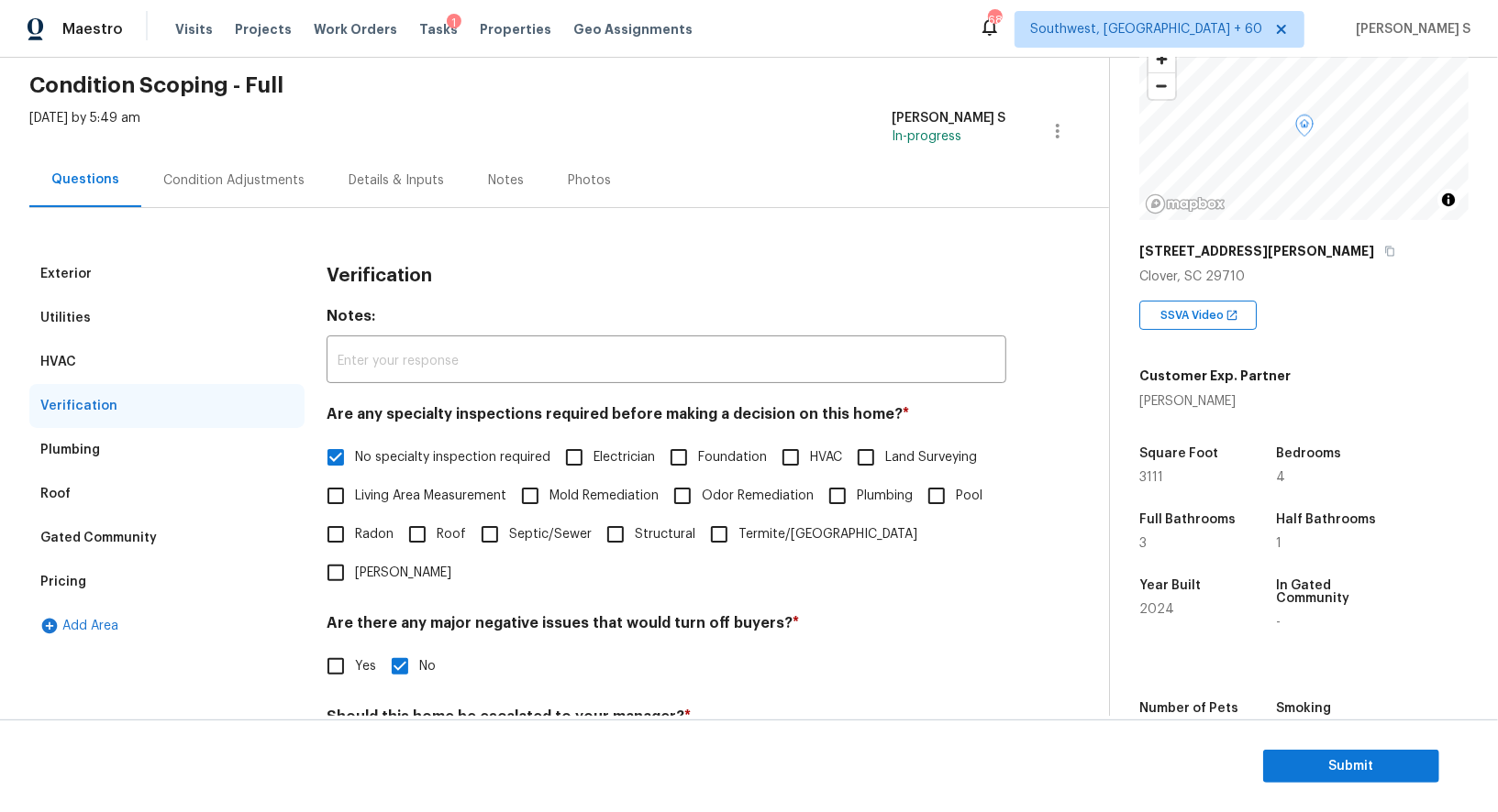
scroll to position [234, 0]
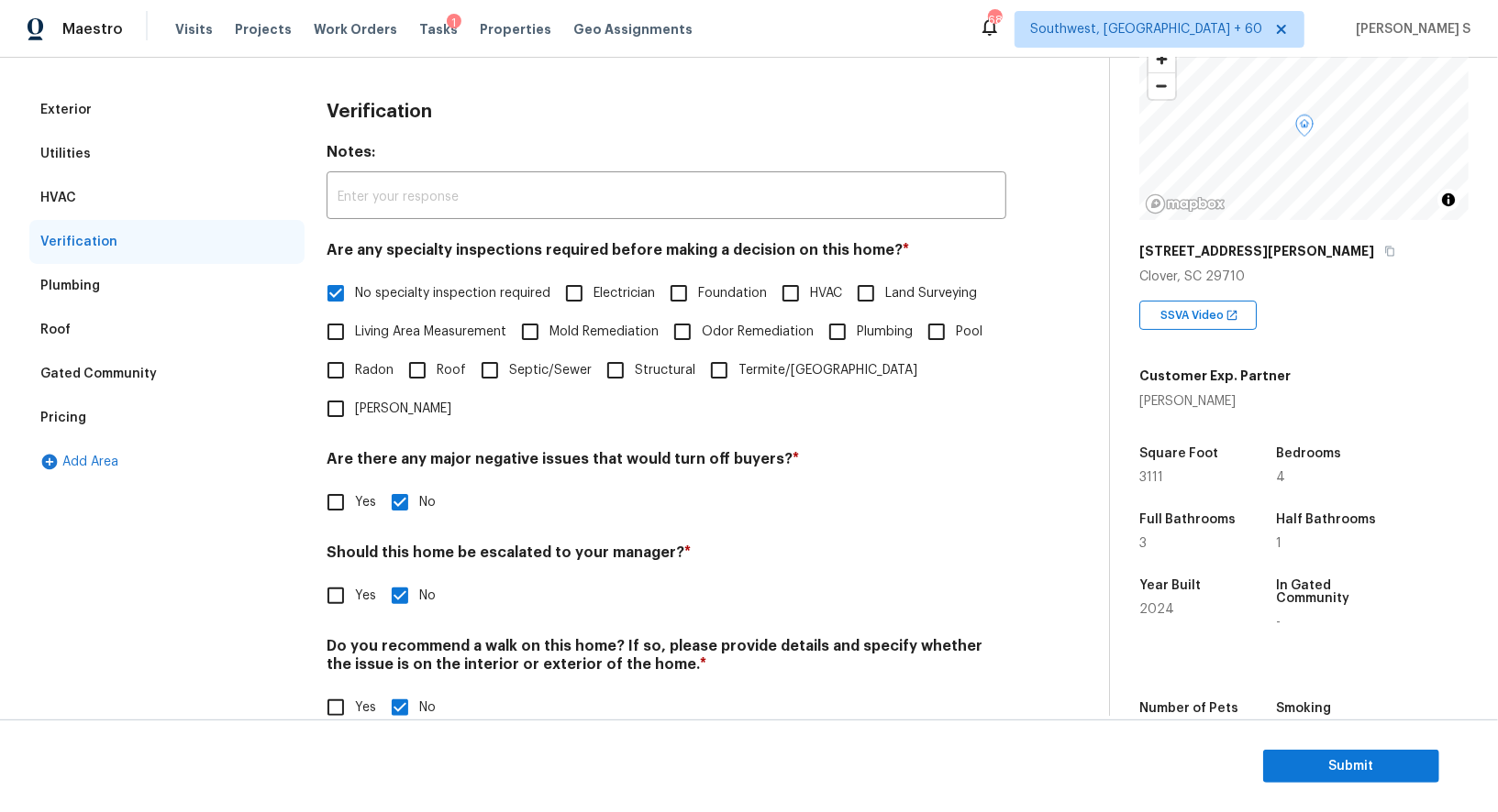
click at [60, 414] on div "Pricing" at bounding box center [62, 419] width 46 height 19
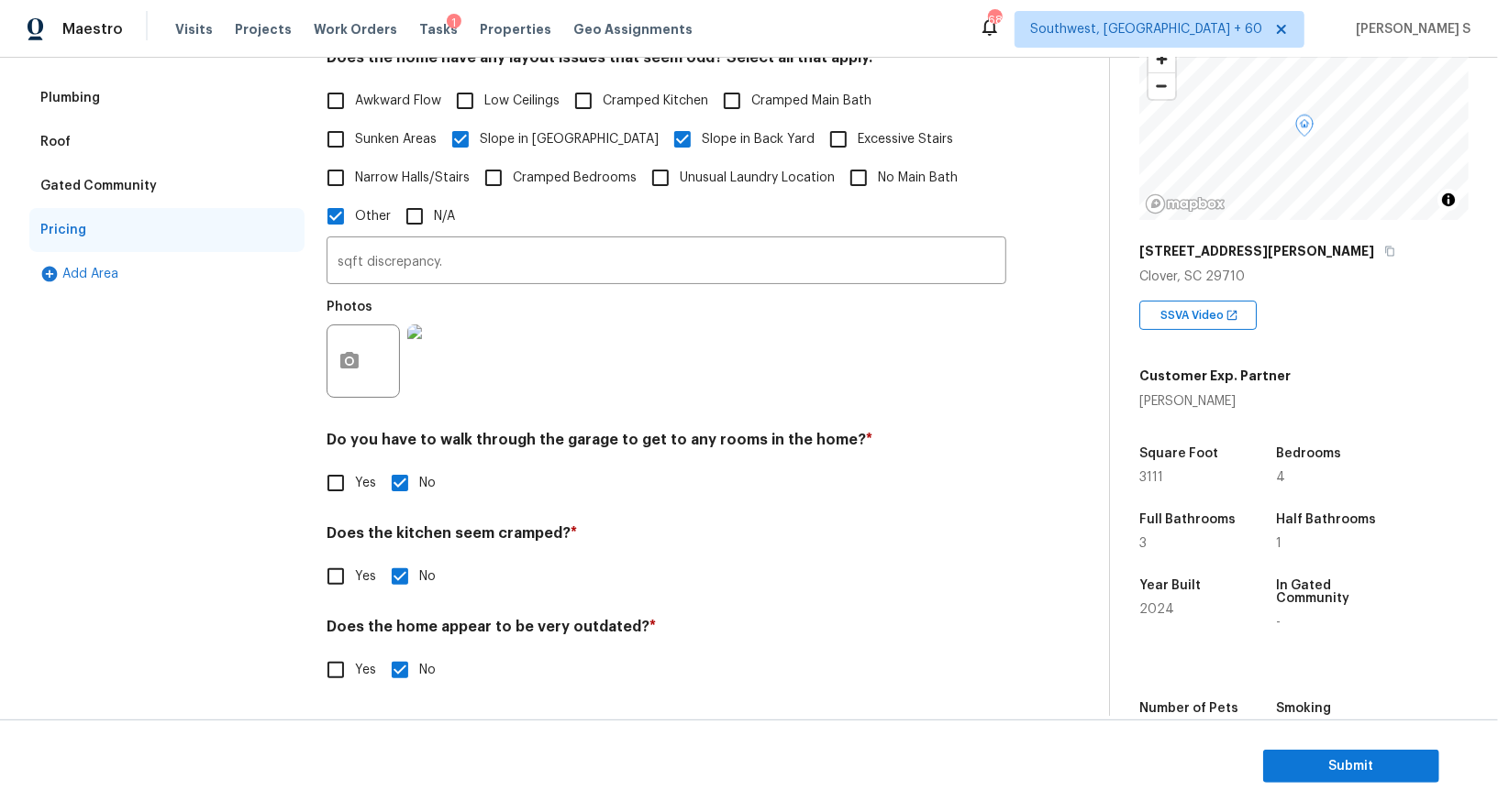
scroll to position [0, 0]
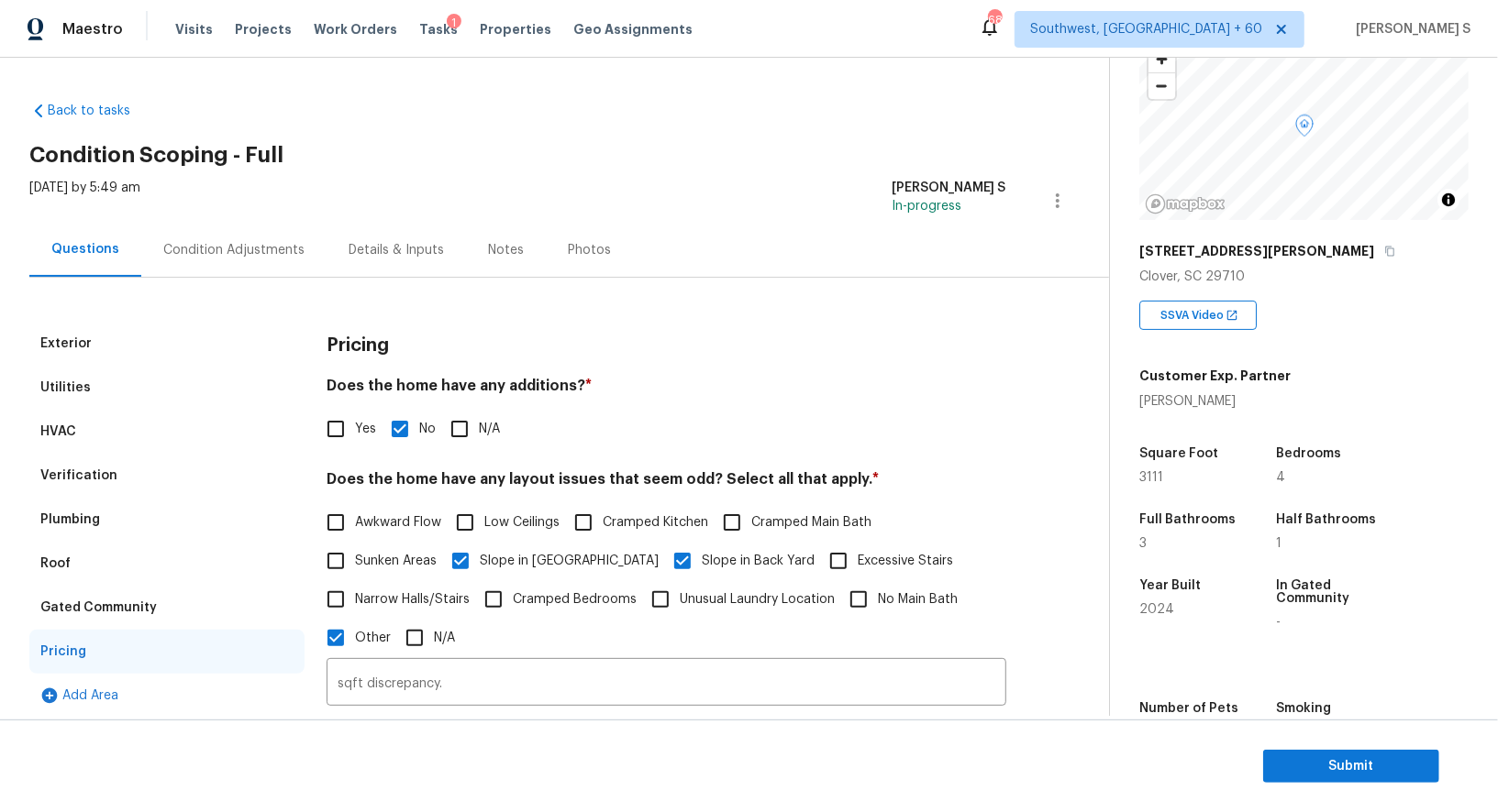
click at [58, 479] on div "Verification" at bounding box center [78, 475] width 77 height 19
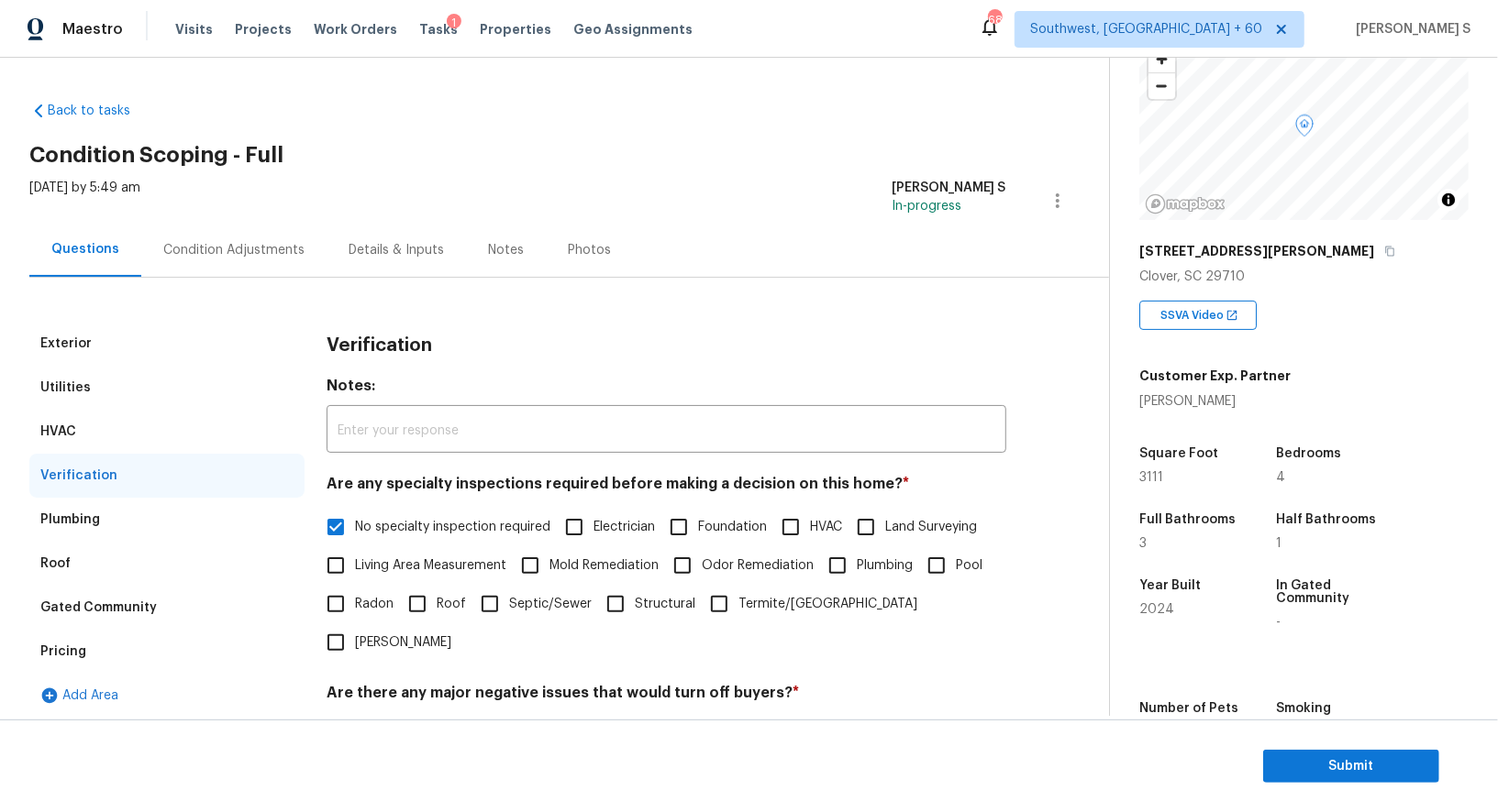
click at [165, 257] on div "Condition Adjustments" at bounding box center [233, 251] width 141 height 19
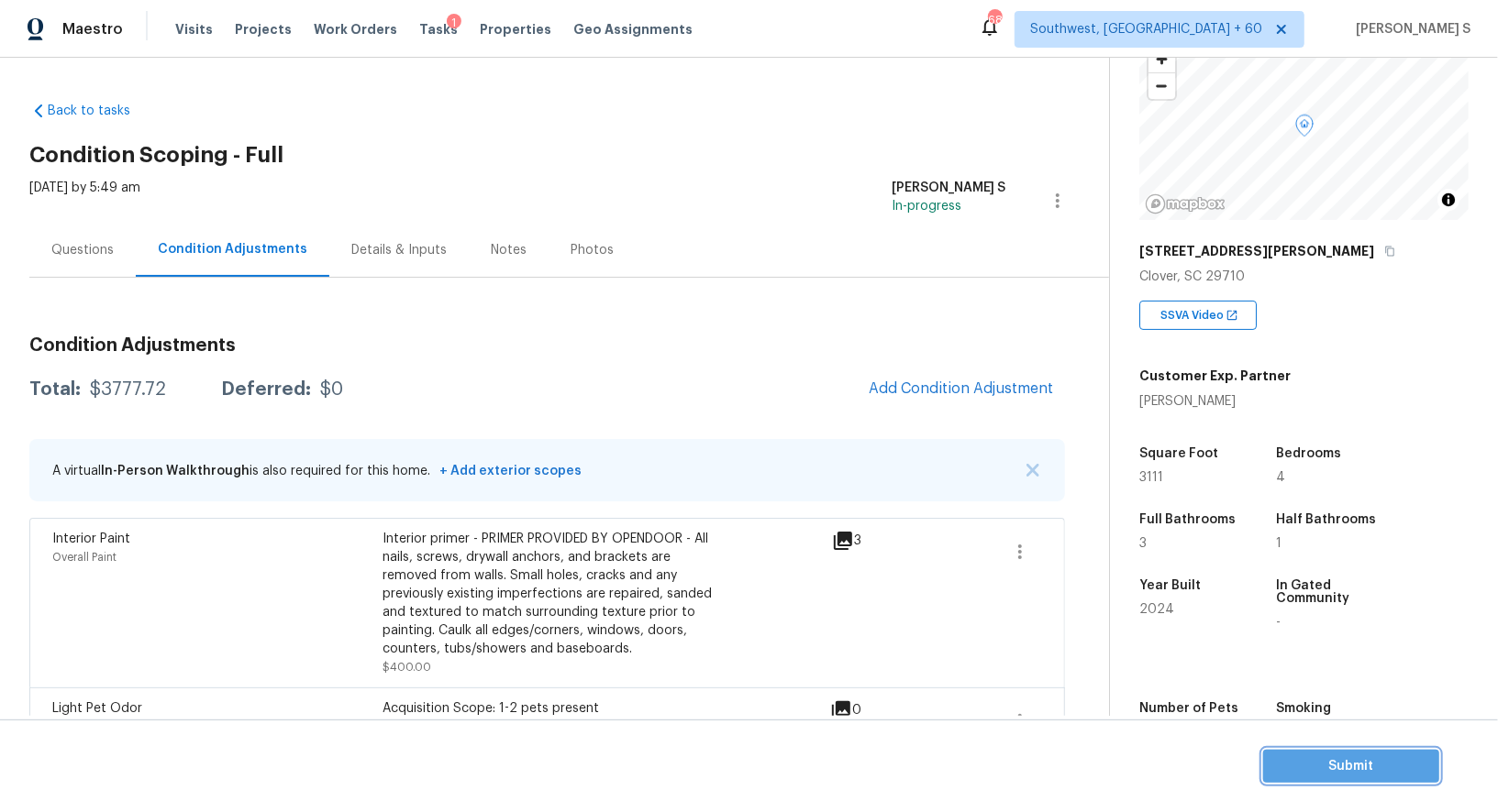
click at [1337, 756] on span "Submit" at bounding box center [1351, 766] width 146 height 23
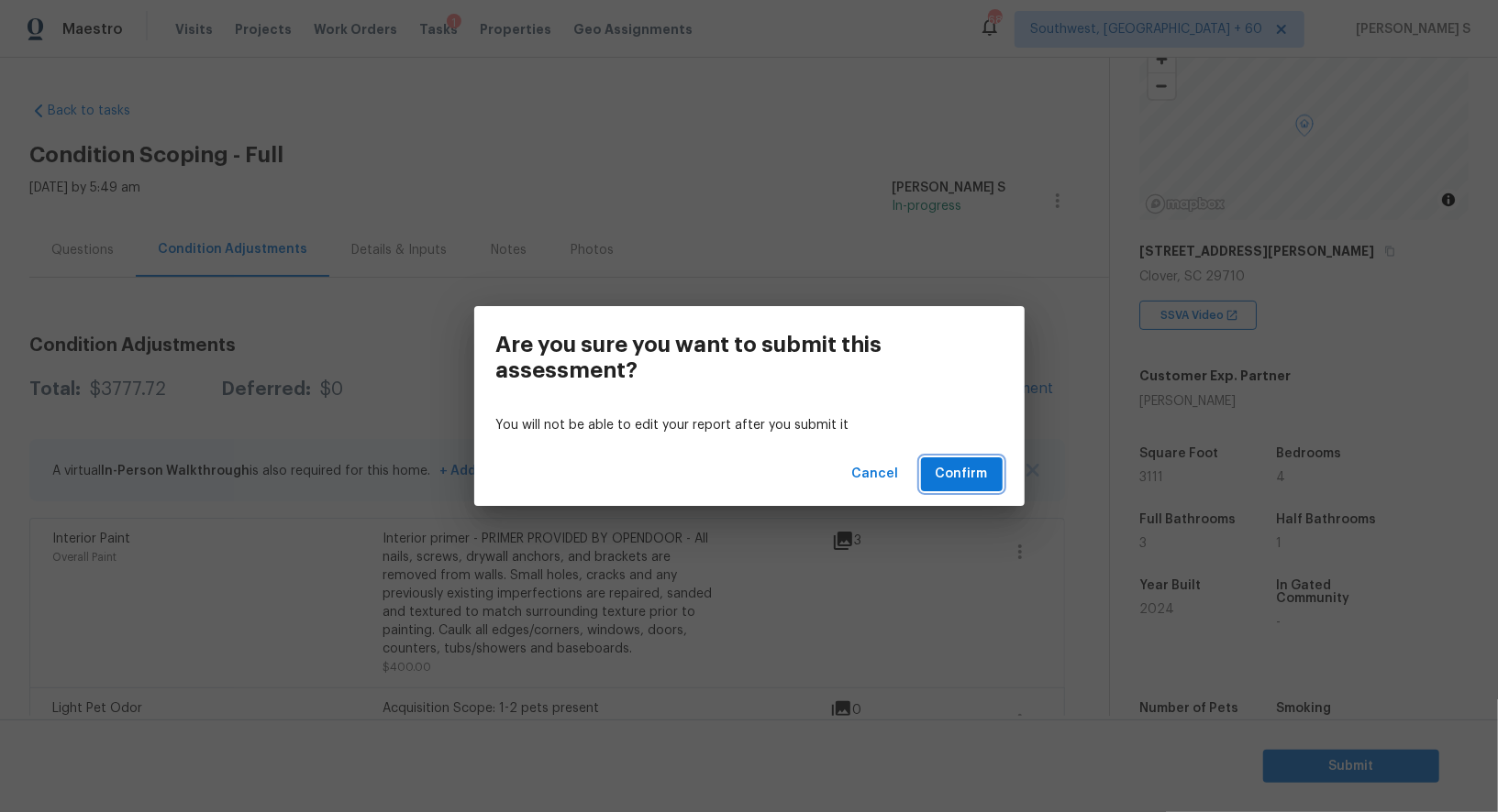
click at [962, 464] on span "Confirm" at bounding box center [962, 475] width 52 height 23
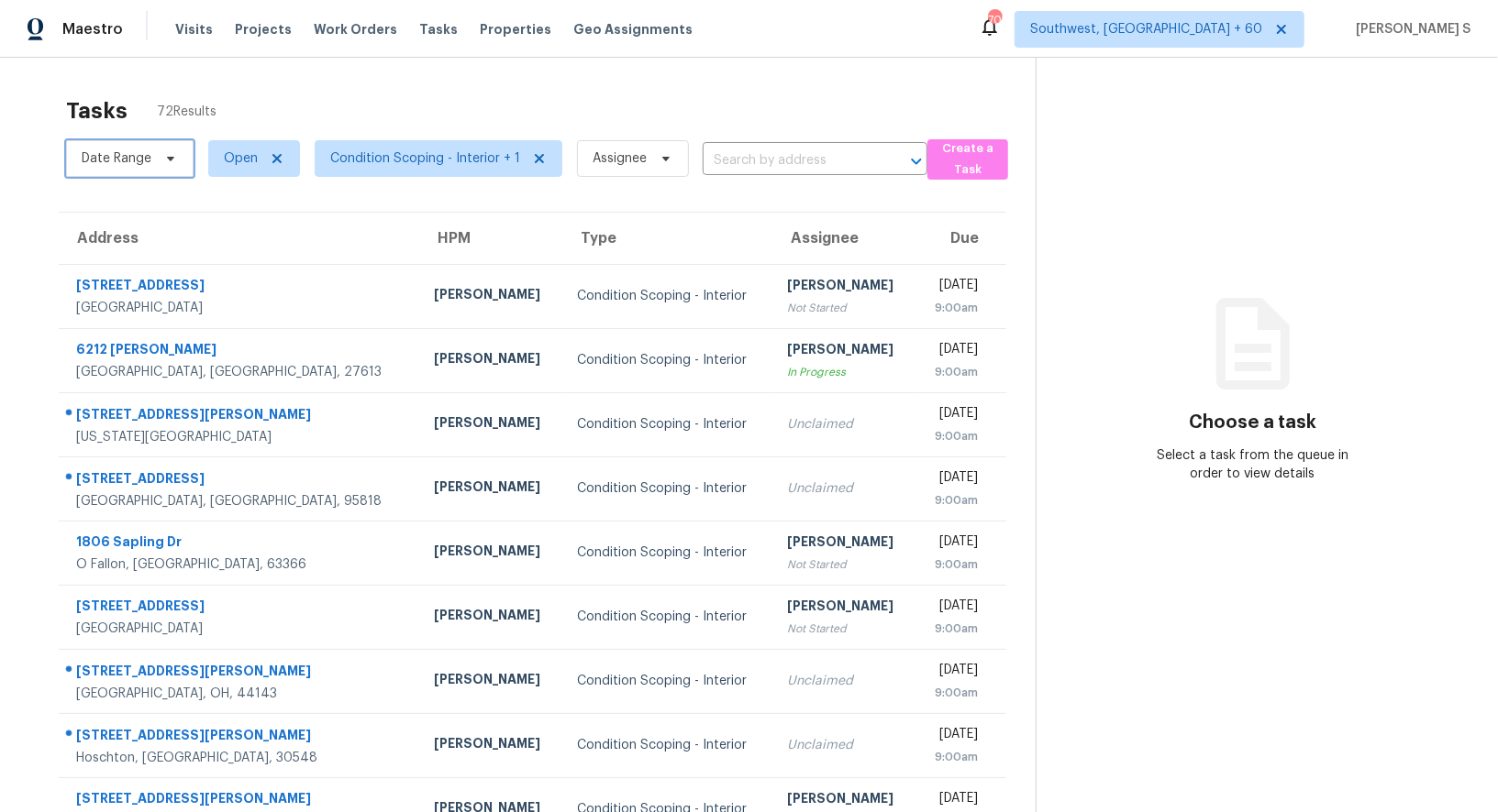
click at [144, 155] on span "Date Range" at bounding box center [117, 158] width 70 height 19
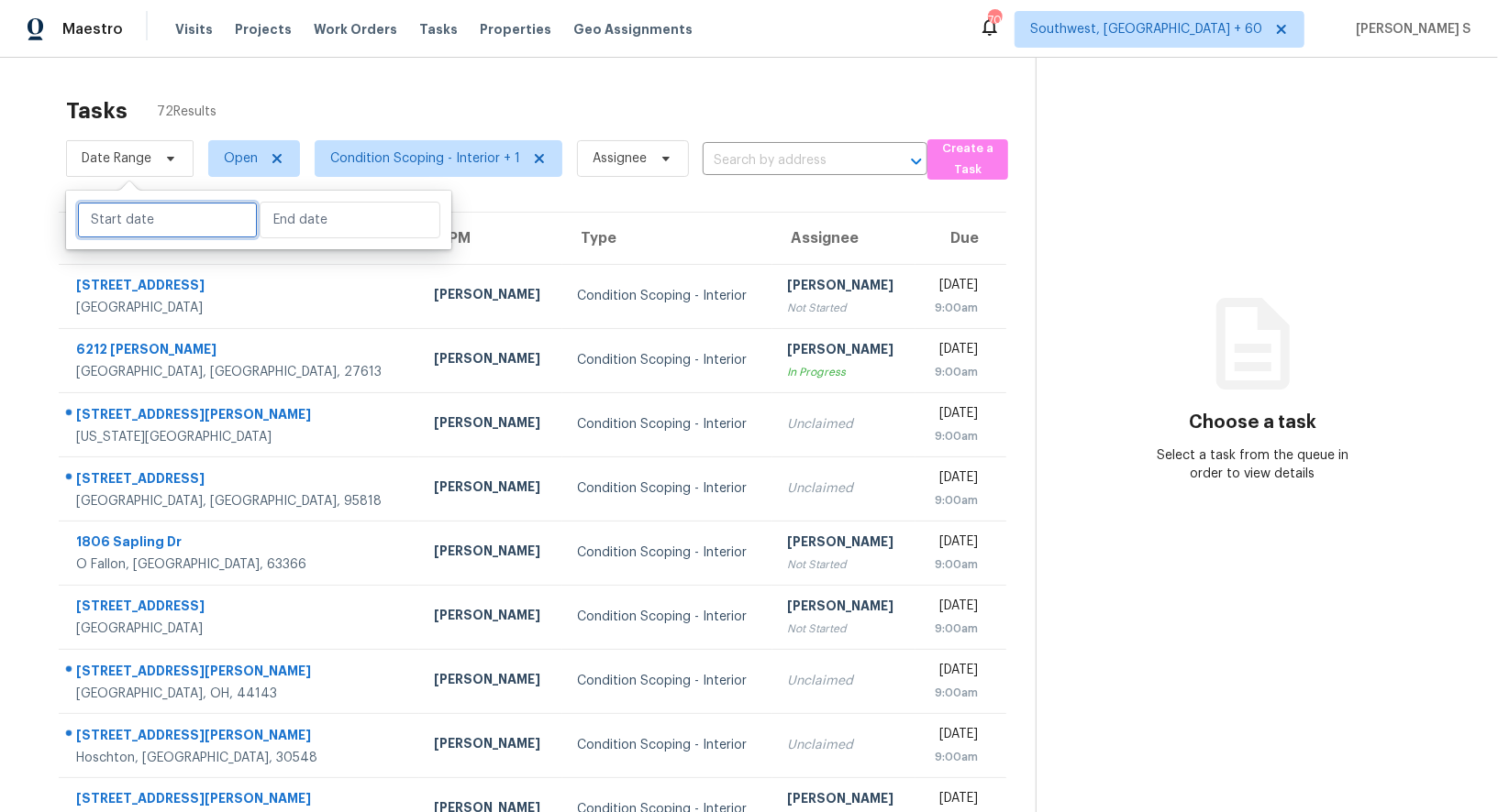
drag, startPoint x: 197, startPoint y: 226, endPoint x: 215, endPoint y: 226, distance: 18.0
click at [196, 226] on input "text" at bounding box center [168, 219] width 181 height 36
select select "8"
select select "2025"
select select "9"
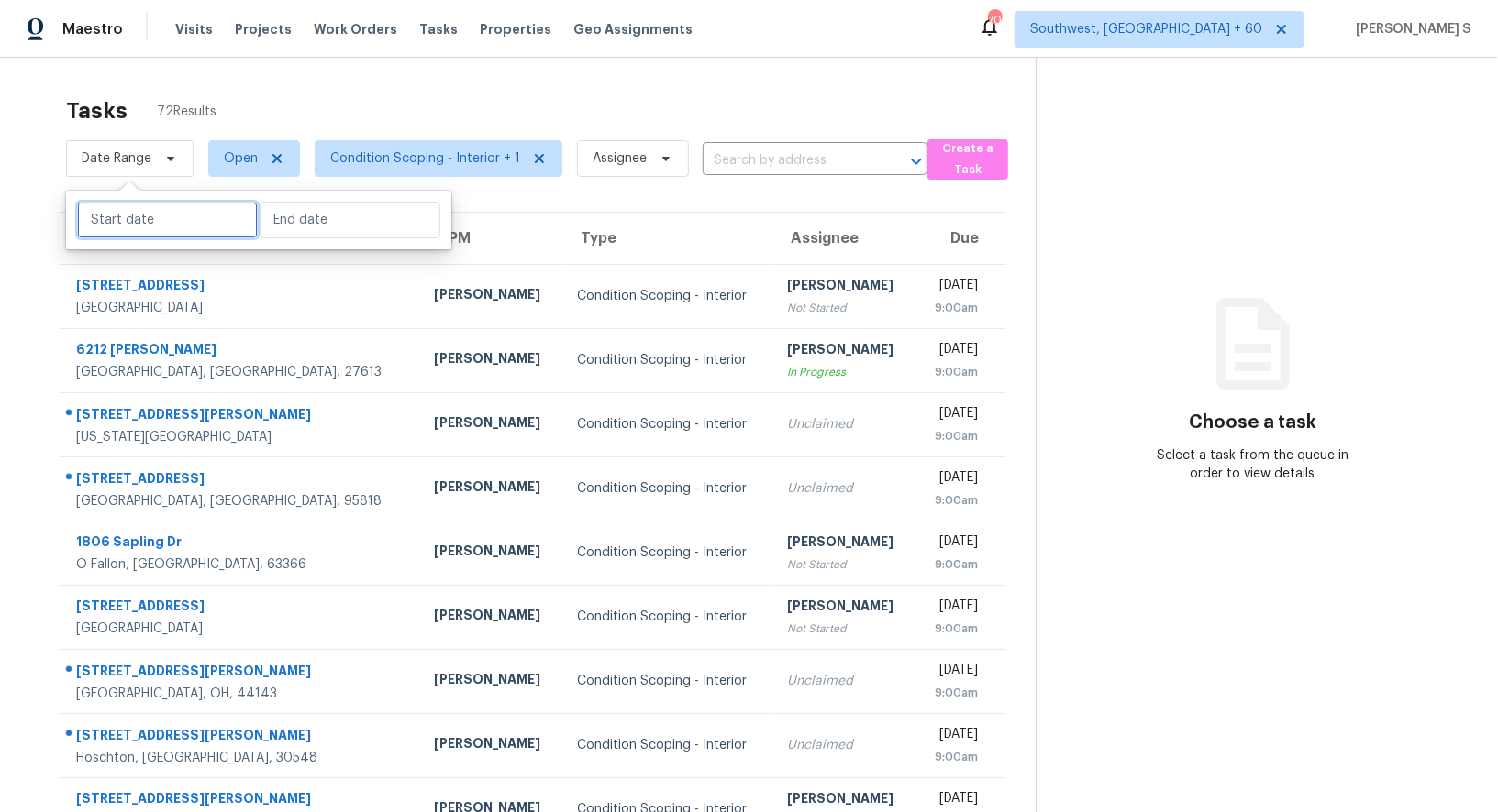
select select "2025"
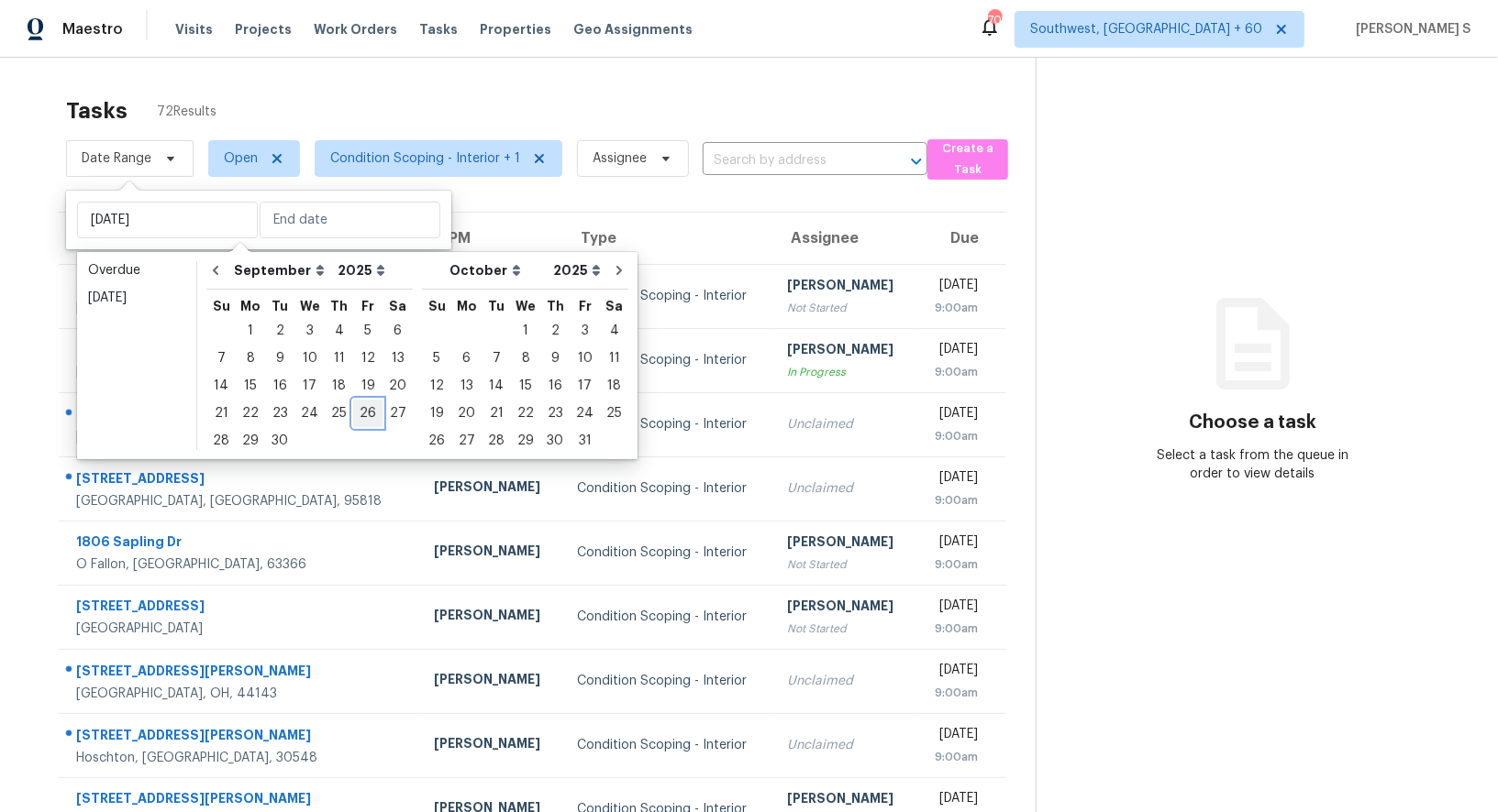
click at [354, 418] on div "26" at bounding box center [368, 414] width 29 height 26
type input "[DATE]"
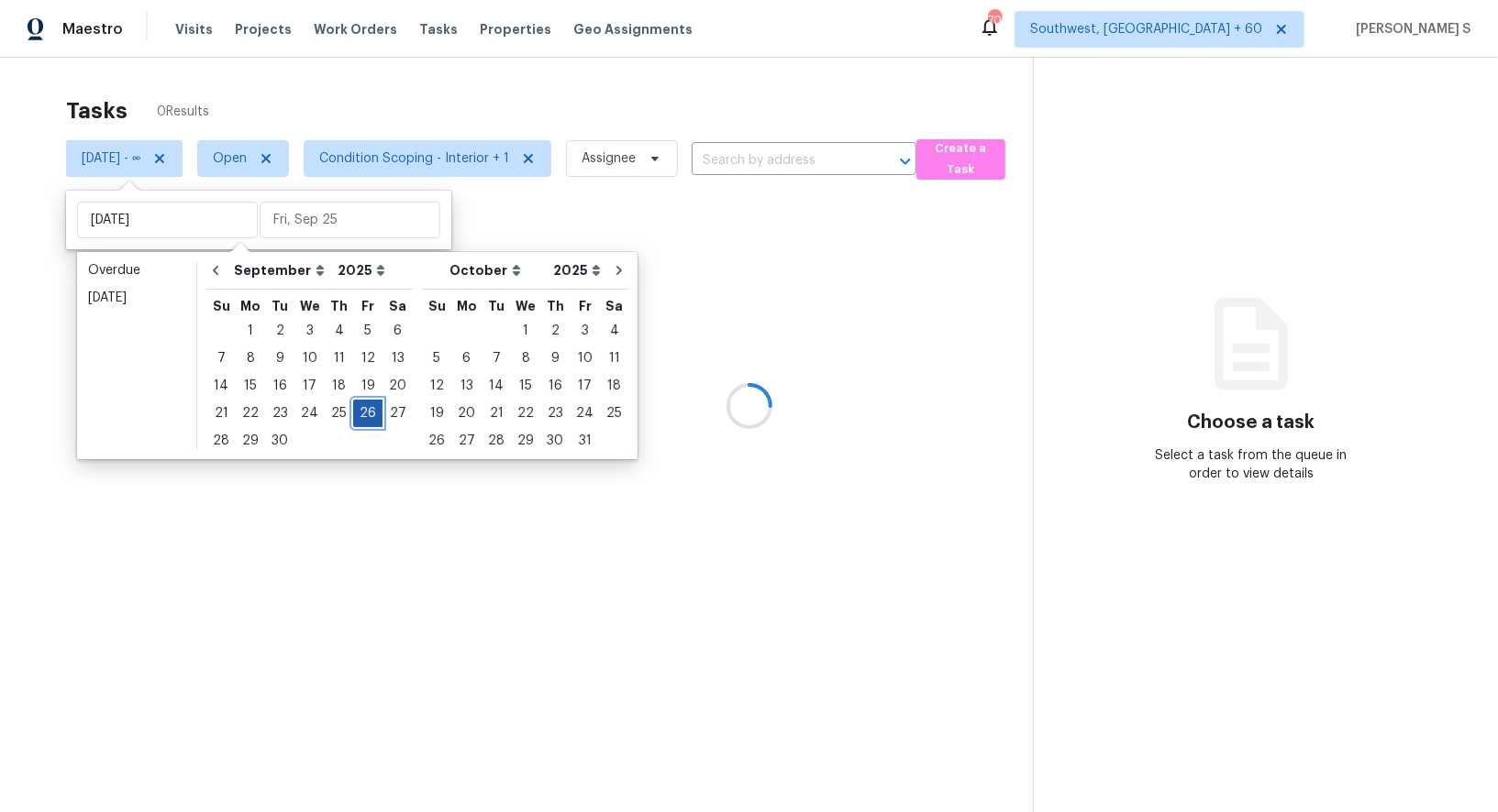
click at [354, 418] on div "26" at bounding box center [368, 414] width 29 height 26
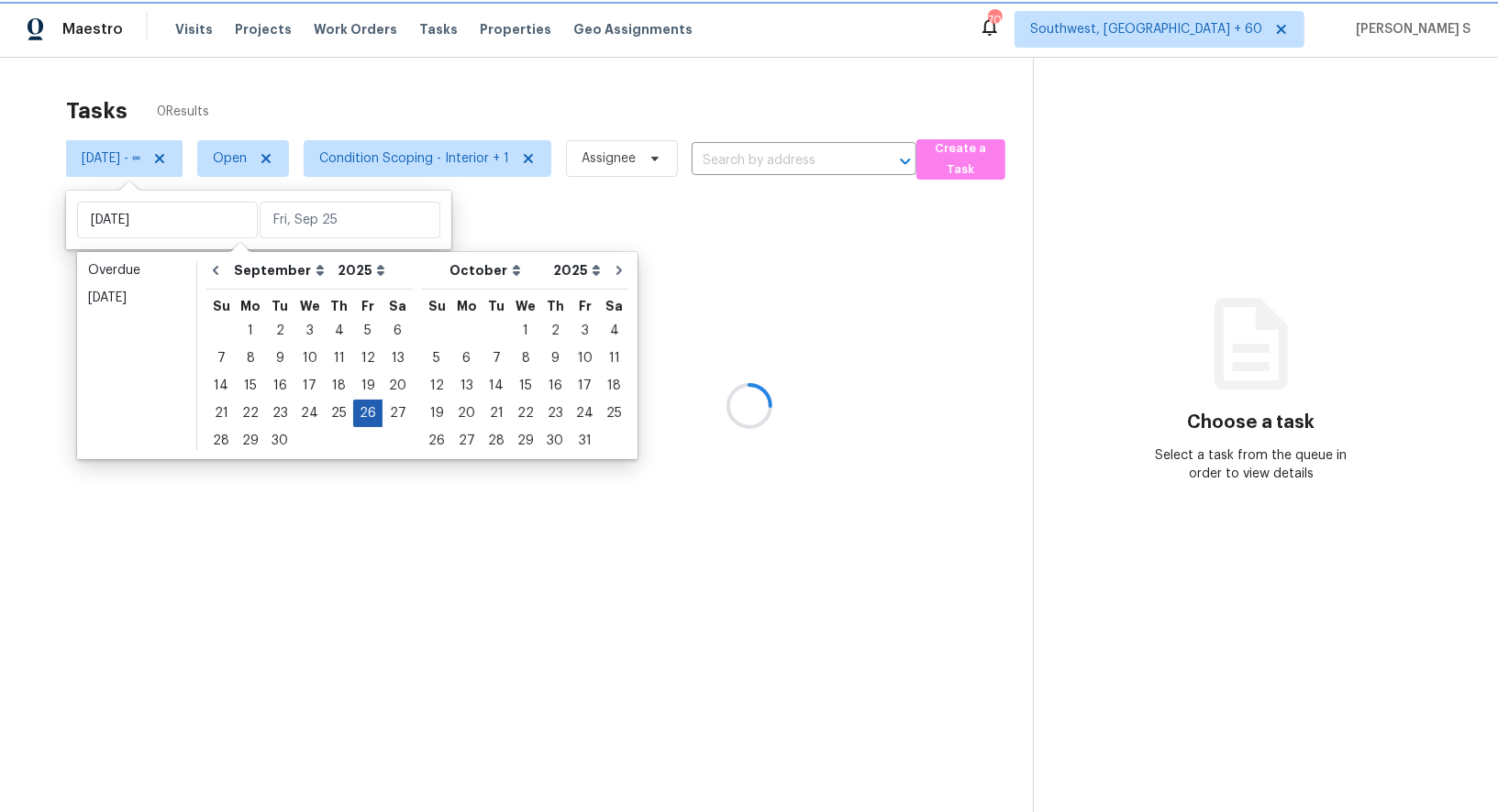
type input "Fri, Sep 26"
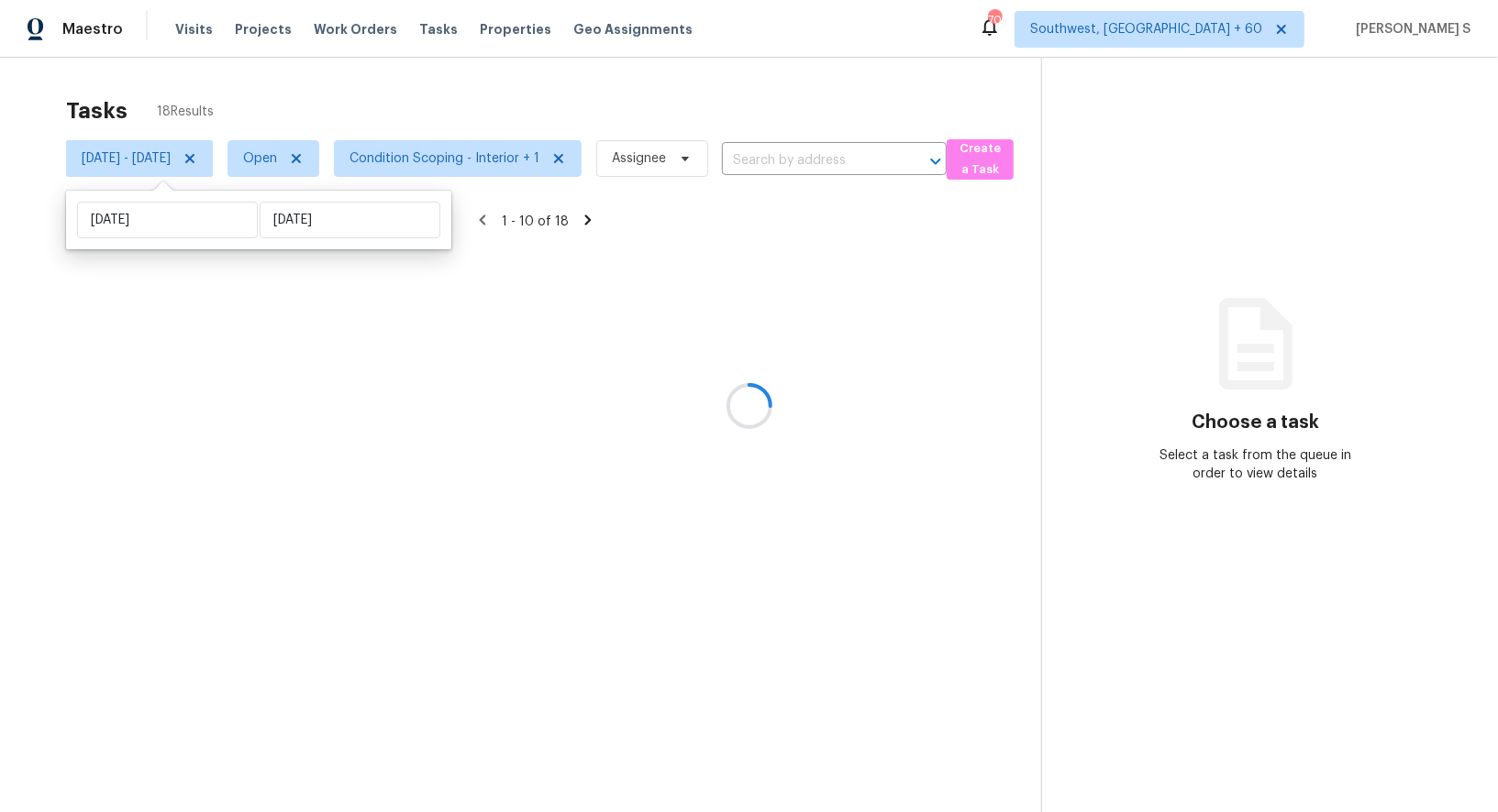
click at [664, 525] on div at bounding box center [749, 406] width 1498 height 812
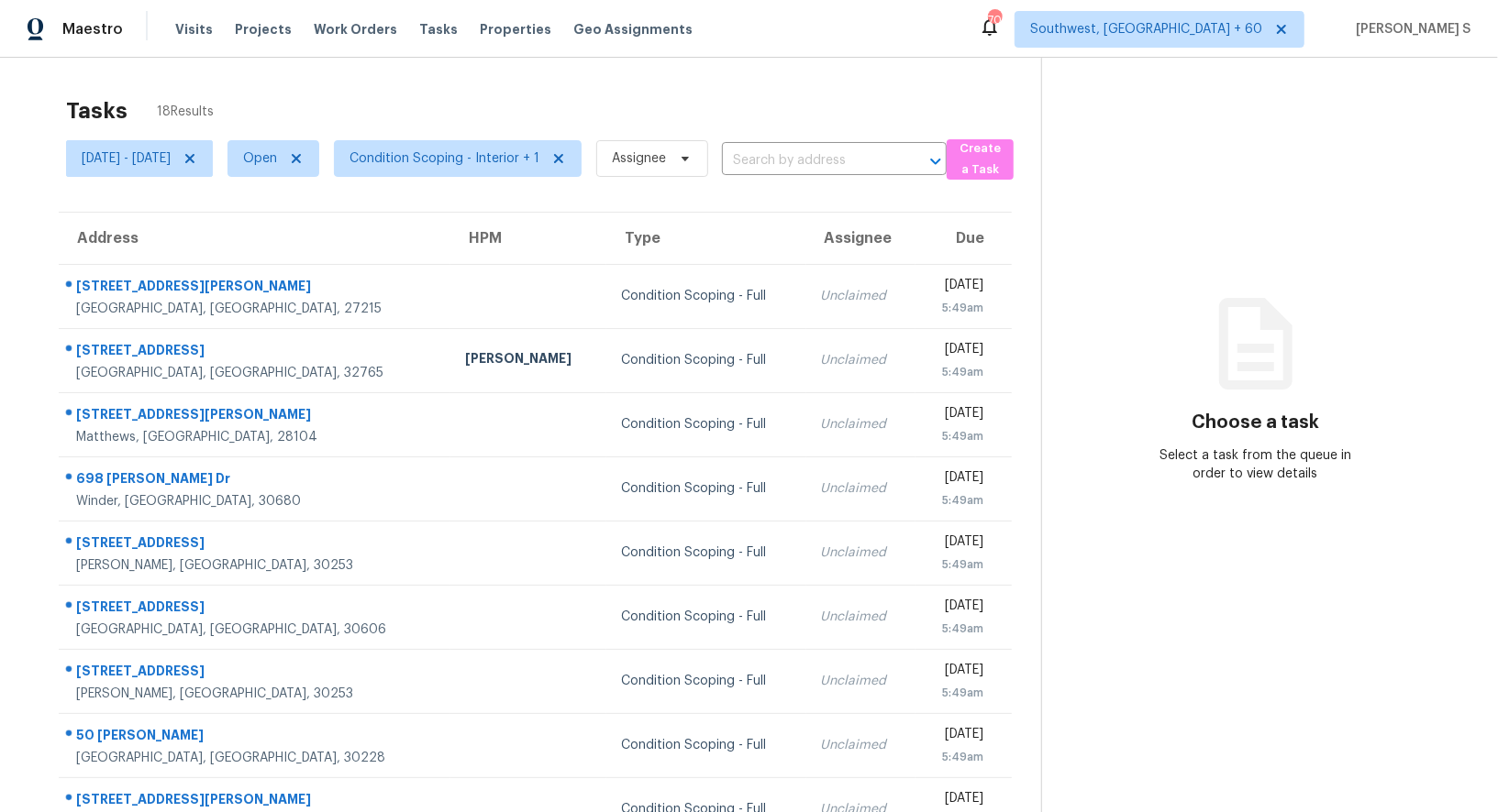
scroll to position [140, 0]
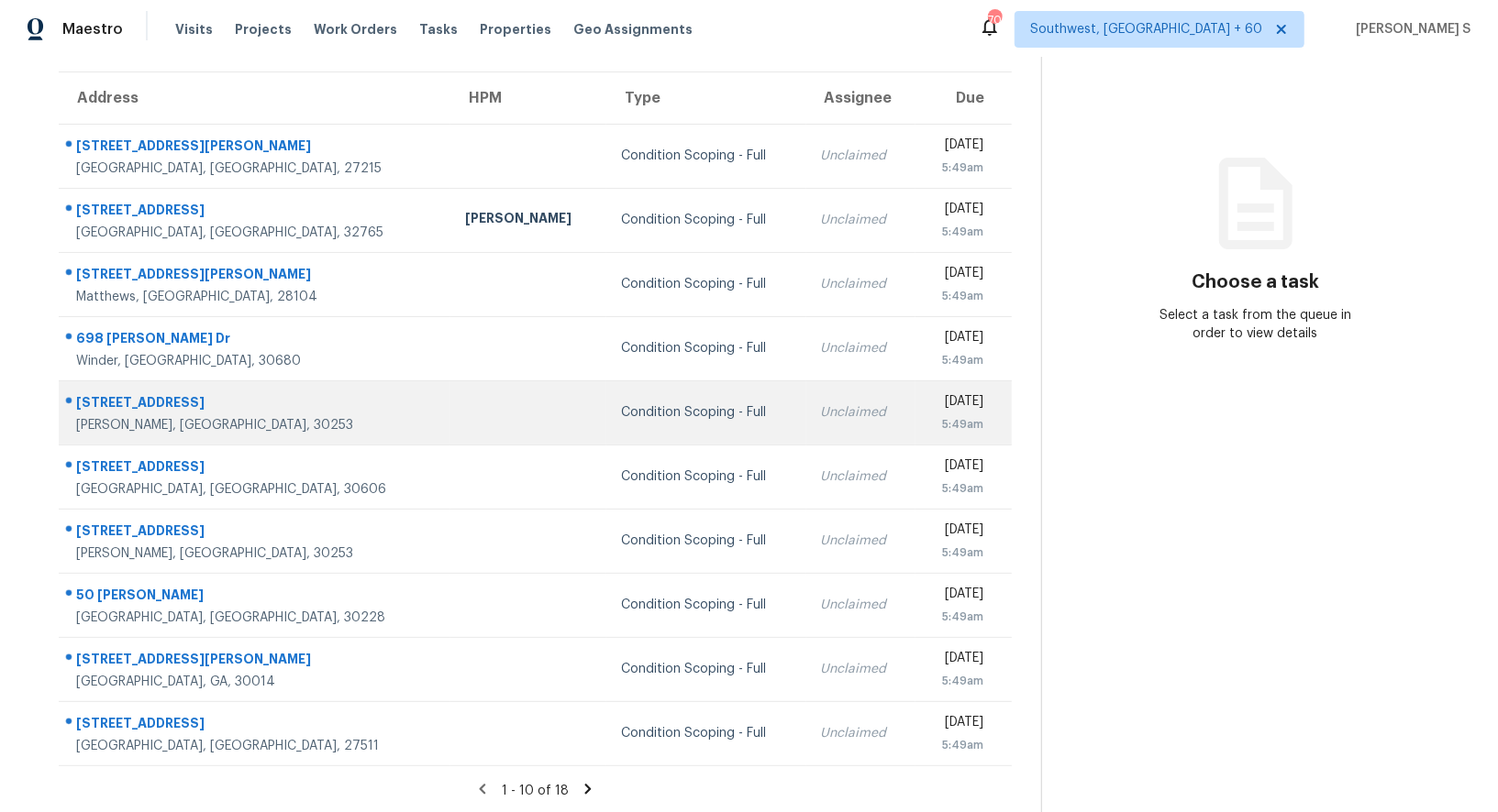
click at [806, 392] on td "Unclaimed" at bounding box center [860, 412] width 109 height 64
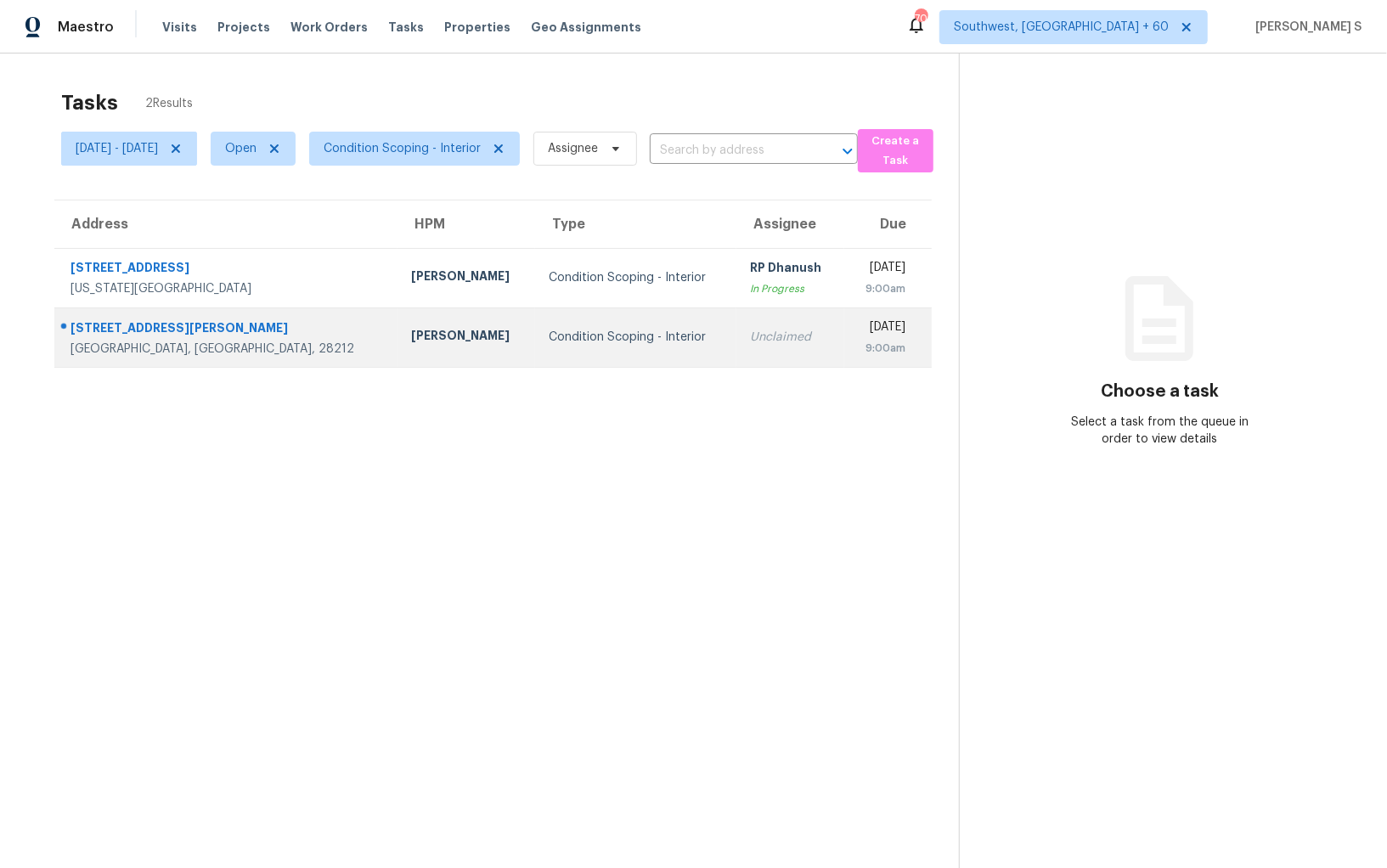
click at [630, 350] on td "Condition Scoping - Interior" at bounding box center [635, 337] width 201 height 60
